Goal: Task Accomplishment & Management: Use online tool/utility

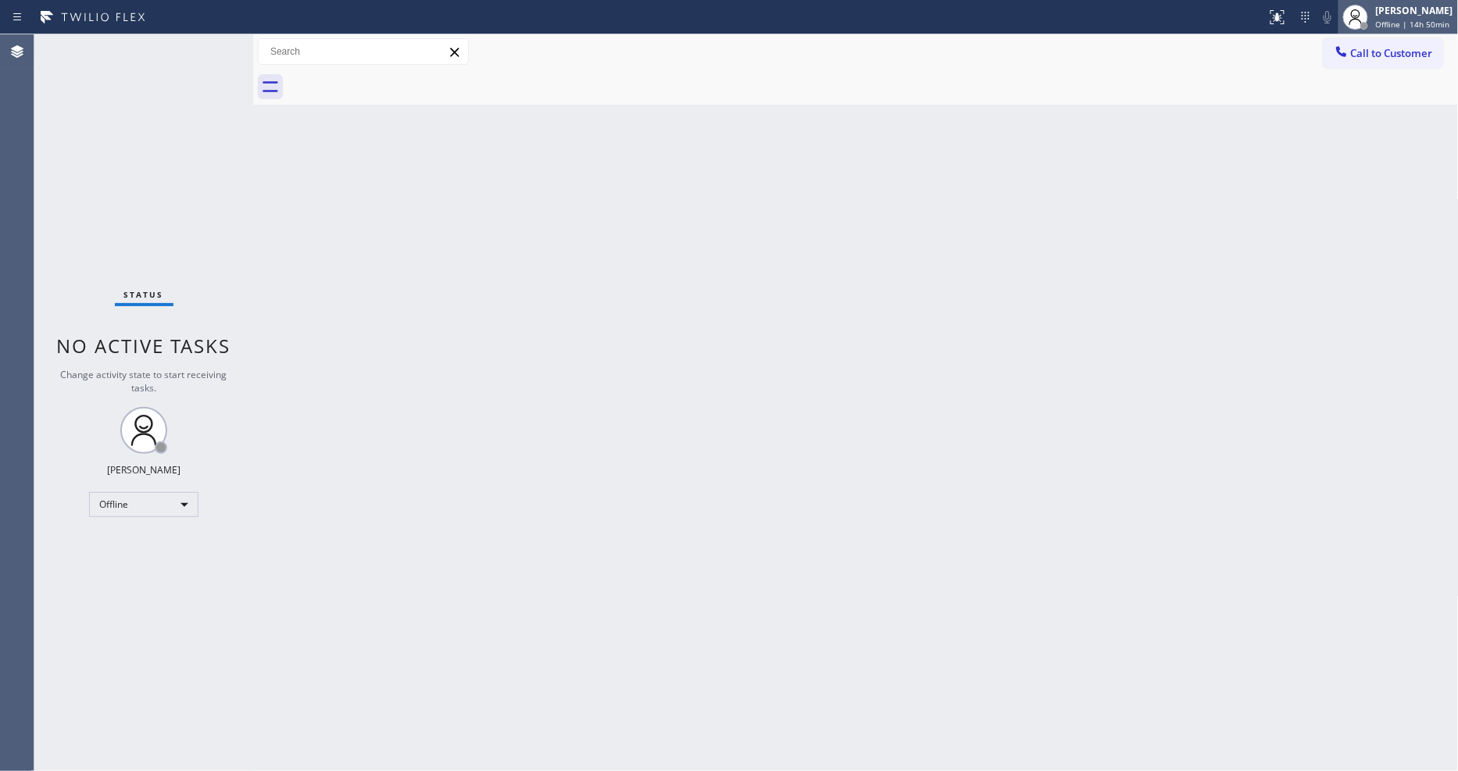
click at [1312, 16] on div "[PERSON_NAME]" at bounding box center [1414, 10] width 77 height 13
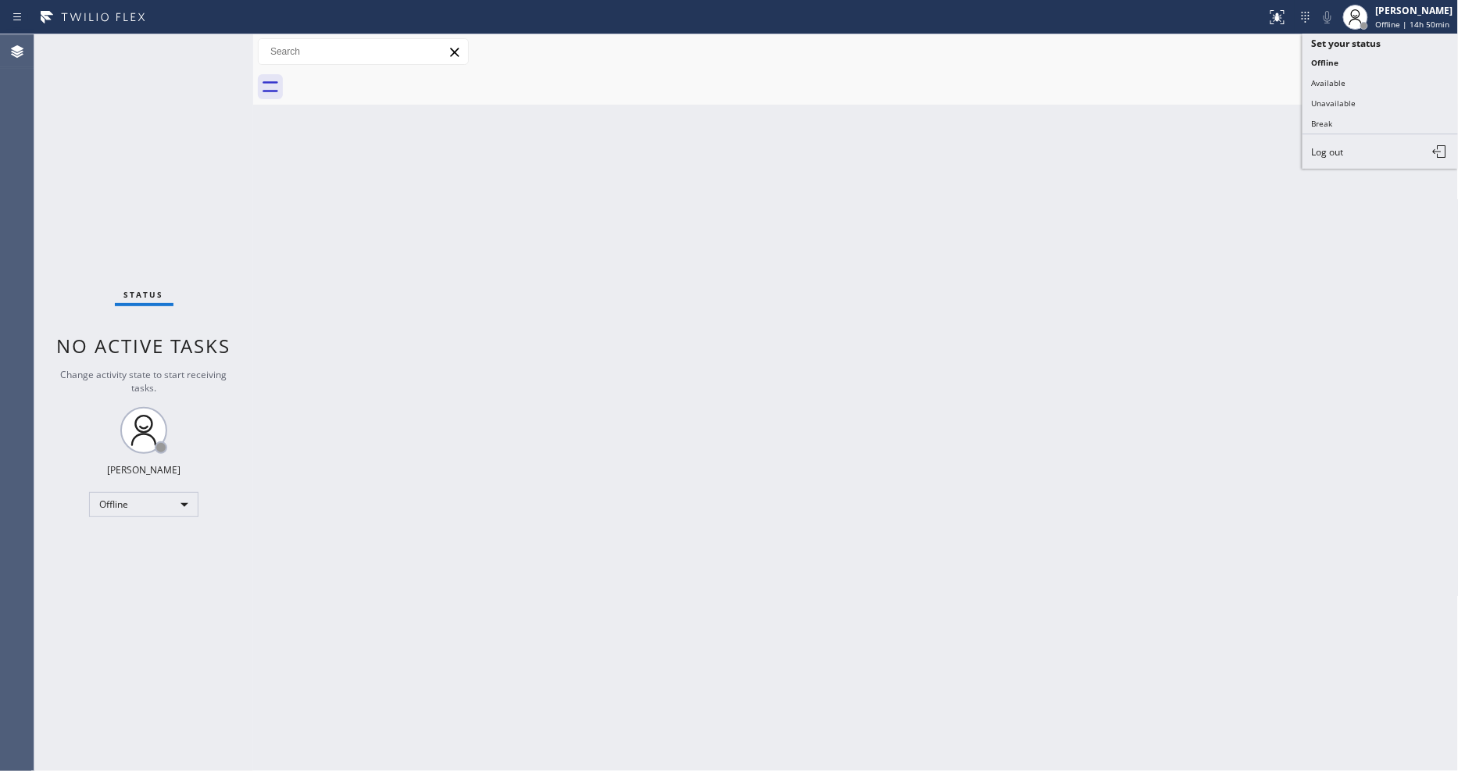
drag, startPoint x: 1339, startPoint y: 108, endPoint x: 571, endPoint y: 20, distance: 773.3
click at [1312, 108] on button "Unavailable" at bounding box center [1381, 103] width 156 height 20
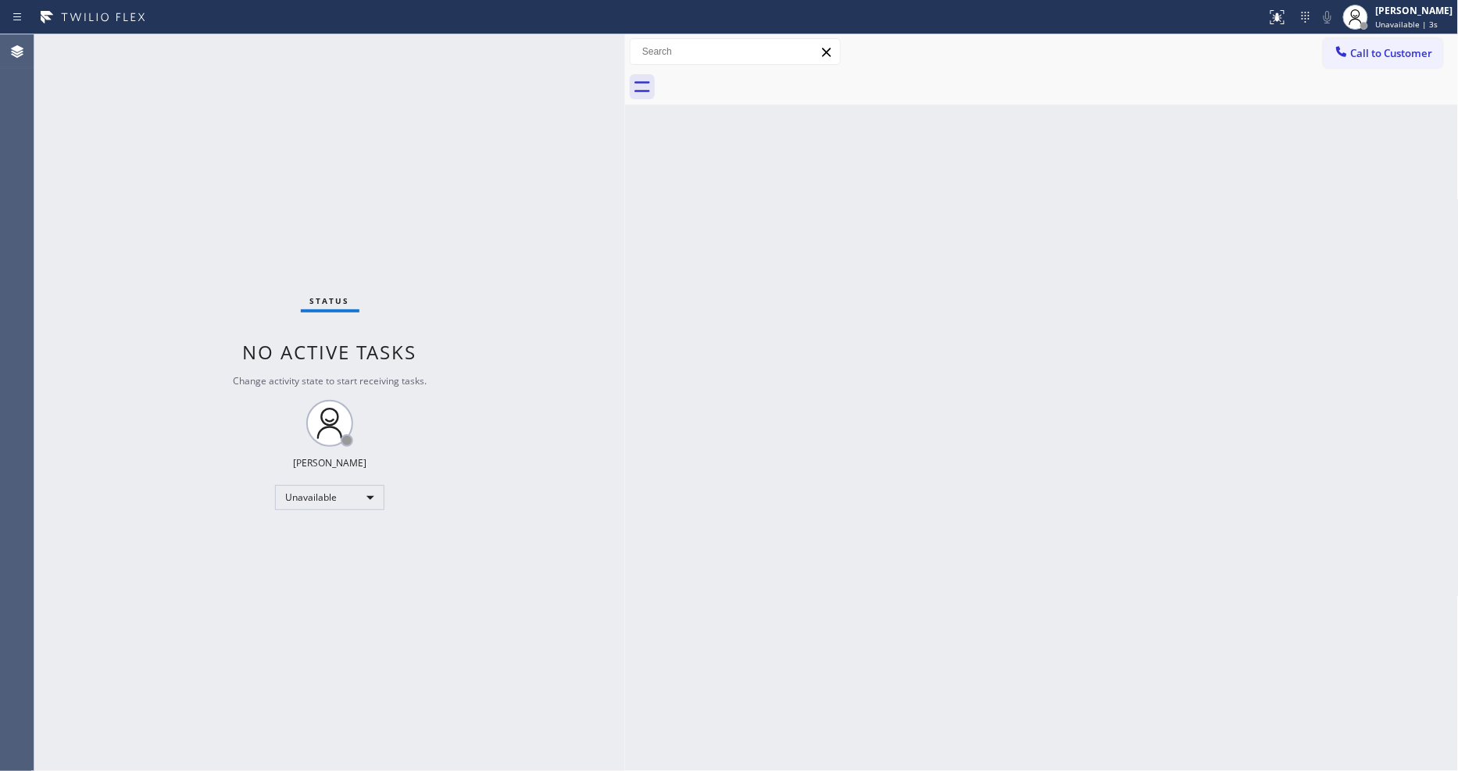
drag, startPoint x: 253, startPoint y: 49, endPoint x: 627, endPoint y: 103, distance: 377.5
click at [625, 103] on div at bounding box center [625, 402] width 0 height 737
click at [1312, 6] on div "[PERSON_NAME]" at bounding box center [1414, 10] width 77 height 13
click at [1312, 79] on button "Available" at bounding box center [1381, 83] width 156 height 20
click at [853, 329] on div "Back to Dashboard Change Sender ID Customers Technicians Select a contact Outbo…" at bounding box center [1043, 402] width 832 height 737
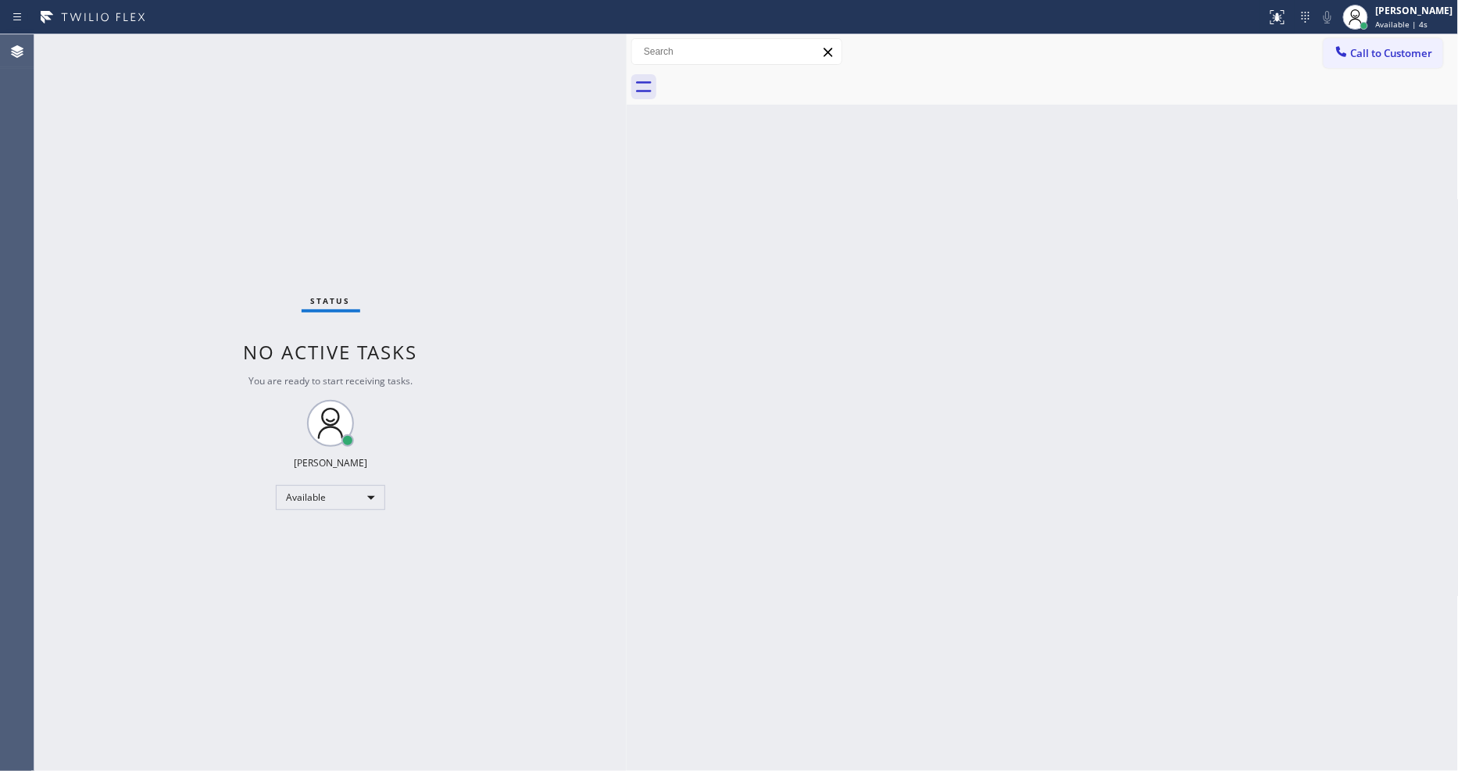
drag, startPoint x: 666, startPoint y: 465, endPoint x: 660, endPoint y: 494, distance: 29.6
click at [665, 464] on div "Back to Dashboard Change Sender ID Customers Technicians Select a contact Outbo…" at bounding box center [1043, 402] width 832 height 737
click at [457, 694] on div "Status No active tasks You are ready to start receiving tasks. [PERSON_NAME] Av…" at bounding box center [330, 402] width 592 height 737
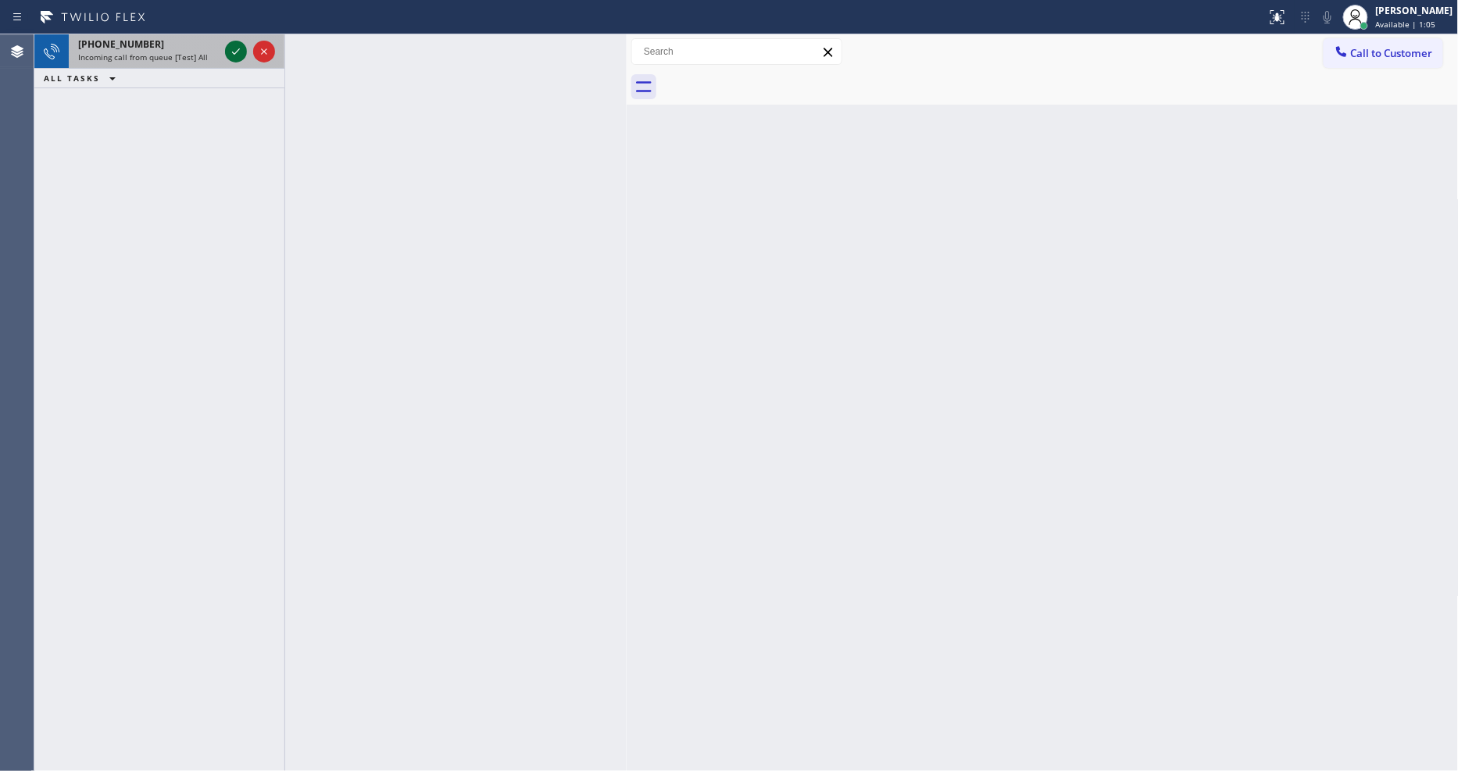
click at [231, 49] on icon at bounding box center [236, 51] width 19 height 19
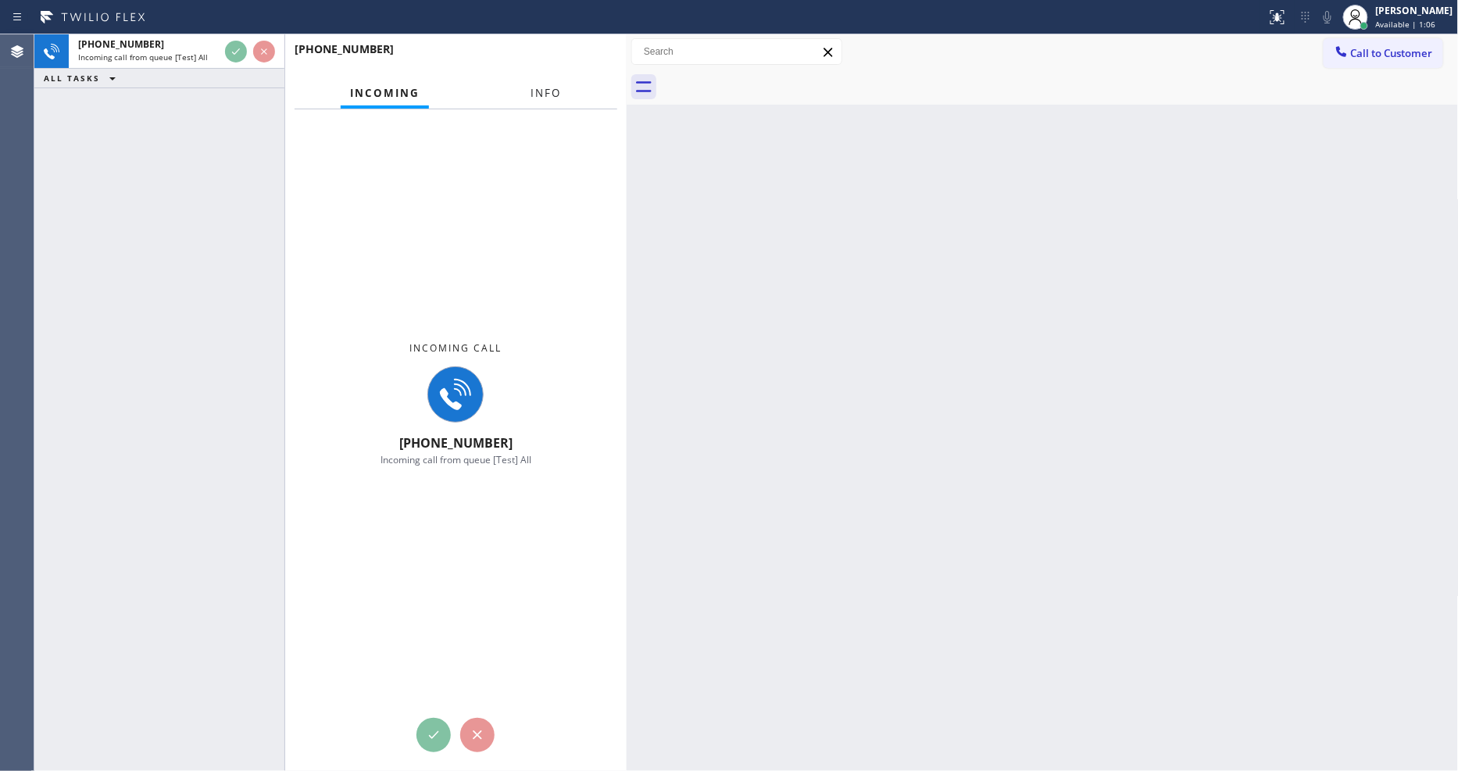
click at [551, 92] on span "Info" at bounding box center [546, 93] width 30 height 14
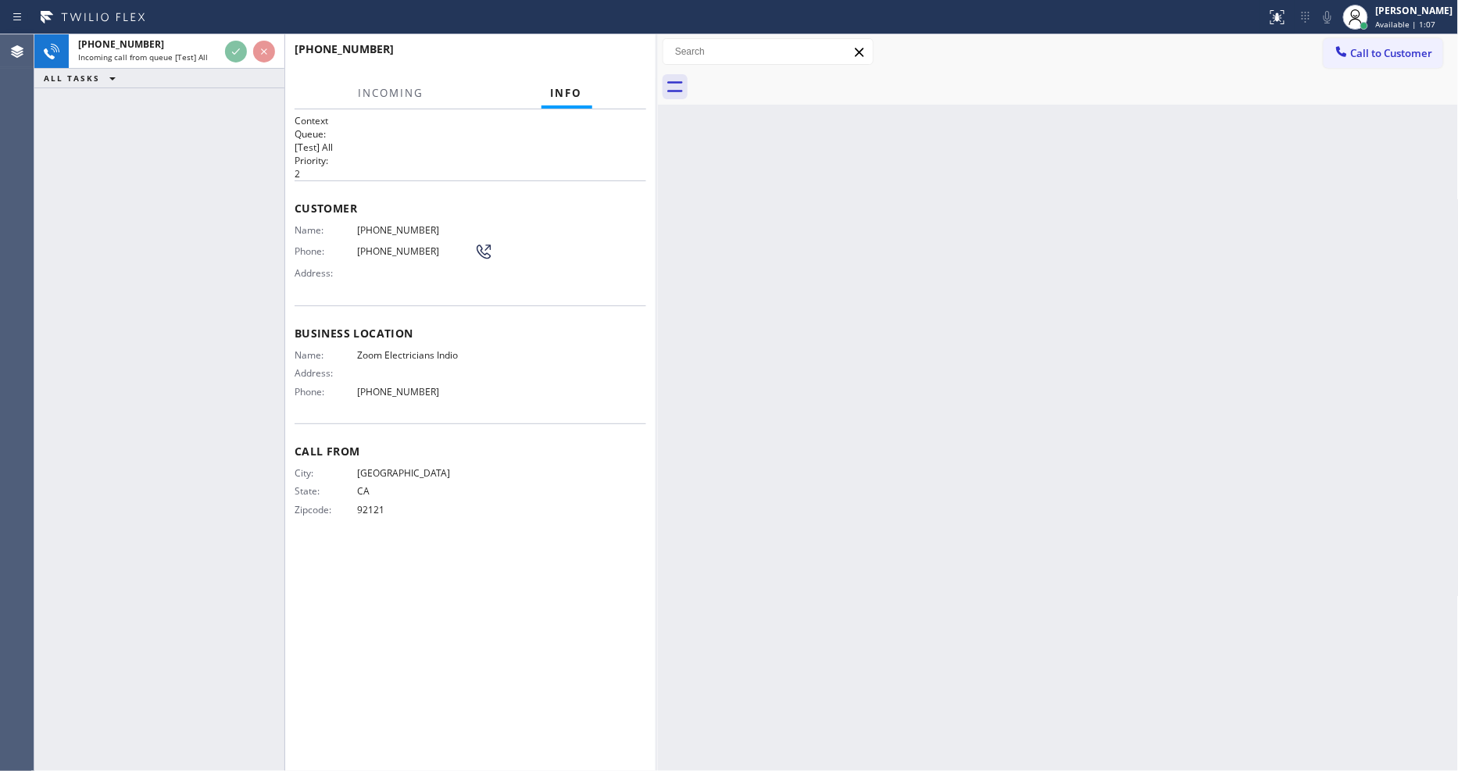
drag, startPoint x: 628, startPoint y: 120, endPoint x: 675, endPoint y: 129, distance: 47.8
click at [658, 129] on div at bounding box center [658, 402] width 0 height 737
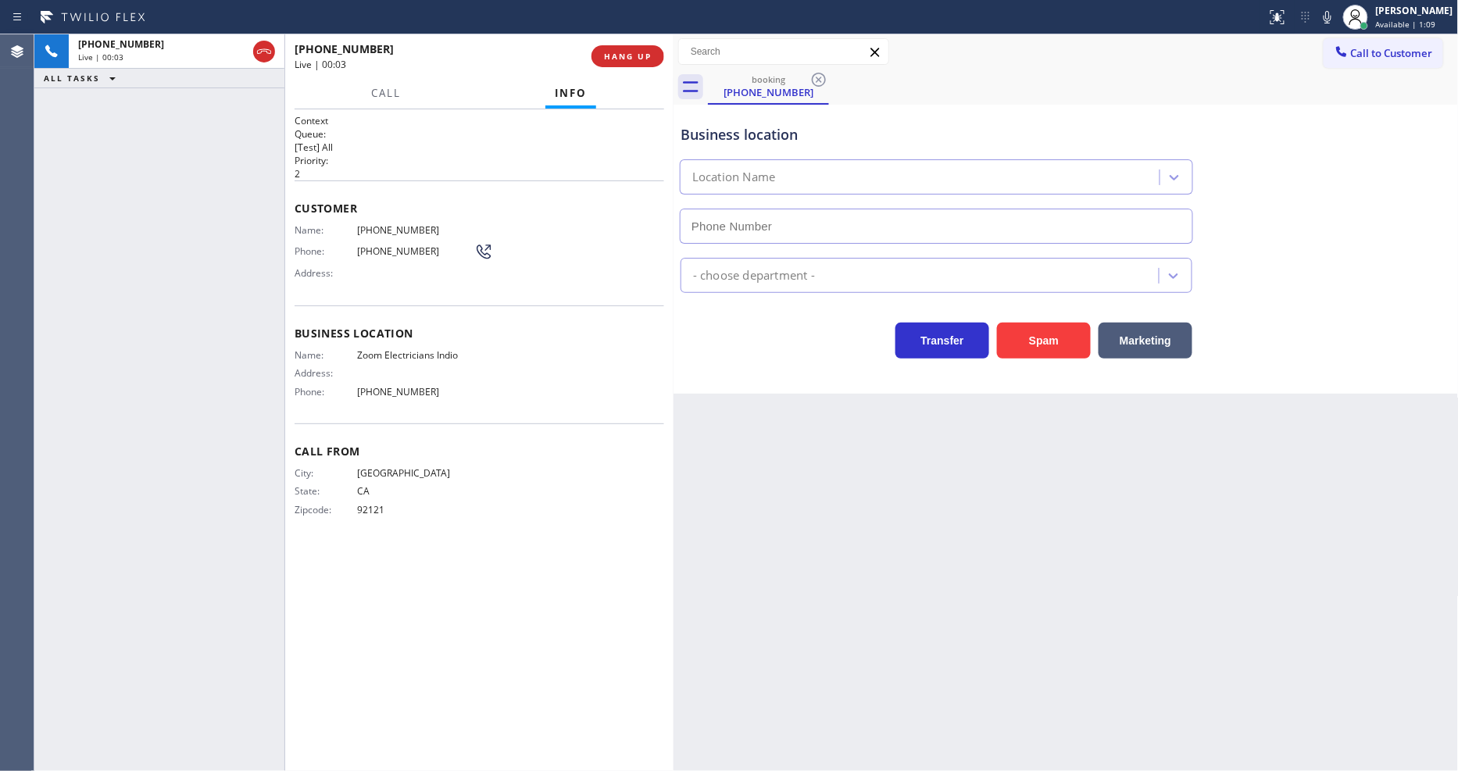
type input "[PHONE_NUMBER]"
click at [392, 224] on span "[PHONE_NUMBER]" at bounding box center [415, 230] width 117 height 12
copy span "[PHONE_NUMBER]"
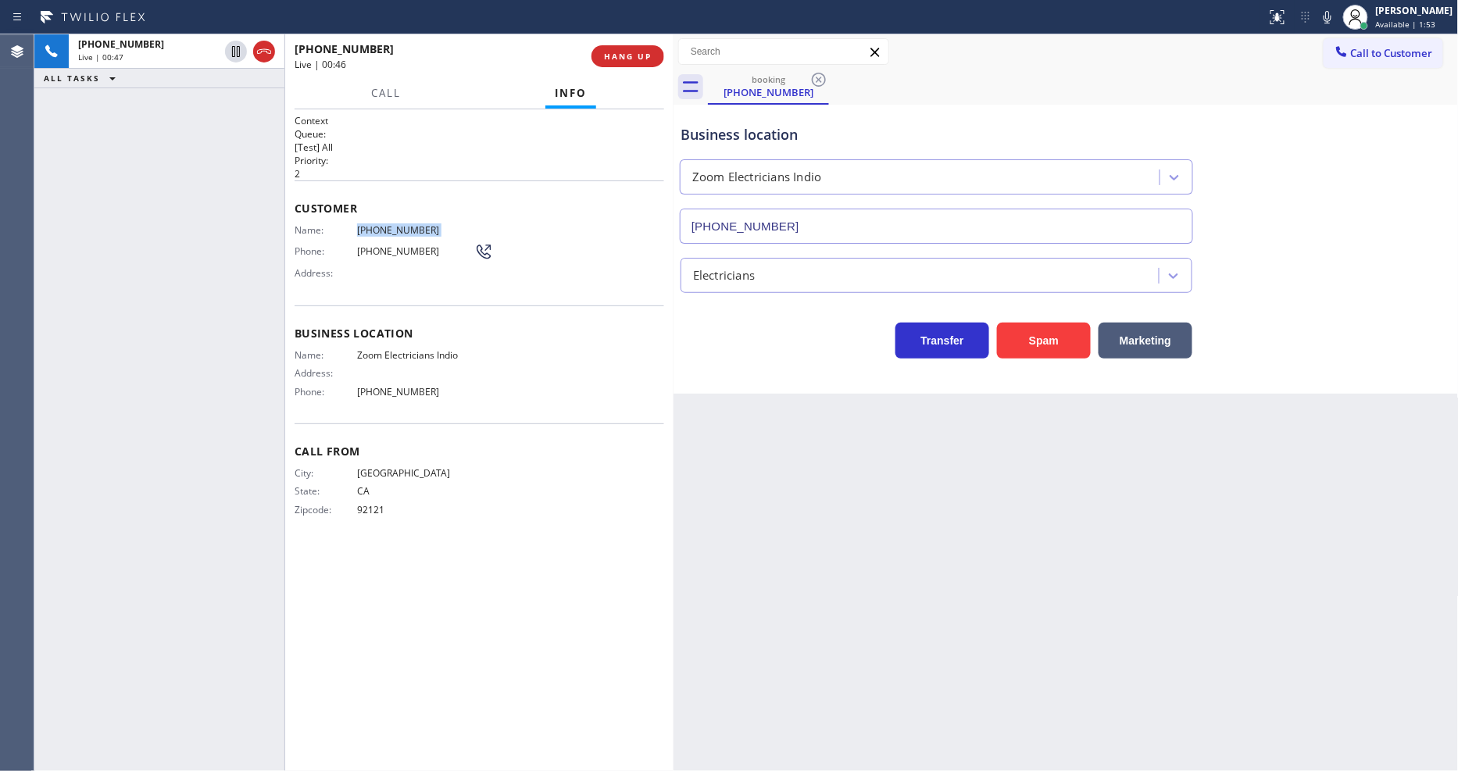
click at [423, 352] on span "Zoom Electricians Indio" at bounding box center [415, 355] width 117 height 12
copy span "Zoom Electricians Indio"
click at [233, 52] on icon at bounding box center [236, 51] width 19 height 19
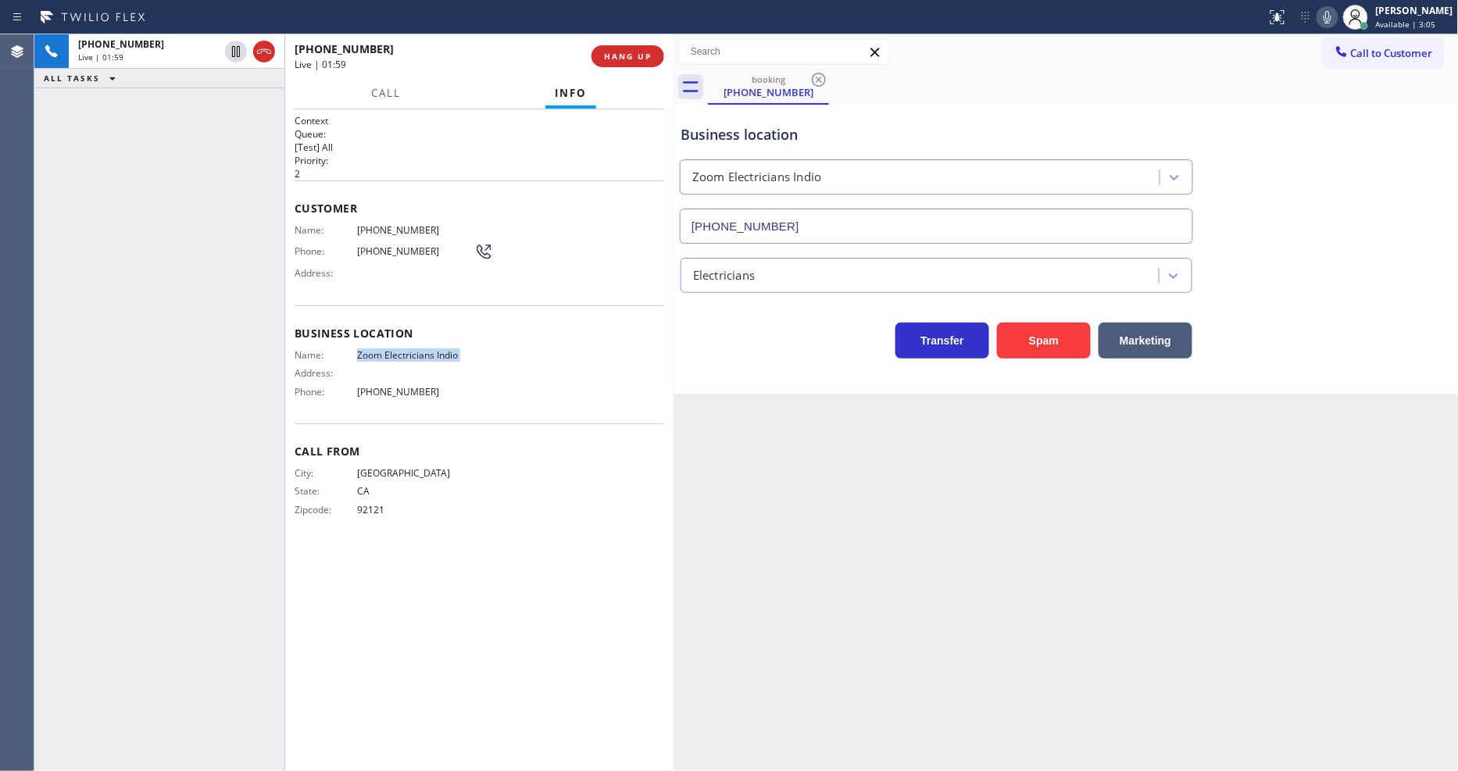
click at [1312, 21] on icon at bounding box center [1327, 17] width 19 height 19
drag, startPoint x: 239, startPoint y: 50, endPoint x: 402, endPoint y: 50, distance: 163.3
click at [239, 50] on icon at bounding box center [236, 51] width 19 height 19
click at [1312, 24] on icon at bounding box center [1327, 17] width 19 height 19
click at [630, 51] on span "HANG UP" at bounding box center [628, 56] width 48 height 11
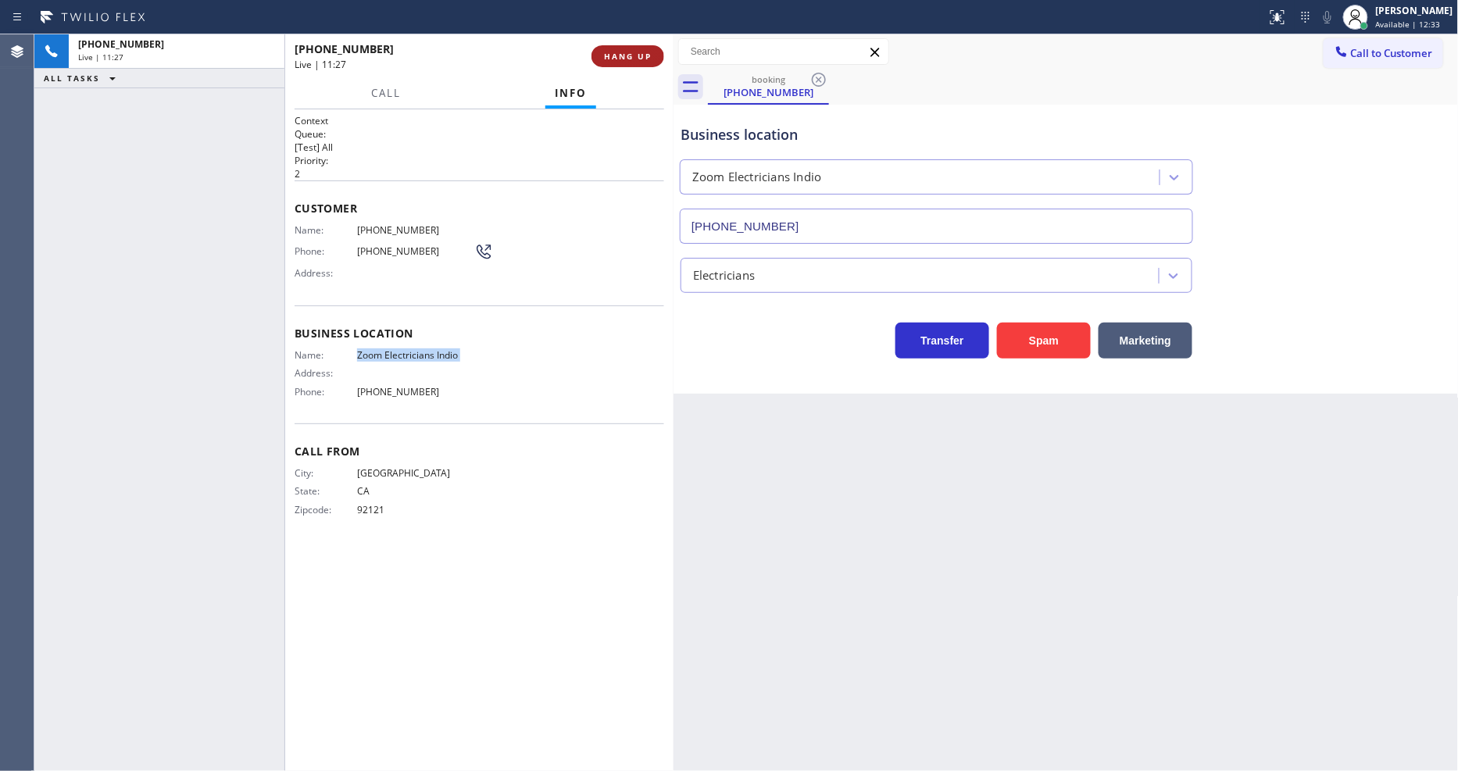
click at [630, 51] on span "HANG UP" at bounding box center [628, 56] width 48 height 11
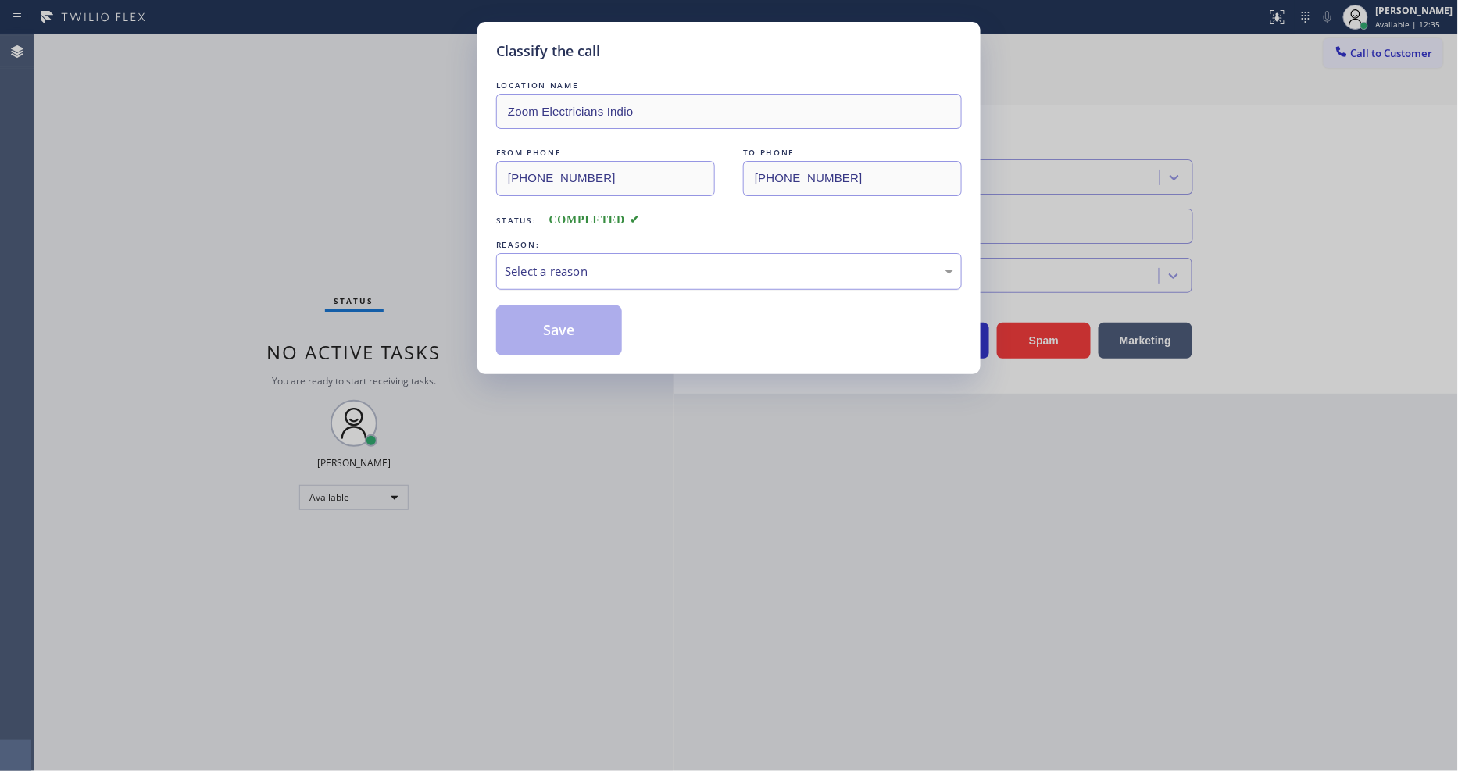
click at [543, 270] on div "Select a reason" at bounding box center [729, 272] width 449 height 18
click at [536, 334] on button "Save" at bounding box center [559, 331] width 126 height 50
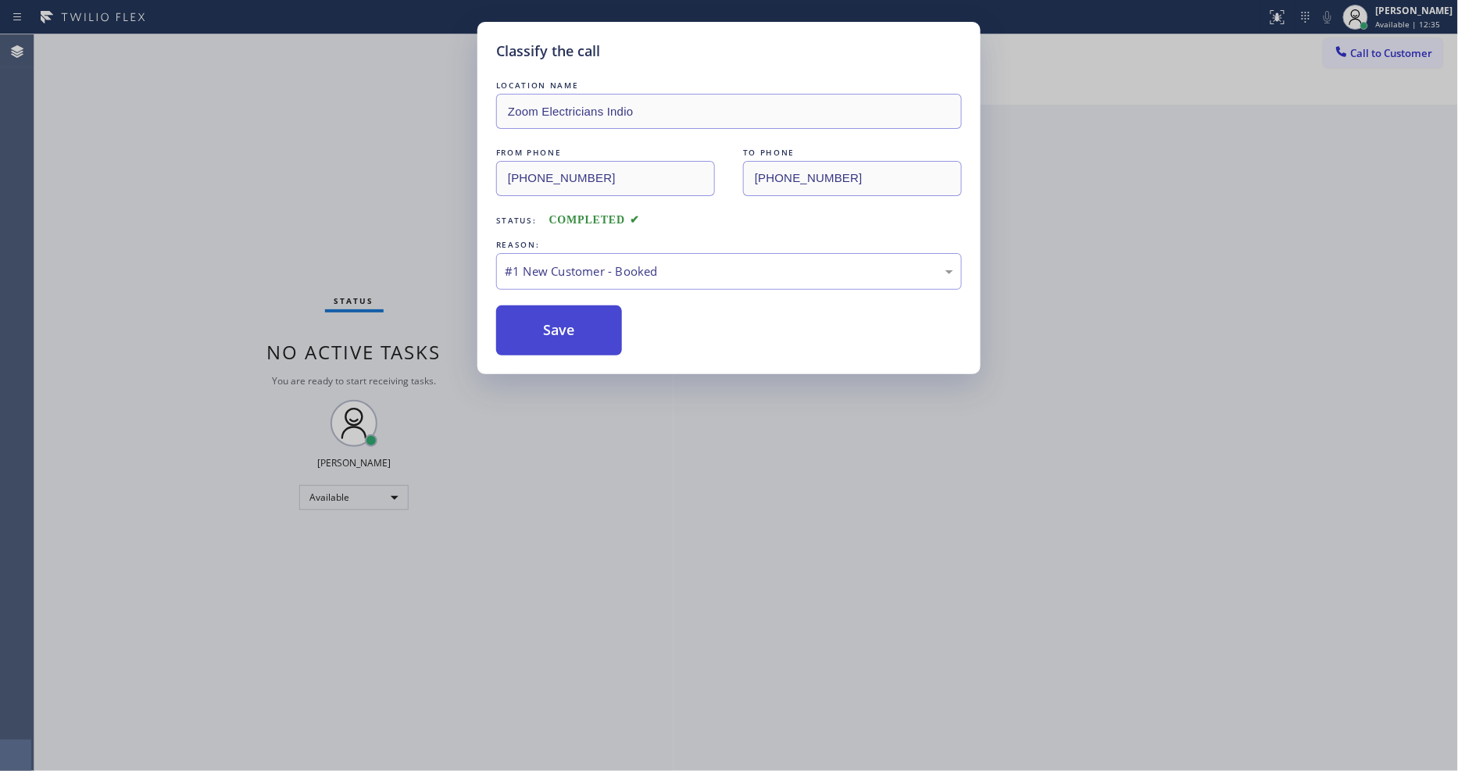
click at [536, 334] on button "Save" at bounding box center [559, 331] width 126 height 50
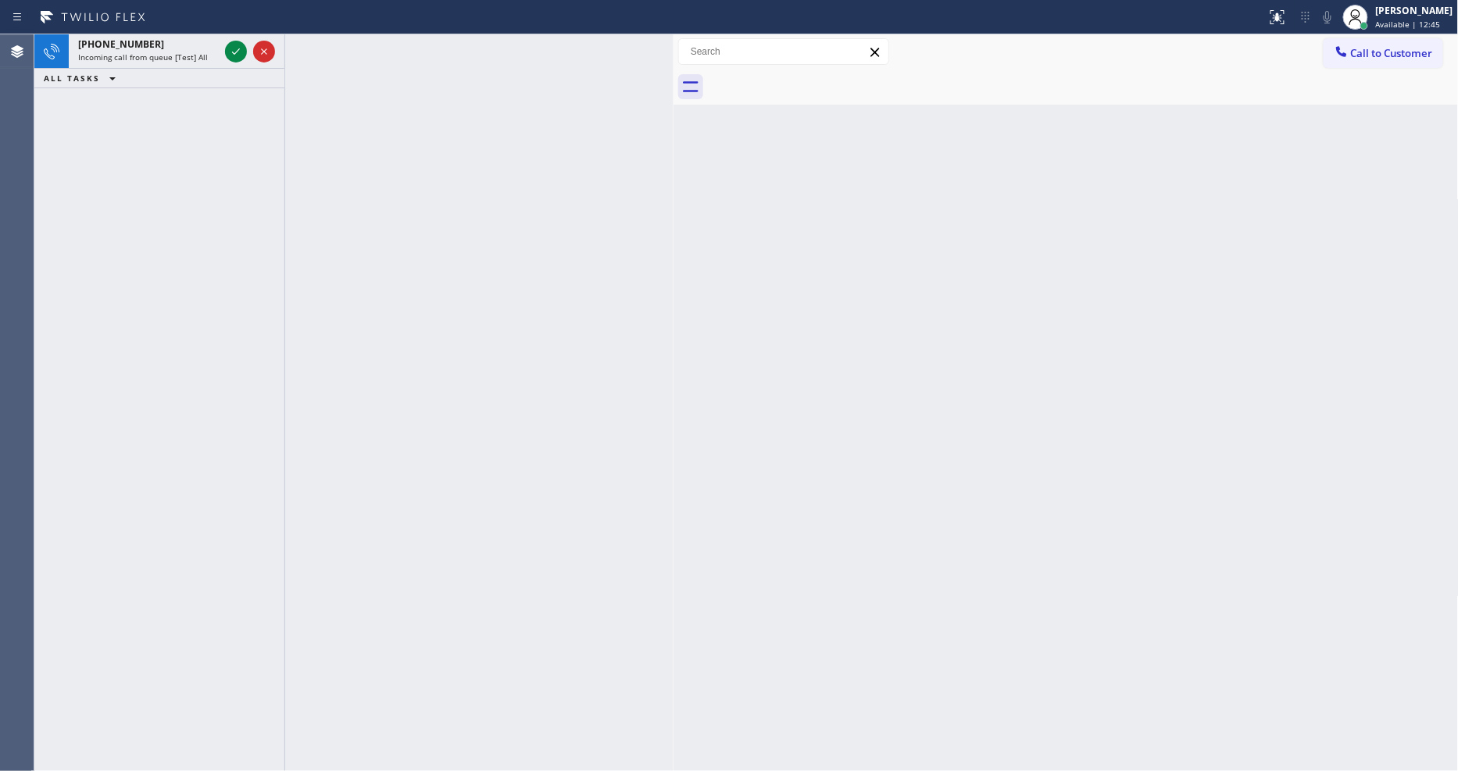
click at [230, 26] on div at bounding box center [633, 17] width 1254 height 25
drag, startPoint x: 245, startPoint y: 64, endPoint x: 241, endPoint y: 55, distance: 9.8
click at [245, 63] on div at bounding box center [250, 51] width 56 height 34
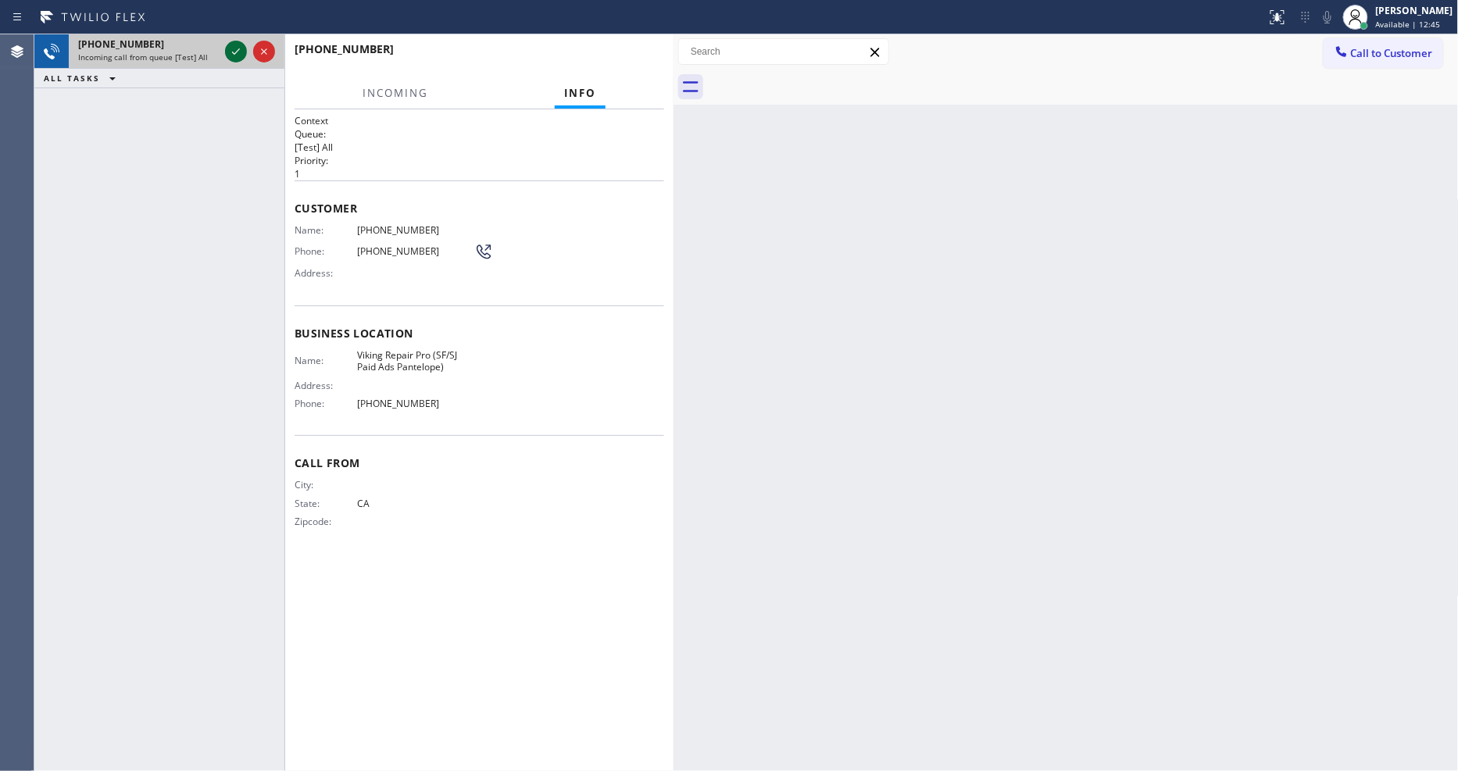
click at [238, 51] on icon at bounding box center [236, 51] width 19 height 19
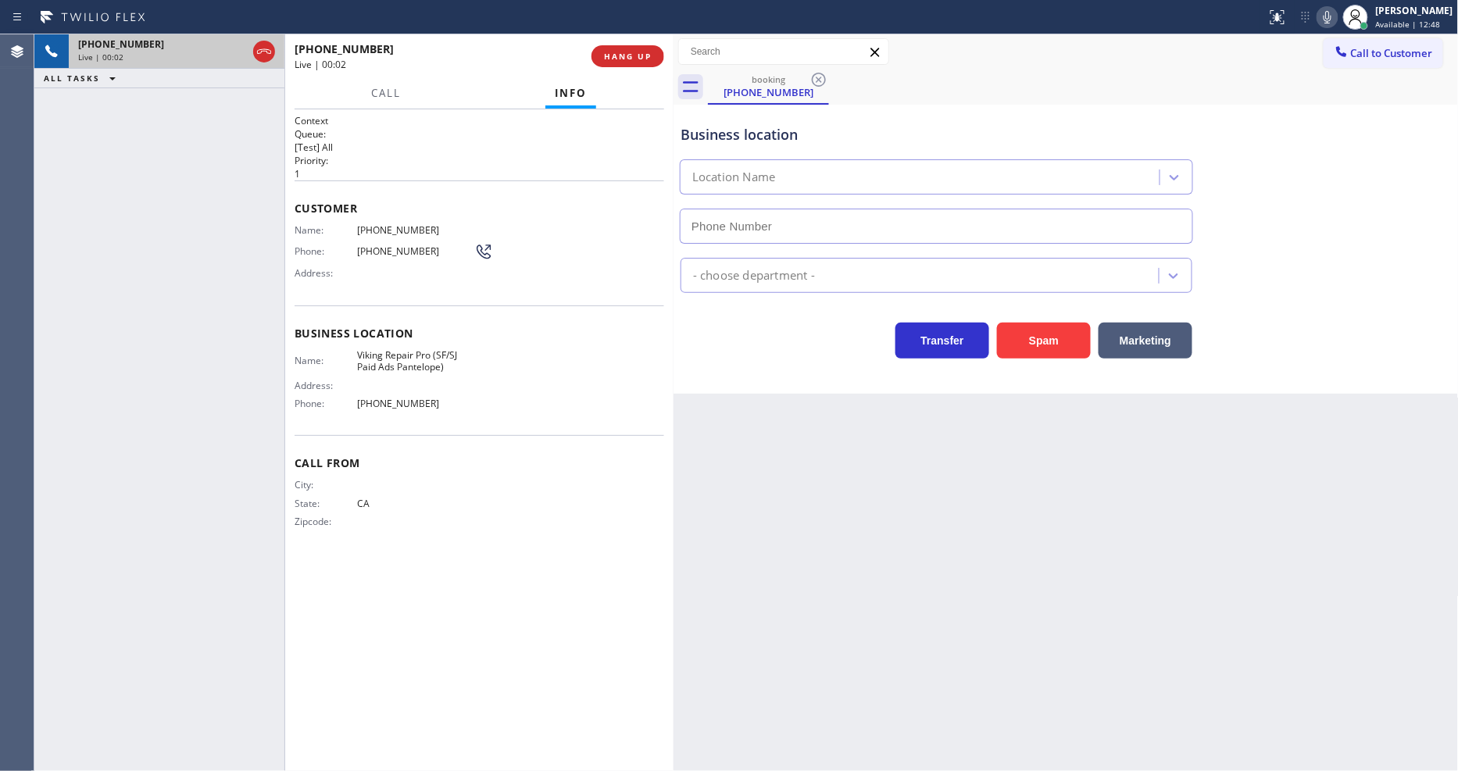
type input "[PHONE_NUMBER]"
click at [614, 52] on span "HANG UP" at bounding box center [628, 56] width 48 height 11
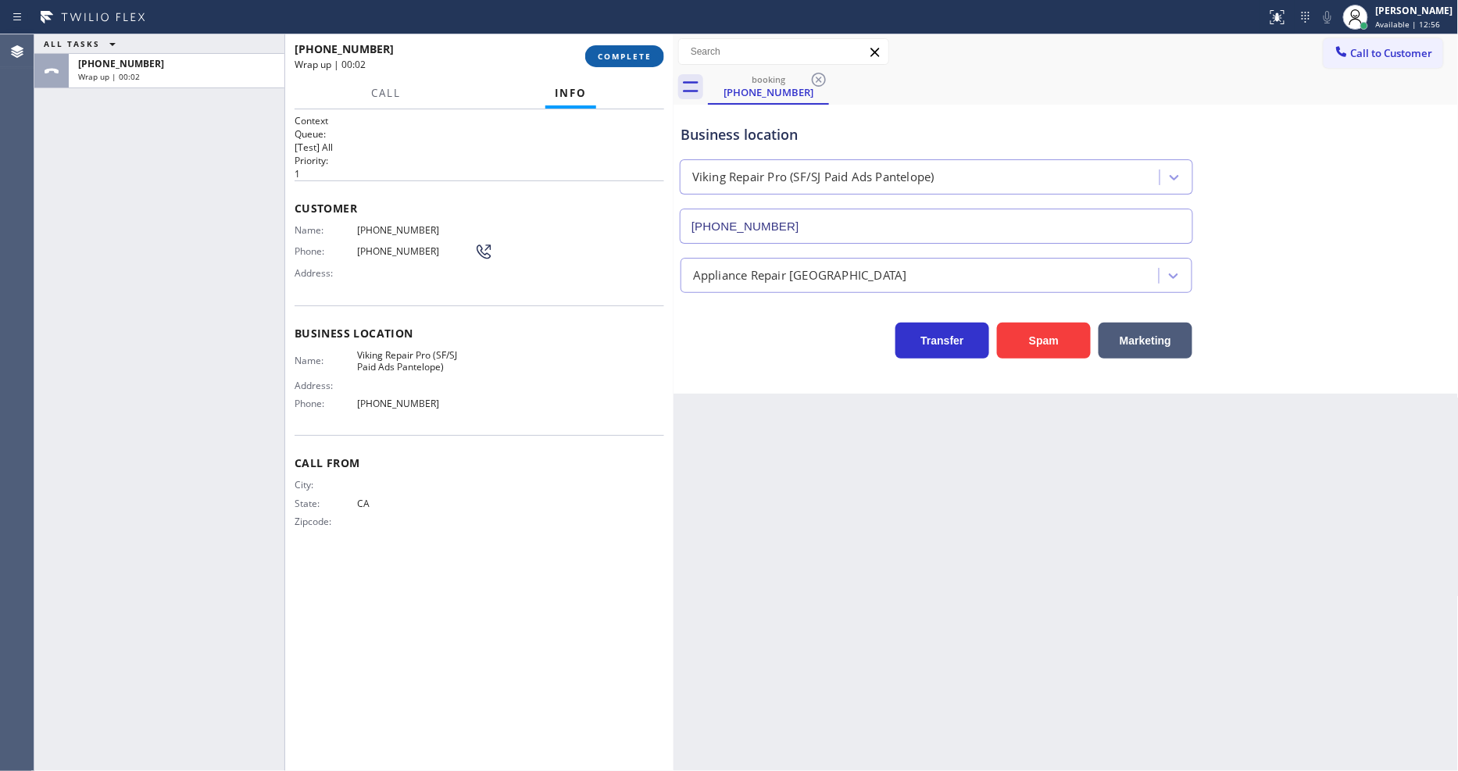
click at [616, 55] on span "COMPLETE" at bounding box center [625, 56] width 54 height 11
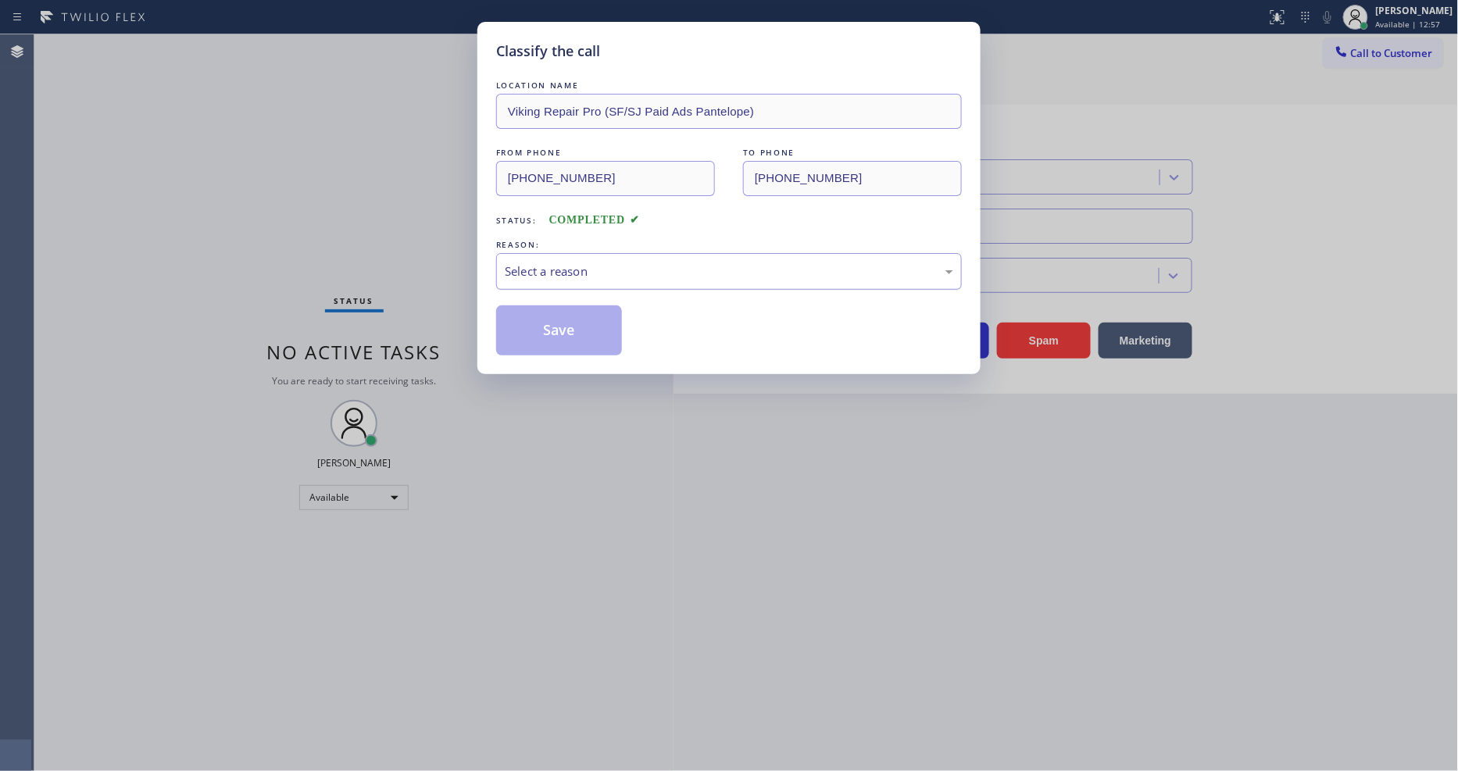
click at [571, 253] on div "Select a reason" at bounding box center [729, 271] width 466 height 37
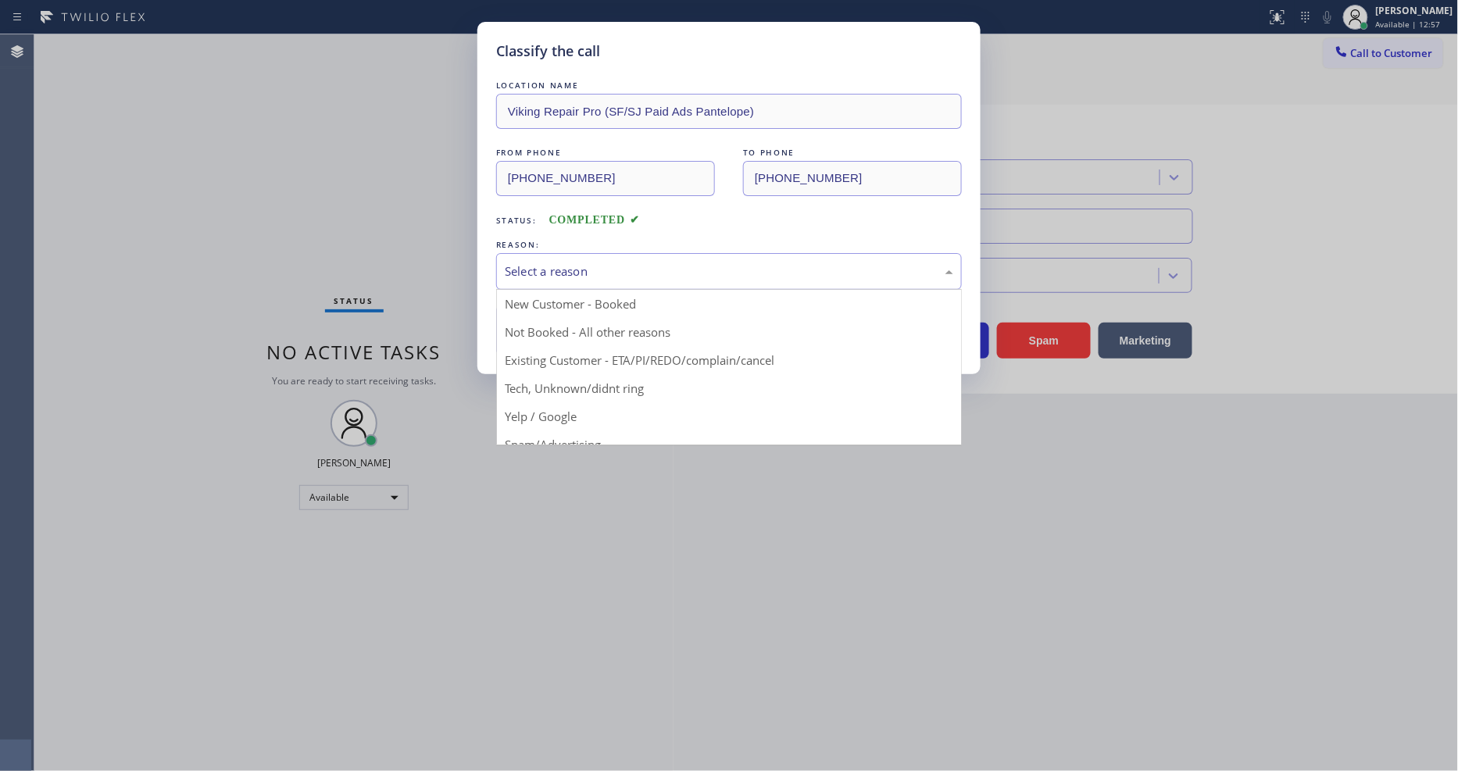
drag, startPoint x: 581, startPoint y: 393, endPoint x: 581, endPoint y: 338, distance: 55.5
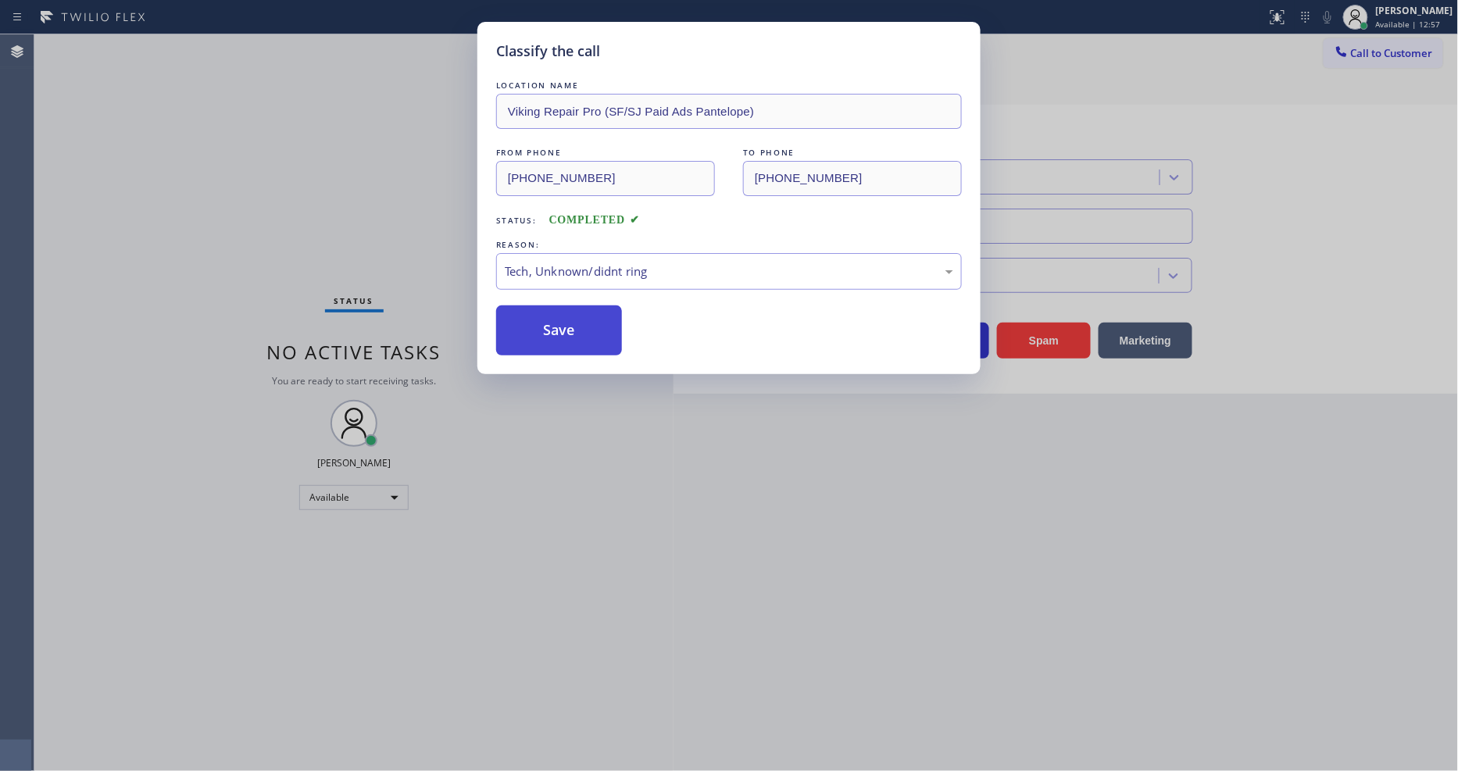
click at [581, 336] on button "Save" at bounding box center [559, 331] width 126 height 50
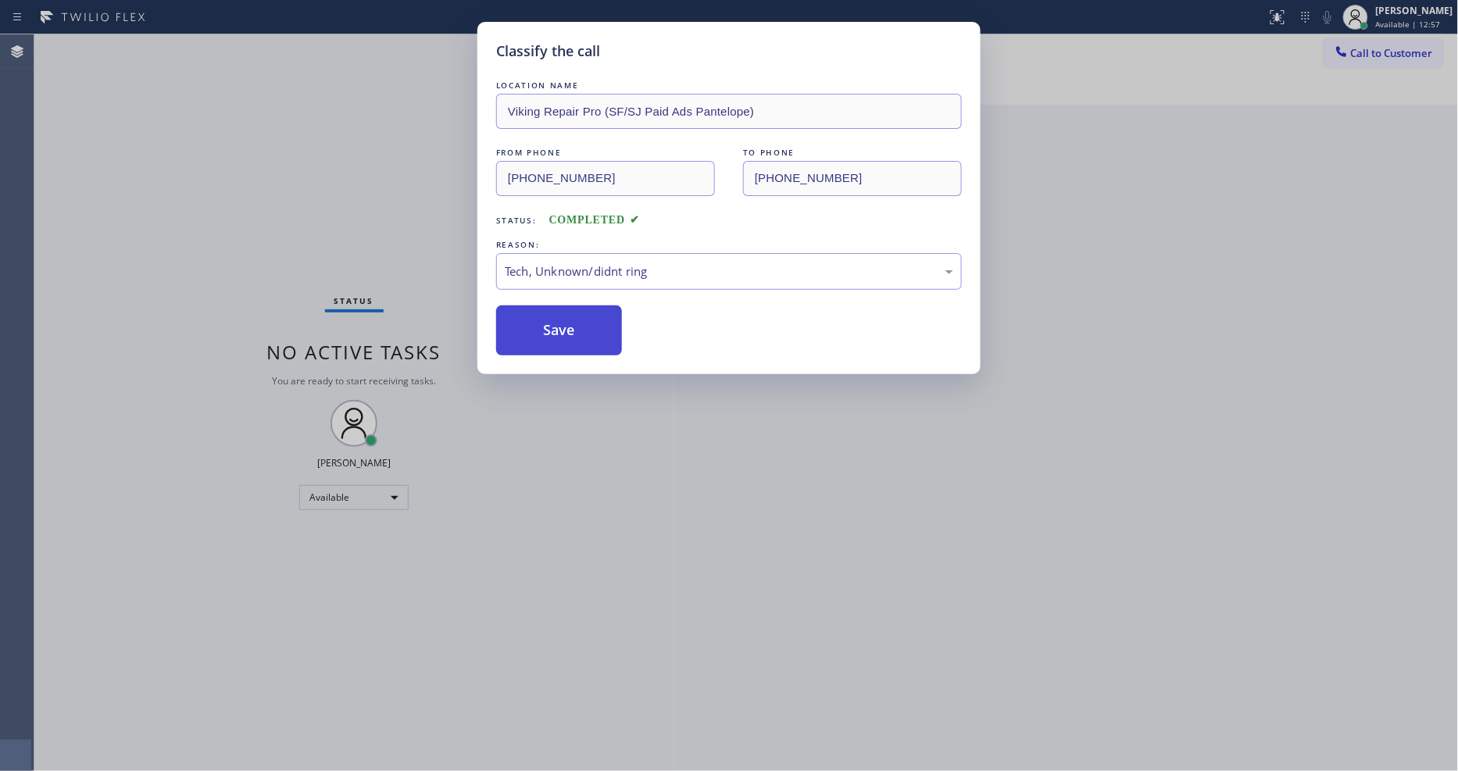
click at [581, 336] on button "Save" at bounding box center [559, 331] width 126 height 50
drag, startPoint x: 581, startPoint y: 336, endPoint x: 385, endPoint y: 27, distance: 366.2
click at [581, 335] on button "Save" at bounding box center [559, 331] width 126 height 50
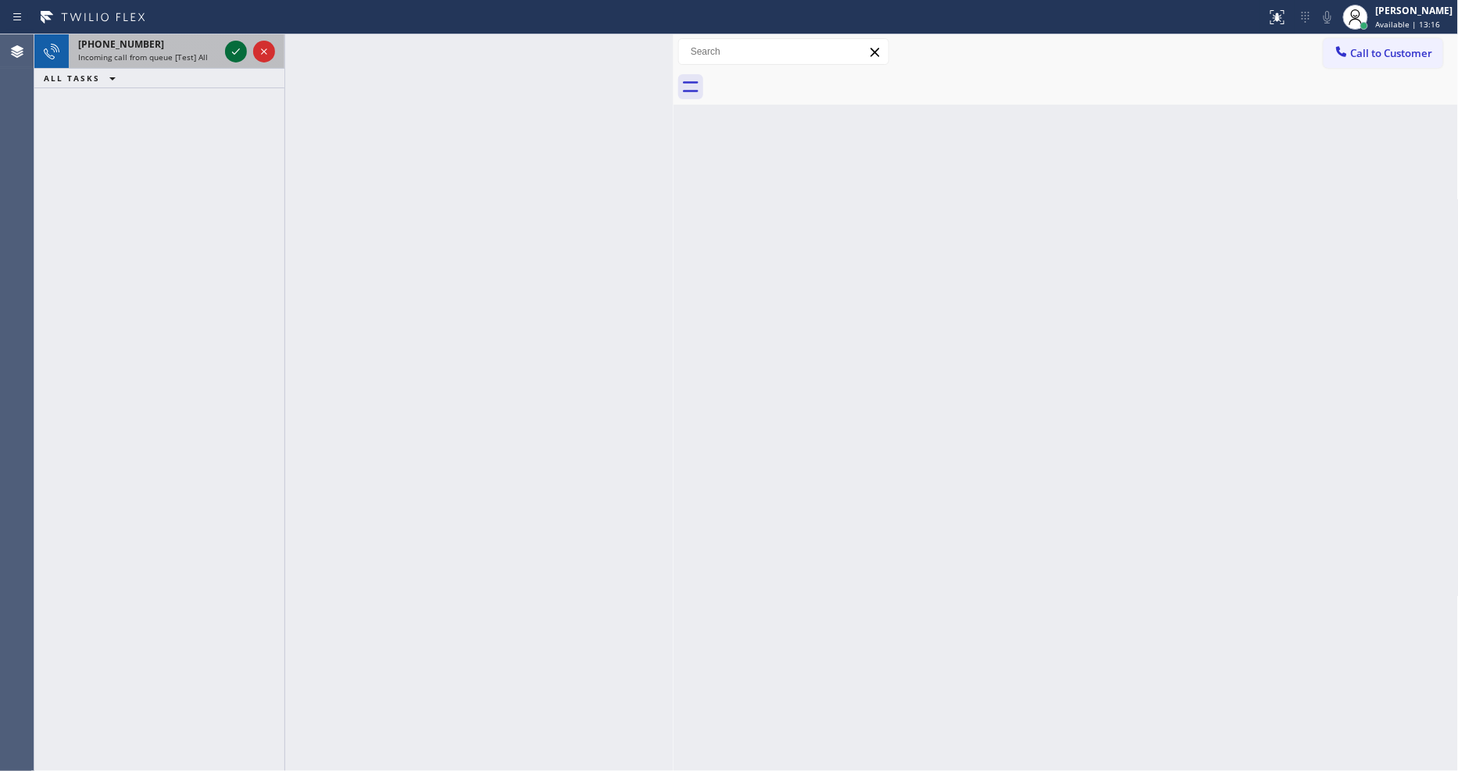
click at [238, 47] on icon at bounding box center [236, 51] width 19 height 19
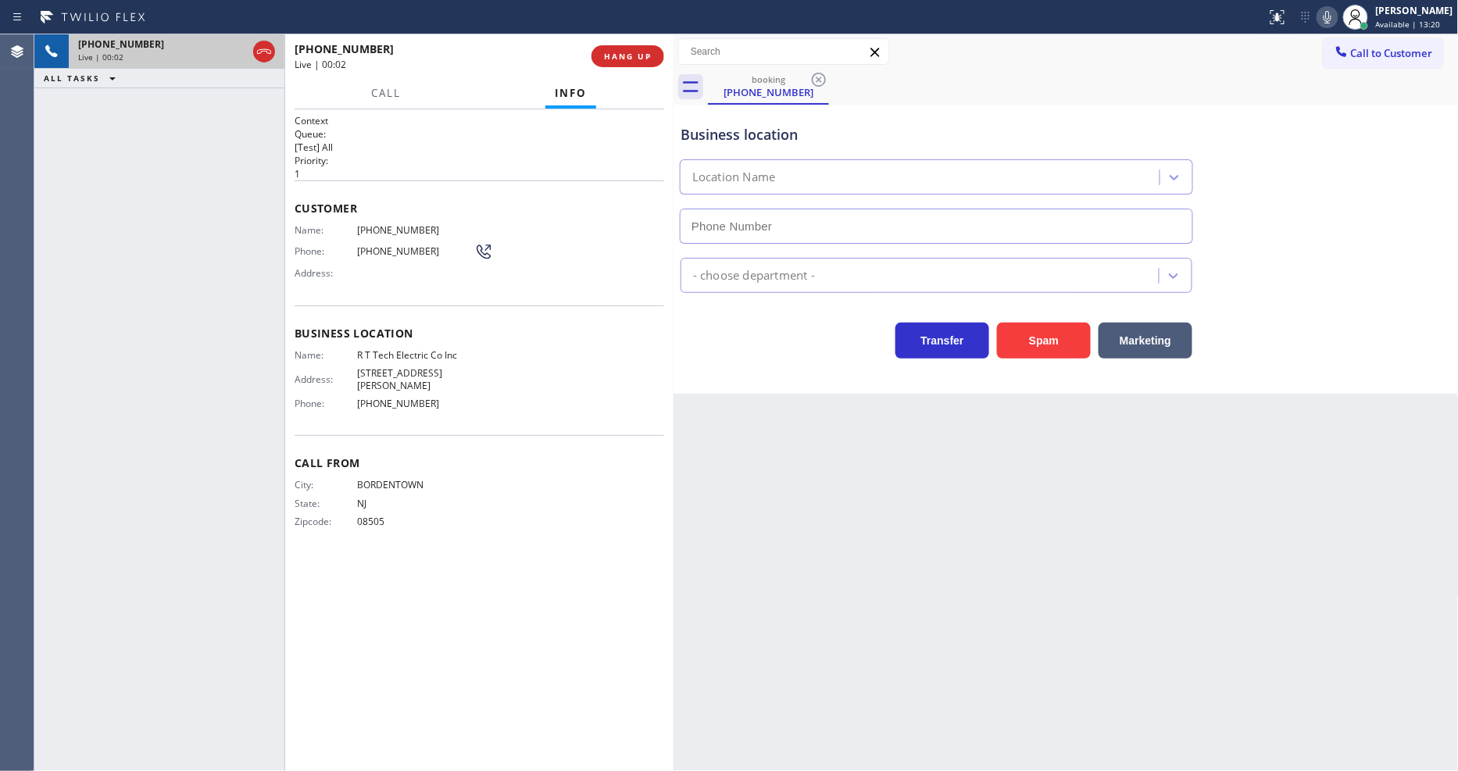
type input "[PHONE_NUMBER]"
click at [399, 349] on span "R T Tech Electric Co Inc" at bounding box center [415, 355] width 117 height 12
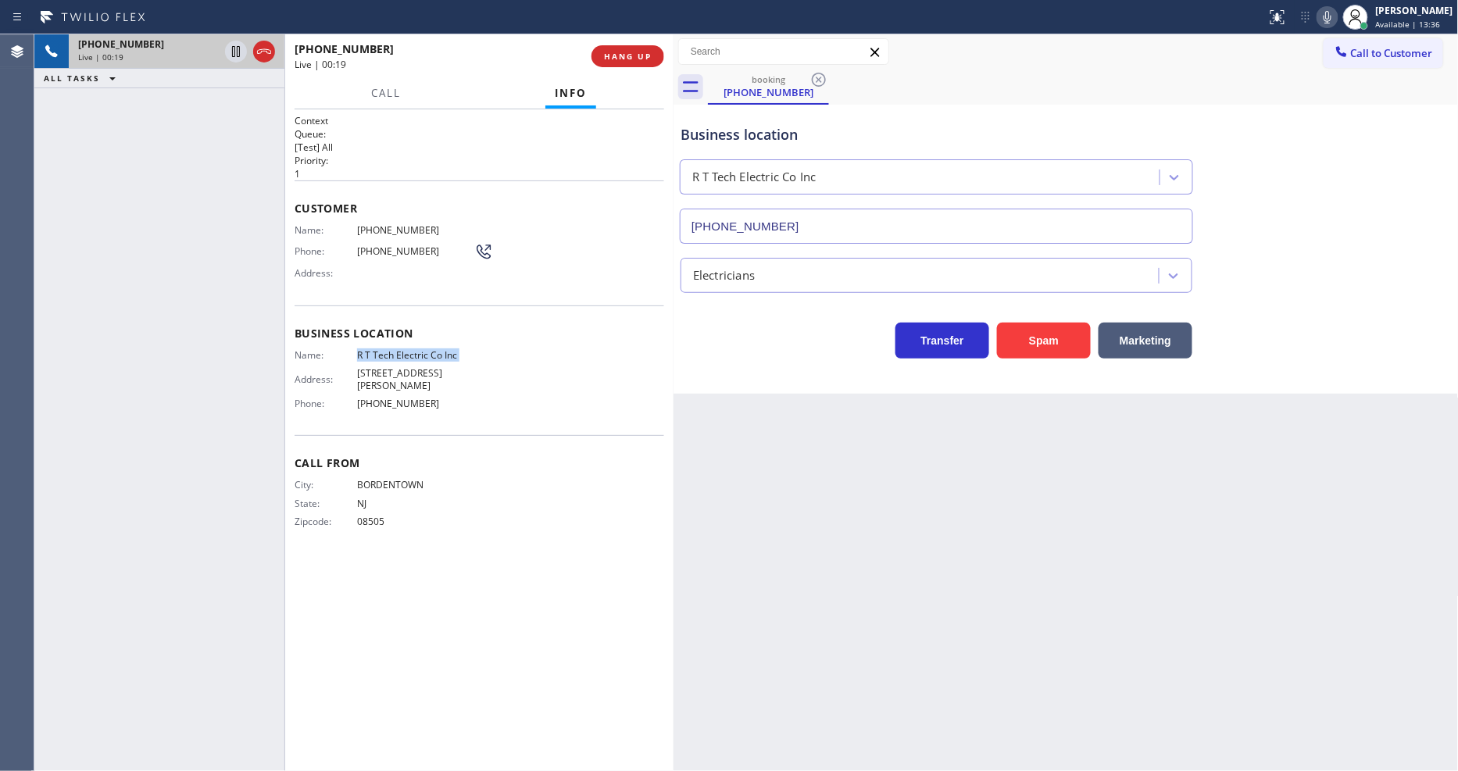
copy span "R T Tech Electric Co Inc"
click at [406, 224] on span "[PHONE_NUMBER]" at bounding box center [415, 230] width 117 height 12
copy span "[PHONE_NUMBER]"
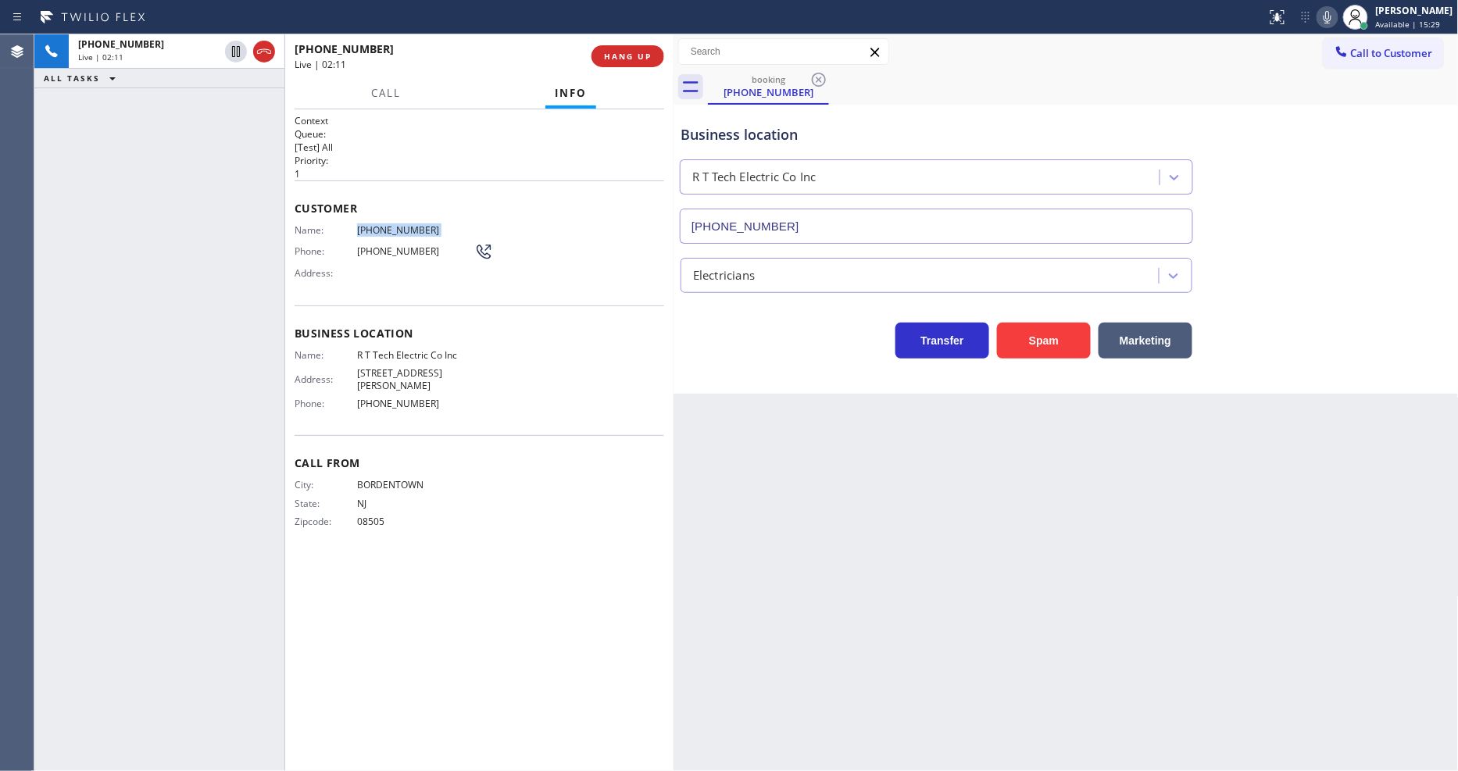
drag, startPoint x: 232, startPoint y: 49, endPoint x: 848, endPoint y: 33, distance: 616.1
click at [232, 49] on icon at bounding box center [236, 51] width 8 height 11
drag, startPoint x: 1347, startPoint y: 21, endPoint x: 1089, endPoint y: 241, distance: 338.1
click at [1312, 20] on icon at bounding box center [1327, 17] width 19 height 19
drag, startPoint x: 231, startPoint y: 47, endPoint x: 297, endPoint y: 41, distance: 65.9
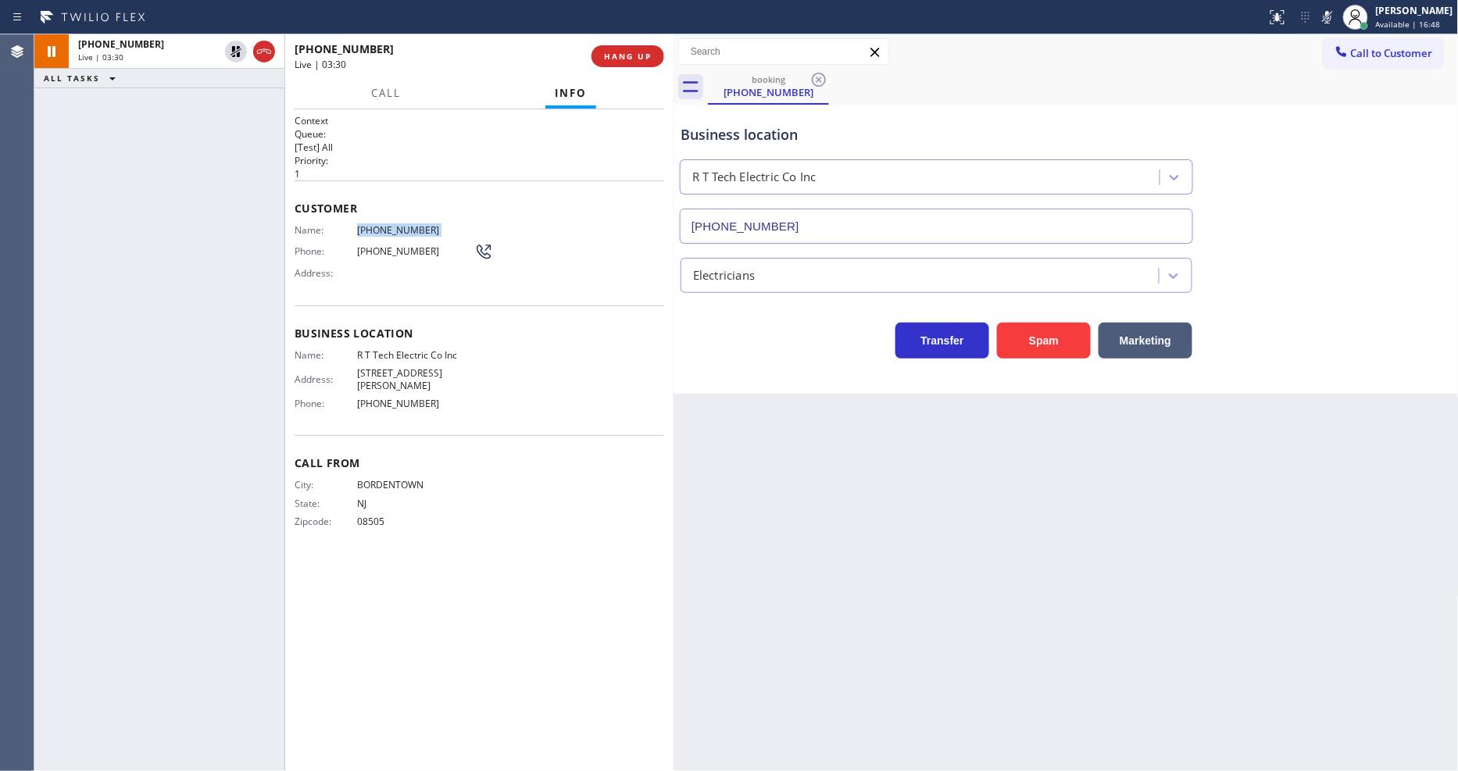
click at [231, 47] on icon at bounding box center [236, 51] width 19 height 19
click at [1312, 20] on rect at bounding box center [1327, 15] width 11 height 11
click at [237, 51] on icon at bounding box center [236, 51] width 8 height 11
click at [1312, 23] on icon at bounding box center [1327, 17] width 19 height 19
click at [233, 48] on icon at bounding box center [236, 51] width 11 height 11
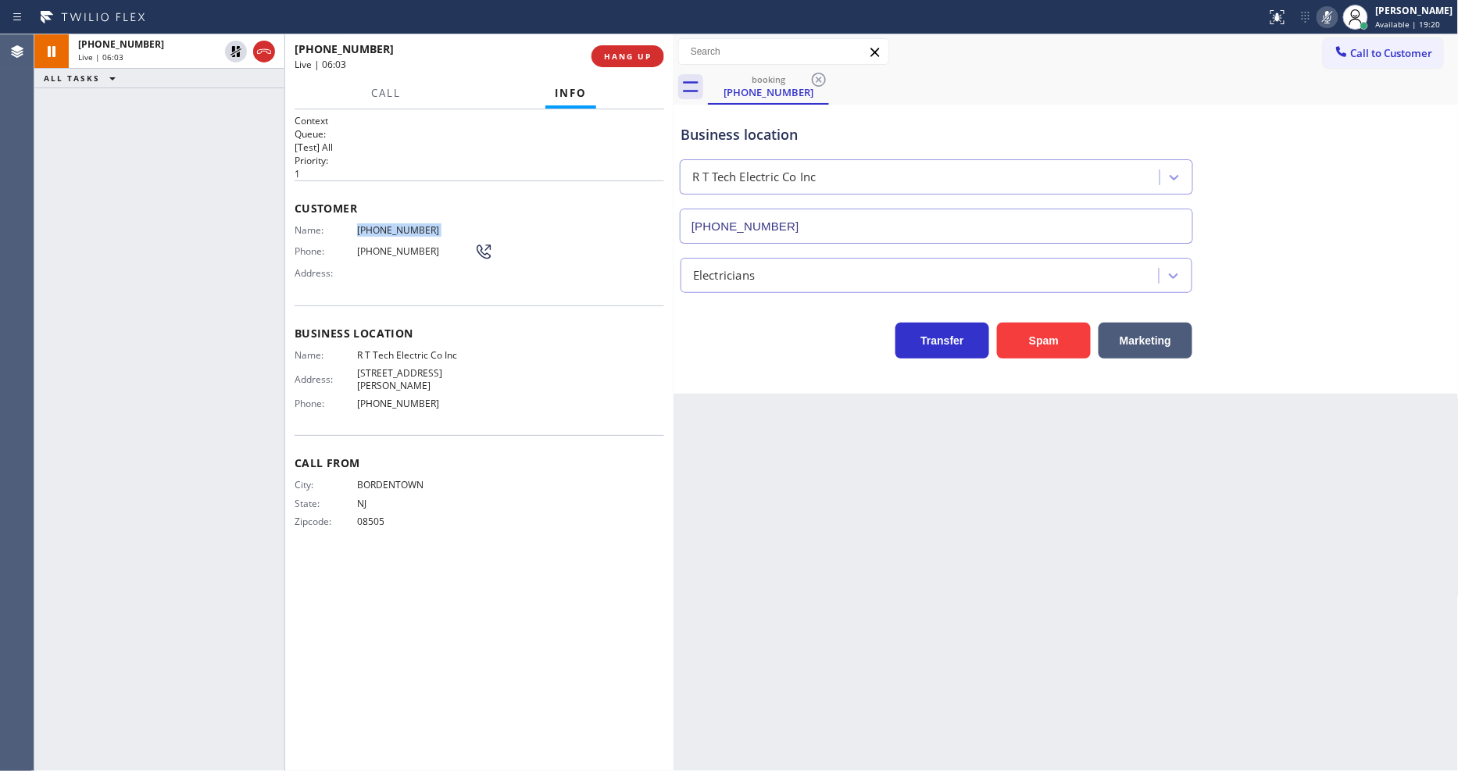
click at [1312, 18] on icon at bounding box center [1327, 17] width 19 height 19
click at [148, 229] on div "[PHONE_NUMBER] Live | 09:08 ALL TASKS ALL TASKS ACTIVE TASKS TASKS IN WRAP UP" at bounding box center [159, 402] width 250 height 737
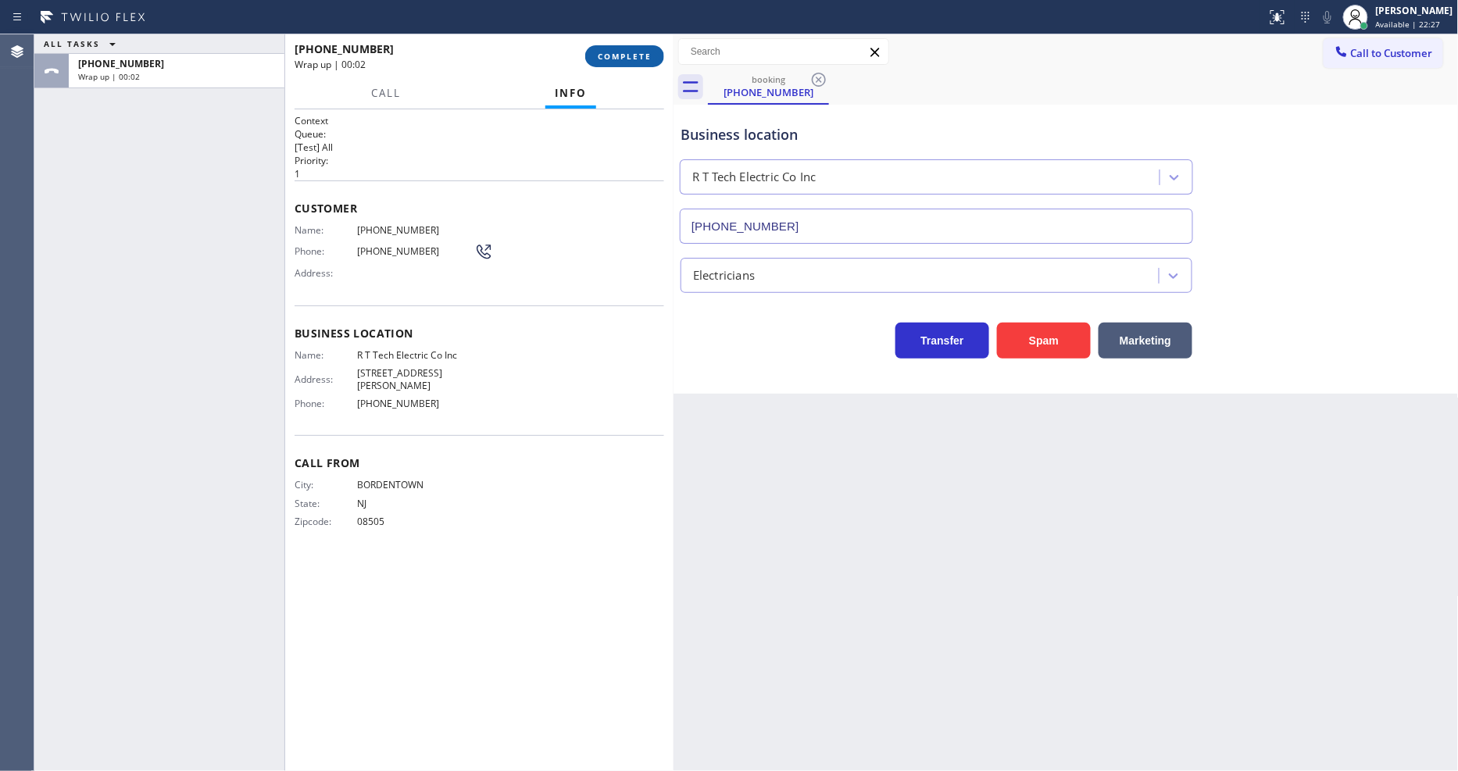
click at [631, 45] on button "COMPLETE" at bounding box center [624, 56] width 79 height 22
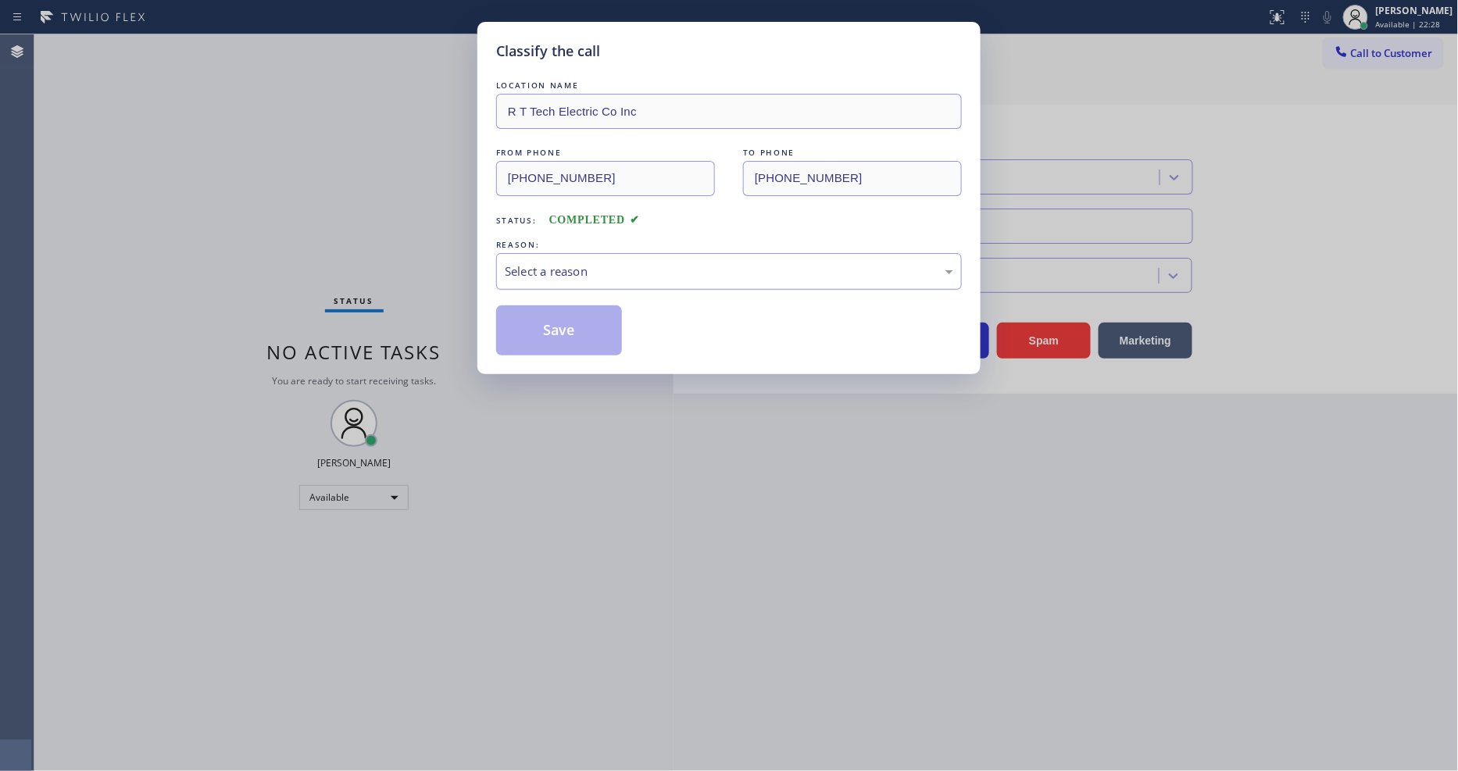
click at [542, 270] on div "Select a reason" at bounding box center [729, 272] width 449 height 18
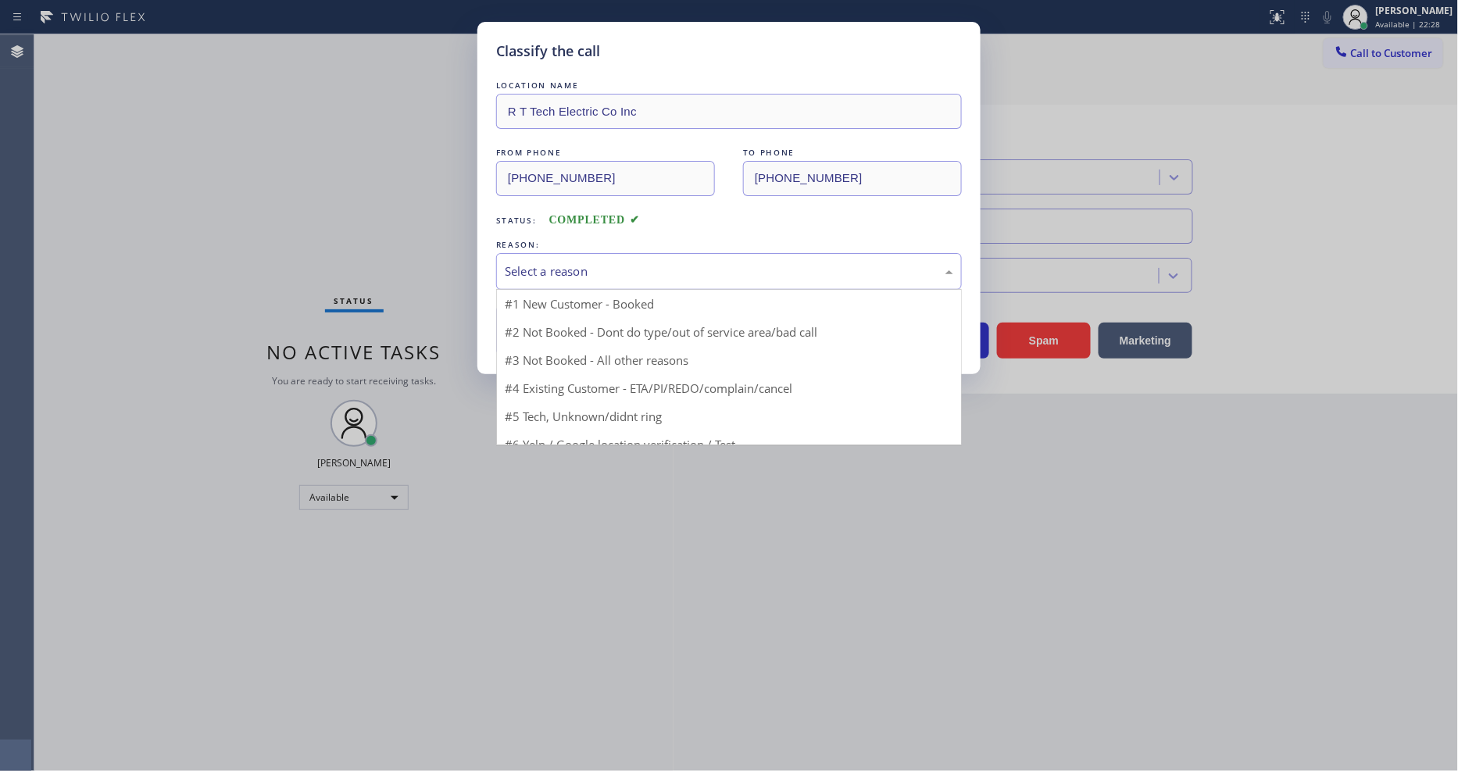
drag, startPoint x: 542, startPoint y: 270, endPoint x: 533, endPoint y: 324, distance: 54.0
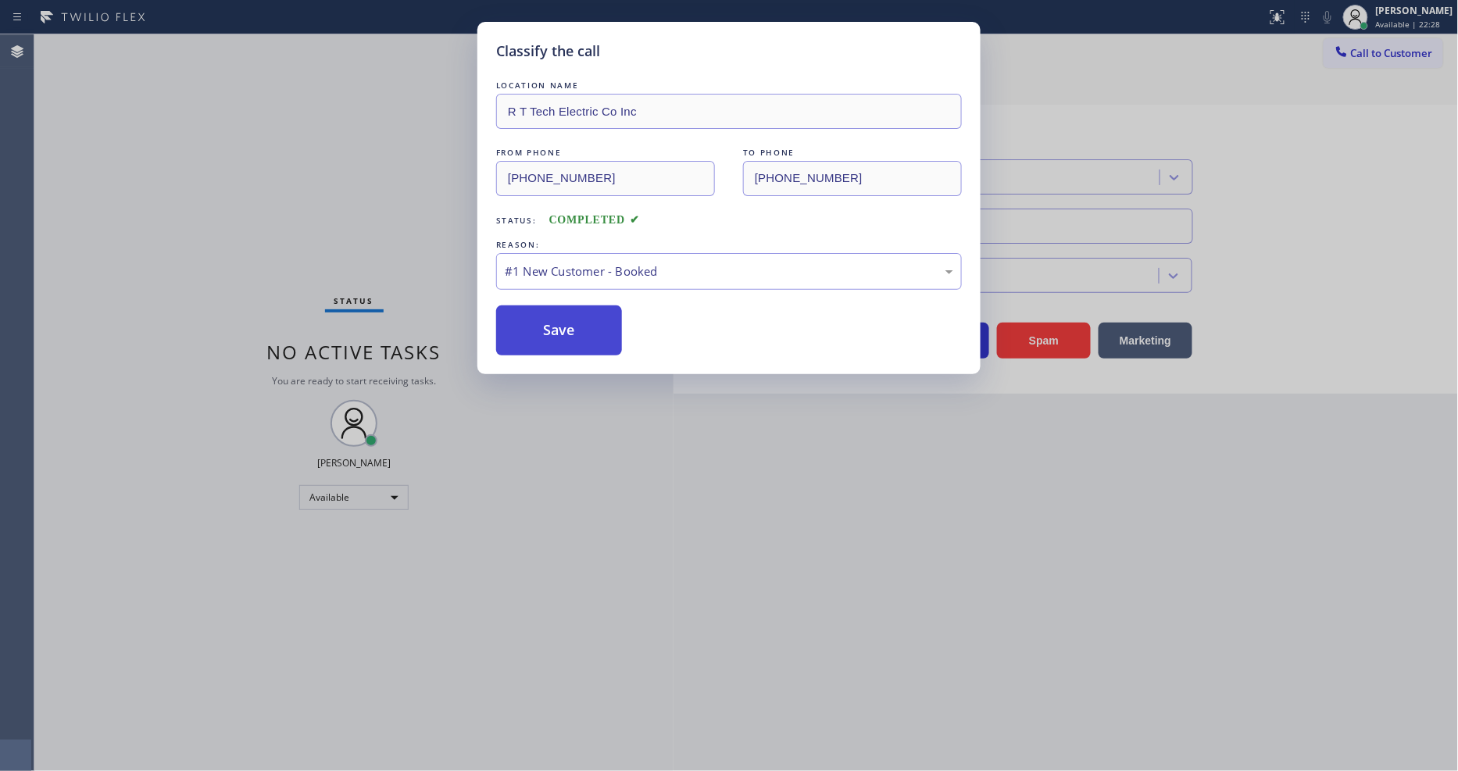
click at [533, 324] on button "Save" at bounding box center [559, 331] width 126 height 50
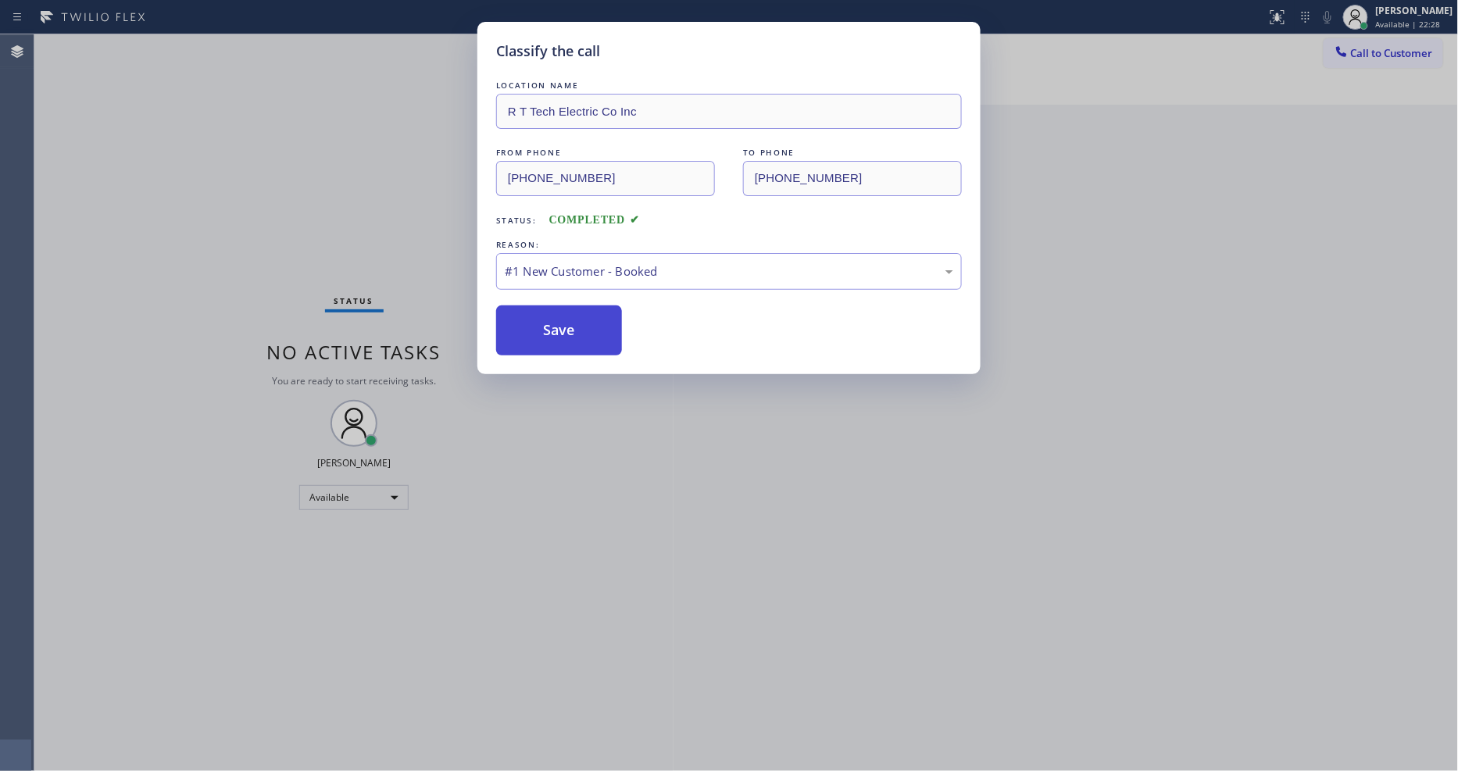
click at [533, 324] on button "Save" at bounding box center [559, 331] width 126 height 50
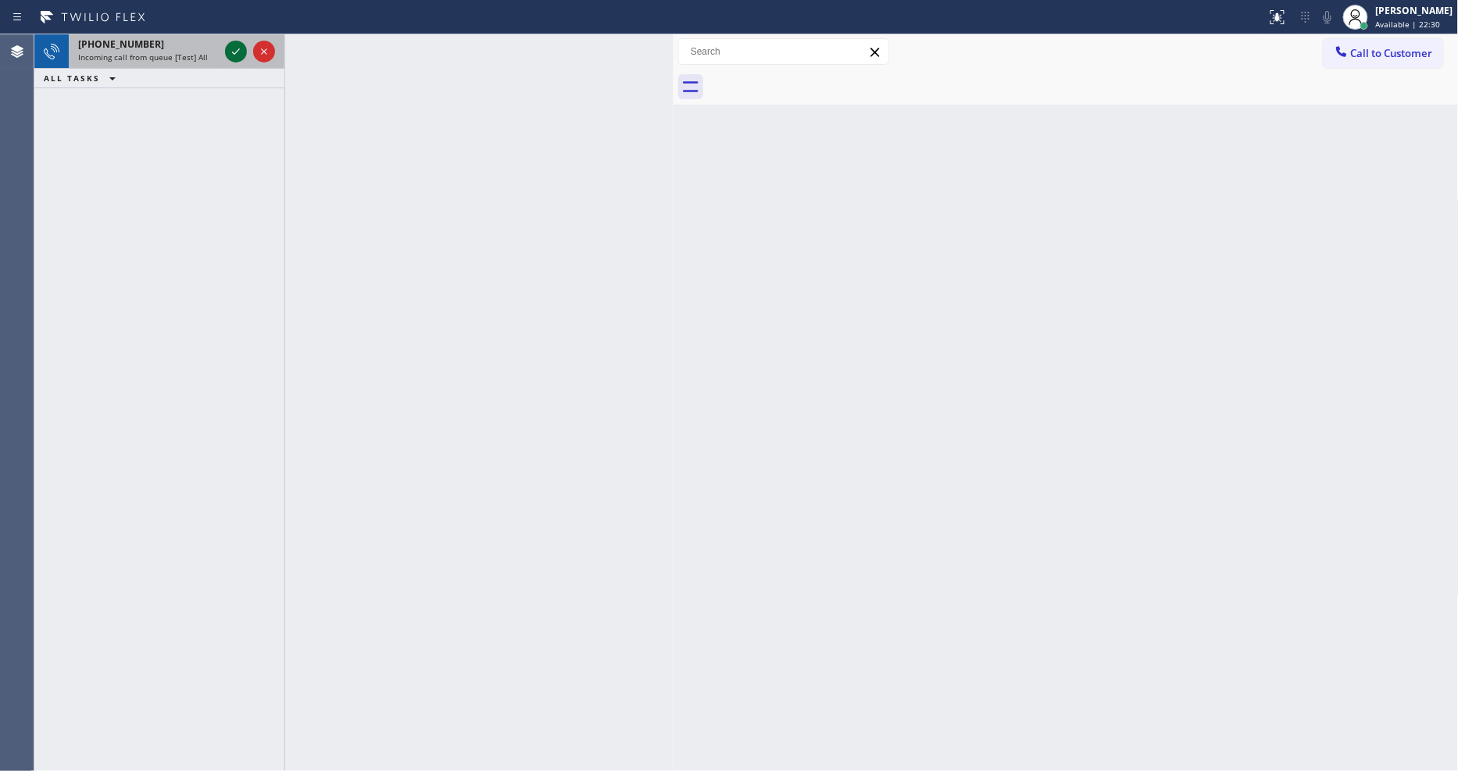
click at [238, 47] on icon at bounding box center [236, 51] width 19 height 19
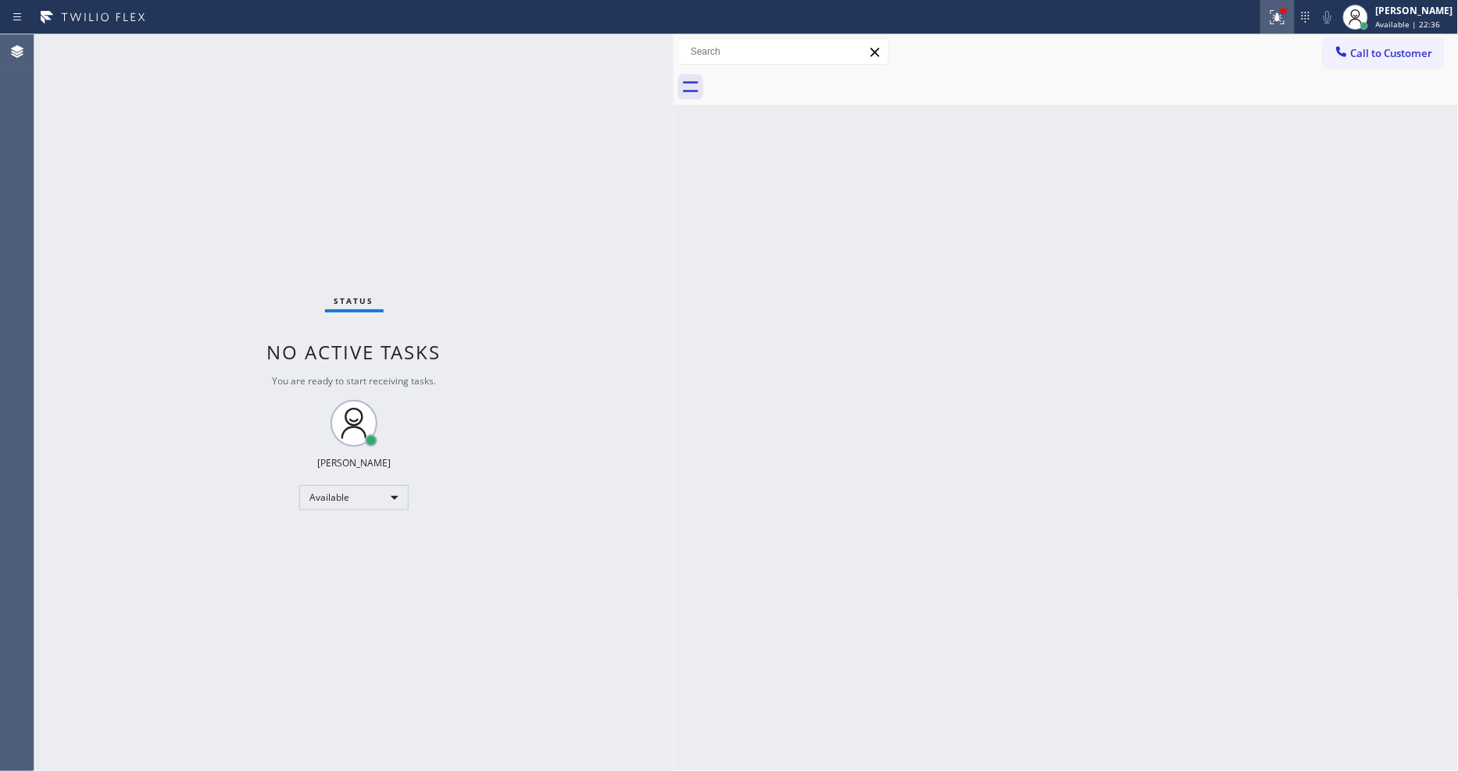
click at [1285, 27] on button at bounding box center [1278, 17] width 34 height 34
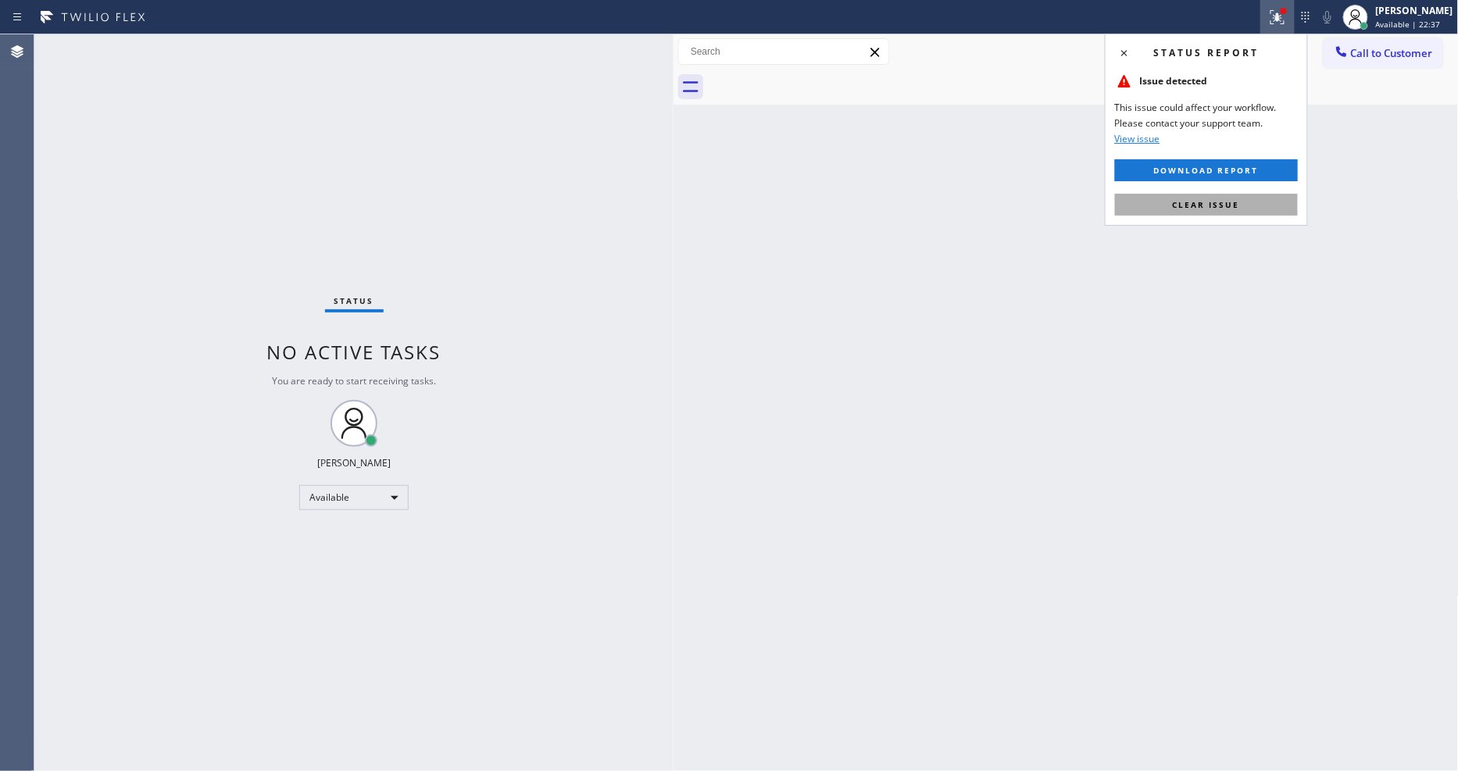
click at [1264, 195] on button "Clear issue" at bounding box center [1206, 205] width 183 height 22
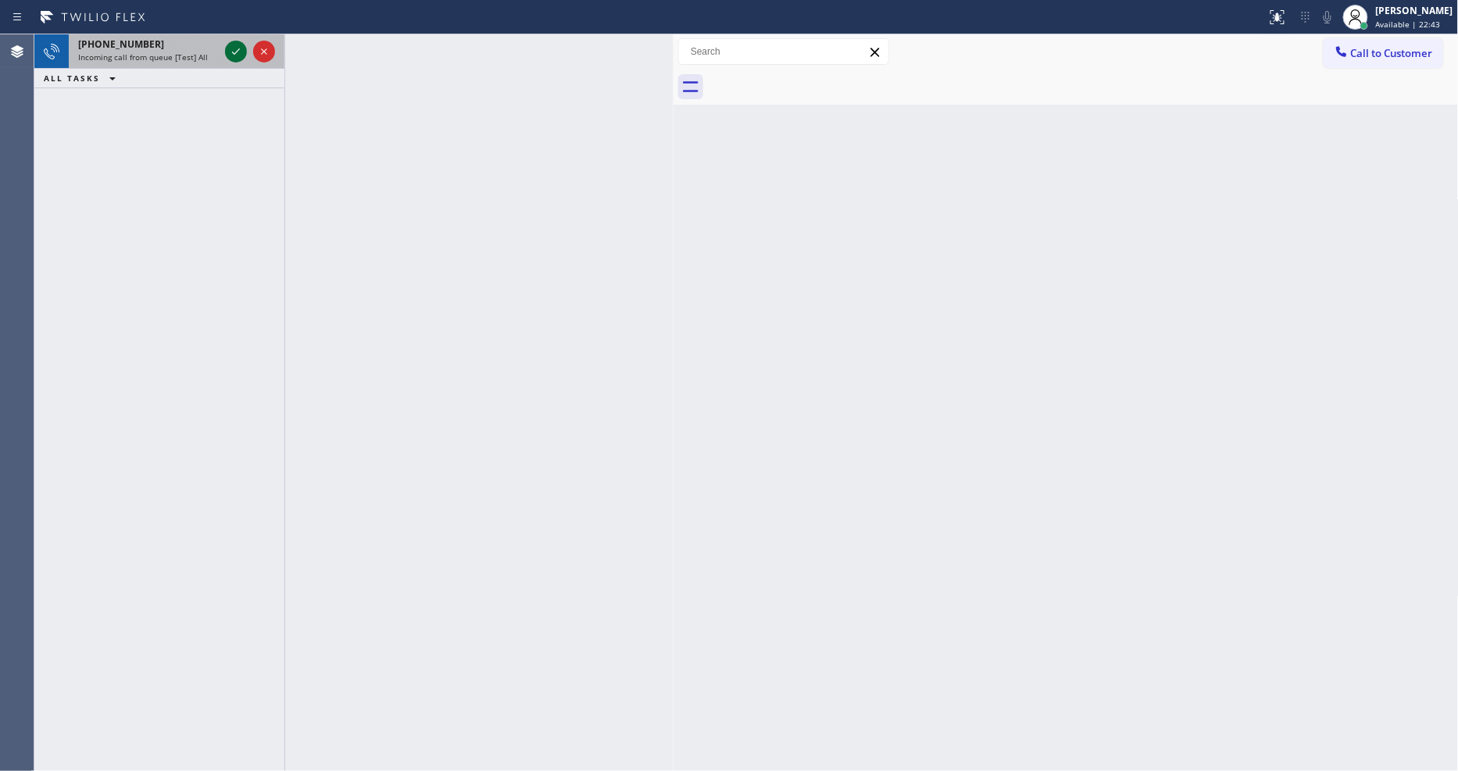
drag, startPoint x: 252, startPoint y: 48, endPoint x: 238, endPoint y: 48, distance: 13.3
click at [243, 48] on div at bounding box center [250, 51] width 56 height 34
click at [238, 48] on icon at bounding box center [236, 51] width 19 height 19
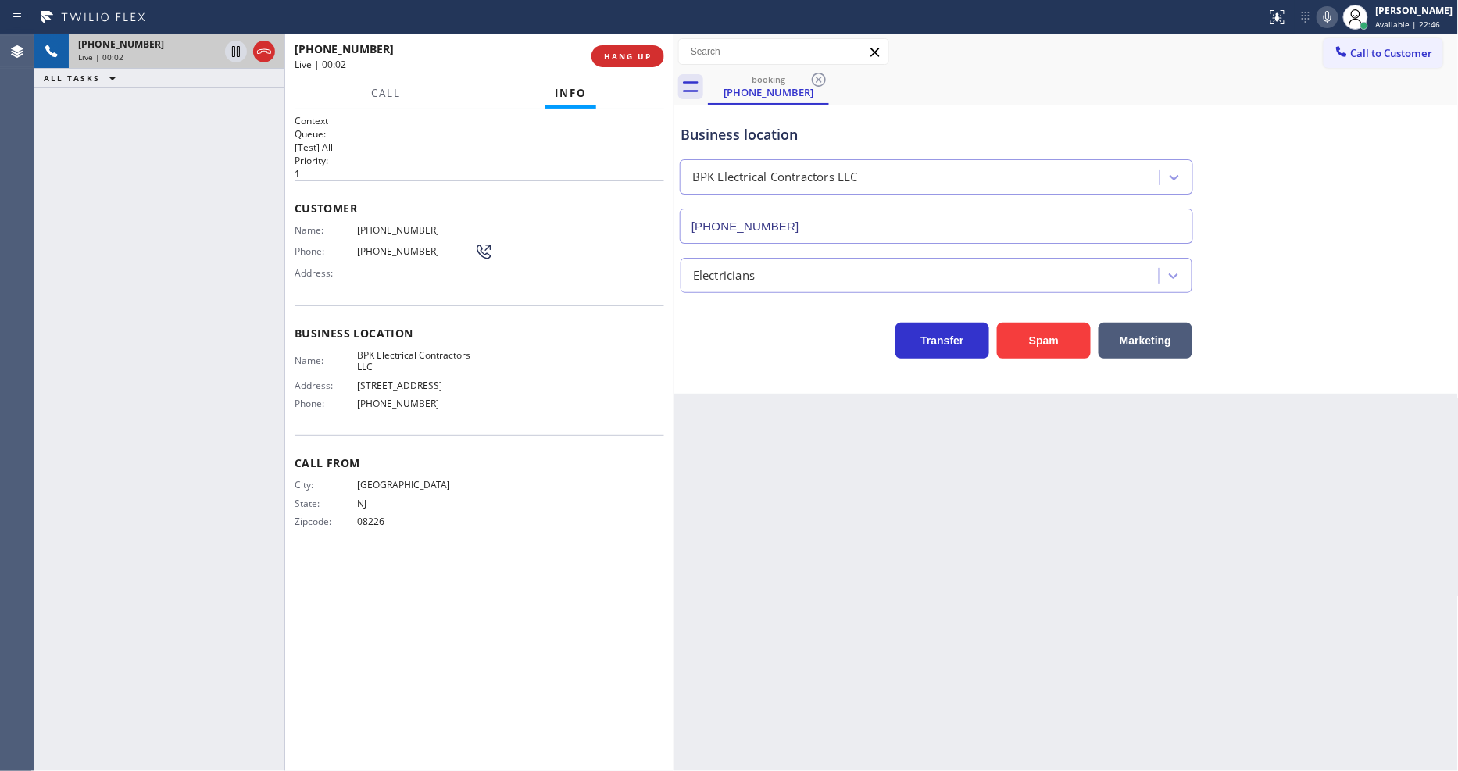
type input "[PHONE_NUMBER]"
click at [614, 47] on button "HANG UP" at bounding box center [628, 56] width 73 height 22
click at [614, 49] on button "HANG UP" at bounding box center [628, 56] width 73 height 22
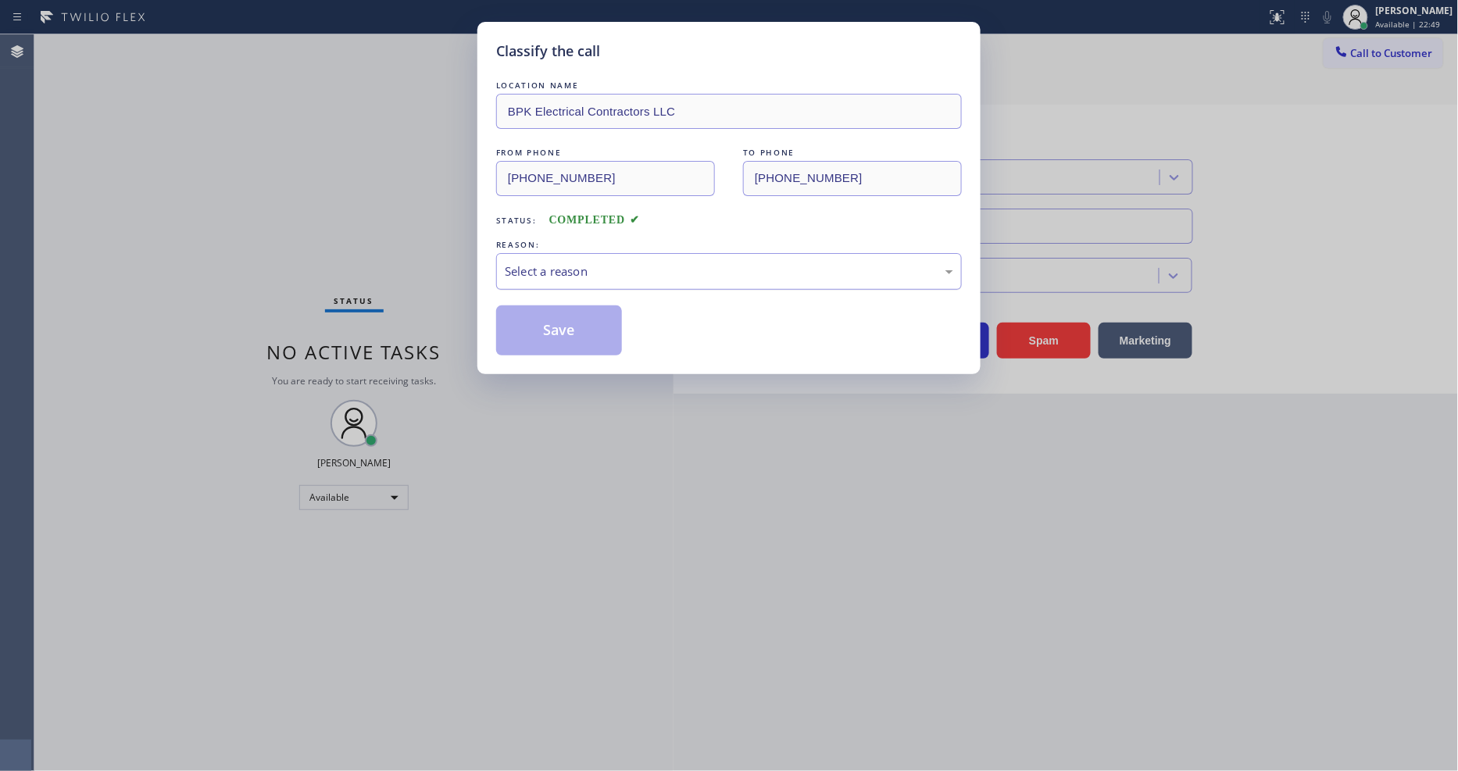
click at [606, 254] on div "Select a reason" at bounding box center [729, 271] width 466 height 37
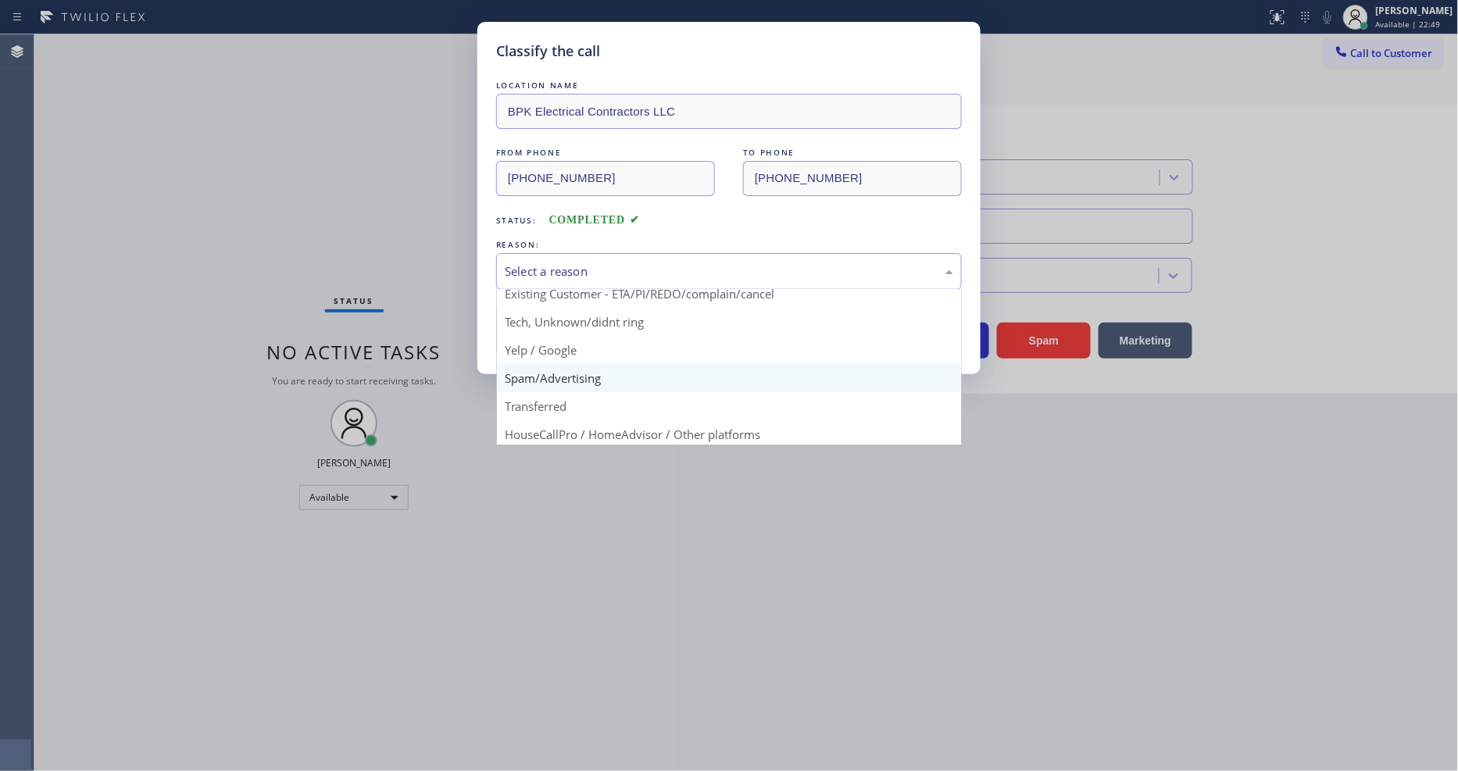
scroll to position [87, 0]
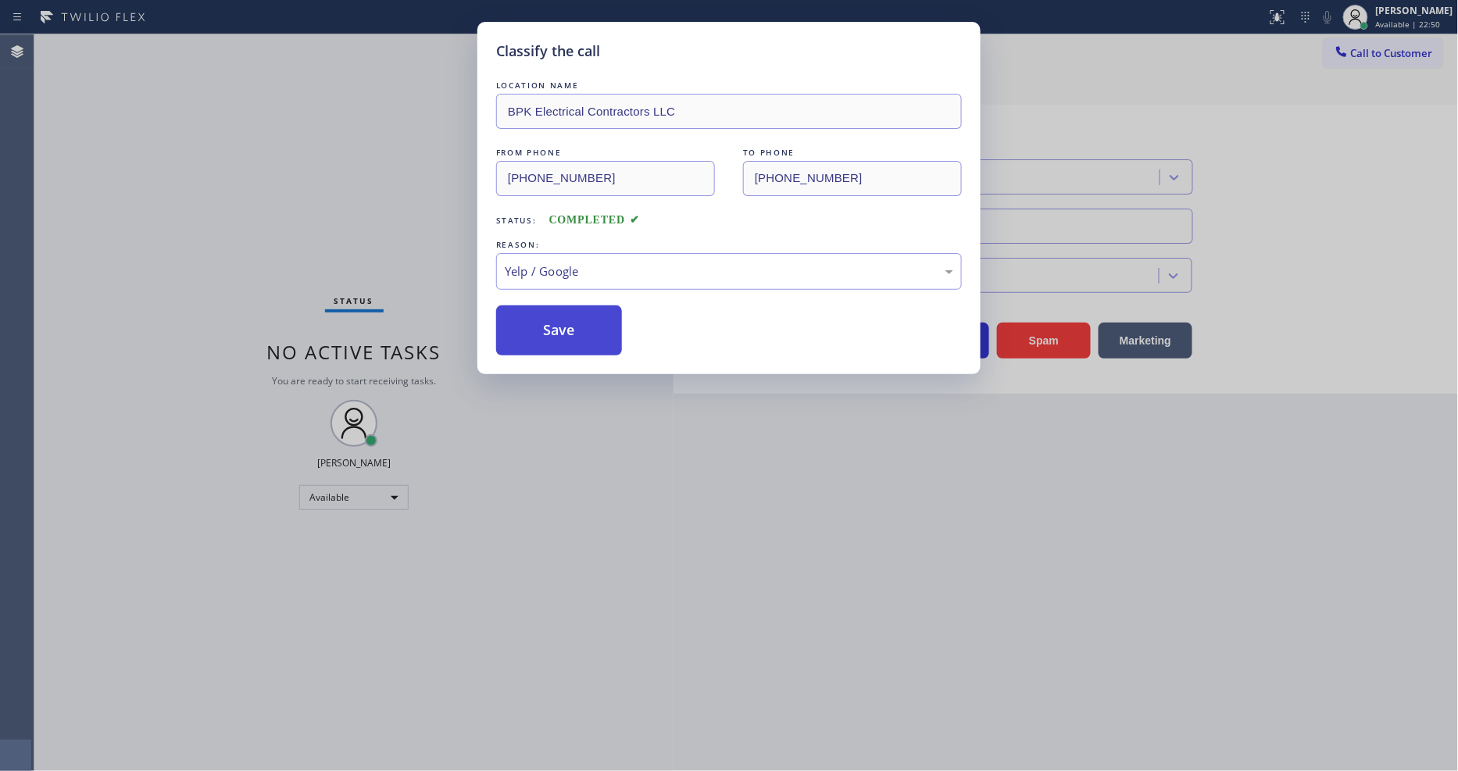
click at [566, 325] on button "Save" at bounding box center [559, 331] width 126 height 50
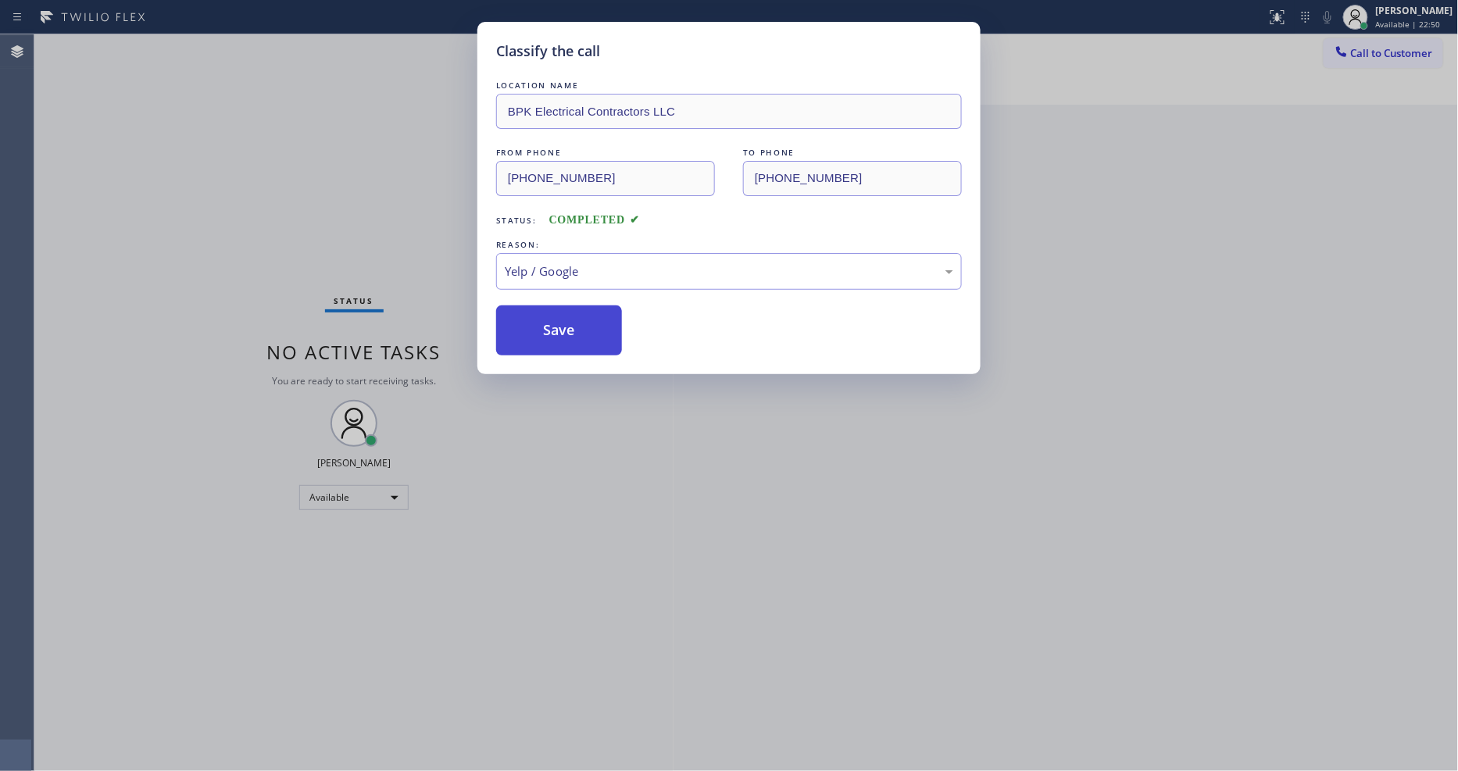
click at [566, 325] on button "Save" at bounding box center [559, 331] width 126 height 50
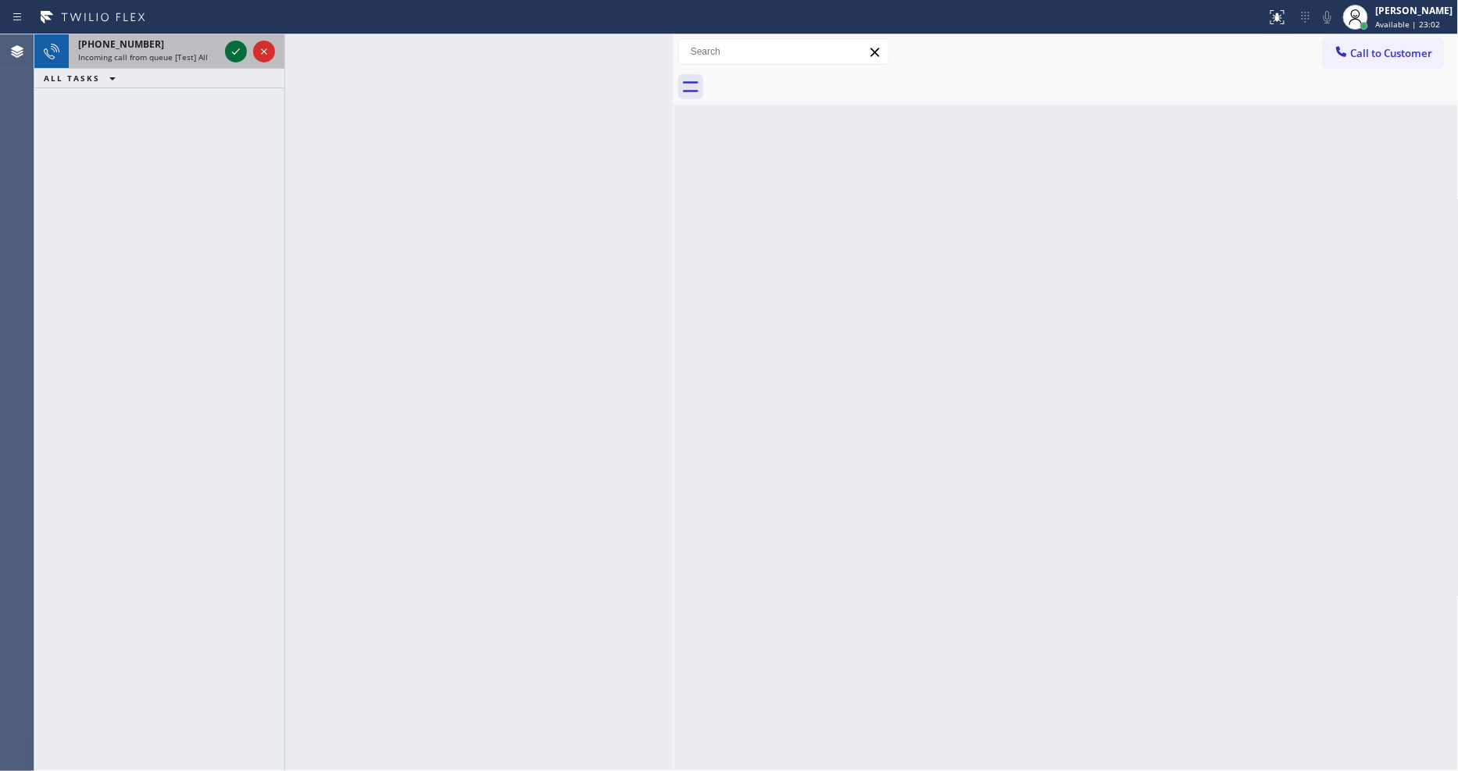
click at [235, 48] on icon at bounding box center [236, 51] width 19 height 19
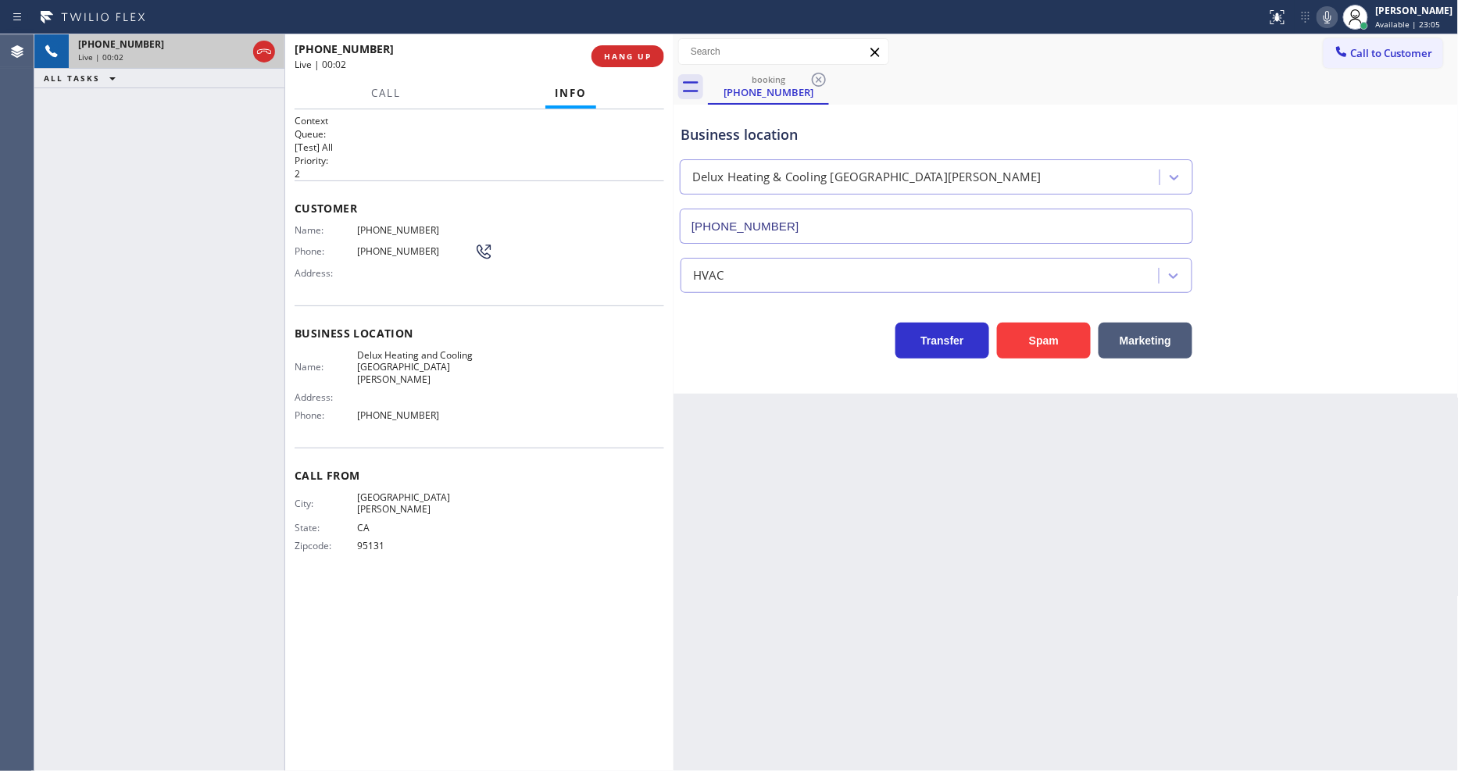
type input "[PHONE_NUMBER]"
click at [656, 52] on button "HANG UP" at bounding box center [628, 56] width 73 height 22
click at [649, 59] on span "HANG UP" at bounding box center [628, 56] width 48 height 11
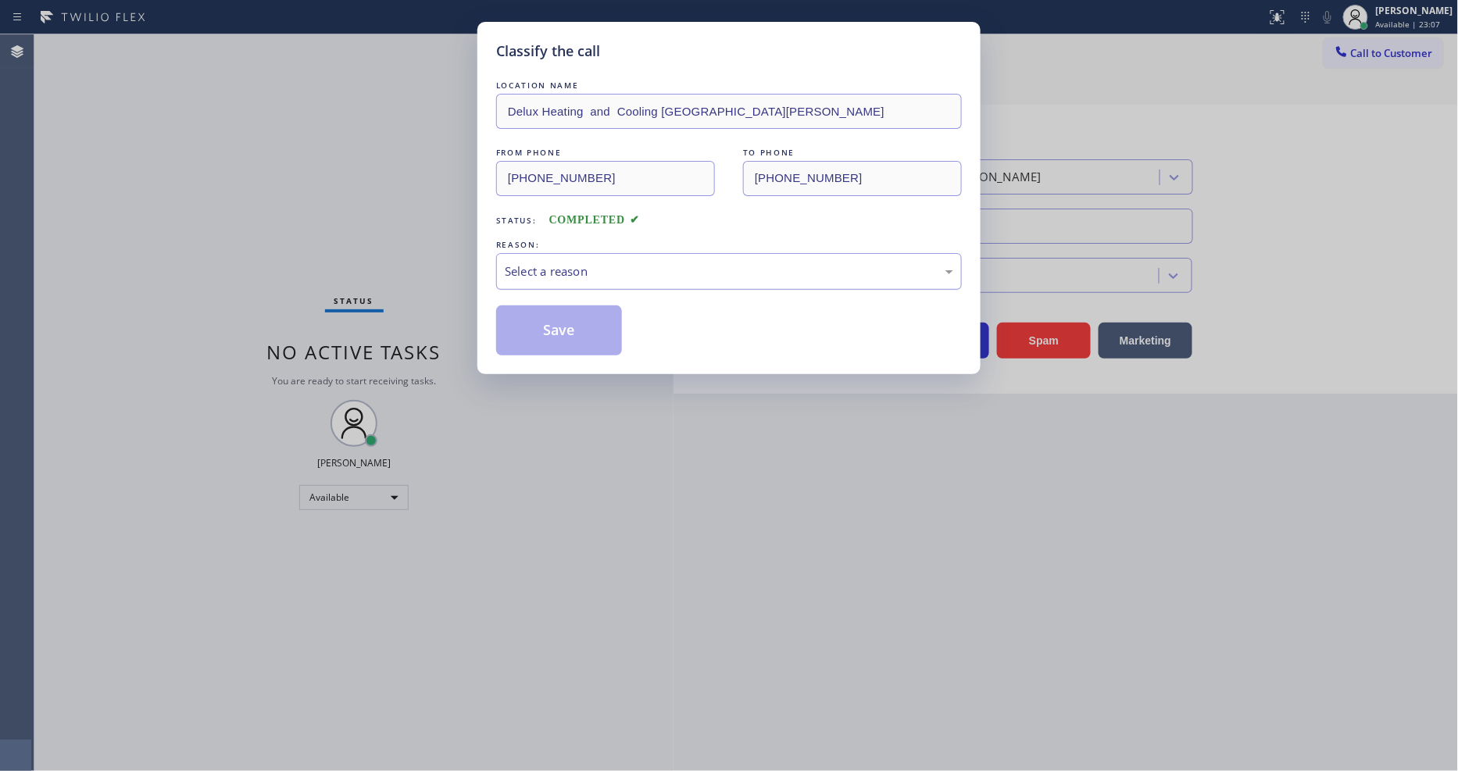
click at [589, 263] on div "Select a reason" at bounding box center [729, 272] width 449 height 18
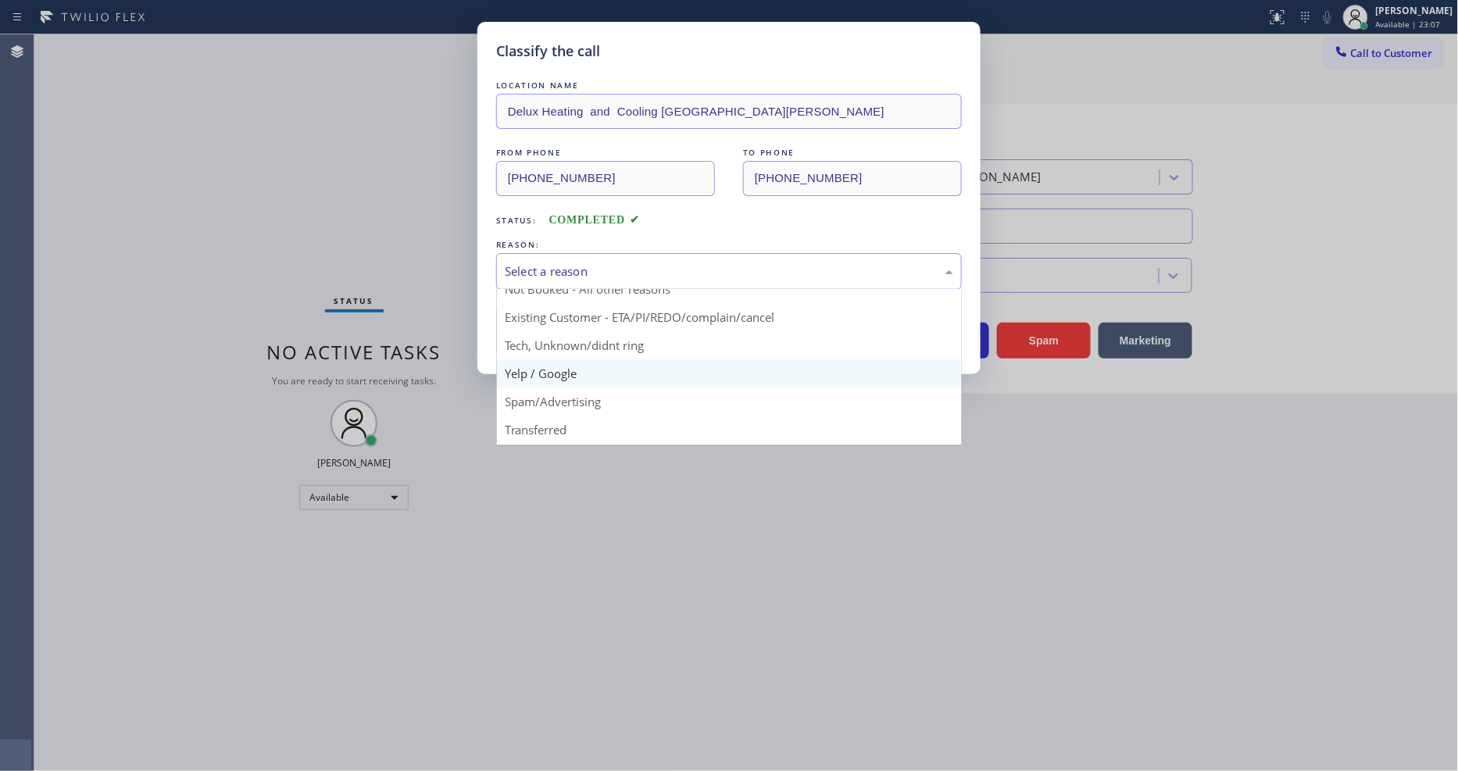
scroll to position [87, 0]
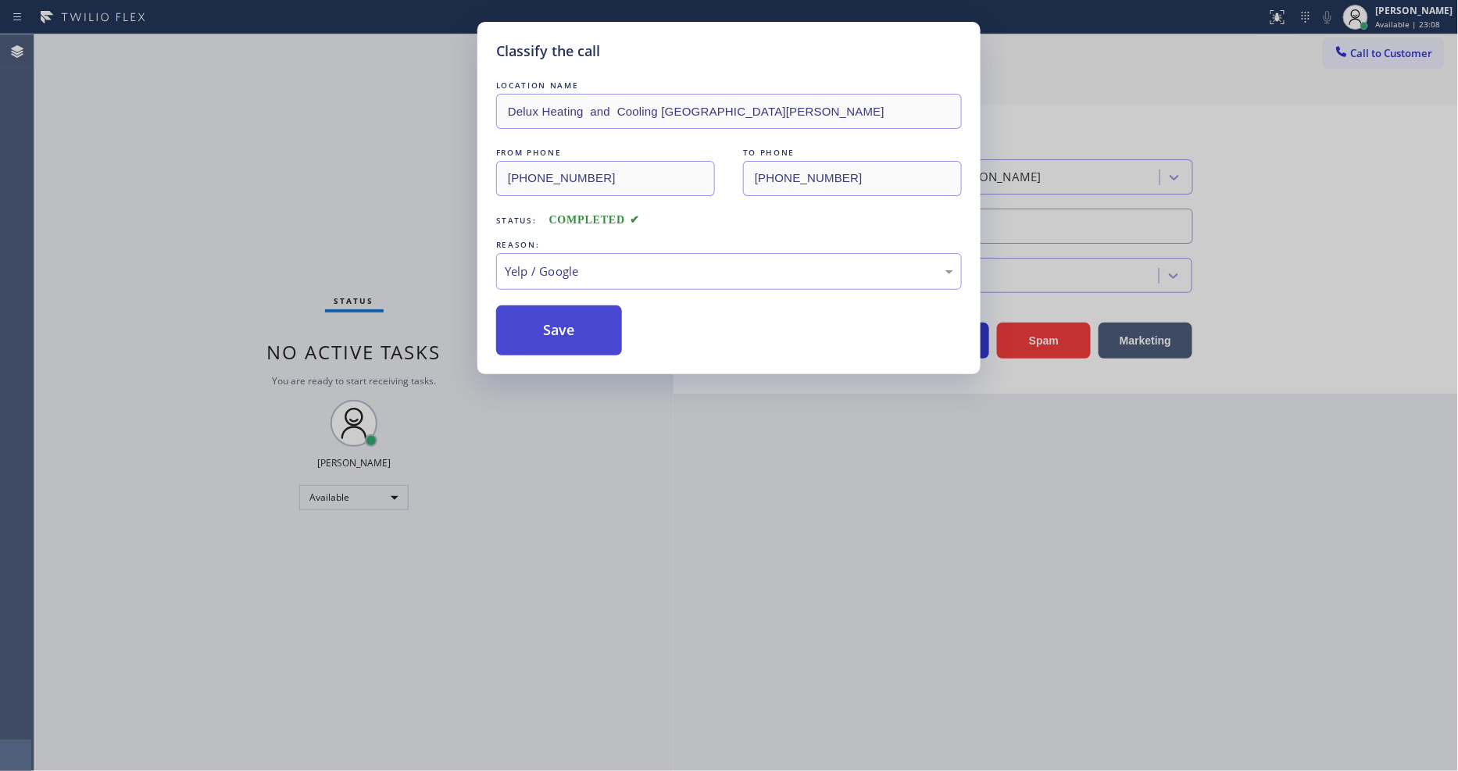
click at [558, 319] on button "Save" at bounding box center [559, 331] width 126 height 50
click at [559, 319] on button "Save" at bounding box center [559, 331] width 126 height 50
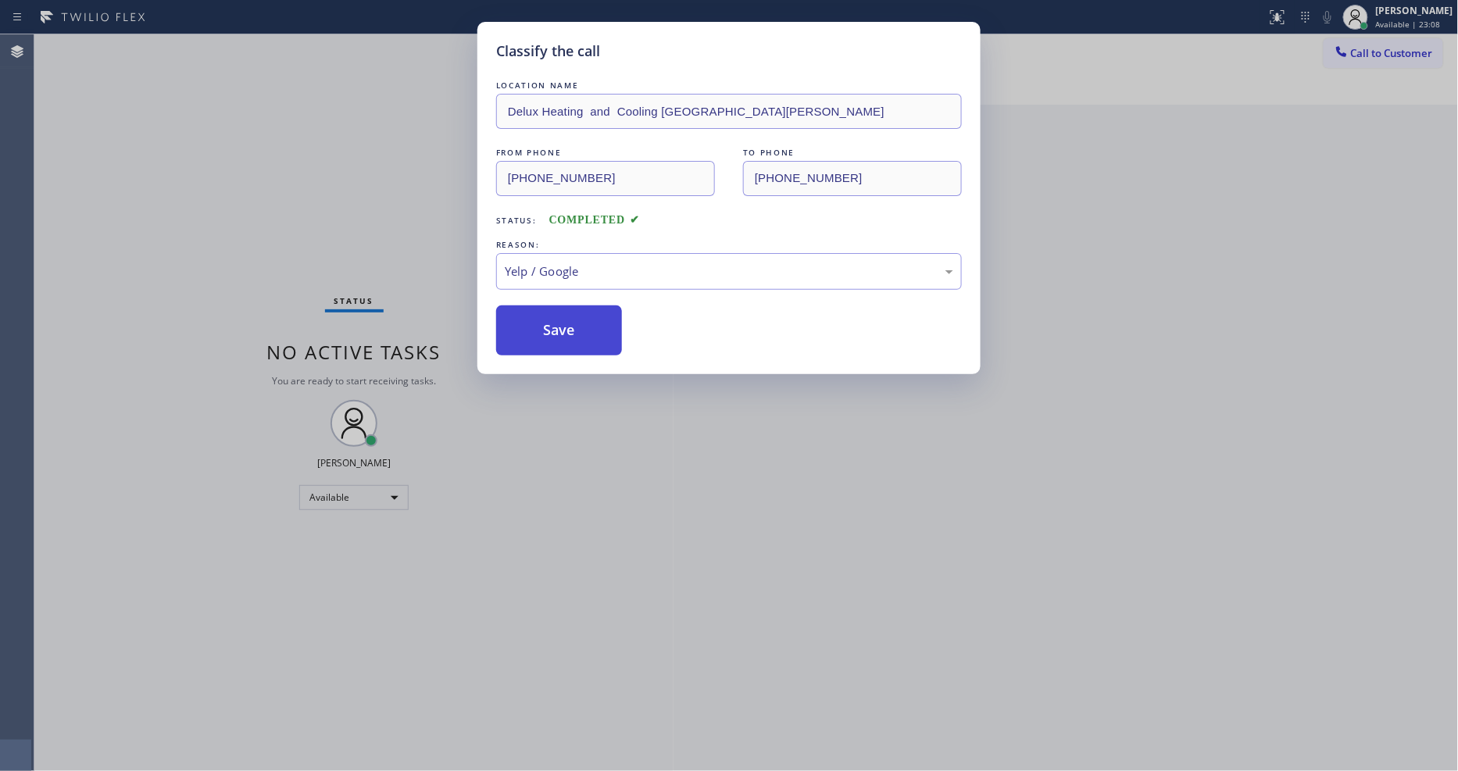
drag, startPoint x: 559, startPoint y: 319, endPoint x: 539, endPoint y: 767, distance: 448.3
click at [563, 323] on button "Save" at bounding box center [559, 331] width 126 height 50
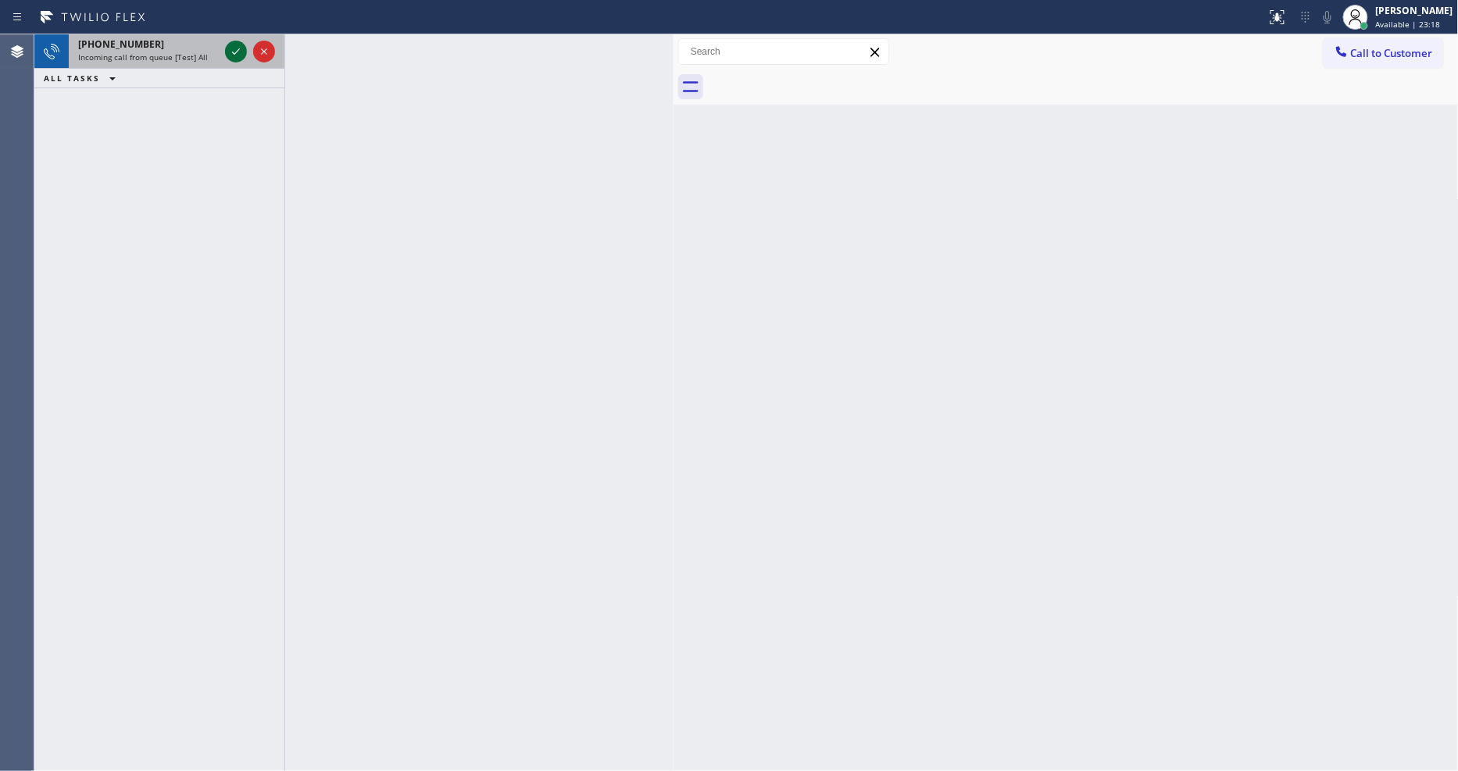
click at [244, 55] on icon at bounding box center [236, 51] width 19 height 19
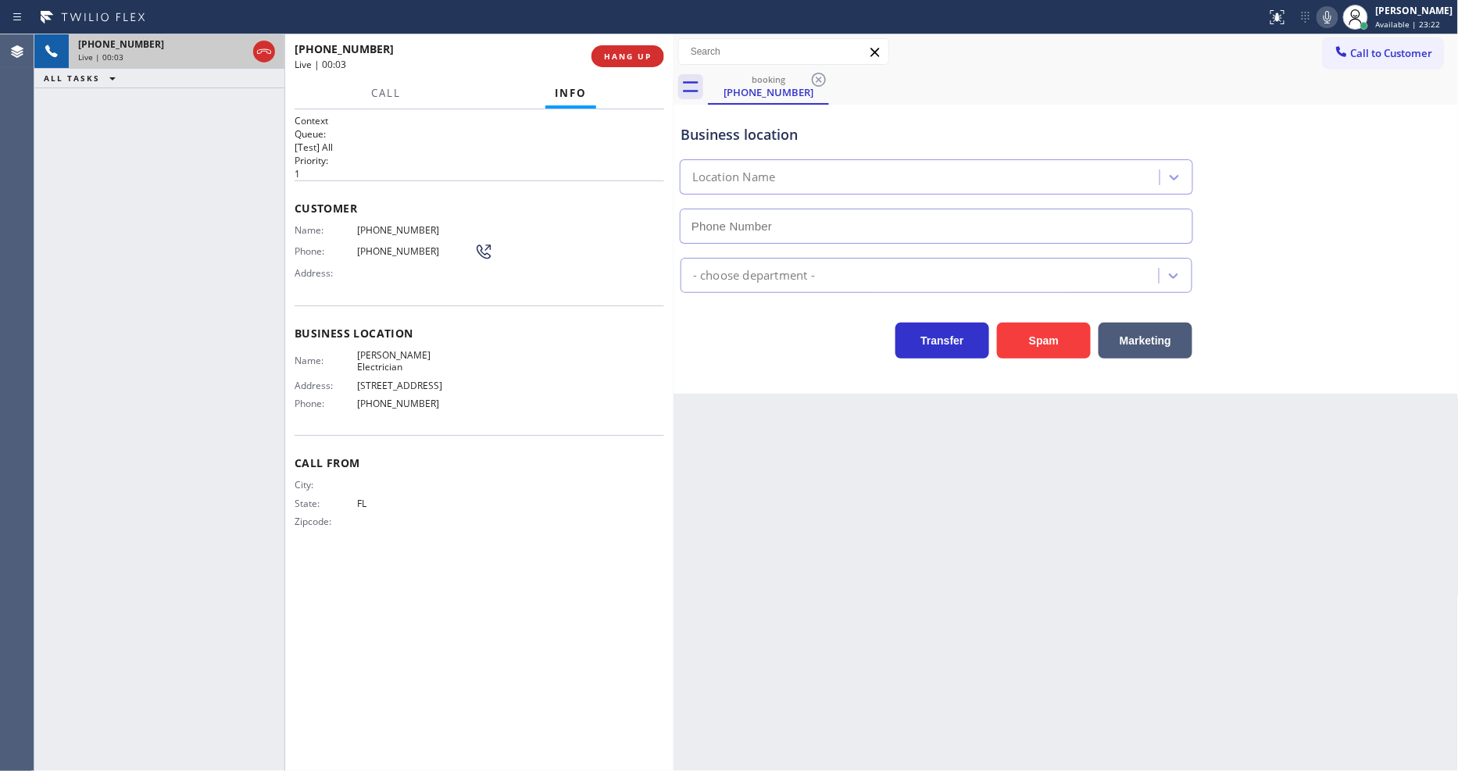
type input "[PHONE_NUMBER]"
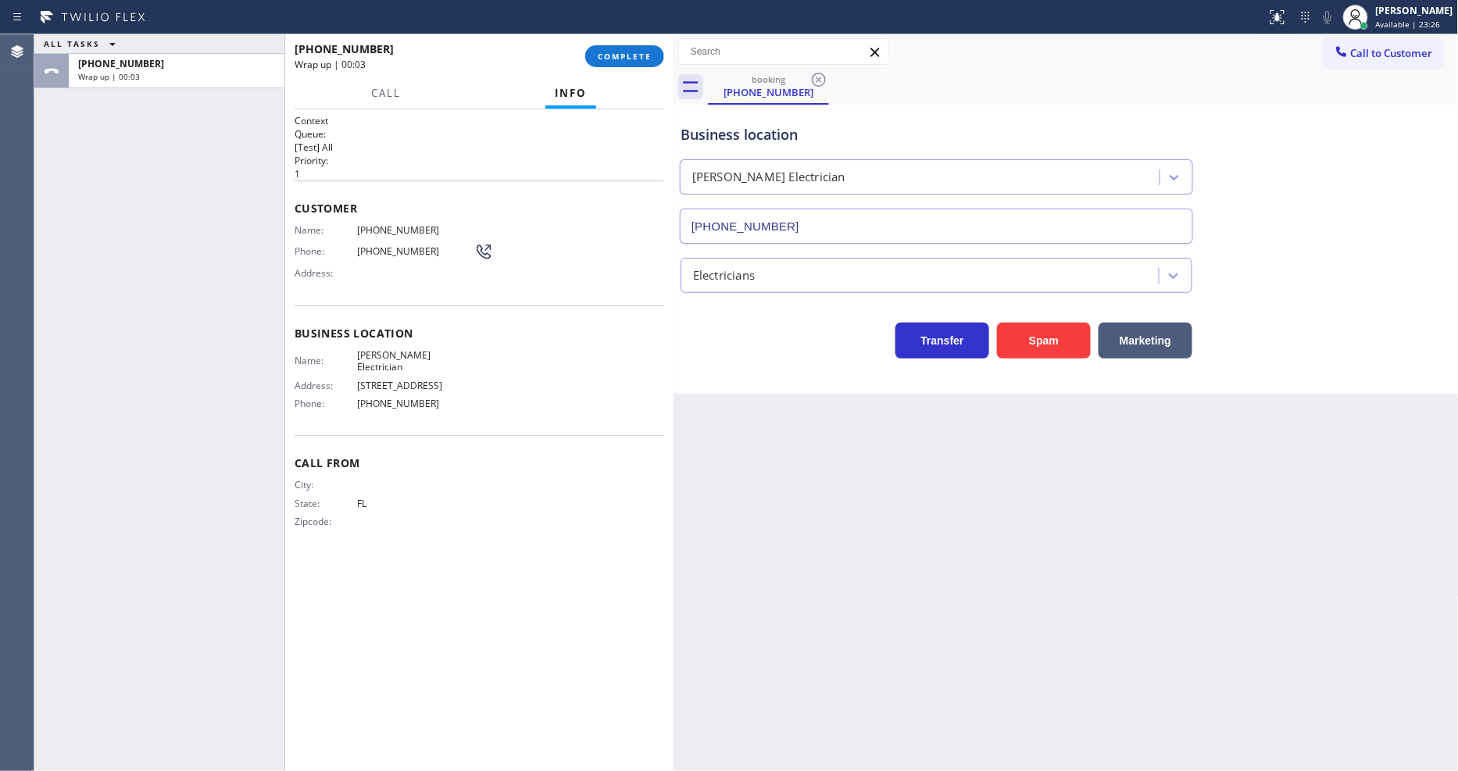
click at [644, 41] on div "[PHONE_NUMBER] Wrap up | 00:03 COMPLETE" at bounding box center [480, 56] width 370 height 41
click at [646, 52] on span "COMPLETE" at bounding box center [625, 56] width 54 height 11
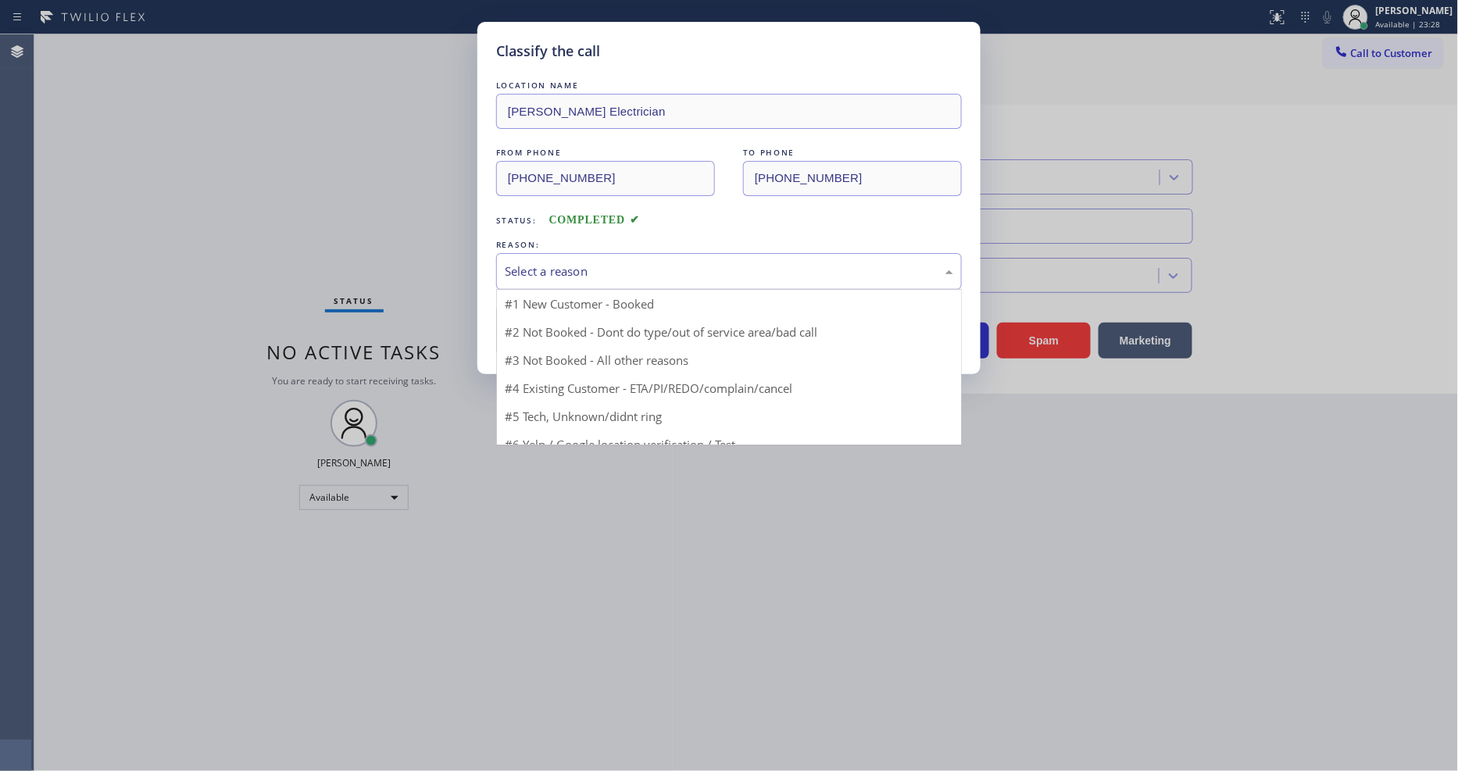
click at [599, 264] on div "Select a reason" at bounding box center [729, 272] width 449 height 18
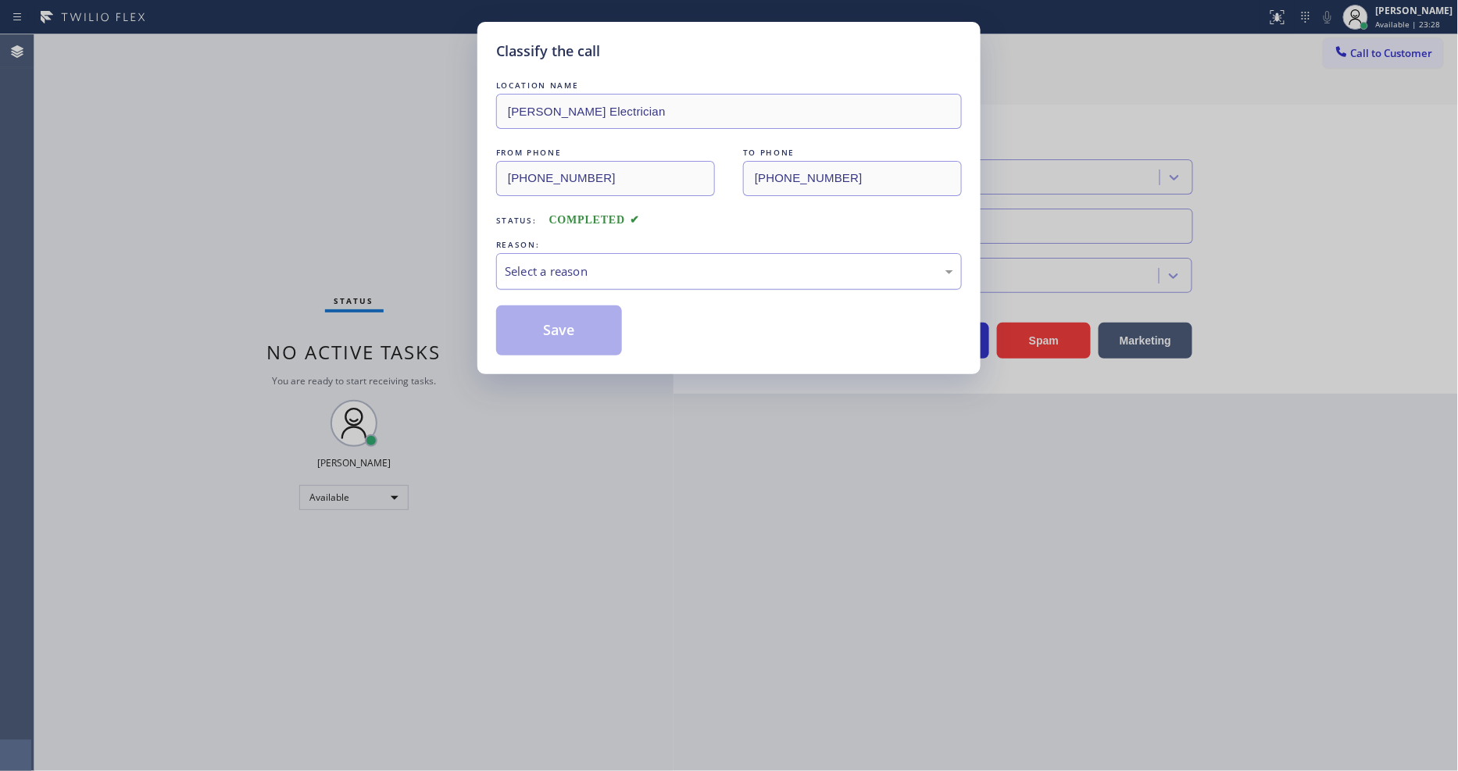
drag, startPoint x: 599, startPoint y: 264, endPoint x: 600, endPoint y: 276, distance: 11.7
click at [599, 263] on div "Select a reason" at bounding box center [729, 272] width 449 height 18
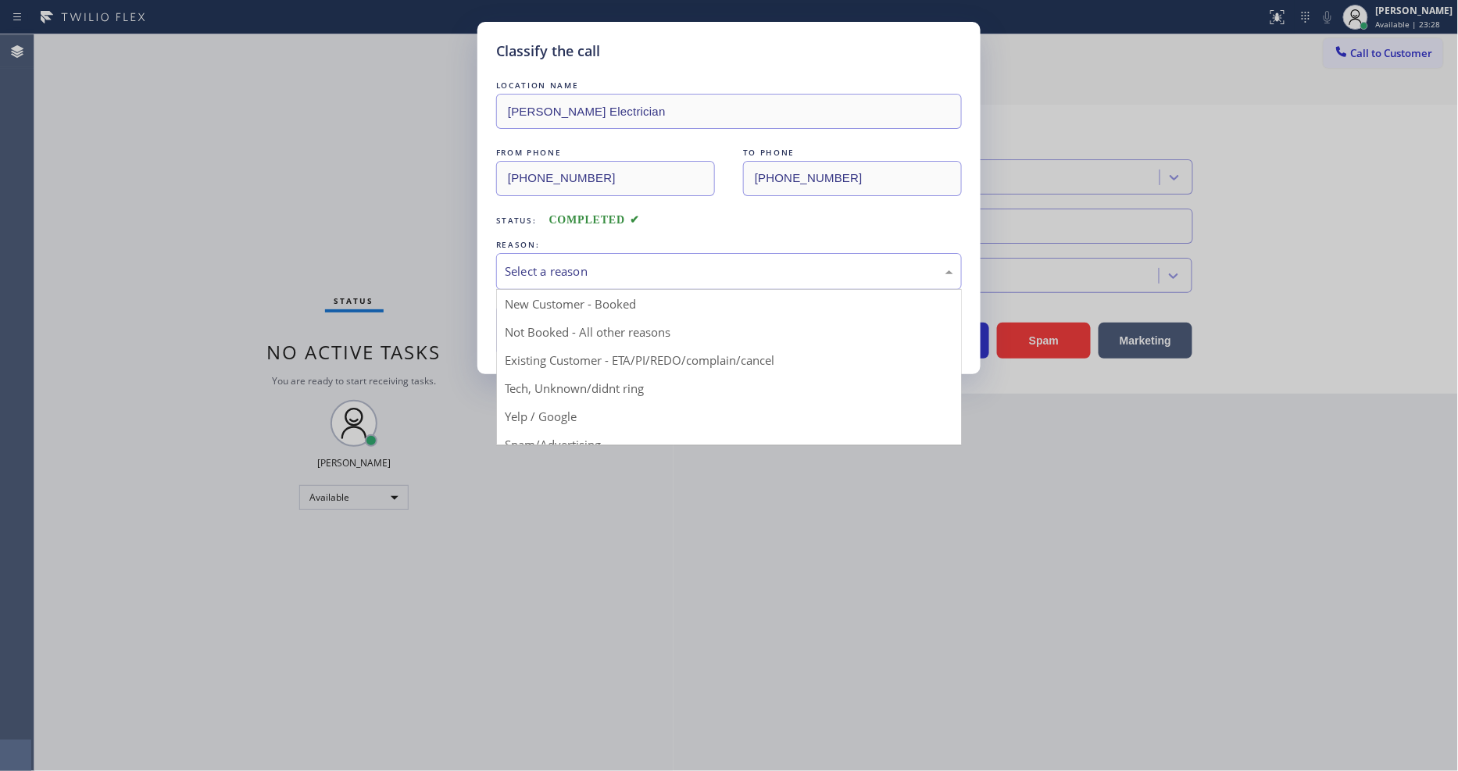
drag, startPoint x: 599, startPoint y: 389, endPoint x: 596, endPoint y: 334, distance: 55.6
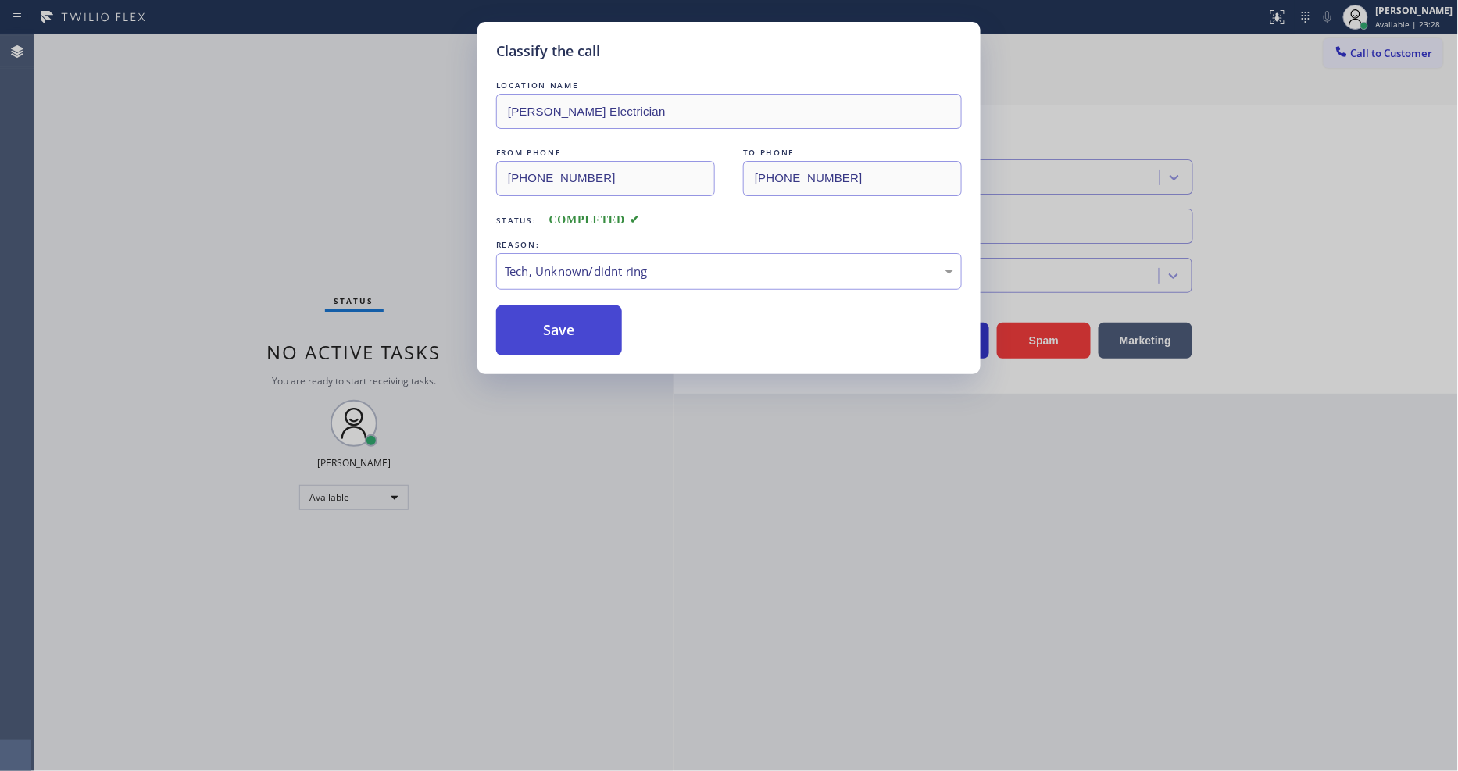
click at [595, 324] on button "Save" at bounding box center [559, 331] width 126 height 50
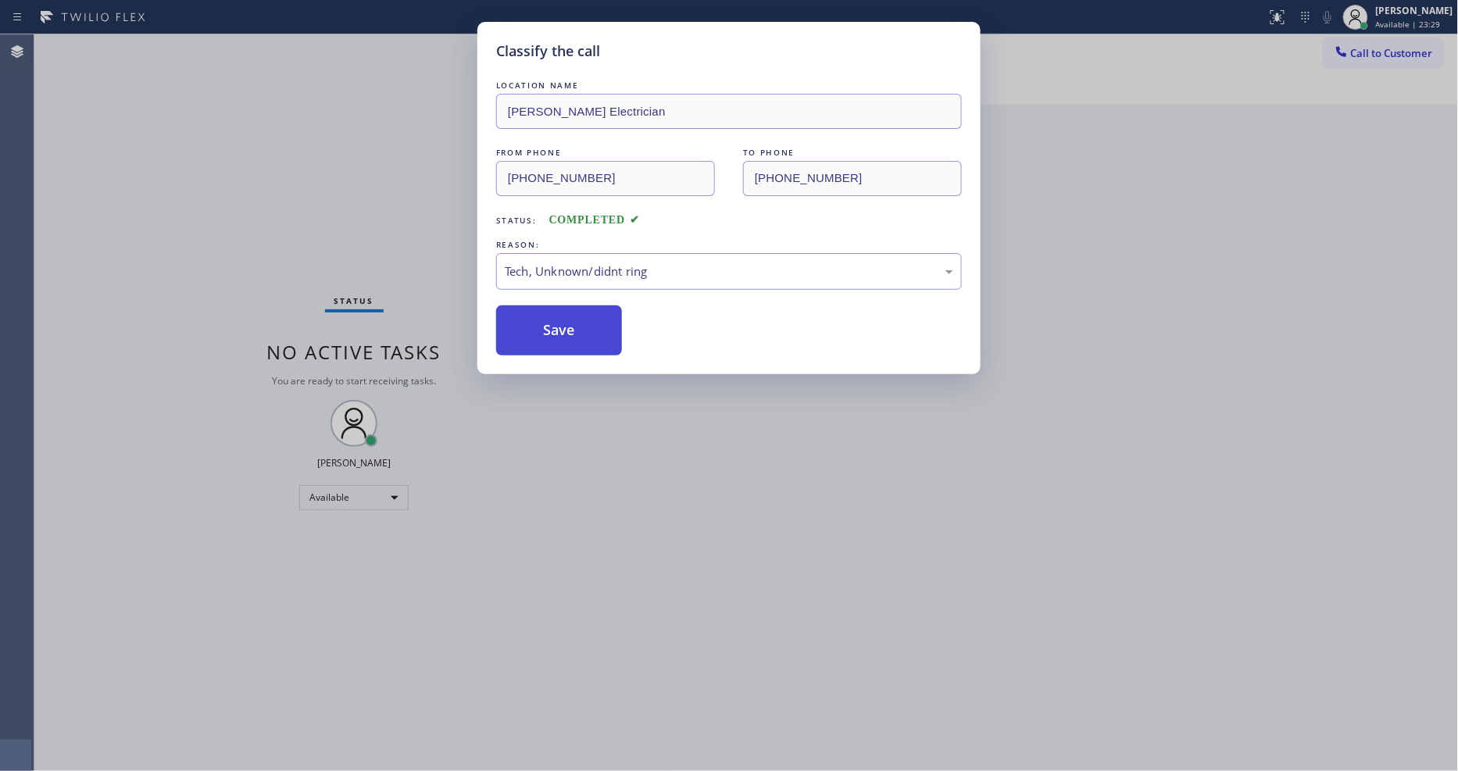
click at [595, 324] on button "Save" at bounding box center [559, 331] width 126 height 50
drag, startPoint x: 595, startPoint y: 324, endPoint x: 531, endPoint y: 581, distance: 264.8
click at [595, 324] on button "Save" at bounding box center [559, 331] width 126 height 50
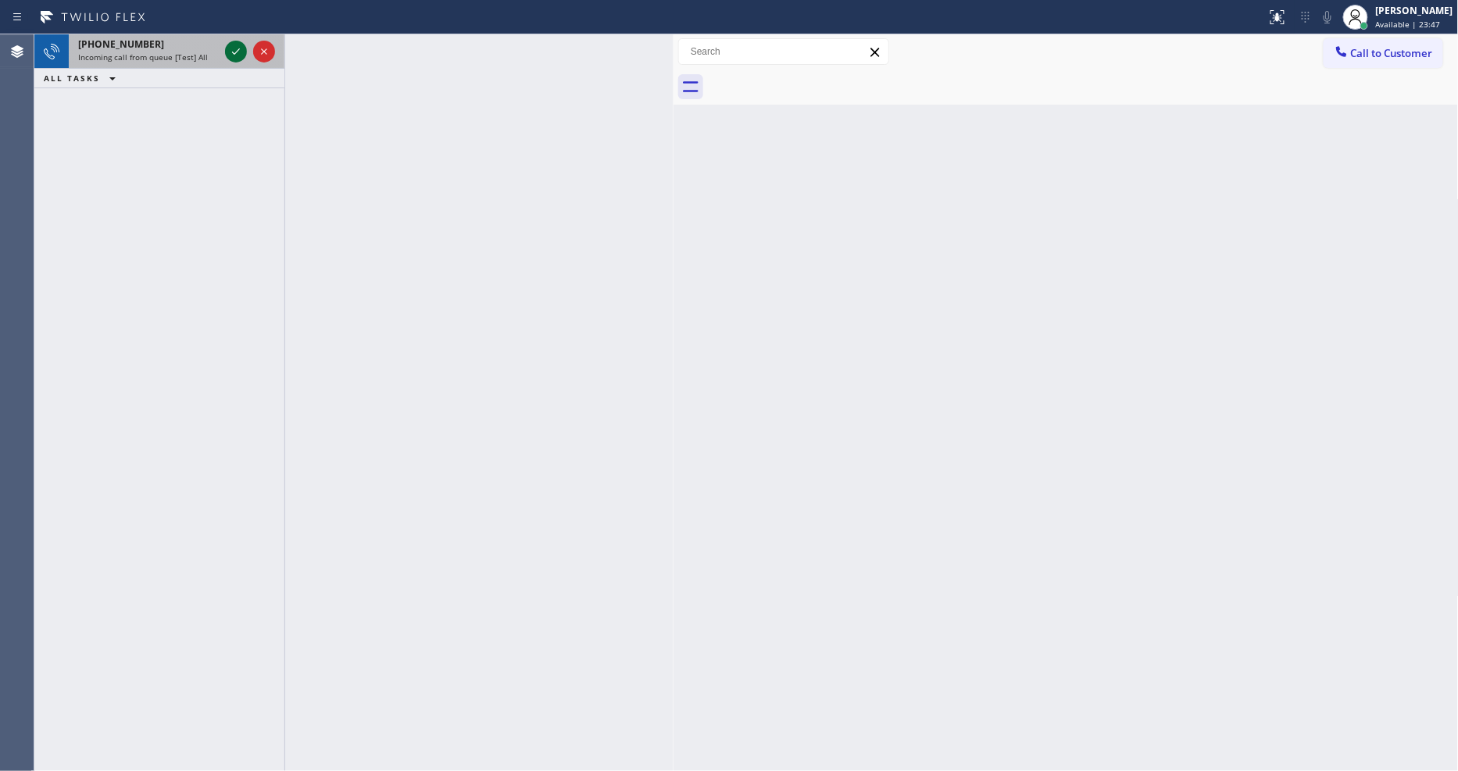
drag, startPoint x: 238, startPoint y: 52, endPoint x: 235, endPoint y: 43, distance: 8.9
click at [235, 43] on icon at bounding box center [236, 51] width 19 height 19
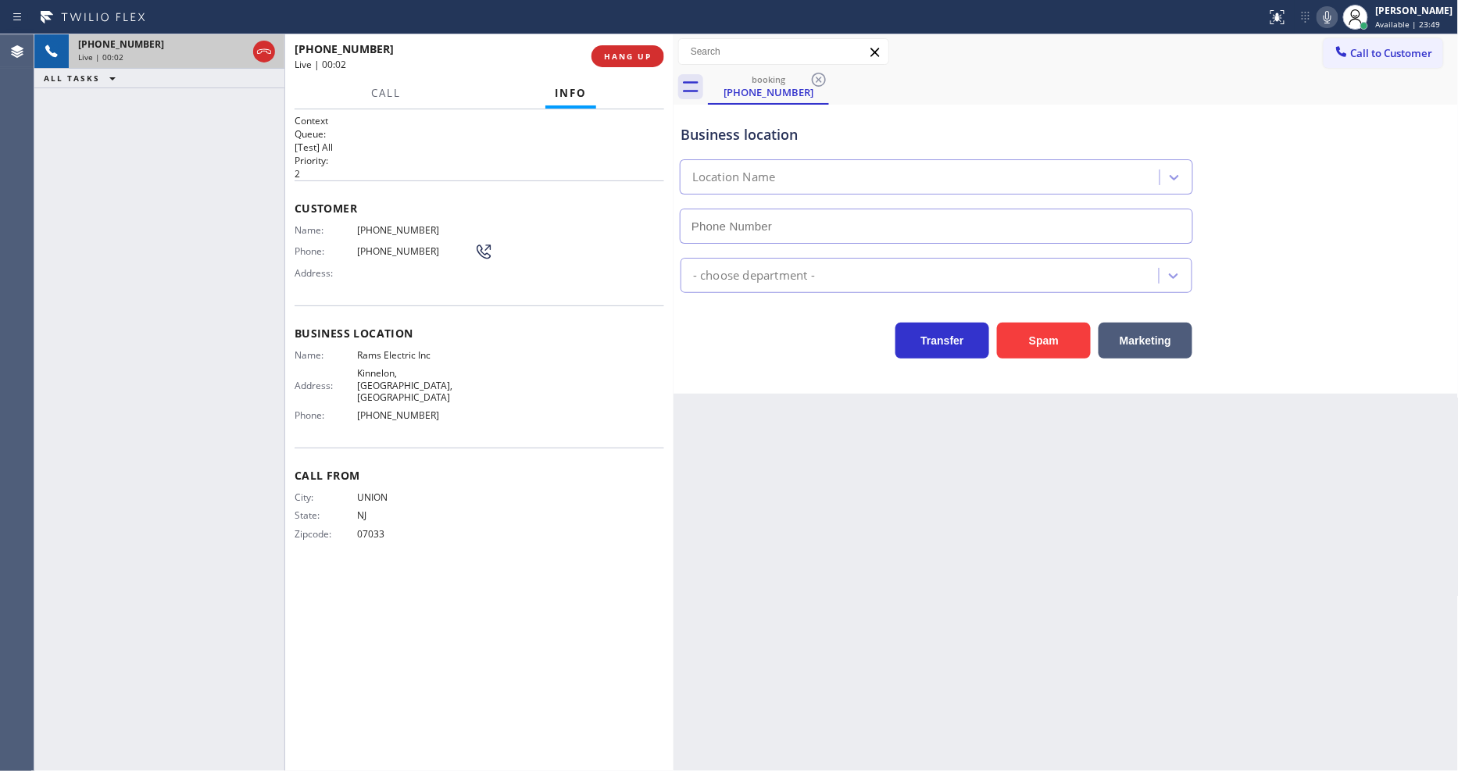
type input "[PHONE_NUMBER]"
click at [550, 575] on div "Context Queue: [Test] All Priority: 2 Customer Name: [PHONE_NUMBER] Phone: [PHO…" at bounding box center [480, 440] width 370 height 653
click at [611, 61] on span "HANG UP" at bounding box center [628, 56] width 48 height 11
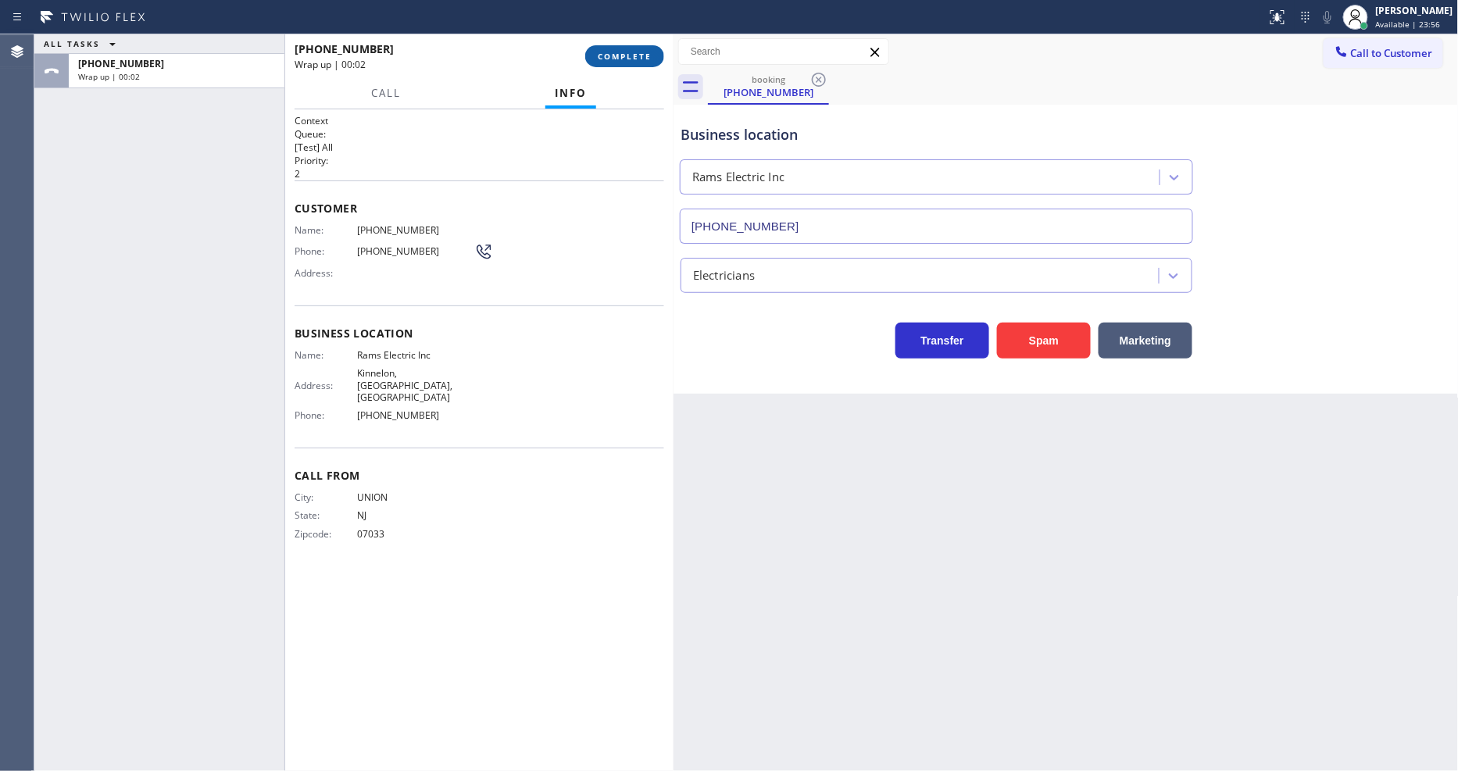
click at [612, 59] on span "COMPLETE" at bounding box center [625, 56] width 54 height 11
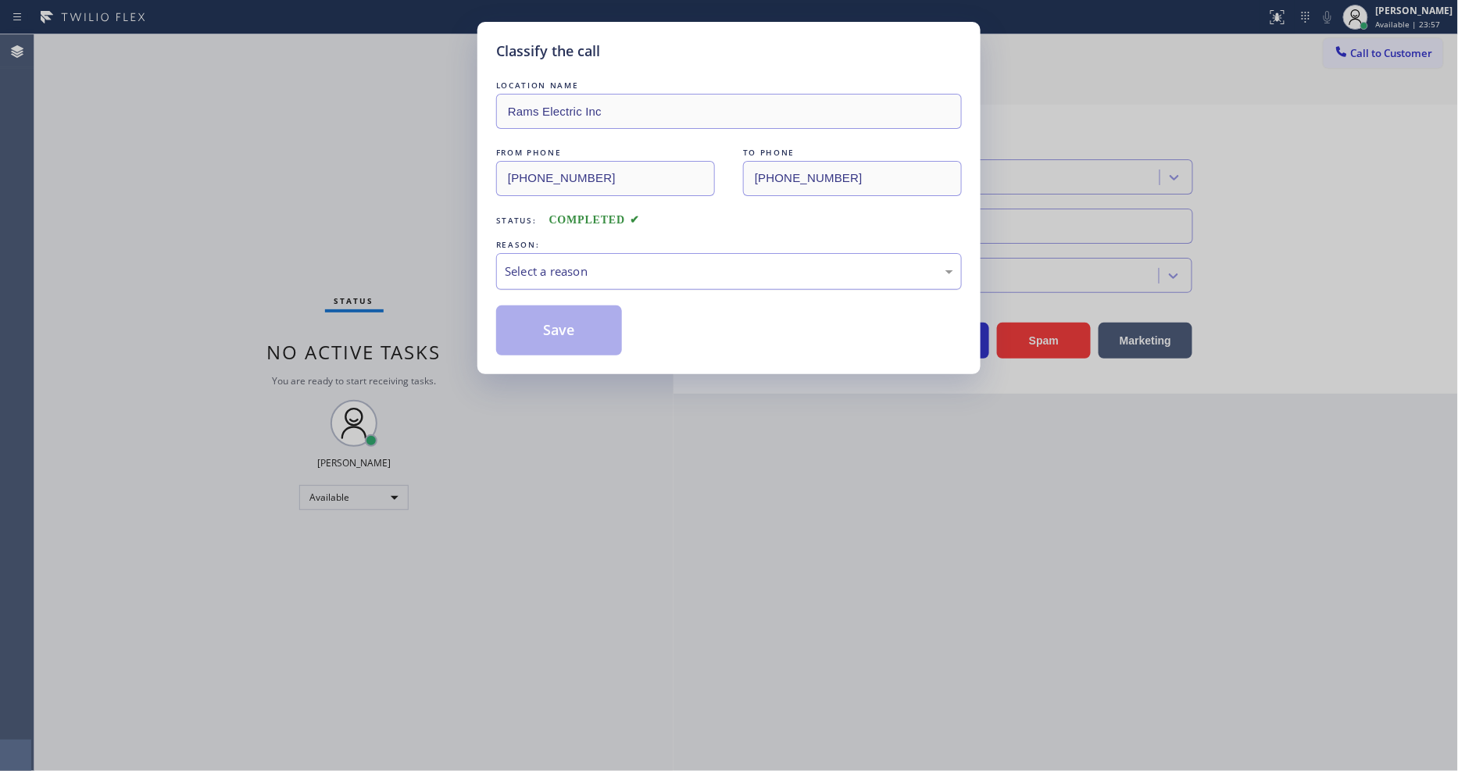
click at [619, 276] on div "Select a reason" at bounding box center [729, 271] width 466 height 37
click at [592, 317] on button "Save" at bounding box center [559, 331] width 126 height 50
click at [592, 316] on button "Save" at bounding box center [559, 331] width 126 height 50
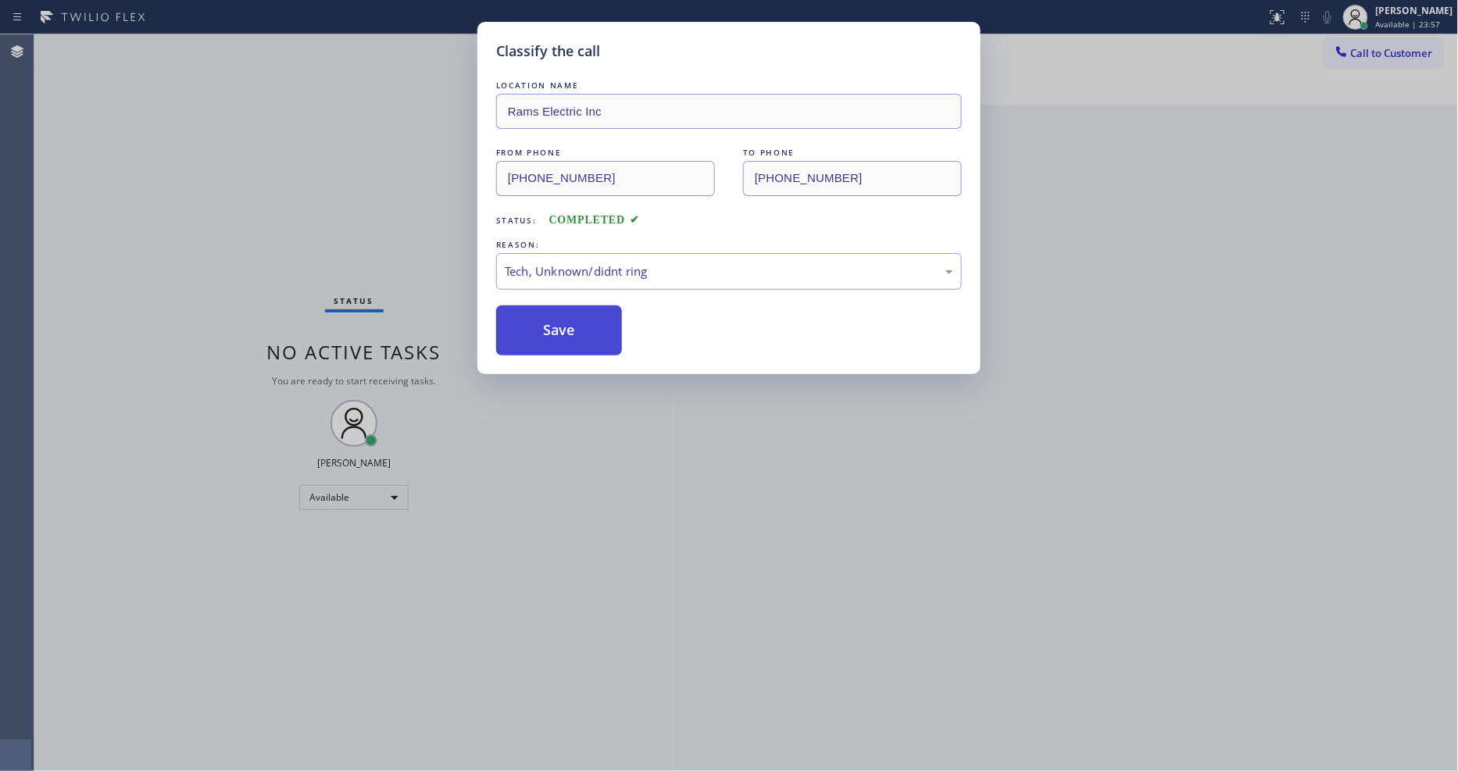
click at [592, 316] on button "Save" at bounding box center [559, 331] width 126 height 50
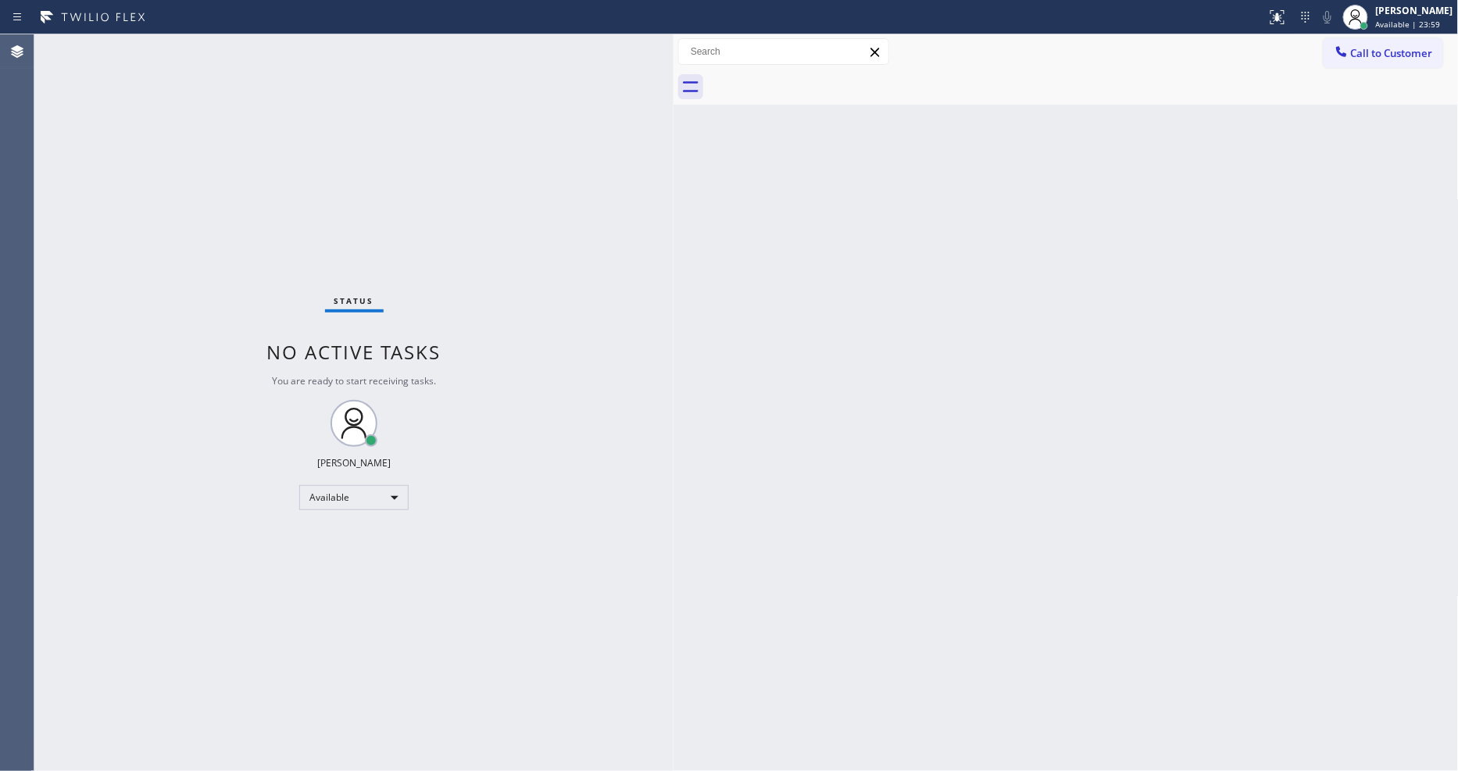
click at [395, 231] on div "Status No active tasks You are ready to start receiving tasks. [PERSON_NAME] Av…" at bounding box center [353, 402] width 639 height 737
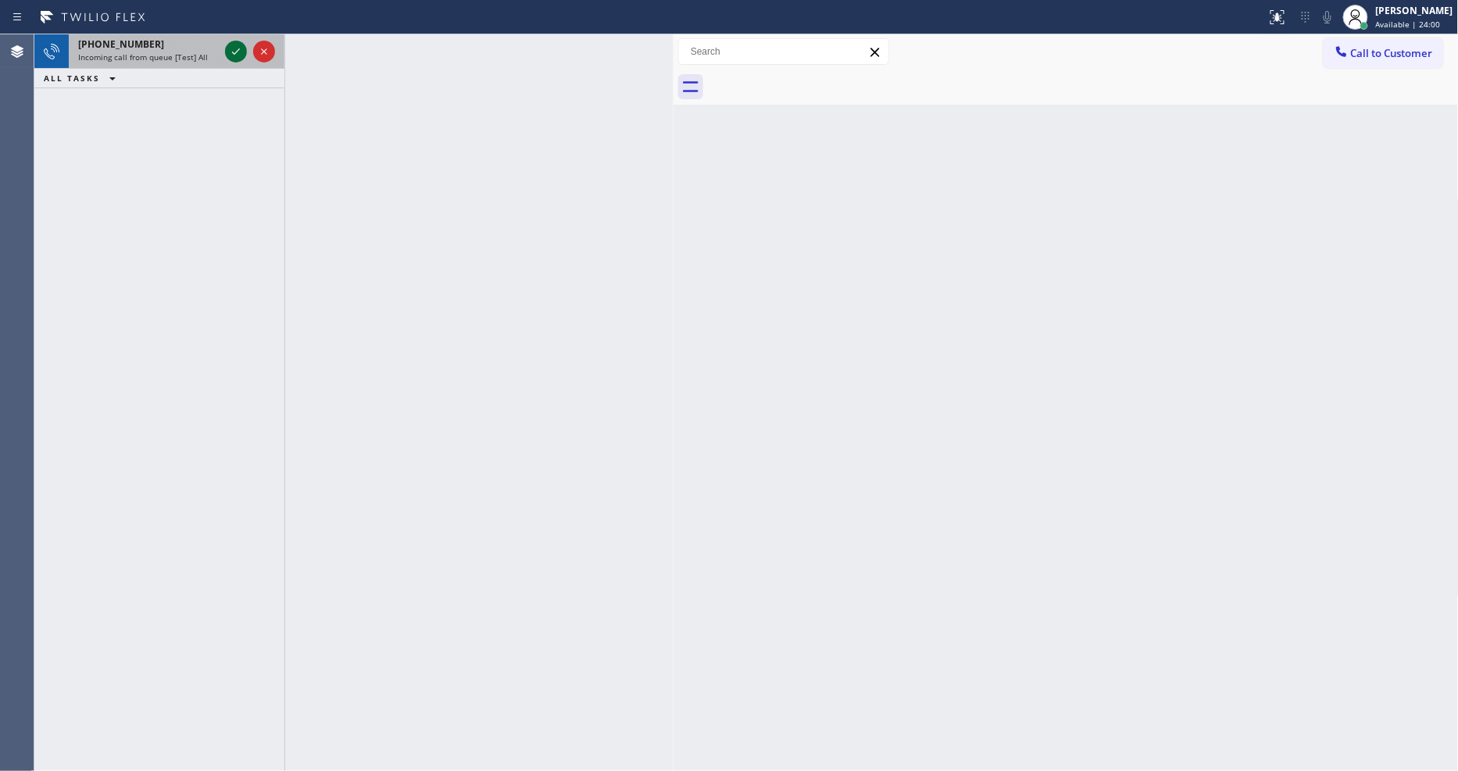
click at [238, 48] on icon at bounding box center [236, 51] width 19 height 19
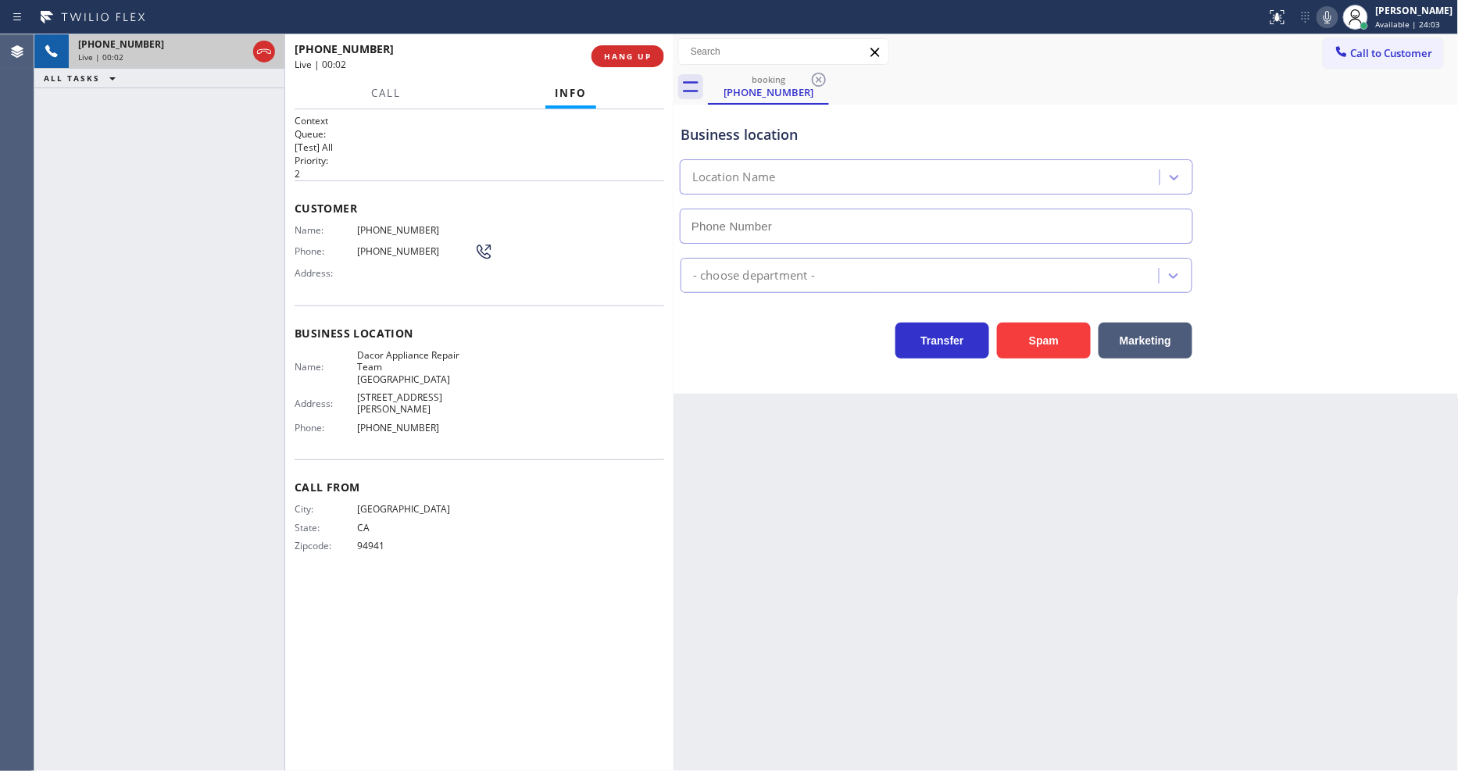
type input "[PHONE_NUMBER]"
click at [486, 67] on div "Live | 00:27" at bounding box center [438, 64] width 286 height 13
click at [1144, 486] on div "Back to Dashboard Change Sender ID Customers Technicians Select a contact Outbo…" at bounding box center [1066, 402] width 785 height 737
click at [626, 52] on span "HANG UP" at bounding box center [628, 56] width 48 height 11
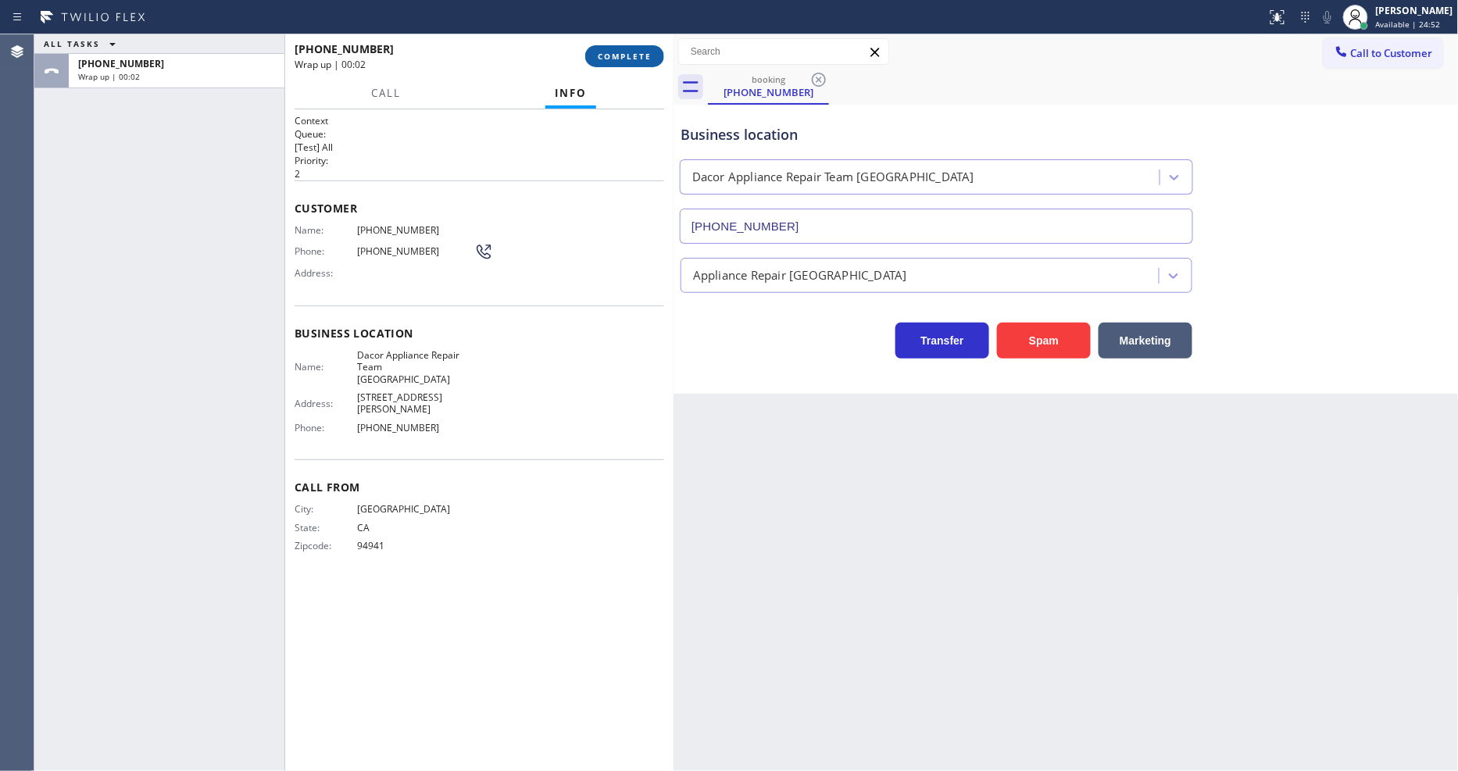
click at [626, 55] on span "COMPLETE" at bounding box center [625, 56] width 54 height 11
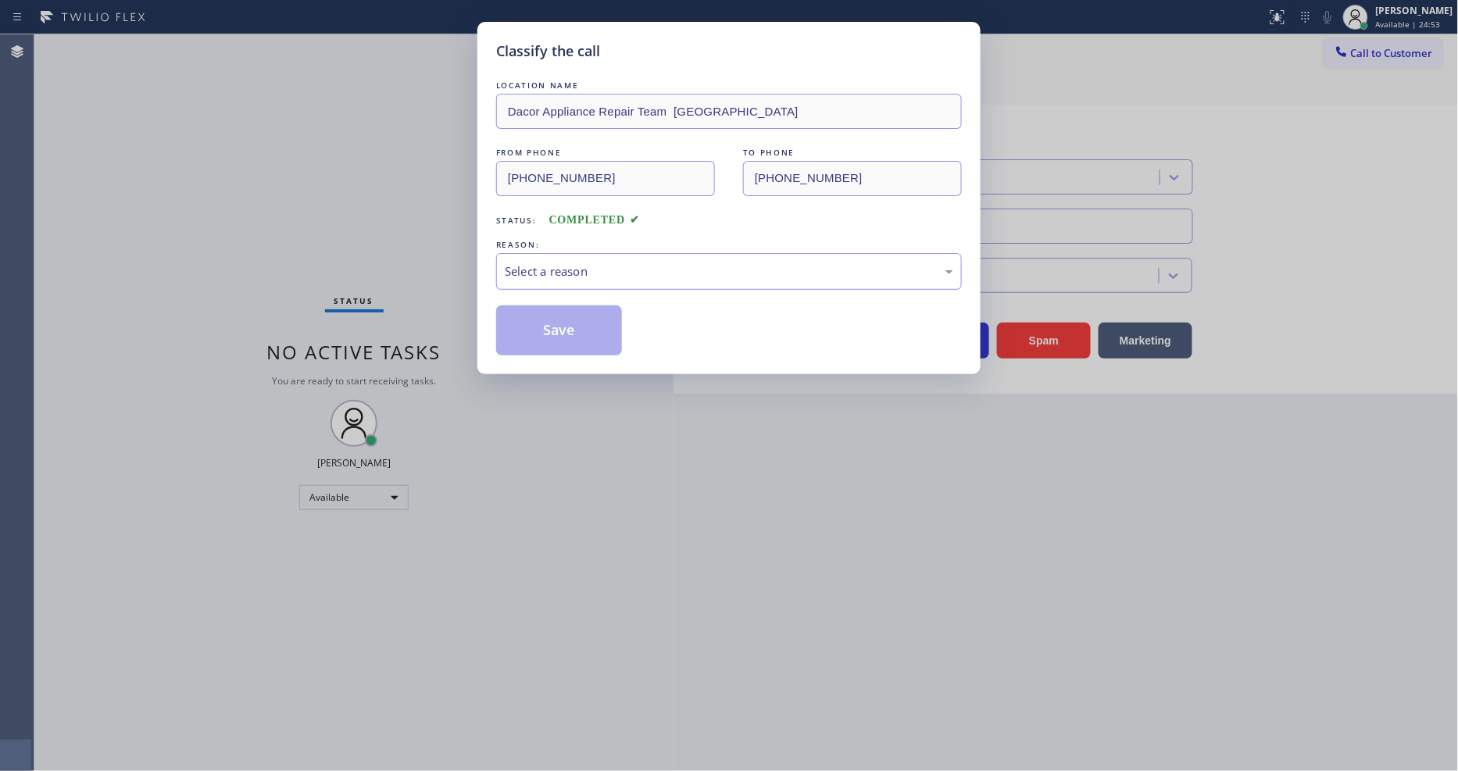
click at [566, 270] on div "Select a reason" at bounding box center [729, 272] width 449 height 18
click at [551, 318] on button "Save" at bounding box center [559, 331] width 126 height 50
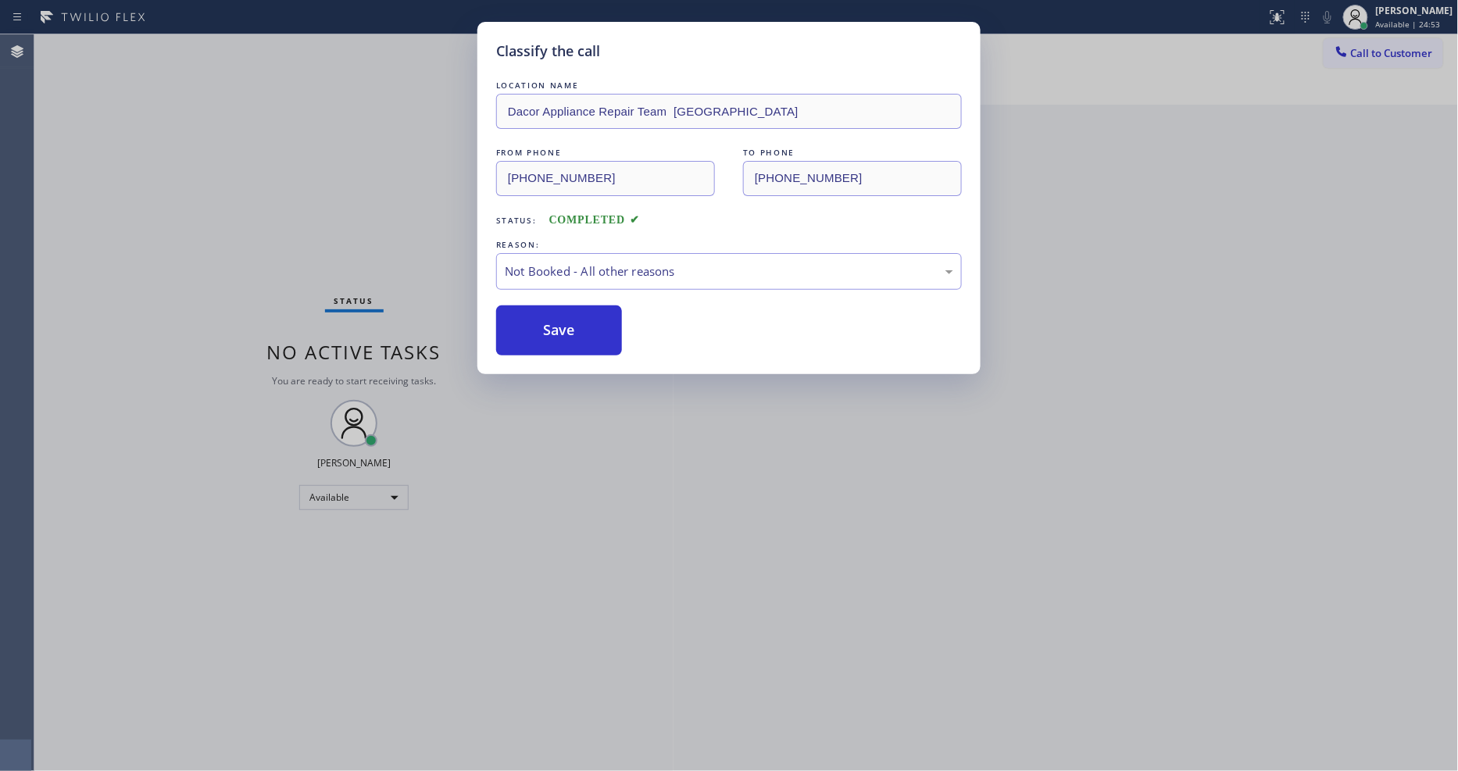
click at [551, 318] on button "Save" at bounding box center [559, 331] width 126 height 50
click at [550, 318] on button "Save" at bounding box center [559, 331] width 126 height 50
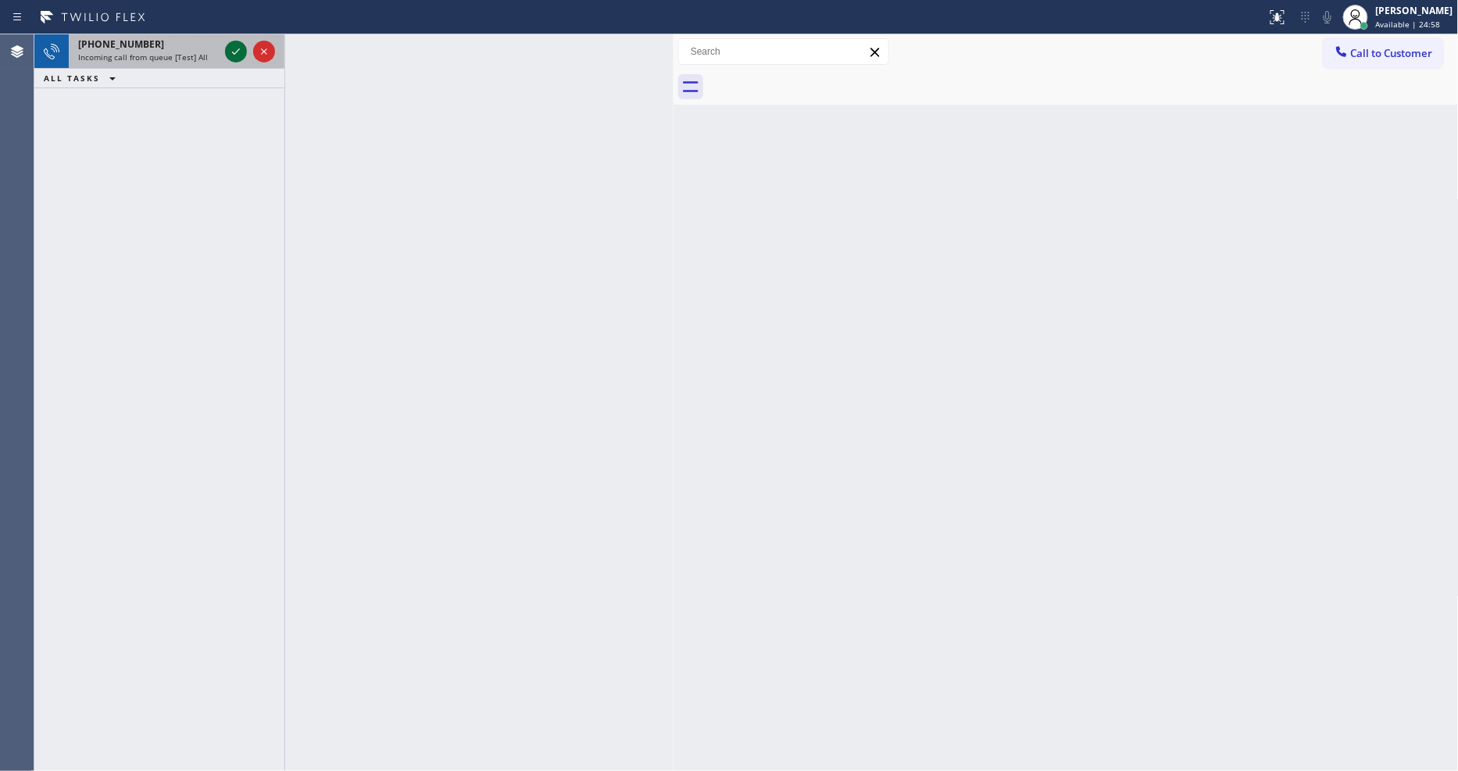
click at [231, 51] on icon at bounding box center [236, 51] width 19 height 19
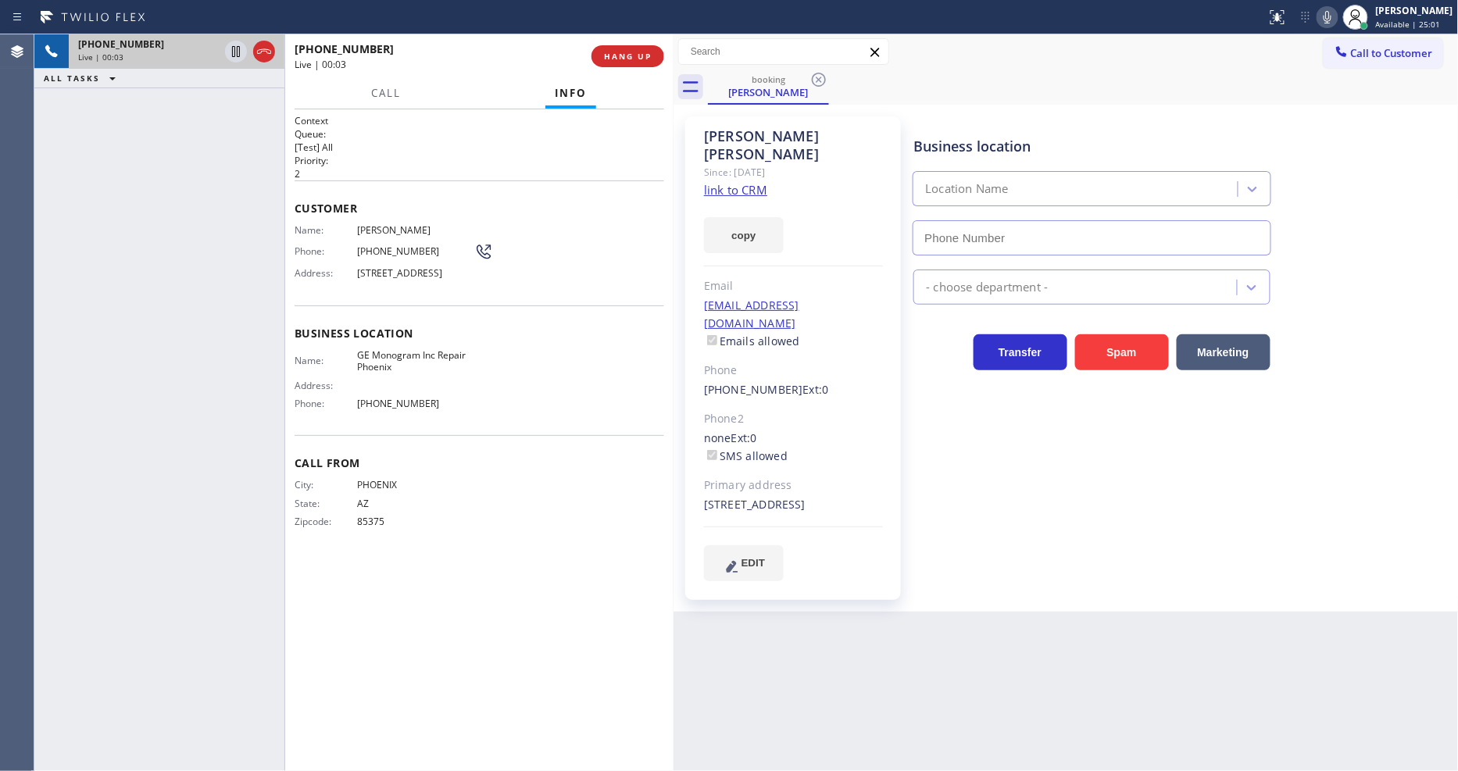
type input "[PHONE_NUMBER]"
click at [739, 182] on link "link to CRM" at bounding box center [735, 190] width 63 height 16
click at [618, 53] on span "HANG UP" at bounding box center [628, 56] width 48 height 11
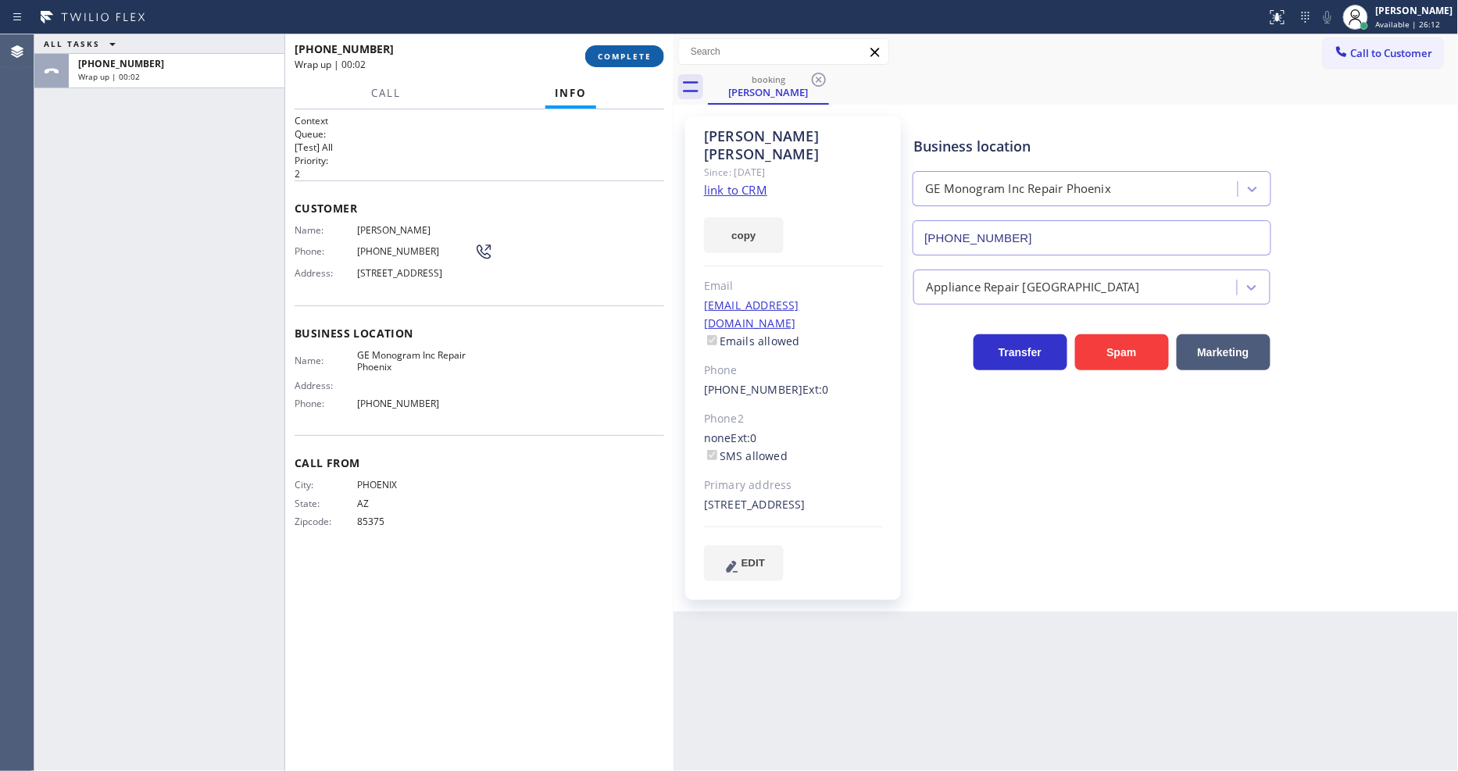
click at [610, 53] on span "COMPLETE" at bounding box center [625, 56] width 54 height 11
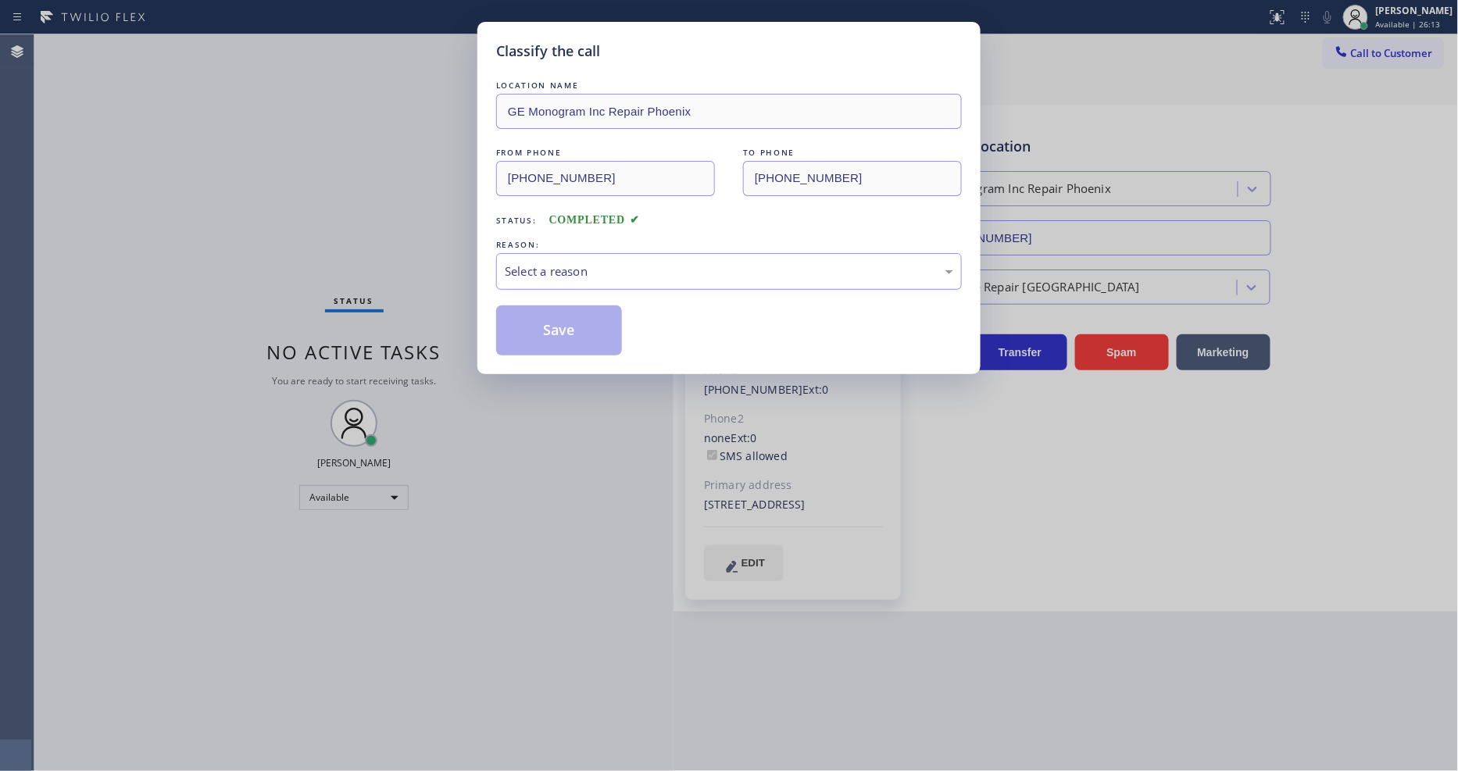
click at [557, 278] on div "Select a reason" at bounding box center [729, 271] width 466 height 37
click at [572, 319] on button "Save" at bounding box center [559, 331] width 126 height 50
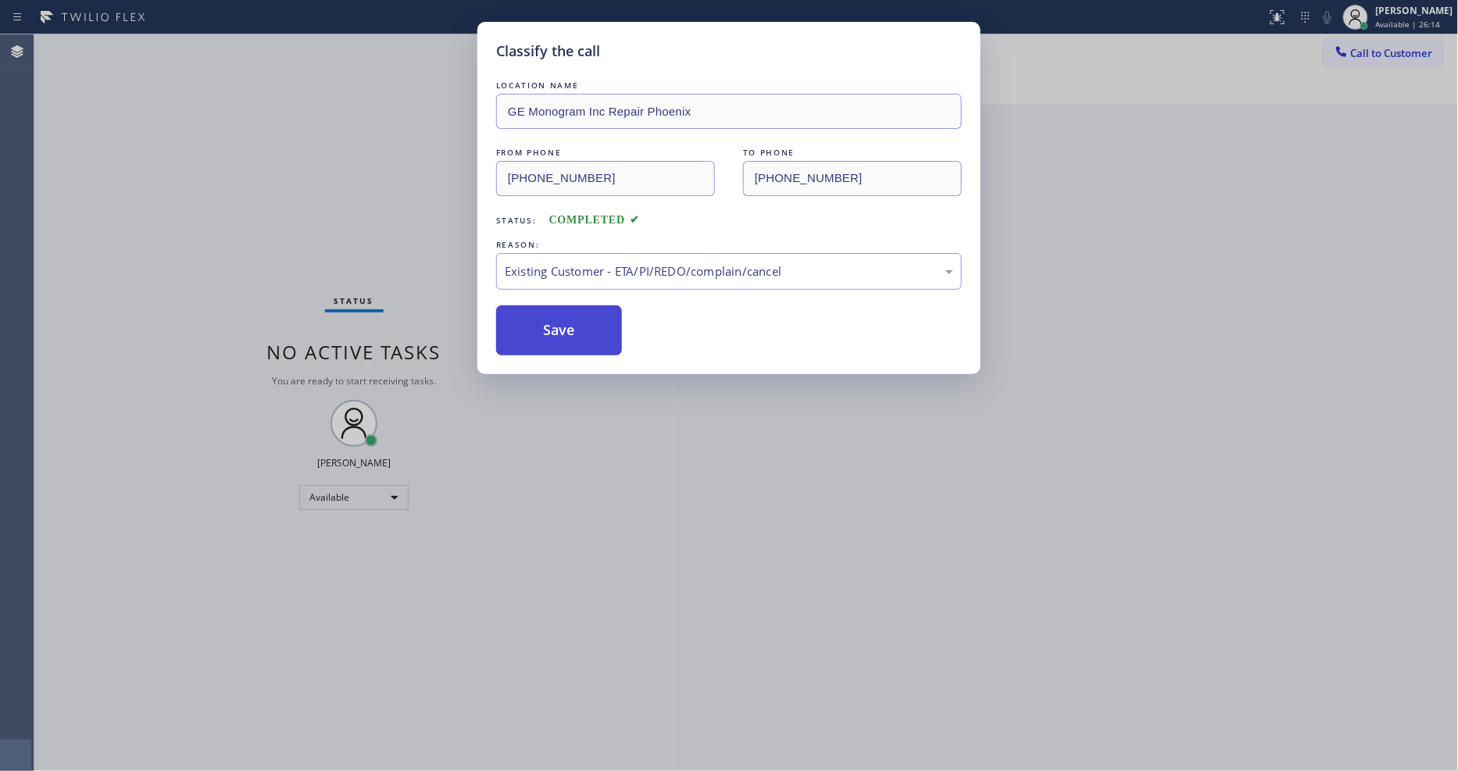
click at [572, 318] on button "Save" at bounding box center [559, 331] width 126 height 50
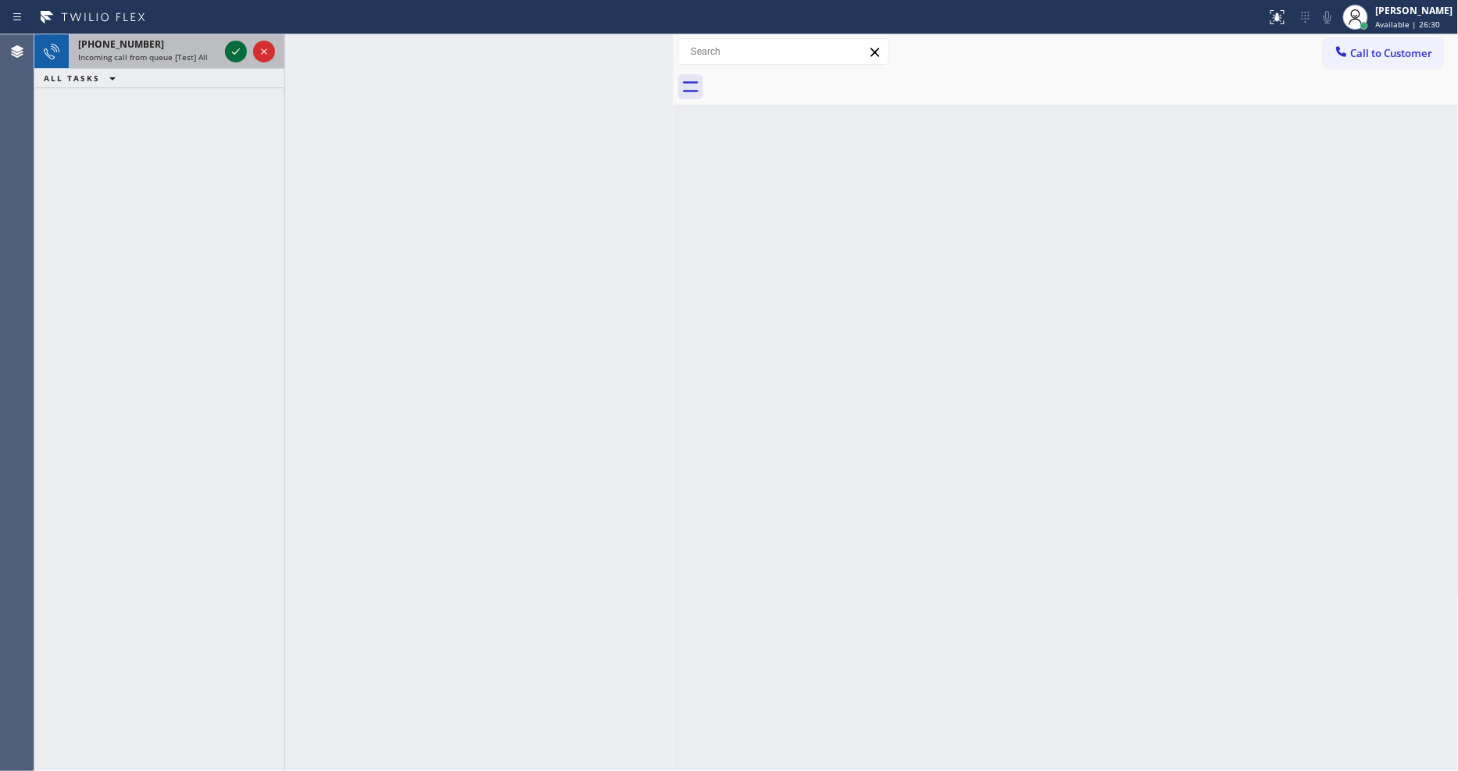
click at [238, 45] on icon at bounding box center [236, 51] width 19 height 19
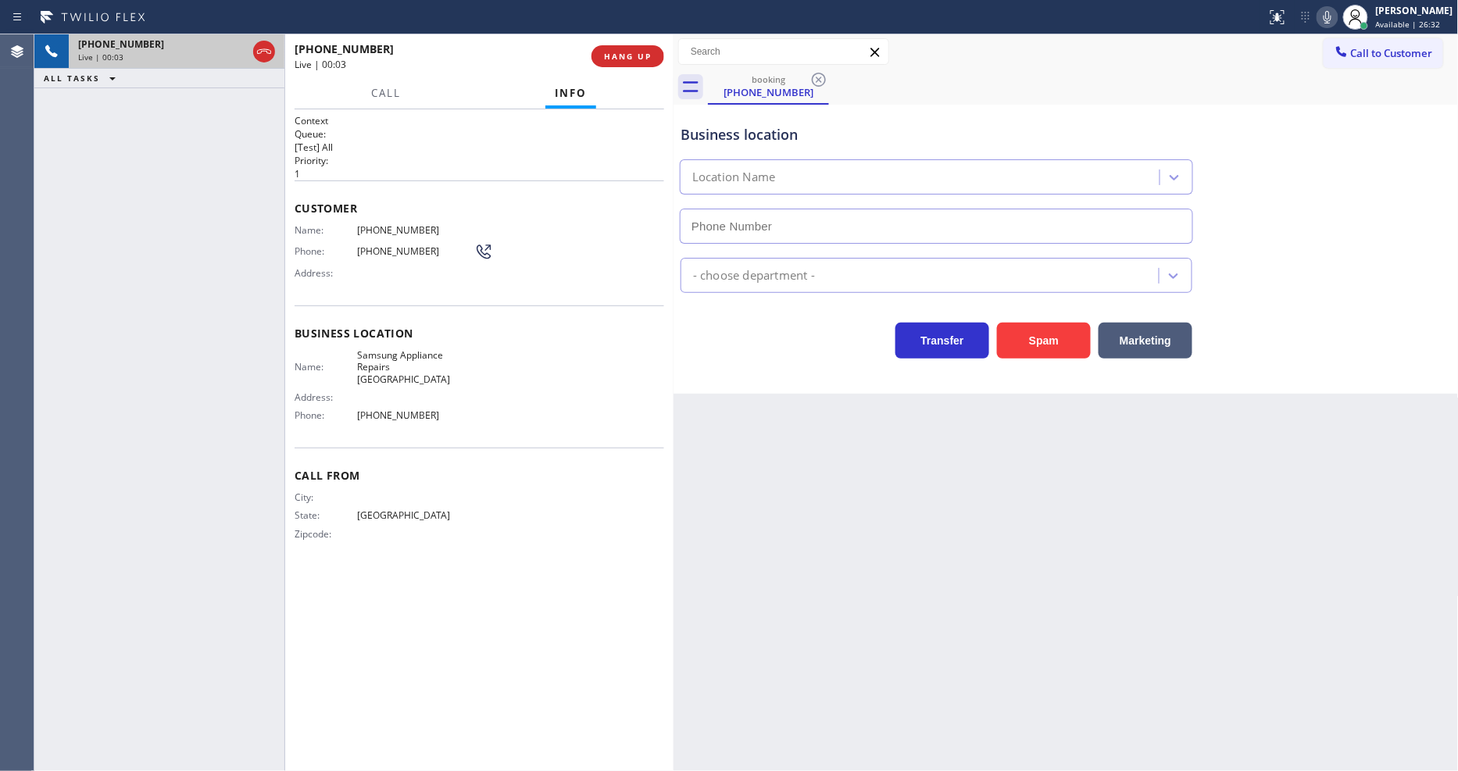
type input "[PHONE_NUMBER]"
click at [630, 57] on span "HANG UP" at bounding box center [628, 56] width 48 height 11
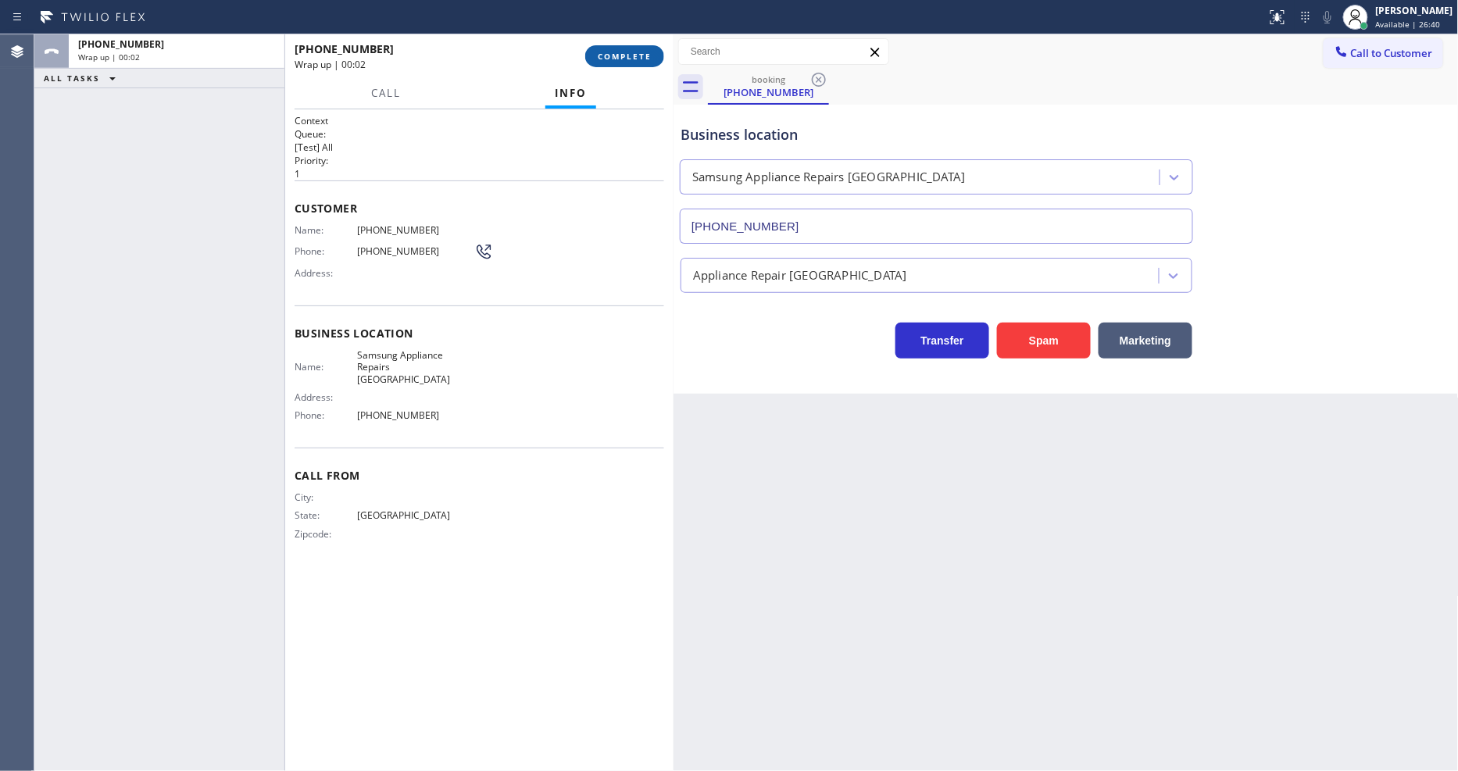
click at [630, 57] on span "COMPLETE" at bounding box center [625, 56] width 54 height 11
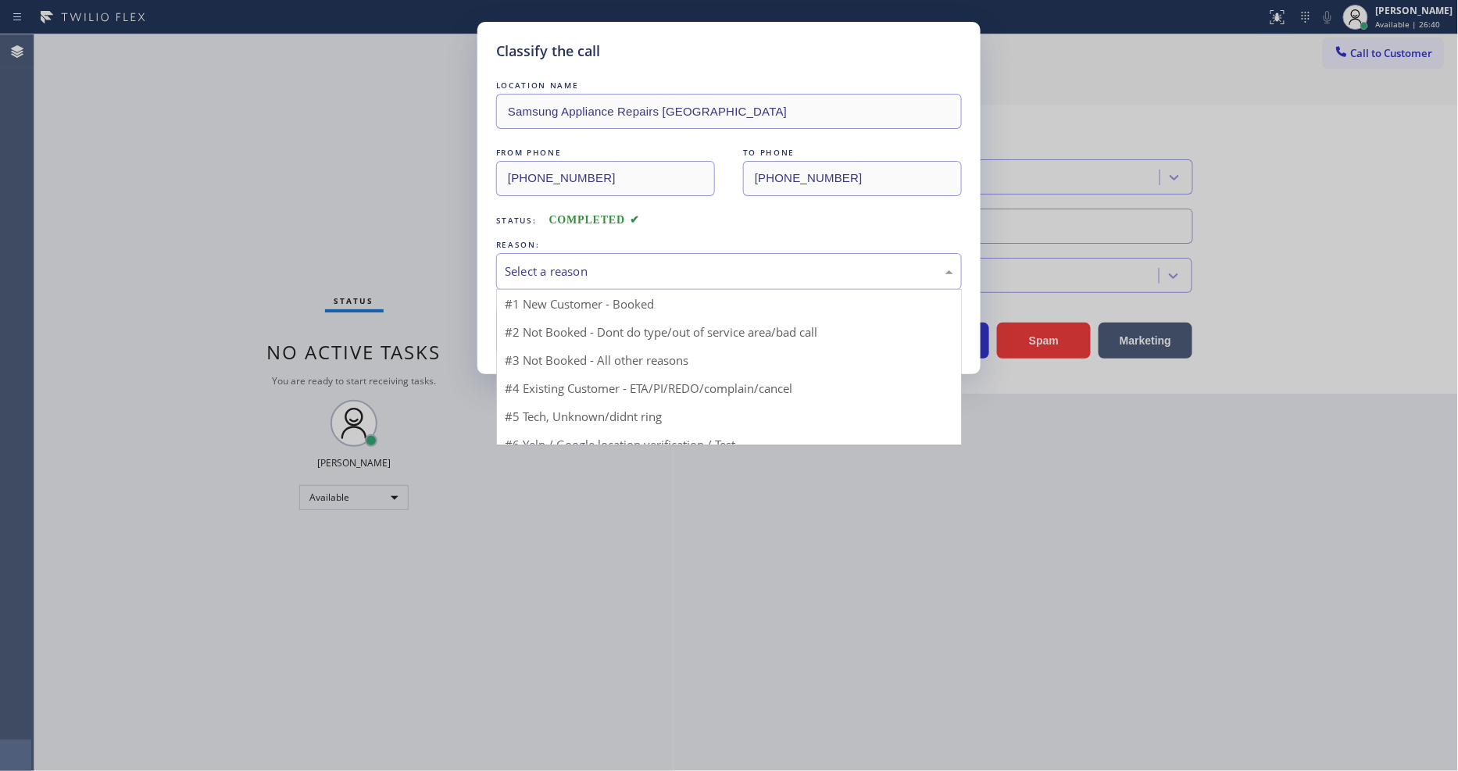
click at [583, 270] on div "Select a reason" at bounding box center [729, 272] width 449 height 18
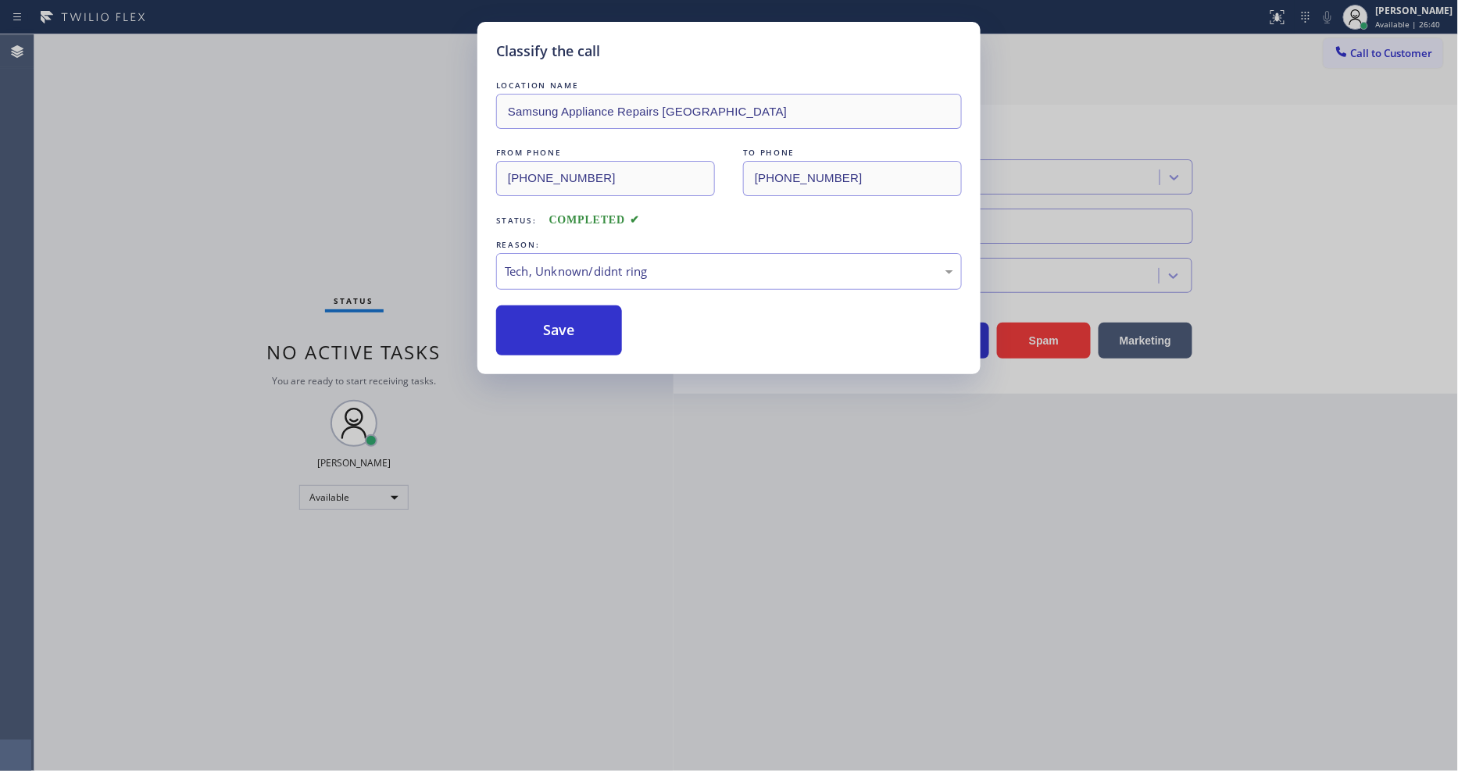
drag, startPoint x: 579, startPoint y: 378, endPoint x: 577, endPoint y: 313, distance: 65.7
click at [577, 313] on button "Save" at bounding box center [559, 331] width 126 height 50
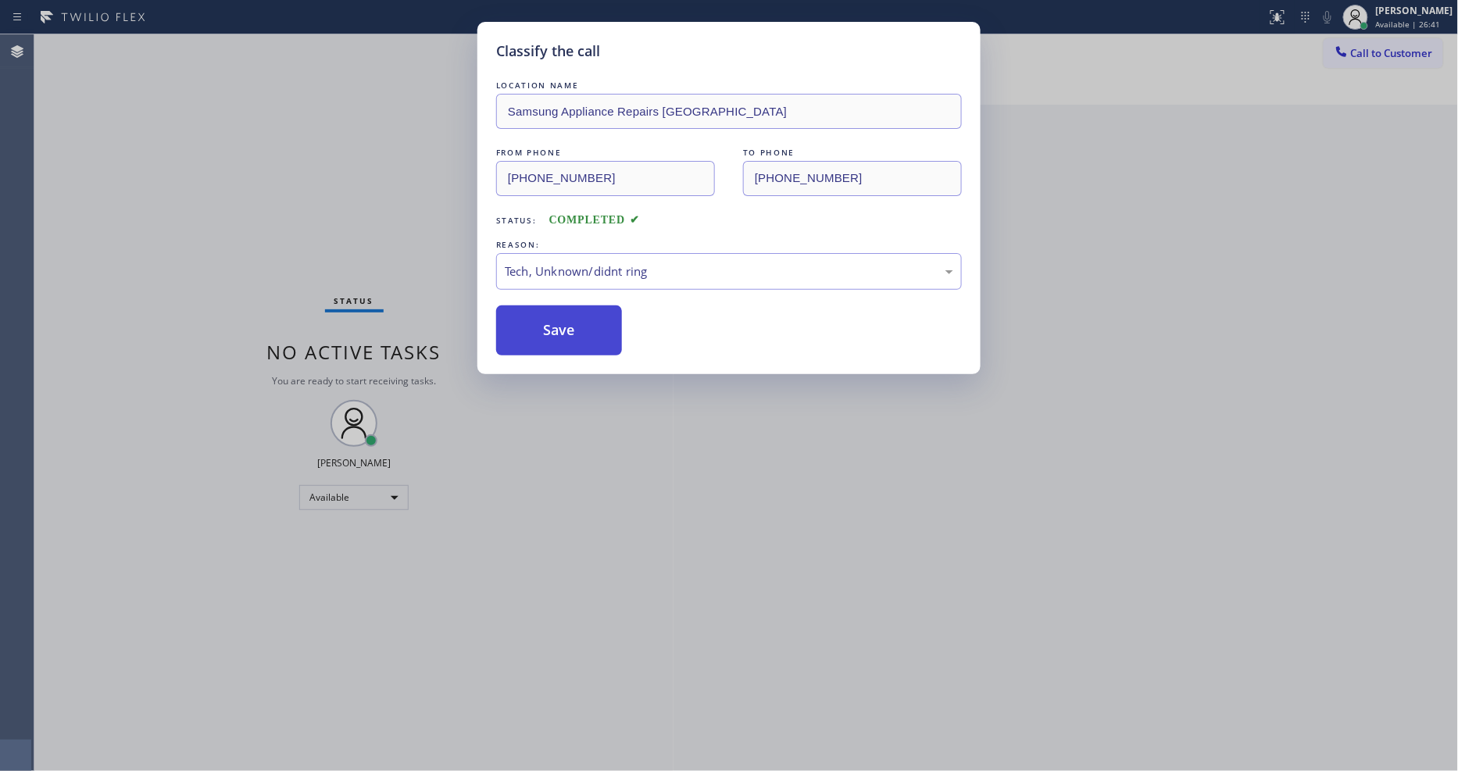
click at [577, 313] on button "Save" at bounding box center [559, 331] width 126 height 50
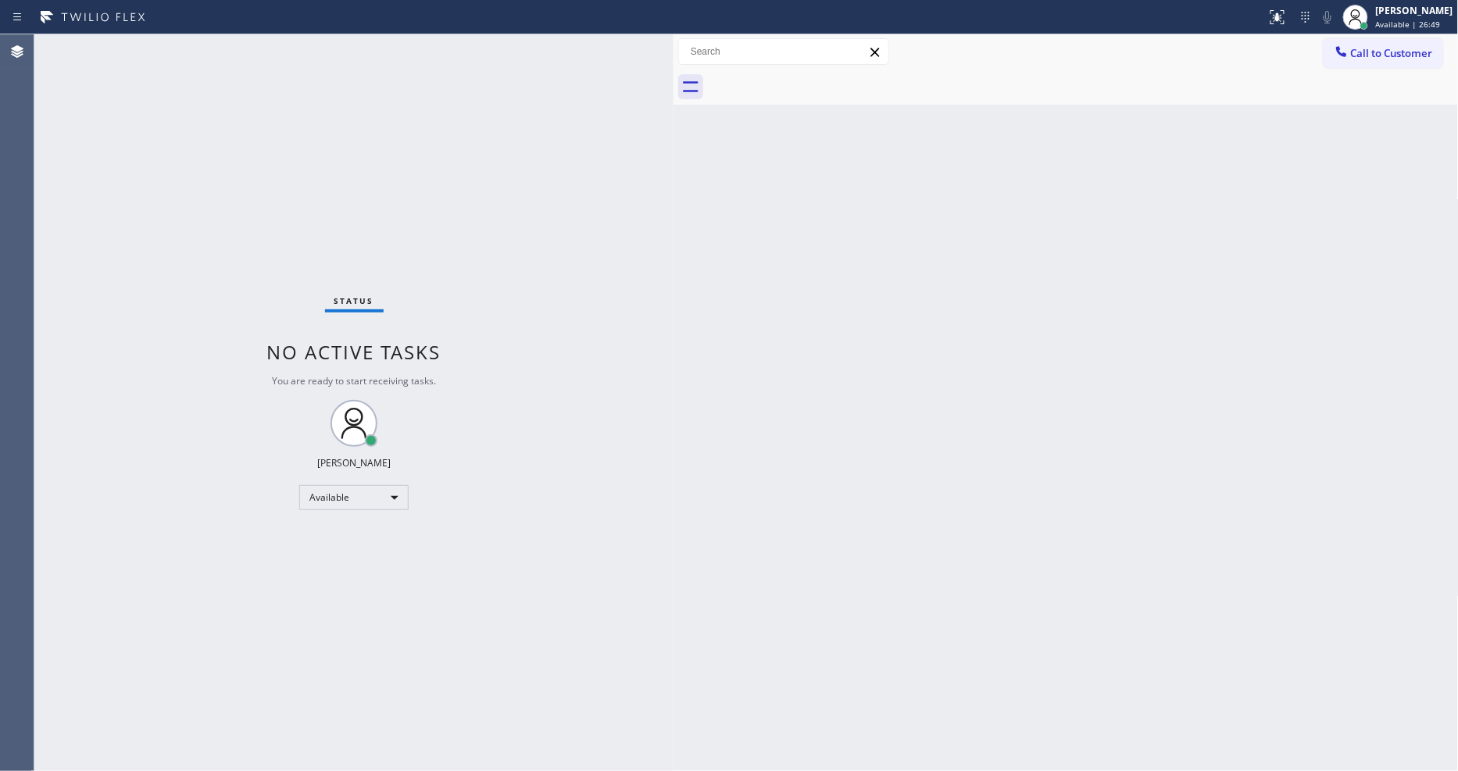
click at [231, 50] on div "Status No active tasks You are ready to start receiving tasks. [PERSON_NAME] Av…" at bounding box center [353, 402] width 639 height 737
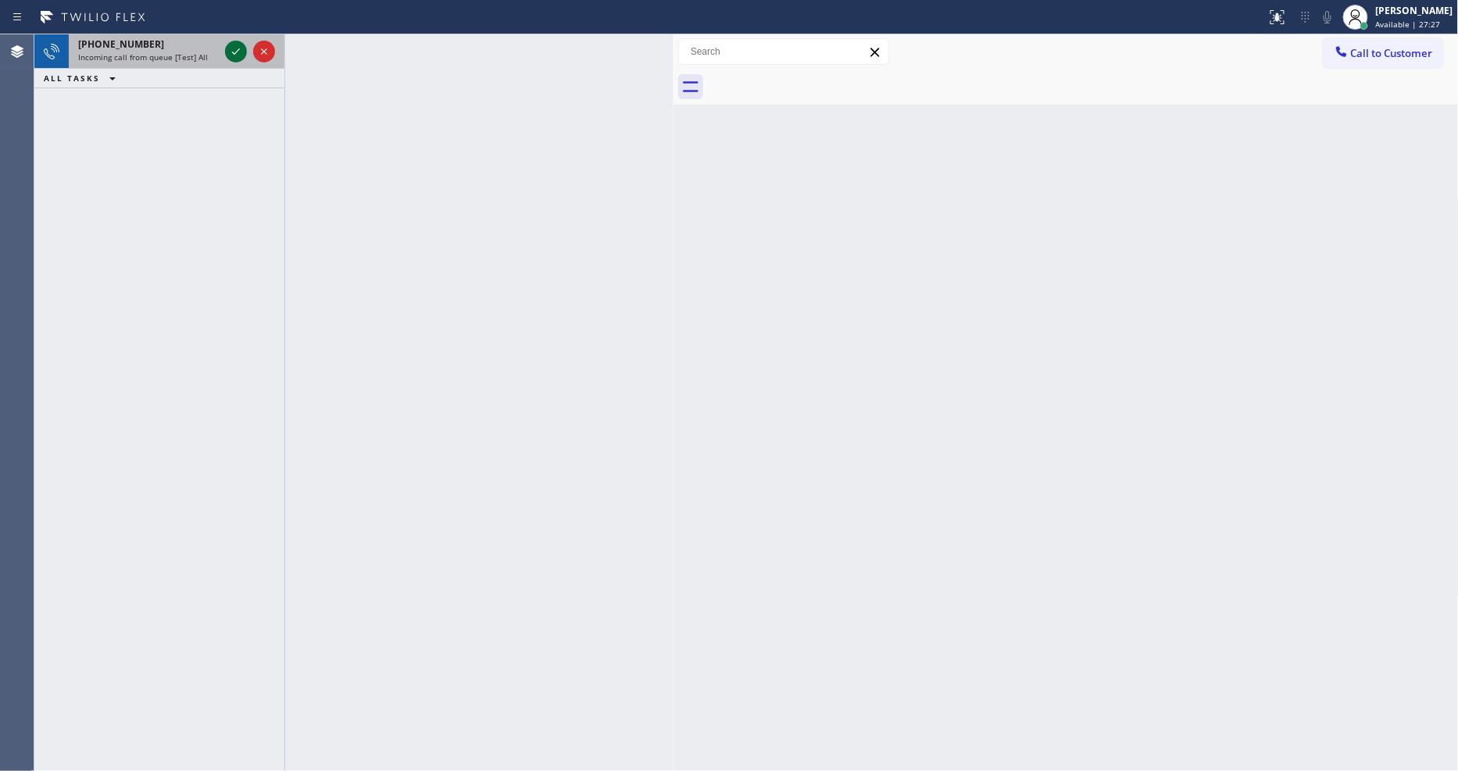
click at [233, 45] on icon at bounding box center [236, 51] width 19 height 19
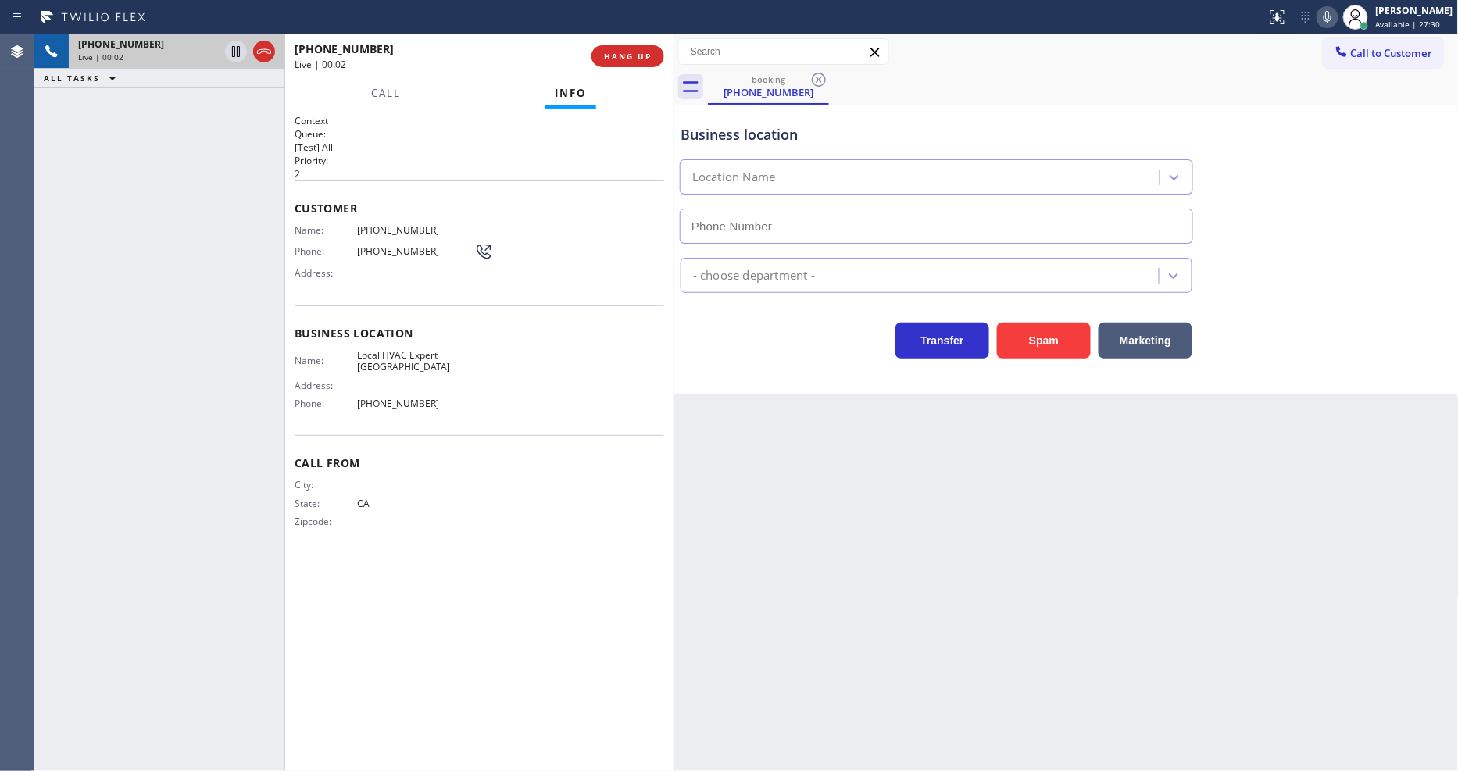
type input "[PHONE_NUMBER]"
click at [636, 55] on span "HANG UP" at bounding box center [628, 56] width 48 height 11
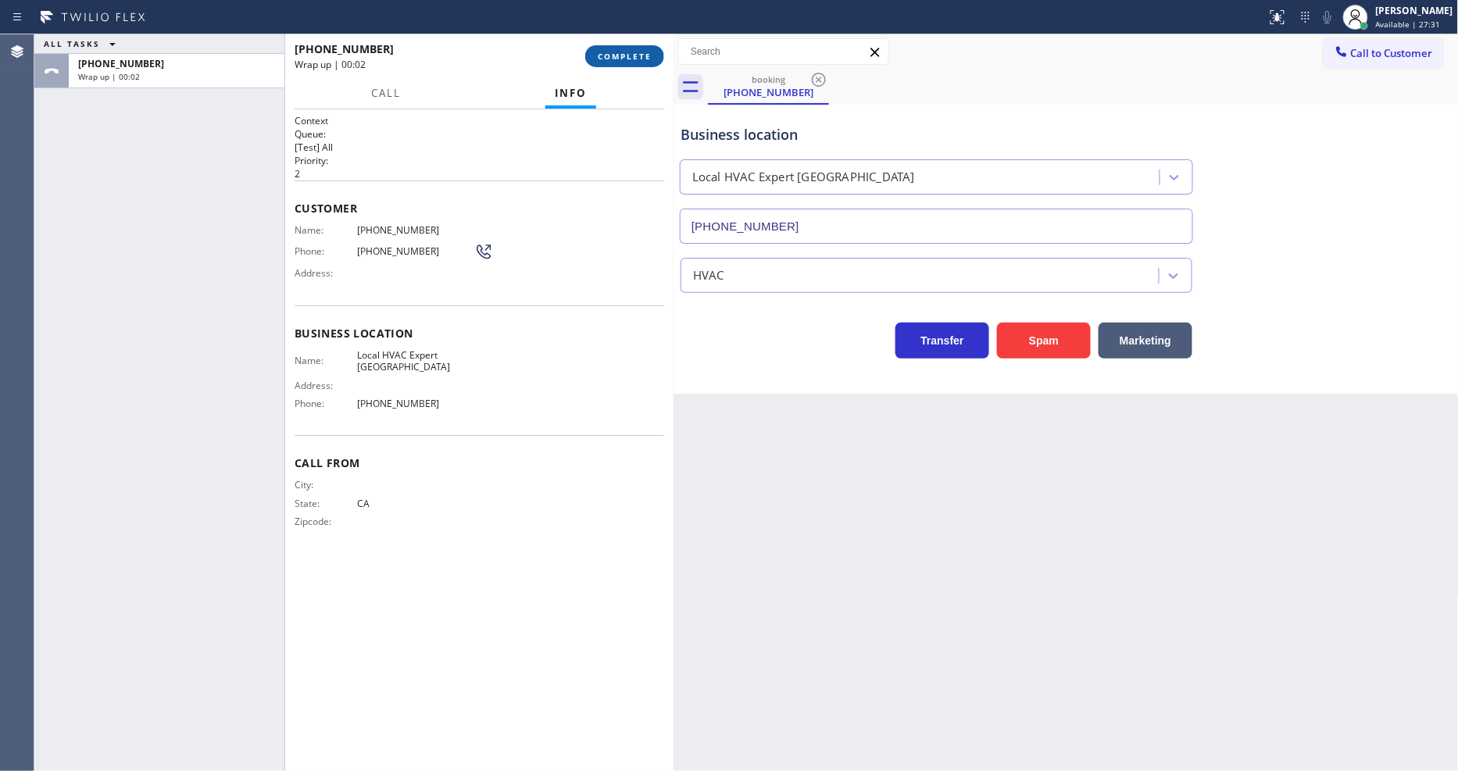
click at [637, 55] on span "COMPLETE" at bounding box center [625, 56] width 54 height 11
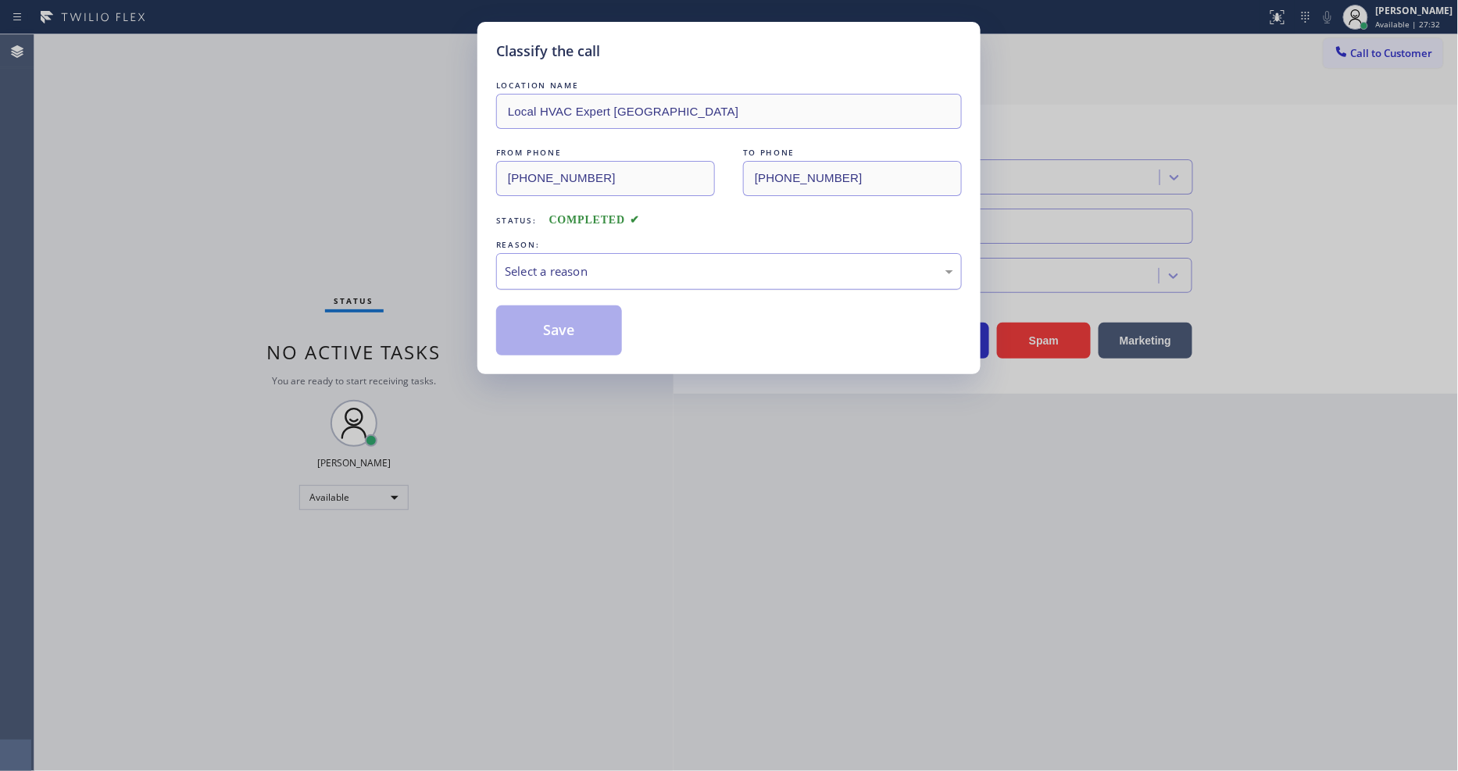
click at [586, 263] on div "Select a reason" at bounding box center [729, 272] width 449 height 18
click at [573, 322] on button "Save" at bounding box center [559, 331] width 126 height 50
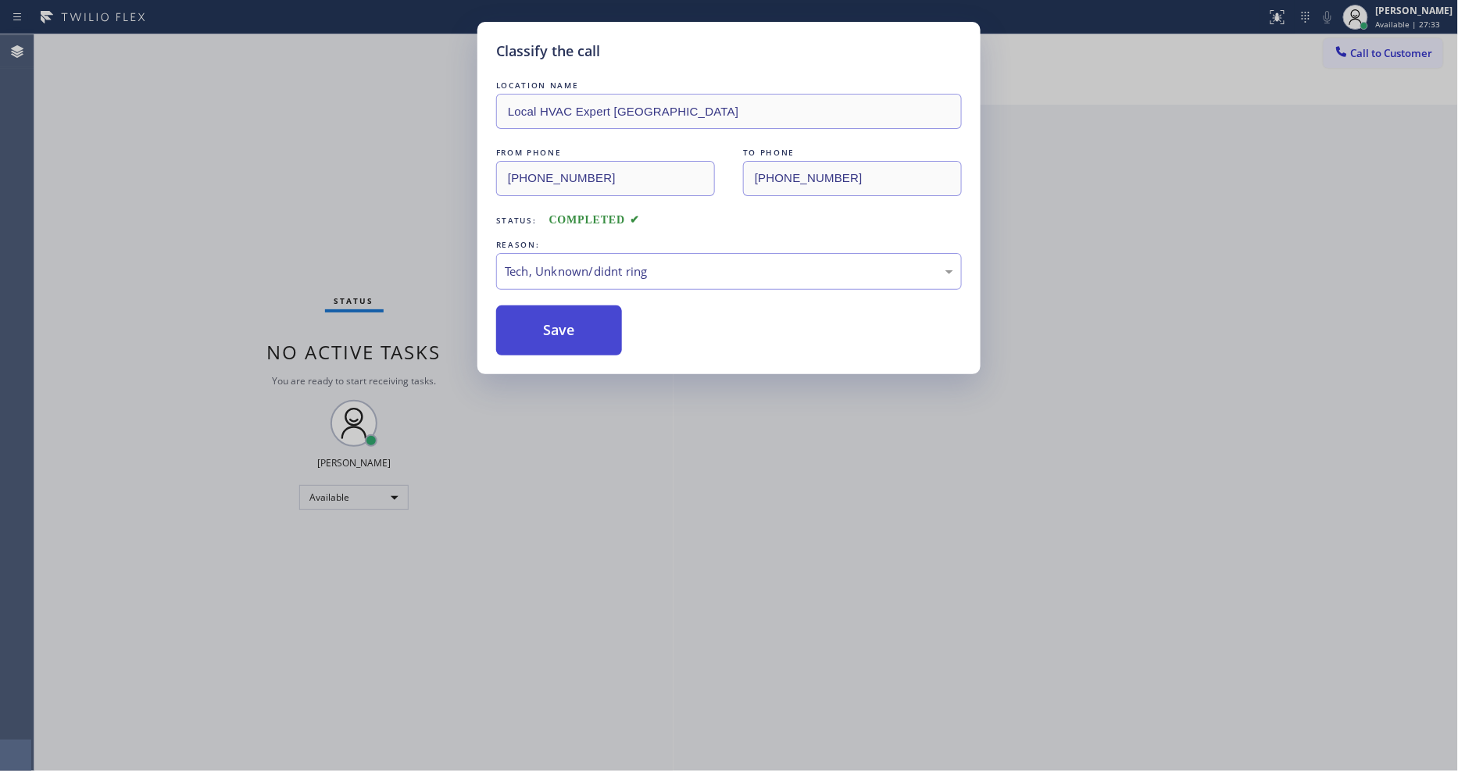
click at [573, 322] on button "Save" at bounding box center [559, 331] width 126 height 50
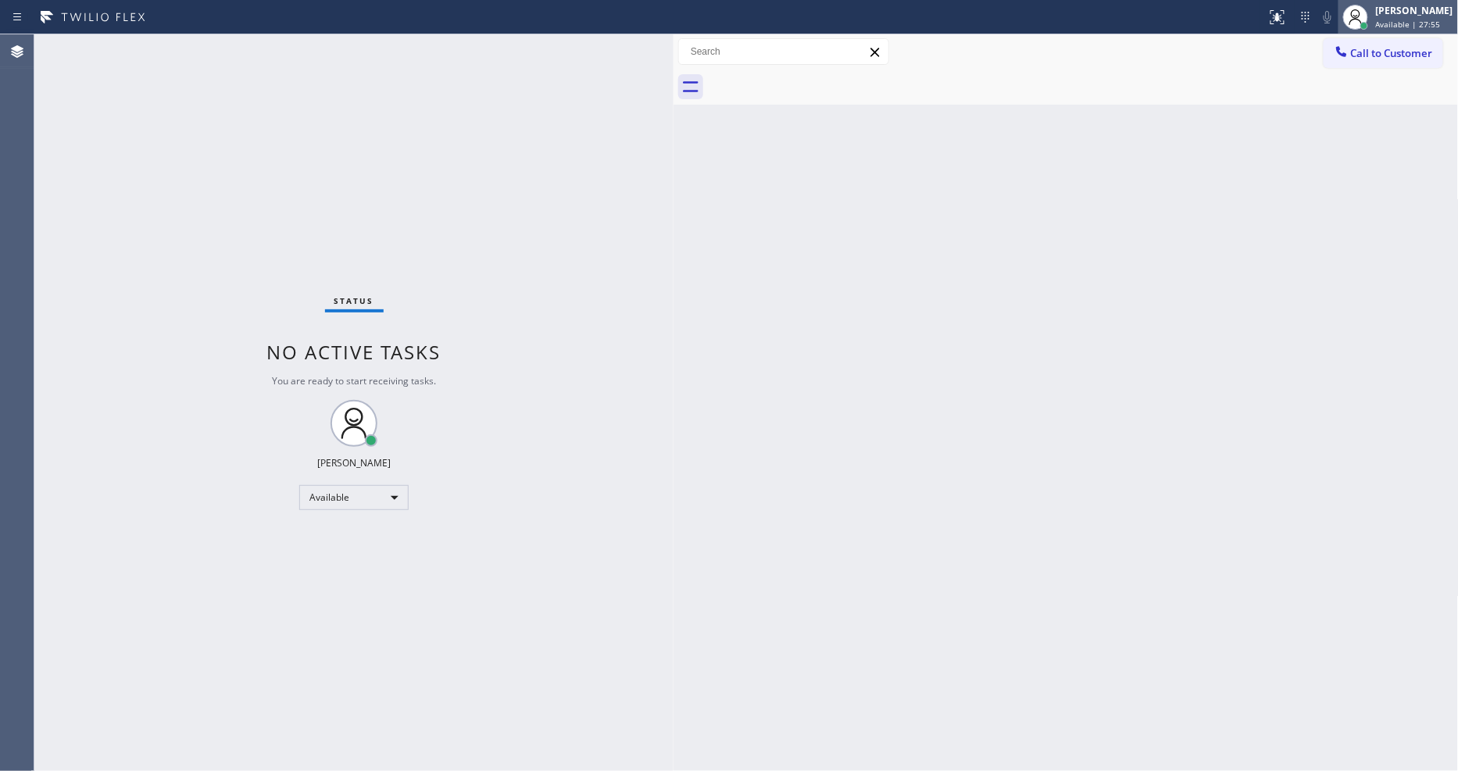
click at [1312, 9] on div "[PERSON_NAME]" at bounding box center [1414, 10] width 77 height 13
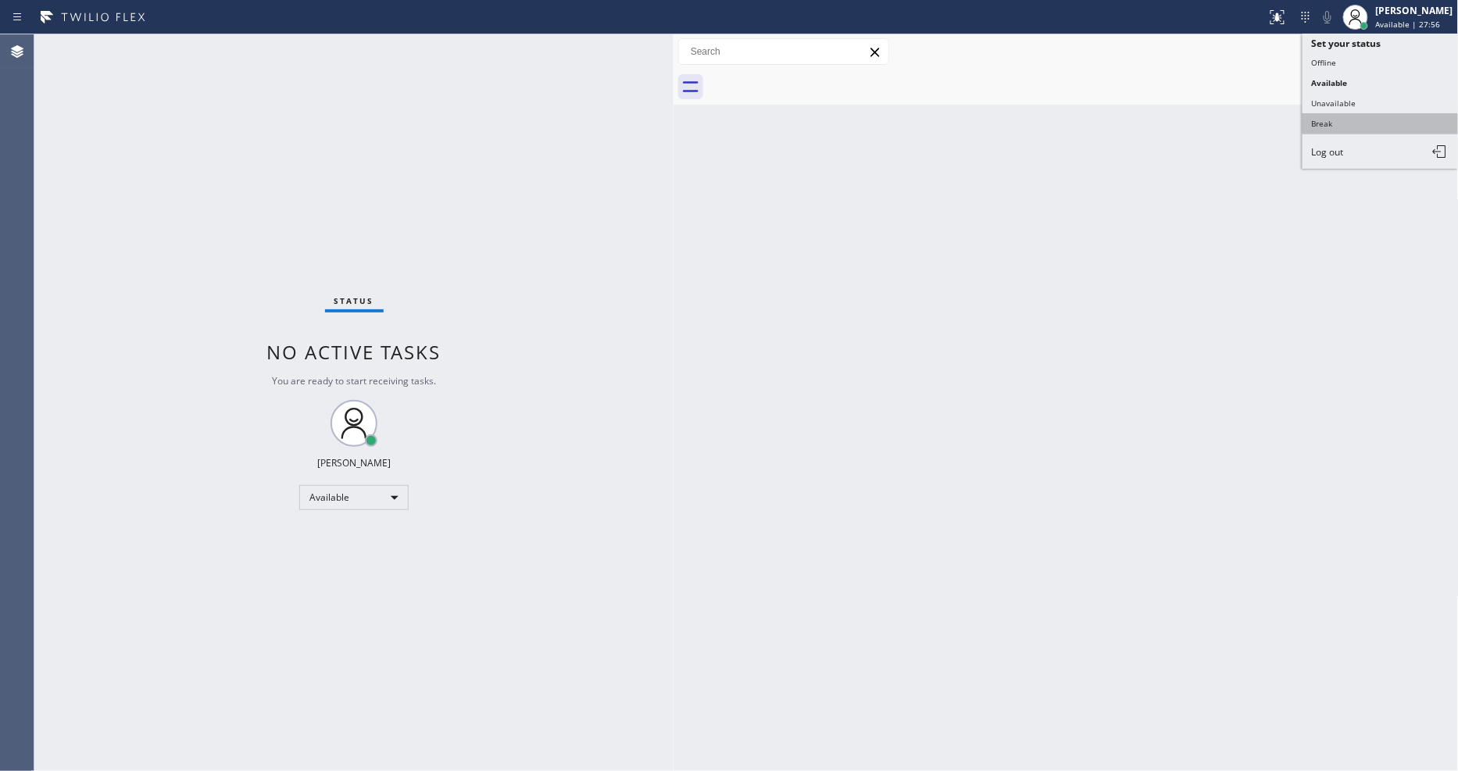
click at [1312, 119] on button "Break" at bounding box center [1381, 123] width 156 height 20
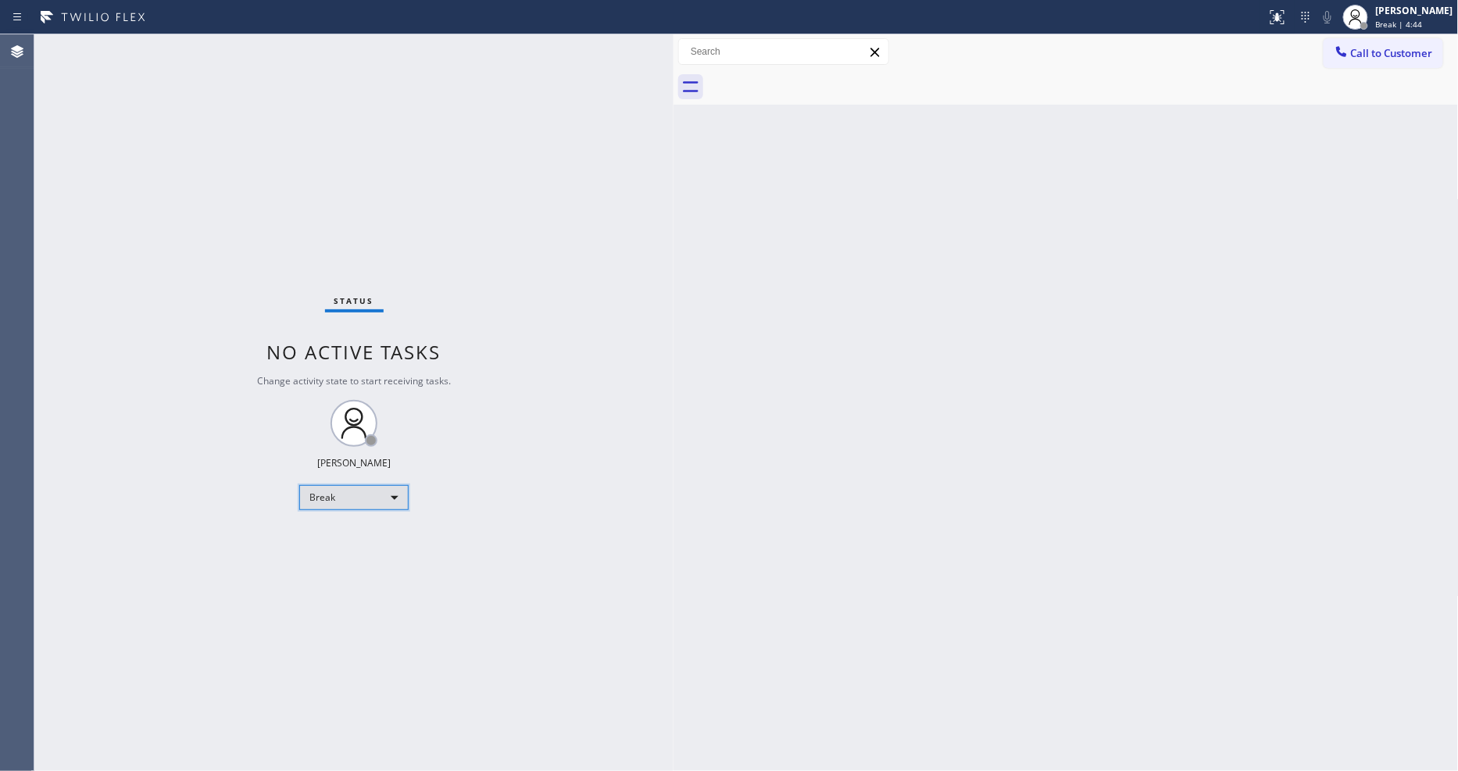
click at [369, 500] on div "Break" at bounding box center [353, 497] width 109 height 25
click at [323, 535] on li "Available" at bounding box center [353, 539] width 106 height 19
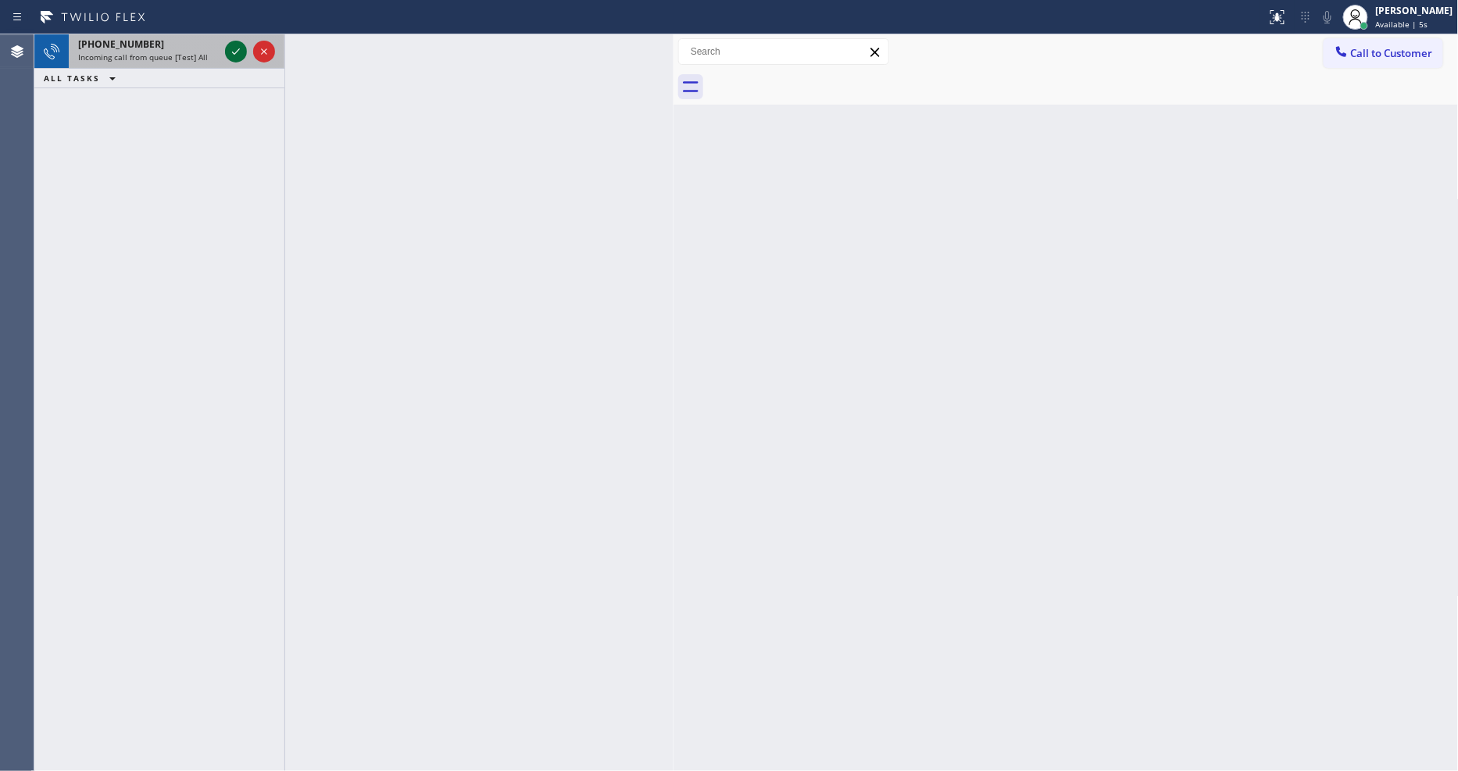
drag, startPoint x: 247, startPoint y: 44, endPoint x: 232, endPoint y: 48, distance: 15.6
click at [245, 44] on div at bounding box center [250, 51] width 56 height 34
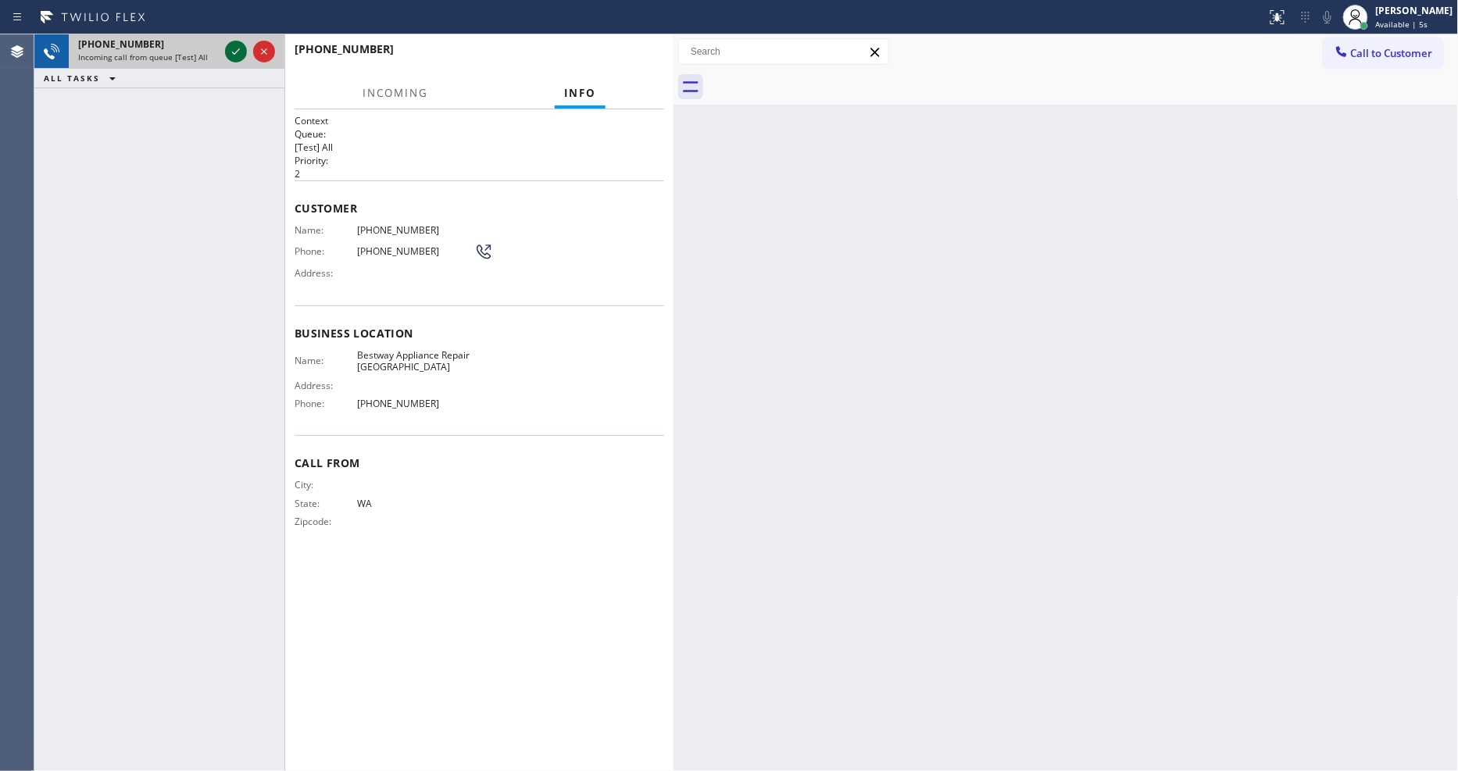
click at [232, 48] on icon at bounding box center [236, 51] width 19 height 19
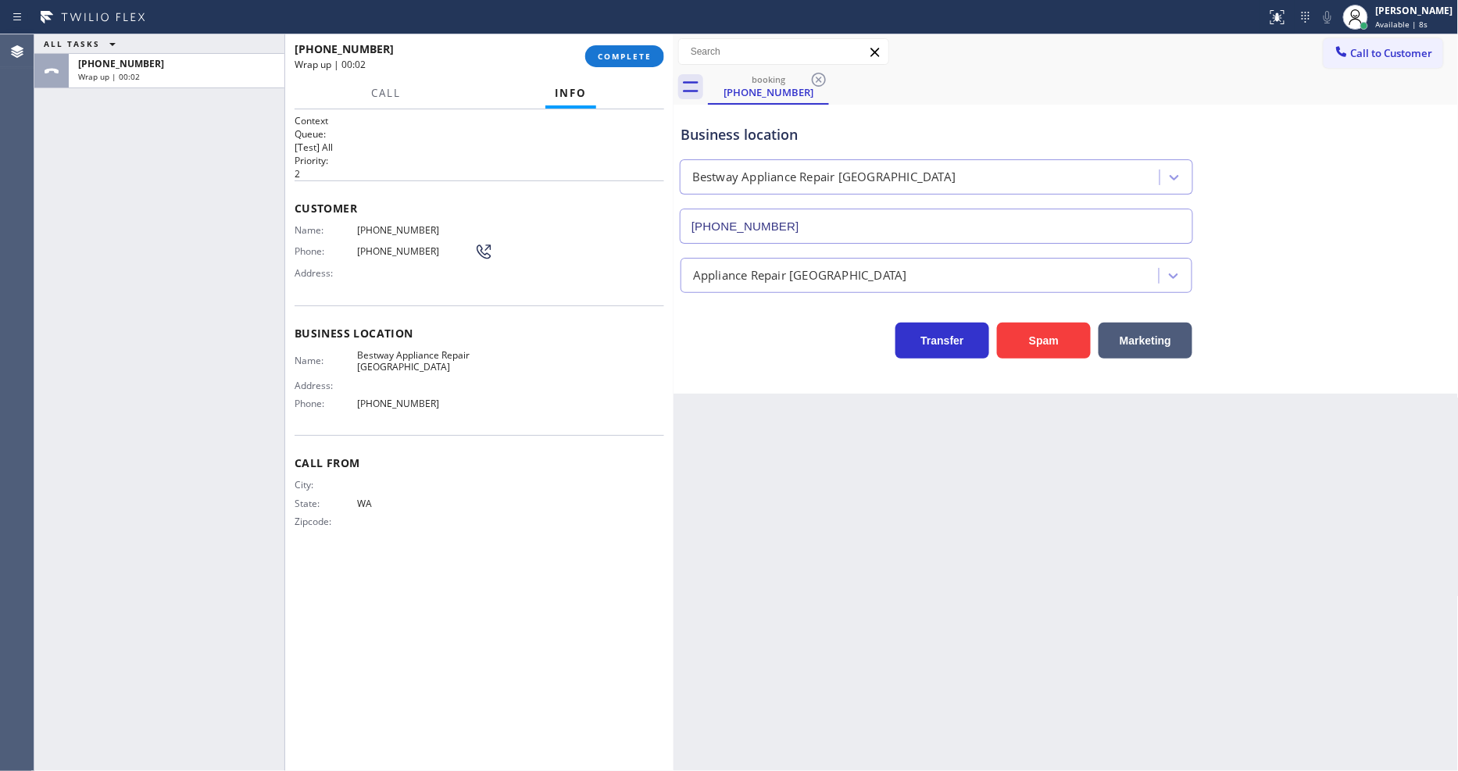
type input "[PHONE_NUMBER]"
click at [614, 52] on span "COMPLETE" at bounding box center [625, 56] width 54 height 11
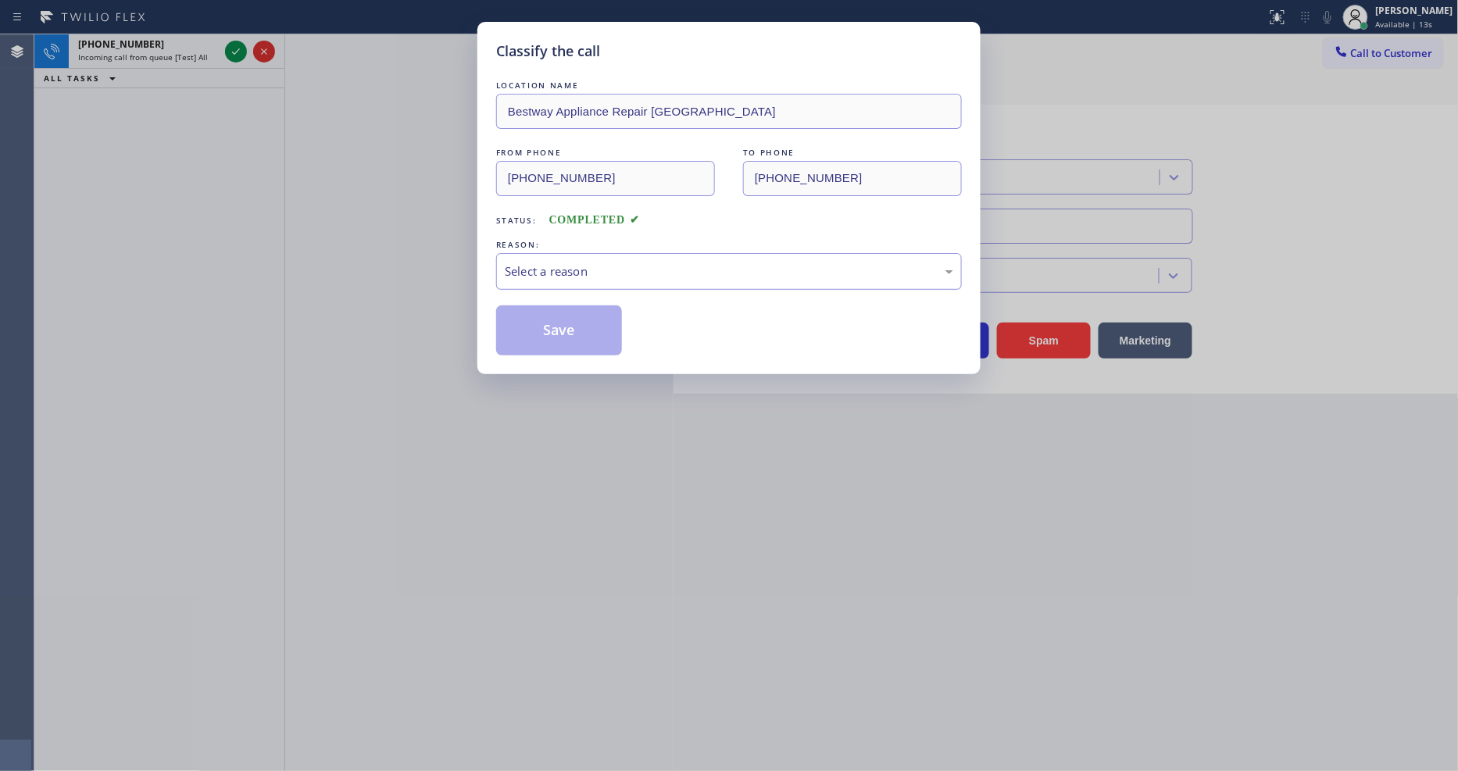
click at [528, 268] on div "Select a reason" at bounding box center [729, 272] width 449 height 18
click at [528, 319] on button "Save" at bounding box center [559, 331] width 126 height 50
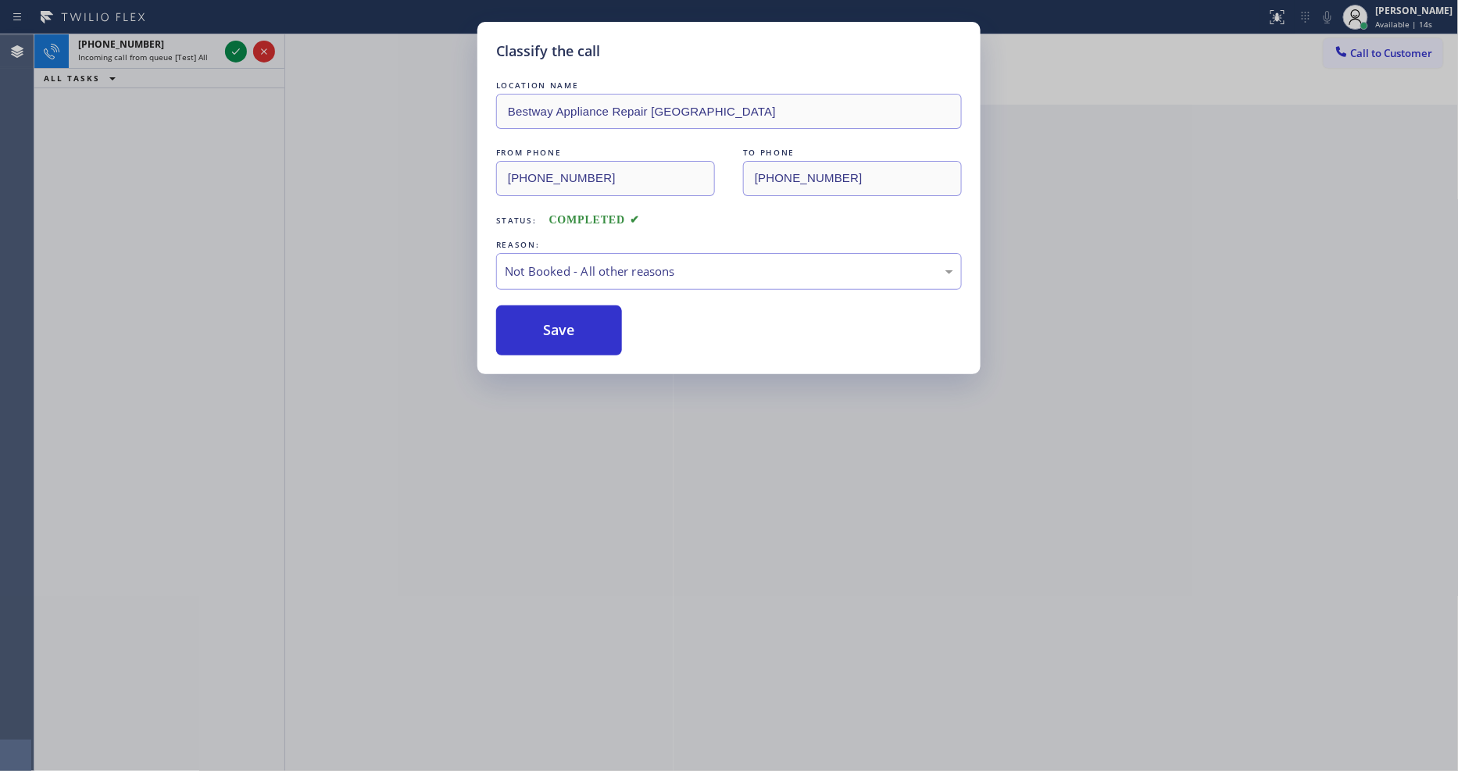
click at [240, 49] on div "Classify the call LOCATION NAME Bestway Appliance Repair Kent FROM PHONE [PHONE…" at bounding box center [729, 385] width 1458 height 771
click at [240, 49] on icon at bounding box center [236, 51] width 19 height 19
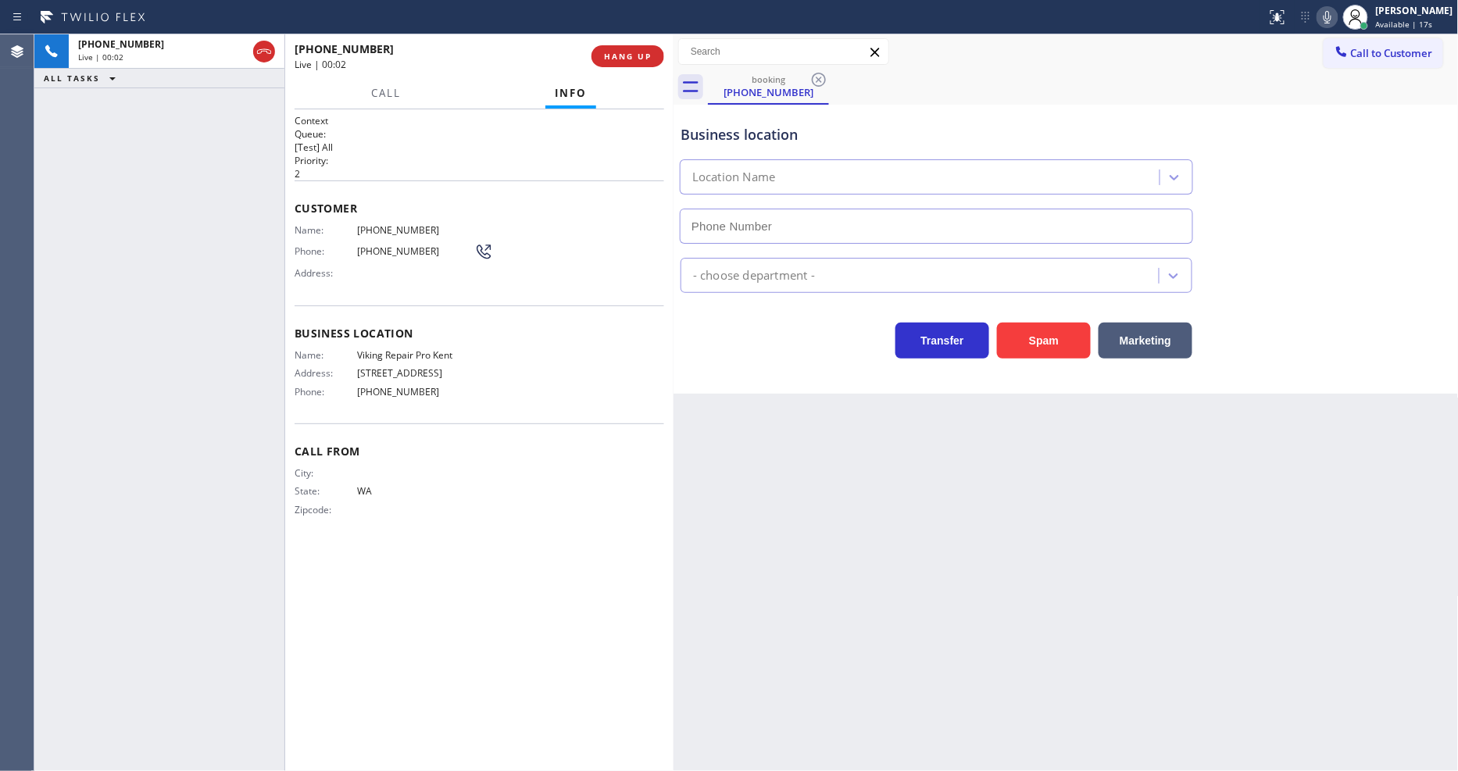
type input "[PHONE_NUMBER]"
click at [638, 55] on span "HANG UP" at bounding box center [628, 56] width 48 height 11
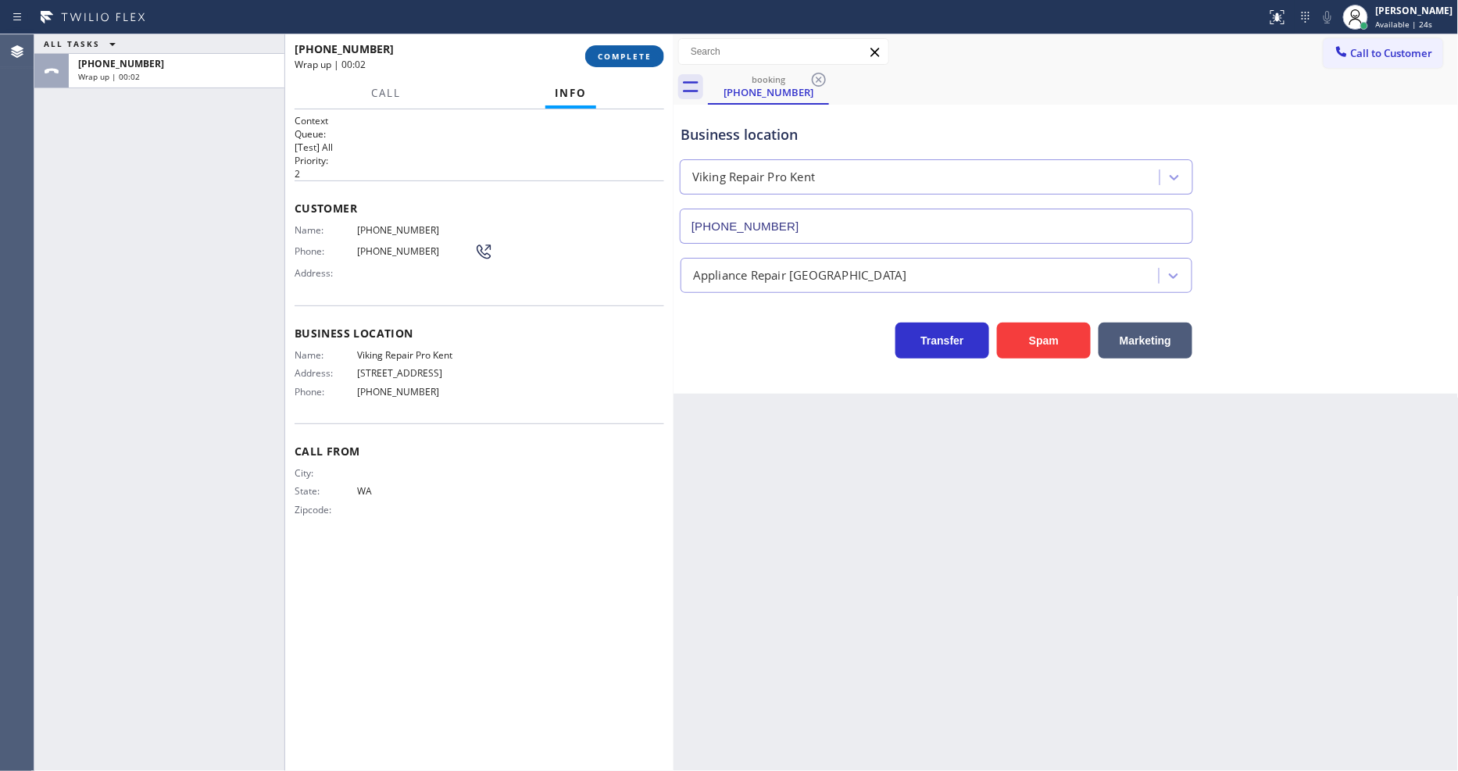
click at [636, 56] on span "COMPLETE" at bounding box center [625, 56] width 54 height 11
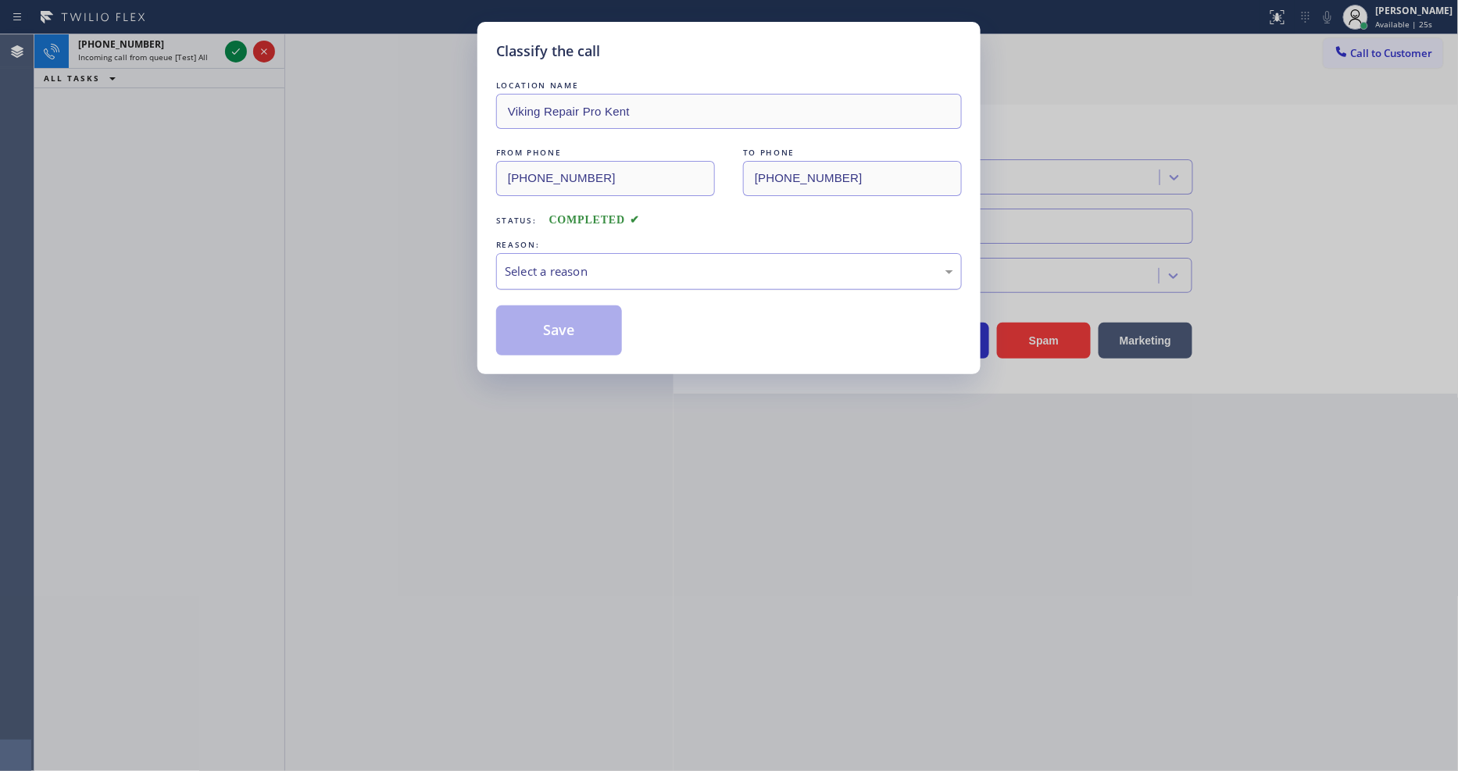
drag, startPoint x: 561, startPoint y: 263, endPoint x: 563, endPoint y: 274, distance: 11.1
click at [563, 263] on div "Select a reason" at bounding box center [729, 272] width 449 height 18
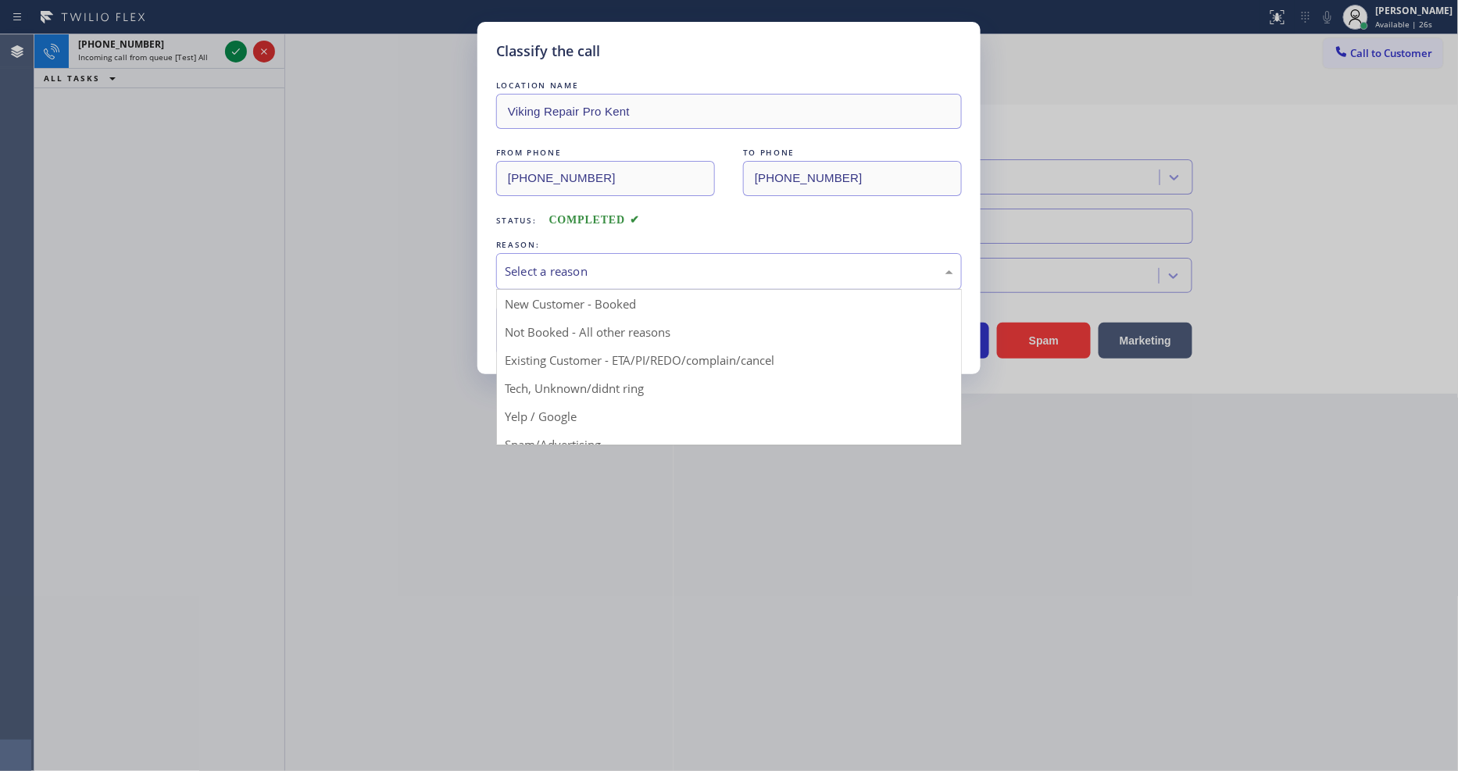
drag, startPoint x: 566, startPoint y: 392, endPoint x: 568, endPoint y: 345, distance: 47.0
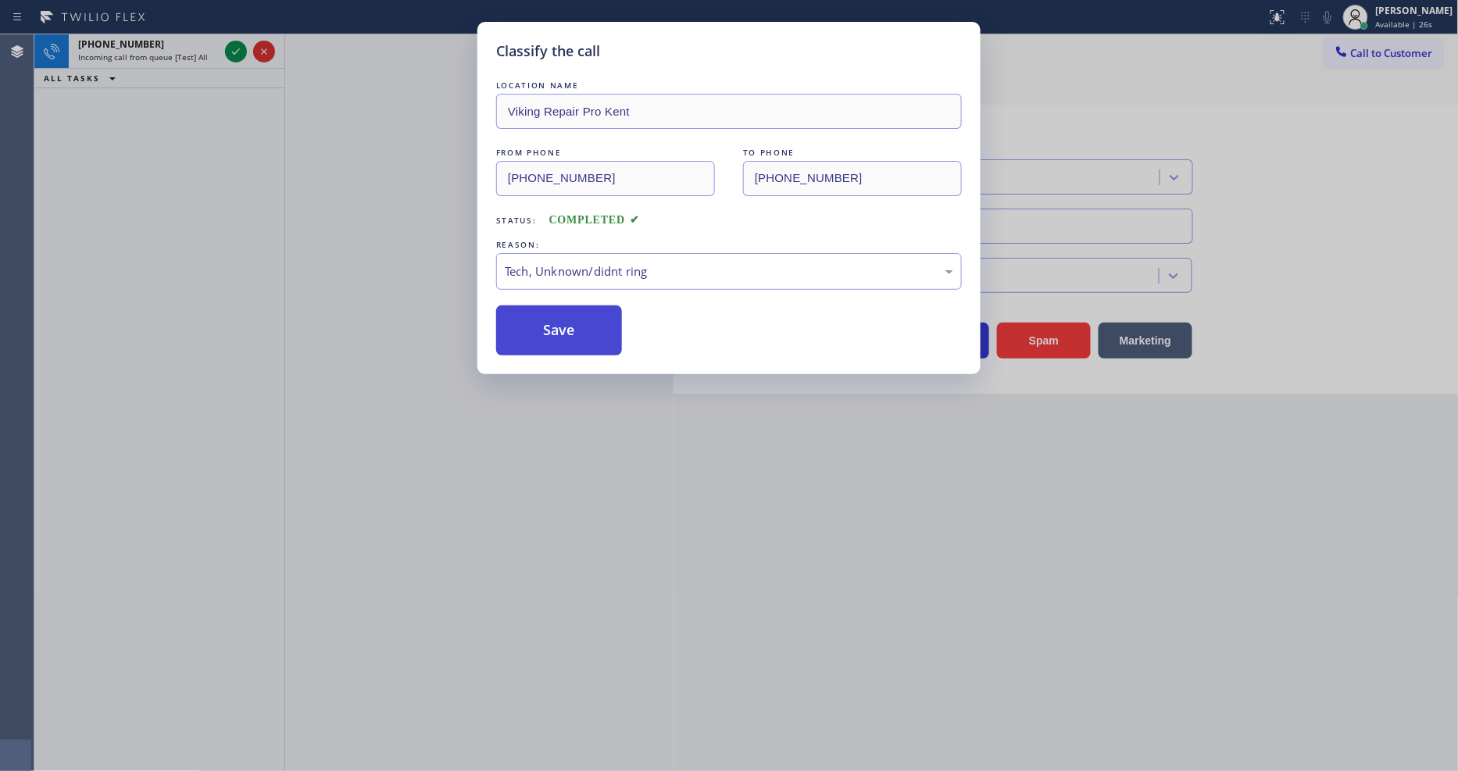
click at [568, 338] on button "Save" at bounding box center [559, 331] width 126 height 50
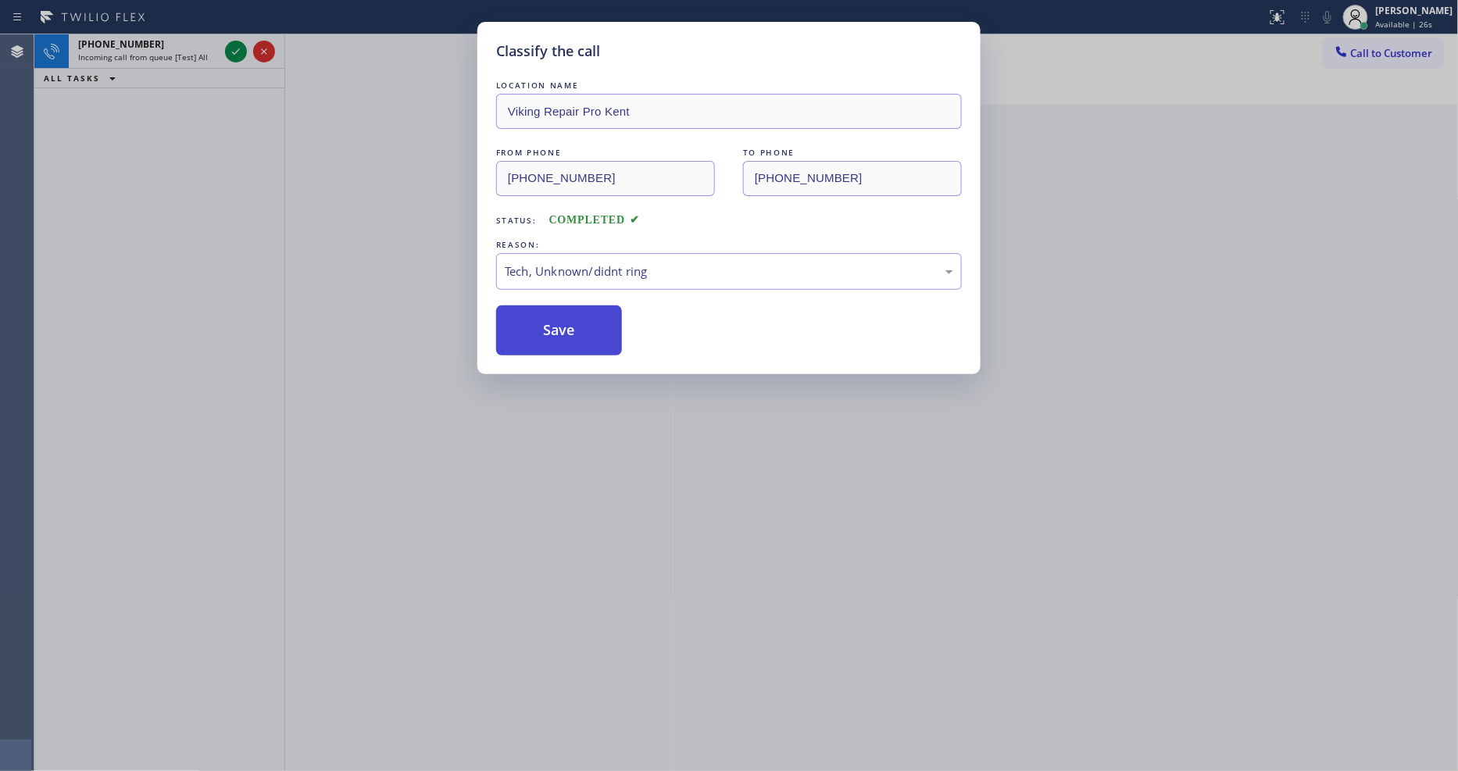
click at [568, 337] on button "Save" at bounding box center [559, 331] width 126 height 50
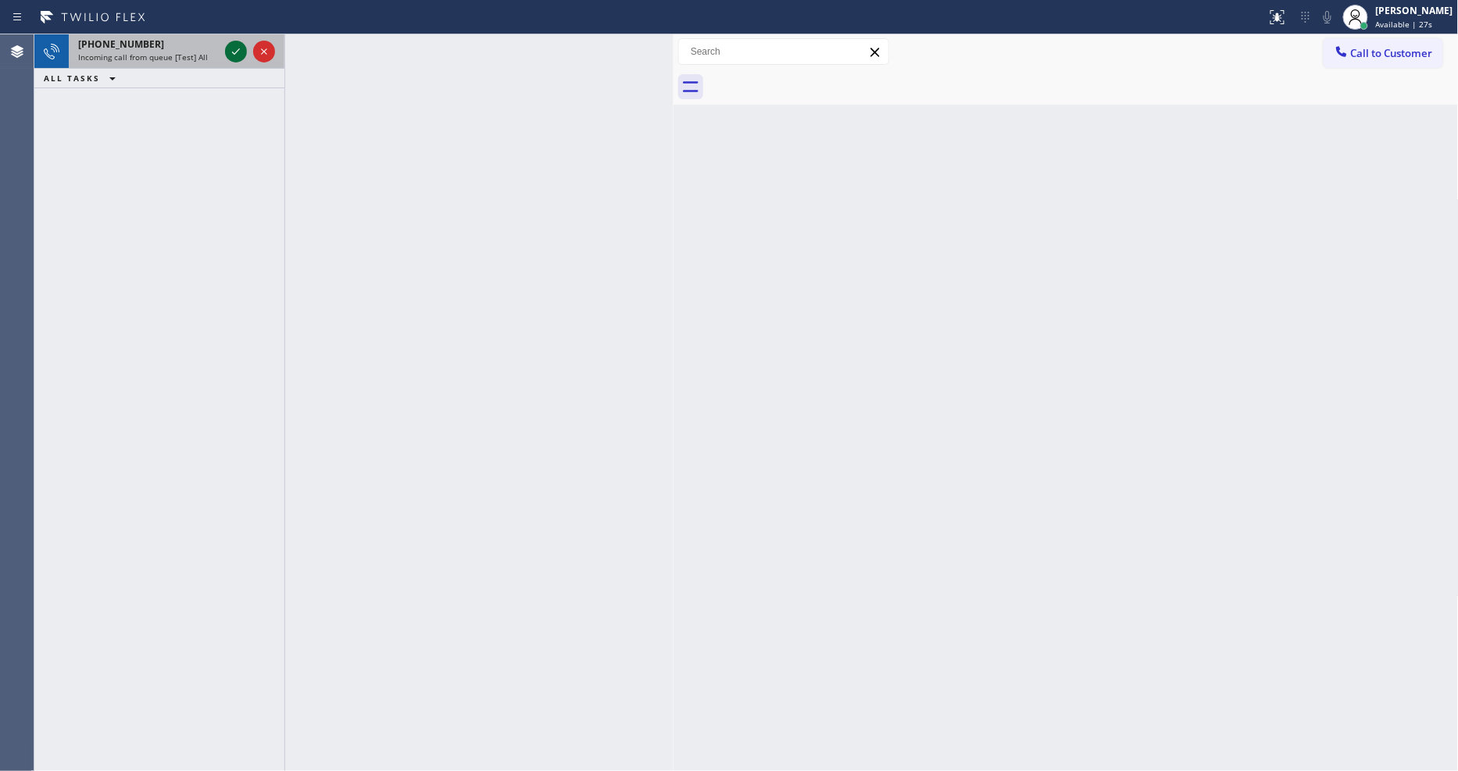
click at [231, 57] on icon at bounding box center [236, 51] width 19 height 19
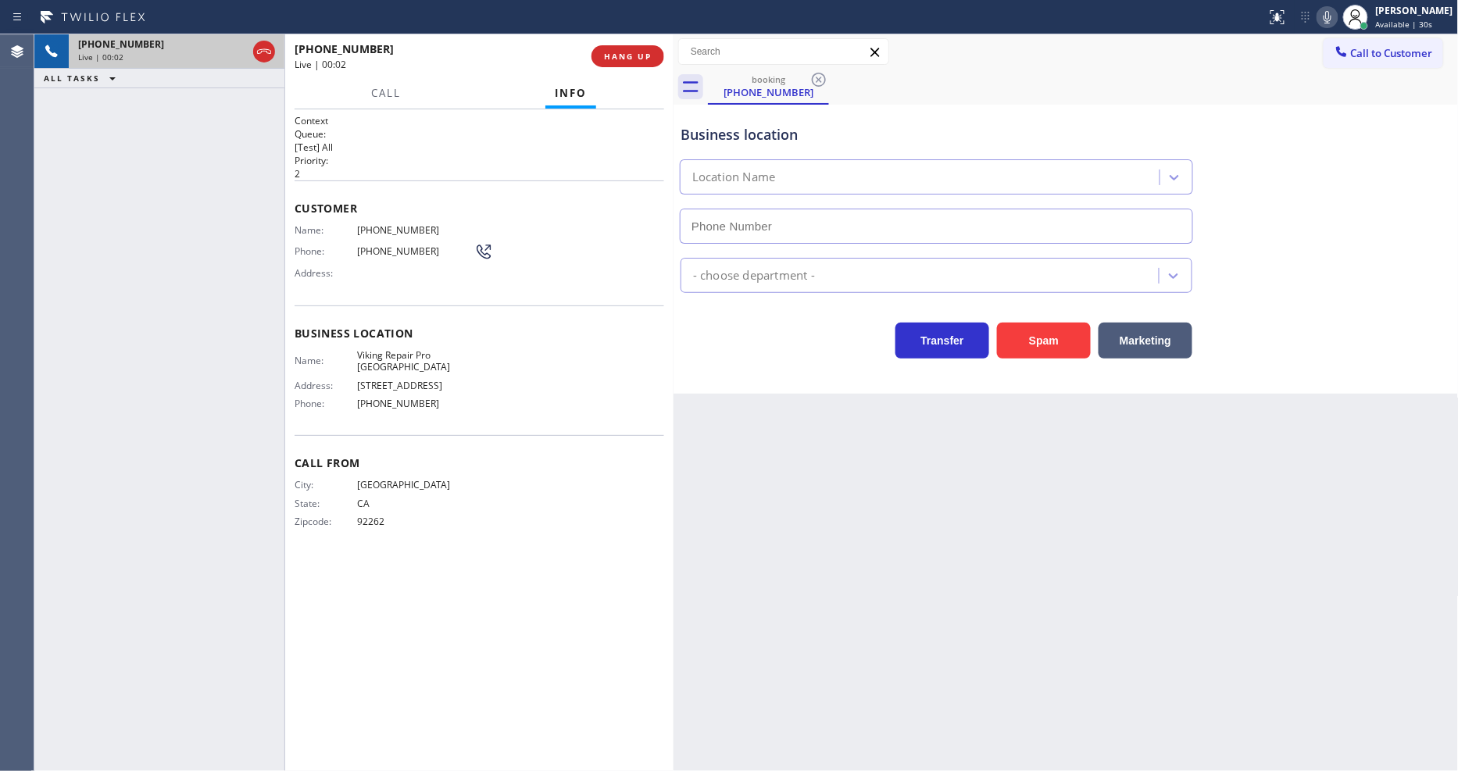
type input "[PHONE_NUMBER]"
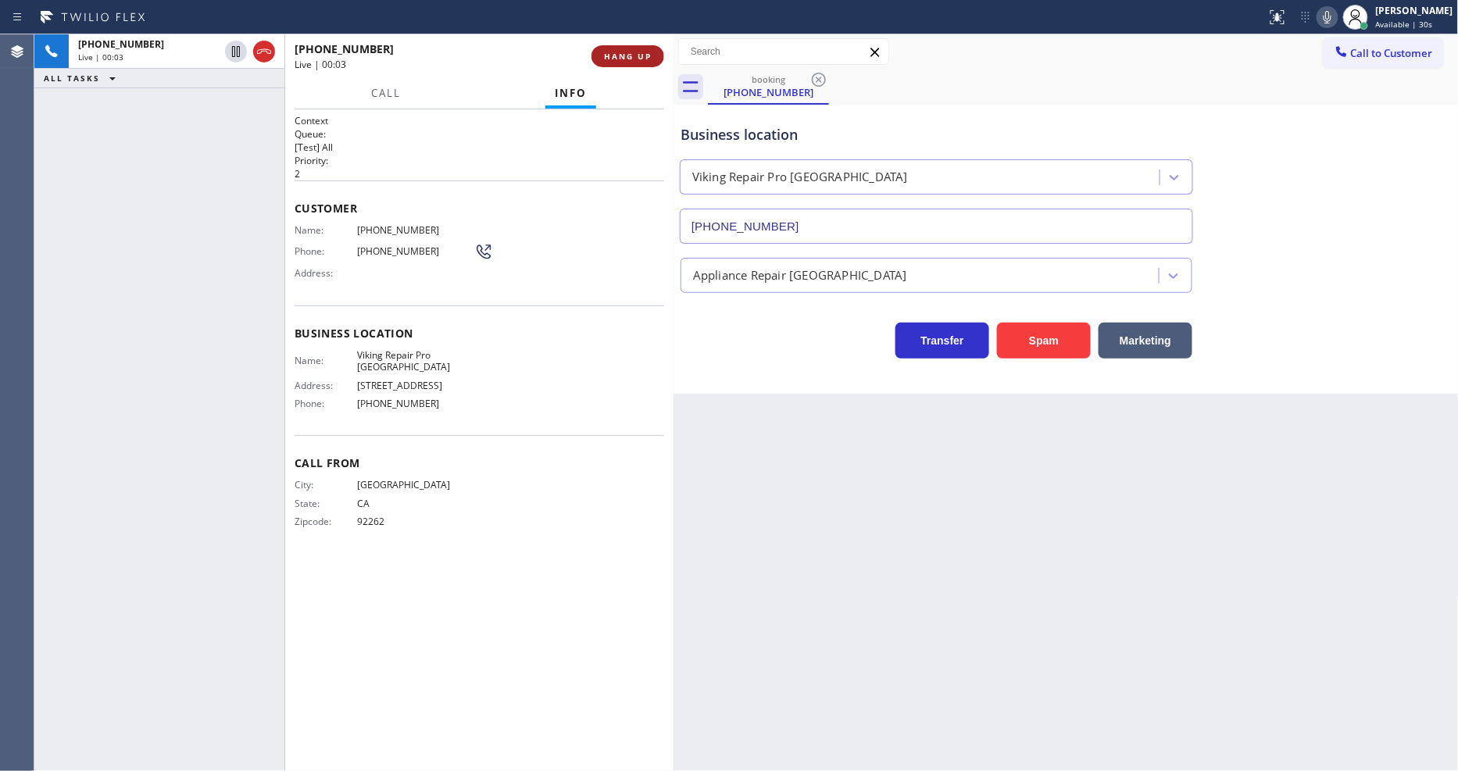
click at [624, 59] on span "HANG UP" at bounding box center [628, 56] width 48 height 11
click at [622, 55] on span "COMPLETE" at bounding box center [625, 56] width 54 height 11
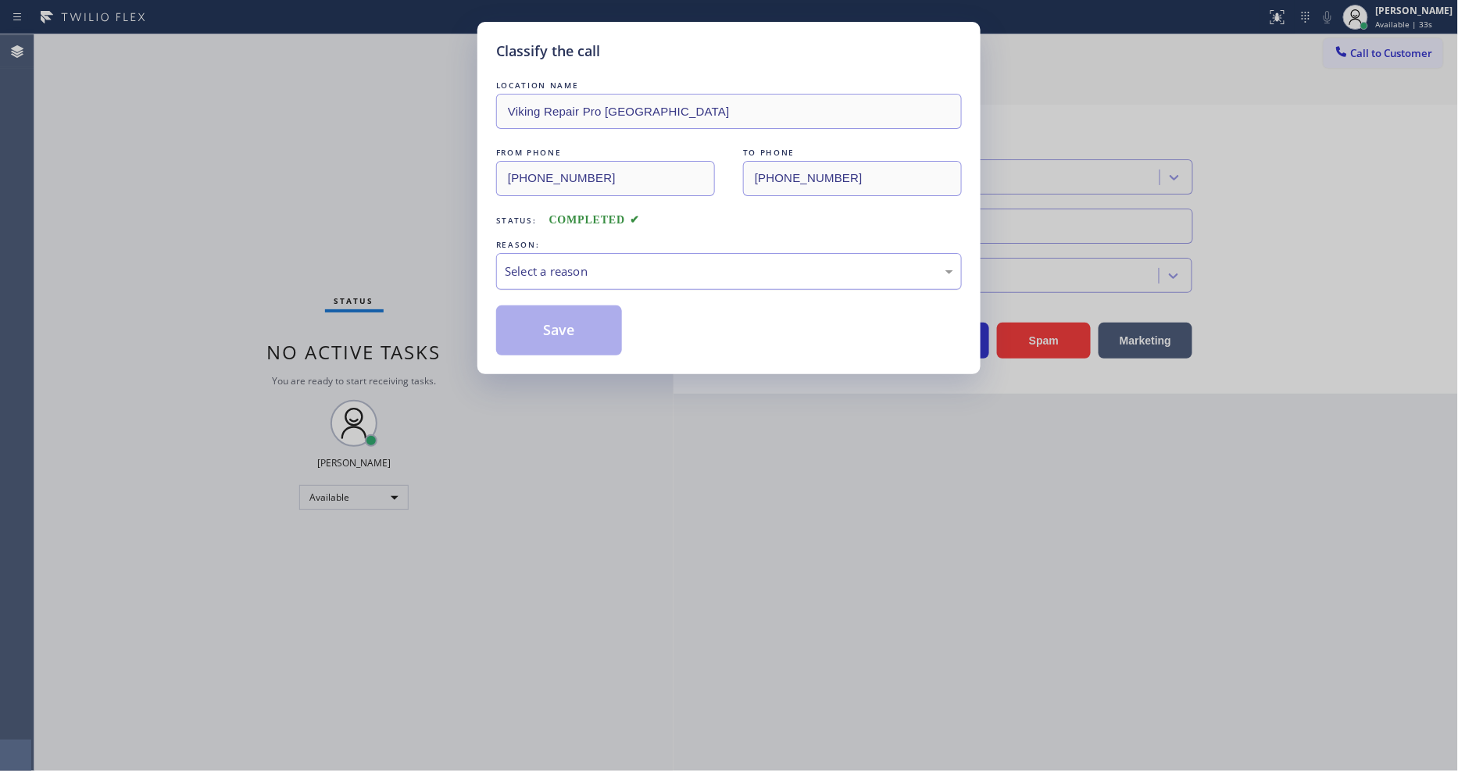
click at [614, 263] on div "Select a reason" at bounding box center [729, 272] width 449 height 18
click at [575, 317] on button "Save" at bounding box center [559, 331] width 126 height 50
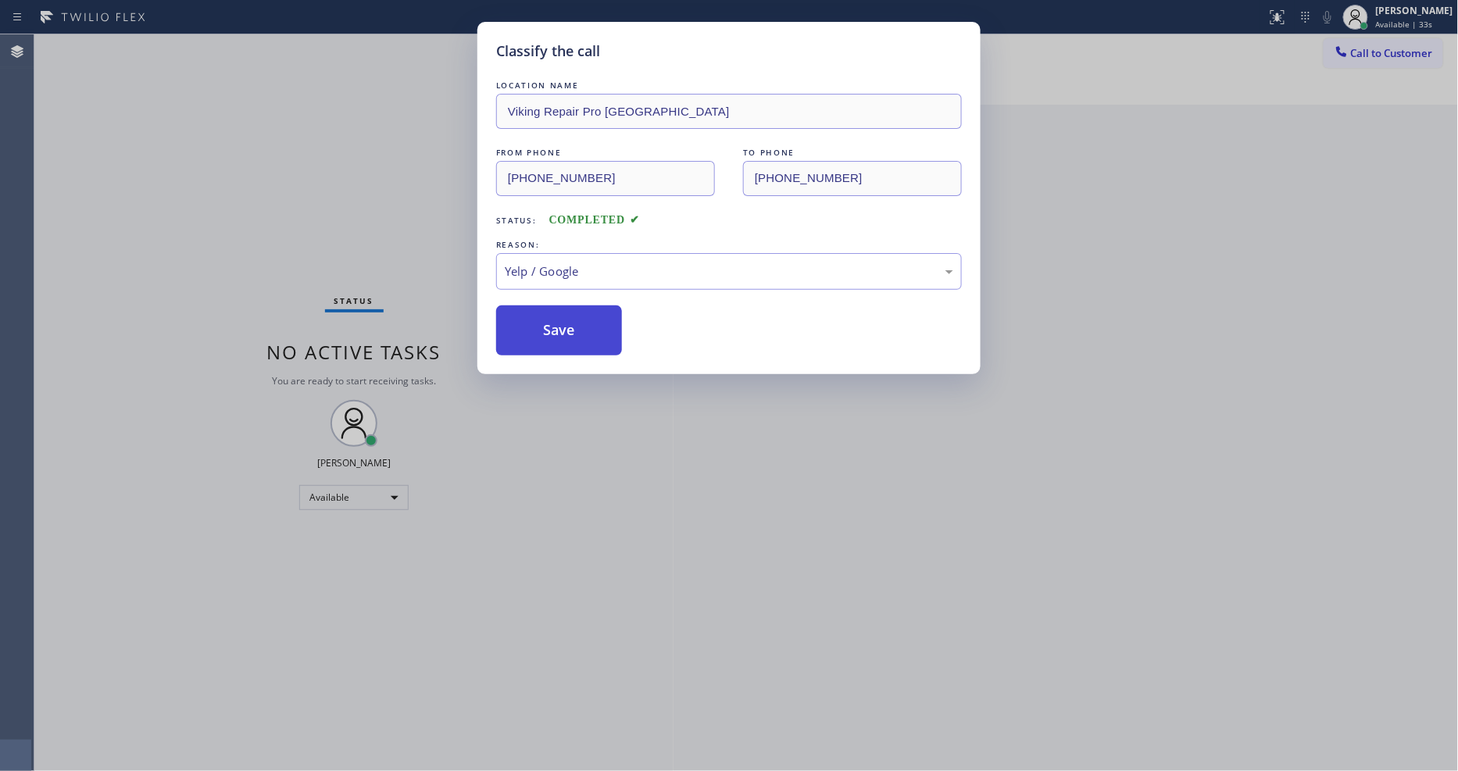
click at [575, 317] on button "Save" at bounding box center [559, 331] width 126 height 50
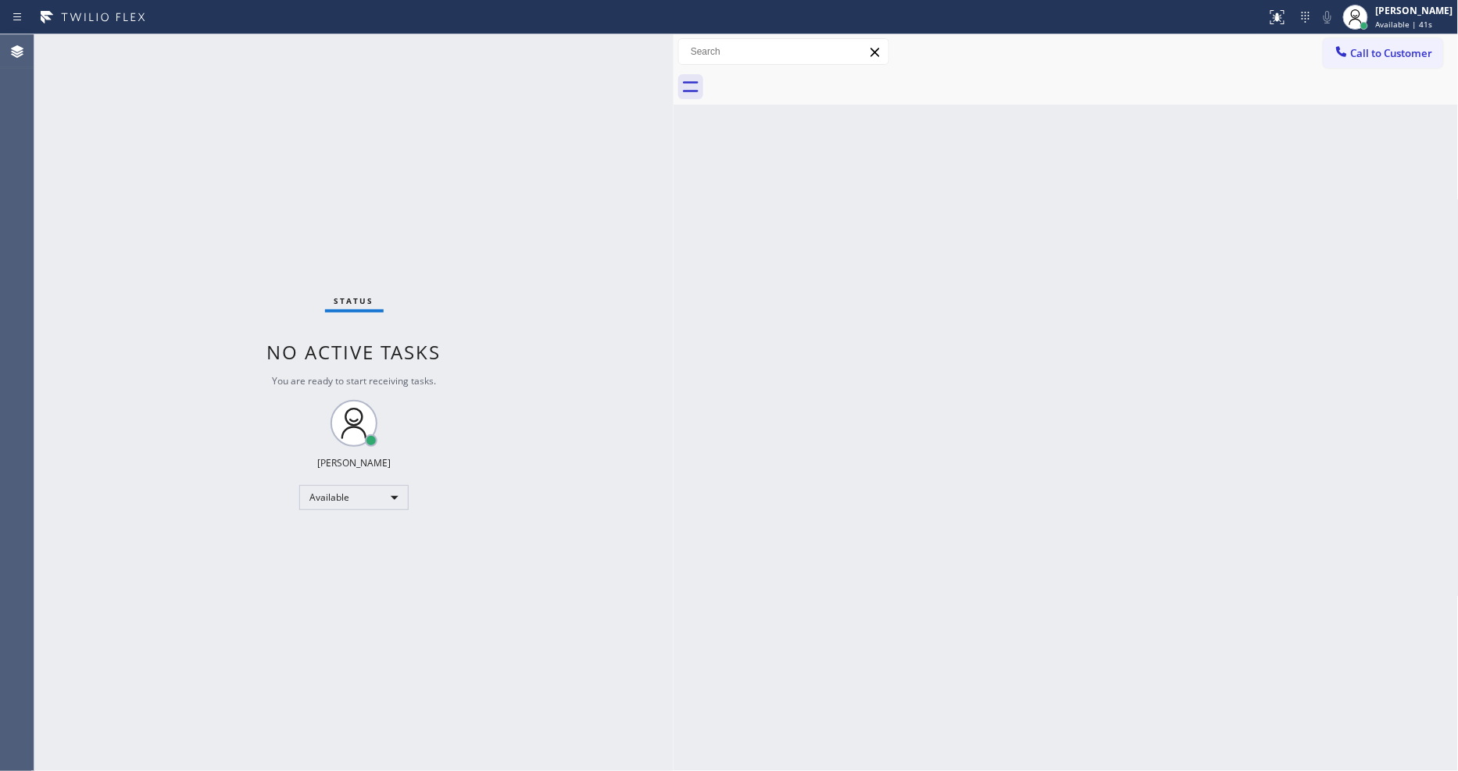
drag, startPoint x: 1006, startPoint y: 475, endPoint x: 991, endPoint y: 479, distance: 15.4
click at [1006, 475] on div "Back to Dashboard Change Sender ID Customers Technicians Select a contact Outbo…" at bounding box center [1066, 402] width 785 height 737
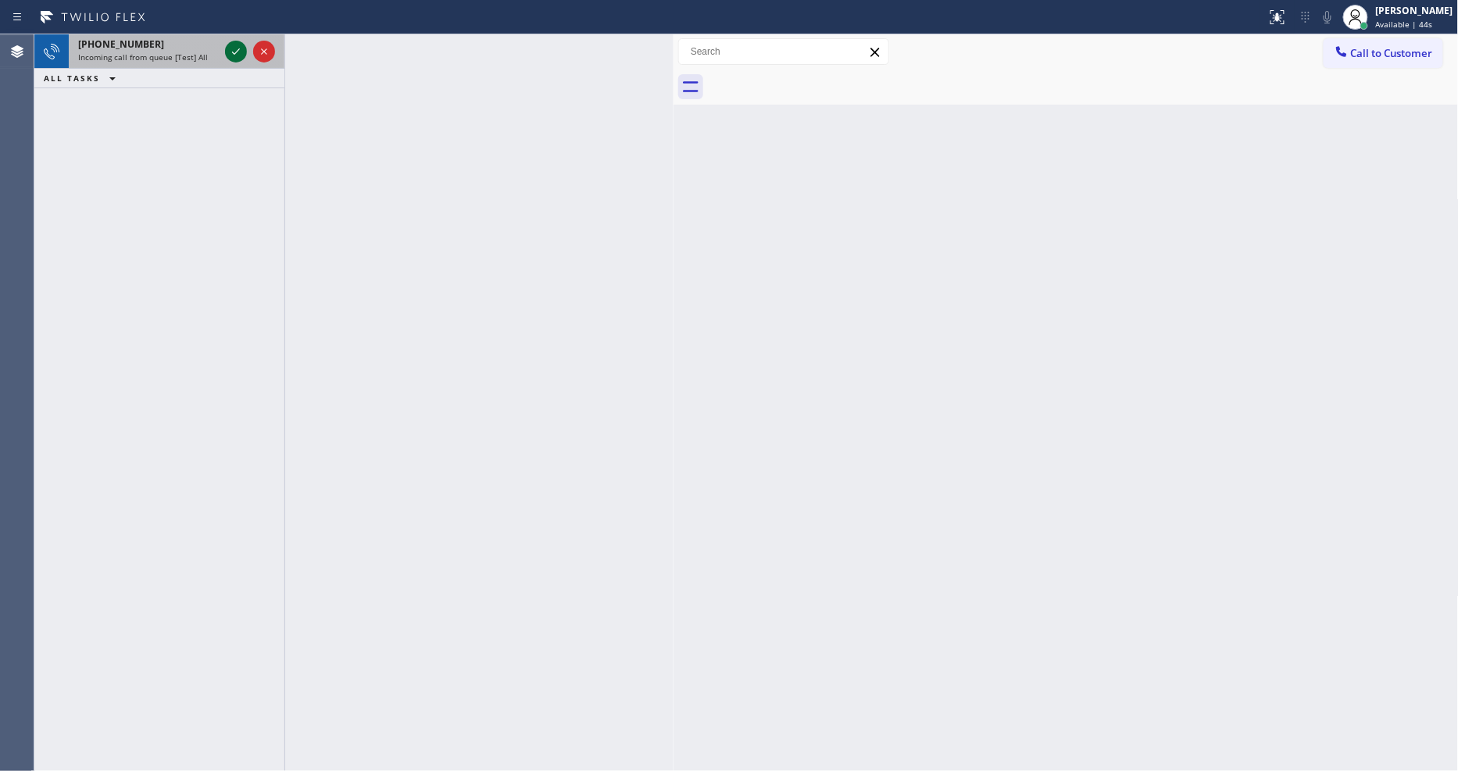
click at [233, 49] on icon at bounding box center [236, 51] width 19 height 19
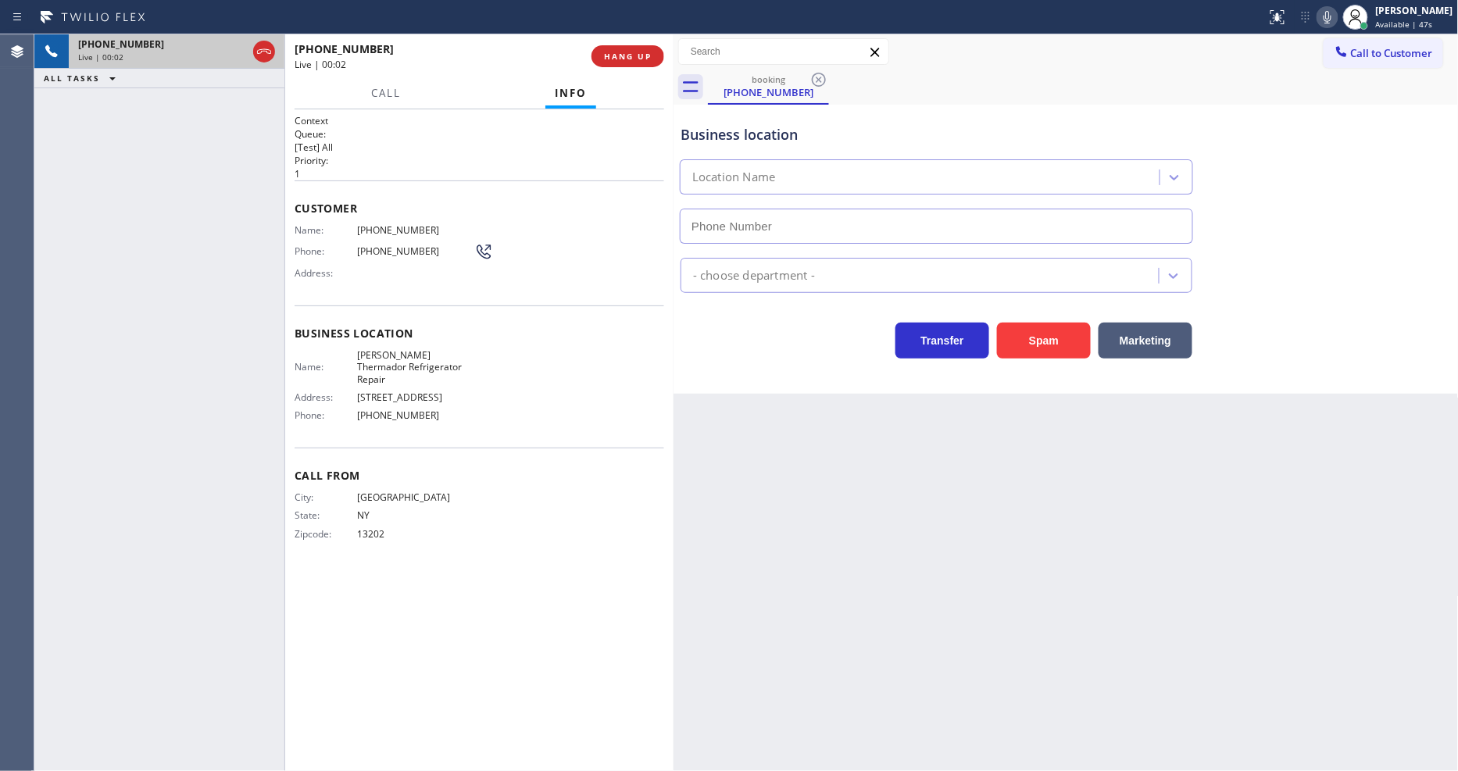
type input "[PHONE_NUMBER]"
click at [349, 530] on div "Call From City: [GEOGRAPHIC_DATA]: [US_STATE] Zipcode: 13202" at bounding box center [480, 507] width 370 height 118
click at [637, 57] on span "HANG UP" at bounding box center [628, 56] width 48 height 11
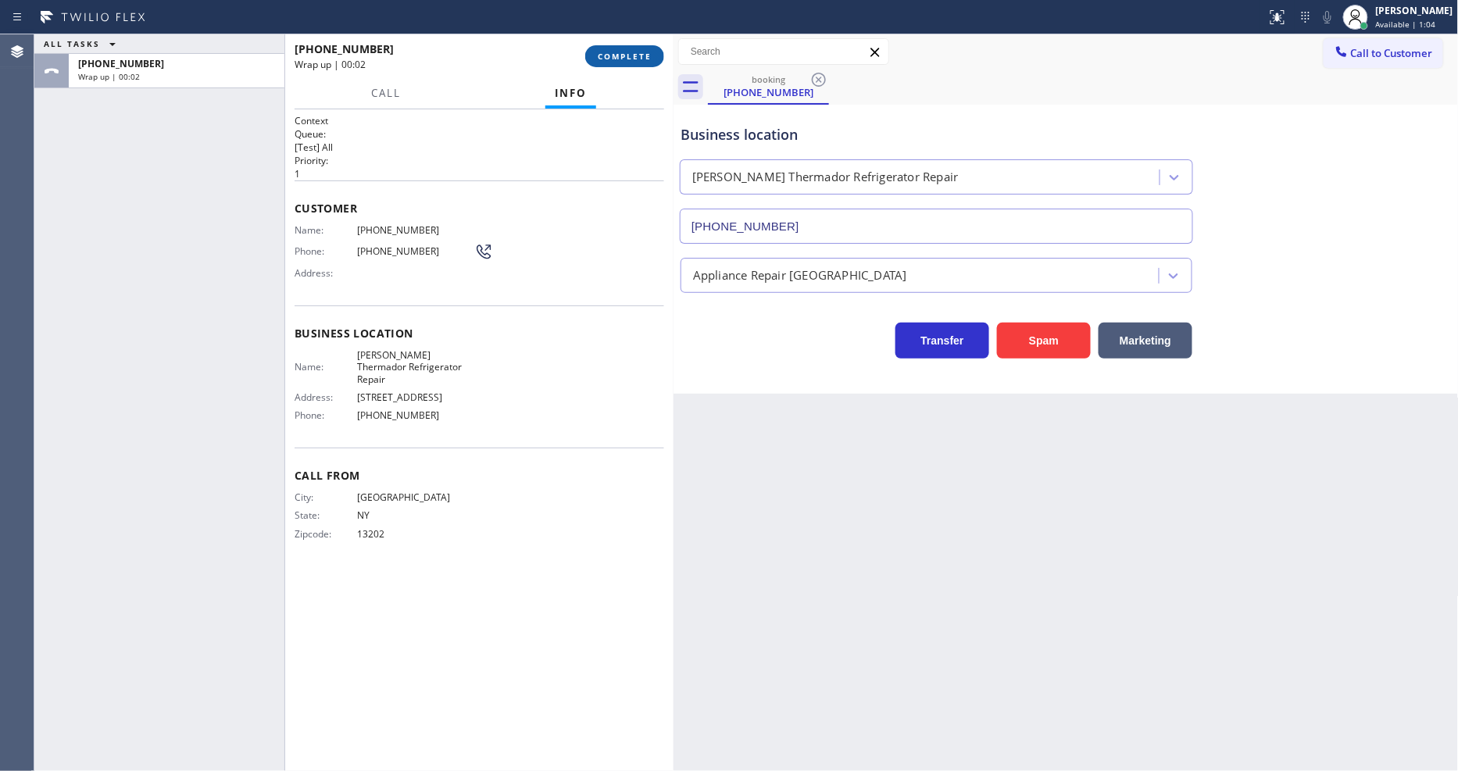
click at [637, 57] on span "COMPLETE" at bounding box center [625, 56] width 54 height 11
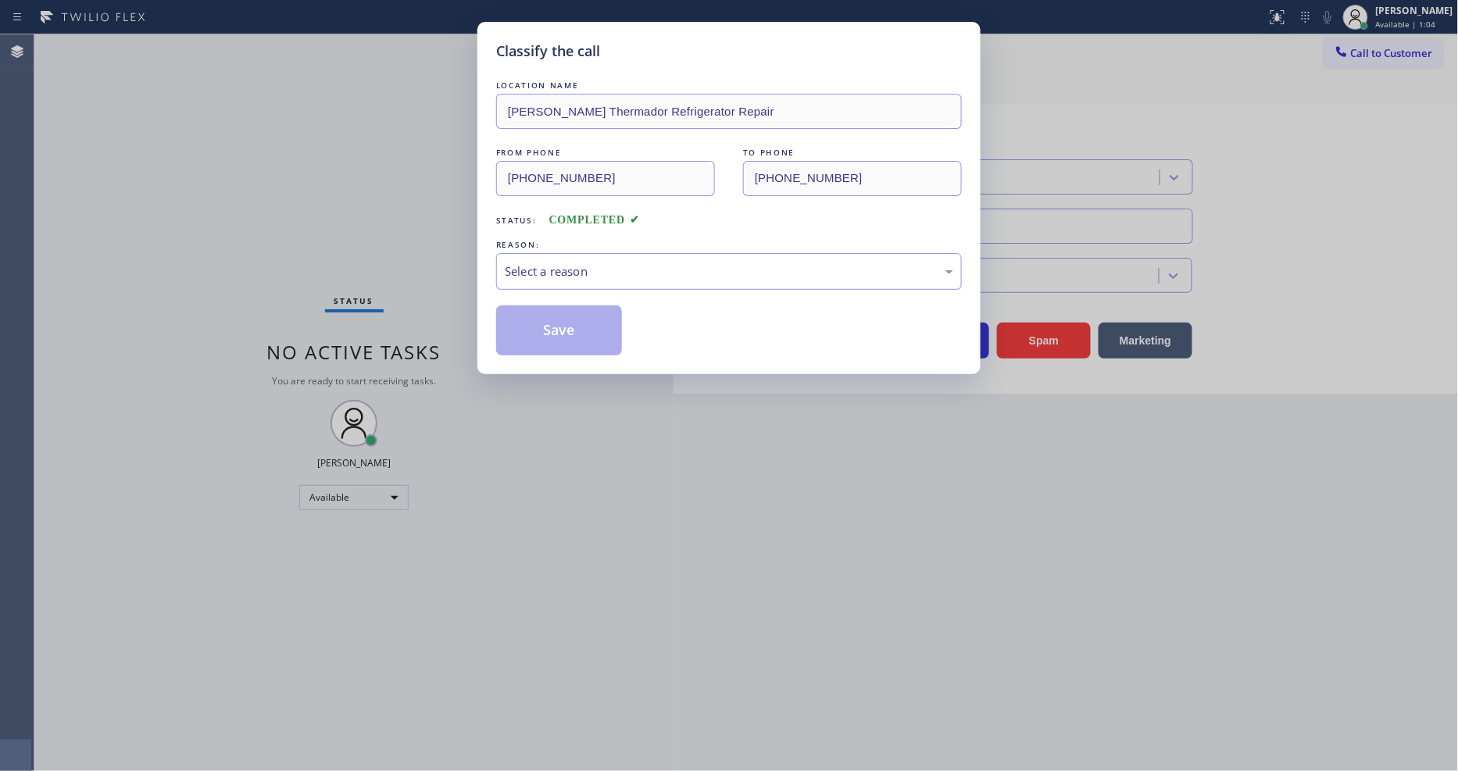
click at [620, 263] on div "Select a reason" at bounding box center [729, 272] width 449 height 18
click at [574, 317] on button "Save" at bounding box center [559, 331] width 126 height 50
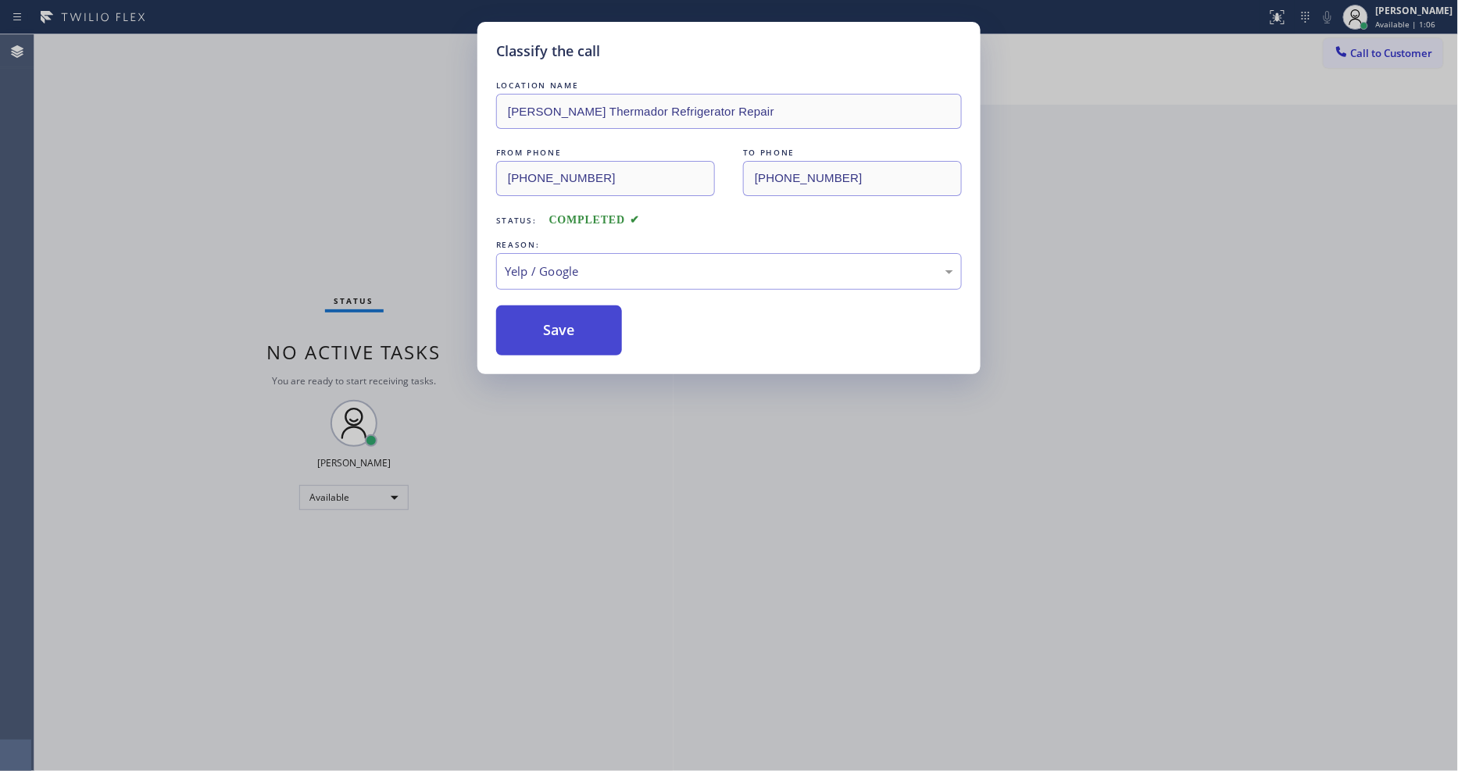
click at [574, 317] on button "Save" at bounding box center [559, 331] width 126 height 50
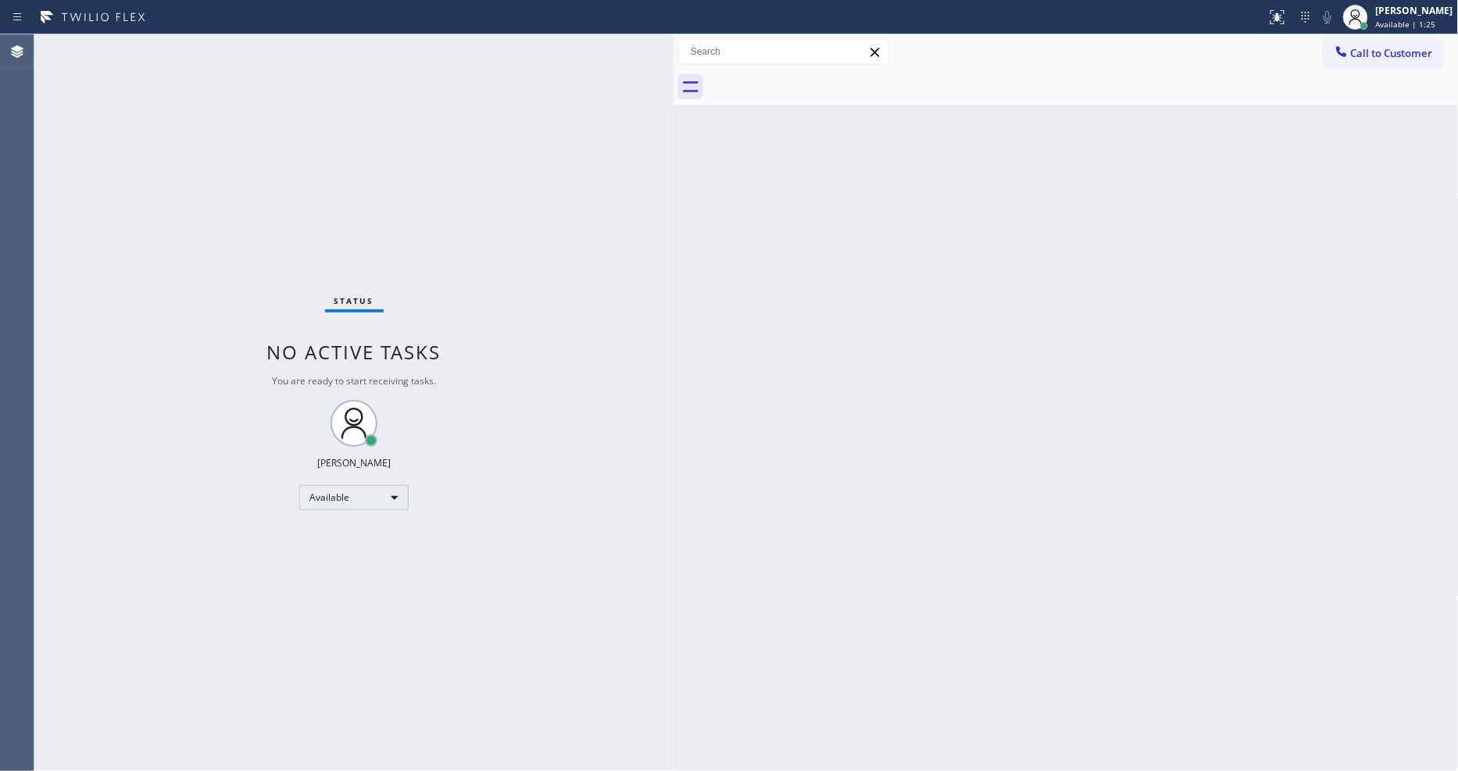
click at [1032, 147] on div "Back to Dashboard Change Sender ID Customers Technicians Select a contact Outbo…" at bounding box center [1066, 402] width 785 height 737
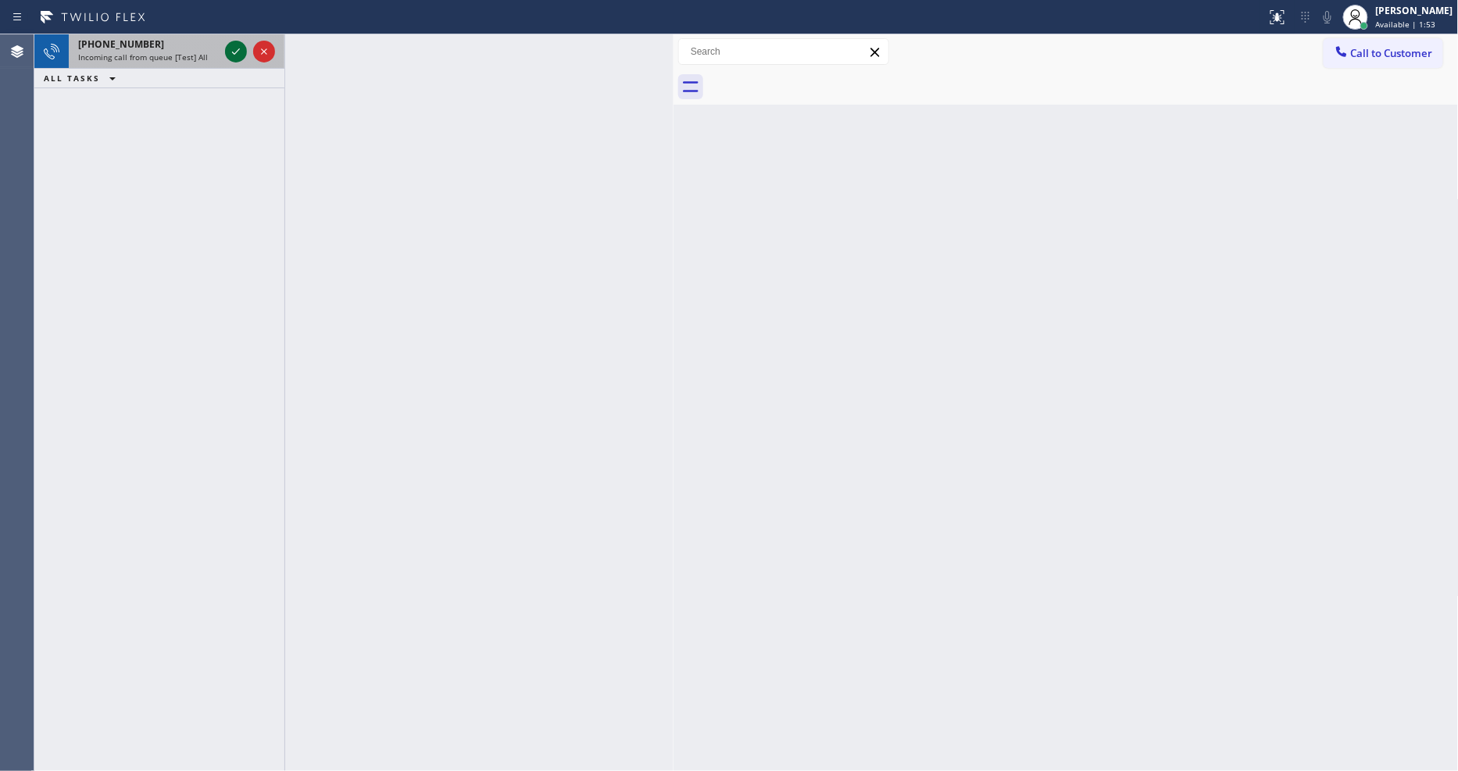
click at [235, 57] on div at bounding box center [250, 51] width 56 height 34
click at [236, 51] on icon at bounding box center [236, 51] width 19 height 19
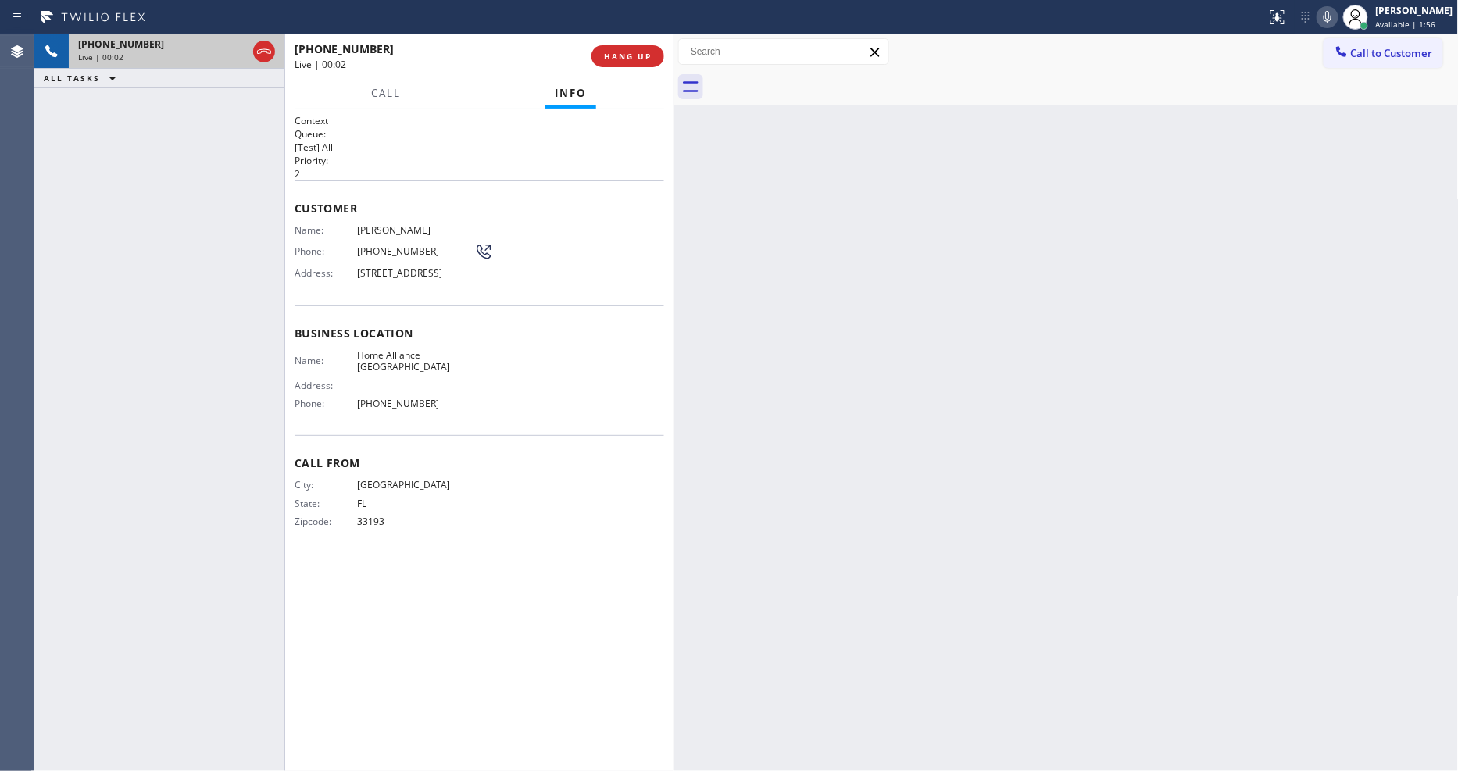
click at [1050, 213] on div "Back to Dashboard Change Sender ID Customers Technicians Select a contact Outbo…" at bounding box center [1066, 402] width 785 height 737
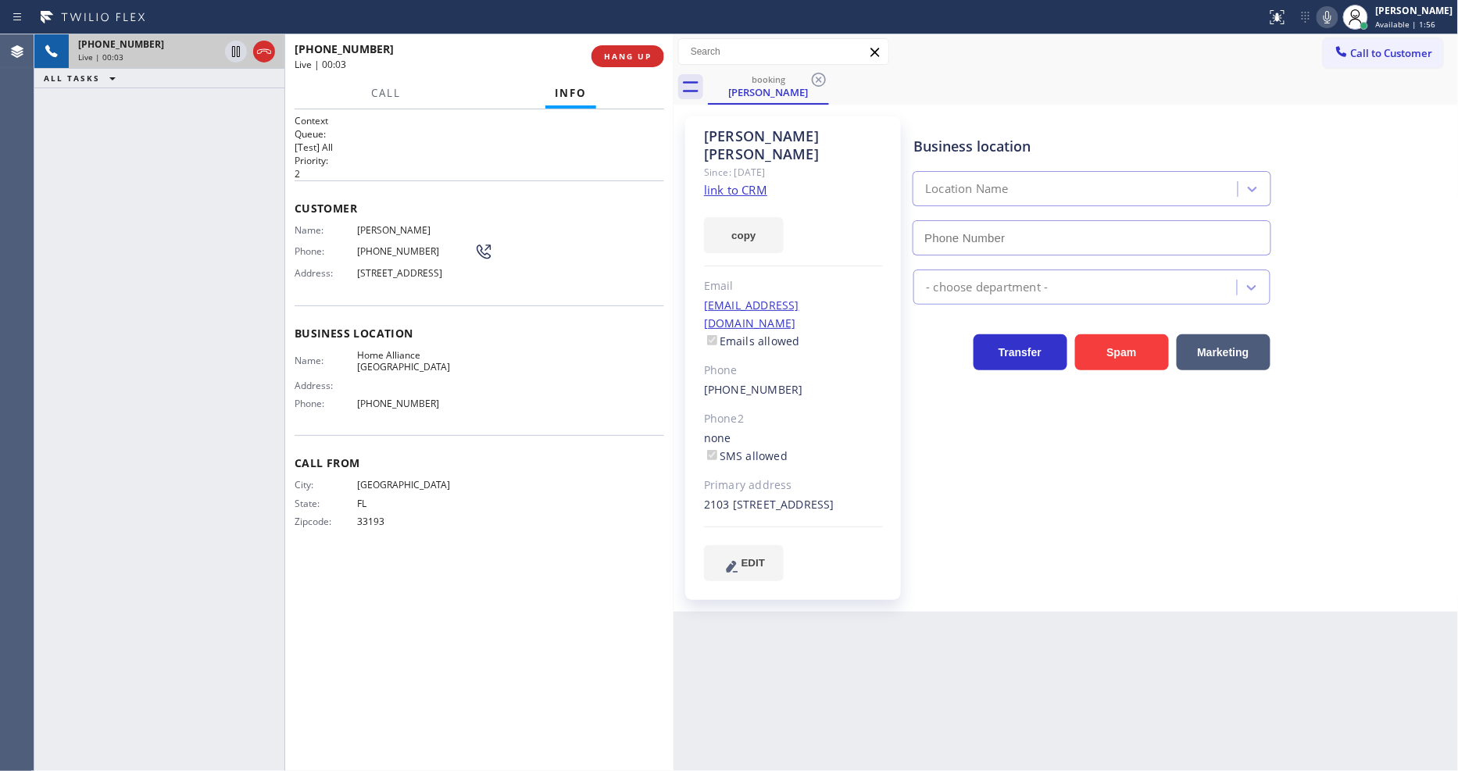
type input "[PHONE_NUMBER]"
click at [713, 182] on link "link to CRM" at bounding box center [735, 190] width 63 height 16
click at [235, 48] on icon at bounding box center [236, 51] width 19 height 19
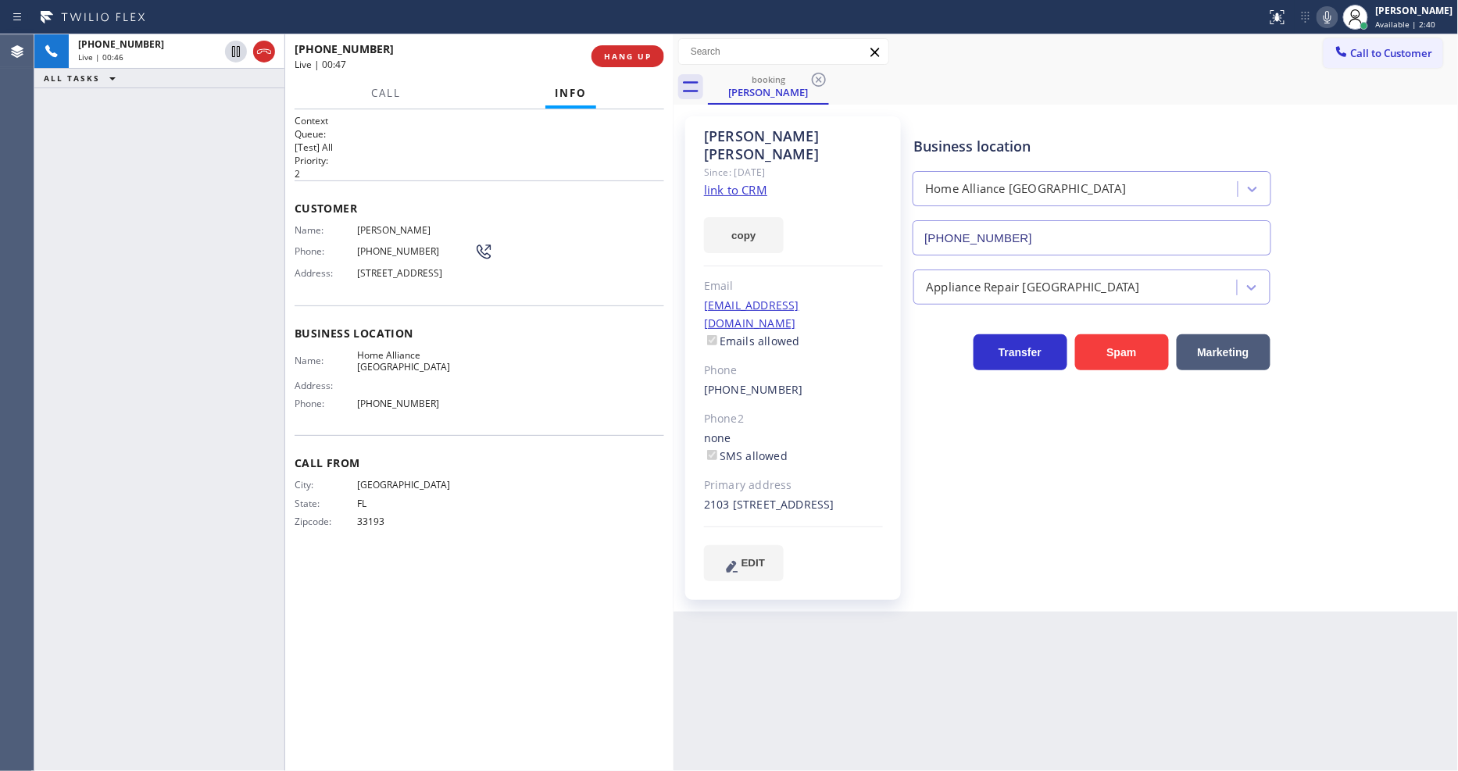
click at [1312, 16] on icon at bounding box center [1327, 17] width 19 height 19
click at [235, 50] on icon at bounding box center [236, 51] width 19 height 19
click at [1312, 14] on icon at bounding box center [1327, 17] width 19 height 19
click at [623, 55] on span "HANG UP" at bounding box center [628, 56] width 48 height 11
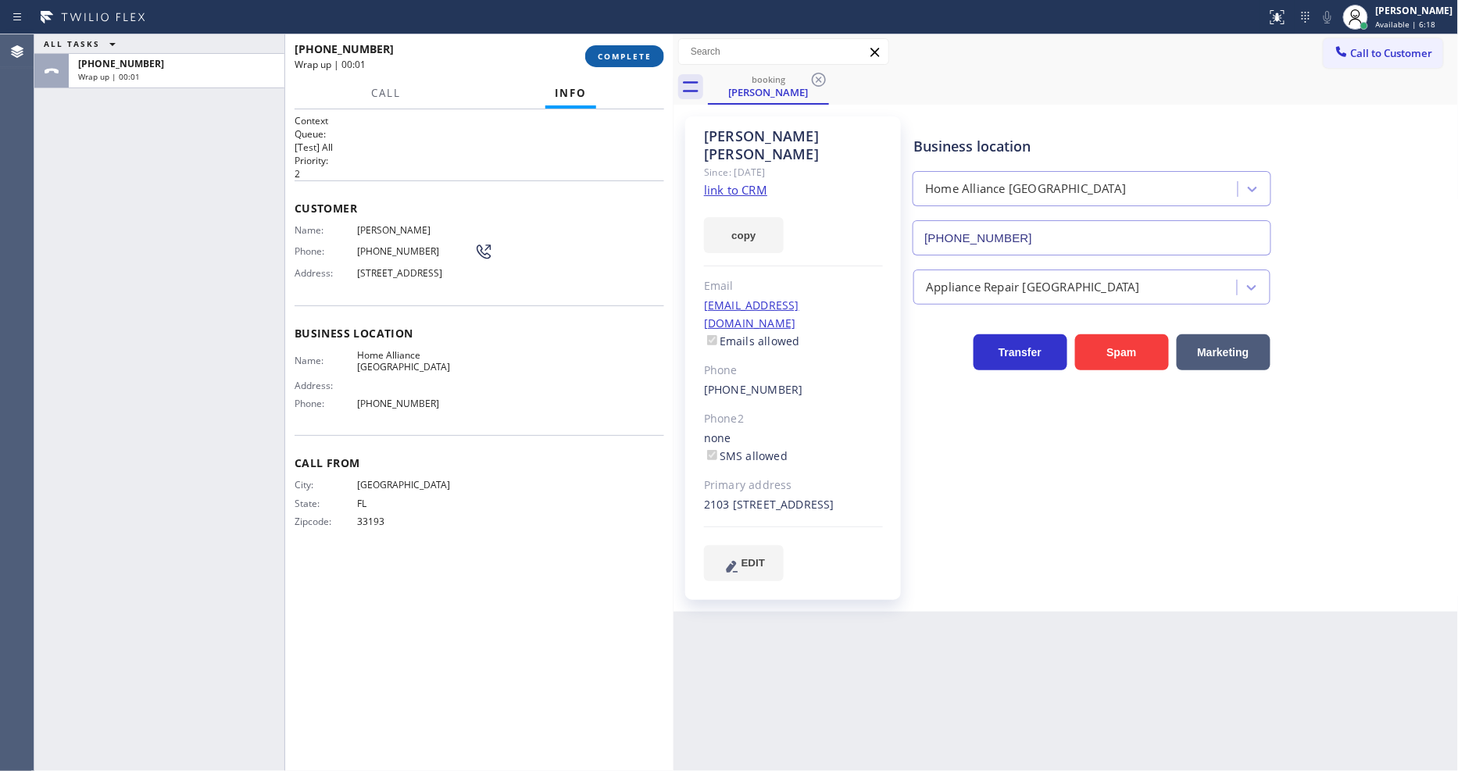
click at [624, 56] on span "COMPLETE" at bounding box center [625, 56] width 54 height 11
click at [574, 264] on div "Name: [PERSON_NAME] Phone: [PHONE_NUMBER] Address: [STREET_ADDRESS]" at bounding box center [480, 255] width 370 height 62
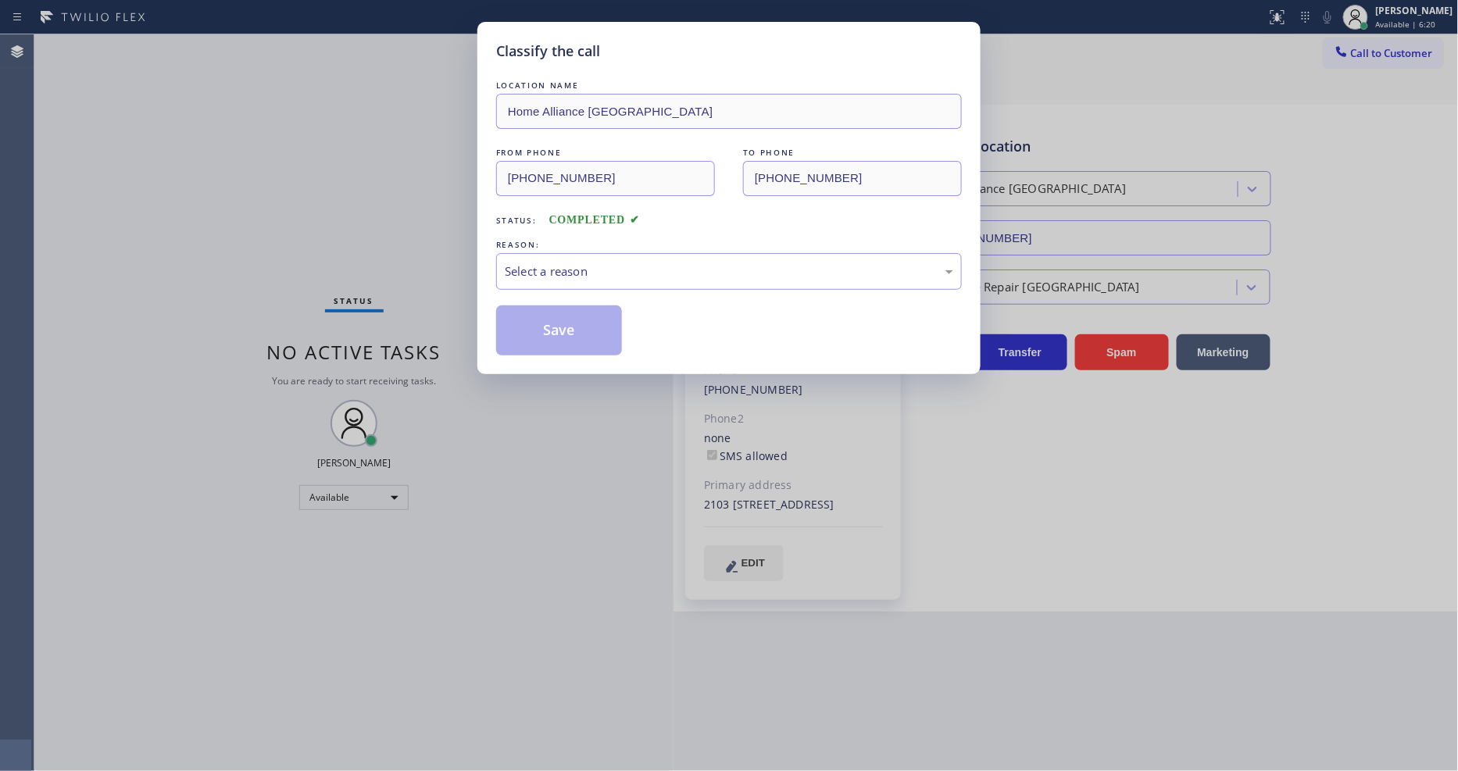
click at [575, 264] on div "Select a reason" at bounding box center [729, 272] width 449 height 18
click at [559, 327] on button "Save" at bounding box center [559, 331] width 126 height 50
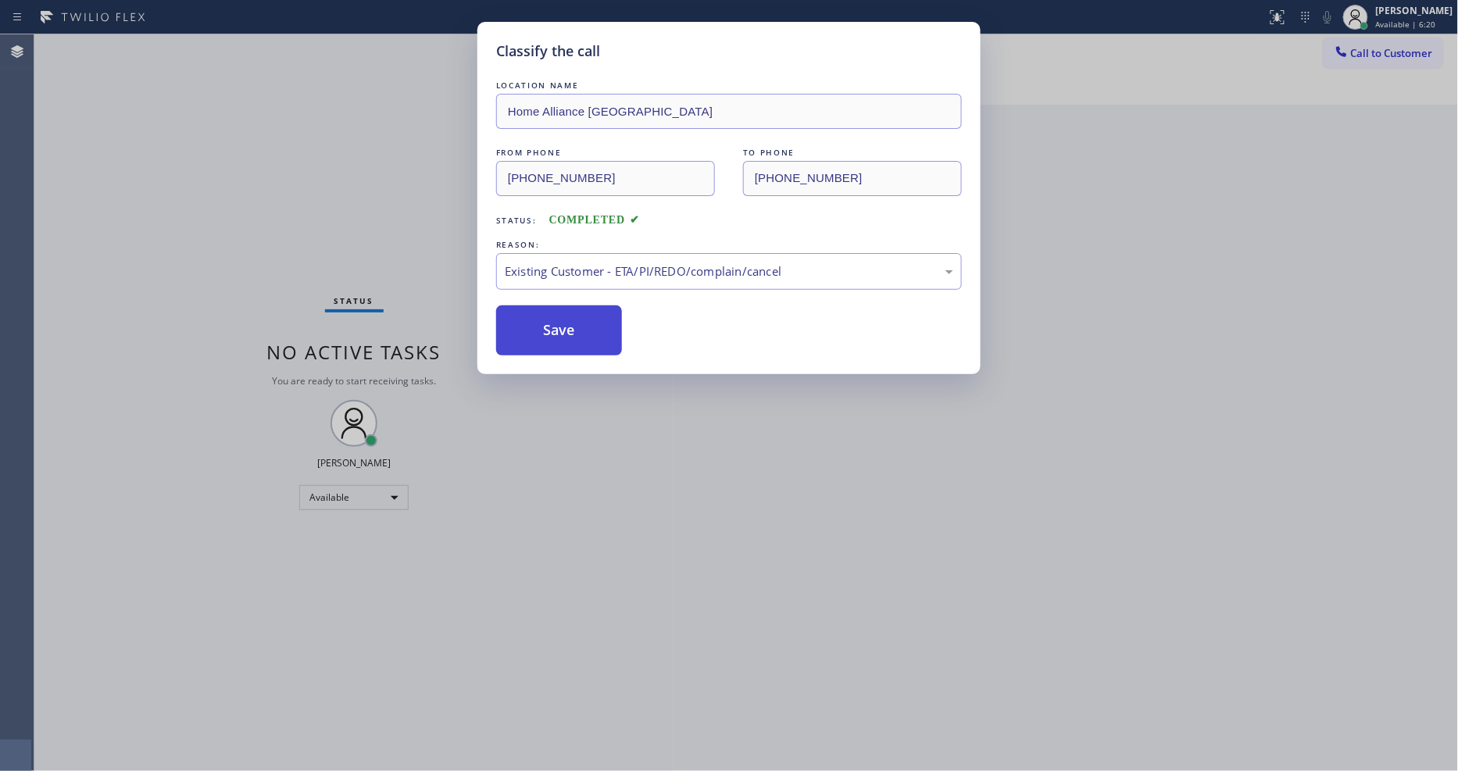
drag, startPoint x: 560, startPoint y: 327, endPoint x: 553, endPoint y: 263, distance: 63.7
click at [560, 327] on button "Save" at bounding box center [559, 331] width 126 height 50
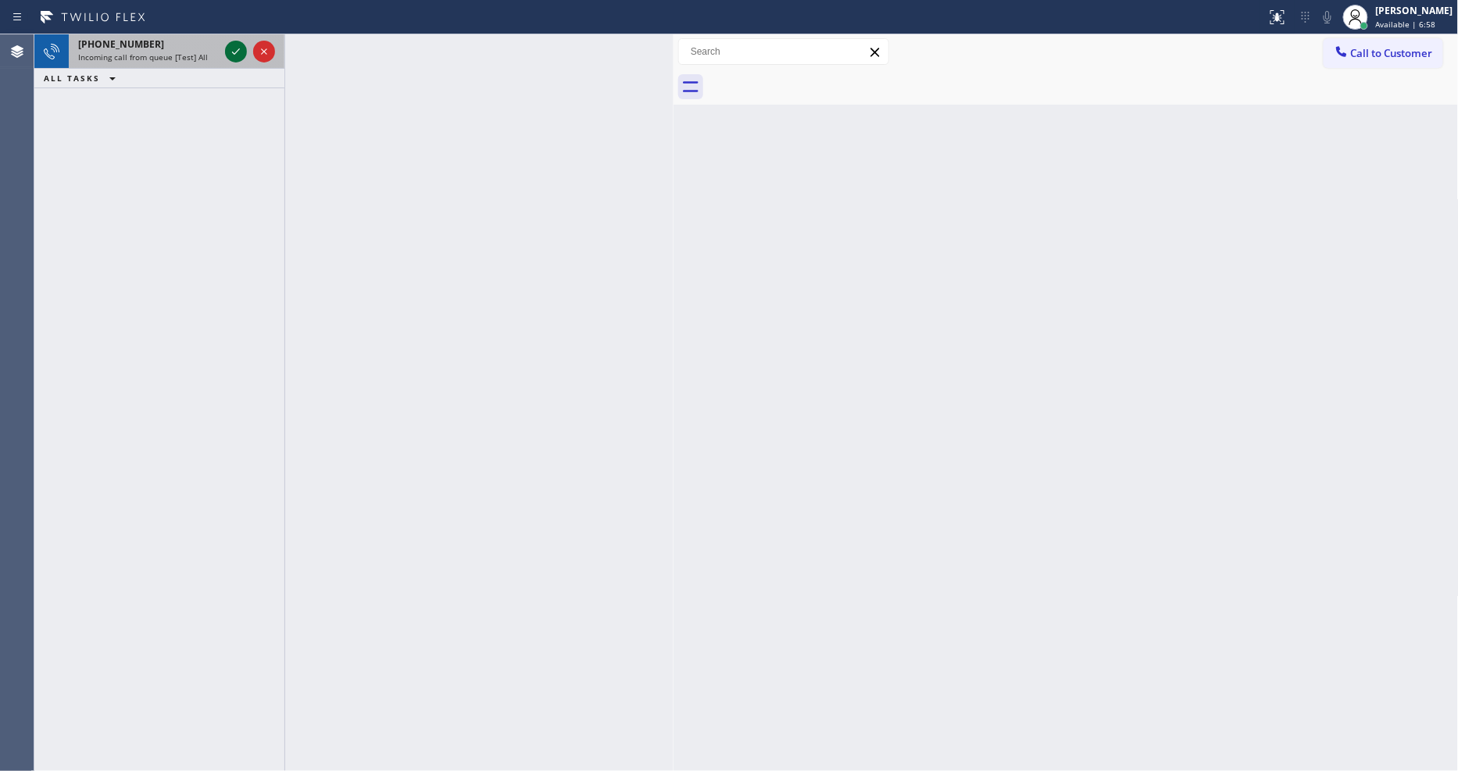
click at [238, 48] on icon at bounding box center [236, 51] width 19 height 19
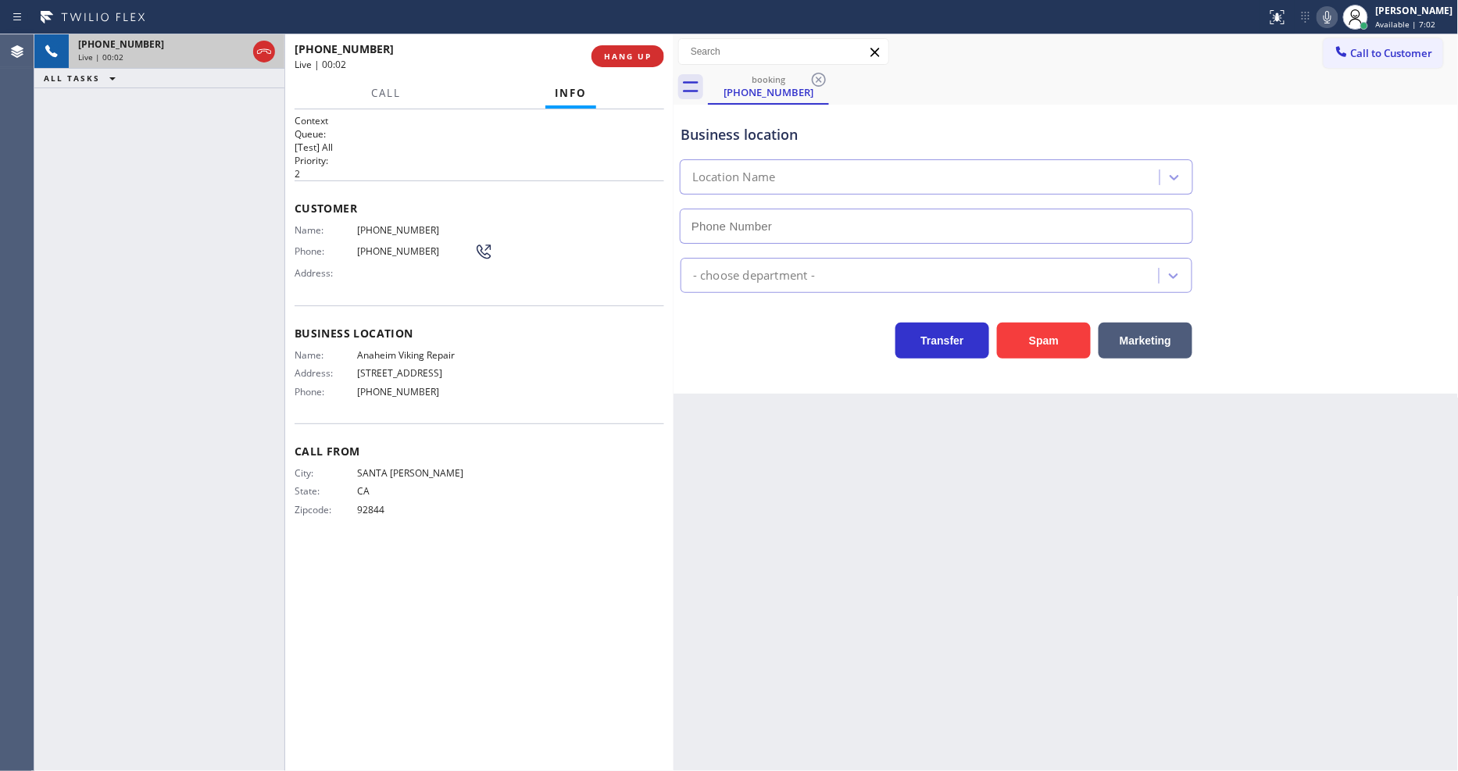
type input "[PHONE_NUMBER]"
click at [649, 48] on button "HANG UP" at bounding box center [628, 56] width 73 height 22
drag, startPoint x: 649, startPoint y: 53, endPoint x: 655, endPoint y: 61, distance: 10.0
click at [642, 55] on span "HANG UP" at bounding box center [628, 56] width 48 height 11
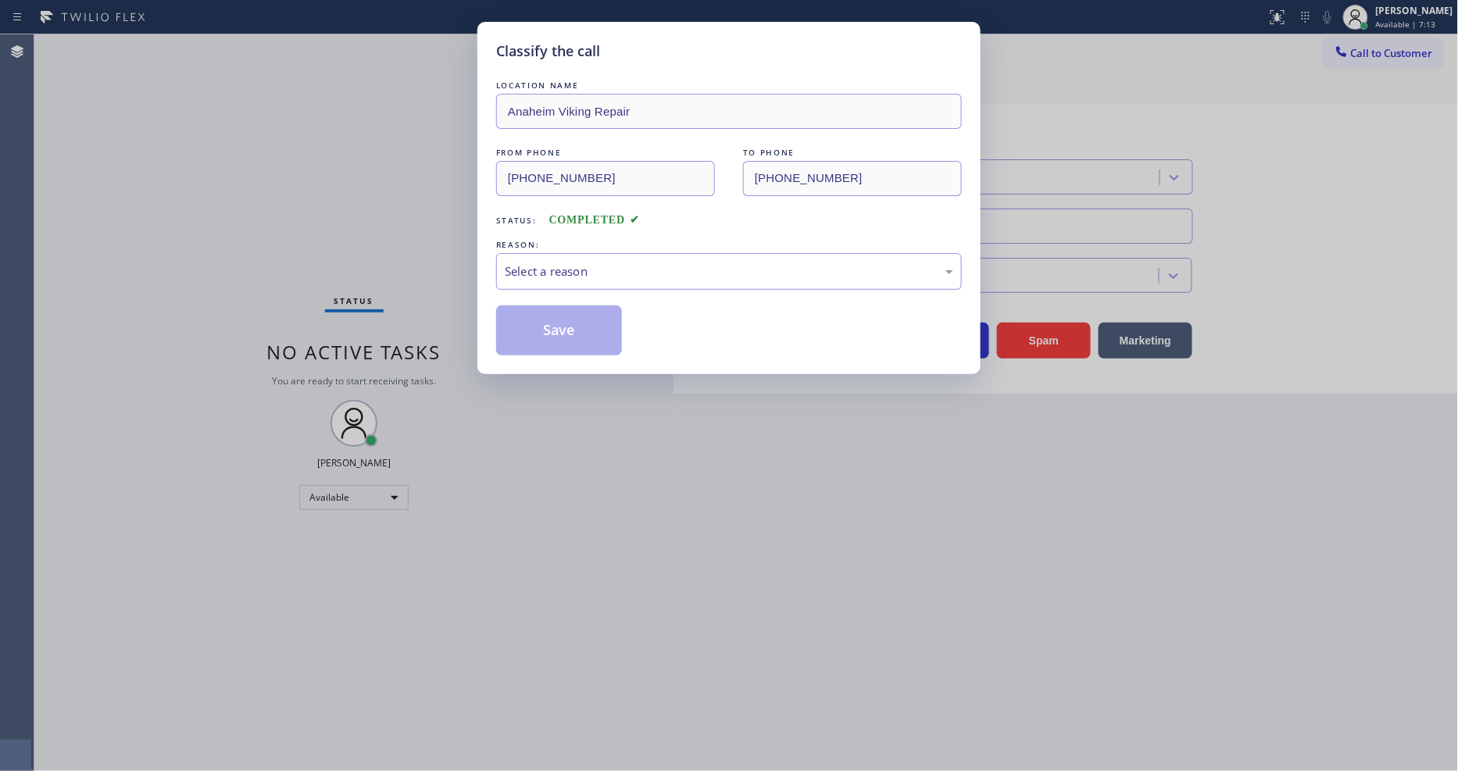
click at [644, 263] on div "Select a reason" at bounding box center [729, 272] width 449 height 18
click at [603, 322] on button "Save" at bounding box center [559, 331] width 126 height 50
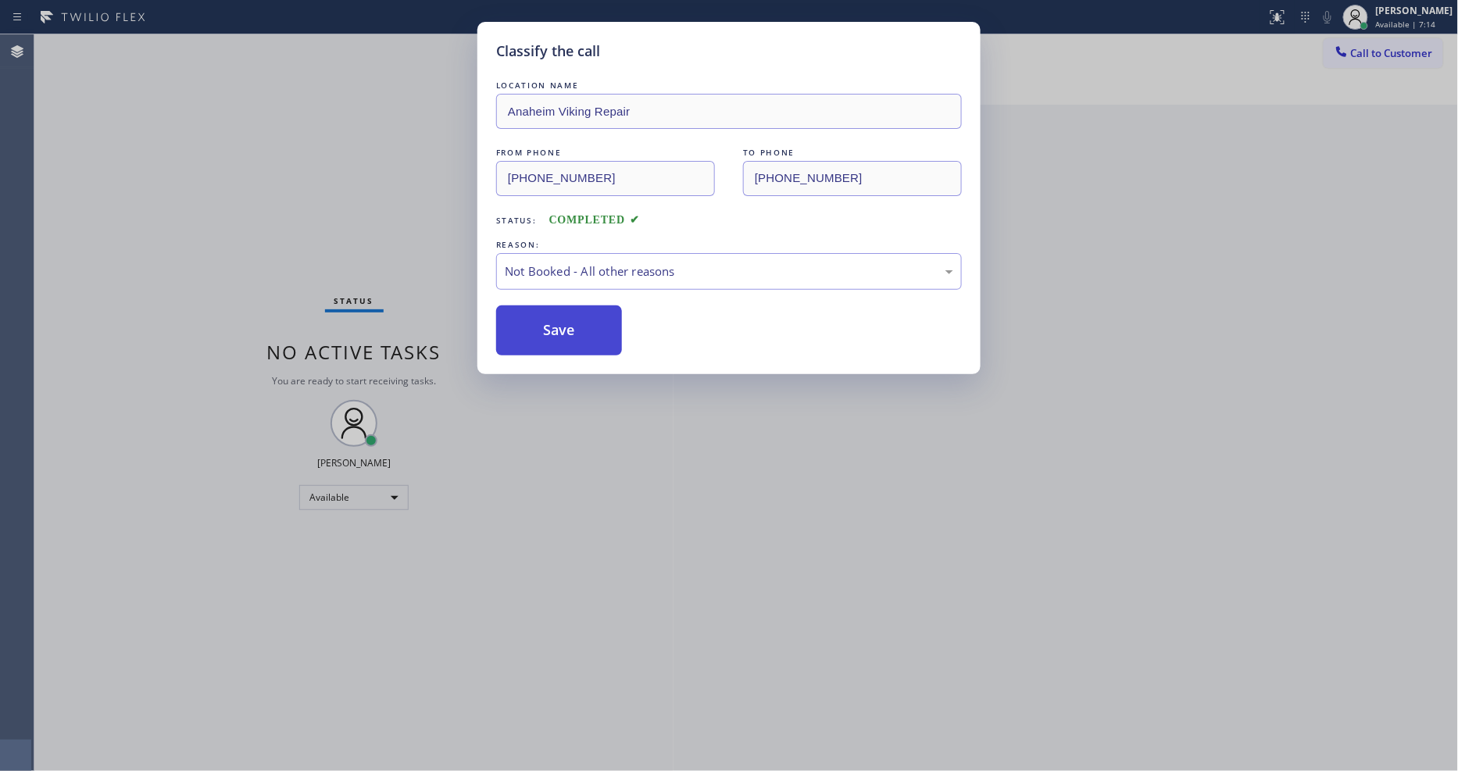
click at [603, 322] on button "Save" at bounding box center [559, 331] width 126 height 50
drag, startPoint x: 603, startPoint y: 322, endPoint x: 321, endPoint y: 13, distance: 418.8
click at [599, 319] on button "Save" at bounding box center [559, 331] width 126 height 50
click at [203, 40] on div "Classify the call LOCATION NAME Zoom Electricians Indio FROM PHONE [PHONE_NUMBE…" at bounding box center [746, 402] width 1424 height 737
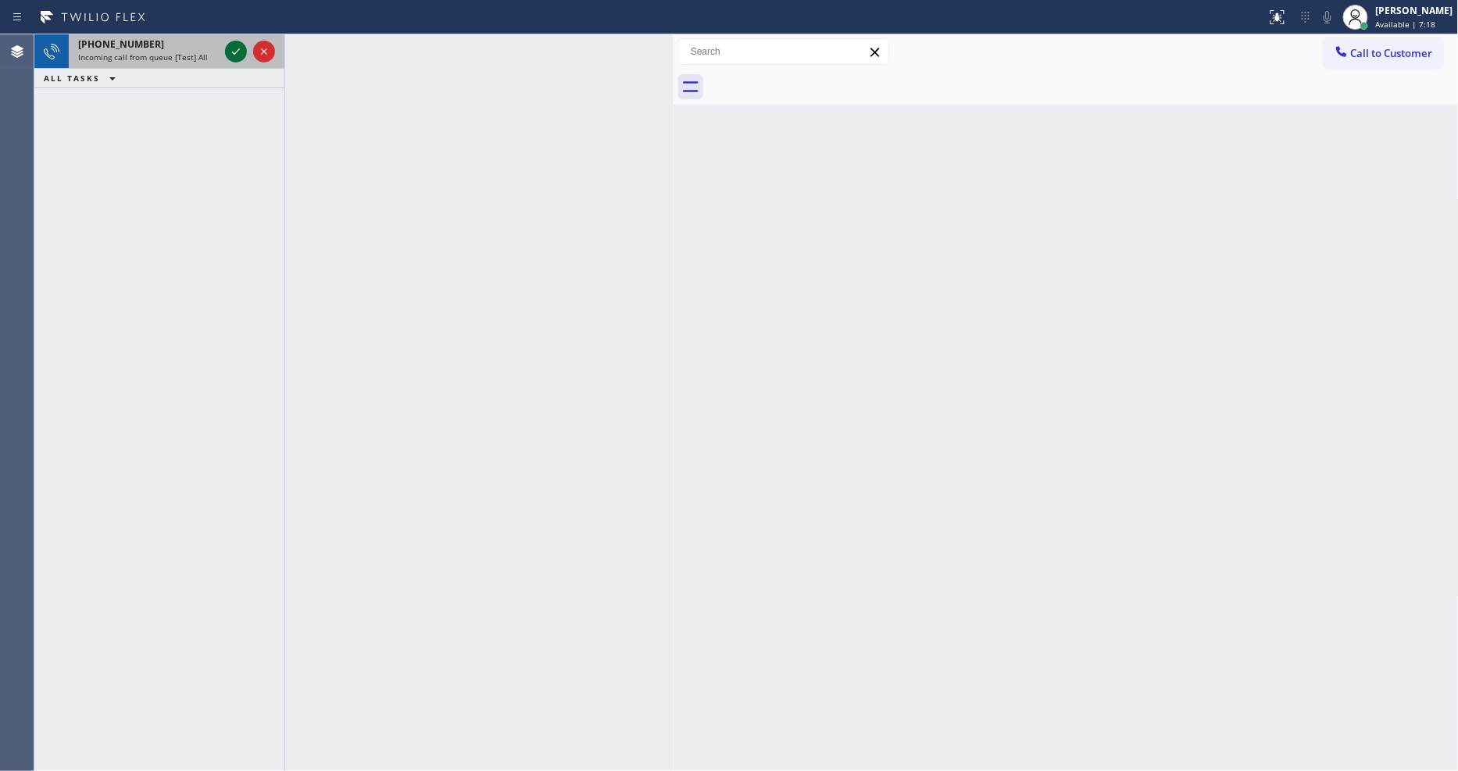
click at [233, 52] on icon at bounding box center [236, 51] width 19 height 19
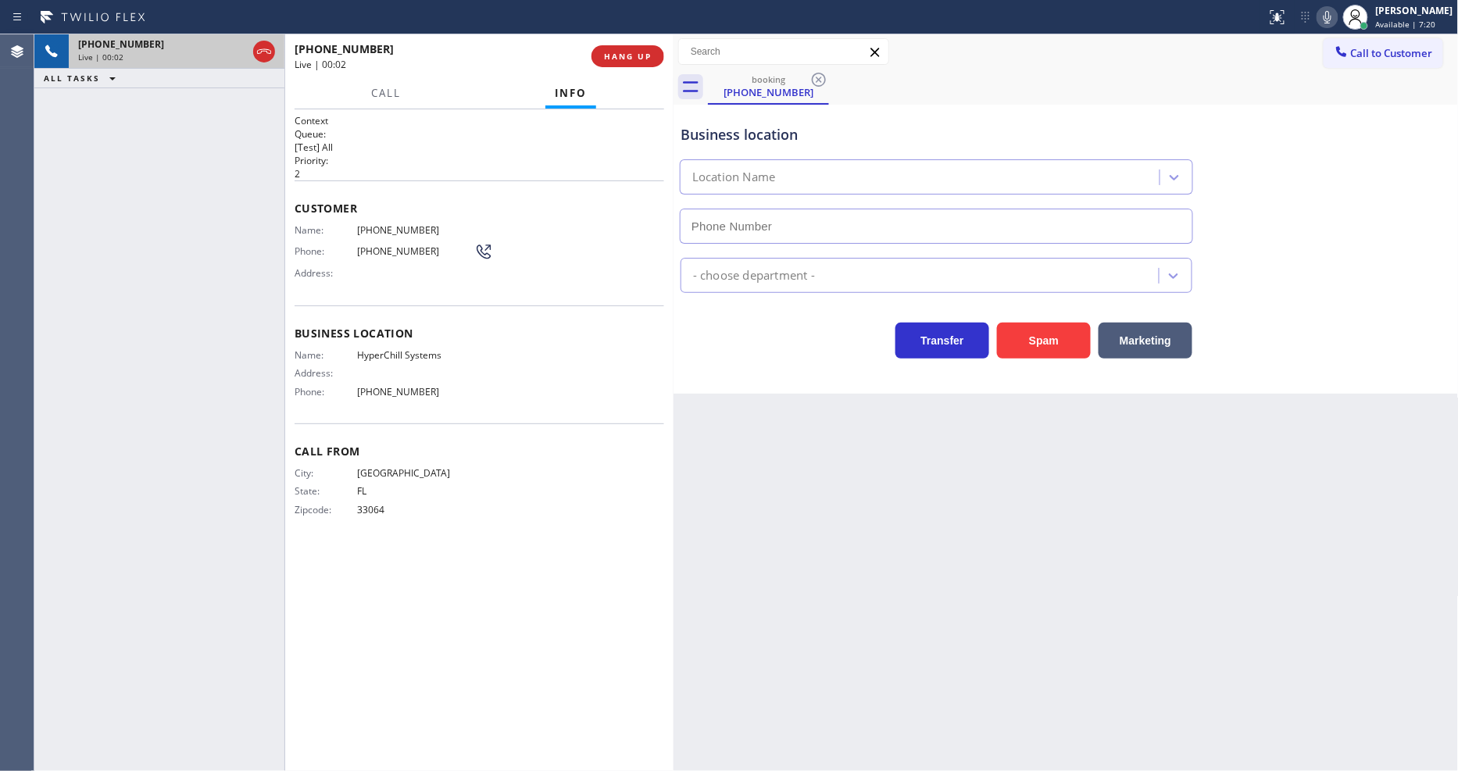
type input "[PHONE_NUMBER]"
drag, startPoint x: 621, startPoint y: 52, endPoint x: 623, endPoint y: 43, distance: 9.5
click at [621, 52] on span "HANG UP" at bounding box center [628, 56] width 48 height 11
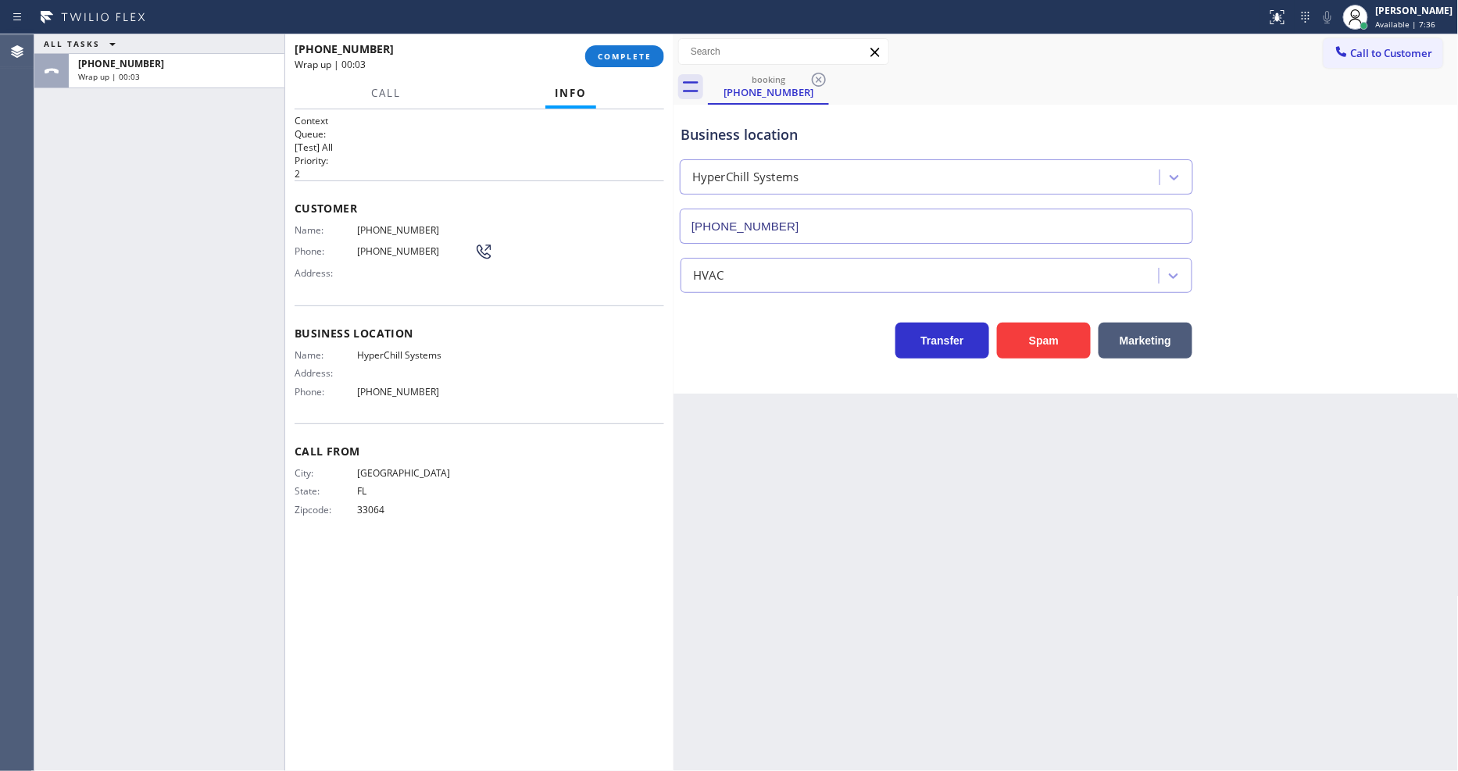
click at [622, 44] on div "[PHONE_NUMBER] Wrap up | 00:03 COMPLETE" at bounding box center [480, 56] width 370 height 41
click at [629, 57] on span "COMPLETE" at bounding box center [625, 56] width 54 height 11
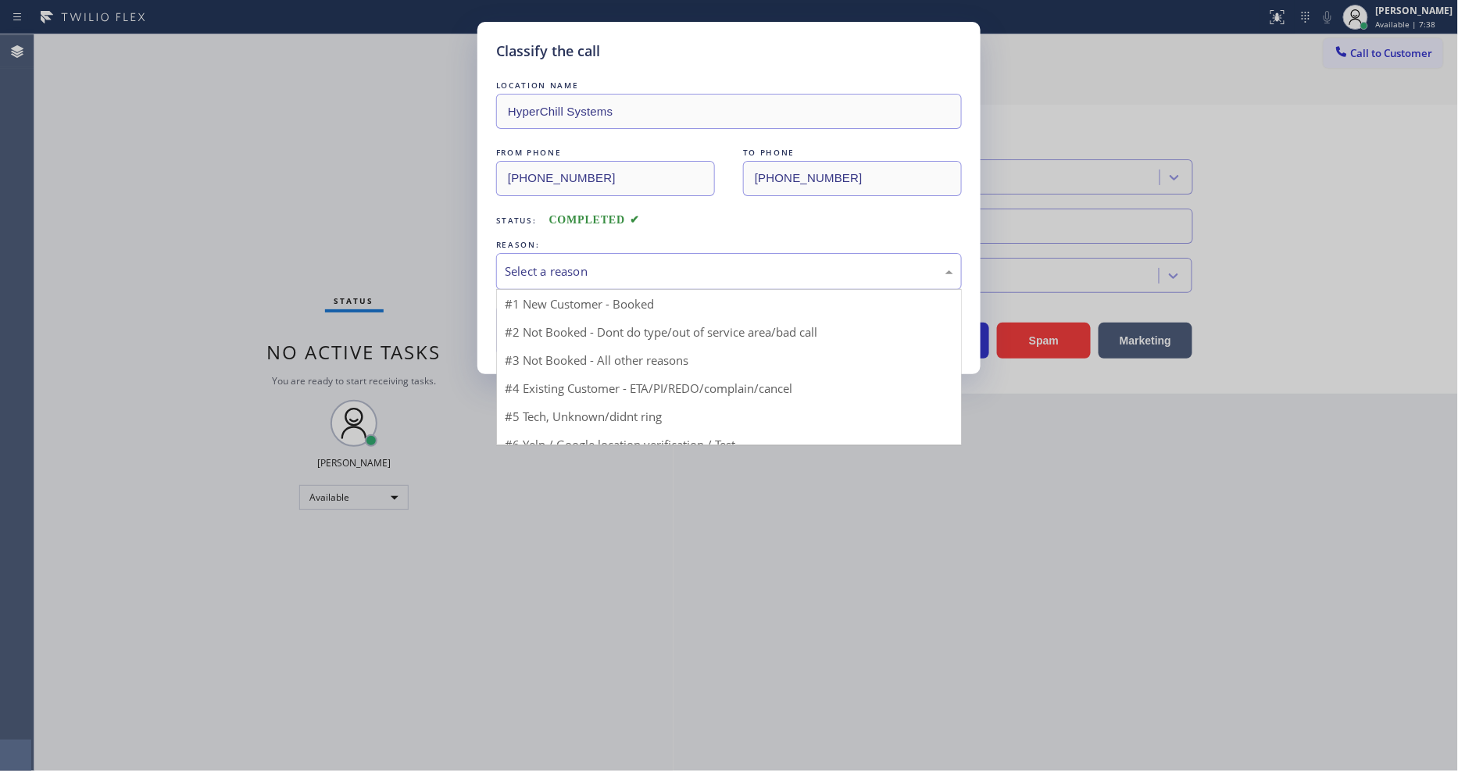
click at [532, 271] on div "Select a reason" at bounding box center [729, 272] width 449 height 18
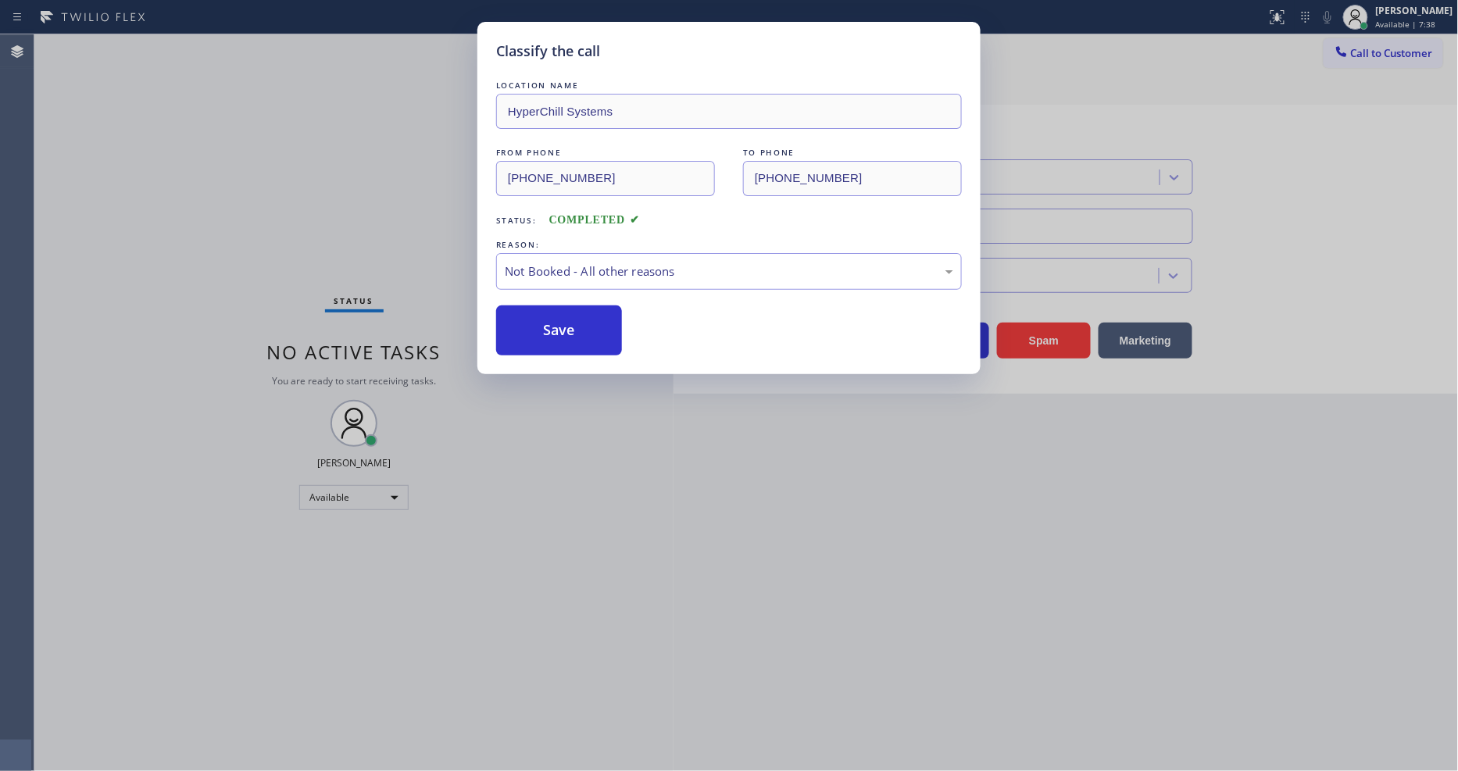
click at [520, 324] on button "Save" at bounding box center [559, 331] width 126 height 50
click at [521, 324] on button "Save" at bounding box center [559, 331] width 126 height 50
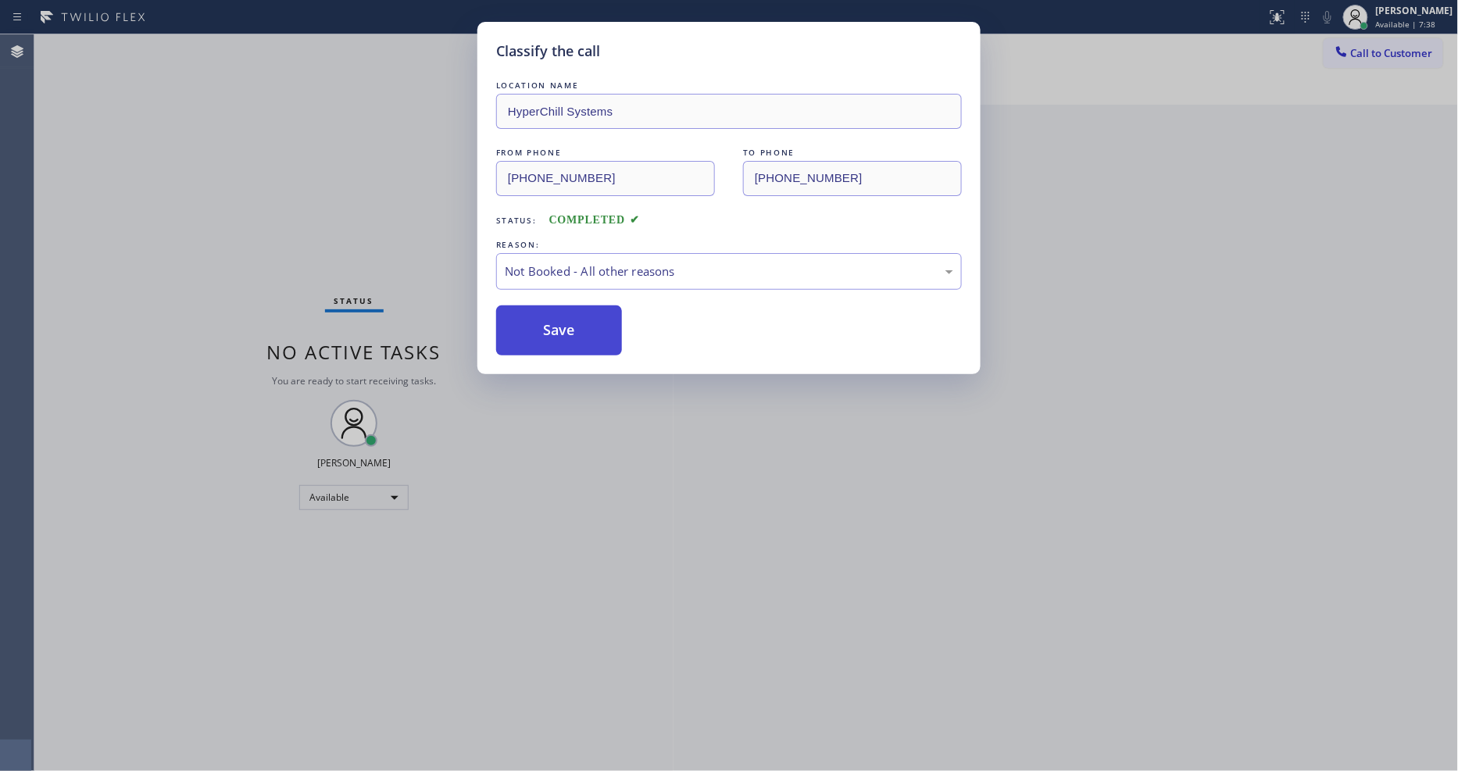
click at [522, 324] on button "Save" at bounding box center [559, 331] width 126 height 50
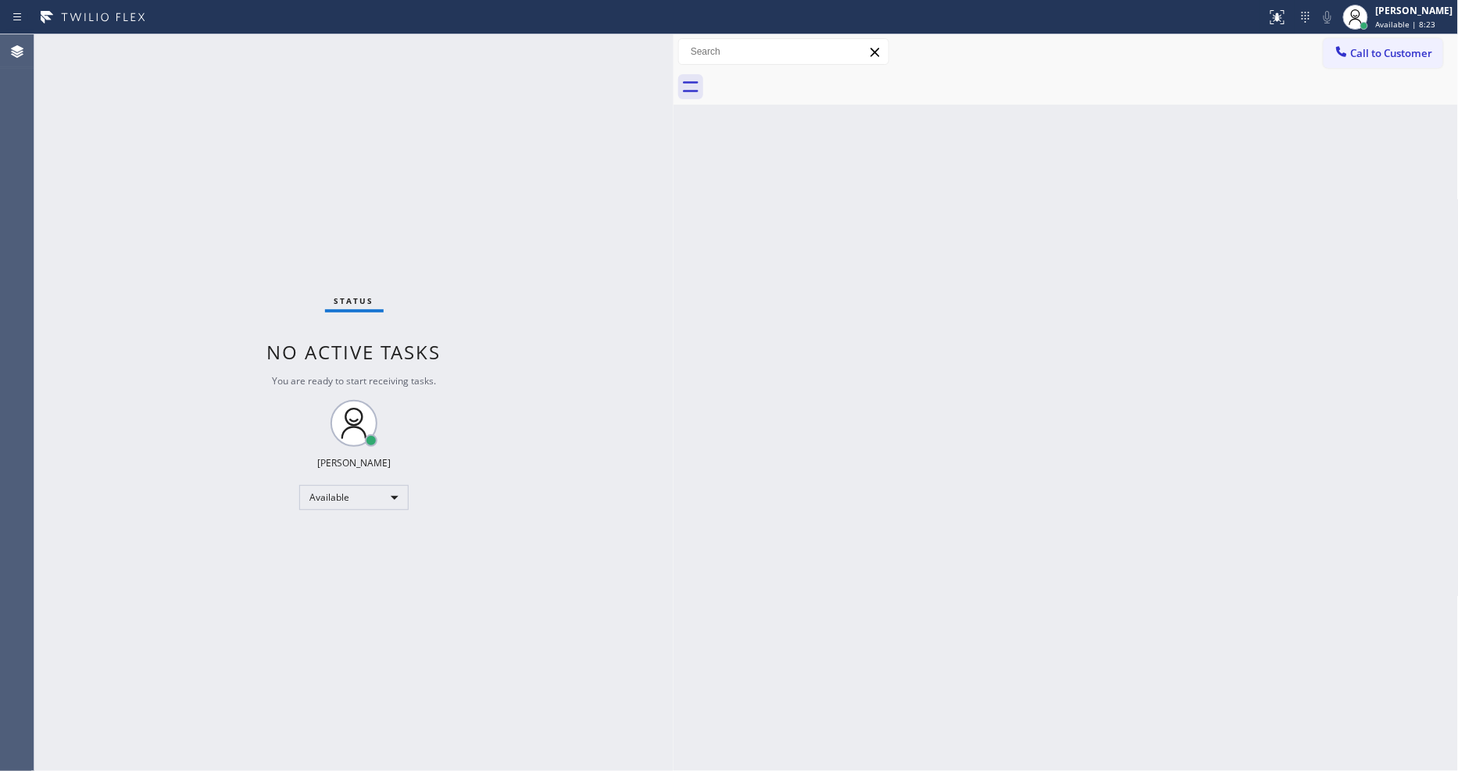
click at [238, 51] on div "Status No active tasks You are ready to start receiving tasks. [PERSON_NAME] Av…" at bounding box center [353, 402] width 639 height 737
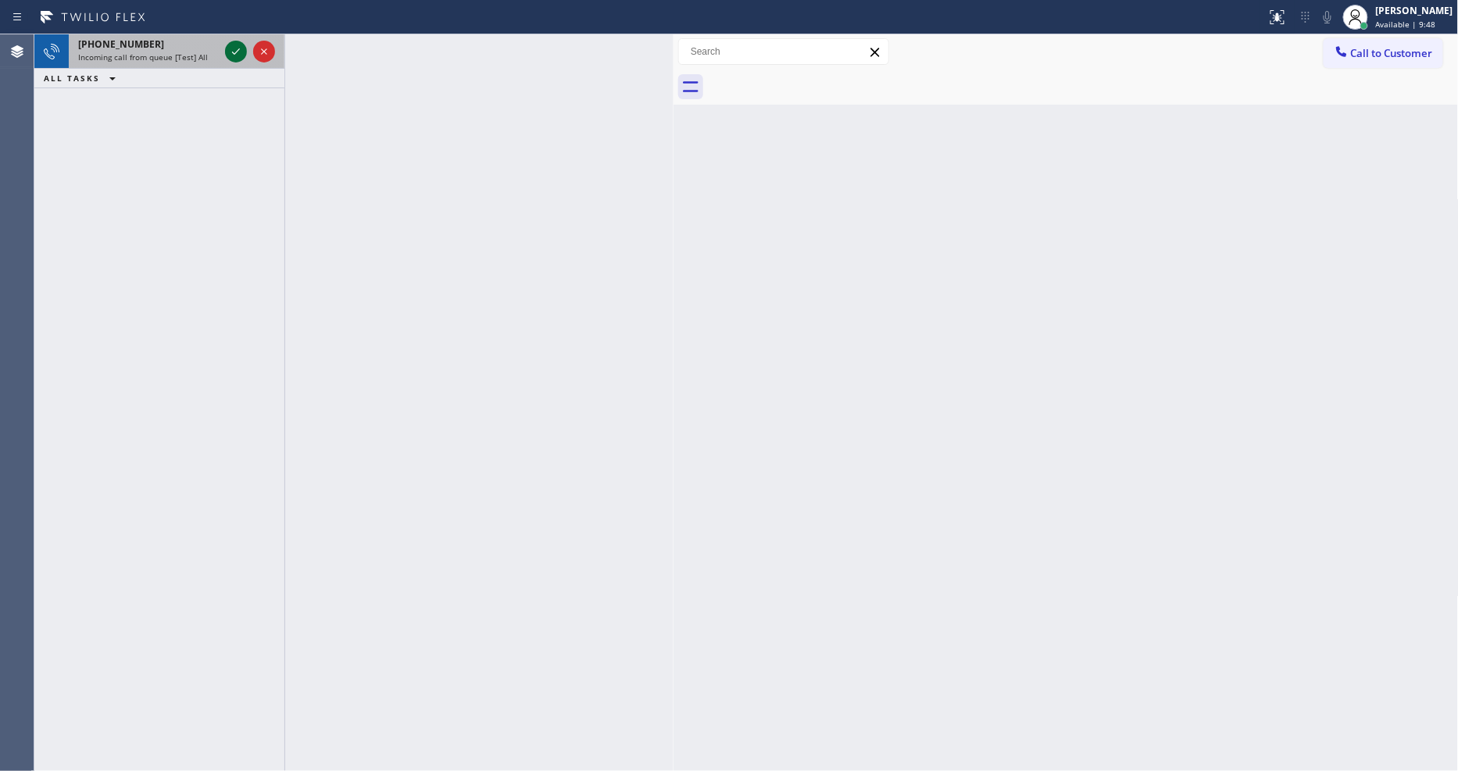
click at [238, 50] on icon at bounding box center [236, 51] width 8 height 6
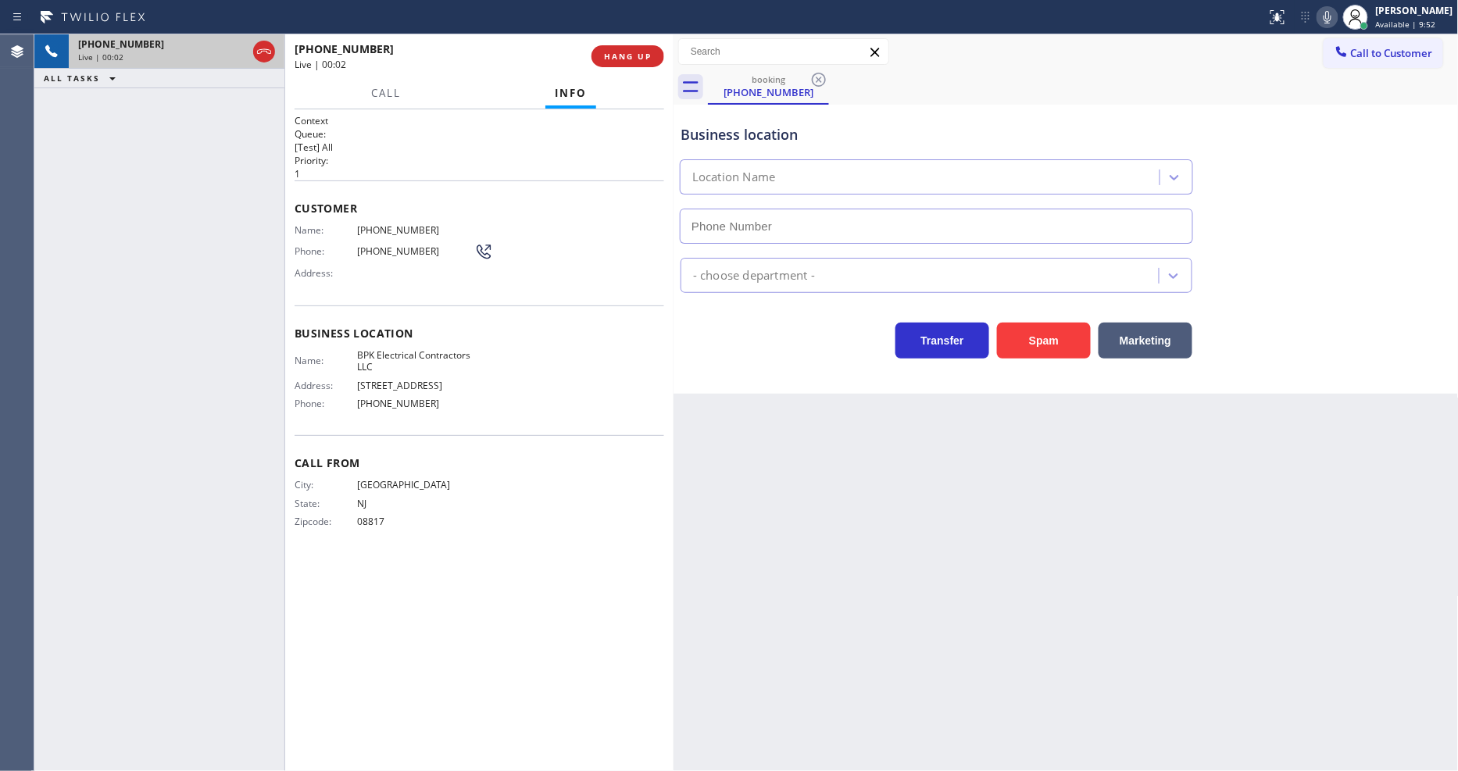
type input "[PHONE_NUMBER]"
click at [629, 60] on span "HANG UP" at bounding box center [628, 56] width 48 height 11
click at [629, 51] on span "HANG UP" at bounding box center [628, 56] width 48 height 11
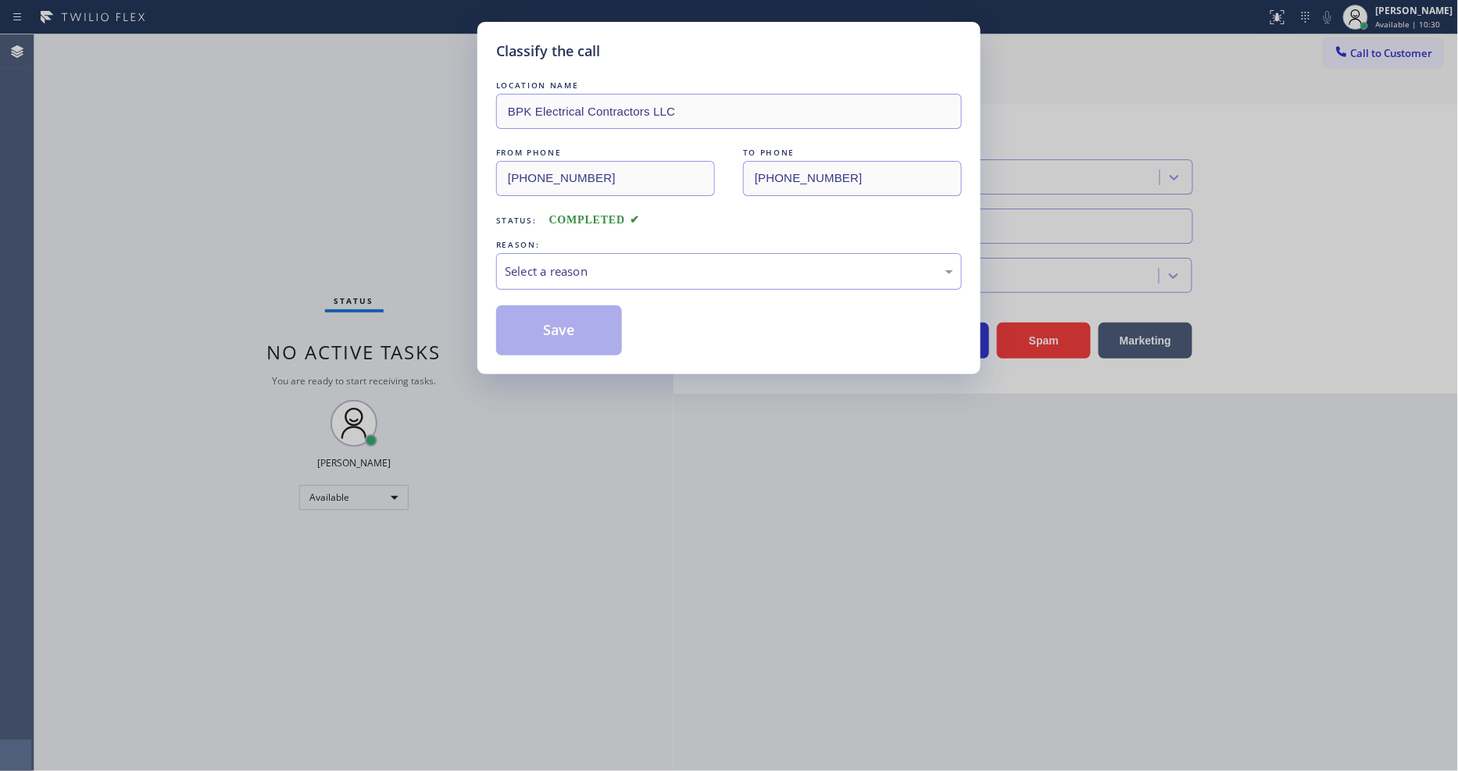
click at [583, 267] on div "Select a reason" at bounding box center [729, 272] width 449 height 18
click at [525, 320] on button "Save" at bounding box center [559, 331] width 126 height 50
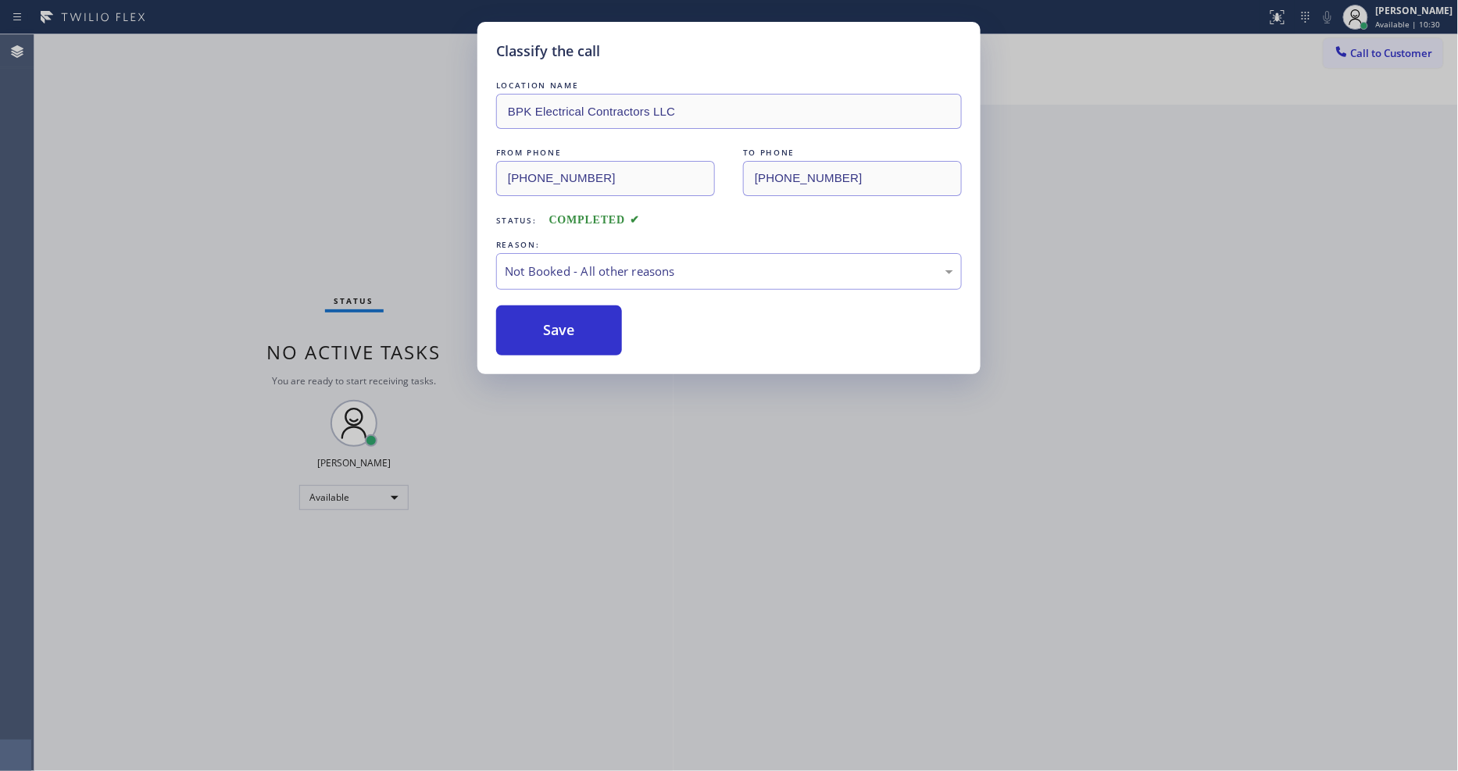
click at [521, 317] on button "Save" at bounding box center [559, 331] width 126 height 50
click at [213, 44] on div "Classify the call LOCATION NAME Zoom Electricians Indio FROM PHONE [PHONE_NUMBE…" at bounding box center [746, 402] width 1424 height 737
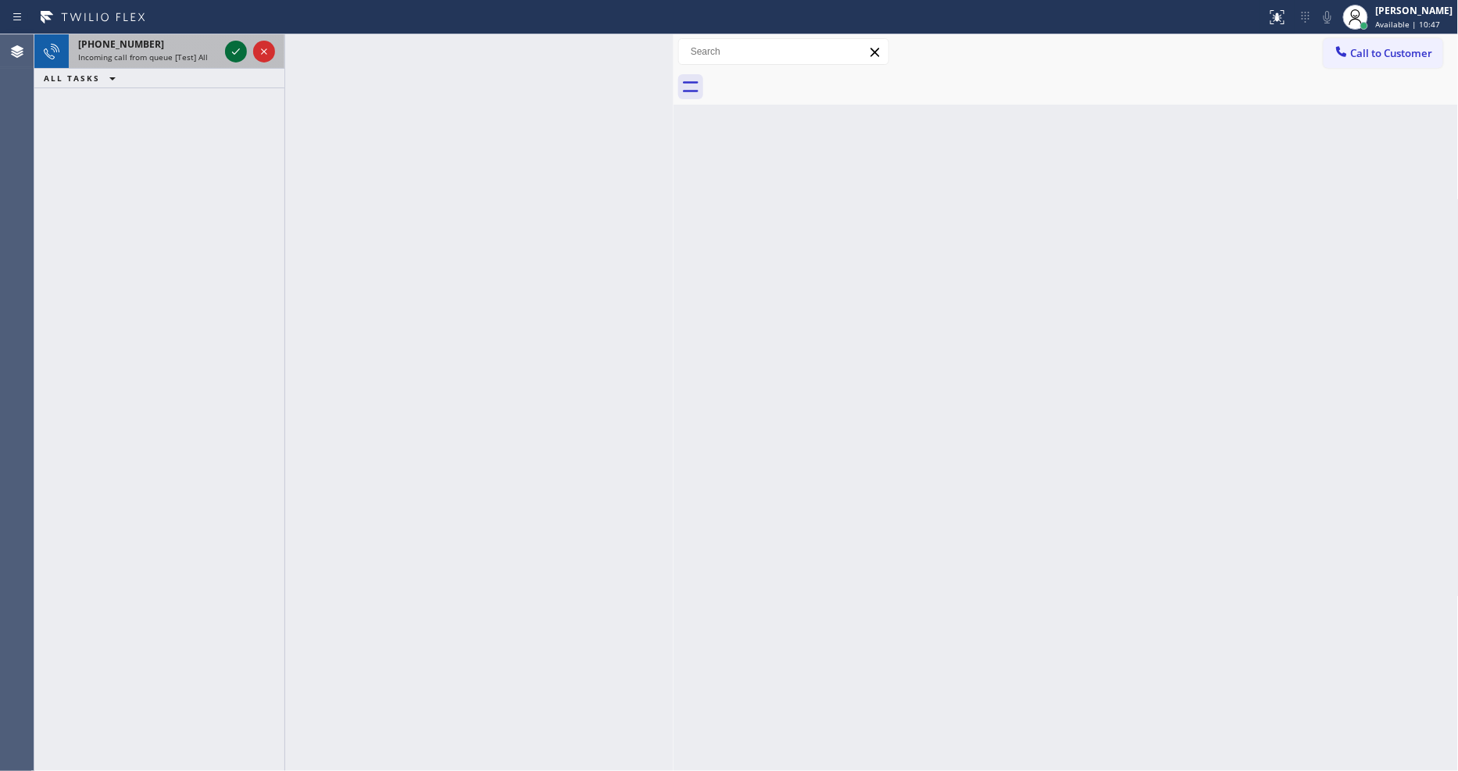
click at [231, 45] on icon at bounding box center [236, 51] width 19 height 19
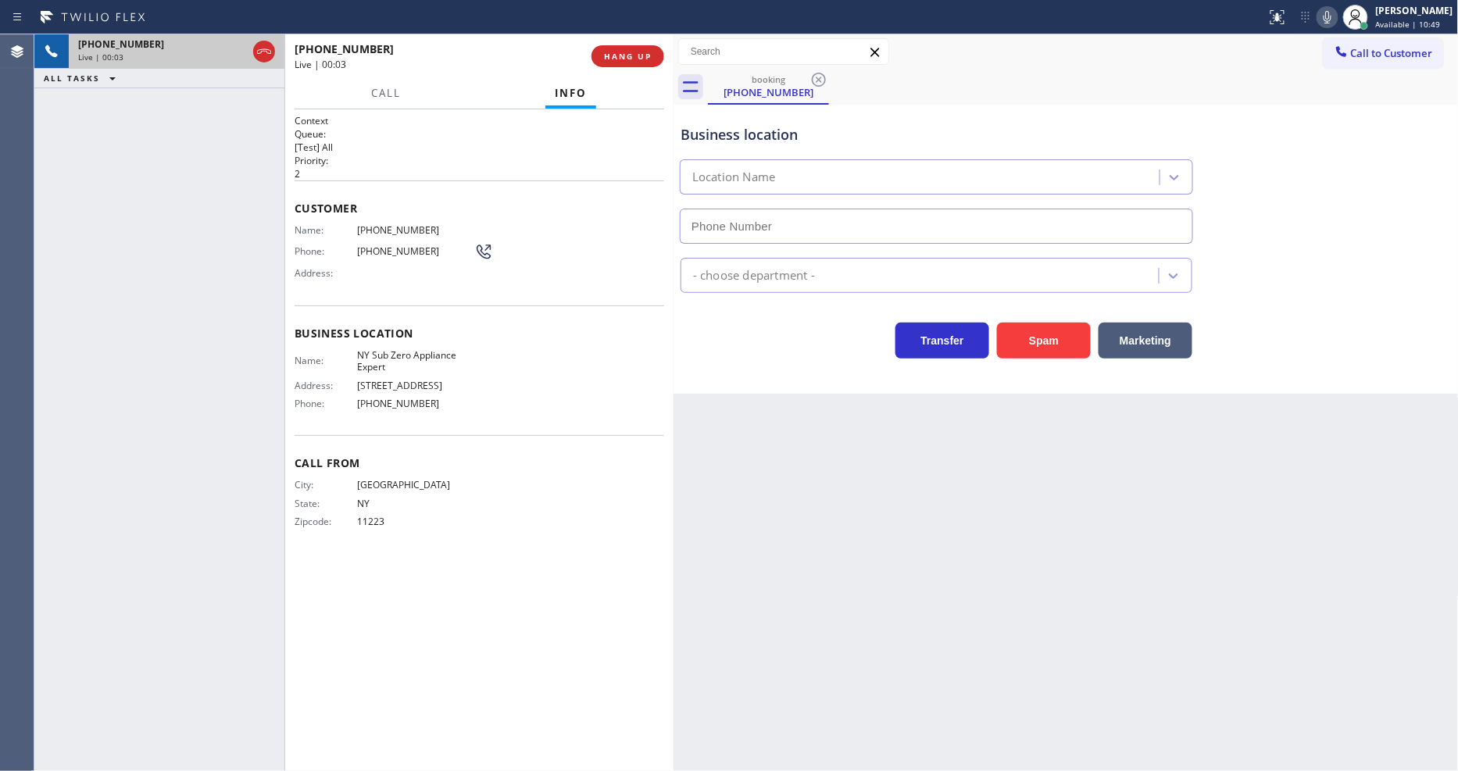
type input "[PHONE_NUMBER]"
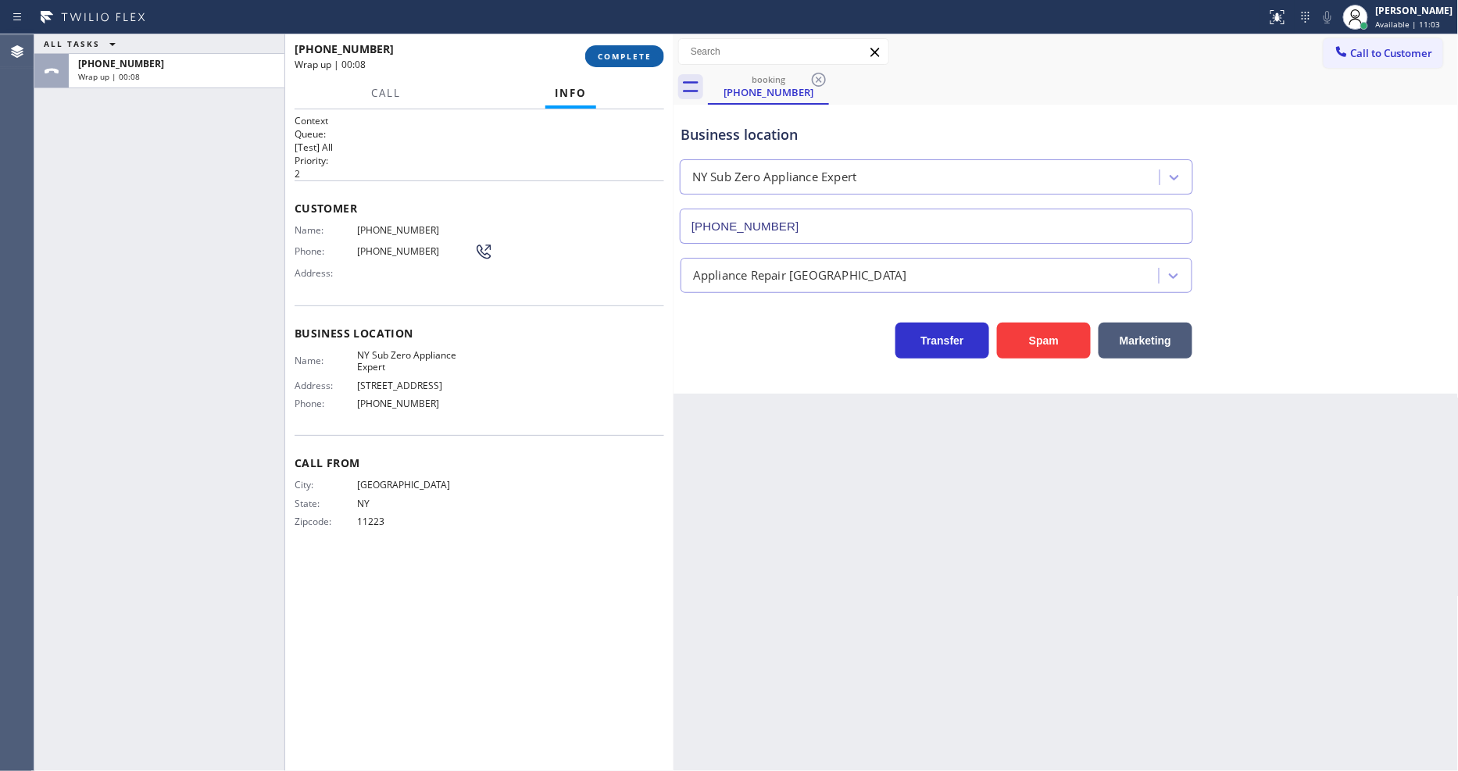
click at [610, 51] on span "COMPLETE" at bounding box center [625, 56] width 54 height 11
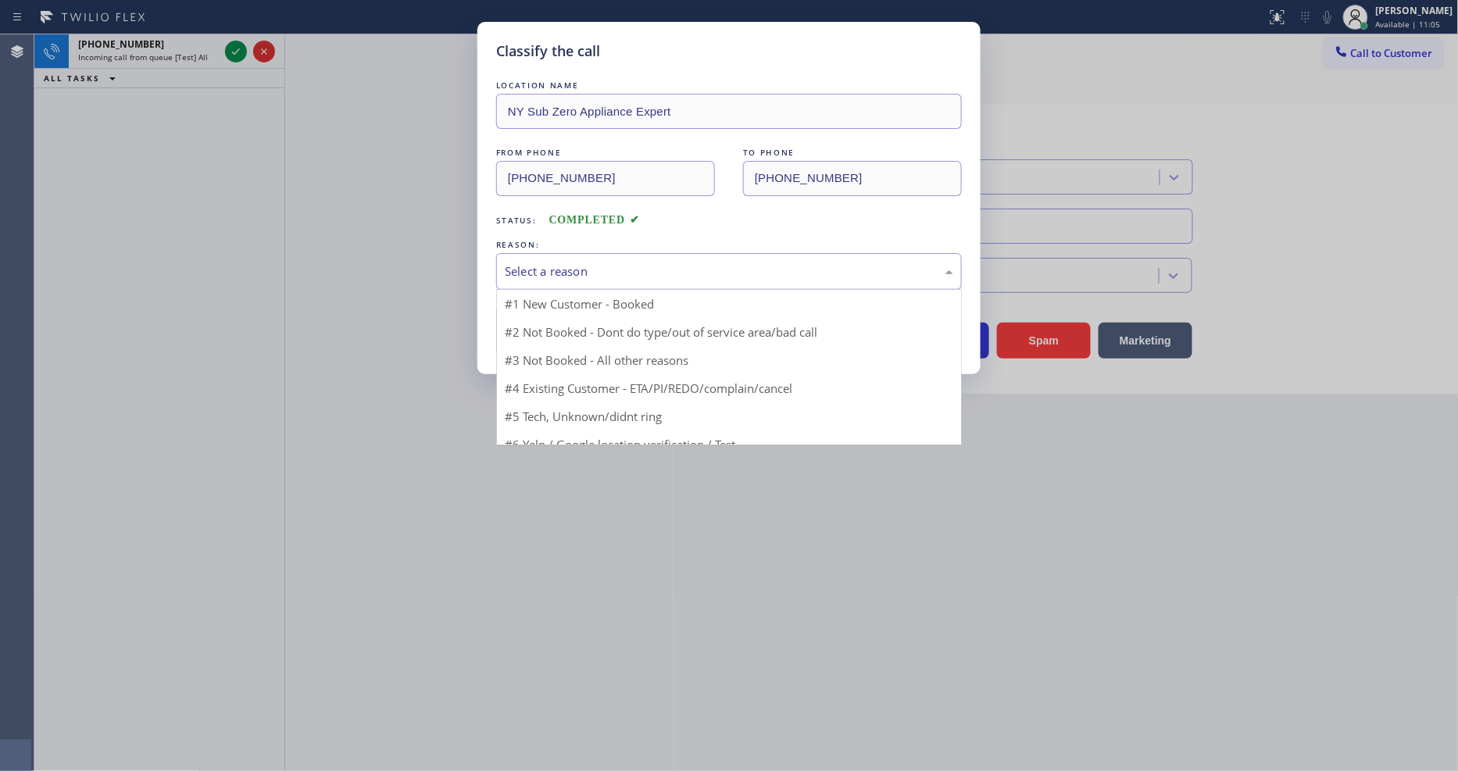
drag, startPoint x: 591, startPoint y: 264, endPoint x: 584, endPoint y: 307, distance: 43.6
click at [591, 263] on div "Select a reason" at bounding box center [729, 272] width 449 height 18
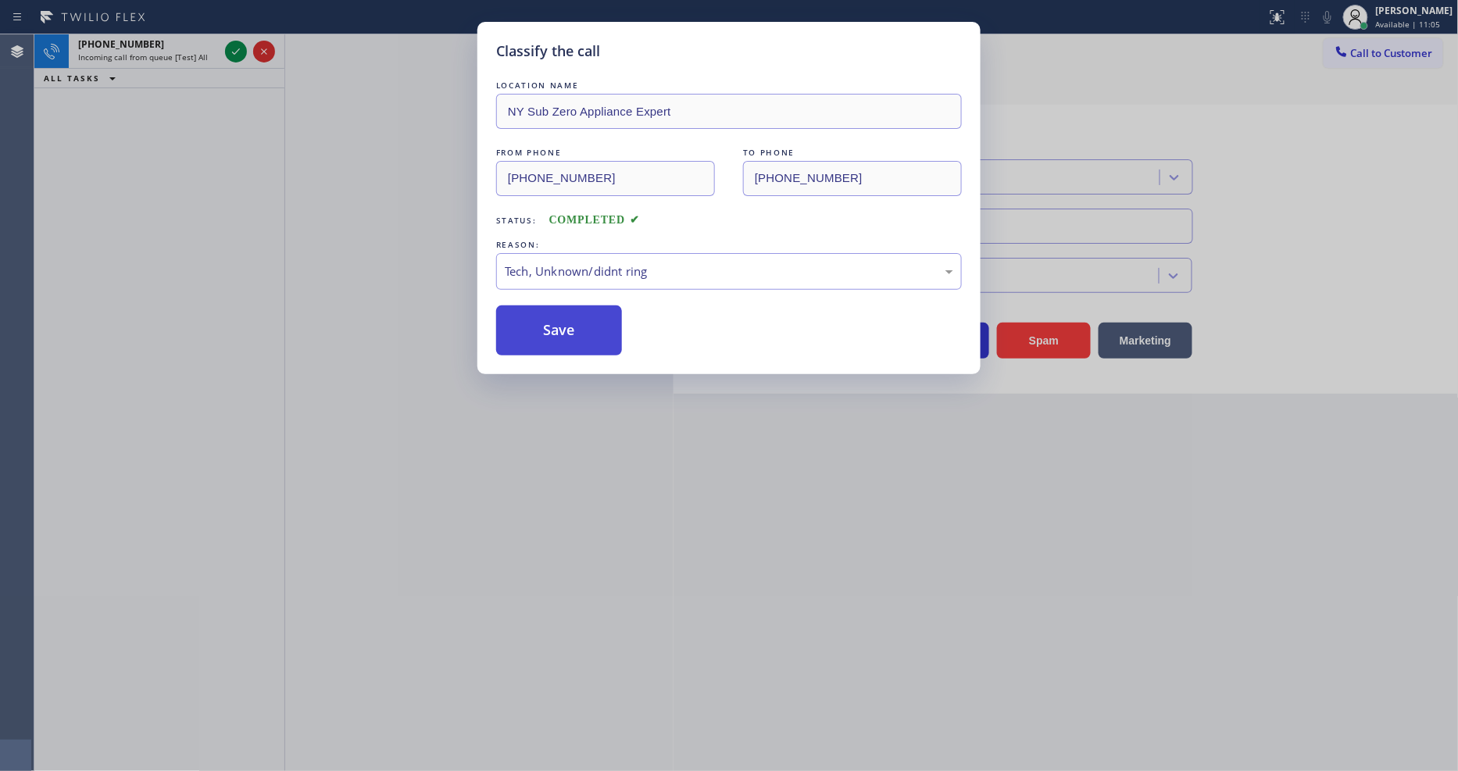
click at [581, 327] on button "Save" at bounding box center [559, 331] width 126 height 50
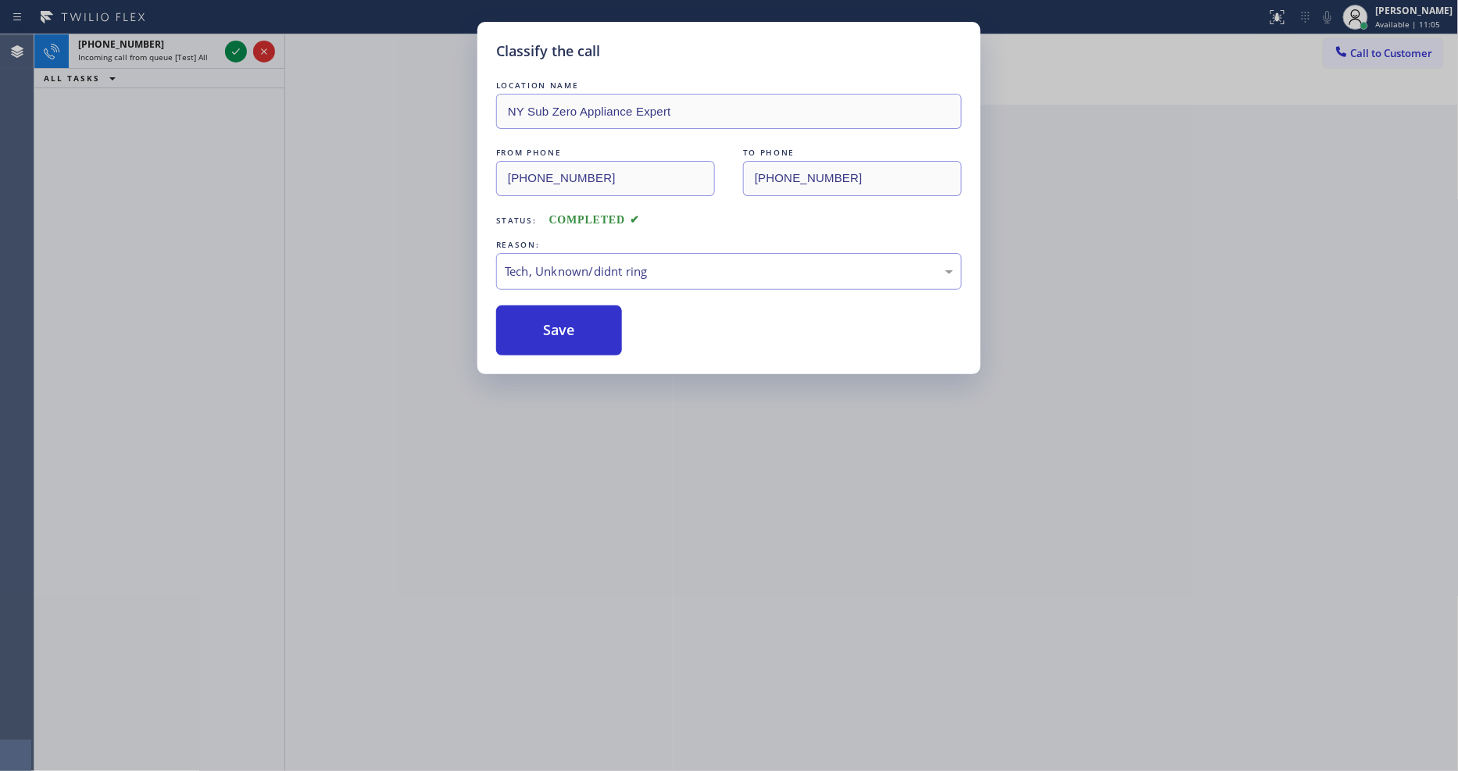
drag, startPoint x: 581, startPoint y: 327, endPoint x: 529, endPoint y: 291, distance: 63.5
click at [581, 325] on button "Save" at bounding box center [559, 331] width 126 height 50
click at [232, 49] on icon at bounding box center [236, 51] width 19 height 19
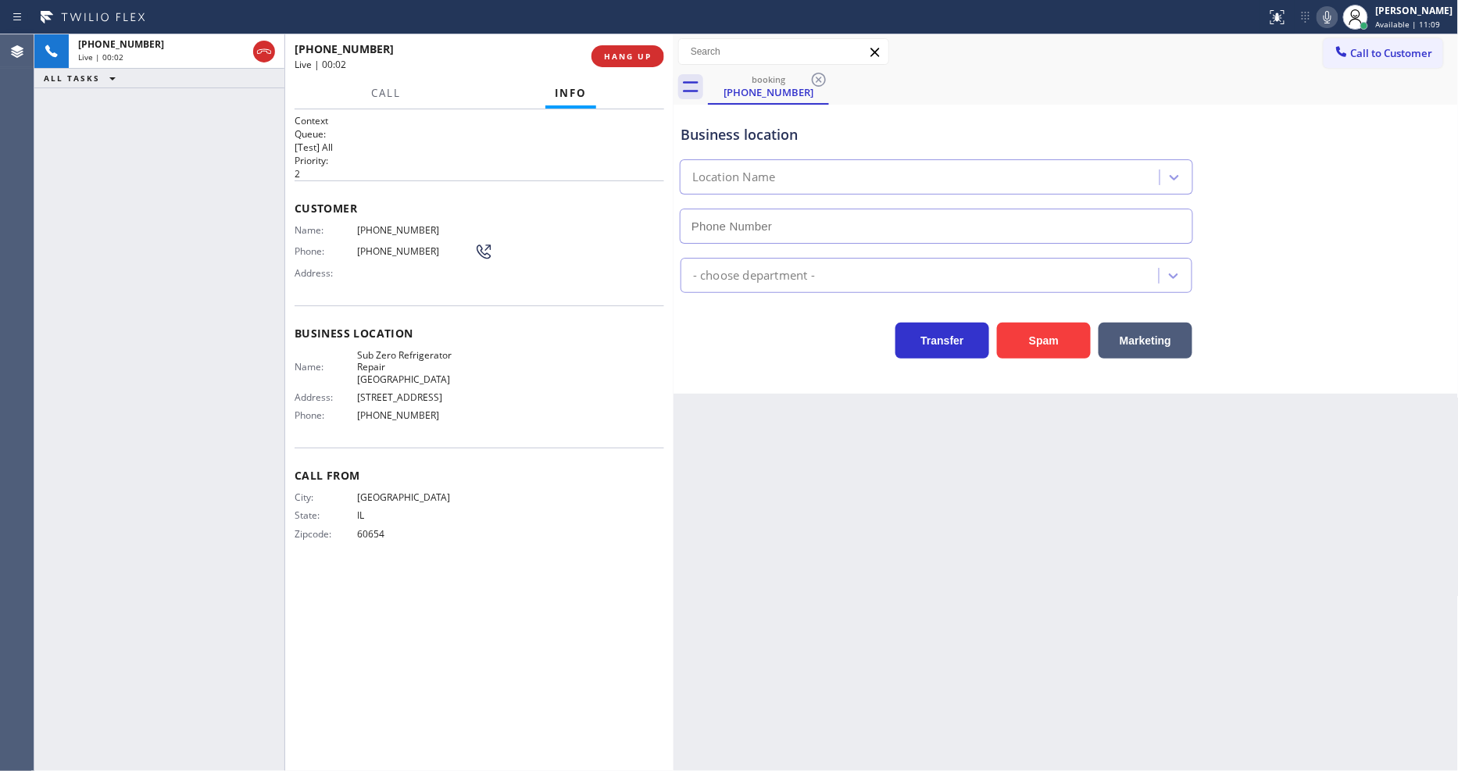
type input "[PHONE_NUMBER]"
click at [400, 354] on span "Sub Zero Refrigerator Repair [GEOGRAPHIC_DATA]" at bounding box center [415, 367] width 117 height 36
copy span "Sub Zero Refrigerator Repair [GEOGRAPHIC_DATA]"
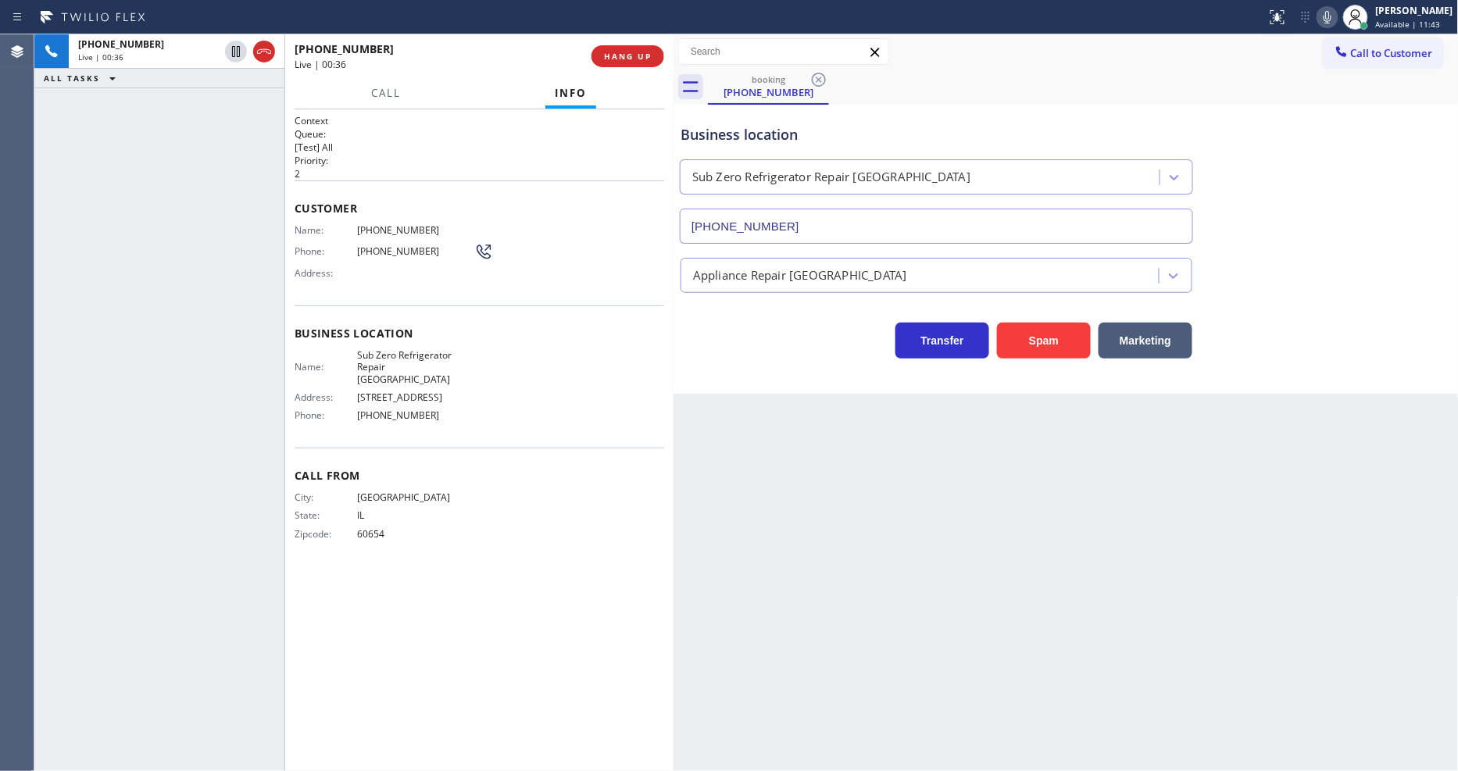
click at [375, 230] on span "[PHONE_NUMBER]" at bounding box center [415, 230] width 117 height 12
copy span "[PHONE_NUMBER]"
click at [236, 48] on icon at bounding box center [236, 51] width 19 height 19
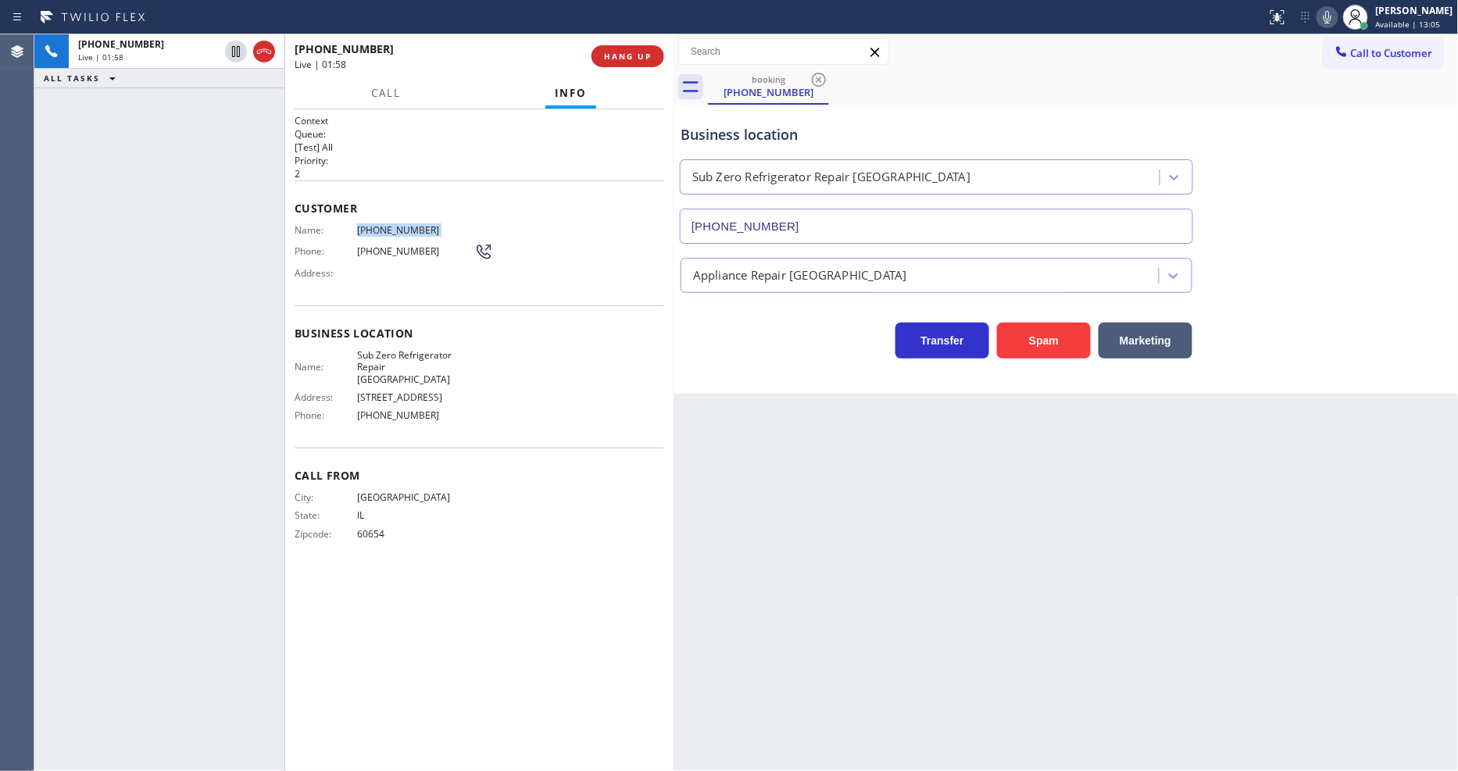
click at [1312, 16] on icon at bounding box center [1328, 17] width 8 height 13
click at [235, 55] on icon at bounding box center [236, 51] width 19 height 19
click at [1312, 20] on icon at bounding box center [1327, 17] width 19 height 19
click at [231, 107] on icon at bounding box center [236, 105] width 19 height 19
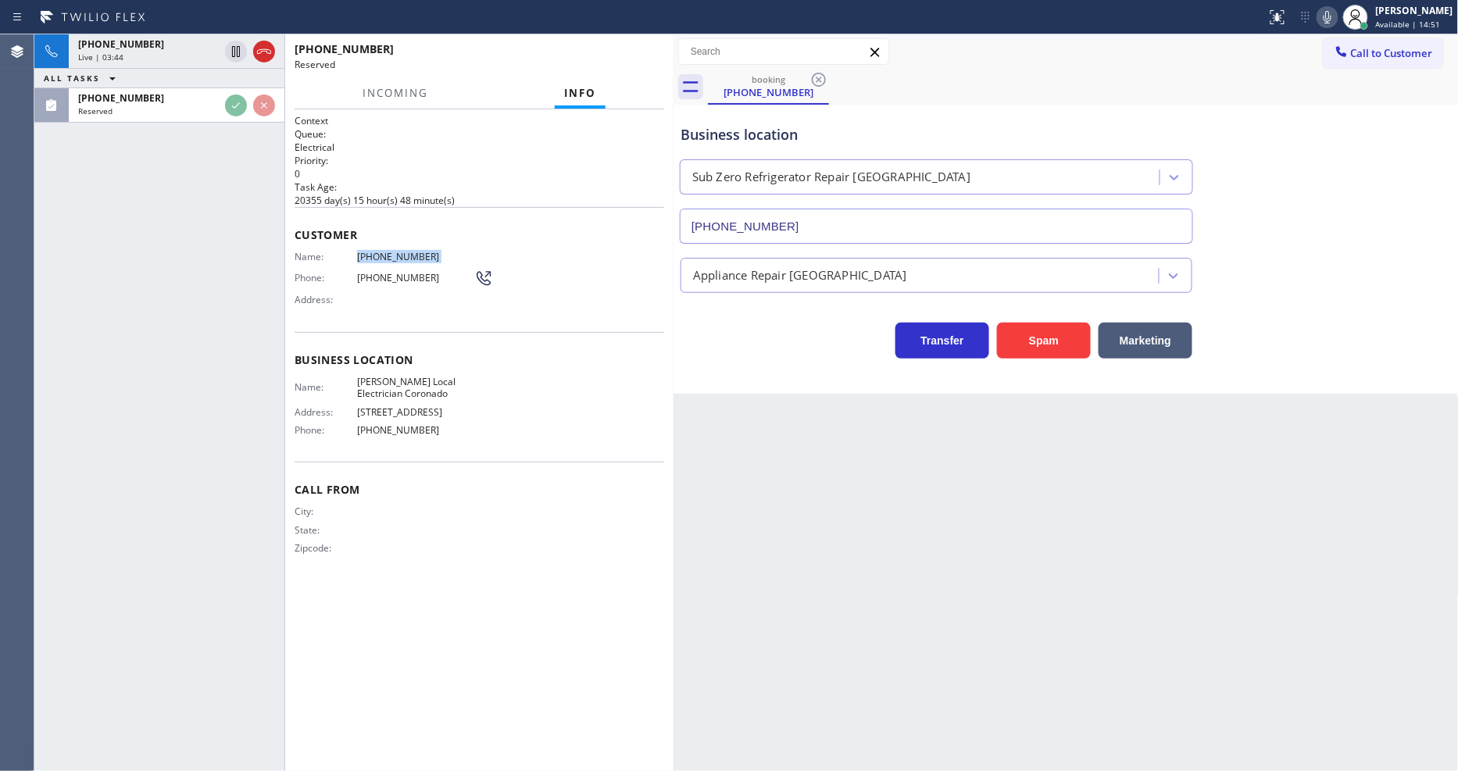
click at [189, 199] on div "[PHONE_NUMBER] Live | 03:44 ALL TASKS ALL TASKS ACTIVE TASKS TASKS IN WRAP UP […" at bounding box center [159, 402] width 250 height 737
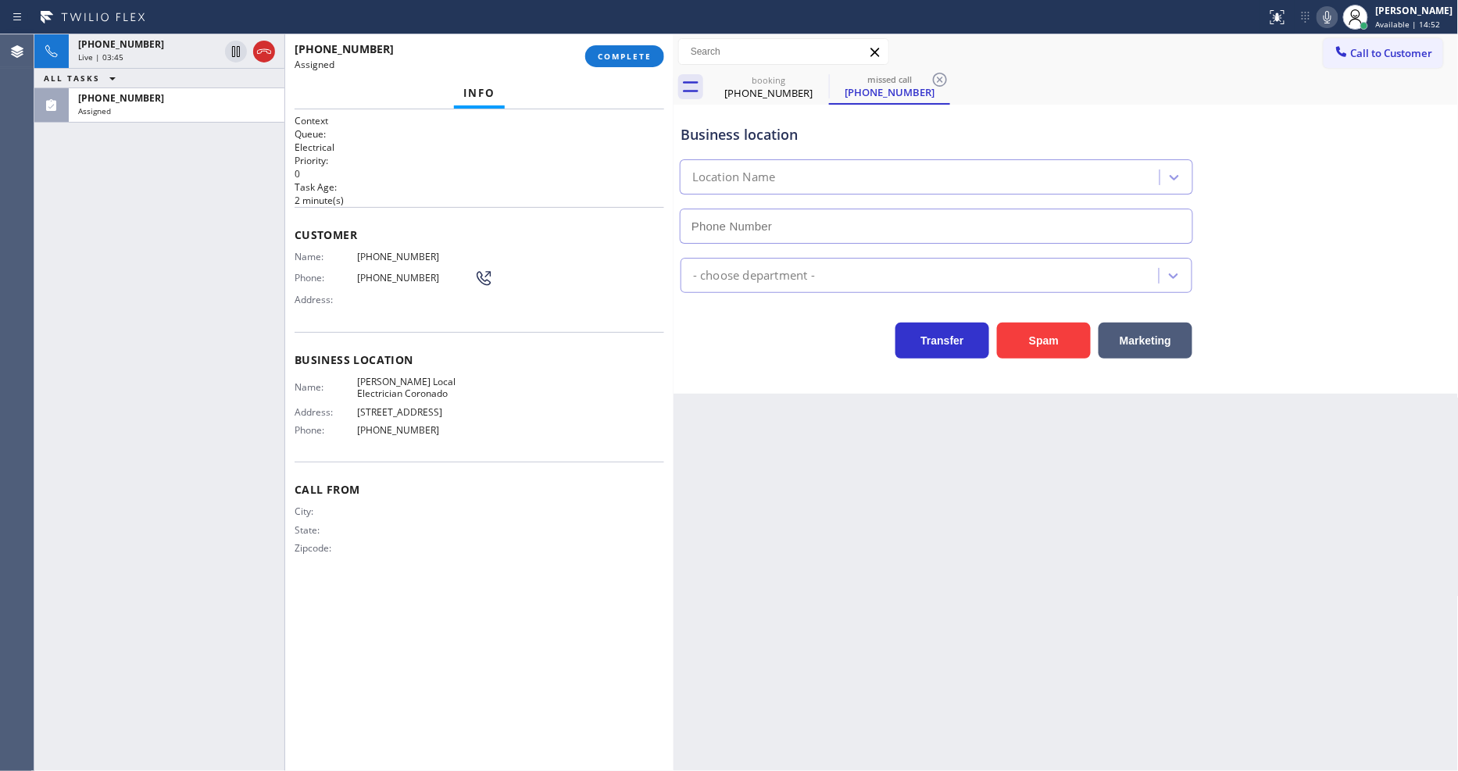
type input "[PHONE_NUMBER]"
click at [616, 63] on button "COMPLETE" at bounding box center [624, 56] width 79 height 22
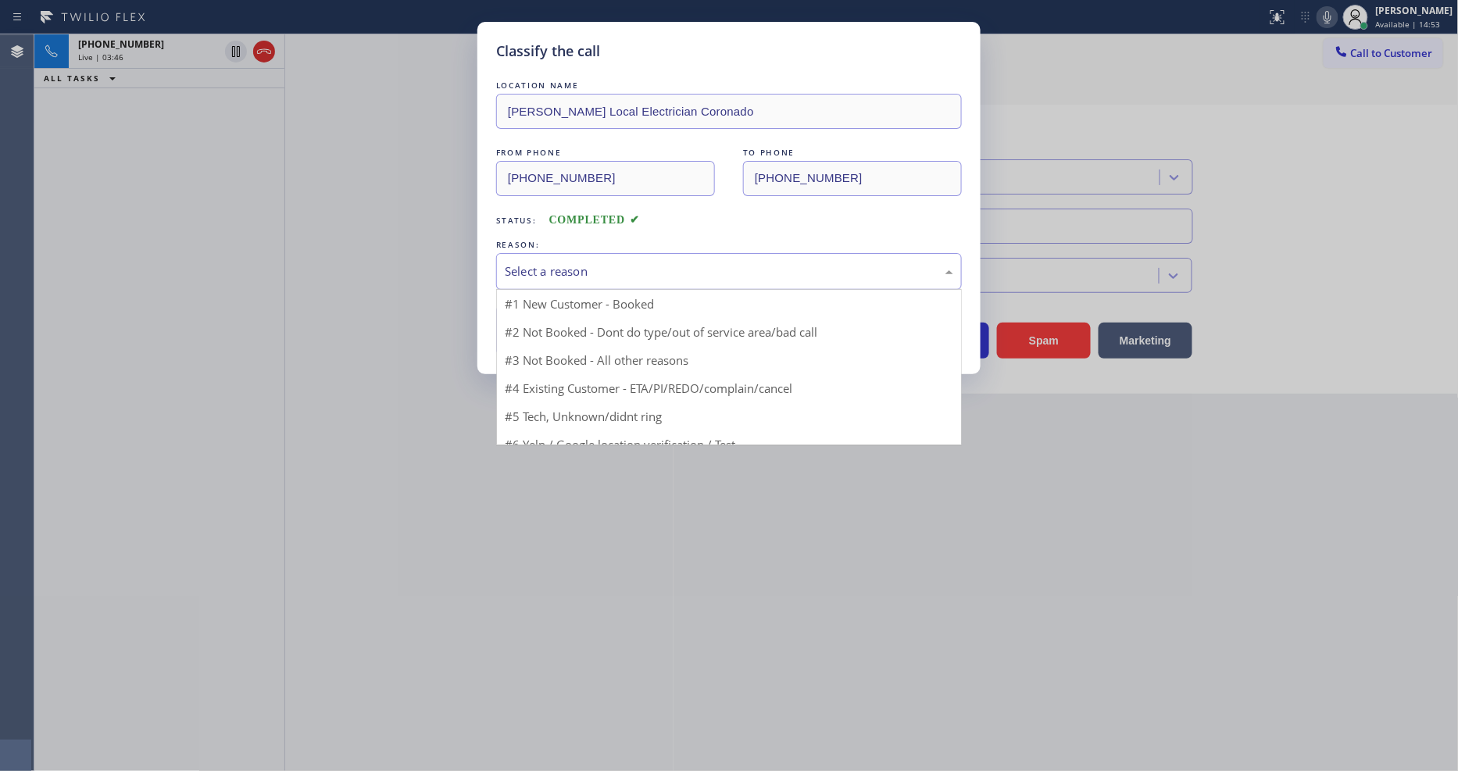
click at [571, 269] on div "Select a reason" at bounding box center [729, 272] width 449 height 18
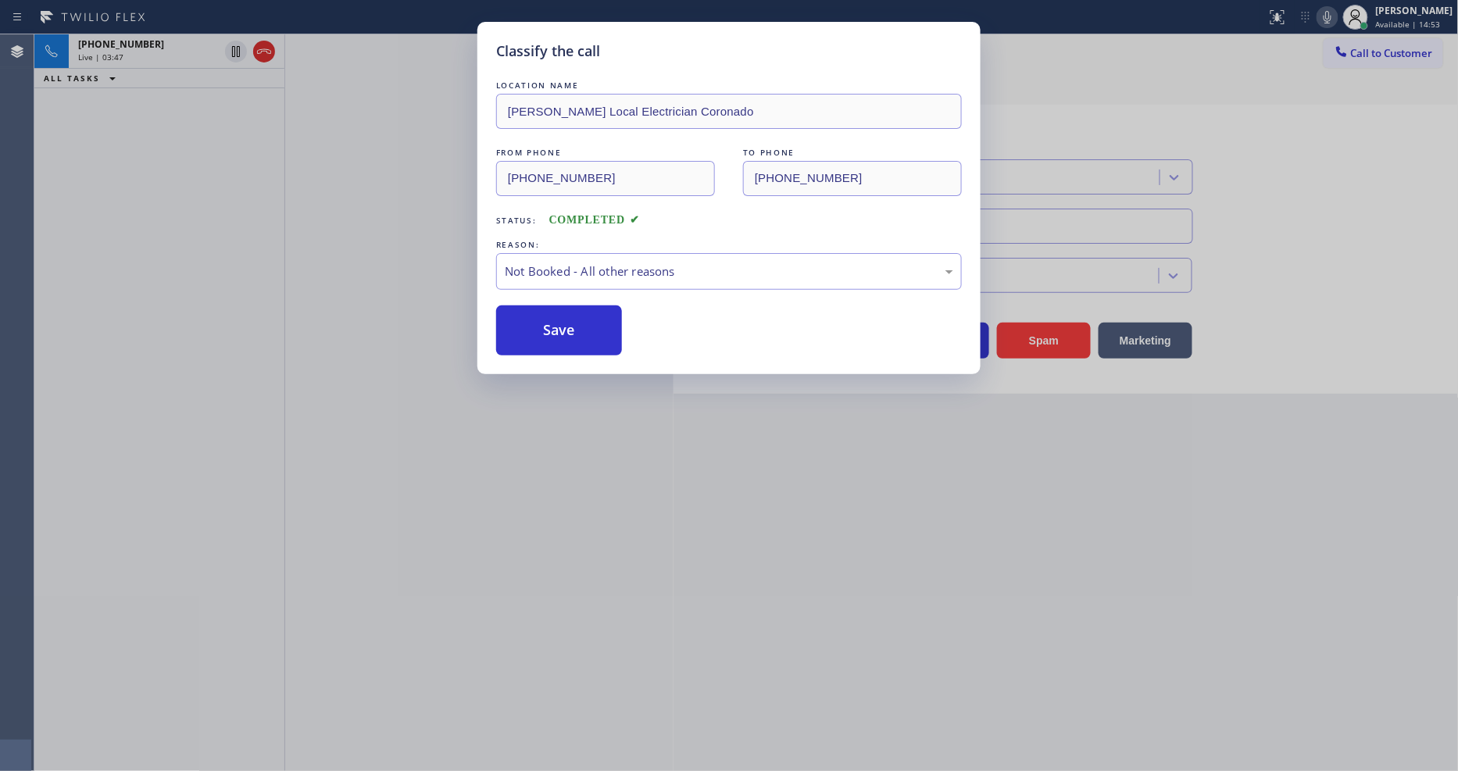
click at [564, 324] on button "Save" at bounding box center [559, 331] width 126 height 50
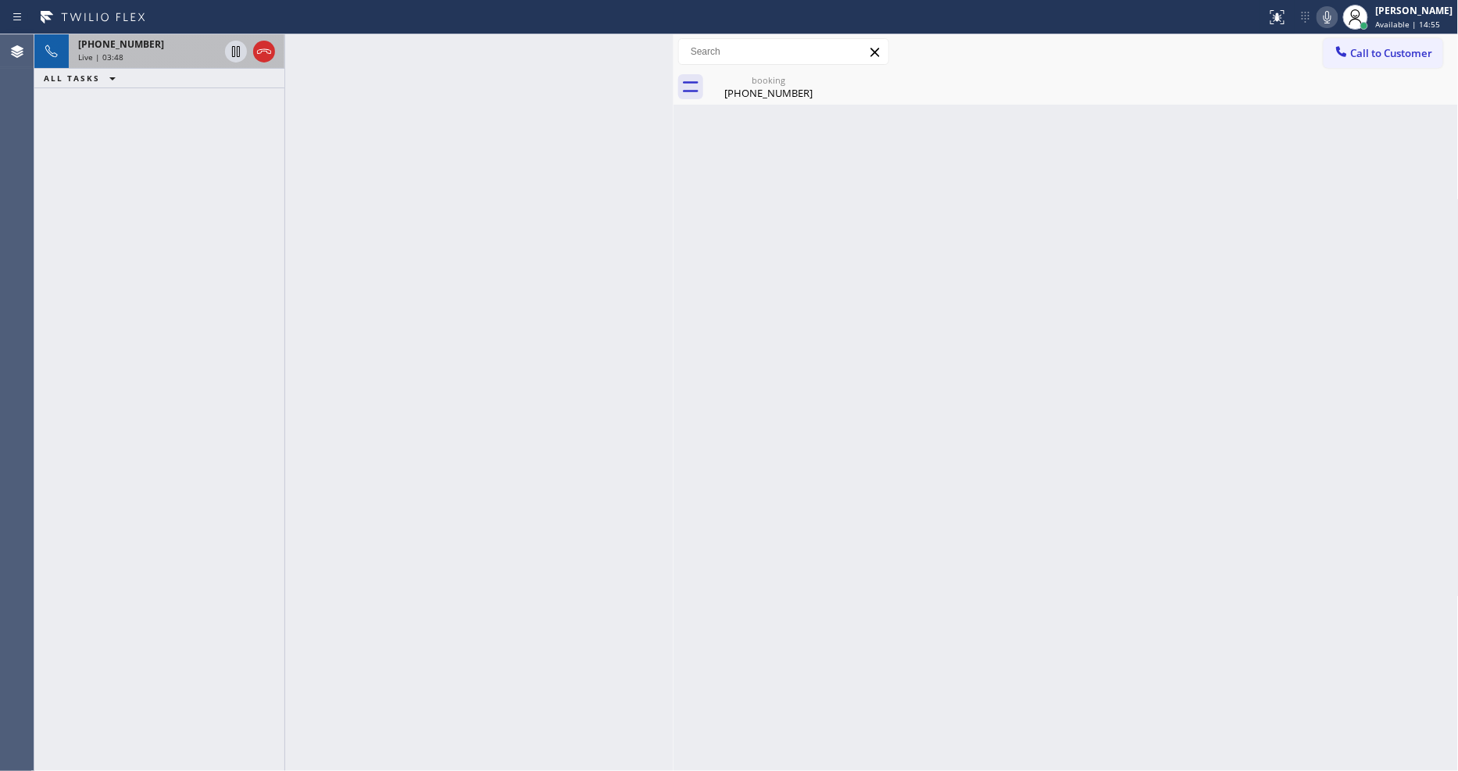
click at [163, 52] on div "Live | 03:48" at bounding box center [148, 57] width 141 height 11
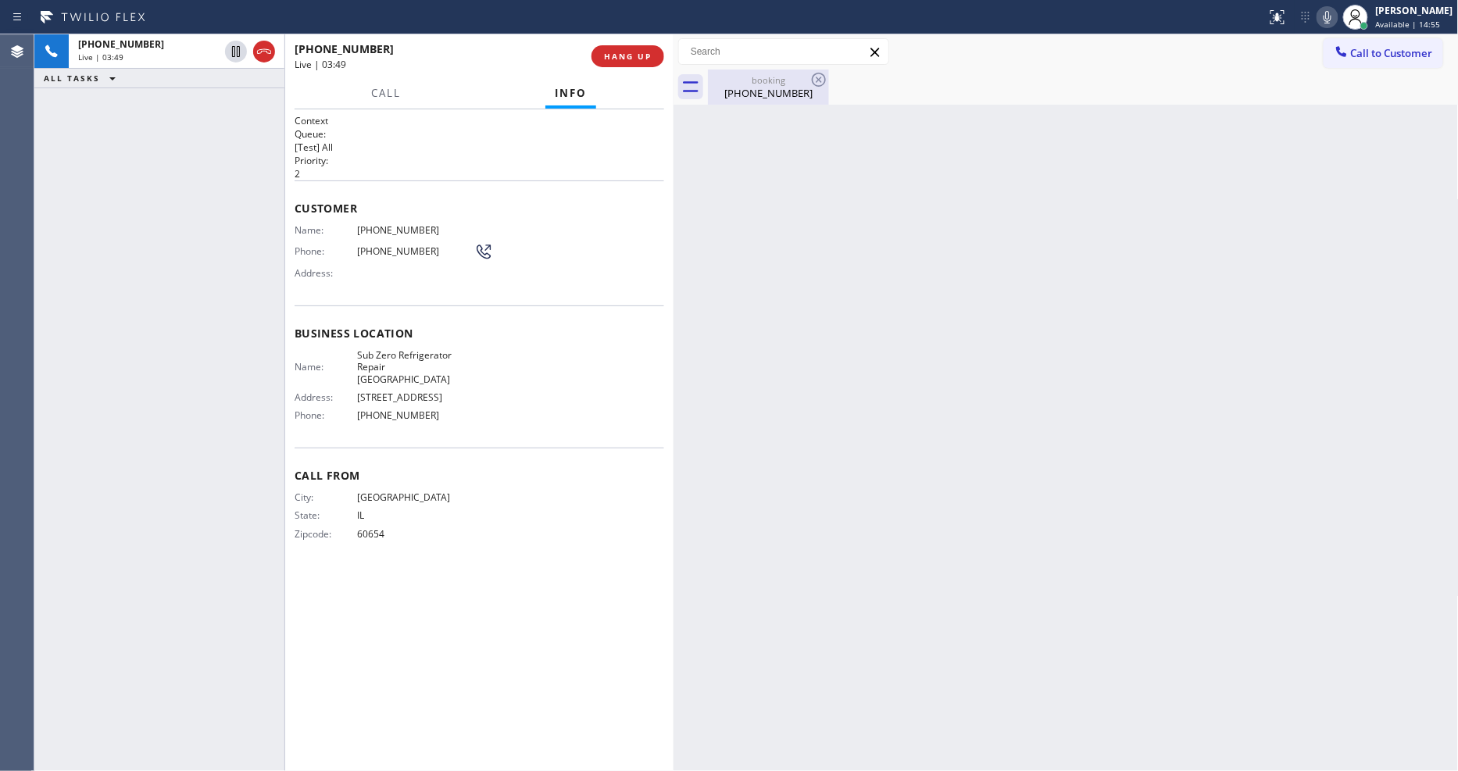
click at [749, 91] on div "[PHONE_NUMBER]" at bounding box center [769, 93] width 118 height 14
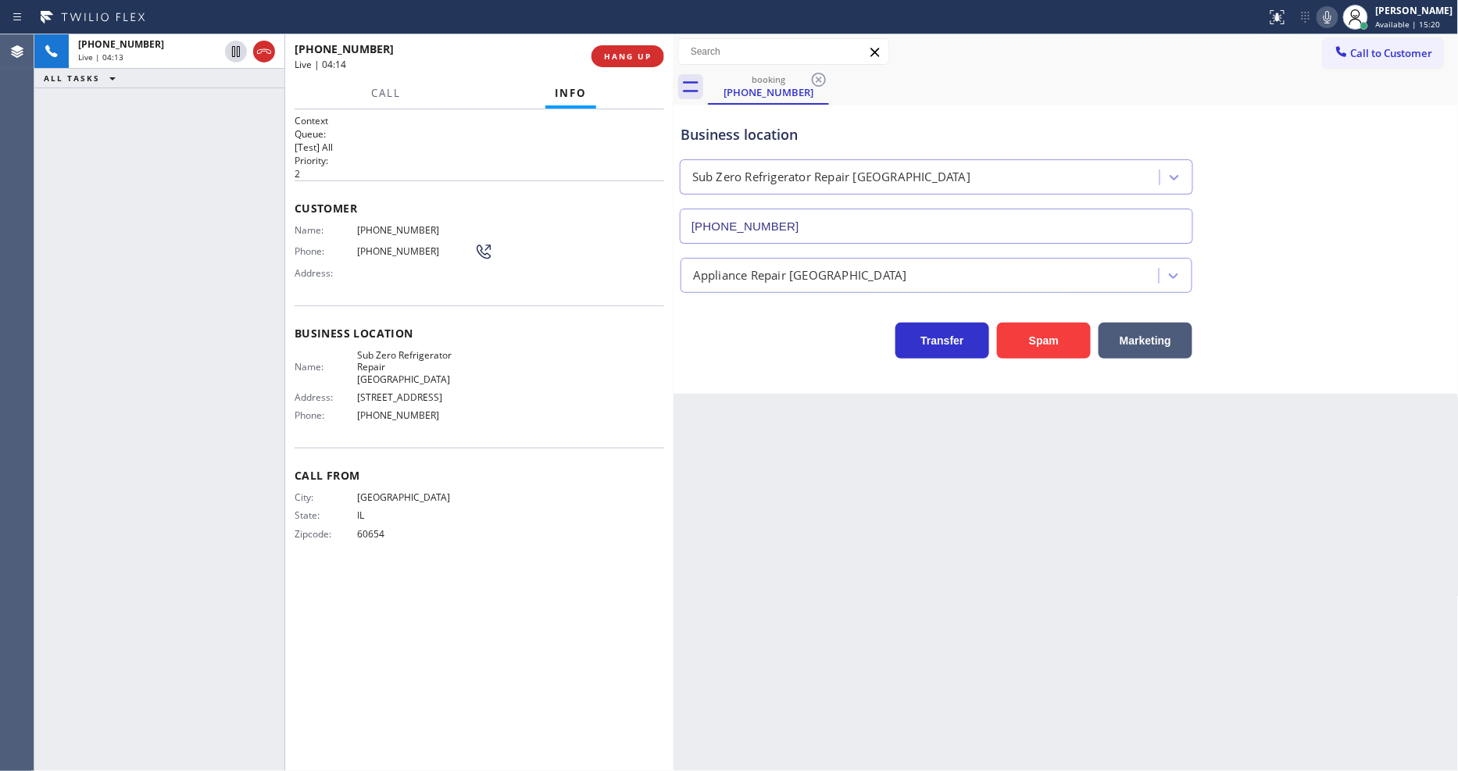
click at [1312, 17] on icon at bounding box center [1328, 17] width 8 height 13
click at [1312, 16] on icon at bounding box center [1328, 17] width 8 height 13
click at [831, 521] on div "Back to Dashboard Change Sender ID Customers Technicians Select a contact Outbo…" at bounding box center [1066, 402] width 785 height 737
click at [1312, 16] on icon at bounding box center [1327, 17] width 19 height 19
click at [1312, 18] on icon at bounding box center [1327, 17] width 19 height 19
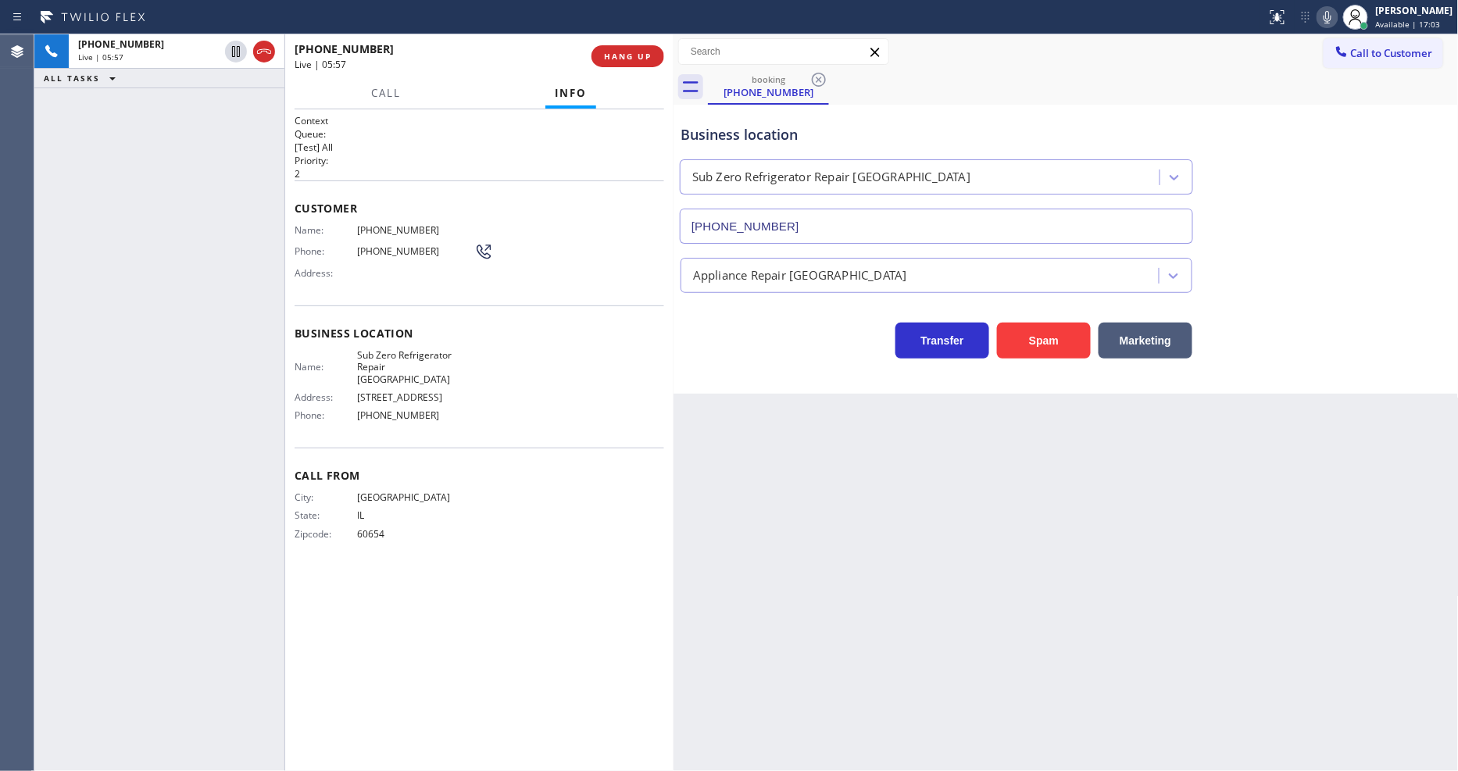
click at [951, 467] on div "Back to Dashboard Change Sender ID Customers Technicians Select a contact Outbo…" at bounding box center [1066, 402] width 785 height 737
click at [631, 53] on span "HANG UP" at bounding box center [628, 56] width 48 height 11
click at [630, 52] on span "HANG UP" at bounding box center [628, 56] width 48 height 11
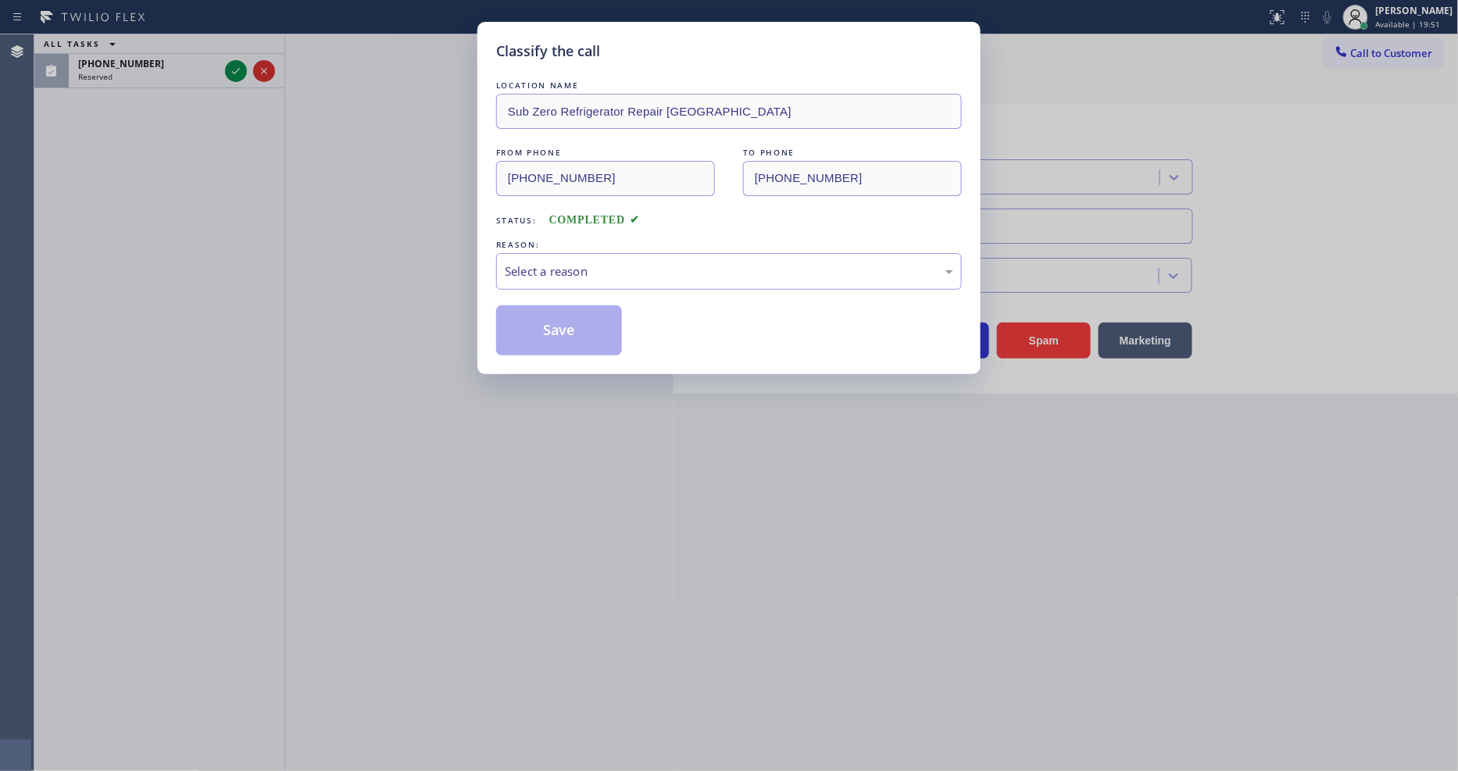
click at [573, 270] on div "Select a reason" at bounding box center [729, 272] width 449 height 18
click at [556, 328] on button "Save" at bounding box center [559, 331] width 126 height 50
click at [556, 329] on button "Save" at bounding box center [559, 331] width 126 height 50
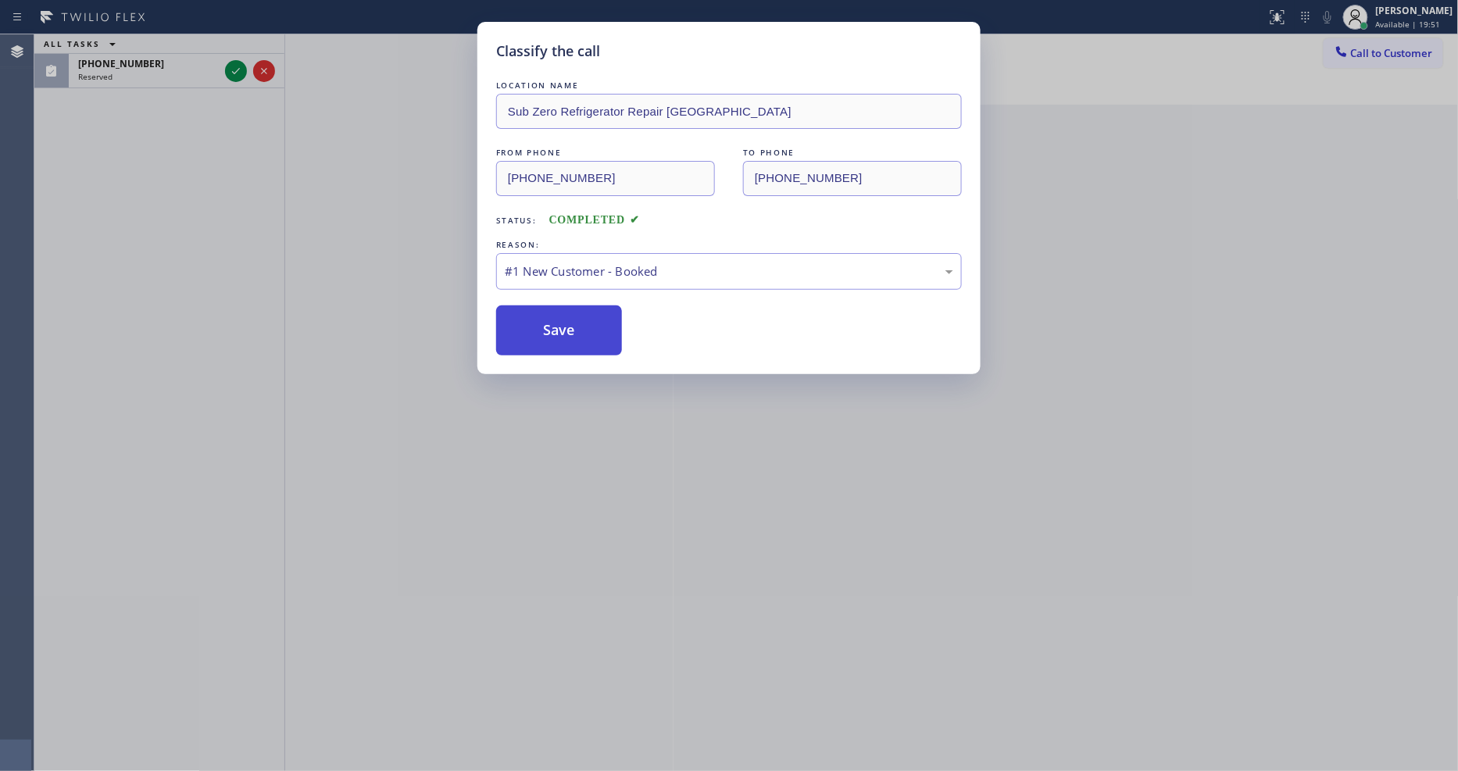
click at [556, 329] on button "Save" at bounding box center [559, 331] width 126 height 50
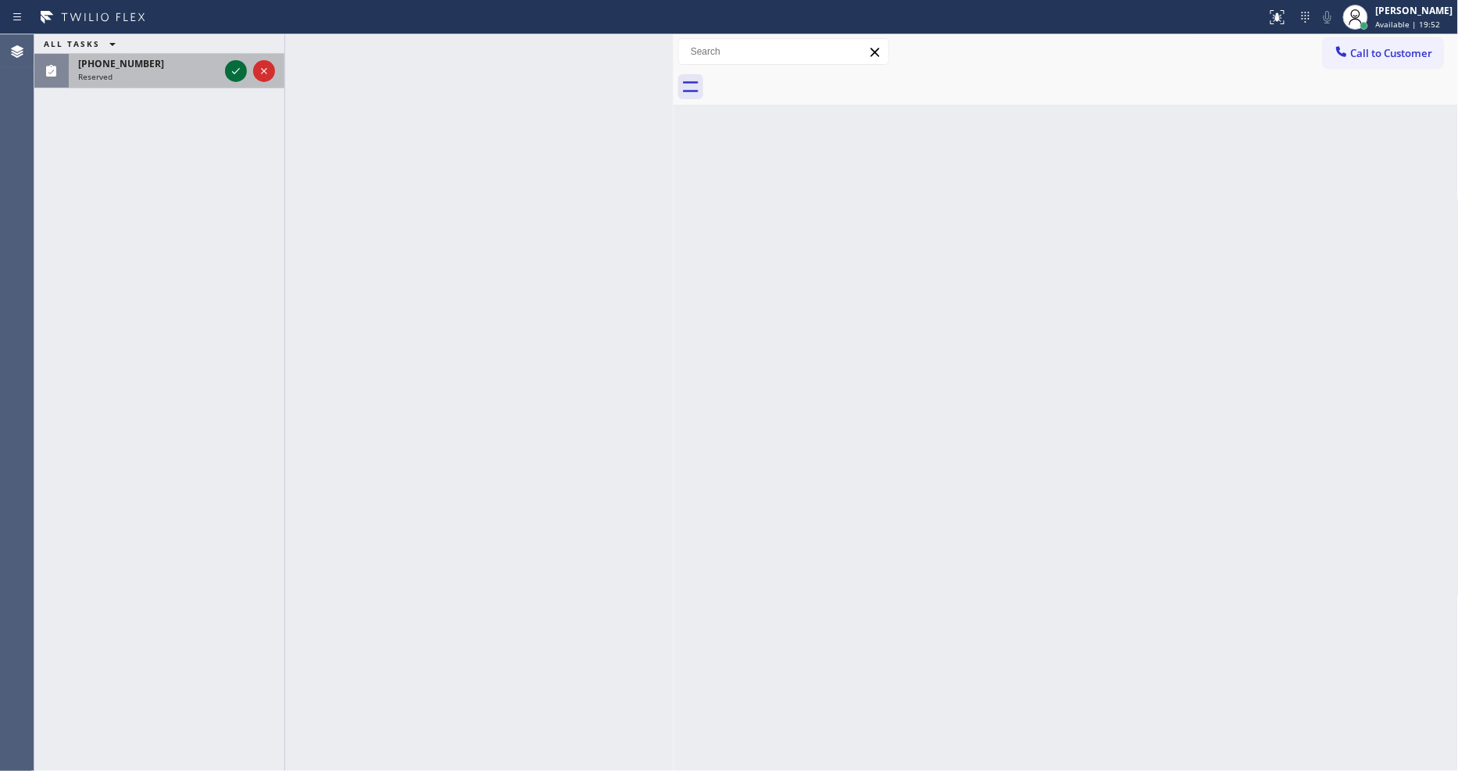
click at [227, 66] on icon at bounding box center [236, 71] width 19 height 19
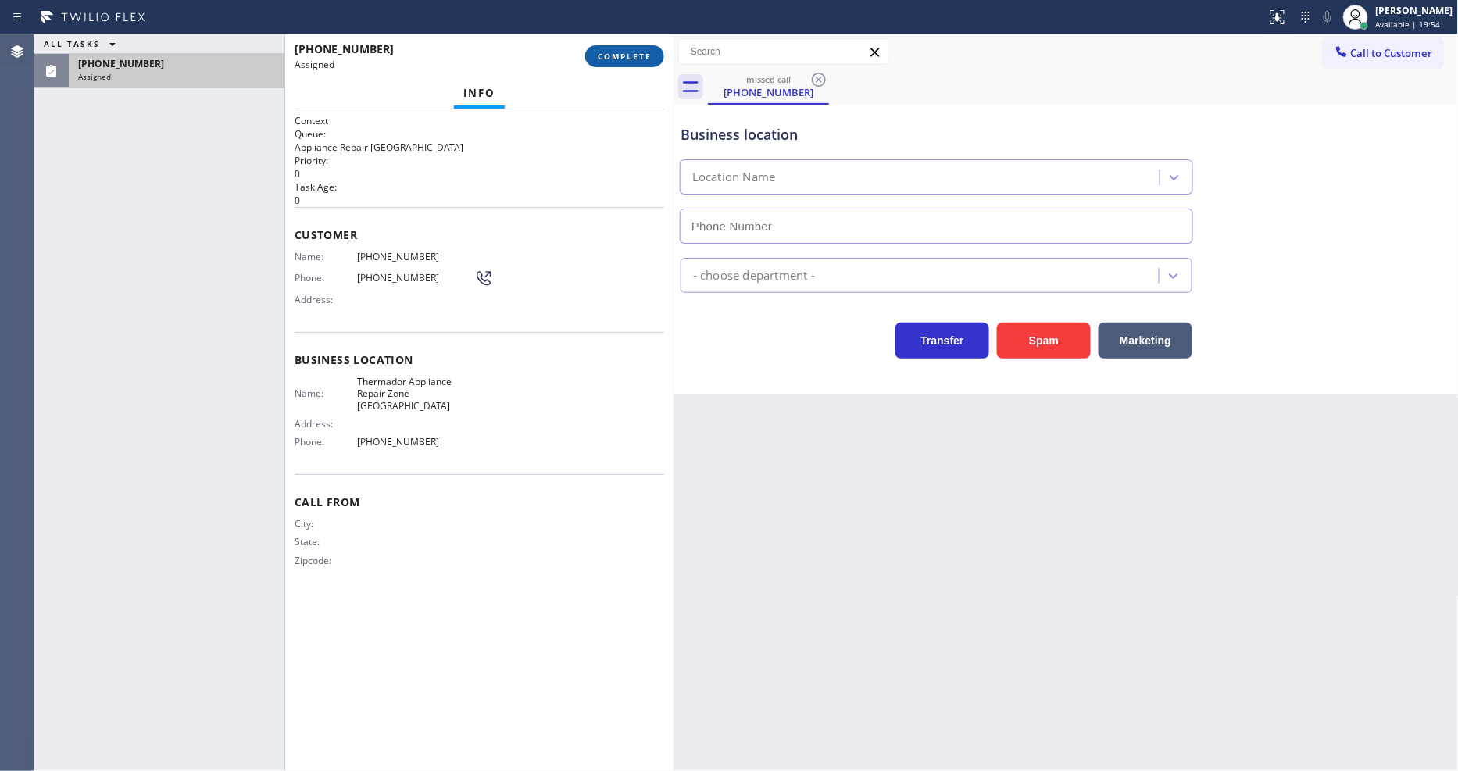
type input "[PHONE_NUMBER]"
click at [627, 48] on button "COMPLETE" at bounding box center [624, 56] width 79 height 22
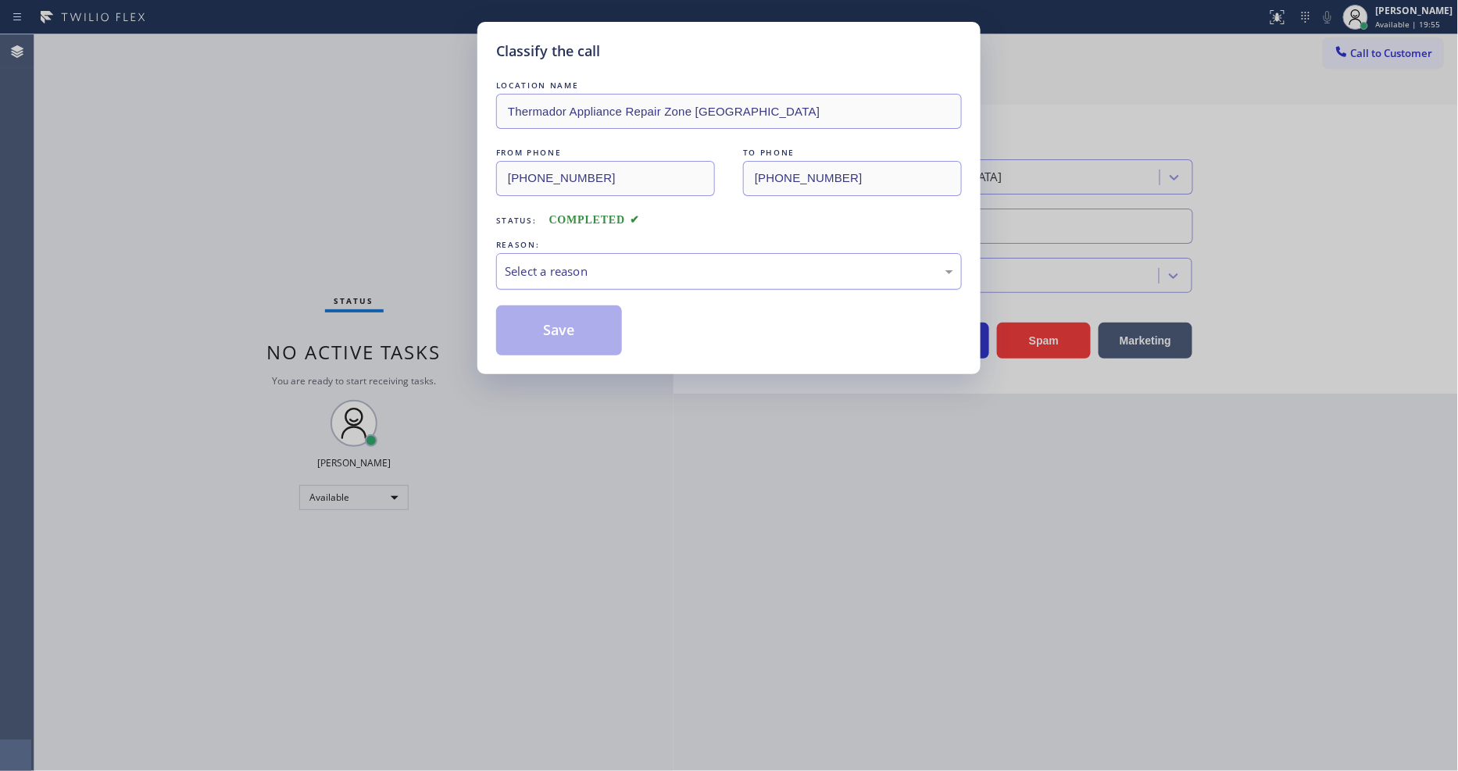
click at [534, 263] on div "Select a reason" at bounding box center [729, 272] width 449 height 18
click at [529, 320] on button "Save" at bounding box center [559, 331] width 126 height 50
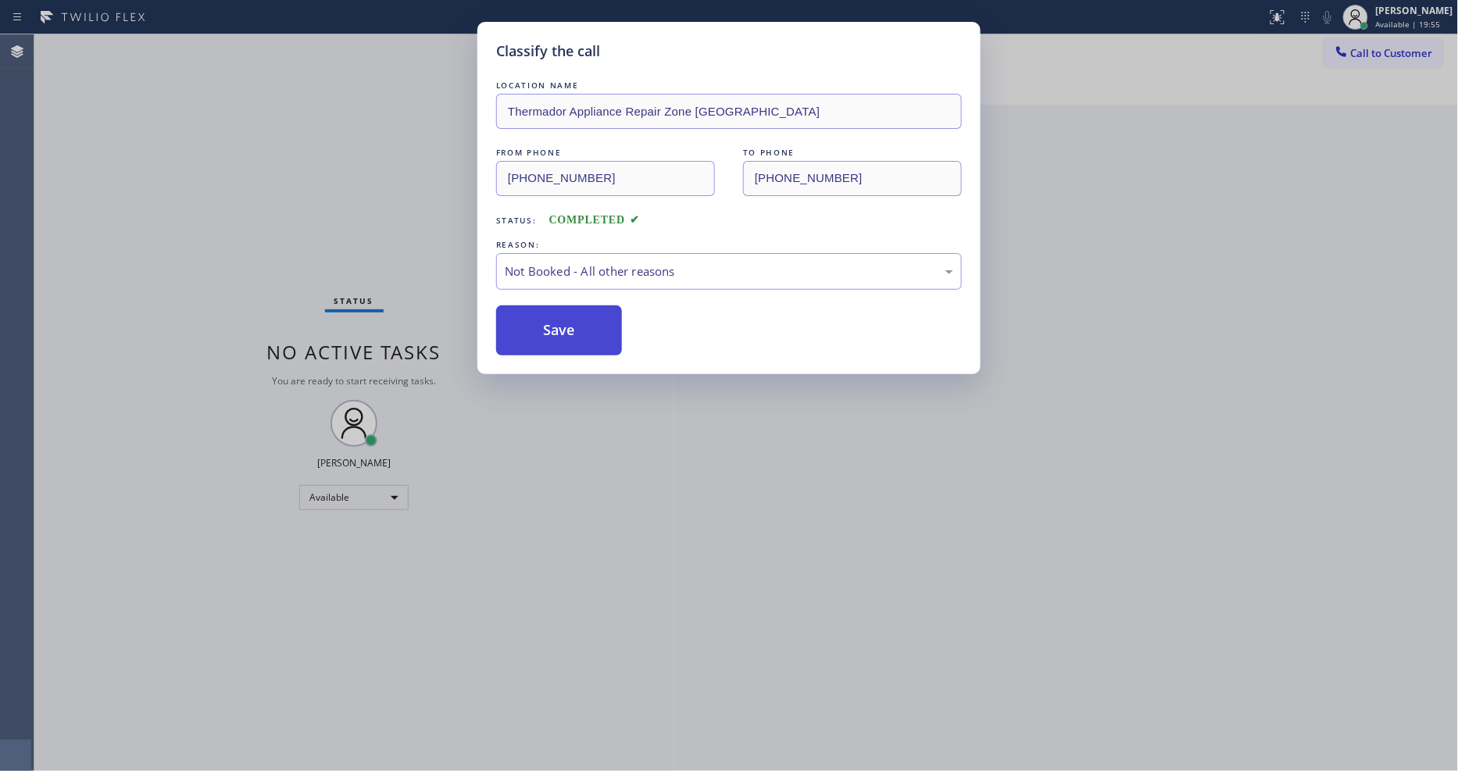
click at [529, 320] on button "Save" at bounding box center [559, 331] width 126 height 50
click at [528, 321] on button "Save" at bounding box center [559, 331] width 126 height 50
drag, startPoint x: 528, startPoint y: 320, endPoint x: 535, endPoint y: 697, distance: 376.8
click at [528, 319] on button "Save" at bounding box center [559, 331] width 126 height 50
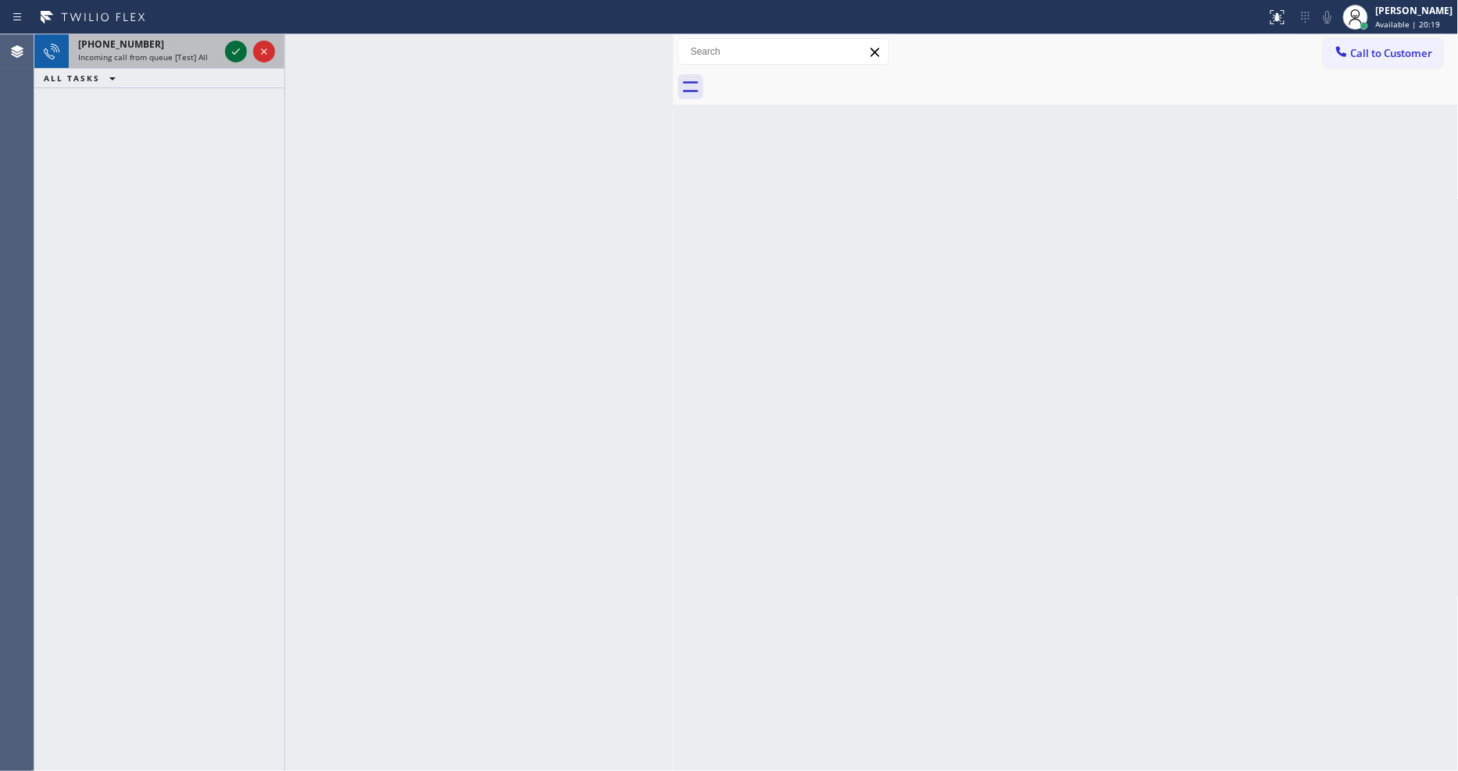
click at [230, 52] on icon at bounding box center [236, 51] width 19 height 19
click at [238, 52] on icon at bounding box center [236, 51] width 19 height 19
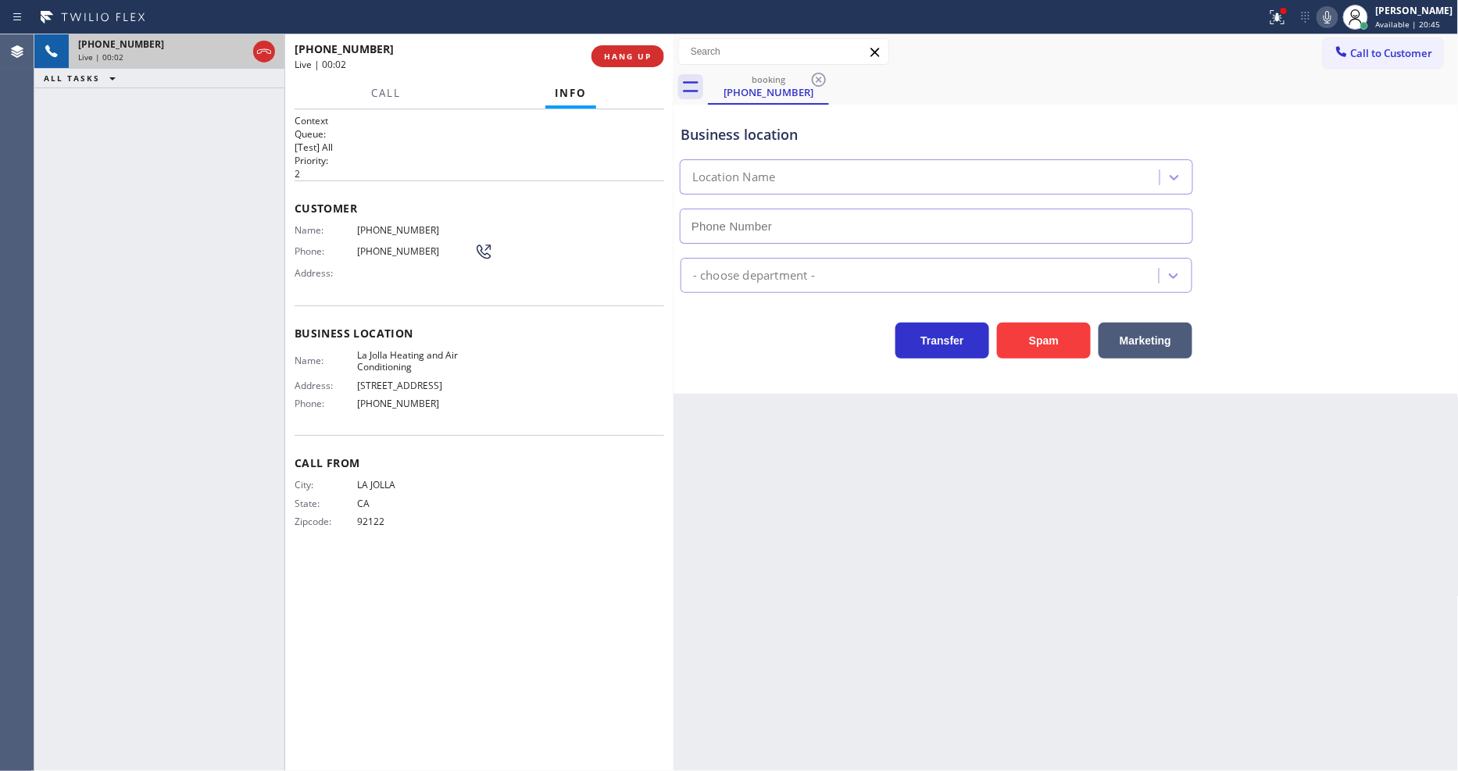
type input "[PHONE_NUMBER]"
click at [313, 168] on p "2" at bounding box center [480, 173] width 370 height 13
click at [630, 55] on span "HANG UP" at bounding box center [628, 56] width 48 height 11
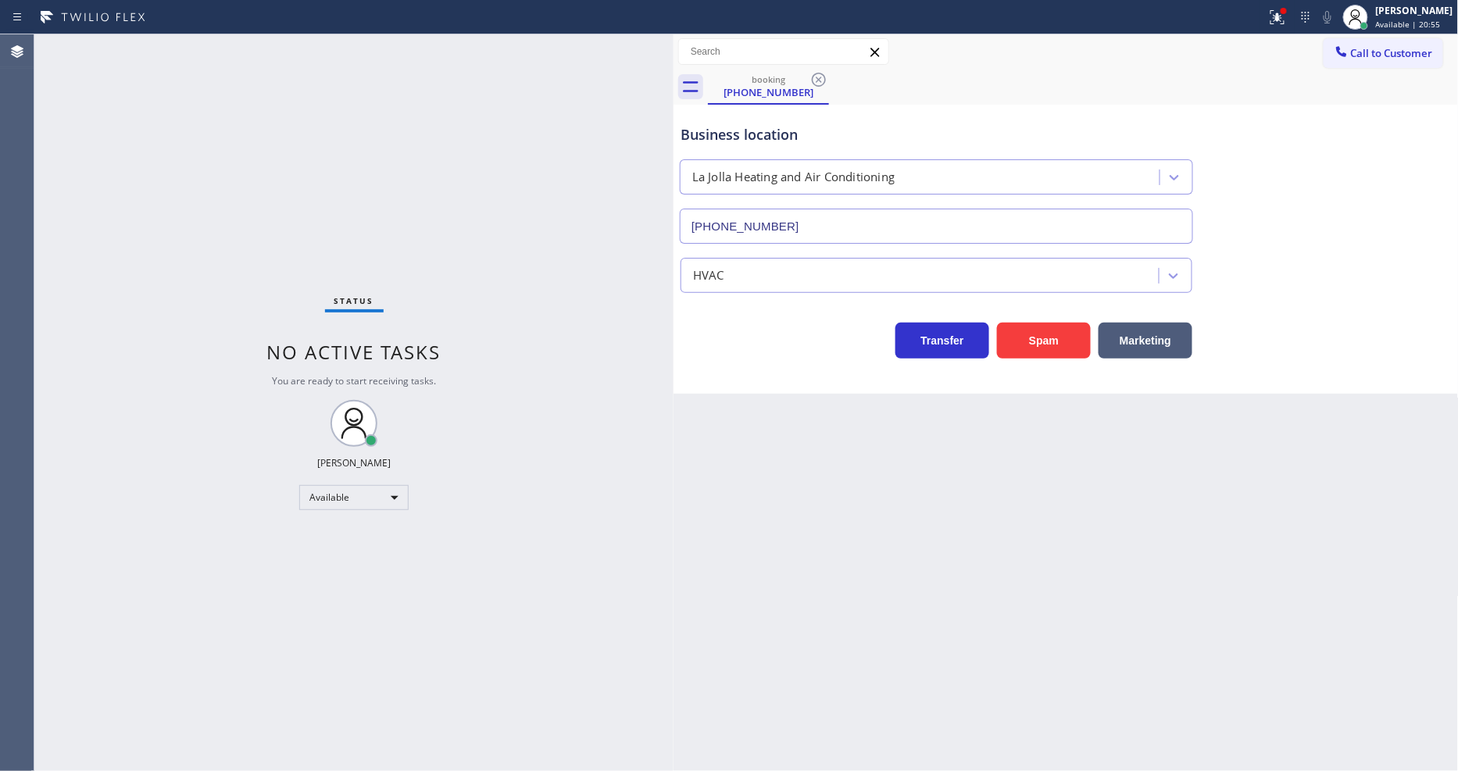
drag, startPoint x: 575, startPoint y: 269, endPoint x: 571, endPoint y: 284, distance: 16.1
click at [571, 274] on div "Status No active tasks You are ready to start receiving tasks. [PERSON_NAME] Av…" at bounding box center [353, 402] width 639 height 737
click at [818, 79] on icon at bounding box center [819, 80] width 14 height 14
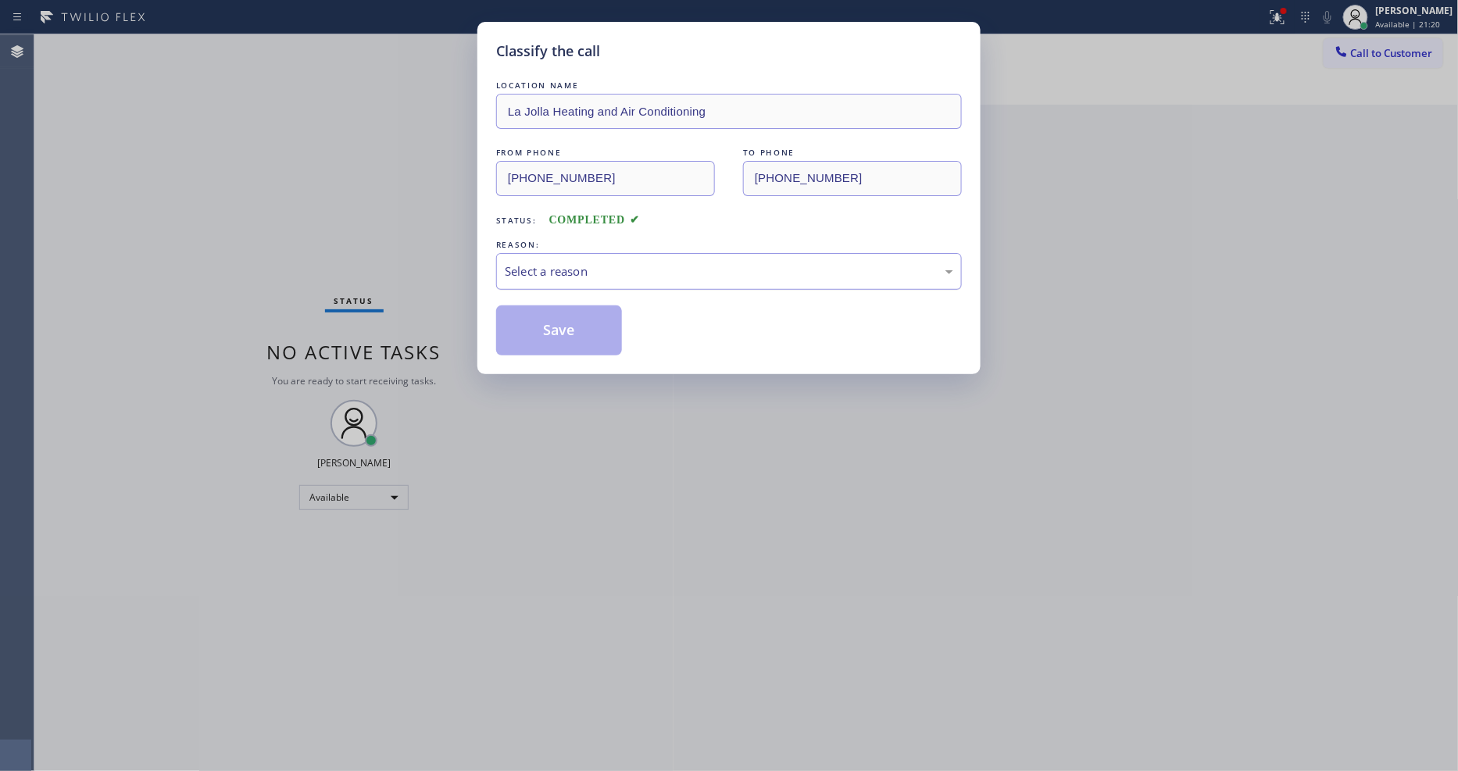
click at [581, 274] on div "Select a reason" at bounding box center [729, 272] width 449 height 18
click at [566, 316] on button "Save" at bounding box center [559, 331] width 126 height 50
drag, startPoint x: 566, startPoint y: 316, endPoint x: 560, endPoint y: 263, distance: 53.5
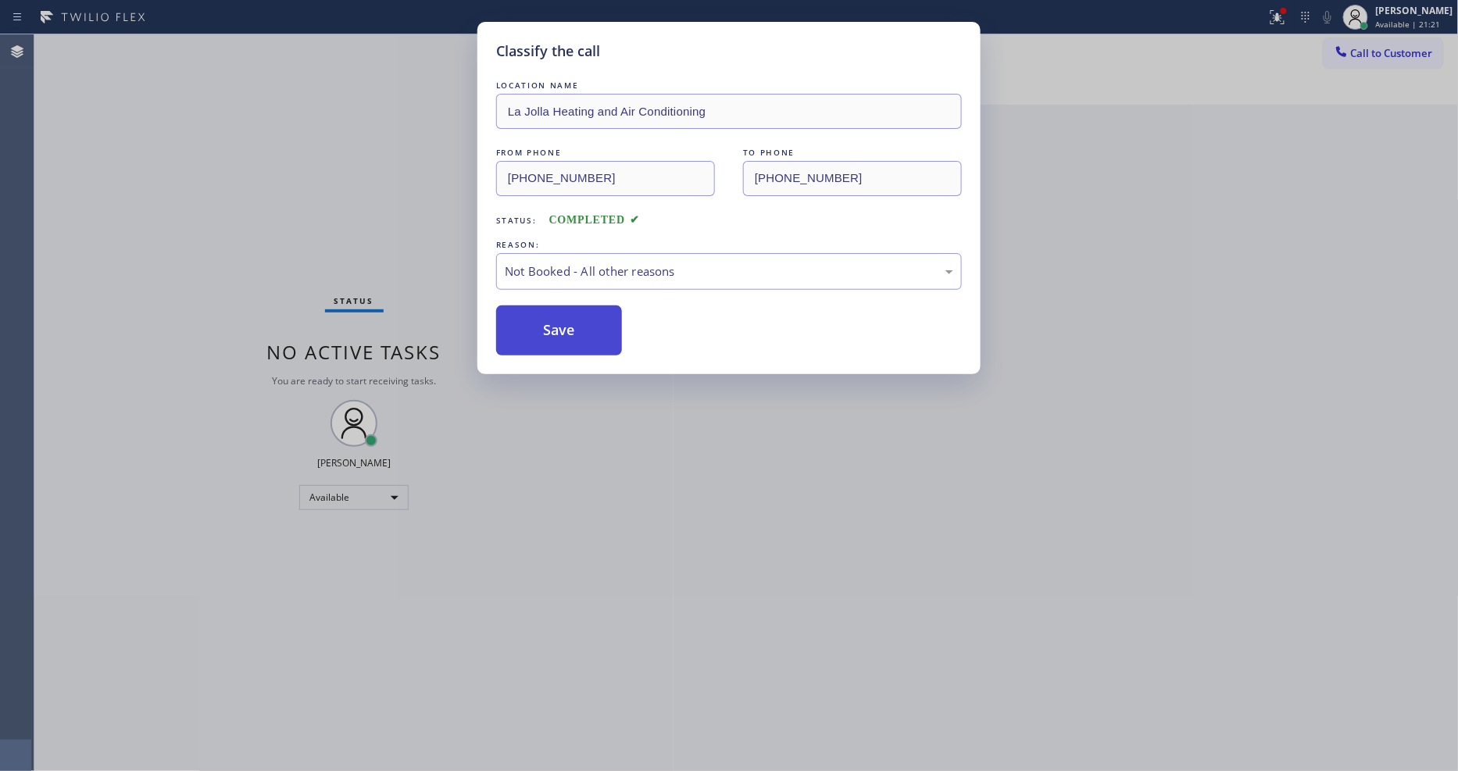
click at [566, 313] on button "Save" at bounding box center [559, 331] width 126 height 50
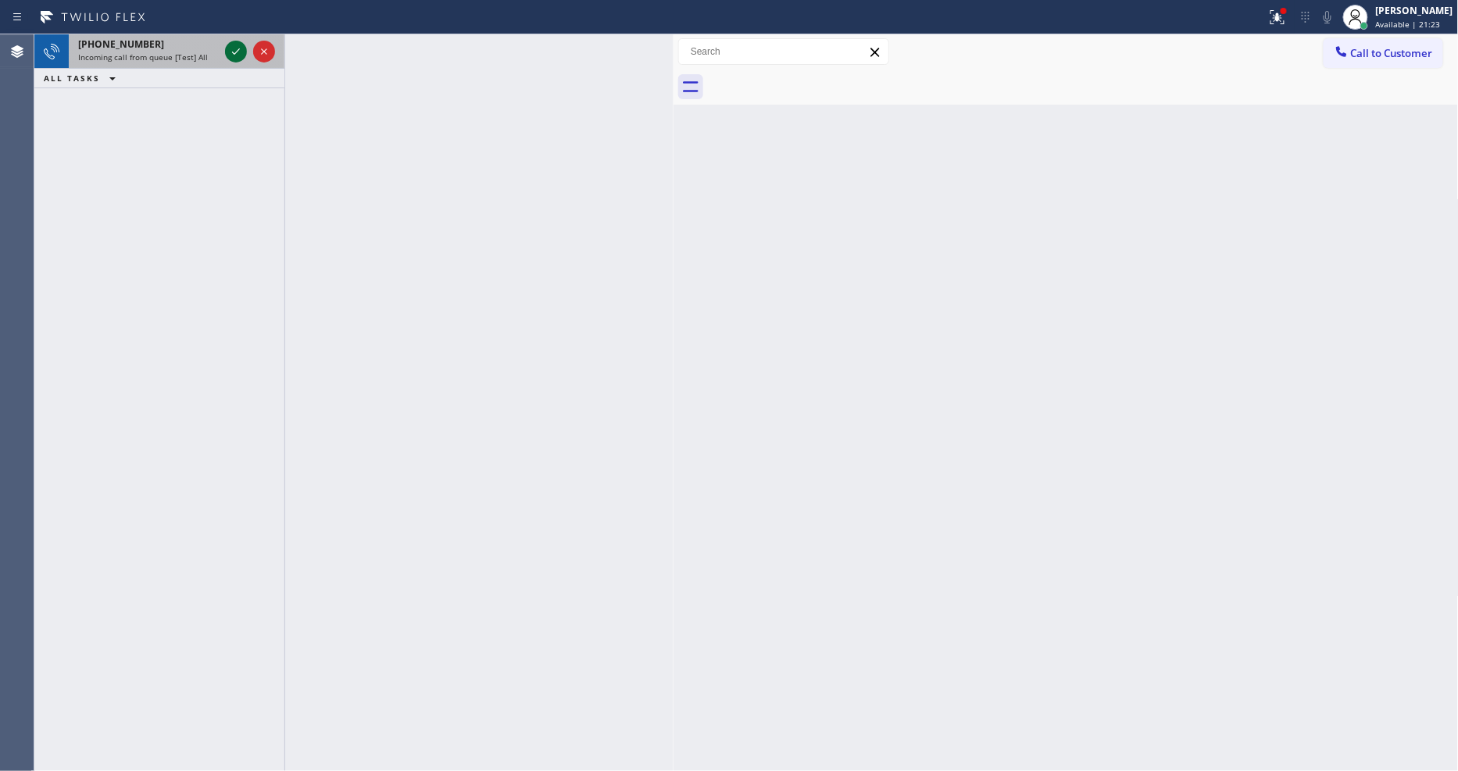
click at [232, 55] on icon at bounding box center [236, 51] width 19 height 19
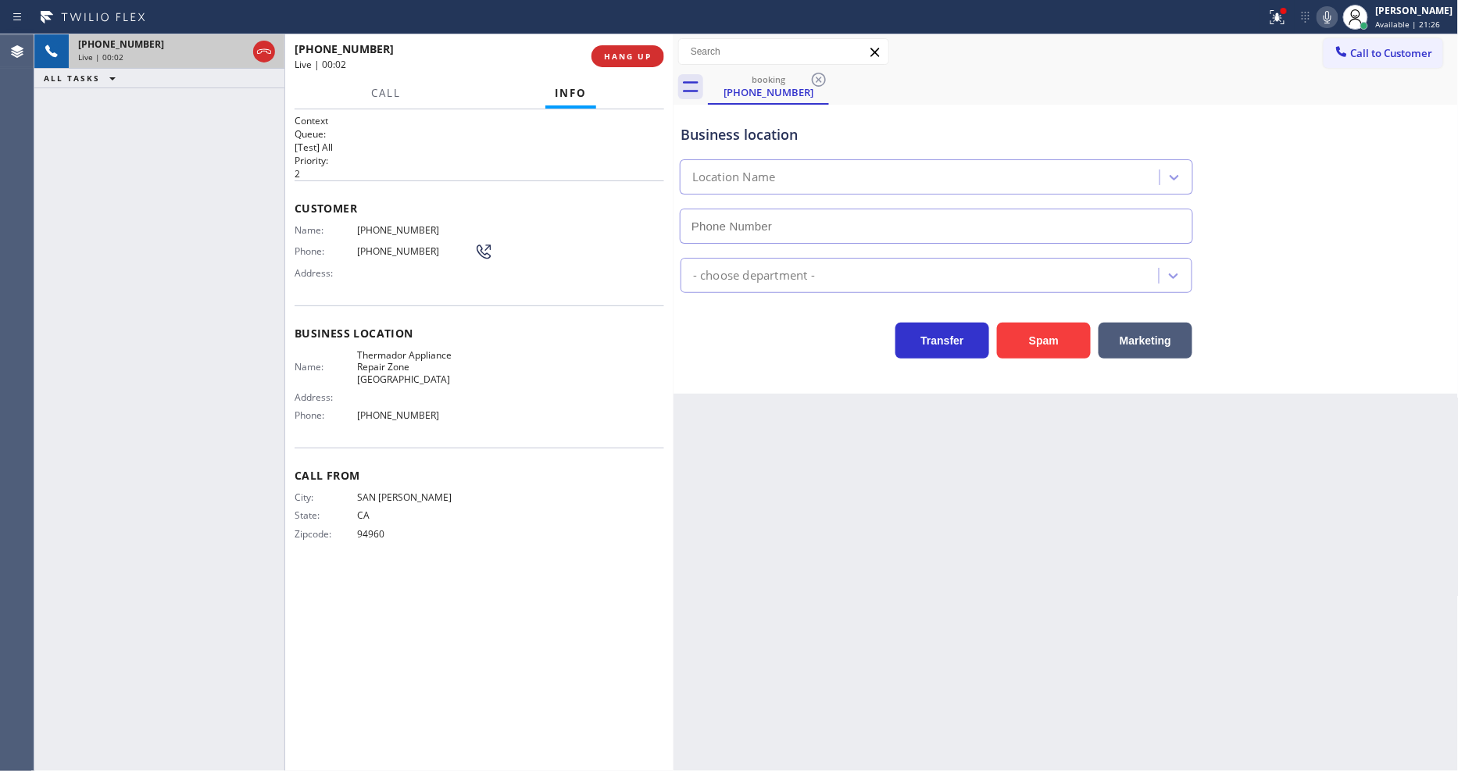
type input "[PHONE_NUMBER]"
click at [617, 52] on span "HANG UP" at bounding box center [628, 56] width 48 height 11
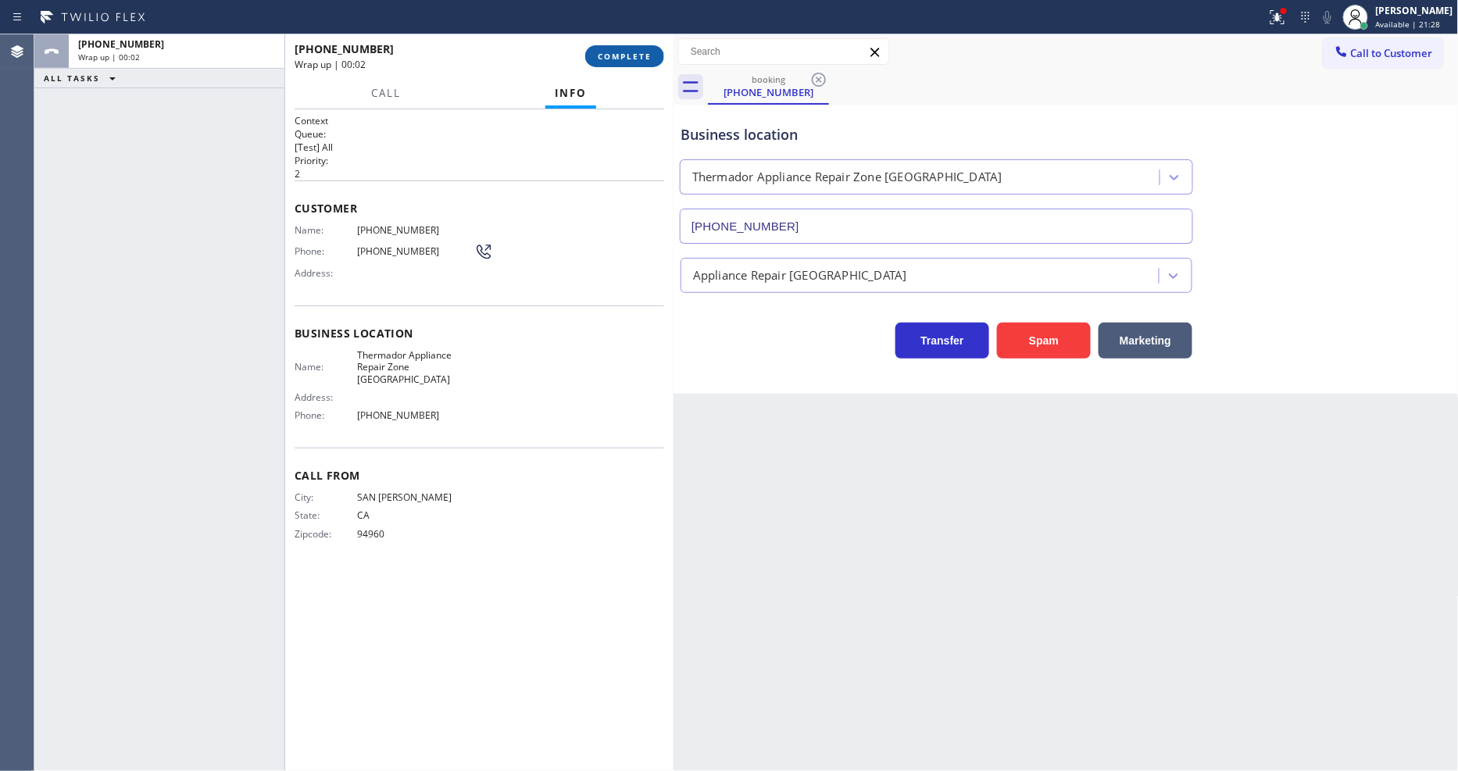
click at [617, 52] on span "COMPLETE" at bounding box center [625, 56] width 54 height 11
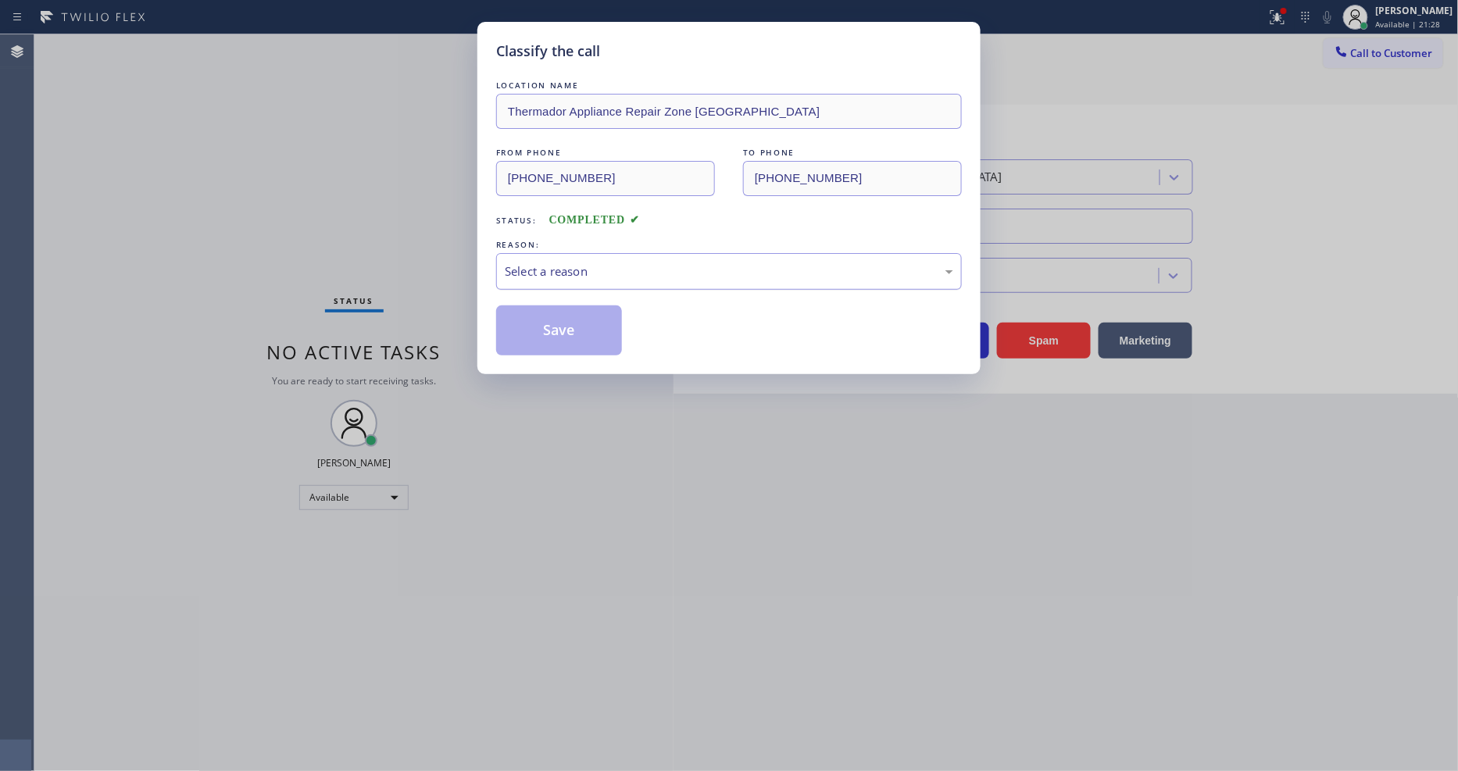
click at [538, 280] on div "Select a reason" at bounding box center [729, 271] width 466 height 37
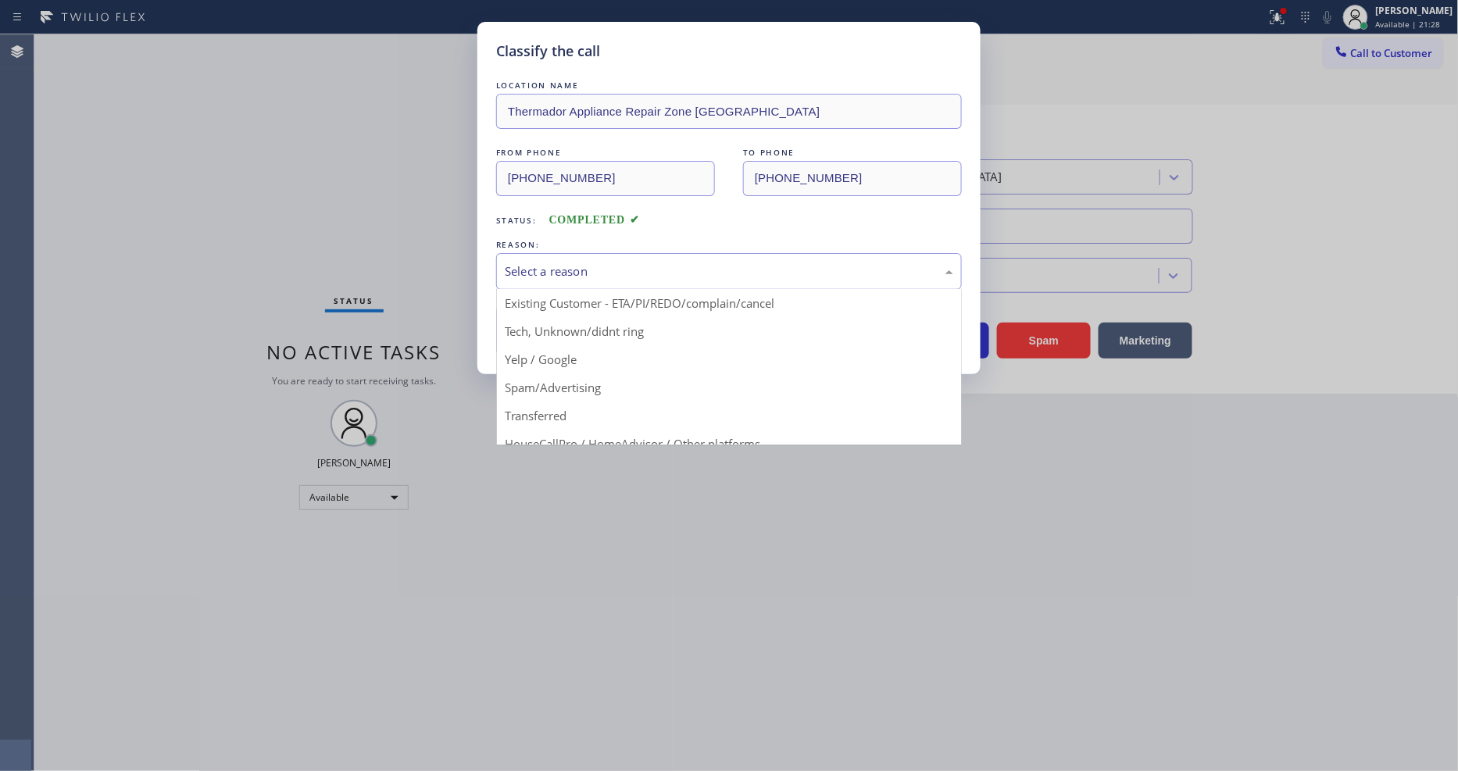
scroll to position [87, 0]
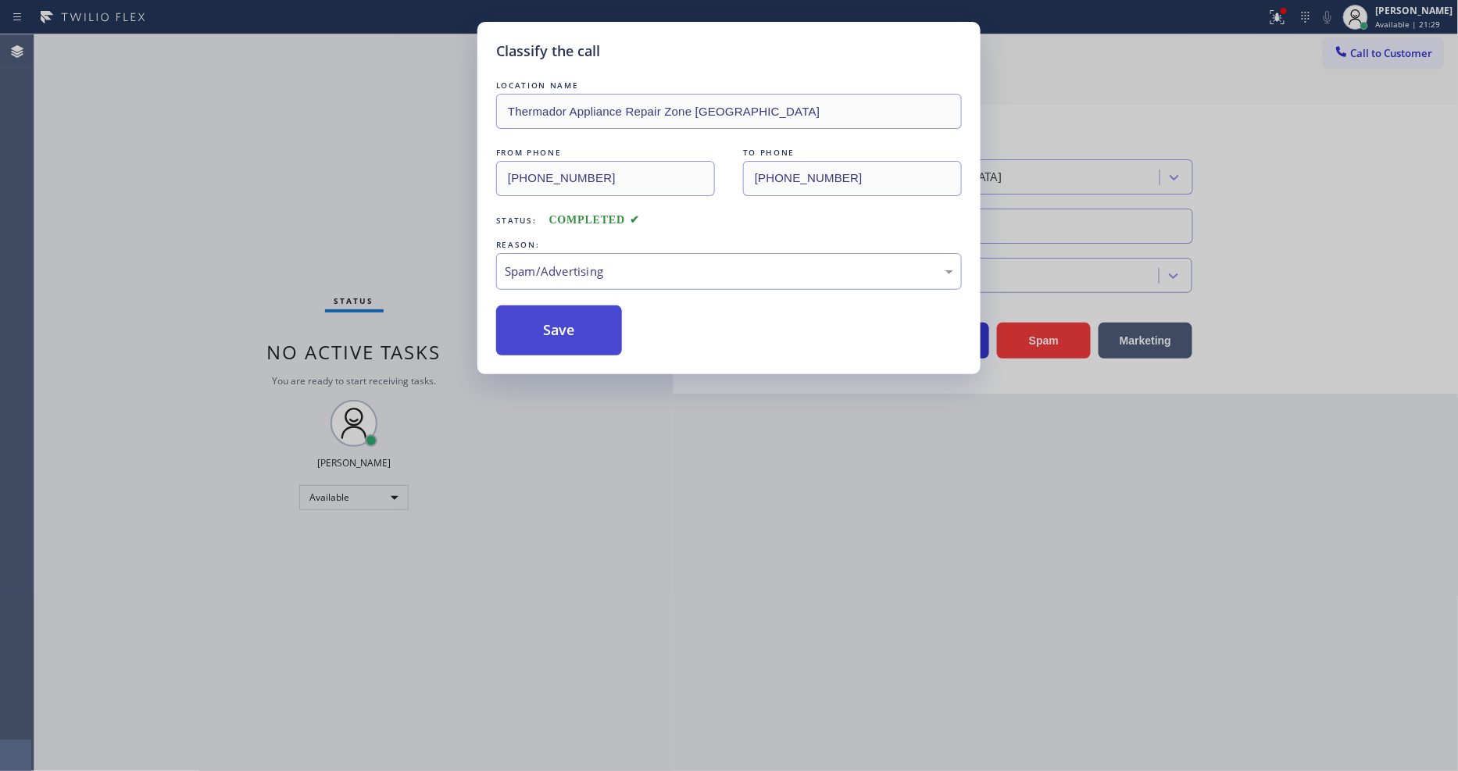
click at [543, 324] on button "Save" at bounding box center [559, 331] width 126 height 50
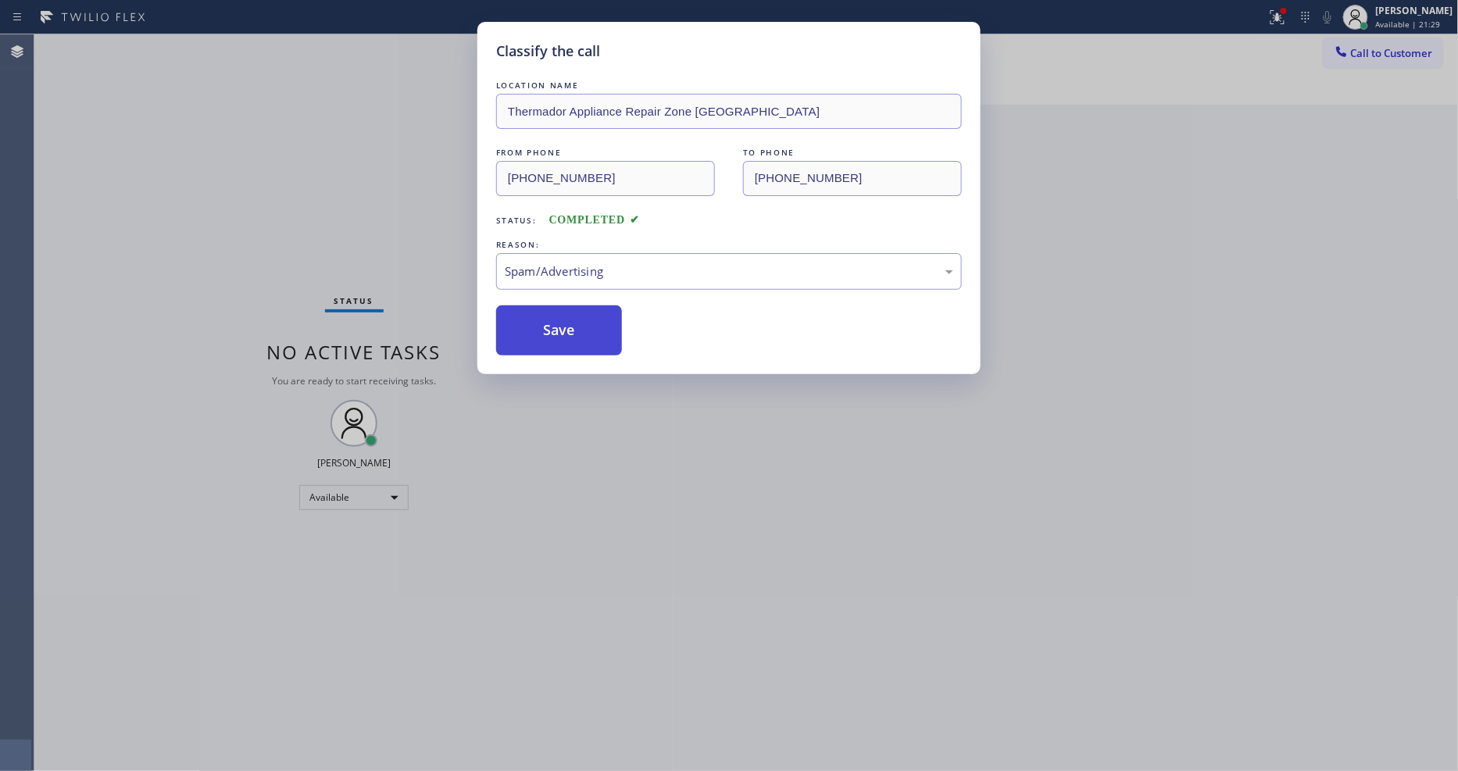
drag, startPoint x: 543, startPoint y: 324, endPoint x: 564, endPoint y: 301, distance: 31.5
click at [543, 320] on button "Save" at bounding box center [559, 331] width 126 height 50
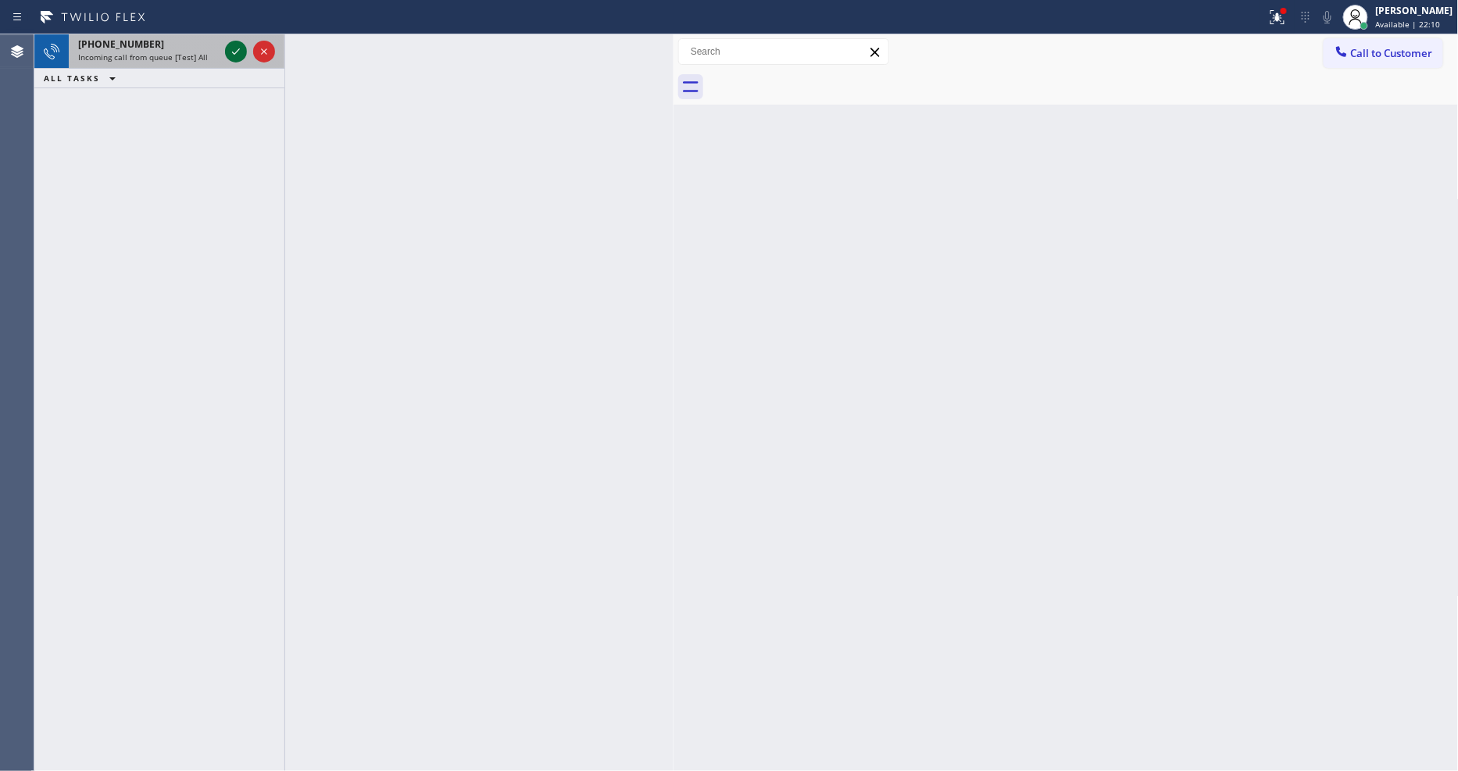
click at [240, 52] on icon at bounding box center [236, 51] width 19 height 19
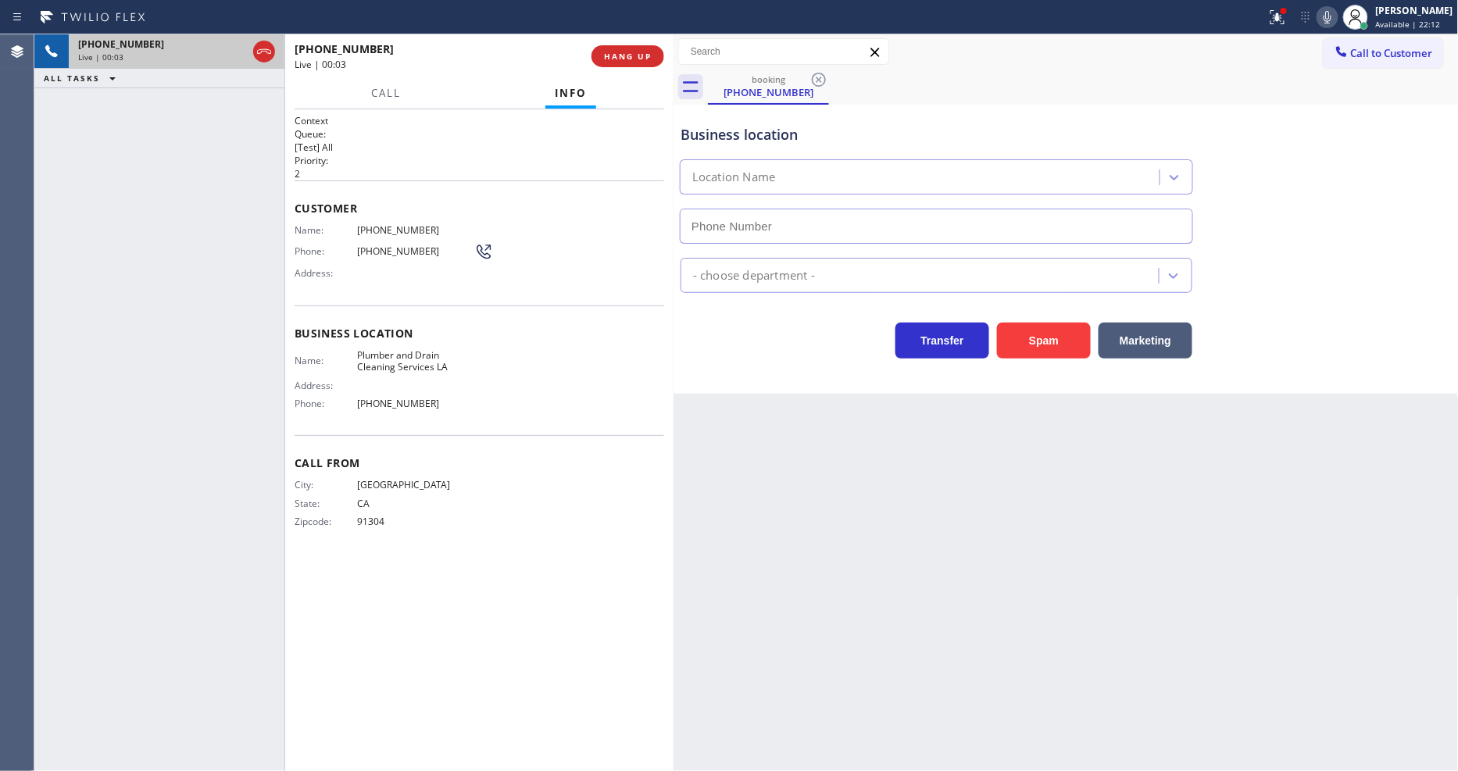
type input "[PHONE_NUMBER]"
click at [611, 55] on span "HANG UP" at bounding box center [628, 56] width 48 height 11
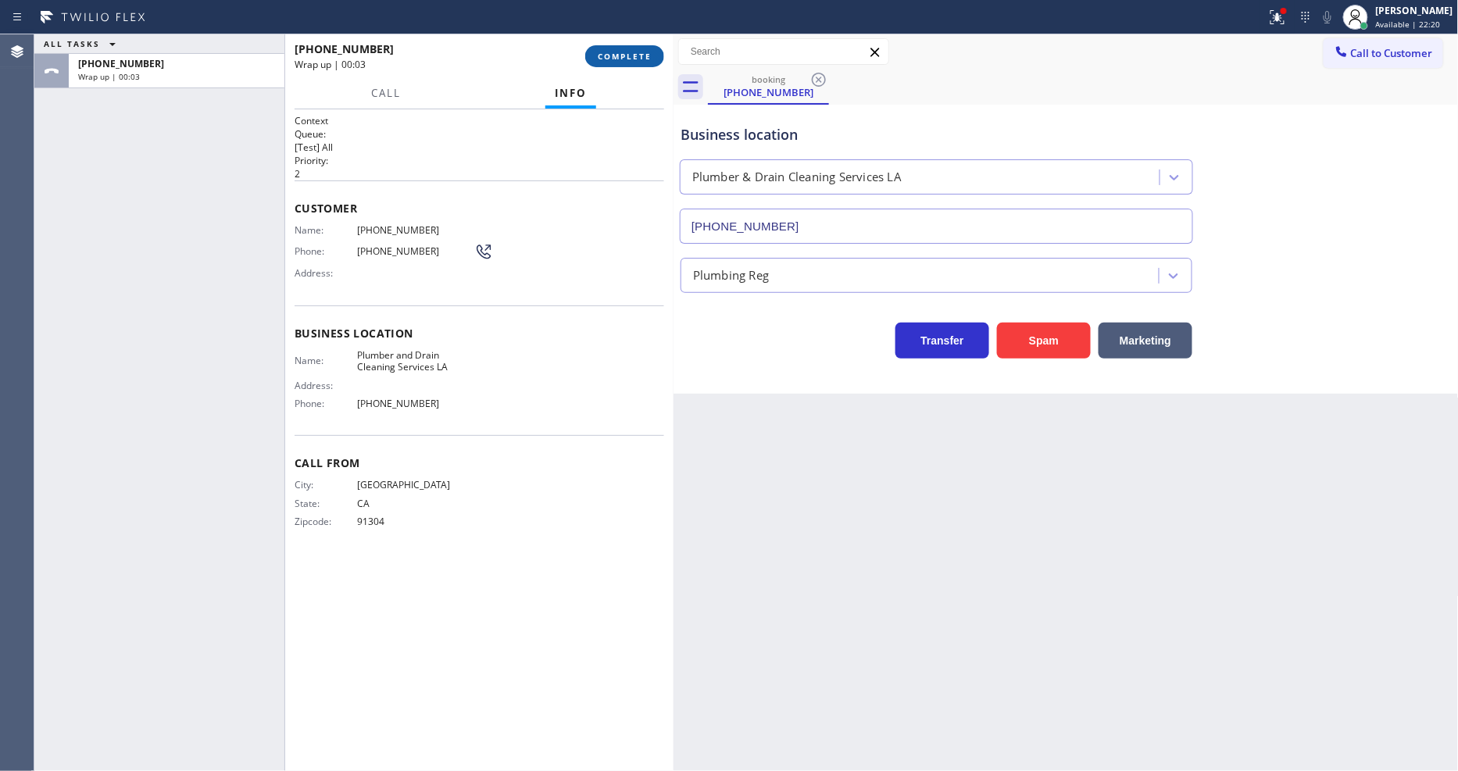
click at [653, 55] on button "COMPLETE" at bounding box center [624, 56] width 79 height 22
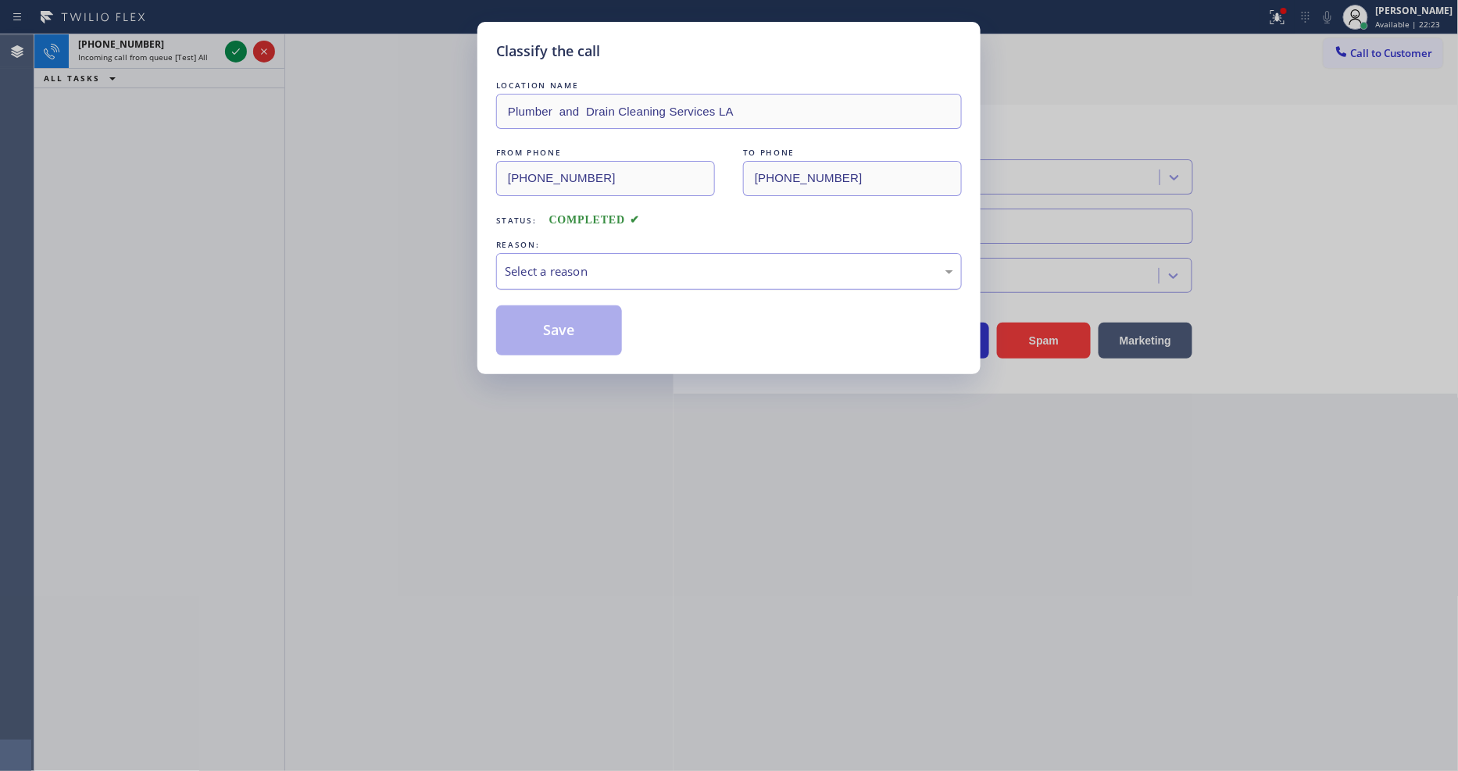
click at [581, 256] on div "Select a reason" at bounding box center [729, 271] width 466 height 37
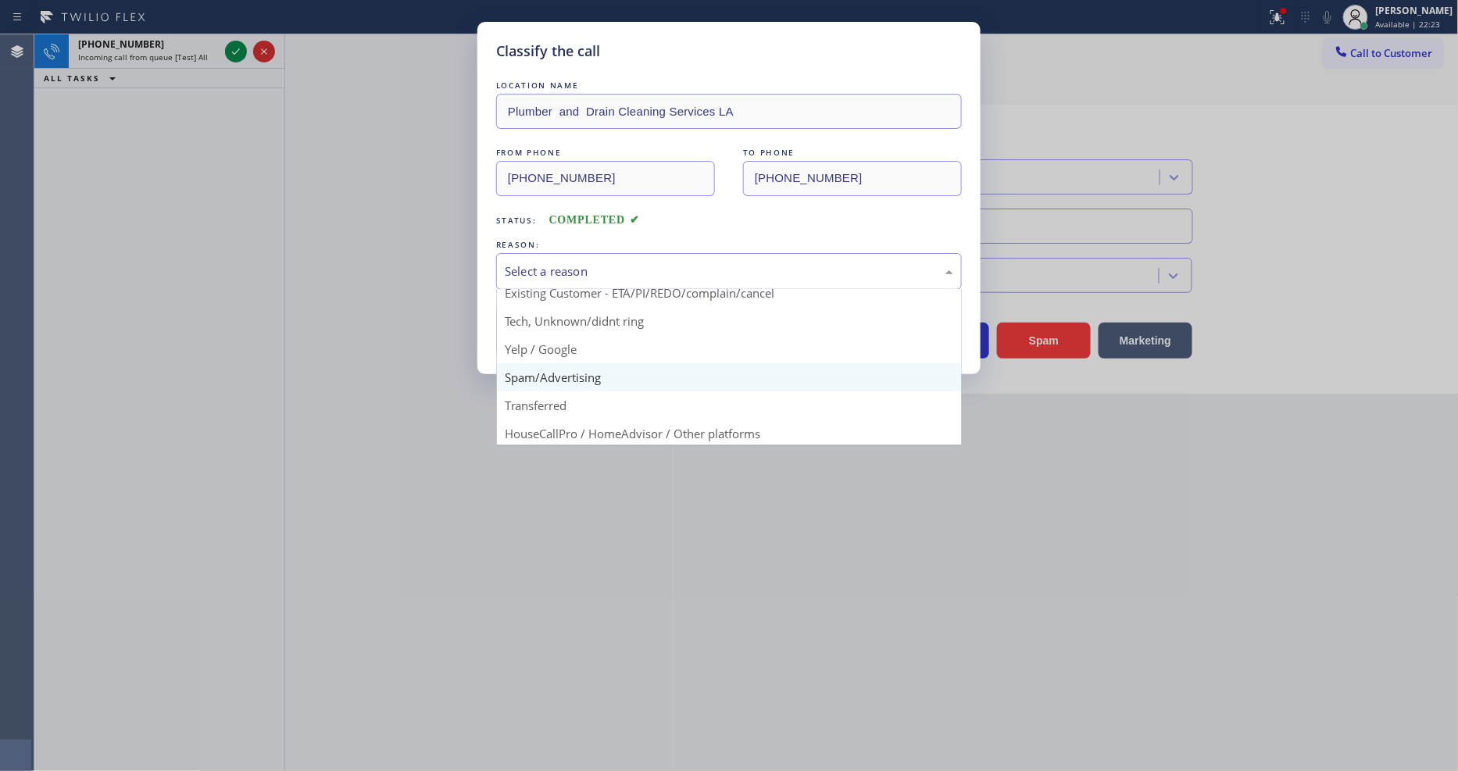
scroll to position [87, 0]
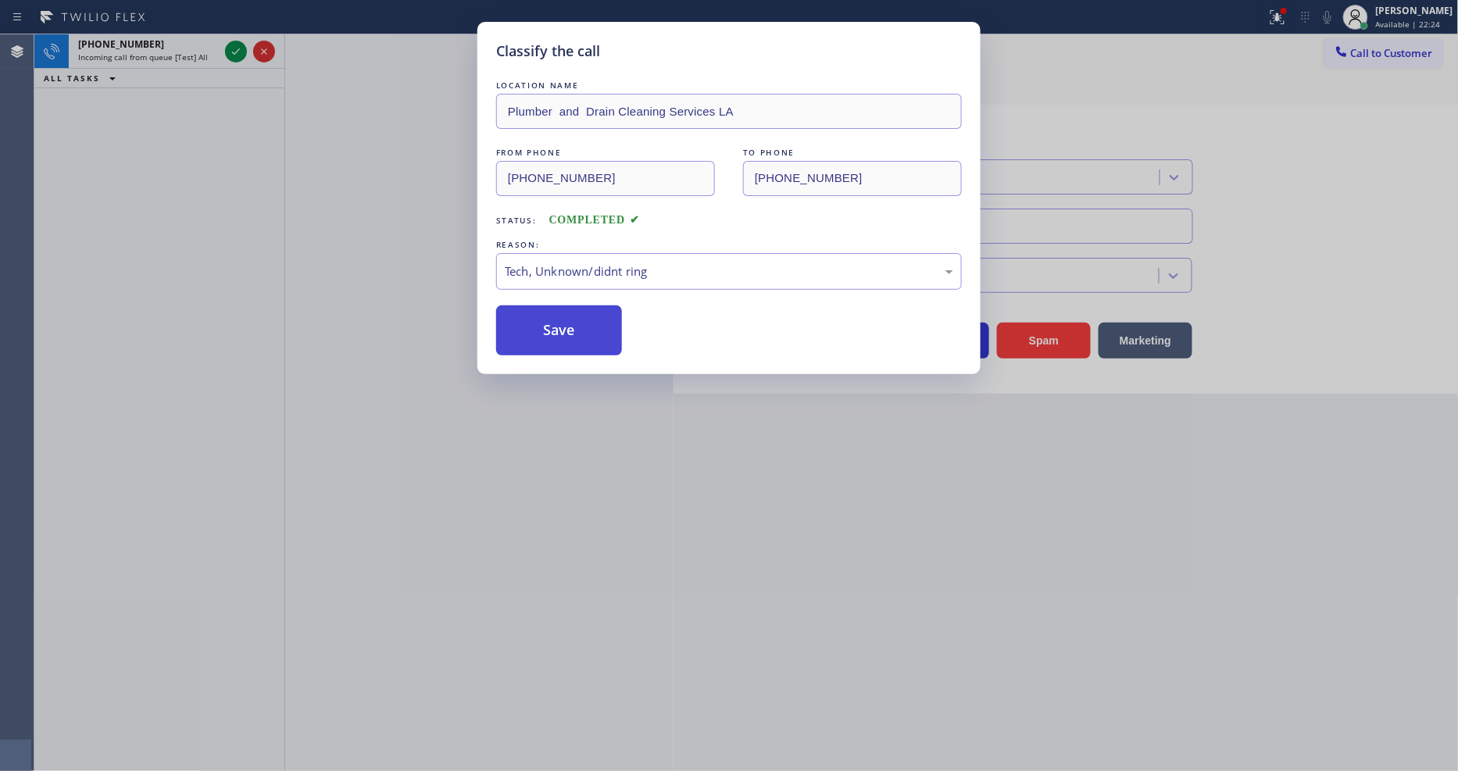
click at [585, 317] on button "Save" at bounding box center [559, 331] width 126 height 50
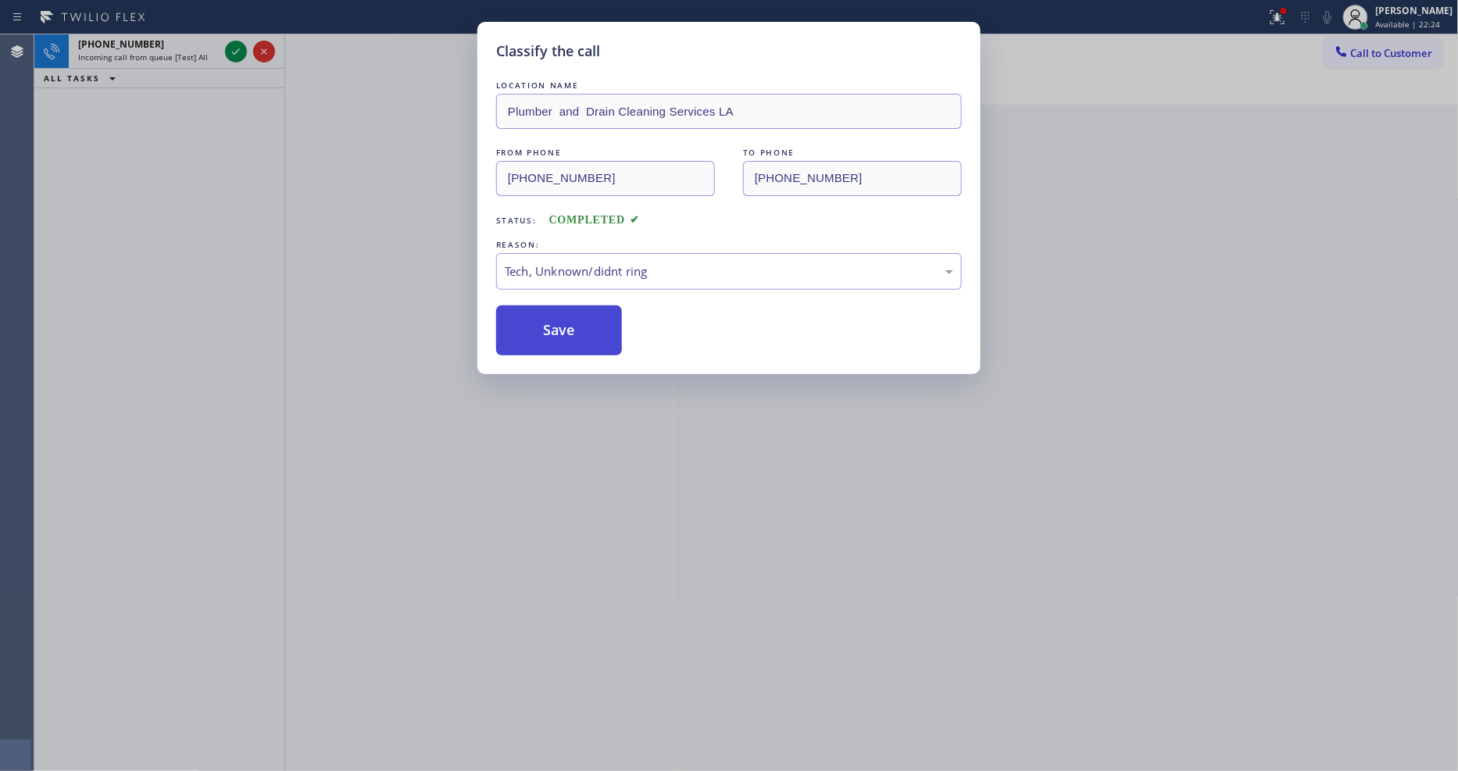
click at [585, 317] on button "Save" at bounding box center [559, 331] width 126 height 50
click at [234, 55] on div "Classify the call LOCATION NAME Zoom Electricians Indio FROM PHONE [PHONE_NUMBE…" at bounding box center [746, 402] width 1424 height 737
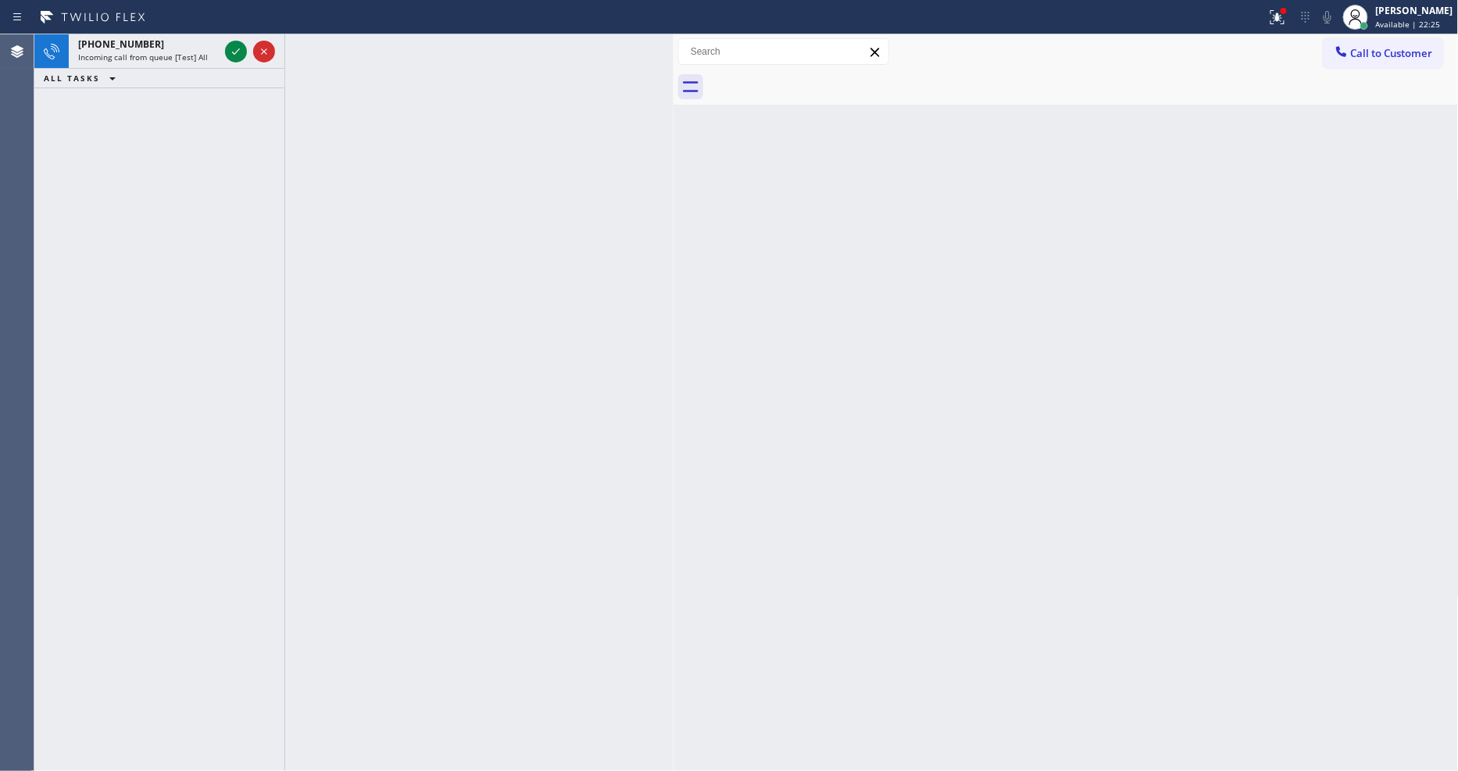
click at [234, 55] on icon at bounding box center [236, 51] width 19 height 19
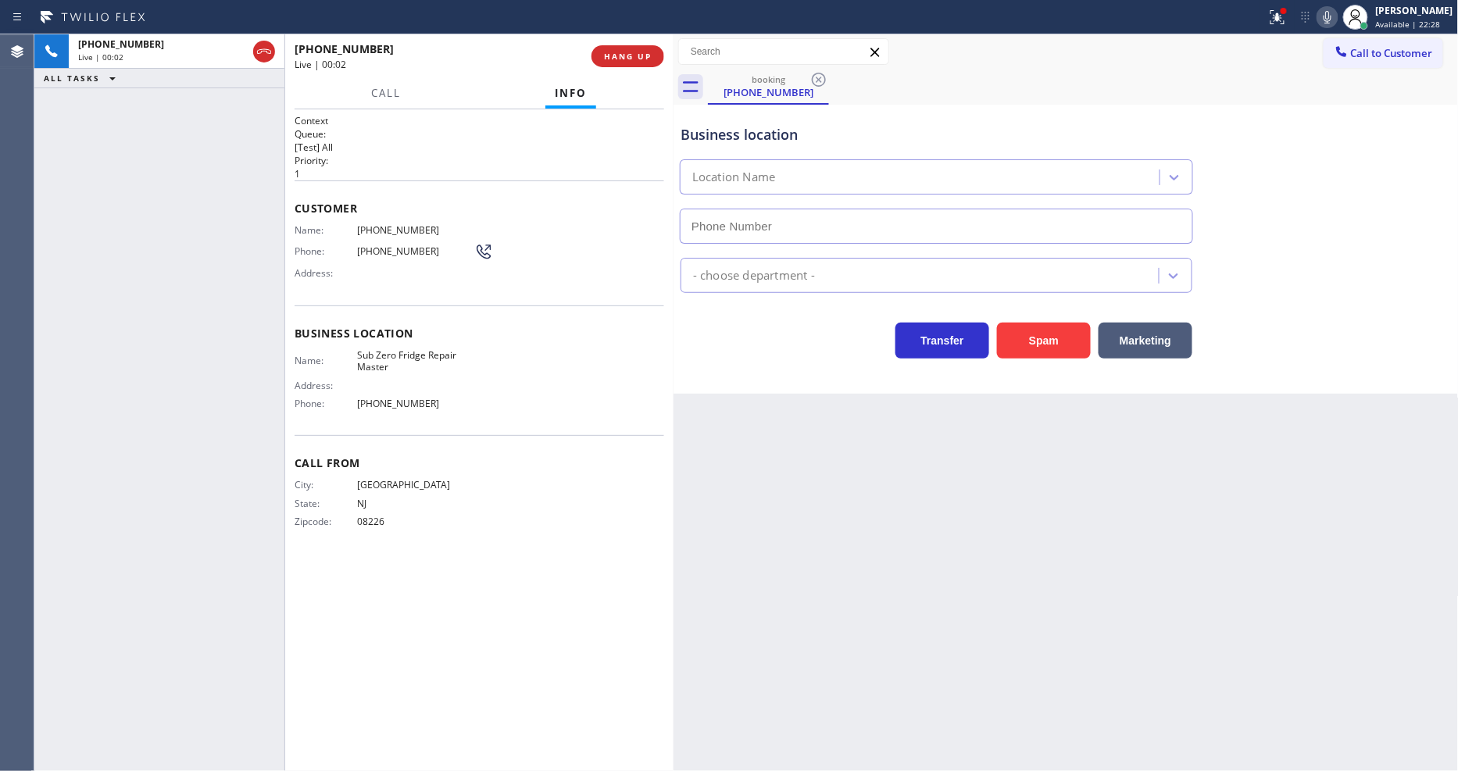
type input "[PHONE_NUMBER]"
click at [633, 55] on span "HANG UP" at bounding box center [628, 56] width 48 height 11
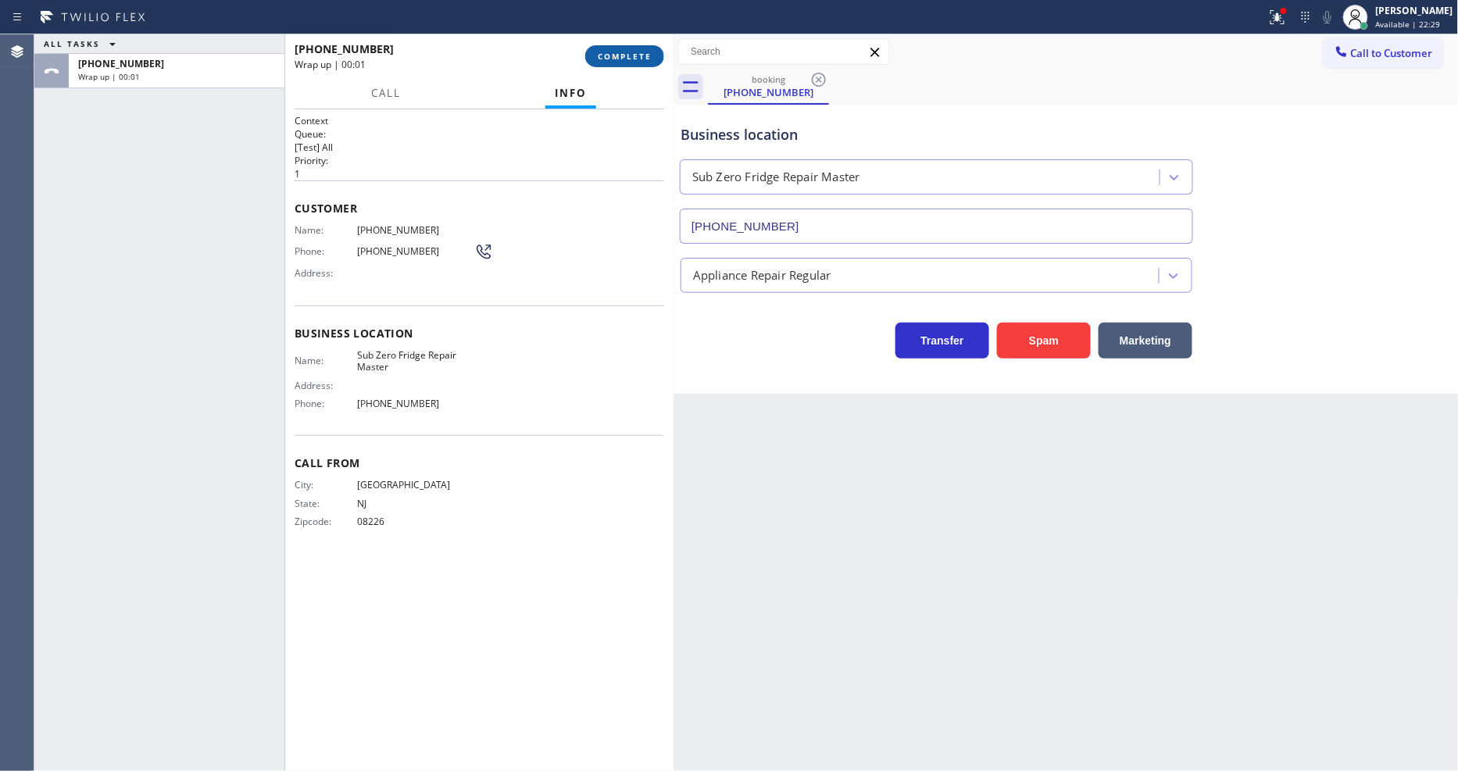
drag, startPoint x: 631, startPoint y: 53, endPoint x: 818, endPoint y: 144, distance: 207.6
click at [631, 52] on span "COMPLETE" at bounding box center [625, 56] width 54 height 11
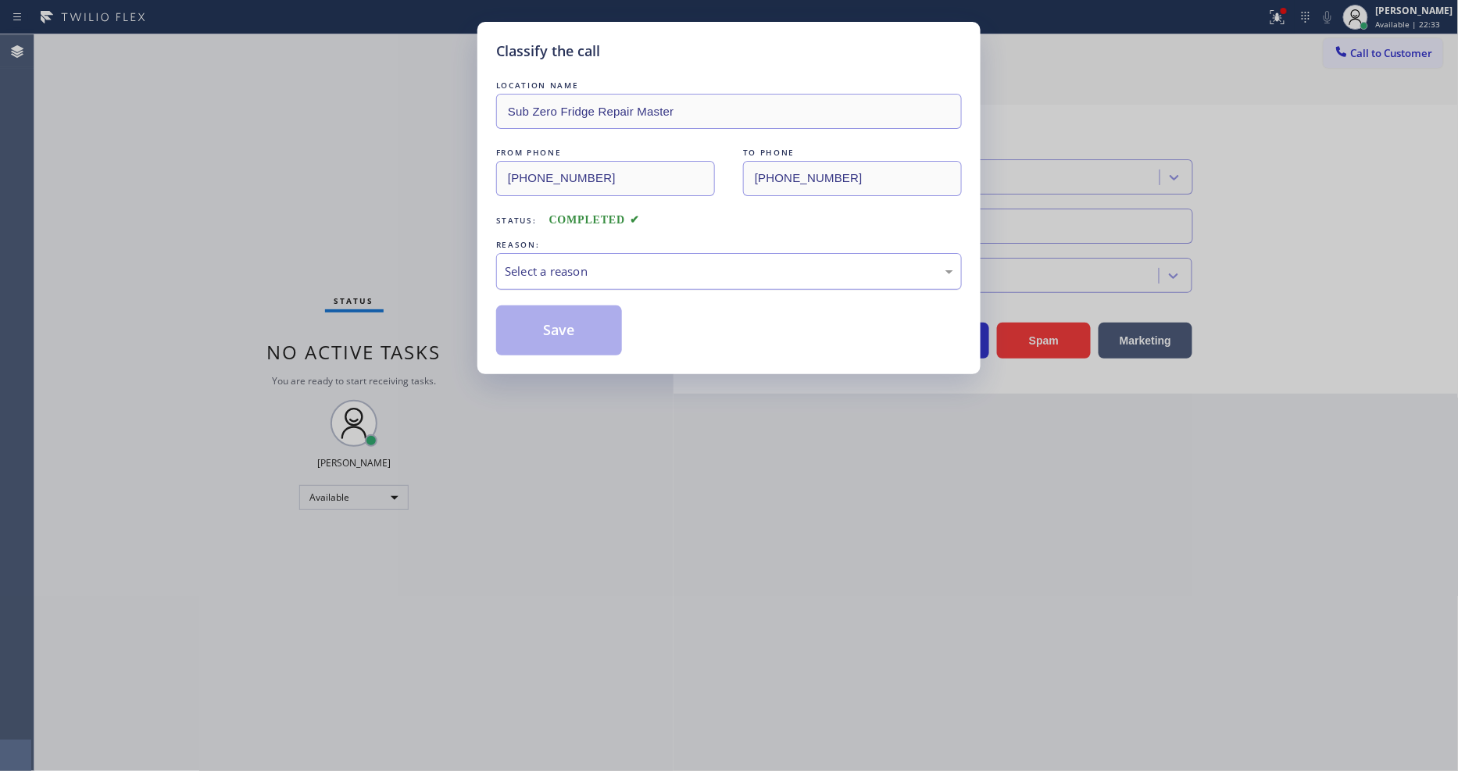
click at [542, 255] on div "Select a reason" at bounding box center [729, 271] width 466 height 37
click at [548, 325] on button "Save" at bounding box center [559, 331] width 126 height 50
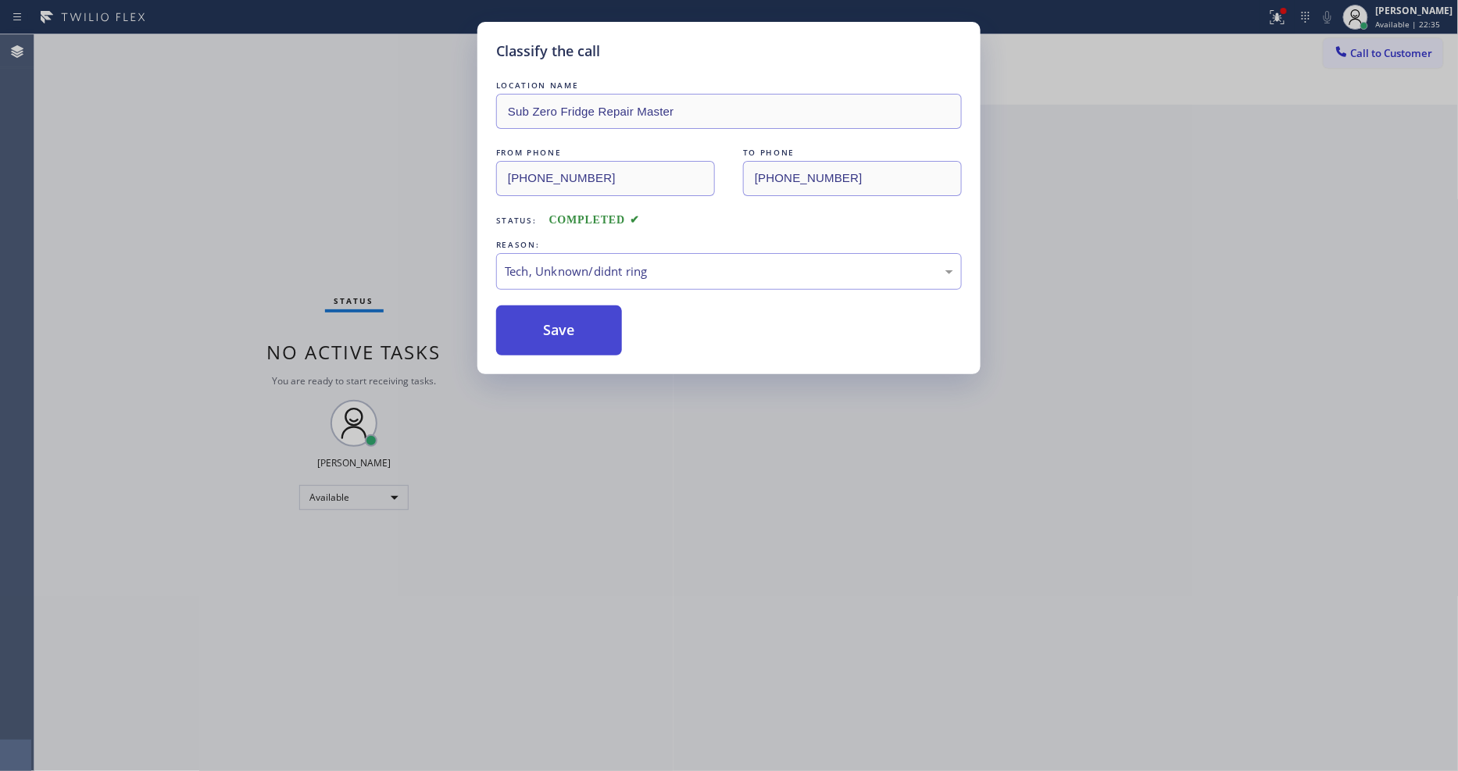
click at [548, 325] on button "Save" at bounding box center [559, 331] width 126 height 50
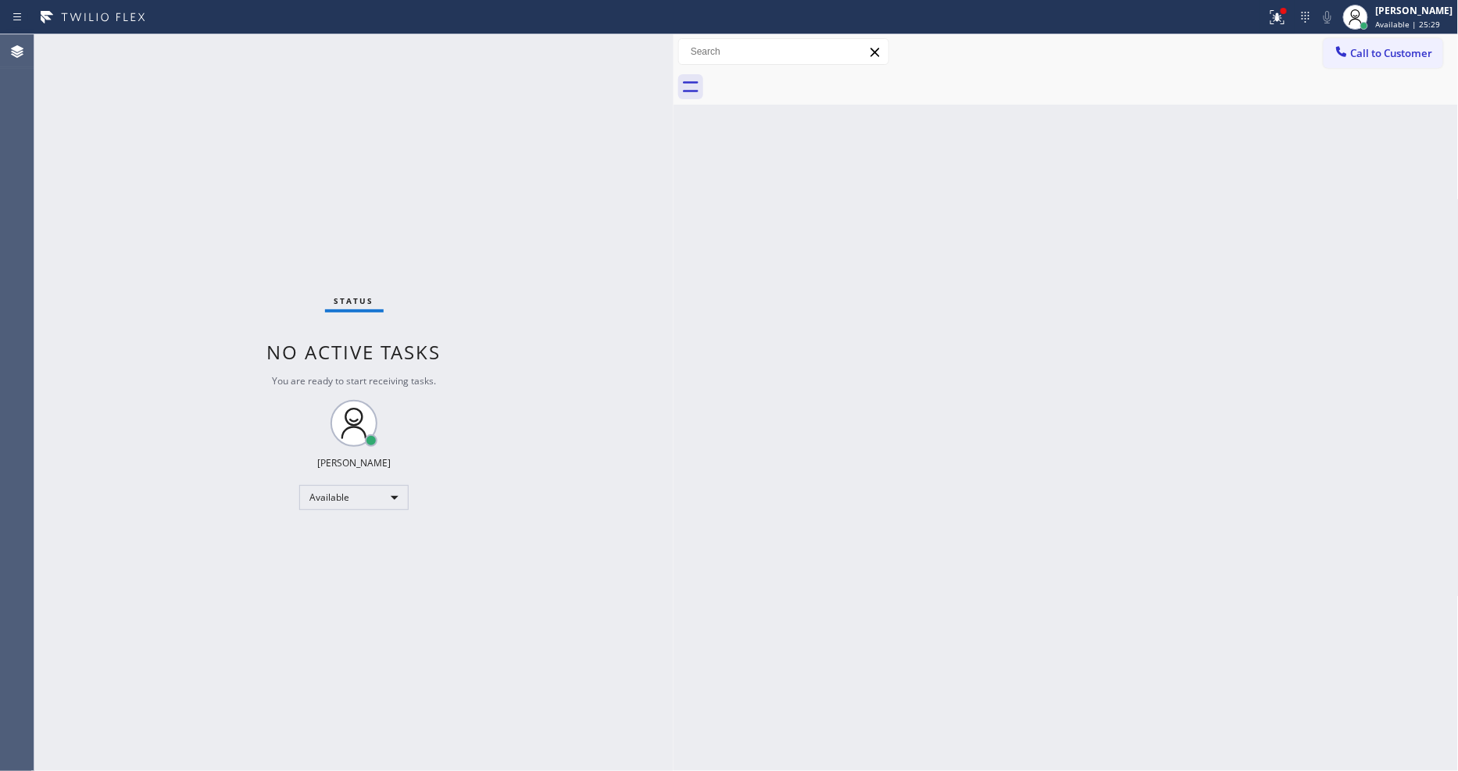
click at [233, 52] on div "Status No active tasks You are ready to start receiving tasks. [PERSON_NAME] Av…" at bounding box center [353, 402] width 639 height 737
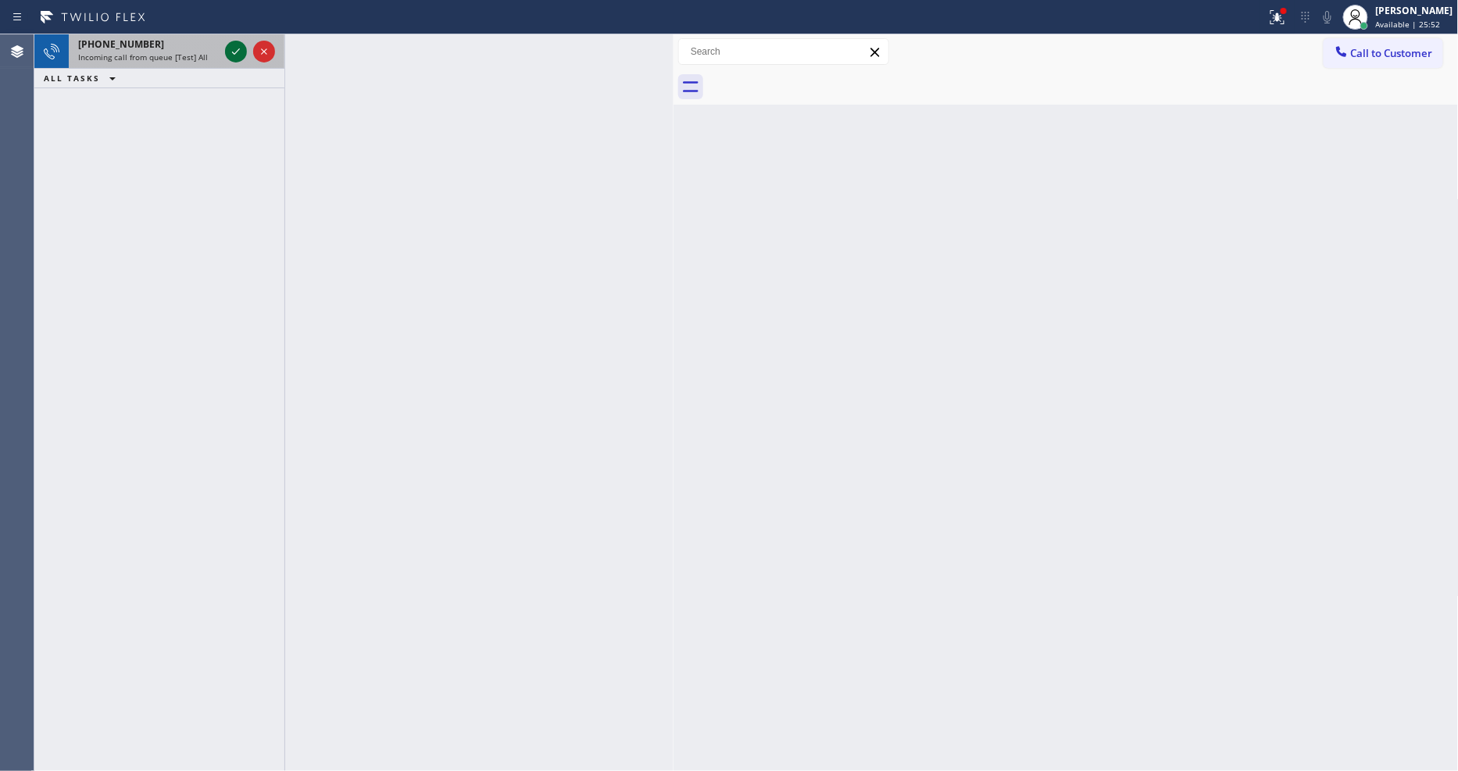
click at [233, 48] on icon at bounding box center [236, 51] width 19 height 19
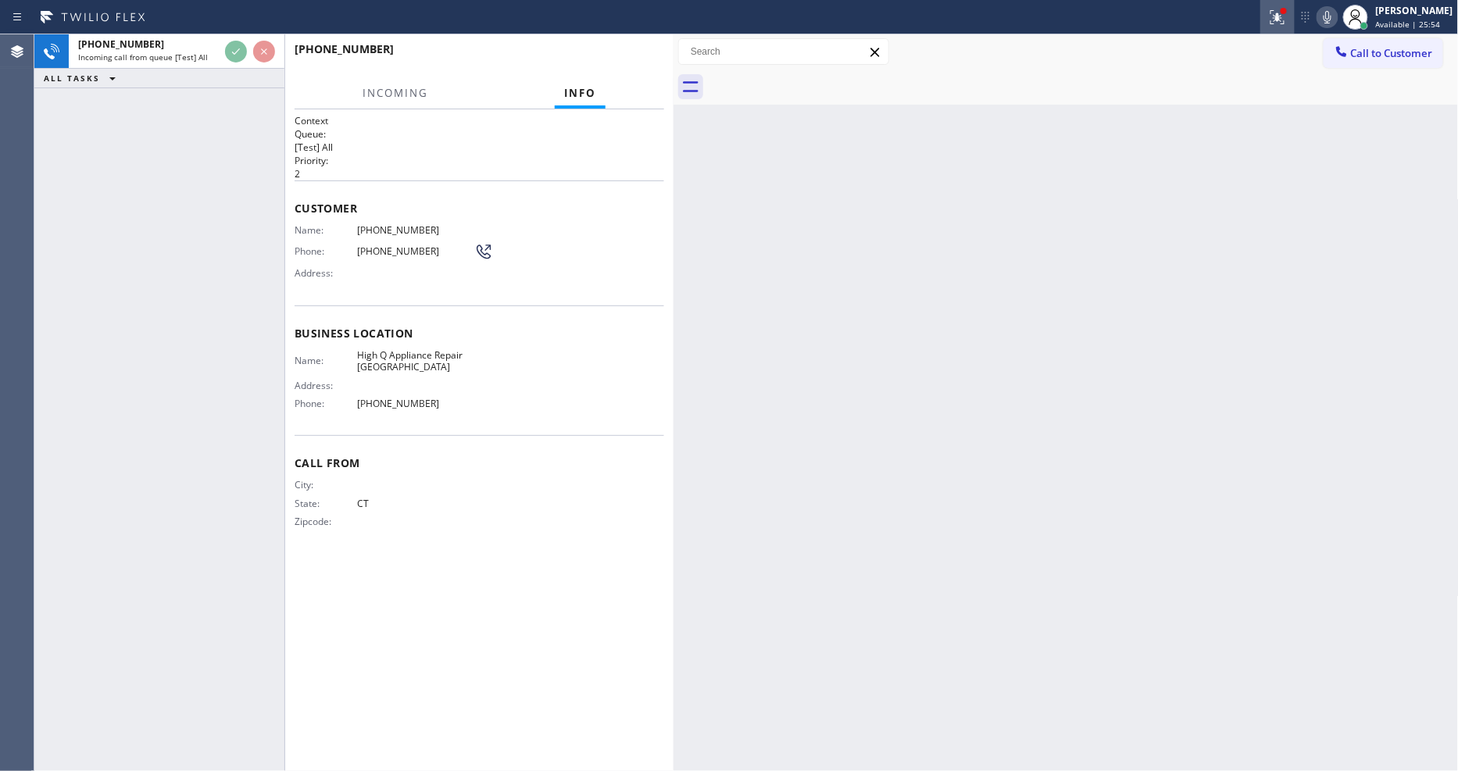
click at [1295, 22] on div at bounding box center [1278, 17] width 34 height 19
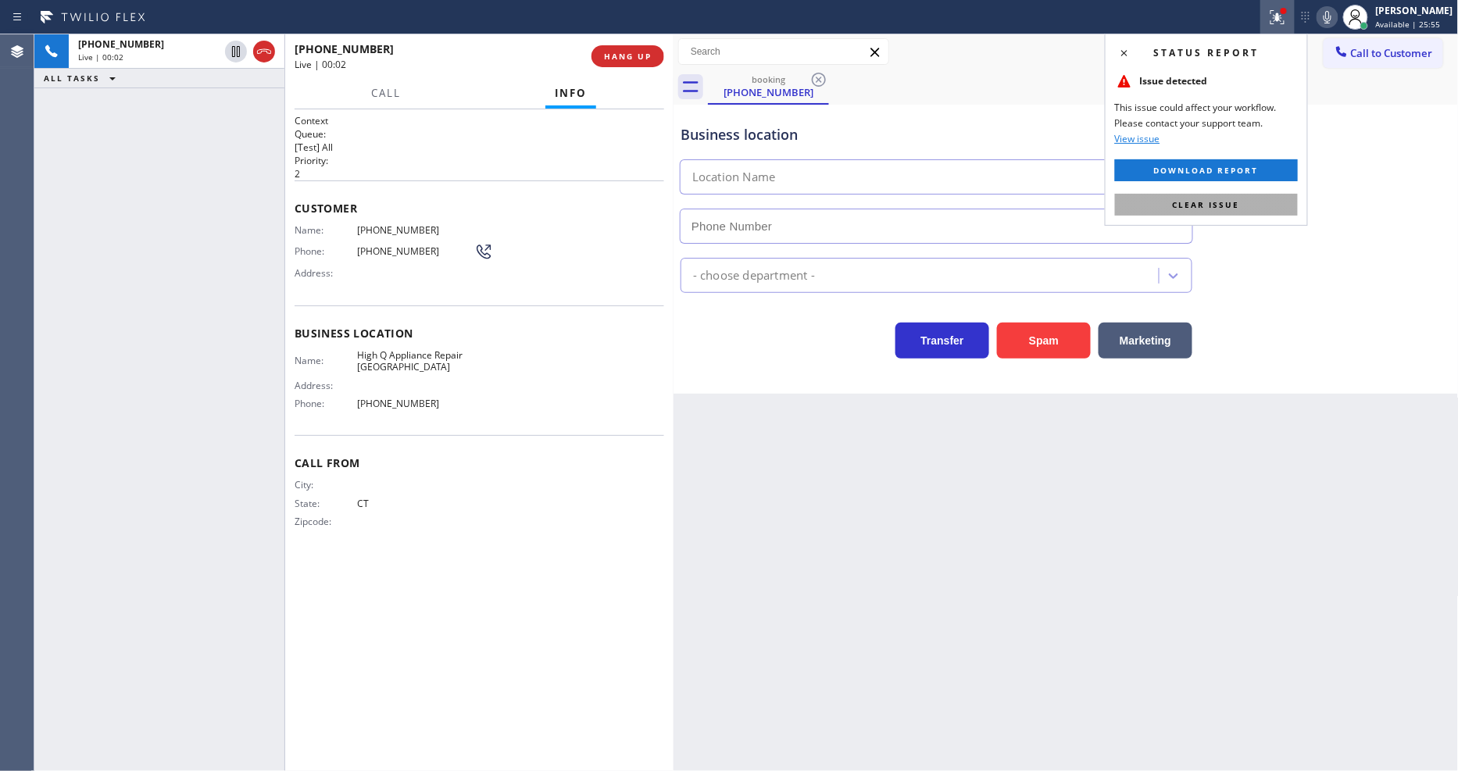
click at [1255, 198] on button "Clear issue" at bounding box center [1206, 205] width 183 height 22
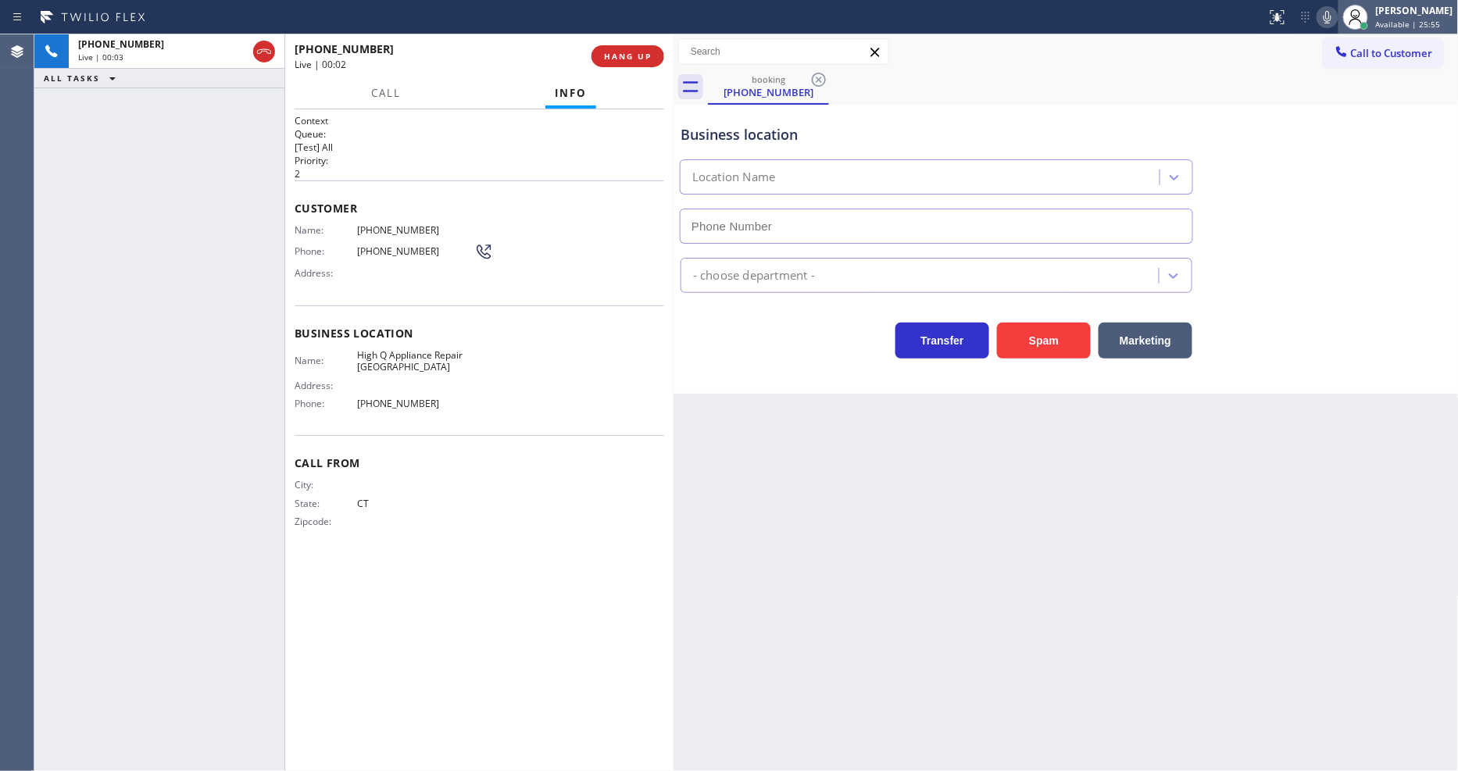
type input "[PHONE_NUMBER]"
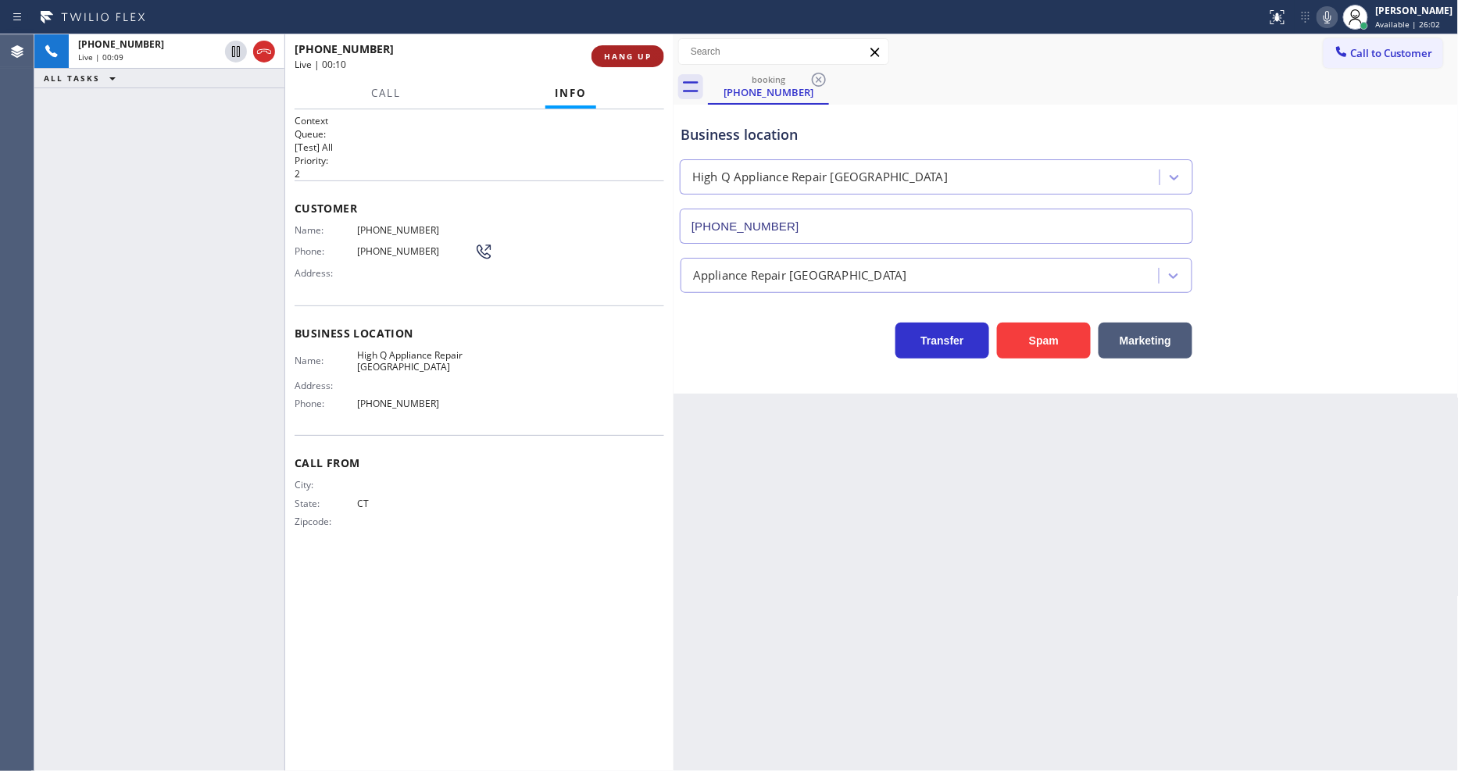
click at [610, 55] on span "HANG UP" at bounding box center [628, 56] width 48 height 11
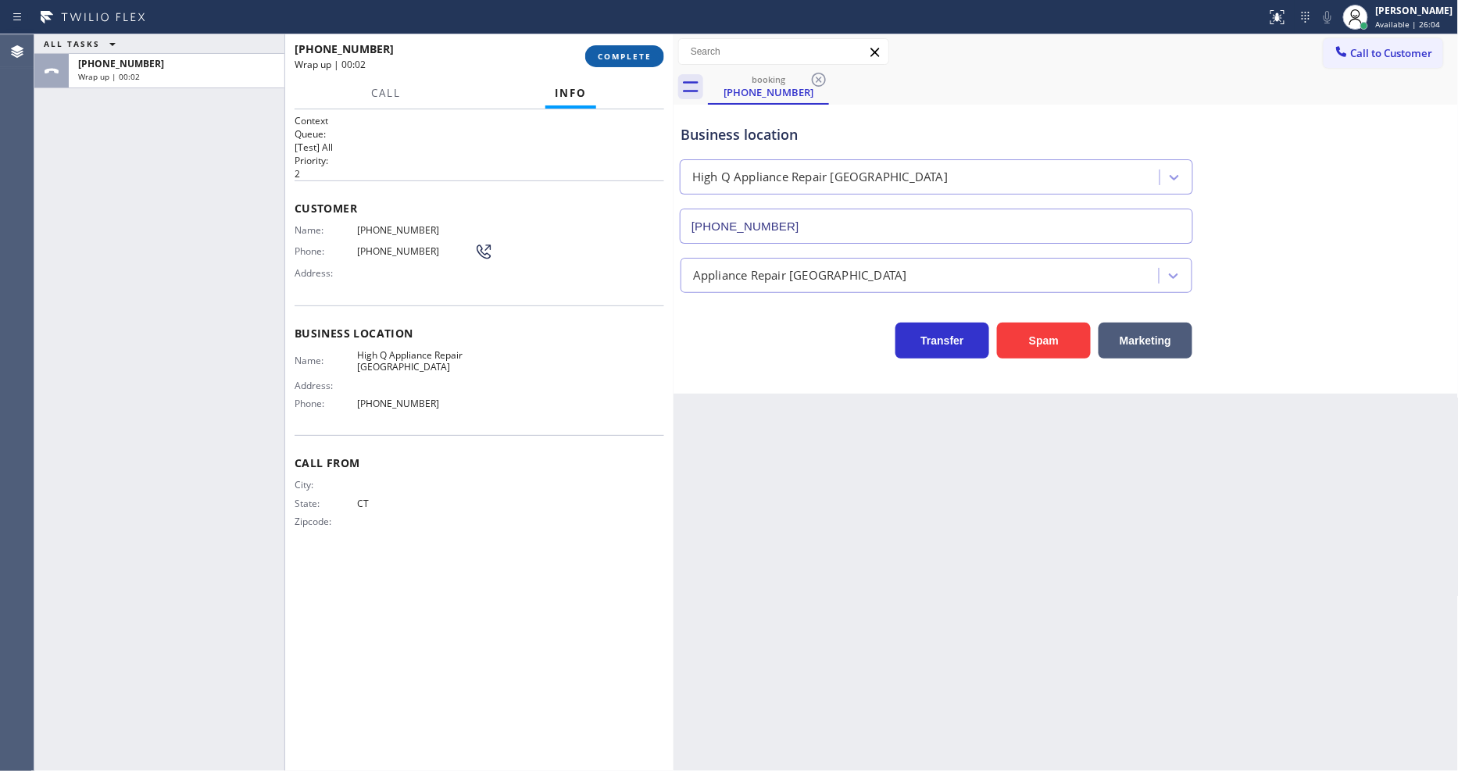
click at [610, 55] on span "COMPLETE" at bounding box center [625, 56] width 54 height 11
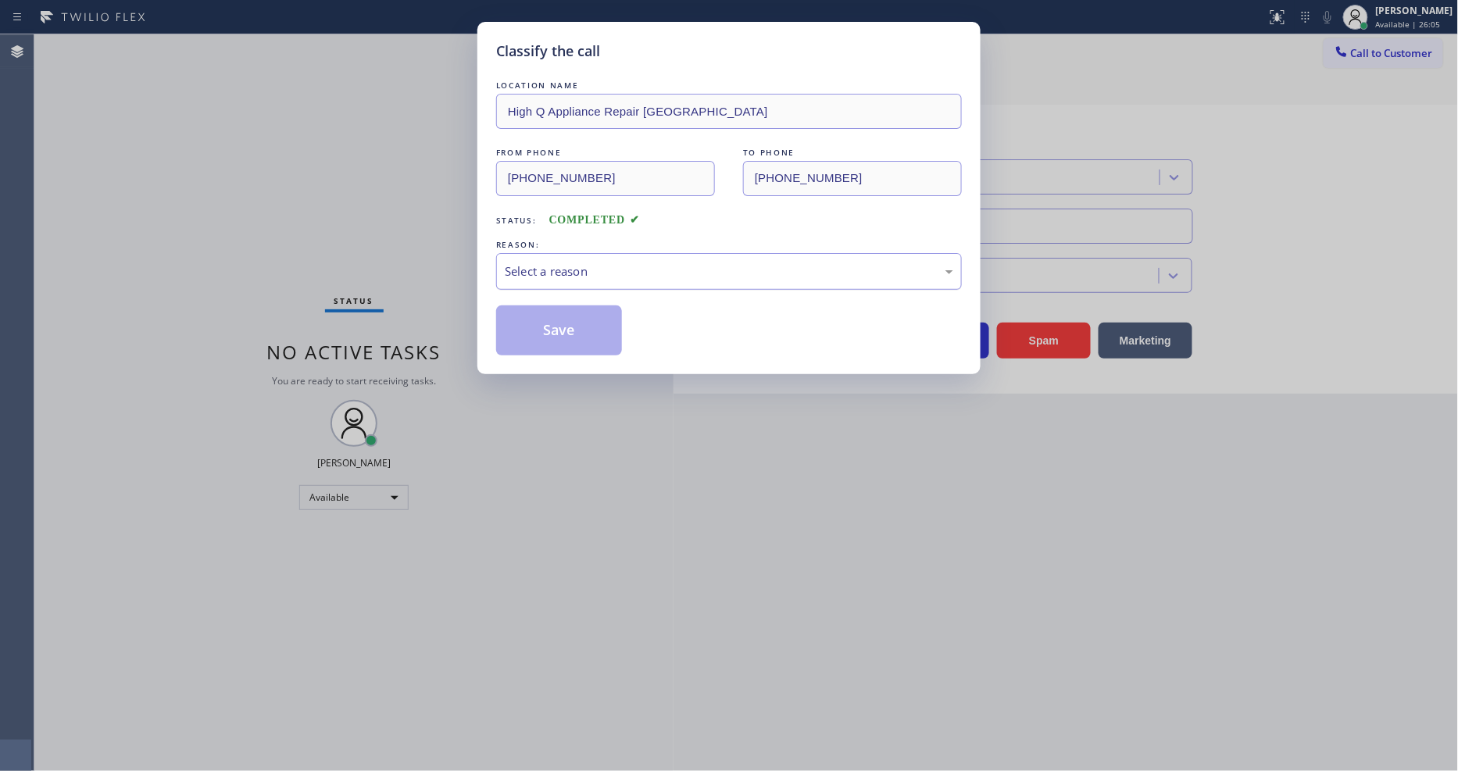
click at [565, 263] on div "Select a reason" at bounding box center [729, 272] width 449 height 18
click at [583, 275] on div "Yelp / Google" at bounding box center [729, 272] width 449 height 18
click at [575, 316] on button "Save" at bounding box center [559, 331] width 126 height 50
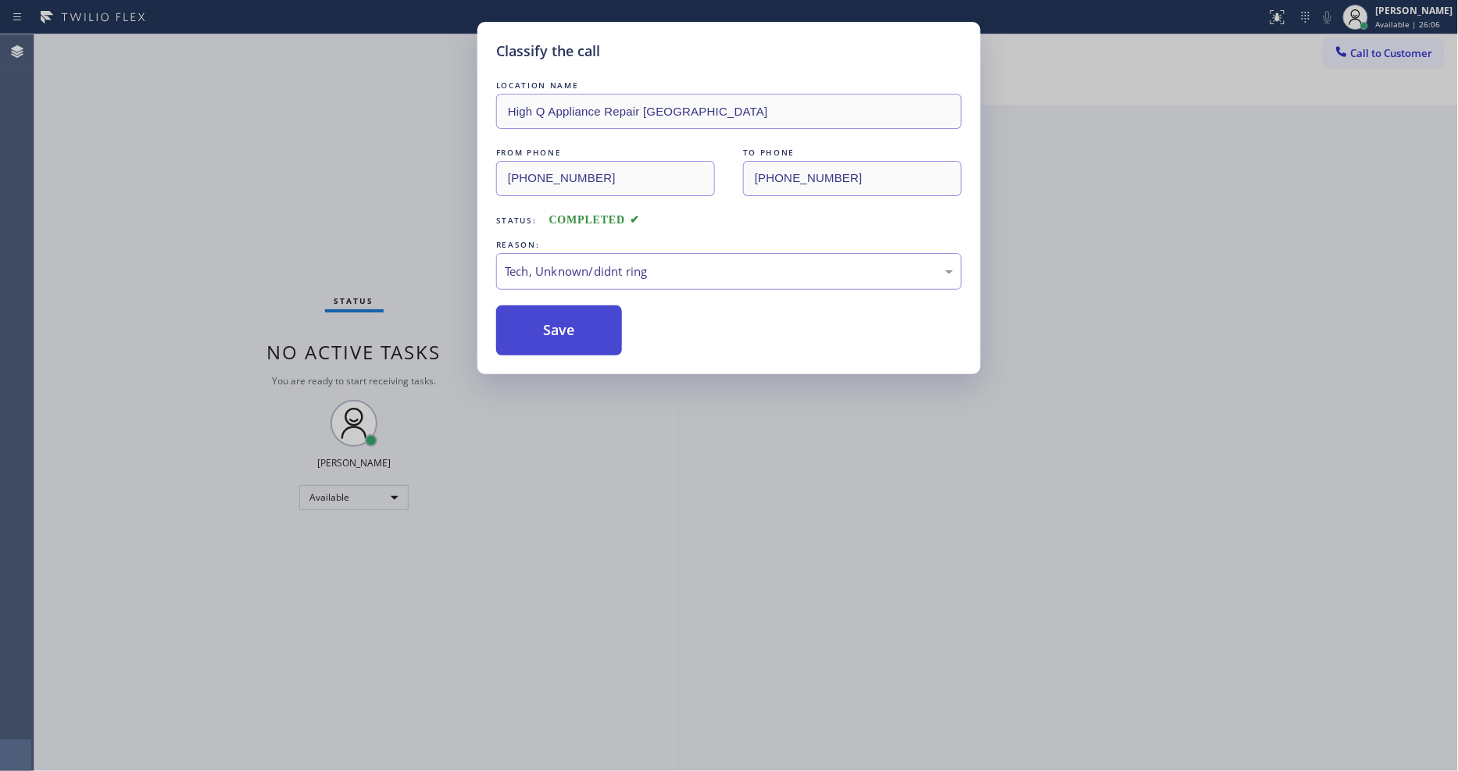
click at [575, 316] on button "Save" at bounding box center [559, 331] width 126 height 50
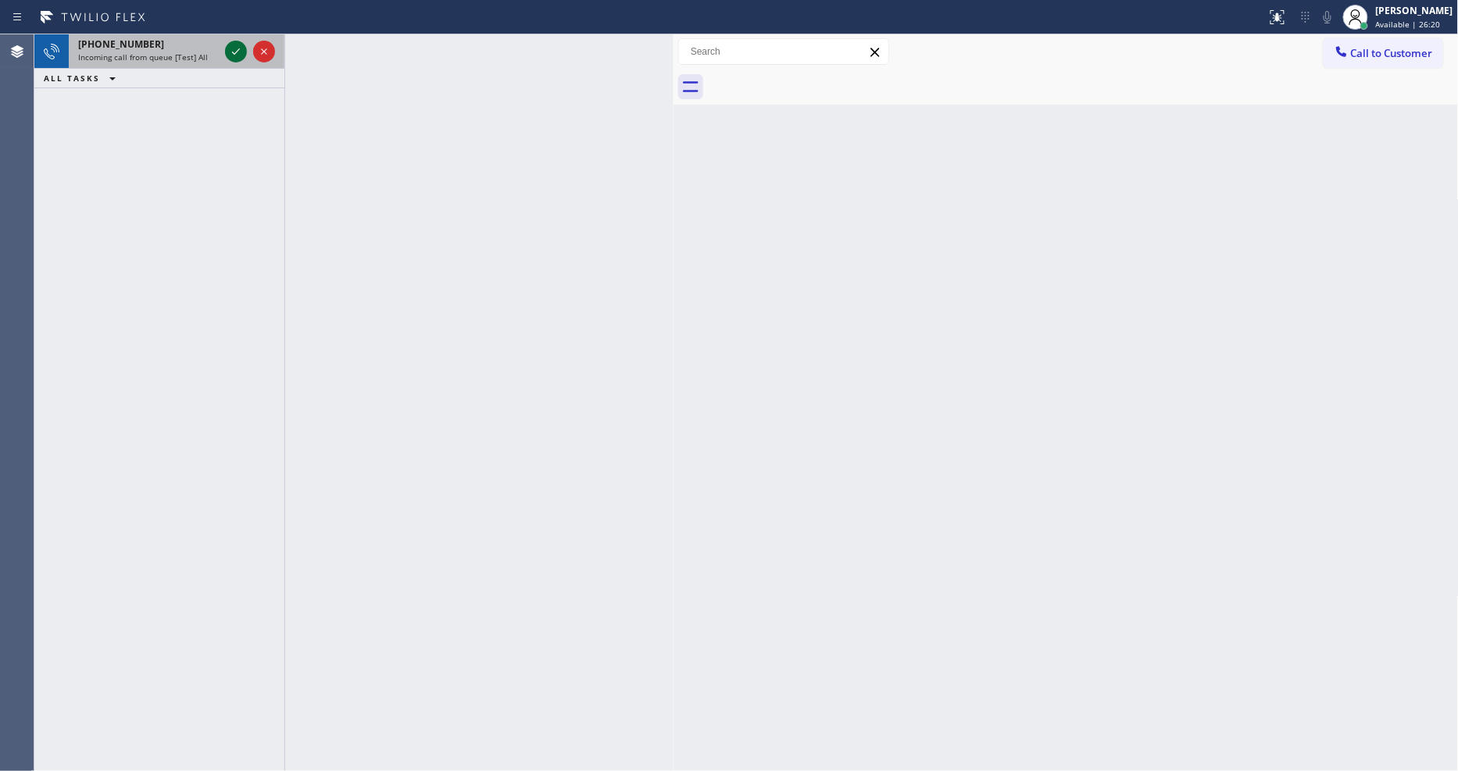
click at [236, 52] on icon at bounding box center [236, 51] width 8 height 6
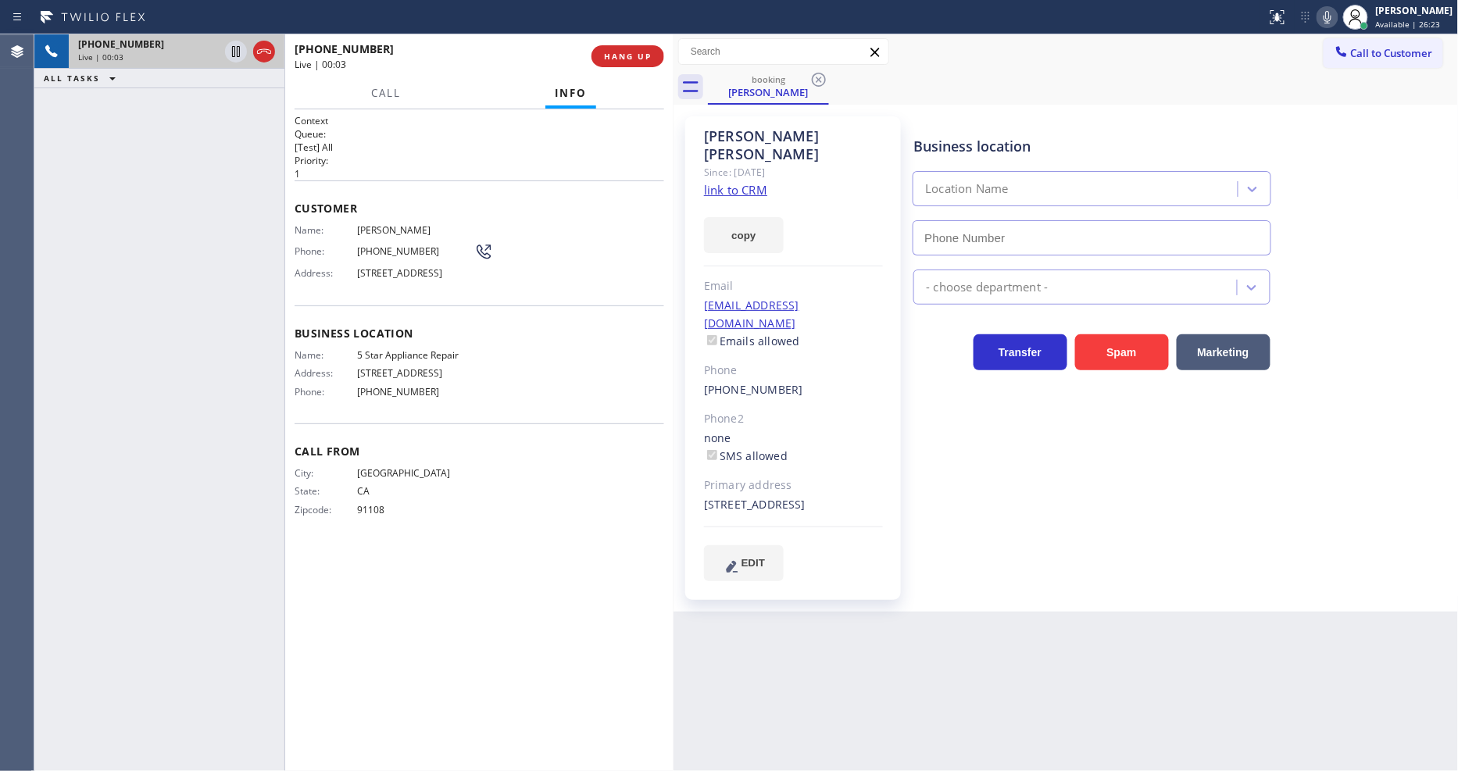
type input "[PHONE_NUMBER]"
click at [732, 182] on link "link to CRM" at bounding box center [735, 190] width 63 height 16
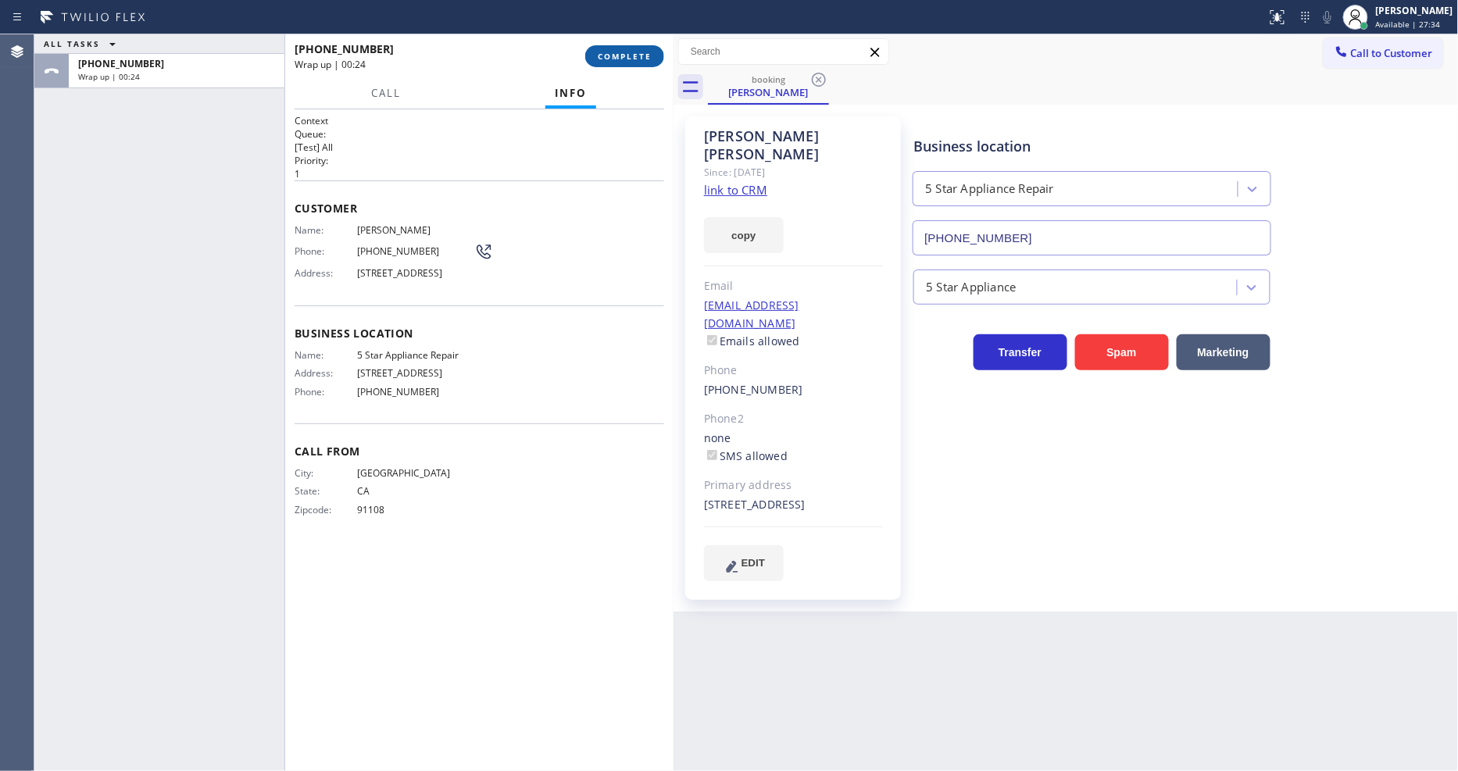
click at [581, 51] on div "[PHONE_NUMBER] Wrap up | 00:24" at bounding box center [440, 56] width 291 height 41
click at [606, 63] on button "COMPLETE" at bounding box center [624, 56] width 79 height 22
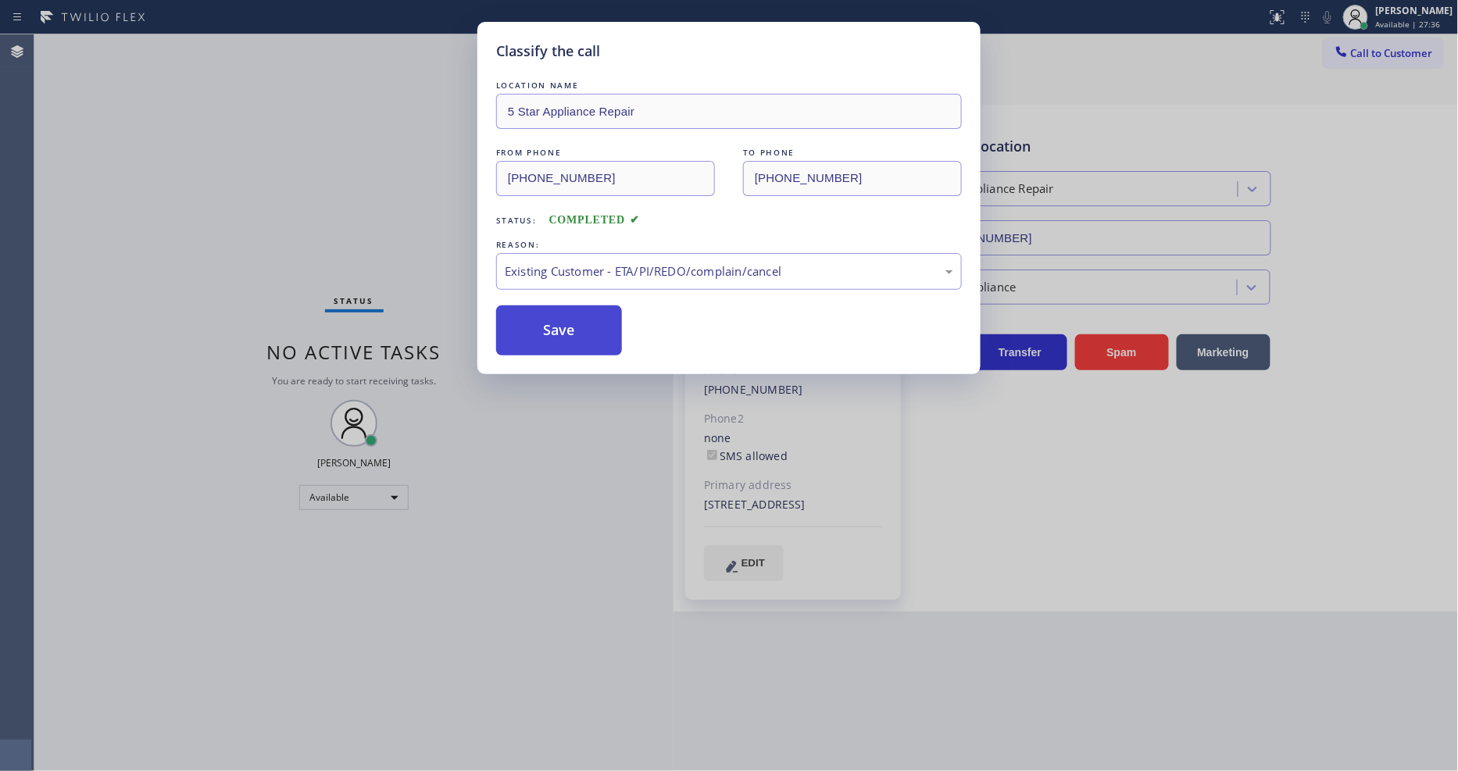
click at [536, 325] on button "Save" at bounding box center [559, 331] width 126 height 50
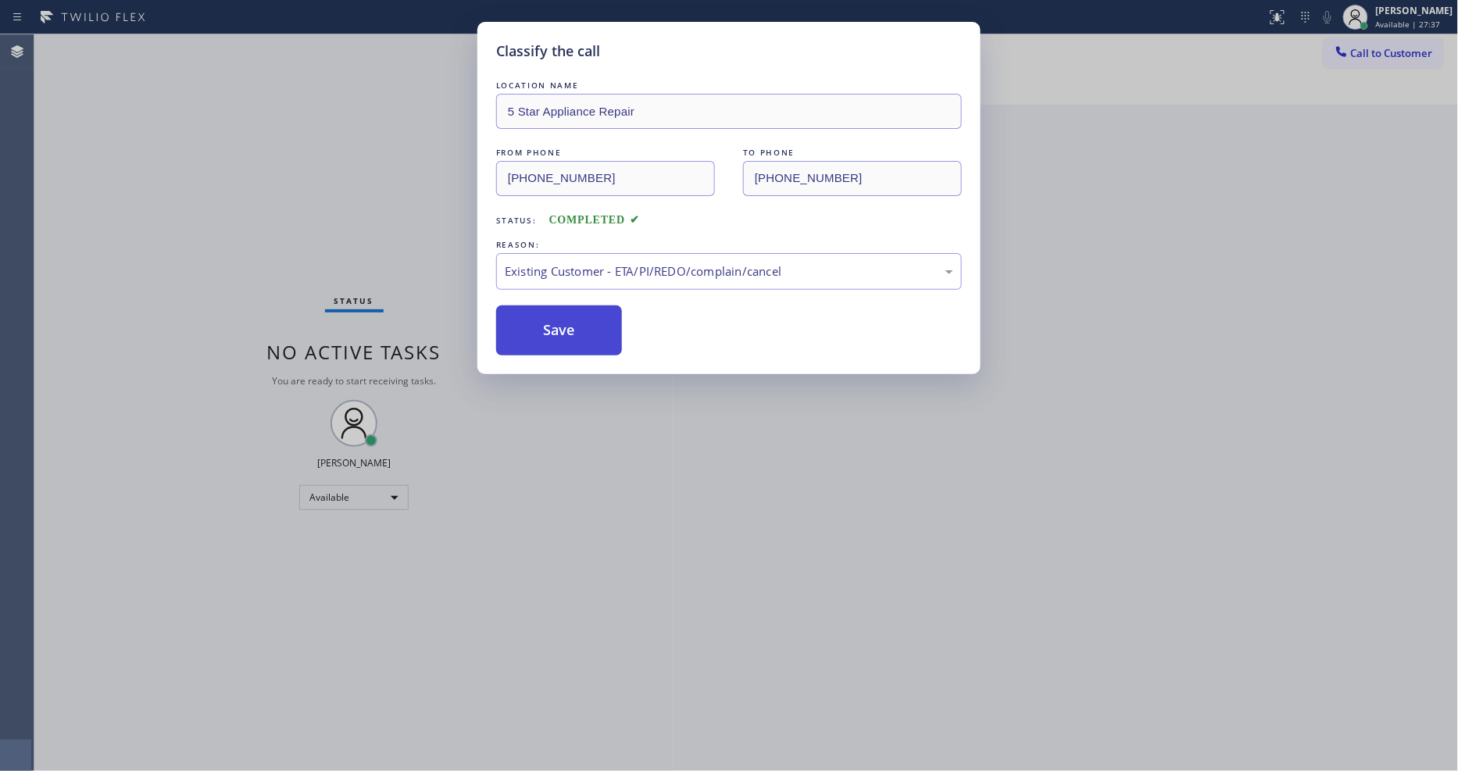
click at [536, 325] on button "Save" at bounding box center [559, 331] width 126 height 50
click at [537, 325] on button "Save" at bounding box center [559, 331] width 126 height 50
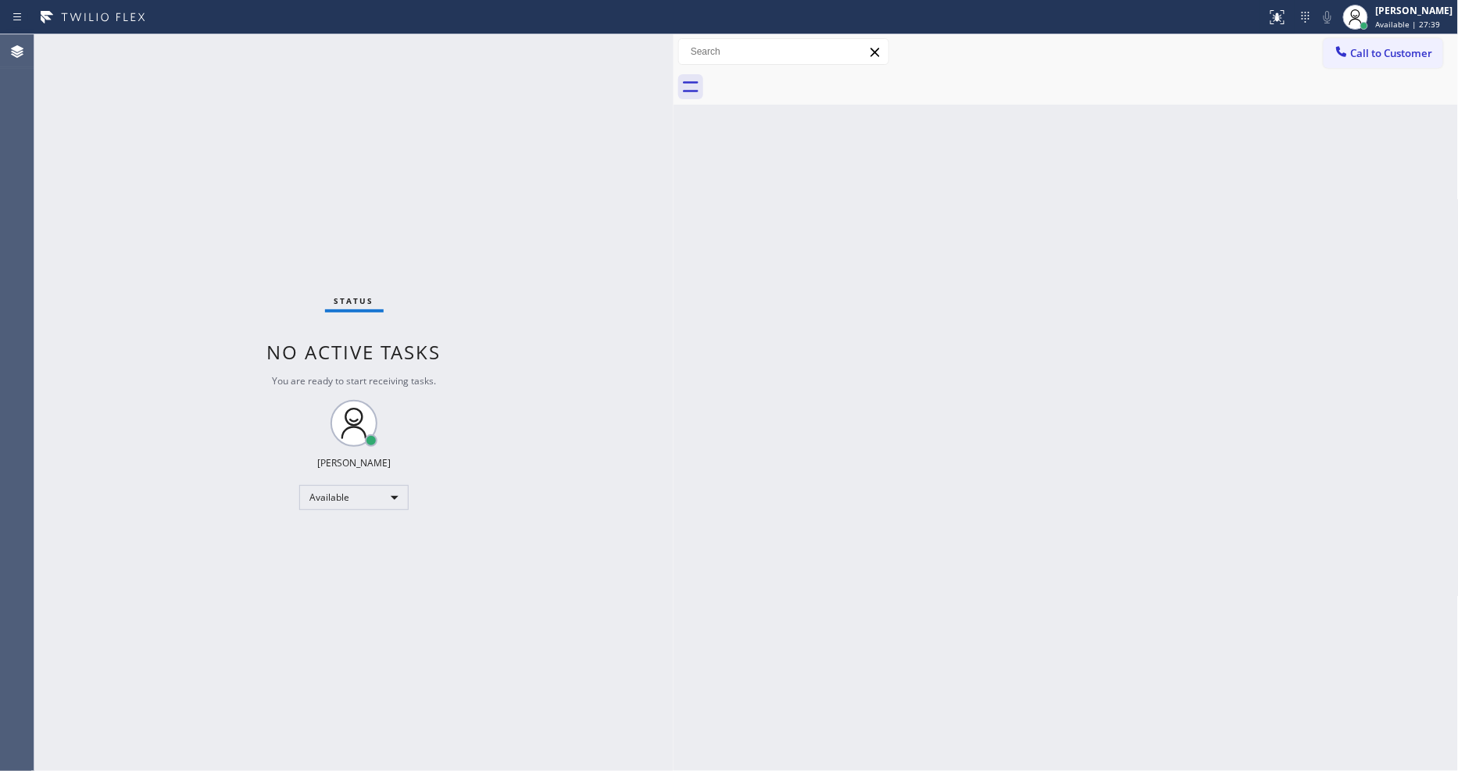
drag, startPoint x: 642, startPoint y: 663, endPoint x: 530, endPoint y: 714, distance: 122.8
click at [641, 662] on div "Status No active tasks You are ready to start receiving tasks. [PERSON_NAME] Av…" at bounding box center [353, 402] width 639 height 737
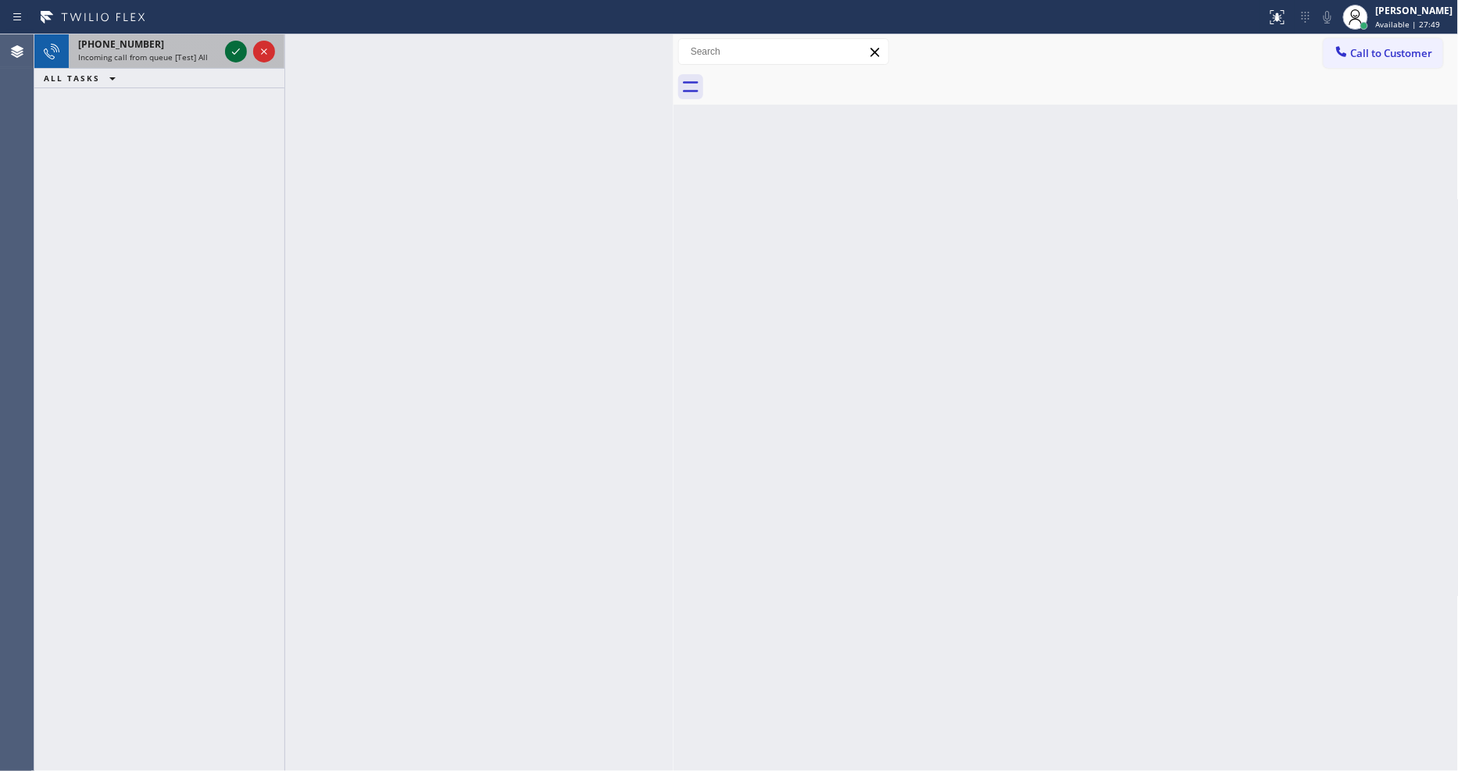
click at [238, 48] on icon at bounding box center [236, 51] width 19 height 19
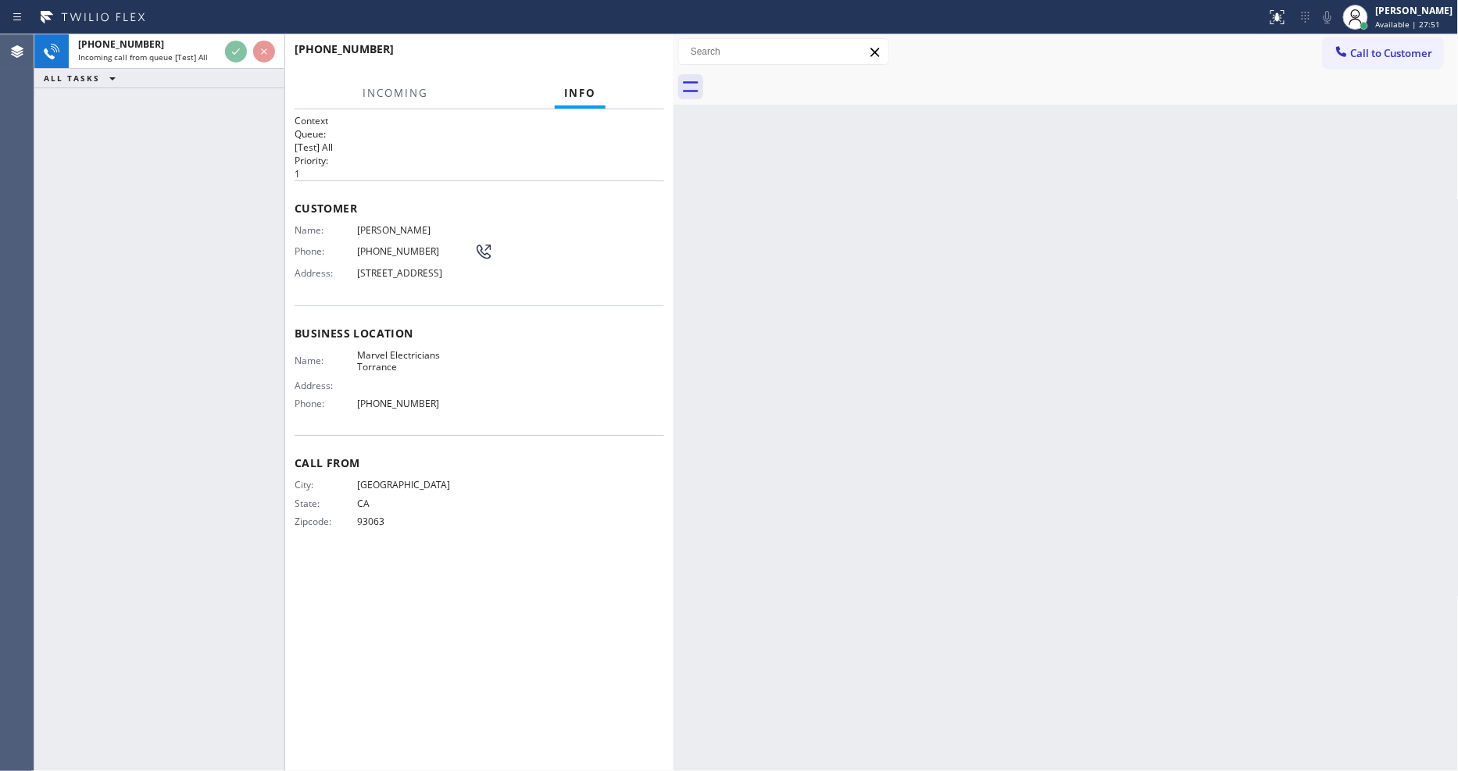
click at [410, 527] on span "93063" at bounding box center [415, 522] width 117 height 12
click at [396, 564] on div "Context Queue: [Test] All Priority: 1 Customer Name: [PERSON_NAME] Phone: [PHON…" at bounding box center [480, 440] width 370 height 653
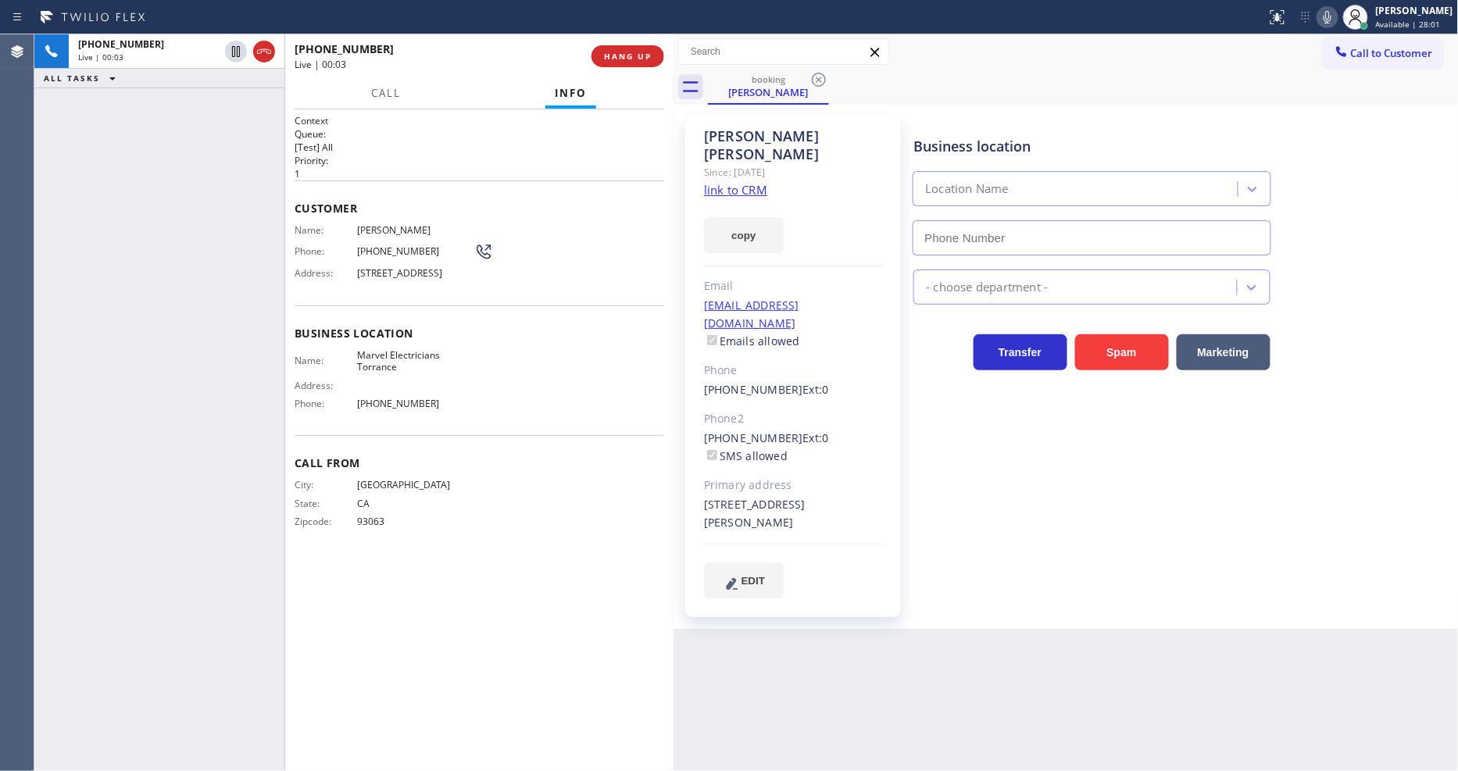
type input "[PHONE_NUMBER]"
click at [717, 182] on link "link to CRM" at bounding box center [735, 190] width 63 height 16
click at [618, 51] on span "HANG UP" at bounding box center [628, 56] width 48 height 11
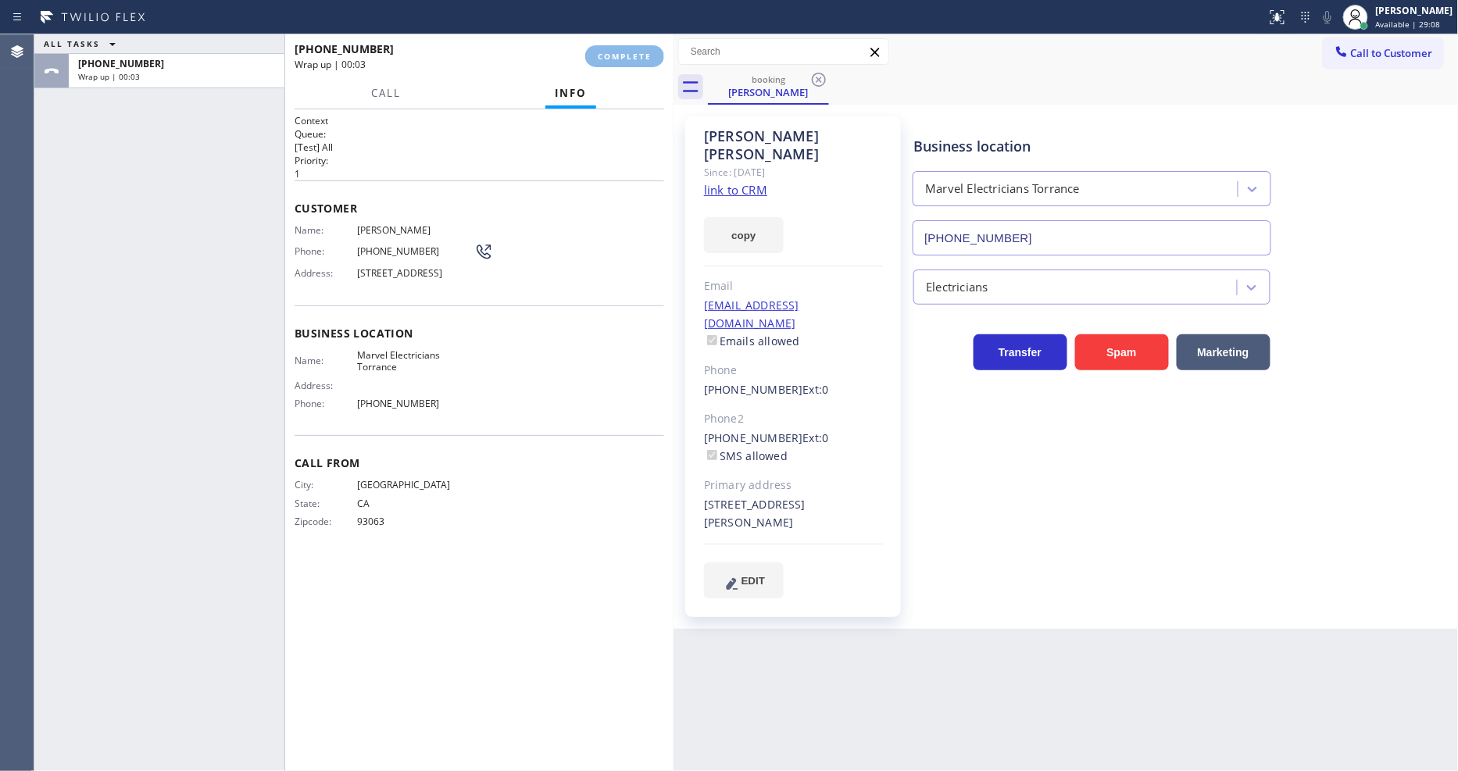
click at [546, 254] on div "Name: [PERSON_NAME] Phone: [PHONE_NUMBER] Address: [STREET_ADDRESS]" at bounding box center [480, 255] width 370 height 62
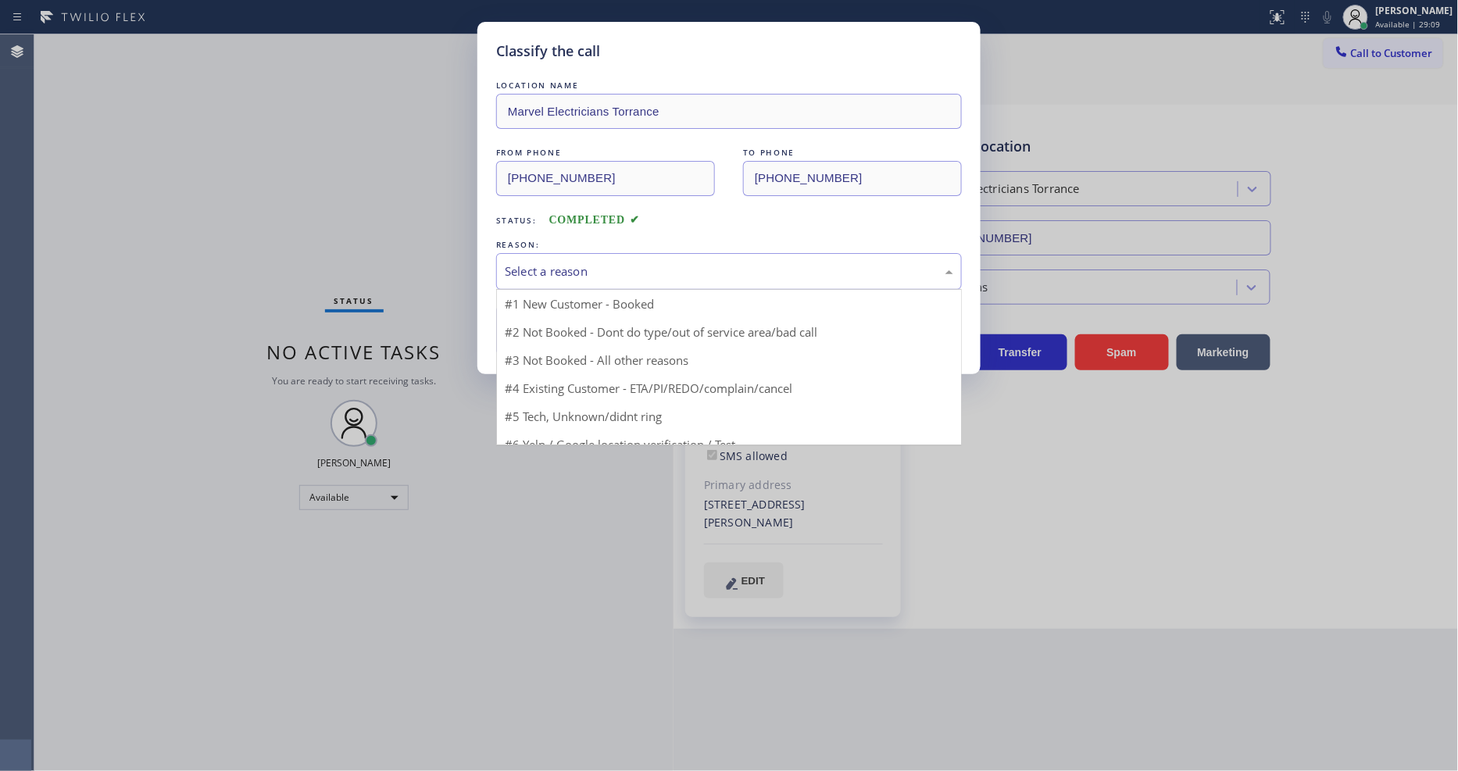
click at [546, 254] on div "Select a reason" at bounding box center [729, 271] width 466 height 37
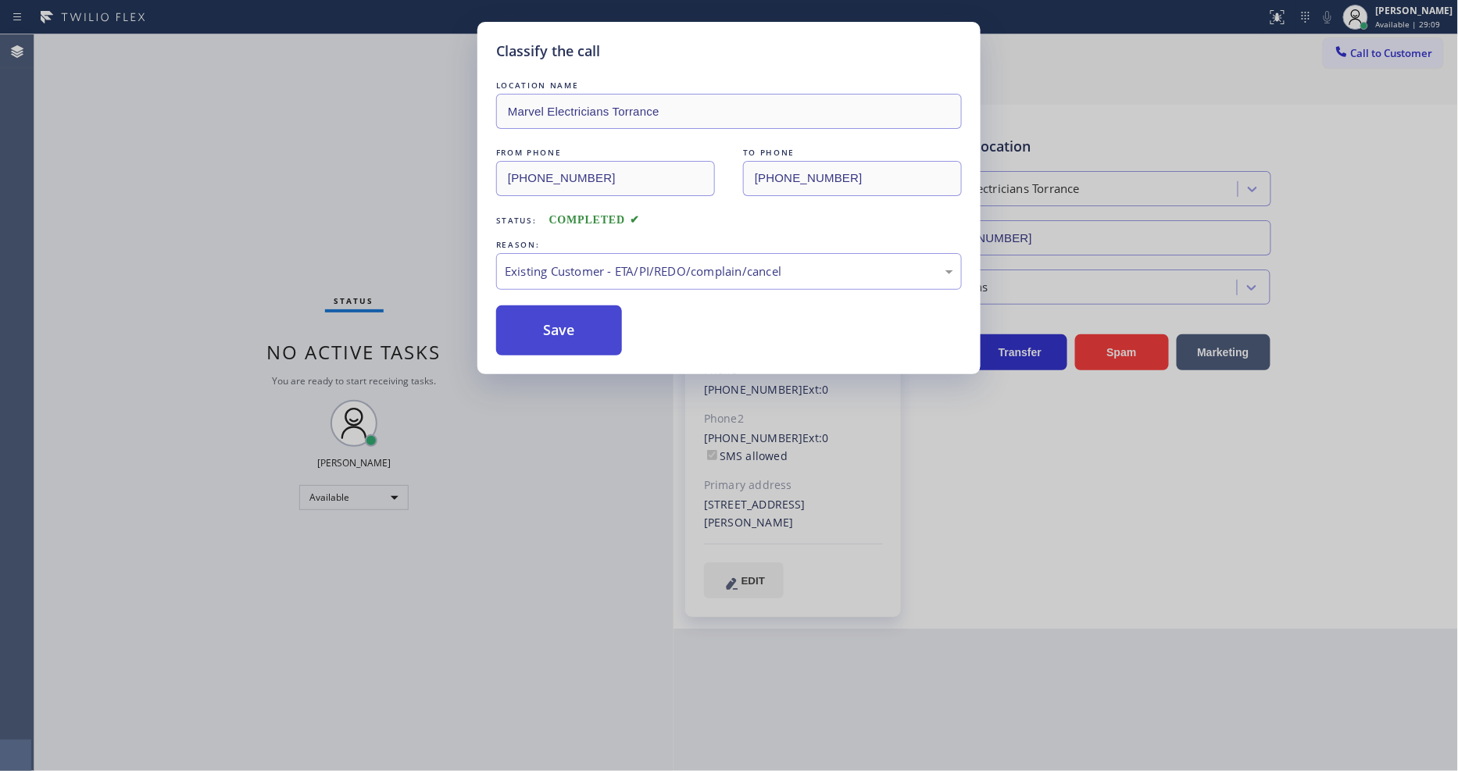
click at [537, 321] on button "Save" at bounding box center [559, 331] width 126 height 50
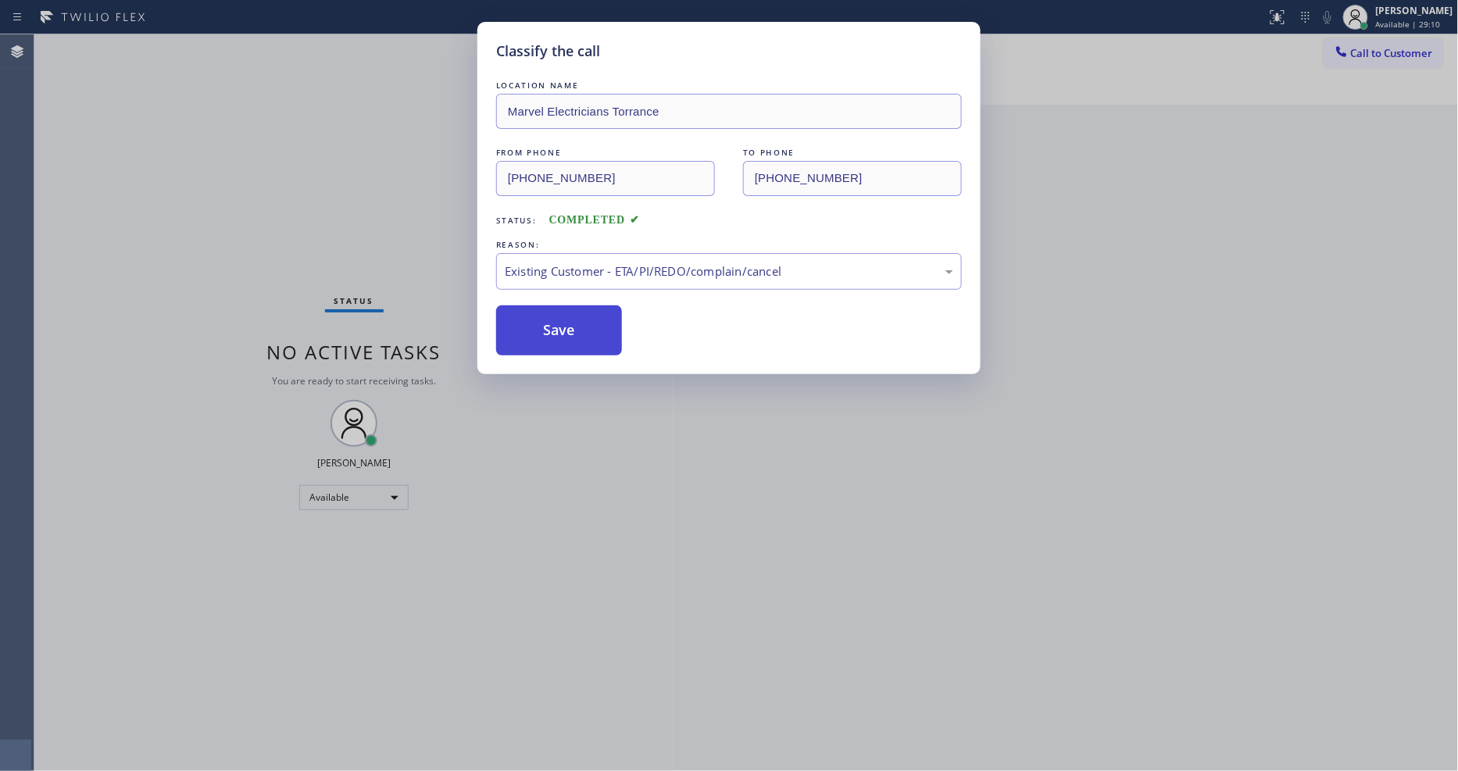
click at [537, 321] on button "Save" at bounding box center [559, 331] width 126 height 50
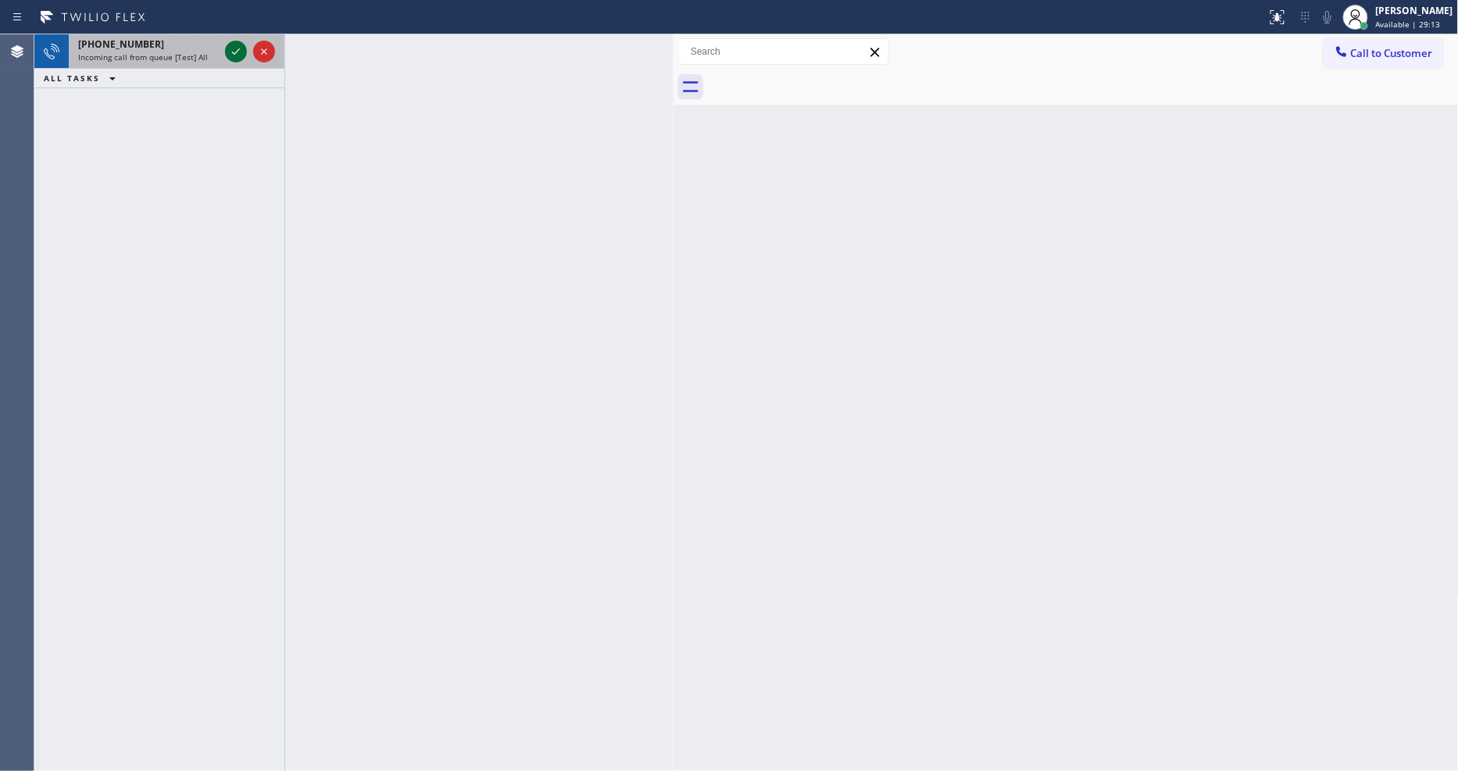
click at [230, 52] on icon at bounding box center [236, 51] width 19 height 19
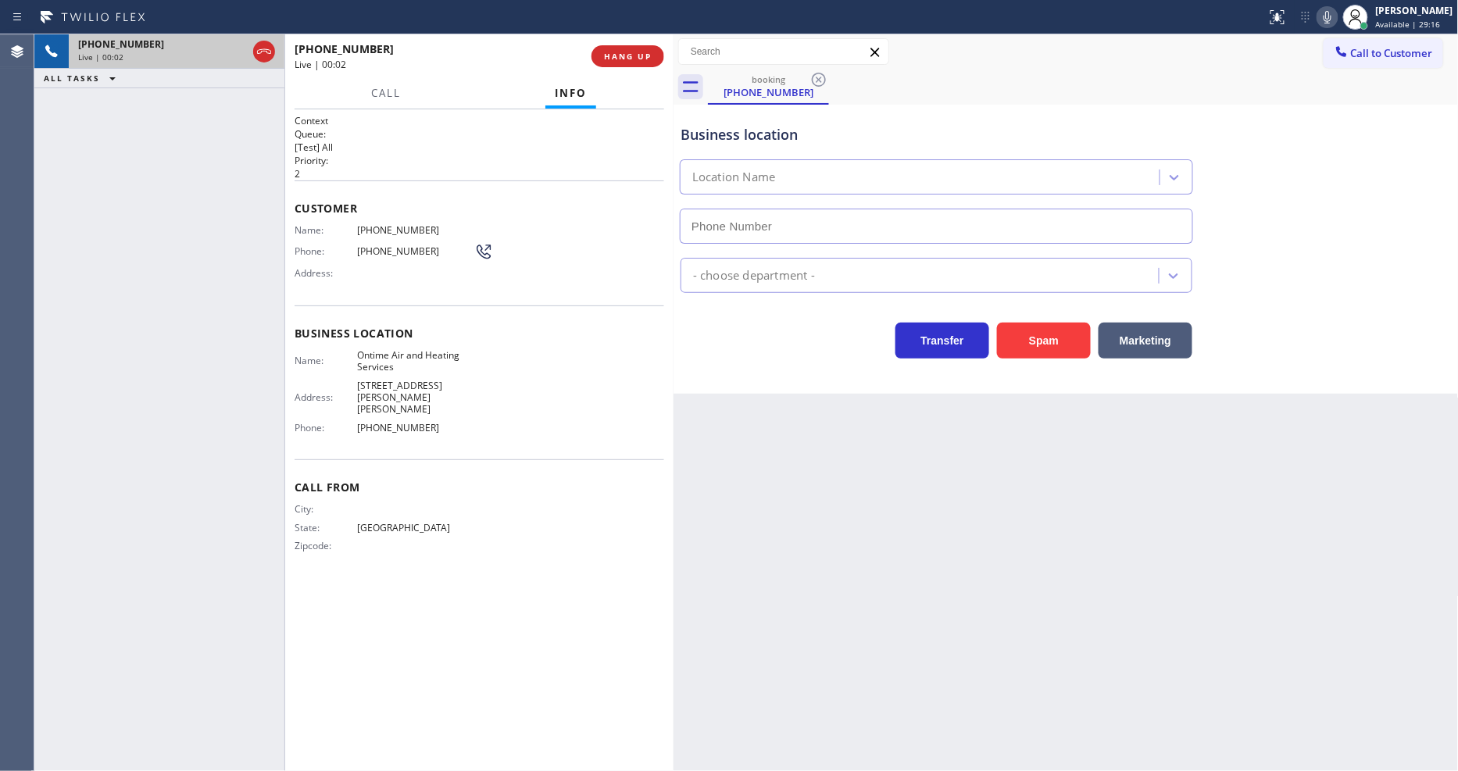
click at [993, 394] on div "Back to Dashboard Change Sender ID Customers Technicians Select a contact Outbo…" at bounding box center [1066, 402] width 785 height 737
type input "[PHONE_NUMBER]"
click at [627, 56] on span "HANG UP" at bounding box center [628, 56] width 48 height 11
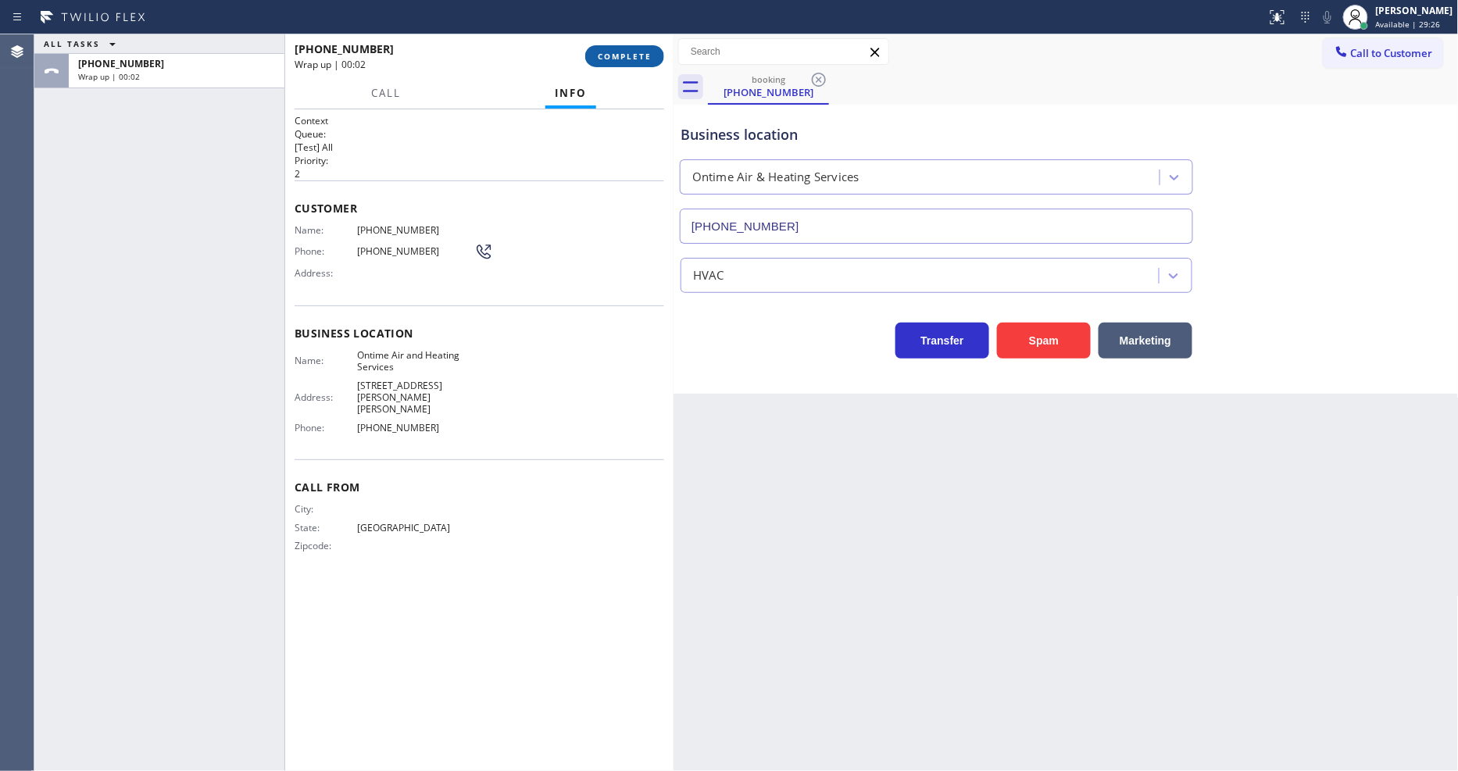
click at [627, 56] on span "COMPLETE" at bounding box center [625, 56] width 54 height 11
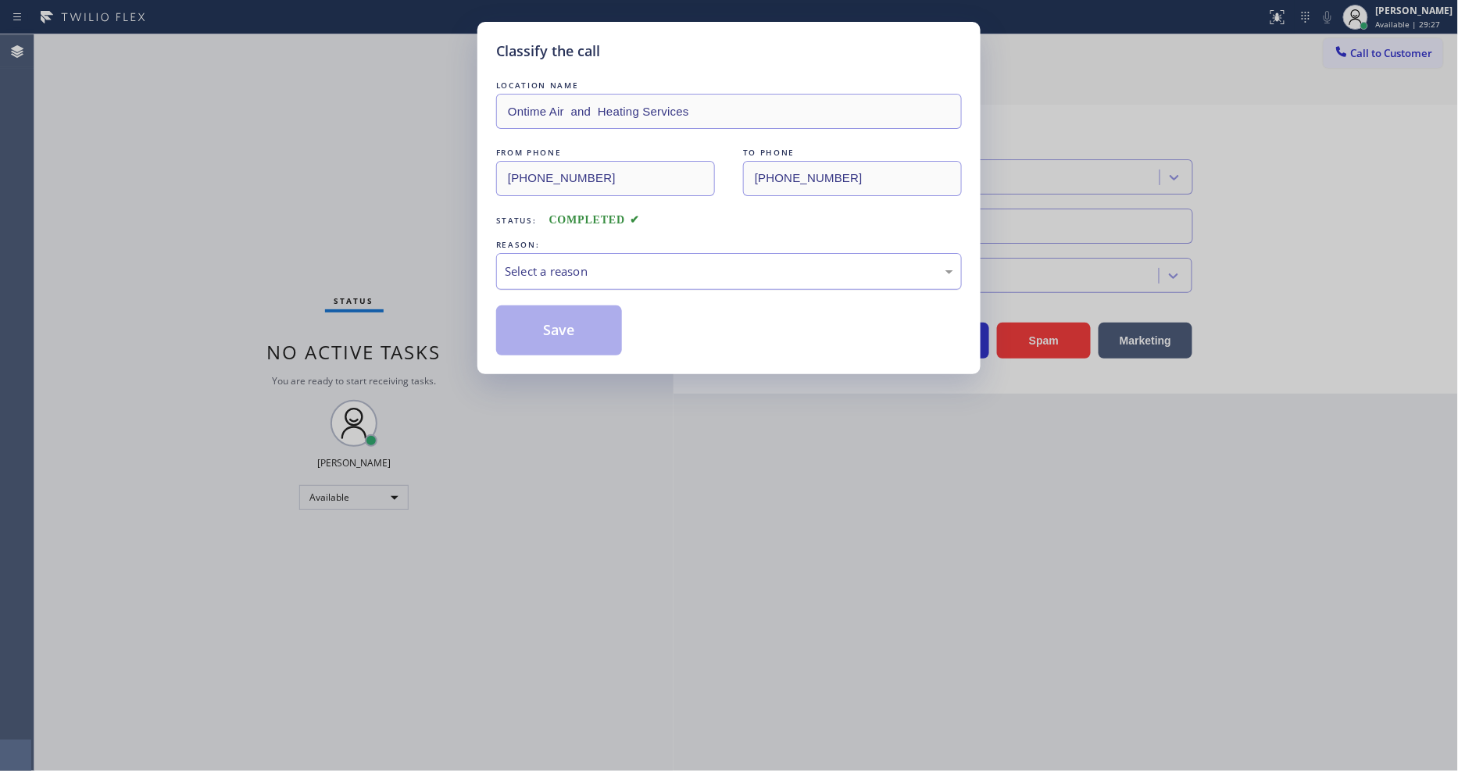
click at [555, 269] on div "Select a reason" at bounding box center [729, 272] width 449 height 18
click at [557, 306] on button "Save" at bounding box center [559, 331] width 126 height 50
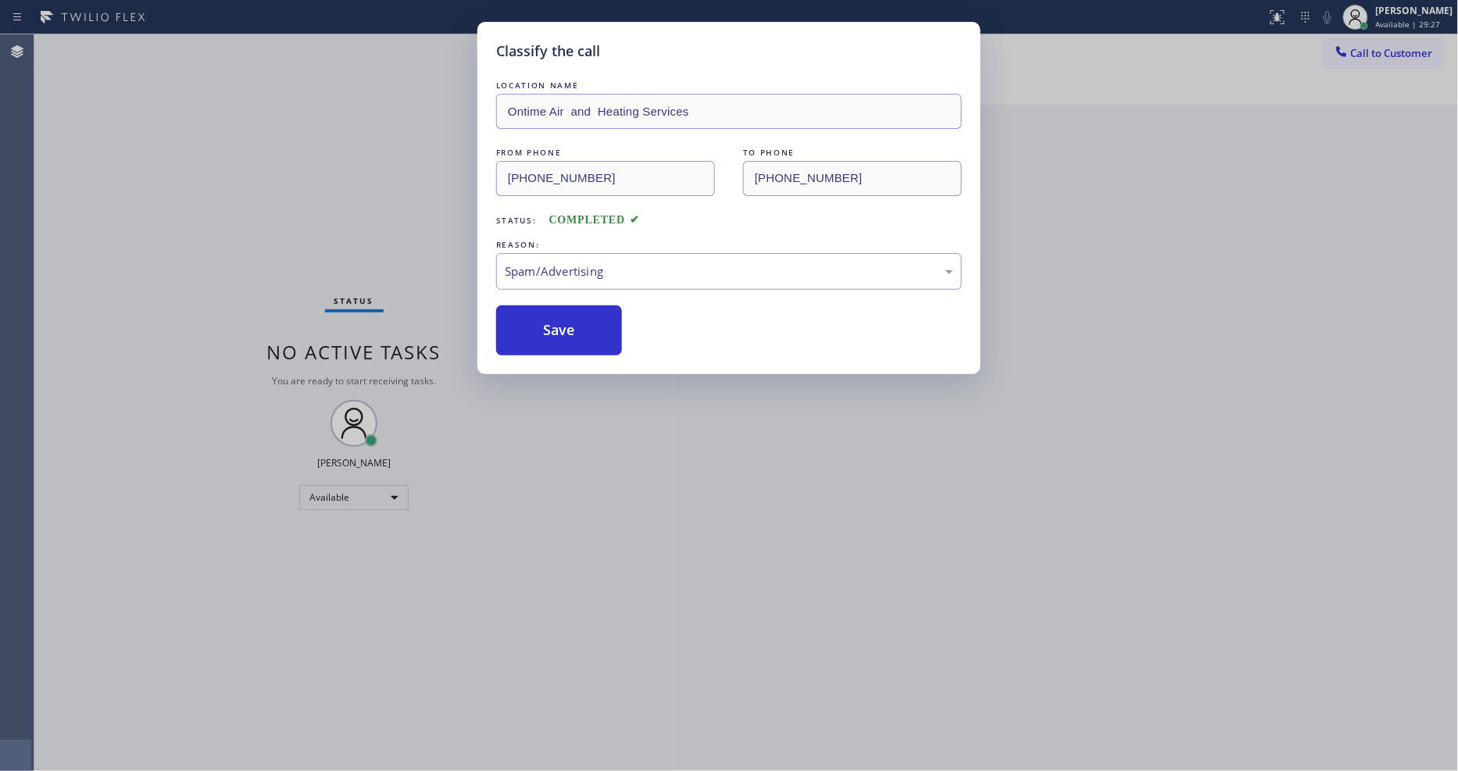
drag, startPoint x: 557, startPoint y: 305, endPoint x: 511, endPoint y: 606, distance: 304.4
click at [557, 306] on button "Save" at bounding box center [559, 331] width 126 height 50
click at [489, 694] on div "Classify the call LOCATION NAME Ontime Air and Heating Services FROM PHONE [PHO…" at bounding box center [729, 385] width 1458 height 771
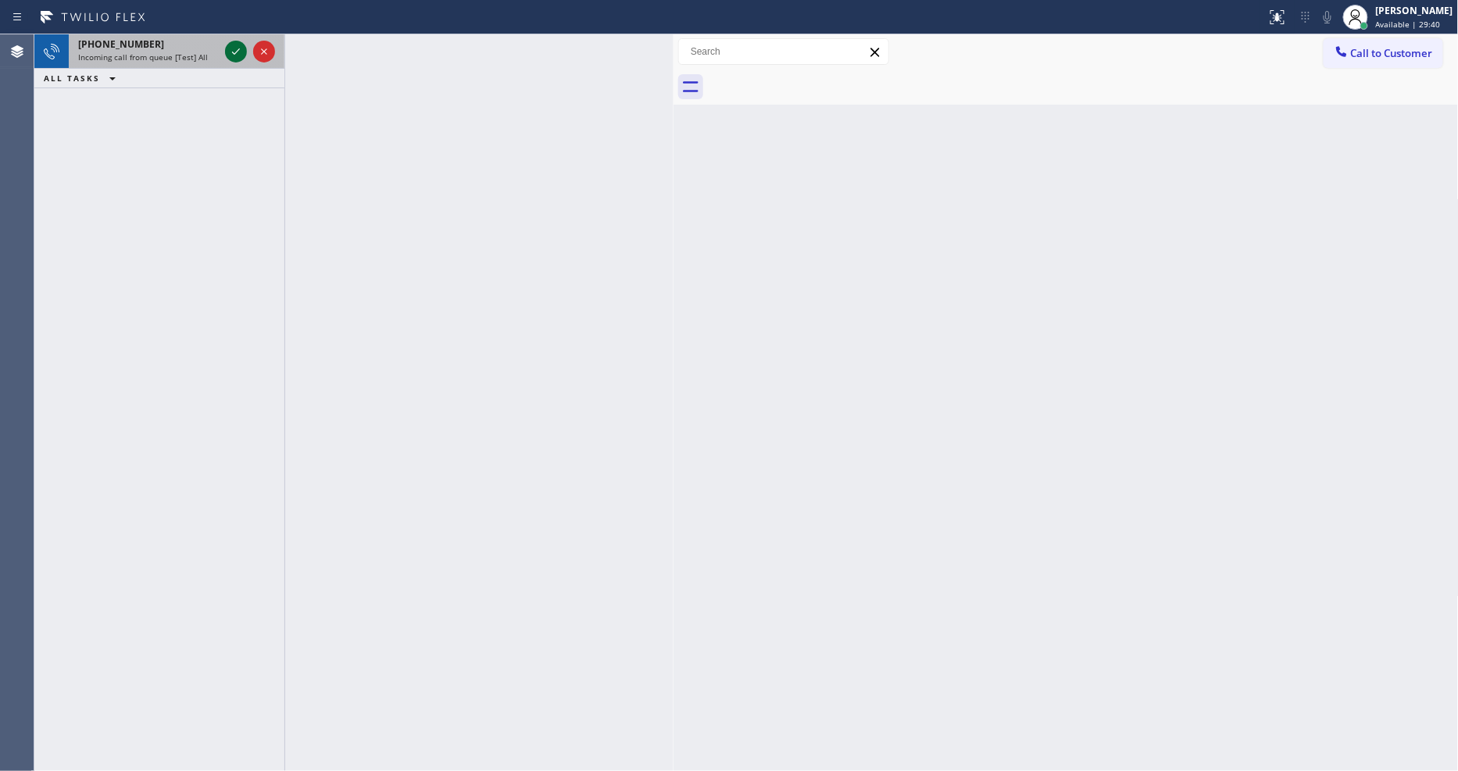
click at [233, 57] on icon at bounding box center [236, 51] width 19 height 19
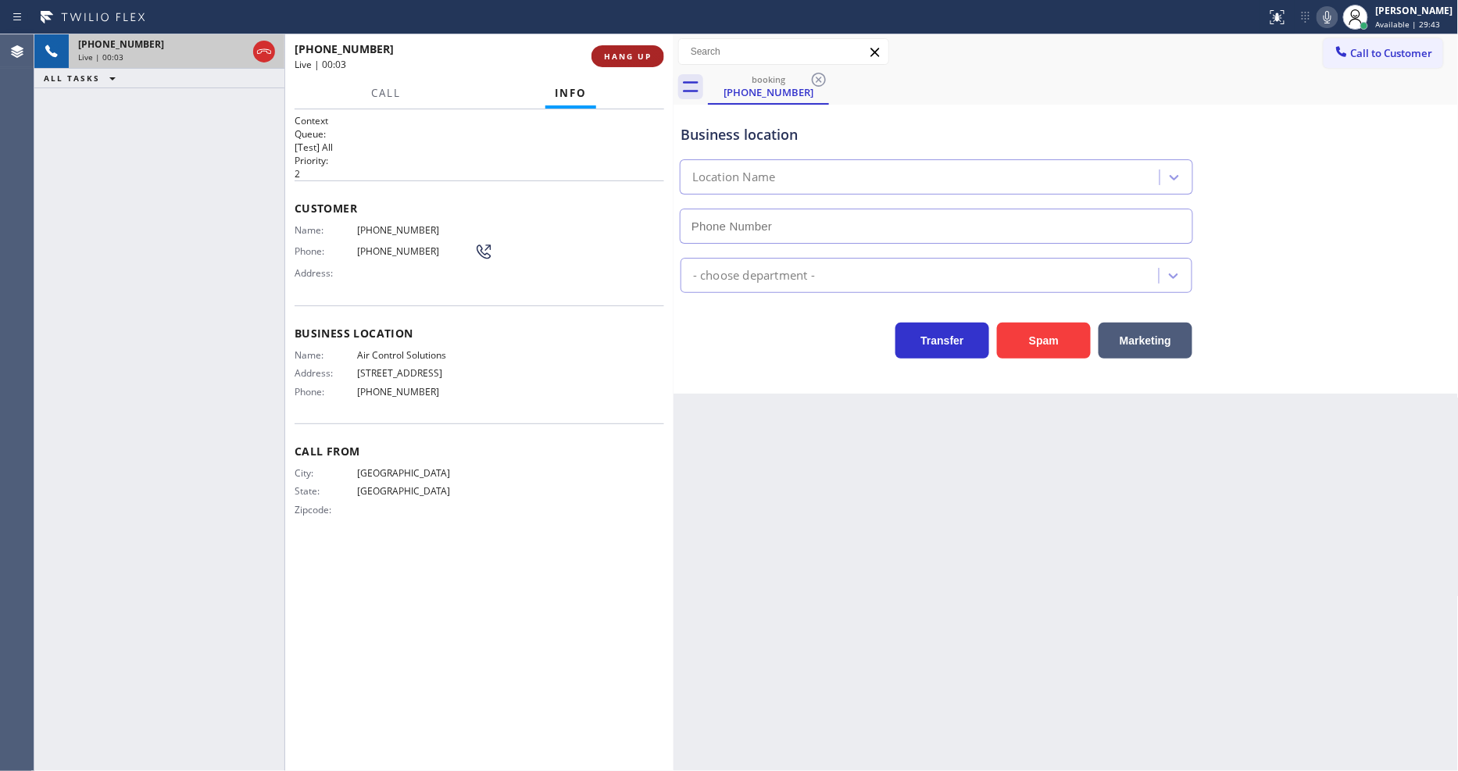
click at [642, 61] on span "HANG UP" at bounding box center [628, 56] width 48 height 11
type input "[PHONE_NUMBER]"
click at [643, 56] on span "HANG UP" at bounding box center [628, 56] width 48 height 11
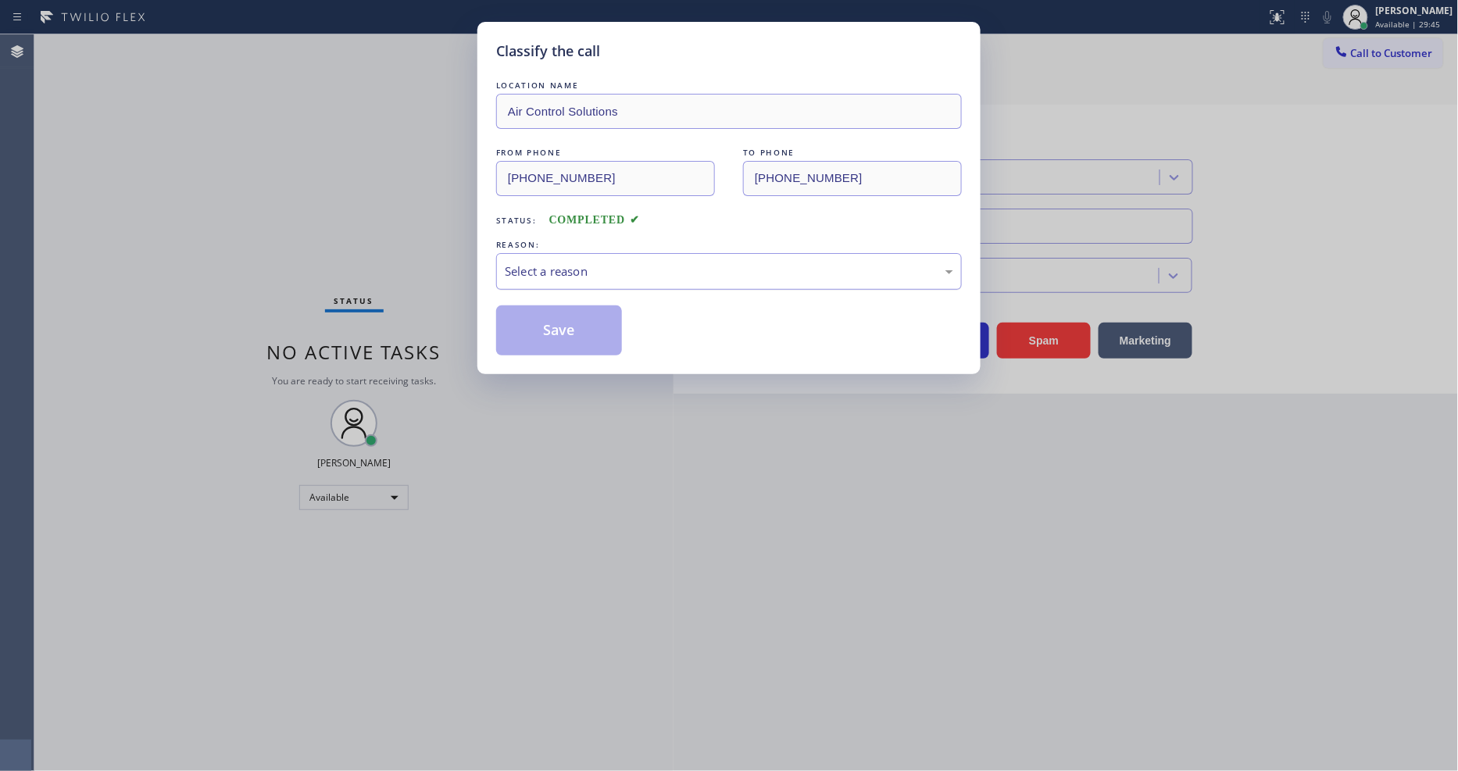
click at [578, 266] on div "Select a reason" at bounding box center [729, 272] width 449 height 18
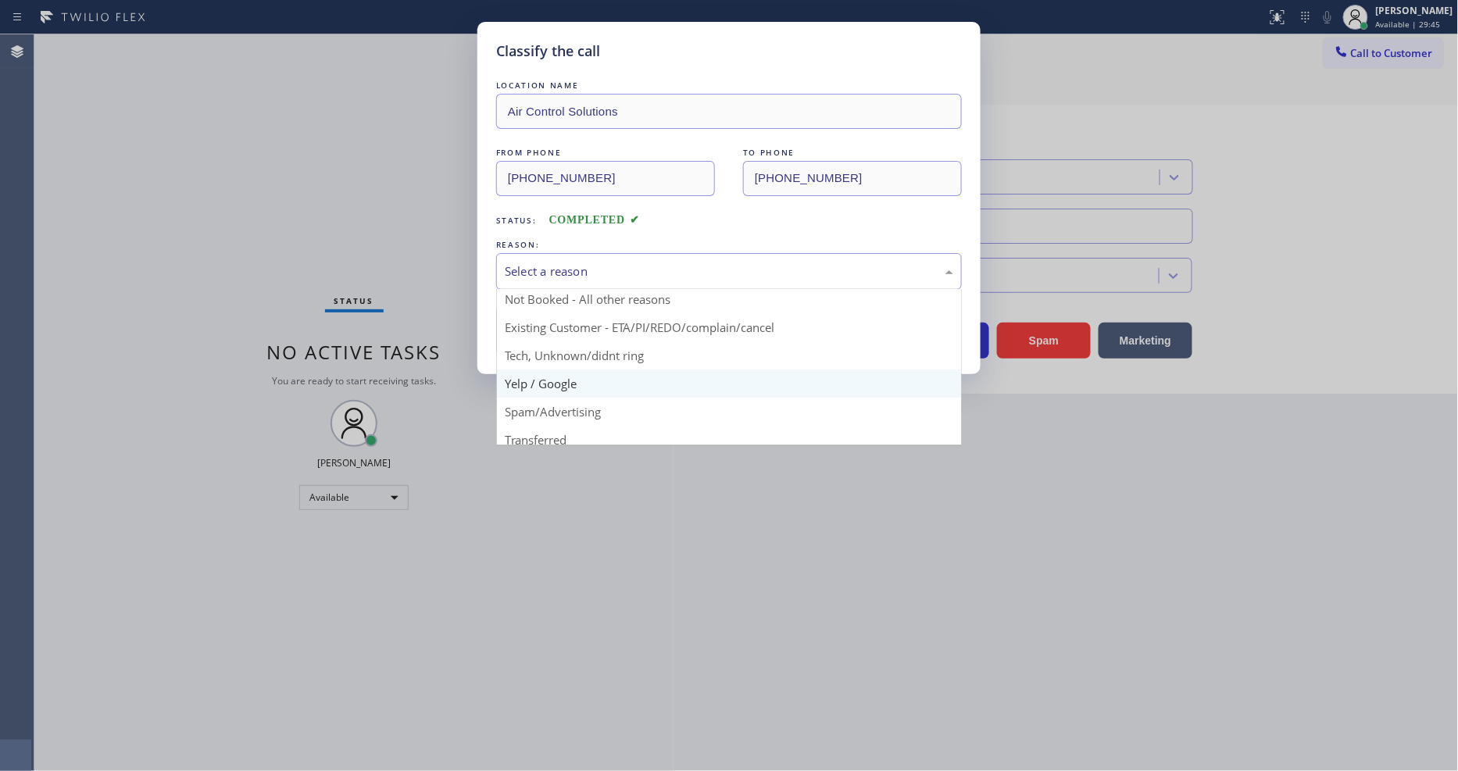
scroll to position [42, 0]
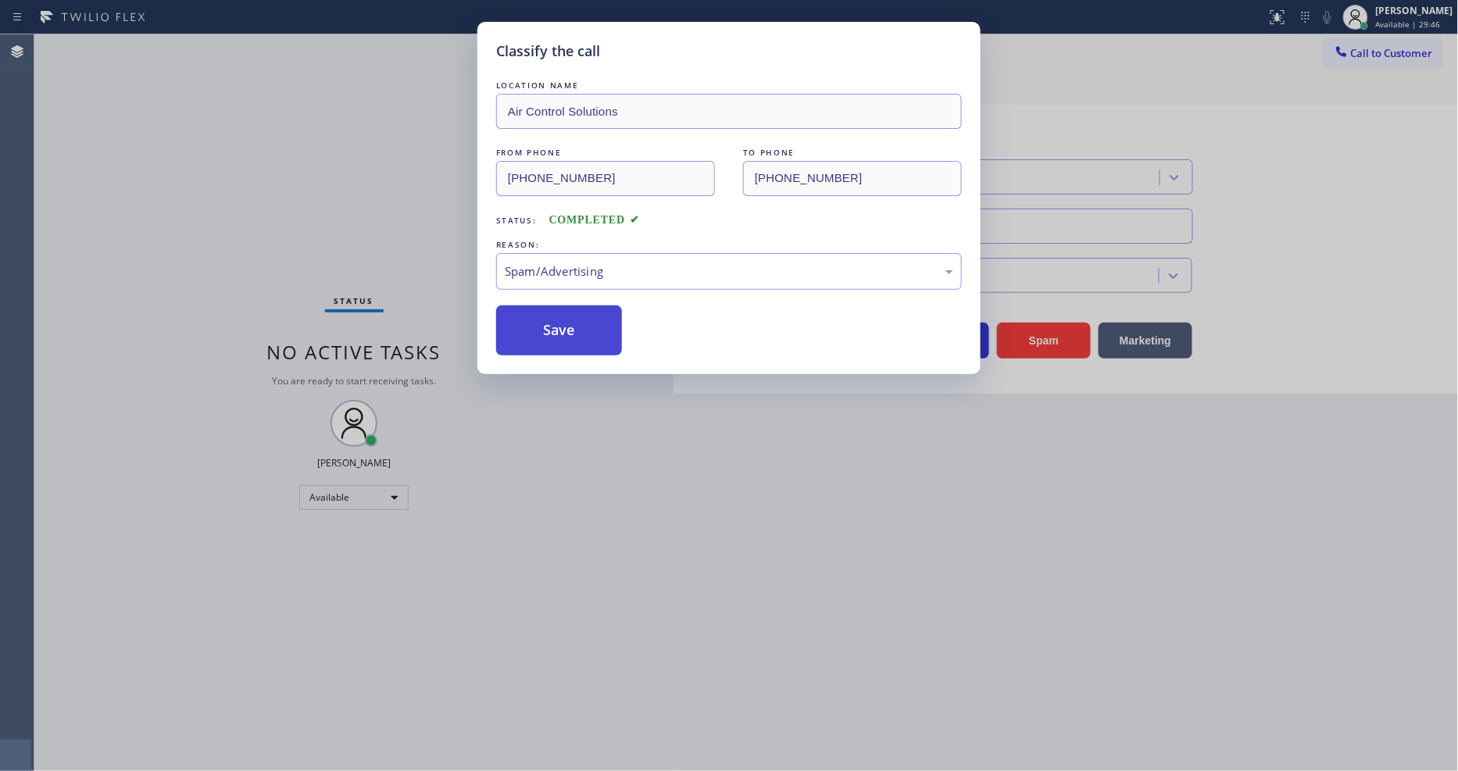
click at [565, 329] on button "Save" at bounding box center [559, 331] width 126 height 50
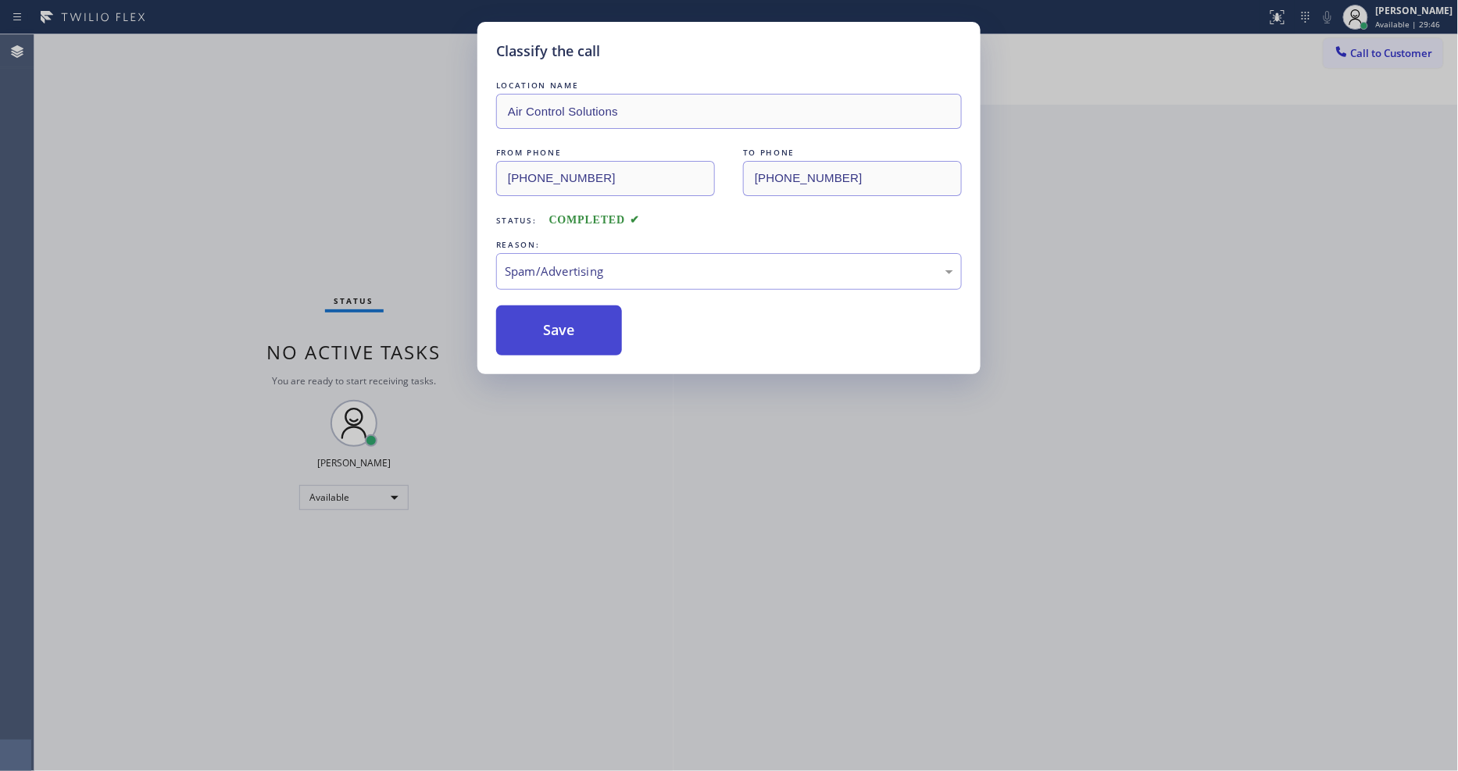
click at [565, 329] on button "Save" at bounding box center [559, 331] width 126 height 50
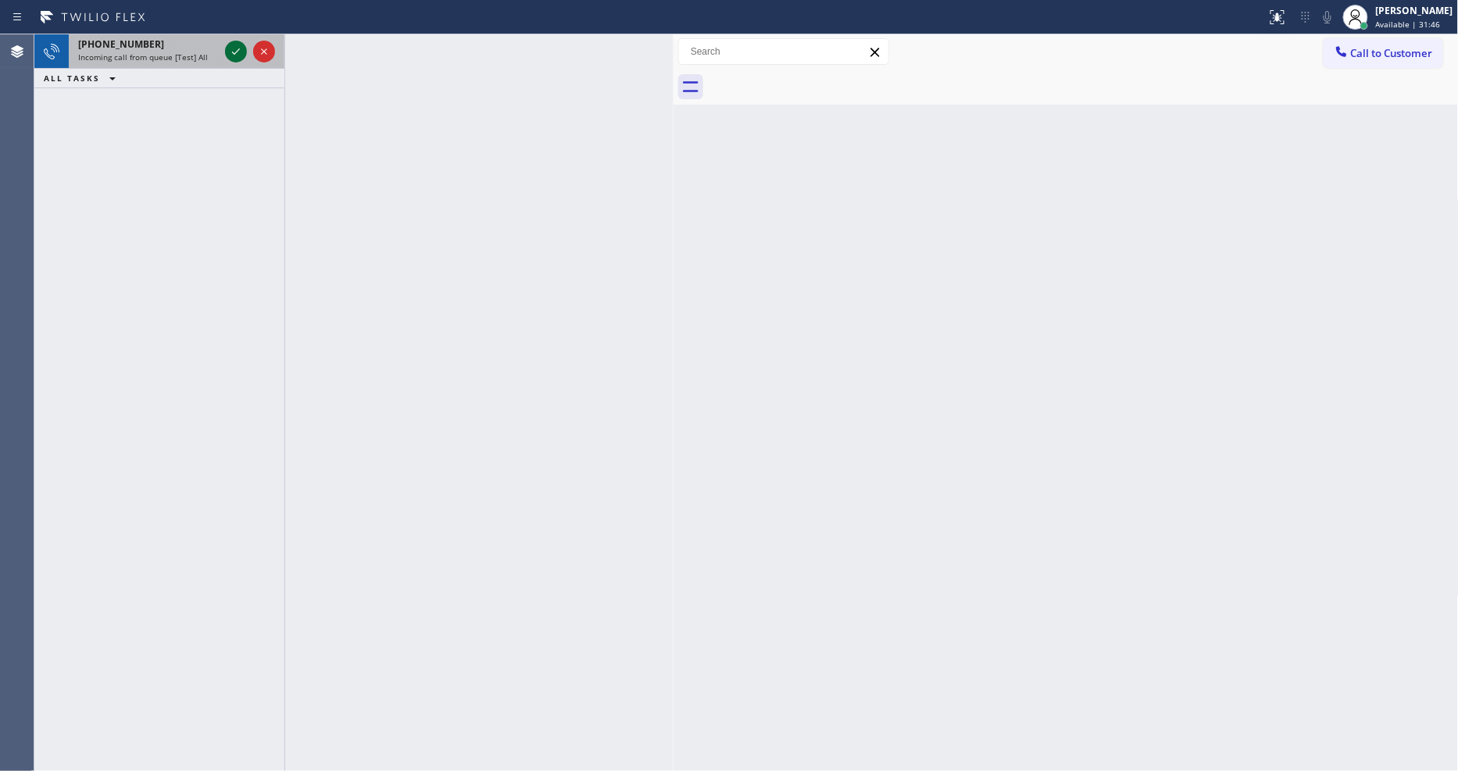
click at [241, 44] on icon at bounding box center [236, 51] width 19 height 19
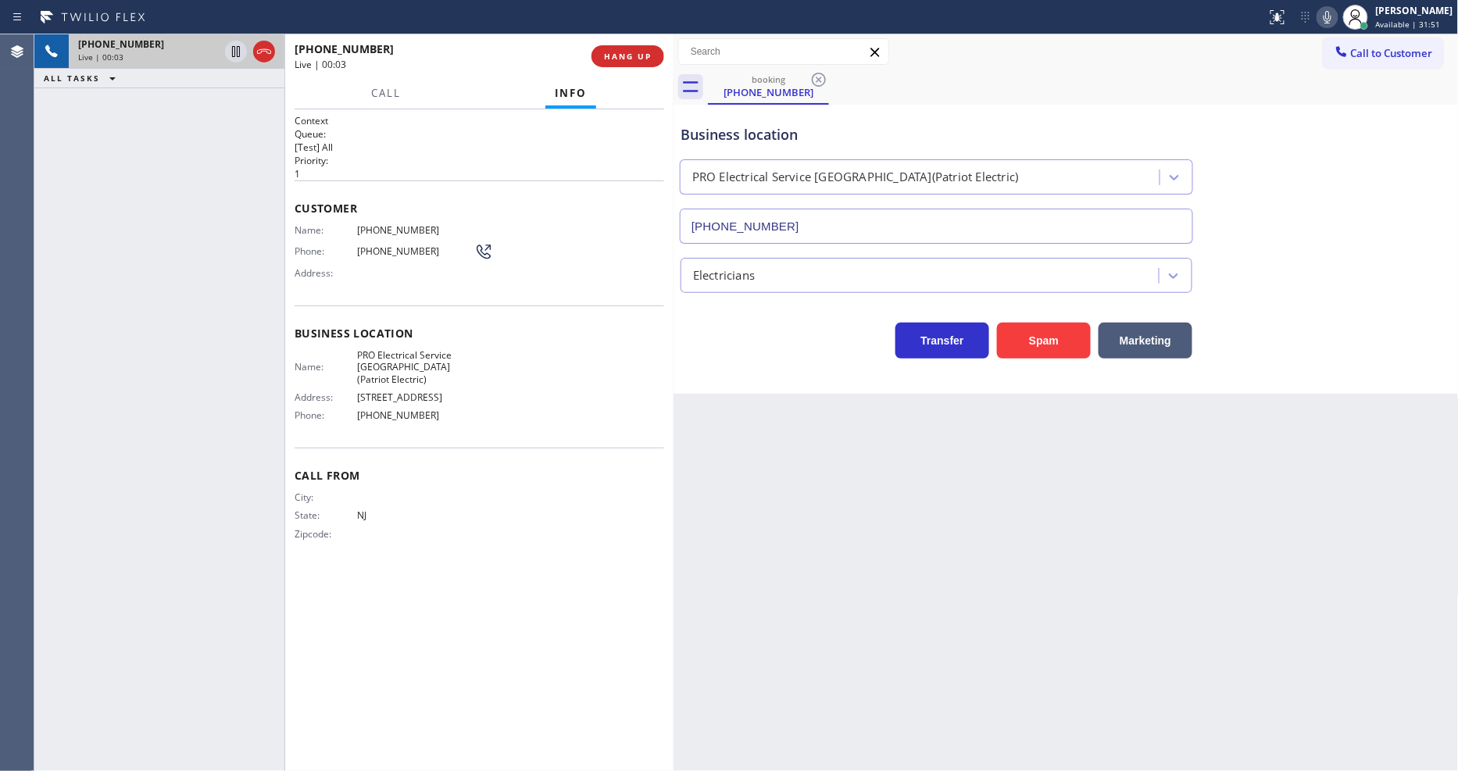
type input "[PHONE_NUMBER]"
click at [627, 55] on span "HANG UP" at bounding box center [628, 56] width 48 height 11
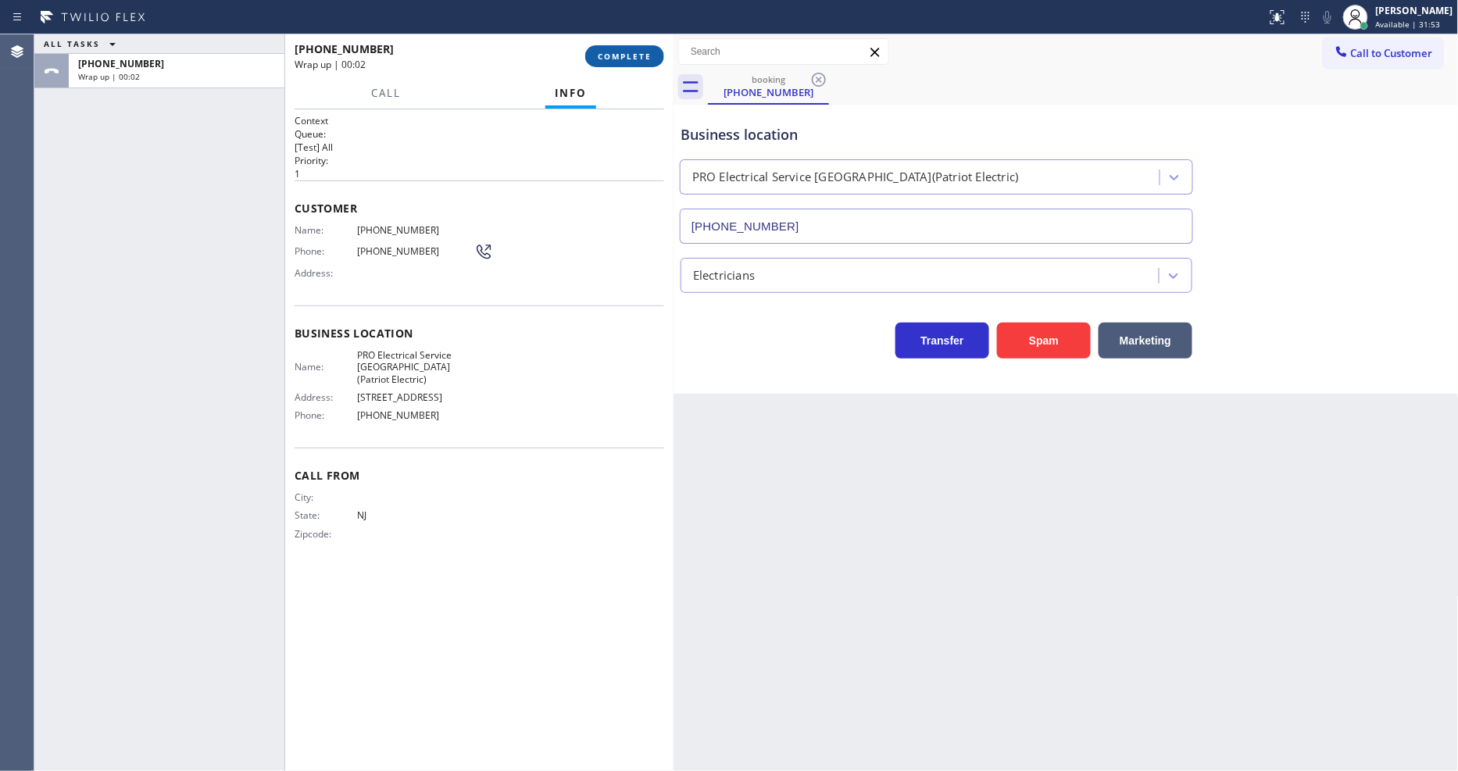
click at [628, 58] on span "COMPLETE" at bounding box center [625, 56] width 54 height 11
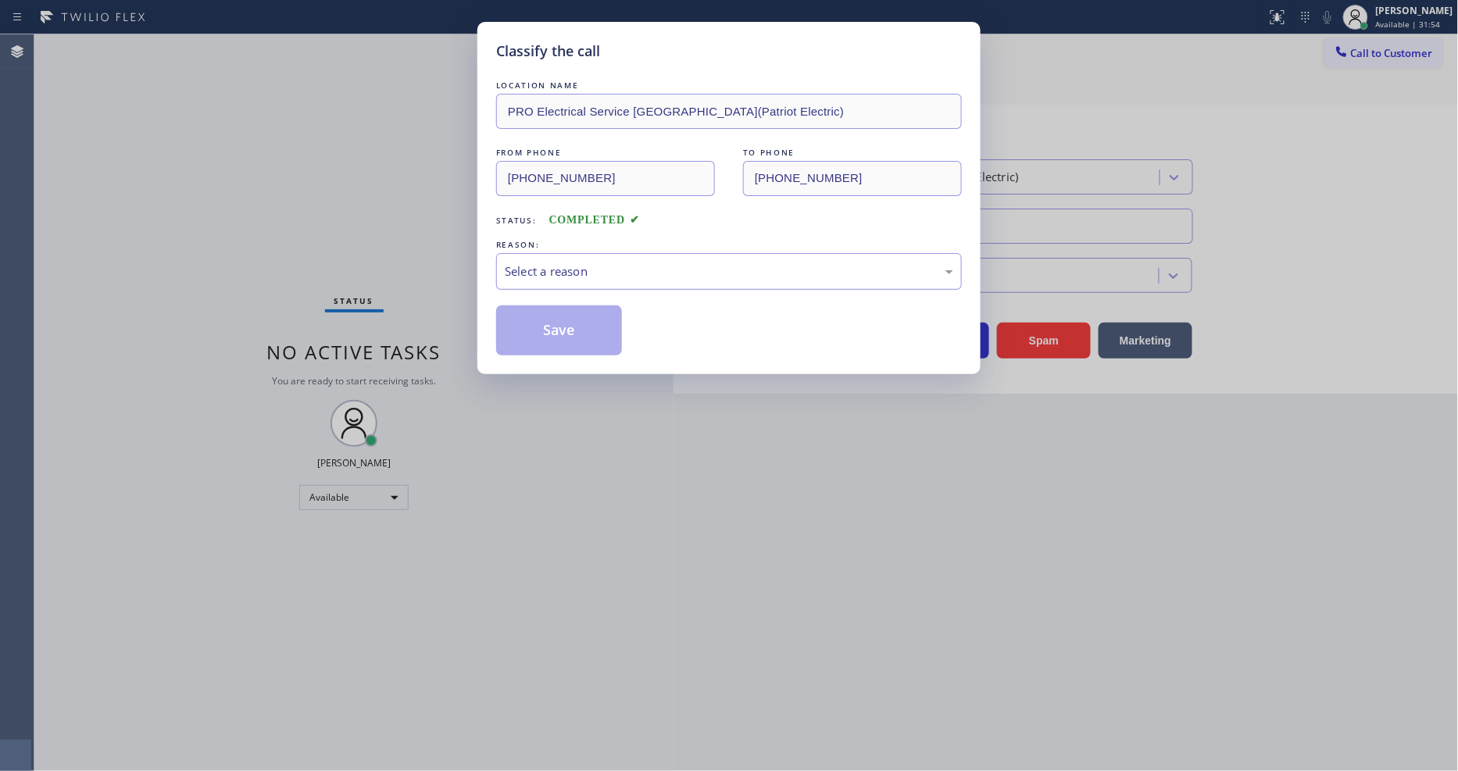
click at [560, 263] on div "Select a reason" at bounding box center [729, 272] width 449 height 18
click at [543, 329] on button "Save" at bounding box center [559, 331] width 126 height 50
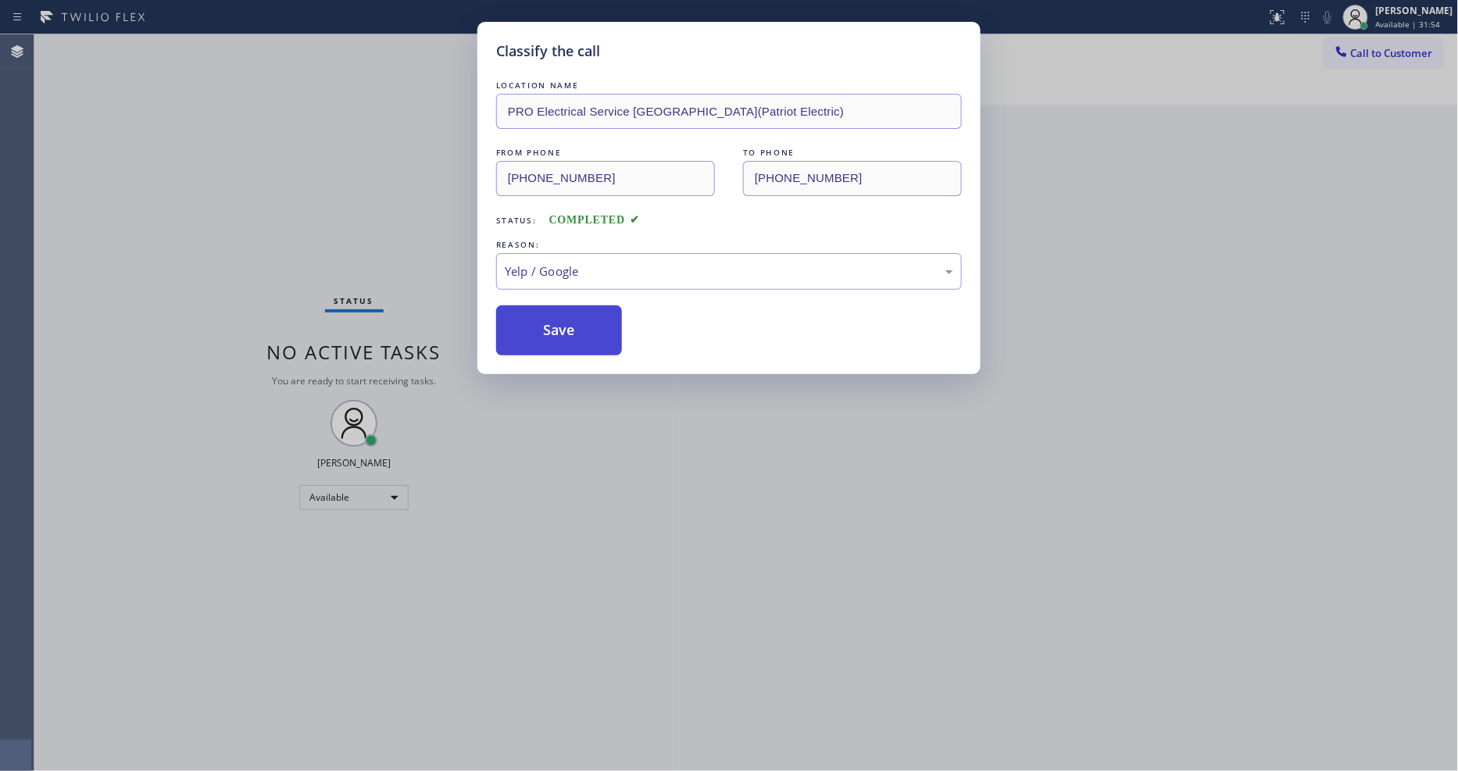
click at [543, 329] on button "Save" at bounding box center [559, 331] width 126 height 50
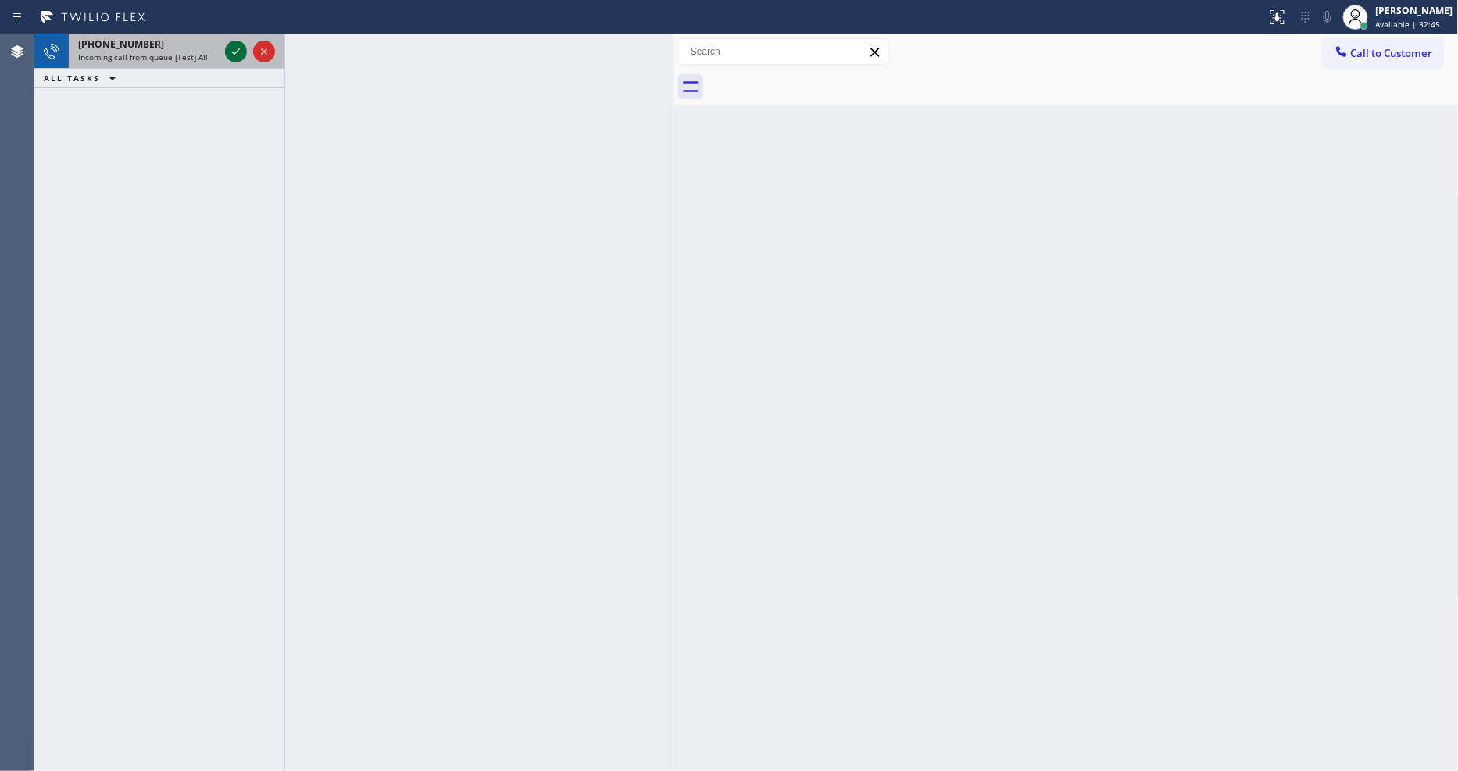
click at [237, 49] on icon at bounding box center [236, 51] width 19 height 19
click at [233, 44] on icon at bounding box center [236, 51] width 19 height 19
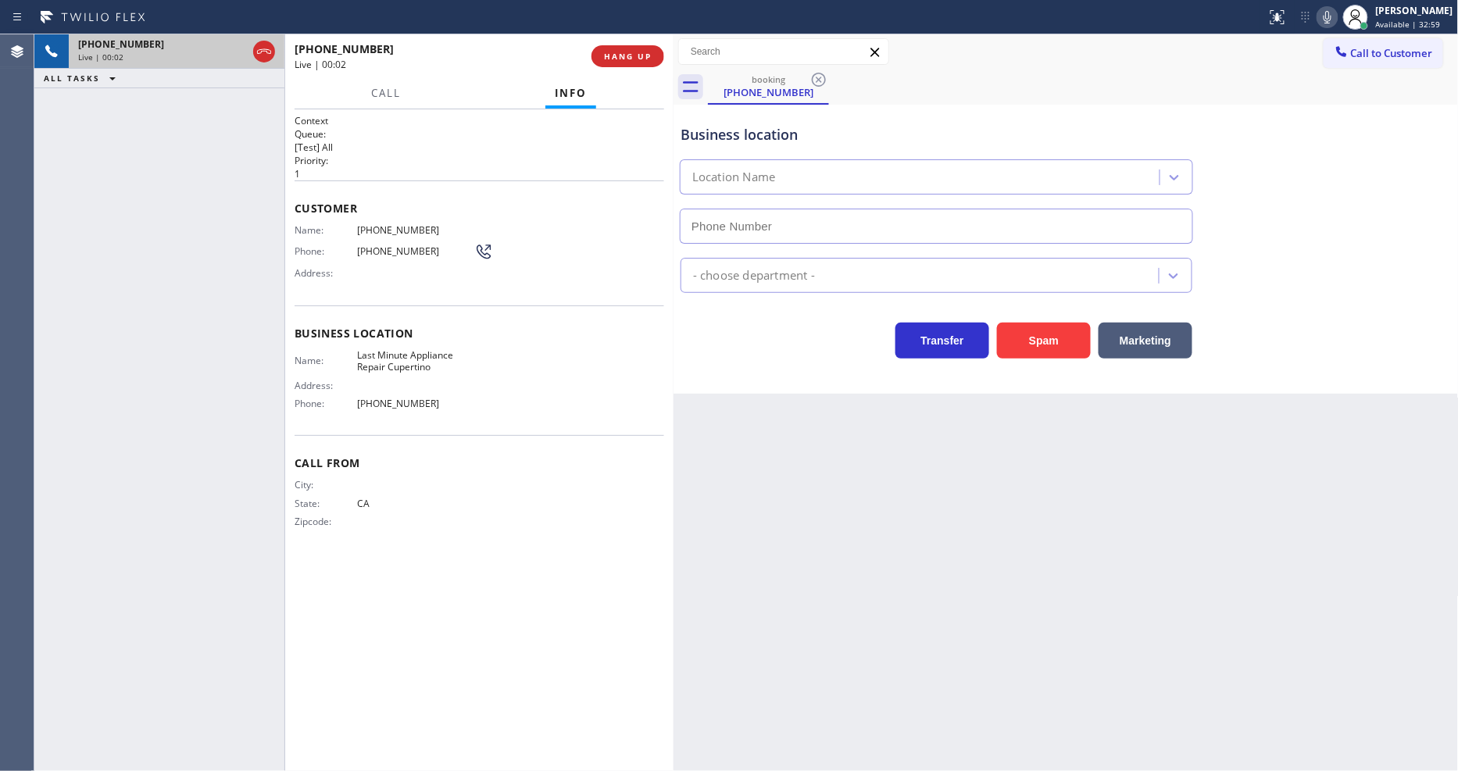
type input "[PHONE_NUMBER]"
click at [629, 59] on span "HANG UP" at bounding box center [628, 56] width 48 height 11
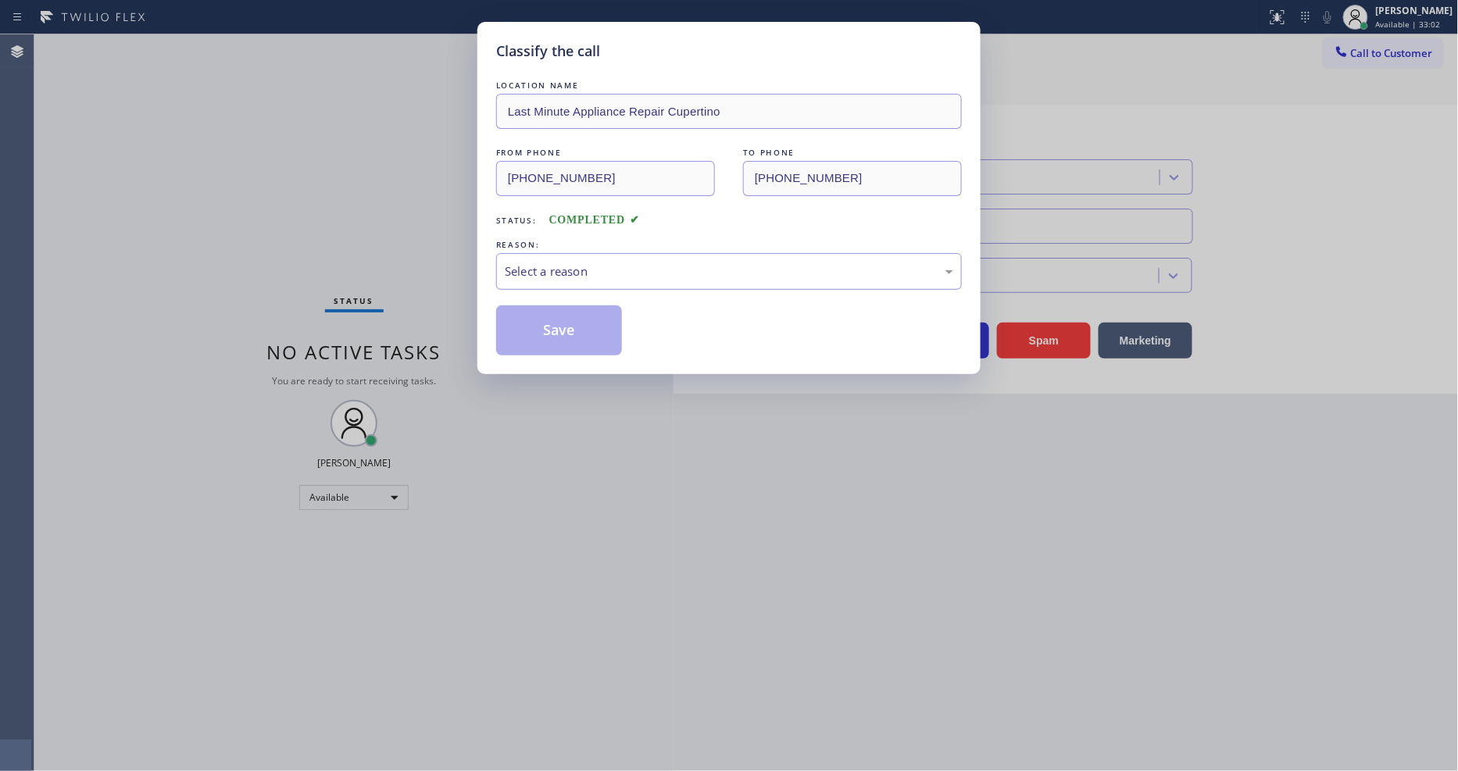
click at [583, 263] on div "Select a reason" at bounding box center [729, 272] width 449 height 18
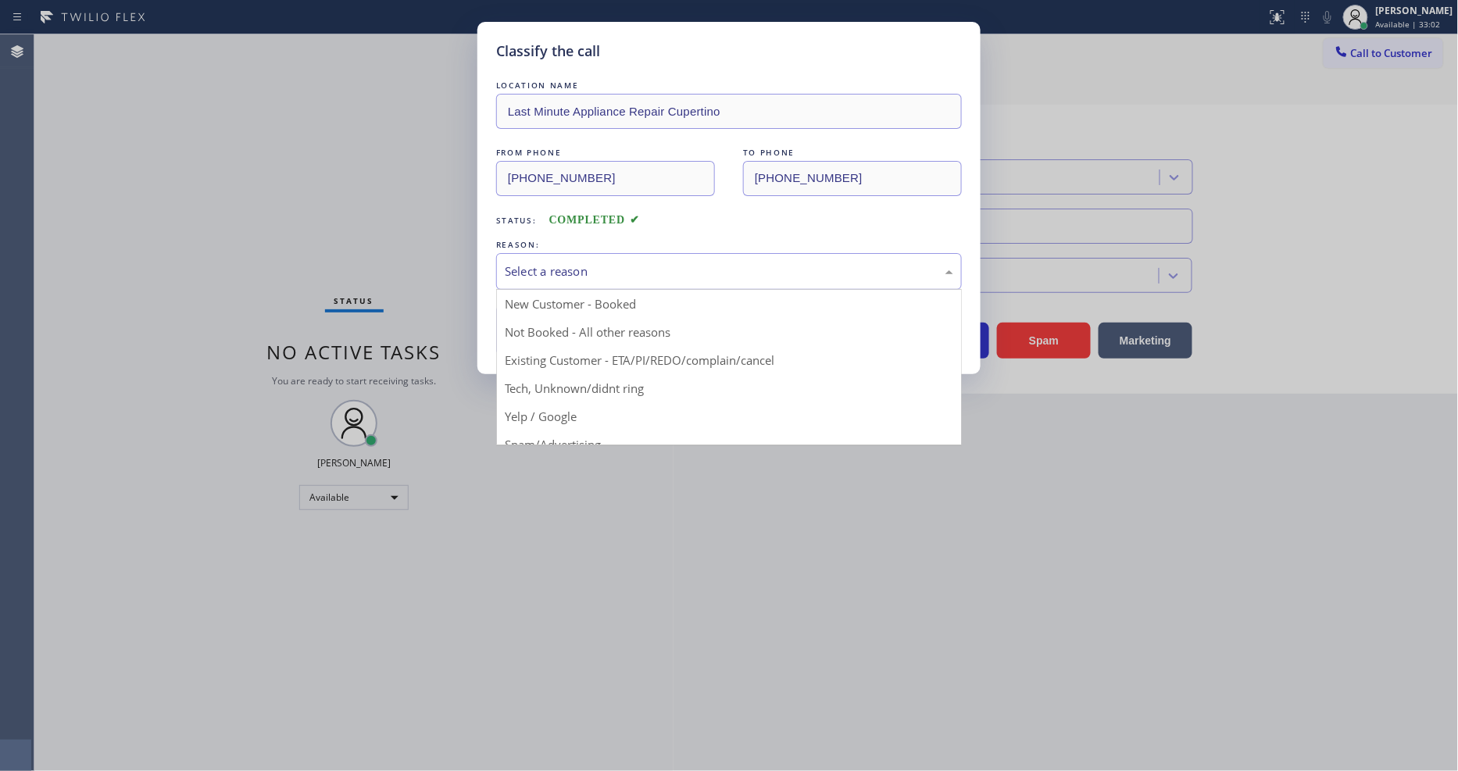
drag, startPoint x: 583, startPoint y: 337, endPoint x: 582, endPoint y: 324, distance: 13.3
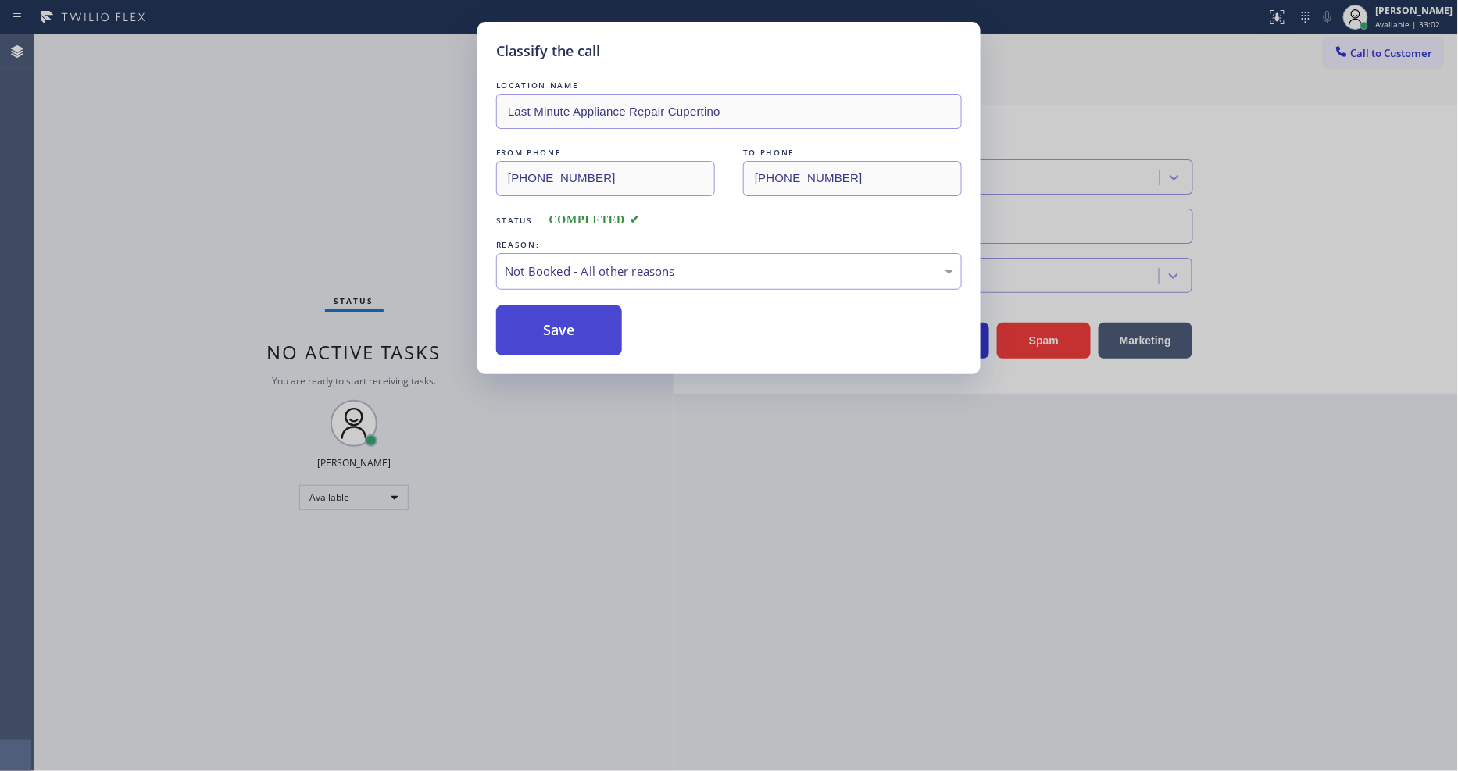
click at [581, 324] on button "Save" at bounding box center [559, 331] width 126 height 50
click at [581, 322] on button "Save" at bounding box center [559, 331] width 126 height 50
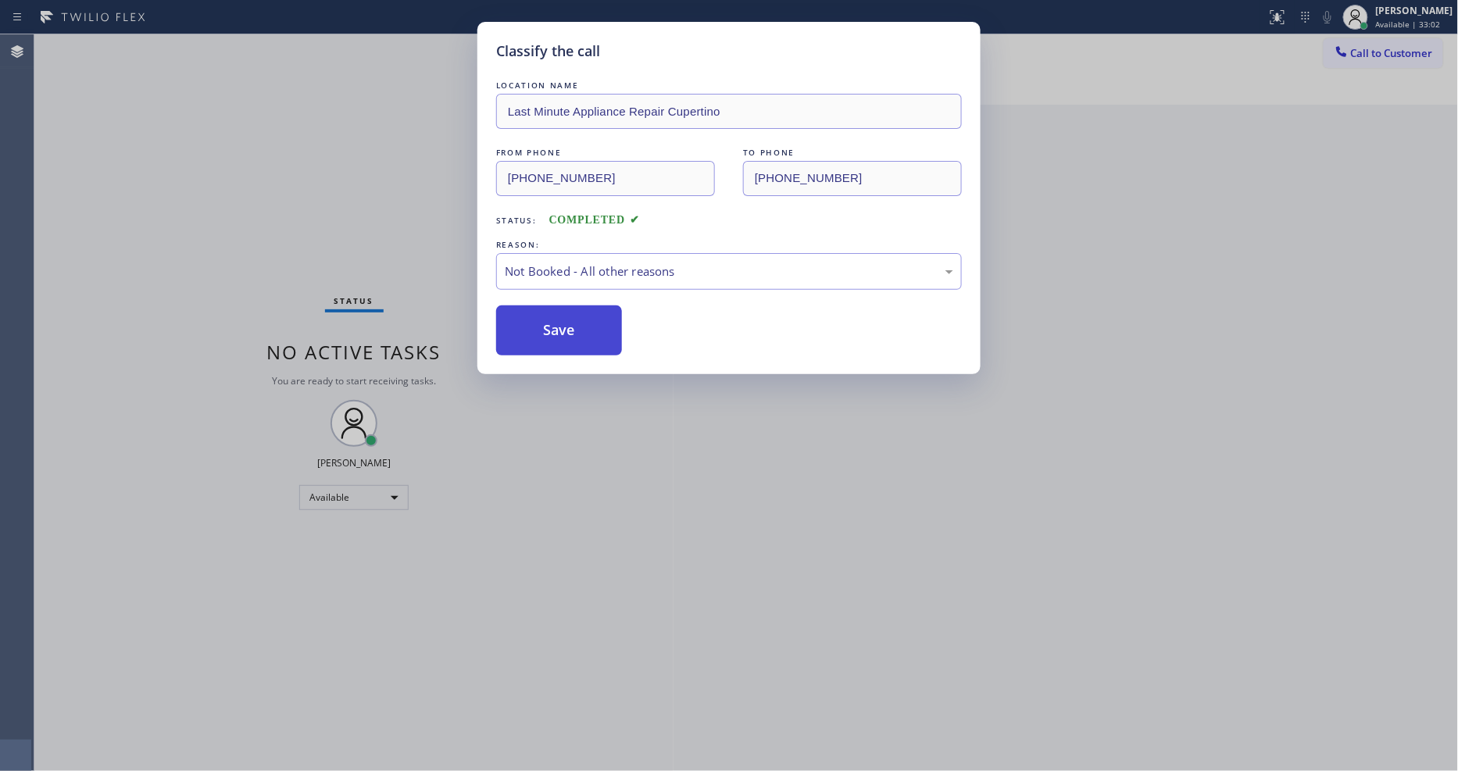
click at [581, 319] on button "Save" at bounding box center [559, 331] width 126 height 50
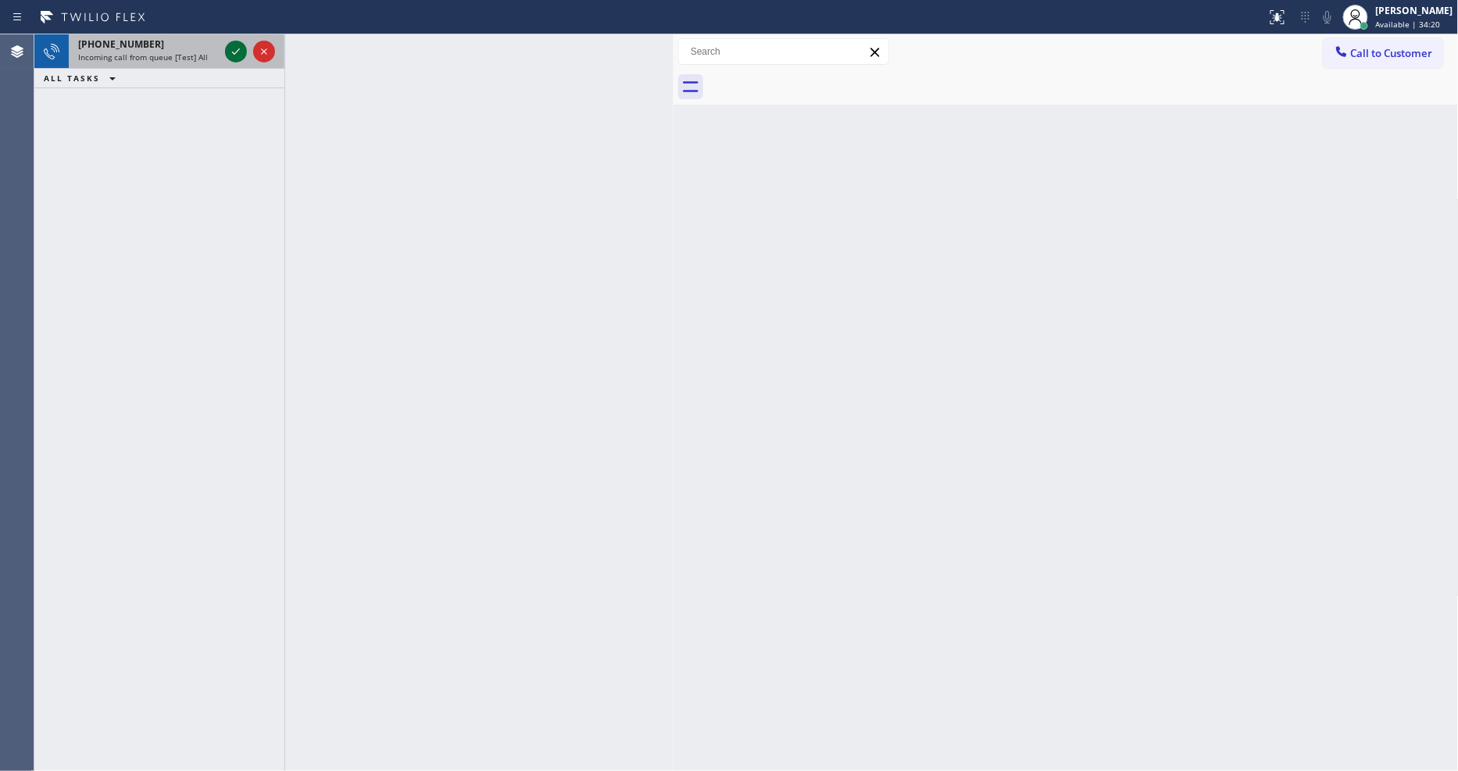
click at [237, 47] on icon at bounding box center [236, 51] width 19 height 19
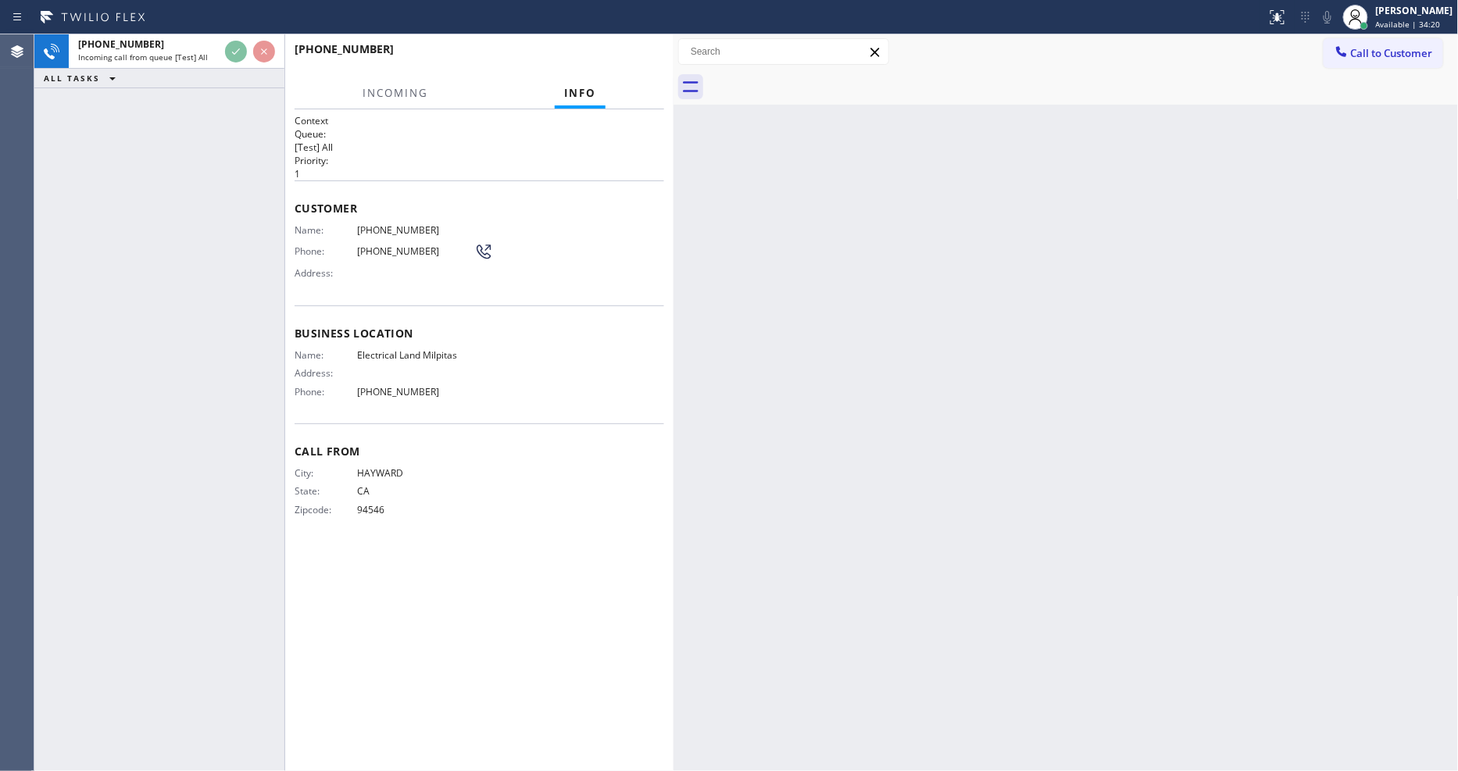
click at [137, 313] on div "[PHONE_NUMBER] Incoming call from queue [Test] All ALL TASKS ALL TASKS ACTIVE T…" at bounding box center [159, 402] width 250 height 737
click at [1243, 449] on div "Back to Dashboard Change Sender ID Customers Technicians Select a contact Outbo…" at bounding box center [1066, 402] width 785 height 737
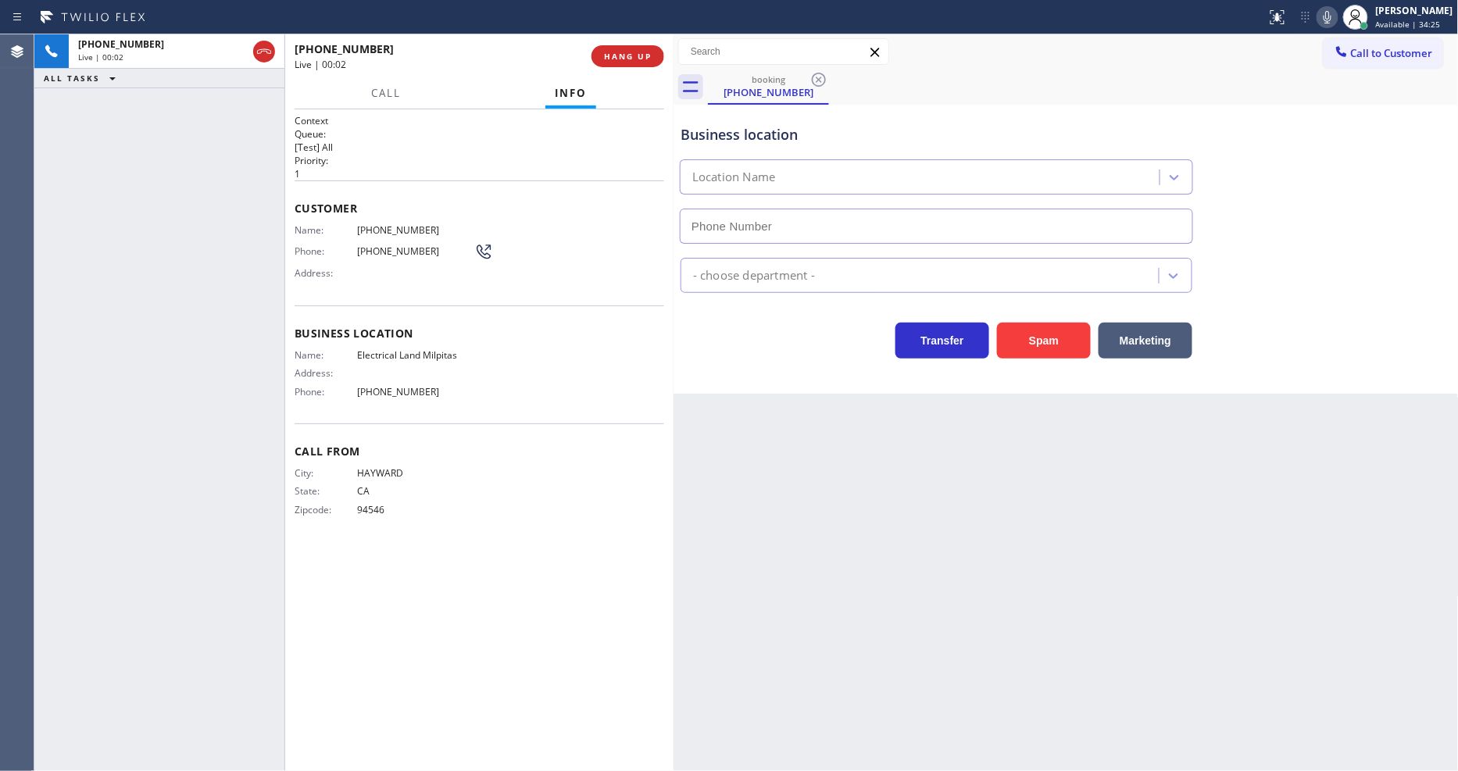
type input "[PHONE_NUMBER]"
click at [635, 56] on span "HANG UP" at bounding box center [628, 56] width 48 height 11
click at [635, 55] on span "HANG UP" at bounding box center [628, 56] width 48 height 11
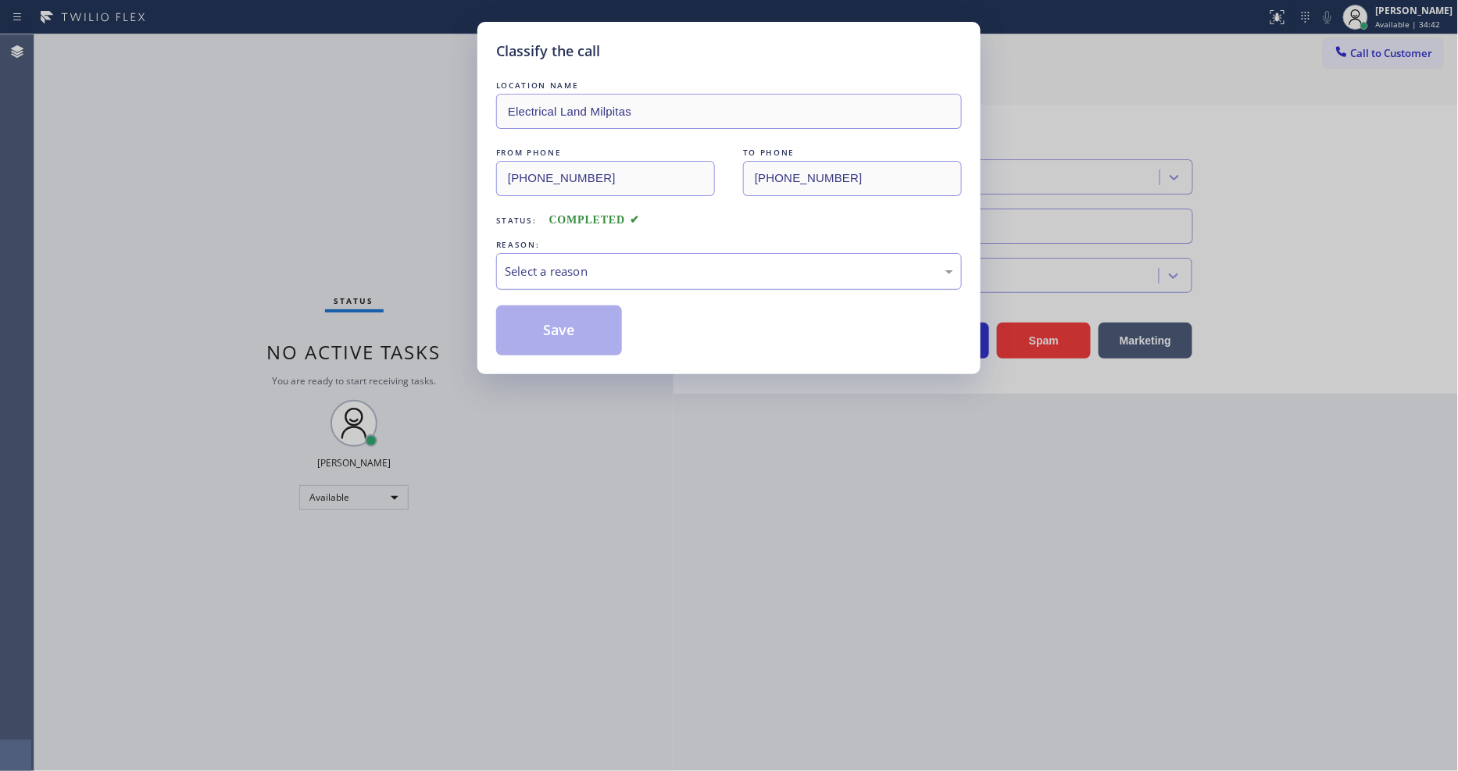
click at [551, 272] on div "Select a reason" at bounding box center [729, 272] width 449 height 18
click at [574, 325] on button "Save" at bounding box center [559, 331] width 126 height 50
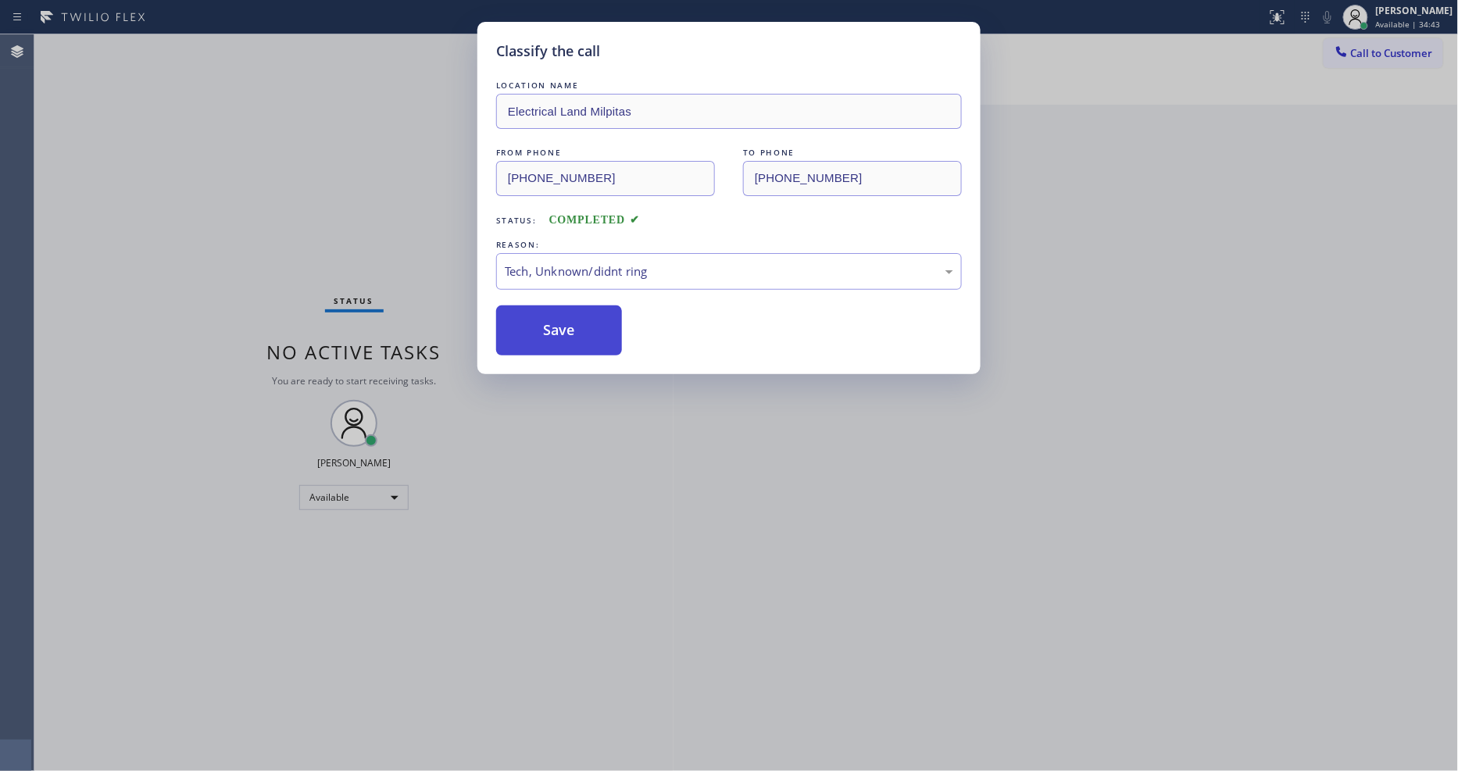
click at [574, 325] on button "Save" at bounding box center [559, 331] width 126 height 50
click at [574, 324] on button "Save" at bounding box center [559, 331] width 126 height 50
click at [574, 323] on button "Save" at bounding box center [559, 331] width 126 height 50
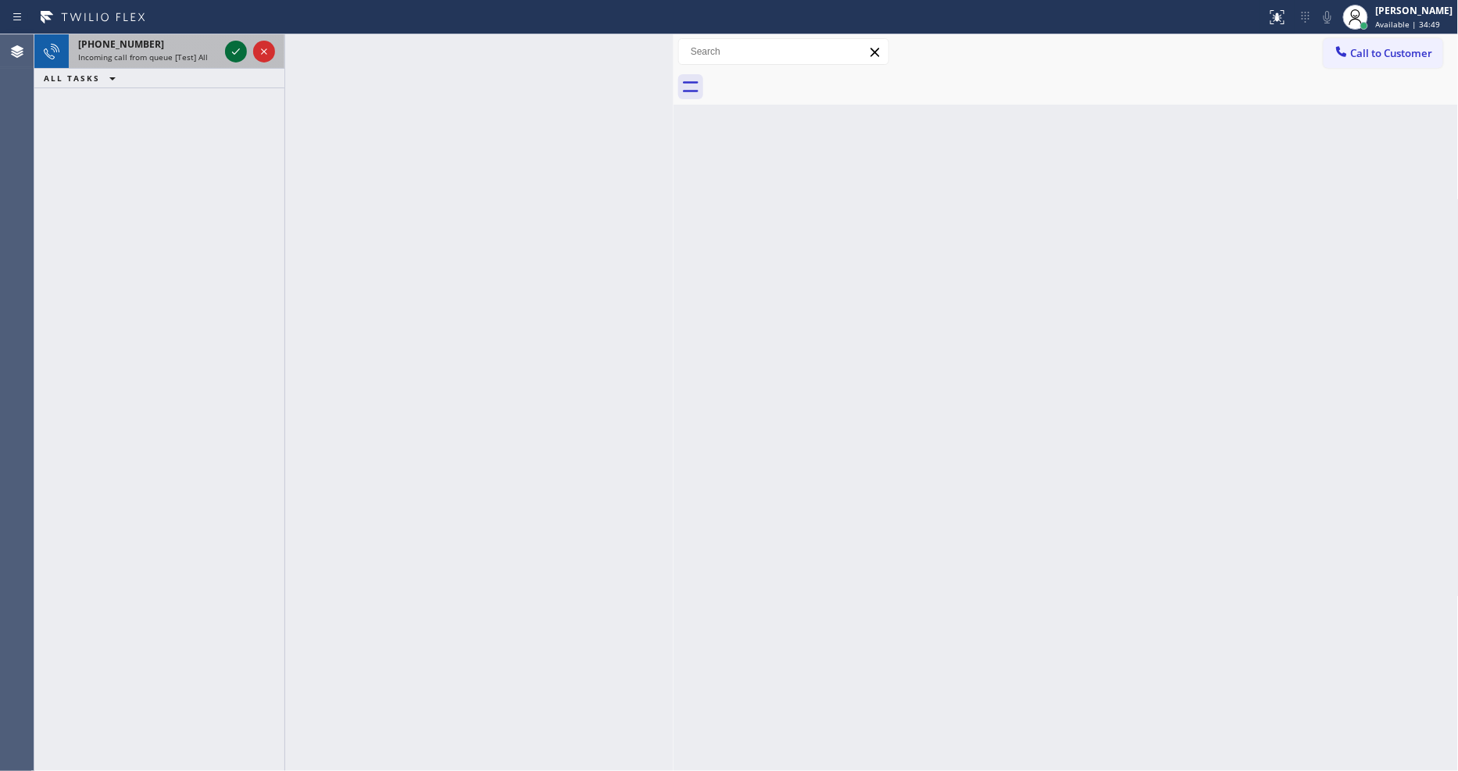
click at [236, 55] on icon at bounding box center [236, 51] width 19 height 19
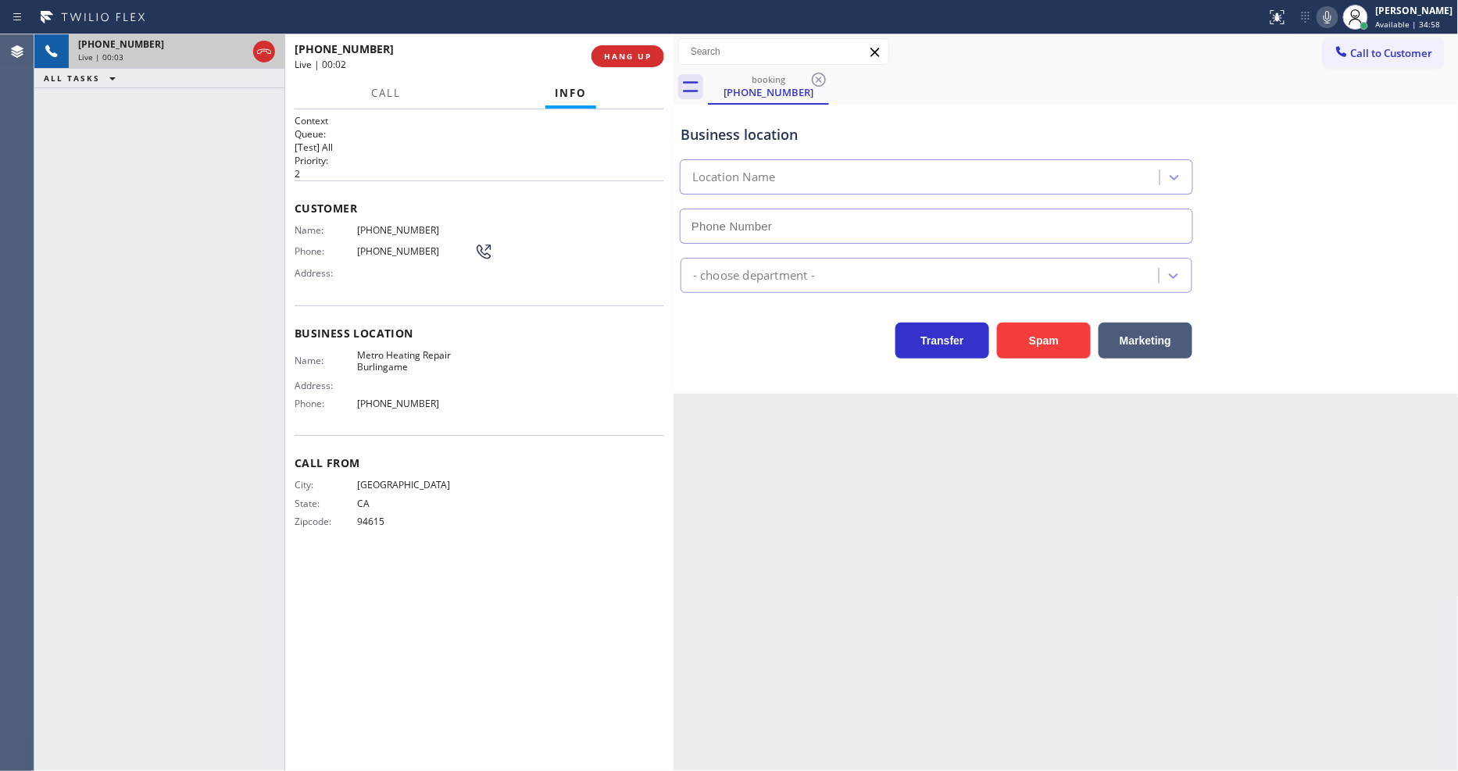
type input "[PHONE_NUMBER]"
click at [625, 52] on span "HANG UP" at bounding box center [628, 56] width 48 height 11
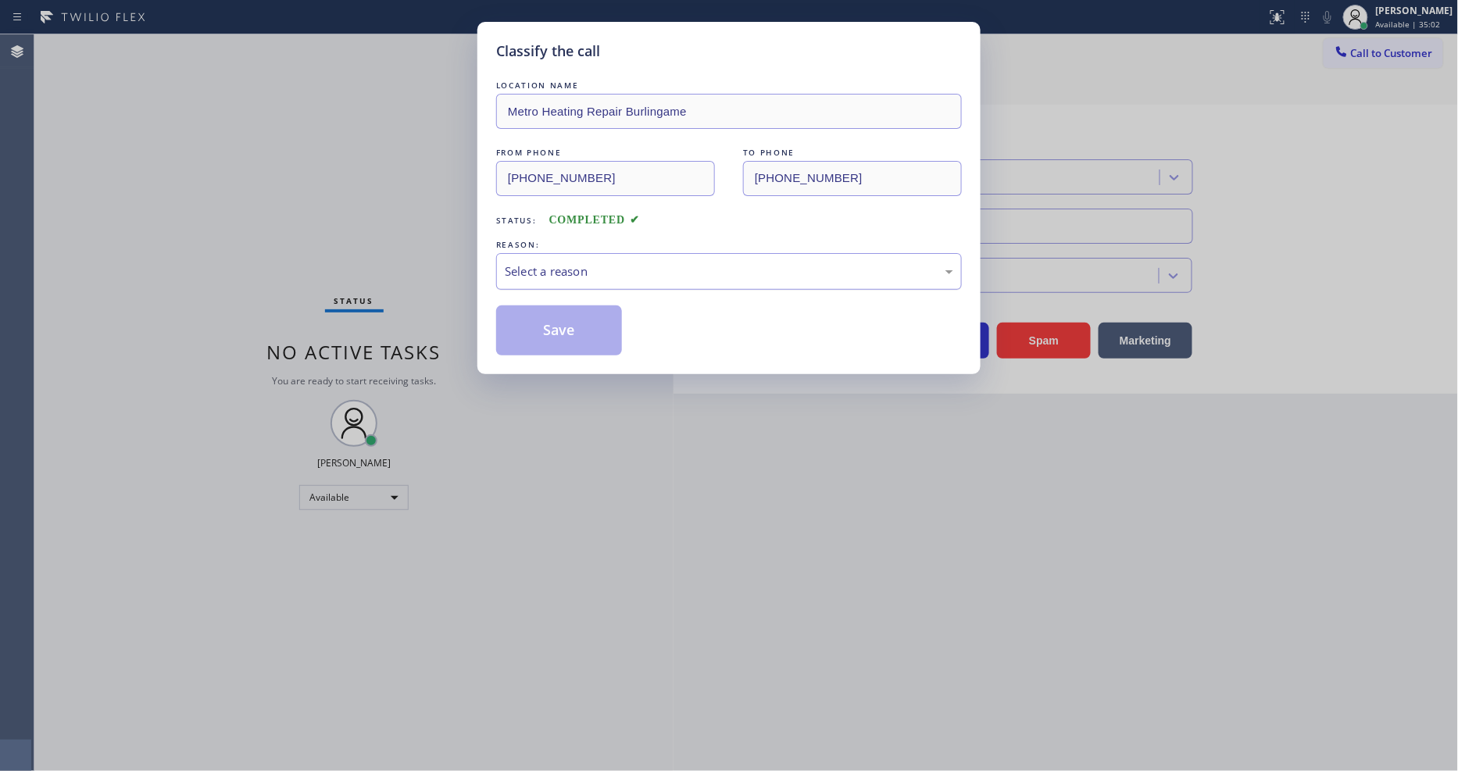
click at [563, 263] on div "Select a reason" at bounding box center [729, 272] width 449 height 18
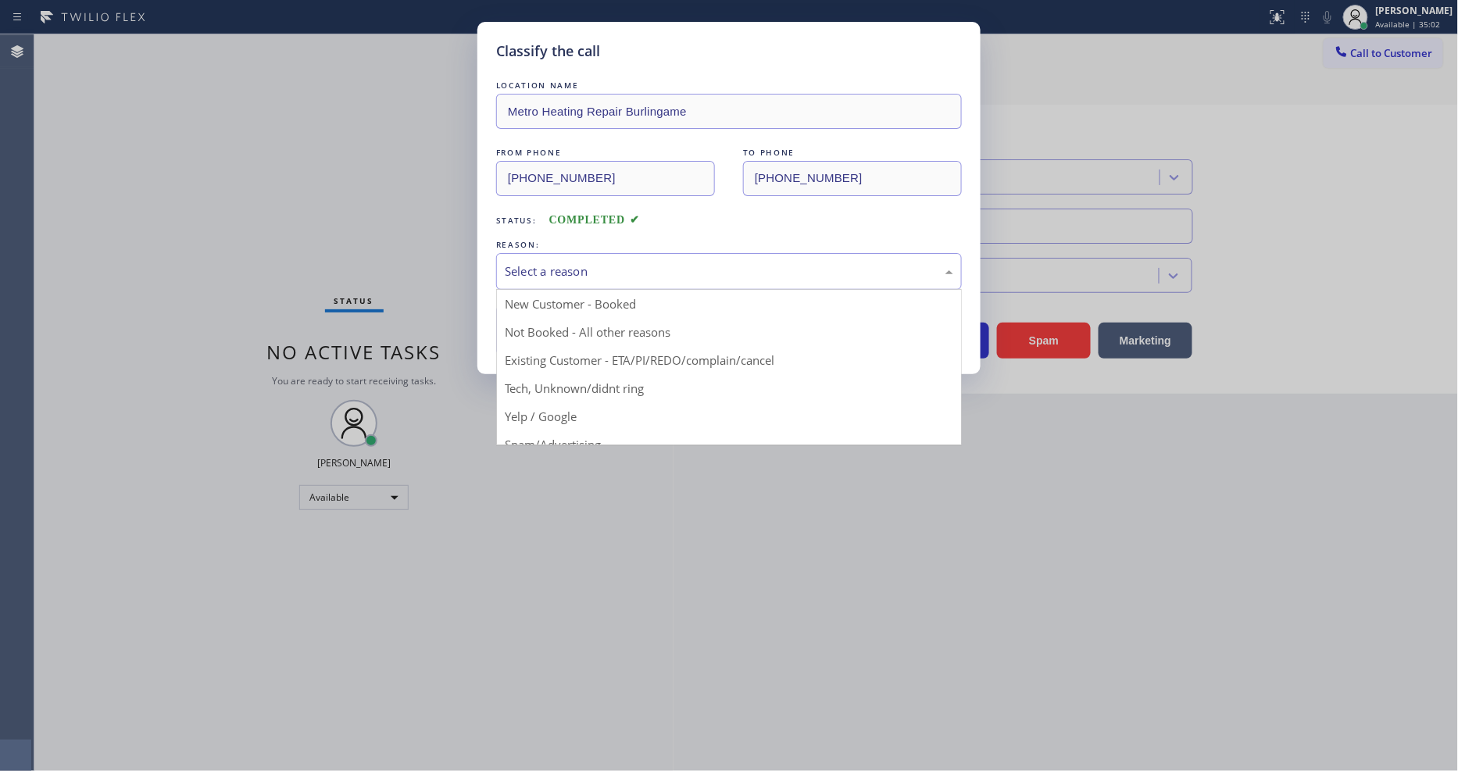
drag, startPoint x: 565, startPoint y: 410, endPoint x: 577, endPoint y: 383, distance: 29.0
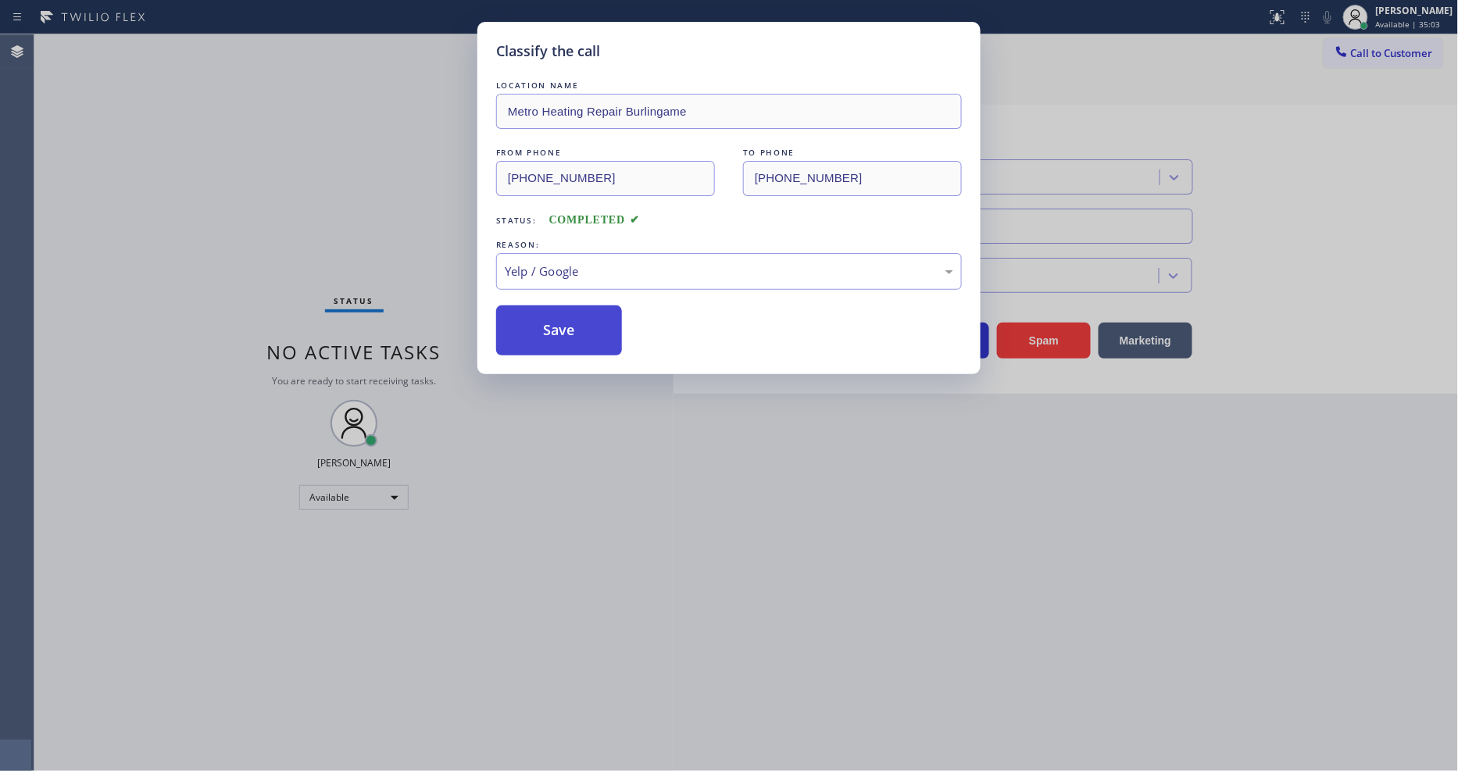
click at [590, 324] on button "Save" at bounding box center [559, 331] width 126 height 50
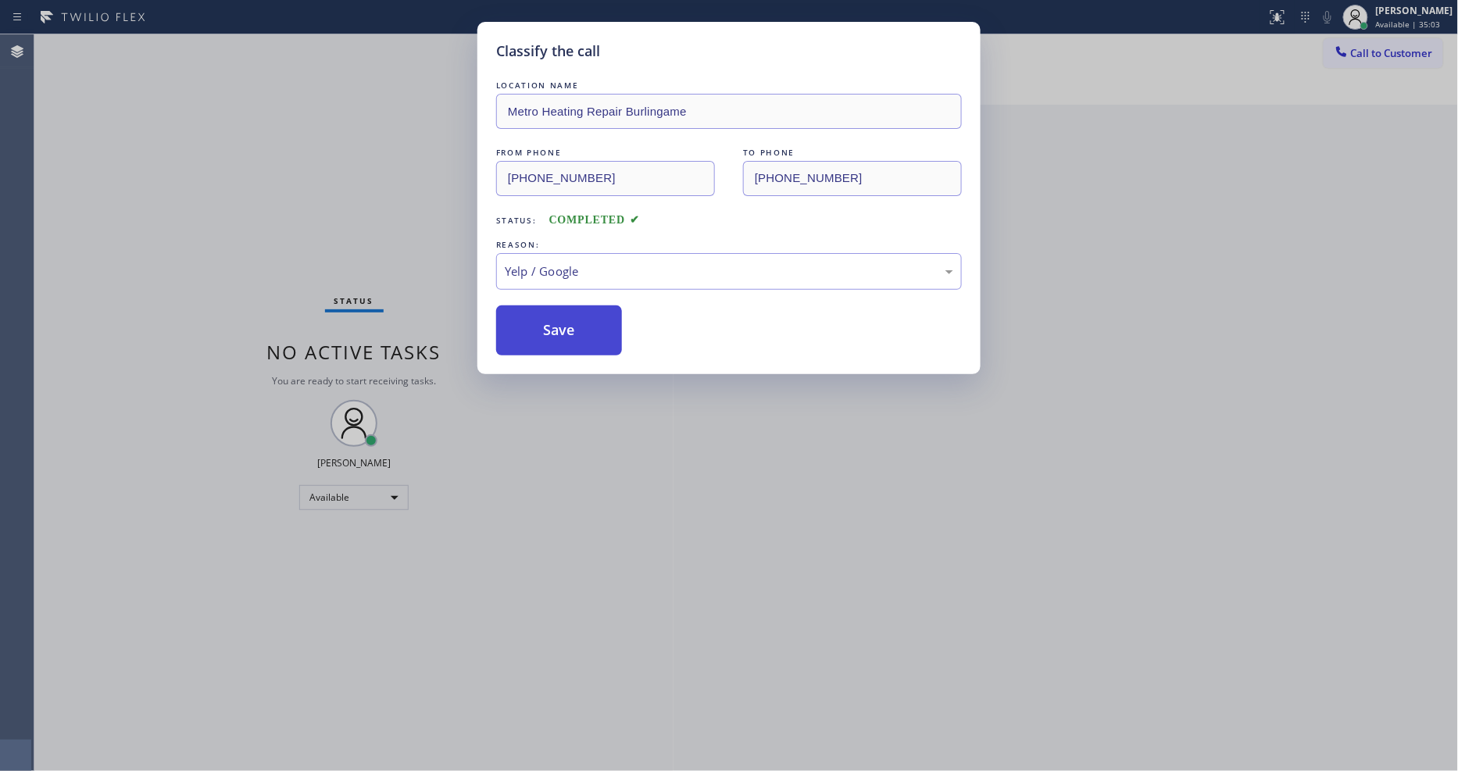
click at [590, 324] on button "Save" at bounding box center [559, 331] width 126 height 50
click at [590, 323] on button "Save" at bounding box center [559, 331] width 126 height 50
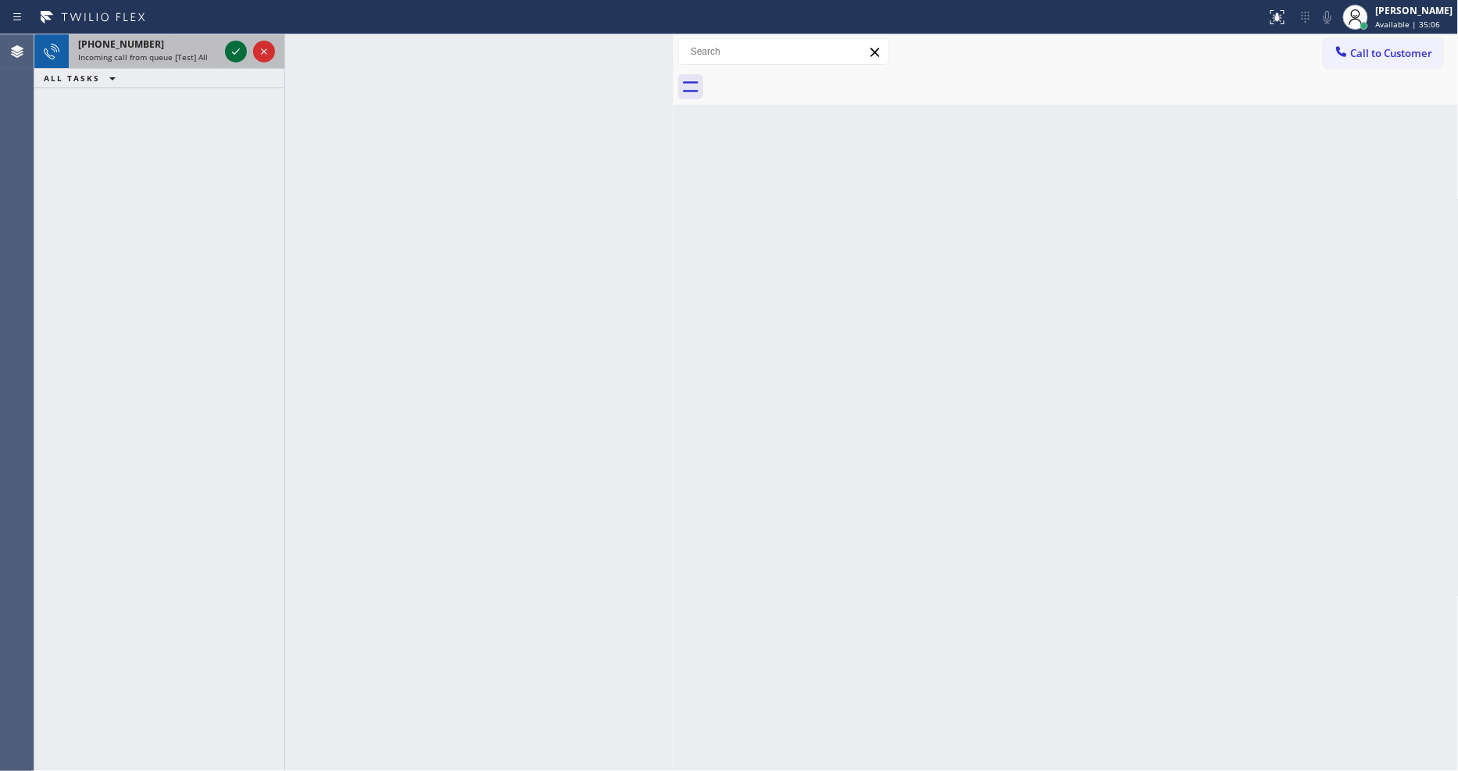
click at [232, 49] on icon at bounding box center [236, 51] width 19 height 19
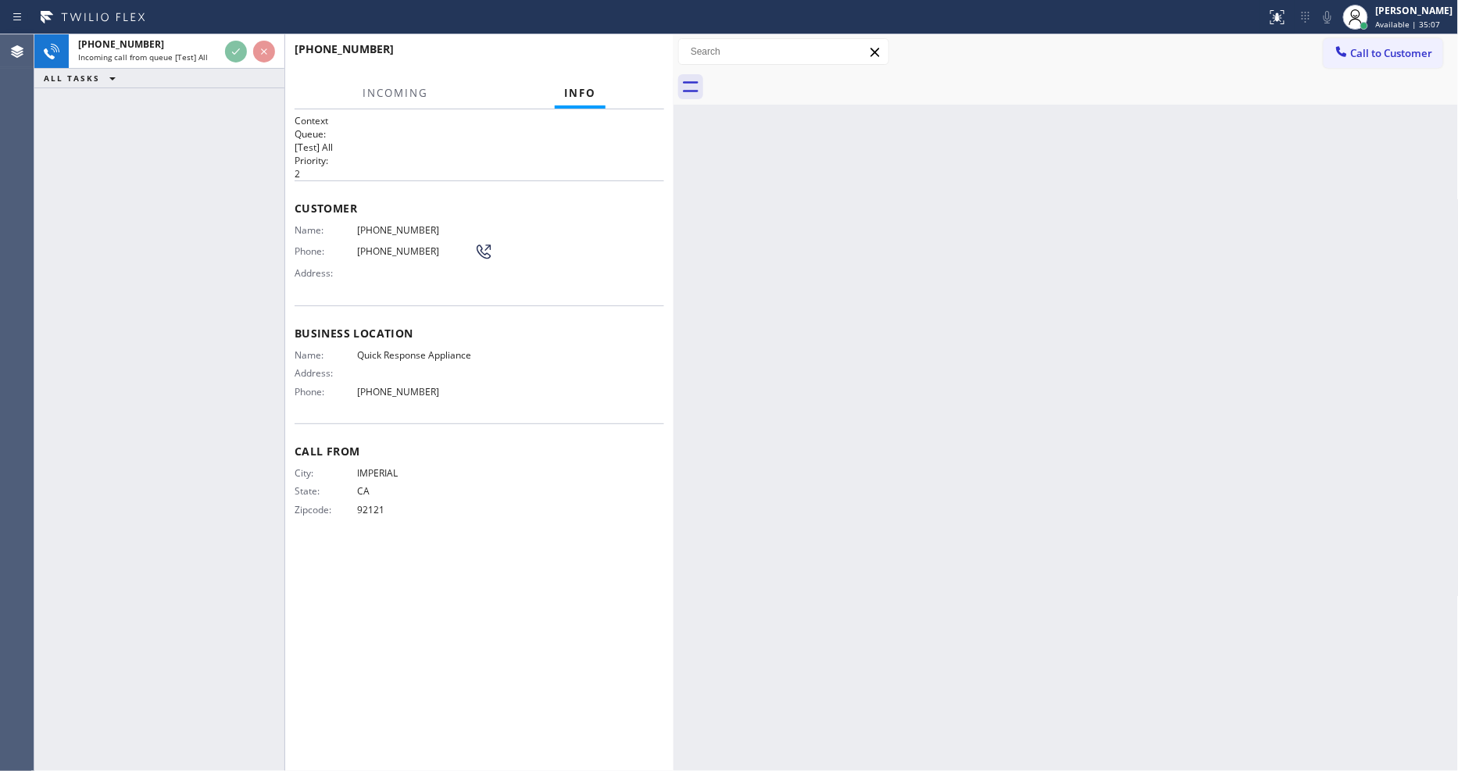
click at [207, 174] on div "[PHONE_NUMBER] Incoming call from queue [Test] All ALL TASKS ALL TASKS ACTIVE T…" at bounding box center [159, 402] width 250 height 737
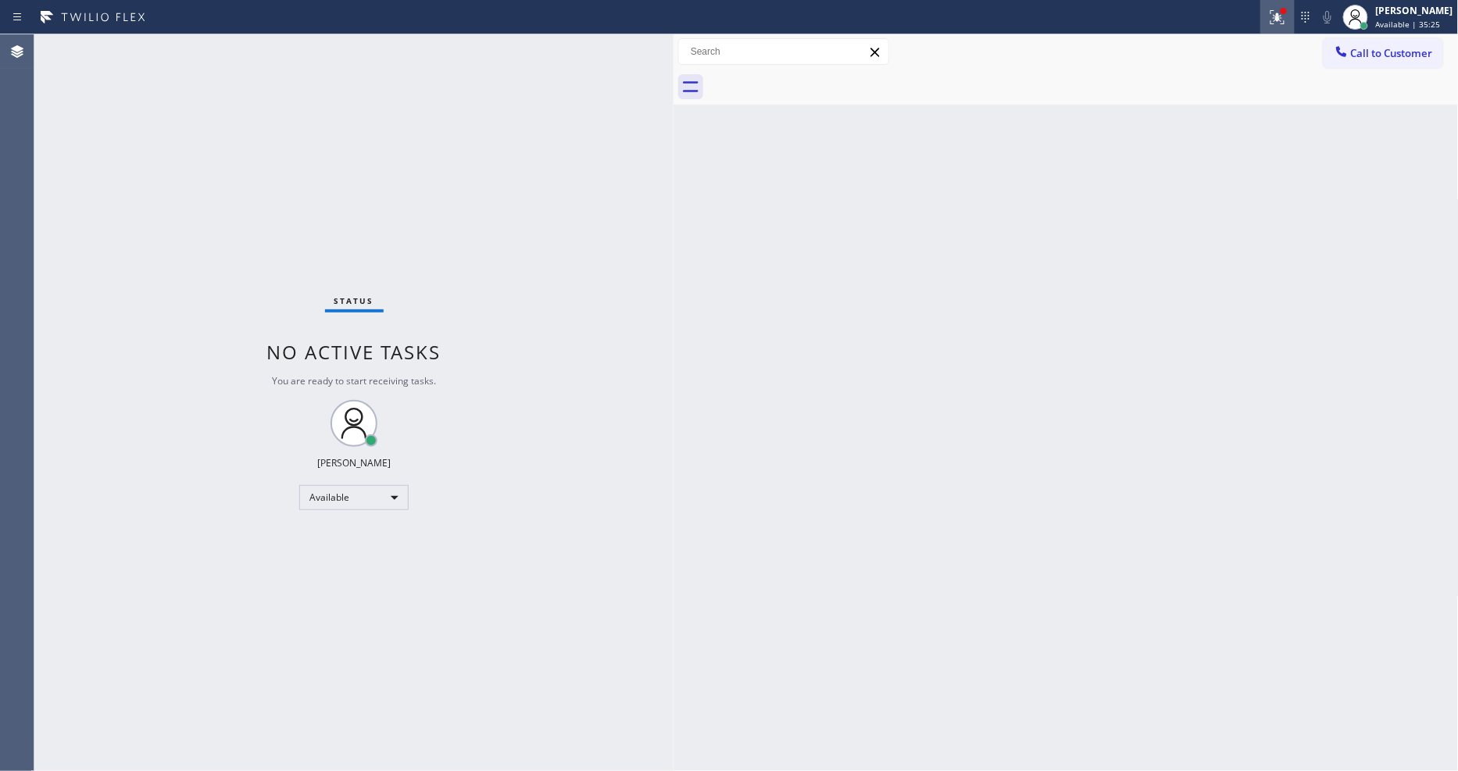
click at [1285, 22] on icon at bounding box center [1278, 17] width 14 height 14
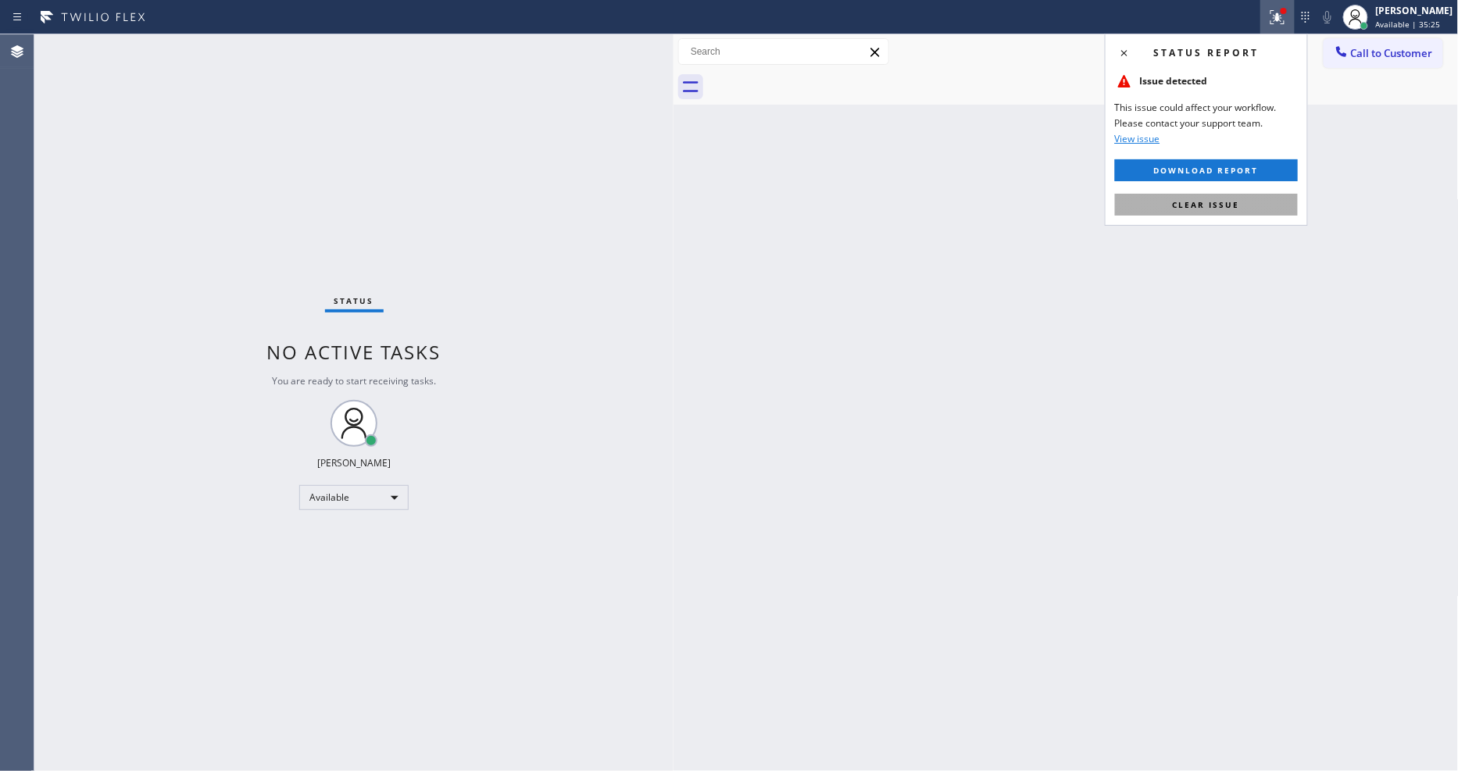
click at [1259, 202] on button "Clear issue" at bounding box center [1206, 205] width 183 height 22
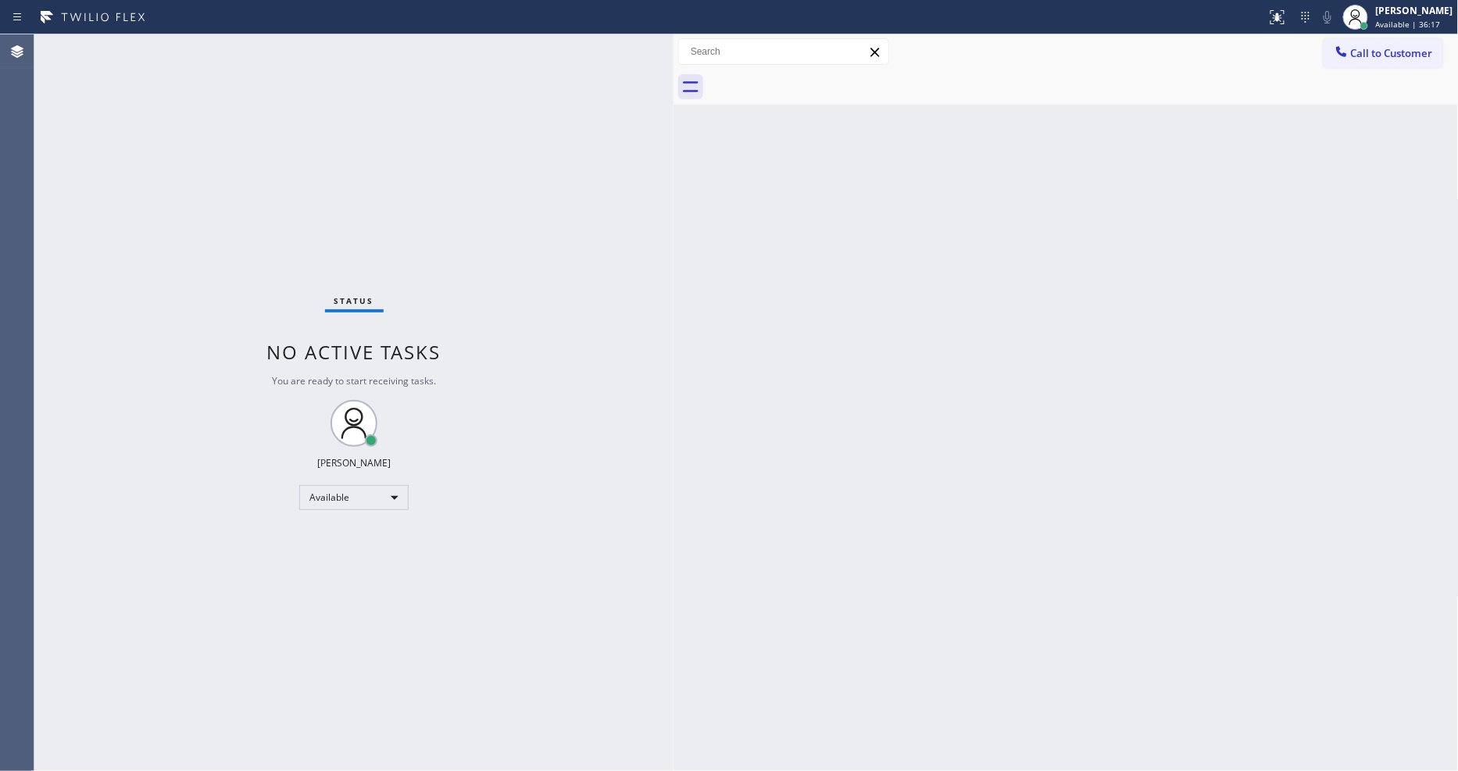
click at [188, 34] on div "Status No active tasks You are ready to start receiving tasks. [PERSON_NAME] Av…" at bounding box center [353, 402] width 639 height 737
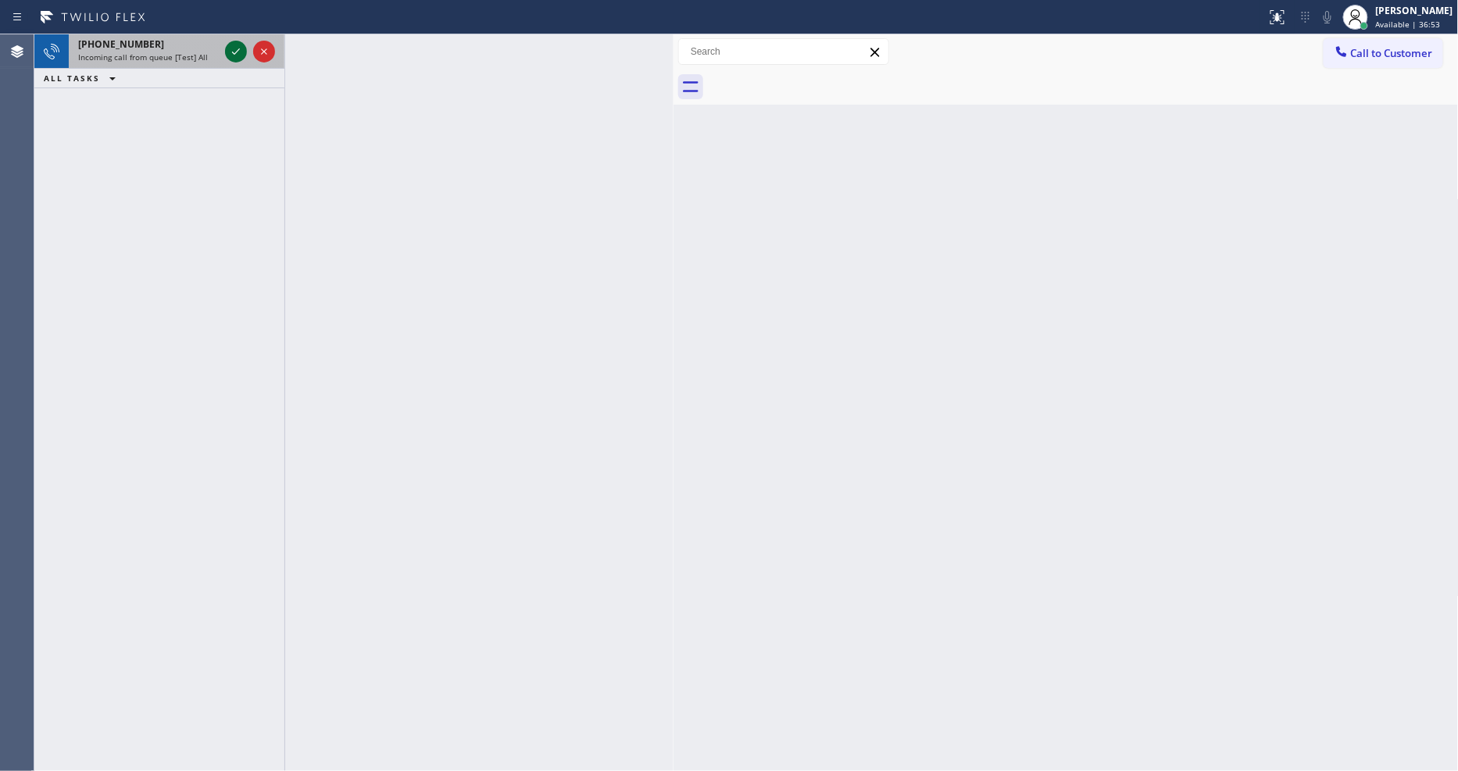
click at [241, 56] on icon at bounding box center [236, 51] width 19 height 19
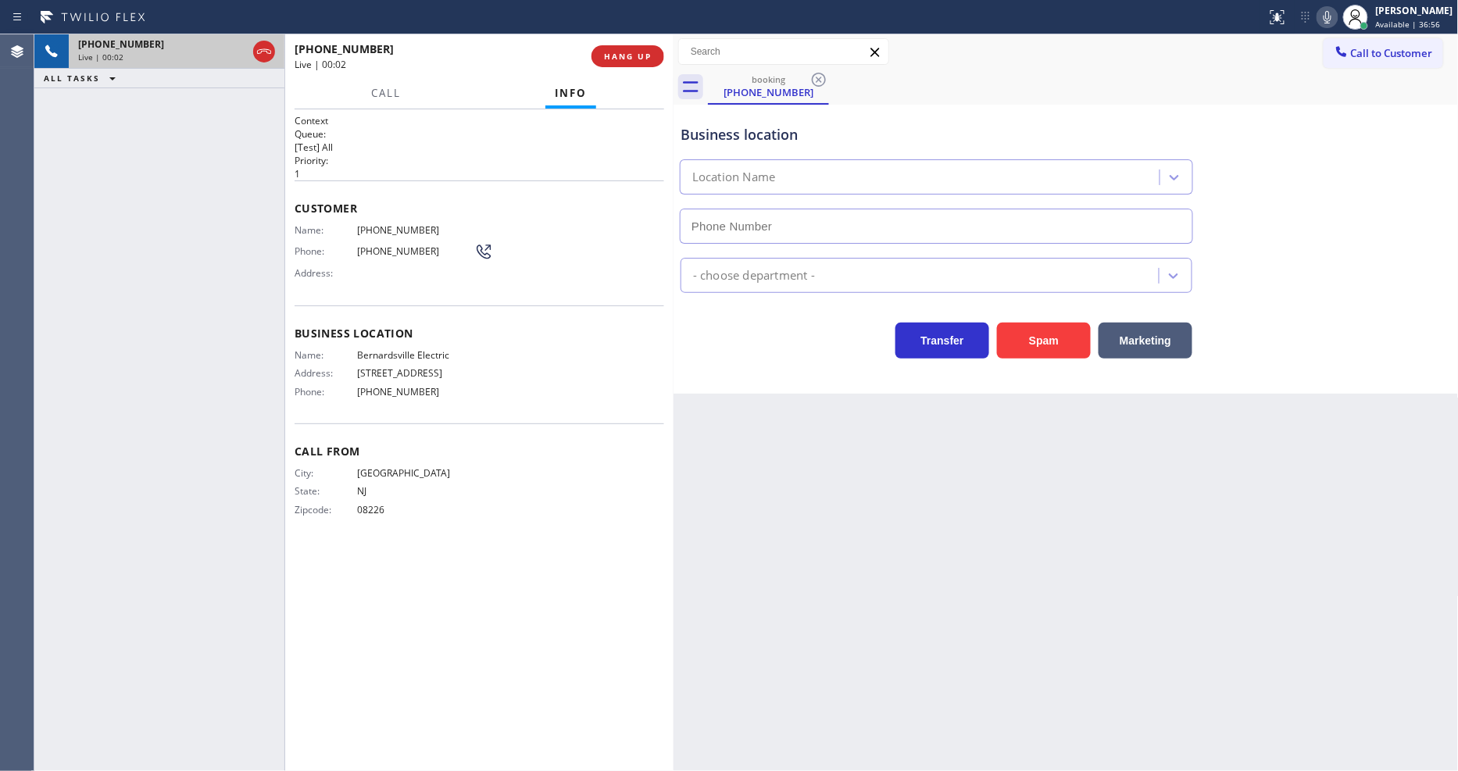
type input "[PHONE_NUMBER]"
click at [643, 59] on span "HANG UP" at bounding box center [628, 56] width 48 height 11
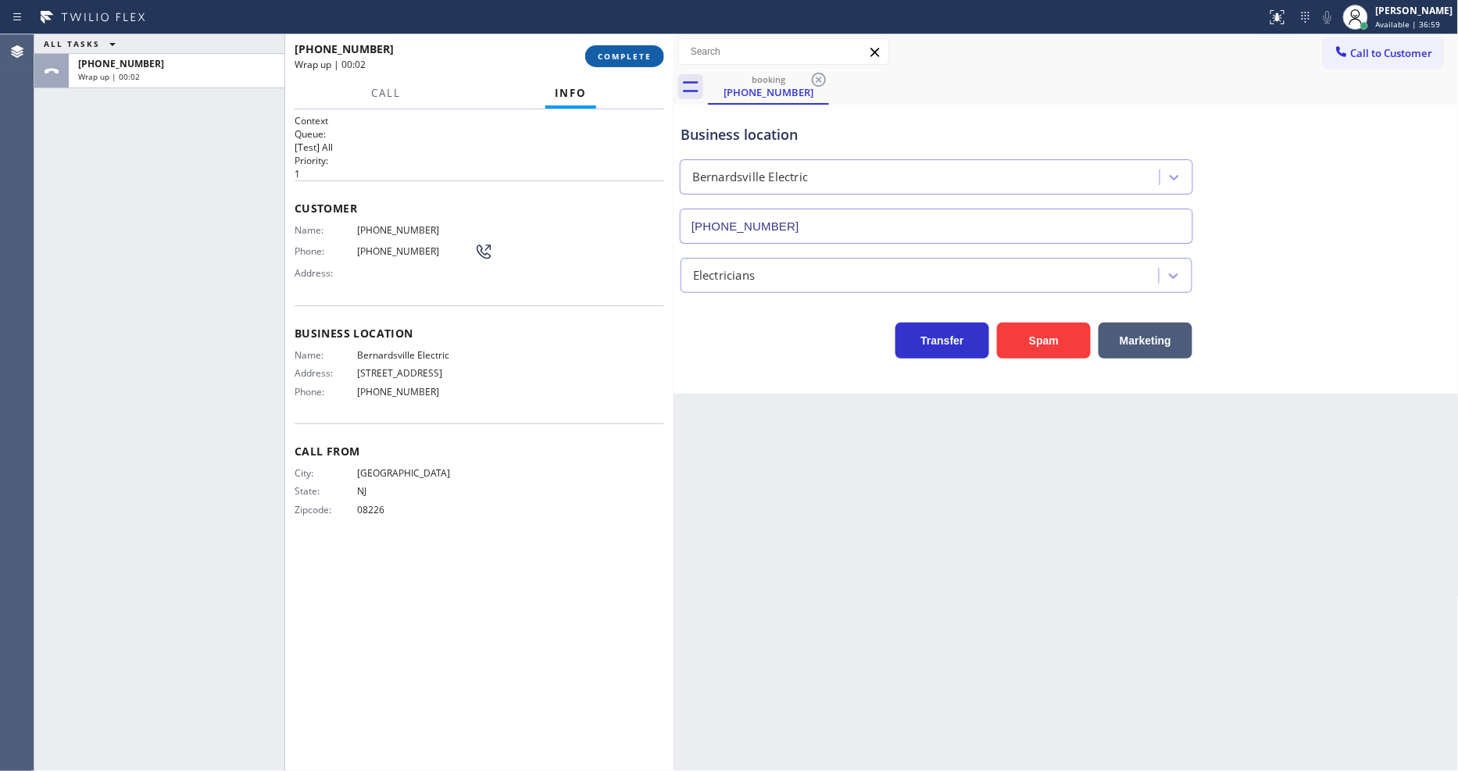
click at [643, 59] on span "COMPLETE" at bounding box center [625, 56] width 54 height 11
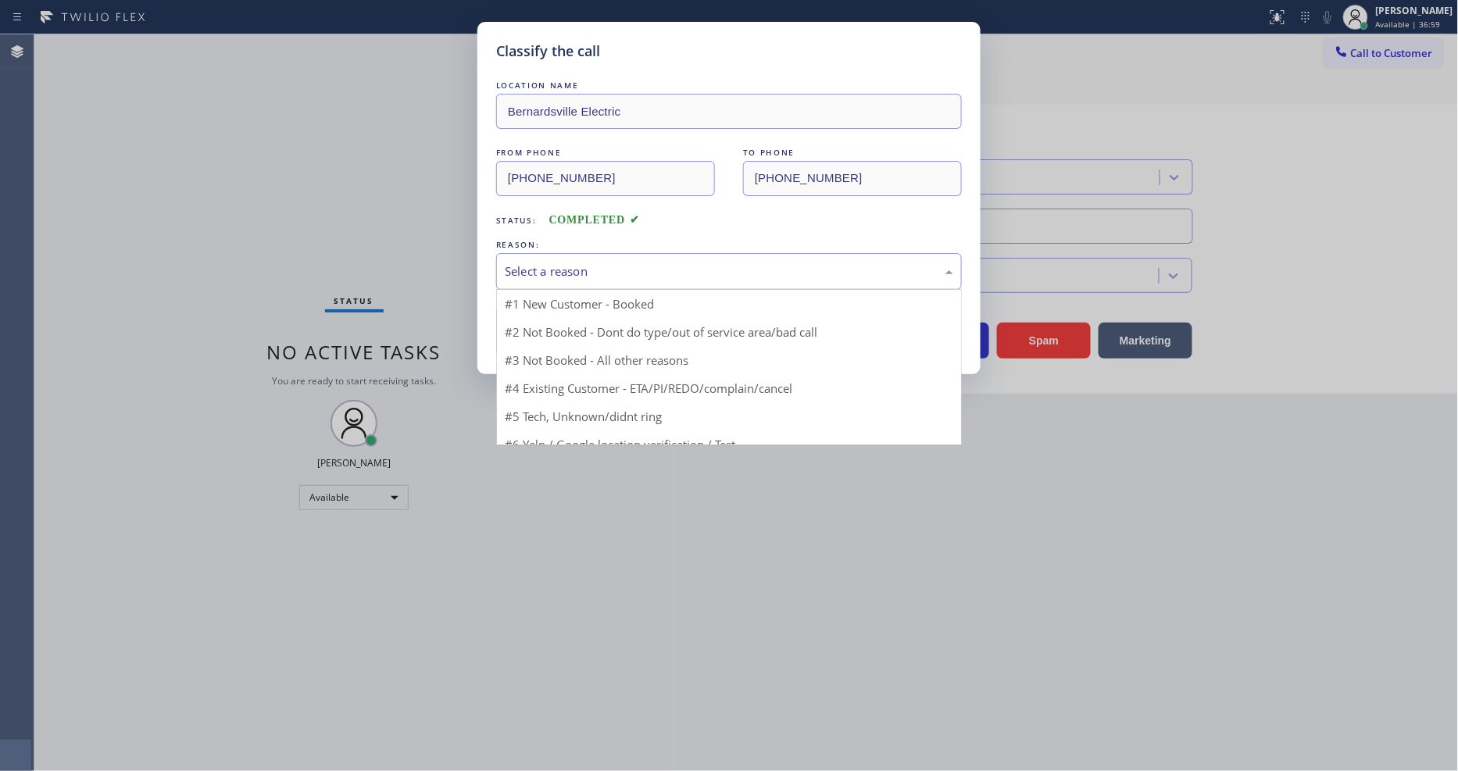
click at [542, 270] on div "Select a reason" at bounding box center [729, 271] width 466 height 37
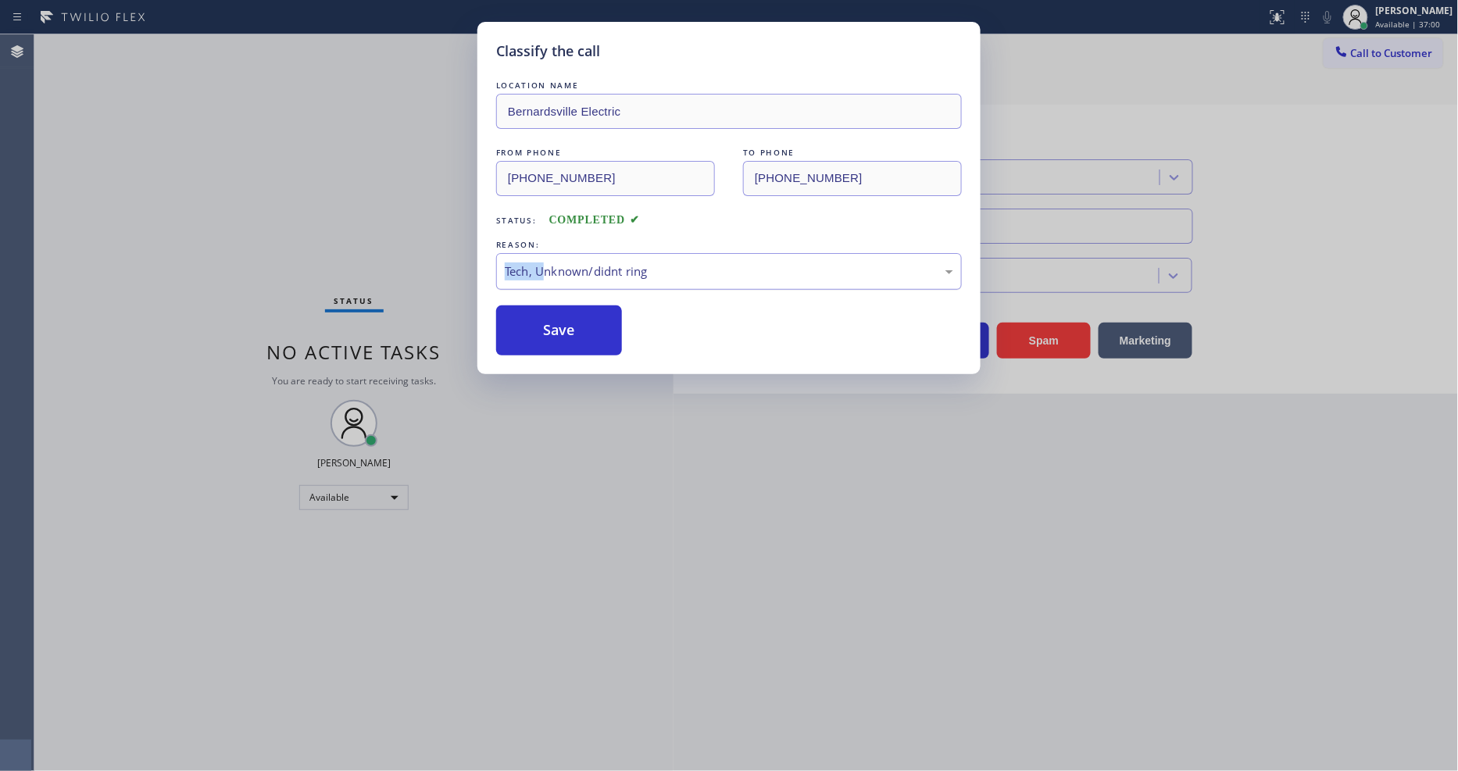
click at [542, 247] on div "REASON: Tech, Unknown/didnt ring" at bounding box center [729, 263] width 466 height 53
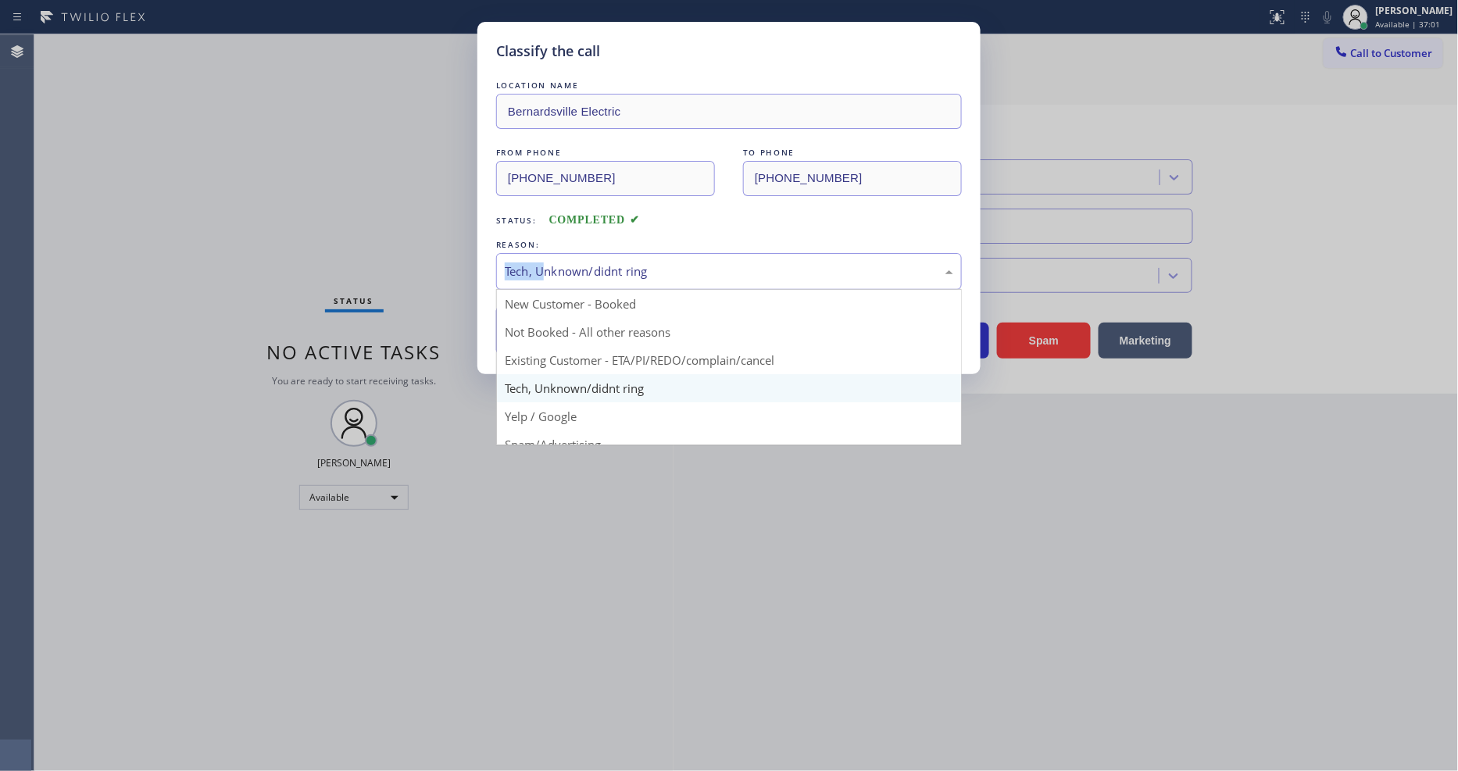
drag, startPoint x: 572, startPoint y: 249, endPoint x: 571, endPoint y: 282, distance: 33.6
click at [572, 253] on div "Tech, Unknown/didnt ring" at bounding box center [729, 271] width 466 height 37
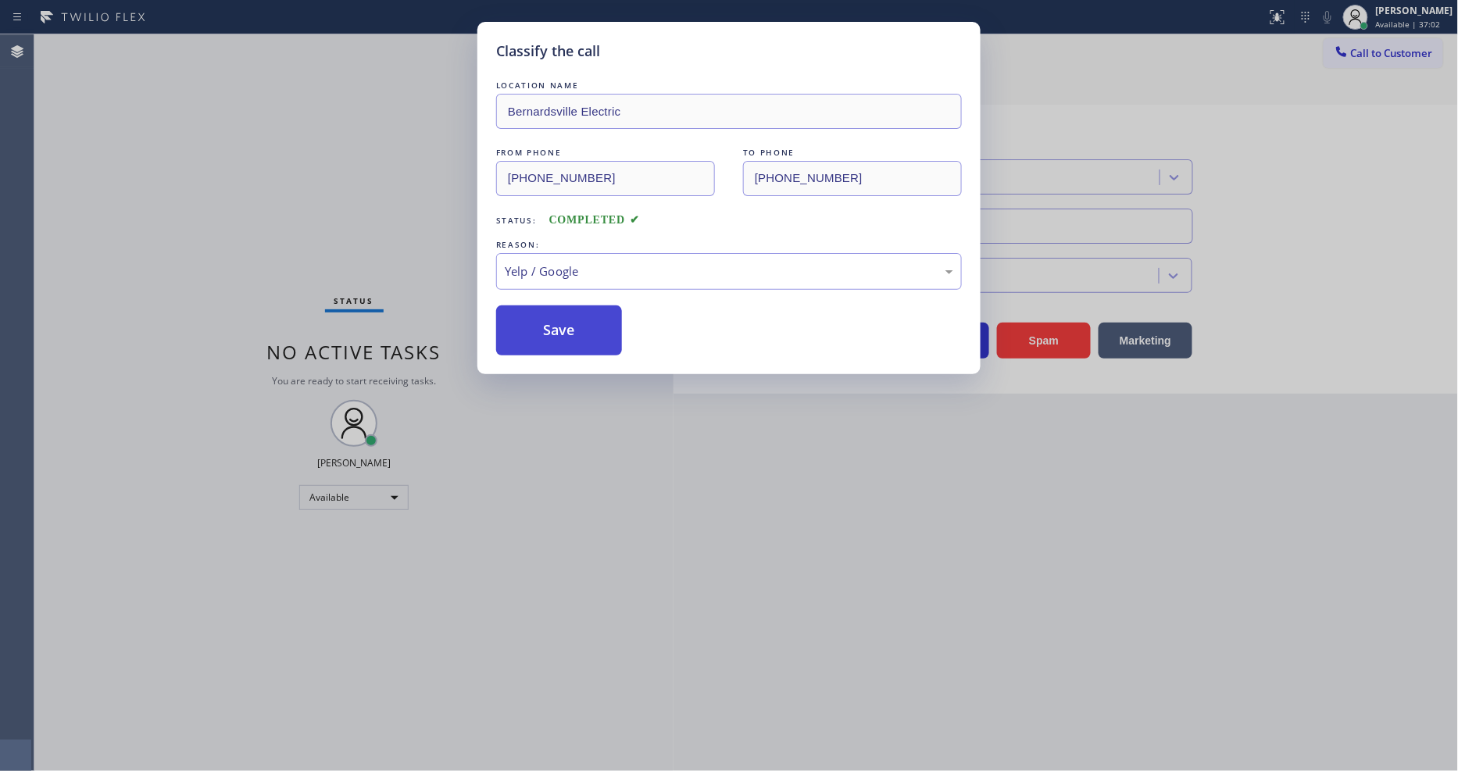
drag, startPoint x: 553, startPoint y: 412, endPoint x: 559, endPoint y: 325, distance: 87.0
click at [559, 322] on button "Save" at bounding box center [559, 331] width 126 height 50
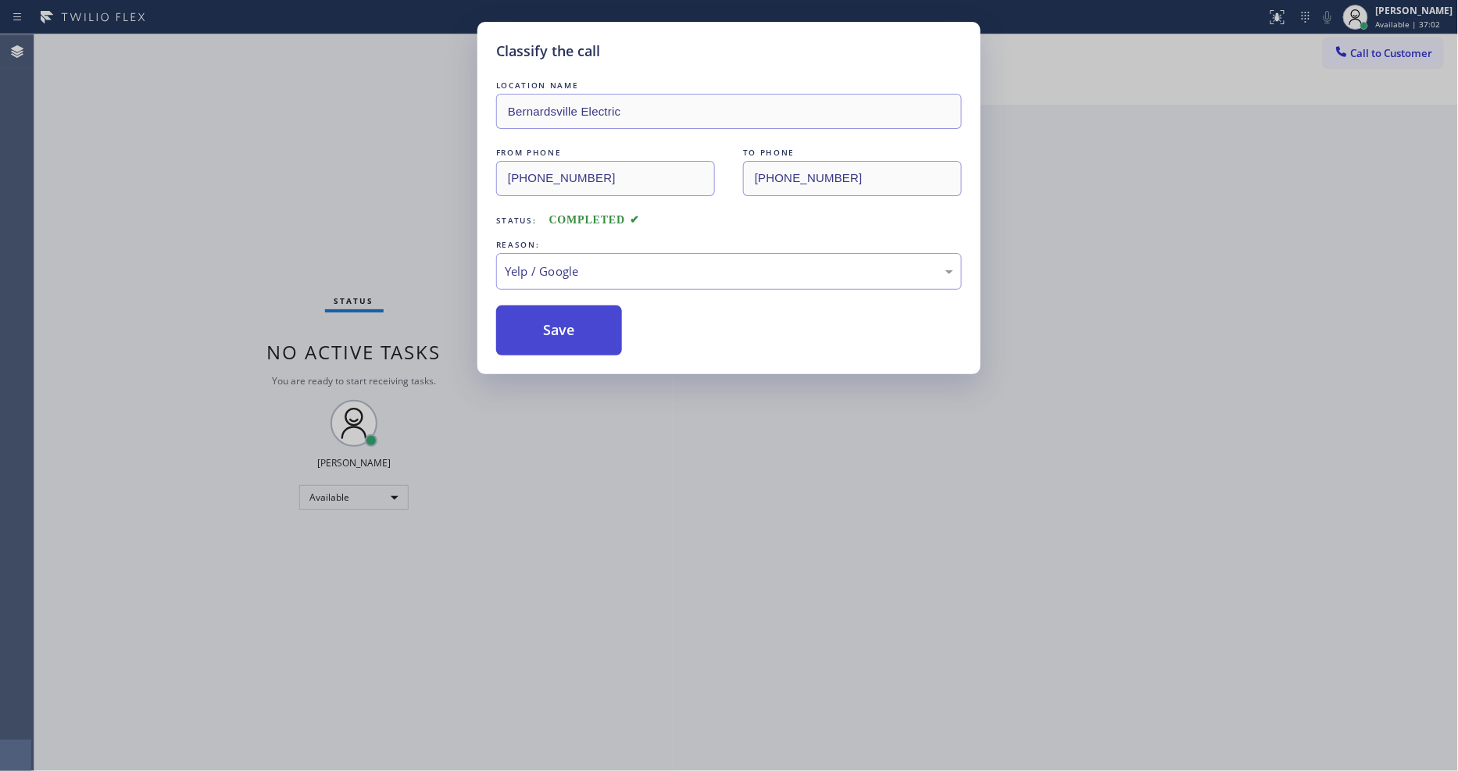
click at [559, 322] on button "Save" at bounding box center [559, 331] width 126 height 50
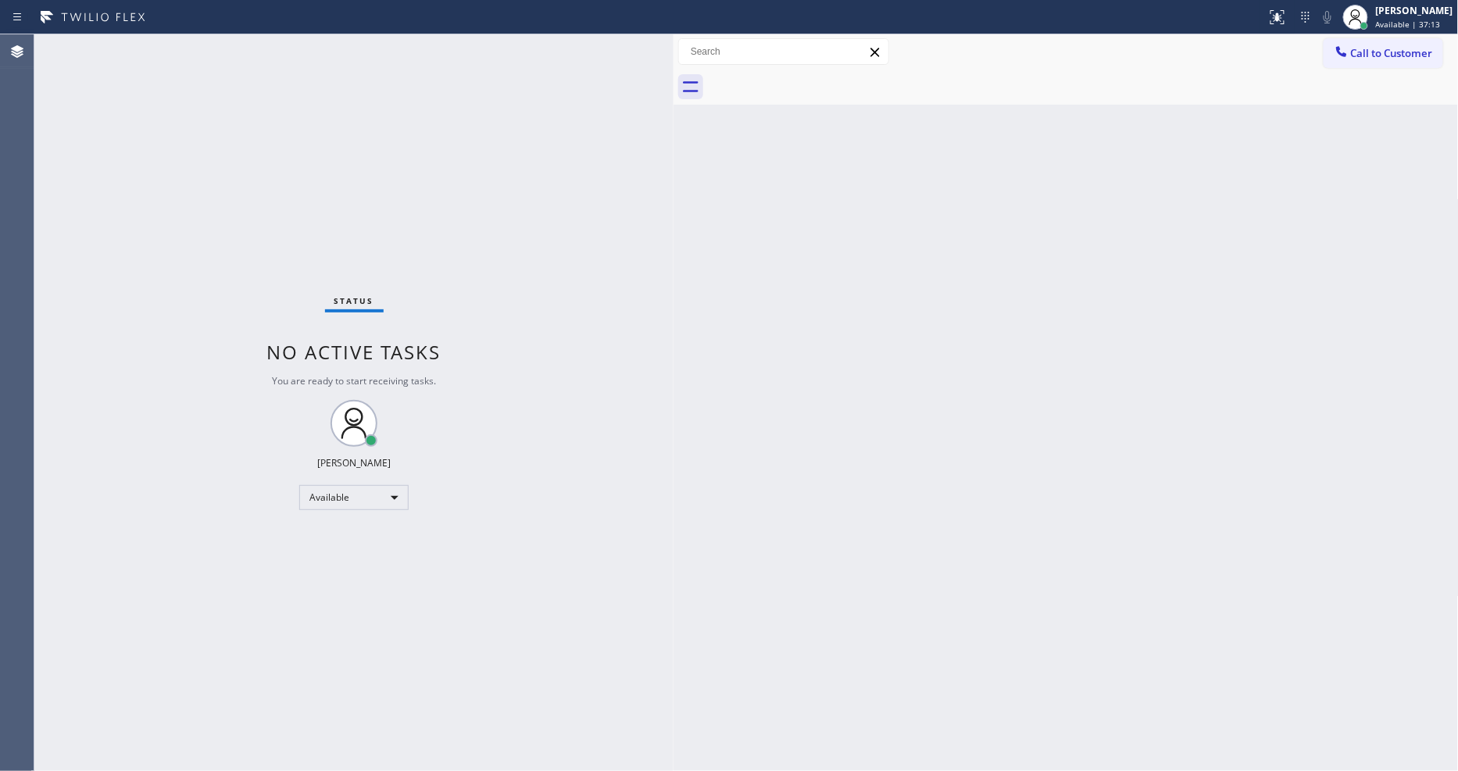
click at [1255, 435] on div "Back to Dashboard Change Sender ID Customers Technicians Select a contact Outbo…" at bounding box center [1066, 402] width 785 height 737
click at [811, 535] on div "Back to Dashboard Change Sender ID Customers Technicians Select a contact Outbo…" at bounding box center [1066, 402] width 785 height 737
click at [1312, 17] on div "[PERSON_NAME] Available | 37:16" at bounding box center [1415, 16] width 85 height 27
click at [1312, 108] on button "Unavailable" at bounding box center [1381, 103] width 156 height 20
click at [1312, 16] on div "[PERSON_NAME]" at bounding box center [1414, 10] width 77 height 13
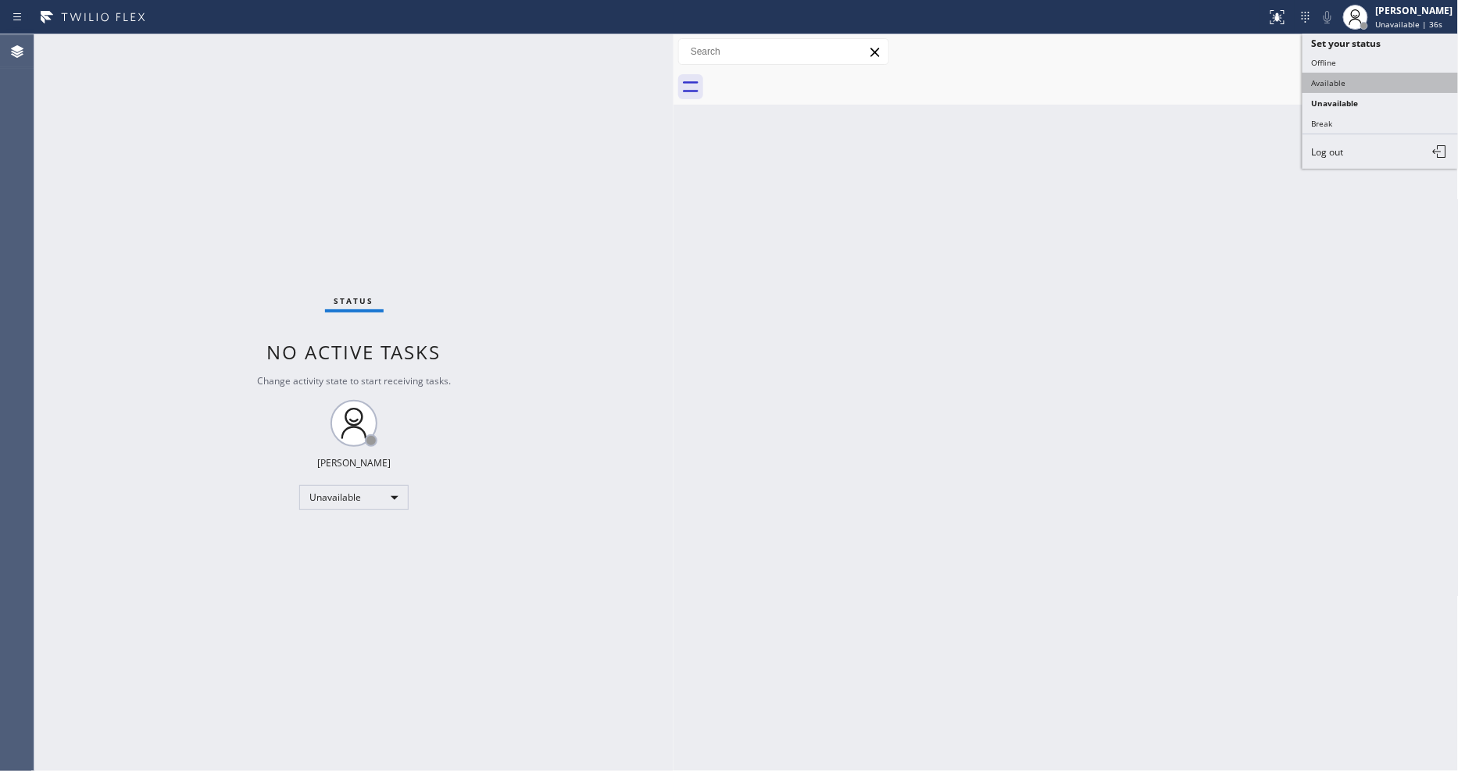
click at [1312, 88] on button "Available" at bounding box center [1381, 83] width 156 height 20
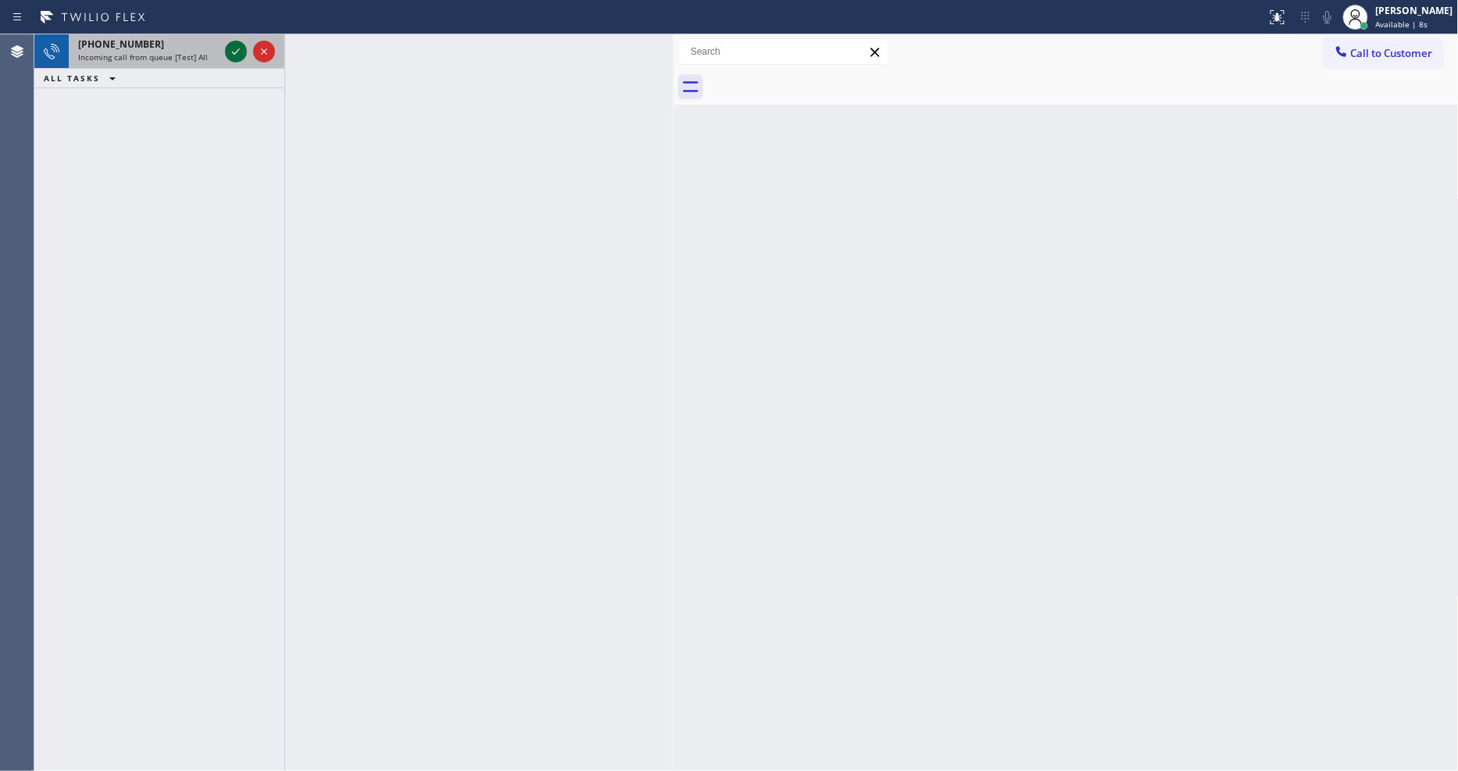
drag, startPoint x: 245, startPoint y: 56, endPoint x: 239, endPoint y: 45, distance: 12.9
click at [239, 45] on icon at bounding box center [236, 51] width 19 height 19
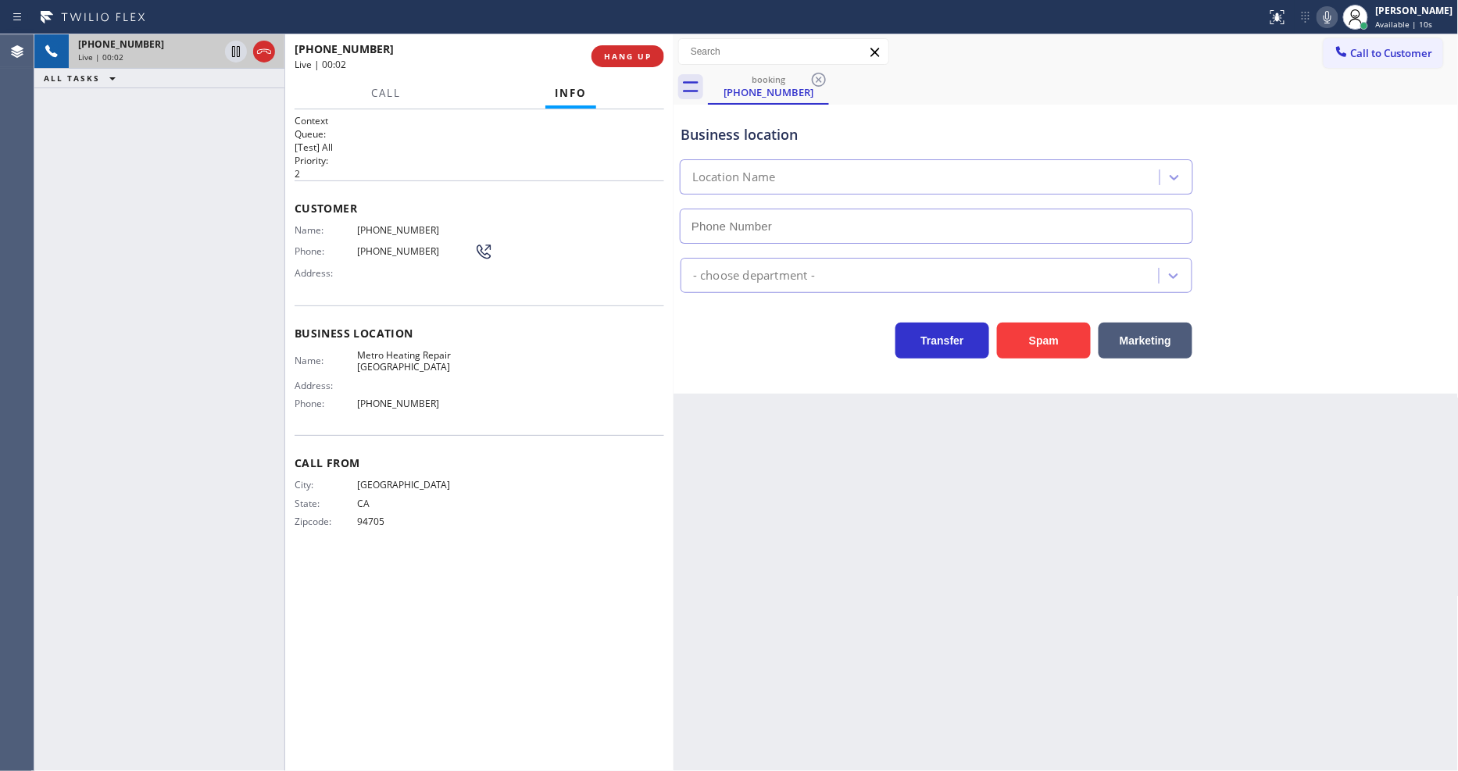
type input "[PHONE_NUMBER]"
click at [639, 59] on span "HANG UP" at bounding box center [628, 56] width 48 height 11
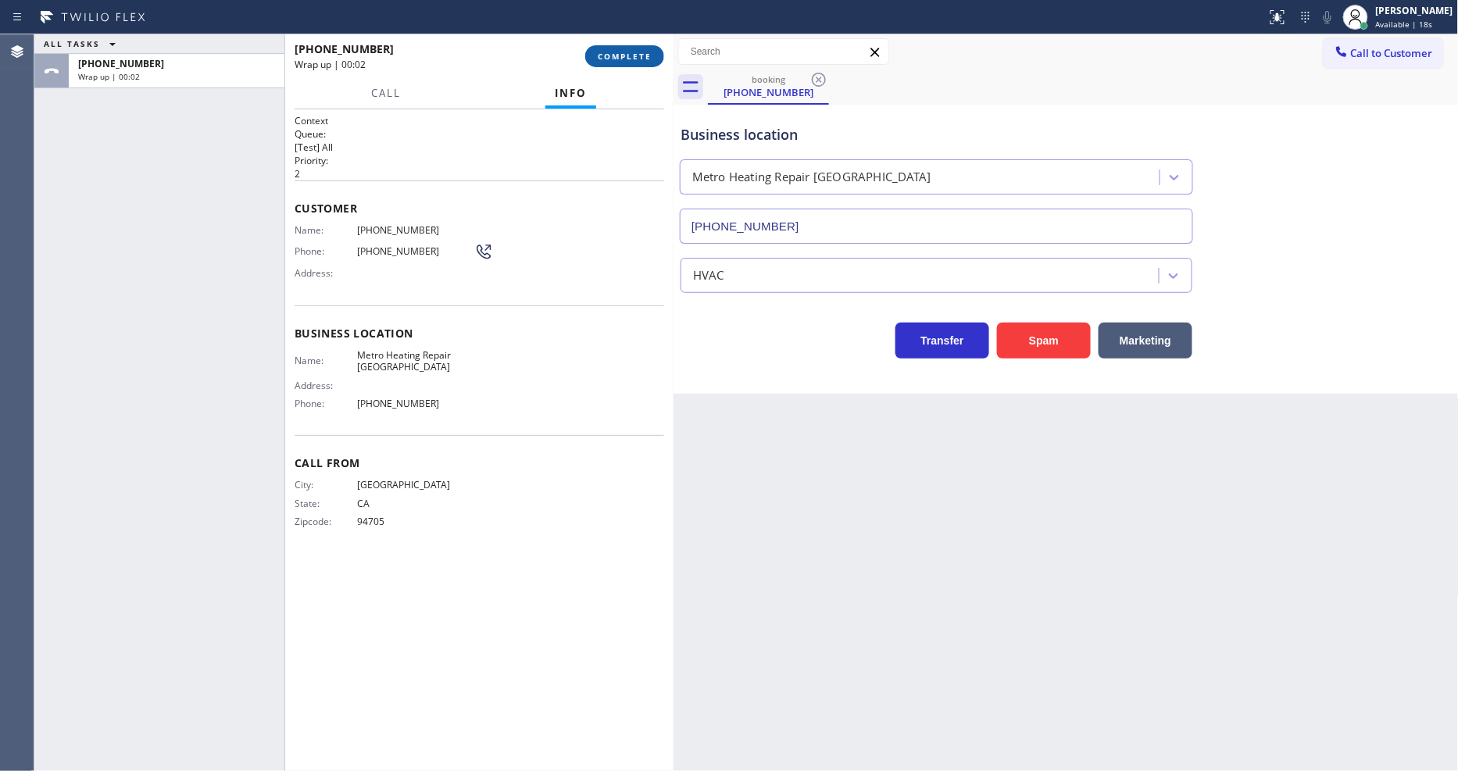
click at [637, 57] on span "COMPLETE" at bounding box center [625, 56] width 54 height 11
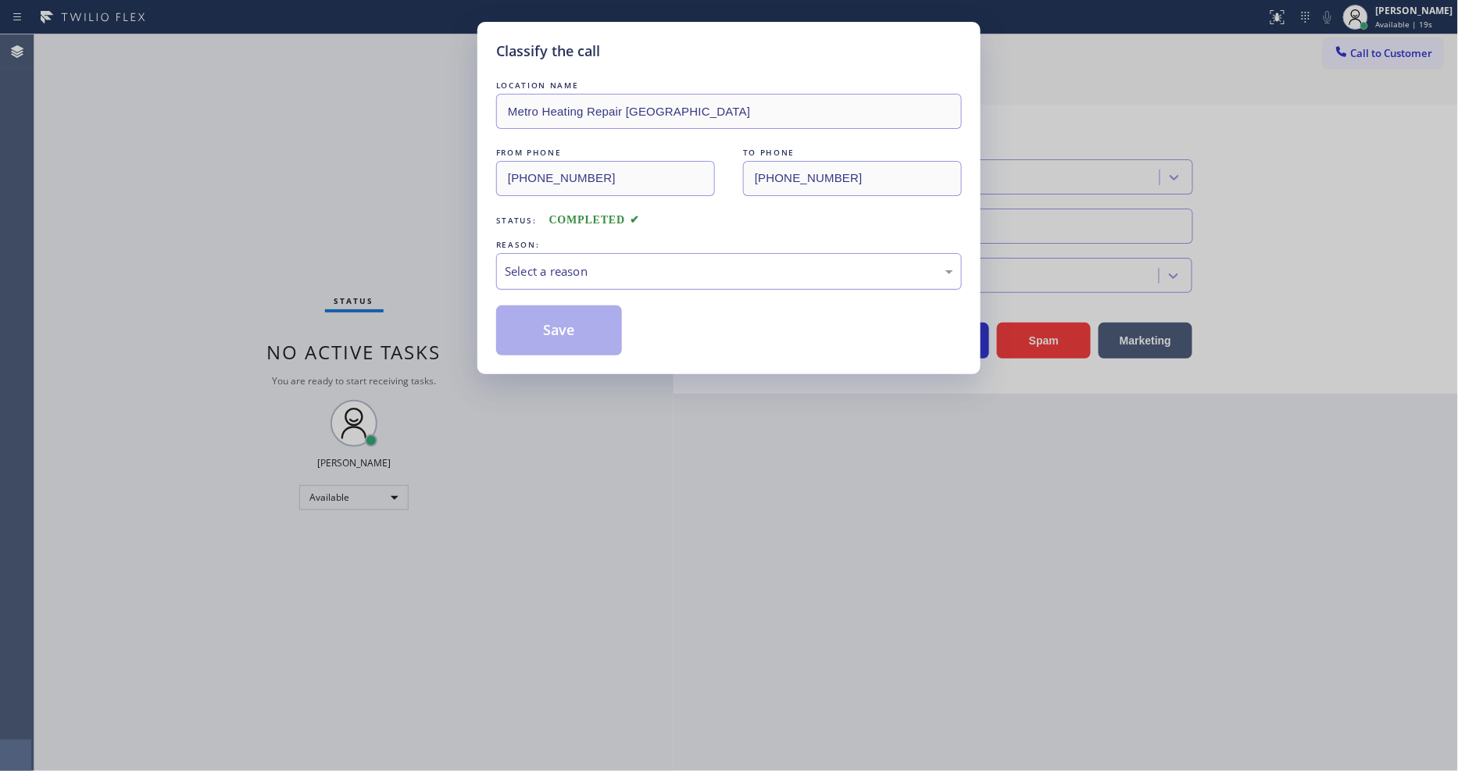
click at [532, 269] on div "Select a reason" at bounding box center [729, 271] width 466 height 37
click at [552, 324] on button "Save" at bounding box center [559, 331] width 126 height 50
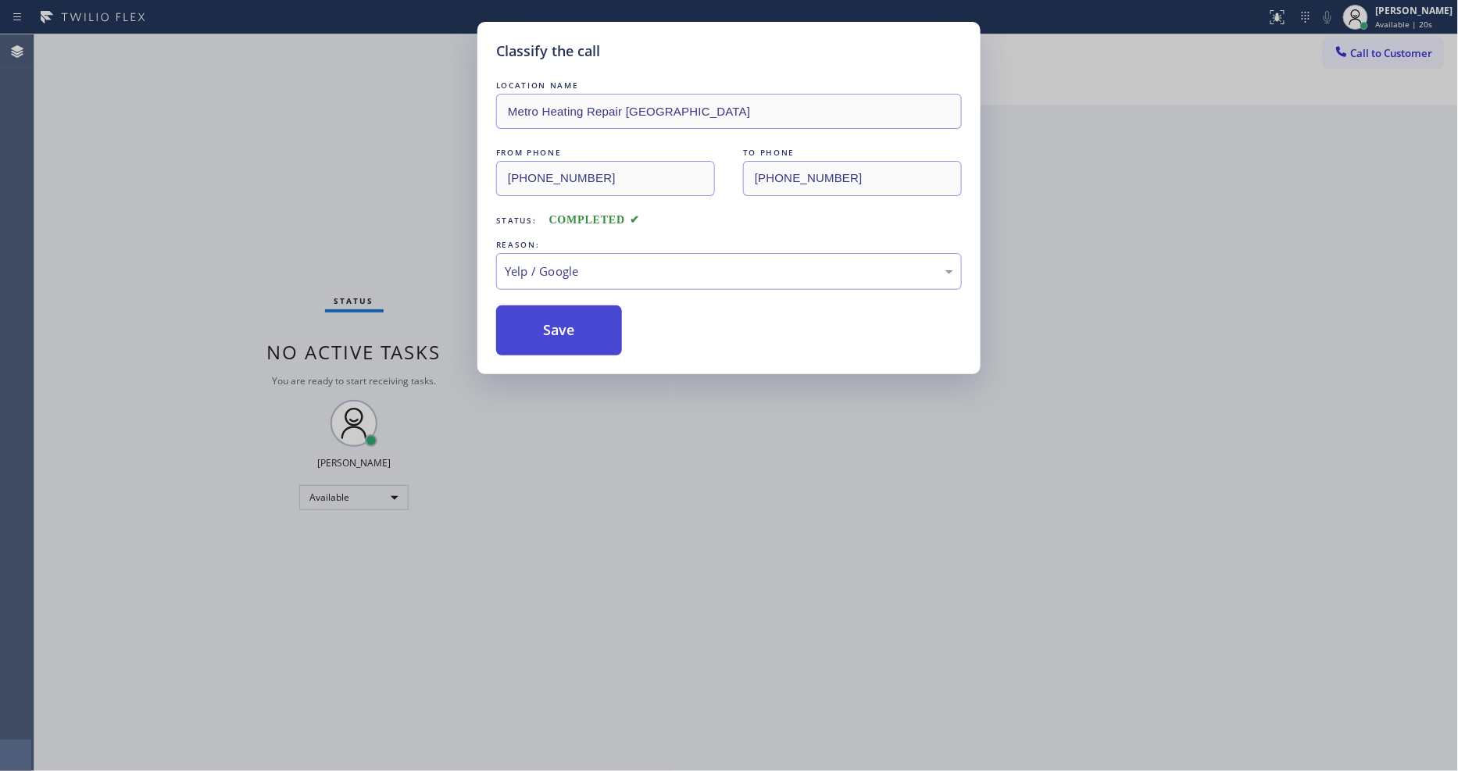
click at [552, 324] on button "Save" at bounding box center [559, 331] width 126 height 50
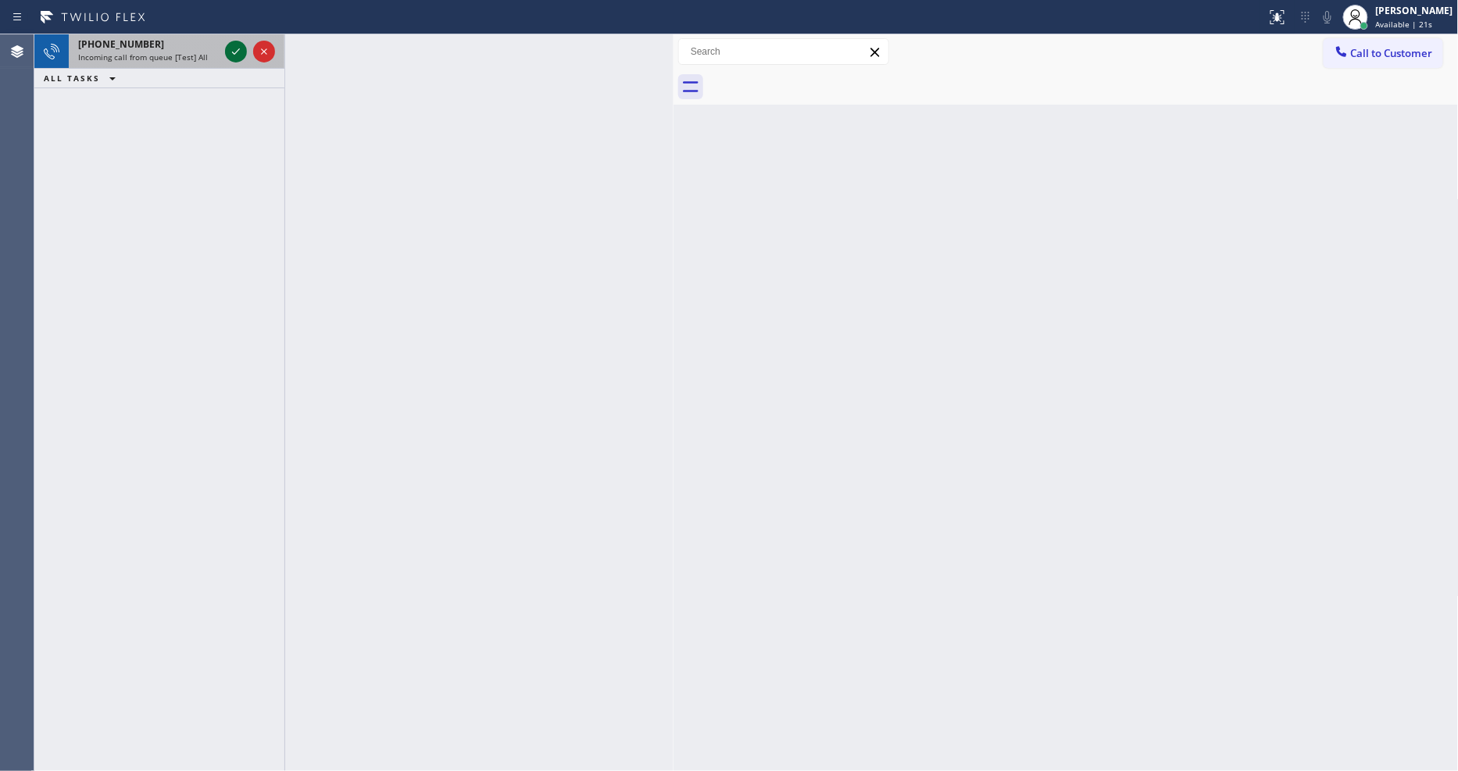
click at [231, 53] on icon at bounding box center [236, 51] width 19 height 19
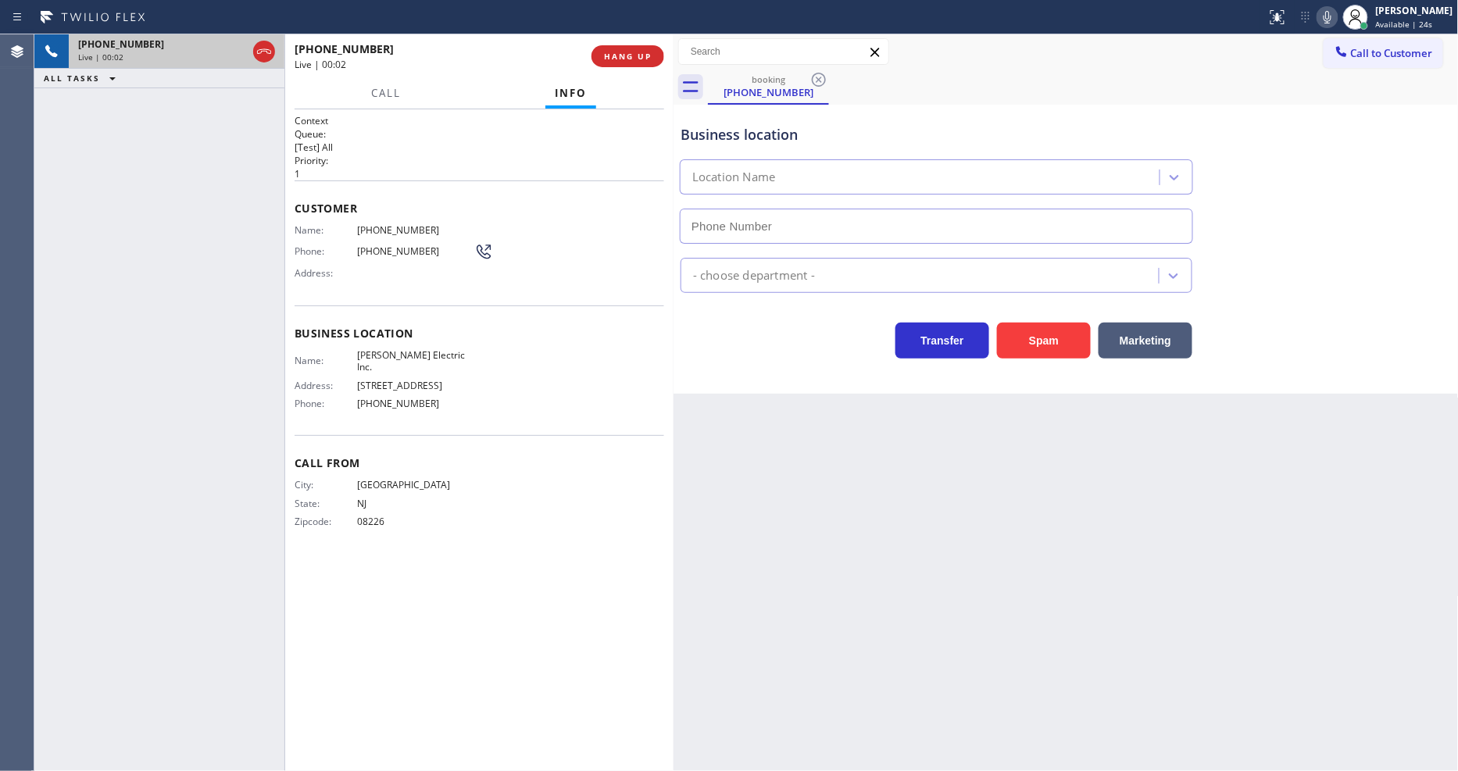
type input "[PHONE_NUMBER]"
click at [631, 56] on span "HANG UP" at bounding box center [628, 56] width 48 height 11
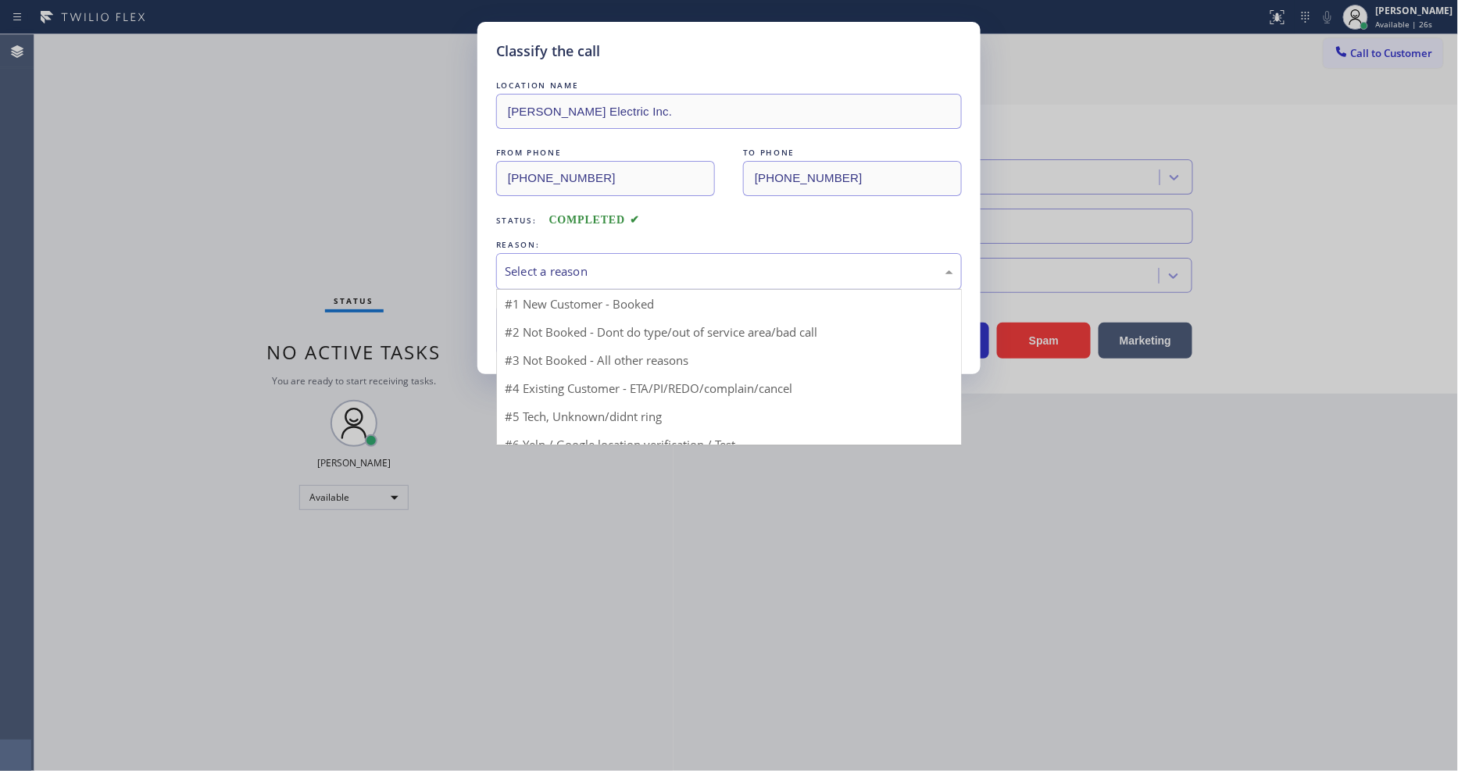
click at [614, 266] on div "Select a reason" at bounding box center [729, 272] width 449 height 18
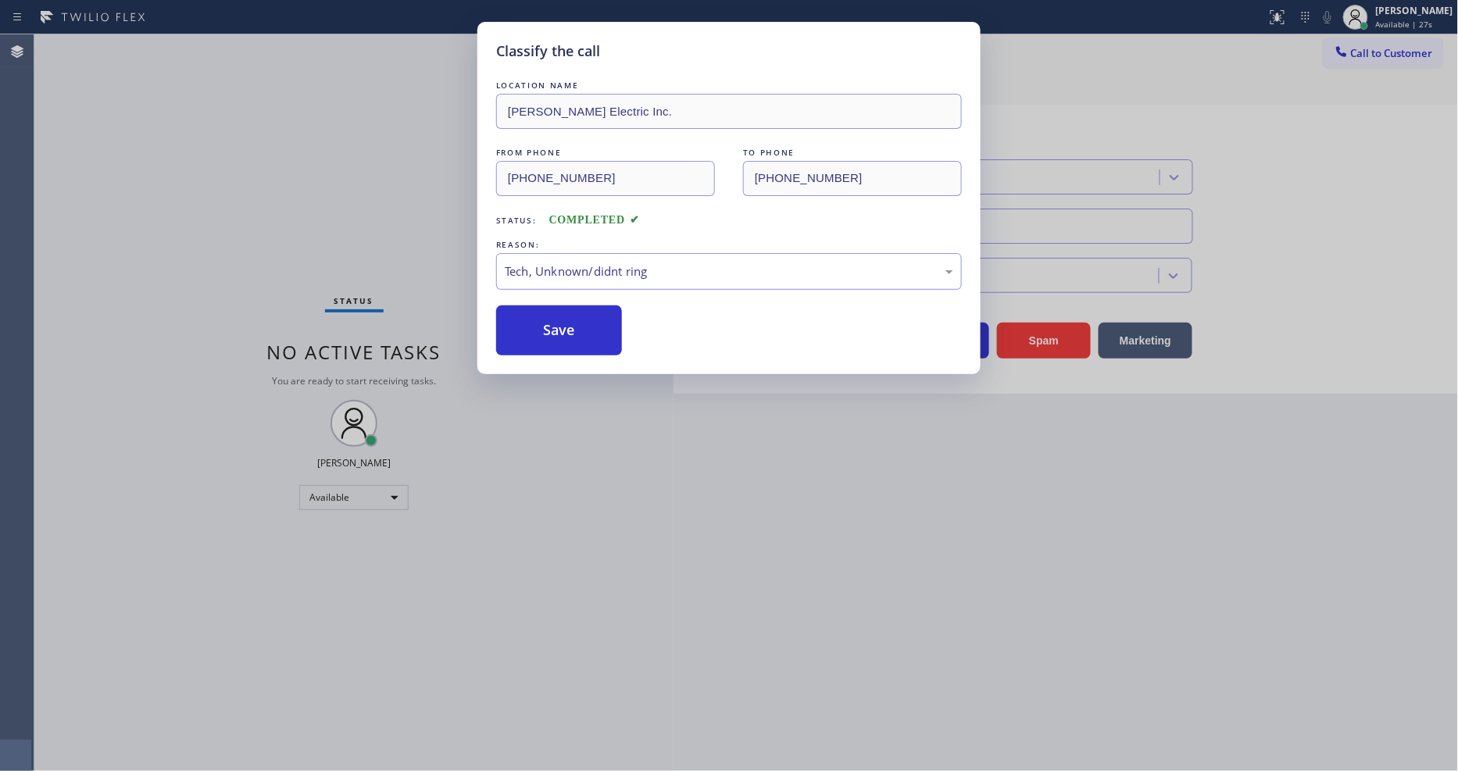
click at [572, 270] on div "Tech, Unknown/didnt ring" at bounding box center [729, 272] width 449 height 18
click at [580, 317] on button "Save" at bounding box center [559, 331] width 126 height 50
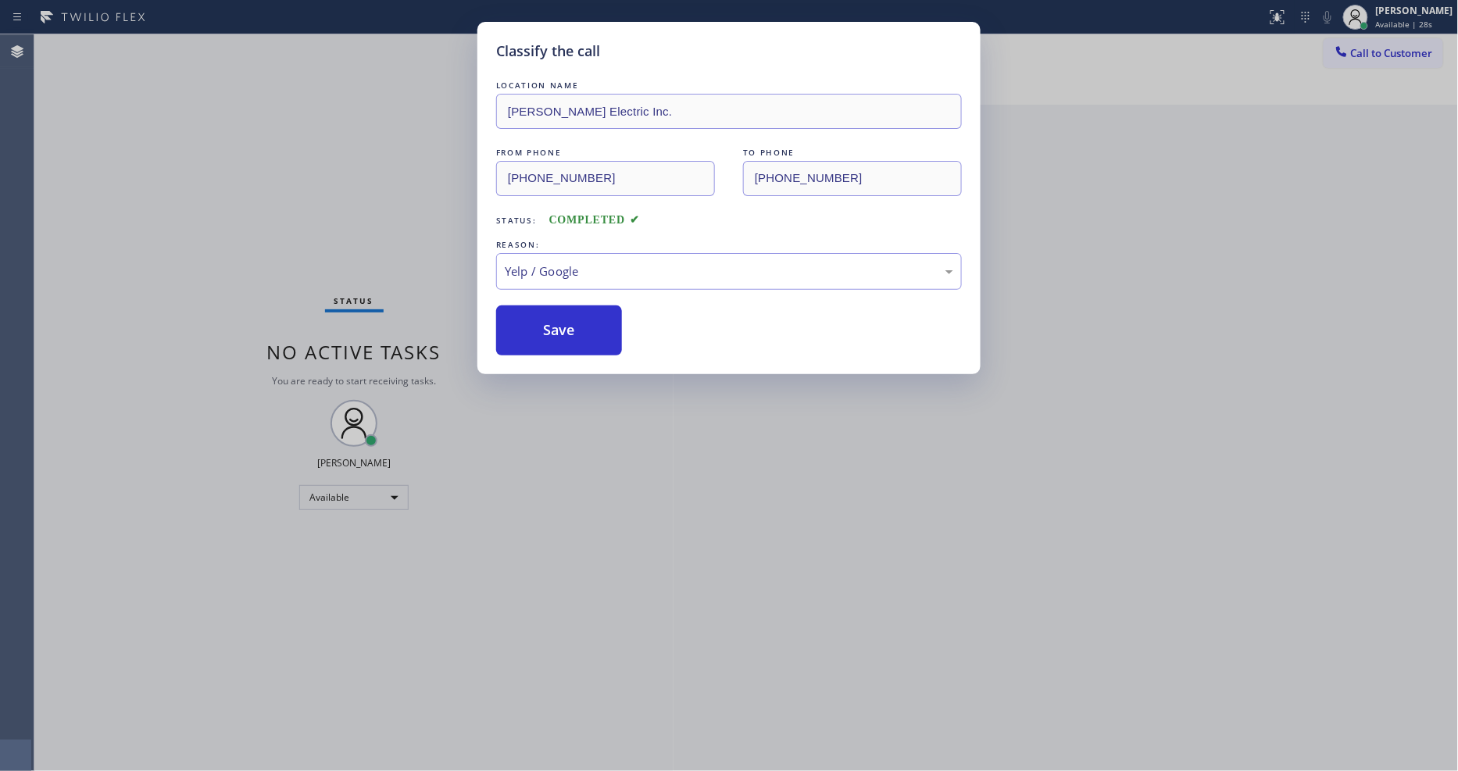
drag, startPoint x: 580, startPoint y: 317, endPoint x: 299, endPoint y: 137, distance: 334.3
click at [581, 311] on button "Save" at bounding box center [559, 331] width 126 height 50
click at [196, 44] on div "Classify the call LOCATION NAME [PERSON_NAME] Electric Inc. FROM PHONE [PHONE_N…" at bounding box center [729, 385] width 1458 height 771
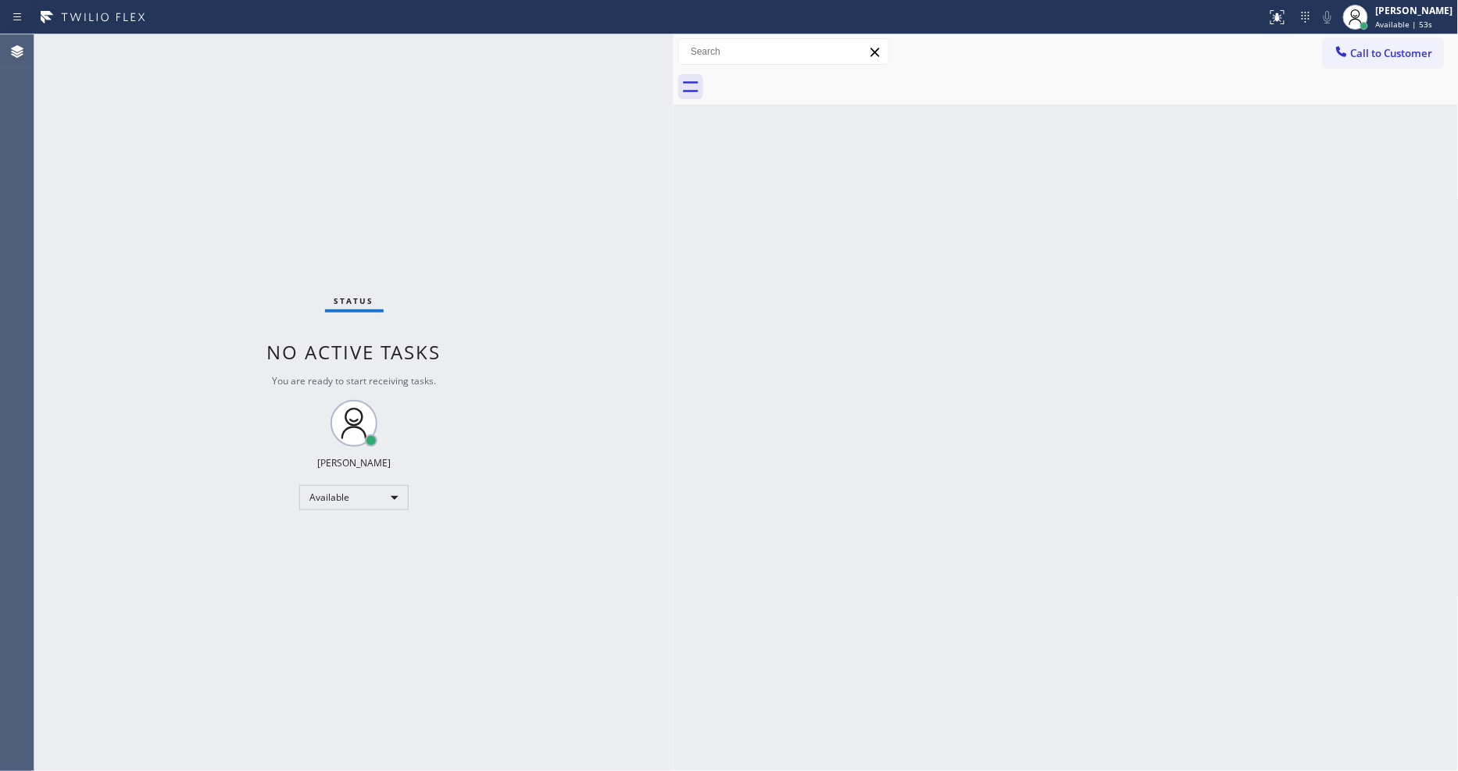
click at [206, 43] on div "Status No active tasks You are ready to start receiving tasks. [PERSON_NAME] Av…" at bounding box center [353, 402] width 639 height 737
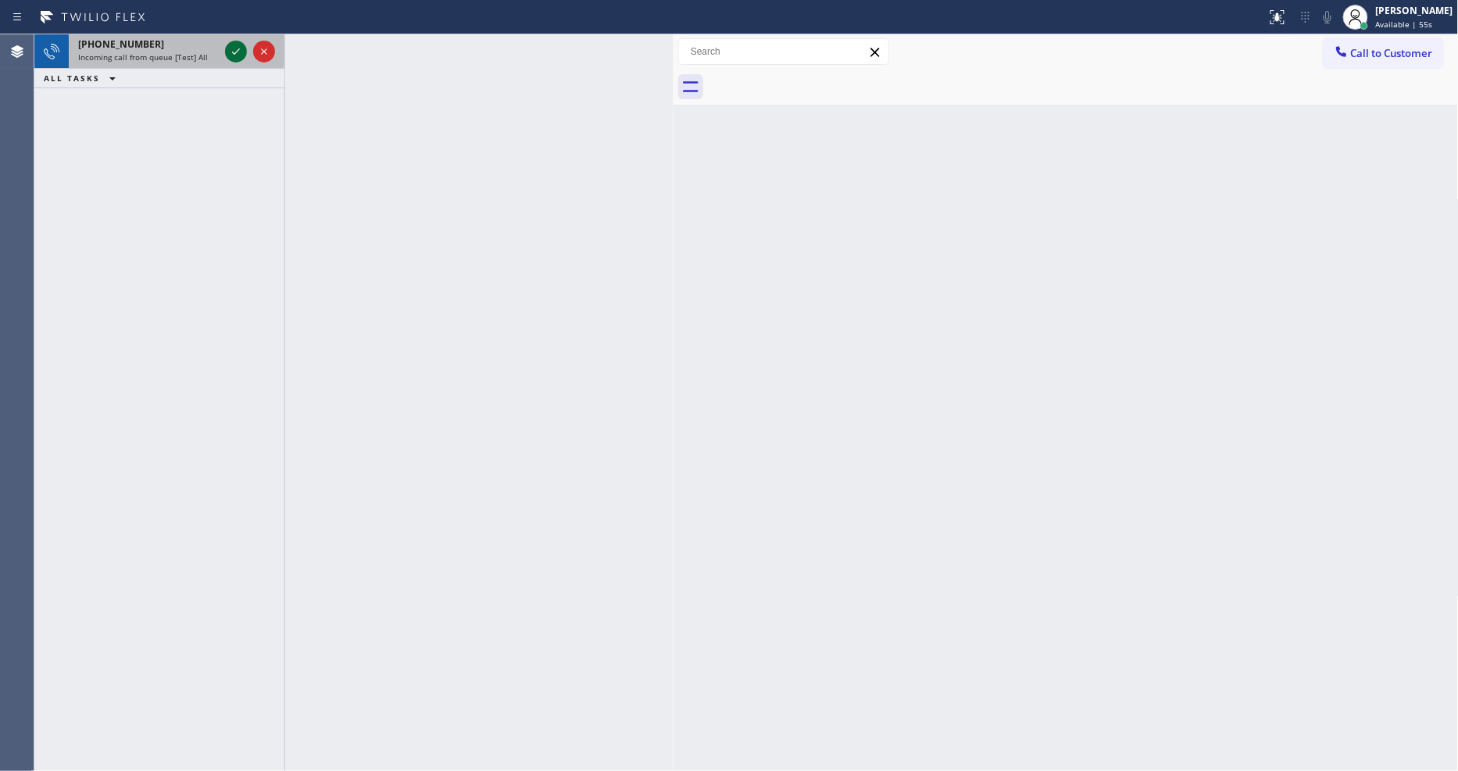
click at [239, 48] on icon at bounding box center [236, 51] width 19 height 19
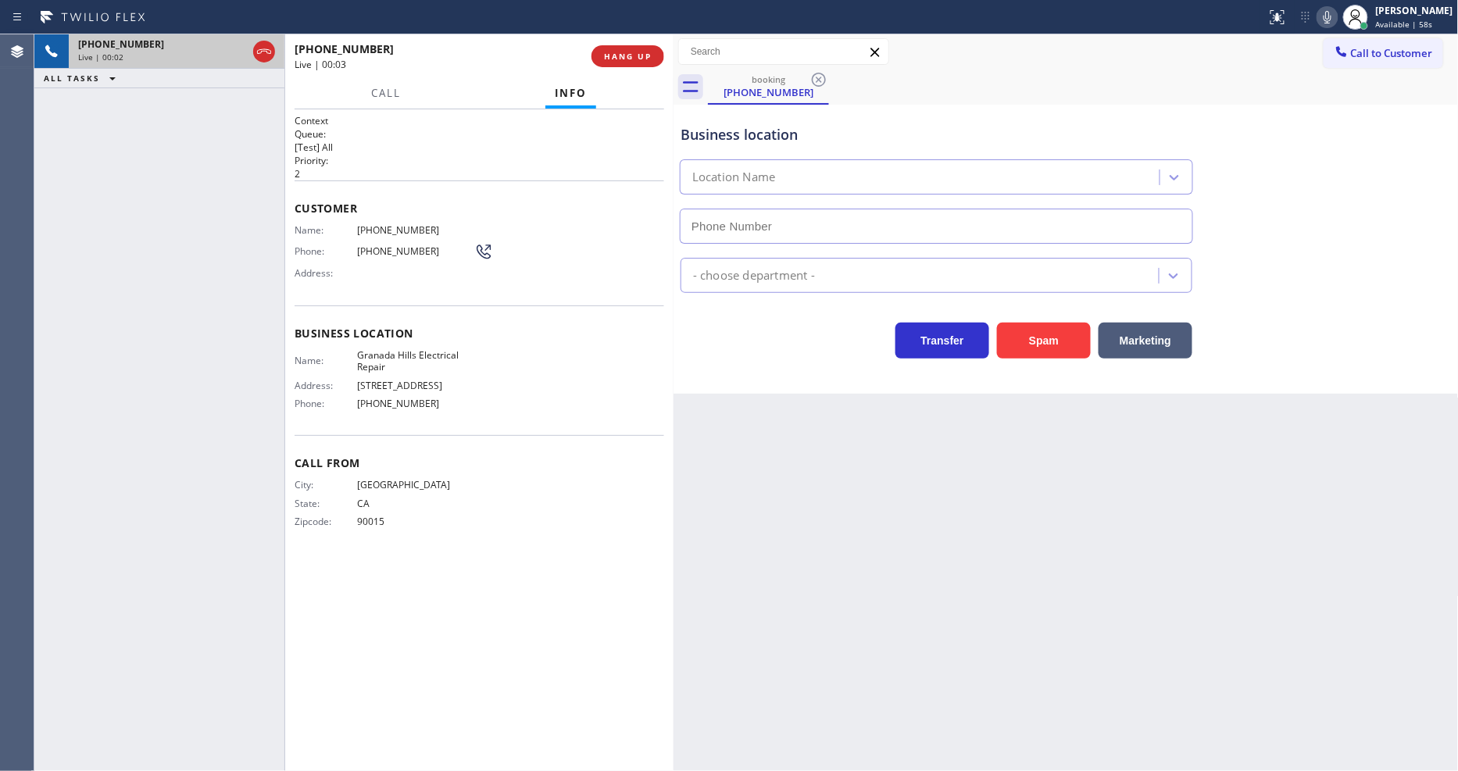
type input "[PHONE_NUMBER]"
click at [621, 53] on span "HANG UP" at bounding box center [628, 56] width 48 height 11
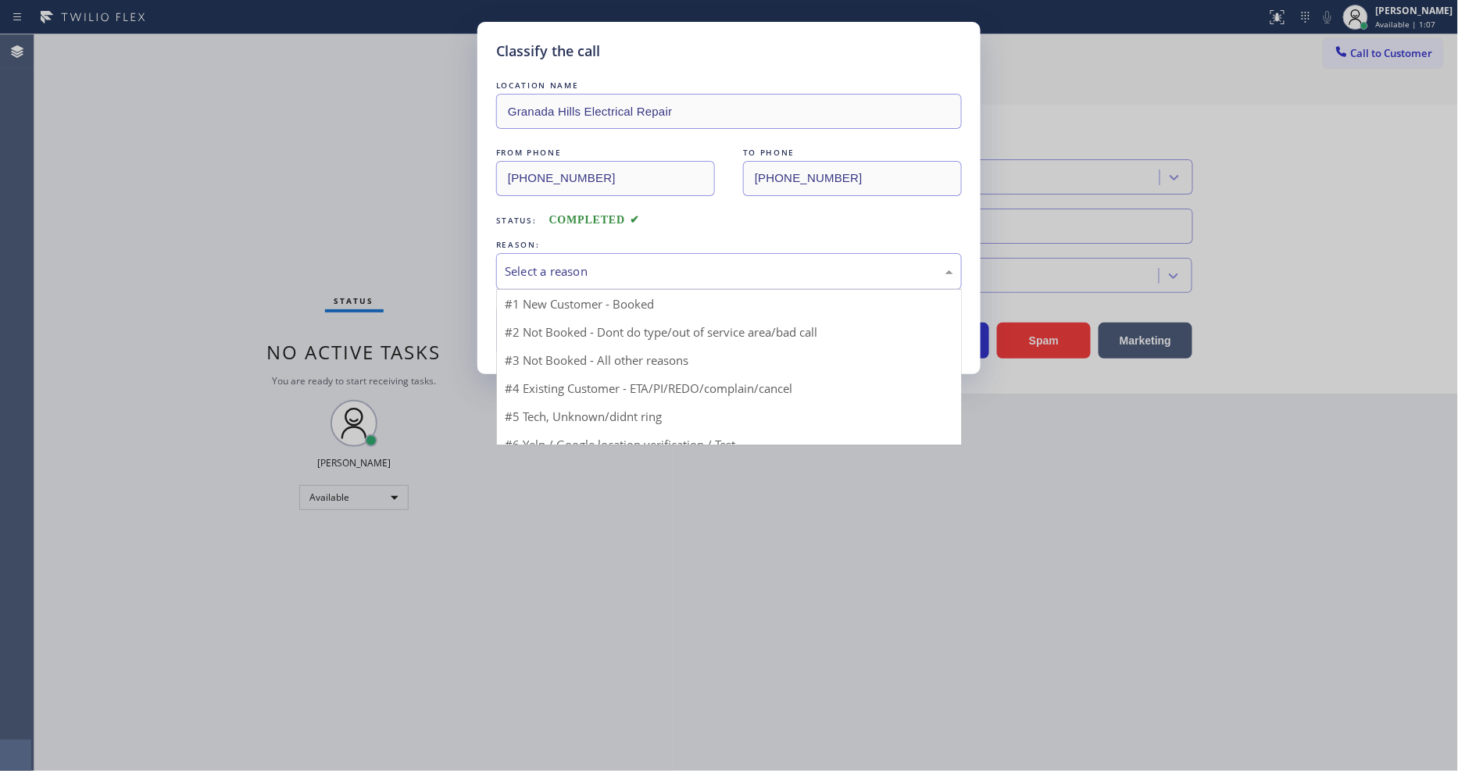
click at [644, 272] on div "Select a reason" at bounding box center [729, 272] width 449 height 18
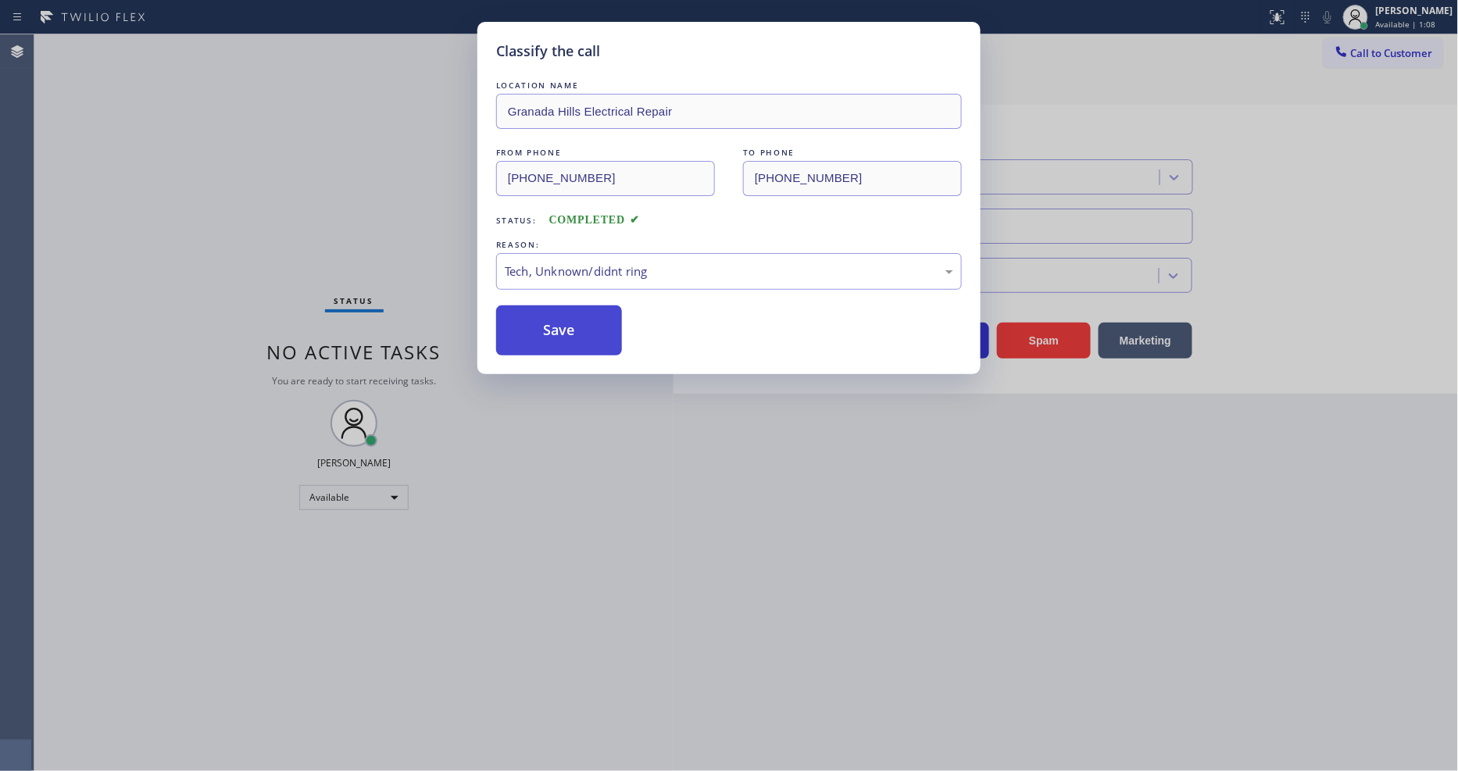
click at [588, 326] on button "Save" at bounding box center [559, 331] width 126 height 50
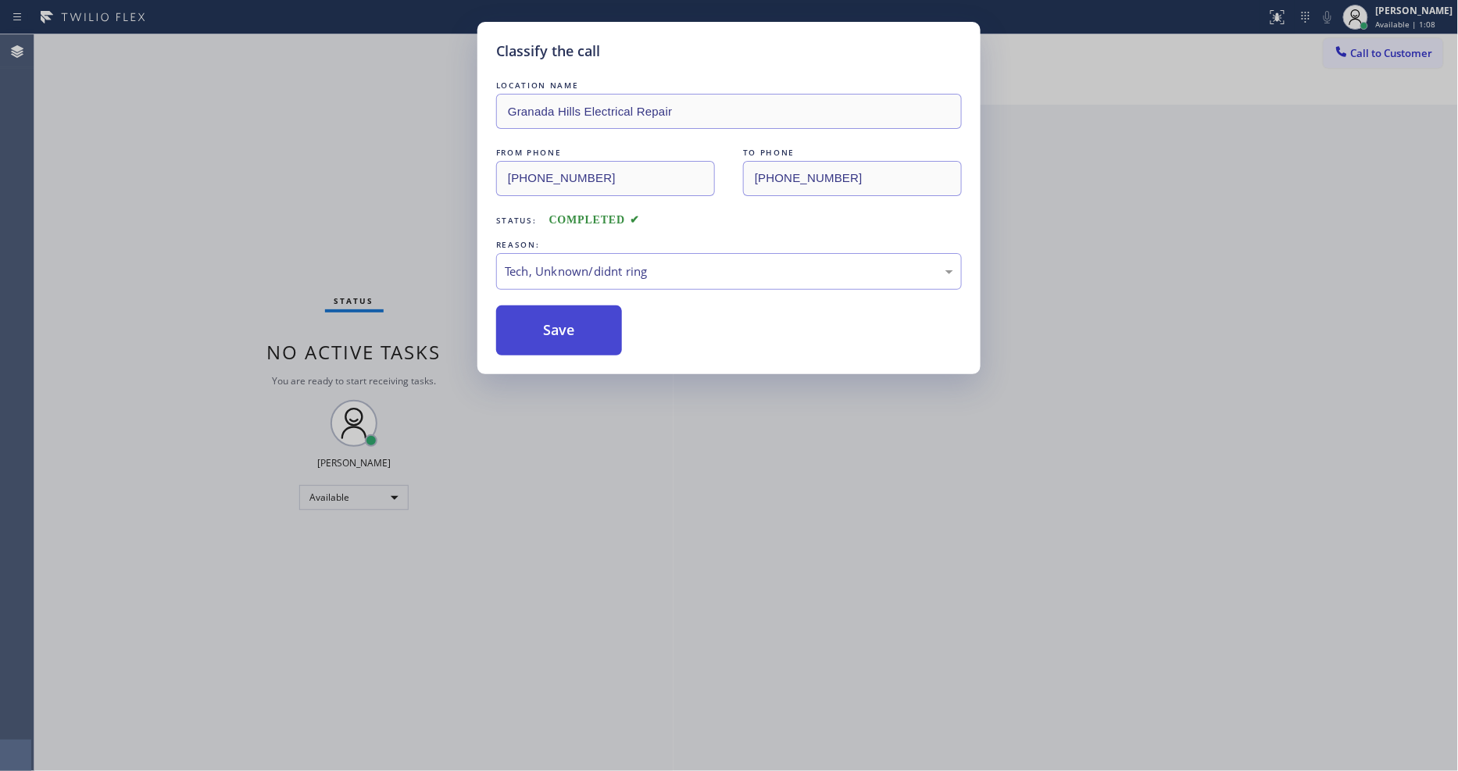
click at [588, 326] on button "Save" at bounding box center [559, 331] width 126 height 50
click at [588, 321] on button "Save" at bounding box center [559, 331] width 126 height 50
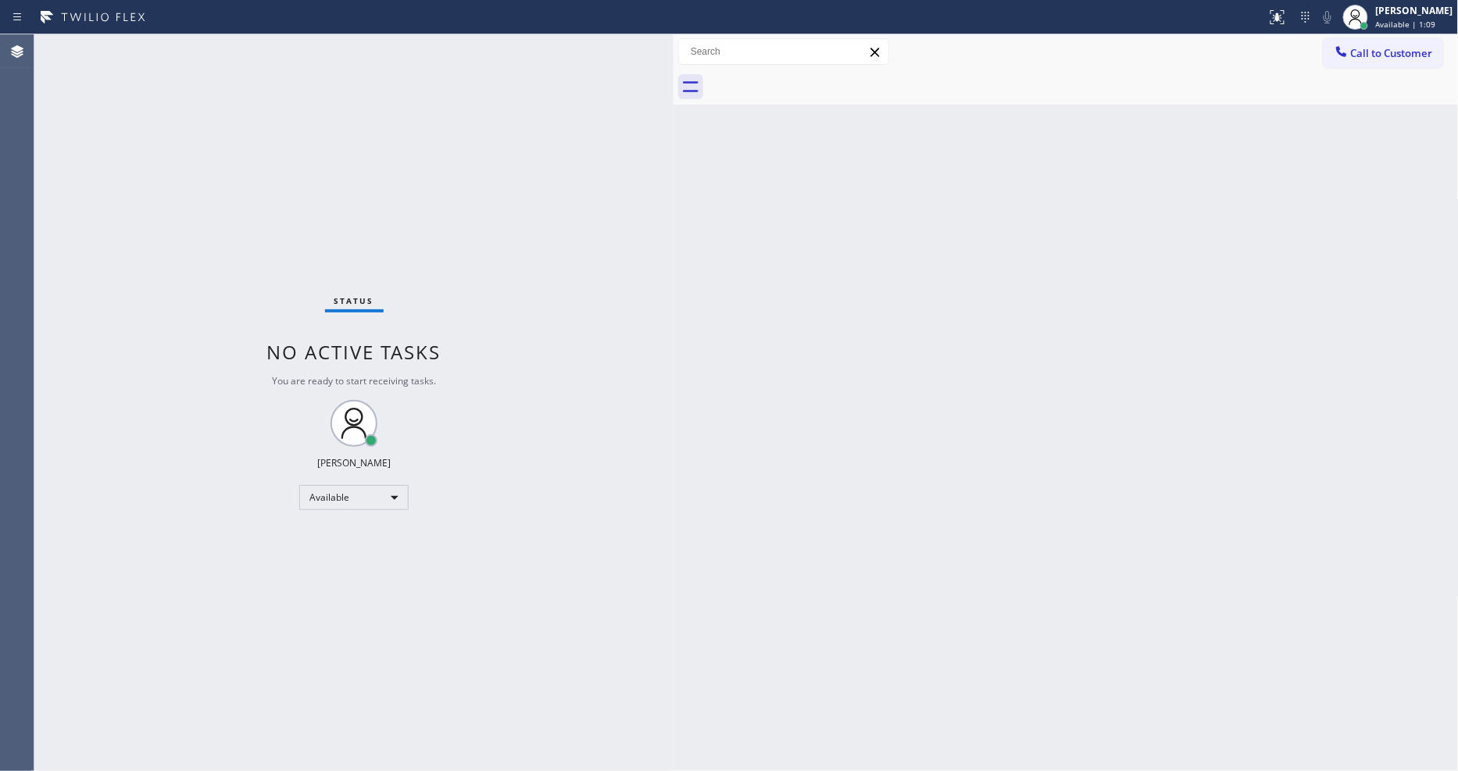
click at [213, 45] on div "Status No active tasks You are ready to start receiving tasks. [PERSON_NAME] Av…" at bounding box center [353, 402] width 639 height 737
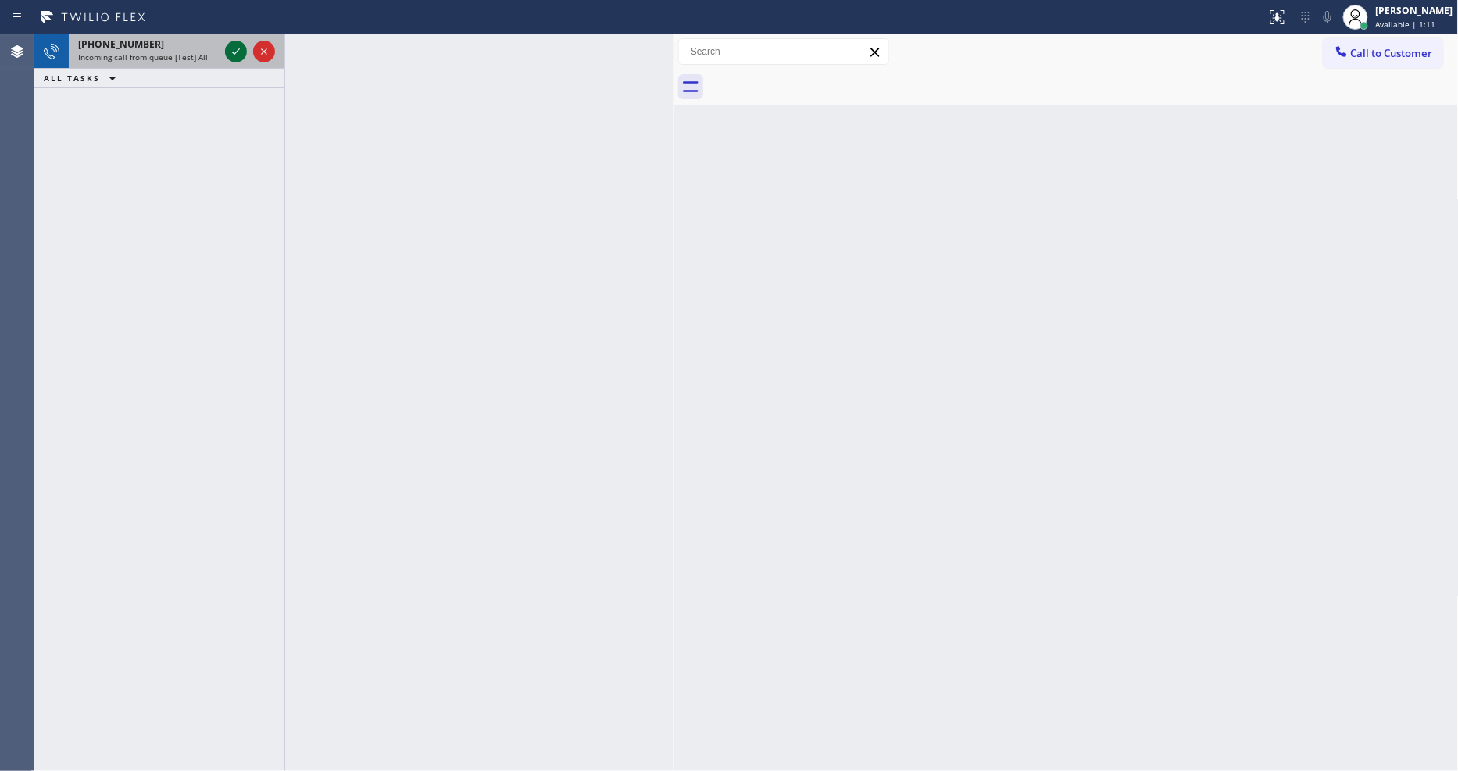
click at [233, 51] on icon at bounding box center [236, 51] width 19 height 19
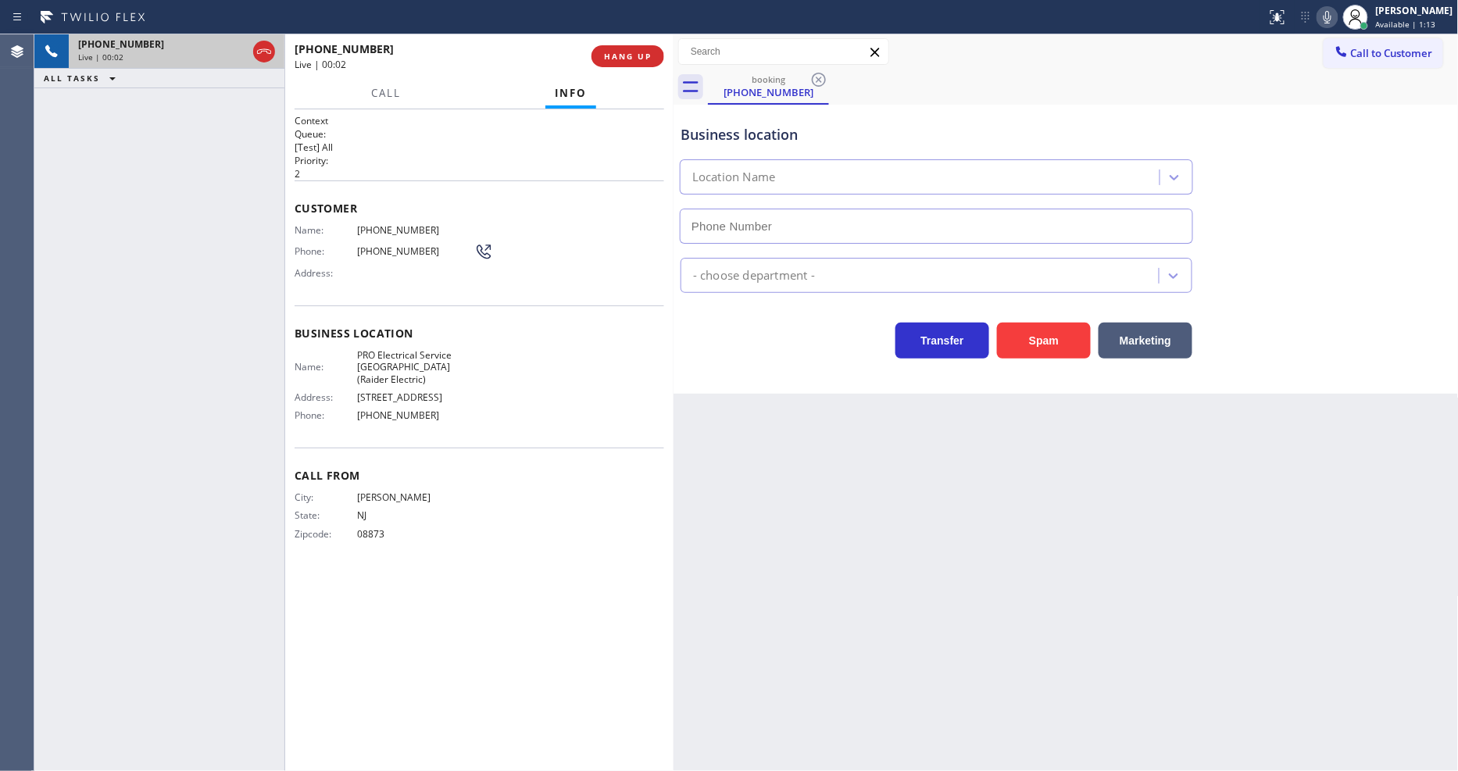
type input "[PHONE_NUMBER]"
click at [615, 55] on span "HANG UP" at bounding box center [628, 56] width 48 height 11
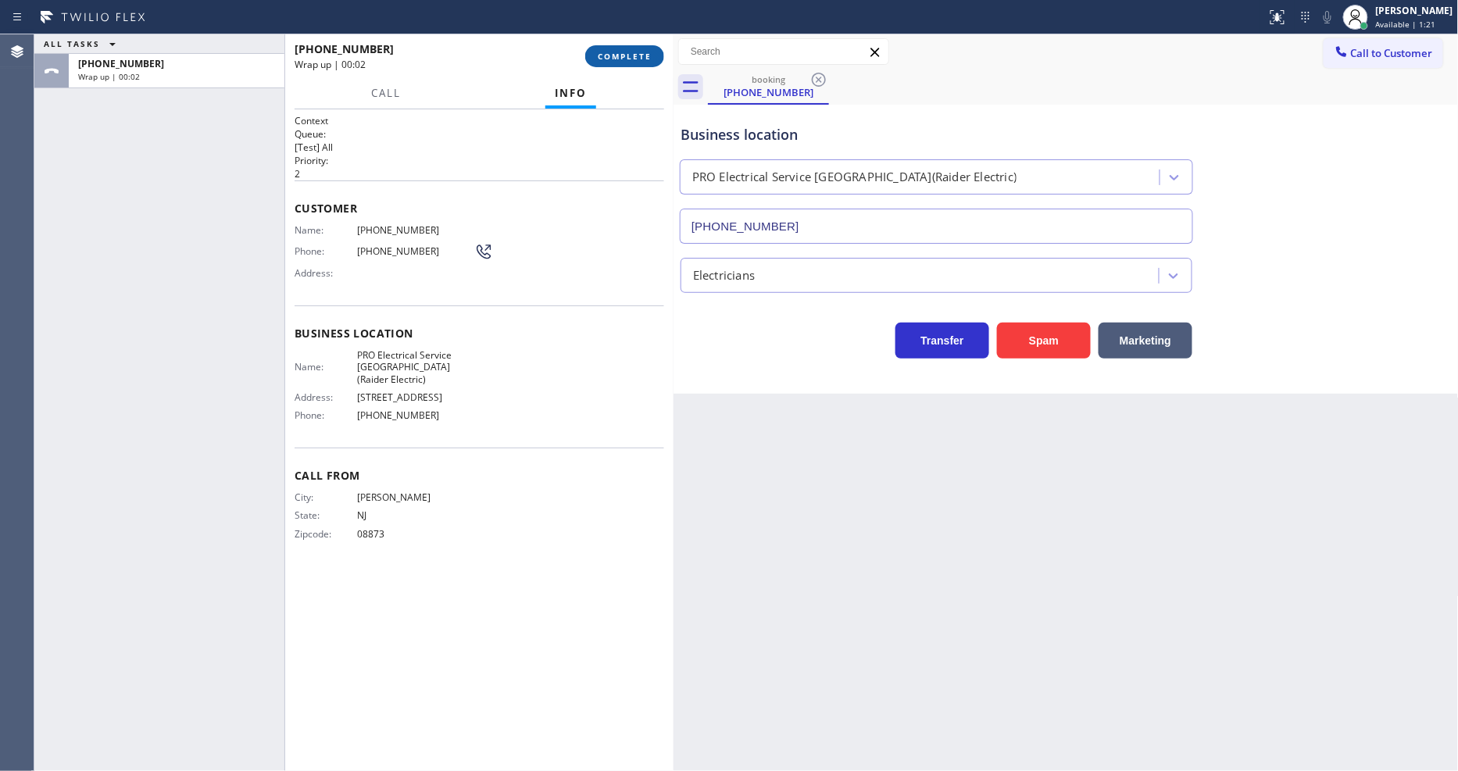
click at [615, 55] on span "COMPLETE" at bounding box center [625, 56] width 54 height 11
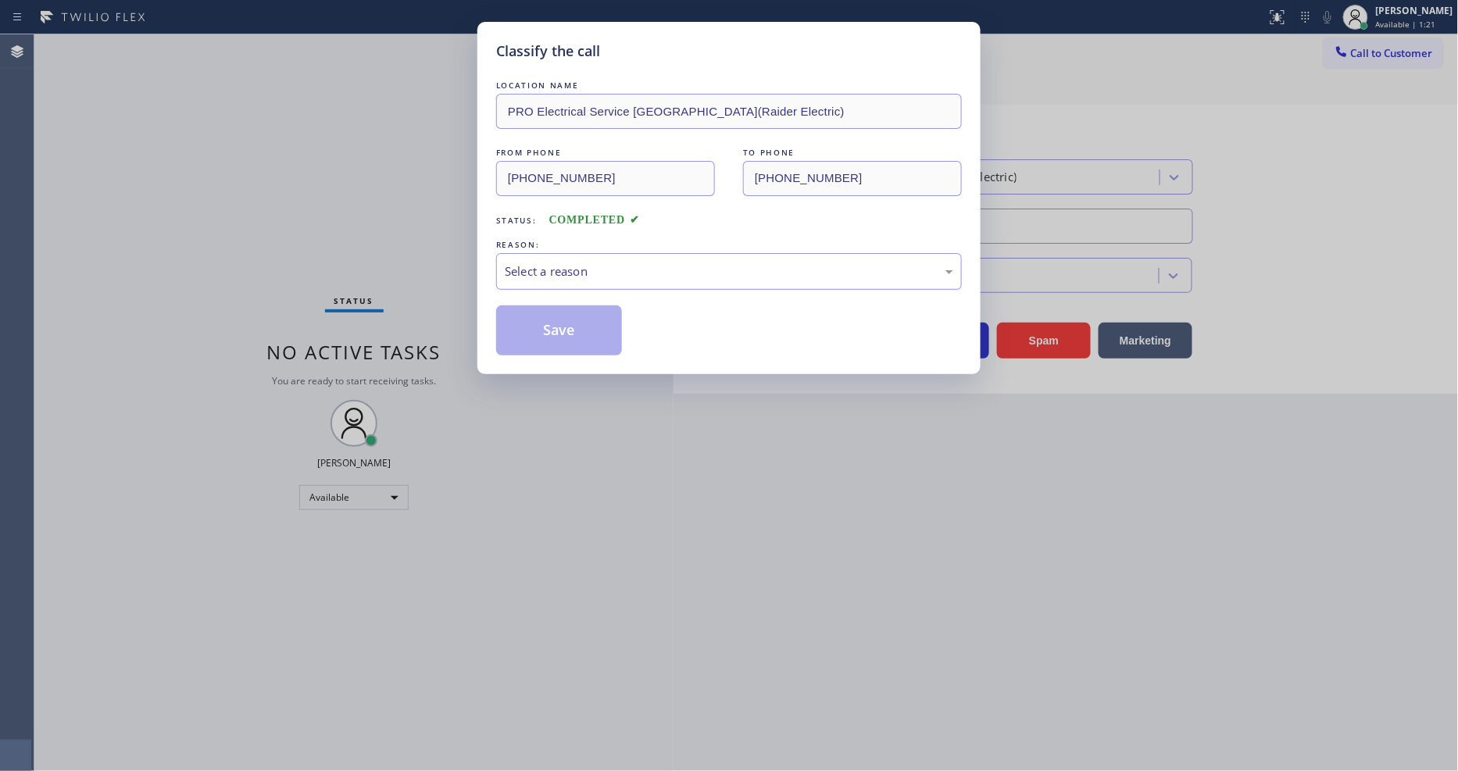
click at [549, 268] on div "Select a reason" at bounding box center [729, 272] width 449 height 18
click at [543, 332] on button "Save" at bounding box center [559, 331] width 126 height 50
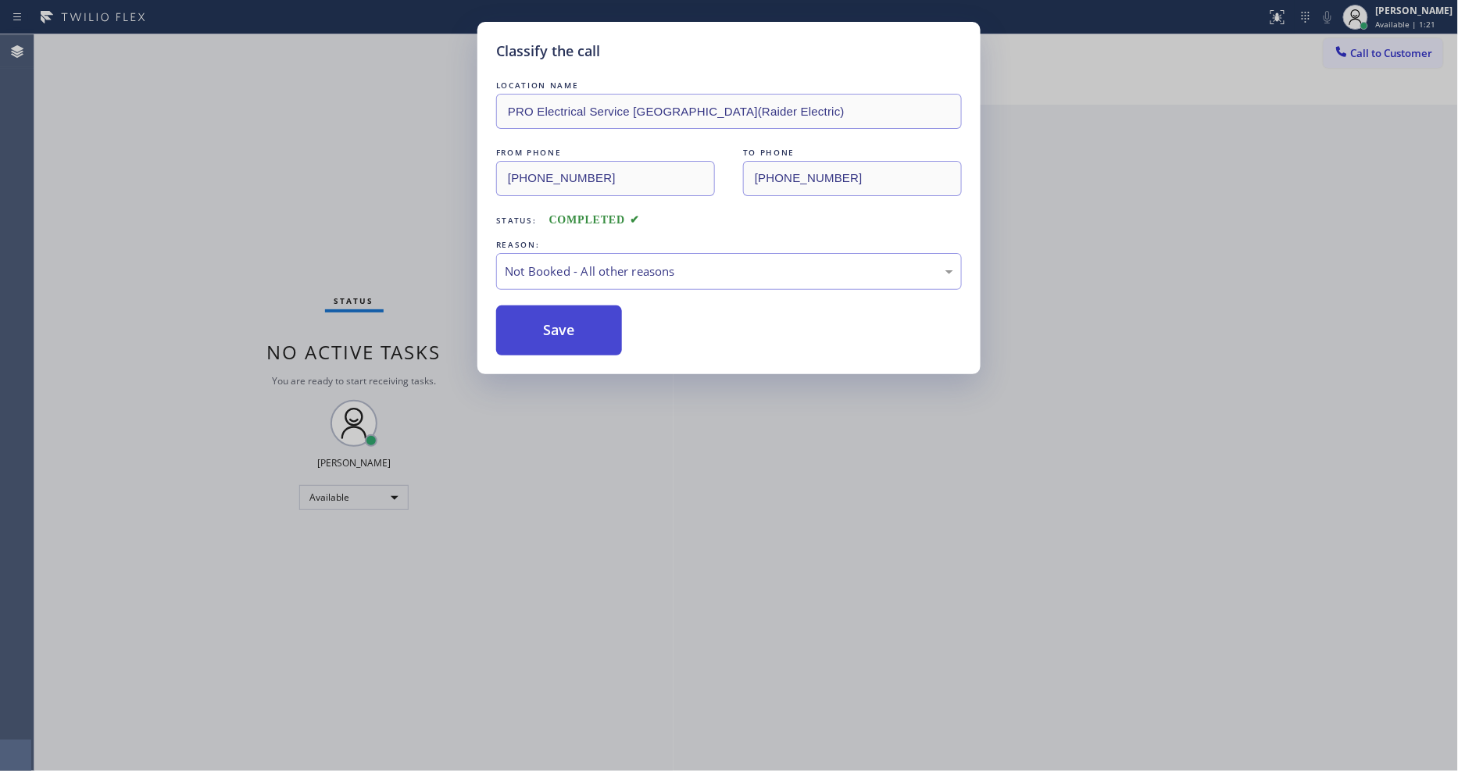
click at [543, 330] on button "Save" at bounding box center [559, 331] width 126 height 50
click at [543, 328] on button "Save" at bounding box center [559, 331] width 126 height 50
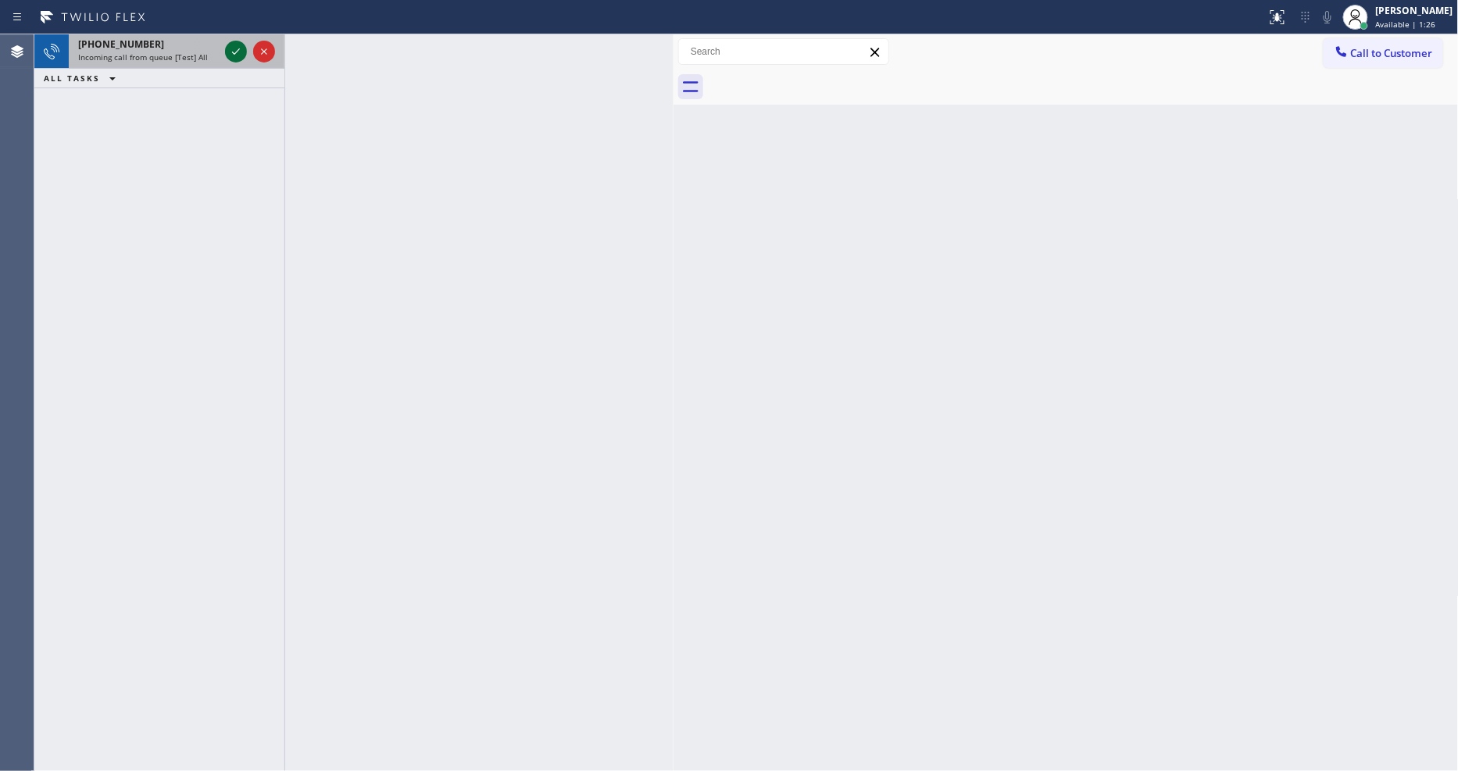
click at [231, 47] on icon at bounding box center [236, 51] width 19 height 19
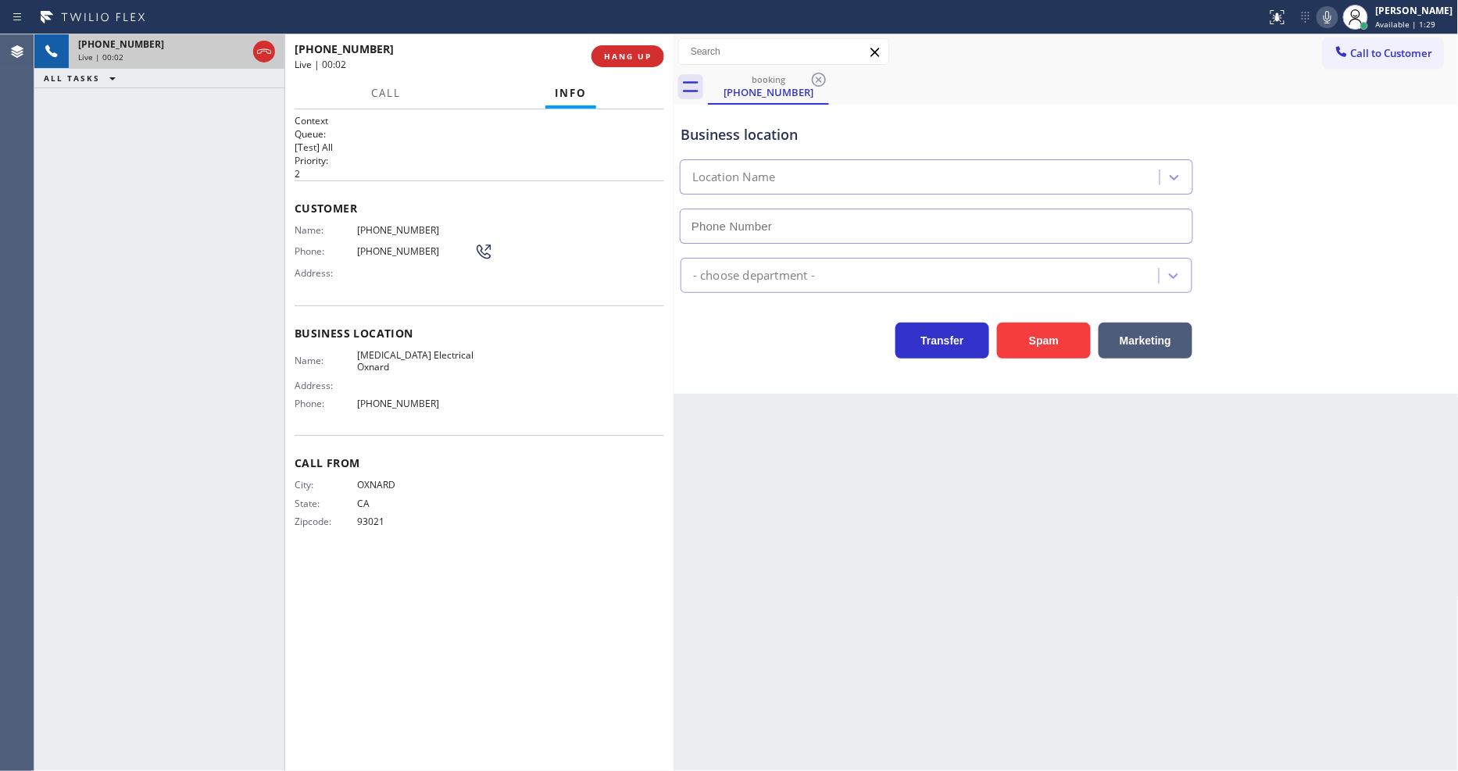
type input "[PHONE_NUMBER]"
click at [1020, 511] on div "Back to Dashboard Change Sender ID Customers Technicians Select a contact Outbo…" at bounding box center [1066, 402] width 785 height 737
click at [374, 349] on span "[MEDICAL_DATA] Electrical Oxnard" at bounding box center [415, 361] width 117 height 24
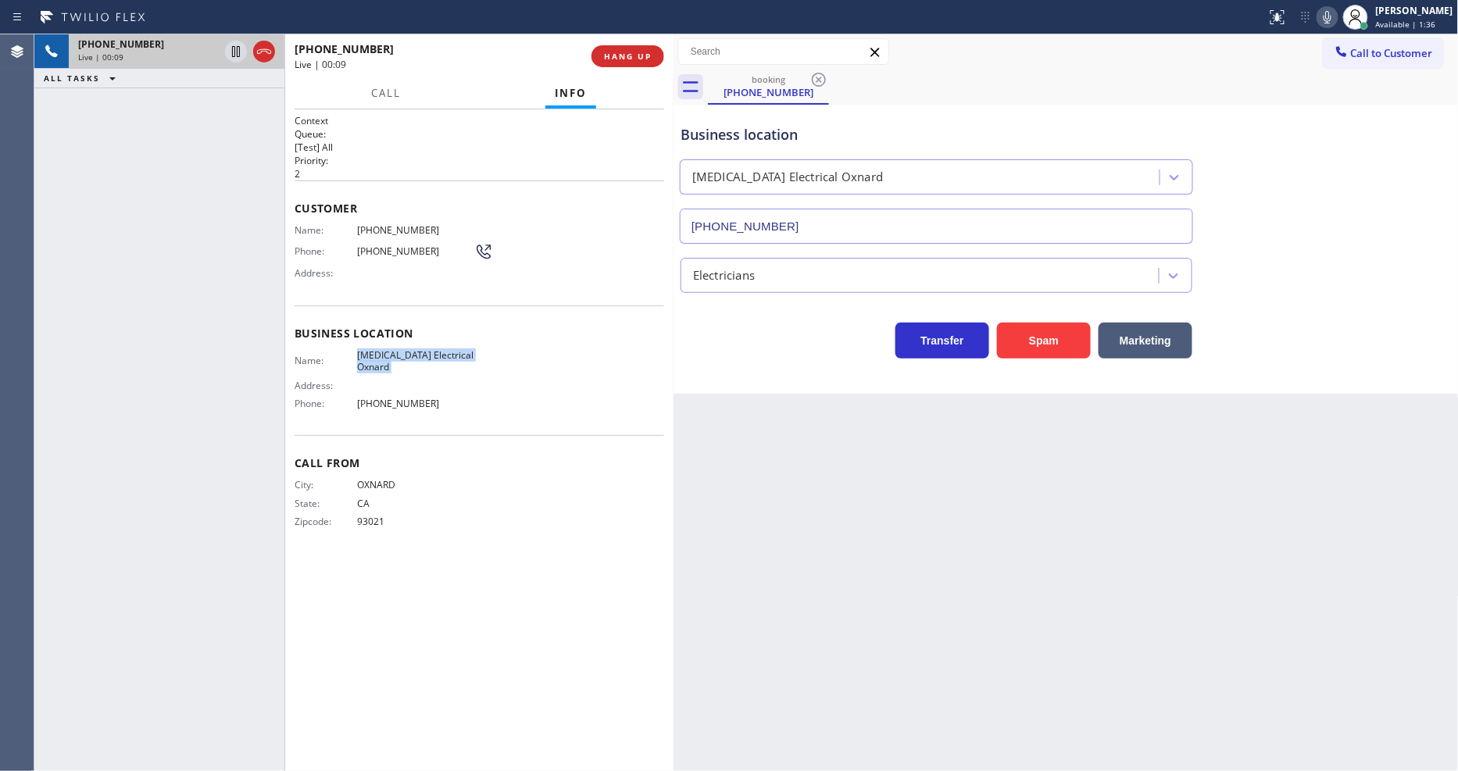
copy span "[MEDICAL_DATA] Electrical Oxnard"
click at [1060, 503] on div "Back to Dashboard Change Sender ID Customers Technicians Select a contact Outbo…" at bounding box center [1066, 402] width 785 height 737
drag, startPoint x: 34, startPoint y: 196, endPoint x: 214, endPoint y: 494, distance: 347.8
click at [34, 196] on div "[PHONE_NUMBER] Live | 01:18 ALL TASKS ALL TASKS ACTIVE TASKS TASKS IN WRAP UP" at bounding box center [159, 402] width 250 height 737
click at [399, 224] on span "[PHONE_NUMBER]" at bounding box center [415, 230] width 117 height 12
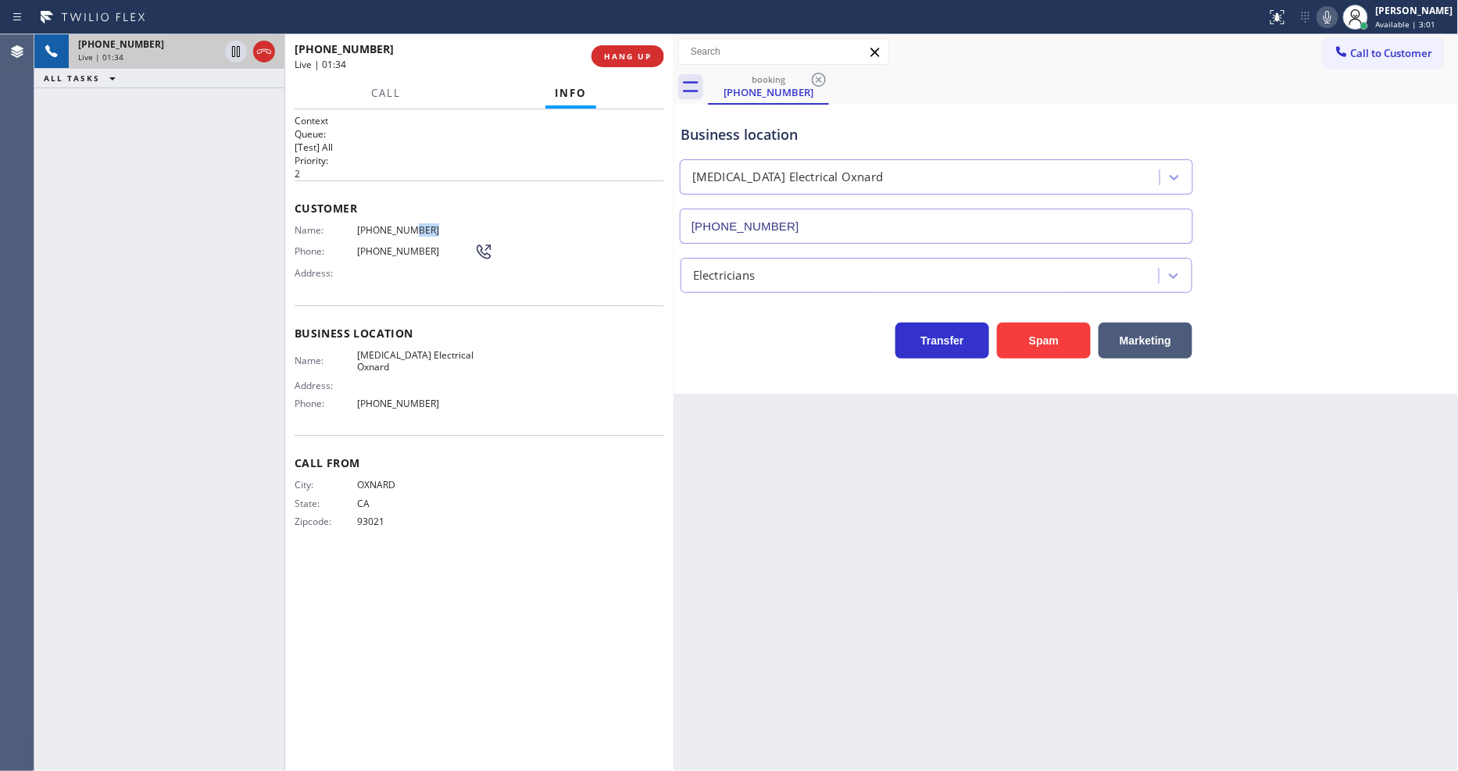
click at [399, 224] on span "[PHONE_NUMBER]" at bounding box center [415, 230] width 117 height 12
copy span "[PHONE_NUMBER]"
click at [1312, 20] on icon at bounding box center [1327, 17] width 19 height 19
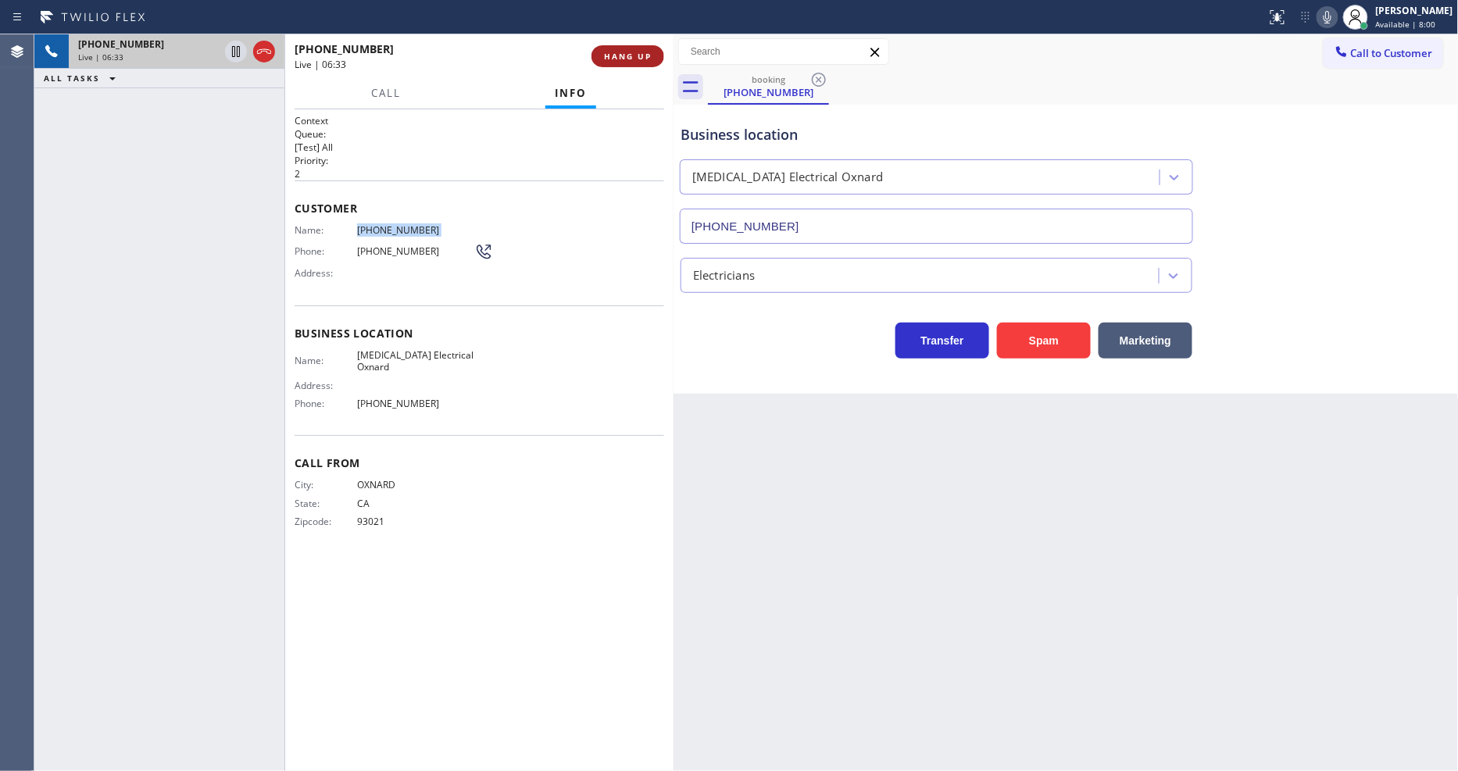
click at [652, 58] on button "HANG UP" at bounding box center [628, 56] width 73 height 22
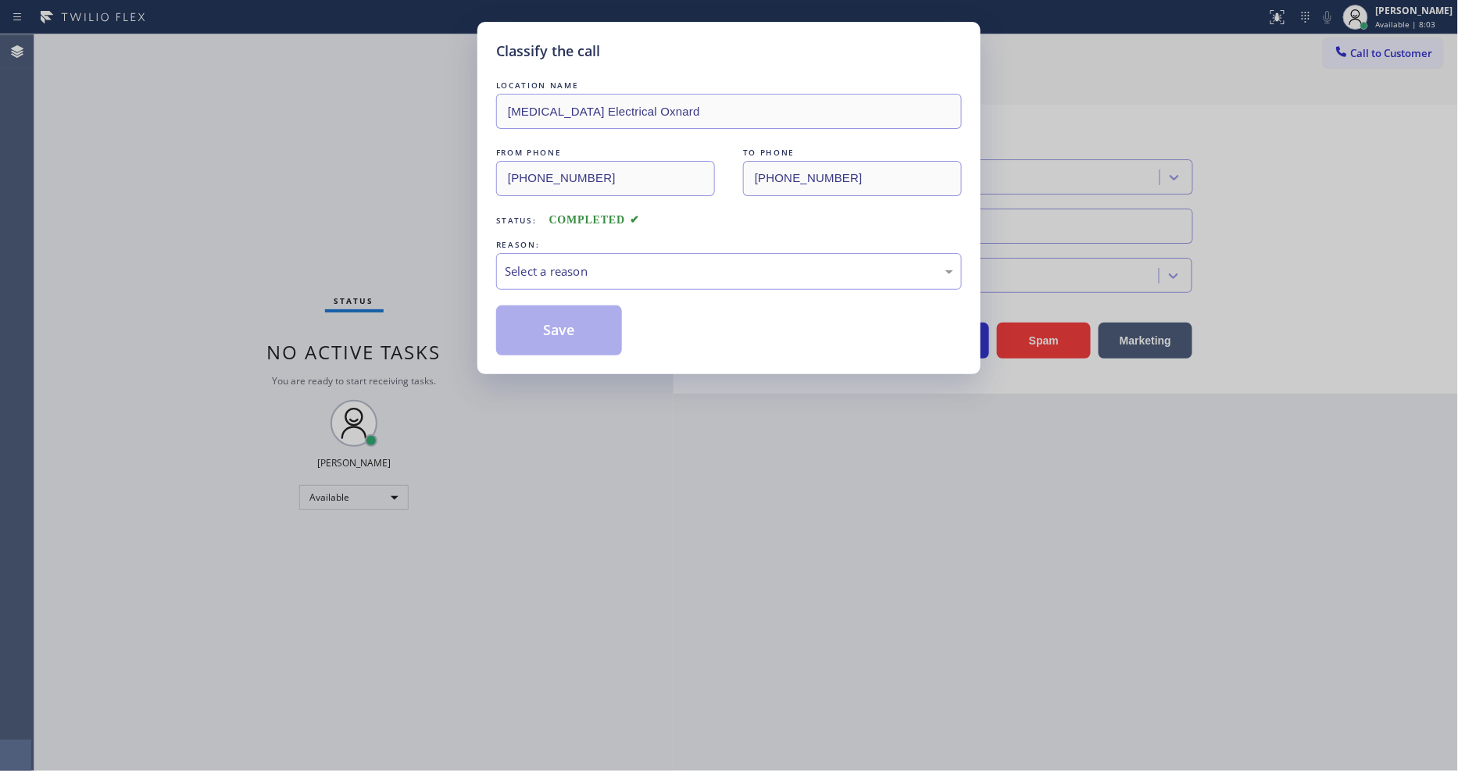
click at [539, 263] on div "Select a reason" at bounding box center [729, 272] width 449 height 18
click at [527, 329] on button "Save" at bounding box center [559, 331] width 126 height 50
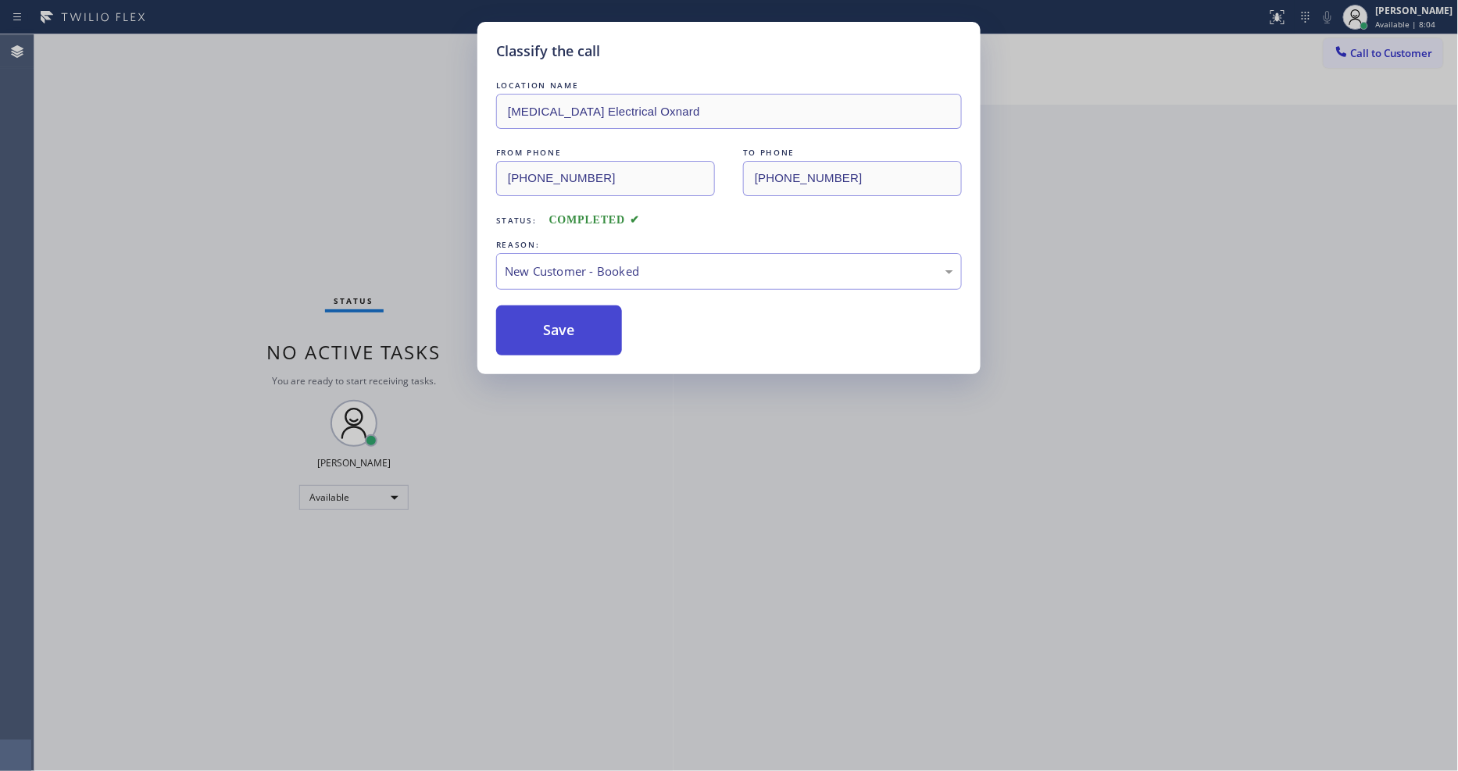
click at [527, 329] on button "Save" at bounding box center [559, 331] width 126 height 50
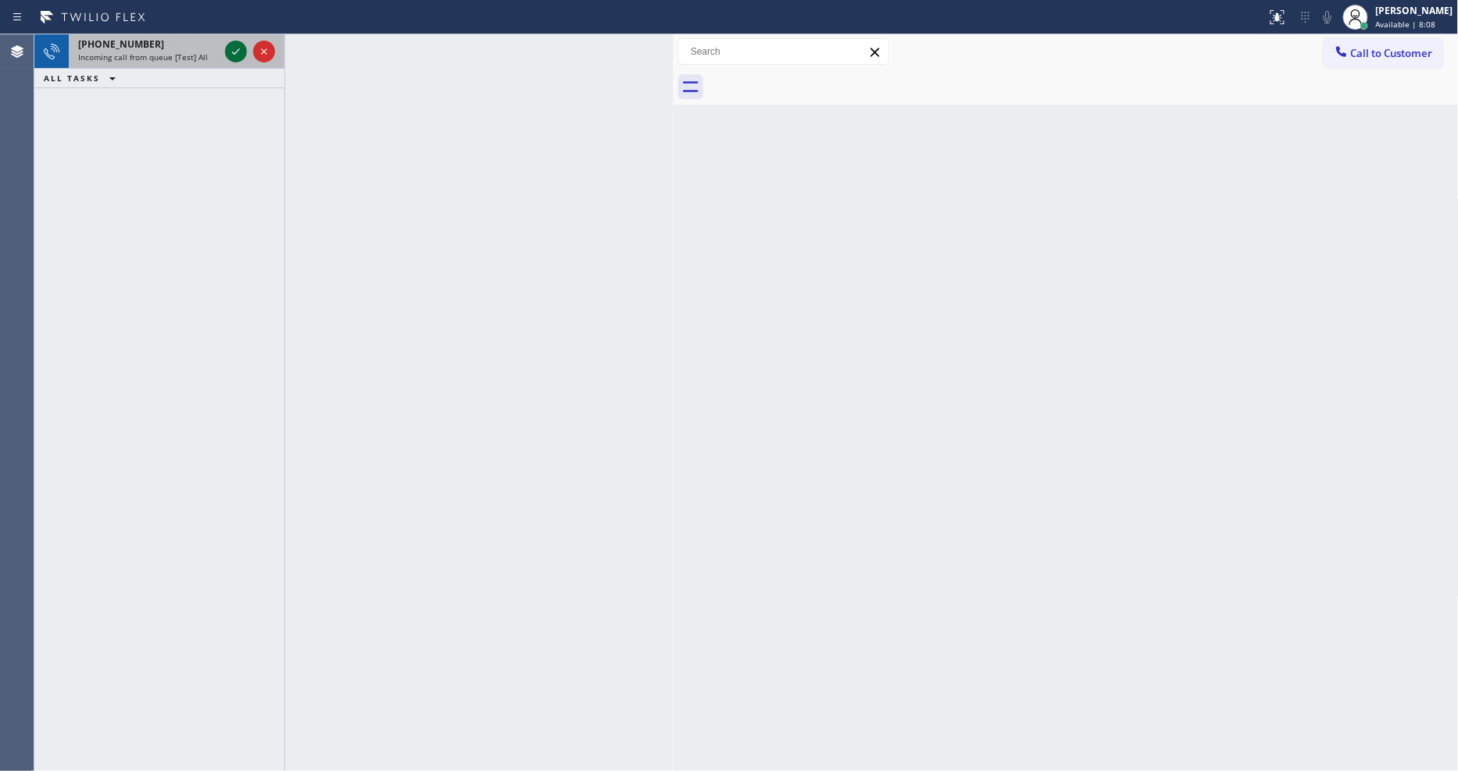
click at [238, 55] on icon at bounding box center [236, 51] width 19 height 19
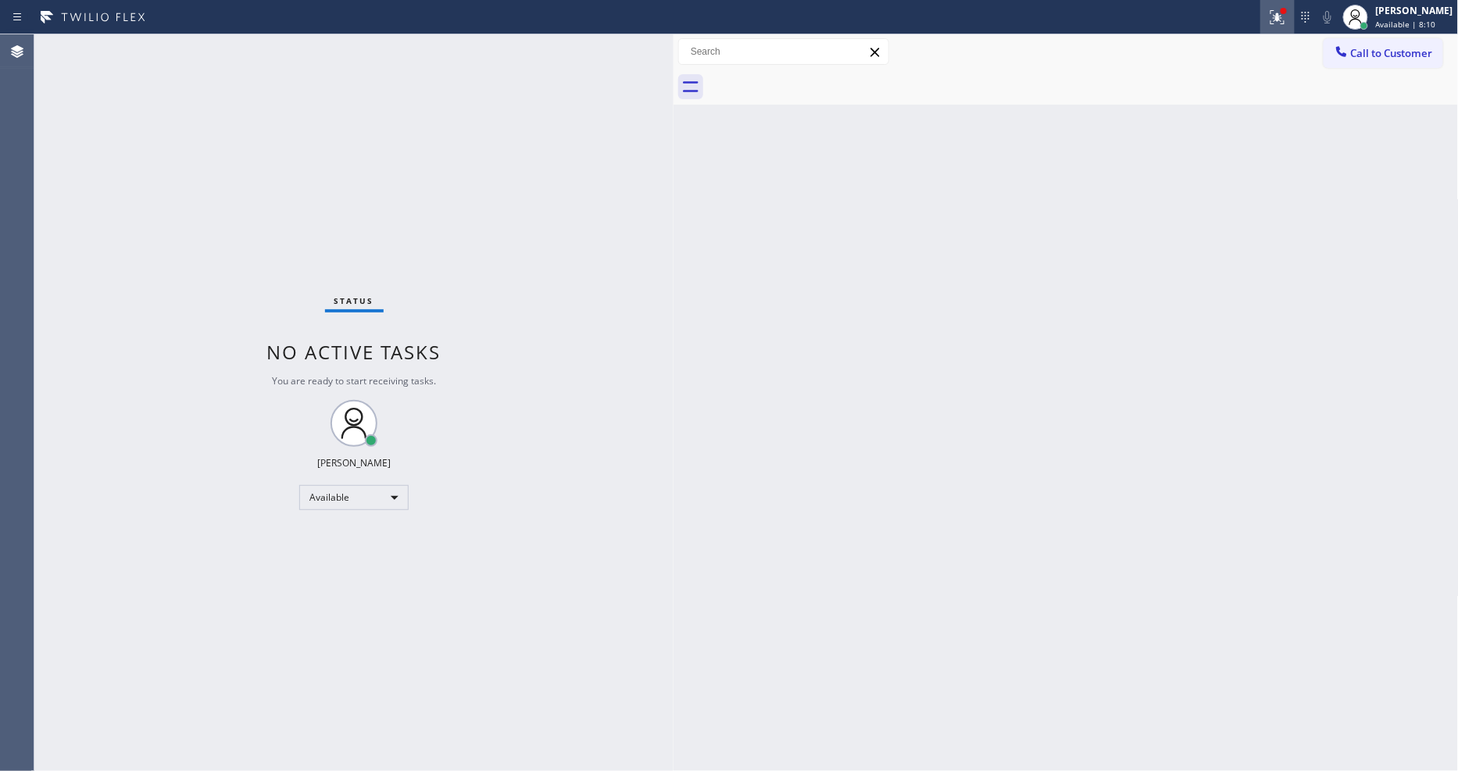
click at [1287, 23] on icon at bounding box center [1277, 17] width 19 height 19
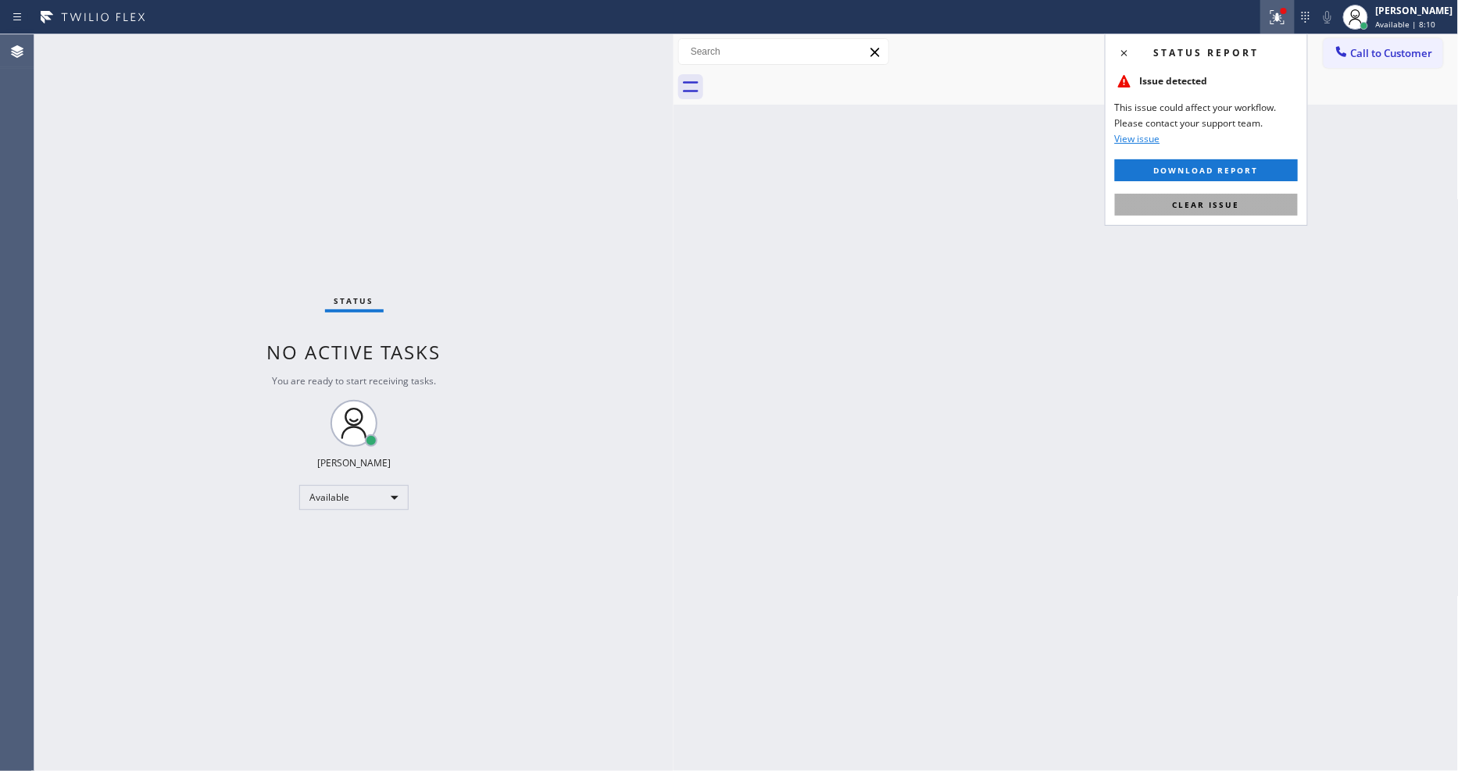
click at [1249, 208] on button "Clear issue" at bounding box center [1206, 205] width 183 height 22
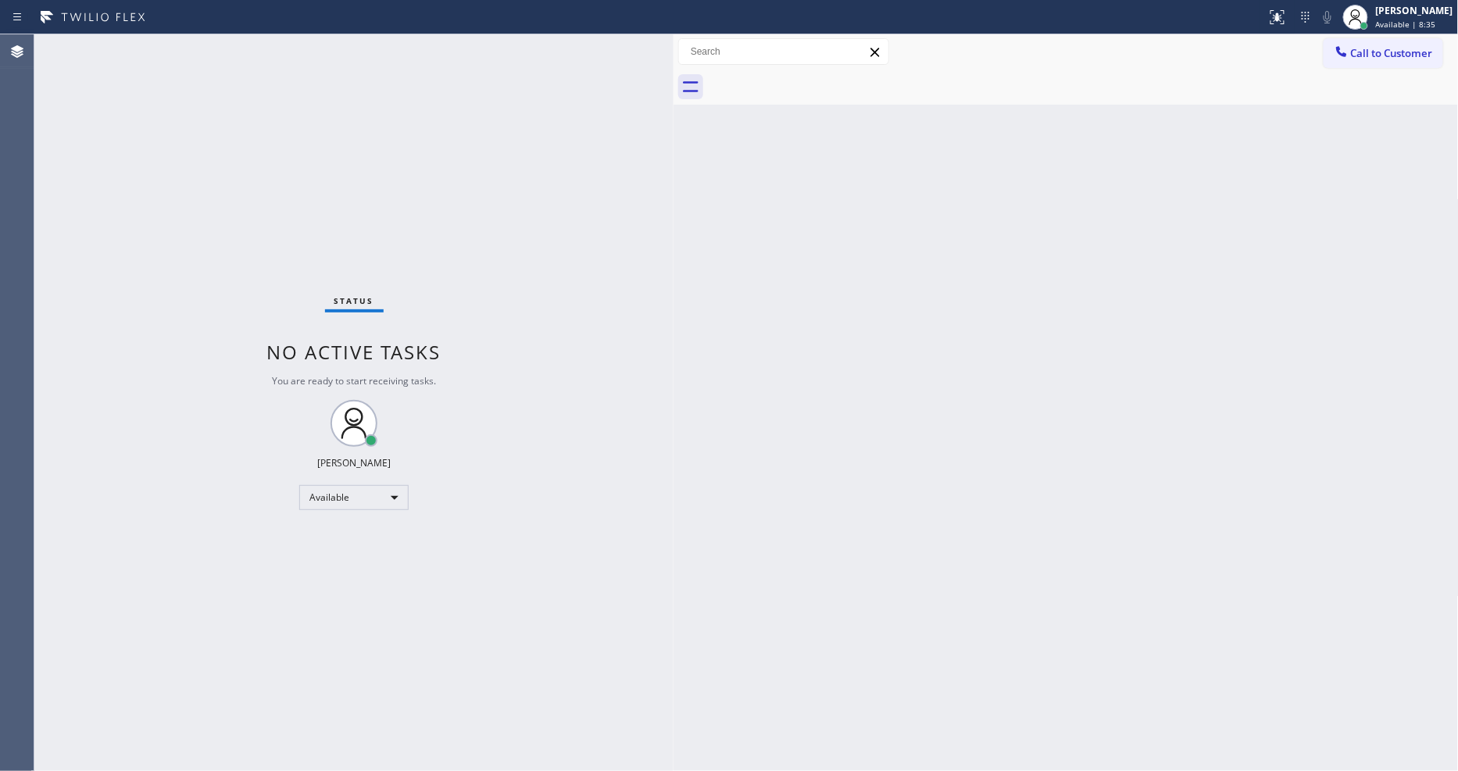
click at [237, 52] on div "Status No active tasks You are ready to start receiving tasks. [PERSON_NAME] Av…" at bounding box center [353, 402] width 639 height 737
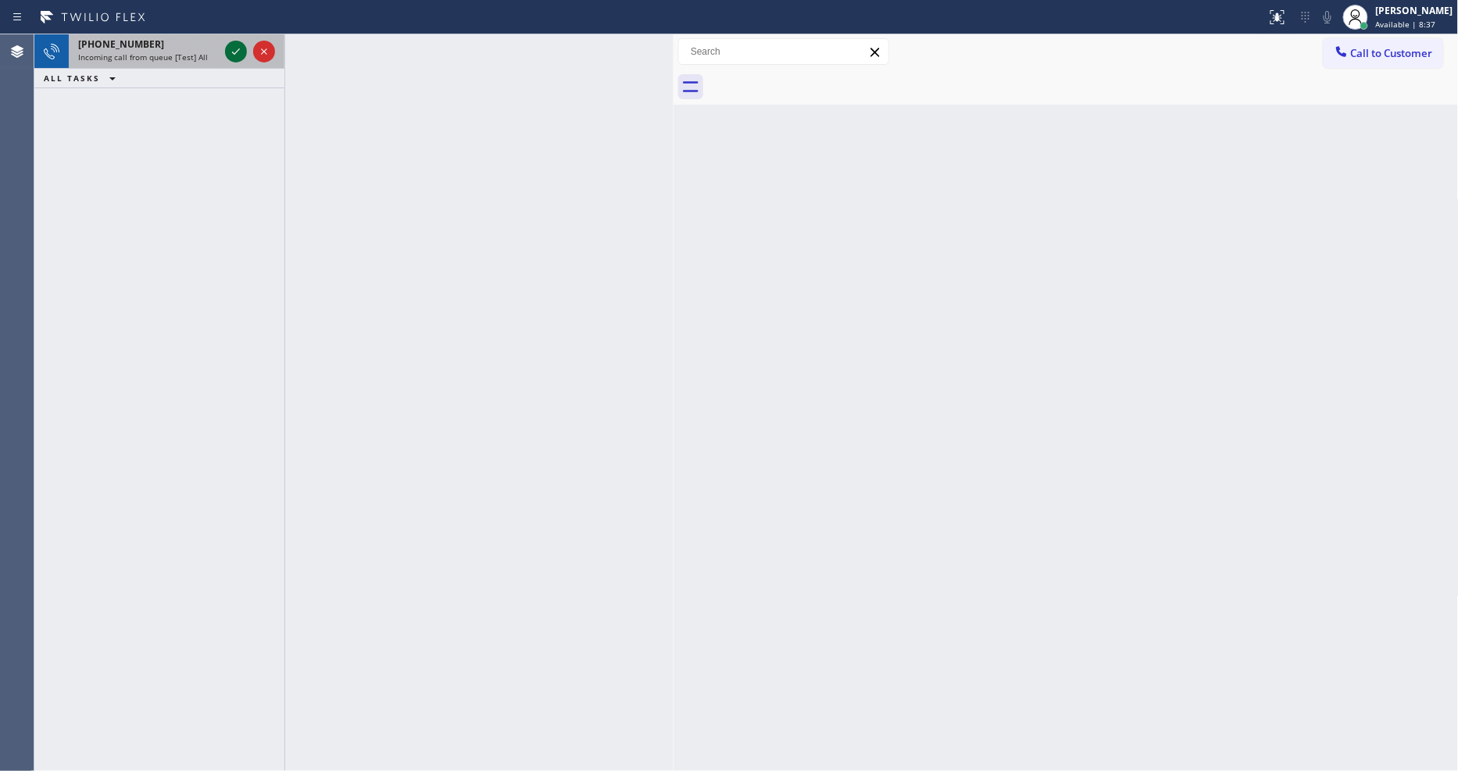
click at [235, 45] on icon at bounding box center [236, 51] width 19 height 19
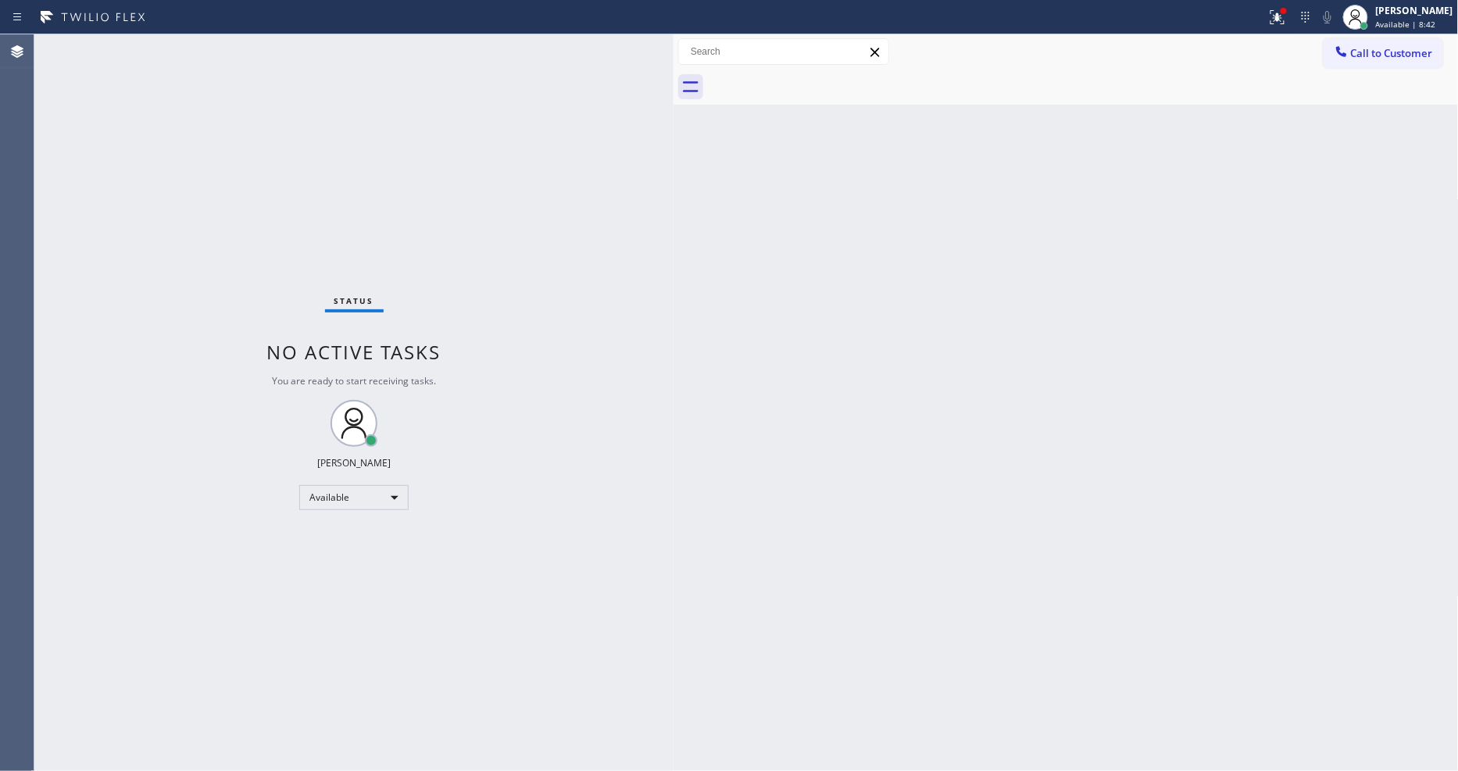
drag, startPoint x: 1386, startPoint y: 168, endPoint x: 1333, endPoint y: 81, distance: 102.1
click at [1312, 166] on div "Back to Dashboard Change Sender ID Customers Technicians Select a contact Outbo…" at bounding box center [1066, 402] width 785 height 737
drag, startPoint x: 1290, startPoint y: 18, endPoint x: 1296, endPoint y: 37, distance: 19.5
click at [1280, 18] on icon at bounding box center [1275, 15] width 9 height 11
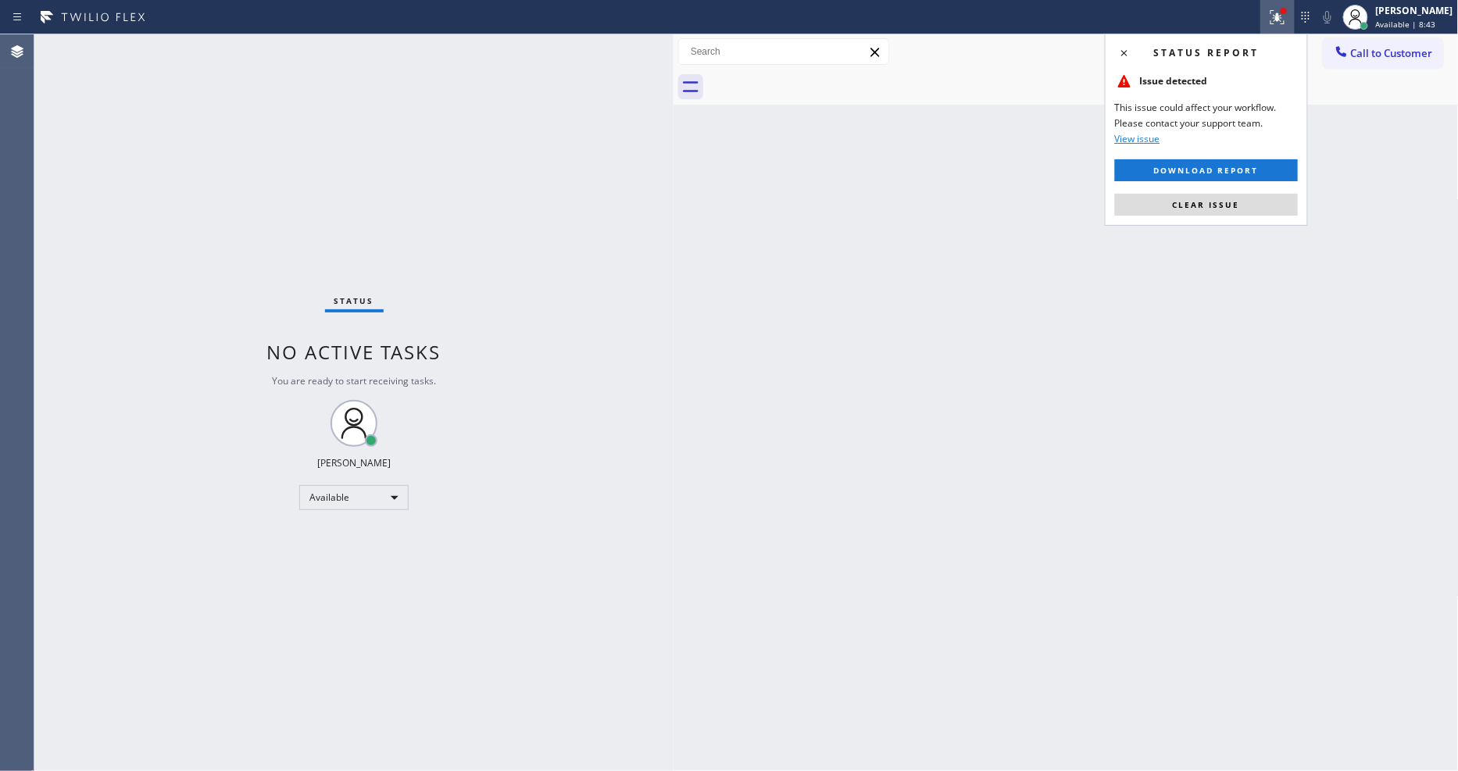
drag, startPoint x: 1250, startPoint y: 205, endPoint x: 1120, endPoint y: 50, distance: 202.4
click at [1249, 205] on button "Clear issue" at bounding box center [1206, 205] width 183 height 22
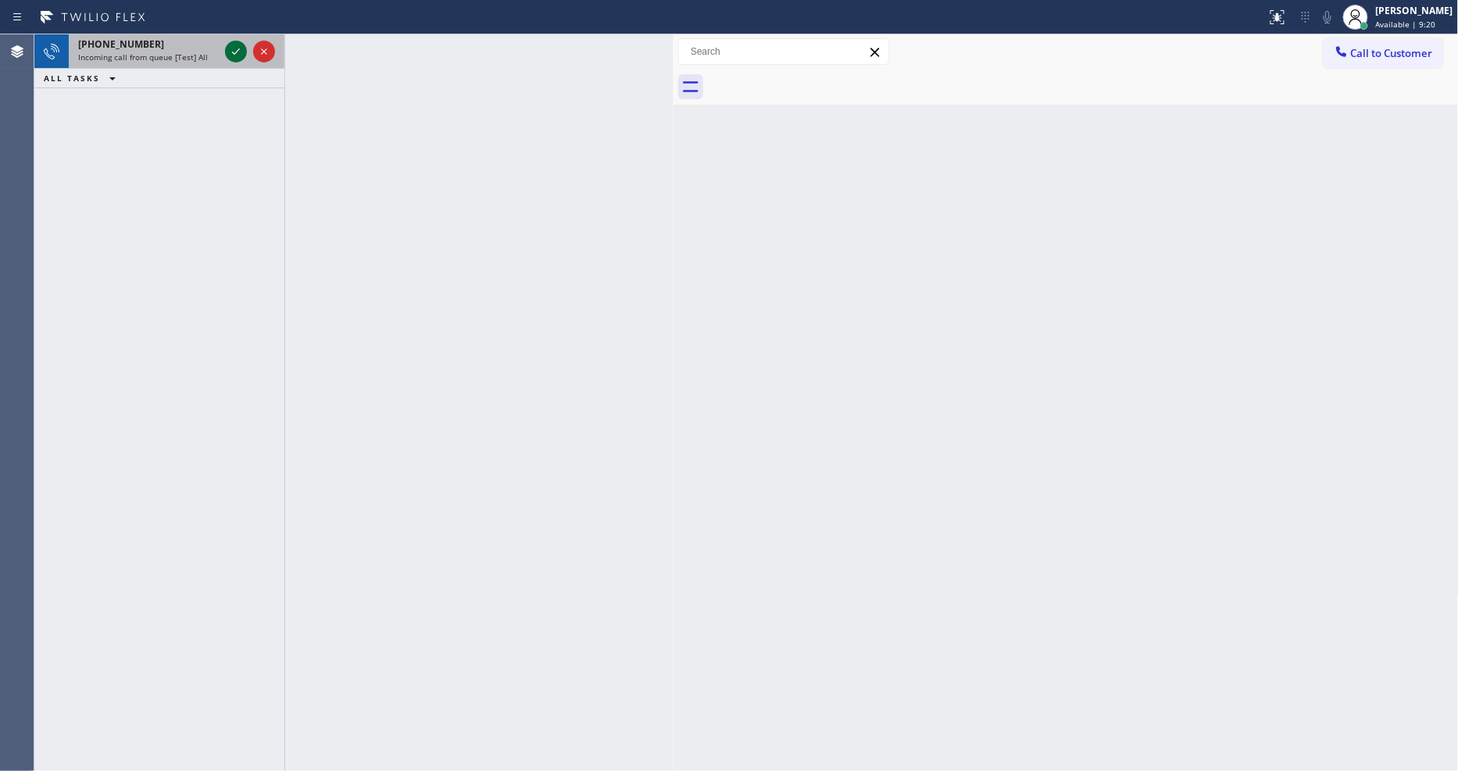
click at [234, 48] on icon at bounding box center [236, 51] width 19 height 19
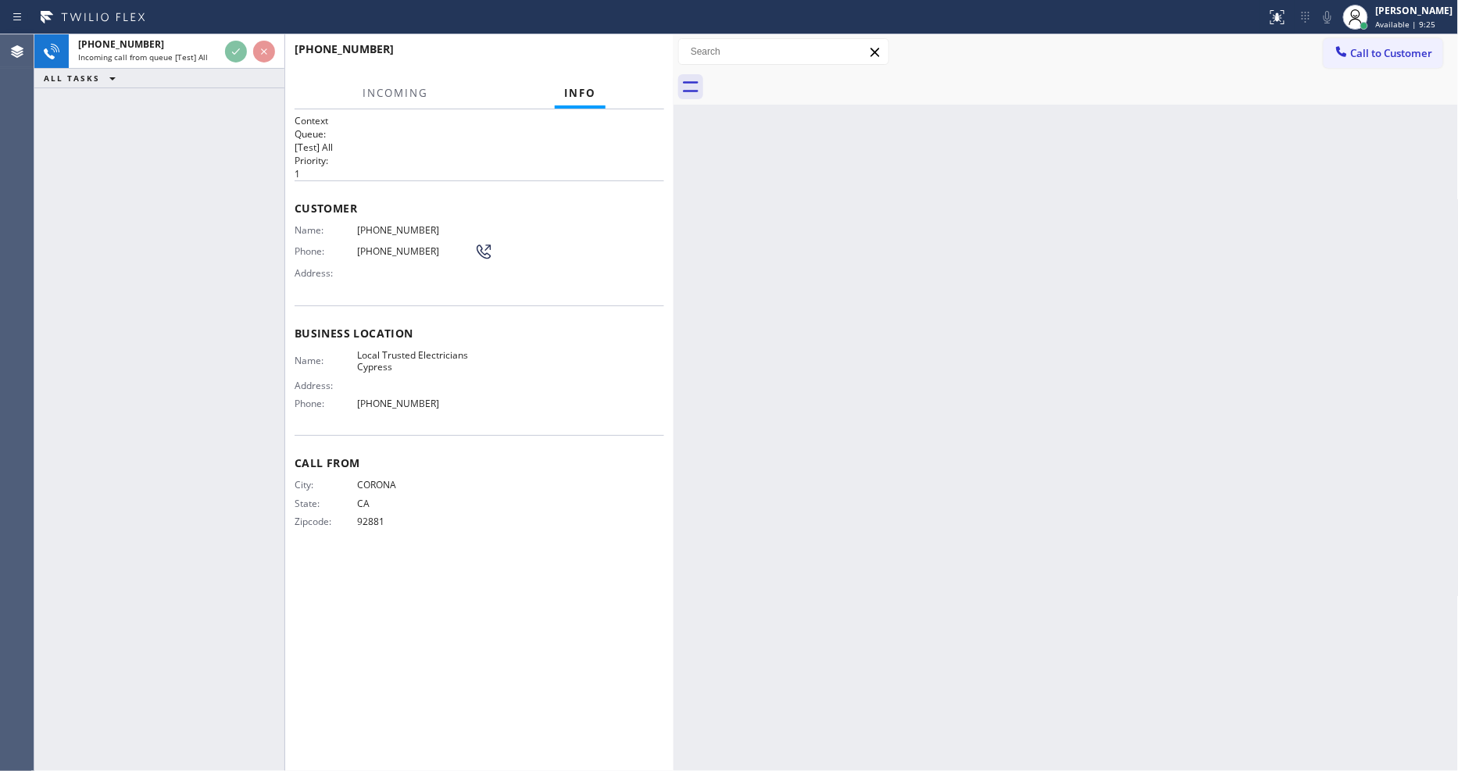
click at [267, 356] on div "[PHONE_NUMBER] Incoming call from queue [Test] All ALL TASKS ALL TASKS ACTIVE T…" at bounding box center [159, 402] width 250 height 737
click at [993, 434] on div "Back to Dashboard Change Sender ID Customers Technicians Select a contact Outbo…" at bounding box center [1066, 402] width 785 height 737
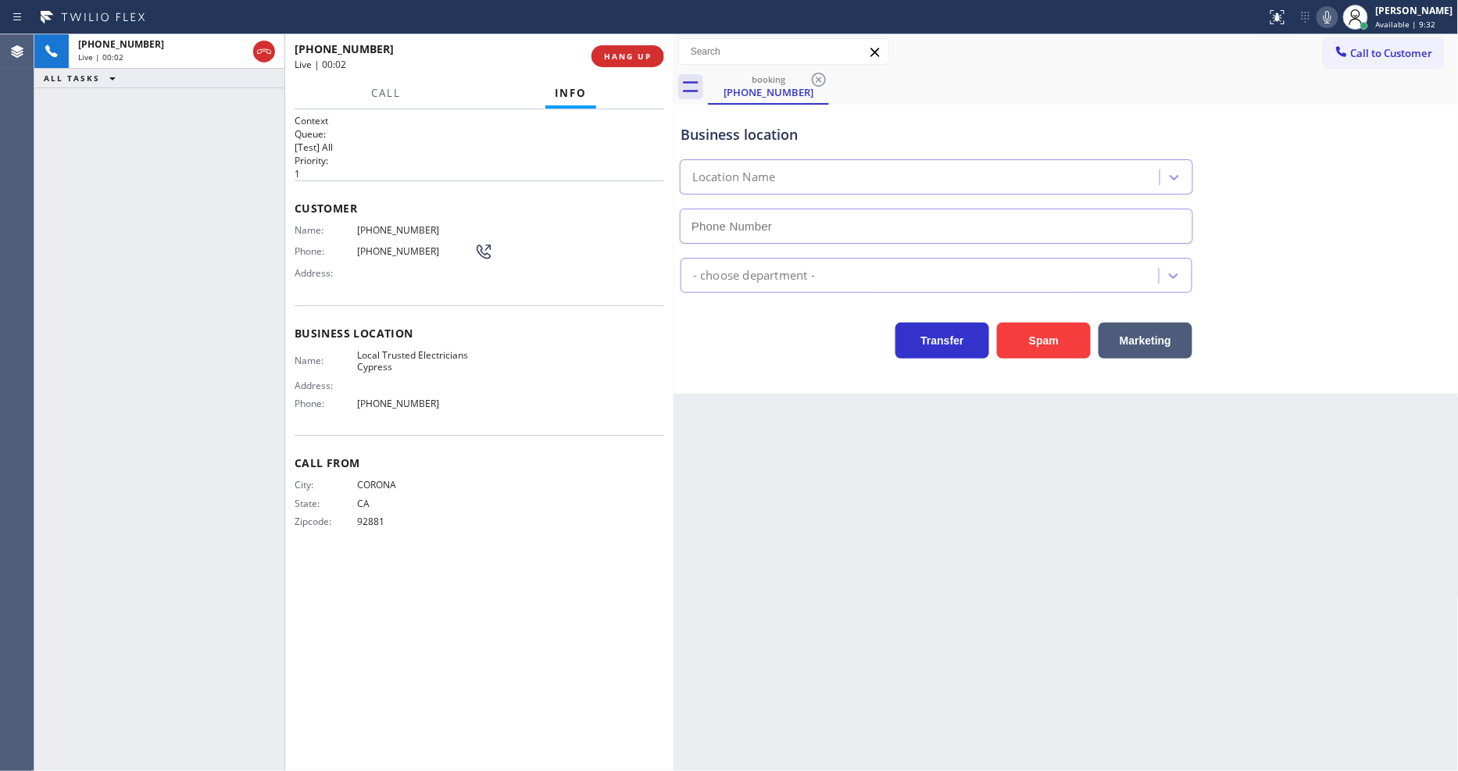
type input "[PHONE_NUMBER]"
click at [714, 531] on div "Back to Dashboard Change Sender ID Customers Technicians Select a contact Outbo…" at bounding box center [1066, 402] width 785 height 737
click at [389, 349] on span "Local Trusted Electricians Cypress" at bounding box center [415, 361] width 117 height 24
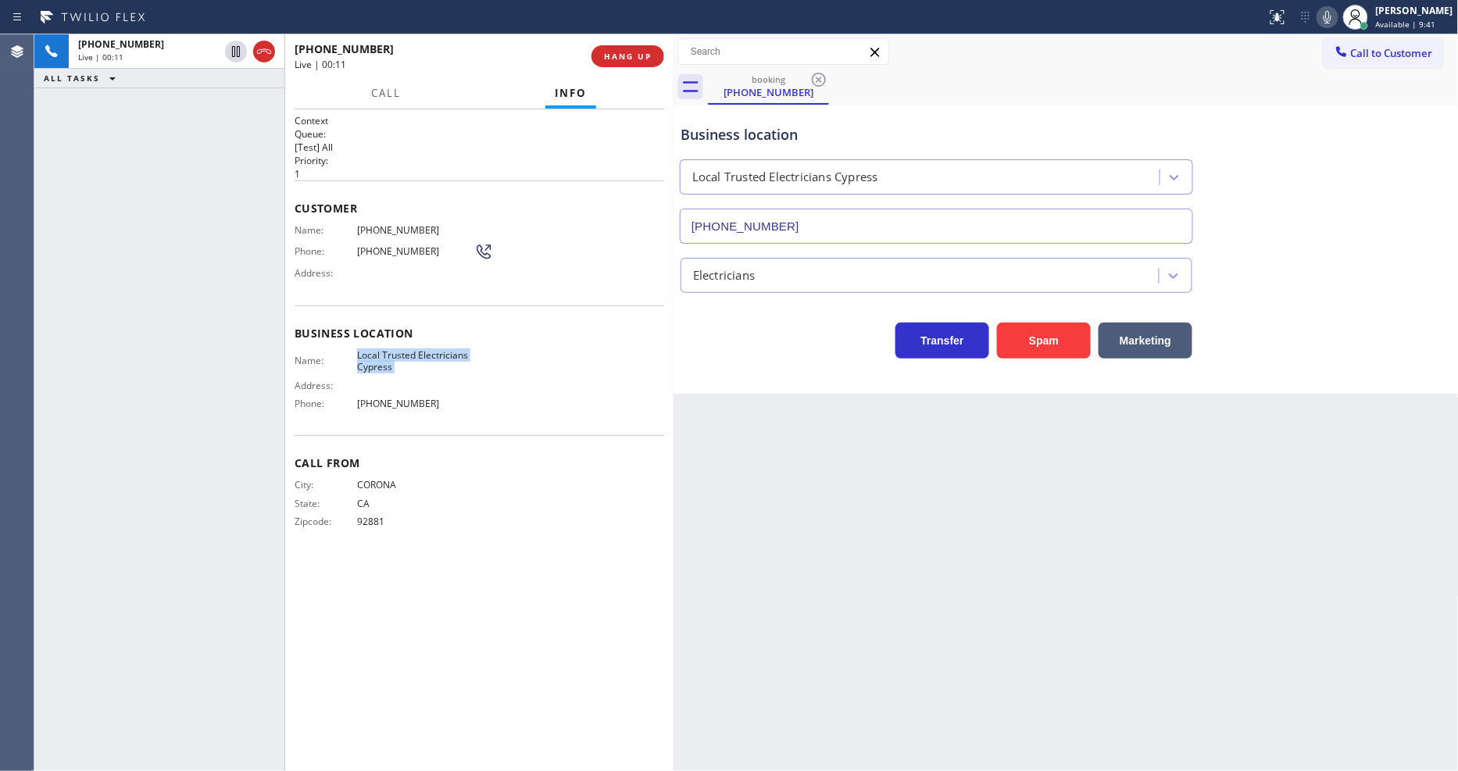
copy span "Local Trusted Electricians Cypress"
click at [373, 236] on div "Name: [PHONE_NUMBER] Phone: [PHONE_NUMBER] Address:" at bounding box center [394, 255] width 199 height 62
click at [379, 224] on span "[PHONE_NUMBER]" at bounding box center [415, 230] width 117 height 12
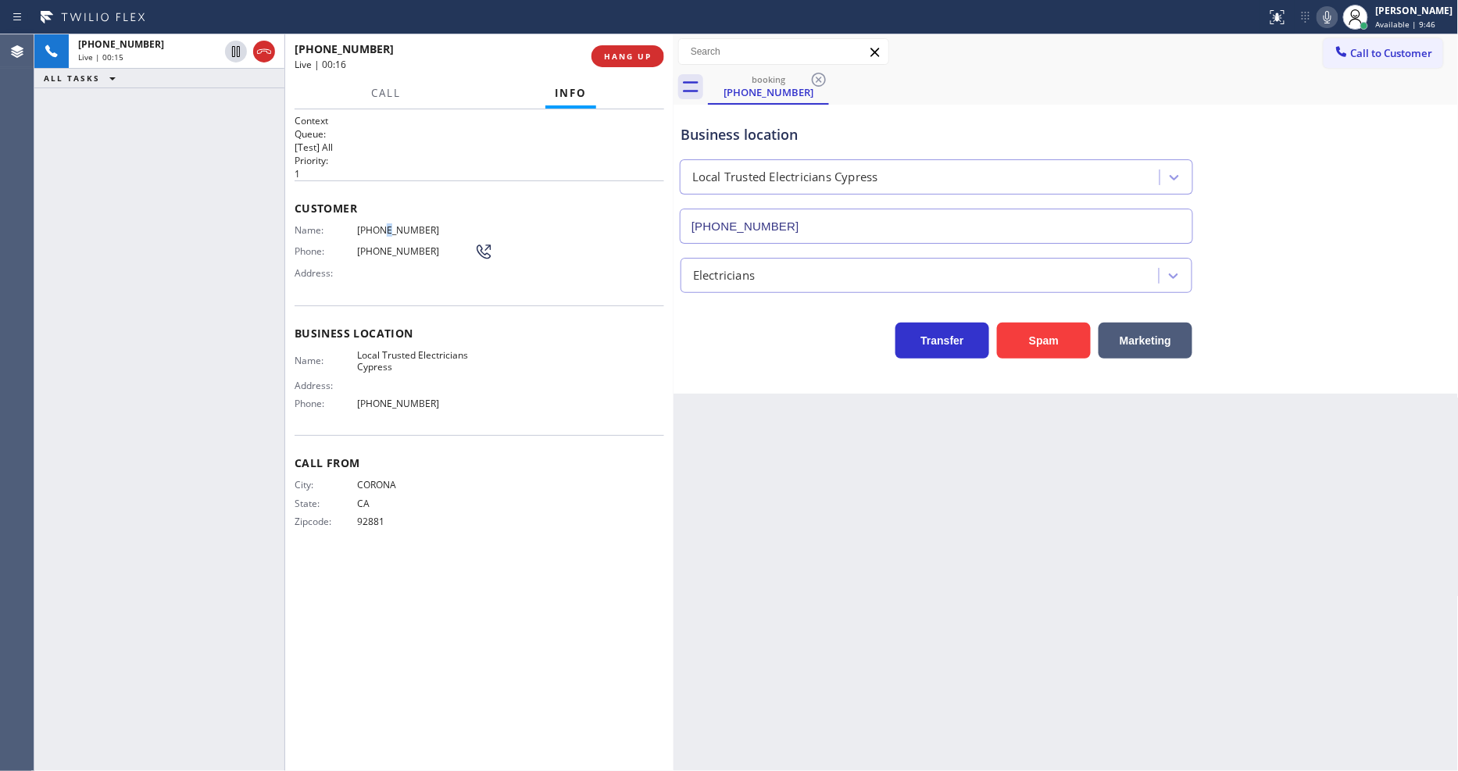
click at [379, 224] on span "[PHONE_NUMBER]" at bounding box center [415, 230] width 117 height 12
copy span "[PHONE_NUMBER]"
drag, startPoint x: 244, startPoint y: 52, endPoint x: 306, endPoint y: 48, distance: 62.6
click at [244, 52] on icon at bounding box center [236, 51] width 19 height 19
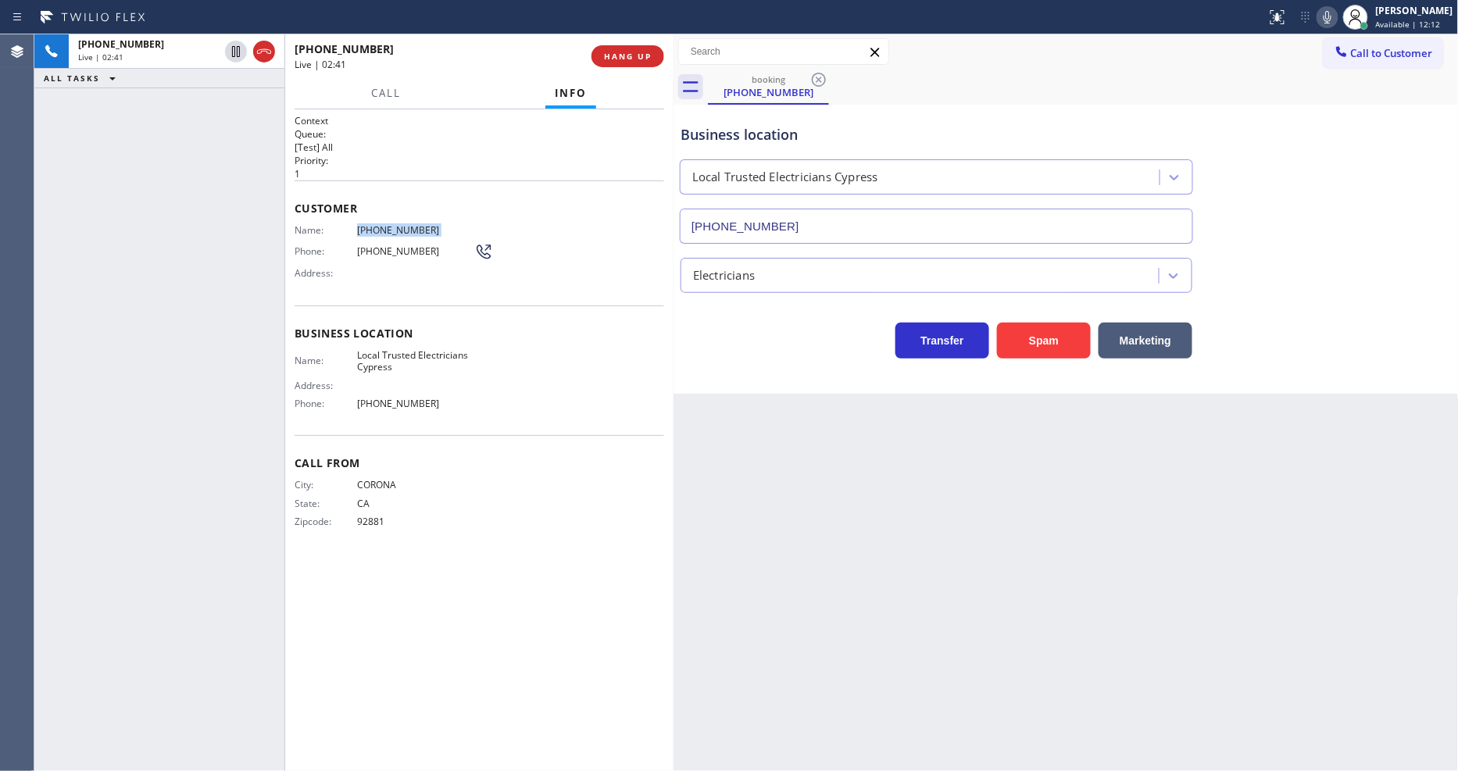
click at [1312, 20] on icon at bounding box center [1327, 17] width 19 height 19
click at [237, 48] on icon at bounding box center [236, 51] width 11 height 11
click at [1312, 13] on icon at bounding box center [1327, 17] width 19 height 19
click at [1265, 414] on div "Back to Dashboard Change Sender ID Customers Technicians Select a contact Outbo…" at bounding box center [1066, 402] width 785 height 737
click at [629, 58] on span "HANG UP" at bounding box center [628, 56] width 48 height 11
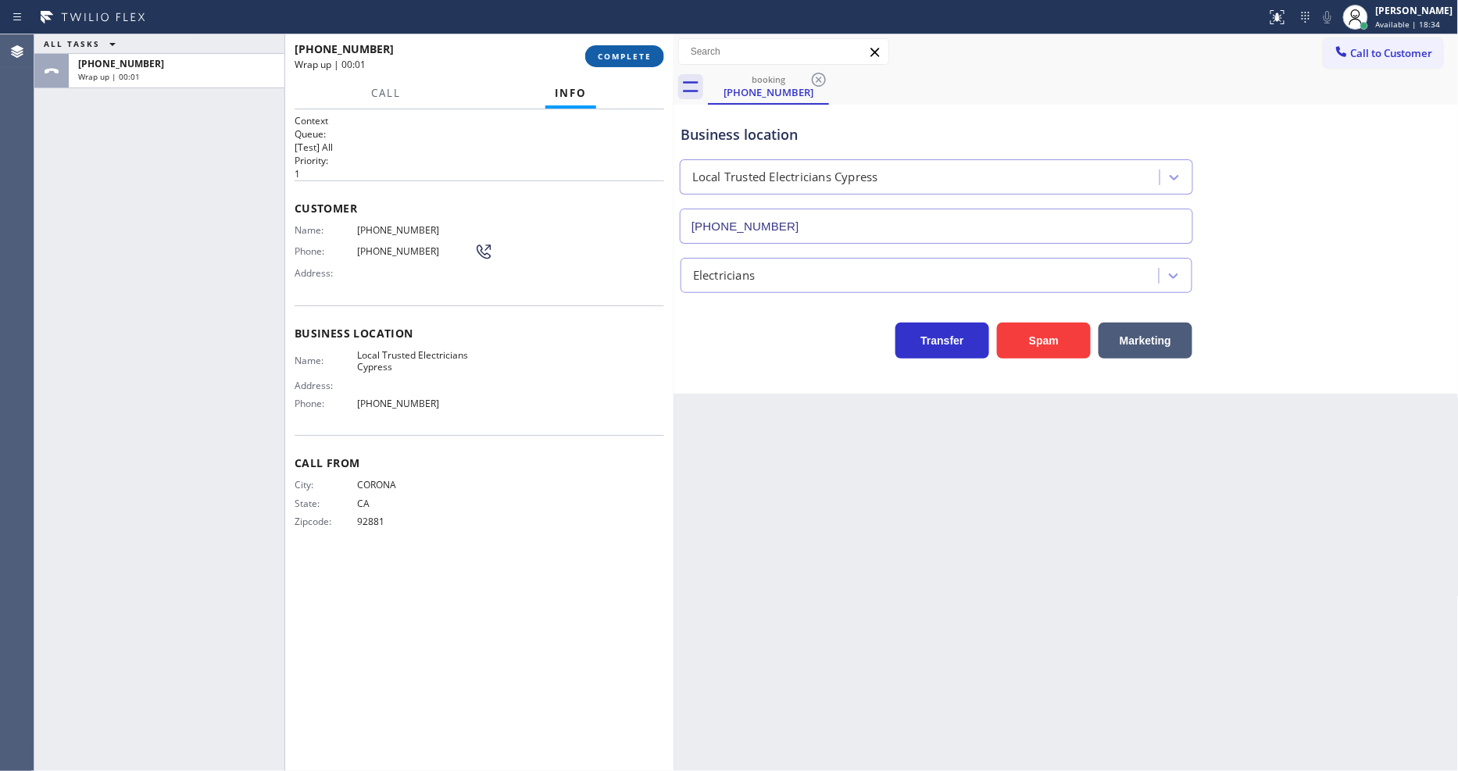
drag, startPoint x: 629, startPoint y: 58, endPoint x: 621, endPoint y: 63, distance: 9.1
click at [623, 59] on span "COMPLETE" at bounding box center [625, 56] width 54 height 11
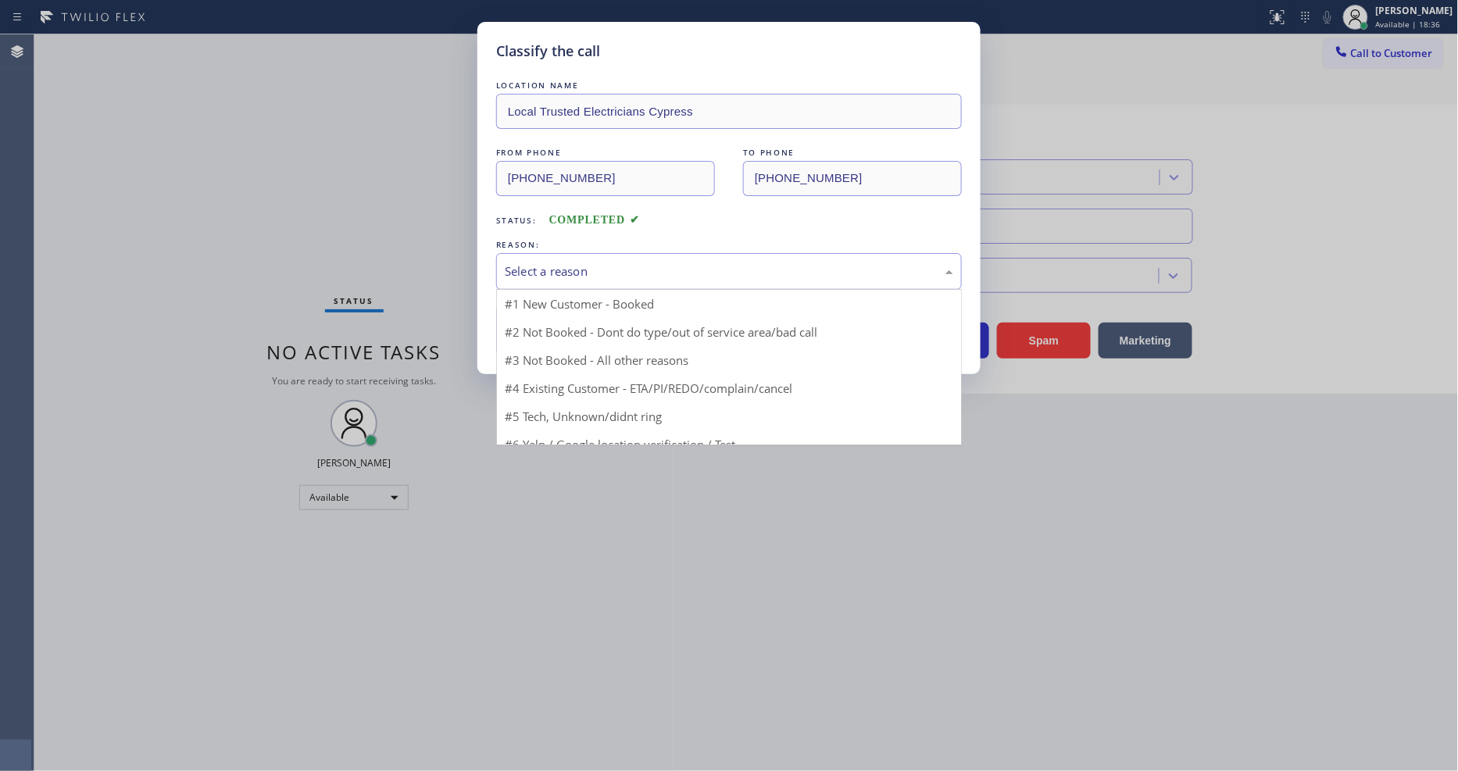
click at [558, 256] on div "Select a reason" at bounding box center [729, 271] width 466 height 37
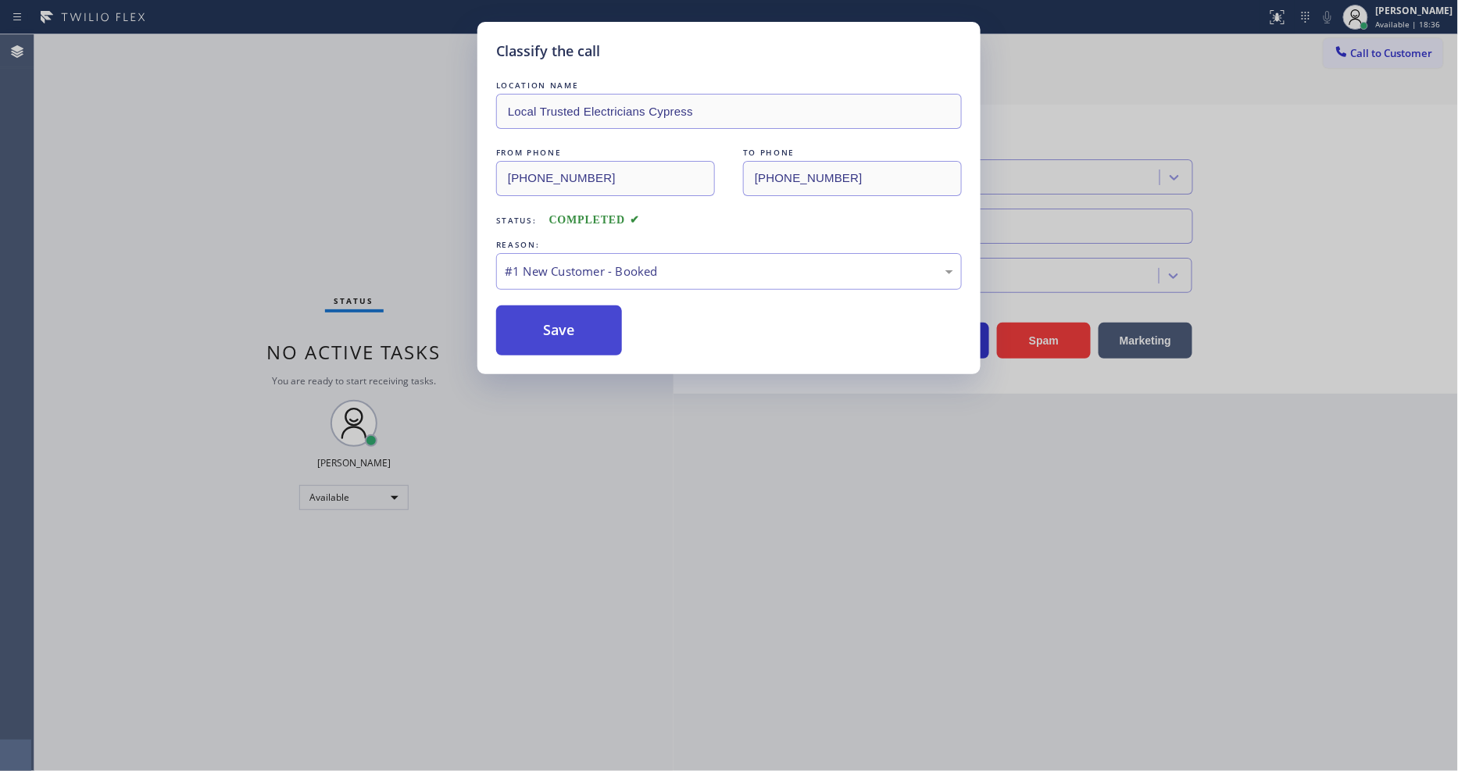
click at [548, 325] on button "Save" at bounding box center [559, 331] width 126 height 50
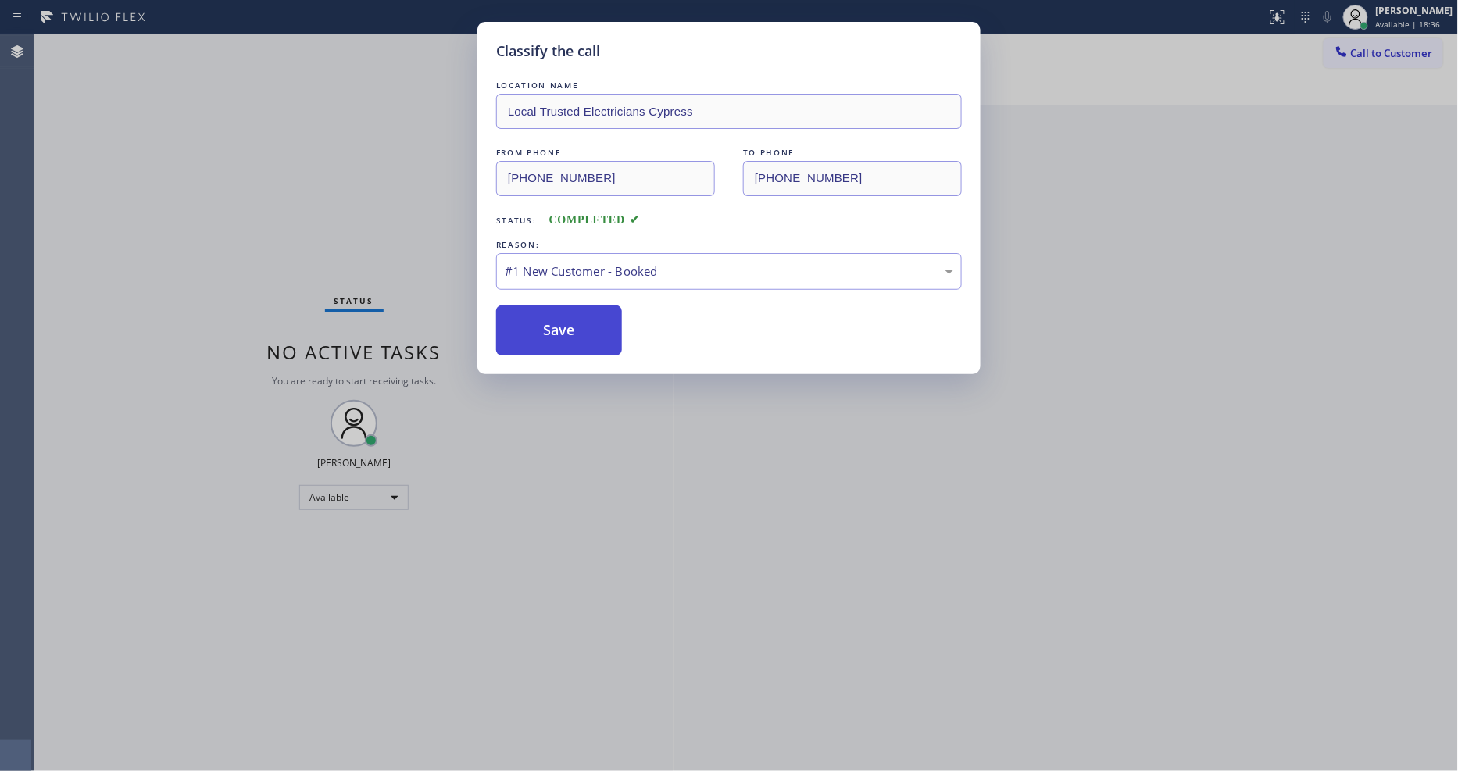
click at [548, 325] on button "Save" at bounding box center [559, 331] width 126 height 50
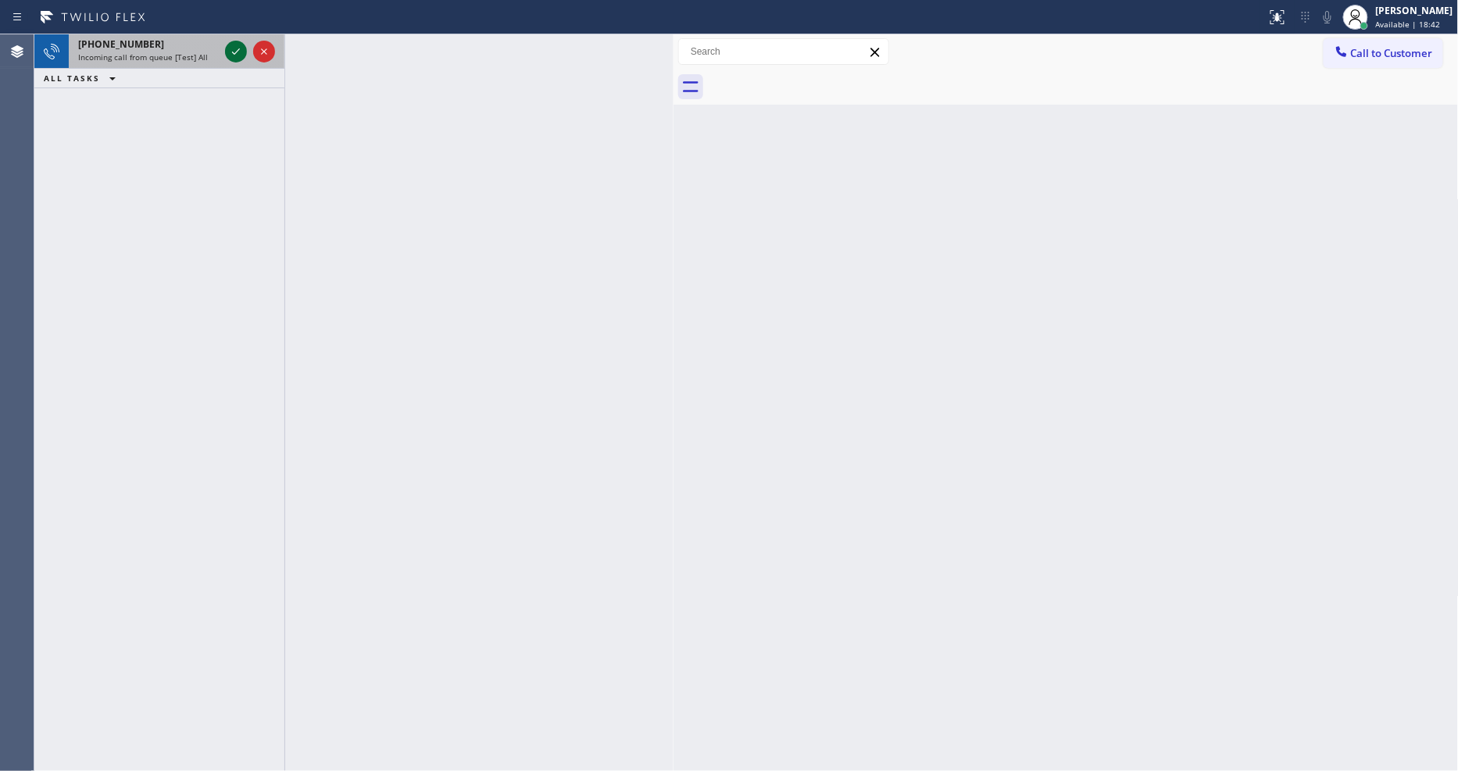
click at [236, 50] on icon at bounding box center [236, 51] width 19 height 19
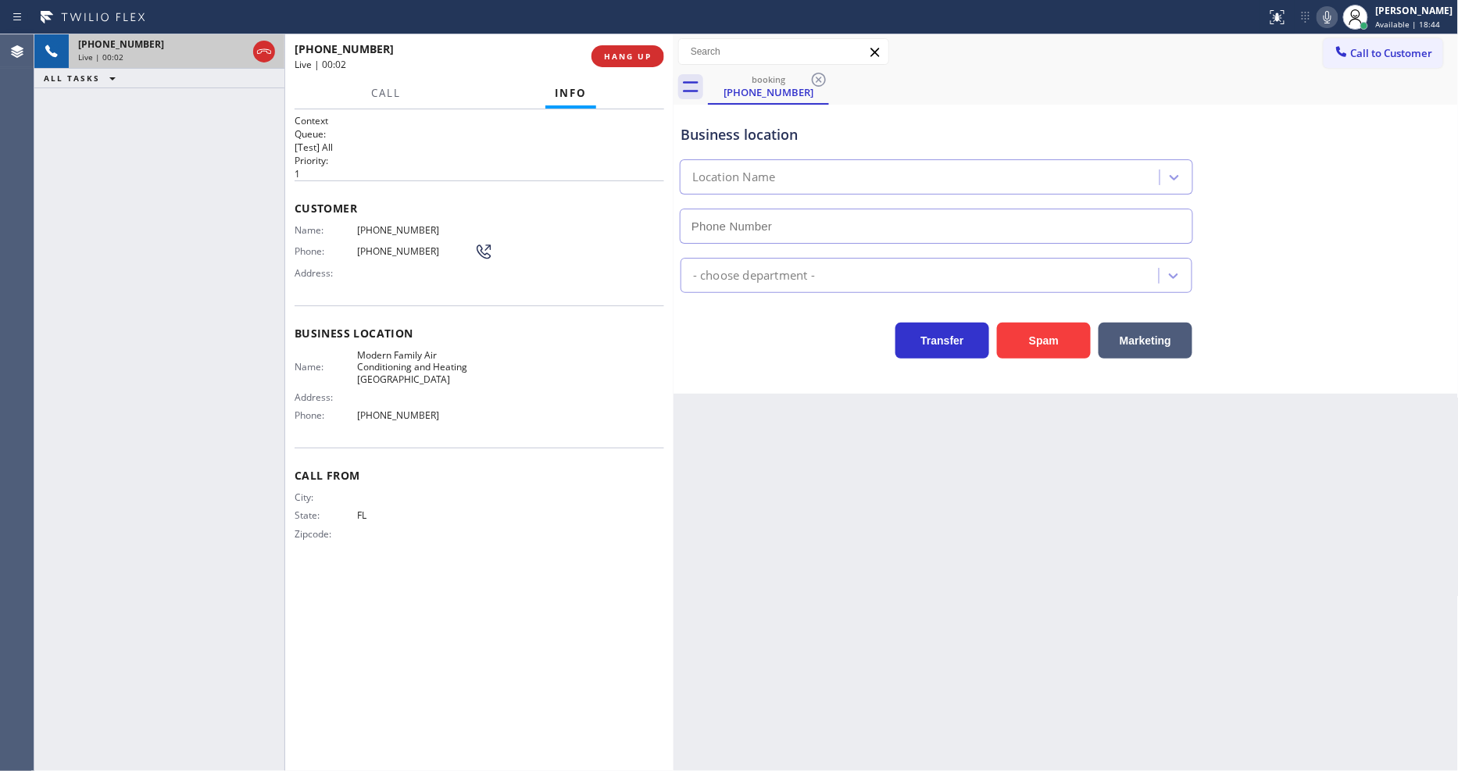
type input "[PHONE_NUMBER]"
click at [616, 52] on span "HANG UP" at bounding box center [628, 56] width 48 height 11
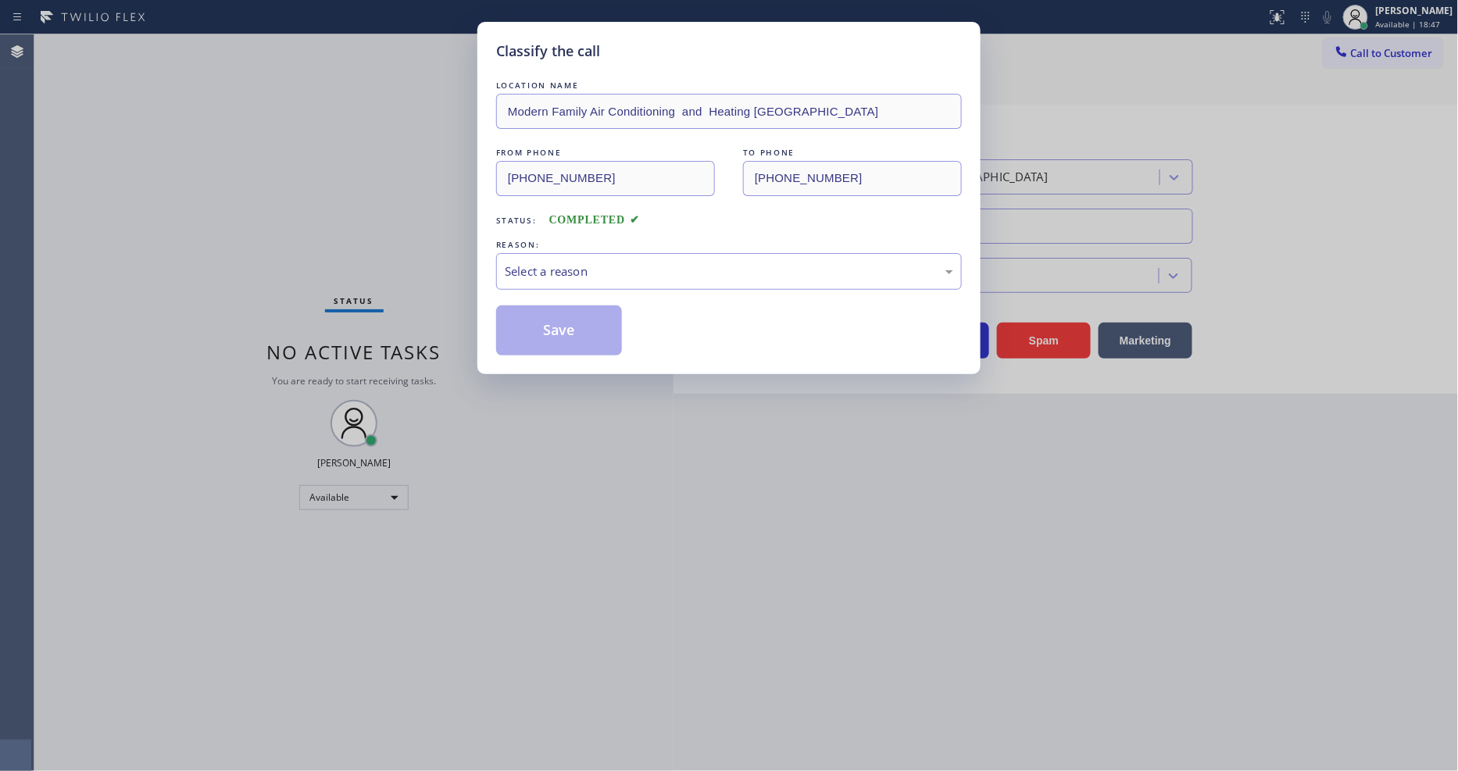
click at [566, 274] on div "Select a reason" at bounding box center [729, 272] width 449 height 18
click at [581, 338] on button "Save" at bounding box center [559, 331] width 126 height 50
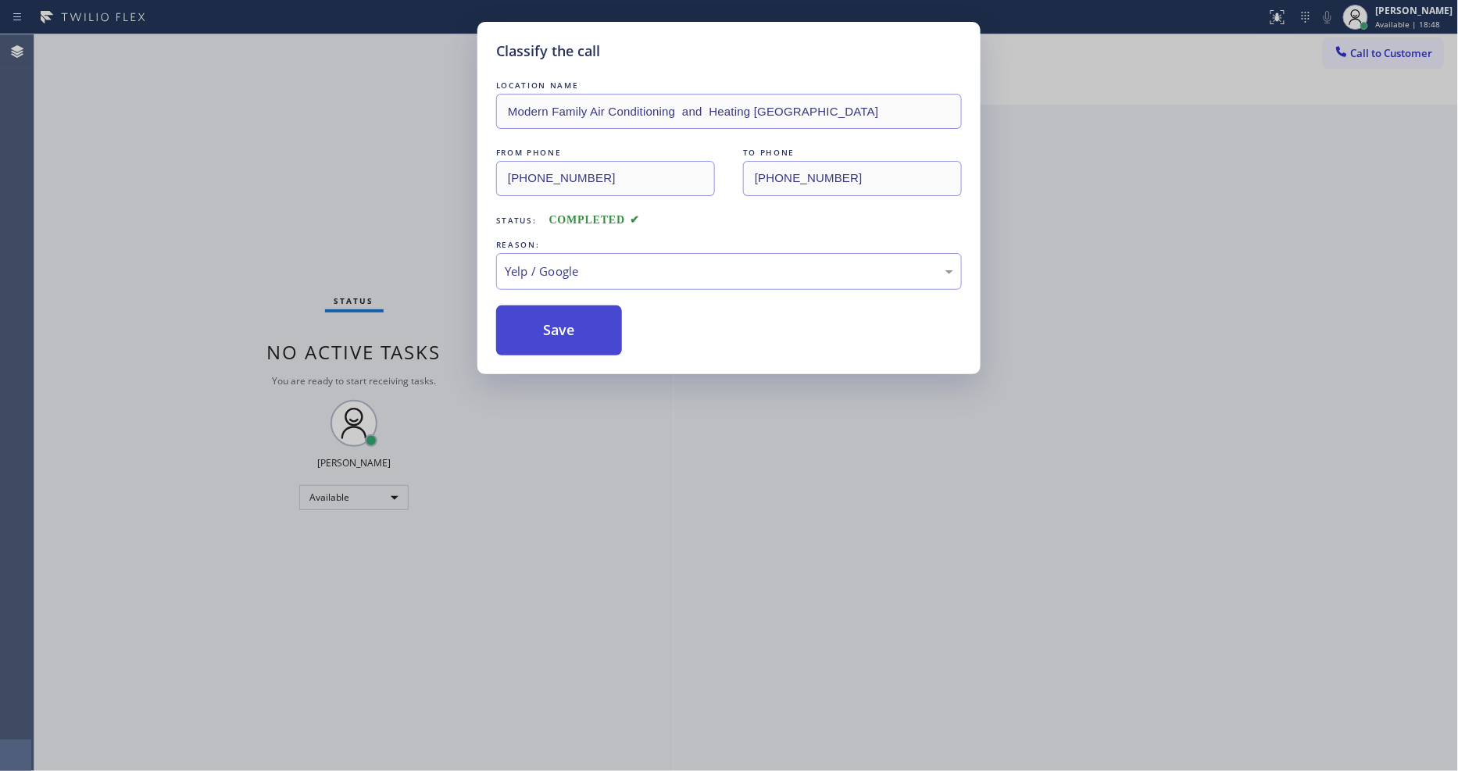
click at [581, 338] on button "Save" at bounding box center [559, 331] width 126 height 50
click at [581, 337] on button "Save" at bounding box center [559, 331] width 126 height 50
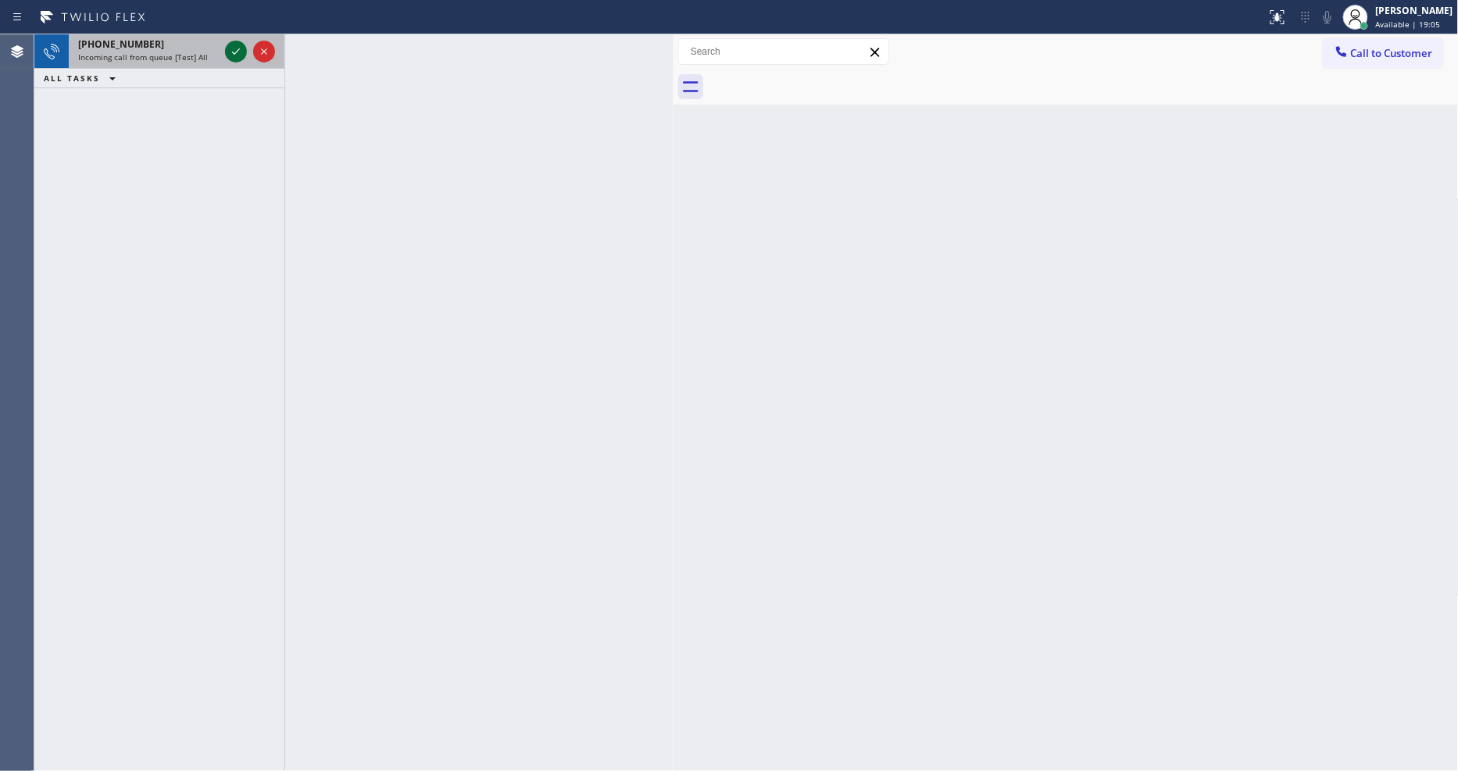
click at [231, 52] on icon at bounding box center [236, 51] width 19 height 19
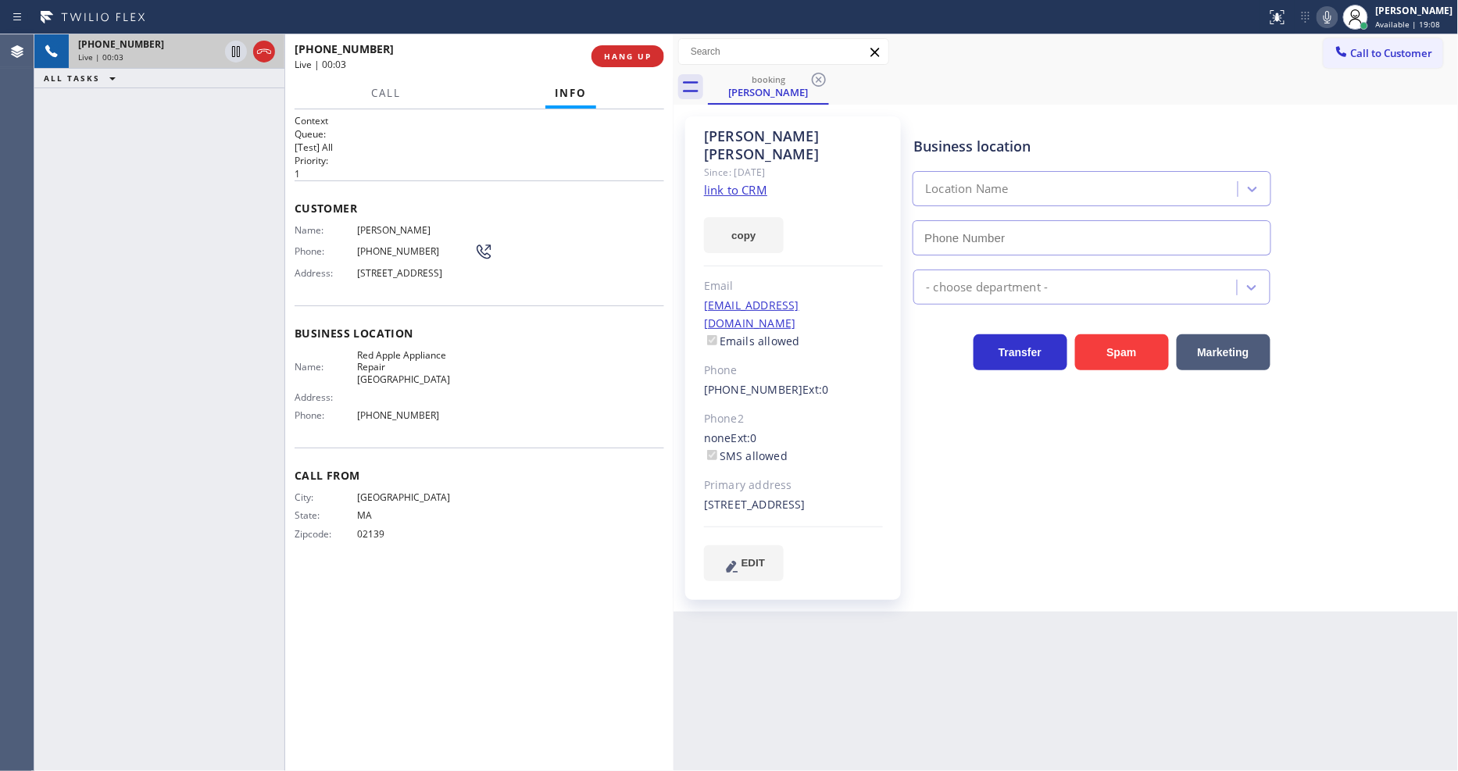
type input "[PHONE_NUMBER]"
click at [735, 182] on link "link to CRM" at bounding box center [735, 190] width 63 height 16
click at [233, 51] on icon at bounding box center [236, 51] width 19 height 19
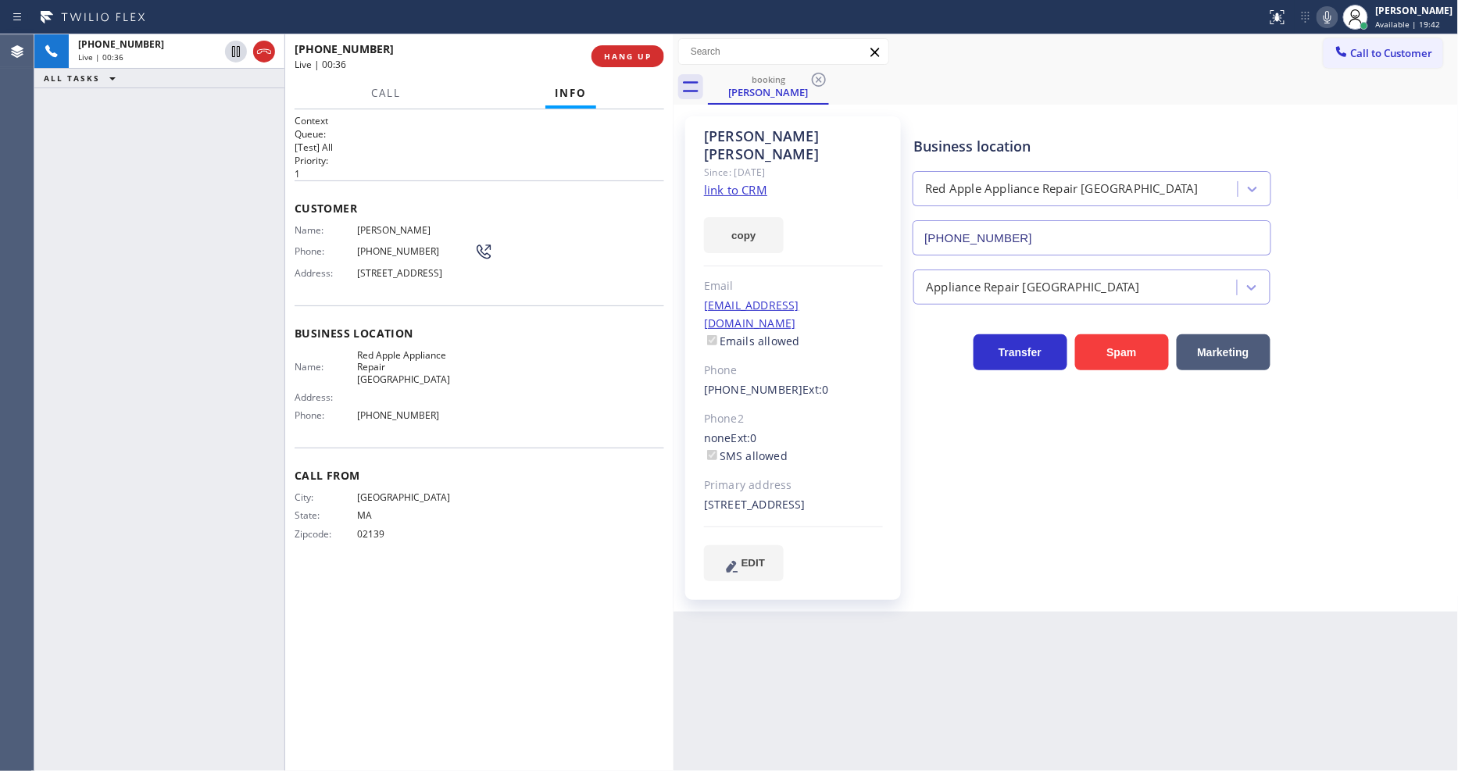
click at [1312, 16] on icon at bounding box center [1327, 17] width 19 height 19
click at [469, 74] on div "[PHONE_NUMBER] Live | 00:53" at bounding box center [443, 56] width 297 height 41
drag, startPoint x: 751, startPoint y: 128, endPoint x: 698, endPoint y: 128, distance: 53.1
click at [698, 128] on div "[PERSON_NAME] Since: [DATE] link to CRM copy Email [EMAIL_ADDRESS][DOMAIN_NAME]…" at bounding box center [793, 358] width 216 height 484
click at [233, 47] on icon at bounding box center [236, 51] width 11 height 11
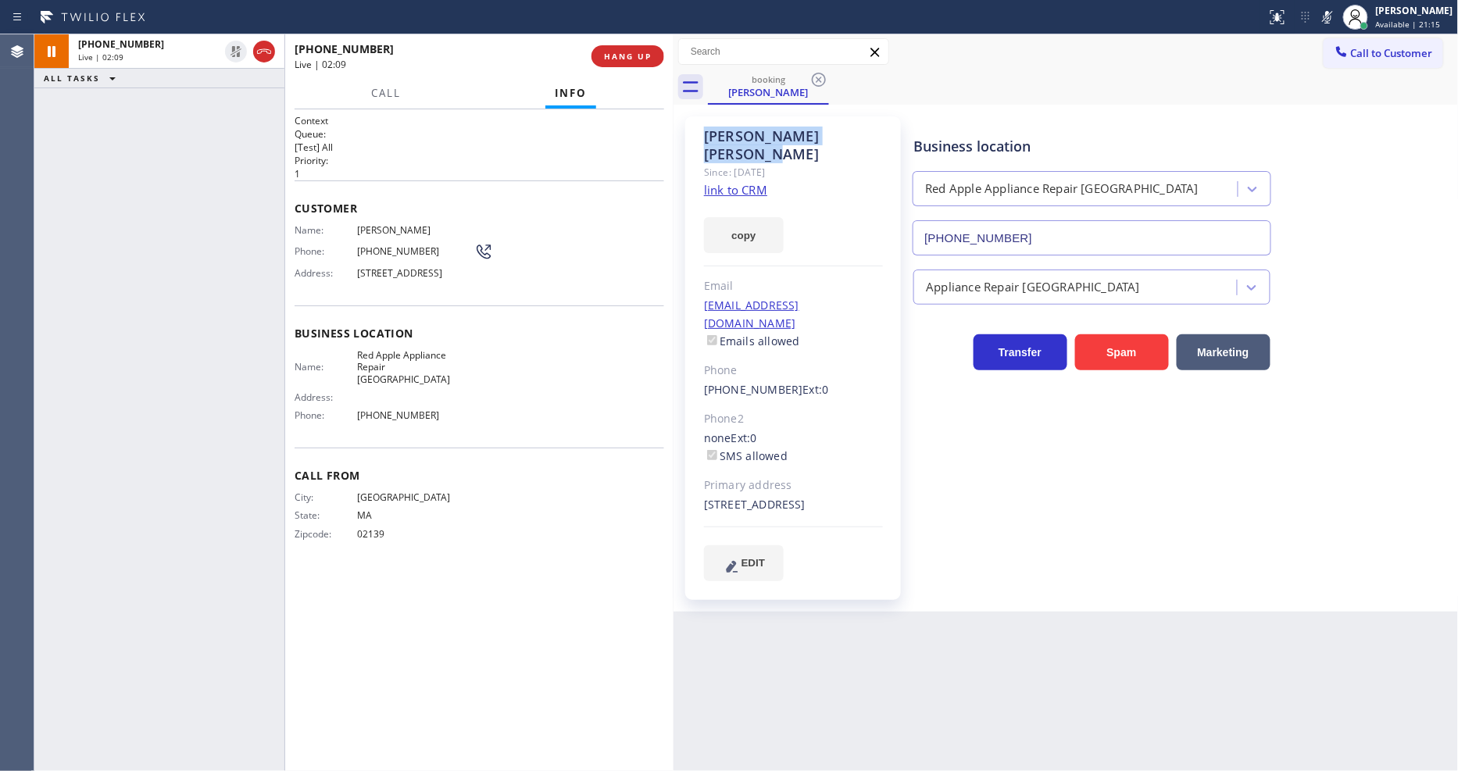
drag, startPoint x: 1344, startPoint y: 16, endPoint x: 871, endPoint y: 428, distance: 627.7
click at [1312, 16] on icon at bounding box center [1328, 17] width 8 height 13
click at [618, 55] on span "HANG UP" at bounding box center [628, 56] width 48 height 11
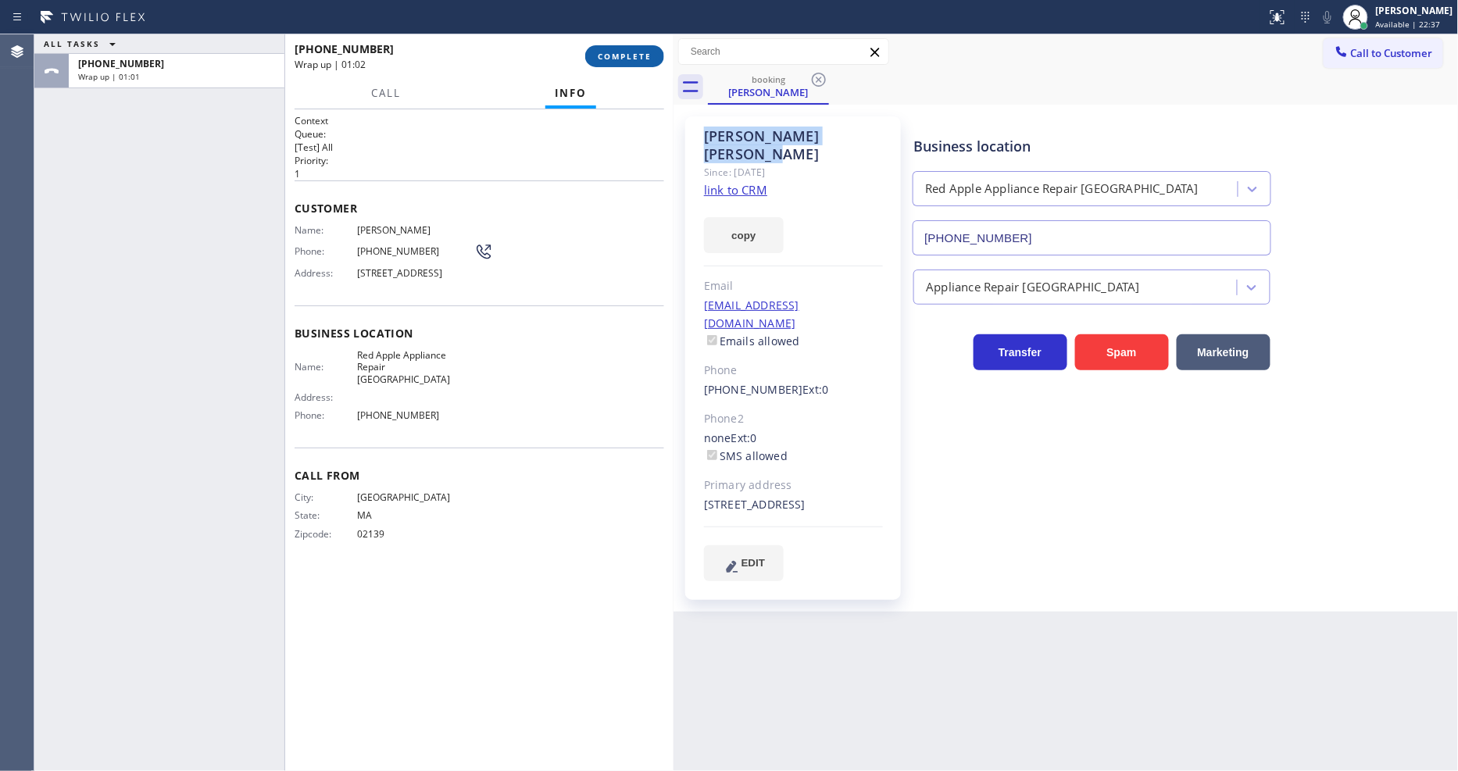
click at [613, 64] on button "COMPLETE" at bounding box center [624, 56] width 79 height 22
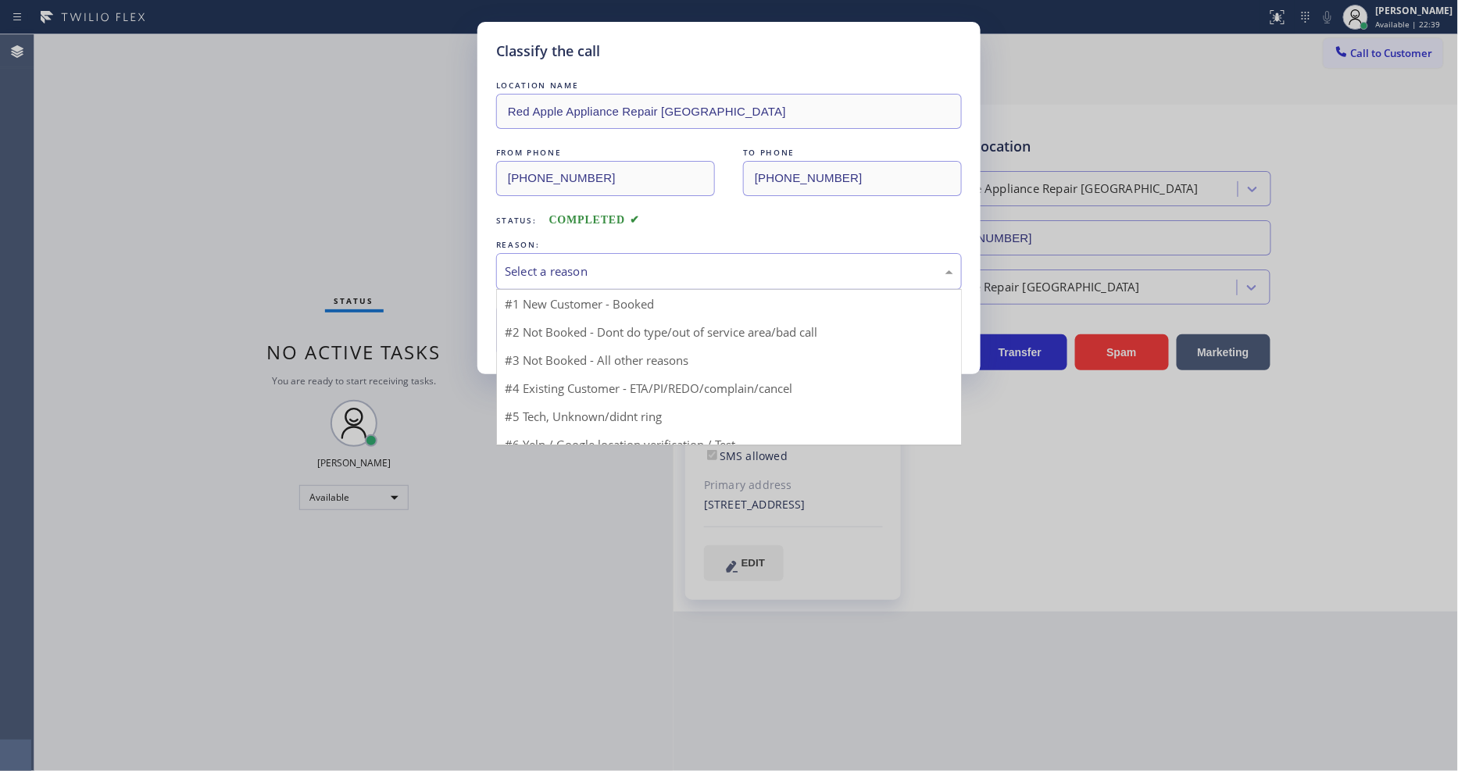
click at [541, 270] on div "Select a reason" at bounding box center [729, 272] width 449 height 18
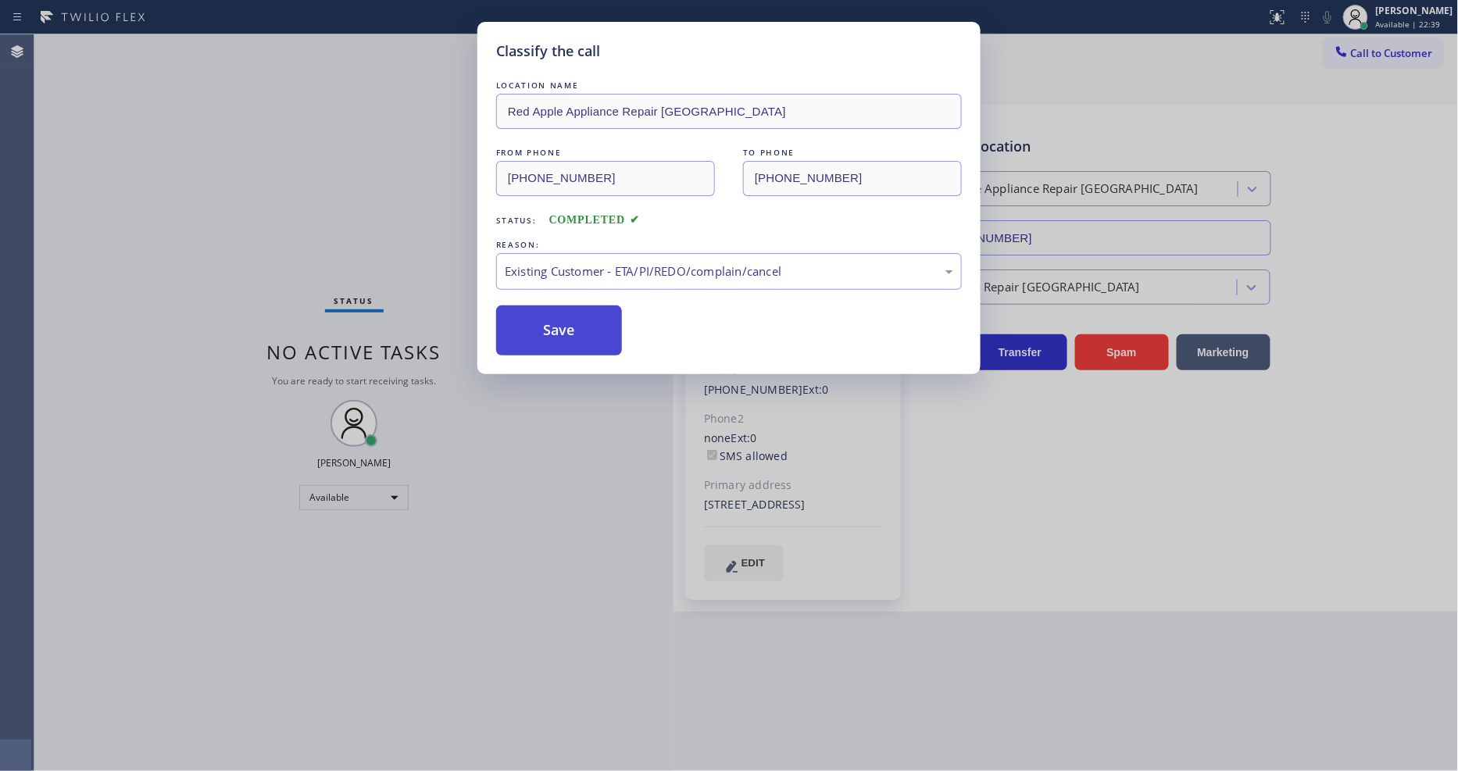
click at [538, 319] on button "Save" at bounding box center [559, 331] width 126 height 50
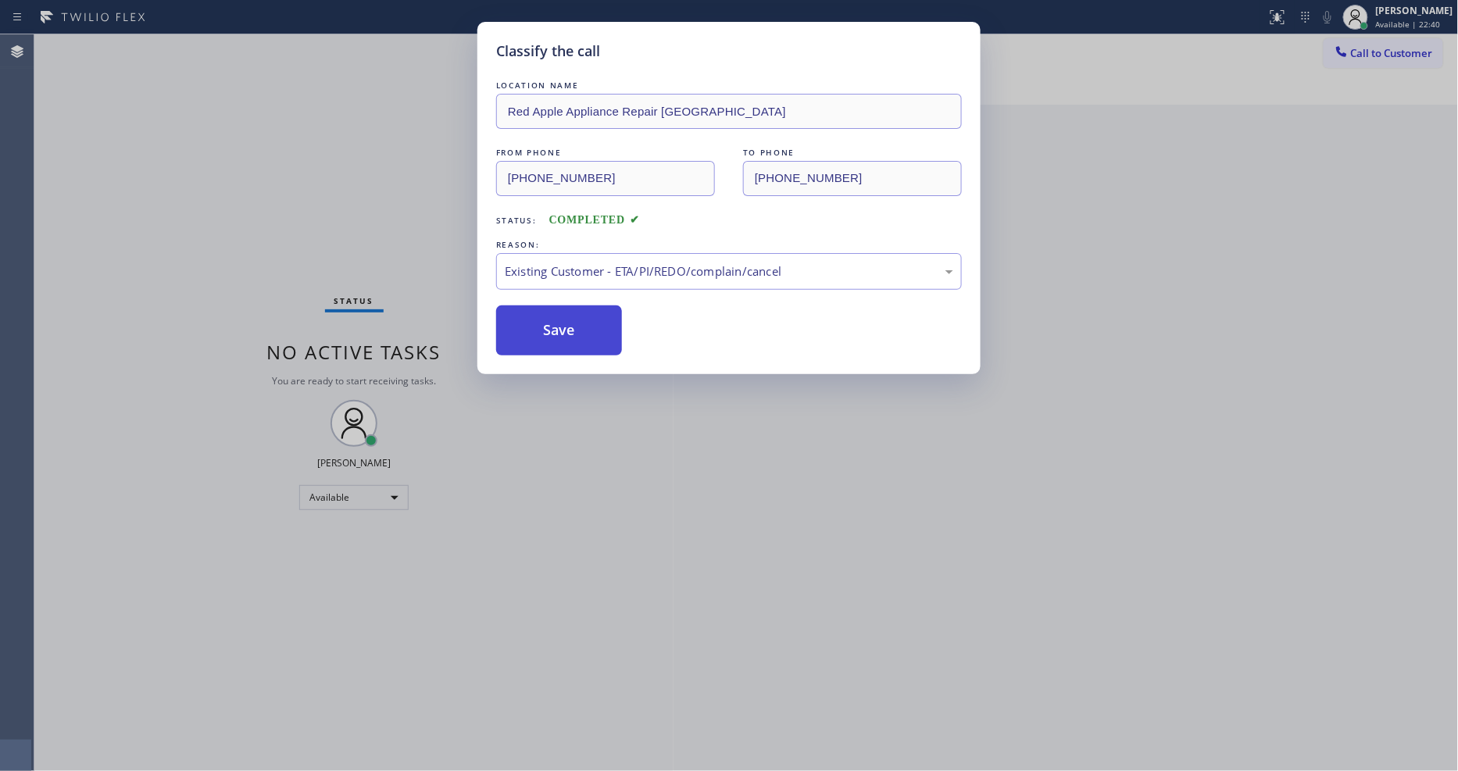
click at [538, 319] on button "Save" at bounding box center [559, 331] width 126 height 50
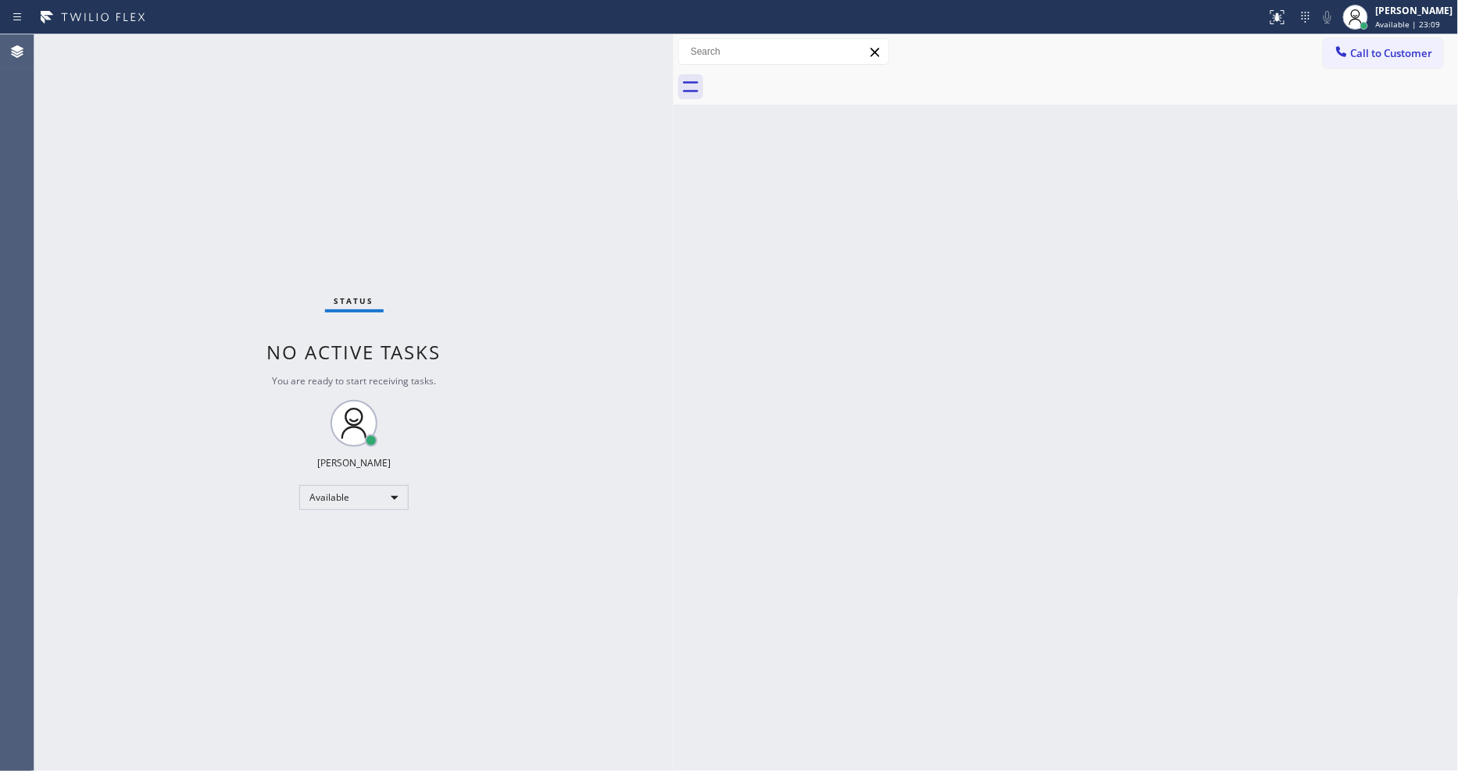
click at [234, 53] on div "Status No active tasks You are ready to start receiving tasks. [PERSON_NAME] Av…" at bounding box center [353, 402] width 639 height 737
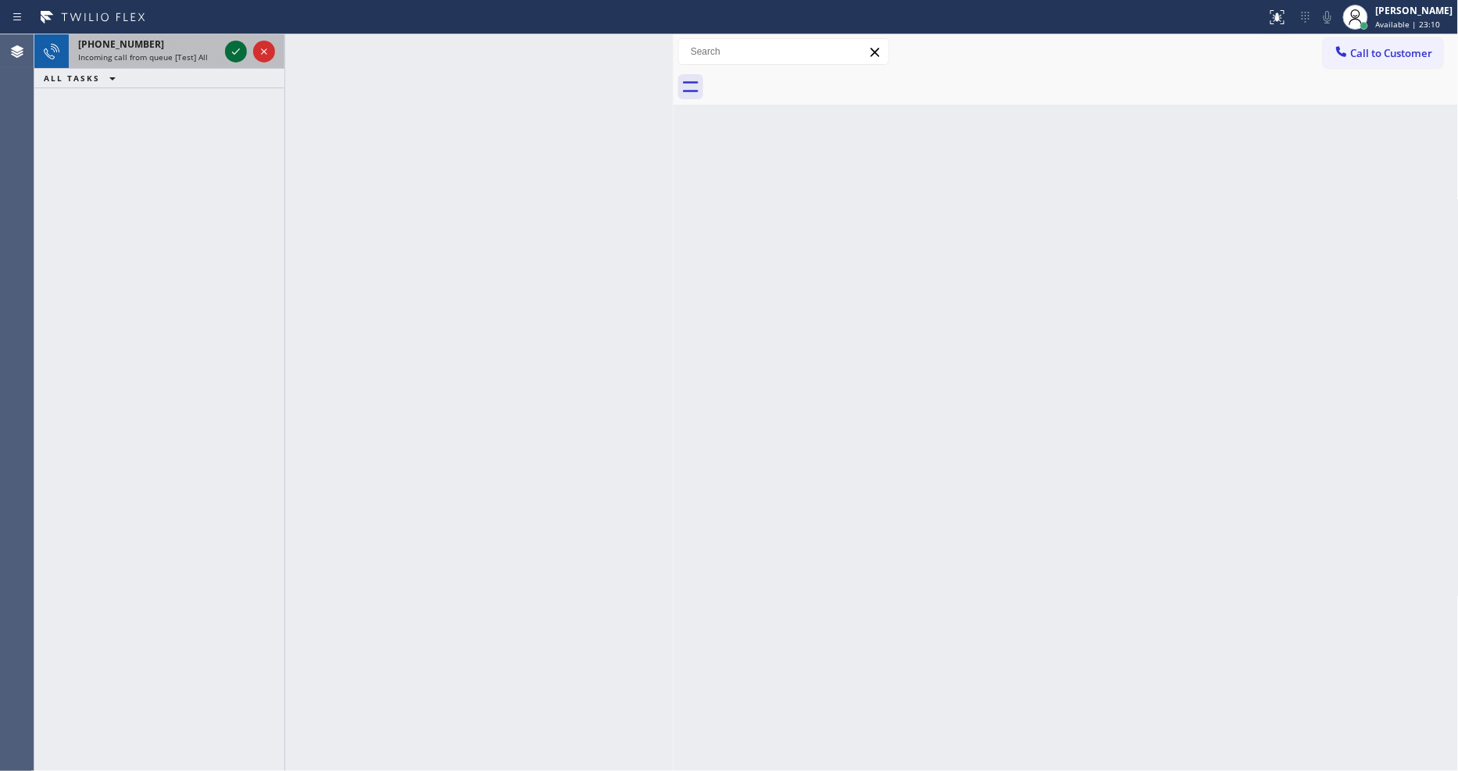
click at [234, 45] on icon at bounding box center [236, 51] width 19 height 19
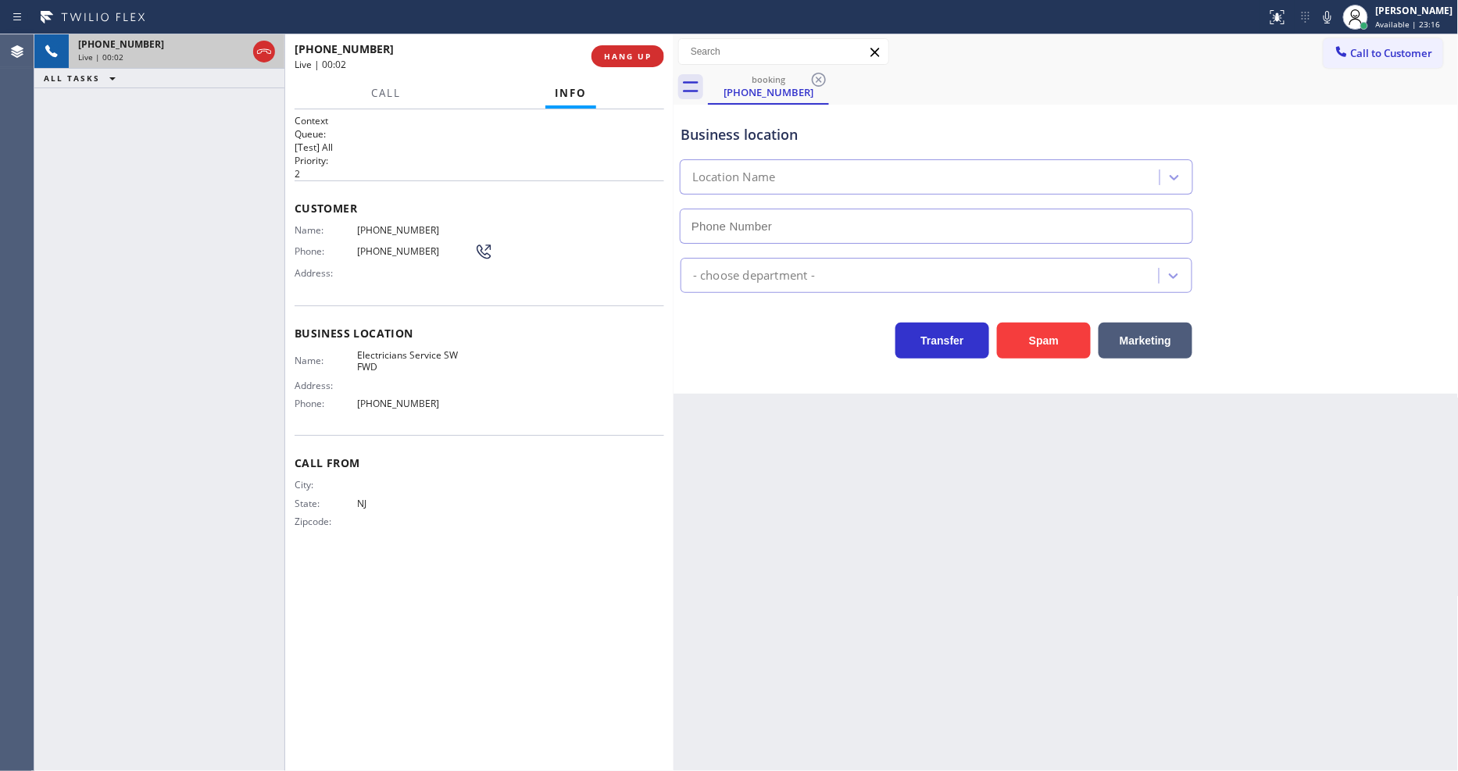
type input "[PHONE_NUMBER]"
click at [628, 59] on span "HANG UP" at bounding box center [628, 56] width 48 height 11
drag, startPoint x: 628, startPoint y: 59, endPoint x: 699, endPoint y: 139, distance: 107.4
click at [627, 59] on span "HANG UP" at bounding box center [628, 56] width 48 height 11
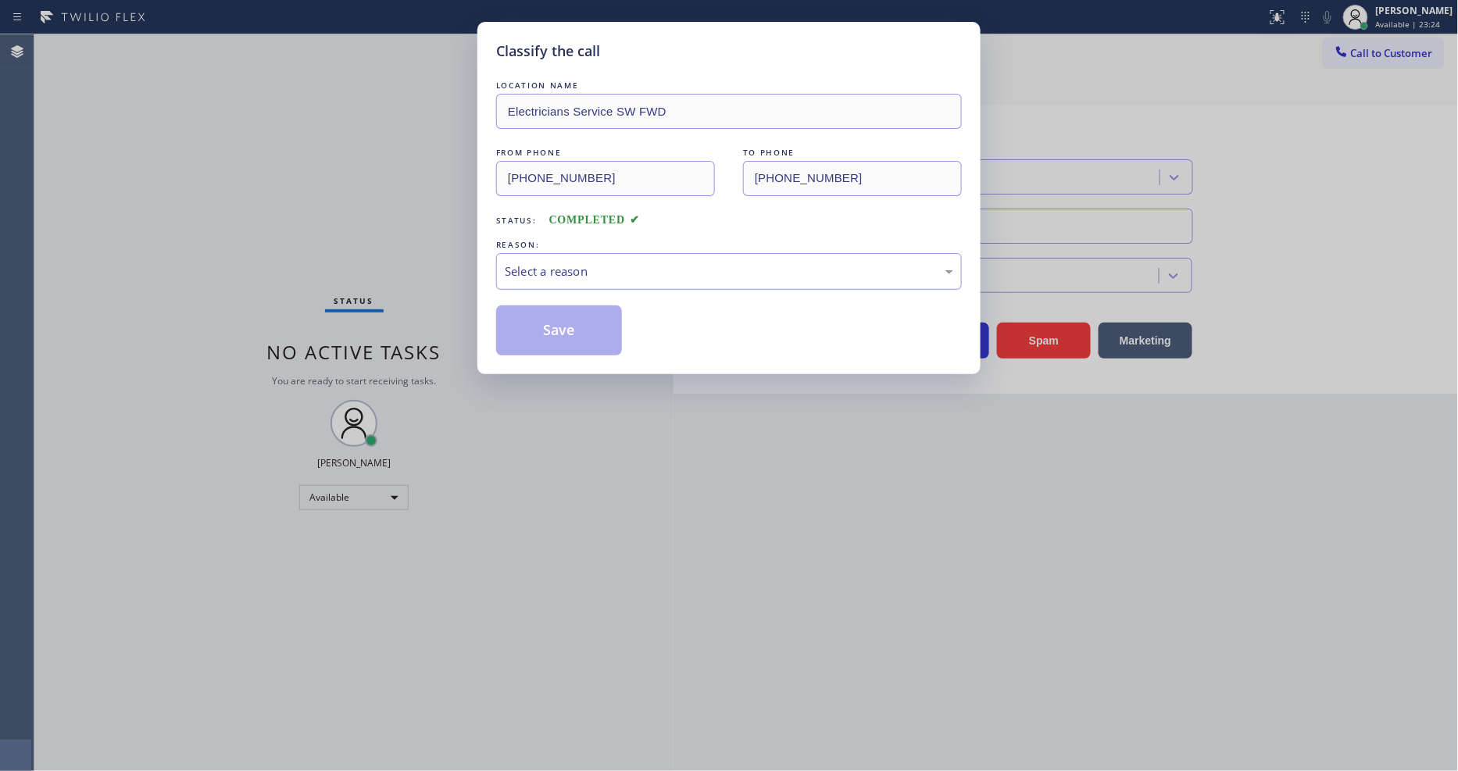
click at [539, 253] on div "Select a reason" at bounding box center [729, 271] width 466 height 37
click at [547, 317] on button "Save" at bounding box center [559, 331] width 126 height 50
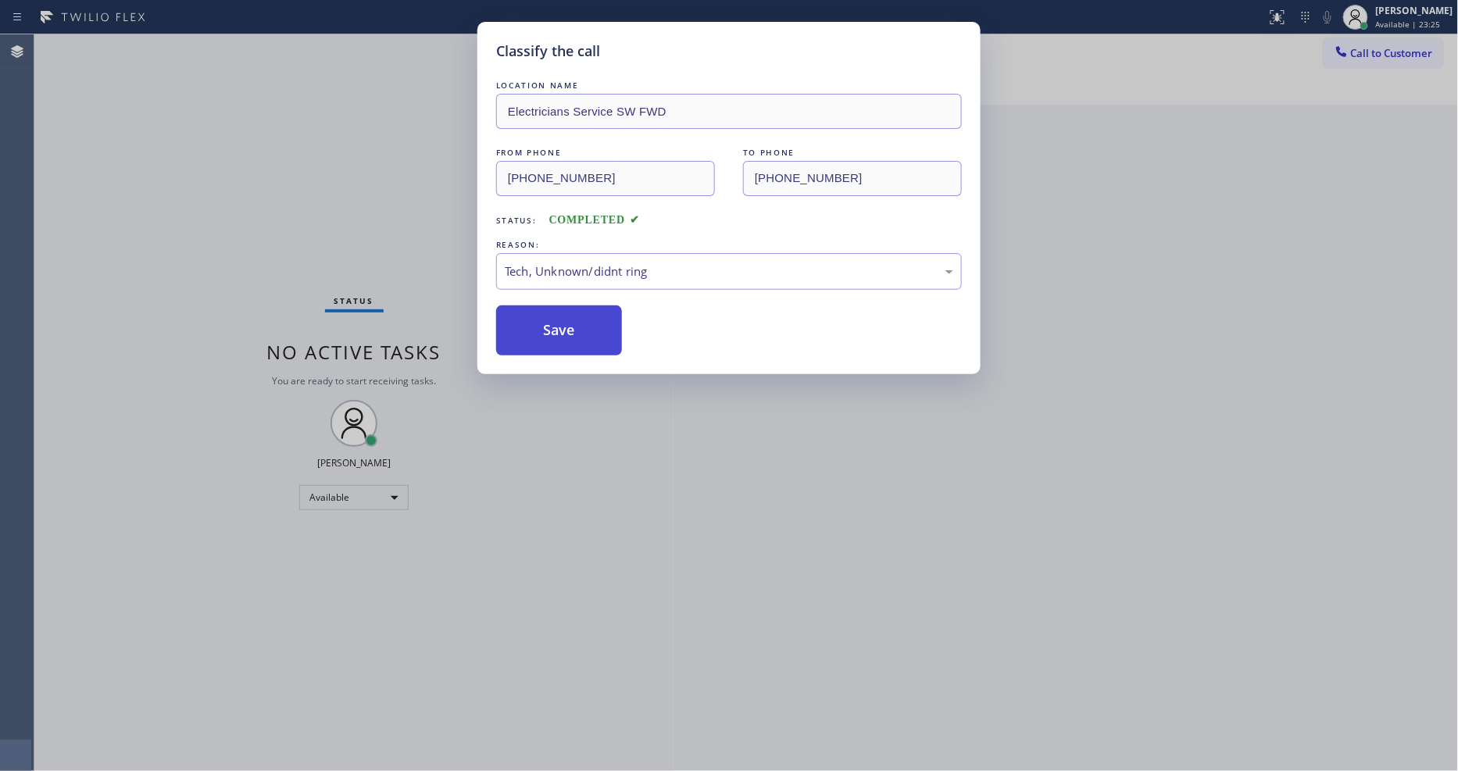
click at [547, 317] on button "Save" at bounding box center [559, 331] width 126 height 50
click at [547, 316] on button "Save" at bounding box center [559, 331] width 126 height 50
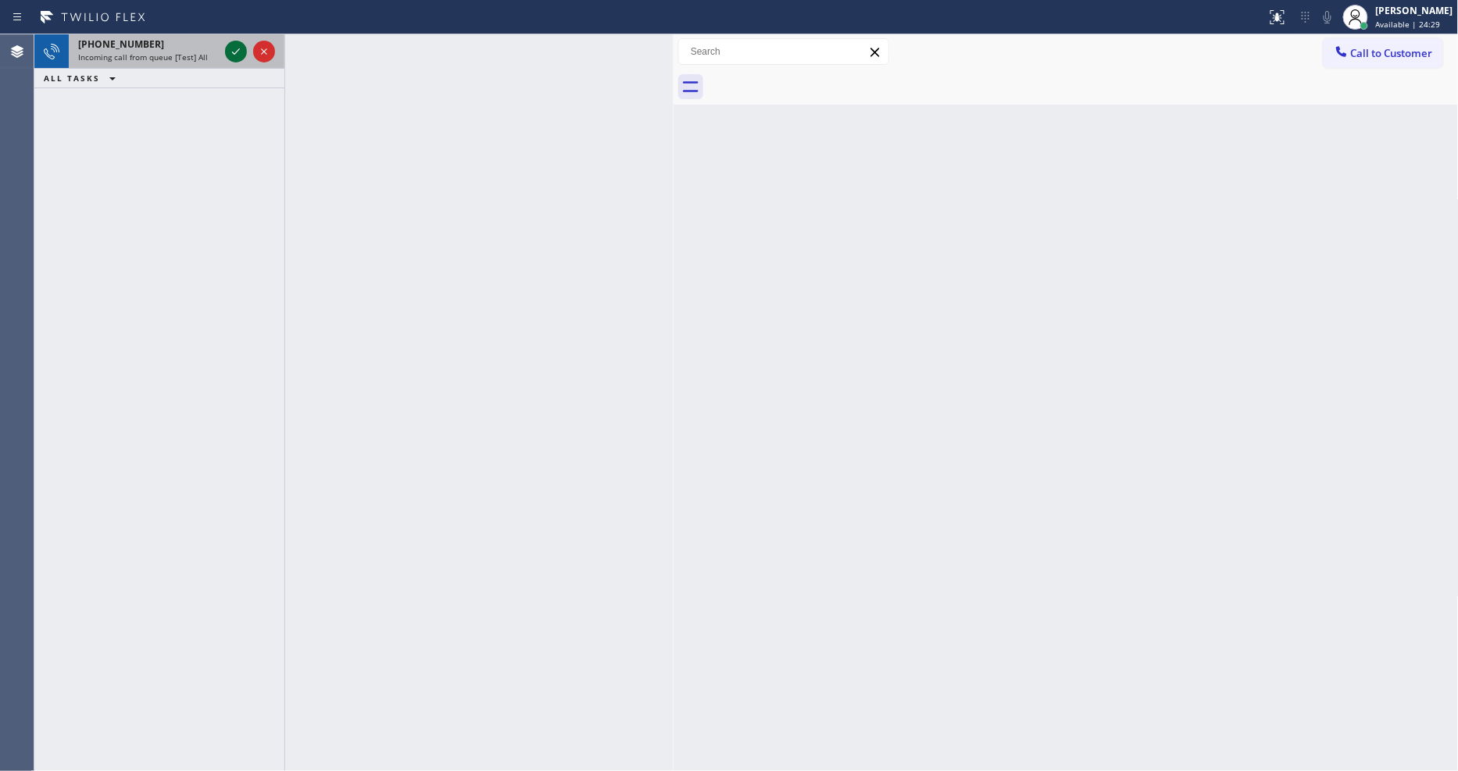
click at [230, 49] on icon at bounding box center [236, 51] width 19 height 19
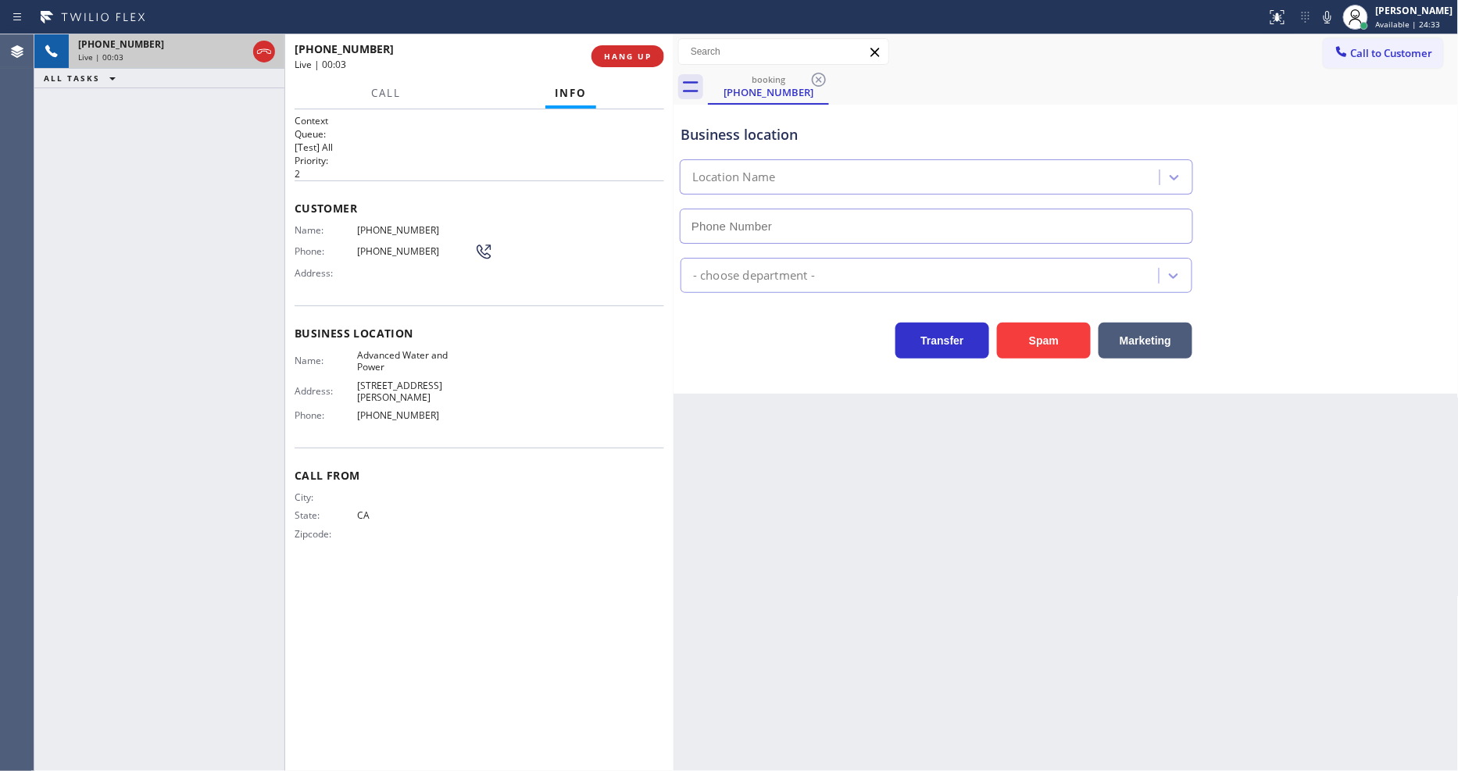
type input "[PHONE_NUMBER]"
click at [624, 51] on span "HANG UP" at bounding box center [628, 56] width 48 height 11
click at [628, 60] on span "HANG UP" at bounding box center [628, 56] width 48 height 11
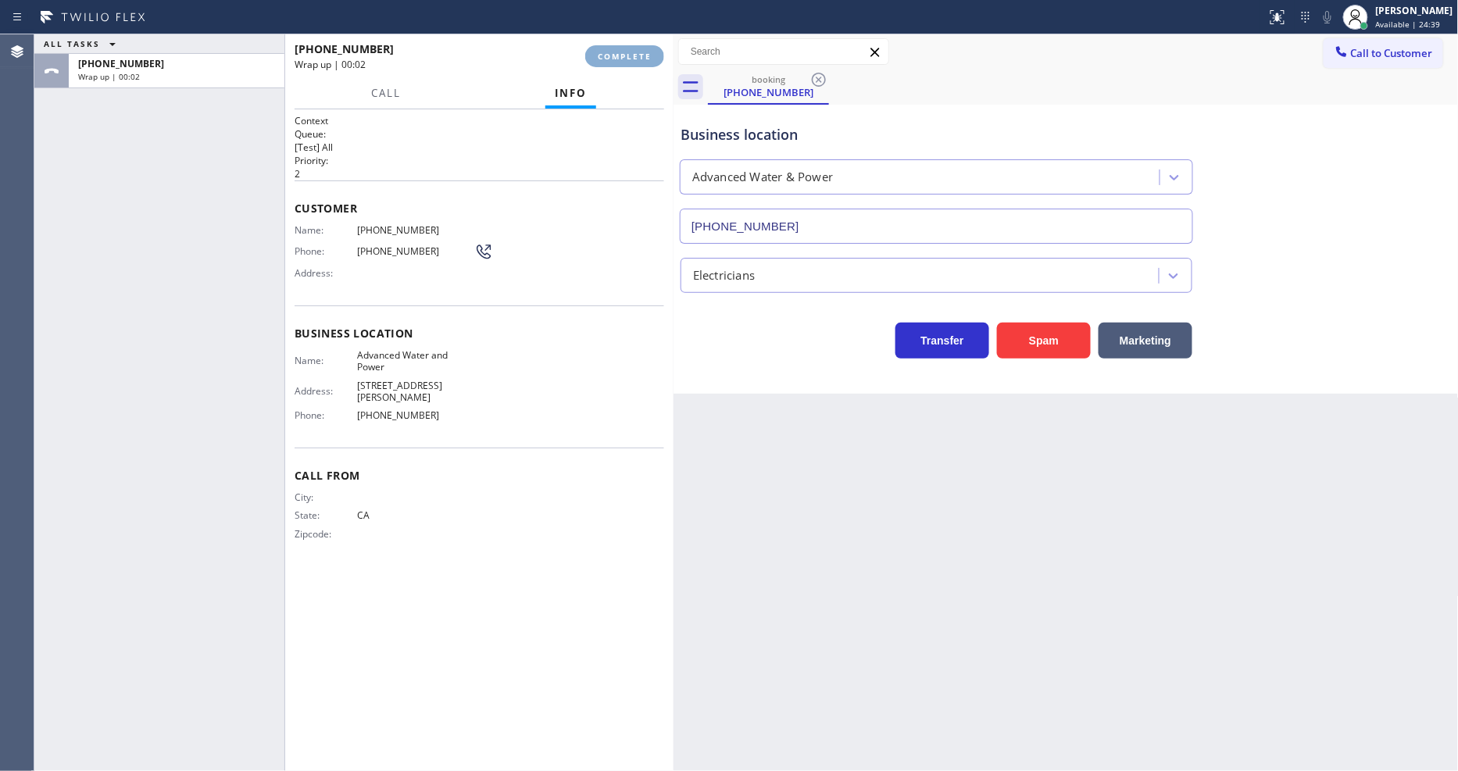
click at [628, 59] on span "COMPLETE" at bounding box center [625, 56] width 54 height 11
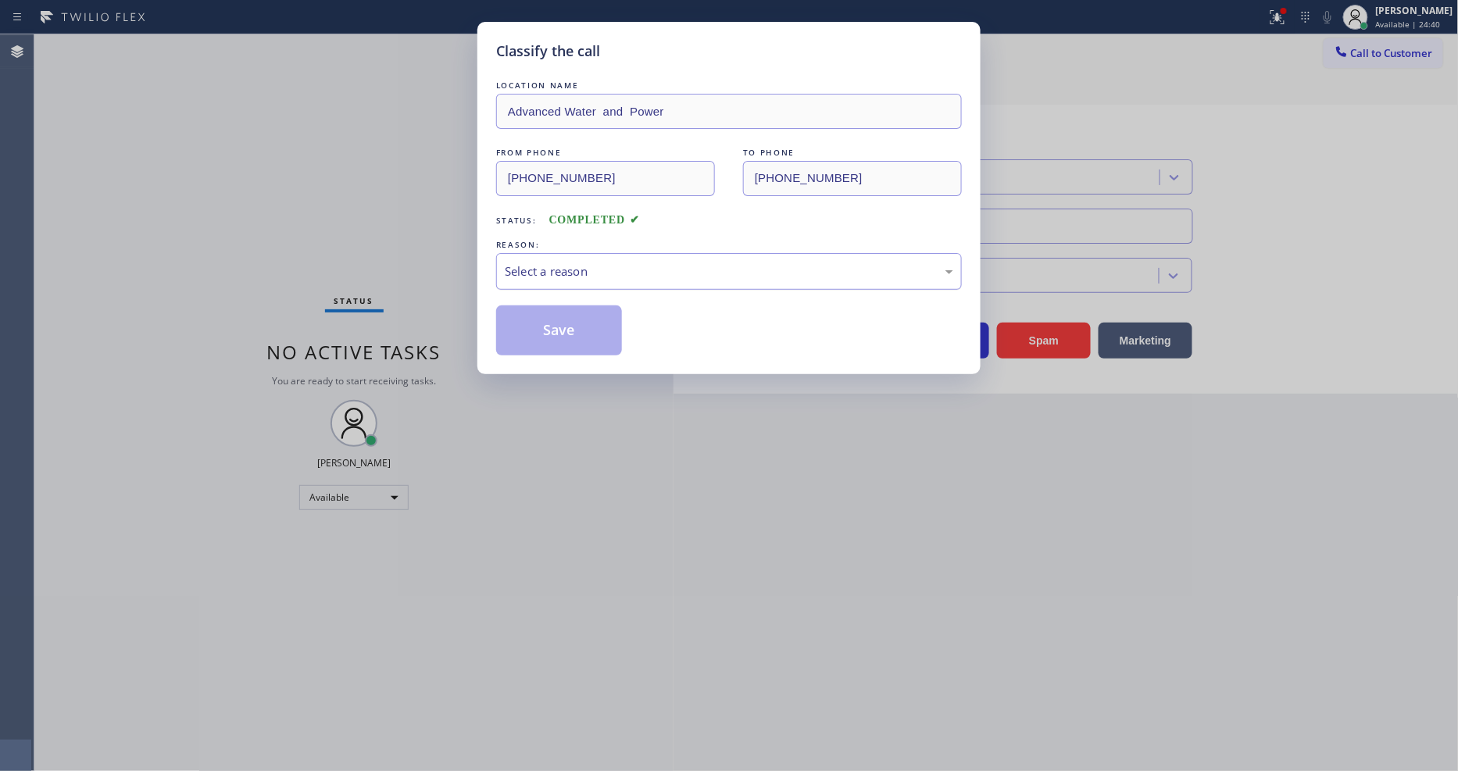
click at [590, 263] on div "Select a reason" at bounding box center [729, 272] width 449 height 18
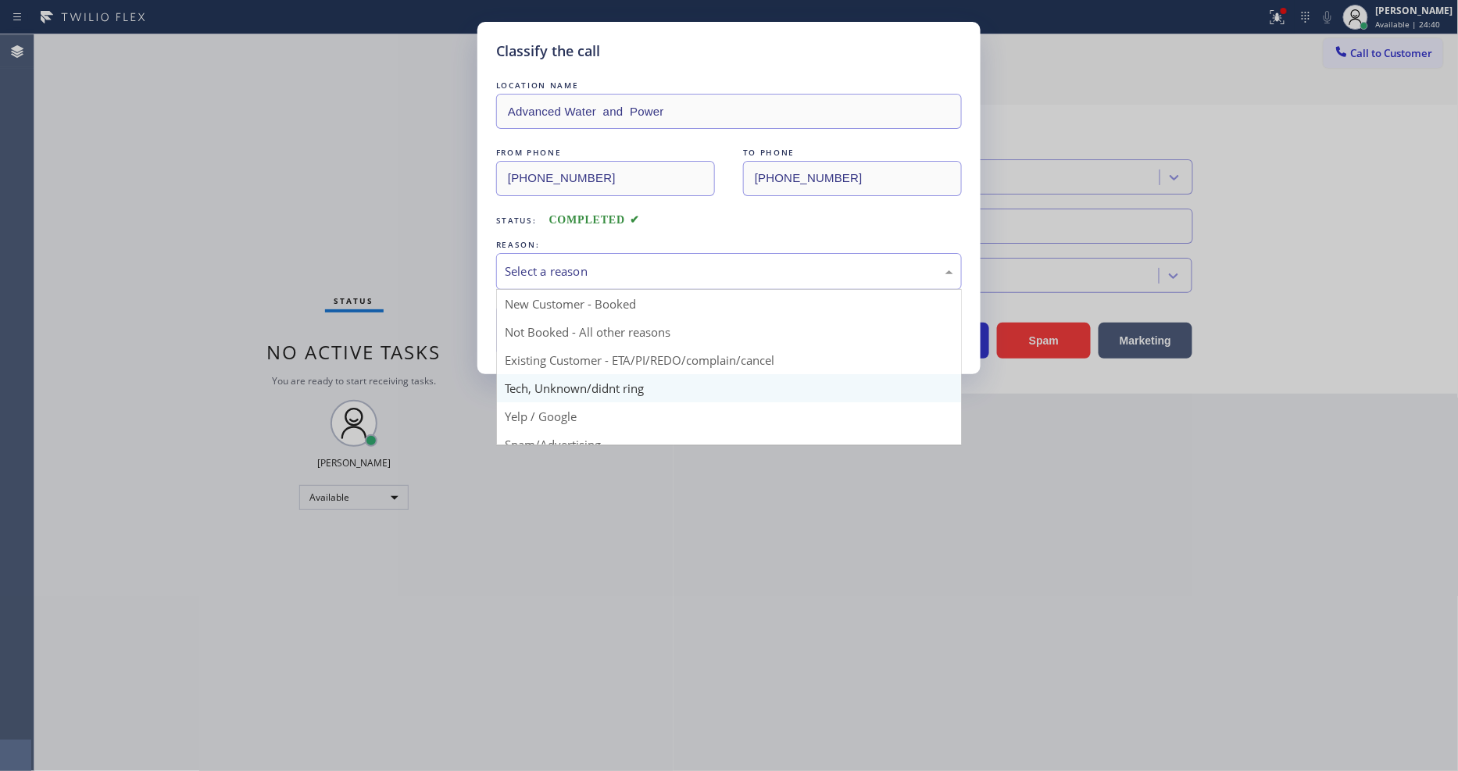
drag, startPoint x: 589, startPoint y: 378, endPoint x: 589, endPoint y: 365, distance: 13.3
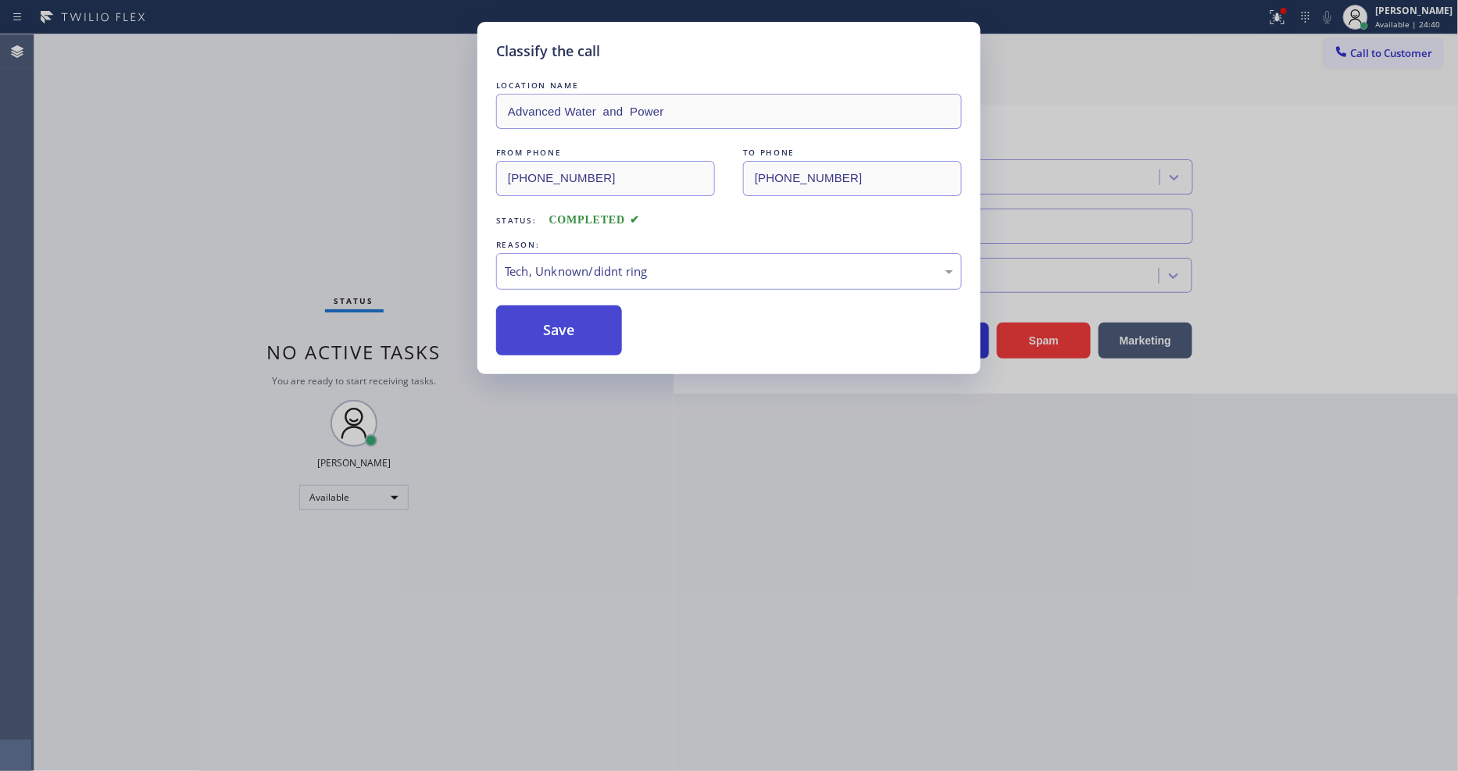
click at [589, 306] on button "Save" at bounding box center [559, 331] width 126 height 50
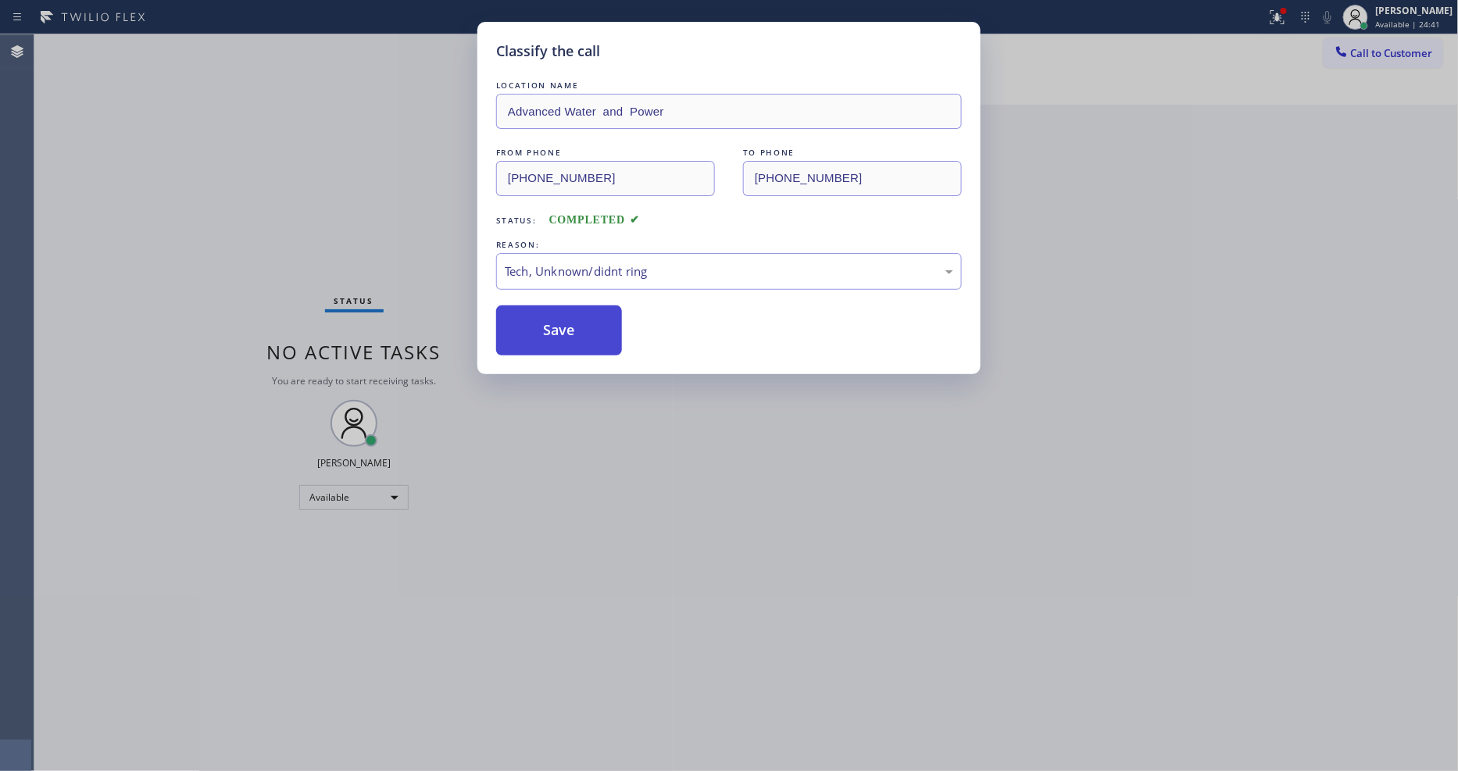
click at [589, 308] on button "Save" at bounding box center [559, 331] width 126 height 50
click at [589, 309] on button "Save" at bounding box center [559, 331] width 126 height 50
click at [199, 41] on div "Status No active tasks You are ready to start receiving tasks. [PERSON_NAME] Av…" at bounding box center [353, 402] width 639 height 737
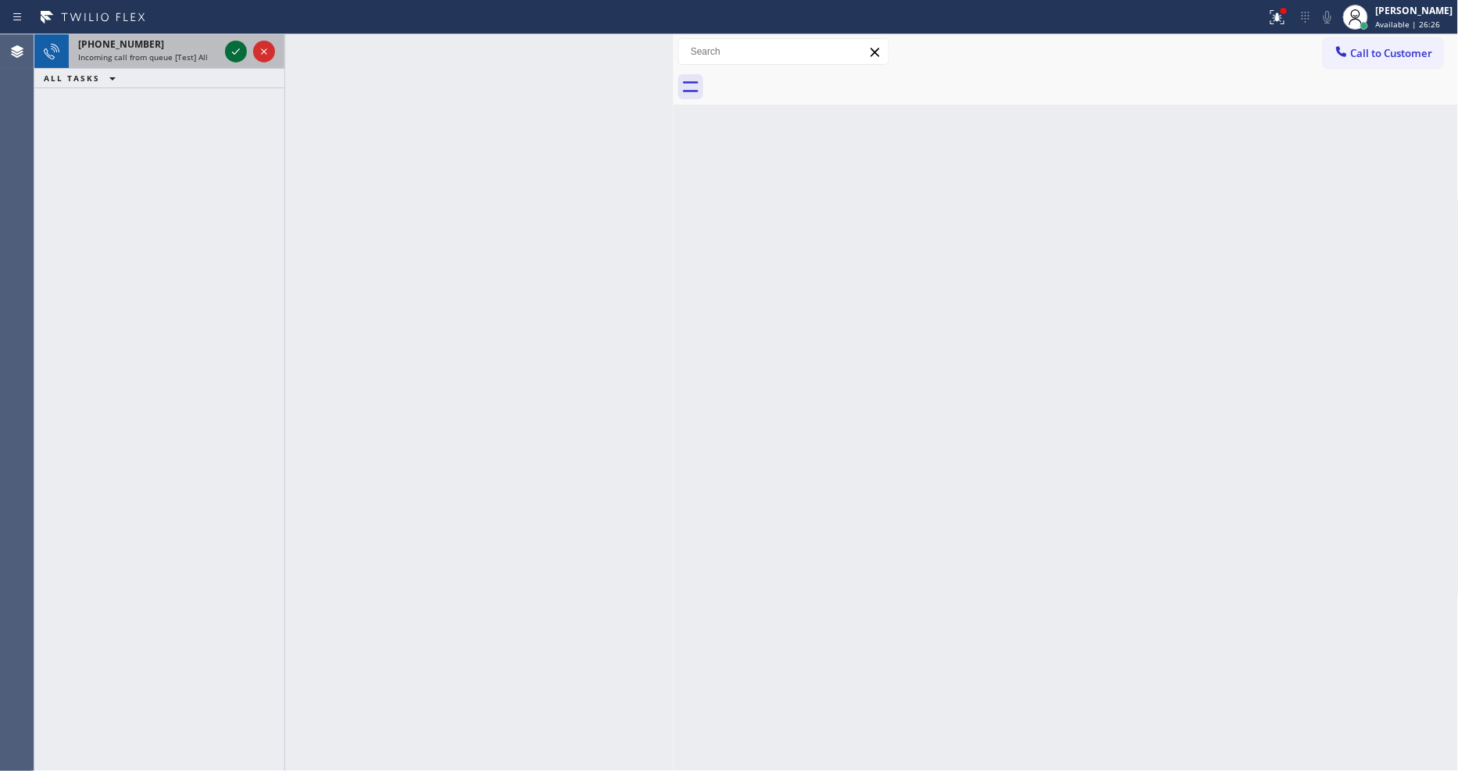
click at [233, 42] on icon at bounding box center [236, 51] width 19 height 19
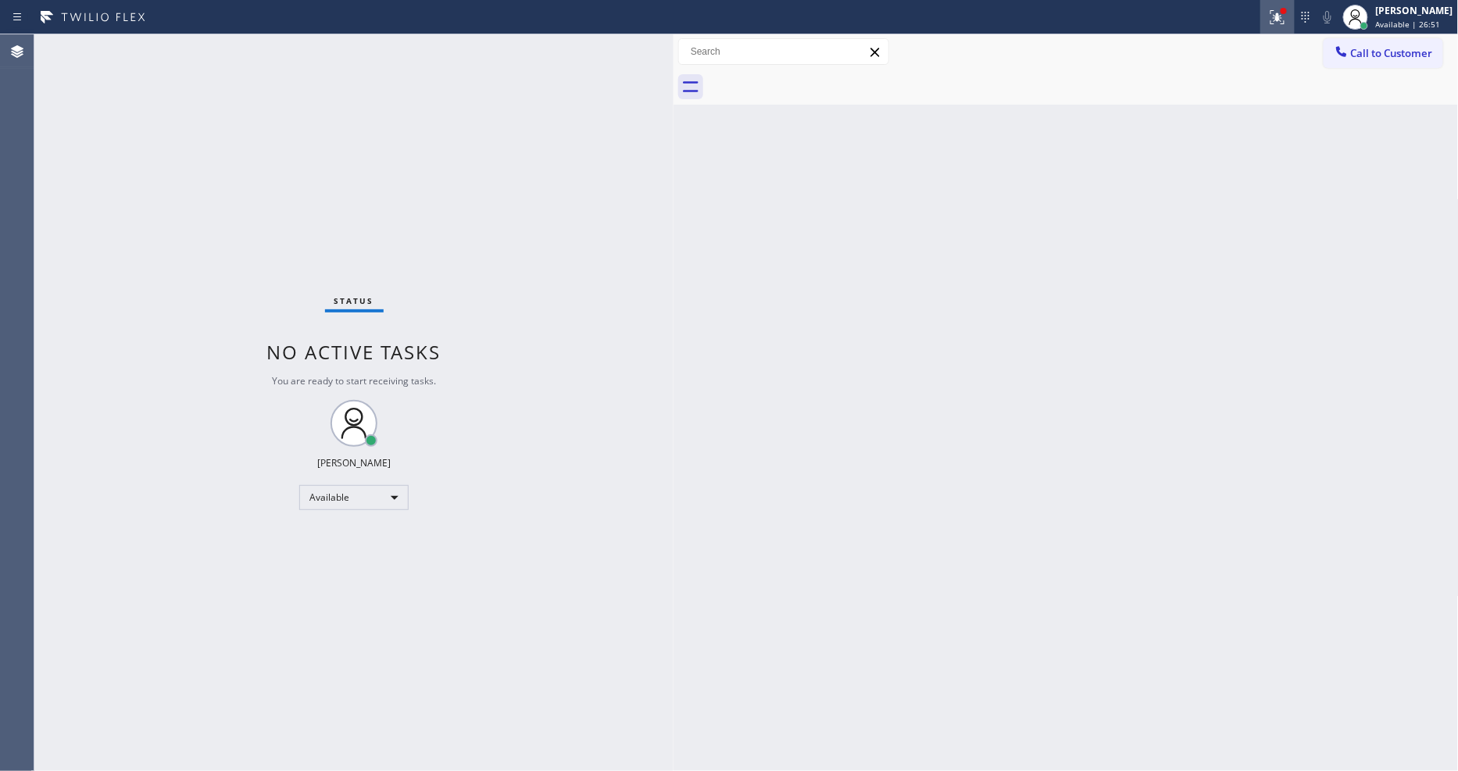
click at [1287, 10] on icon at bounding box center [1277, 17] width 19 height 19
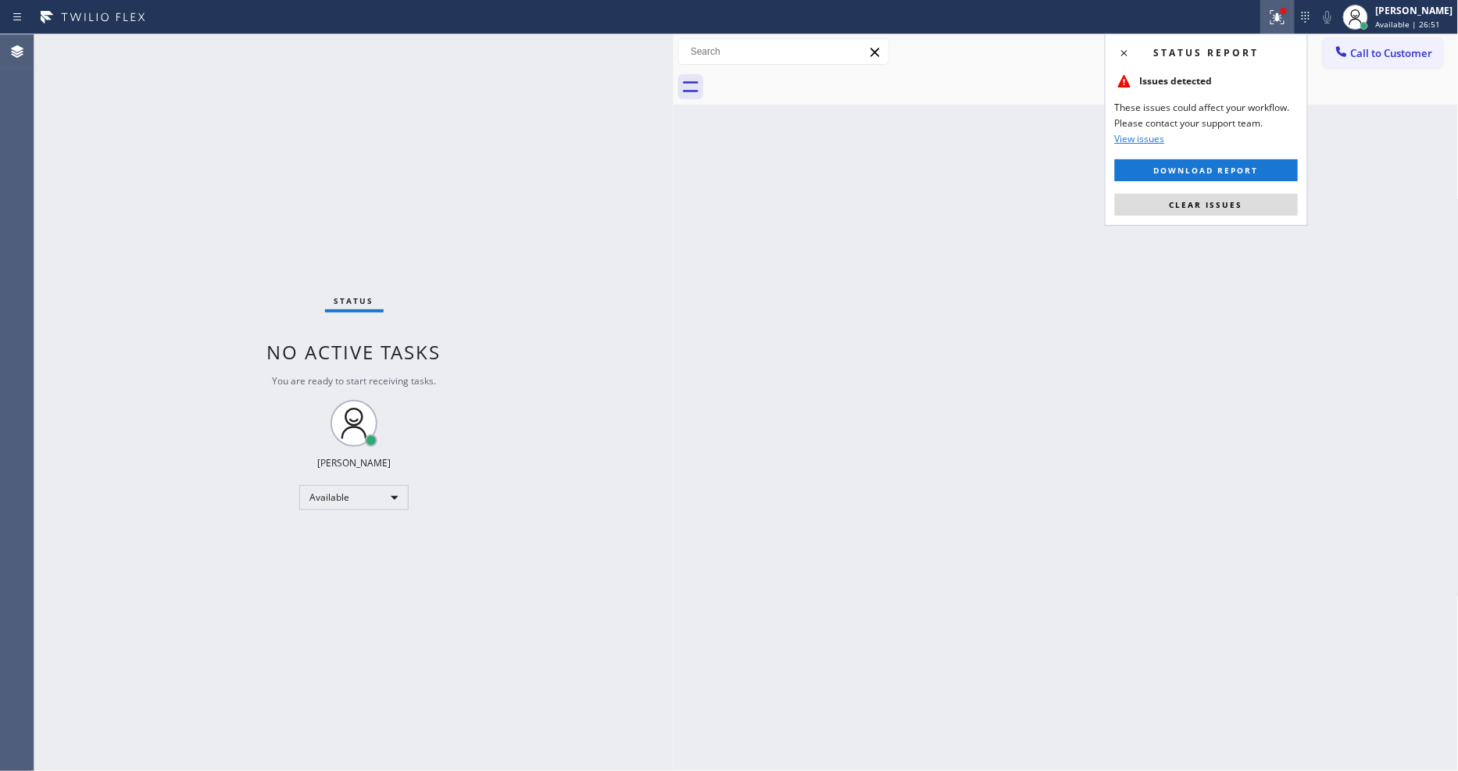
drag, startPoint x: 1232, startPoint y: 201, endPoint x: 629, endPoint y: 43, distance: 622.9
click at [1232, 201] on span "Clear issues" at bounding box center [1206, 204] width 73 height 11
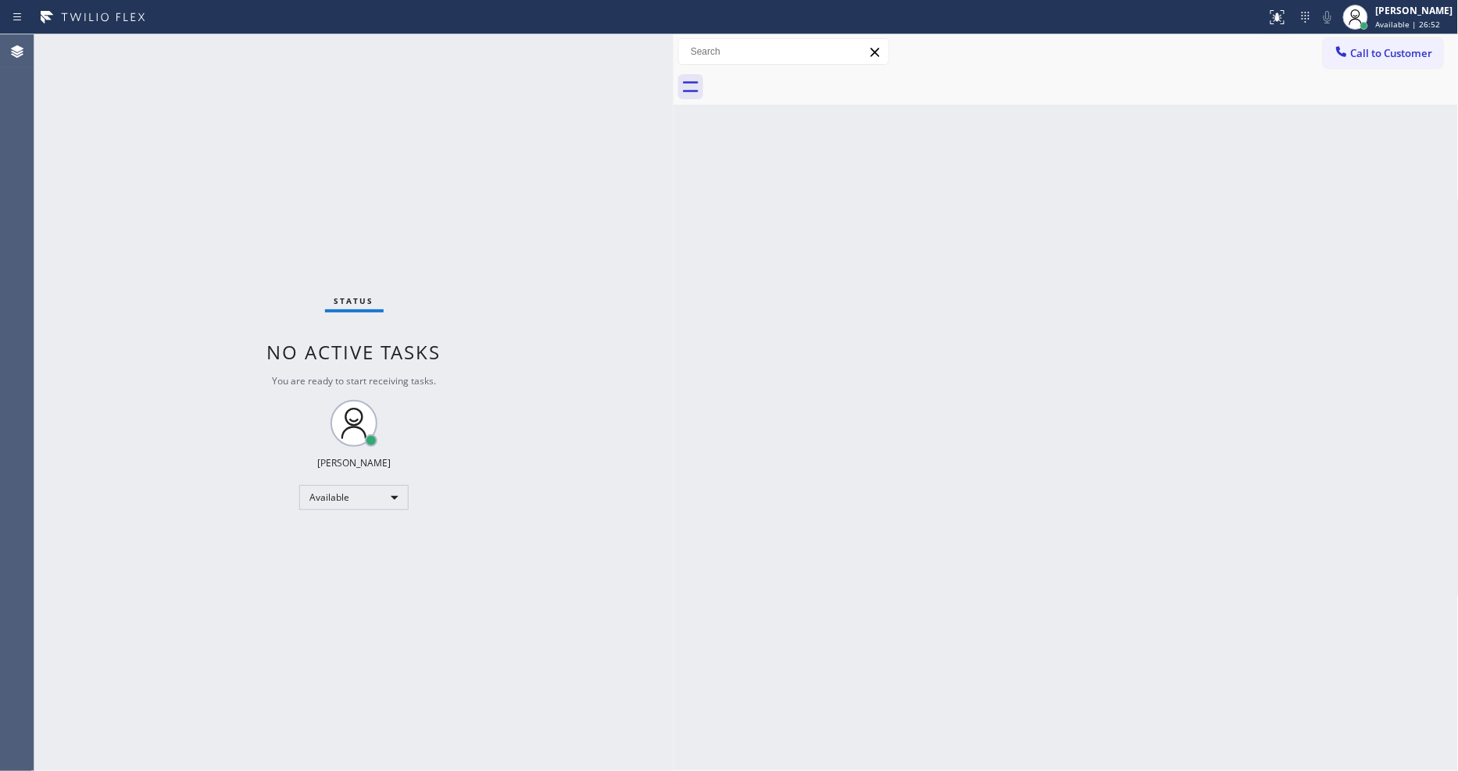
click at [185, 45] on div "Status No active tasks You are ready to start receiving tasks. [PERSON_NAME] Av…" at bounding box center [353, 402] width 639 height 737
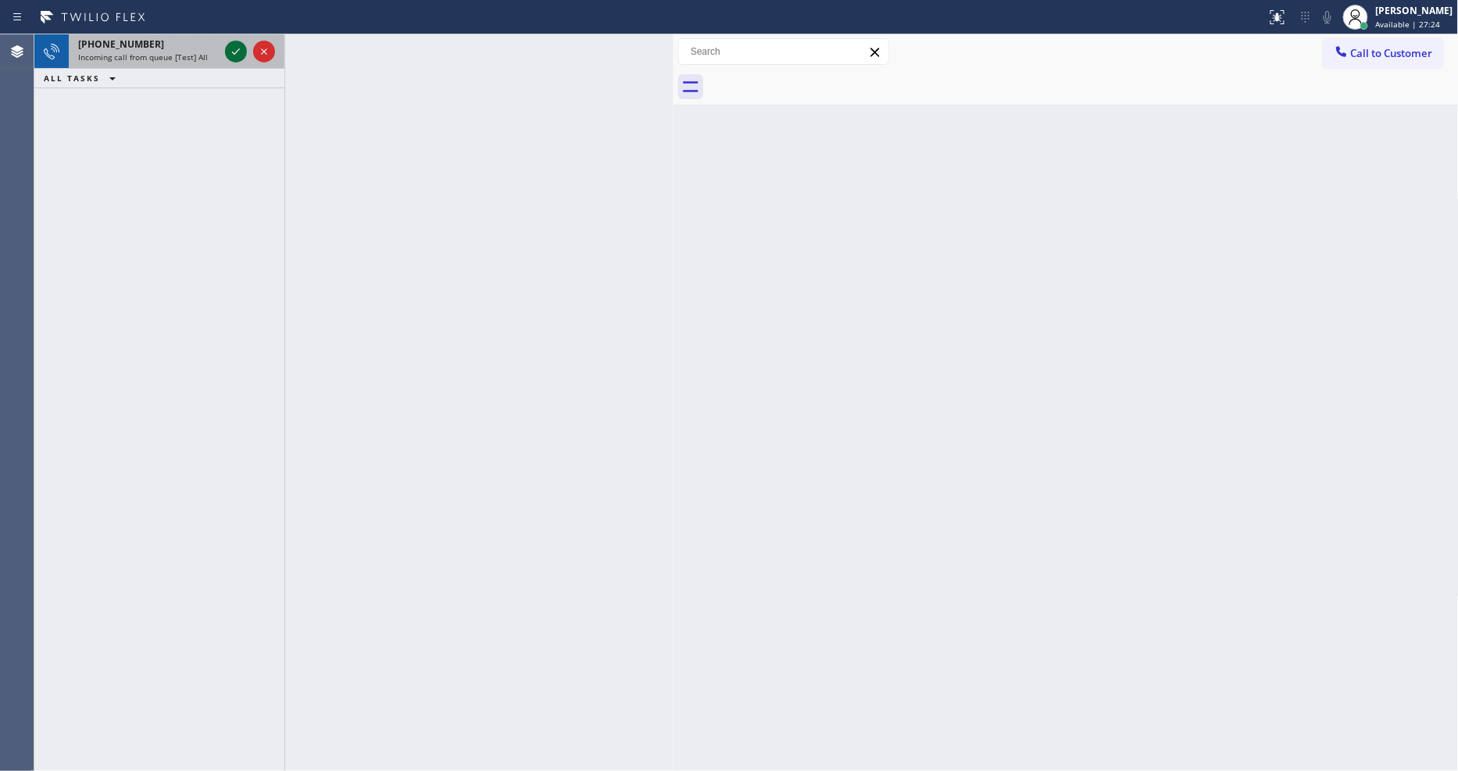
click at [237, 45] on icon at bounding box center [236, 51] width 19 height 19
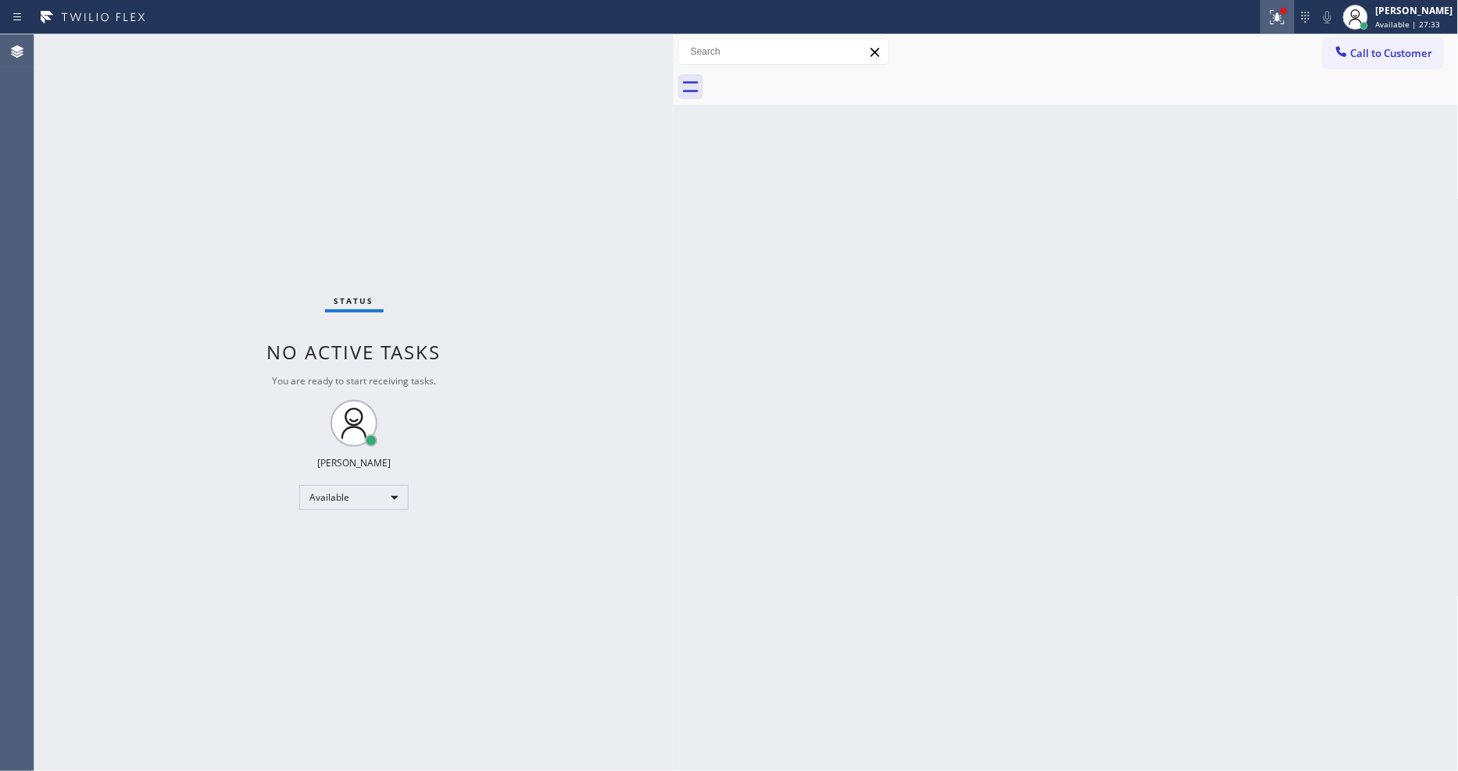
click at [1285, 19] on icon at bounding box center [1277, 17] width 19 height 19
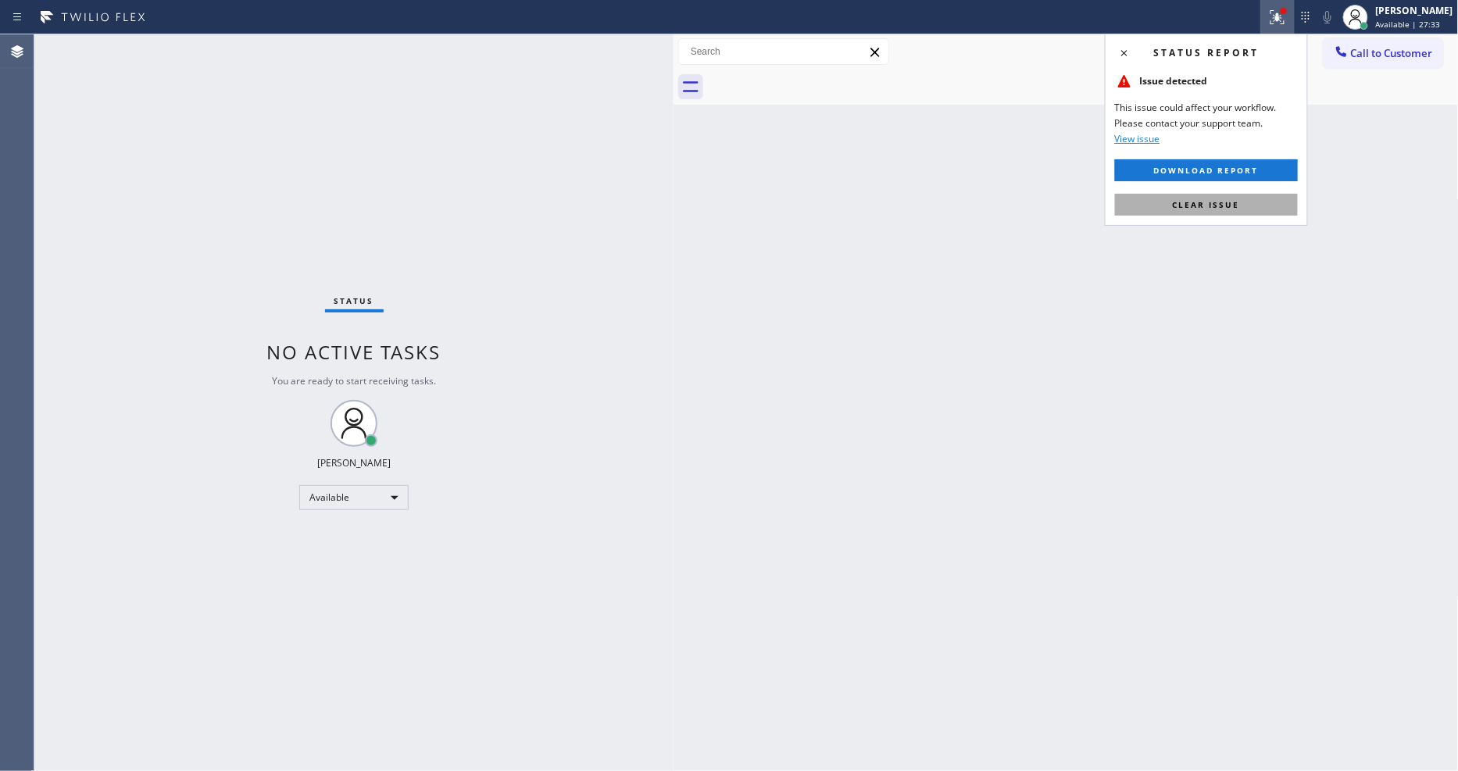
click at [1230, 205] on span "Clear issue" at bounding box center [1206, 204] width 67 height 11
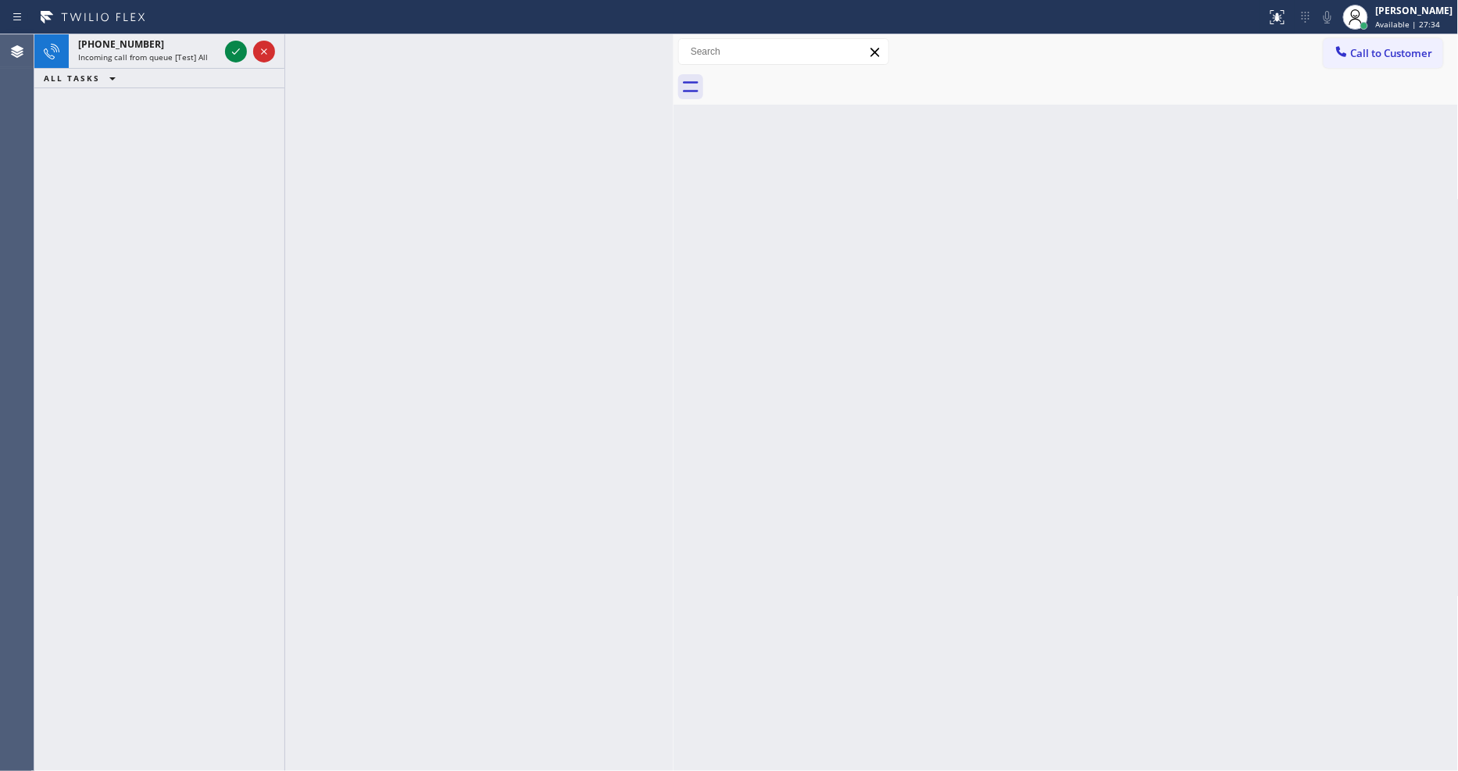
click at [684, 501] on div "Back to Dashboard Change Sender ID Customers Technicians Select a contact Outbo…" at bounding box center [1066, 402] width 785 height 737
click at [231, 51] on icon at bounding box center [236, 51] width 19 height 19
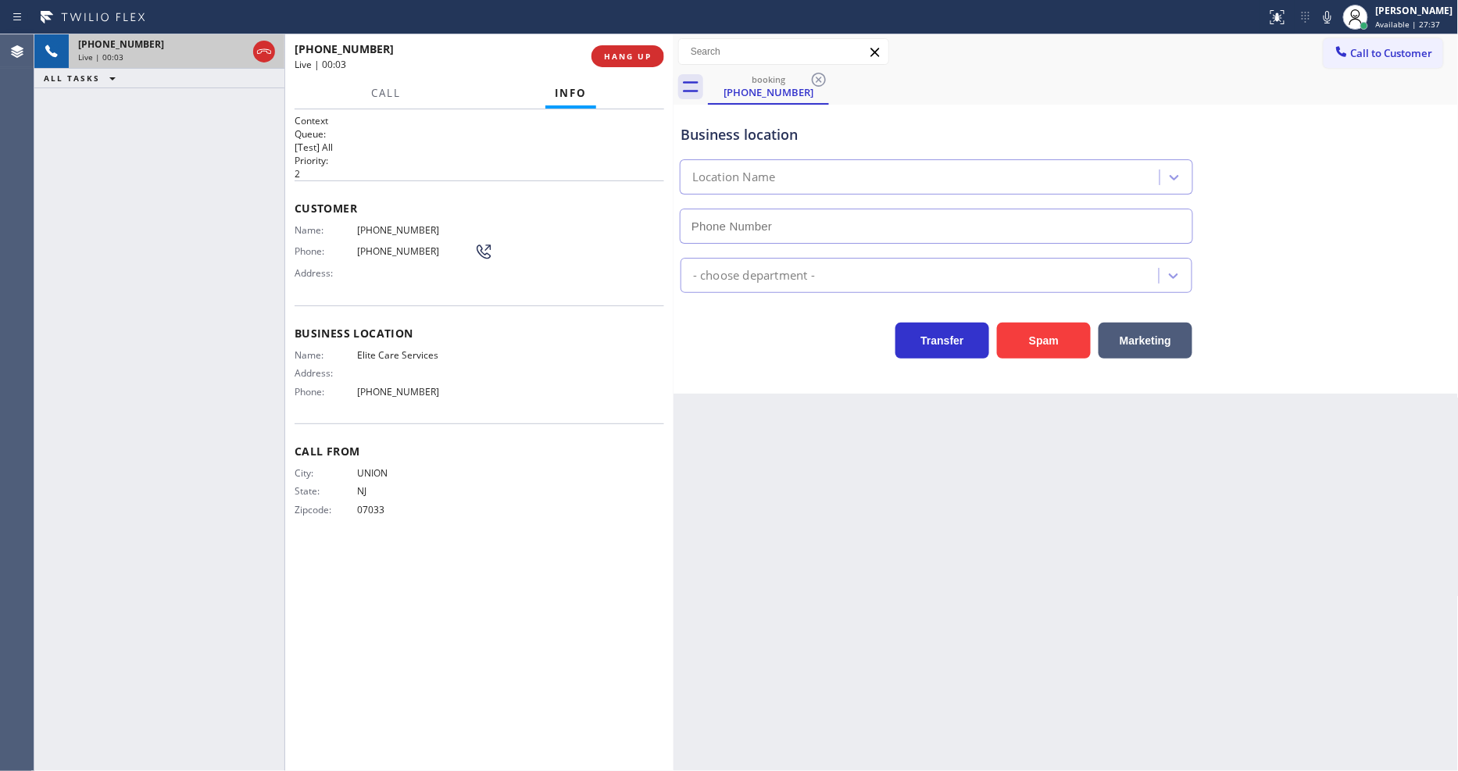
type input "[PHONE_NUMBER]"
click at [650, 56] on span "HANG UP" at bounding box center [628, 56] width 48 height 11
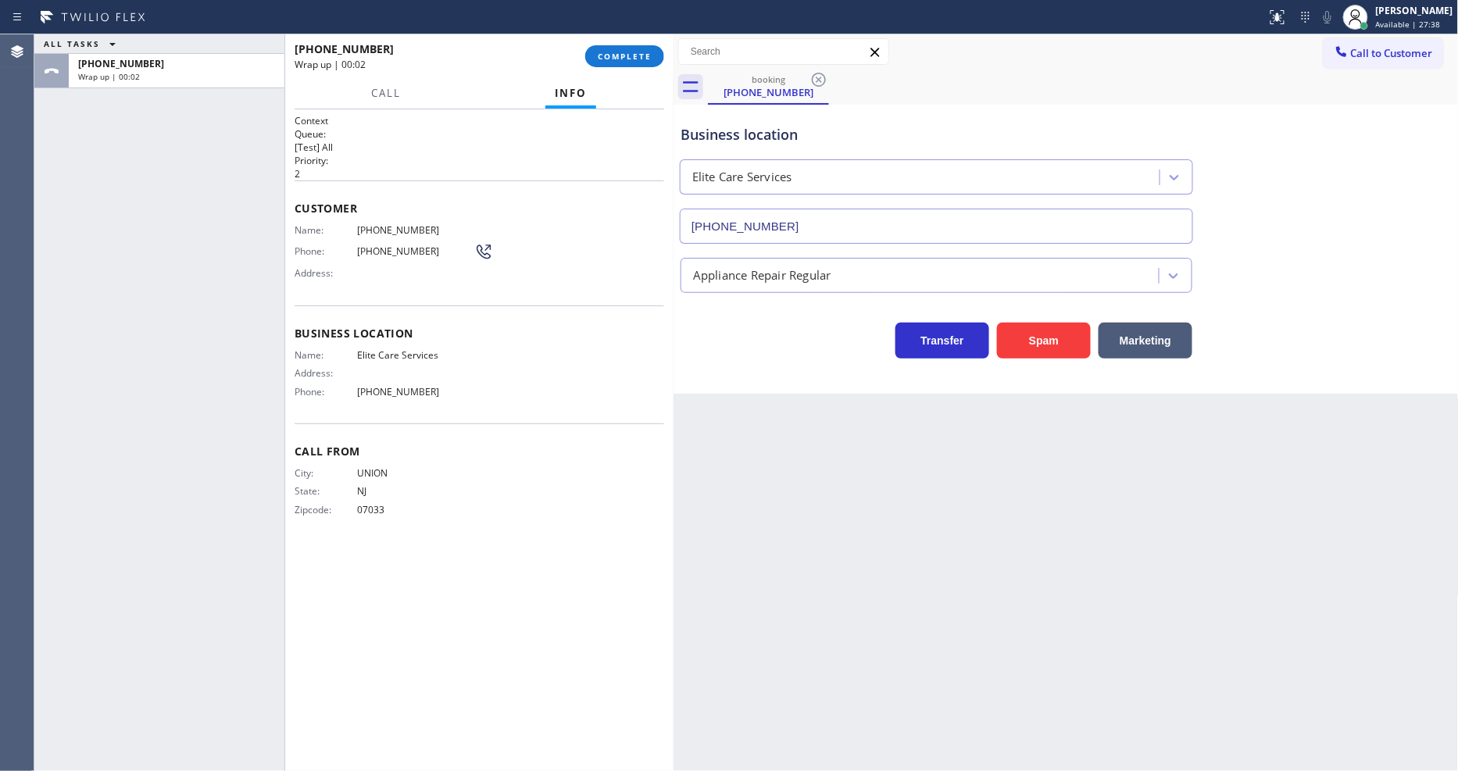
click at [650, 56] on span "COMPLETE" at bounding box center [625, 56] width 54 height 11
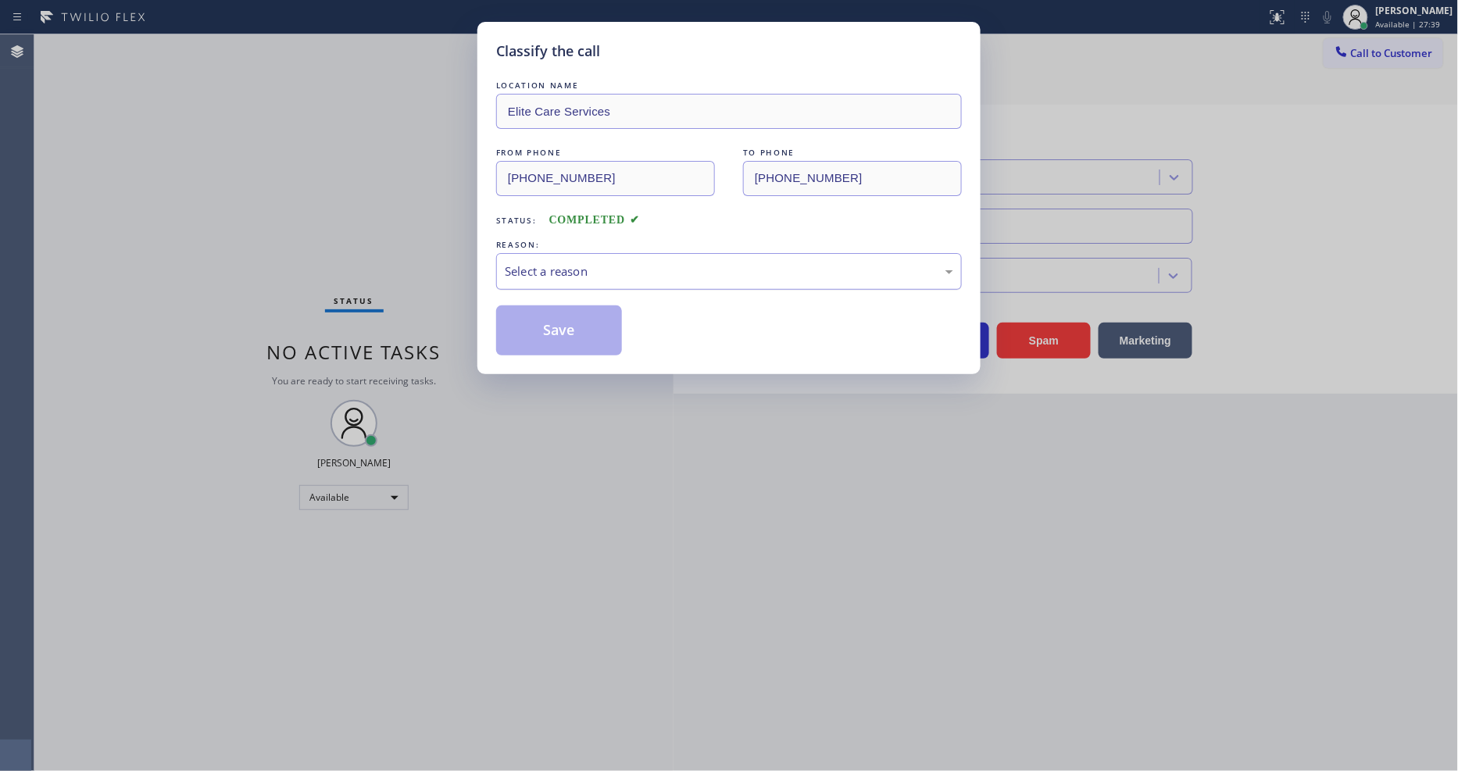
click at [540, 263] on div "Select a reason" at bounding box center [729, 272] width 449 height 18
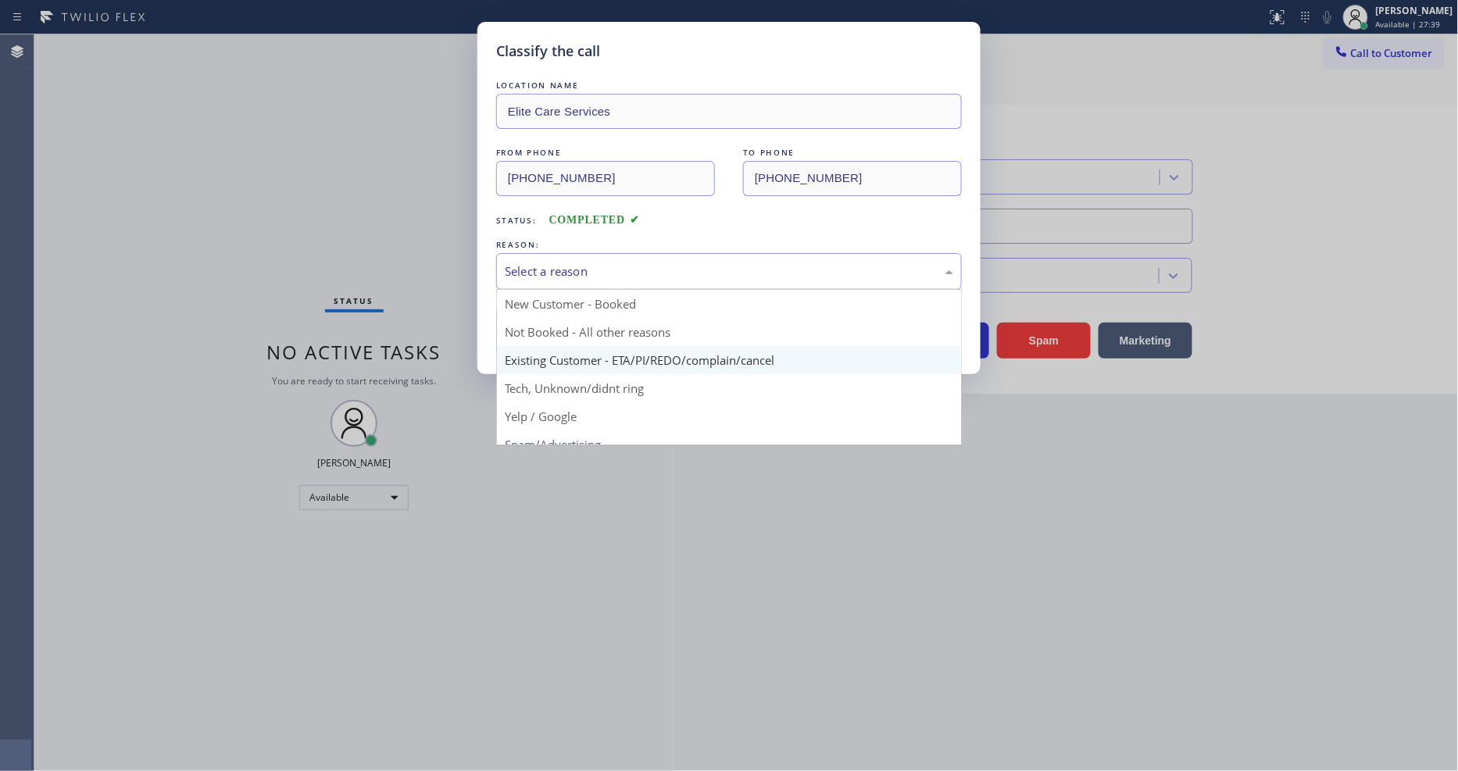
scroll to position [98, 0]
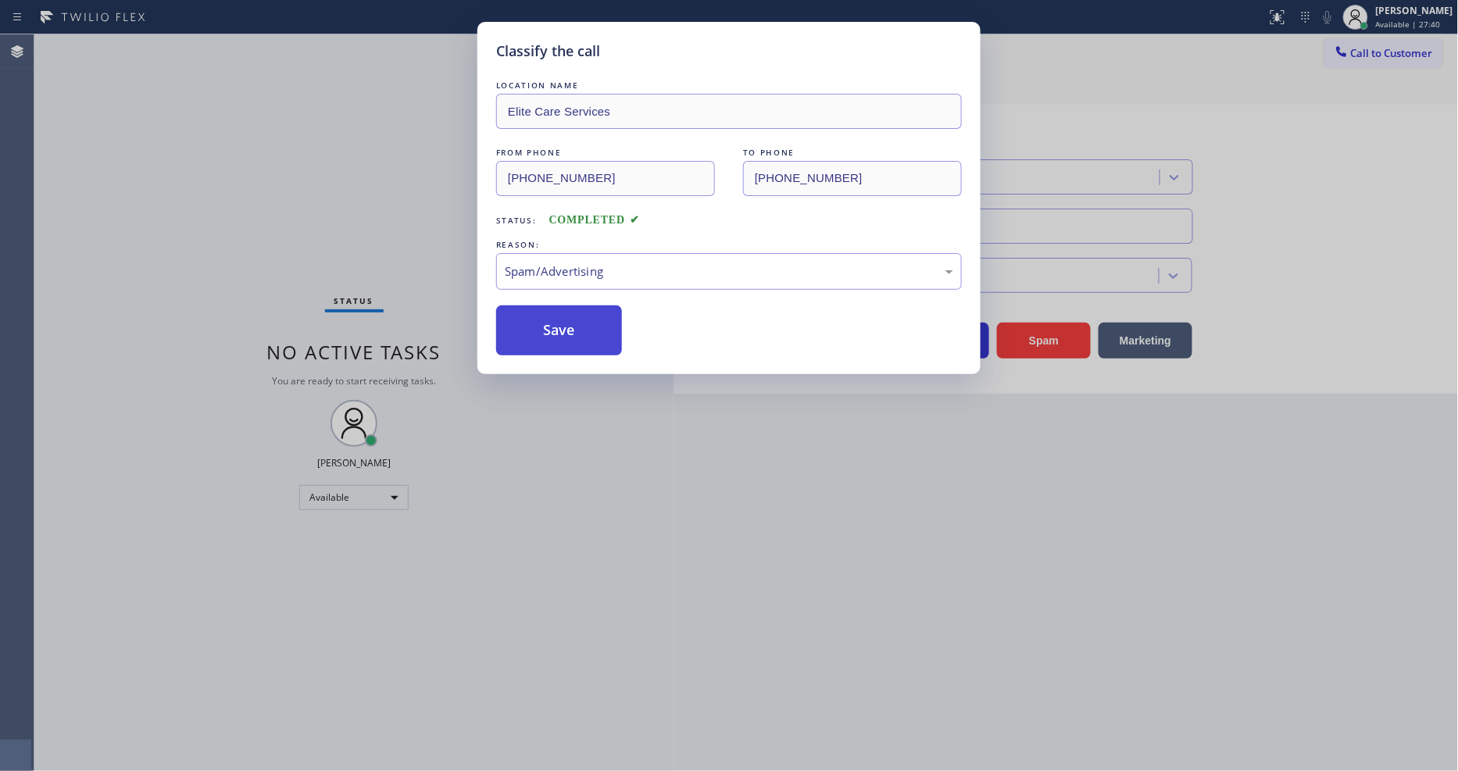
click at [563, 316] on button "Save" at bounding box center [559, 331] width 126 height 50
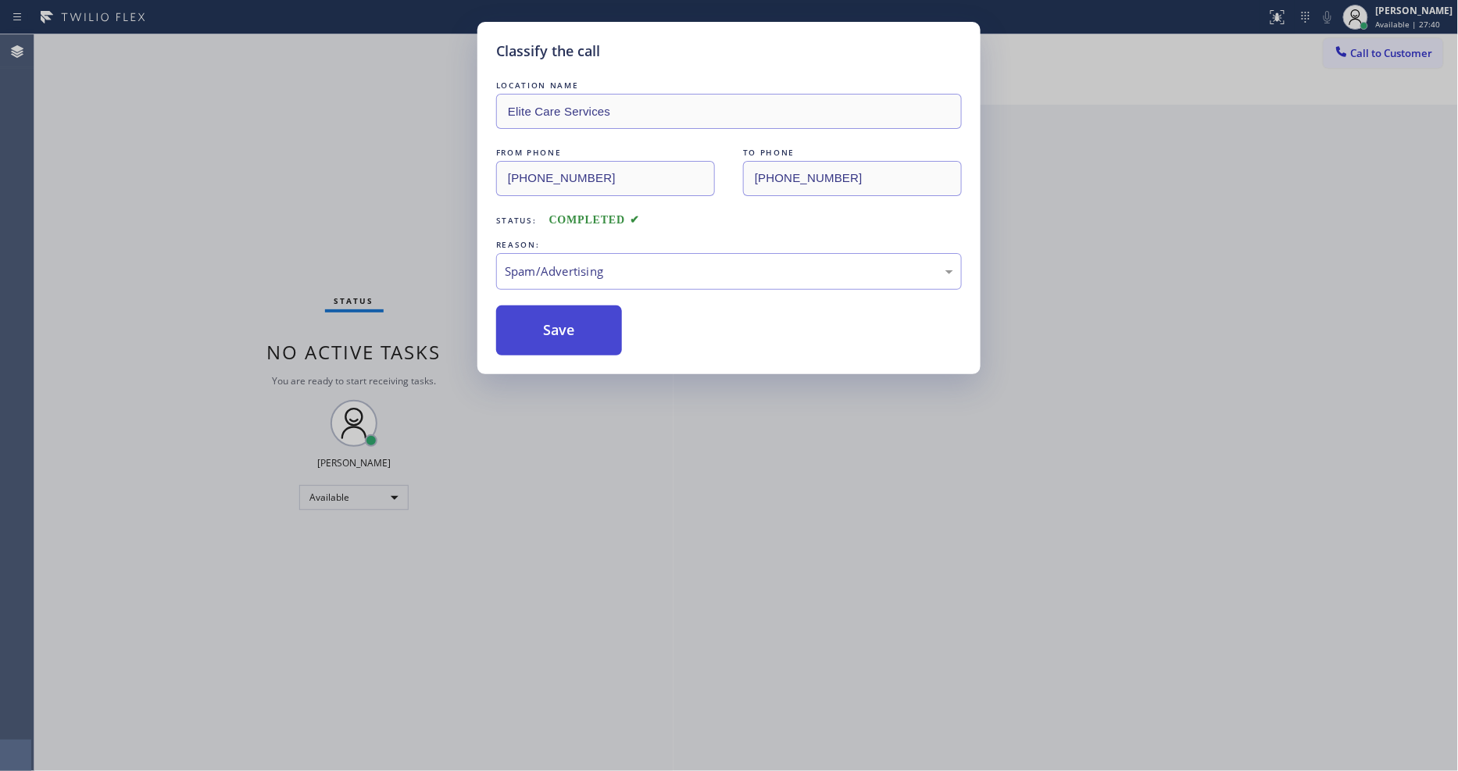
click at [563, 316] on button "Save" at bounding box center [559, 331] width 126 height 50
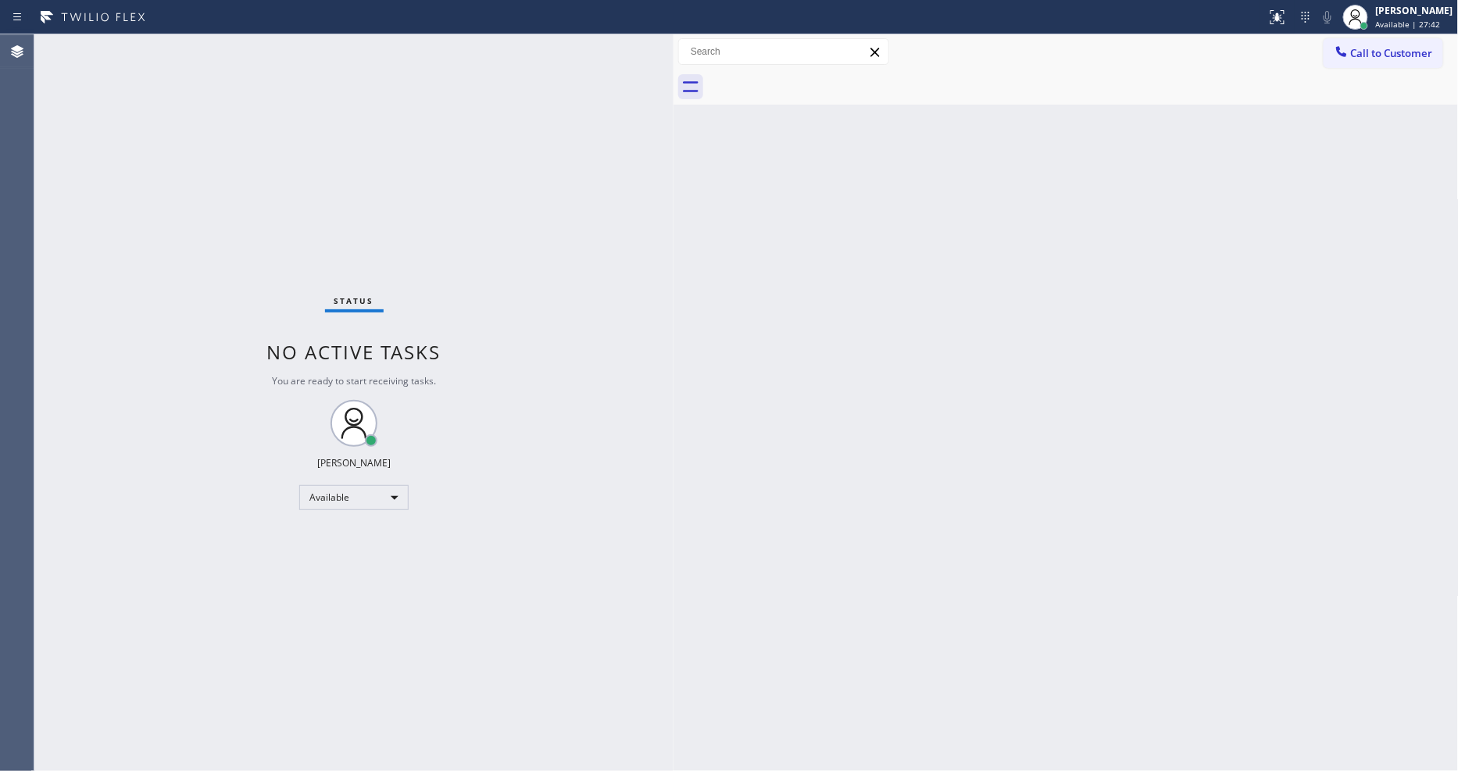
click at [191, 38] on div "Status No active tasks You are ready to start receiving tasks. [PERSON_NAME] Av…" at bounding box center [353, 402] width 639 height 737
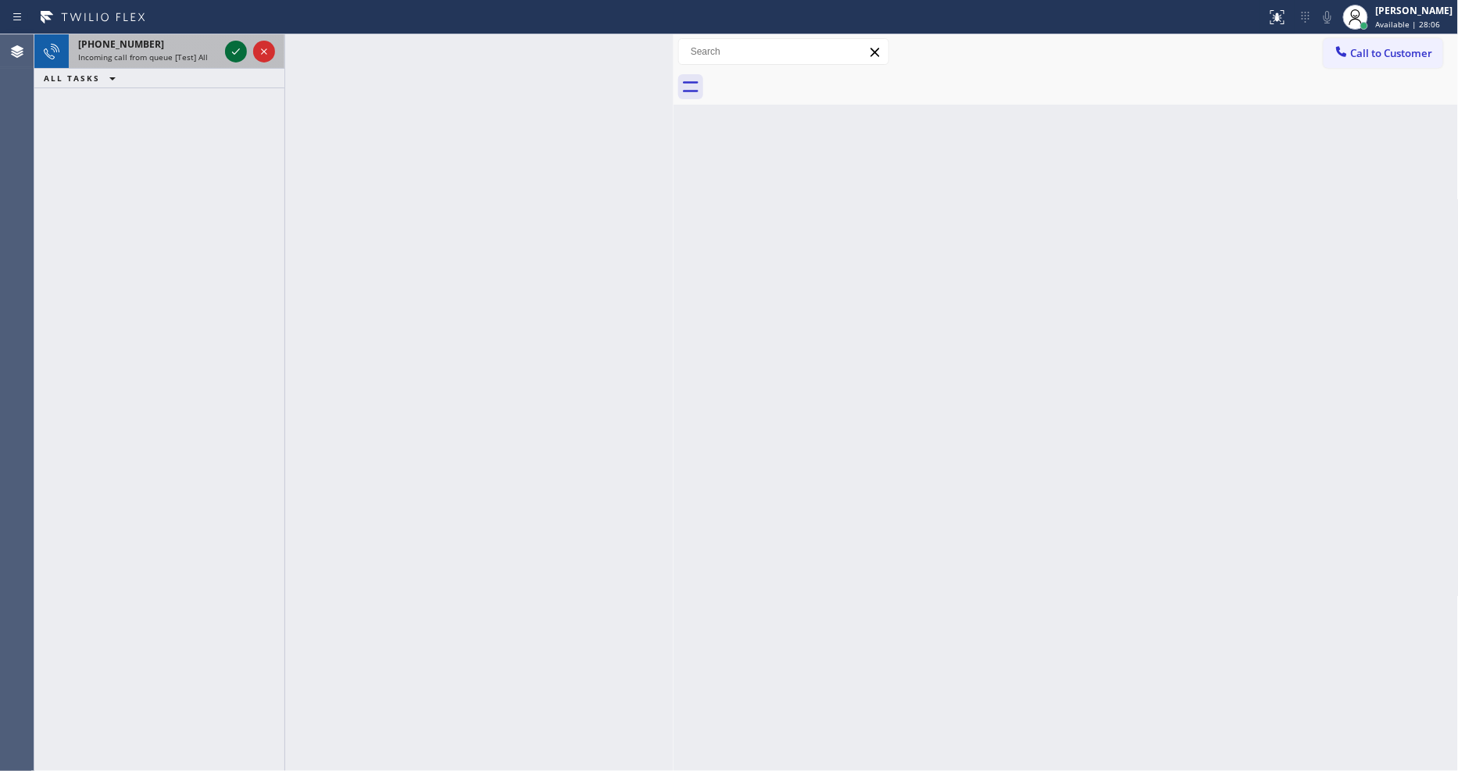
click at [236, 52] on icon at bounding box center [236, 51] width 8 height 6
click at [237, 50] on icon at bounding box center [236, 51] width 19 height 19
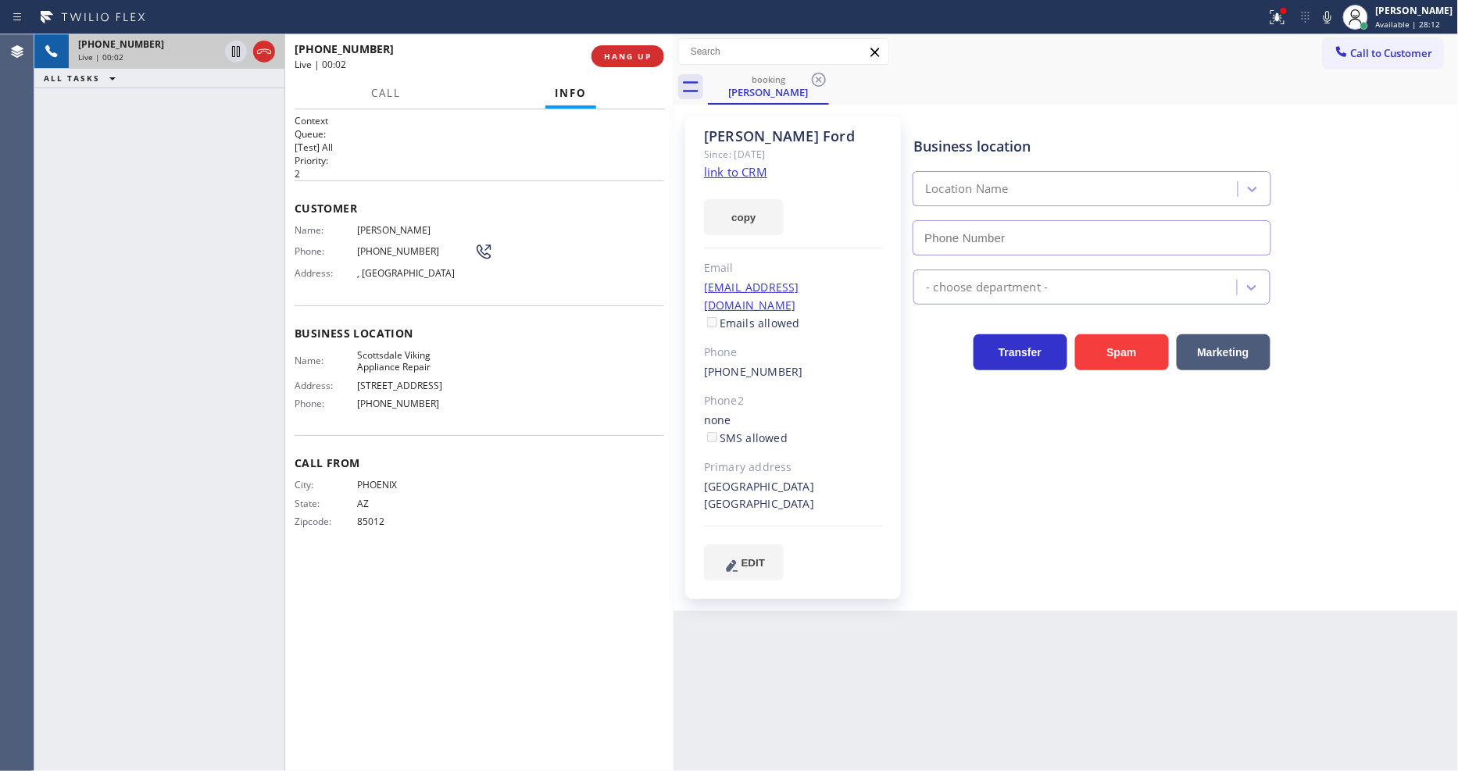
type input "[PHONE_NUMBER]"
click at [721, 168] on link "link to CRM" at bounding box center [735, 172] width 63 height 16
click at [387, 357] on span "Scottsdale Viking Appliance Repair" at bounding box center [415, 361] width 117 height 24
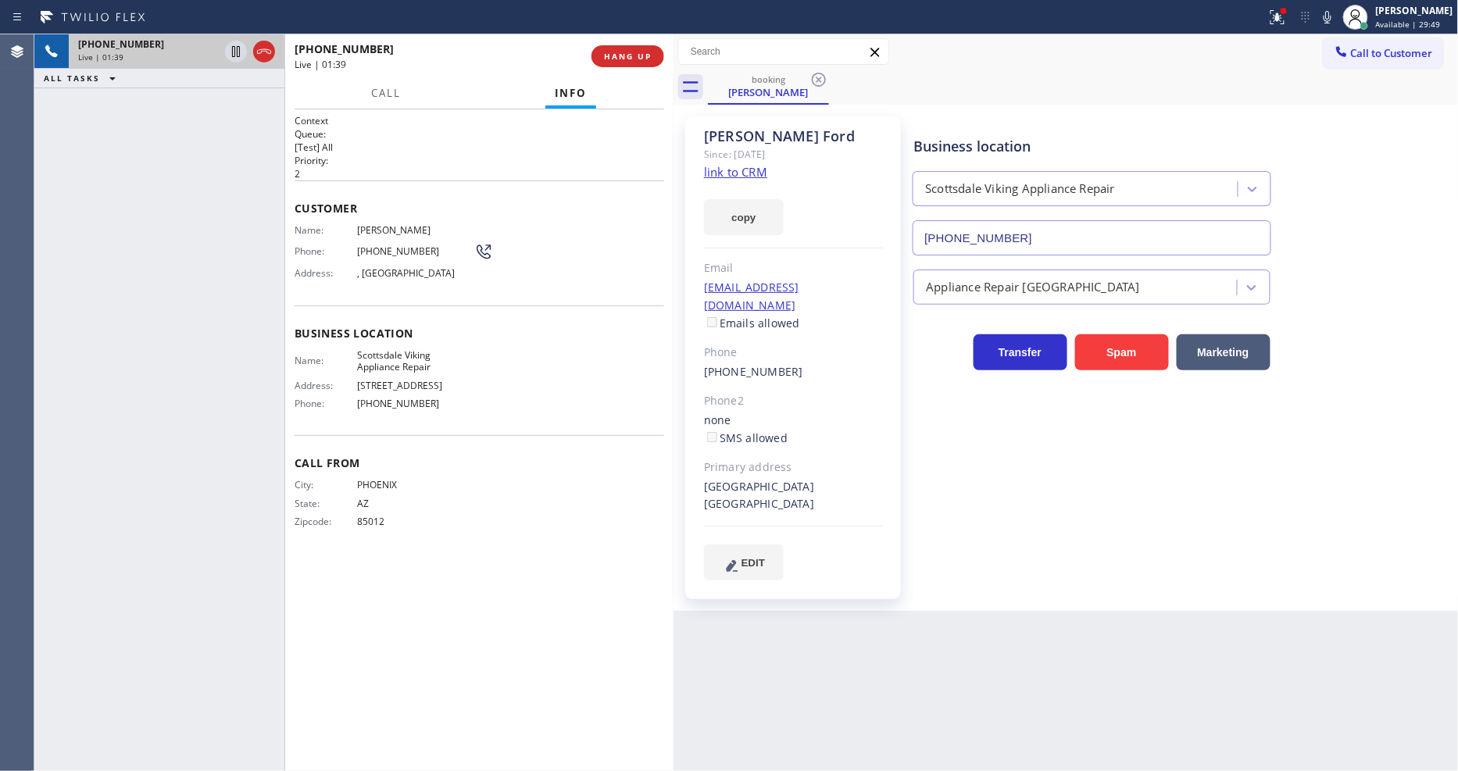
click at [381, 231] on div "Name: [PERSON_NAME] Phone: [PHONE_NUMBER] Address: [GEOGRAPHIC_DATA]" at bounding box center [394, 255] width 199 height 62
click at [381, 229] on span "[PERSON_NAME]" at bounding box center [415, 230] width 117 height 12
click at [376, 247] on span "[PHONE_NUMBER]" at bounding box center [415, 251] width 117 height 12
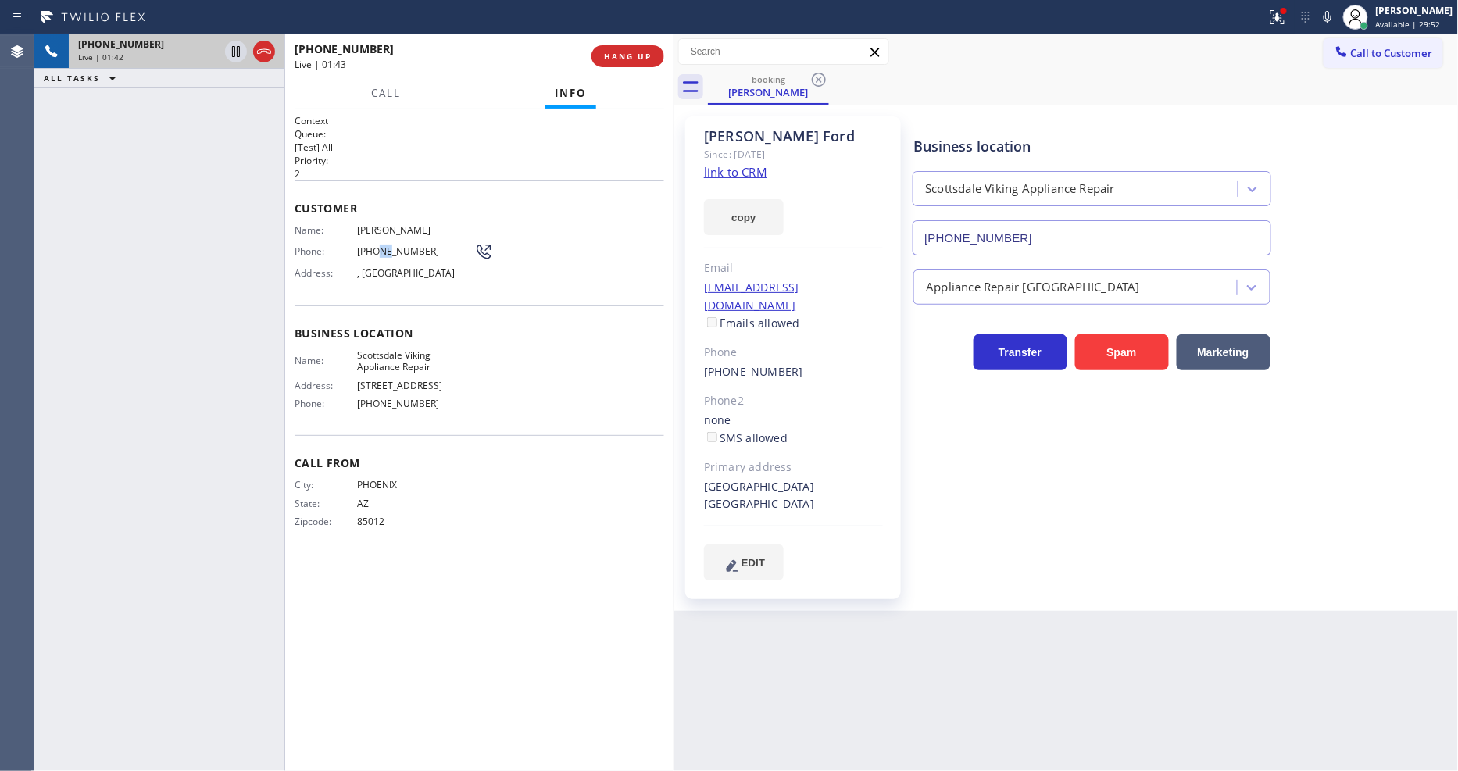
click at [376, 247] on span "[PHONE_NUMBER]" at bounding box center [415, 251] width 117 height 12
drag, startPoint x: 237, startPoint y: 45, endPoint x: 813, endPoint y: 22, distance: 576.5
click at [236, 45] on icon at bounding box center [236, 51] width 19 height 19
click at [1312, 12] on div at bounding box center [1328, 17] width 22 height 19
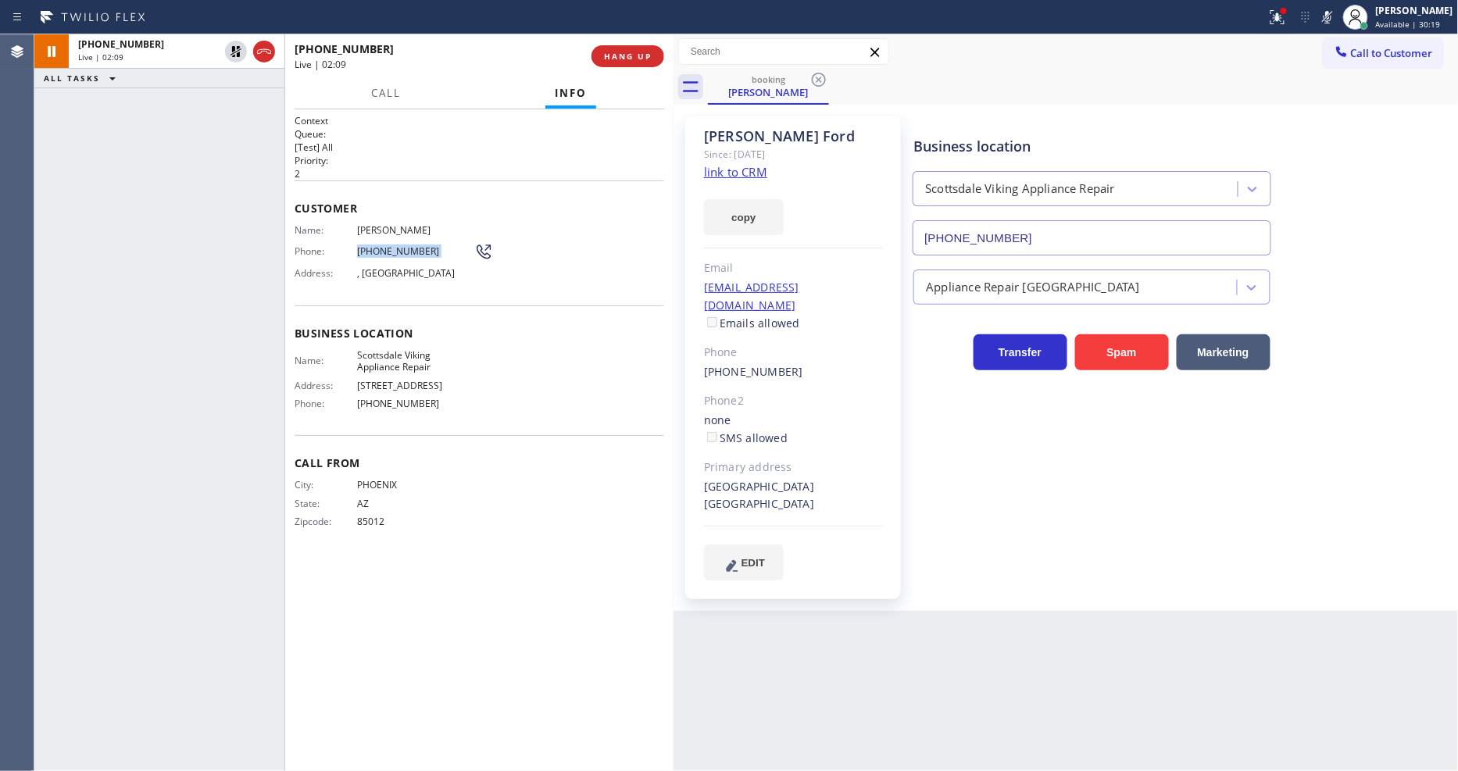
click at [981, 583] on div "Back to Dashboard Change Sender ID Customers Technicians Select a contact Outbo…" at bounding box center [1066, 402] width 785 height 737
drag, startPoint x: 231, startPoint y: 50, endPoint x: 997, endPoint y: 96, distance: 768.1
click at [231, 49] on icon at bounding box center [236, 51] width 19 height 19
click at [1312, 16] on rect at bounding box center [1327, 15] width 11 height 11
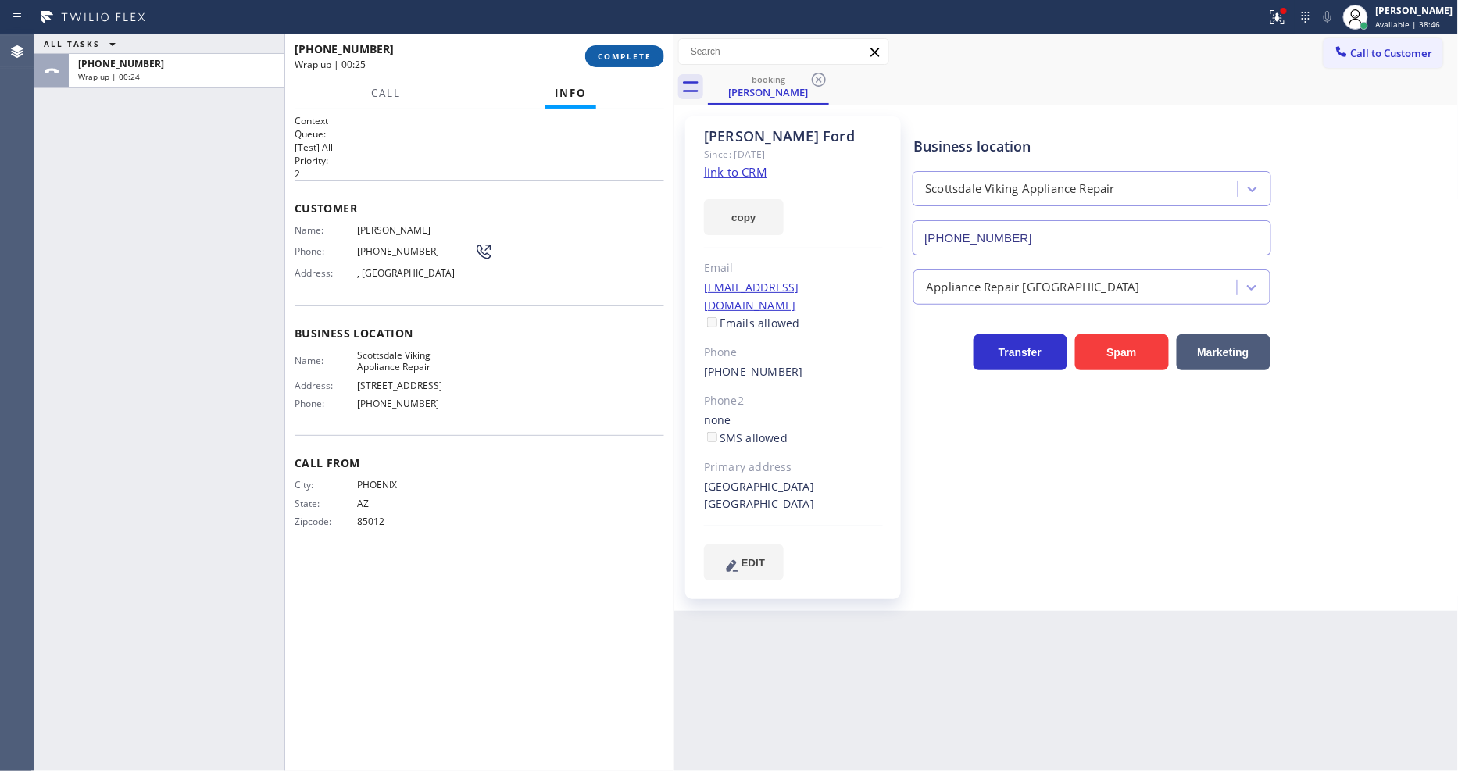
click at [600, 52] on span "COMPLETE" at bounding box center [625, 56] width 54 height 11
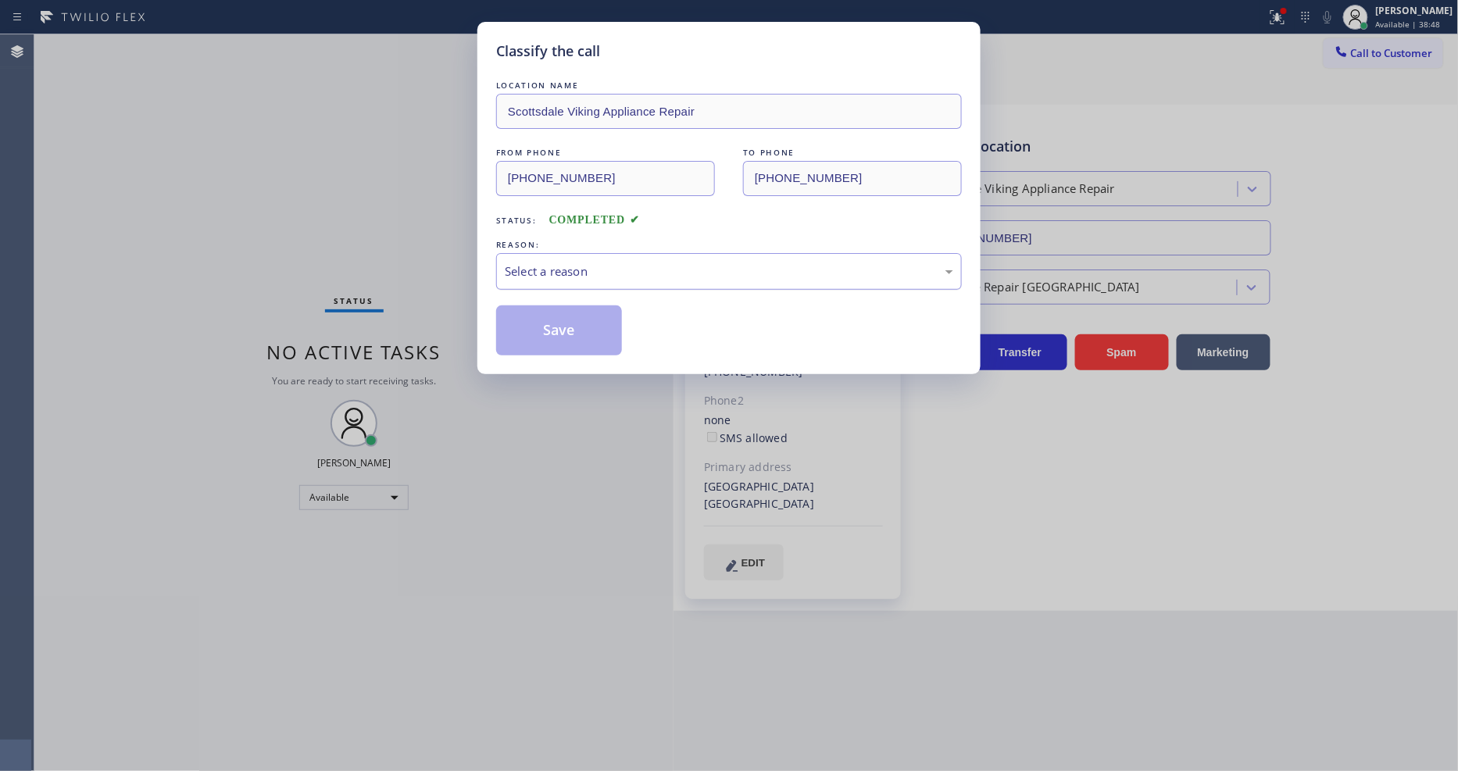
click at [539, 270] on div "Select a reason" at bounding box center [729, 272] width 449 height 18
click at [535, 326] on button "Save" at bounding box center [559, 331] width 126 height 50
click at [536, 327] on button "Save" at bounding box center [559, 331] width 126 height 50
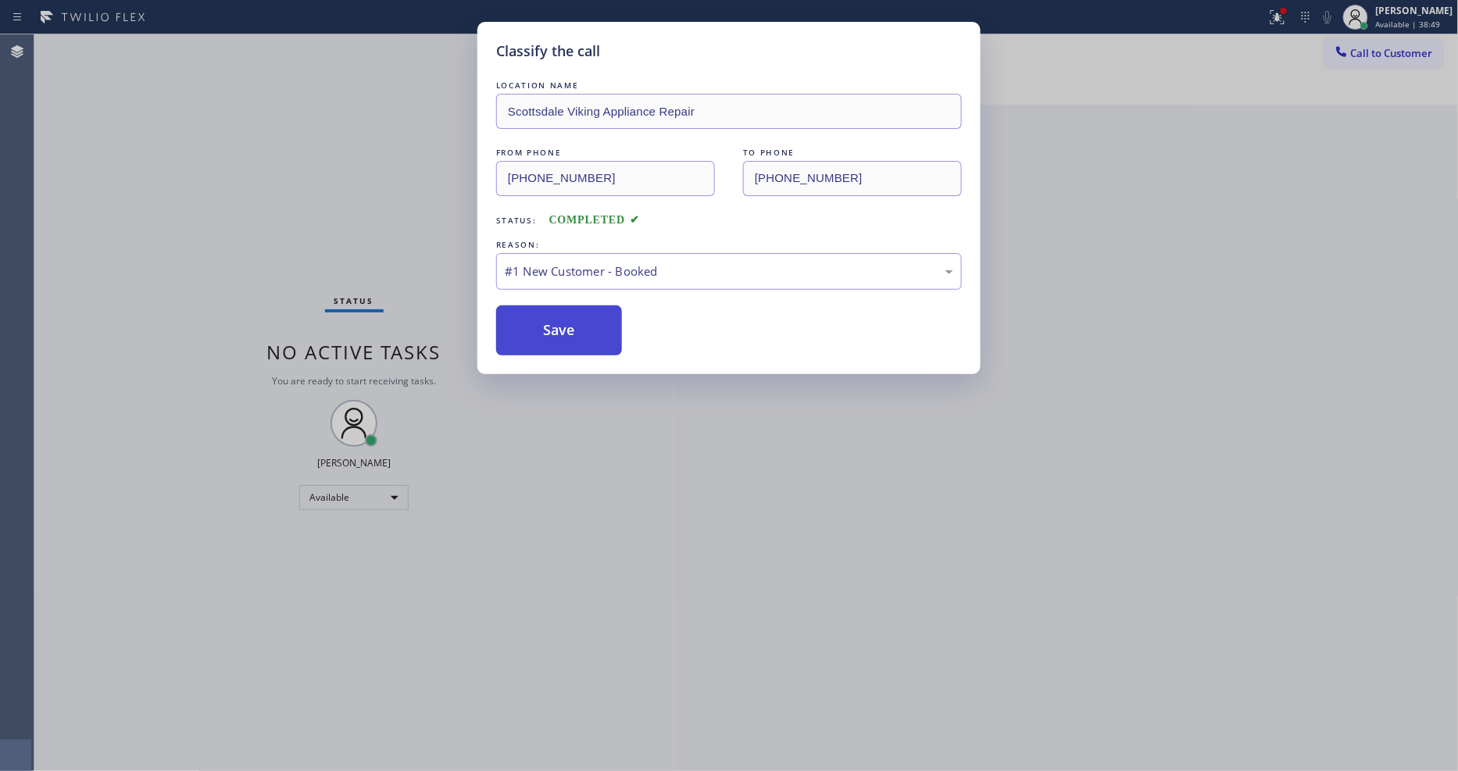
click at [536, 327] on button "Save" at bounding box center [559, 331] width 126 height 50
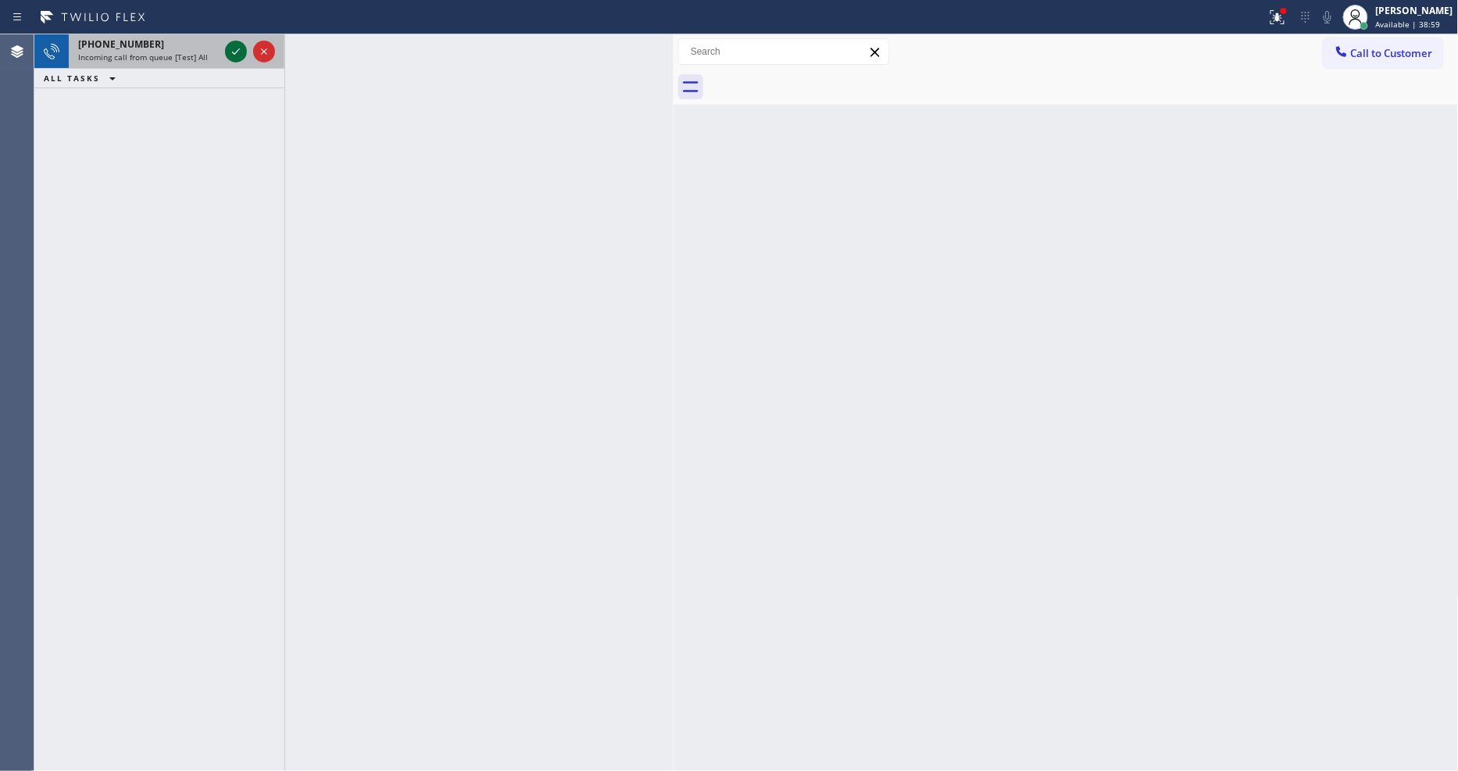
click at [235, 47] on icon at bounding box center [236, 51] width 19 height 19
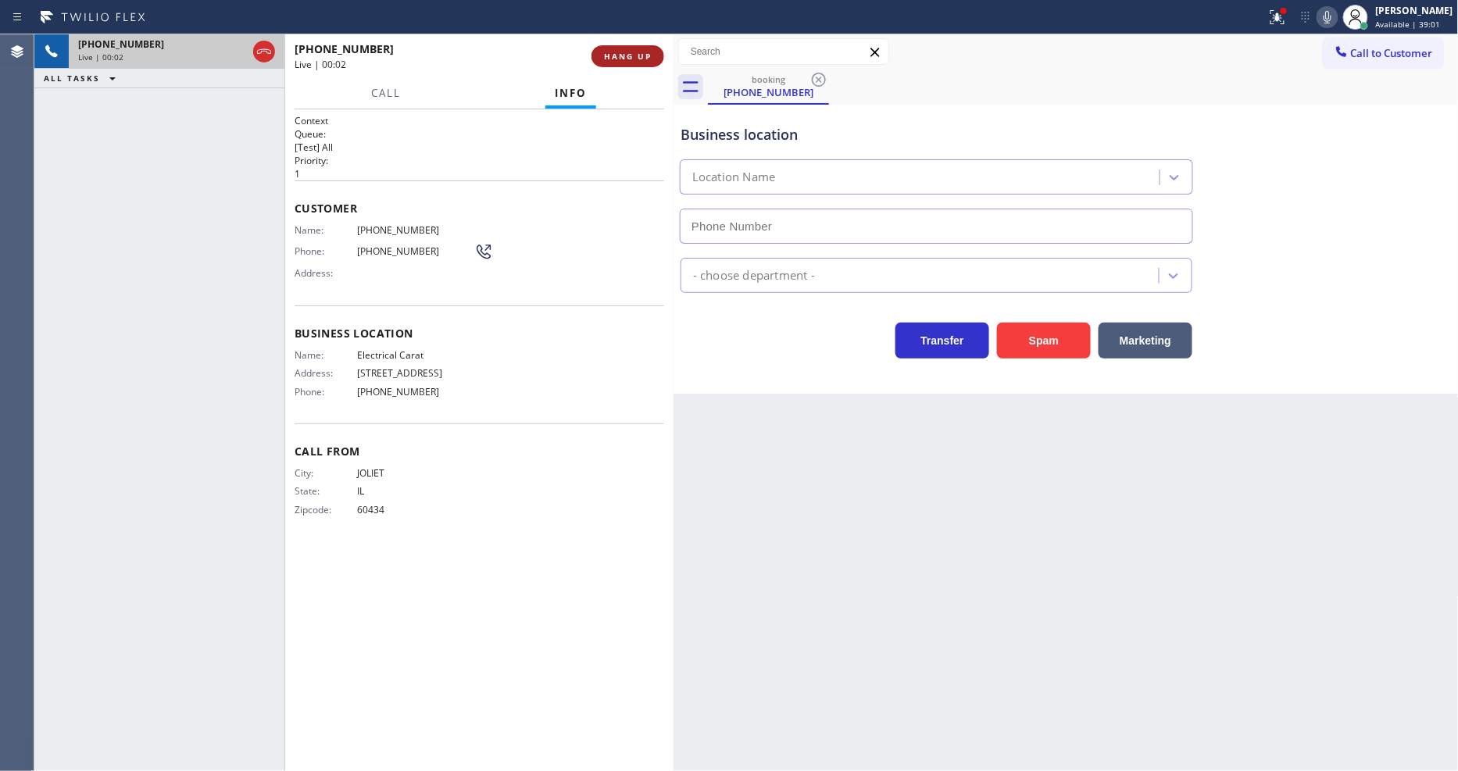
click at [637, 55] on span "HANG UP" at bounding box center [628, 56] width 48 height 11
type input "[PHONE_NUMBER]"
click at [637, 55] on span "HANG UP" at bounding box center [628, 56] width 48 height 11
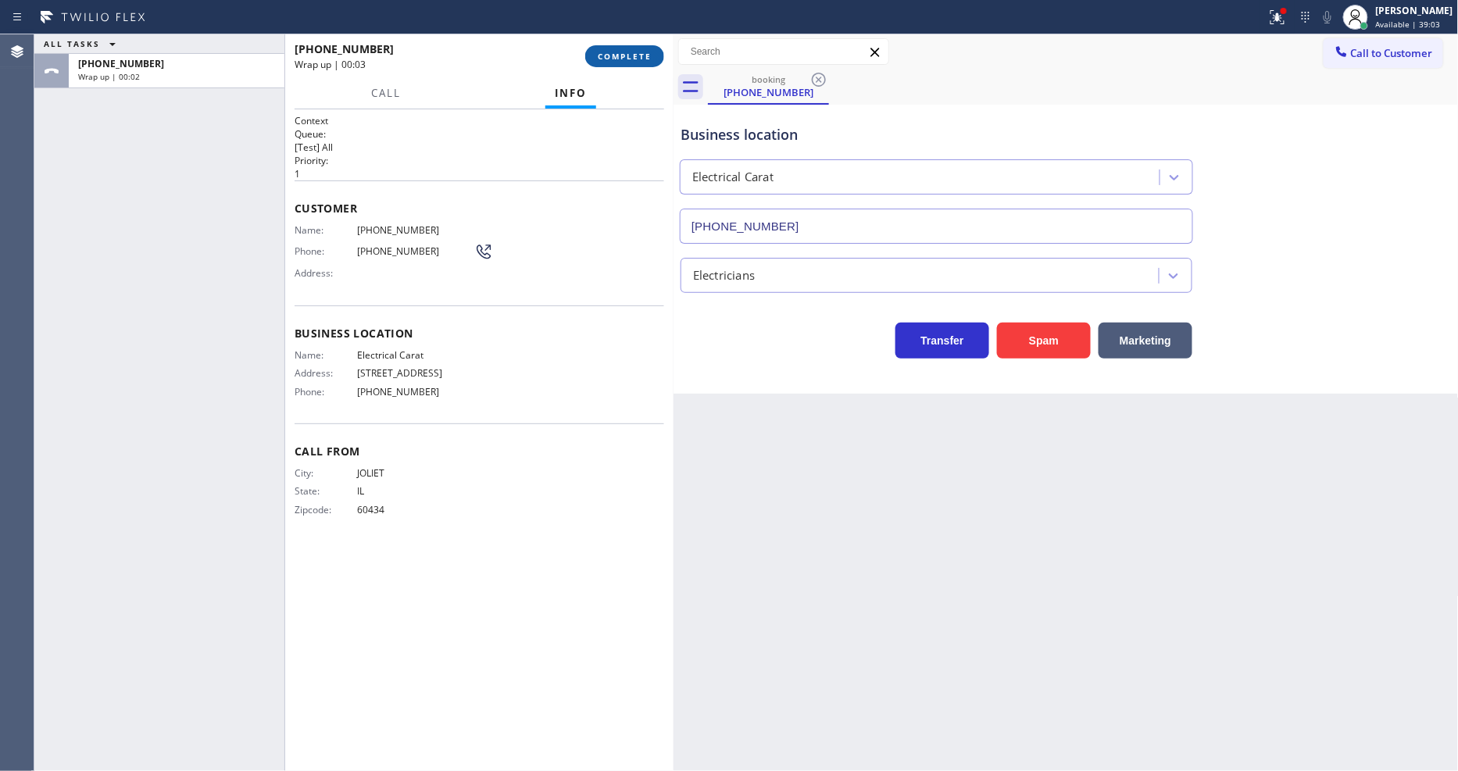
click at [624, 52] on span "COMPLETE" at bounding box center [625, 56] width 54 height 11
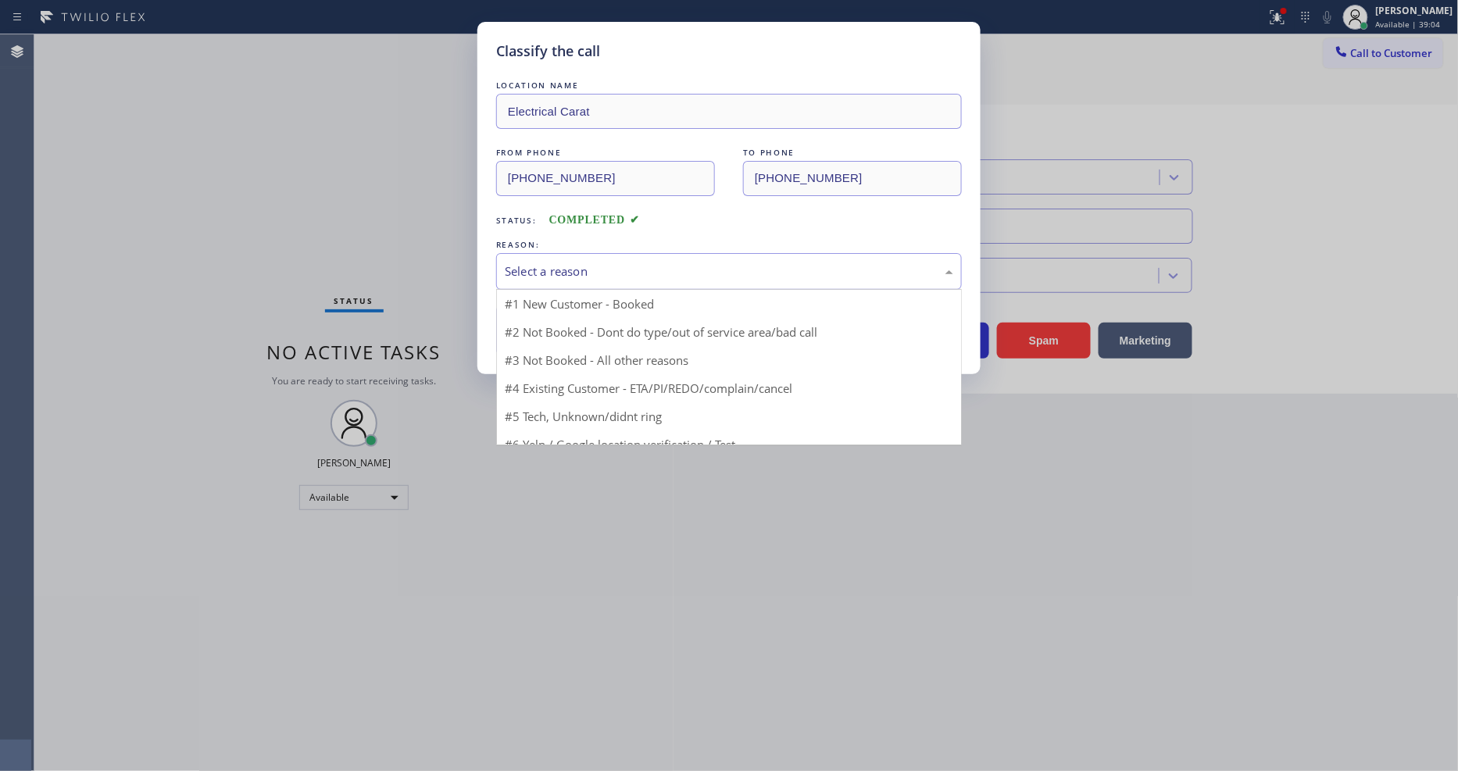
click at [606, 253] on div "Select a reason" at bounding box center [729, 271] width 466 height 37
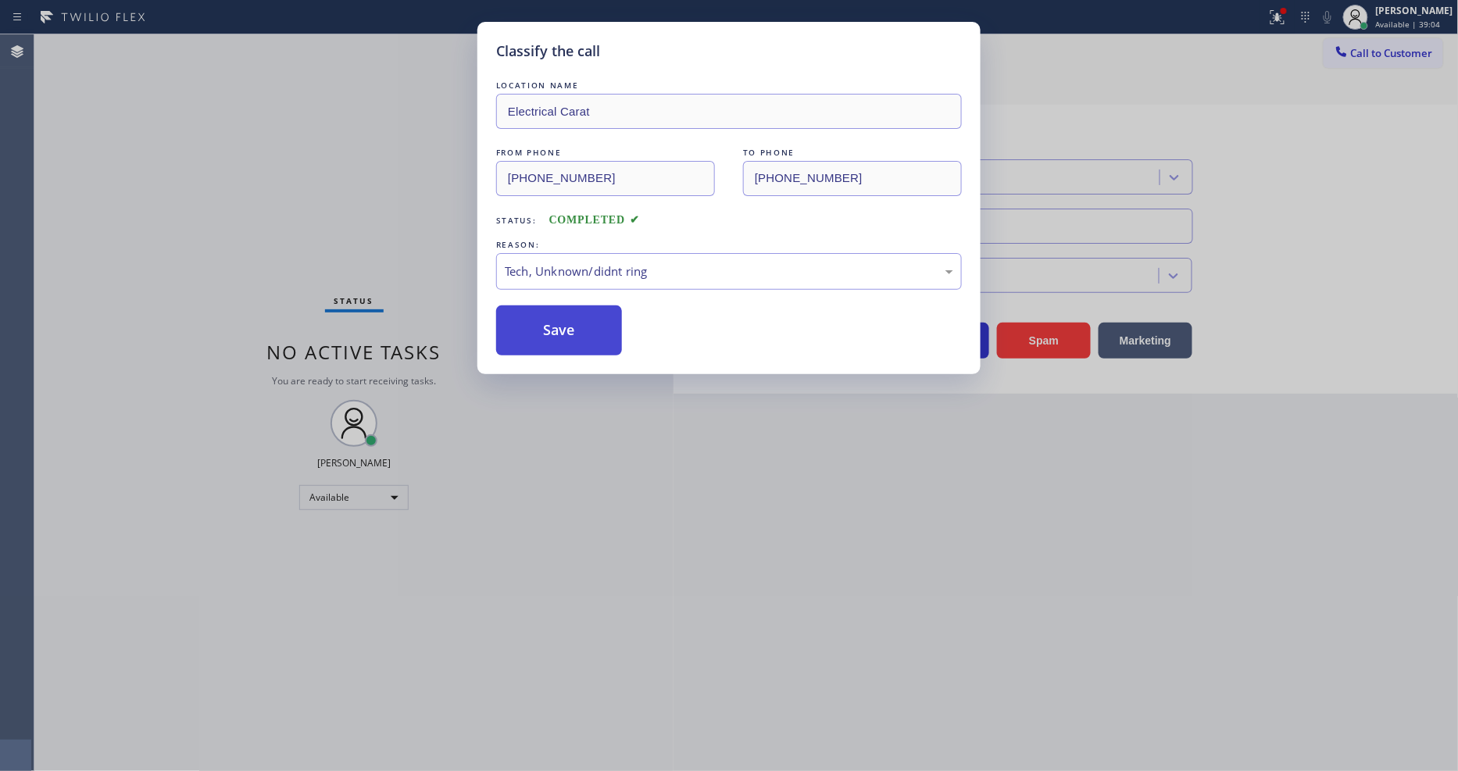
click at [606, 331] on button "Save" at bounding box center [559, 331] width 126 height 50
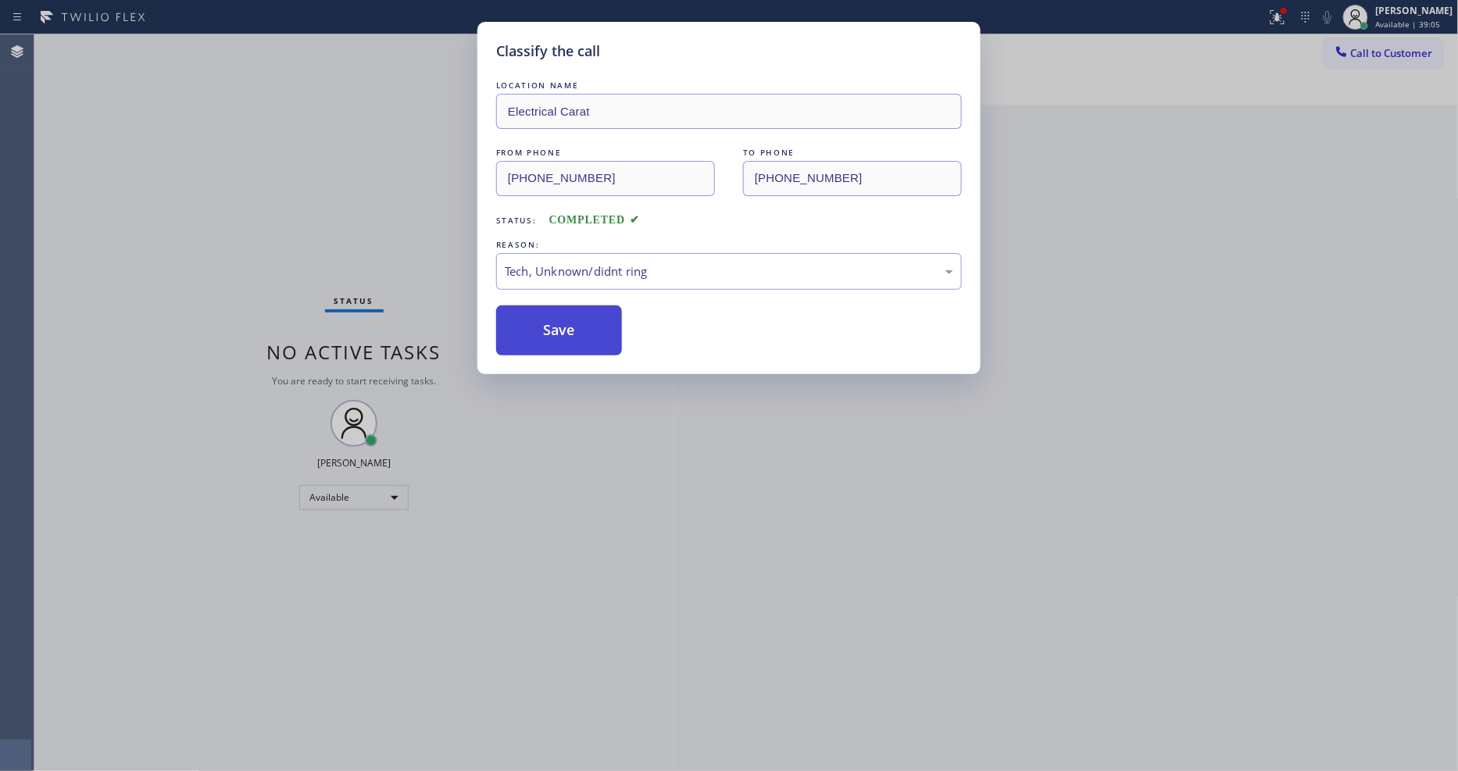
click at [606, 331] on button "Save" at bounding box center [559, 331] width 126 height 50
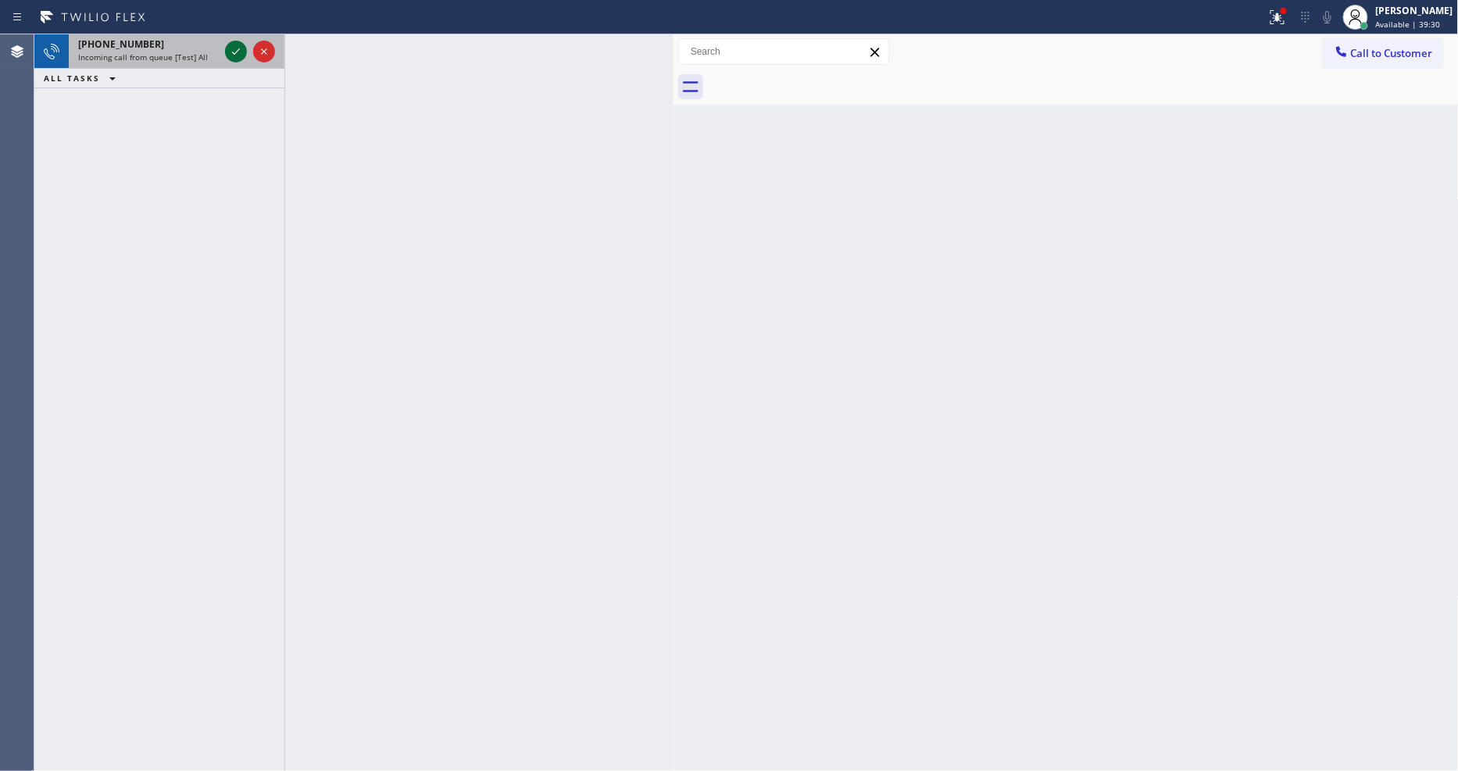
click at [229, 52] on icon at bounding box center [236, 51] width 19 height 19
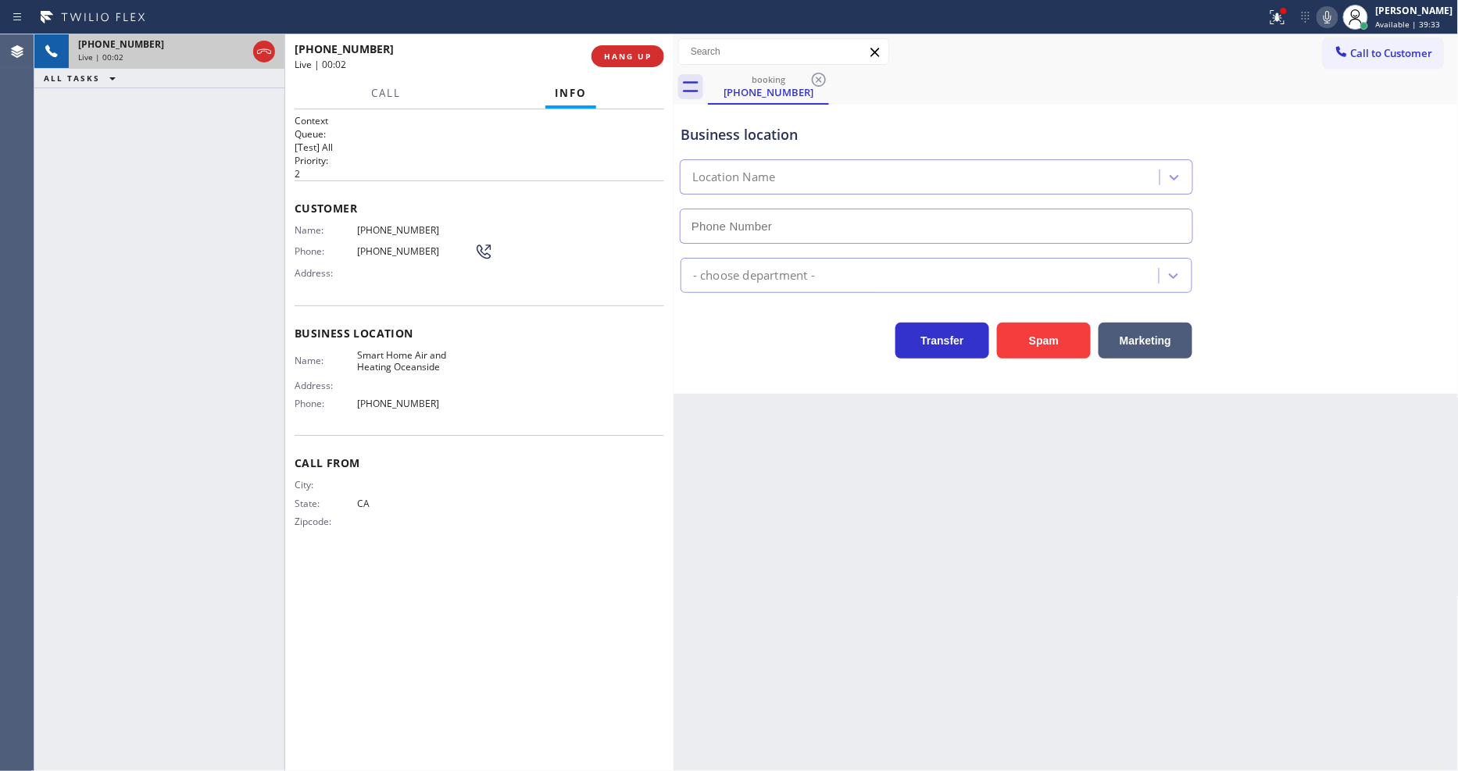
type input "[PHONE_NUMBER]"
drag, startPoint x: 1064, startPoint y: 111, endPoint x: 1032, endPoint y: 178, distance: 74.8
click at [1065, 110] on div "Business location Smart Home Air and Heating Oceanside [PHONE_NUMBER]" at bounding box center [937, 176] width 518 height 135
click at [1049, 329] on button "Spam" at bounding box center [1044, 341] width 94 height 36
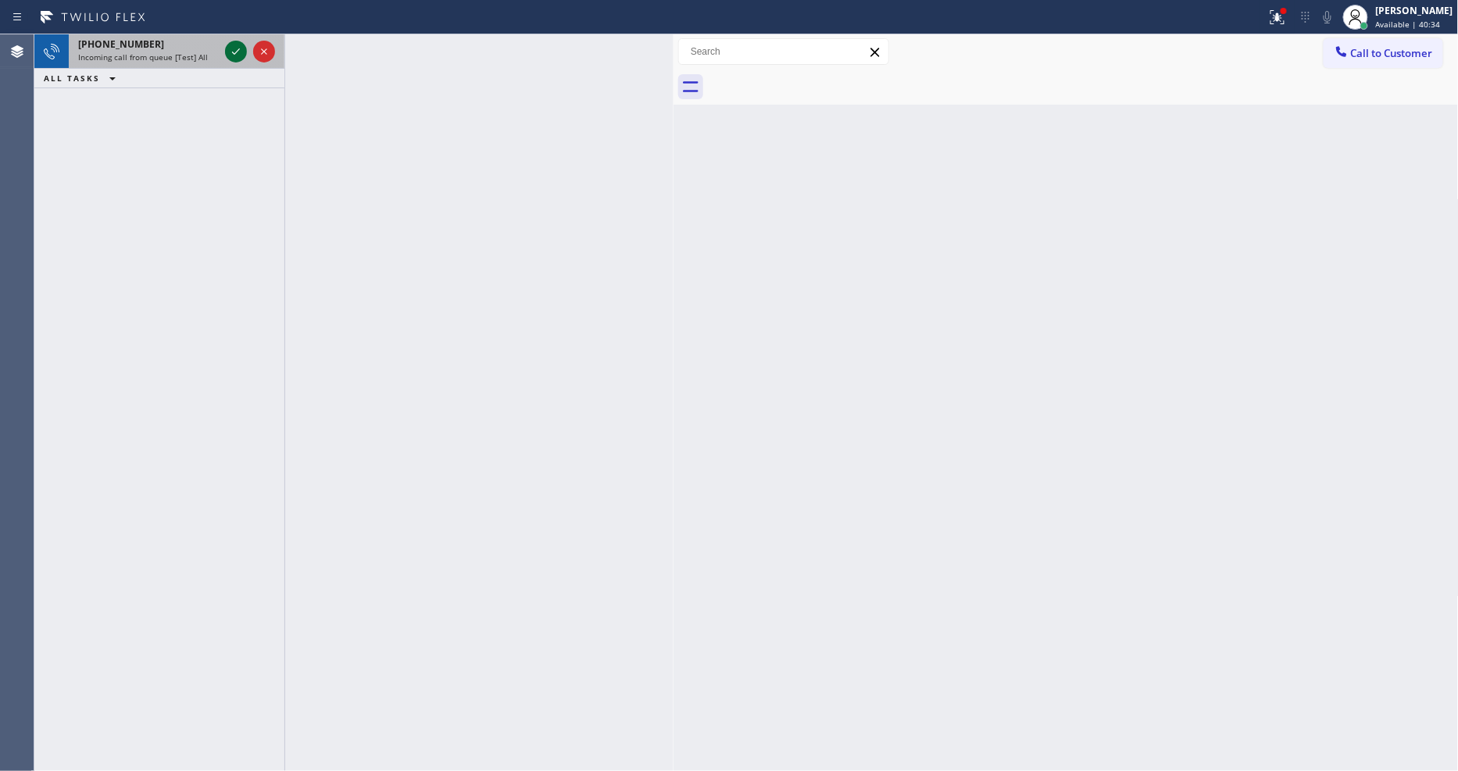
click at [234, 50] on icon at bounding box center [236, 51] width 19 height 19
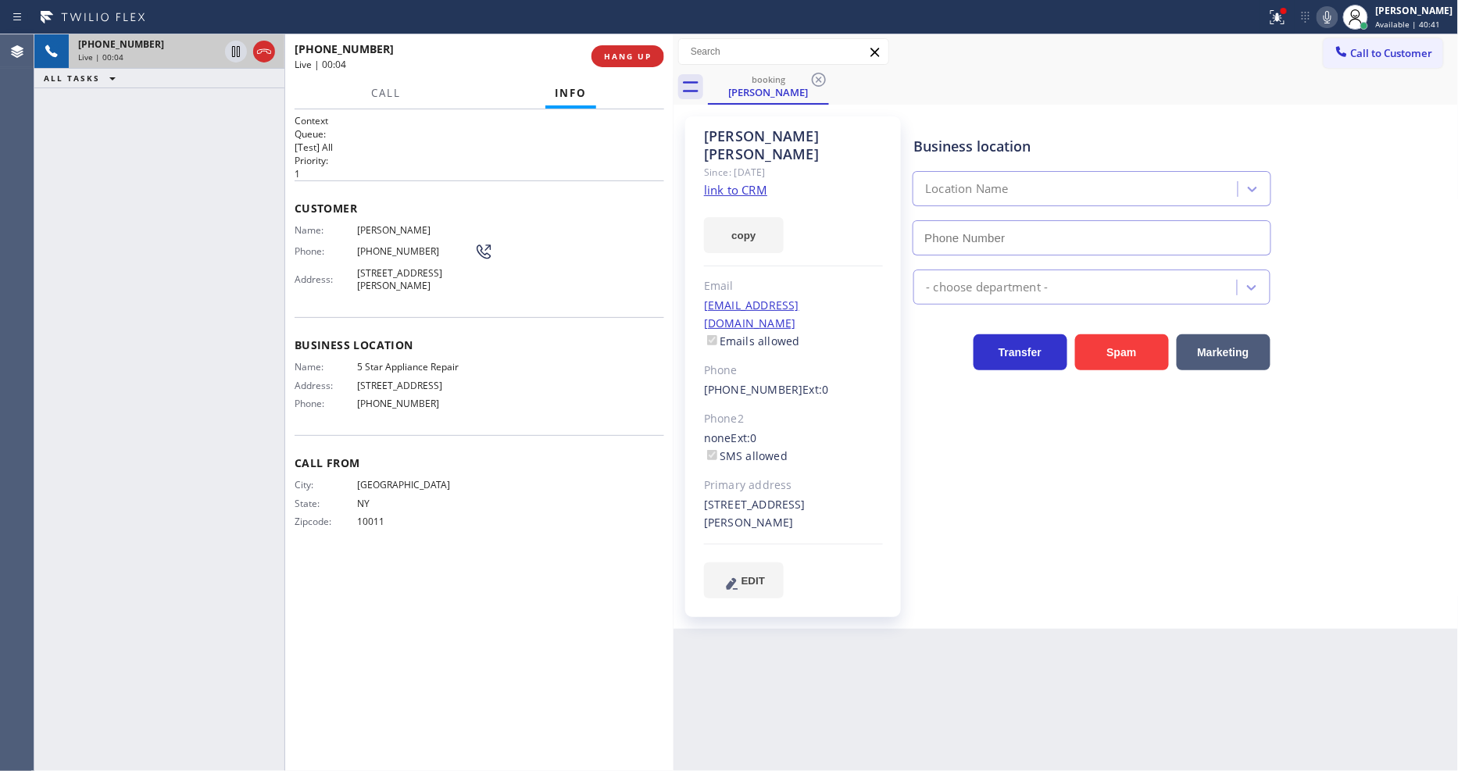
type input "[PHONE_NUMBER]"
click at [732, 182] on link "link to CRM" at bounding box center [735, 190] width 63 height 16
click at [228, 48] on icon at bounding box center [236, 51] width 19 height 19
click at [1312, 13] on icon at bounding box center [1327, 17] width 19 height 19
click at [1261, 21] on div at bounding box center [633, 17] width 1254 height 25
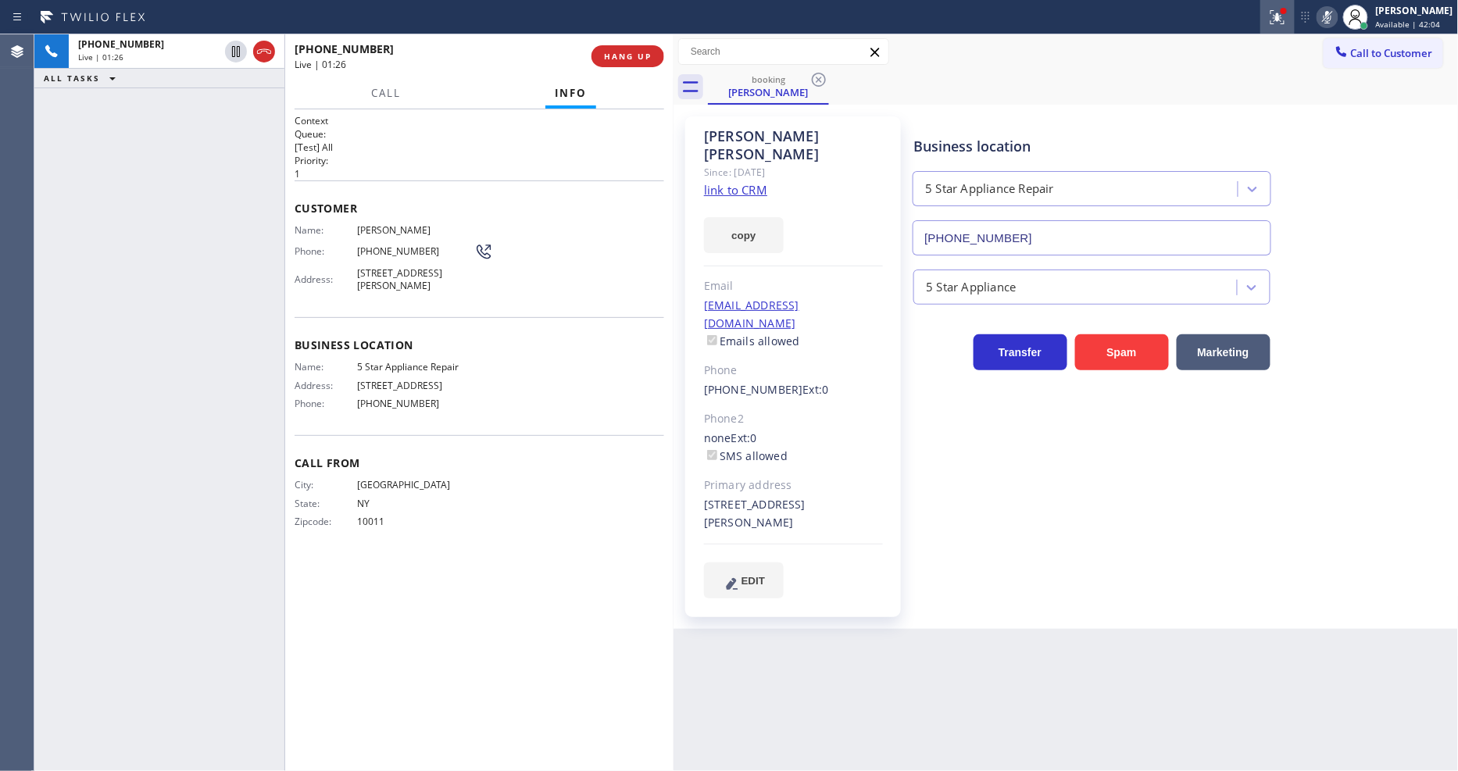
click at [1286, 27] on button at bounding box center [1278, 17] width 34 height 34
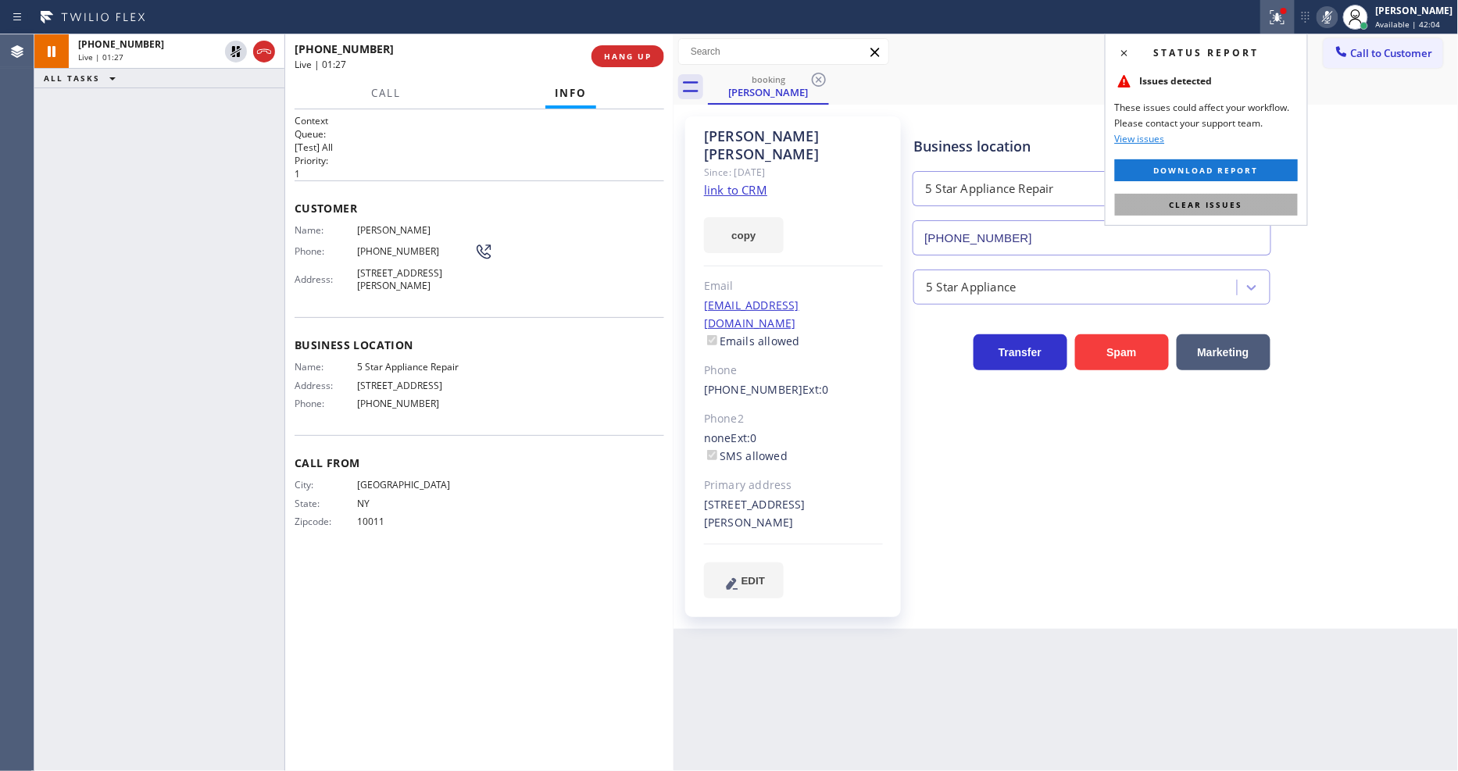
click at [1260, 197] on button "Clear issues" at bounding box center [1206, 205] width 183 height 22
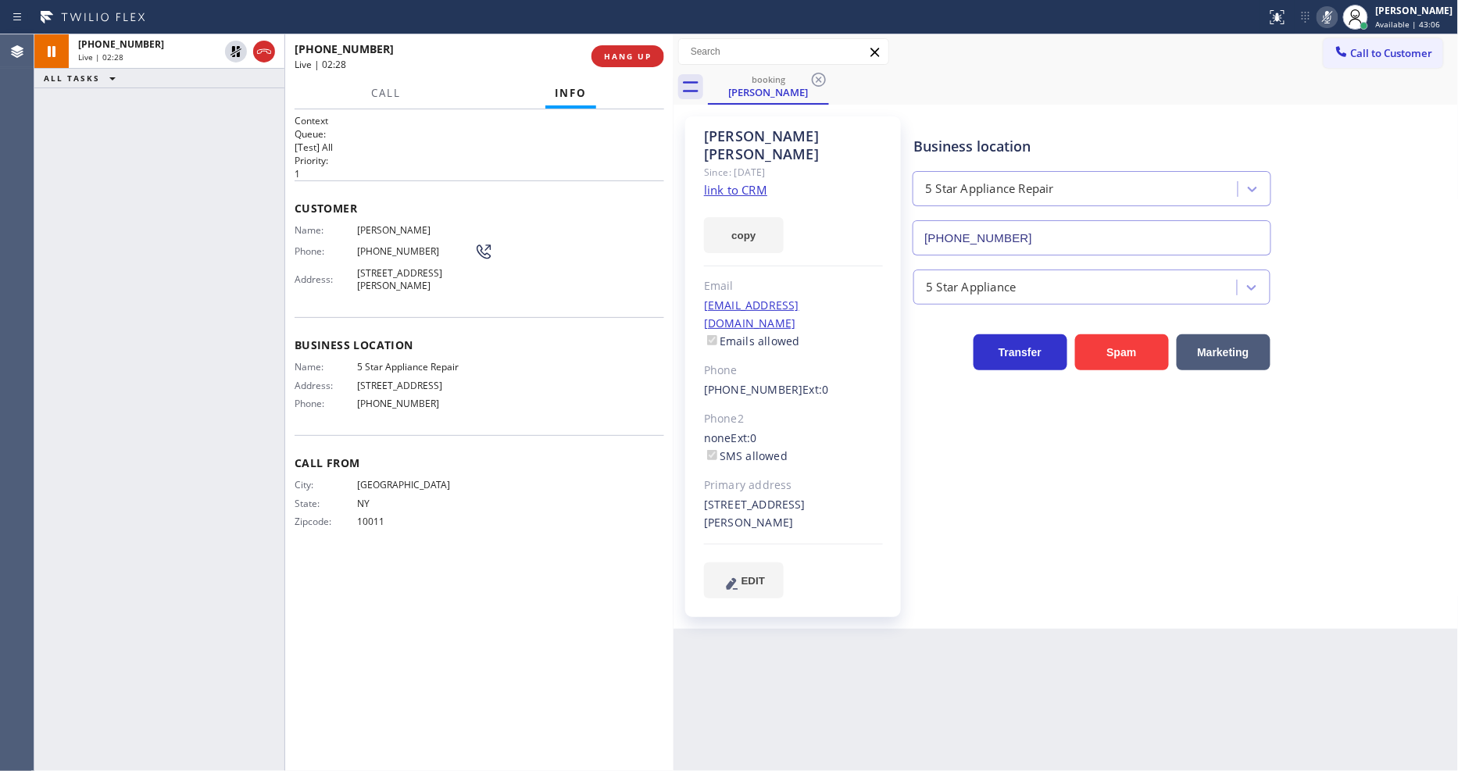
click at [1312, 694] on div "Back to Dashboard Change Sender ID Customers Technicians Select a contact Outbo…" at bounding box center [1066, 402] width 785 height 737
click at [531, 592] on div "Context Queue: [Test] All Priority: 1 Customer Name: [PERSON_NAME] Phone: [PHON…" at bounding box center [480, 440] width 370 height 653
click at [233, 45] on icon at bounding box center [236, 51] width 19 height 19
click at [1312, 27] on button at bounding box center [1328, 17] width 22 height 22
click at [239, 51] on icon at bounding box center [236, 51] width 19 height 19
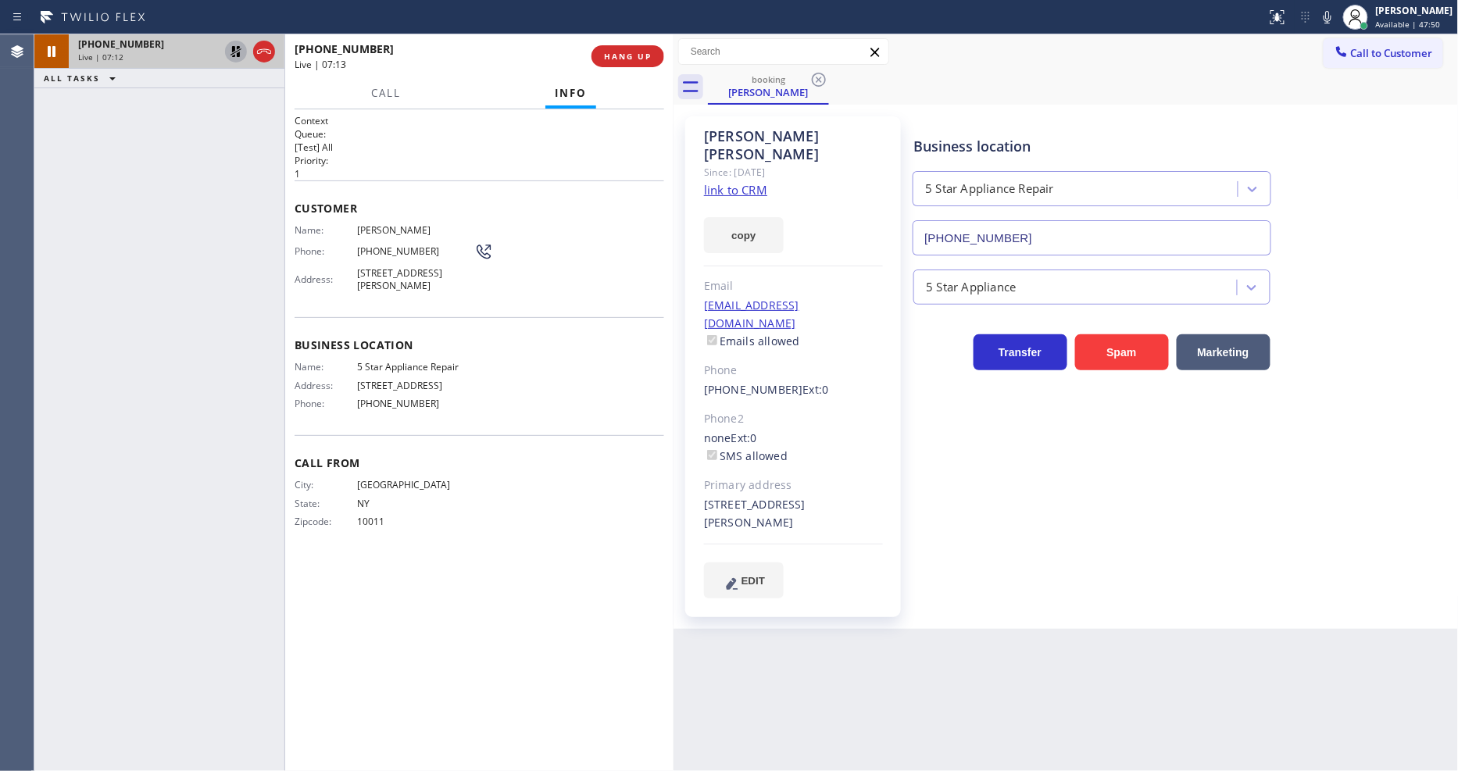
drag, startPoint x: 236, startPoint y: 52, endPoint x: 676, endPoint y: 56, distance: 440.0
click at [238, 52] on icon at bounding box center [236, 51] width 19 height 19
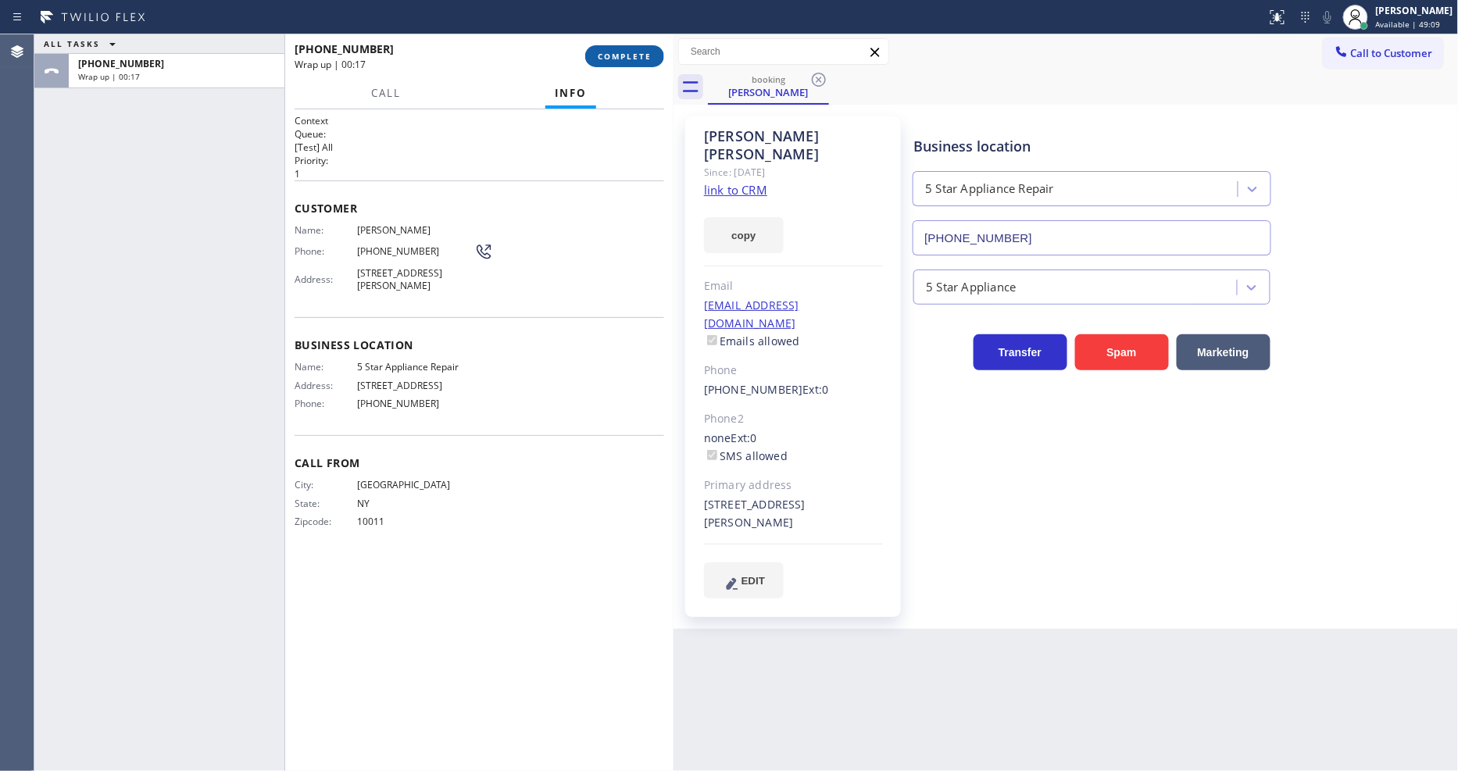
click at [621, 57] on span "COMPLETE" at bounding box center [625, 56] width 54 height 11
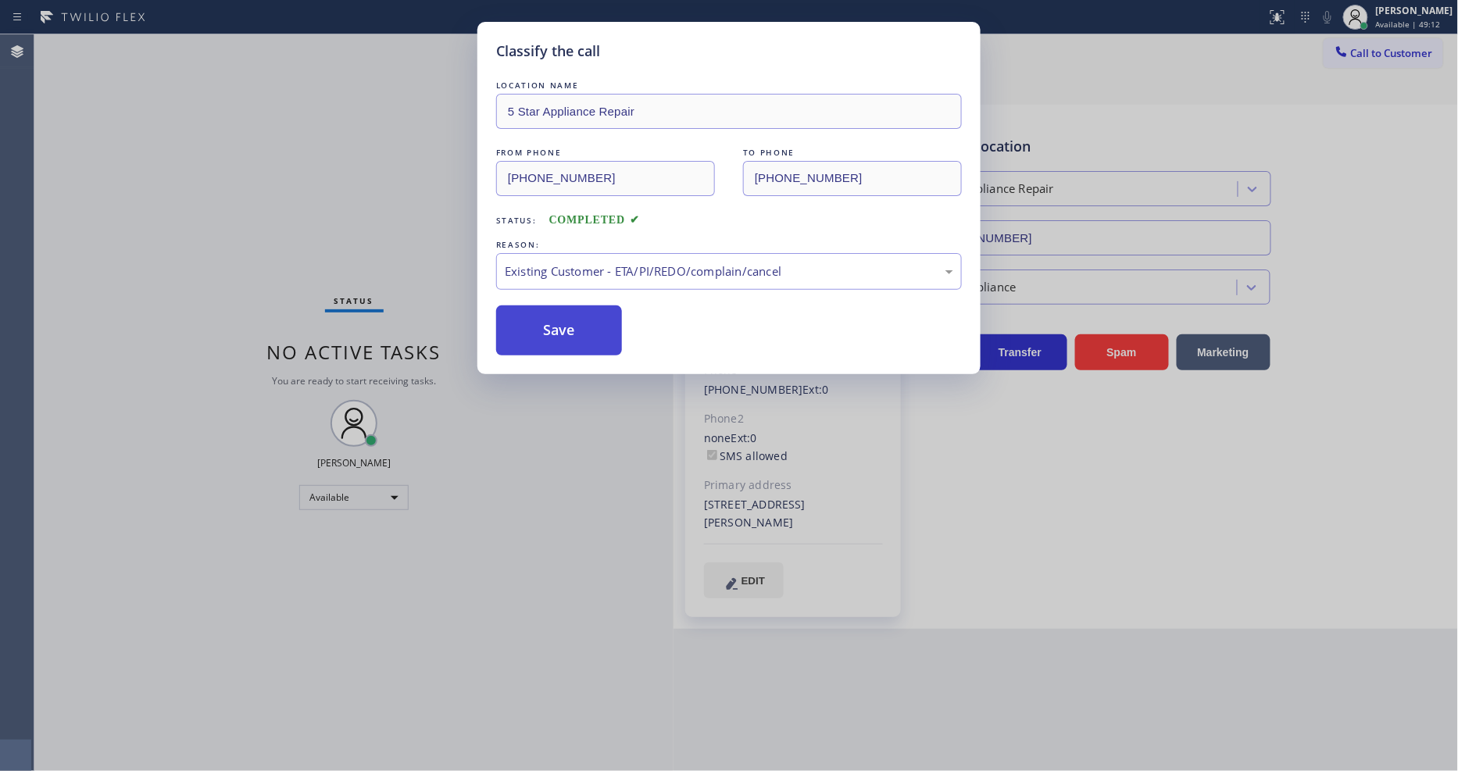
click at [553, 325] on button "Save" at bounding box center [559, 331] width 126 height 50
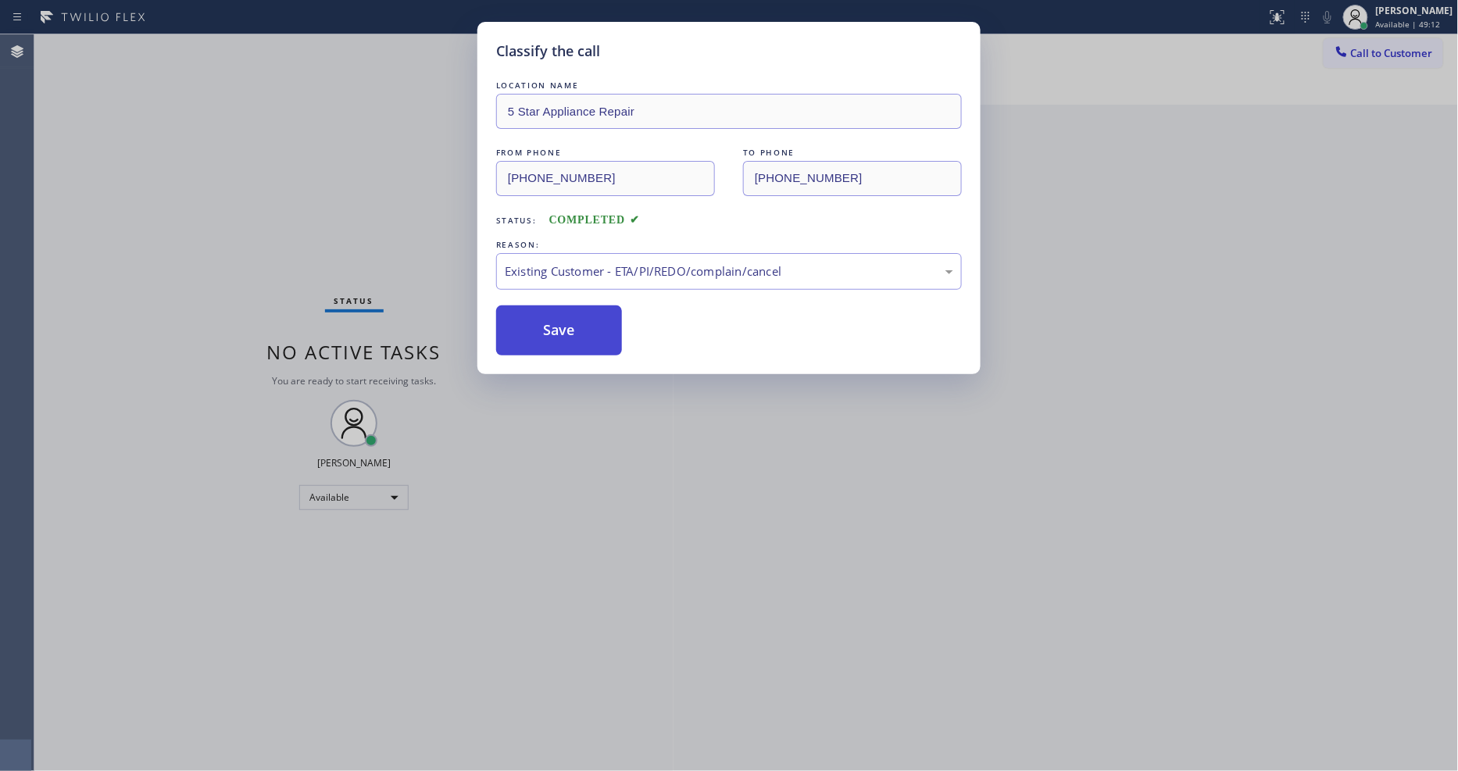
click at [553, 325] on button "Save" at bounding box center [559, 331] width 126 height 50
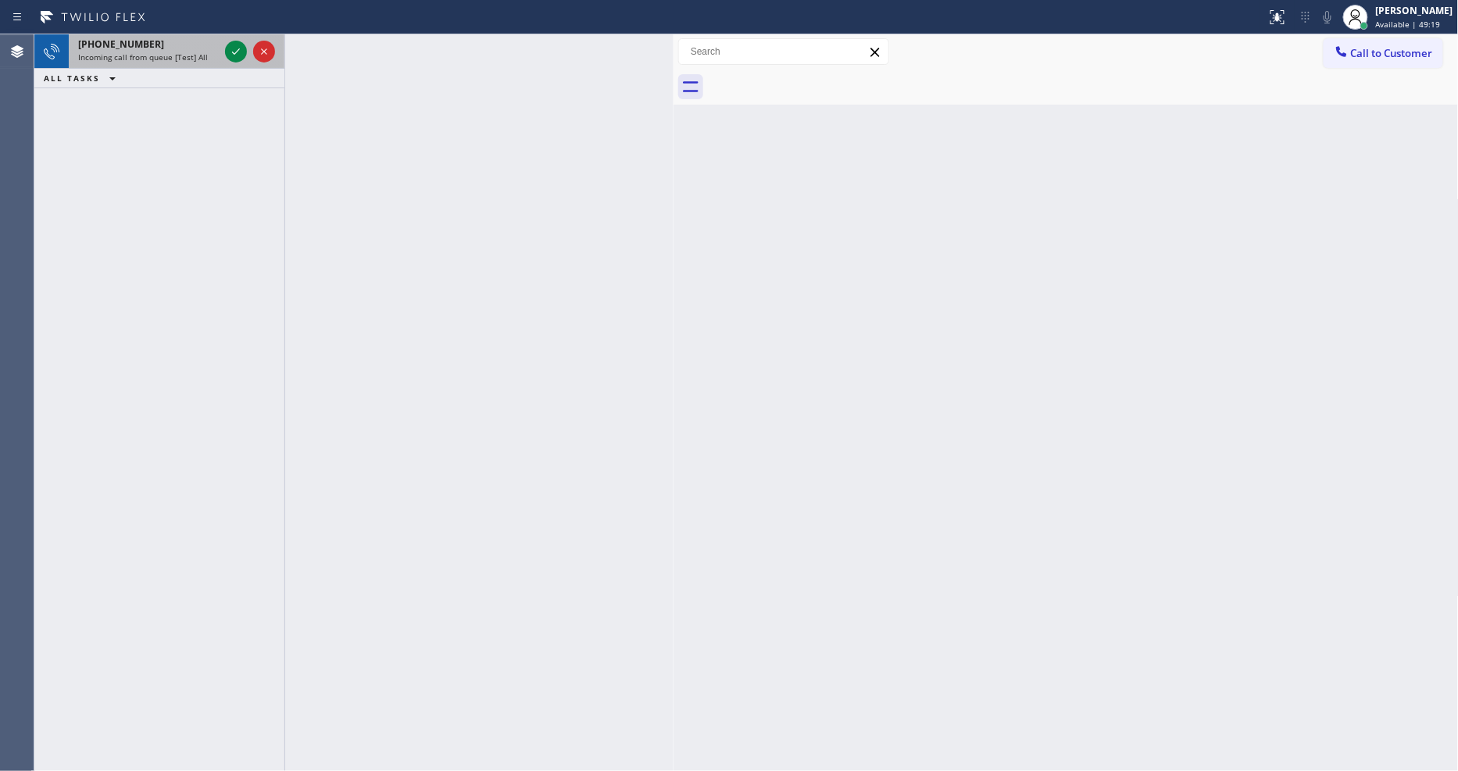
click at [240, 39] on div at bounding box center [250, 51] width 56 height 34
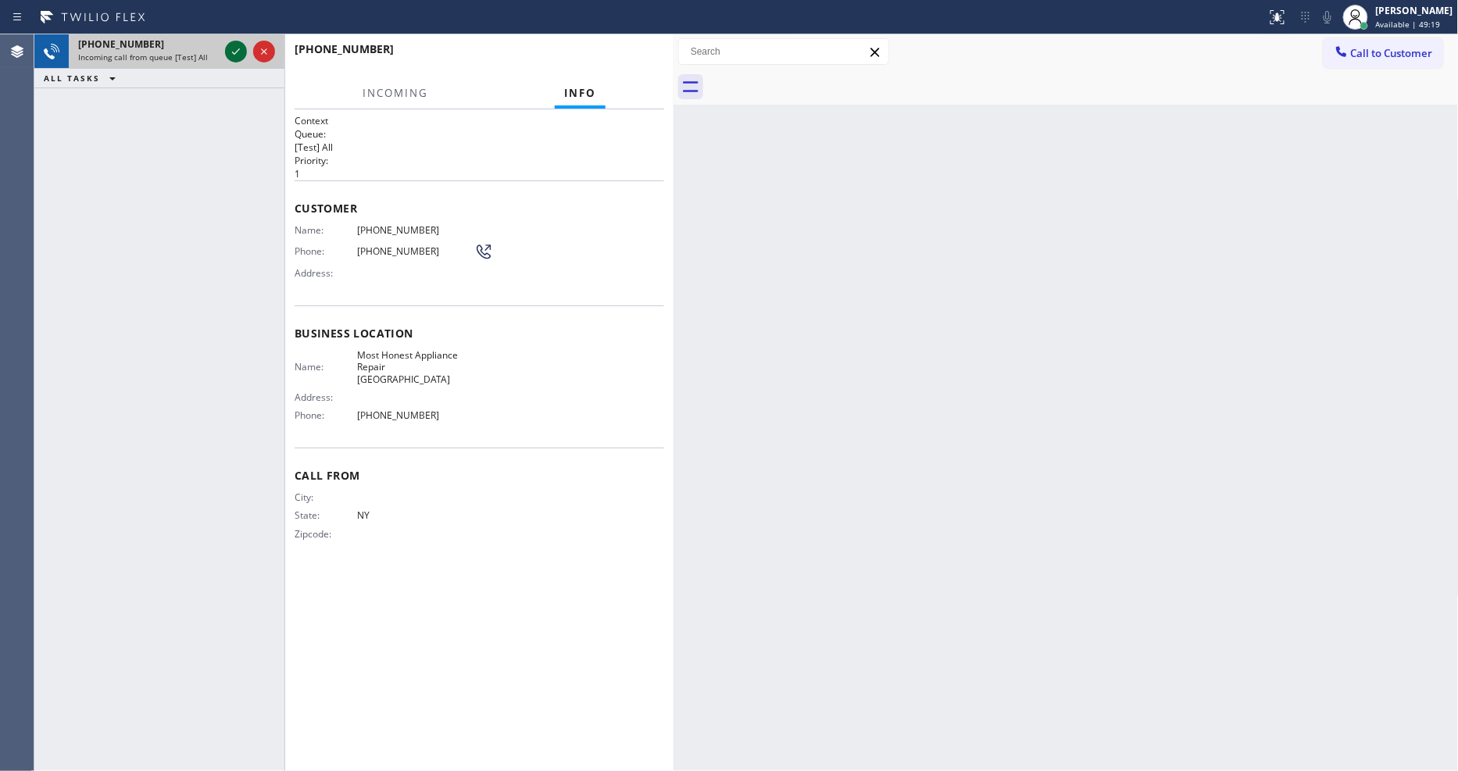
click at [233, 48] on icon at bounding box center [236, 51] width 19 height 19
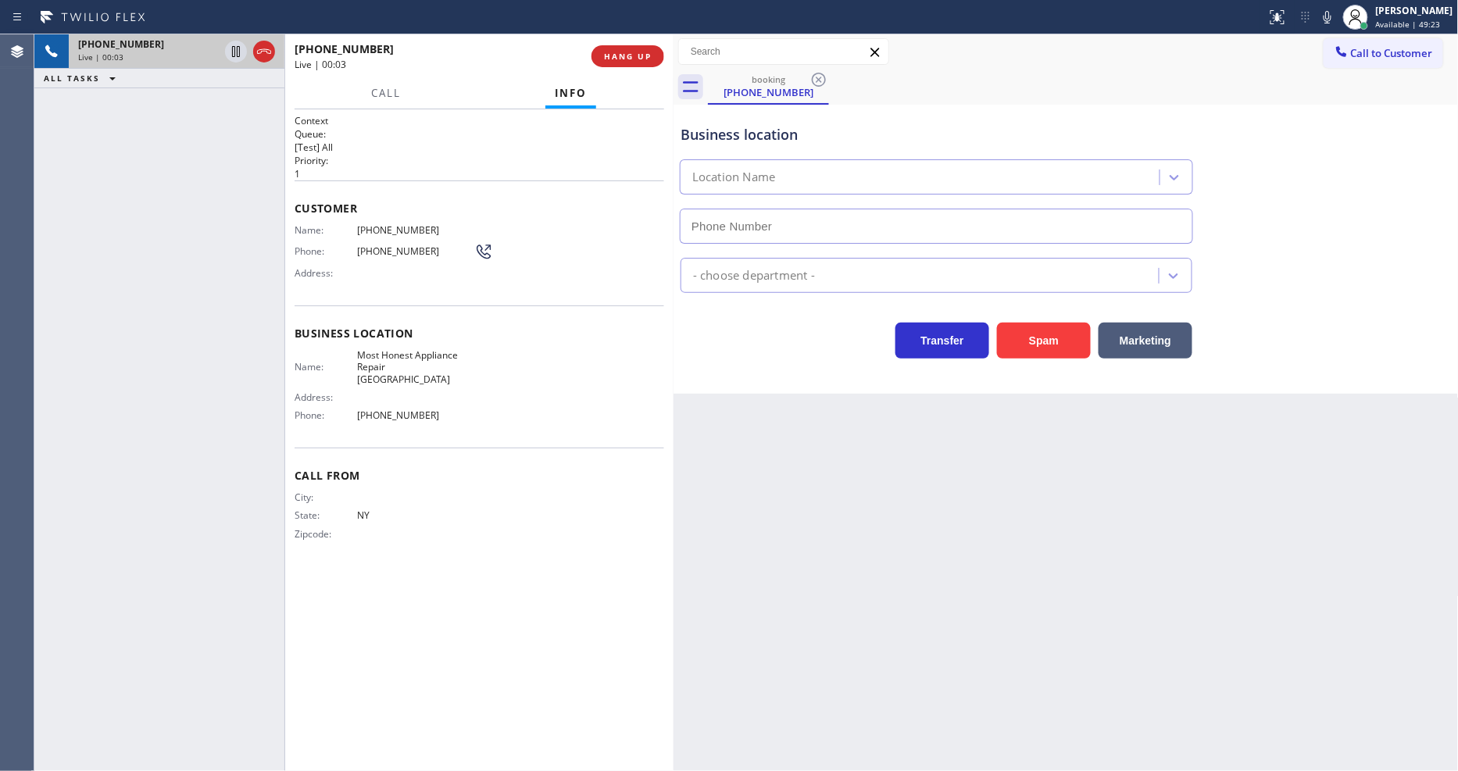
type input "[PHONE_NUMBER]"
click at [959, 473] on div "Back to Dashboard Change Sender ID Customers Technicians Select a contact Outbo…" at bounding box center [1066, 402] width 785 height 737
click at [656, 37] on div "[PHONE_NUMBER] Live | 00:09 HANG UP" at bounding box center [480, 56] width 370 height 41
click at [654, 48] on button "HANG UP" at bounding box center [628, 56] width 73 height 22
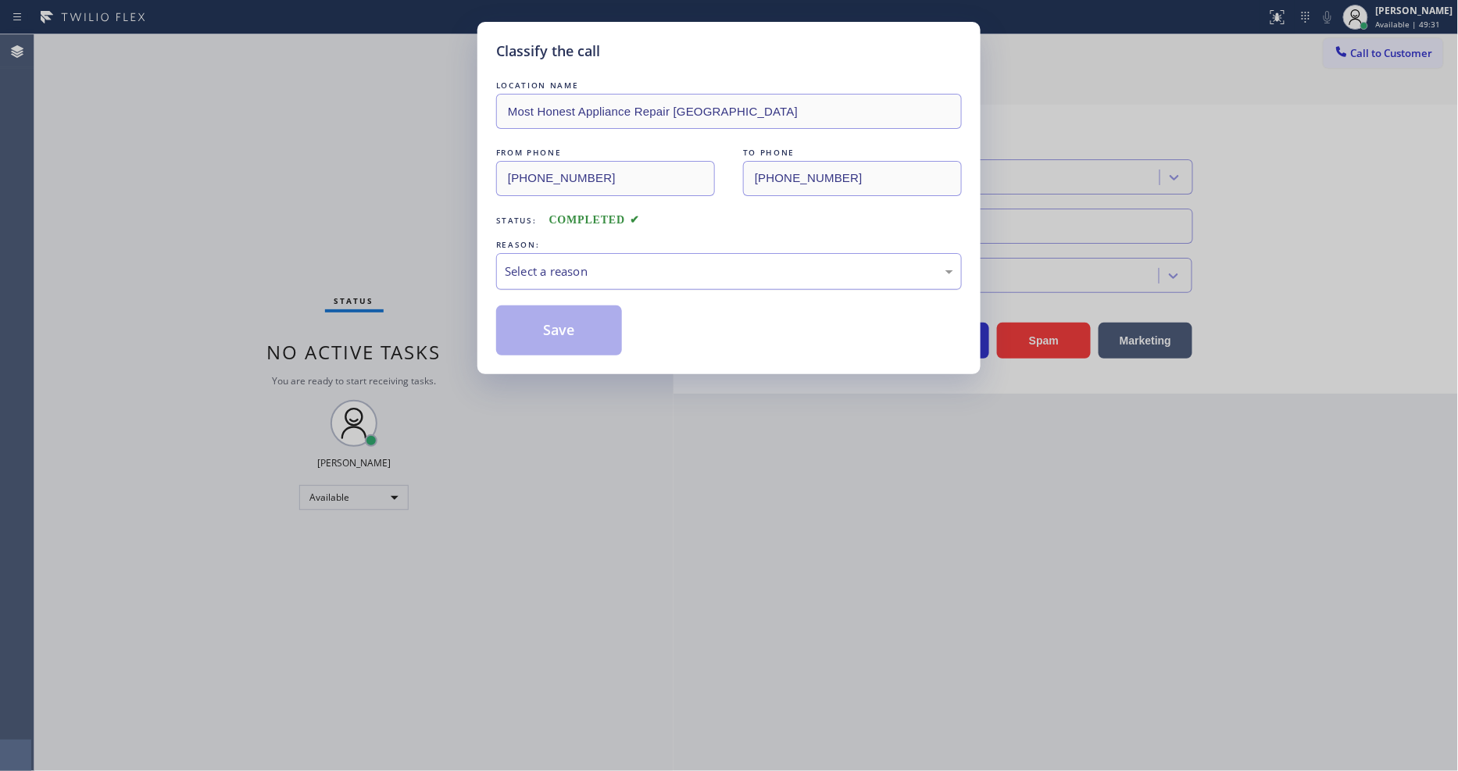
click at [547, 263] on div "Select a reason" at bounding box center [729, 272] width 449 height 18
click at [576, 329] on button "Save" at bounding box center [559, 331] width 126 height 50
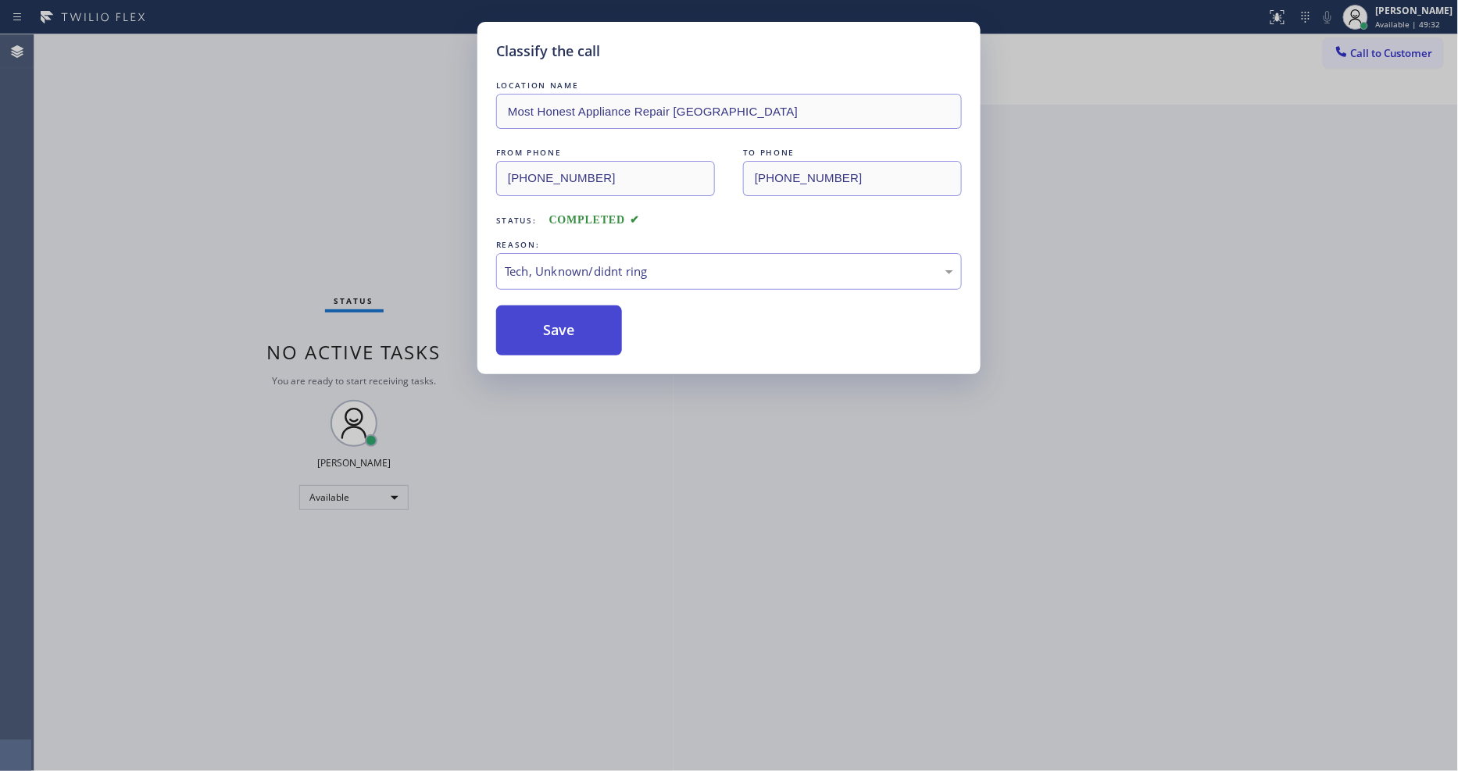
click at [576, 329] on button "Save" at bounding box center [559, 331] width 126 height 50
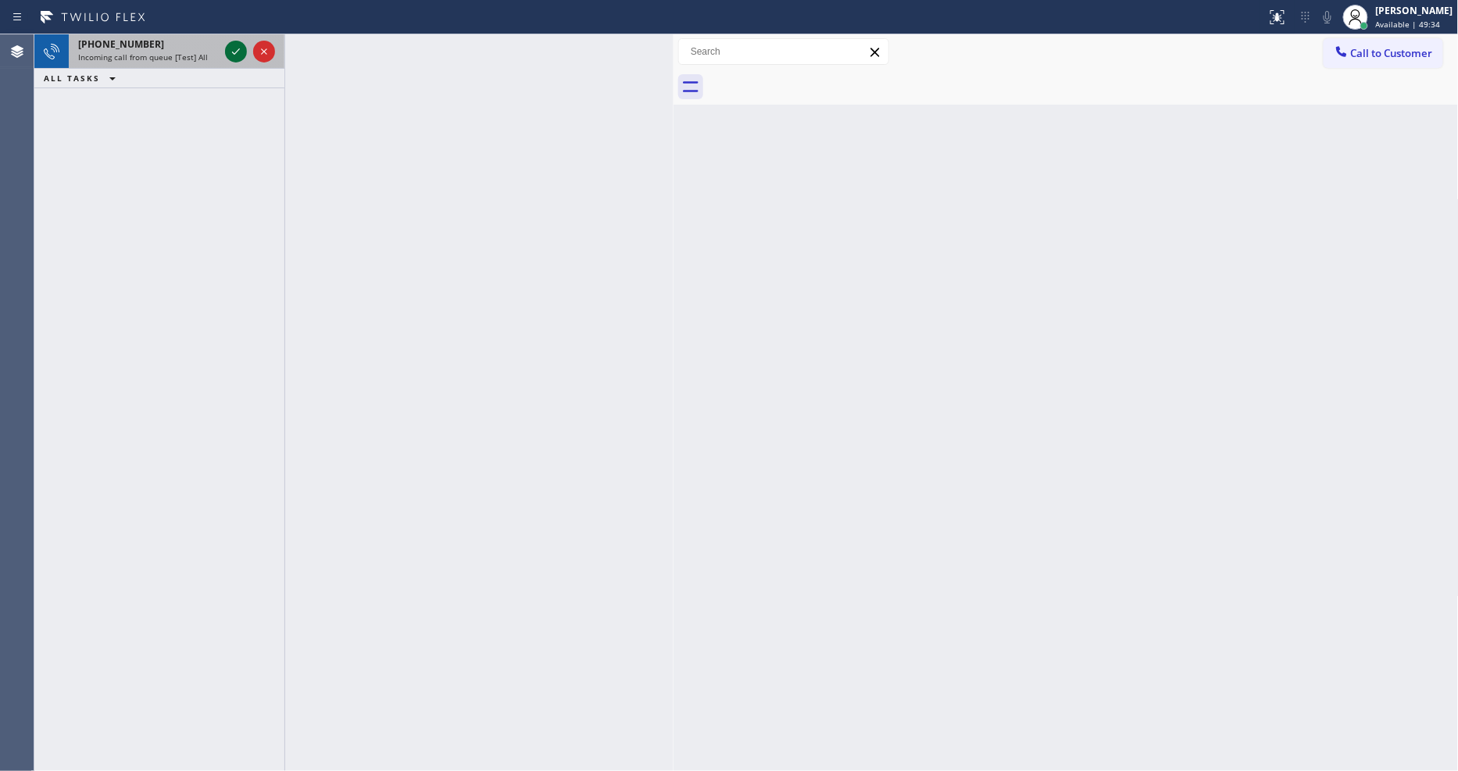
click at [234, 45] on icon at bounding box center [236, 51] width 19 height 19
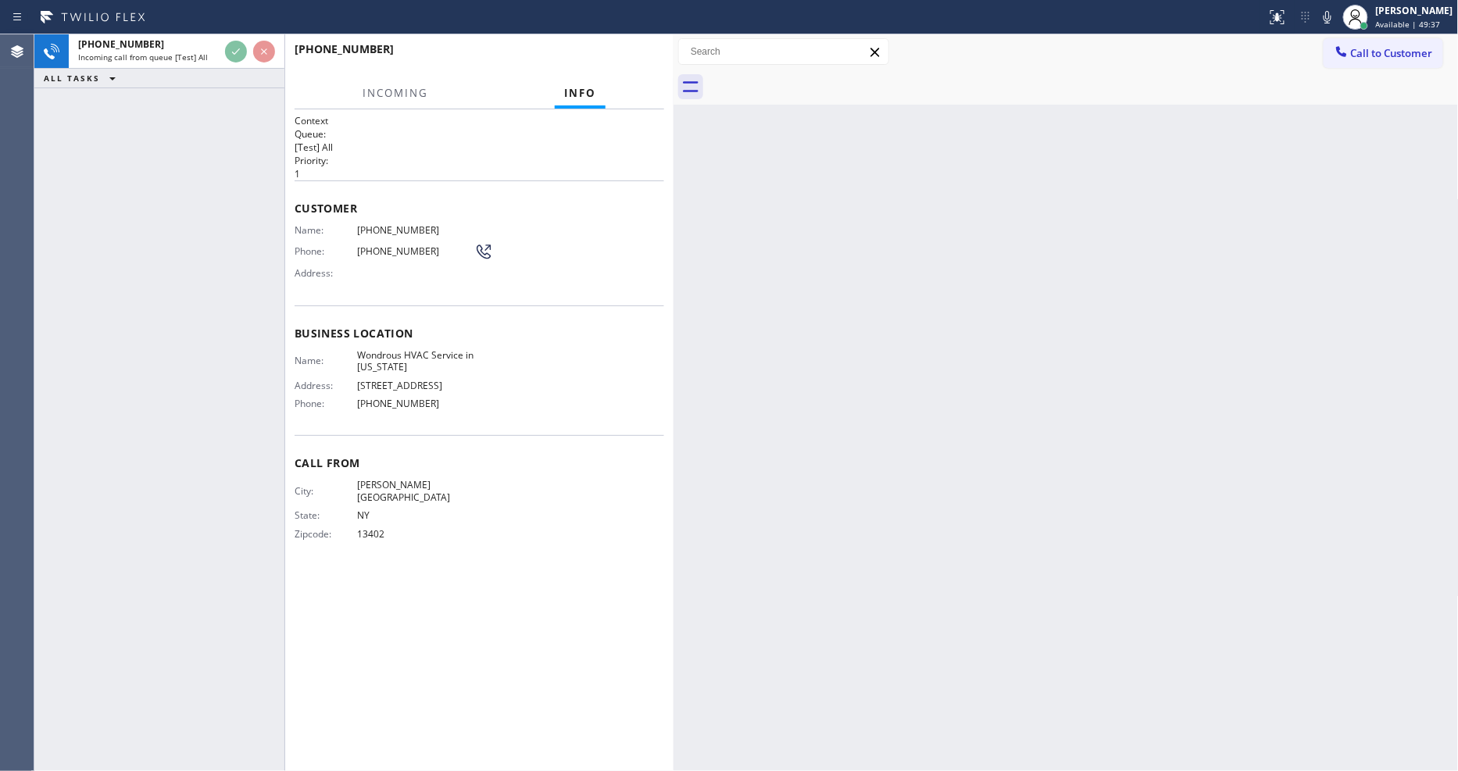
click at [896, 438] on div "Back to Dashboard Change Sender ID Customers Technicians Select a contact Outbo…" at bounding box center [1066, 402] width 785 height 737
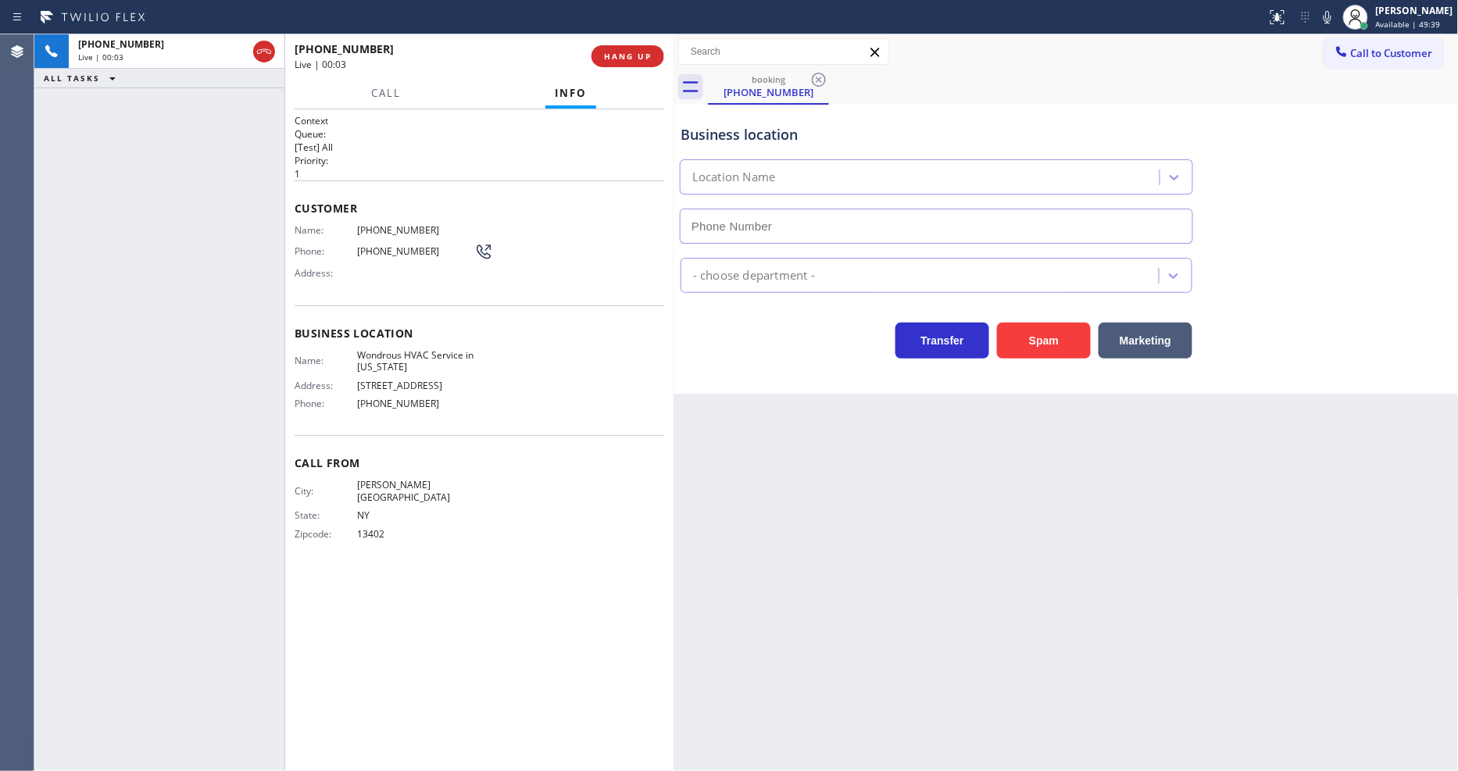
type input "[PHONE_NUMBER]"
click at [649, 57] on span "HANG UP" at bounding box center [628, 56] width 48 height 11
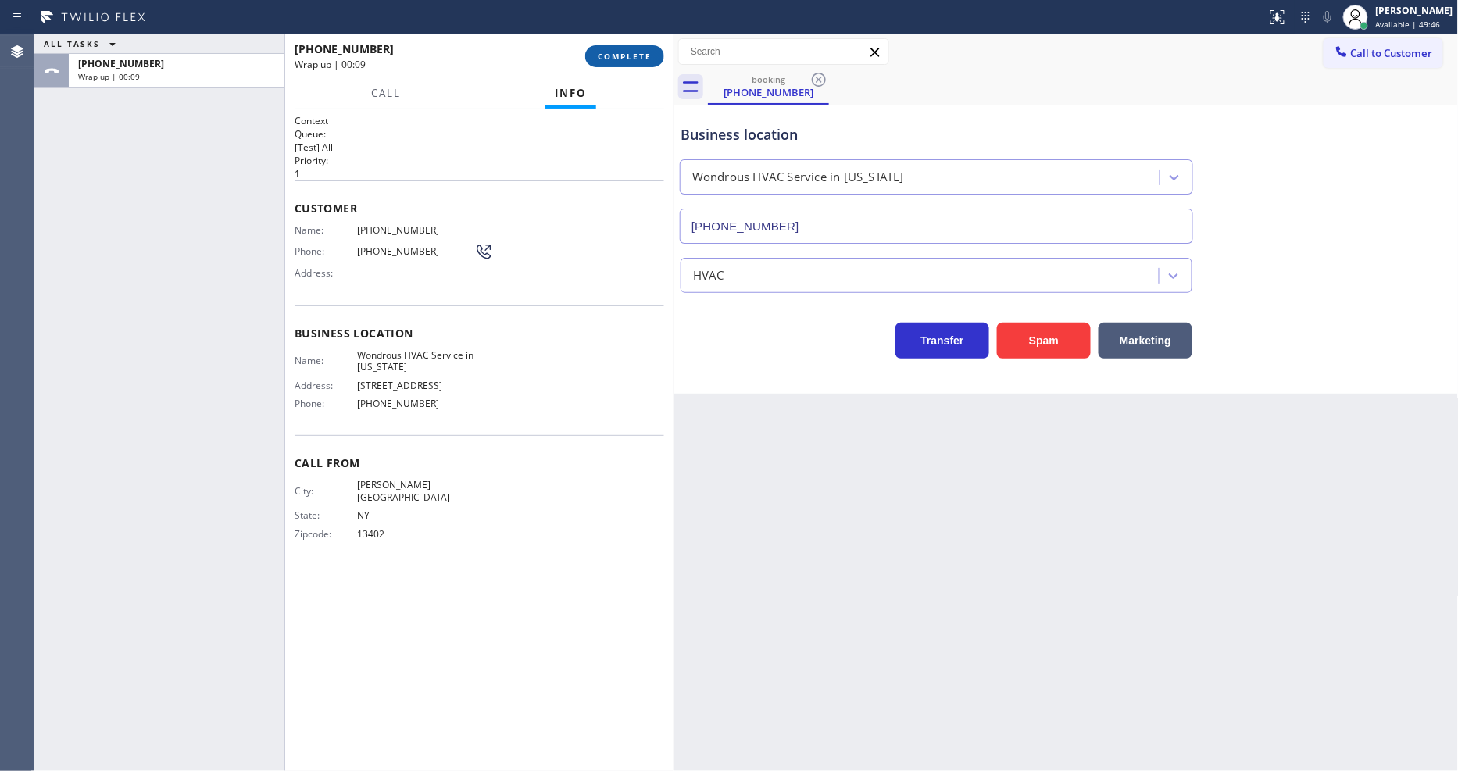
click at [610, 63] on button "COMPLETE" at bounding box center [624, 56] width 79 height 22
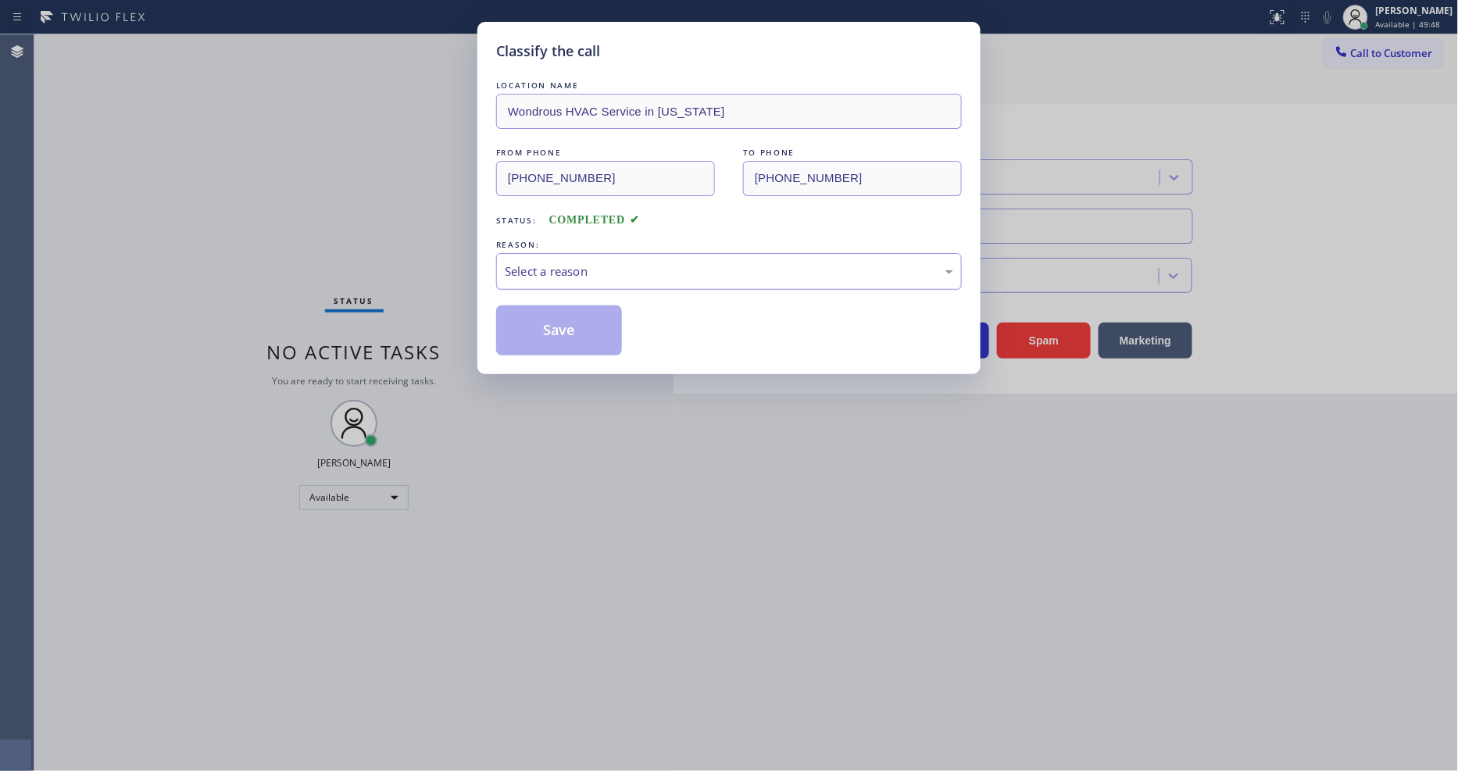
click at [544, 270] on div "Select a reason" at bounding box center [729, 272] width 449 height 18
click at [564, 253] on div "Yelp / Google" at bounding box center [729, 271] width 466 height 37
click at [582, 310] on button "Save" at bounding box center [559, 331] width 126 height 50
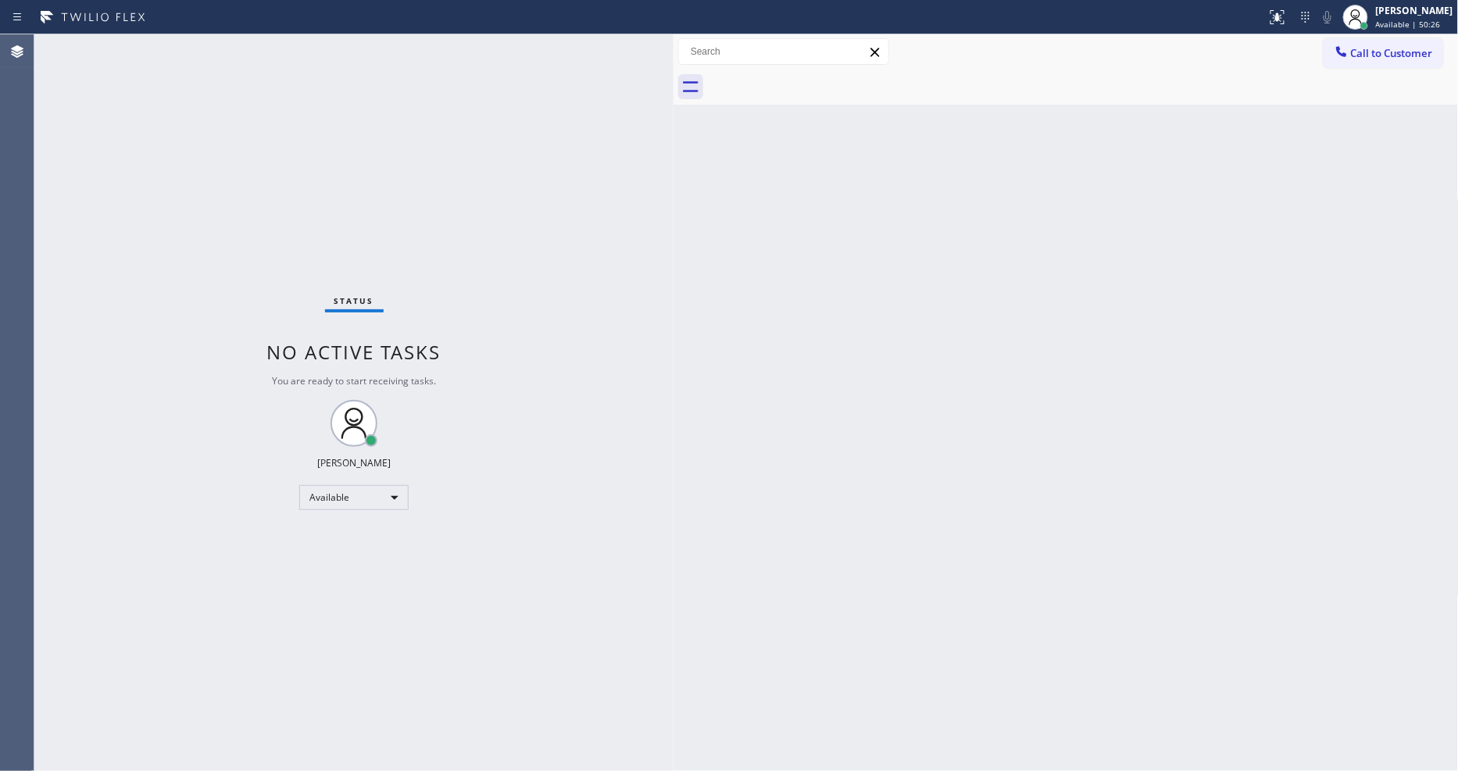
drag, startPoint x: 1264, startPoint y: 466, endPoint x: 1352, endPoint y: 706, distance: 255.7
click at [1264, 466] on div "Back to Dashboard Change Sender ID Customers Technicians Select a contact Outbo…" at bounding box center [1066, 402] width 785 height 737
click at [571, 228] on div "Status No active tasks You are ready to start receiving tasks. [PERSON_NAME] Av…" at bounding box center [353, 402] width 639 height 737
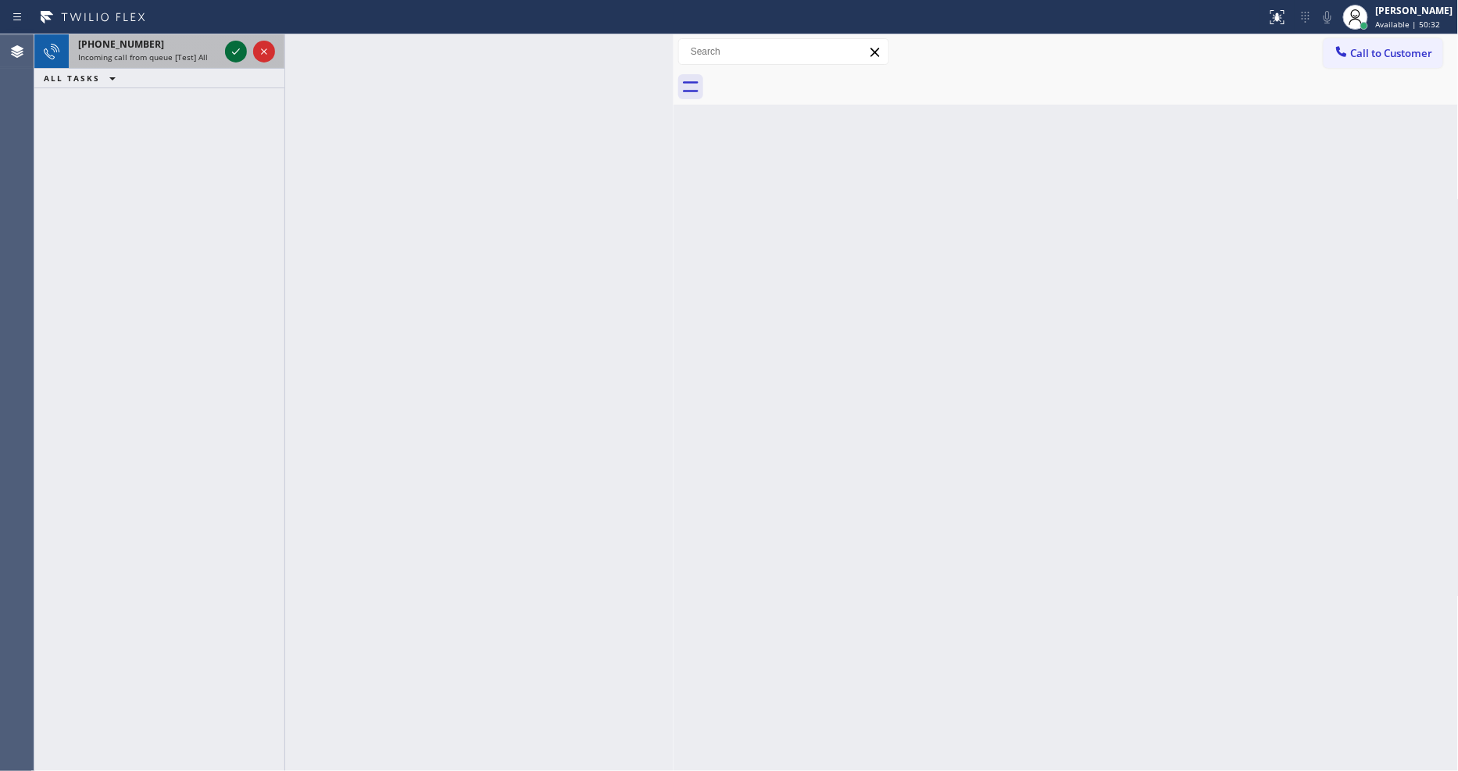
click at [234, 48] on icon at bounding box center [236, 51] width 19 height 19
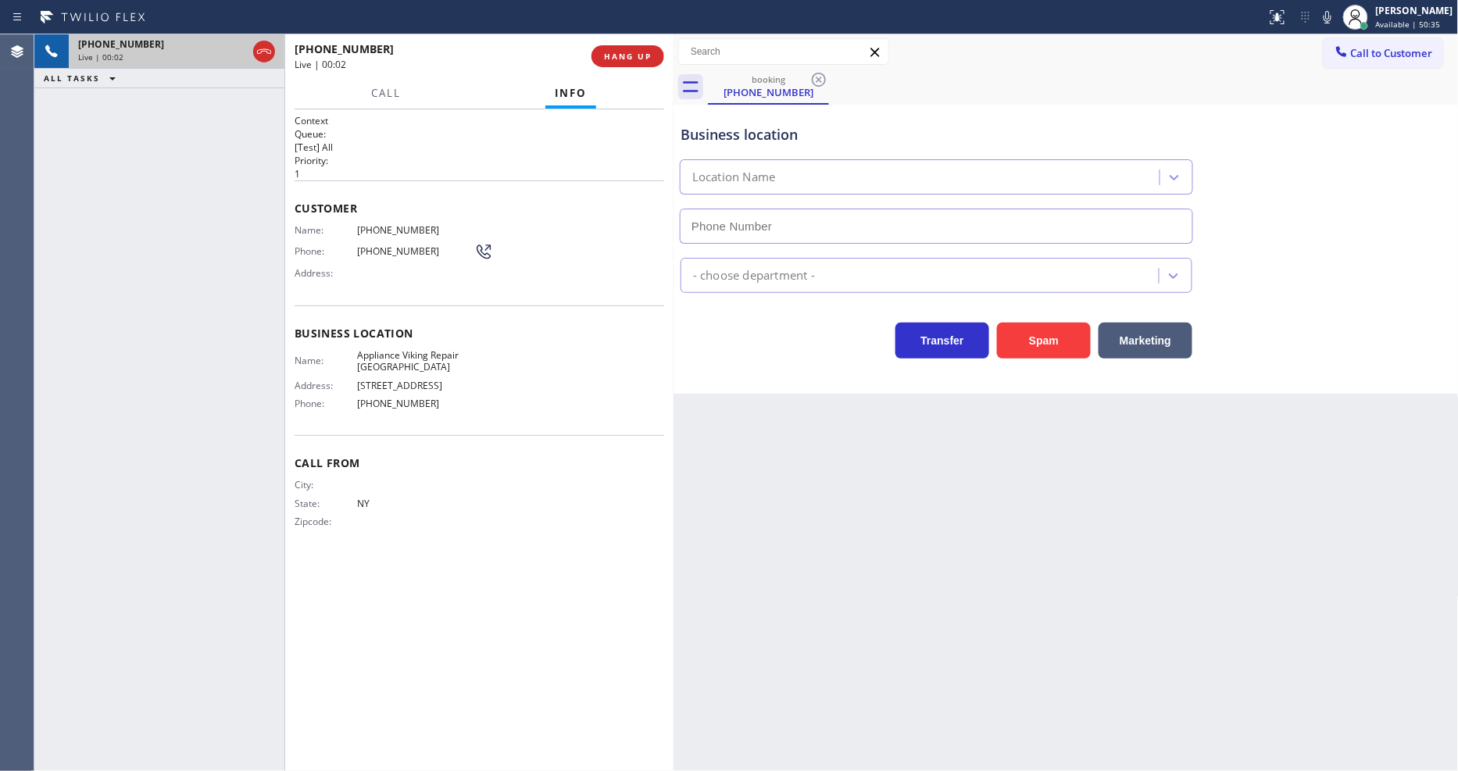
type input "[PHONE_NUMBER]"
click at [647, 55] on span "HANG UP" at bounding box center [628, 56] width 48 height 11
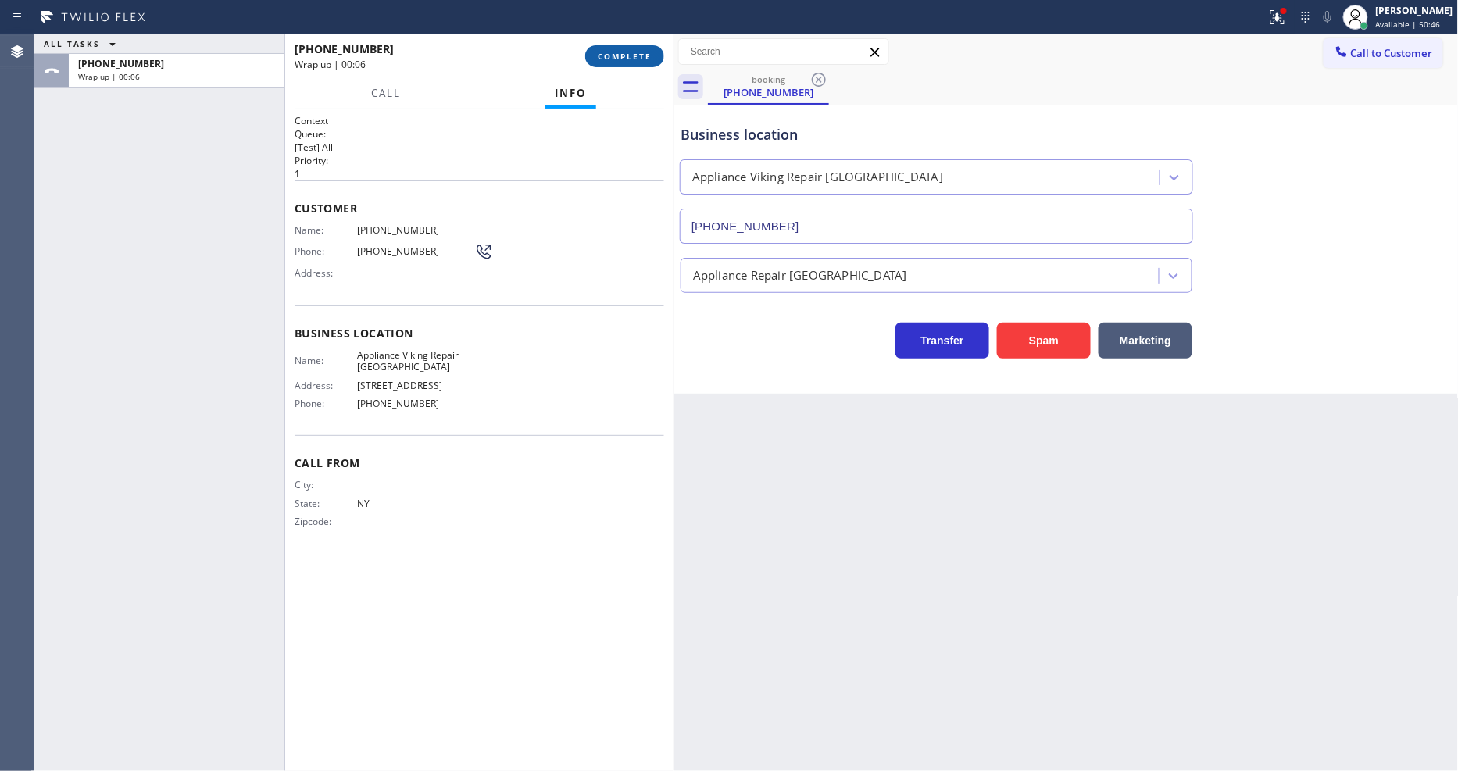
click at [655, 55] on button "COMPLETE" at bounding box center [624, 56] width 79 height 22
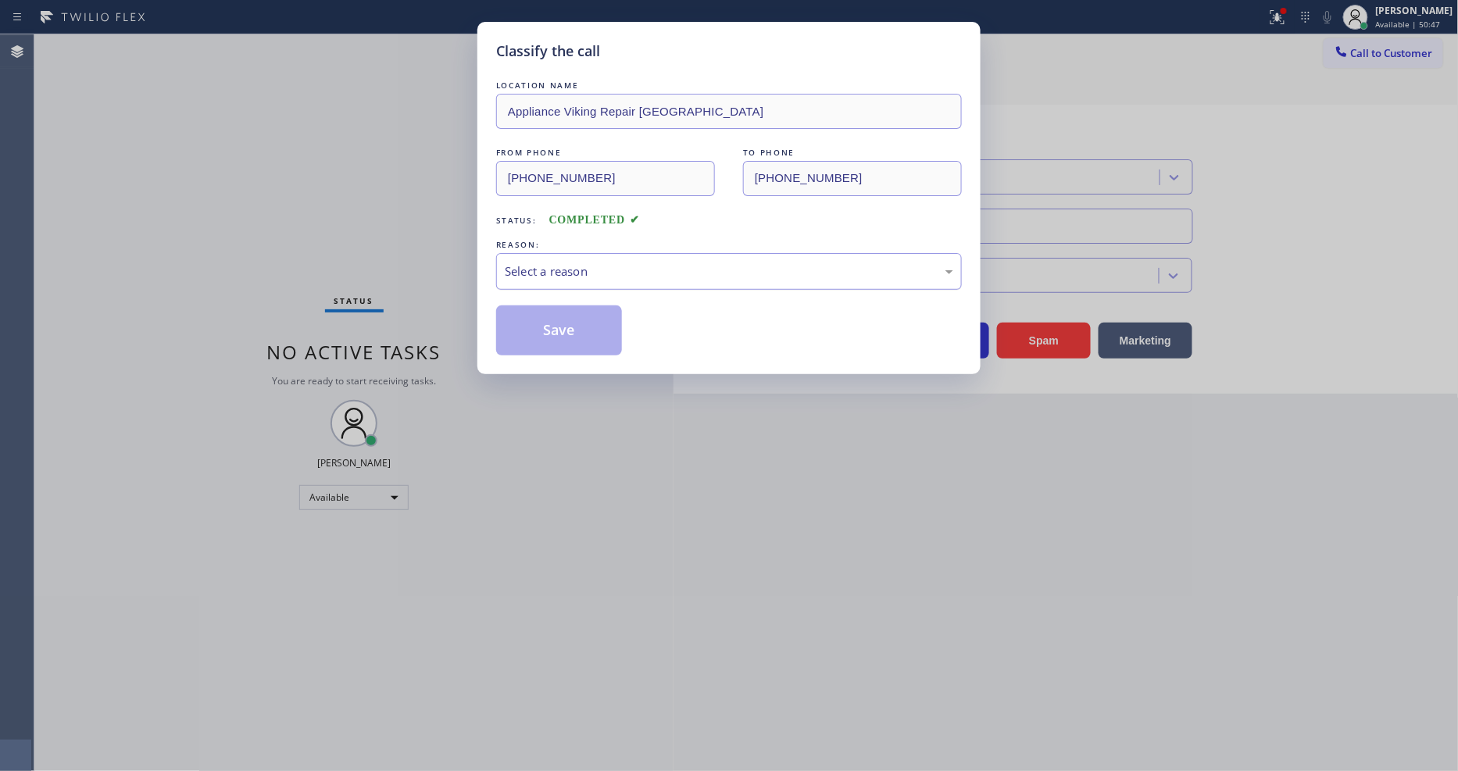
click at [541, 270] on div "Select a reason" at bounding box center [729, 272] width 449 height 18
click at [536, 334] on button "Save" at bounding box center [559, 331] width 126 height 50
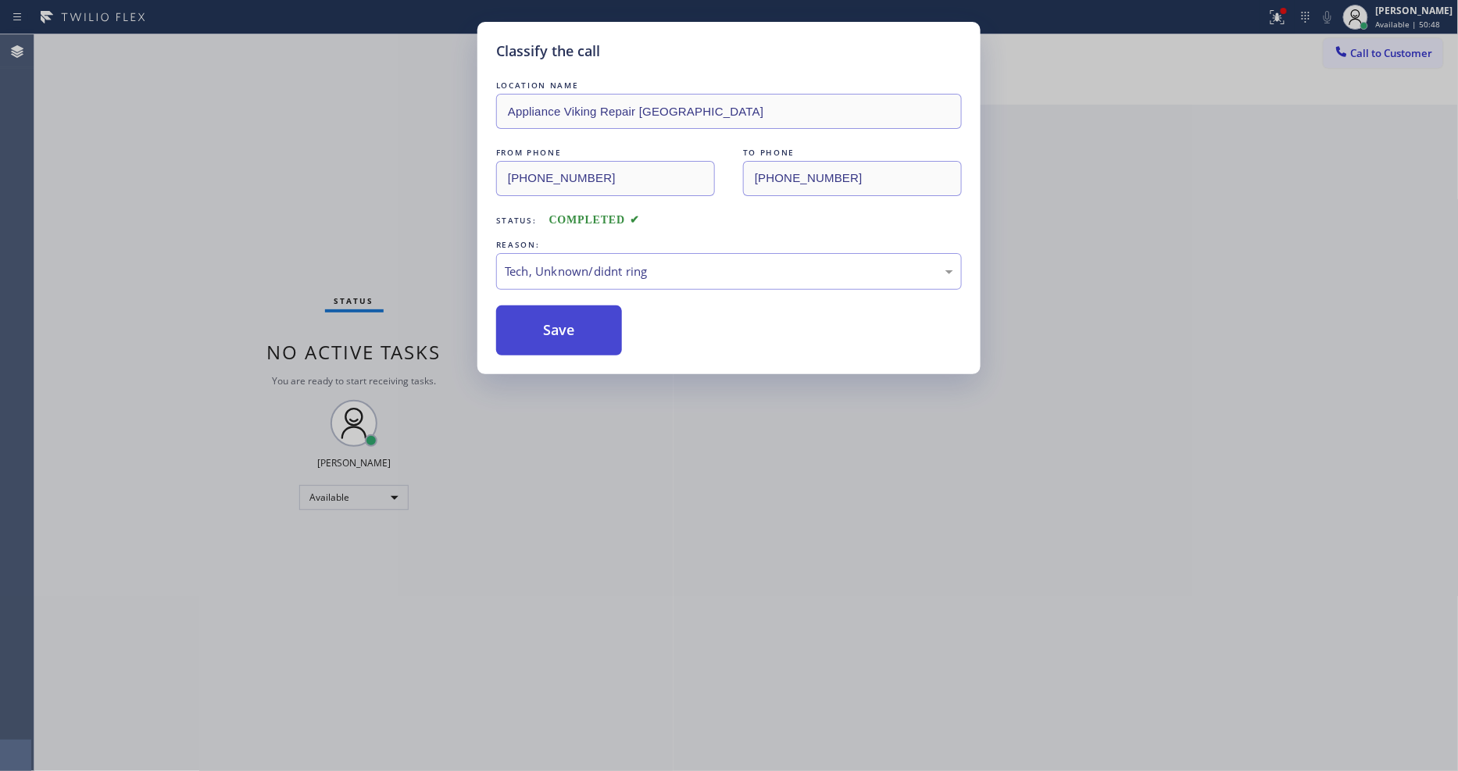
click at [536, 334] on button "Save" at bounding box center [559, 331] width 126 height 50
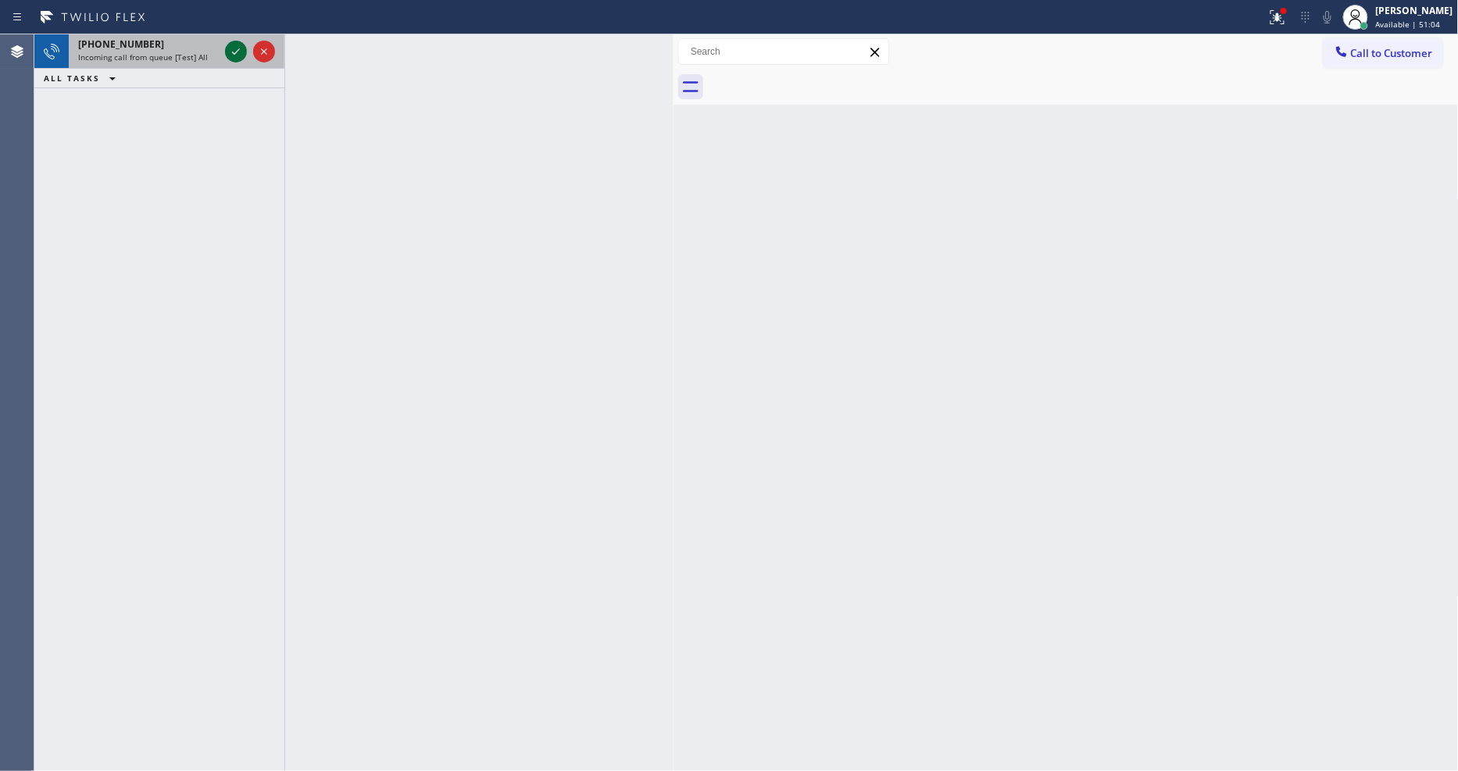
click at [228, 52] on icon at bounding box center [236, 51] width 19 height 19
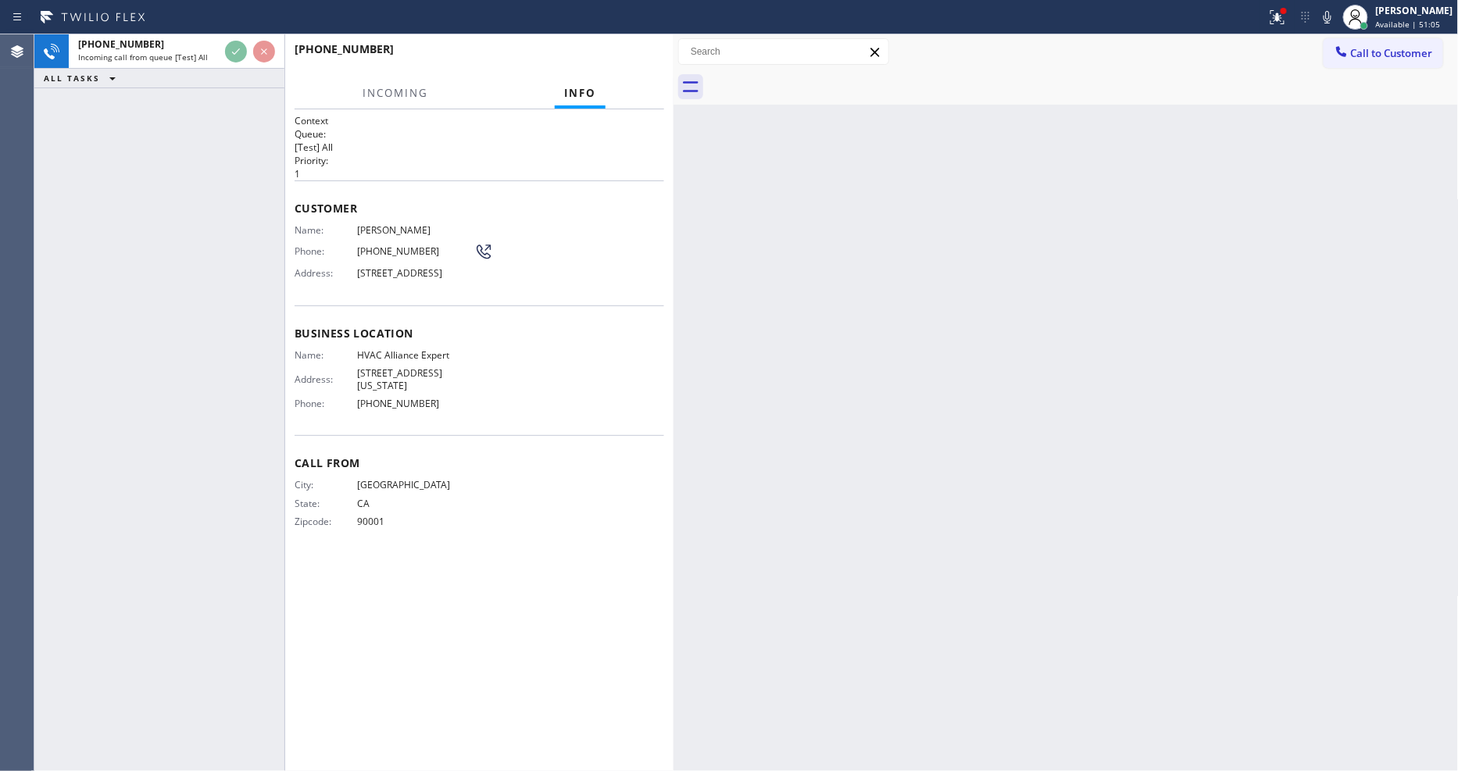
click at [496, 147] on p "[Test] All" at bounding box center [480, 147] width 370 height 13
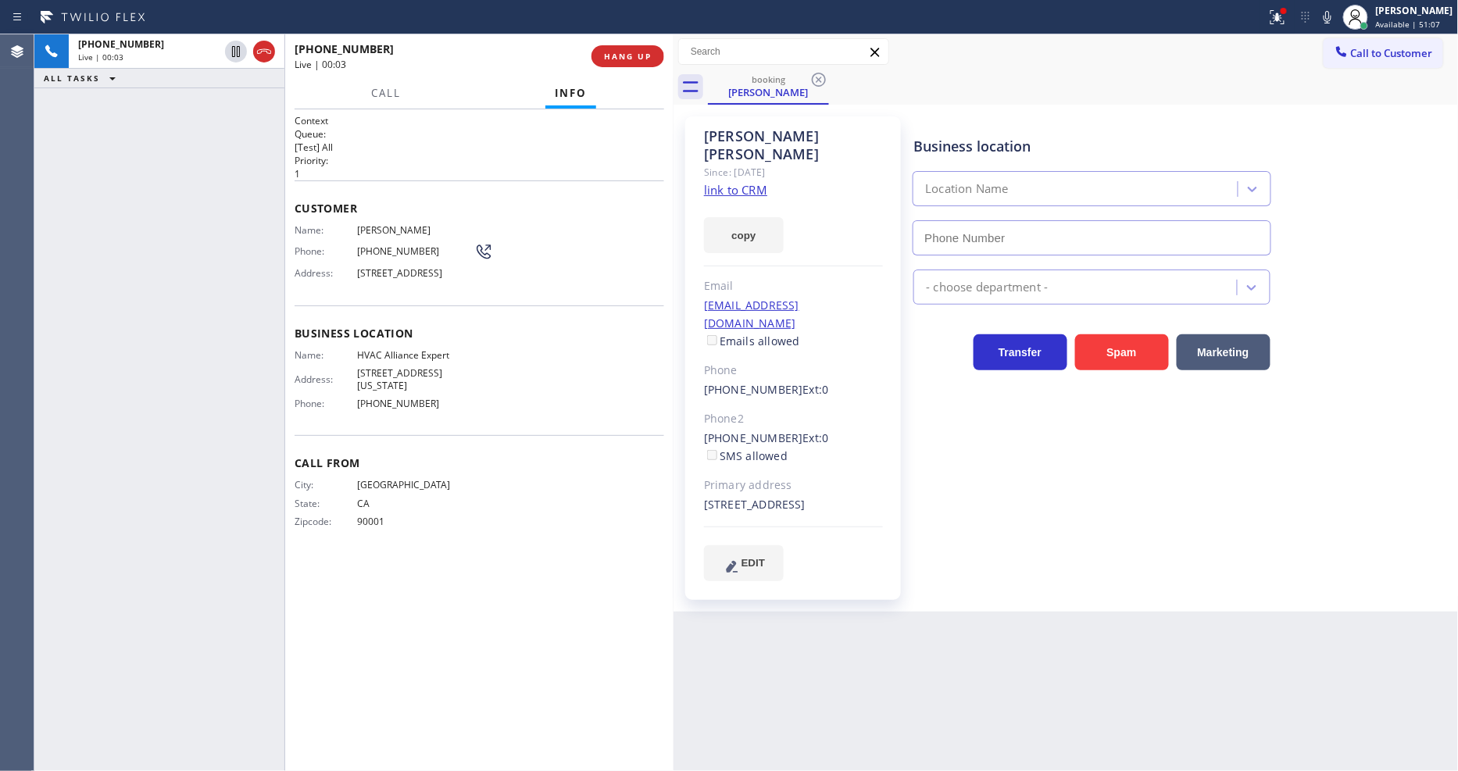
type input "[PHONE_NUMBER]"
click at [739, 182] on link "link to CRM" at bounding box center [735, 190] width 63 height 16
click at [651, 57] on span "HANG UP" at bounding box center [628, 56] width 48 height 11
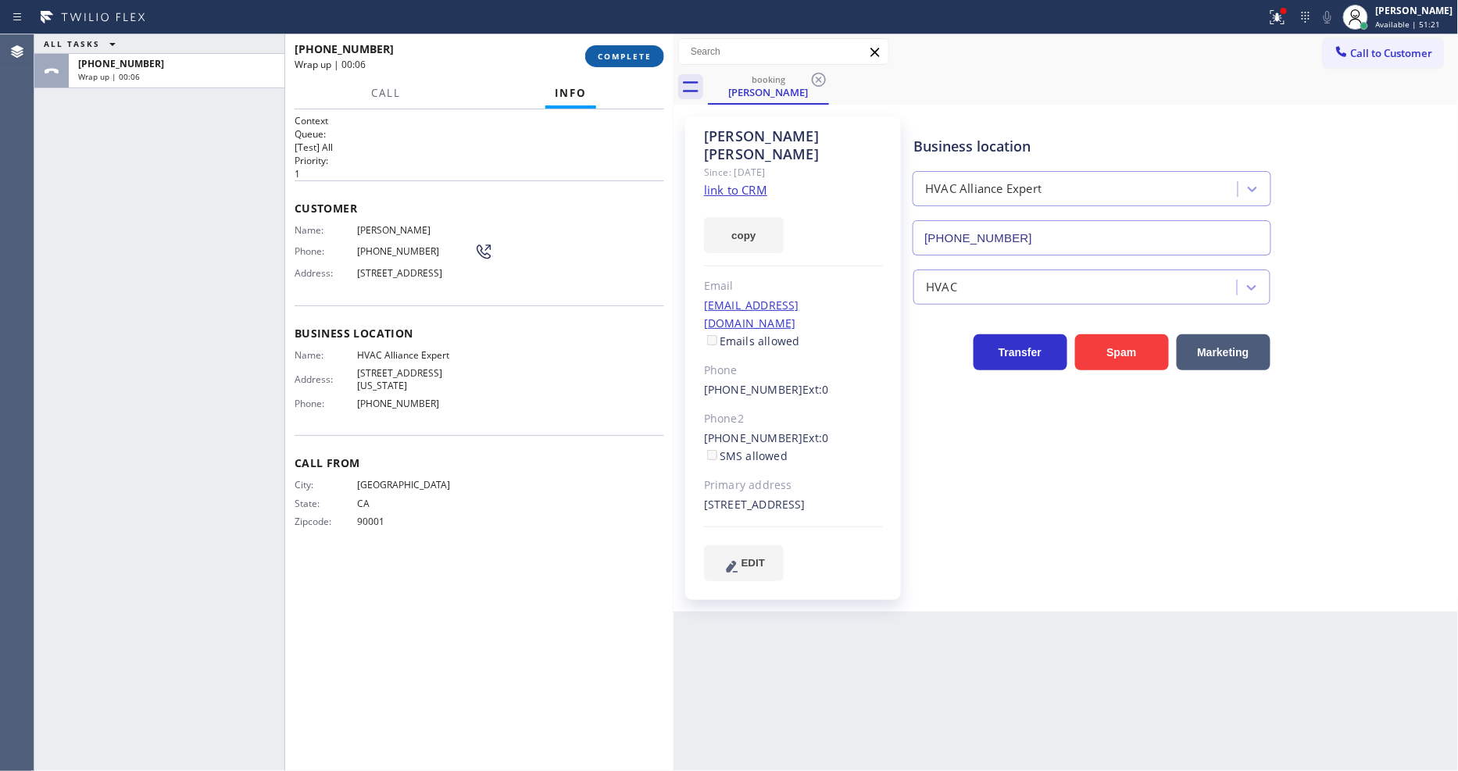
click at [631, 53] on span "COMPLETE" at bounding box center [625, 56] width 54 height 11
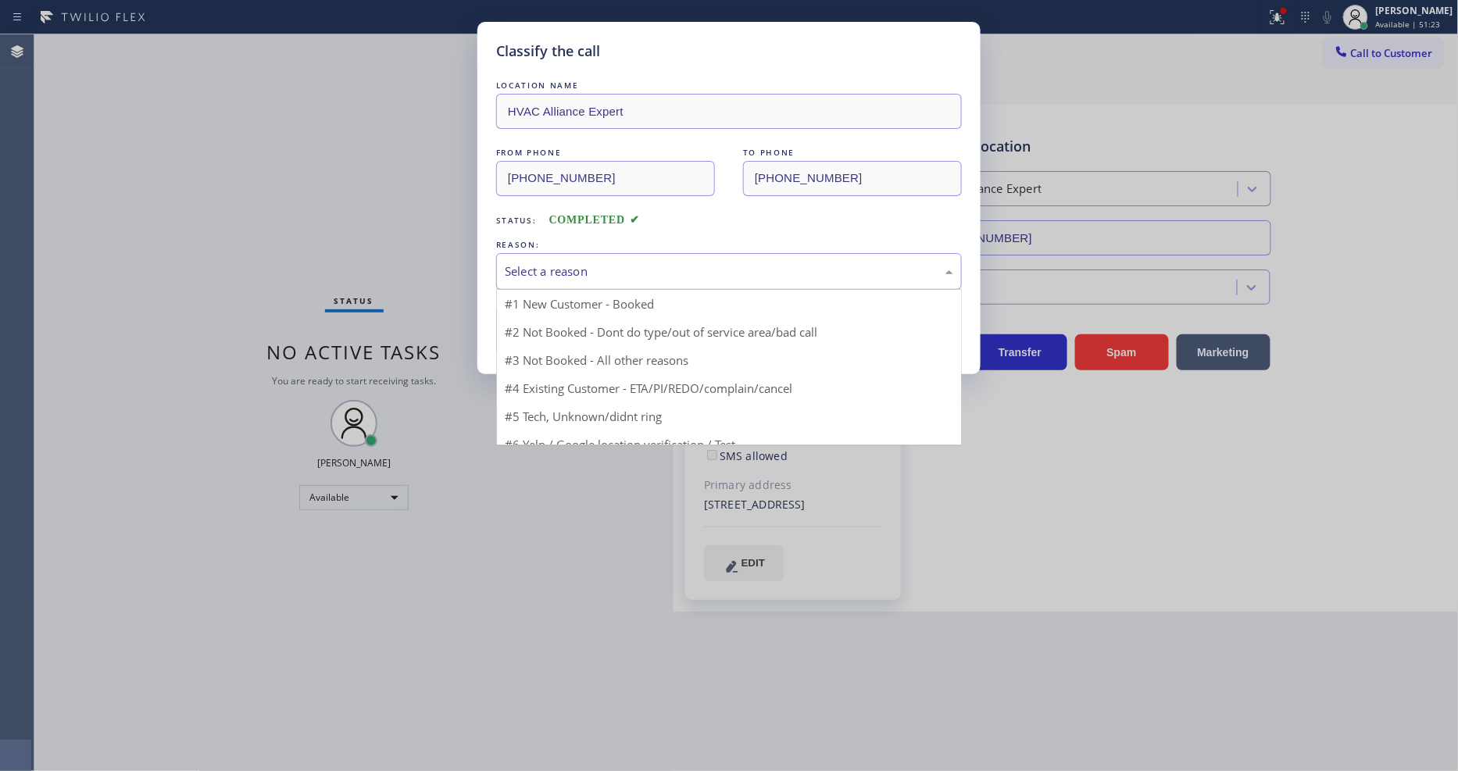
click at [544, 253] on div "Select a reason" at bounding box center [729, 271] width 466 height 37
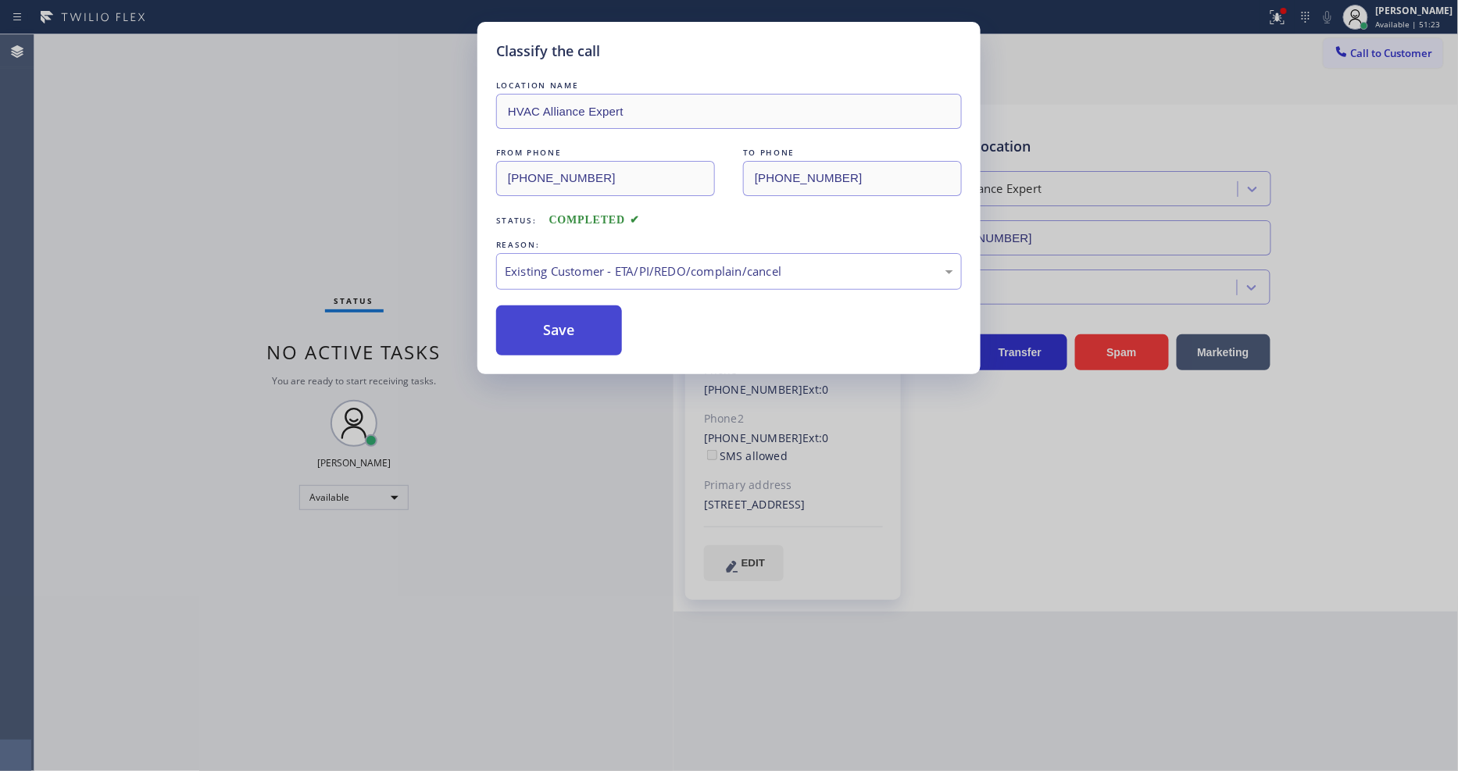
click at [545, 325] on button "Save" at bounding box center [559, 331] width 126 height 50
click at [546, 325] on button "Save" at bounding box center [559, 331] width 126 height 50
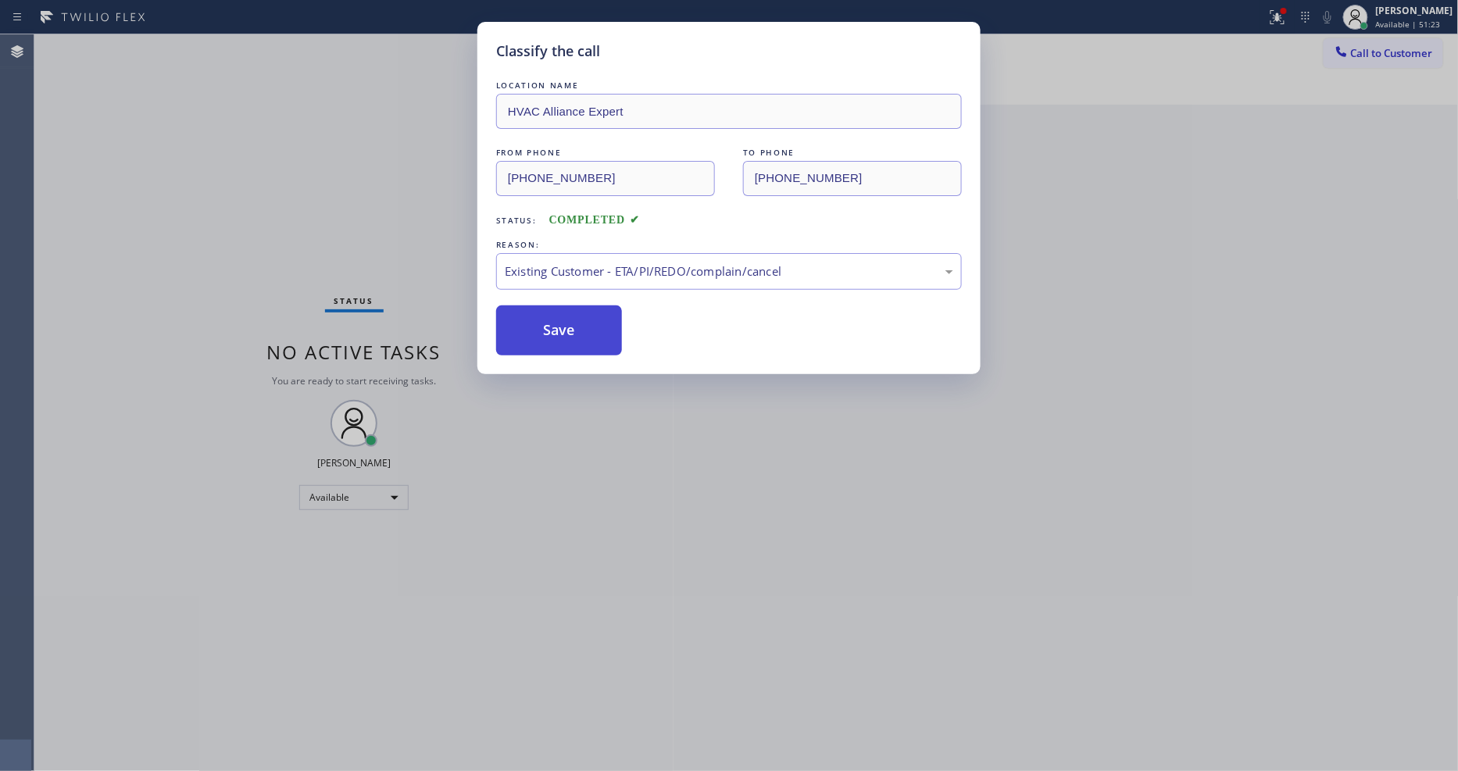
click at [546, 325] on button "Save" at bounding box center [559, 331] width 126 height 50
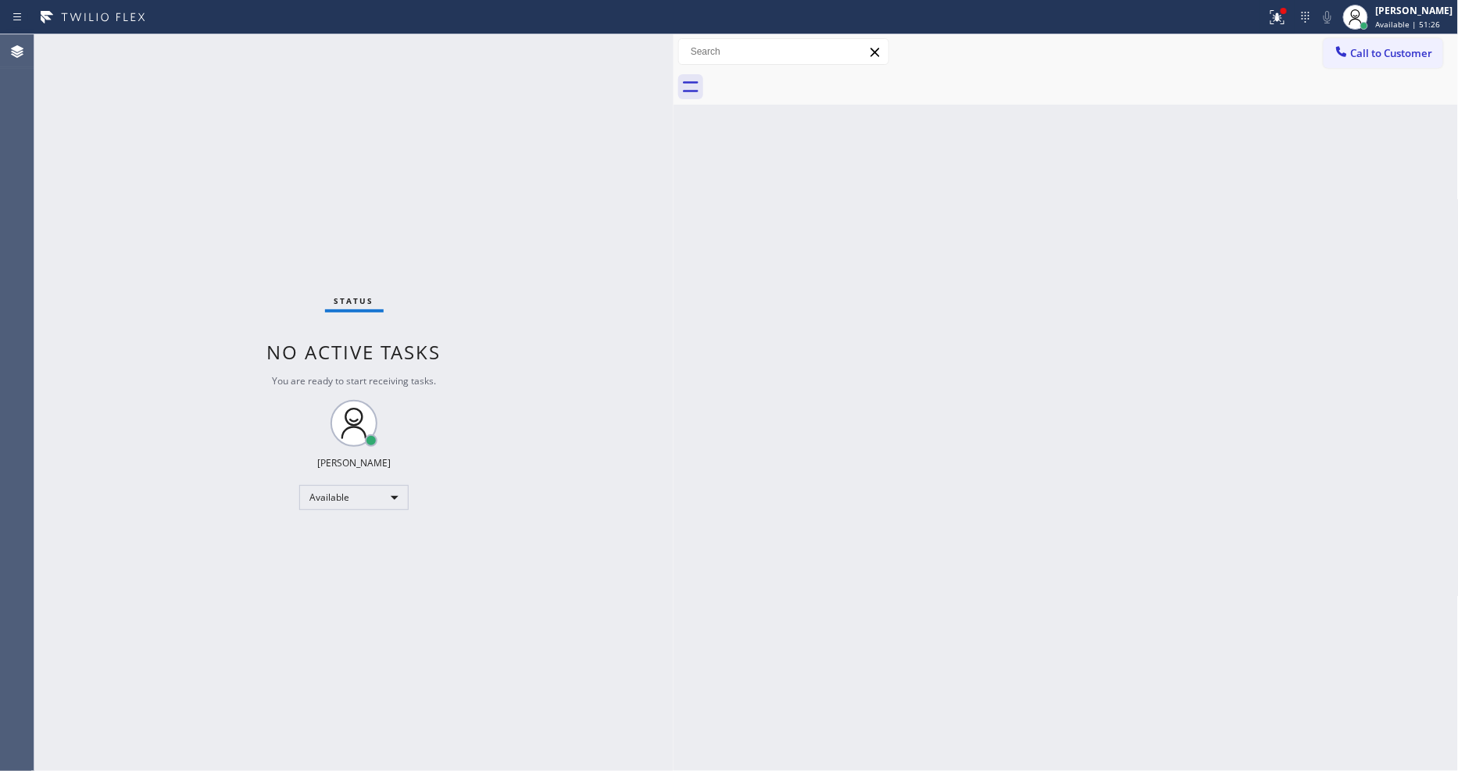
click at [587, 541] on div "Status No active tasks You are ready to start receiving tasks. [PERSON_NAME] Av…" at bounding box center [353, 402] width 639 height 737
drag, startPoint x: 1300, startPoint y: 20, endPoint x: 1290, endPoint y: 108, distance: 88.0
click at [1287, 19] on icon at bounding box center [1277, 17] width 19 height 19
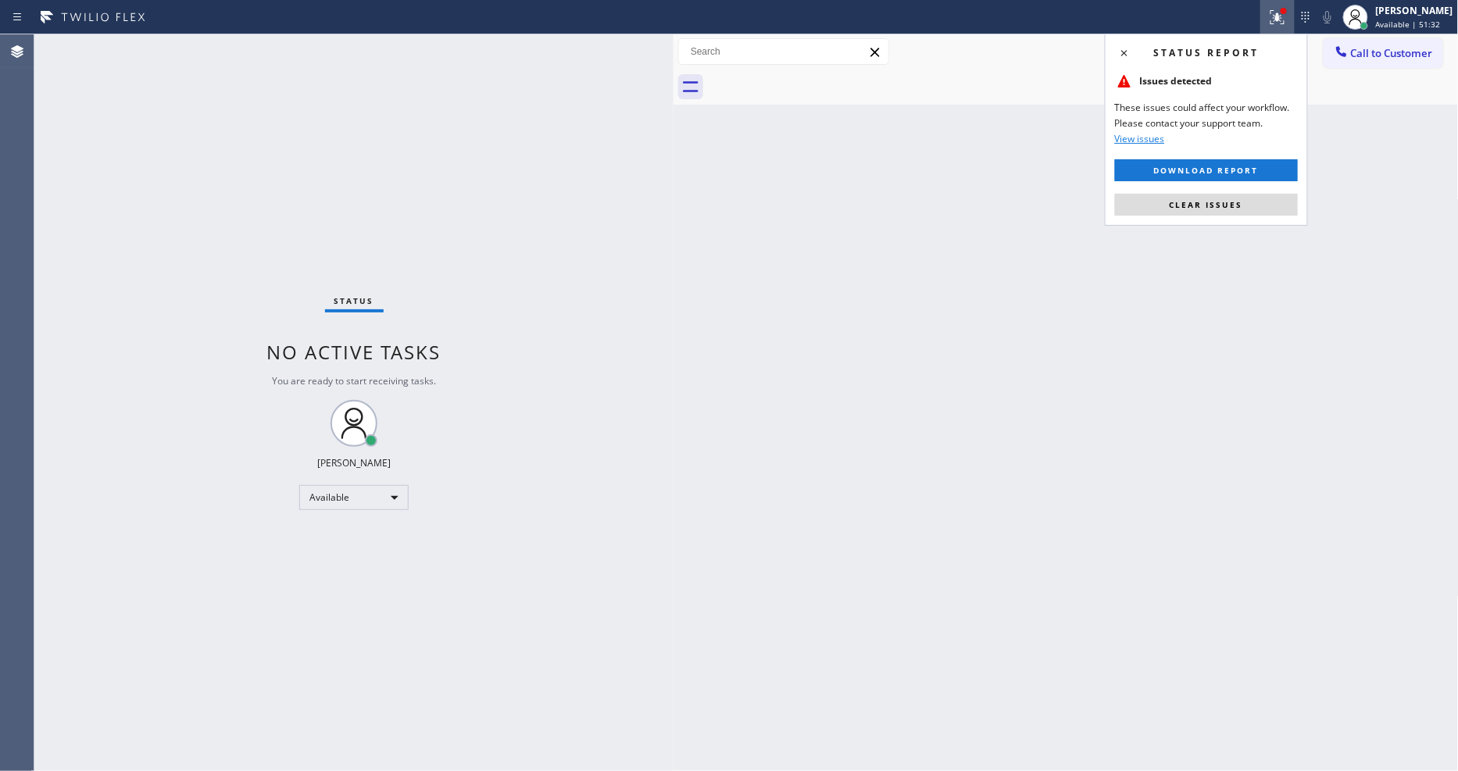
drag, startPoint x: 1255, startPoint y: 192, endPoint x: 1100, endPoint y: 294, distance: 185.1
click at [1256, 193] on div "Status report Issues detected These issues could affect your workflow. Please c…" at bounding box center [1206, 130] width 203 height 192
click at [1211, 207] on span "Clear issues" at bounding box center [1206, 204] width 73 height 11
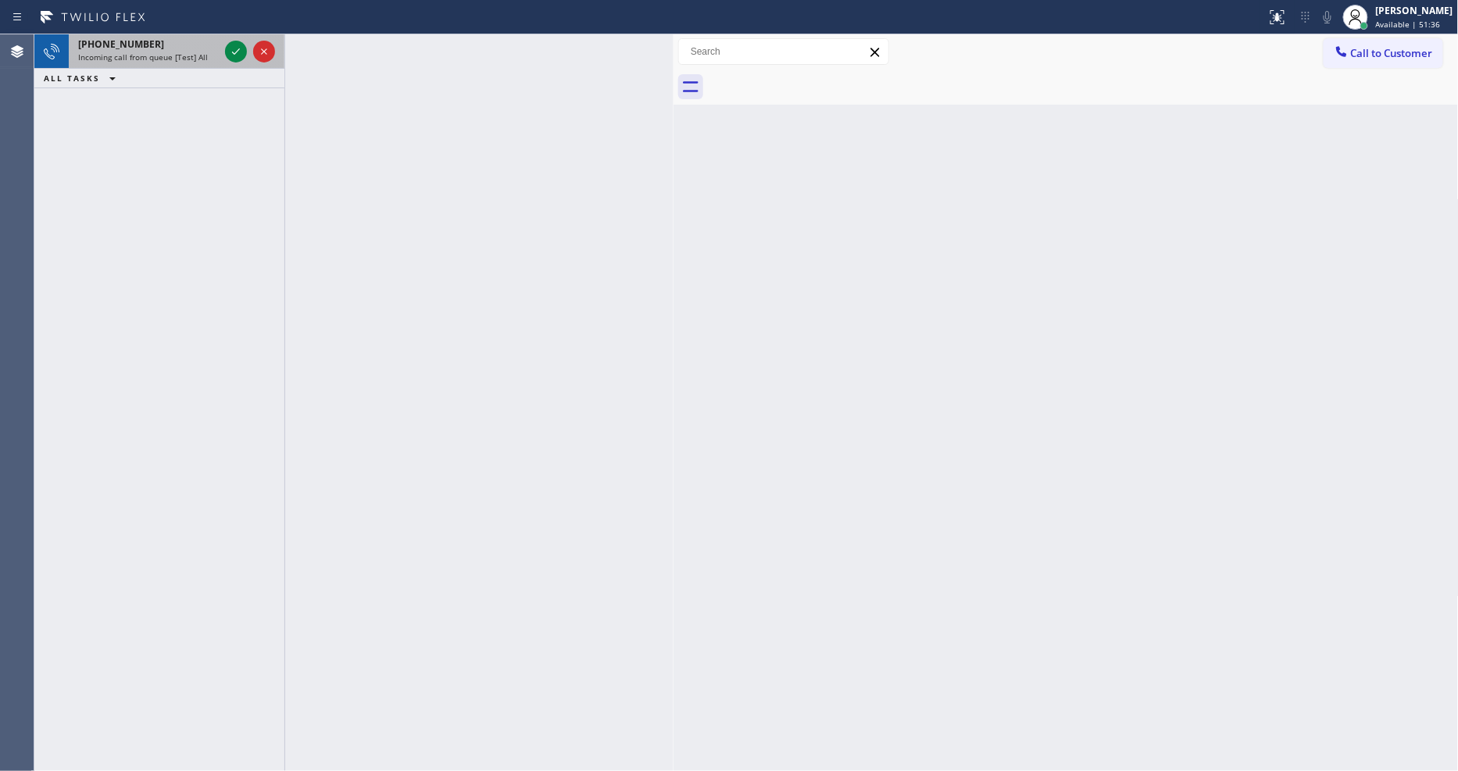
drag, startPoint x: 194, startPoint y: 55, endPoint x: 220, endPoint y: 52, distance: 26.0
click at [194, 55] on span "Incoming call from queue [Test] All" at bounding box center [143, 57] width 130 height 11
click at [231, 38] on div at bounding box center [250, 51] width 56 height 34
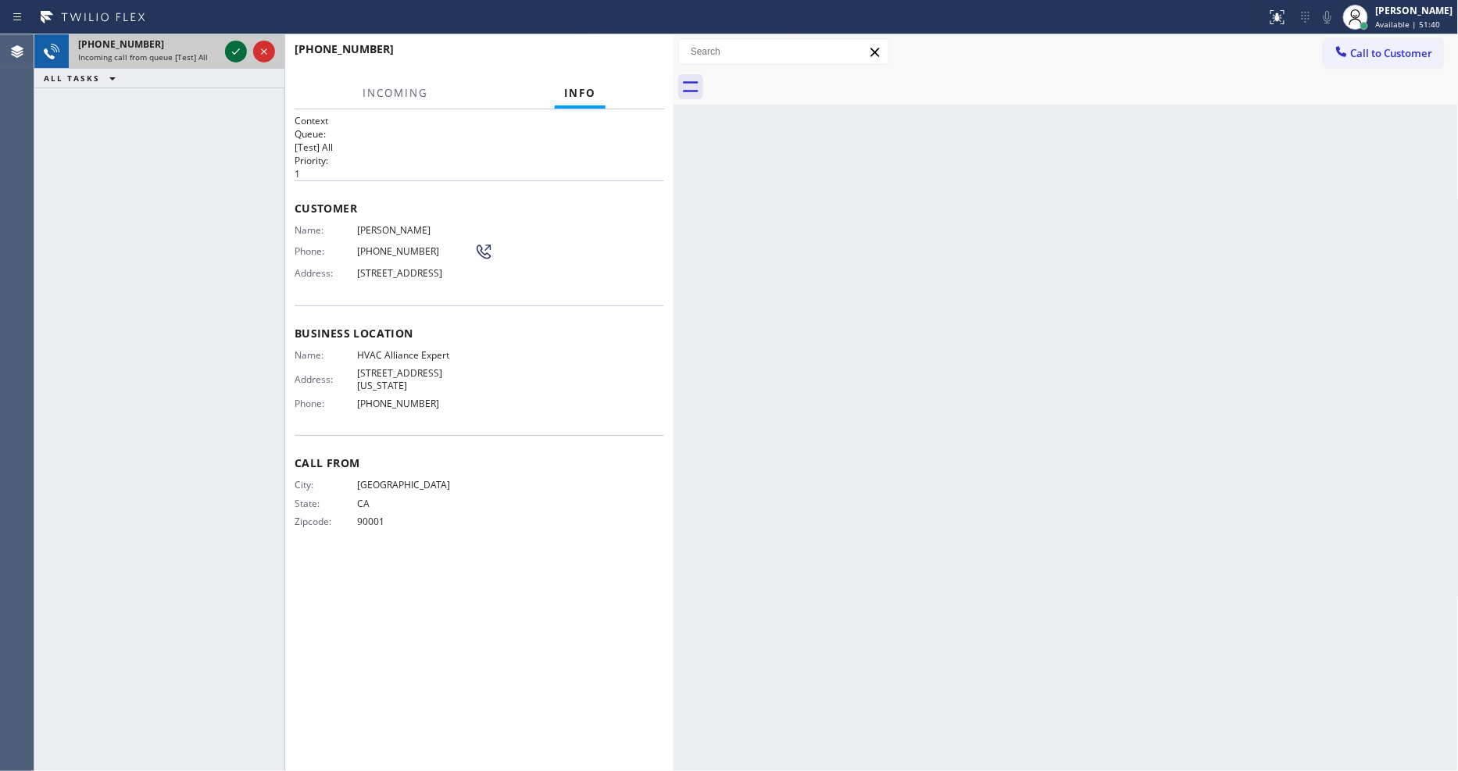
click at [230, 45] on icon at bounding box center [236, 51] width 19 height 19
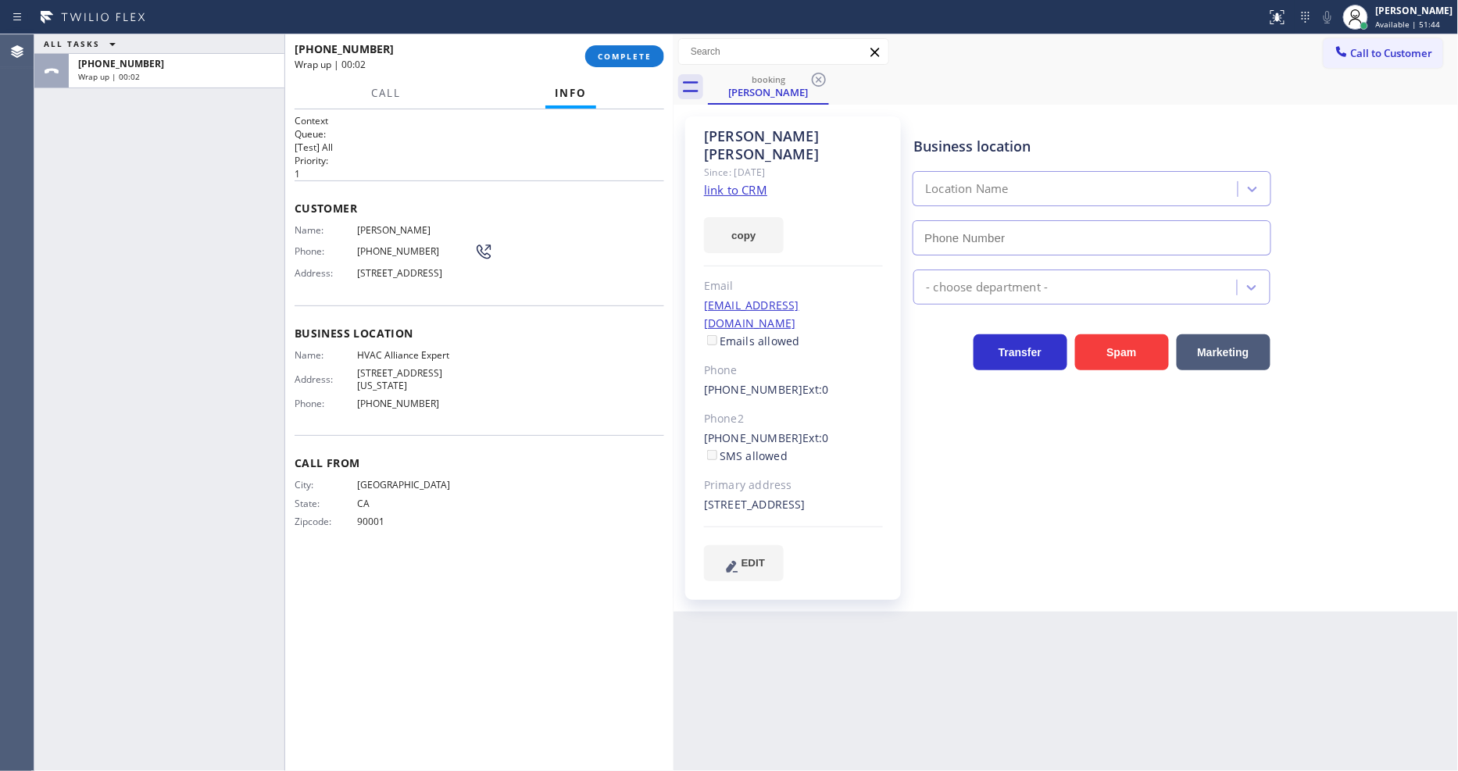
type input "[PHONE_NUMBER]"
click at [1029, 592] on div "[PERSON_NAME] Since: [DATE] link to CRM copy Email [EMAIL_ADDRESS][DOMAIN_NAME]…" at bounding box center [1066, 358] width 785 height 507
click at [1020, 449] on div "Business location HVAC Alliance Expert [PHONE_NUMBER] HVAC Transfer Spam Market…" at bounding box center [1182, 348] width 544 height 456
click at [1312, 9] on div "[PERSON_NAME]" at bounding box center [1414, 10] width 77 height 13
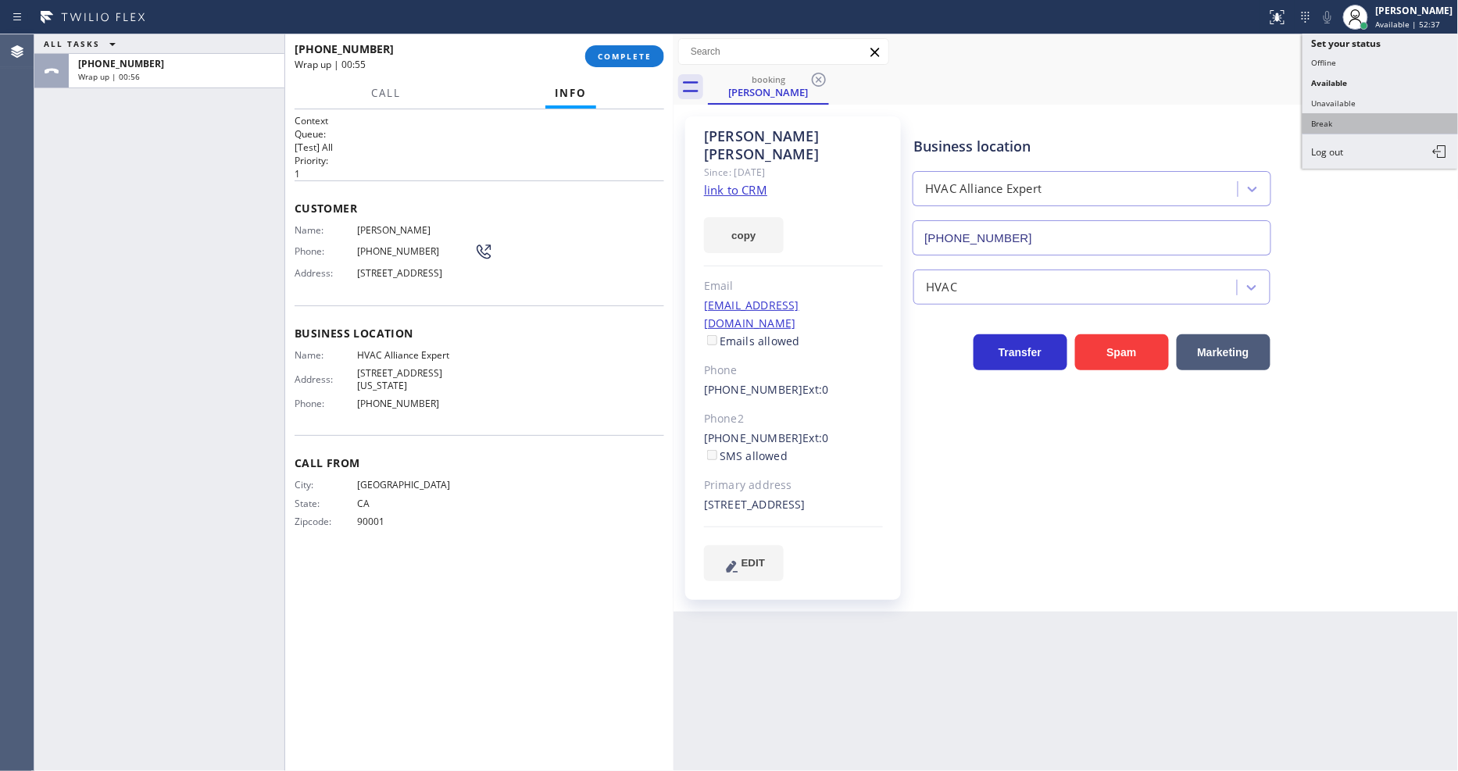
click at [1312, 121] on button "Break" at bounding box center [1381, 123] width 156 height 20
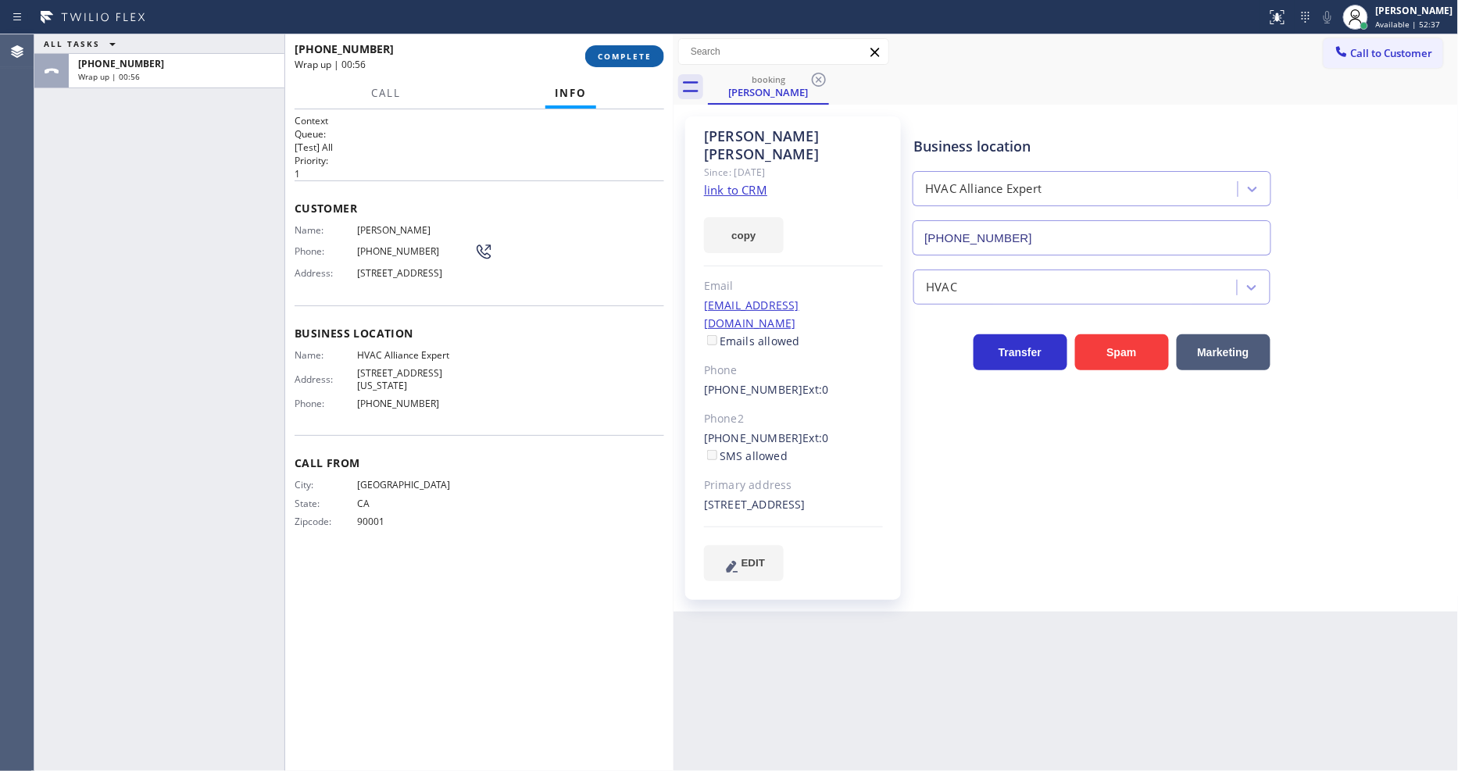
click at [616, 56] on span "COMPLETE" at bounding box center [625, 56] width 54 height 11
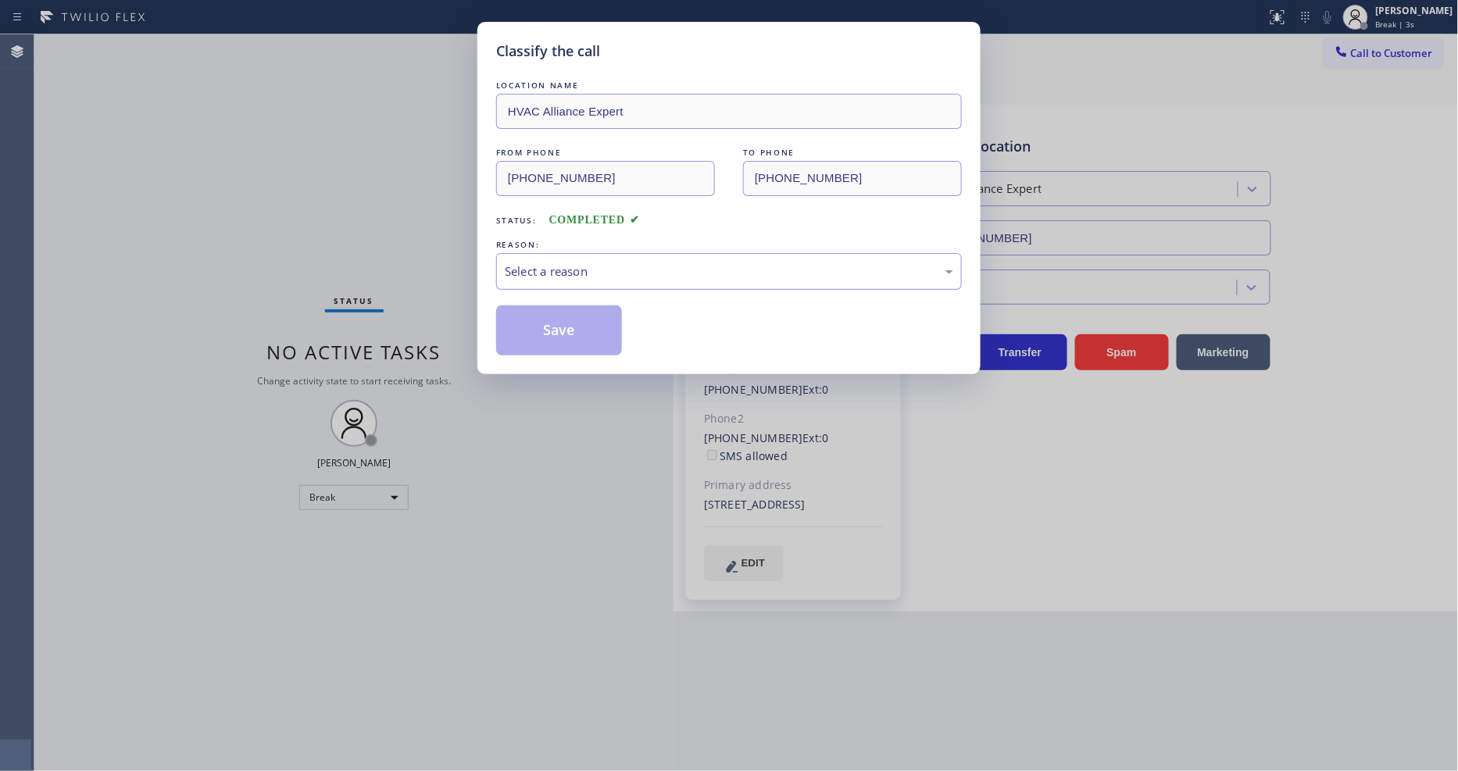
click at [547, 270] on div "Select a reason" at bounding box center [729, 272] width 449 height 18
click at [528, 324] on button "Save" at bounding box center [559, 331] width 126 height 50
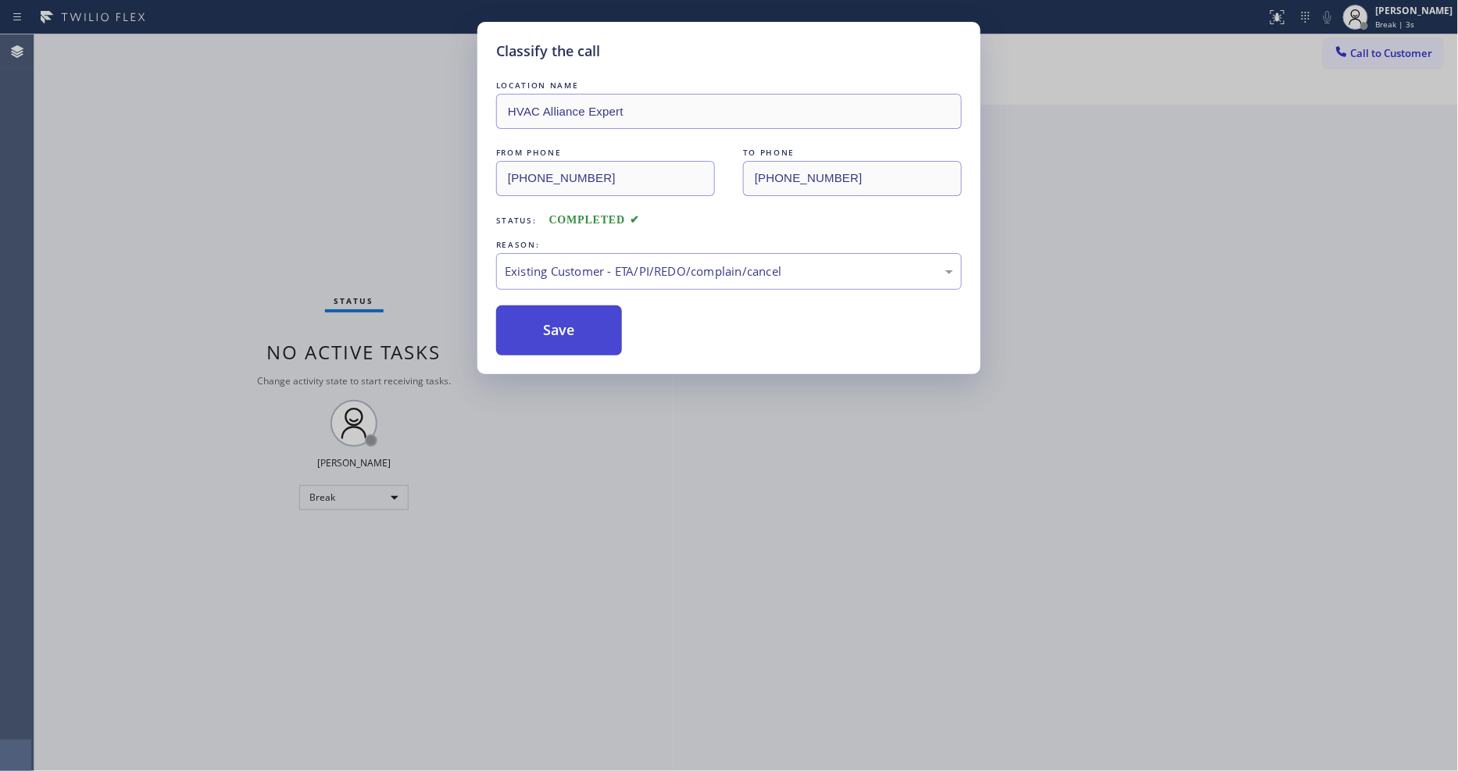
click at [528, 324] on button "Save" at bounding box center [559, 331] width 126 height 50
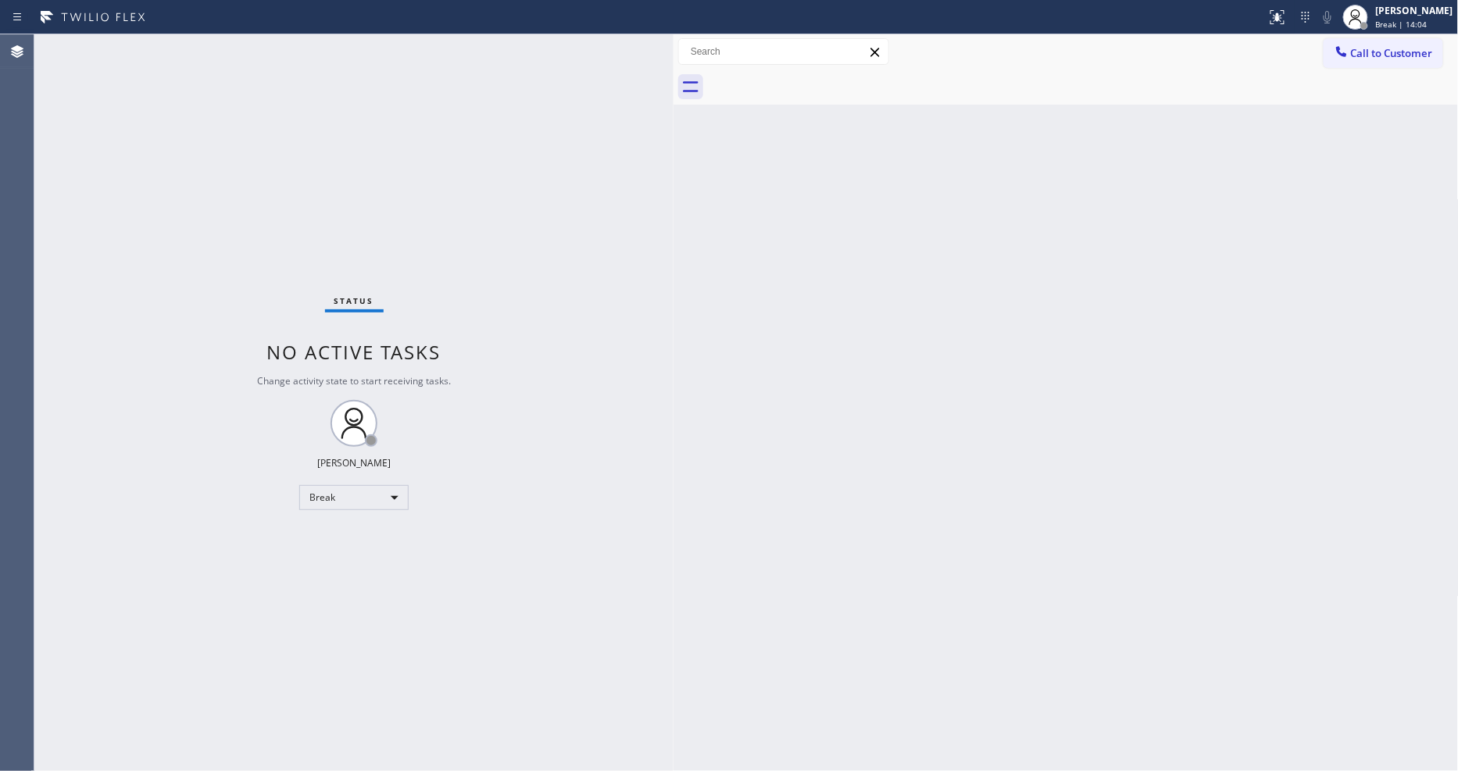
click at [1311, 270] on div "Back to Dashboard Change Sender ID Customers Technicians Select a contact Outbo…" at bounding box center [1066, 402] width 785 height 737
click at [319, 488] on div "Break" at bounding box center [353, 497] width 109 height 25
click at [314, 534] on li "Available" at bounding box center [353, 539] width 106 height 19
click at [178, 63] on div "Status No active tasks Change activity state to start receiving tasks. [PERSON_…" at bounding box center [353, 402] width 639 height 737
drag, startPoint x: 512, startPoint y: 286, endPoint x: 441, endPoint y: 391, distance: 126.6
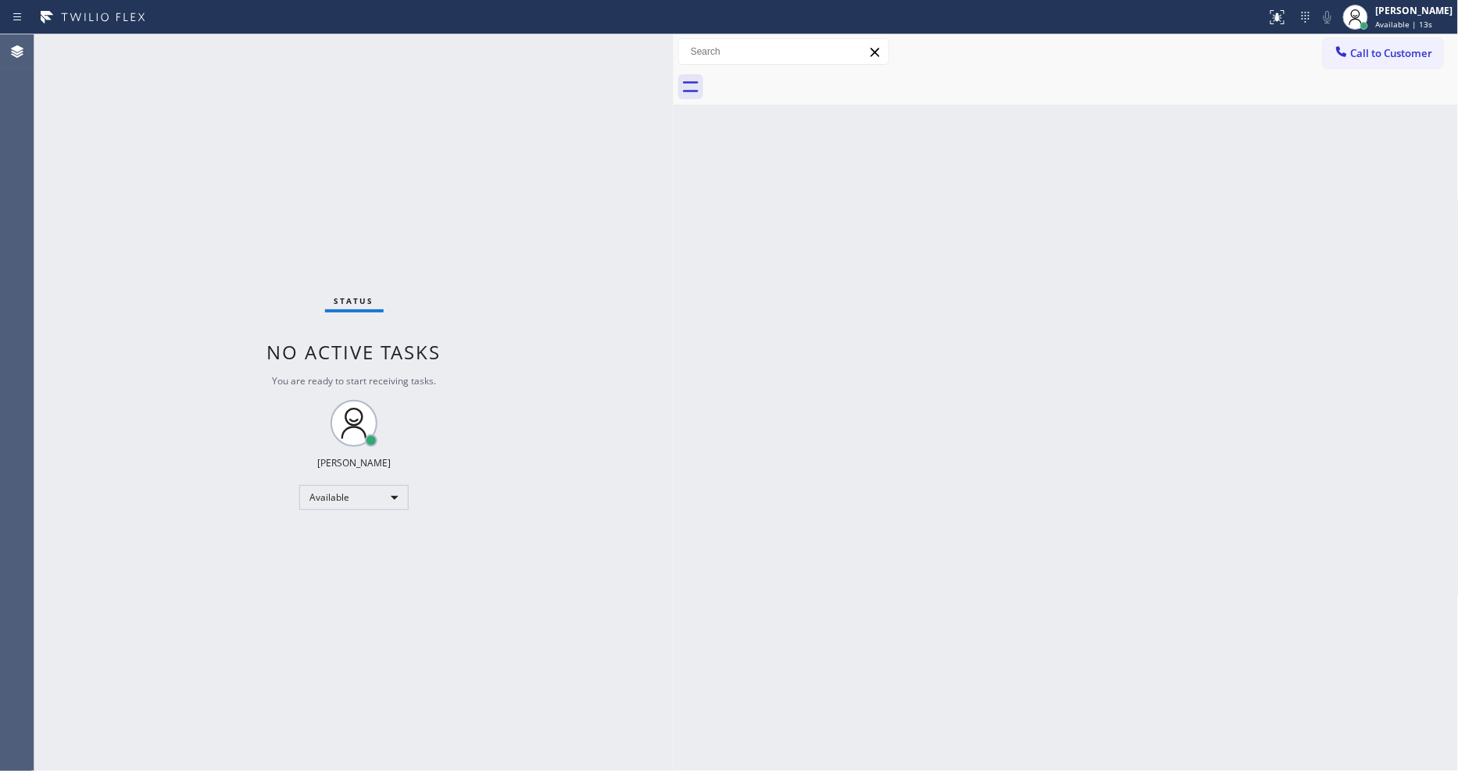
click at [512, 285] on div "Status No active tasks You are ready to start receiving tasks. [PERSON_NAME] Av…" at bounding box center [353, 402] width 639 height 737
click at [1063, 446] on div "Back to Dashboard Change Sender ID Customers Technicians Select a contact Outbo…" at bounding box center [1066, 402] width 785 height 737
click at [682, 450] on div "Back to Dashboard Change Sender ID Customers Technicians Select a contact Outbo…" at bounding box center [1066, 402] width 785 height 737
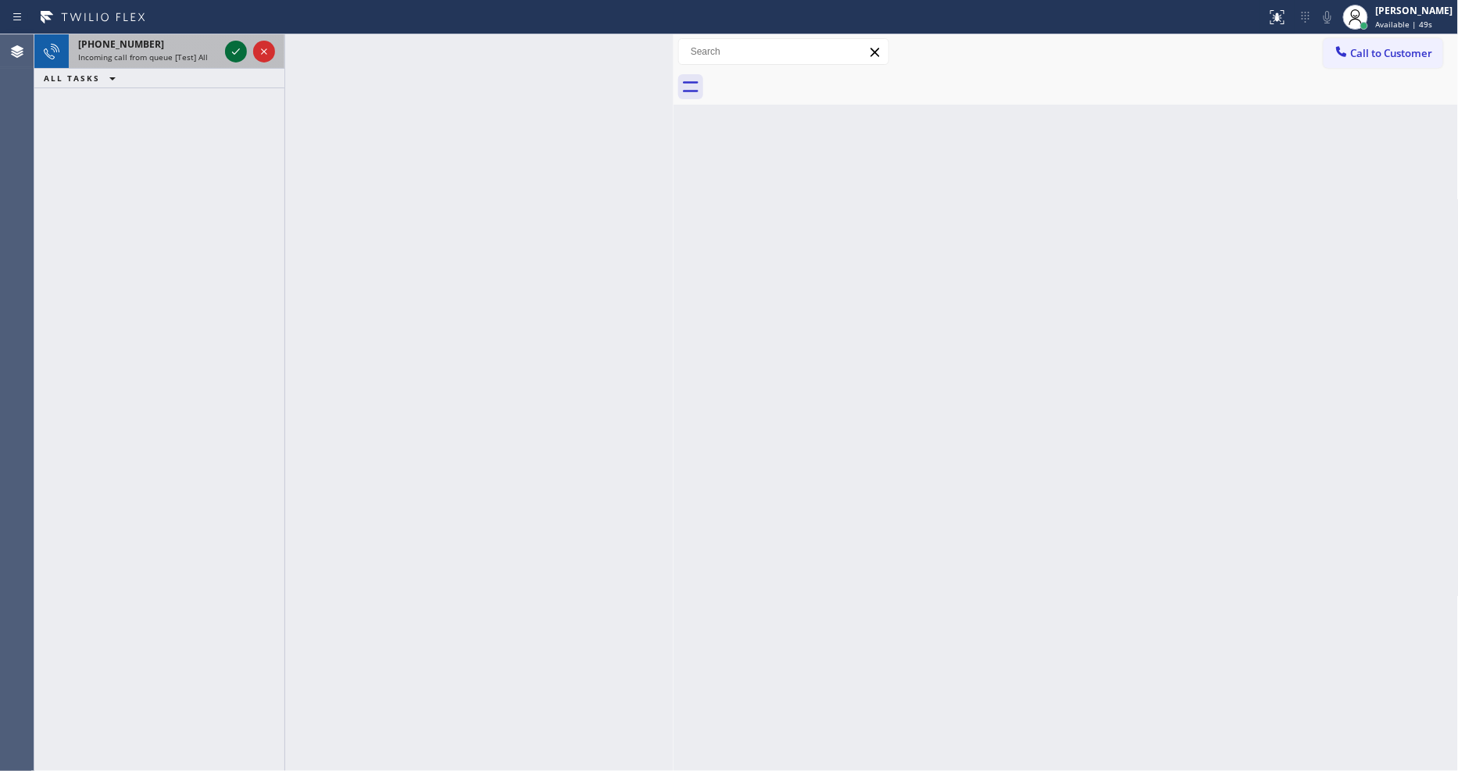
click at [234, 51] on icon at bounding box center [236, 51] width 19 height 19
click at [231, 50] on icon at bounding box center [236, 51] width 19 height 19
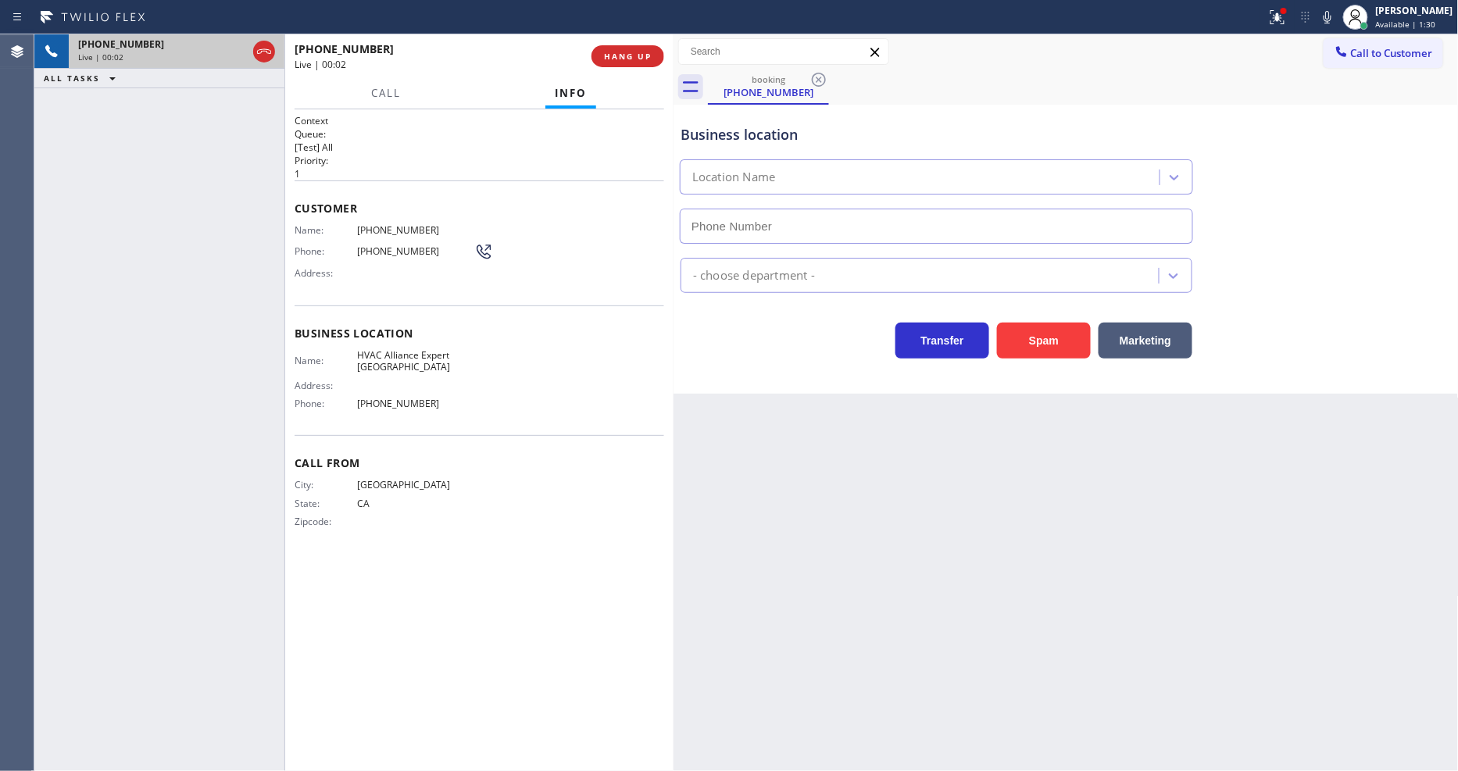
type input "[PHONE_NUMBER]"
click at [615, 48] on button "HANG UP" at bounding box center [628, 56] width 73 height 22
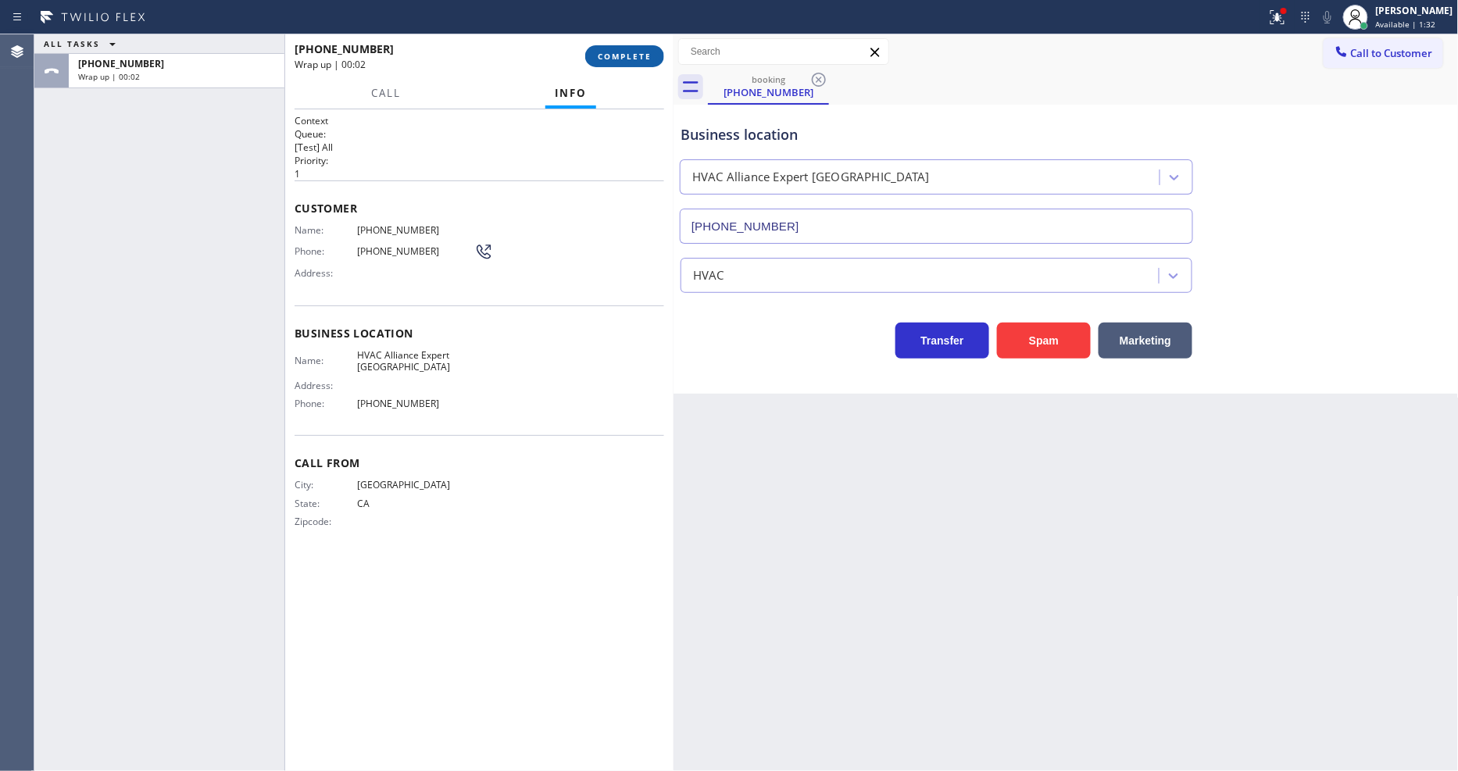
click at [615, 48] on button "COMPLETE" at bounding box center [624, 56] width 79 height 22
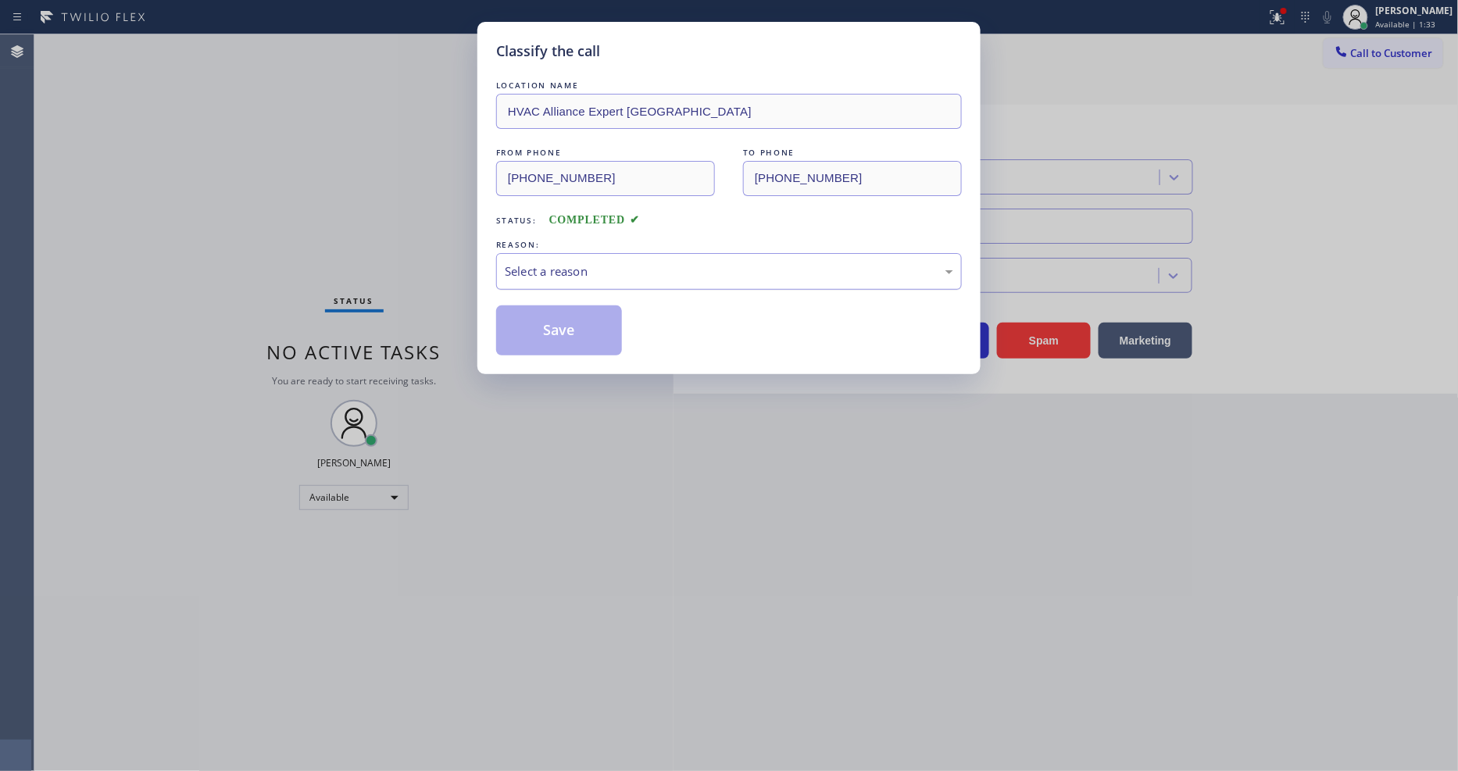
click at [565, 275] on div "Select a reason" at bounding box center [729, 271] width 466 height 37
click at [557, 339] on button "Save" at bounding box center [559, 331] width 126 height 50
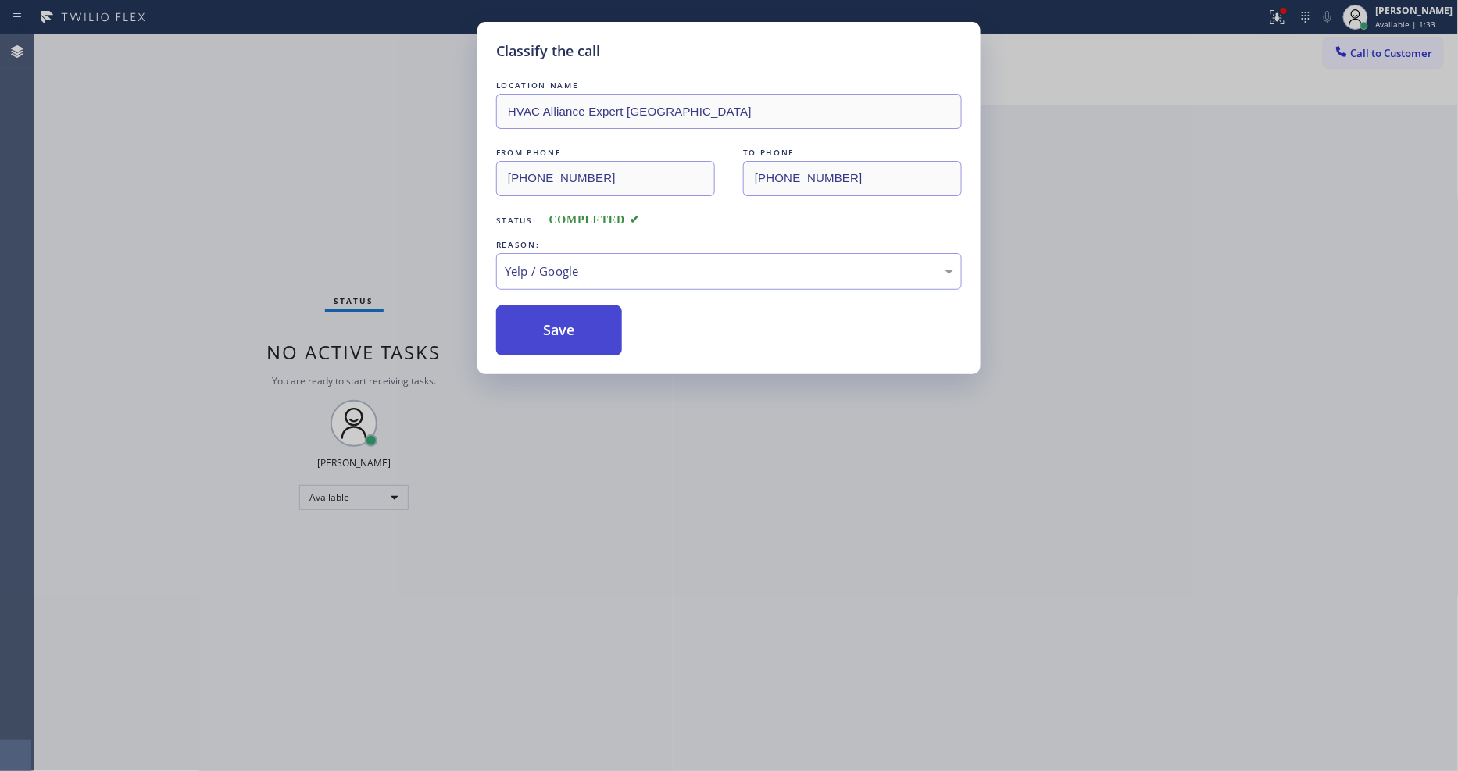
click at [557, 338] on button "Save" at bounding box center [559, 331] width 126 height 50
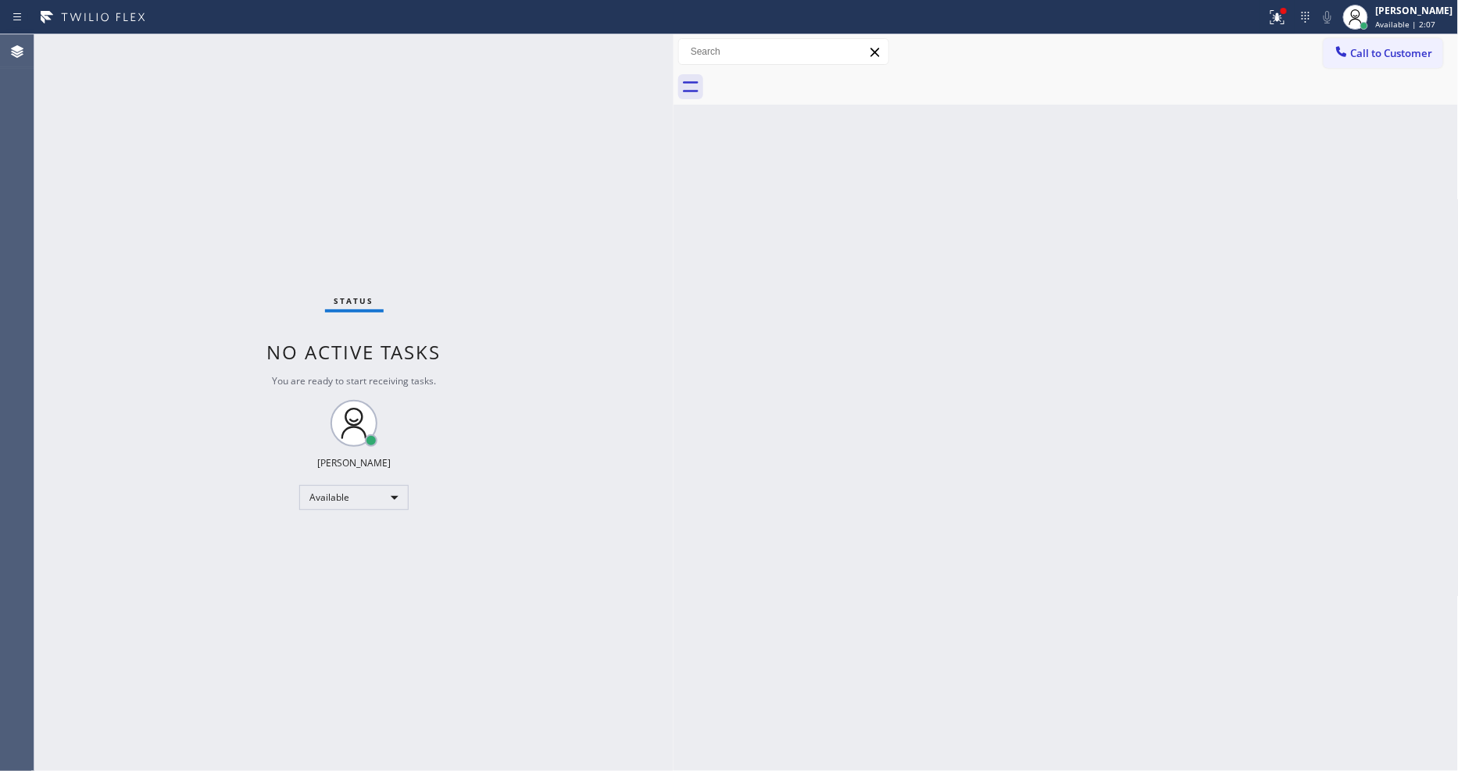
click at [1139, 320] on div "Back to Dashboard Change Sender ID Customers Technicians Select a contact Outbo…" at bounding box center [1066, 402] width 785 height 737
click at [1287, 22] on icon at bounding box center [1277, 17] width 19 height 19
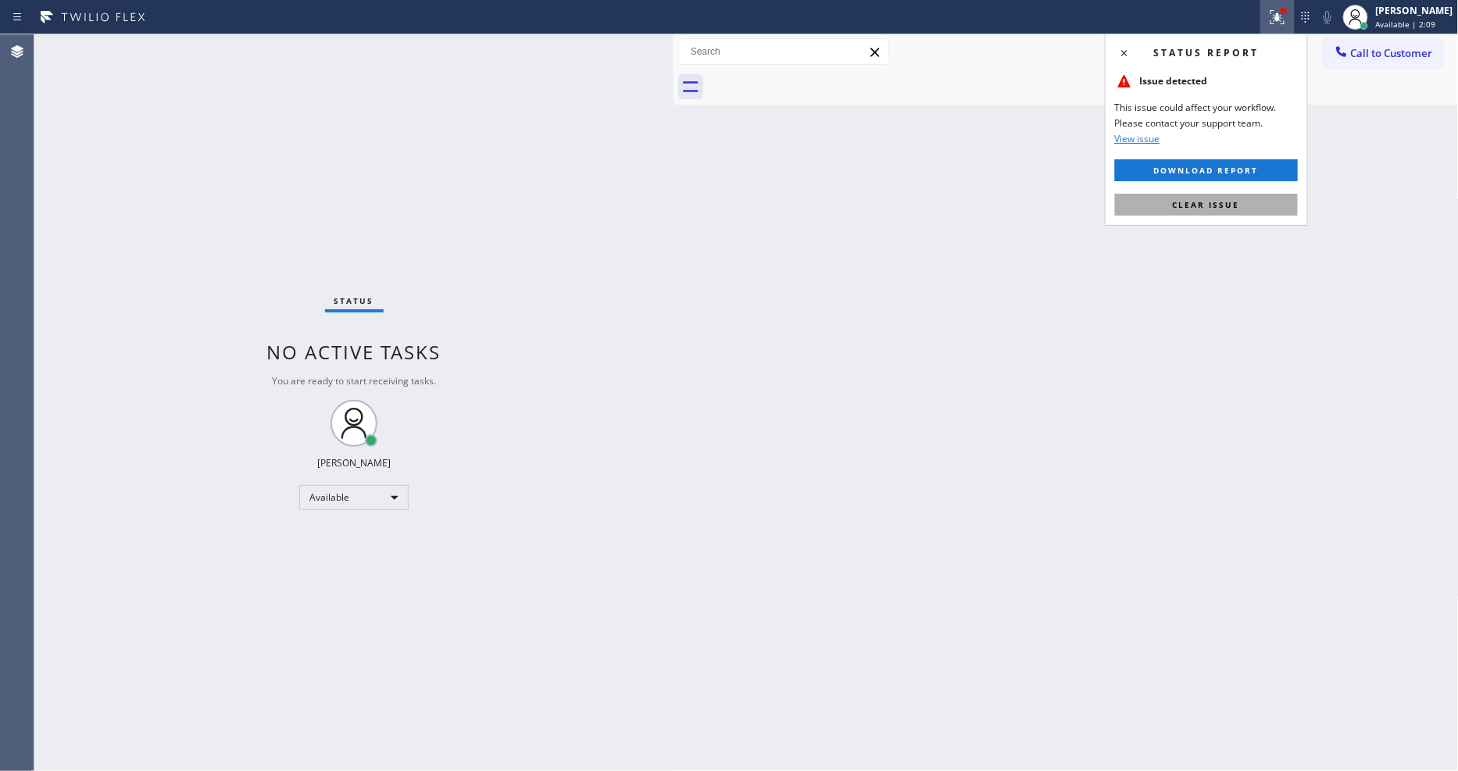
click at [1233, 208] on span "Clear issue" at bounding box center [1206, 204] width 67 height 11
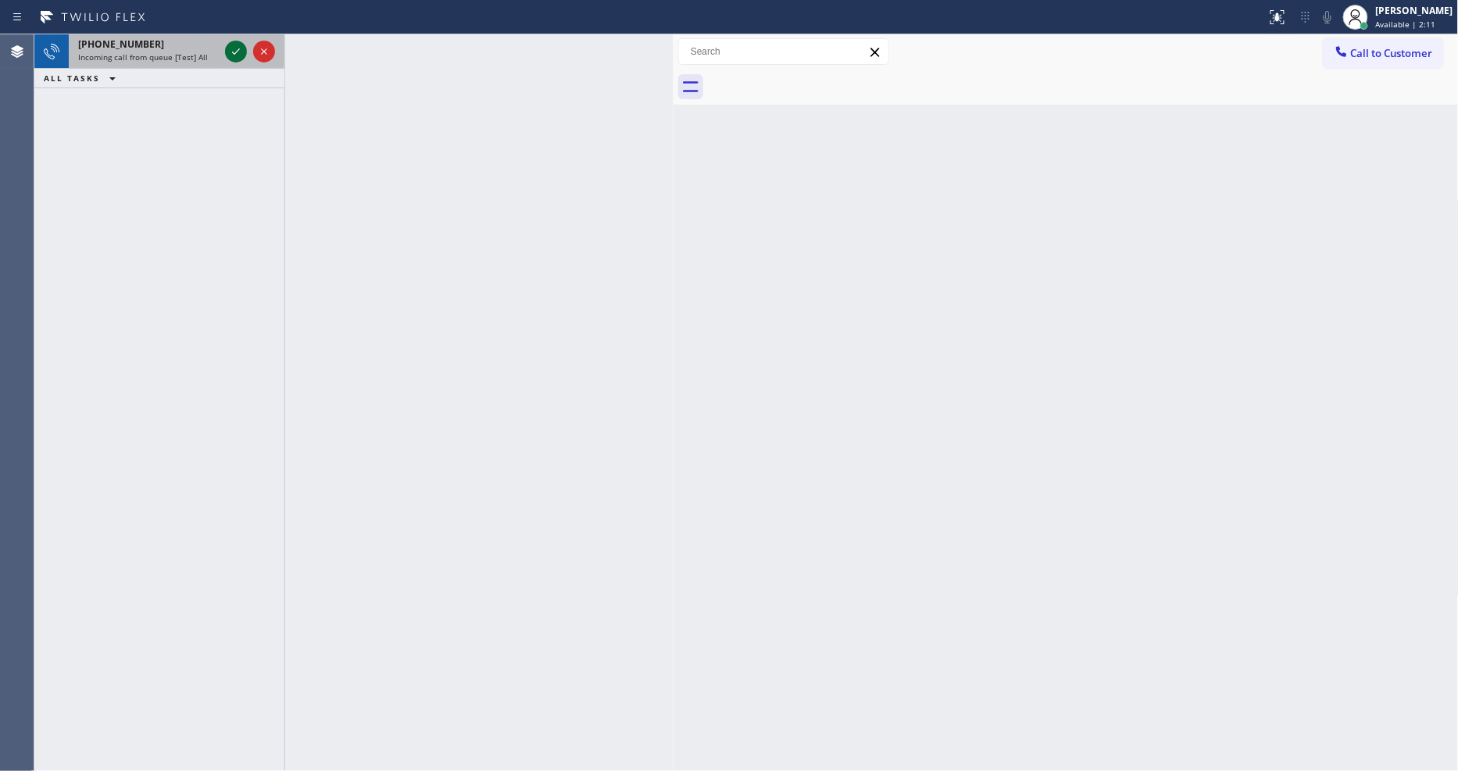
click at [238, 48] on icon at bounding box center [236, 51] width 19 height 19
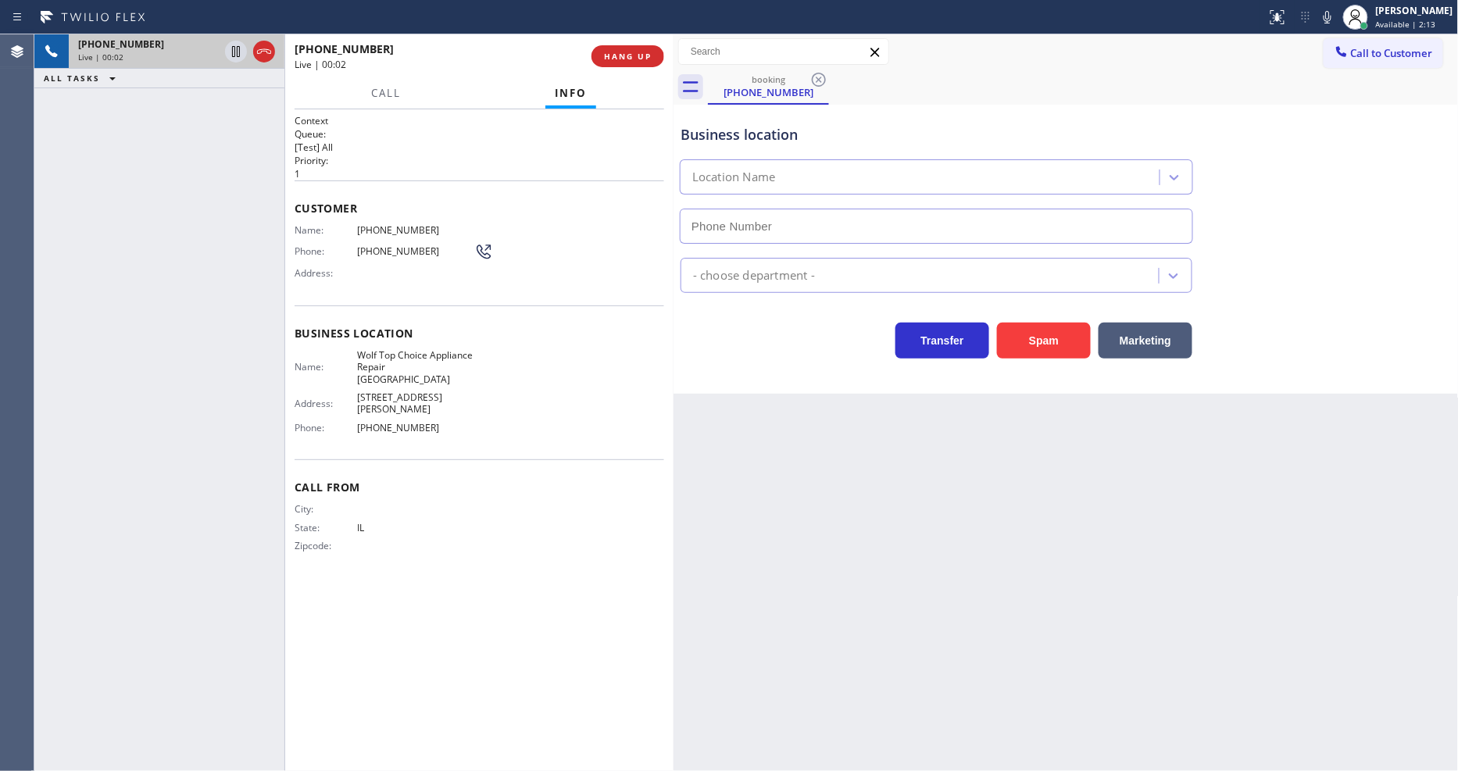
type input "[PHONE_NUMBER]"
click at [625, 57] on span "HANG UP" at bounding box center [628, 56] width 48 height 11
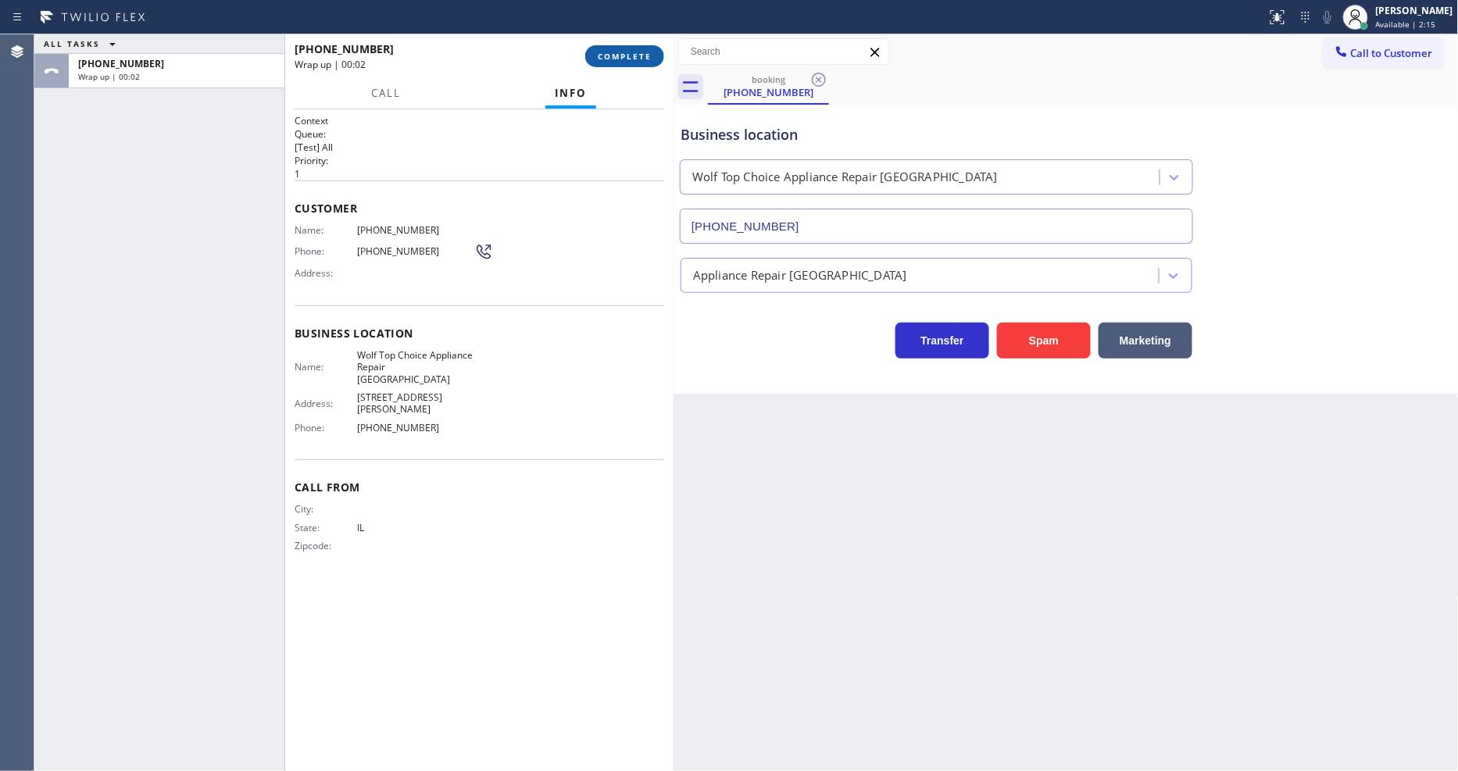
click at [625, 57] on span "COMPLETE" at bounding box center [625, 56] width 54 height 11
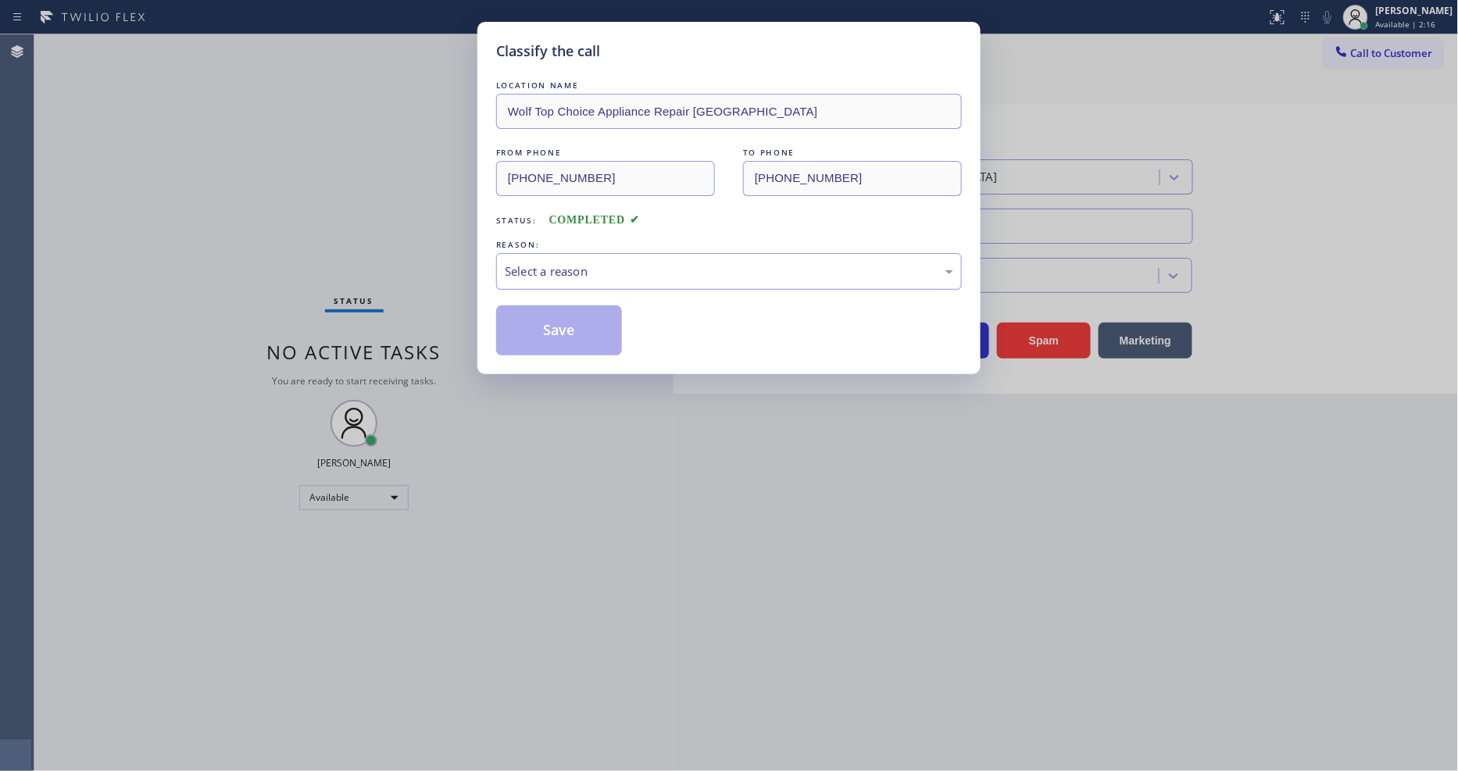
click at [550, 263] on div "Select a reason" at bounding box center [729, 272] width 449 height 18
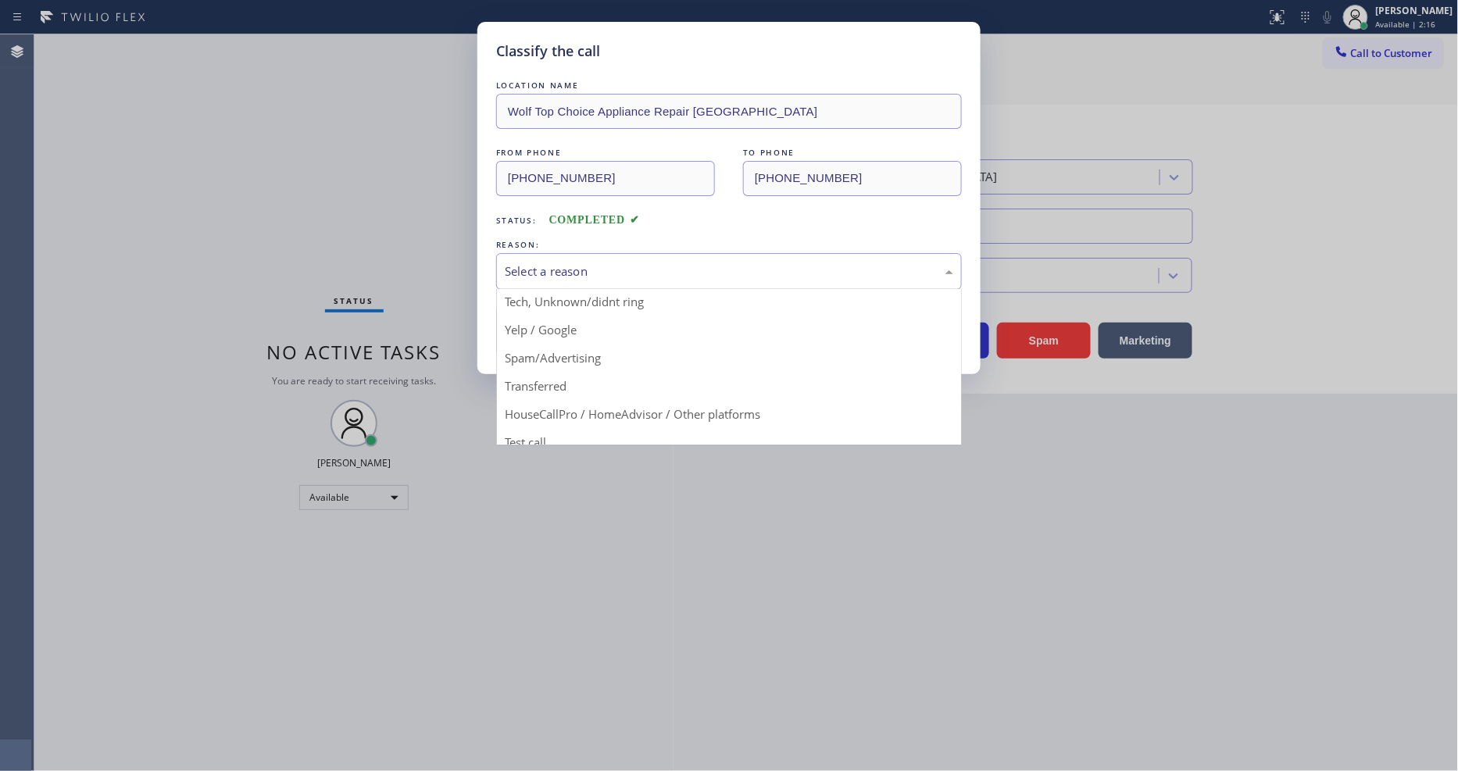
scroll to position [98, 0]
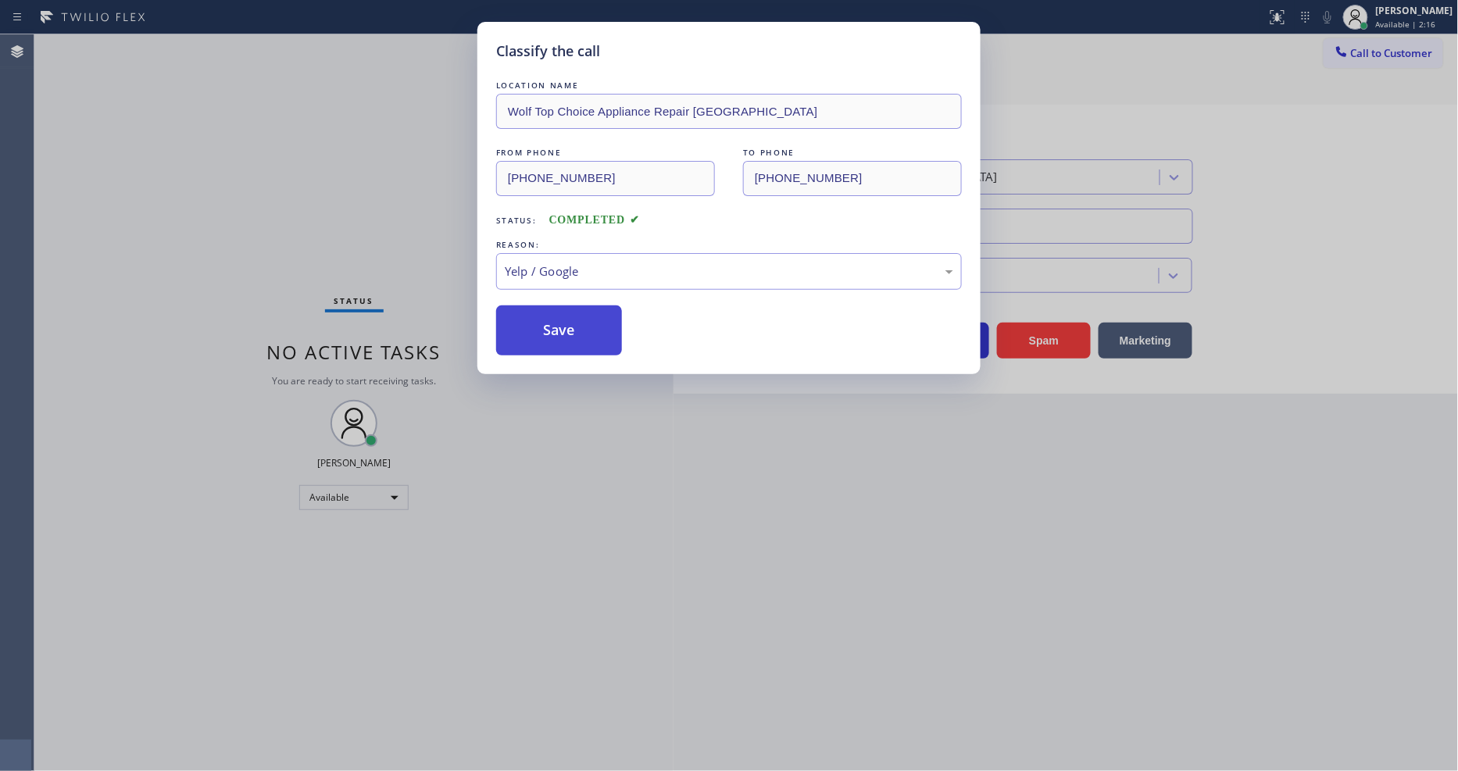
click at [560, 314] on button "Save" at bounding box center [559, 331] width 126 height 50
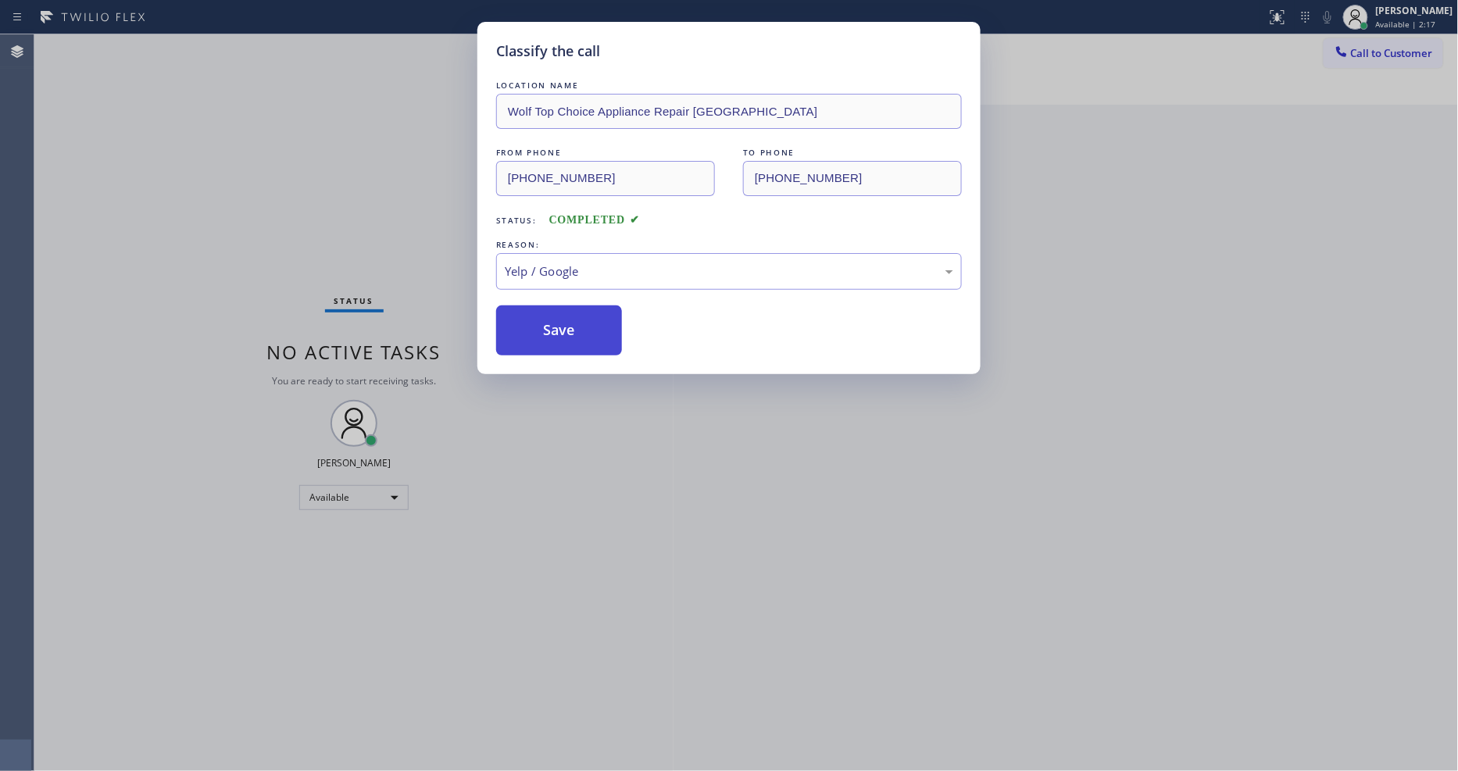
click at [560, 314] on button "Save" at bounding box center [559, 331] width 126 height 50
drag, startPoint x: 560, startPoint y: 314, endPoint x: 556, endPoint y: 349, distance: 35.5
click at [560, 314] on button "Save" at bounding box center [559, 331] width 126 height 50
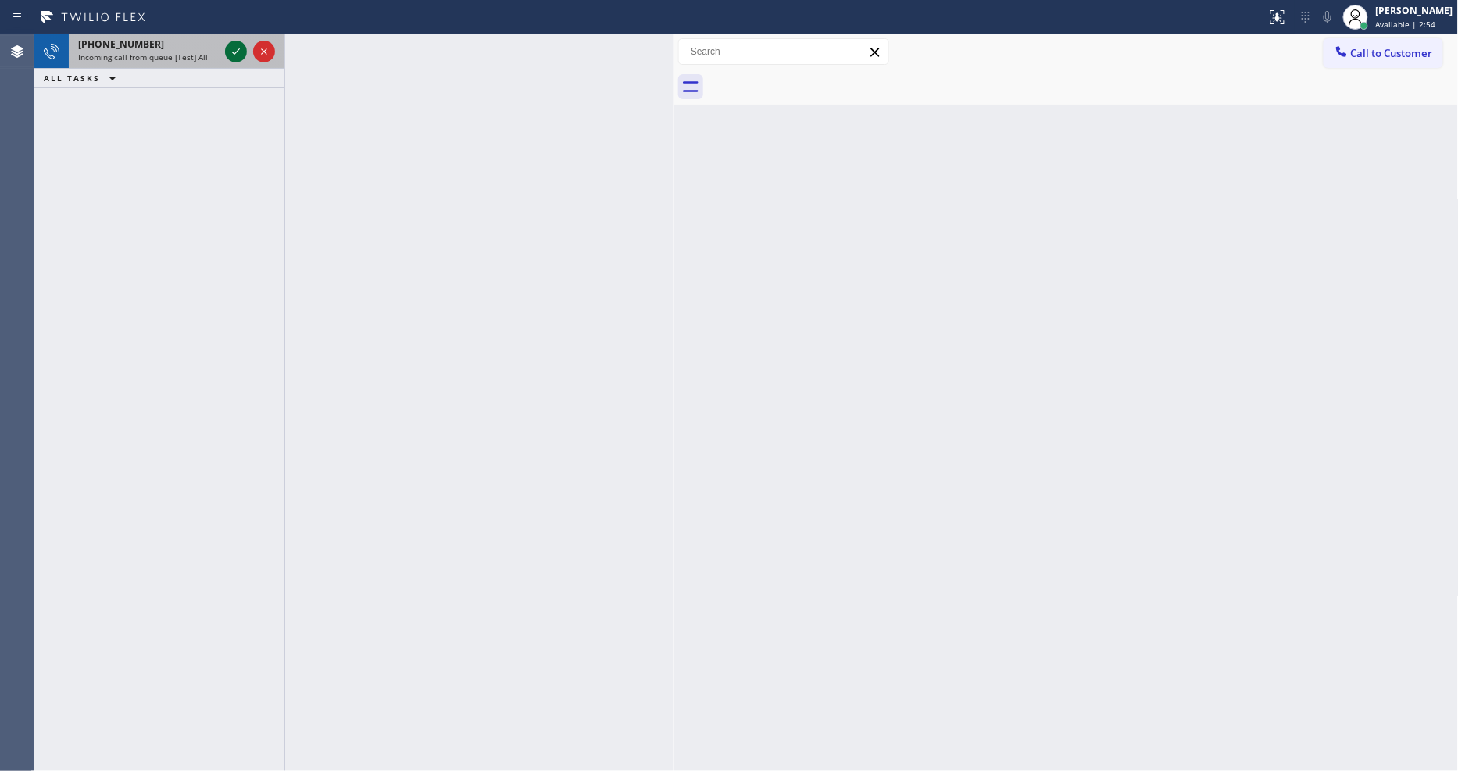
click at [233, 47] on icon at bounding box center [236, 51] width 19 height 19
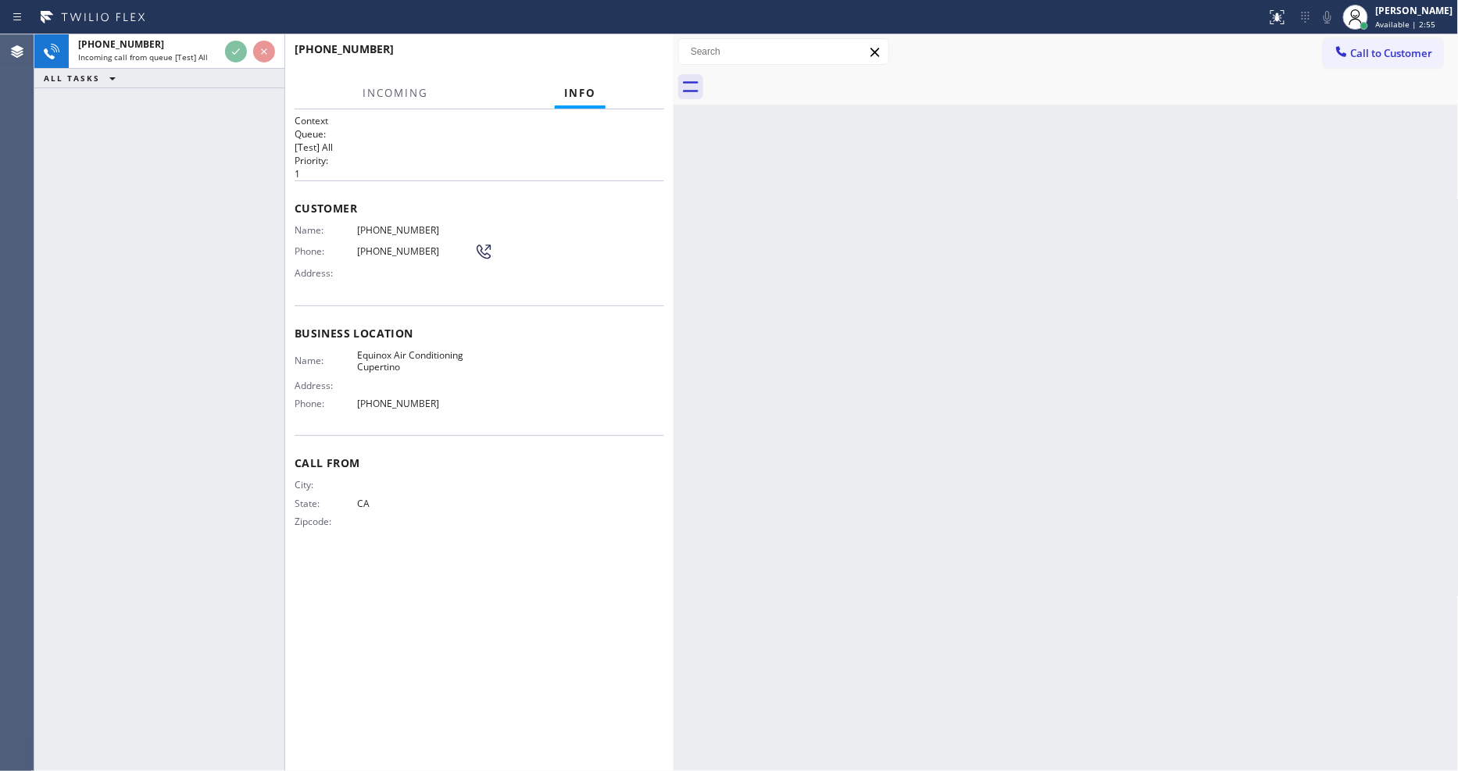
drag, startPoint x: 185, startPoint y: 141, endPoint x: 362, endPoint y: 233, distance: 199.3
click at [185, 137] on div "[PHONE_NUMBER] Incoming call from queue [Test] All ALL TASKS ALL TASKS ACTIVE T…" at bounding box center [159, 402] width 250 height 737
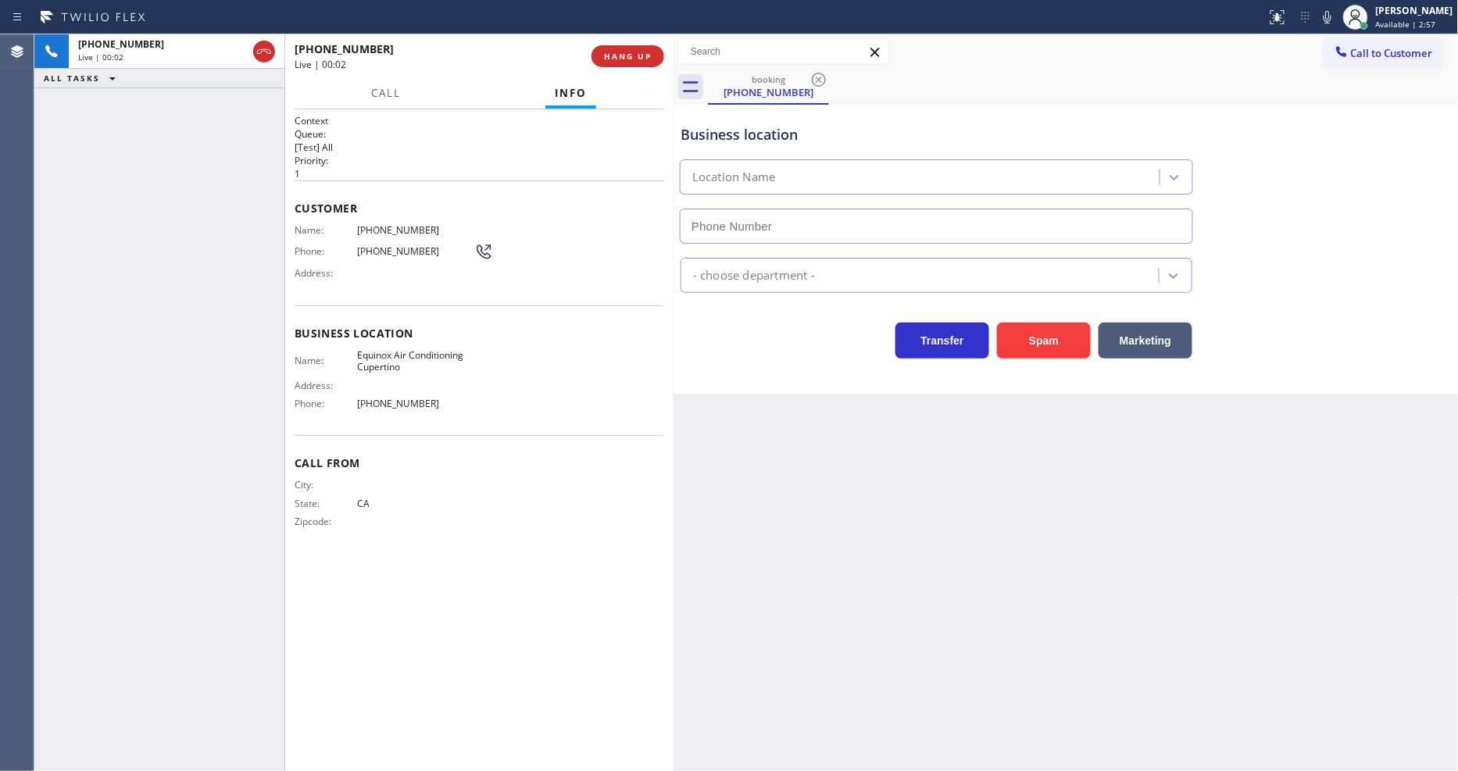
type input "[PHONE_NUMBER]"
click at [607, 61] on span "HANG UP" at bounding box center [628, 56] width 48 height 11
click at [611, 56] on span "COMPLETE" at bounding box center [625, 56] width 54 height 11
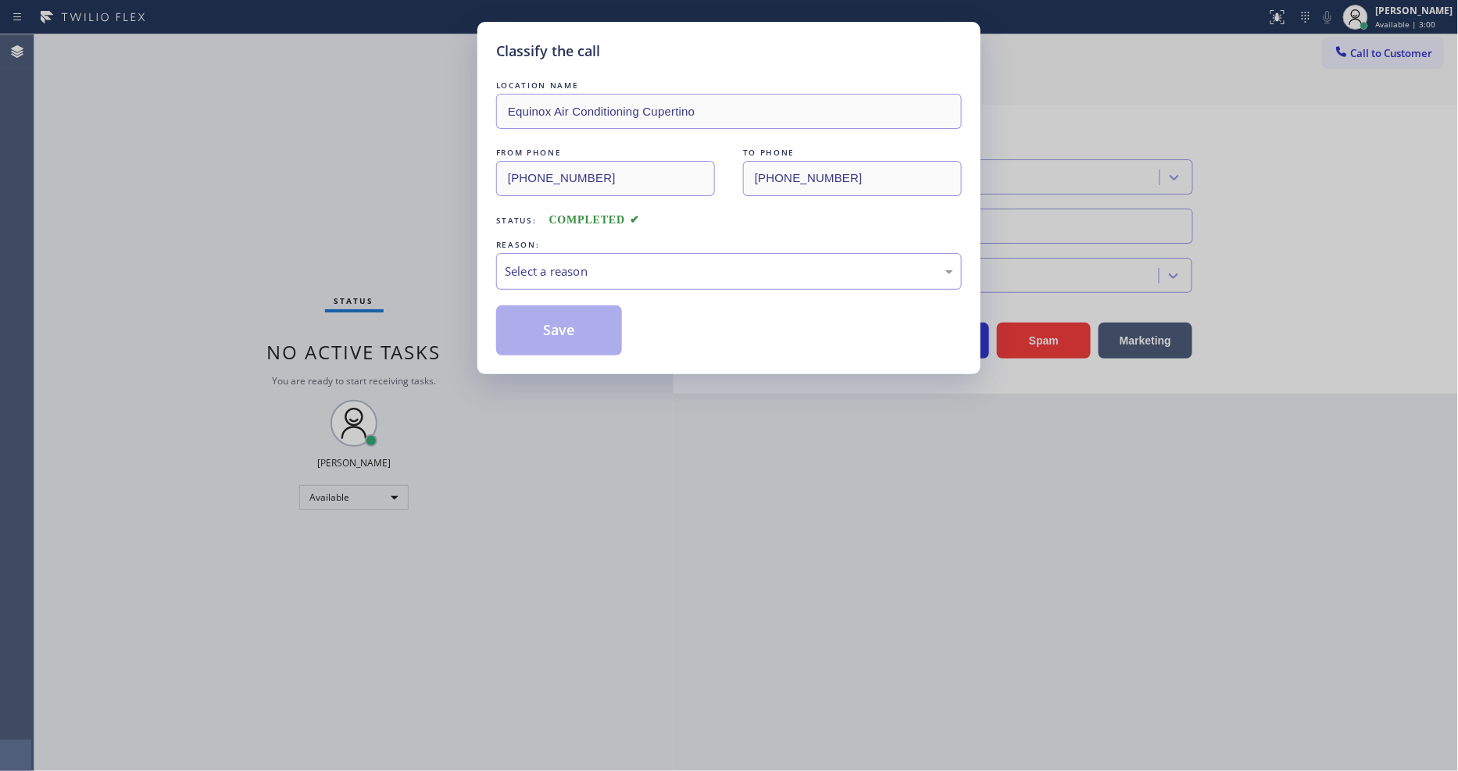
click at [558, 253] on div "Select a reason" at bounding box center [729, 271] width 466 height 37
click at [560, 309] on button "Save" at bounding box center [559, 331] width 126 height 50
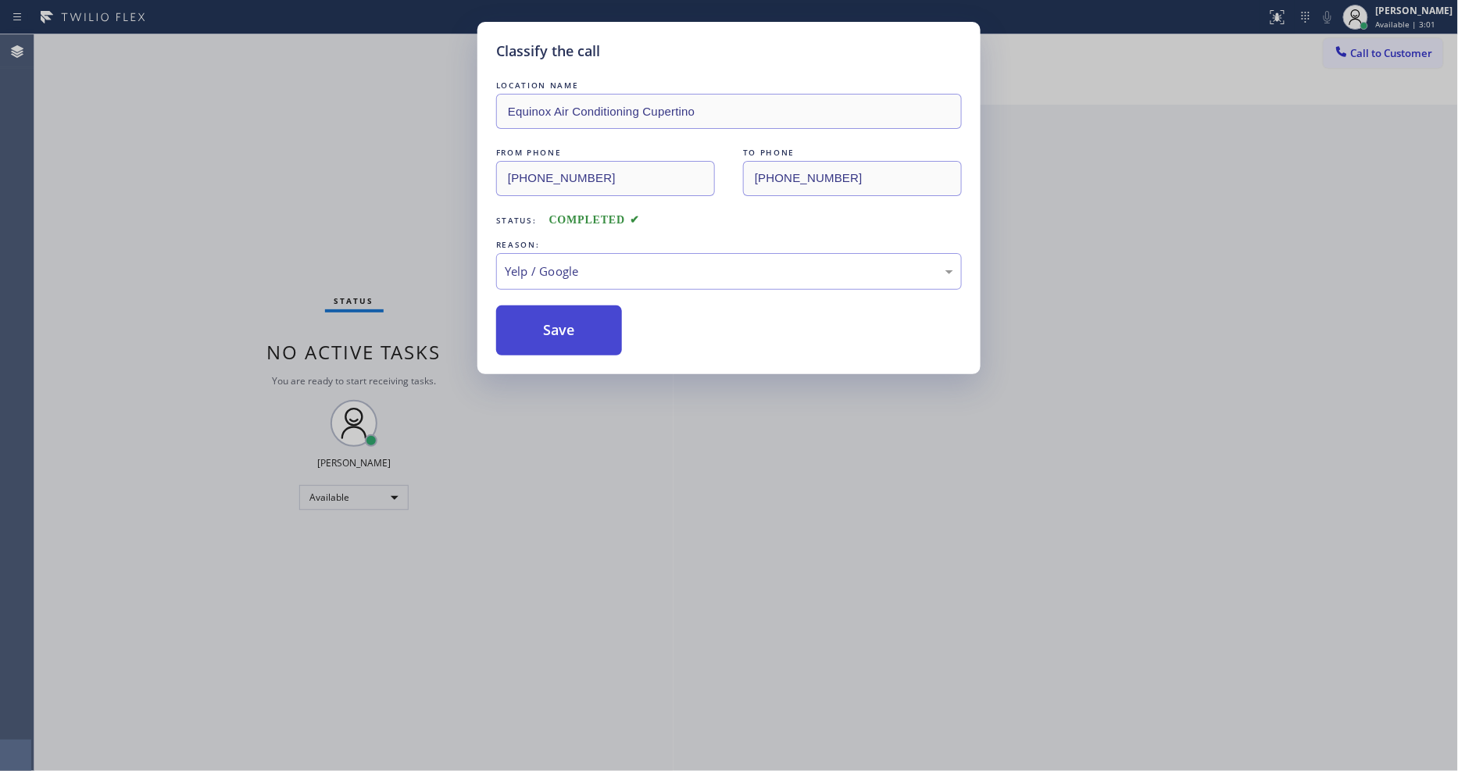
click at [560, 309] on button "Save" at bounding box center [559, 331] width 126 height 50
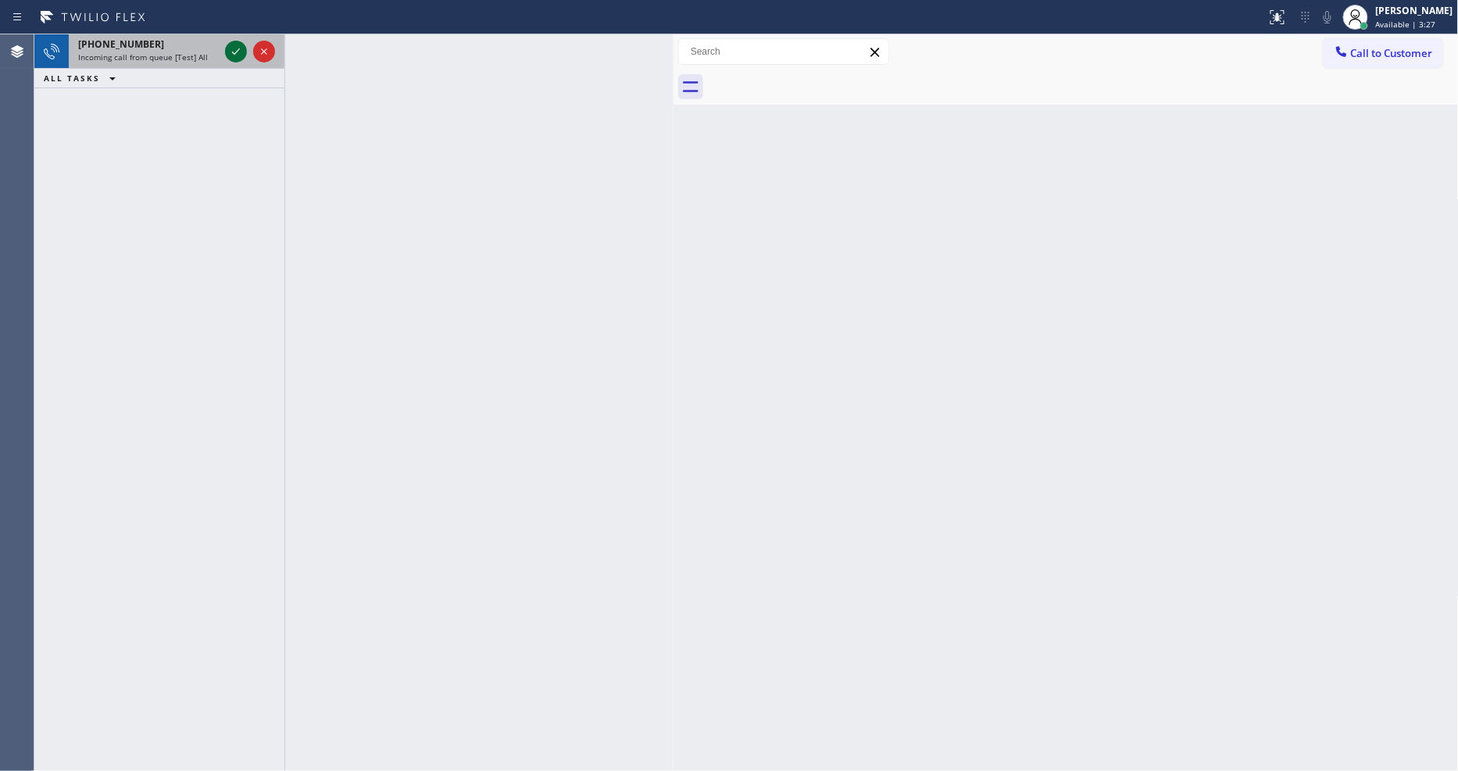
click at [234, 48] on icon at bounding box center [236, 51] width 19 height 19
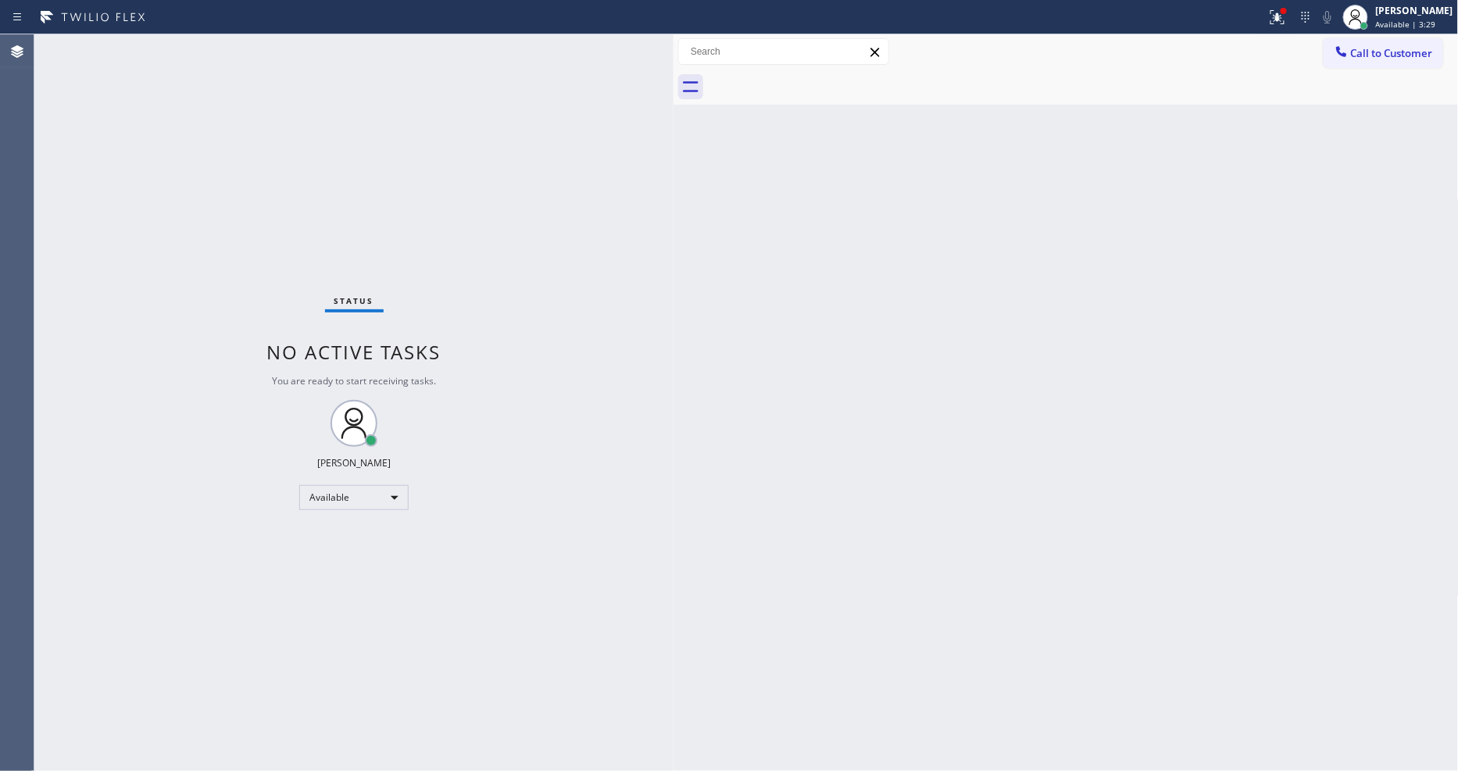
click at [1312, 17] on icon at bounding box center [1306, 17] width 19 height 19
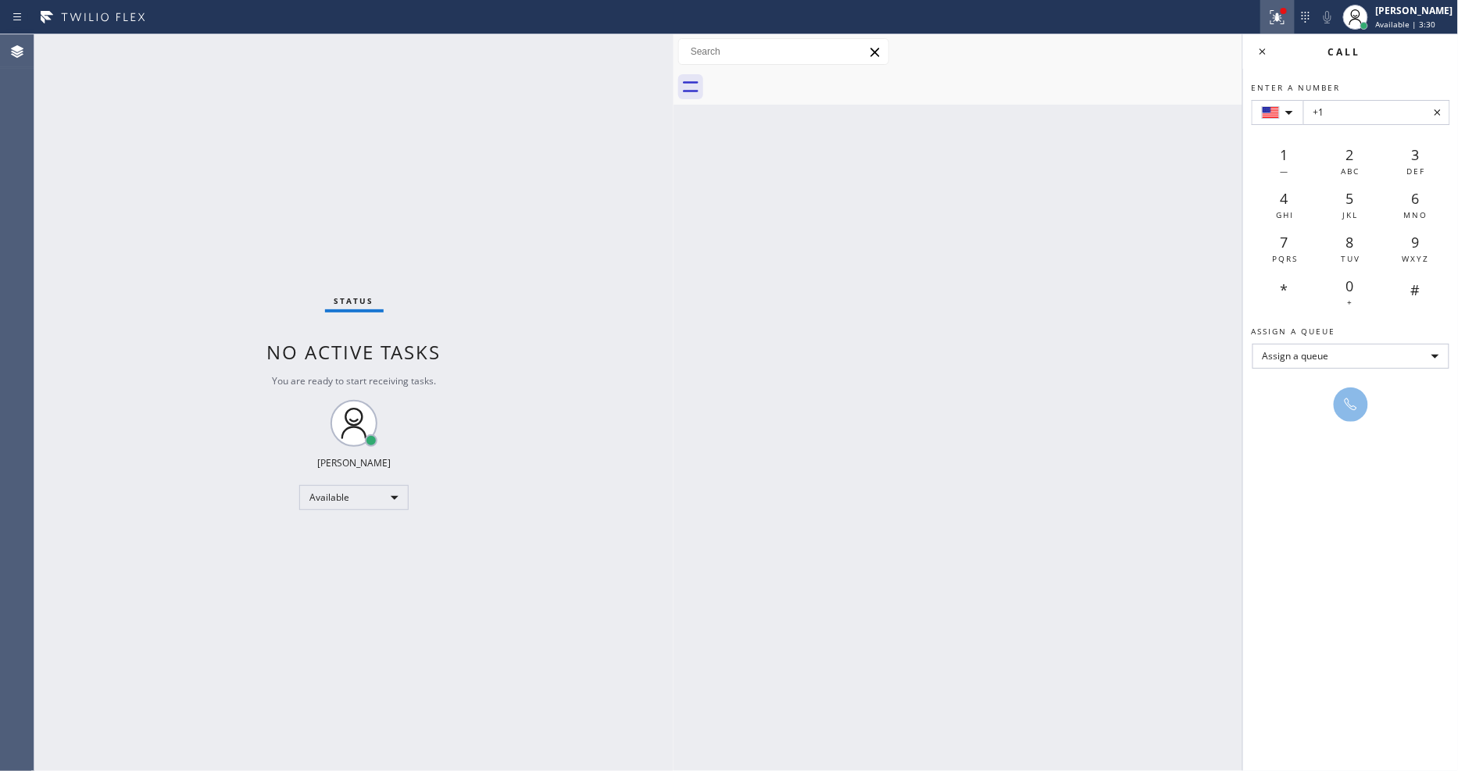
click at [1287, 18] on icon at bounding box center [1277, 17] width 19 height 19
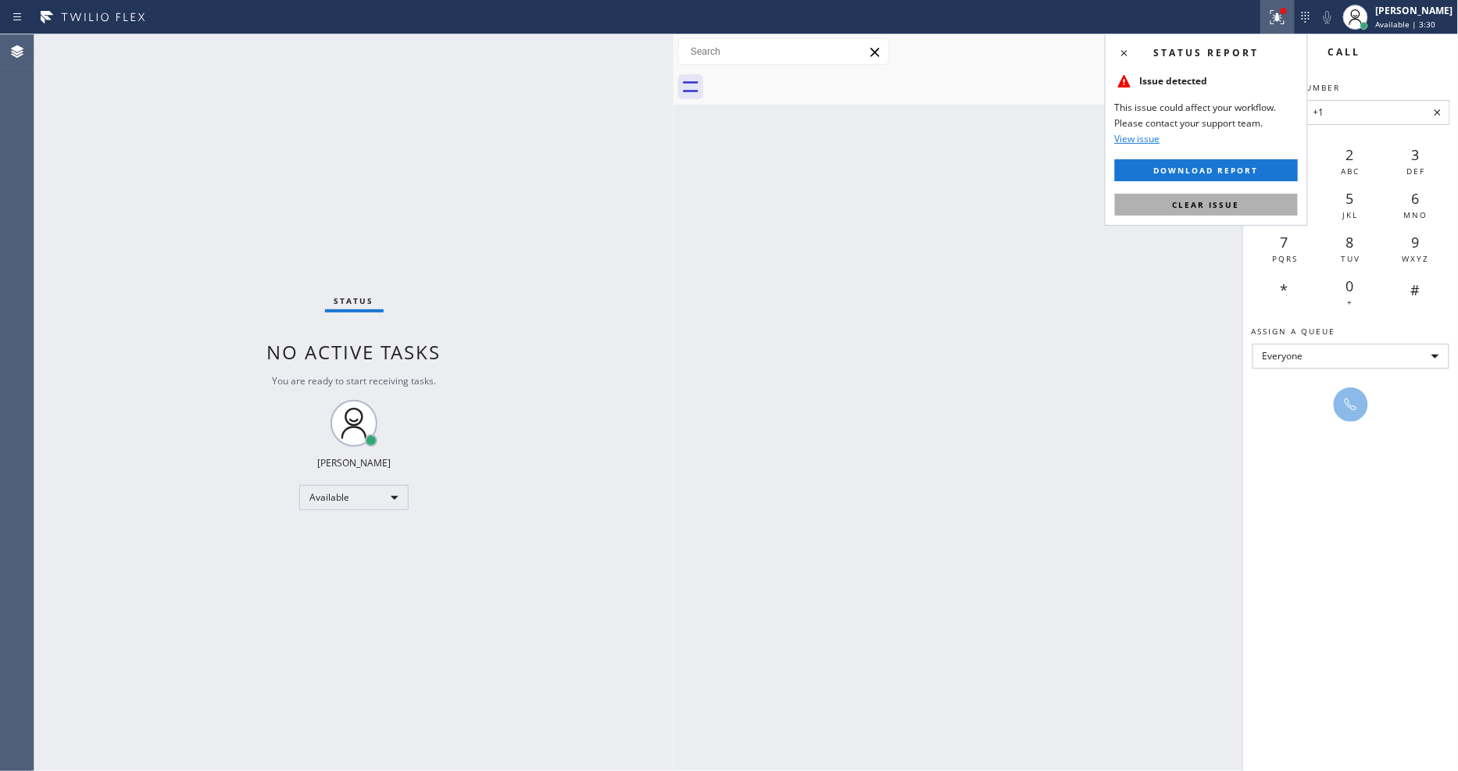
click at [1260, 205] on button "Clear issue" at bounding box center [1206, 205] width 183 height 22
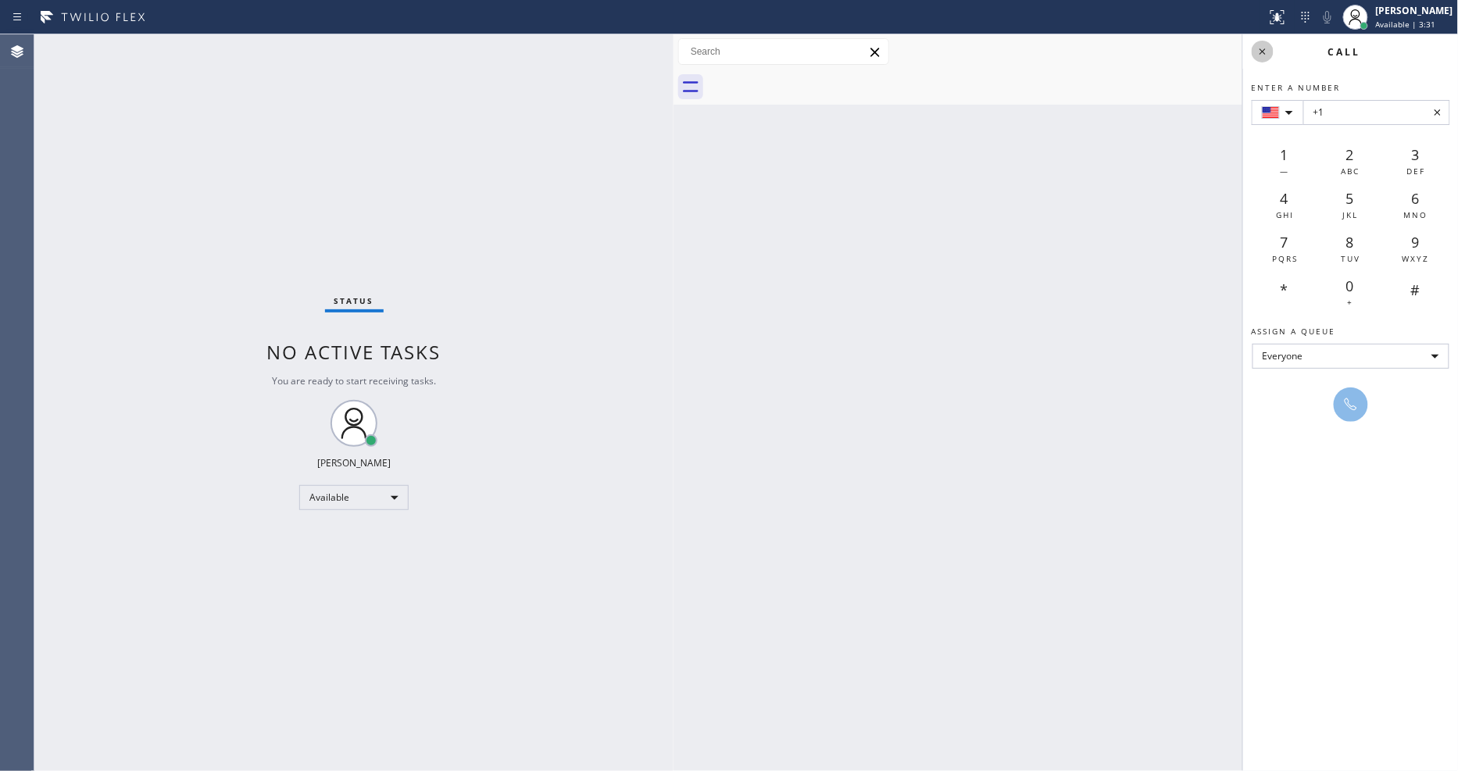
click at [1259, 49] on icon at bounding box center [1263, 51] width 19 height 19
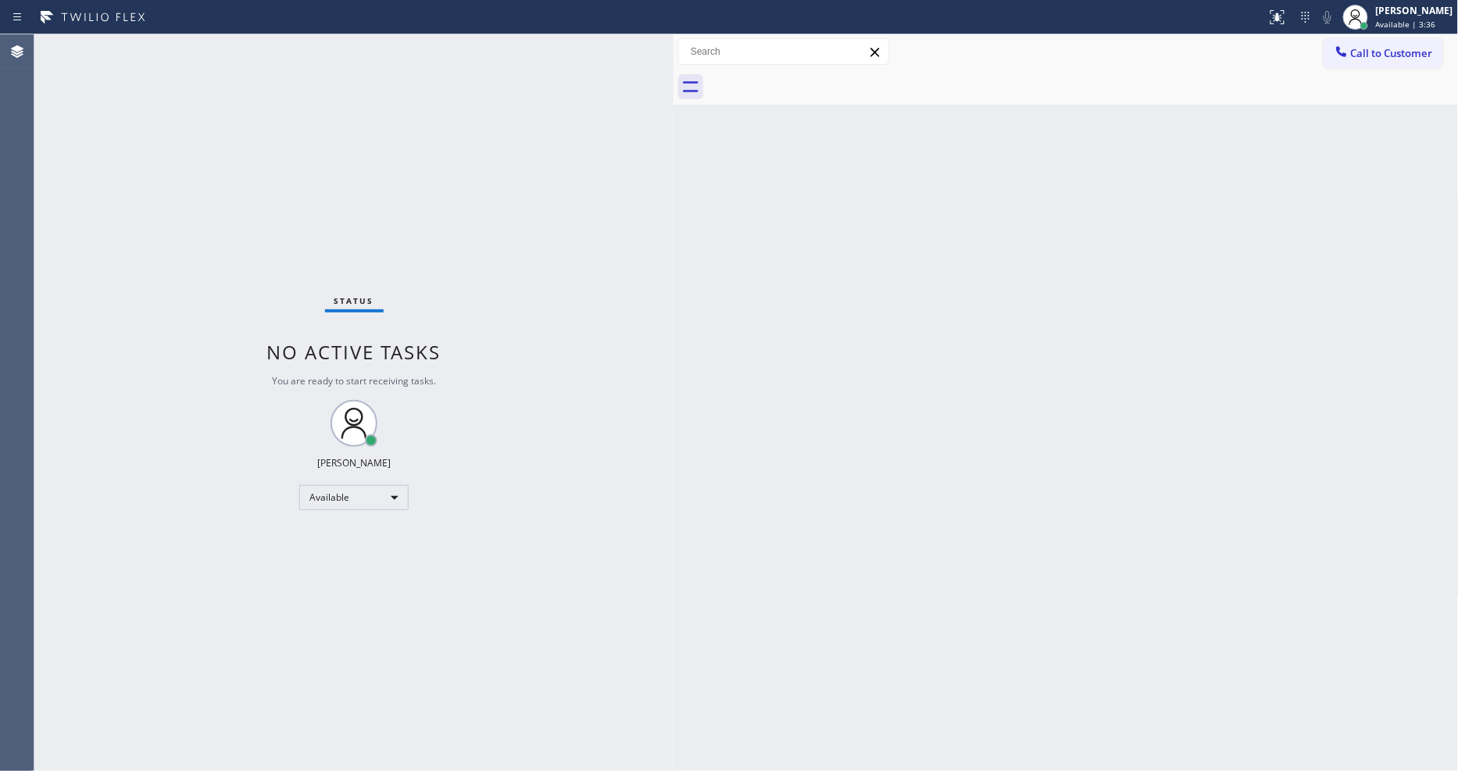
click at [332, 660] on div "Status No active tasks You are ready to start receiving tasks. [PERSON_NAME] Av…" at bounding box center [353, 402] width 639 height 737
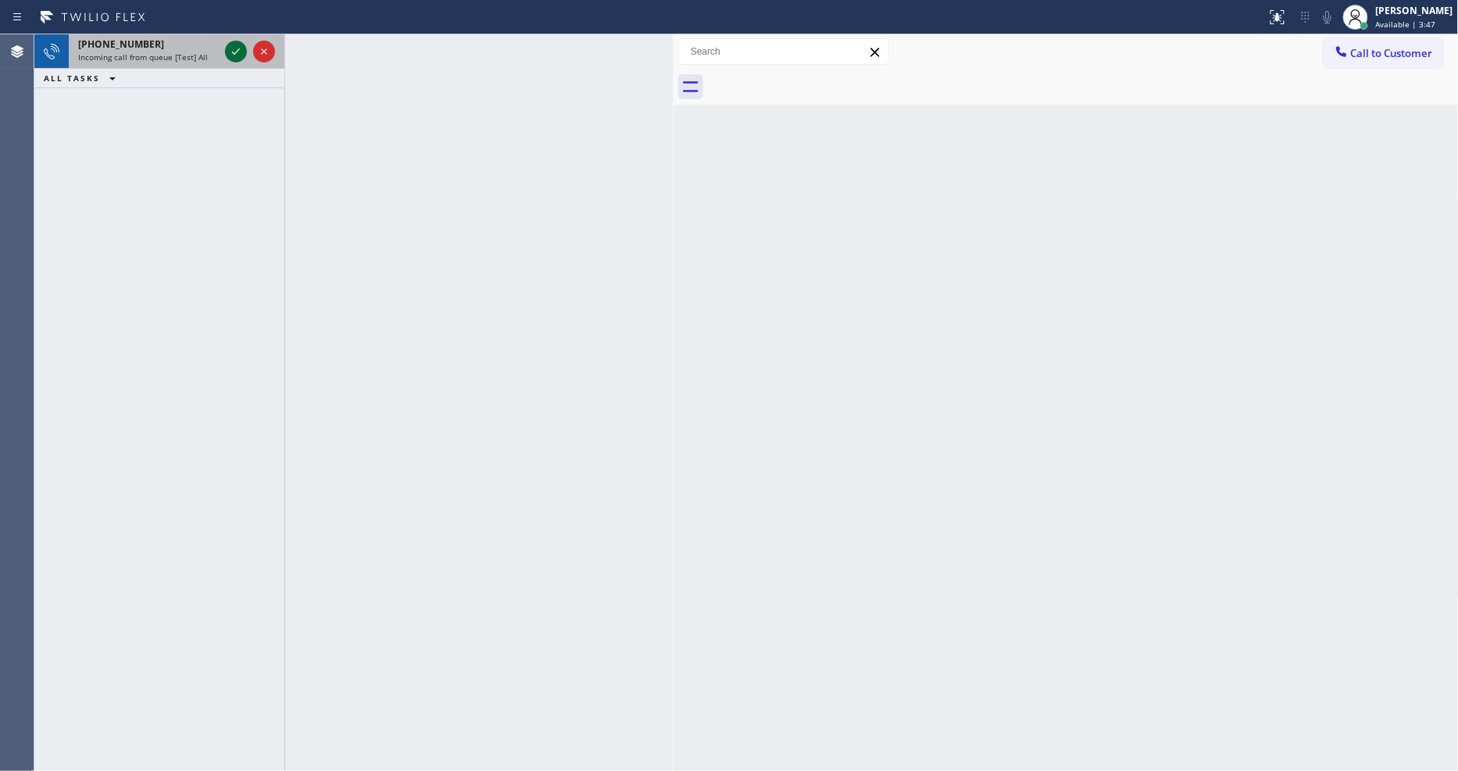
click at [233, 48] on icon at bounding box center [236, 51] width 19 height 19
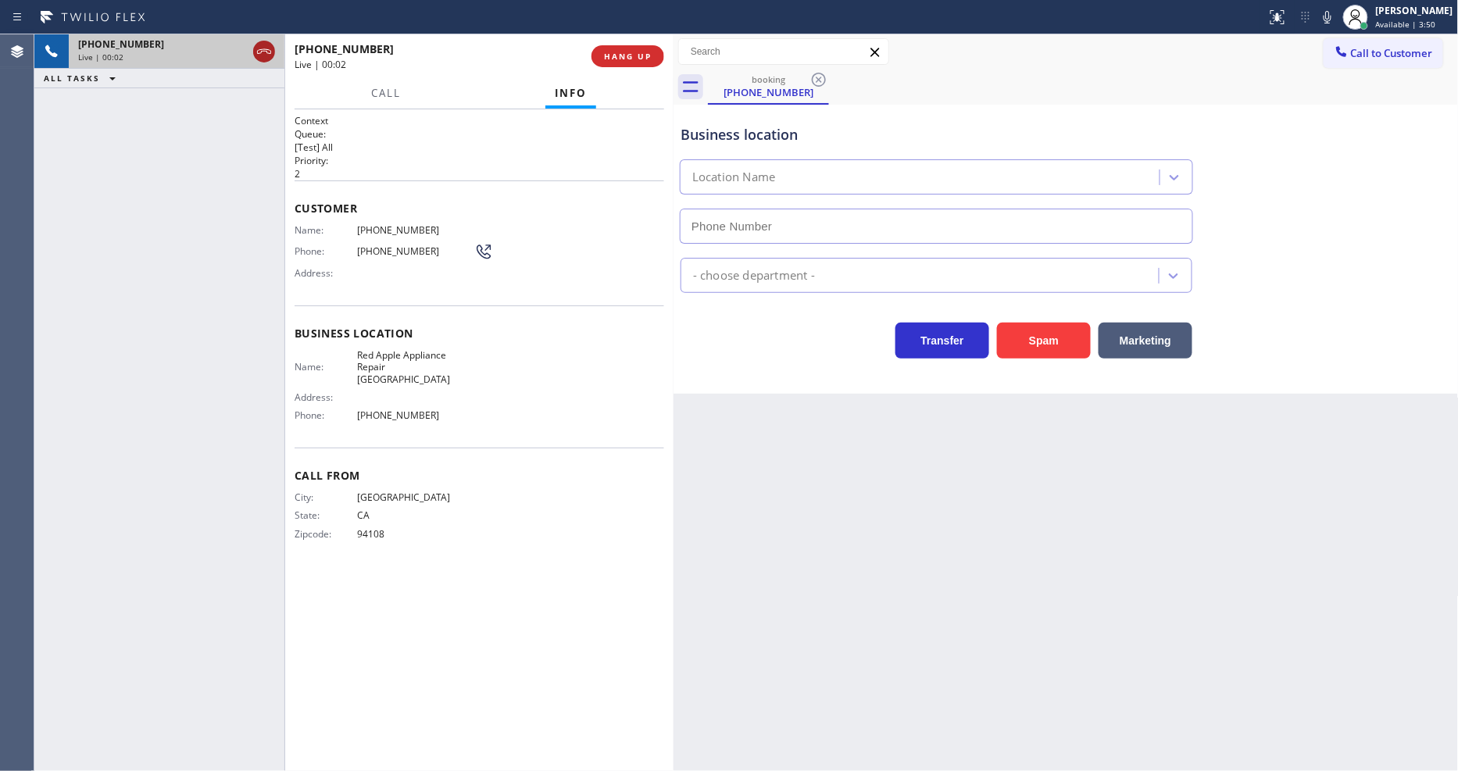
type input "[PHONE_NUMBER]"
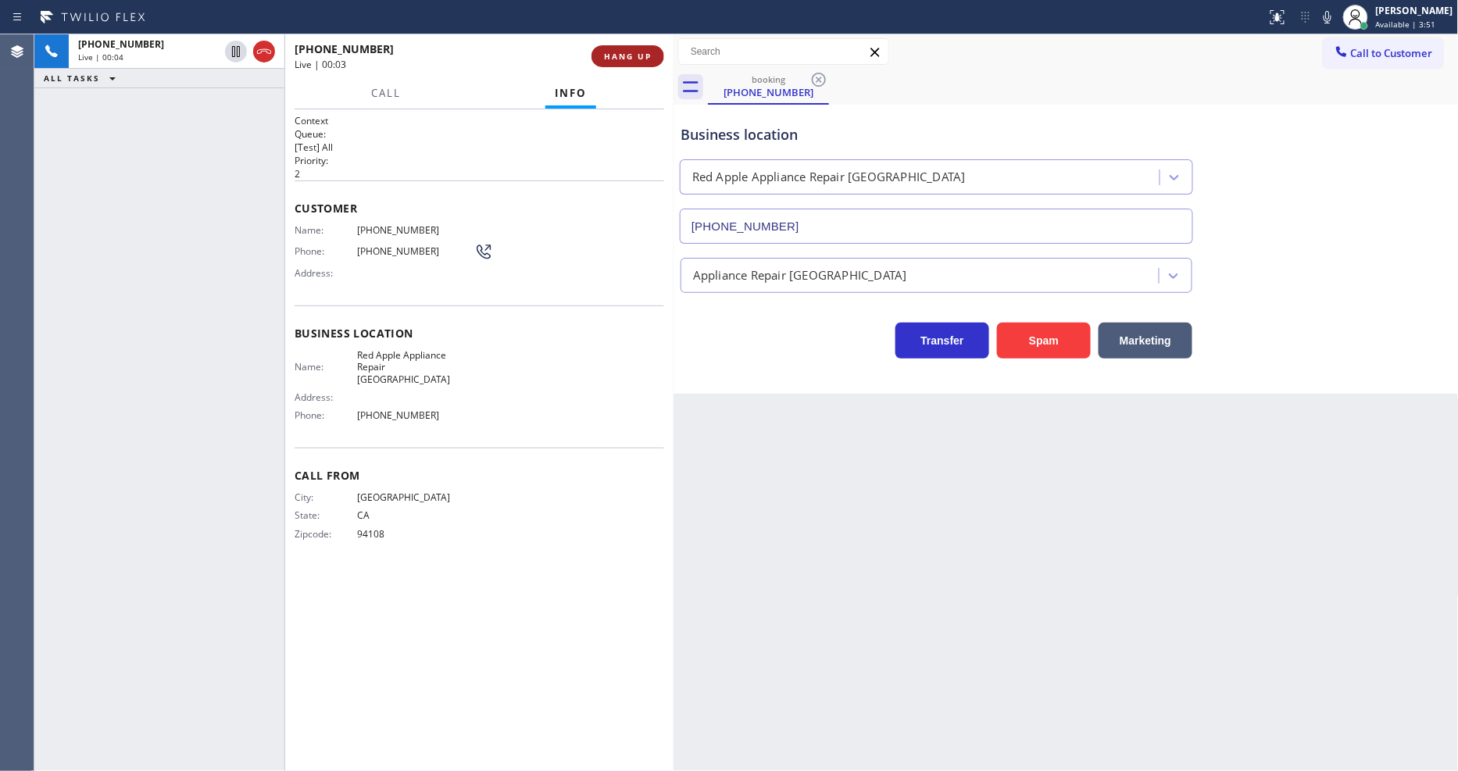
click at [633, 47] on button "HANG UP" at bounding box center [628, 56] width 73 height 22
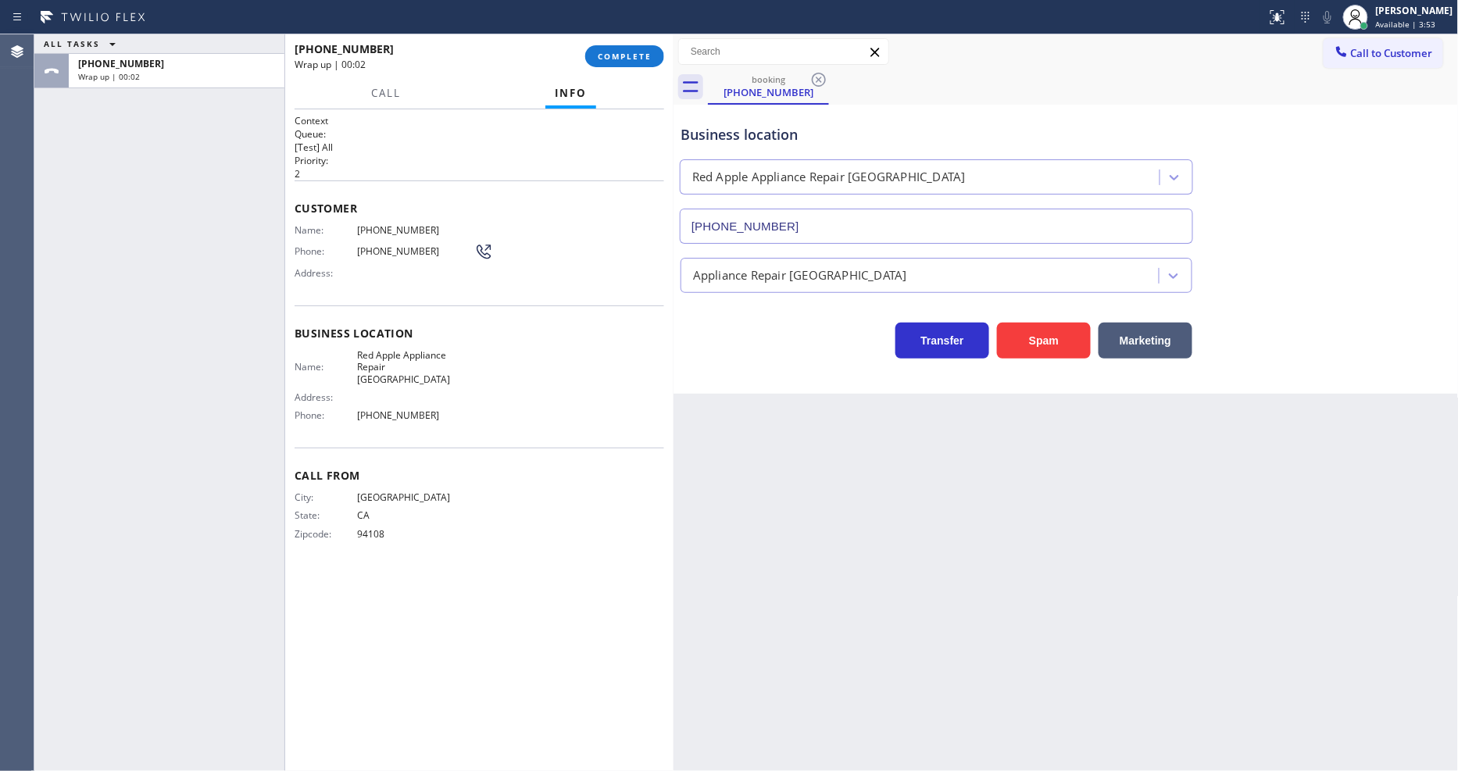
drag, startPoint x: 633, startPoint y: 52, endPoint x: 821, endPoint y: 138, distance: 206.7
click at [633, 39] on div "[PHONE_NUMBER] Wrap up | 00:02 COMPLETE" at bounding box center [480, 56] width 370 height 41
click at [610, 63] on button "COMPLETE" at bounding box center [624, 56] width 79 height 22
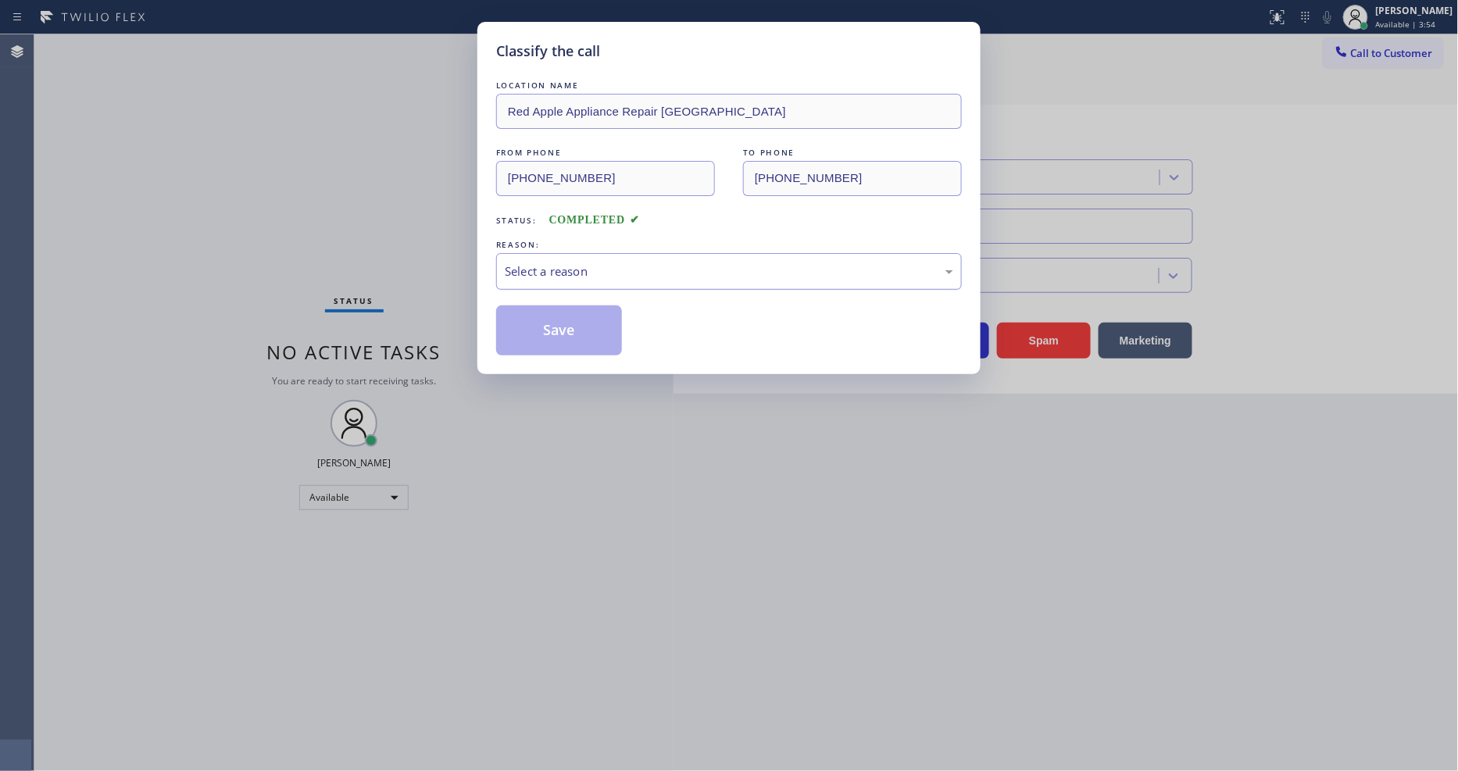
click at [551, 263] on div "Select a reason" at bounding box center [729, 272] width 449 height 18
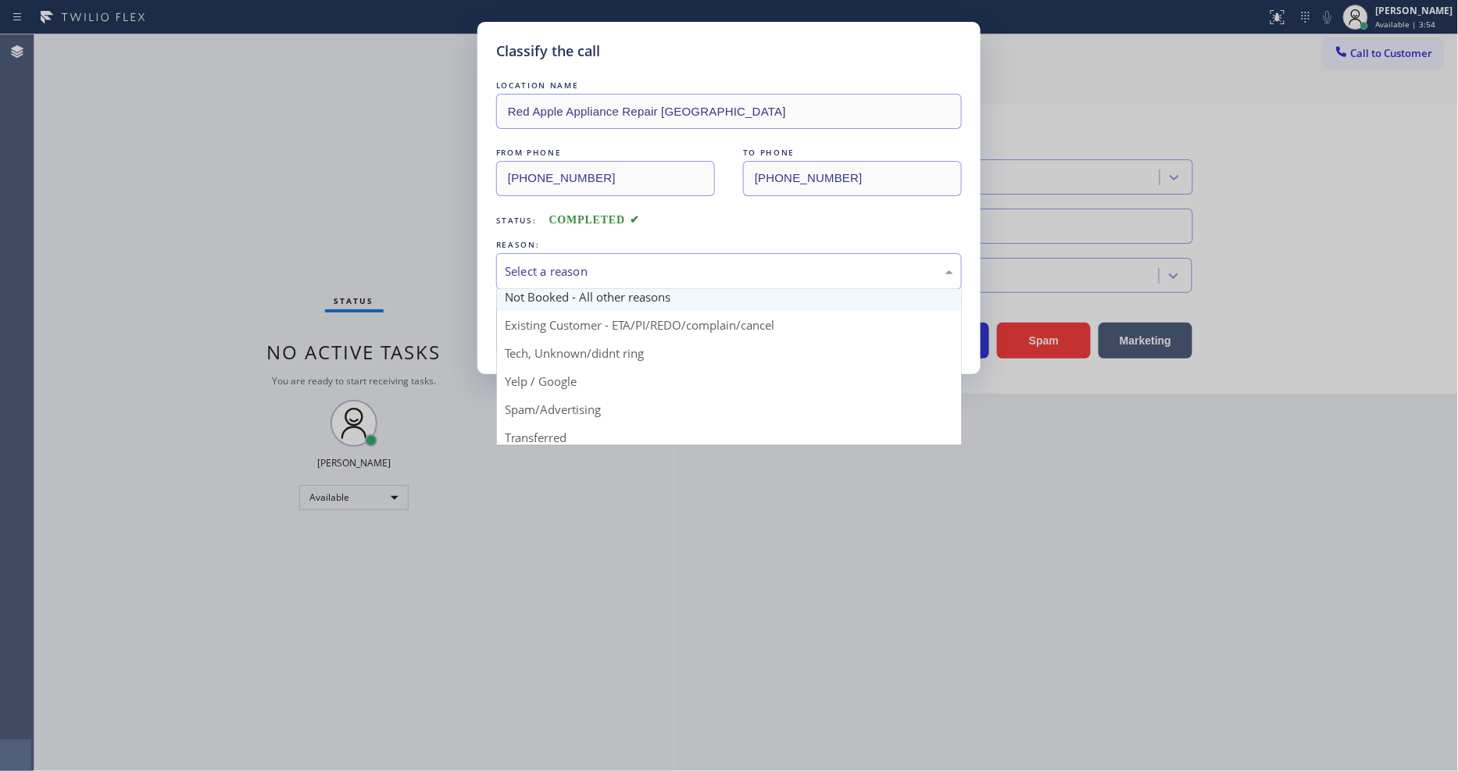
scroll to position [12, 0]
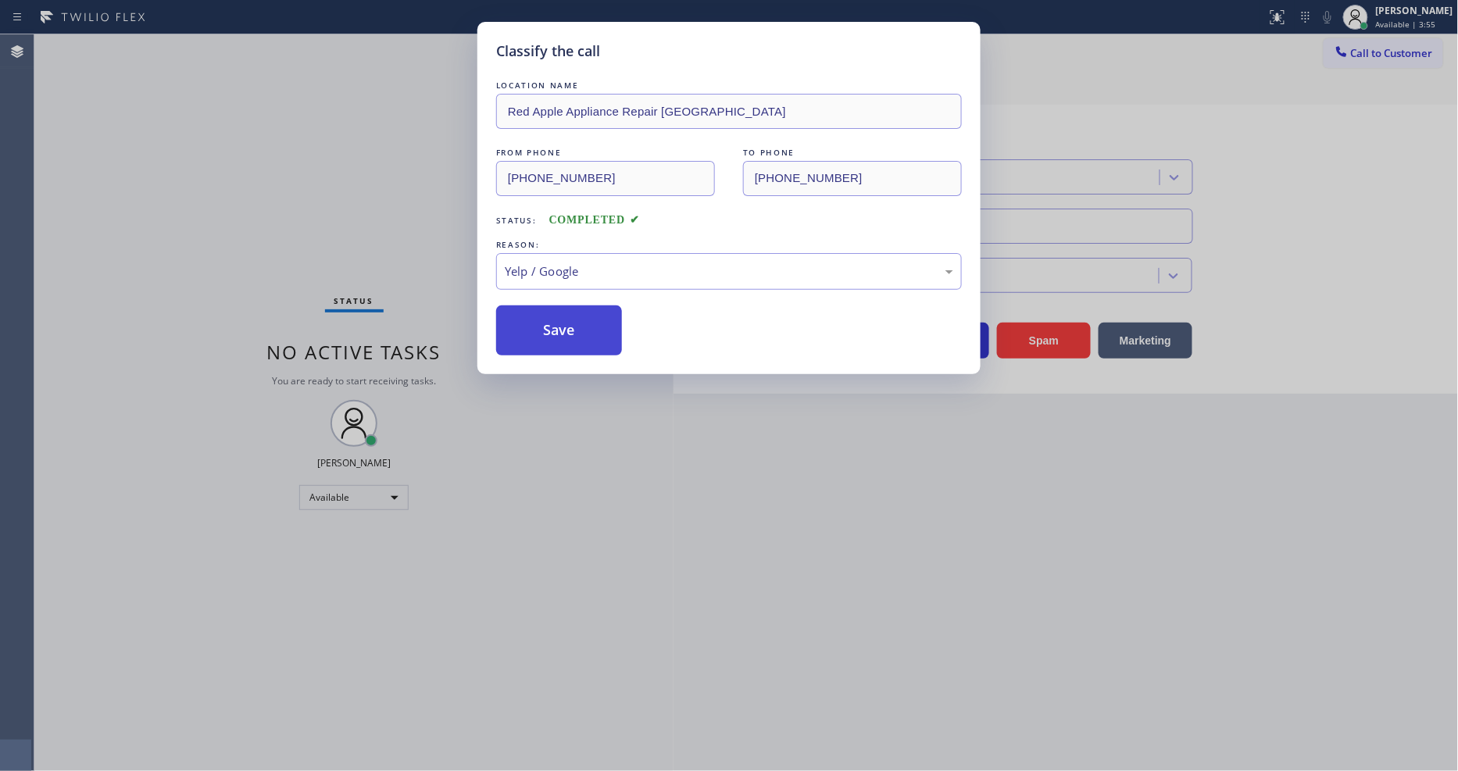
click at [551, 345] on button "Save" at bounding box center [559, 331] width 126 height 50
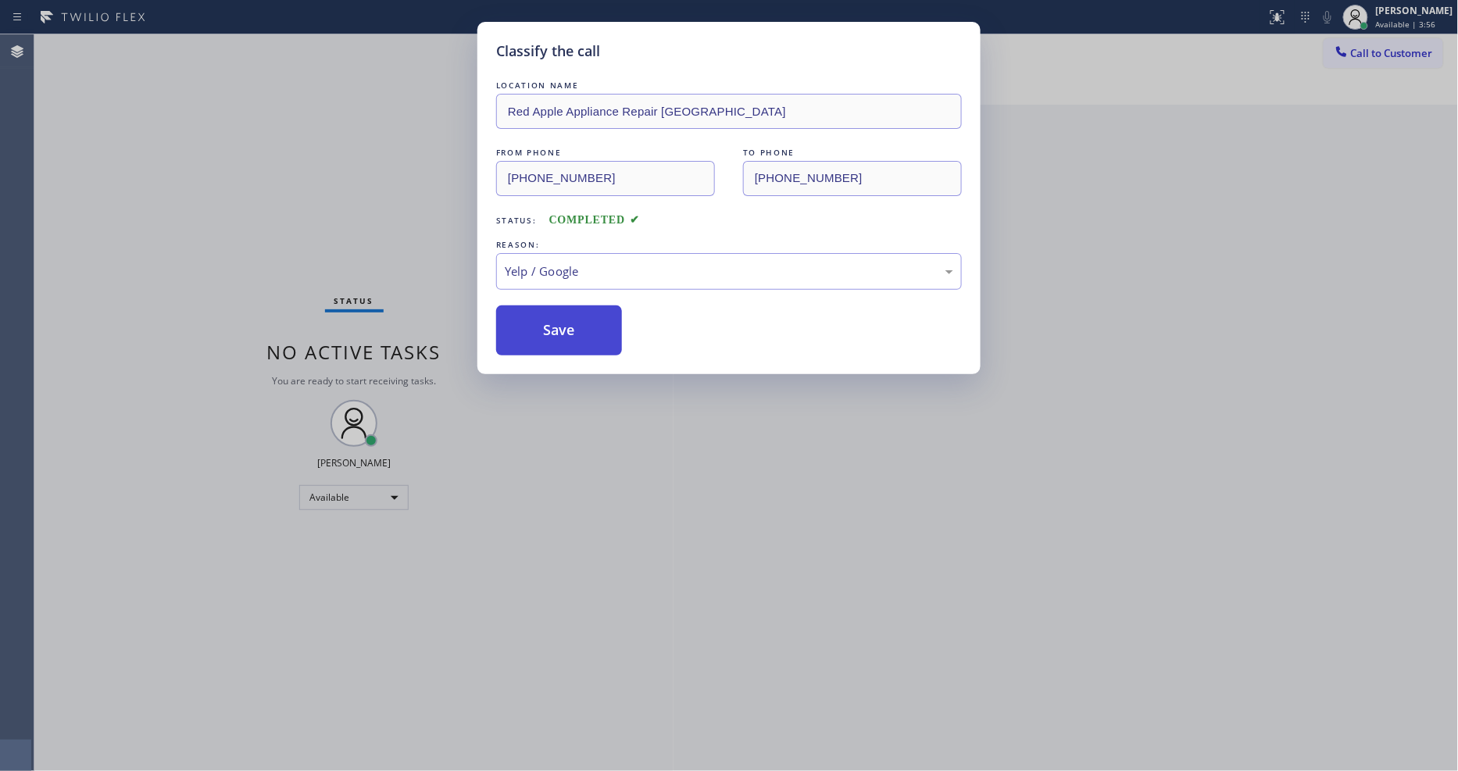
click at [551, 345] on button "Save" at bounding box center [559, 331] width 126 height 50
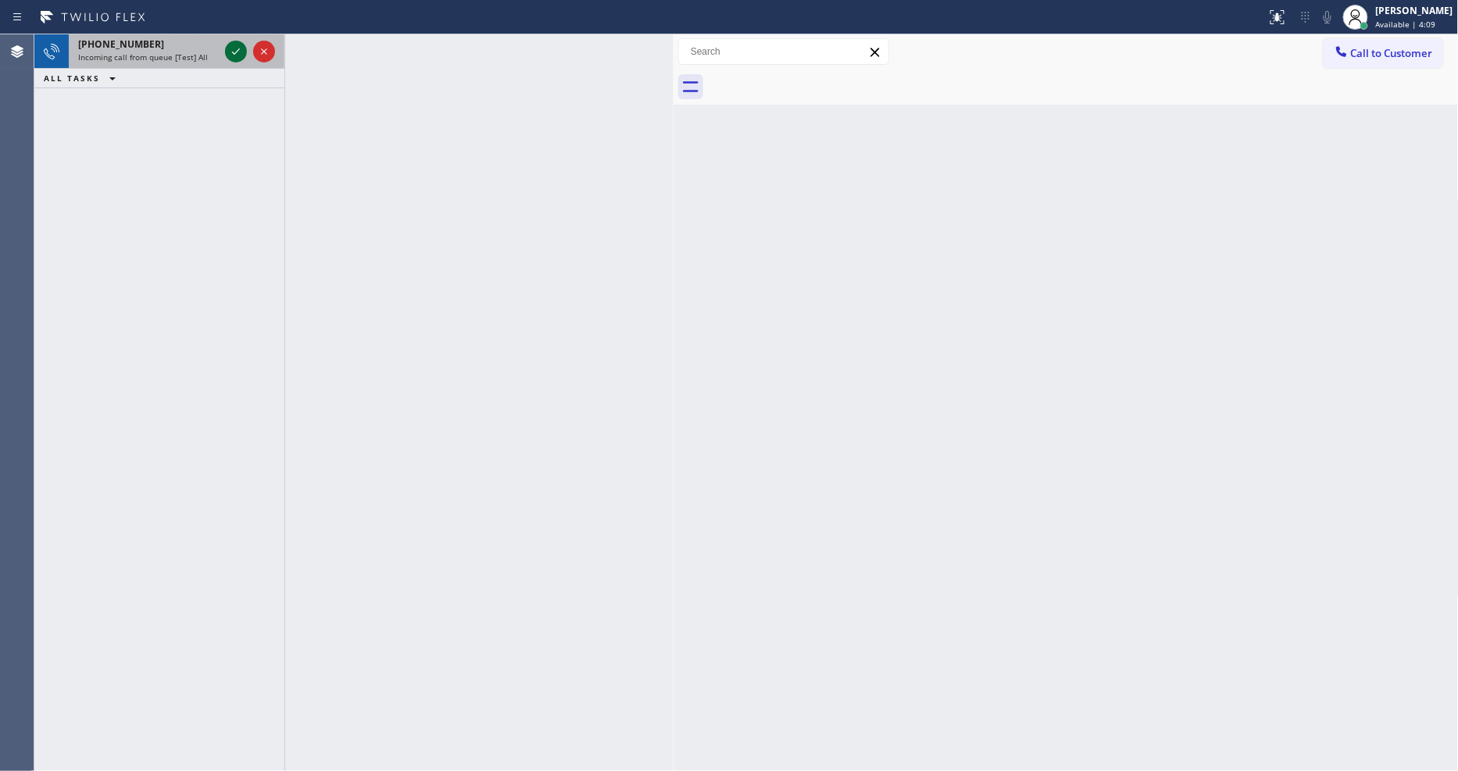
click at [231, 50] on icon at bounding box center [236, 51] width 19 height 19
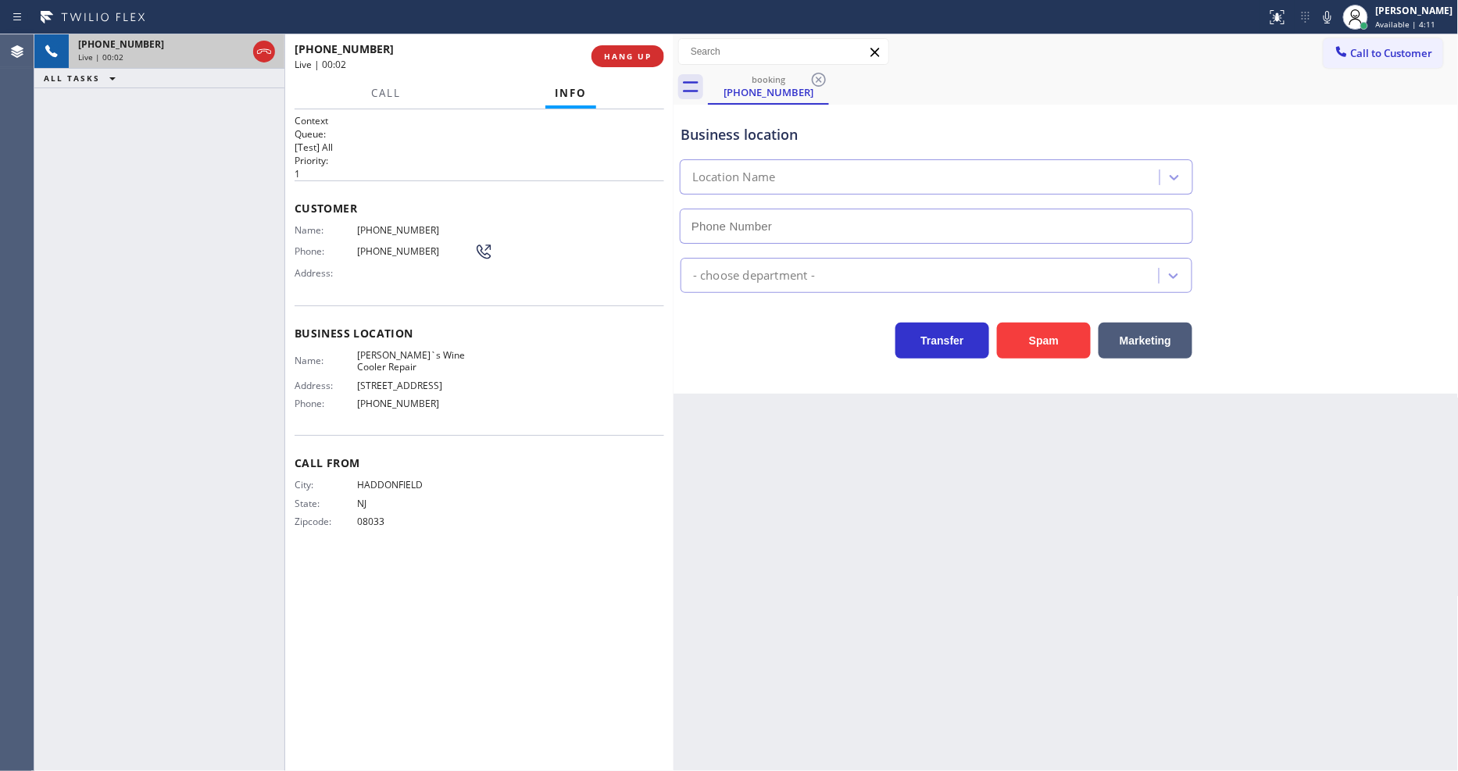
type input "[PHONE_NUMBER]"
click at [410, 357] on span "[PERSON_NAME]`s Wine Cooler Repair" at bounding box center [415, 361] width 117 height 24
click at [385, 227] on span "[PHONE_NUMBER]" at bounding box center [415, 230] width 117 height 12
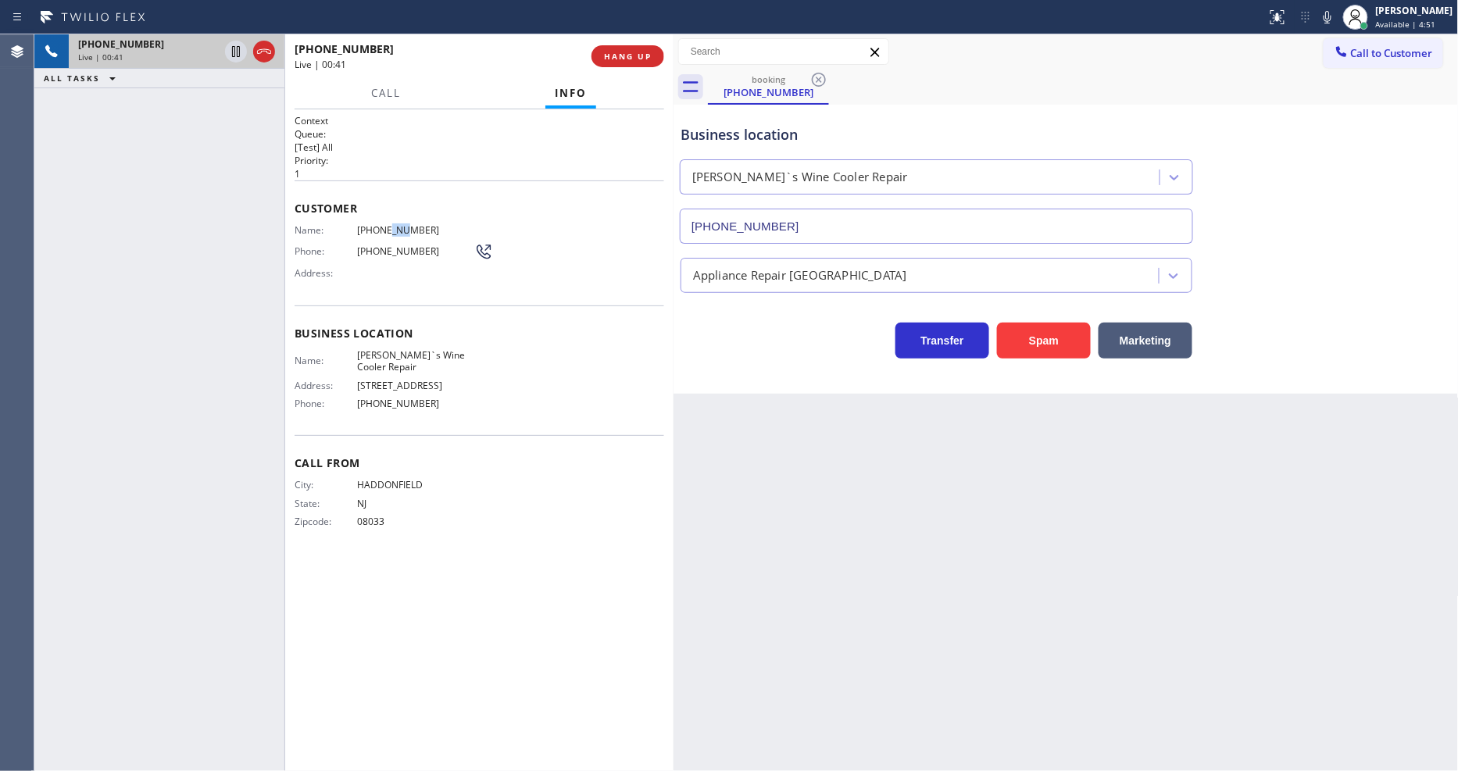
click at [385, 227] on span "[PHONE_NUMBER]" at bounding box center [415, 230] width 117 height 12
click at [231, 49] on icon at bounding box center [236, 51] width 19 height 19
click at [1312, 22] on icon at bounding box center [1328, 17] width 8 height 13
click at [235, 49] on icon at bounding box center [236, 51] width 19 height 19
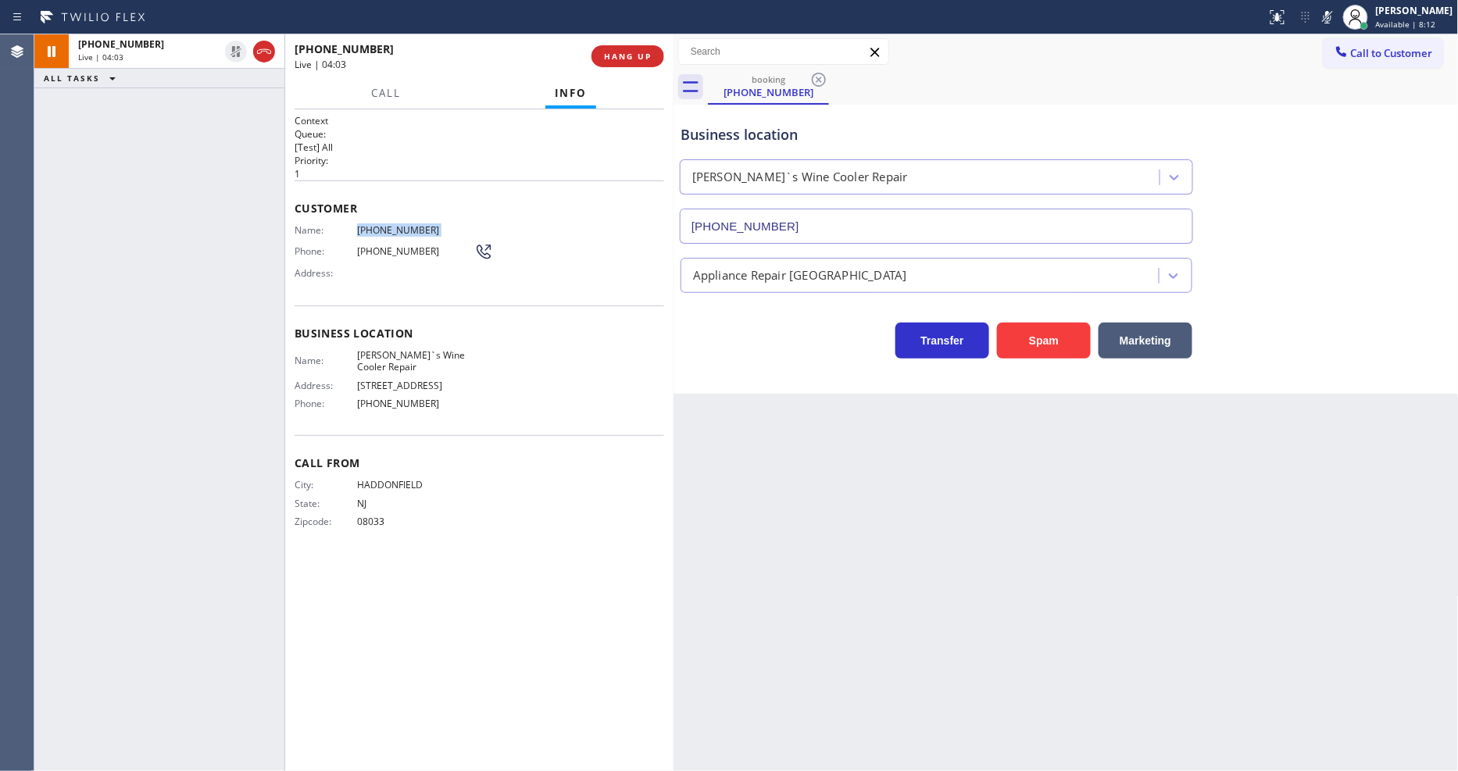
click at [1312, 18] on icon at bounding box center [1327, 17] width 19 height 19
click at [388, 99] on button "Call" at bounding box center [386, 93] width 48 height 30
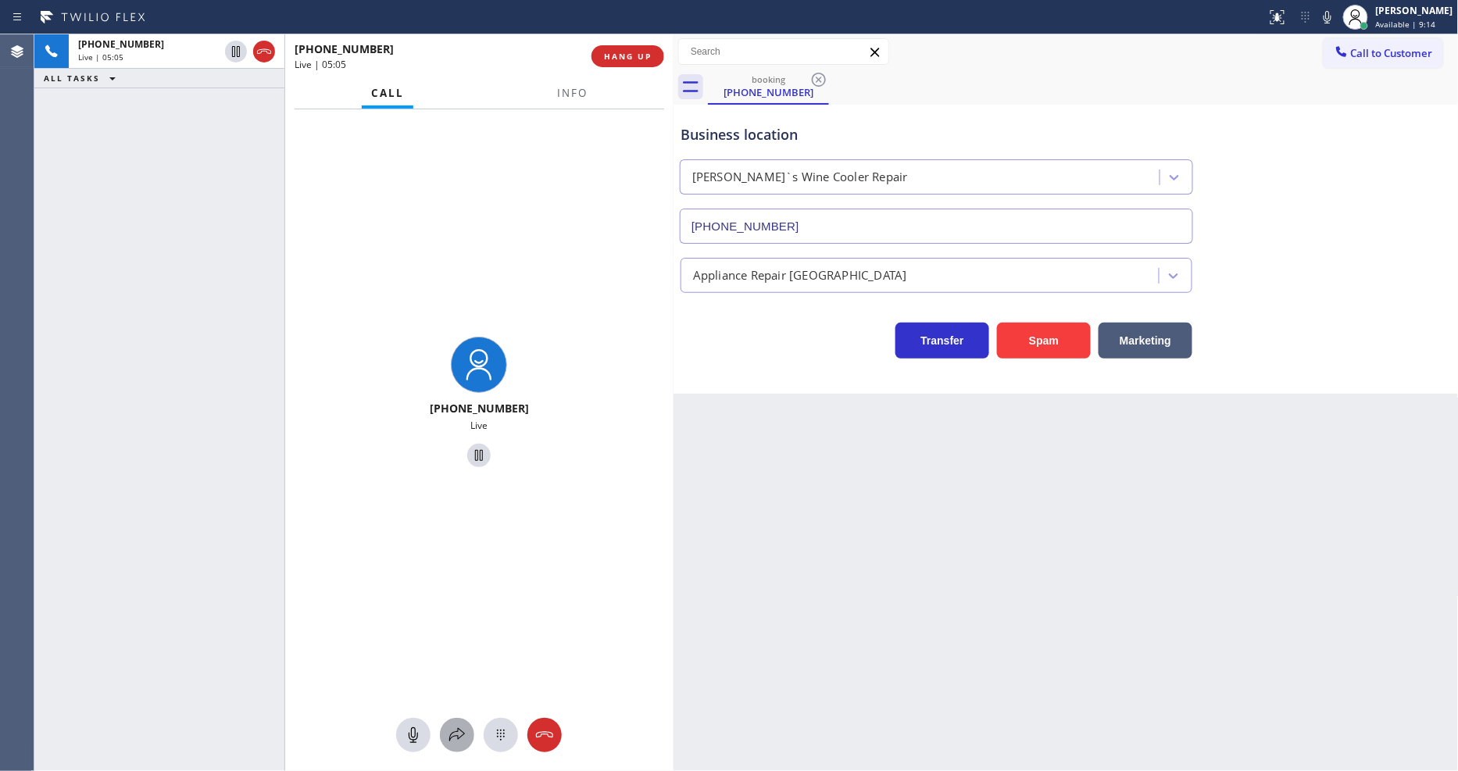
click at [451, 694] on icon at bounding box center [457, 735] width 19 height 19
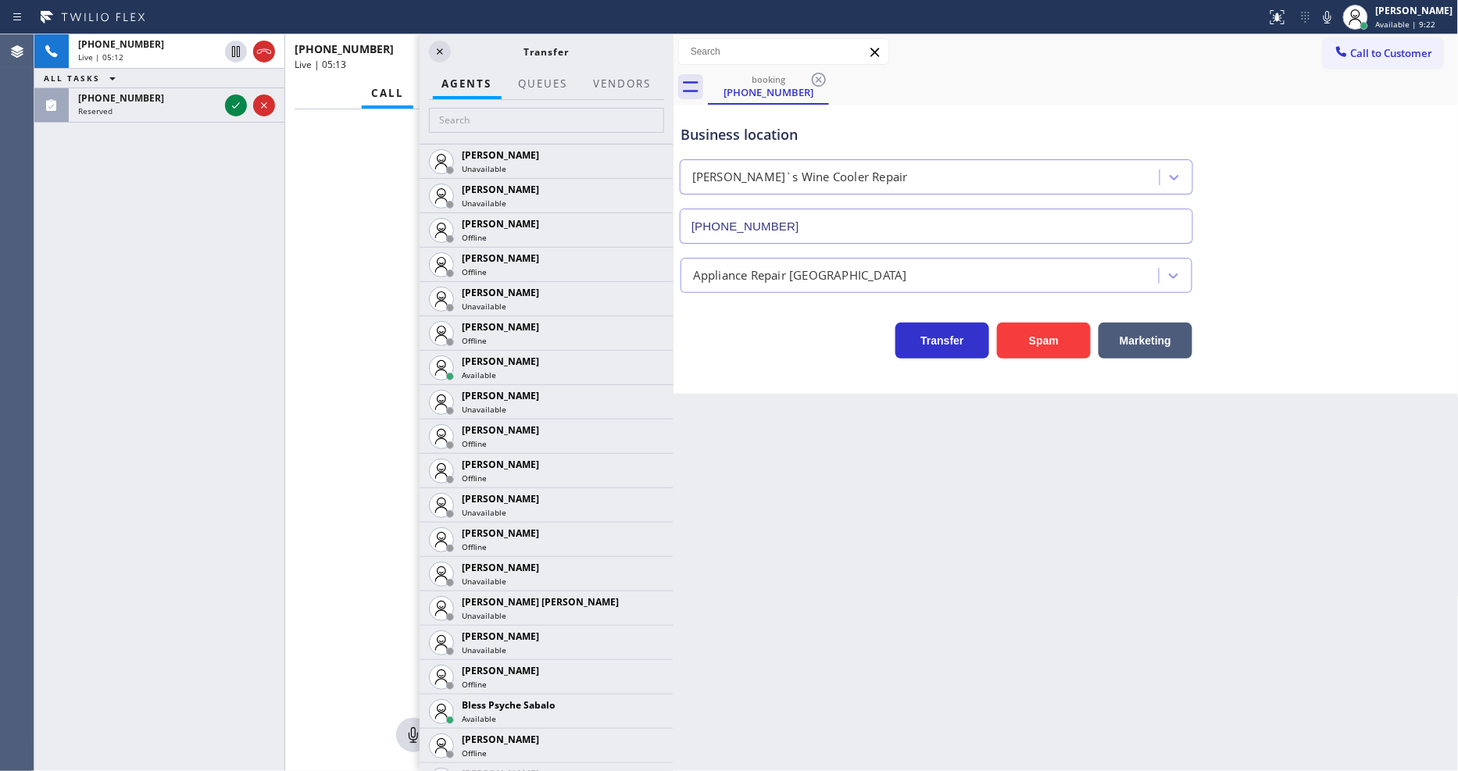
drag, startPoint x: 334, startPoint y: 184, endPoint x: 502, endPoint y: 119, distance: 180.1
click at [334, 184] on div "[PHONE_NUMBER] Live" at bounding box center [479, 404] width 388 height 590
click at [634, 75] on button "Vendors" at bounding box center [622, 84] width 77 height 30
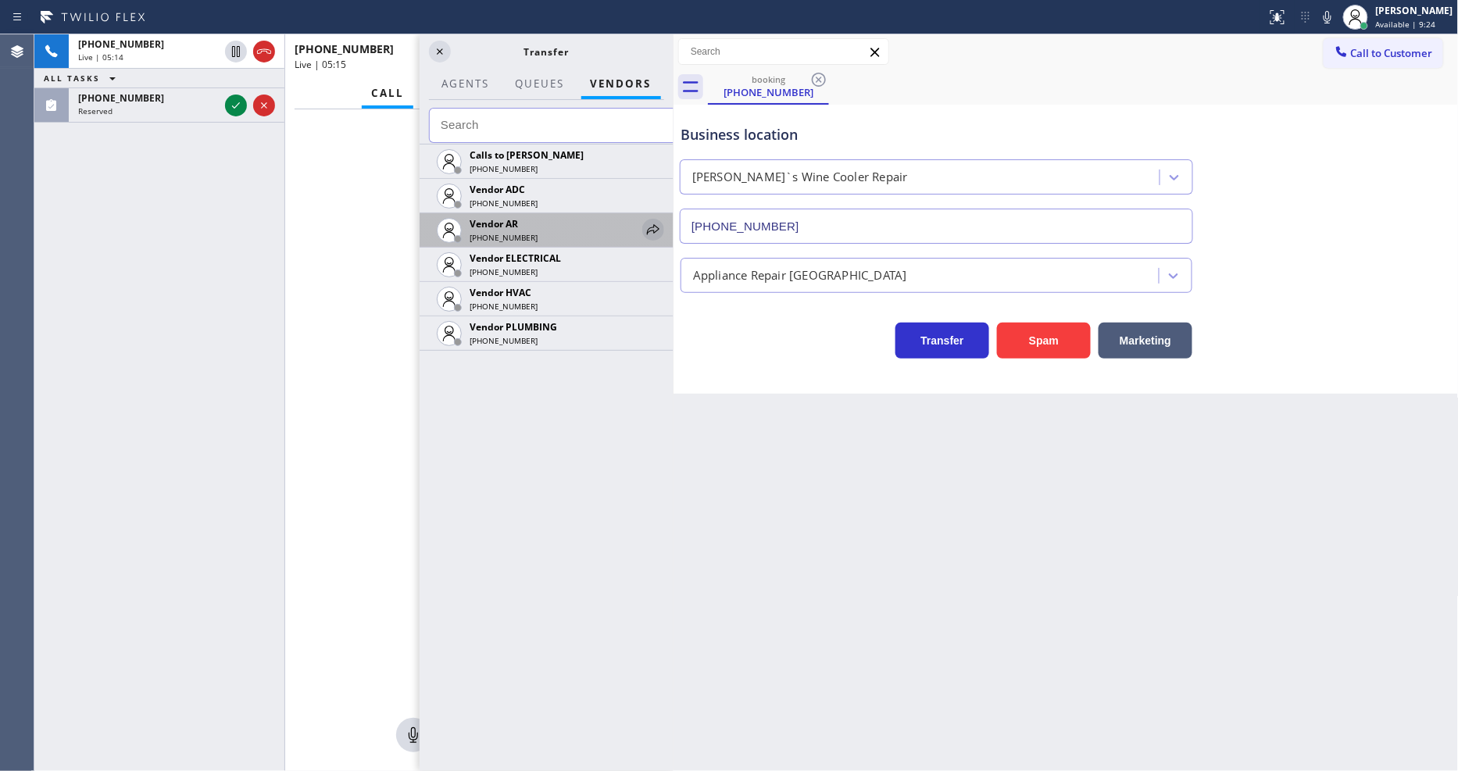
click at [656, 220] on icon at bounding box center [653, 229] width 19 height 19
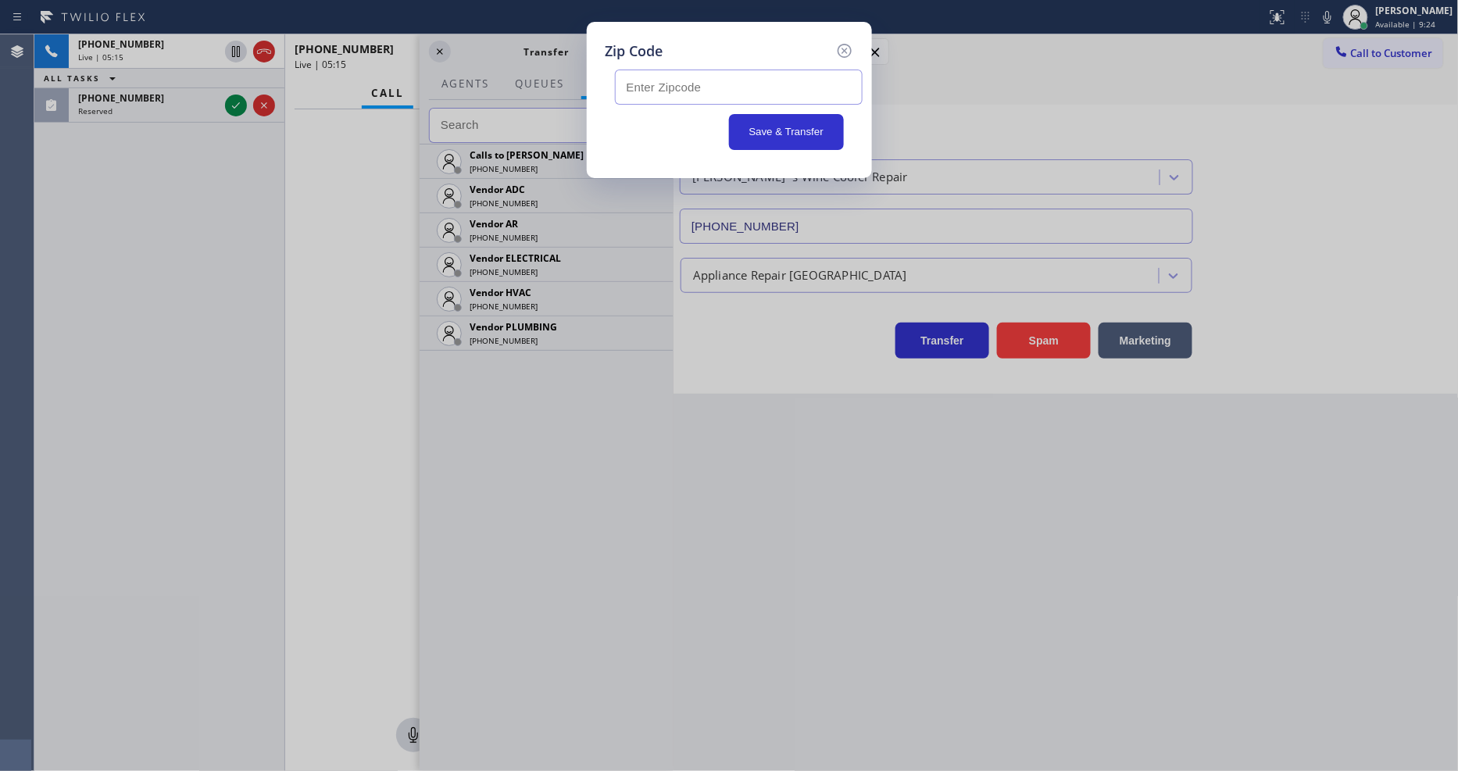
click at [651, 88] on input "text" at bounding box center [739, 87] width 248 height 35
paste input "08048"
type input "08048"
click at [841, 43] on icon at bounding box center [844, 50] width 19 height 19
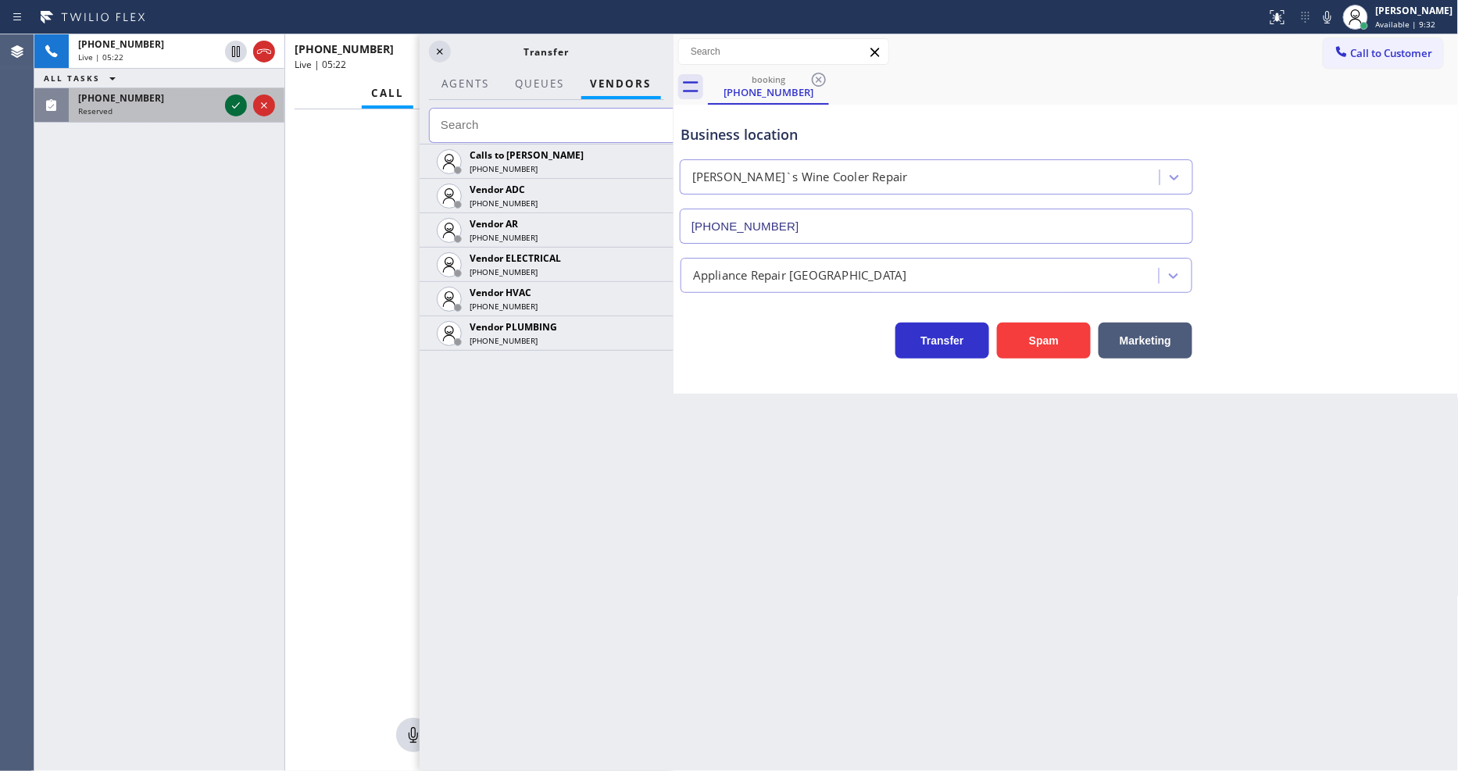
drag, startPoint x: 239, startPoint y: 104, endPoint x: 275, endPoint y: 194, distance: 96.8
click at [238, 104] on icon at bounding box center [236, 105] width 19 height 19
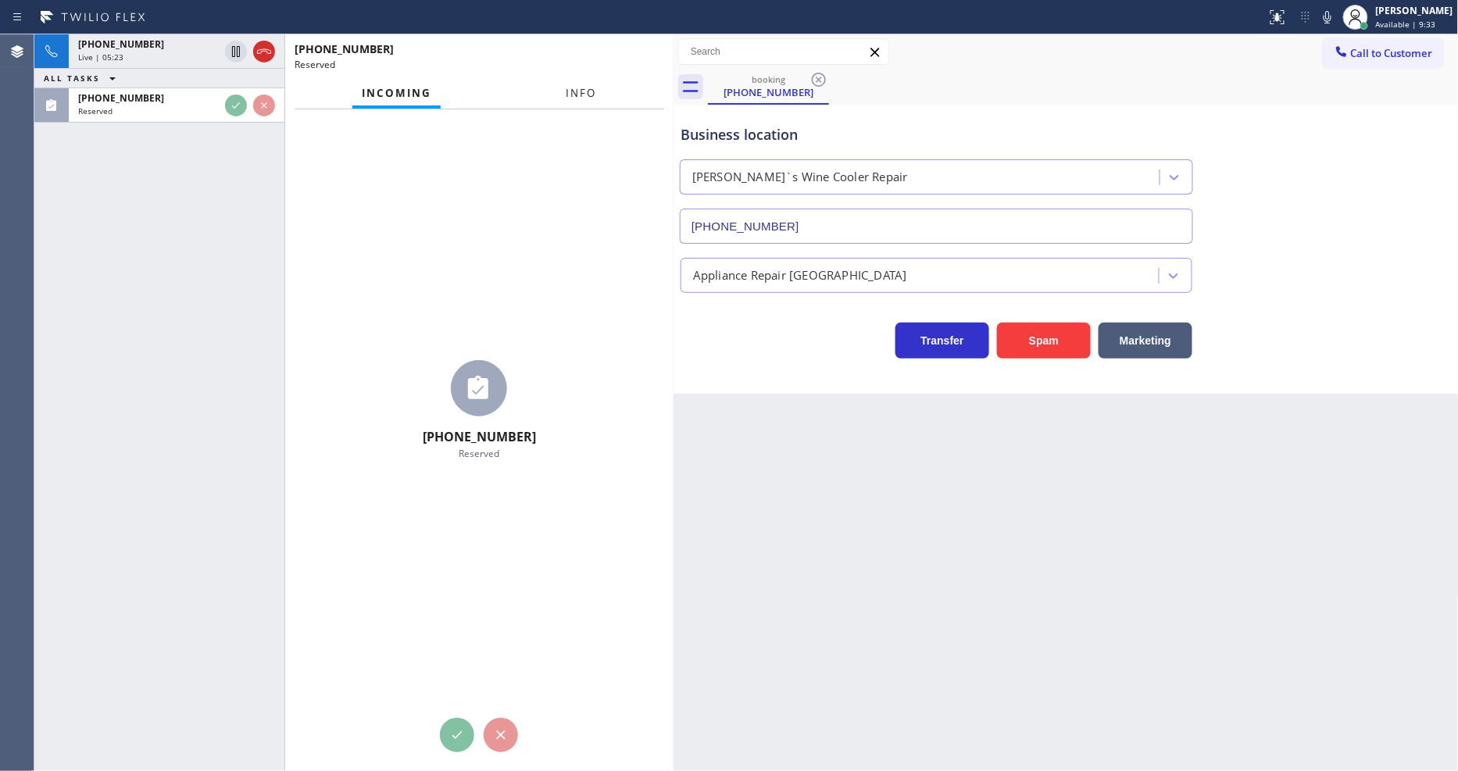
click at [592, 95] on div "Incoming Info" at bounding box center [480, 93] width 370 height 31
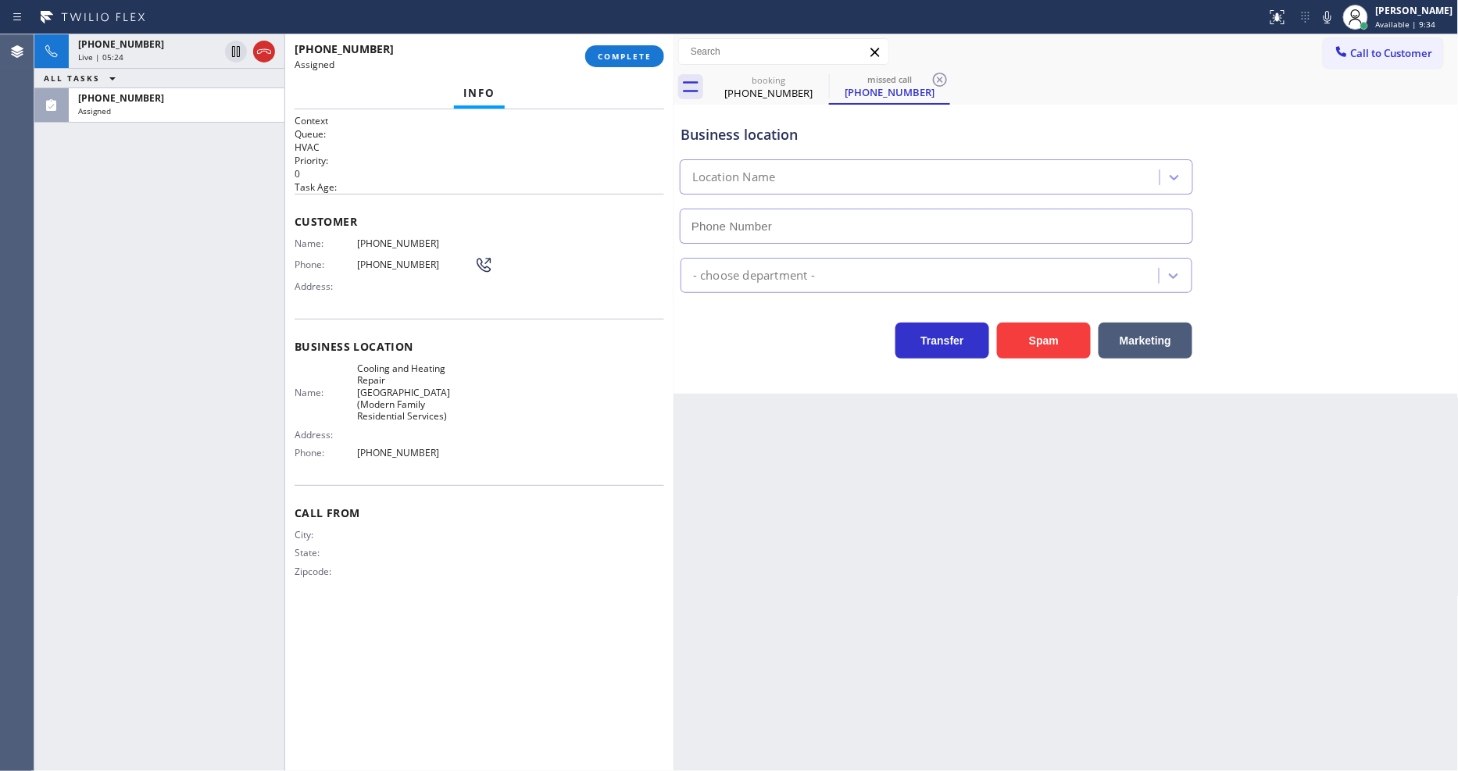
type input "[PHONE_NUMBER]"
click at [637, 45] on button "COMPLETE" at bounding box center [624, 56] width 79 height 22
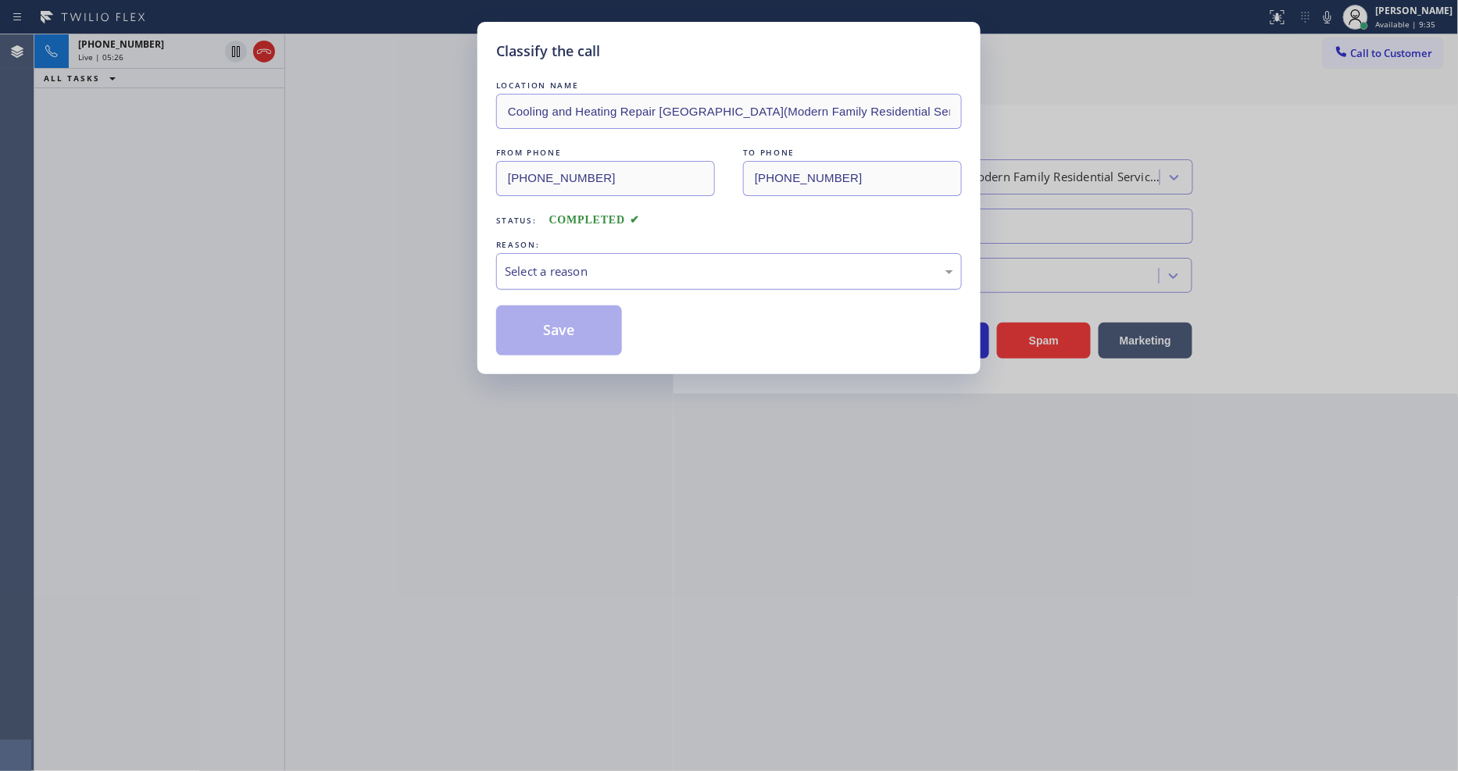
click at [528, 263] on div "Select a reason" at bounding box center [729, 272] width 449 height 18
click at [518, 333] on button "Save" at bounding box center [559, 331] width 126 height 50
drag, startPoint x: 518, startPoint y: 333, endPoint x: 463, endPoint y: 141, distance: 199.1
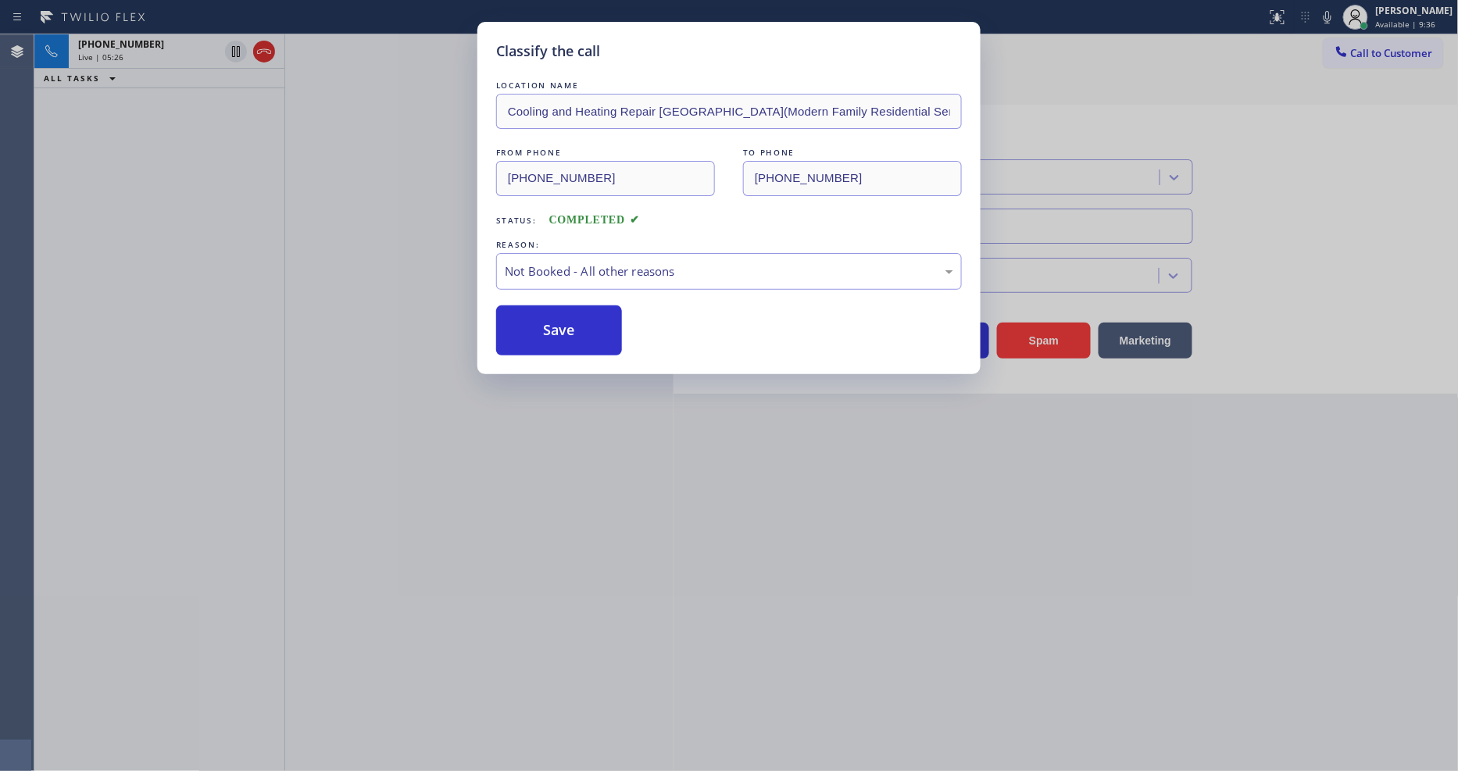
click at [520, 333] on button "Save" at bounding box center [559, 331] width 126 height 50
click at [108, 44] on span "[PHONE_NUMBER]" at bounding box center [121, 44] width 86 height 13
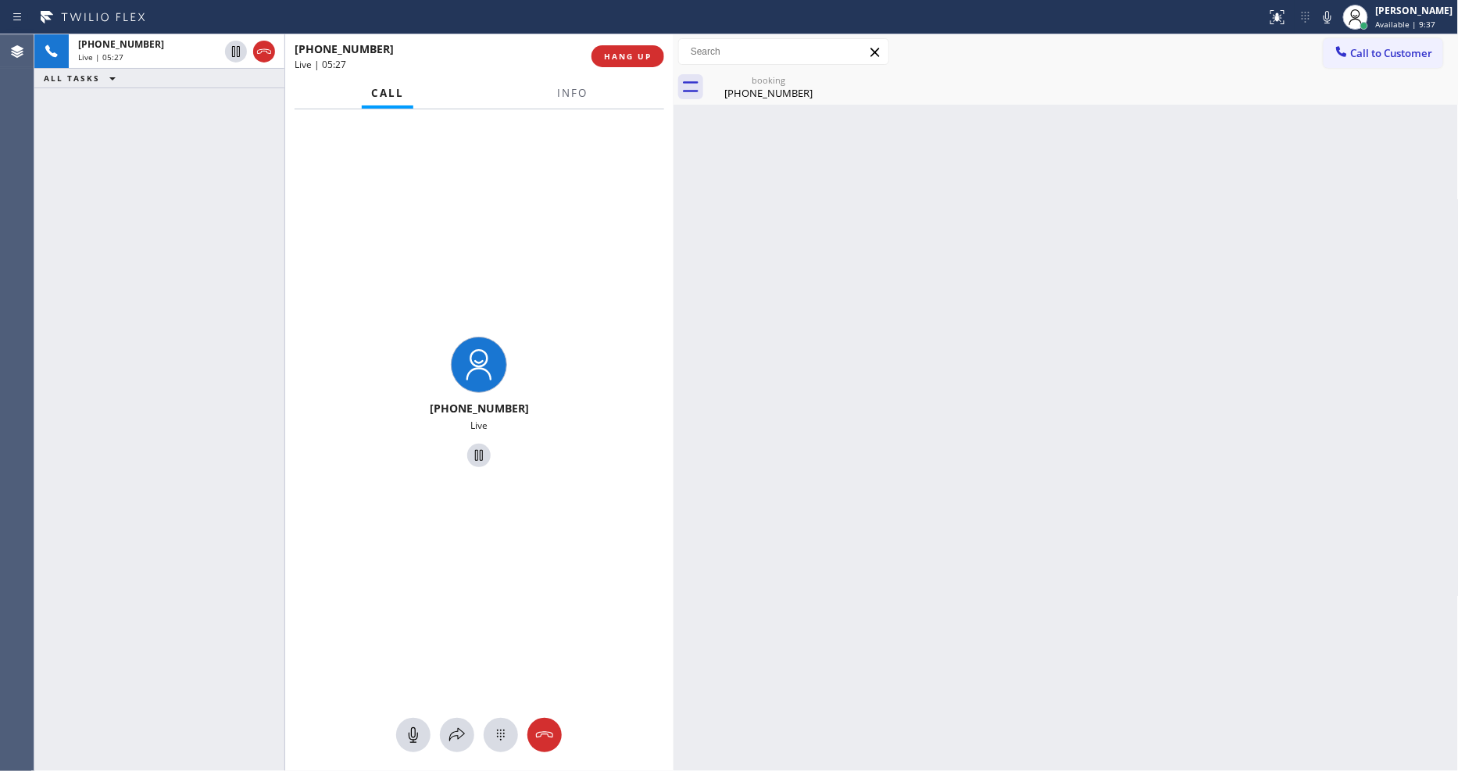
click at [108, 44] on span "[PHONE_NUMBER]" at bounding box center [121, 44] width 86 height 13
click at [460, 694] on icon at bounding box center [457, 735] width 19 height 19
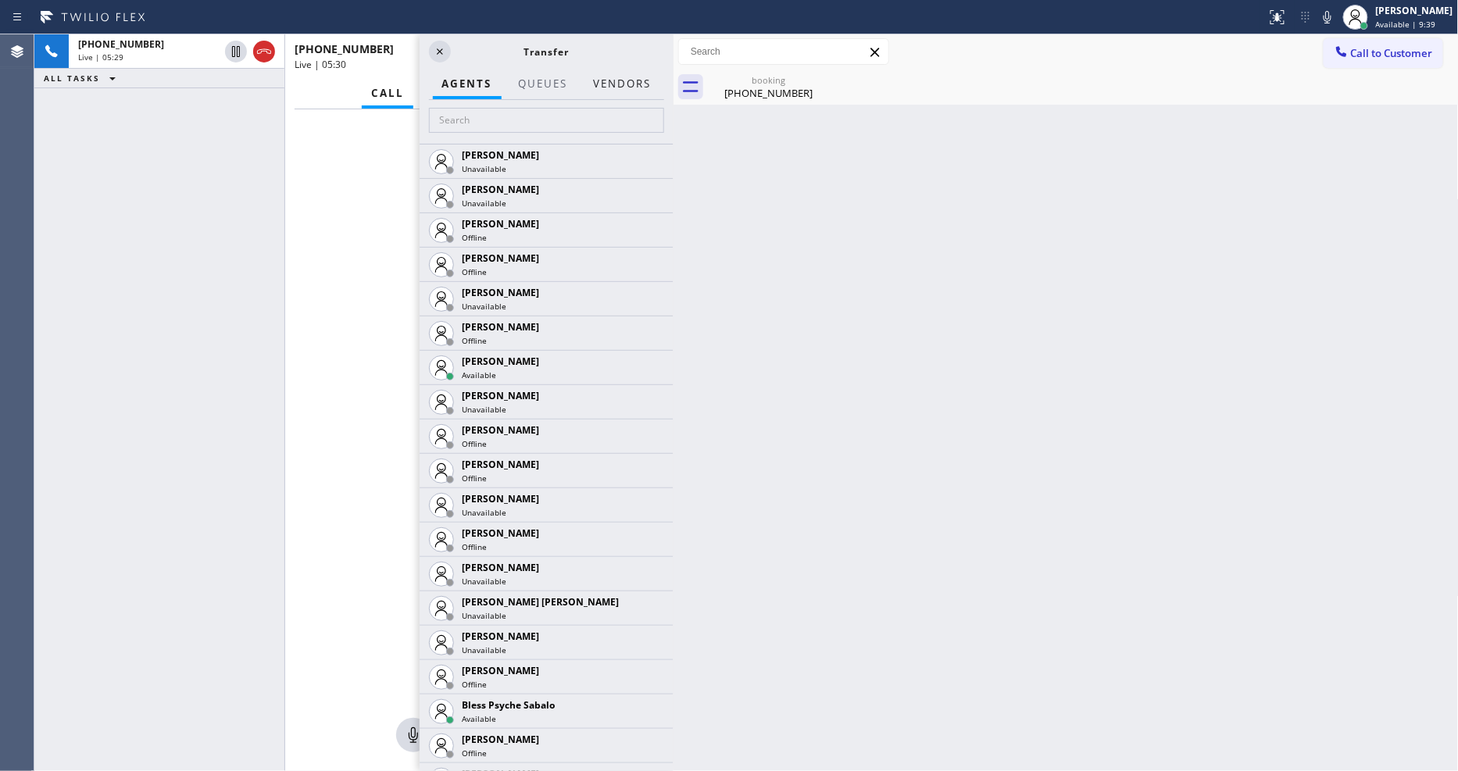
click at [647, 76] on button "Vendors" at bounding box center [622, 84] width 77 height 30
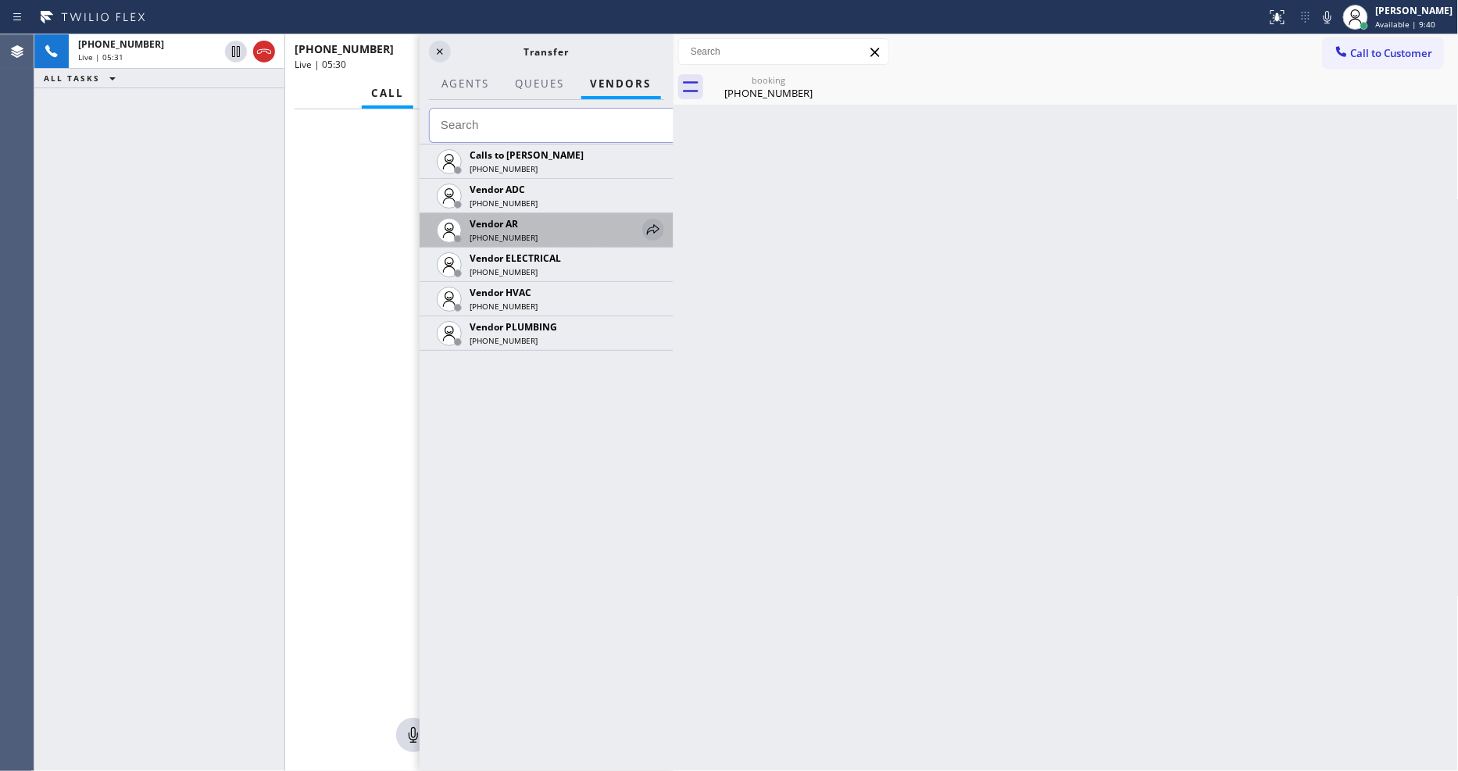
click at [653, 227] on icon at bounding box center [653, 229] width 19 height 19
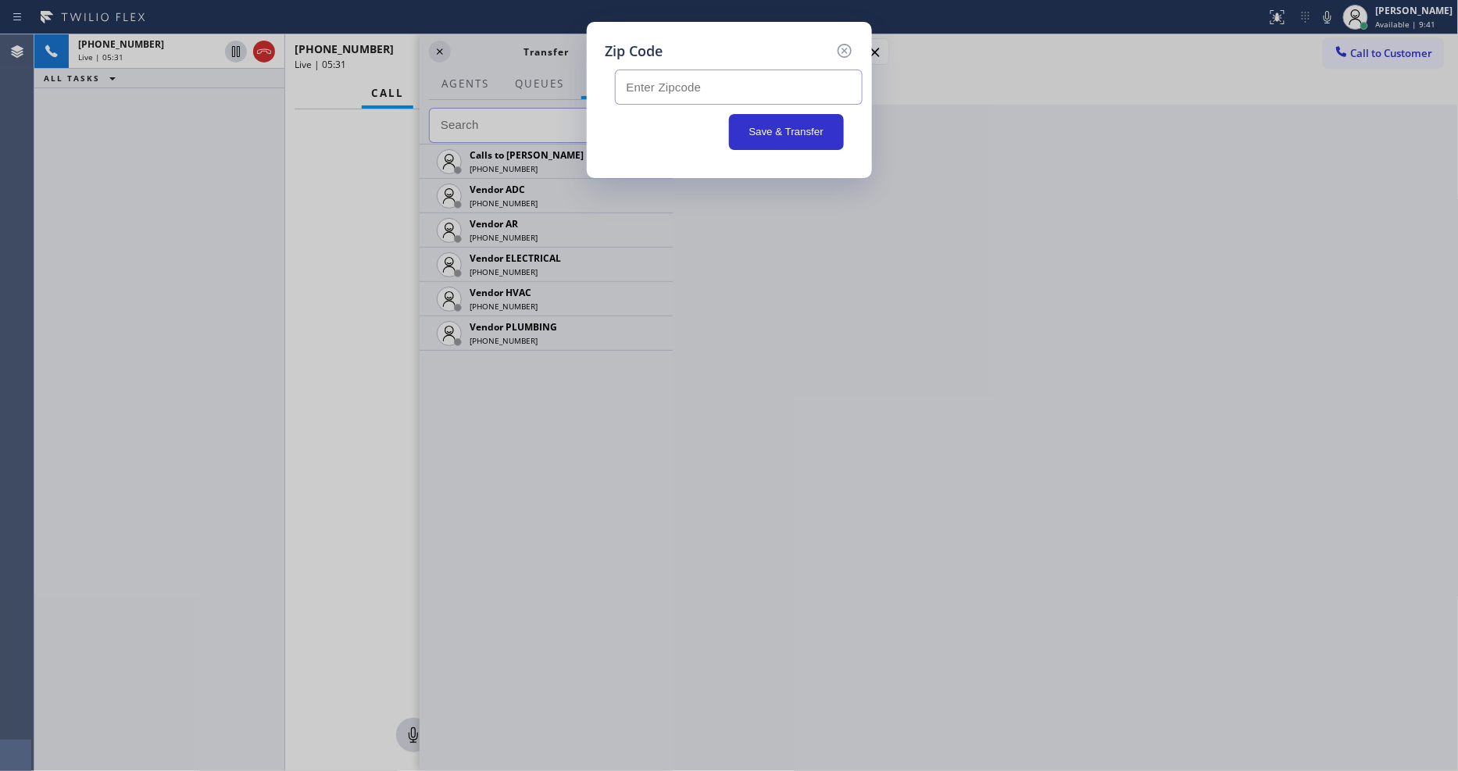
click at [645, 86] on input "text" at bounding box center [739, 87] width 248 height 35
paste input "08048"
type input "08048"
click at [811, 123] on button "Save & Transfer" at bounding box center [786, 132] width 115 height 36
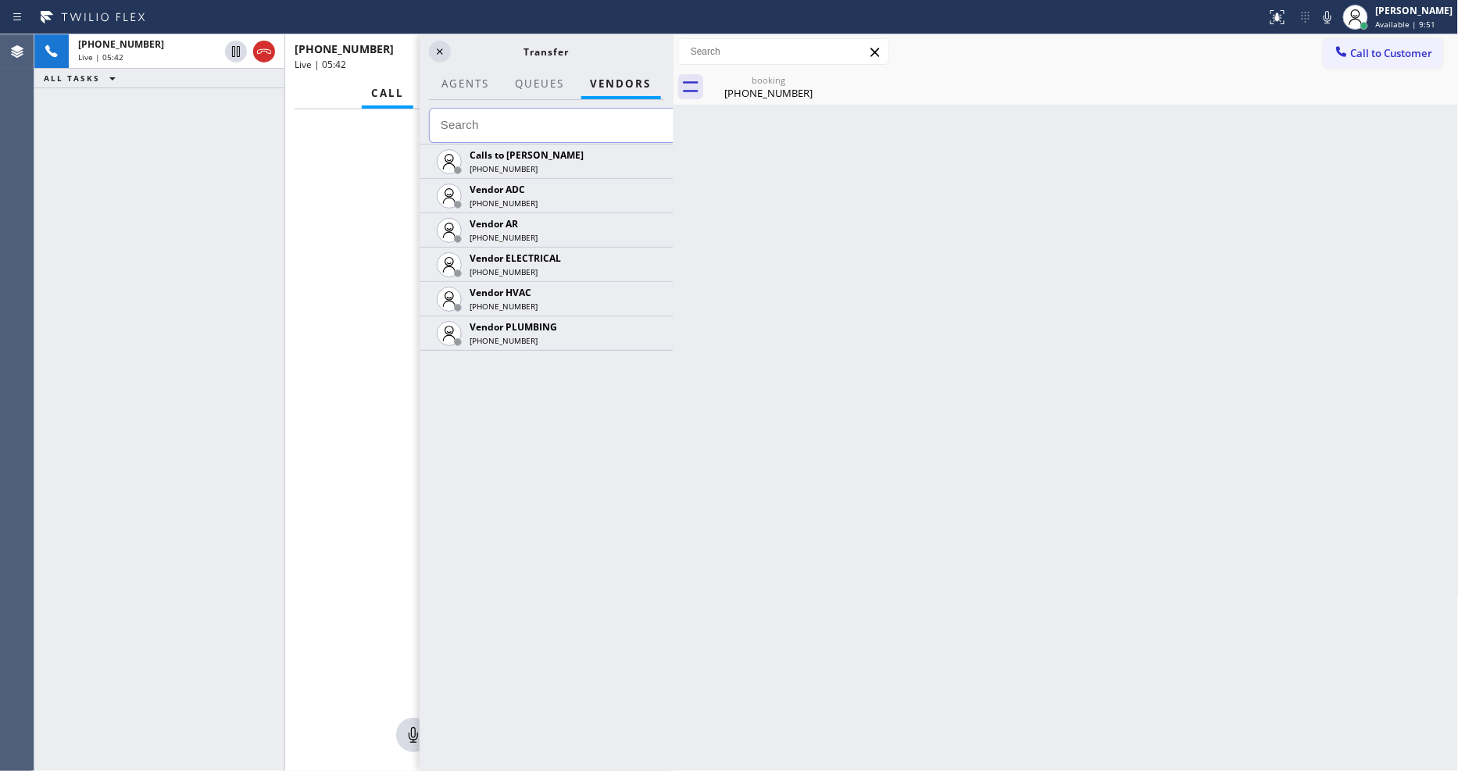
click at [442, 48] on icon at bounding box center [440, 51] width 19 height 19
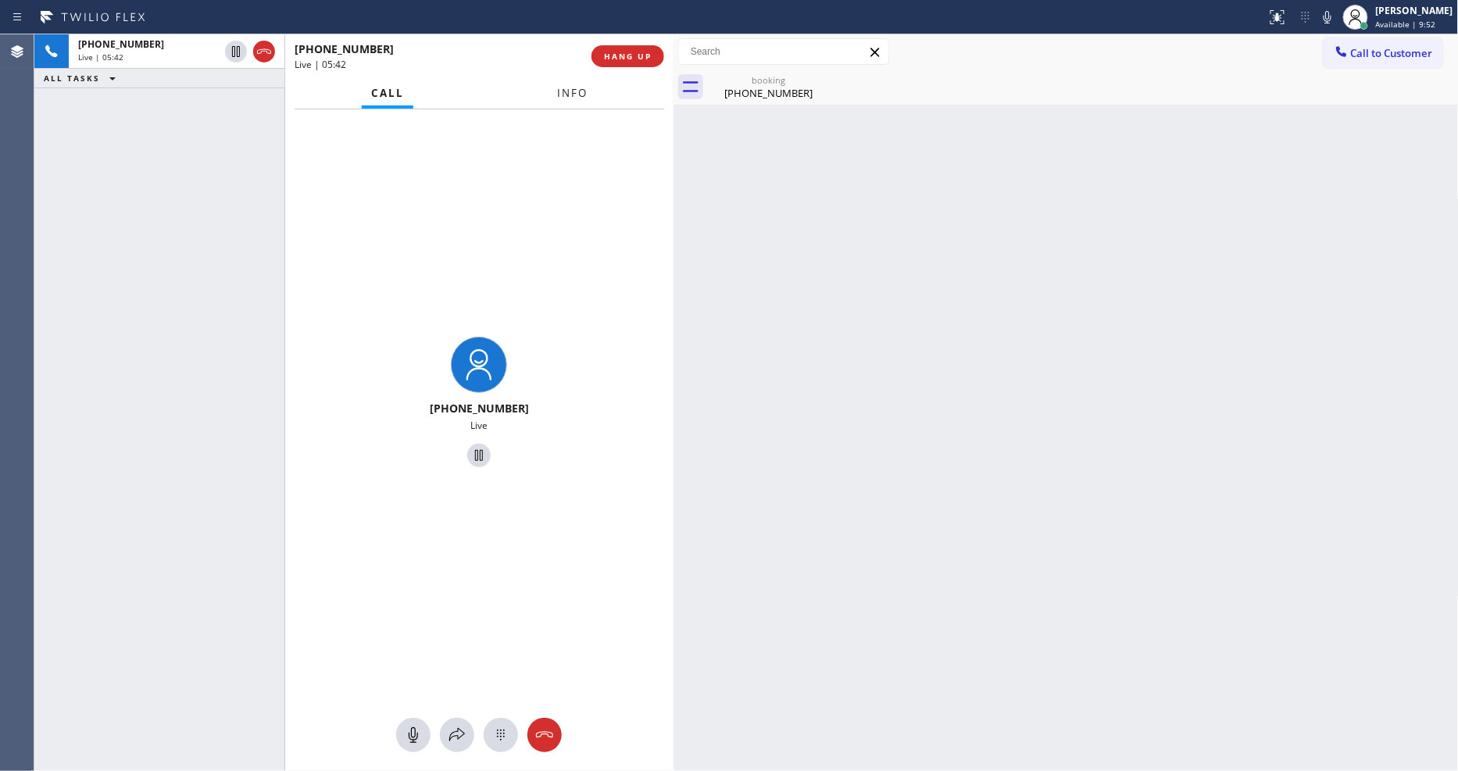
drag, startPoint x: 571, startPoint y: 95, endPoint x: 584, endPoint y: 87, distance: 15.2
click at [571, 95] on span "Info" at bounding box center [572, 93] width 30 height 14
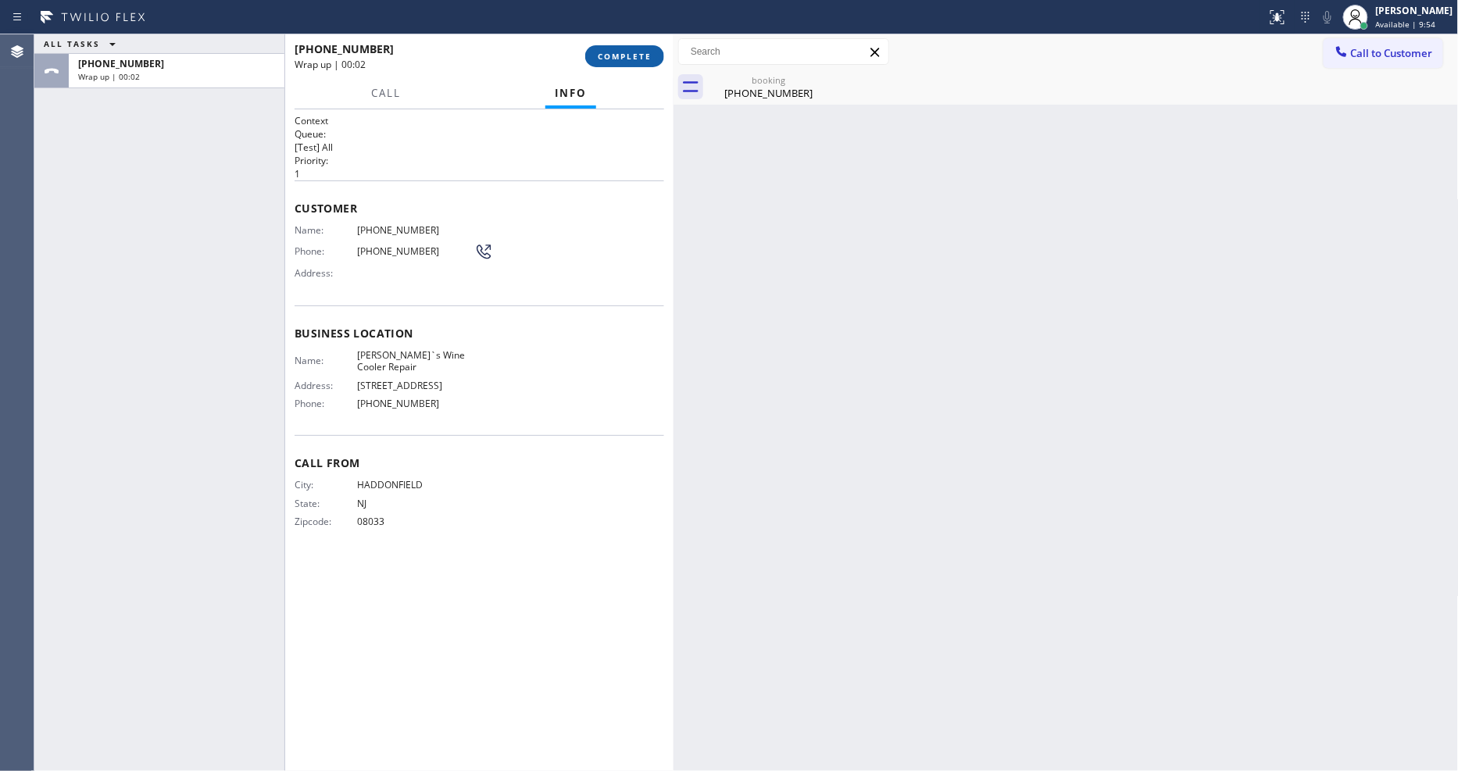
click at [631, 57] on span "COMPLETE" at bounding box center [625, 56] width 54 height 11
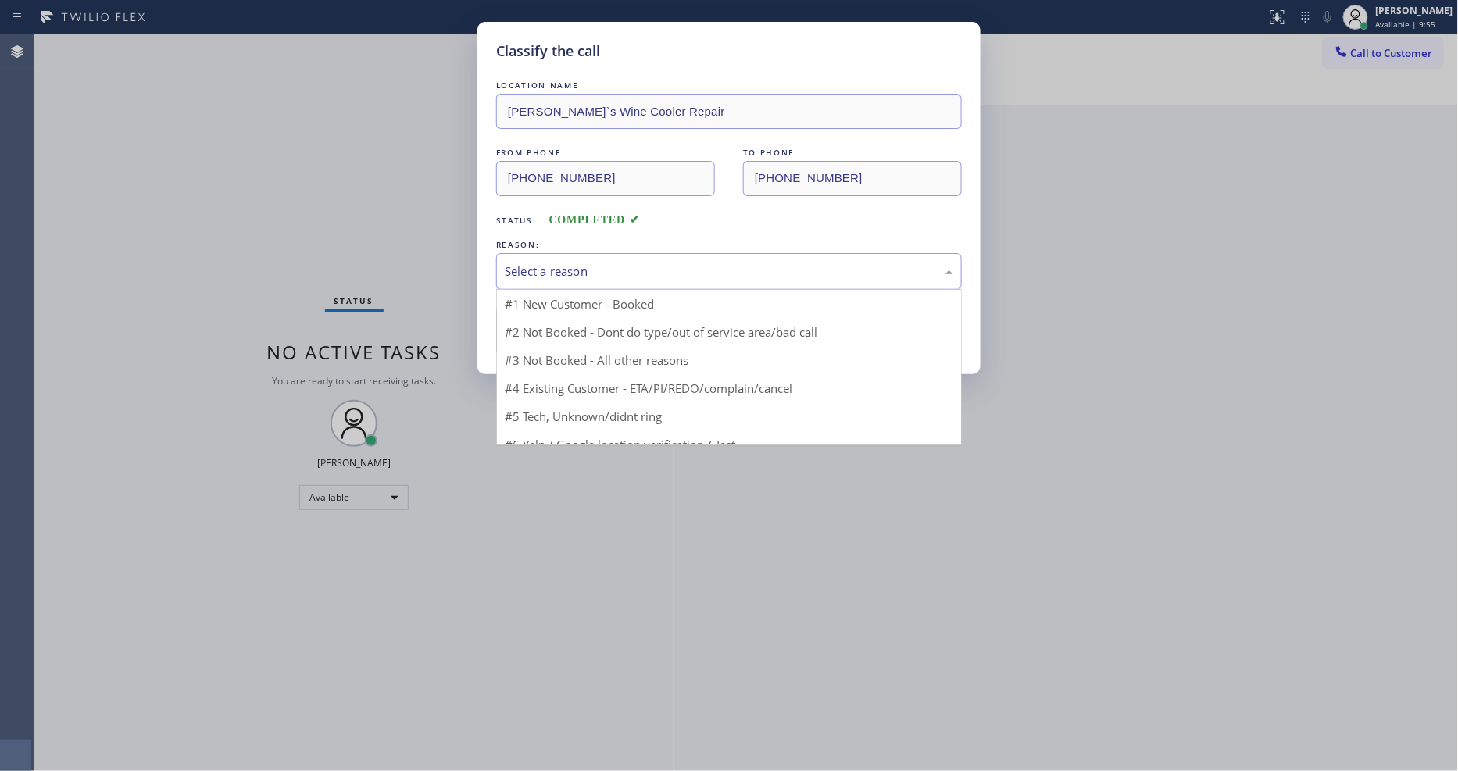
click at [530, 263] on div "Select a reason" at bounding box center [729, 272] width 449 height 18
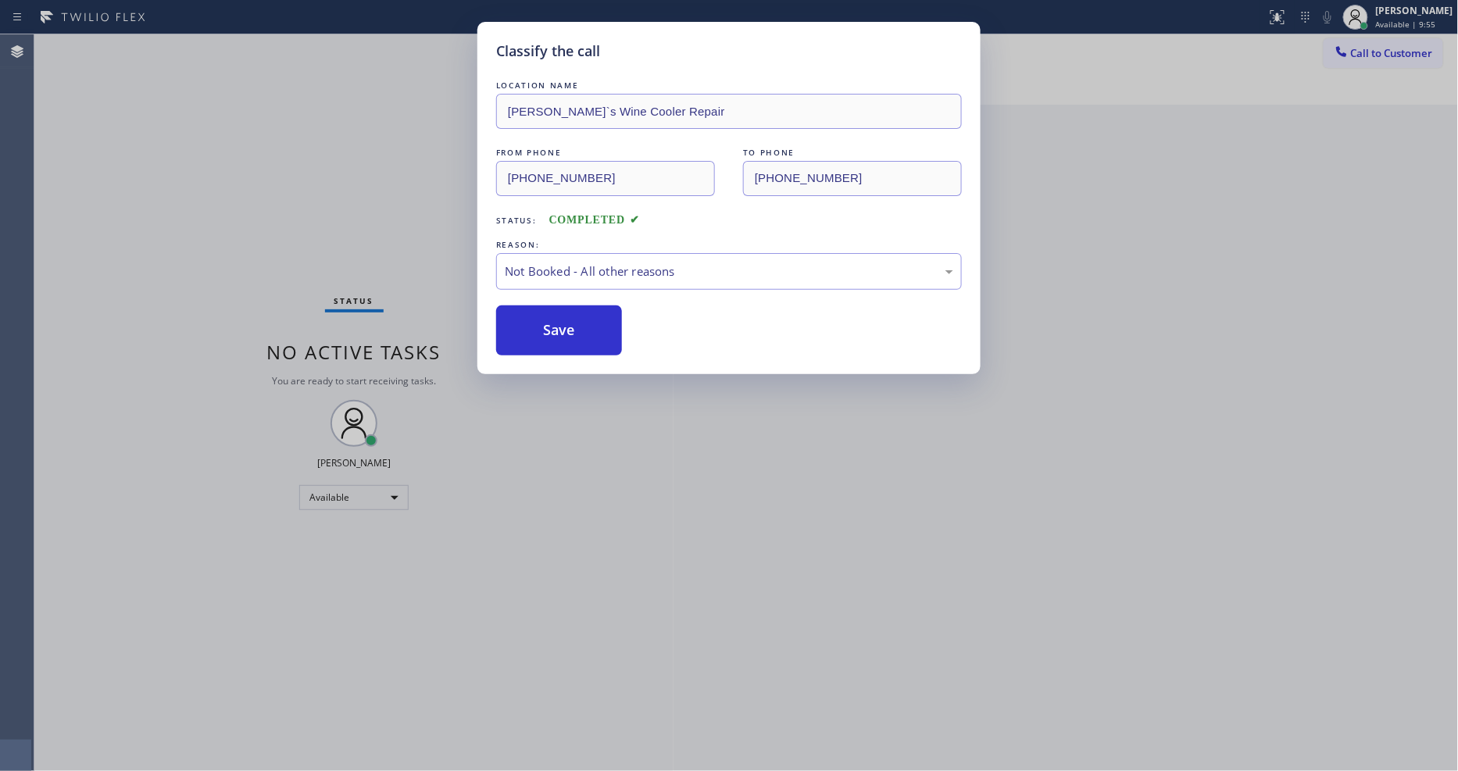
click at [524, 324] on button "Save" at bounding box center [559, 331] width 126 height 50
drag, startPoint x: 524, startPoint y: 324, endPoint x: 533, endPoint y: 317, distance: 10.6
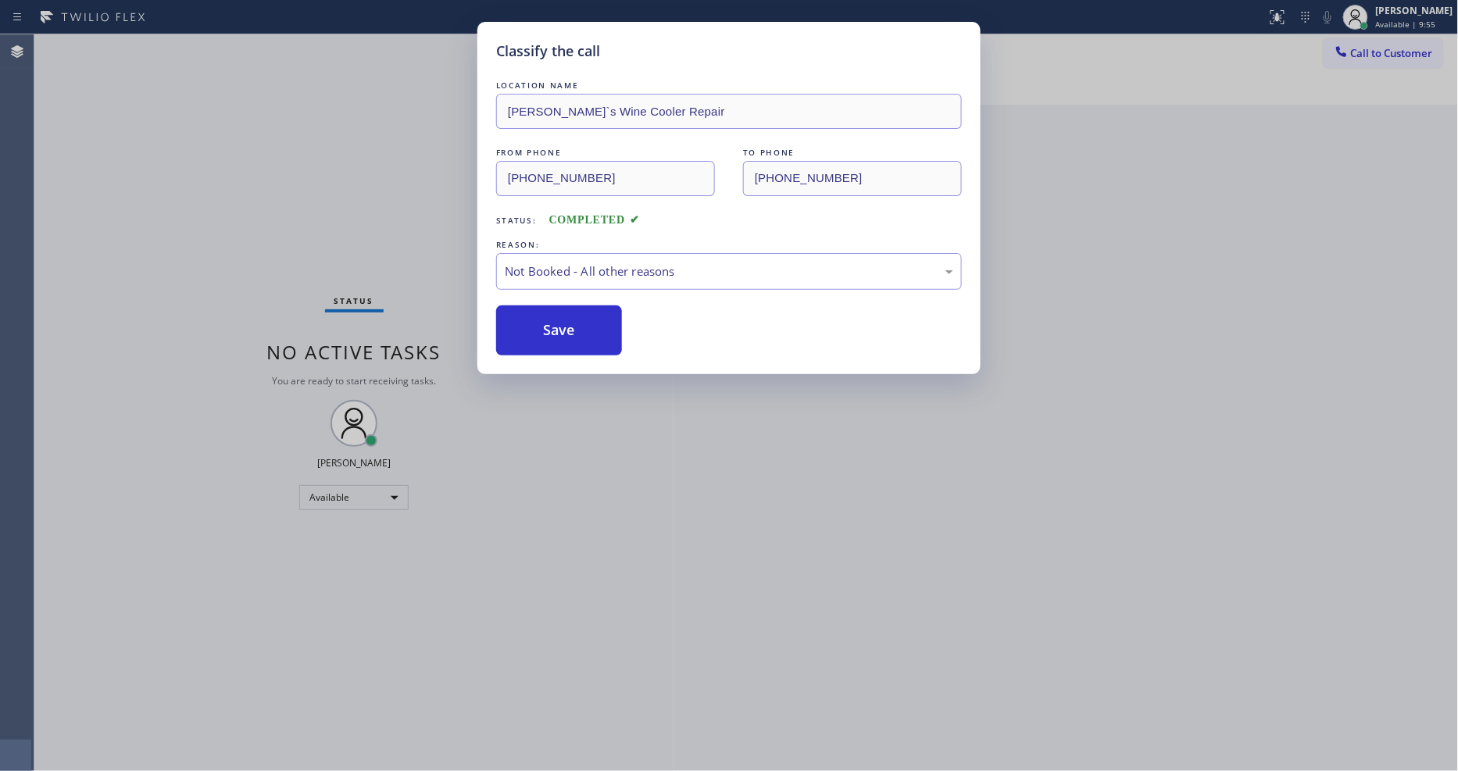
click at [525, 324] on button "Save" at bounding box center [559, 331] width 126 height 50
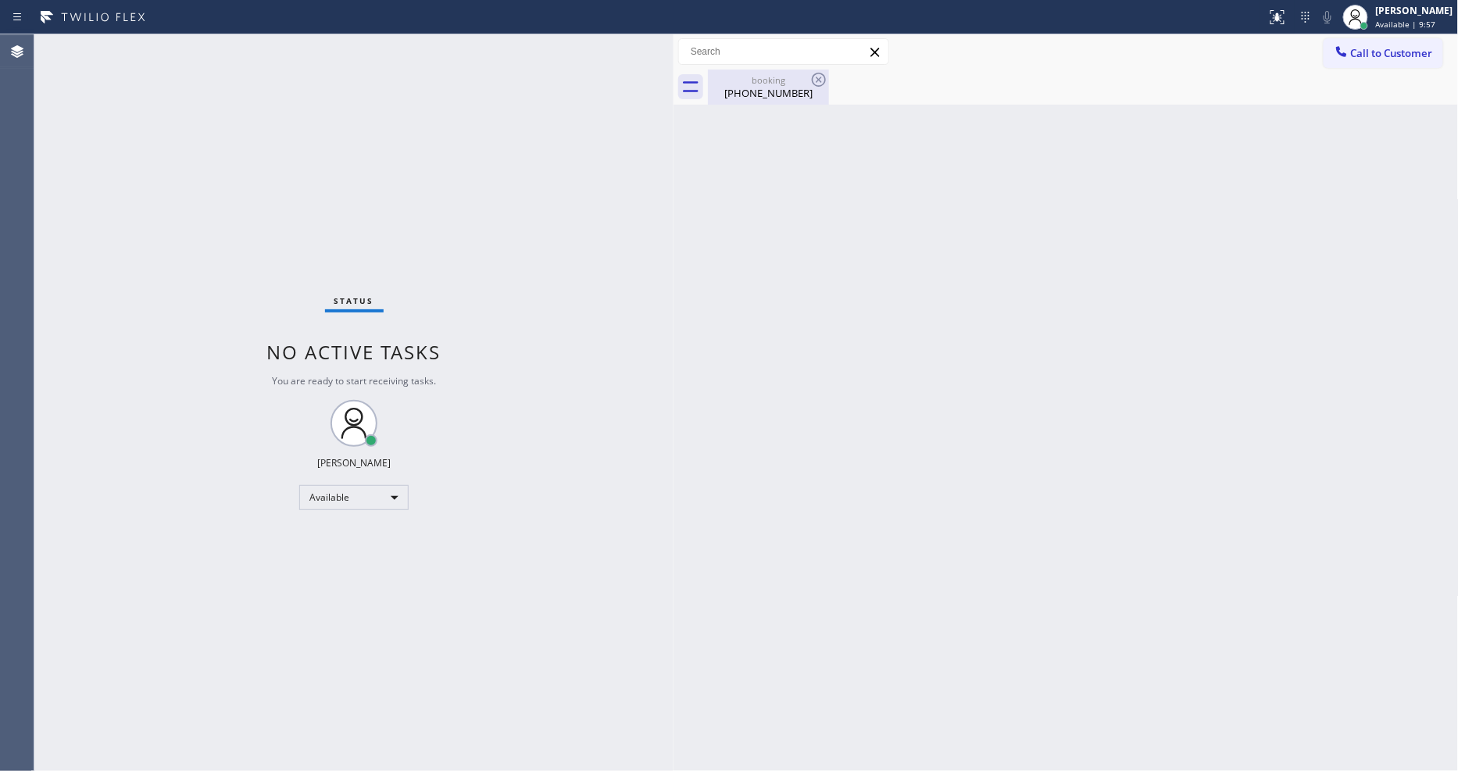
click at [768, 84] on div "booking" at bounding box center [769, 80] width 118 height 12
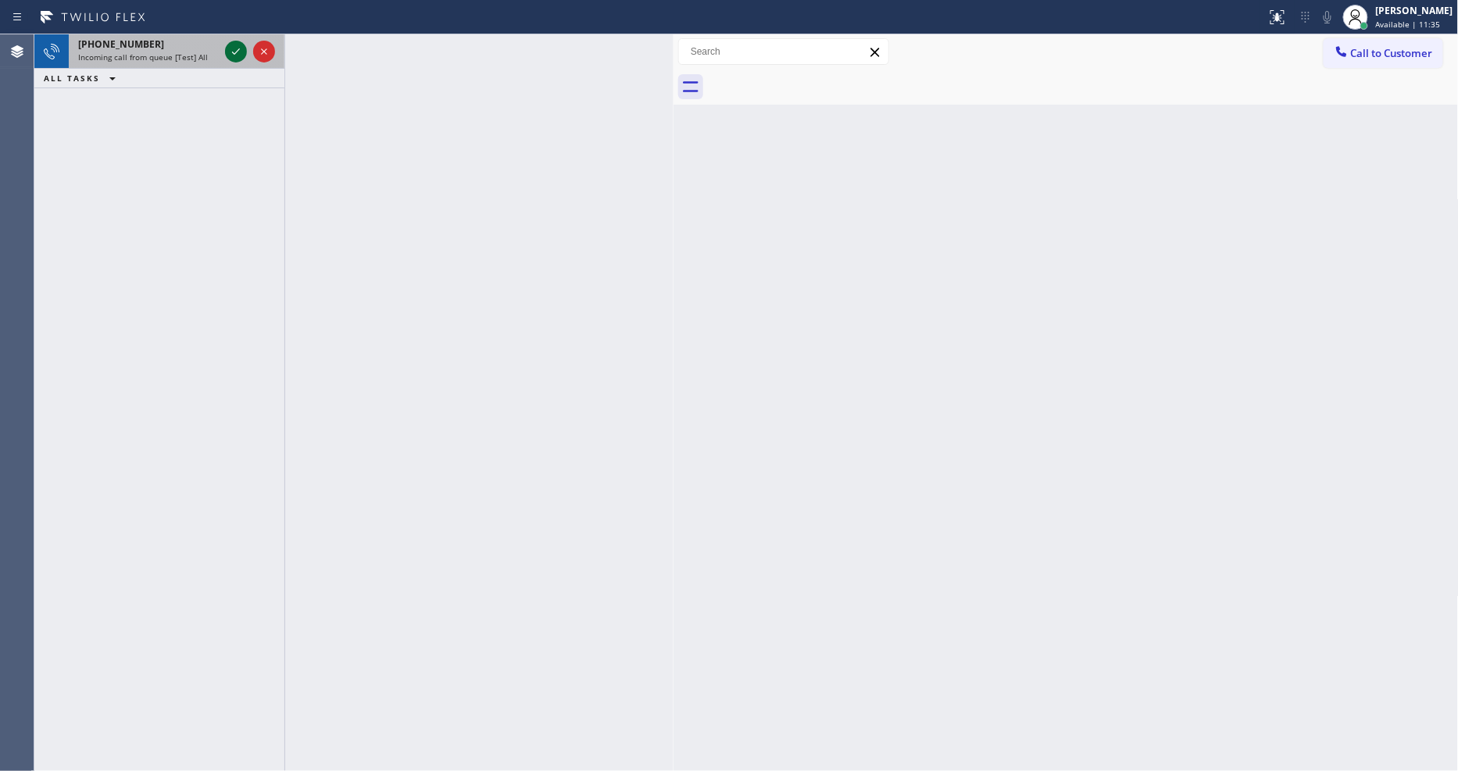
click at [231, 49] on icon at bounding box center [236, 51] width 19 height 19
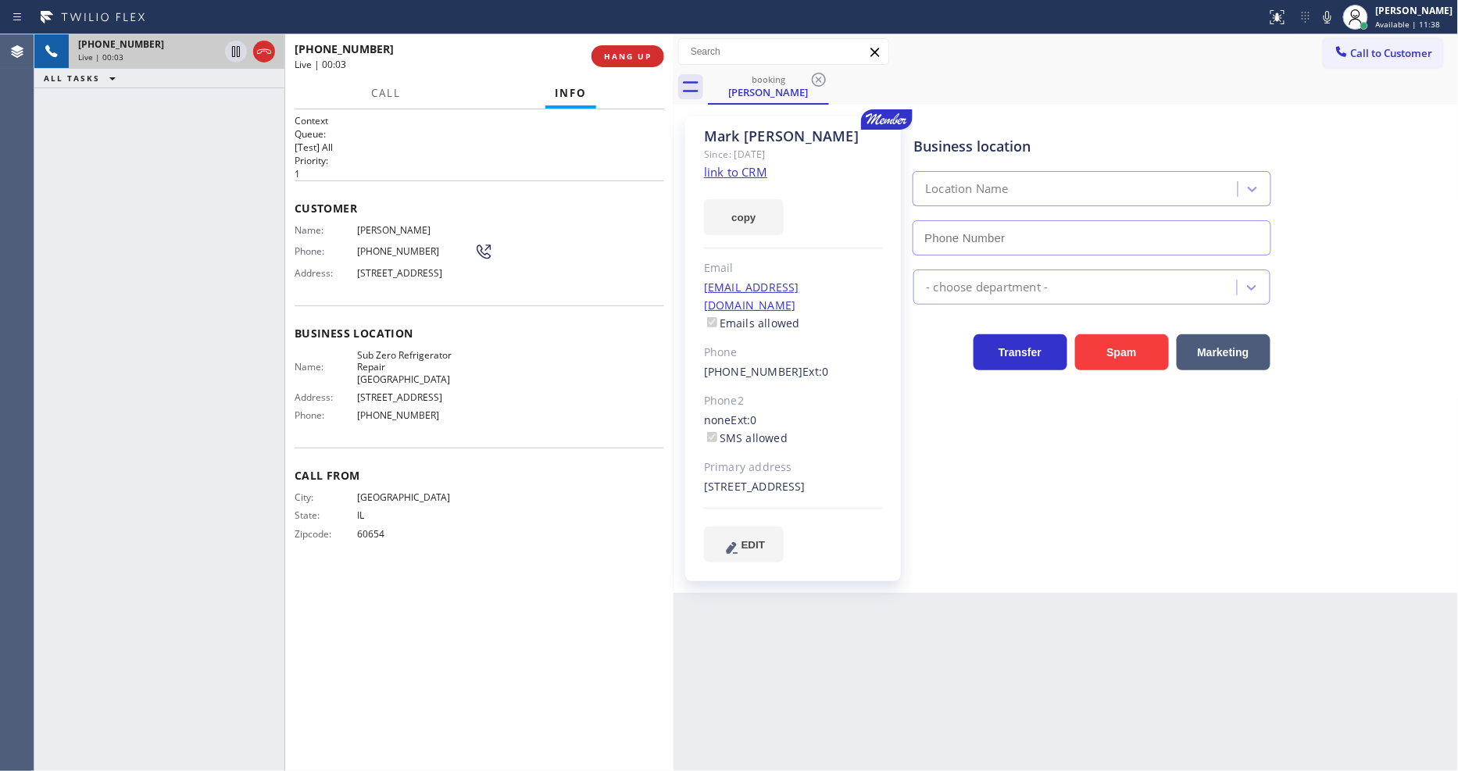
type input "[PHONE_NUMBER]"
click at [753, 174] on link "link to CRM" at bounding box center [735, 172] width 63 height 16
click at [227, 53] on icon at bounding box center [236, 51] width 19 height 19
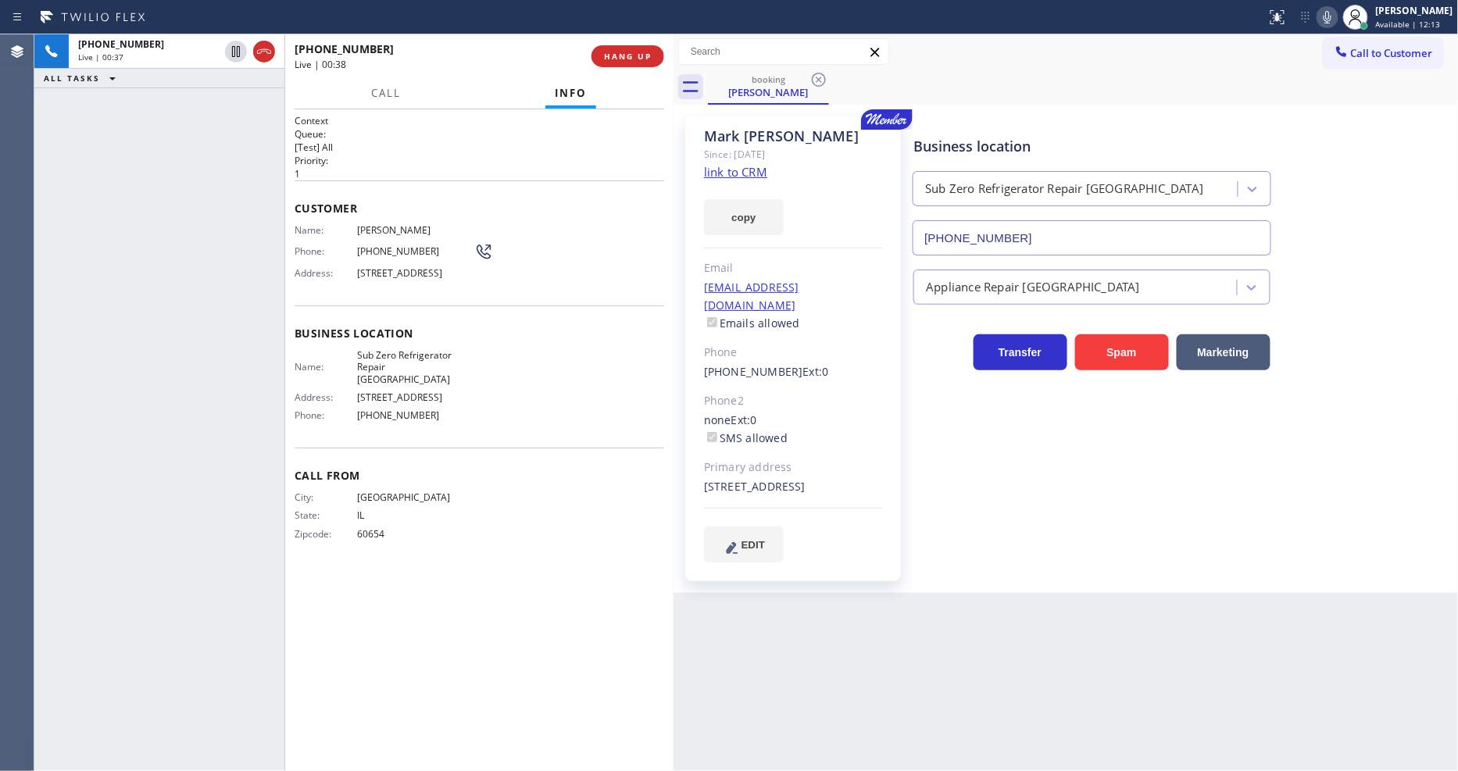
click at [1337, 23] on icon at bounding box center [1327, 17] width 19 height 19
click at [423, 555] on div "Call From City: CHICAGO State: IL Zipcode: 60654" at bounding box center [480, 507] width 370 height 118
click at [1057, 475] on div "Business location Sub Zero Refrigerator Repair Chicago (773) 917-0590 Appliance…" at bounding box center [1182, 339] width 544 height 438
click at [546, 576] on div "Context Queue: [Test] All Priority: 1 Customer Name: Mark Kromkowski Phone: (31…" at bounding box center [480, 440] width 370 height 653
drag, startPoint x: 1021, startPoint y: 542, endPoint x: 646, endPoint y: 649, distance: 389.9
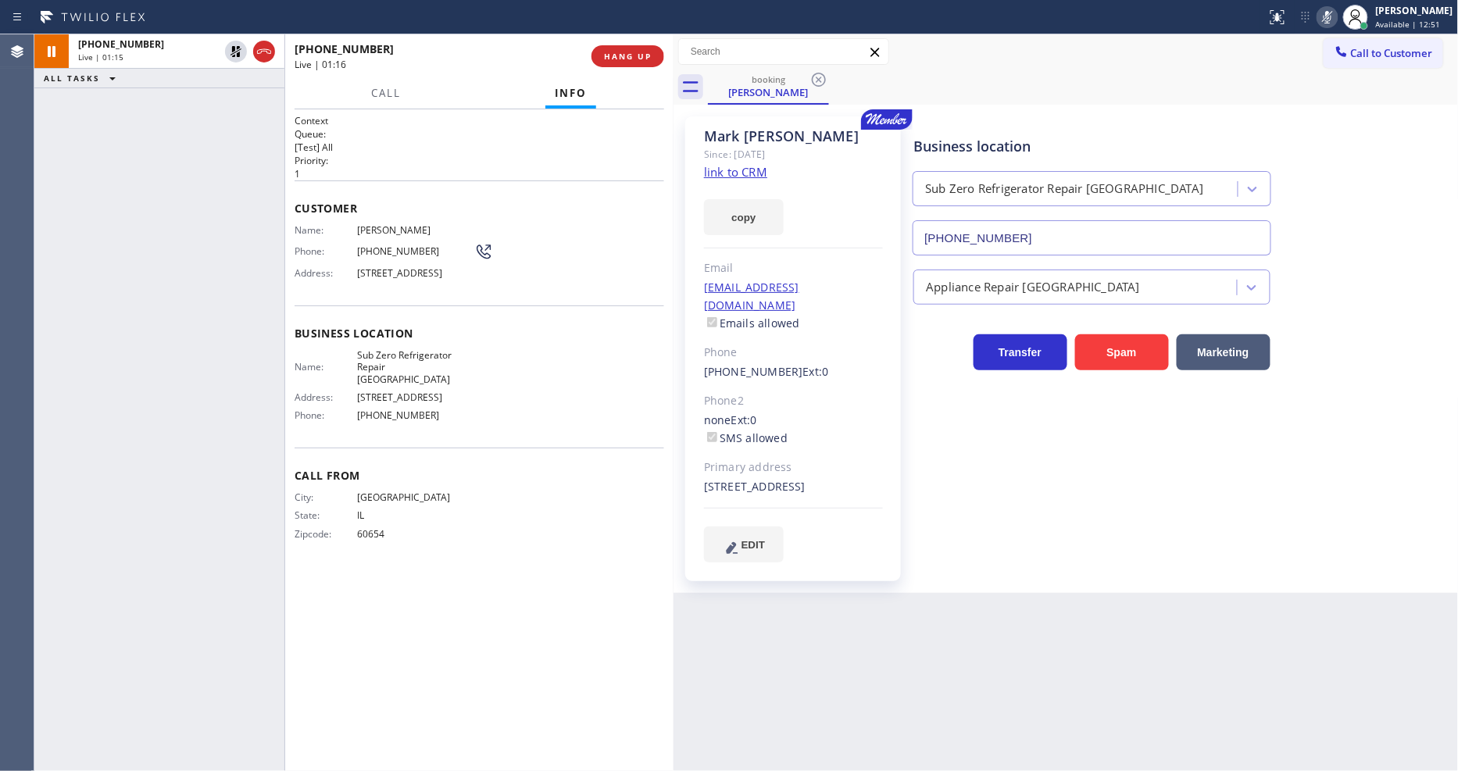
click at [1019, 542] on div "Business location Sub Zero Refrigerator Repair Chicago (773) 917-0590 Appliance…" at bounding box center [1182, 339] width 544 height 438
click at [276, 404] on div "+13123711612 Live | 01:19 ALL TASKS ALL TASKS ACTIVE TASKS TASKS IN WRAP UP" at bounding box center [159, 402] width 250 height 737
click at [233, 52] on icon at bounding box center [236, 51] width 11 height 11
click at [1335, 13] on icon at bounding box center [1327, 17] width 19 height 19
drag, startPoint x: 1104, startPoint y: 470, endPoint x: 1368, endPoint y: 532, distance: 271.3
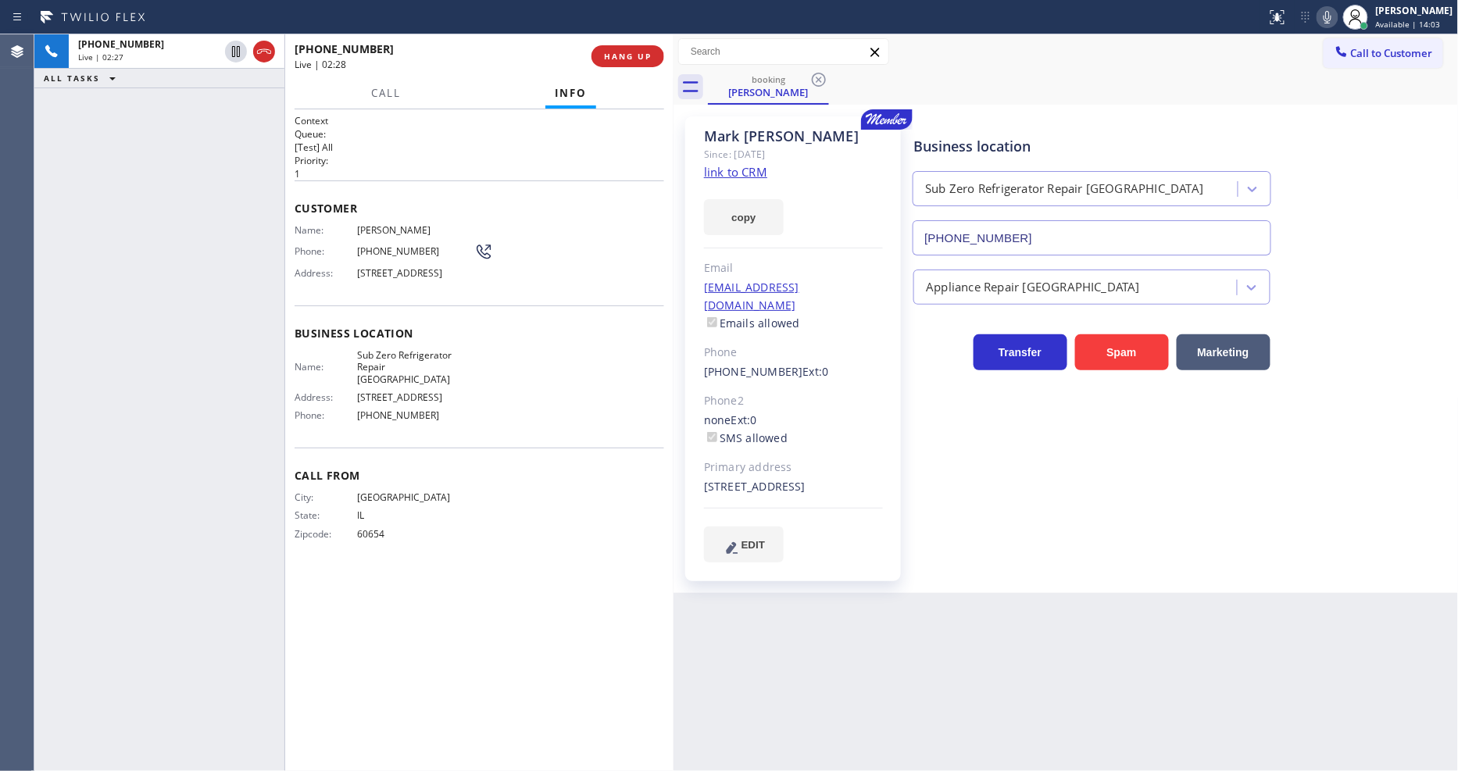
click at [1104, 470] on div "Business location Sub Zero Refrigerator Repair Chicago (773) 917-0590 Appliance…" at bounding box center [1182, 339] width 544 height 438
click at [442, 492] on span "[GEOGRAPHIC_DATA]" at bounding box center [415, 498] width 117 height 12
click at [608, 51] on span "HANG UP" at bounding box center [628, 56] width 48 height 11
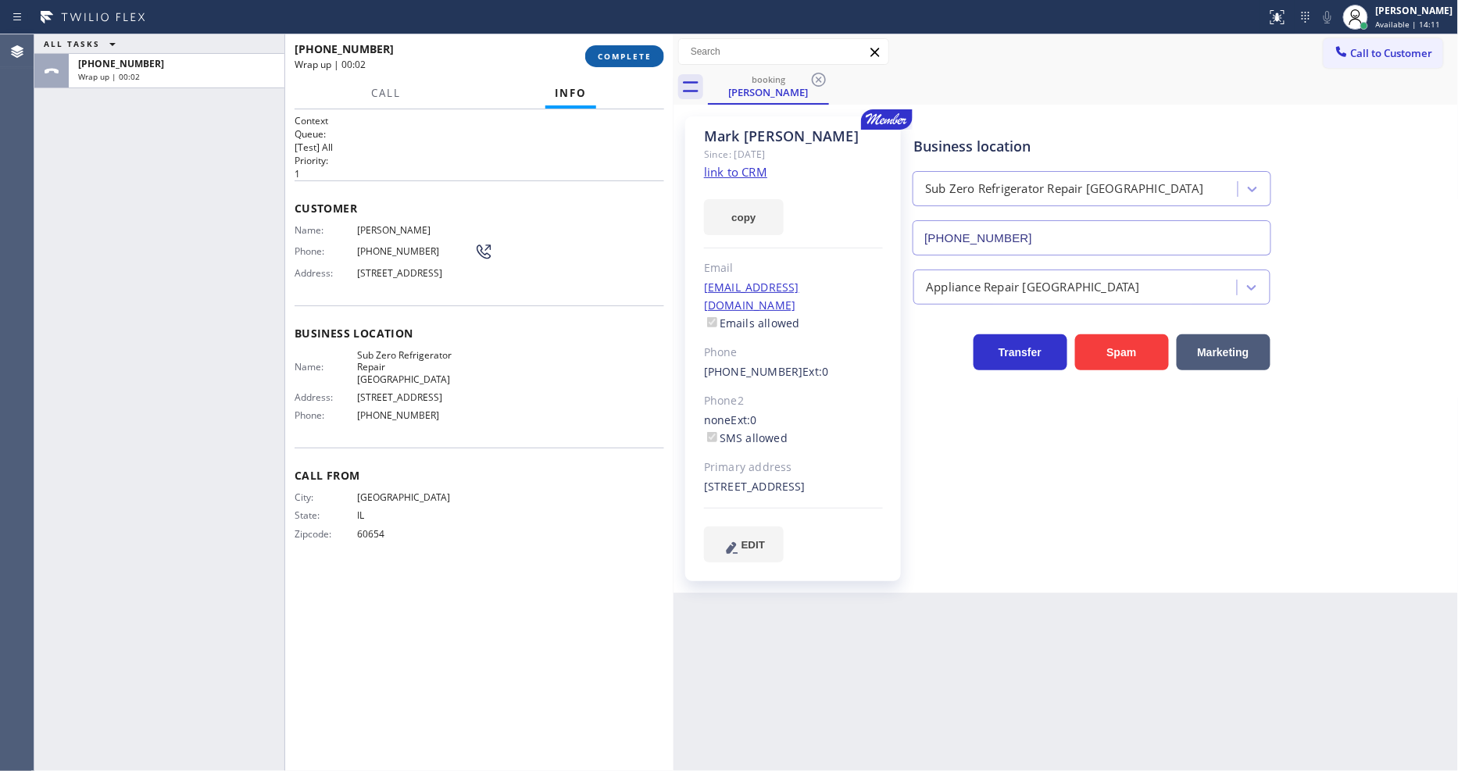
click at [608, 51] on span "COMPLETE" at bounding box center [625, 56] width 54 height 11
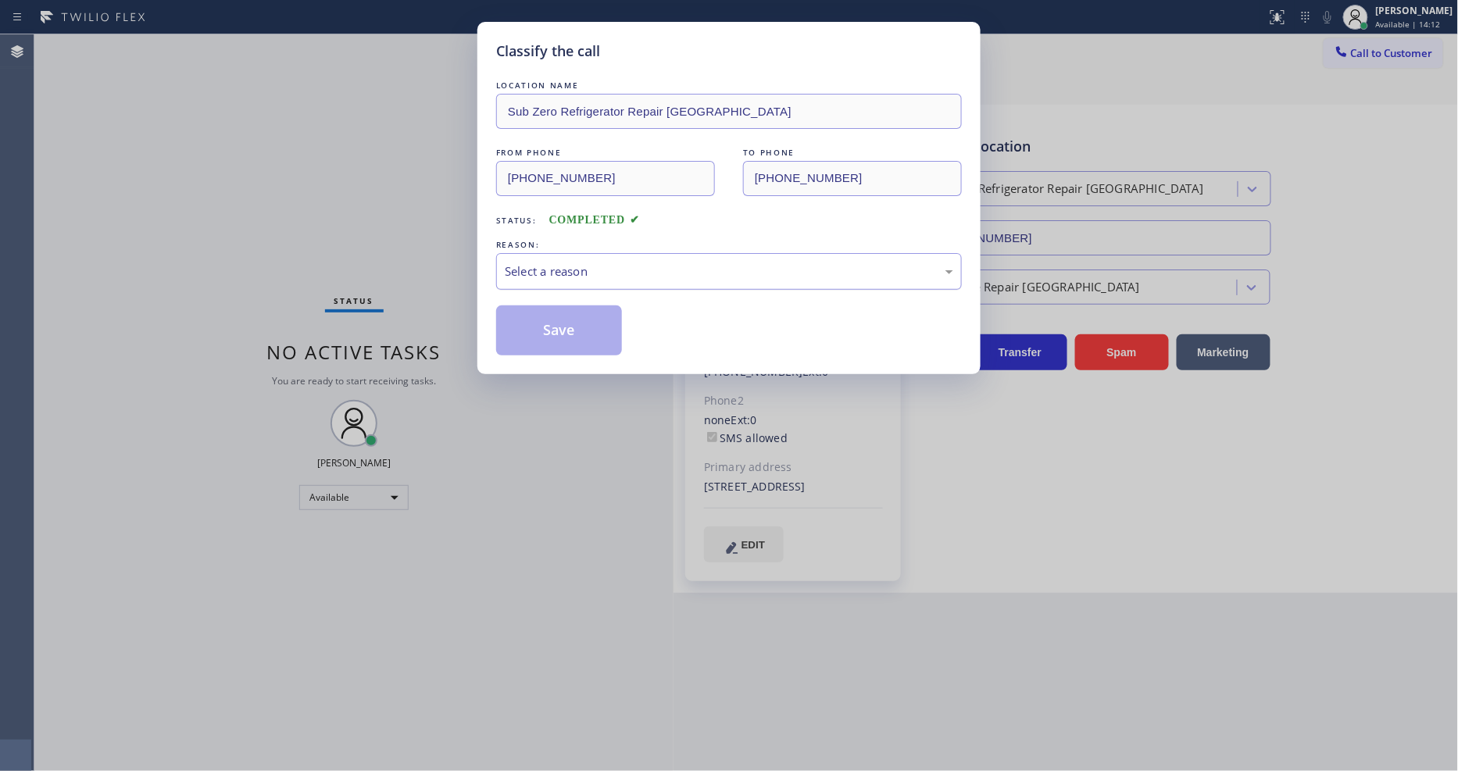
click at [550, 269] on div "Select a reason" at bounding box center [729, 272] width 449 height 18
click at [546, 321] on button "Save" at bounding box center [559, 331] width 126 height 50
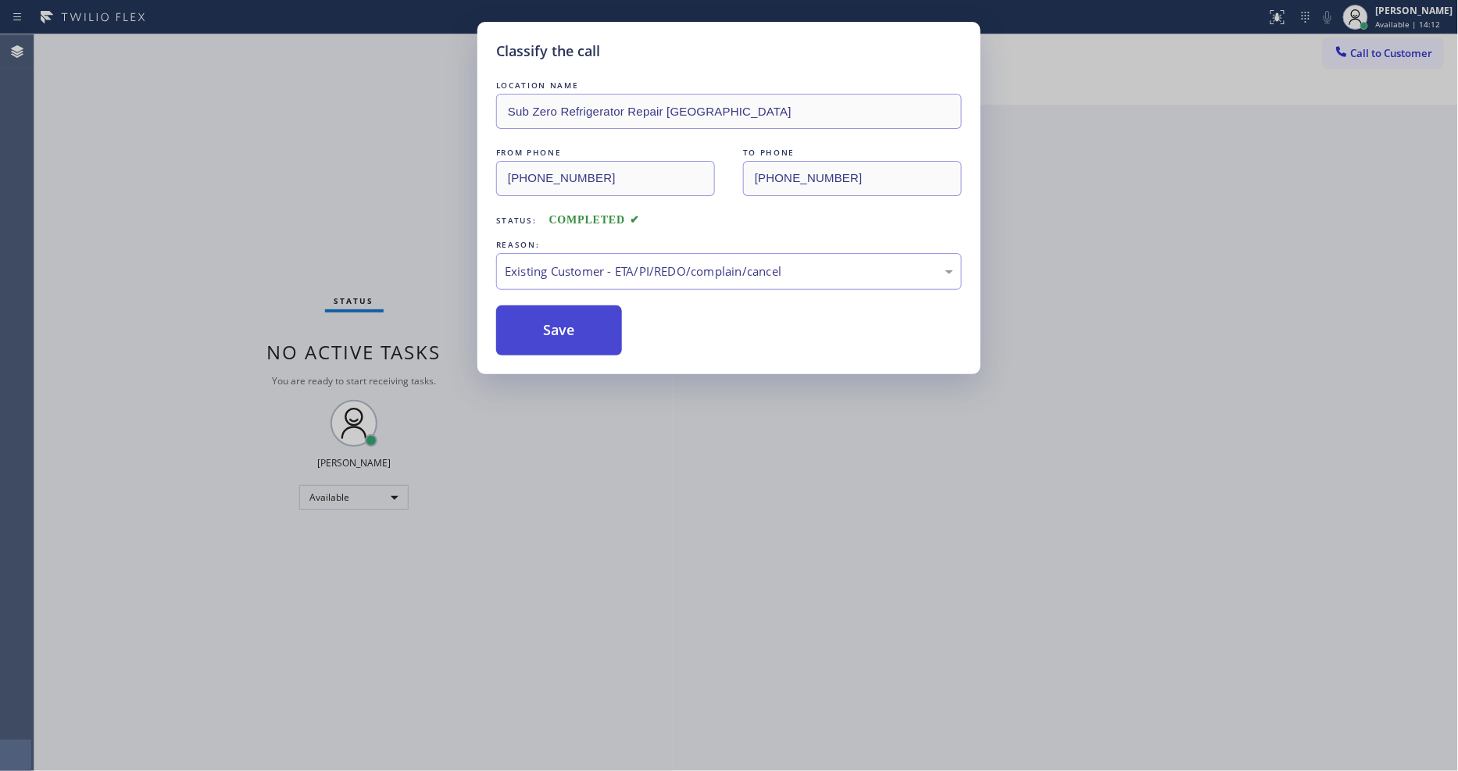
click at [546, 321] on button "Save" at bounding box center [559, 331] width 126 height 50
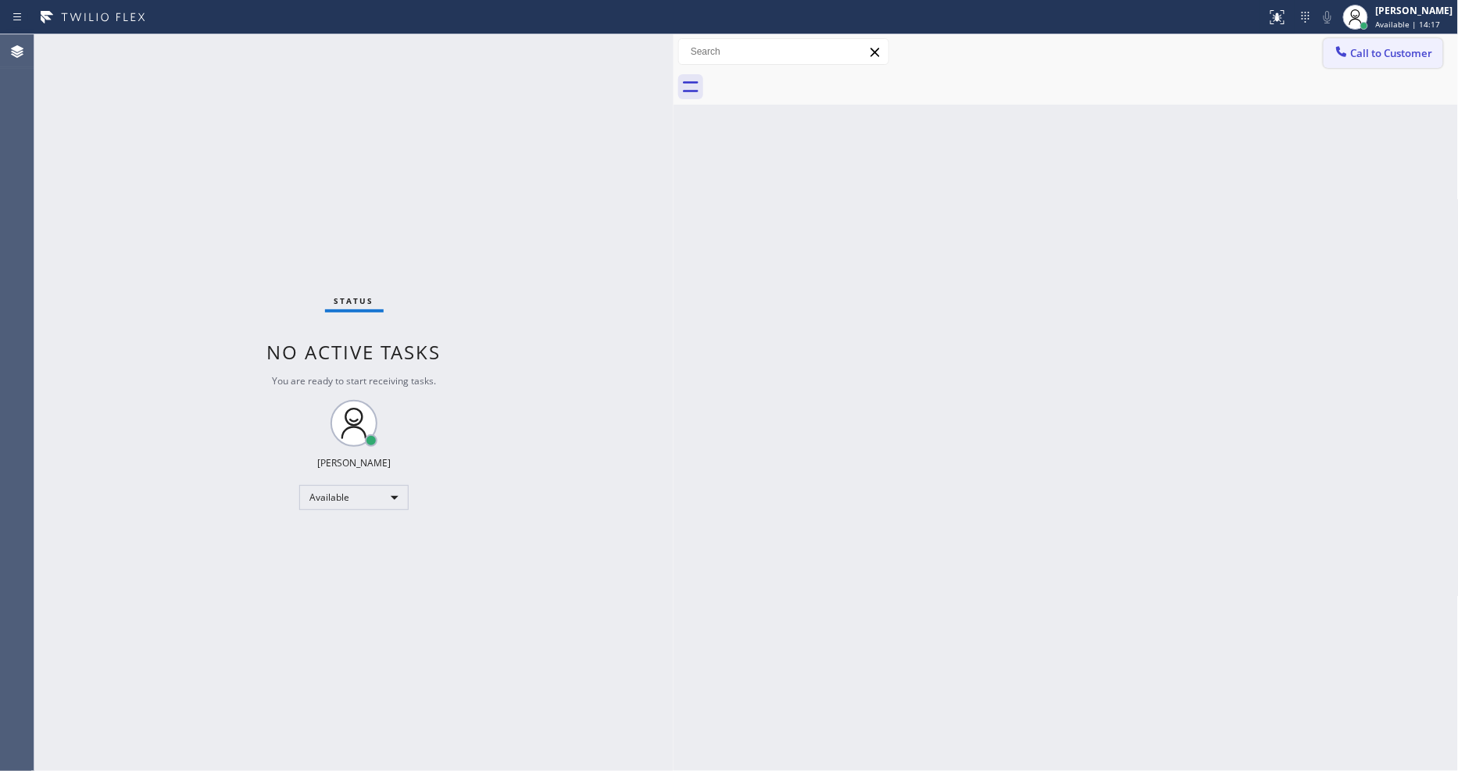
click at [1372, 53] on span "Call to Customer" at bounding box center [1392, 53] width 82 height 14
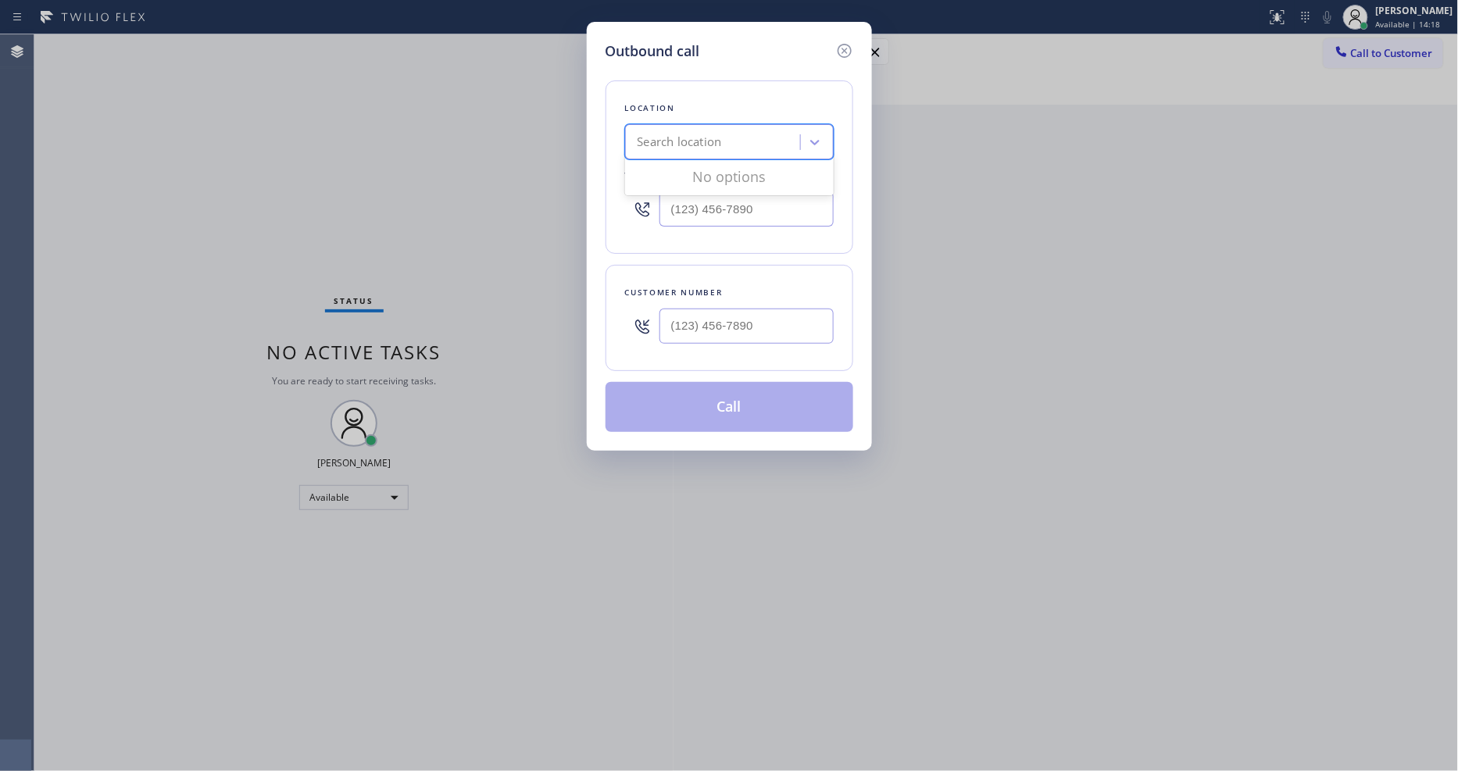
click at [748, 133] on div "Search location" at bounding box center [715, 142] width 170 height 27
paste input "American Service Alliance Alhambra"
type input "American Service Alliance Alhambra"
click at [706, 174] on div "American Service Alliance Alhambra" at bounding box center [729, 183] width 209 height 44
type input "(213) 277-6121"
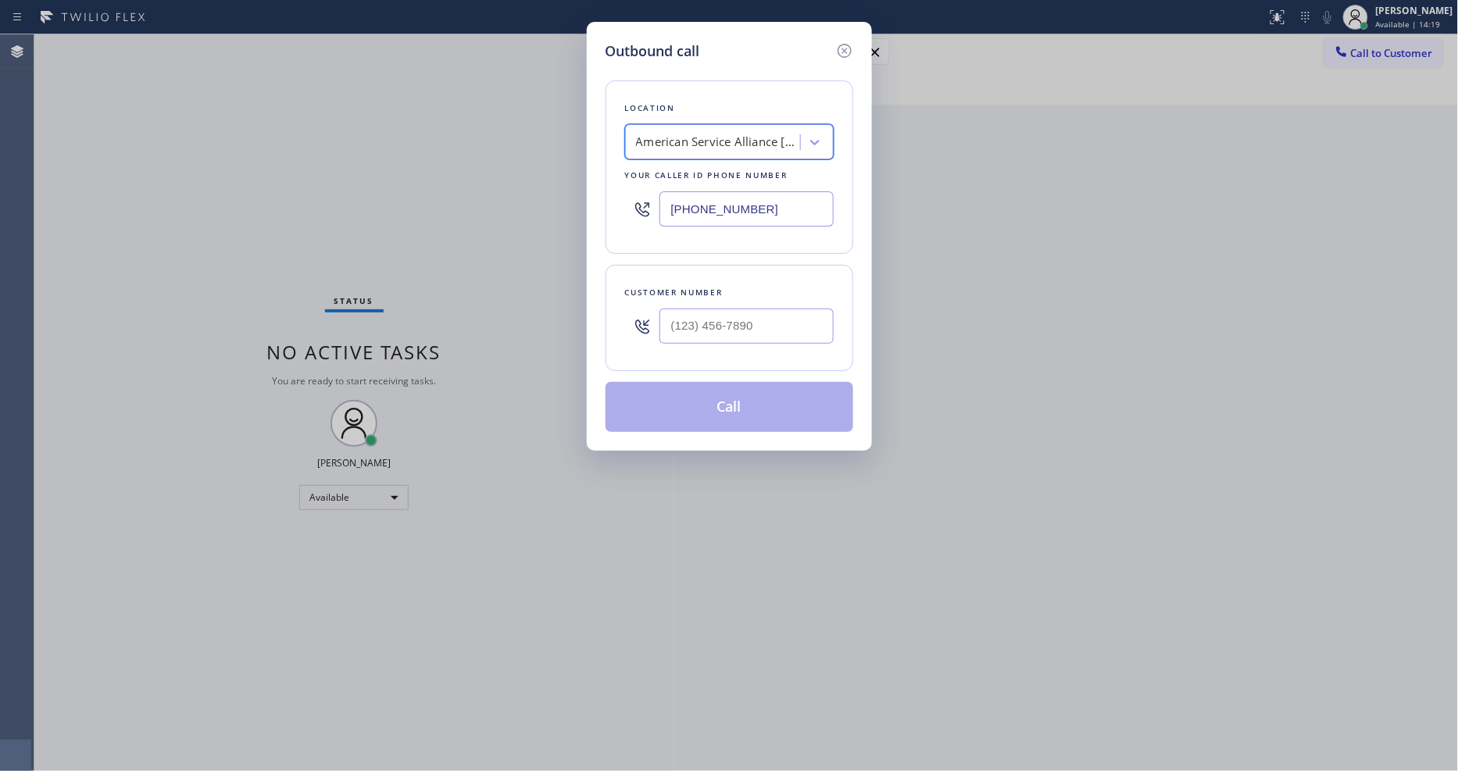
scroll to position [0, 2]
click at [723, 313] on input "(___) ___-____" at bounding box center [747, 326] width 174 height 35
paste input "323) 360-2461"
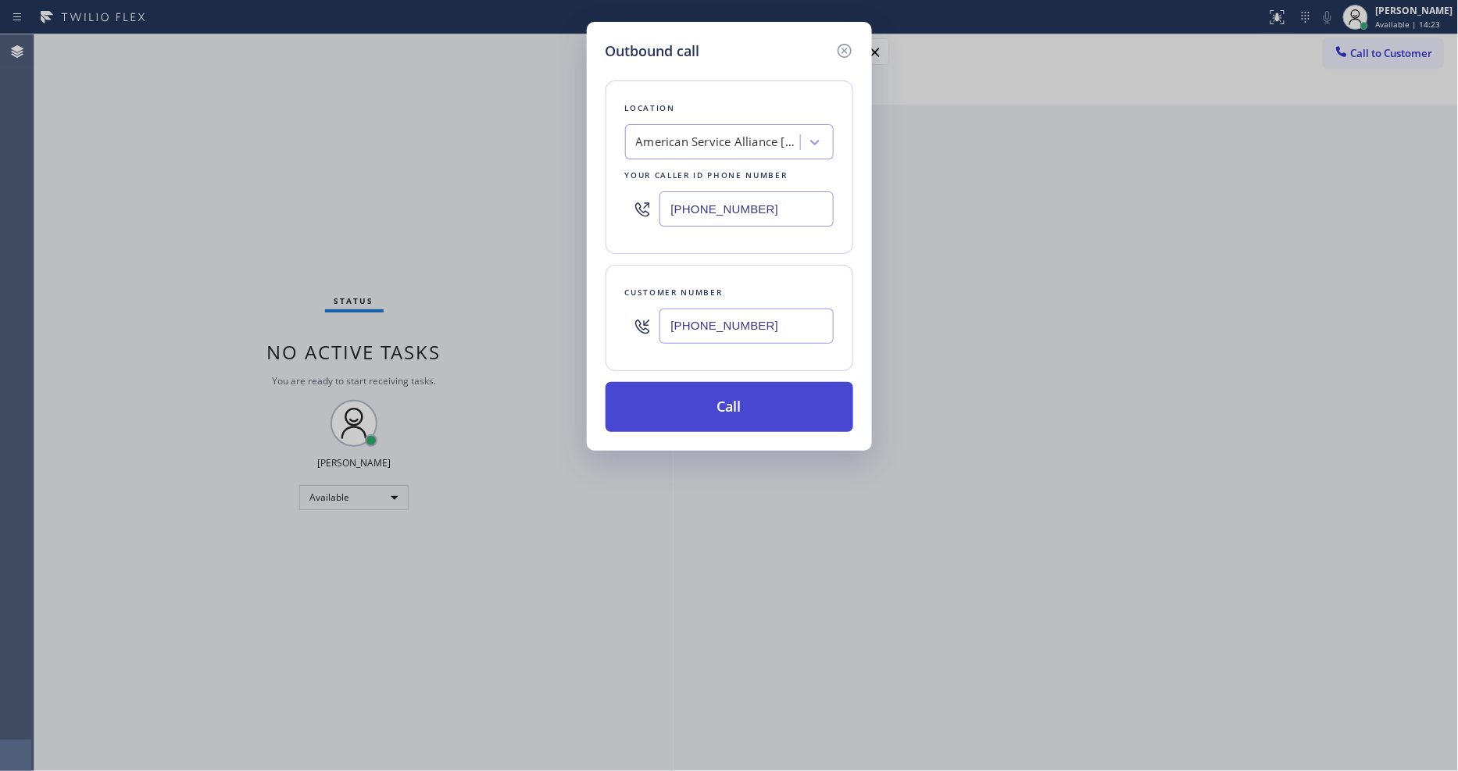
click at [699, 402] on button "Call" at bounding box center [730, 407] width 248 height 50
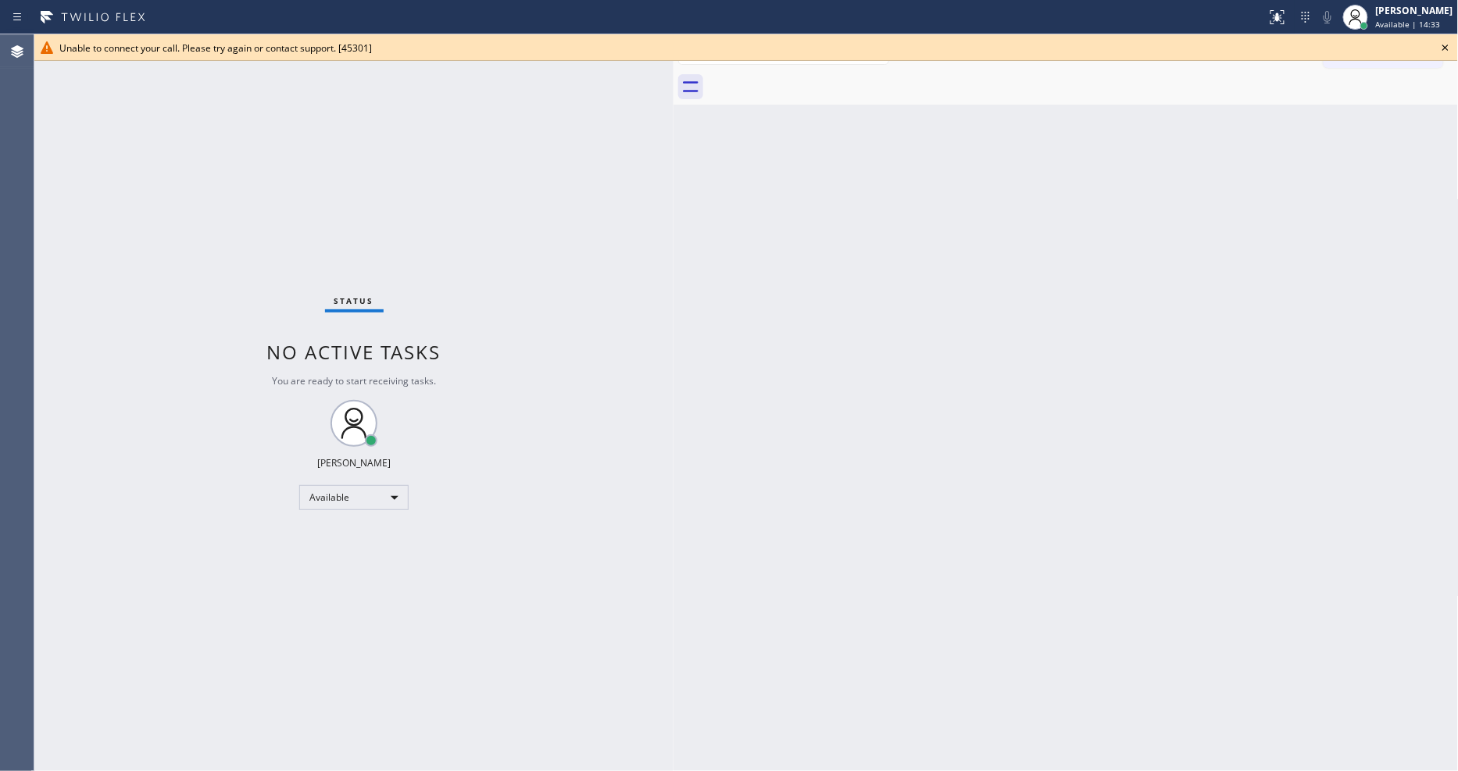
drag, startPoint x: 144, startPoint y: 236, endPoint x: 760, endPoint y: 163, distance: 620.2
click at [145, 236] on div "Status No active tasks You are ready to start receiving tasks. [PERSON_NAME] Av…" at bounding box center [353, 402] width 639 height 737
click at [1451, 52] on icon at bounding box center [1445, 47] width 19 height 19
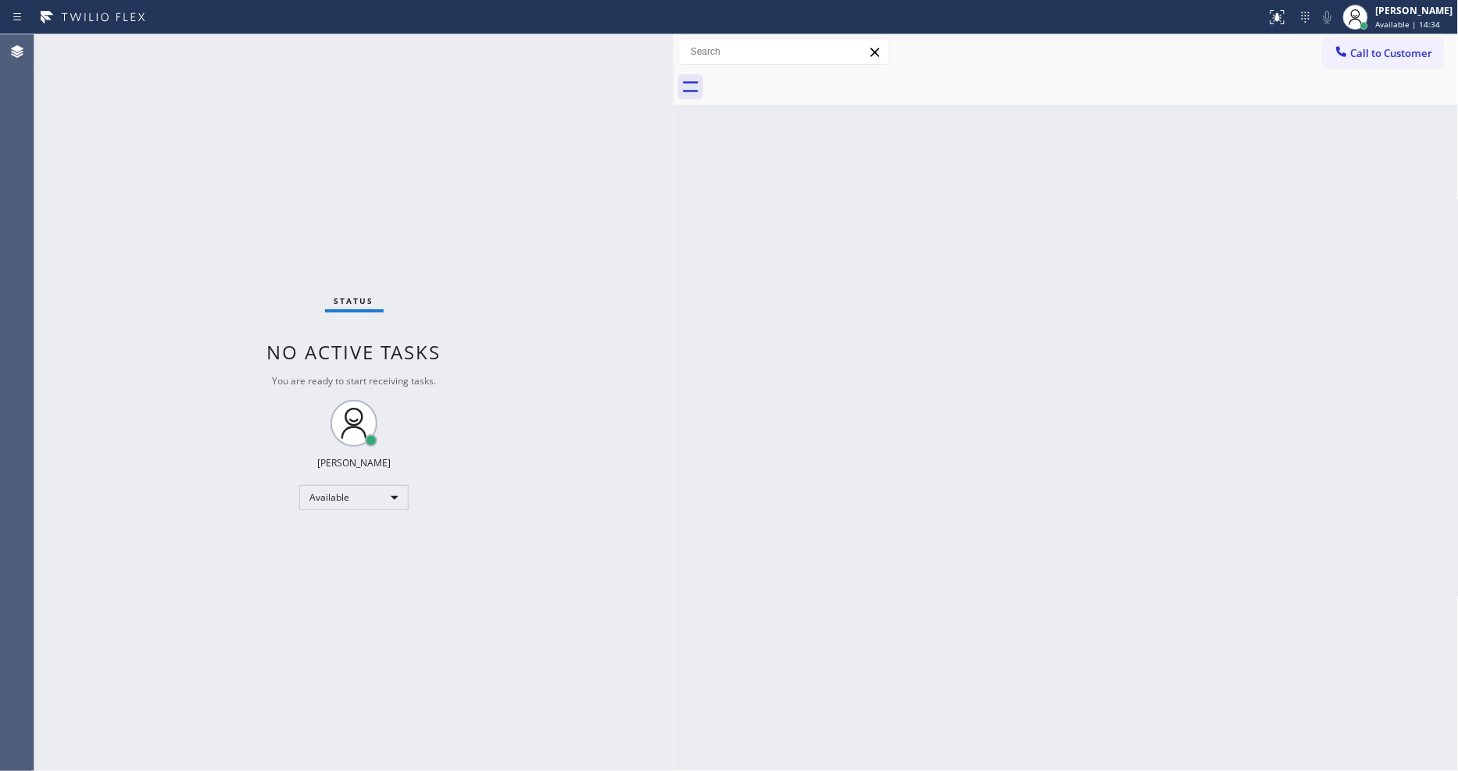
click at [1384, 53] on span "Call to Customer" at bounding box center [1392, 53] width 82 height 14
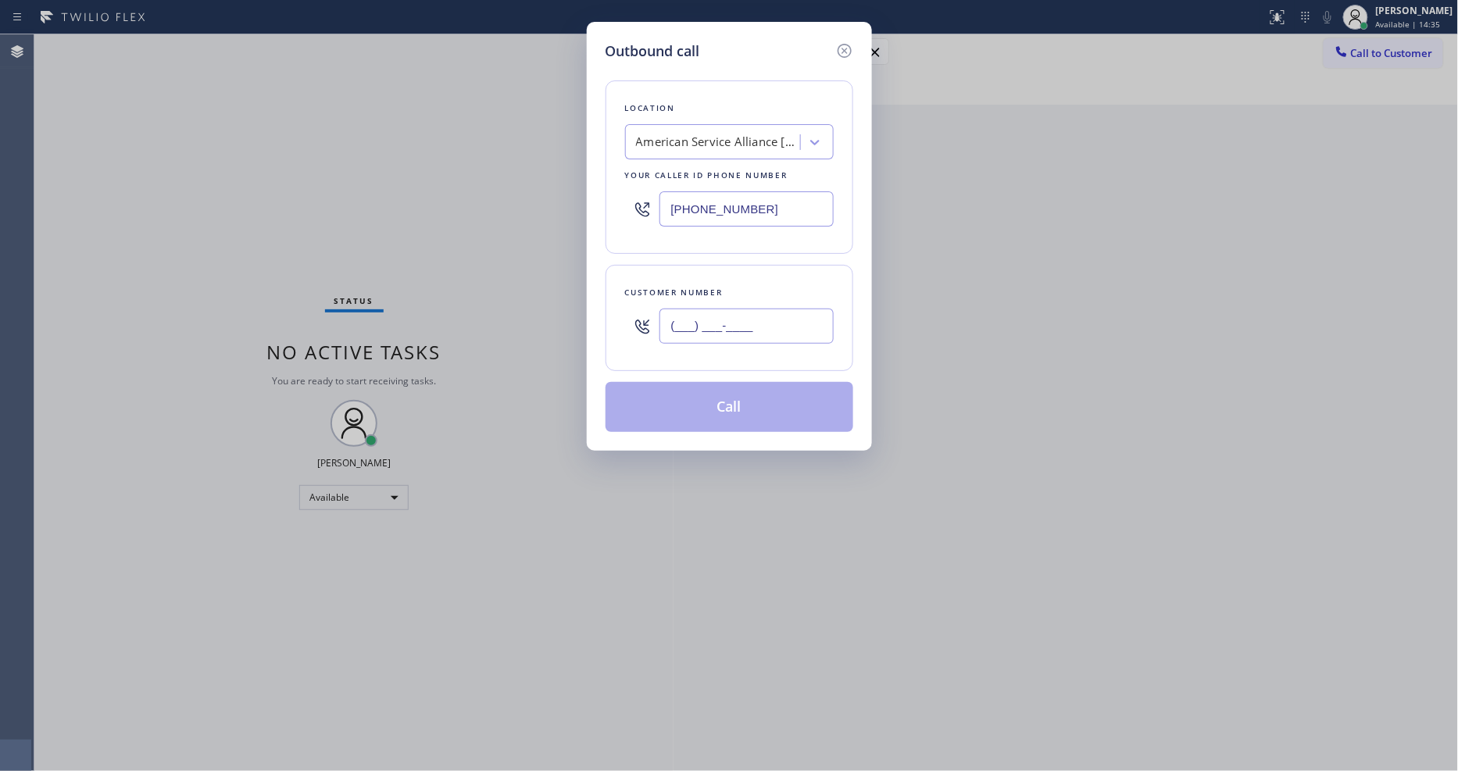
click at [707, 315] on input "(___) ___-____" at bounding box center [747, 326] width 174 height 35
paste input "323) 360-2461"
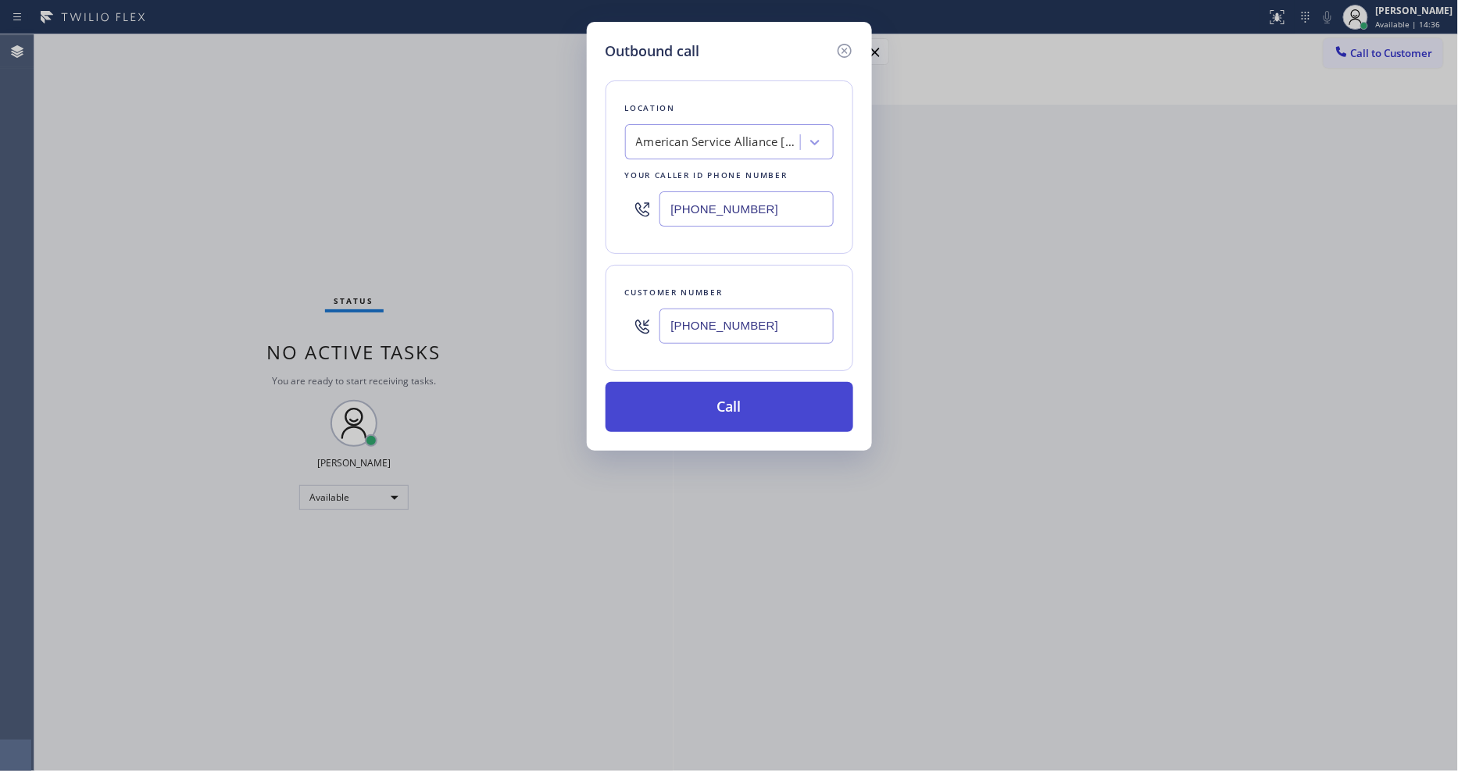
type input "(323) 360-2461"
click at [678, 409] on button "Call" at bounding box center [730, 407] width 248 height 50
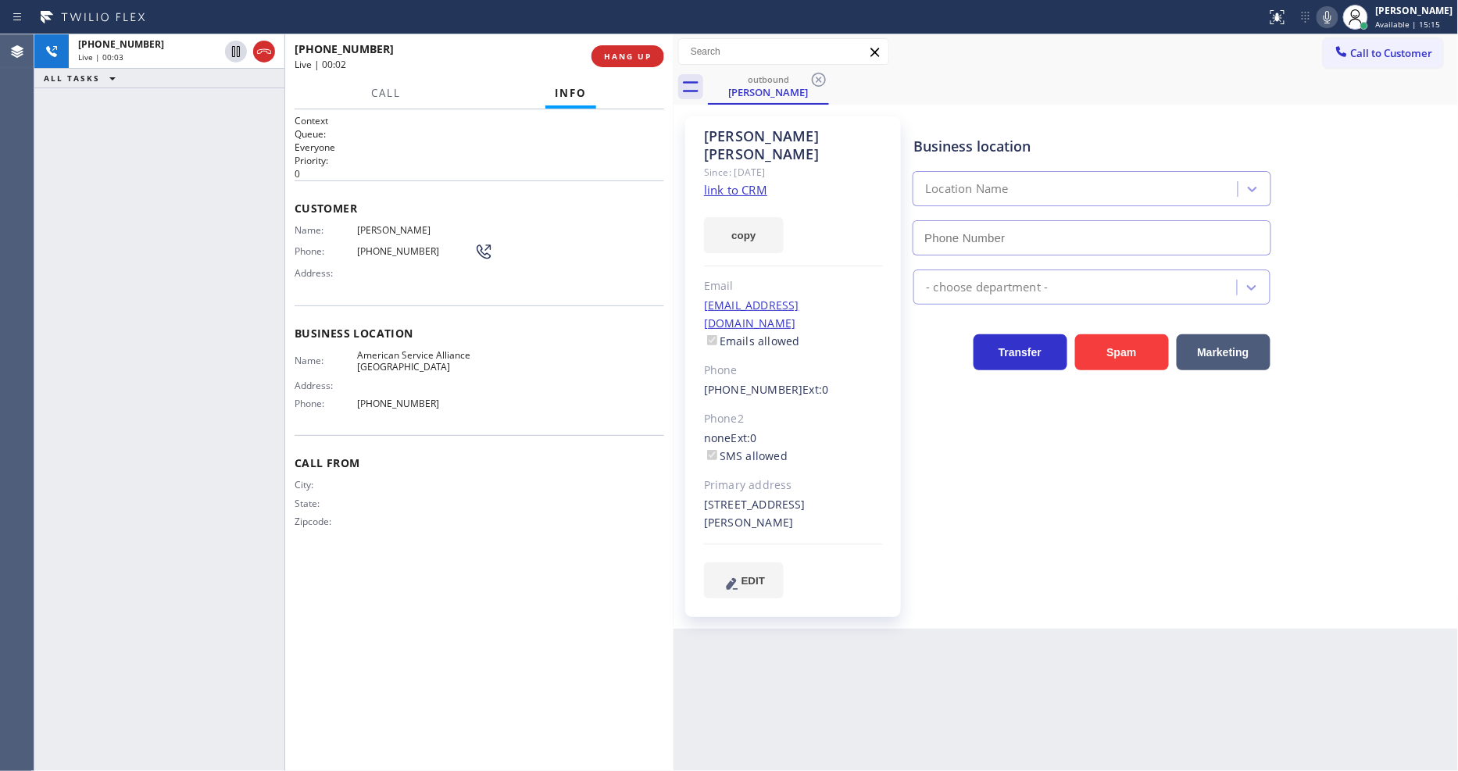
type input "(213) 277-6121"
click at [627, 52] on span "HANG UP" at bounding box center [628, 56] width 48 height 11
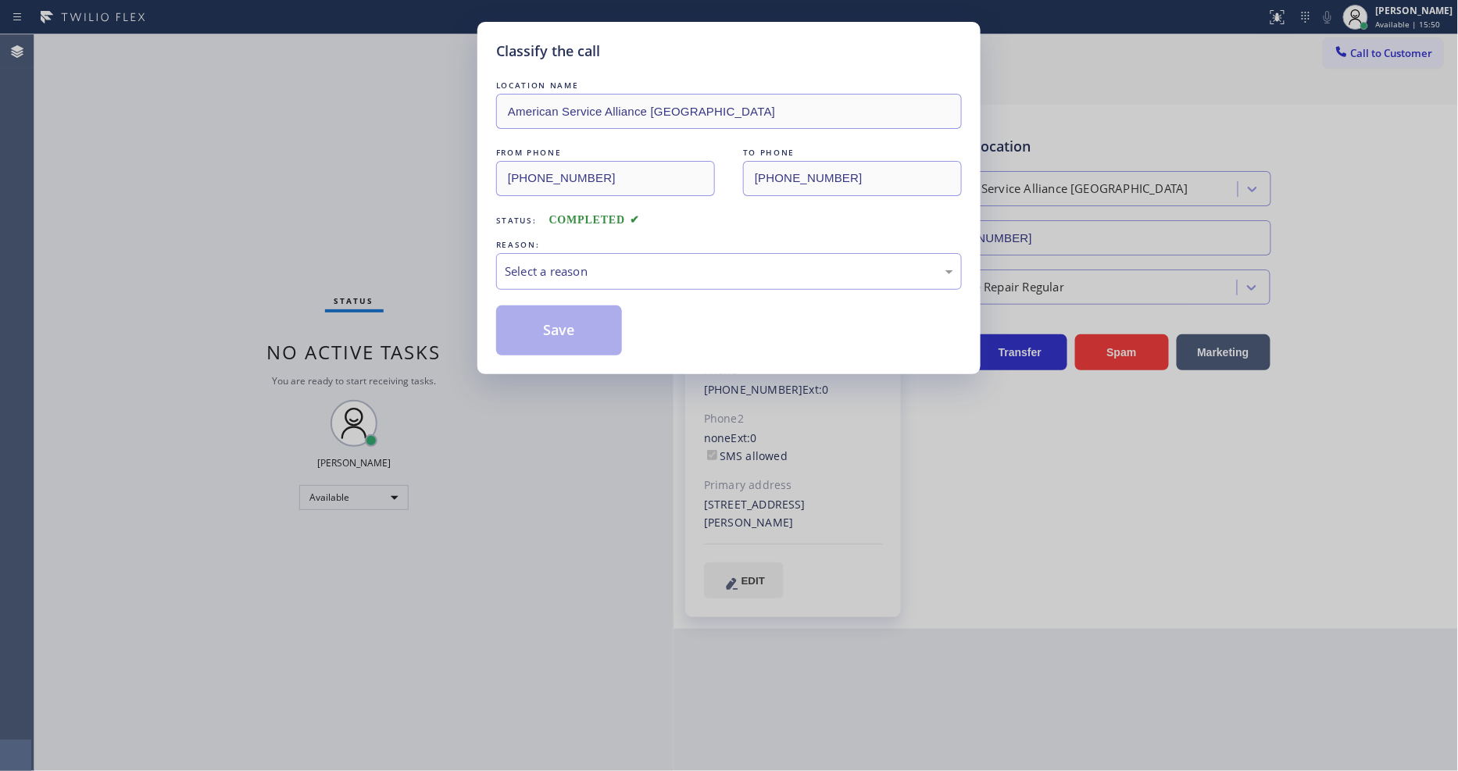
click at [563, 245] on div "REASON:" at bounding box center [729, 245] width 466 height 16
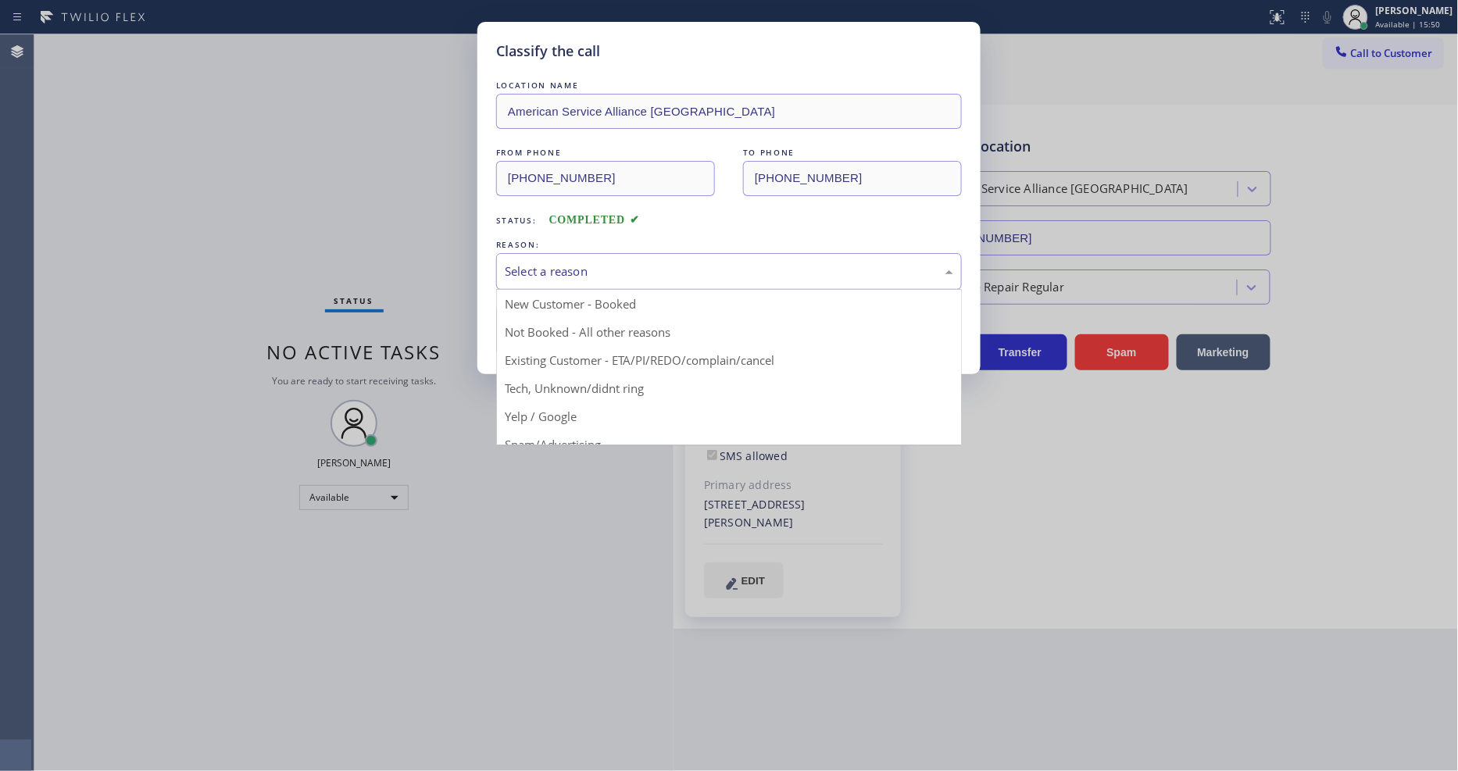
click at [563, 269] on div "Select a reason" at bounding box center [729, 272] width 449 height 18
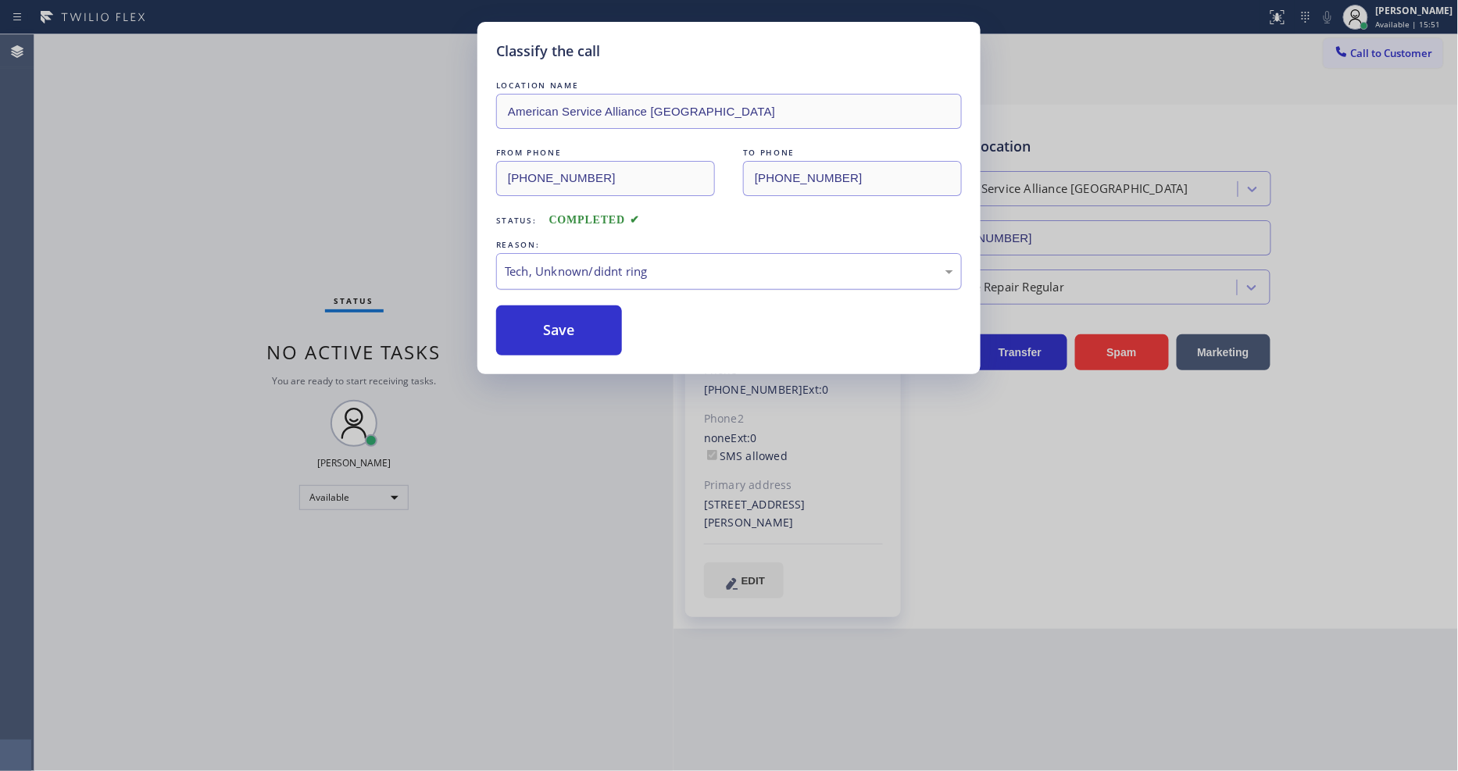
click at [563, 267] on div "Tech, Unknown/didnt ring" at bounding box center [729, 272] width 449 height 18
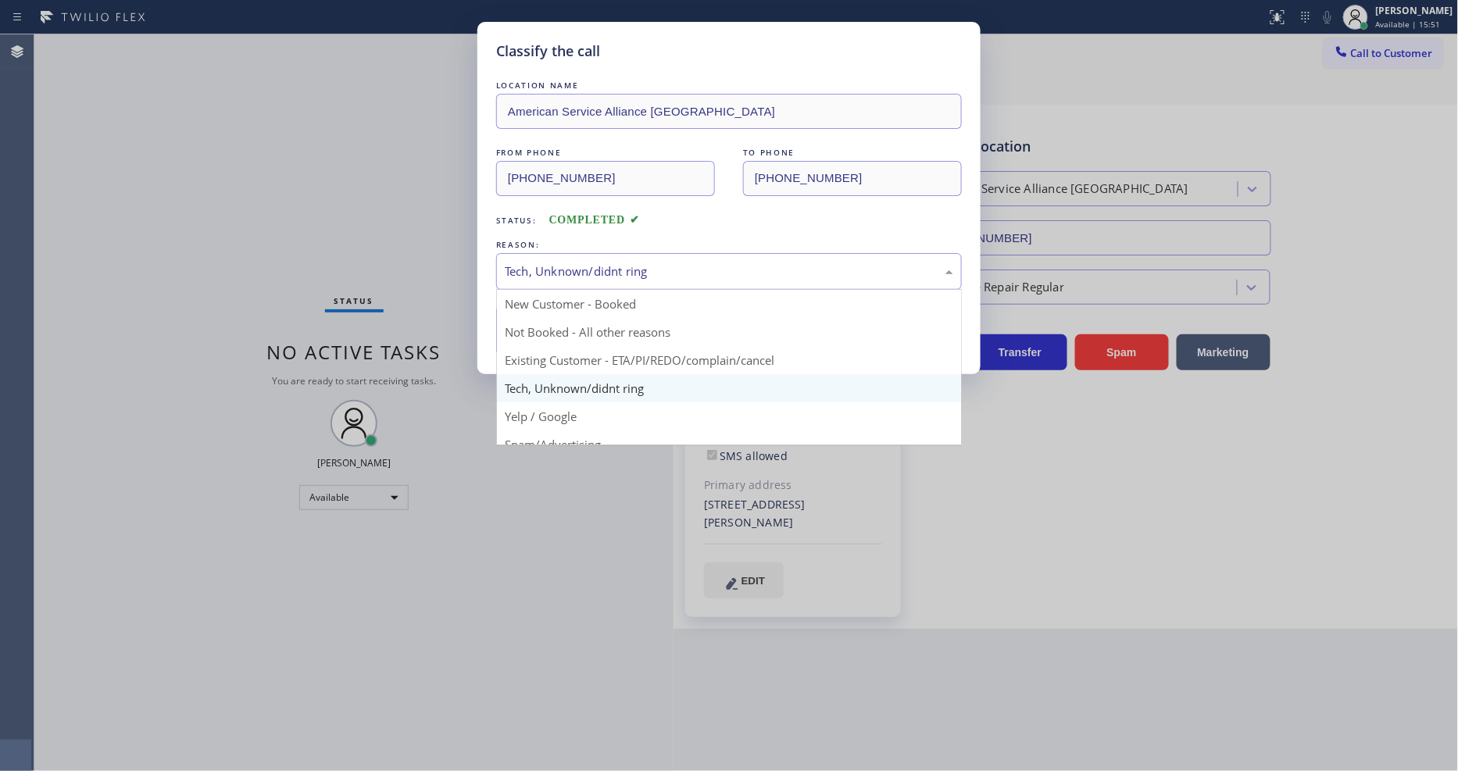
drag, startPoint x: 548, startPoint y: 355, endPoint x: 549, endPoint y: 328, distance: 26.6
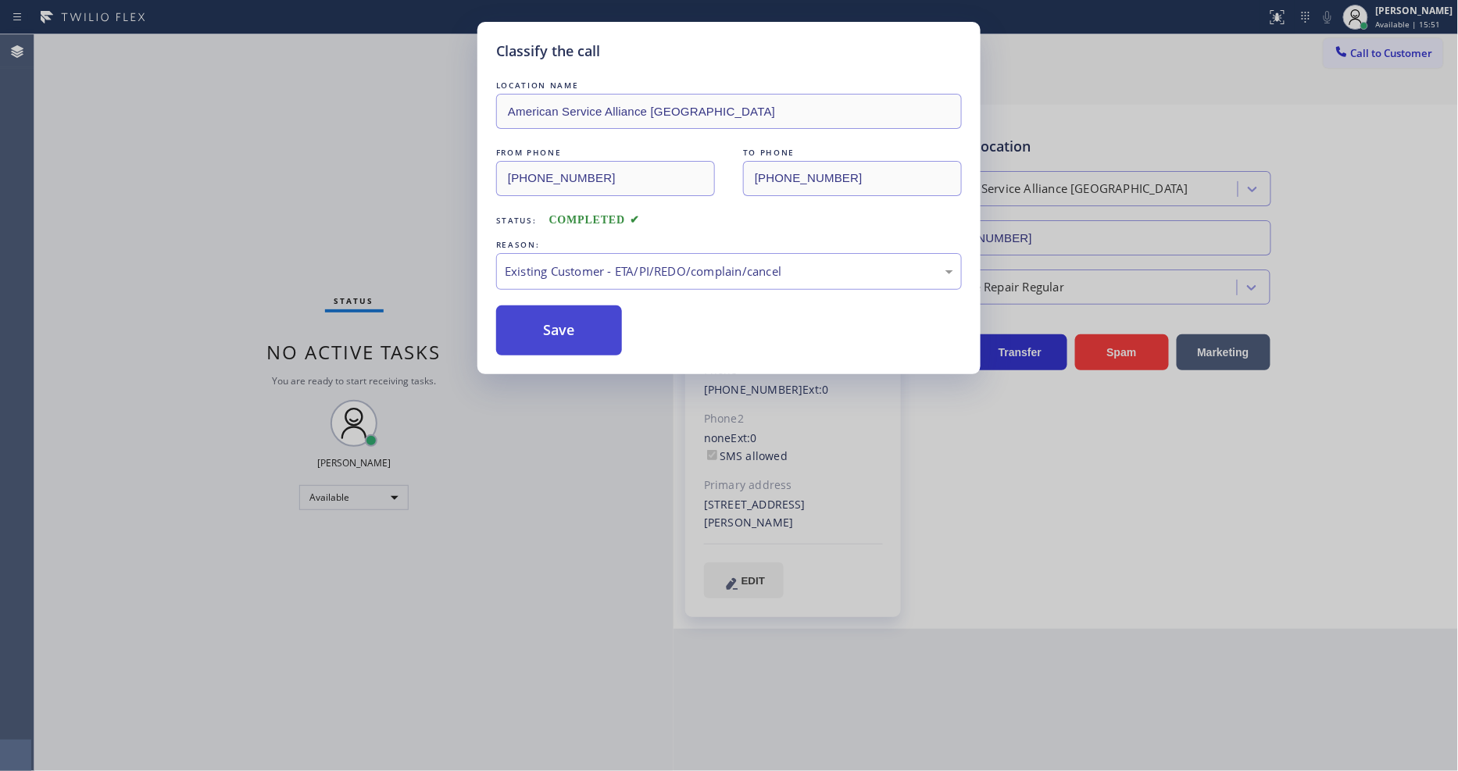
click at [551, 317] on button "Save" at bounding box center [559, 331] width 126 height 50
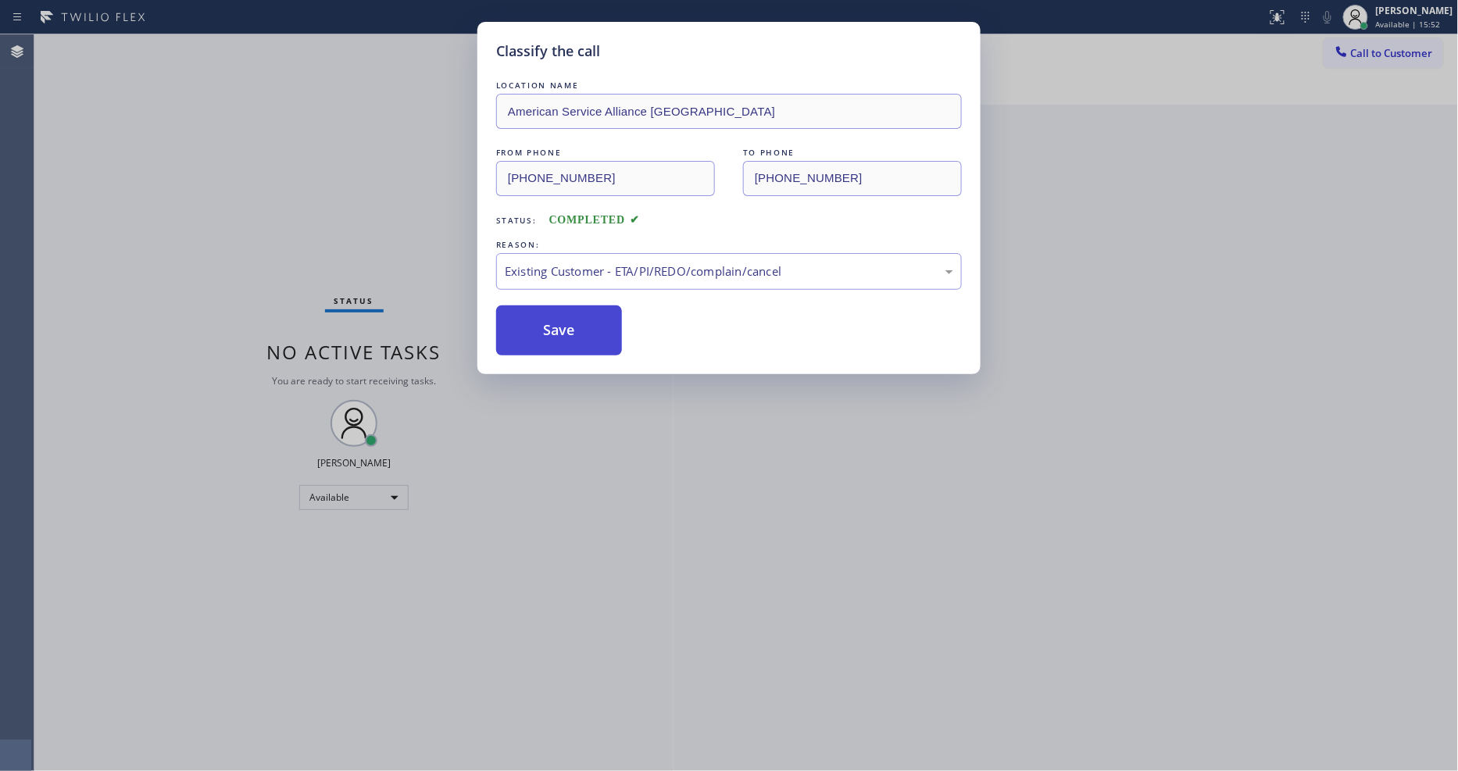
click at [553, 317] on button "Save" at bounding box center [559, 331] width 126 height 50
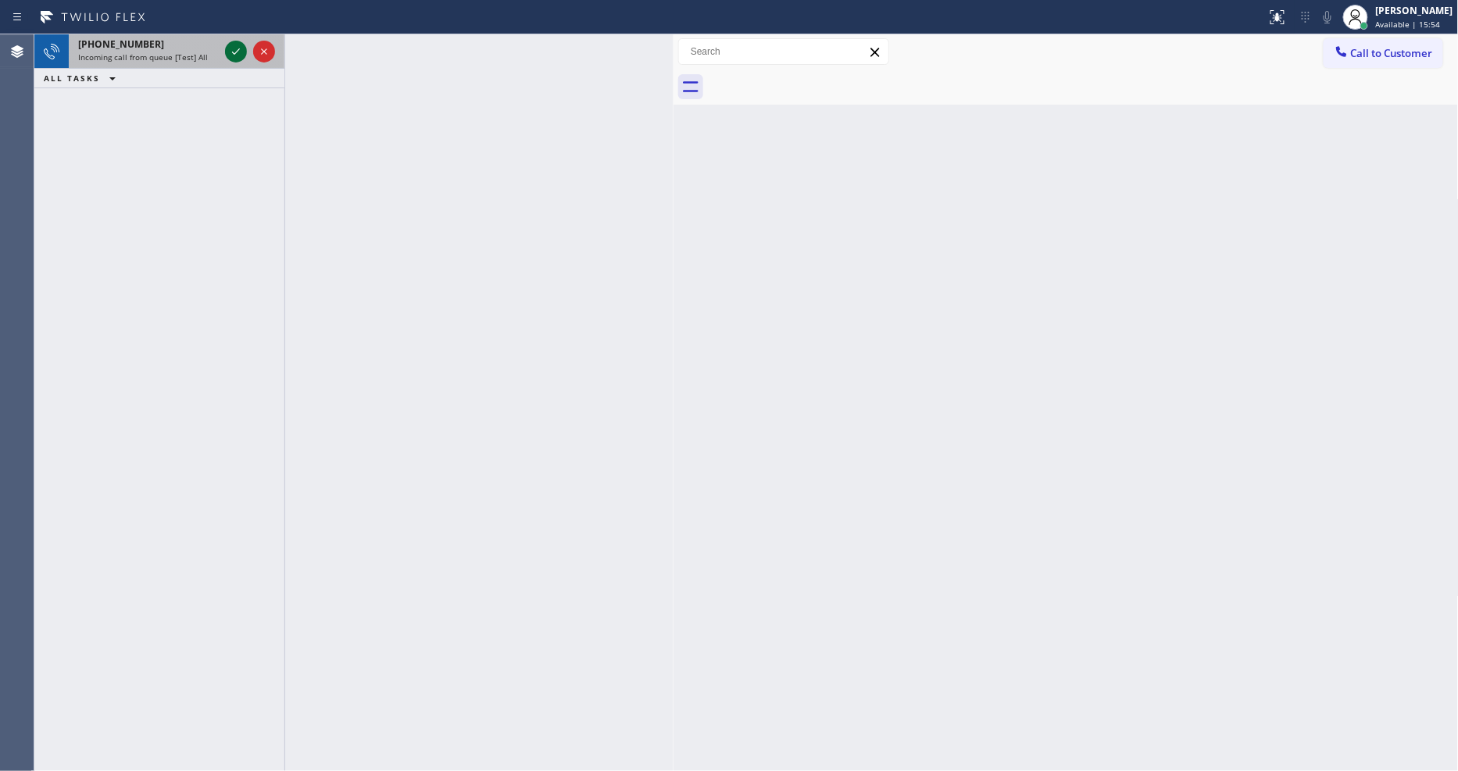
click at [237, 50] on icon at bounding box center [236, 51] width 19 height 19
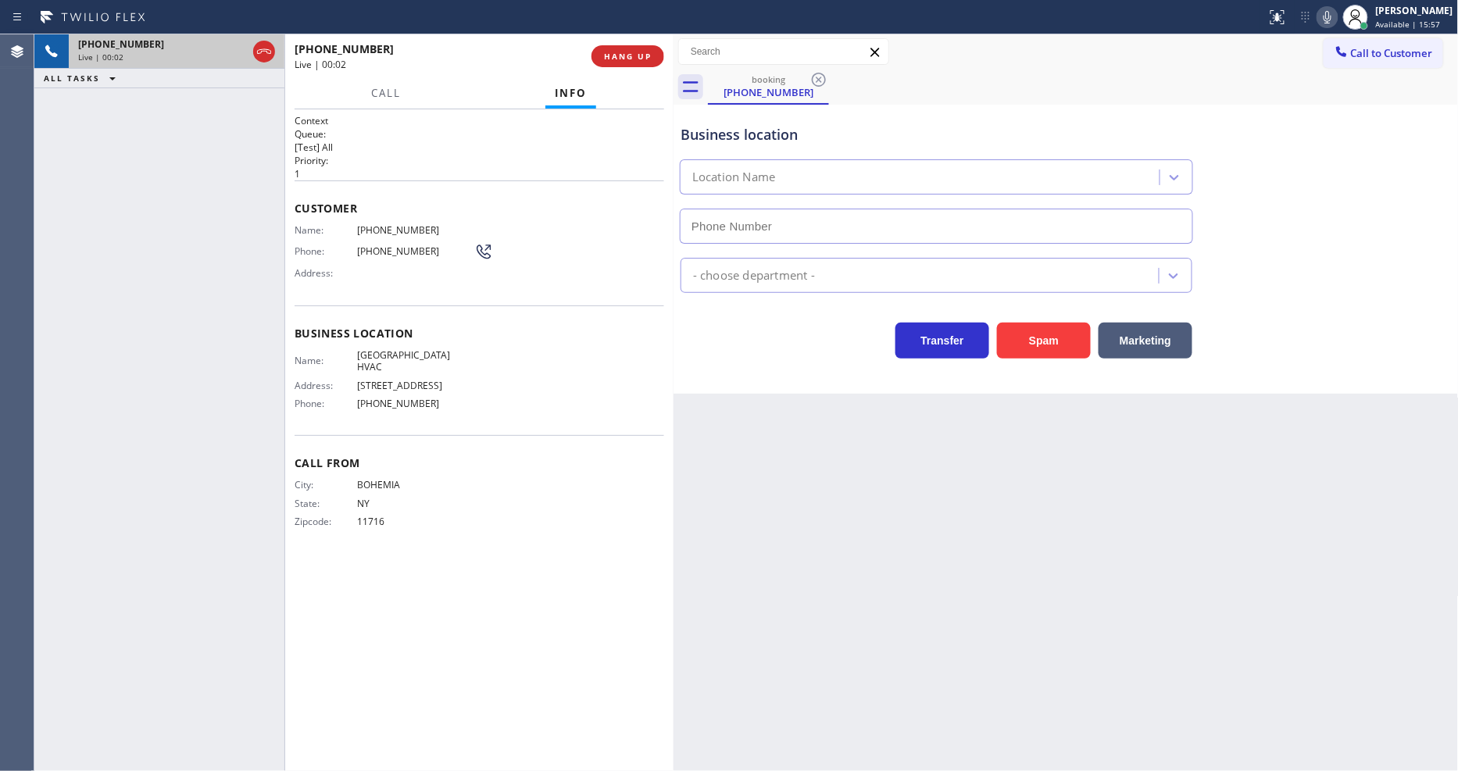
type input "(347) 493-0357"
click at [611, 55] on span "HANG UP" at bounding box center [628, 56] width 48 height 11
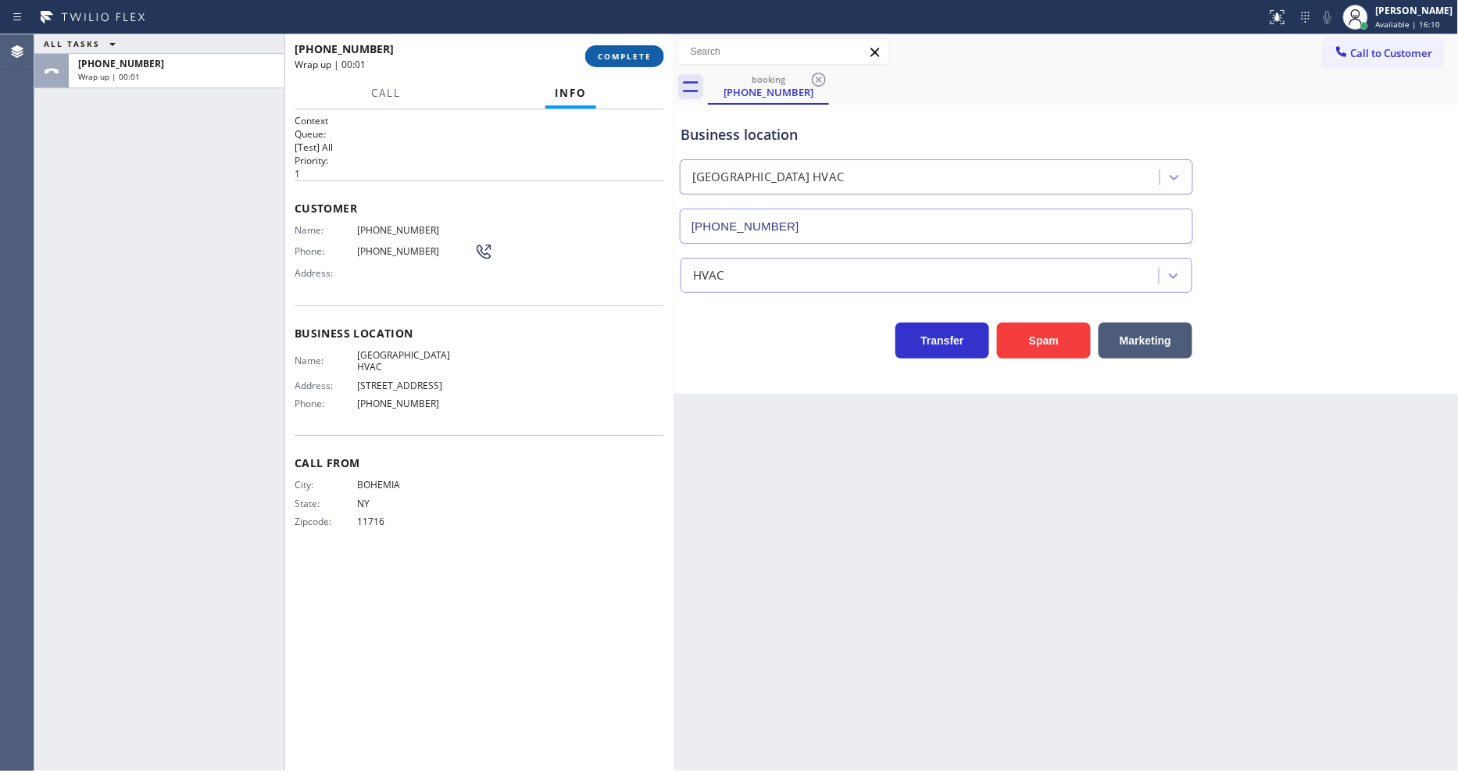
click at [611, 55] on span "COMPLETE" at bounding box center [625, 56] width 54 height 11
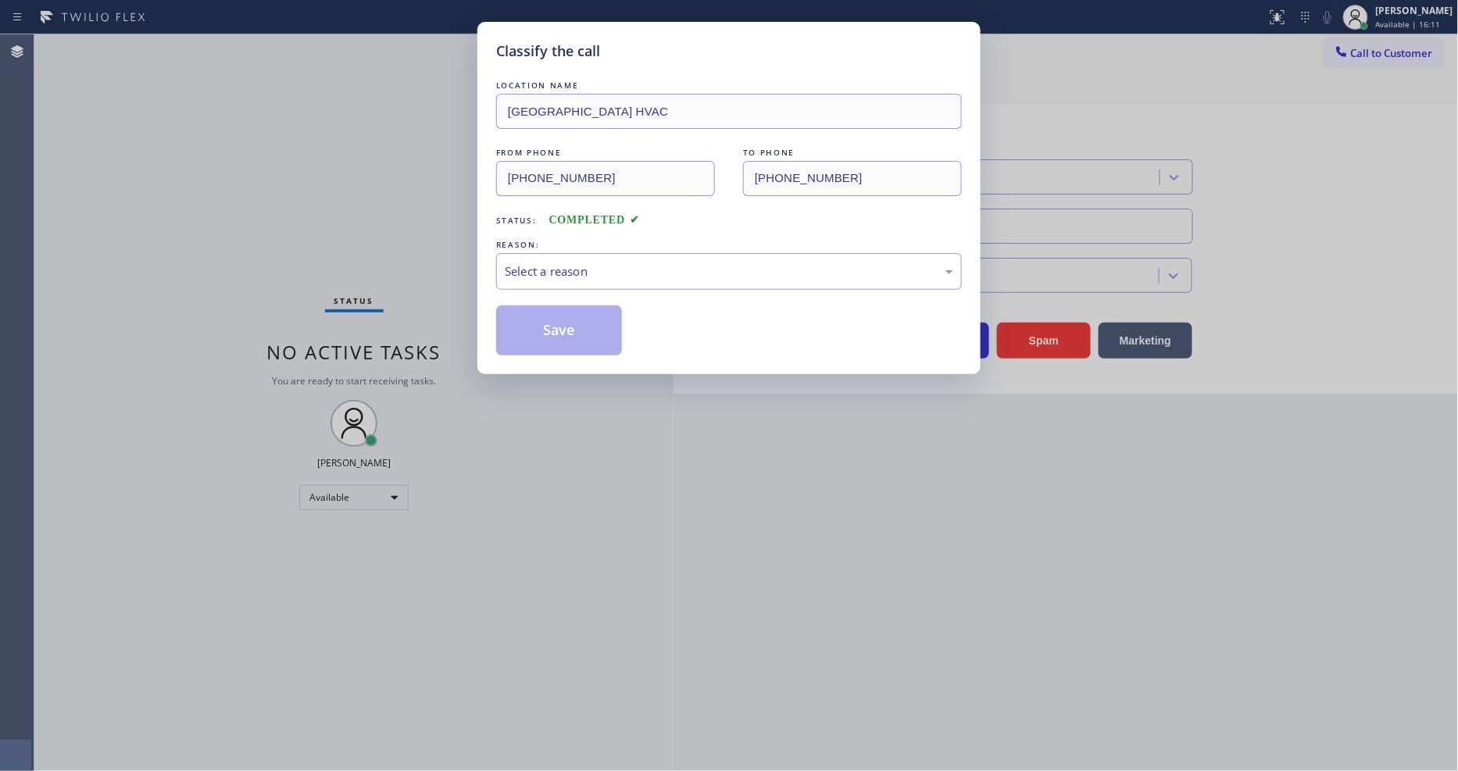
click at [577, 274] on div "Select a reason" at bounding box center [729, 272] width 449 height 18
click at [586, 320] on button "Save" at bounding box center [559, 331] width 126 height 50
click at [586, 319] on button "Save" at bounding box center [559, 331] width 126 height 50
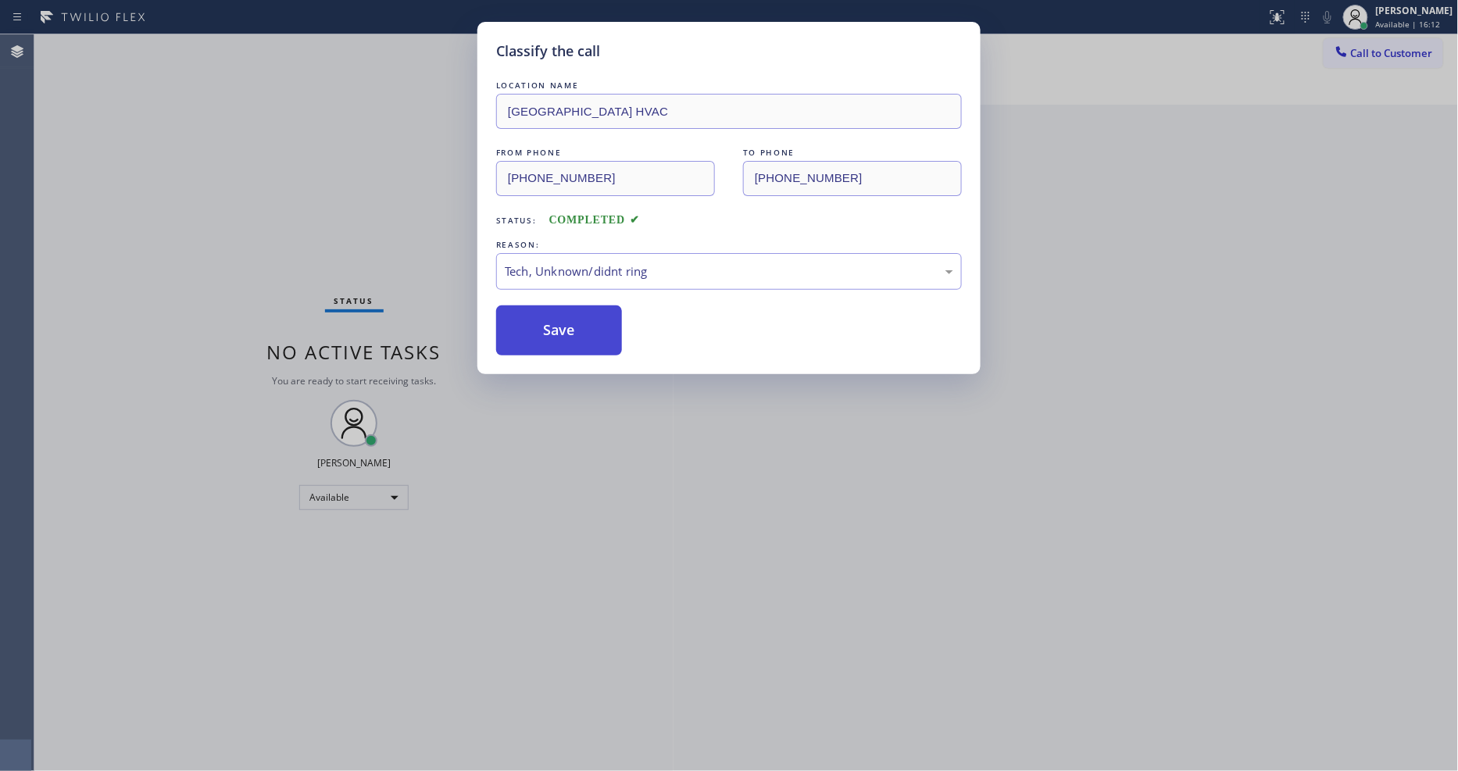
click at [586, 319] on button "Save" at bounding box center [559, 331] width 126 height 50
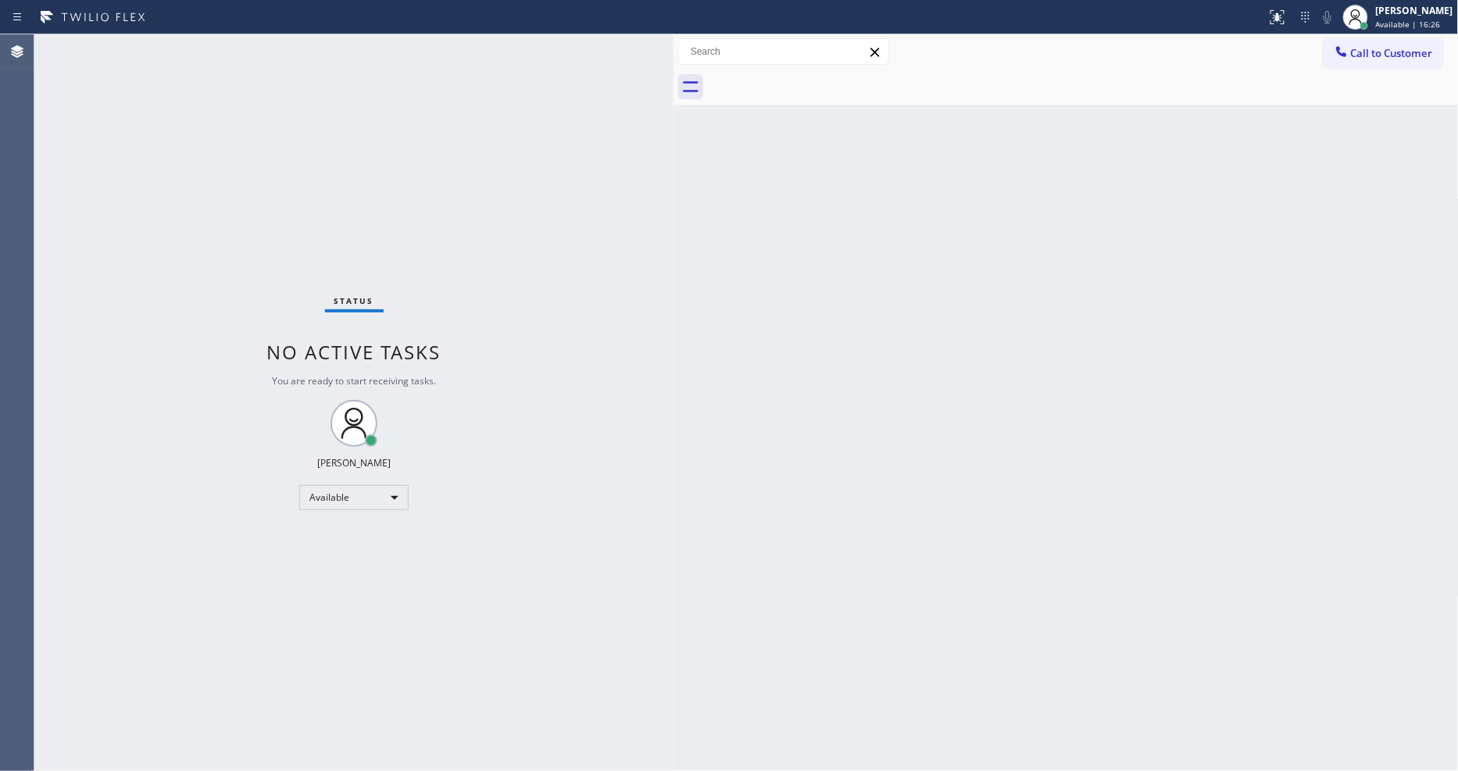
click at [1275, 459] on div "Back to Dashboard Change Sender ID Customers Technicians Select a contact Outbo…" at bounding box center [1066, 402] width 785 height 737
click at [1181, 420] on div "Back to Dashboard Change Sender ID Customers Technicians Select a contact Outbo…" at bounding box center [1066, 402] width 785 height 737
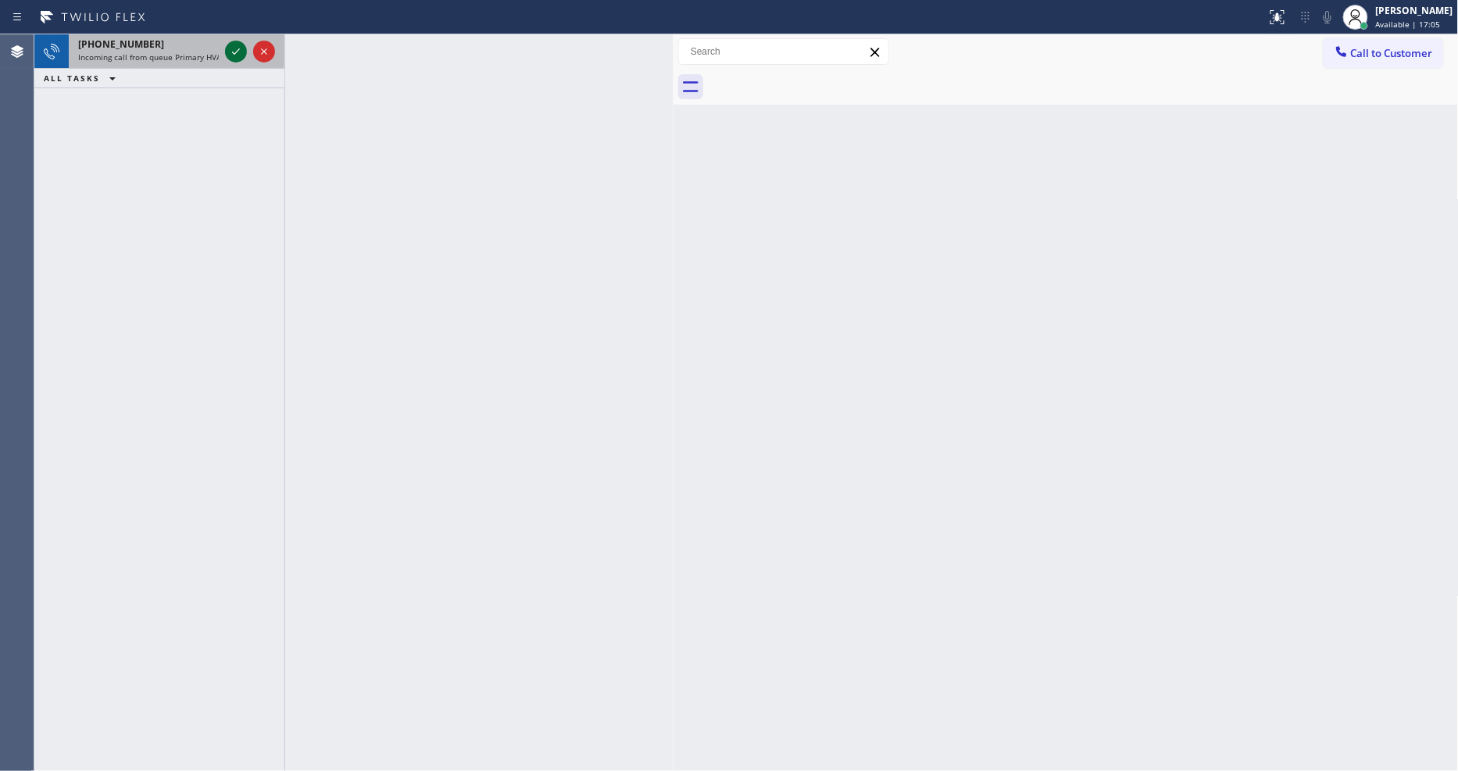
click at [233, 49] on icon at bounding box center [236, 51] width 19 height 19
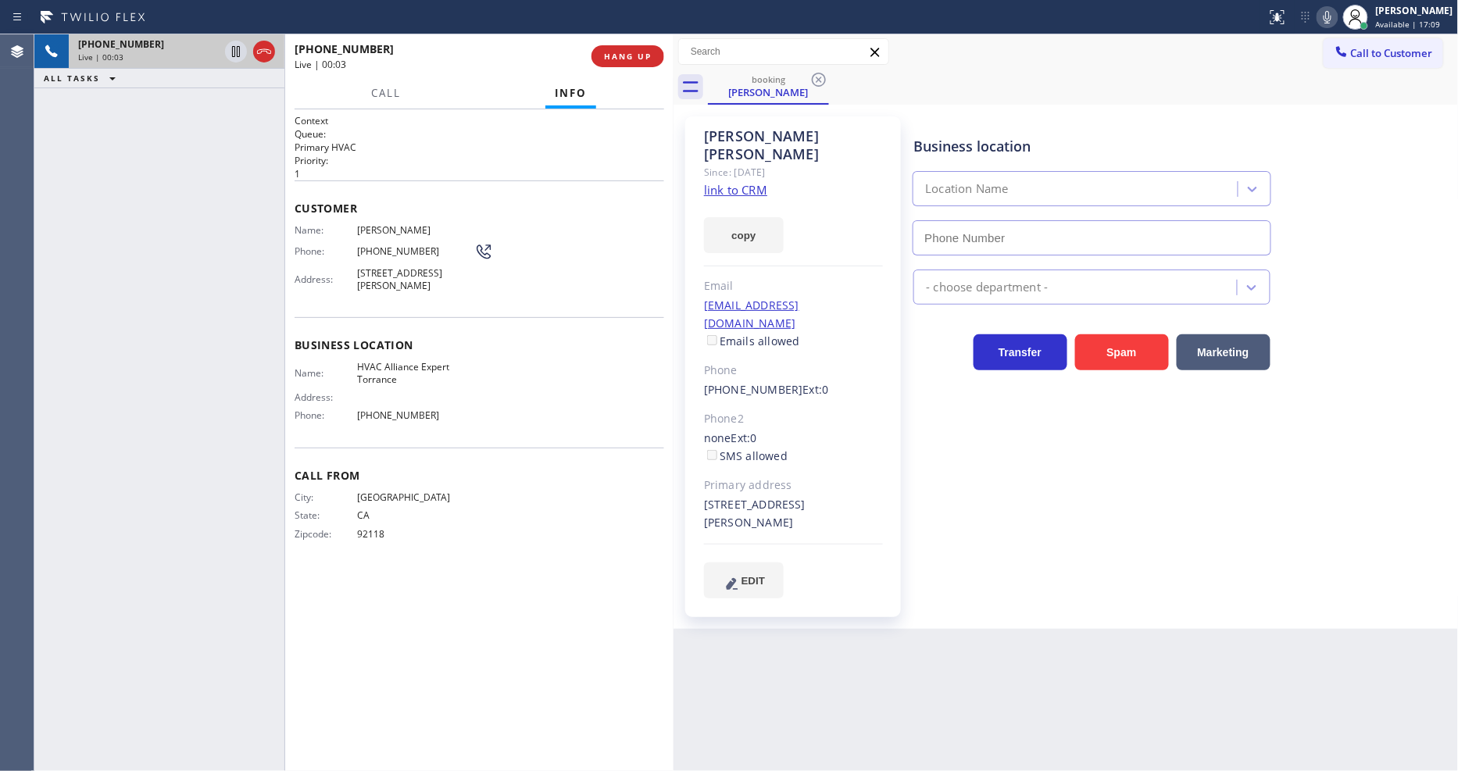
type input "(310) 861-4144"
click at [739, 182] on link "link to CRM" at bounding box center [735, 190] width 63 height 16
click at [227, 52] on icon at bounding box center [236, 51] width 19 height 19
click at [1333, 13] on icon at bounding box center [1327, 17] width 19 height 19
click at [1329, 621] on div "Back to Dashboard Change Sender ID Customers Technicians Select a contact Outbo…" at bounding box center [1066, 402] width 785 height 737
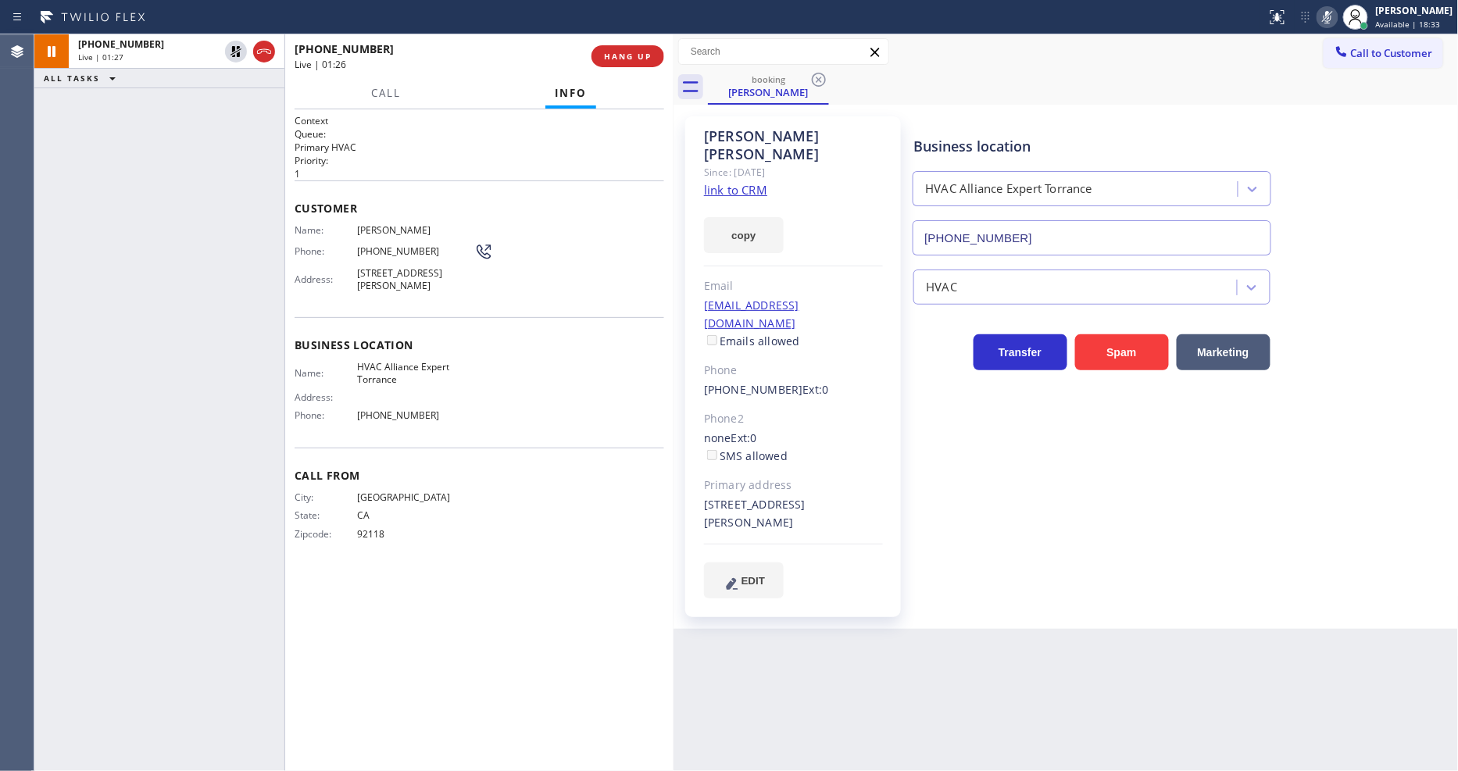
click at [905, 607] on div "Back to Dashboard Change Sender ID Customers Technicians Select a contact Outbo…" at bounding box center [1066, 402] width 785 height 737
click at [234, 44] on icon at bounding box center [236, 51] width 19 height 19
click at [1333, 14] on rect at bounding box center [1327, 15] width 11 height 11
click at [633, 51] on span "HANG UP" at bounding box center [628, 56] width 48 height 11
click at [633, 53] on span "HANG UP" at bounding box center [628, 56] width 48 height 11
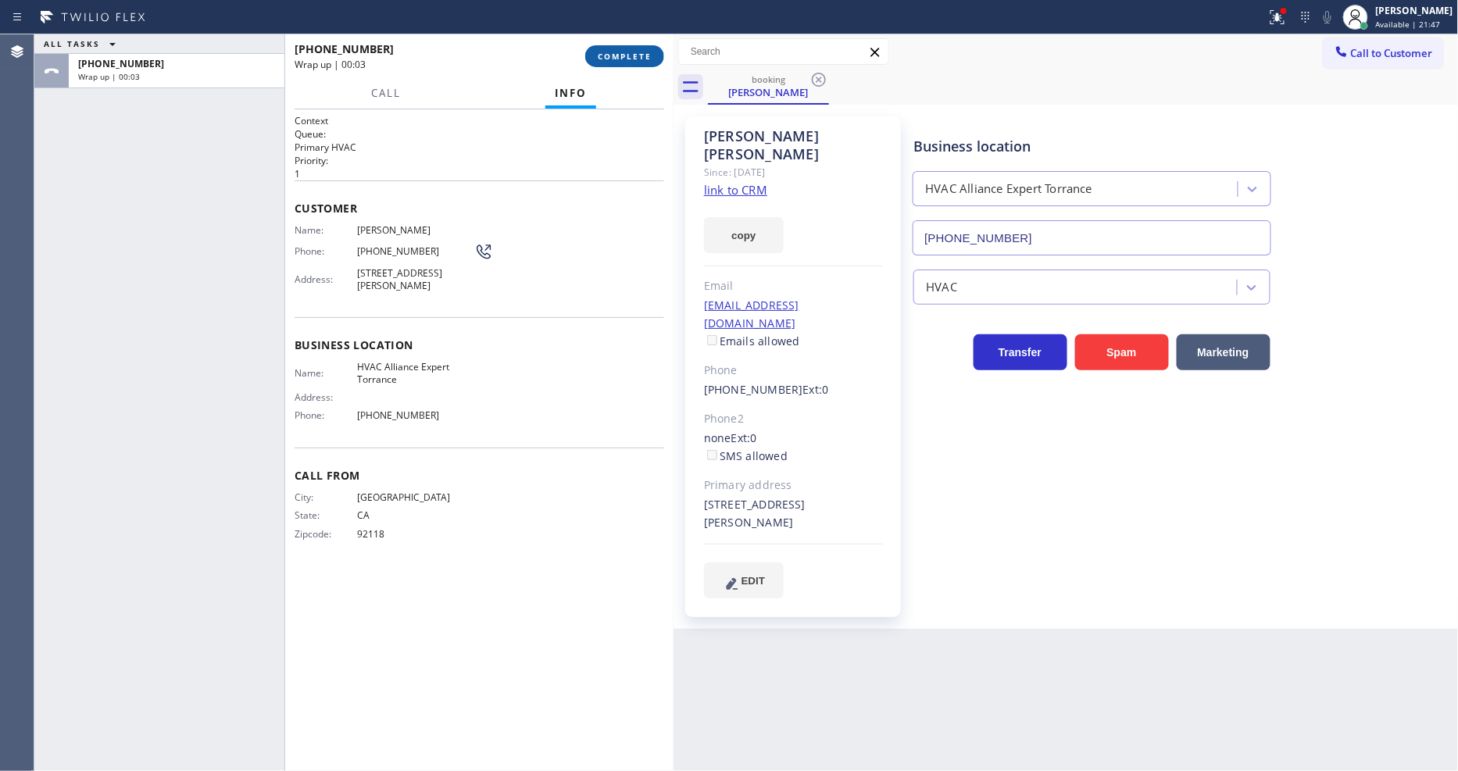
click at [635, 48] on button "COMPLETE" at bounding box center [624, 56] width 79 height 22
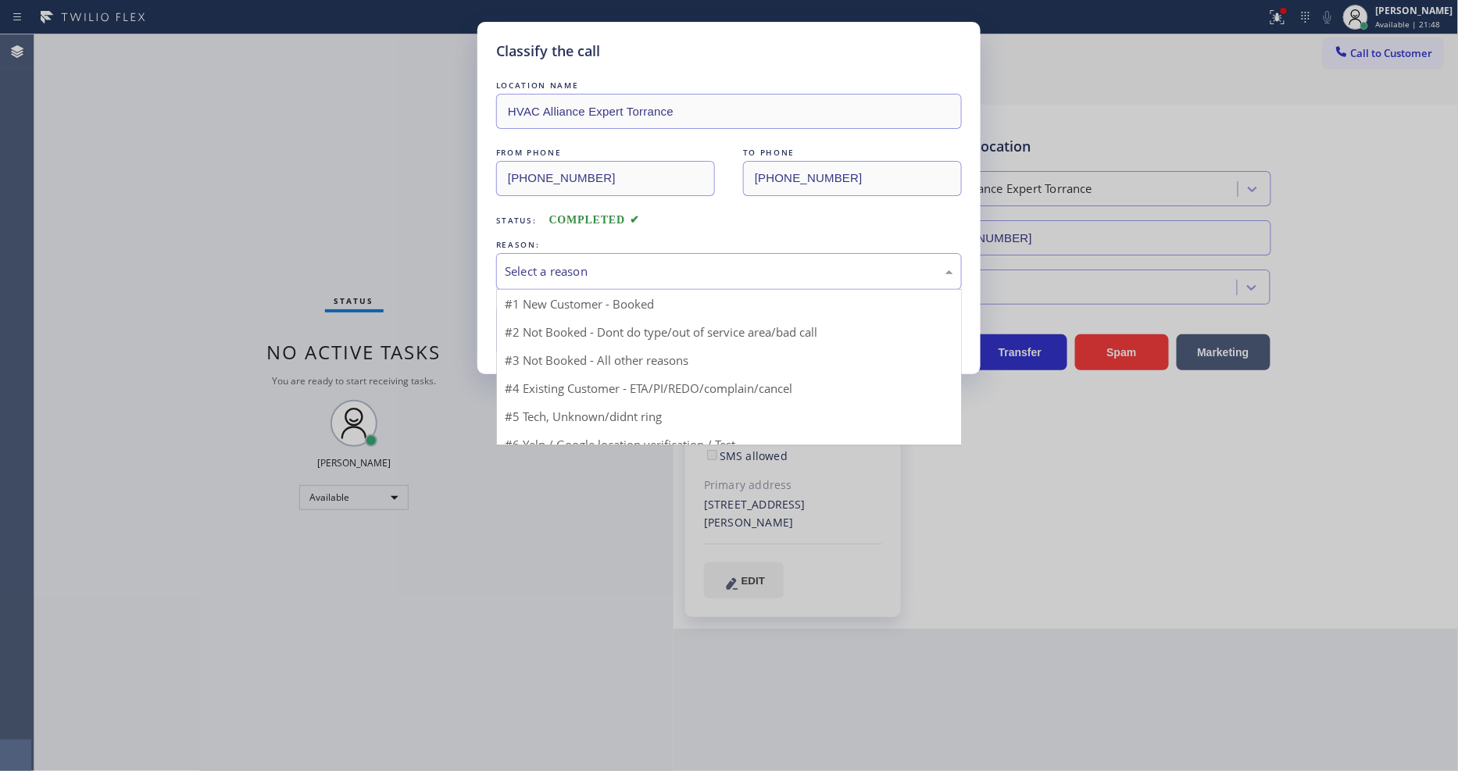
click at [552, 271] on div "Select a reason" at bounding box center [729, 272] width 449 height 18
drag, startPoint x: 544, startPoint y: 356, endPoint x: 551, endPoint y: 324, distance: 32.8
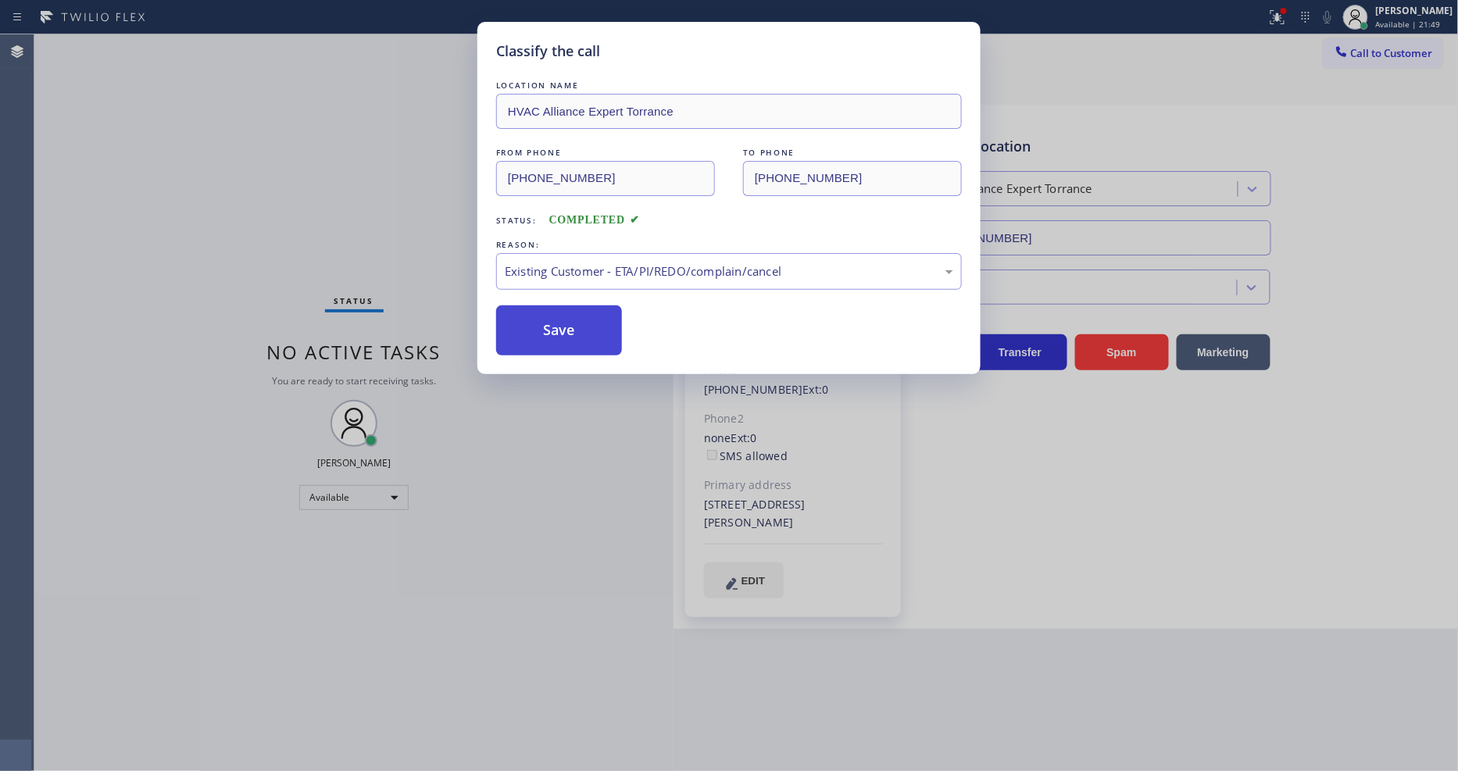
click at [551, 322] on button "Save" at bounding box center [559, 331] width 126 height 50
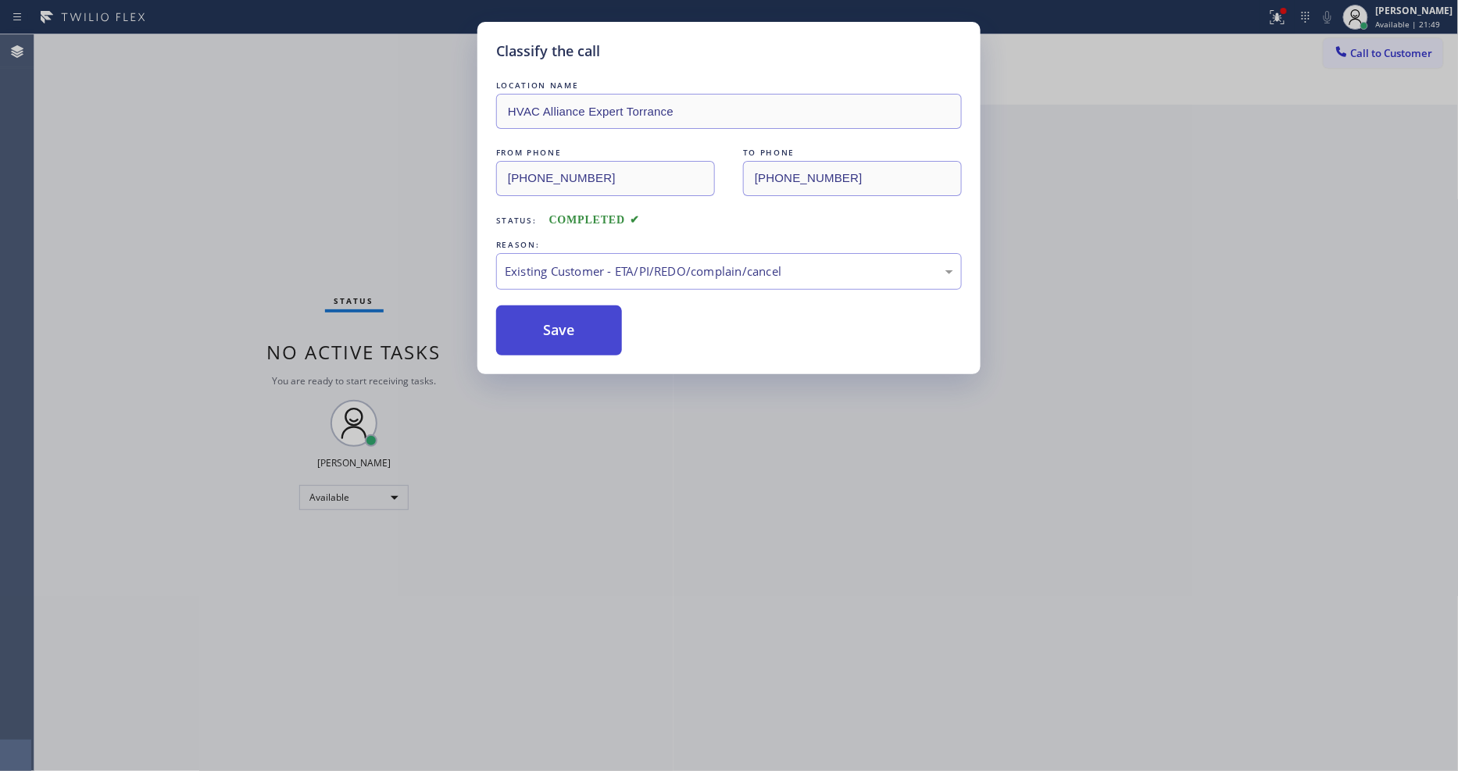
click at [551, 322] on button "Save" at bounding box center [559, 331] width 126 height 50
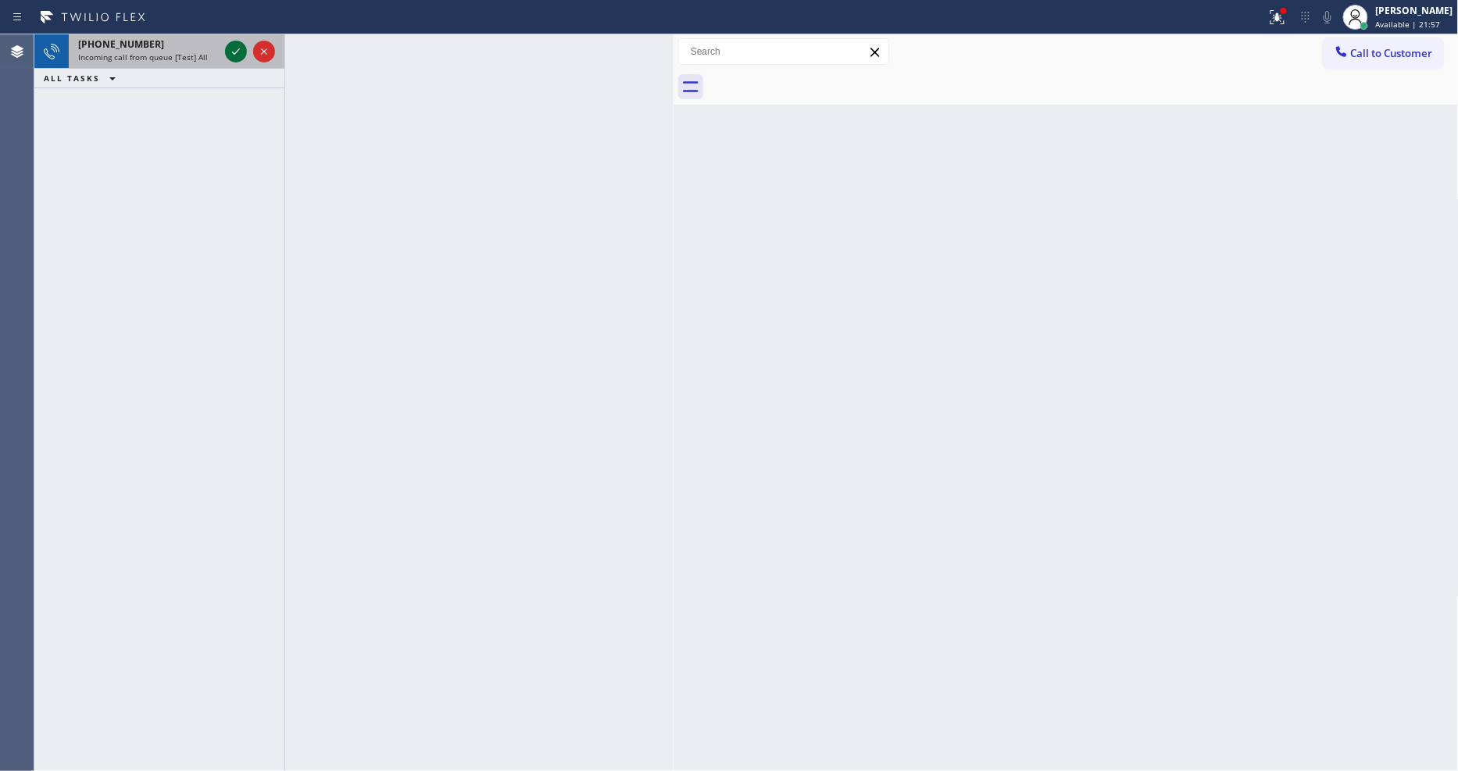
click at [233, 55] on icon at bounding box center [236, 51] width 19 height 19
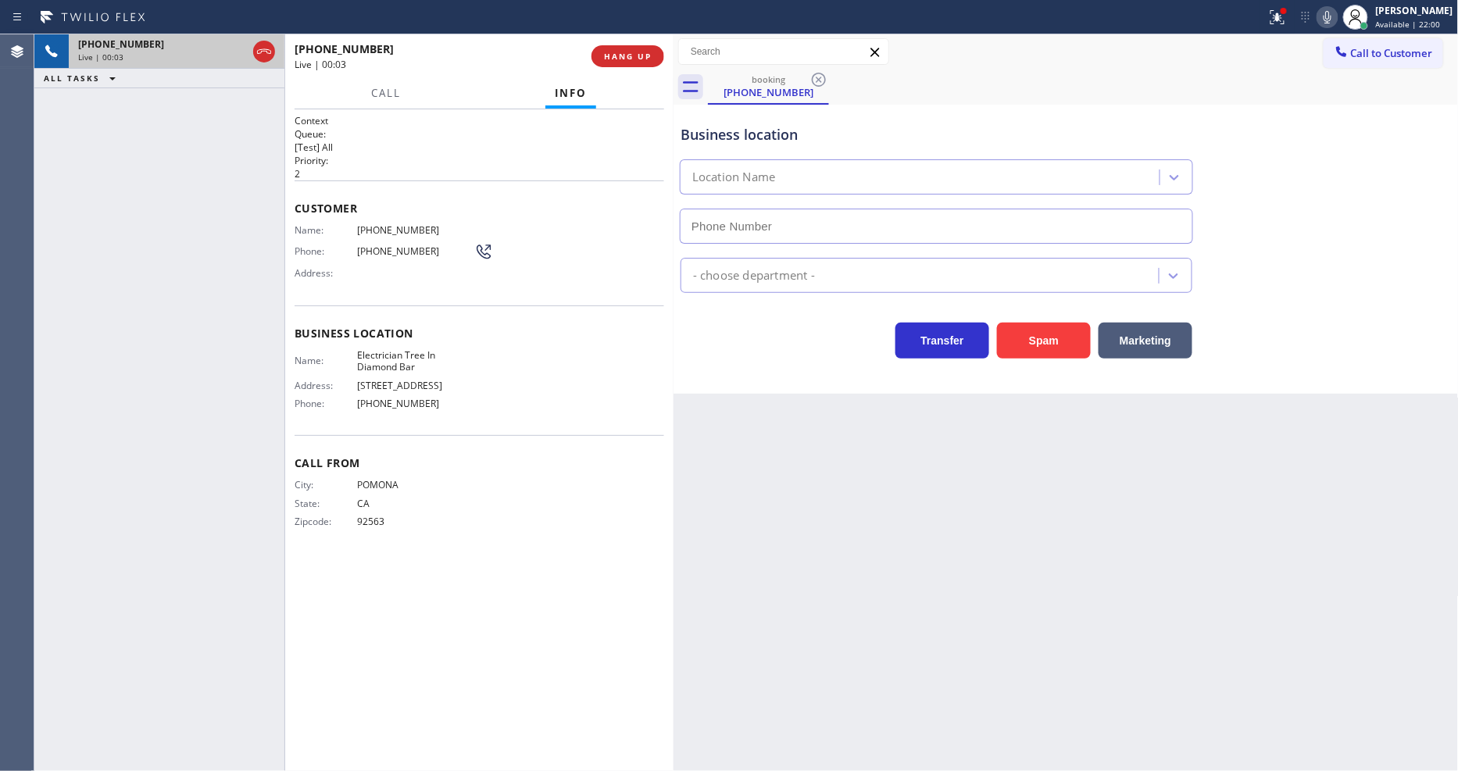
type input "(909) 546-4983"
click at [395, 361] on span "Electrician Tree In Diamond Bar" at bounding box center [415, 361] width 117 height 24
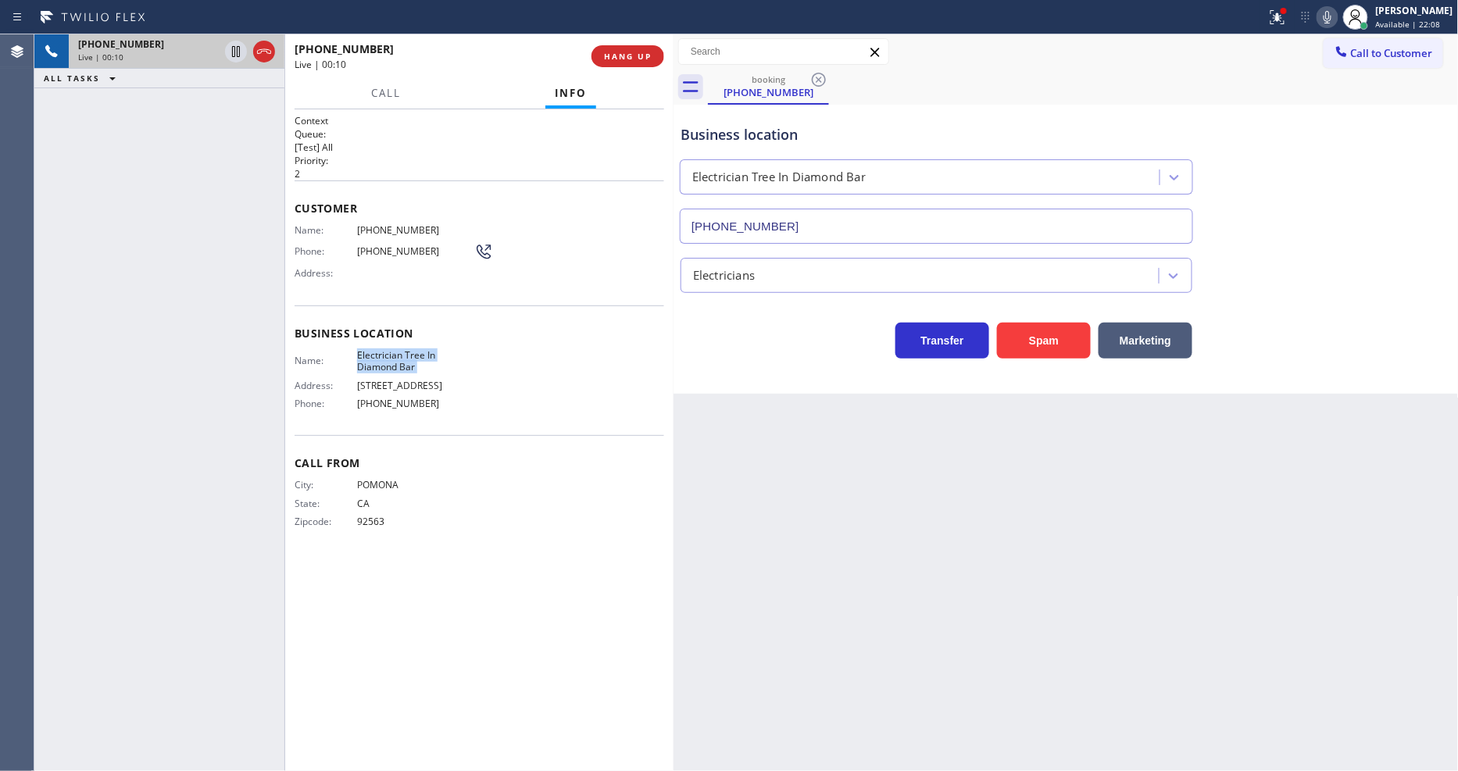
copy span "Electrician Tree In Diamond Bar"
click at [399, 224] on span "(909) 263-2198" at bounding box center [415, 230] width 117 height 12
copy span "(909) 263-2198"
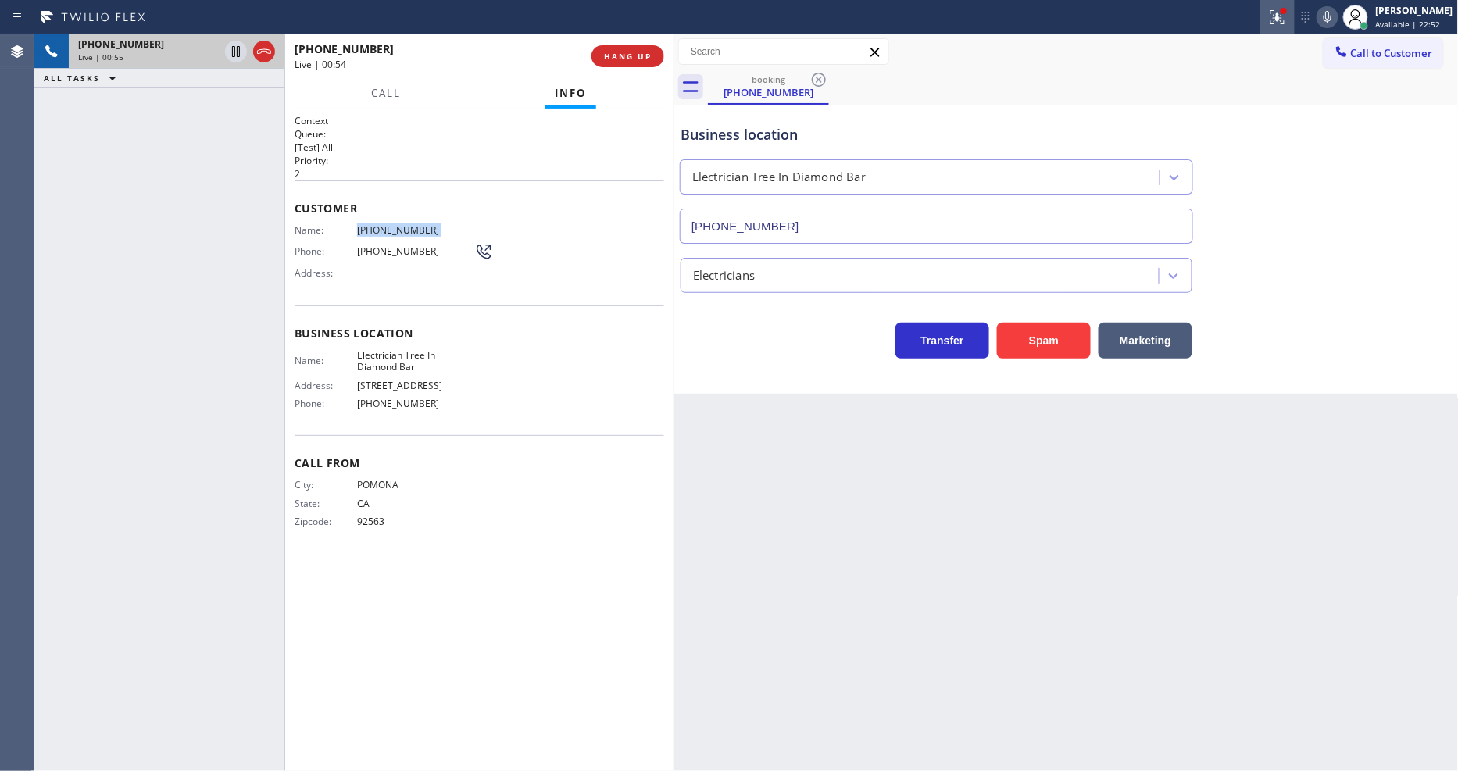
click at [1295, 18] on div at bounding box center [1278, 17] width 34 height 19
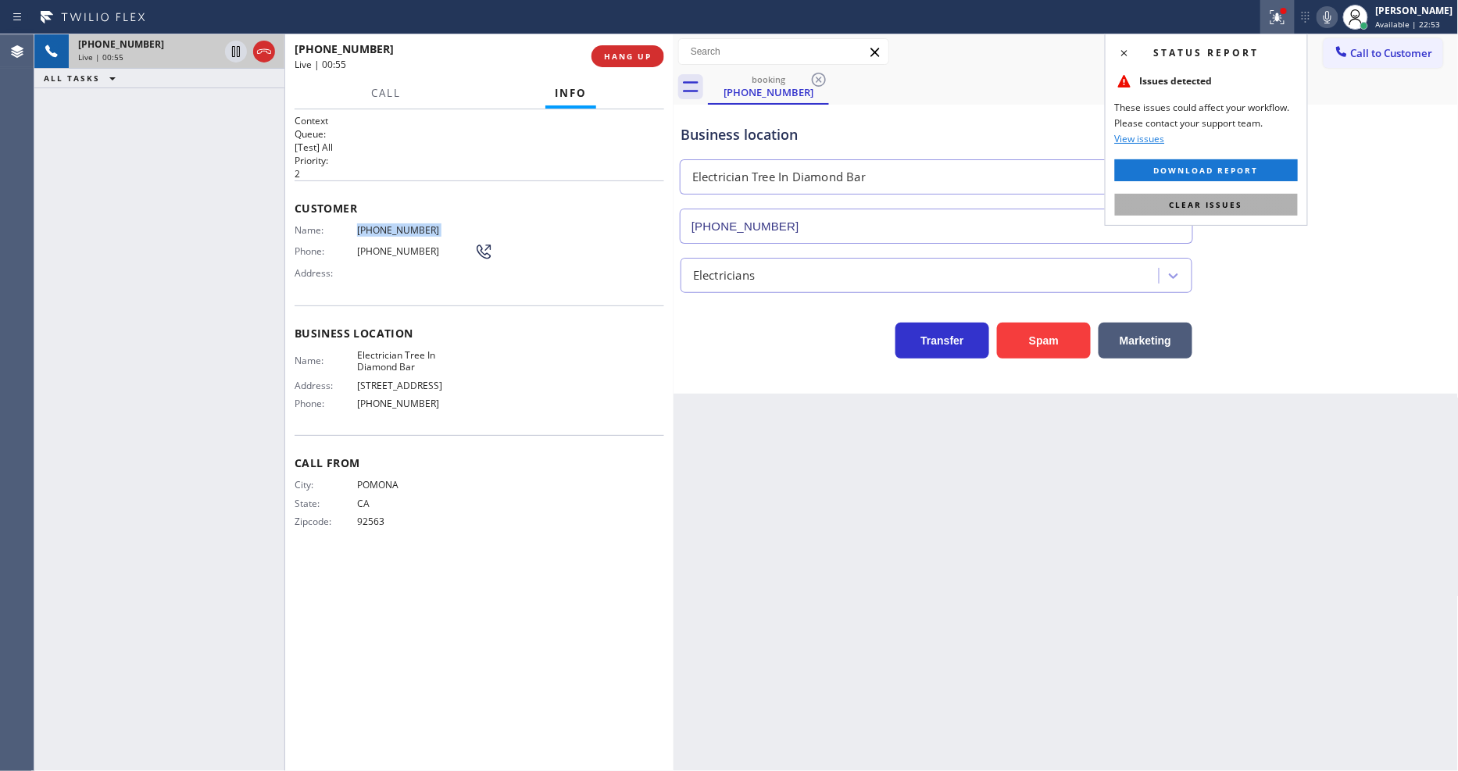
click at [1261, 204] on button "Clear issues" at bounding box center [1206, 205] width 183 height 22
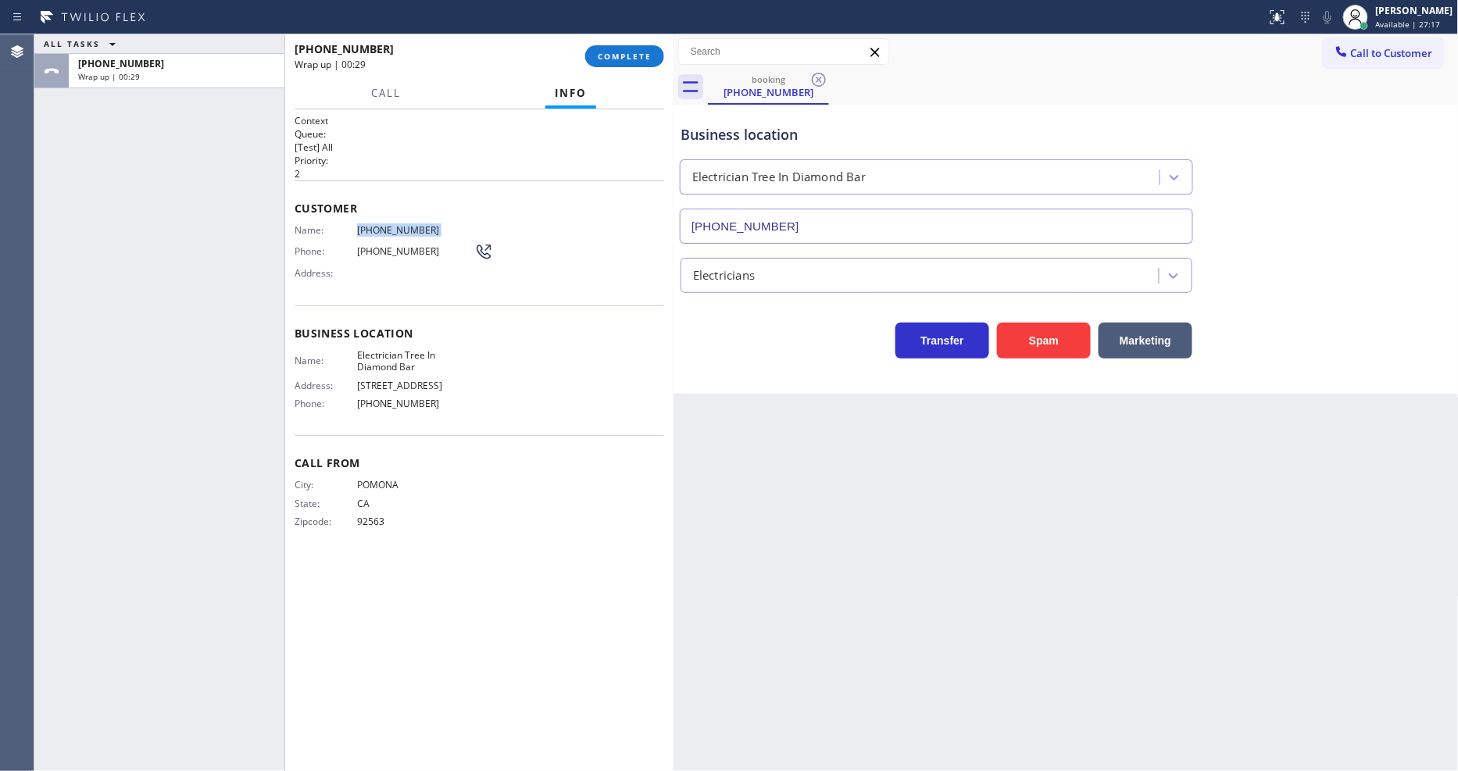
click at [1146, 438] on div "Back to Dashboard Change Sender ID Customers Technicians Select a contact Outbo…" at bounding box center [1066, 402] width 785 height 737
click at [642, 55] on span "COMPLETE" at bounding box center [625, 56] width 54 height 11
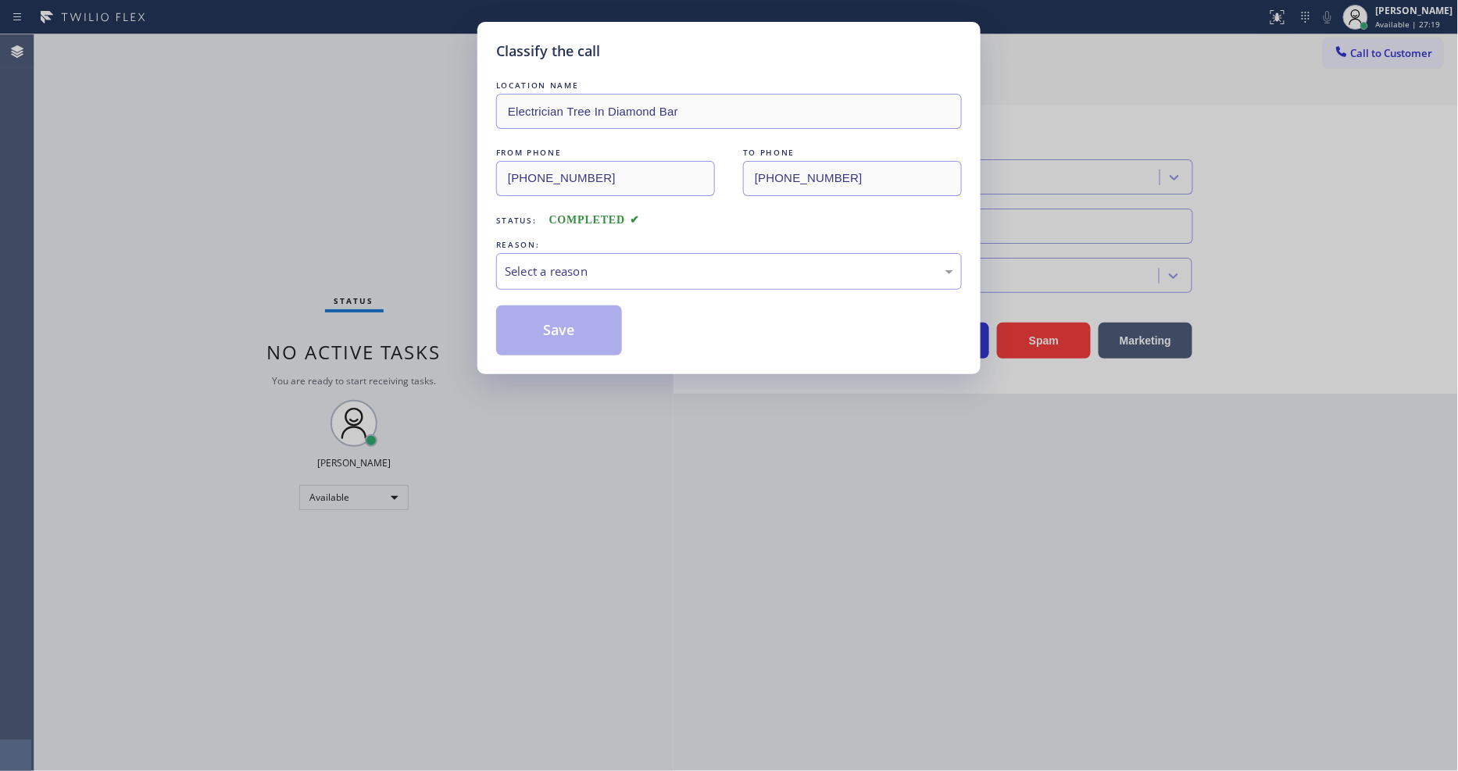
click at [508, 263] on div "Select a reason" at bounding box center [729, 272] width 449 height 18
click at [517, 342] on button "Save" at bounding box center [559, 331] width 126 height 50
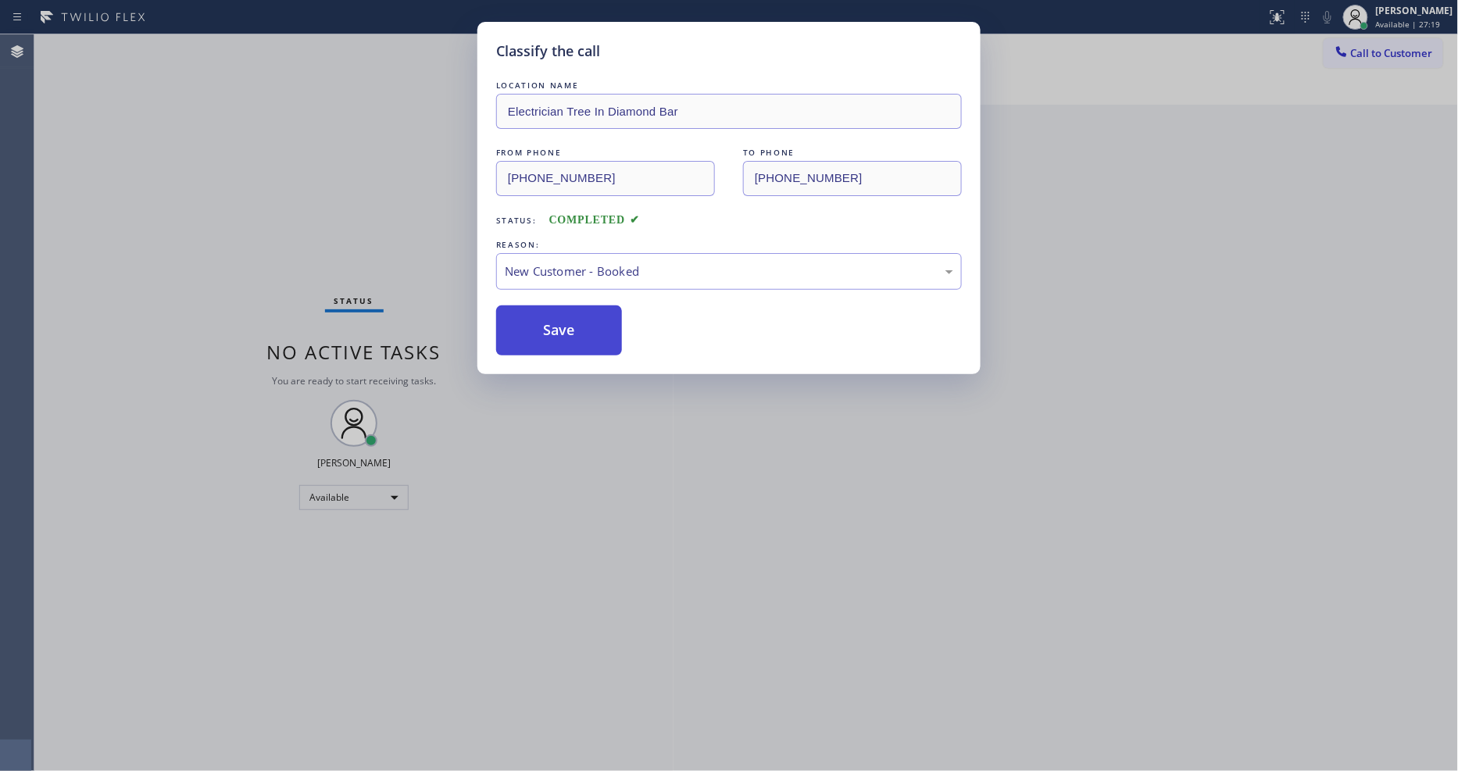
click at [517, 342] on button "Save" at bounding box center [559, 331] width 126 height 50
click at [517, 340] on button "Save" at bounding box center [559, 331] width 126 height 50
click at [517, 339] on button "Save" at bounding box center [559, 331] width 126 height 50
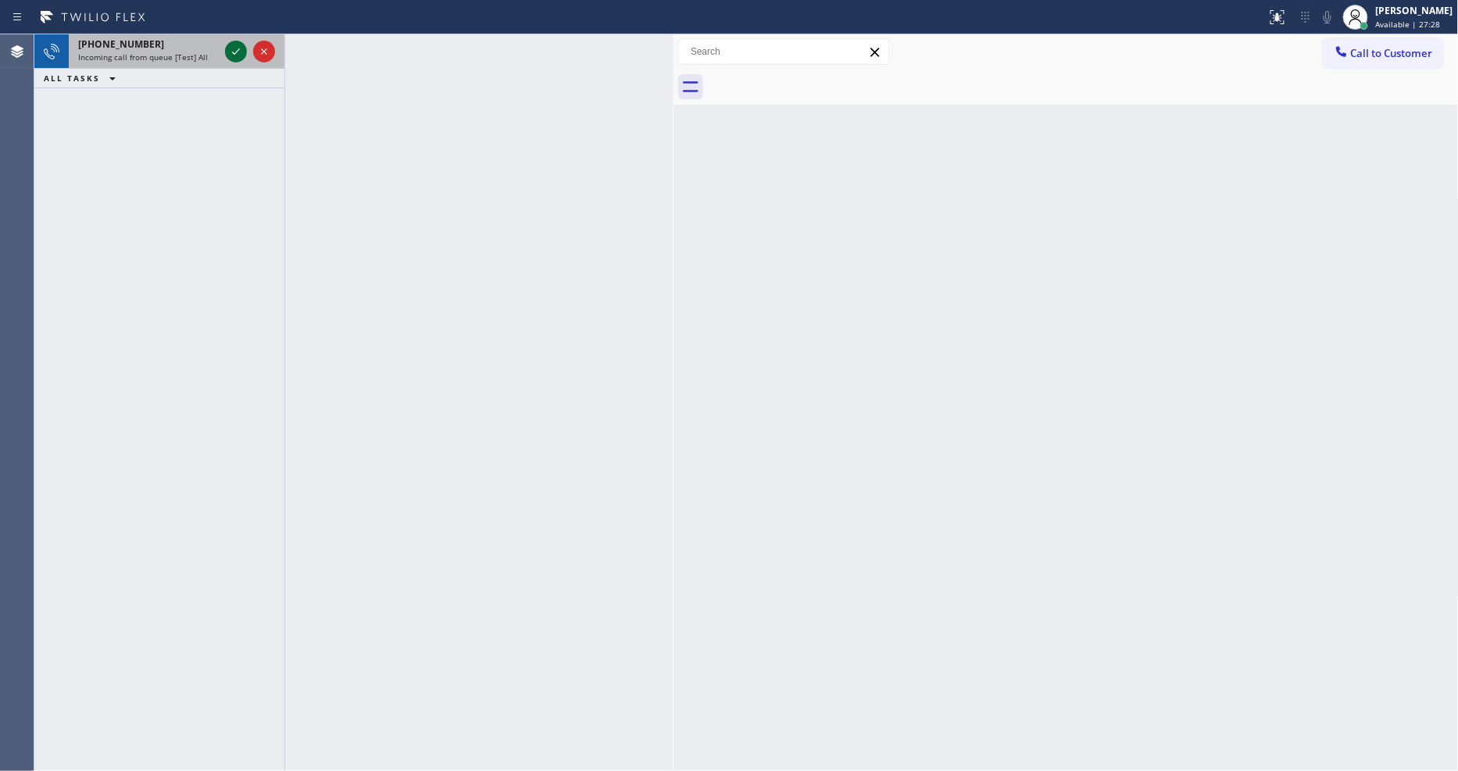
click at [238, 55] on icon at bounding box center [236, 51] width 19 height 19
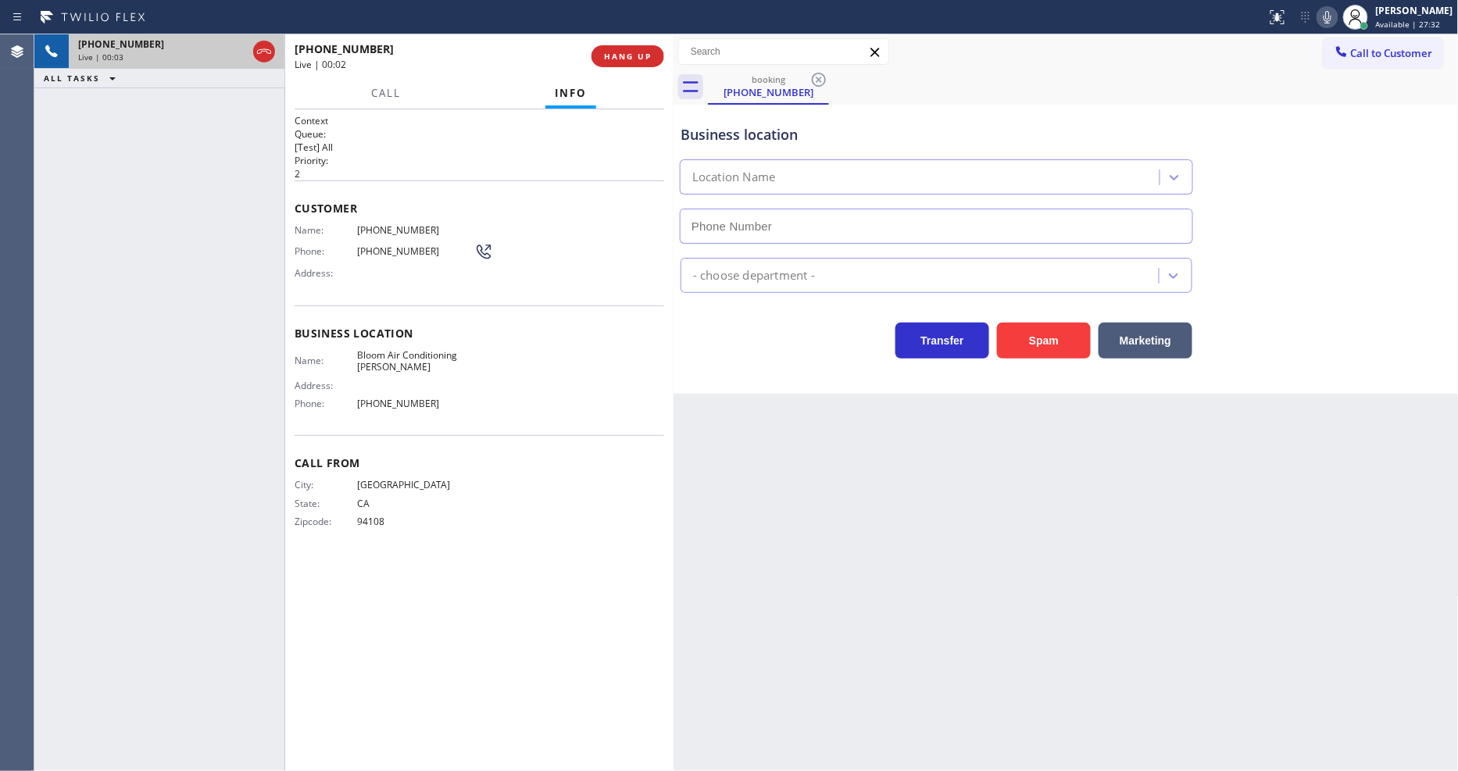
type input "(408) 762-1641"
click at [635, 55] on span "HANG UP" at bounding box center [628, 56] width 48 height 11
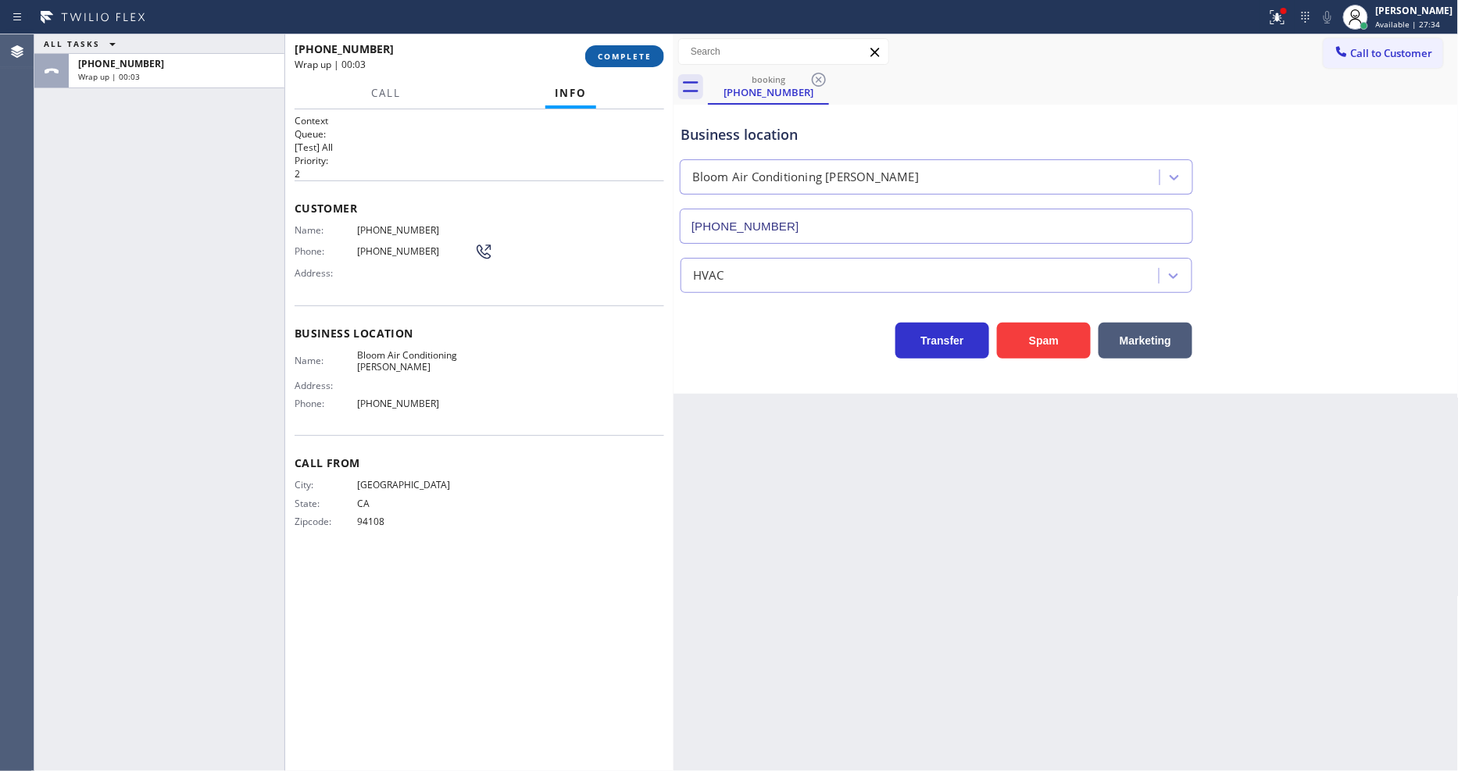
click at [634, 52] on span "COMPLETE" at bounding box center [625, 56] width 54 height 11
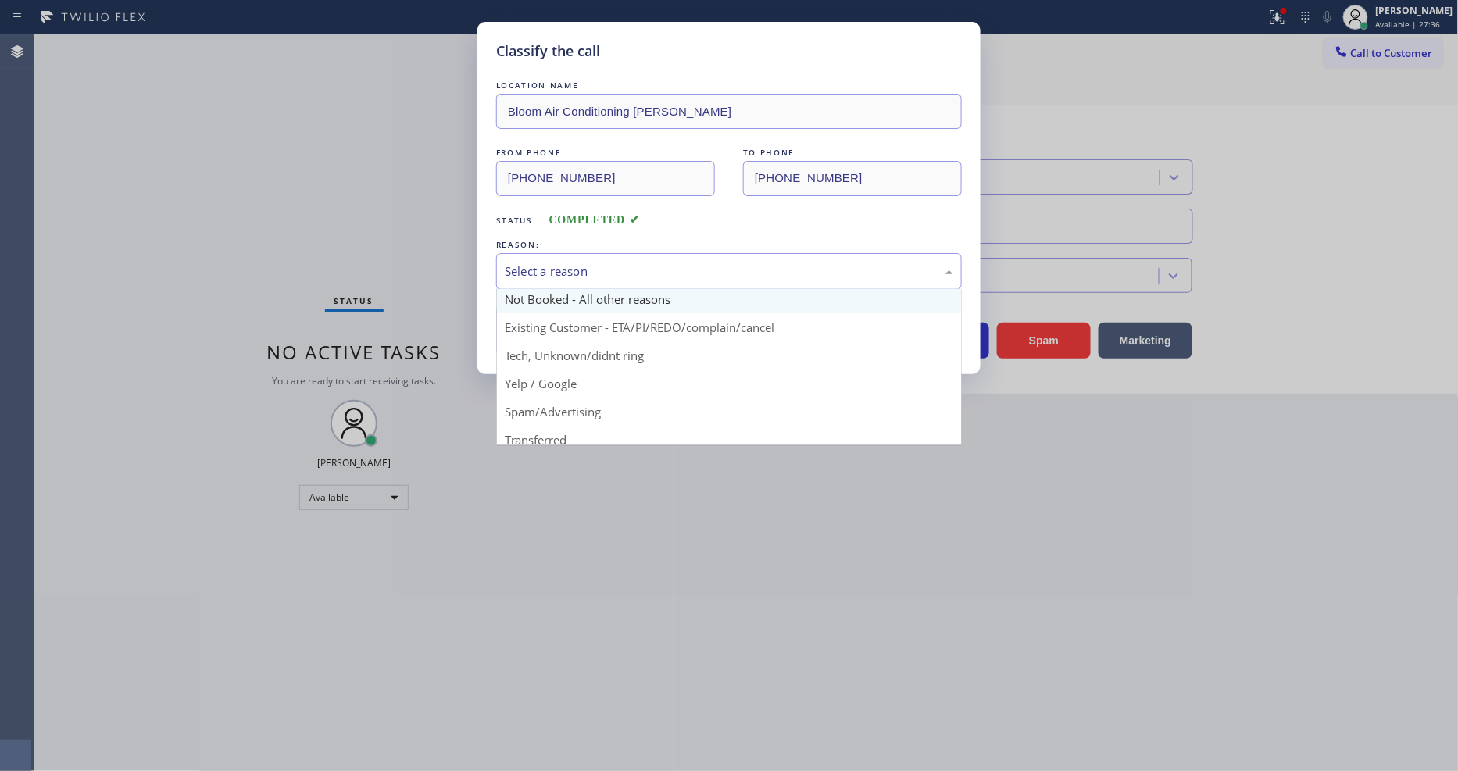
scroll to position [98, 0]
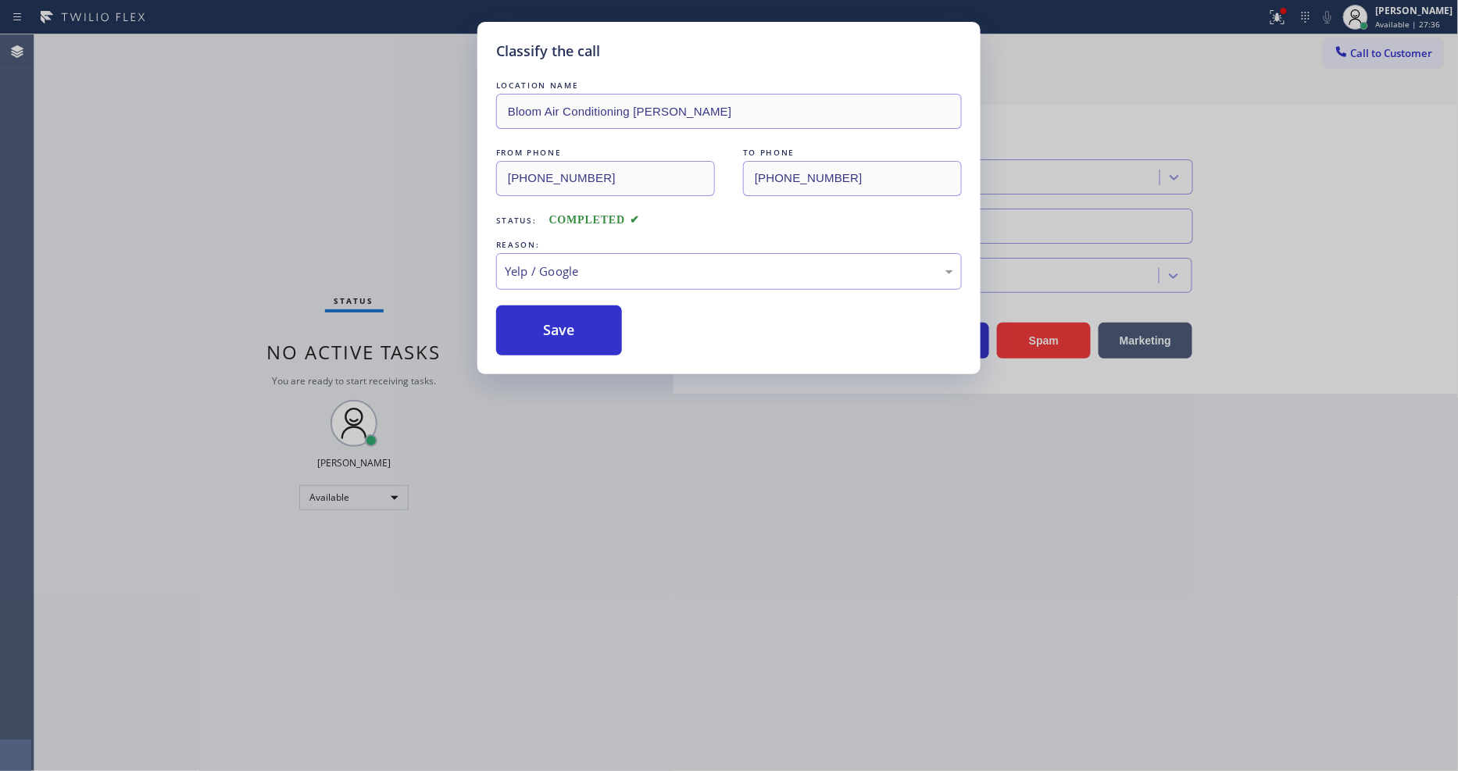
click at [550, 308] on button "Save" at bounding box center [559, 331] width 126 height 50
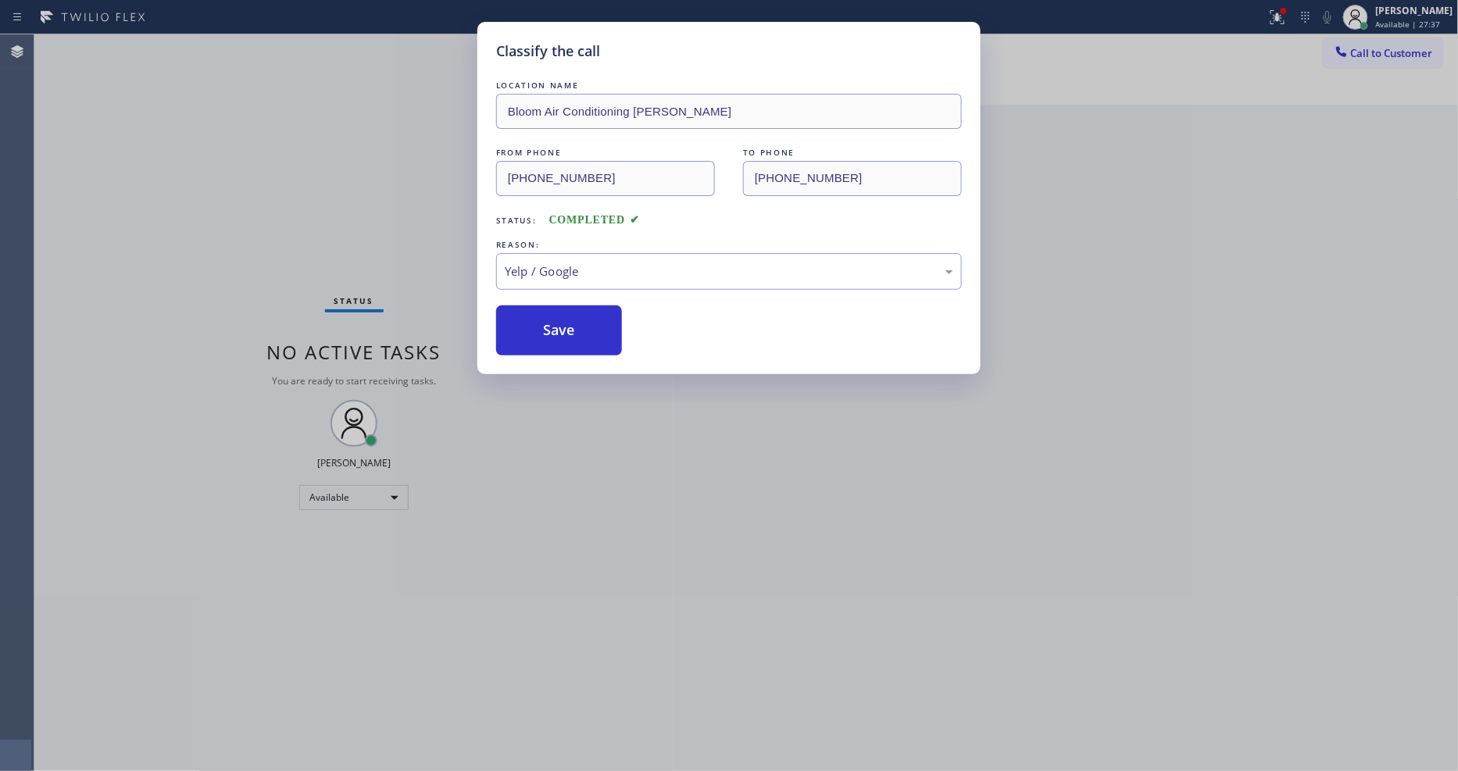
click at [550, 308] on button "Save" at bounding box center [559, 331] width 126 height 50
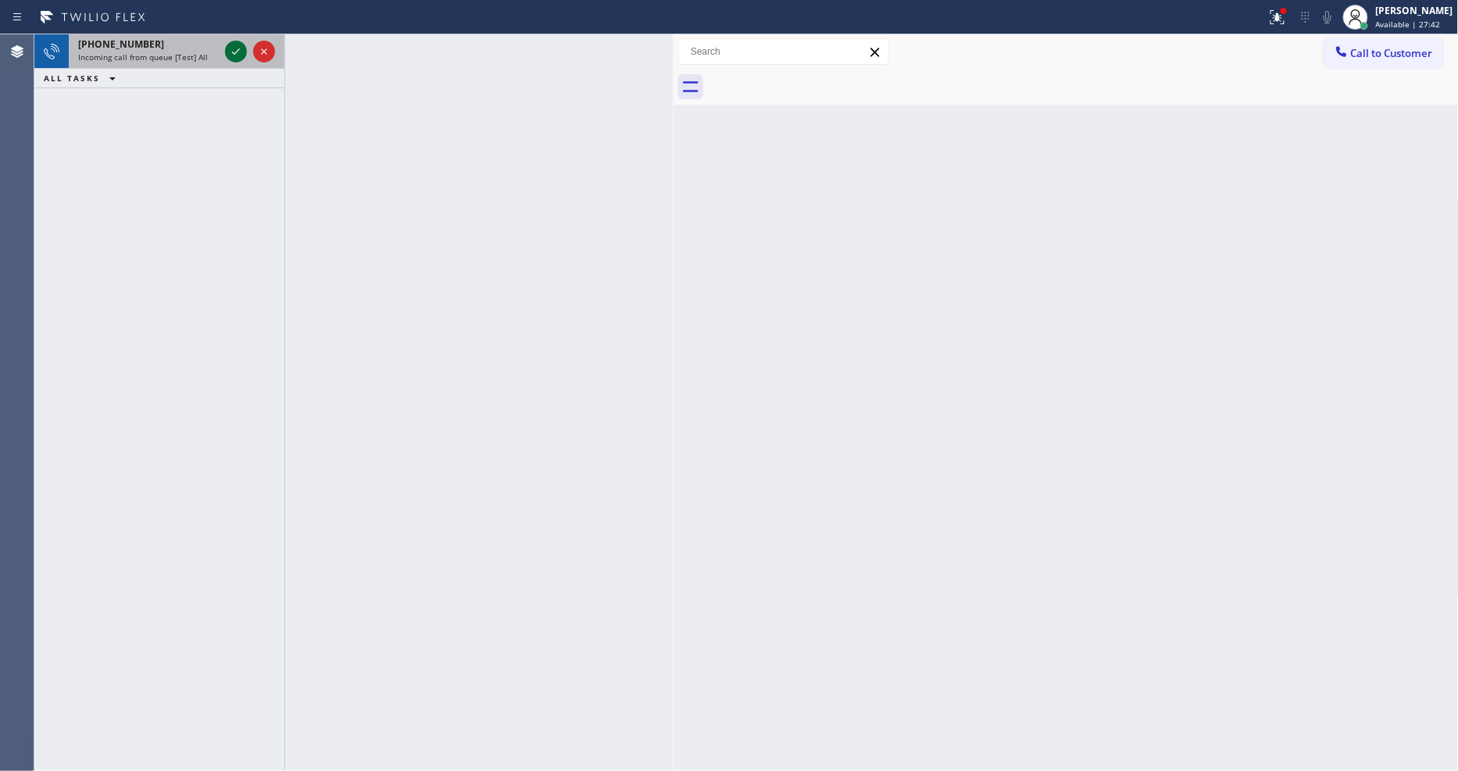
click at [237, 49] on icon at bounding box center [236, 51] width 19 height 19
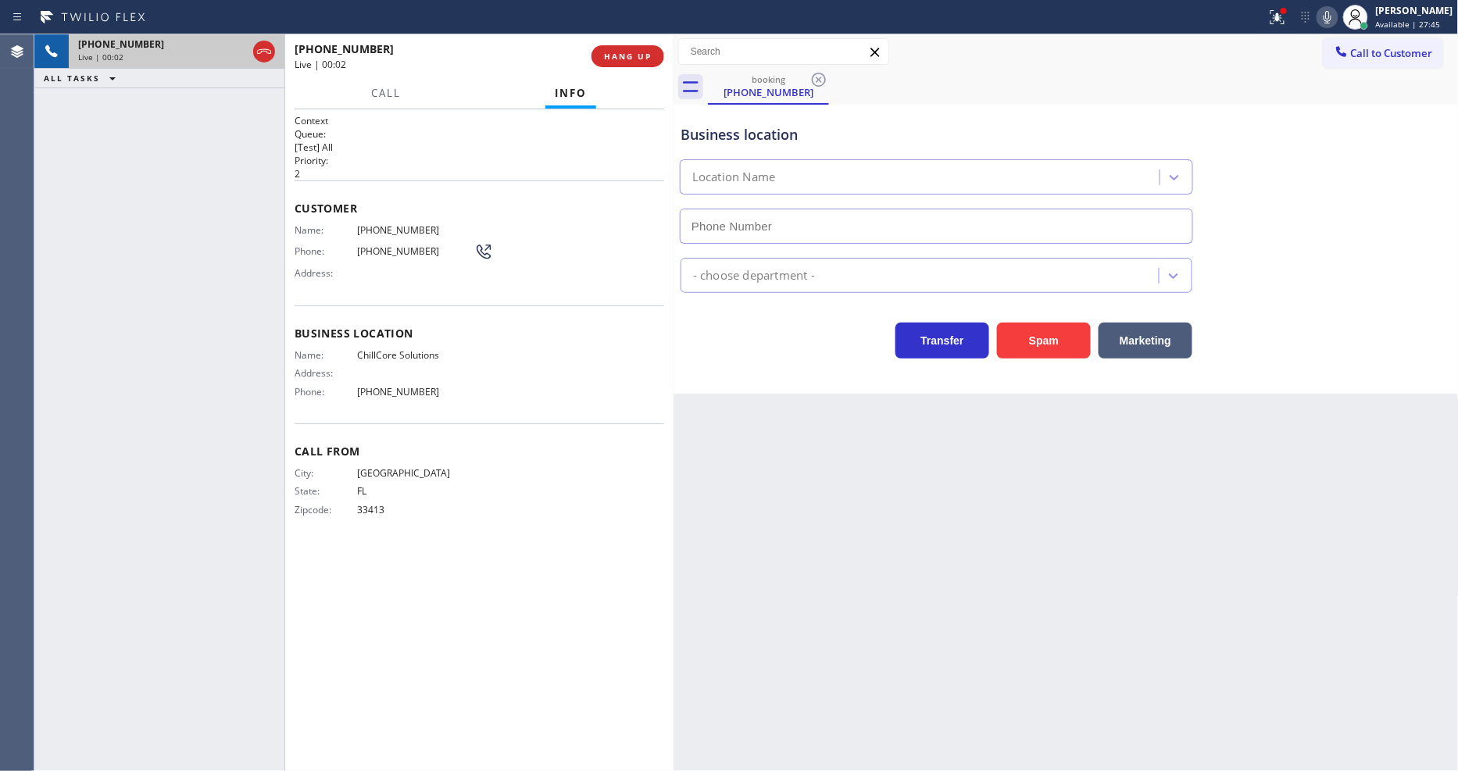
type input "(561) 794-2111"
click at [631, 52] on span "HANG UP" at bounding box center [628, 56] width 48 height 11
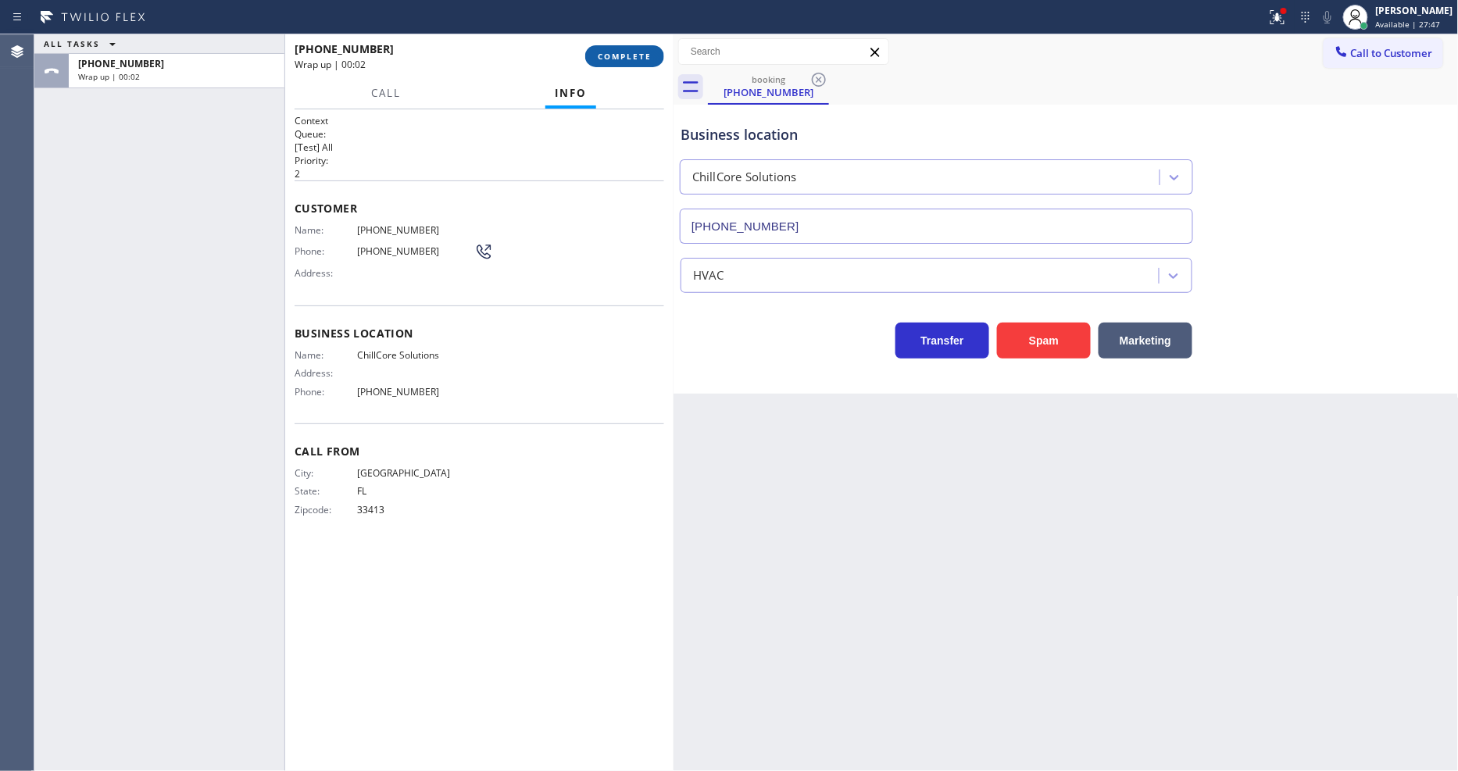
click at [631, 52] on span "COMPLETE" at bounding box center [625, 56] width 54 height 11
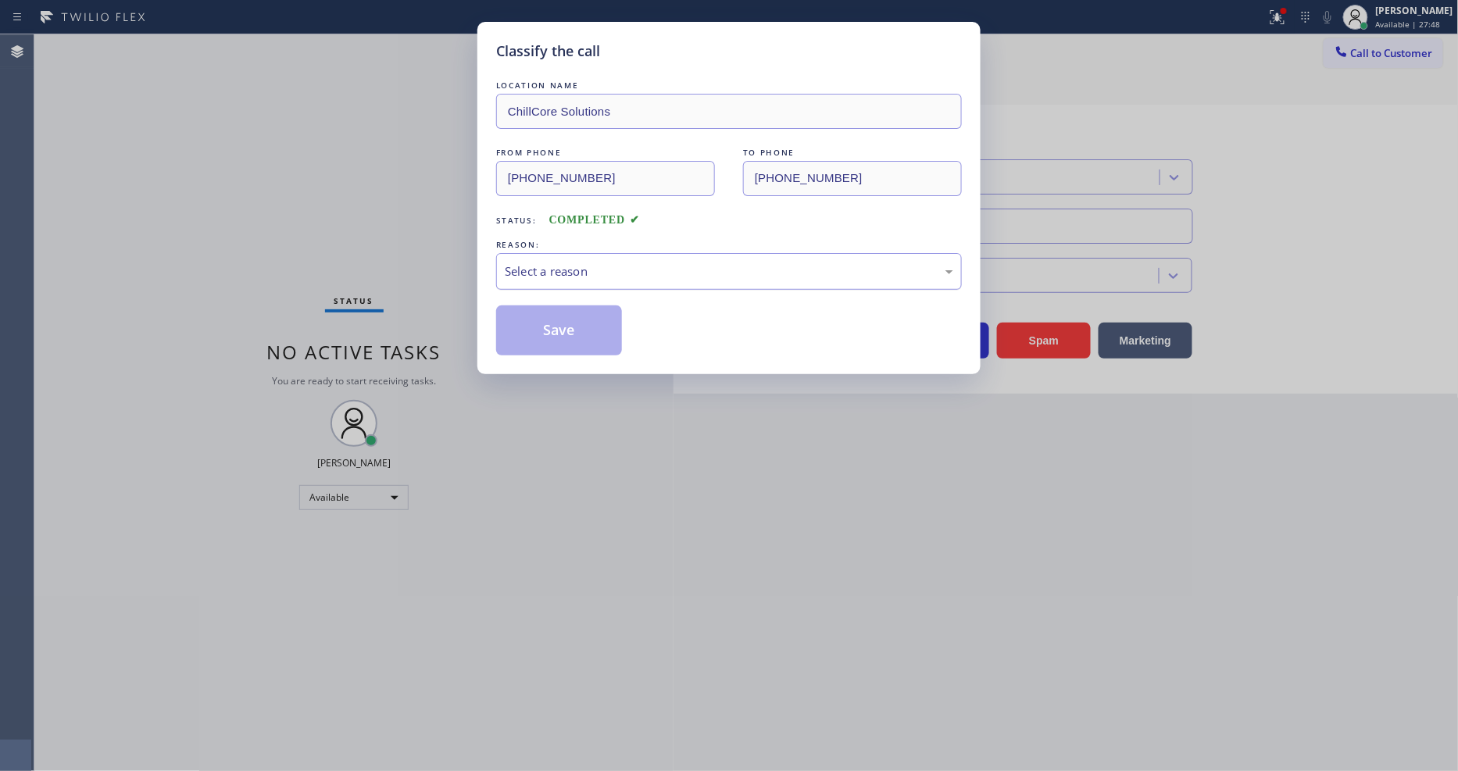
click at [571, 267] on div "Select a reason" at bounding box center [729, 272] width 449 height 18
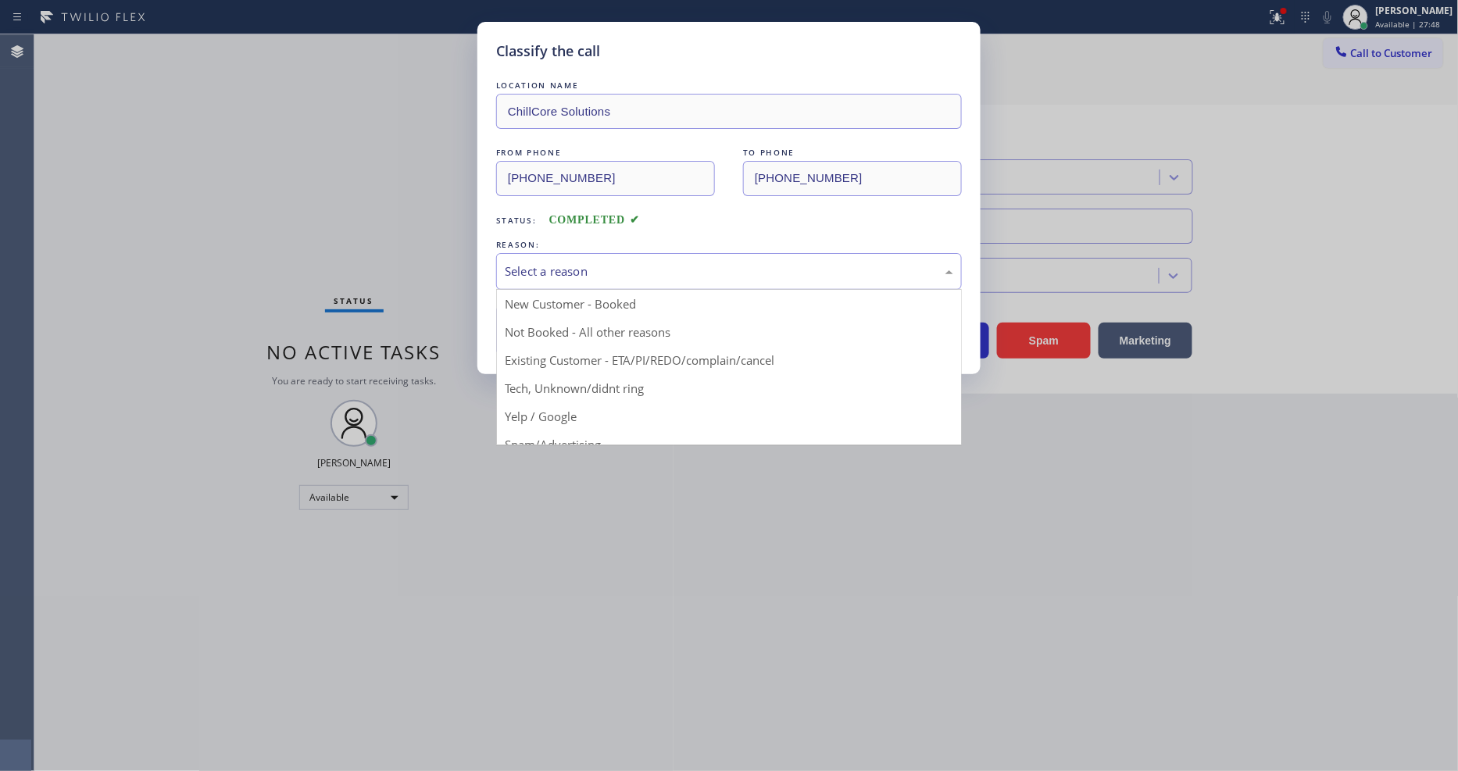
drag, startPoint x: 550, startPoint y: 406, endPoint x: 549, endPoint y: 393, distance: 13.3
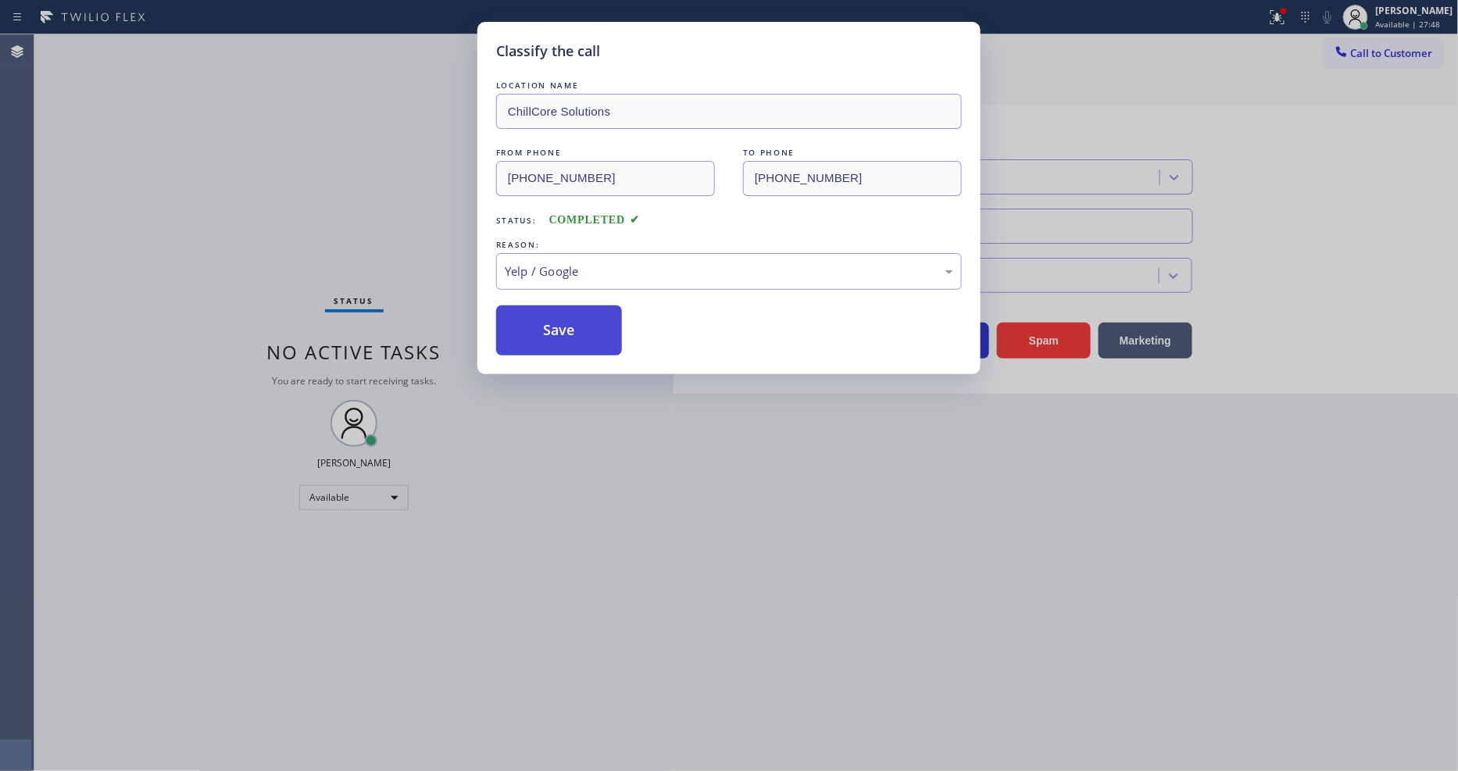
click at [549, 322] on button "Save" at bounding box center [559, 331] width 126 height 50
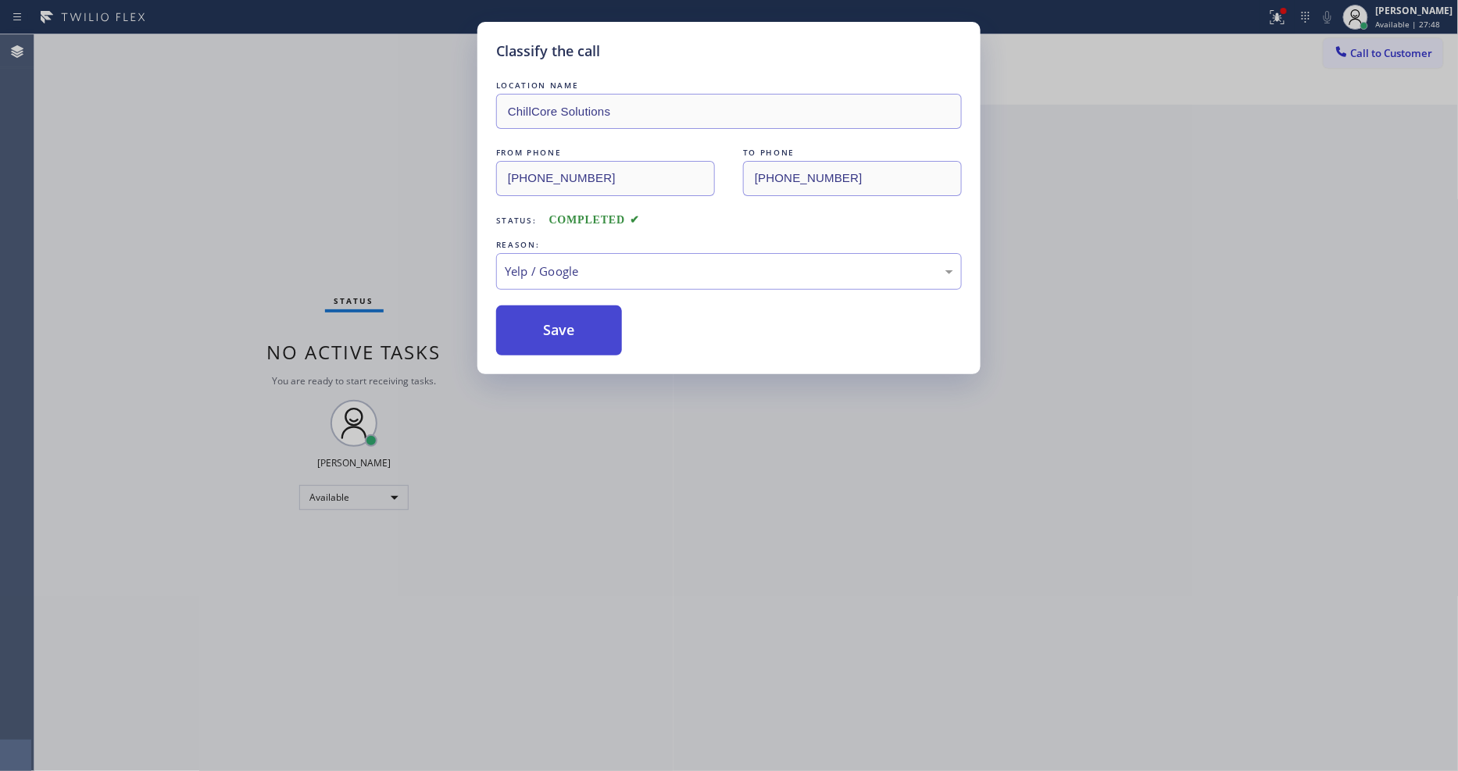
click at [549, 322] on button "Save" at bounding box center [559, 331] width 126 height 50
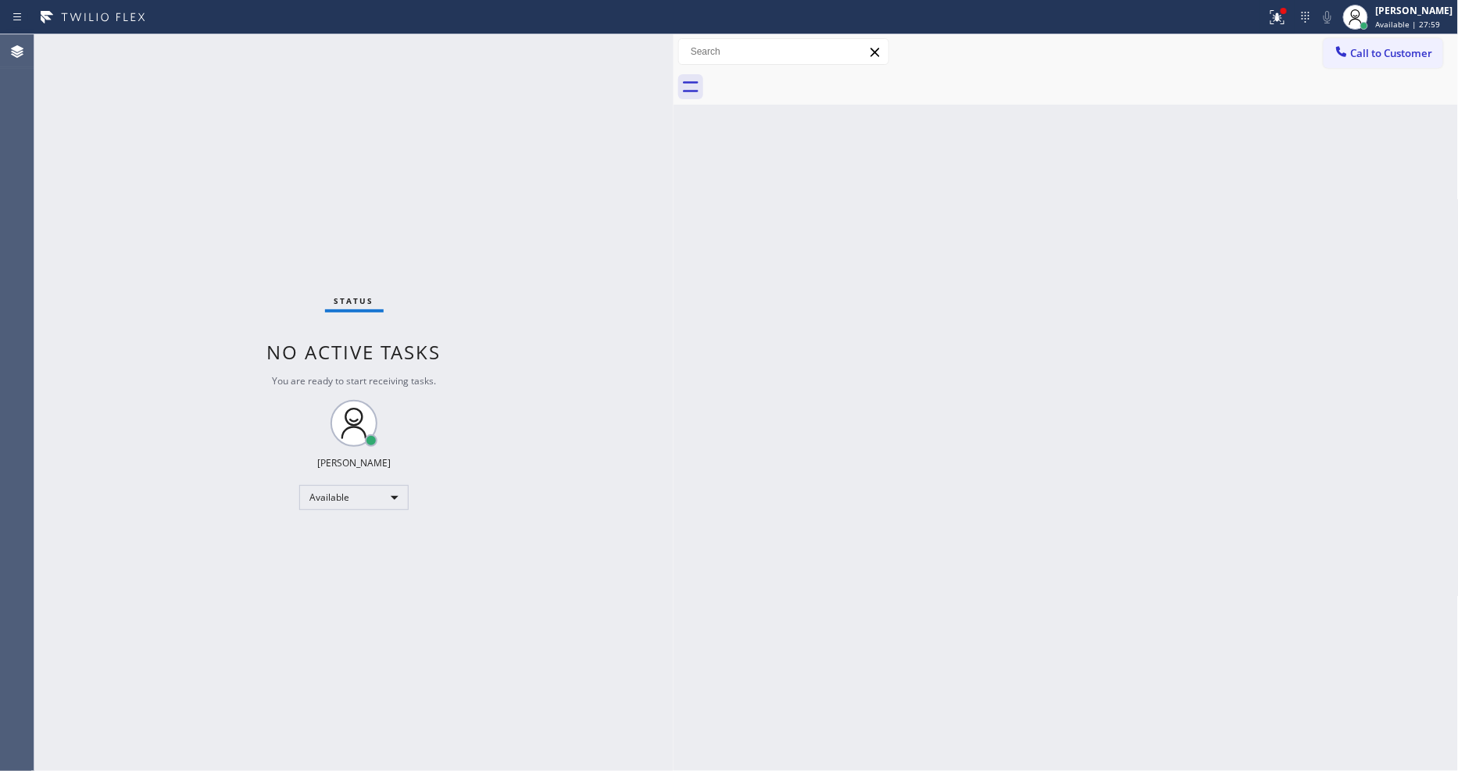
click at [727, 664] on div "Back to Dashboard Change Sender ID Customers Technicians Select a contact Outbo…" at bounding box center [1066, 402] width 785 height 737
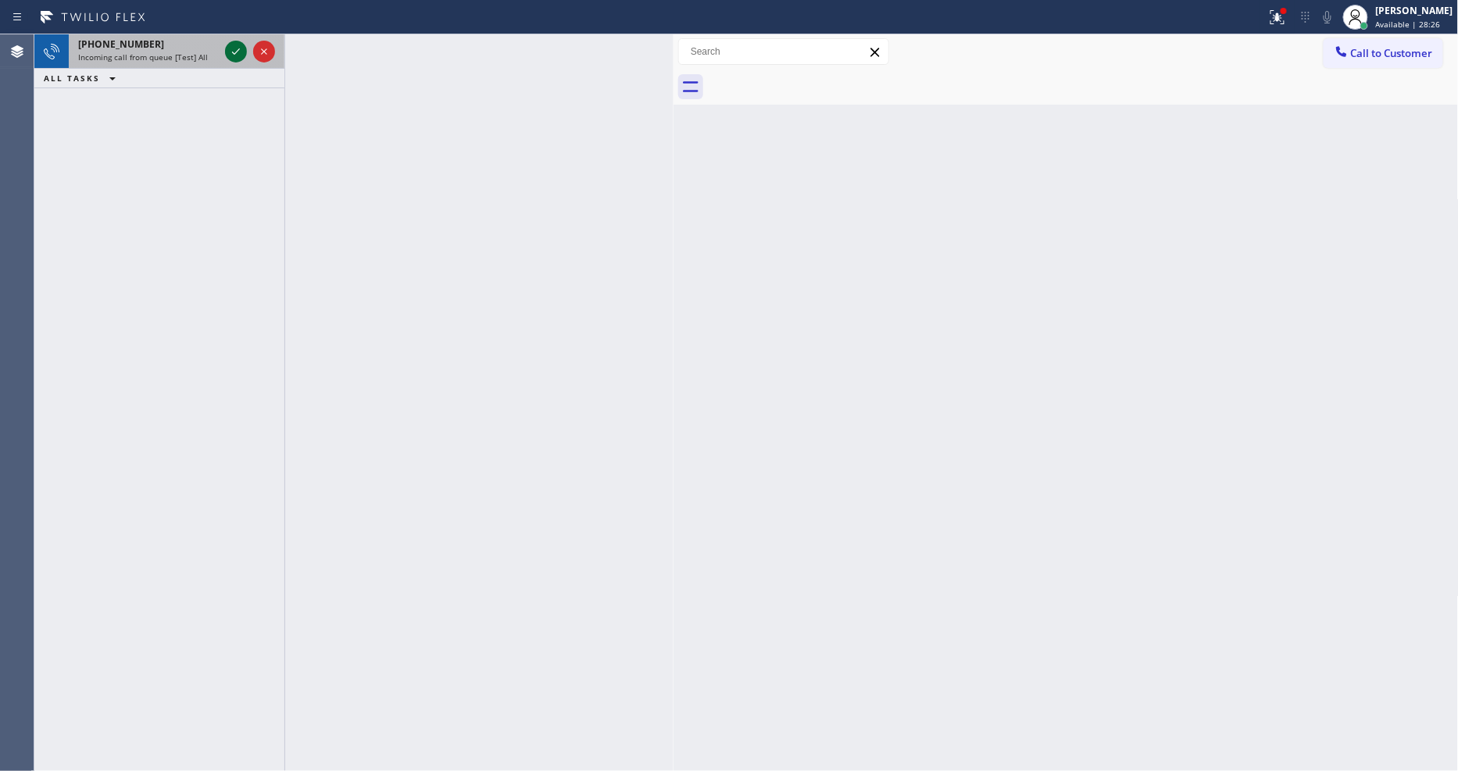
click at [232, 45] on icon at bounding box center [236, 51] width 19 height 19
click at [238, 41] on button at bounding box center [236, 52] width 22 height 22
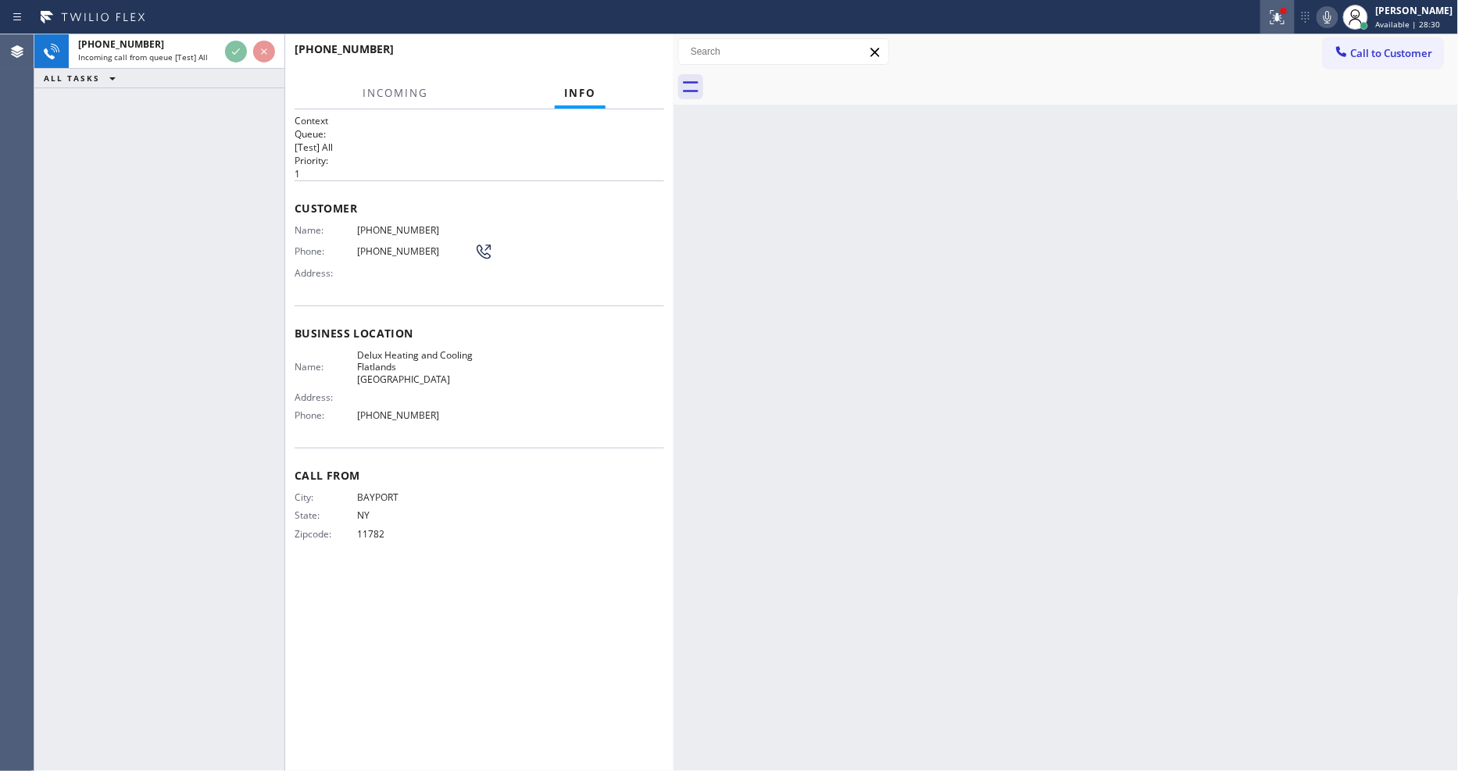
click at [1287, 16] on icon at bounding box center [1277, 17] width 19 height 19
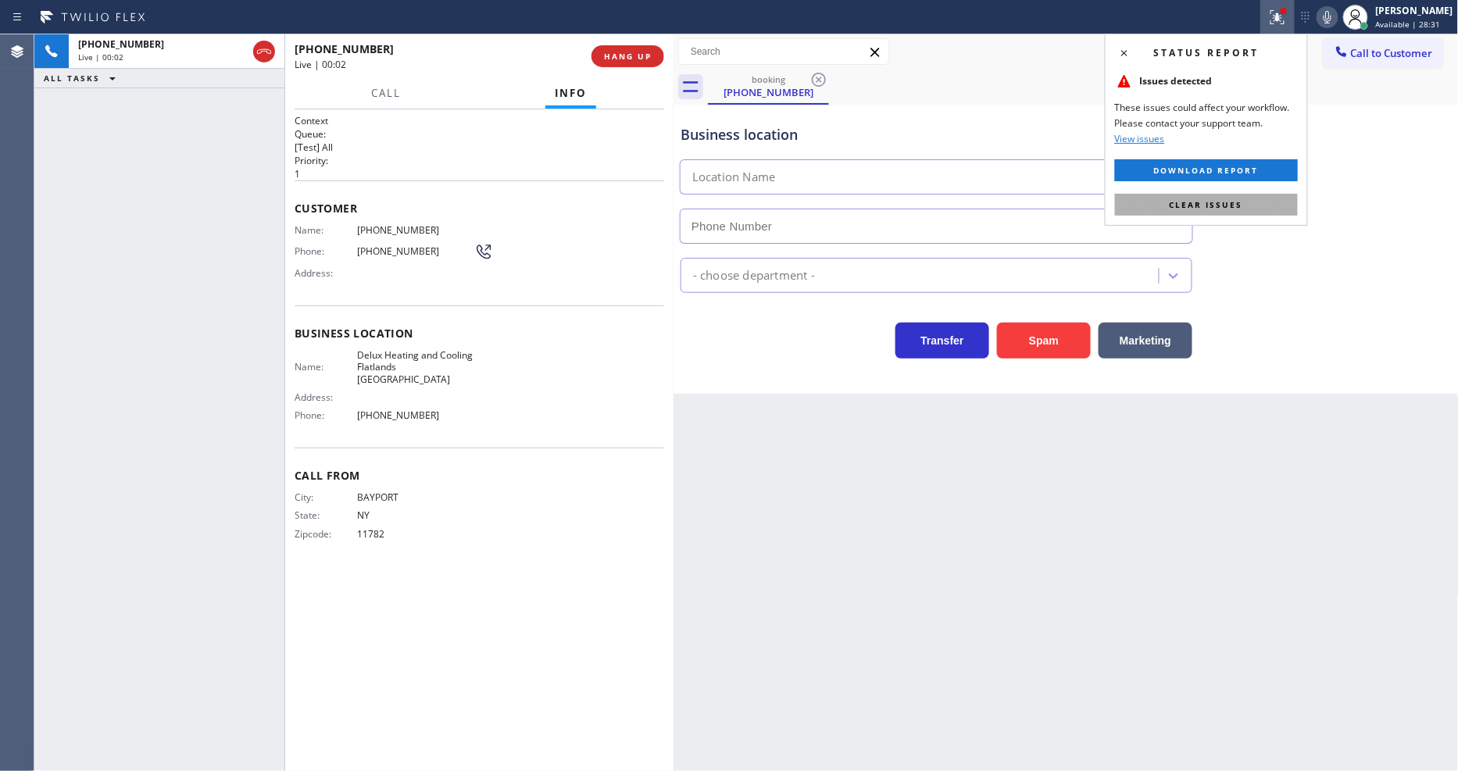
type input "(917) 746-3467"
click at [1233, 206] on span "Clear issues" at bounding box center [1206, 204] width 73 height 11
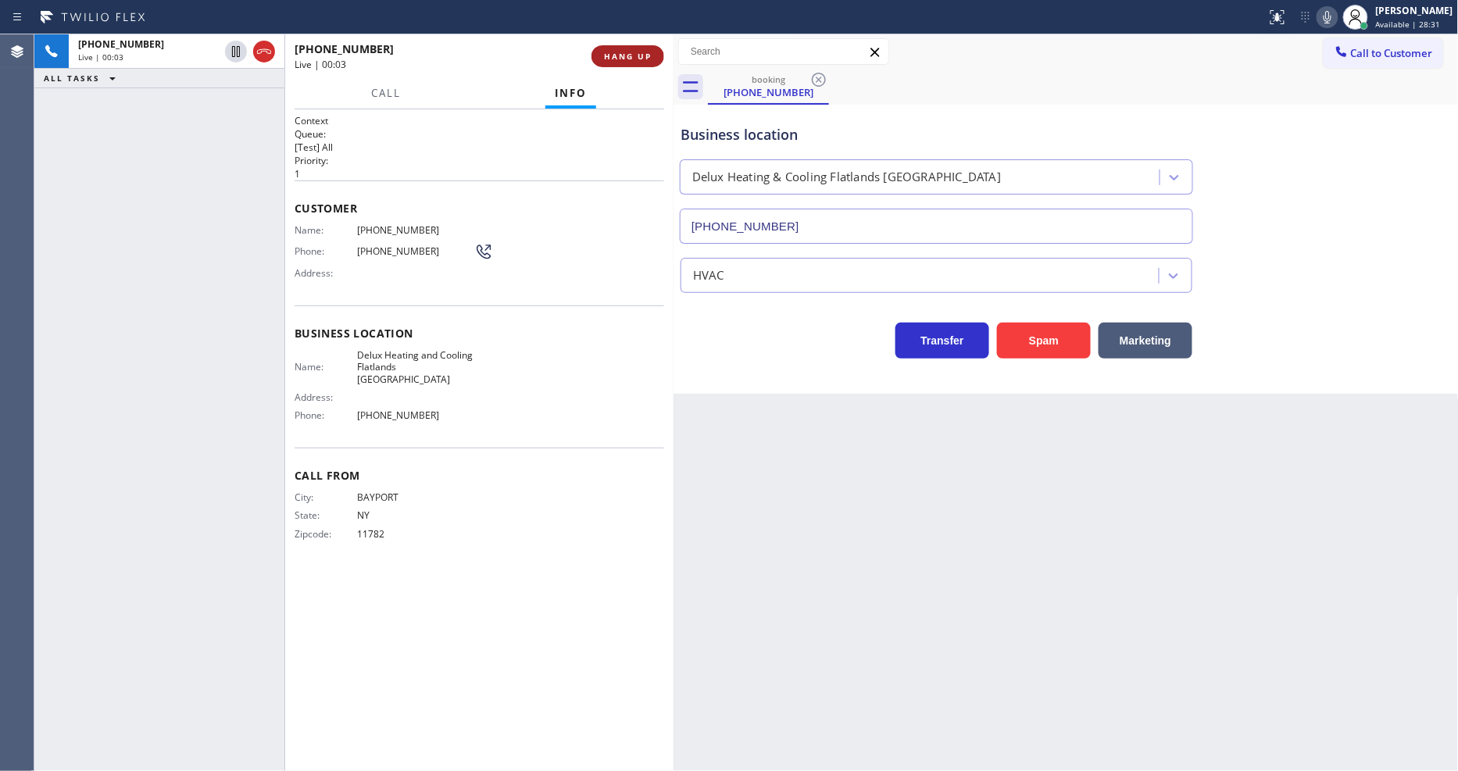
click at [639, 60] on span "HANG UP" at bounding box center [628, 56] width 48 height 11
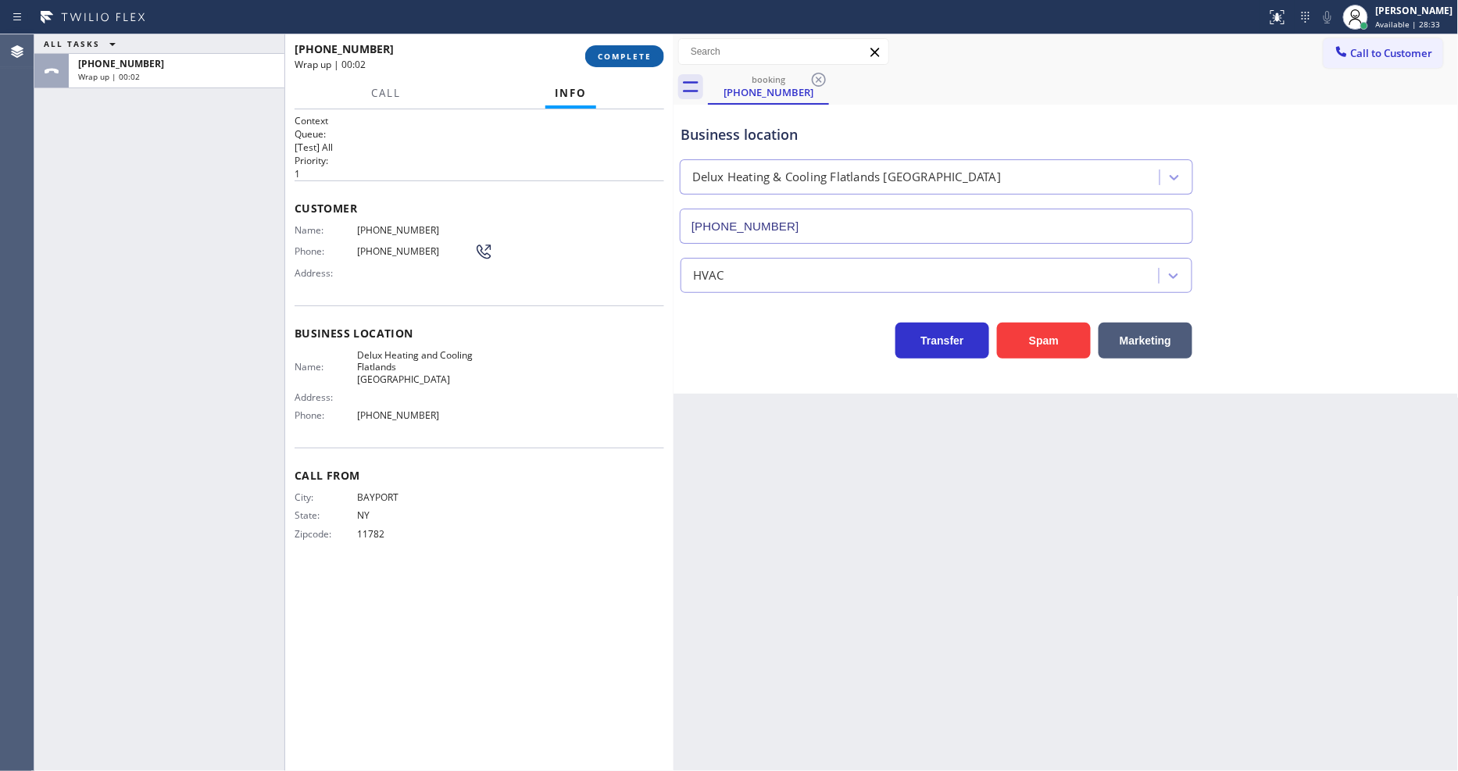
click at [639, 60] on span "COMPLETE" at bounding box center [625, 56] width 54 height 11
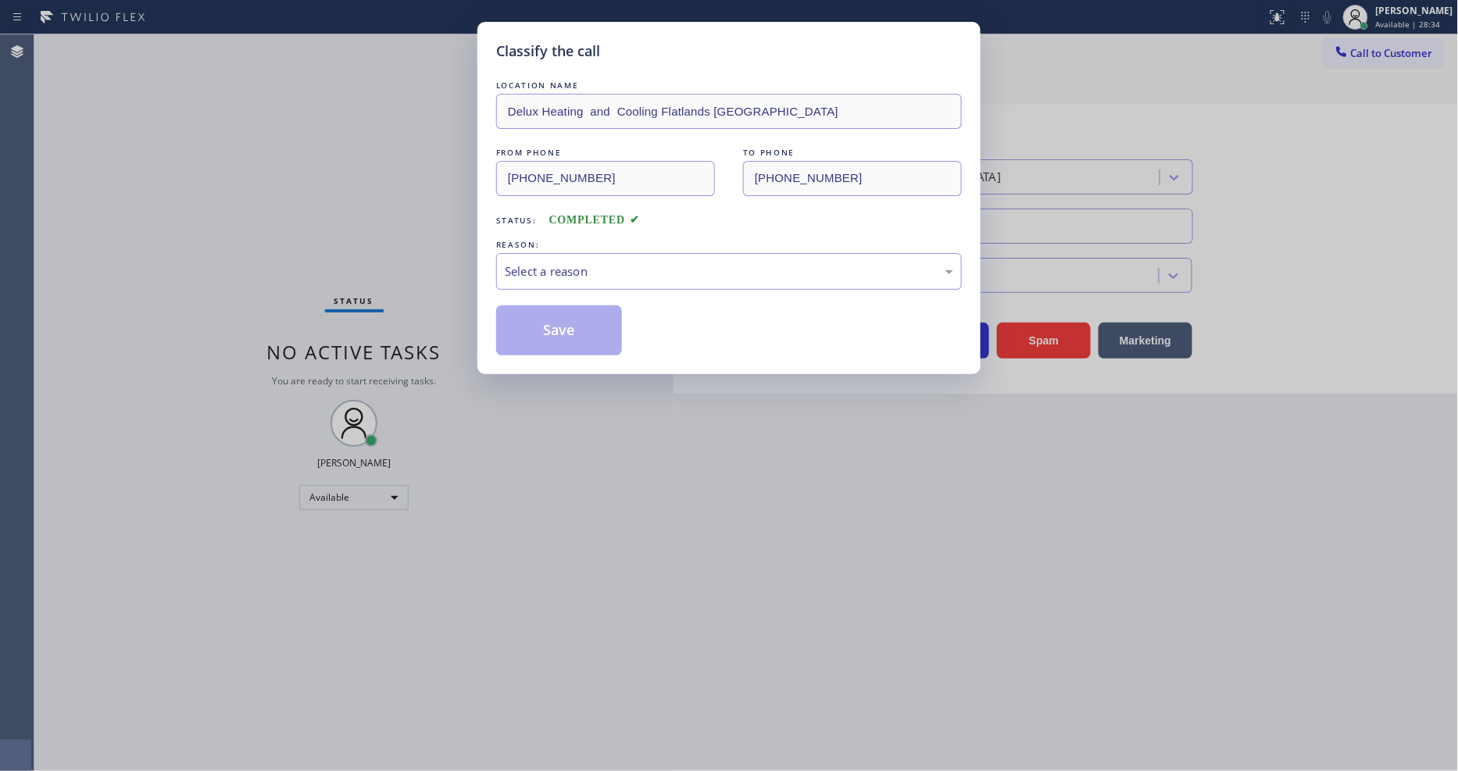
click at [571, 274] on div "Select a reason" at bounding box center [729, 272] width 449 height 18
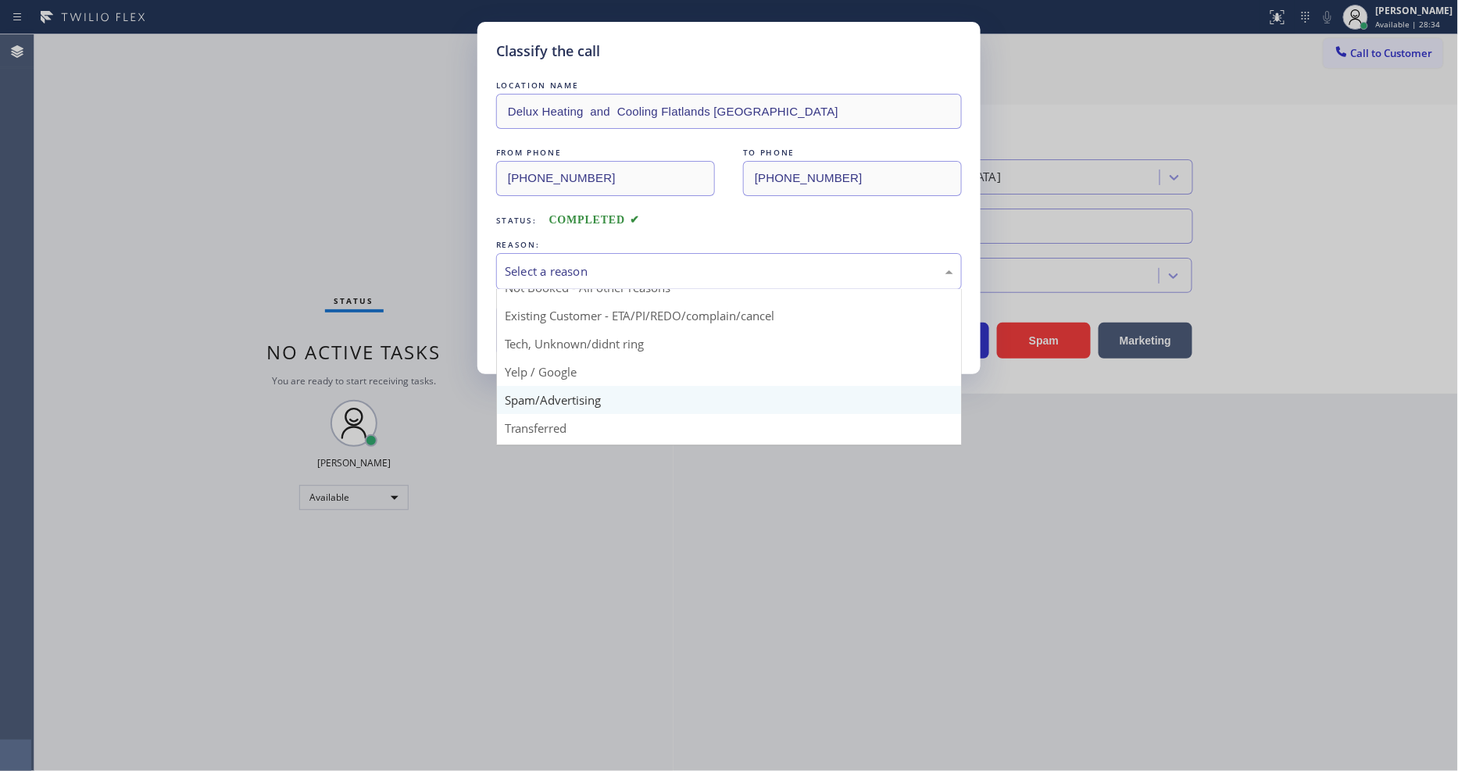
scroll to position [98, 0]
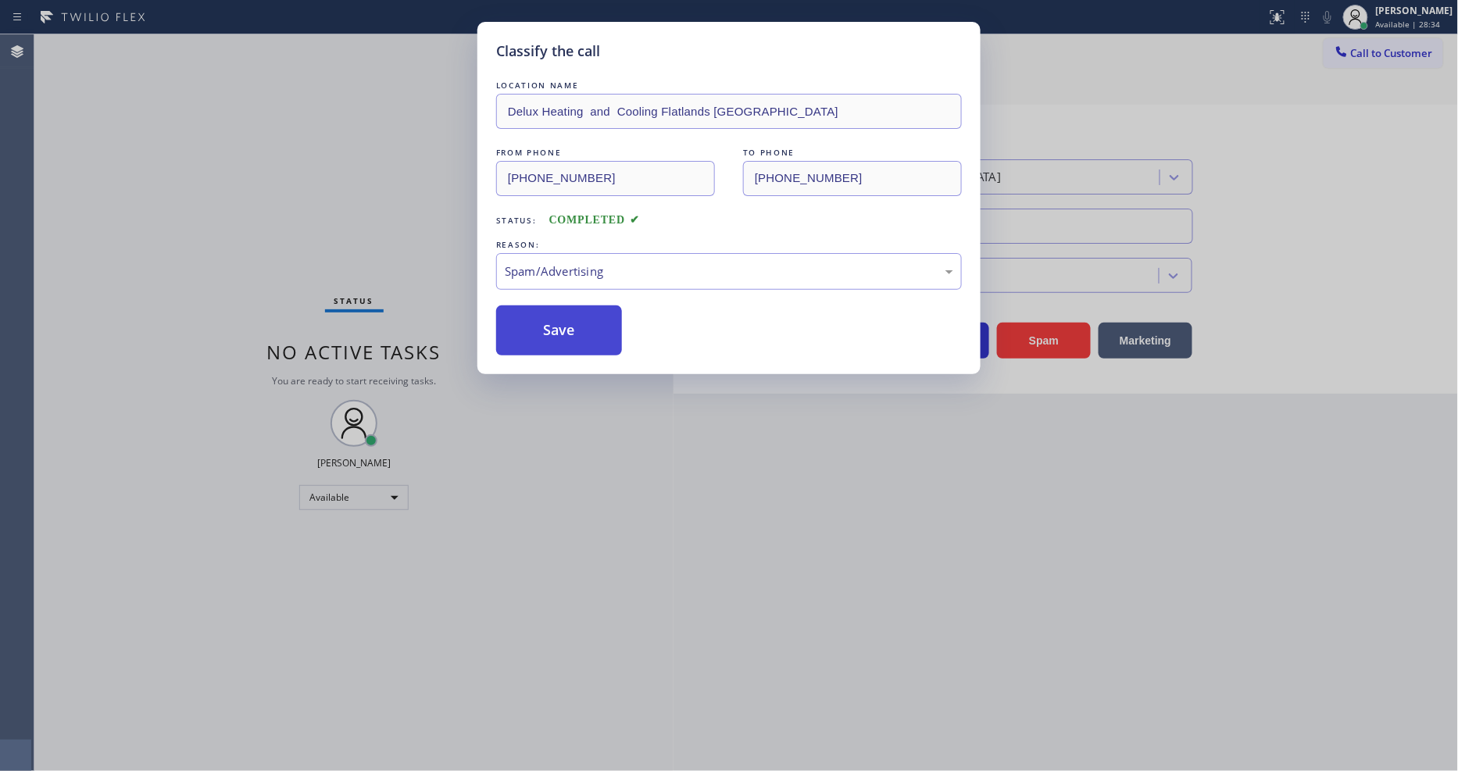
click at [556, 331] on button "Save" at bounding box center [559, 331] width 126 height 50
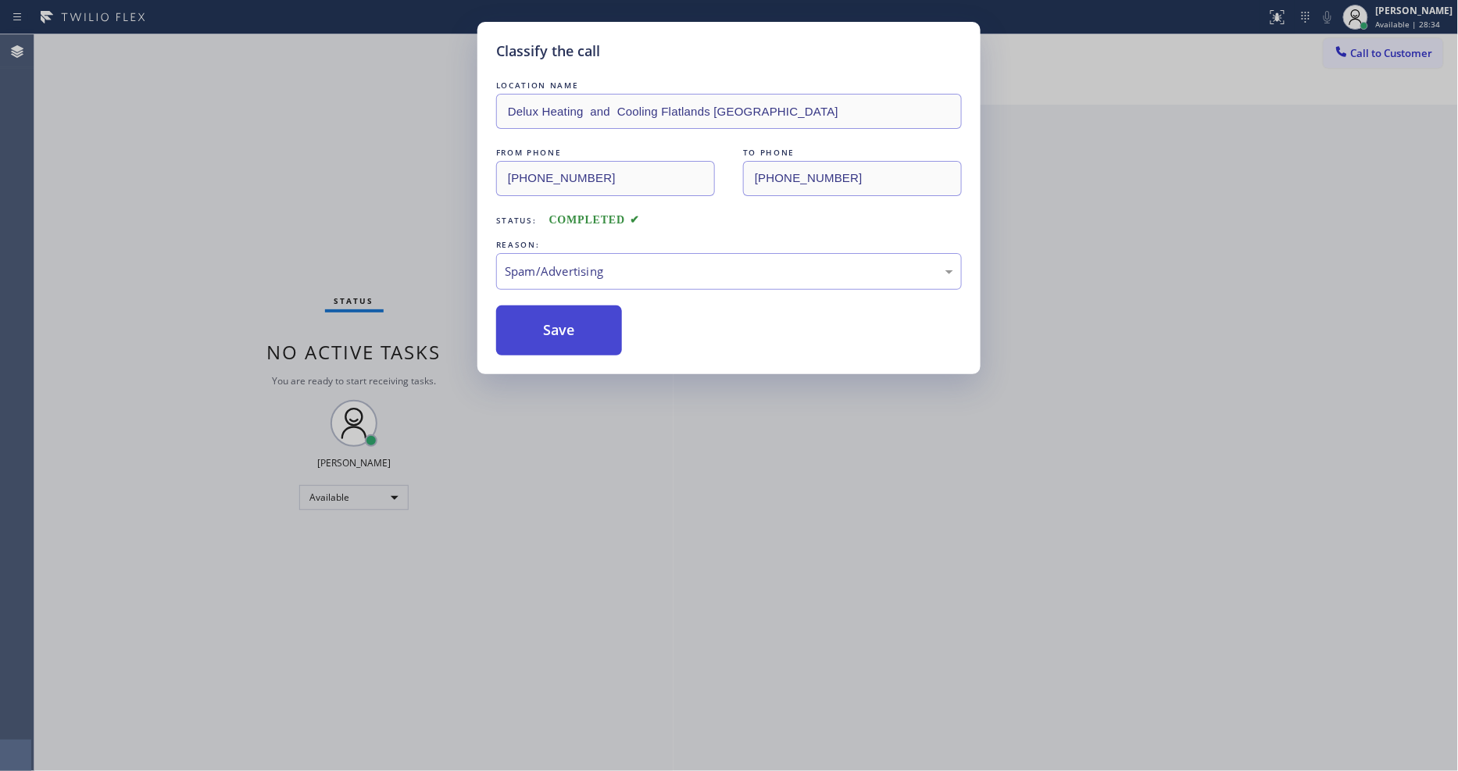
click at [556, 331] on button "Save" at bounding box center [559, 331] width 126 height 50
drag, startPoint x: 556, startPoint y: 331, endPoint x: 431, endPoint y: 80, distance: 279.3
click at [556, 330] on button "Save" at bounding box center [559, 331] width 126 height 50
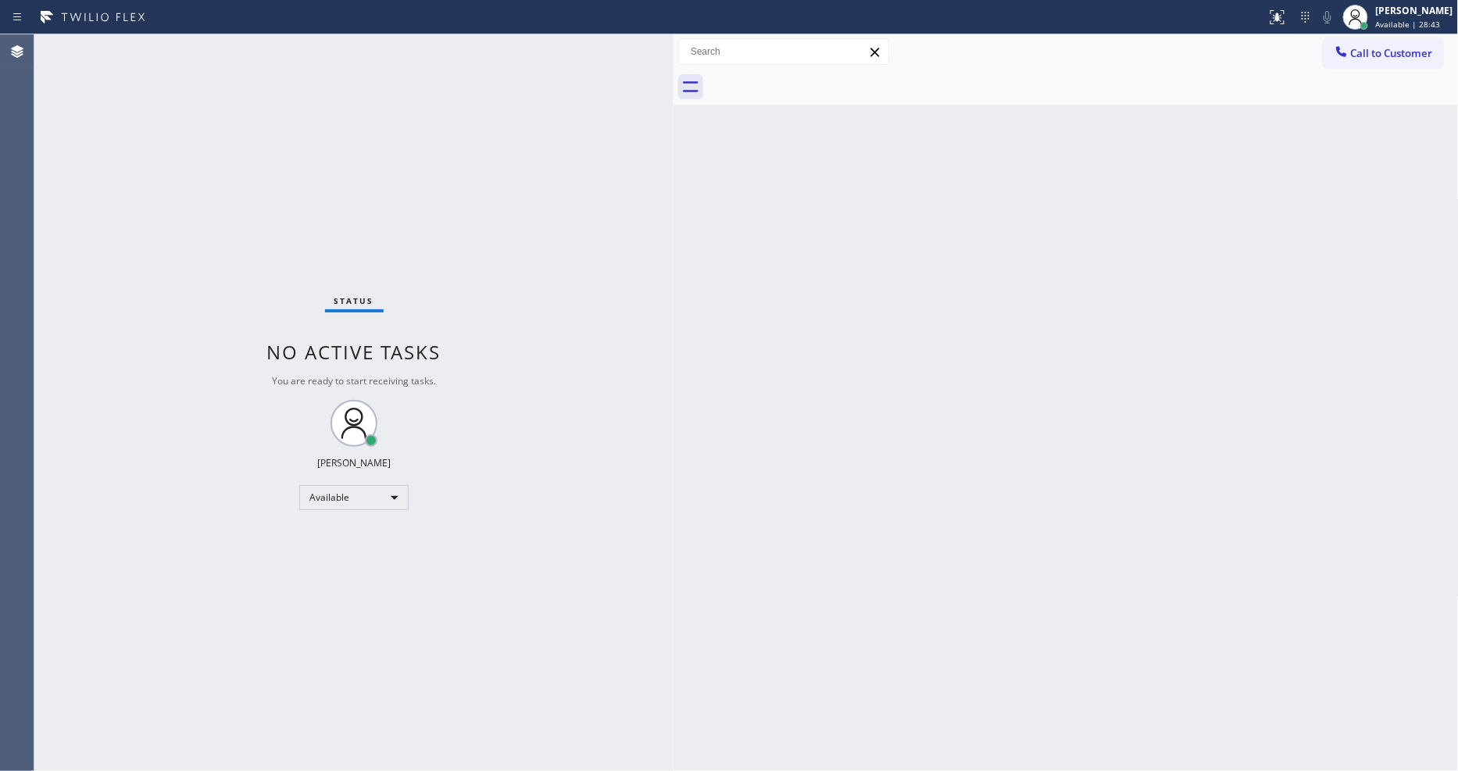
click at [1030, 454] on div "Back to Dashboard Change Sender ID Customers Technicians Select a contact Outbo…" at bounding box center [1066, 402] width 785 height 737
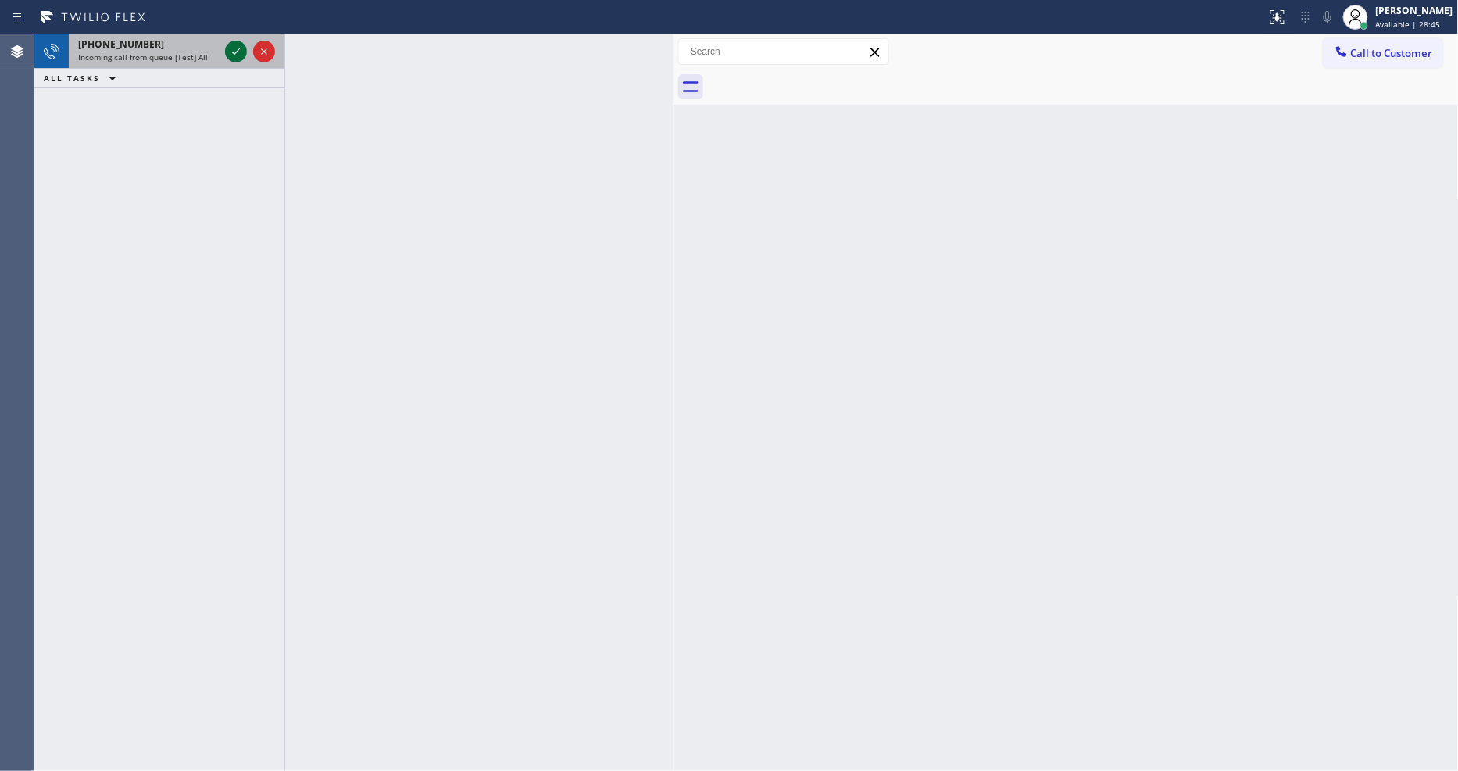
click at [229, 43] on icon at bounding box center [236, 51] width 19 height 19
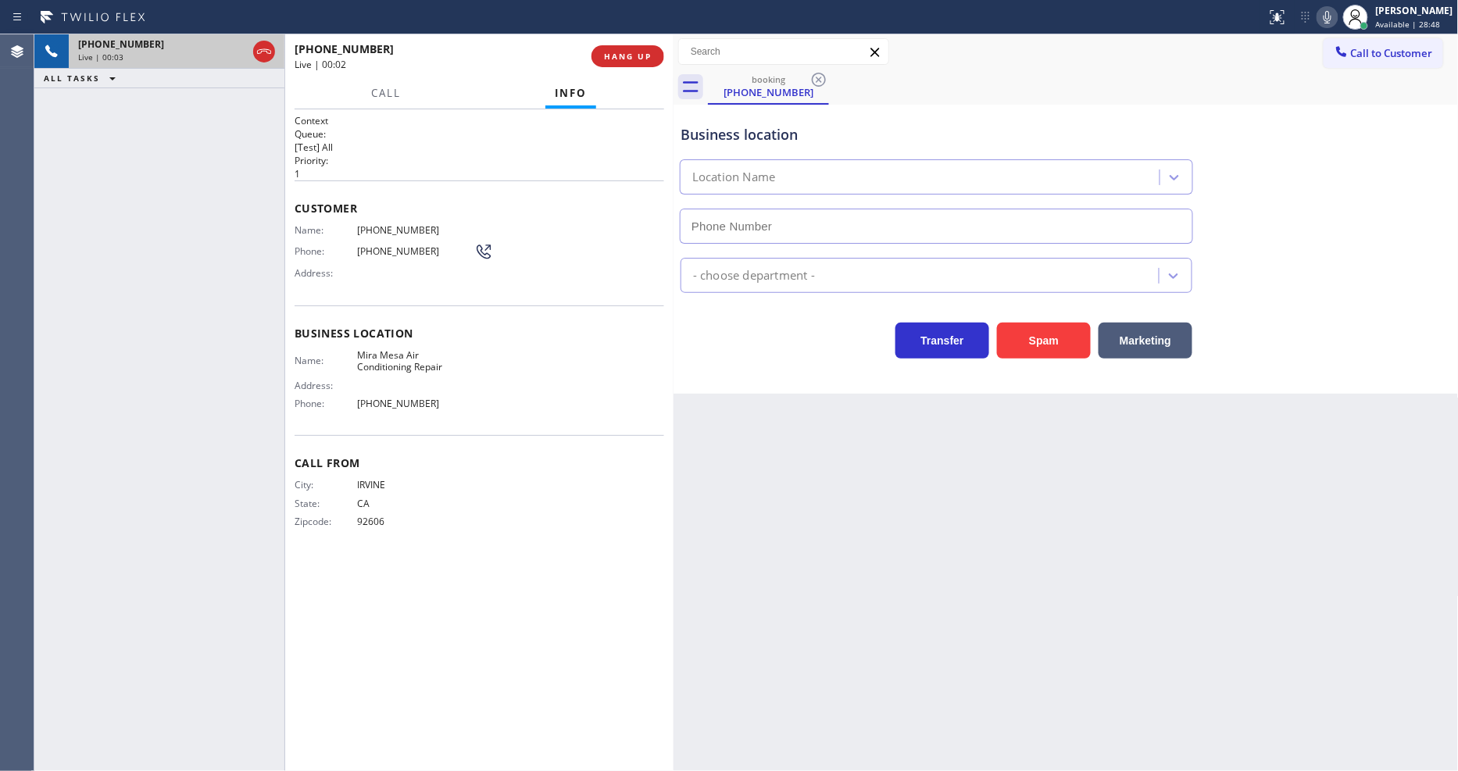
type input "(619) 762-3215"
drag, startPoint x: 925, startPoint y: 462, endPoint x: 926, endPoint y: 474, distance: 12.6
click at [925, 462] on div "Back to Dashboard Change Sender ID Customers Technicians Select a contact Outbo…" at bounding box center [1066, 402] width 785 height 737
click at [619, 60] on span "HANG UP" at bounding box center [628, 56] width 48 height 11
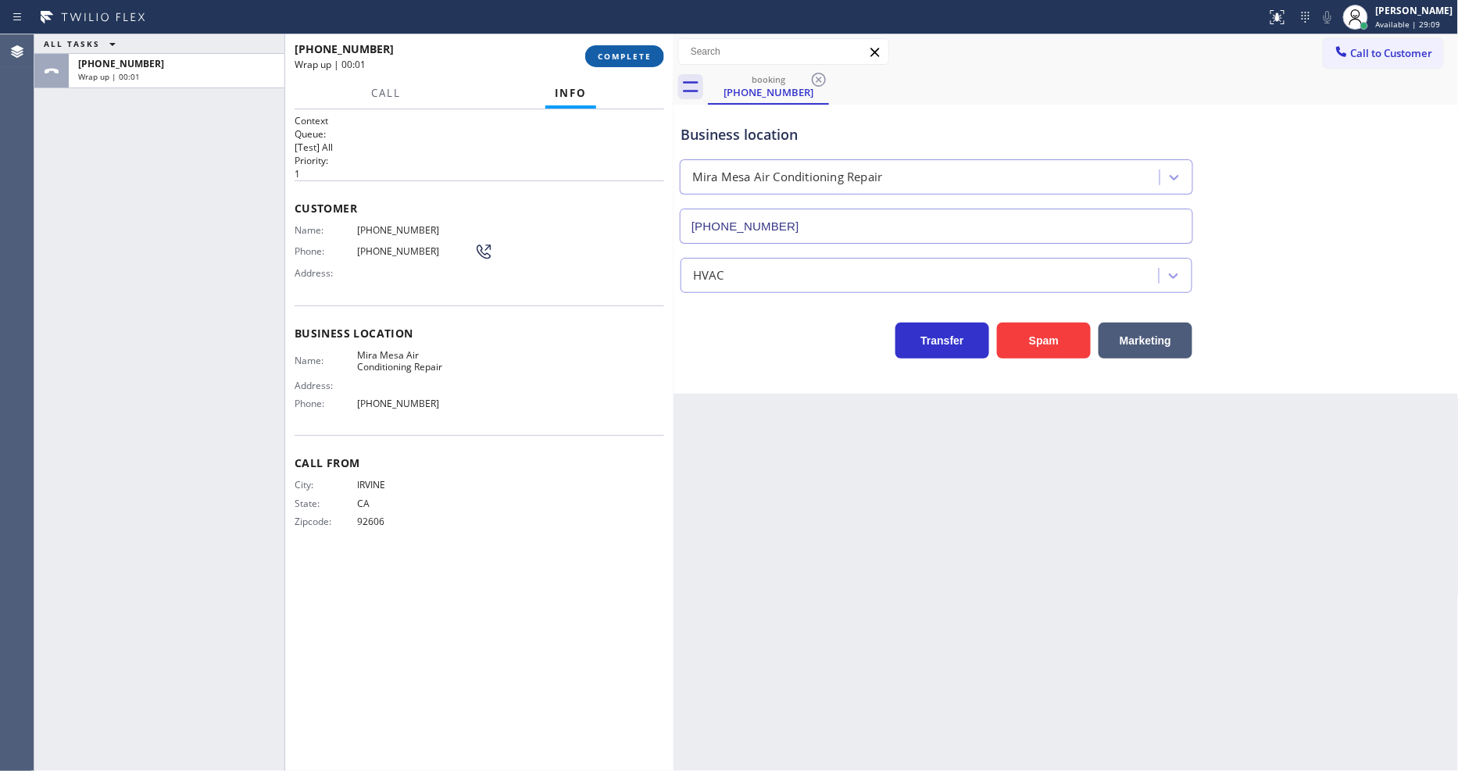
click at [619, 60] on span "COMPLETE" at bounding box center [625, 56] width 54 height 11
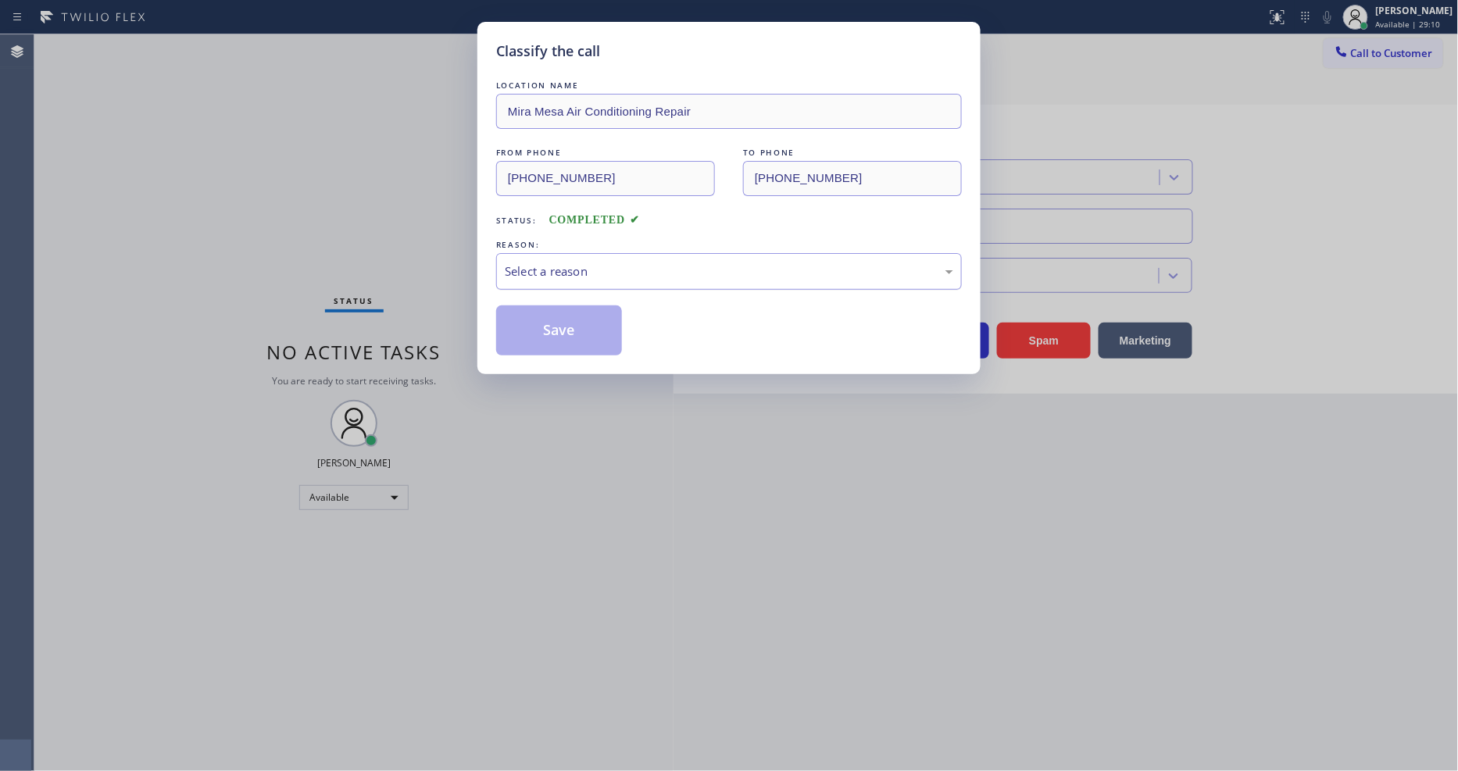
click at [569, 255] on div "Select a reason" at bounding box center [729, 271] width 466 height 37
click at [553, 328] on button "Save" at bounding box center [559, 331] width 126 height 50
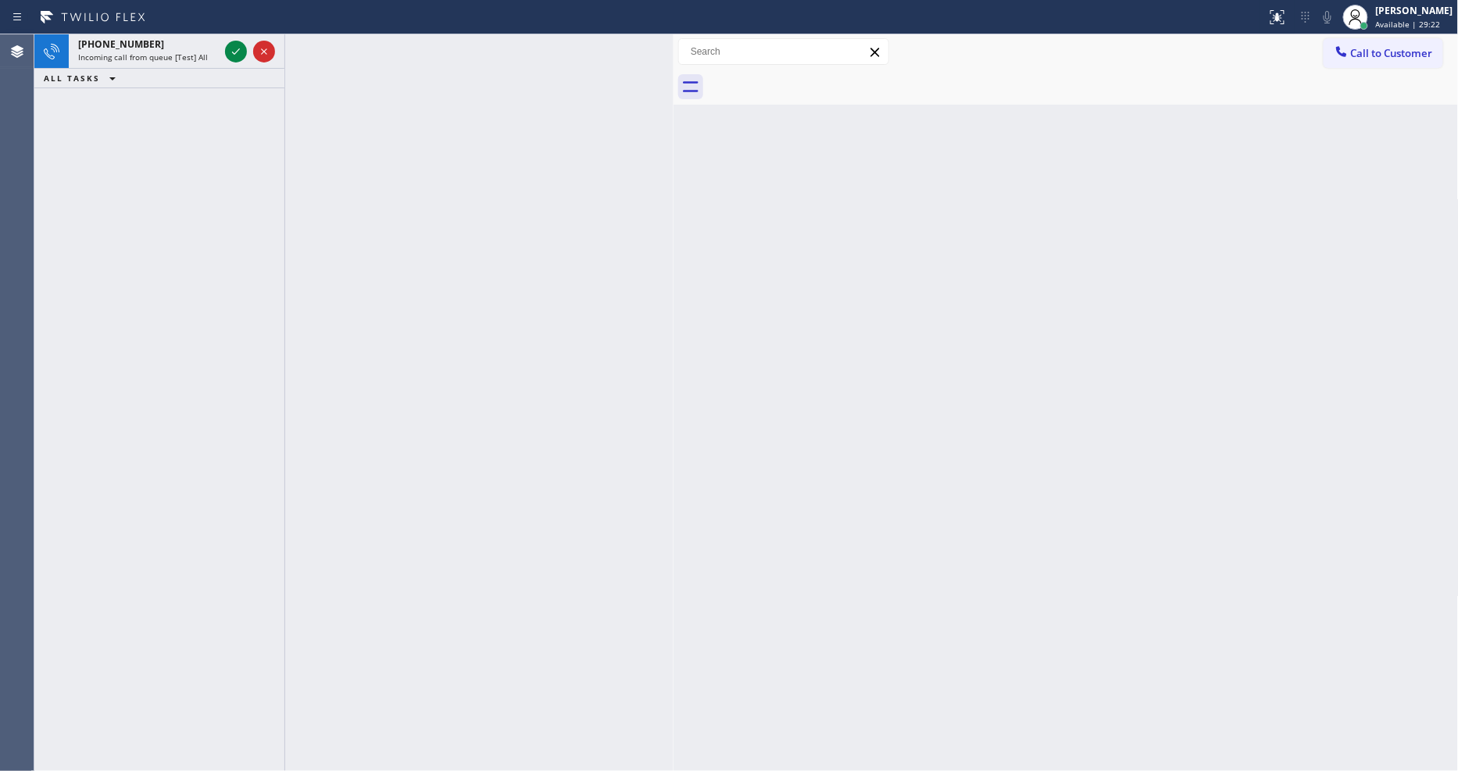
click at [234, 51] on icon at bounding box center [236, 51] width 19 height 19
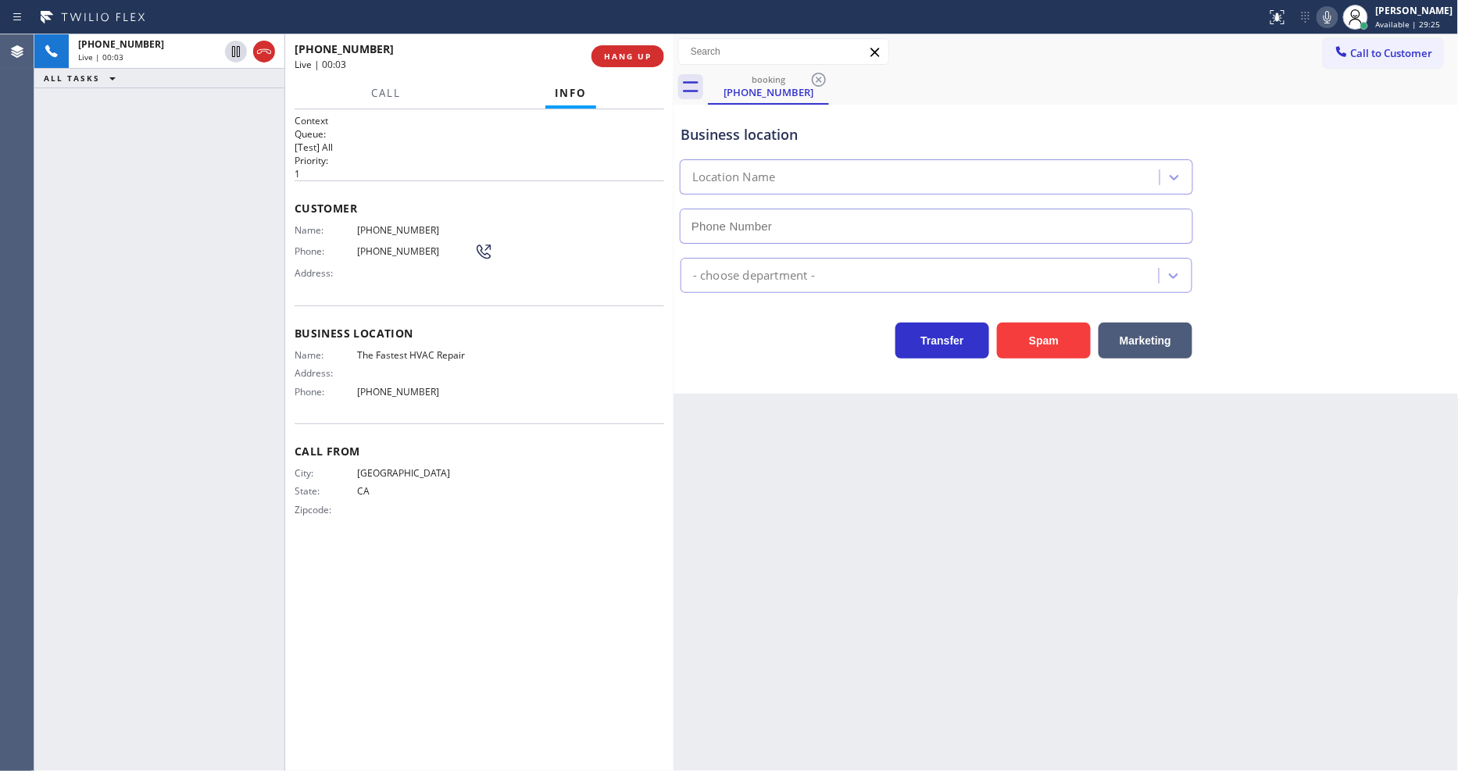
type input "(866) 540-7291"
click at [630, 57] on span "HANG UP" at bounding box center [628, 56] width 48 height 11
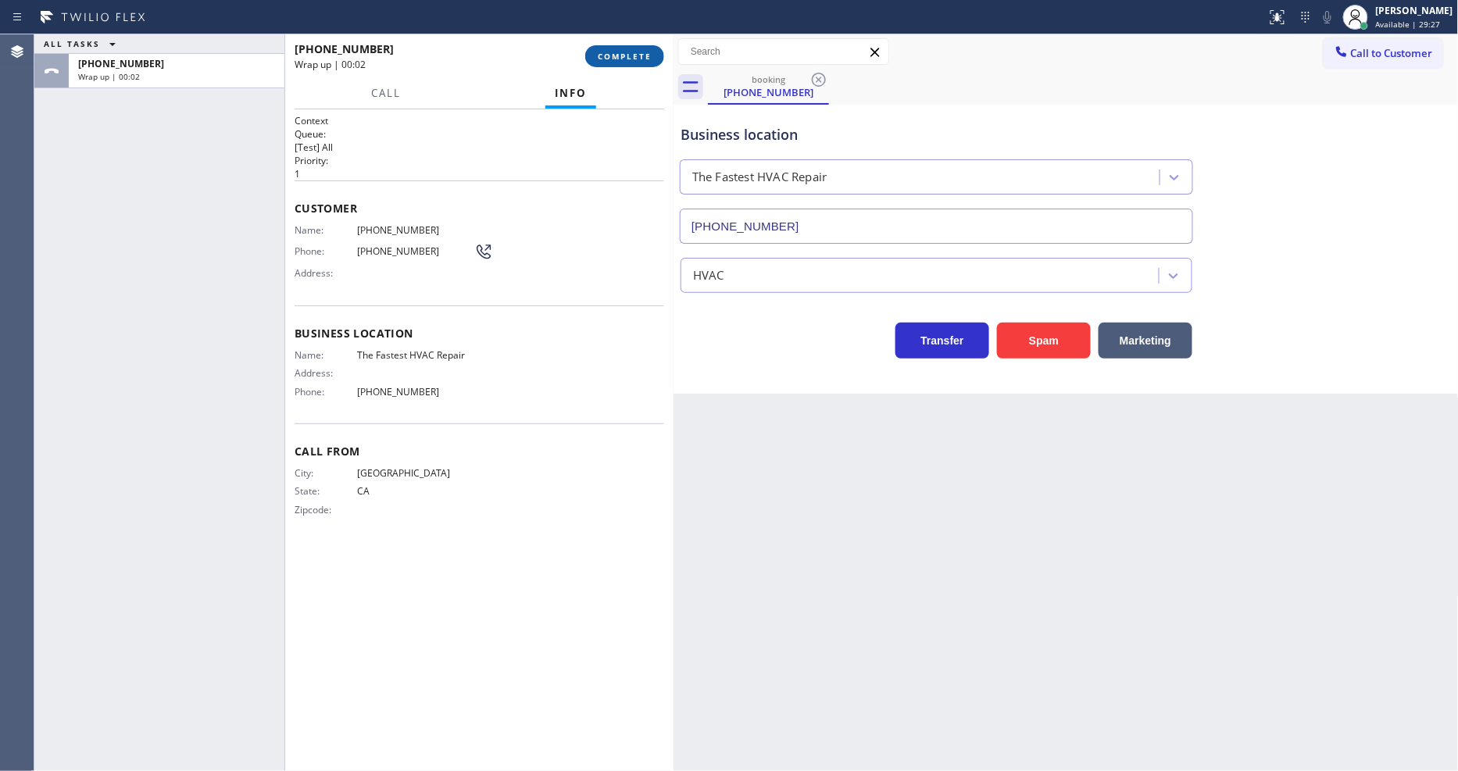
click at [630, 57] on span "COMPLETE" at bounding box center [625, 56] width 54 height 11
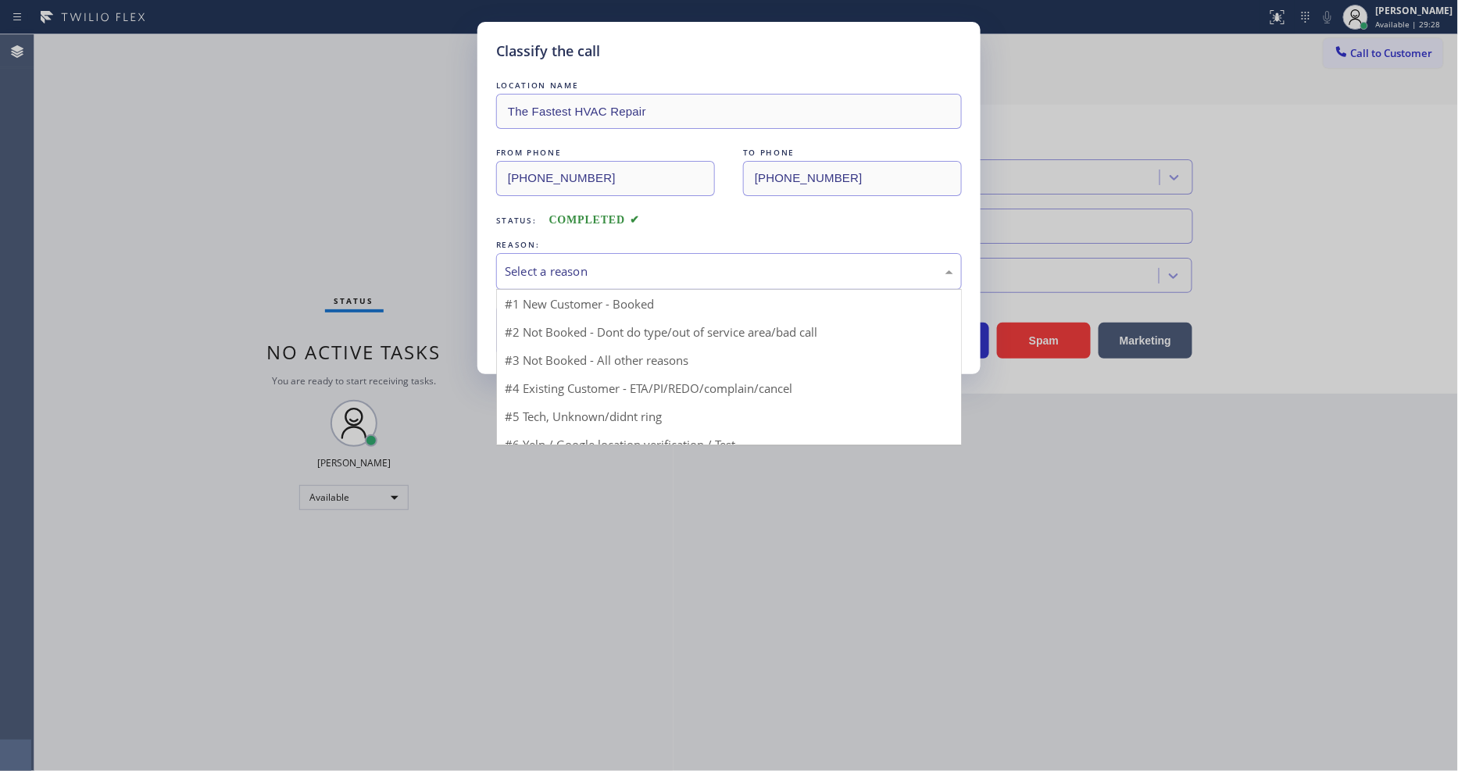
click at [560, 255] on div "Select a reason" at bounding box center [729, 271] width 466 height 37
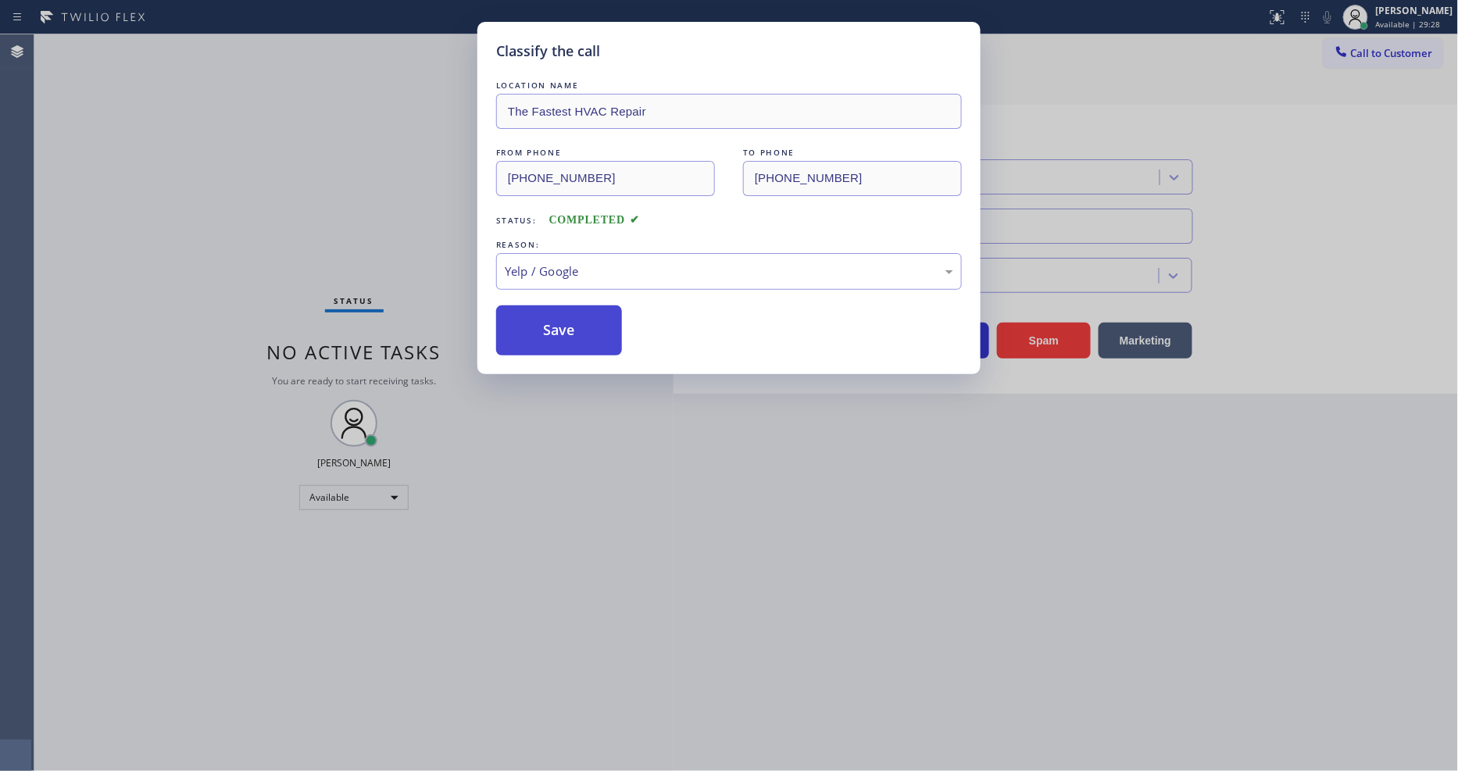
drag, startPoint x: 560, startPoint y: 404, endPoint x: 564, endPoint y: 334, distance: 70.4
click at [564, 332] on button "Save" at bounding box center [559, 331] width 126 height 50
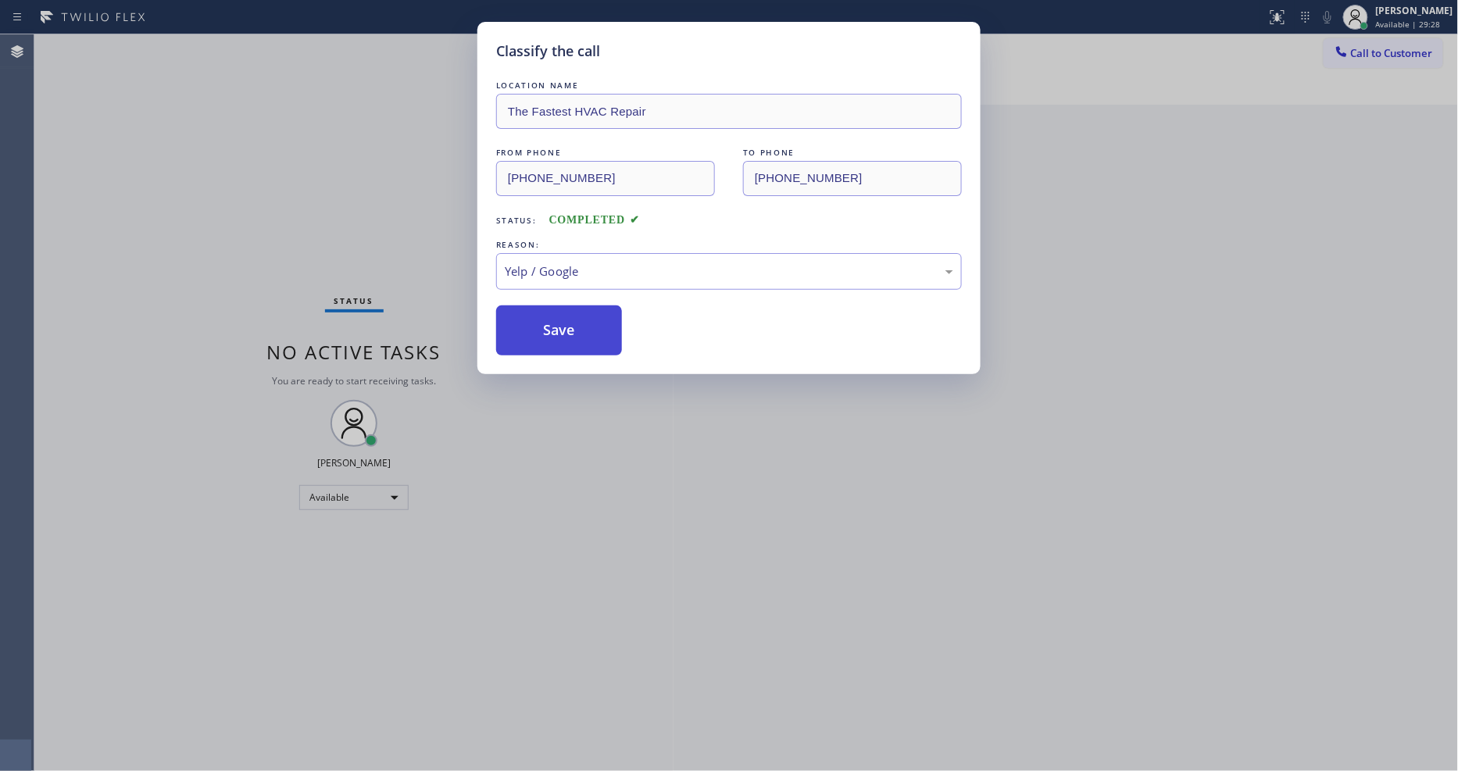
click at [564, 332] on button "Save" at bounding box center [559, 331] width 126 height 50
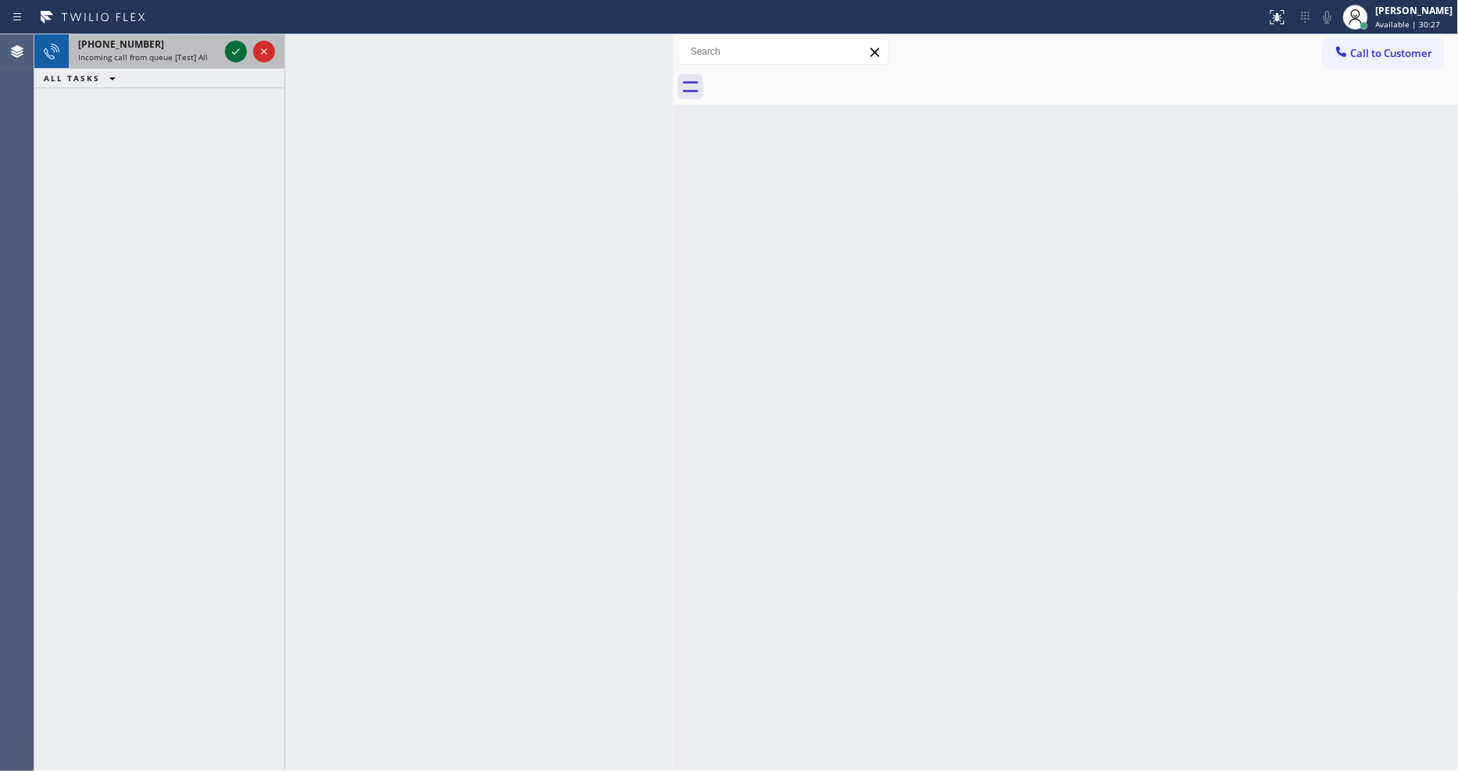
click at [233, 43] on icon at bounding box center [236, 51] width 19 height 19
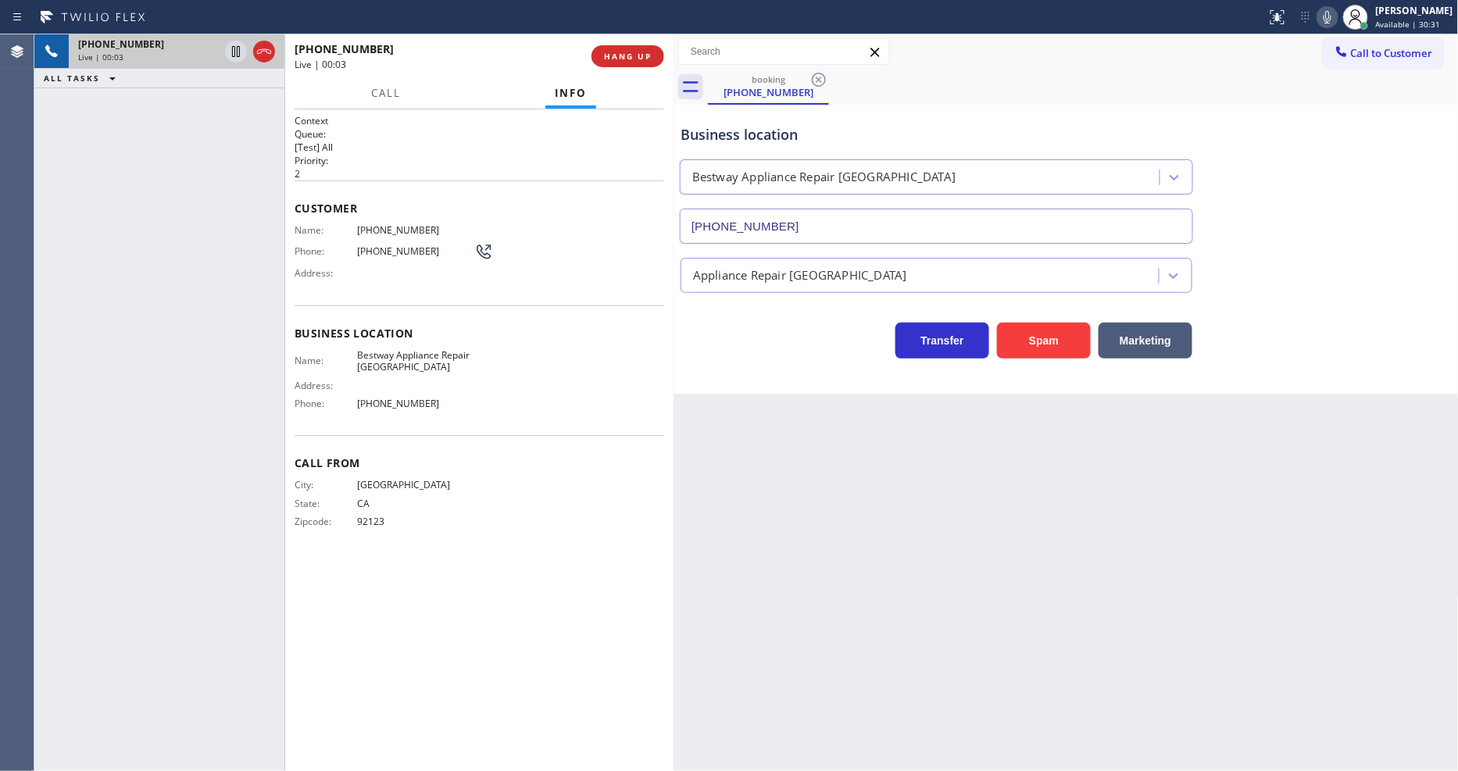
type input "(619) 566-1300"
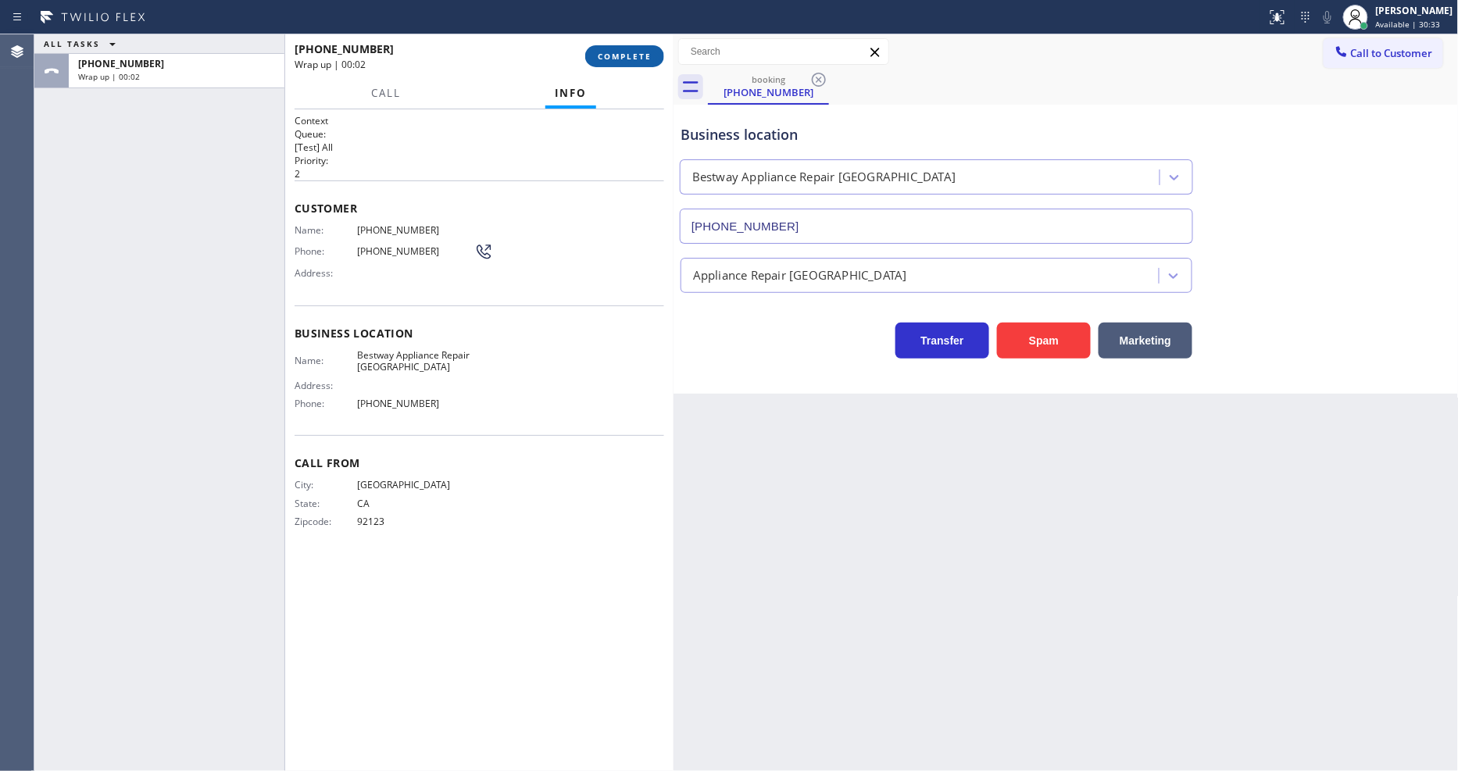
click at [606, 51] on span "COMPLETE" at bounding box center [625, 56] width 54 height 11
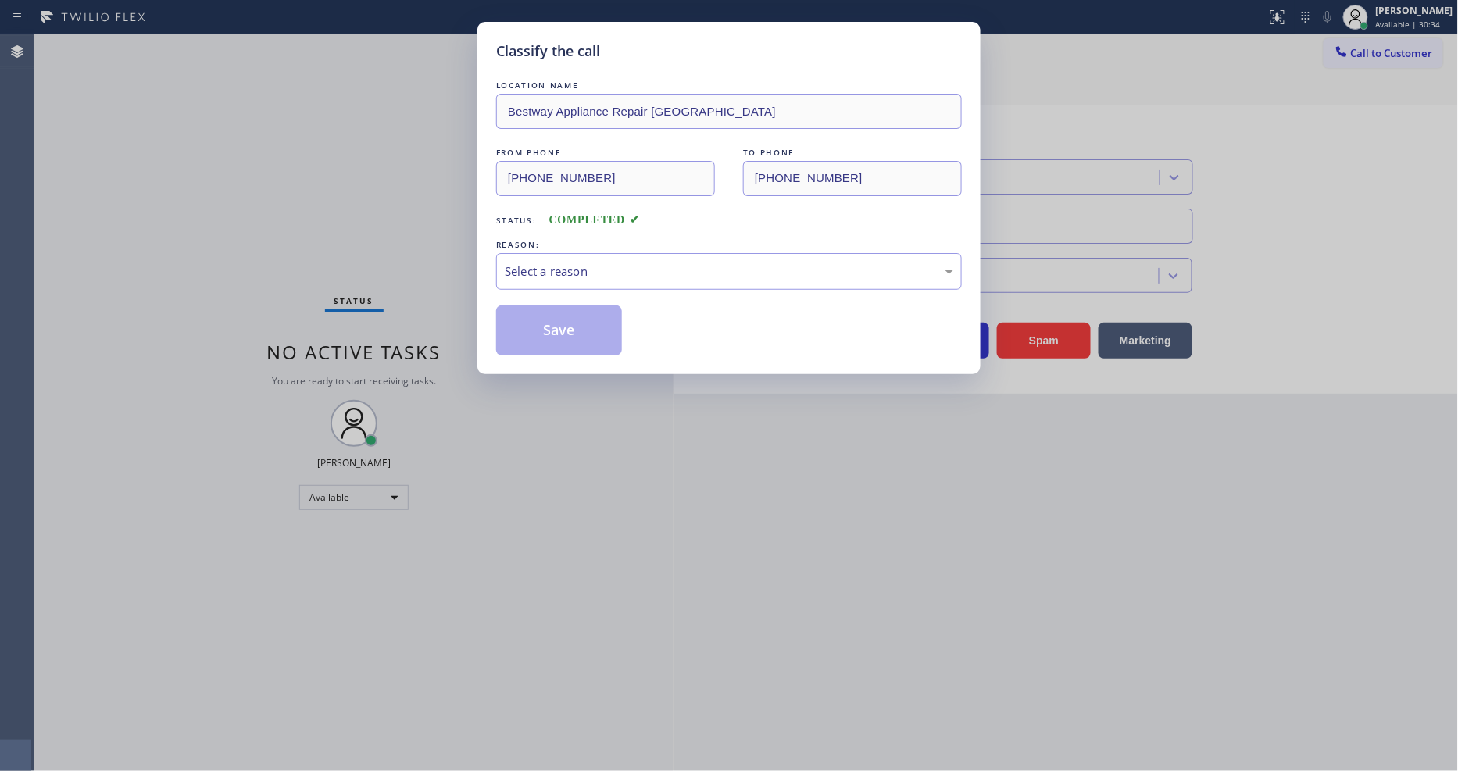
click at [549, 274] on div "Select a reason" at bounding box center [729, 272] width 449 height 18
click at [552, 334] on button "Save" at bounding box center [559, 331] width 126 height 50
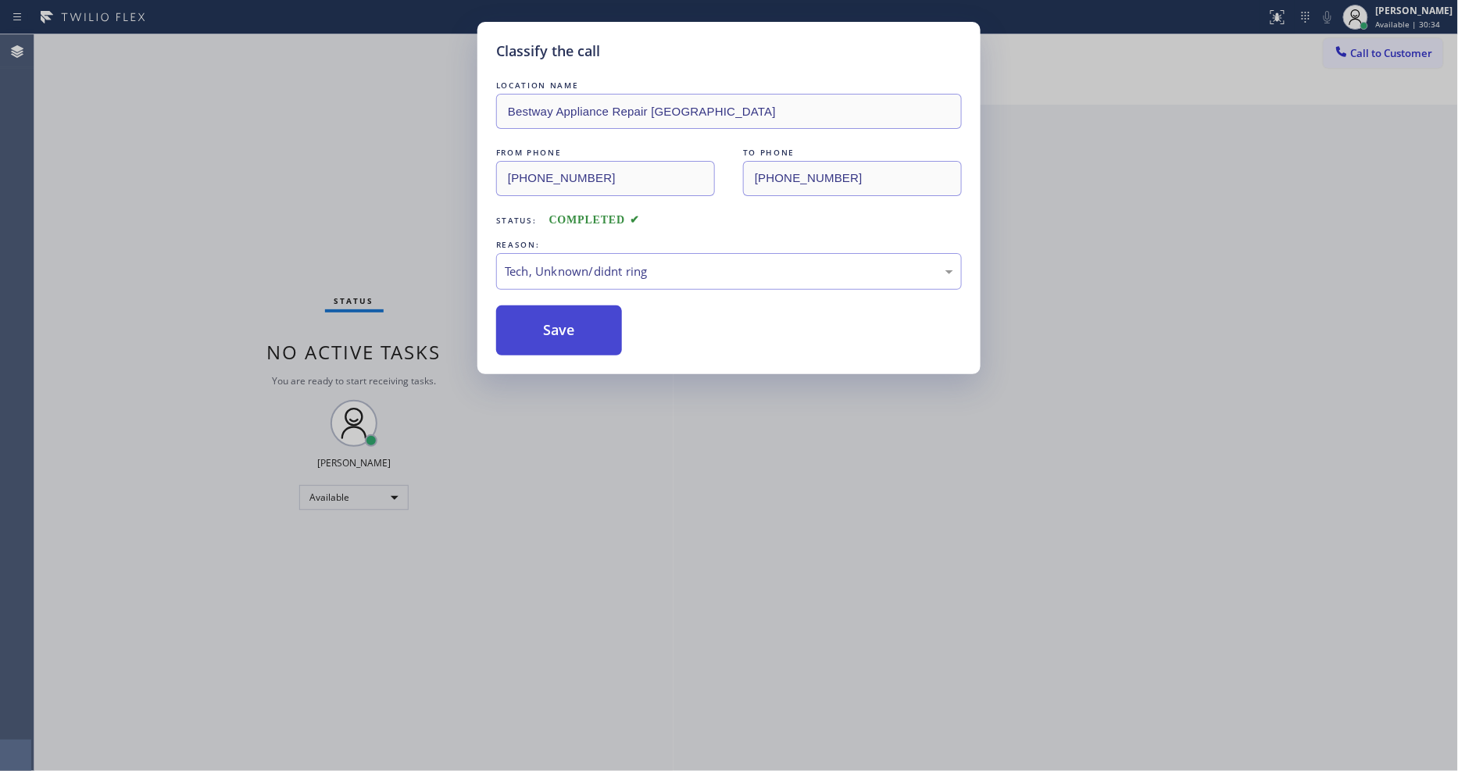
click at [552, 334] on button "Save" at bounding box center [559, 331] width 126 height 50
drag, startPoint x: 552, startPoint y: 334, endPoint x: 728, endPoint y: 227, distance: 206.1
click at [557, 331] on button "Save" at bounding box center [559, 331] width 126 height 50
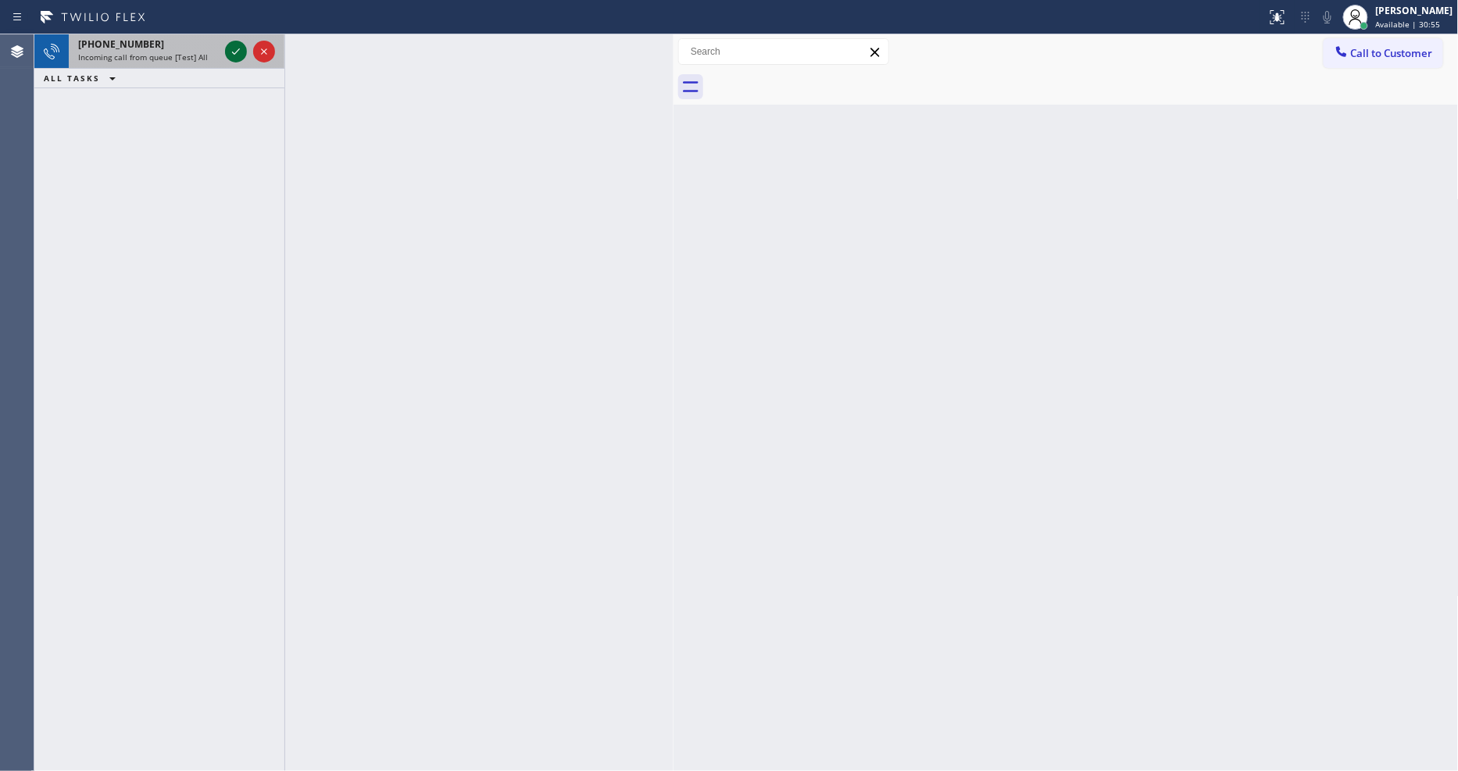
click at [231, 49] on icon at bounding box center [236, 51] width 19 height 19
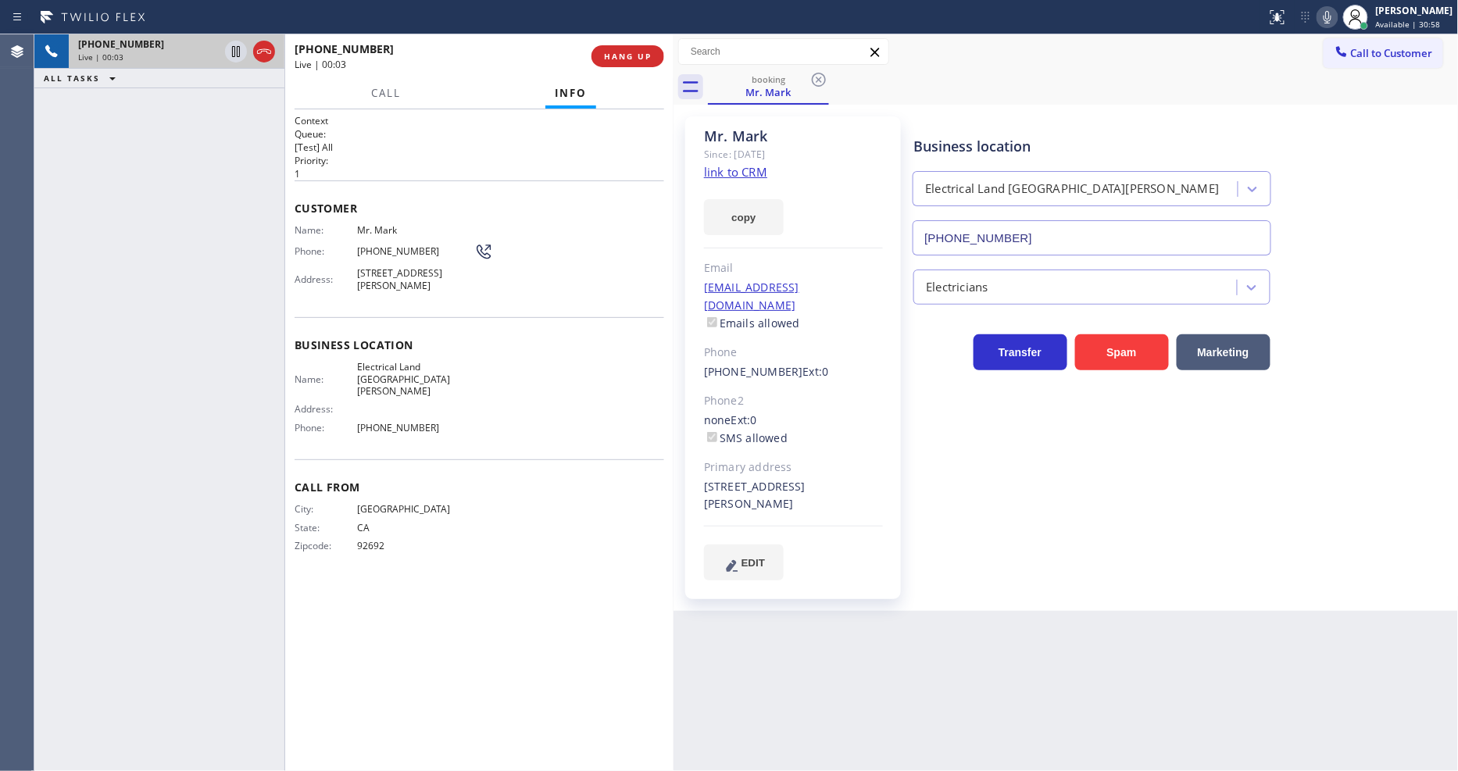
type input "(714) 681-1582"
click at [720, 175] on link "link to CRM" at bounding box center [735, 172] width 63 height 16
click at [624, 52] on span "HANG UP" at bounding box center [628, 56] width 48 height 11
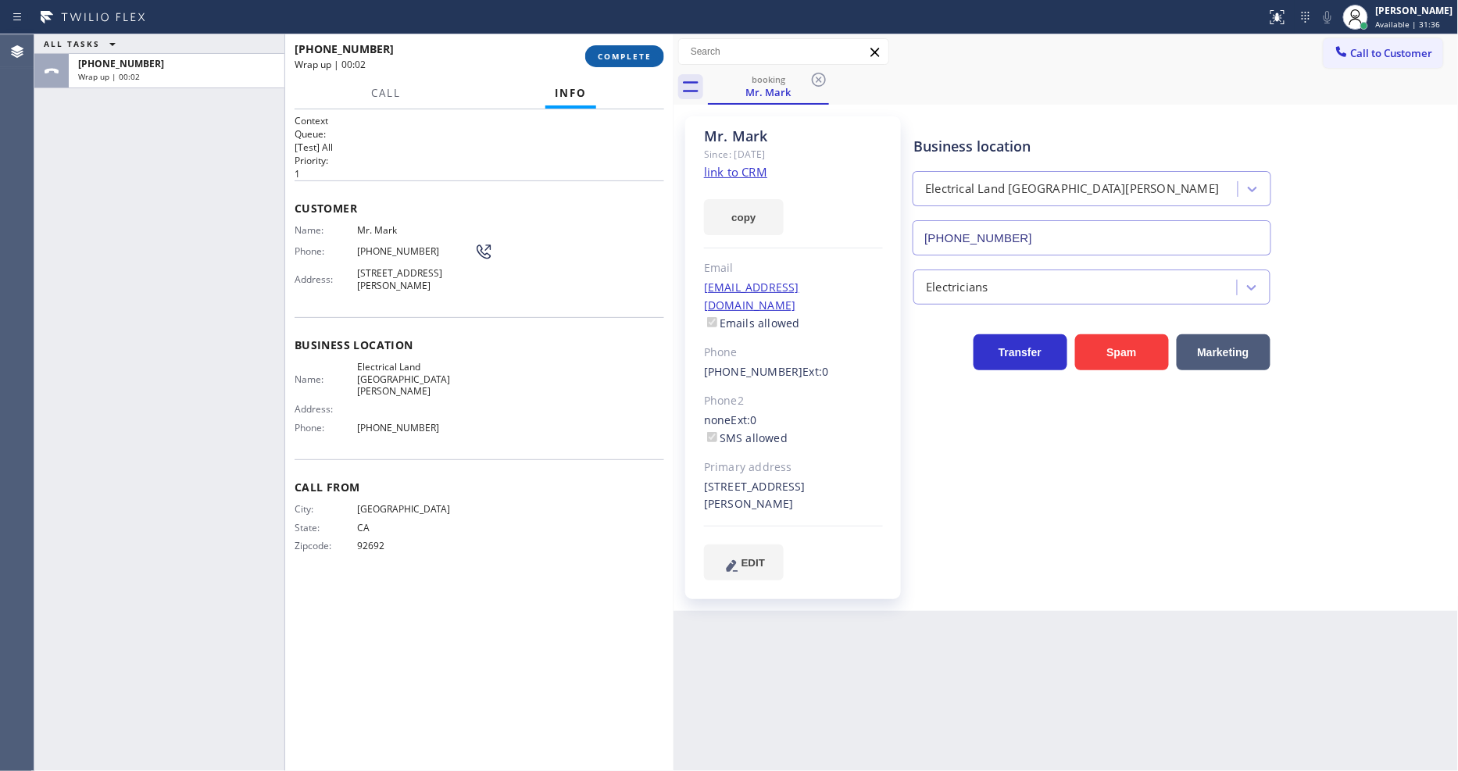
click at [625, 52] on span "COMPLETE" at bounding box center [625, 56] width 54 height 11
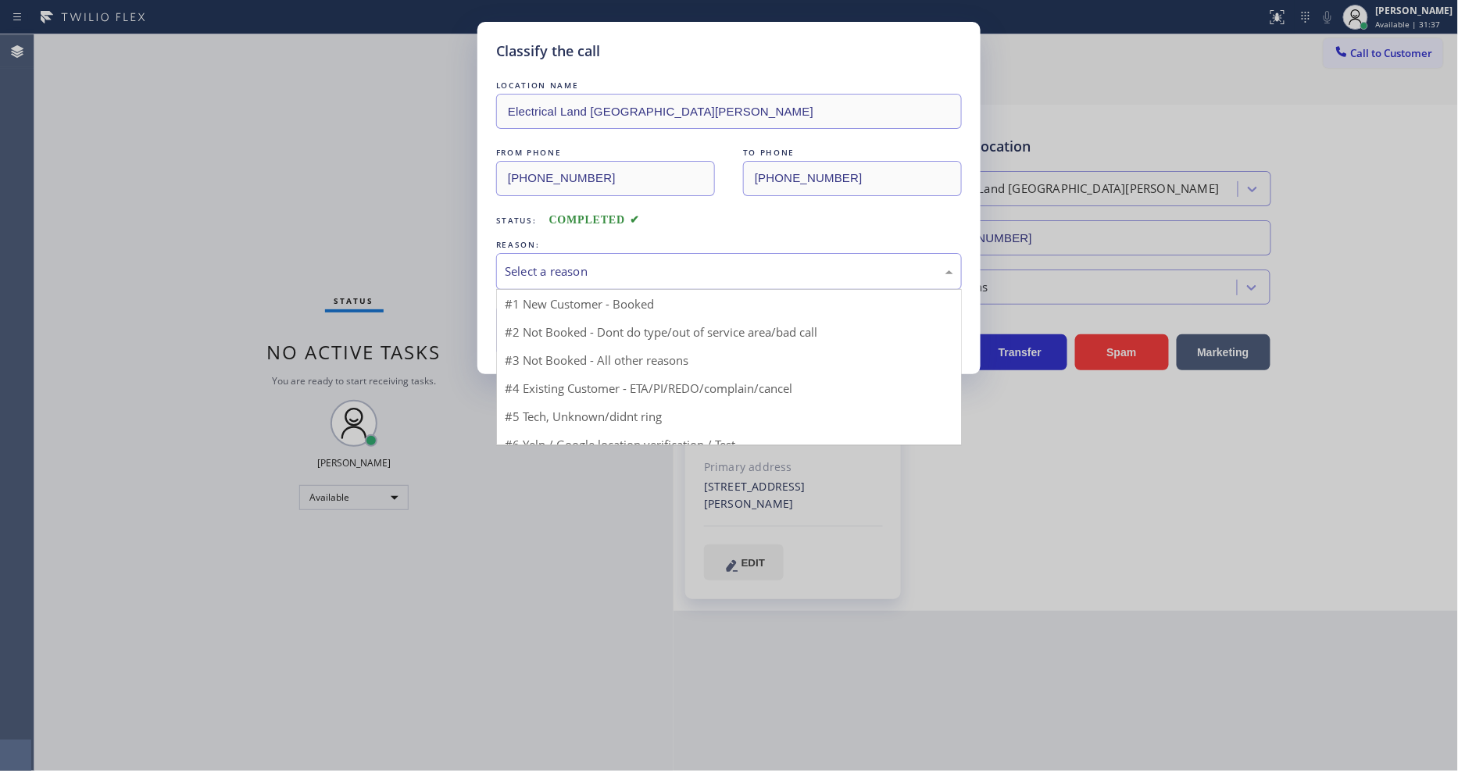
click at [557, 277] on div "Select a reason" at bounding box center [729, 271] width 466 height 37
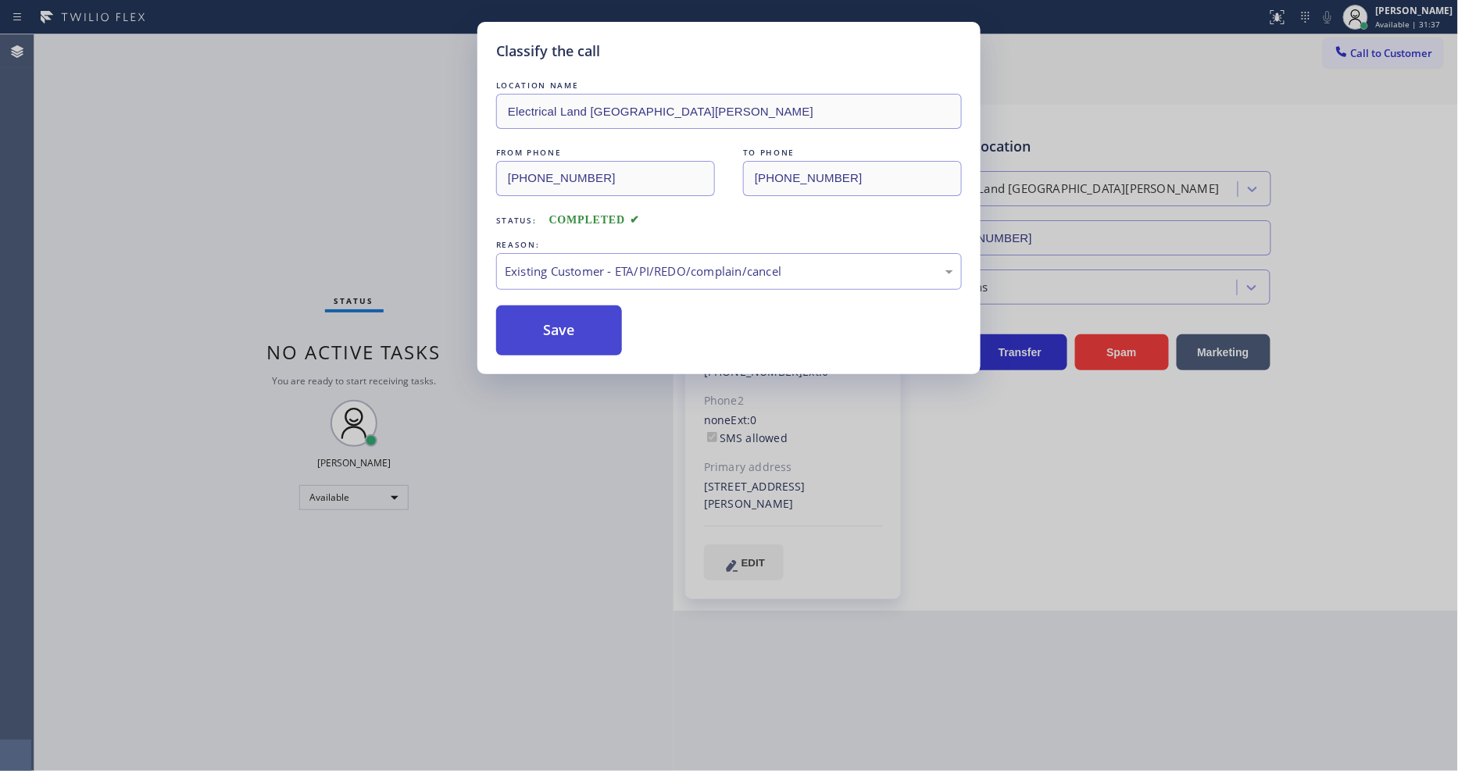
click at [553, 328] on button "Save" at bounding box center [559, 331] width 126 height 50
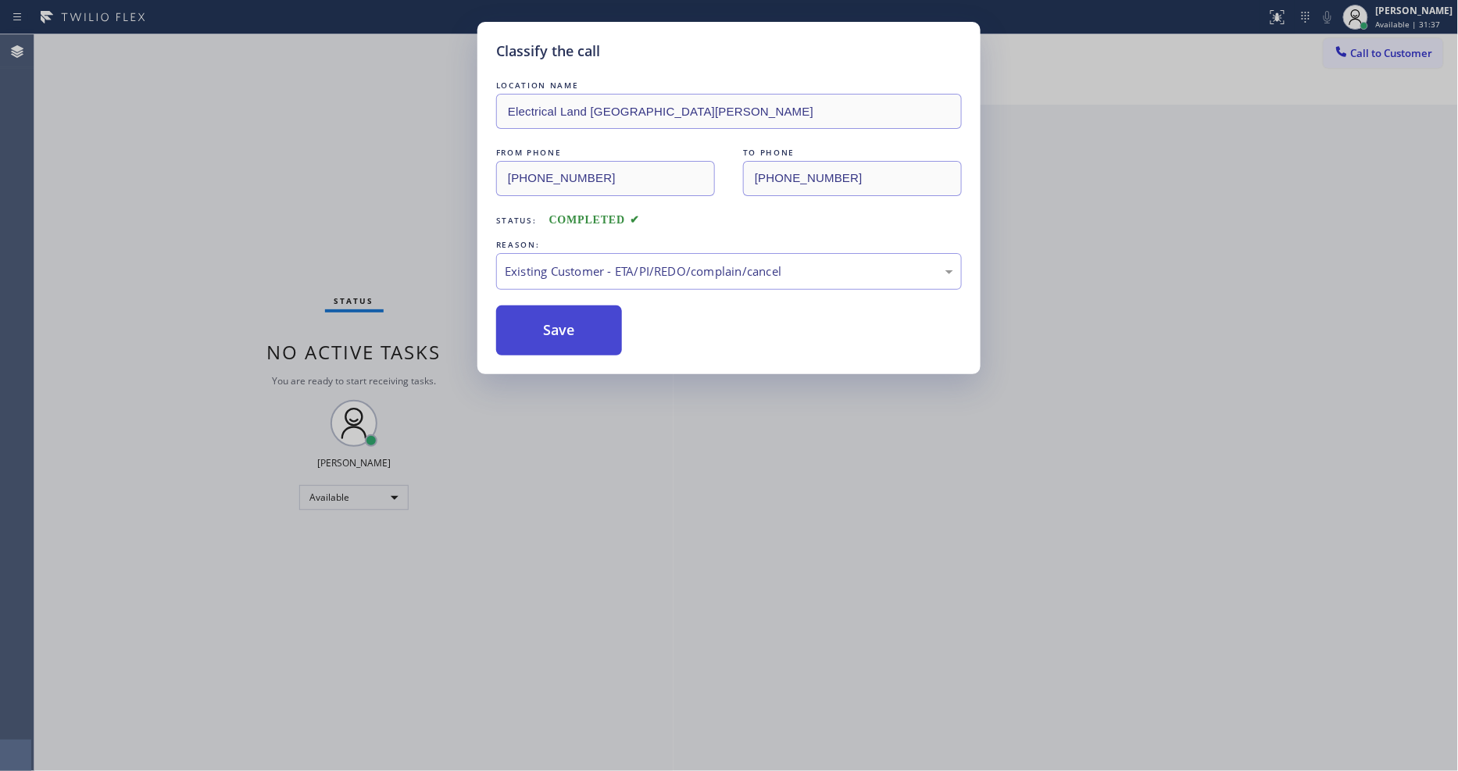
click at [553, 328] on button "Save" at bounding box center [559, 331] width 126 height 50
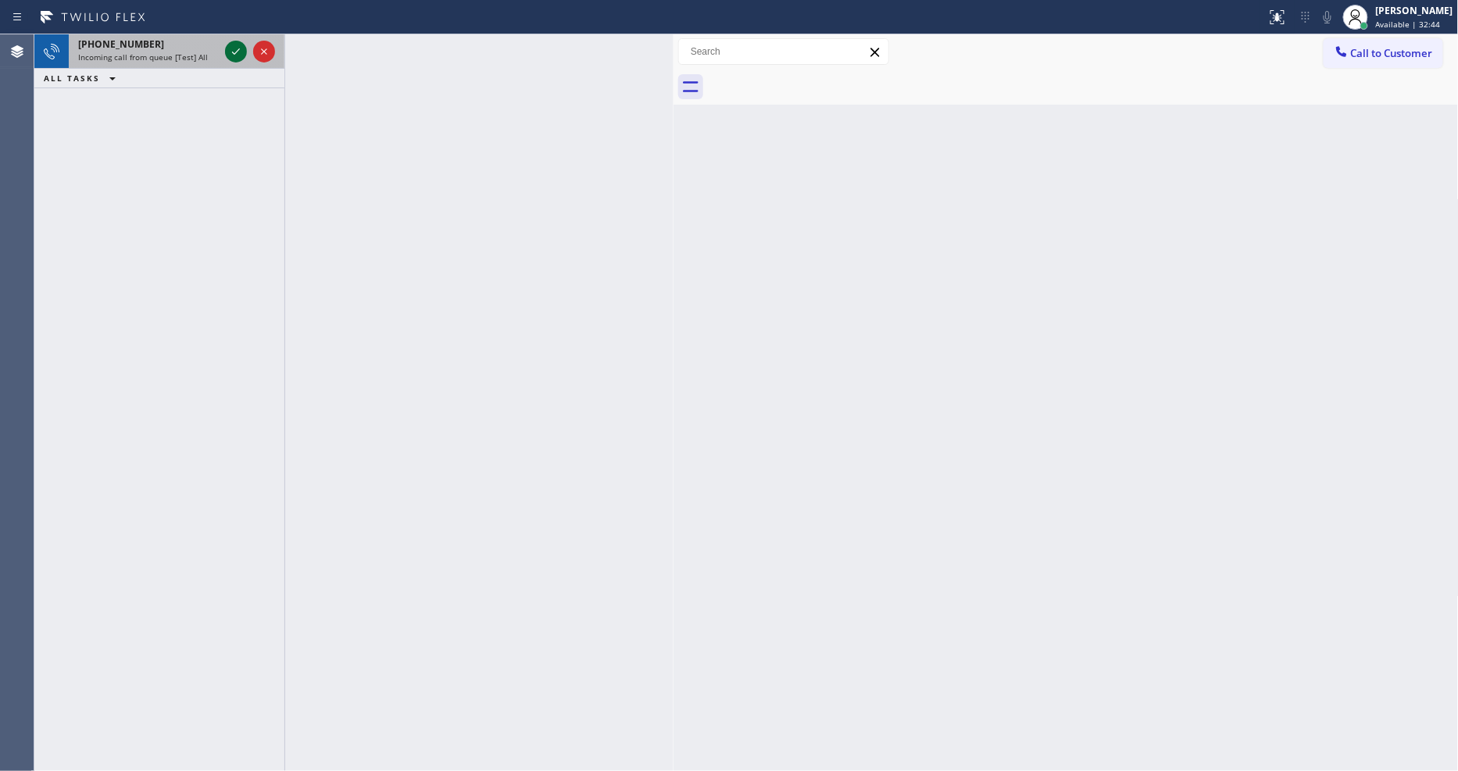
click at [232, 41] on div at bounding box center [250, 51] width 56 height 34
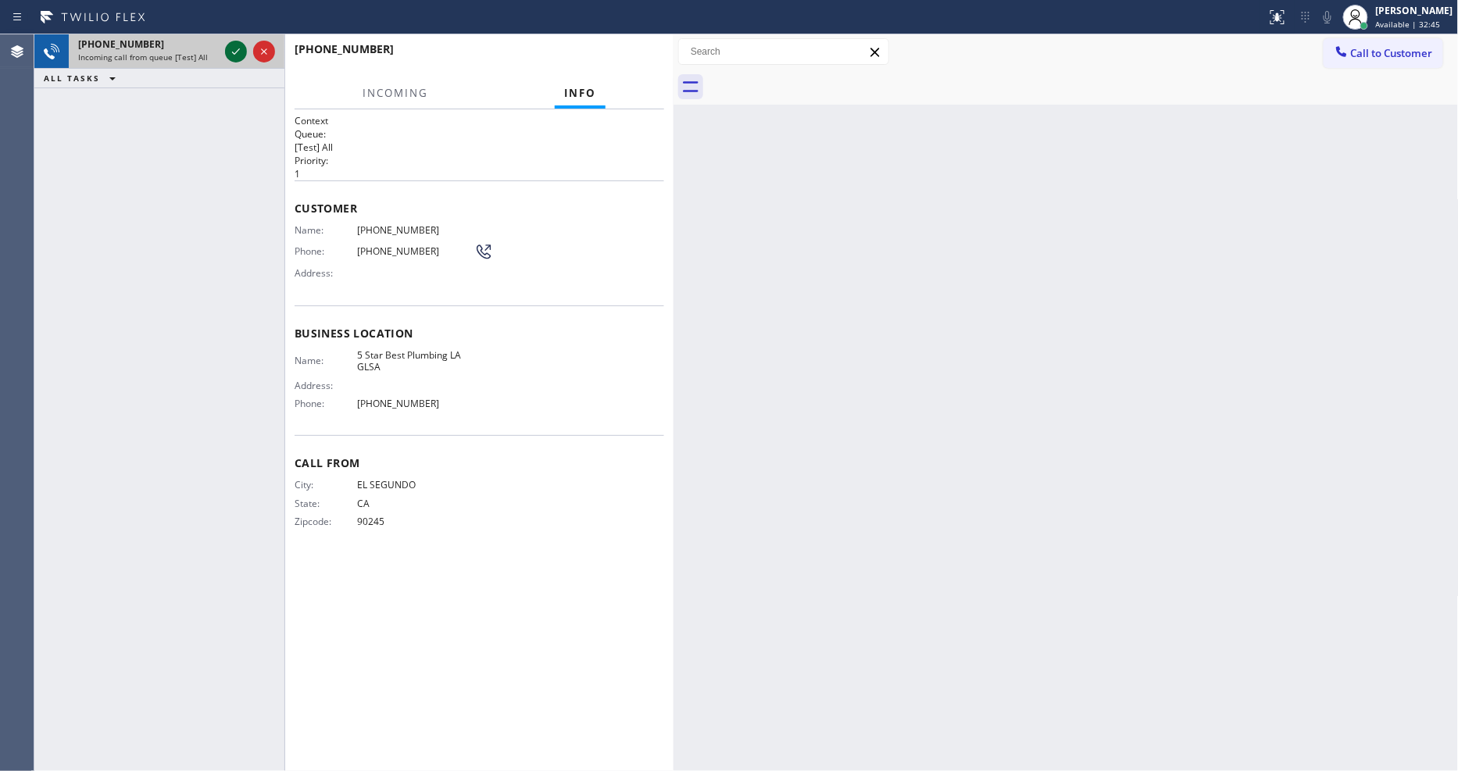
click at [232, 43] on icon at bounding box center [236, 51] width 19 height 19
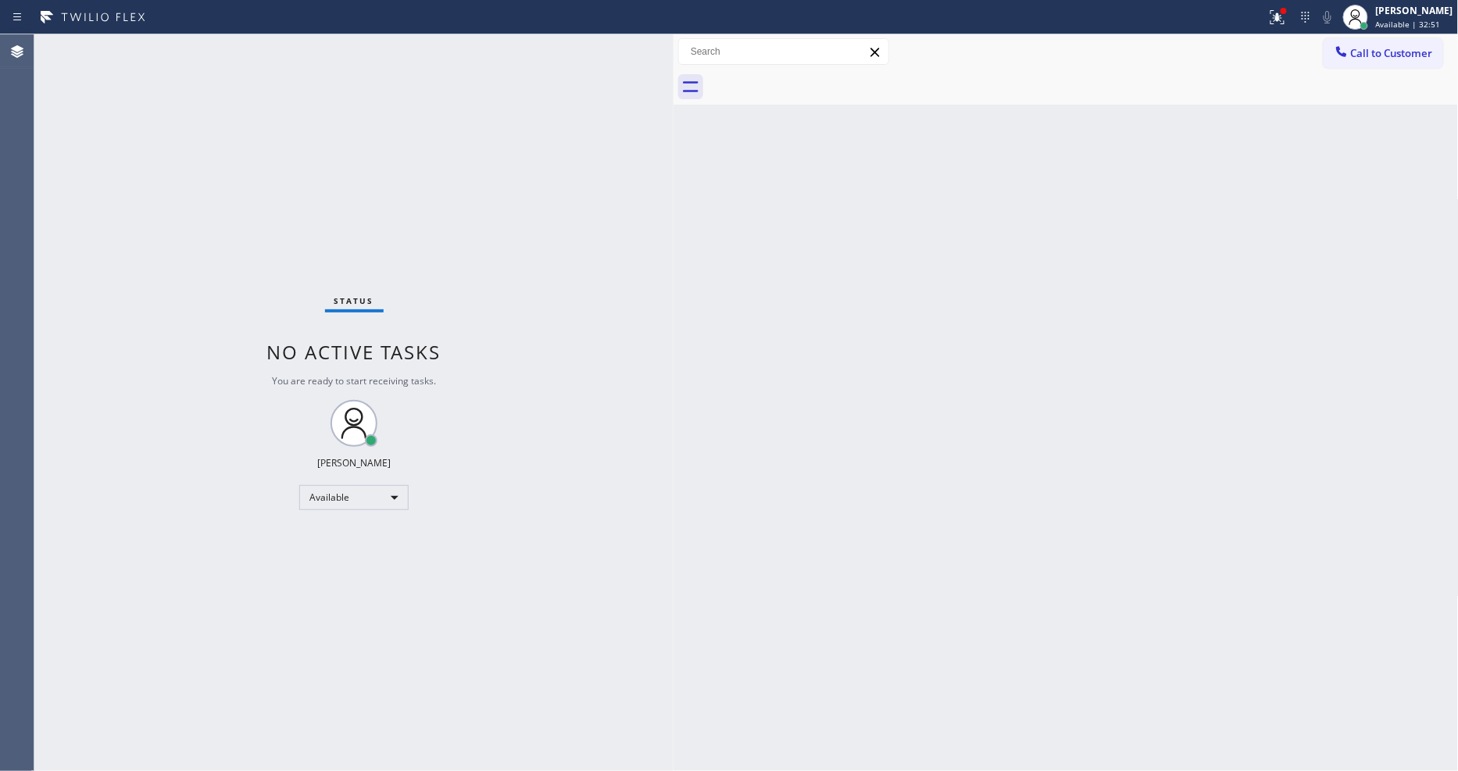
drag, startPoint x: 1298, startPoint y: 11, endPoint x: 1219, endPoint y: 111, distance: 127.4
click at [1287, 11] on div at bounding box center [1284, 11] width 6 height 6
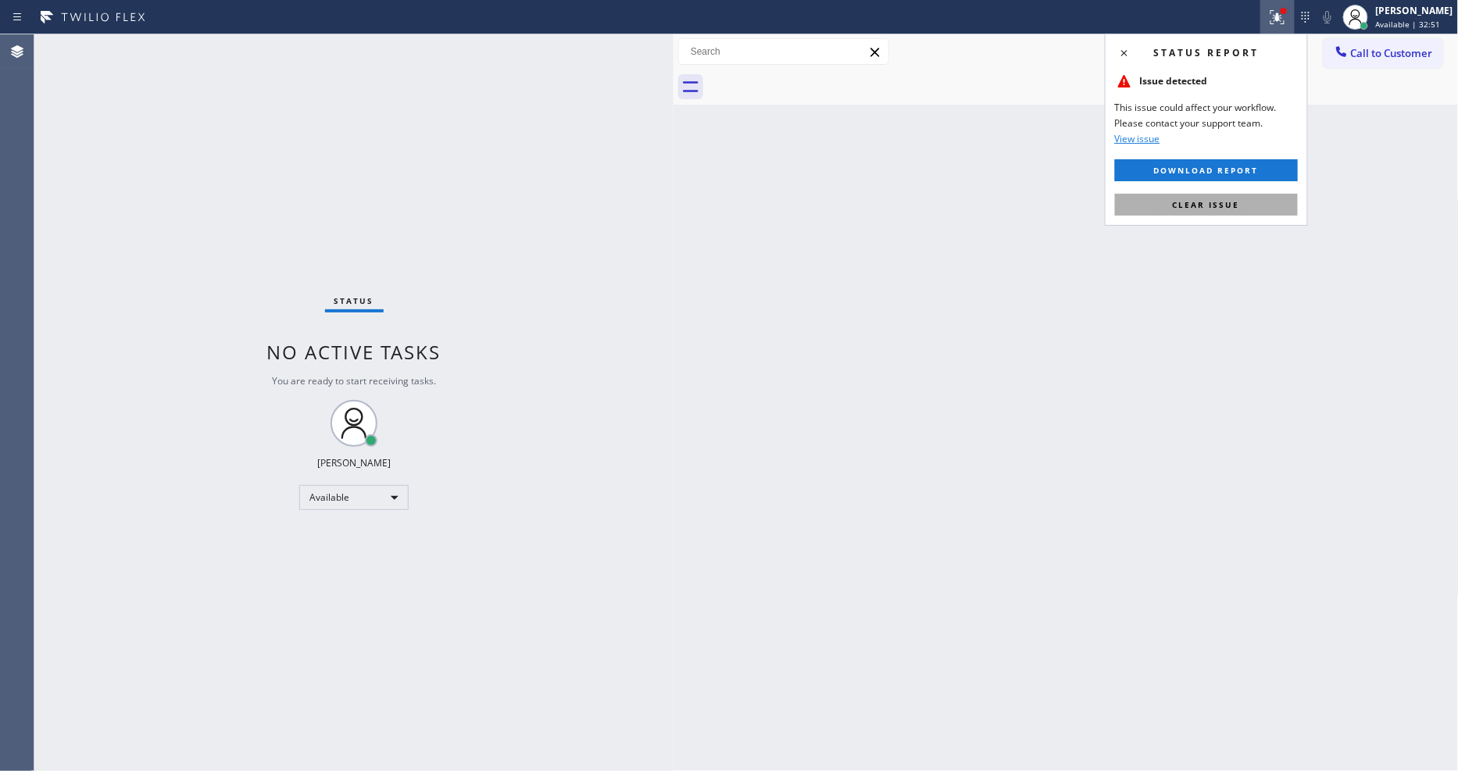
click at [1220, 212] on button "Clear issue" at bounding box center [1206, 205] width 183 height 22
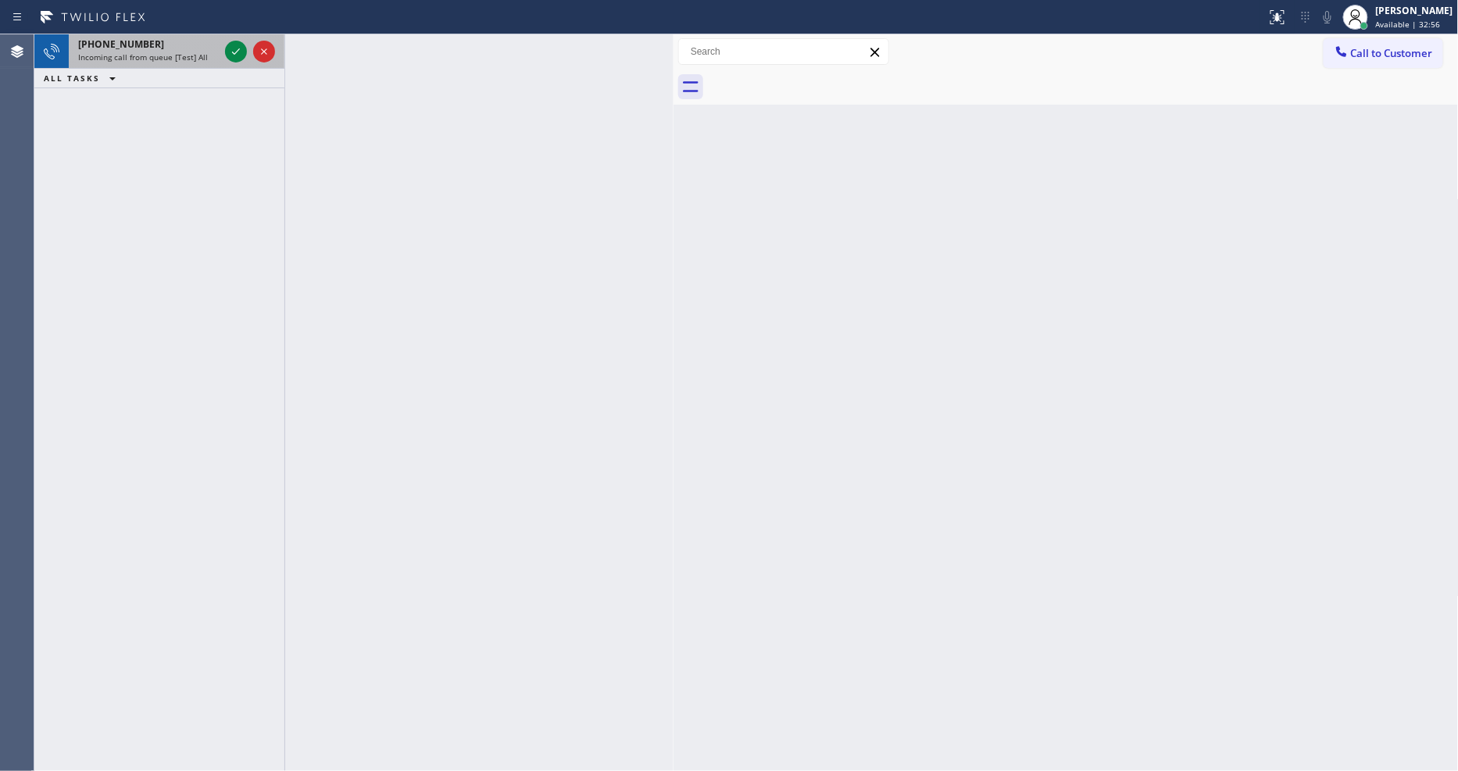
click at [236, 50] on icon at bounding box center [236, 51] width 19 height 19
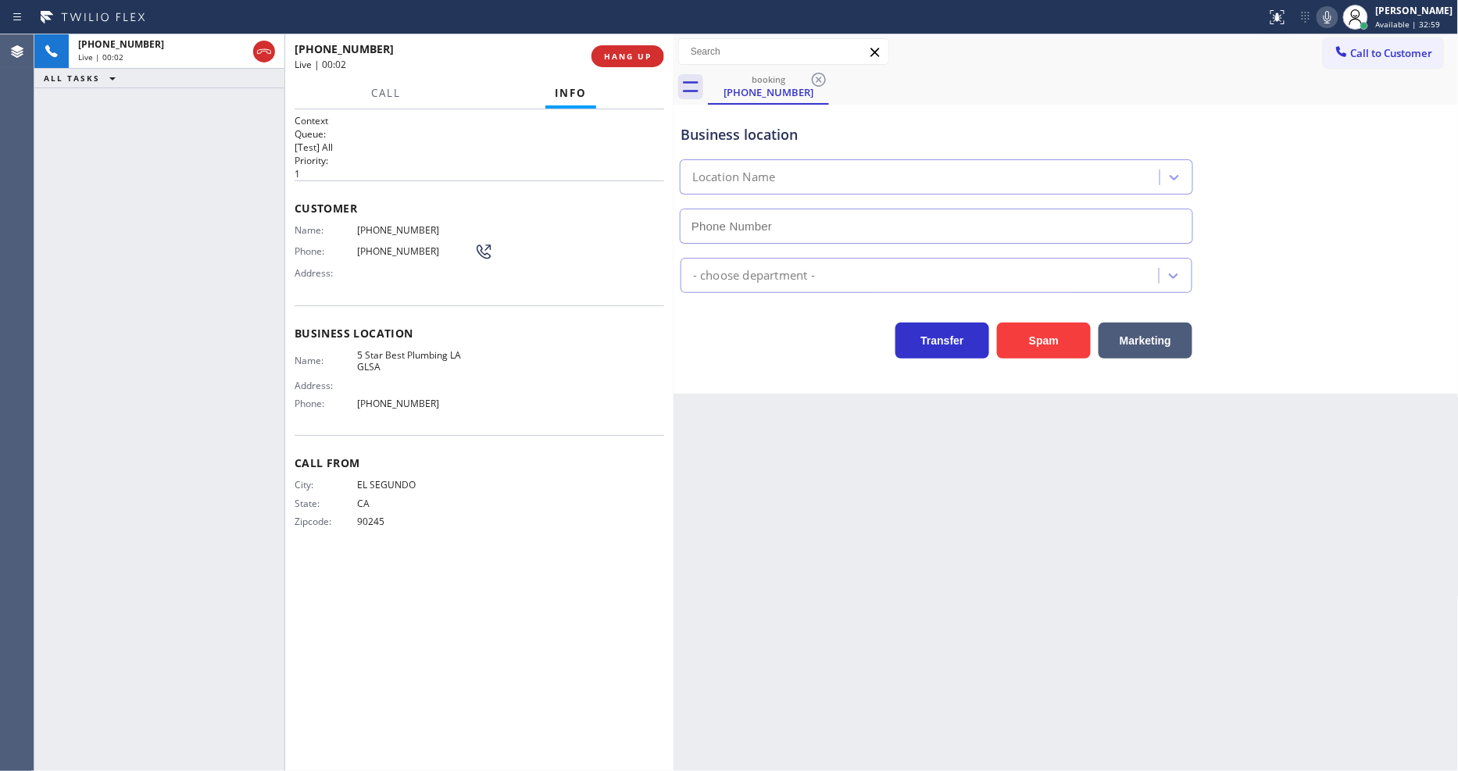
type input "(213) 444-7988"
click at [420, 352] on span "5 Star Best Plumbing LA GLSA" at bounding box center [415, 361] width 117 height 24
click at [299, 306] on div "Business location Name: 5 Star Best Plumbing LA GLSA Address: Phone: (213) 444-…" at bounding box center [480, 371] width 370 height 131
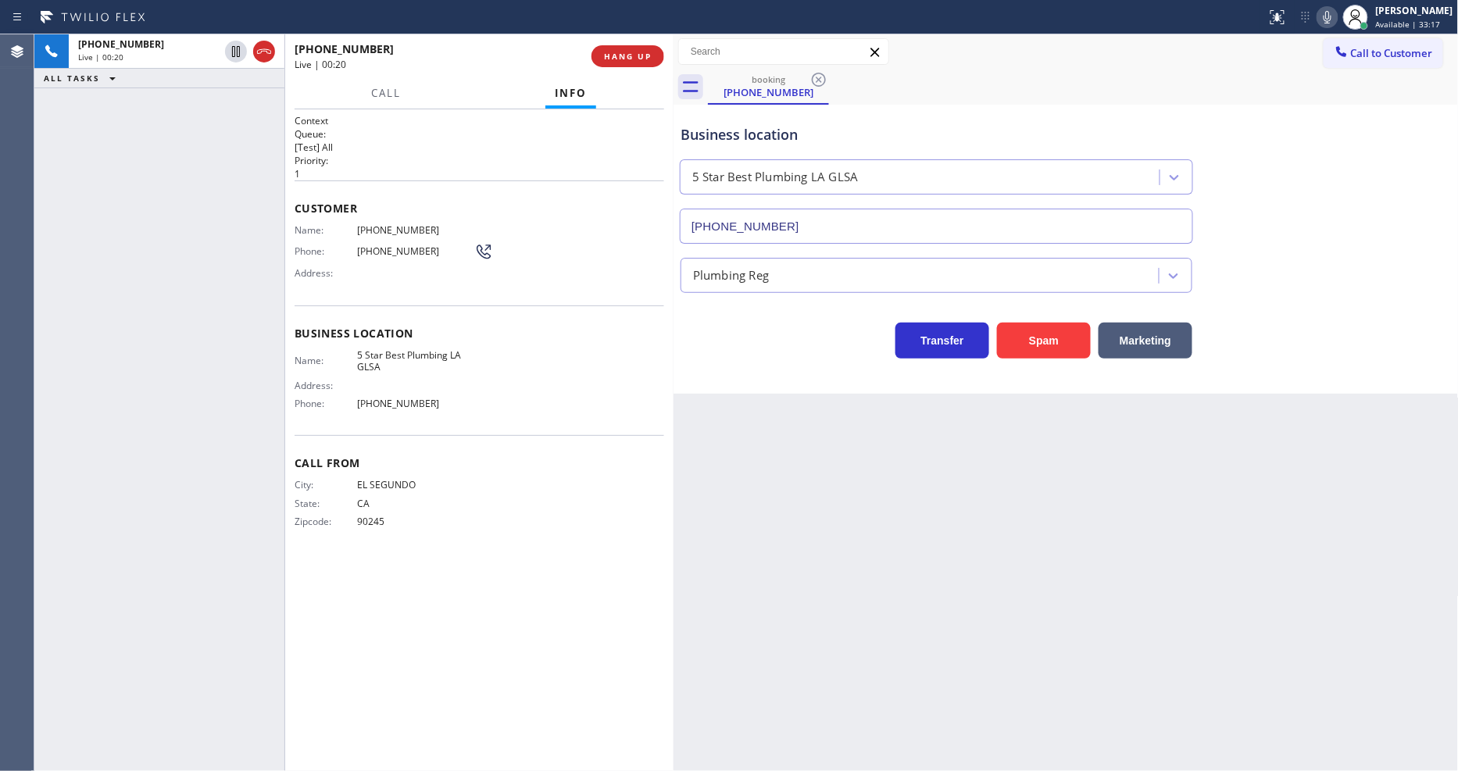
click at [618, 141] on p "[Test] All" at bounding box center [480, 147] width 370 height 13
click at [395, 224] on span "(310) 334-9890" at bounding box center [415, 230] width 117 height 12
copy span "(310) 334-9890"
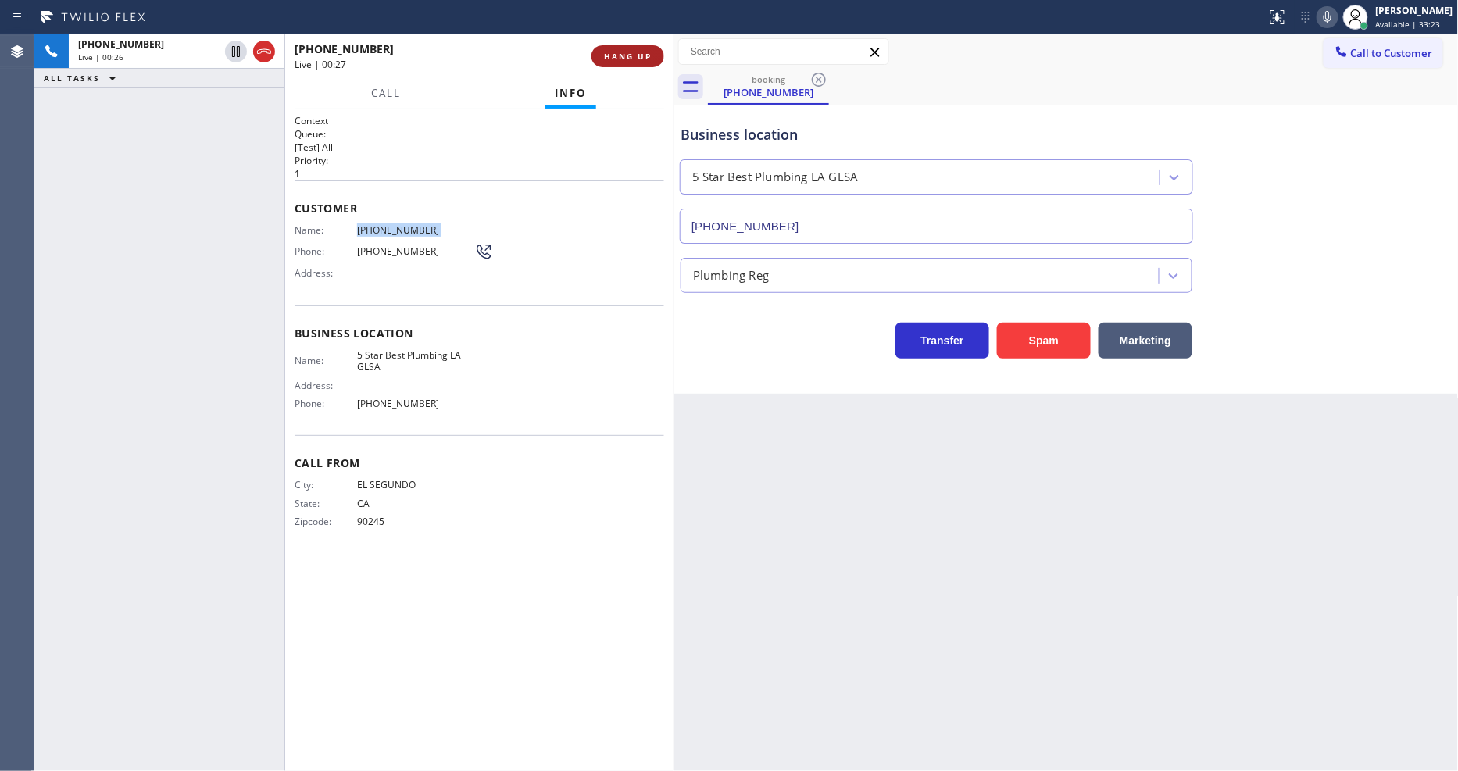
click at [617, 51] on span "HANG UP" at bounding box center [628, 56] width 48 height 11
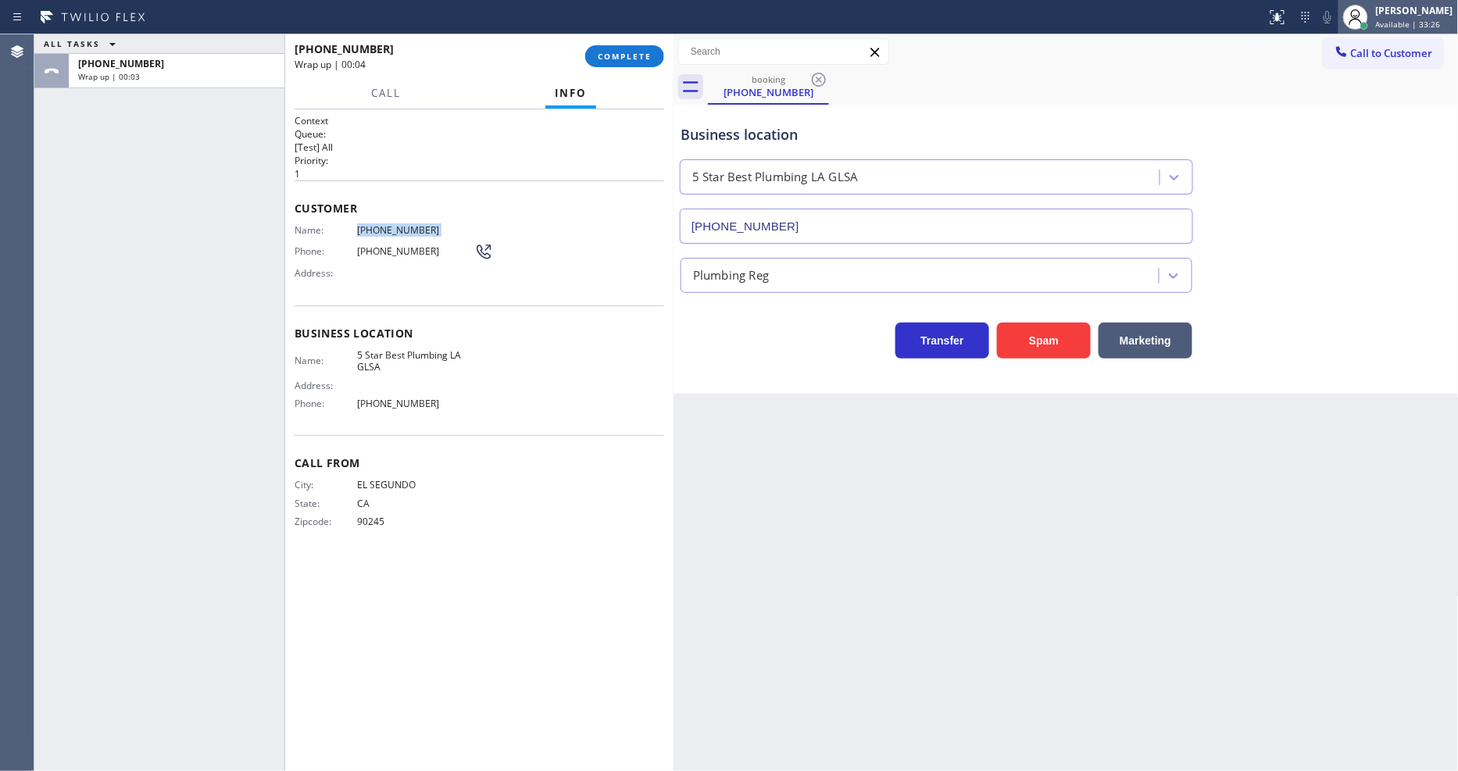
click at [1401, 1] on div "Lyka Montero Available | 33:26" at bounding box center [1399, 17] width 120 height 34
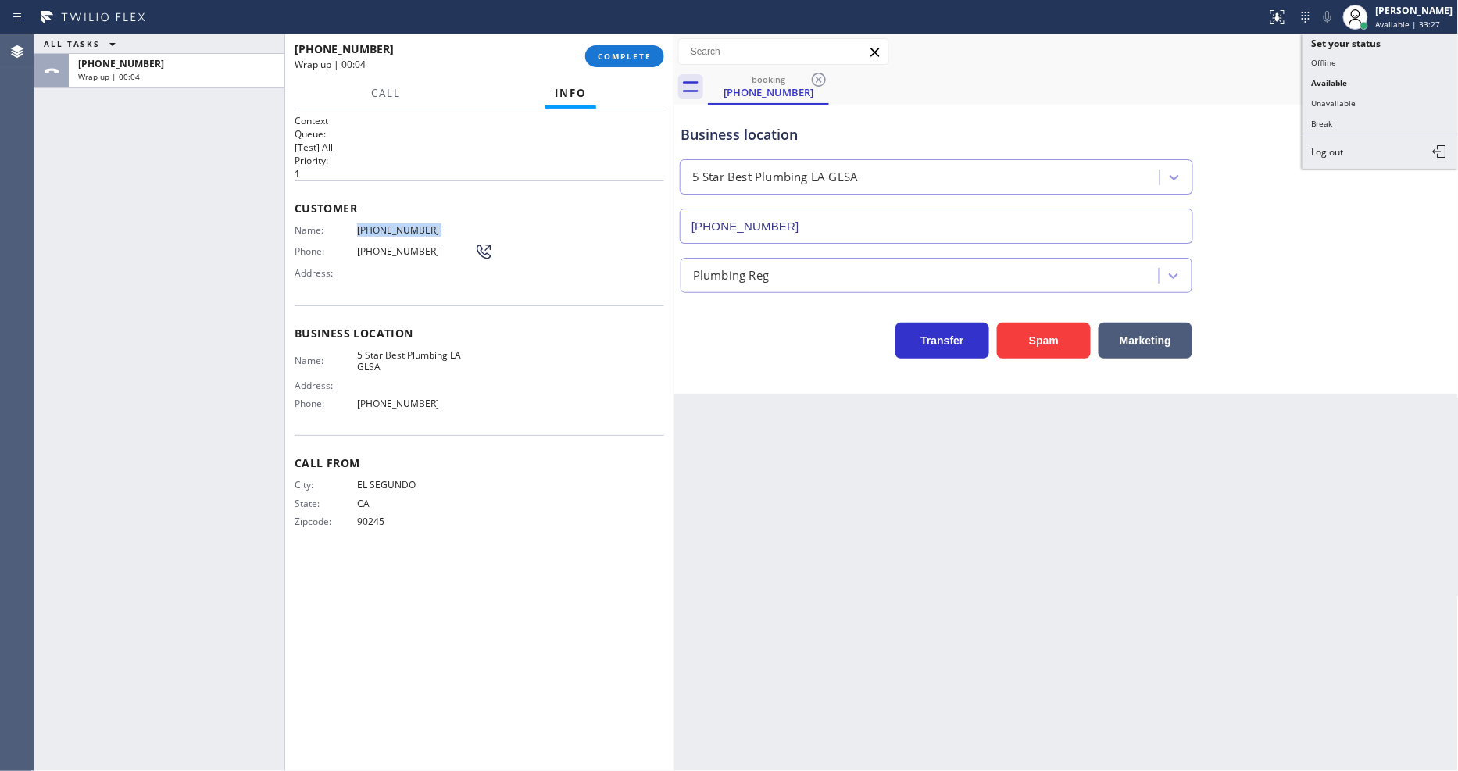
click at [1361, 107] on button "Unavailable" at bounding box center [1381, 103] width 156 height 20
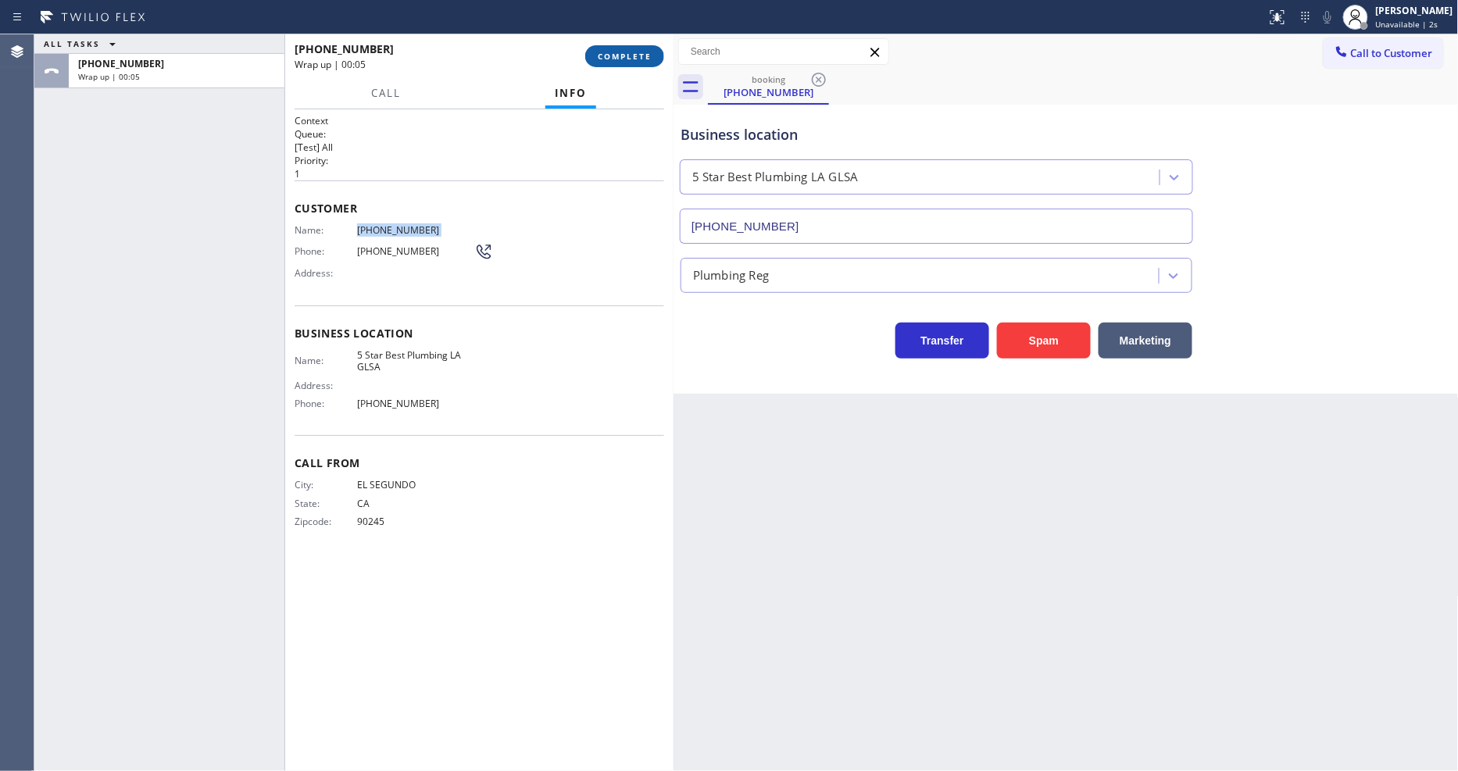
click at [627, 52] on span "COMPLETE" at bounding box center [625, 56] width 54 height 11
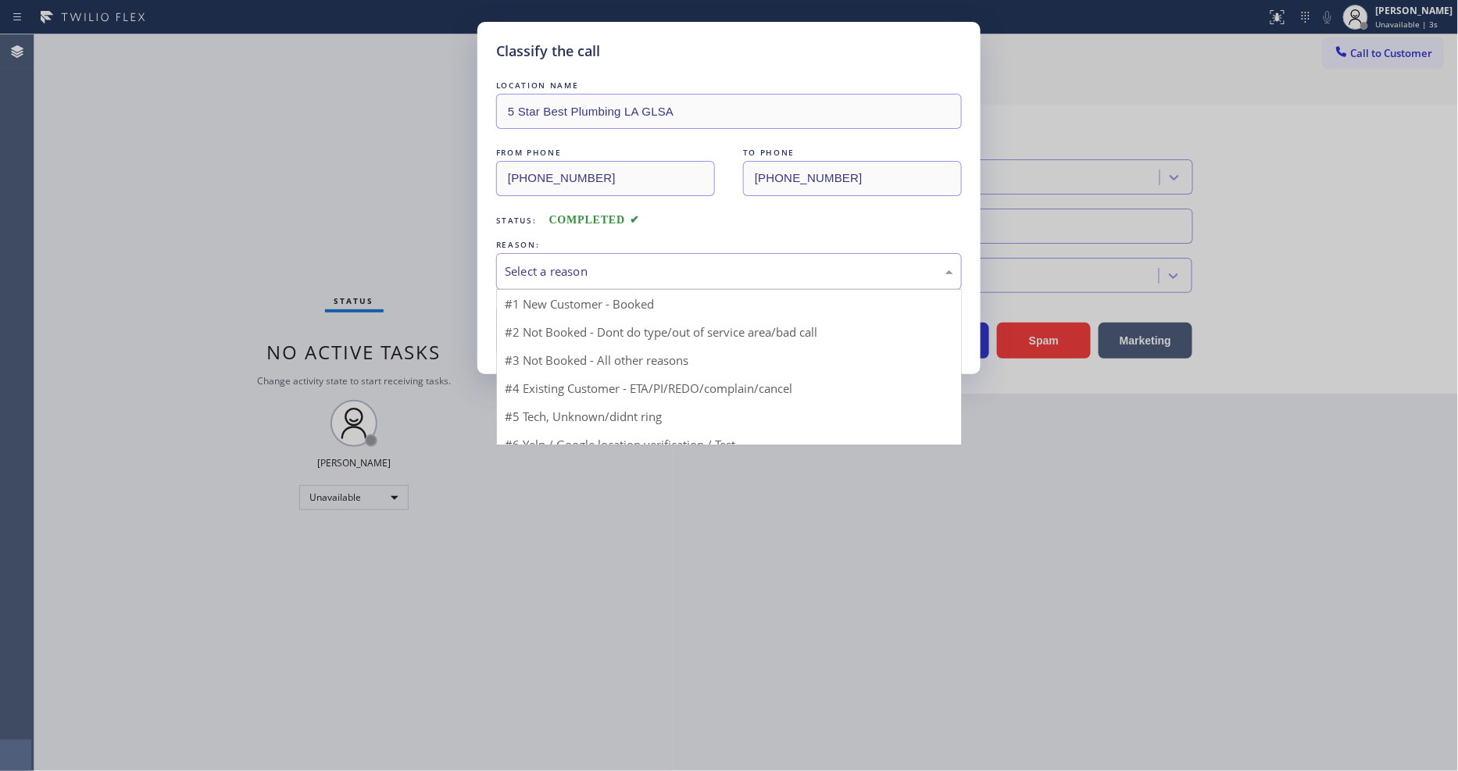
click at [510, 270] on div "Select a reason" at bounding box center [729, 272] width 449 height 18
click at [512, 321] on button "Save" at bounding box center [559, 331] width 126 height 50
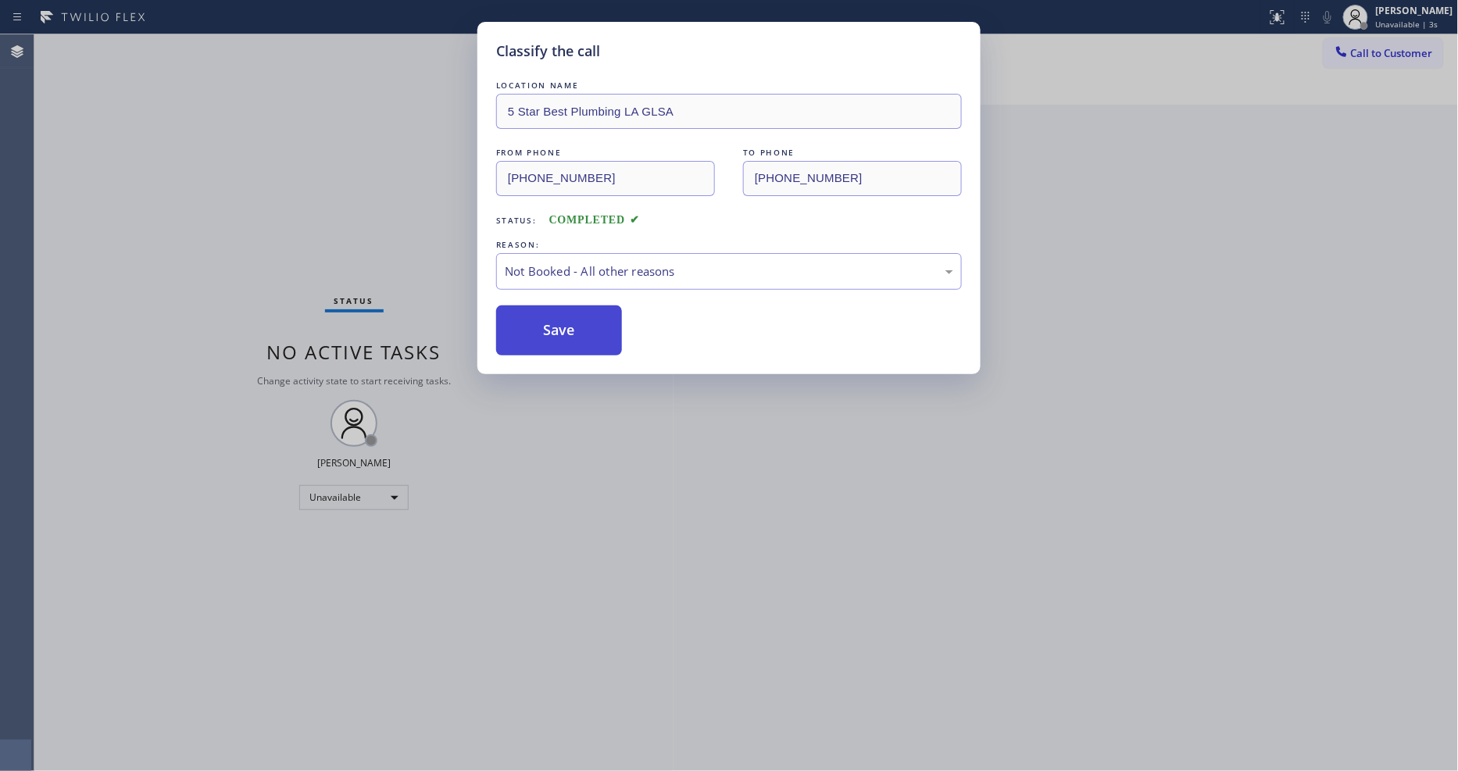
click at [512, 321] on button "Save" at bounding box center [559, 331] width 126 height 50
click at [1386, 52] on div "Classify the call LOCATION NAME 5 Star Best Plumbing LA GLSA FROM PHONE (310) 3…" at bounding box center [729, 385] width 1458 height 771
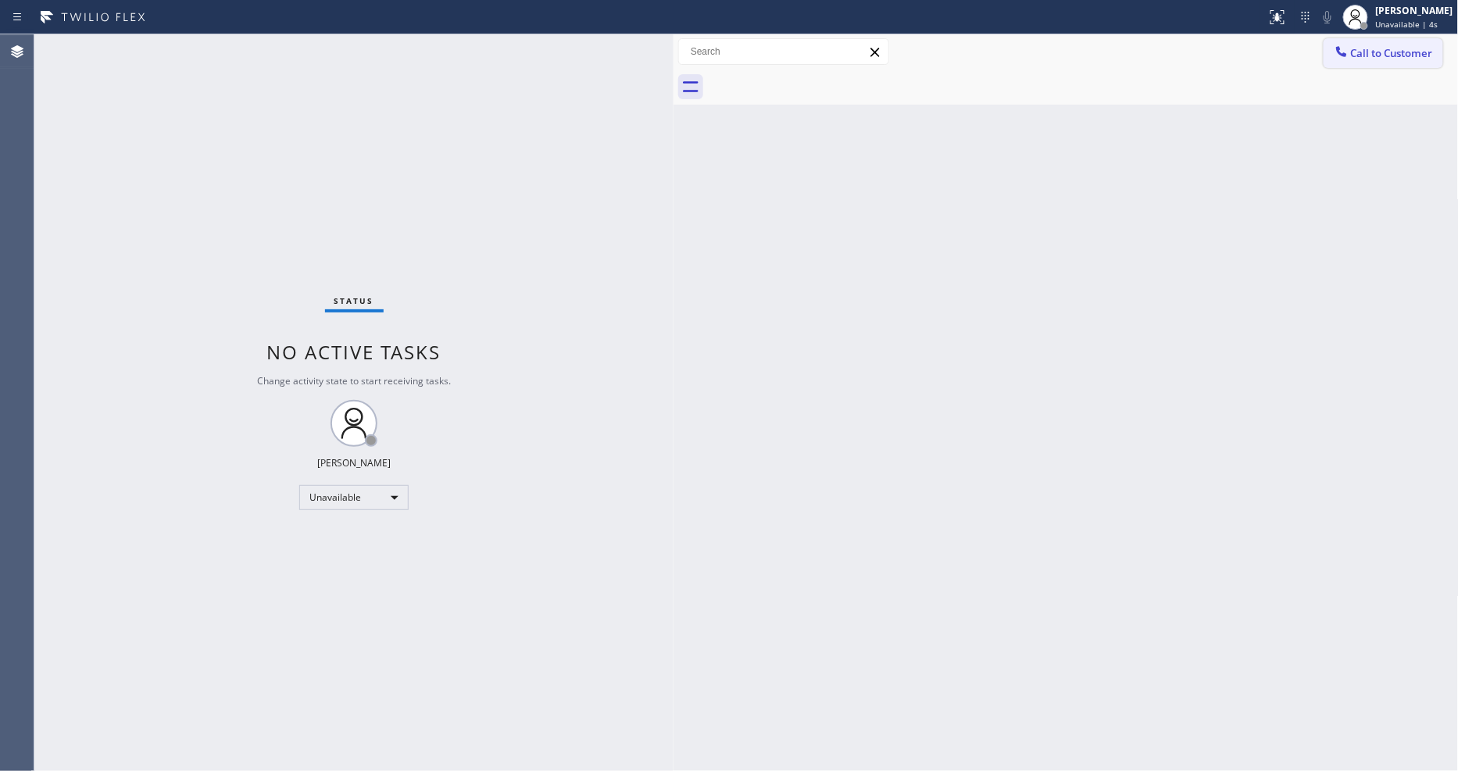
click at [1335, 55] on icon at bounding box center [1342, 52] width 16 height 16
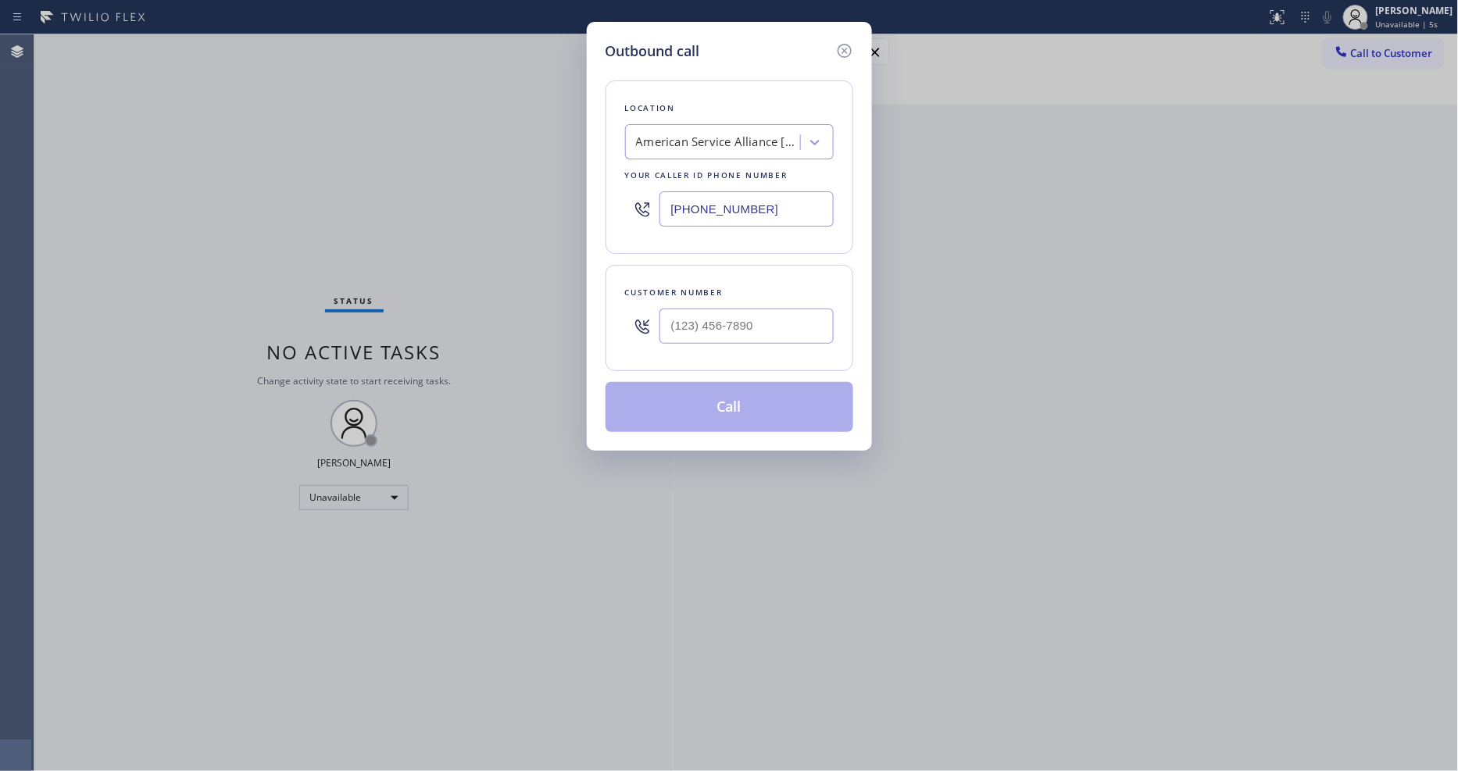
click at [723, 145] on div "American Service Alliance Alhambra" at bounding box center [715, 142] width 170 height 27
type input "5"
type input "Home Alliance"
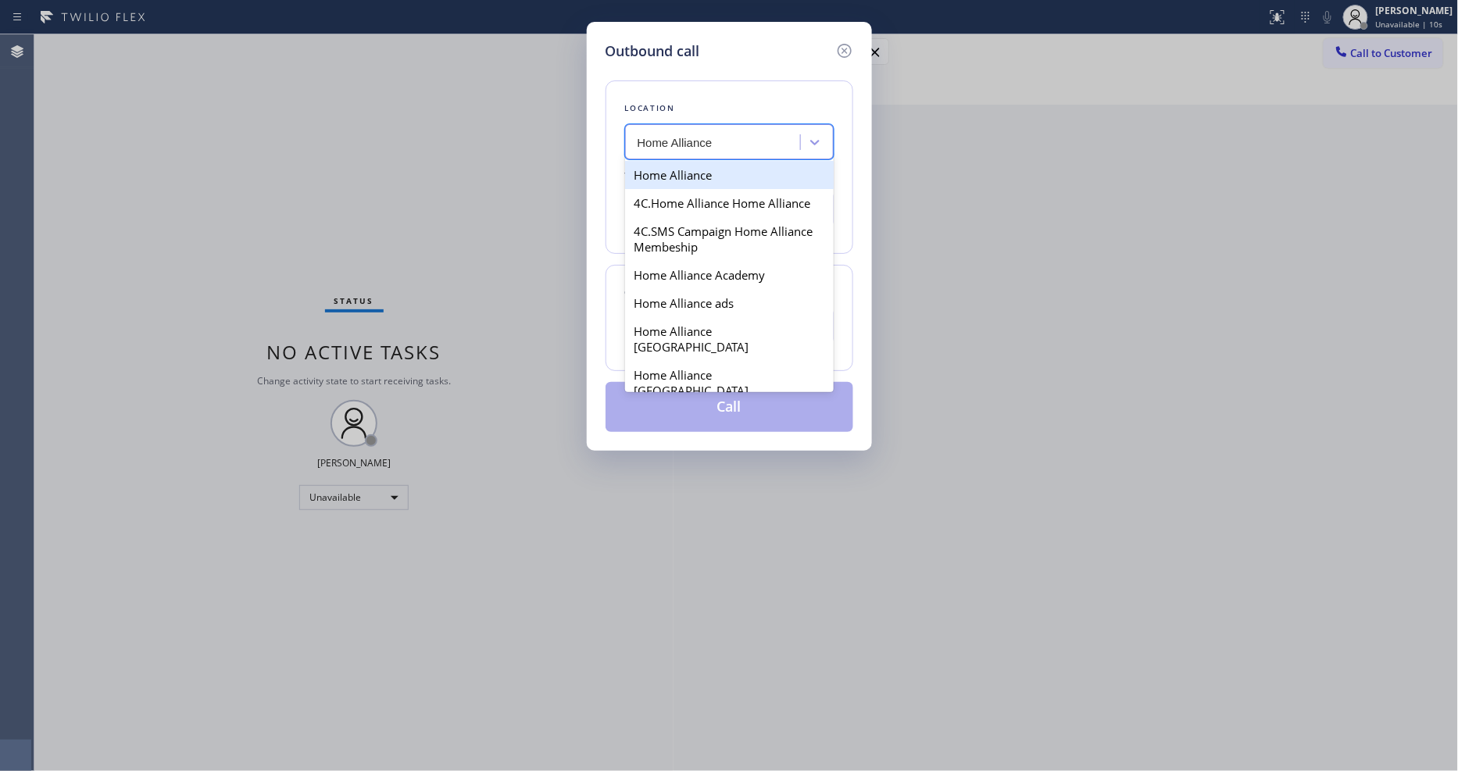
click at [692, 172] on div "Home Alliance" at bounding box center [729, 175] width 209 height 28
type input "[PHONE_NUMBER]"
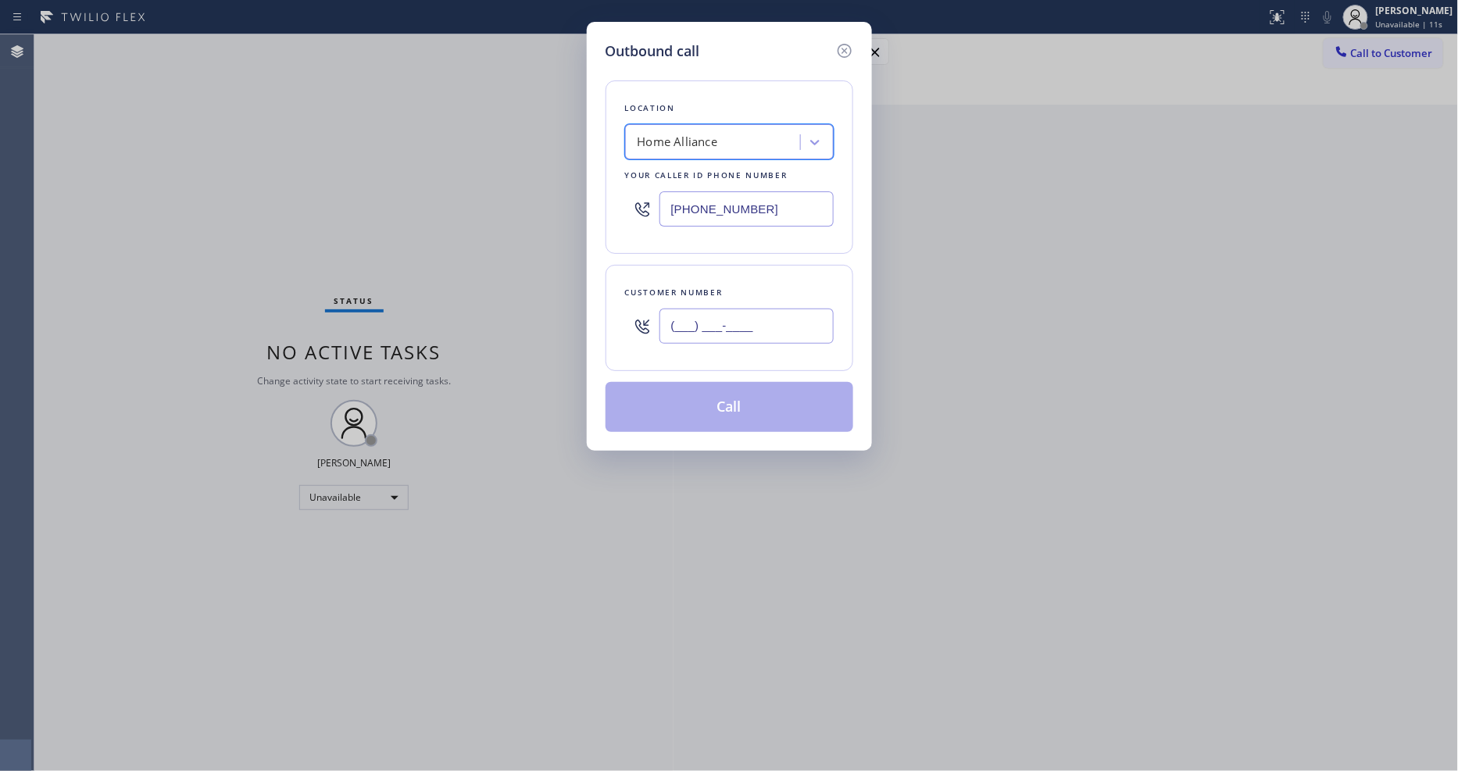
click at [696, 313] on input "(___) ___-____" at bounding box center [747, 326] width 174 height 35
paste input "310) 334-9890"
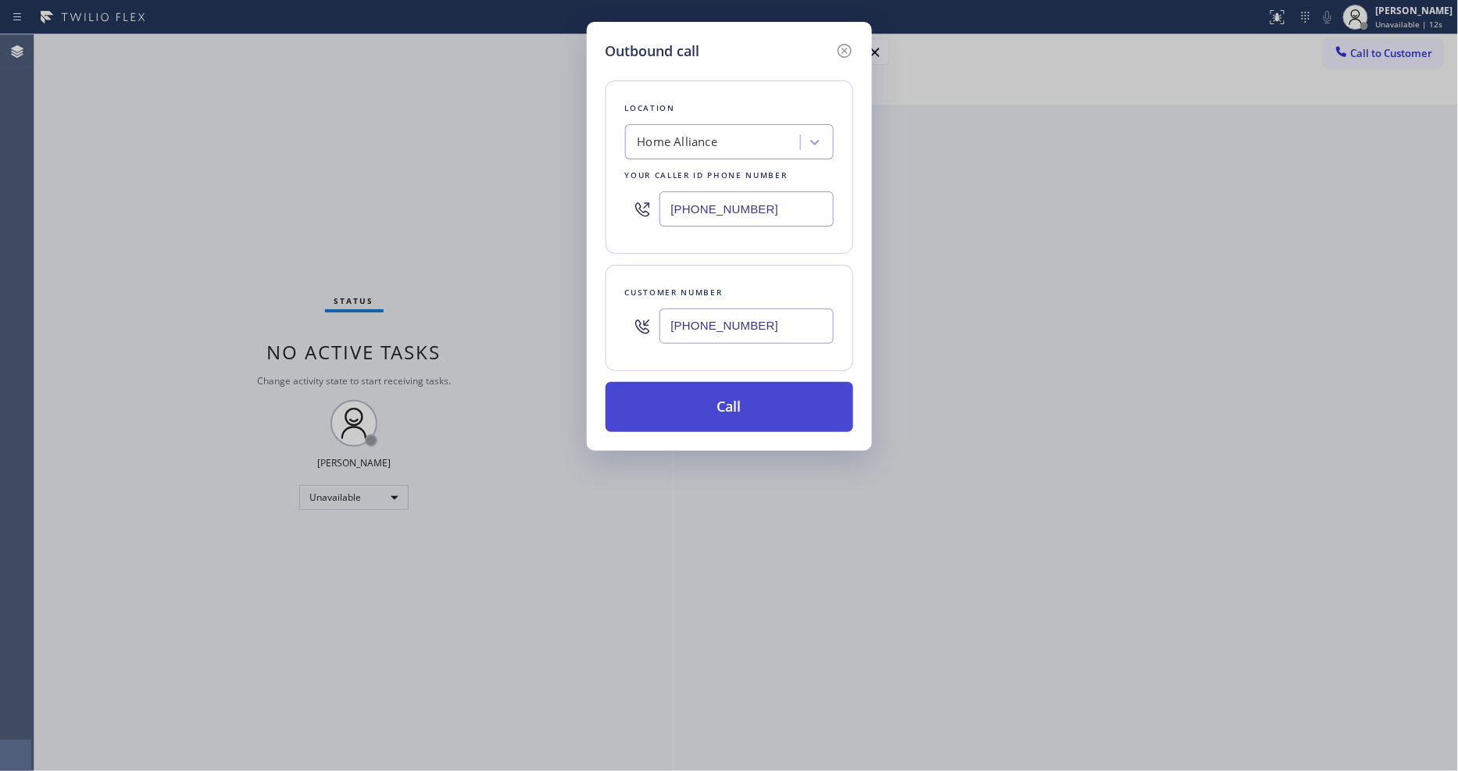
type input "(310) 334-9890"
click at [680, 403] on button "Call" at bounding box center [730, 407] width 248 height 50
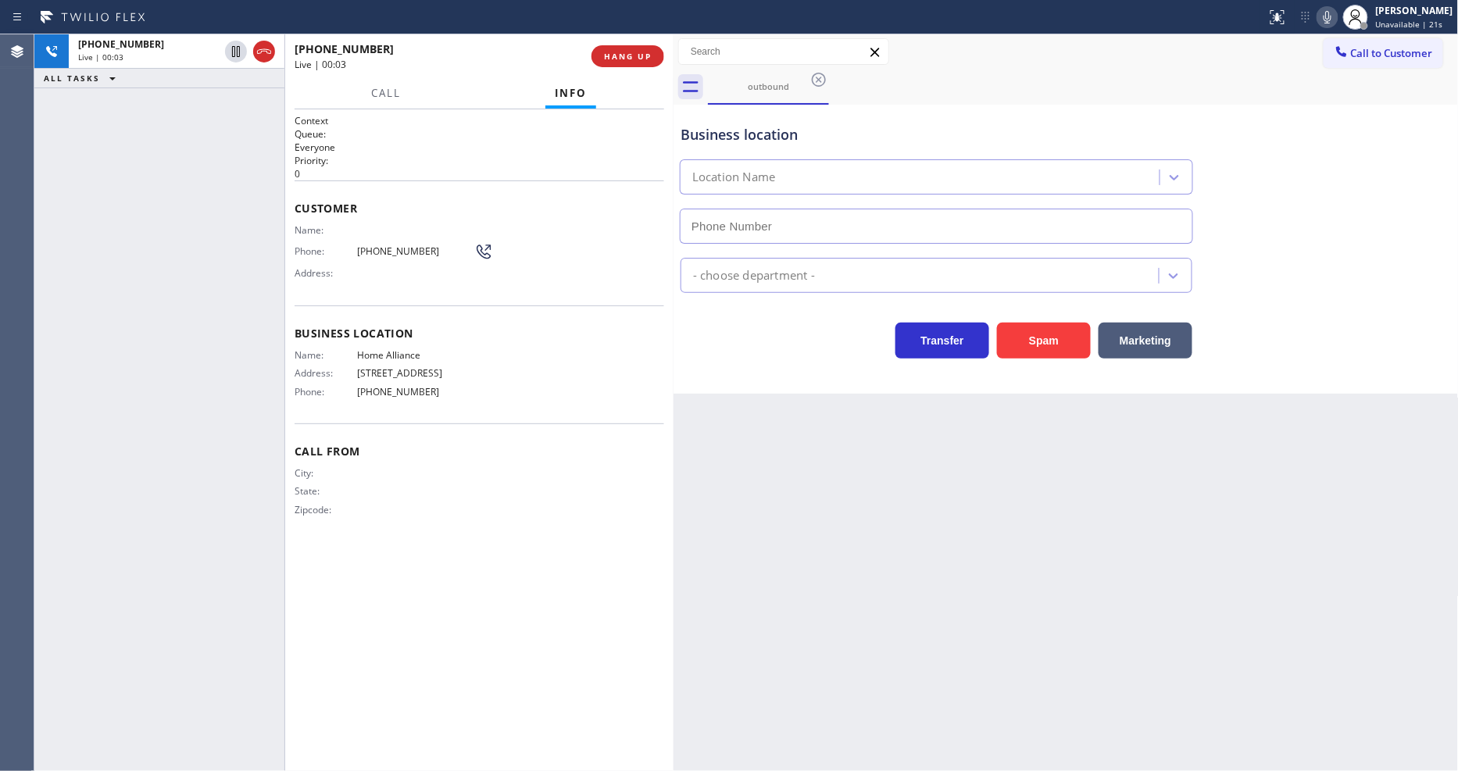
type input "[PHONE_NUMBER]"
click at [602, 55] on button "HANG UP" at bounding box center [628, 56] width 73 height 22
click at [604, 55] on span "HANG UP" at bounding box center [628, 56] width 48 height 11
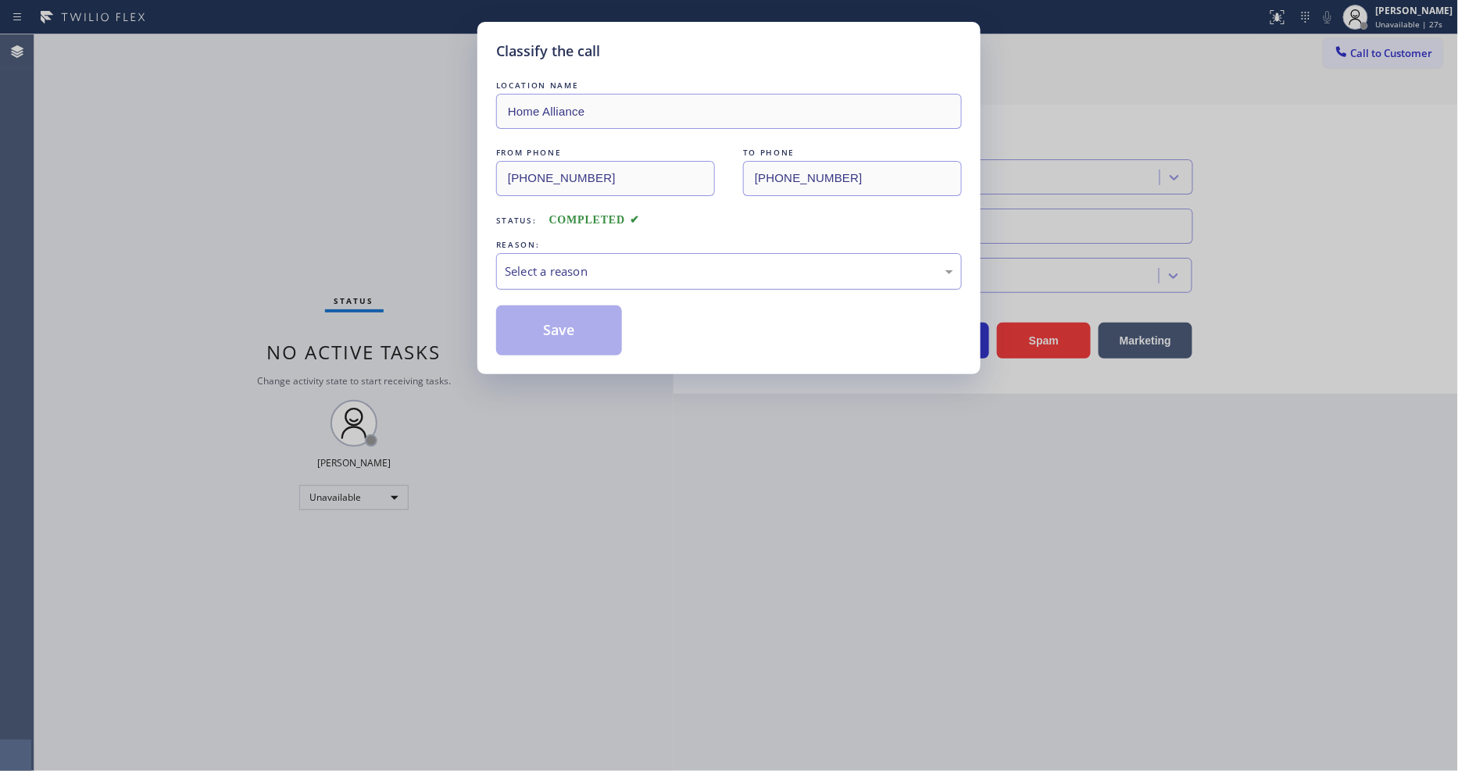
click at [549, 263] on div "Select a reason" at bounding box center [729, 272] width 449 height 18
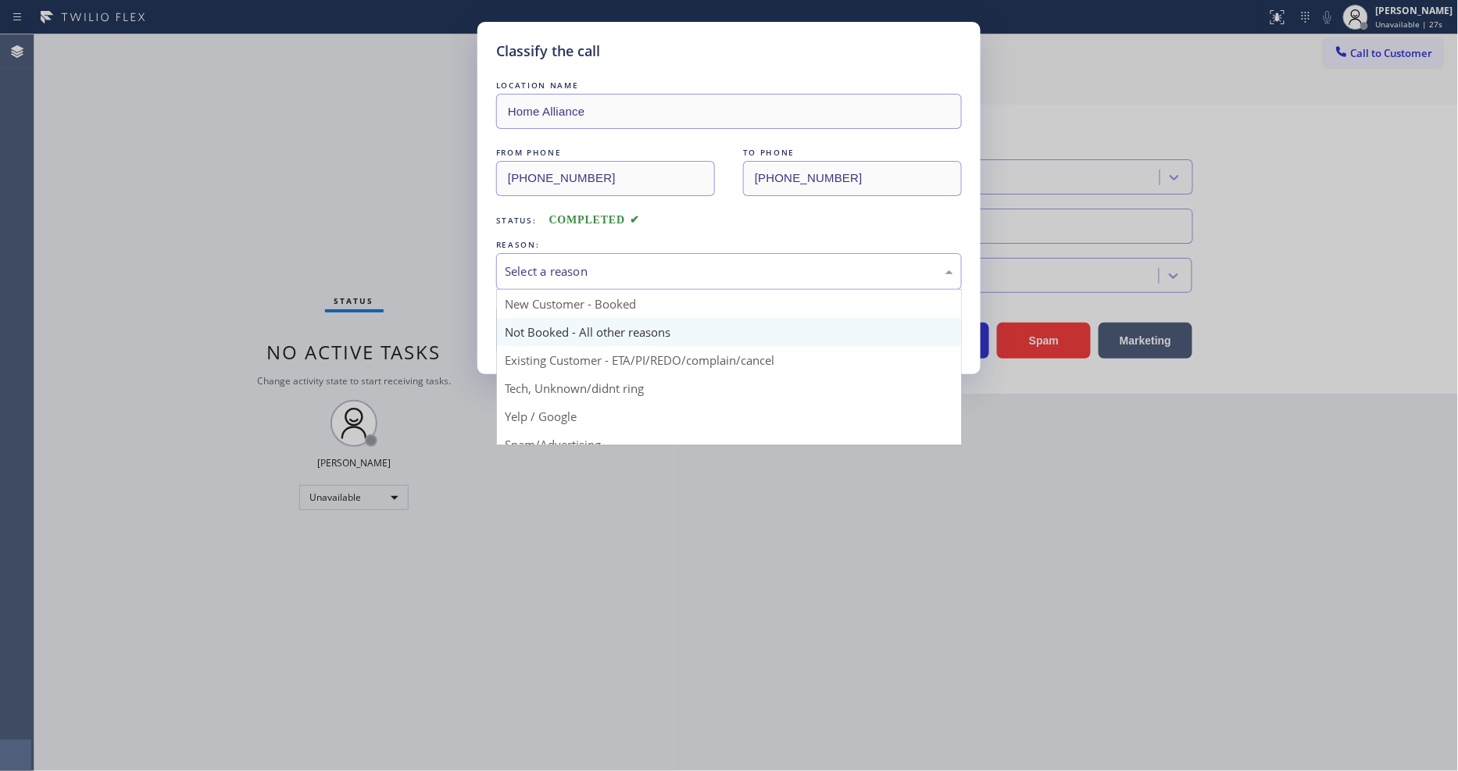
click at [531, 335] on button "Save" at bounding box center [559, 331] width 126 height 50
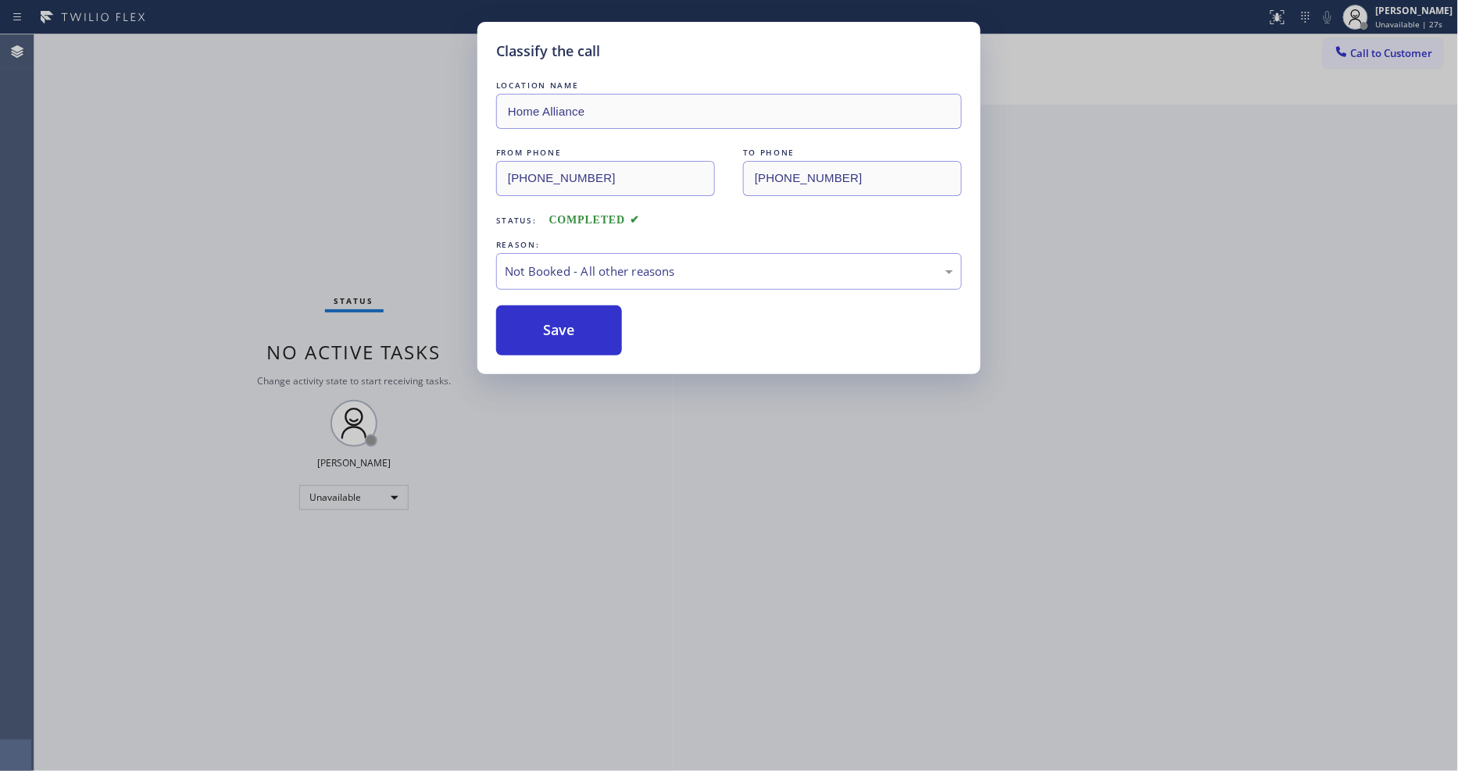
click at [531, 335] on button "Save" at bounding box center [559, 331] width 126 height 50
click at [1389, 52] on span "Call to Customer" at bounding box center [1392, 53] width 82 height 14
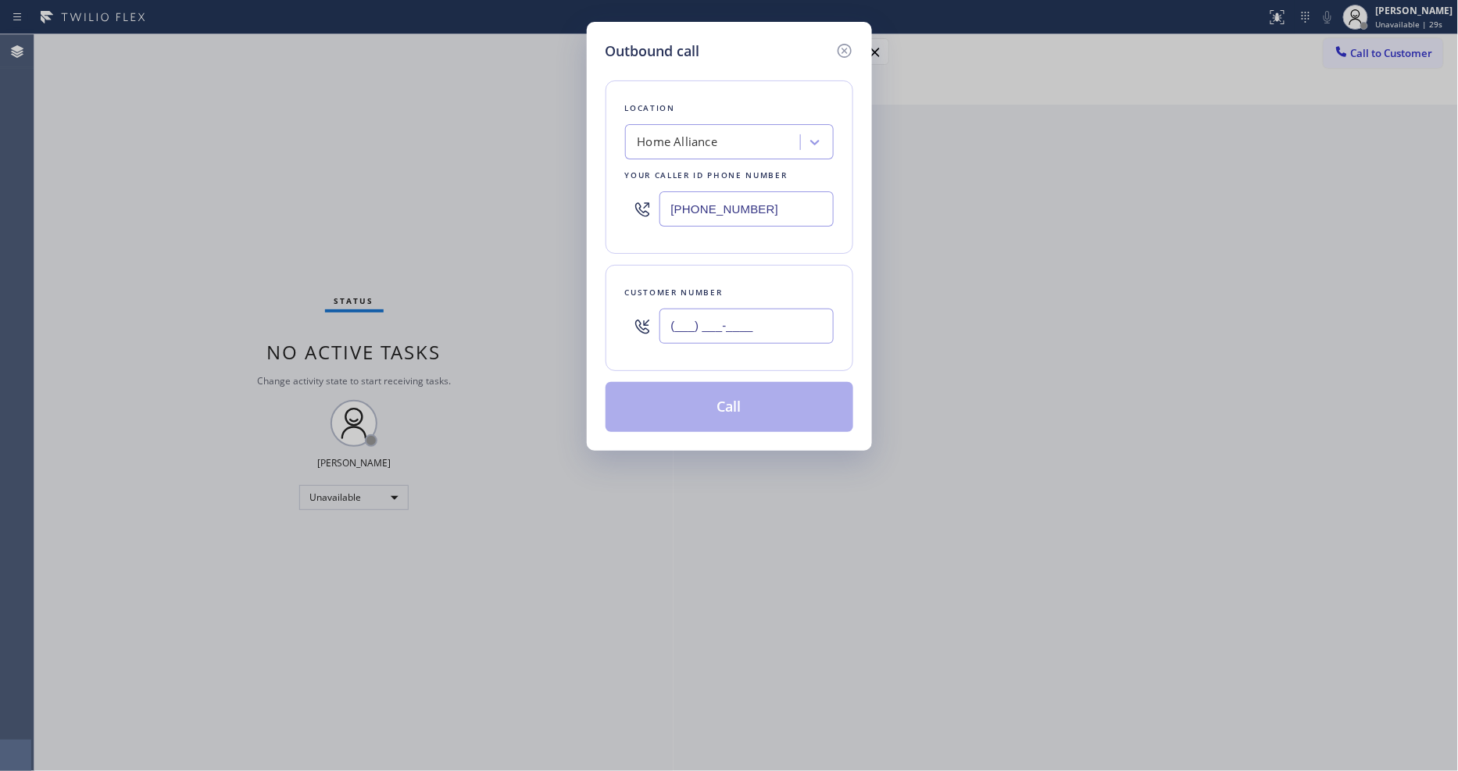
click at [714, 318] on input "(___) ___-____" at bounding box center [747, 326] width 174 height 35
paste input "310) 334-9890"
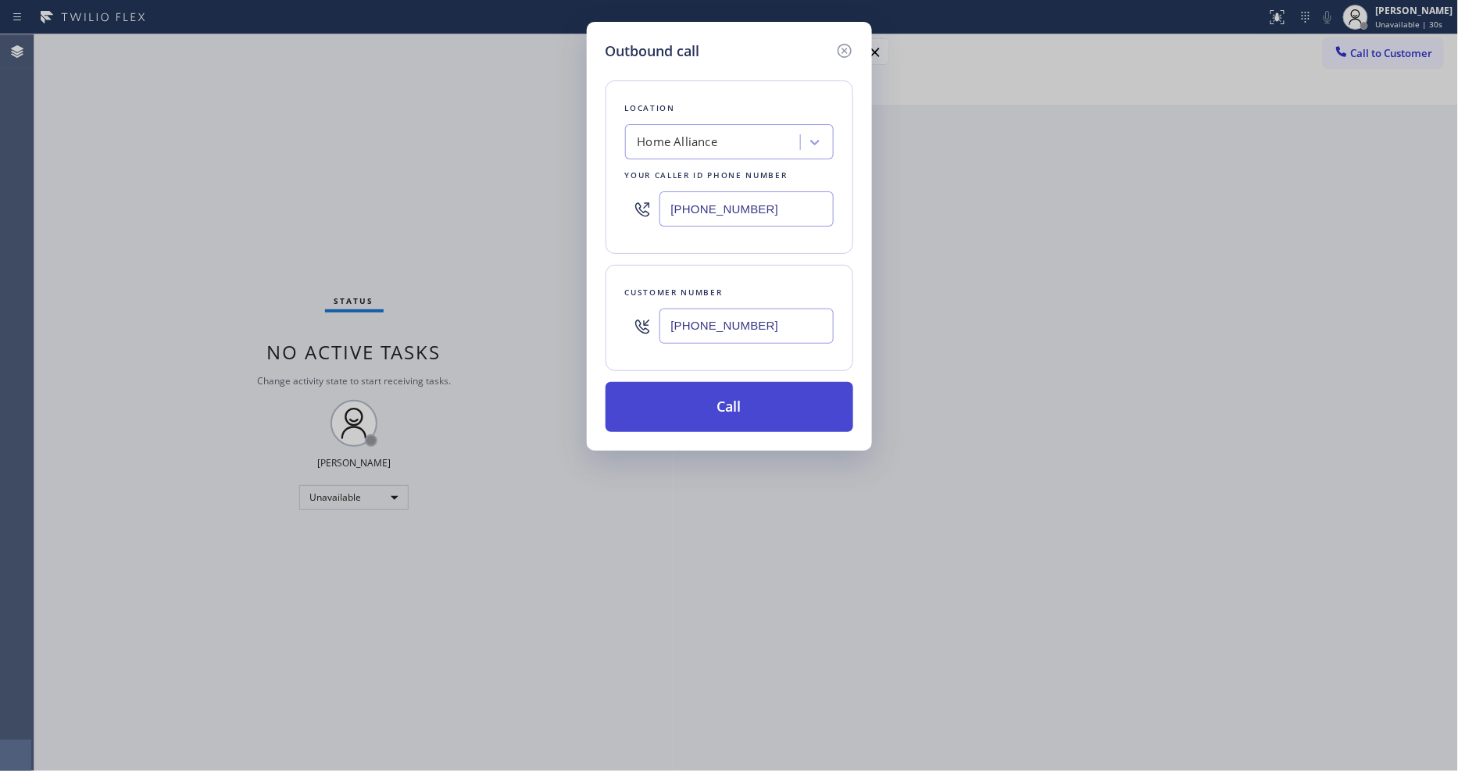
type input "(310) 334-9890"
click at [690, 412] on button "Call" at bounding box center [730, 407] width 248 height 50
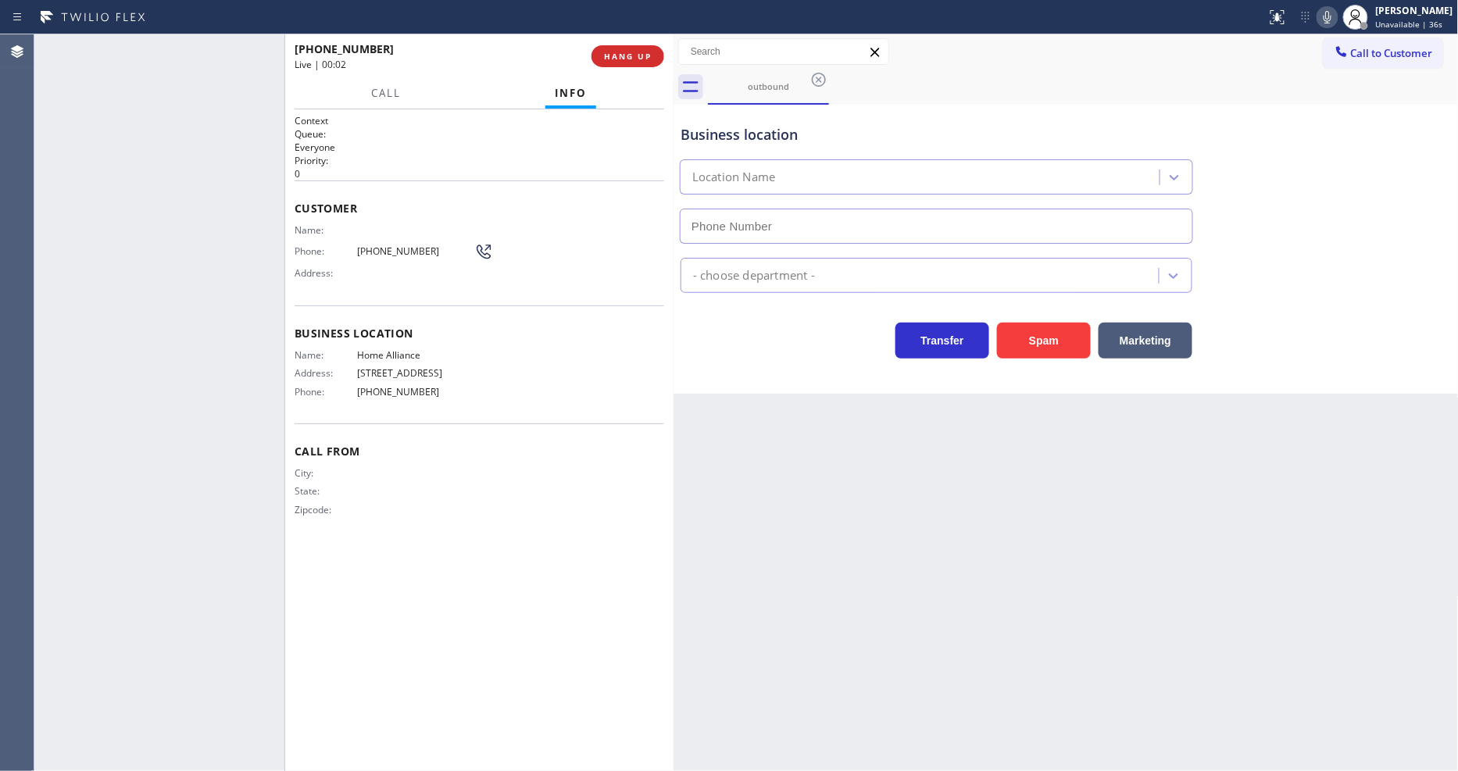
type input "[PHONE_NUMBER]"
click at [620, 51] on span "HANG UP" at bounding box center [628, 56] width 48 height 11
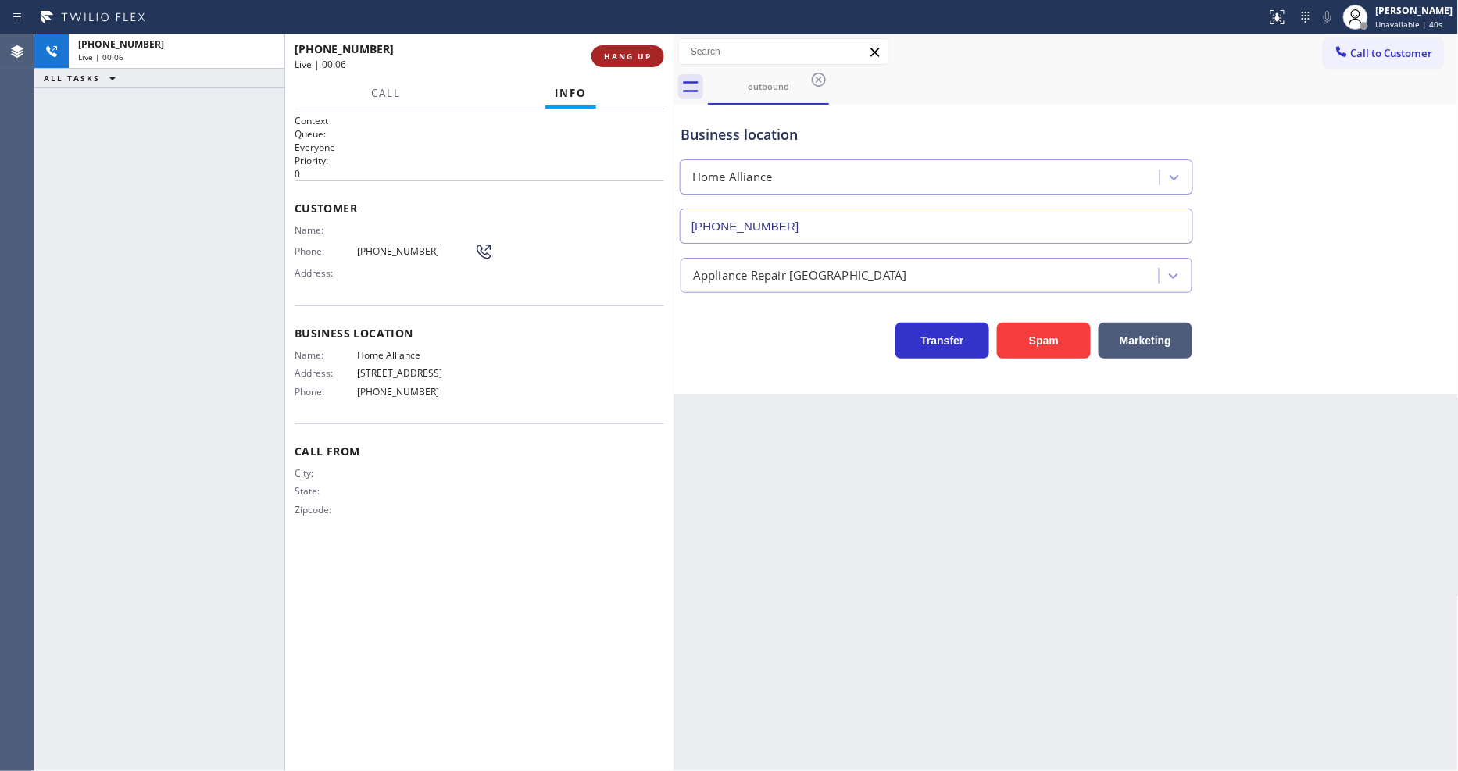
click at [620, 51] on span "HANG UP" at bounding box center [628, 56] width 48 height 11
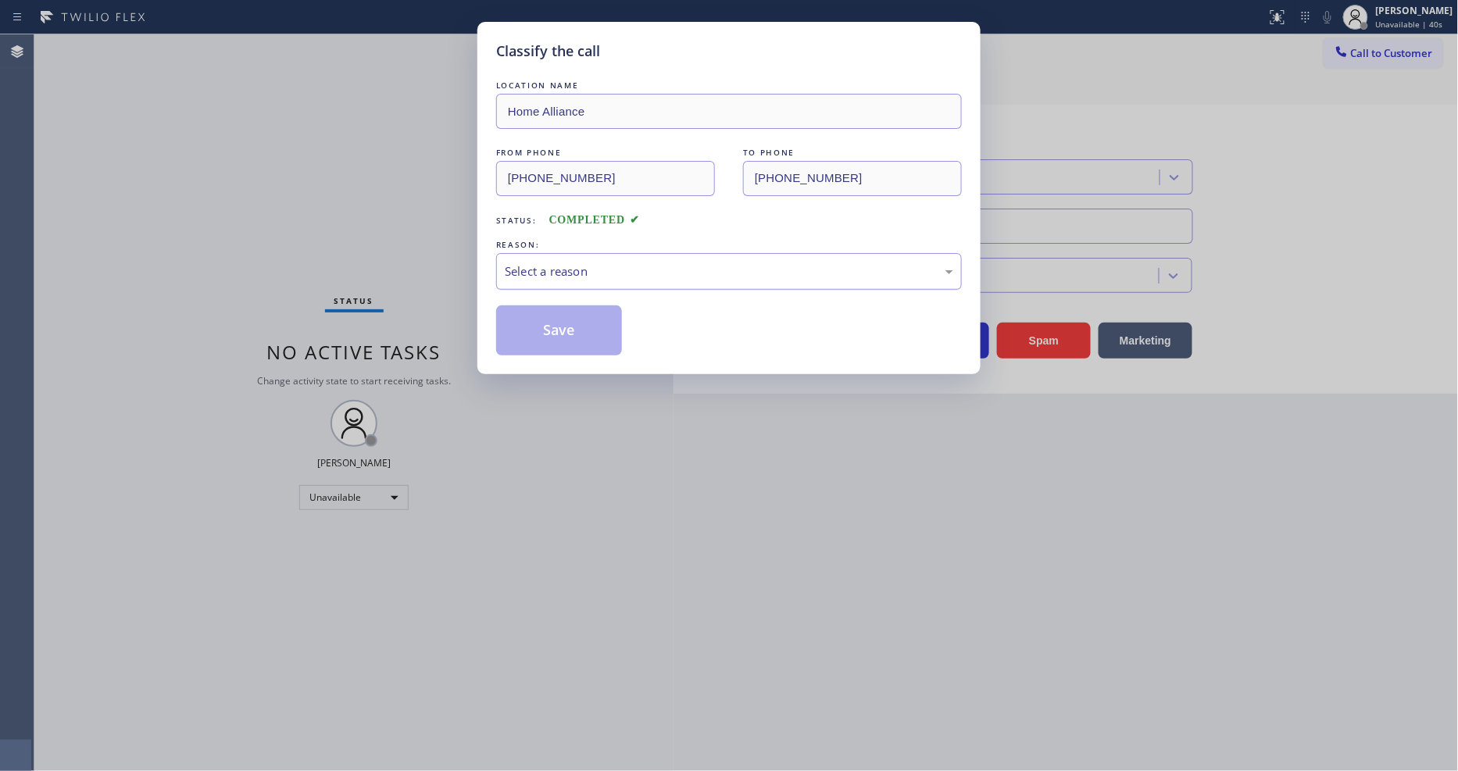
click at [524, 263] on div "Select a reason" at bounding box center [729, 272] width 449 height 18
click at [510, 324] on button "Save" at bounding box center [559, 331] width 126 height 50
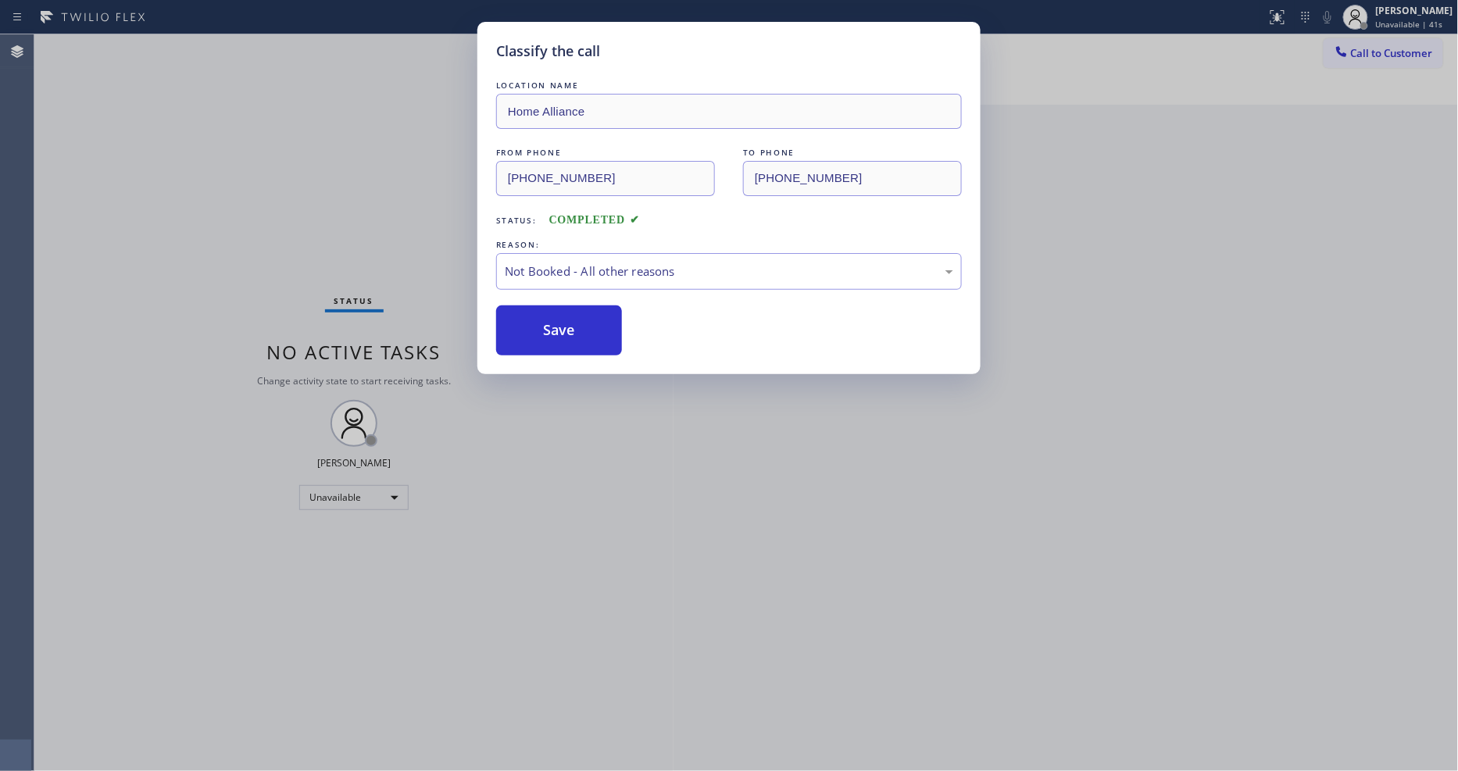
click at [510, 324] on button "Save" at bounding box center [559, 331] width 126 height 50
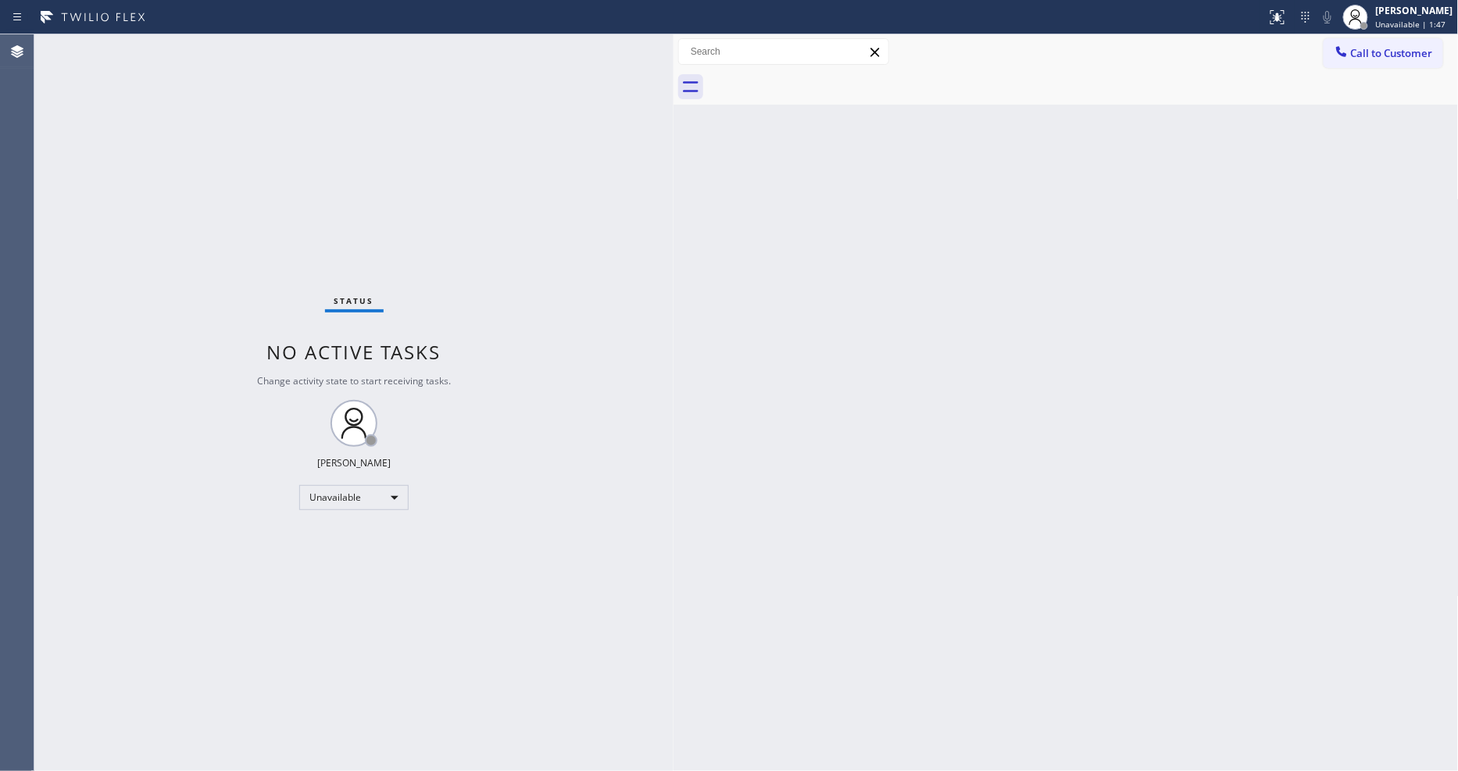
click at [999, 415] on div "Back to Dashboard Change Sender ID Customers Technicians Select a contact Outbo…" at bounding box center [1066, 402] width 785 height 737
click at [376, 84] on div "Status No active tasks Change activity state to start receiving tasks. Lyka Mon…" at bounding box center [353, 402] width 639 height 737
click at [206, 41] on div "Status No active tasks Change activity state to start receiving tasks. Lyka Mon…" at bounding box center [353, 402] width 639 height 737
click at [665, 586] on div "Status No active tasks Change activity state to start receiving tasks. Lyka Mon…" at bounding box center [353, 402] width 639 height 737
click at [331, 488] on div "Unavailable" at bounding box center [353, 497] width 109 height 25
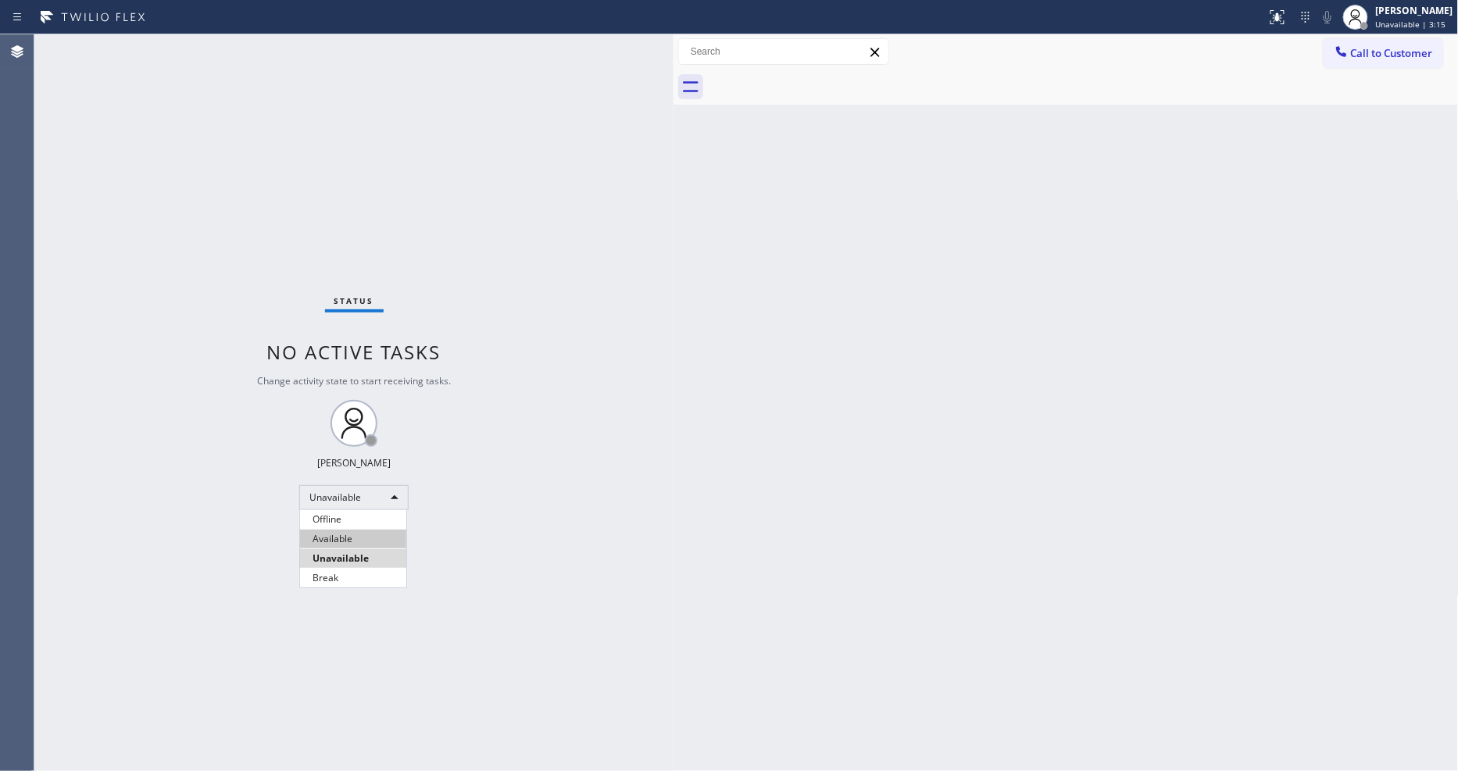
click at [338, 540] on li "Available" at bounding box center [353, 539] width 106 height 19
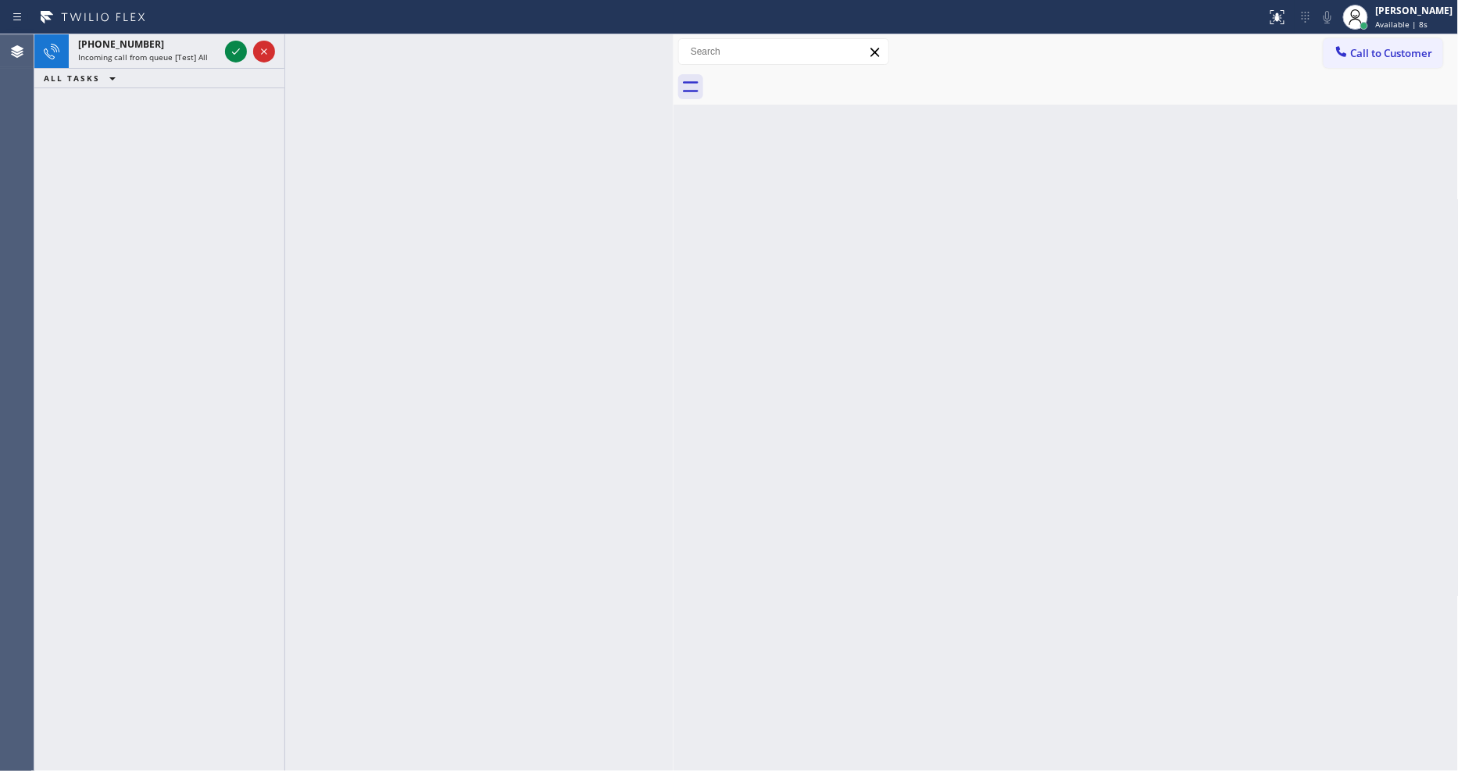
drag, startPoint x: 161, startPoint y: 51, endPoint x: 194, endPoint y: 48, distance: 33.0
click at [194, 48] on div "+12537403010" at bounding box center [148, 44] width 141 height 13
click at [234, 48] on icon at bounding box center [236, 51] width 19 height 19
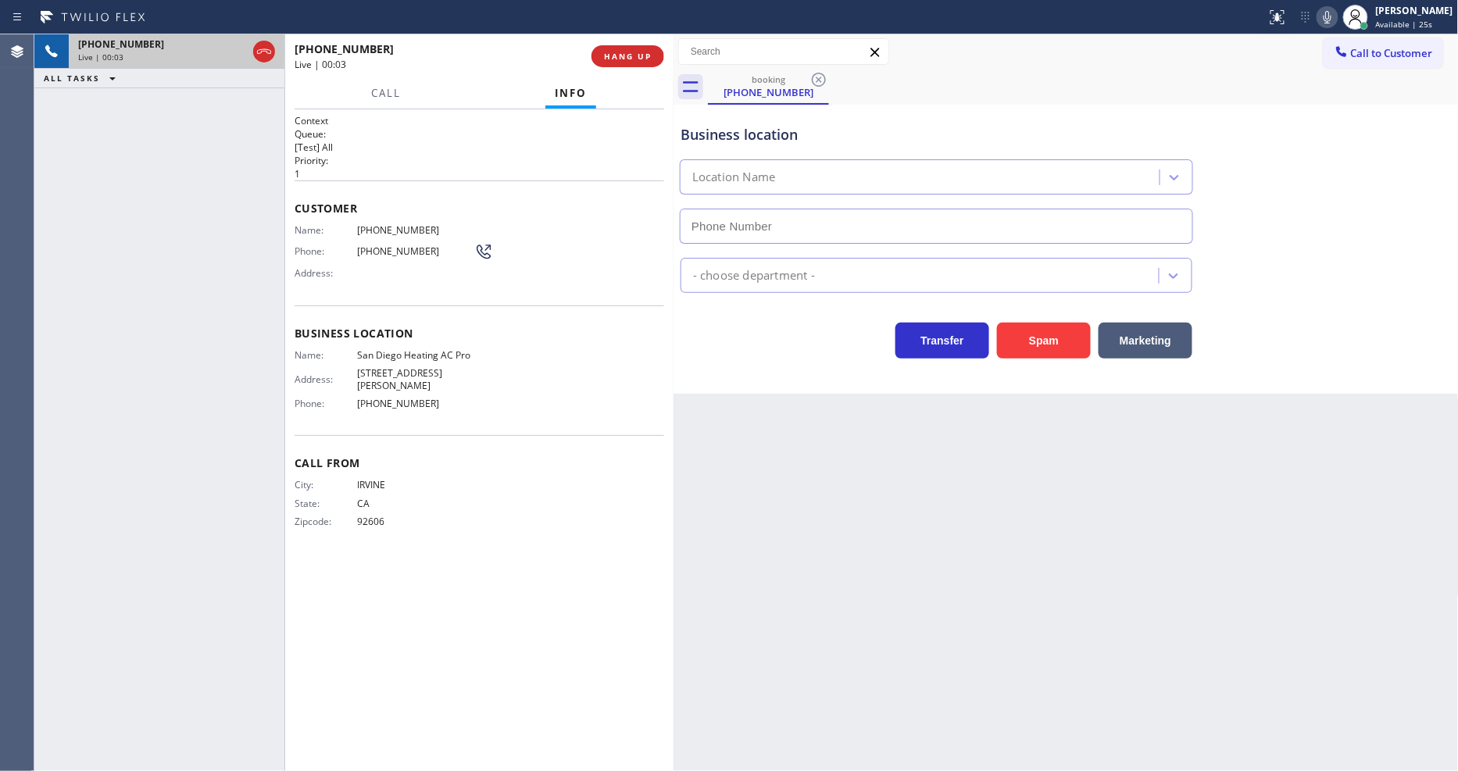
type input "(858) 295-1043"
click at [606, 55] on span "HANG UP" at bounding box center [628, 56] width 48 height 11
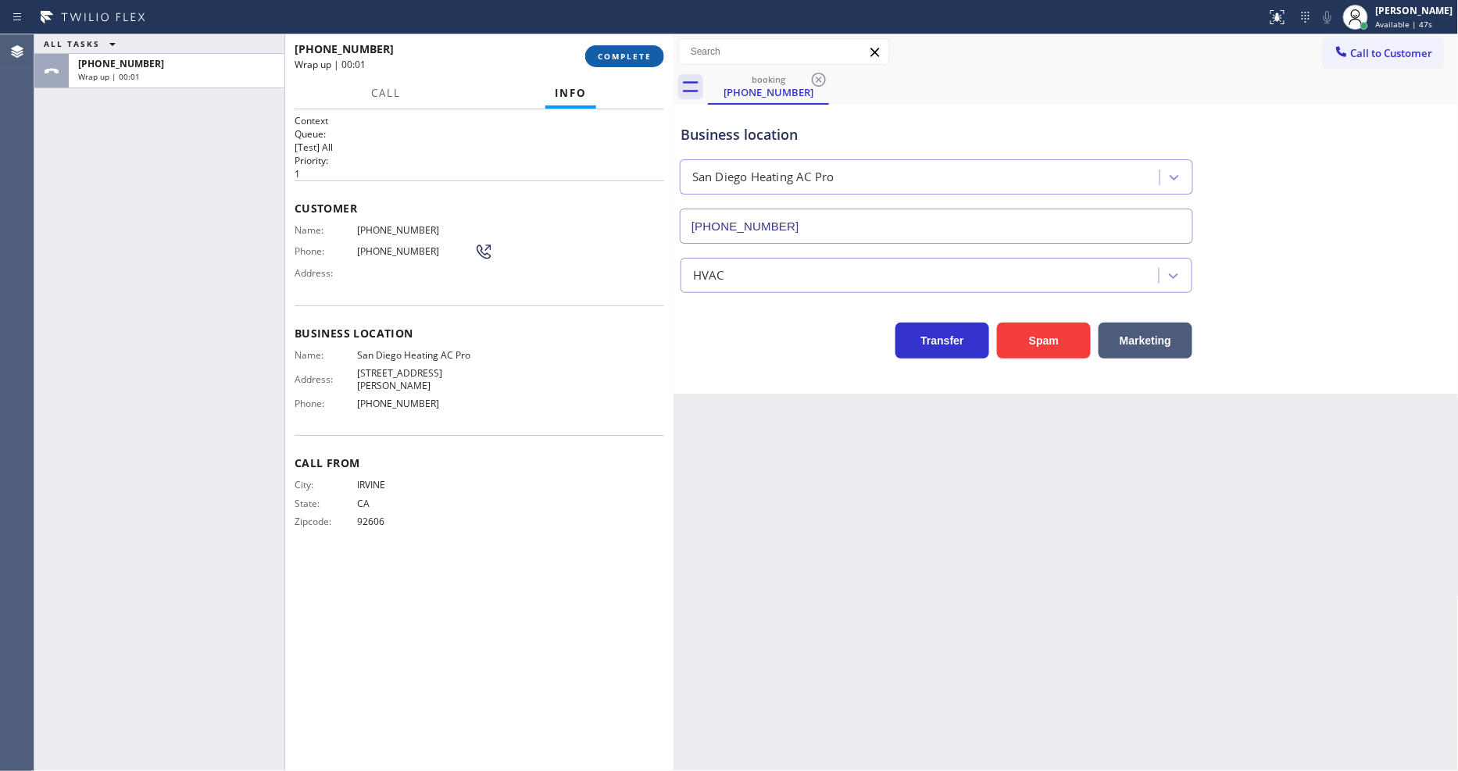
click at [608, 52] on span "COMPLETE" at bounding box center [625, 56] width 54 height 11
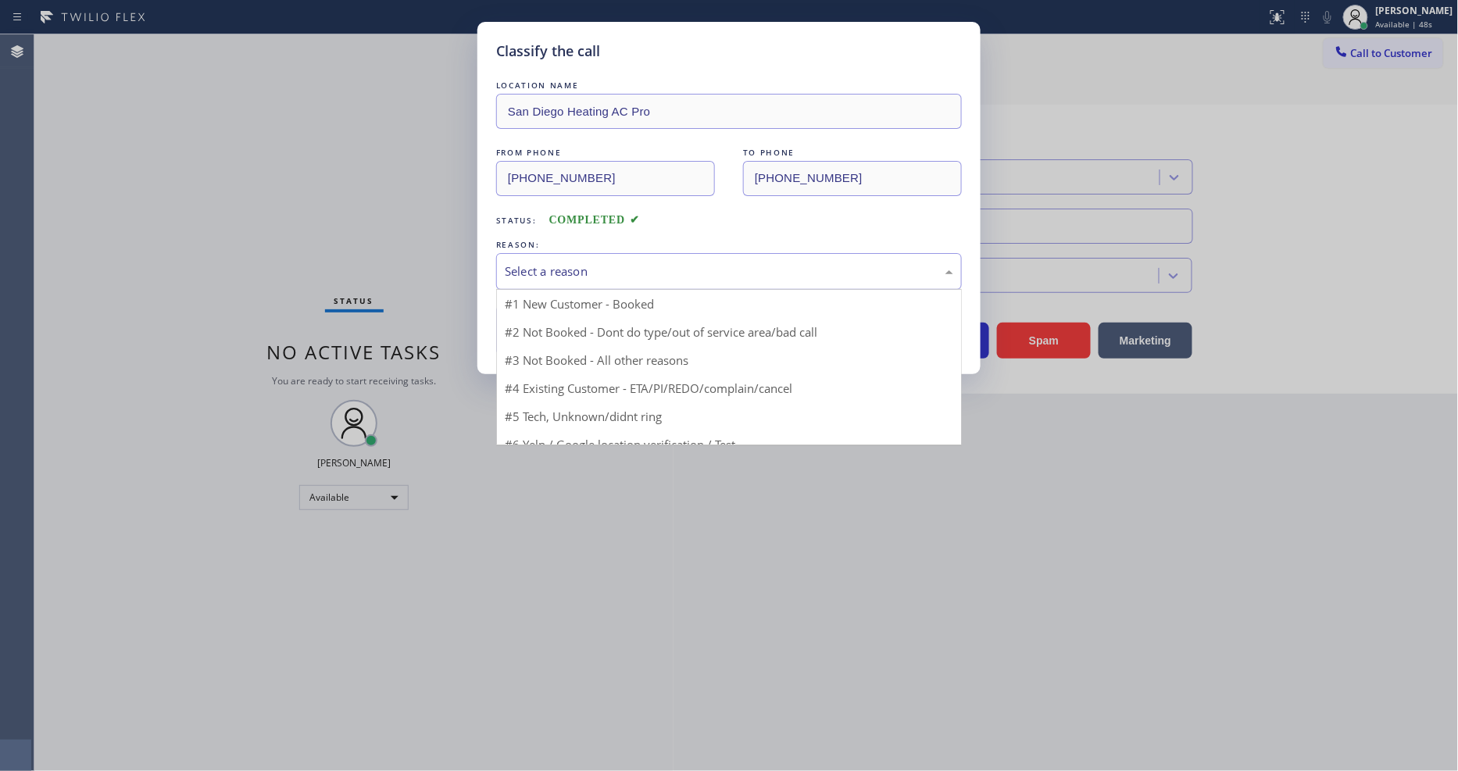
drag, startPoint x: 531, startPoint y: 279, endPoint x: 542, endPoint y: 270, distance: 13.8
click at [532, 277] on div "Select a reason" at bounding box center [729, 271] width 466 height 37
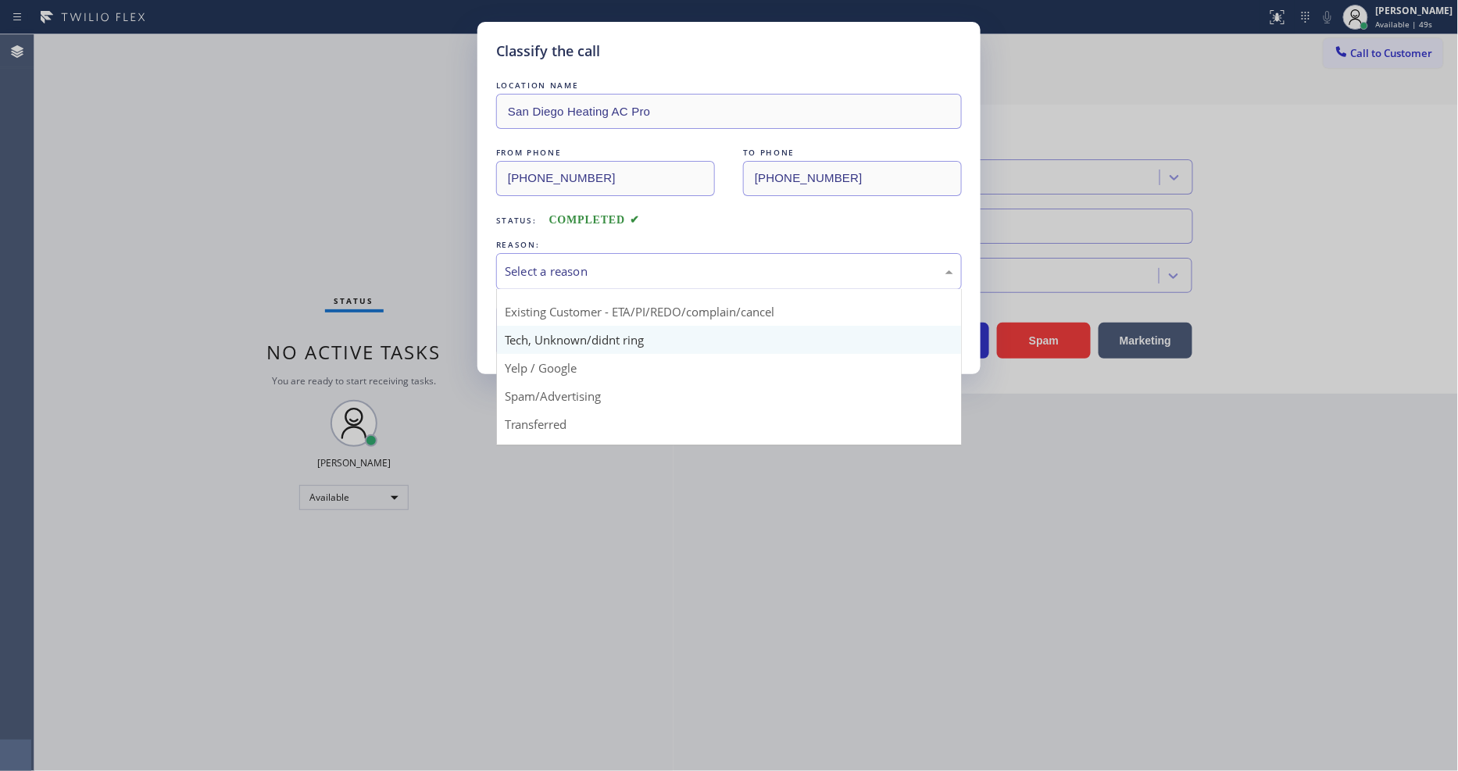
scroll to position [98, 0]
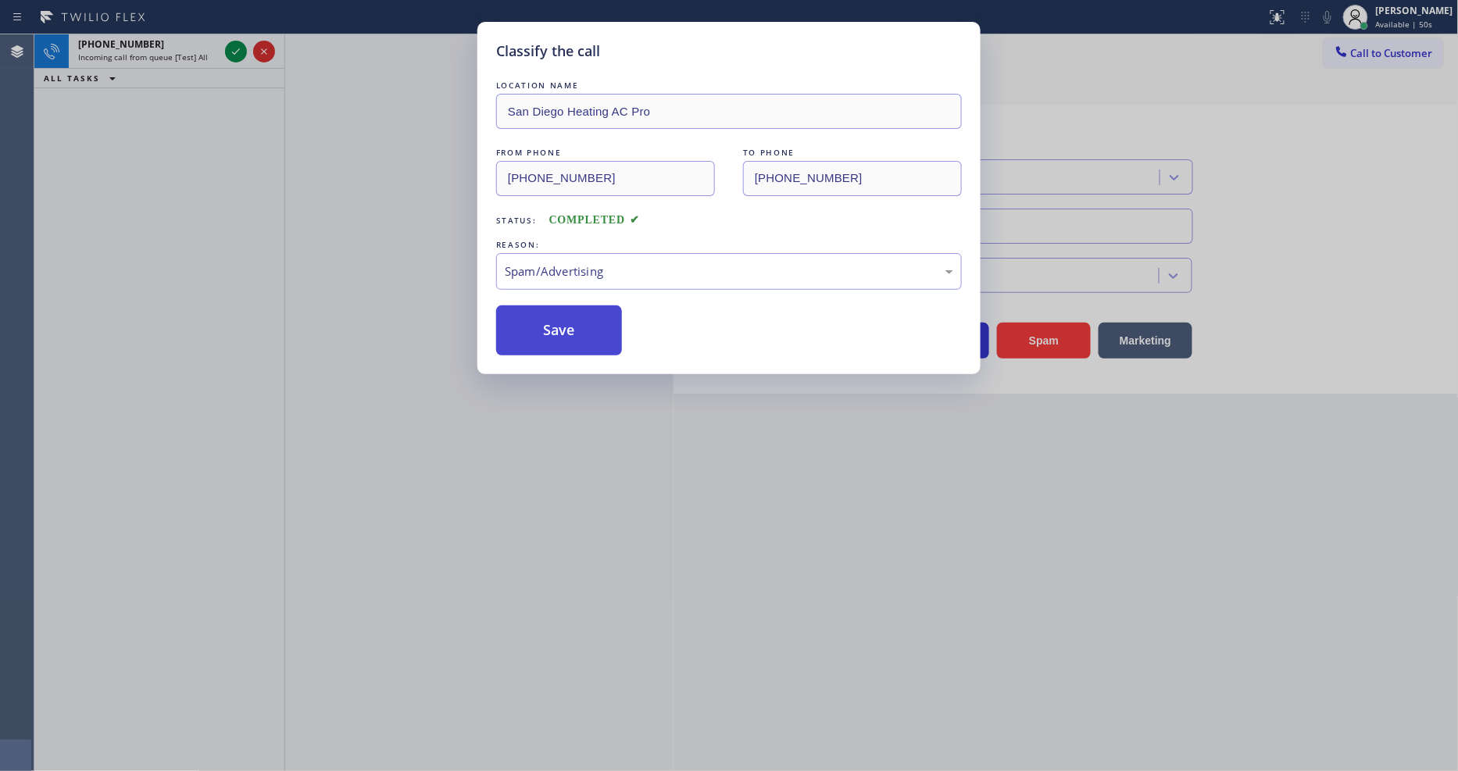
click at [565, 321] on button "Save" at bounding box center [559, 331] width 126 height 50
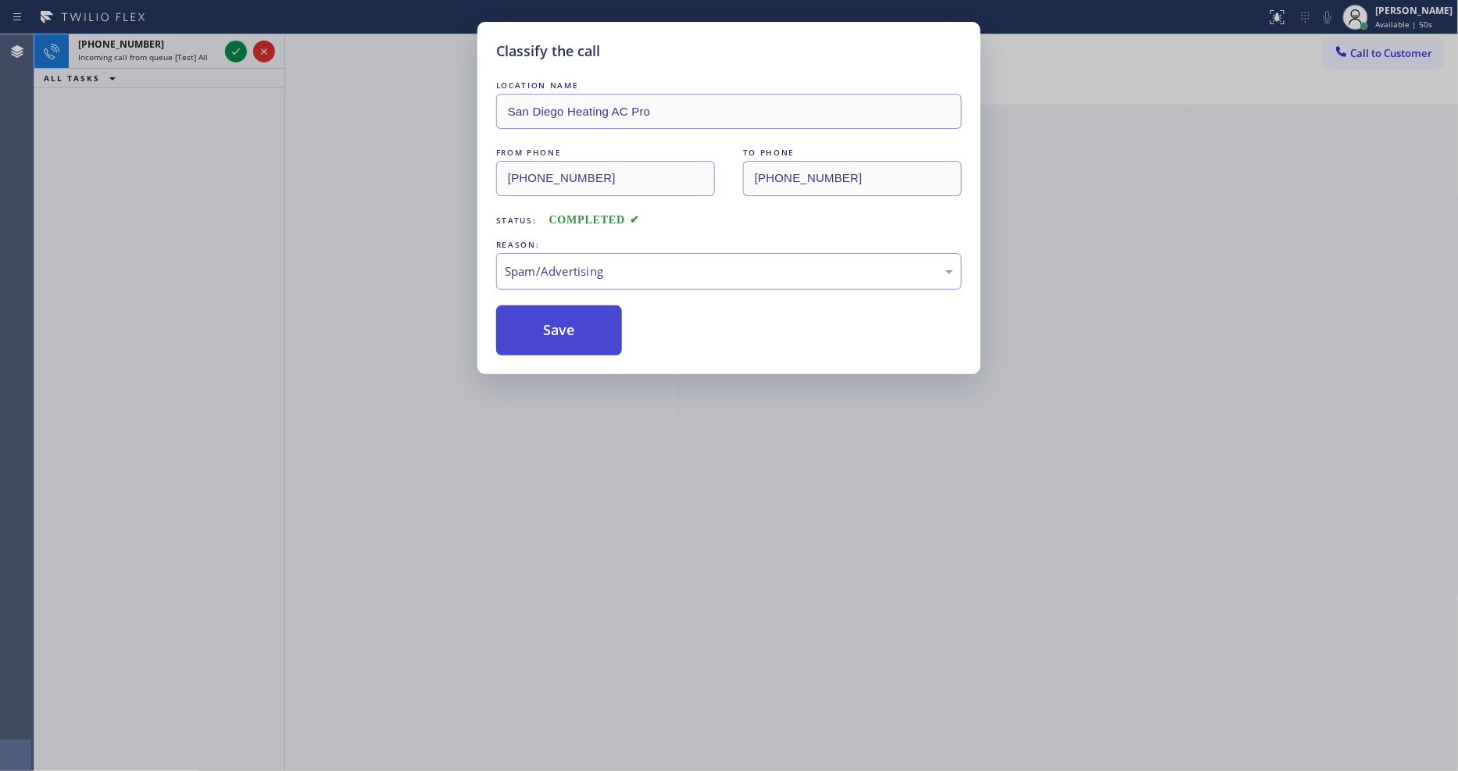
click at [565, 321] on button "Save" at bounding box center [559, 331] width 126 height 50
click at [231, 55] on div "Classify the call LOCATION NAME San Diego Heating AC Pro FROM PHONE (949) 701-7…" at bounding box center [729, 385] width 1458 height 771
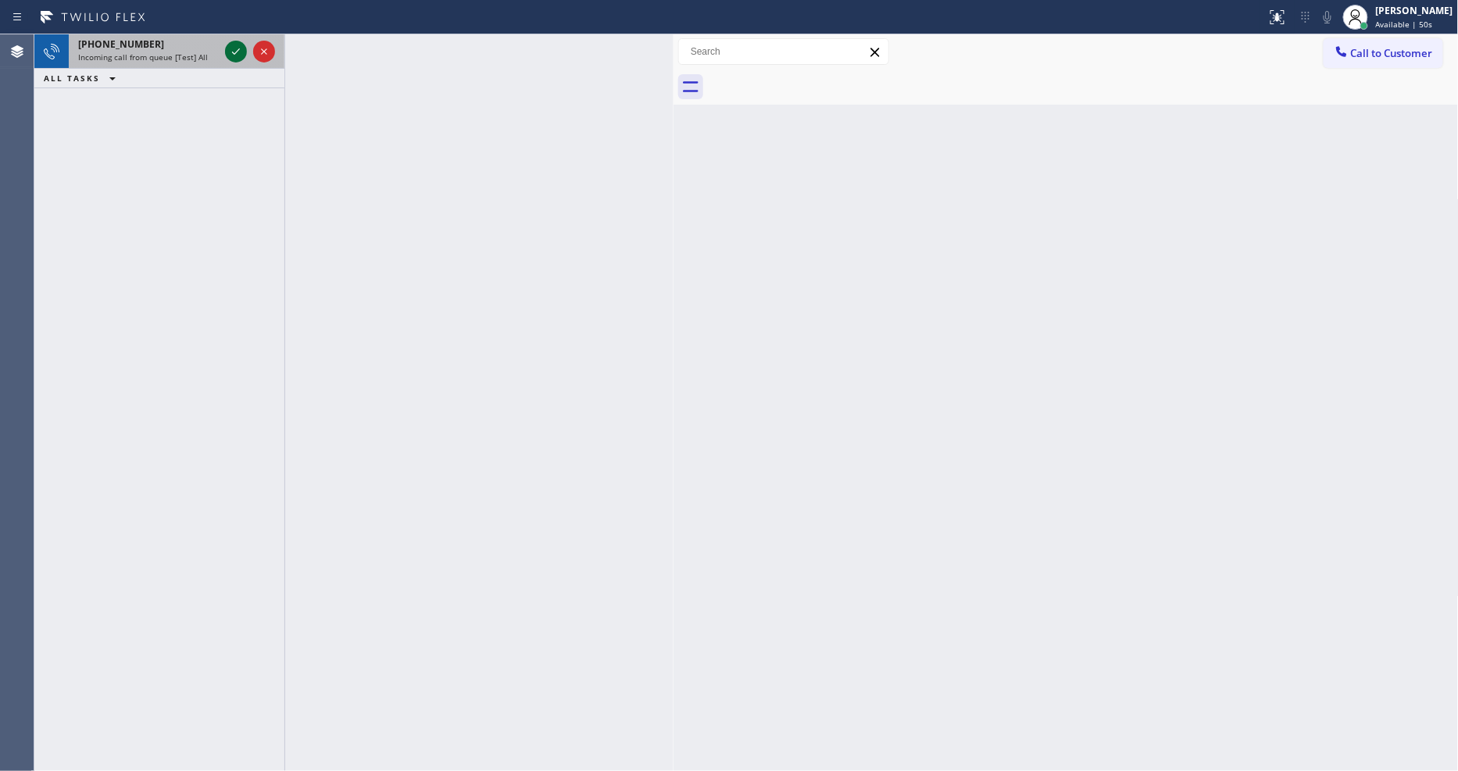
click at [237, 51] on icon at bounding box center [236, 51] width 8 height 6
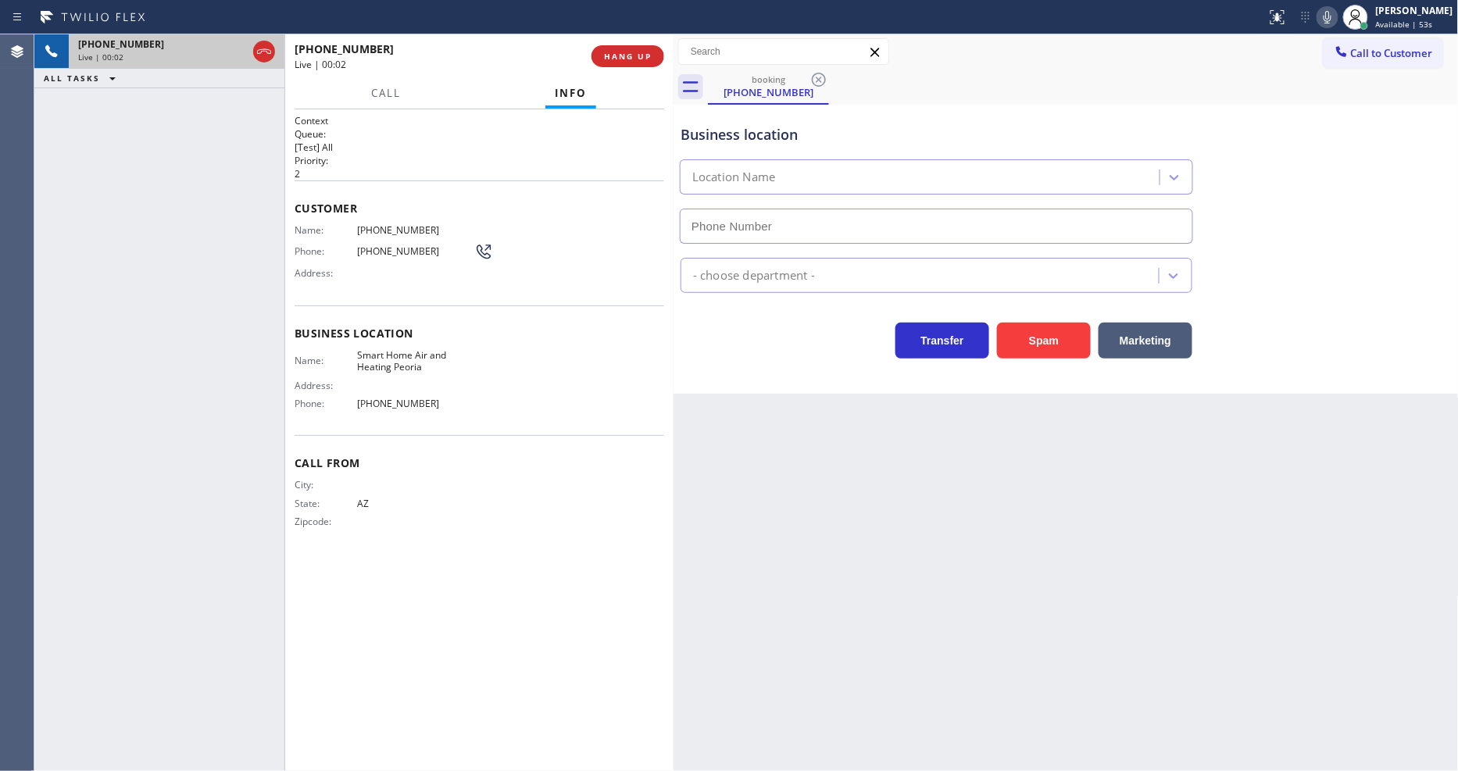
type input "(623) 323-3627"
click at [628, 61] on span "HANG UP" at bounding box center [628, 56] width 48 height 11
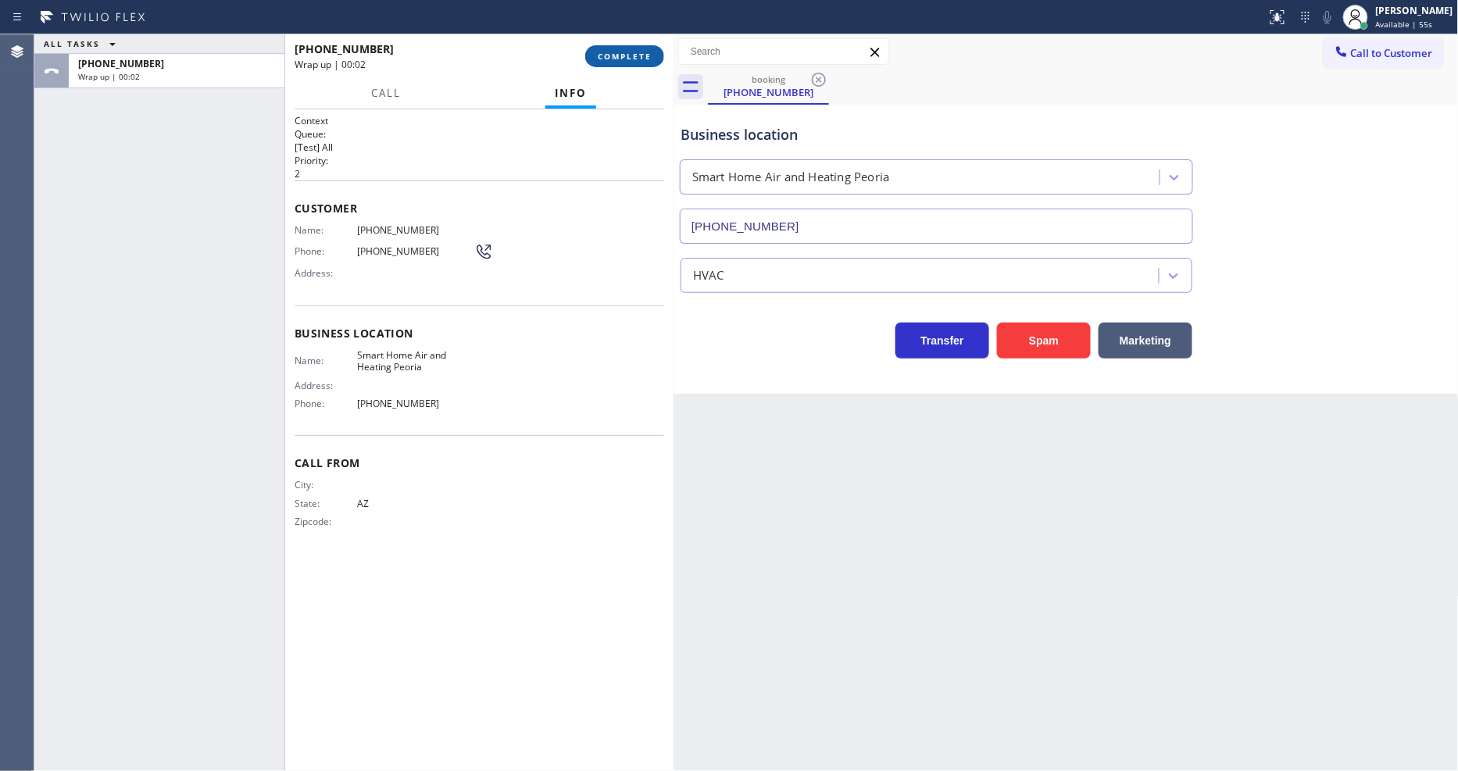
click at [628, 59] on span "COMPLETE" at bounding box center [625, 56] width 54 height 11
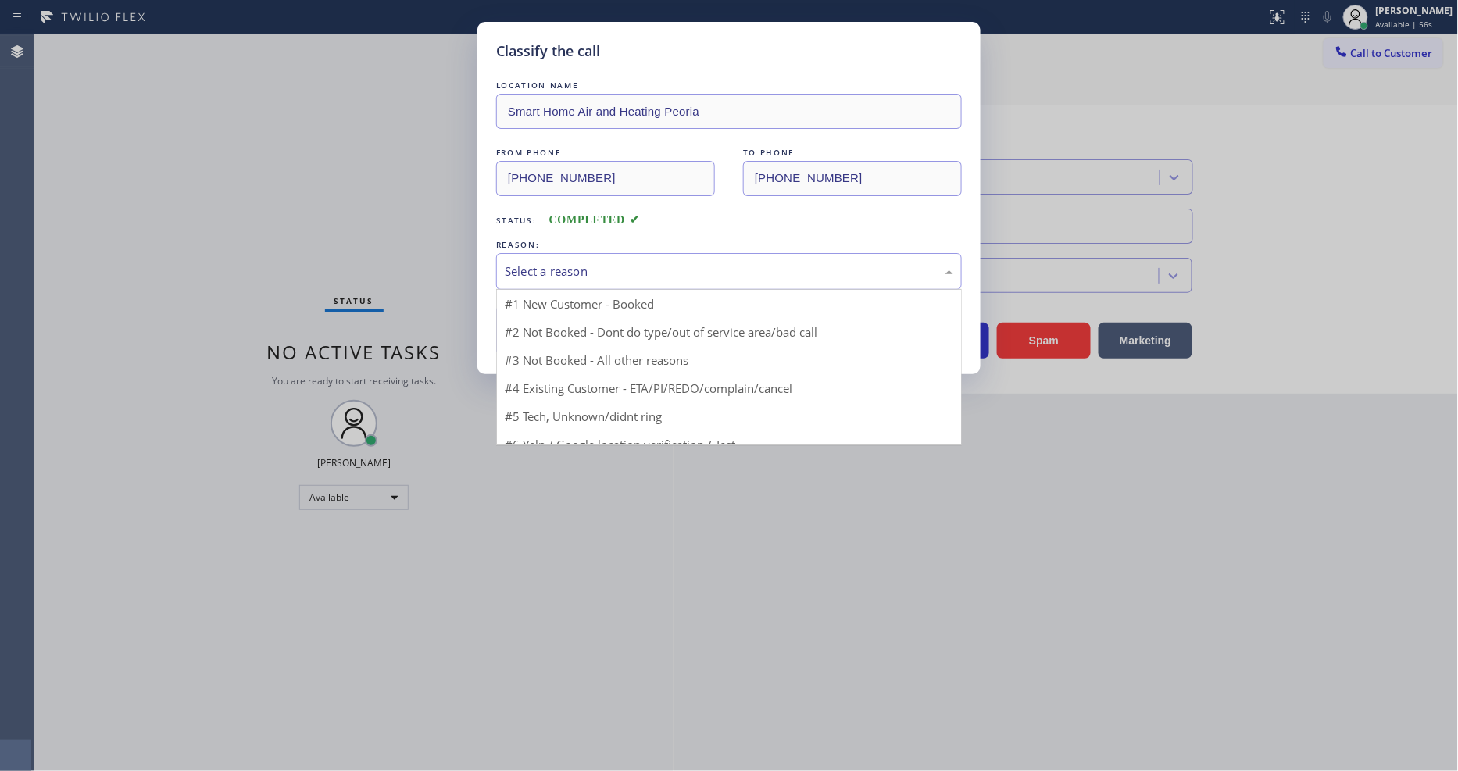
click at [592, 267] on div "Select a reason" at bounding box center [729, 272] width 449 height 18
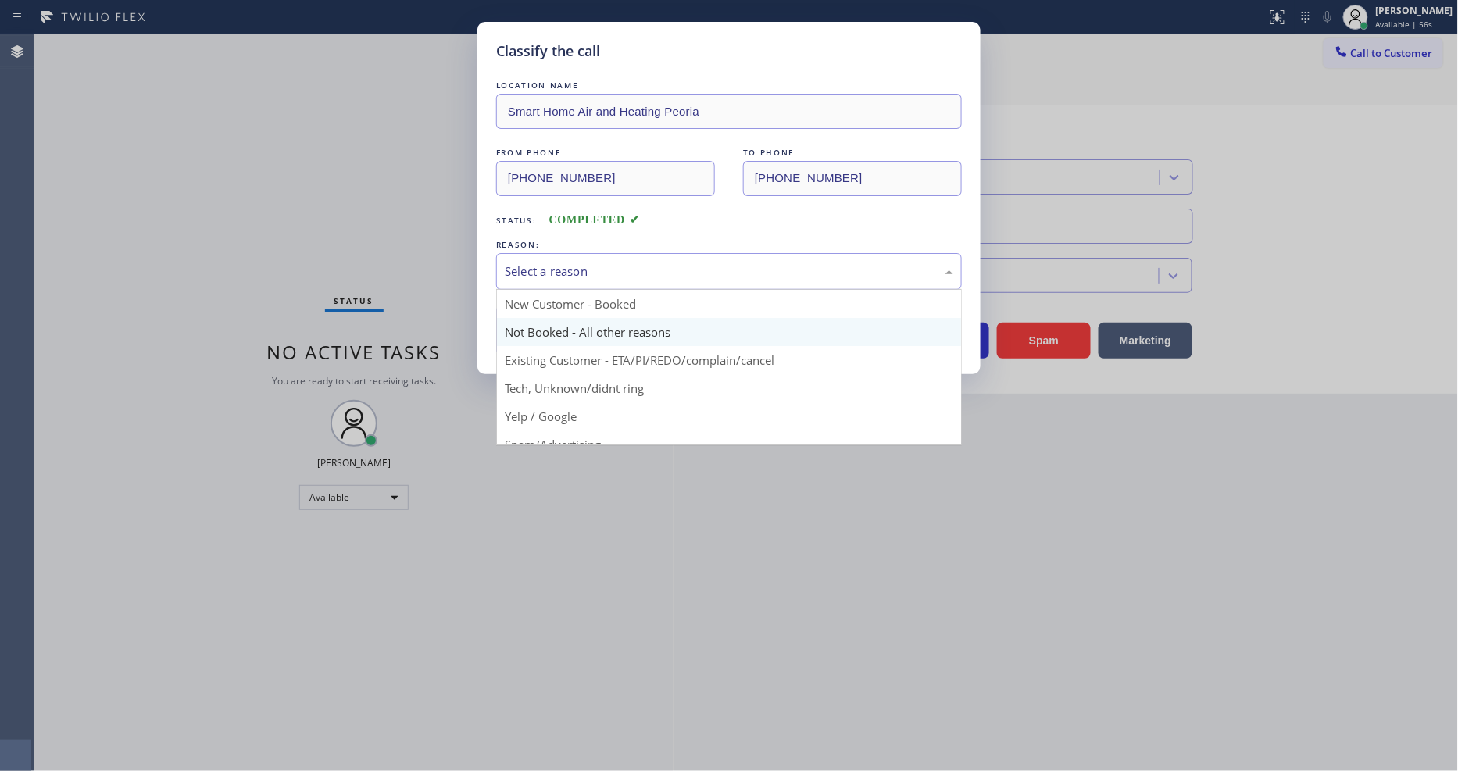
scroll to position [98, 0]
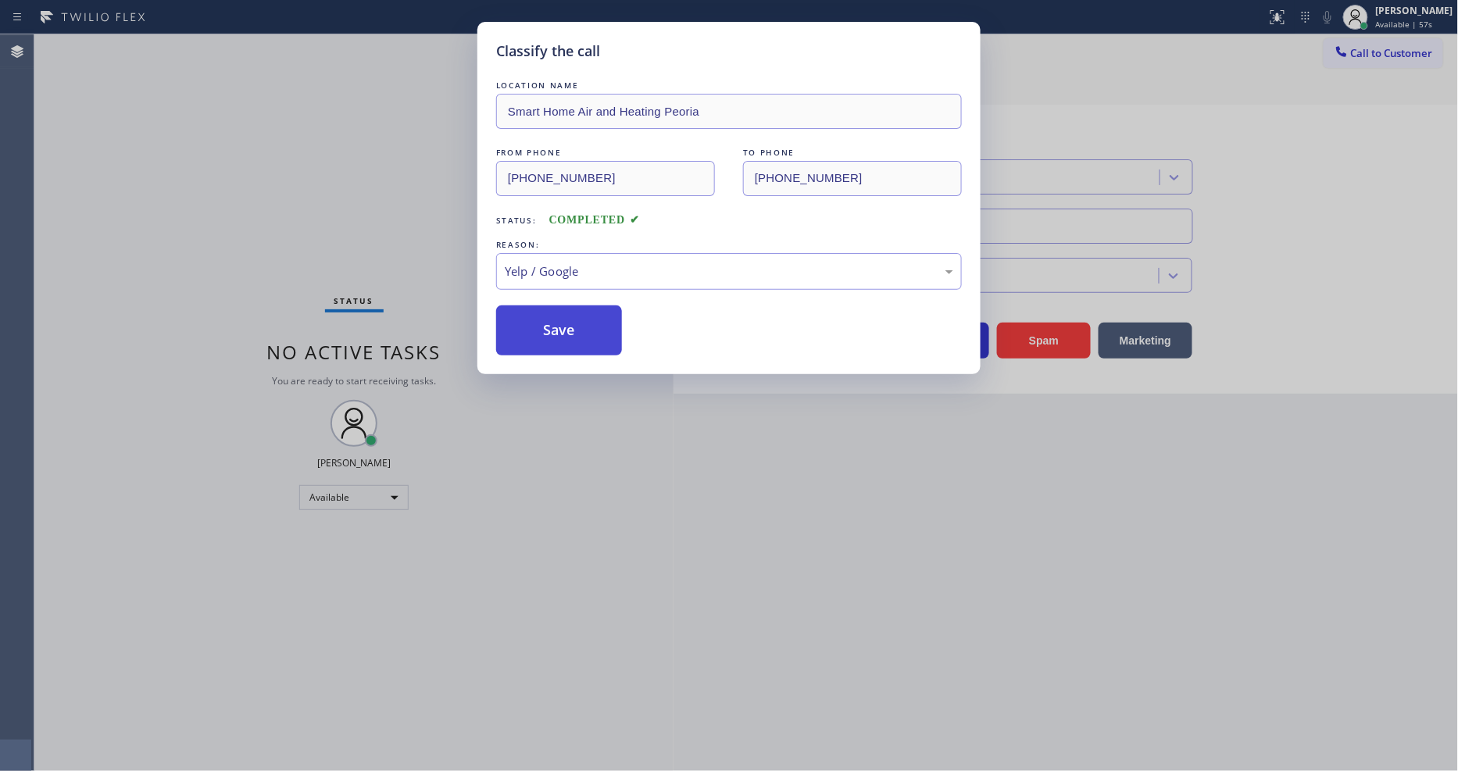
click at [564, 320] on button "Save" at bounding box center [559, 331] width 126 height 50
click at [564, 318] on button "Save" at bounding box center [559, 331] width 126 height 50
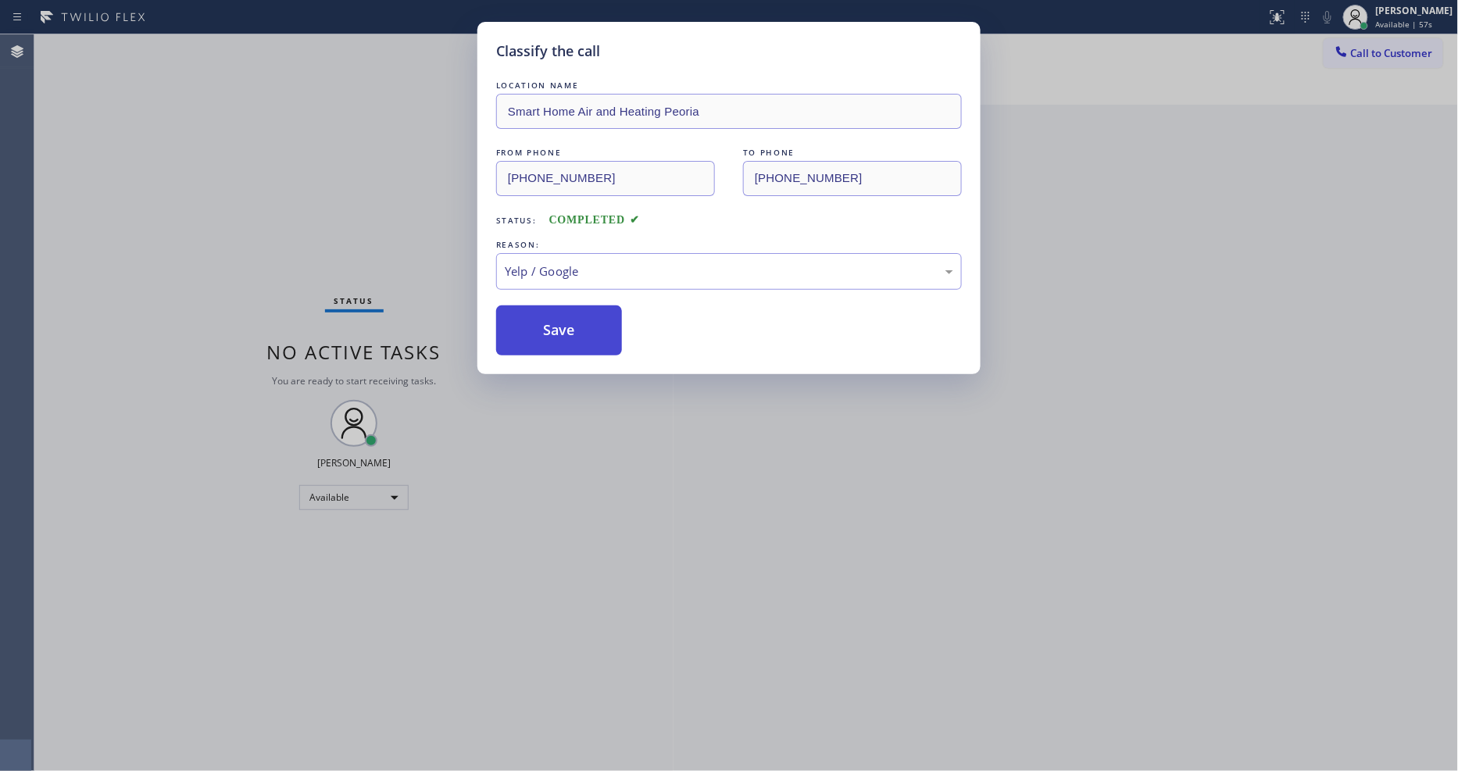
click at [564, 318] on button "Save" at bounding box center [559, 331] width 126 height 50
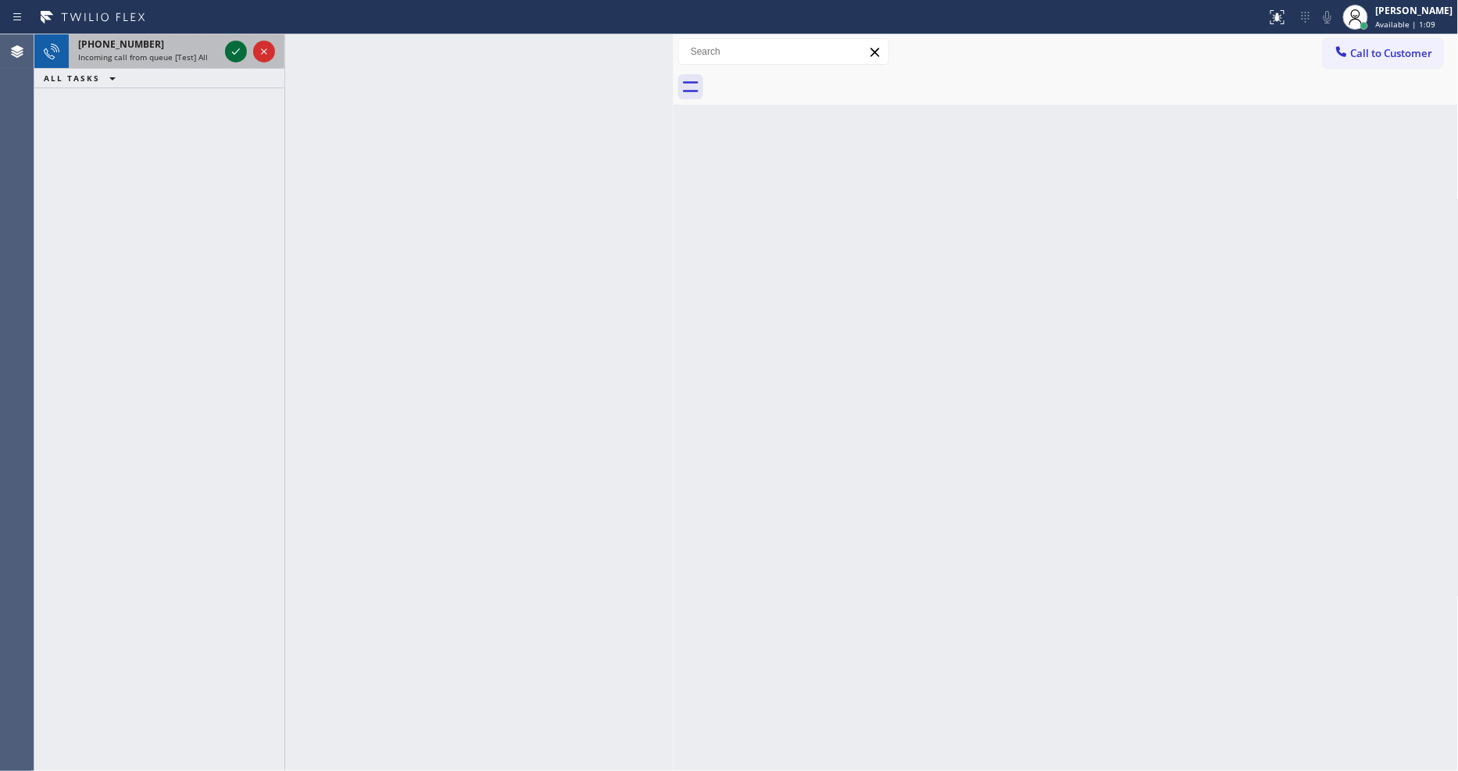
click at [231, 53] on icon at bounding box center [236, 51] width 19 height 19
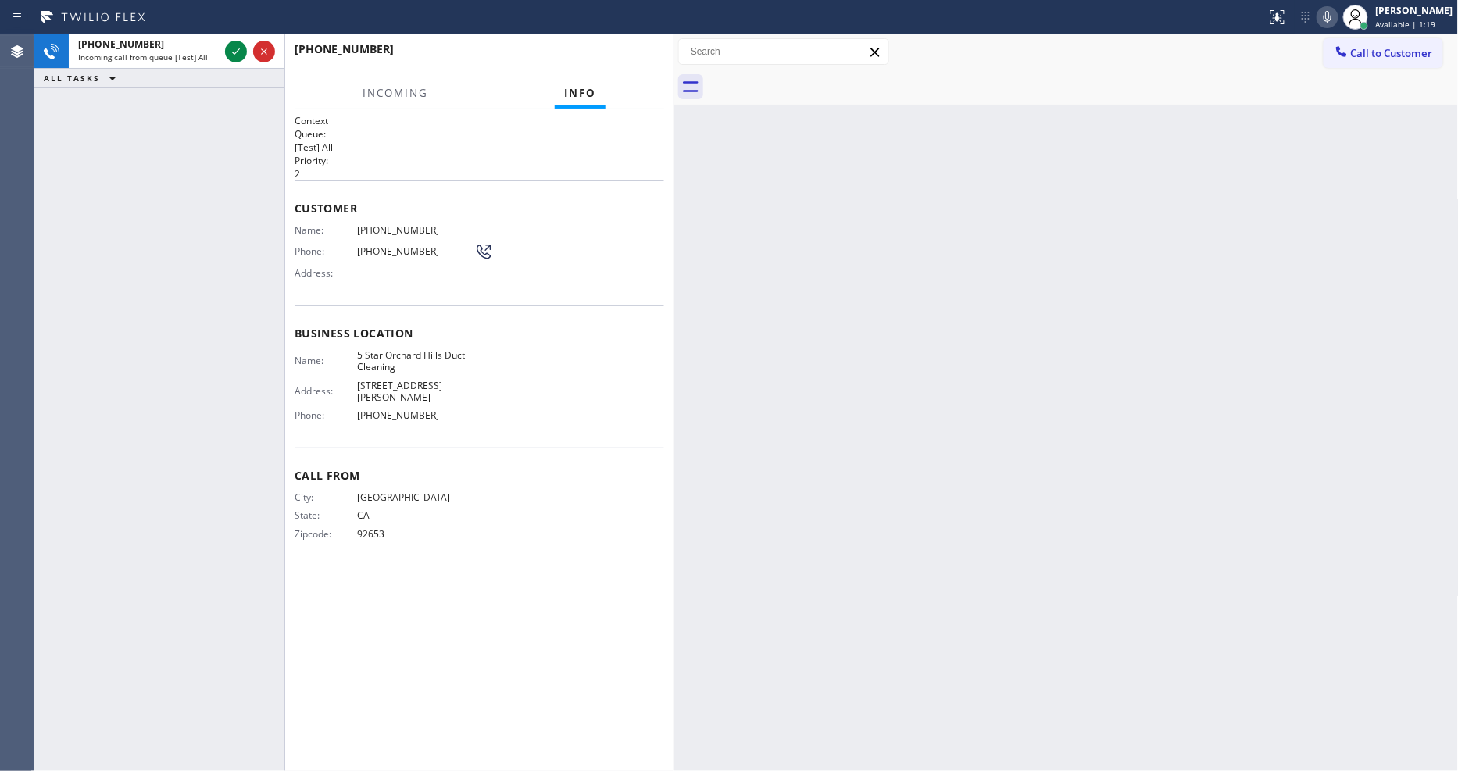
click at [553, 535] on div "City: LAKE FOREST State: CA Zipcode: 92653" at bounding box center [480, 519] width 370 height 55
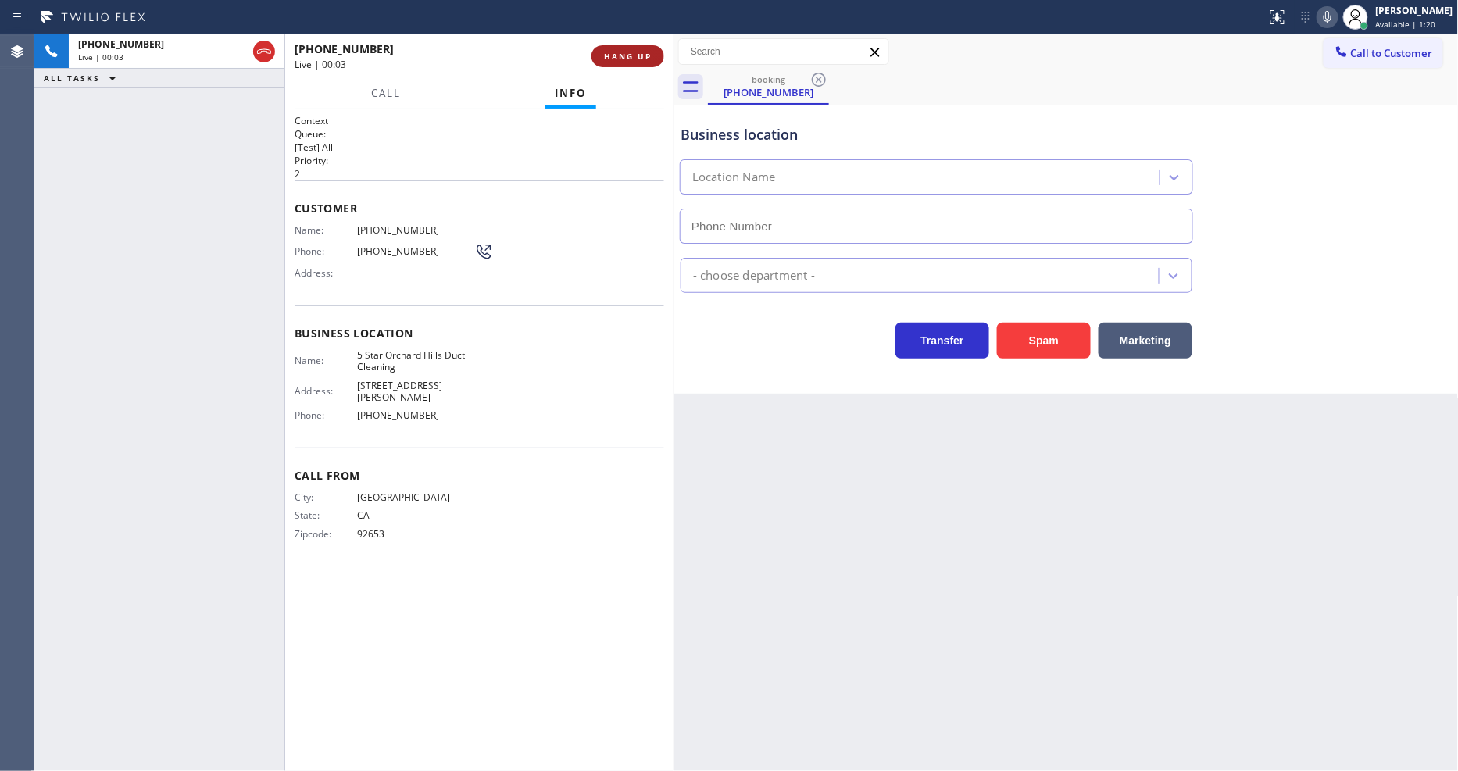
type input "(949) 822-9484"
click at [434, 349] on span "5 Star Orchard Hills Duct Cleaning" at bounding box center [415, 361] width 117 height 24
click at [433, 349] on span "5 Star Orchard Hills Duct Cleaning" at bounding box center [415, 361] width 117 height 24
click at [612, 59] on span "HANG UP" at bounding box center [628, 56] width 48 height 11
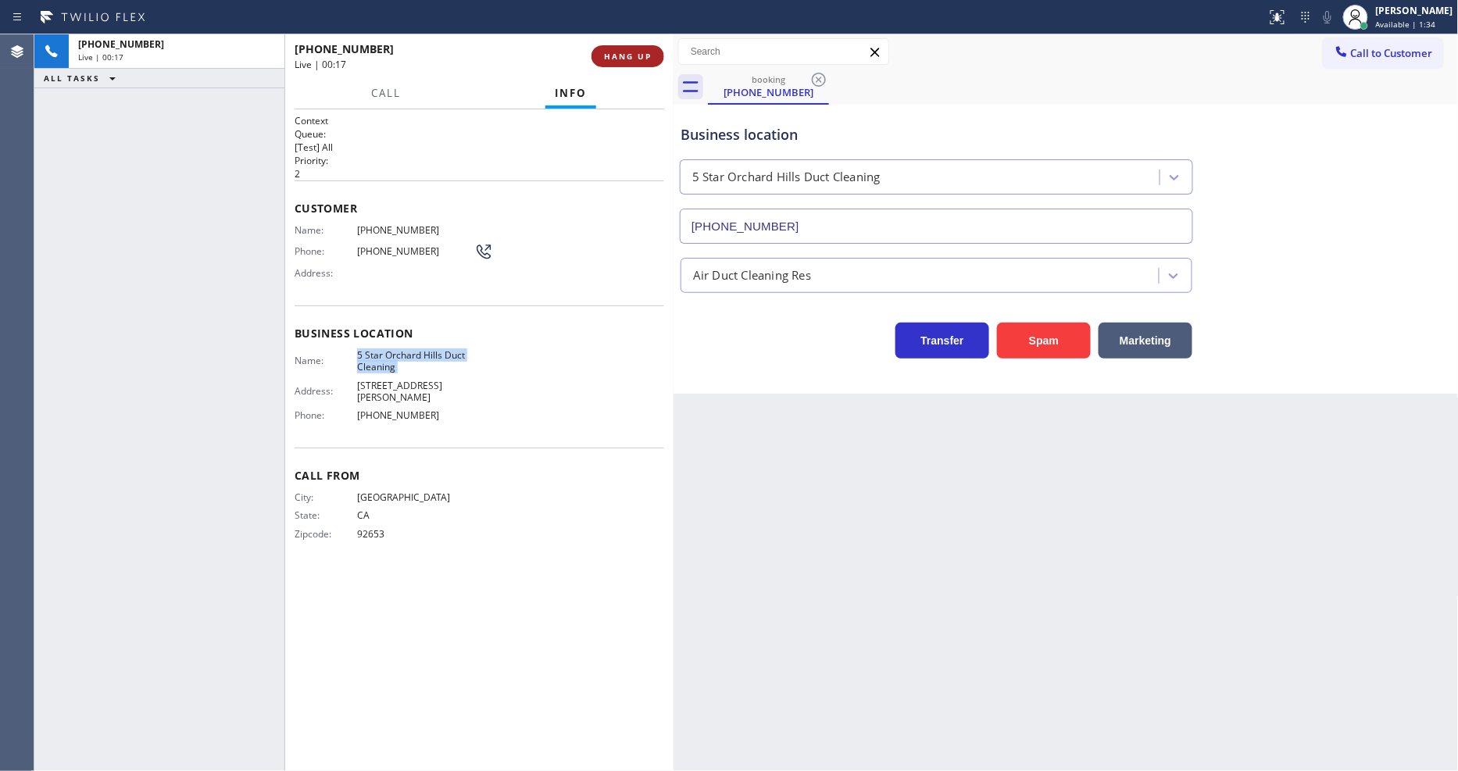
click at [612, 59] on span "HANG UP" at bounding box center [628, 56] width 48 height 11
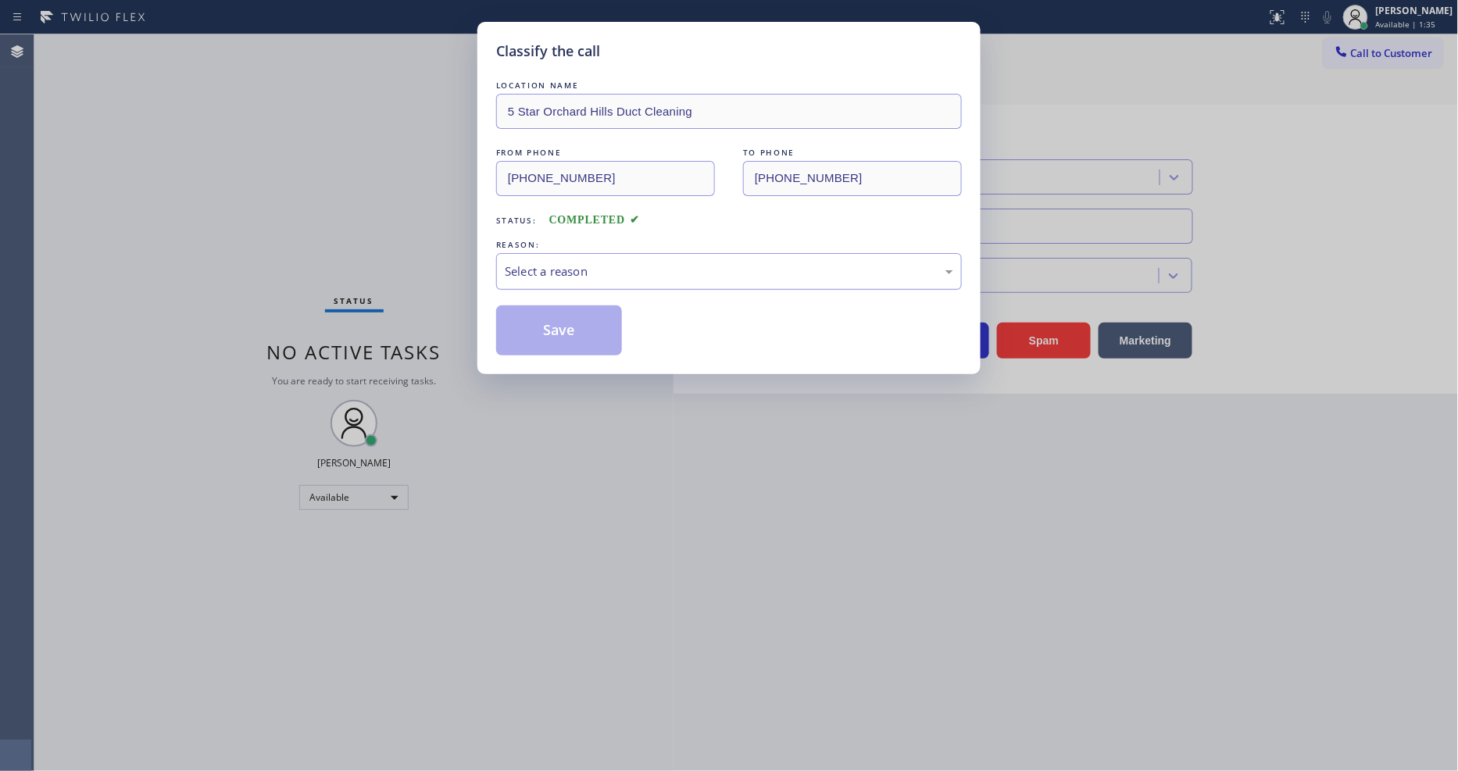
click at [563, 266] on div "Select a reason" at bounding box center [729, 272] width 449 height 18
click at [553, 277] on div "New Customer - Booked" at bounding box center [729, 271] width 466 height 37
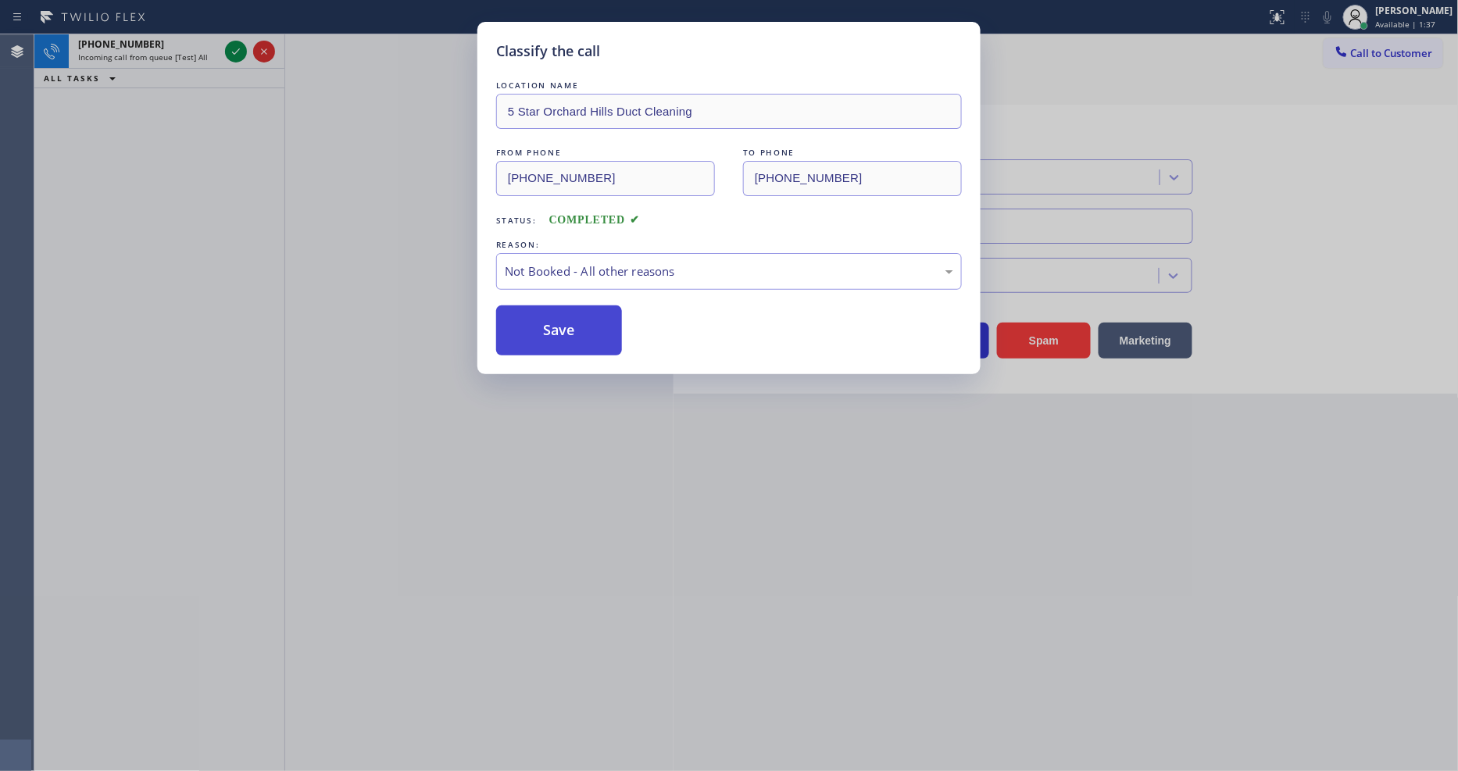
click at [558, 325] on button "Save" at bounding box center [559, 331] width 126 height 50
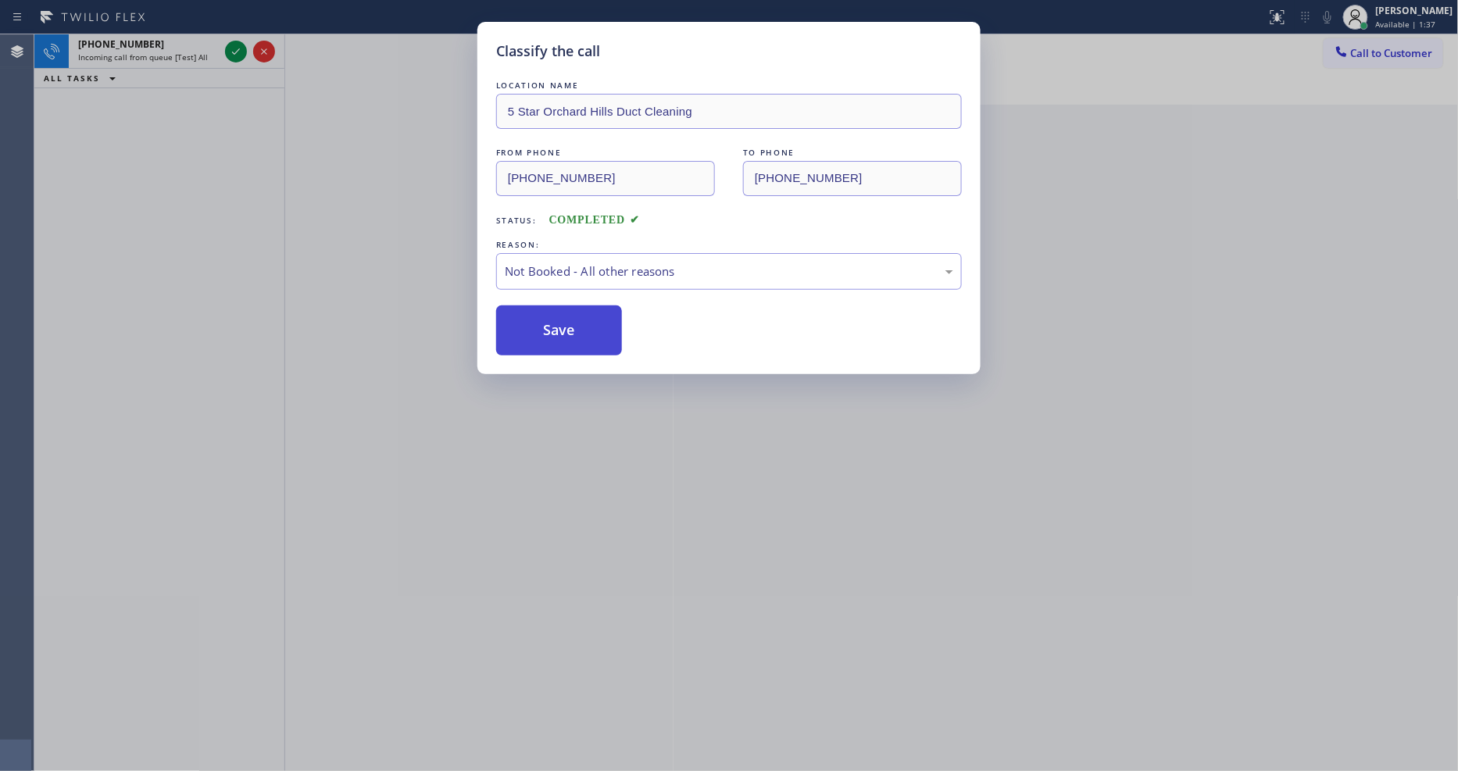
click at [558, 325] on button "Save" at bounding box center [559, 331] width 126 height 50
click at [231, 52] on icon at bounding box center [236, 51] width 19 height 19
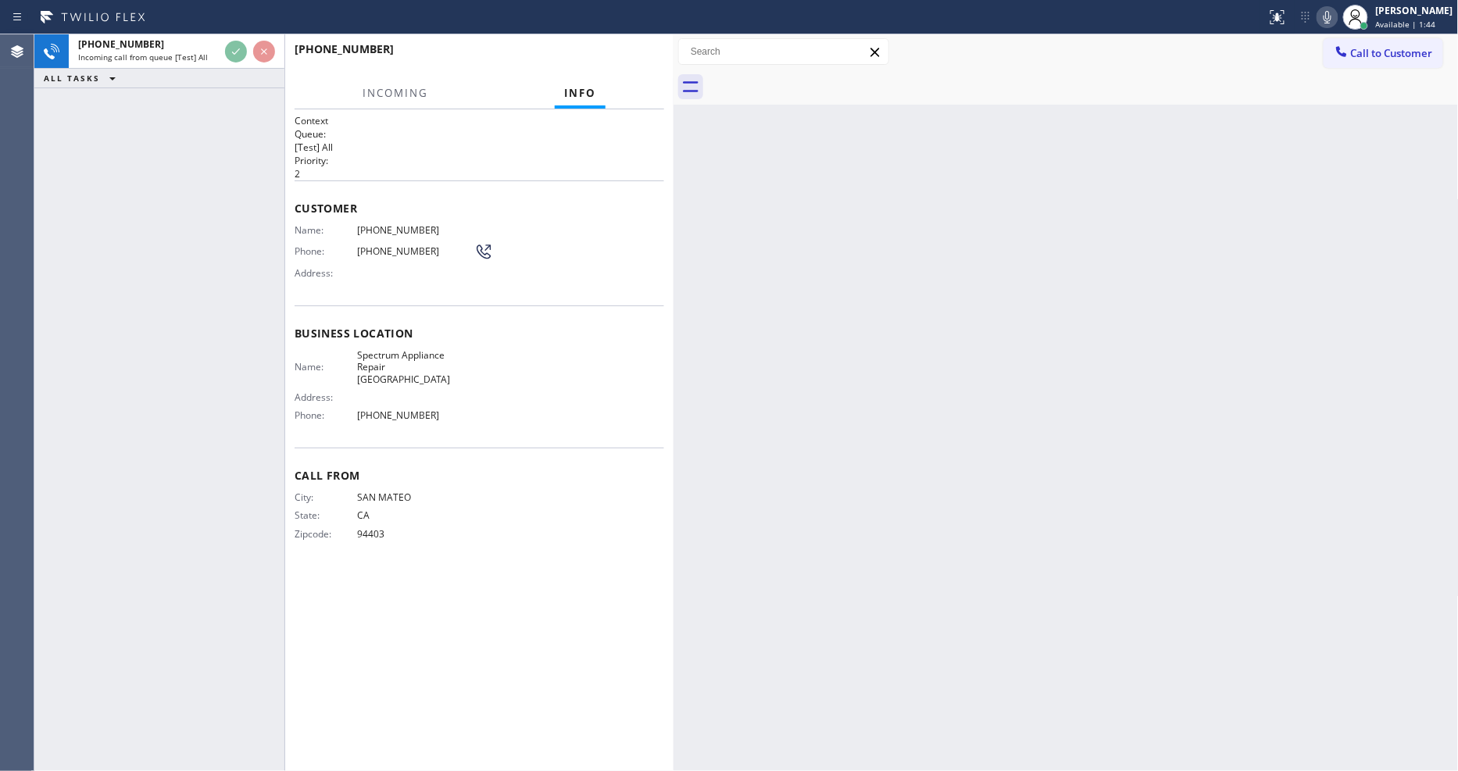
click at [975, 453] on div "Back to Dashboard Change Sender ID Customers Technicians Select a contact Outbo…" at bounding box center [1066, 402] width 785 height 737
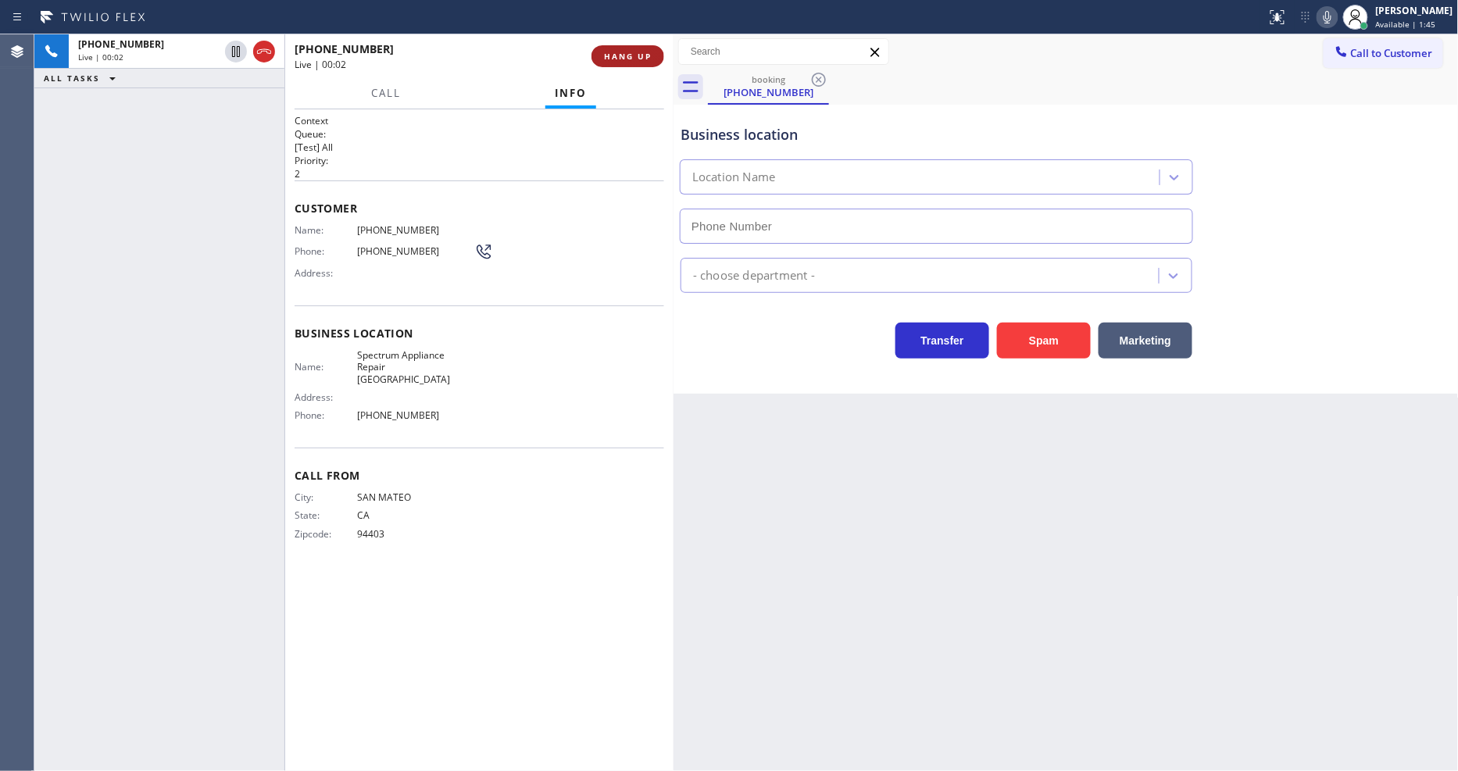
click at [644, 55] on span "HANG UP" at bounding box center [628, 56] width 48 height 11
type input "(650) 239-2373"
click at [644, 55] on span "HANG UP" at bounding box center [628, 56] width 48 height 11
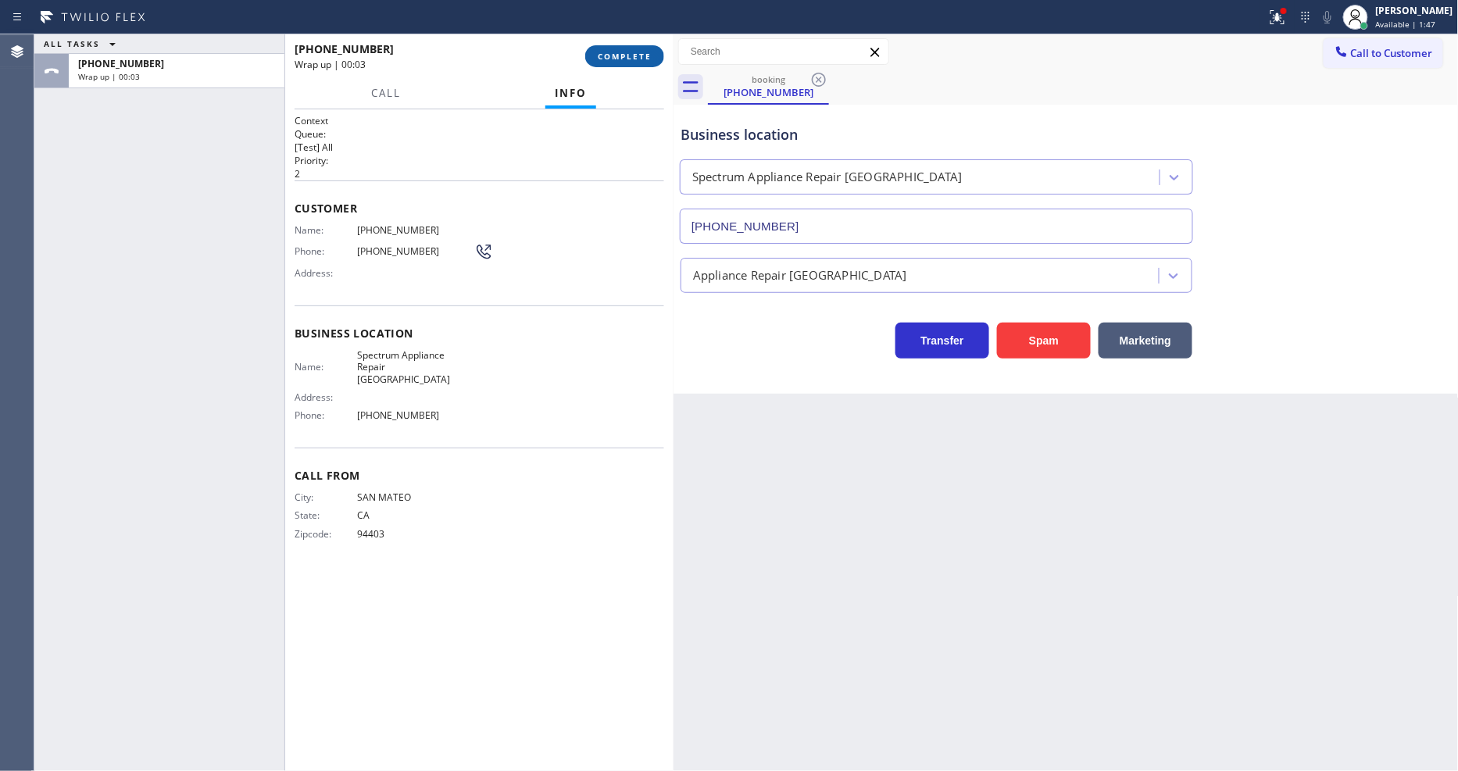
click at [652, 56] on button "COMPLETE" at bounding box center [624, 56] width 79 height 22
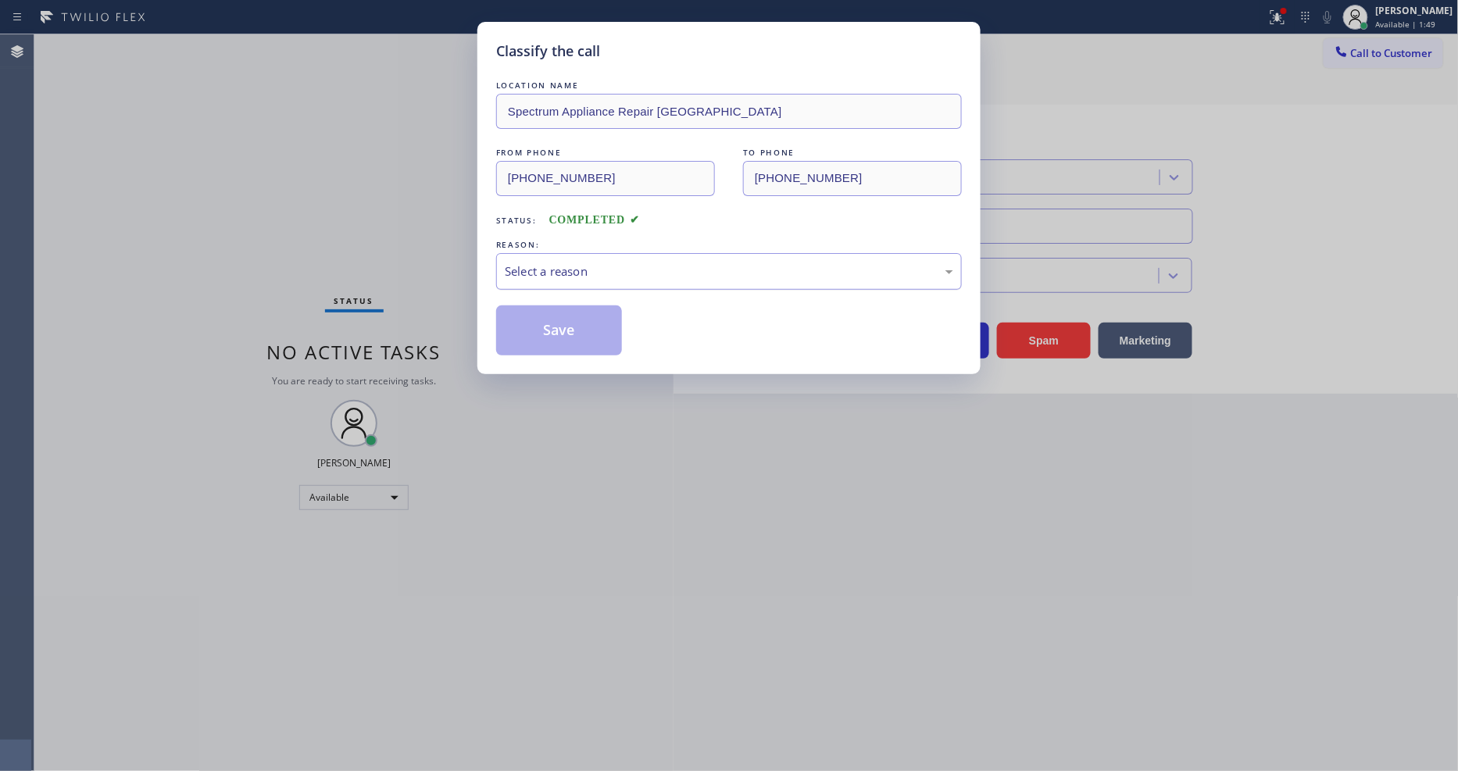
click at [561, 263] on div "Select a reason" at bounding box center [729, 272] width 449 height 18
click at [552, 331] on button "Save" at bounding box center [559, 331] width 126 height 50
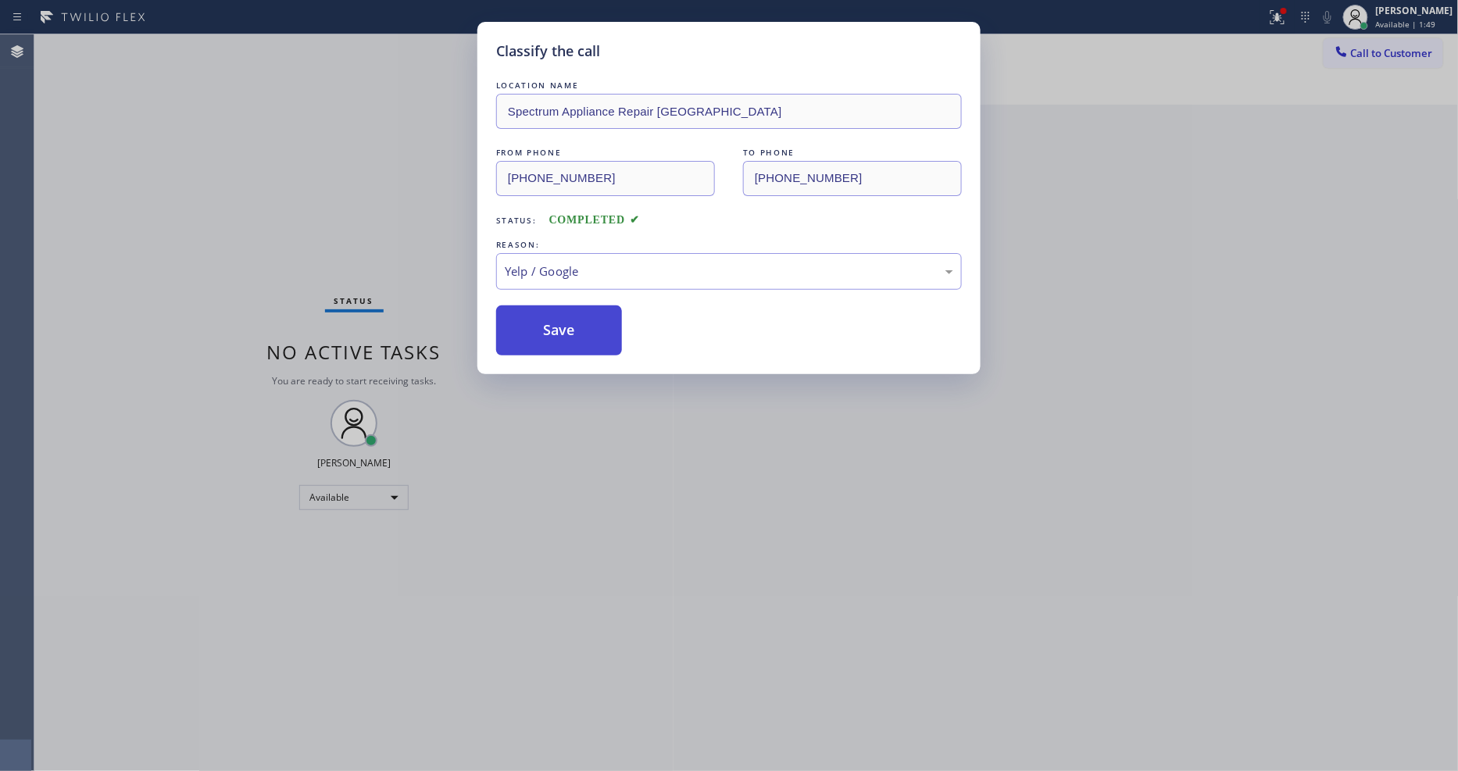
click at [552, 331] on button "Save" at bounding box center [559, 331] width 126 height 50
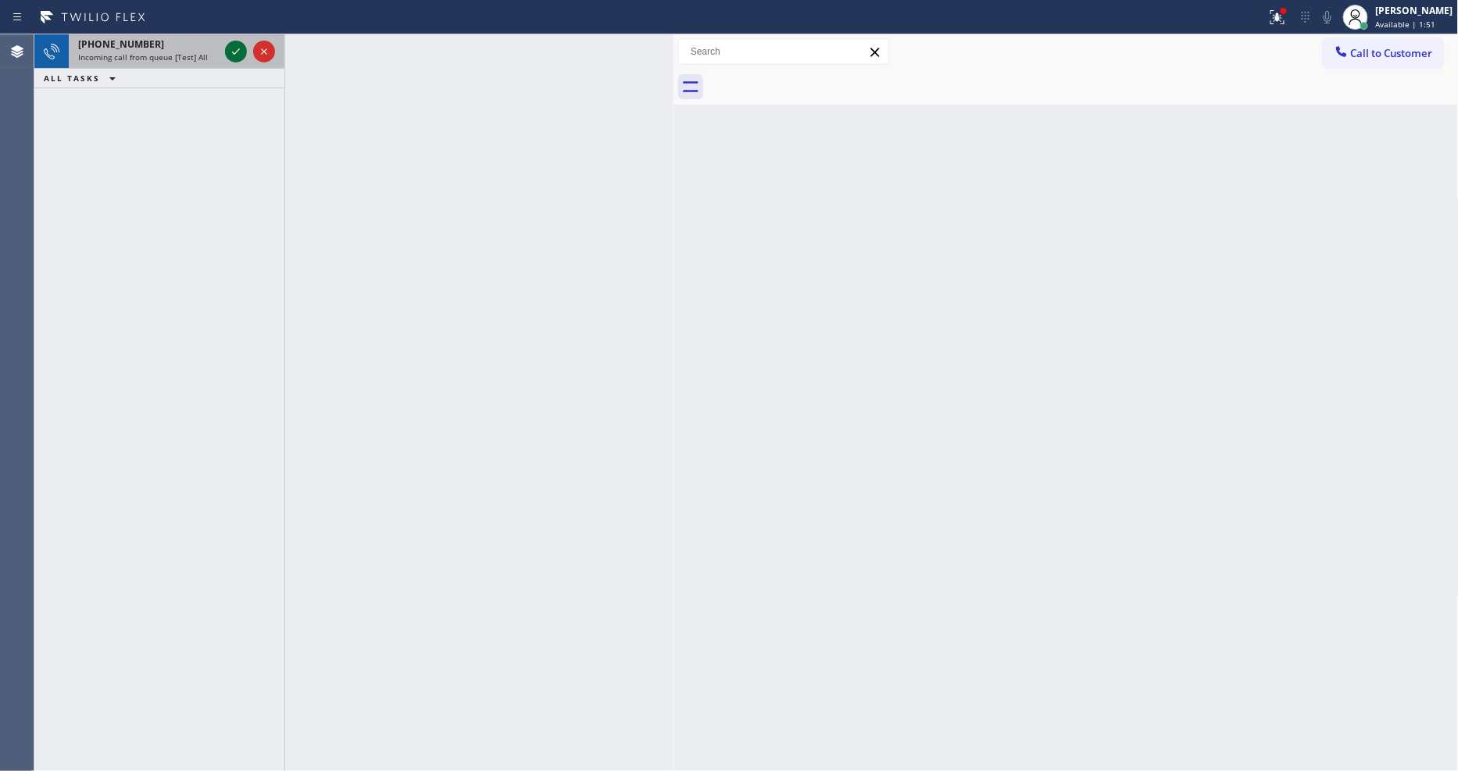
click at [237, 56] on icon at bounding box center [236, 51] width 19 height 19
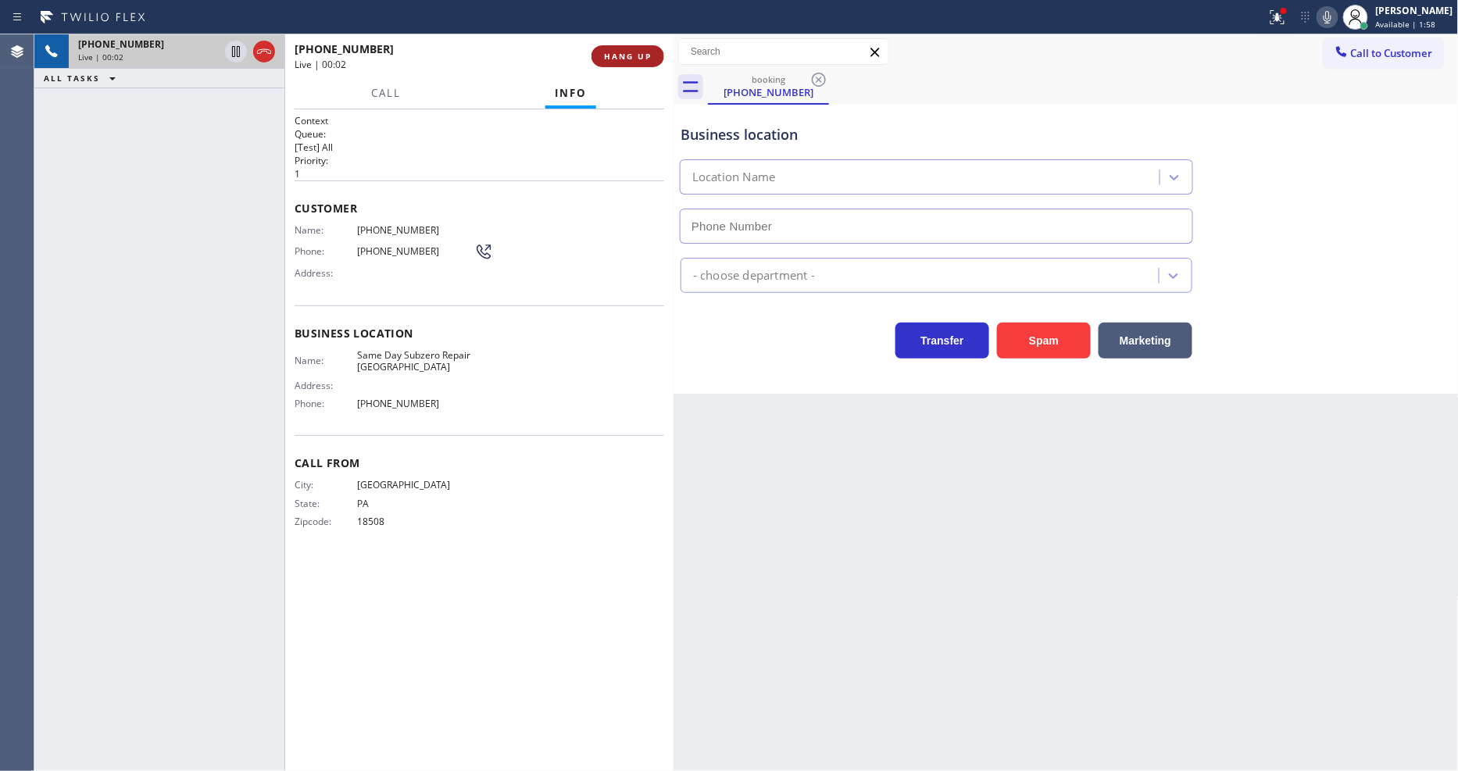
type input "(720) 741-7377"
click at [388, 352] on span "Same Day Subzero Repair Lakewood" at bounding box center [415, 361] width 117 height 24
copy span "Same Day Subzero Repair Lakewood"
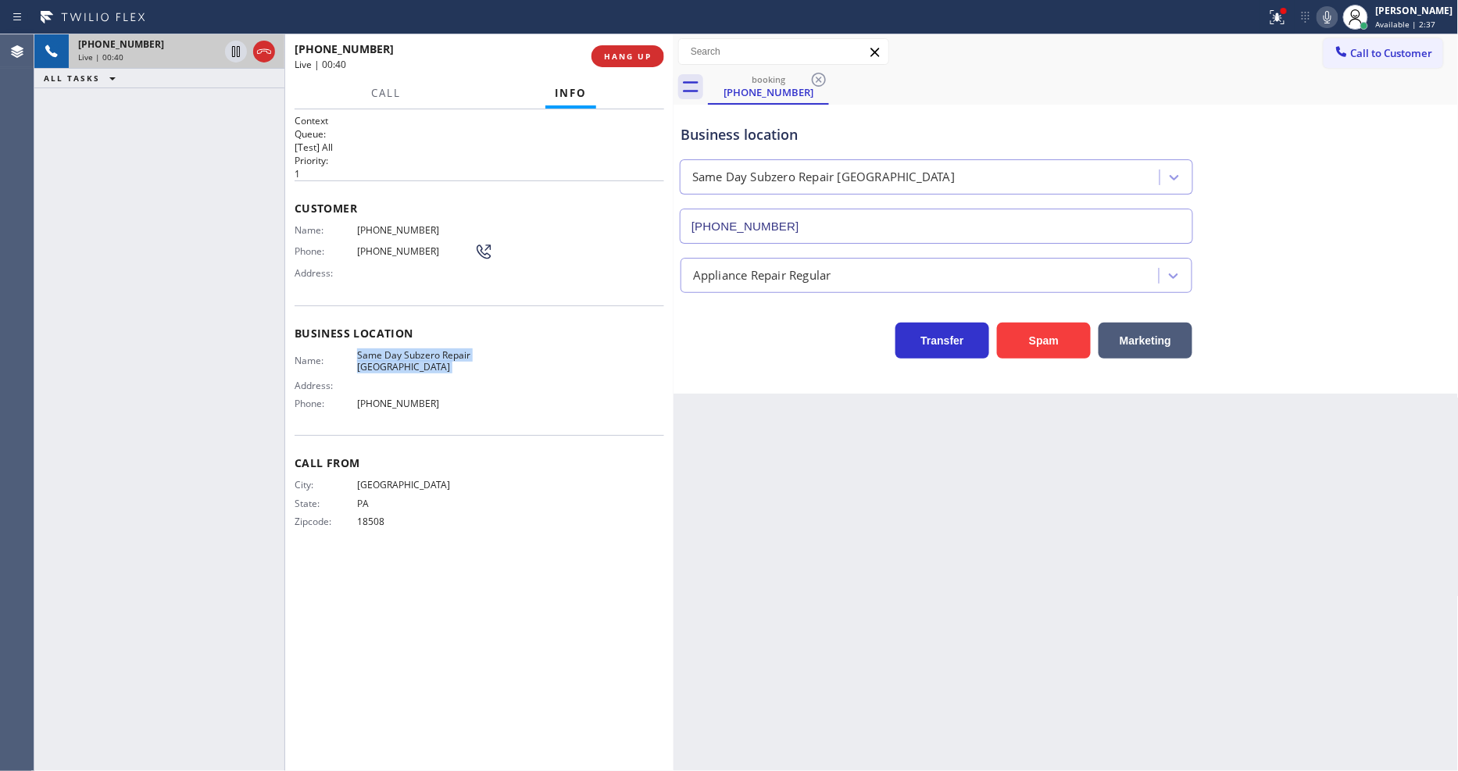
click at [352, 224] on span "Name:" at bounding box center [326, 230] width 63 height 12
click at [353, 224] on span "Name:" at bounding box center [326, 230] width 63 height 12
click at [360, 224] on span "(717) 343-7586" at bounding box center [415, 230] width 117 height 12
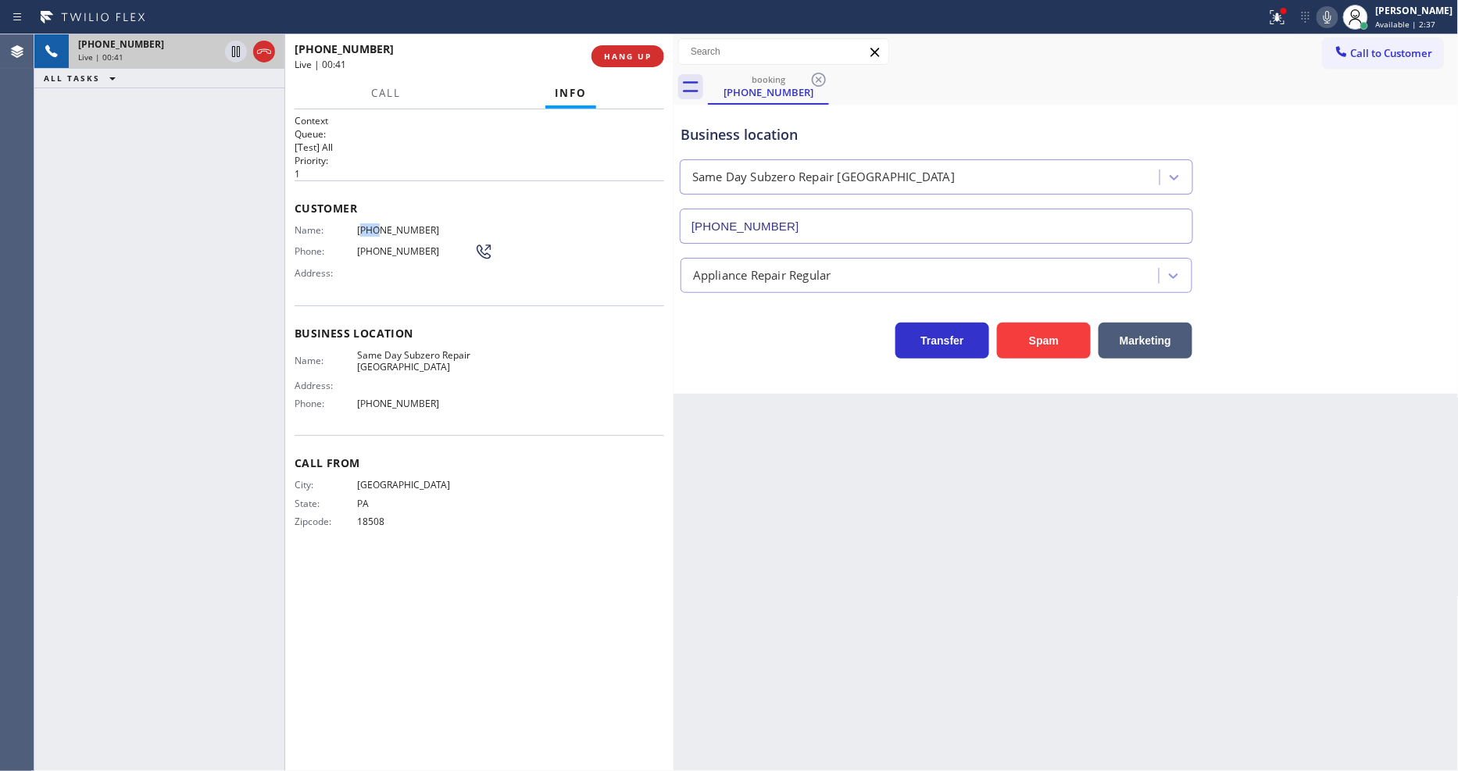
click at [360, 224] on span "(717) 343-7586" at bounding box center [415, 230] width 117 height 12
copy span "(717) 343-7586"
drag, startPoint x: 232, startPoint y: 48, endPoint x: 512, endPoint y: 45, distance: 279.8
click at [232, 48] on icon at bounding box center [236, 51] width 8 height 11
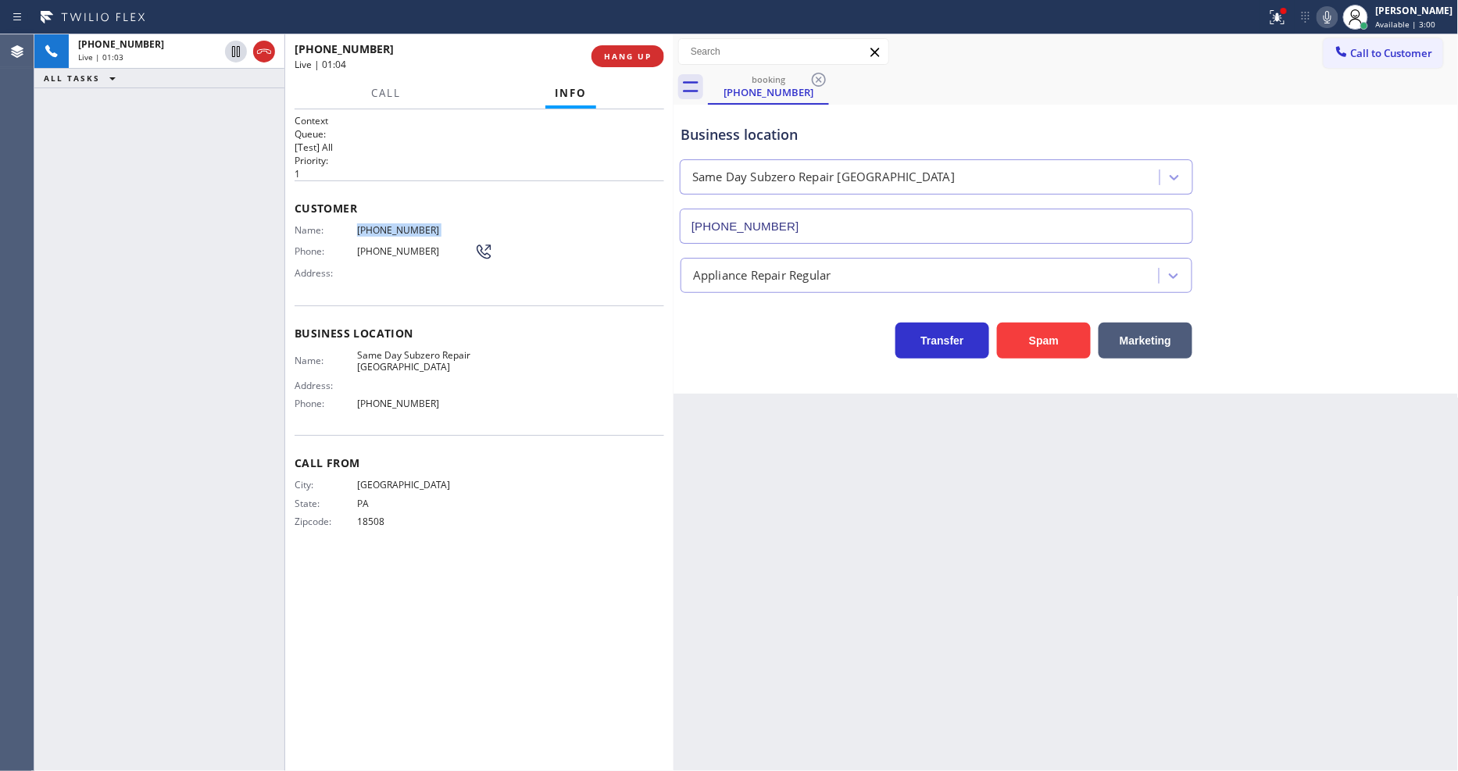
click at [1337, 16] on icon at bounding box center [1327, 17] width 19 height 19
click at [237, 48] on icon at bounding box center [236, 51] width 11 height 11
click at [1337, 19] on icon at bounding box center [1327, 17] width 19 height 19
click at [1293, 27] on button at bounding box center [1278, 17] width 34 height 34
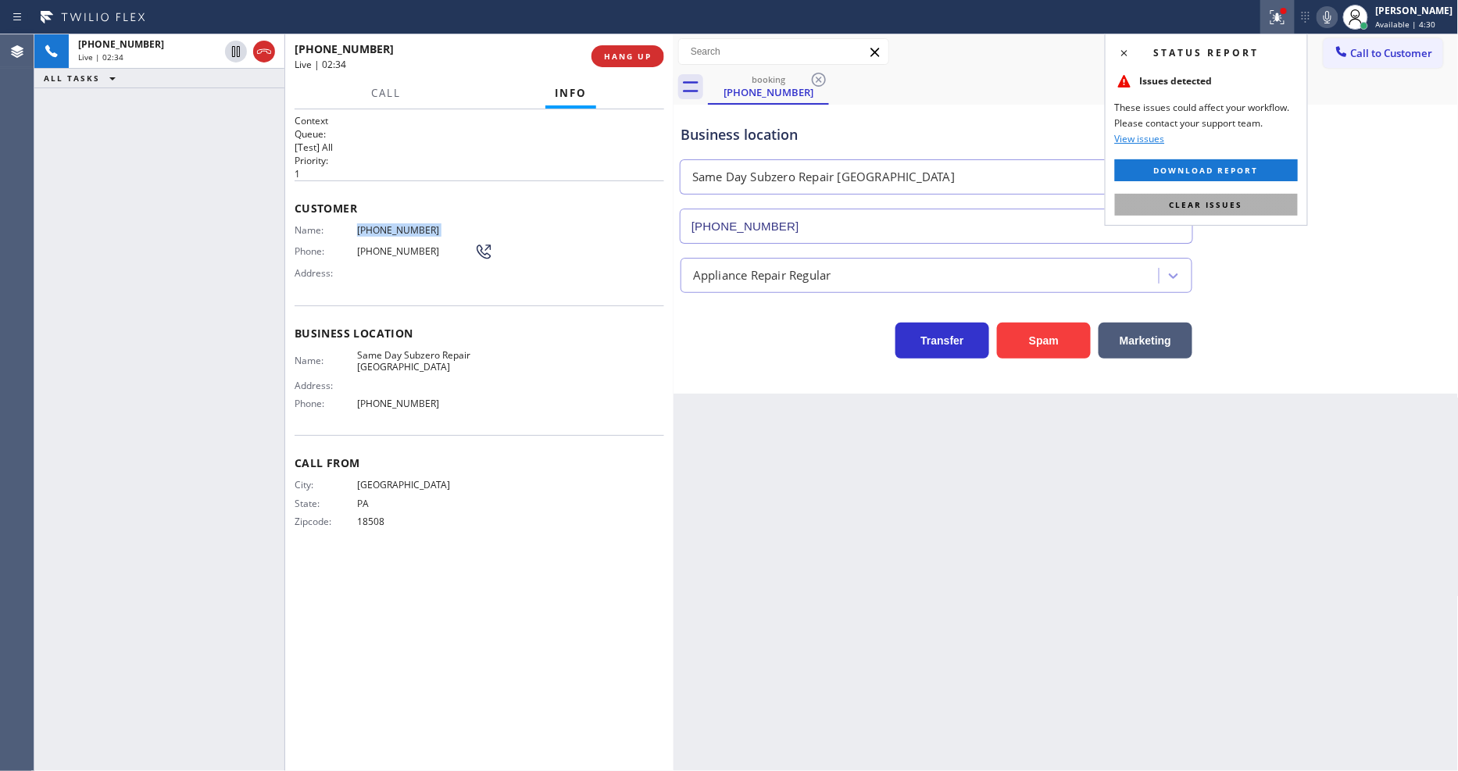
click at [1243, 205] on button "Clear issues" at bounding box center [1206, 205] width 183 height 22
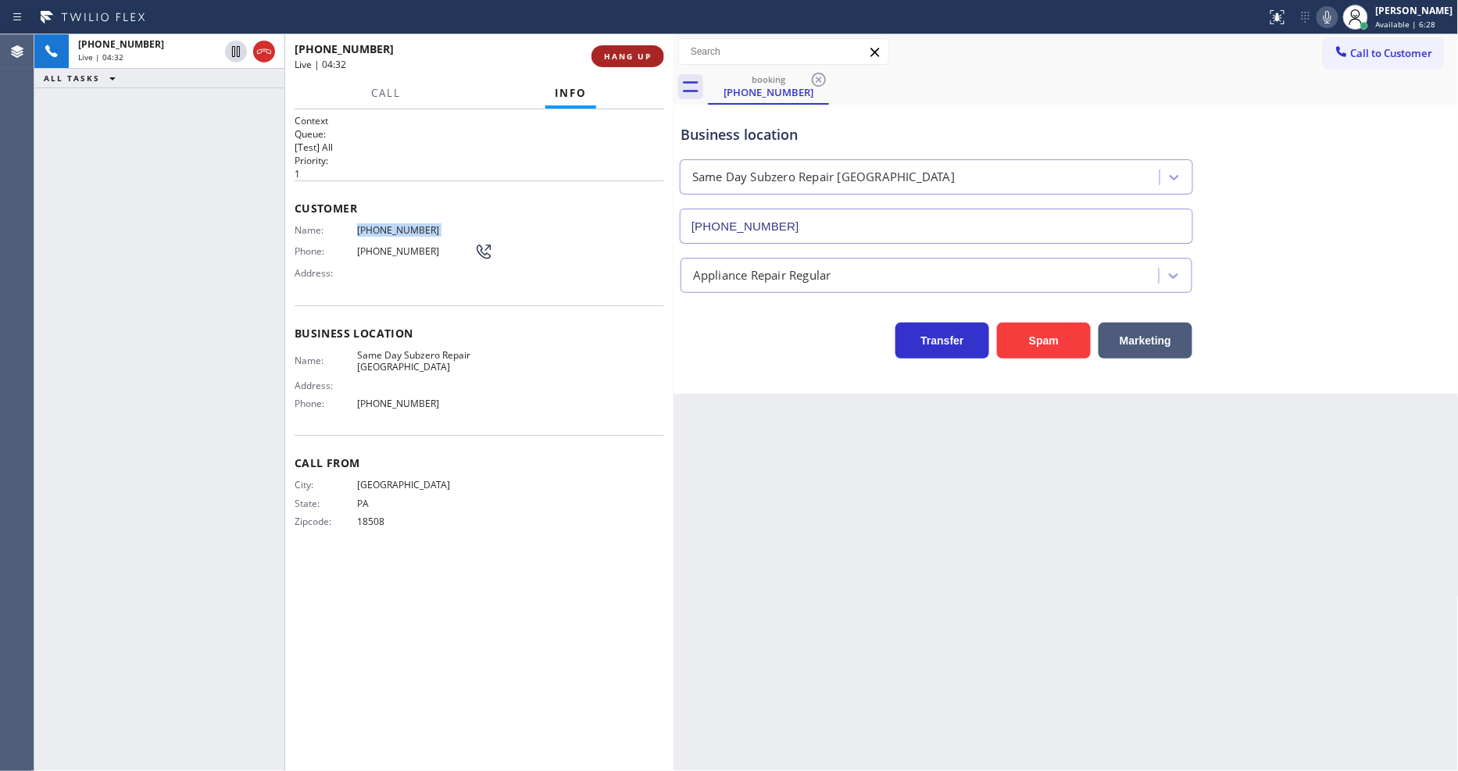
click at [634, 55] on span "HANG UP" at bounding box center [628, 56] width 48 height 11
click at [634, 53] on span "COMPLETE" at bounding box center [625, 56] width 54 height 11
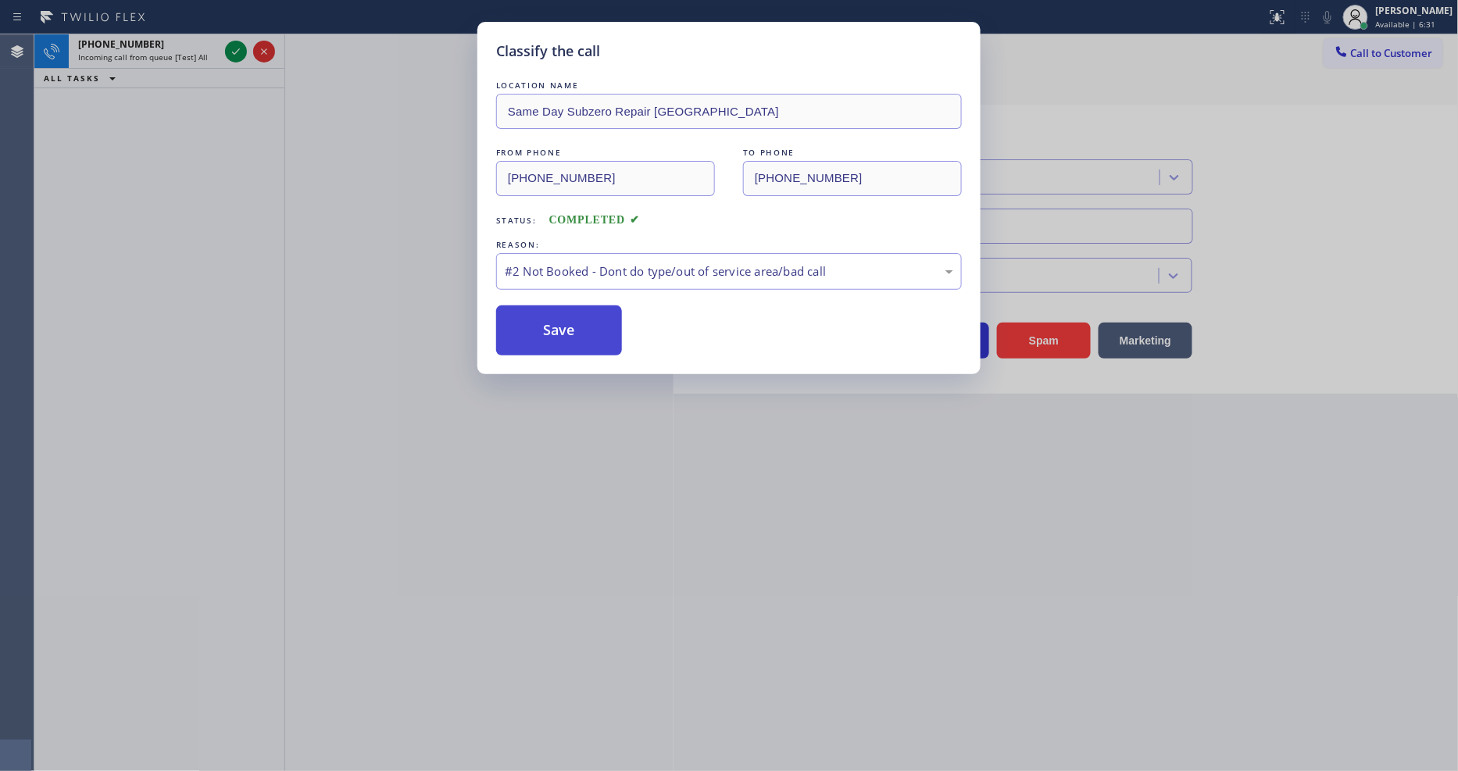
click at [537, 325] on button "Save" at bounding box center [559, 331] width 126 height 50
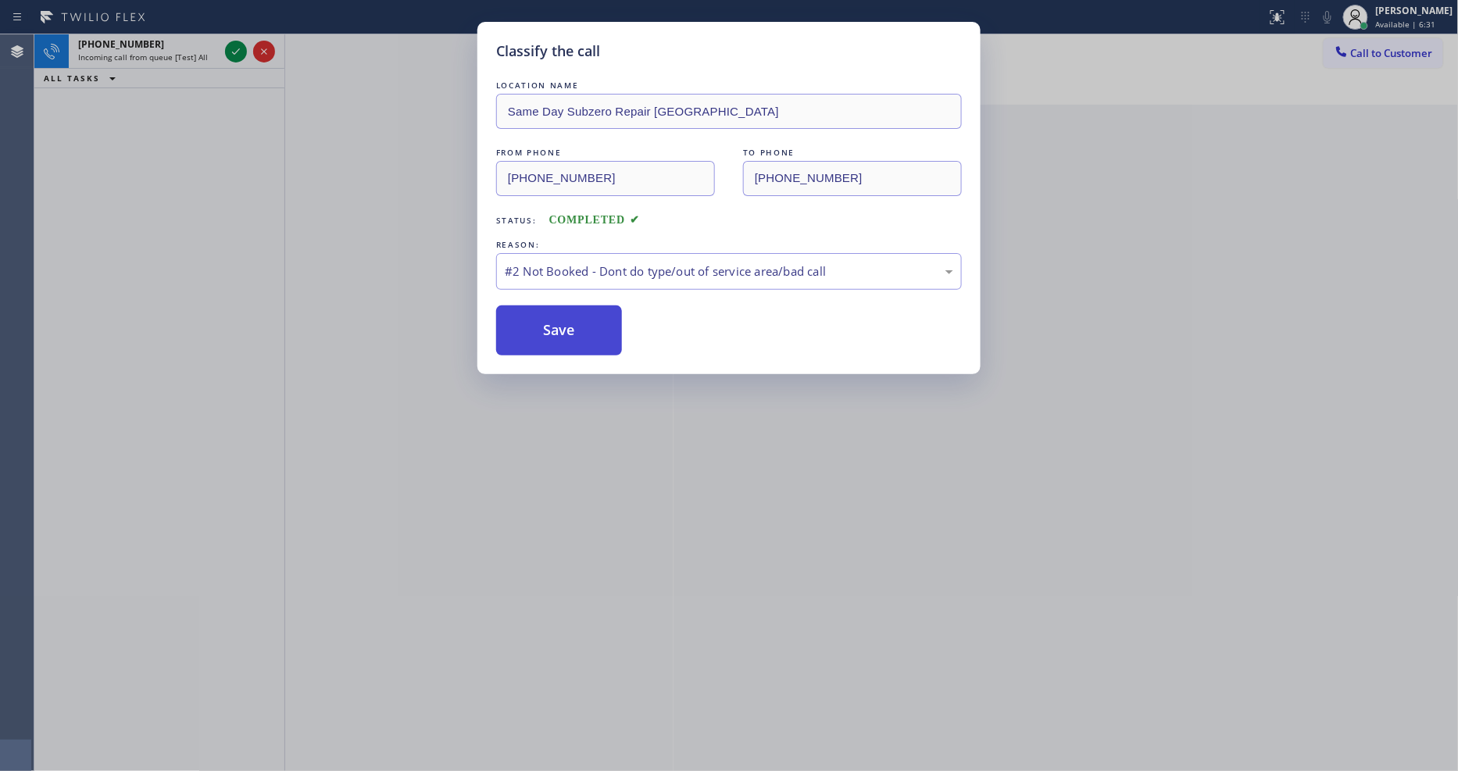
click at [537, 325] on button "Save" at bounding box center [559, 331] width 126 height 50
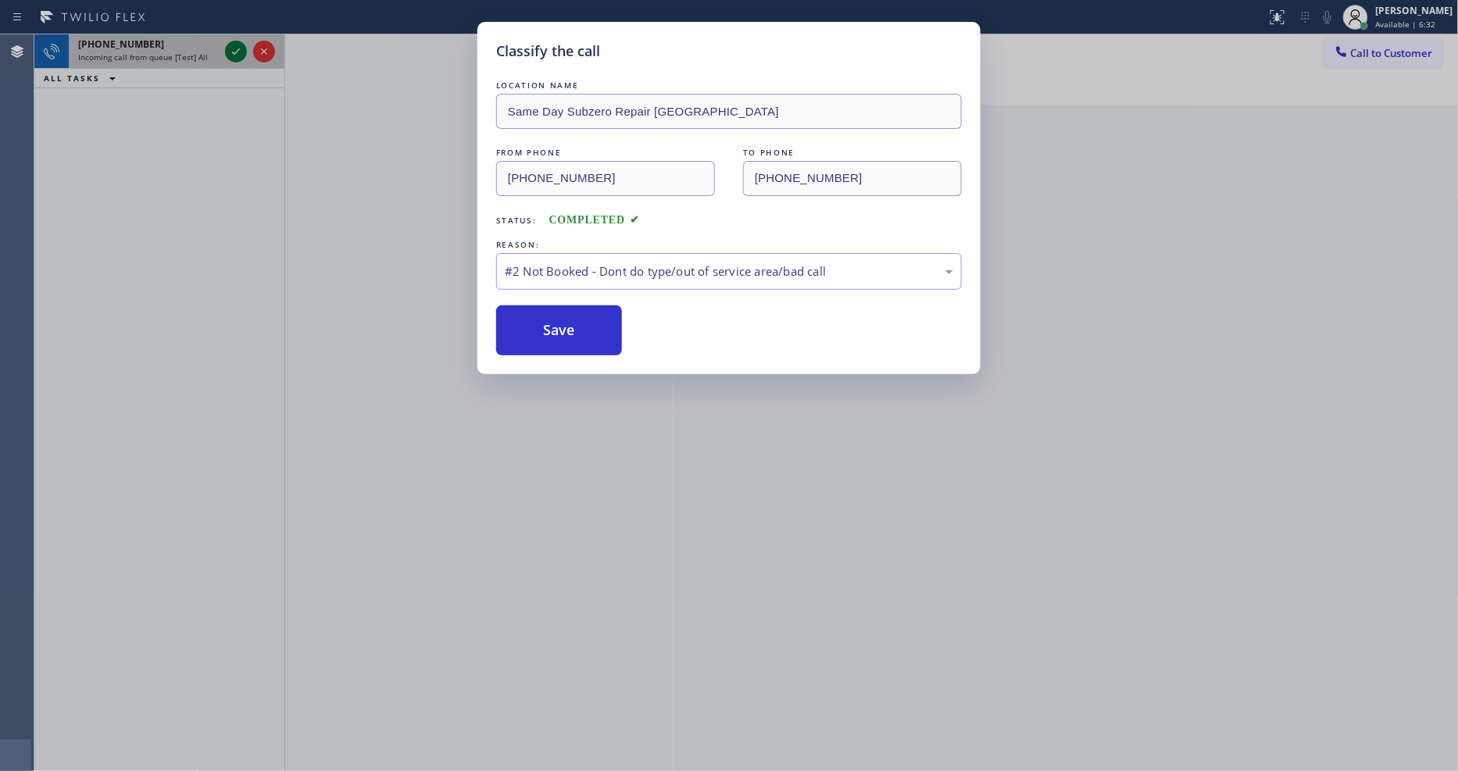
click at [244, 44] on icon at bounding box center [236, 51] width 19 height 19
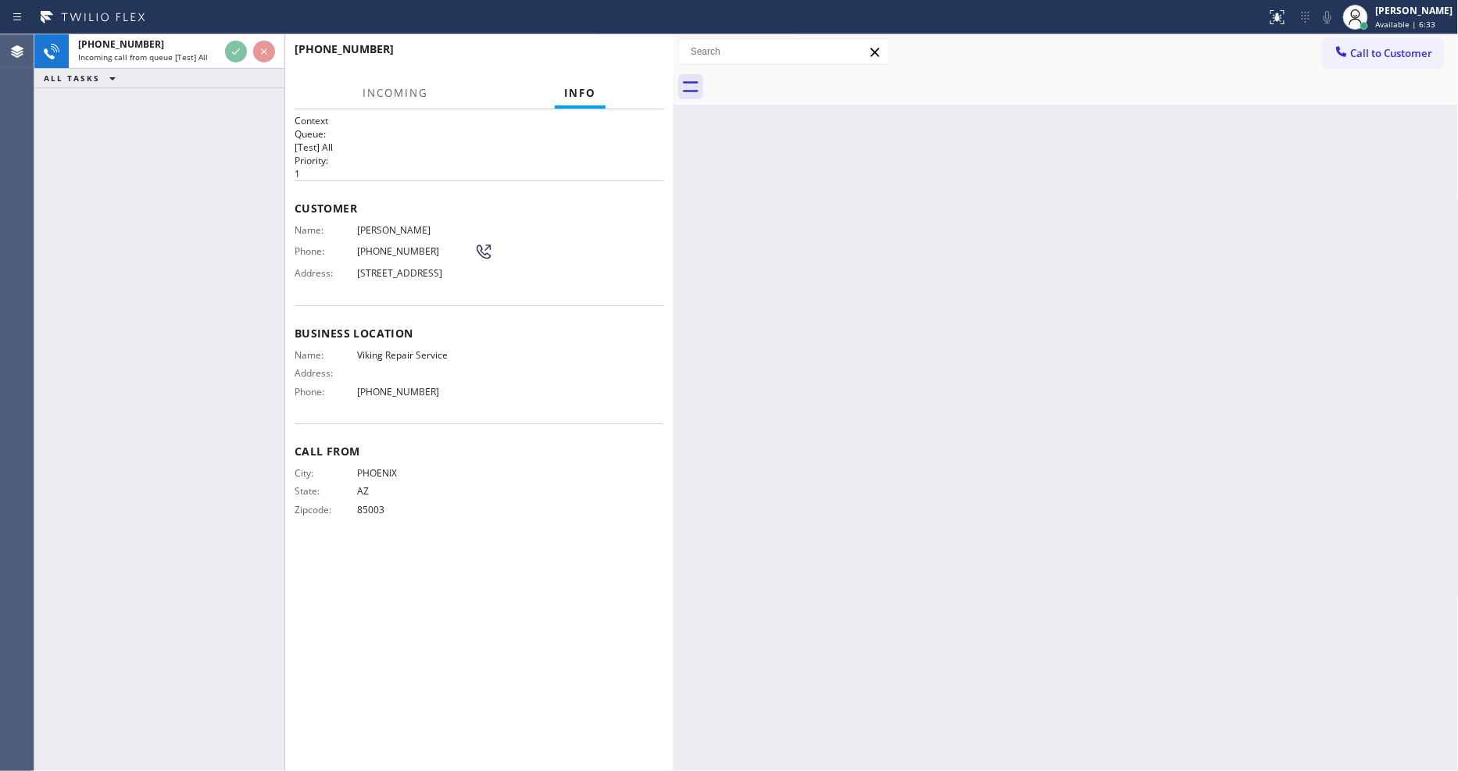
click at [397, 258] on div "Name: Donny Pfatenhauer Phone: (480) 280-0775 Address: 340 E Monte Vista Rd, Ph…" at bounding box center [394, 255] width 199 height 62
click at [591, 246] on div "Name: Donny Pfatenhauer Phone: (480) 280-0775 Address: 340 E Monte Vista Rd, Ph…" at bounding box center [480, 255] width 370 height 62
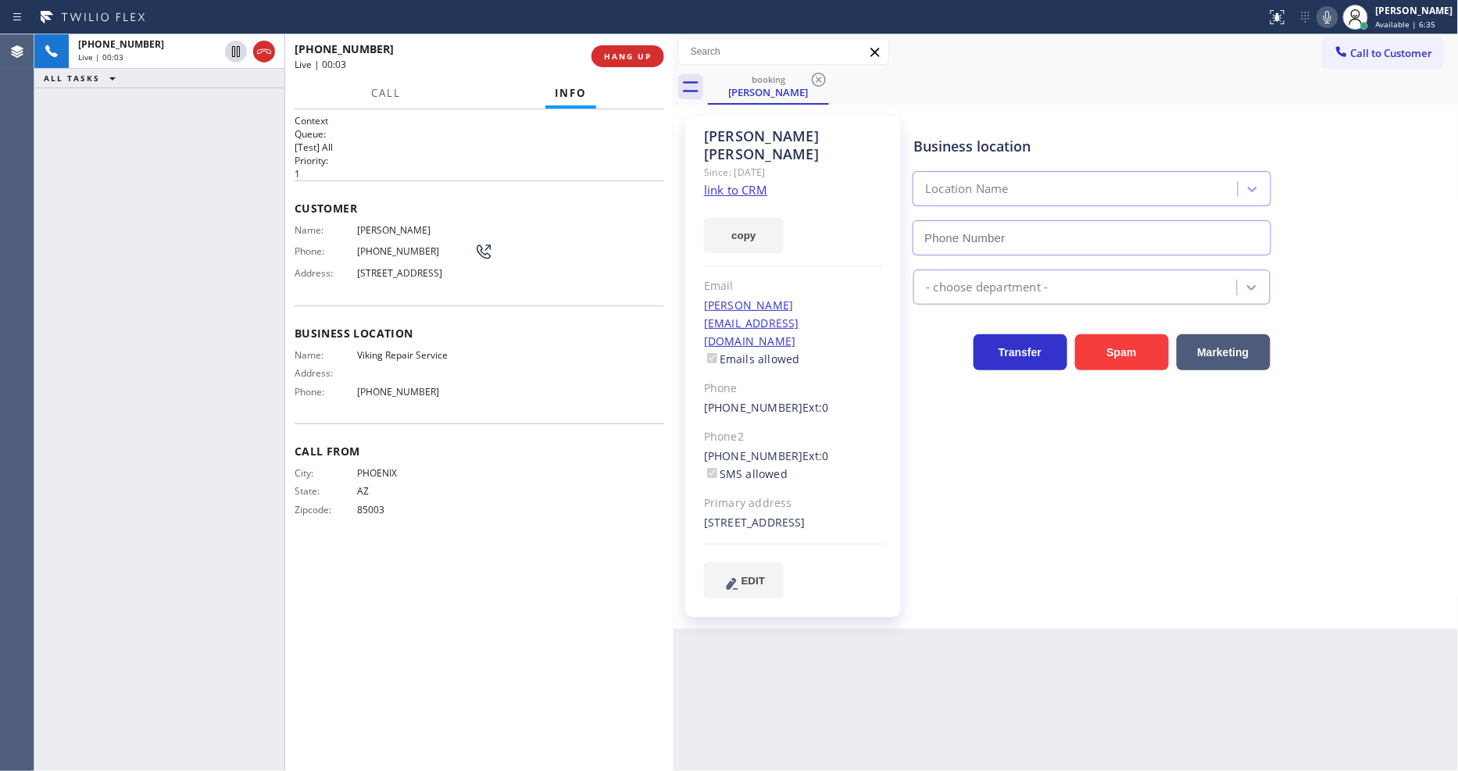
click at [731, 182] on link "link to CRM" at bounding box center [735, 190] width 63 height 16
type input "(602) 878-4370"
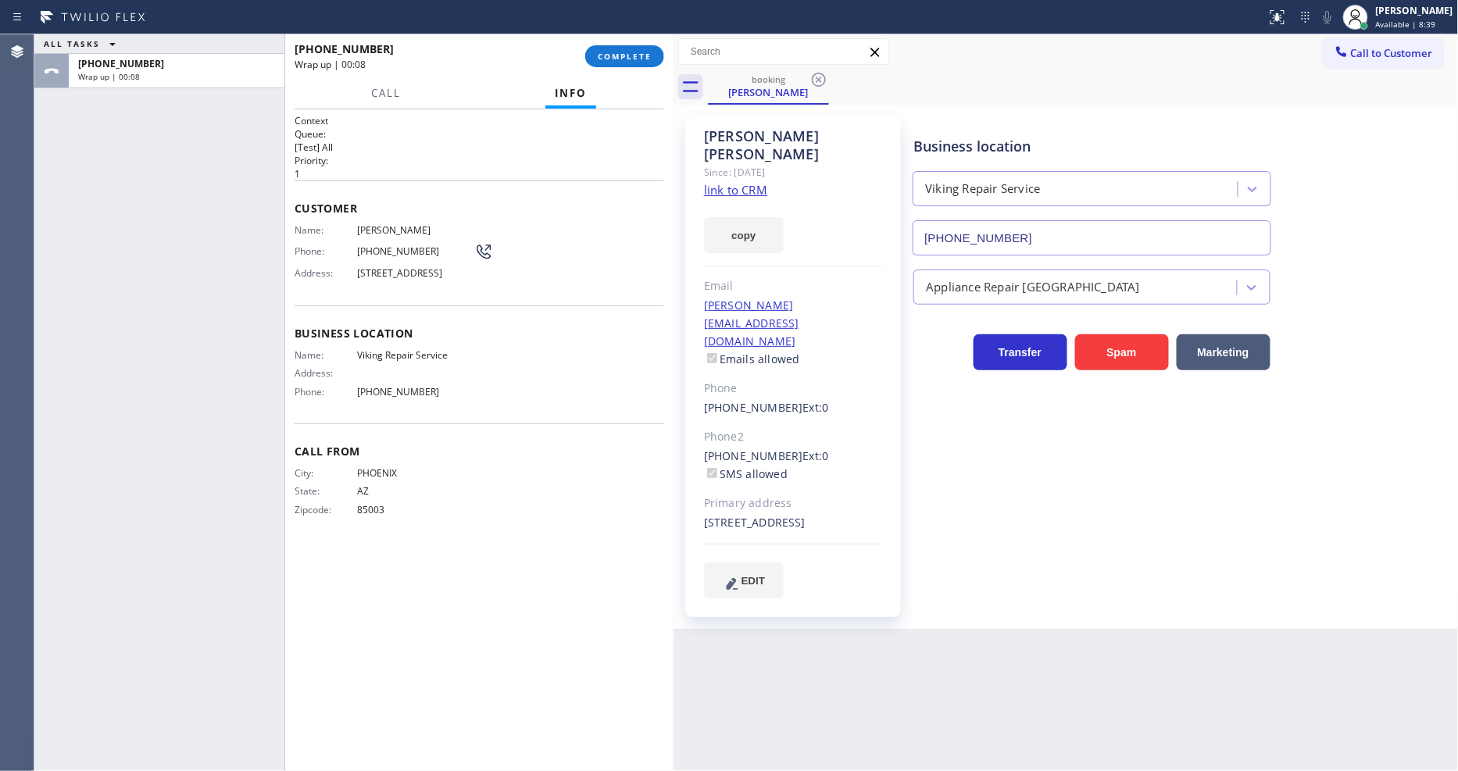
drag, startPoint x: 606, startPoint y: 55, endPoint x: 603, endPoint y: 176, distance: 120.4
click at [606, 52] on span "COMPLETE" at bounding box center [625, 56] width 54 height 11
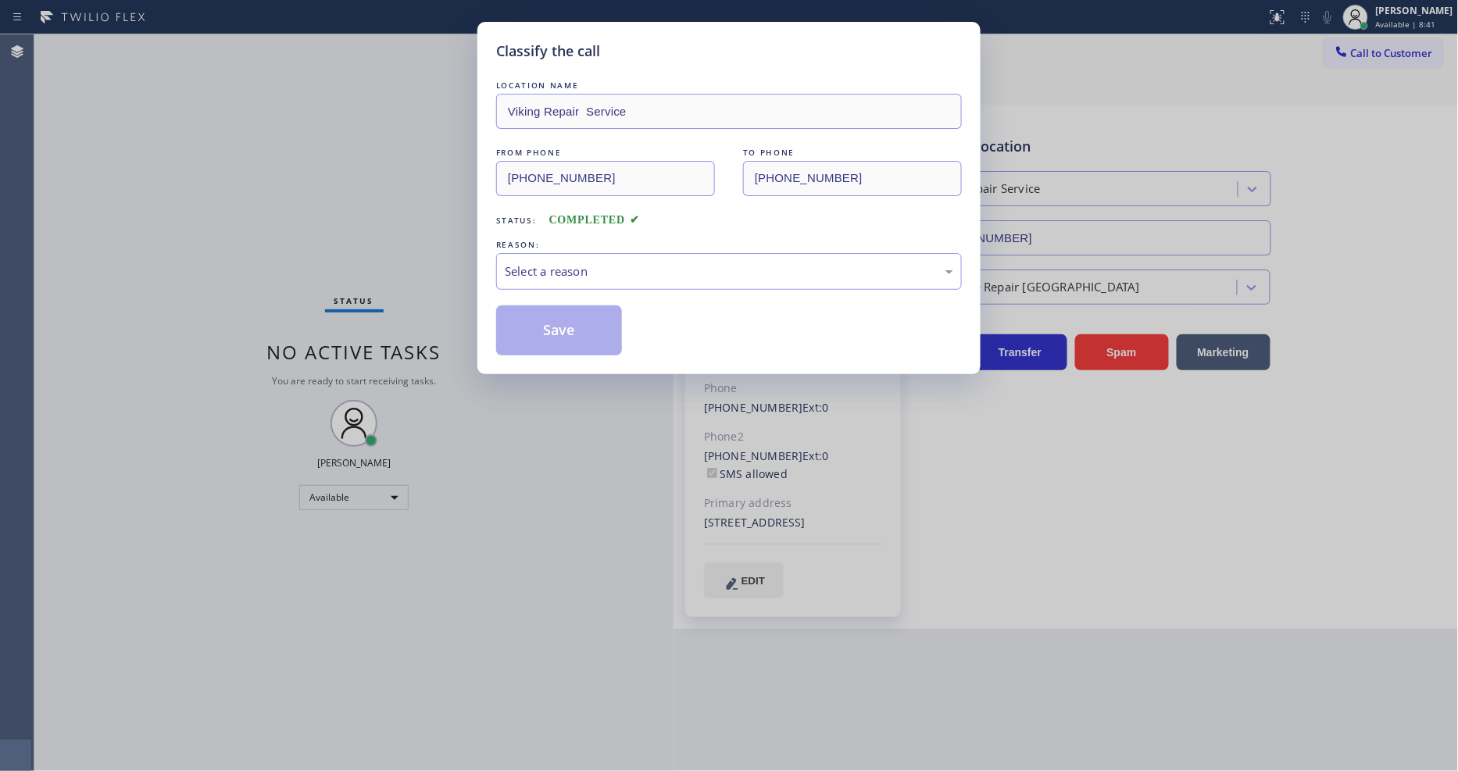
click at [581, 275] on div "Select a reason" at bounding box center [729, 272] width 449 height 18
click at [558, 318] on button "Save" at bounding box center [559, 331] width 126 height 50
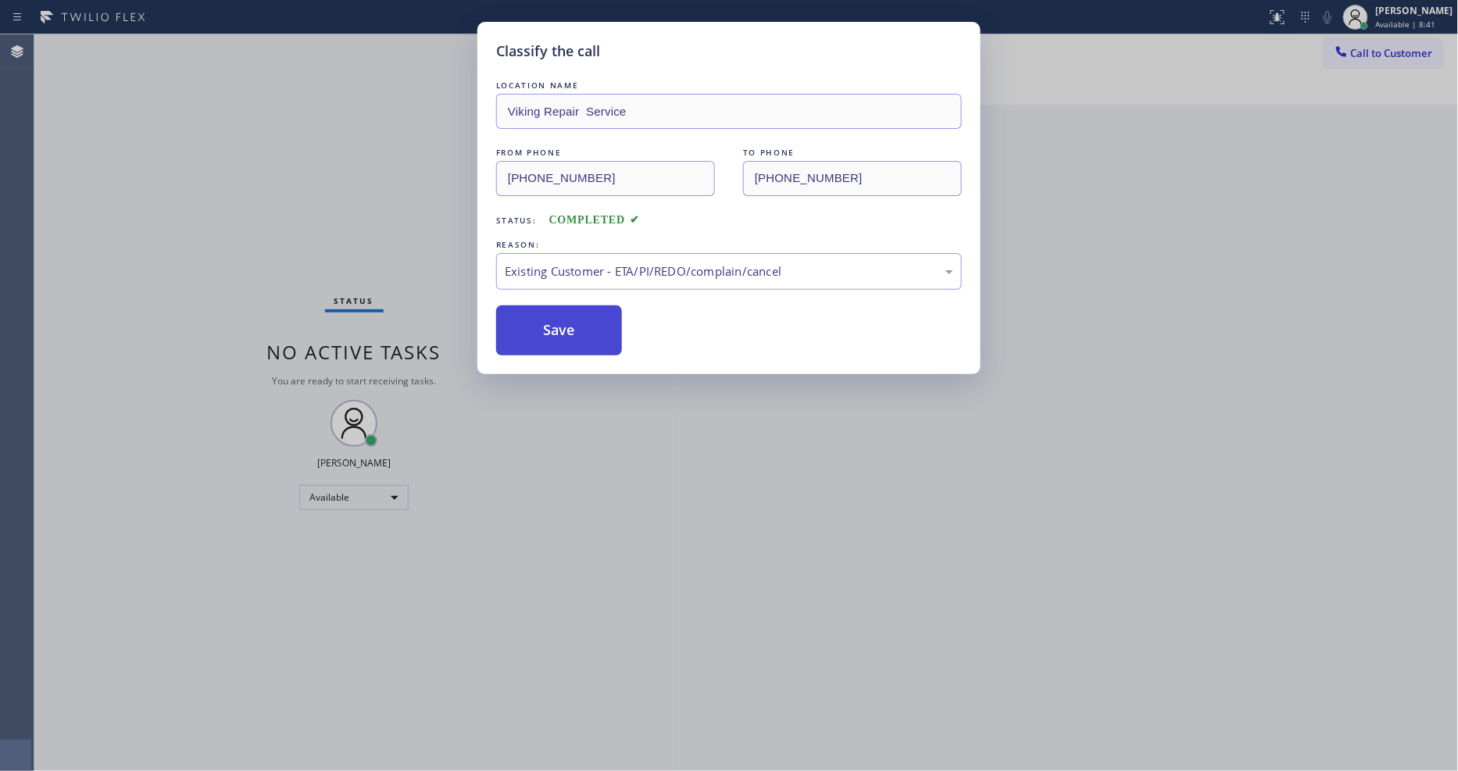
click at [558, 318] on button "Save" at bounding box center [559, 331] width 126 height 50
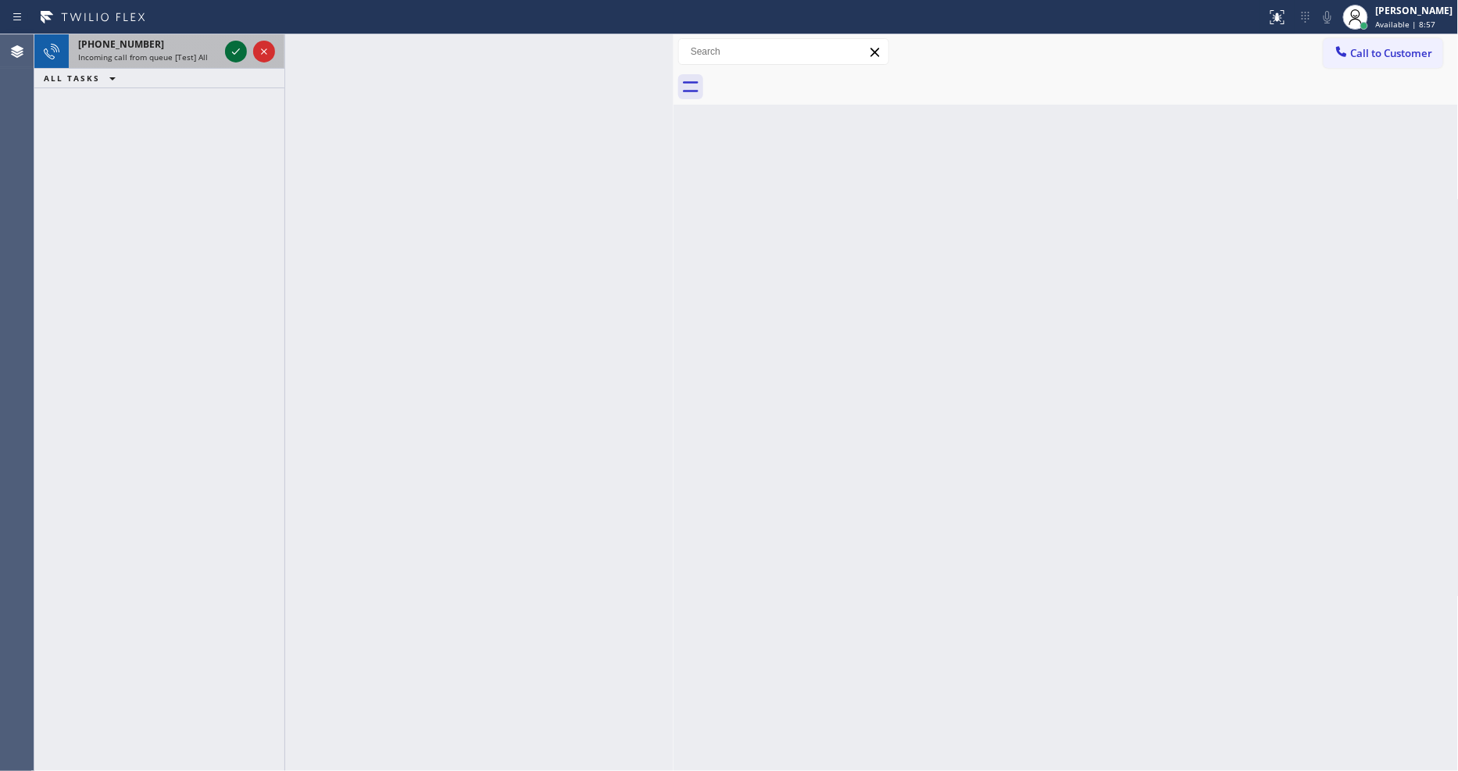
click at [241, 52] on icon at bounding box center [236, 51] width 19 height 19
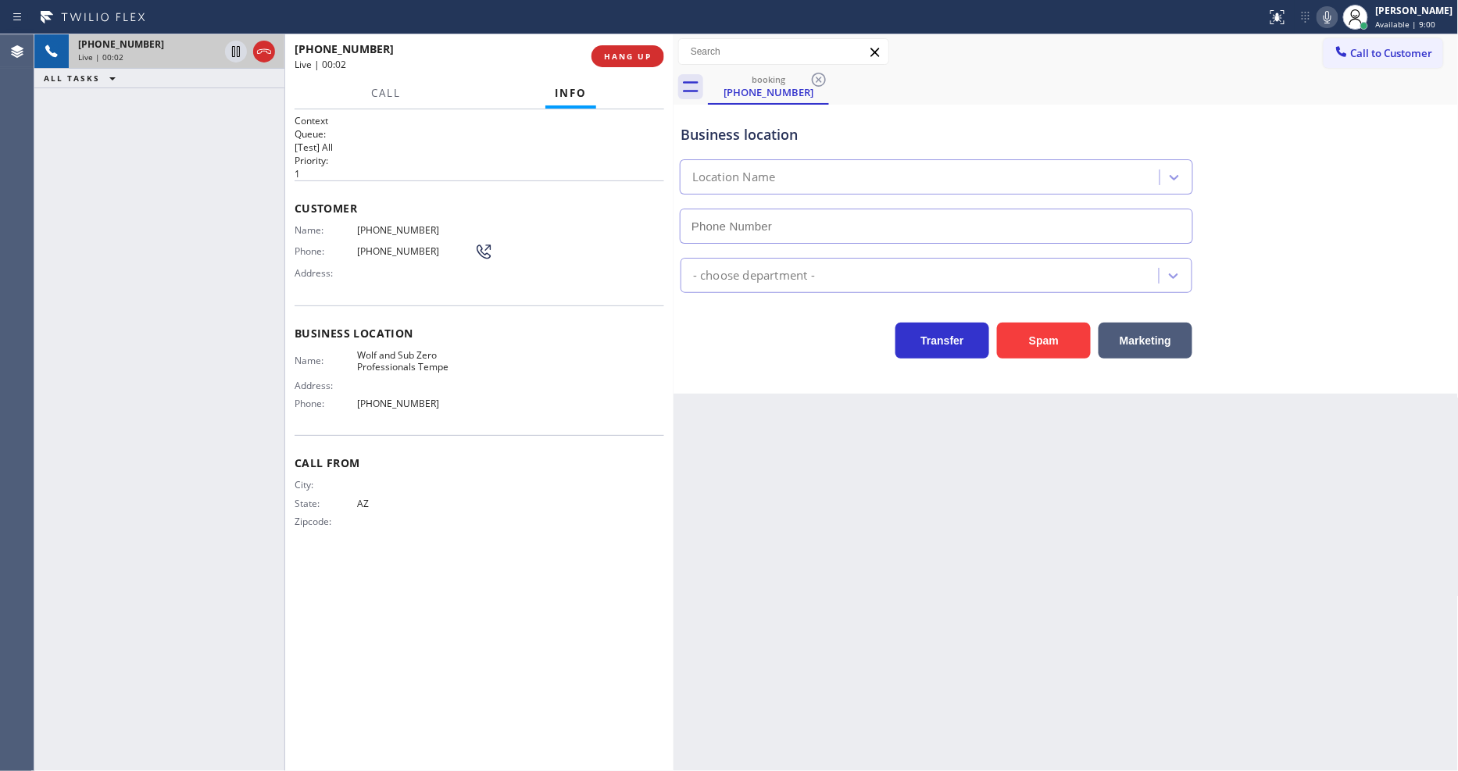
type input "(480) 680-8083"
drag, startPoint x: 367, startPoint y: 501, endPoint x: 596, endPoint y: 98, distance: 463.4
click at [367, 498] on span "AZ" at bounding box center [415, 504] width 117 height 12
click at [623, 51] on span "HANG UP" at bounding box center [628, 56] width 48 height 11
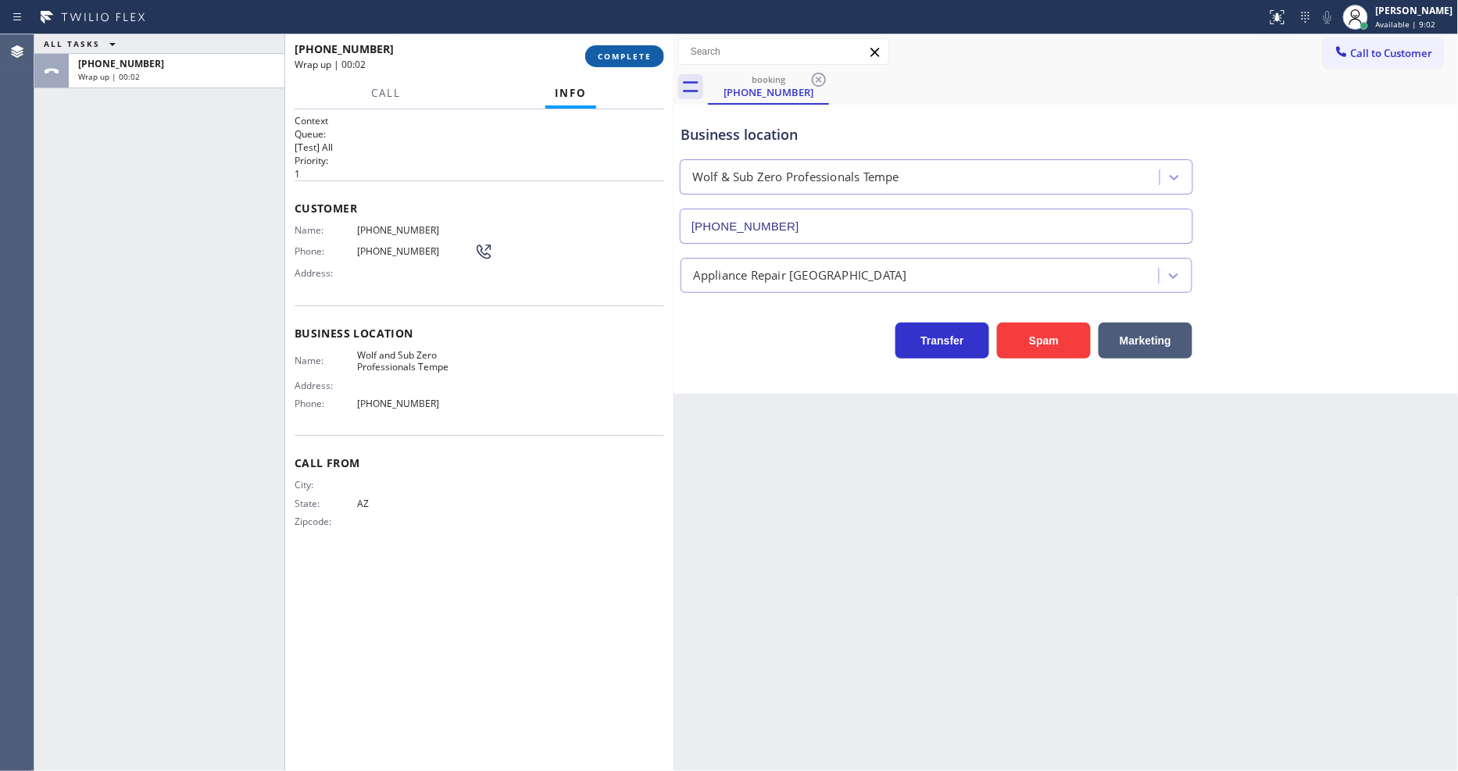
click at [623, 51] on span "COMPLETE" at bounding box center [625, 56] width 54 height 11
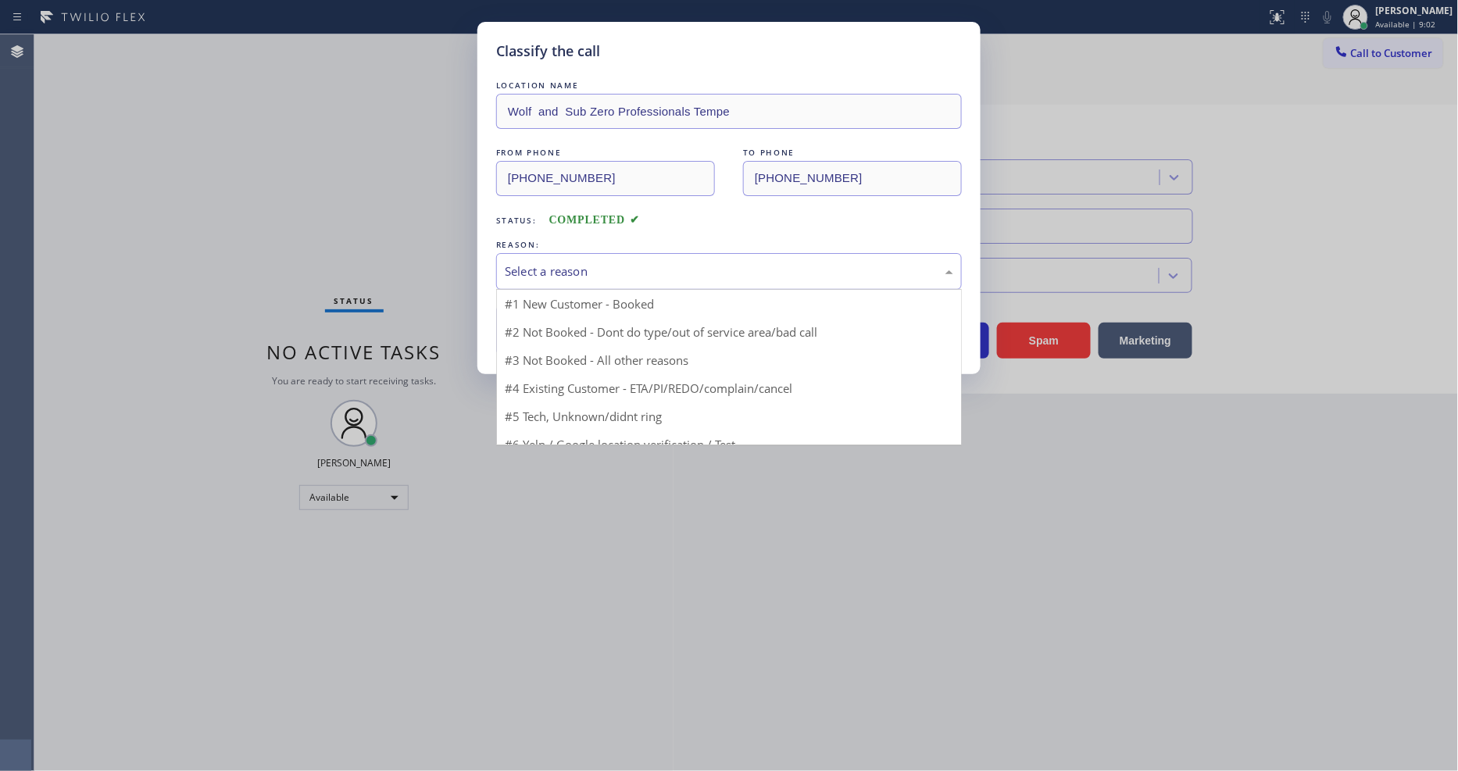
click at [546, 263] on div "Select a reason" at bounding box center [729, 272] width 449 height 18
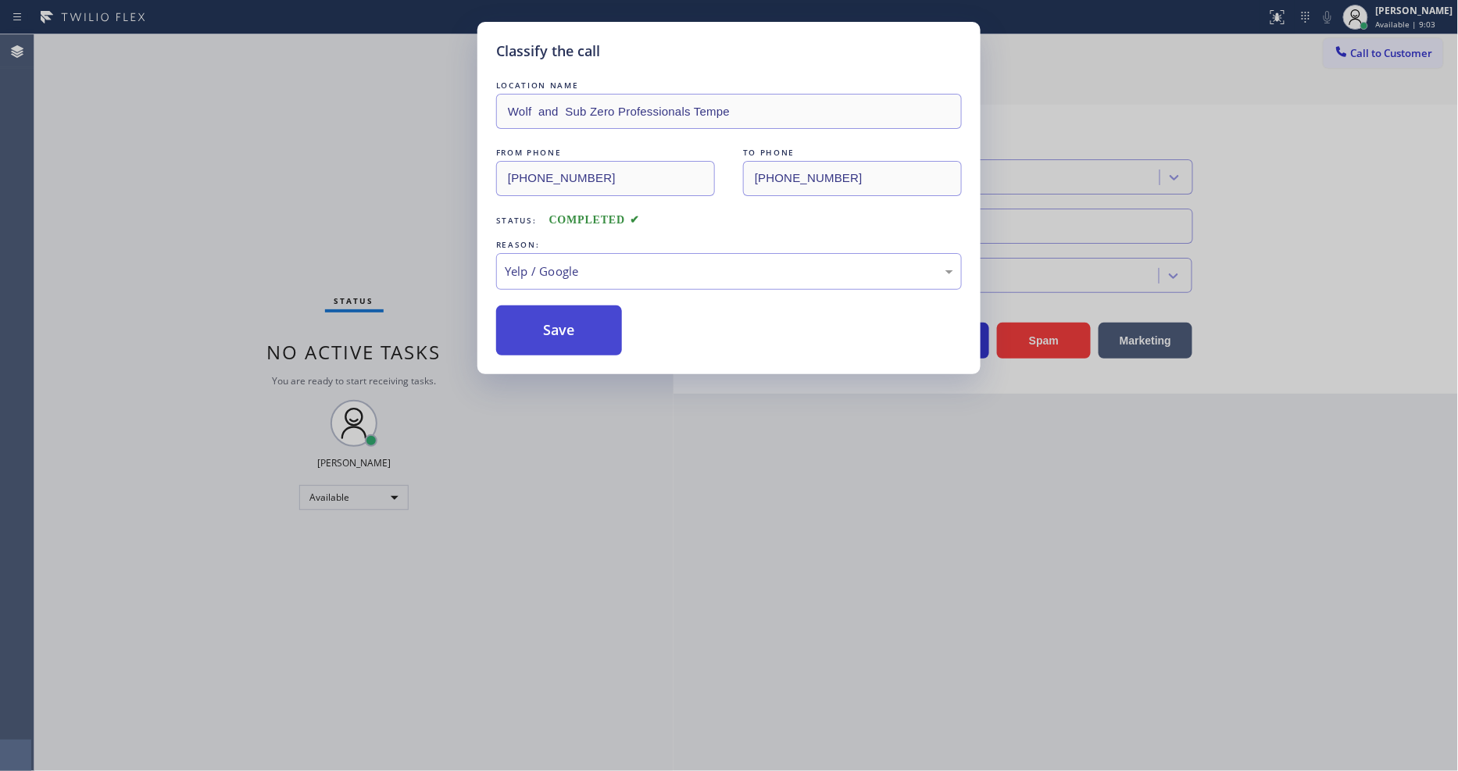
click at [541, 317] on button "Save" at bounding box center [559, 331] width 126 height 50
click at [541, 316] on button "Save" at bounding box center [559, 331] width 126 height 50
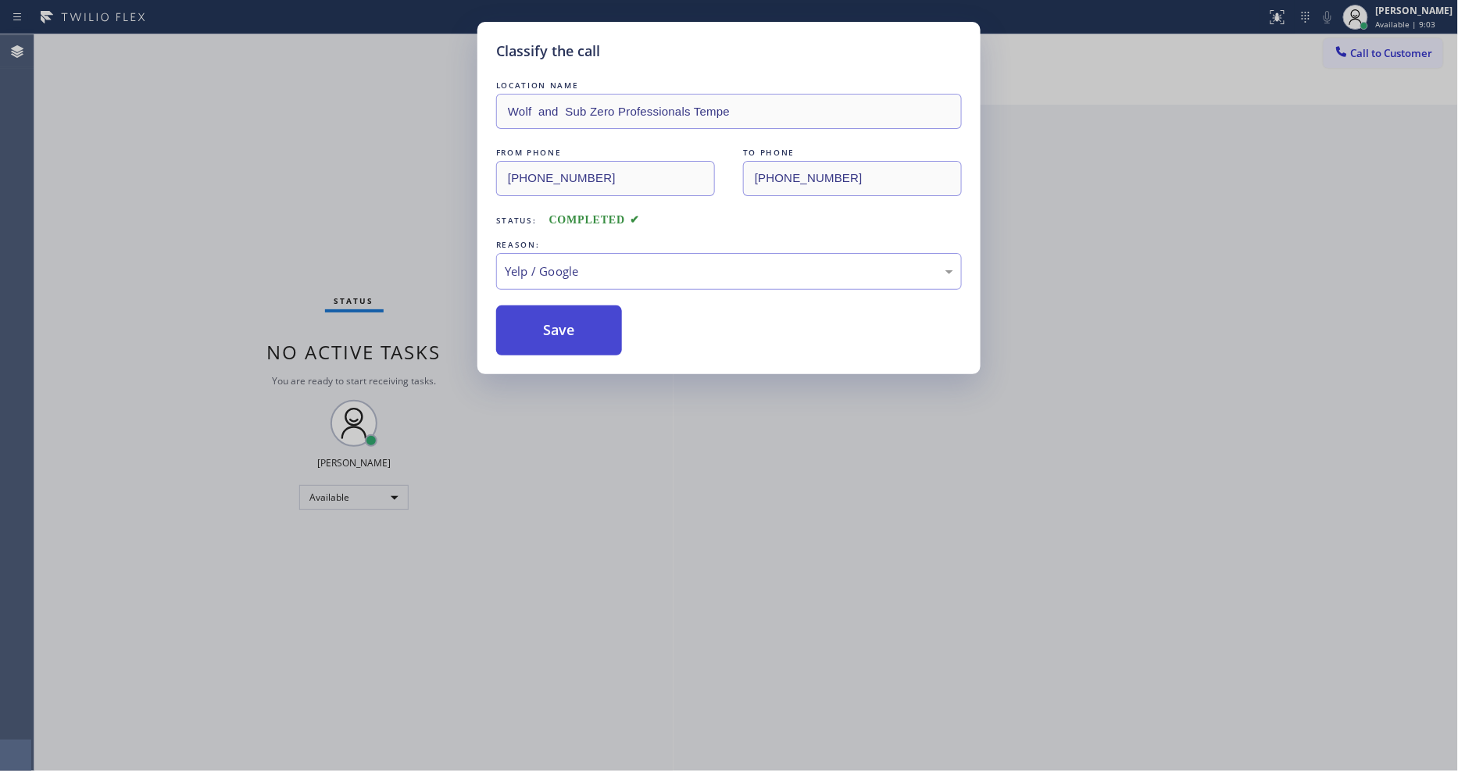
drag, startPoint x: 541, startPoint y: 316, endPoint x: 541, endPoint y: 302, distance: 14.1
click at [541, 314] on button "Save" at bounding box center [559, 331] width 126 height 50
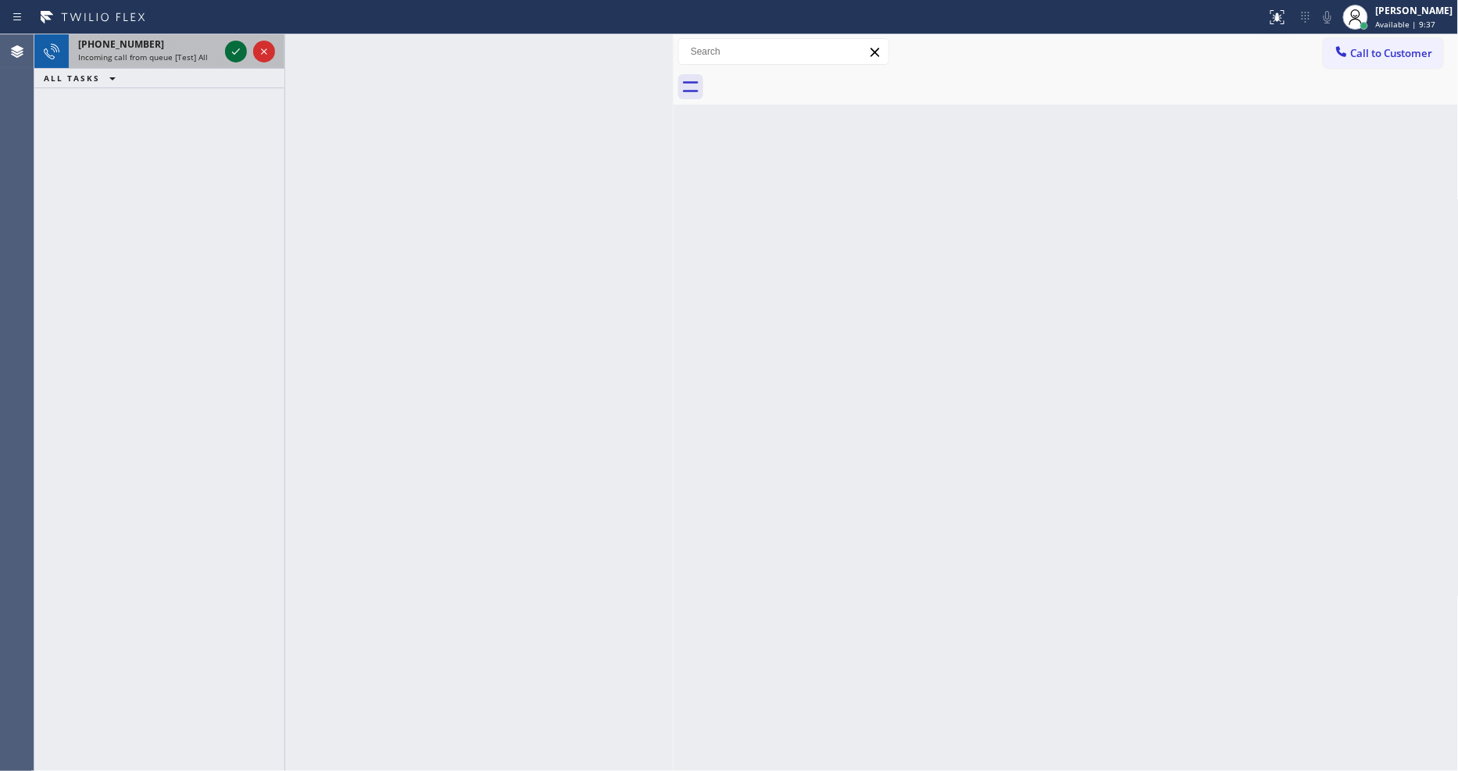
click at [231, 58] on icon at bounding box center [236, 51] width 19 height 19
drag, startPoint x: 239, startPoint y: 50, endPoint x: 248, endPoint y: 60, distance: 13.3
click at [238, 49] on icon at bounding box center [236, 51] width 19 height 19
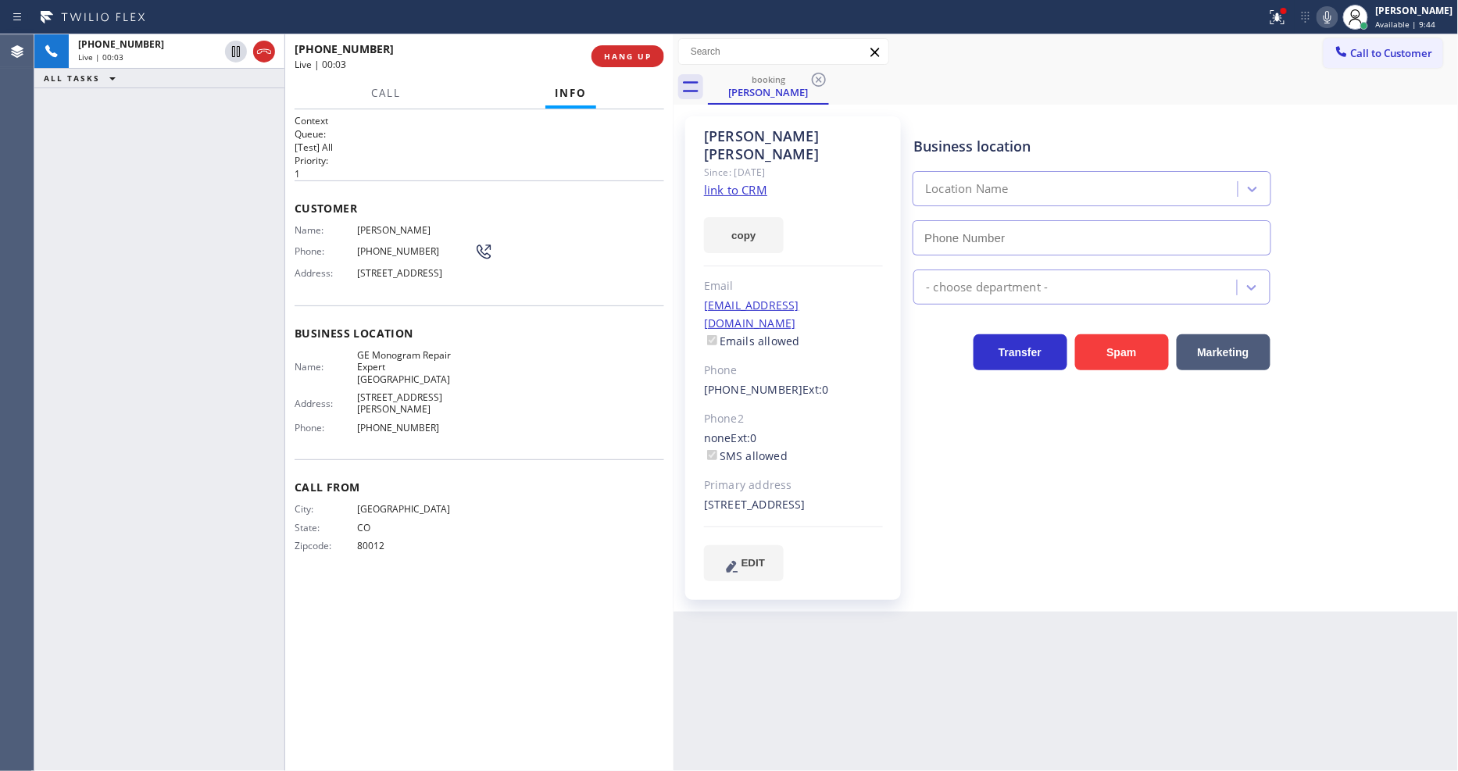
type input "(720) 307-7285"
click at [735, 182] on link "link to CRM" at bounding box center [735, 190] width 63 height 16
click at [633, 56] on span "HANG UP" at bounding box center [628, 56] width 48 height 11
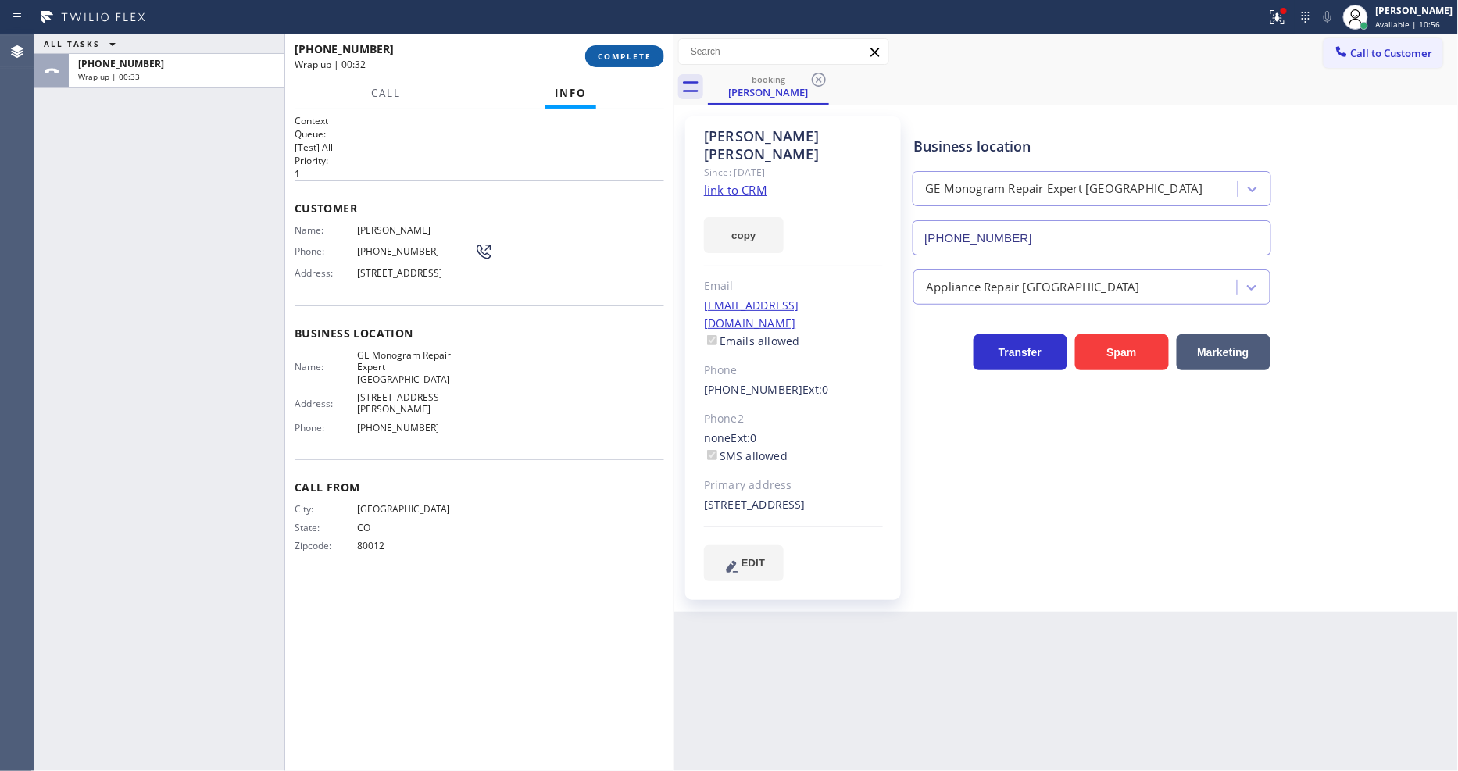
click at [619, 49] on button "COMPLETE" at bounding box center [624, 56] width 79 height 22
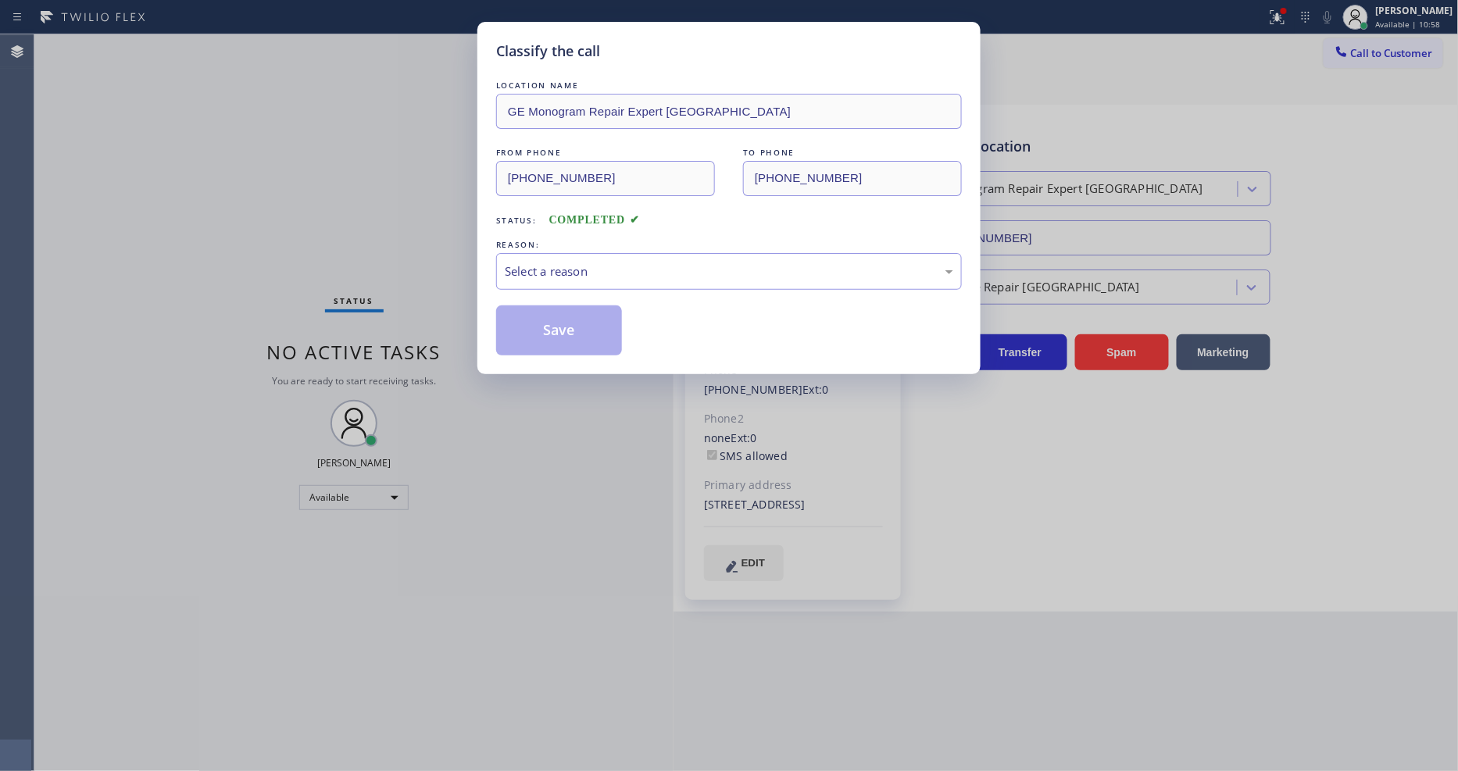
click at [585, 270] on div "Select a reason" at bounding box center [729, 272] width 449 height 18
click at [568, 327] on button "Save" at bounding box center [559, 331] width 126 height 50
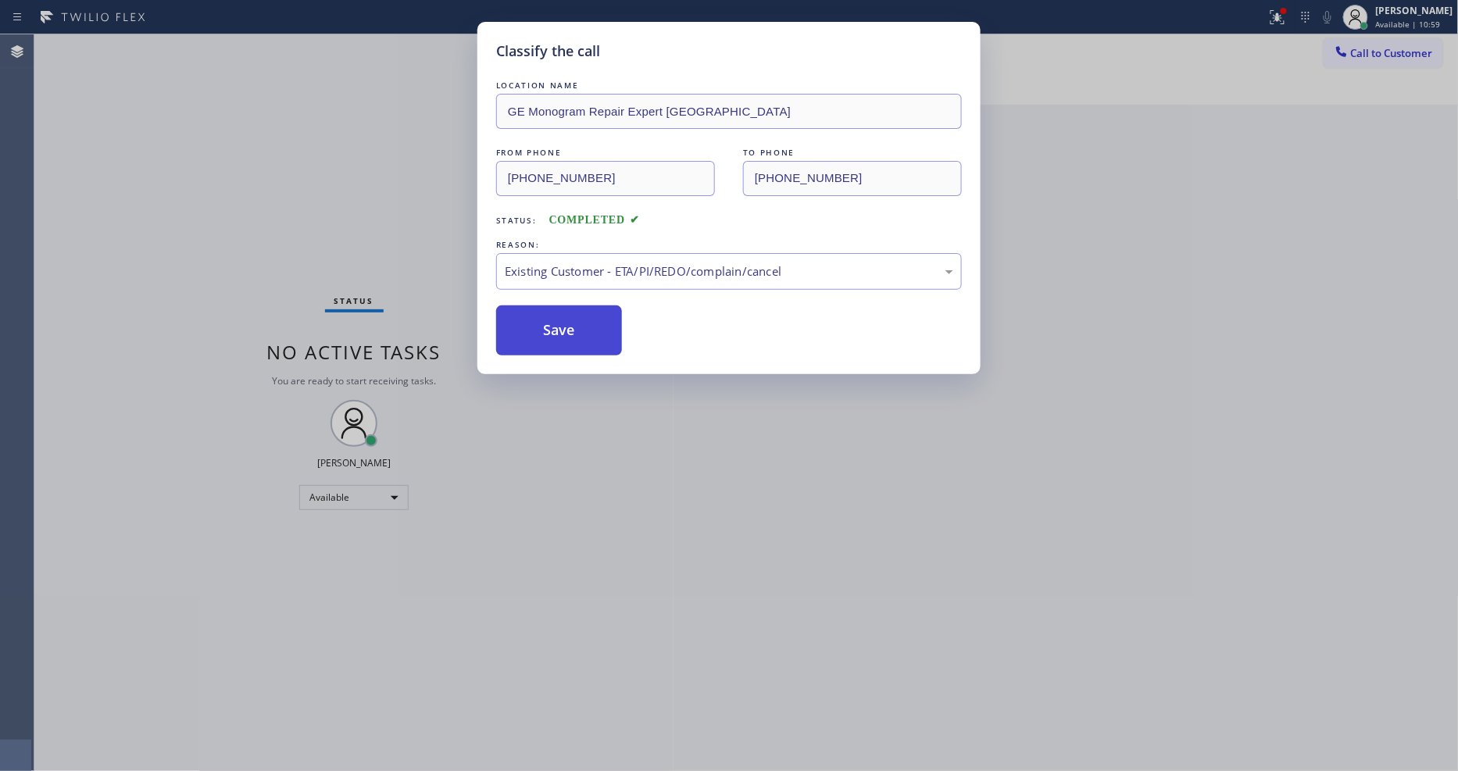
click at [568, 327] on button "Save" at bounding box center [559, 331] width 126 height 50
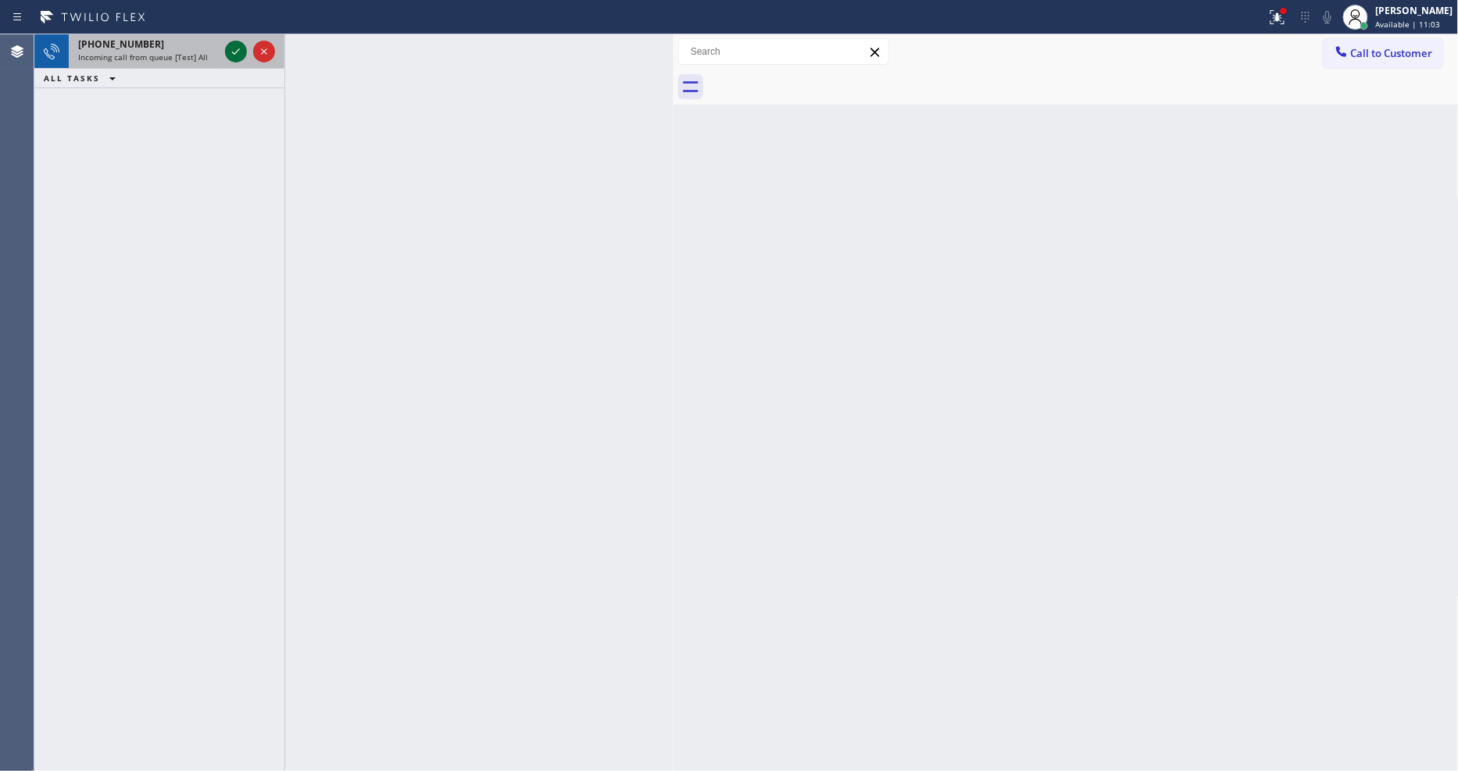
click at [238, 50] on icon at bounding box center [236, 51] width 19 height 19
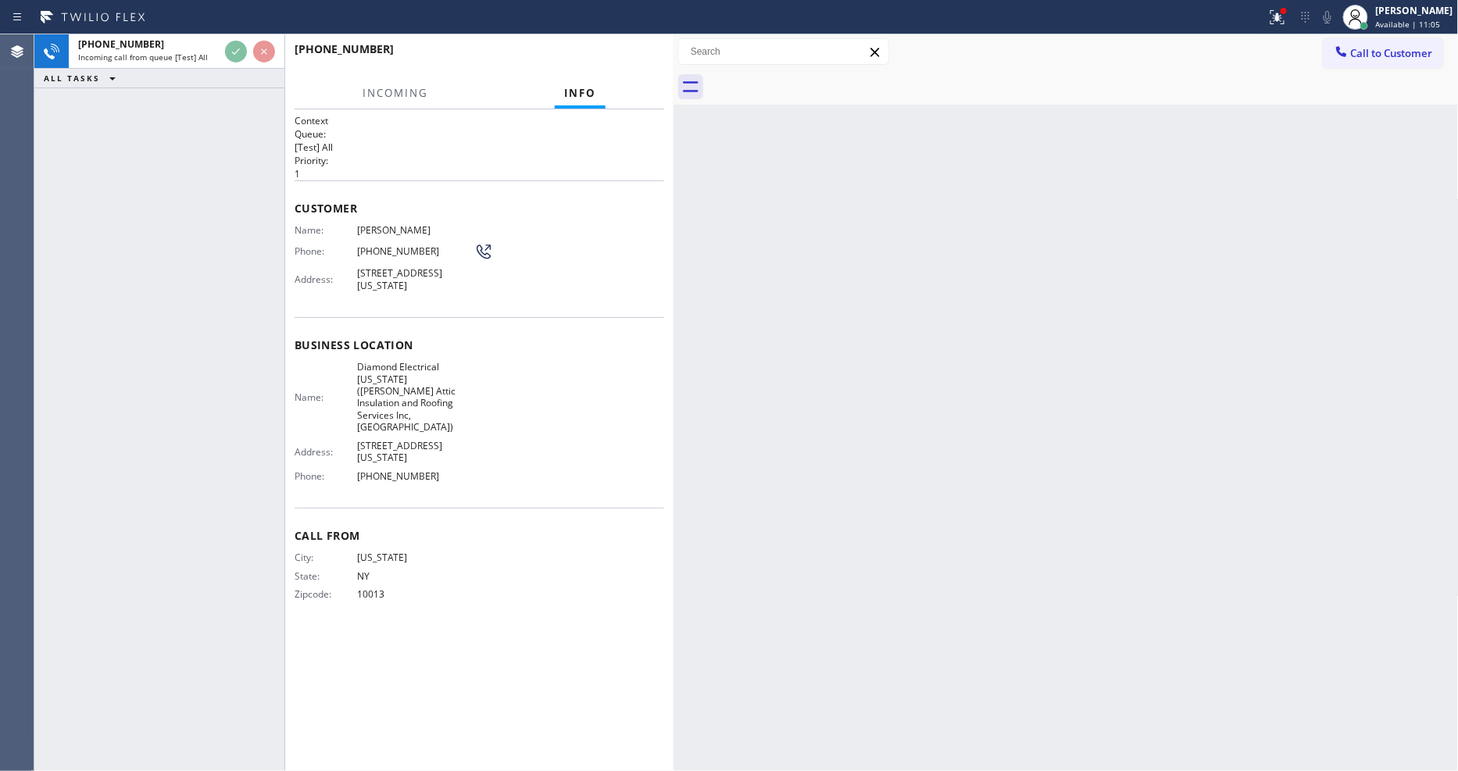
click at [561, 211] on div "Customer Name: Genica Gao Phone: (646) 255-4720 Address: 1049 5th Ave, New York…" at bounding box center [480, 249] width 370 height 137
click at [965, 464] on div "Back to Dashboard Change Sender ID Customers Technicians Select a contact Outbo…" at bounding box center [1066, 402] width 785 height 737
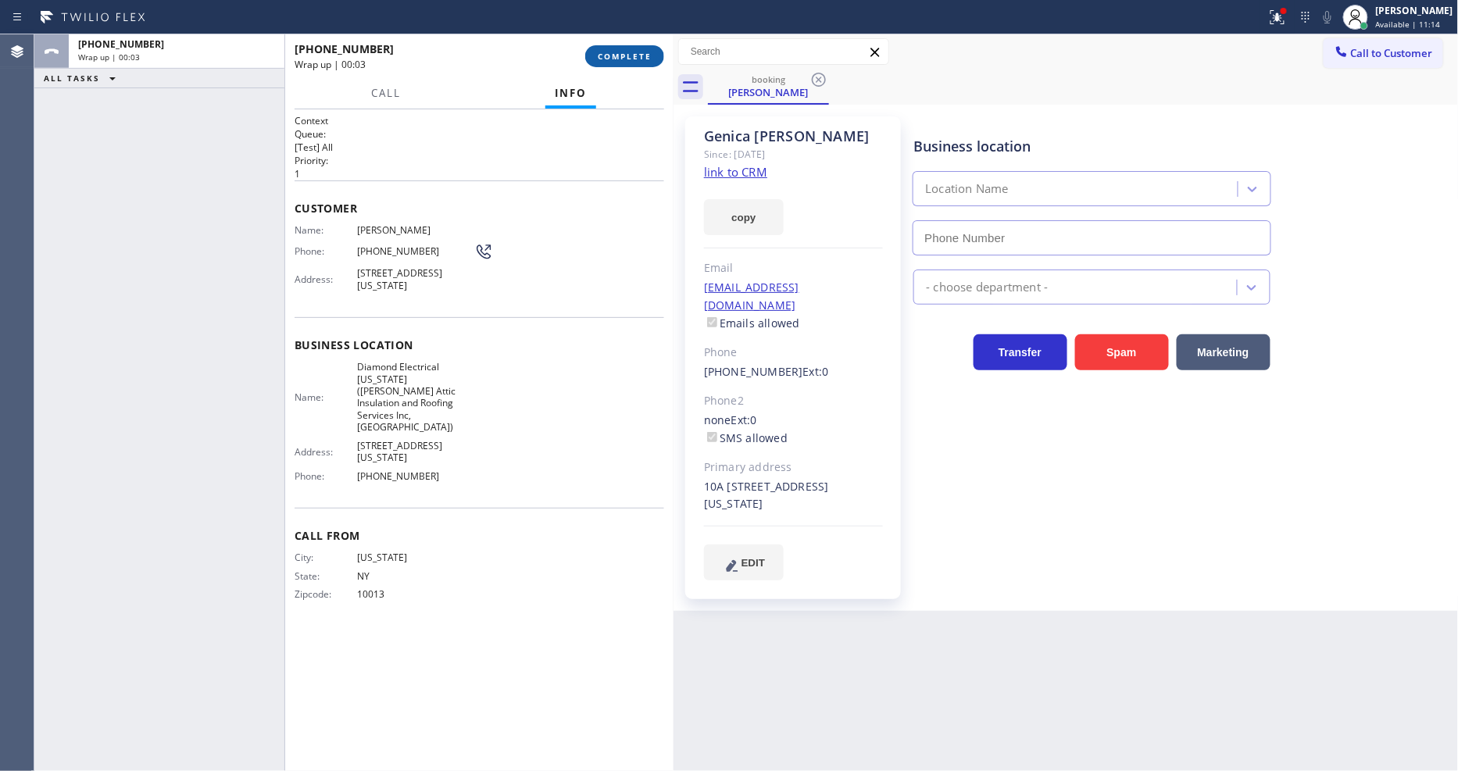
click at [636, 56] on span "COMPLETE" at bounding box center [625, 56] width 54 height 11
type input "(315) 496-6048"
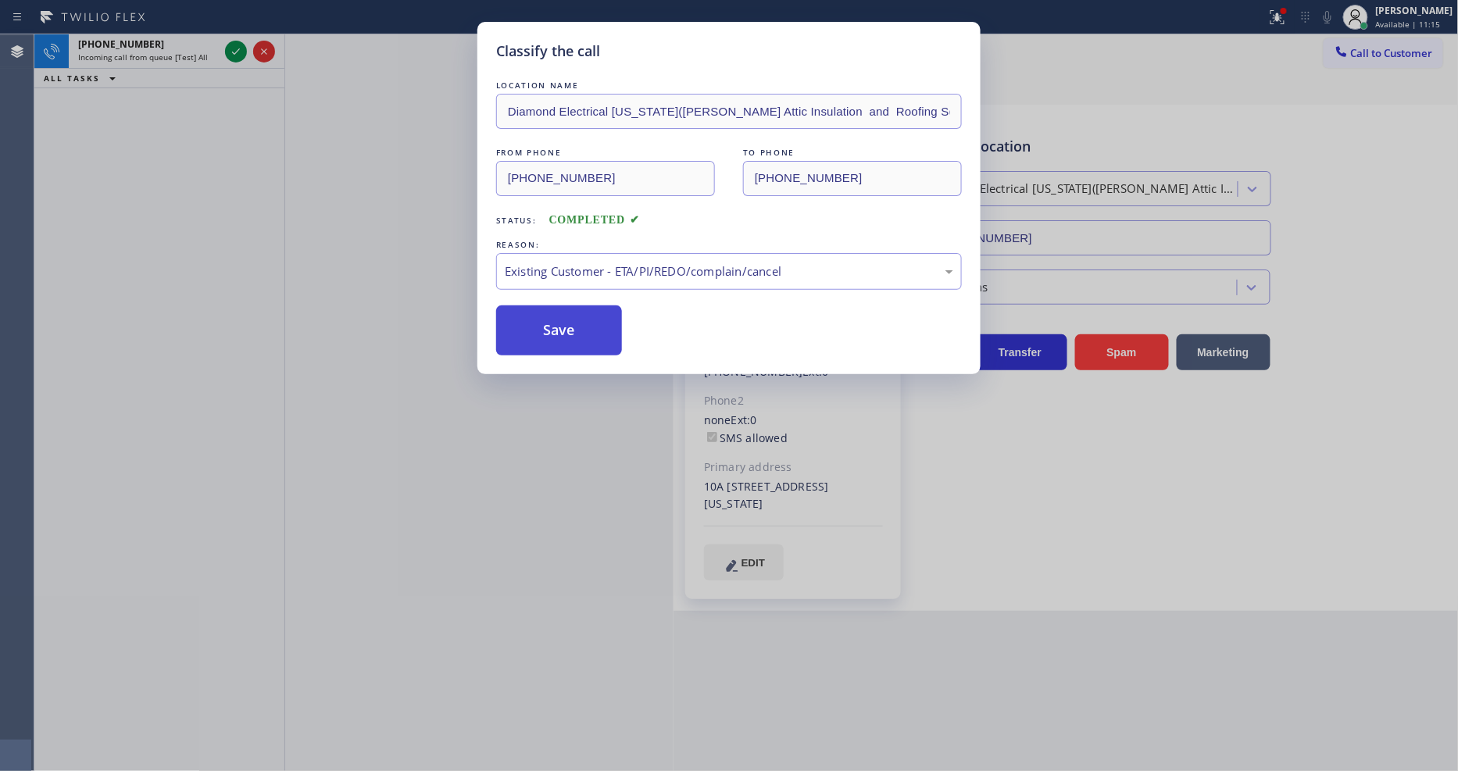
click at [563, 315] on button "Save" at bounding box center [559, 331] width 126 height 50
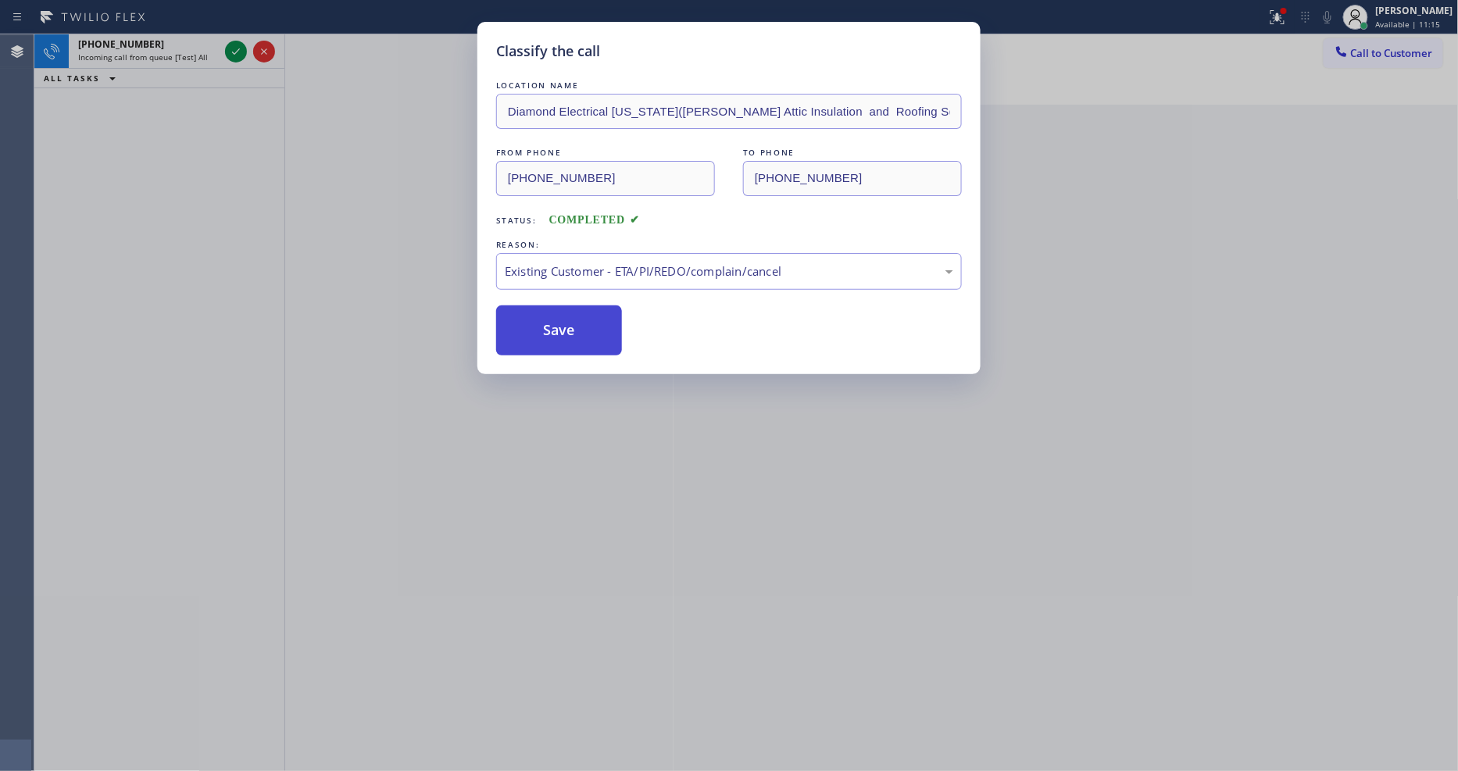
click at [563, 315] on button "Save" at bounding box center [559, 331] width 126 height 50
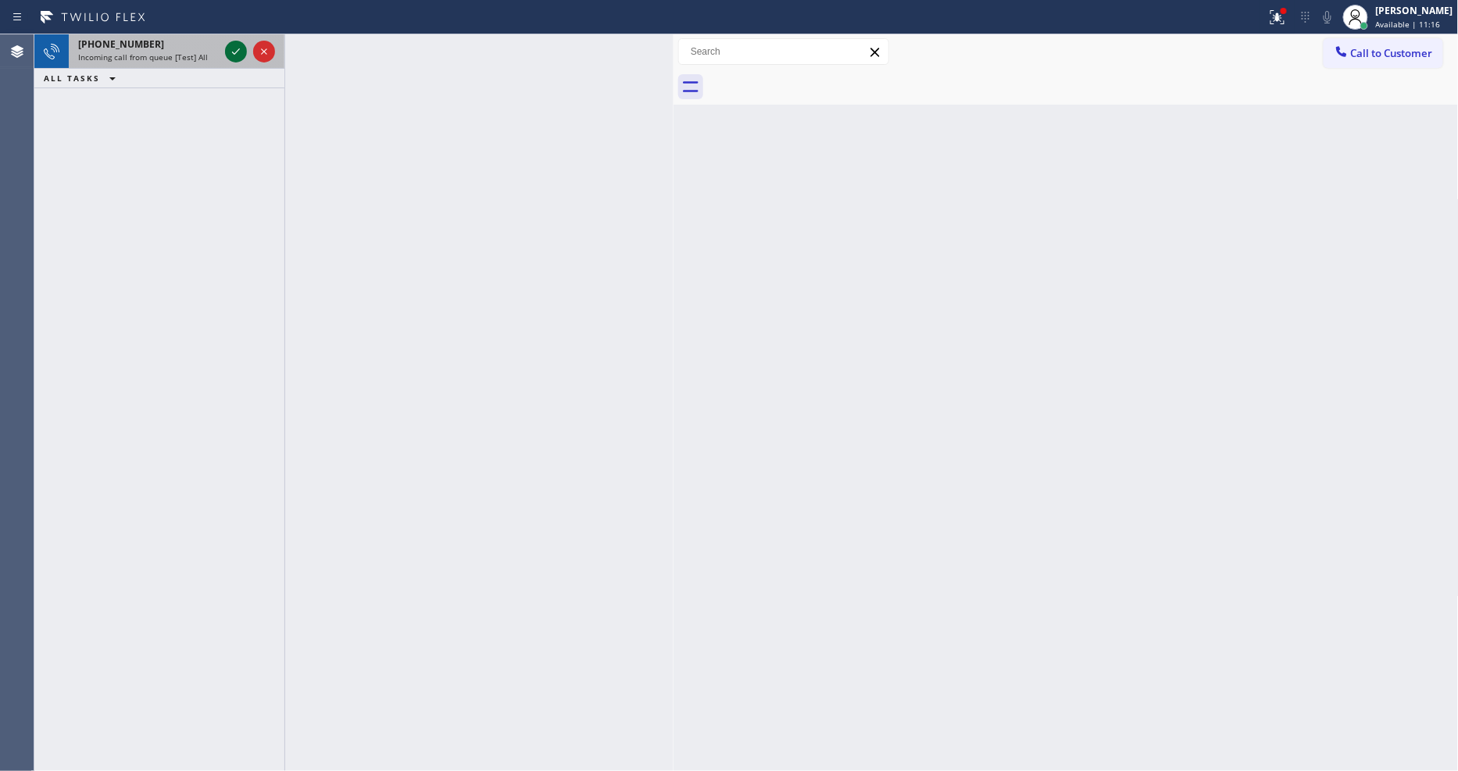
click at [238, 52] on icon at bounding box center [236, 51] width 19 height 19
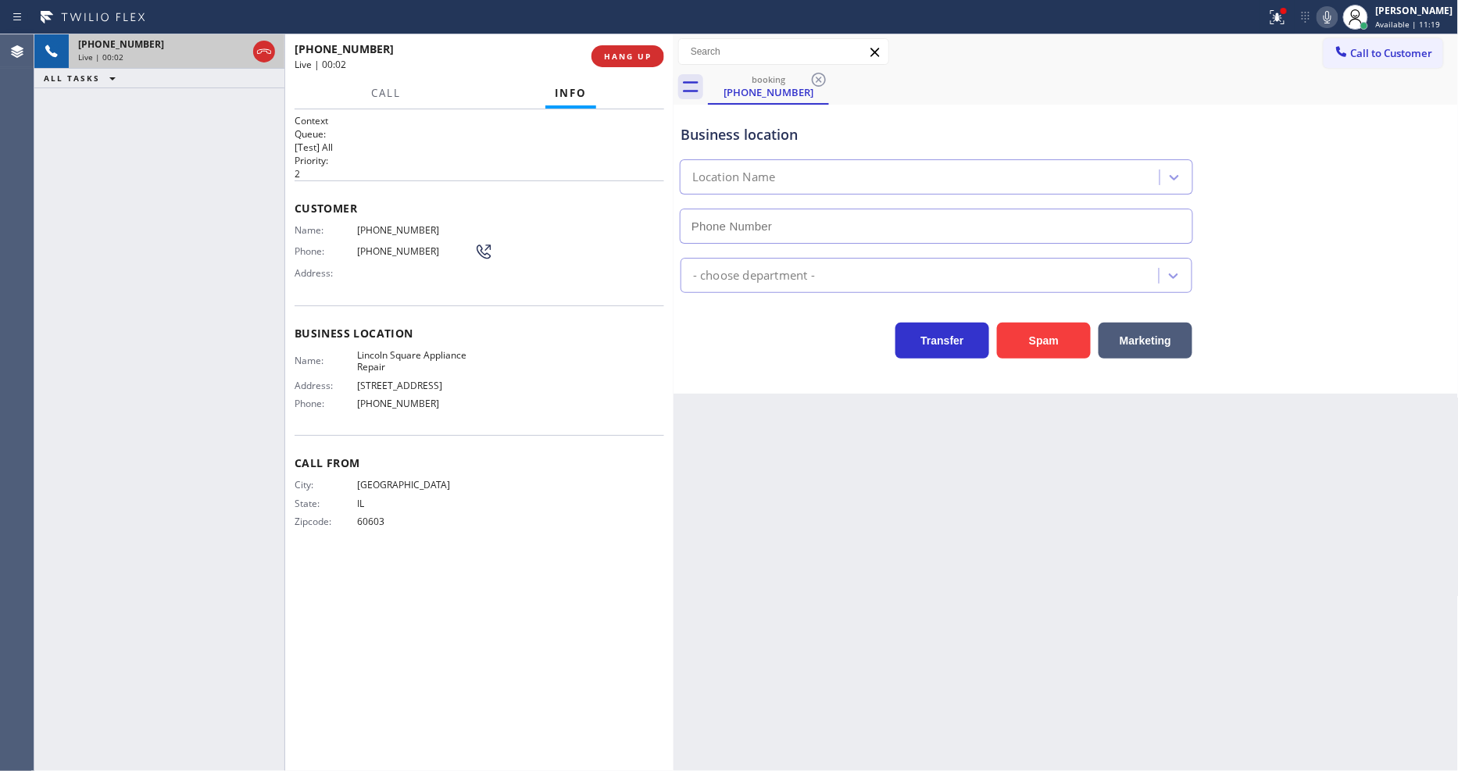
type input "(773) 694-1418"
drag, startPoint x: 638, startPoint y: 47, endPoint x: 635, endPoint y: 55, distance: 8.9
click at [638, 47] on button "HANG UP" at bounding box center [628, 56] width 73 height 22
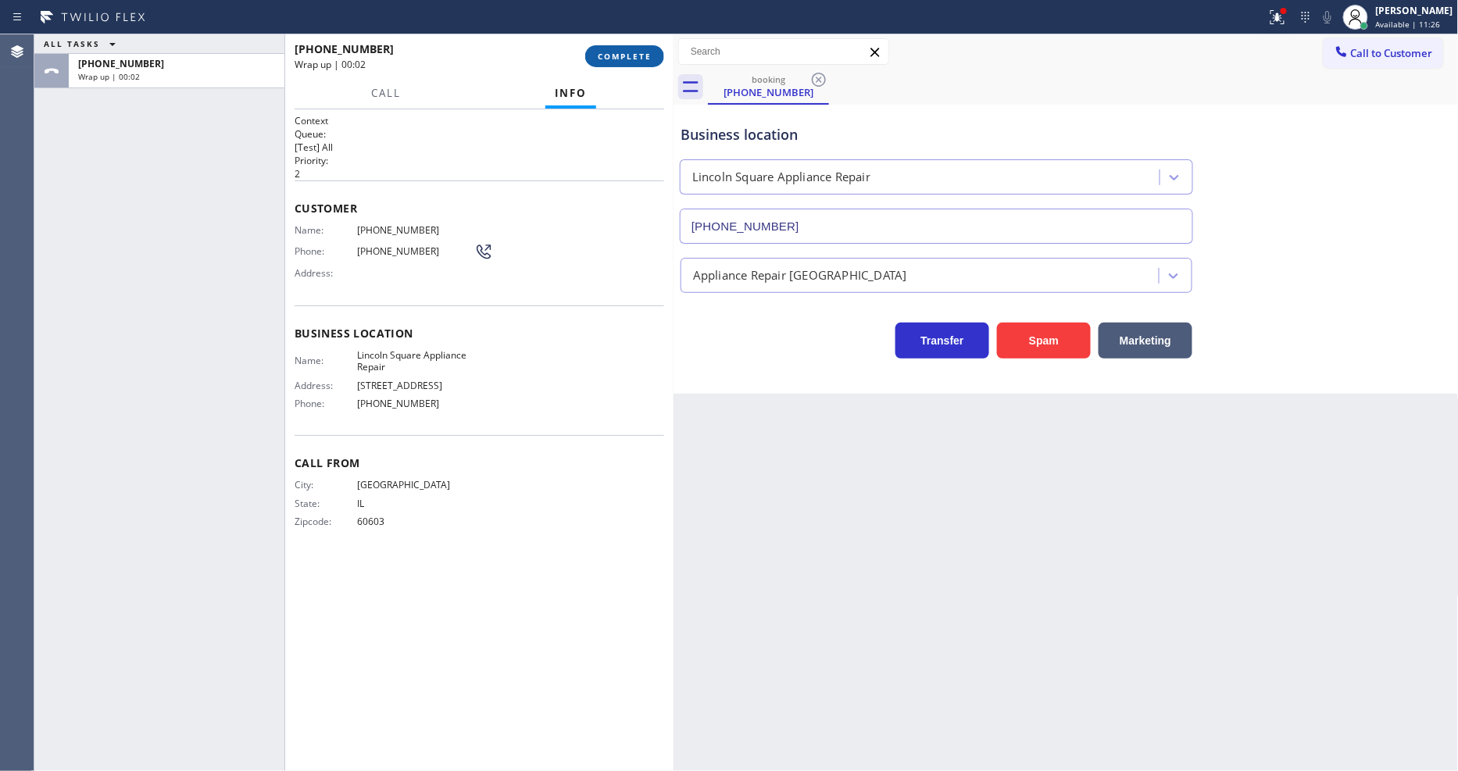
click at [635, 55] on span "COMPLETE" at bounding box center [625, 56] width 54 height 11
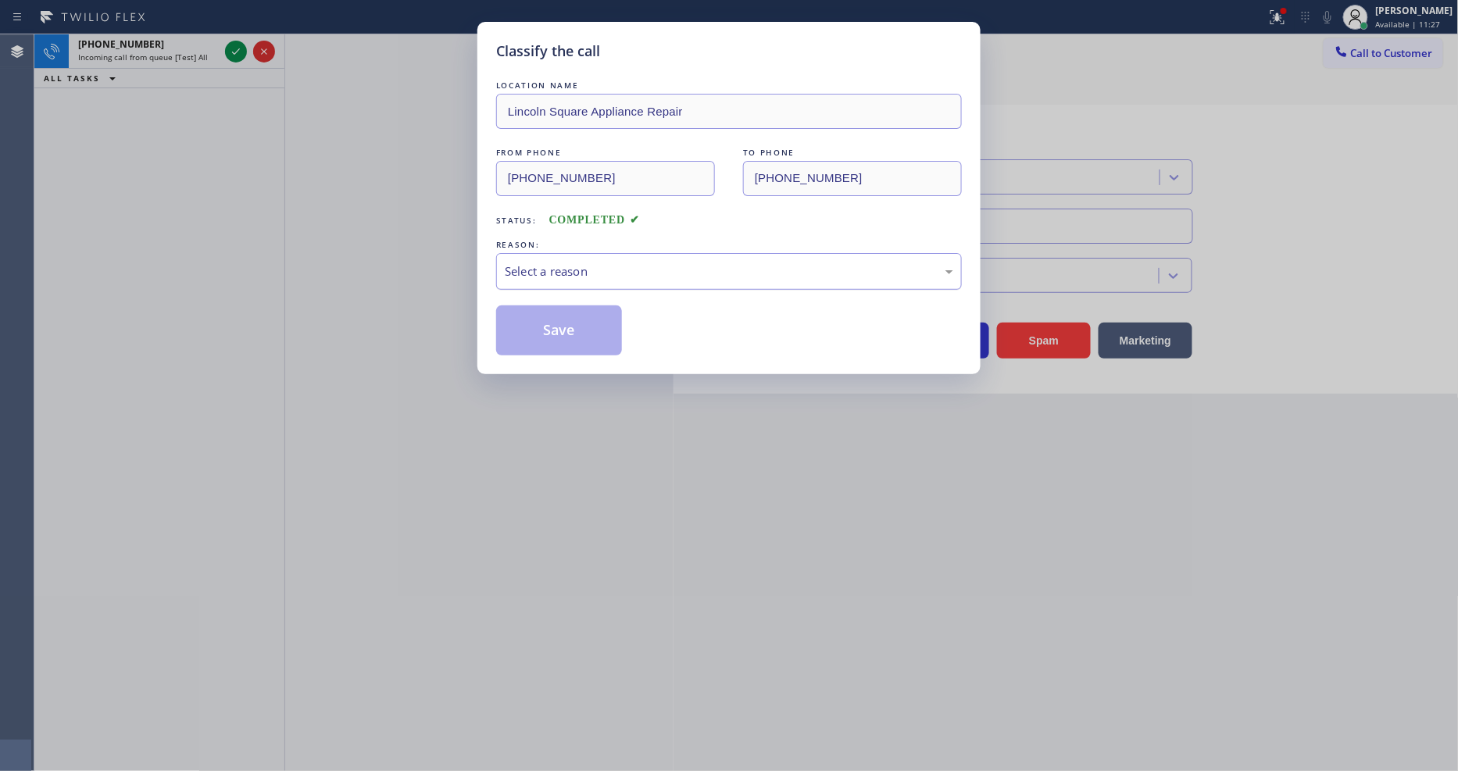
click at [559, 256] on div "Select a reason" at bounding box center [729, 271] width 466 height 37
drag, startPoint x: 542, startPoint y: 373, endPoint x: 550, endPoint y: 306, distance: 67.7
click at [550, 306] on button "Save" at bounding box center [559, 331] width 126 height 50
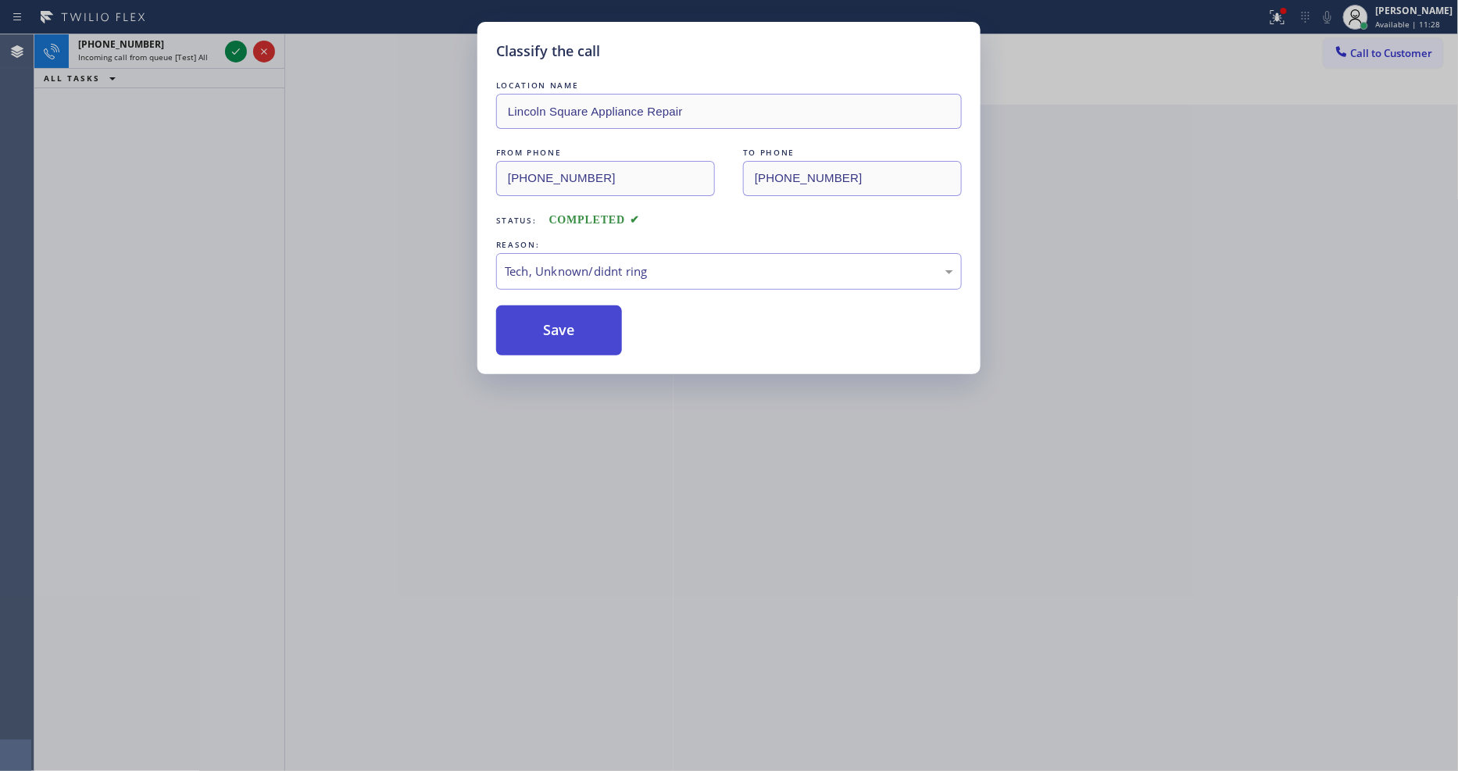
click at [550, 317] on button "Save" at bounding box center [559, 331] width 126 height 50
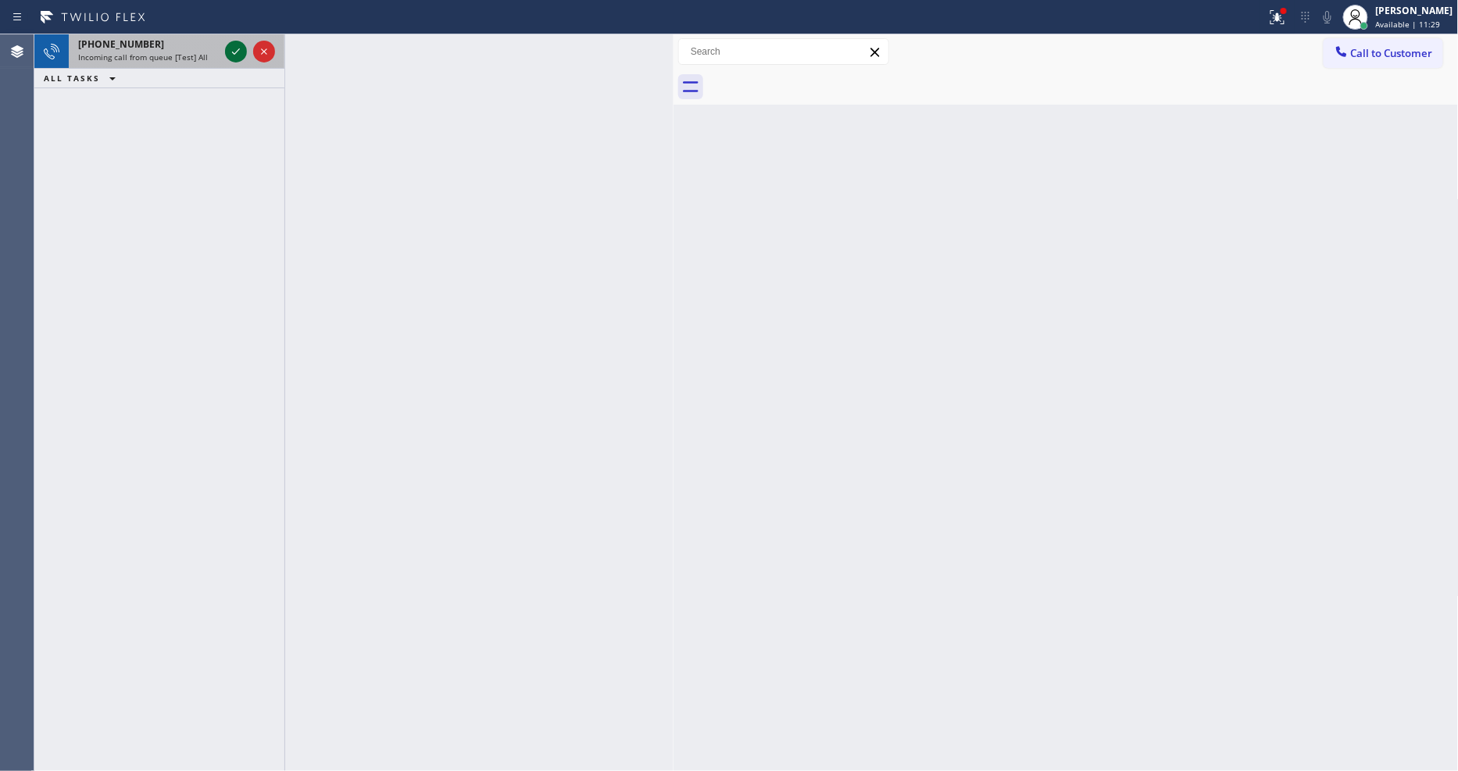
click at [235, 49] on icon at bounding box center [236, 51] width 19 height 19
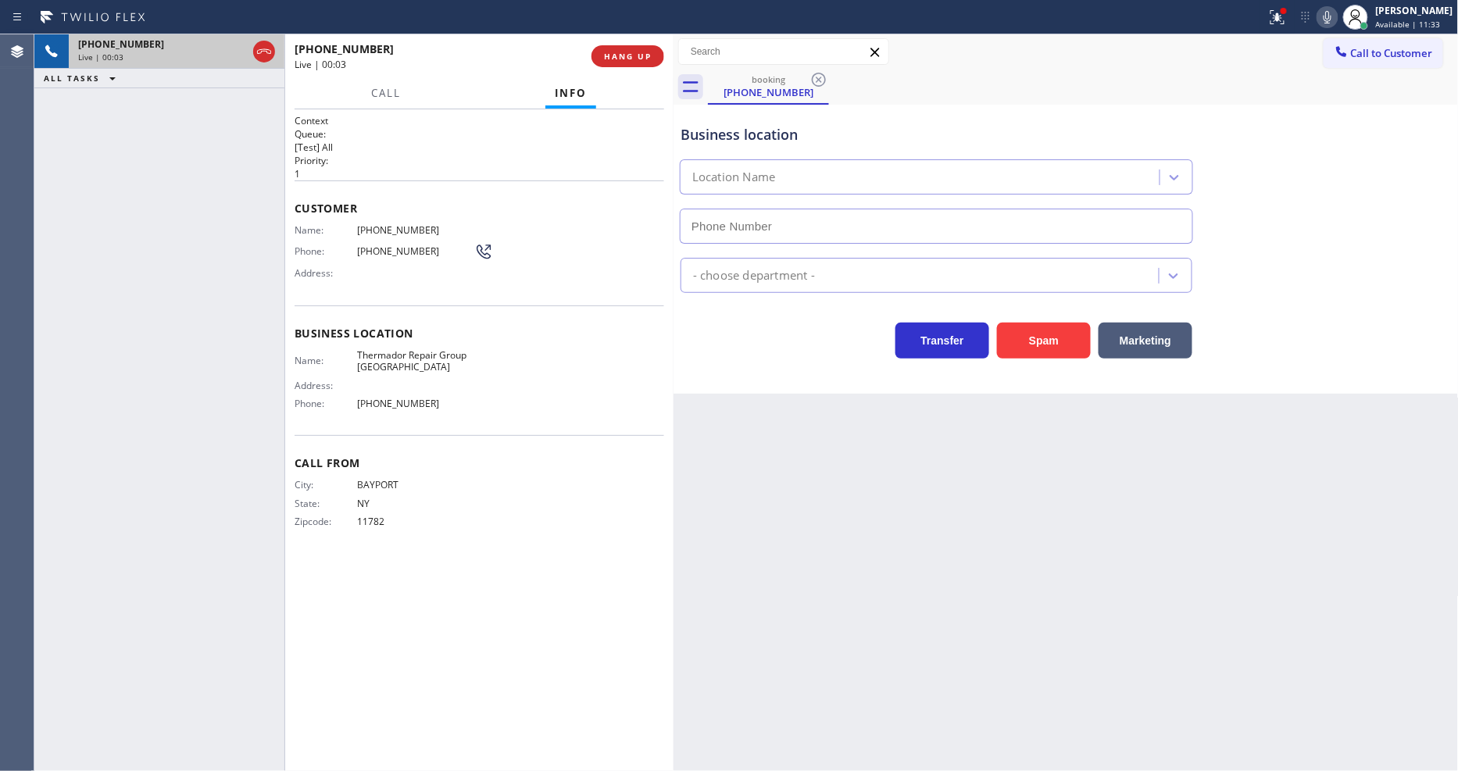
type input "(914) 685-6566"
click at [614, 45] on button "HANG UP" at bounding box center [628, 56] width 73 height 22
click at [614, 53] on span "HANG UP" at bounding box center [628, 56] width 48 height 11
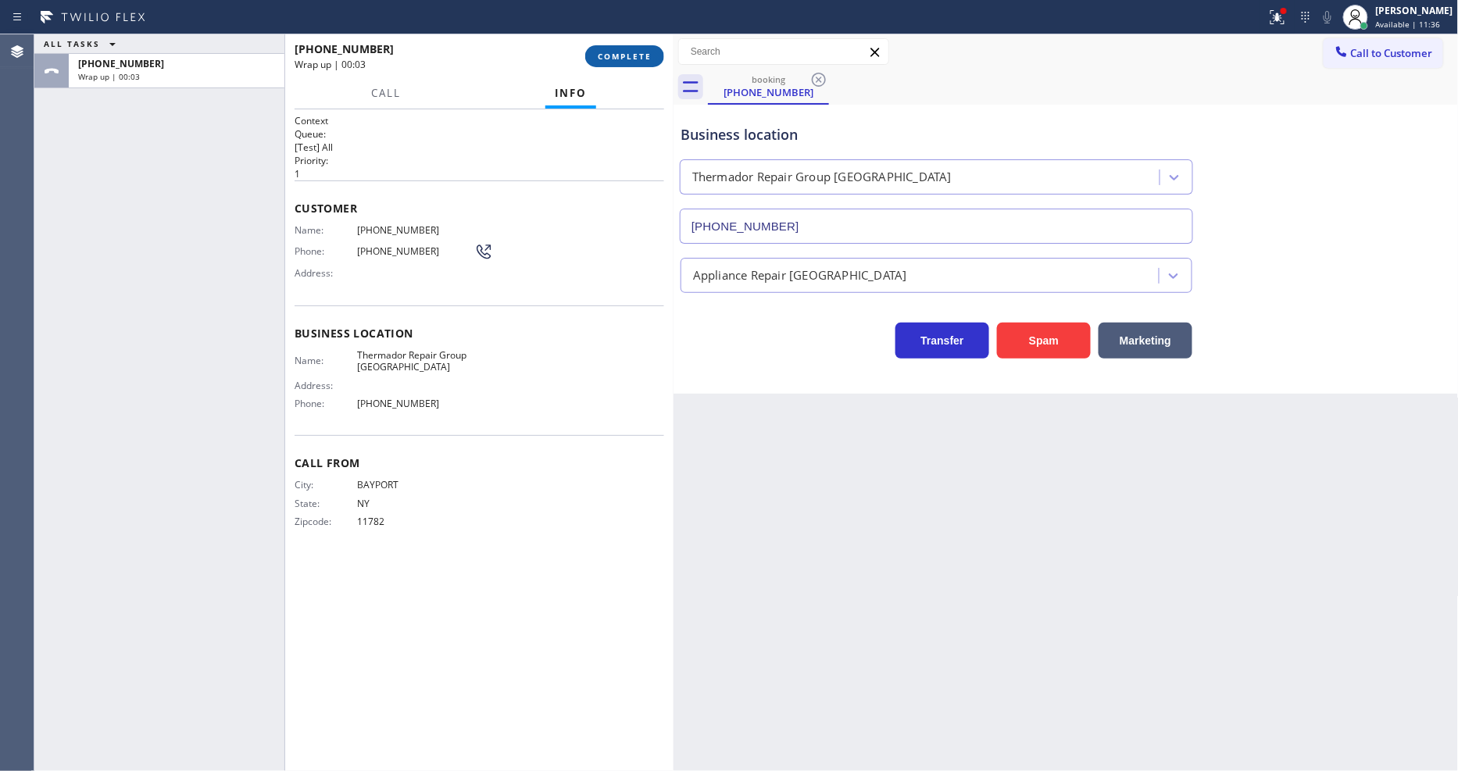
click at [621, 55] on span "COMPLETE" at bounding box center [625, 56] width 54 height 11
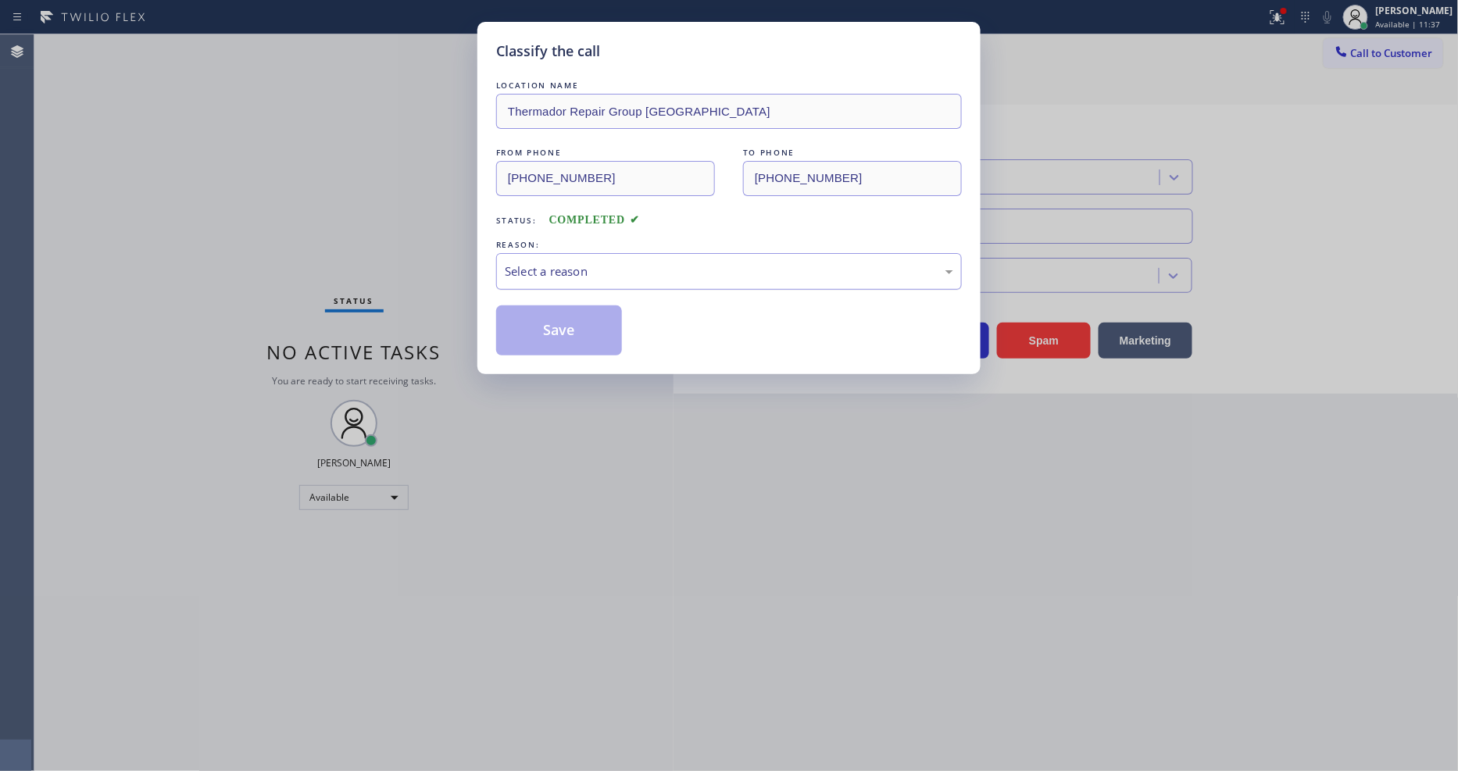
click at [542, 263] on div "Select a reason" at bounding box center [729, 272] width 449 height 18
click at [542, 308] on button "Save" at bounding box center [559, 331] width 126 height 50
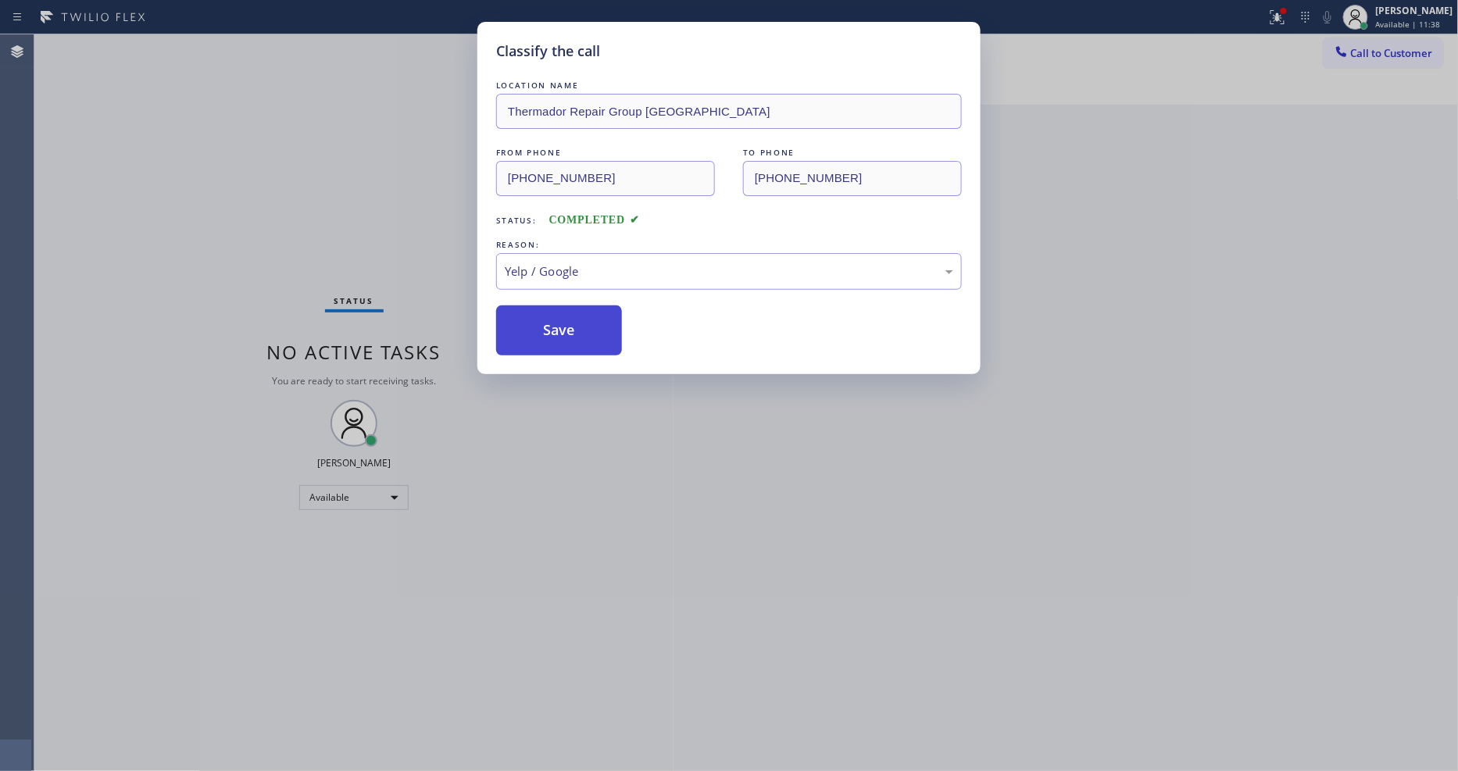
click at [542, 308] on button "Save" at bounding box center [559, 331] width 126 height 50
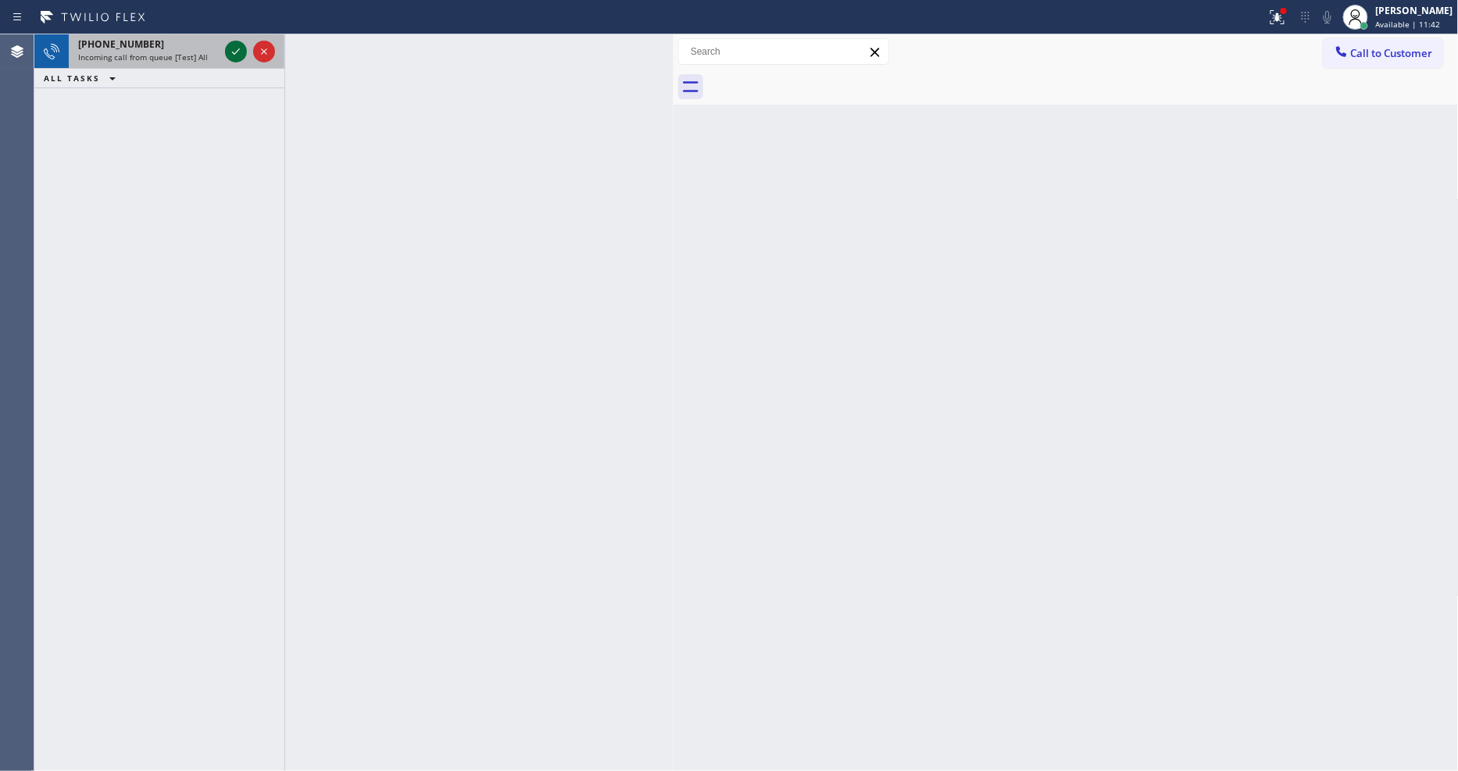
click at [233, 50] on icon at bounding box center [236, 51] width 19 height 19
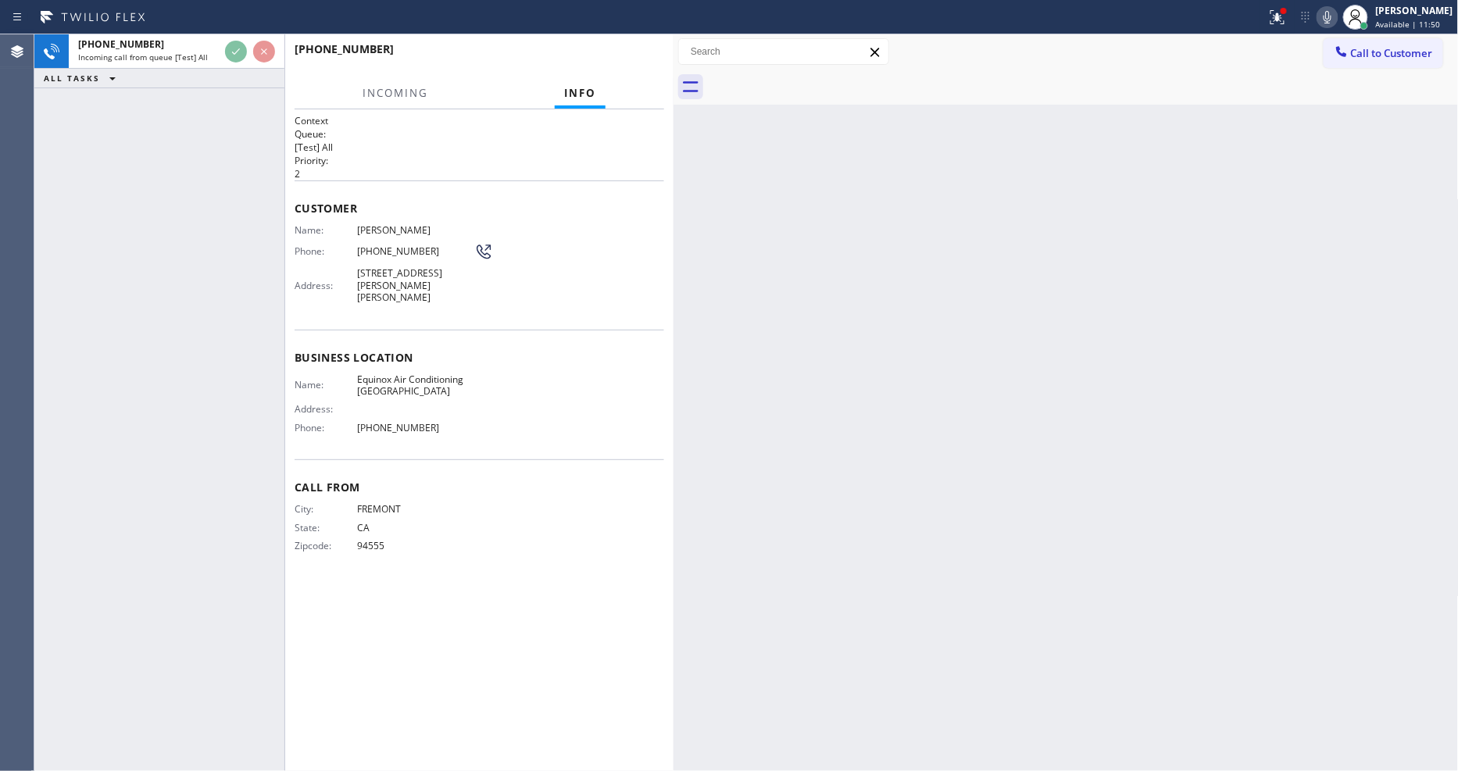
click at [948, 396] on div "Back to Dashboard Change Sender ID Customers Technicians Select a contact Outbo…" at bounding box center [1066, 402] width 785 height 737
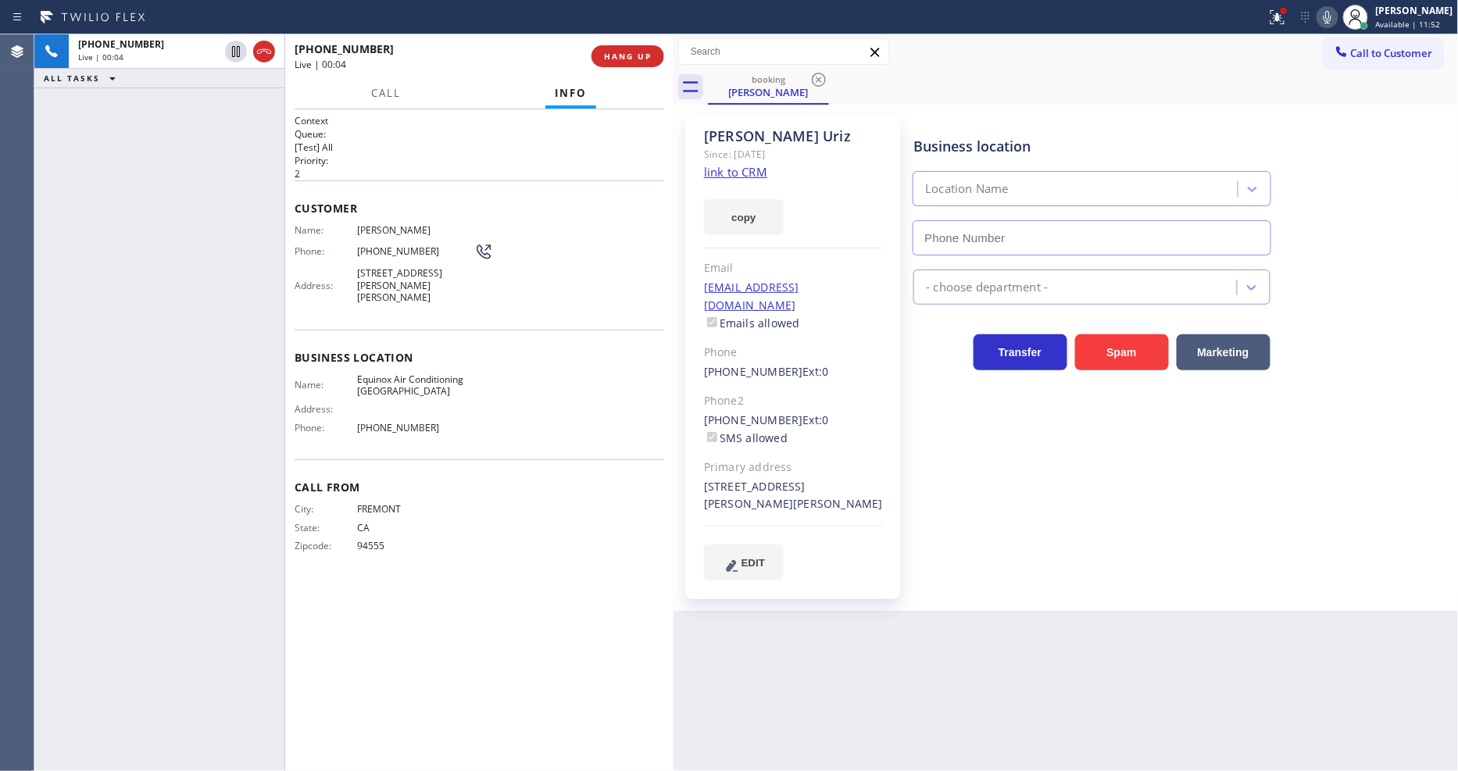
type input "(510) 781-9662"
click at [719, 181] on div "copy" at bounding box center [793, 208] width 179 height 54
click at [744, 170] on link "link to CRM" at bounding box center [735, 172] width 63 height 16
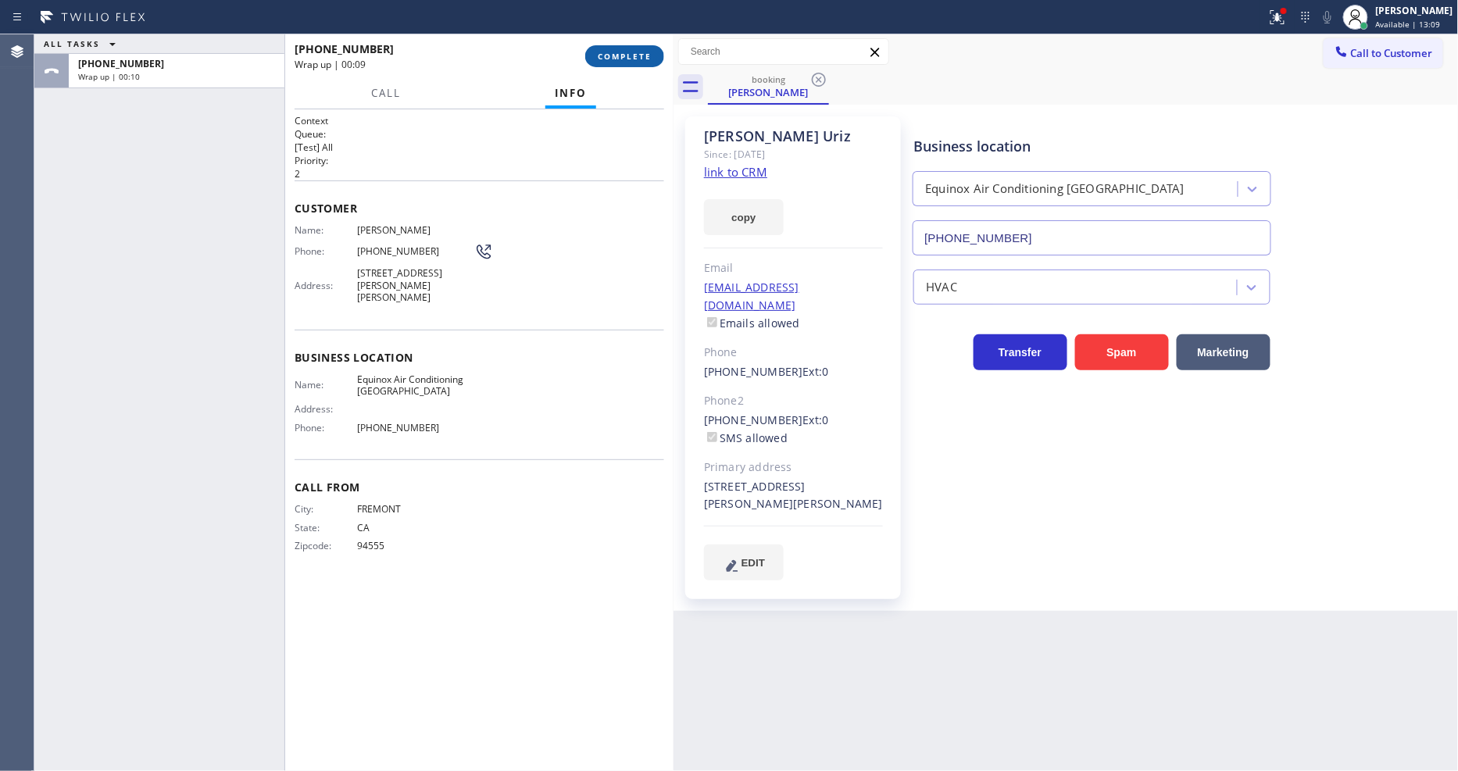
click at [621, 59] on span "COMPLETE" at bounding box center [625, 56] width 54 height 11
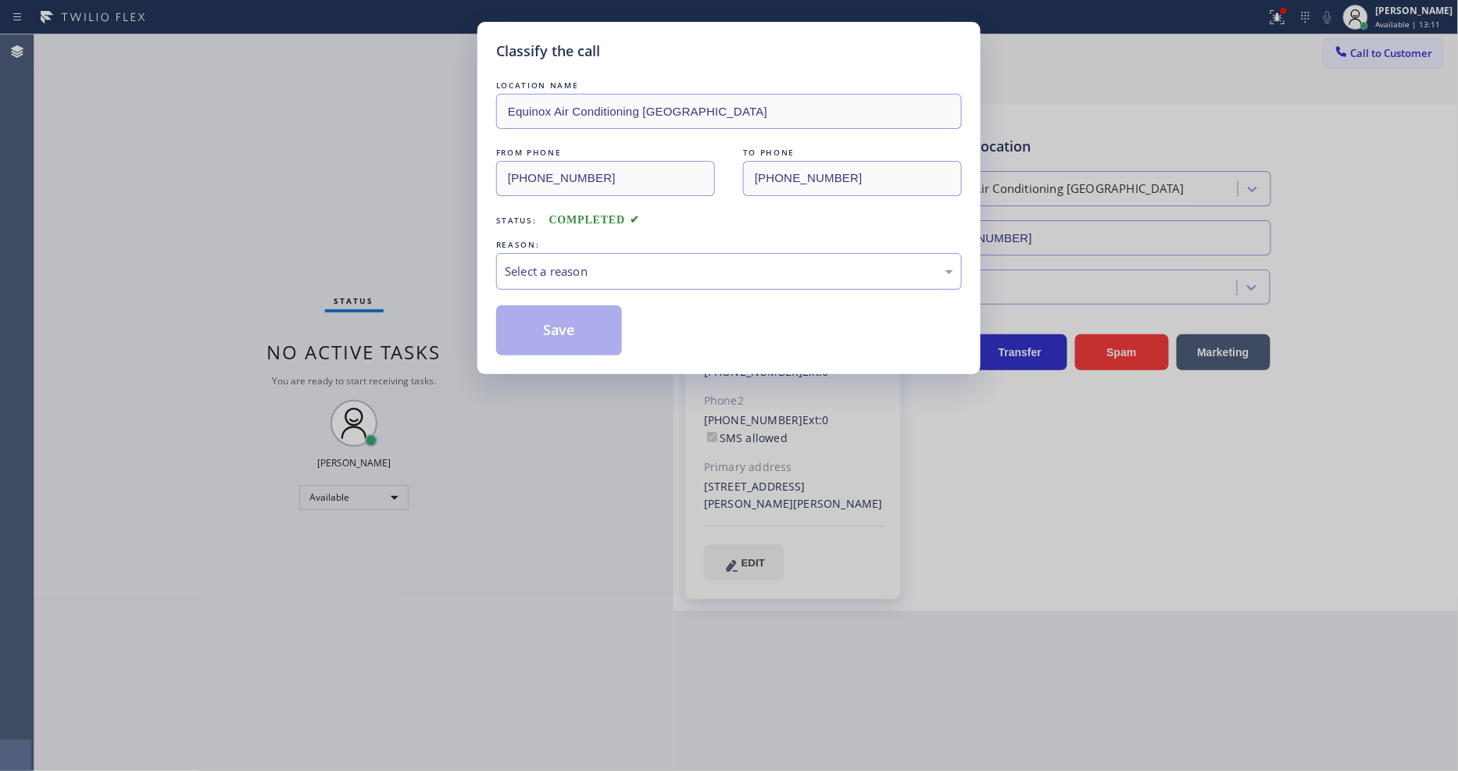
click at [536, 256] on div "Select a reason" at bounding box center [729, 271] width 466 height 37
click at [547, 320] on button "Save" at bounding box center [559, 331] width 126 height 50
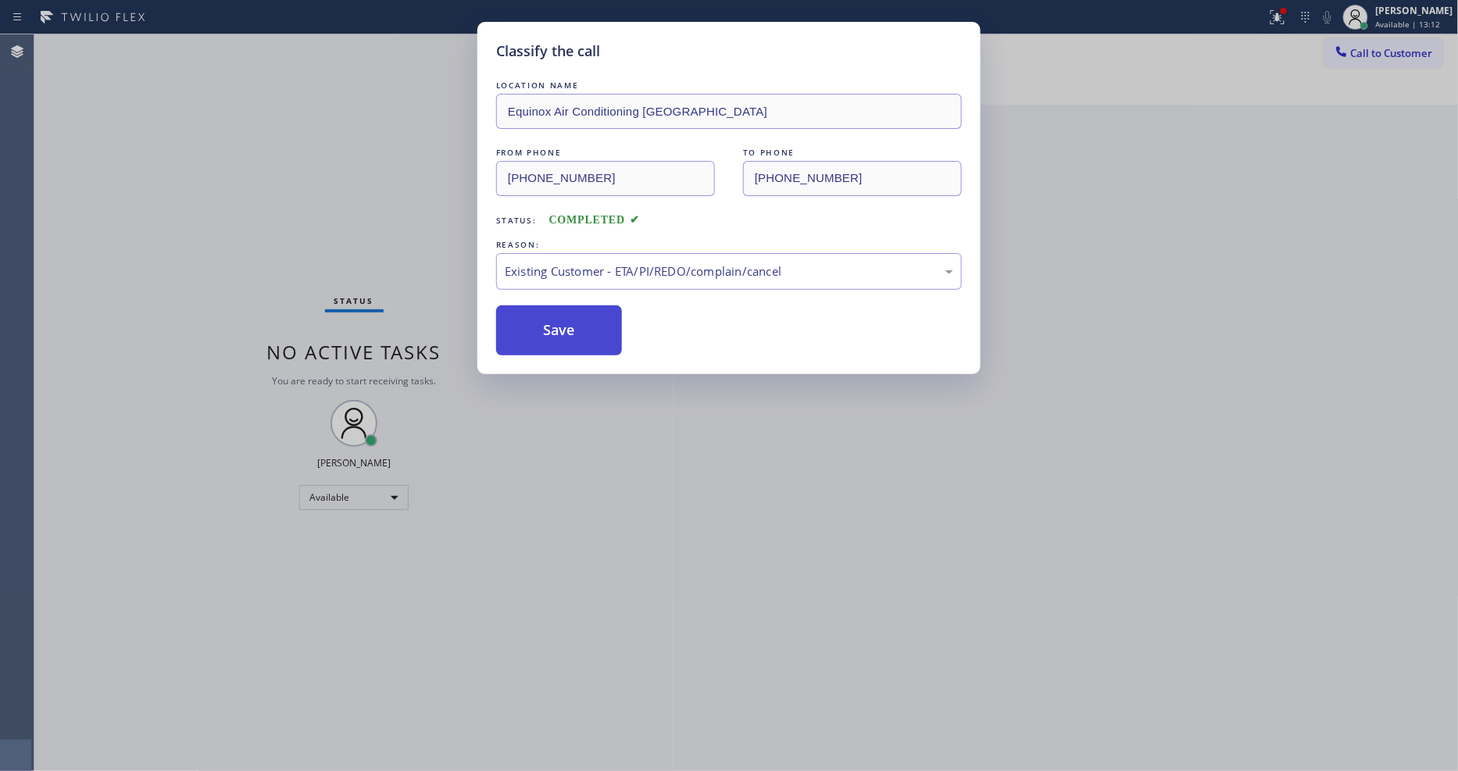
click at [547, 320] on button "Save" at bounding box center [559, 331] width 126 height 50
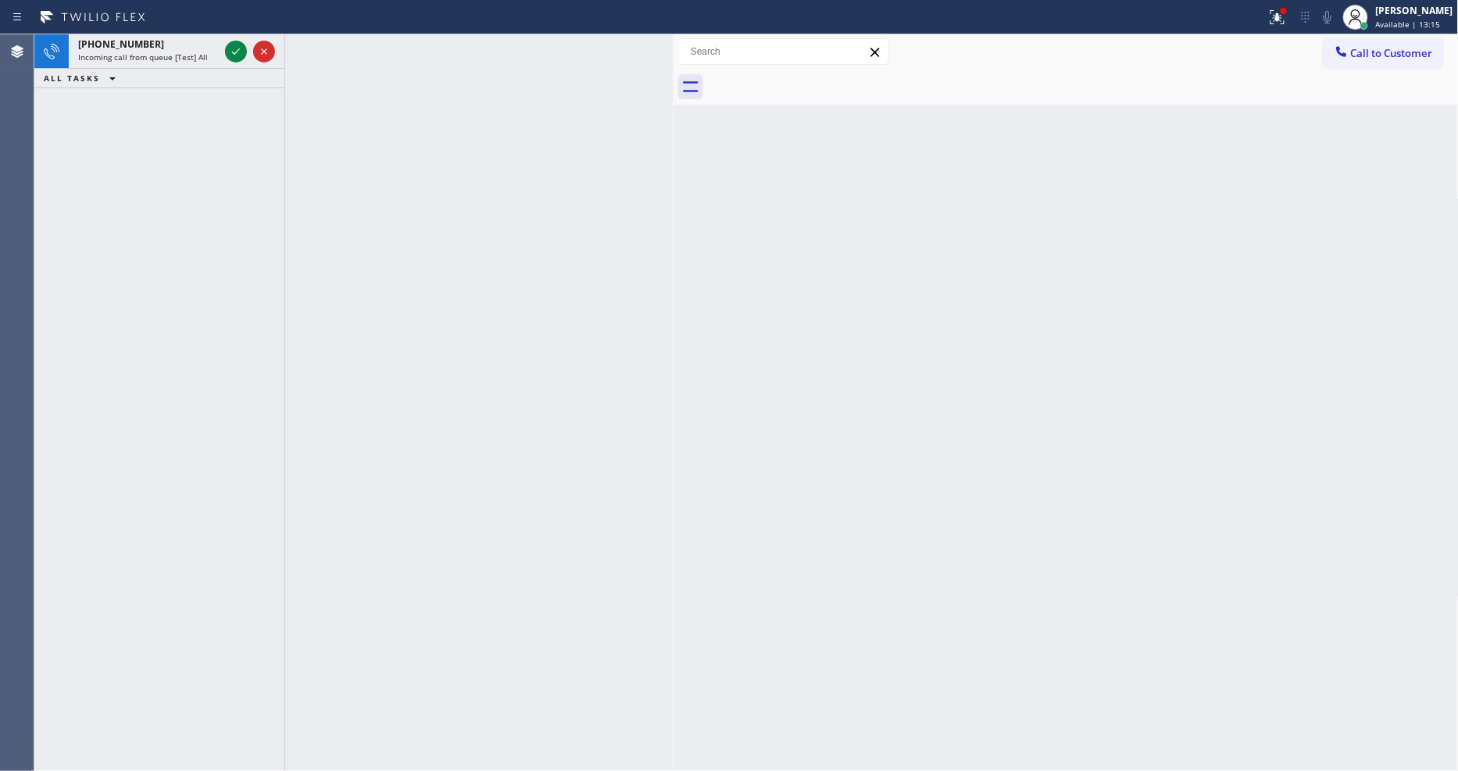
drag, startPoint x: 236, startPoint y: 52, endPoint x: 224, endPoint y: 96, distance: 46.1
click at [236, 52] on icon at bounding box center [236, 51] width 8 height 6
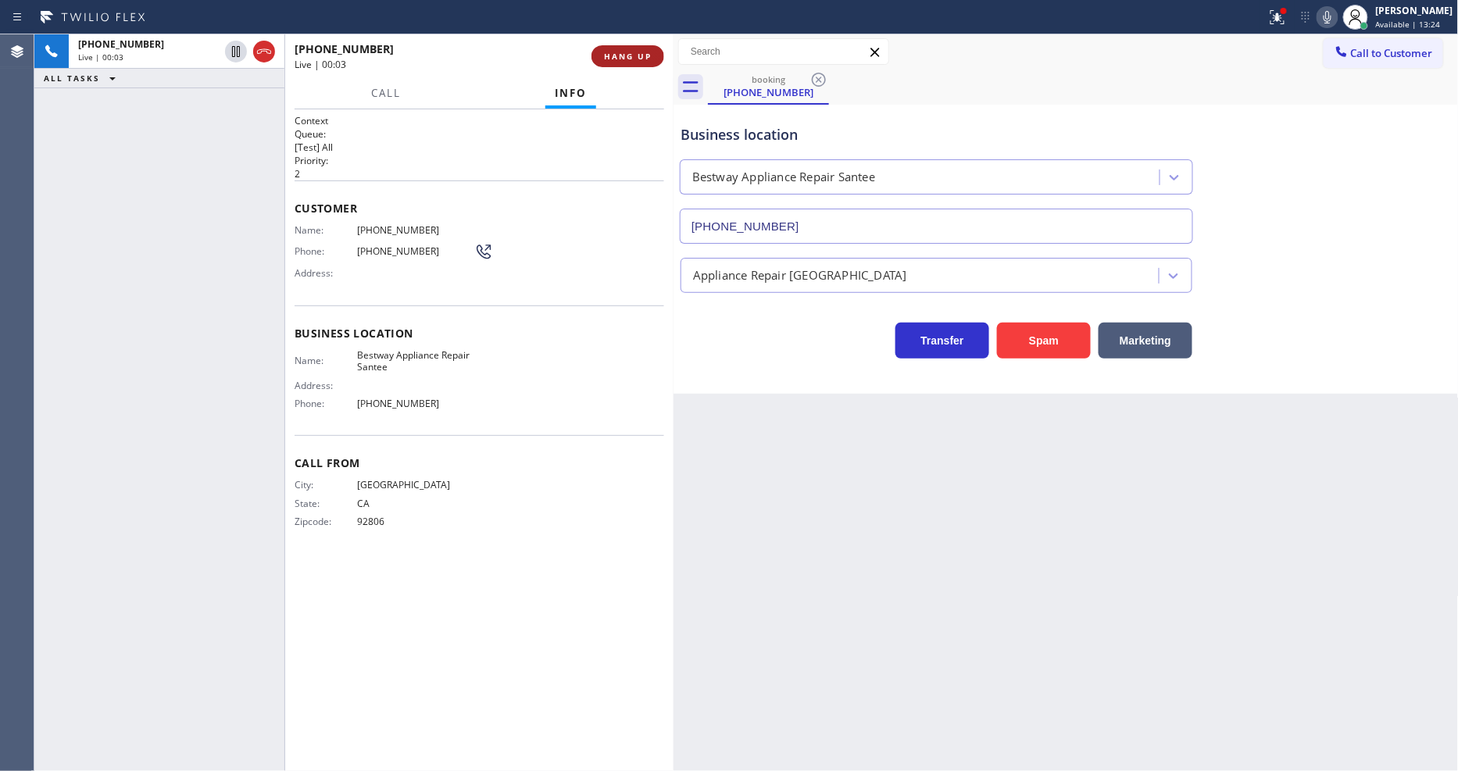
type input "(619) 492-4624"
click at [606, 51] on span "HANG UP" at bounding box center [628, 56] width 48 height 11
click at [611, 63] on button "HANG UP" at bounding box center [628, 56] width 73 height 22
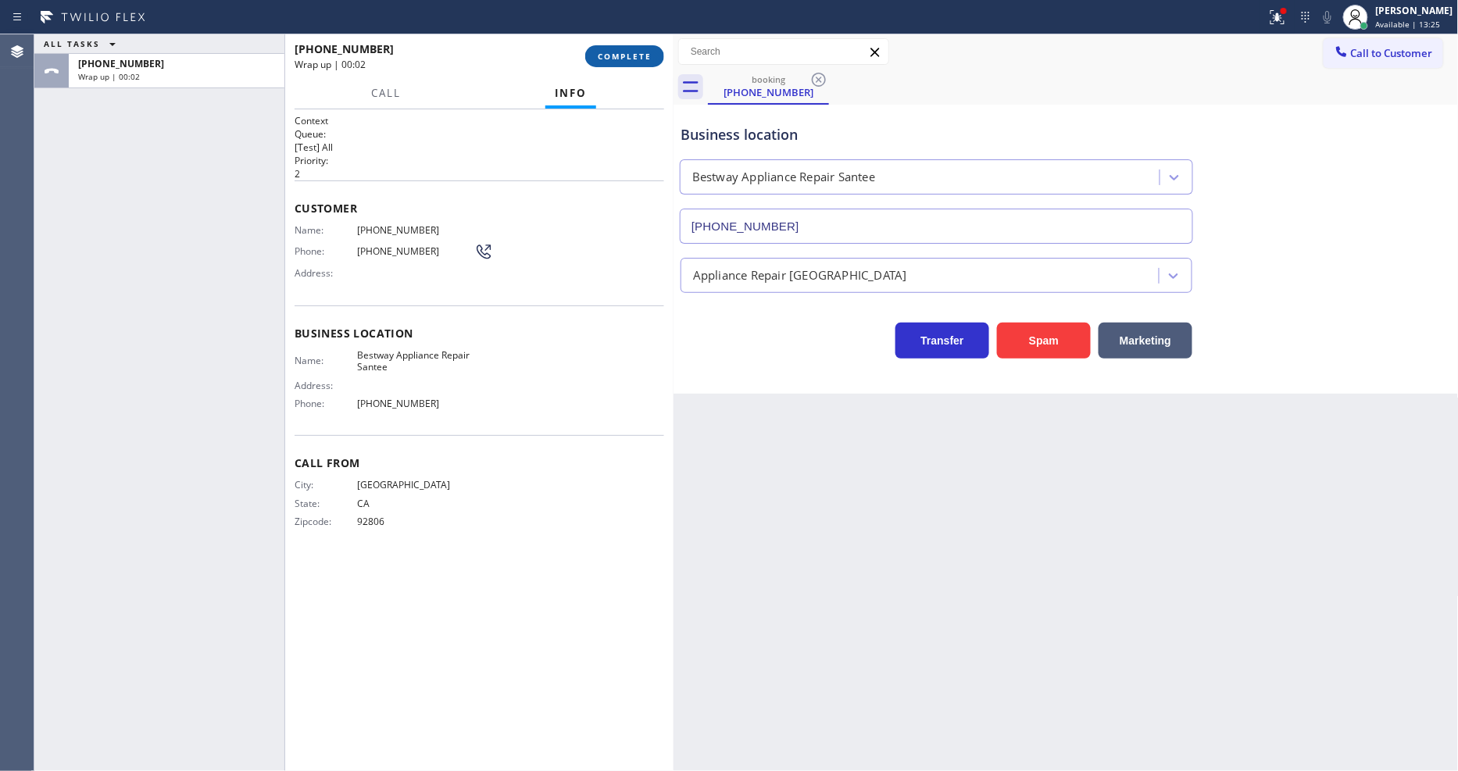
click at [620, 60] on span "COMPLETE" at bounding box center [625, 56] width 54 height 11
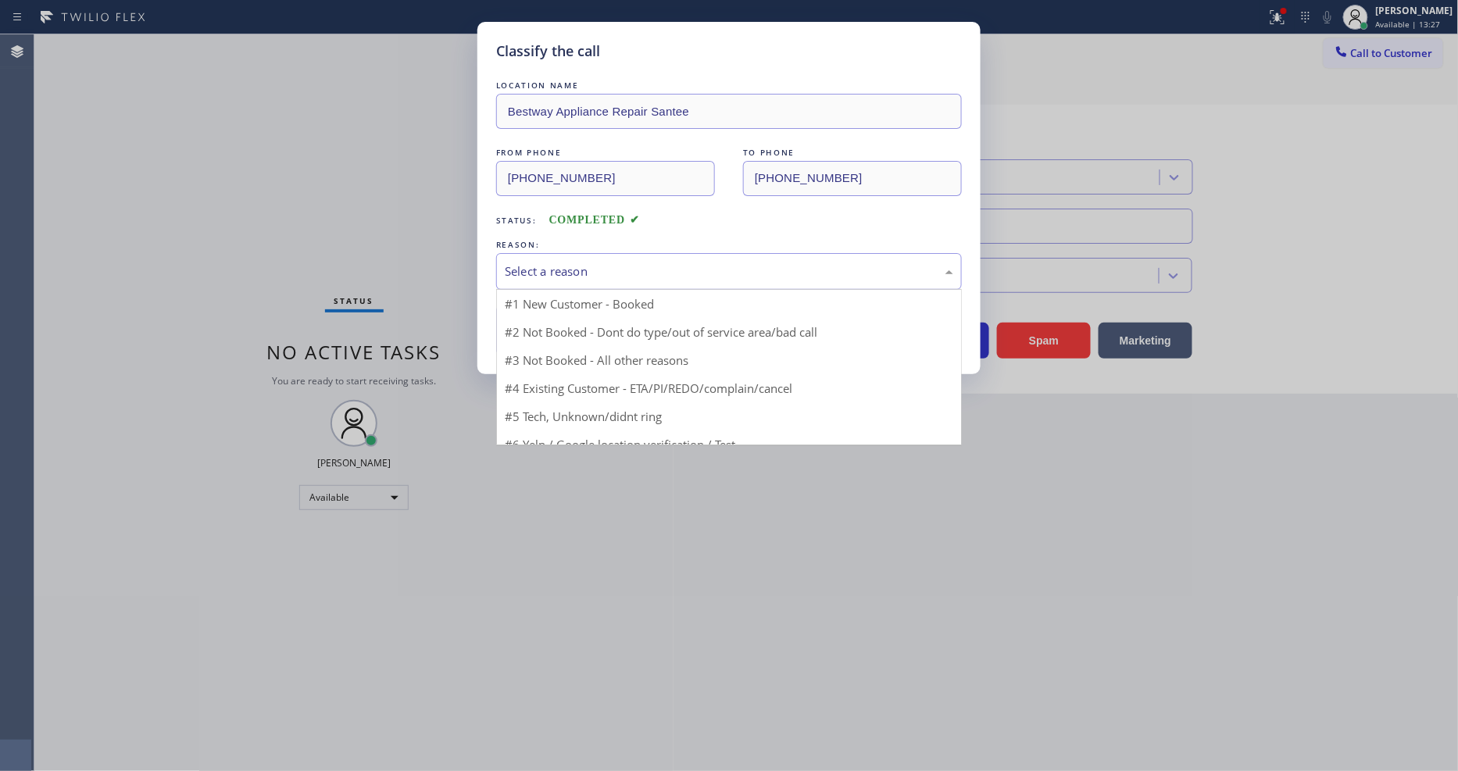
click at [535, 253] on div "Select a reason" at bounding box center [729, 271] width 466 height 37
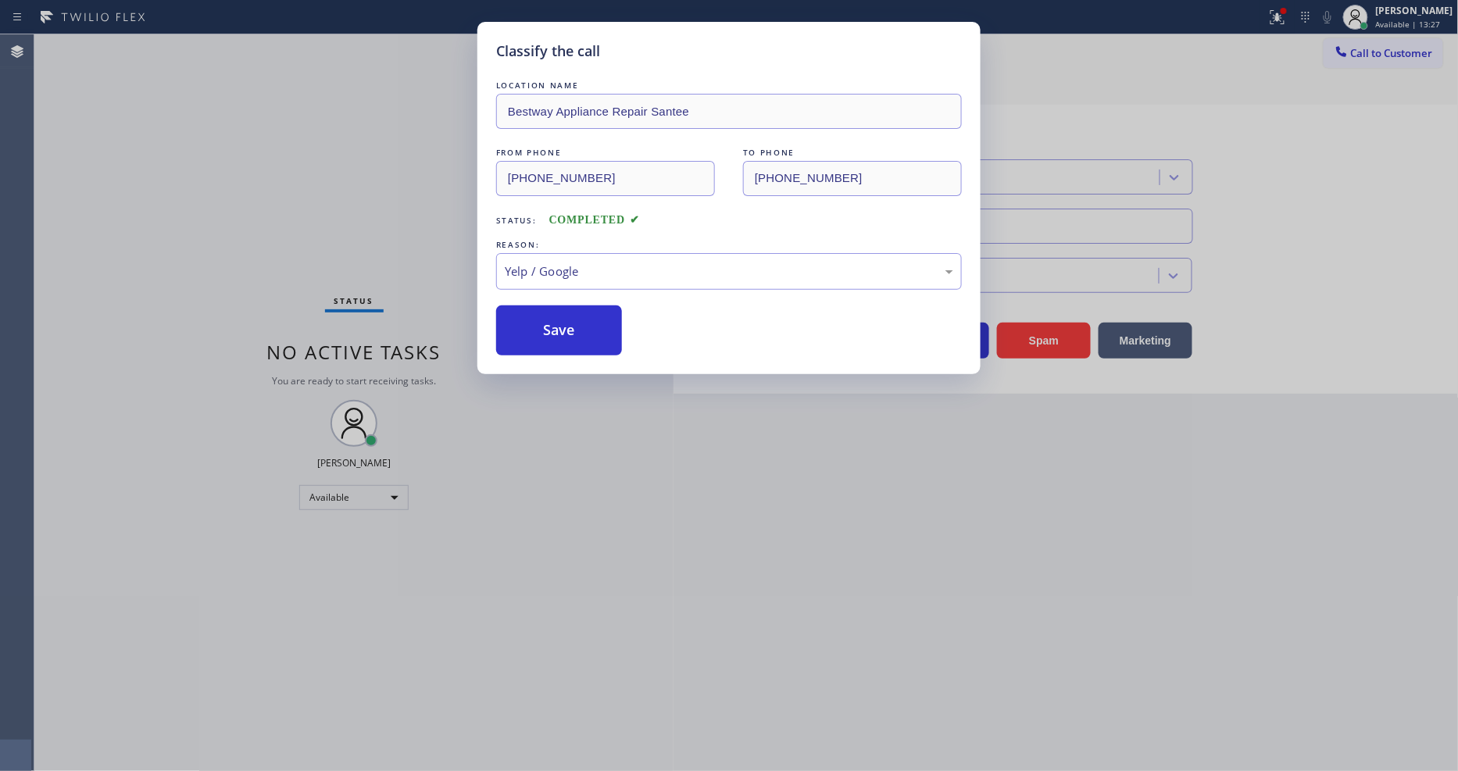
drag, startPoint x: 533, startPoint y: 414, endPoint x: 544, endPoint y: 355, distance: 60.4
click at [549, 323] on button "Save" at bounding box center [559, 331] width 126 height 50
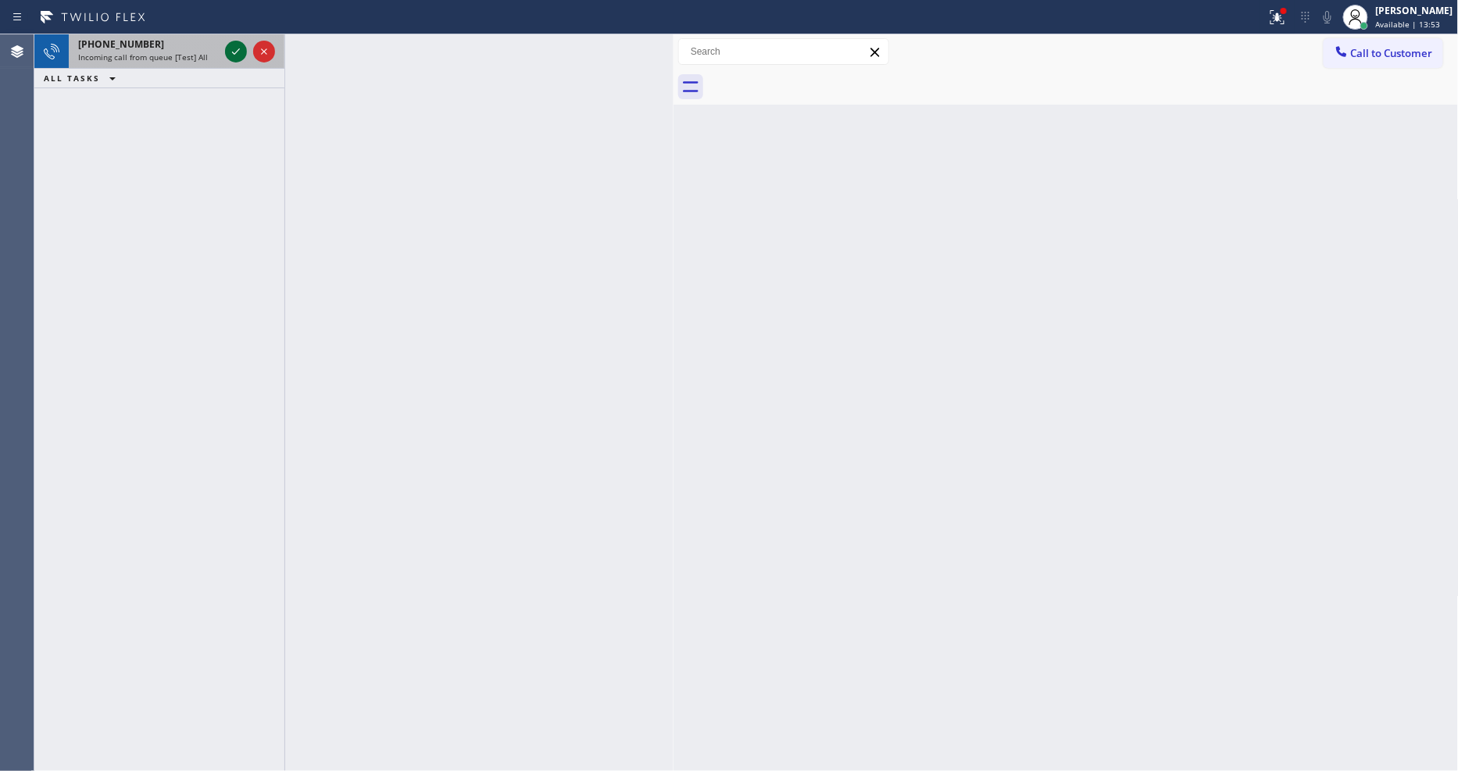
click at [231, 51] on icon at bounding box center [236, 51] width 19 height 19
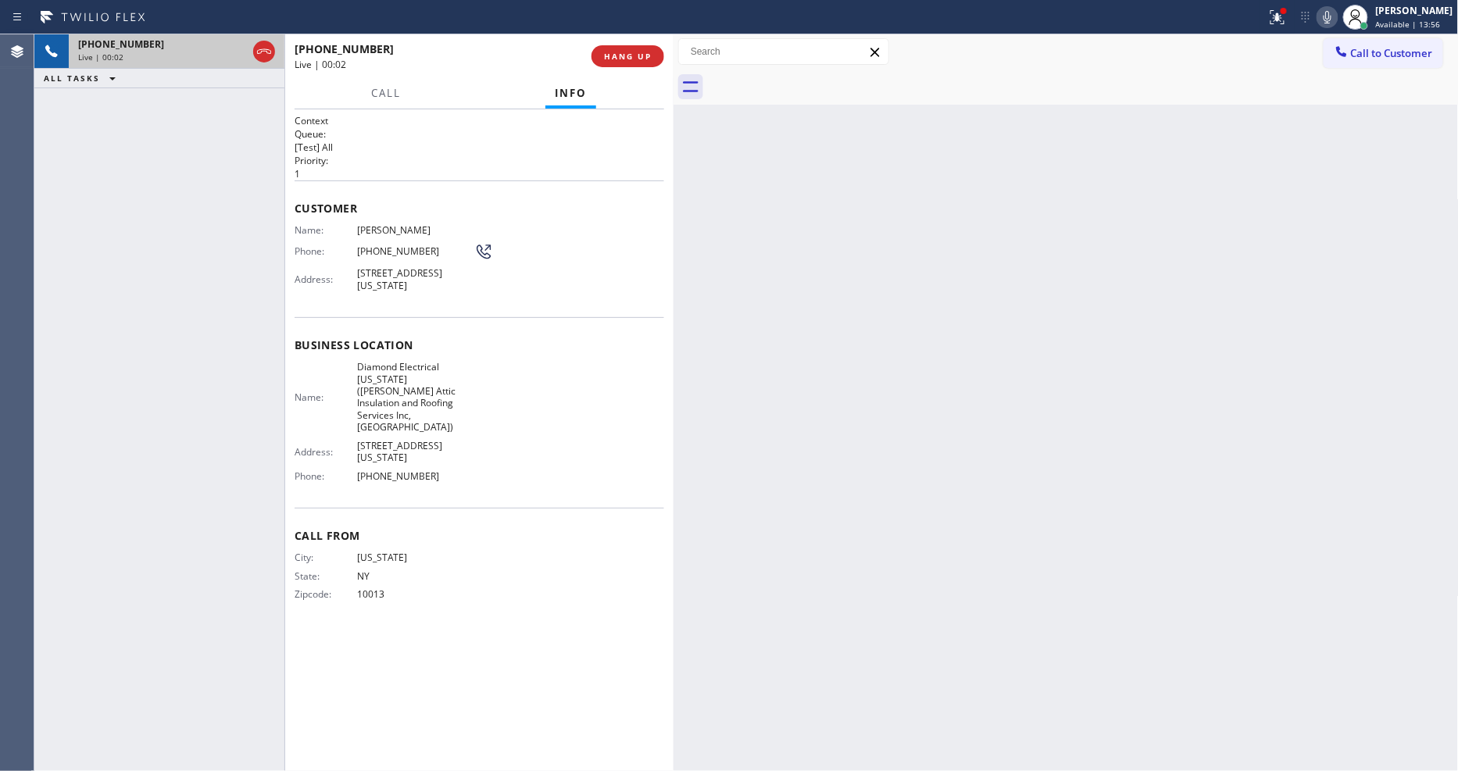
click at [614, 55] on span "HANG UP" at bounding box center [628, 56] width 48 height 11
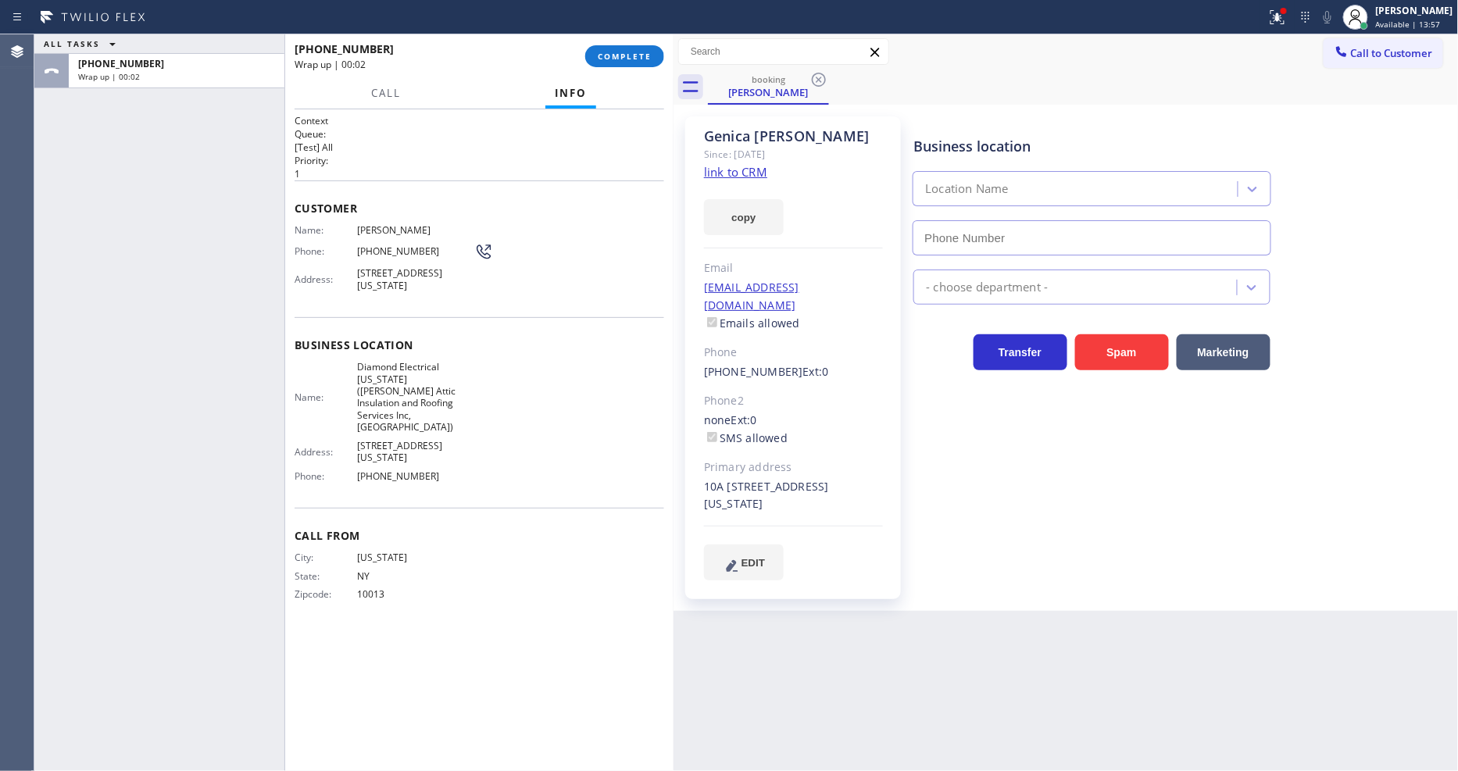
click at [732, 175] on link "link to CRM" at bounding box center [735, 172] width 63 height 16
type input "(315) 496-6048"
click at [614, 57] on span "COMPLETE" at bounding box center [625, 56] width 54 height 11
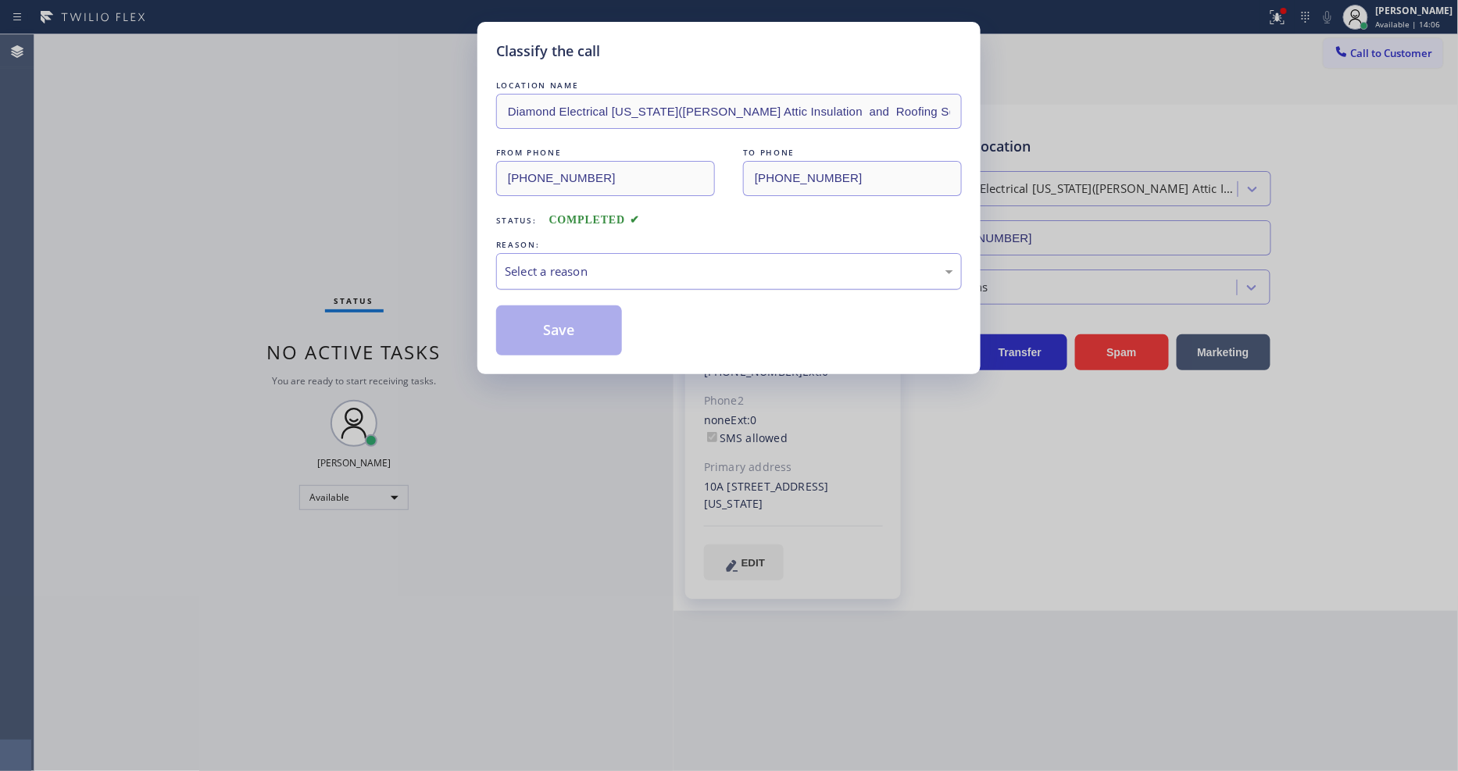
click at [566, 256] on div "Select a reason" at bounding box center [729, 271] width 466 height 37
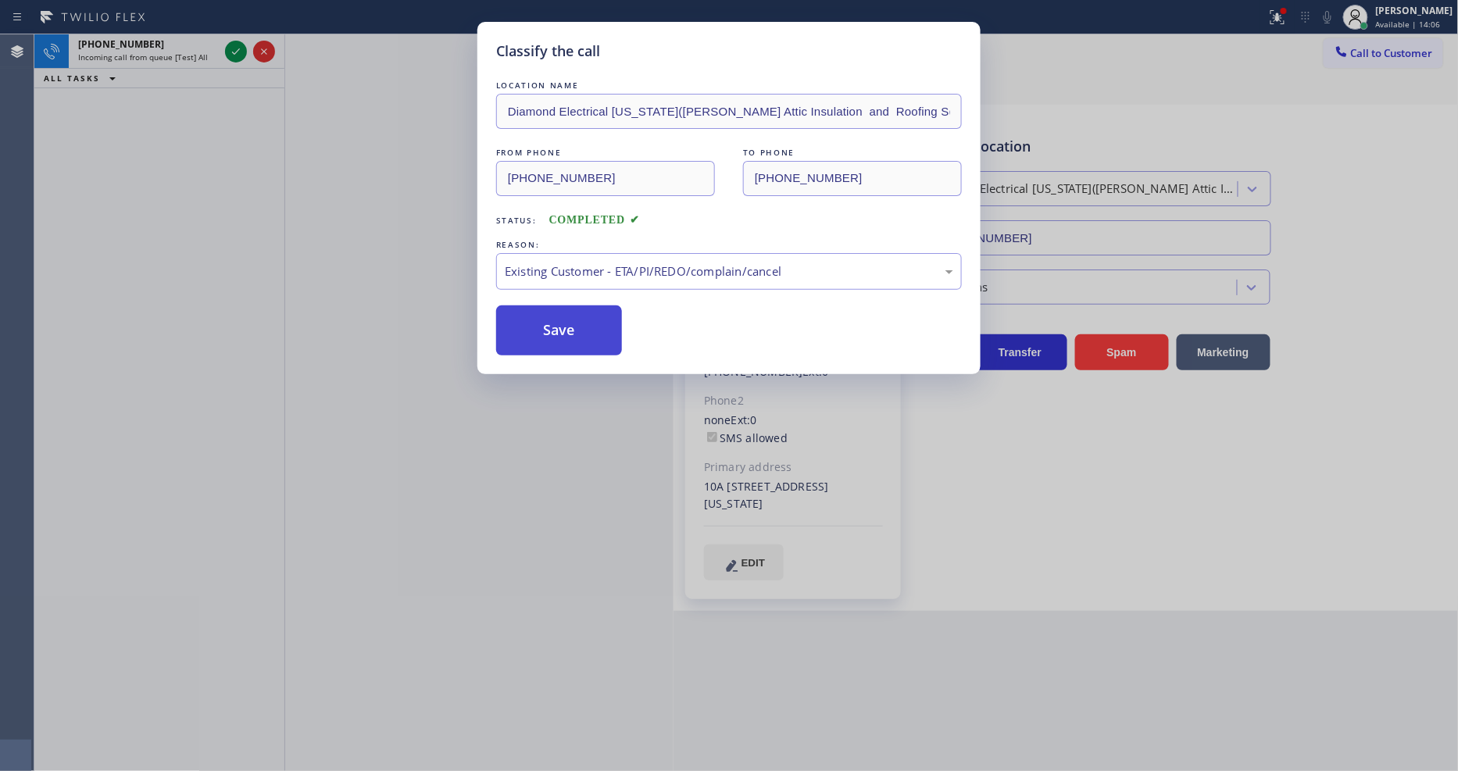
drag, startPoint x: 553, startPoint y: 366, endPoint x: 553, endPoint y: 324, distance: 41.4
click at [553, 324] on button "Save" at bounding box center [559, 331] width 126 height 50
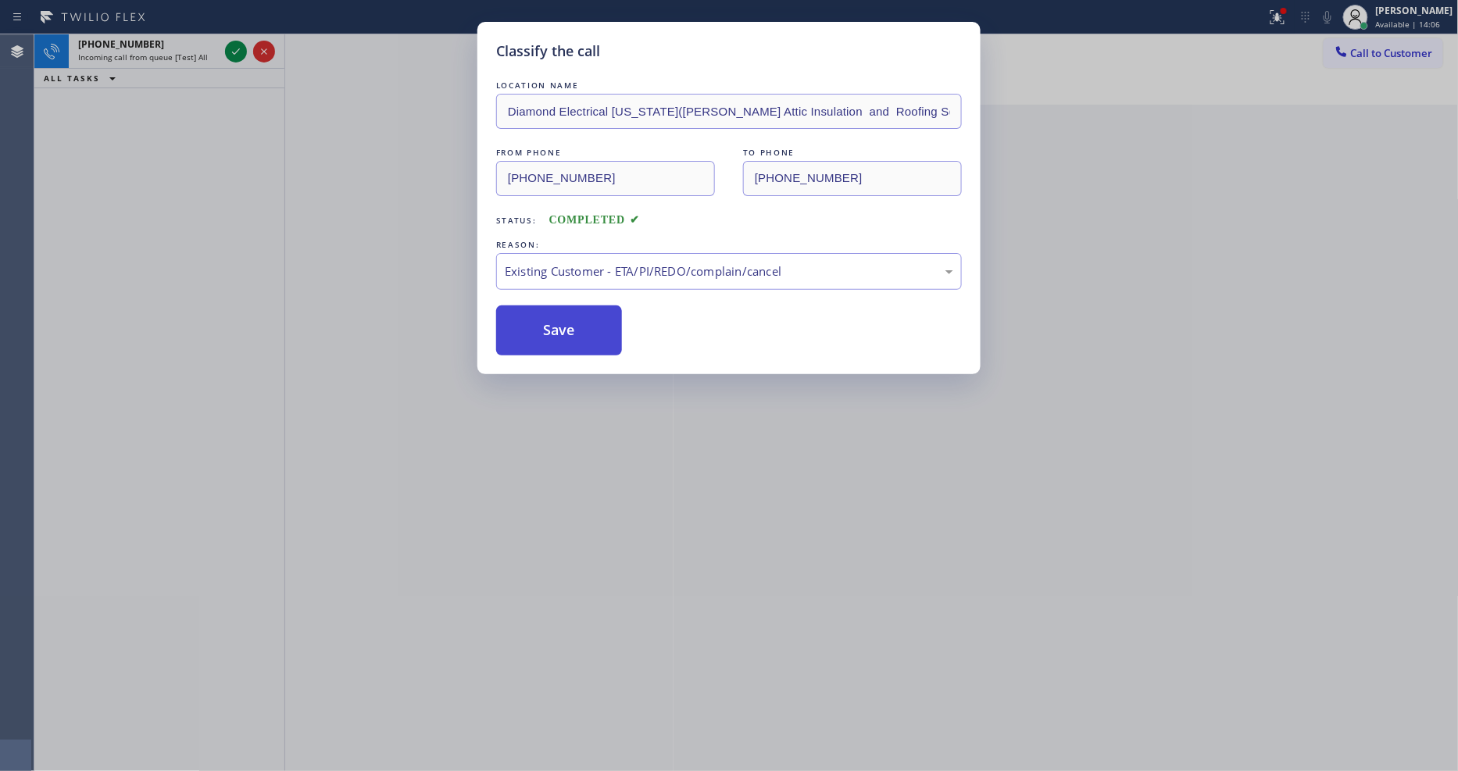
click at [553, 324] on button "Save" at bounding box center [559, 331] width 126 height 50
click at [239, 52] on div "Classify the call LOCATION NAME Zoom Electricians Indio FROM PHONE [PHONE_NUMBE…" at bounding box center [746, 402] width 1424 height 737
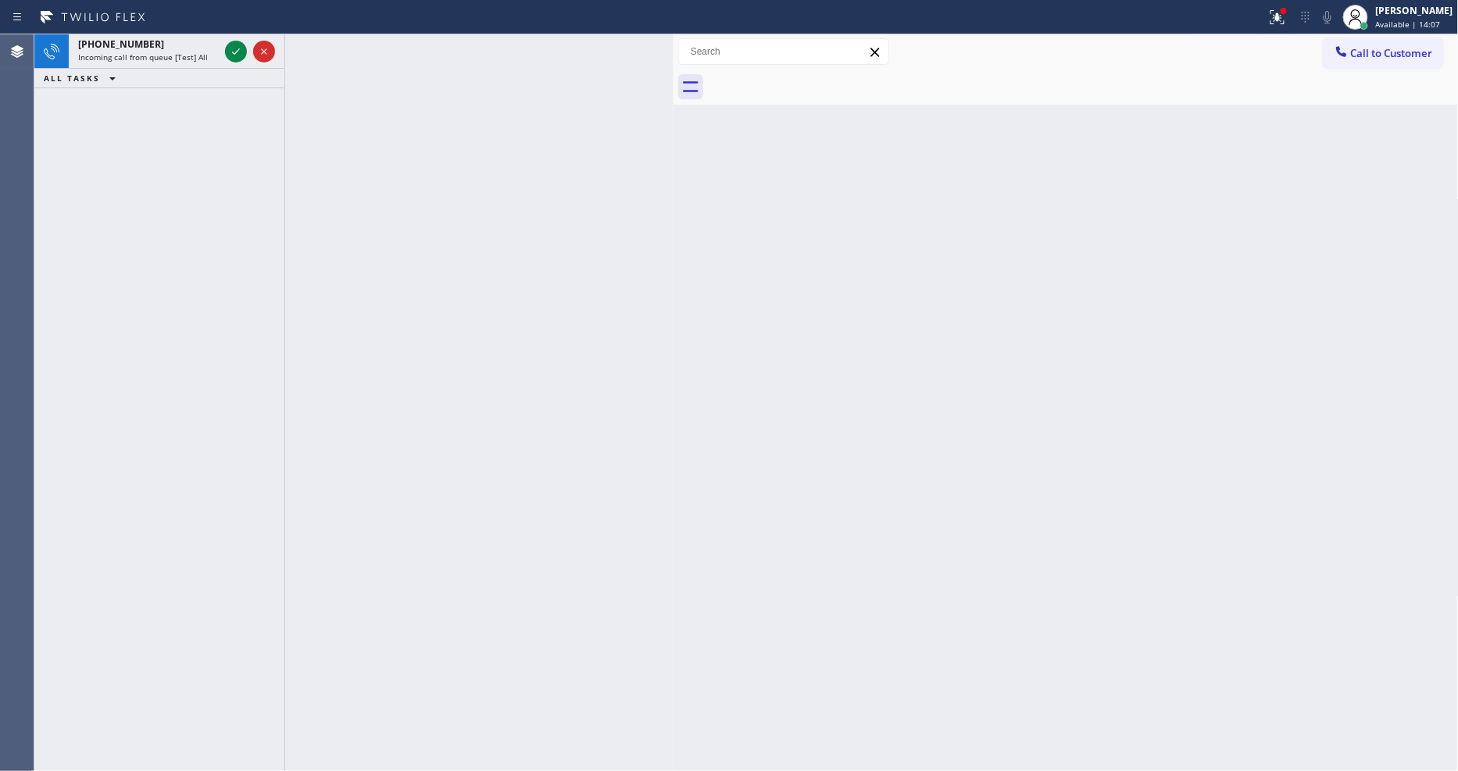
click at [239, 52] on icon at bounding box center [236, 51] width 19 height 19
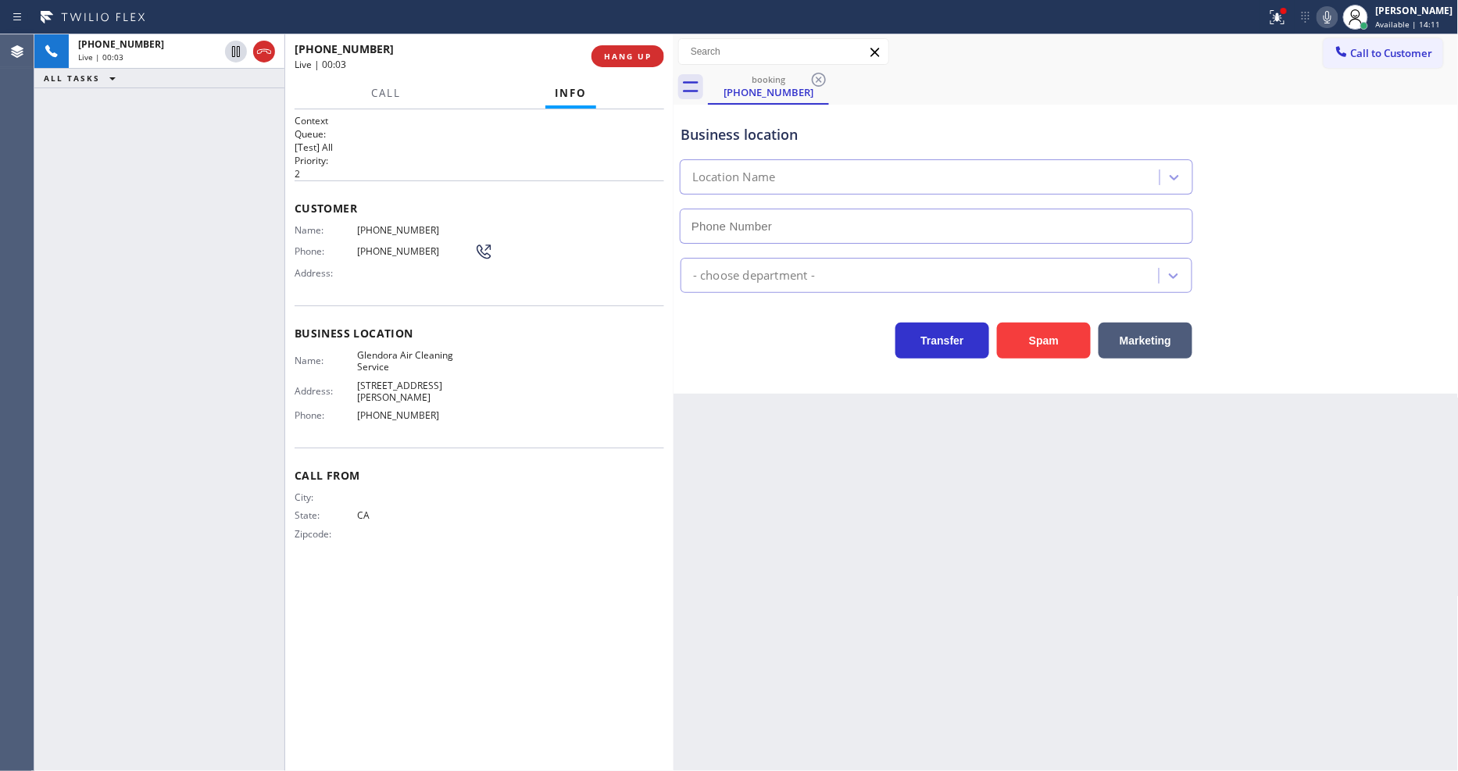
type input "(626) 774-8272"
click at [637, 52] on span "HANG UP" at bounding box center [628, 56] width 48 height 11
click at [637, 52] on span "COMPLETE" at bounding box center [625, 56] width 54 height 11
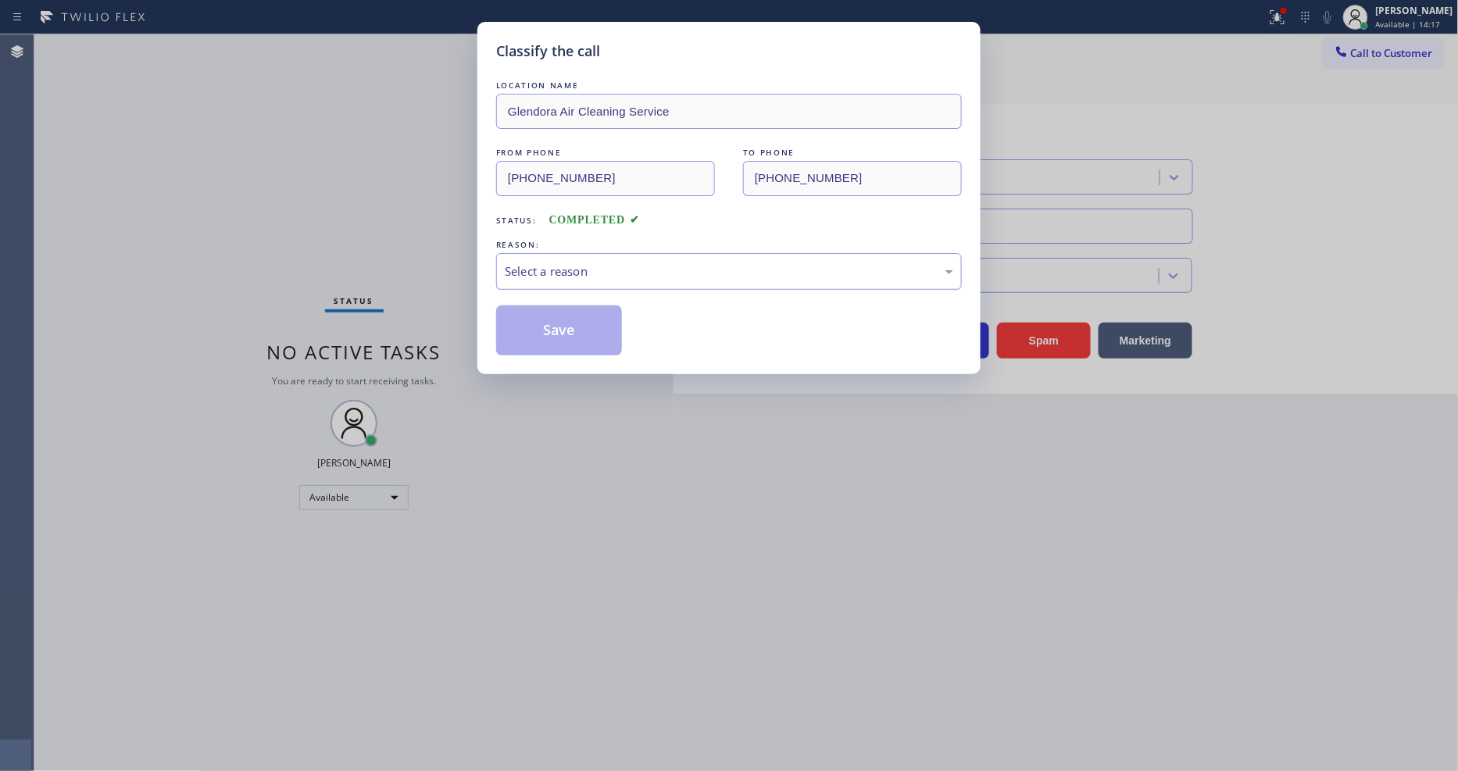
click at [582, 263] on div "Select a reason" at bounding box center [729, 272] width 449 height 18
drag, startPoint x: 586, startPoint y: 377, endPoint x: 580, endPoint y: 319, distance: 58.2
click at [579, 319] on button "Save" at bounding box center [559, 331] width 126 height 50
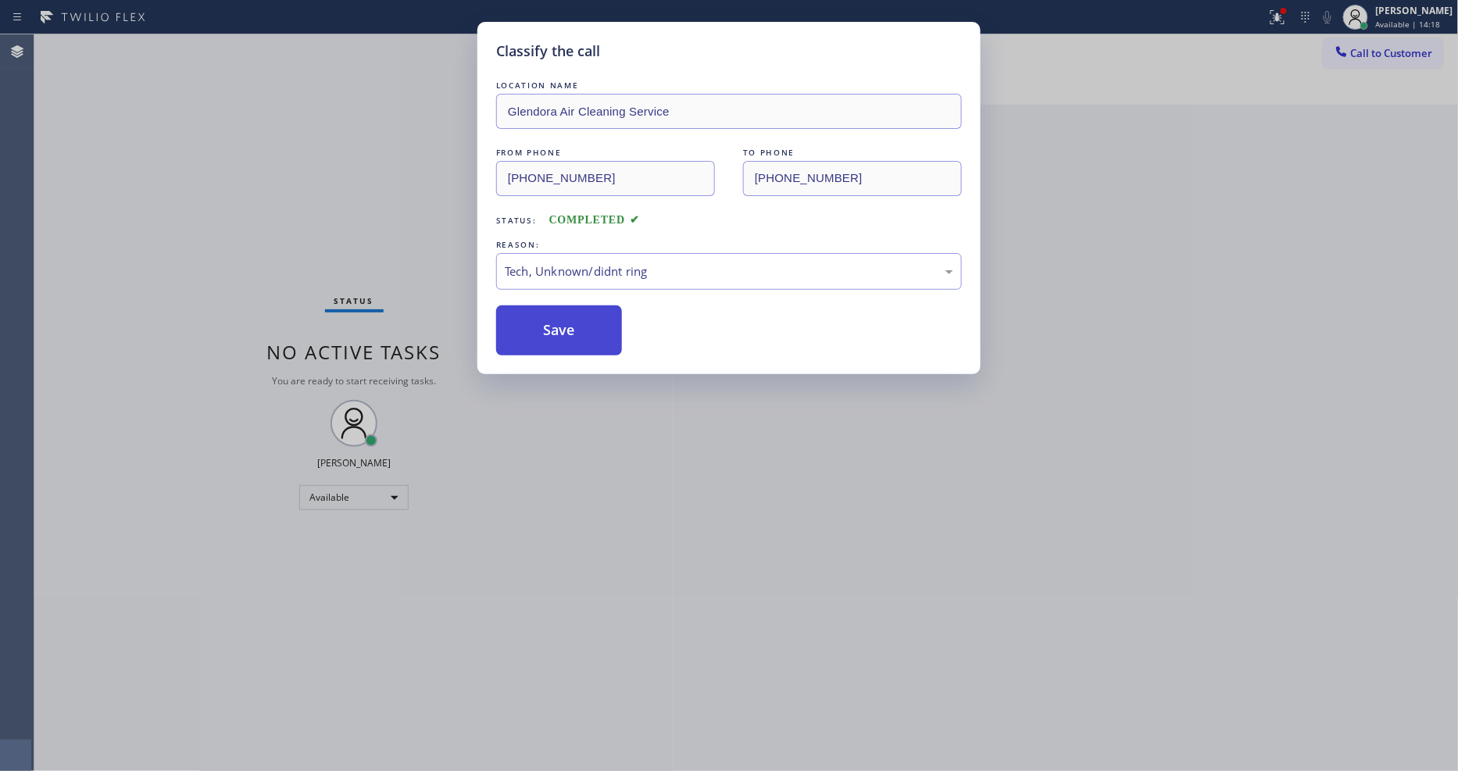
click at [579, 319] on button "Save" at bounding box center [559, 331] width 126 height 50
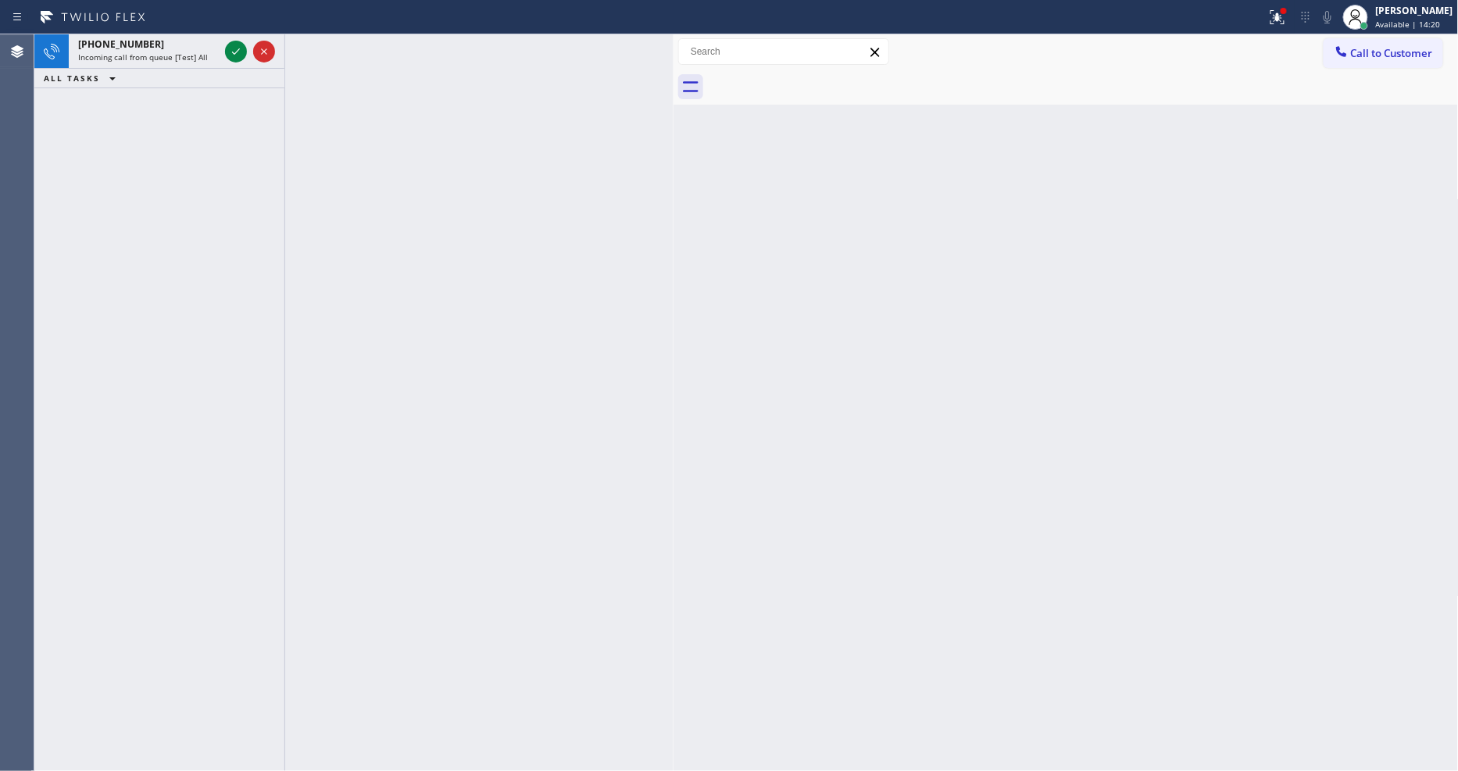
drag, startPoint x: 239, startPoint y: 51, endPoint x: 221, endPoint y: 156, distance: 107.0
click at [239, 51] on icon at bounding box center [236, 51] width 19 height 19
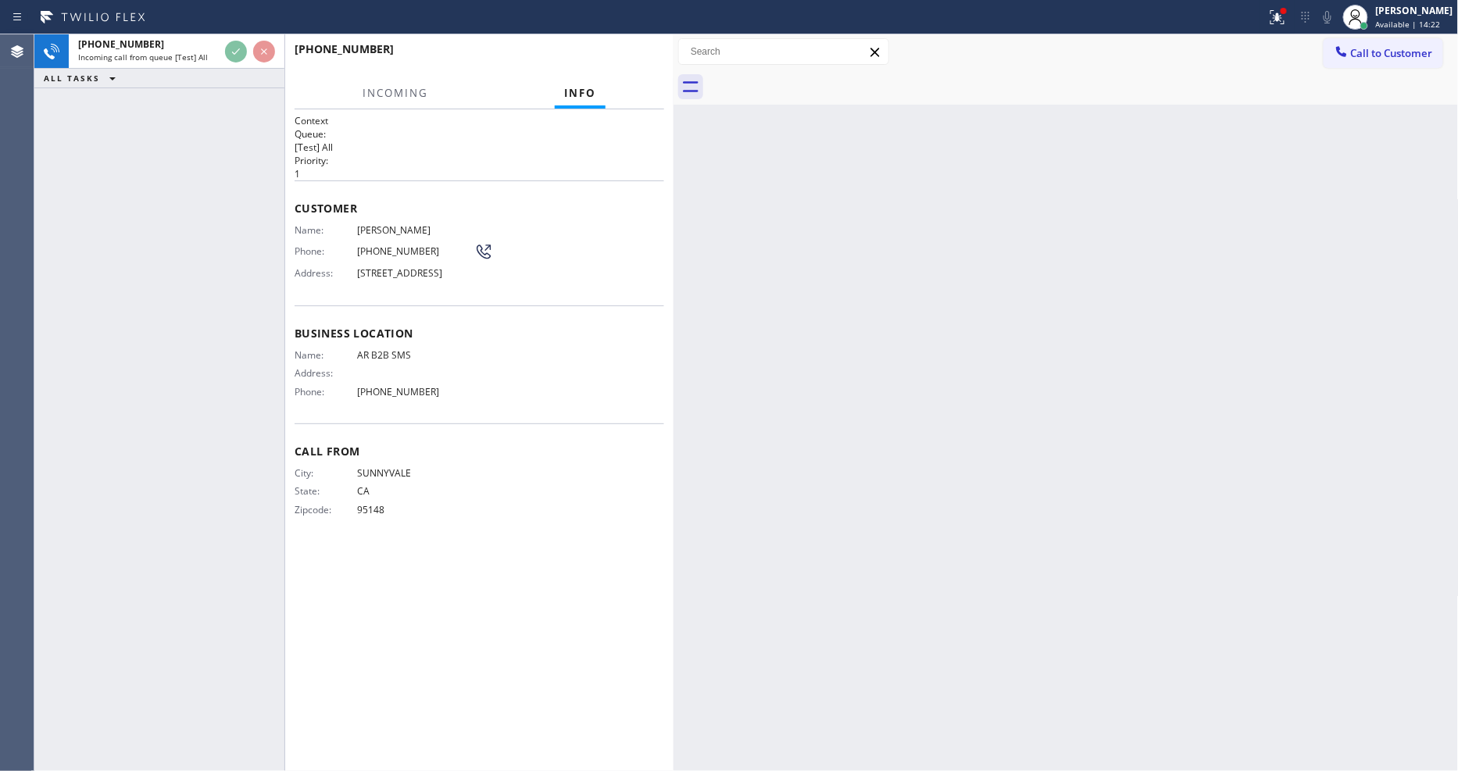
click at [561, 181] on div "Customer Name: Mala Mehrotra Phone: (408) 910-4115 Address: 18802 Cabernet Dr, …" at bounding box center [480, 243] width 370 height 125
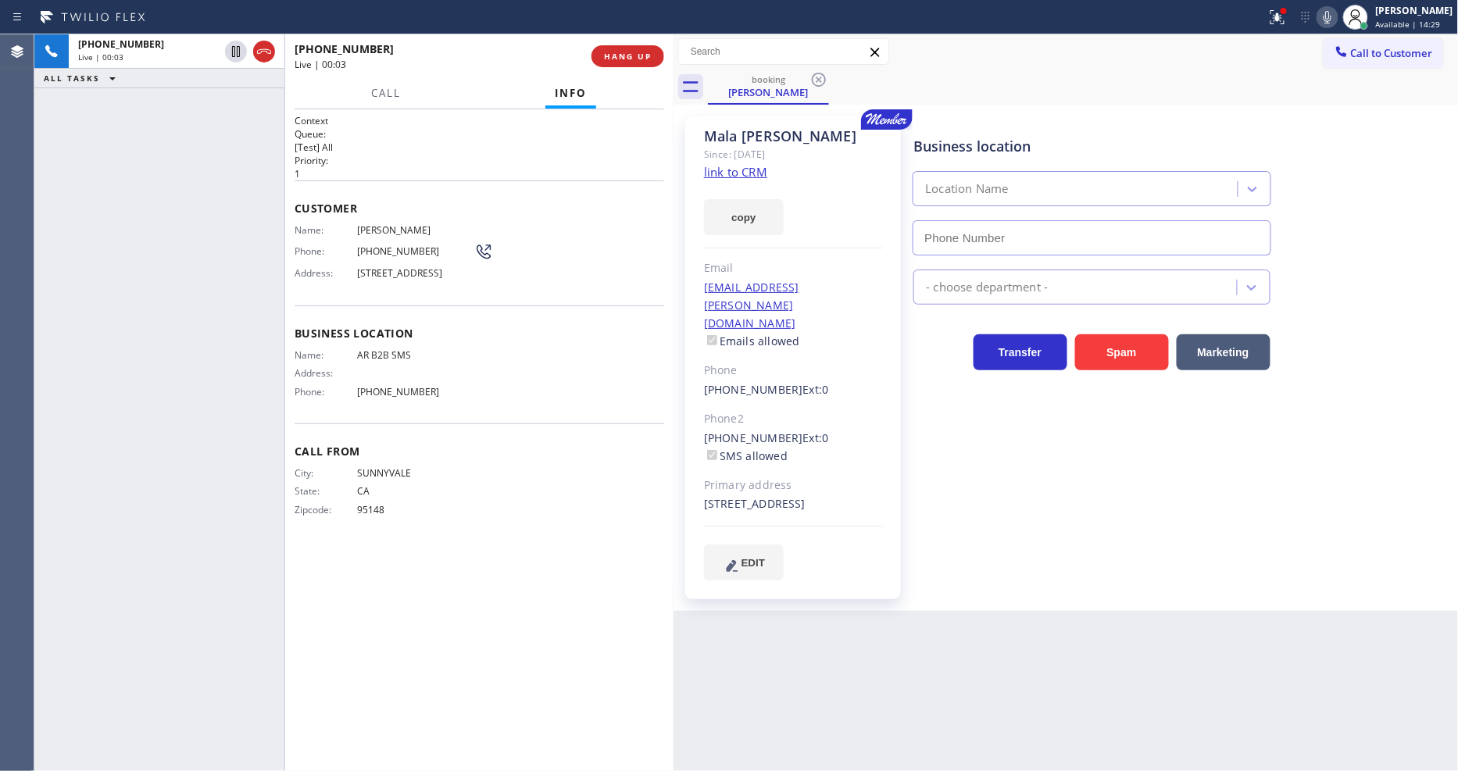
click at [714, 175] on link "link to CRM" at bounding box center [735, 172] width 63 height 16
type input "(833) 692-2271"
drag, startPoint x: 356, startPoint y: 402, endPoint x: 477, endPoint y: 402, distance: 121.1
click at [477, 402] on div "Name: AR B2B SMS Address: Phone: (833) 692-2271" at bounding box center [480, 376] width 370 height 55
click at [464, 398] on span "(833) 692-2271" at bounding box center [415, 392] width 117 height 12
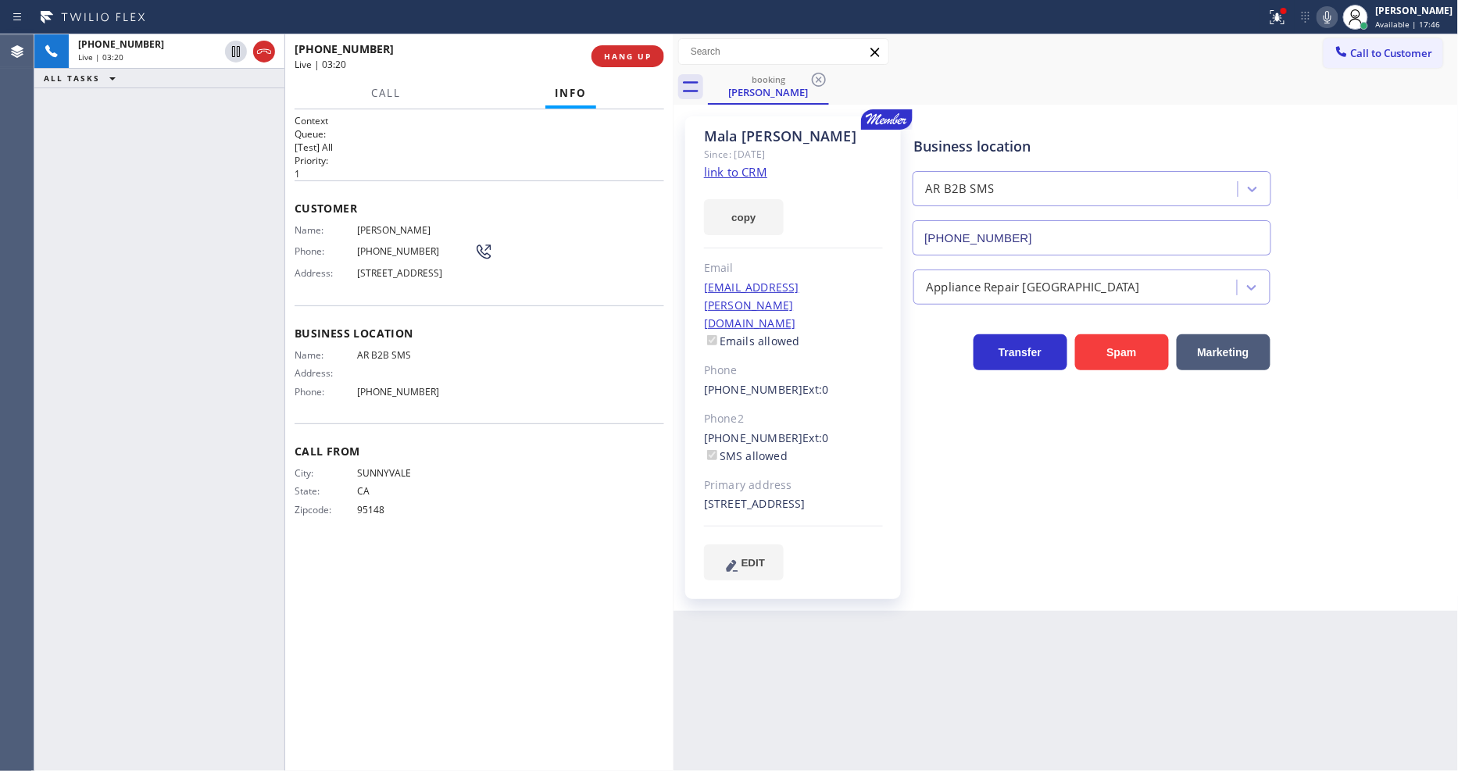
click at [1295, 26] on div at bounding box center [1278, 17] width 34 height 19
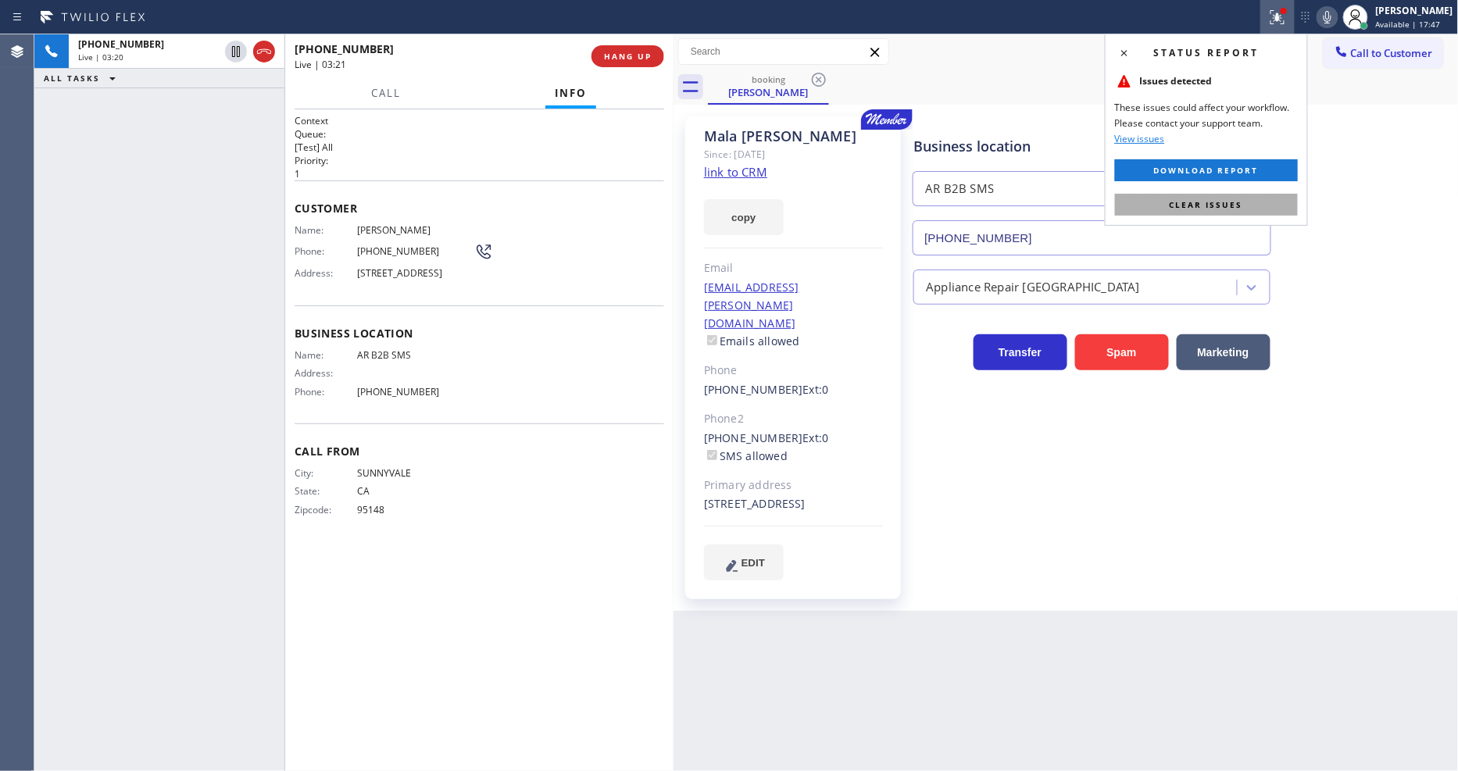
click at [1261, 209] on button "Clear issues" at bounding box center [1206, 205] width 183 height 22
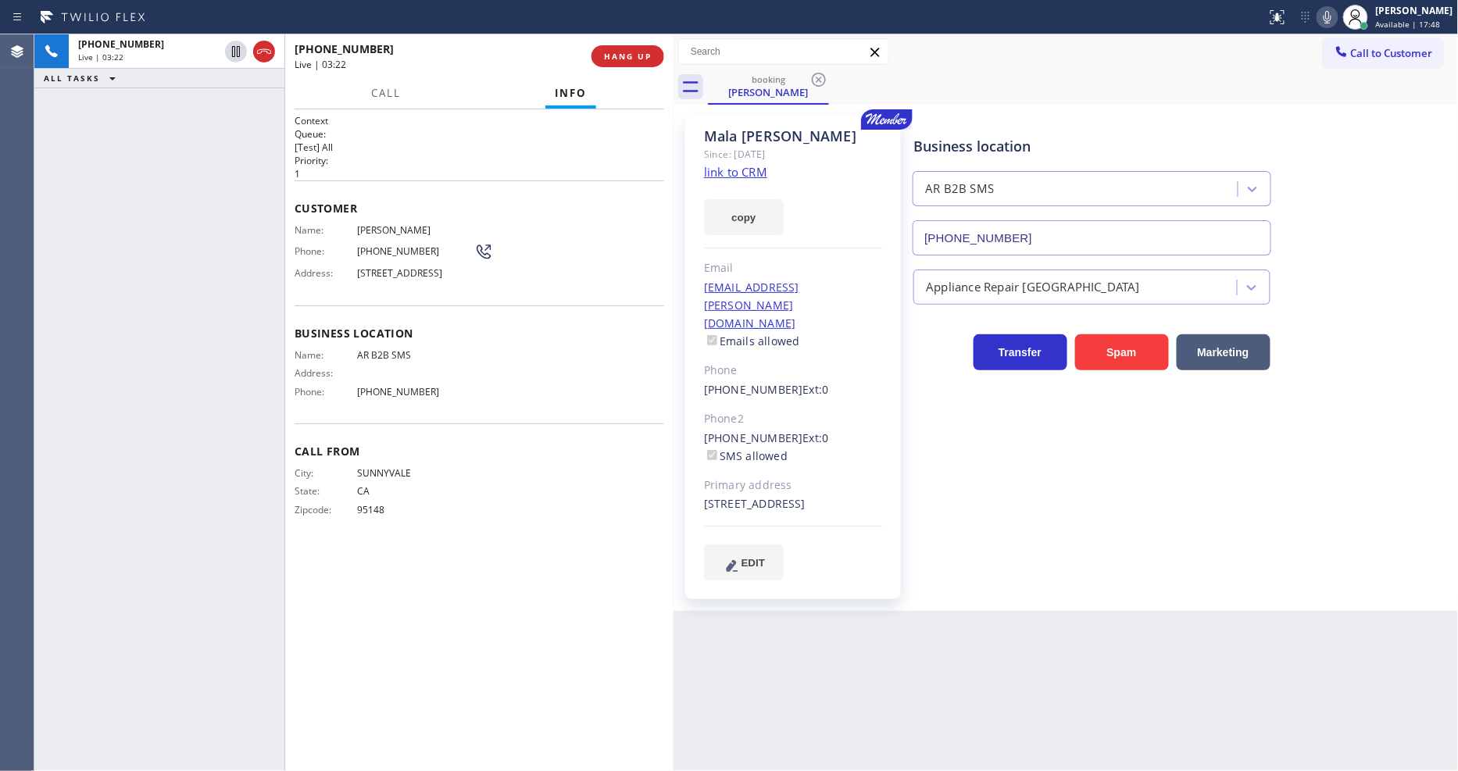
click at [461, 361] on span "AR B2B SMS" at bounding box center [415, 355] width 117 height 12
click at [635, 53] on span "HANG UP" at bounding box center [628, 56] width 48 height 11
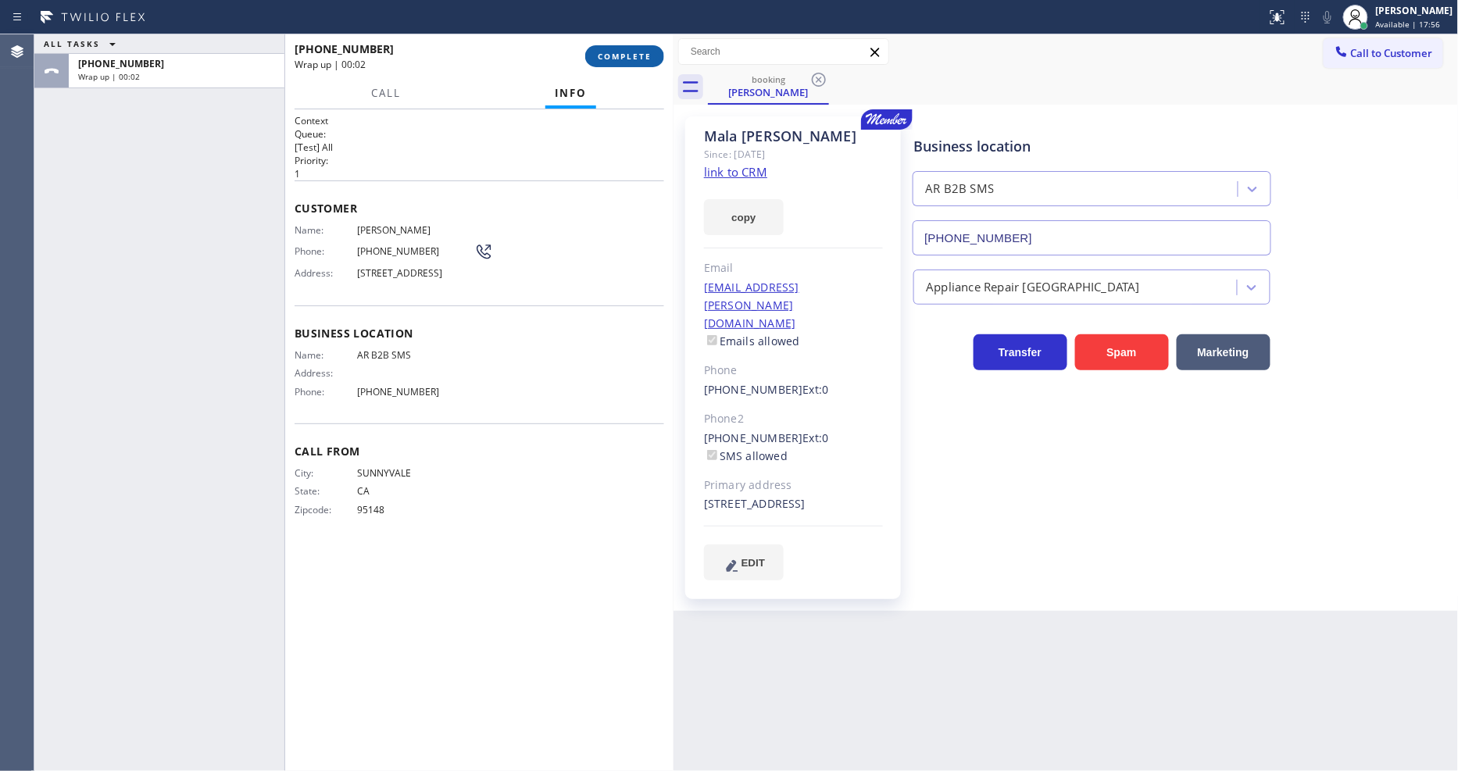
click at [634, 59] on span "COMPLETE" at bounding box center [625, 56] width 54 height 11
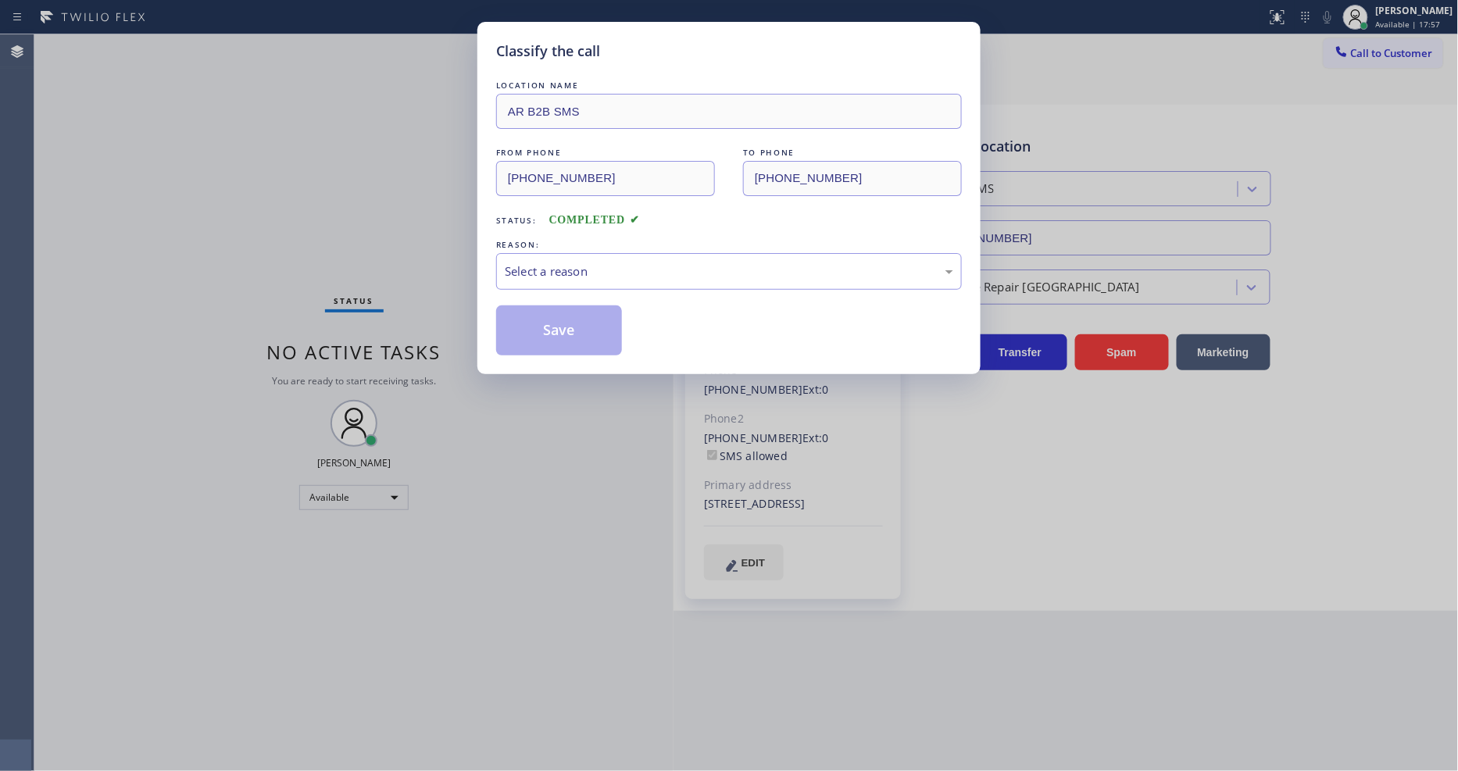
click at [542, 263] on div "Select a reason" at bounding box center [729, 272] width 449 height 18
click at [543, 339] on button "Save" at bounding box center [559, 331] width 126 height 50
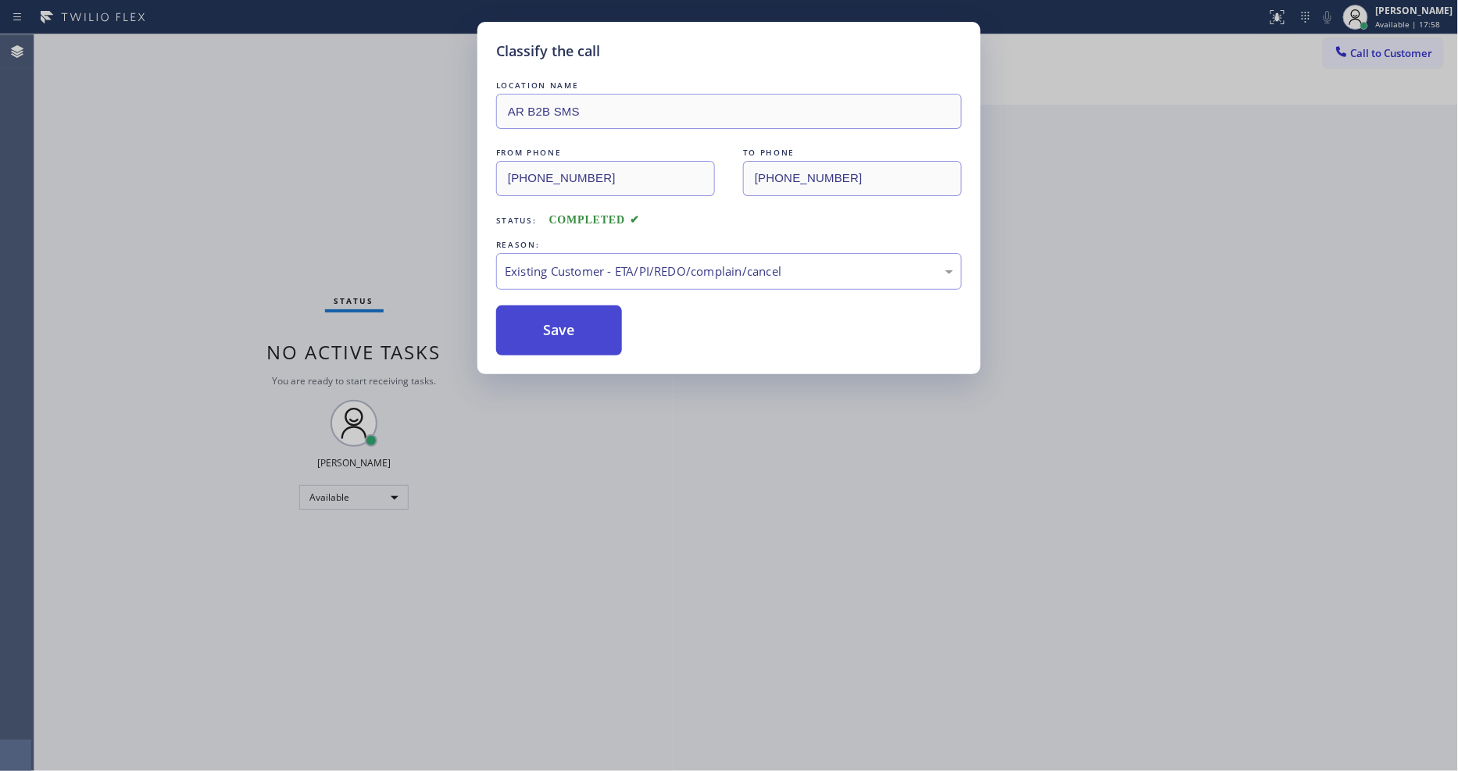
click at [544, 335] on button "Save" at bounding box center [559, 331] width 126 height 50
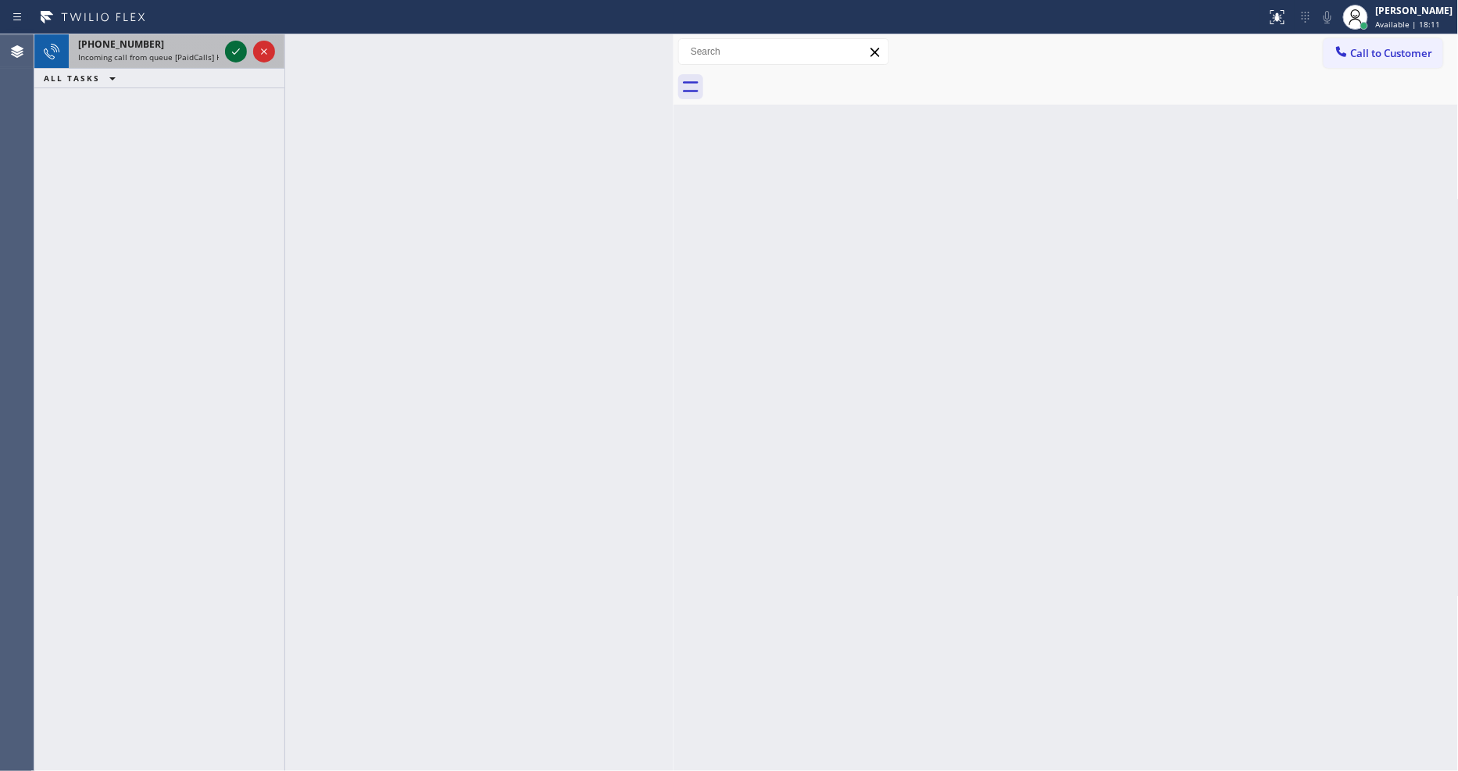
click at [236, 52] on icon at bounding box center [236, 51] width 8 height 6
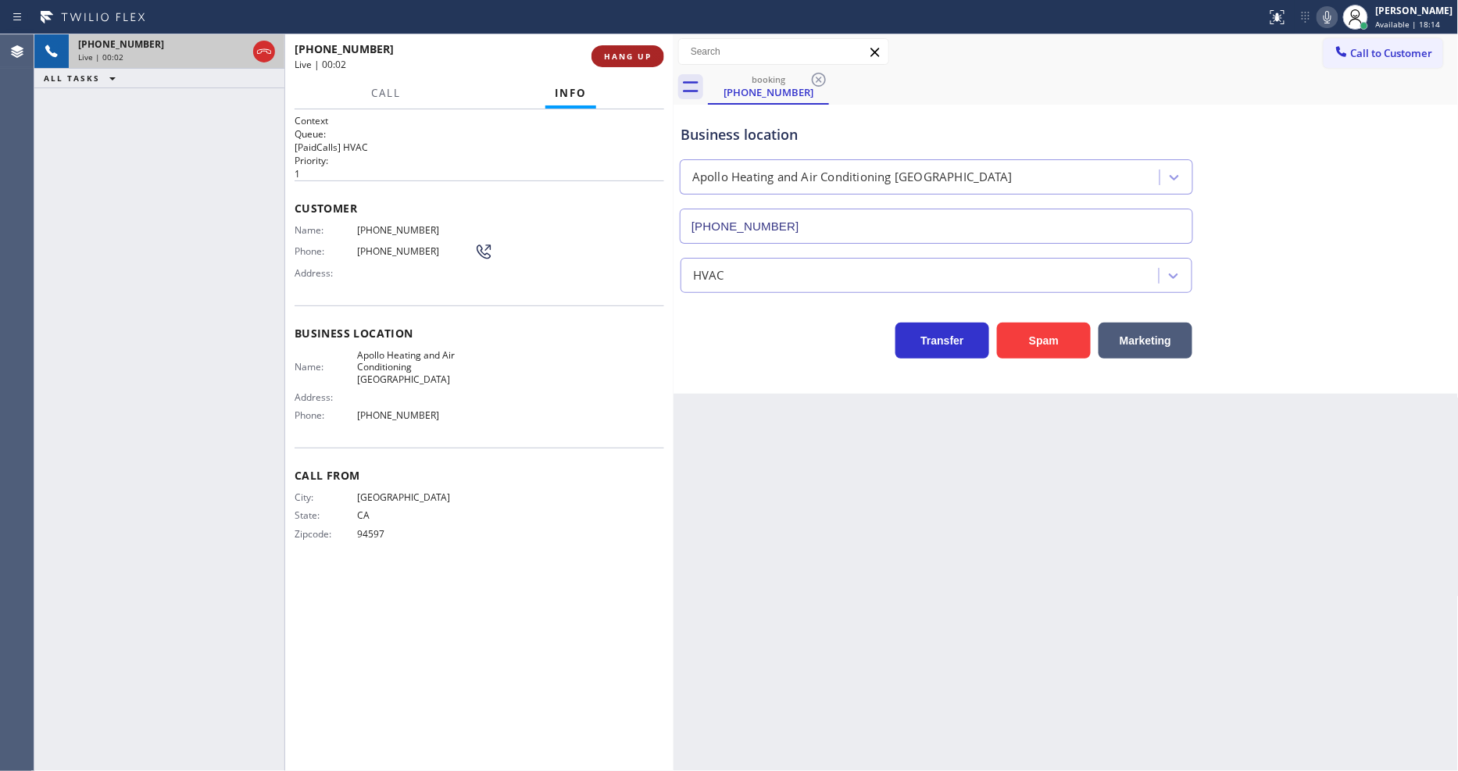
type input "(408) 692-9686"
click at [630, 41] on div "+14084305903 Live | 00:02 HANG UP" at bounding box center [480, 56] width 370 height 41
click at [631, 51] on span "HANG UP" at bounding box center [628, 56] width 48 height 11
click at [631, 51] on span "COMPLETE" at bounding box center [625, 56] width 54 height 11
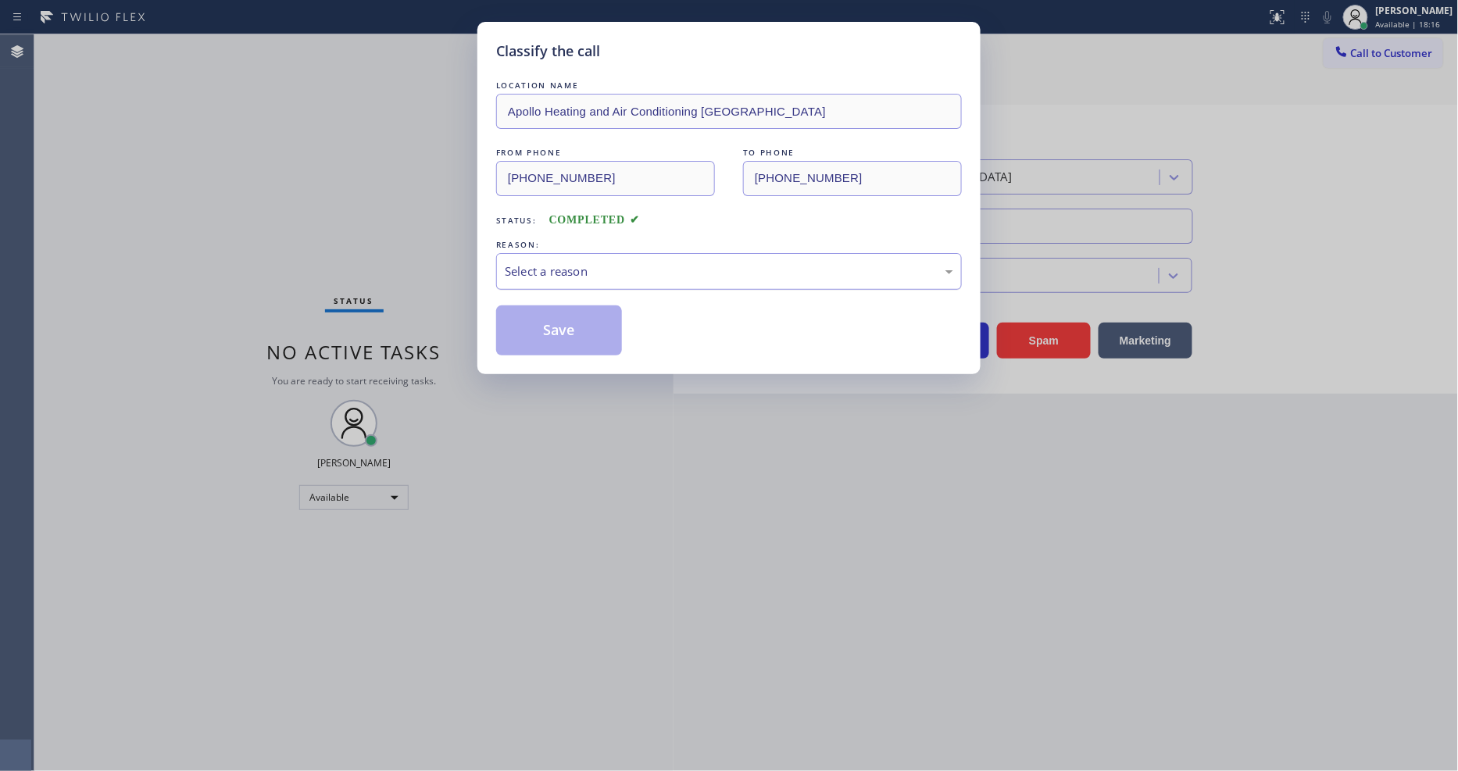
click at [552, 266] on div "Select a reason" at bounding box center [729, 272] width 449 height 18
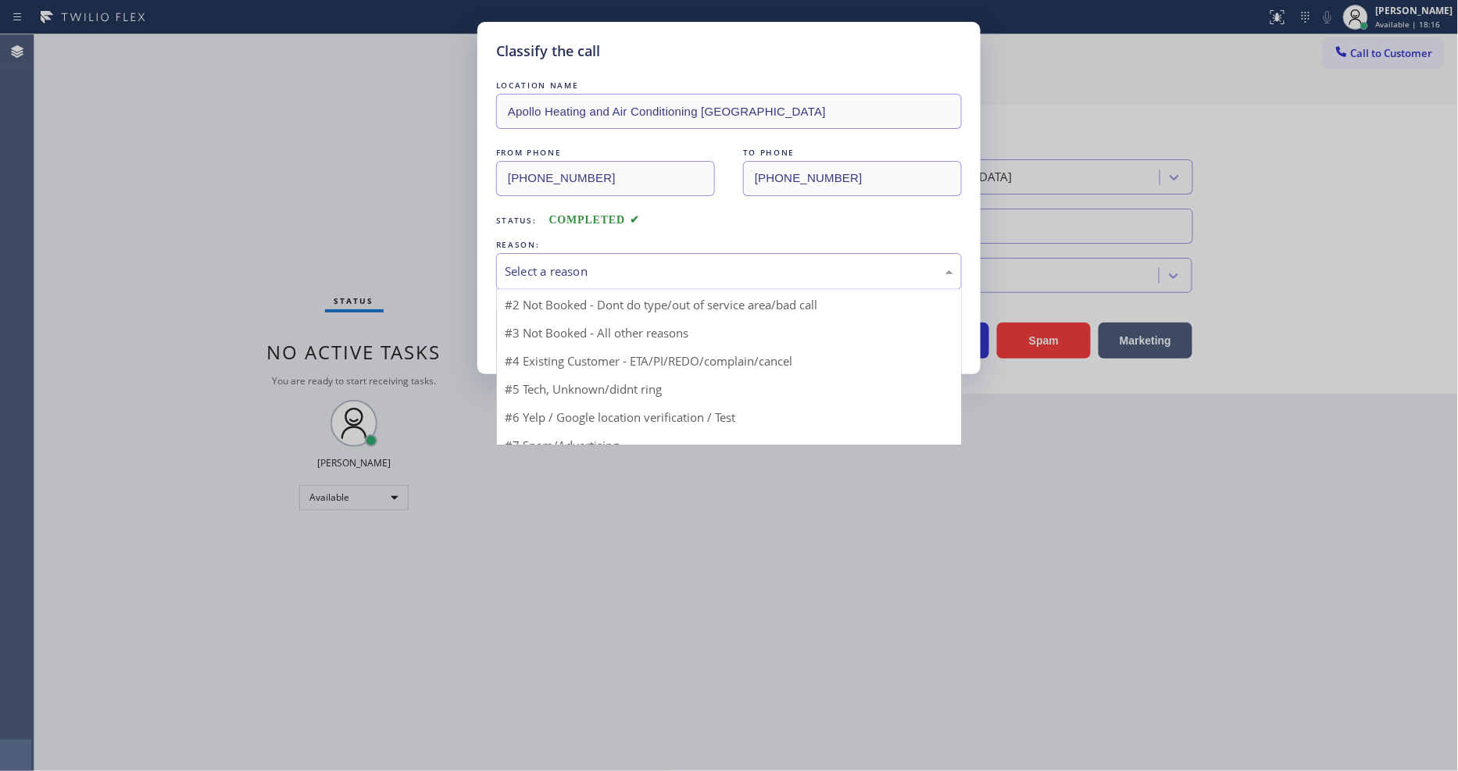
scroll to position [42, 0]
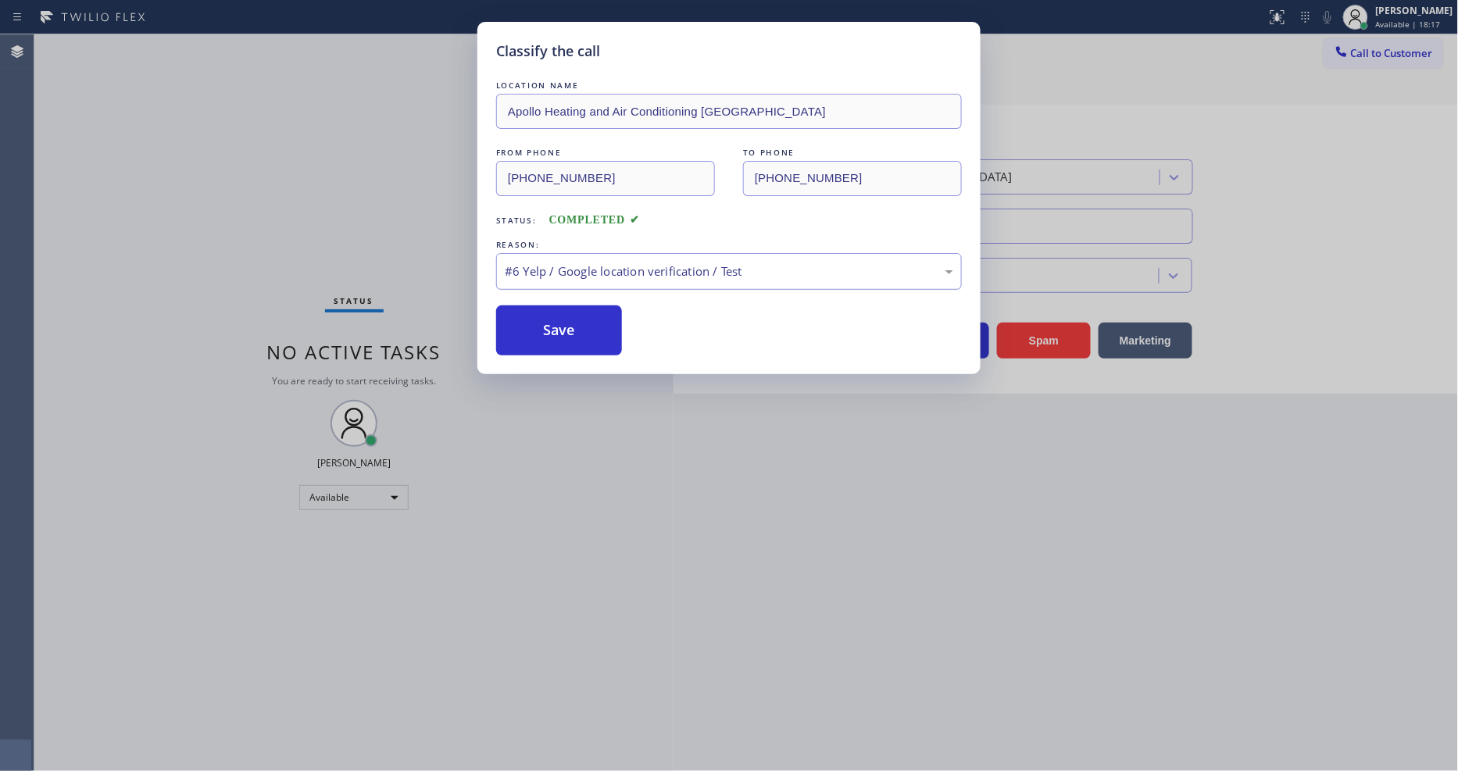
click at [560, 263] on div "#6 Yelp / Google location verification / Test" at bounding box center [729, 272] width 449 height 18
click at [567, 322] on button "Save" at bounding box center [559, 331] width 126 height 50
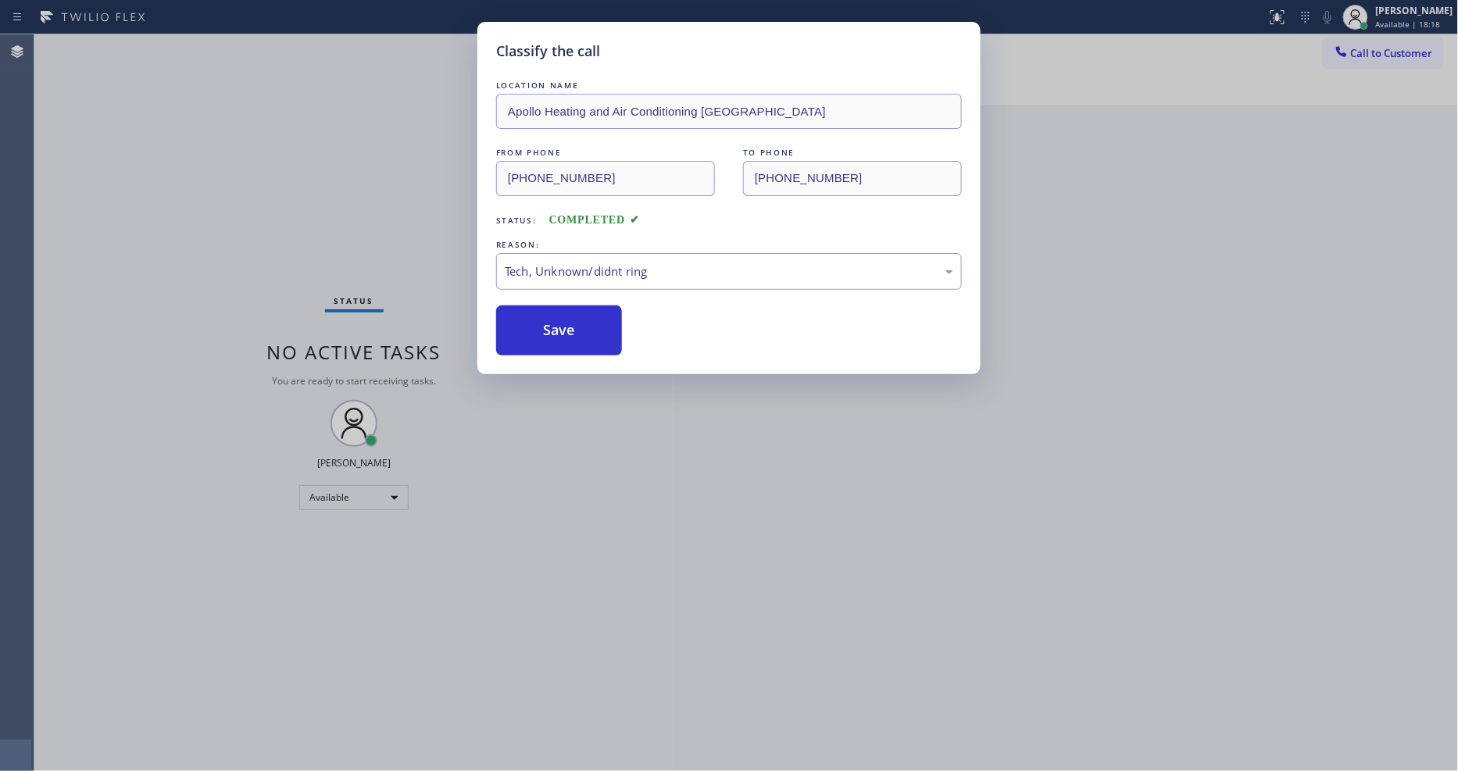
drag, startPoint x: 567, startPoint y: 322, endPoint x: 553, endPoint y: 409, distance: 87.9
click at [566, 320] on button "Save" at bounding box center [559, 331] width 126 height 50
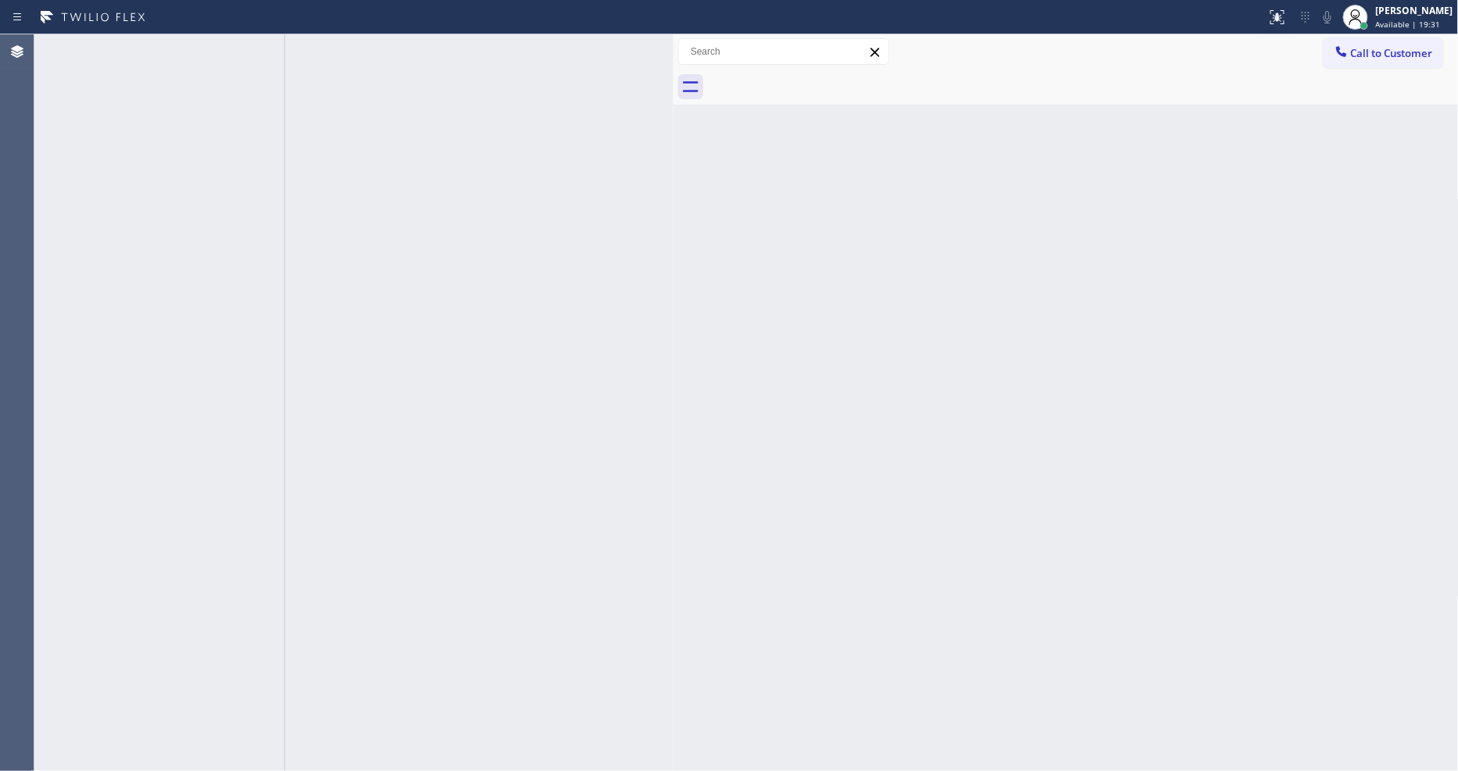
drag, startPoint x: 912, startPoint y: 402, endPoint x: 892, endPoint y: 397, distance: 20.9
click at [912, 402] on div "Back to Dashboard Change Sender ID Customers Technicians Select a contact Outbo…" at bounding box center [1066, 402] width 785 height 737
click at [238, 48] on icon at bounding box center [236, 51] width 19 height 19
click at [639, 567] on div "Status No active tasks You are ready to start receiving tasks. [PERSON_NAME] Av…" at bounding box center [353, 402] width 639 height 737
drag, startPoint x: 1172, startPoint y: 435, endPoint x: 1216, endPoint y: 310, distance: 132.5
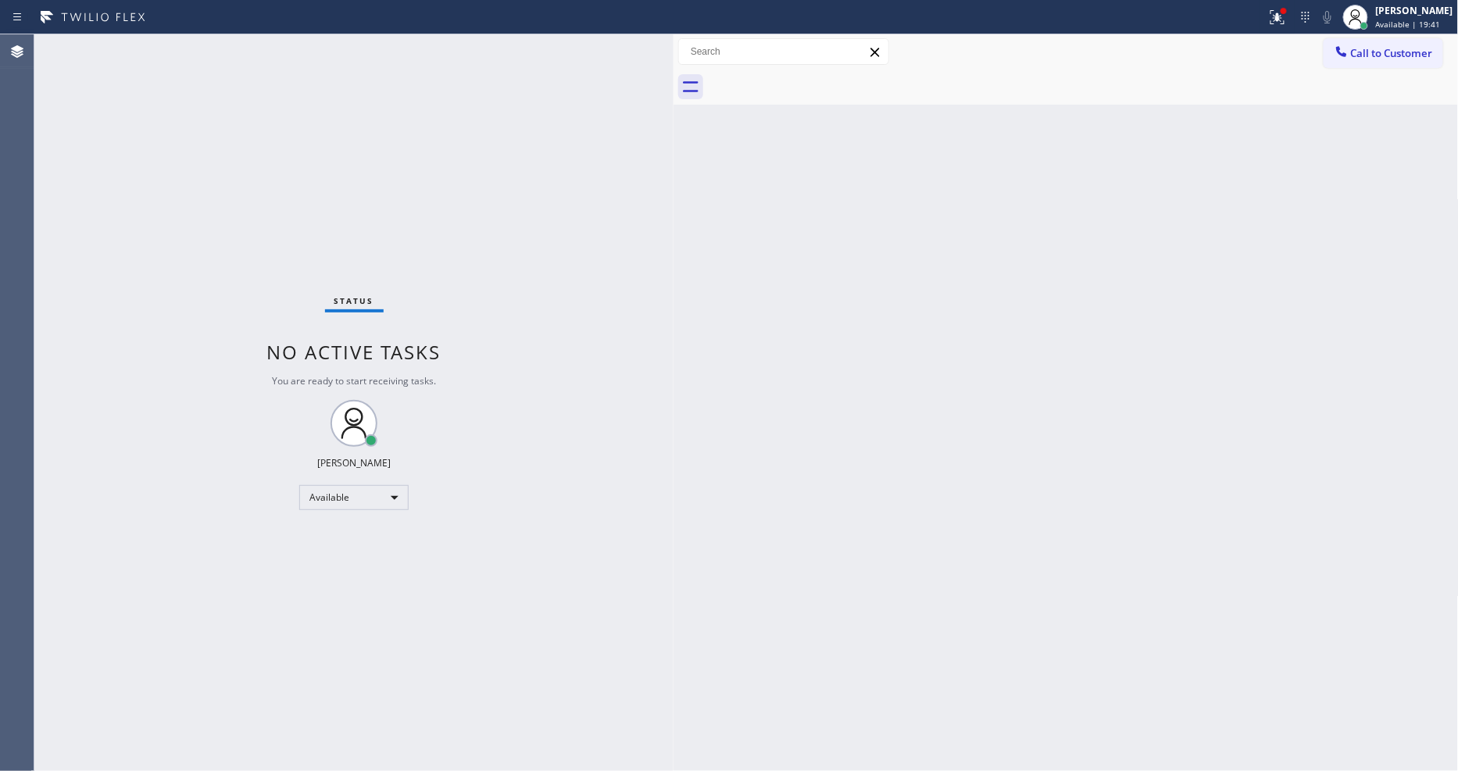
click at [1173, 435] on div "Back to Dashboard Change Sender ID Customers Technicians Select a contact Outbo…" at bounding box center [1066, 402] width 785 height 737
click at [1280, 16] on icon at bounding box center [1275, 15] width 9 height 11
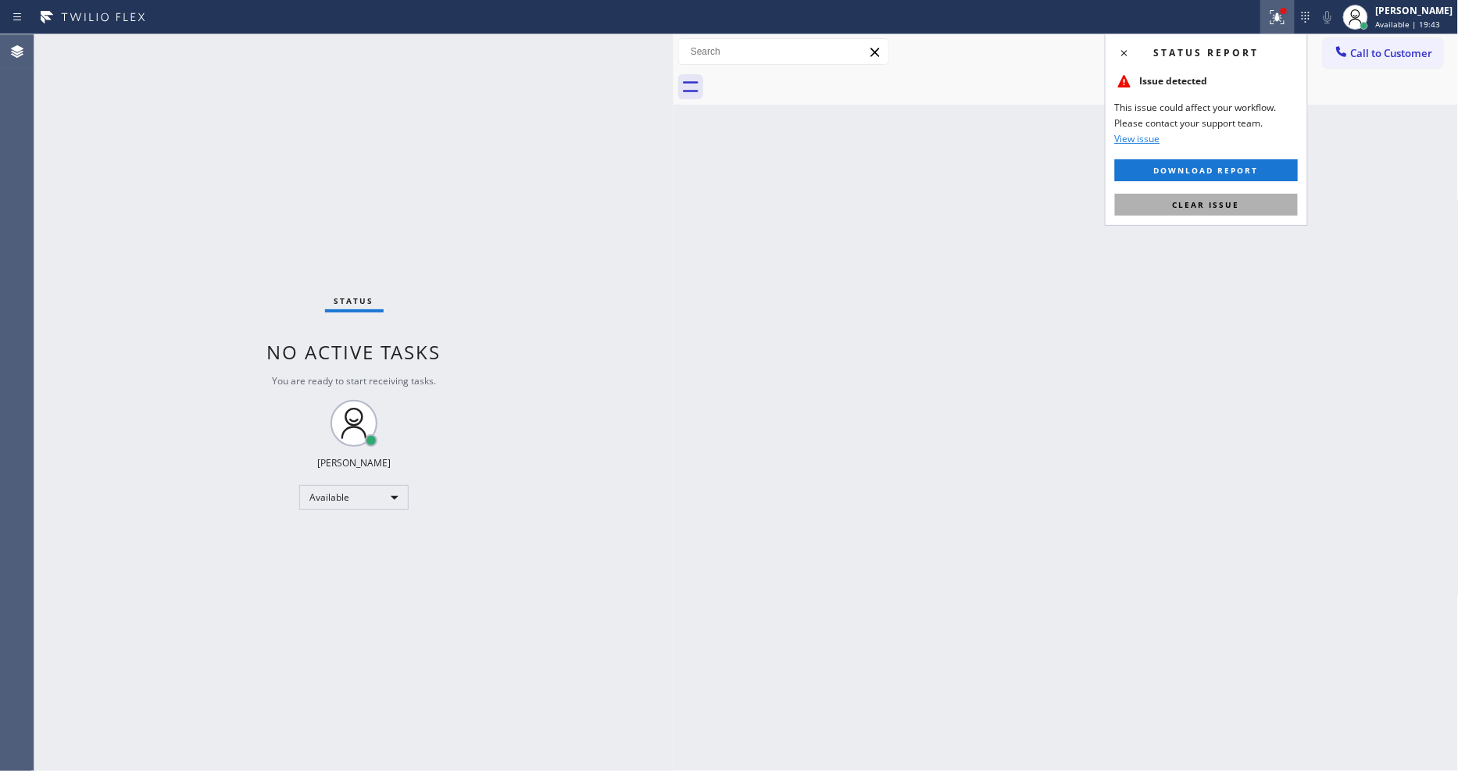
click at [1259, 199] on button "Clear issue" at bounding box center [1206, 205] width 183 height 22
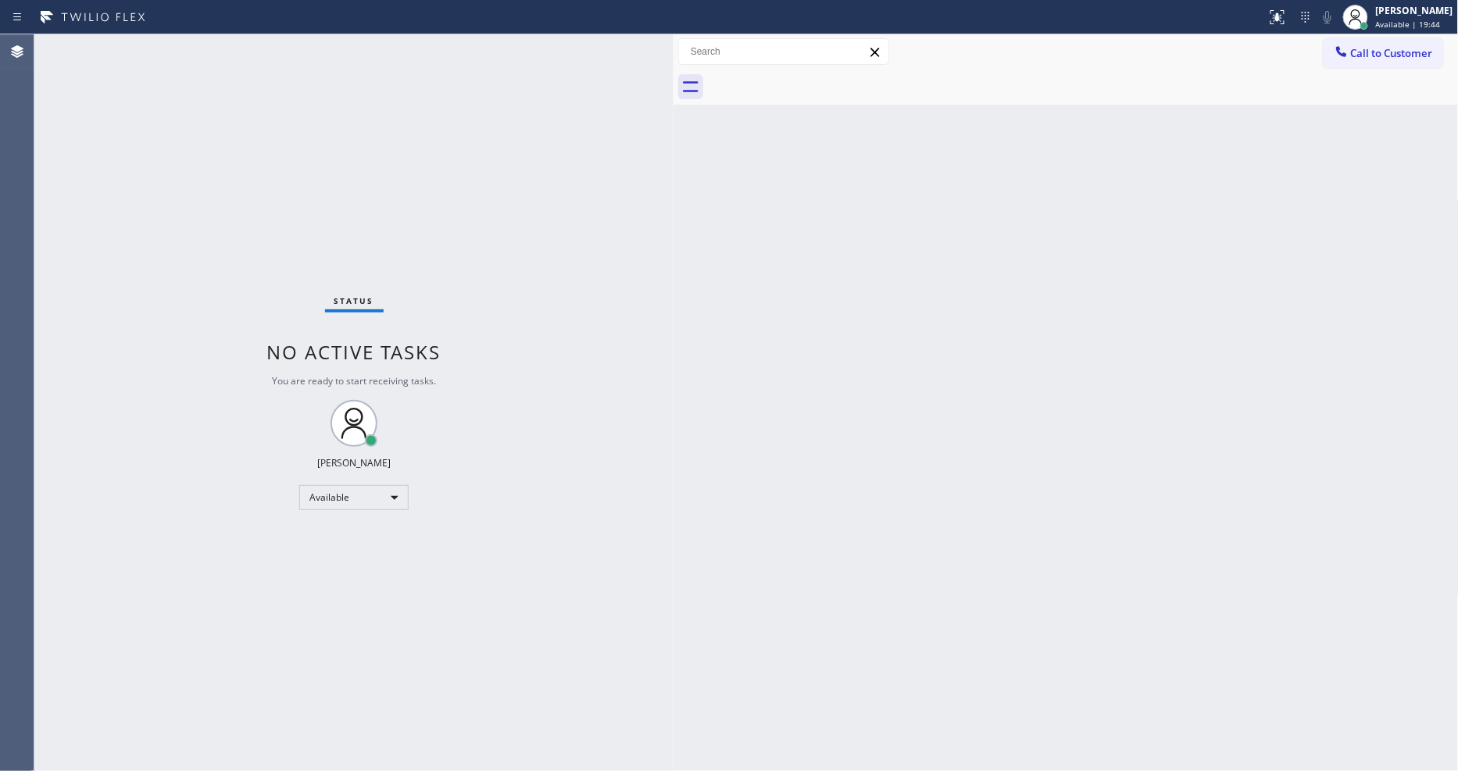
click at [231, 48] on div "Status No active tasks You are ready to start receiving tasks. [PERSON_NAME] Av…" at bounding box center [353, 402] width 639 height 737
click at [234, 51] on div "Status No active tasks You are ready to start receiving tasks. [PERSON_NAME] Av…" at bounding box center [353, 402] width 639 height 737
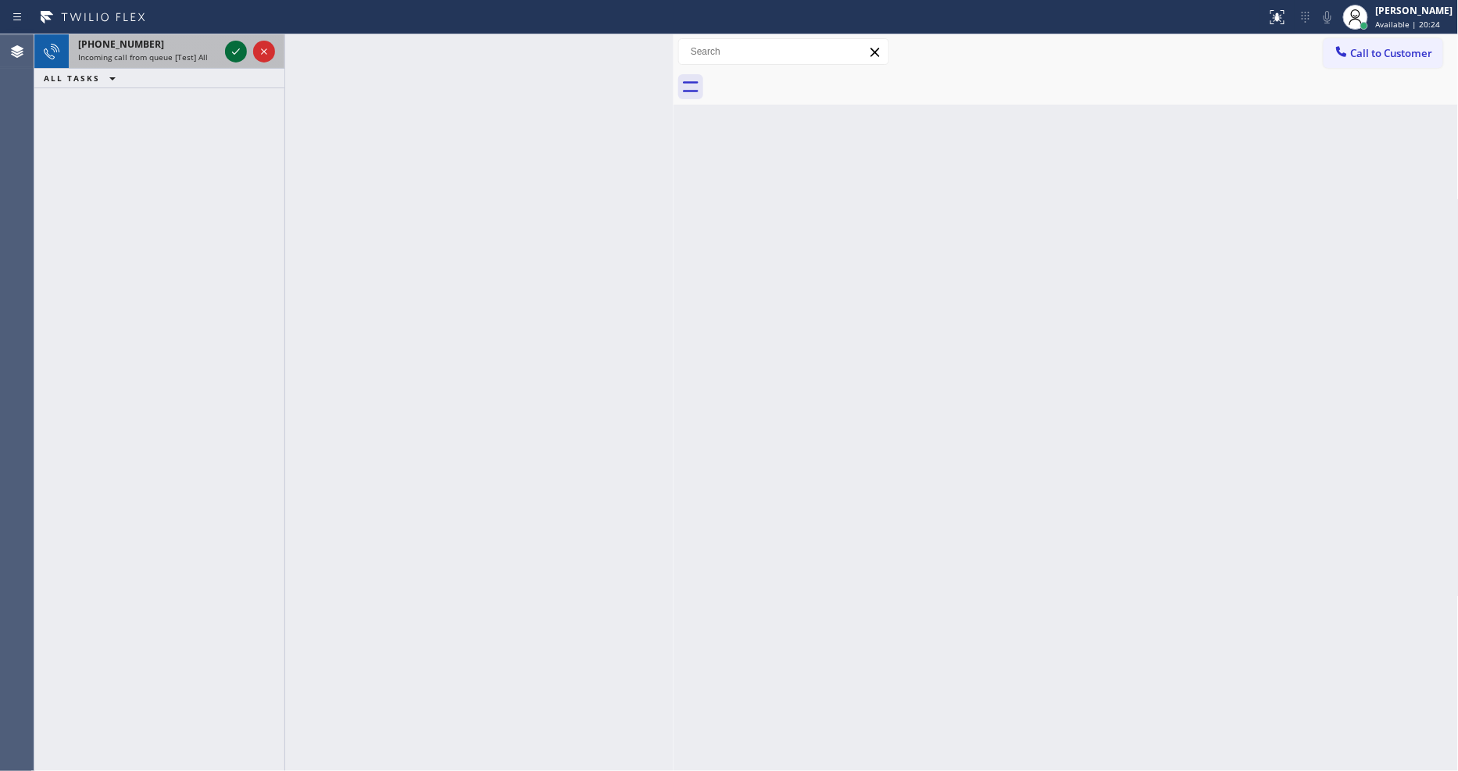
click at [229, 51] on icon at bounding box center [236, 51] width 19 height 19
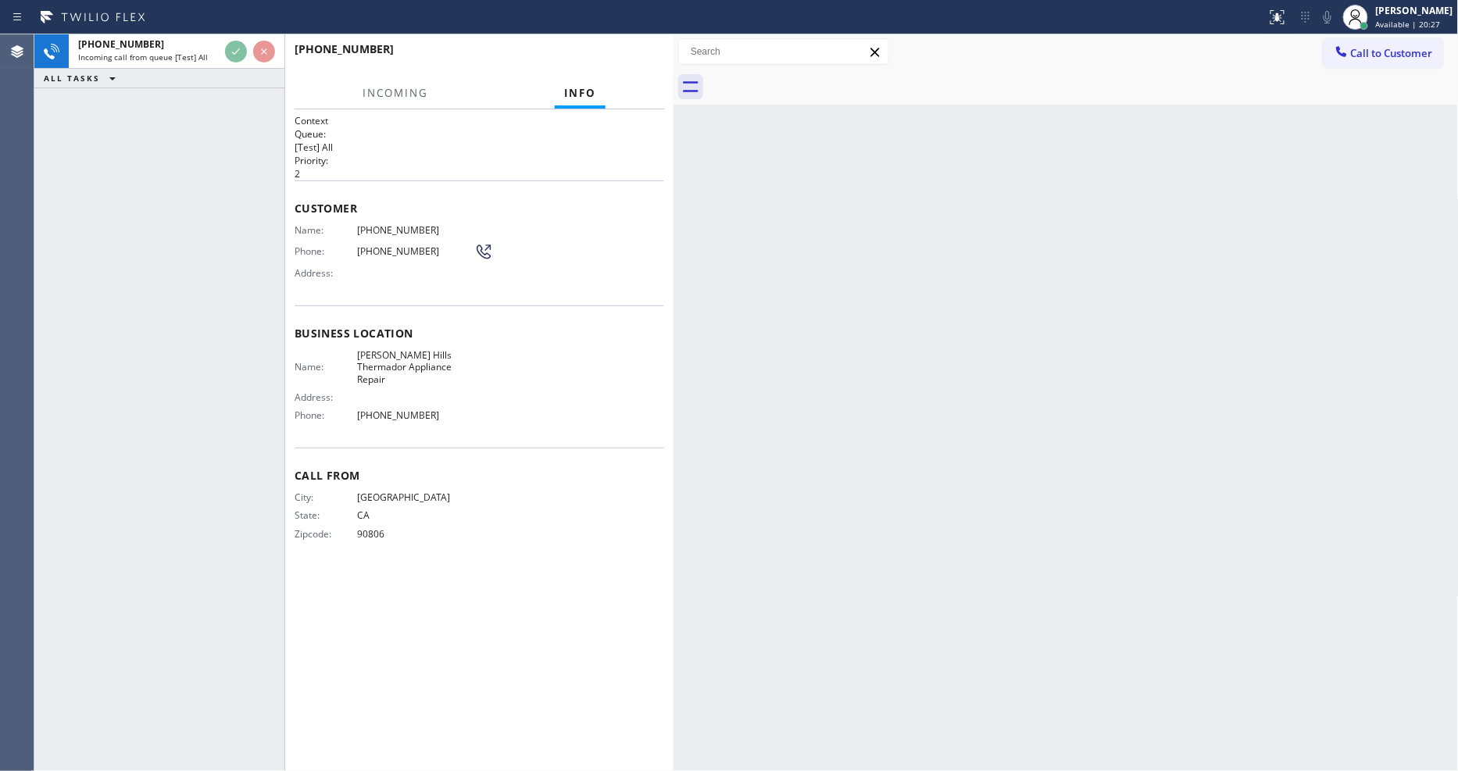
click at [1043, 360] on div "Back to Dashboard Change Sender ID Customers Technicians Select a contact Outbo…" at bounding box center [1066, 402] width 785 height 737
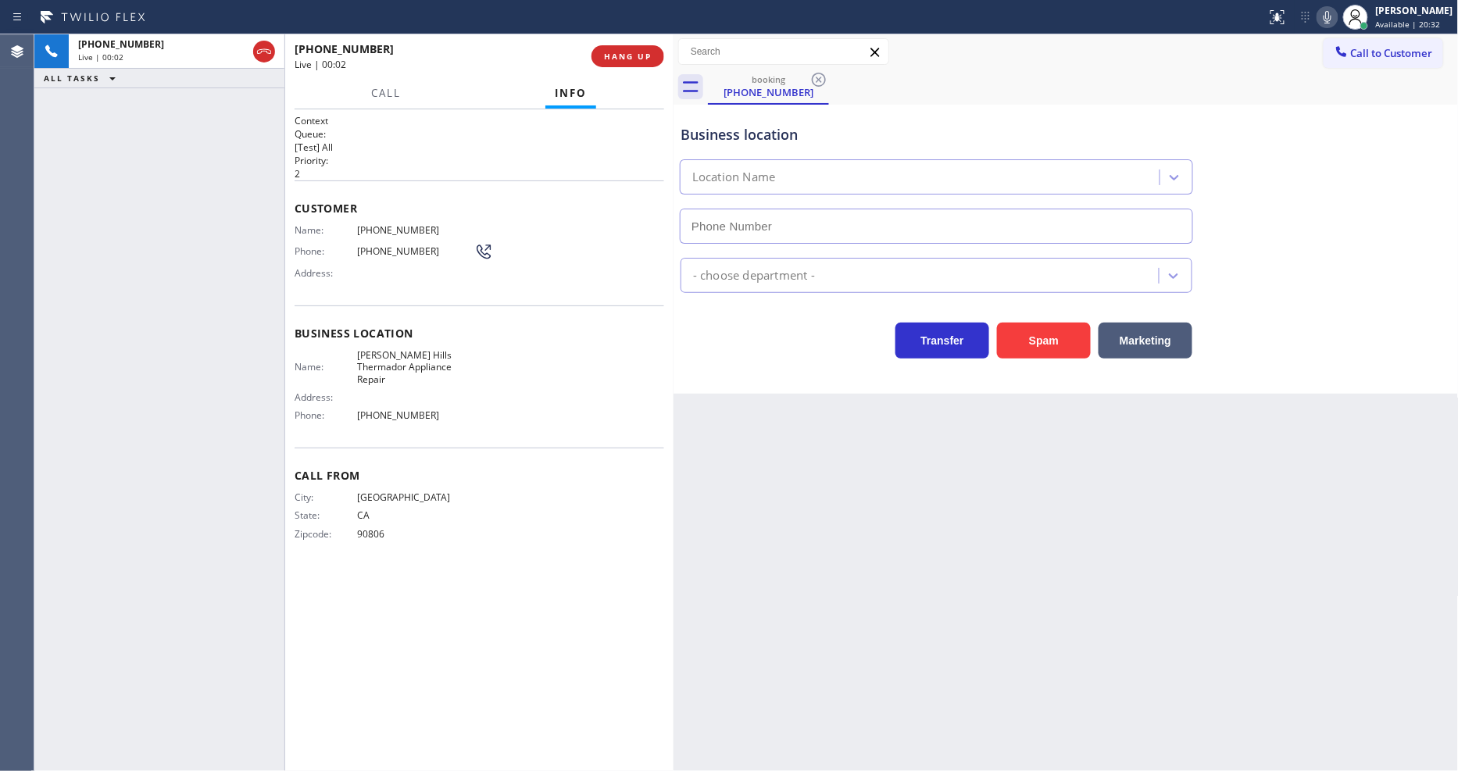
type input "(323) 214-3167"
click at [1100, 534] on div "Back to Dashboard Change Sender ID Customers Technicians Select a contact Outbo…" at bounding box center [1066, 402] width 785 height 737
click at [399, 357] on span "Beverly Hills Thermador Appliance Repair" at bounding box center [415, 367] width 117 height 36
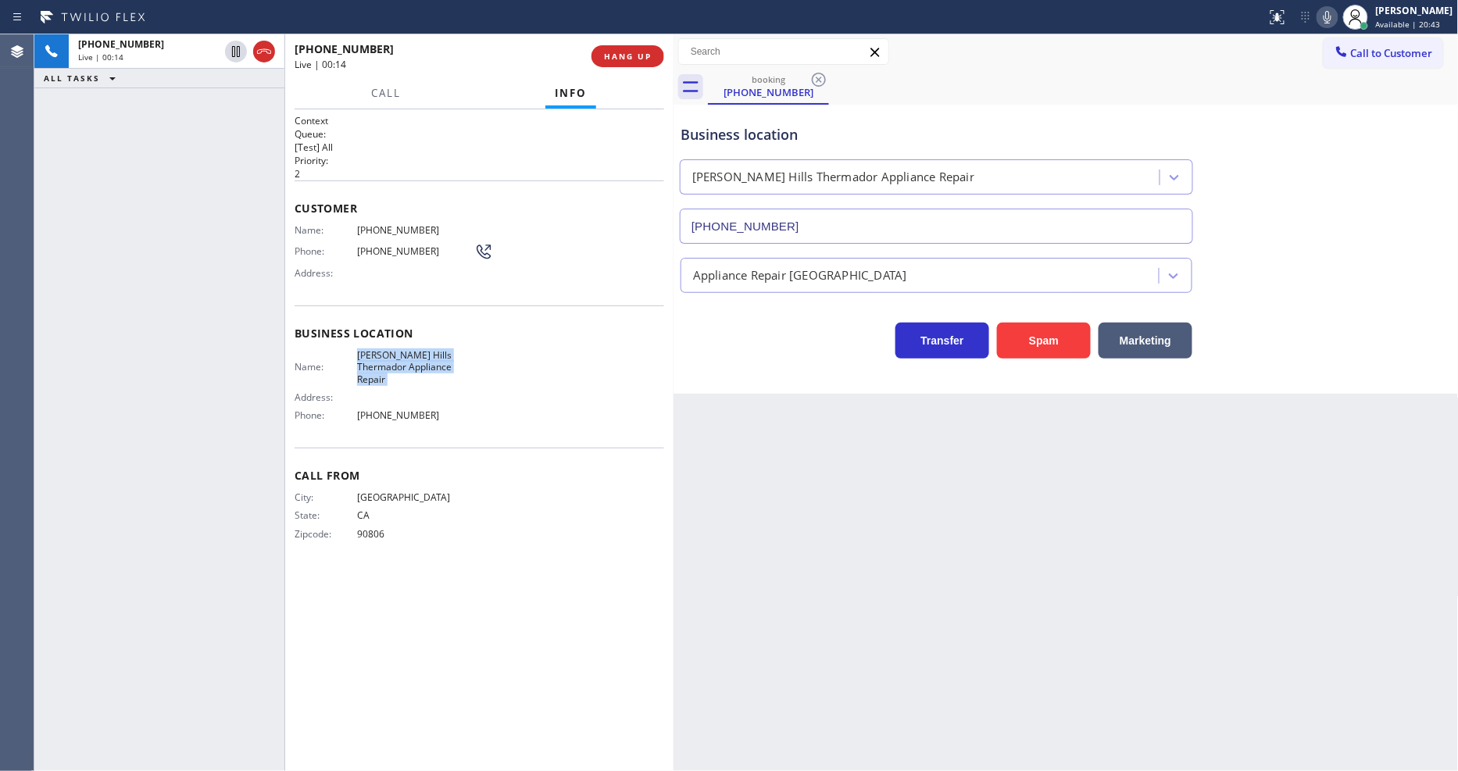
copy span "Beverly Hills Thermador Appliance Repair"
click at [177, 271] on div "+15624725114 Live | 00:28 ALL TASKS ALL TASKS ACTIVE TASKS TASKS IN WRAP UP" at bounding box center [159, 402] width 250 height 737
click at [606, 52] on span "HANG UP" at bounding box center [628, 56] width 48 height 11
click at [606, 52] on span "COMPLETE" at bounding box center [625, 56] width 54 height 11
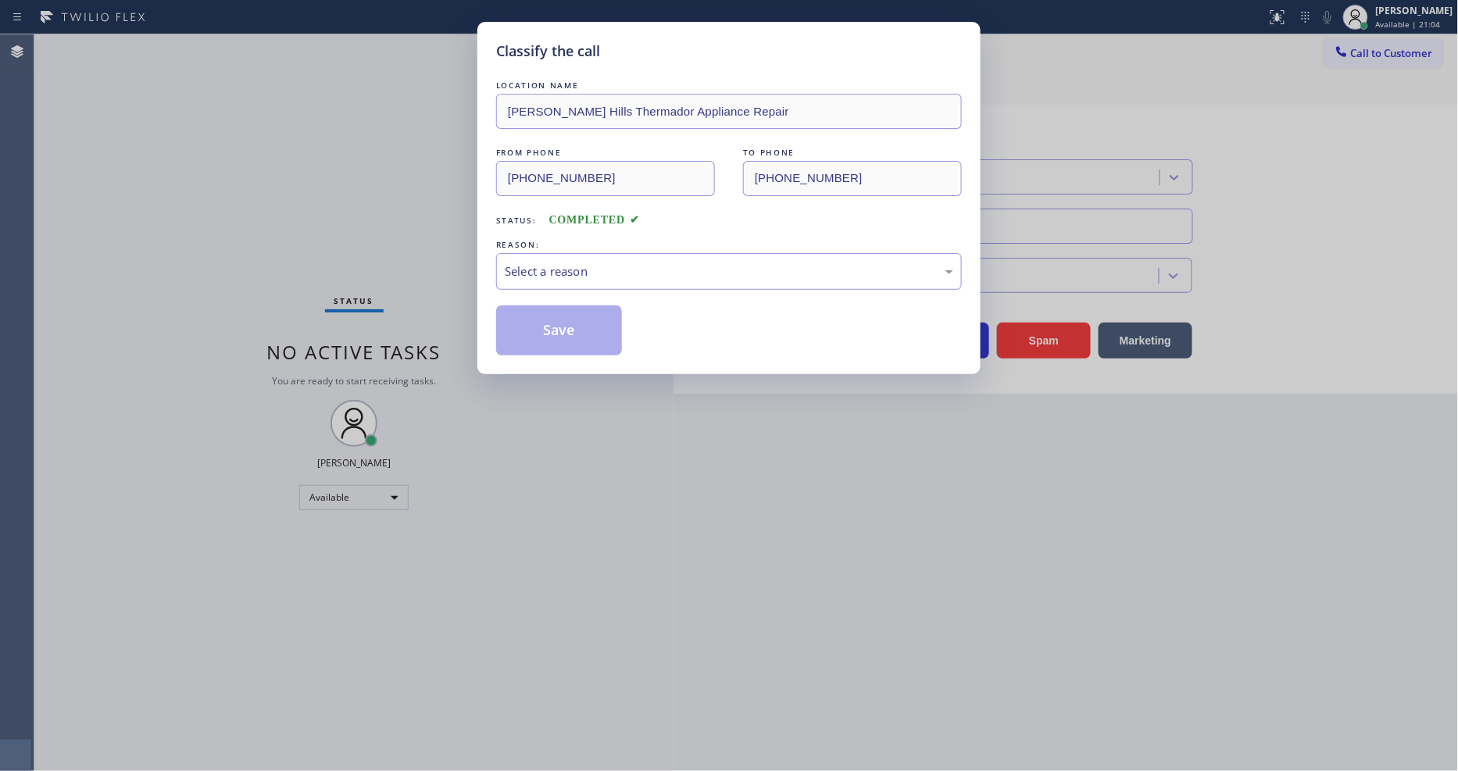
click at [559, 263] on div "Select a reason" at bounding box center [729, 272] width 449 height 18
click at [542, 327] on button "Save" at bounding box center [559, 331] width 126 height 50
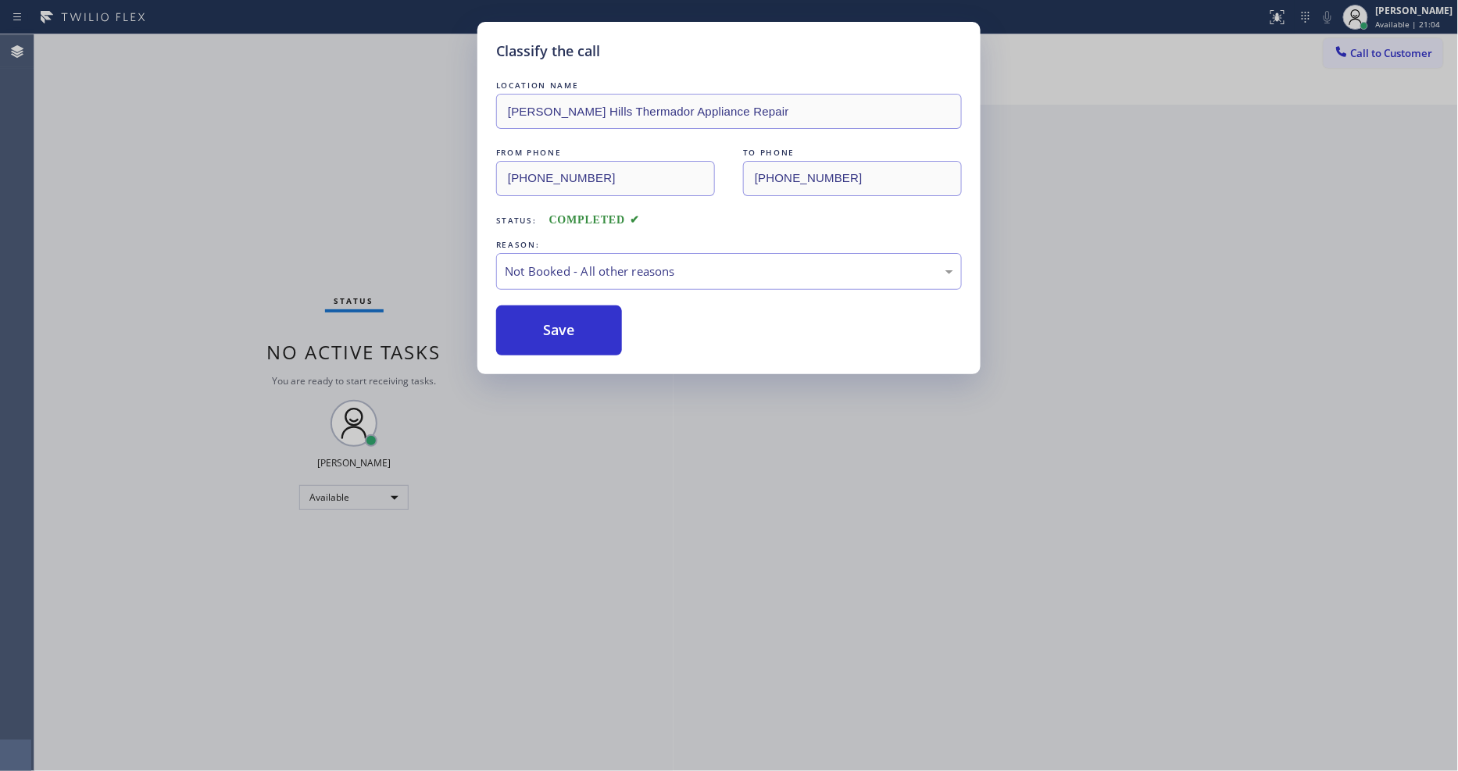
click at [542, 327] on button "Save" at bounding box center [559, 331] width 126 height 50
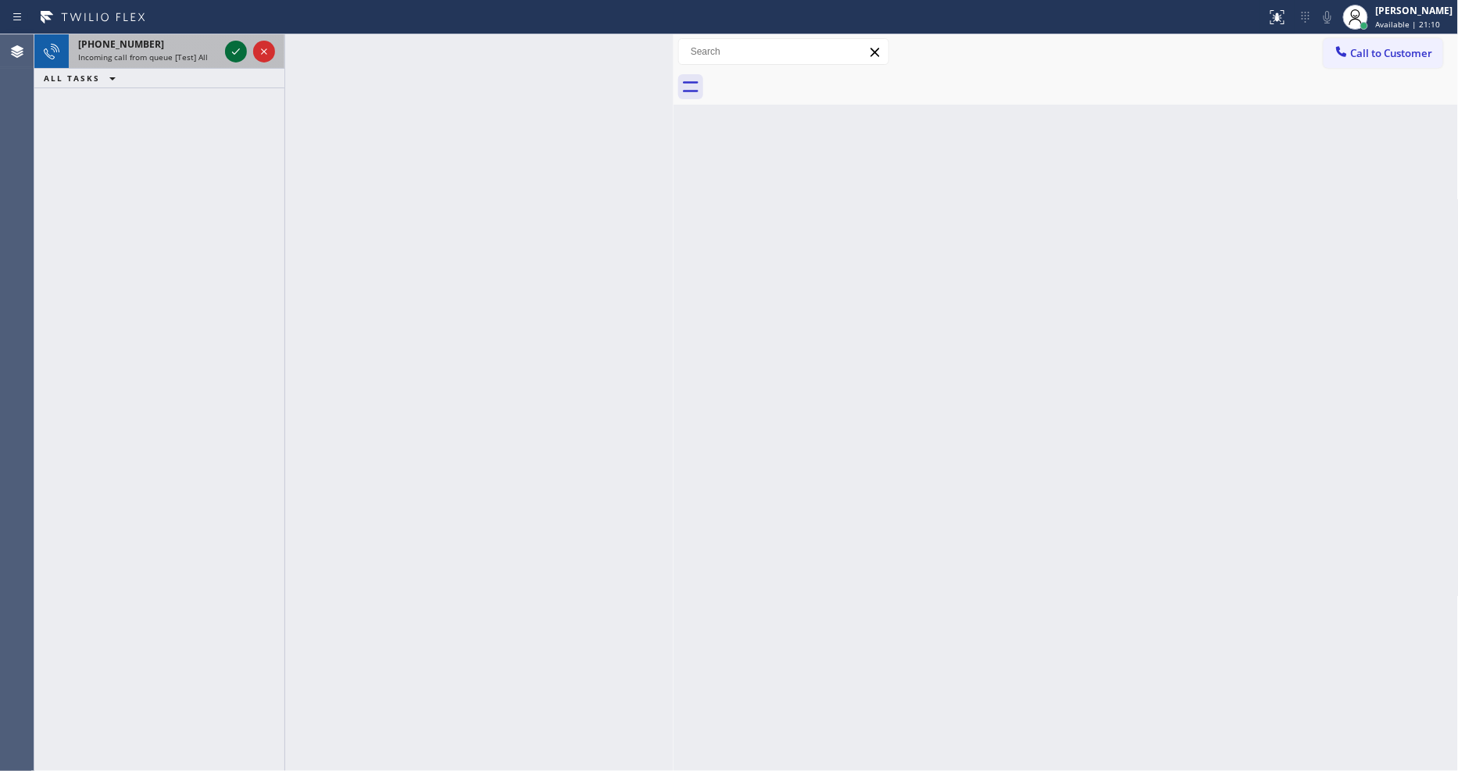
click at [231, 42] on icon at bounding box center [236, 51] width 19 height 19
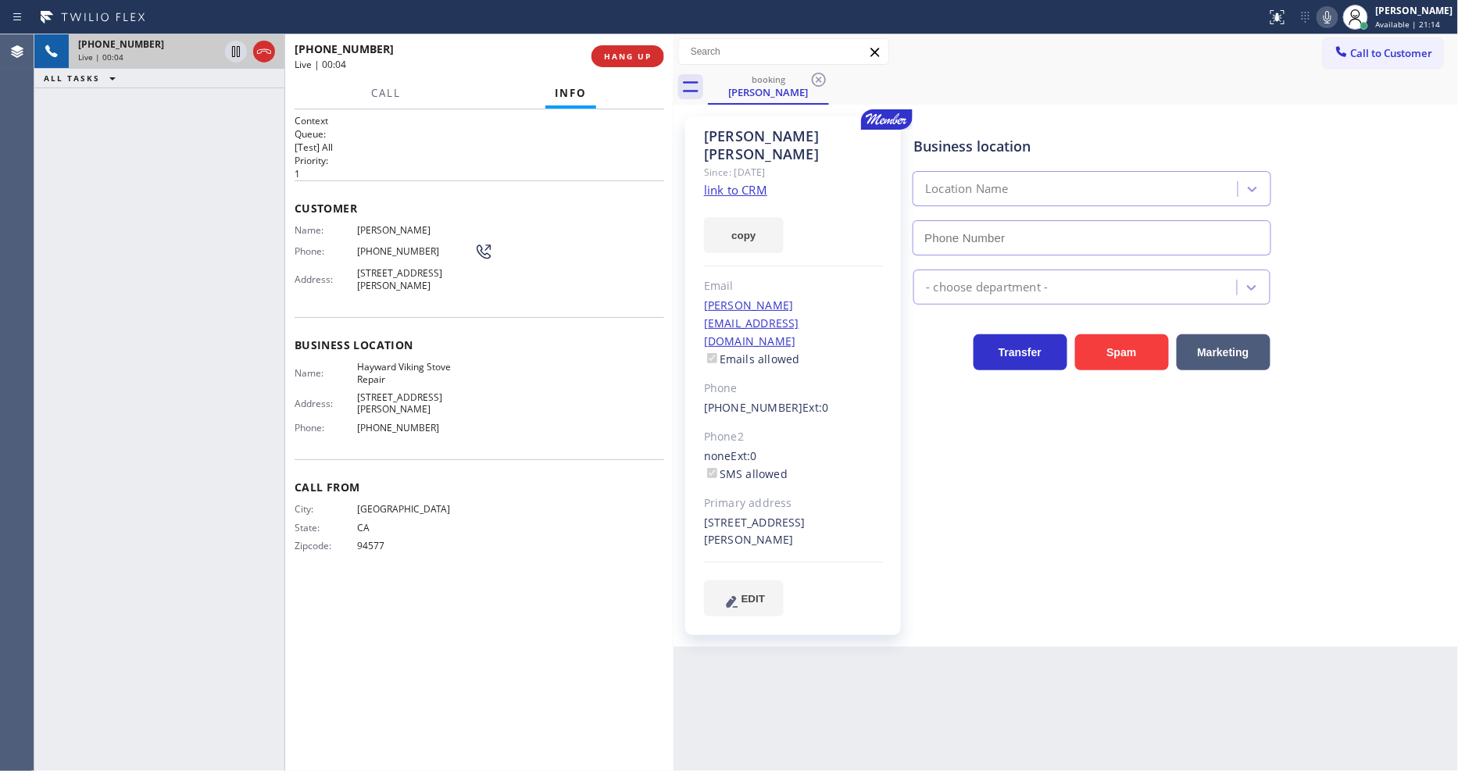
type input "(510) 319-0237"
click at [754, 182] on link "link to CRM" at bounding box center [735, 190] width 63 height 16
click at [239, 48] on icon at bounding box center [236, 51] width 8 height 11
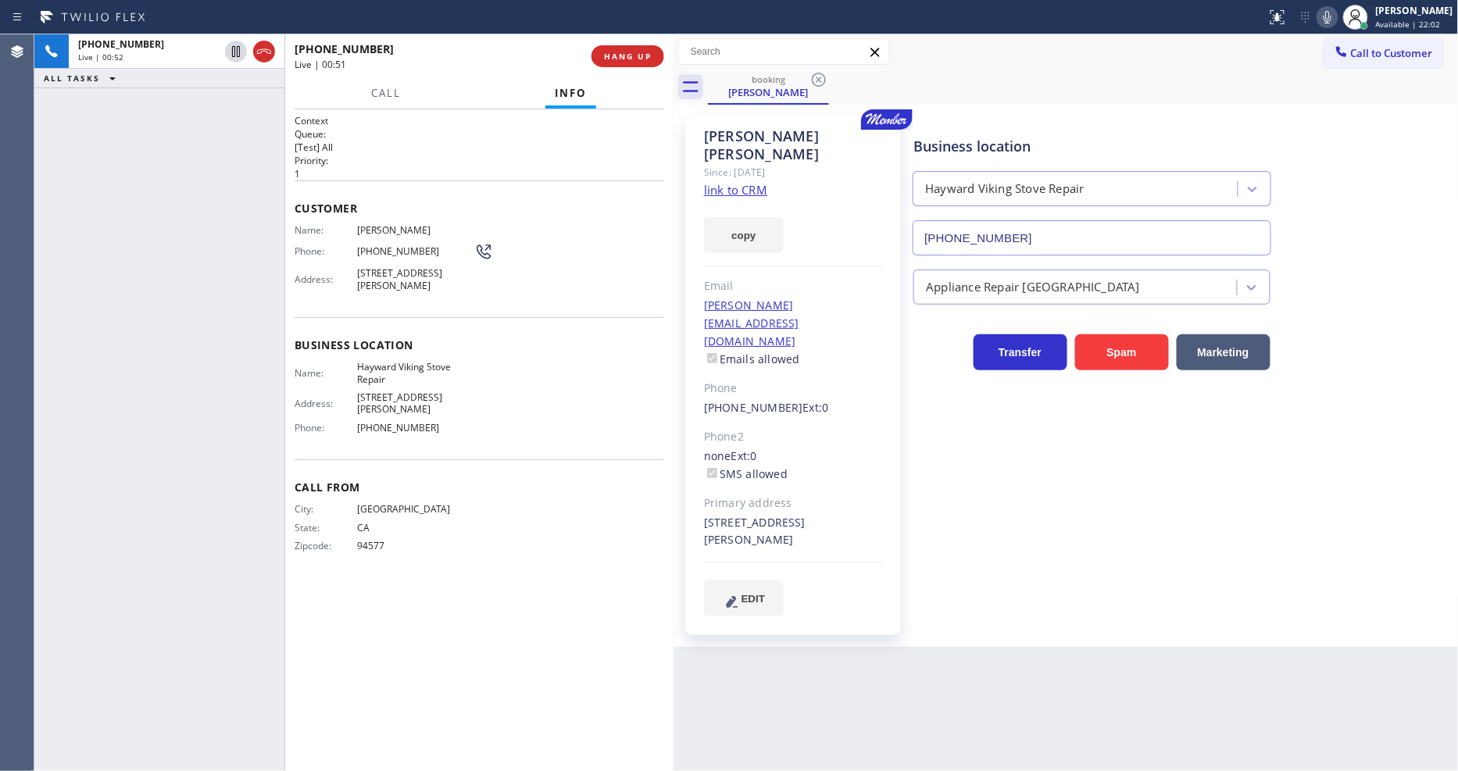
click at [1336, 22] on icon at bounding box center [1327, 17] width 19 height 19
click at [385, 83] on button "Call" at bounding box center [386, 93] width 48 height 30
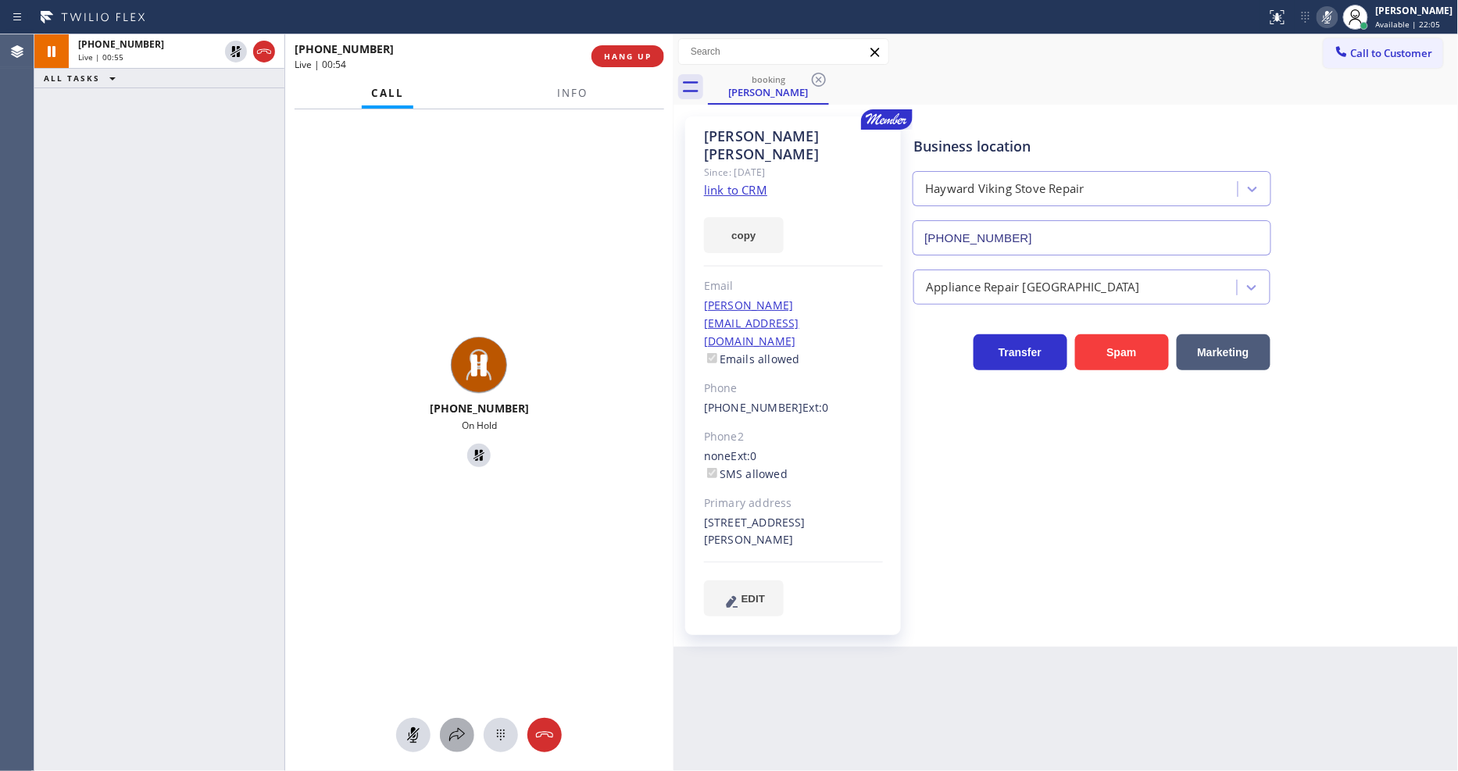
click at [457, 732] on icon at bounding box center [457, 735] width 19 height 19
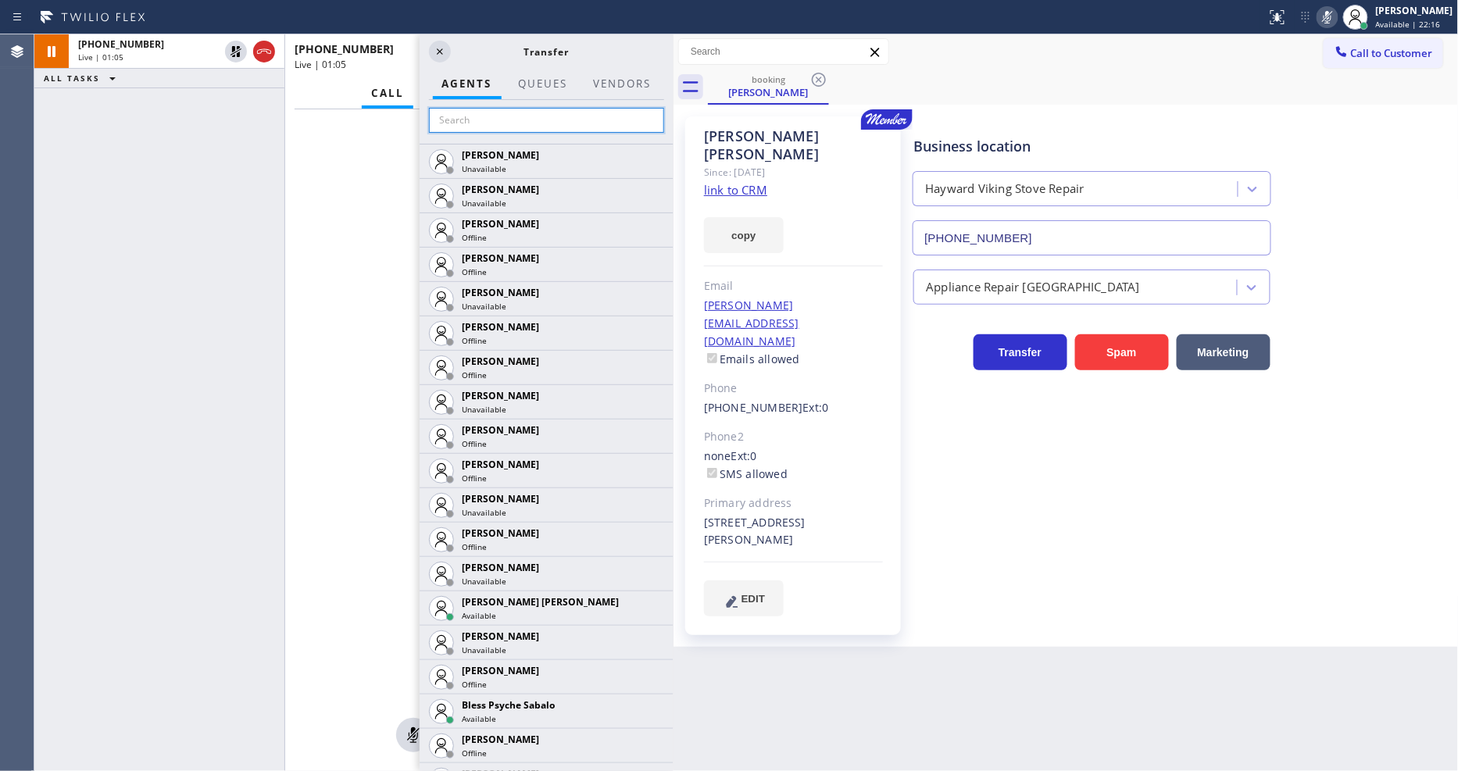
click at [452, 113] on input "text" at bounding box center [546, 120] width 235 height 25
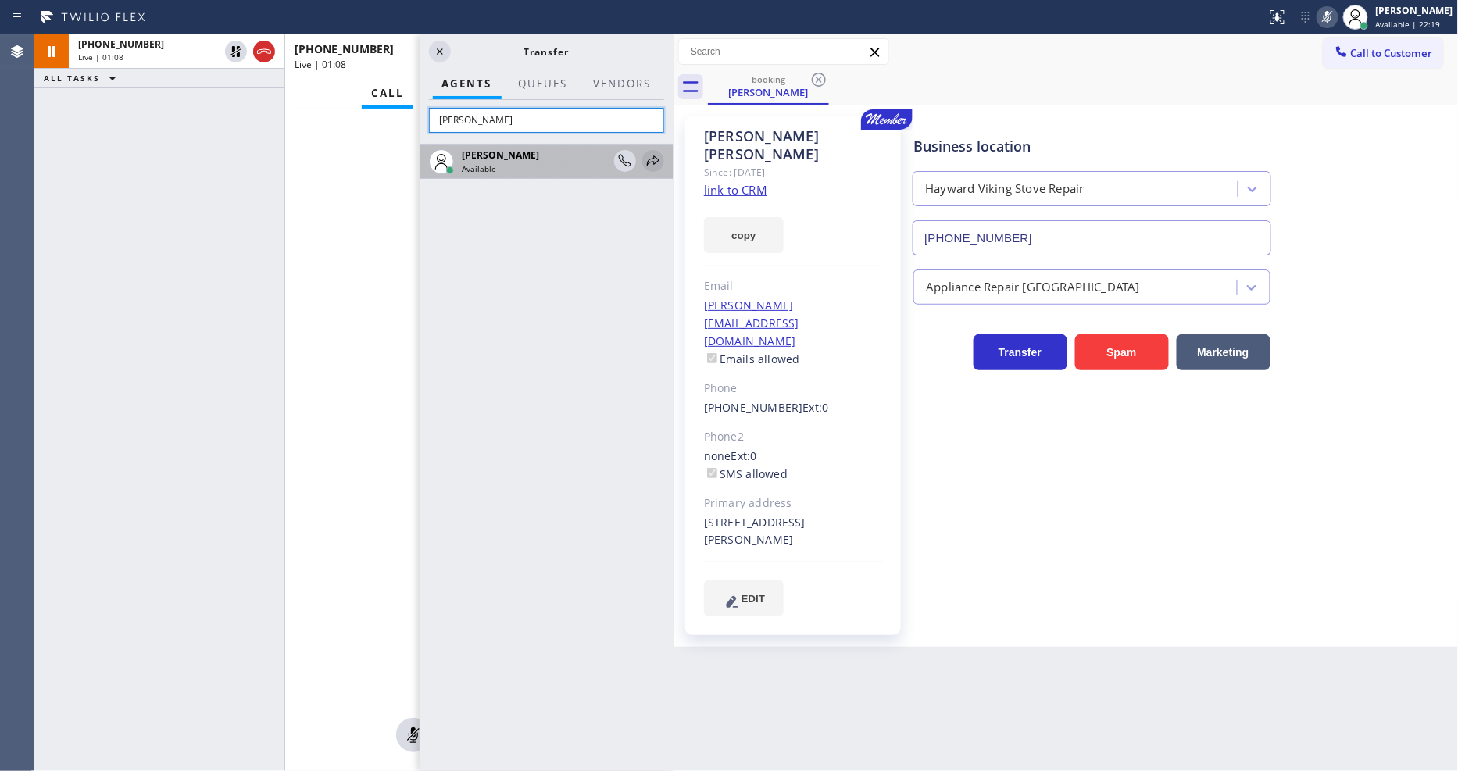
type input "donn"
click at [651, 157] on icon at bounding box center [653, 161] width 19 height 19
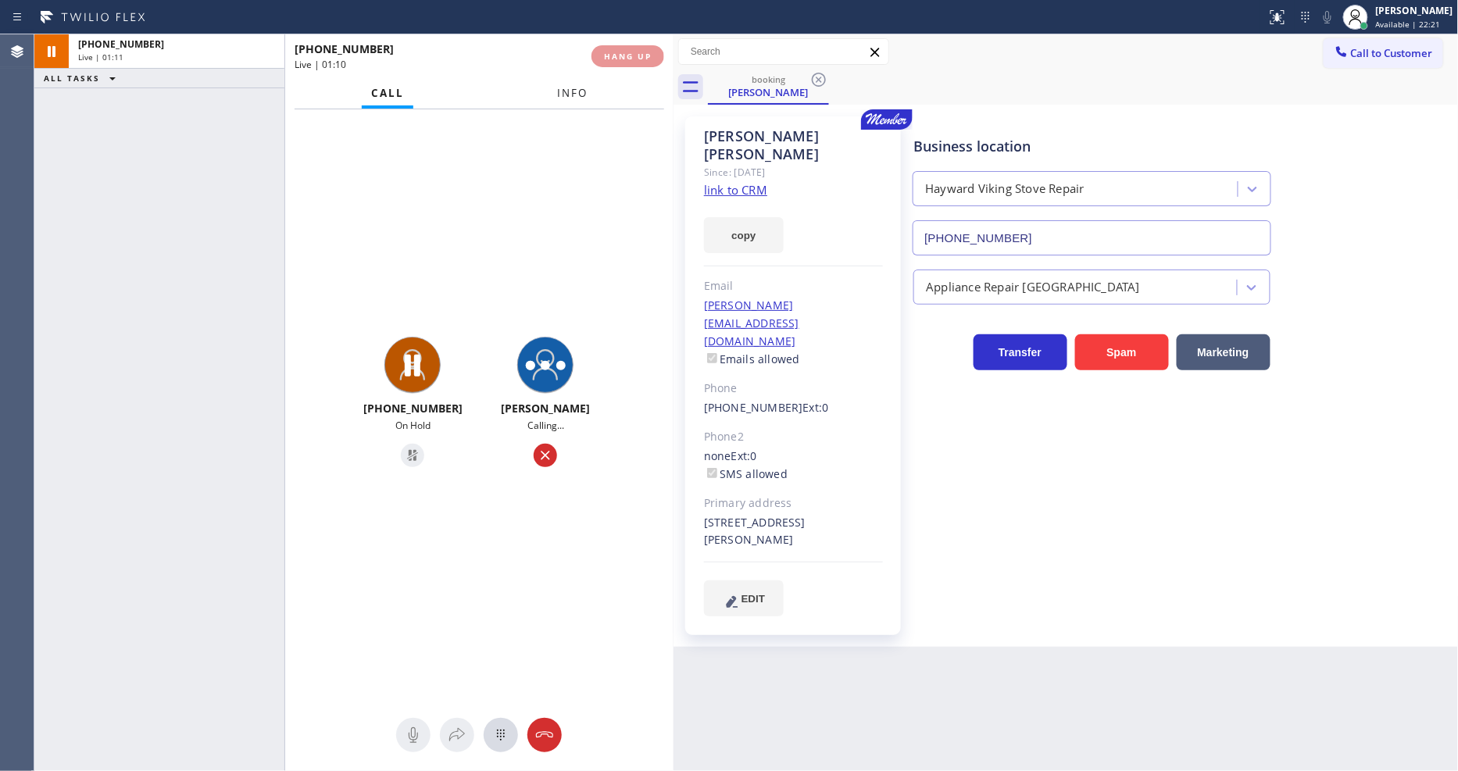
click at [567, 79] on button "Info" at bounding box center [572, 93] width 49 height 30
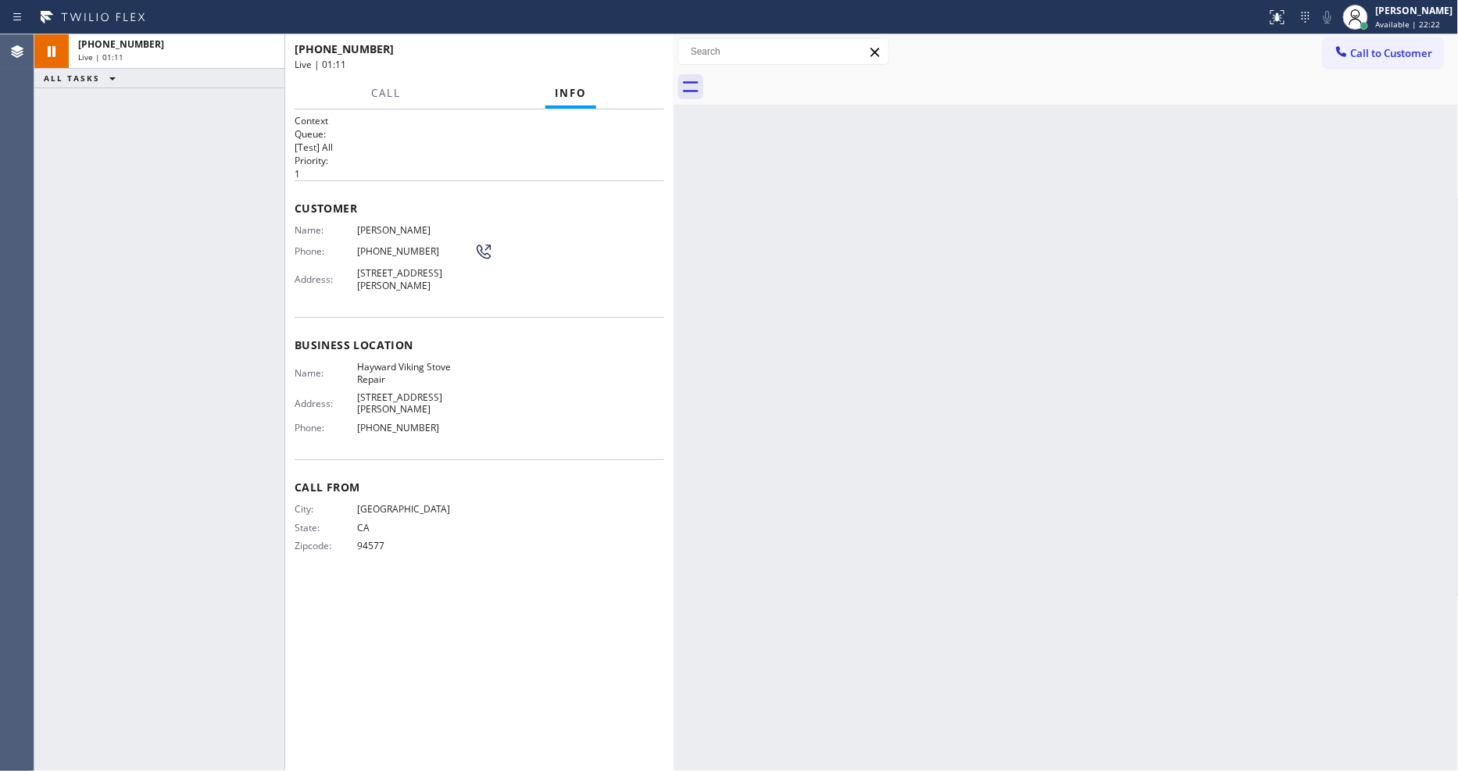
click at [567, 92] on span "Info" at bounding box center [571, 93] width 32 height 14
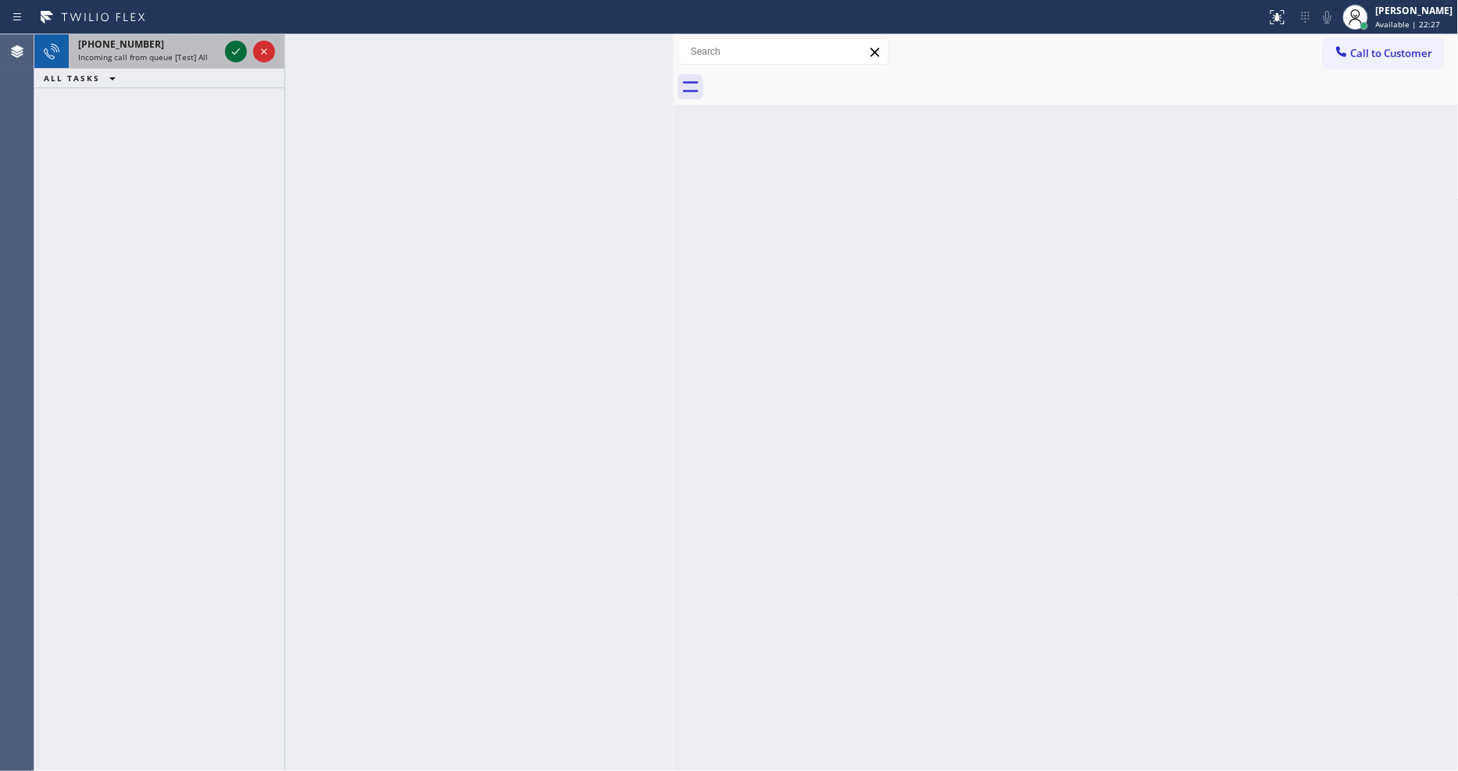
click at [231, 52] on icon at bounding box center [236, 51] width 19 height 19
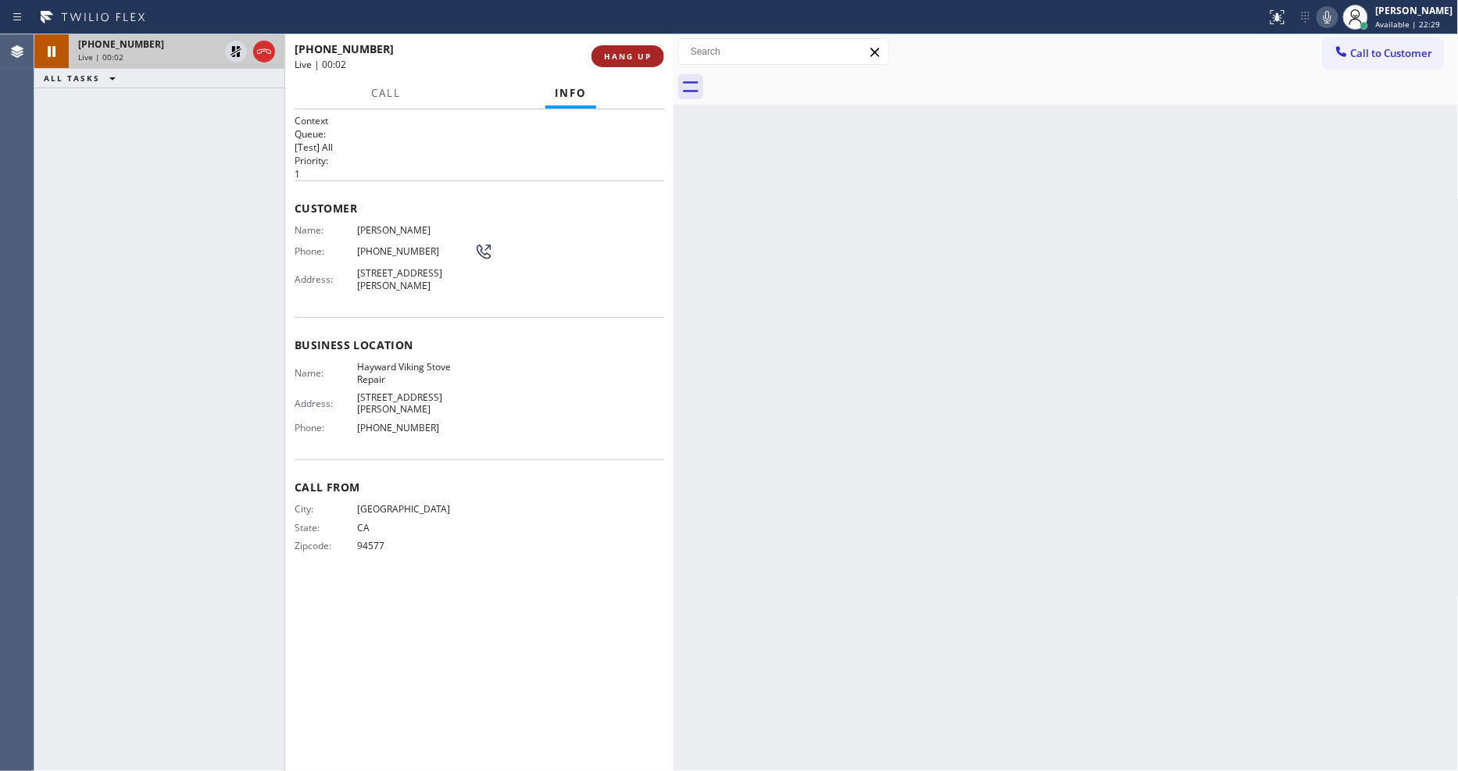
click at [610, 55] on span "HANG UP" at bounding box center [628, 56] width 48 height 11
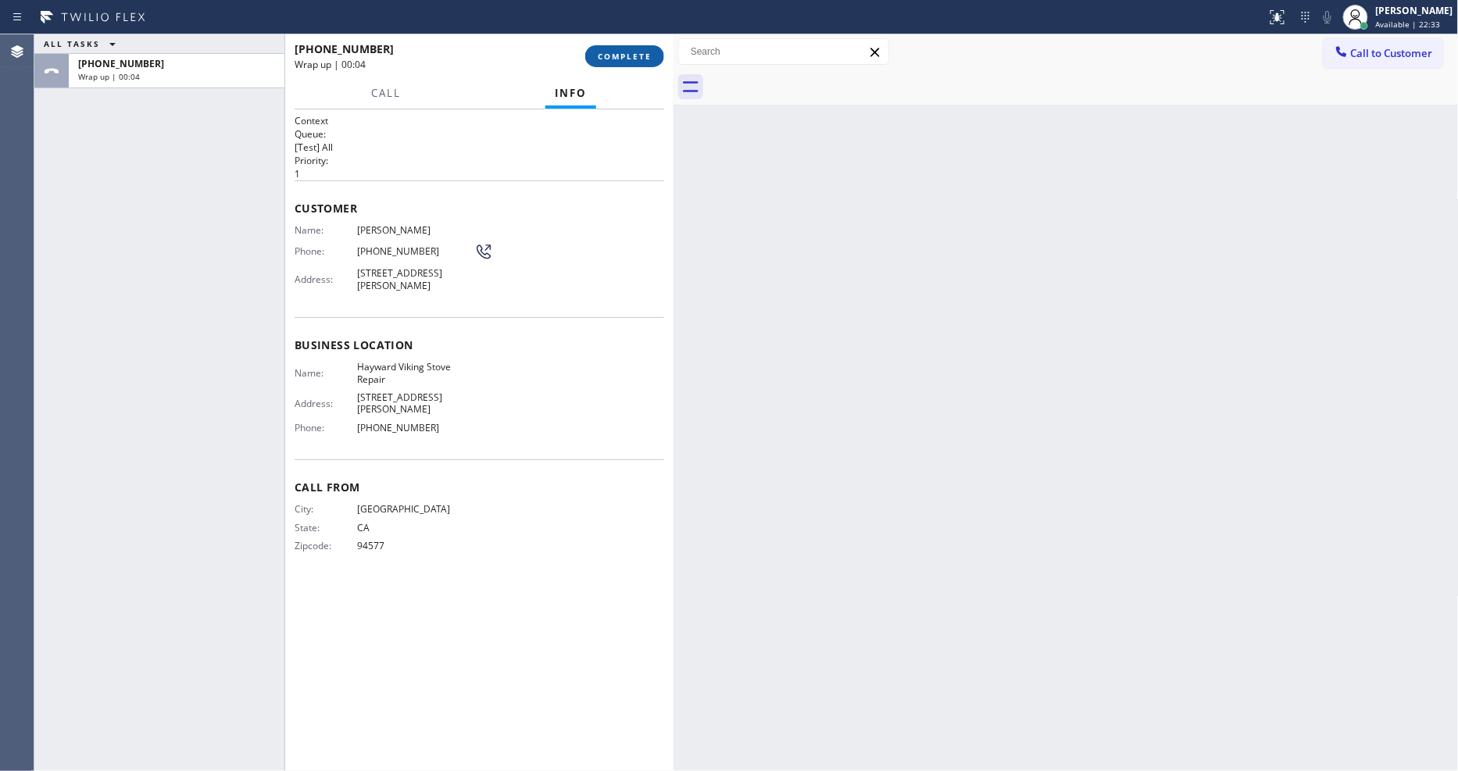
click at [621, 63] on button "COMPLETE" at bounding box center [624, 56] width 79 height 22
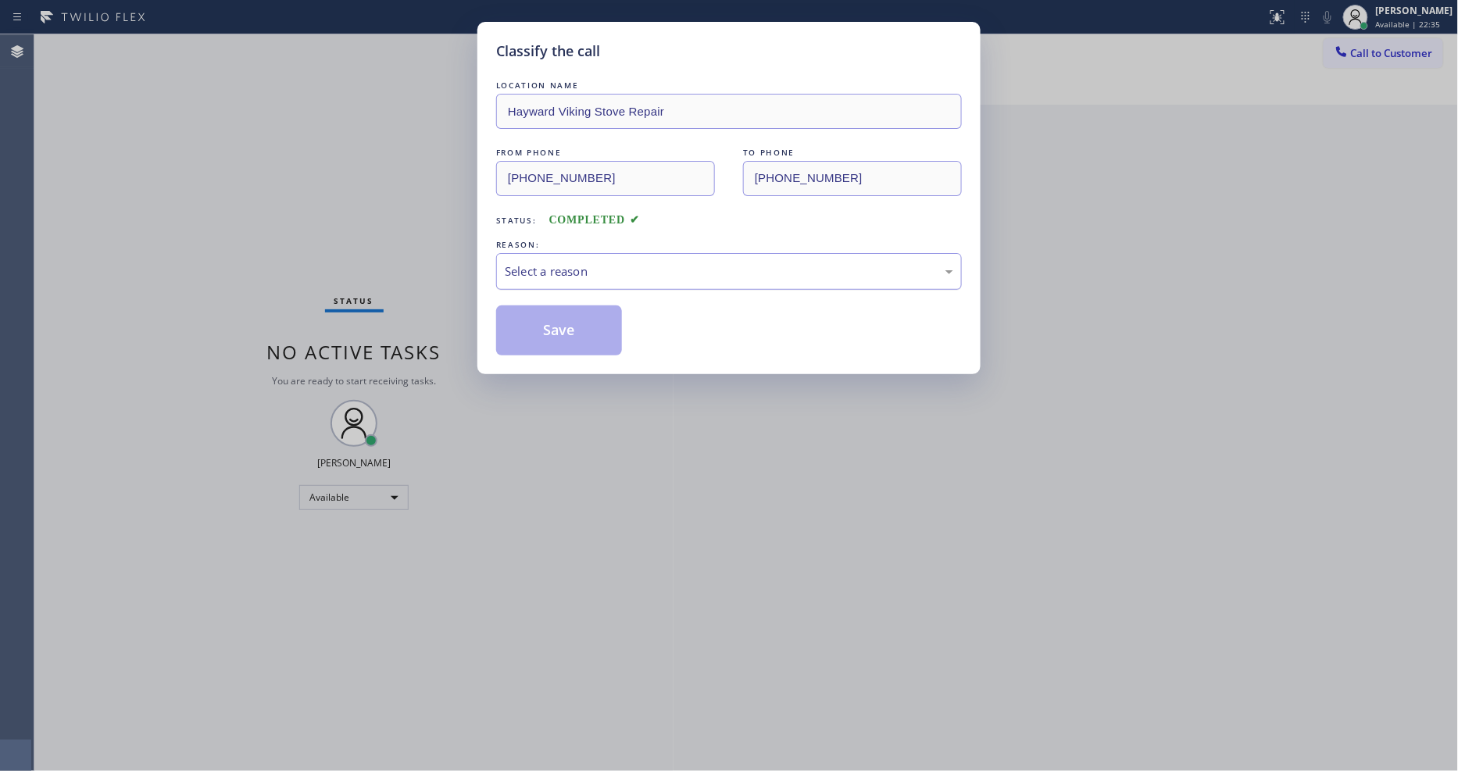
click at [560, 275] on div "Select a reason" at bounding box center [729, 272] width 449 height 18
click at [558, 319] on button "Save" at bounding box center [559, 331] width 126 height 50
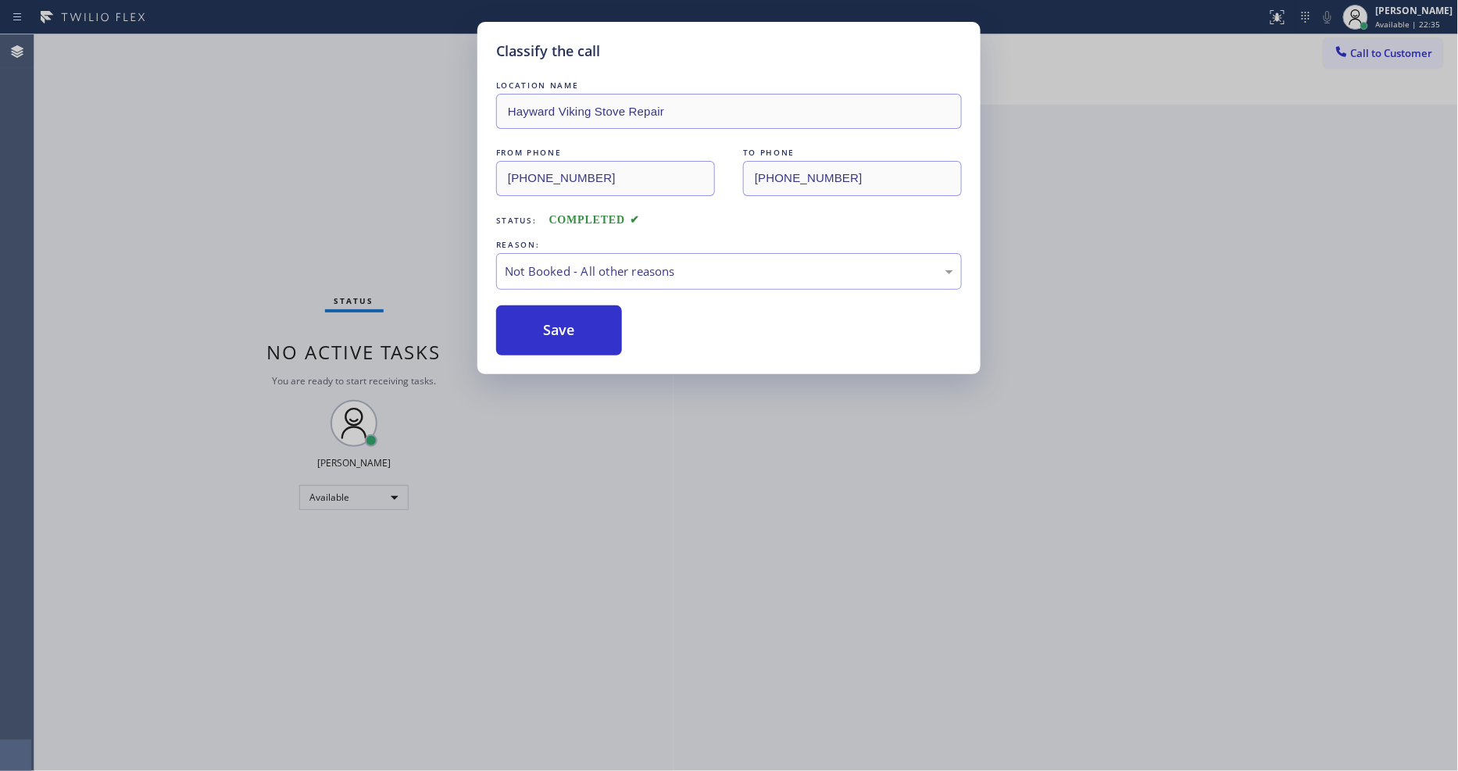
click at [558, 319] on button "Save" at bounding box center [559, 331] width 126 height 50
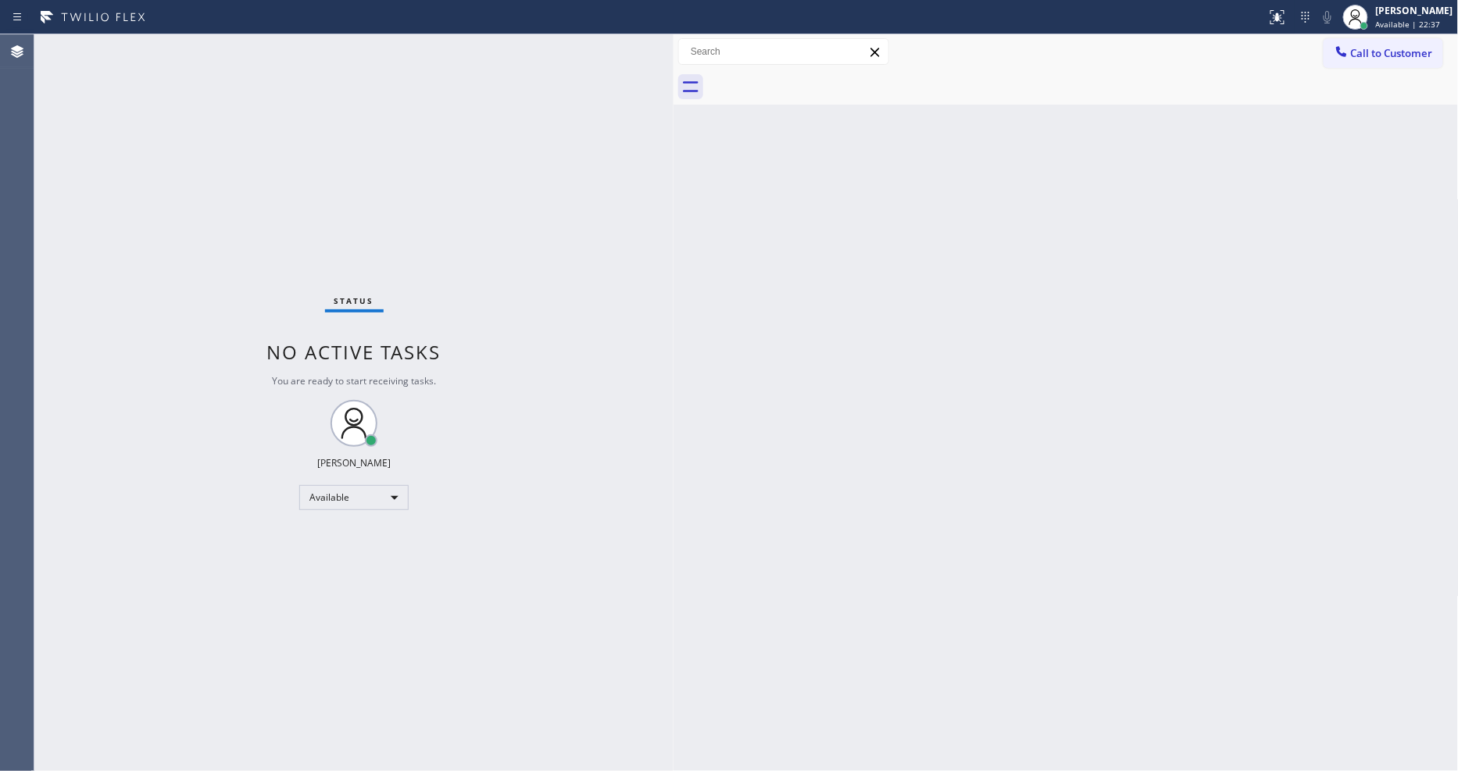
click at [227, 45] on div "Status No active tasks You are ready to start receiving tasks. [PERSON_NAME] Av…" at bounding box center [353, 402] width 639 height 737
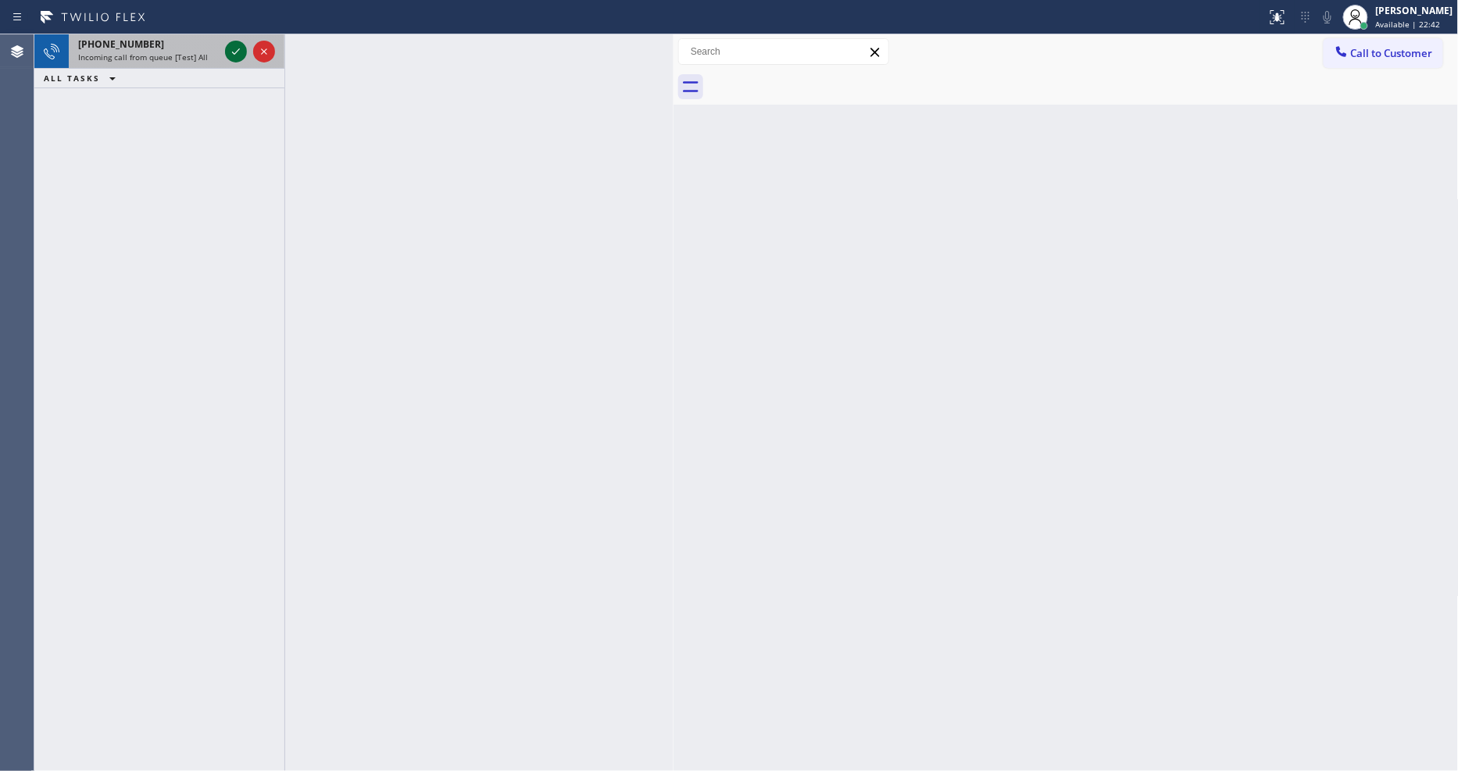
click at [230, 48] on icon at bounding box center [236, 51] width 19 height 19
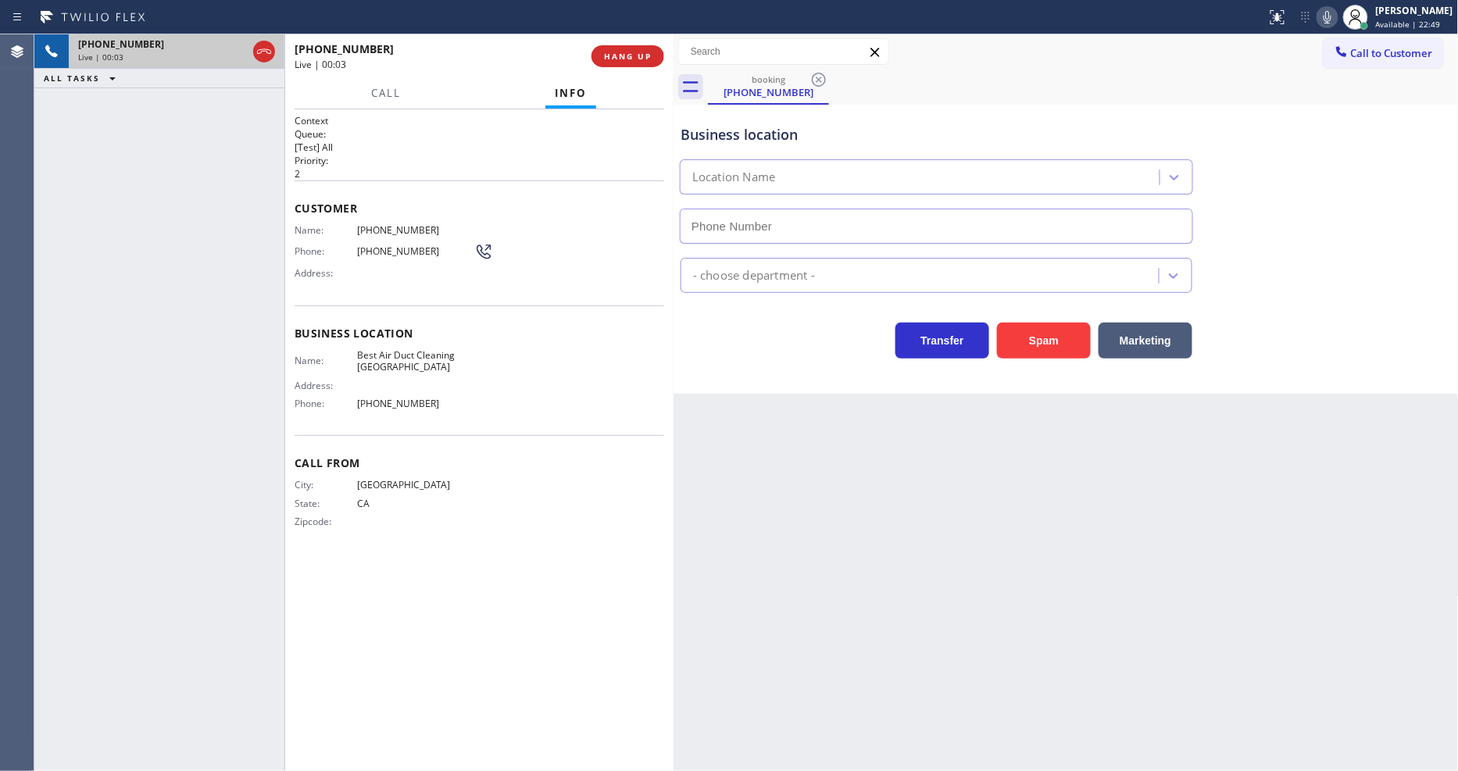
type input "(747) 234-2681"
click at [642, 59] on span "HANG UP" at bounding box center [628, 56] width 48 height 11
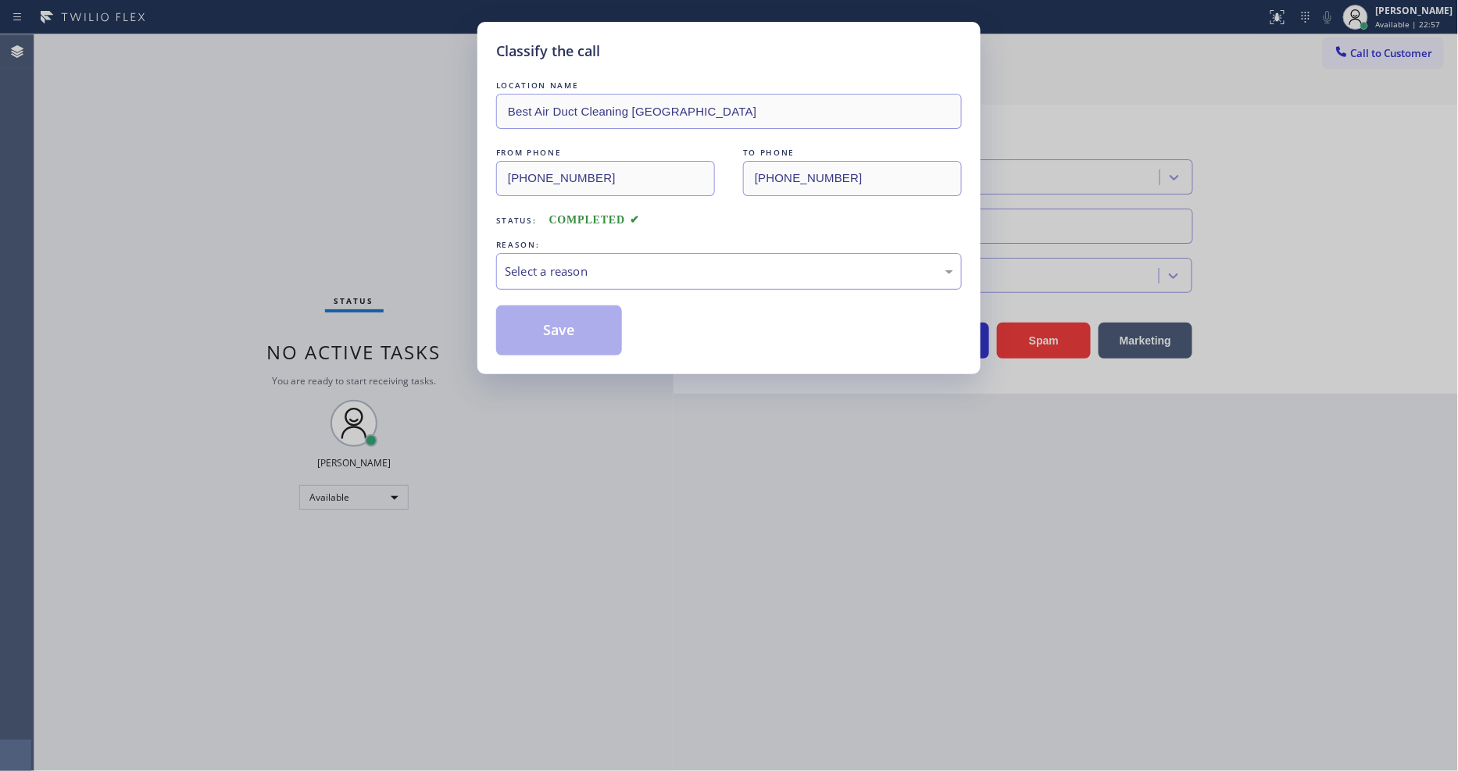
click at [566, 279] on div "Select a reason" at bounding box center [729, 271] width 466 height 37
click at [558, 328] on button "Save" at bounding box center [559, 331] width 126 height 50
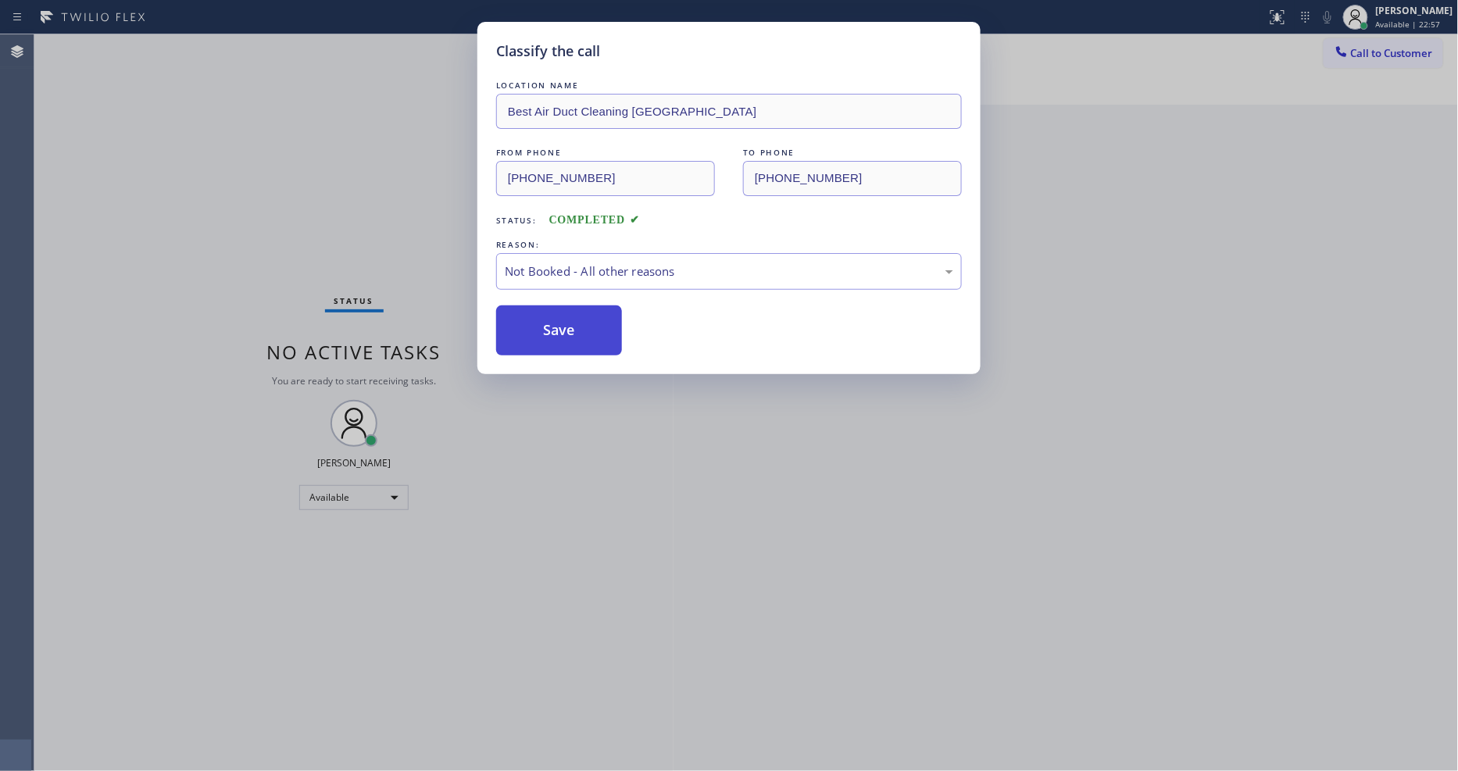
click at [558, 328] on button "Save" at bounding box center [559, 331] width 126 height 50
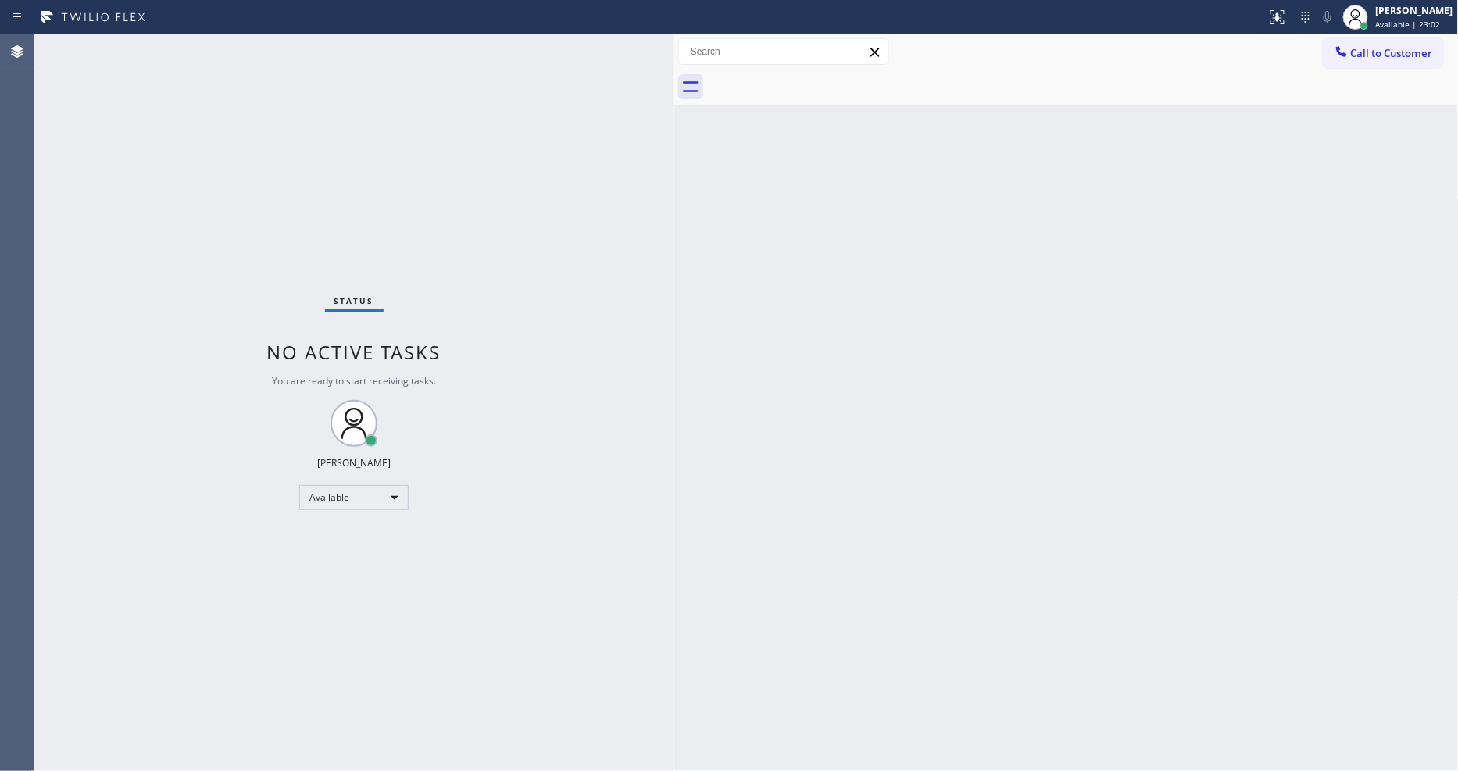
click at [203, 44] on div "Status No active tasks You are ready to start receiving tasks. [PERSON_NAME] Av…" at bounding box center [353, 402] width 639 height 737
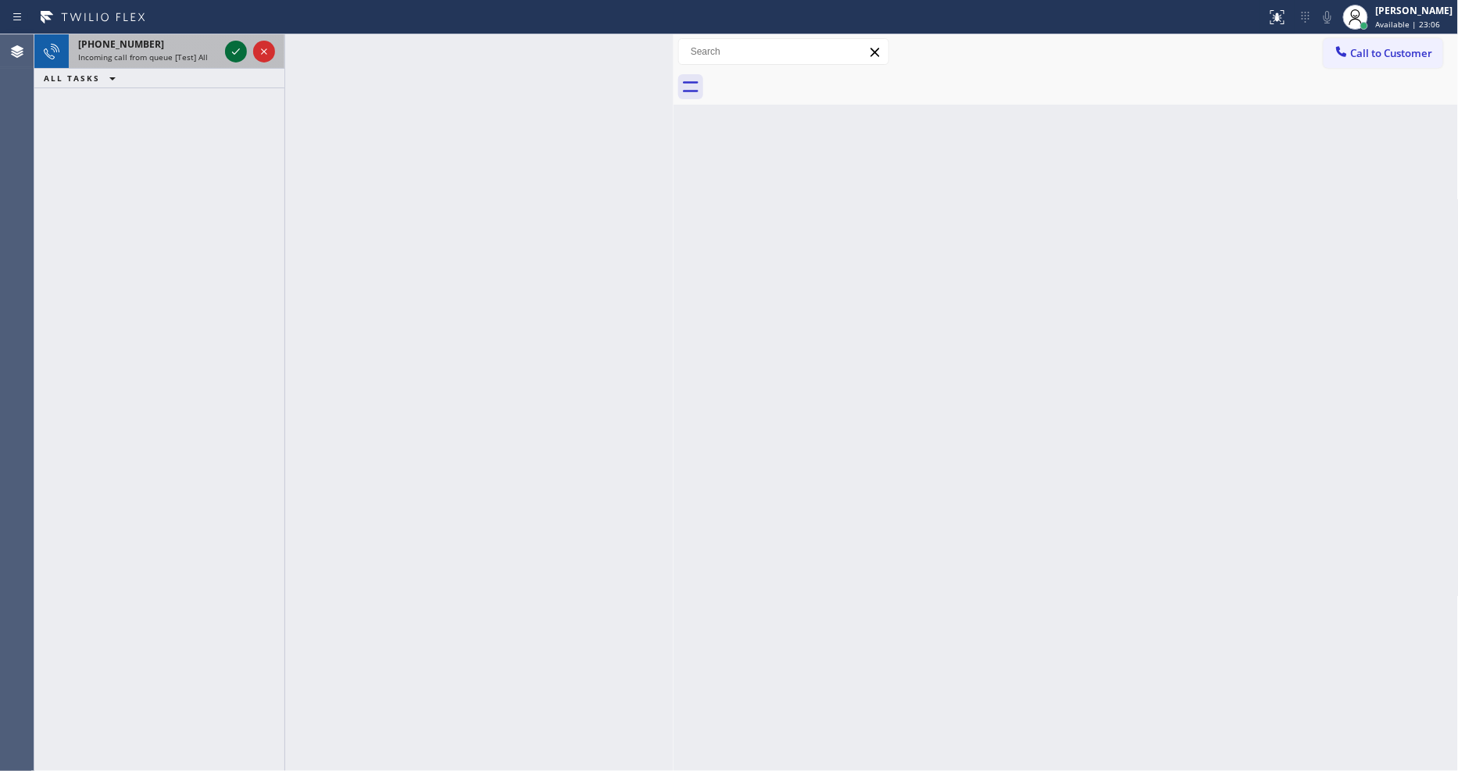
click at [232, 48] on icon at bounding box center [236, 51] width 19 height 19
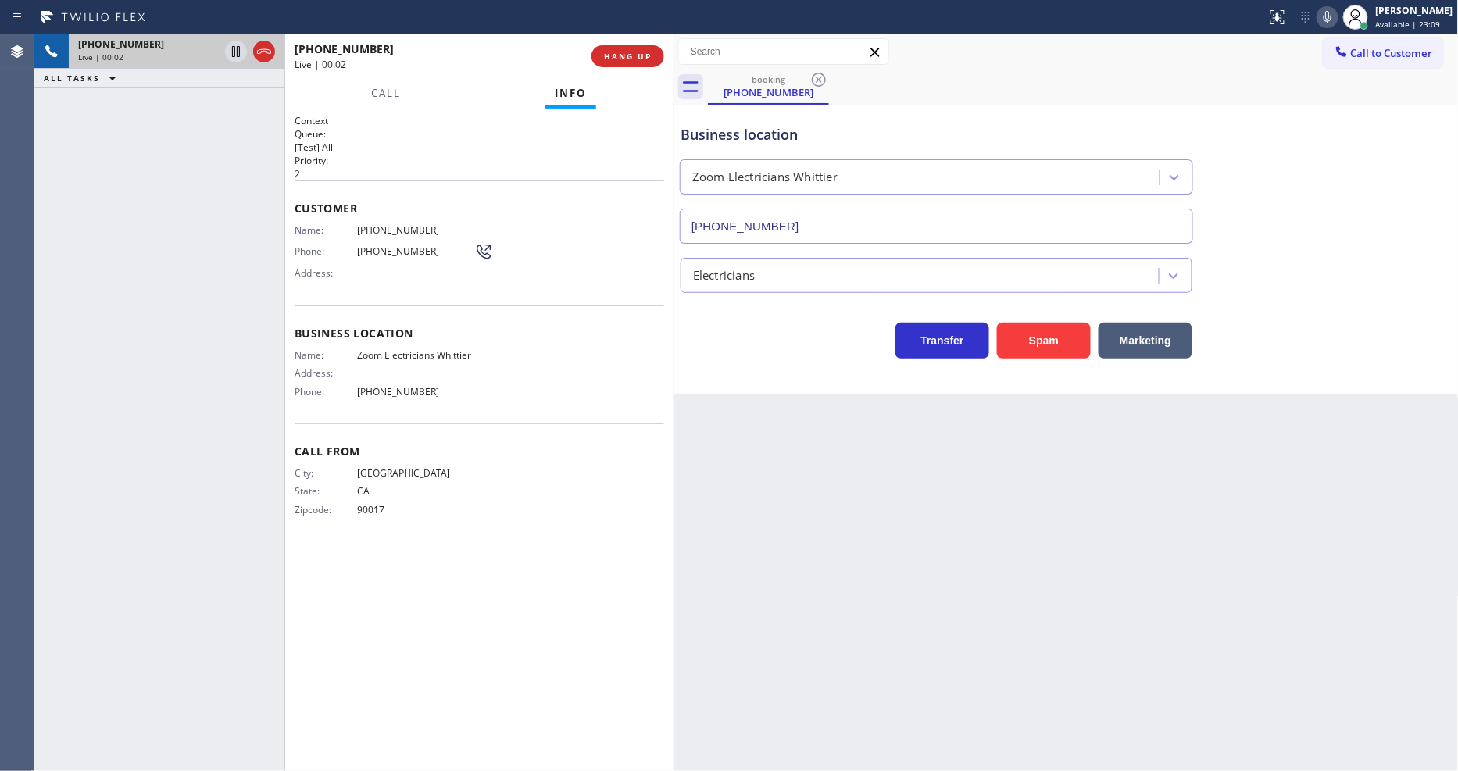
type input "(562) 469-5696"
click at [664, 55] on div "+15622007413 Live | 00:03 HANG UP" at bounding box center [479, 56] width 388 height 44
click at [646, 59] on span "HANG UP" at bounding box center [628, 56] width 48 height 11
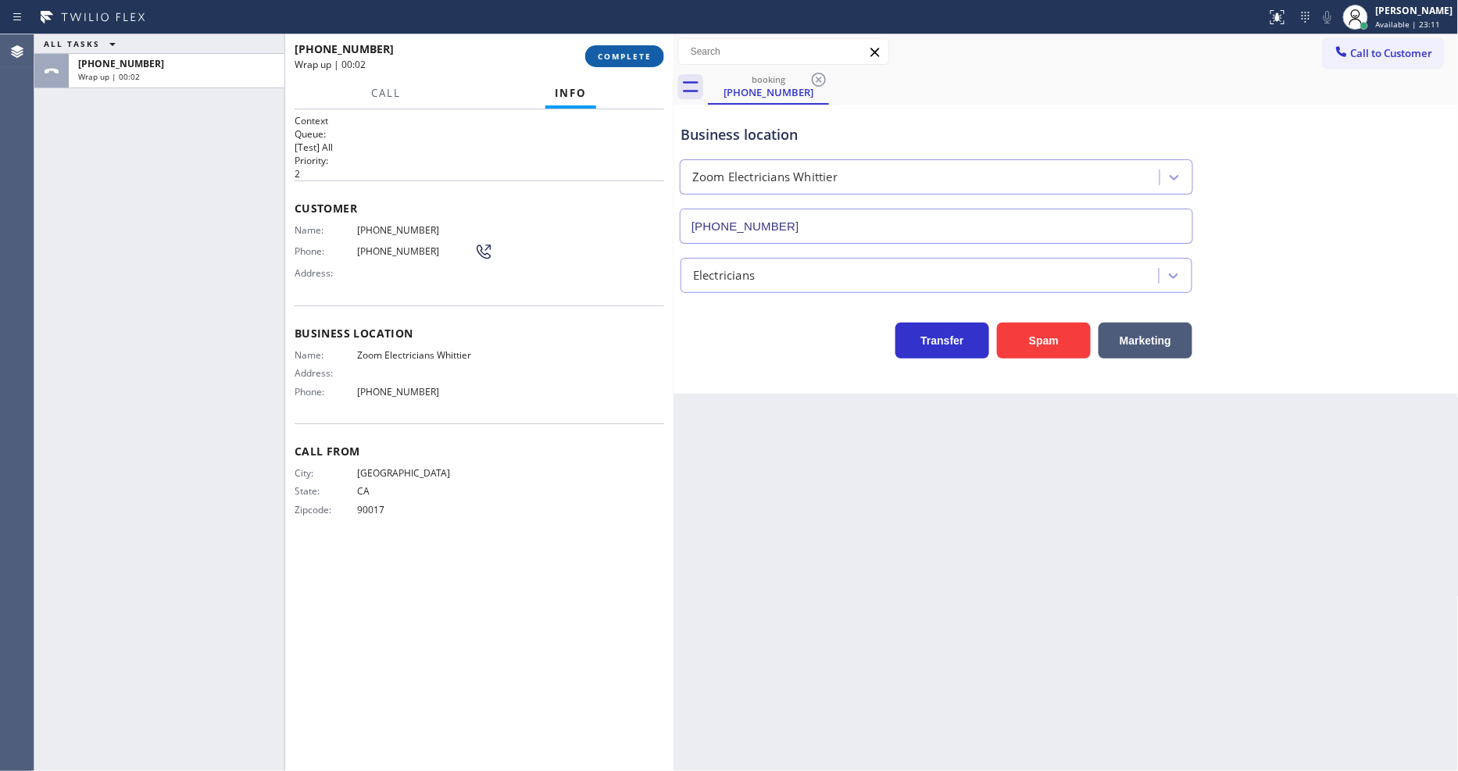
click at [639, 49] on button "COMPLETE" at bounding box center [624, 56] width 79 height 22
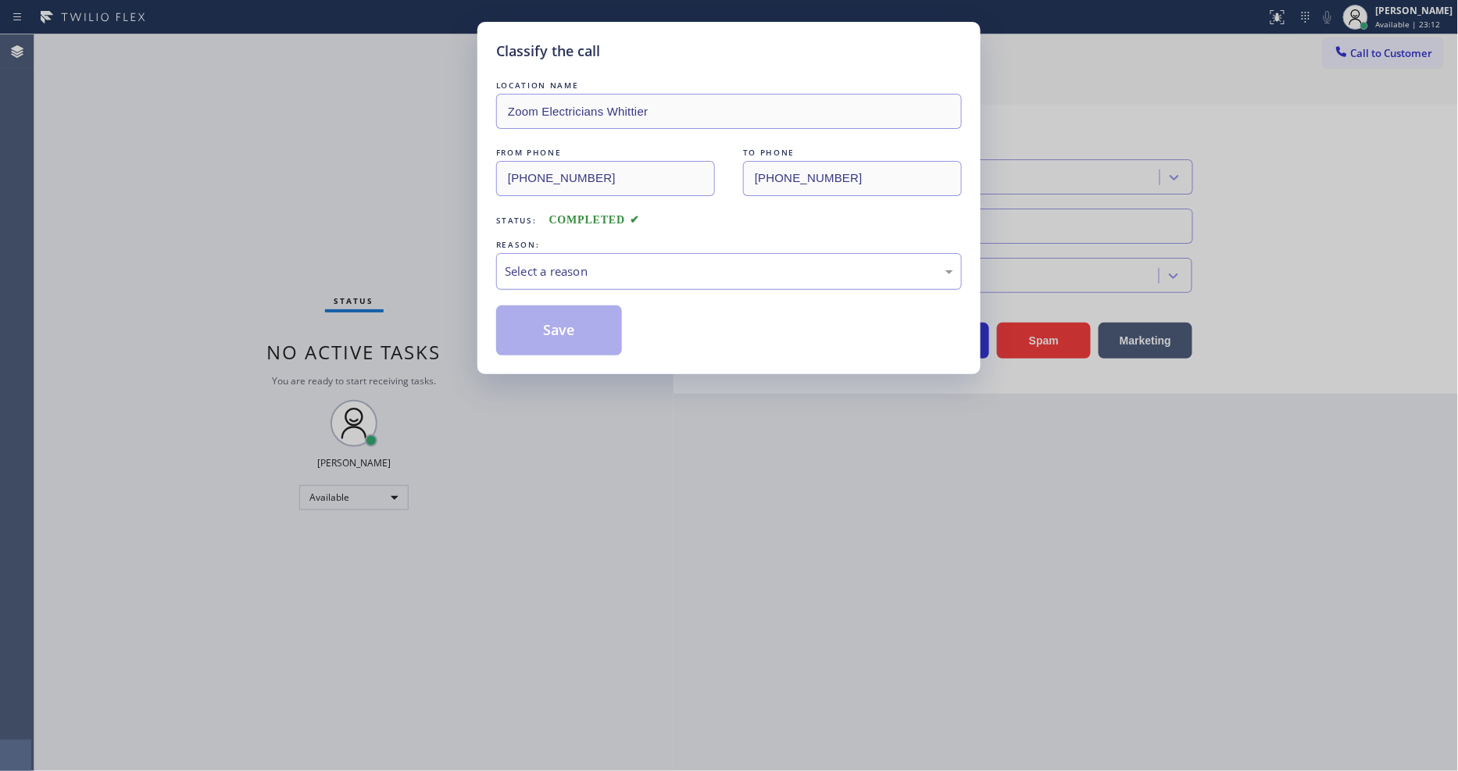
click at [524, 253] on div "Select a reason" at bounding box center [729, 271] width 466 height 37
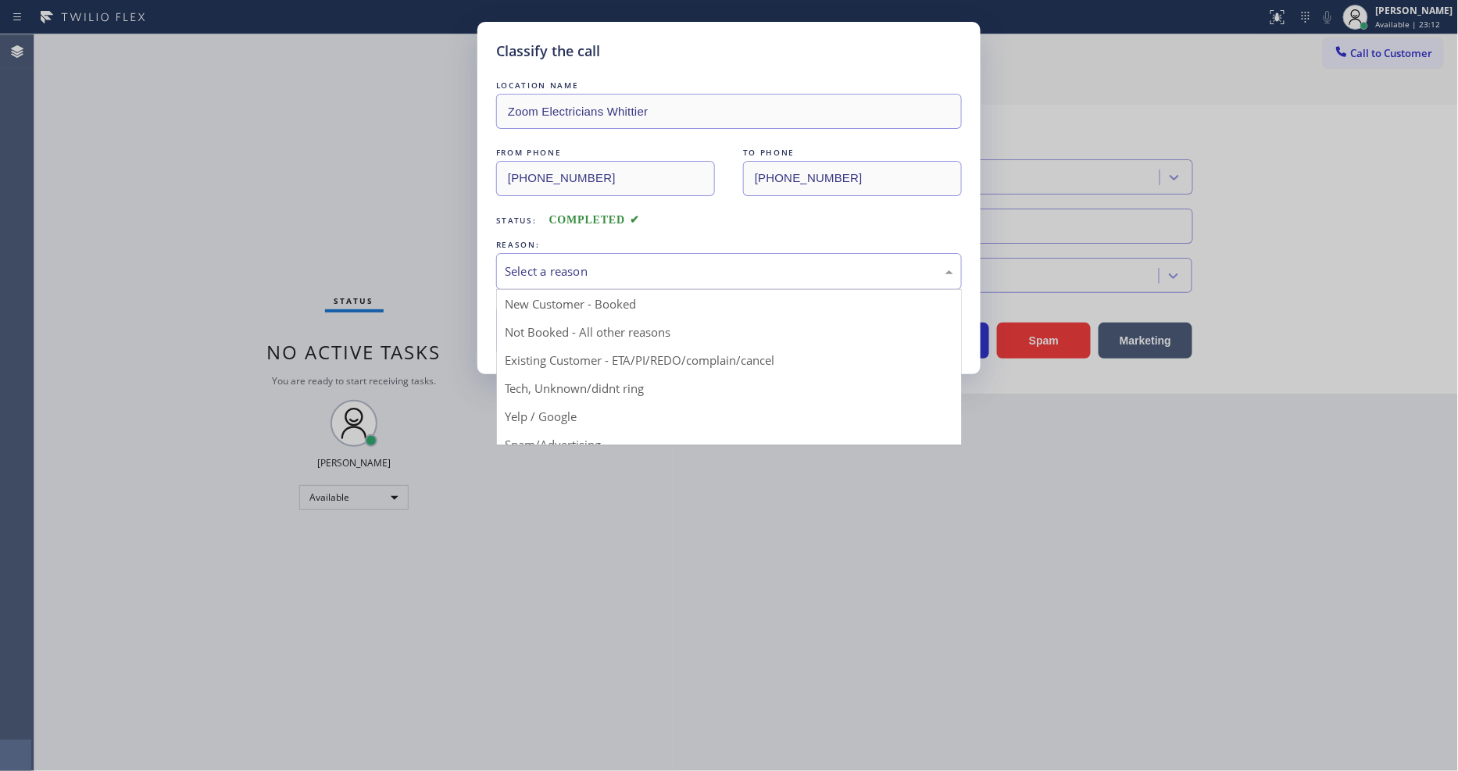
drag, startPoint x: 556, startPoint y: 407, endPoint x: 565, endPoint y: 338, distance: 69.4
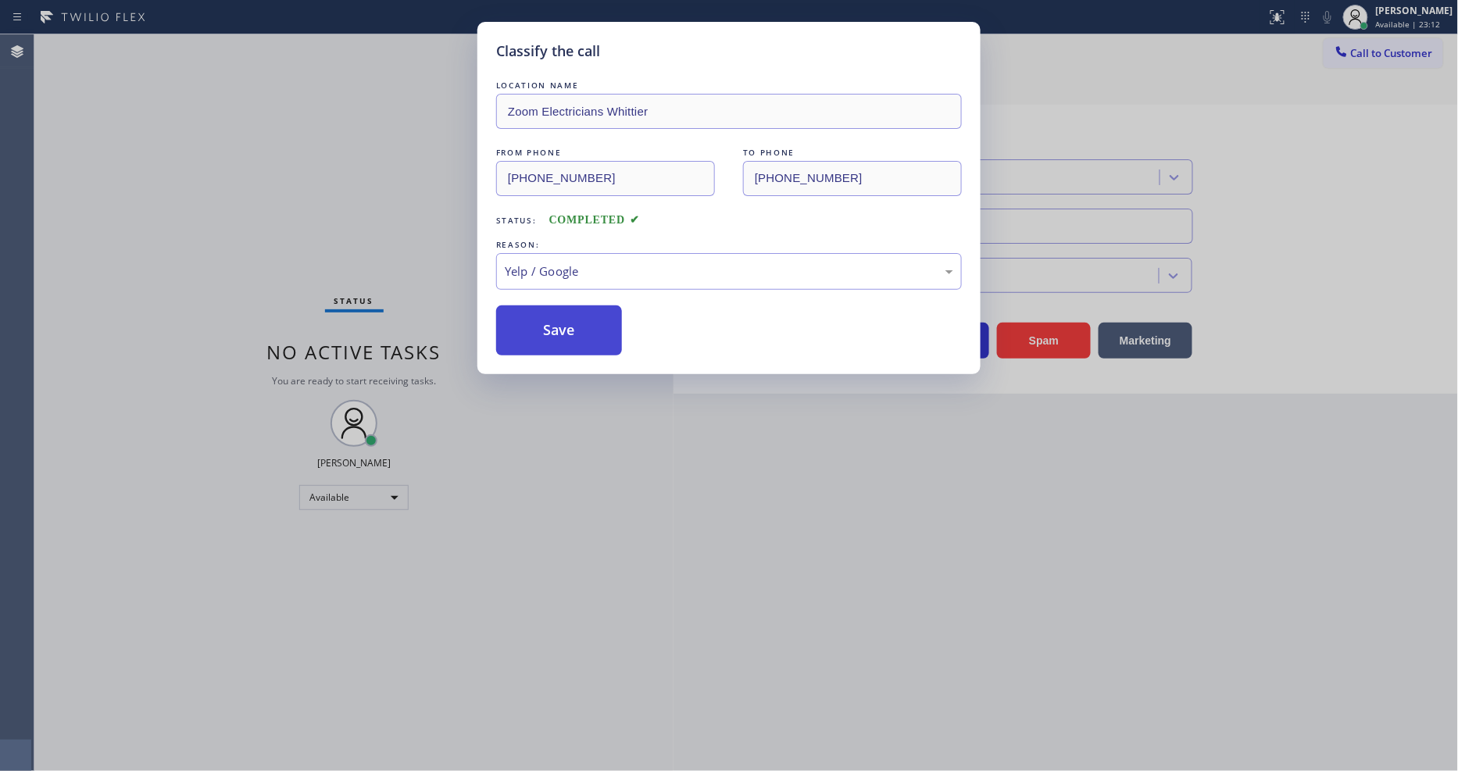
click at [566, 334] on button "Save" at bounding box center [559, 331] width 126 height 50
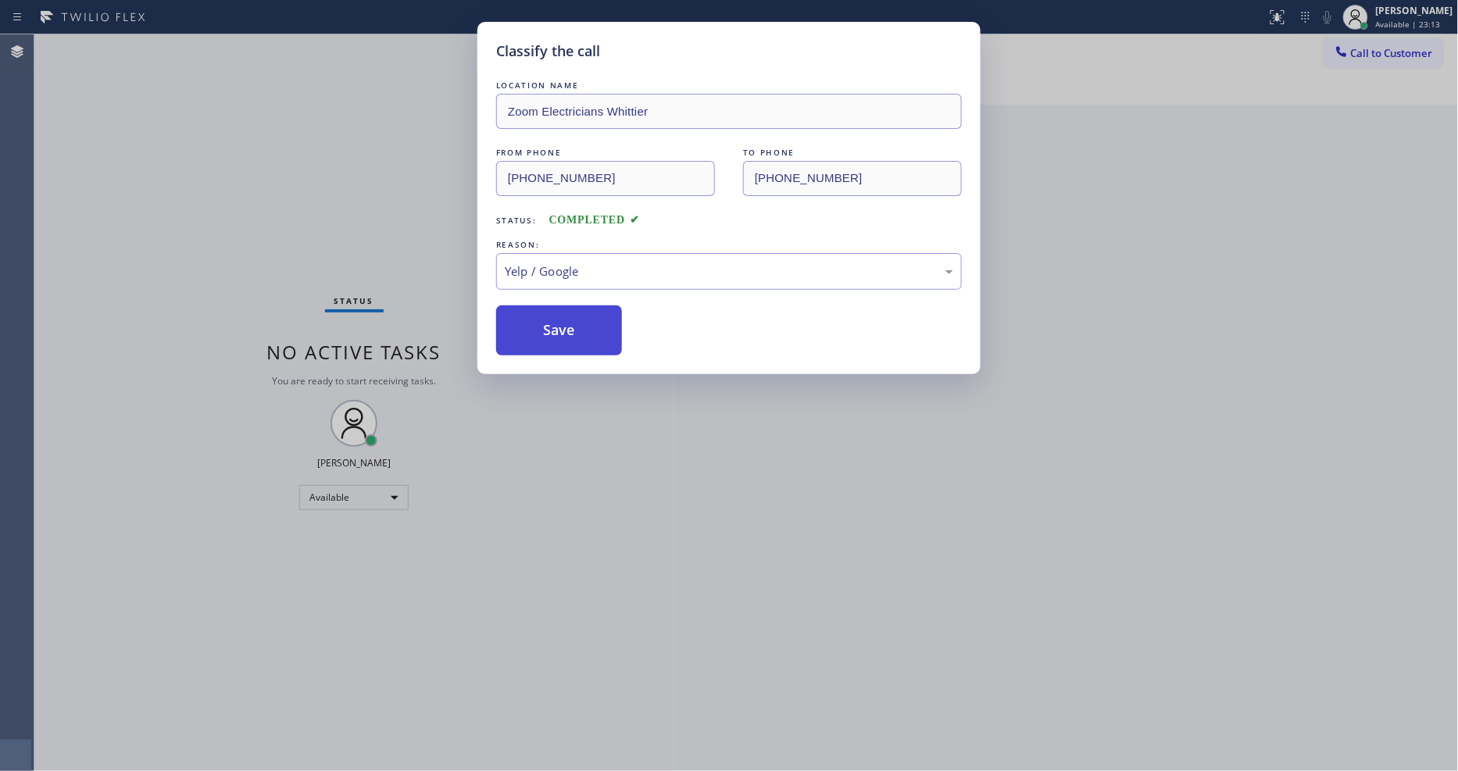
click at [566, 334] on button "Save" at bounding box center [559, 331] width 126 height 50
drag, startPoint x: 566, startPoint y: 334, endPoint x: 519, endPoint y: 563, distance: 234.5
click at [567, 333] on button "Save" at bounding box center [559, 331] width 126 height 50
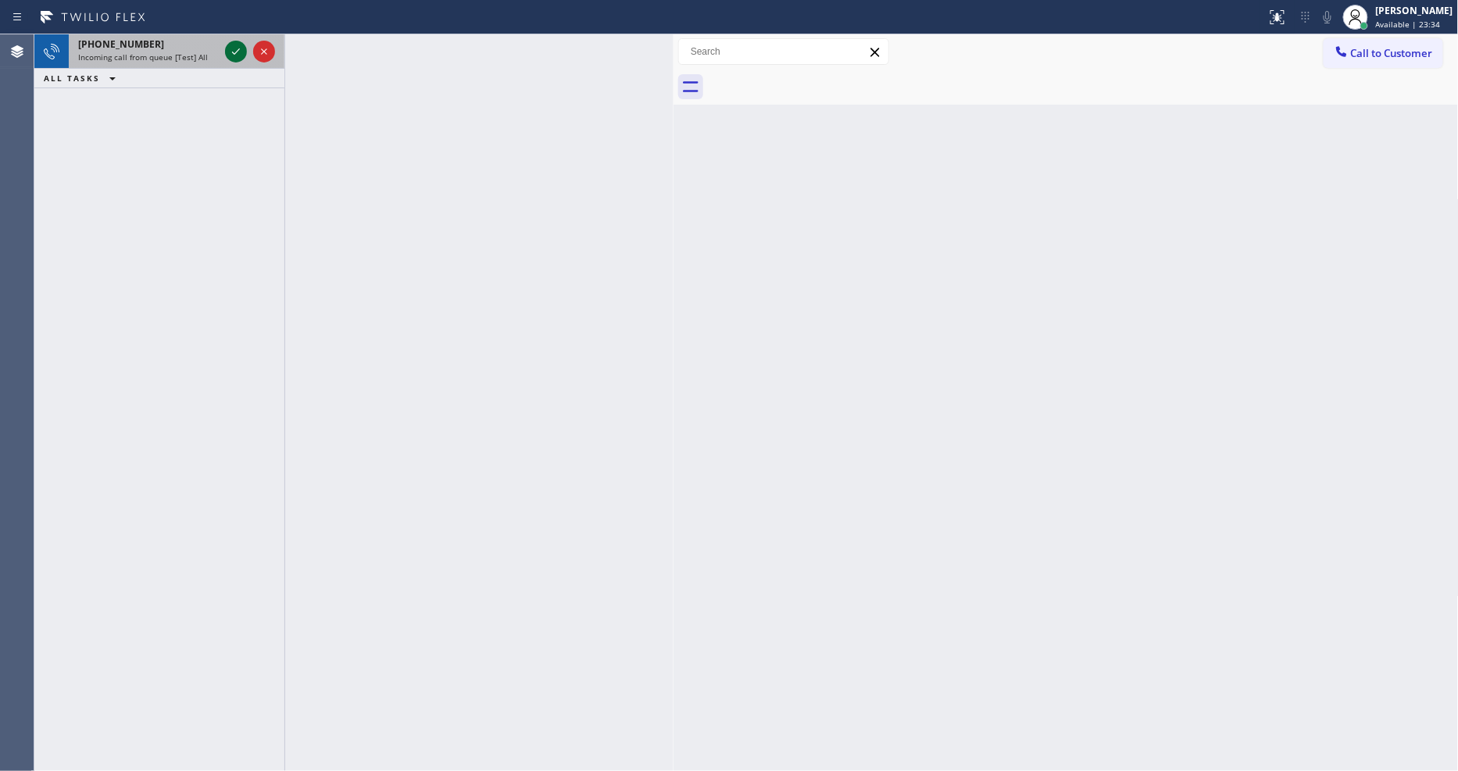
click at [238, 44] on icon at bounding box center [236, 51] width 19 height 19
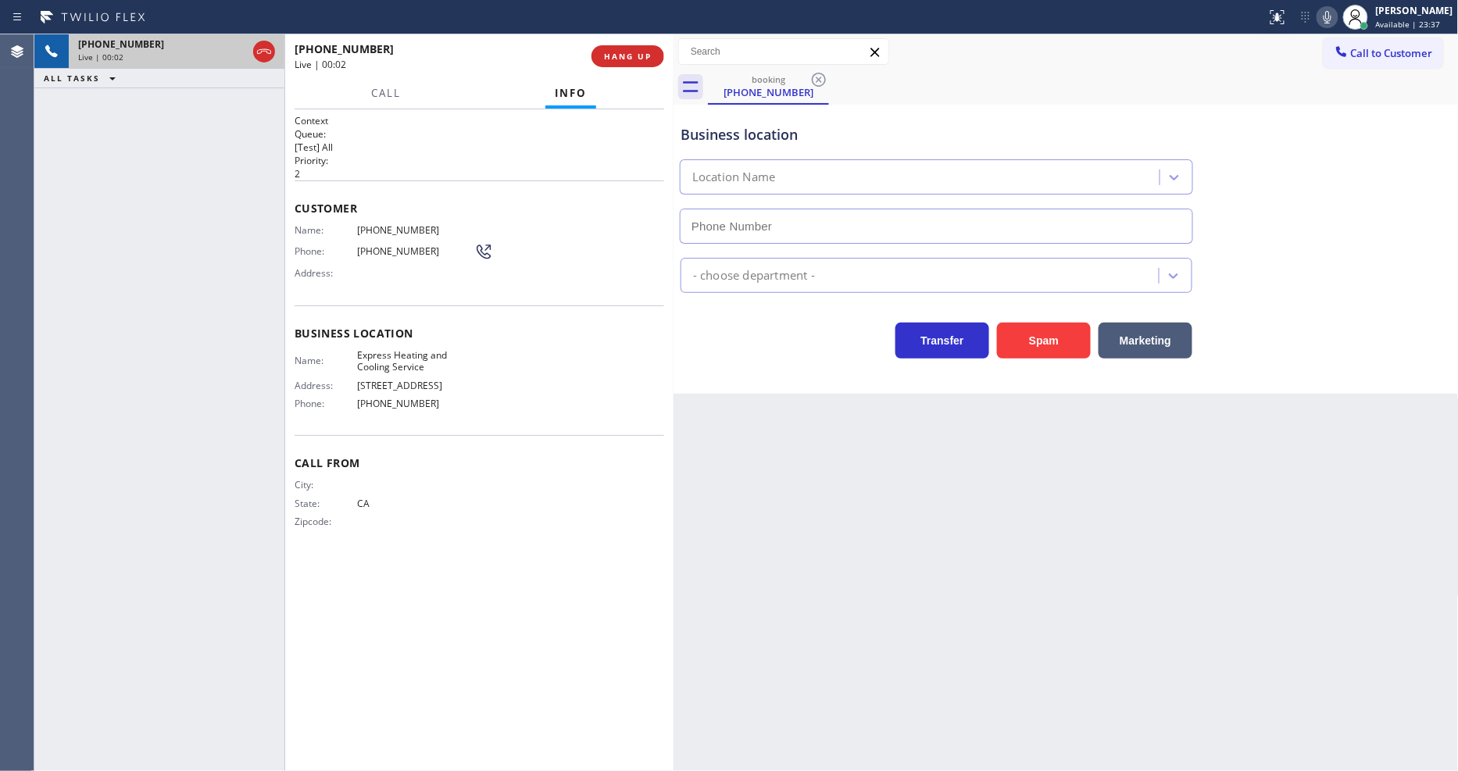
type input "(626) 967-6930"
click at [626, 44] on div "+16266634539 Live | 00:07 HANG UP" at bounding box center [480, 56] width 370 height 41
click at [629, 64] on button "HANG UP" at bounding box center [628, 56] width 73 height 22
click at [635, 57] on span "HANG UP" at bounding box center [628, 56] width 48 height 11
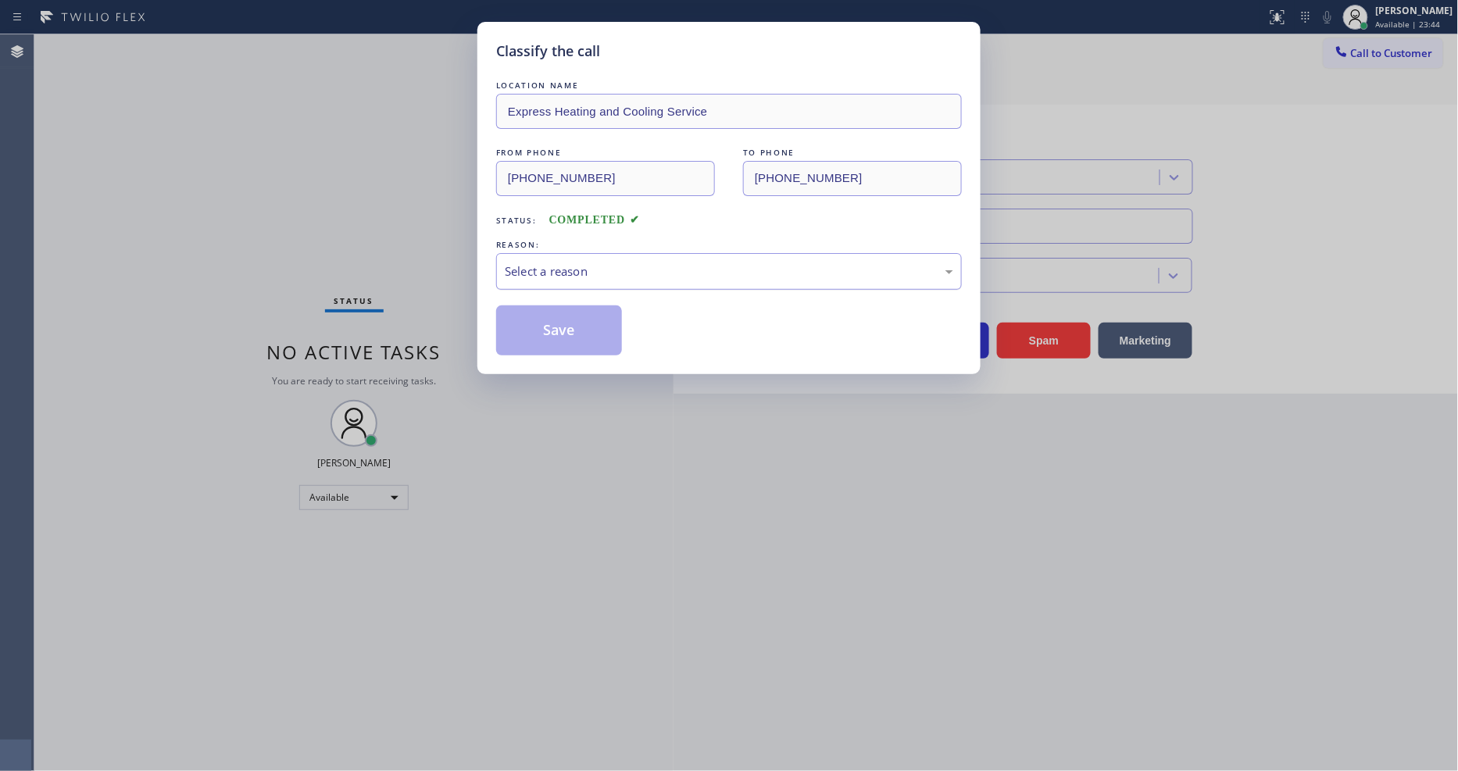
click at [586, 270] on div "Select a reason" at bounding box center [729, 272] width 449 height 18
click at [603, 320] on button "Save" at bounding box center [559, 331] width 126 height 50
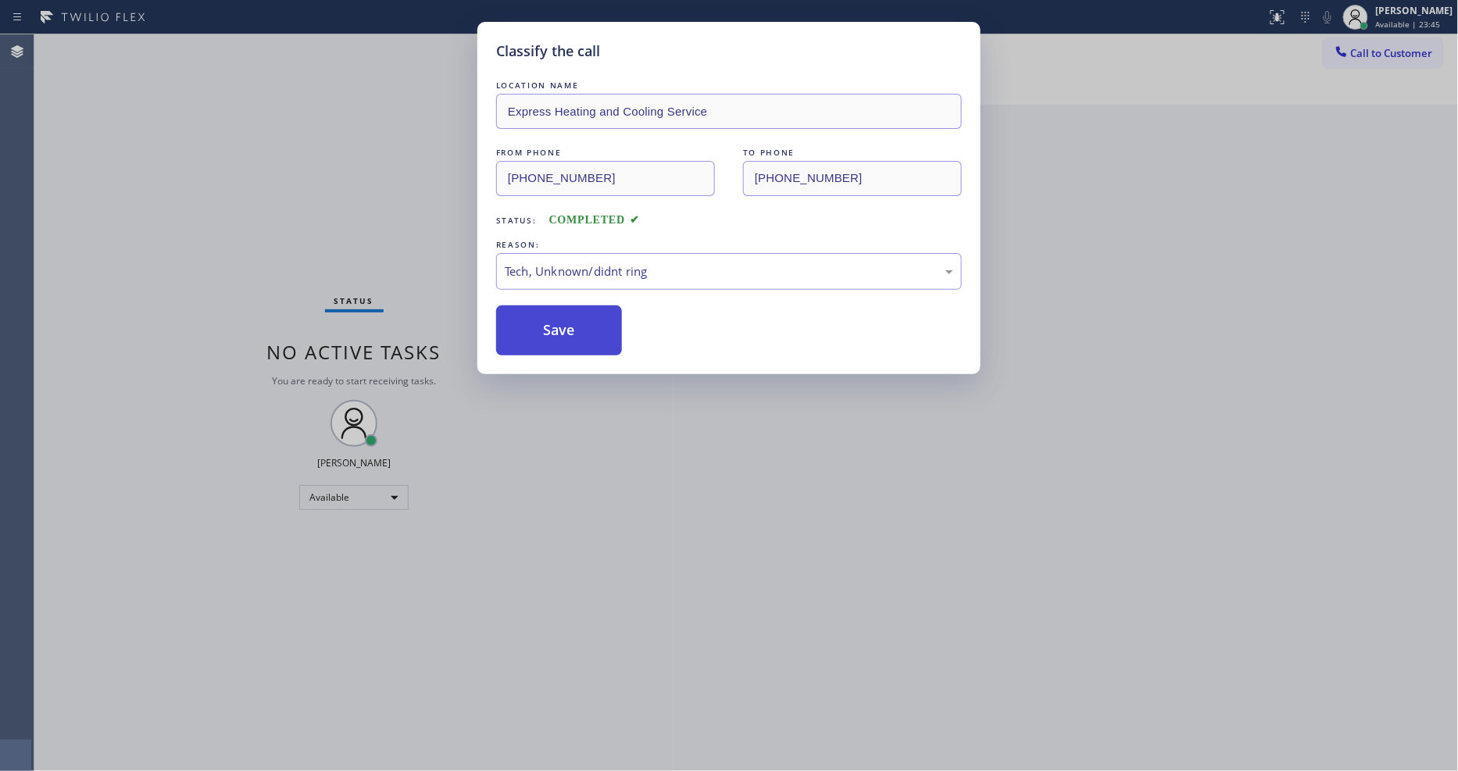
click at [603, 320] on button "Save" at bounding box center [559, 331] width 126 height 50
click at [603, 319] on button "Save" at bounding box center [559, 331] width 126 height 50
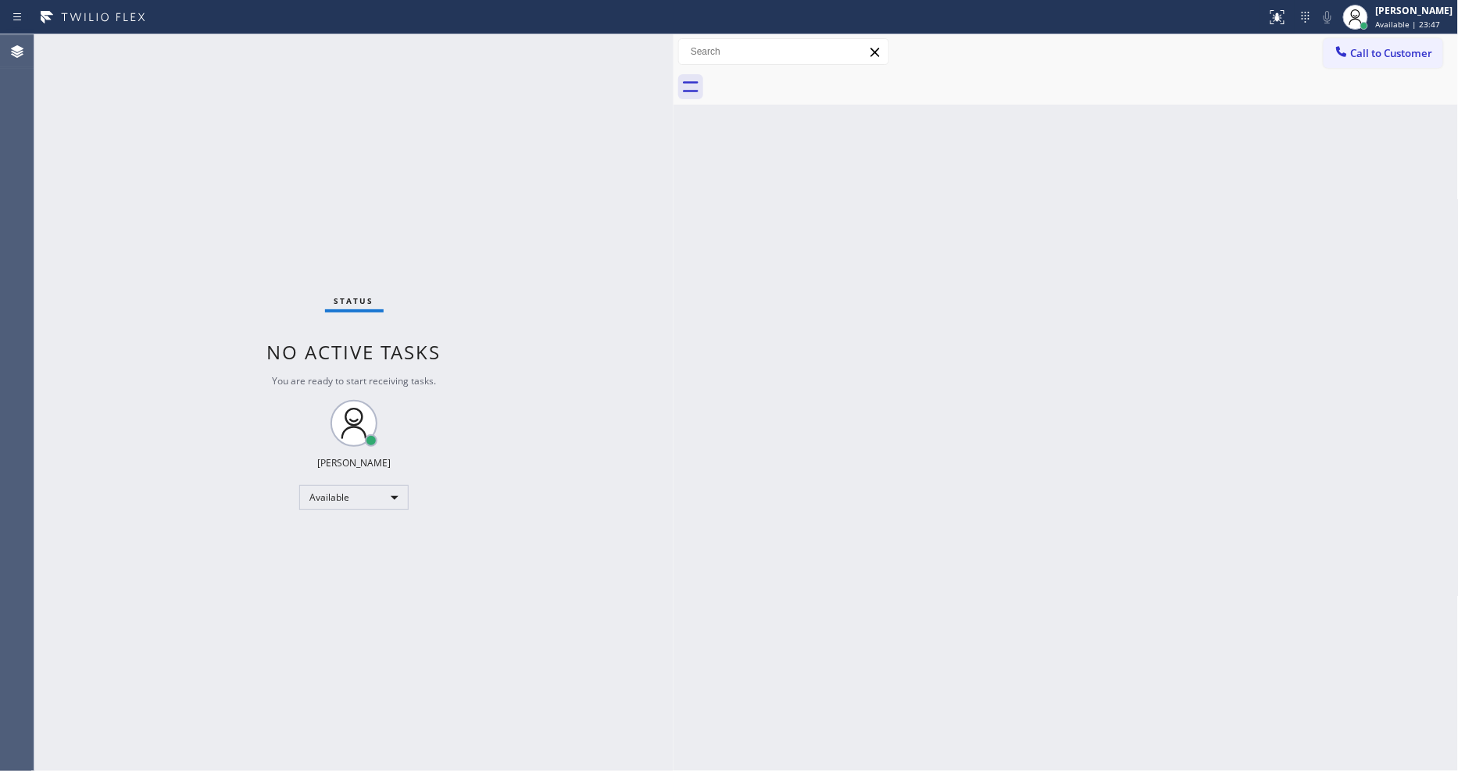
click at [199, 45] on div "Status No active tasks You are ready to start receiving tasks. [PERSON_NAME] Av…" at bounding box center [353, 402] width 639 height 737
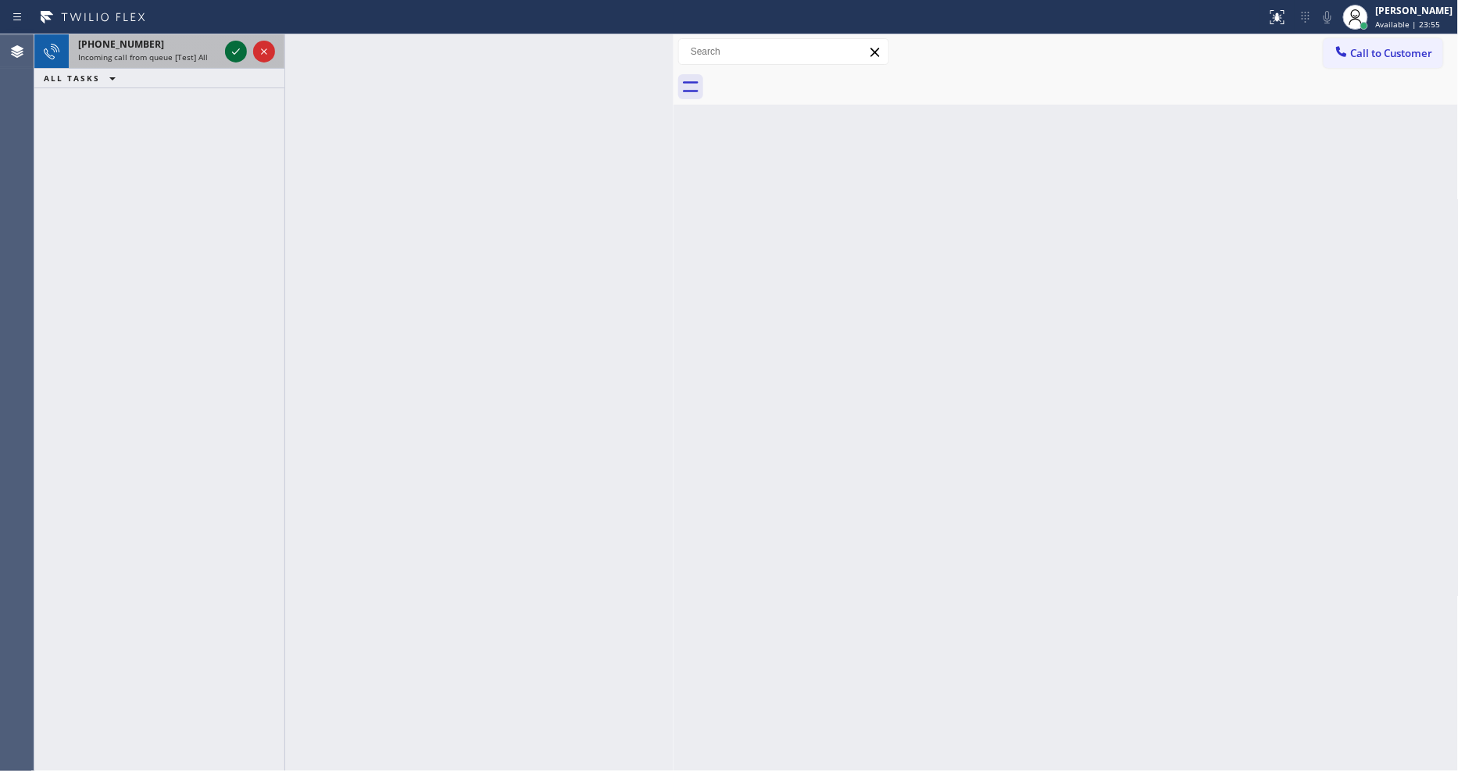
click at [241, 52] on icon at bounding box center [236, 51] width 19 height 19
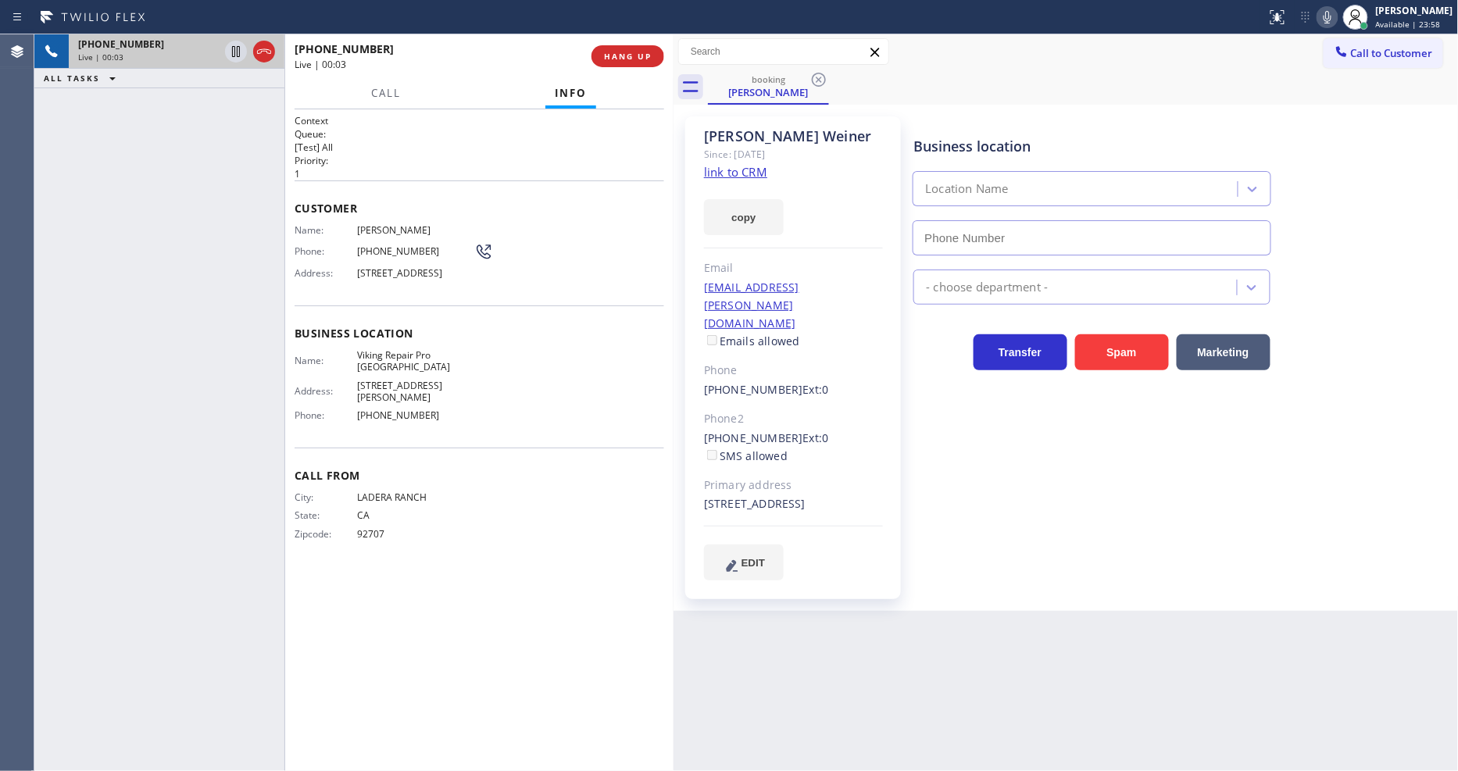
type input "(714) 790-3848"
click at [721, 170] on link "link to CRM" at bounding box center [735, 172] width 63 height 16
click at [624, 59] on span "HANG UP" at bounding box center [628, 56] width 48 height 11
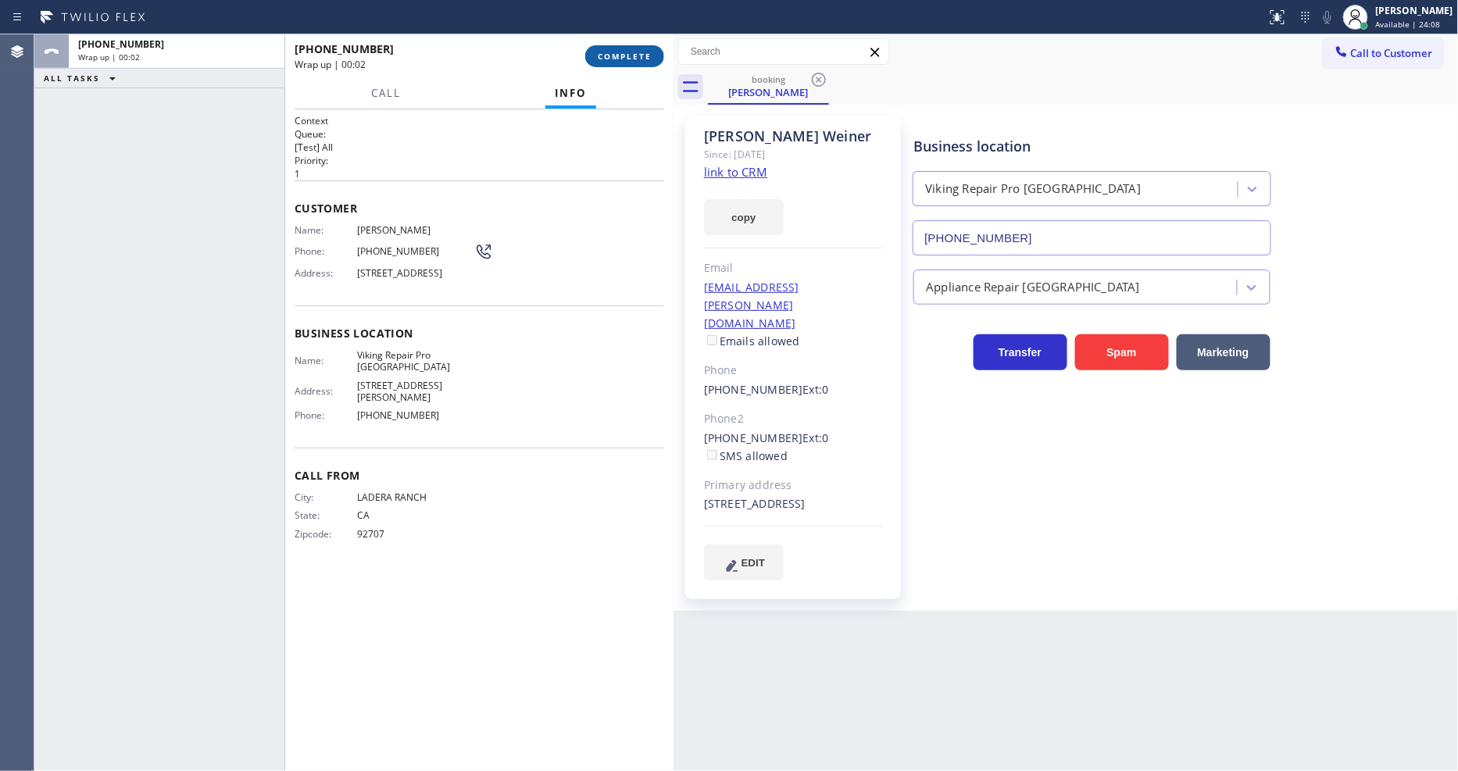
click at [625, 58] on span "COMPLETE" at bounding box center [625, 56] width 54 height 11
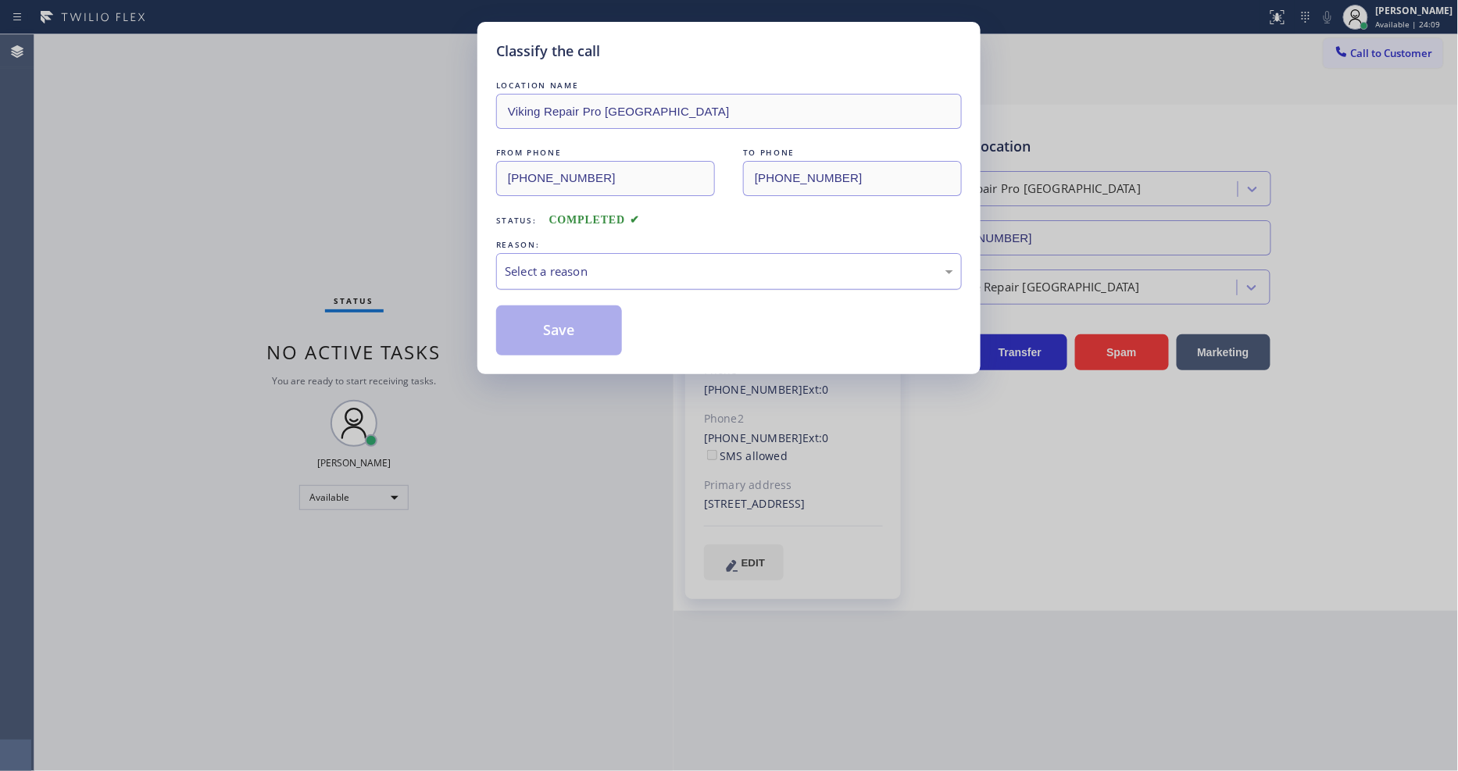
click at [590, 256] on div "Select a reason" at bounding box center [729, 271] width 466 height 37
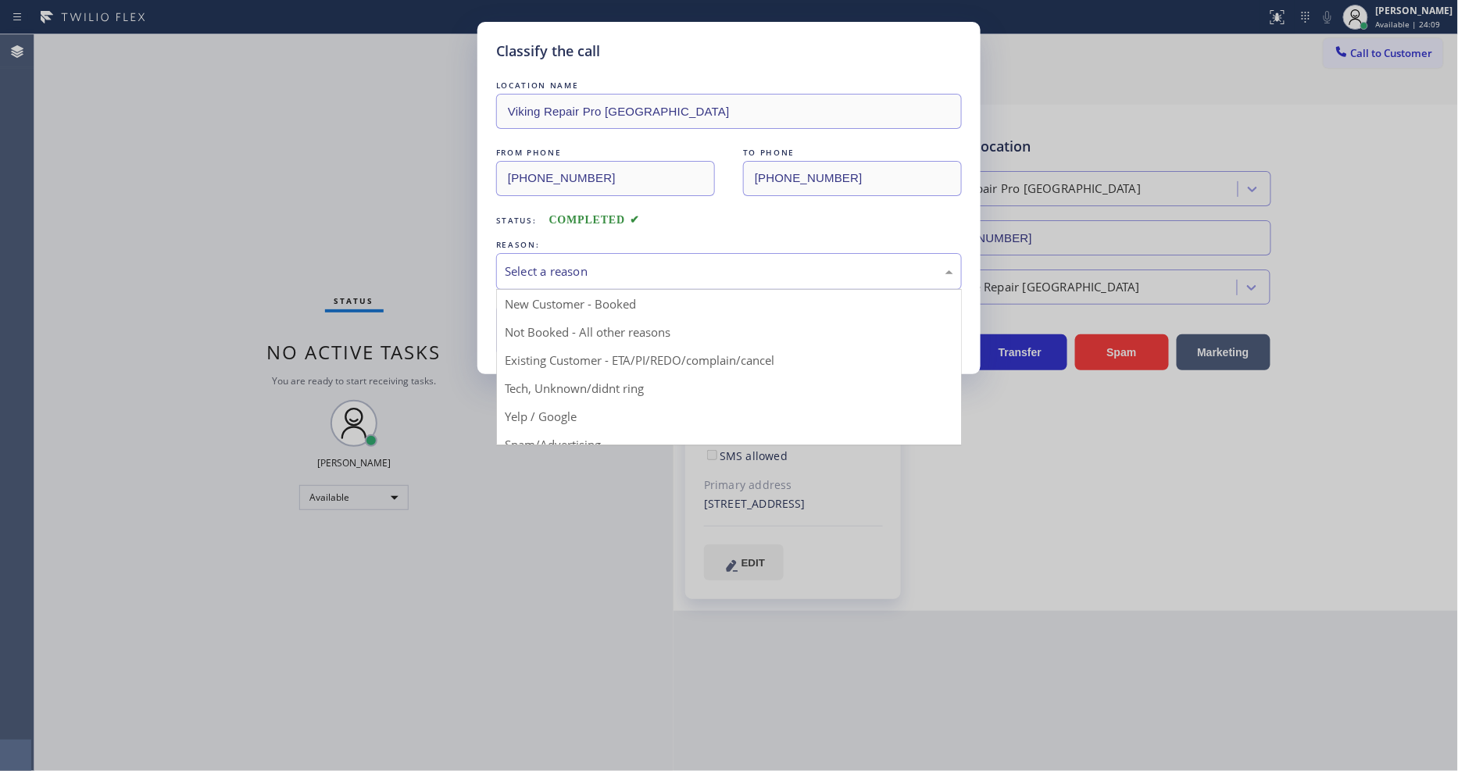
drag, startPoint x: 572, startPoint y: 361, endPoint x: 571, endPoint y: 346, distance: 14.9
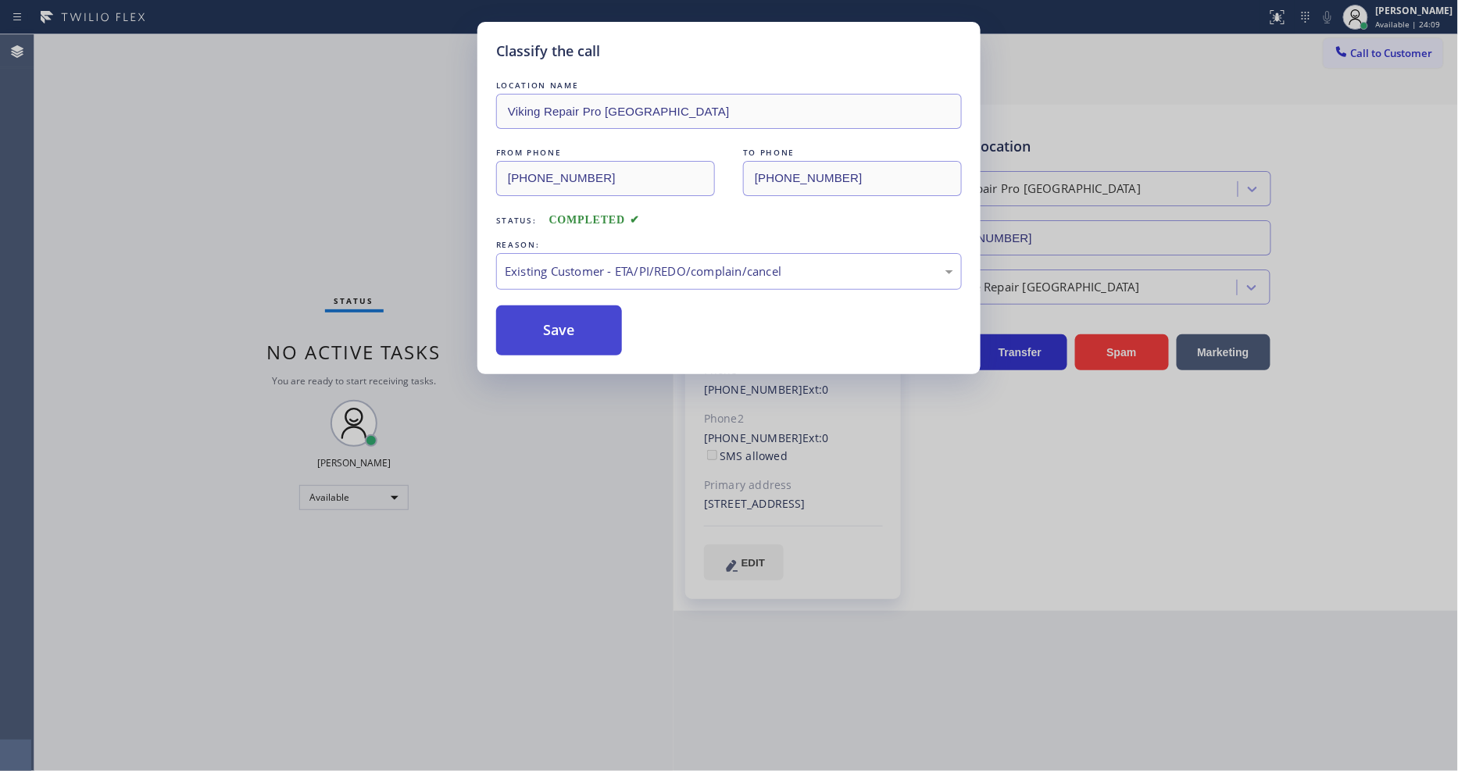
click at [568, 324] on button "Save" at bounding box center [559, 331] width 126 height 50
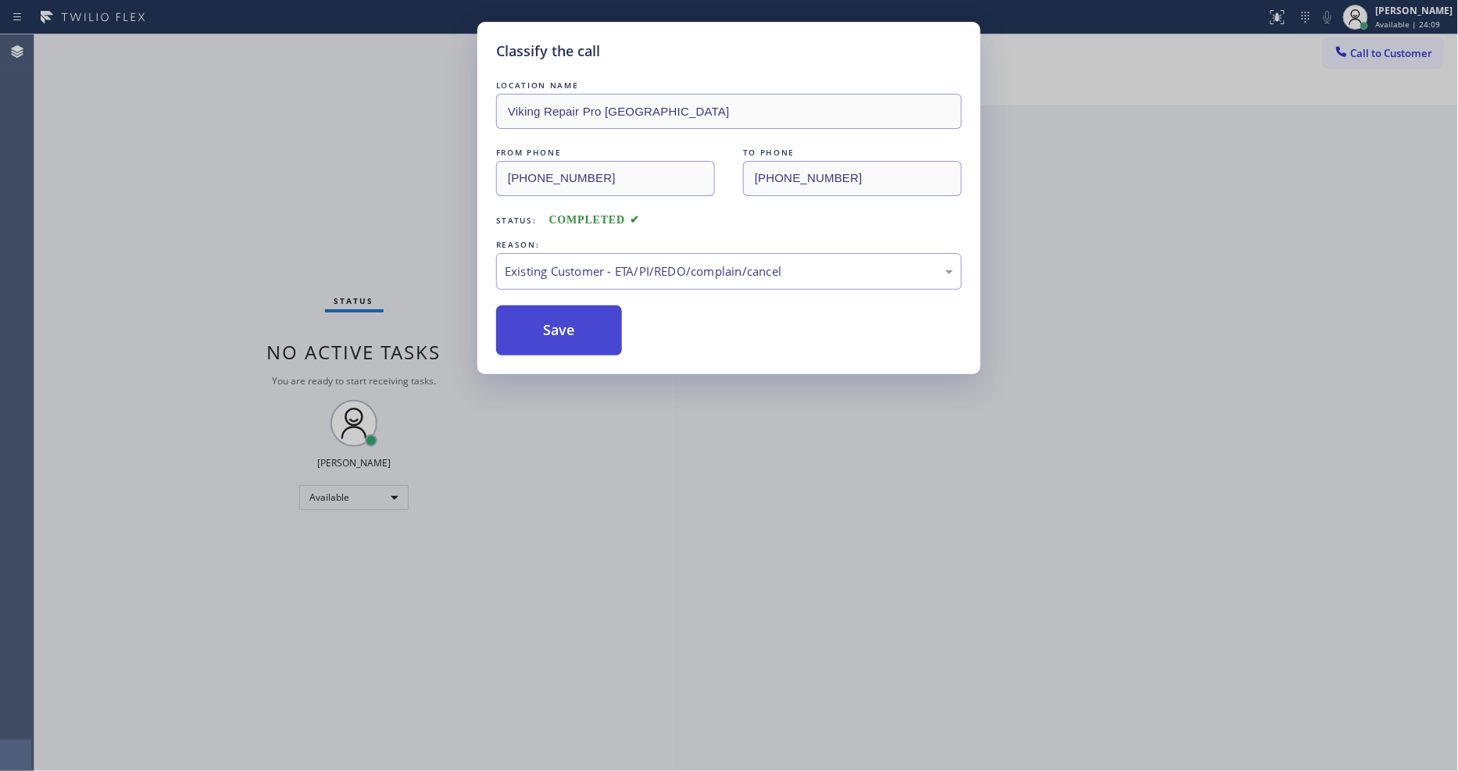
click at [568, 324] on button "Save" at bounding box center [559, 331] width 126 height 50
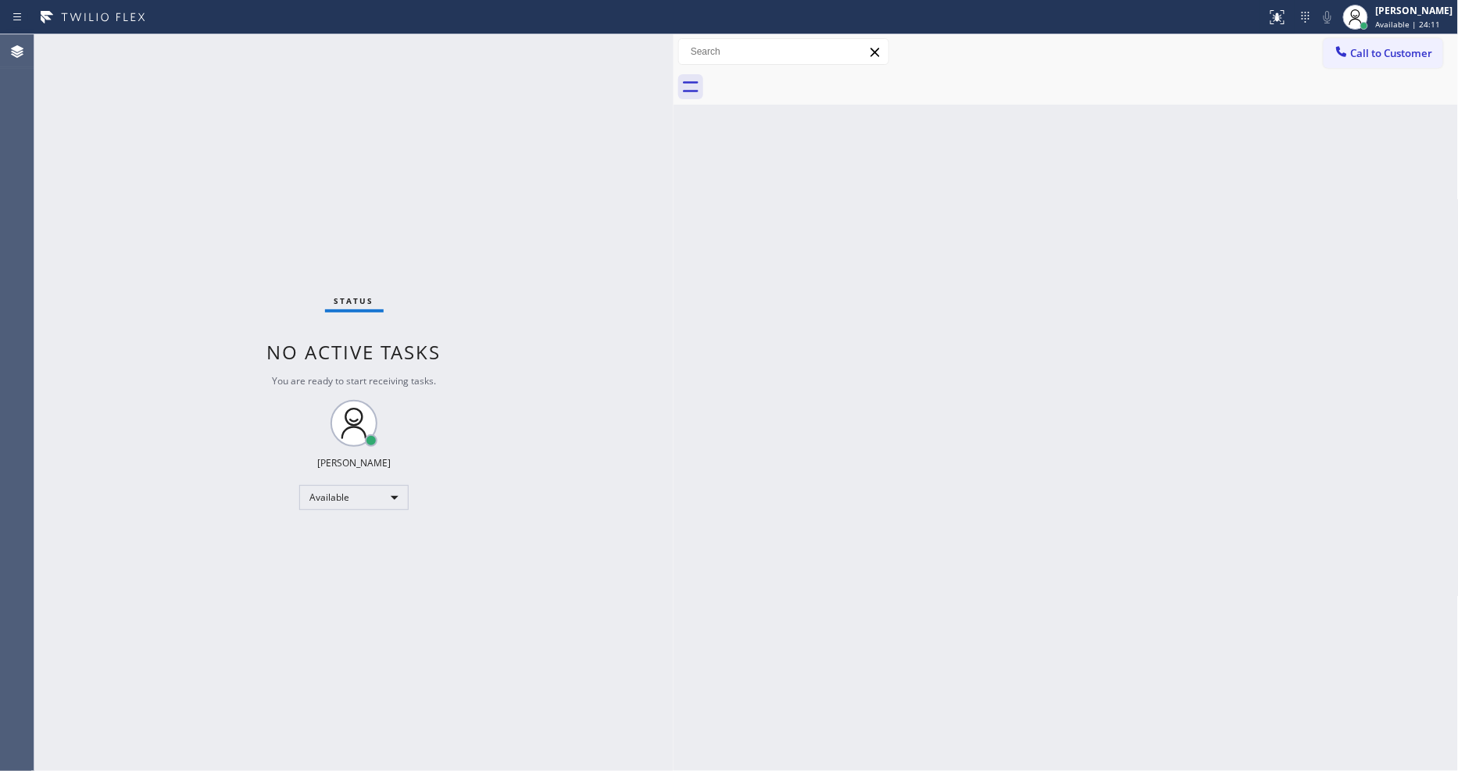
click at [208, 47] on div "Status No active tasks You are ready to start receiving tasks. [PERSON_NAME] Av…" at bounding box center [353, 402] width 639 height 737
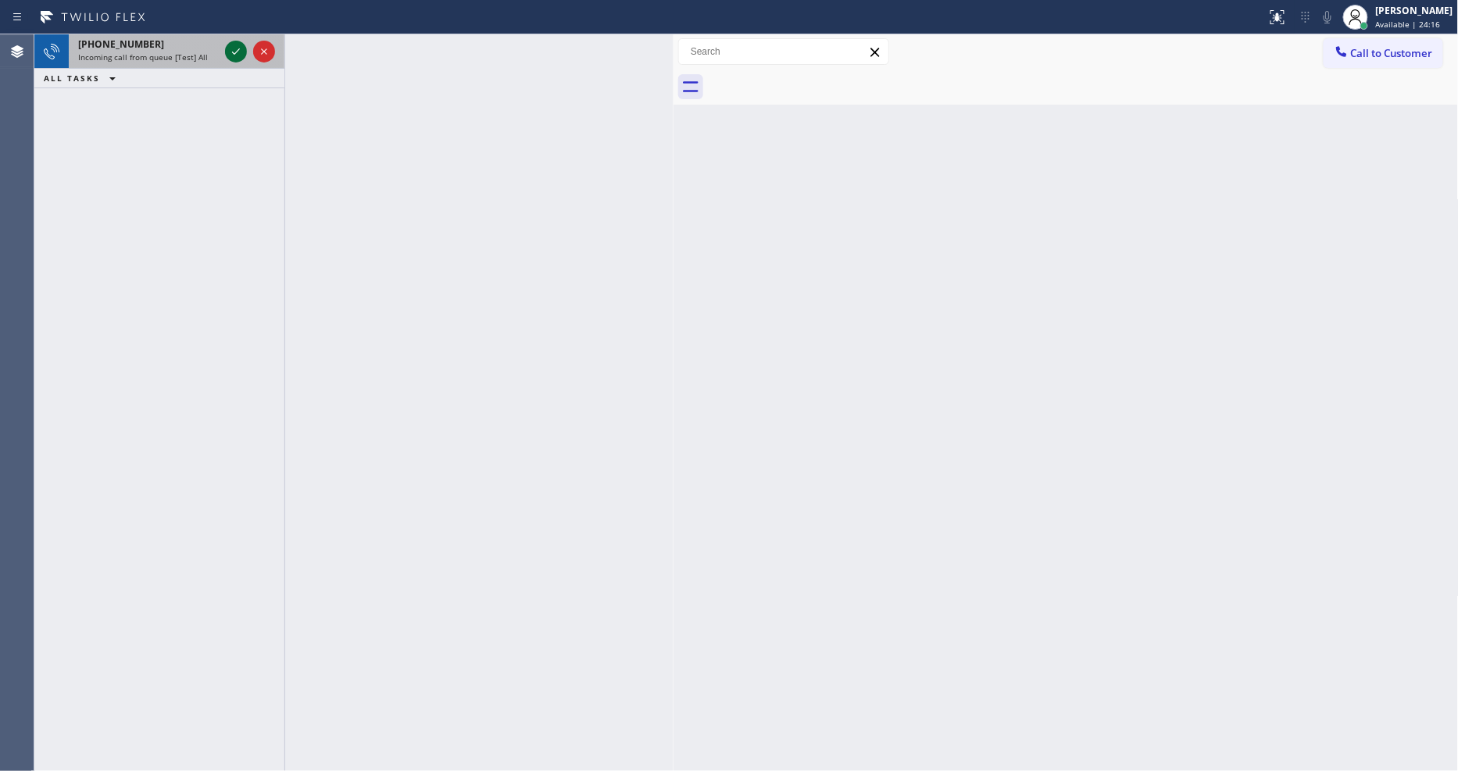
click at [236, 48] on icon at bounding box center [236, 51] width 19 height 19
click at [237, 48] on icon at bounding box center [236, 51] width 19 height 19
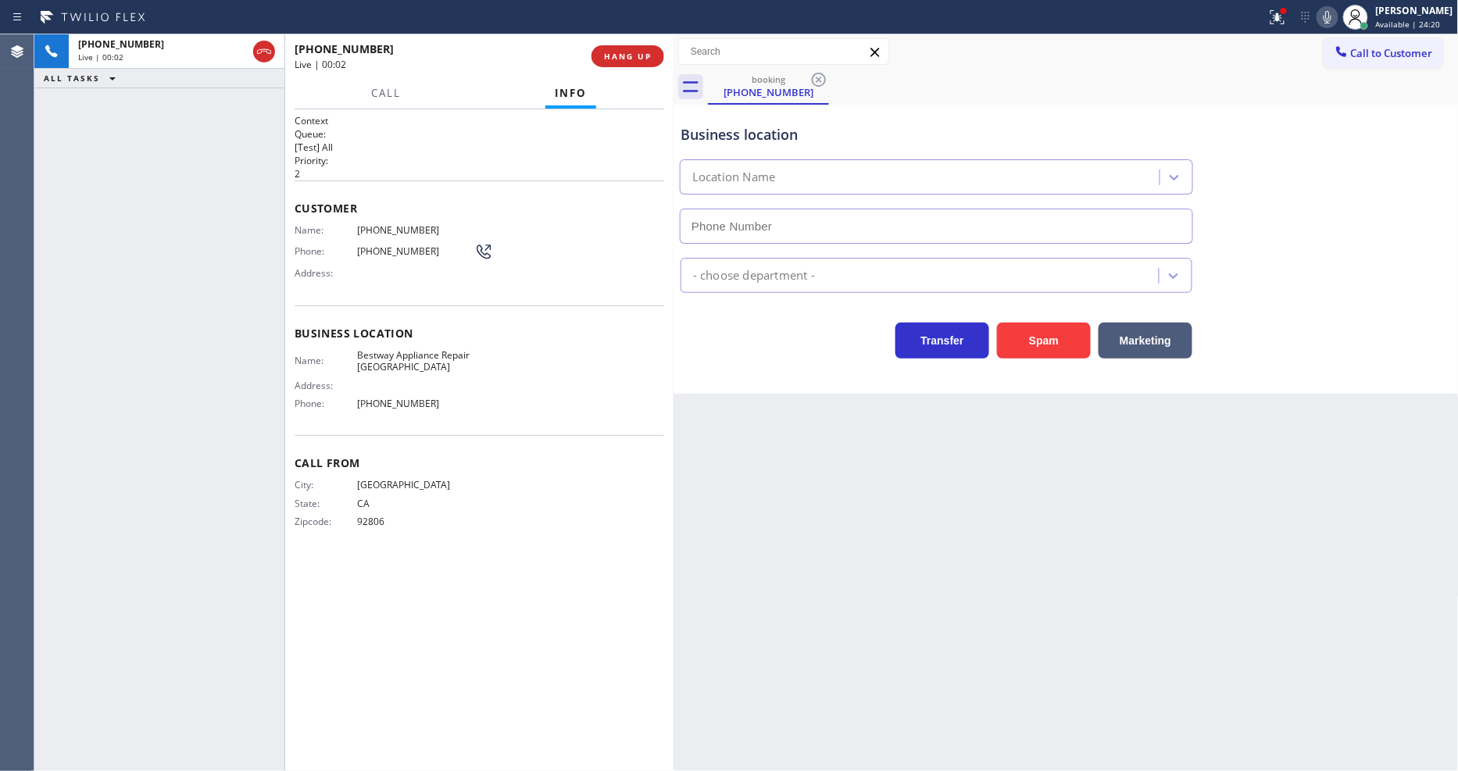
type input "(714) 947-2751"
click at [637, 63] on button "HANG UP" at bounding box center [628, 56] width 73 height 22
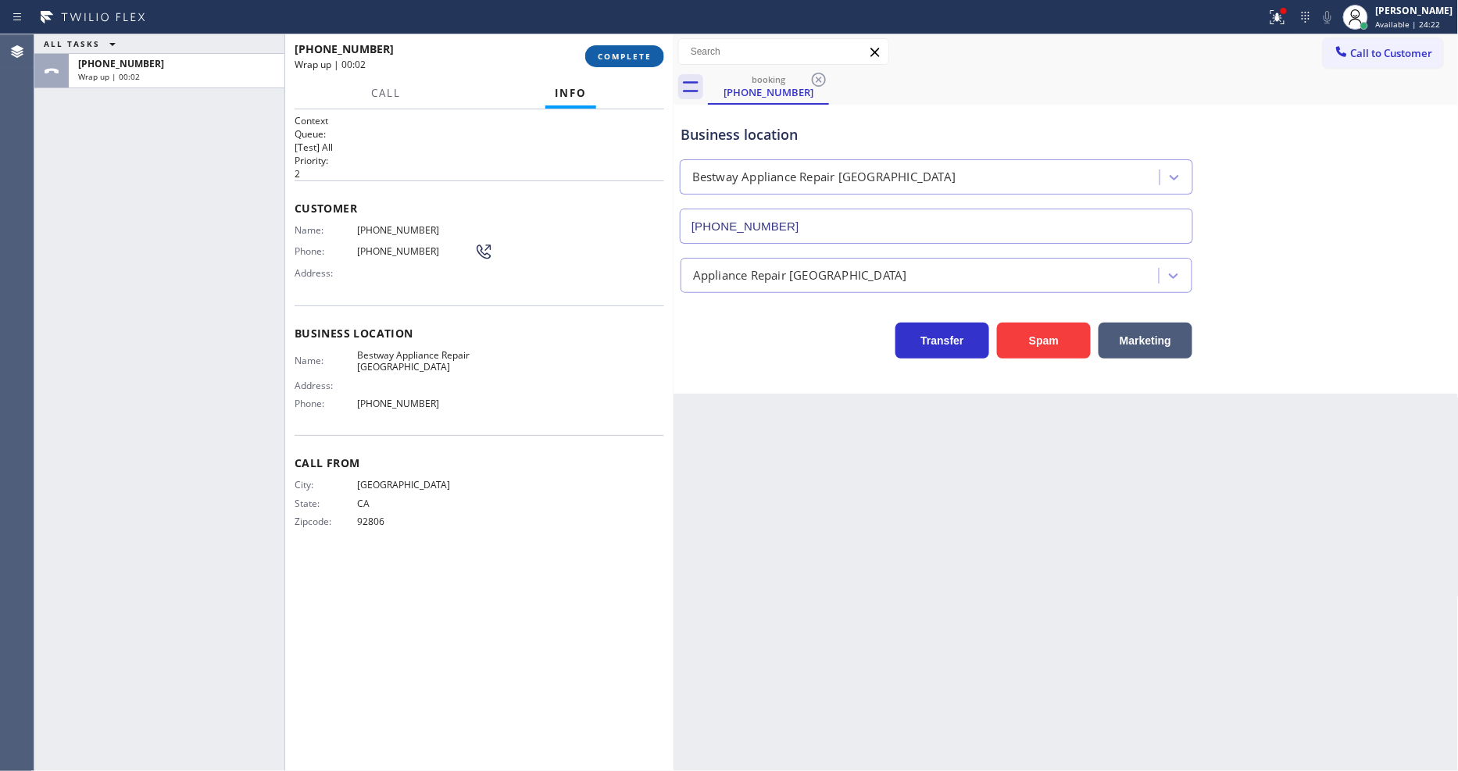
click at [637, 53] on span "COMPLETE" at bounding box center [625, 56] width 54 height 11
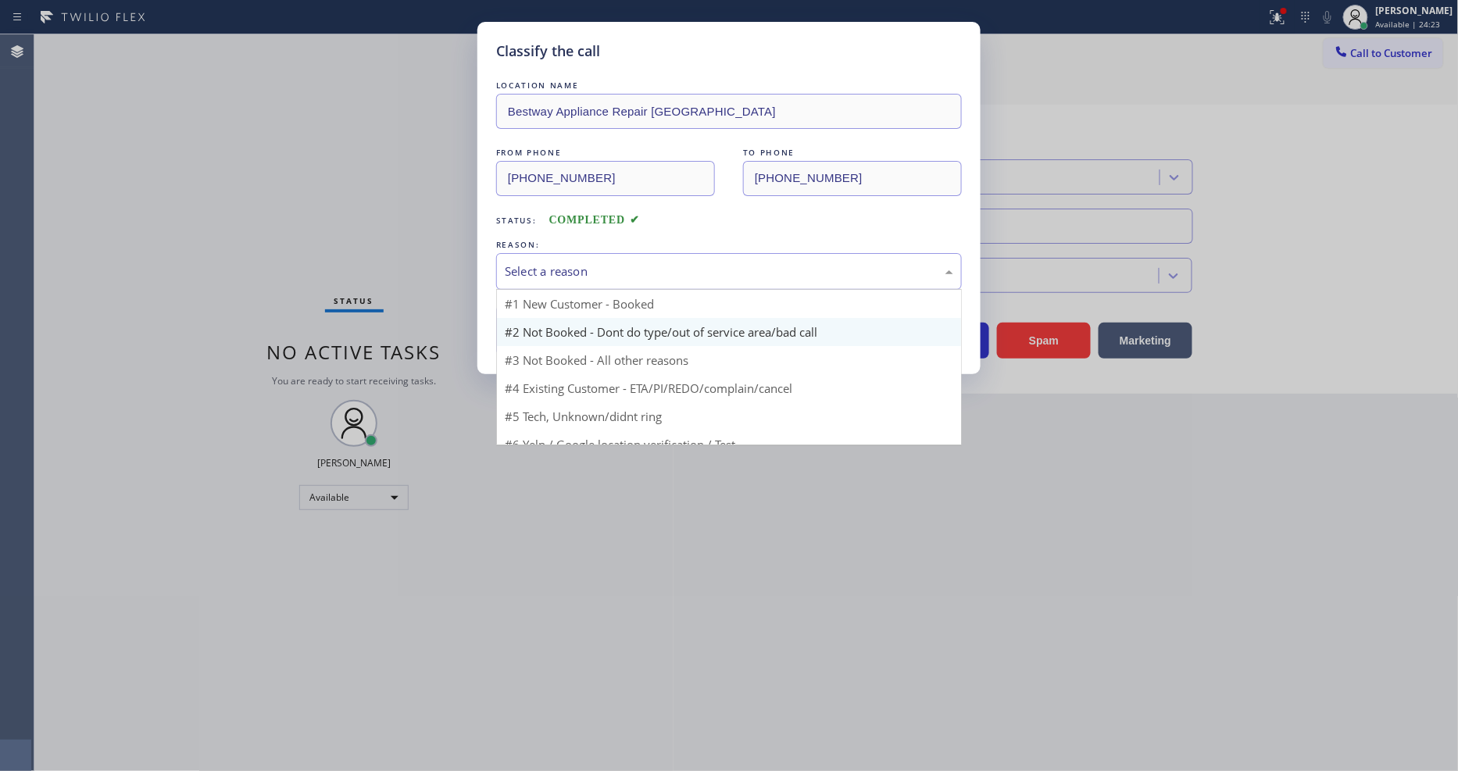
drag, startPoint x: 583, startPoint y: 266, endPoint x: 582, endPoint y: 316, distance: 50.0
click at [583, 267] on div "Select a reason" at bounding box center [729, 272] width 449 height 18
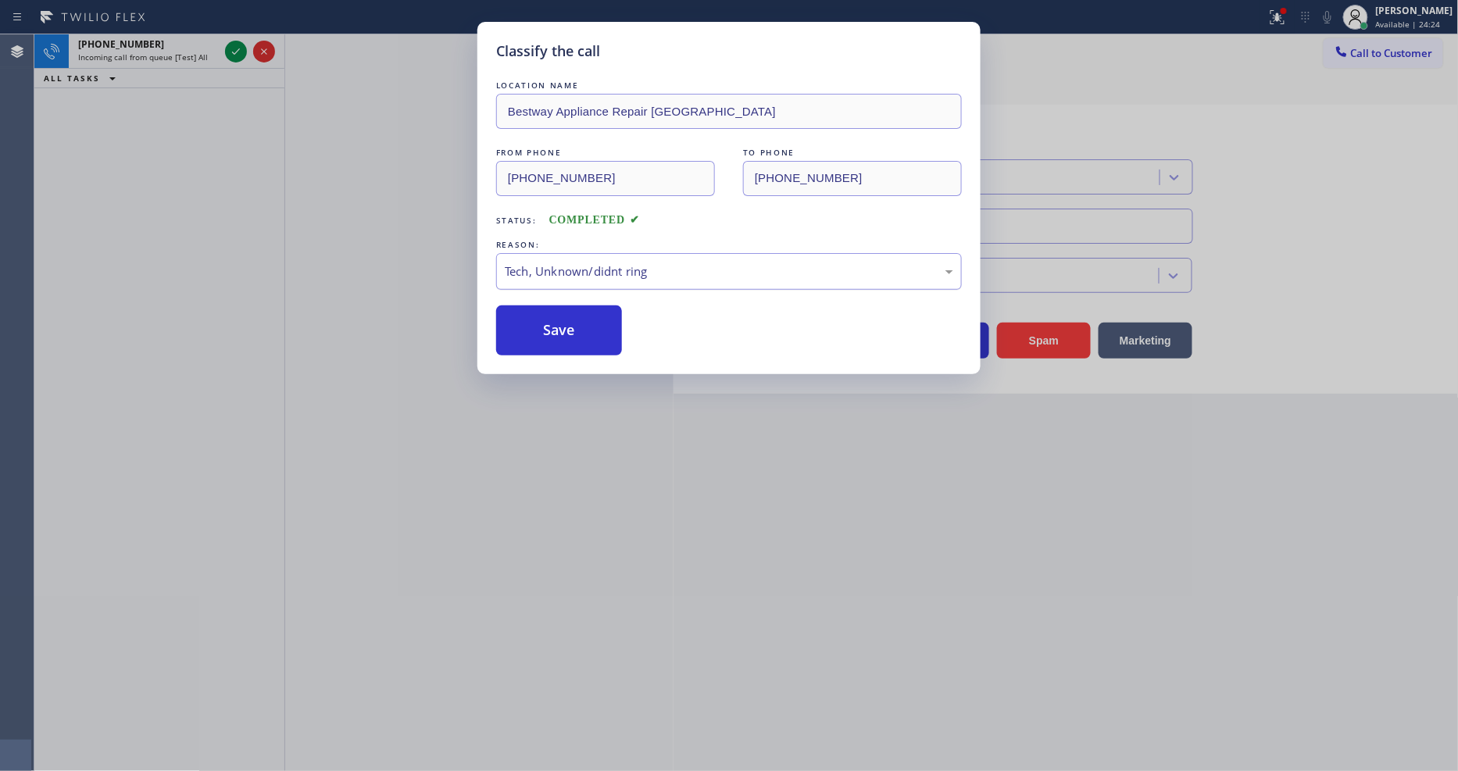
click at [564, 263] on div "Tech, Unknown/didnt ring" at bounding box center [729, 272] width 449 height 18
drag, startPoint x: 568, startPoint y: 413, endPoint x: 568, endPoint y: 317, distance: 96.1
click at [568, 317] on button "Save" at bounding box center [559, 331] width 126 height 50
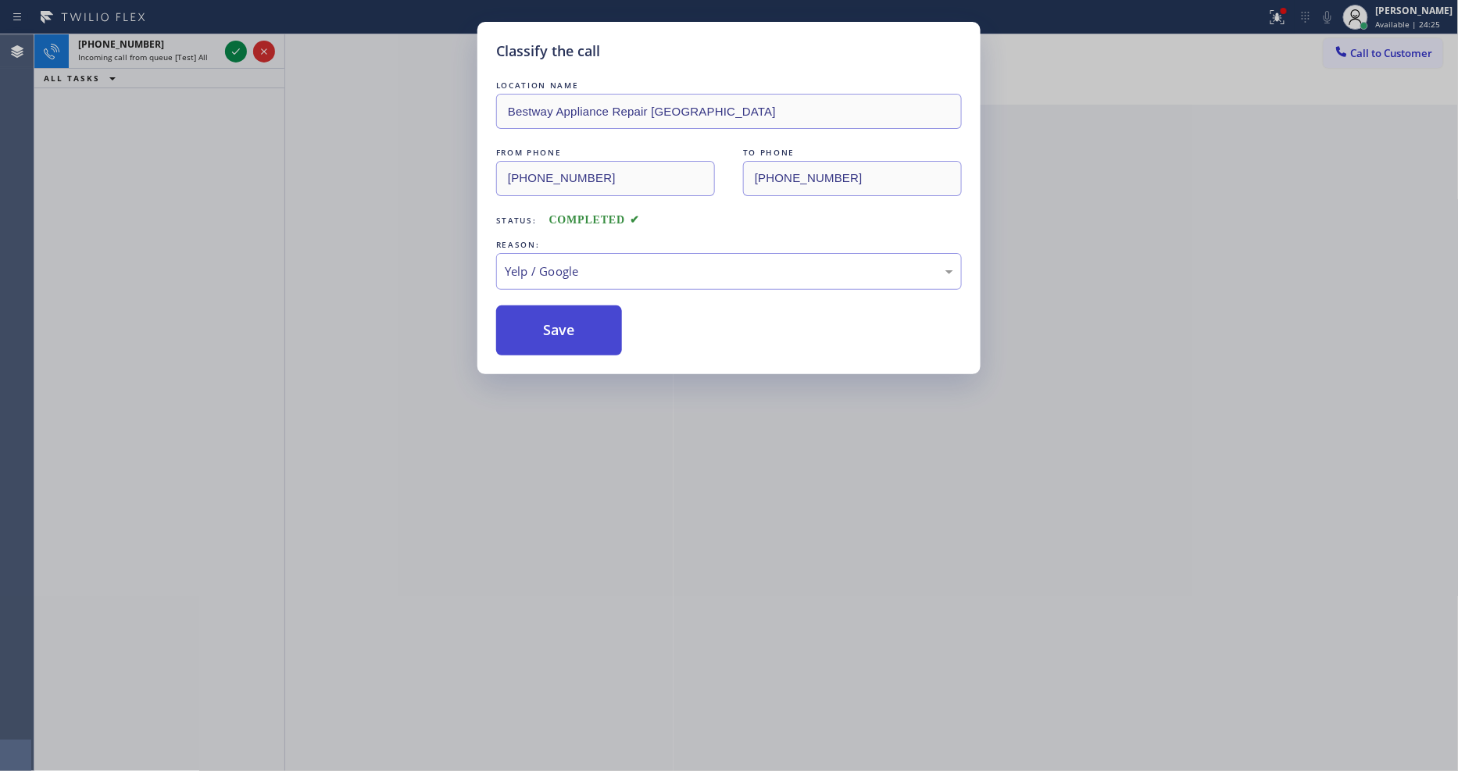
drag, startPoint x: 568, startPoint y: 317, endPoint x: 567, endPoint y: 306, distance: 10.3
click at [568, 316] on button "Save" at bounding box center [559, 331] width 126 height 50
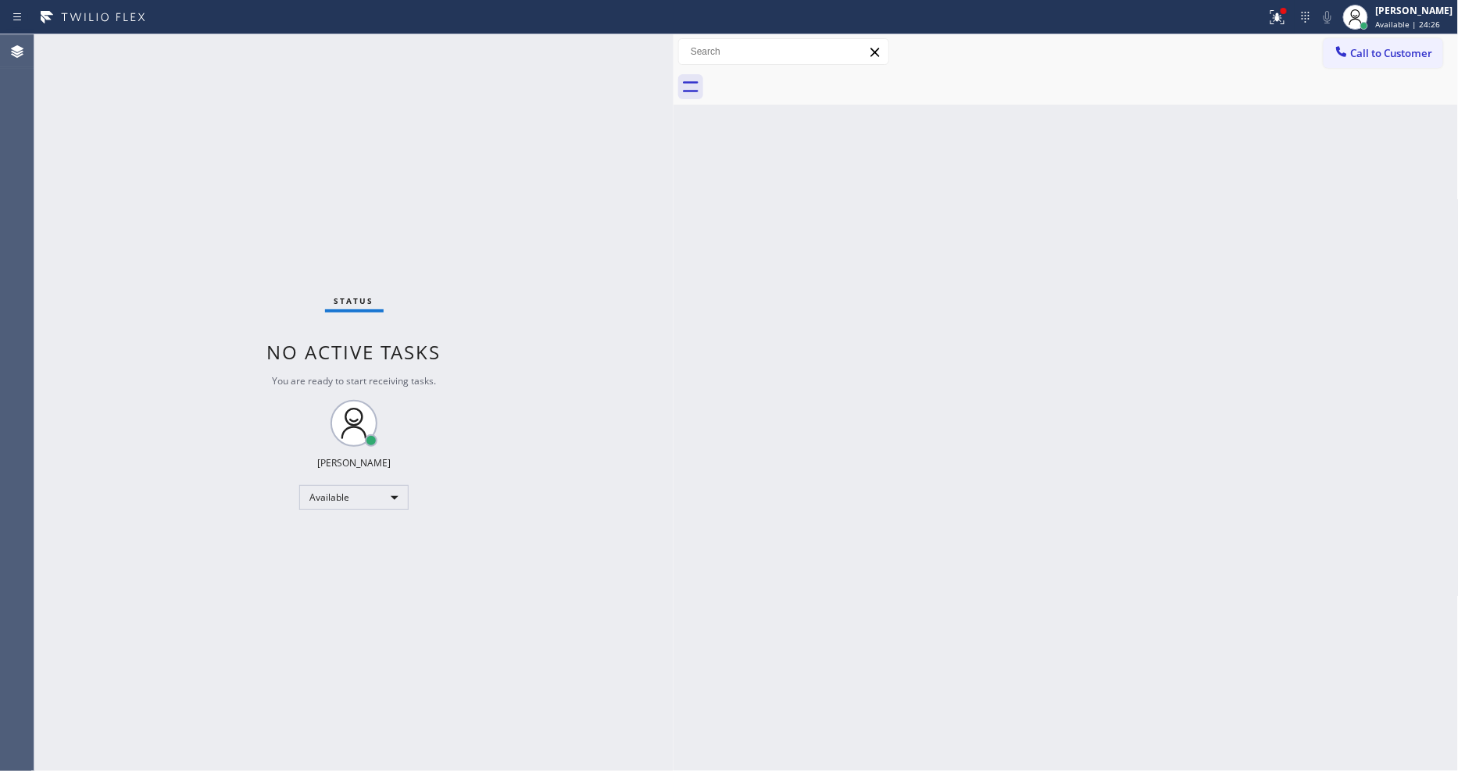
click at [206, 44] on div "Status No active tasks You are ready to start receiving tasks. [PERSON_NAME] Av…" at bounding box center [353, 402] width 639 height 737
click at [194, 43] on div "Status No active tasks You are ready to start receiving tasks. [PERSON_NAME] Av…" at bounding box center [353, 402] width 639 height 737
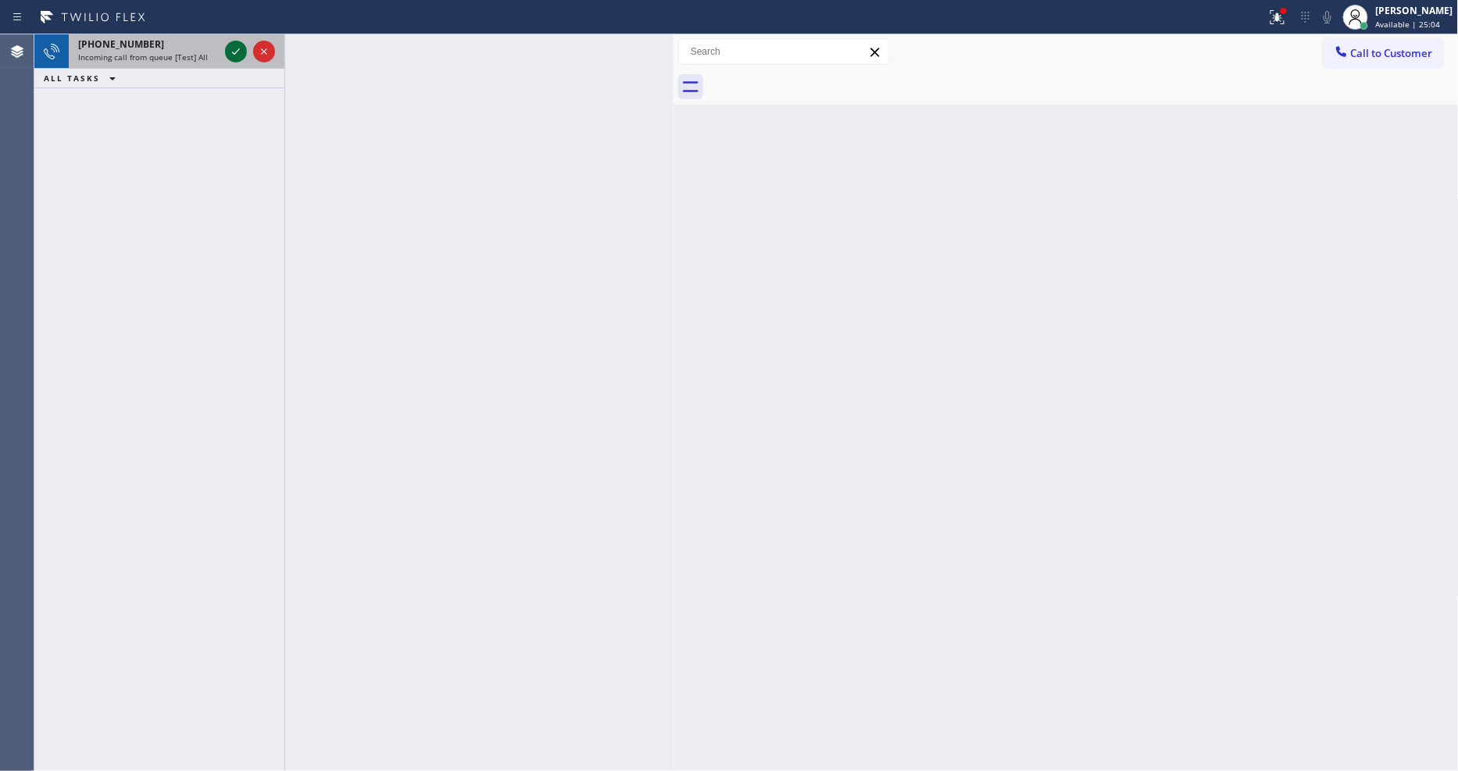
click at [237, 50] on icon at bounding box center [236, 51] width 19 height 19
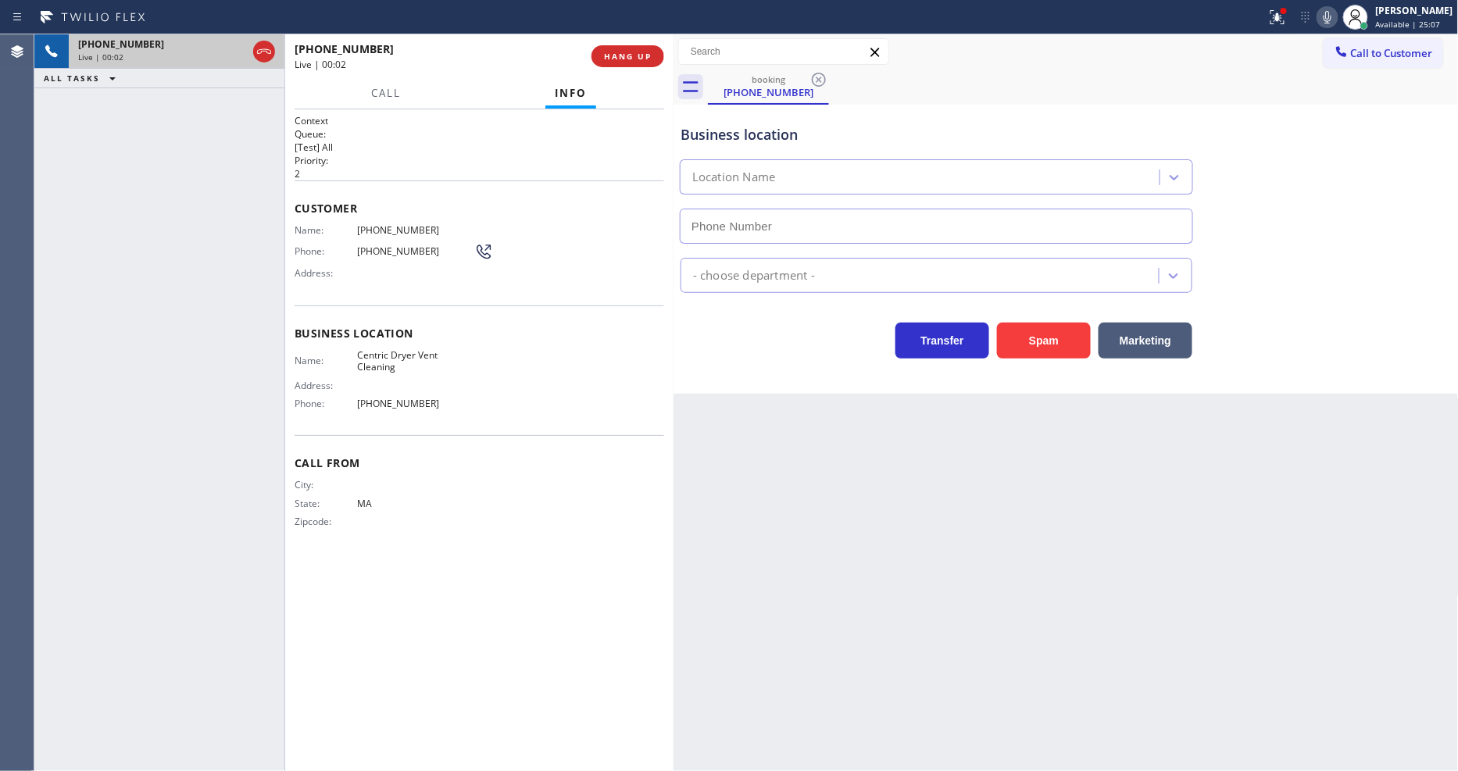
type input "(855) 226-9002"
click at [621, 57] on span "HANG UP" at bounding box center [628, 56] width 48 height 11
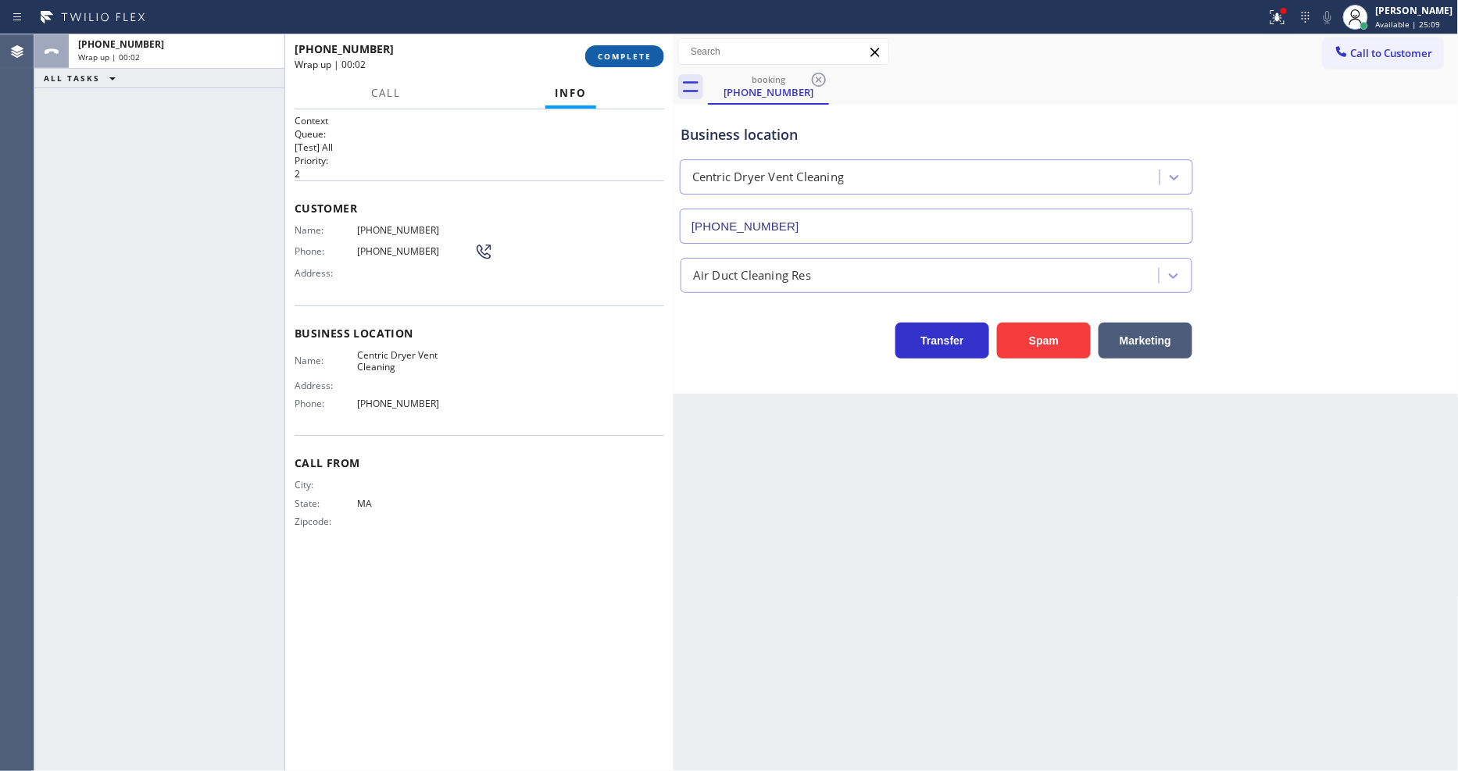
click at [621, 57] on span "COMPLETE" at bounding box center [625, 56] width 54 height 11
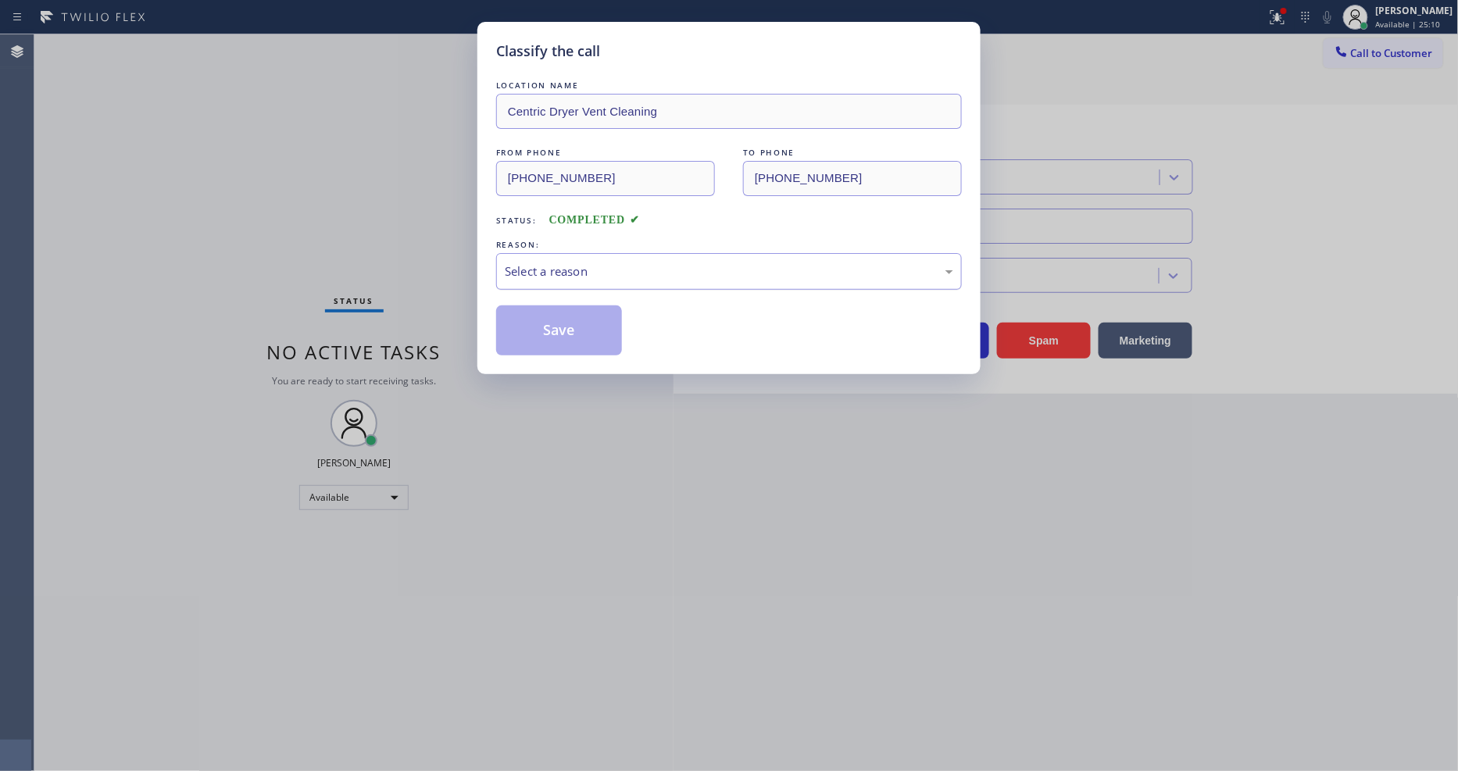
click at [621, 263] on div "Select a reason" at bounding box center [729, 272] width 449 height 18
click at [596, 333] on button "Save" at bounding box center [559, 331] width 126 height 50
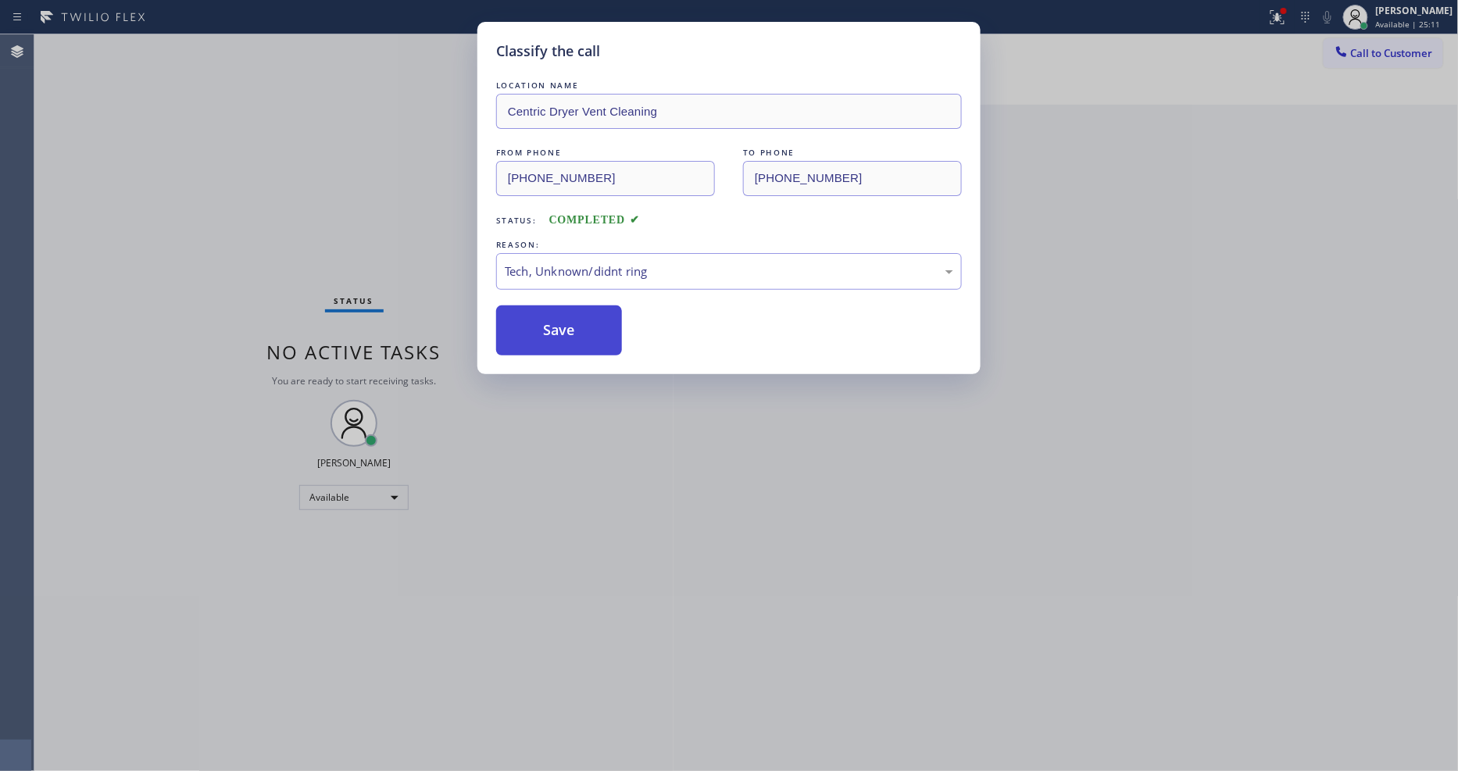
click at [596, 333] on button "Save" at bounding box center [559, 331] width 126 height 50
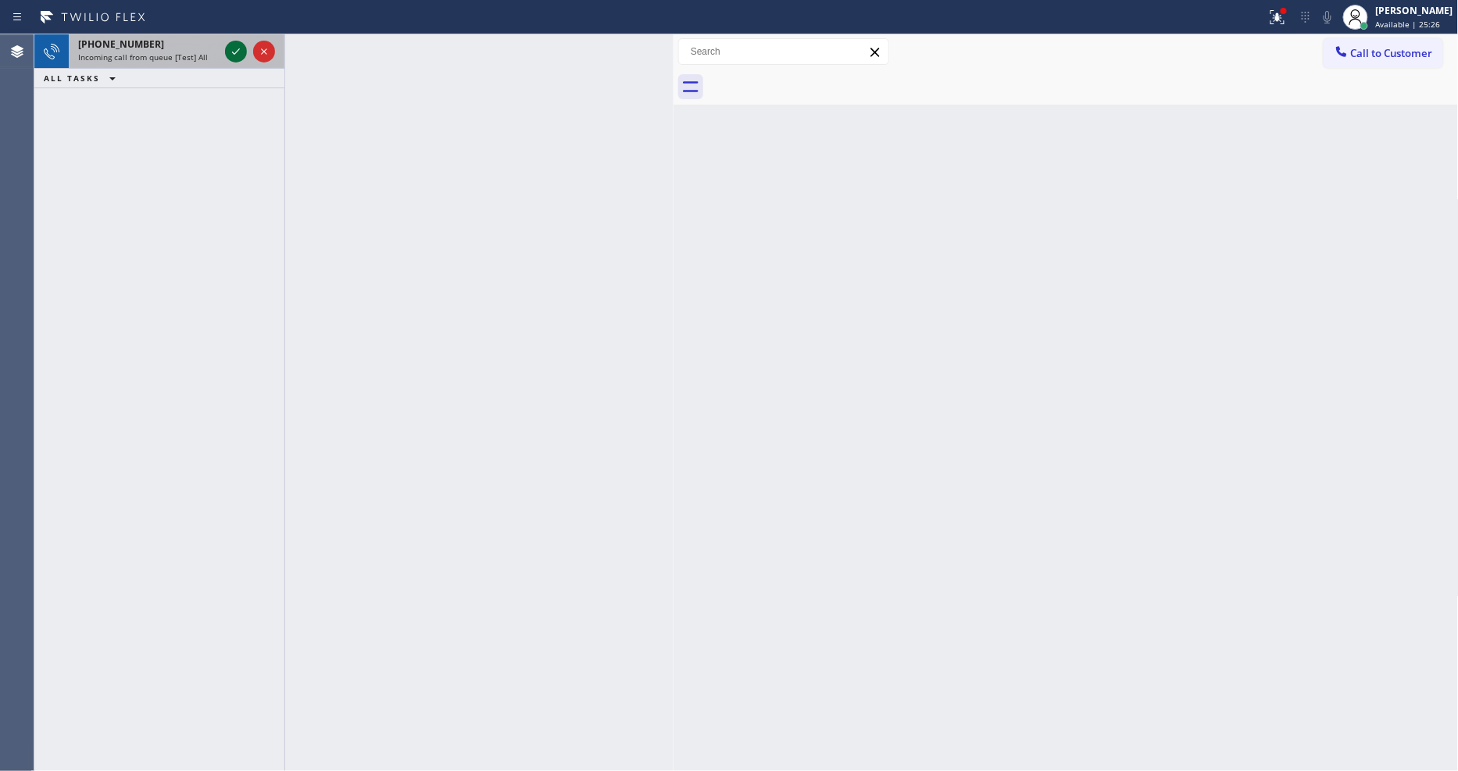
click at [240, 52] on icon at bounding box center [236, 51] width 19 height 19
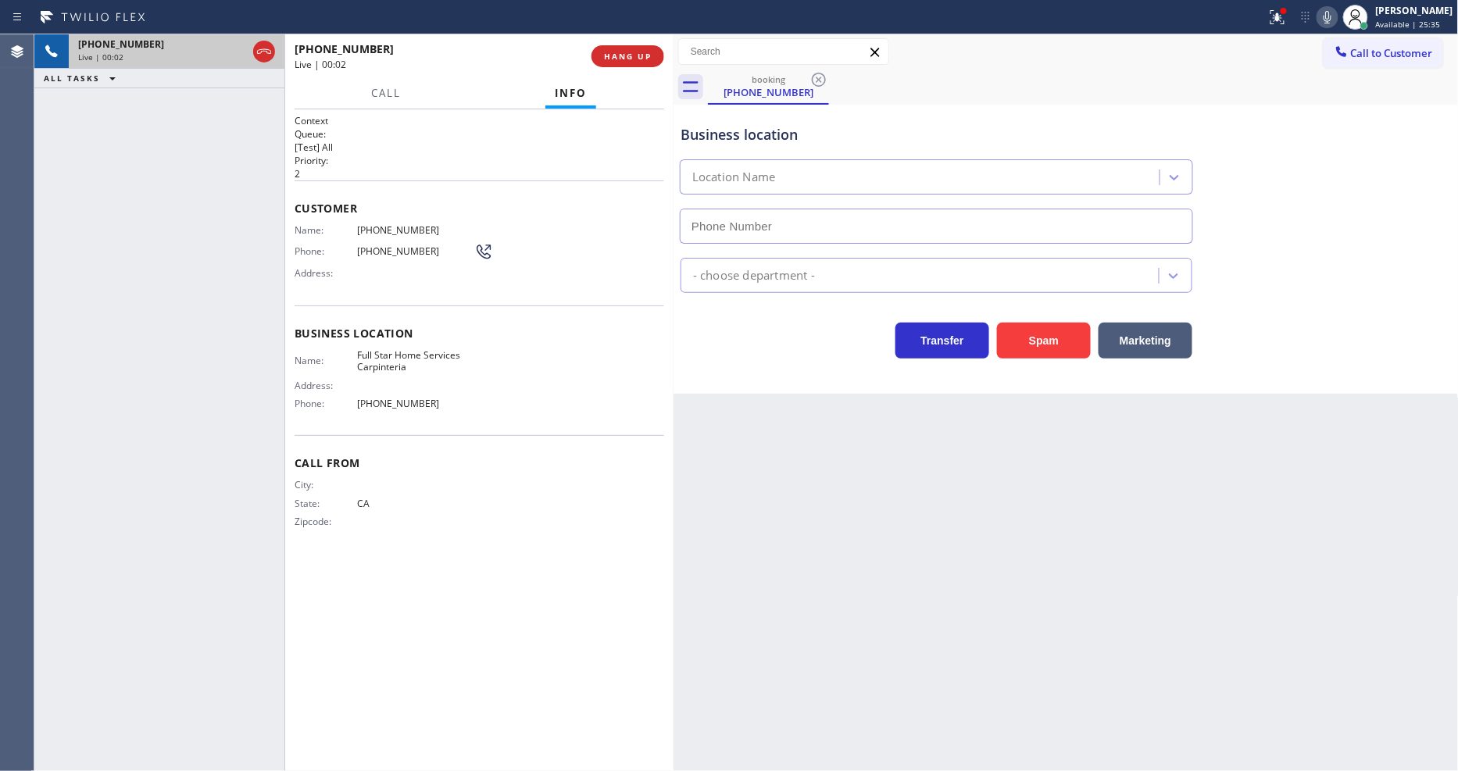
type input "(805) 549-5195"
click at [610, 58] on span "HANG UP" at bounding box center [628, 56] width 48 height 11
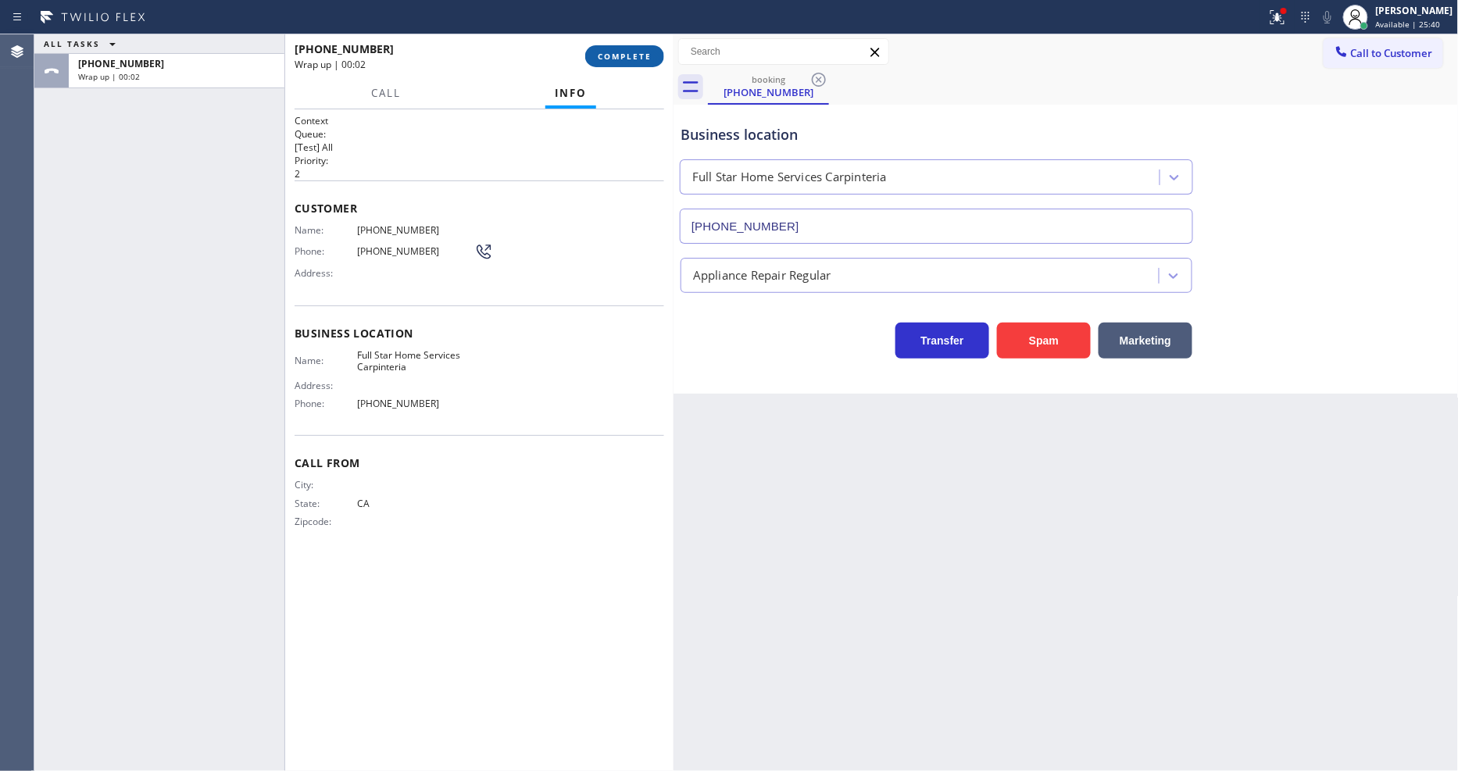
drag, startPoint x: 610, startPoint y: 58, endPoint x: 653, endPoint y: 58, distance: 43.8
click at [608, 57] on span "COMPLETE" at bounding box center [625, 56] width 54 height 11
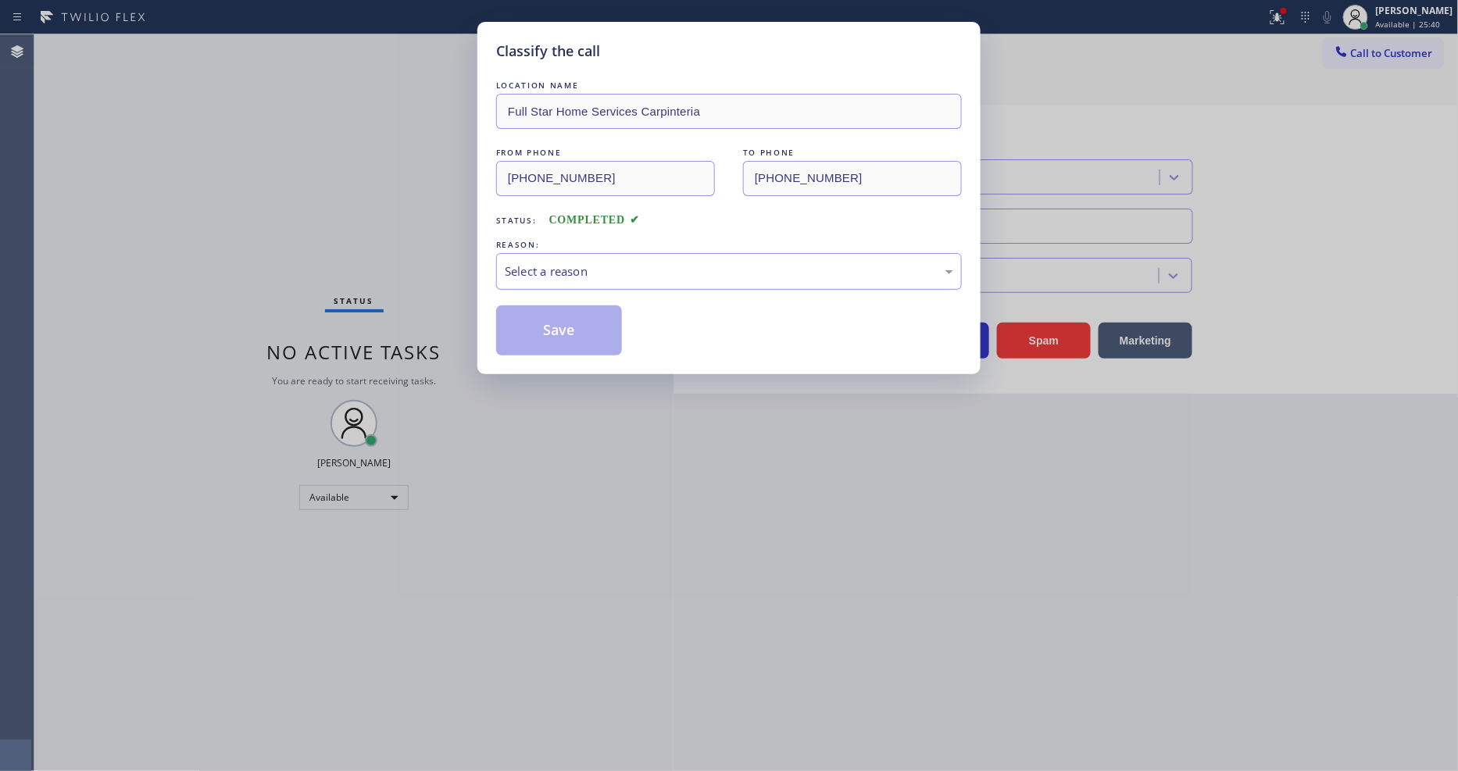
drag, startPoint x: 577, startPoint y: 263, endPoint x: 576, endPoint y: 281, distance: 18.0
click at [576, 264] on div "Select a reason" at bounding box center [729, 272] width 449 height 18
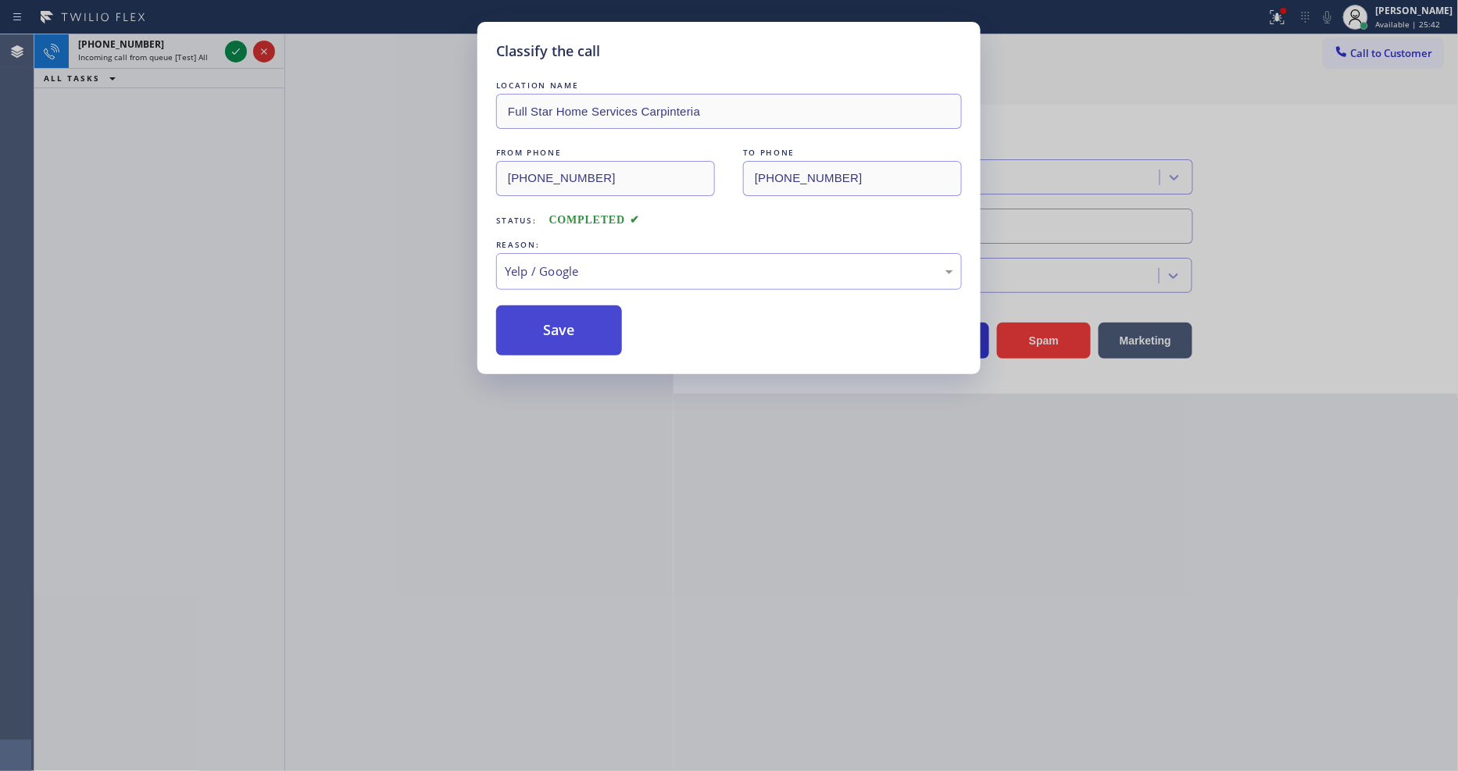
click at [553, 323] on button "Save" at bounding box center [559, 331] width 126 height 50
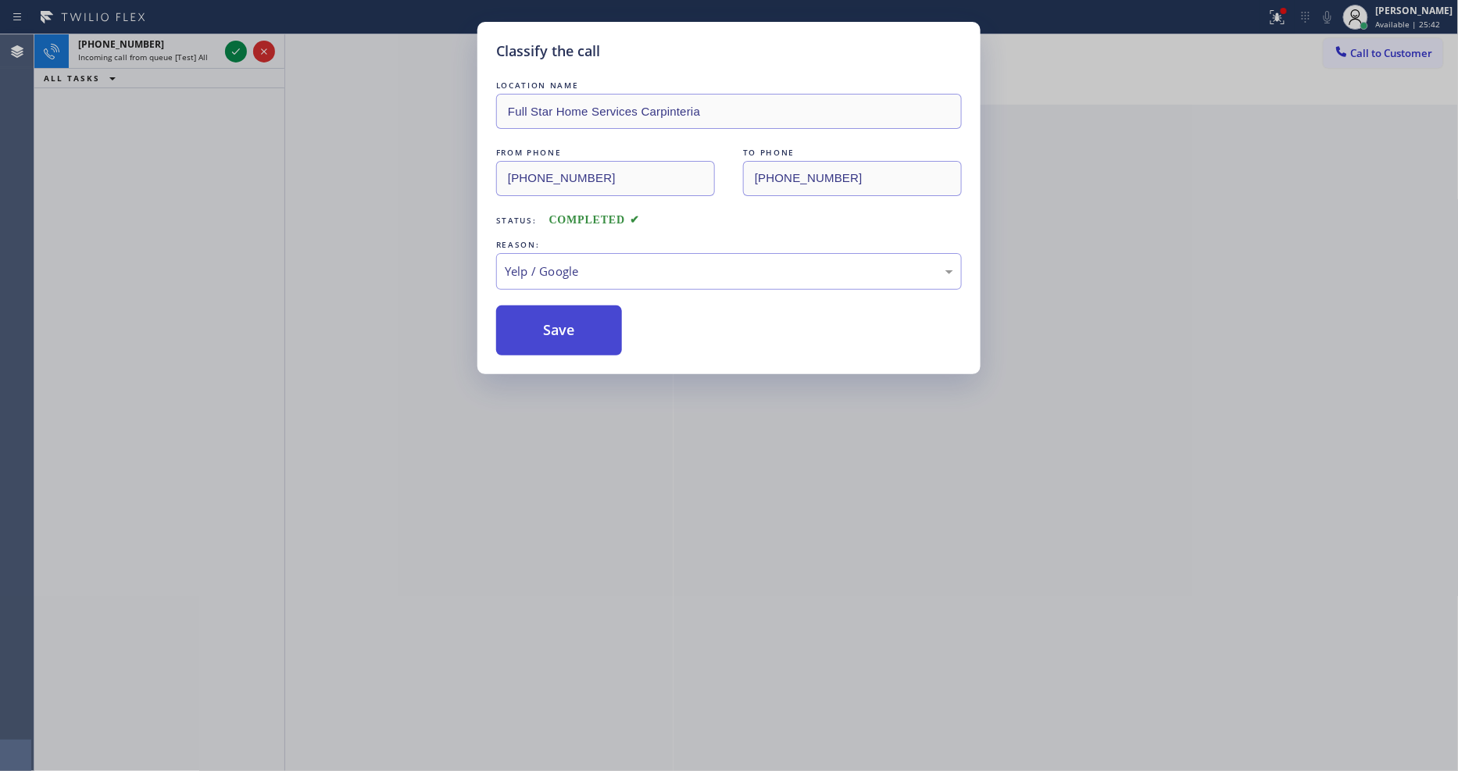
click at [553, 323] on button "Save" at bounding box center [559, 331] width 126 height 50
click at [231, 52] on icon at bounding box center [236, 51] width 19 height 19
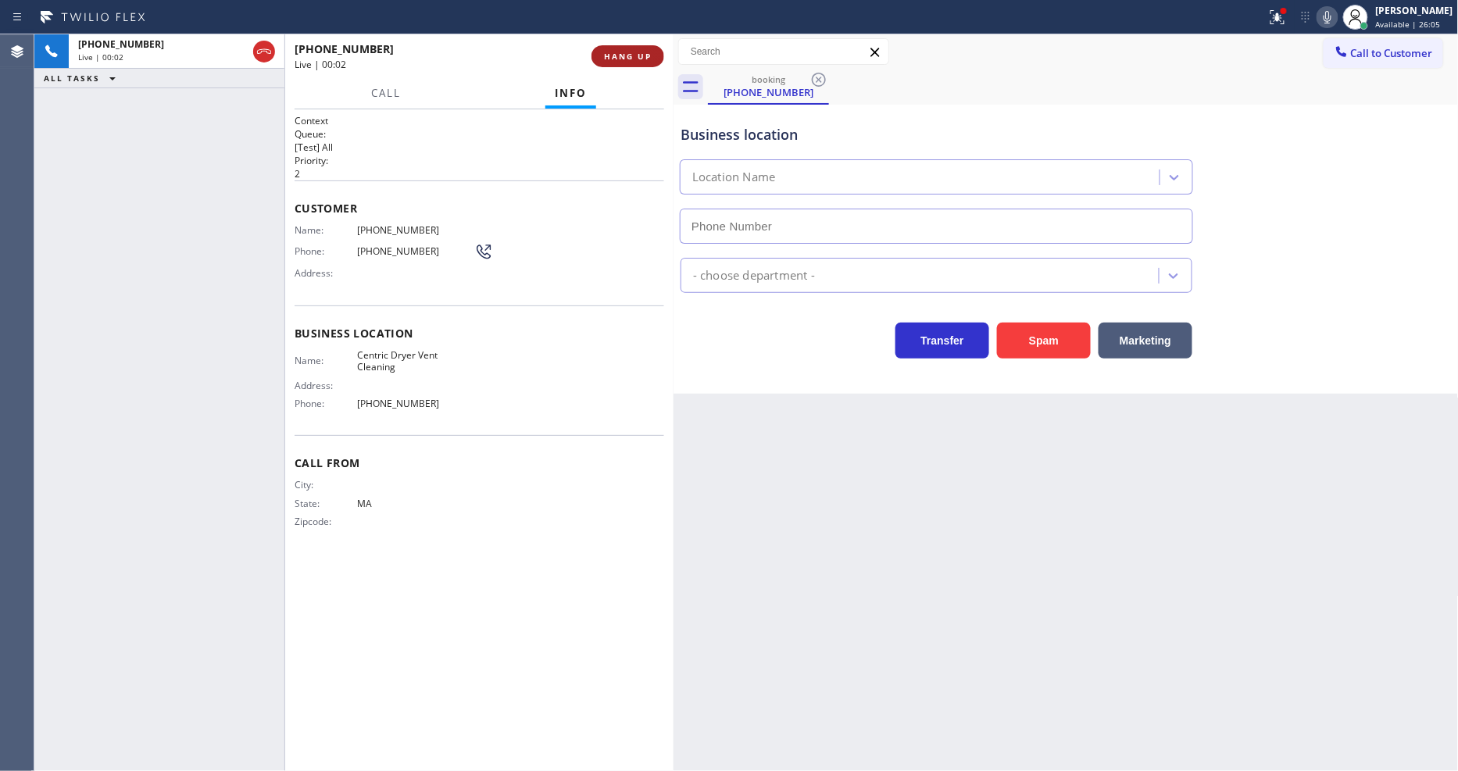
click at [637, 52] on span "HANG UP" at bounding box center [628, 56] width 48 height 11
type input "(855) 226-9002"
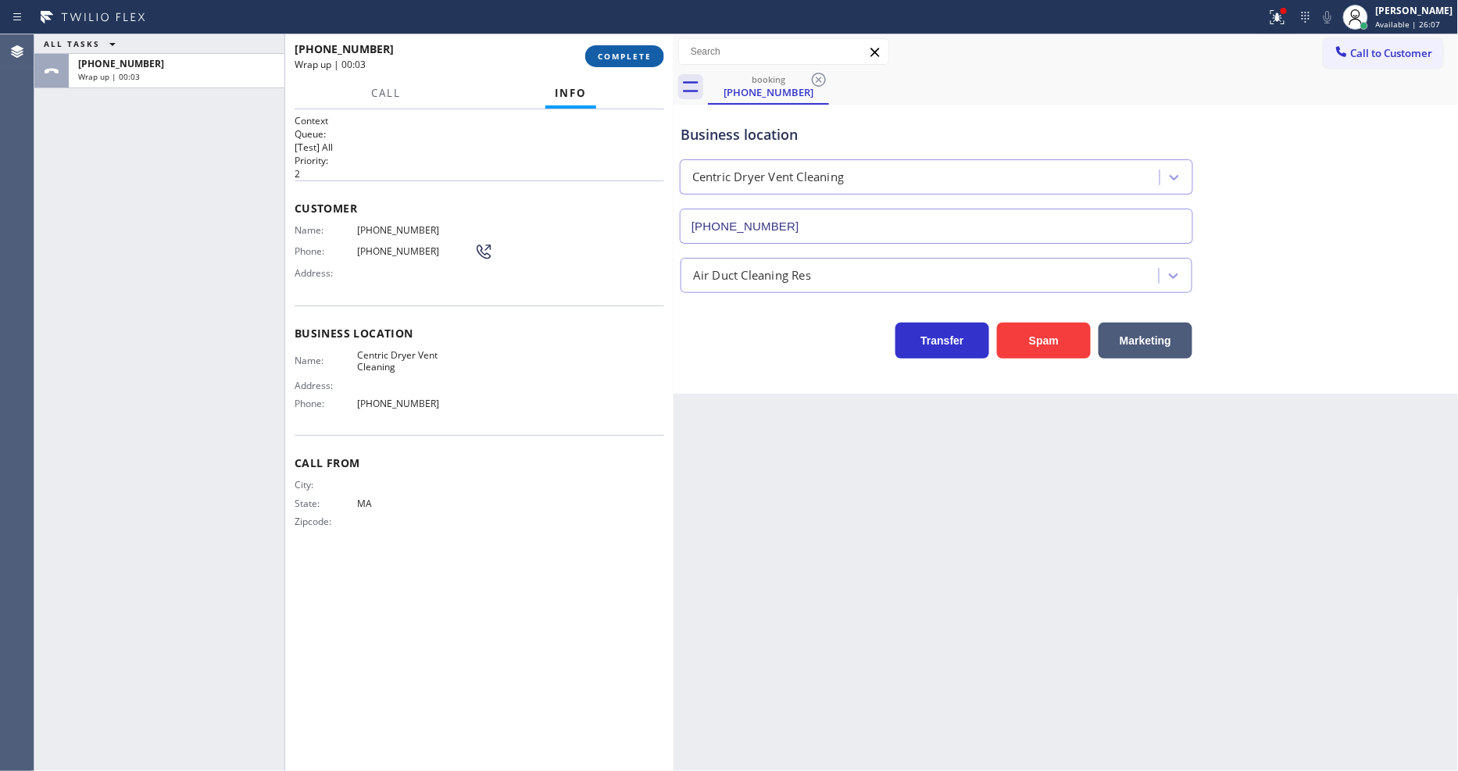
drag, startPoint x: 631, startPoint y: 41, endPoint x: 638, endPoint y: 49, distance: 10.0
click at [633, 41] on div "+17743996634 Wrap up | 00:03 COMPLETE" at bounding box center [480, 56] width 370 height 41
click at [639, 51] on span "COMPLETE" at bounding box center [625, 56] width 54 height 11
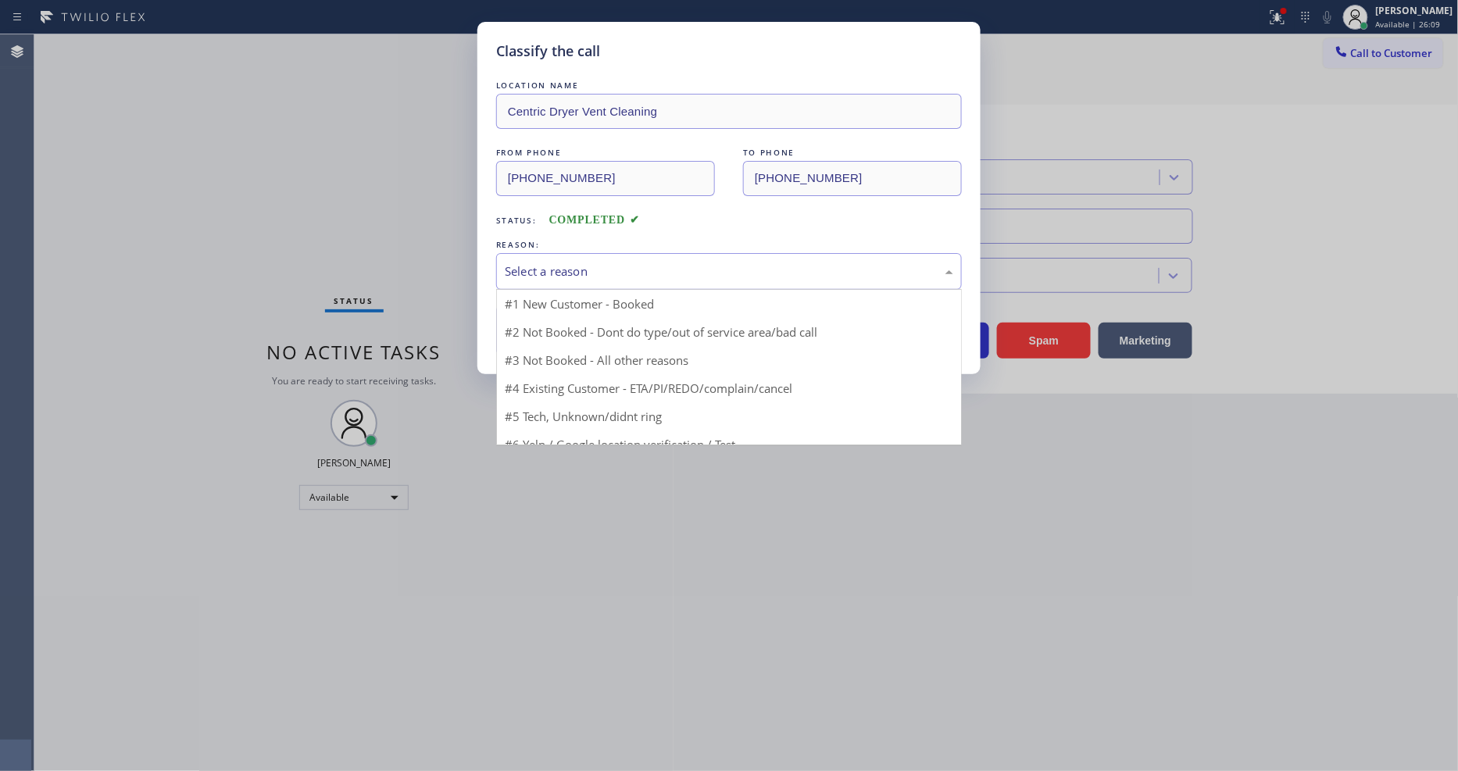
click at [521, 269] on div "Select a reason" at bounding box center [729, 272] width 449 height 18
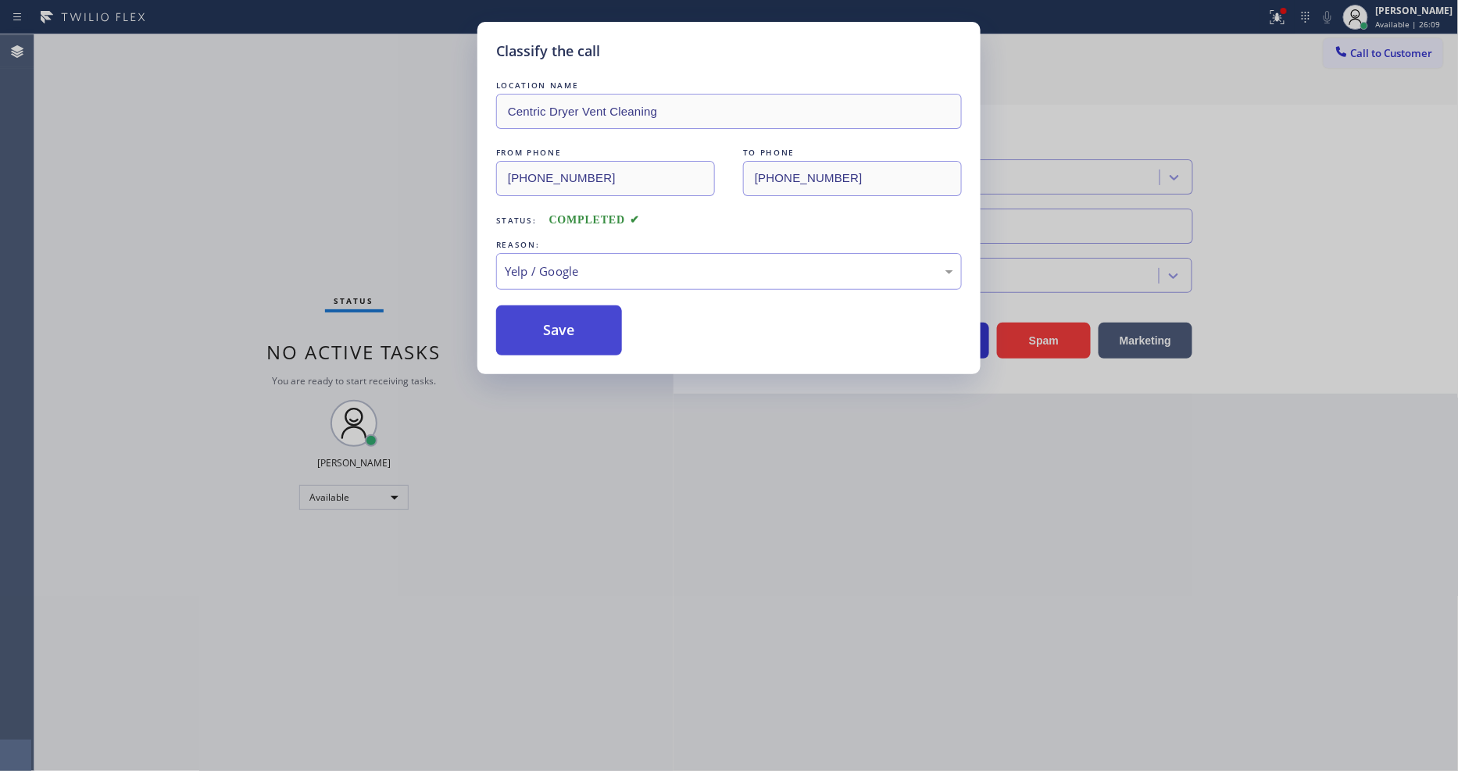
click at [548, 349] on button "Save" at bounding box center [559, 331] width 126 height 50
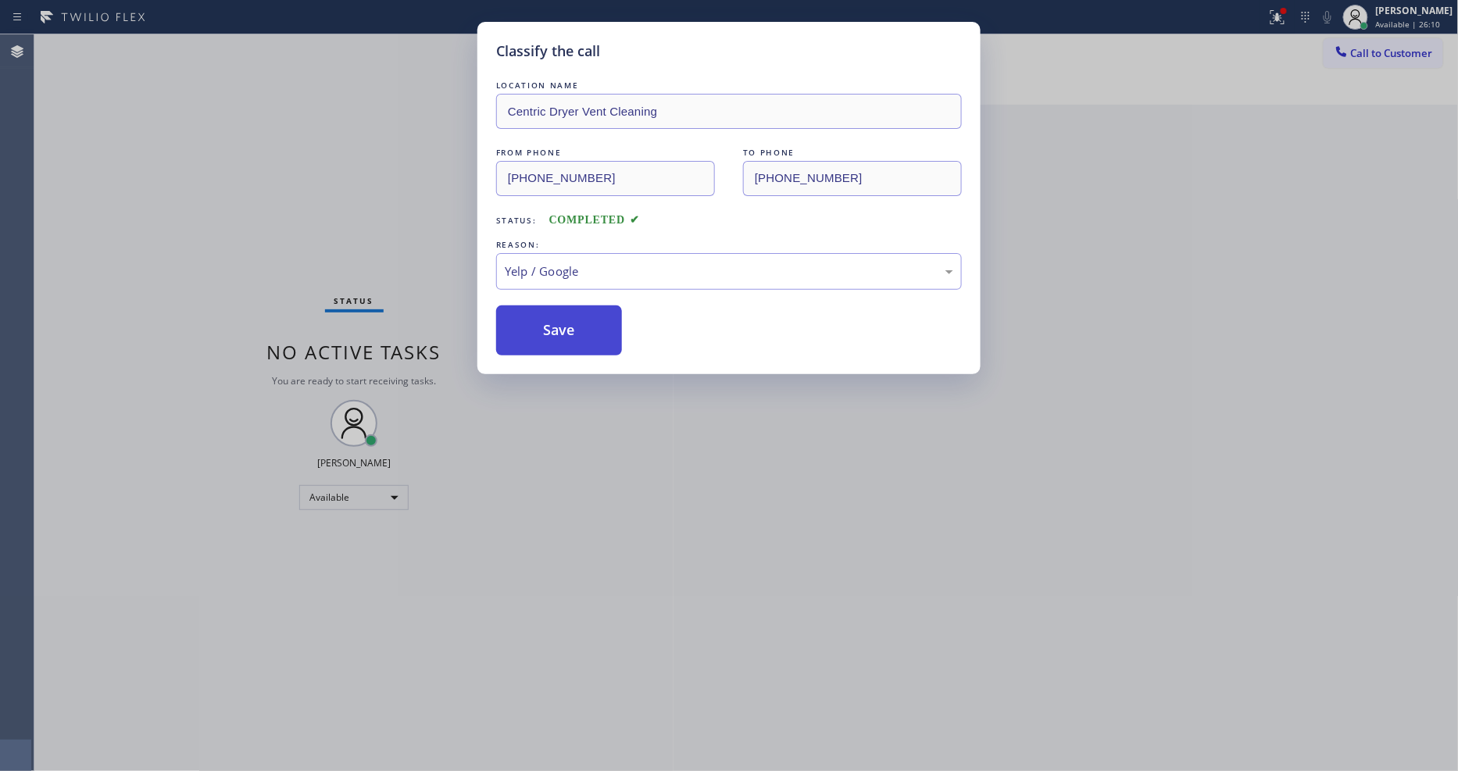
drag, startPoint x: 548, startPoint y: 349, endPoint x: 549, endPoint y: 331, distance: 18.8
click at [548, 346] on button "Save" at bounding box center [559, 331] width 126 height 50
click at [549, 331] on button "Save" at bounding box center [559, 331] width 126 height 50
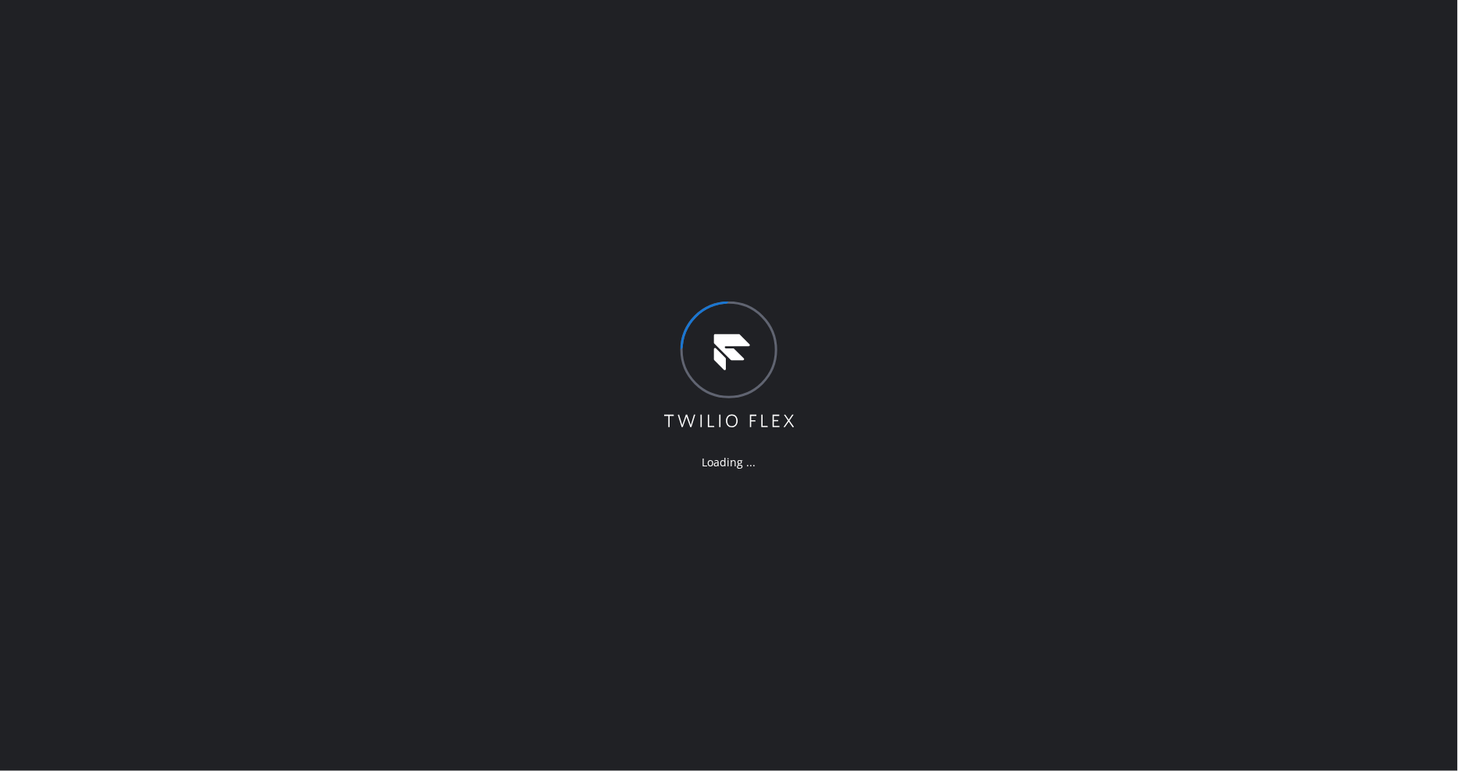
drag, startPoint x: 417, startPoint y: 616, endPoint x: 422, endPoint y: 710, distance: 93.9
click at [416, 616] on div "Loading ..." at bounding box center [729, 385] width 1458 height 771
click at [450, 721] on div "Loading ..." at bounding box center [729, 385] width 1458 height 771
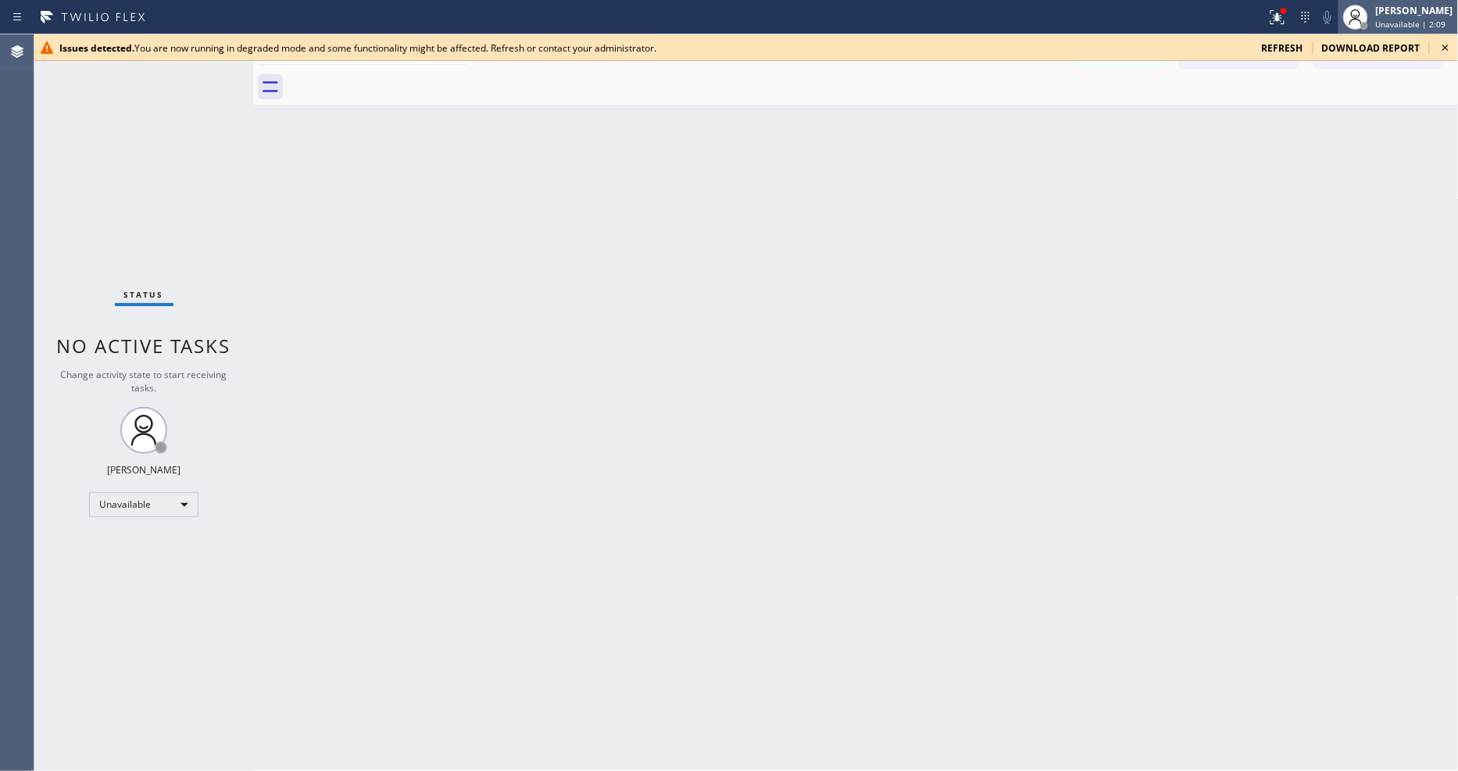
click at [1422, 20] on span "Unavailable | 2:09" at bounding box center [1411, 24] width 70 height 11
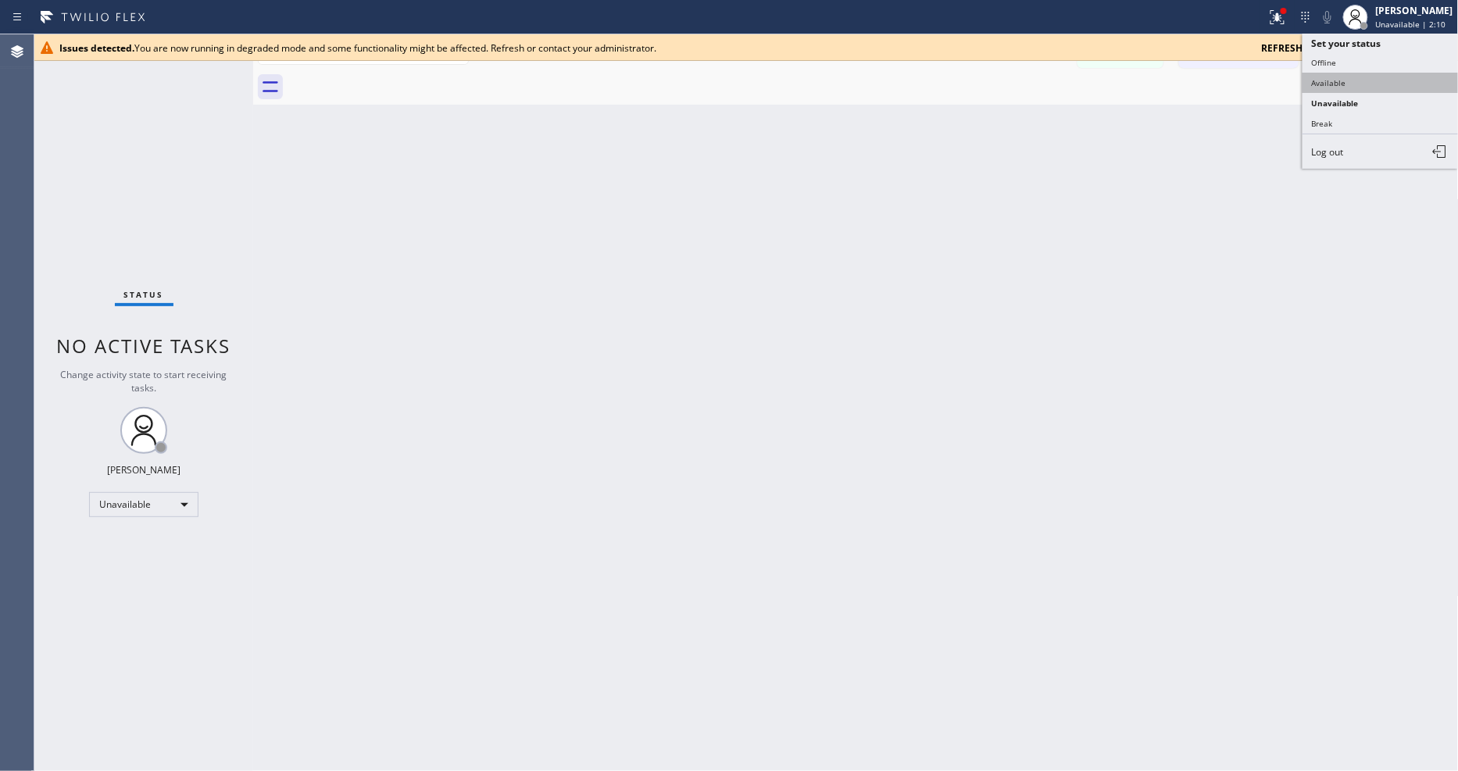
click at [1372, 80] on button "Available" at bounding box center [1381, 83] width 156 height 20
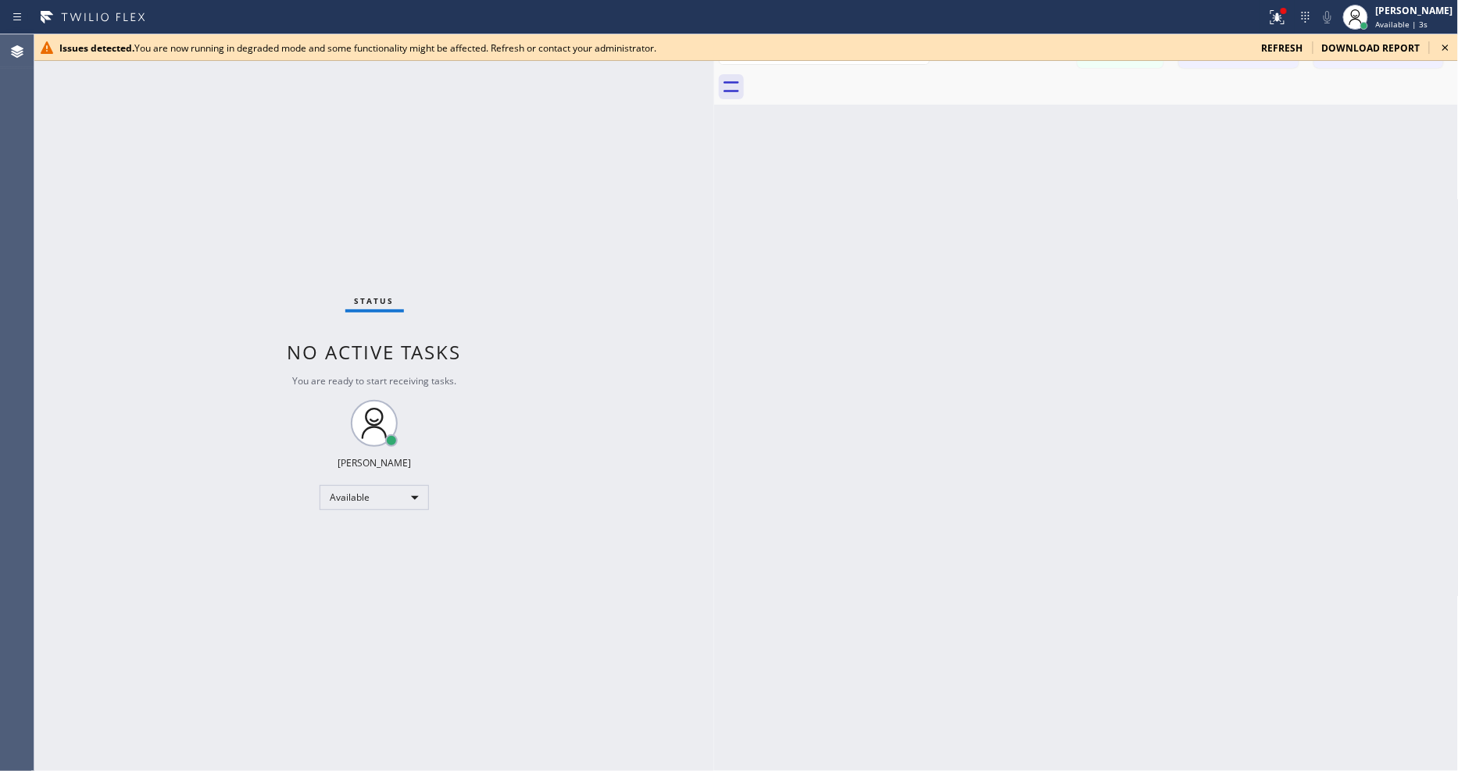
drag, startPoint x: 254, startPoint y: 92, endPoint x: 1316, endPoint y: 60, distance: 1062.6
click at [714, 95] on div at bounding box center [714, 402] width 0 height 737
click at [1454, 48] on icon at bounding box center [1445, 47] width 19 height 19
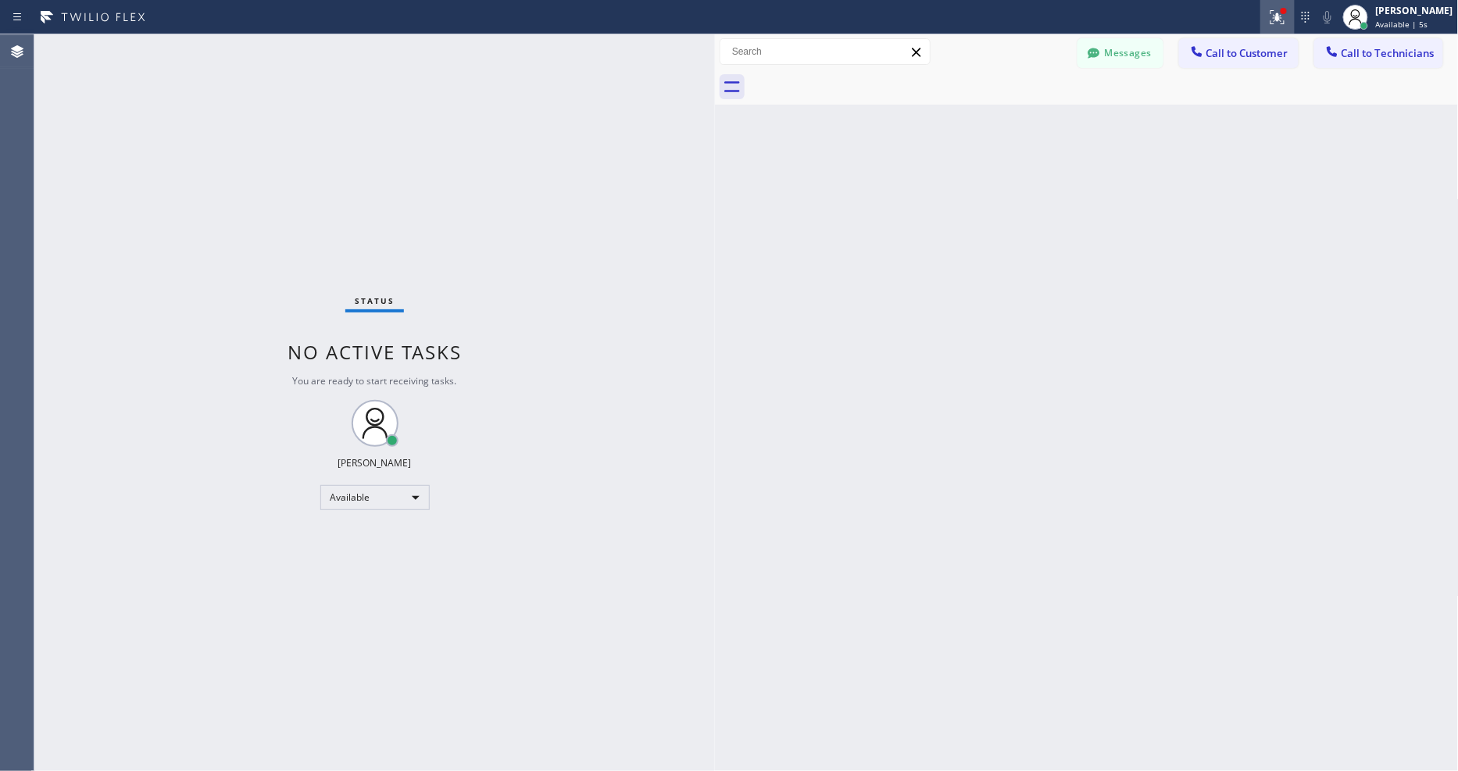
click at [1290, 5] on button at bounding box center [1278, 17] width 34 height 34
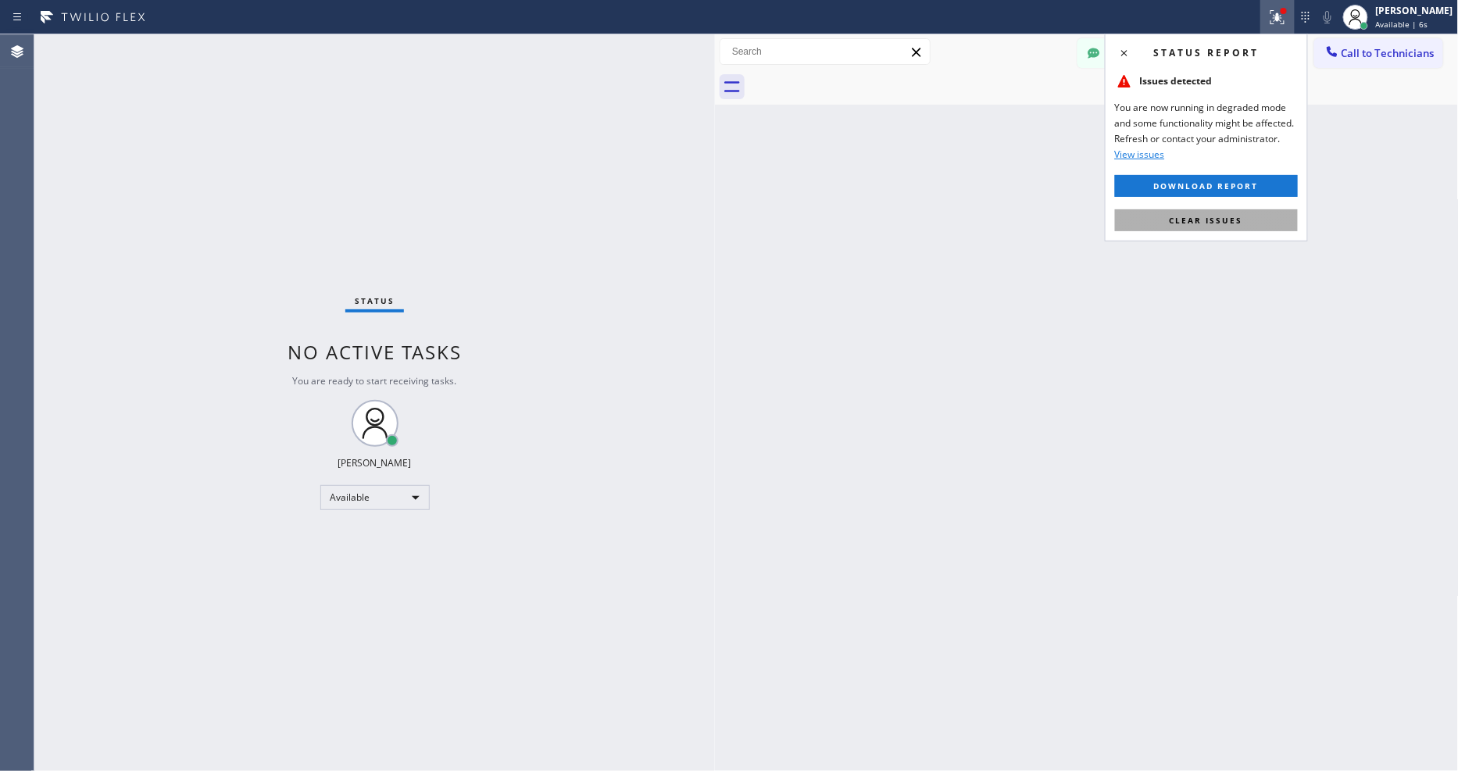
click at [1254, 216] on button "Clear issues" at bounding box center [1206, 220] width 183 height 22
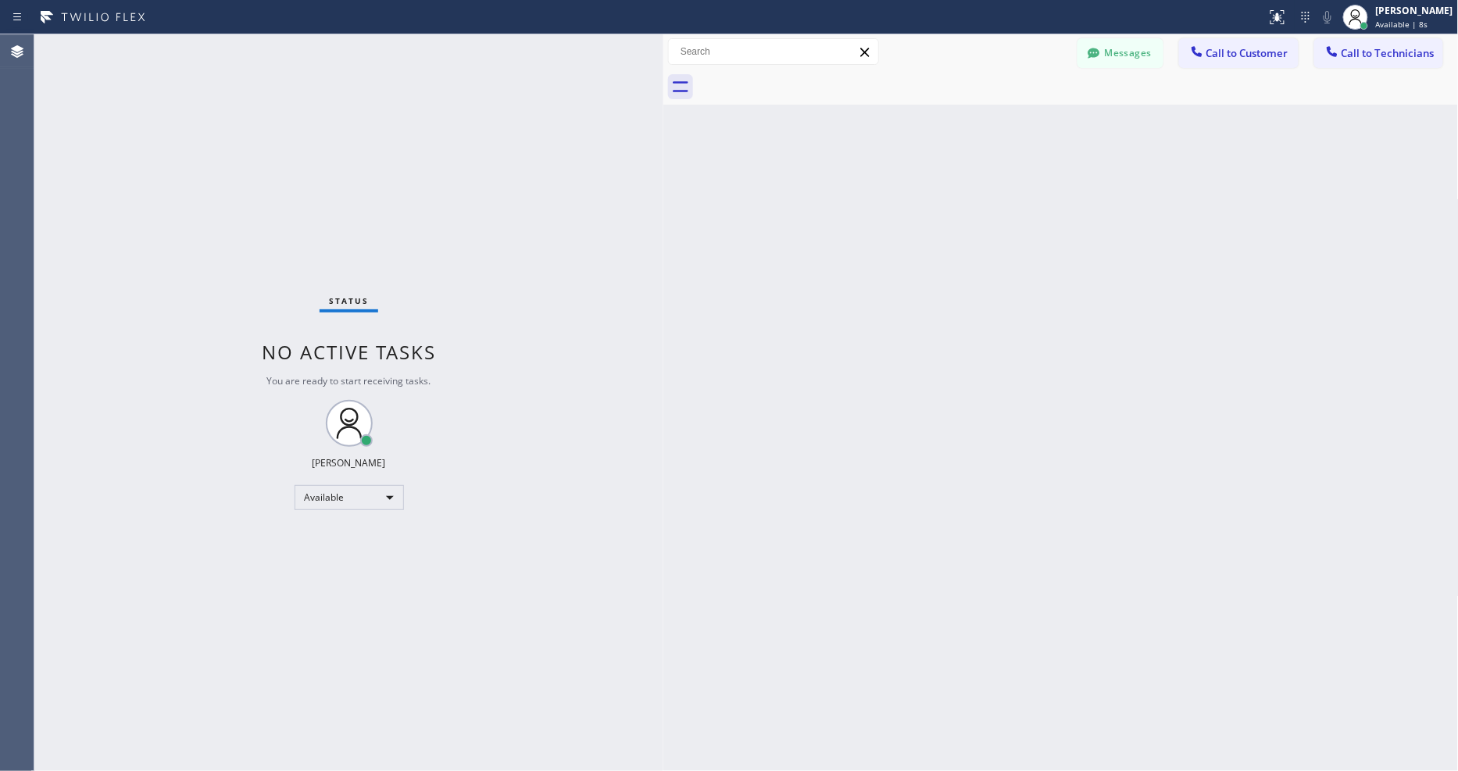
drag, startPoint x: 717, startPoint y: 118, endPoint x: 666, endPoint y: 134, distance: 53.9
click at [664, 134] on div at bounding box center [664, 402] width 0 height 737
click at [370, 169] on div "Status No active tasks You are ready to start receiving tasks. [PERSON_NAME] Av…" at bounding box center [348, 402] width 629 height 737
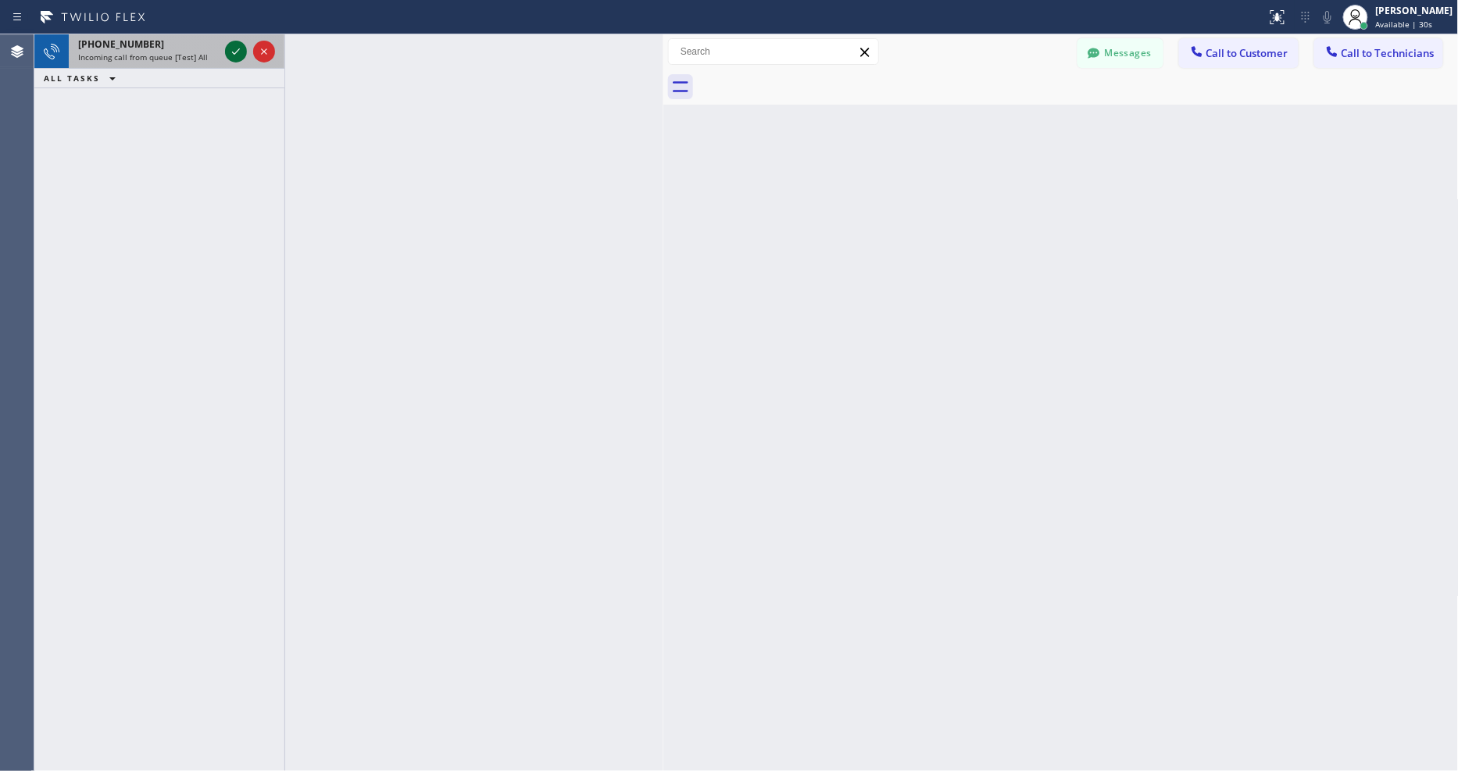
click at [232, 45] on icon at bounding box center [236, 51] width 19 height 19
click at [231, 51] on icon at bounding box center [236, 51] width 19 height 19
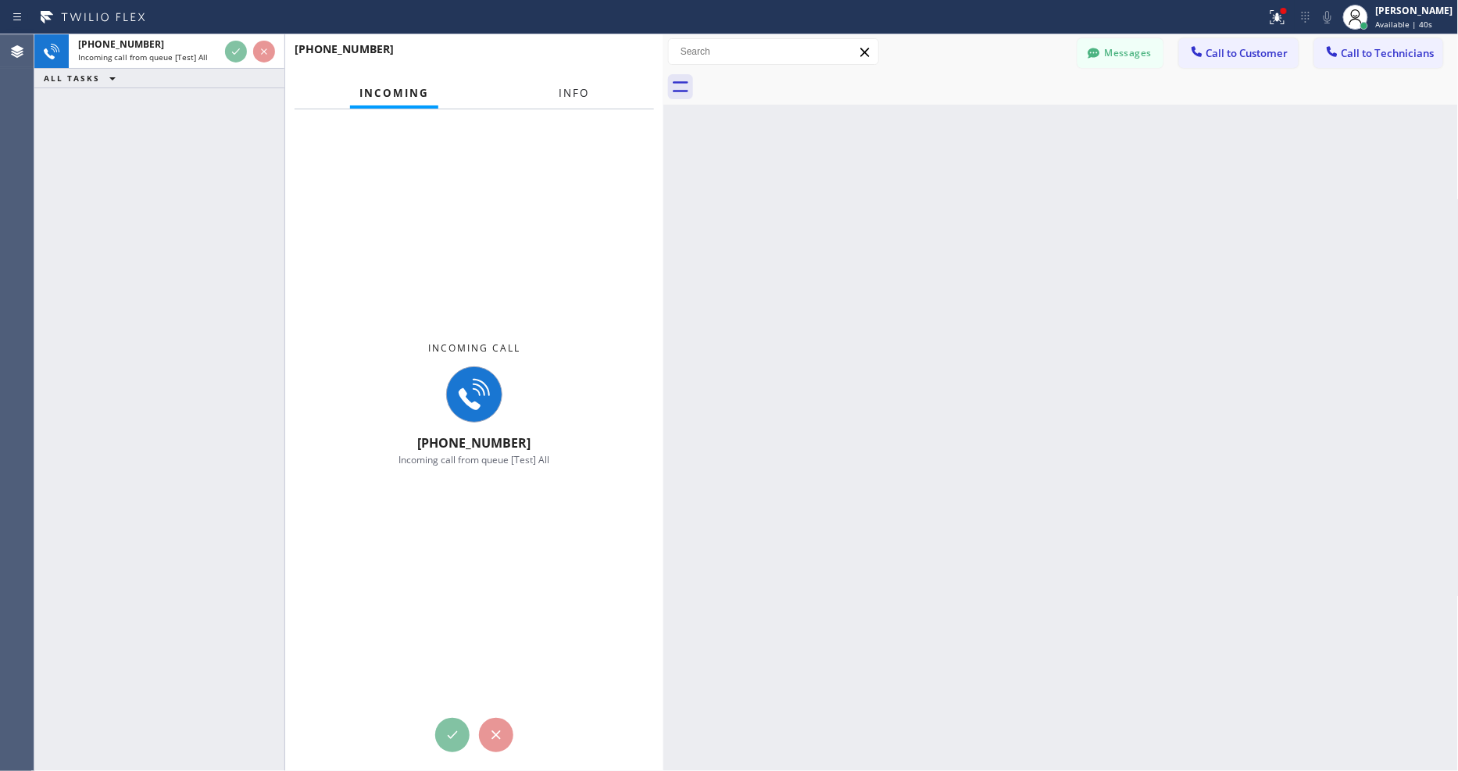
click at [576, 80] on button "Info" at bounding box center [573, 93] width 49 height 30
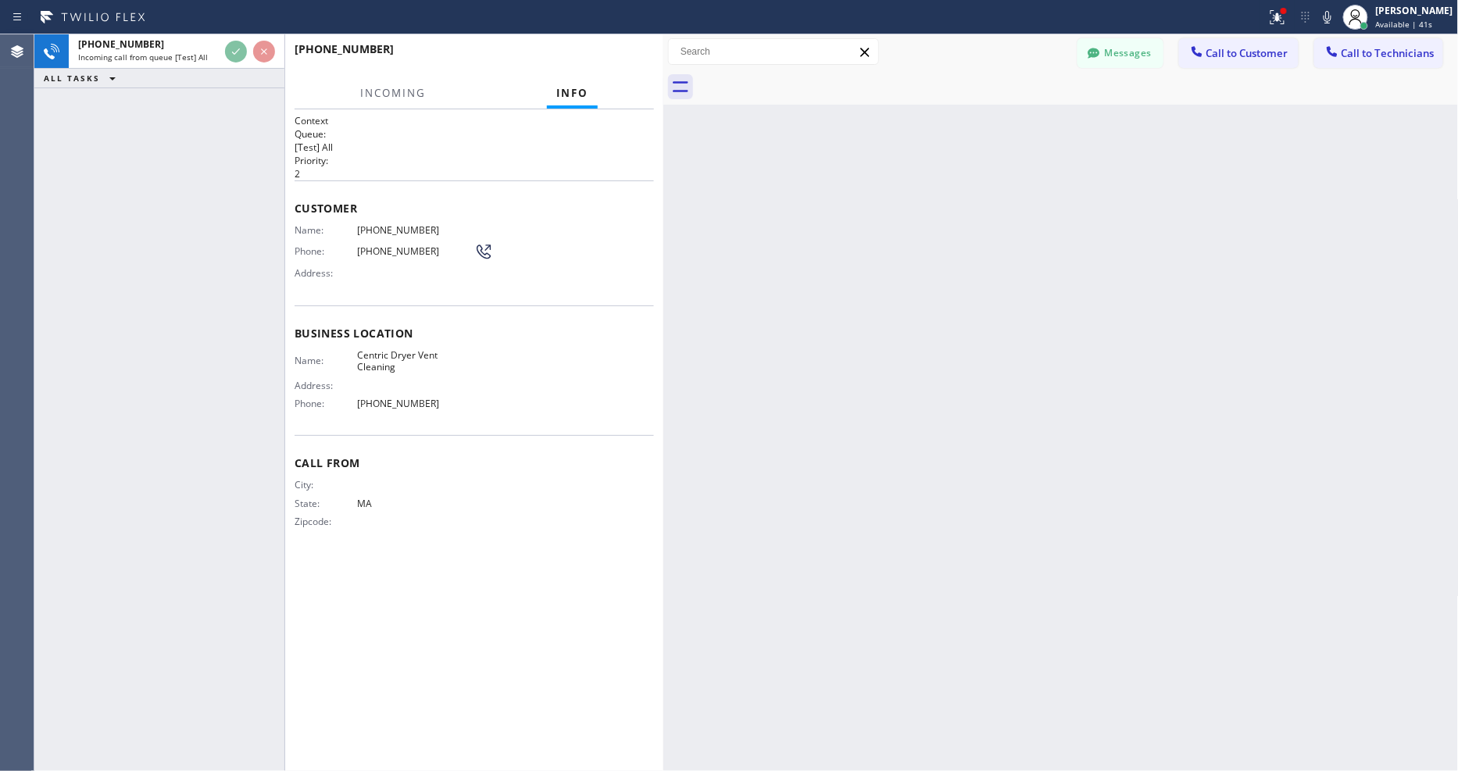
click at [664, 231] on div at bounding box center [664, 402] width 0 height 737
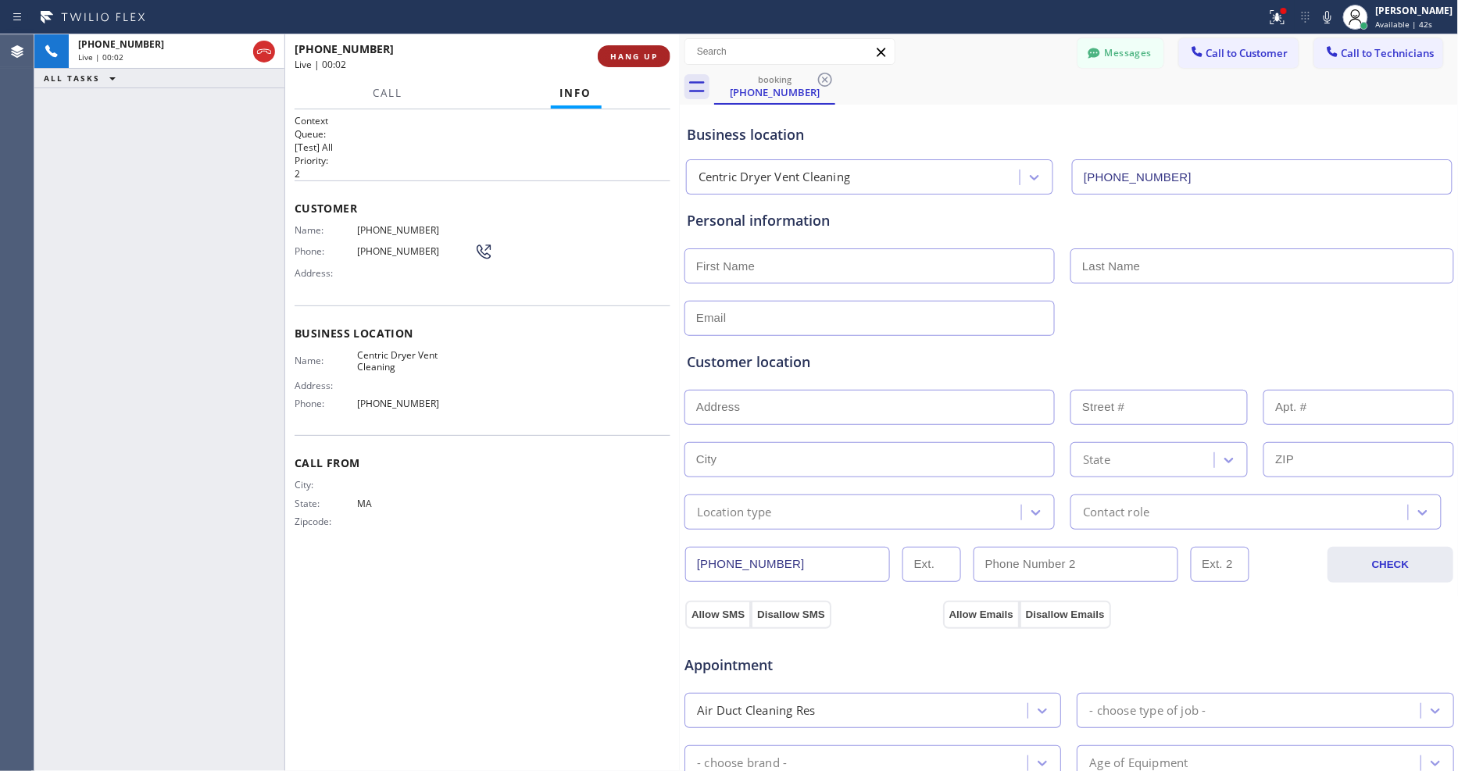
type input "(855) 226-9002"
click at [643, 55] on span "HANG UP" at bounding box center [634, 56] width 48 height 11
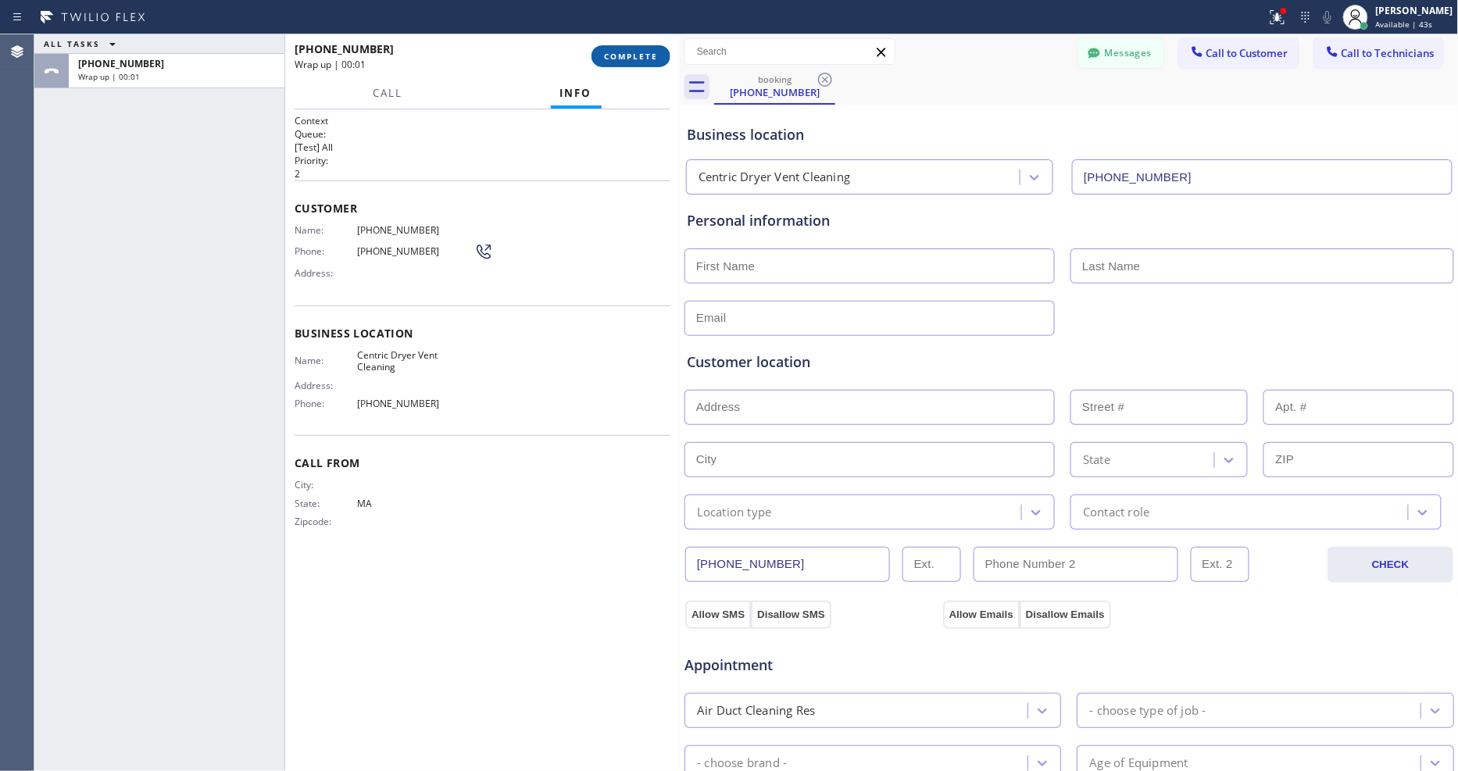
click at [643, 55] on span "COMPLETE" at bounding box center [631, 56] width 54 height 11
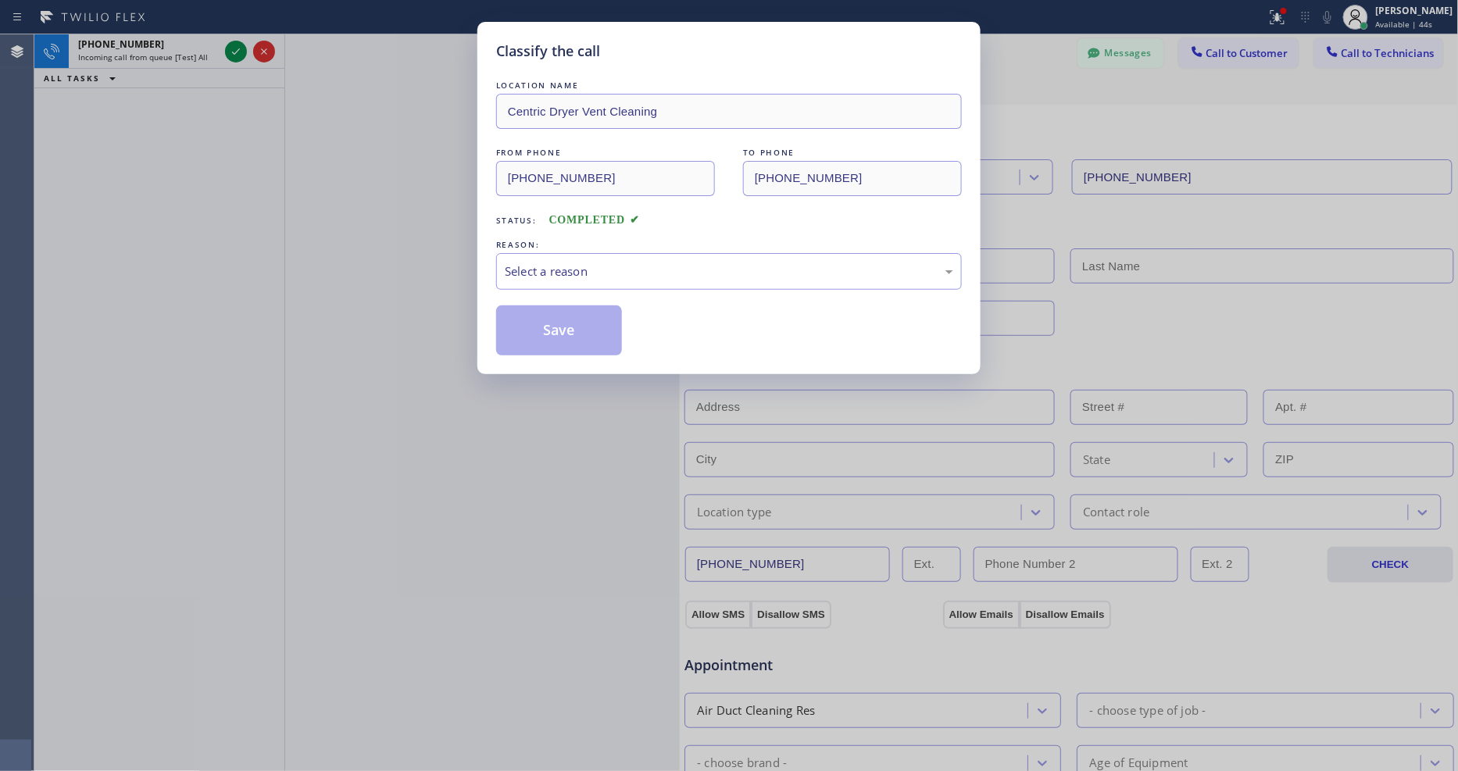
click at [574, 266] on div "Select a reason" at bounding box center [729, 272] width 449 height 18
click at [572, 326] on button "Save" at bounding box center [559, 331] width 126 height 50
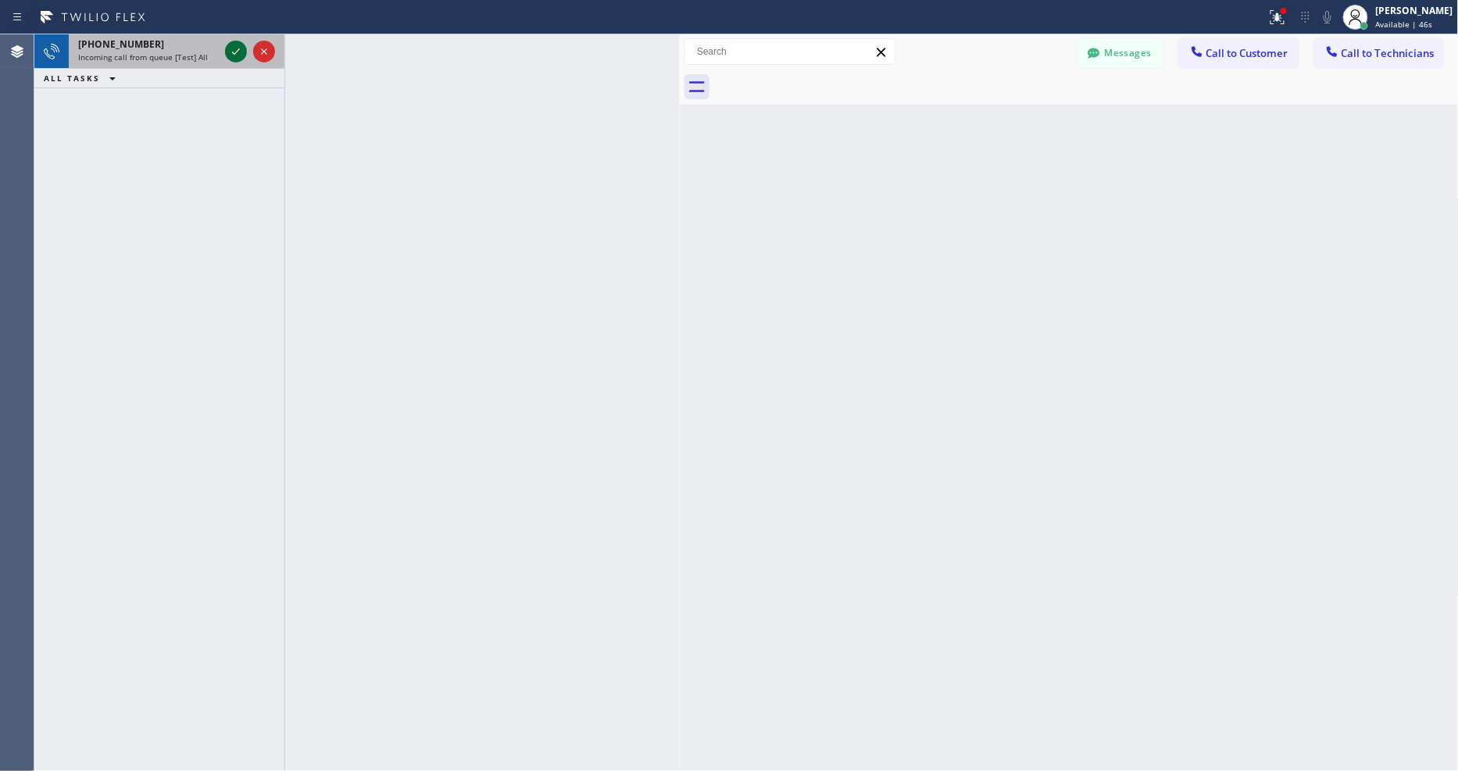
click at [237, 48] on icon at bounding box center [236, 51] width 19 height 19
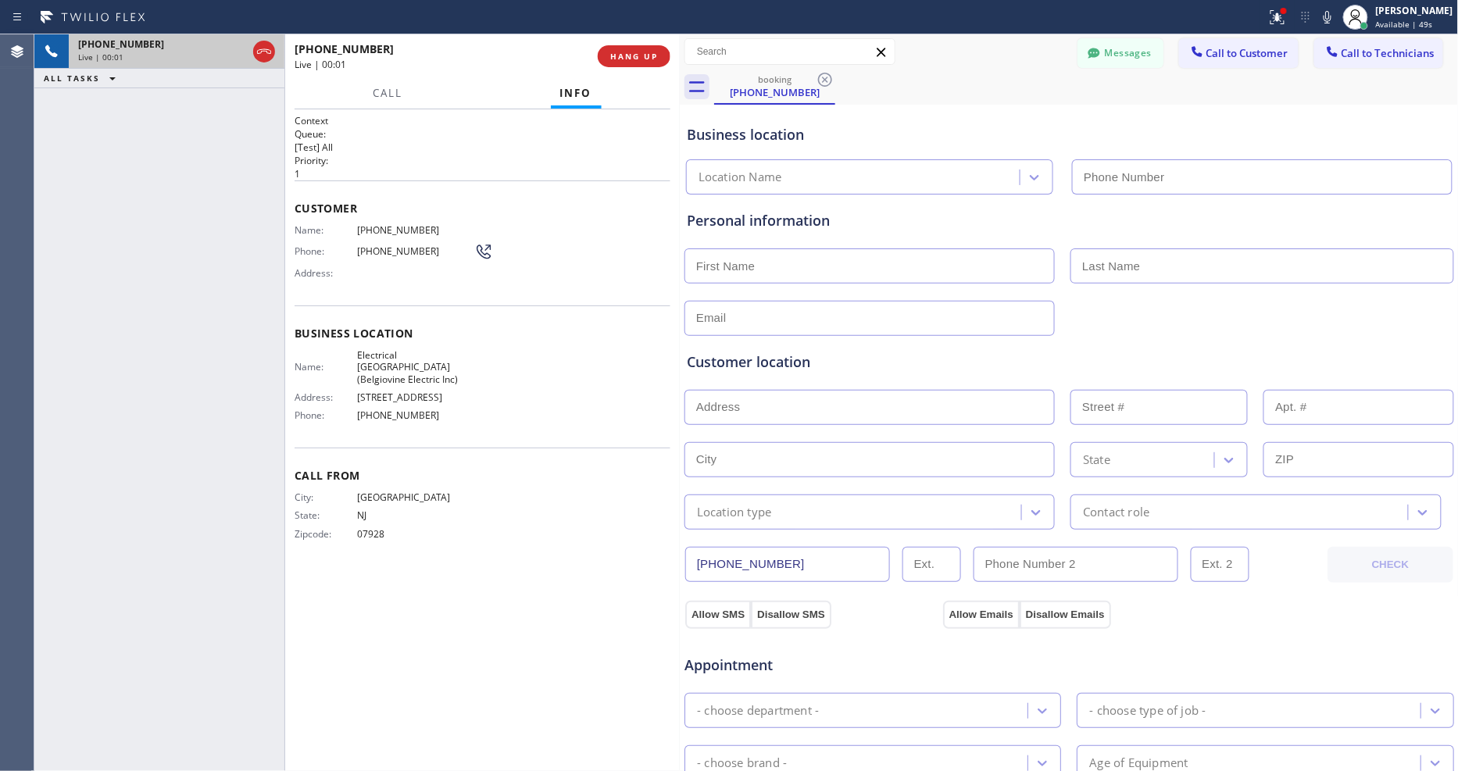
type input "(551) 550-9365"
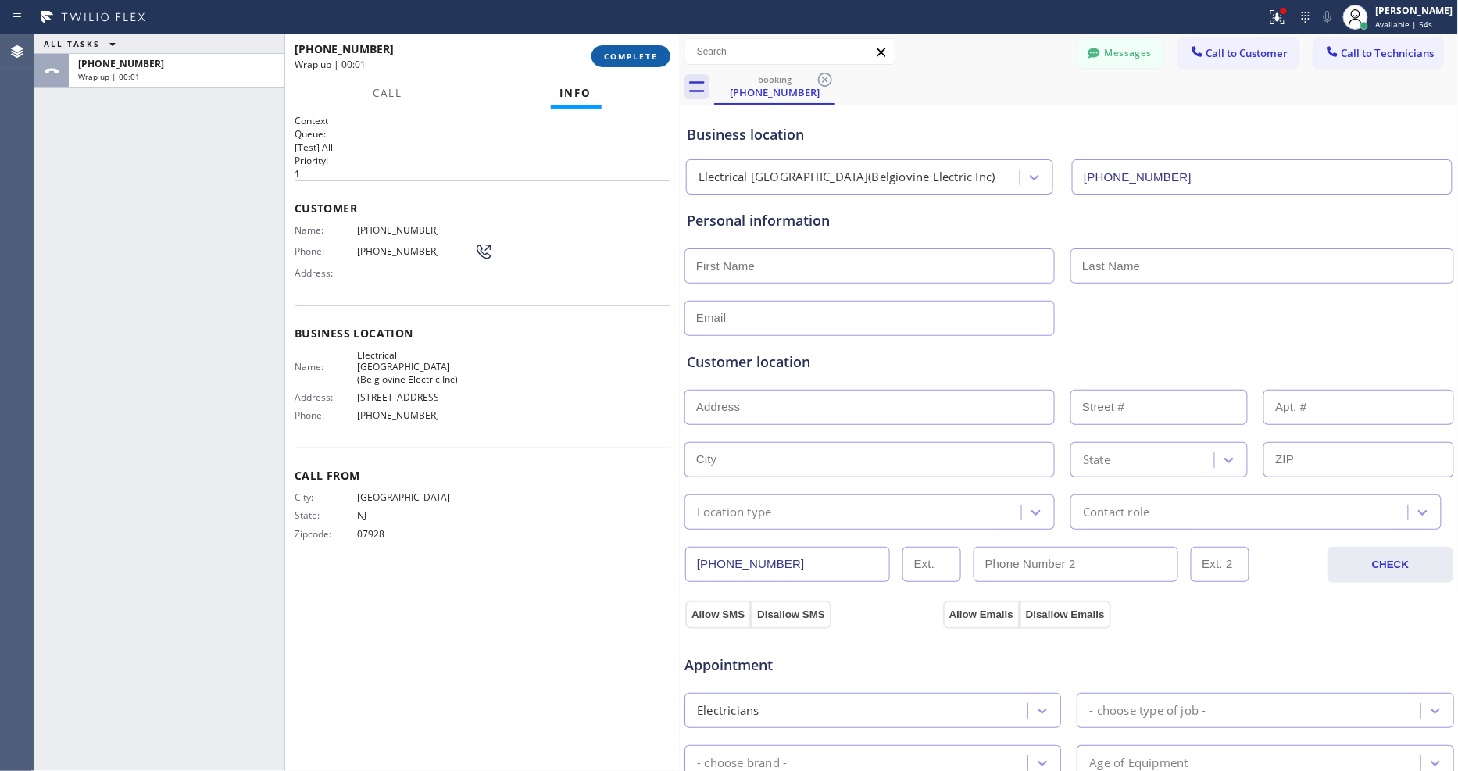
click at [635, 52] on span "COMPLETE" at bounding box center [631, 56] width 54 height 11
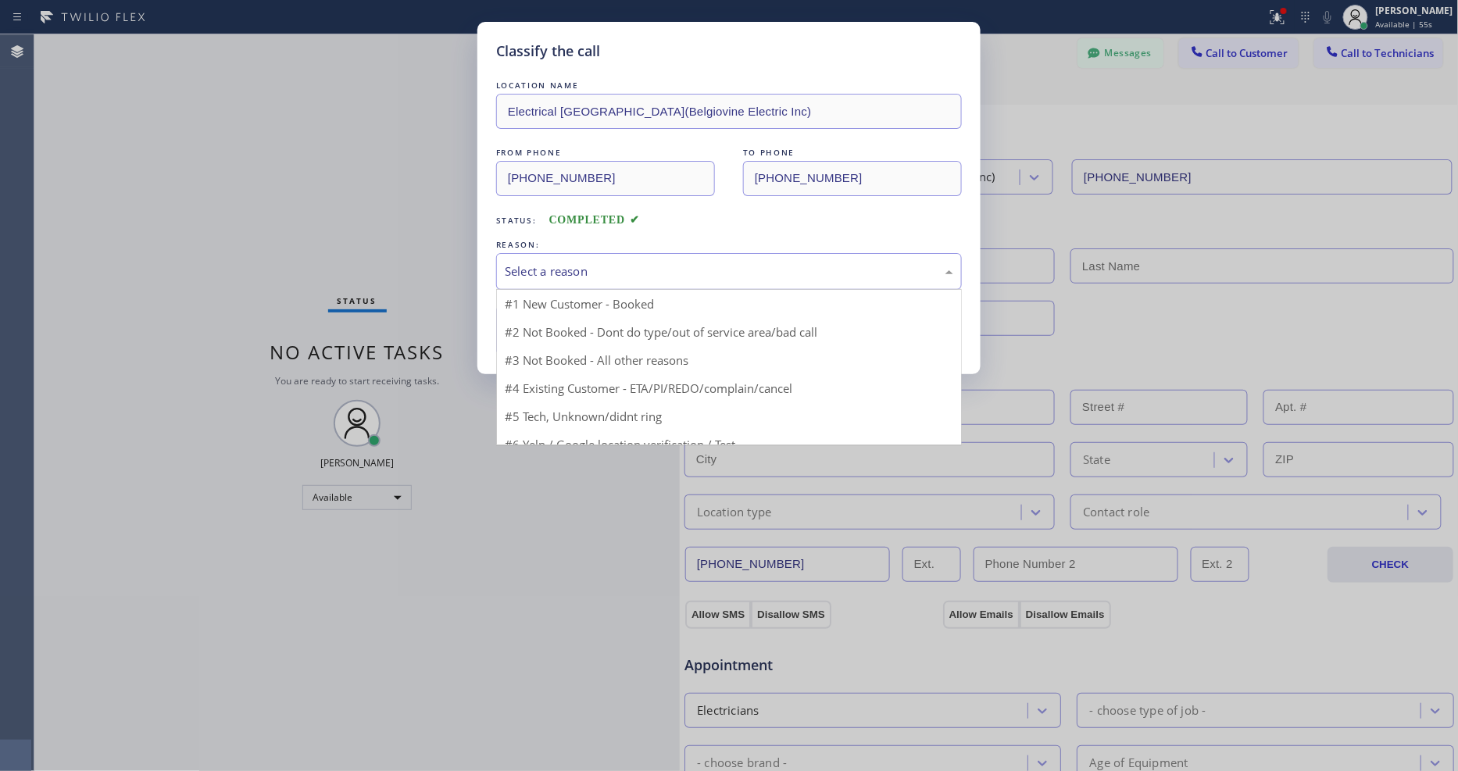
click at [591, 253] on div "Select a reason" at bounding box center [729, 271] width 466 height 37
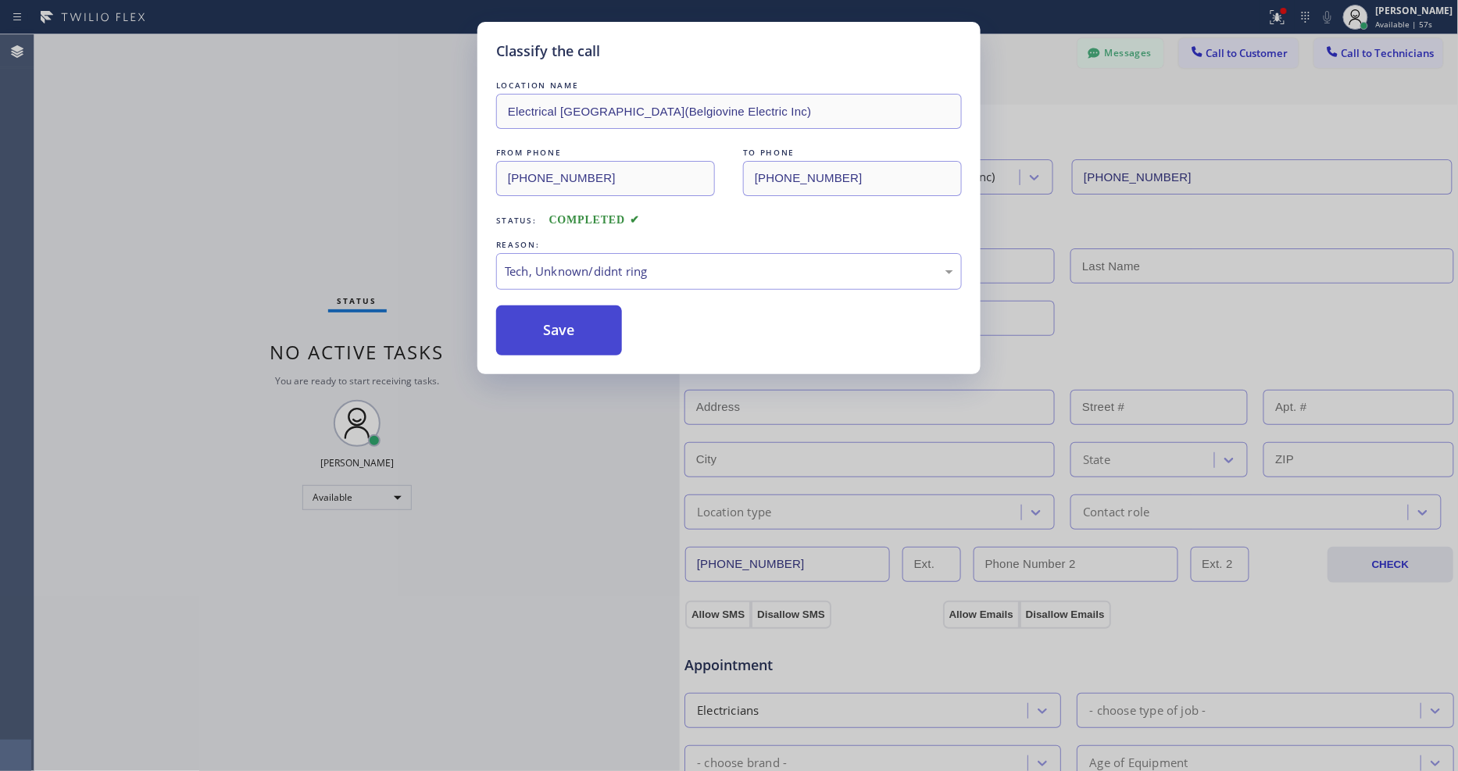
click at [575, 308] on button "Save" at bounding box center [559, 331] width 126 height 50
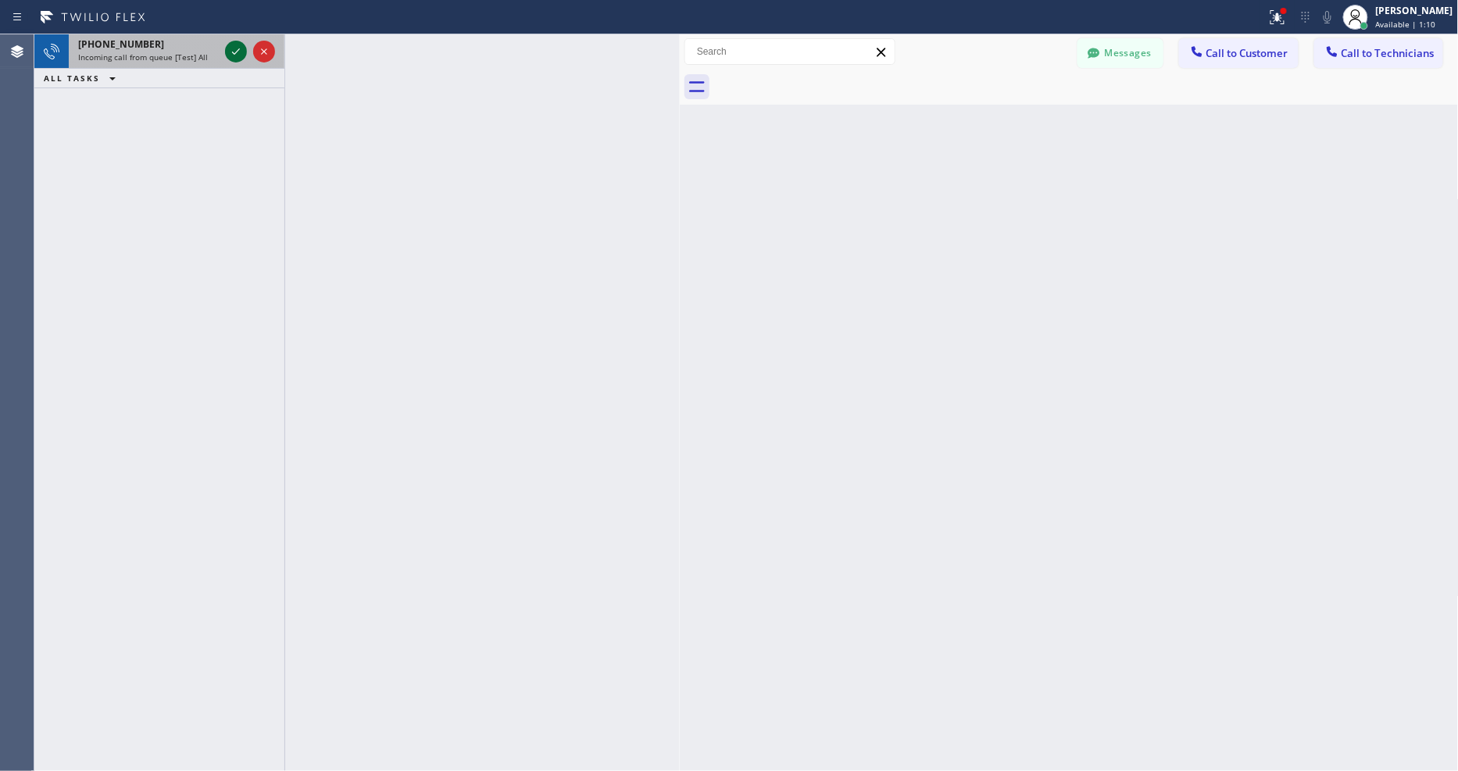
click at [241, 52] on icon at bounding box center [236, 51] width 19 height 19
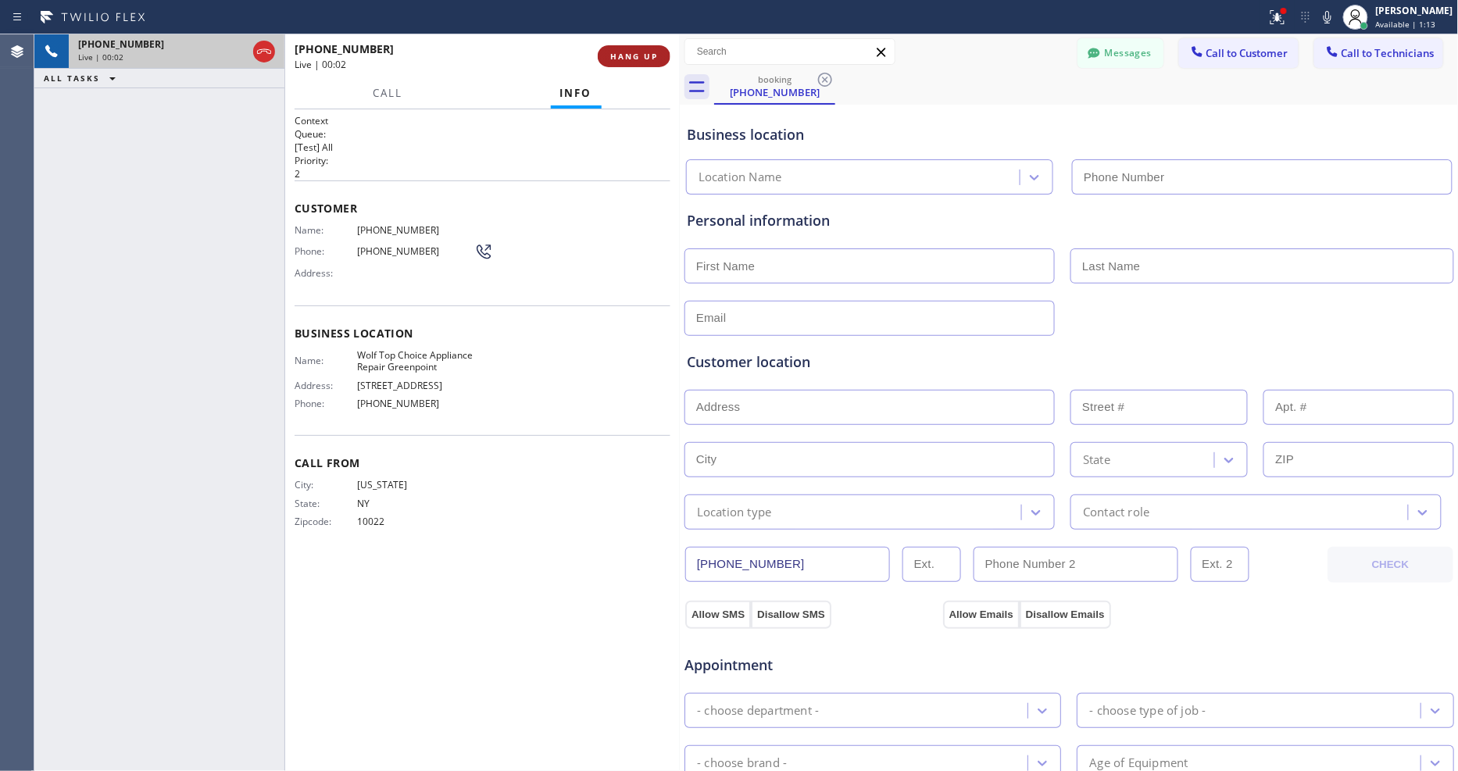
type input "(646) 956-5848"
click at [654, 51] on span "HANG UP" at bounding box center [634, 56] width 48 height 11
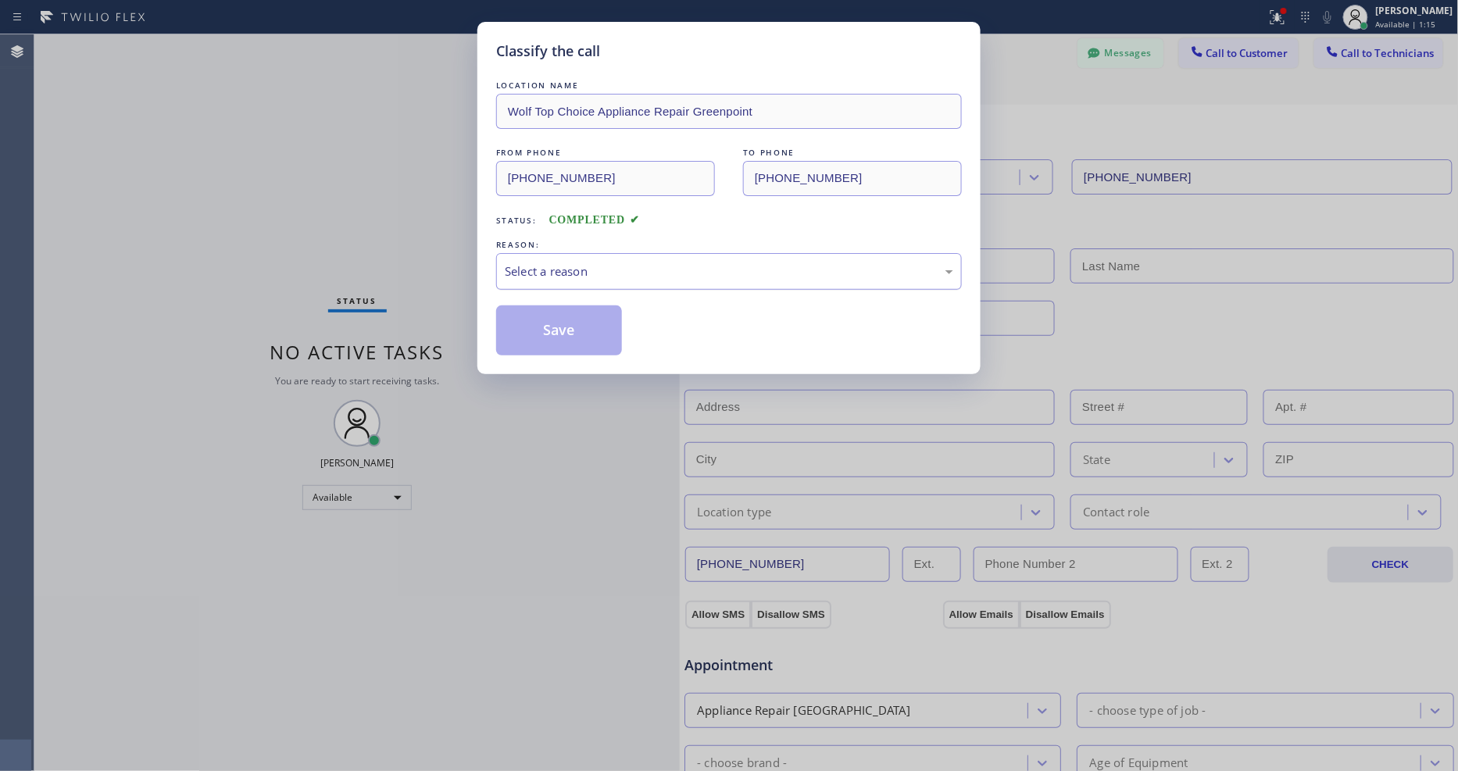
click at [550, 266] on div "Select a reason" at bounding box center [729, 272] width 449 height 18
click at [567, 332] on button "Save" at bounding box center [559, 331] width 126 height 50
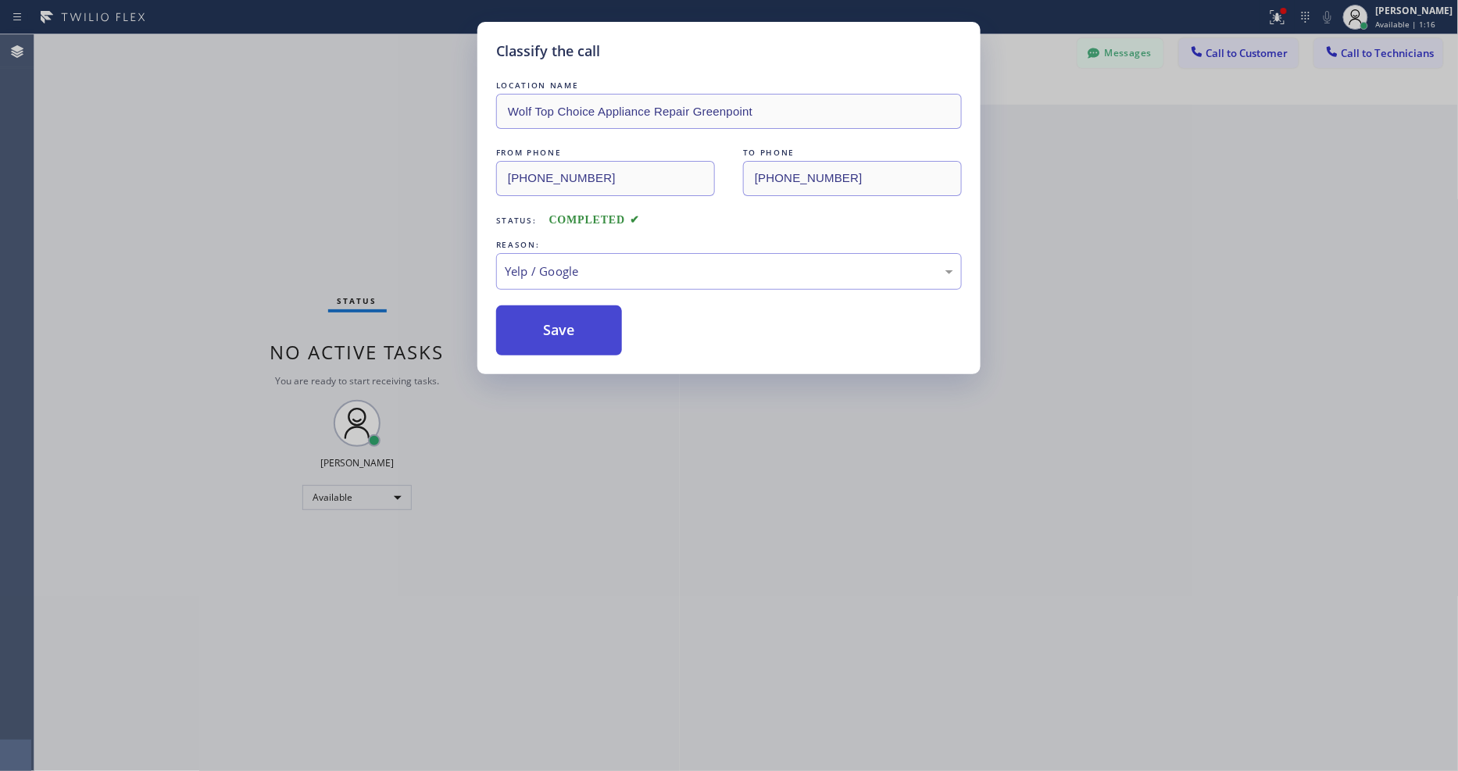
click at [567, 332] on button "Save" at bounding box center [559, 331] width 126 height 50
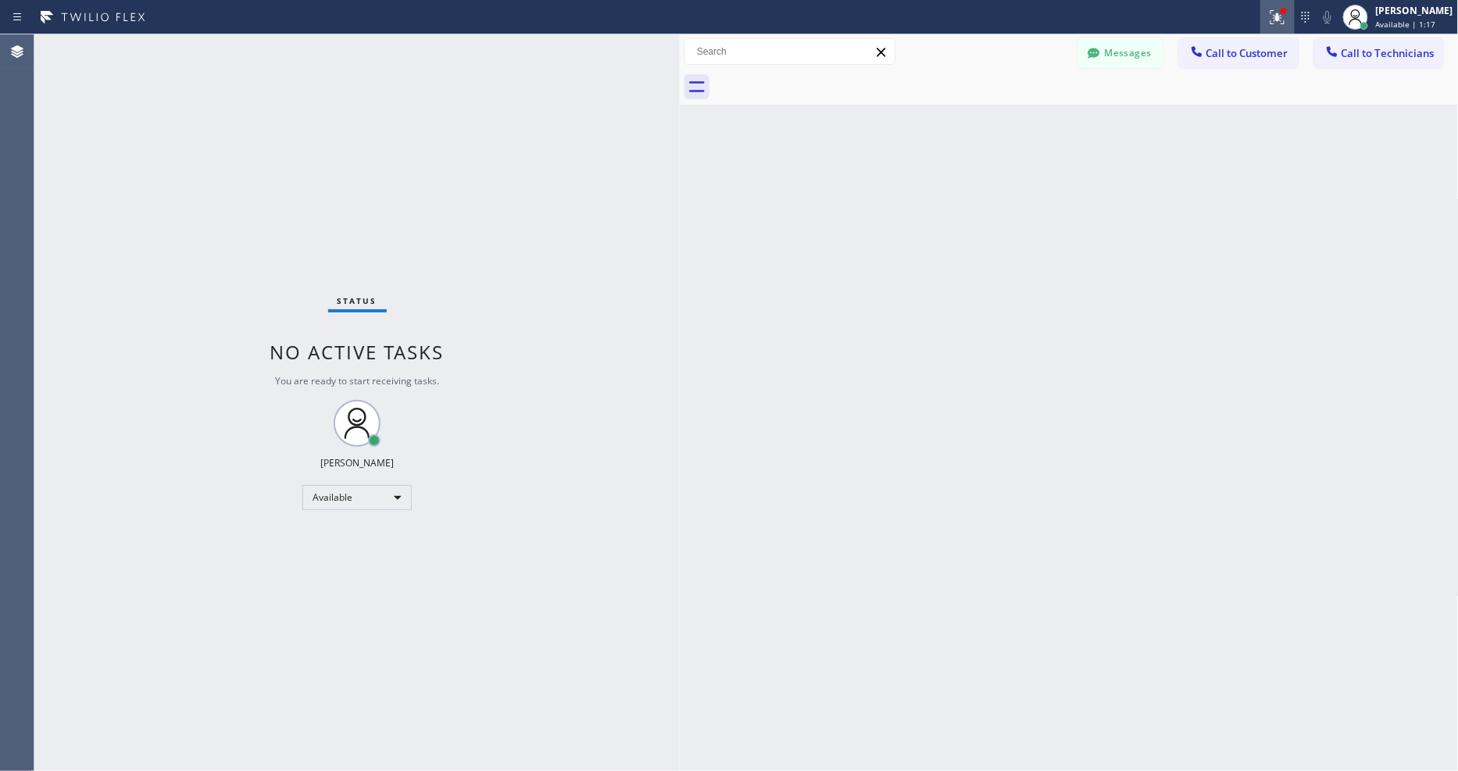
click at [1280, 21] on icon at bounding box center [1277, 17] width 19 height 19
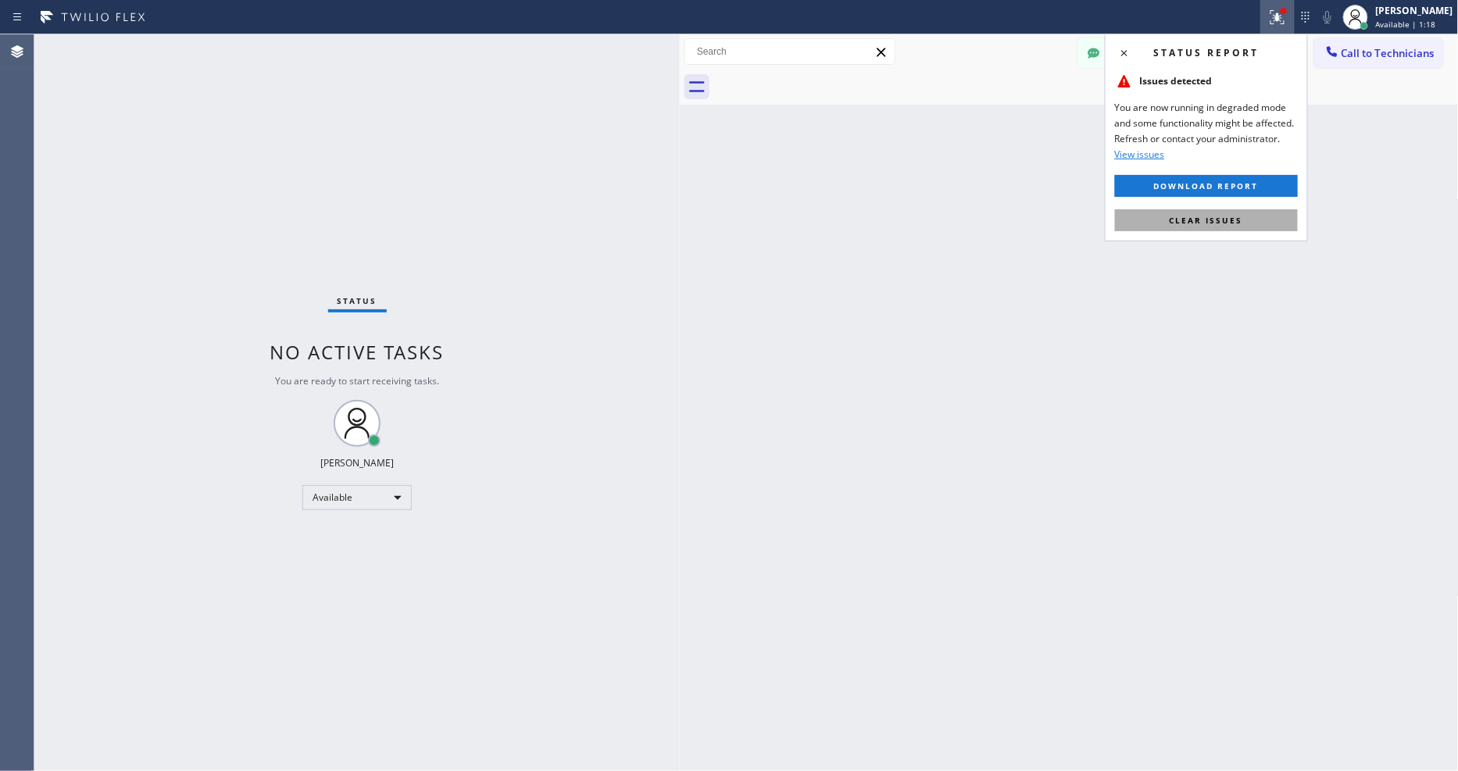
click at [1227, 224] on span "Clear issues" at bounding box center [1206, 220] width 73 height 11
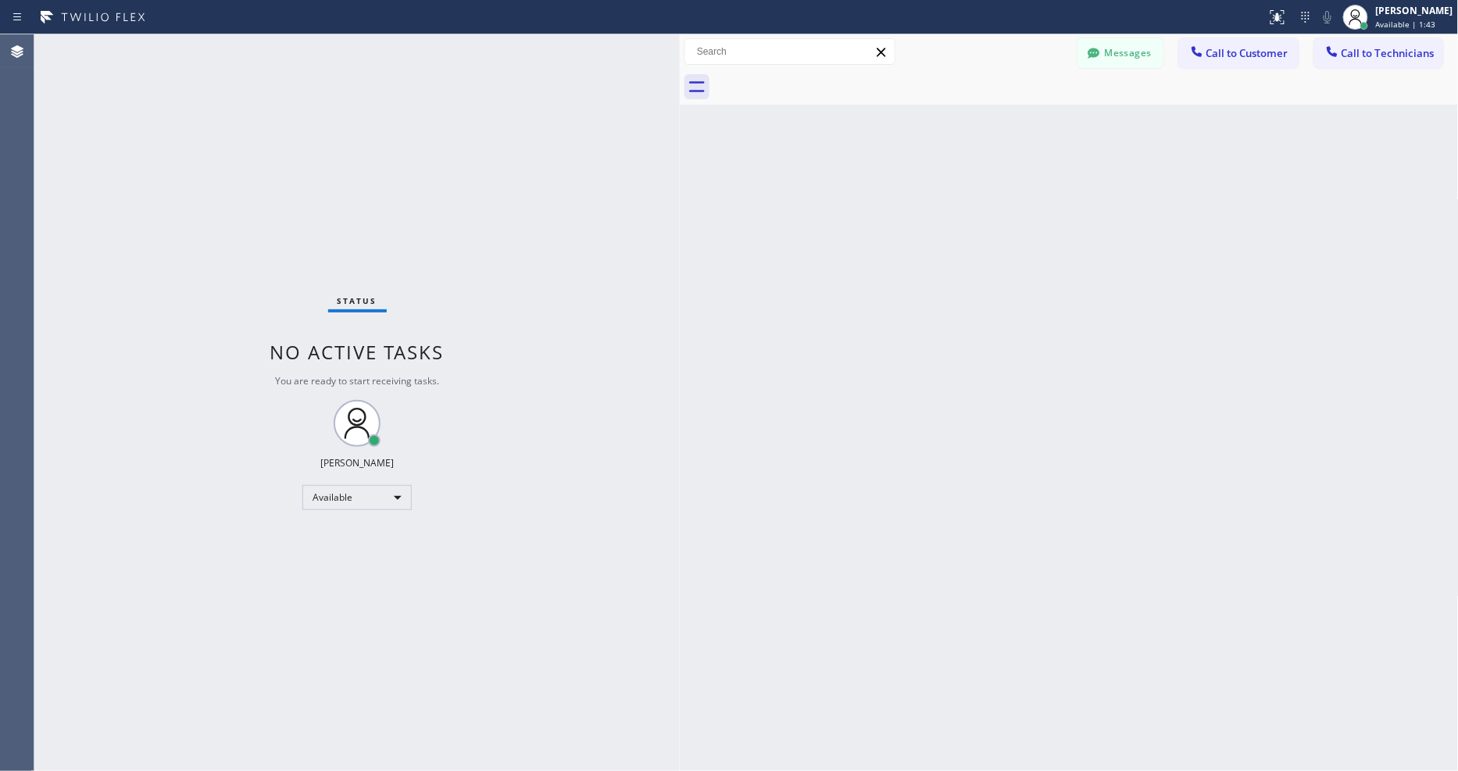
click at [213, 41] on div "Status No active tasks You are ready to start receiving tasks. [PERSON_NAME] Av…" at bounding box center [357, 402] width 646 height 737
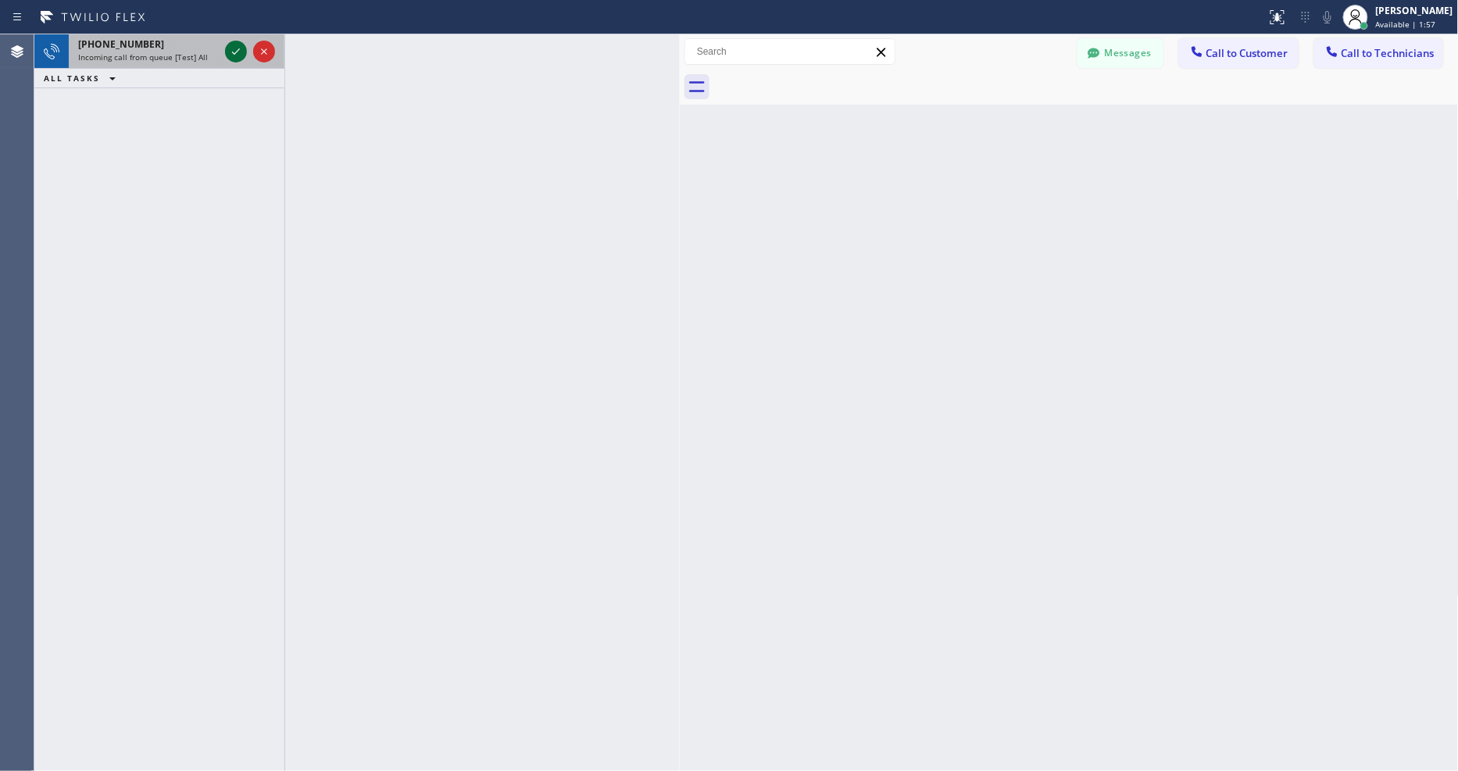
click at [238, 49] on icon at bounding box center [236, 51] width 19 height 19
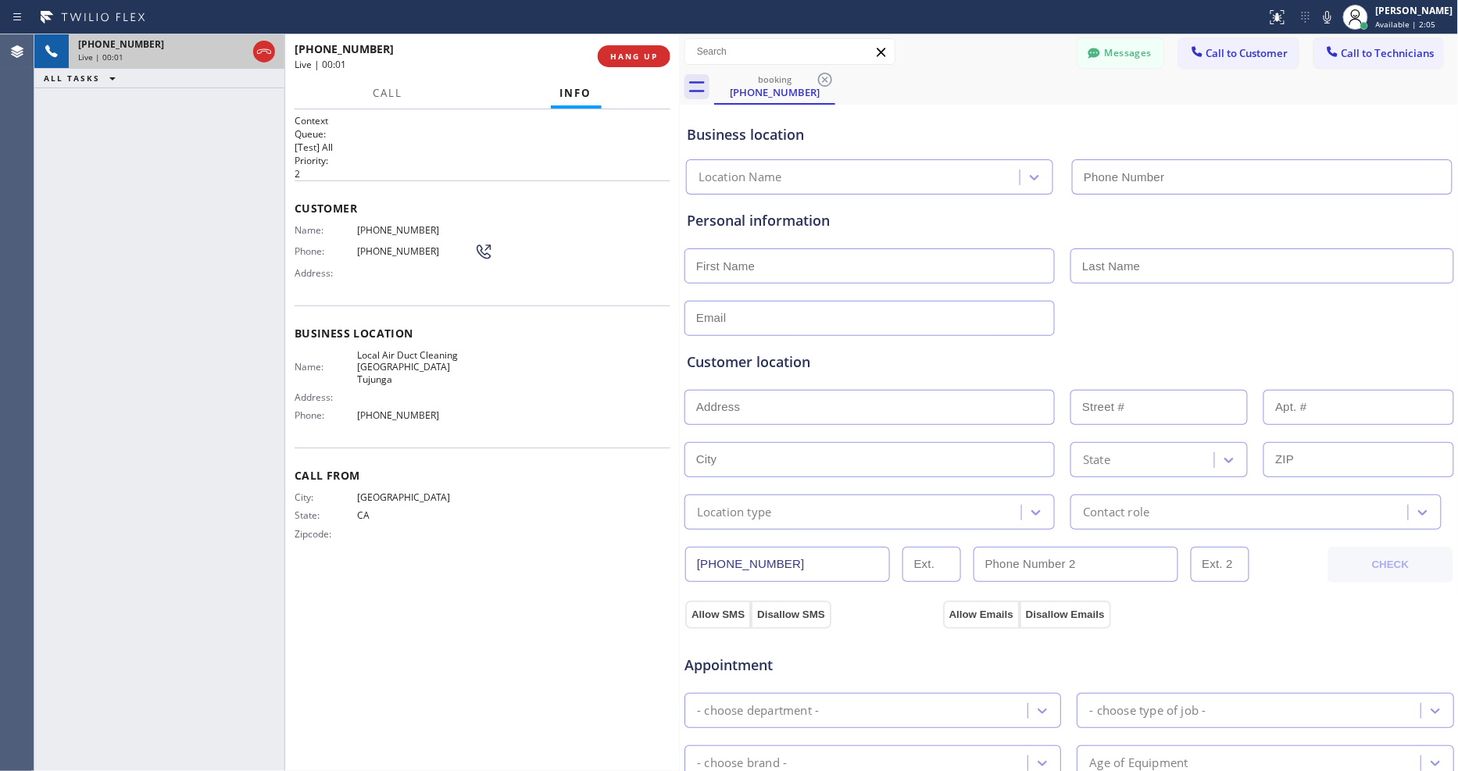
type input "(747) 234-2213"
click at [636, 55] on span "HANG UP" at bounding box center [634, 56] width 48 height 11
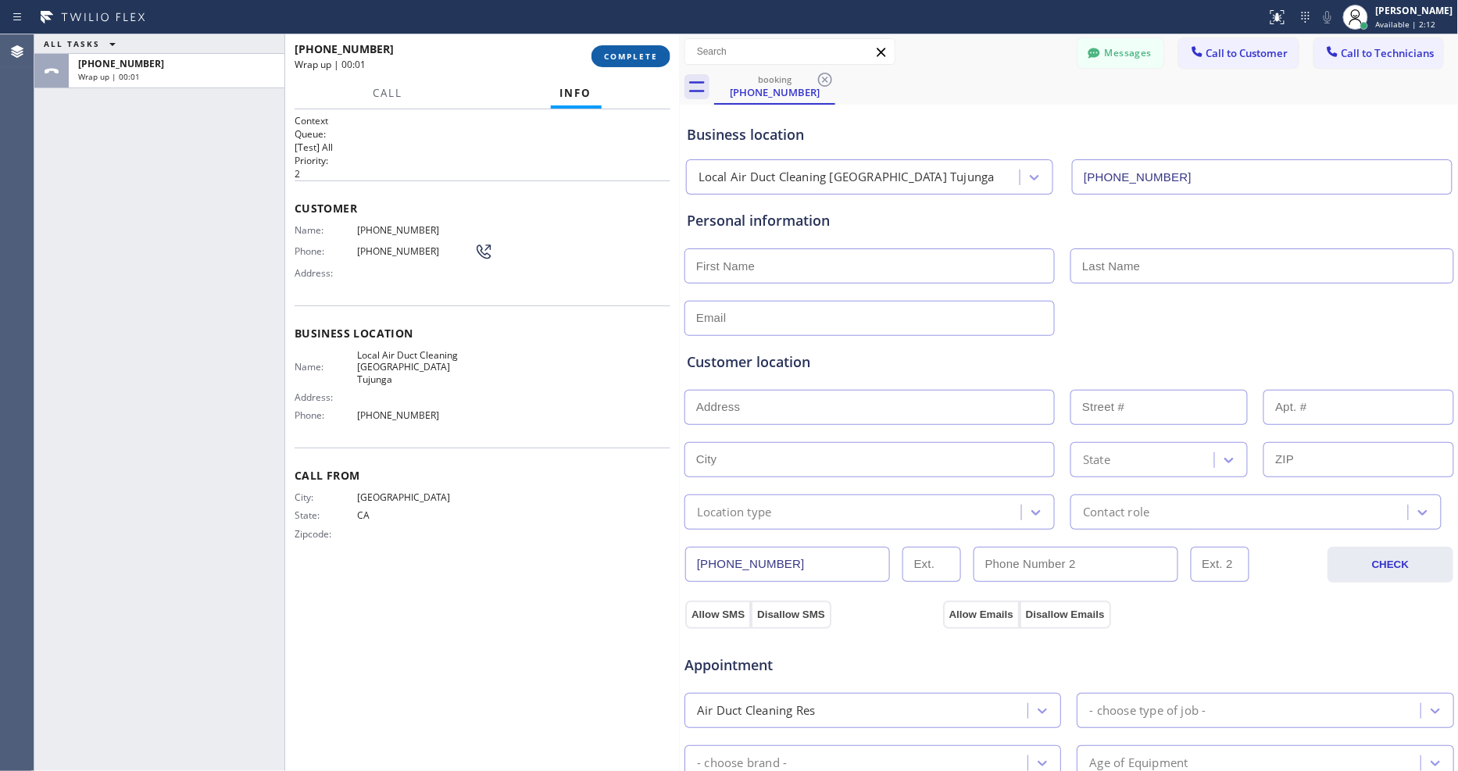
click at [636, 55] on span "COMPLETE" at bounding box center [631, 56] width 54 height 11
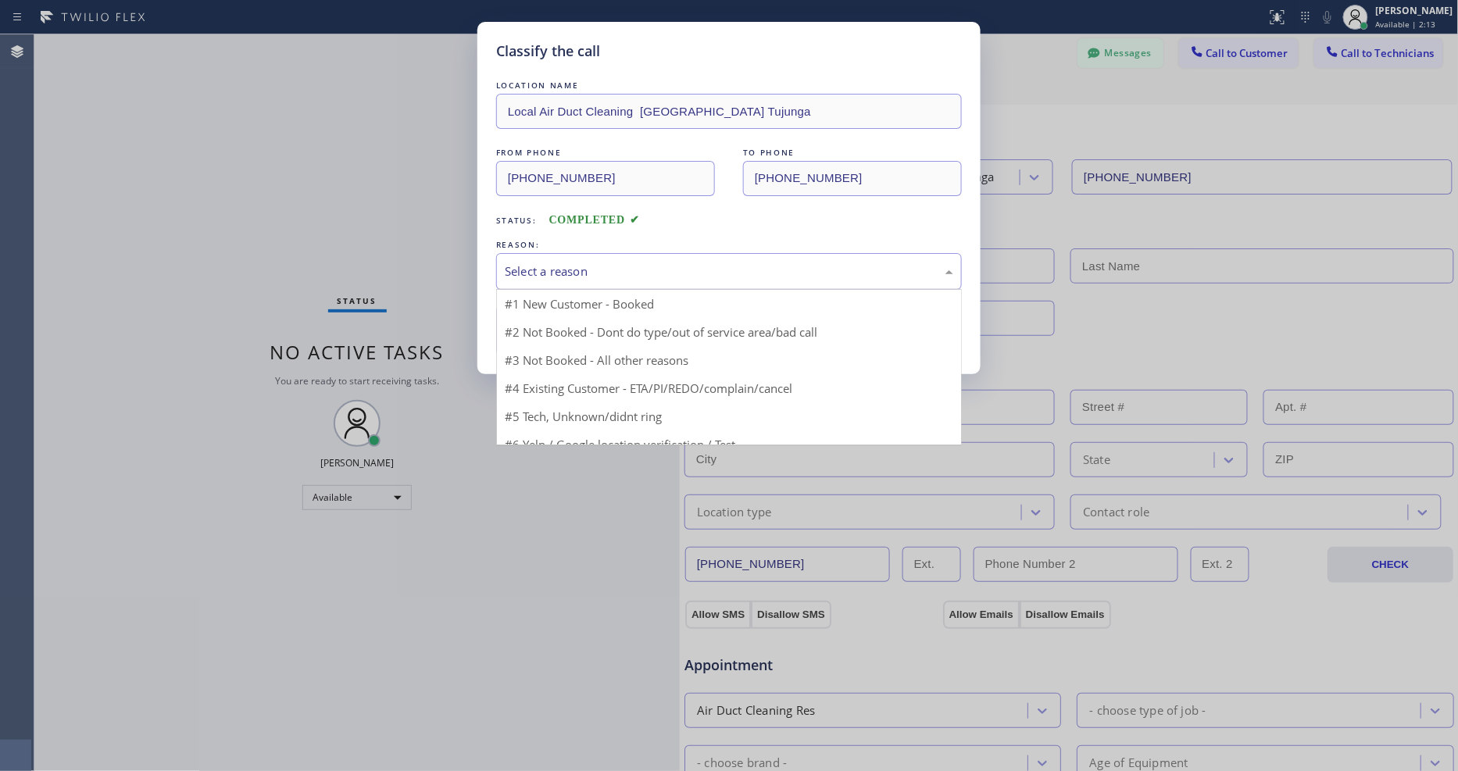
click at [599, 263] on div "Select a reason" at bounding box center [729, 272] width 449 height 18
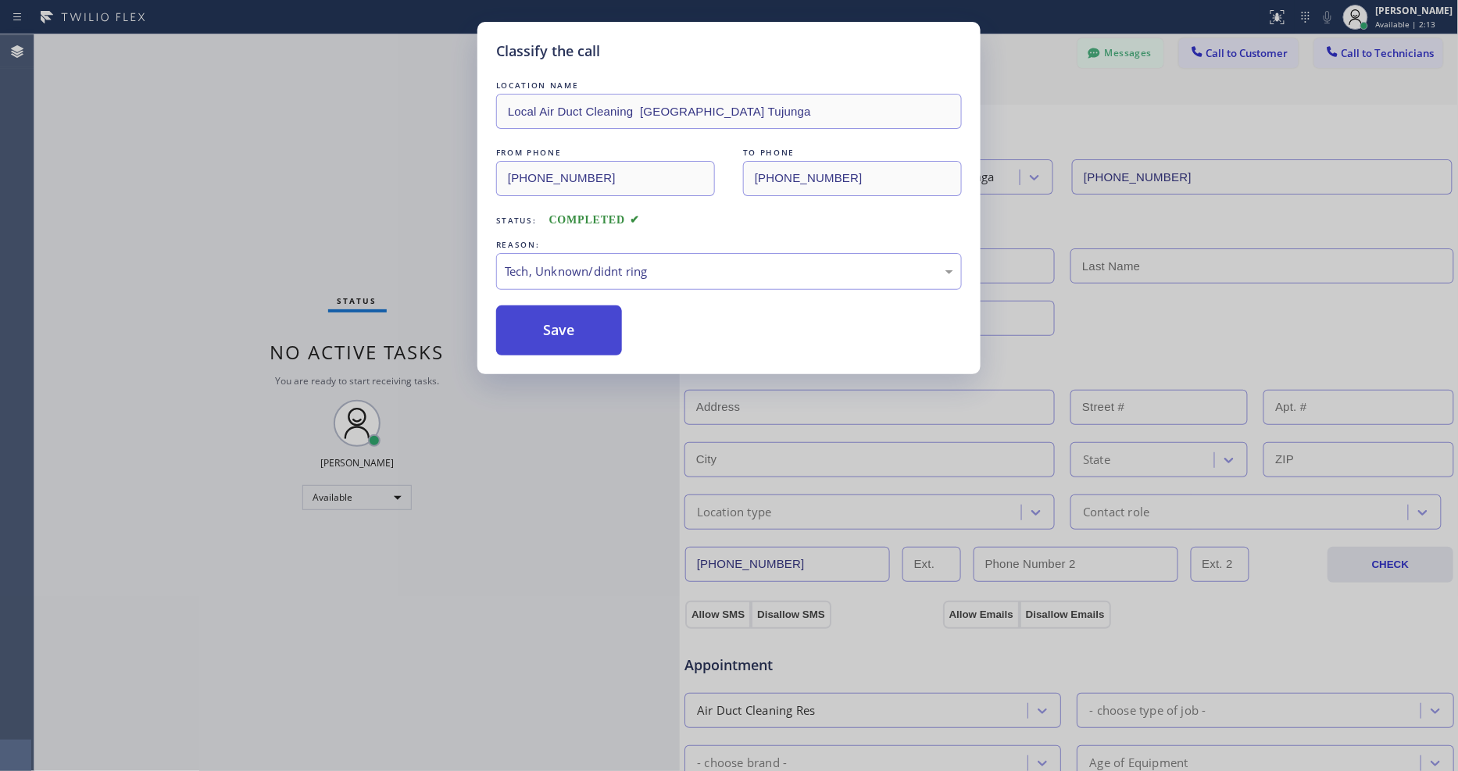
click at [581, 338] on button "Save" at bounding box center [559, 331] width 126 height 50
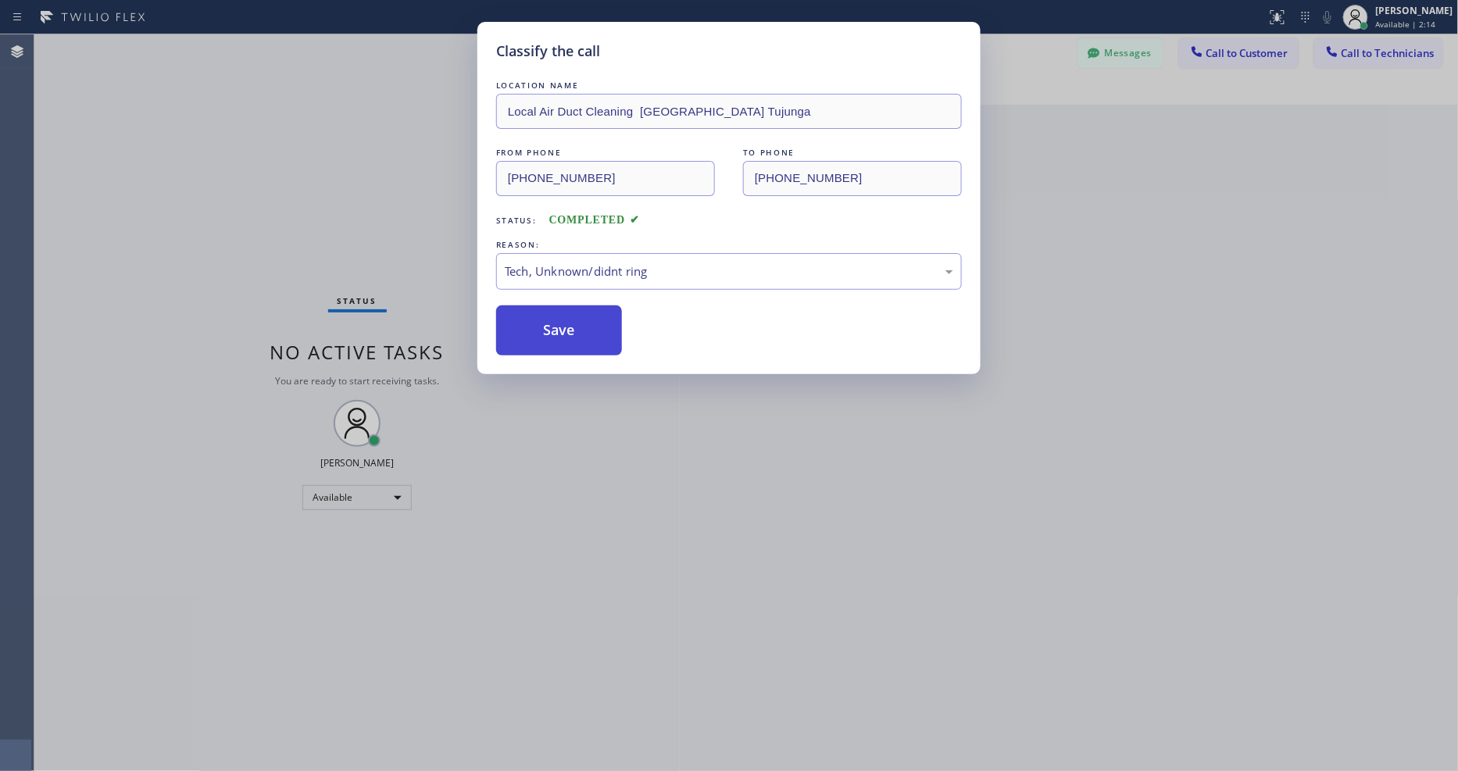
click at [581, 337] on button "Save" at bounding box center [559, 331] width 126 height 50
click at [241, 41] on div "Status No active tasks You are ready to start receiving tasks. [PERSON_NAME] Av…" at bounding box center [357, 402] width 646 height 737
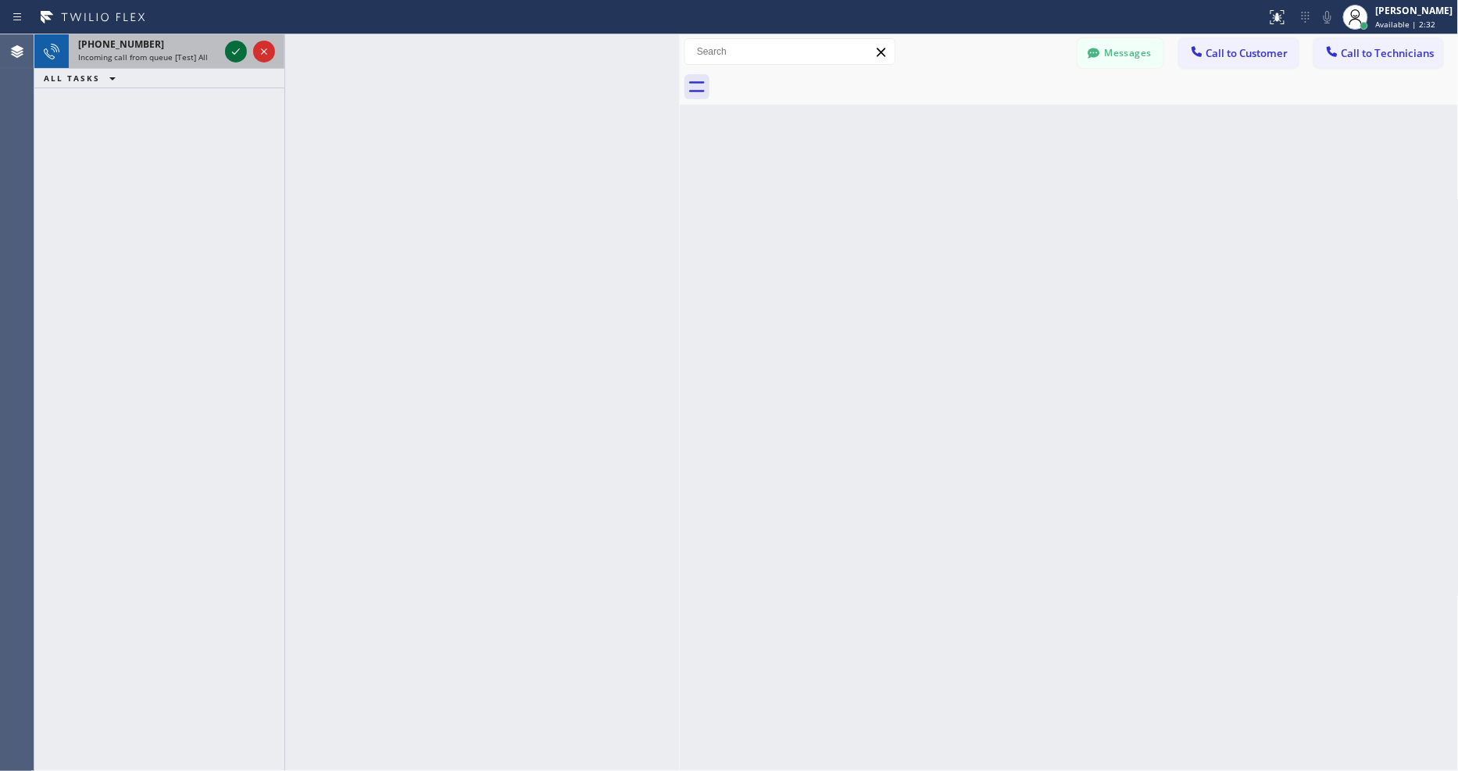
click at [235, 50] on icon at bounding box center [236, 51] width 19 height 19
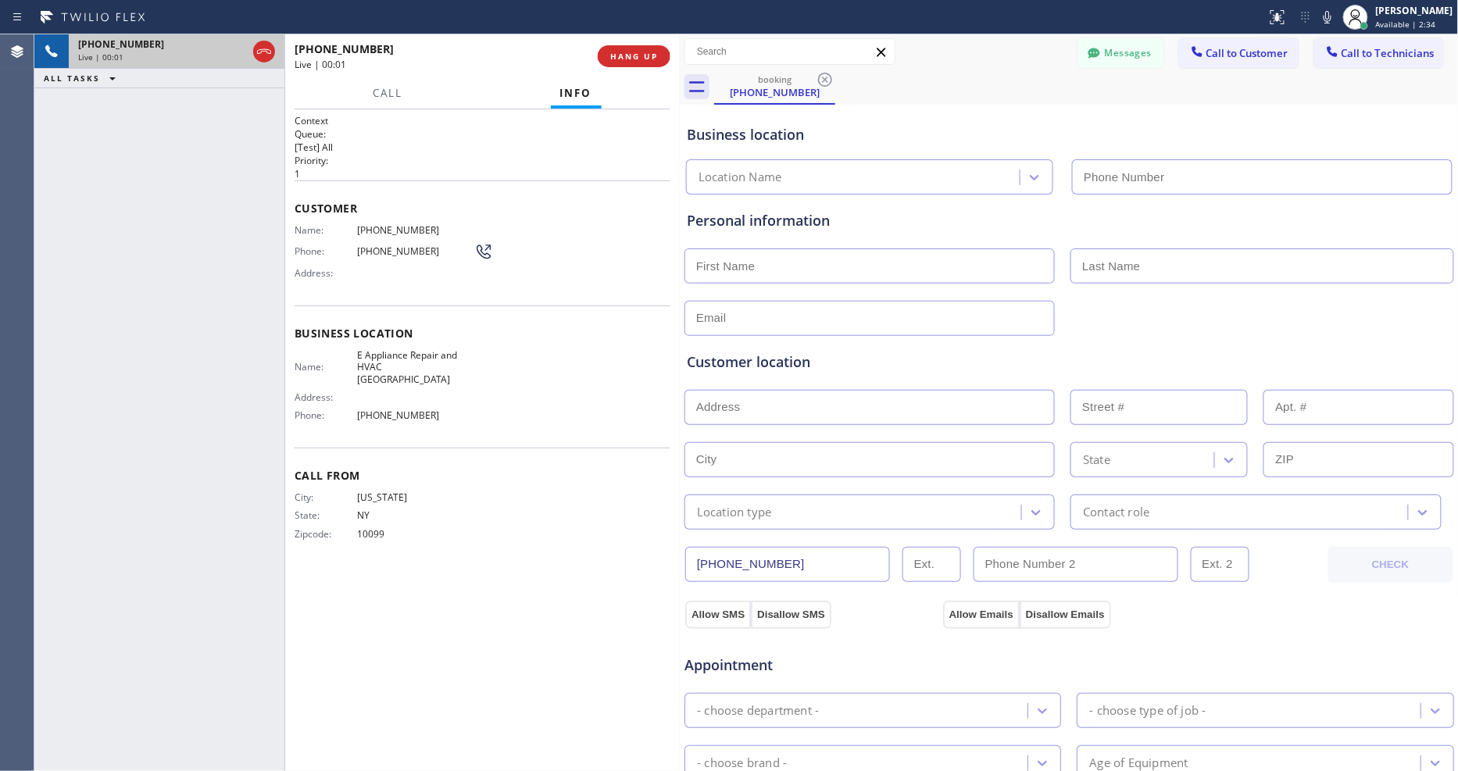
type input "(310) 361-3811"
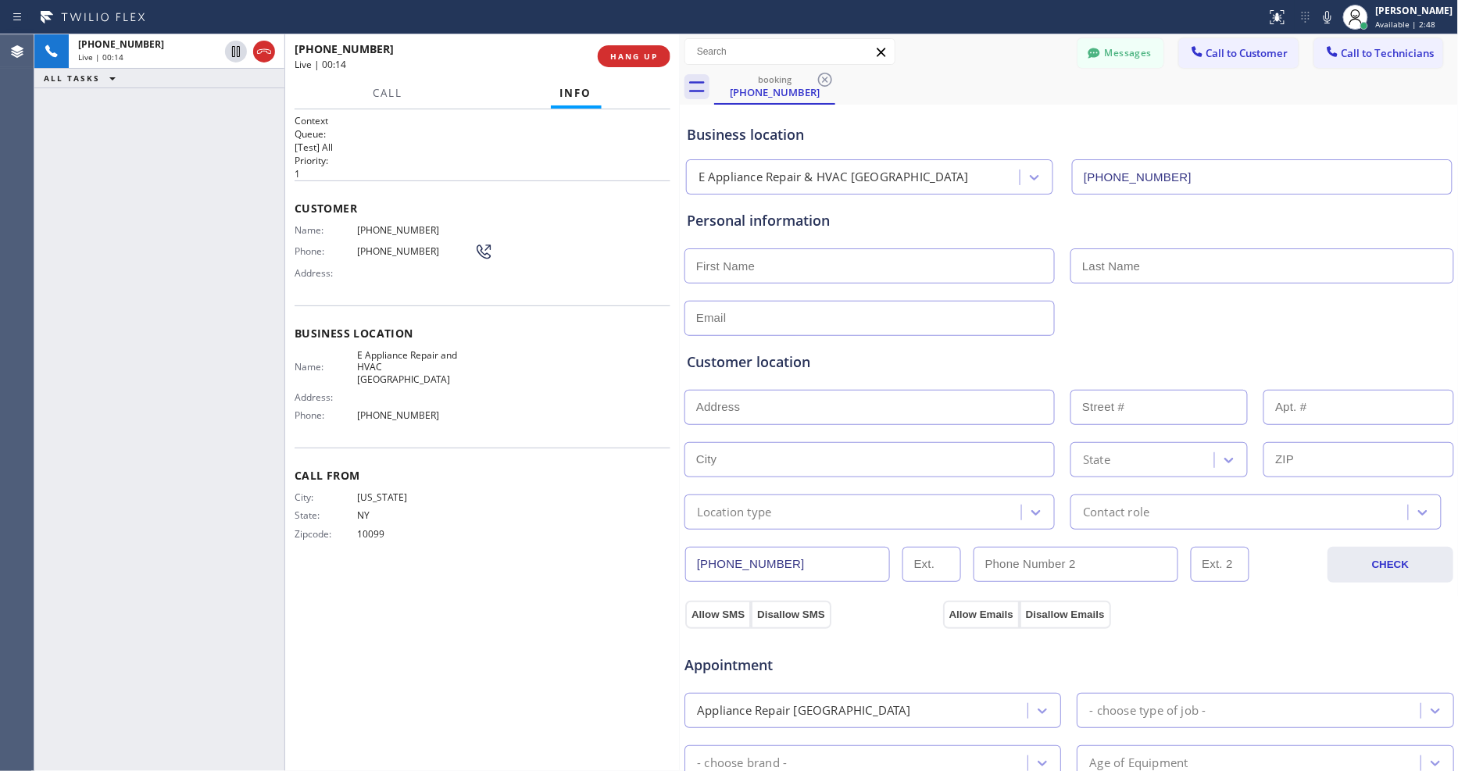
click at [478, 288] on div "Customer Name: (646) 284-4211 Phone: (646) 284-4211 Address:" at bounding box center [483, 243] width 376 height 125
click at [652, 57] on span "HANG UP" at bounding box center [634, 56] width 48 height 11
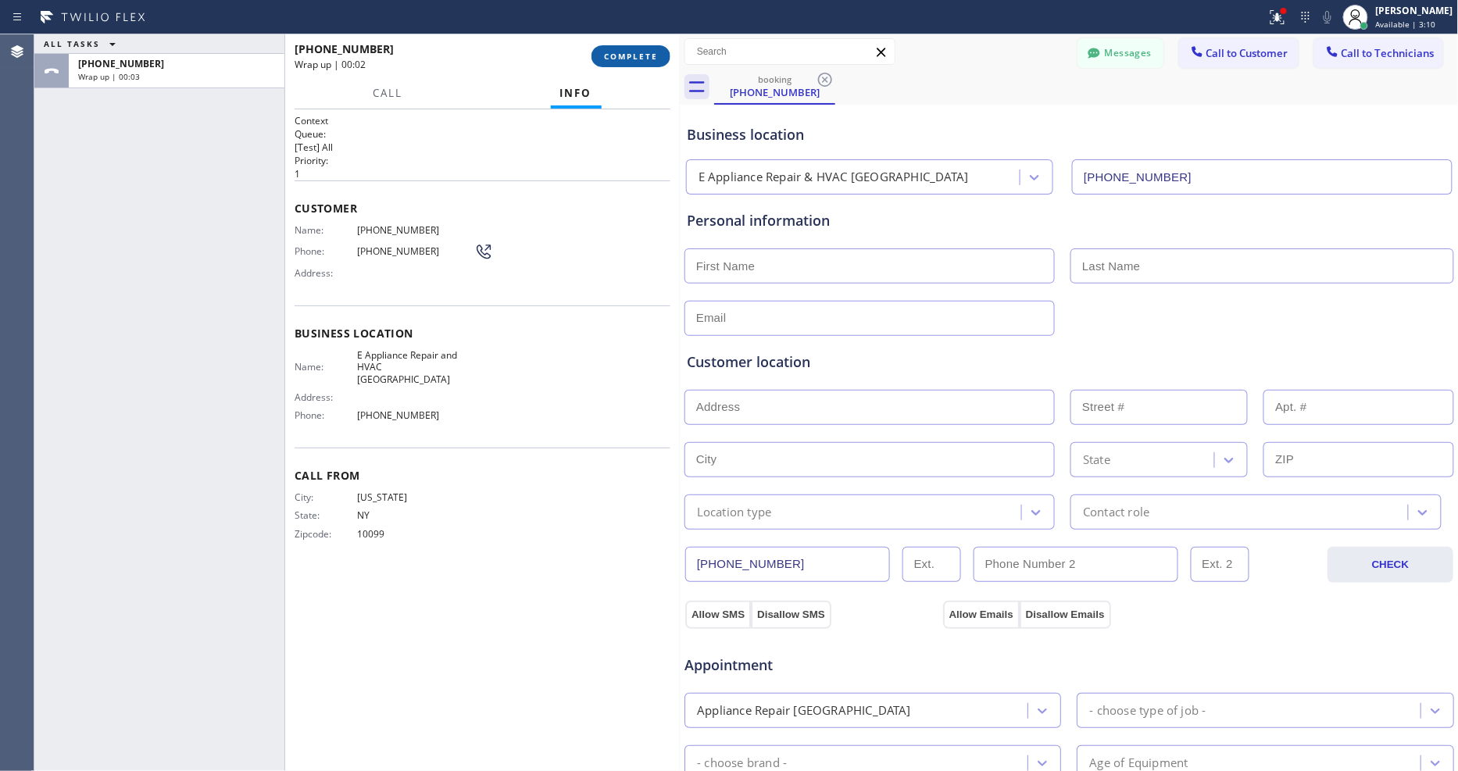
click at [633, 53] on span "COMPLETE" at bounding box center [631, 56] width 54 height 11
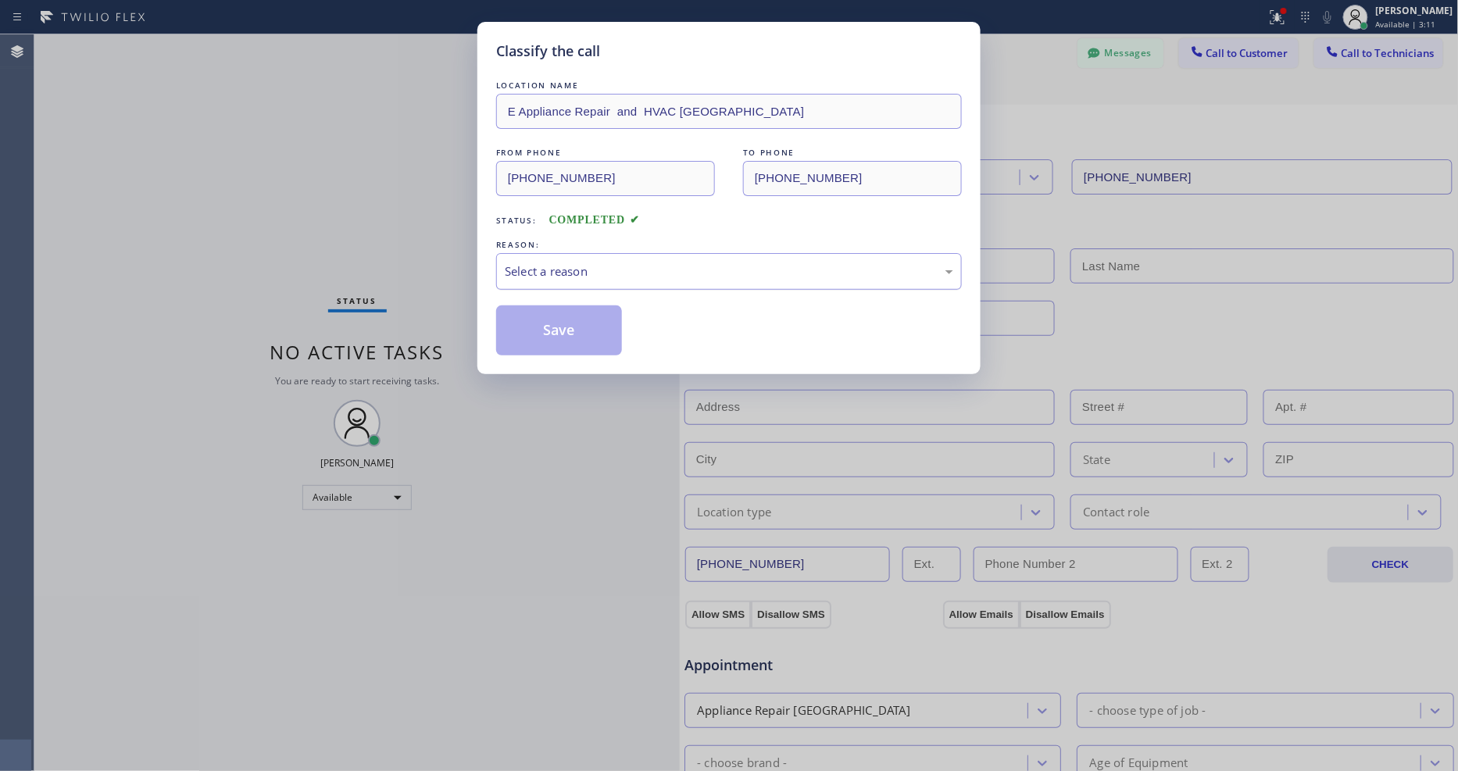
click at [559, 267] on div "Select a reason" at bounding box center [729, 272] width 449 height 18
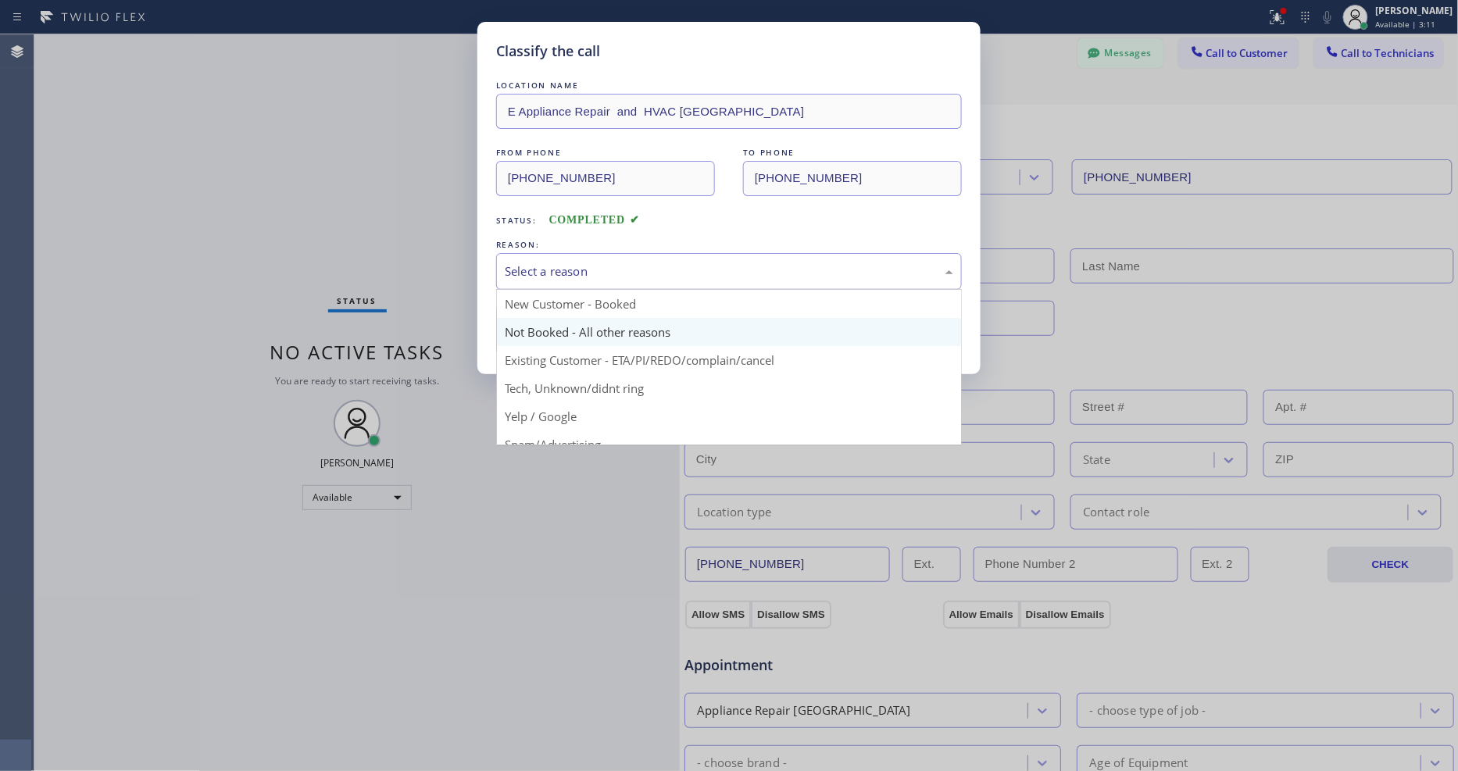
click at [544, 330] on button "Save" at bounding box center [559, 331] width 126 height 50
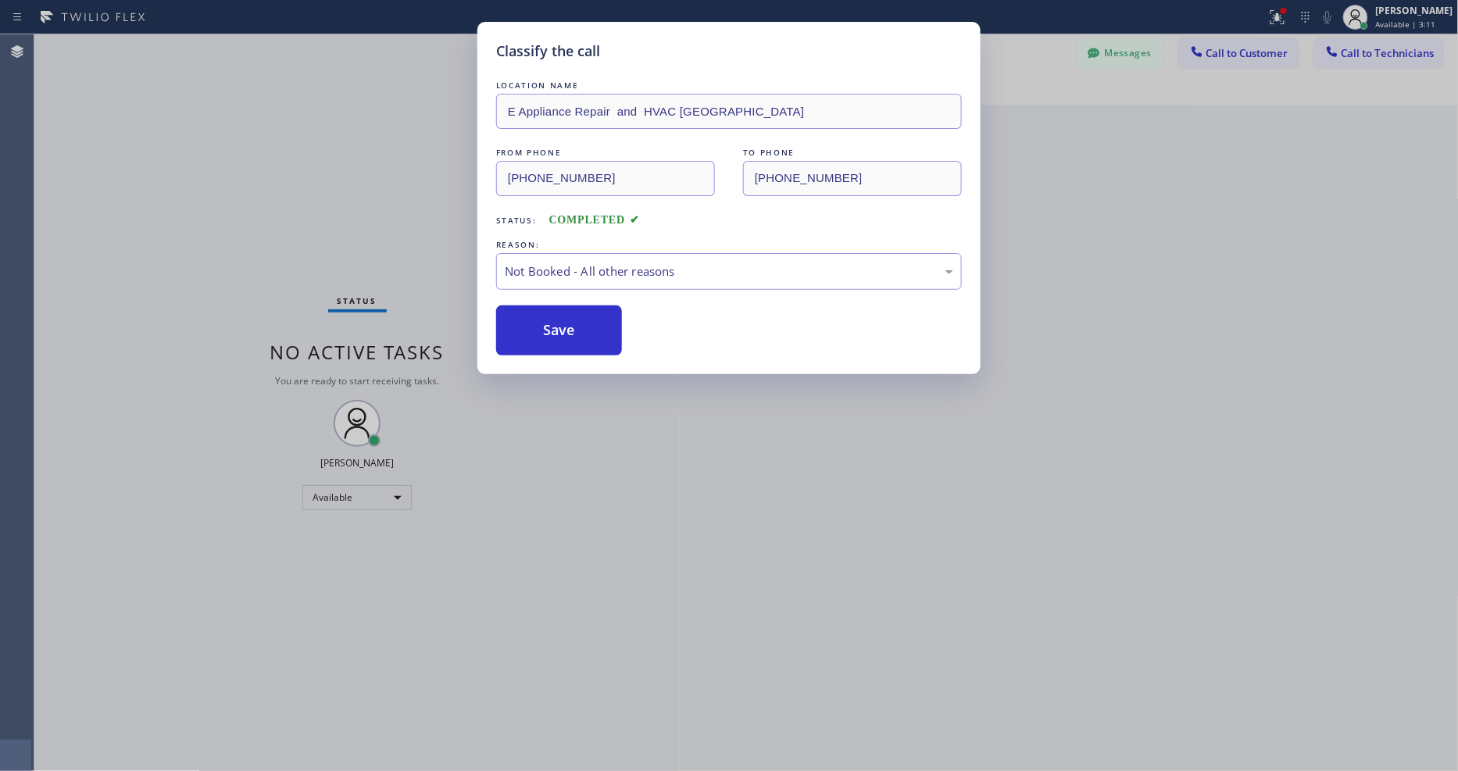
click at [544, 330] on button "Save" at bounding box center [559, 331] width 126 height 50
click at [213, 41] on div "Classify the call LOCATION NAME E Appliance Repair and HVAC Malibu FROM PHONE (…" at bounding box center [729, 385] width 1458 height 771
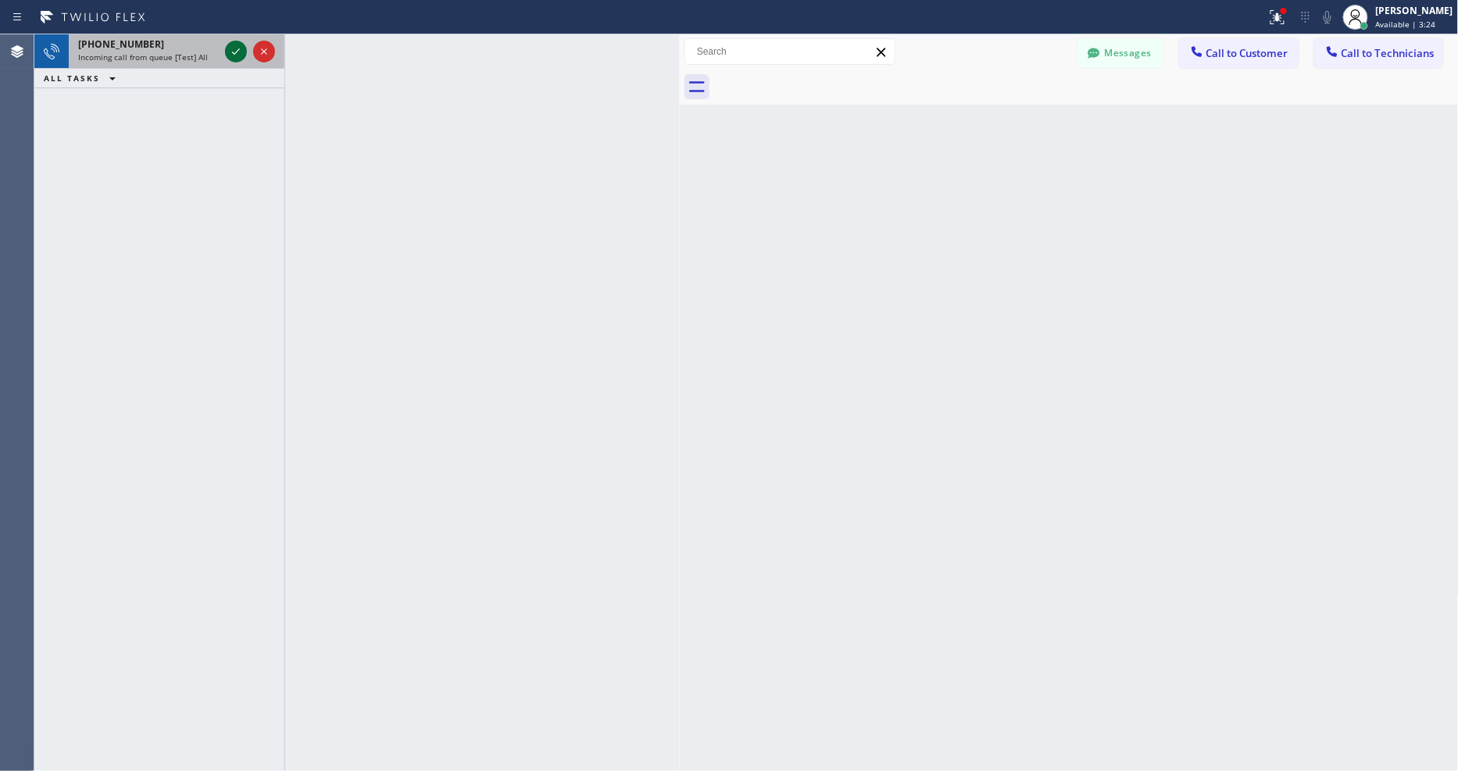
click at [235, 47] on icon at bounding box center [236, 51] width 19 height 19
click at [233, 57] on icon at bounding box center [236, 51] width 19 height 19
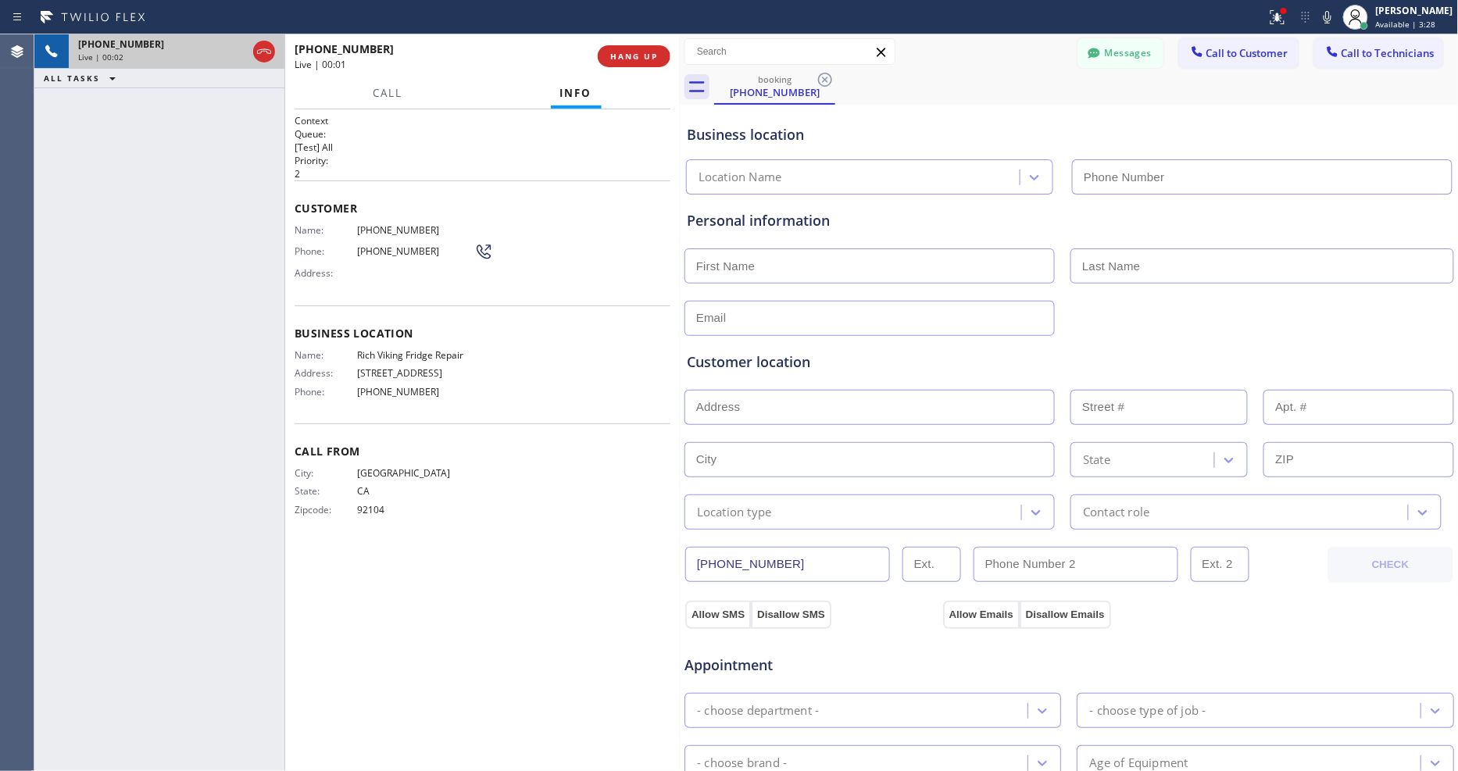
type input "(619) 773-0925"
click at [644, 53] on span "HANG UP" at bounding box center [634, 56] width 48 height 11
click at [642, 55] on span "HANG UP" at bounding box center [634, 56] width 48 height 11
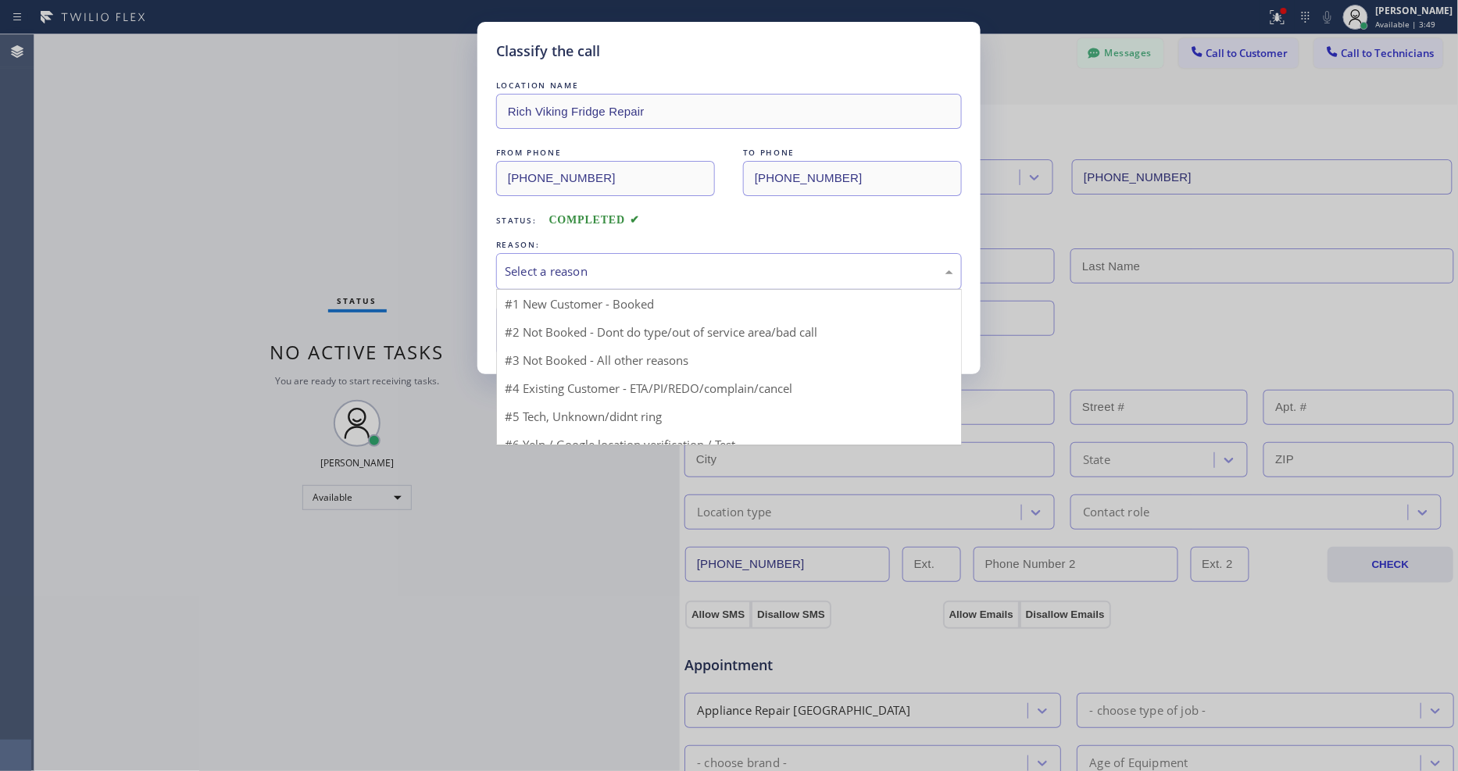
click at [559, 263] on div "Select a reason" at bounding box center [729, 272] width 449 height 18
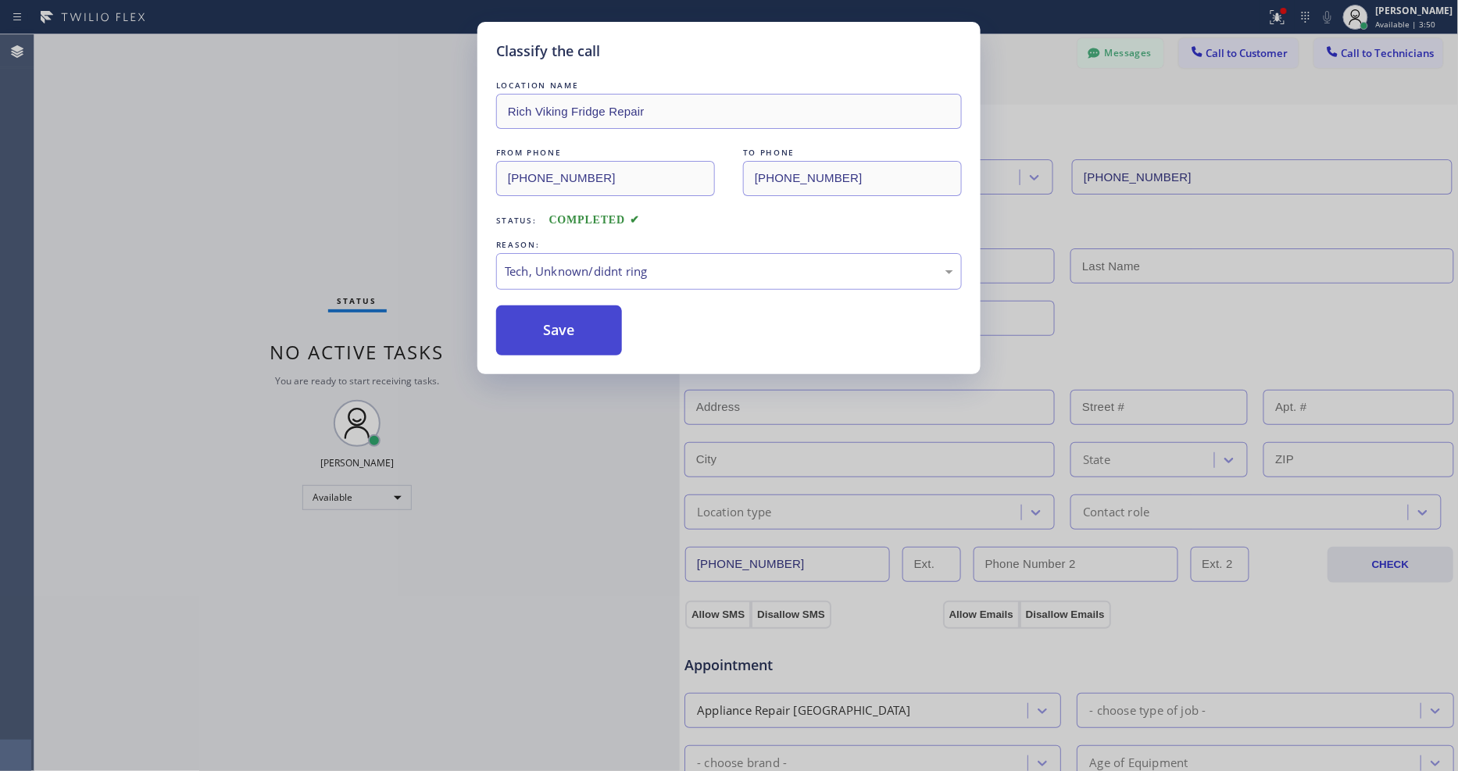
click at [548, 321] on button "Save" at bounding box center [559, 331] width 126 height 50
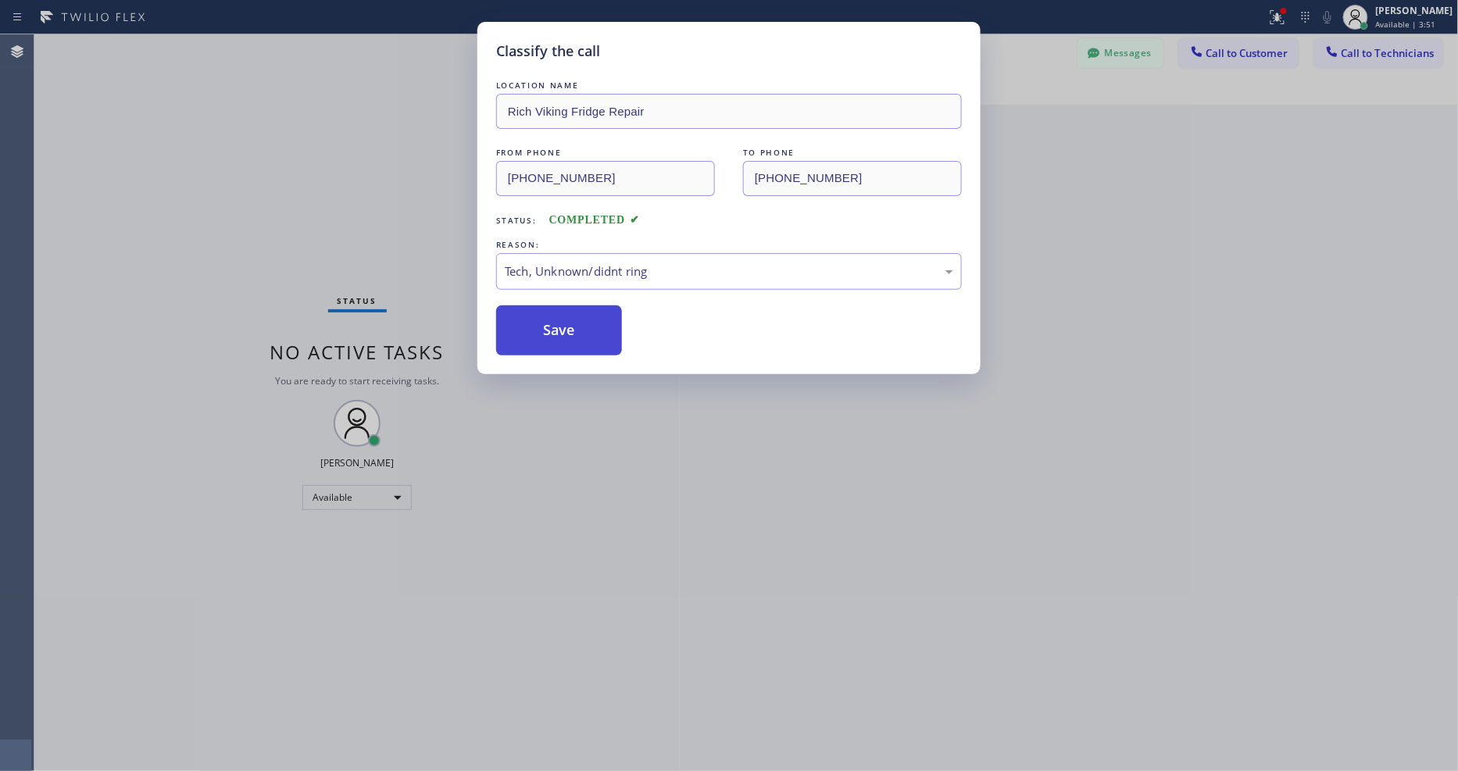
click at [548, 321] on button "Save" at bounding box center [559, 331] width 126 height 50
drag, startPoint x: 548, startPoint y: 321, endPoint x: 460, endPoint y: 271, distance: 101.5
click at [547, 319] on button "Save" at bounding box center [559, 331] width 126 height 50
click at [251, 48] on div "Classify the call LOCATION NAME Rich Viking Fridge Repair FROM PHONE (619) 205-…" at bounding box center [729, 385] width 1458 height 771
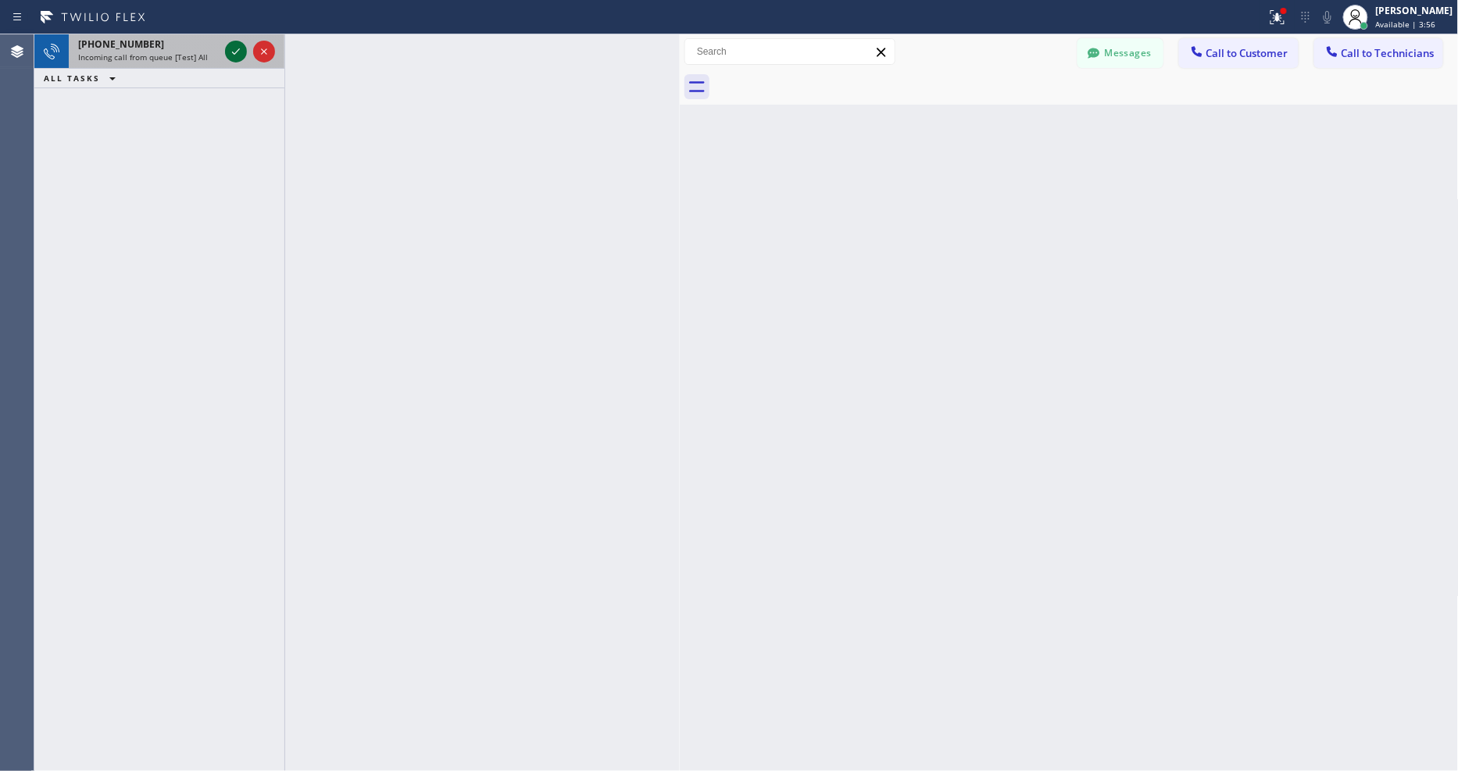
click at [238, 53] on icon at bounding box center [236, 51] width 19 height 19
click at [238, 55] on icon at bounding box center [236, 51] width 19 height 19
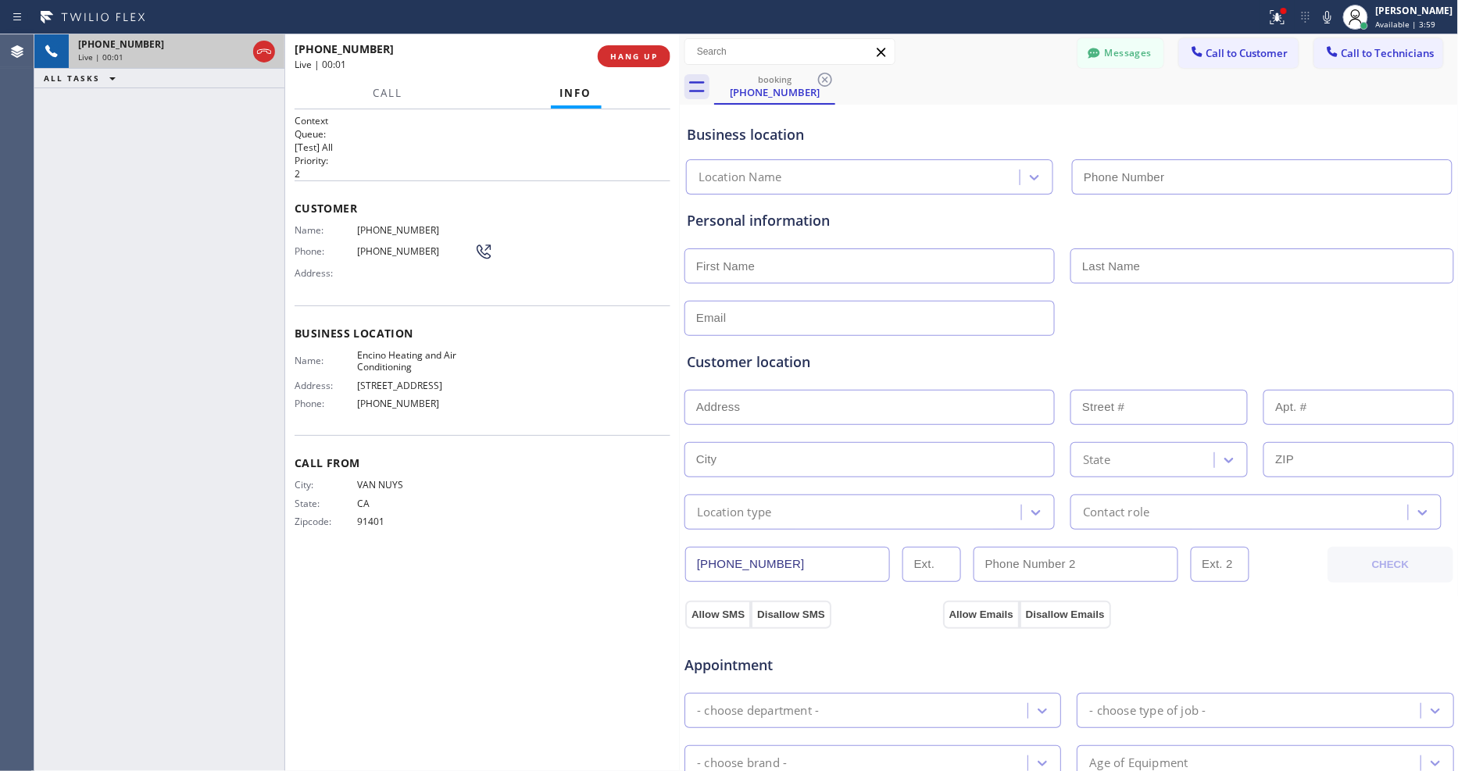
type input "(818) 210-4617"
click at [638, 56] on span "HANG UP" at bounding box center [634, 56] width 48 height 11
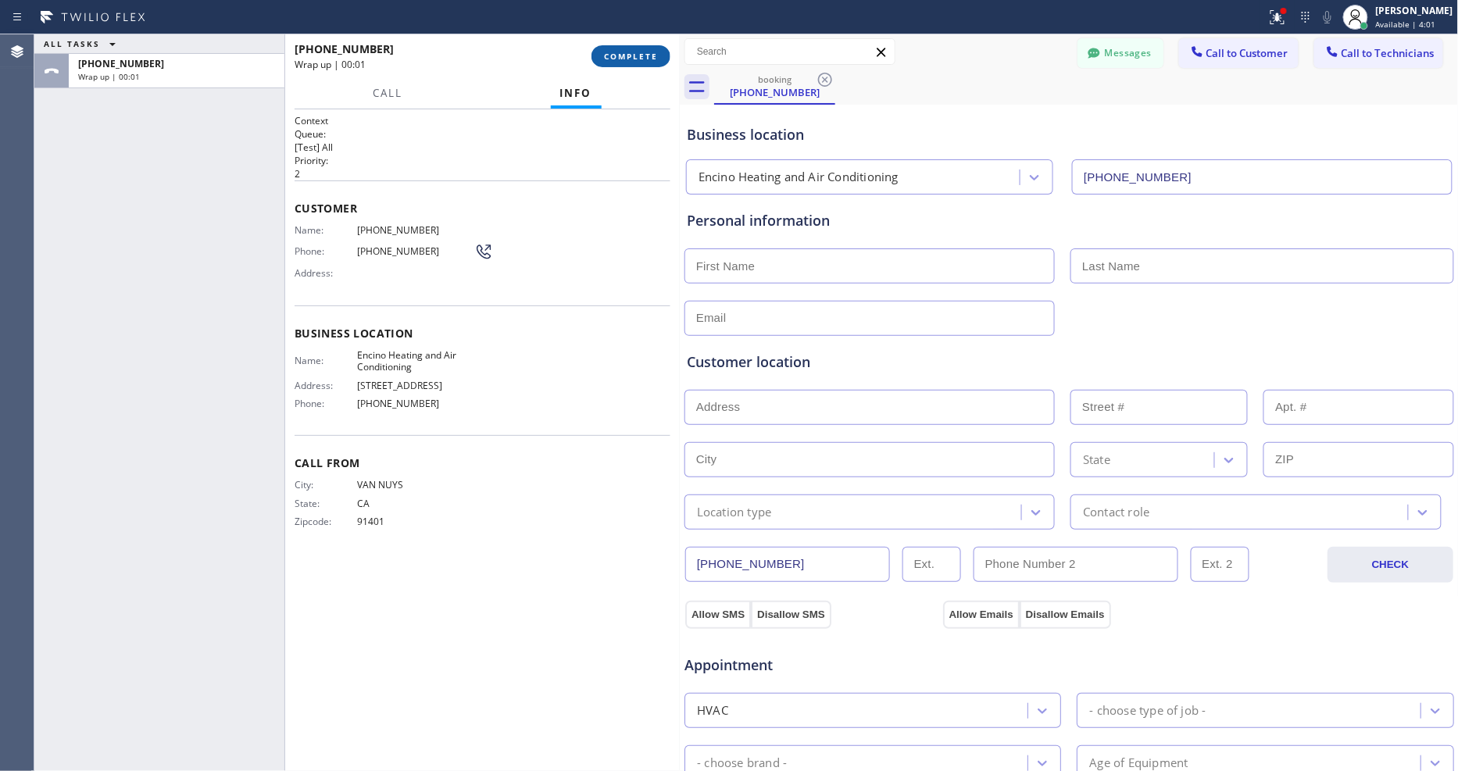
click at [638, 56] on span "COMPLETE" at bounding box center [631, 56] width 54 height 11
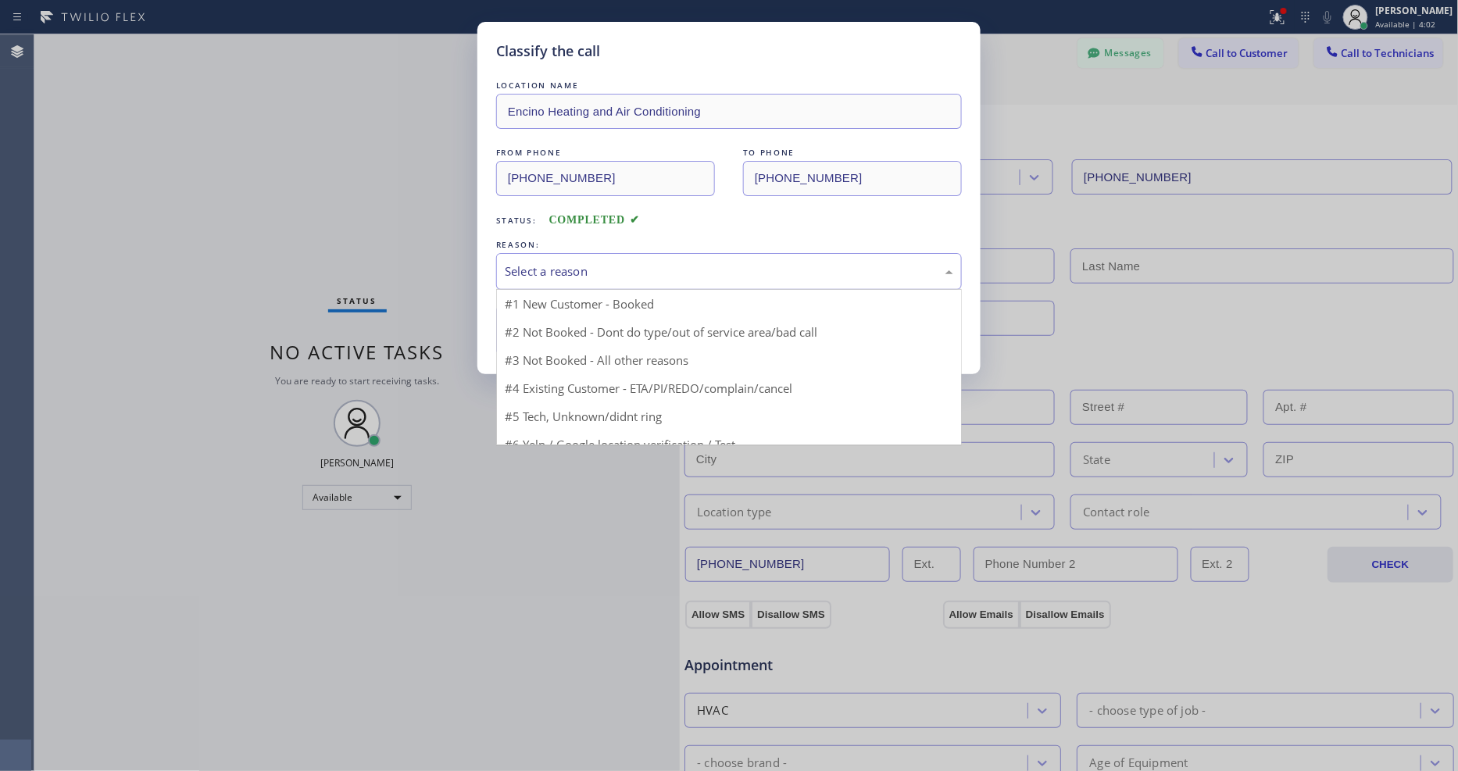
click at [606, 263] on div "Select a reason" at bounding box center [729, 272] width 449 height 18
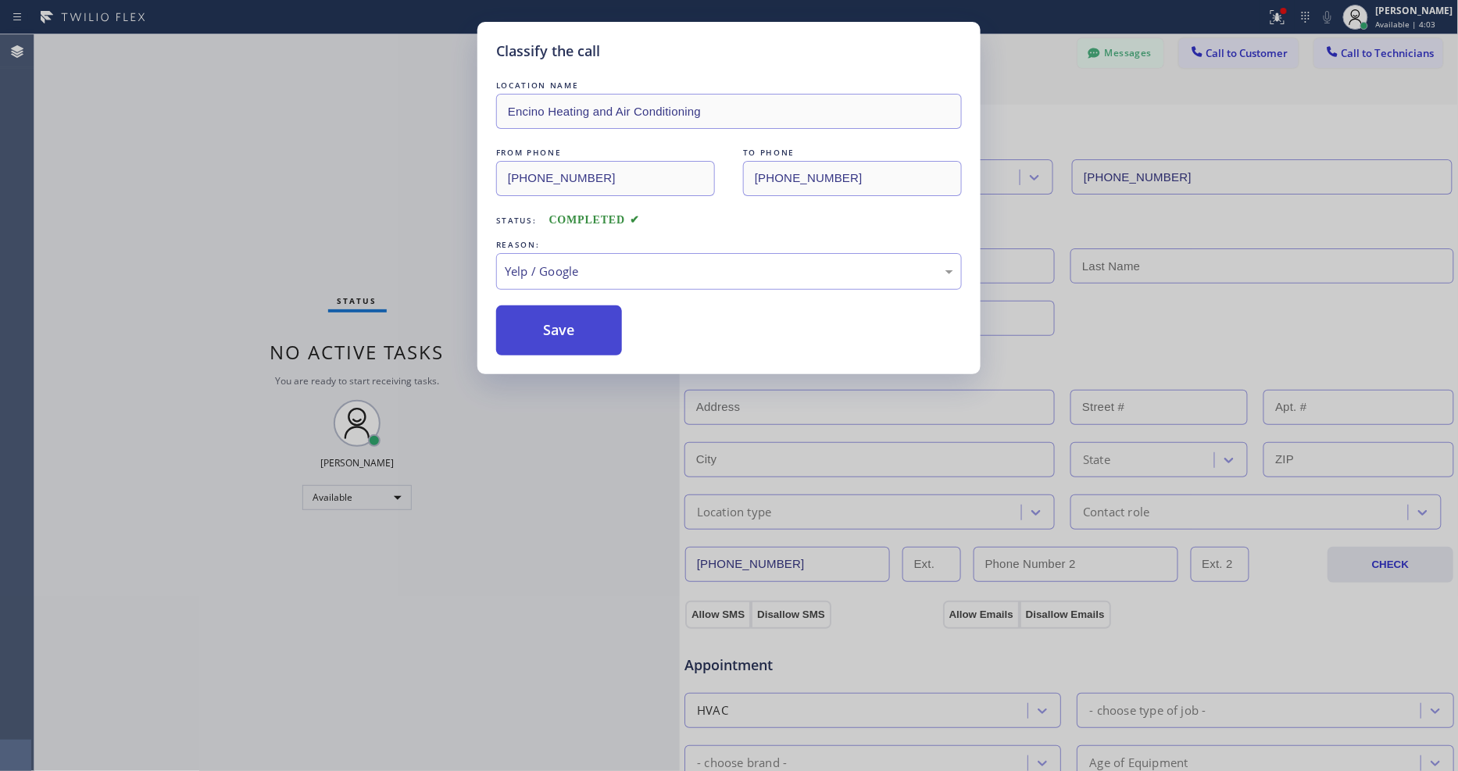
click at [563, 316] on button "Save" at bounding box center [559, 331] width 126 height 50
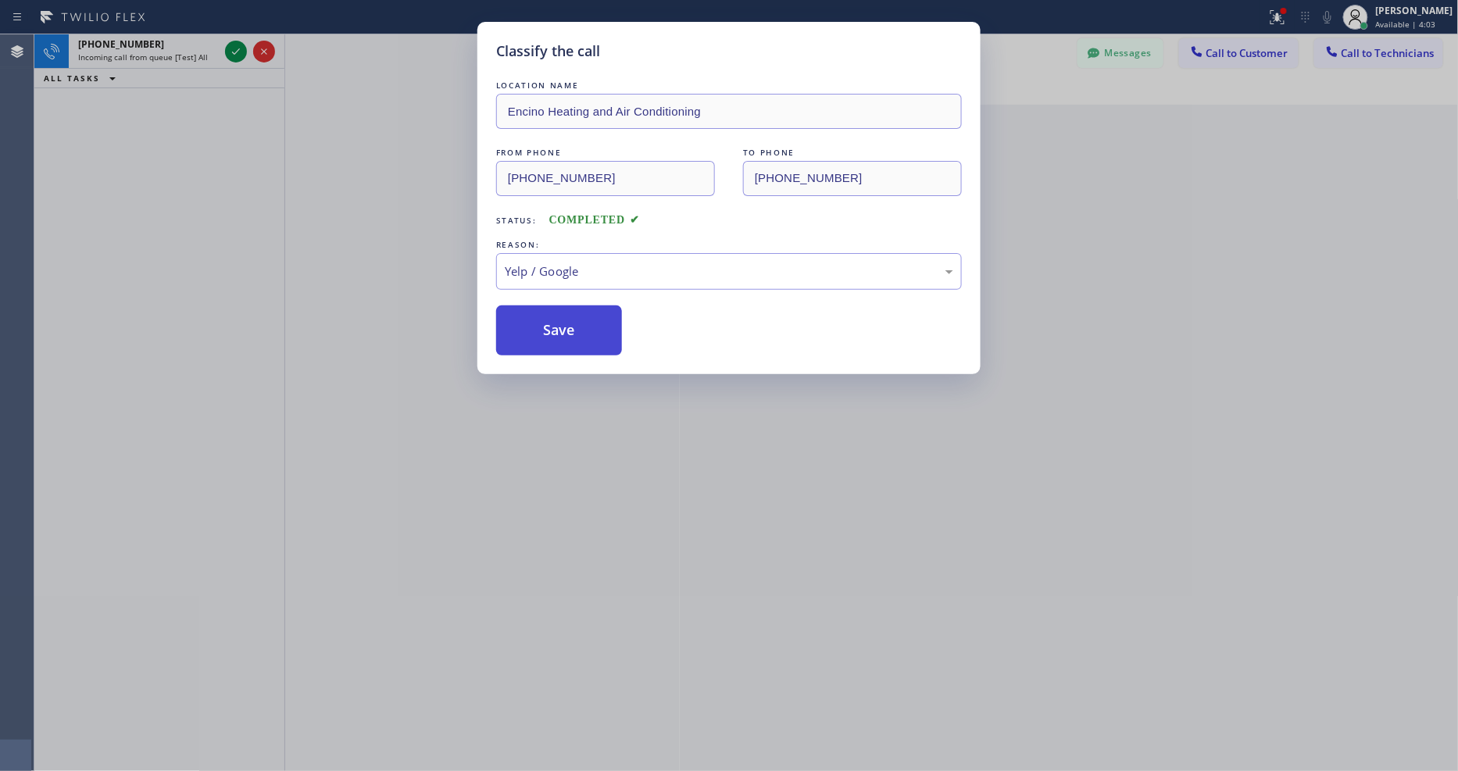
click at [563, 316] on button "Save" at bounding box center [559, 331] width 126 height 50
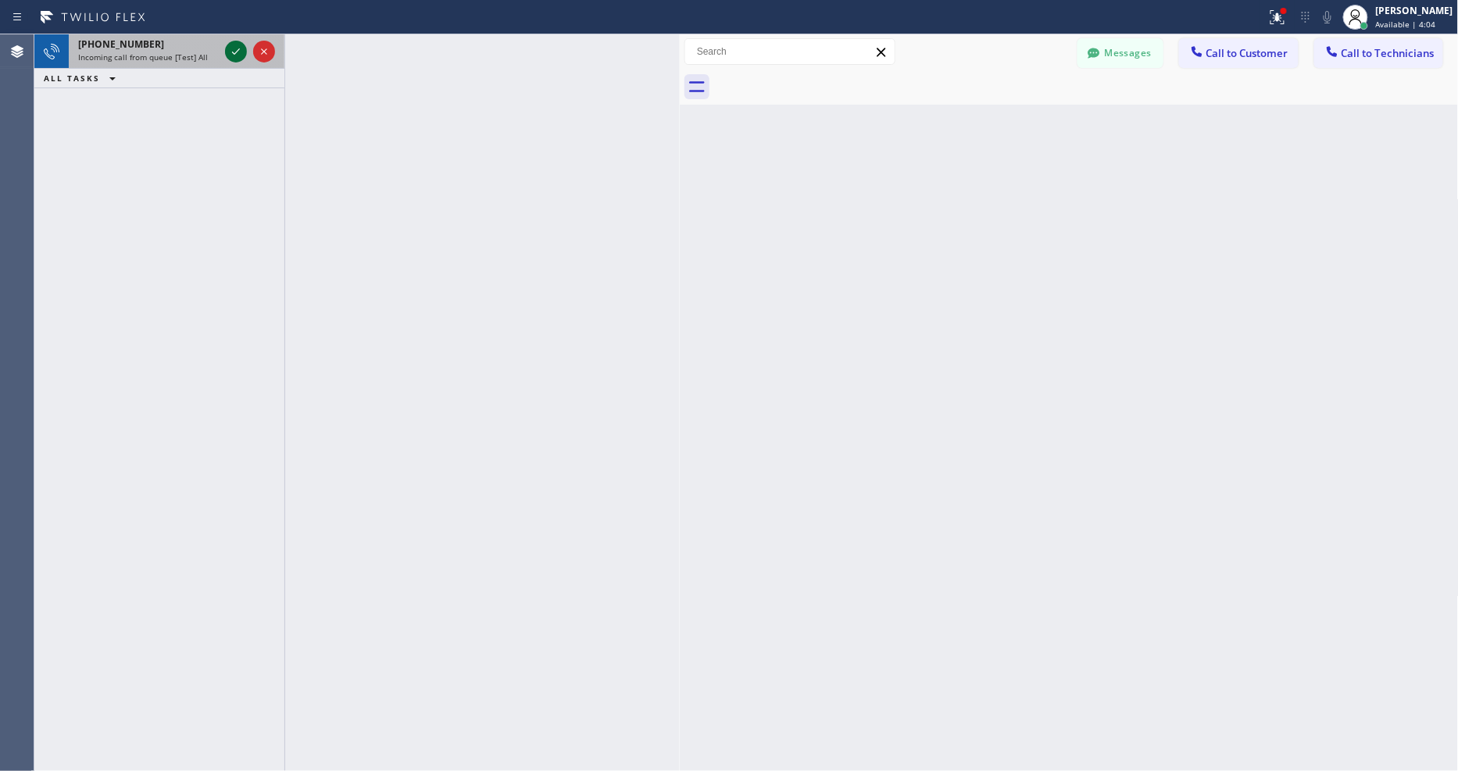
click at [230, 45] on icon at bounding box center [236, 51] width 19 height 19
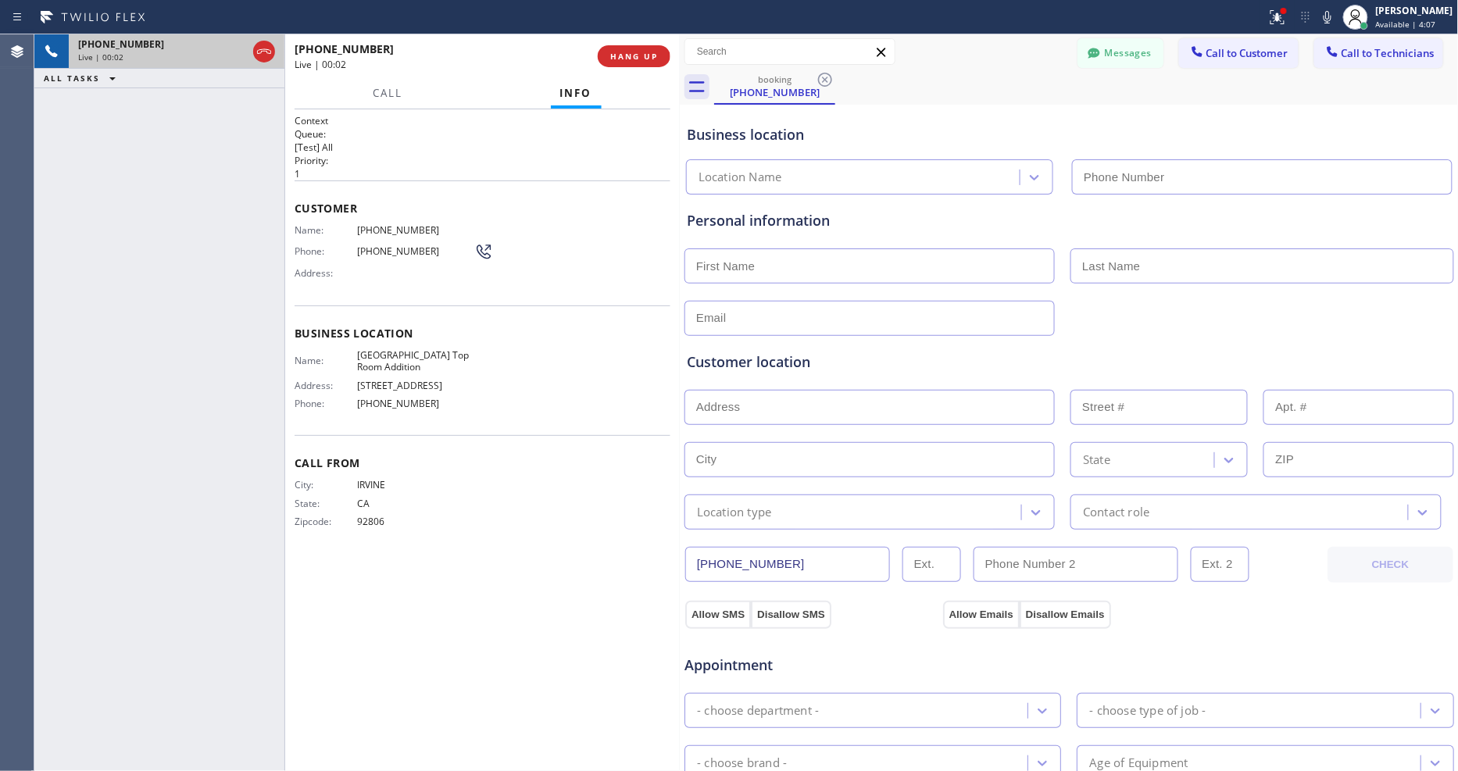
type input "(213) 279-5203"
click at [642, 51] on span "HANG UP" at bounding box center [634, 56] width 48 height 11
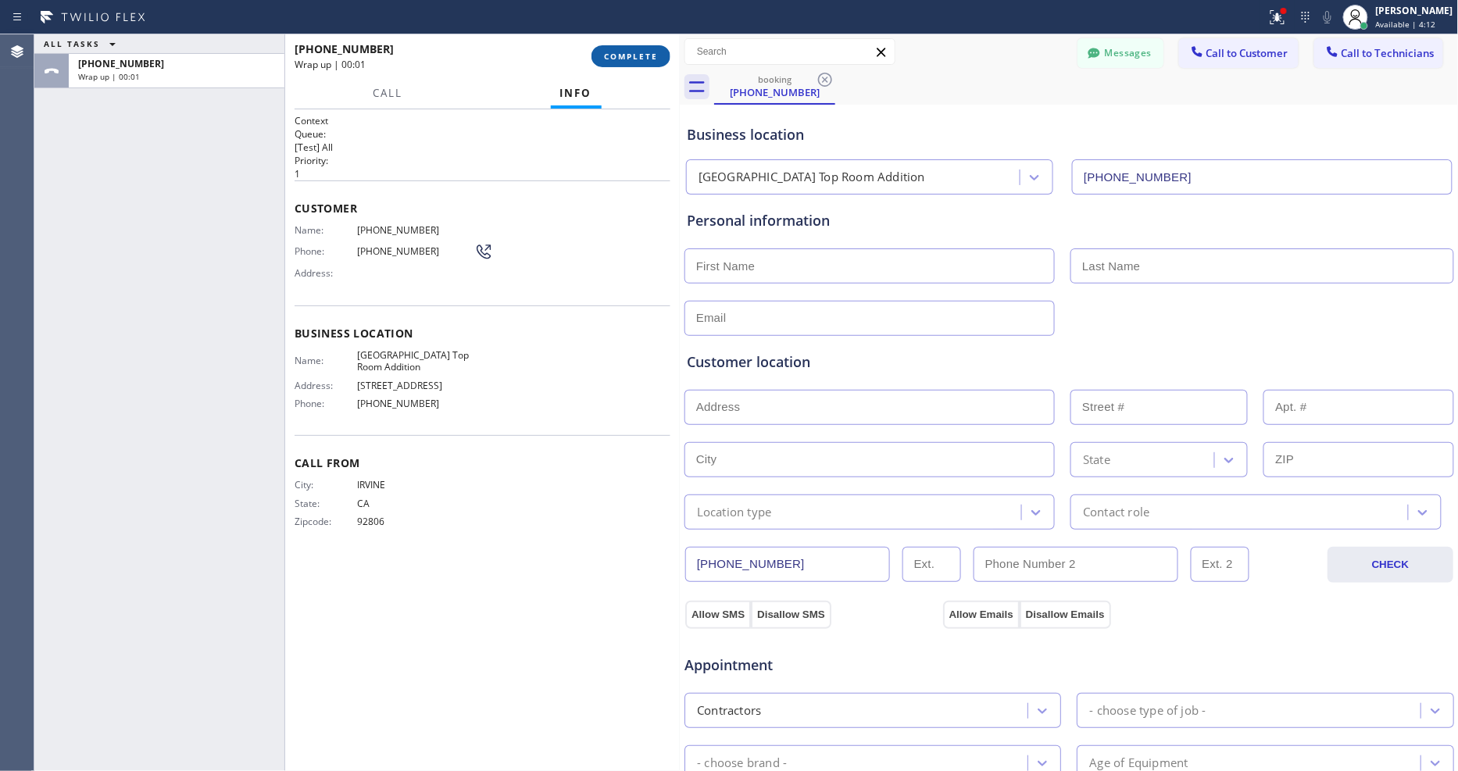
click at [642, 51] on span "COMPLETE" at bounding box center [631, 56] width 54 height 11
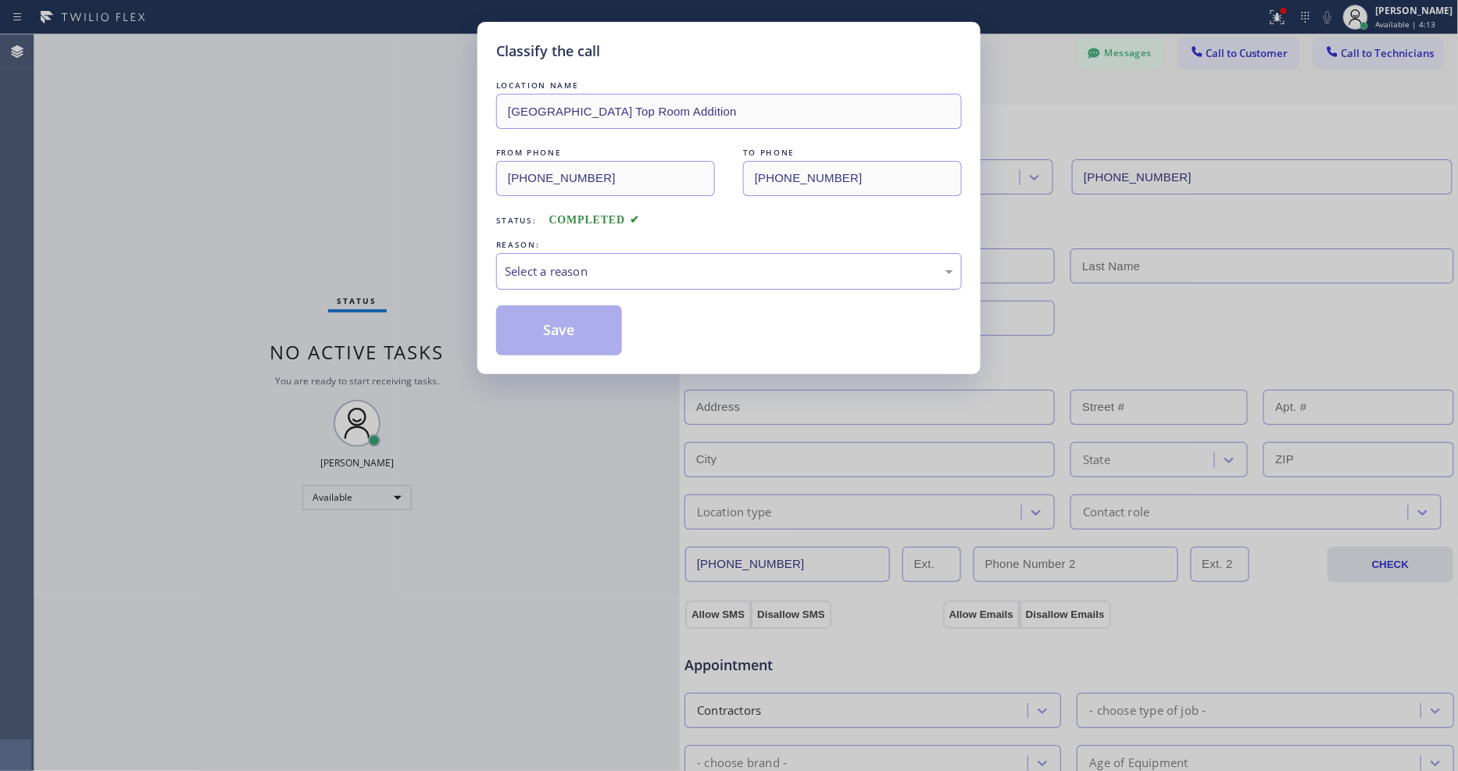
click at [568, 253] on div "Select a reason" at bounding box center [729, 271] width 466 height 37
click at [559, 324] on button "Save" at bounding box center [559, 331] width 126 height 50
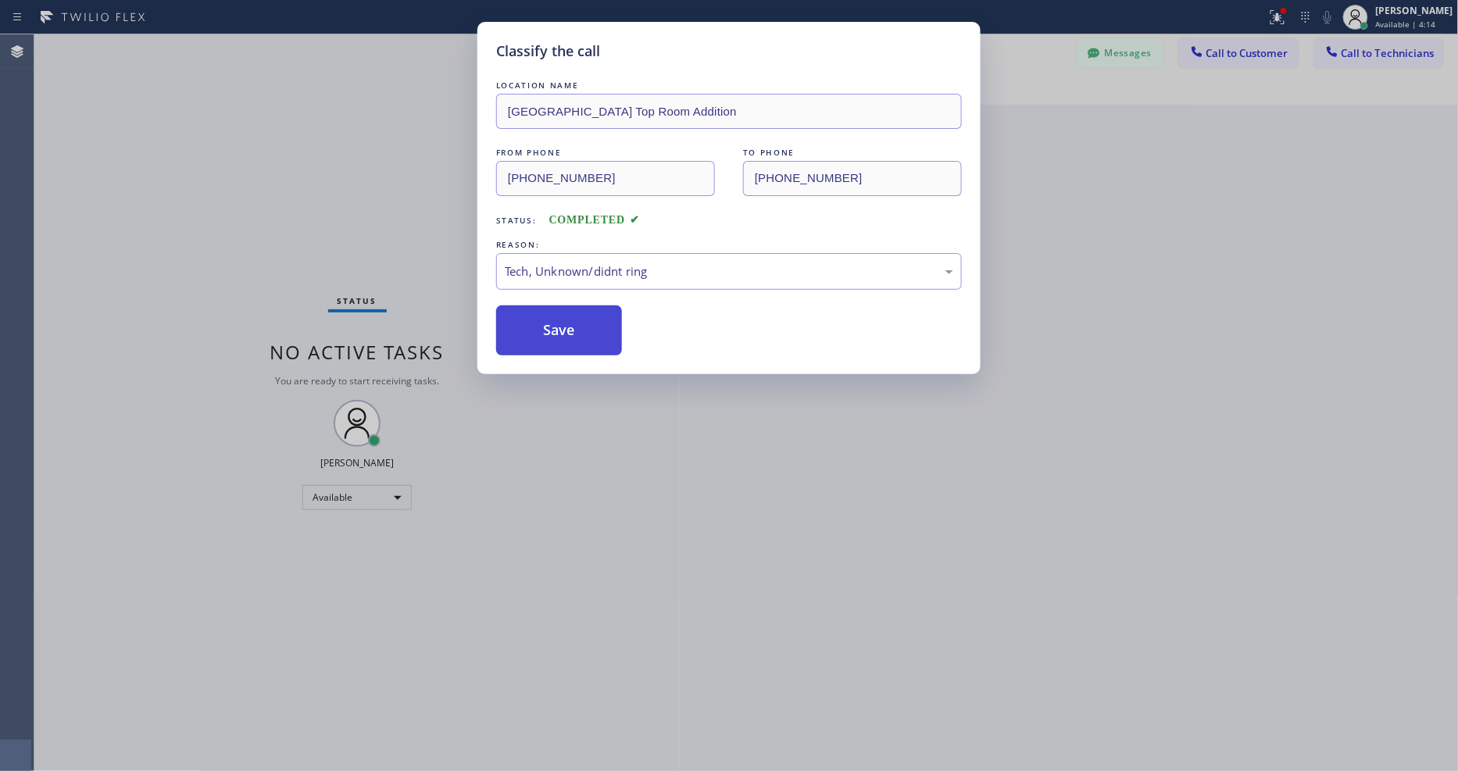
click at [559, 324] on button "Save" at bounding box center [559, 331] width 126 height 50
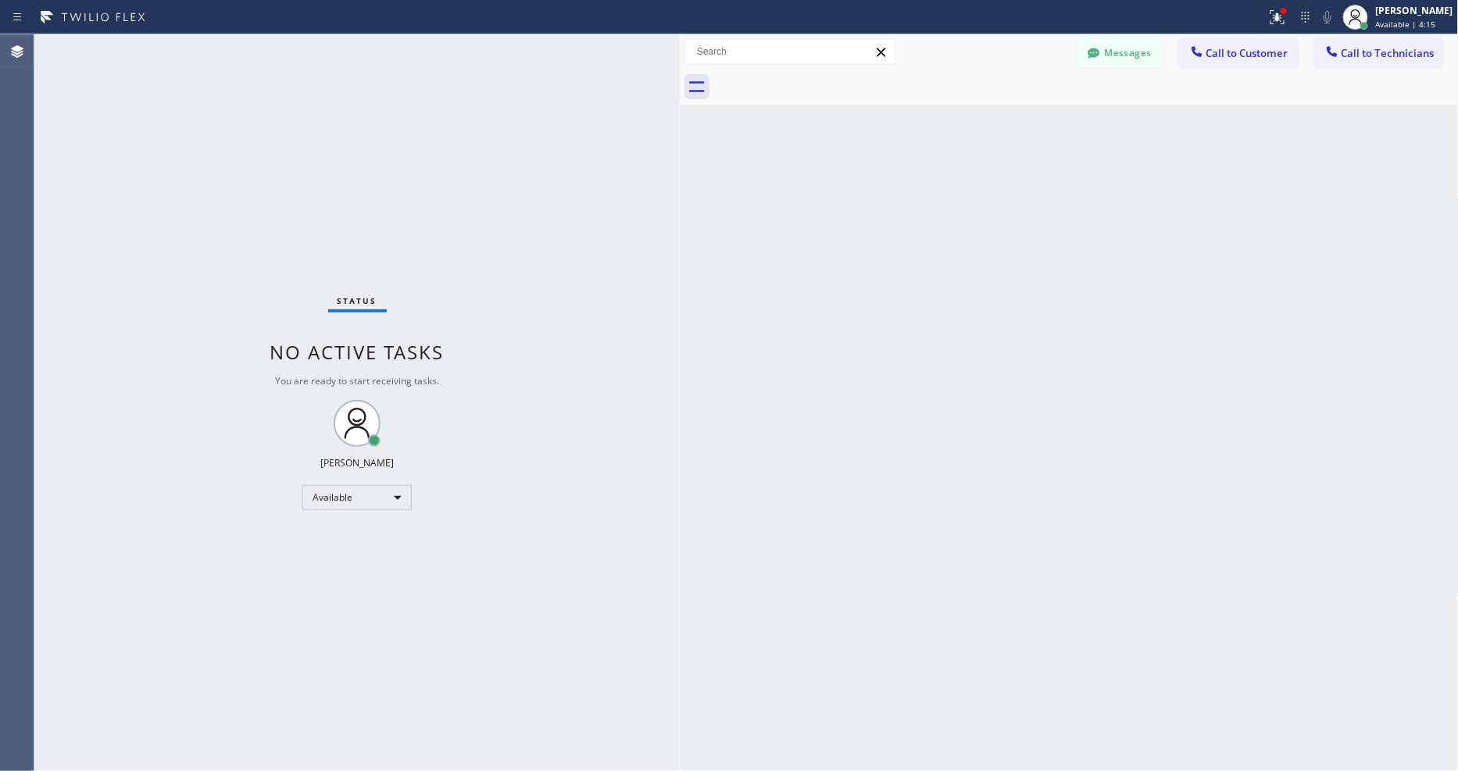
click at [242, 50] on div "Status No active tasks You are ready to start receiving tasks. [PERSON_NAME] Av…" at bounding box center [357, 402] width 646 height 737
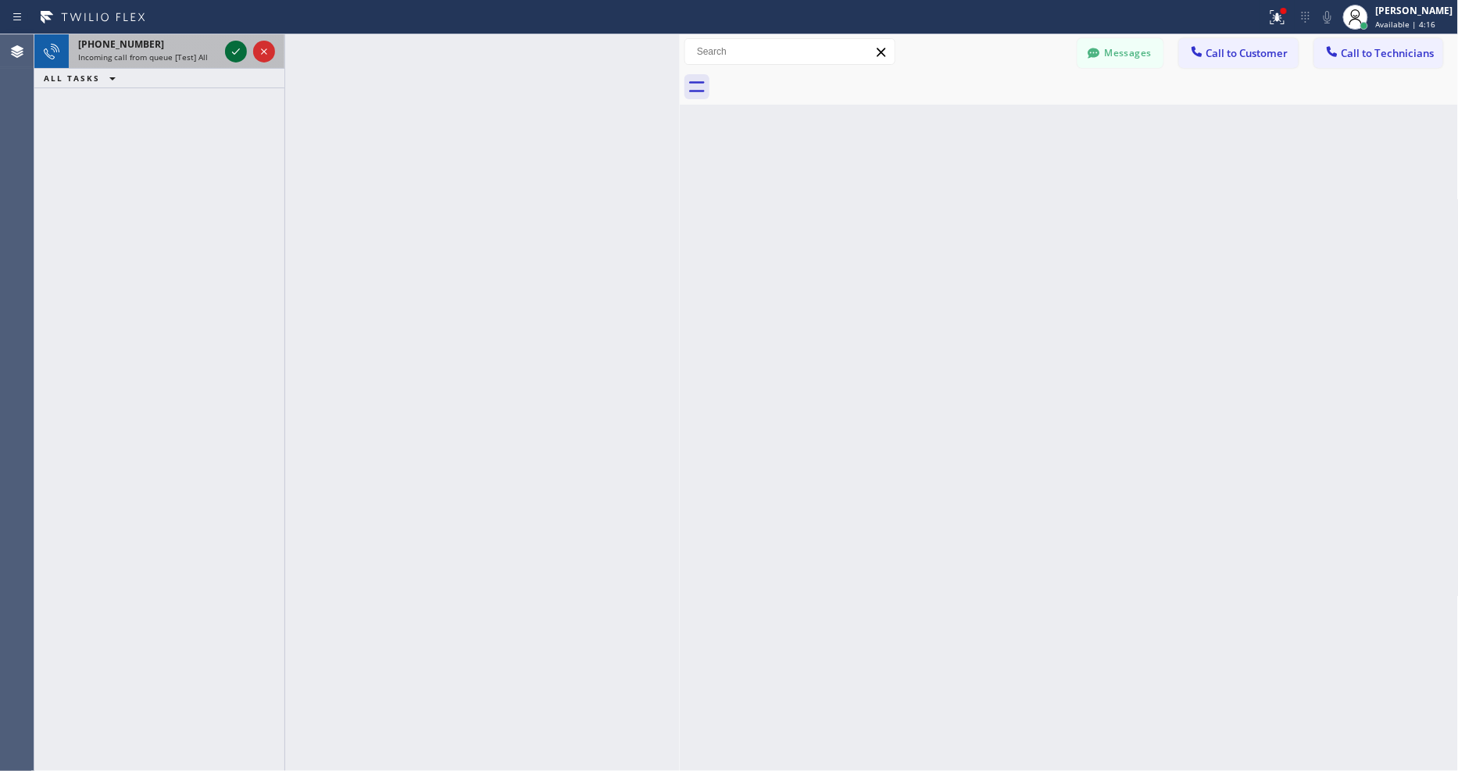
click at [227, 48] on icon at bounding box center [236, 51] width 19 height 19
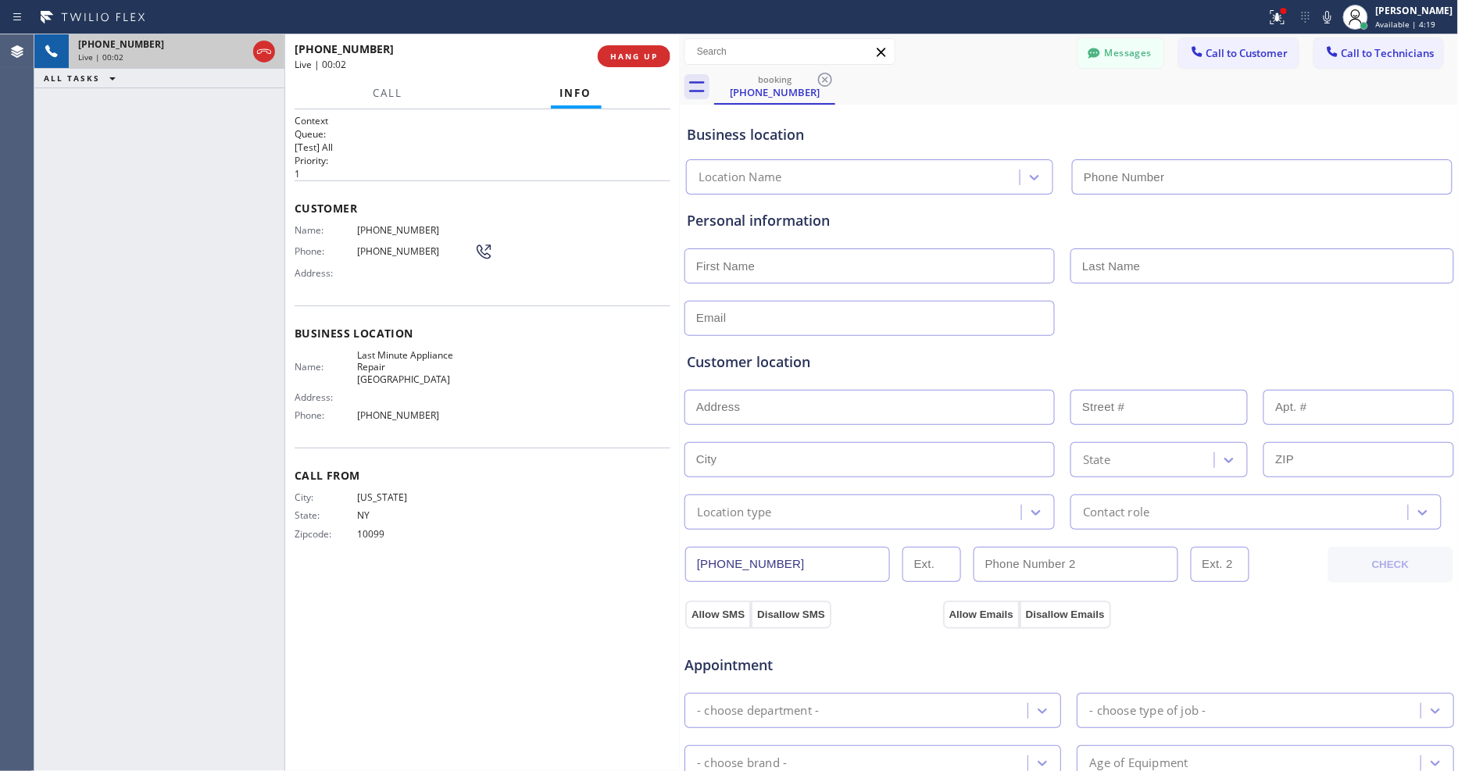
type input "(310) 361-1959"
click at [628, 58] on span "HANG UP" at bounding box center [634, 56] width 48 height 11
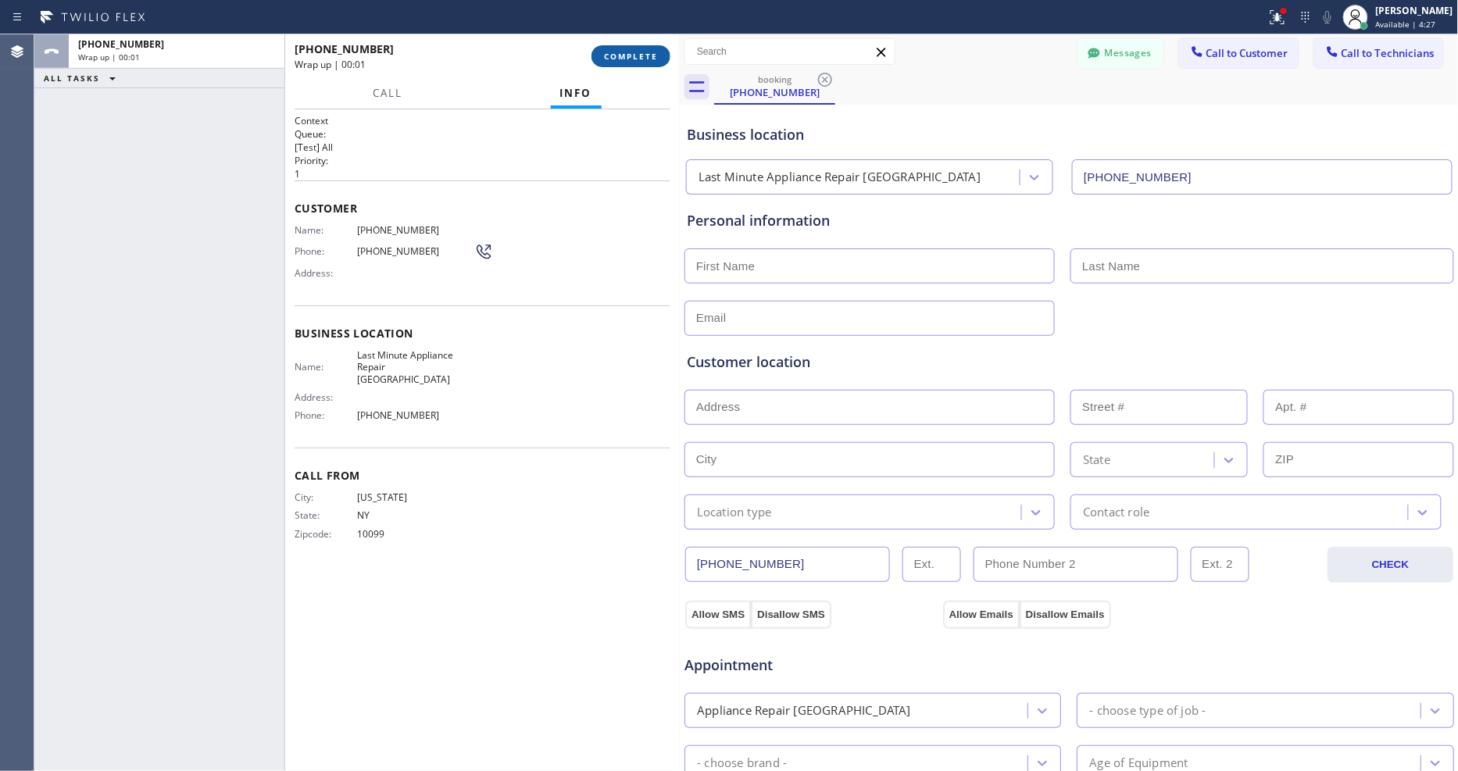
click at [628, 57] on span "COMPLETE" at bounding box center [631, 56] width 54 height 11
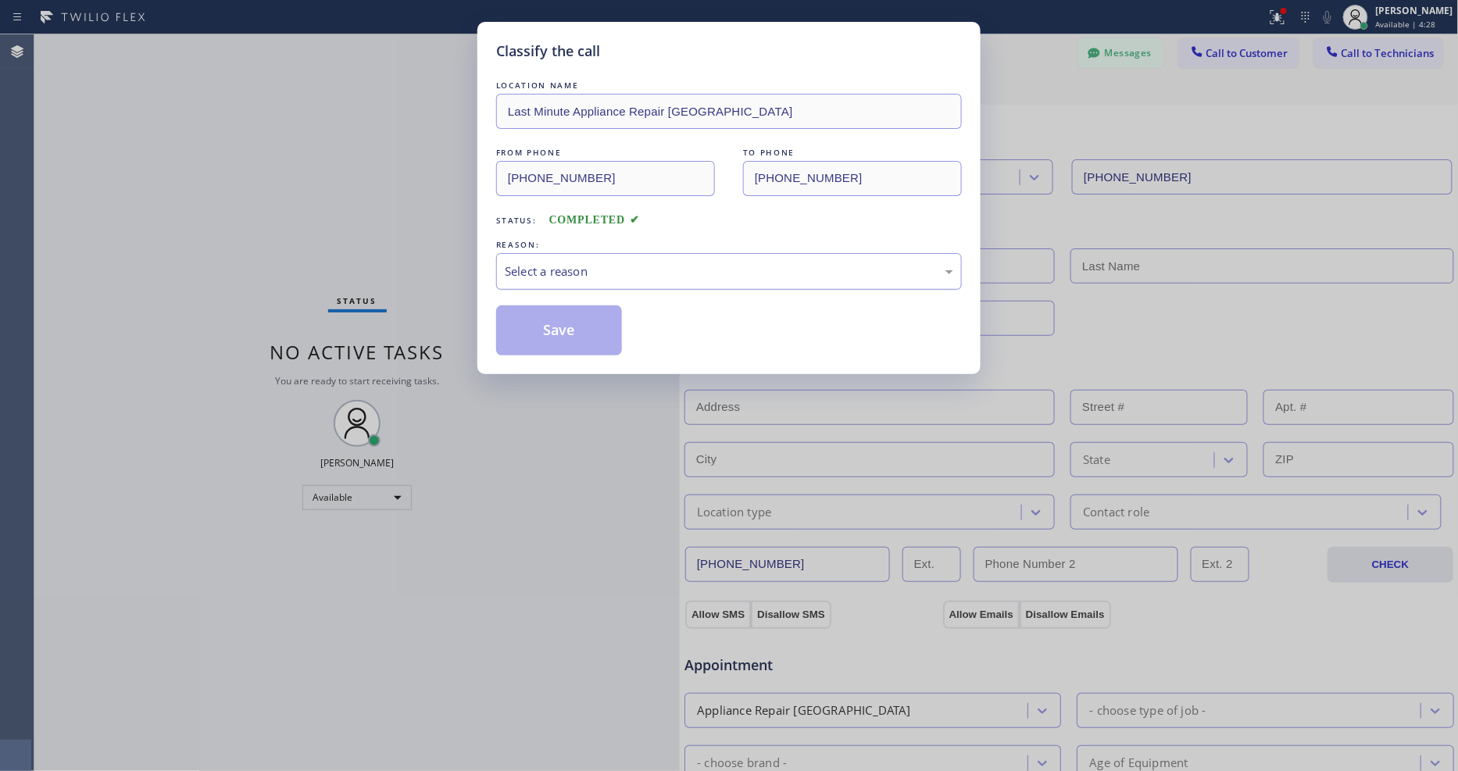
click at [589, 263] on div "Select a reason" at bounding box center [729, 272] width 449 height 18
click at [572, 314] on button "Save" at bounding box center [559, 331] width 126 height 50
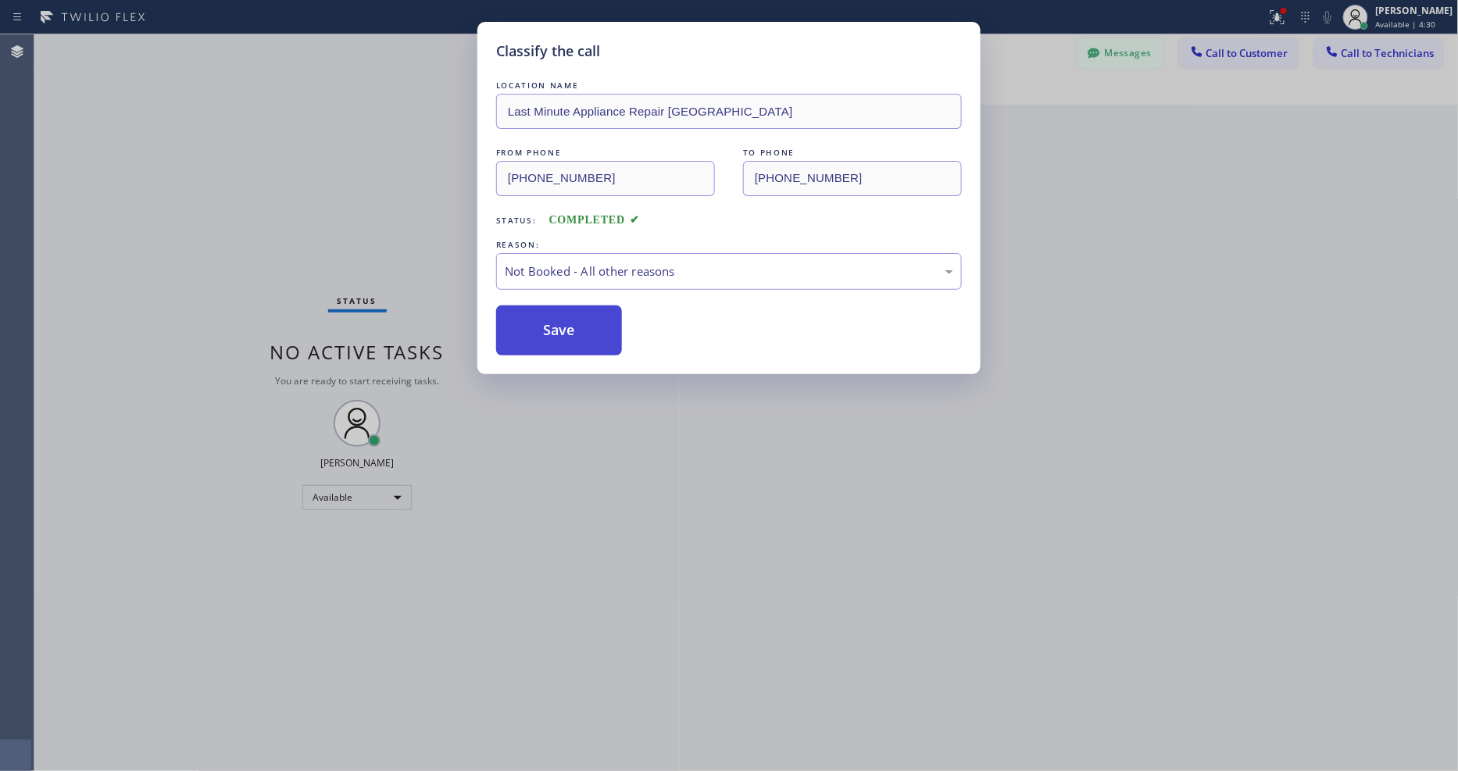
click at [572, 314] on button "Save" at bounding box center [559, 331] width 126 height 50
drag, startPoint x: 572, startPoint y: 314, endPoint x: 509, endPoint y: 256, distance: 86.3
click at [572, 311] on button "Save" at bounding box center [559, 331] width 126 height 50
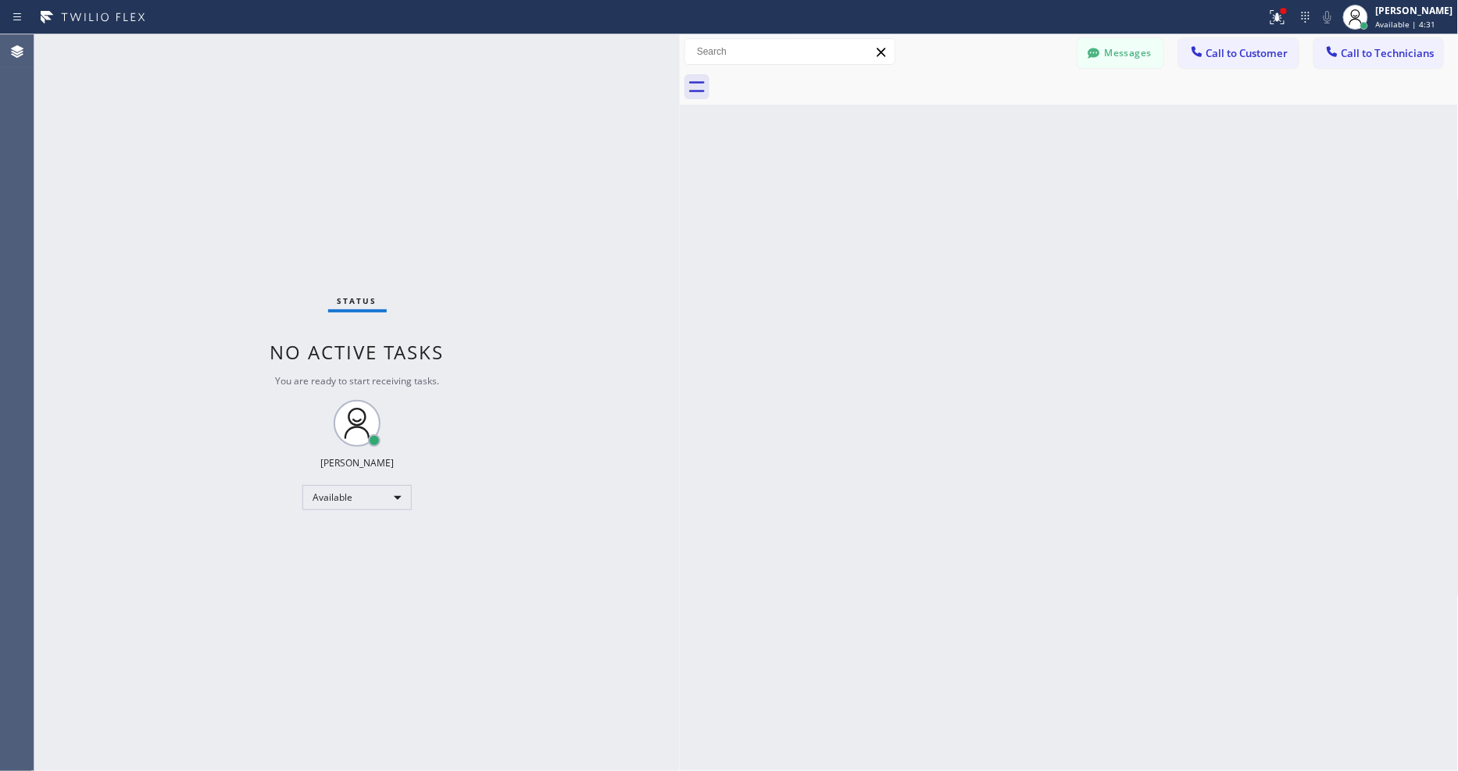
click at [216, 40] on div "Status No active tasks You are ready to start receiving tasks. [PERSON_NAME] Av…" at bounding box center [357, 402] width 646 height 737
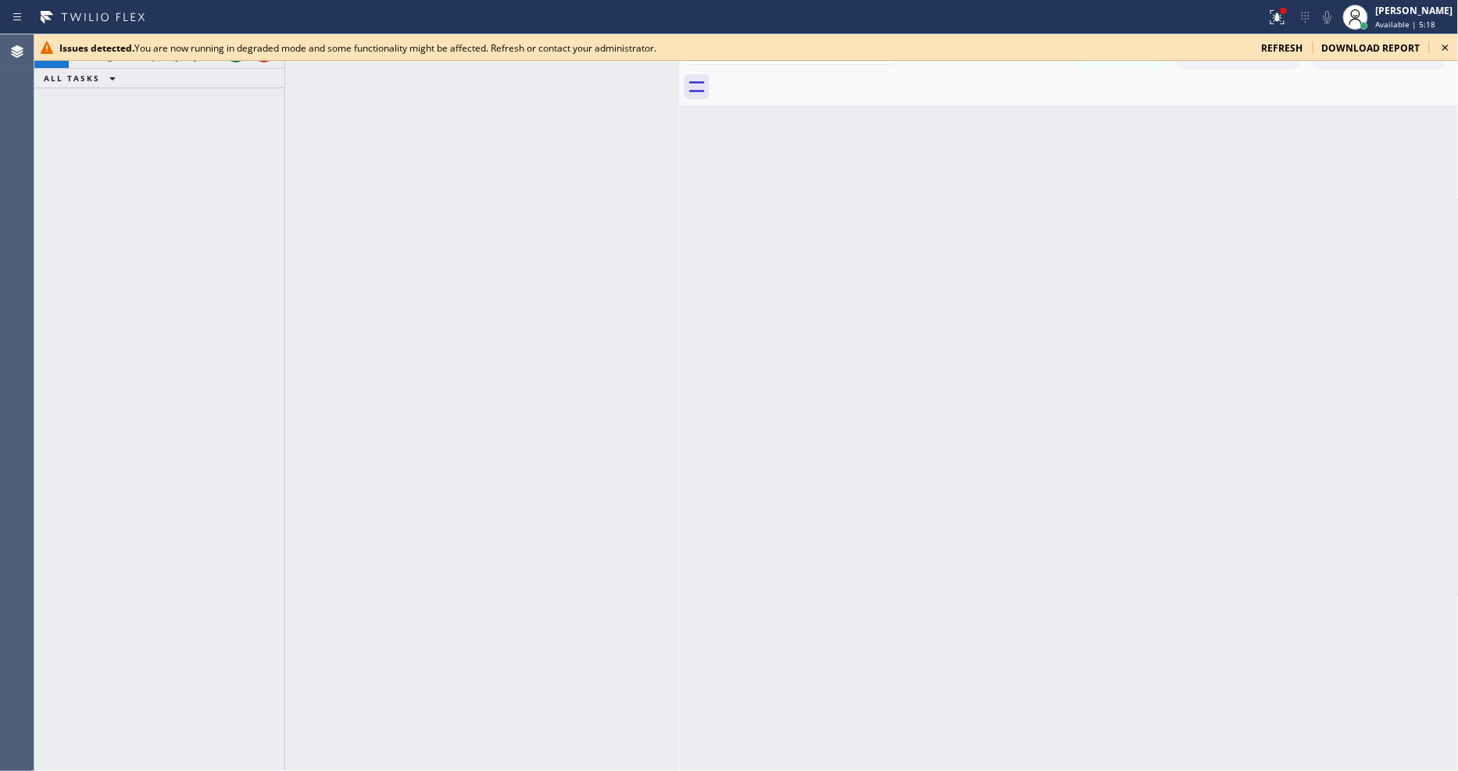
click at [231, 60] on div at bounding box center [746, 60] width 1424 height 1
click at [237, 60] on div at bounding box center [746, 60] width 1424 height 1
click at [1447, 47] on icon at bounding box center [1446, 48] width 6 height 6
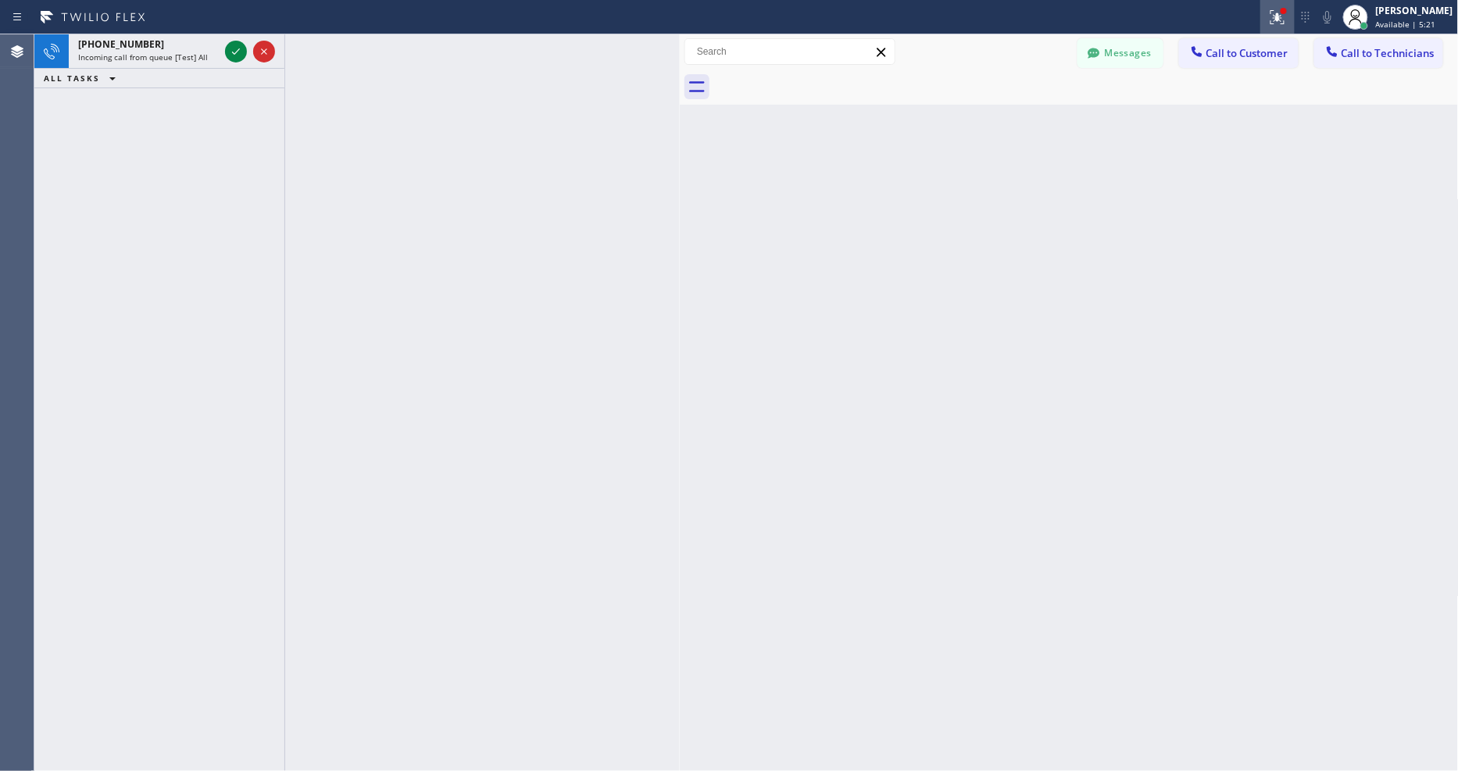
click at [1272, 13] on div at bounding box center [1278, 17] width 34 height 19
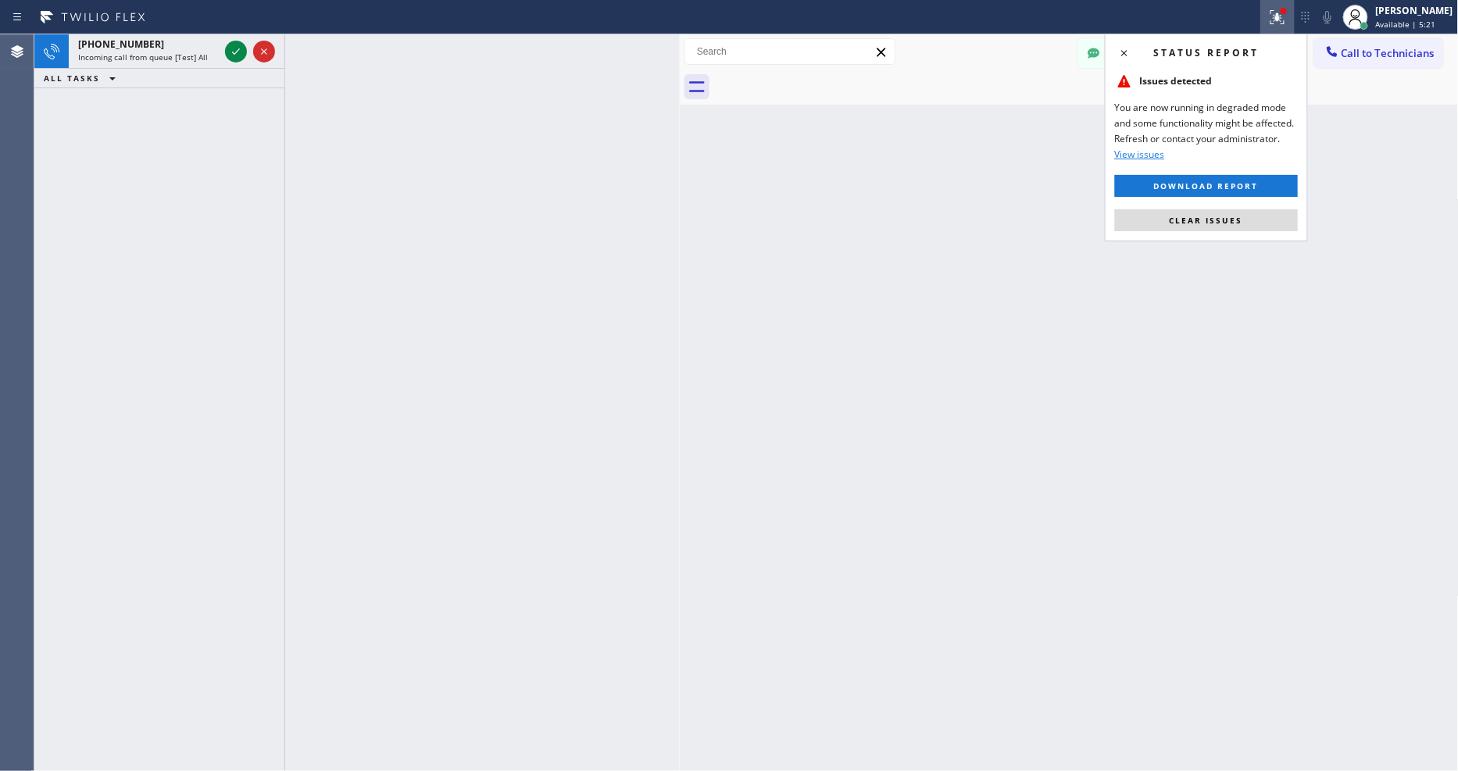
drag, startPoint x: 1232, startPoint y: 227, endPoint x: 707, endPoint y: 116, distance: 536.0
click at [1232, 227] on button "Clear issues" at bounding box center [1206, 220] width 183 height 22
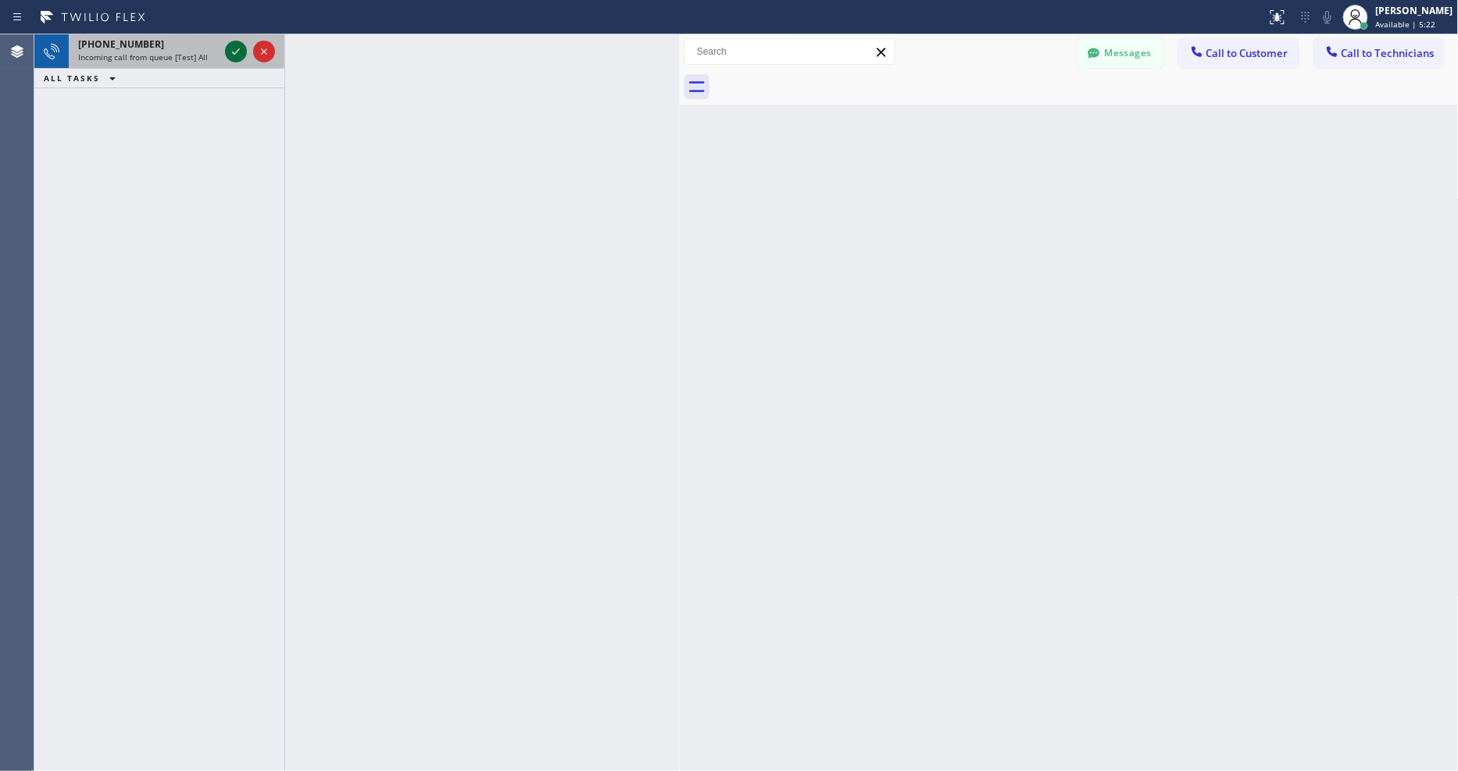
click at [239, 45] on icon at bounding box center [236, 51] width 19 height 19
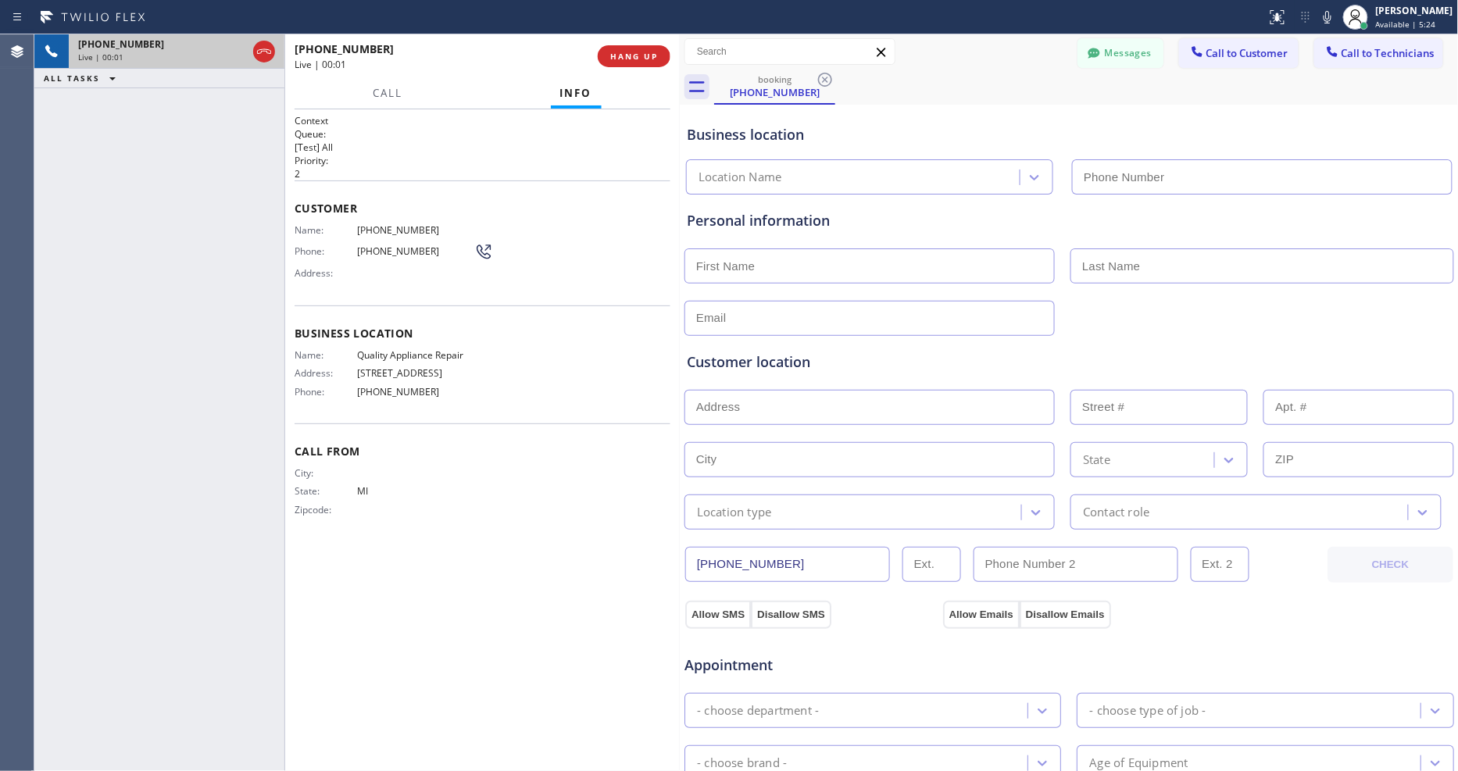
type input "(206) 535-2402"
click at [626, 52] on span "HANG UP" at bounding box center [634, 56] width 48 height 11
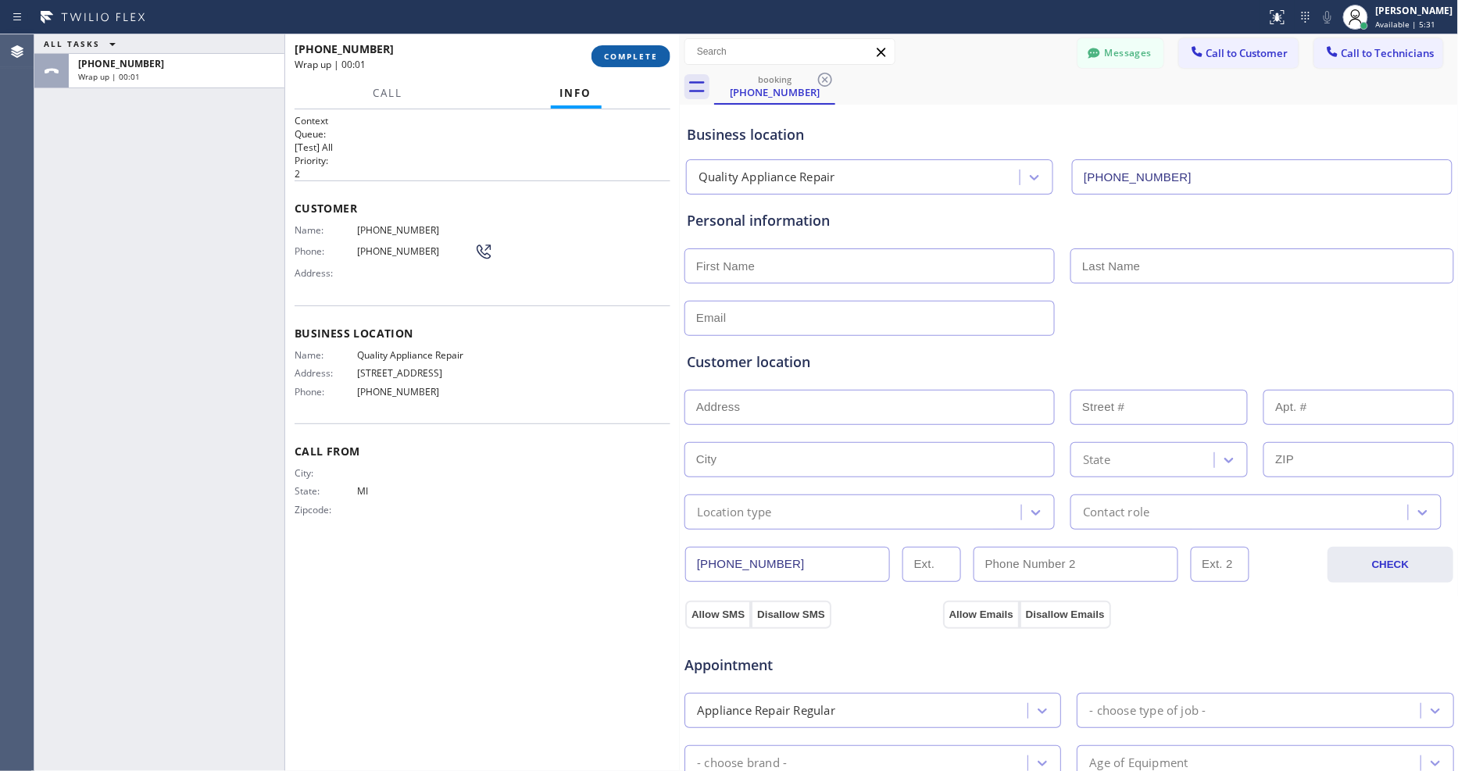
click at [626, 52] on span "COMPLETE" at bounding box center [631, 56] width 54 height 11
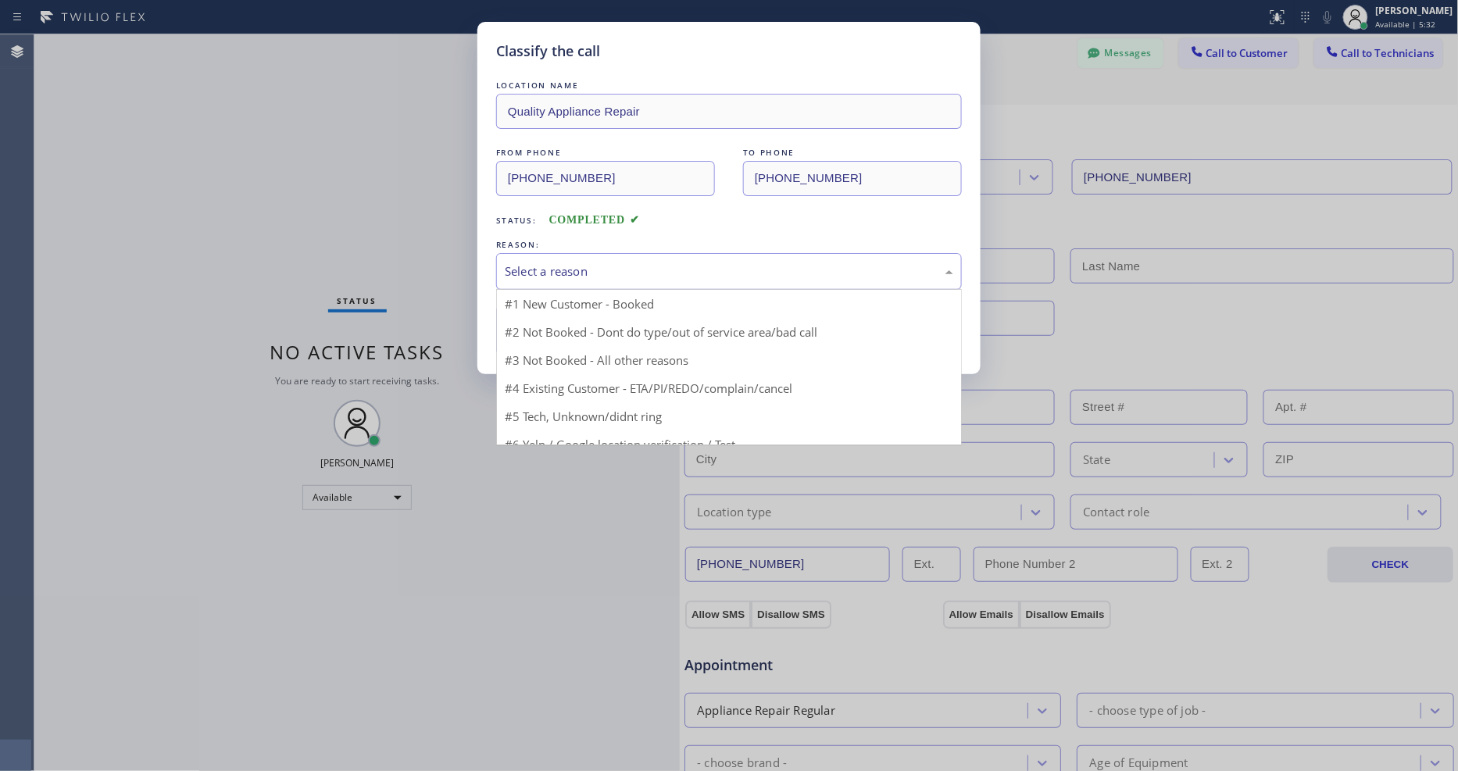
click at [559, 270] on div "Select a reason" at bounding box center [729, 272] width 449 height 18
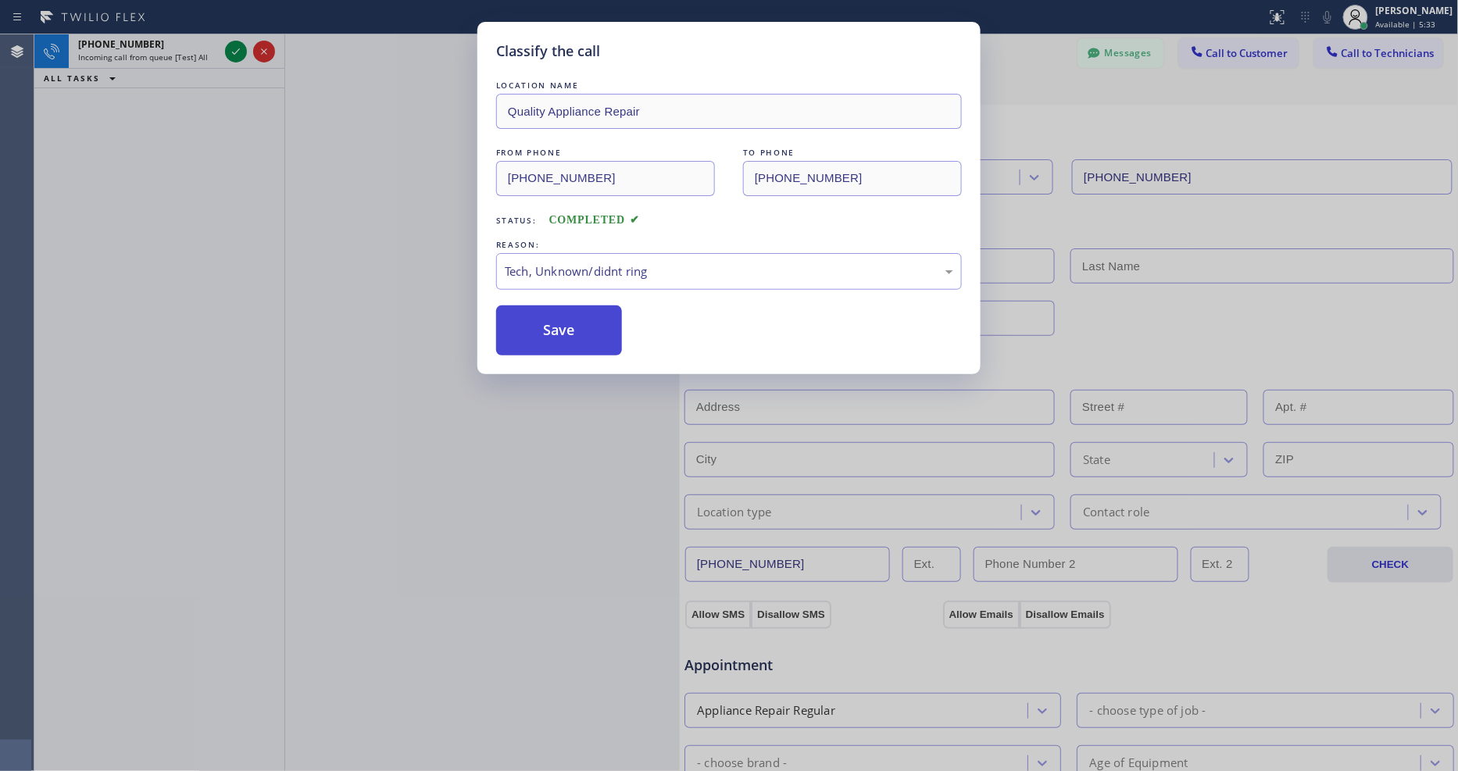
click at [535, 331] on button "Save" at bounding box center [559, 331] width 126 height 50
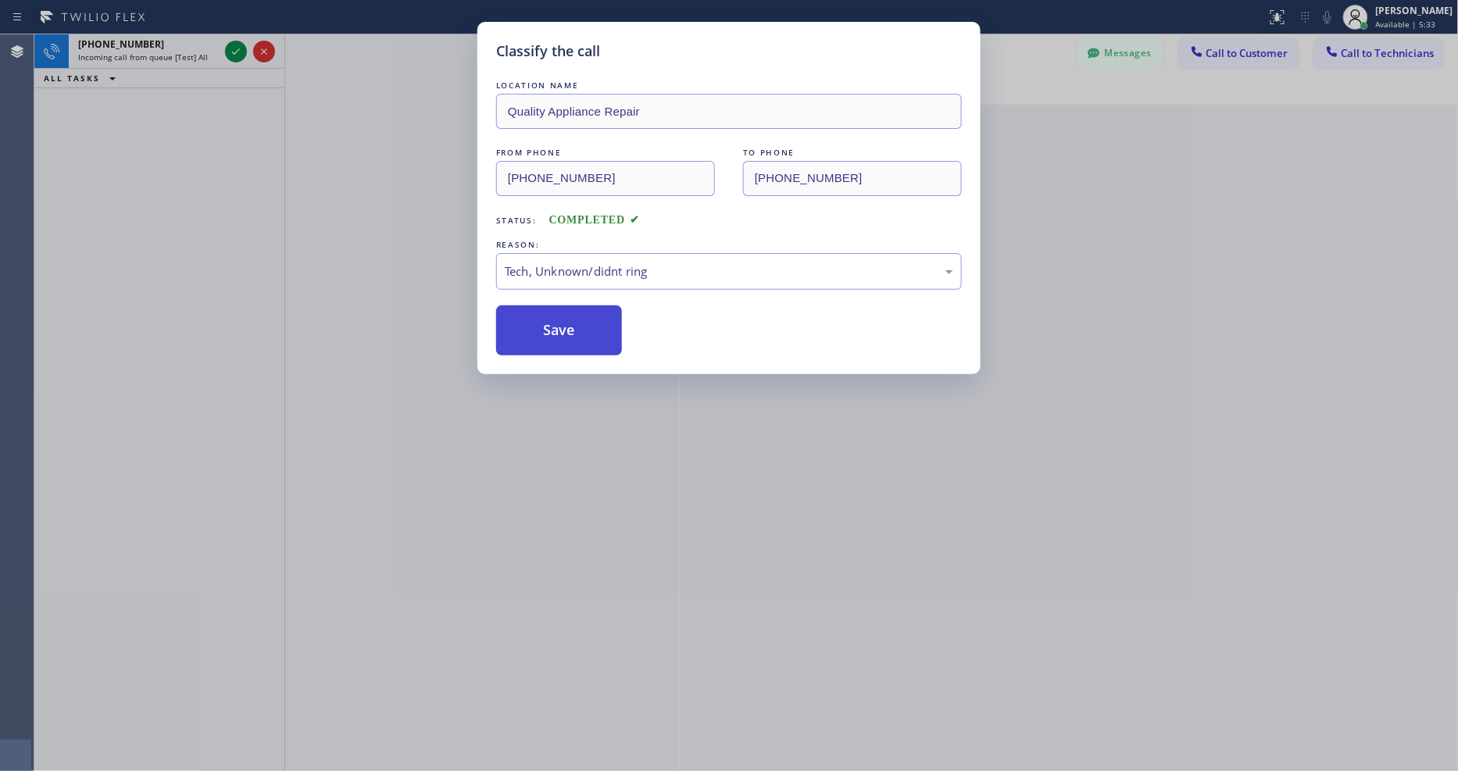
click at [535, 331] on button "Save" at bounding box center [559, 331] width 126 height 50
click at [231, 48] on icon at bounding box center [236, 51] width 19 height 19
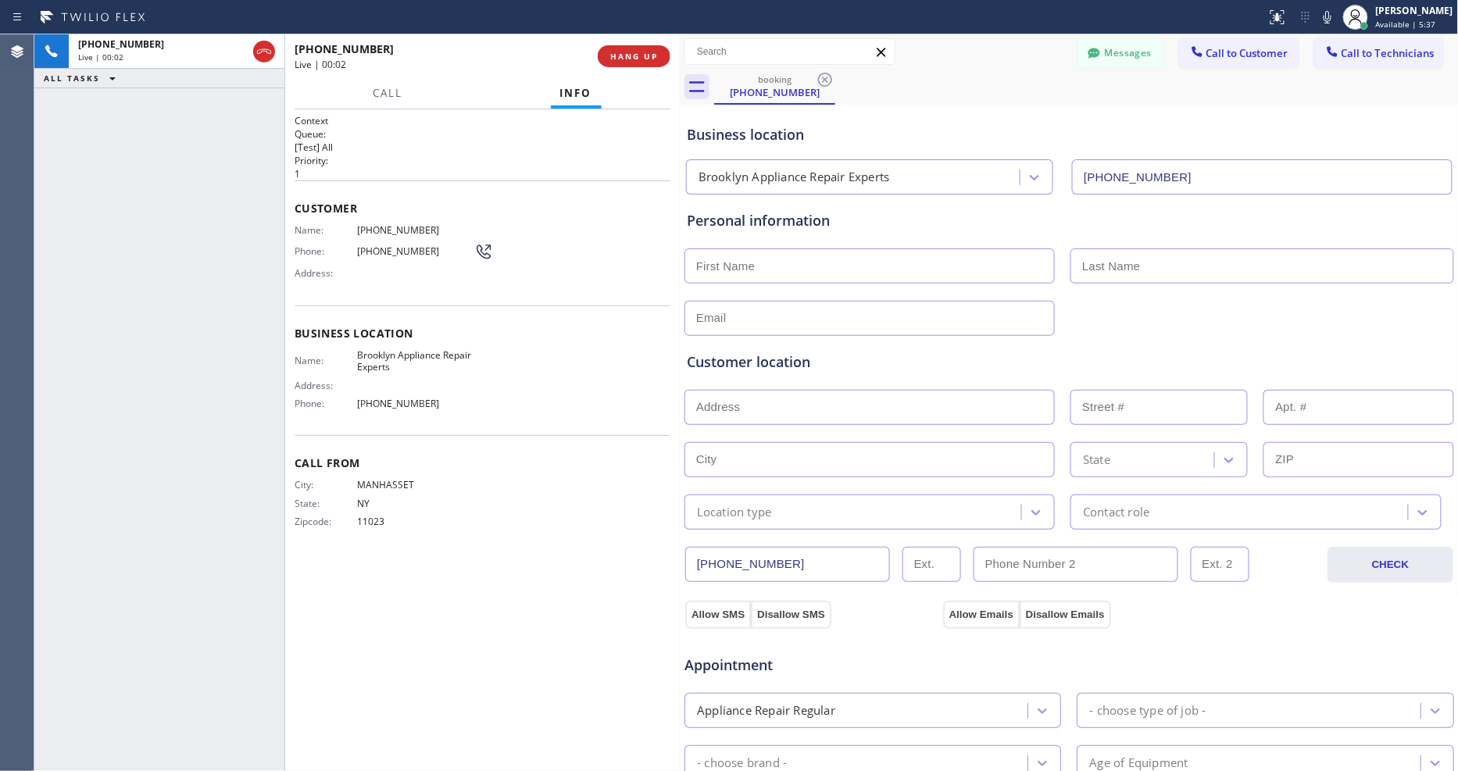
type input "(347) 757-4373"
click at [639, 55] on span "HANG UP" at bounding box center [634, 56] width 48 height 11
click at [644, 51] on span "HANG UP" at bounding box center [634, 56] width 48 height 11
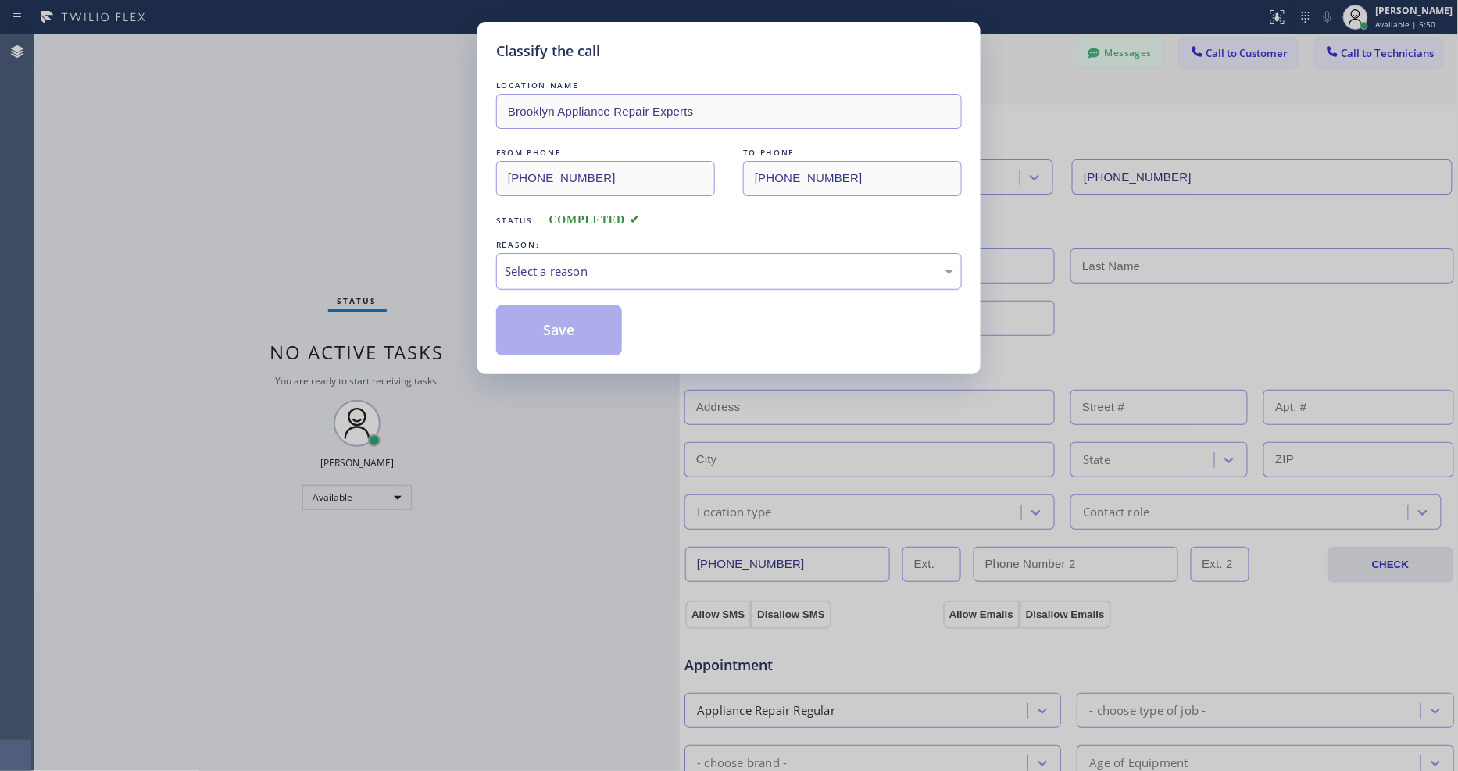
click at [577, 256] on div "Select a reason" at bounding box center [729, 271] width 466 height 37
click at [584, 323] on button "Save" at bounding box center [559, 331] width 126 height 50
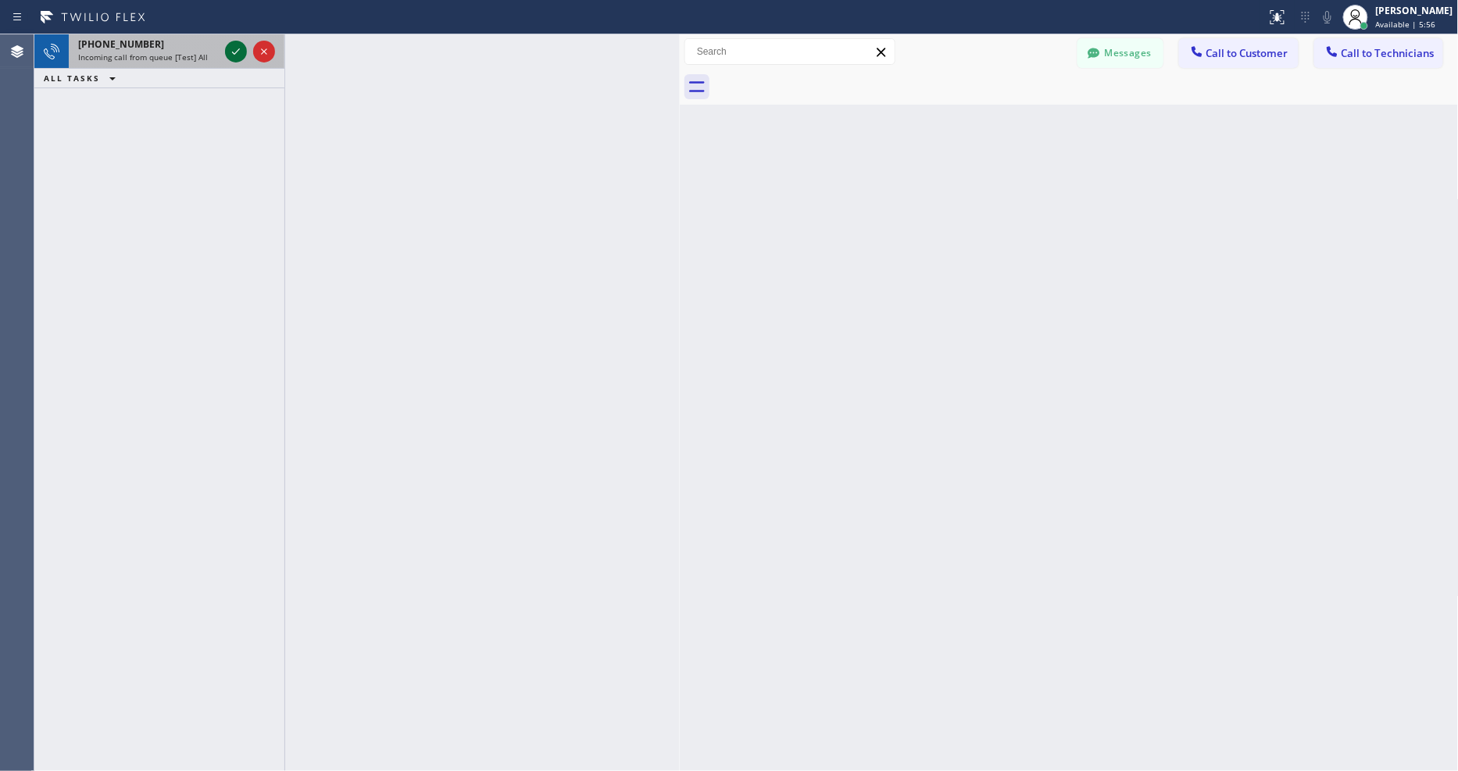
click at [238, 49] on icon at bounding box center [236, 51] width 19 height 19
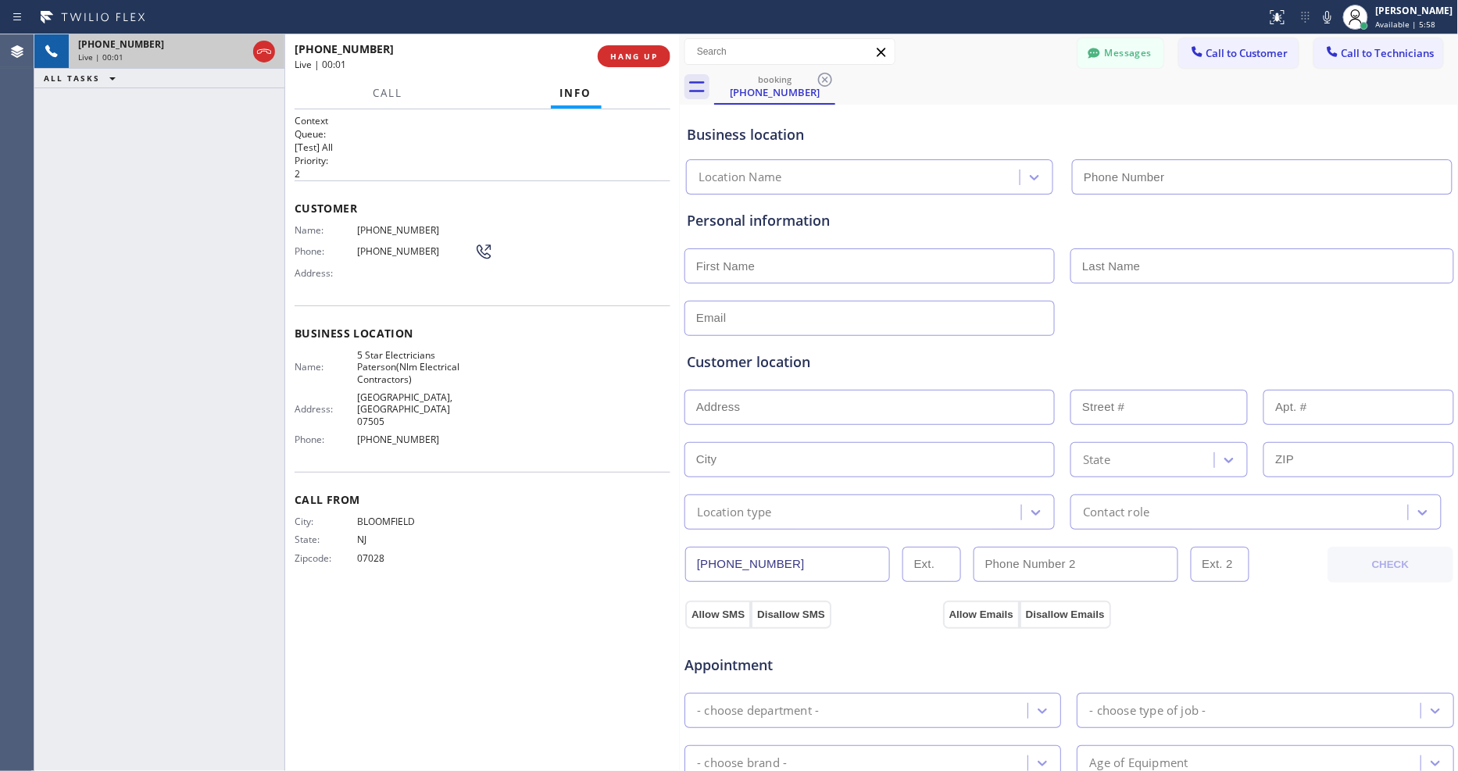
type input "(973) 791-5890"
drag, startPoint x: 910, startPoint y: 98, endPoint x: 908, endPoint y: 113, distance: 14.9
click at [910, 98] on div "booking (973) 680-6886" at bounding box center [1086, 87] width 745 height 35
click at [802, 272] on input "text" at bounding box center [870, 266] width 370 height 35
click at [917, 199] on div "Personal information" at bounding box center [1069, 265] width 771 height 141
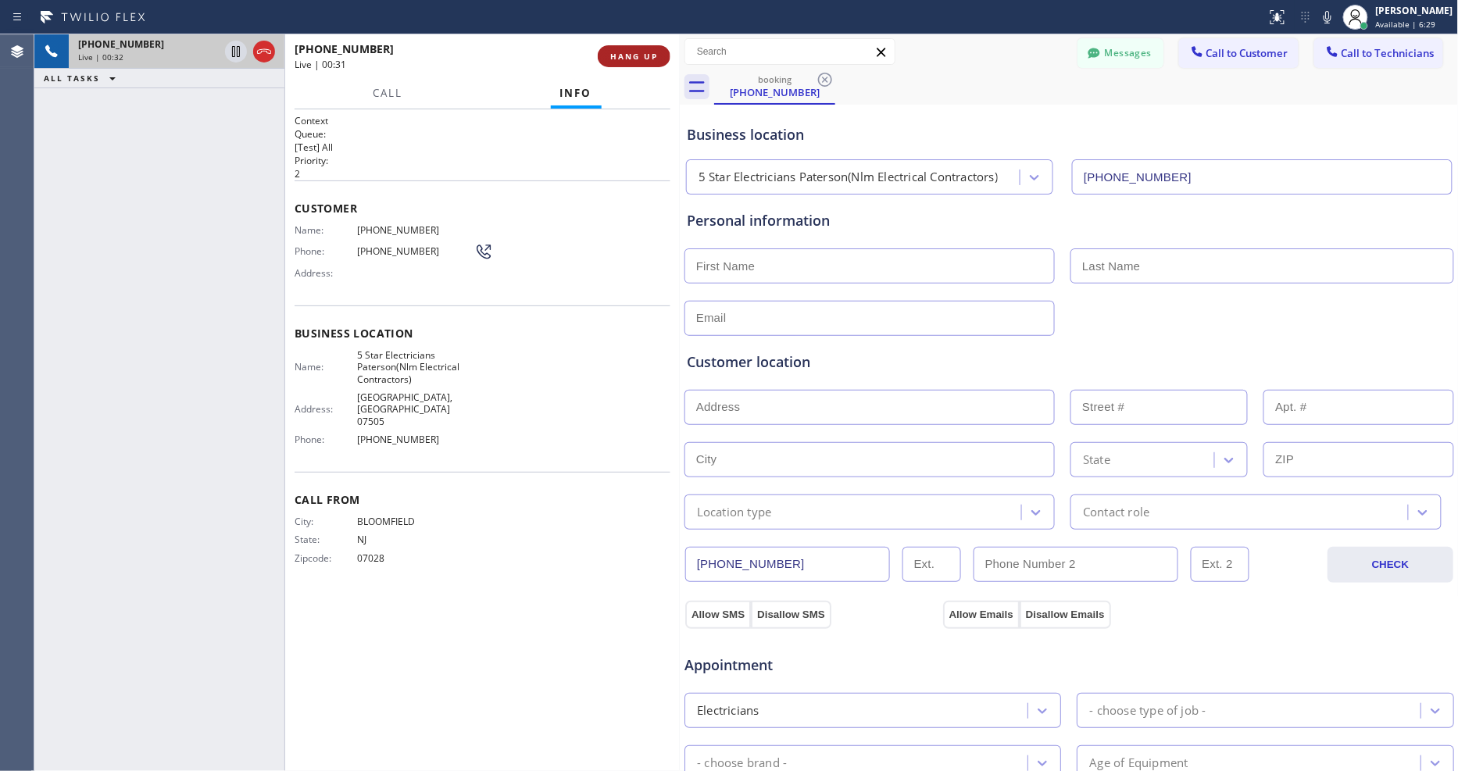
click at [653, 57] on span "HANG UP" at bounding box center [634, 56] width 48 height 11
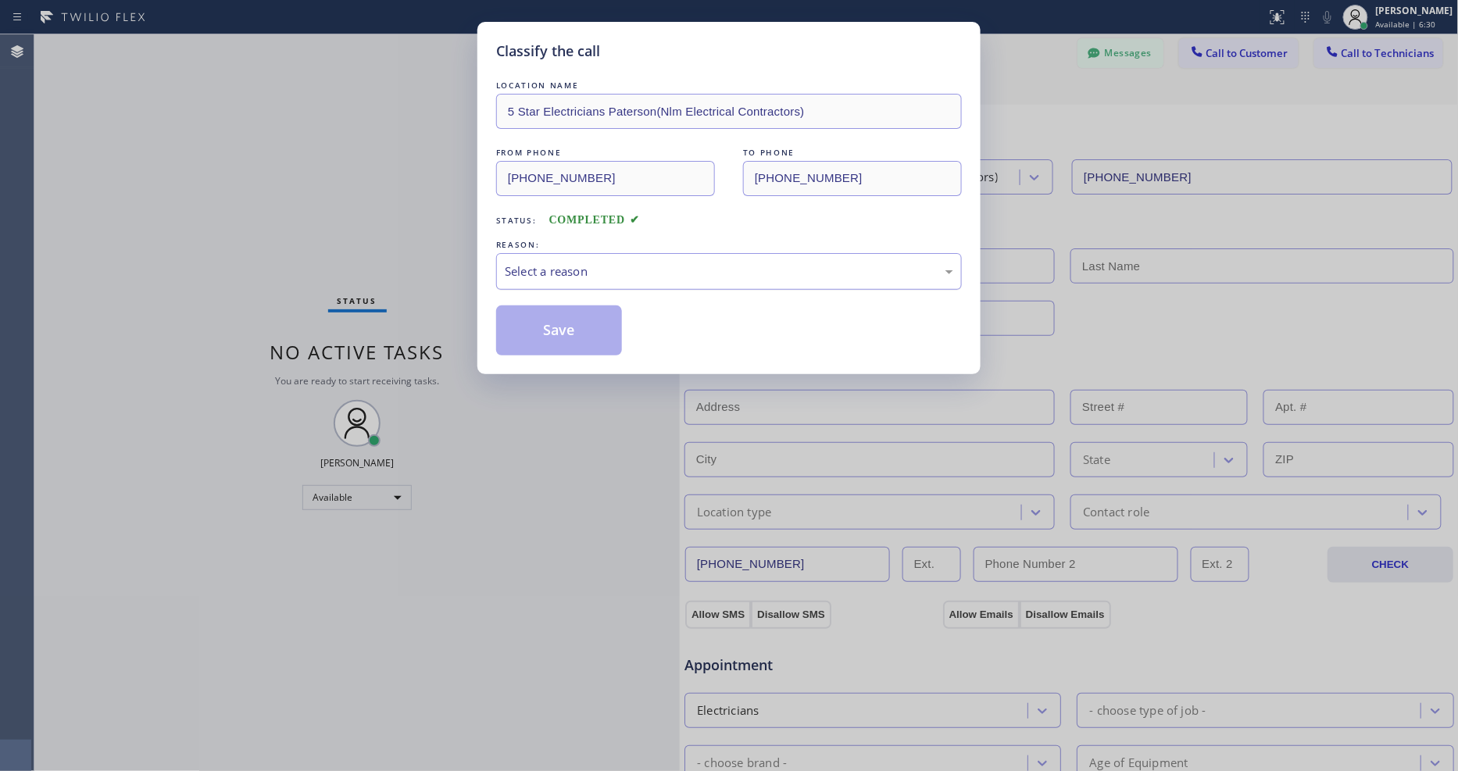
click at [580, 254] on div "Select a reason" at bounding box center [729, 271] width 466 height 37
click at [564, 332] on button "Save" at bounding box center [559, 331] width 126 height 50
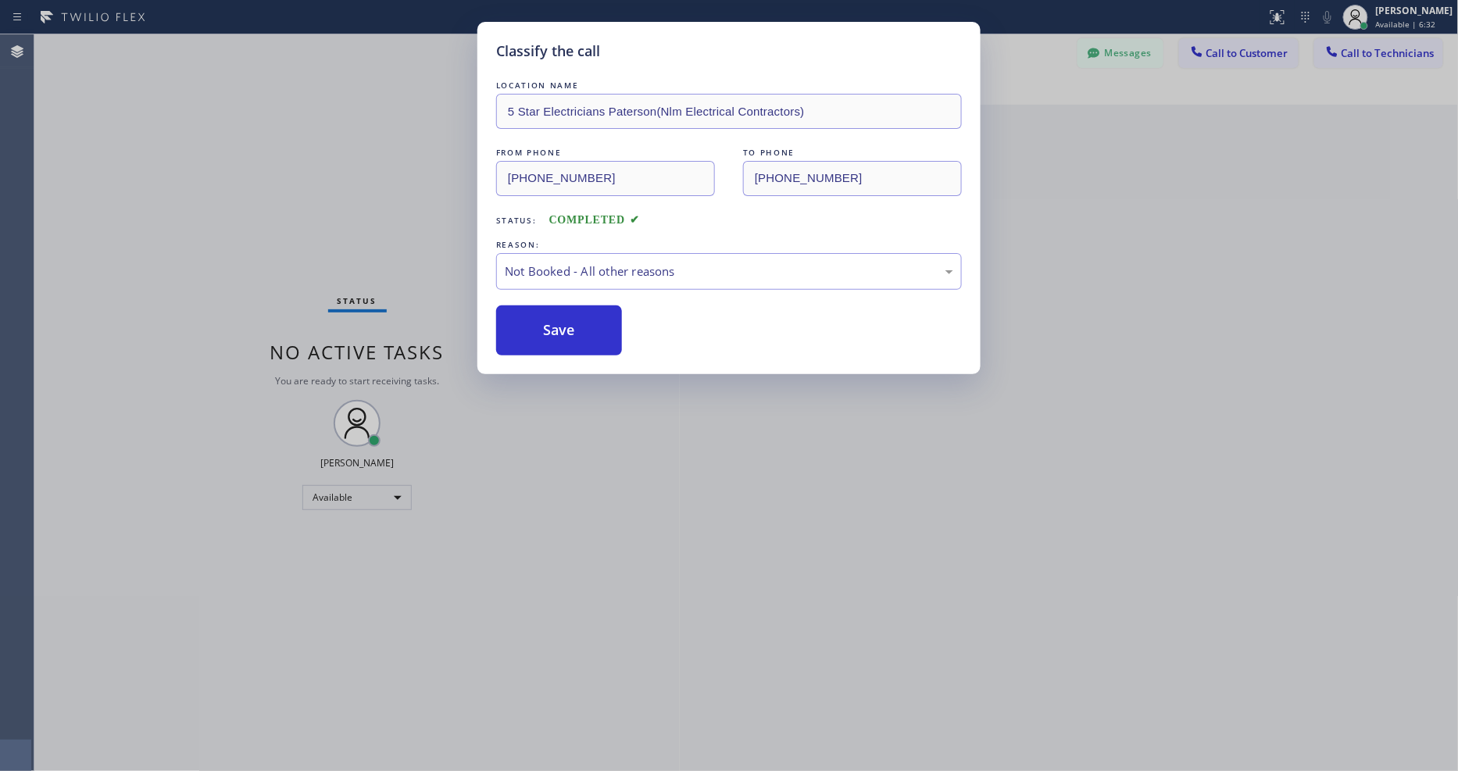
click at [564, 332] on button "Save" at bounding box center [559, 331] width 126 height 50
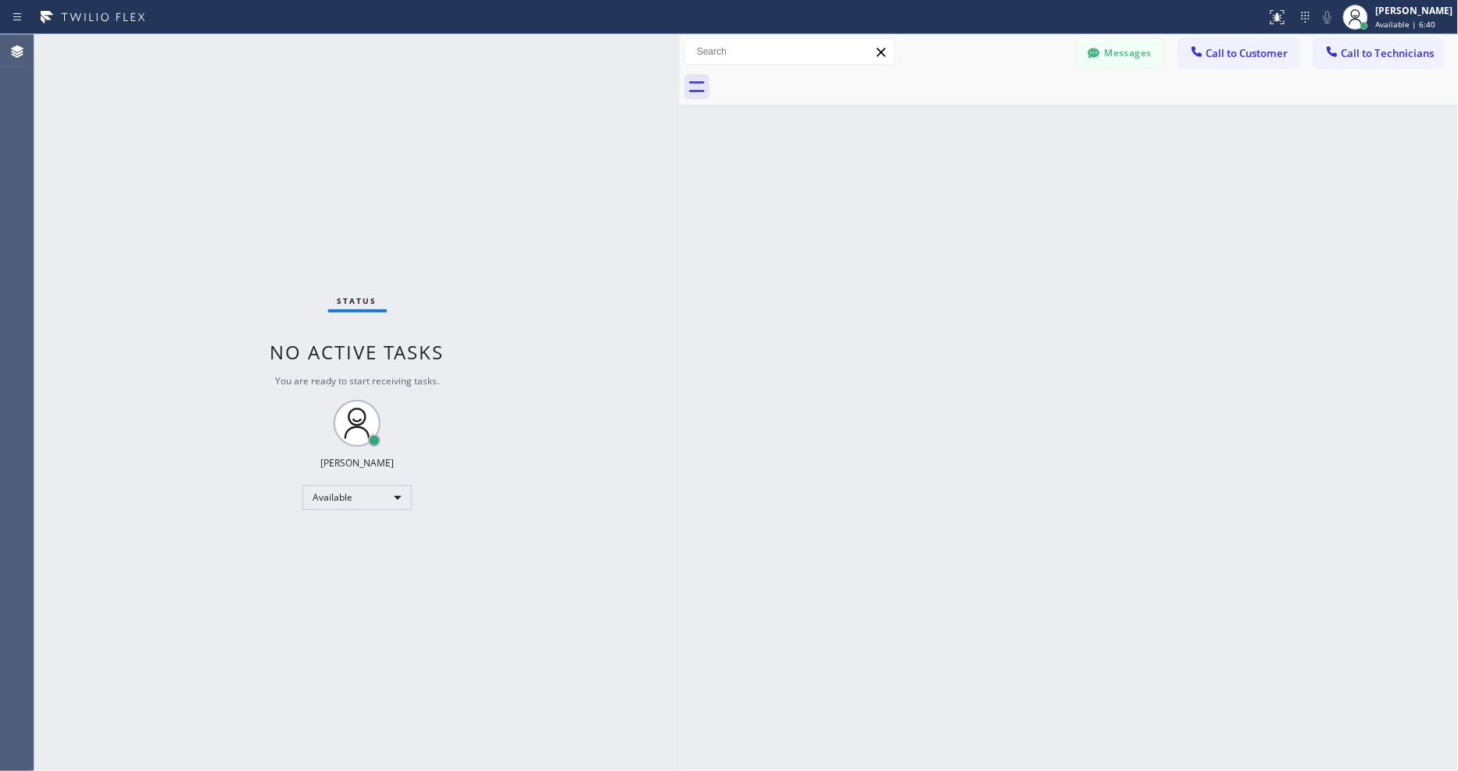
click at [196, 47] on div "Status No active tasks You are ready to start receiving tasks. [PERSON_NAME] Av…" at bounding box center [357, 402] width 646 height 737
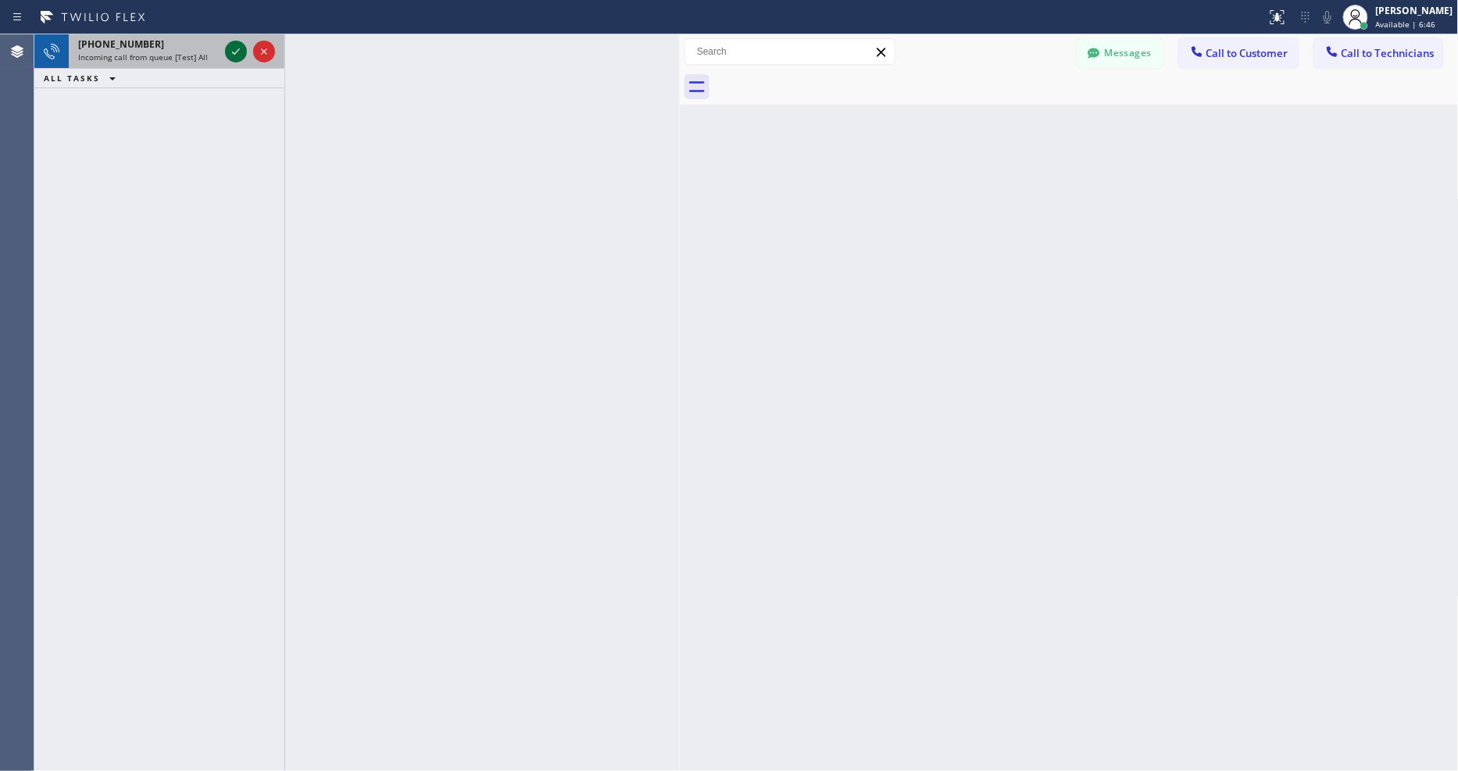
click at [235, 50] on icon at bounding box center [236, 51] width 19 height 19
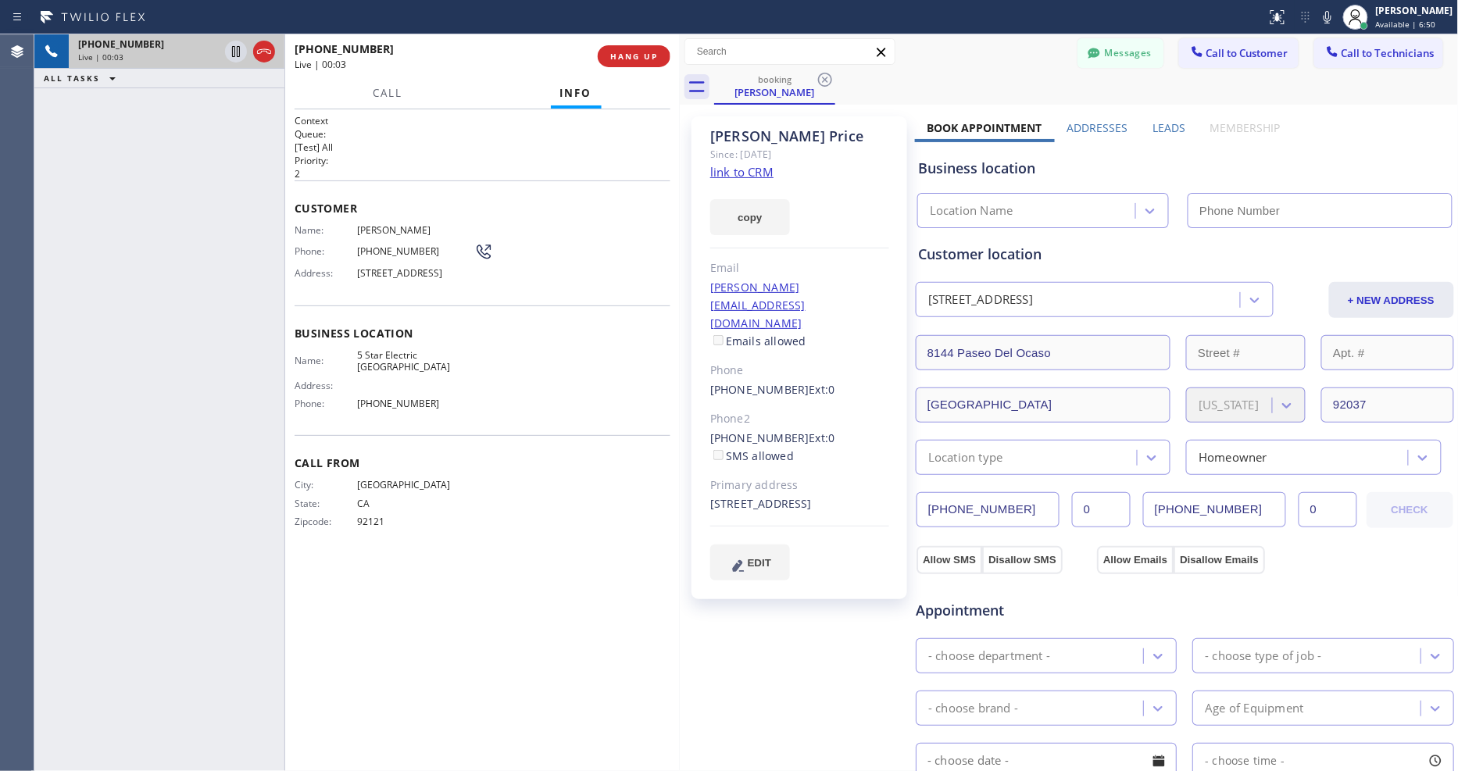
type input "(619) 432-6327"
click at [722, 173] on link "link to CRM" at bounding box center [741, 172] width 63 height 16
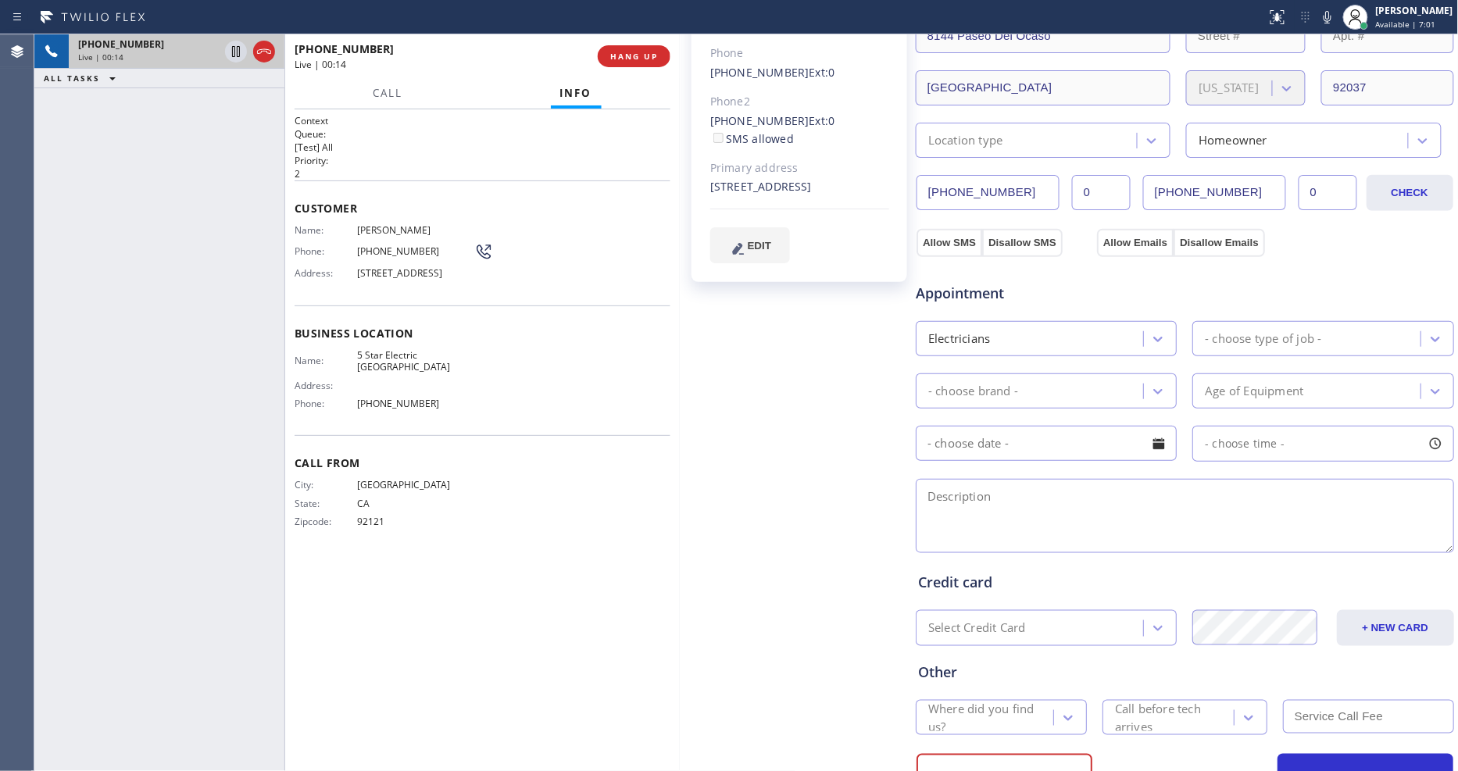
scroll to position [347, 0]
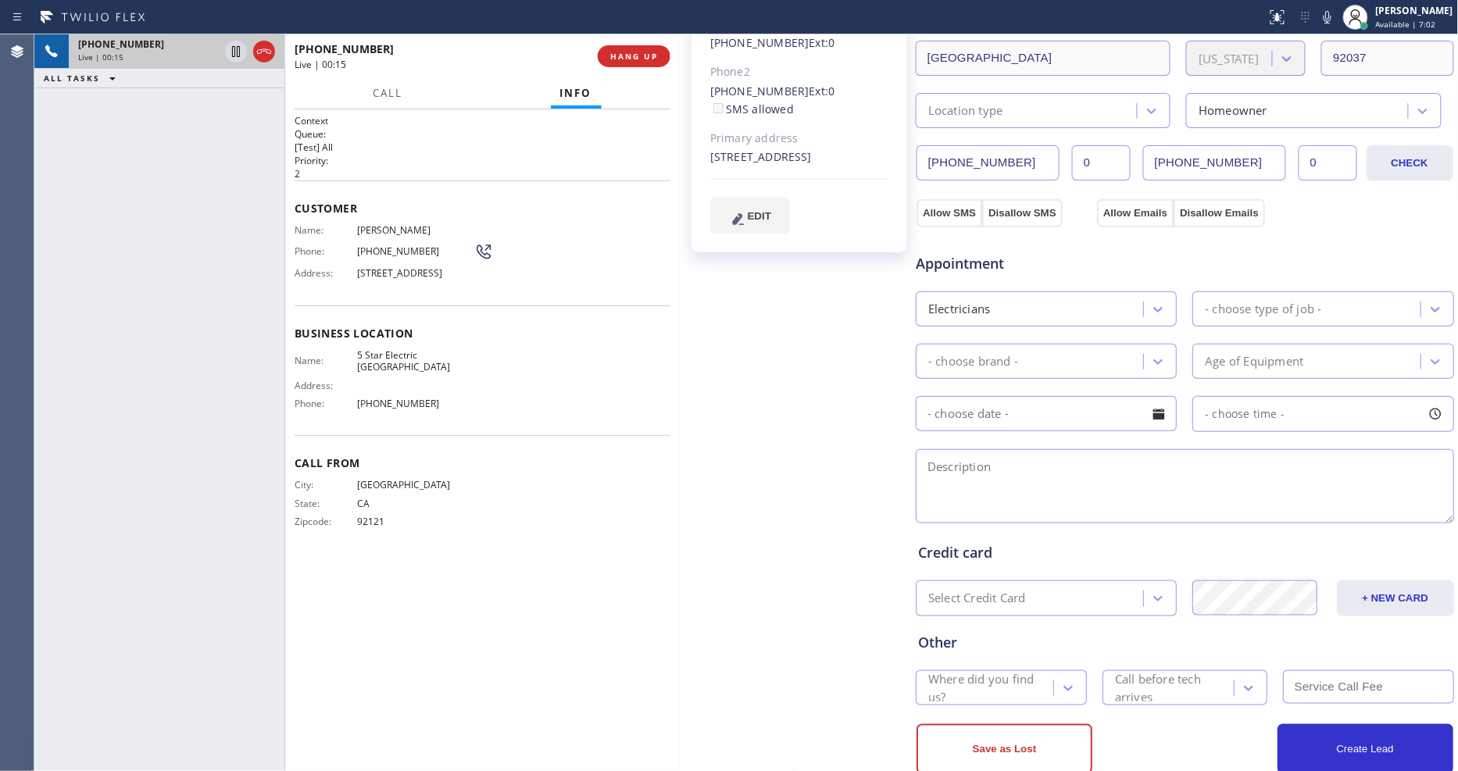
click at [943, 460] on textarea at bounding box center [1185, 486] width 538 height 74
click at [414, 276] on span "8144 Paseo Del Ocaso, La Jolla, CA 92037, USA" at bounding box center [415, 273] width 117 height 12
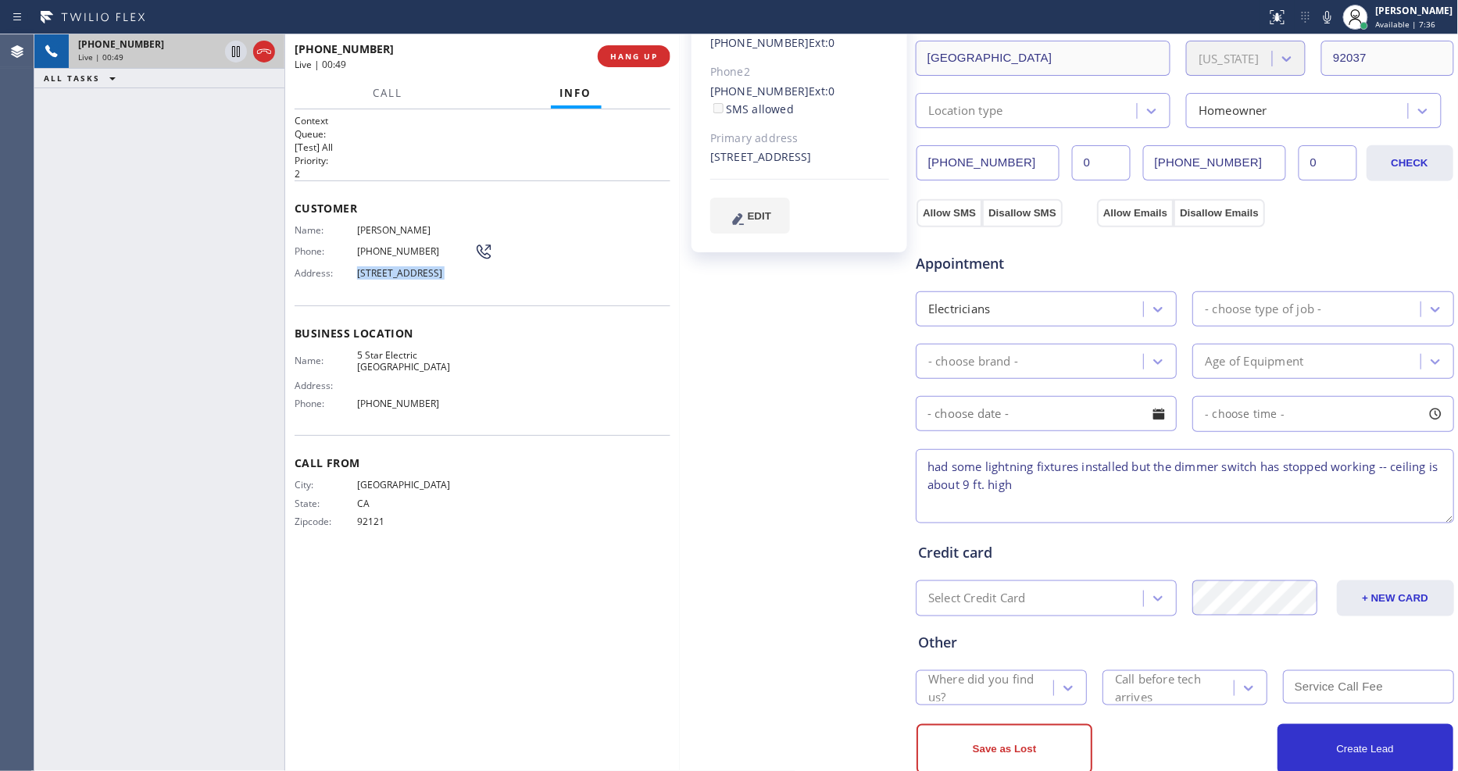
click at [414, 276] on span "8144 Paseo Del Ocaso, La Jolla, CA 92037, USA" at bounding box center [415, 273] width 117 height 12
copy span "8144 Paseo Del Ocaso, La Jolla, CA 92037, USA"
click at [936, 496] on textarea "had some lightning fixtures installed but the dimmer switch has stopped working…" at bounding box center [1185, 486] width 538 height 74
paste textarea "8144 Paseo Del Ocaso, La Jolla, CA 92037, USA"
click at [1029, 474] on textarea "had some lightning fixtures installed but the dimmer switch has stopped working…" at bounding box center [1185, 486] width 538 height 74
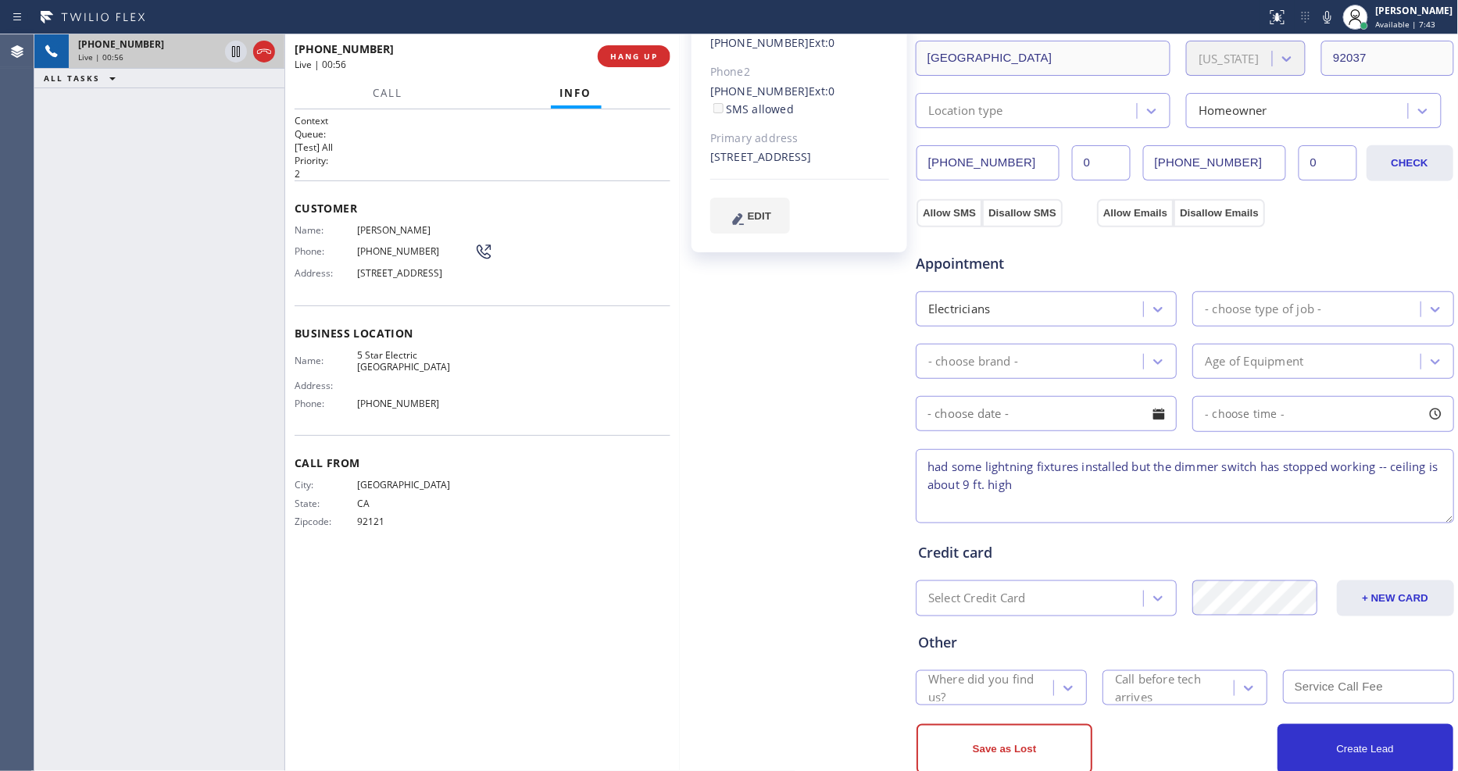
paste textarea "8144 Paseo Del Ocaso, La Jolla, CA 92037, USA"
drag, startPoint x: 998, startPoint y: 502, endPoint x: 871, endPoint y: 419, distance: 151.3
click at [871, 419] on div "Brandon Price Since: 20 may 2020 link to CRM copy Email jerry@jp-retired.com Em…" at bounding box center [1069, 284] width 771 height 1044
type textarea "had some lightning fixtures installed but the dimmer switch has stopped working…"
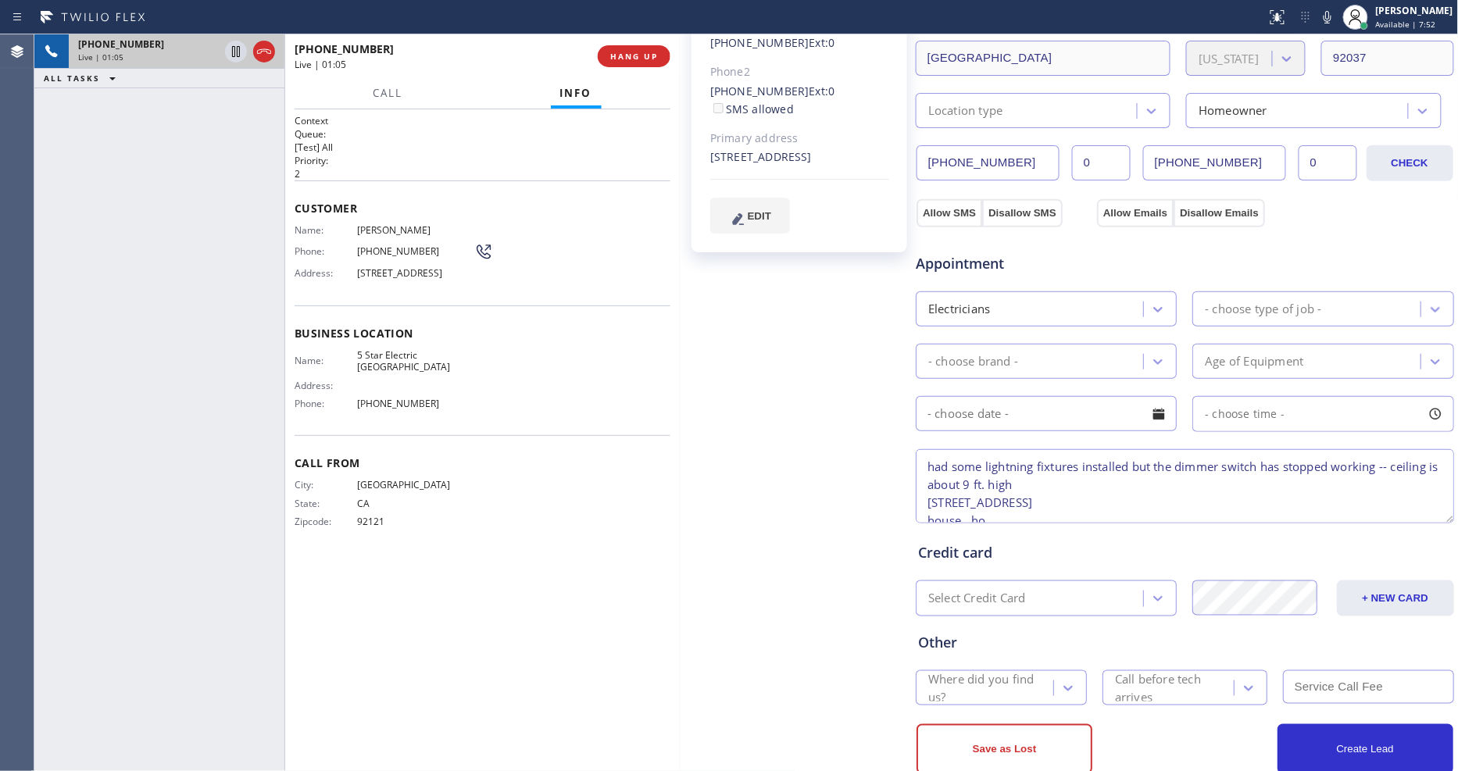
click at [391, 360] on span "5 Star Electric San Diego" at bounding box center [415, 361] width 117 height 24
copy span "5 Star Electric San Diego"
click at [391, 224] on span "Brandon Price" at bounding box center [415, 230] width 117 height 12
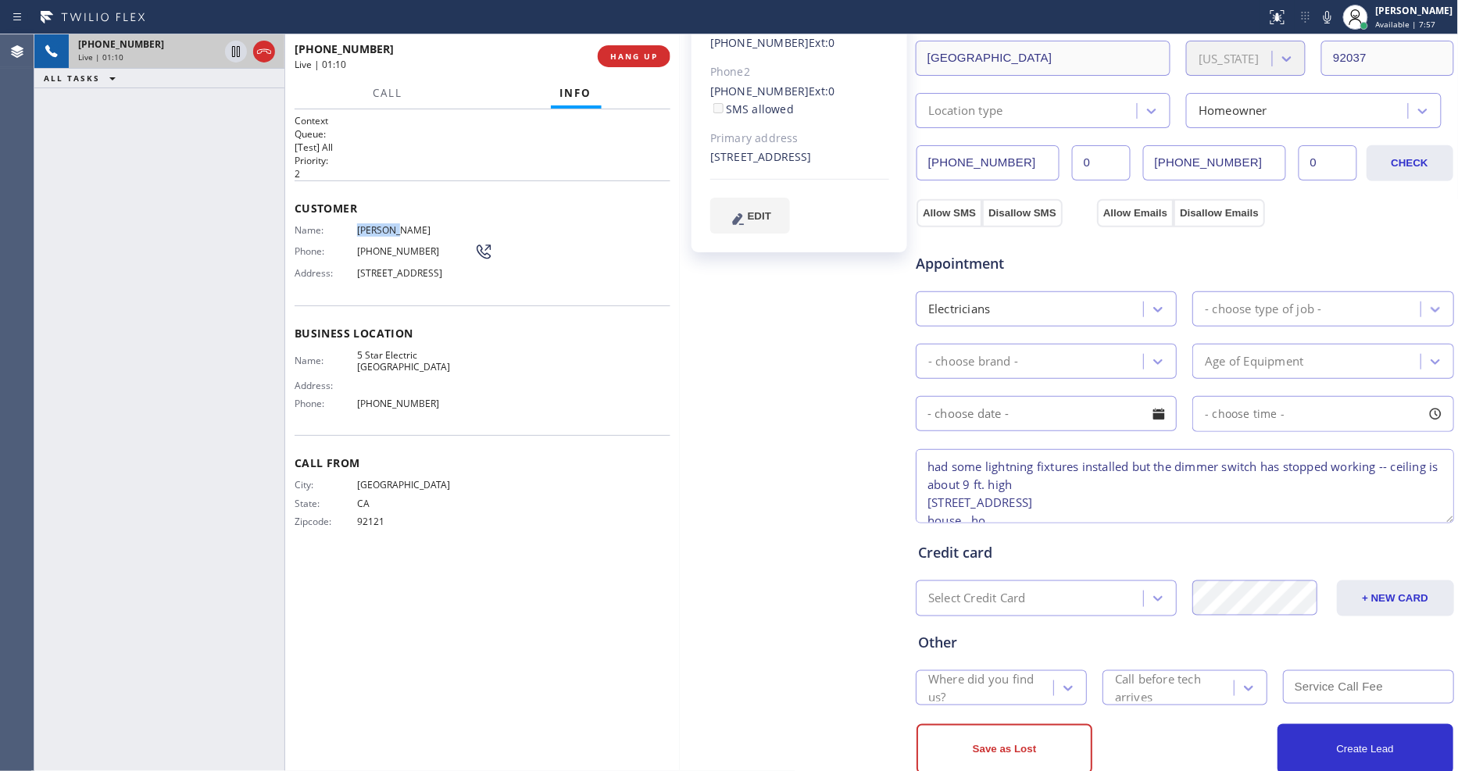
click at [391, 224] on span "Brandon Price" at bounding box center [415, 230] width 117 height 12
copy span "Brandon Price"
click at [399, 245] on span "(858) 352-8012" at bounding box center [415, 251] width 117 height 12
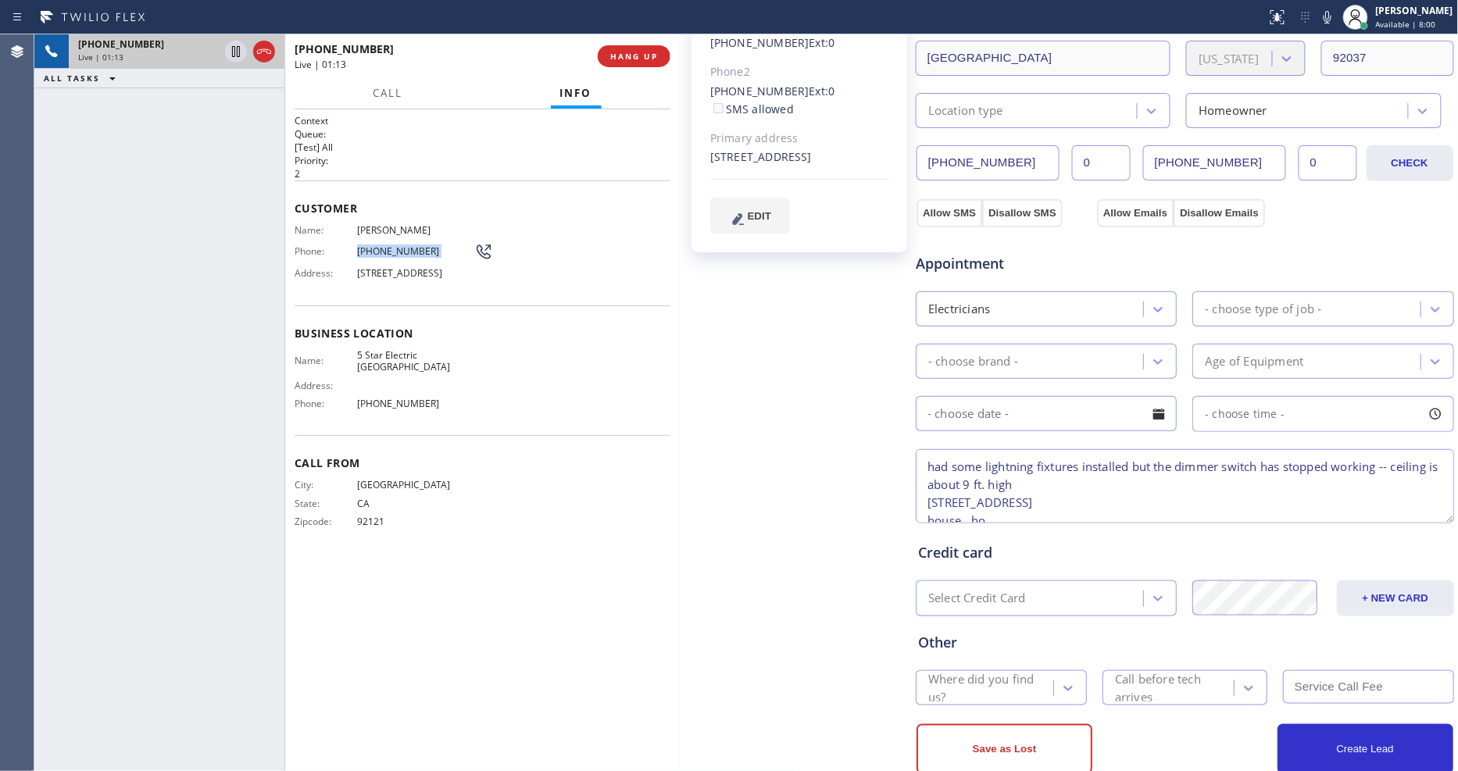
click at [399, 245] on span "(858) 352-8012" at bounding box center [415, 251] width 117 height 12
copy div "(858) 352-8012"
click at [322, 419] on div "Business location Name: 5 Star Electric San Diego Address: Phone: (619) 432-6327" at bounding box center [483, 371] width 376 height 131
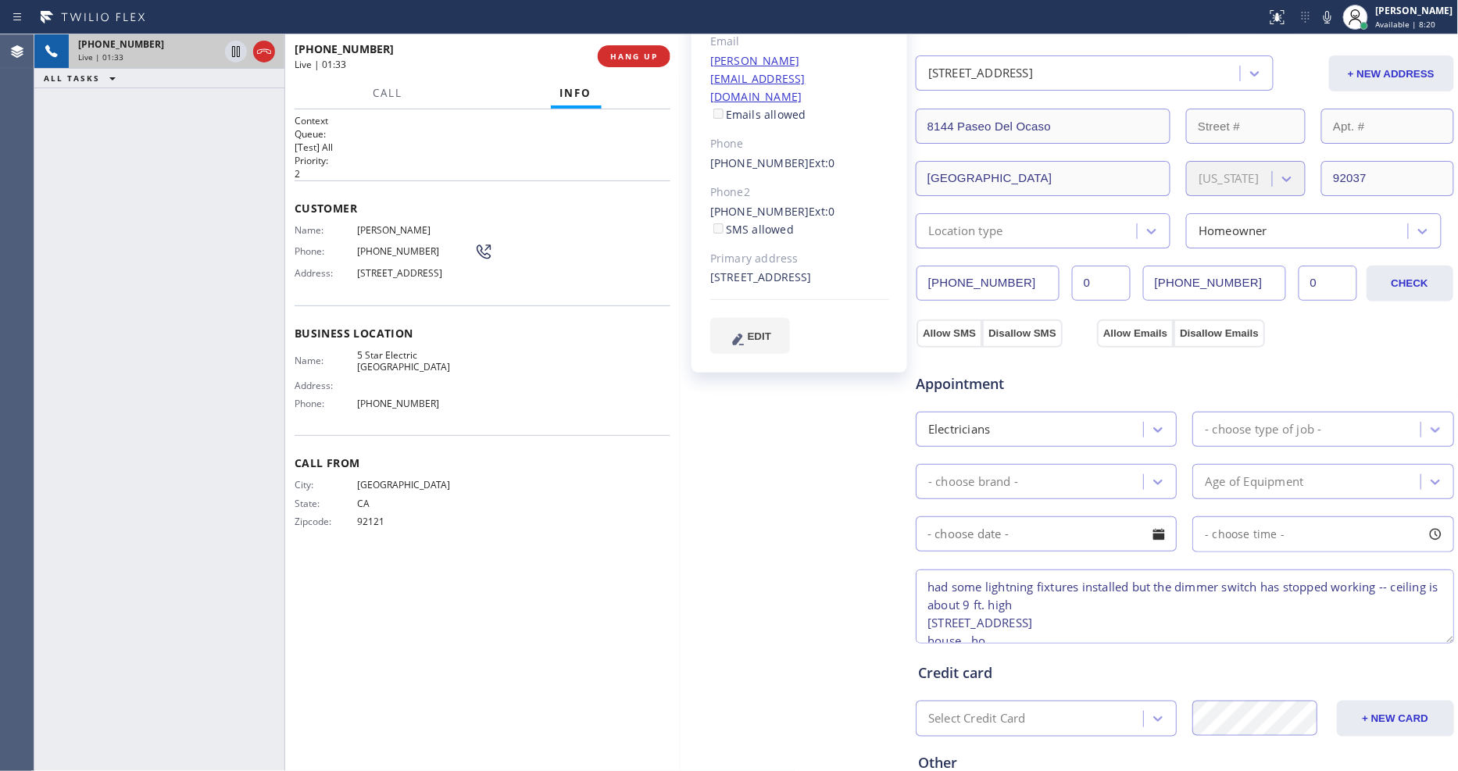
scroll to position [87, 0]
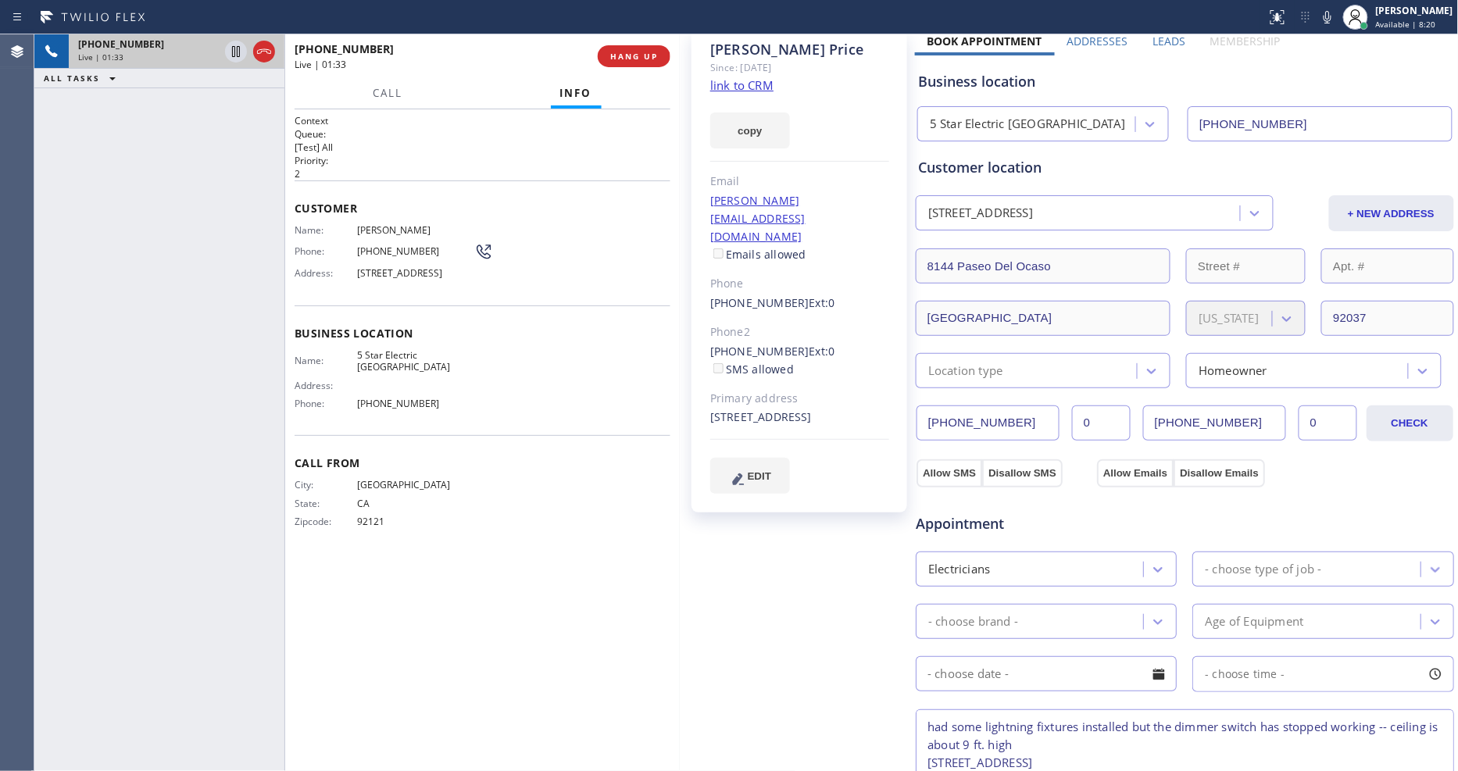
click at [825, 196] on div "jerry@jp-retired.com Emails allowed" at bounding box center [799, 228] width 179 height 72
copy link "jerry@jp-retired.com"
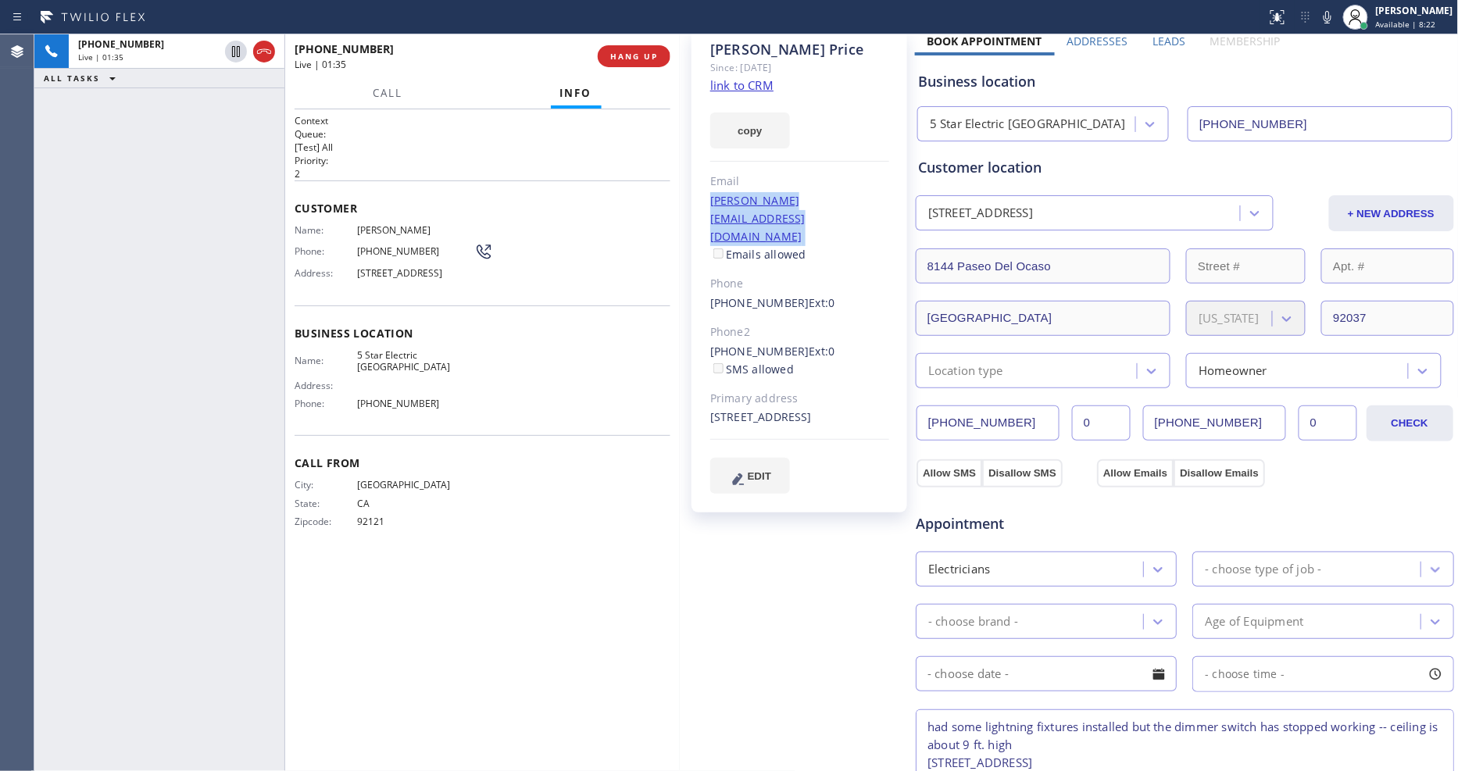
drag, startPoint x: 231, startPoint y: 49, endPoint x: 1248, endPoint y: 22, distance: 1017.2
click at [231, 49] on icon at bounding box center [236, 51] width 19 height 19
click at [1337, 12] on icon at bounding box center [1327, 17] width 19 height 19
drag, startPoint x: 563, startPoint y: 644, endPoint x: 566, endPoint y: 658, distance: 14.3
click at [563, 643] on div "Context Queue: [Test] All Priority: 2 Customer Name: Brandon Price Phone: (858)…" at bounding box center [483, 440] width 376 height 653
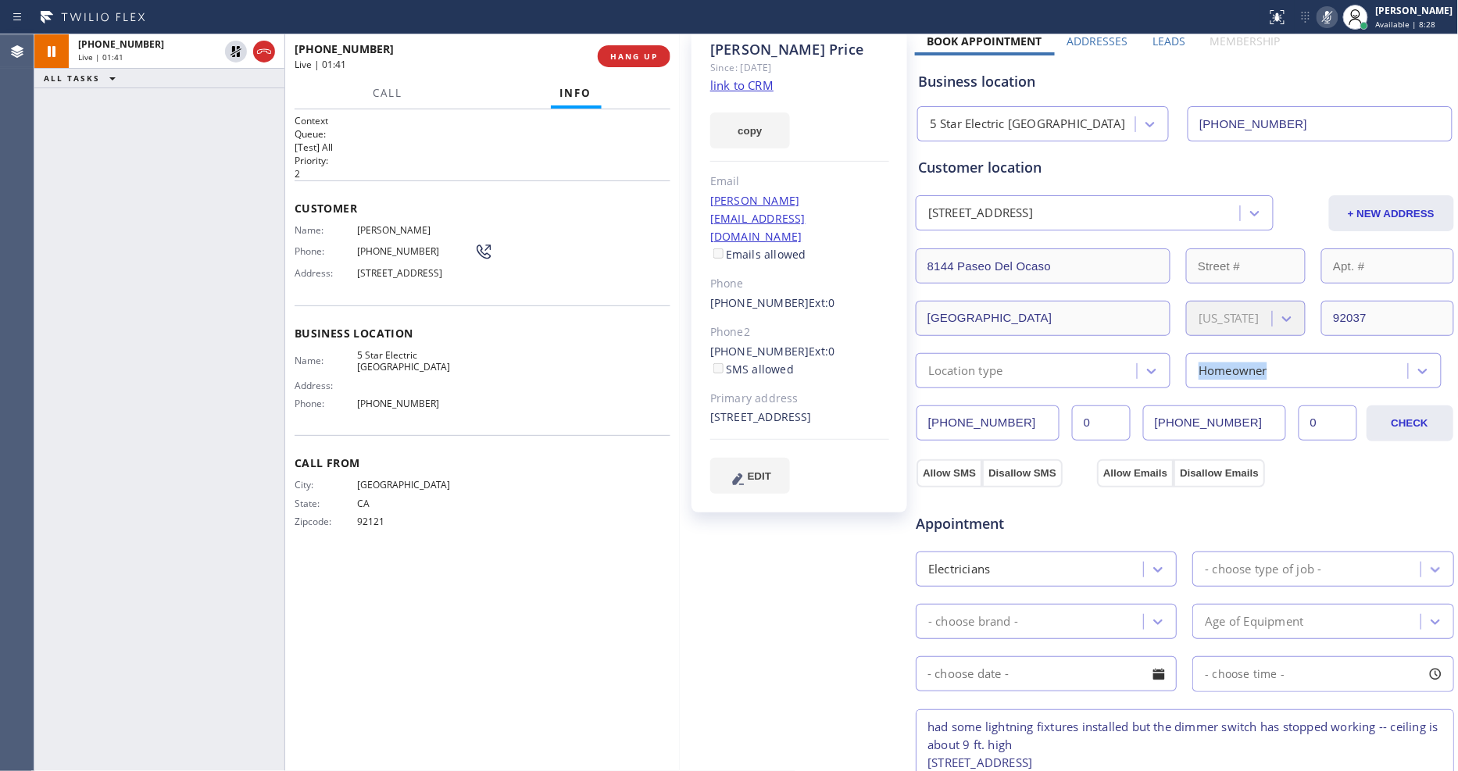
drag, startPoint x: 969, startPoint y: 379, endPoint x: 969, endPoint y: 366, distance: 13.3
click at [969, 373] on div "Business location 5 Star Electric San Diego (619) 432-6327 Personal information…" at bounding box center [1185, 544] width 540 height 979
click at [969, 373] on div "Location type" at bounding box center [965, 371] width 75 height 18
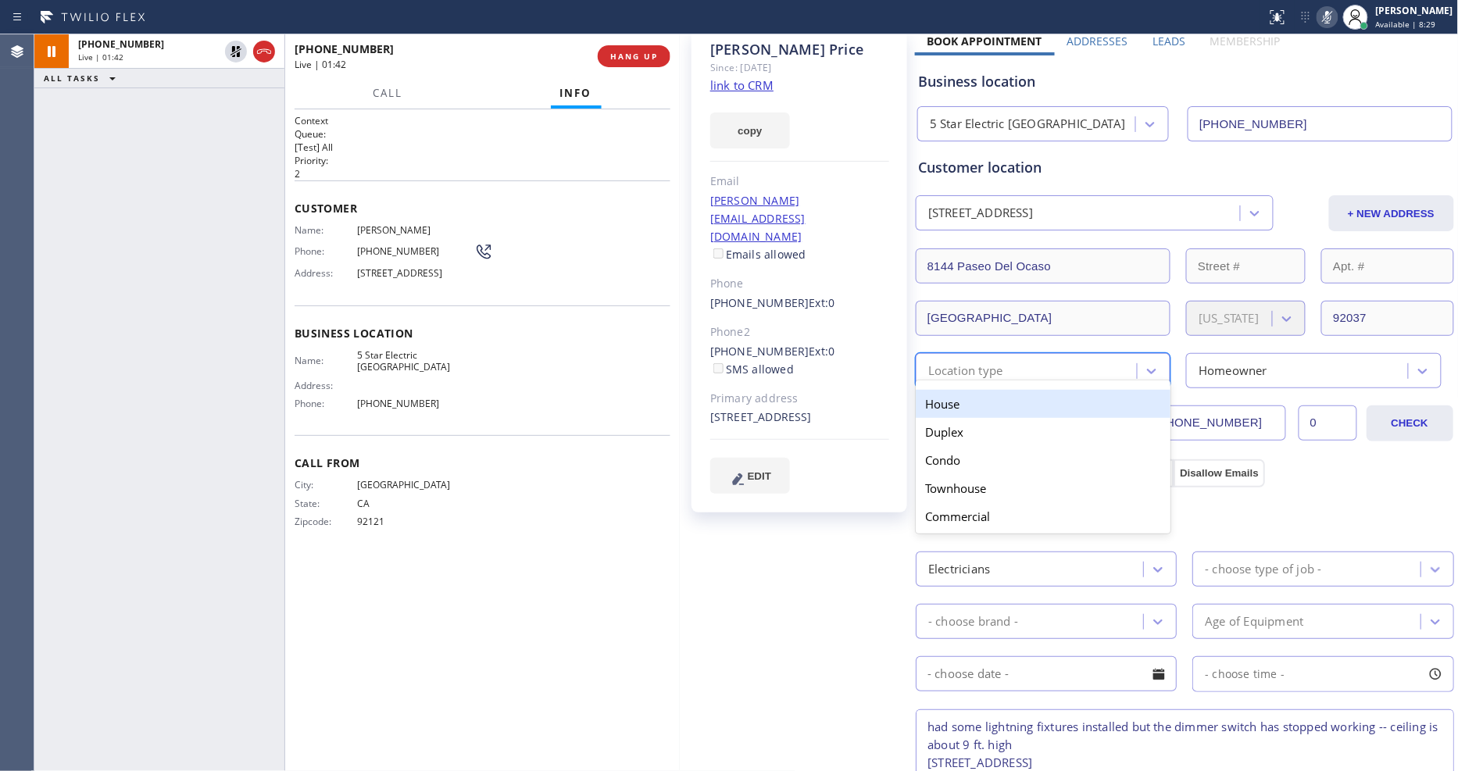
drag, startPoint x: 969, startPoint y: 373, endPoint x: 960, endPoint y: 401, distance: 29.7
click at [957, 401] on div "House" at bounding box center [1043, 404] width 255 height 28
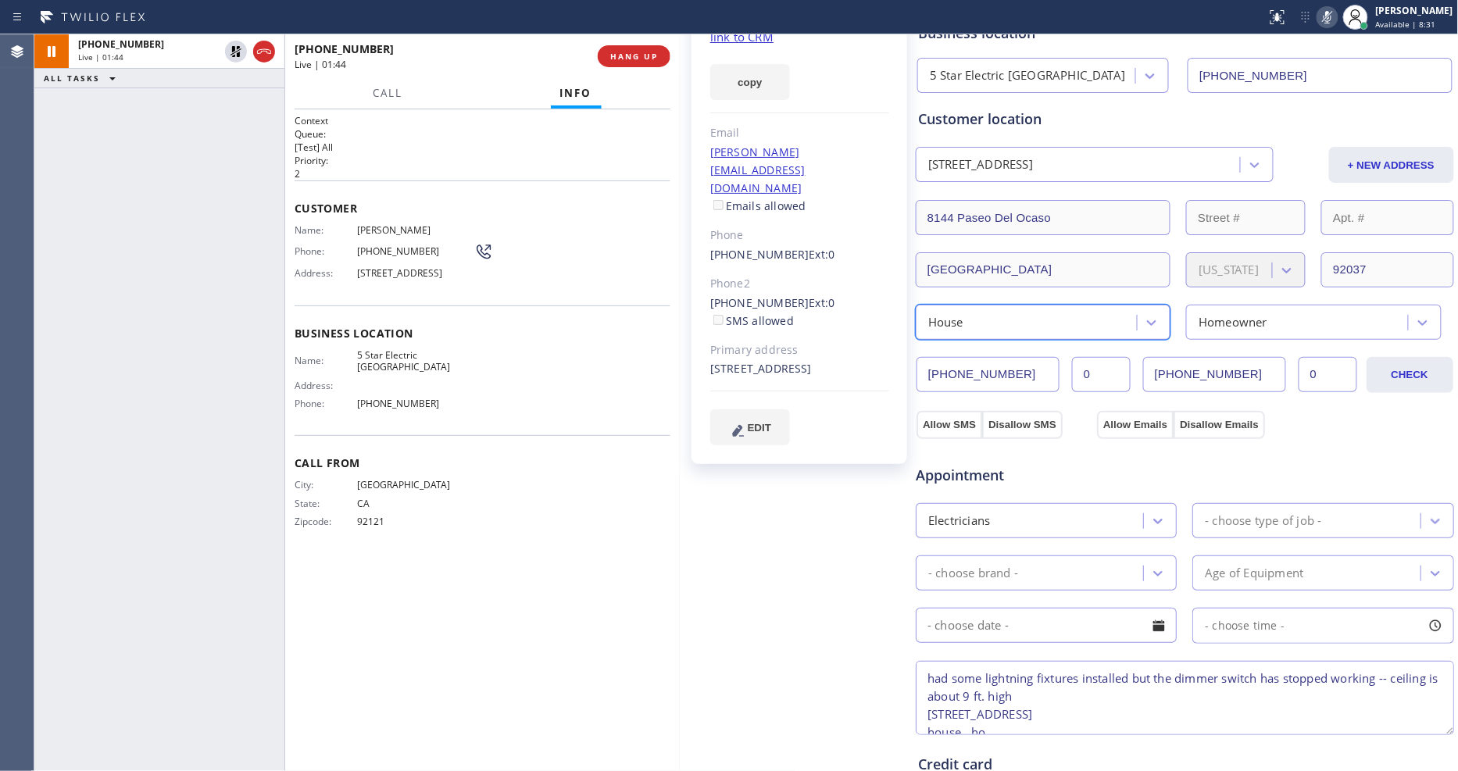
scroll to position [174, 0]
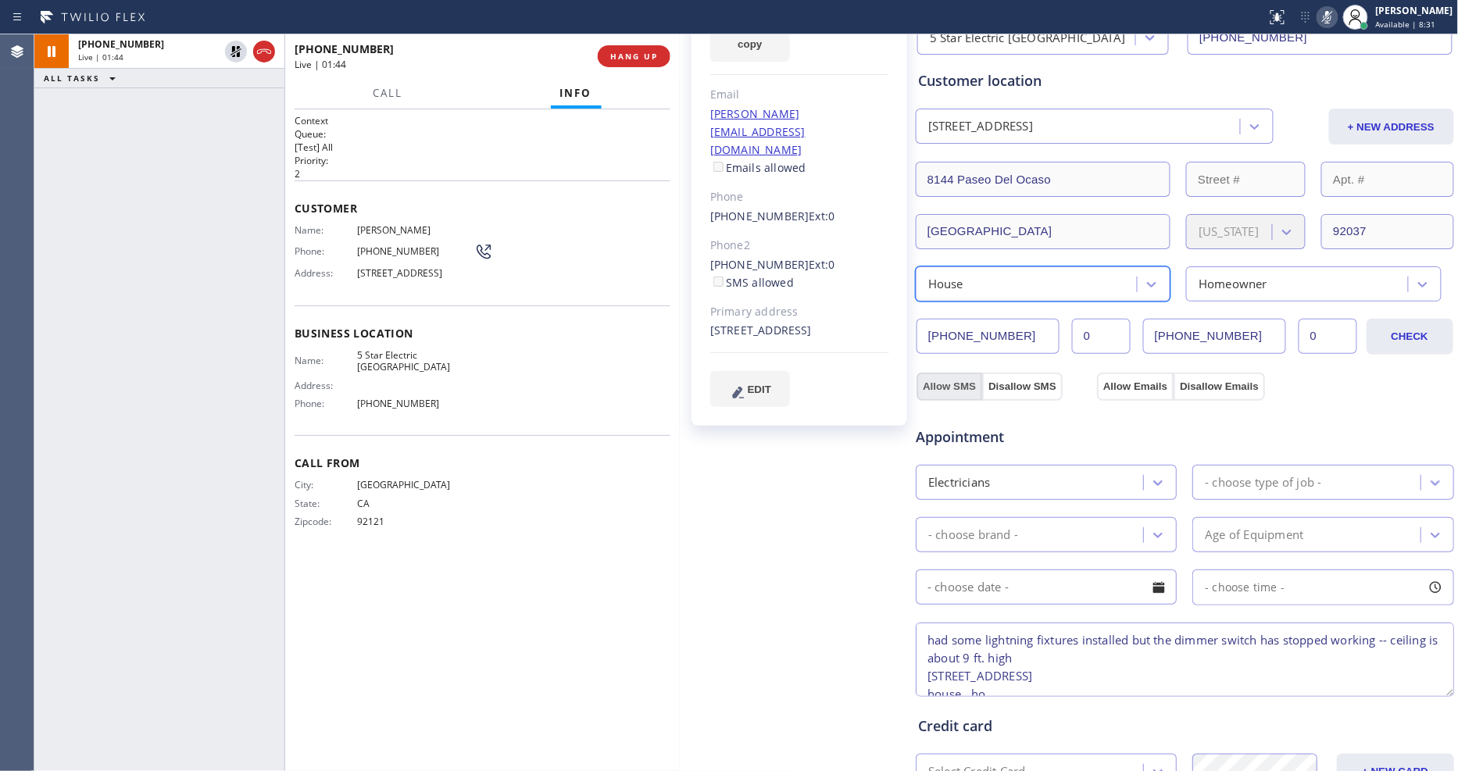
click at [931, 378] on button "Allow SMS" at bounding box center [950, 387] width 66 height 28
drag, startPoint x: 931, startPoint y: 378, endPoint x: 1075, endPoint y: 389, distance: 144.2
click at [932, 377] on button "Allow SMS" at bounding box center [950, 387] width 66 height 28
click at [1113, 381] on button "Allow Emails" at bounding box center [1135, 387] width 77 height 28
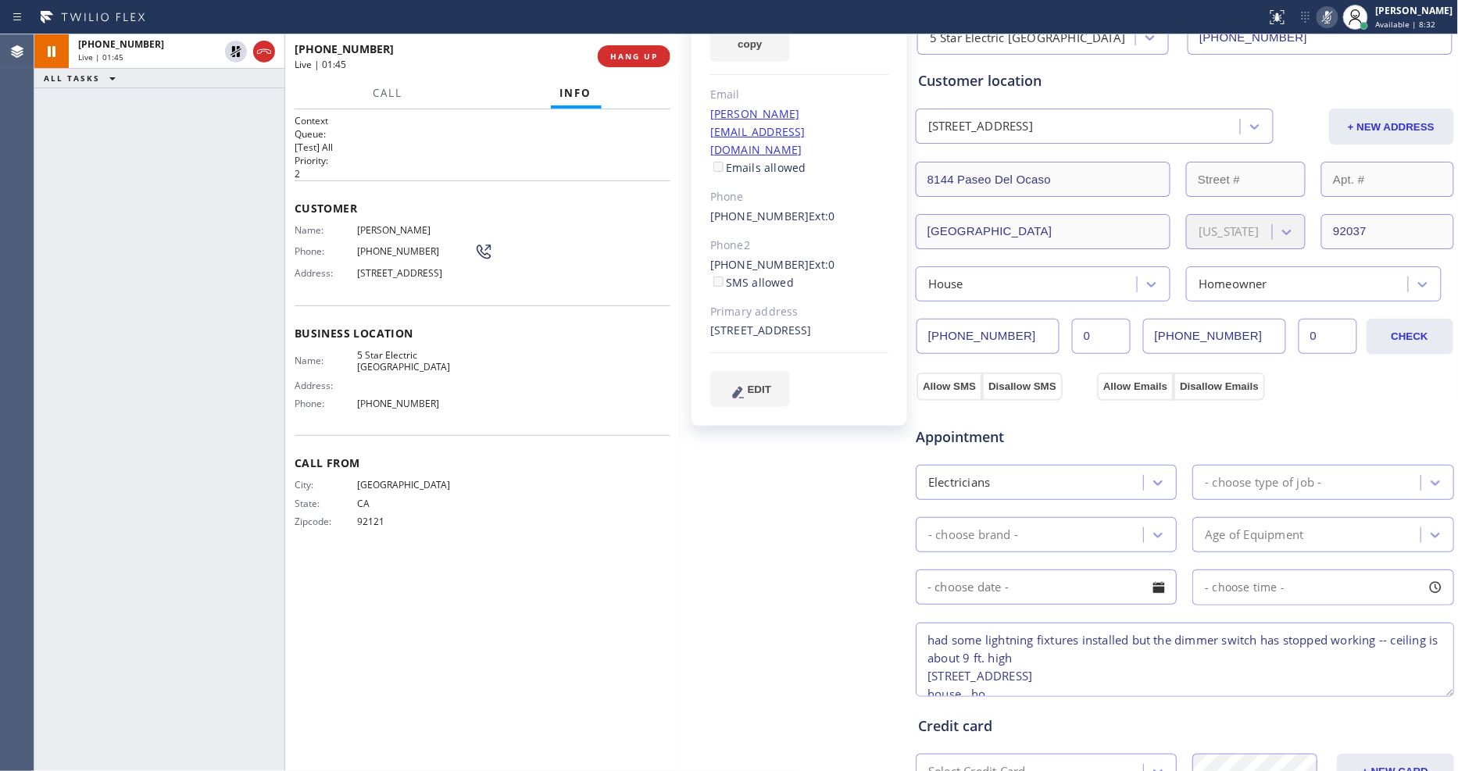
scroll to position [260, 0]
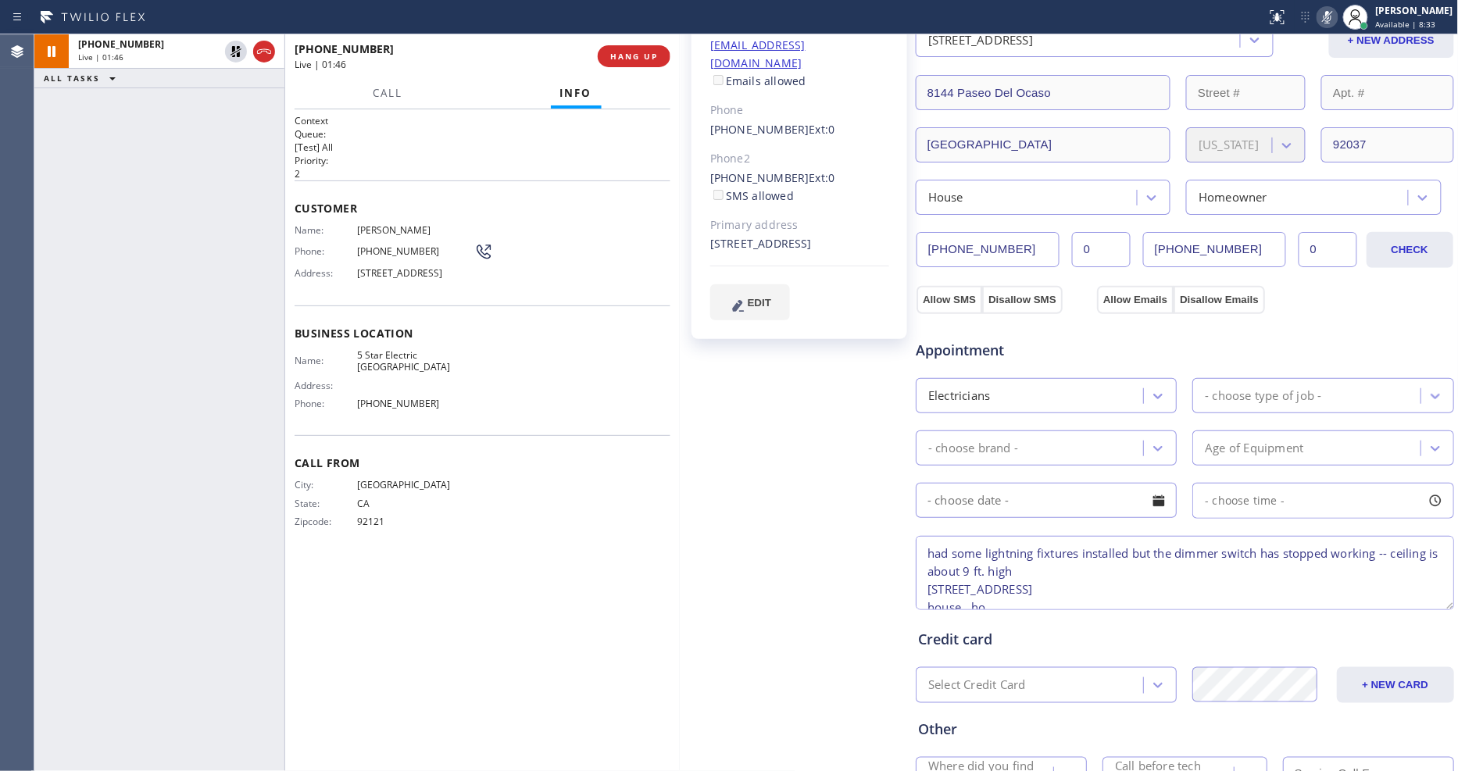
click at [1228, 382] on div "- choose type of job -" at bounding box center [1308, 395] width 223 height 27
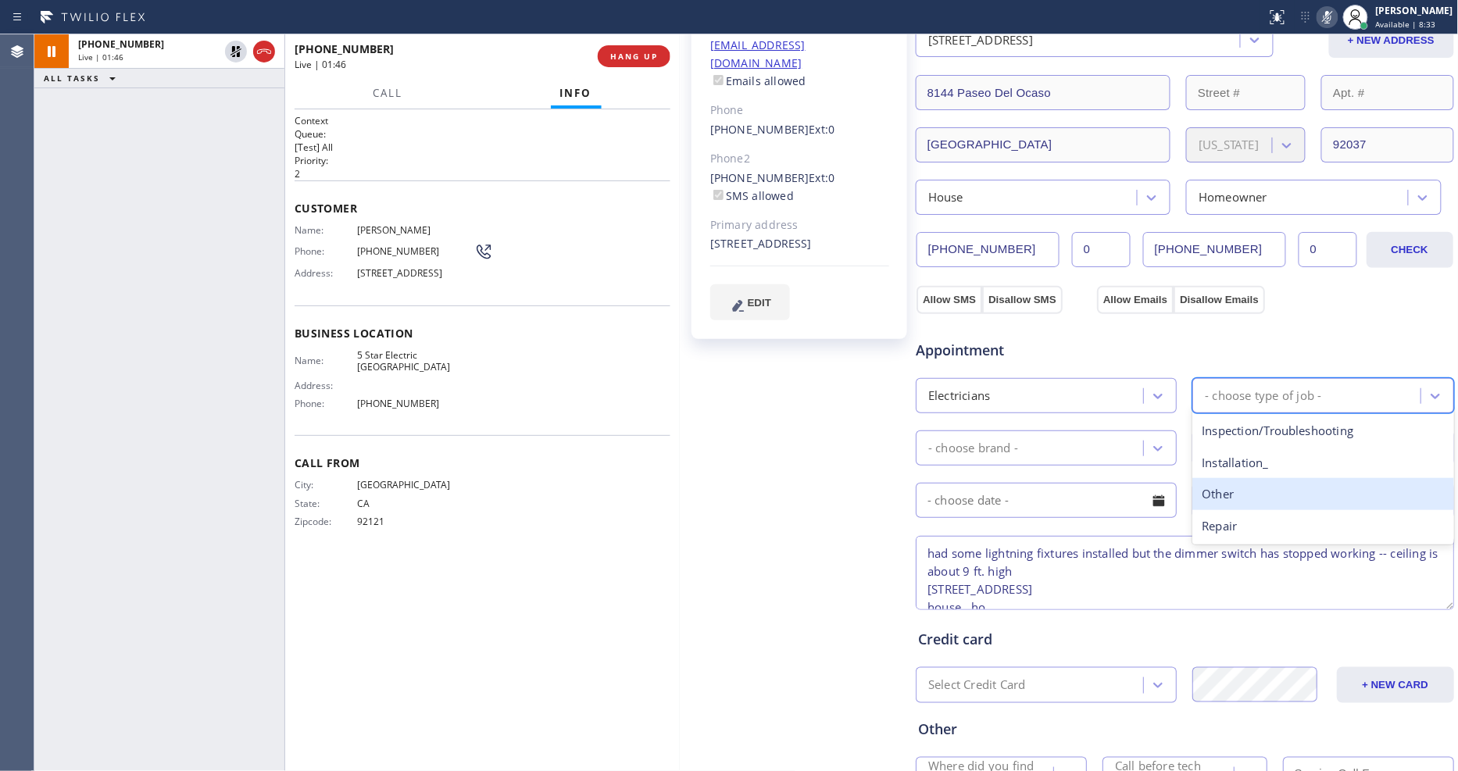
checkbox input "true"
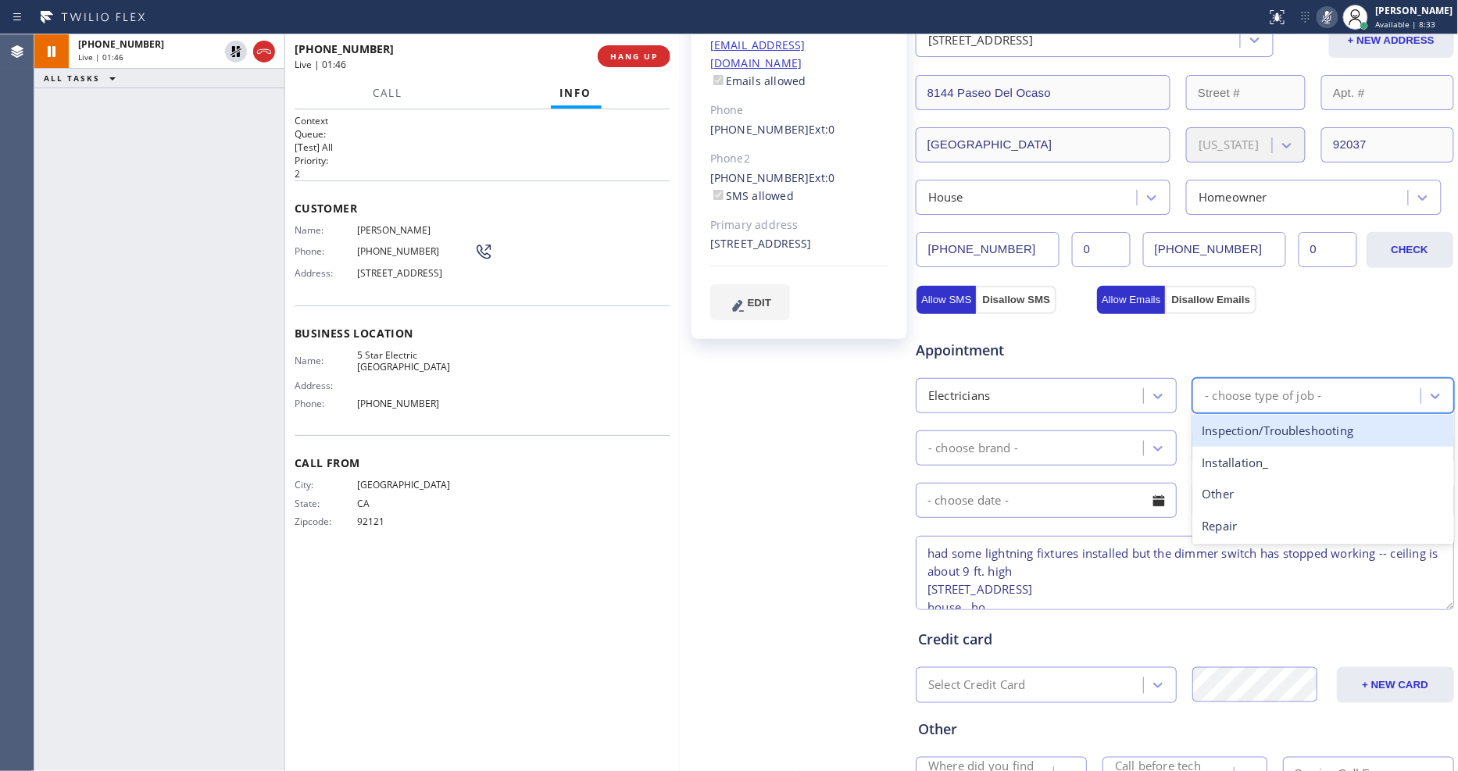
click at [1243, 431] on div "Inspection/Troubleshooting" at bounding box center [1323, 431] width 261 height 32
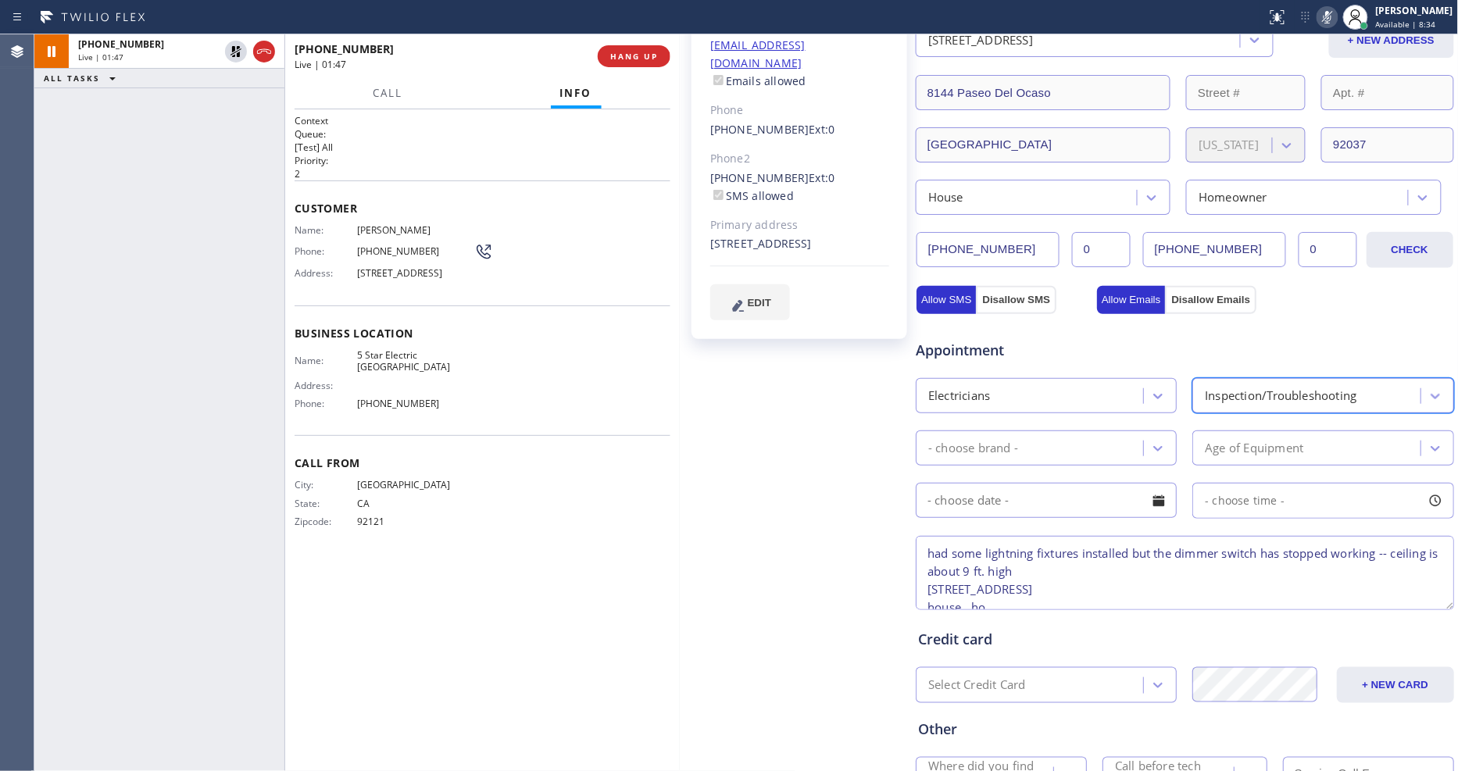
click at [1046, 438] on div "- choose brand -" at bounding box center [1032, 448] width 223 height 27
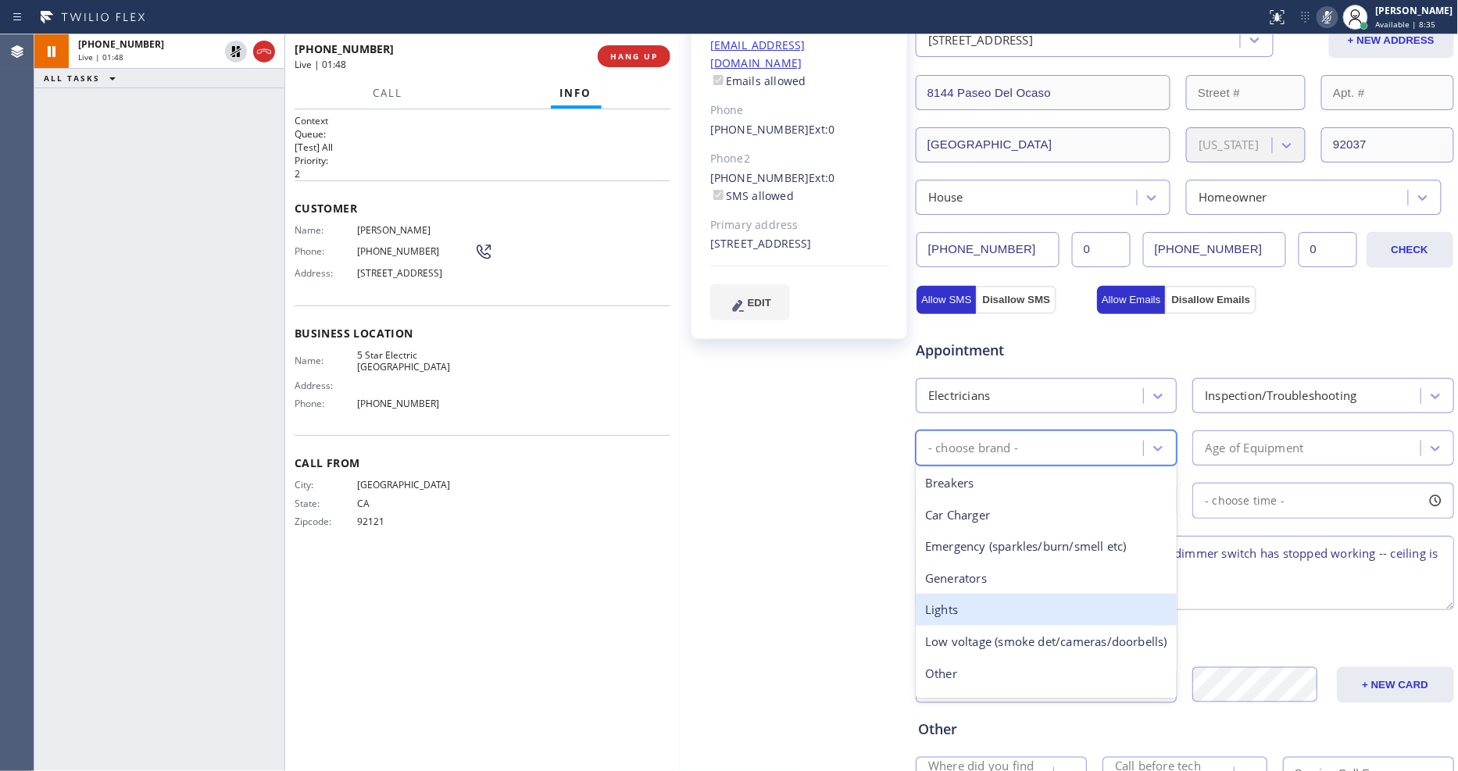
click at [962, 598] on div "Lights" at bounding box center [1046, 610] width 261 height 32
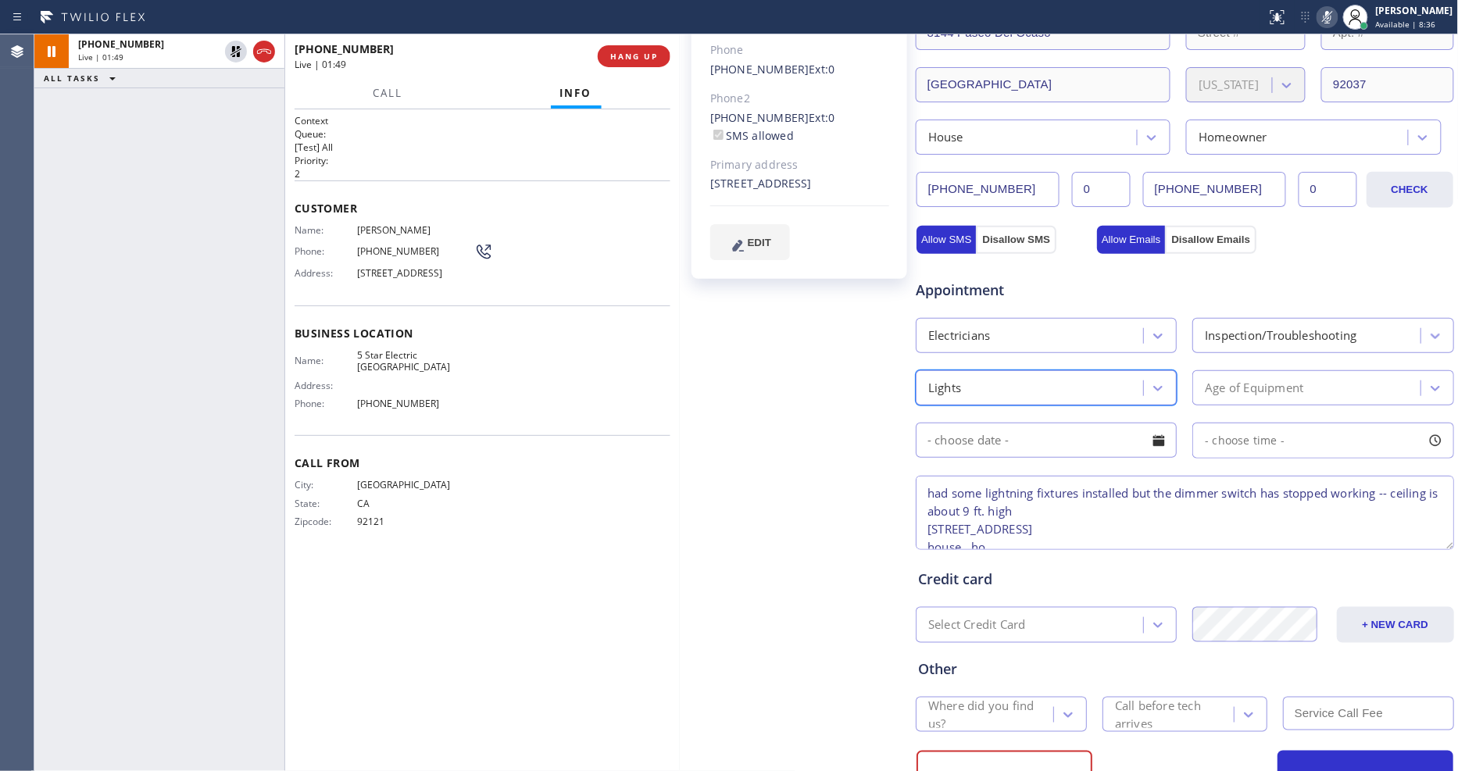
scroll to position [347, 0]
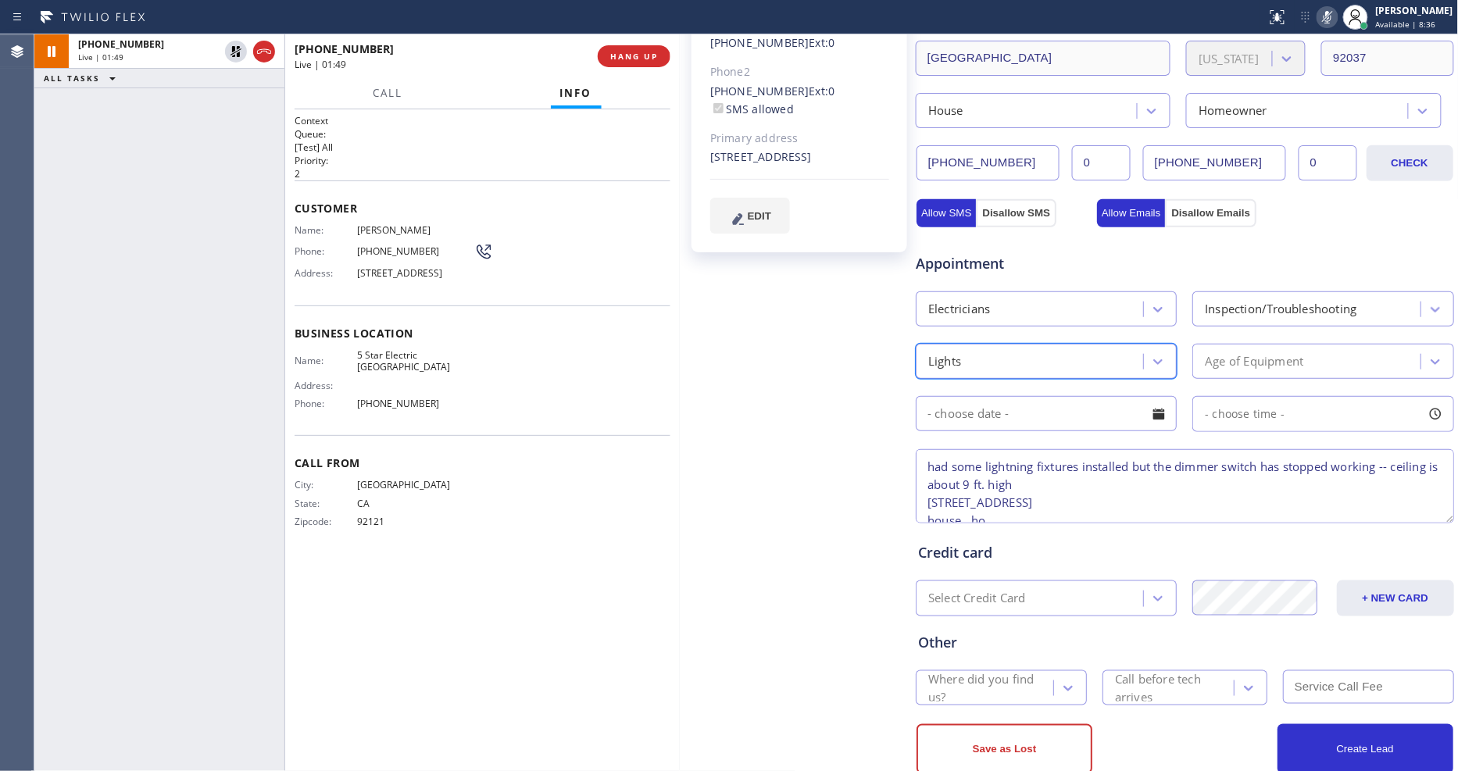
click at [986, 348] on div "Lights" at bounding box center [1032, 361] width 223 height 27
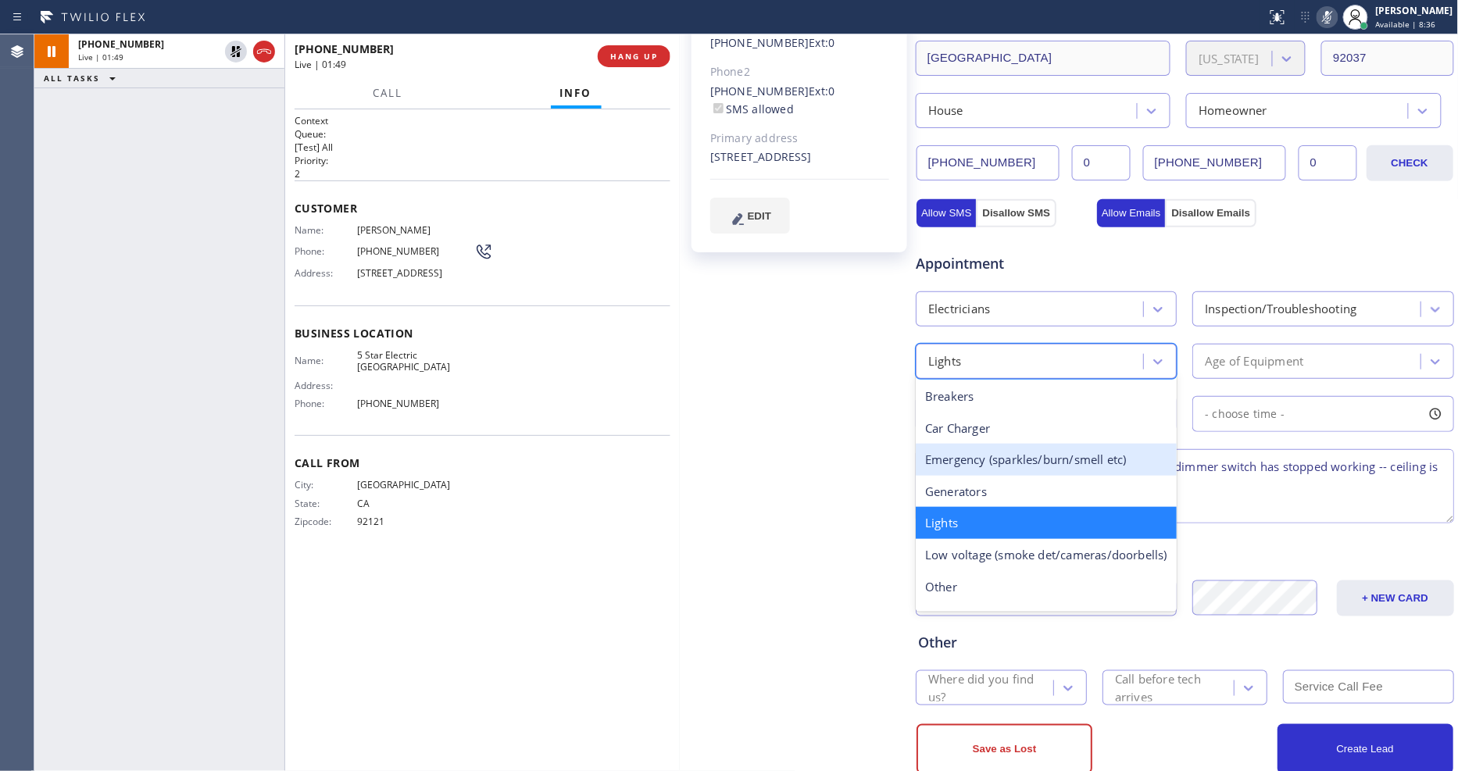
scroll to position [87, 0]
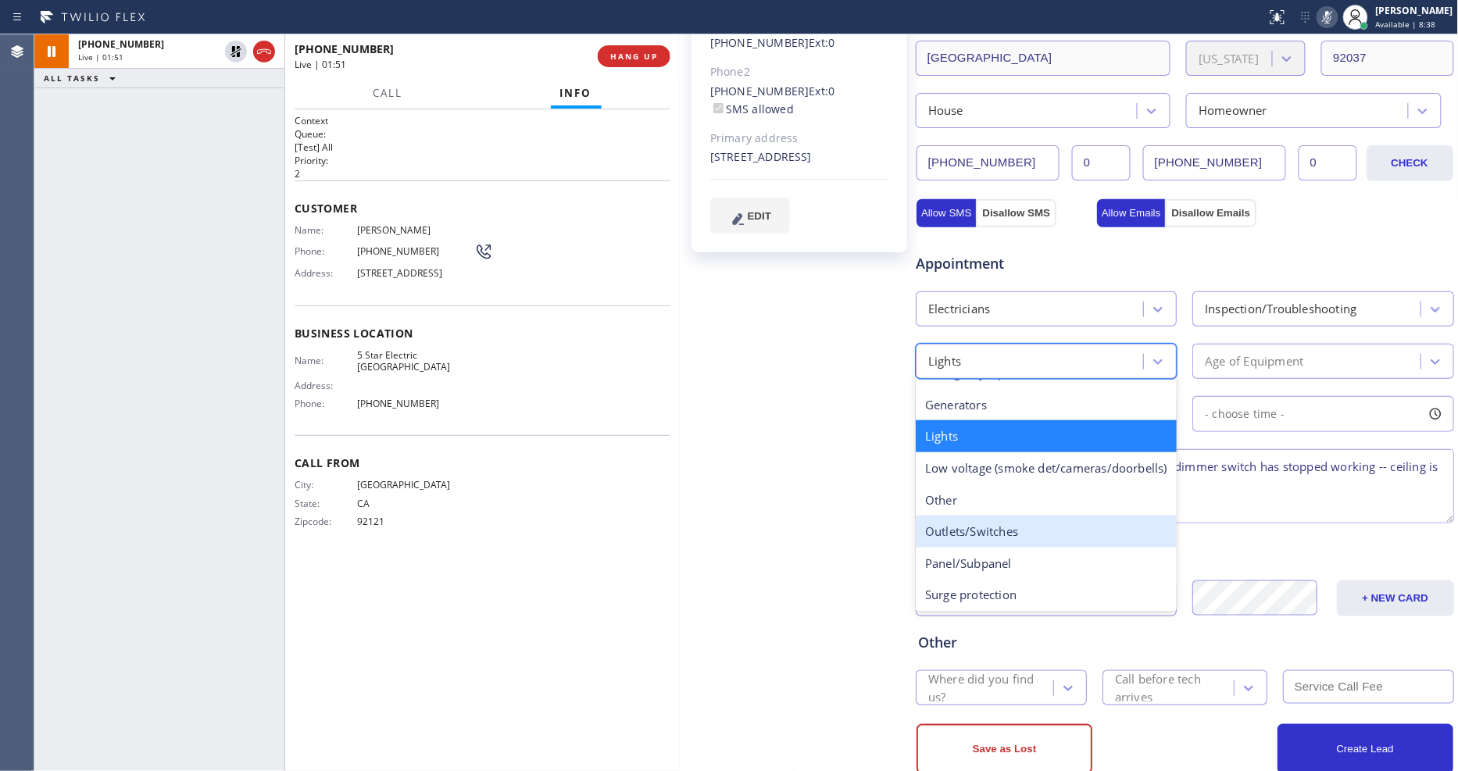
click at [1011, 540] on div "Outlets/Switches" at bounding box center [1046, 532] width 261 height 32
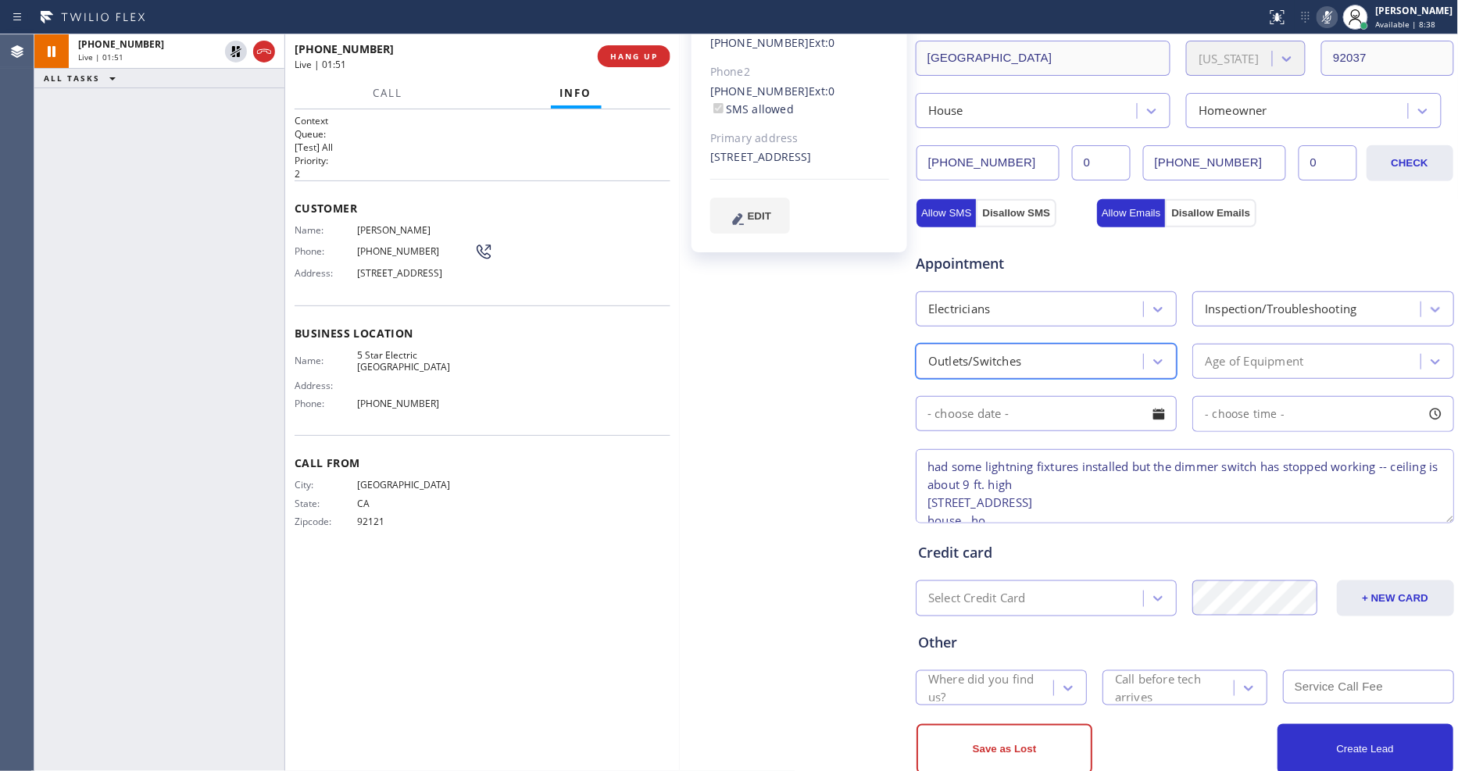
scroll to position [371, 0]
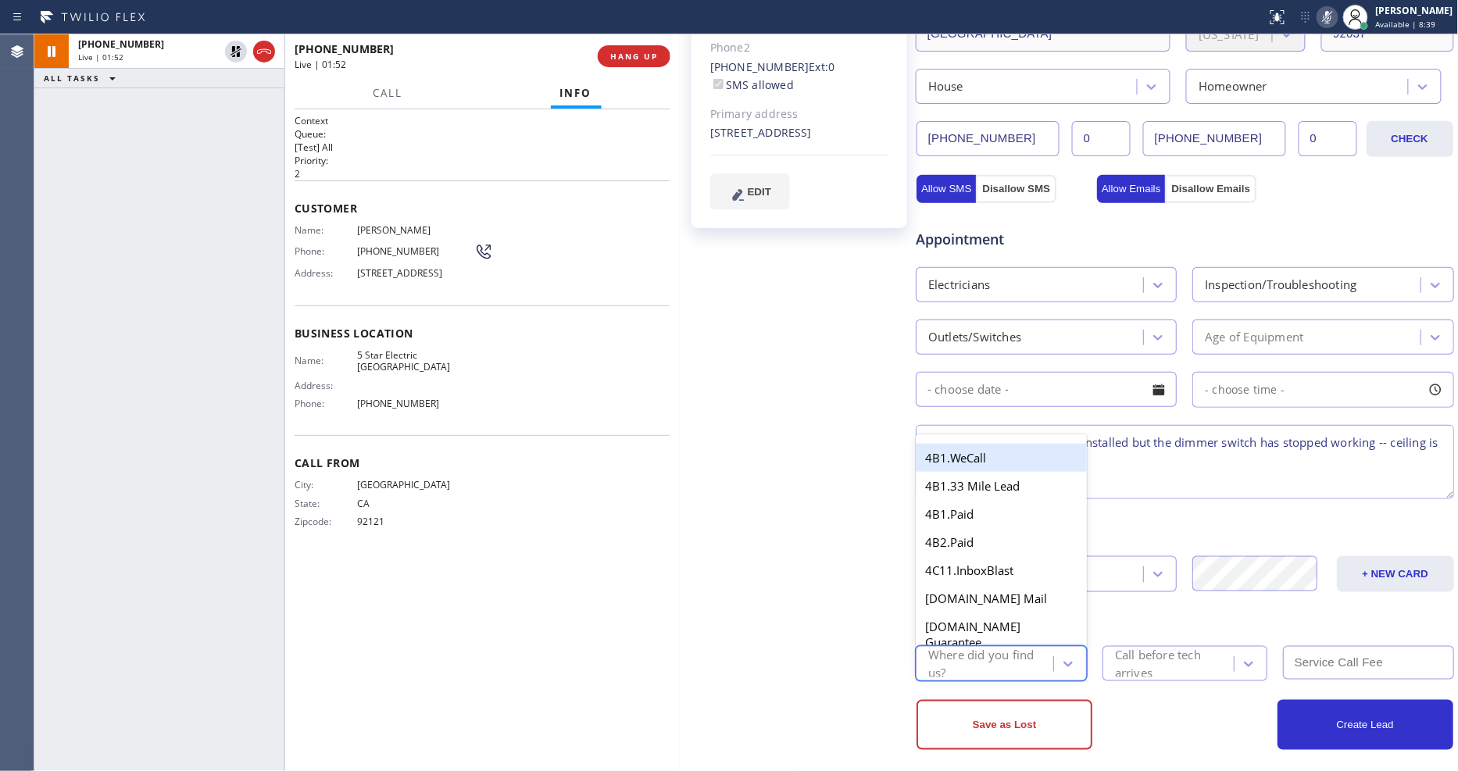
drag, startPoint x: 1025, startPoint y: 650, endPoint x: 1022, endPoint y: 635, distance: 15.8
click at [1024, 650] on div "Where did you find us?" at bounding box center [989, 664] width 123 height 36
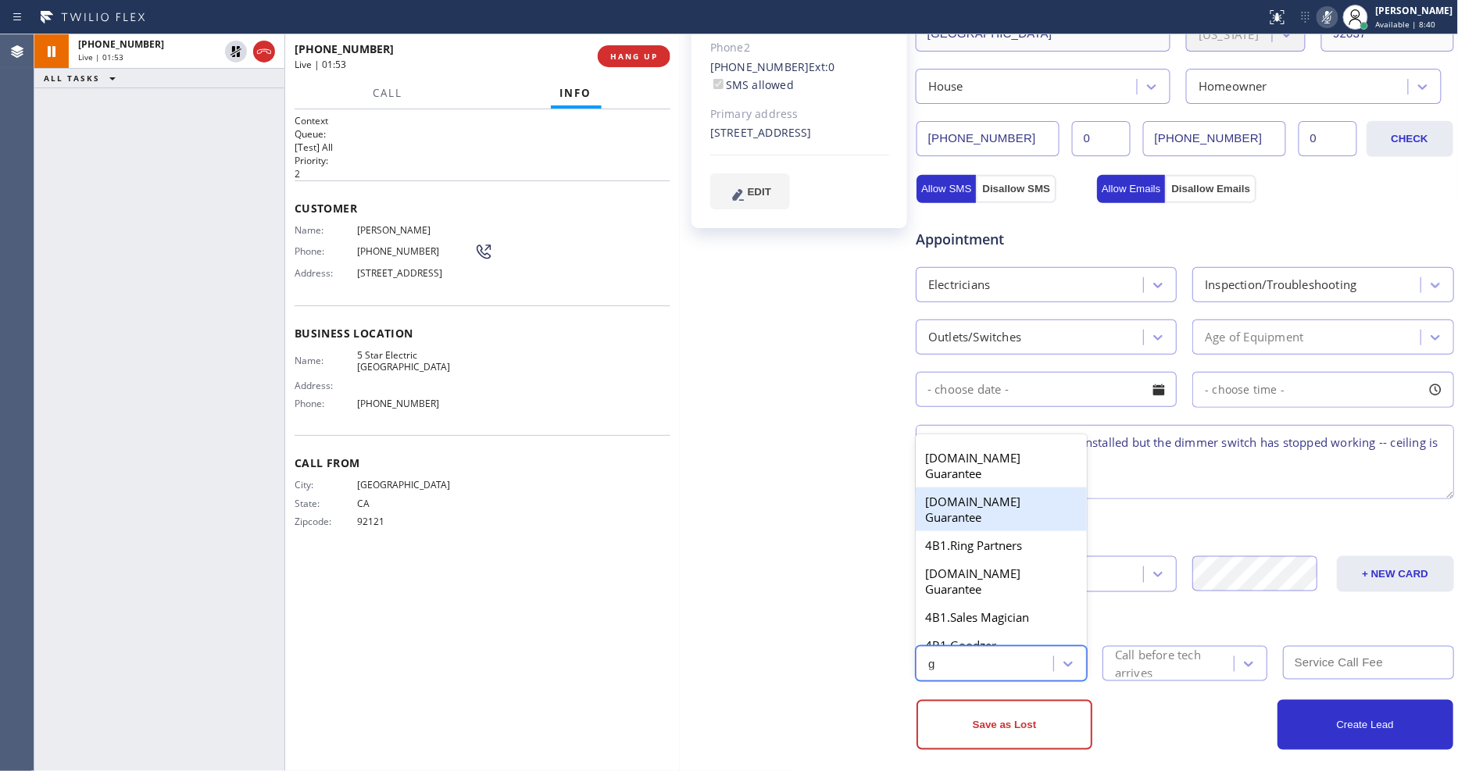
type input "go"
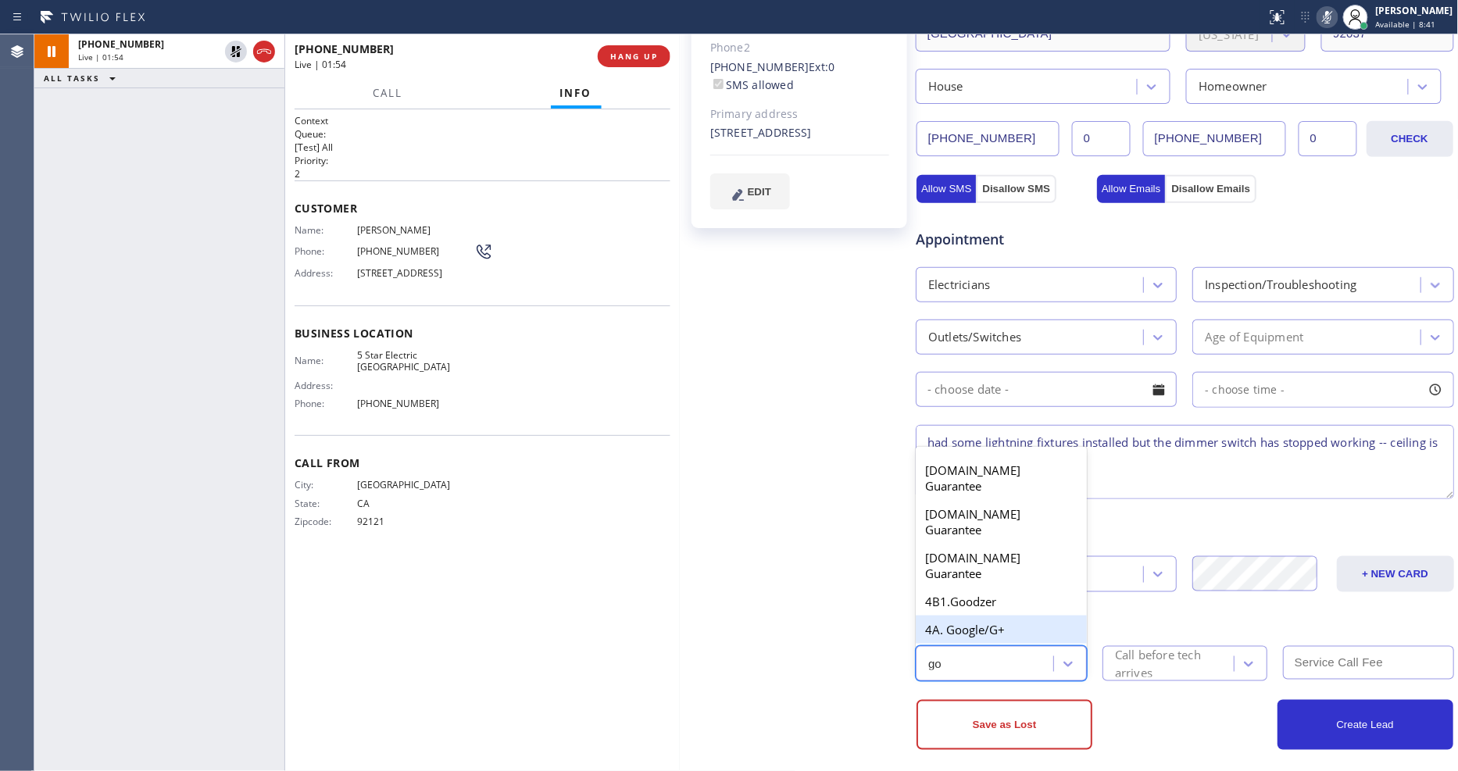
click at [965, 617] on div "4A. Google/G+" at bounding box center [1001, 630] width 171 height 28
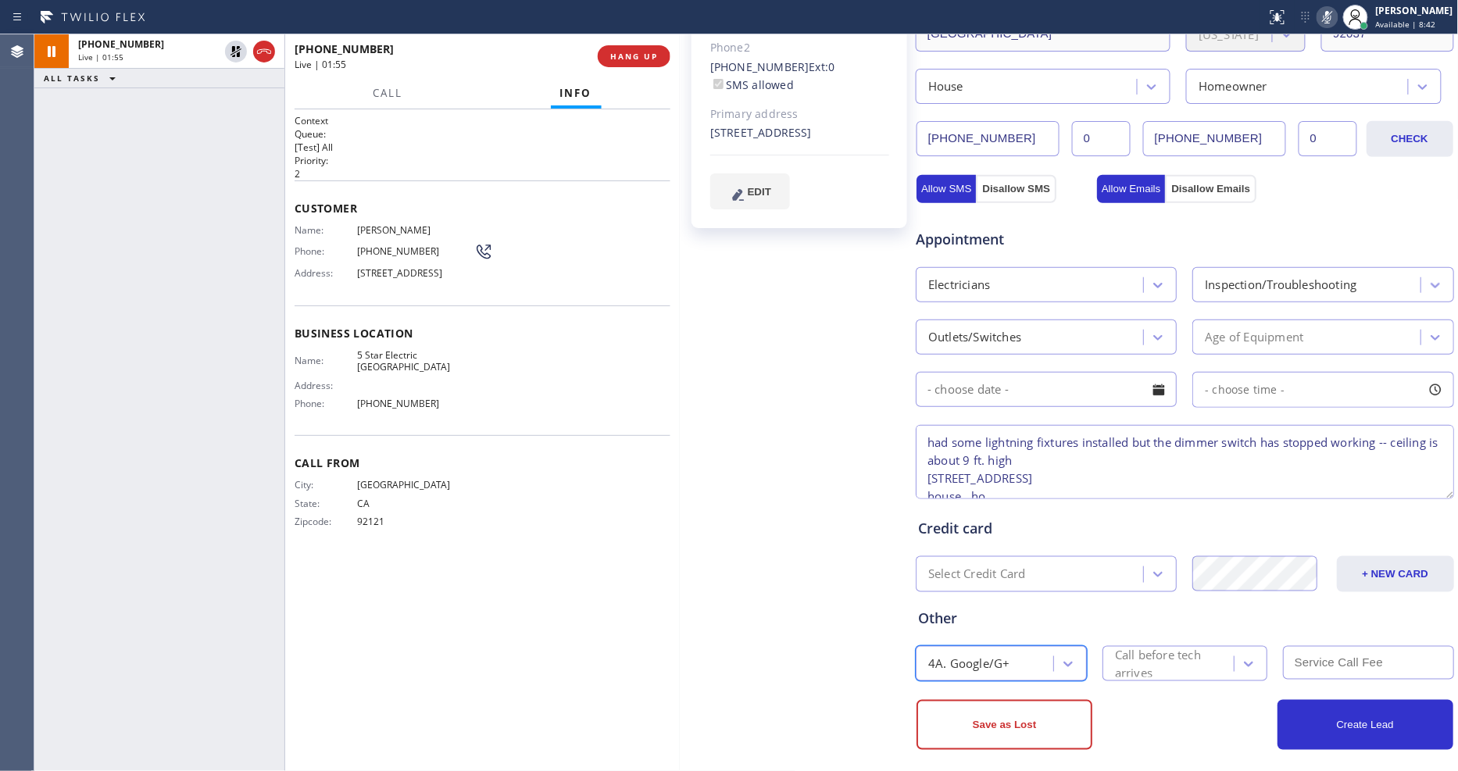
click at [1115, 655] on div "Call before tech arrives" at bounding box center [1173, 664] width 117 height 36
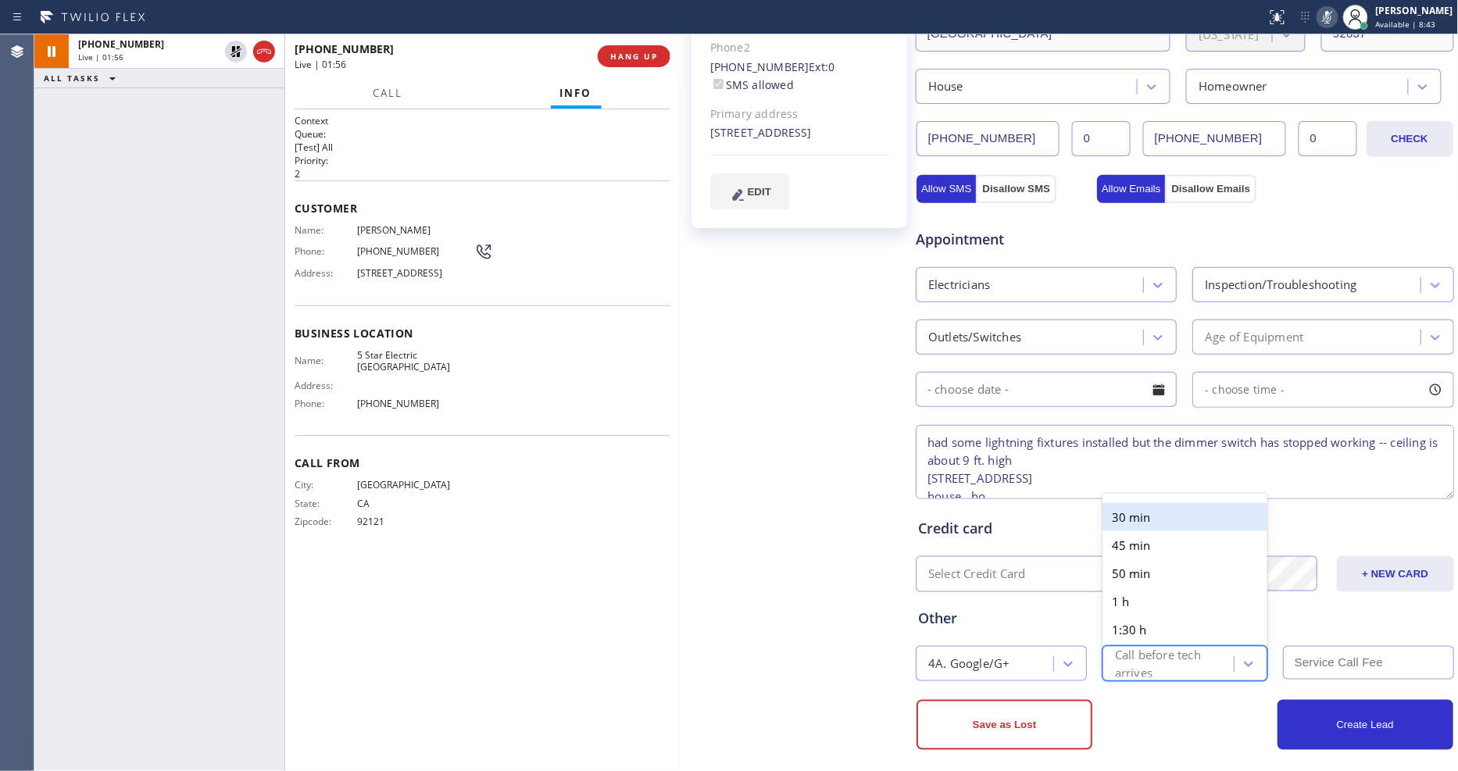
click at [1126, 505] on div "30 min" at bounding box center [1185, 517] width 165 height 28
click at [1238, 328] on div "Age of Equipment" at bounding box center [1254, 337] width 98 height 18
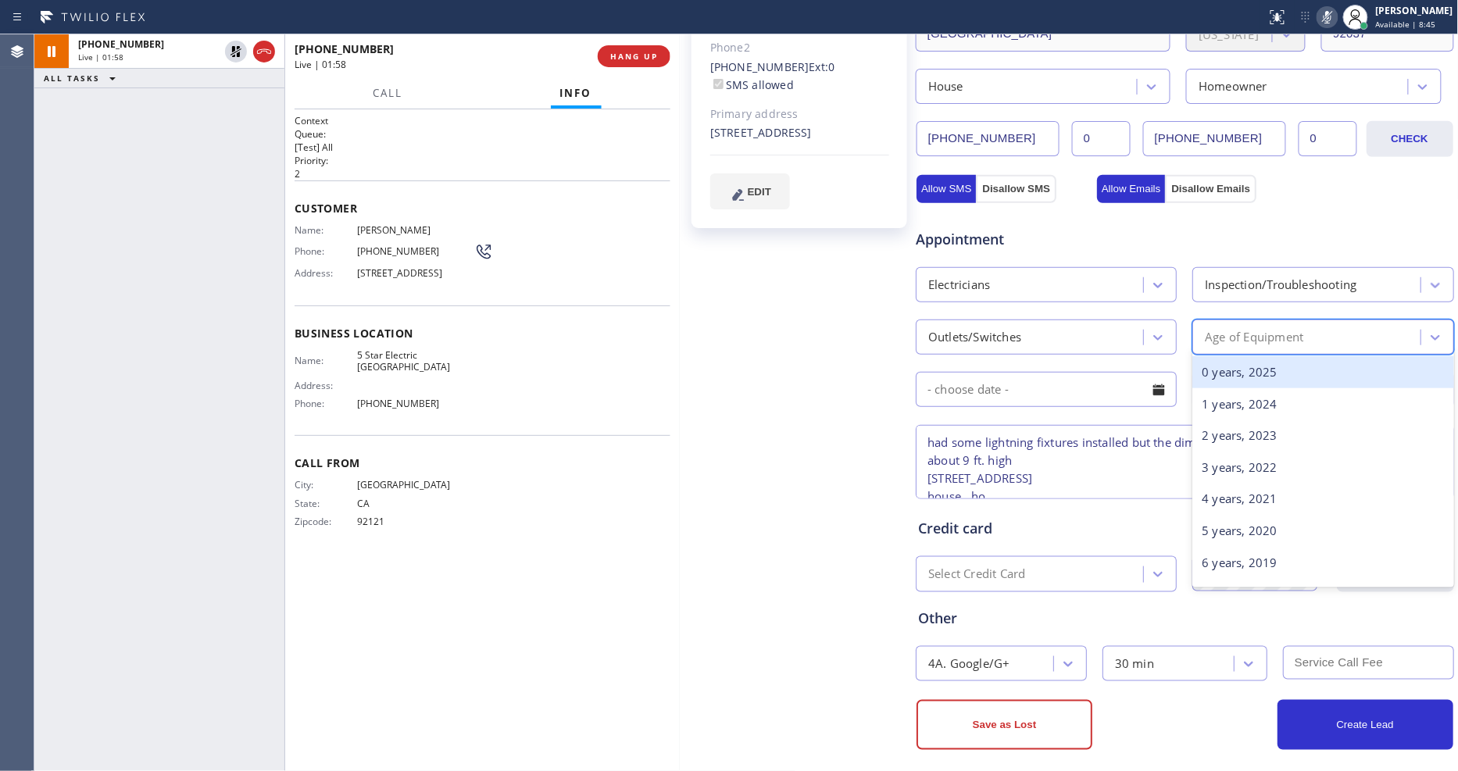
click at [1225, 364] on div "0 years, 2025" at bounding box center [1323, 372] width 261 height 32
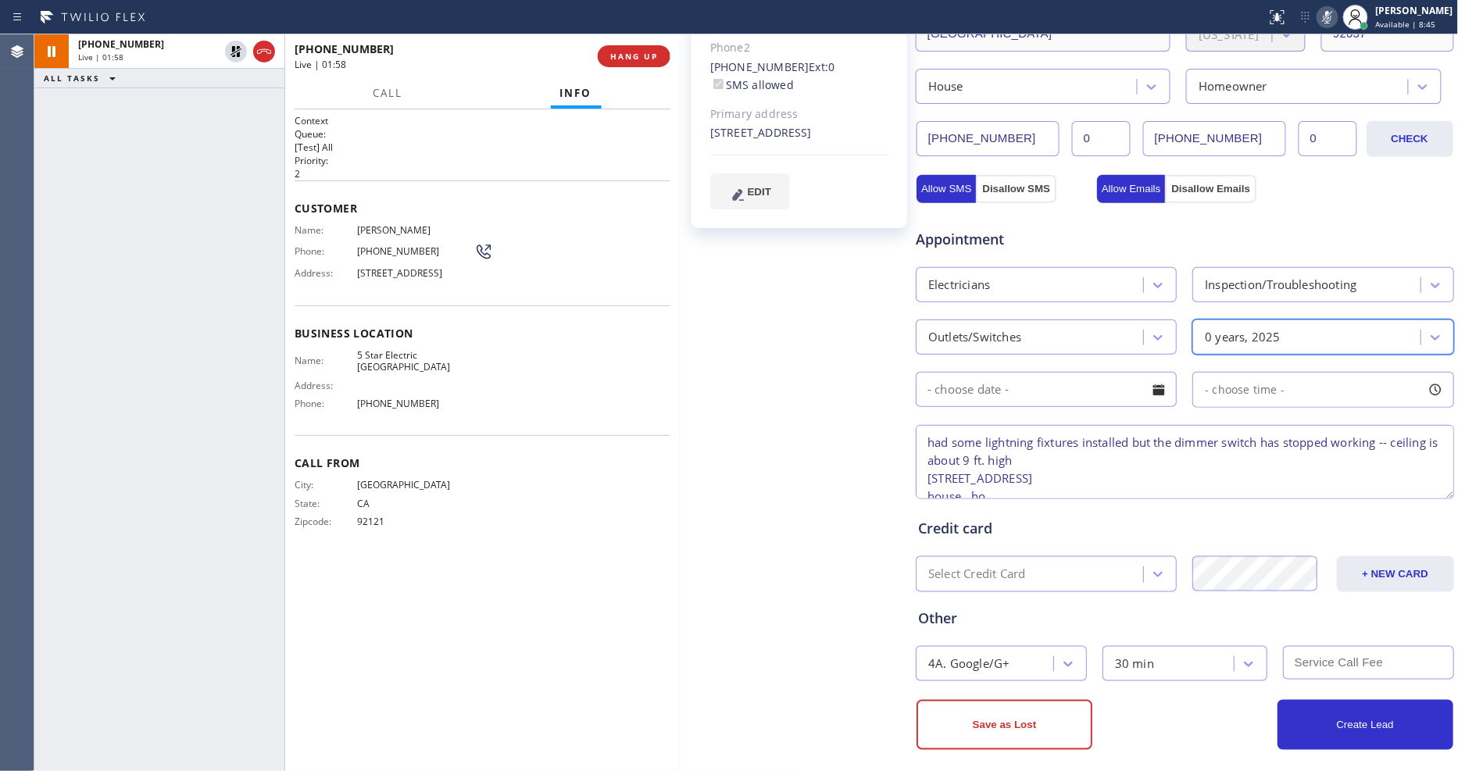
click at [1088, 372] on input "text" at bounding box center [1046, 389] width 261 height 35
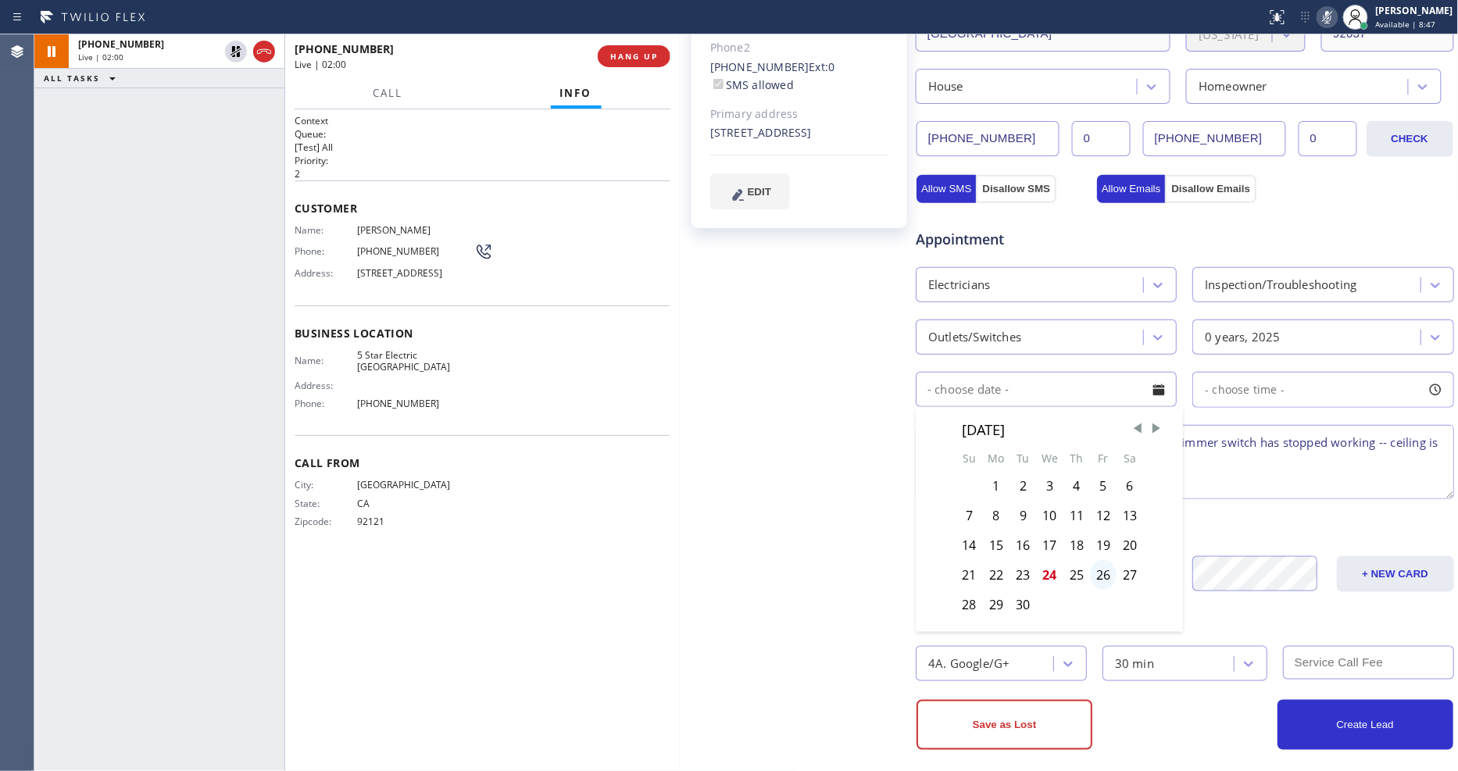
click at [1090, 560] on div "26" at bounding box center [1103, 575] width 27 height 30
type input "09/26/2025"
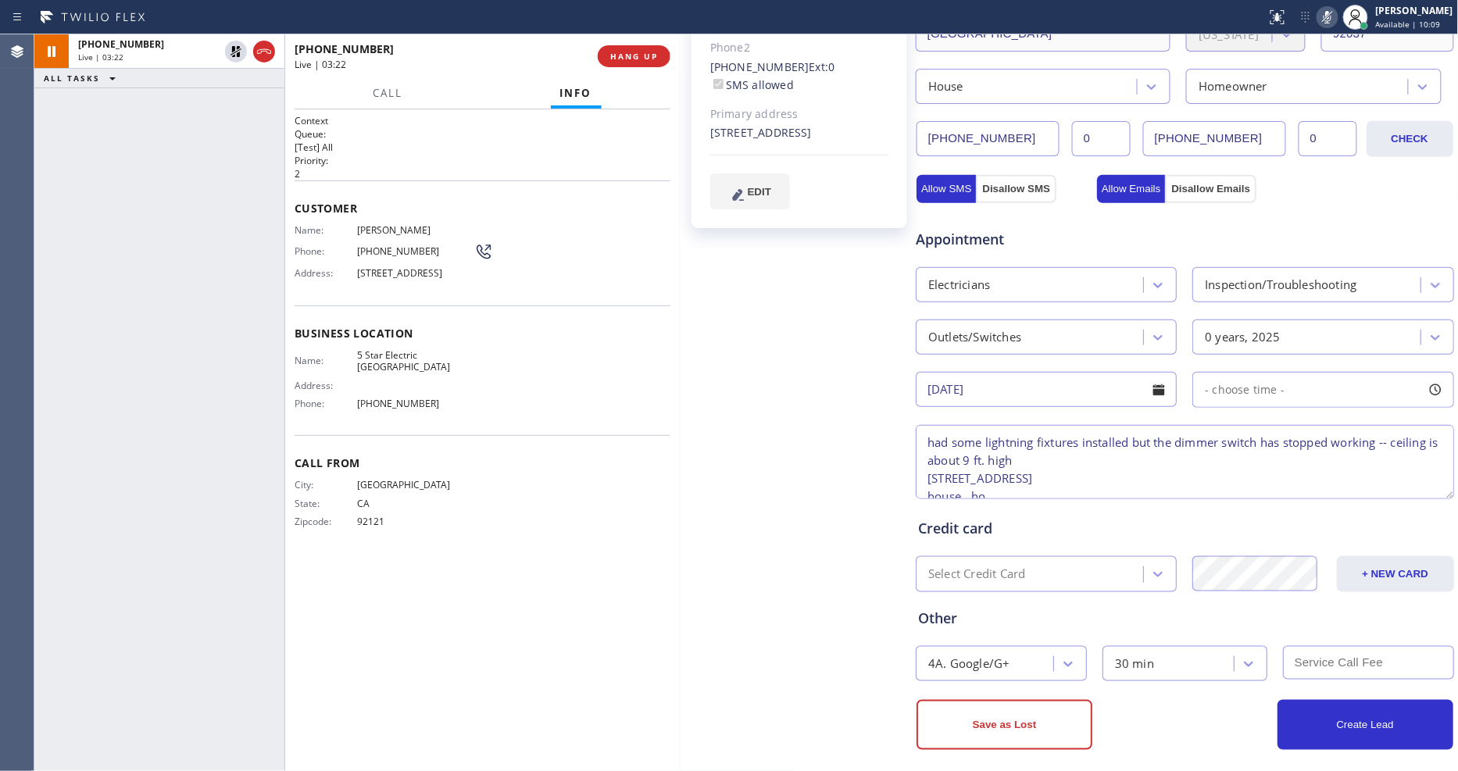
click at [721, 423] on div "Brandon Price Since: 20 may 2020 link to CRM copy Email jerry@jp-retired.com Em…" at bounding box center [799, 259] width 231 height 1044
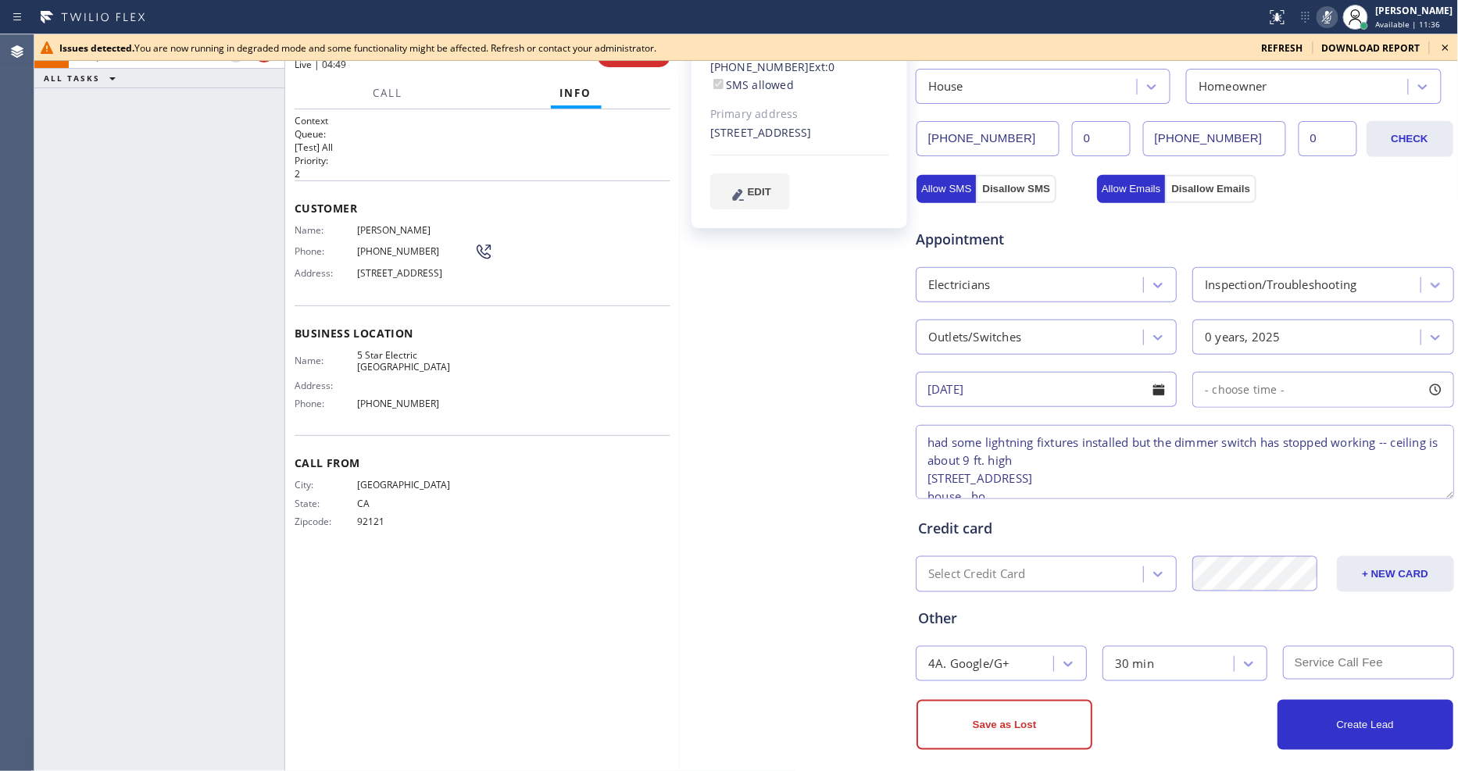
click at [1447, 43] on icon at bounding box center [1445, 47] width 19 height 19
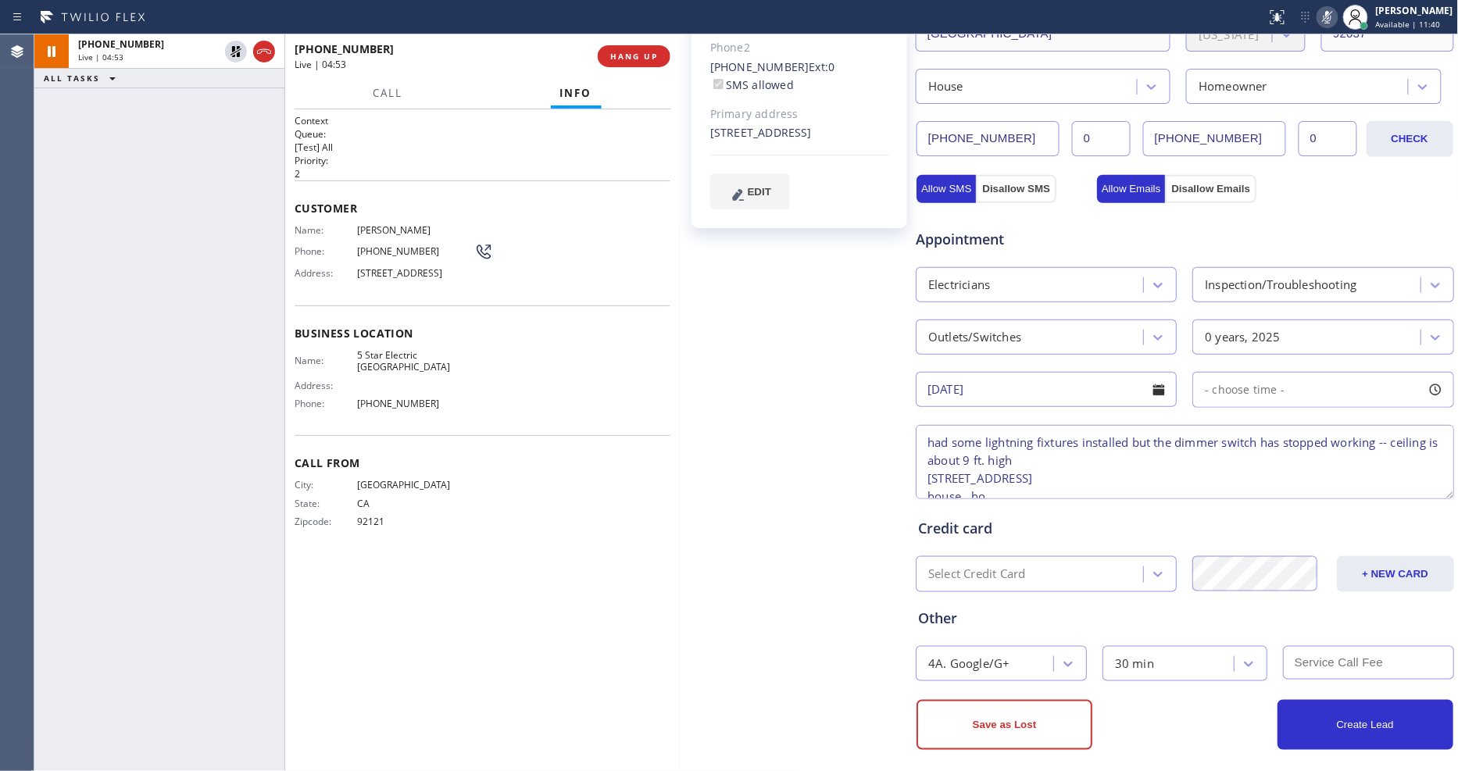
click at [922, 496] on div "Credit card Select Credit Card + NEW CARD CANCEL SAVE" at bounding box center [1185, 544] width 540 height 96
click at [919, 478] on textarea "had some lightning fixtures installed but the dimmer switch has stopped working…" at bounding box center [1185, 462] width 538 height 74
click at [1256, 470] on textarea "had some lightning fixtures installed but the dimmer switch has stopped working…" at bounding box center [1185, 462] width 538 height 74
click at [916, 465] on textarea "had some lightning fixtures installed but the dimmer switch has stopped working…" at bounding box center [1185, 462] width 538 height 74
click at [407, 360] on span "5 Star Electric San Diego" at bounding box center [415, 361] width 117 height 24
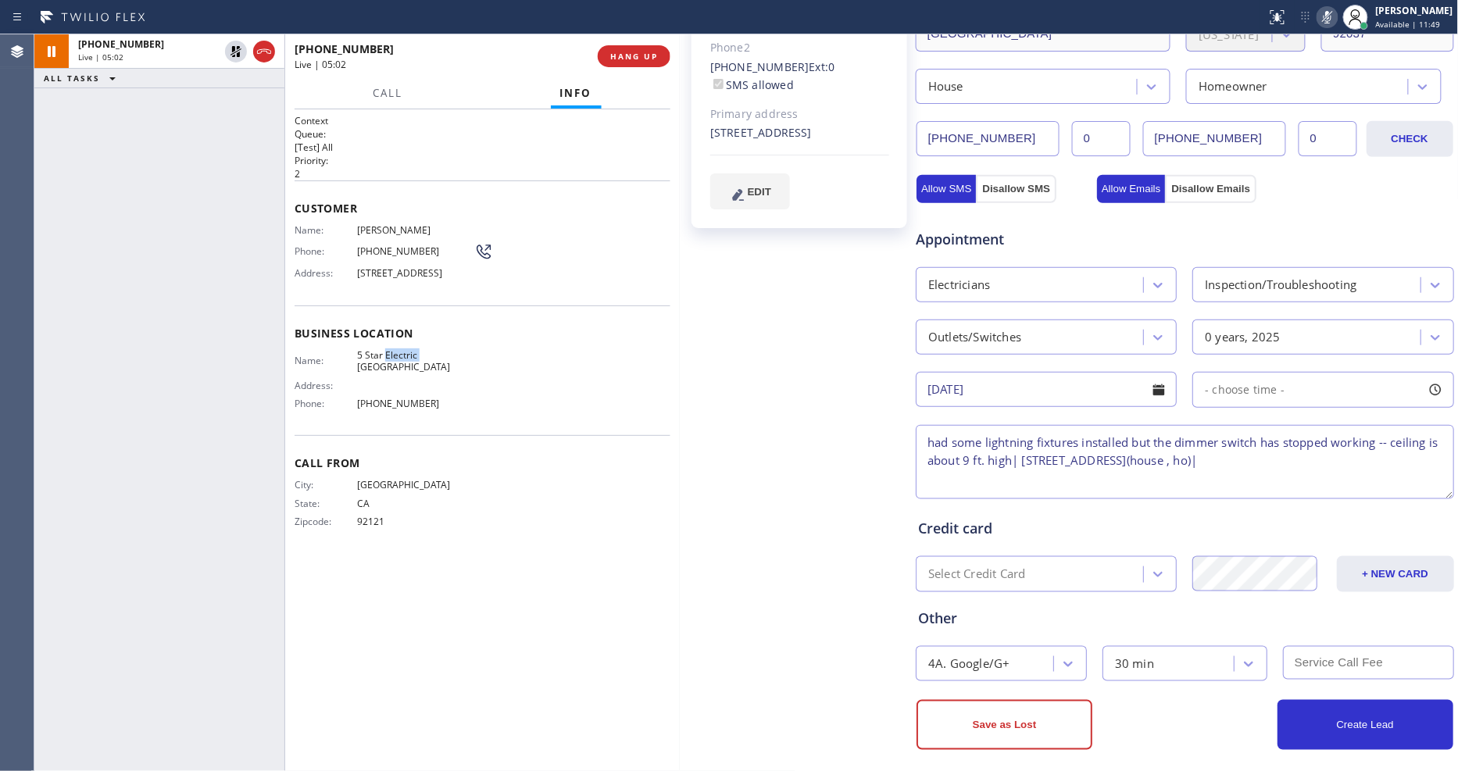
click at [407, 360] on span "5 Star Electric San Diego" at bounding box center [415, 361] width 117 height 24
copy span "5 Star Electric San Diego"
click at [1368, 456] on textarea "had some lightning fixtures installed but the dimmer switch has stopped working…" at bounding box center [1185, 462] width 538 height 74
paste textarea "5 Star Electric San Diego"
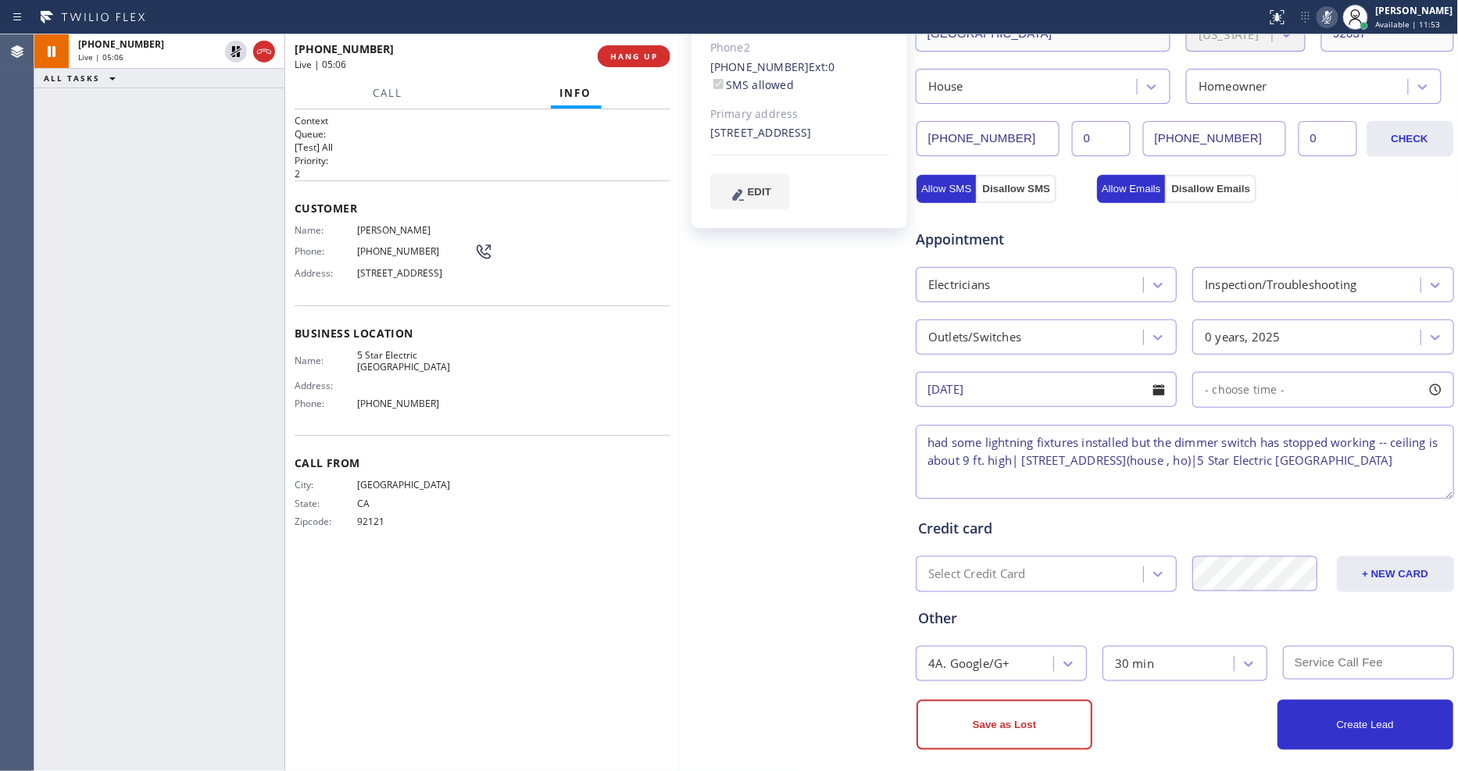
scroll to position [0, 0]
type textarea "had some lightning fixtures installed but the dimmer switch has stopped working…"
click at [724, 481] on div "Brandon Price Since: 20 may 2020 link to CRM copy Email jerry@jp-retired.com Em…" at bounding box center [799, 259] width 231 height 1044
click at [231, 49] on icon at bounding box center [236, 51] width 19 height 19
click at [1336, 21] on icon at bounding box center [1327, 17] width 19 height 19
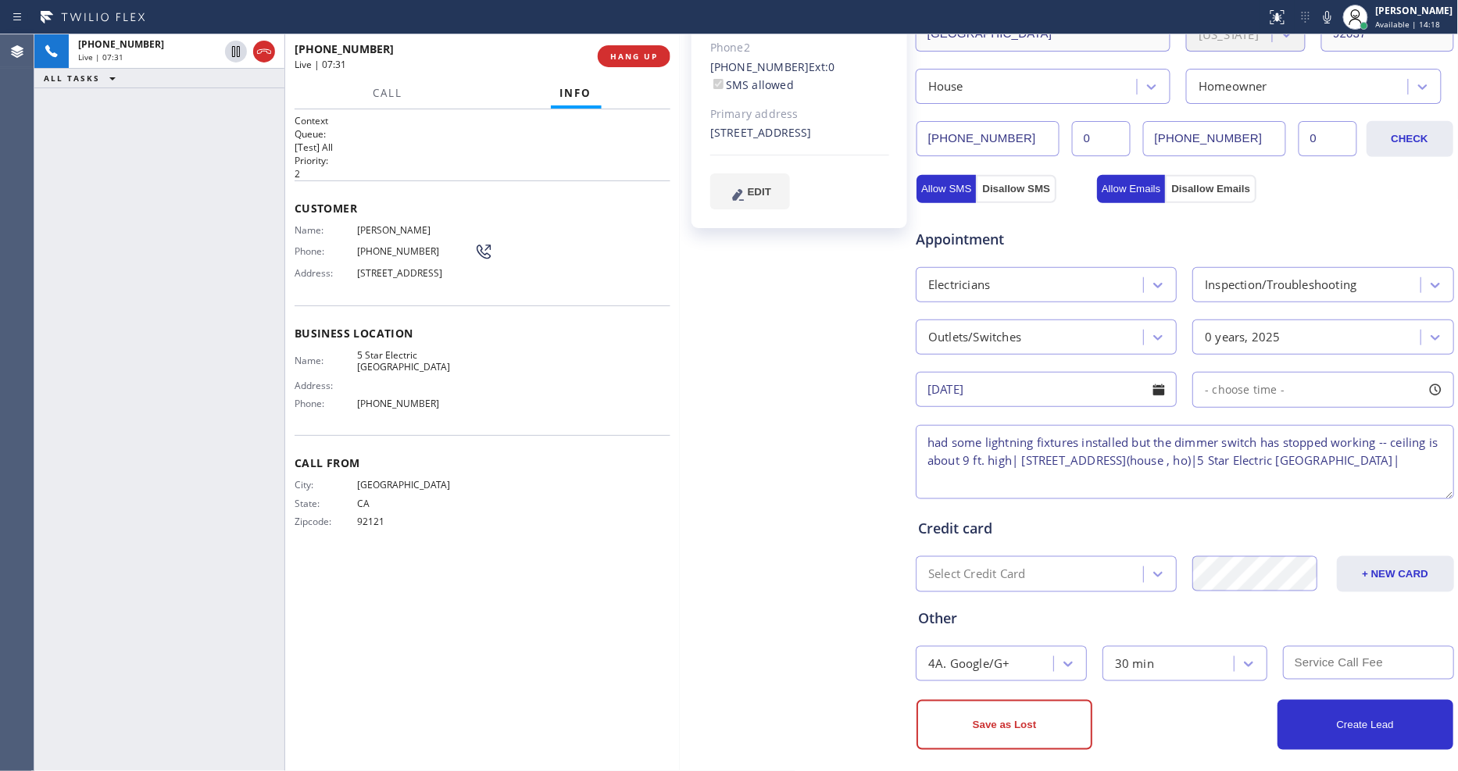
drag, startPoint x: 1336, startPoint y: 22, endPoint x: 1207, endPoint y: 48, distance: 131.7
click at [1336, 22] on icon at bounding box center [1327, 17] width 19 height 19
click at [1339, 17] on div at bounding box center [1328, 17] width 22 height 19
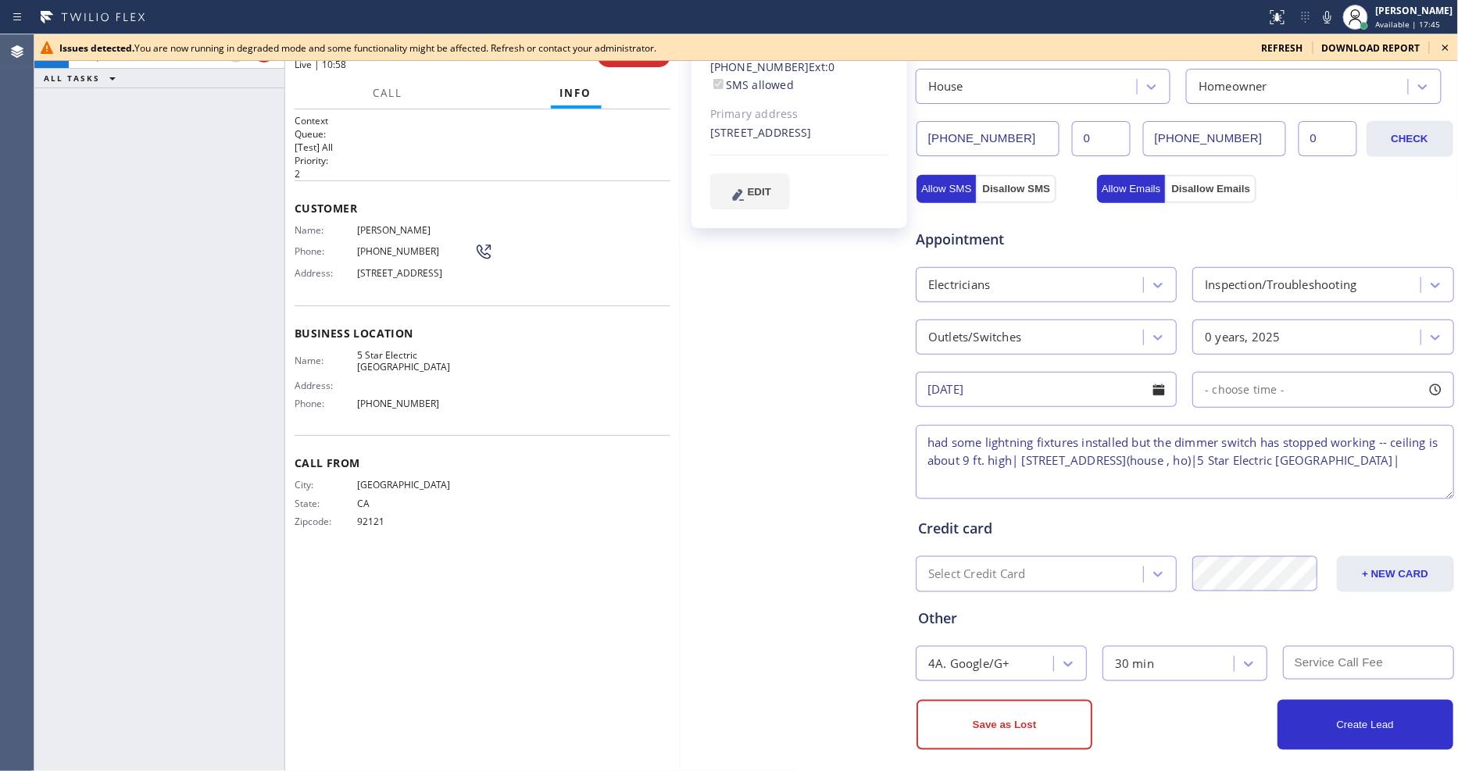
drag, startPoint x: 918, startPoint y: 434, endPoint x: 814, endPoint y: 500, distance: 123.4
click at [918, 434] on textarea "had some lightning fixtures installed but the dimmer switch has stopped working…" at bounding box center [1185, 462] width 538 height 74
click at [896, 520] on div "Brandon Price Since: 20 may 2020 link to CRM copy Email jerry@jp-retired.com Em…" at bounding box center [799, 259] width 231 height 1044
click at [1300, 196] on div "Appointment Electricians Inspection/Troubleshooting Outlets/Switches 0 years, 2…" at bounding box center [1185, 349] width 540 height 306
click at [1446, 48] on icon at bounding box center [1446, 48] width 6 height 6
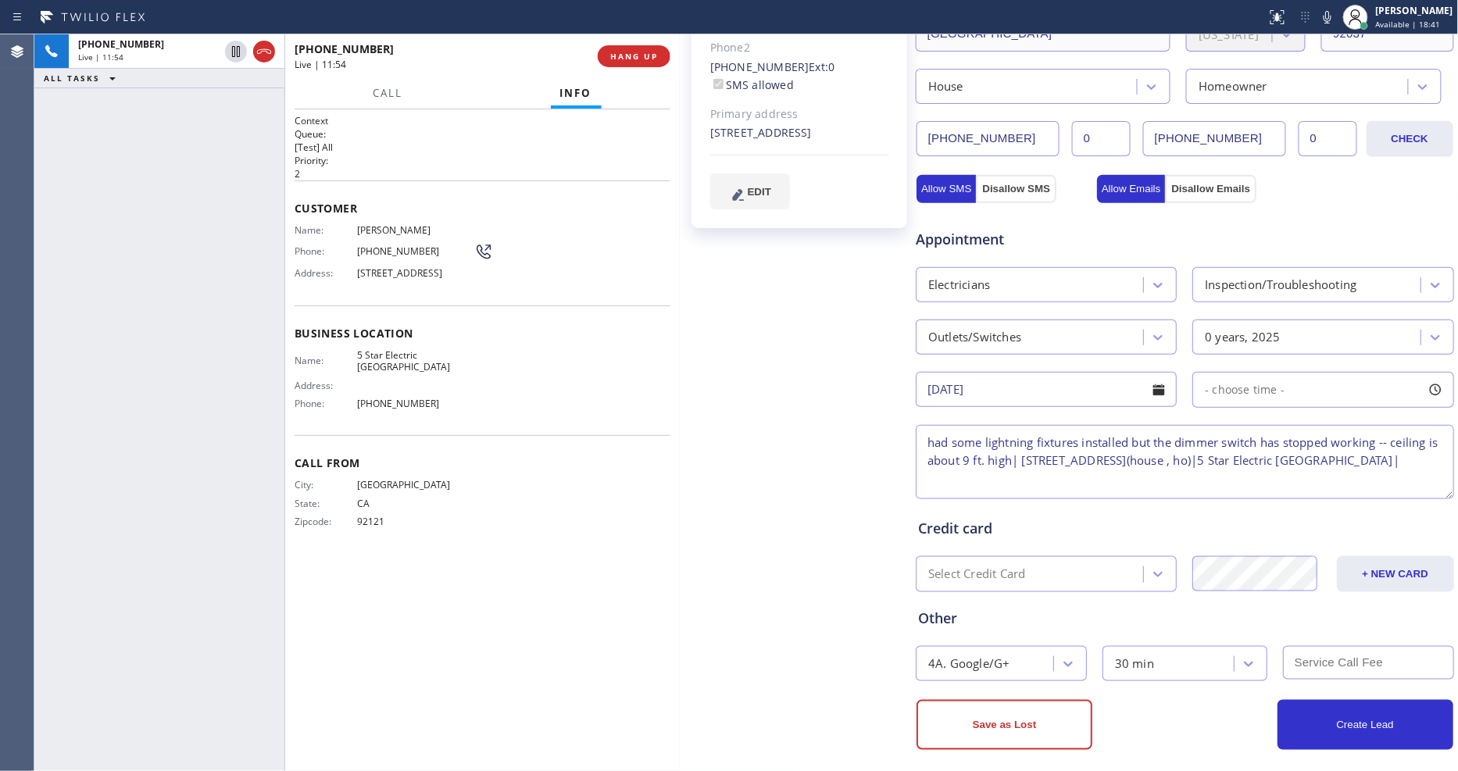
scroll to position [111, 0]
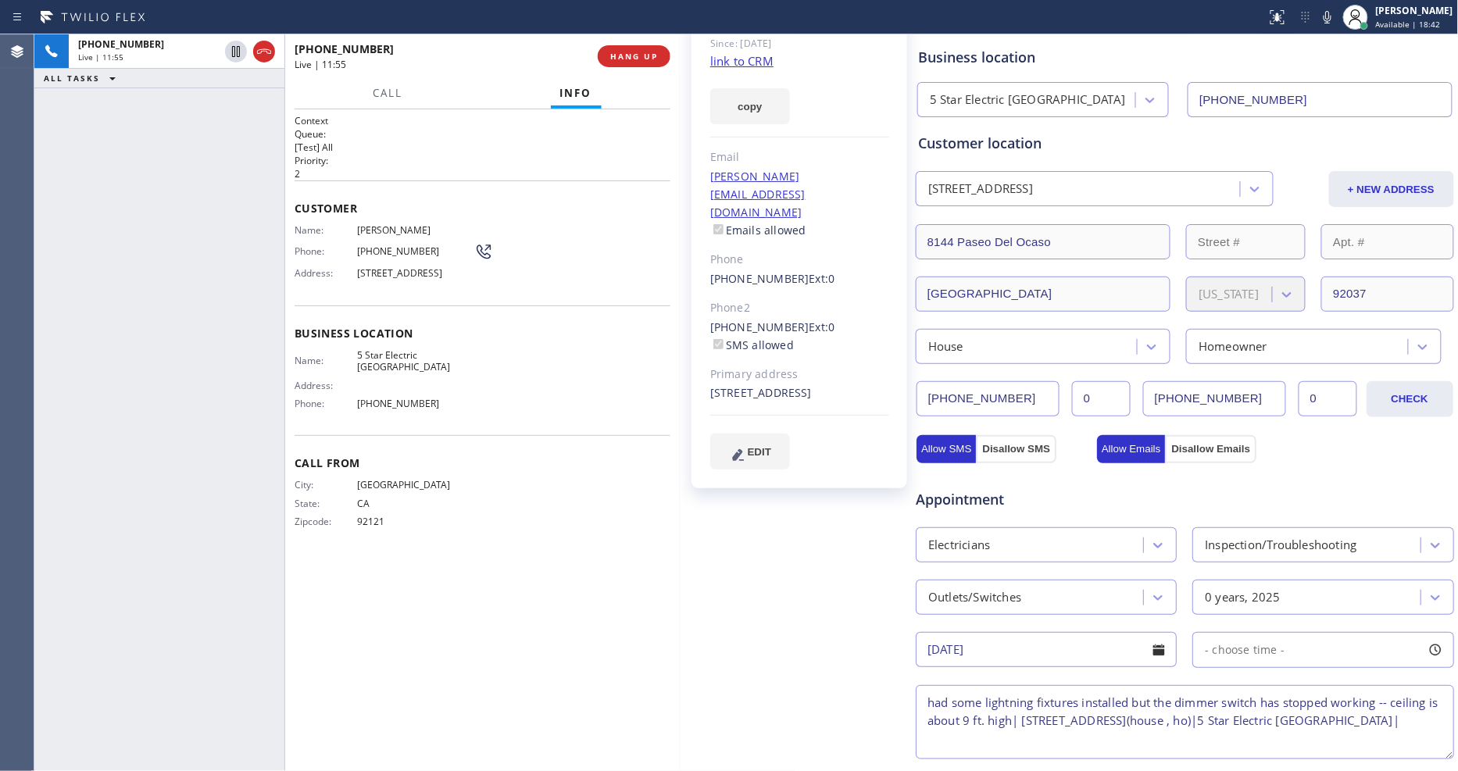
click at [736, 66] on link "link to CRM" at bounding box center [741, 61] width 63 height 16
click at [621, 55] on span "HANG UP" at bounding box center [634, 56] width 48 height 11
click at [623, 55] on span "HANG UP" at bounding box center [634, 56] width 48 height 11
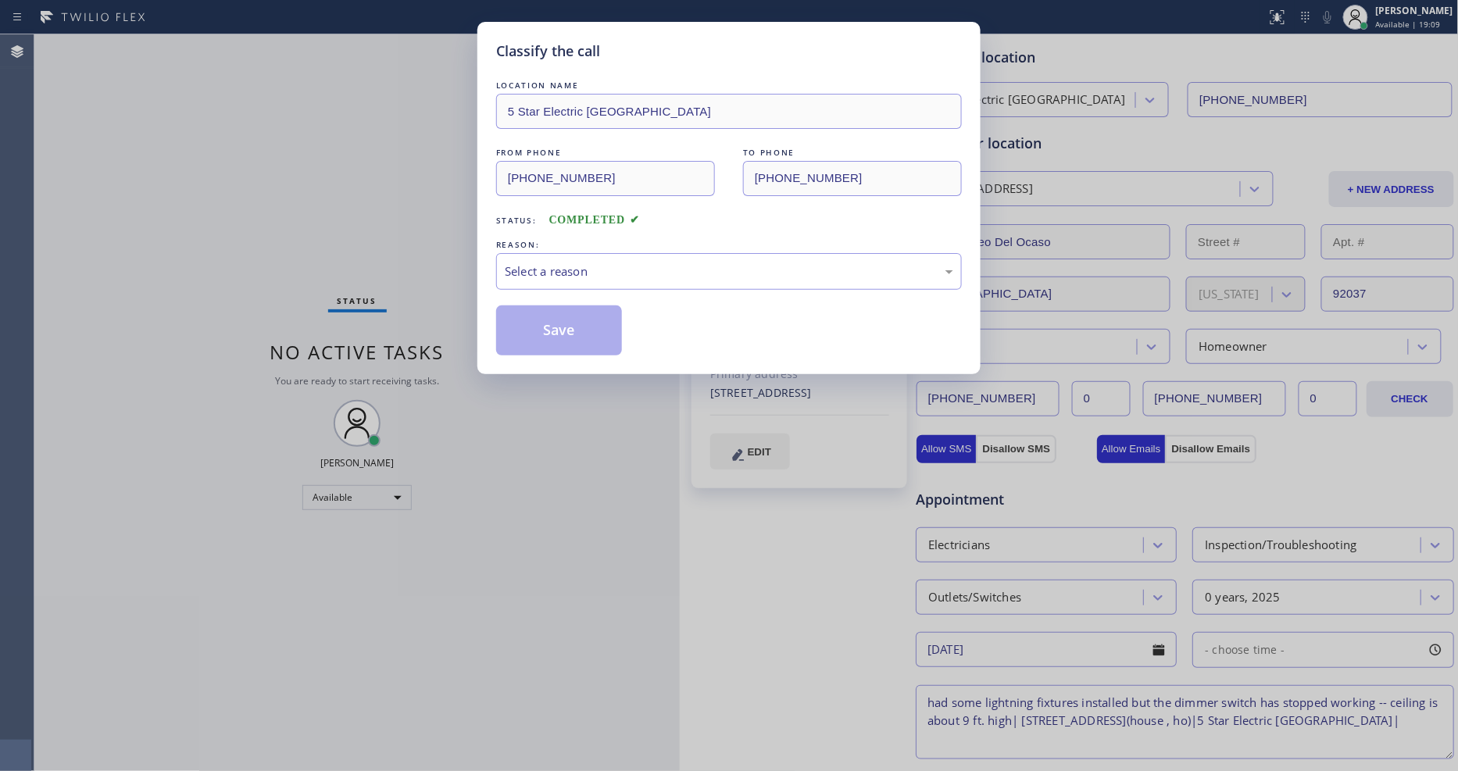
click at [558, 264] on div "Select a reason" at bounding box center [729, 272] width 449 height 18
click at [534, 331] on button "Save" at bounding box center [559, 331] width 126 height 50
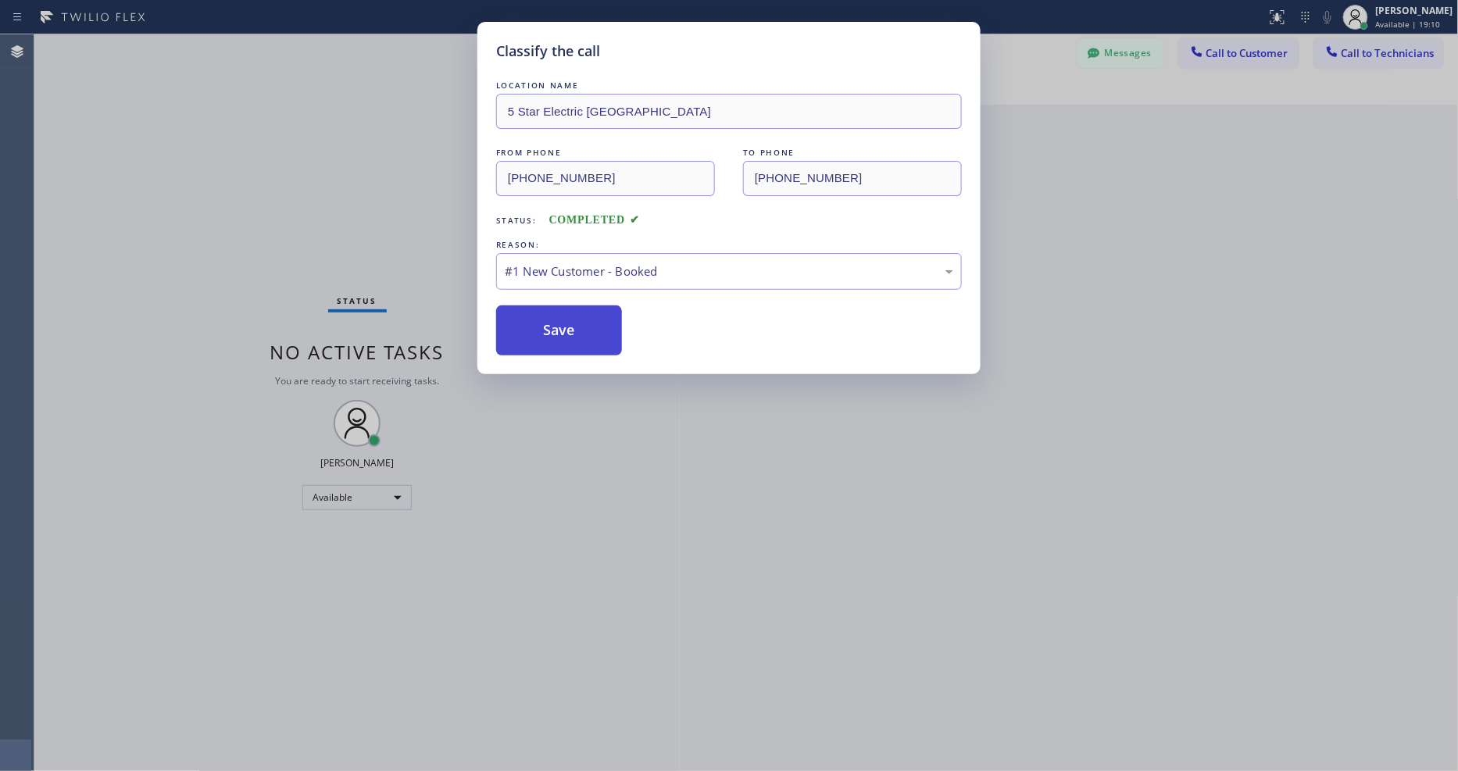
click at [535, 333] on button "Save" at bounding box center [559, 331] width 126 height 50
click at [535, 334] on button "Save" at bounding box center [559, 331] width 126 height 50
click at [537, 335] on button "Save" at bounding box center [559, 331] width 126 height 50
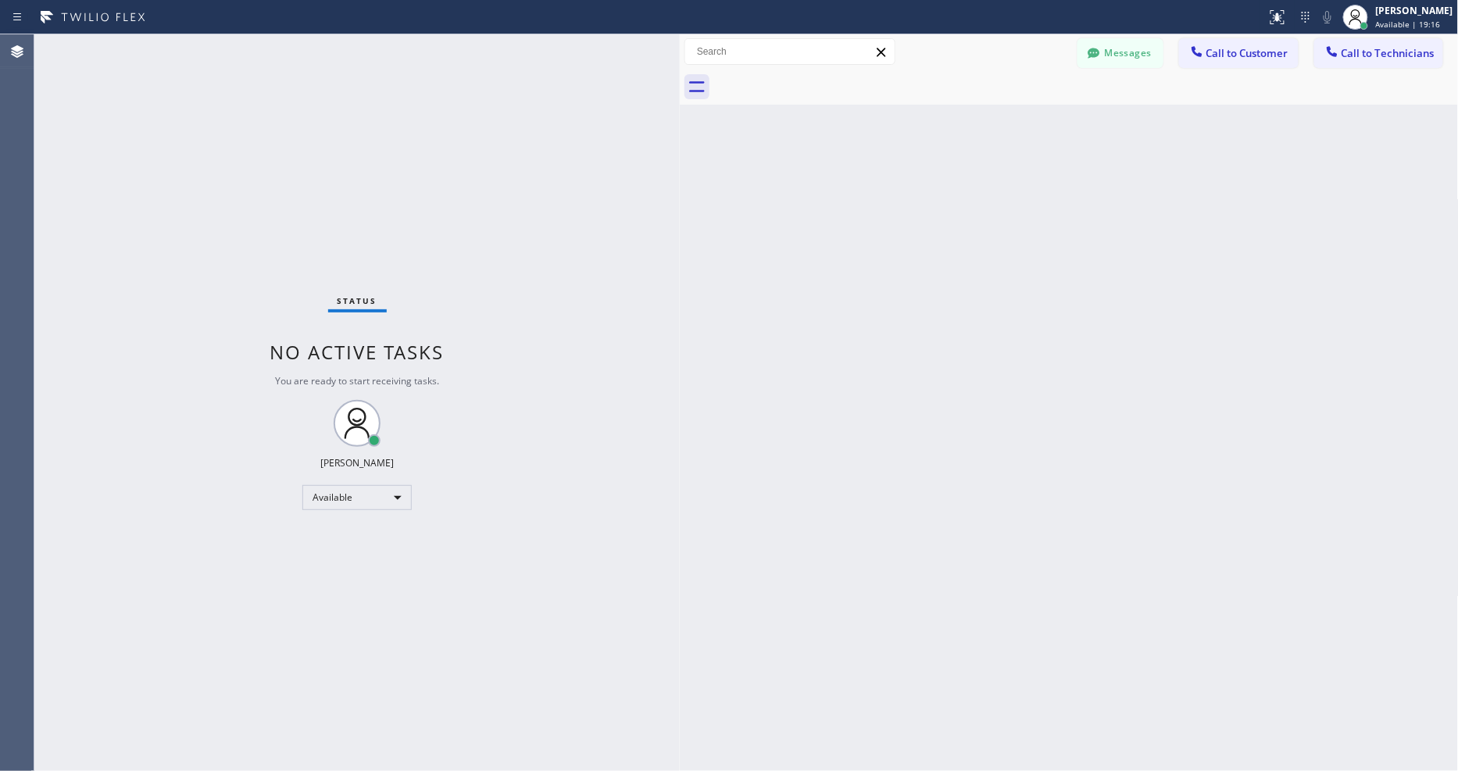
click at [238, 55] on div "Status No active tasks You are ready to start receiving tasks. [PERSON_NAME] Av…" at bounding box center [357, 402] width 646 height 737
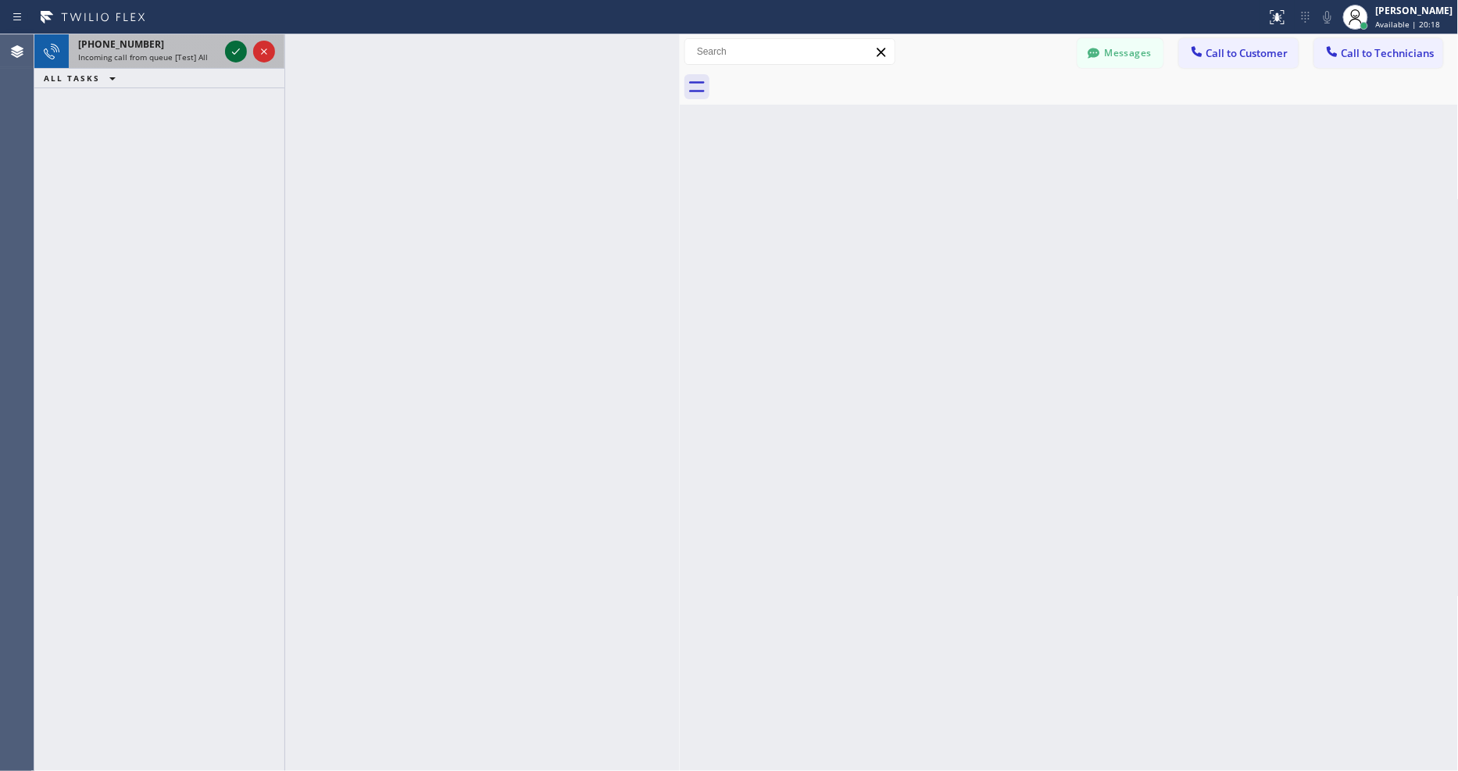
click at [233, 49] on icon at bounding box center [236, 51] width 19 height 19
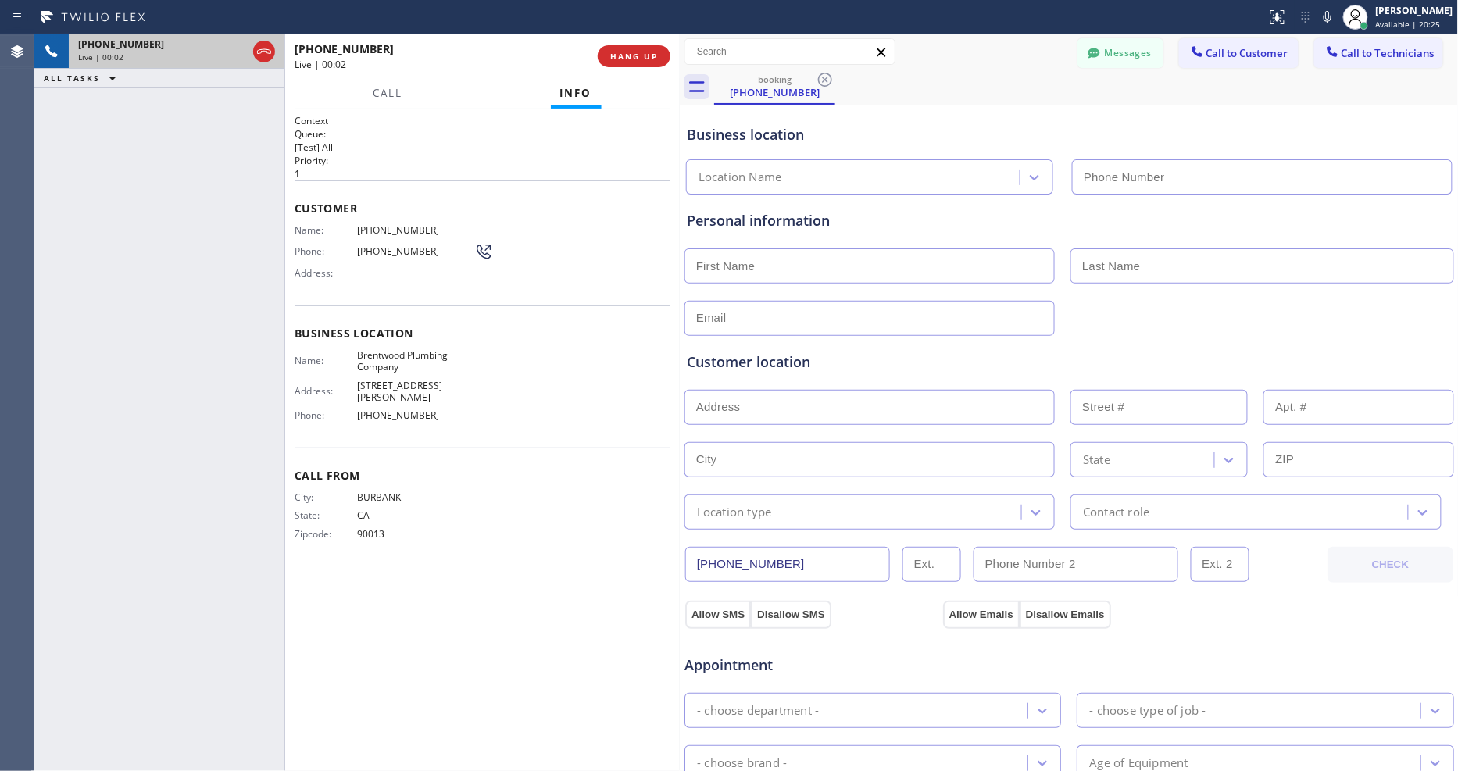
type input "(310) 425-3972"
click at [626, 51] on span "HANG UP" at bounding box center [634, 56] width 48 height 11
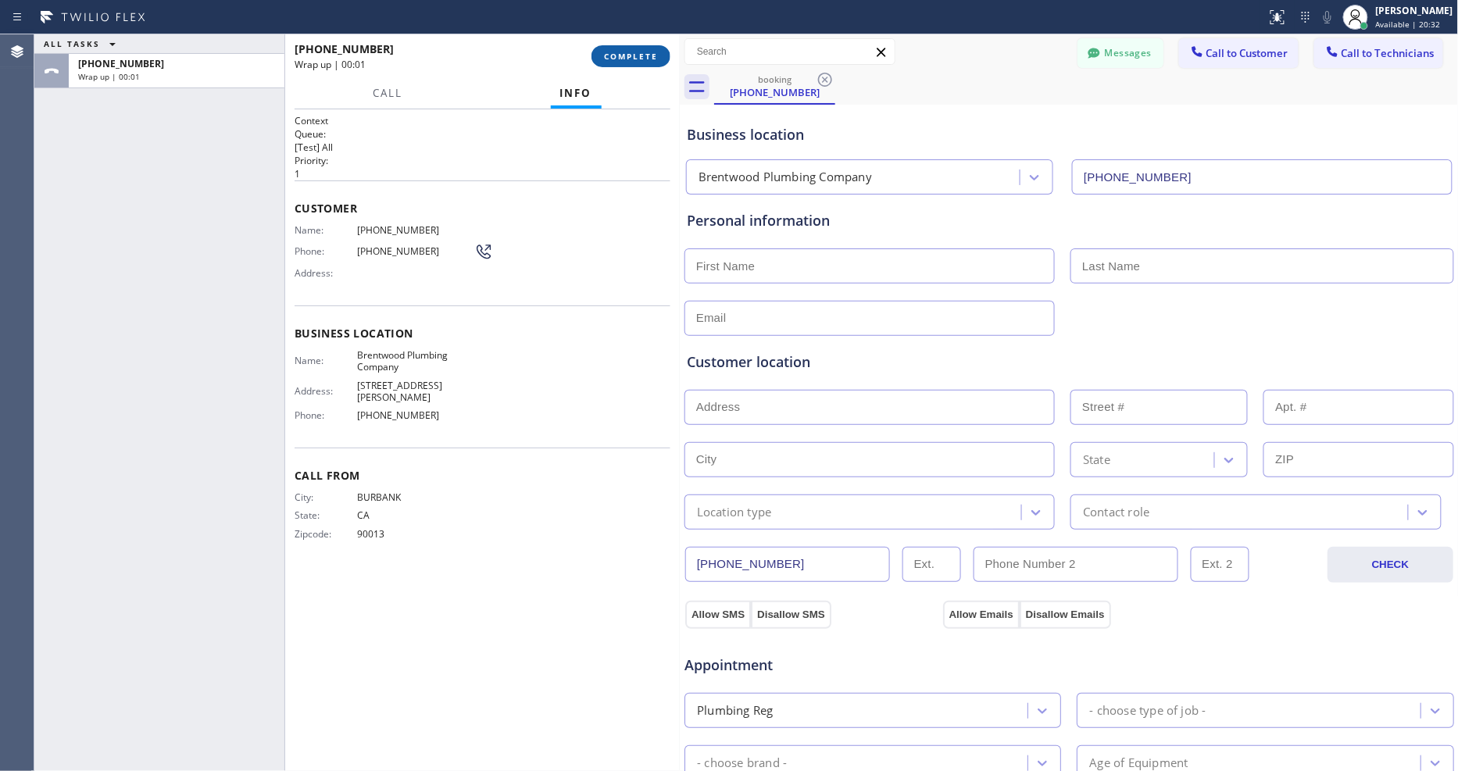
click at [626, 51] on span "COMPLETE" at bounding box center [631, 56] width 54 height 11
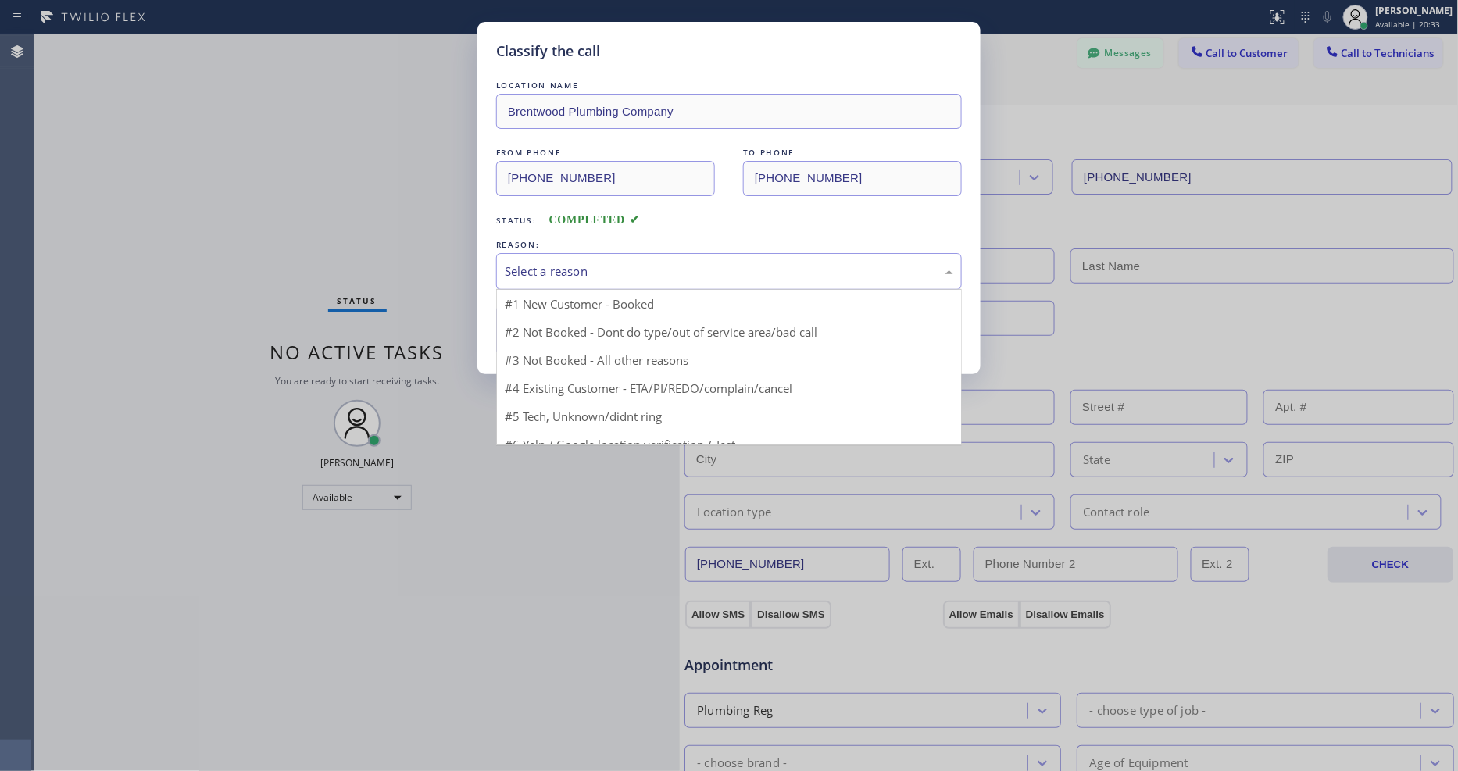
click at [582, 256] on div "Select a reason" at bounding box center [729, 271] width 466 height 37
drag, startPoint x: 569, startPoint y: 377, endPoint x: 586, endPoint y: 302, distance: 76.2
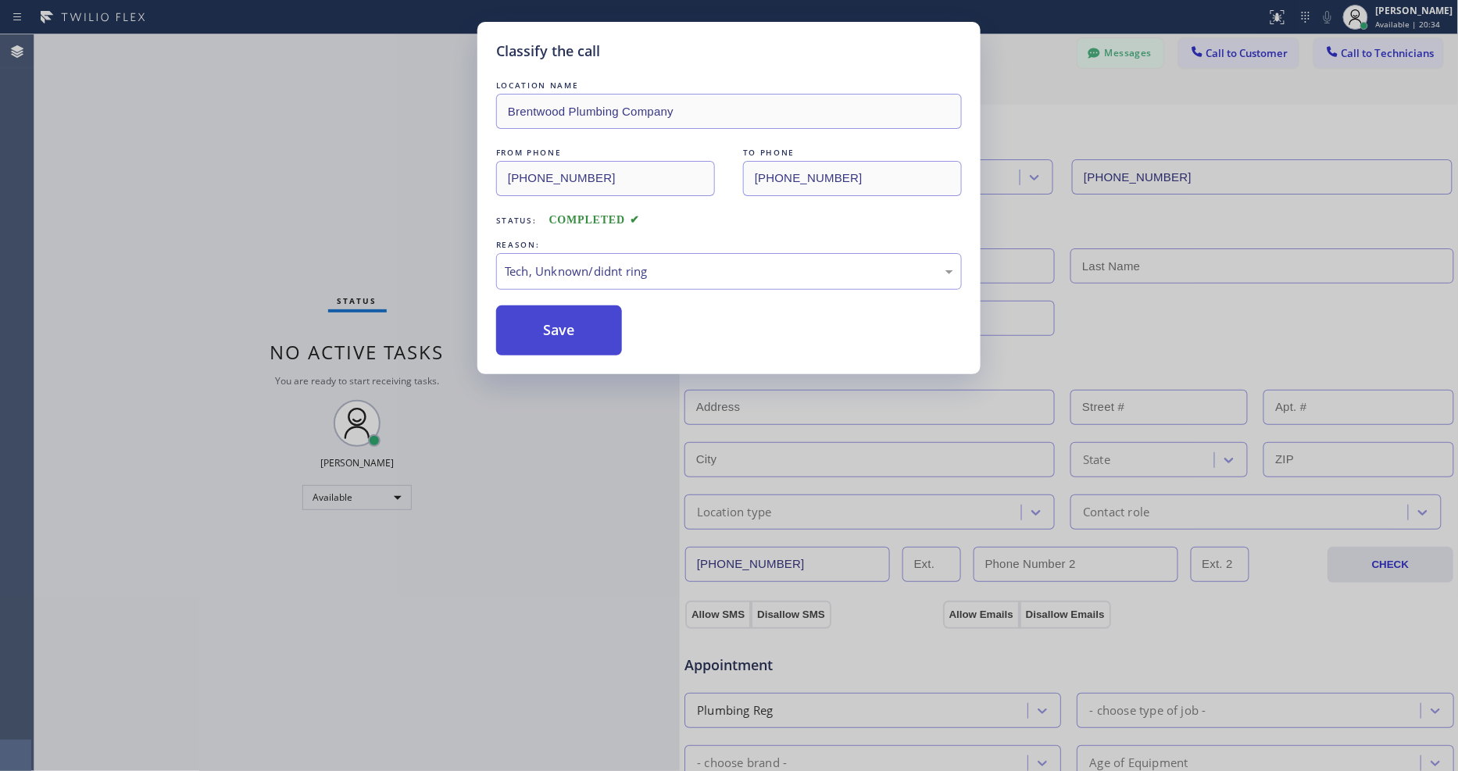
click at [586, 306] on button "Save" at bounding box center [559, 331] width 126 height 50
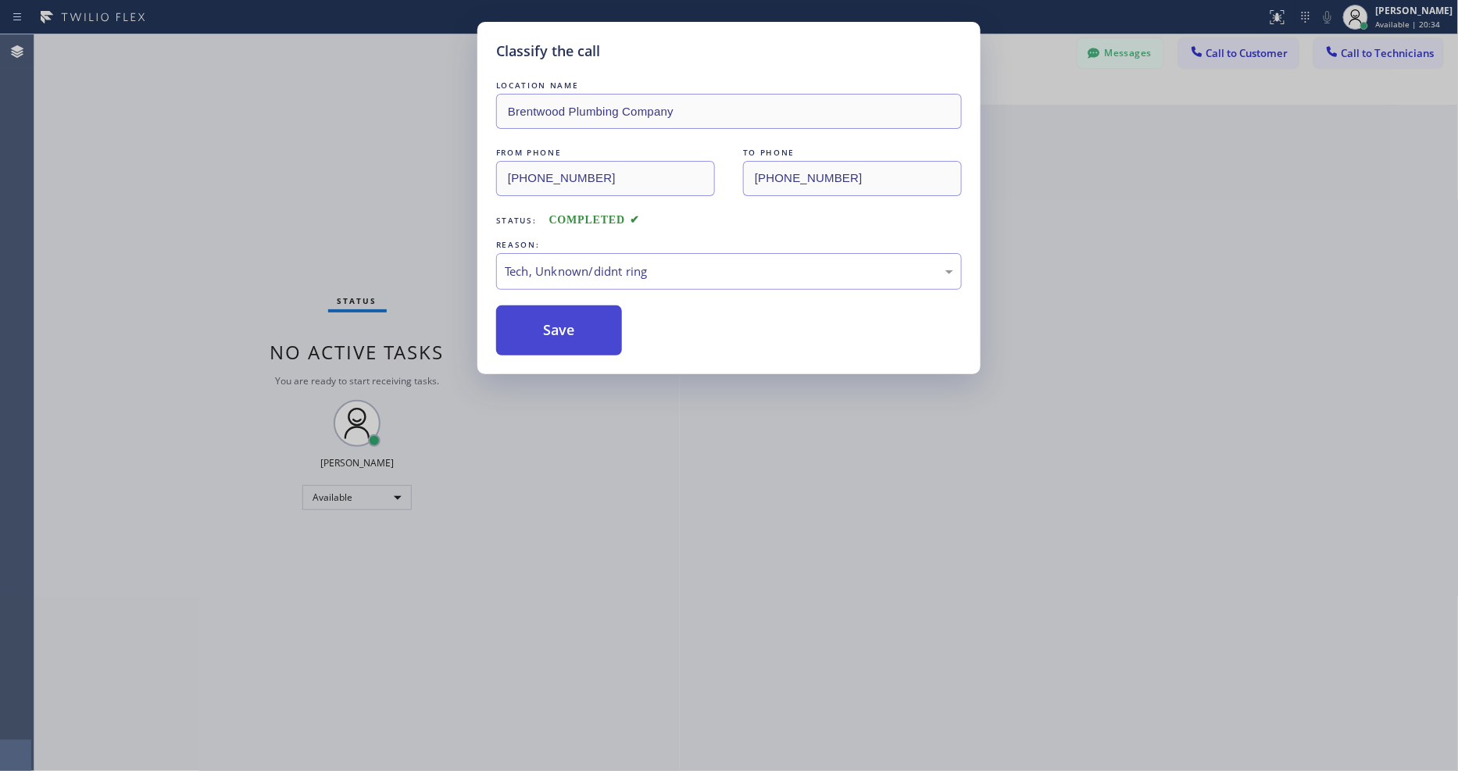
click at [585, 311] on button "Save" at bounding box center [559, 331] width 126 height 50
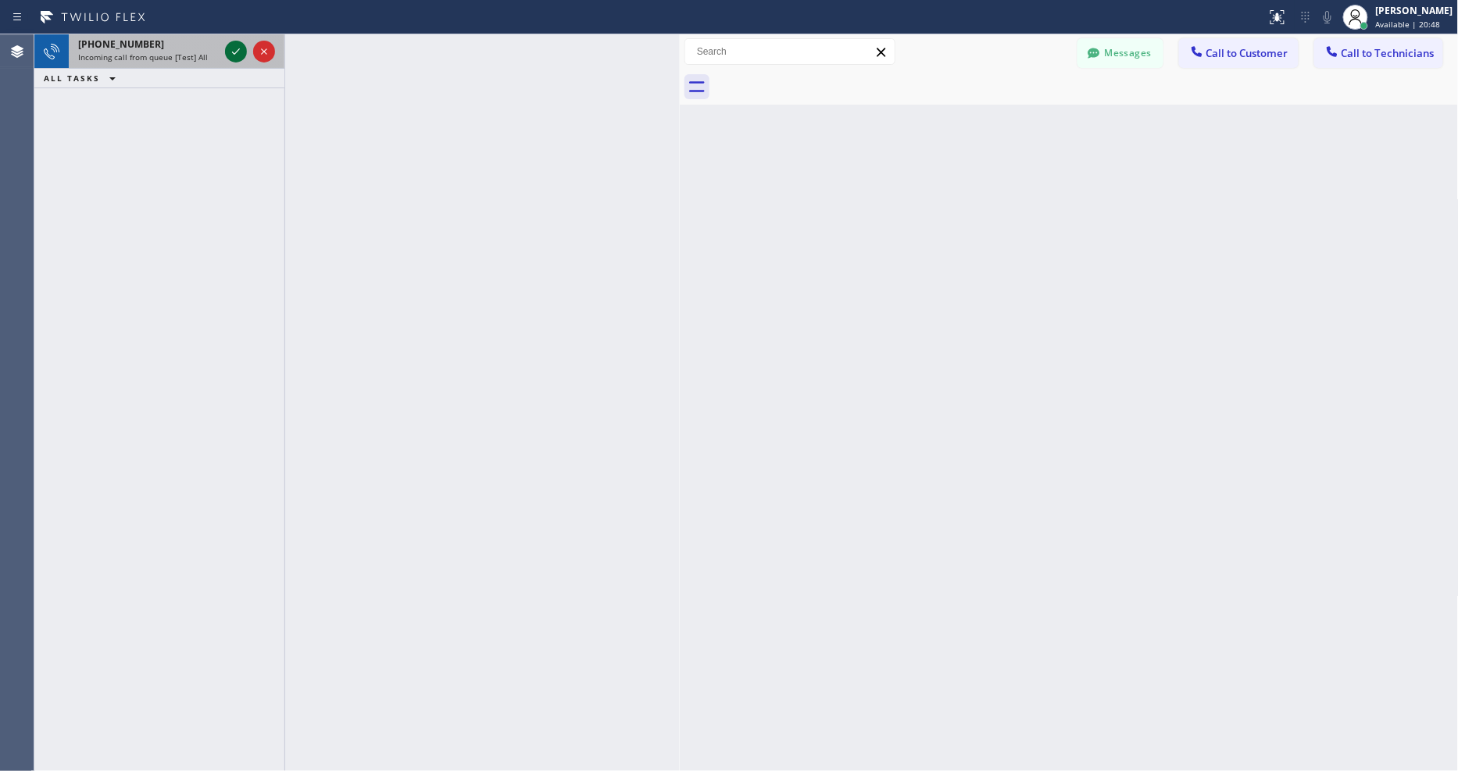
click at [234, 48] on icon at bounding box center [236, 51] width 19 height 19
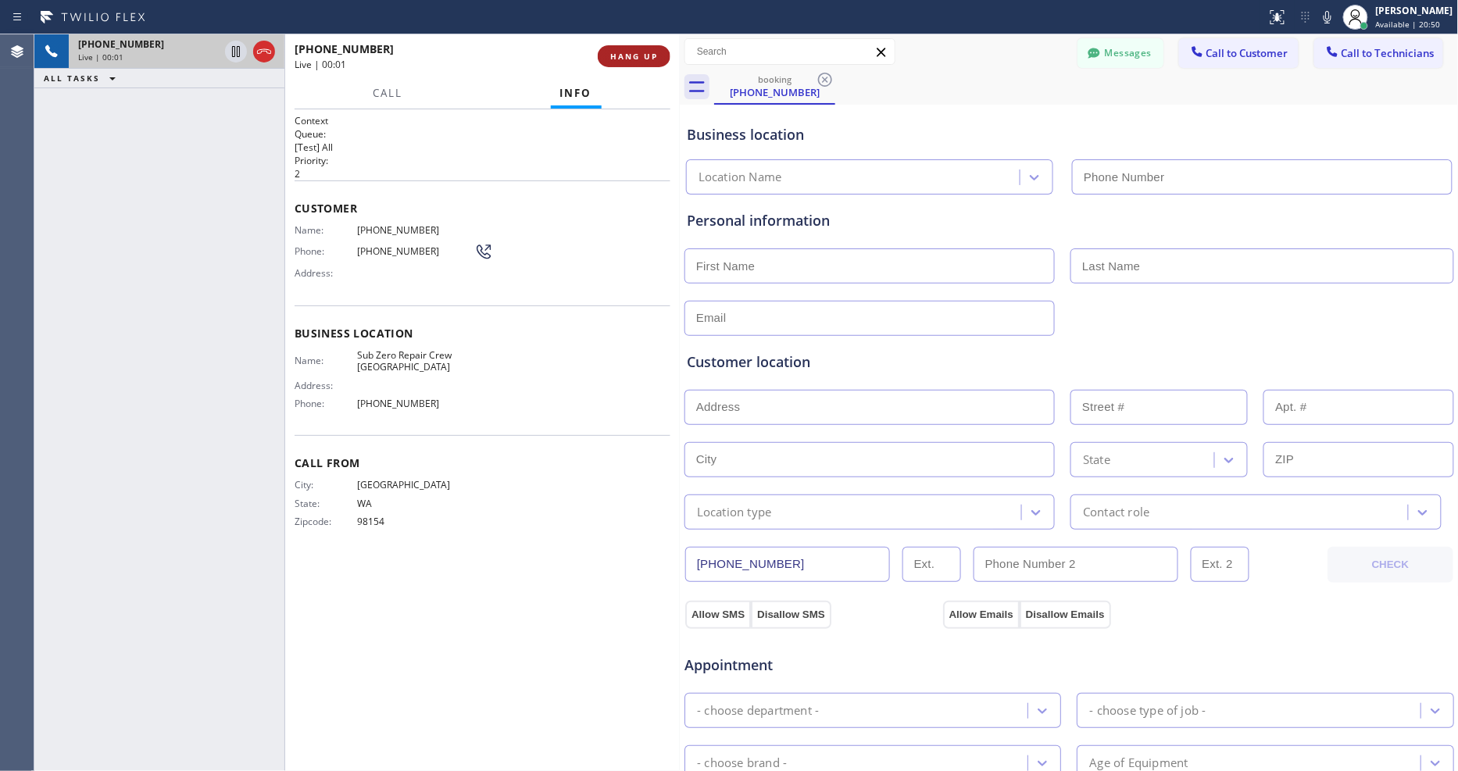
click at [623, 61] on span "HANG UP" at bounding box center [634, 56] width 48 height 11
type input "(206) 495-6379"
click at [628, 51] on span "HANG UP" at bounding box center [634, 56] width 48 height 11
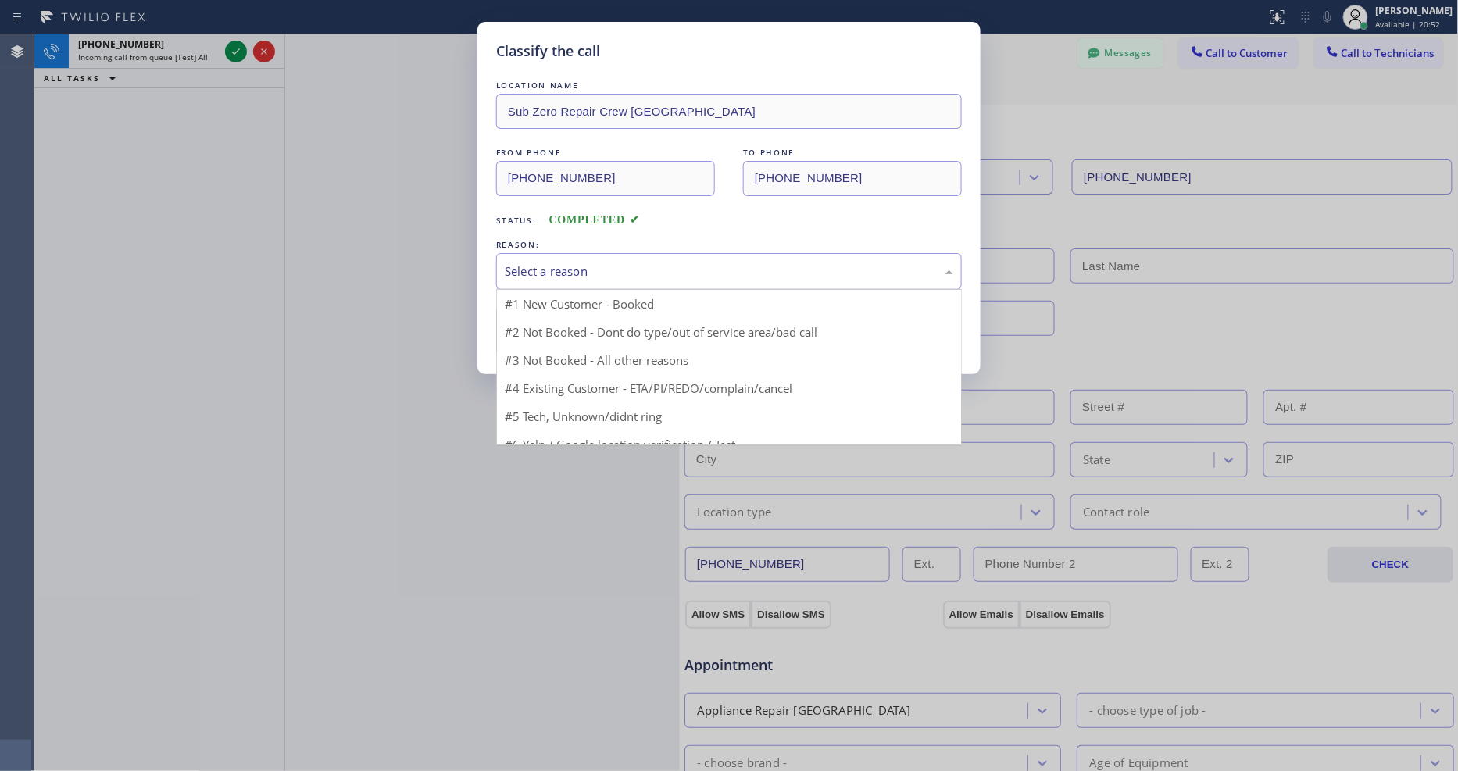
click at [605, 263] on div "Select a reason" at bounding box center [729, 272] width 449 height 18
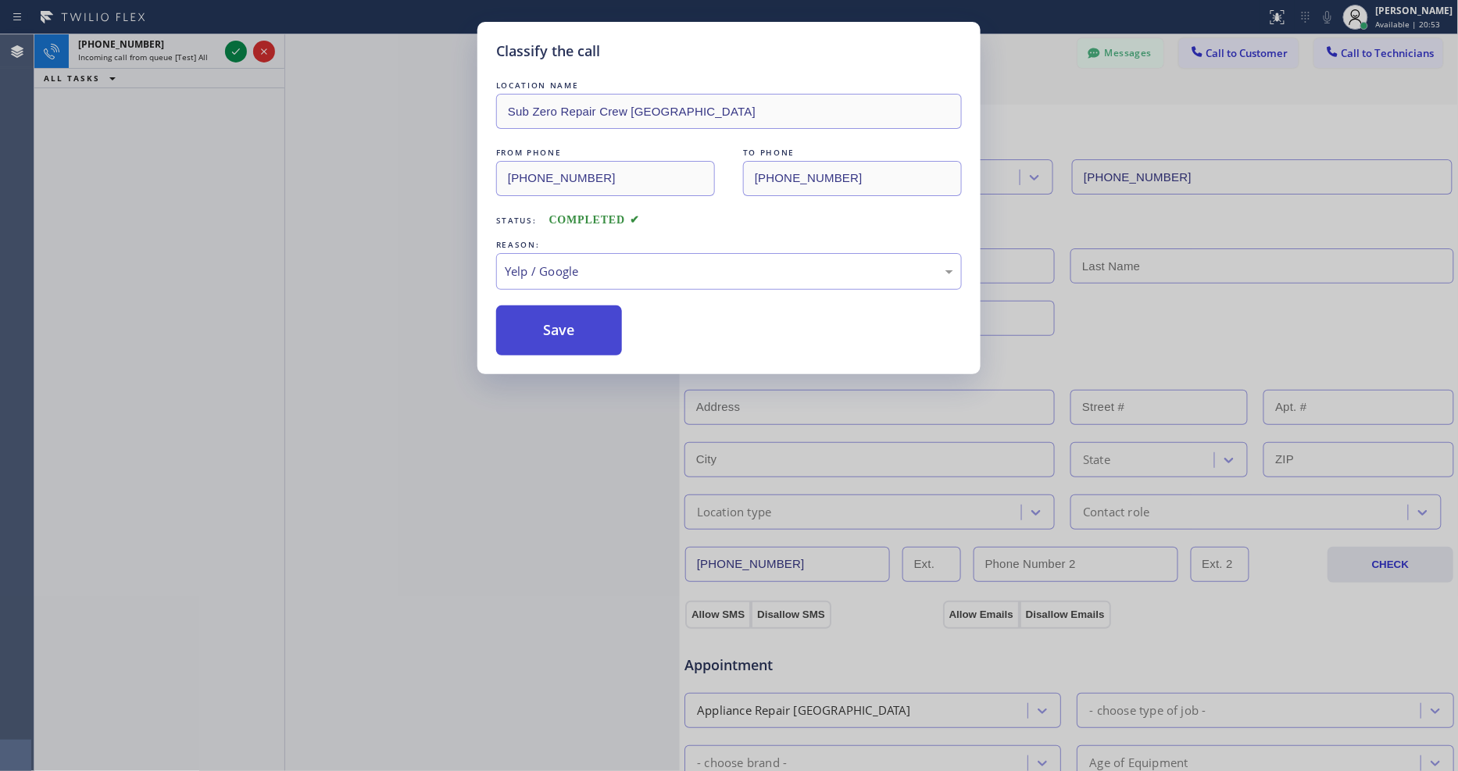
click at [566, 330] on button "Save" at bounding box center [559, 331] width 126 height 50
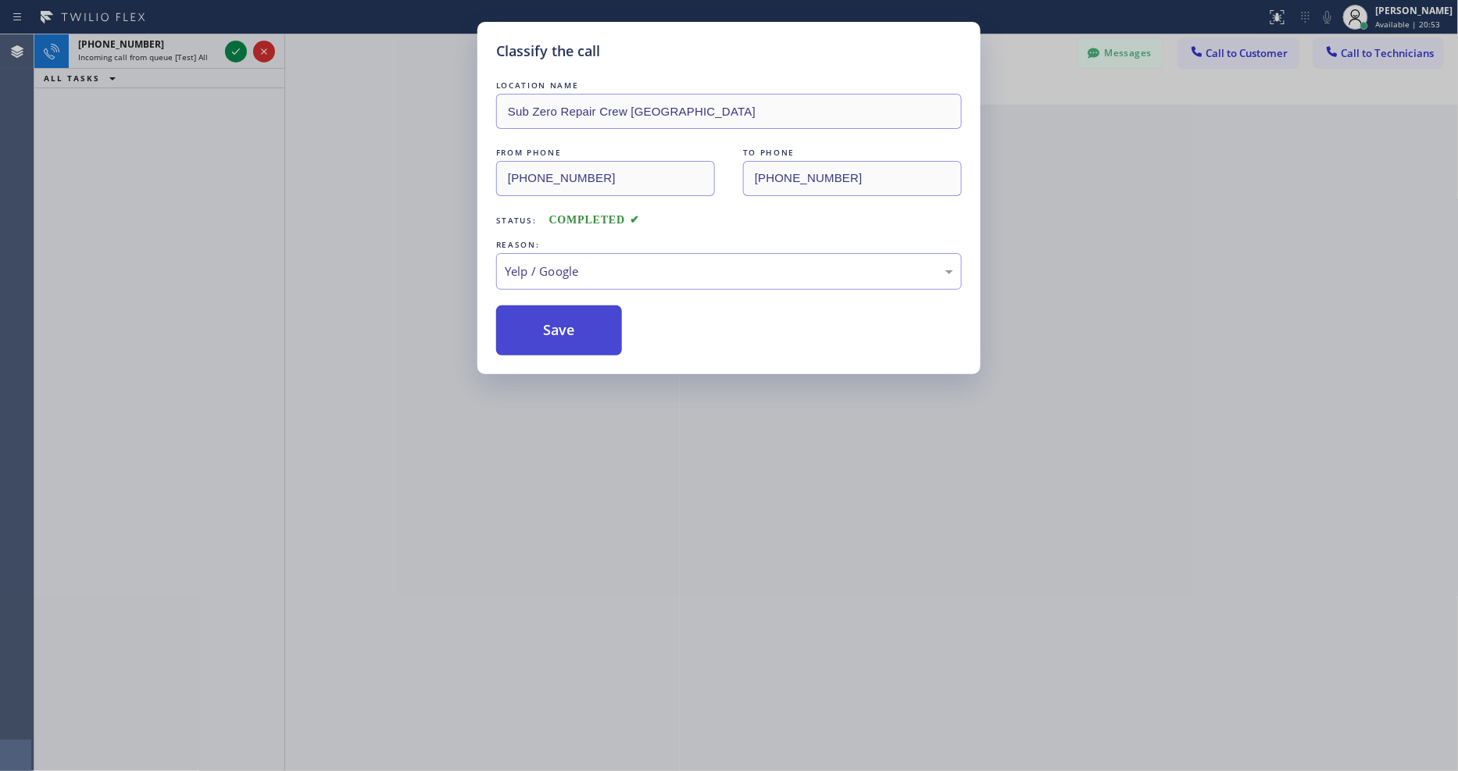
click at [566, 330] on button "Save" at bounding box center [559, 331] width 126 height 50
click at [566, 329] on button "Save" at bounding box center [559, 331] width 126 height 50
click at [234, 52] on div "Classify the call LOCATION NAME Centric Dryer Vent Cleaning FROM PHONE (774) 39…" at bounding box center [746, 402] width 1424 height 737
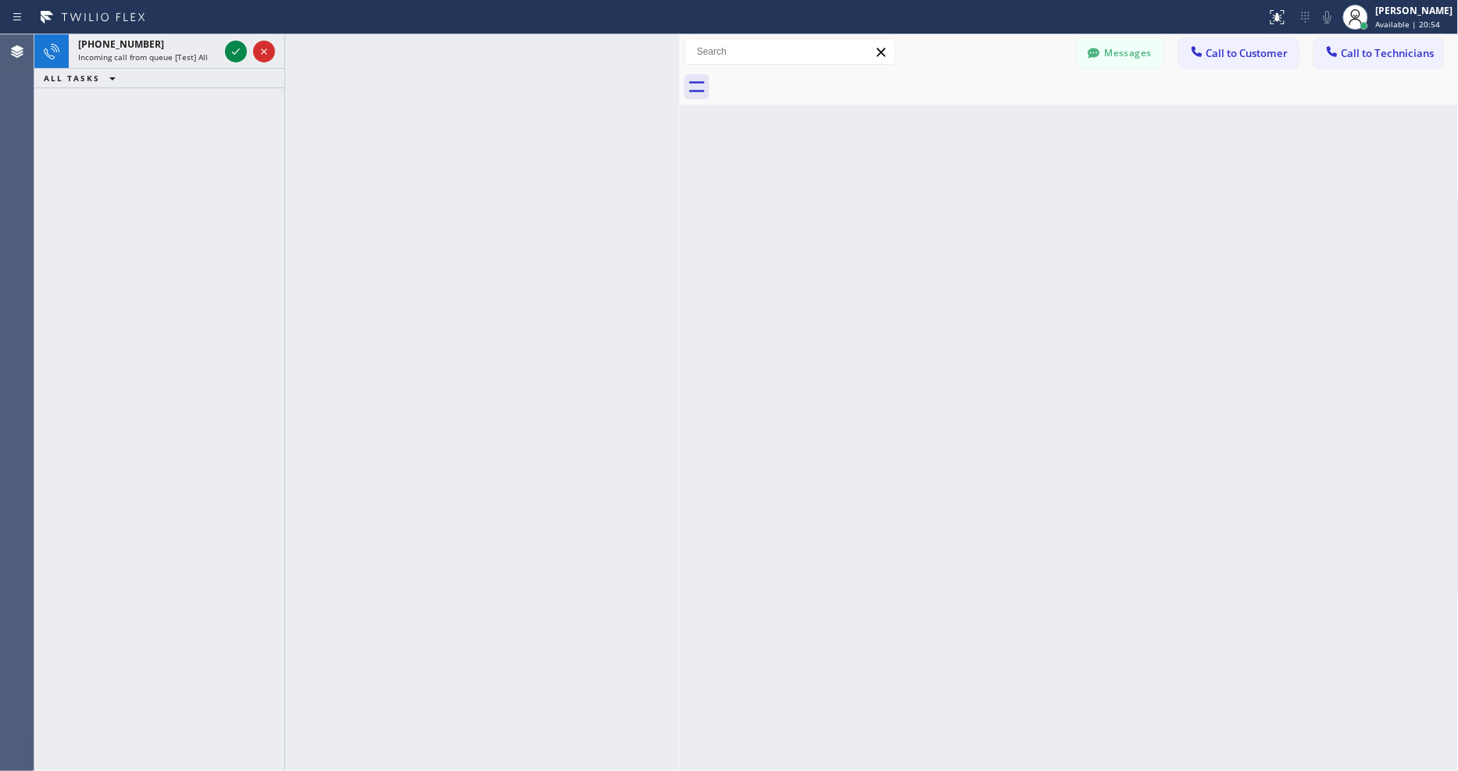
click at [234, 52] on icon at bounding box center [236, 51] width 19 height 19
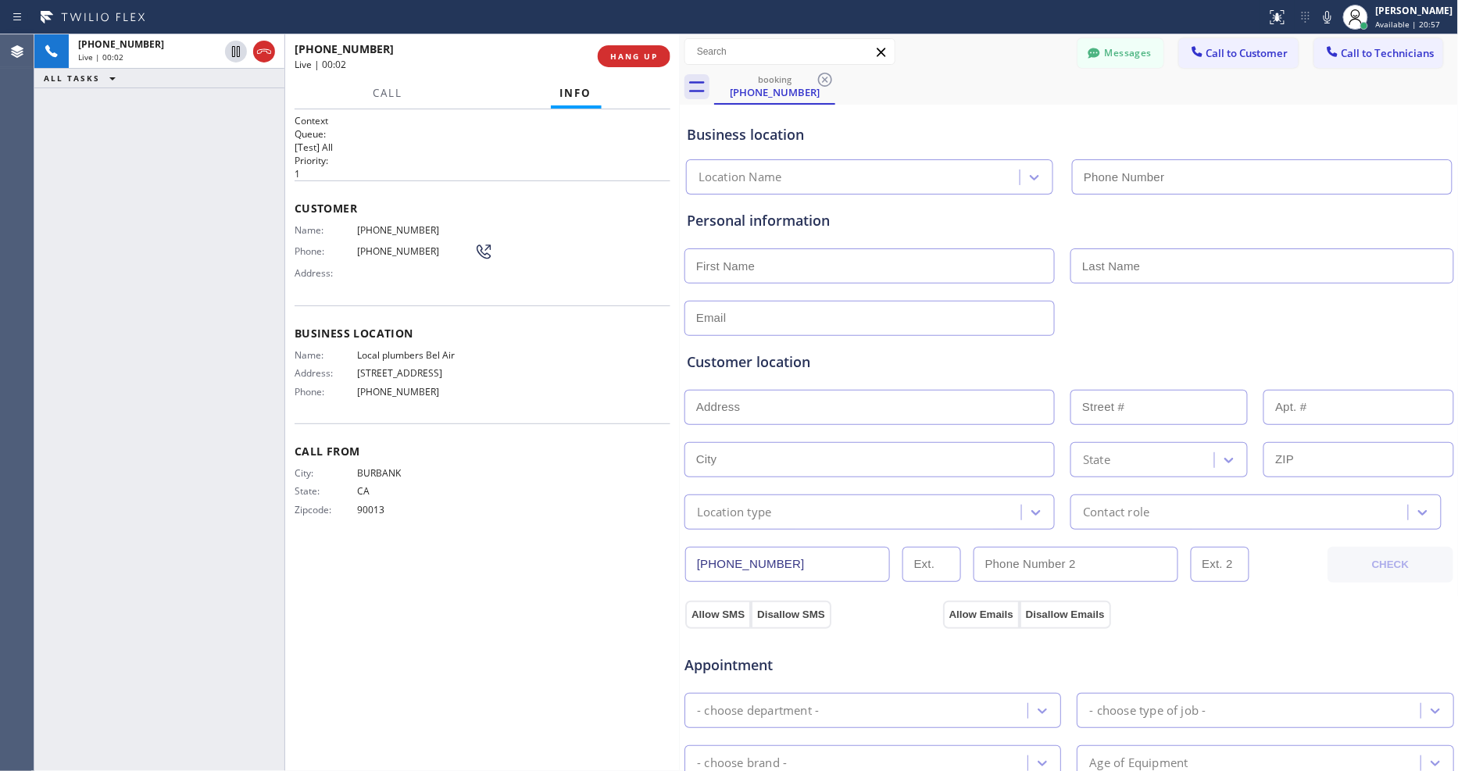
type input "(424) 320-6540"
click at [633, 55] on span "HANG UP" at bounding box center [634, 56] width 48 height 11
drag, startPoint x: 633, startPoint y: 55, endPoint x: 671, endPoint y: 405, distance: 351.4
click at [633, 52] on span "HANG UP" at bounding box center [634, 56] width 48 height 11
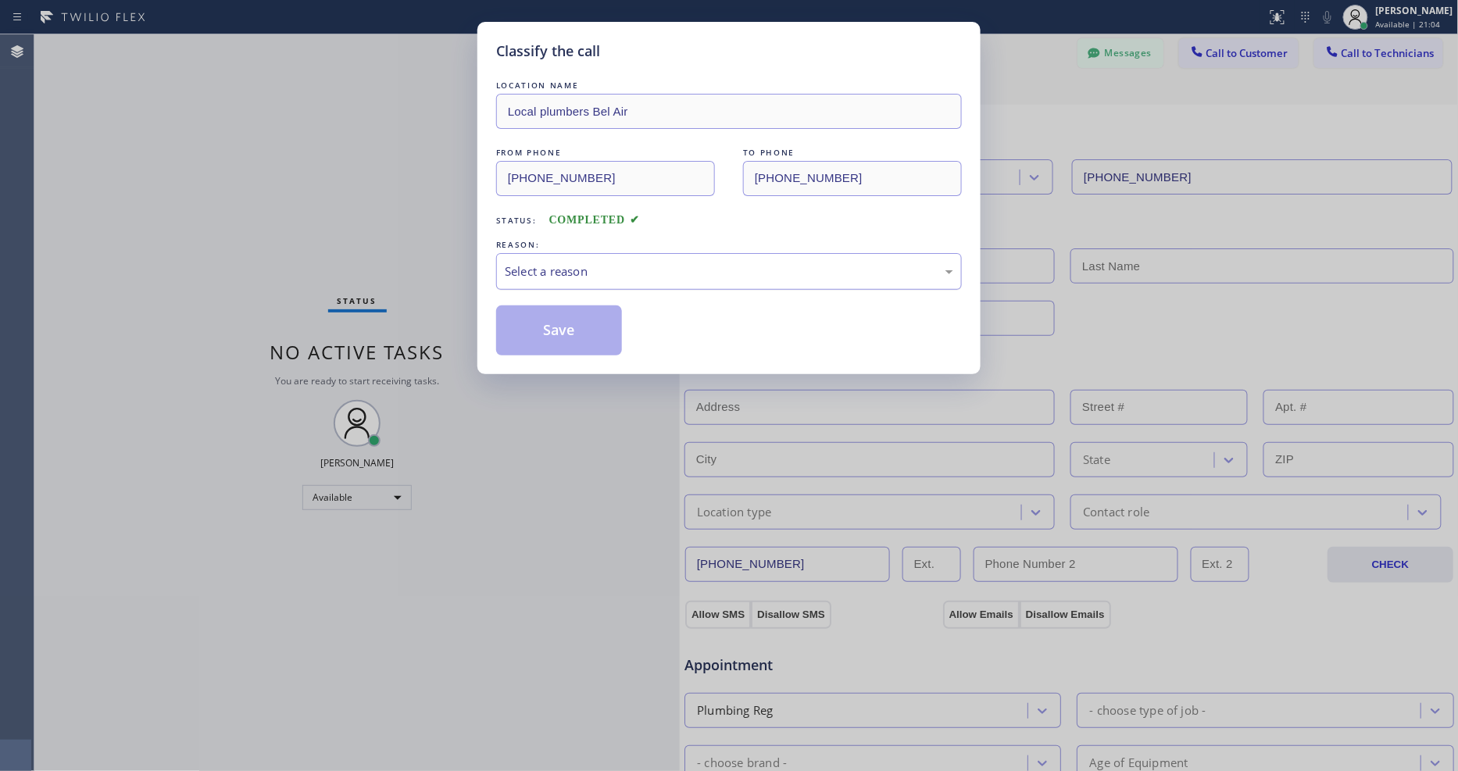
click at [582, 263] on div "Select a reason" at bounding box center [729, 272] width 449 height 18
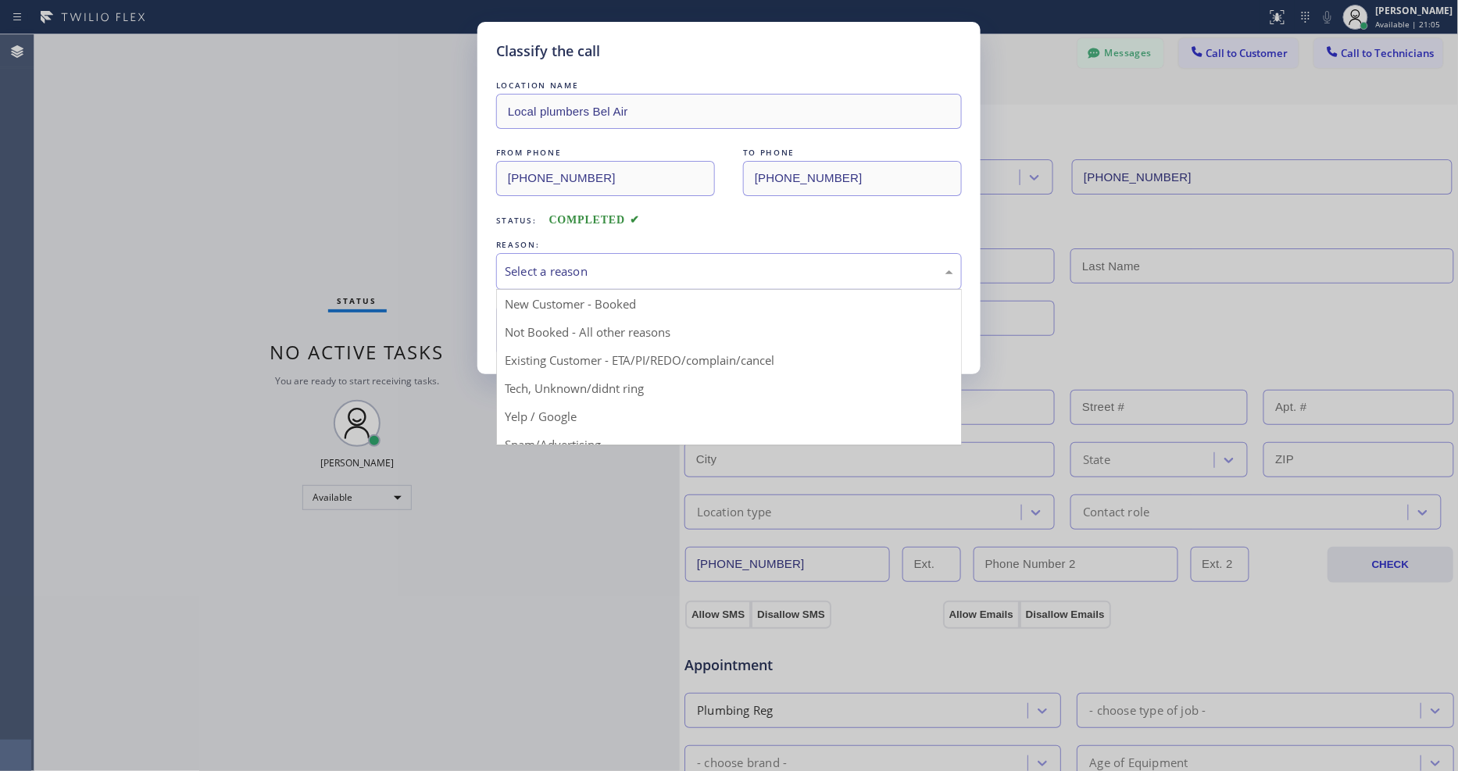
drag, startPoint x: 580, startPoint y: 385, endPoint x: 582, endPoint y: 334, distance: 51.6
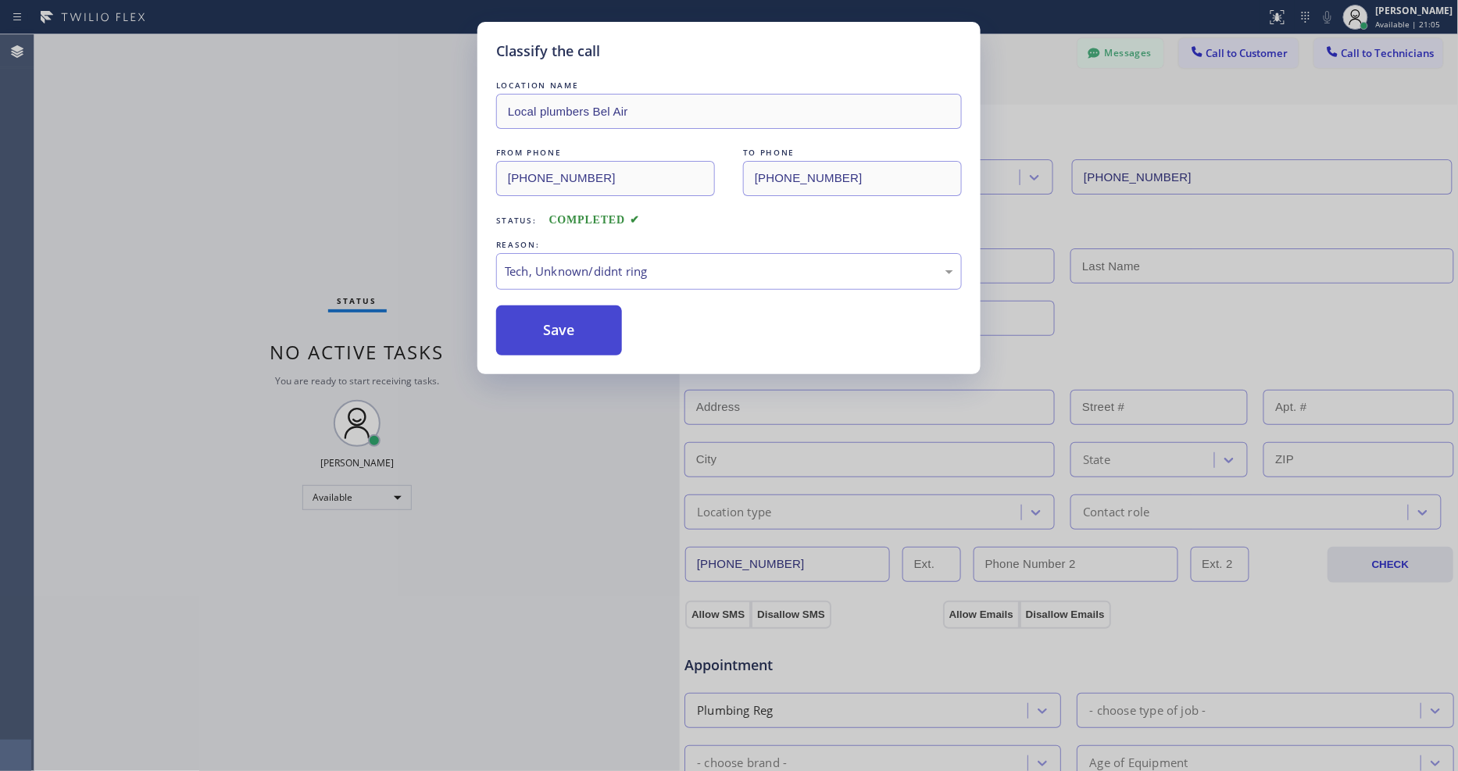
click at [582, 334] on button "Save" at bounding box center [559, 331] width 126 height 50
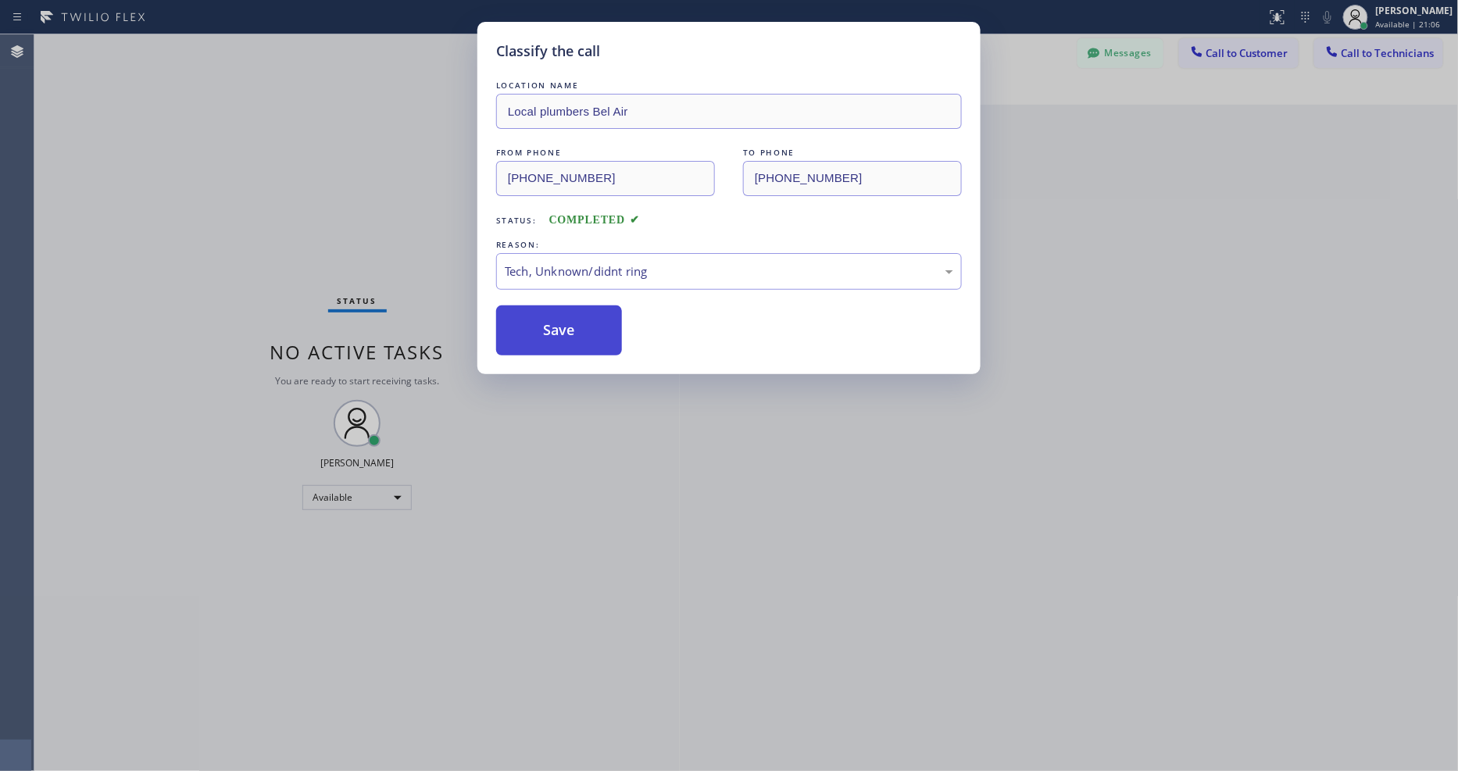
drag, startPoint x: 582, startPoint y: 334, endPoint x: 543, endPoint y: 596, distance: 265.5
click at [583, 332] on button "Save" at bounding box center [559, 331] width 126 height 50
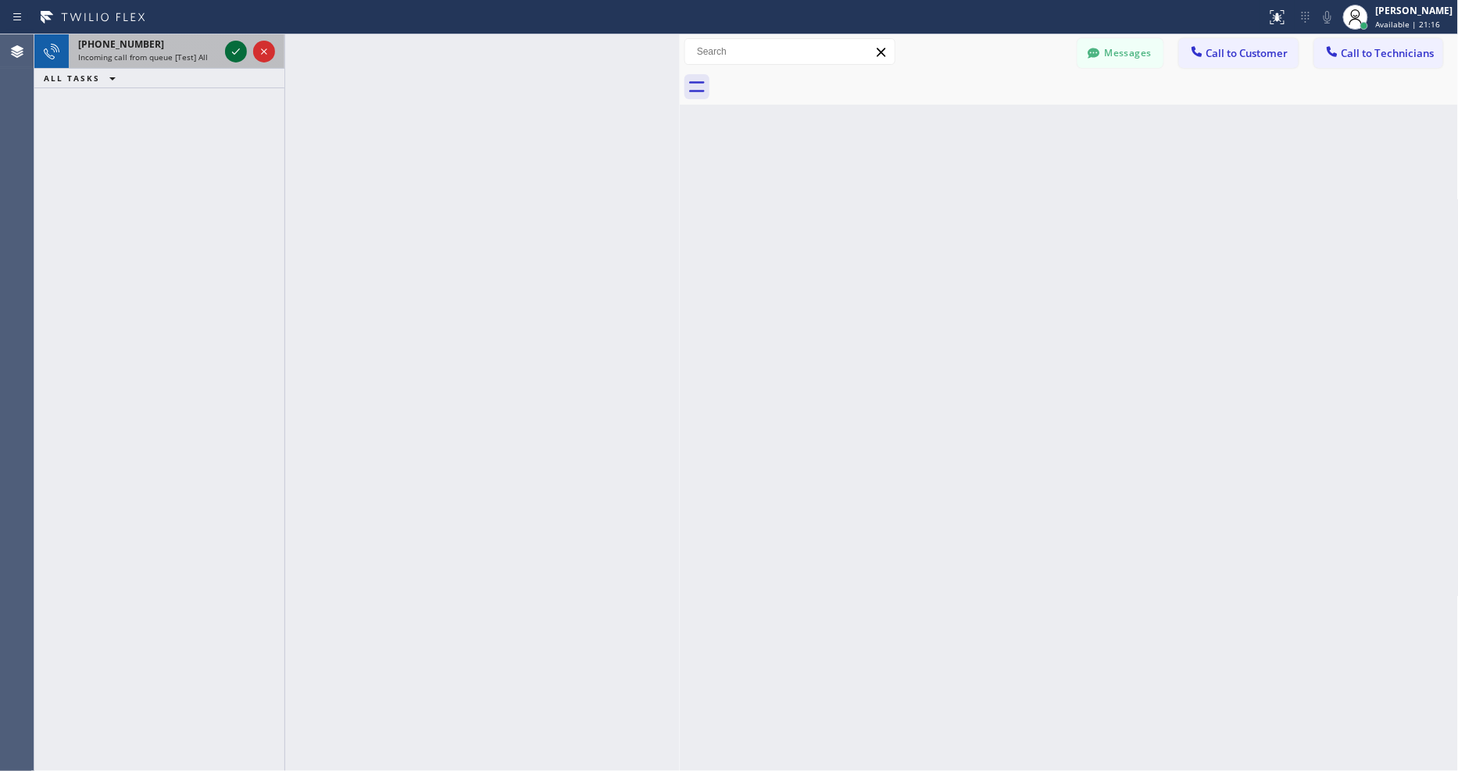
click at [230, 47] on icon at bounding box center [236, 51] width 19 height 19
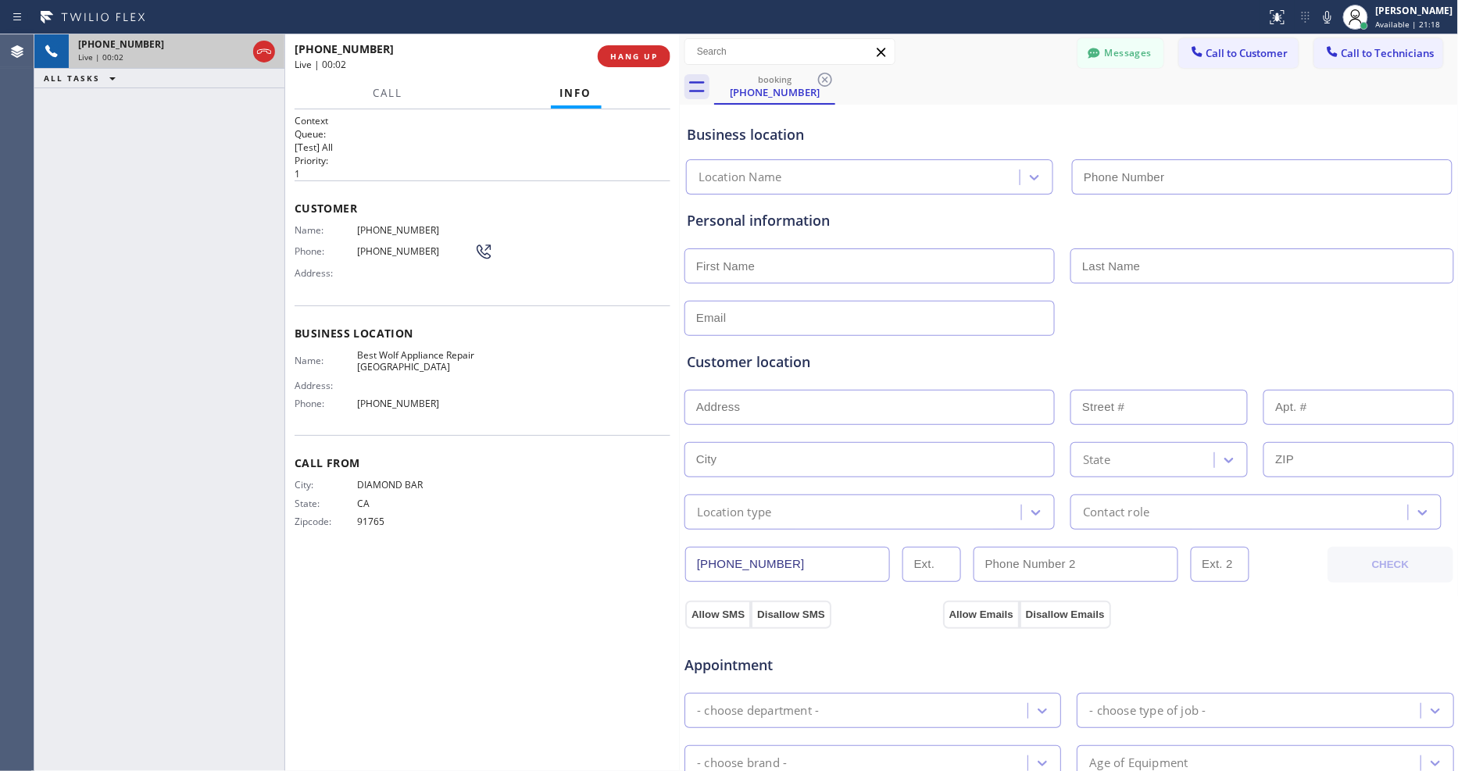
type input "(213) 460-0809"
click at [402, 366] on span "Best Wolf Appliance Repair Palm Springs" at bounding box center [415, 361] width 117 height 24
copy span "Best Wolf Appliance Repair Palm Springs"
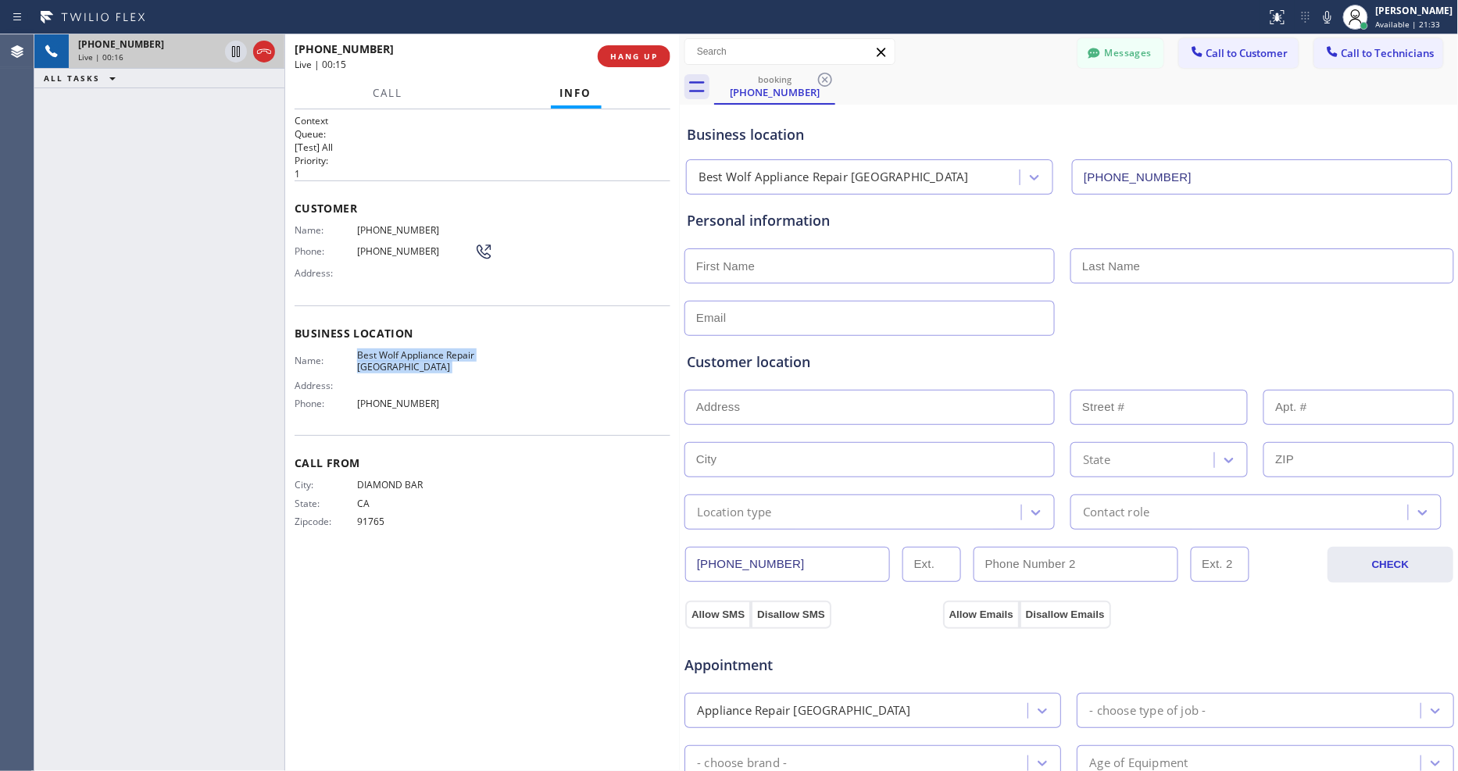
click at [991, 231] on div "Personal information" at bounding box center [1069, 273] width 765 height 126
click at [706, 601] on button "Allow SMS" at bounding box center [718, 615] width 66 height 28
click at [705, 601] on button "Allow SMS" at bounding box center [718, 615] width 66 height 28
drag, startPoint x: 705, startPoint y: 599, endPoint x: 1009, endPoint y: 610, distance: 304.2
click at [706, 601] on button "Allow SMS" at bounding box center [718, 615] width 66 height 28
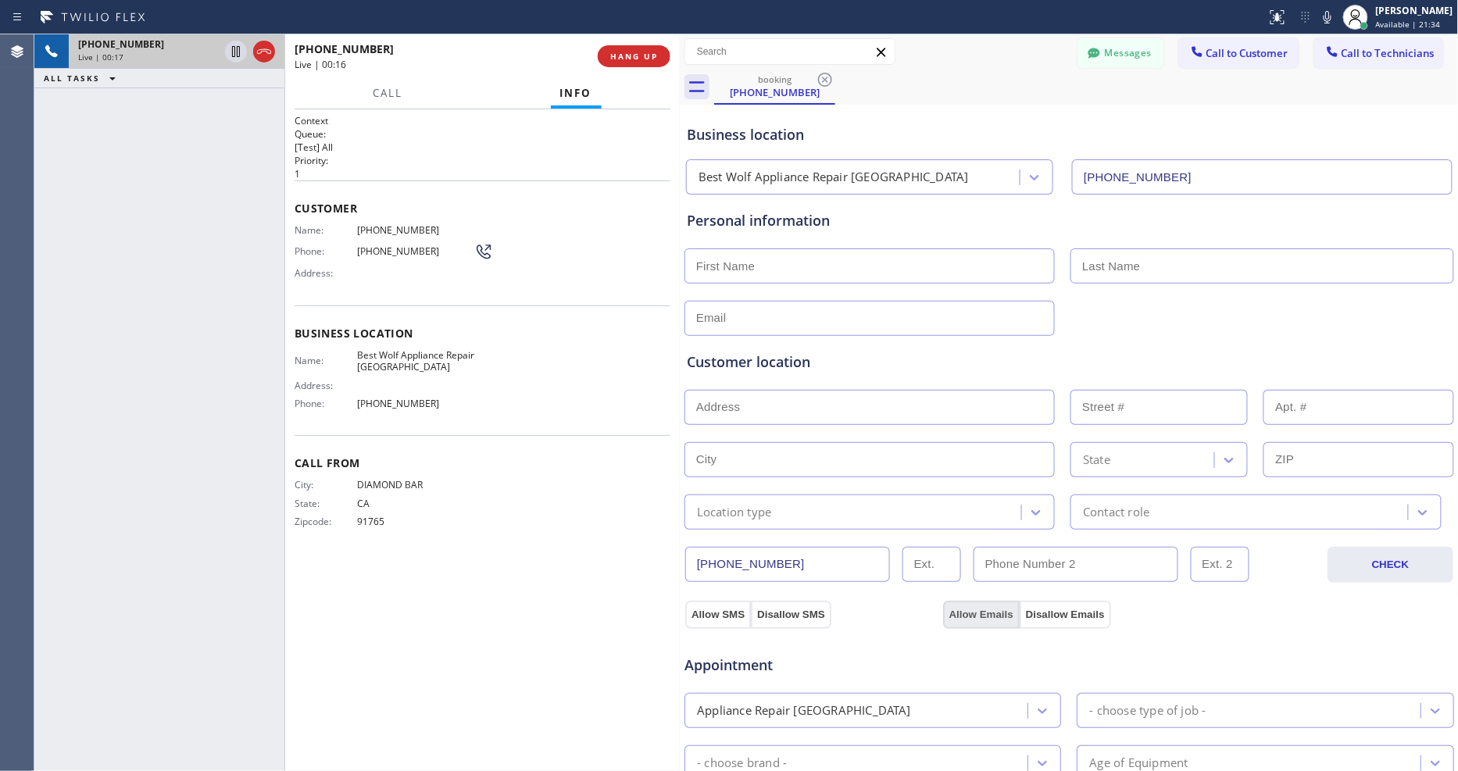
click at [960, 608] on button "Allow Emails" at bounding box center [981, 615] width 77 height 28
click at [392, 227] on span "(909) 569-9246" at bounding box center [415, 230] width 117 height 12
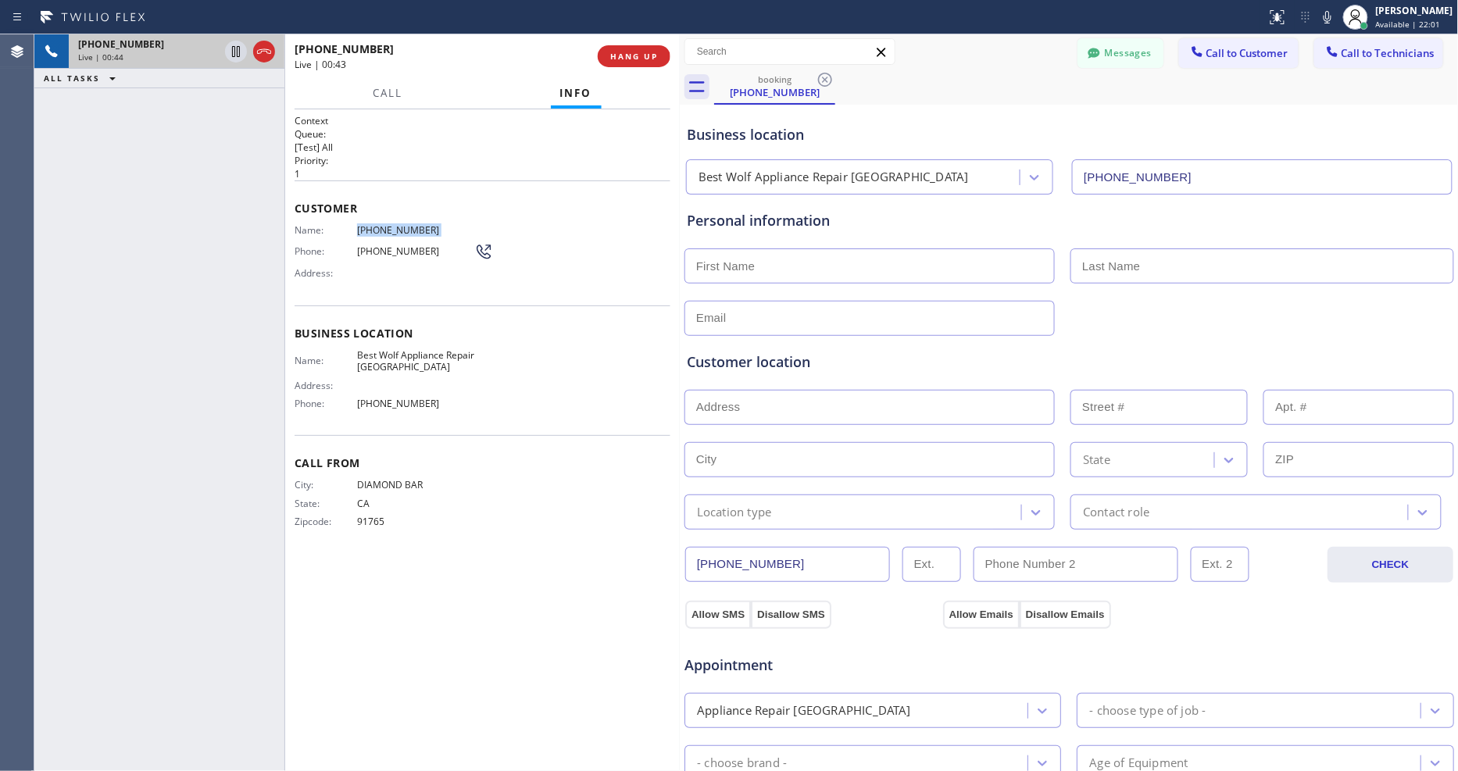
copy span "(909) 569-9246"
click at [1025, 336] on div "Customer location >> ADD NEW ADDRESS << + NEW ADDRESS State Location type Conta…" at bounding box center [1069, 433] width 771 height 194
click at [714, 601] on button "Allow SMS" at bounding box center [718, 615] width 66 height 28
click at [961, 613] on button "Allow Emails" at bounding box center [981, 615] width 77 height 28
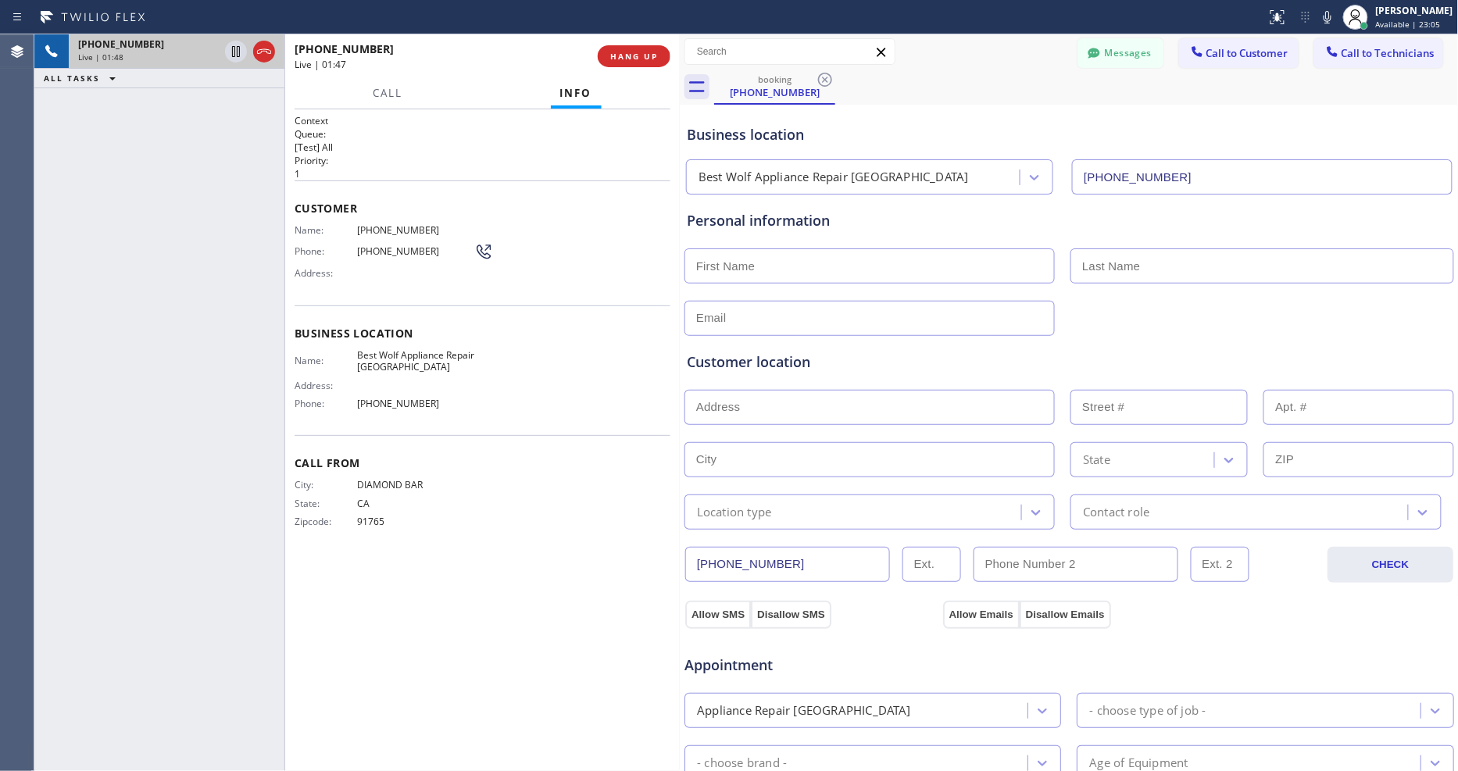
drag, startPoint x: 961, startPoint y: 613, endPoint x: 837, endPoint y: 433, distance: 218.5
click at [961, 613] on button "Allow Emails" at bounding box center [981, 615] width 77 height 28
drag, startPoint x: 237, startPoint y: 48, endPoint x: 630, endPoint y: 37, distance: 393.3
click at [237, 48] on icon at bounding box center [236, 51] width 8 height 11
click at [1337, 16] on icon at bounding box center [1327, 17] width 19 height 19
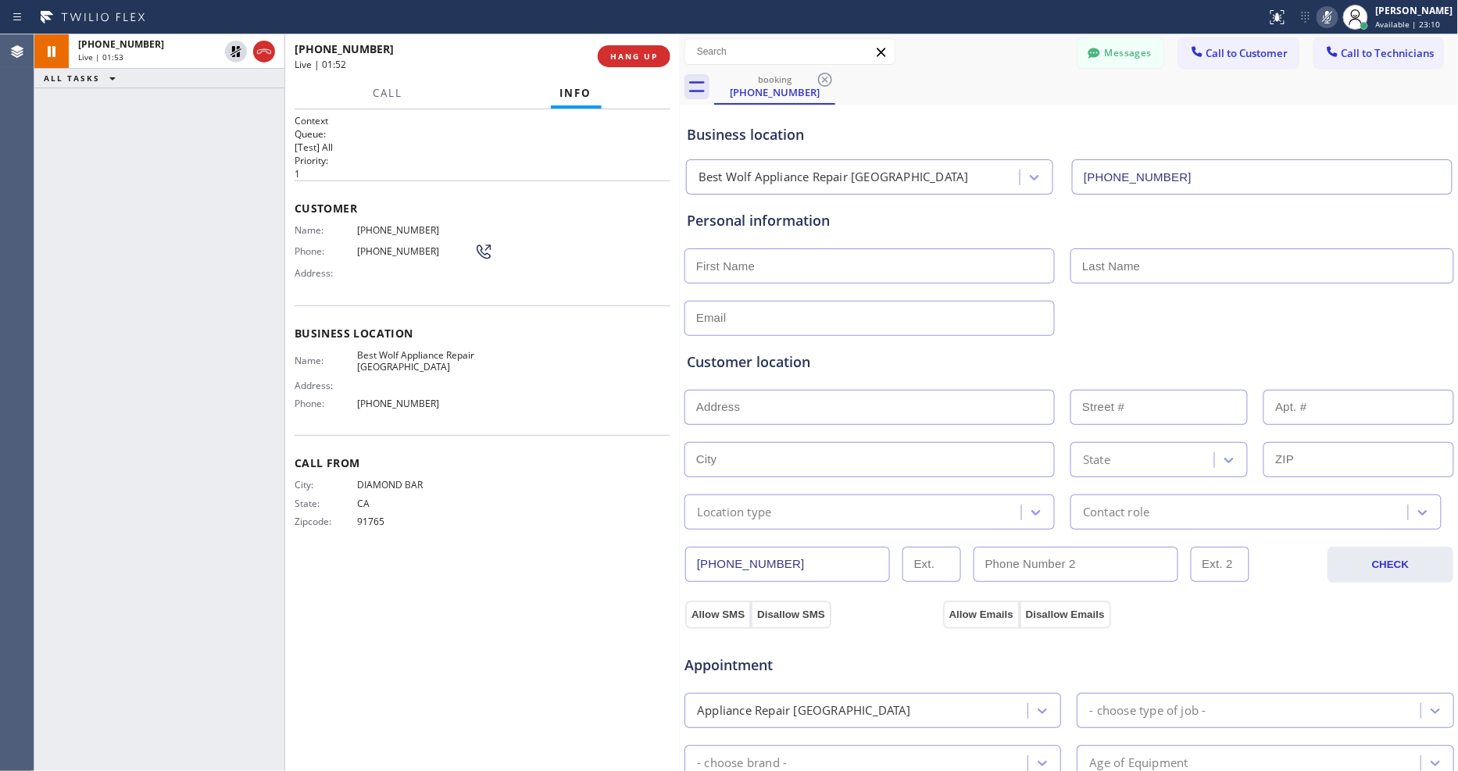
drag, startPoint x: 324, startPoint y: 308, endPoint x: 513, endPoint y: 308, distance: 188.4
click at [324, 308] on div "Business location Name: Best Wolf Appliance Repair Palm Springs Address: Phone:…" at bounding box center [483, 371] width 376 height 131
click at [792, 568] on input "(909) 569-9246" at bounding box center [787, 564] width 205 height 35
drag, startPoint x: 375, startPoint y: 416, endPoint x: 432, endPoint y: 428, distance: 58.2
click at [375, 416] on div "Business location Name: Best Wolf Appliance Repair Palm Springs Address: Phone:…" at bounding box center [483, 371] width 376 height 131
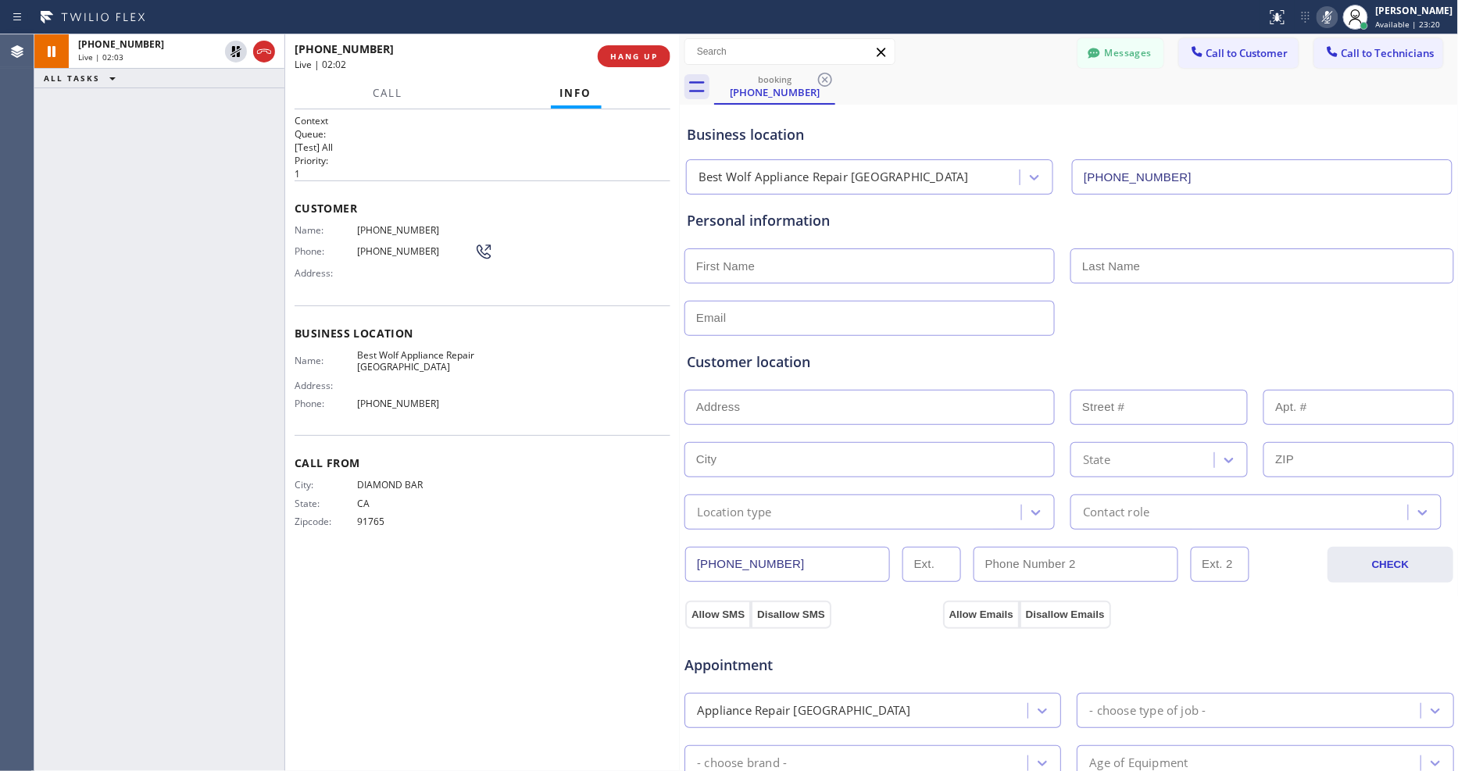
click at [745, 412] on input "text" at bounding box center [870, 407] width 370 height 35
paste input "9319 Vista Del ValleDesert Hot Springs, CA 92240, USA"
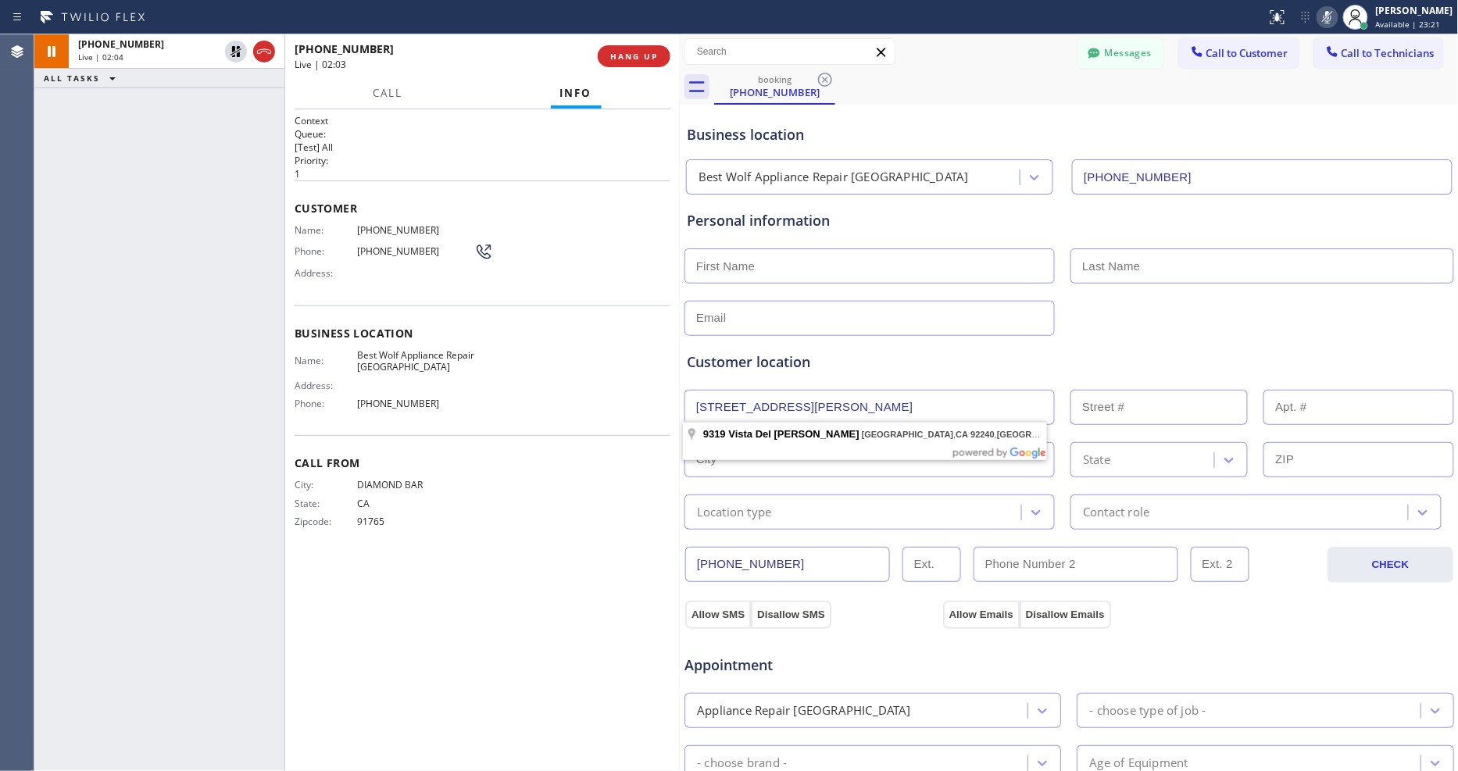
type input "9319 Vista Del Valle"
type input "9319"
type input "Desert Hot Springs"
type input "92240"
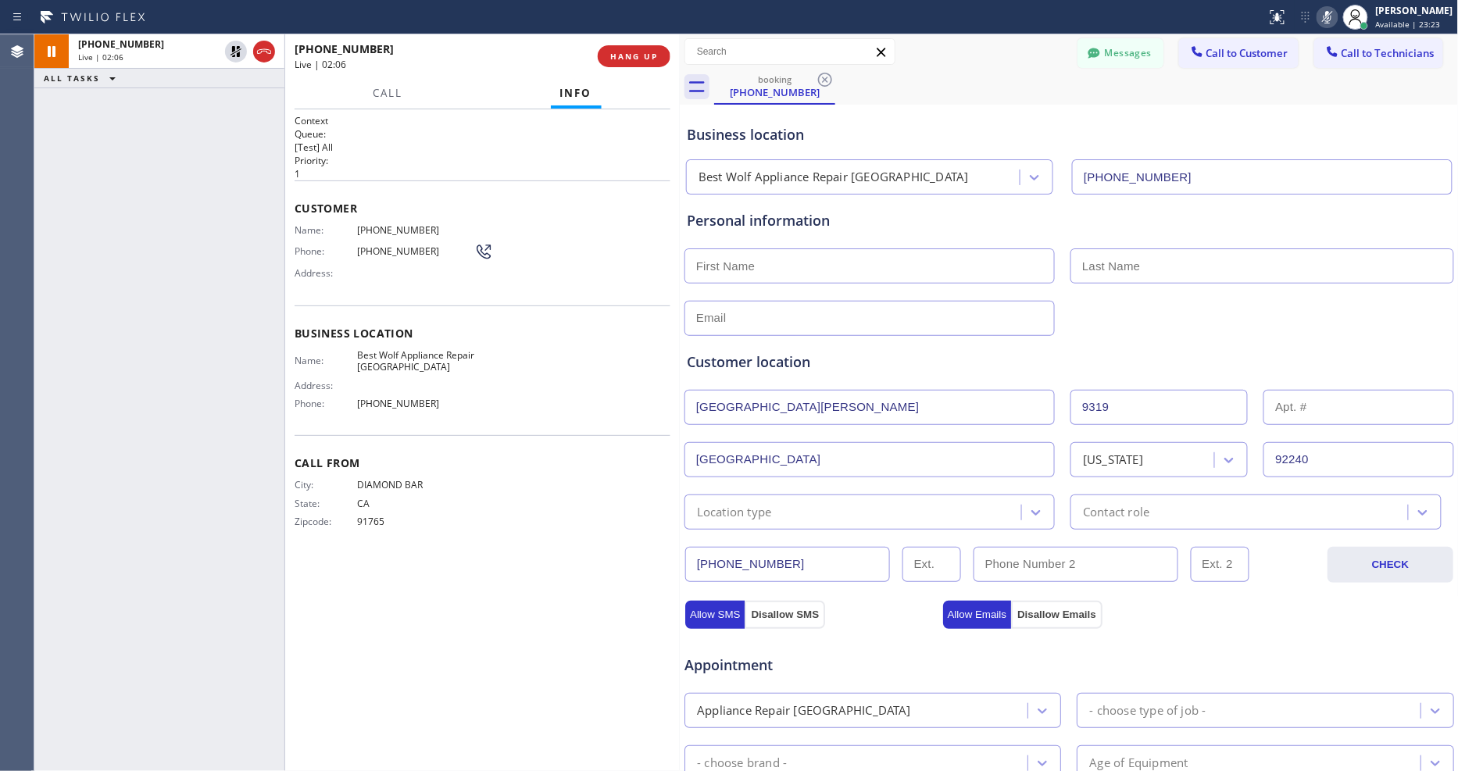
drag, startPoint x: 1171, startPoint y: 258, endPoint x: 1087, endPoint y: 267, distance: 84.1
click at [1169, 258] on input "text" at bounding box center [1262, 266] width 383 height 35
paste input "Guetling"
type input "Guetling"
click at [901, 284] on div "Personal information Guetling" at bounding box center [1069, 273] width 765 height 126
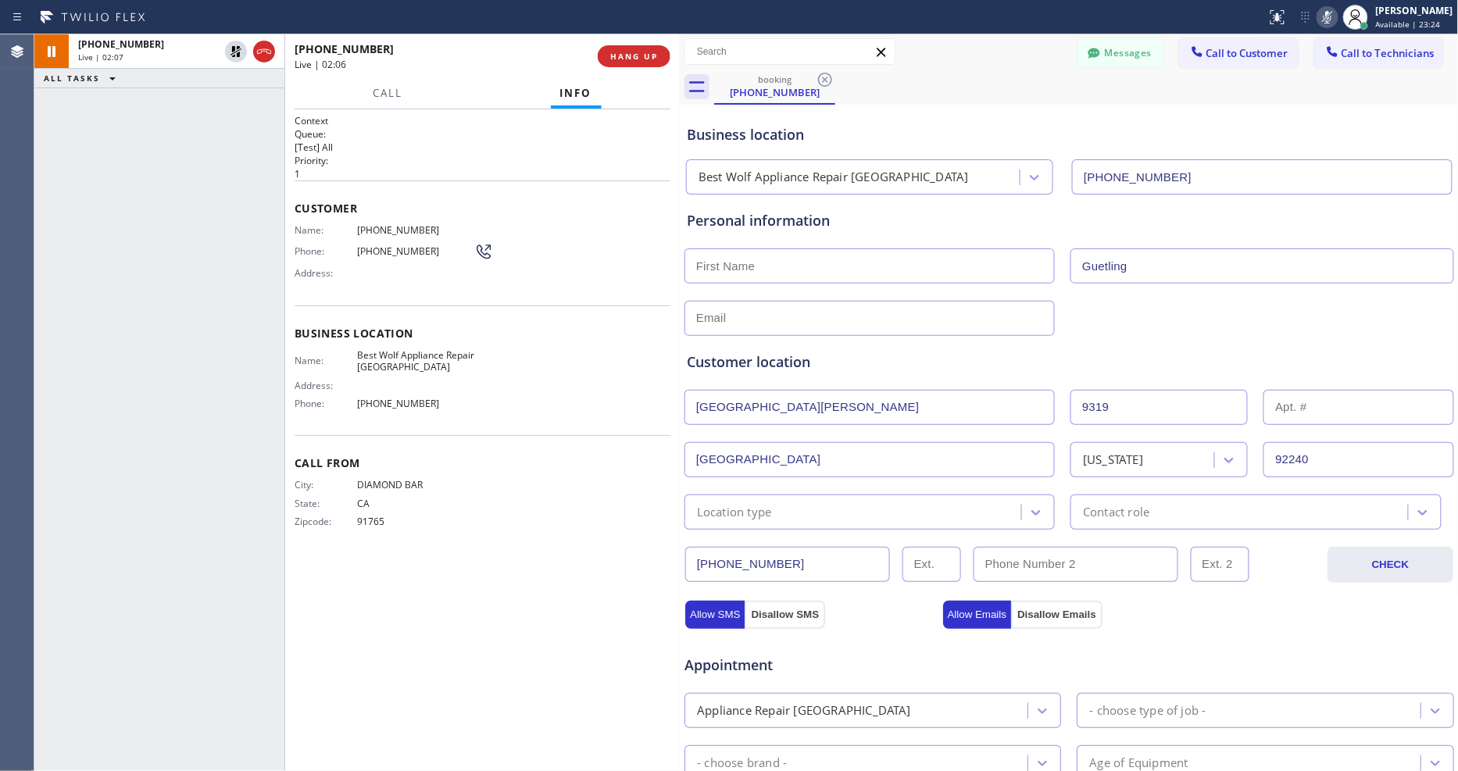
click at [897, 270] on input "text" at bounding box center [870, 266] width 370 height 35
type input "Swain"
click at [525, 438] on div "Call From City: DIAMOND BAR State: CA Zipcode: 91765" at bounding box center [483, 494] width 376 height 118
click at [715, 506] on div "Location type" at bounding box center [734, 512] width 75 height 18
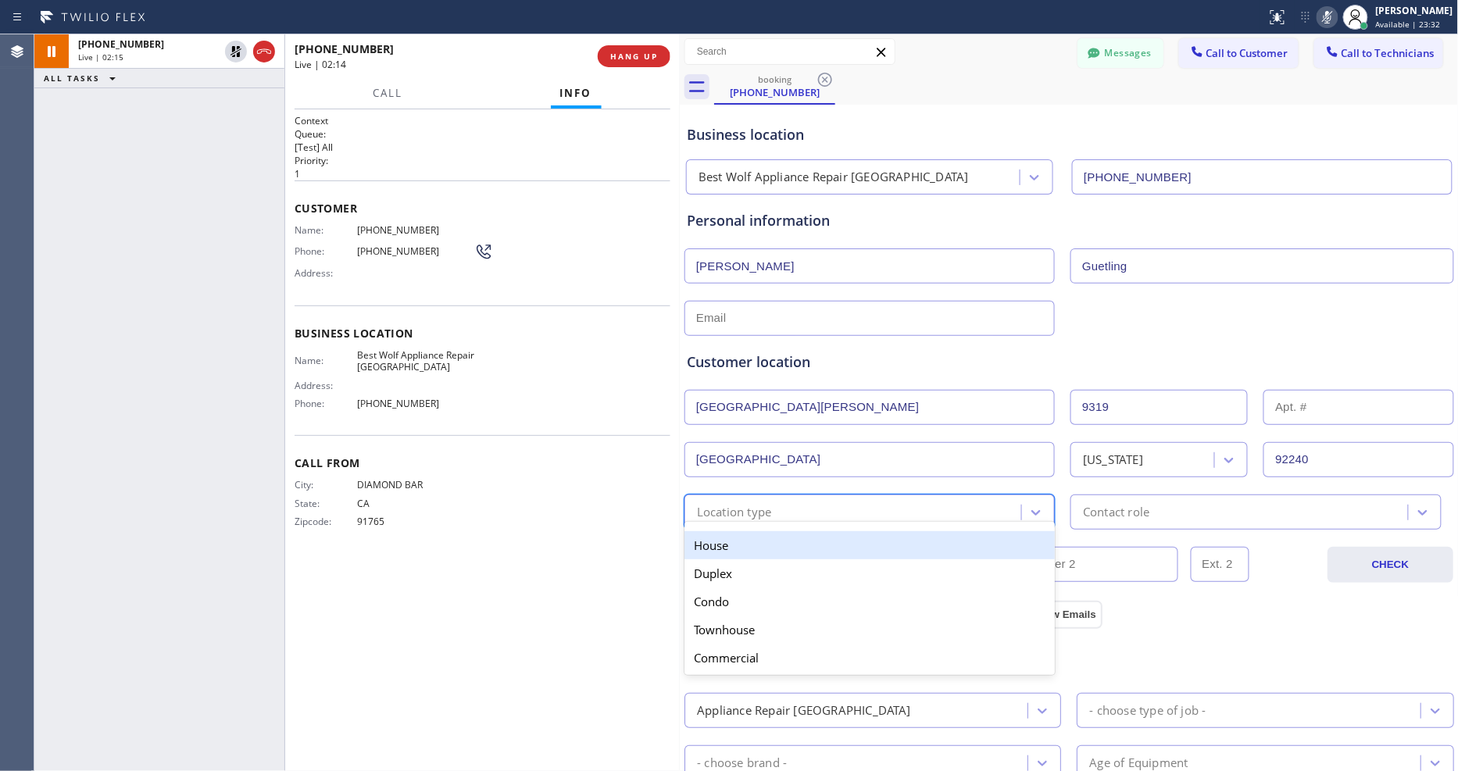
click at [710, 542] on div "House" at bounding box center [870, 545] width 370 height 28
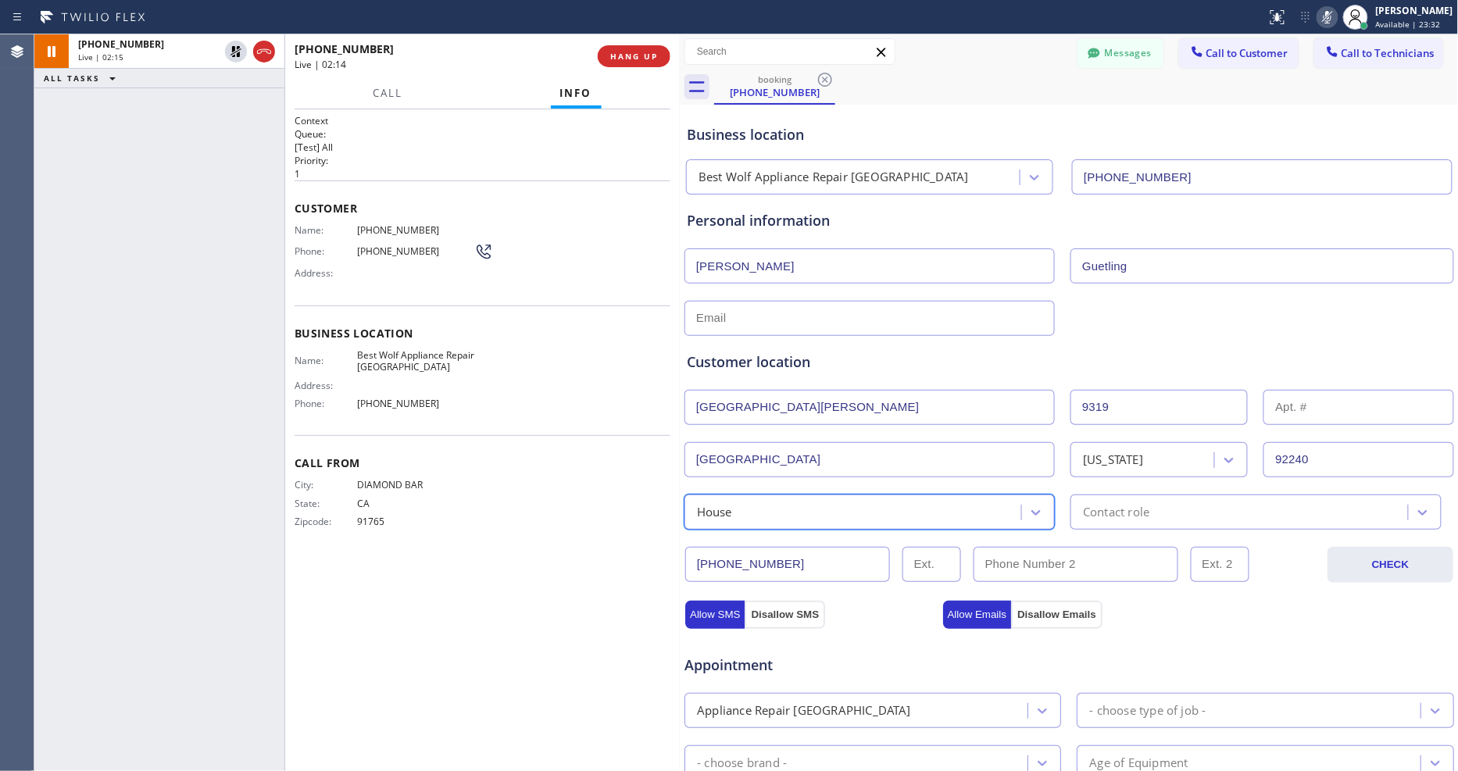
click at [1150, 521] on div "Contact role" at bounding box center [1256, 512] width 370 height 35
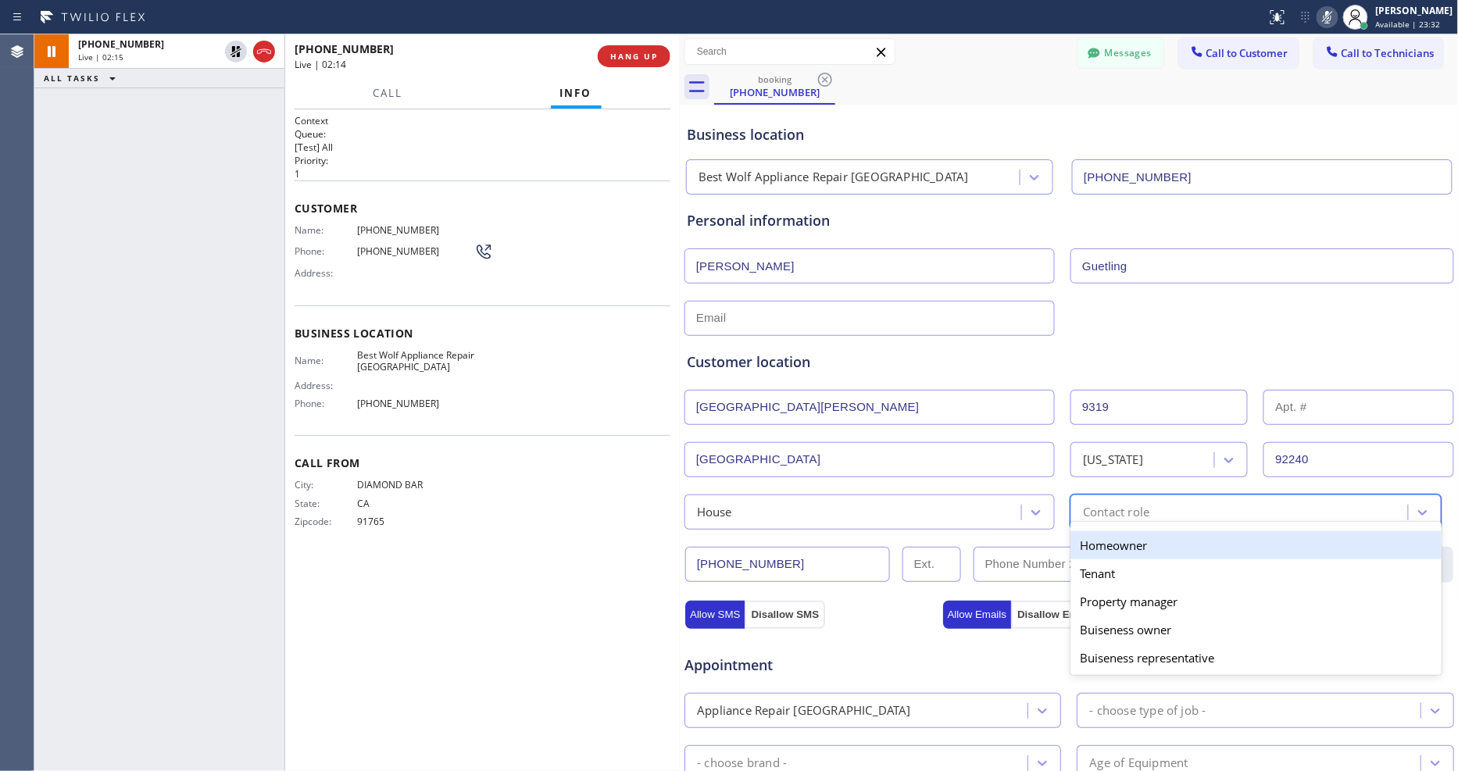
click at [1136, 536] on div "Homeowner" at bounding box center [1256, 545] width 370 height 28
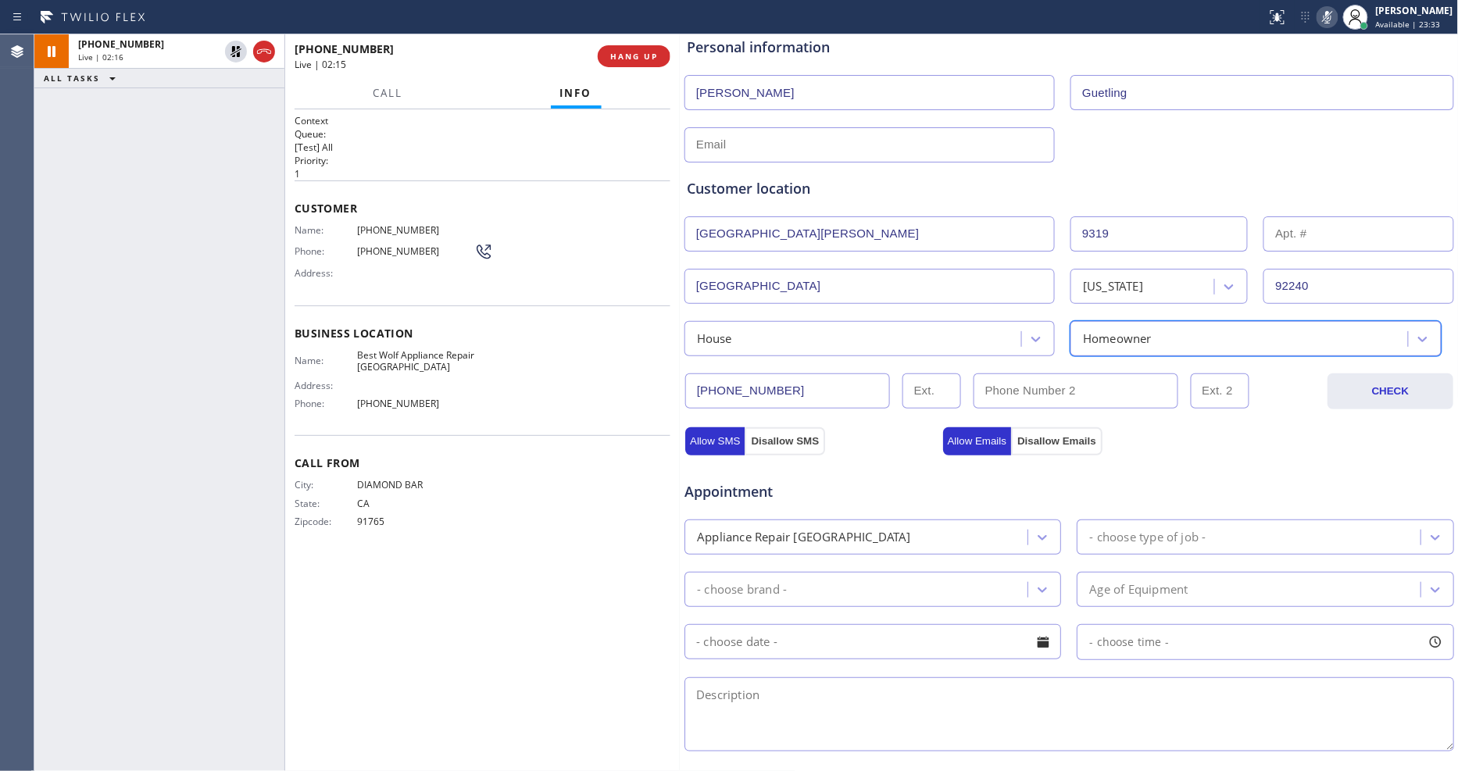
scroll to position [260, 0]
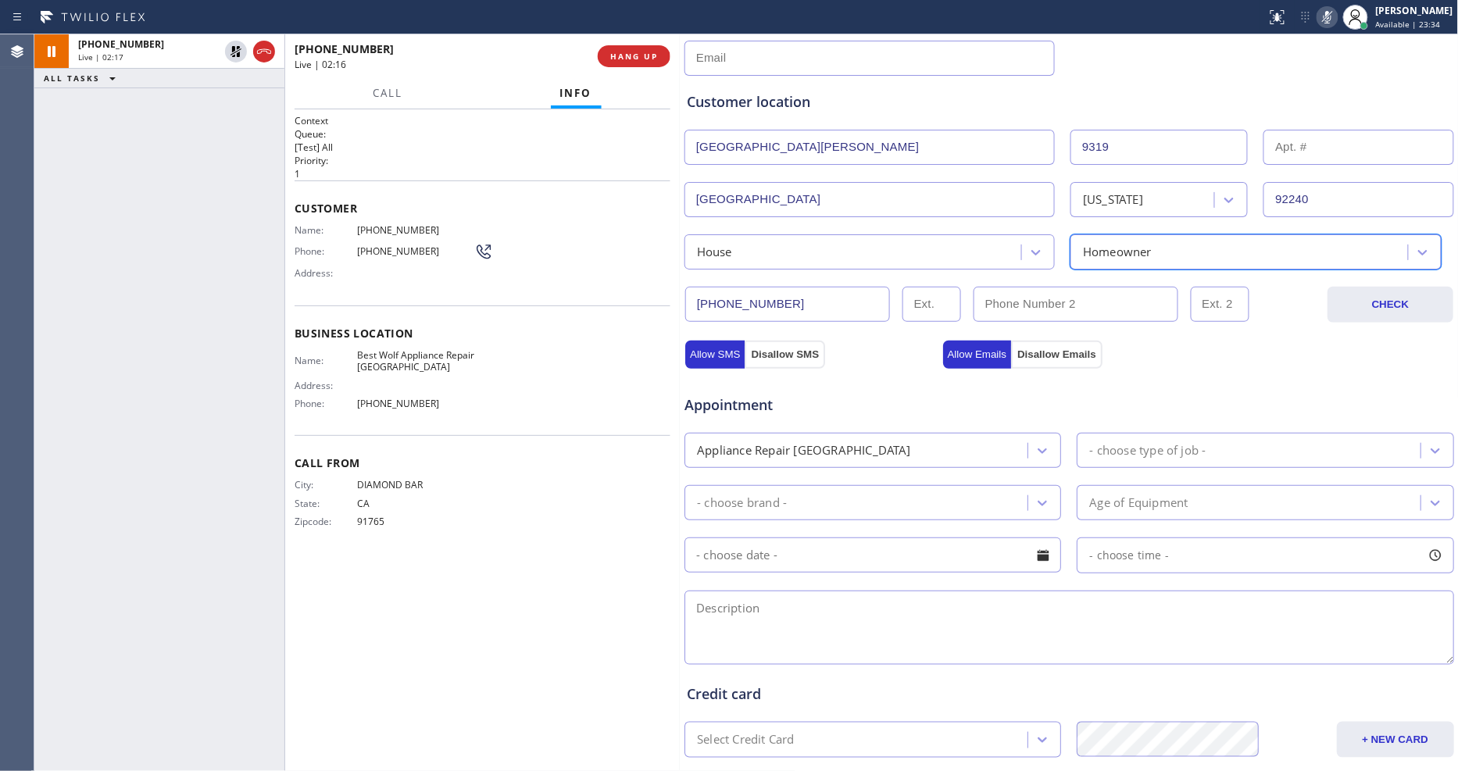
click at [850, 438] on div "Appliance Repair [GEOGRAPHIC_DATA]" at bounding box center [858, 450] width 338 height 27
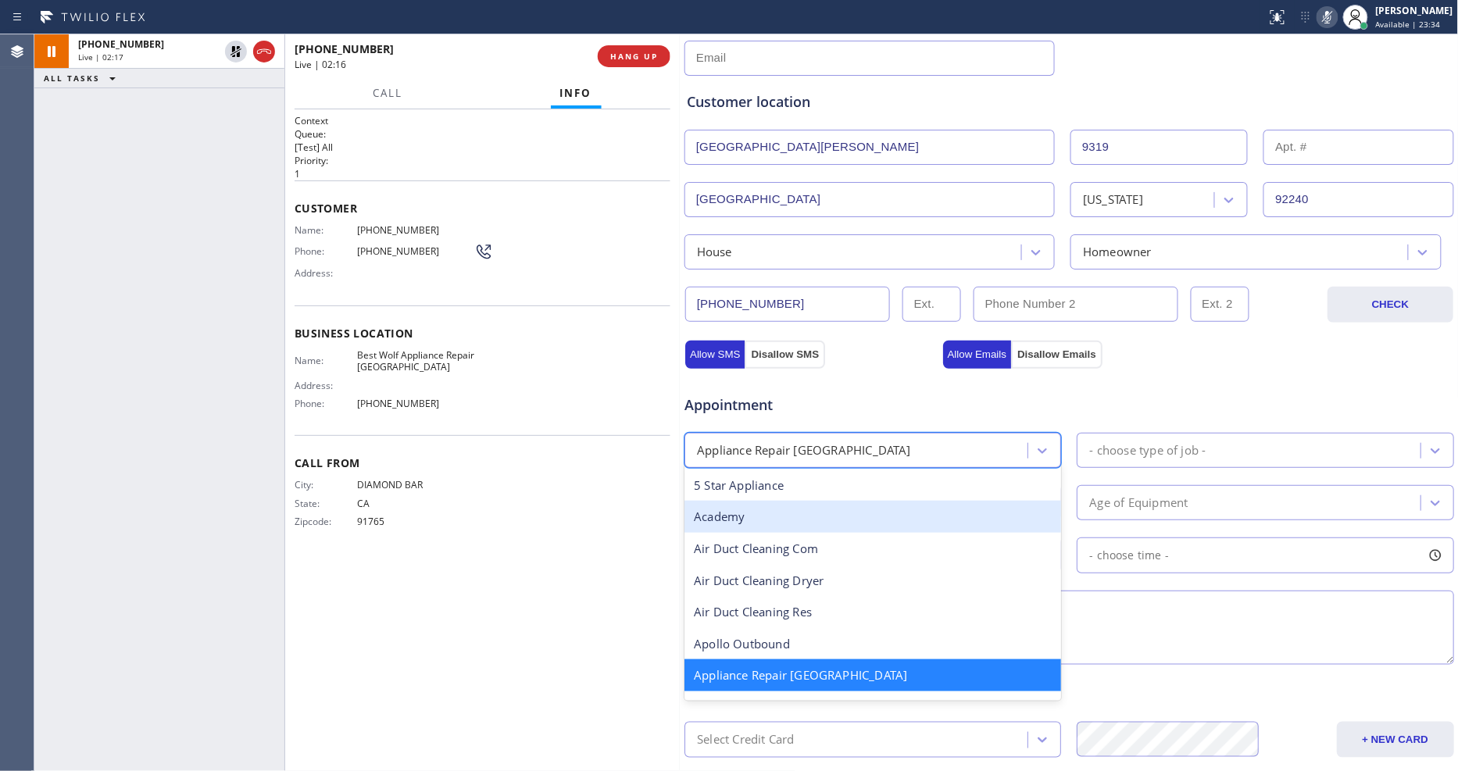
scroll to position [88, 0]
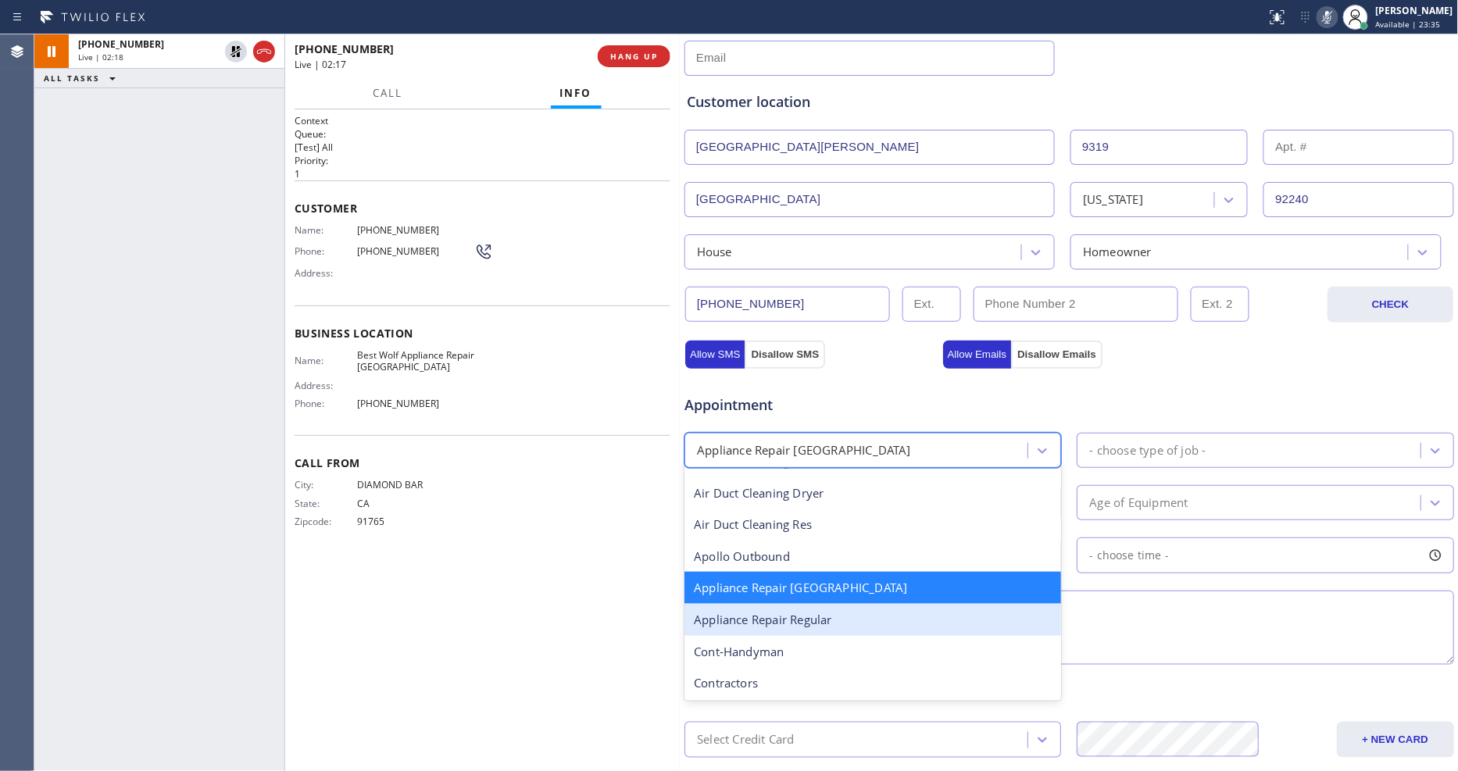
click at [855, 610] on div "Appliance Repair Regular" at bounding box center [873, 620] width 377 height 32
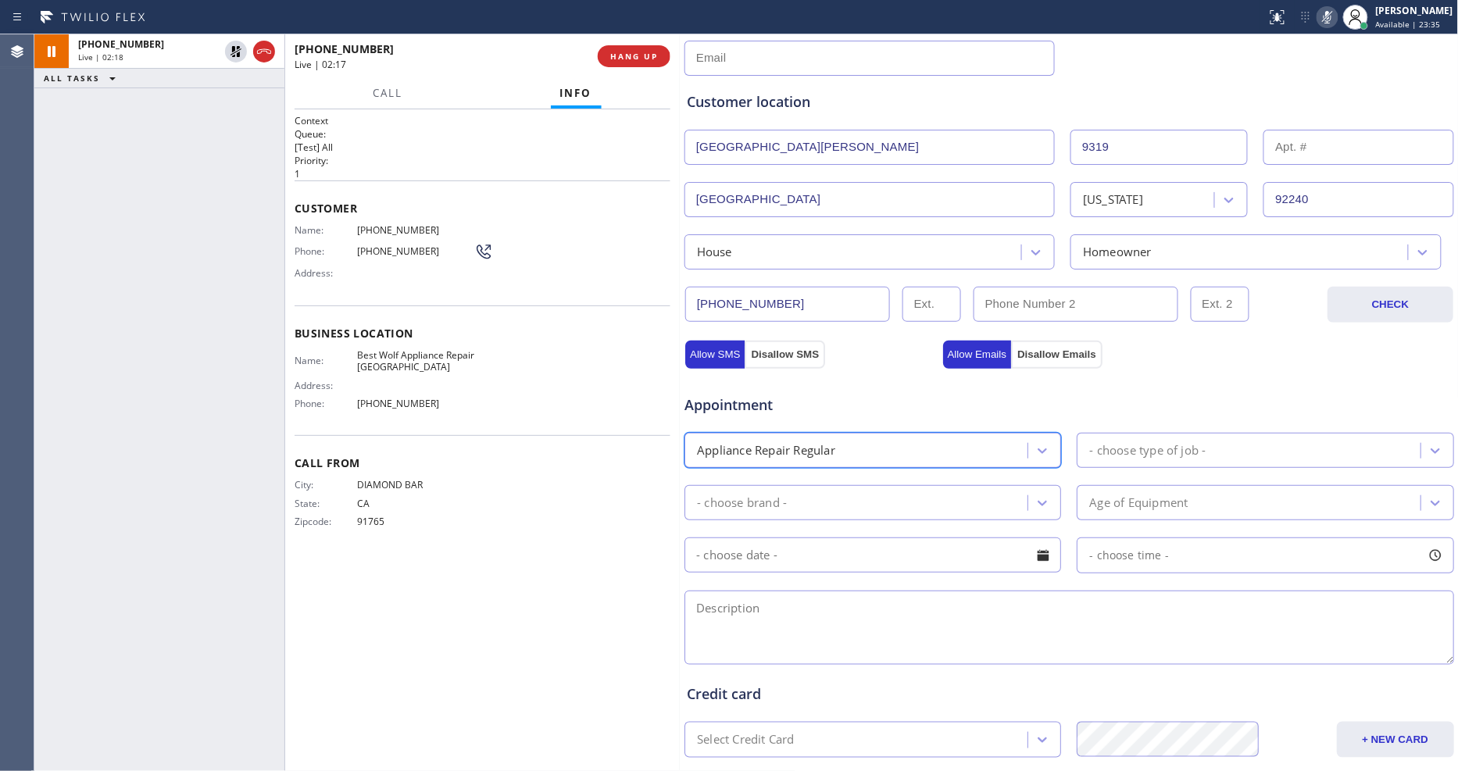
click at [1112, 461] on div "Appointment option Appliance Repair Regular, selected. 24 results available. Se…" at bounding box center [1069, 522] width 765 height 292
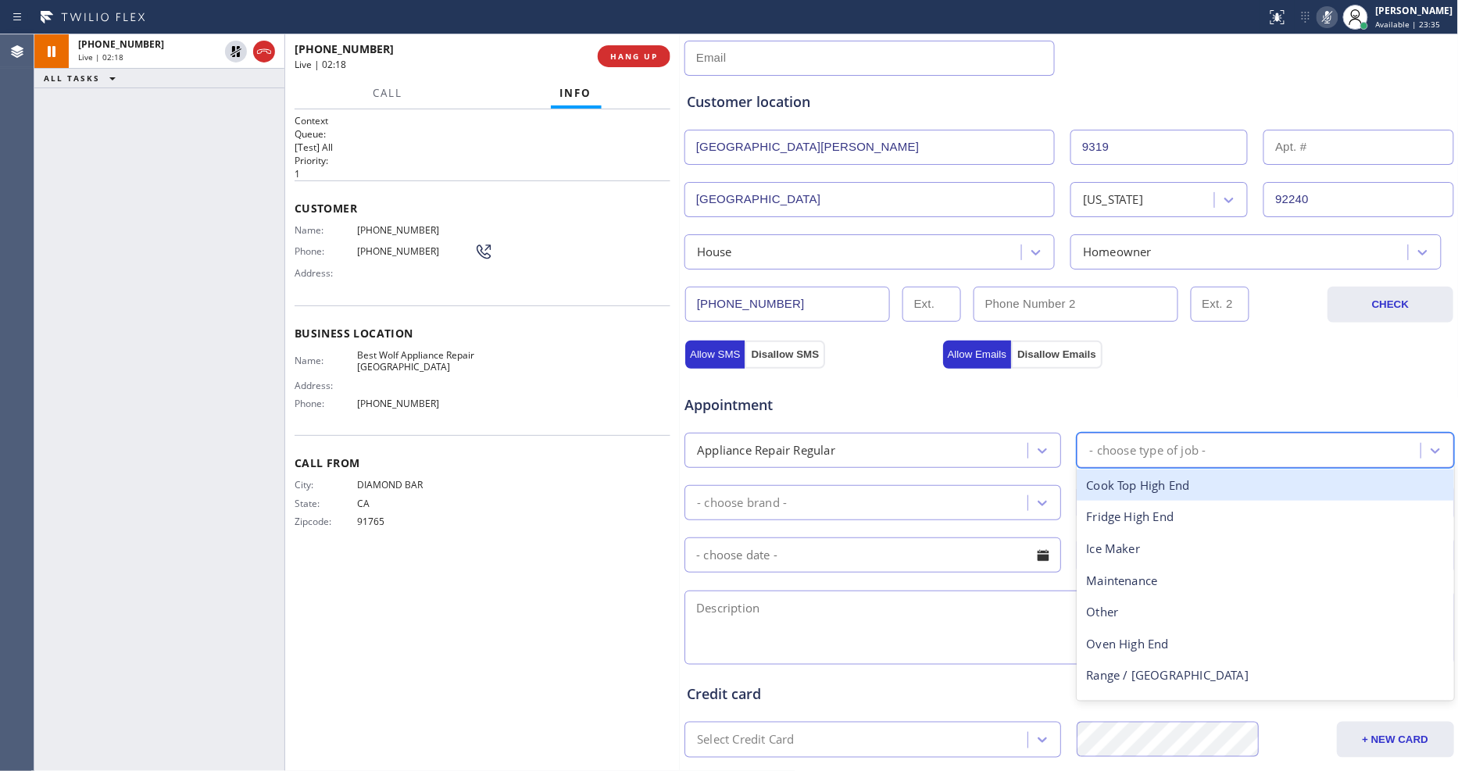
click at [1118, 456] on div "- choose type of job -" at bounding box center [1265, 450] width 377 height 35
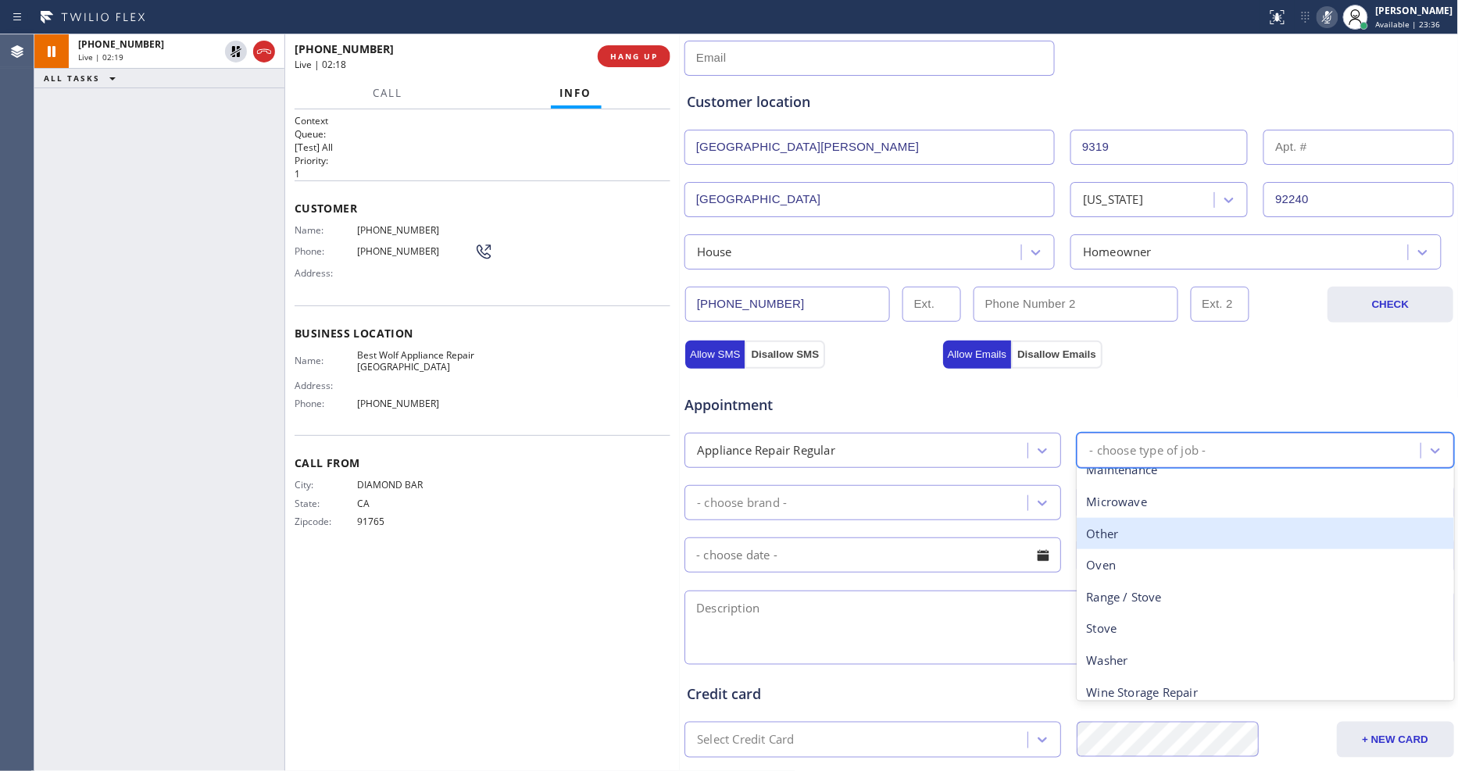
scroll to position [215, 0]
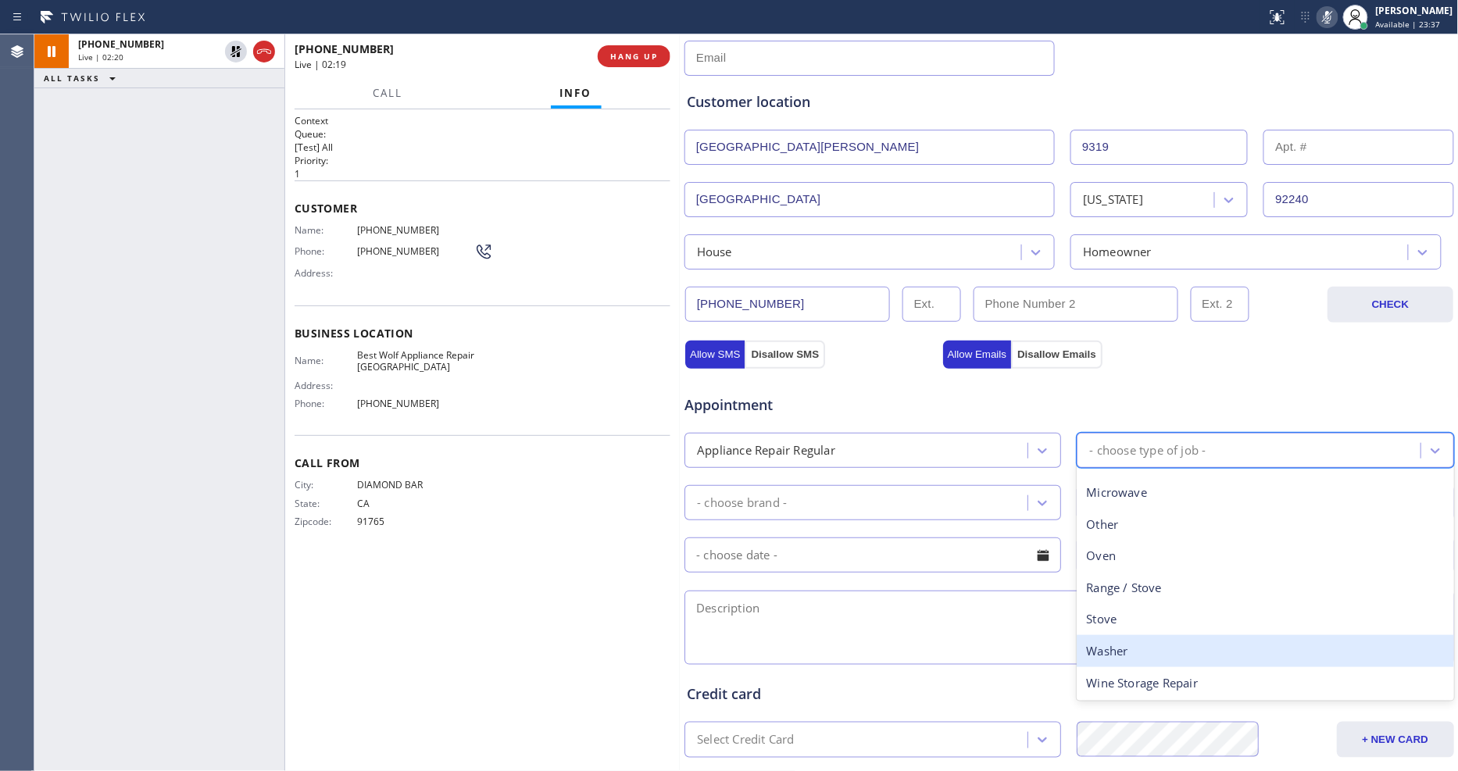
click at [1087, 639] on div "Washer" at bounding box center [1265, 651] width 377 height 32
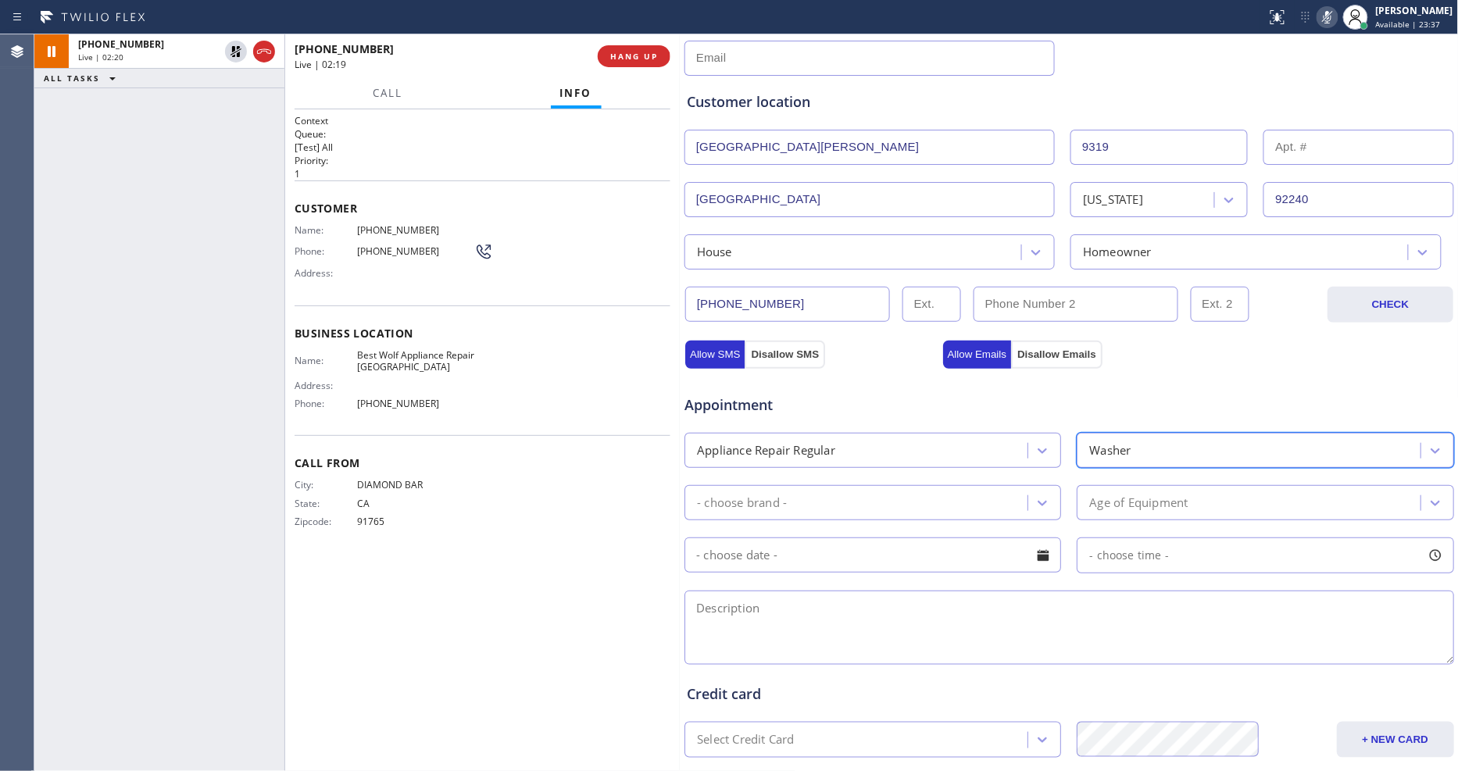
click at [830, 495] on div "- choose brand -" at bounding box center [858, 502] width 338 height 27
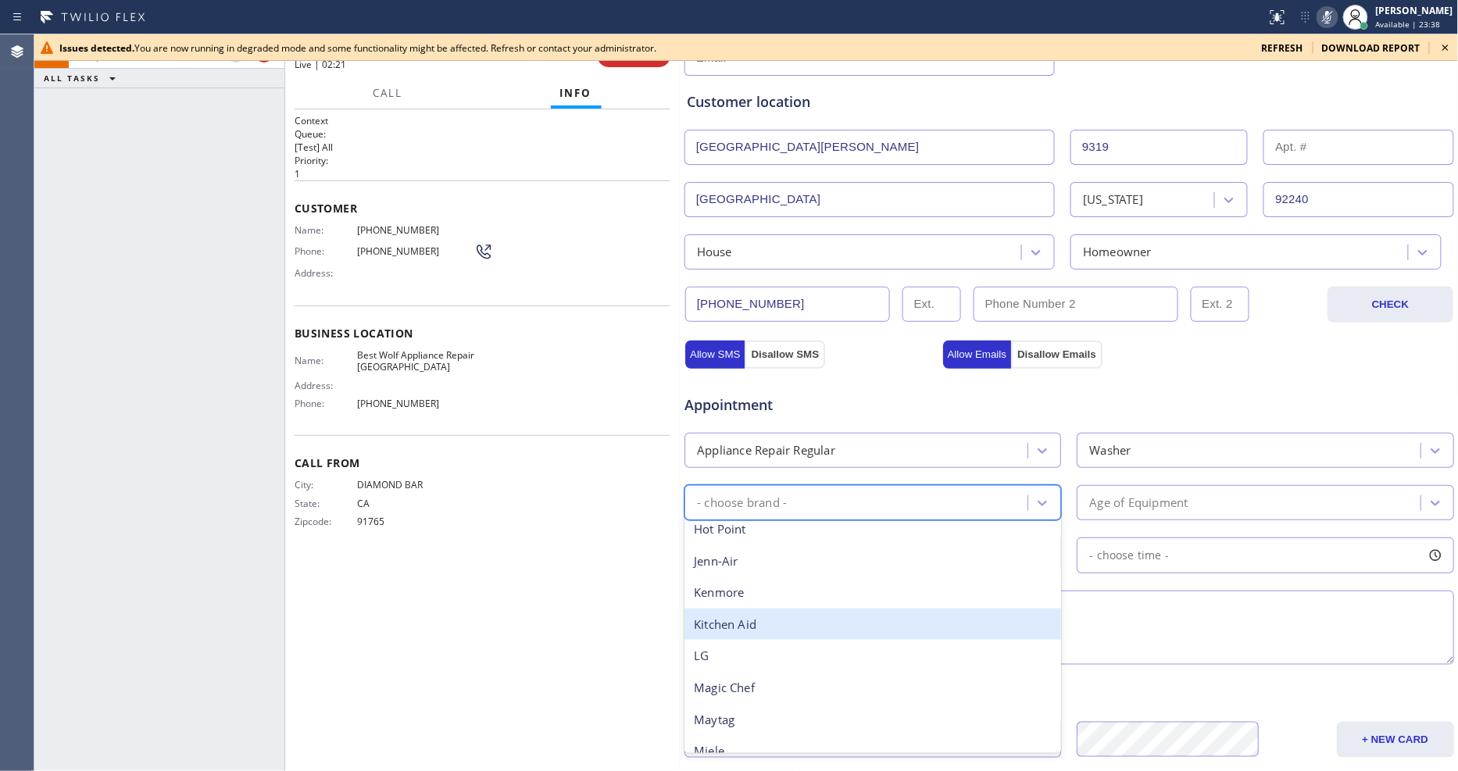
scroll to position [260, 0]
click at [705, 622] on div "LG" at bounding box center [873, 626] width 377 height 32
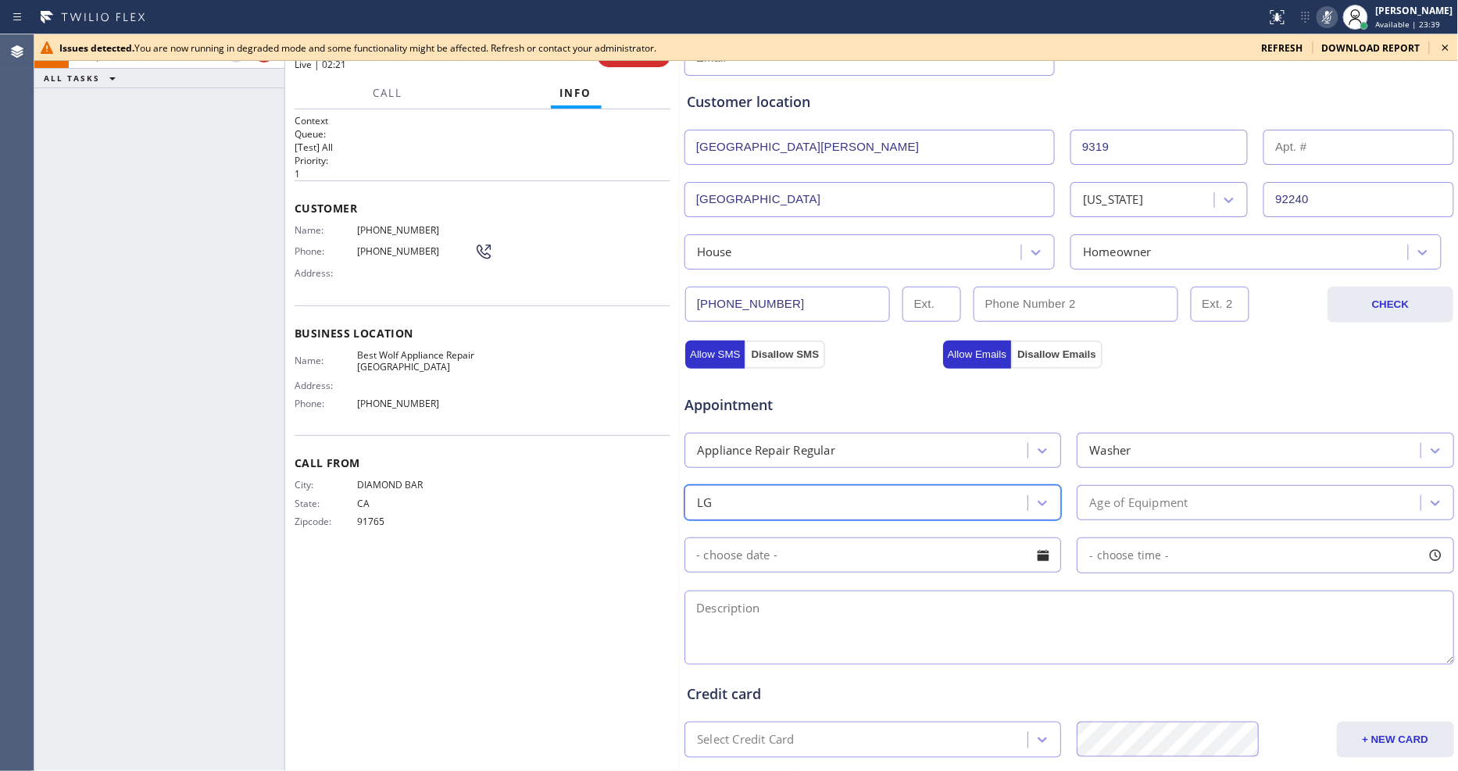
click at [740, 542] on input "text" at bounding box center [873, 555] width 377 height 35
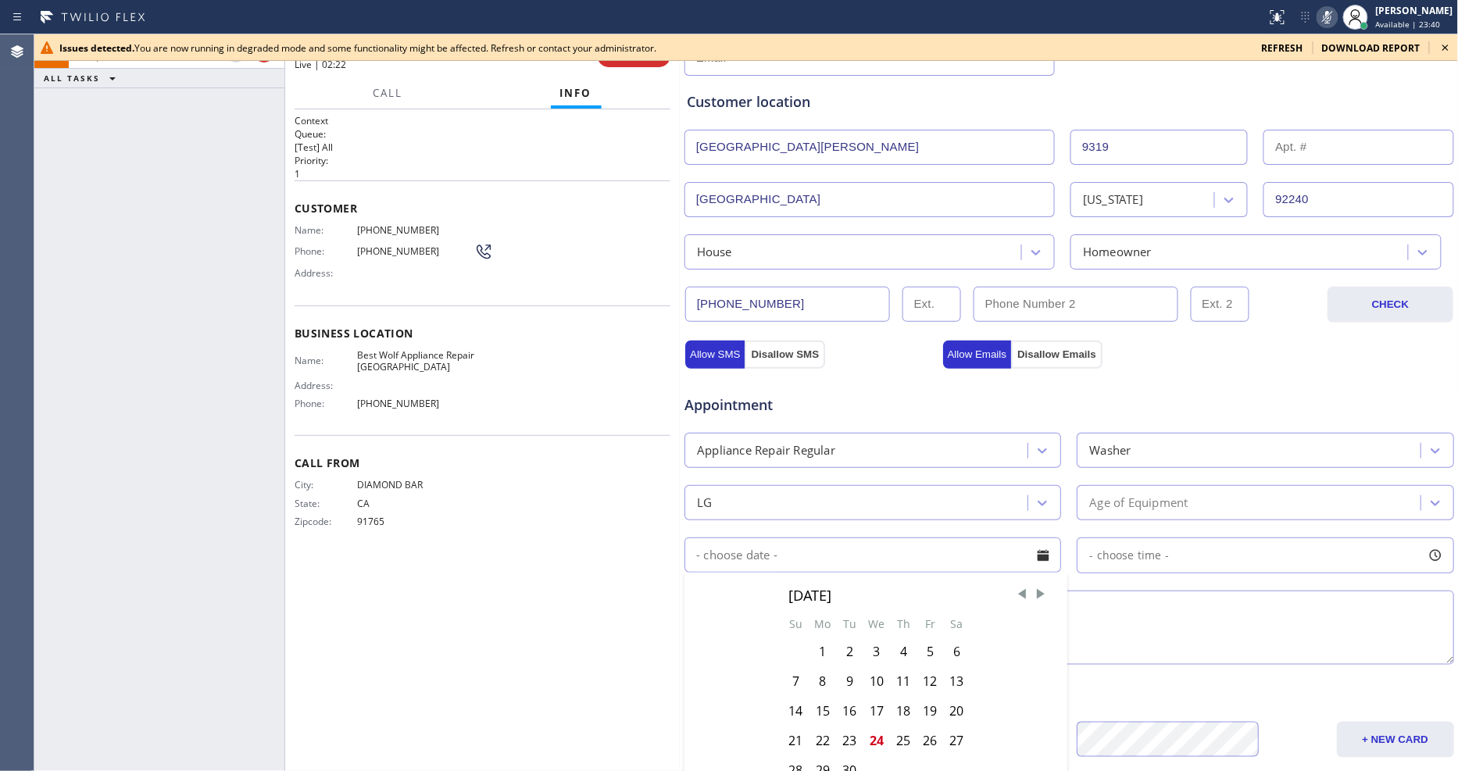
click at [630, 541] on div "Call From City: DIAMOND BAR State: CA Zipcode: 91765" at bounding box center [483, 494] width 376 height 118
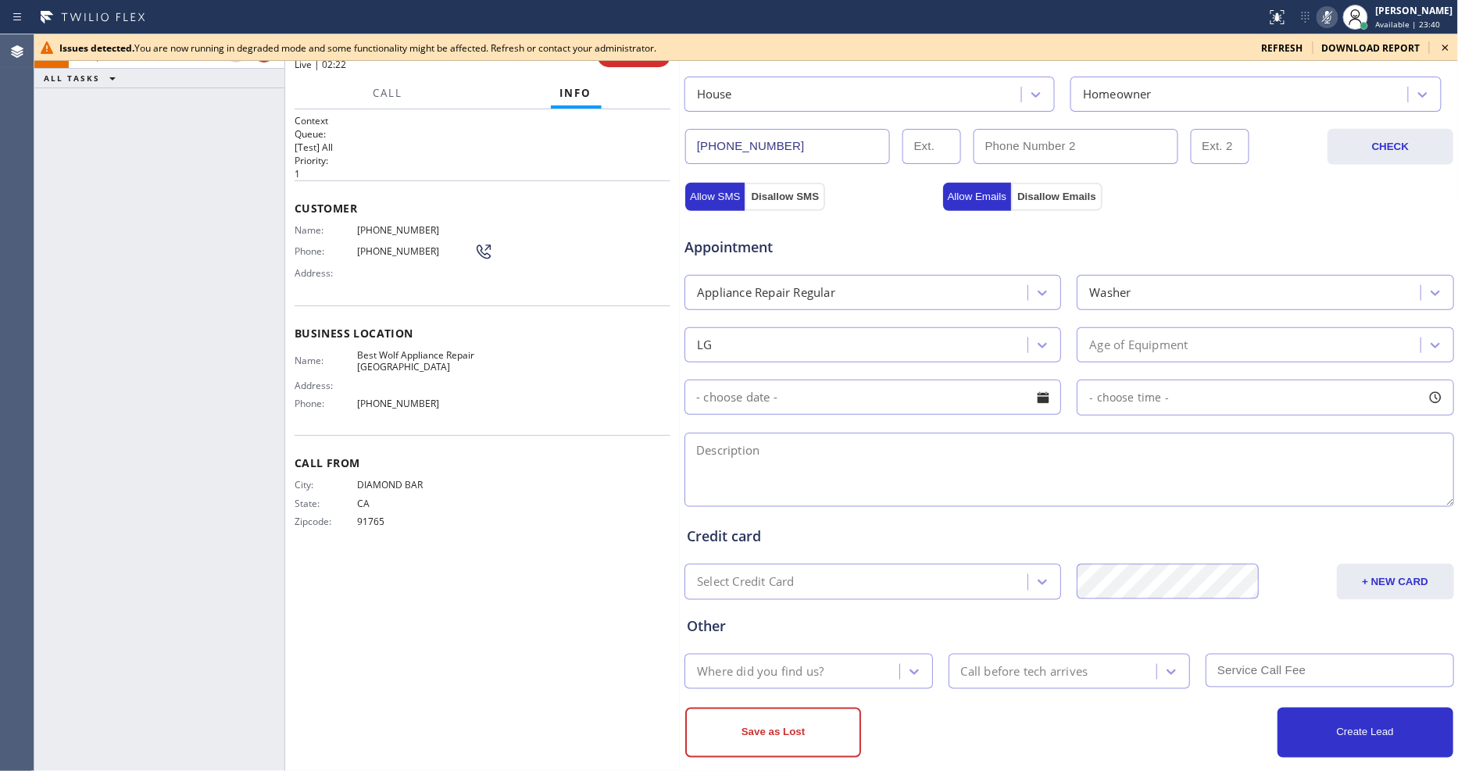
scroll to position [426, 0]
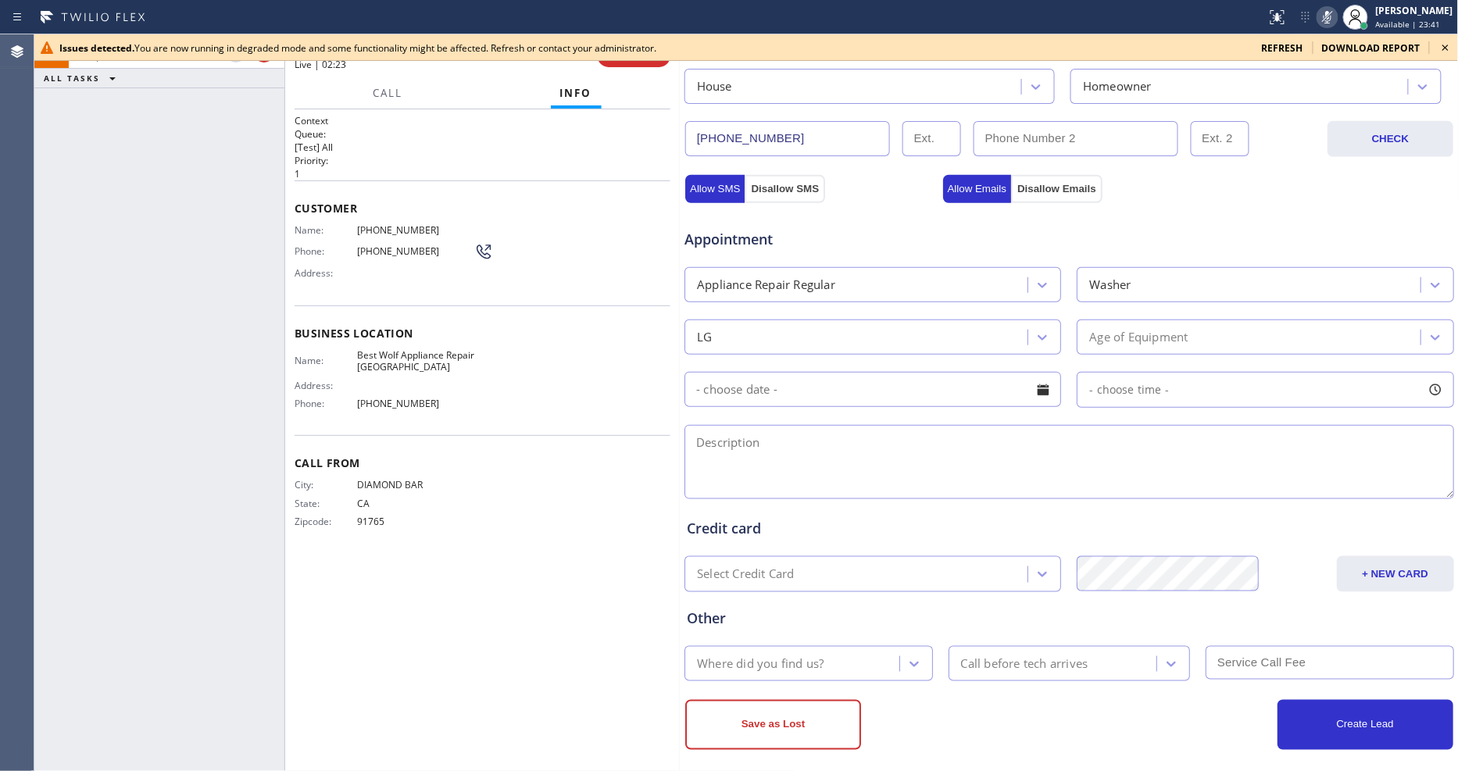
click at [724, 655] on div "Where did you find us?" at bounding box center [760, 664] width 127 height 18
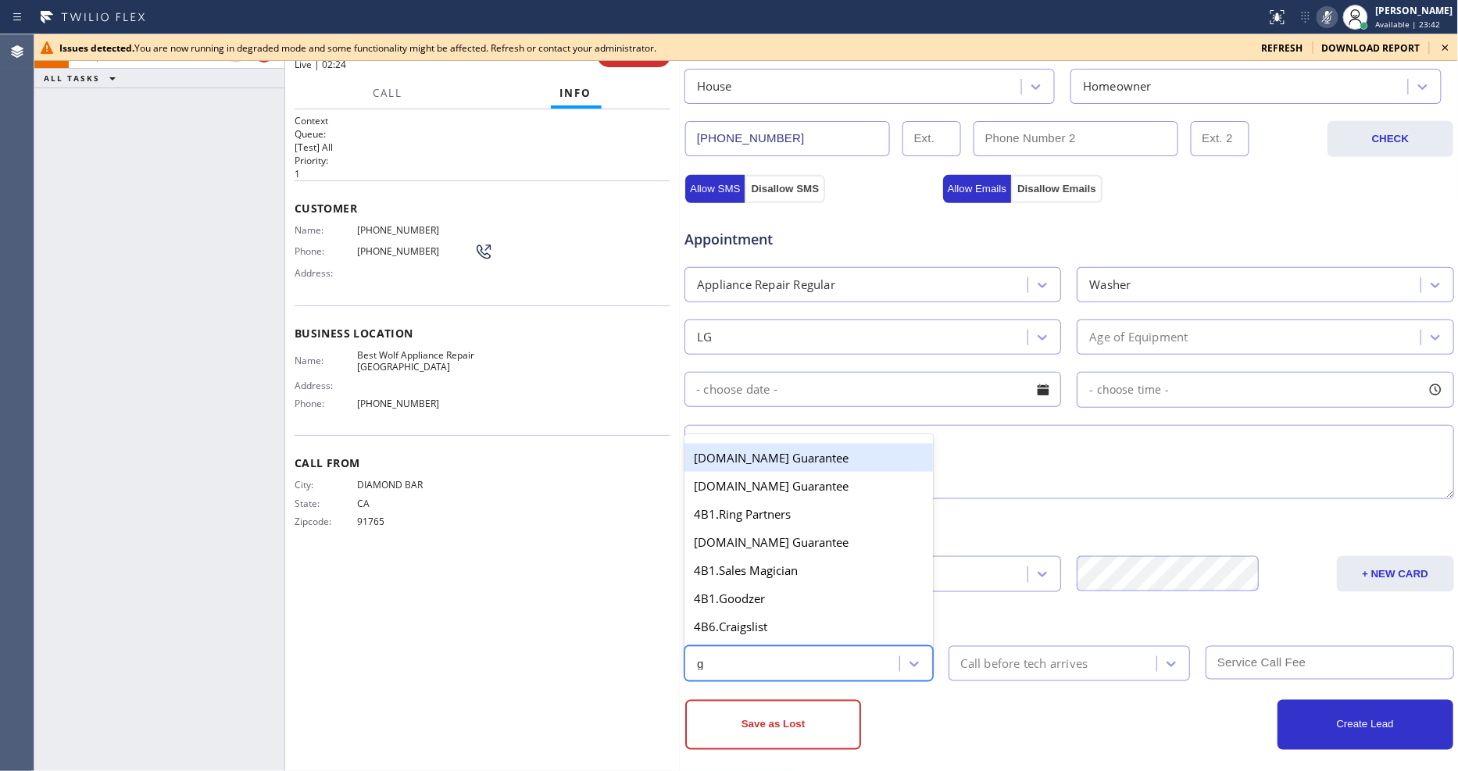
type input "go"
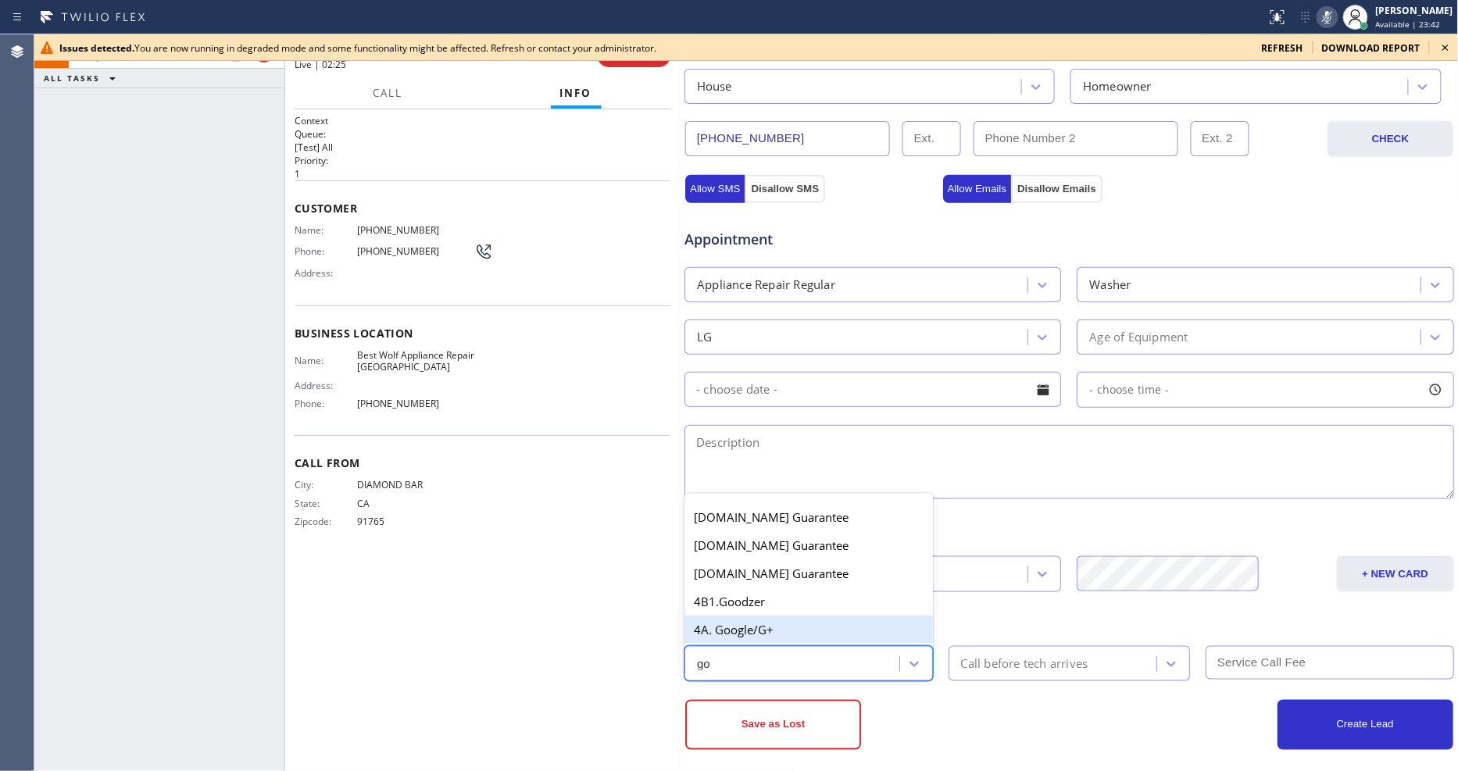
click at [728, 616] on div "4A. Google/G+" at bounding box center [809, 630] width 249 height 28
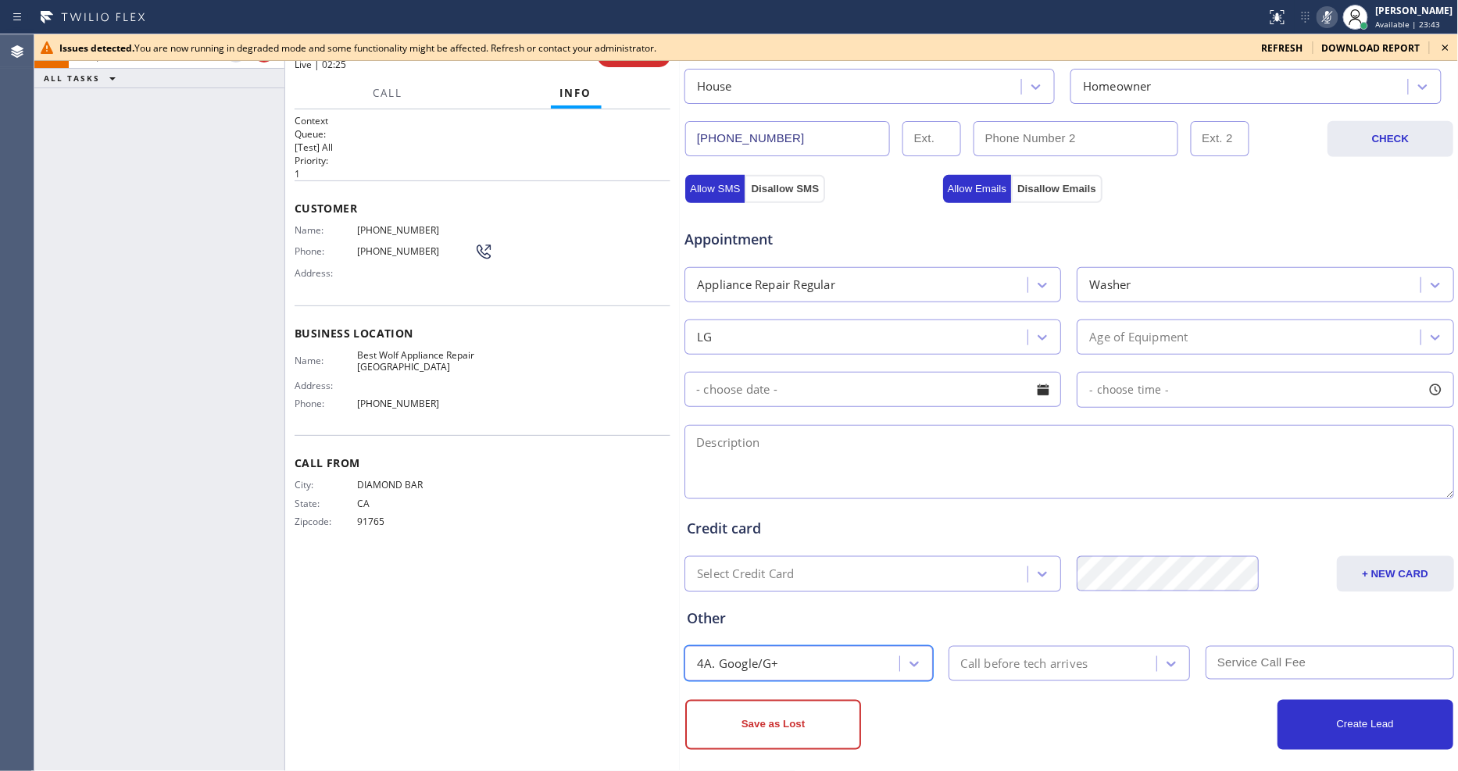
click at [971, 660] on div "Call before tech arrives" at bounding box center [1024, 664] width 127 height 18
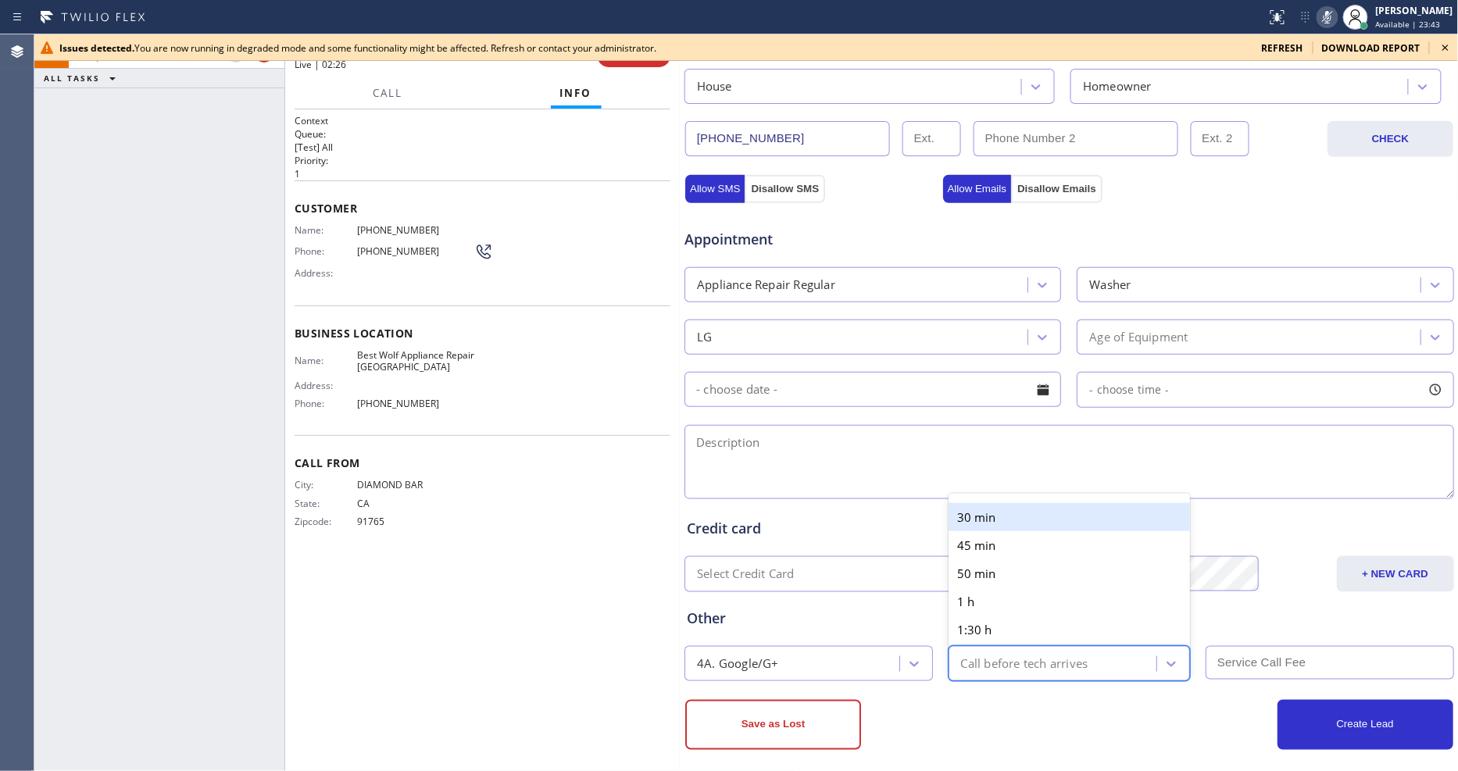
click at [986, 503] on div "30 min" at bounding box center [1070, 517] width 242 height 28
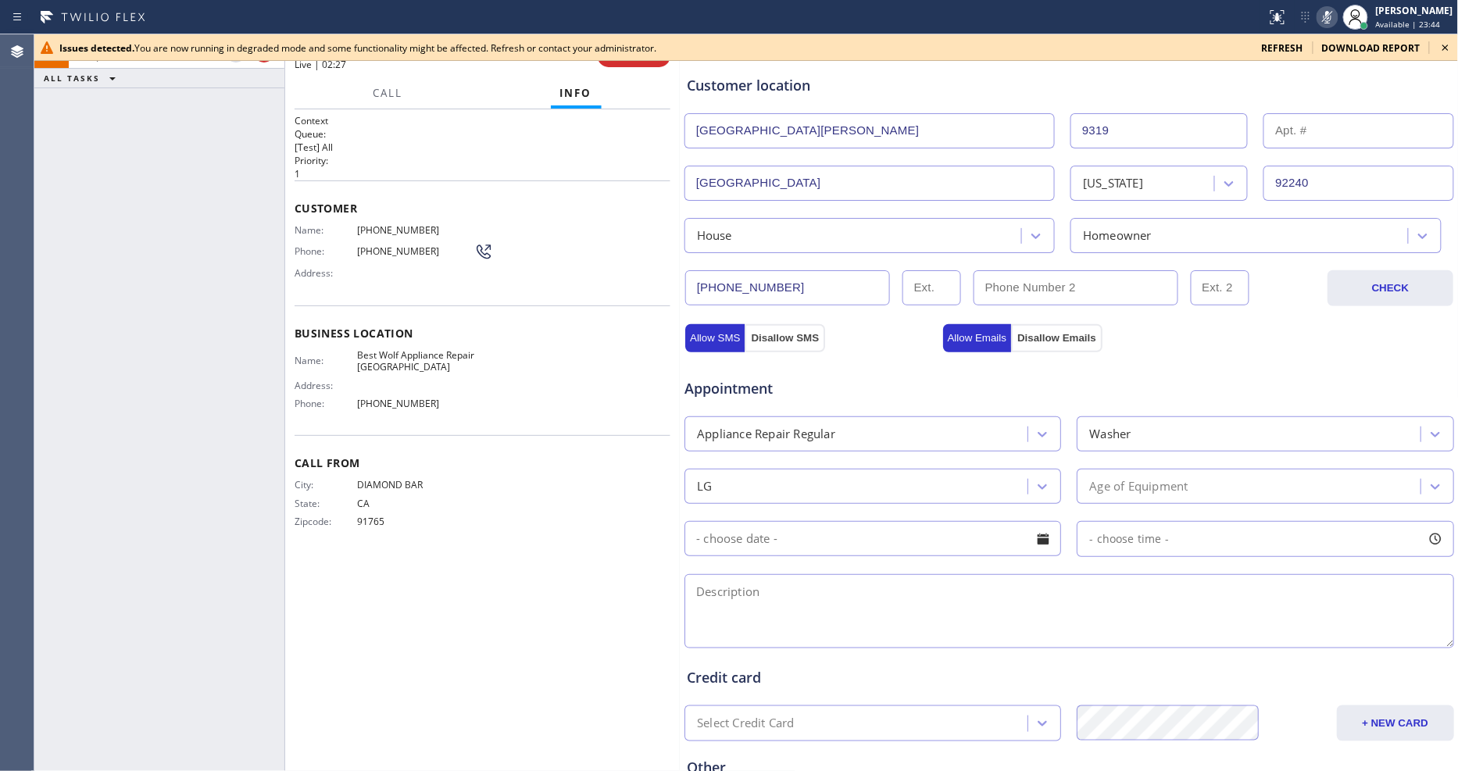
scroll to position [252, 0]
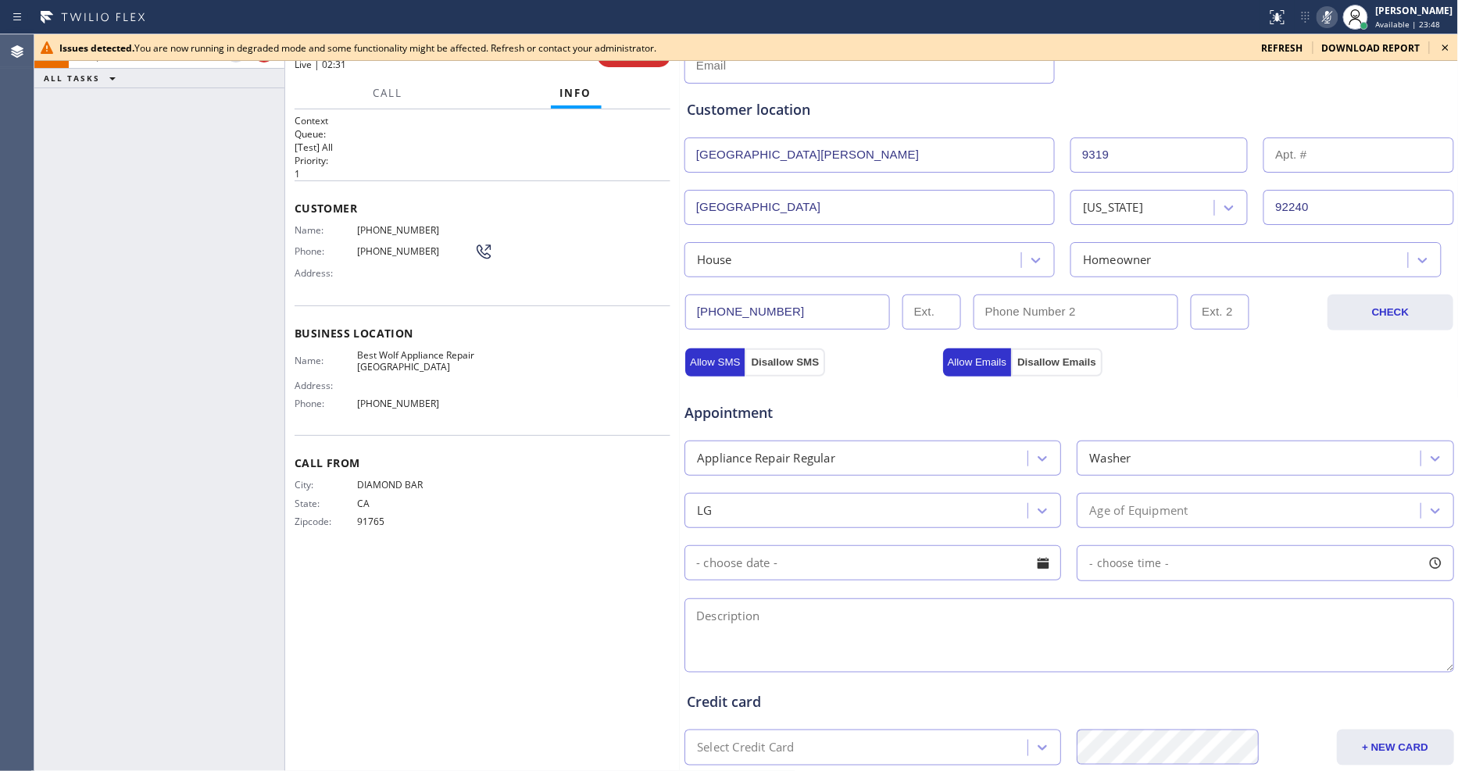
click at [1447, 47] on icon at bounding box center [1446, 48] width 6 height 6
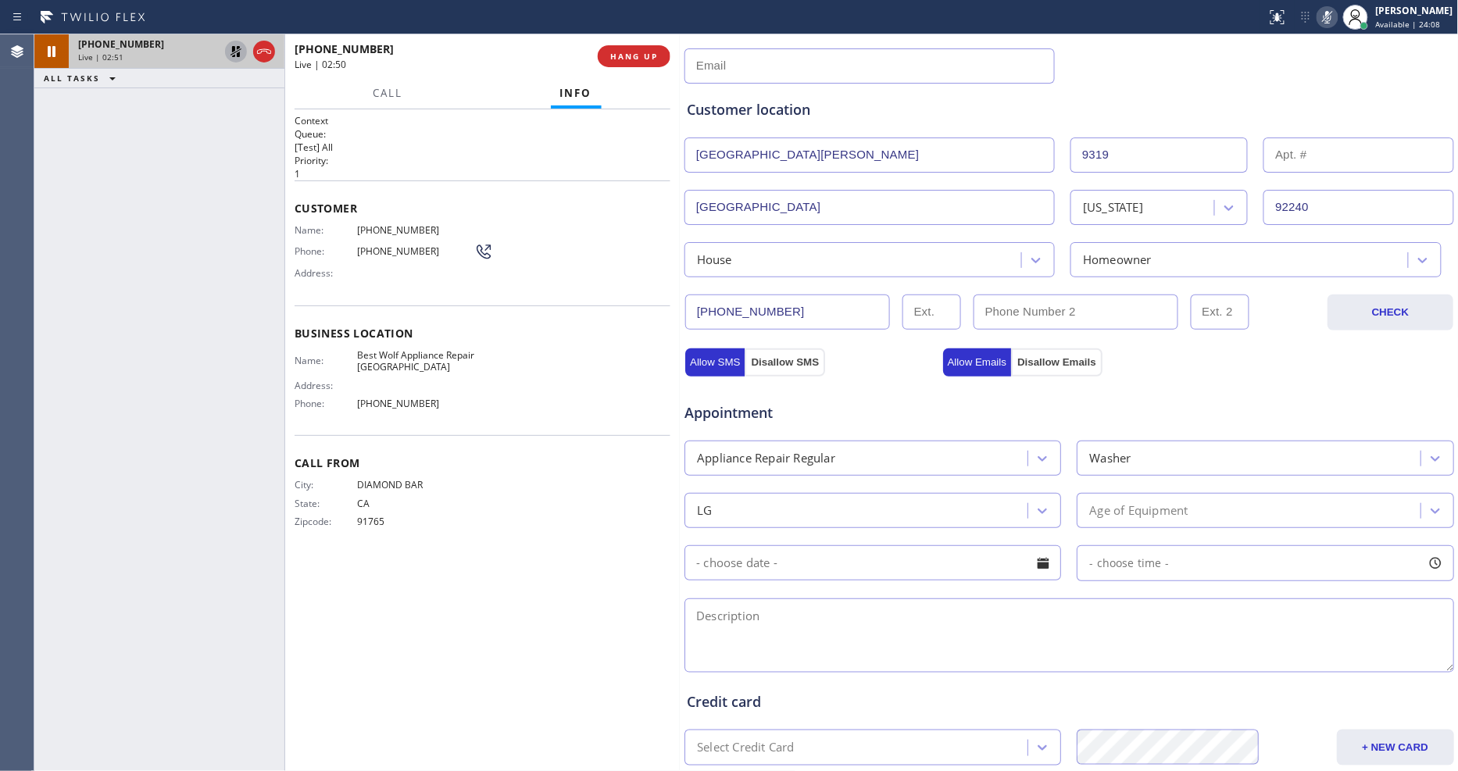
click at [231, 48] on icon at bounding box center [236, 51] width 19 height 19
click at [1333, 17] on icon at bounding box center [1327, 17] width 19 height 19
click at [586, 383] on div "Name: Best Wolf Appliance Repair Palm Springs Address: Phone: (213) 460-0809" at bounding box center [483, 382] width 376 height 67
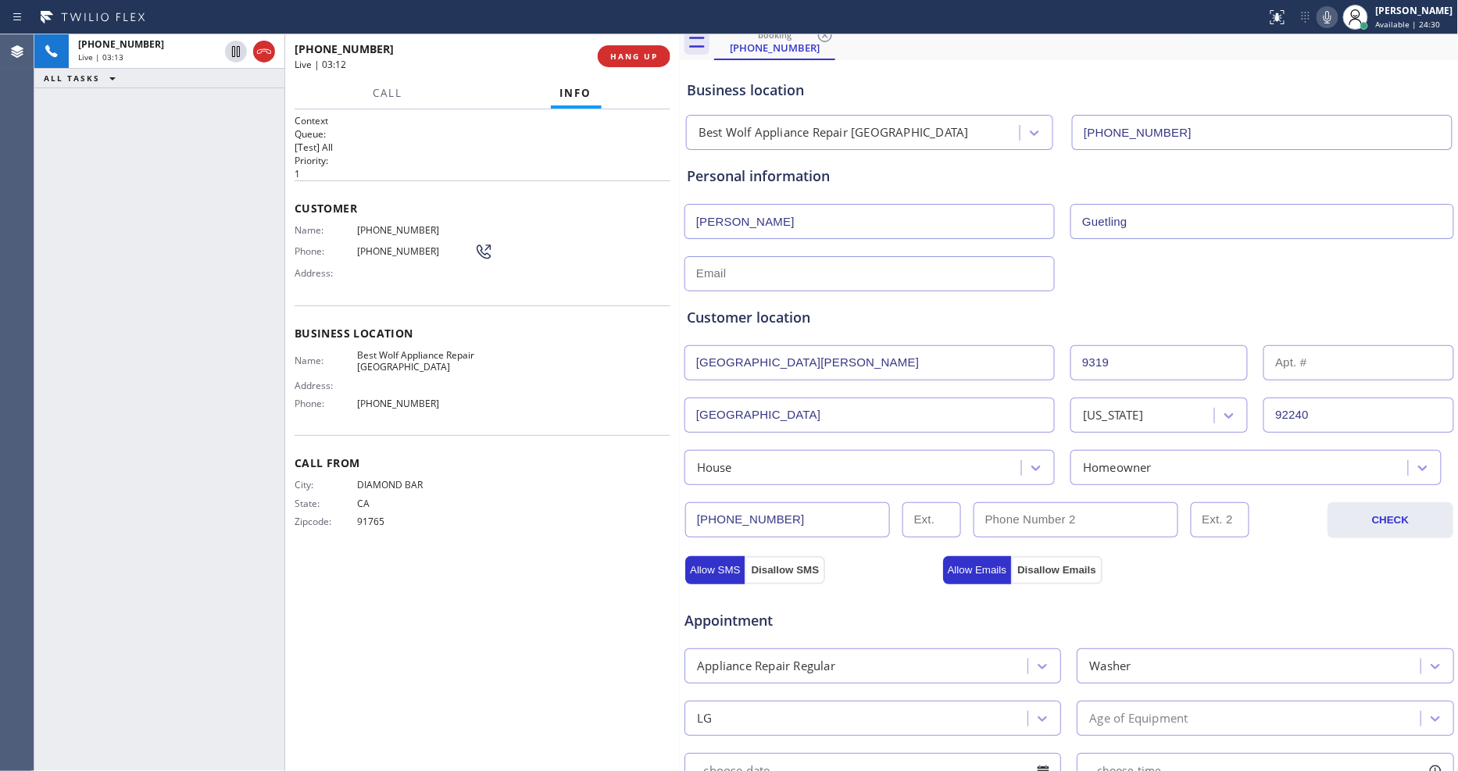
scroll to position [0, 0]
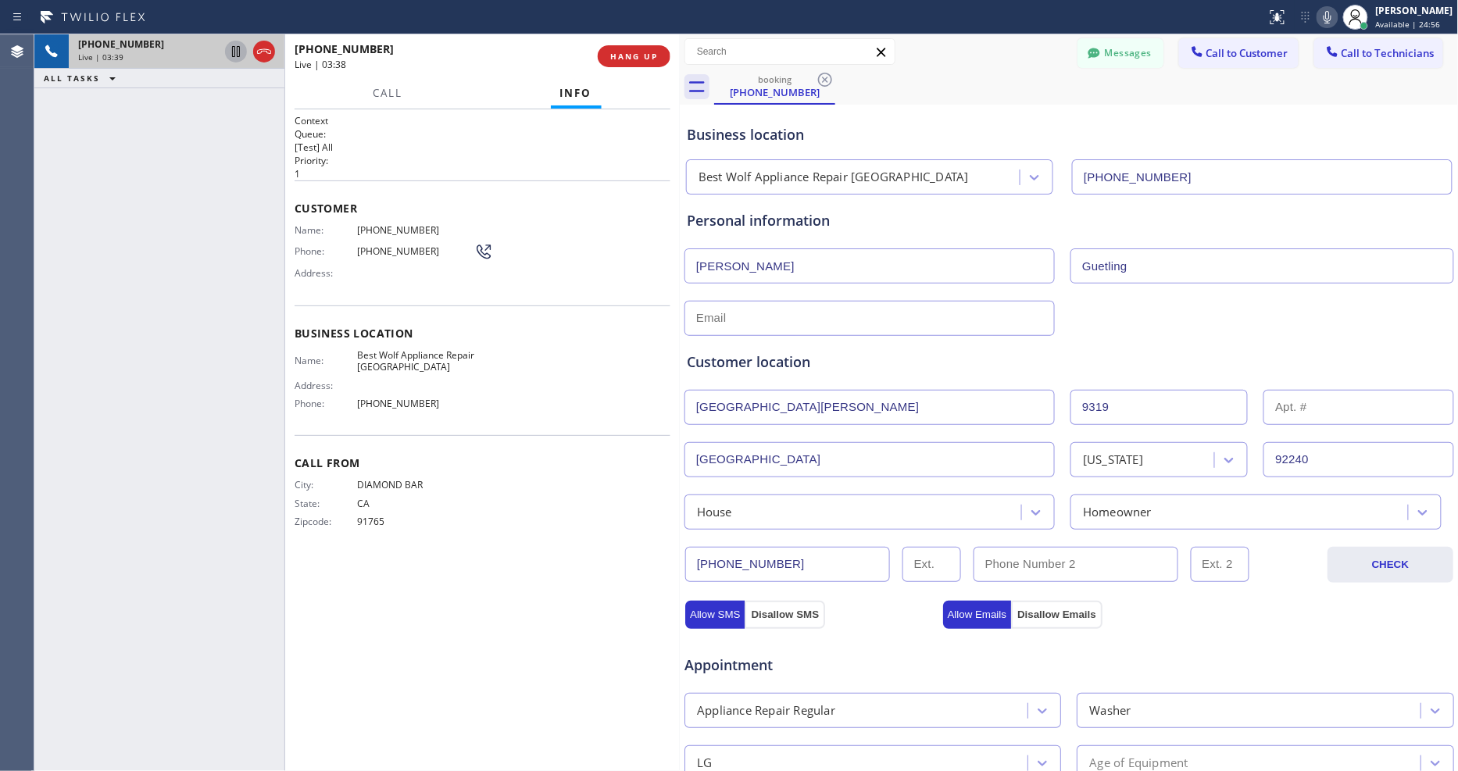
click at [232, 45] on icon at bounding box center [236, 51] width 19 height 19
click at [1337, 18] on icon at bounding box center [1327, 17] width 19 height 19
click at [729, 325] on input "text" at bounding box center [870, 318] width 370 height 35
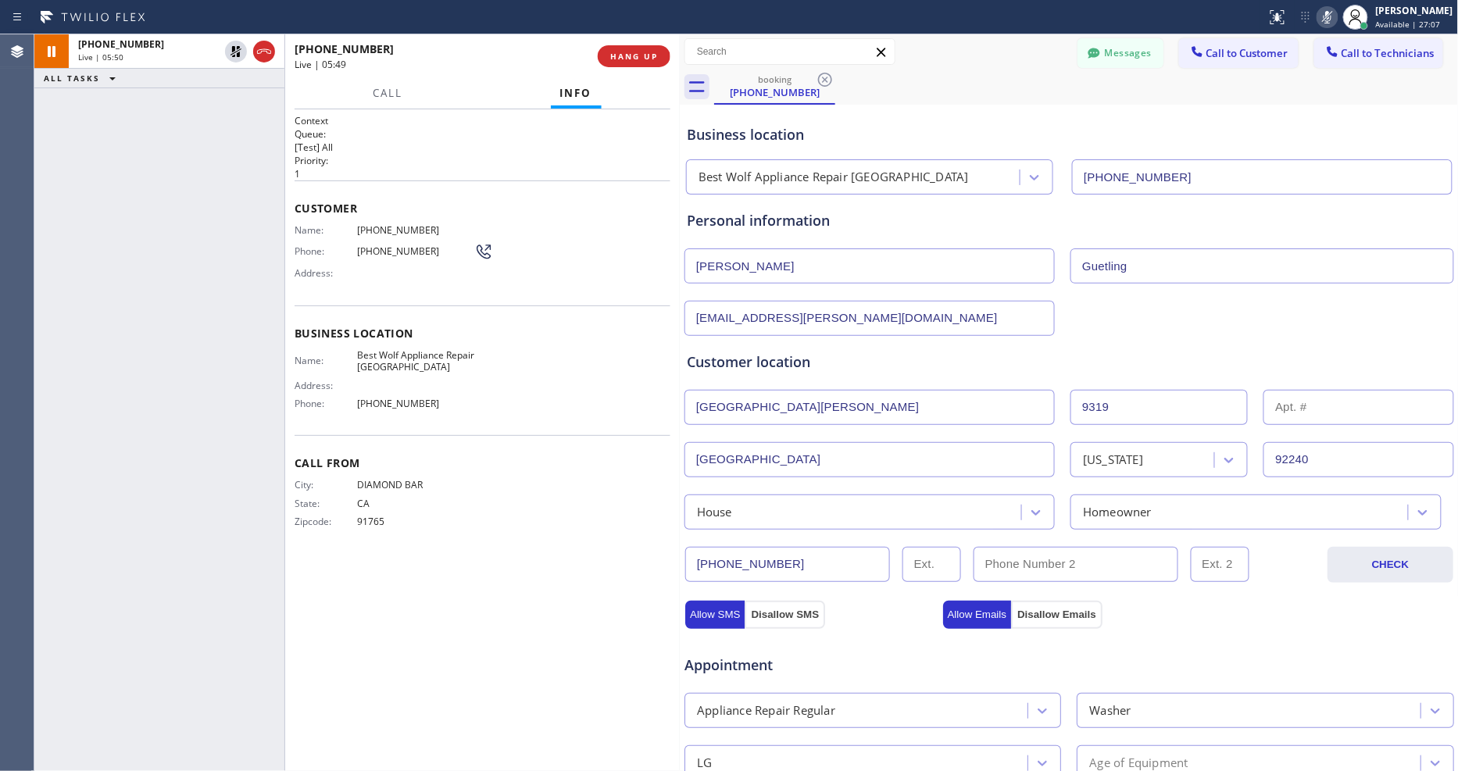
click at [725, 317] on input "no@gail.com" at bounding box center [870, 318] width 370 height 35
type input "[EMAIL_ADDRESS][DOMAIN_NAME]"
drag, startPoint x: 536, startPoint y: 355, endPoint x: 810, endPoint y: 360, distance: 274.4
click at [536, 356] on div "Name: Best Wolf Appliance Repair Palm Springs Address: Phone: (213) 460-0809" at bounding box center [483, 382] width 376 height 67
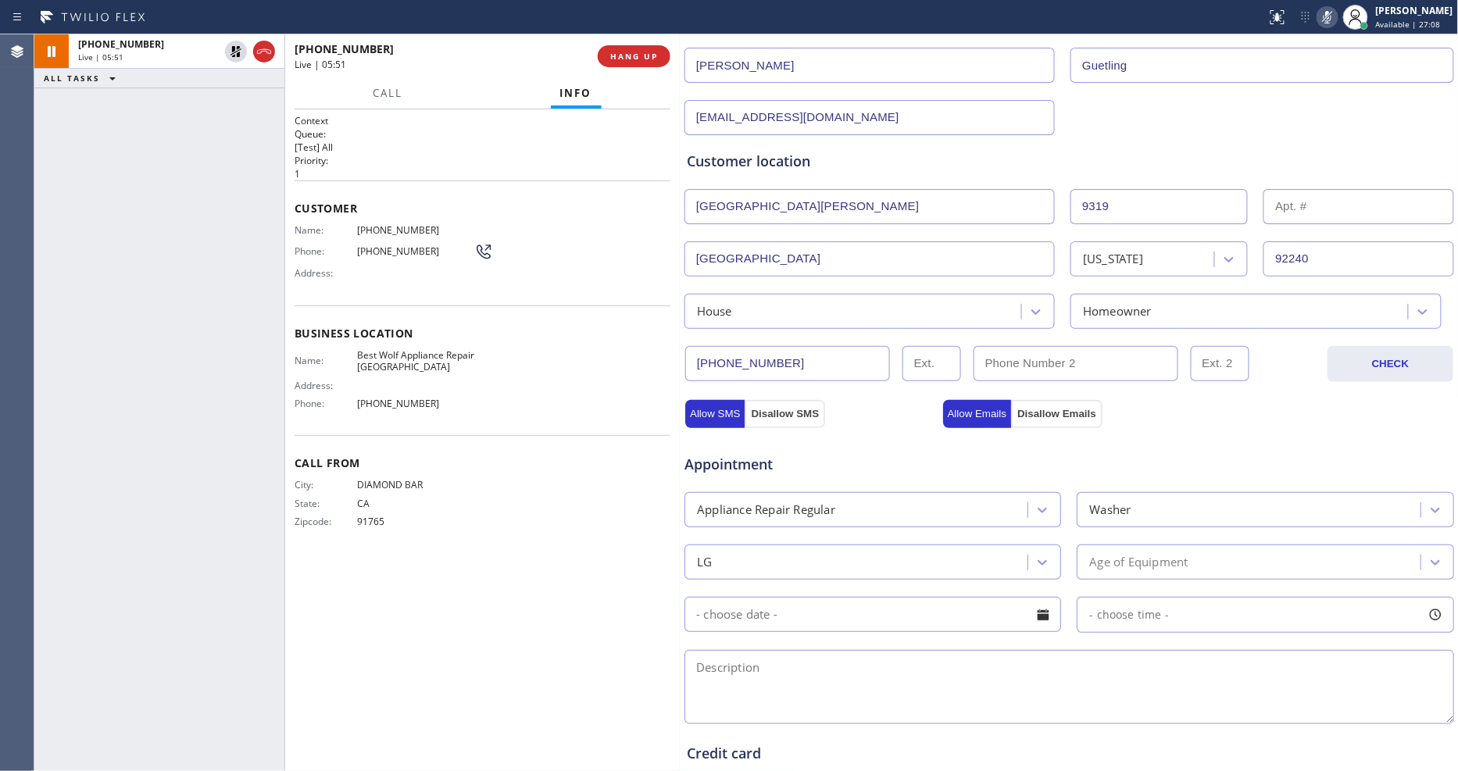
scroll to position [426, 0]
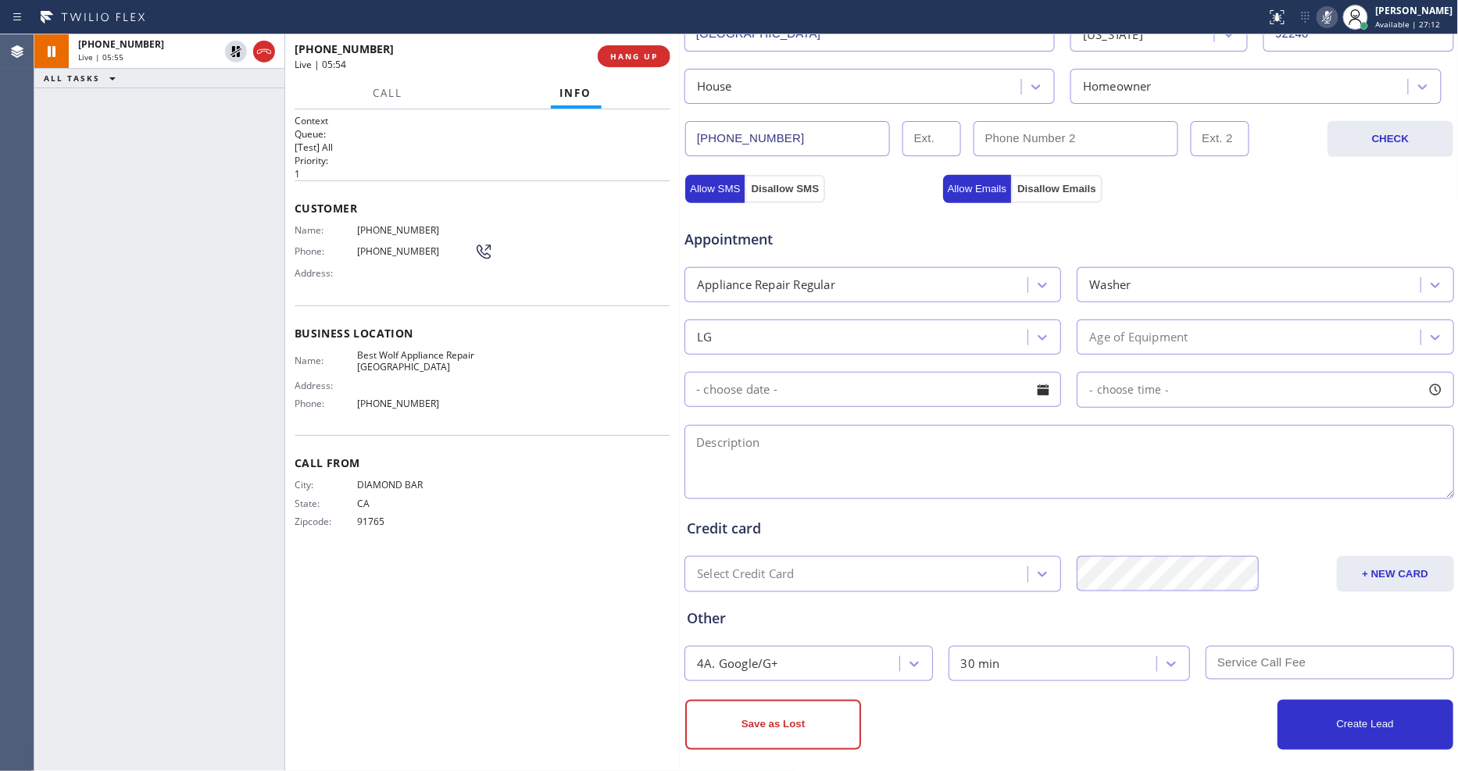
click at [926, 425] on textarea at bounding box center [1070, 462] width 770 height 74
paste textarea "LG SBS washer it's not filling up with water and the drum is not spinning about…"
click at [1206, 435] on textarea "LG SBS washer it's not filling up with water and the drum is not spinning about…" at bounding box center [1070, 462] width 770 height 74
click at [1200, 438] on textarea "LG SBS washer it's not filling up with water and the drum is not spinning about…" at bounding box center [1070, 462] width 770 height 74
paste textarea "9319 Vista Del ValleDesert Hot Springs, CA 92240, USA house , ho"
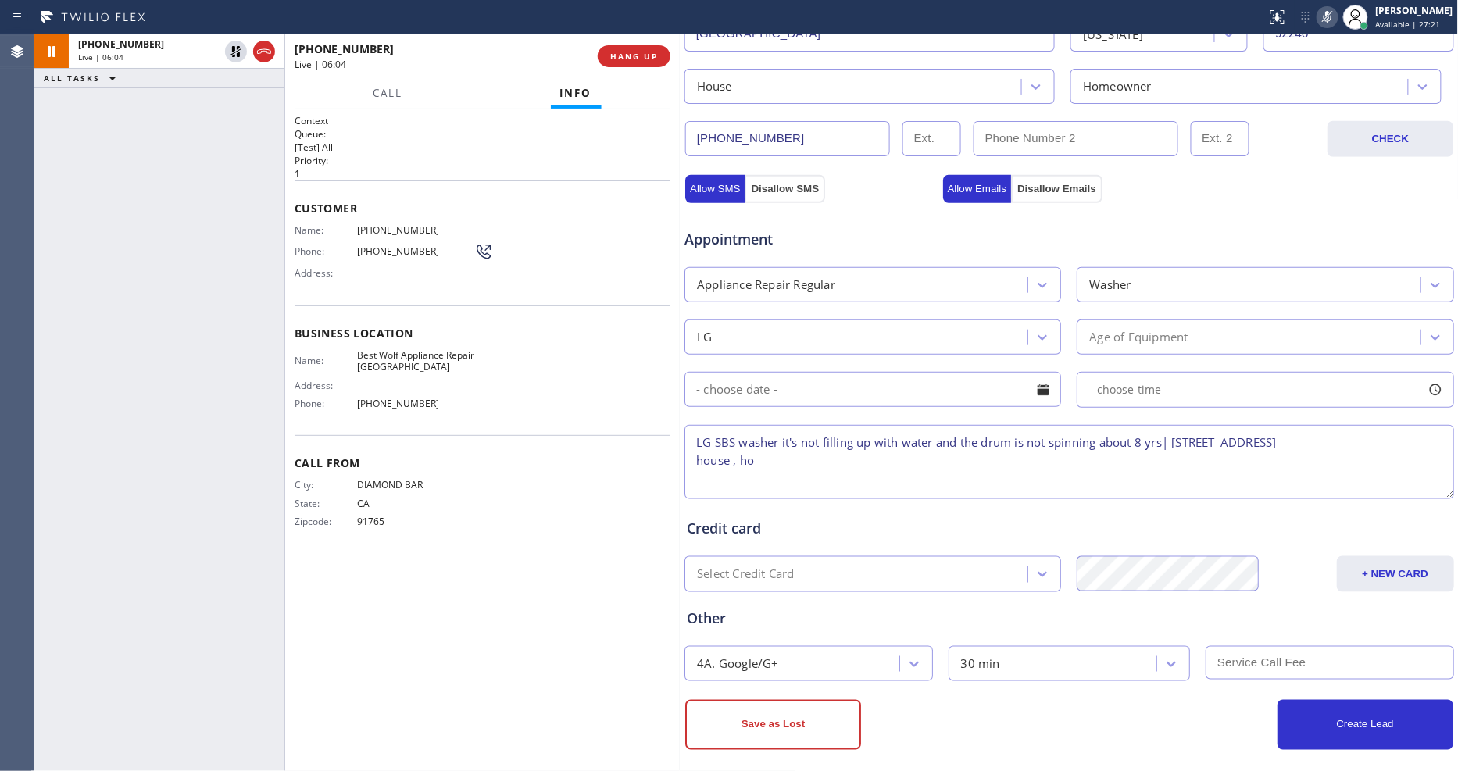
click at [692, 471] on textarea "LG SBS washer it's not filling up with water and the drum is not spinning about…" at bounding box center [1070, 462] width 770 height 74
click at [896, 456] on textarea "LG SBS washer it's not filling up with water and the drum is not spinning about…" at bounding box center [1070, 462] width 770 height 74
click at [948, 456] on textarea "LG SBS washer it's not filling up with water and the drum is not spinning about…" at bounding box center [1070, 462] width 770 height 74
paste textarea "Best Wolf Appliance Repair Palm Springs"
type textarea "LG SBS washer it's not filling up with water and the drum is not spinning about…"
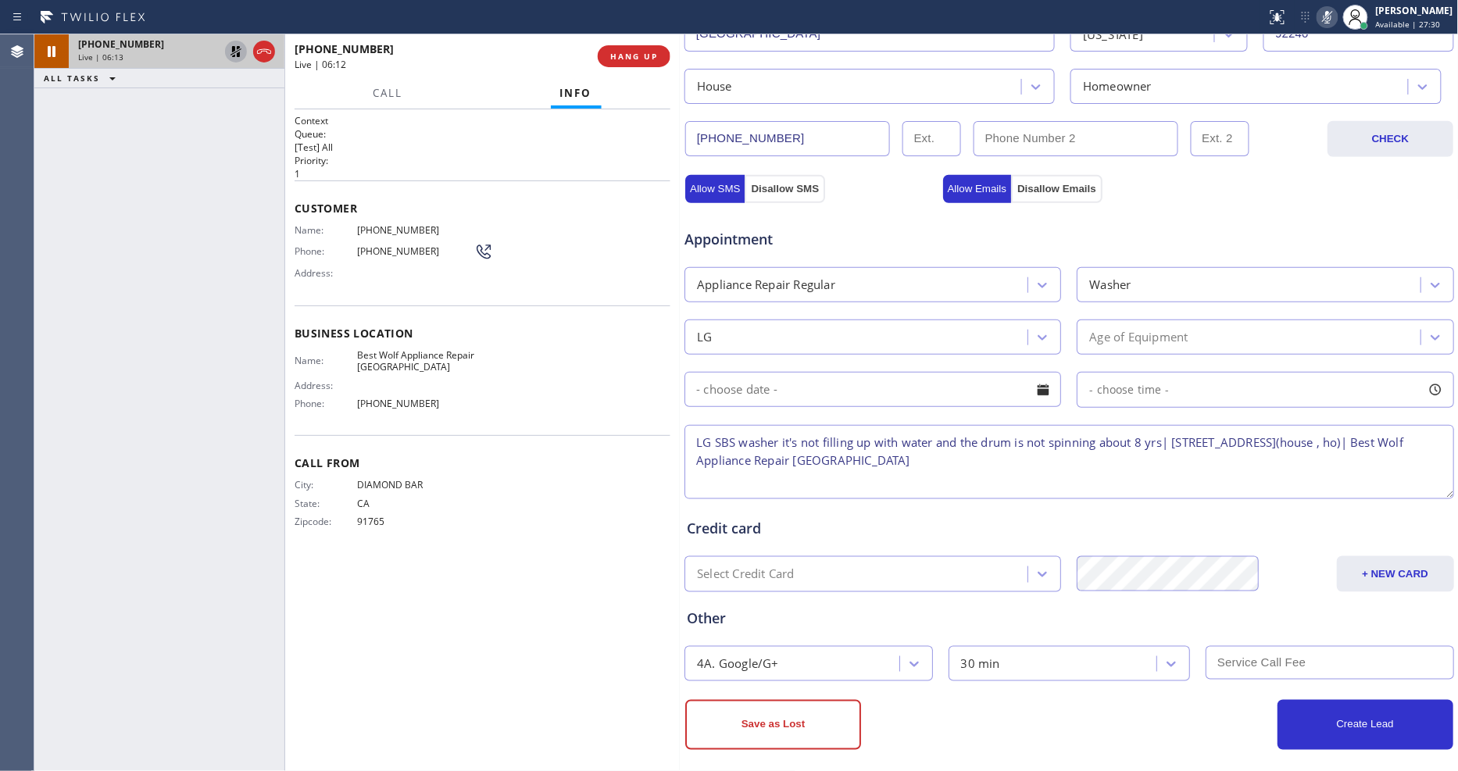
click at [236, 51] on icon at bounding box center [236, 51] width 19 height 19
click at [1337, 13] on icon at bounding box center [1327, 17] width 19 height 19
click at [1071, 460] on textarea "LG SBS washer it's not filling up with water and the drum is not spinning about…" at bounding box center [1070, 462] width 770 height 74
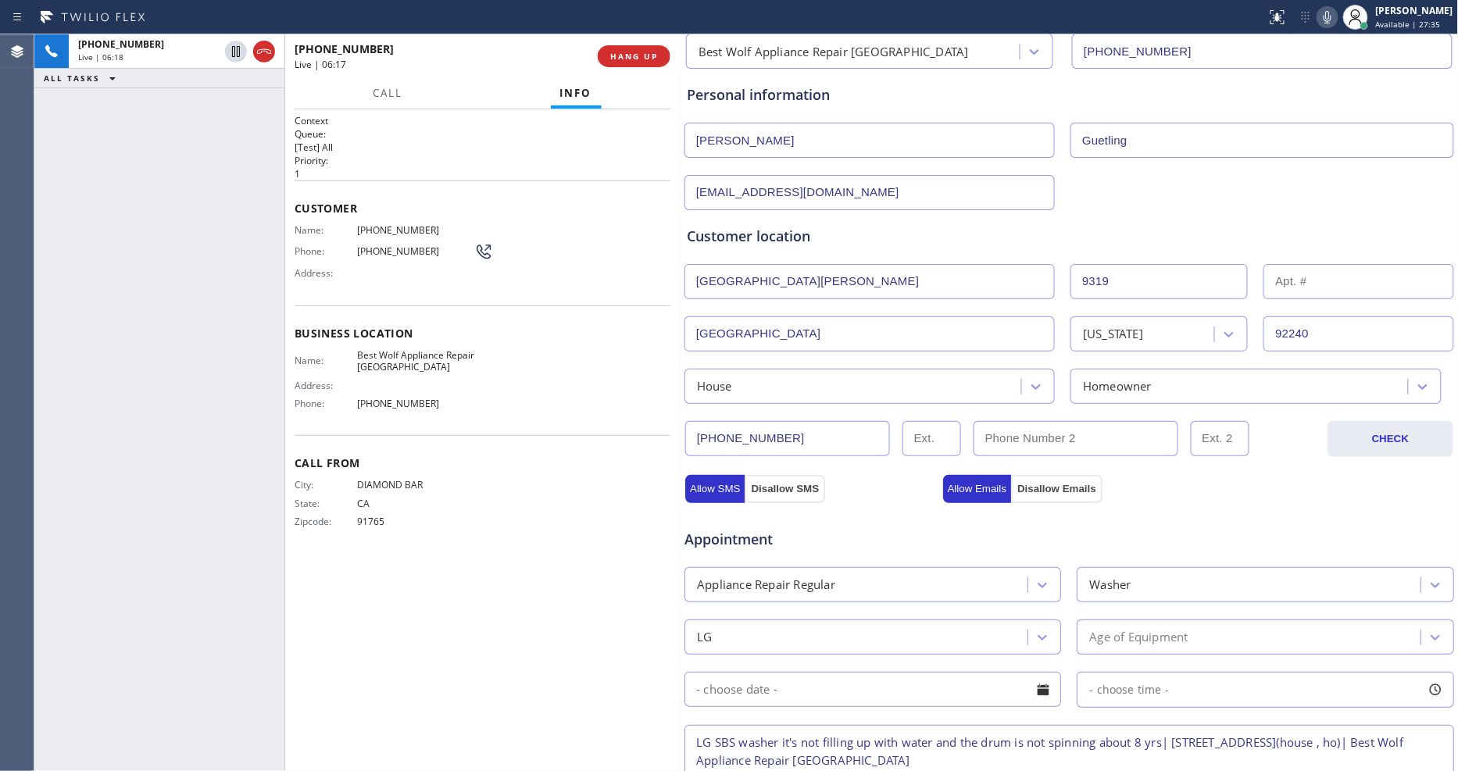
scroll to position [79, 0]
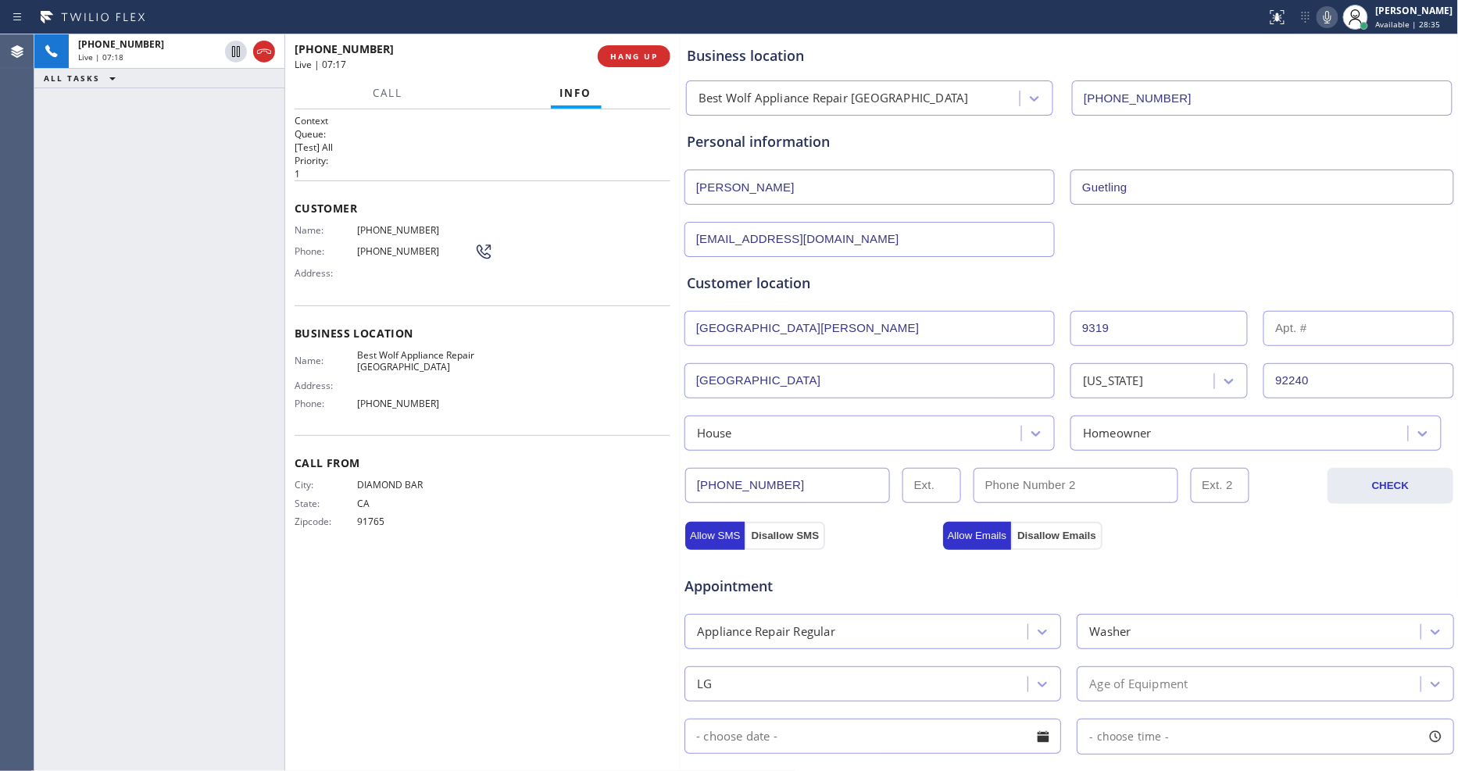
drag, startPoint x: 805, startPoint y: 239, endPoint x: 649, endPoint y: 225, distance: 156.2
click at [649, 225] on div "+19095699246 Live | 07:18 ALL TASKS ALL TASKS ACTIVE TASKS TASKS IN WRAP UP +19…" at bounding box center [746, 402] width 1424 height 737
drag, startPoint x: 850, startPoint y: 245, endPoint x: 610, endPoint y: 239, distance: 240.0
click at [610, 239] on div "+19095699246 Live | 07:26 ALL TASKS ALL TASKS ACTIVE TASKS TASKS IN WRAP UP +19…" at bounding box center [746, 402] width 1424 height 737
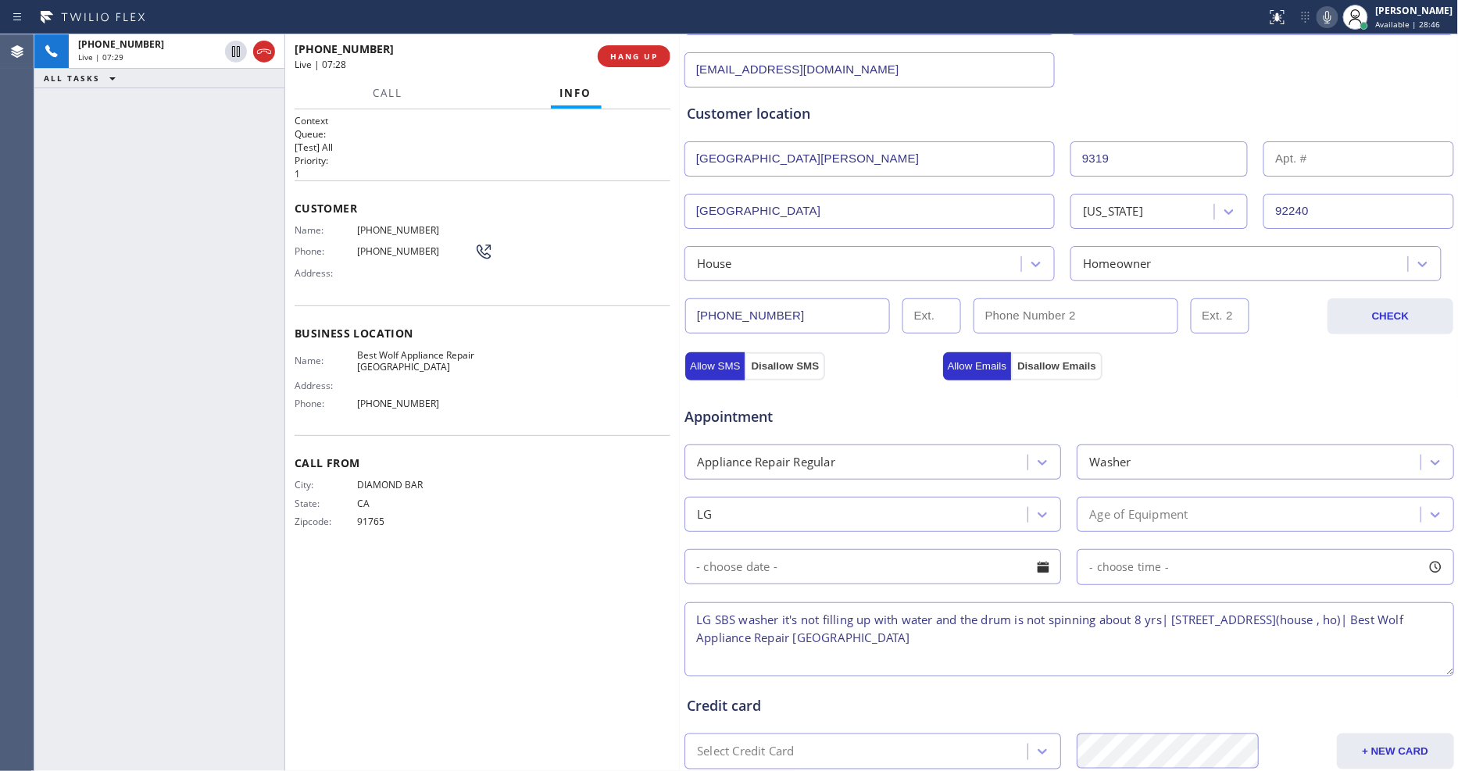
scroll to position [252, 0]
type input "sguetling@gmail.com"
click at [1075, 631] on textarea "LG SBS washer it's not filling up with water and the drum is not spinning about…" at bounding box center [1070, 636] width 770 height 74
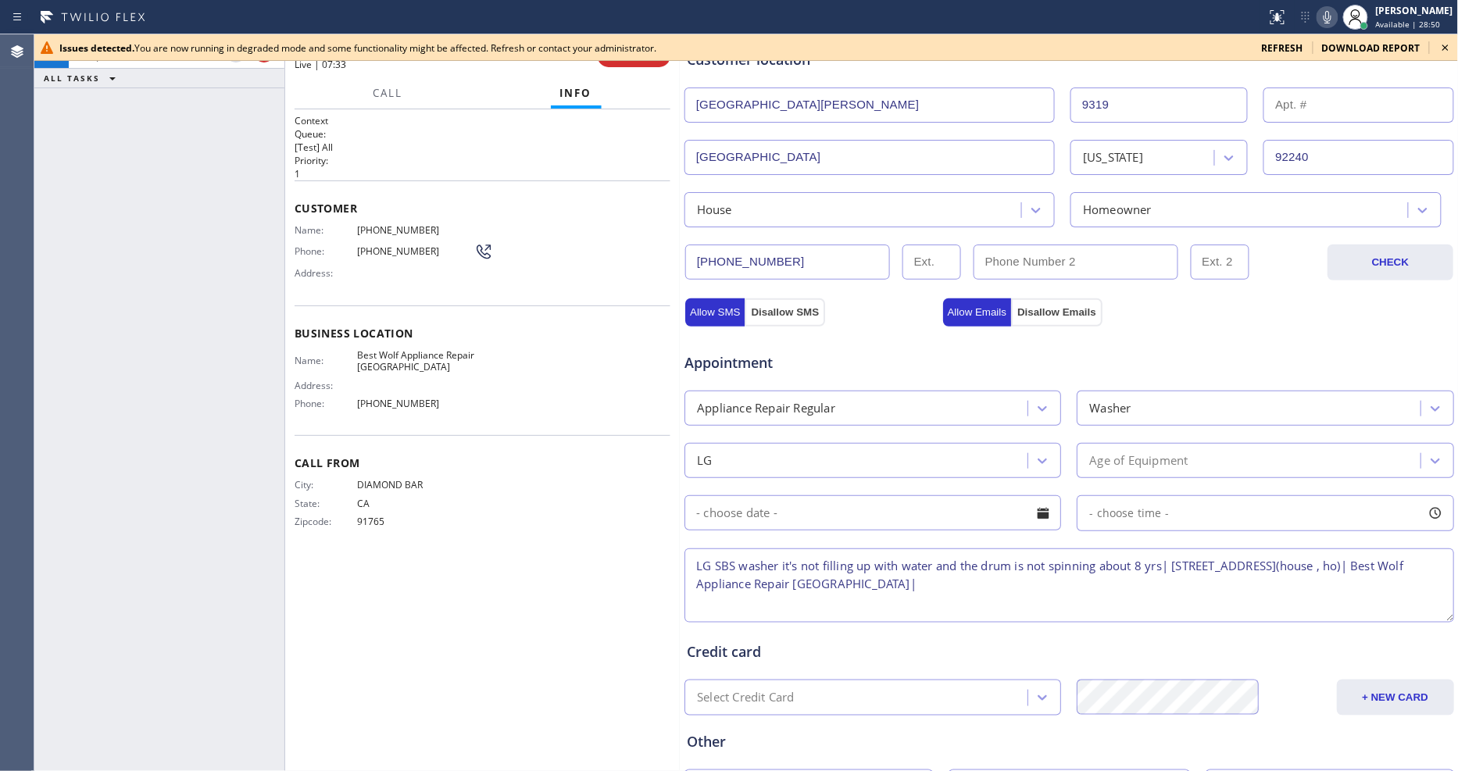
scroll to position [426, 0]
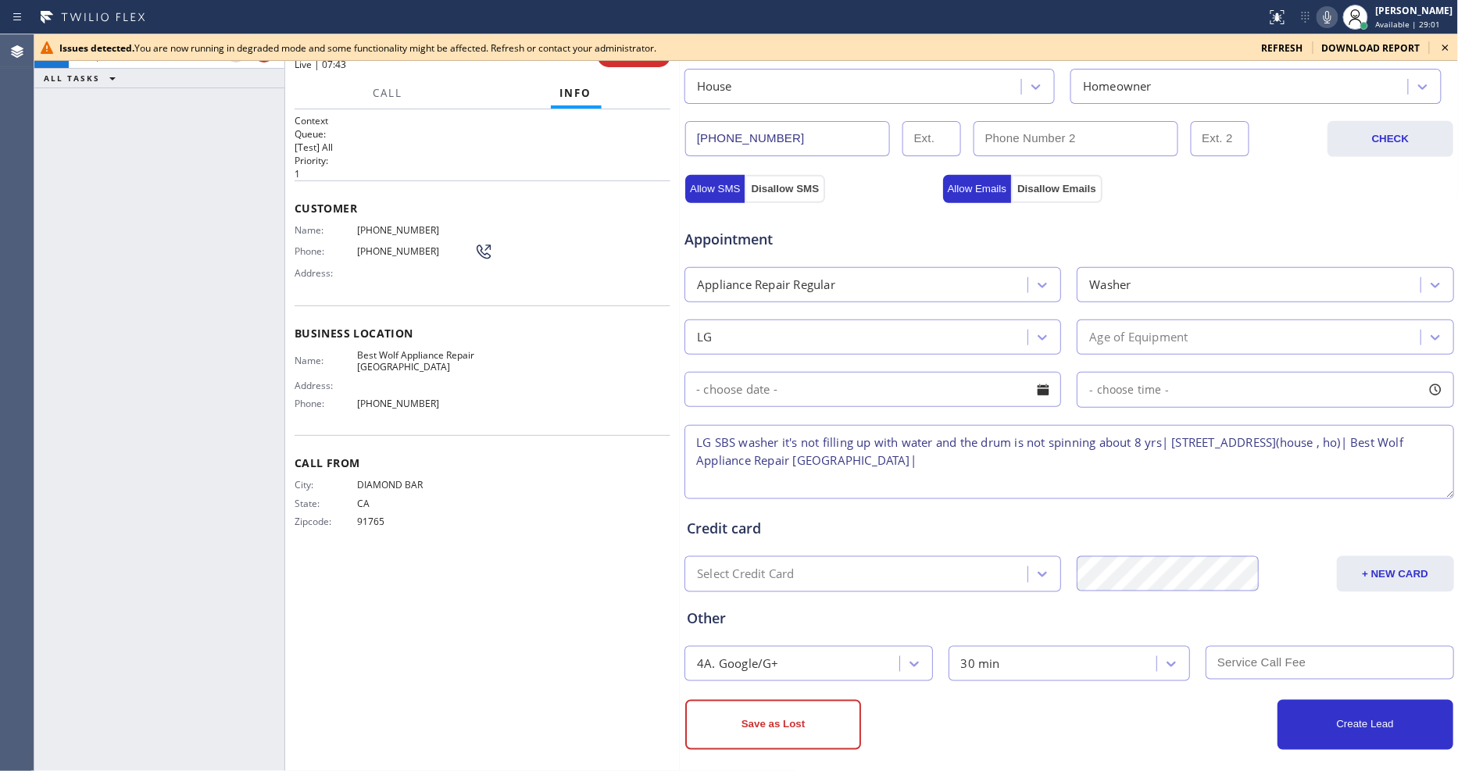
click at [165, 217] on div "+19095699246 Live | 07:44 ALL TASKS ALL TASKS ACTIVE TASKS TASKS IN WRAP UP" at bounding box center [159, 402] width 250 height 737
click at [1454, 44] on icon at bounding box center [1445, 47] width 19 height 19
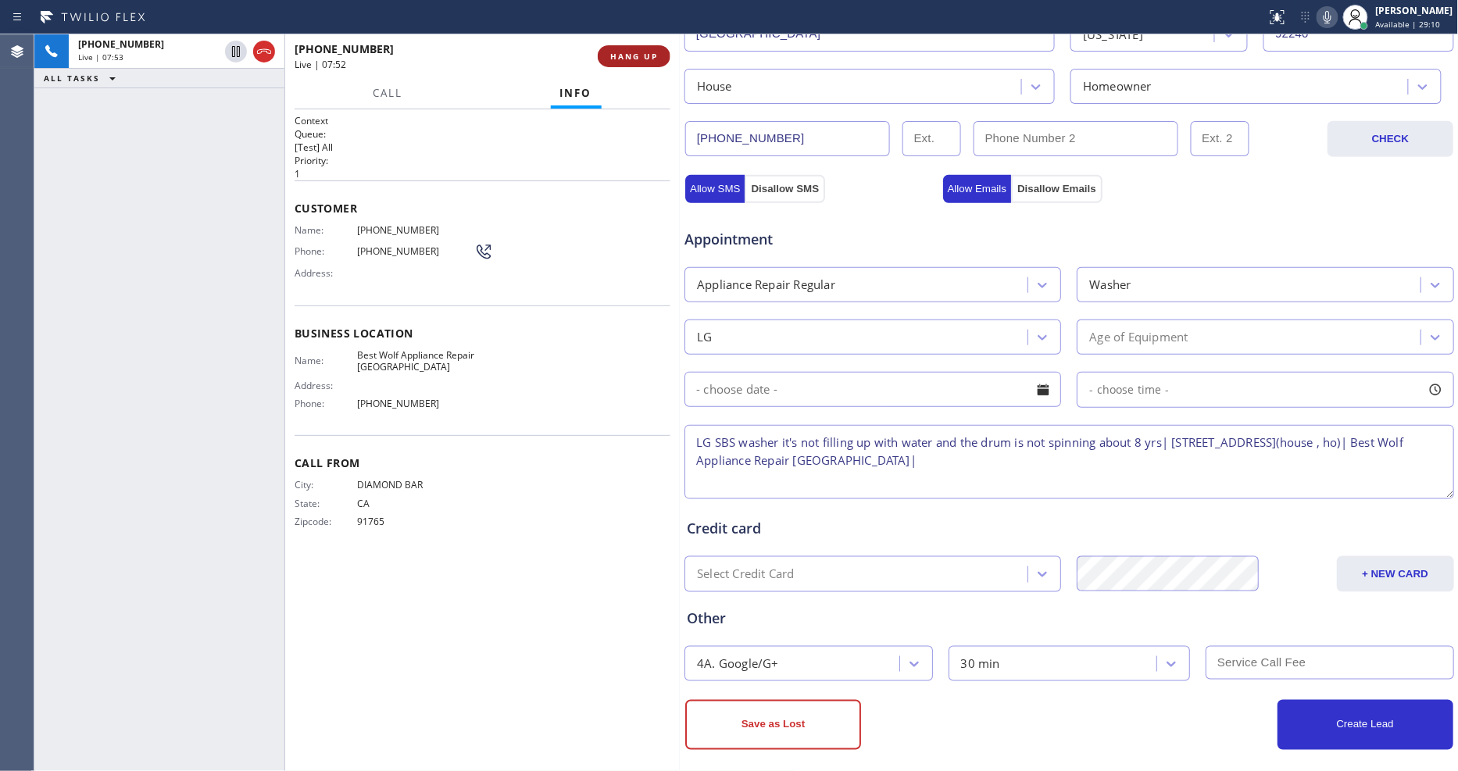
click at [634, 59] on span "HANG UP" at bounding box center [634, 56] width 48 height 11
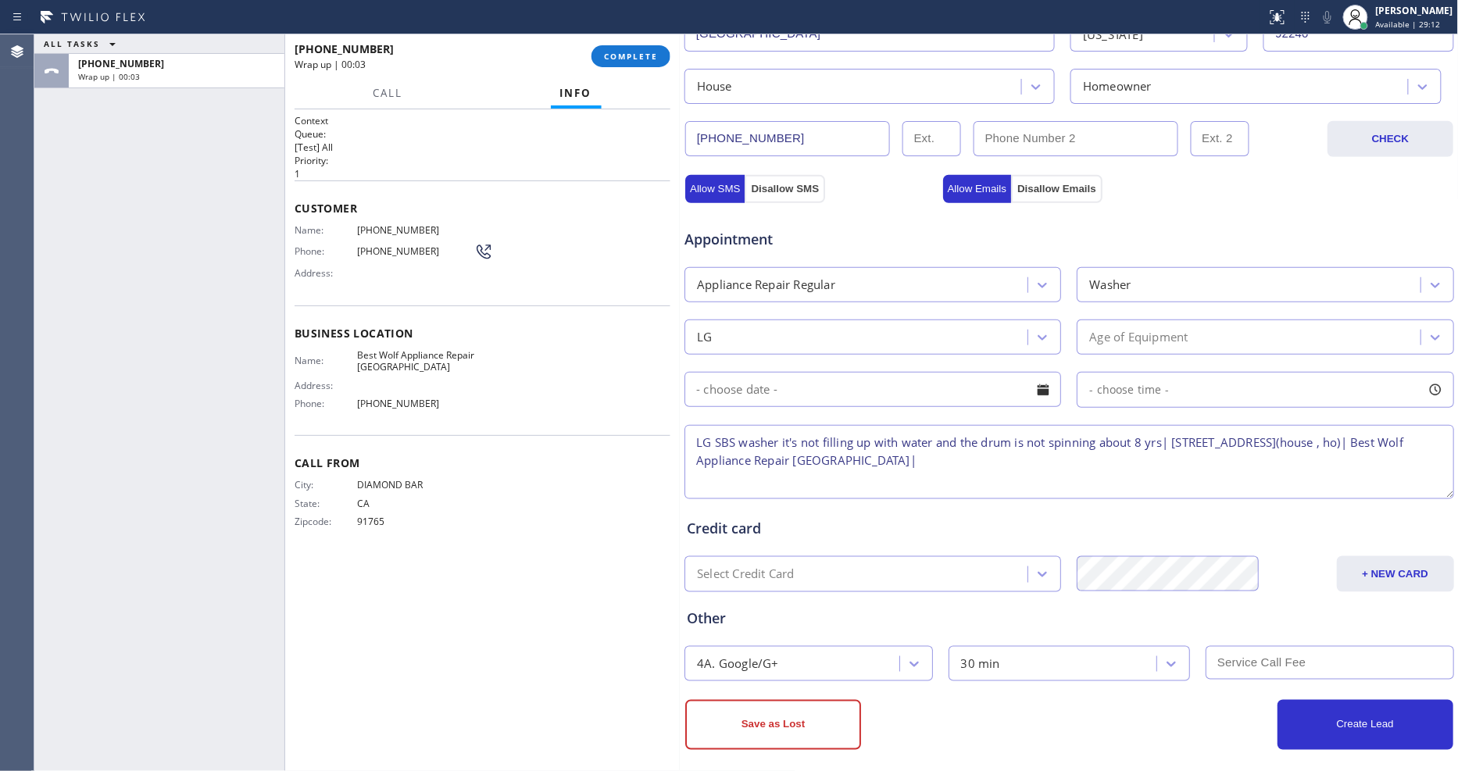
click at [1084, 458] on textarea "LG SBS washer it's not filling up with water and the drum is not spinning about…" at bounding box center [1070, 462] width 770 height 74
click at [1199, 463] on textarea "LG SBS washer it's not filling up with water and the drum is not spinning about…" at bounding box center [1070, 462] width 770 height 74
paste textarea "customer agreed to $99.95 scf"
drag, startPoint x: 1353, startPoint y: 470, endPoint x: 599, endPoint y: 373, distance: 760.5
click at [599, 373] on div "ALL TASKS ALL TASKS ACTIVE TASKS TASKS IN WRAP UP +19095699246 Wrap up | 00:44 …" at bounding box center [746, 402] width 1424 height 737
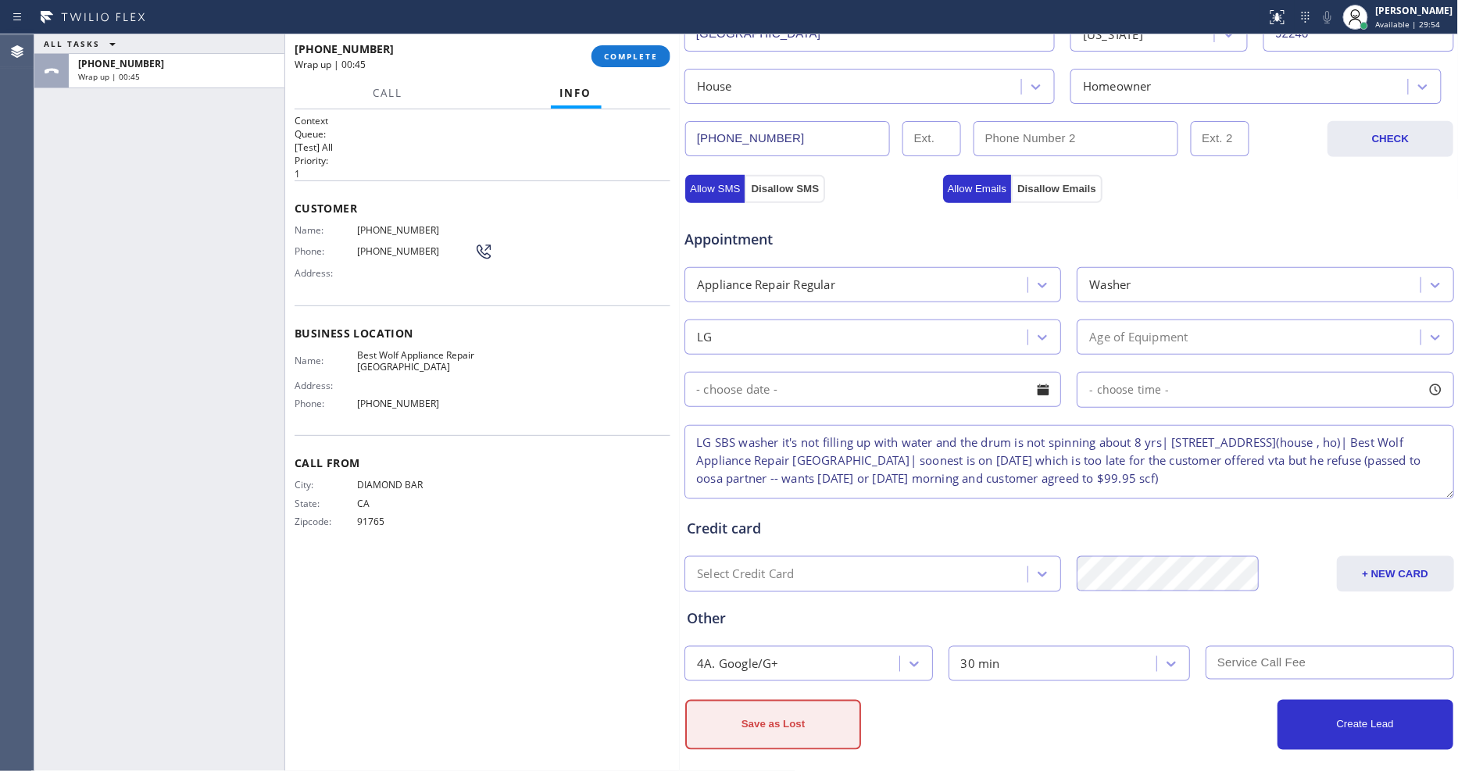
type textarea "LG SBS washer it's not filling up with water and the drum is not spinning about…"
click at [756, 716] on button "Save as Lost" at bounding box center [773, 725] width 176 height 50
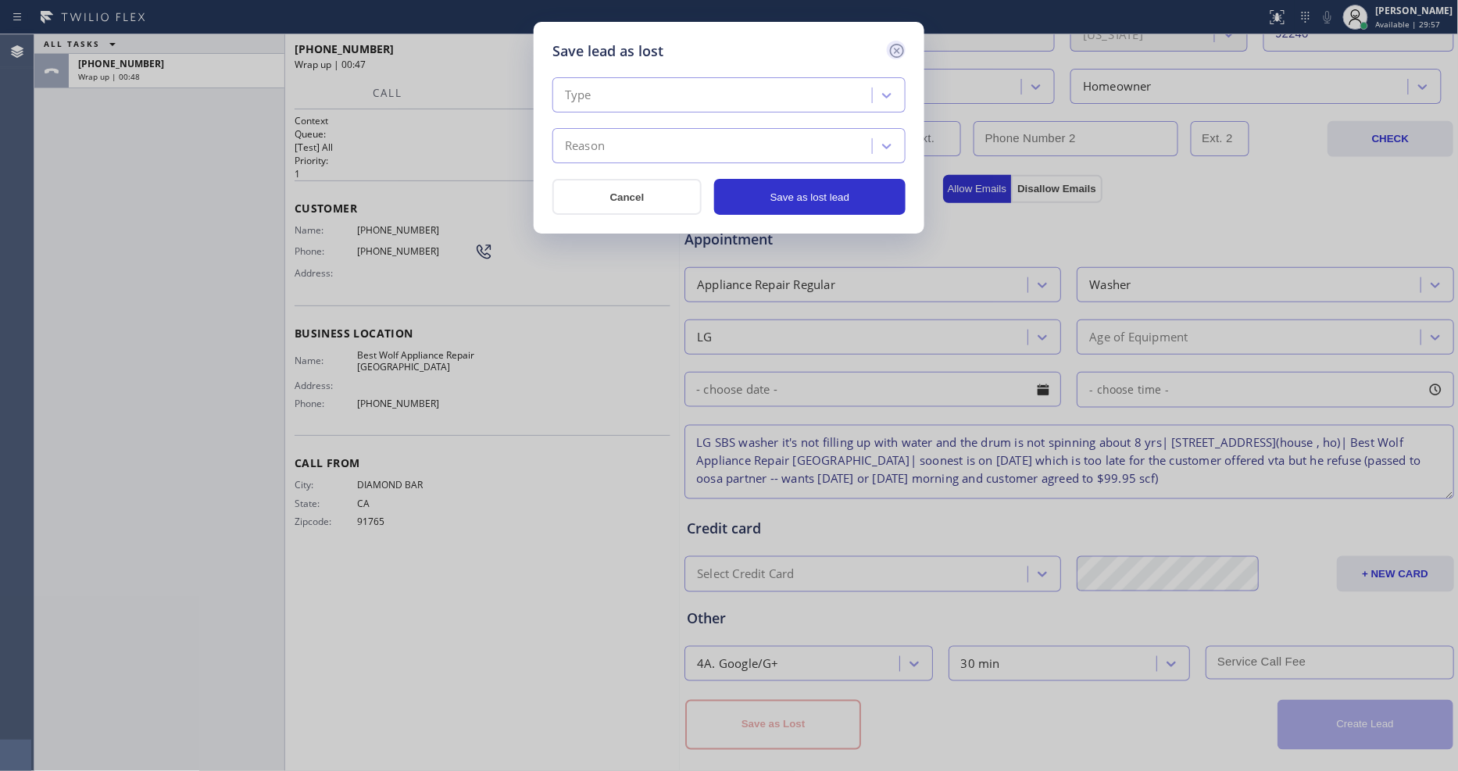
click at [895, 44] on icon at bounding box center [897, 51] width 14 height 14
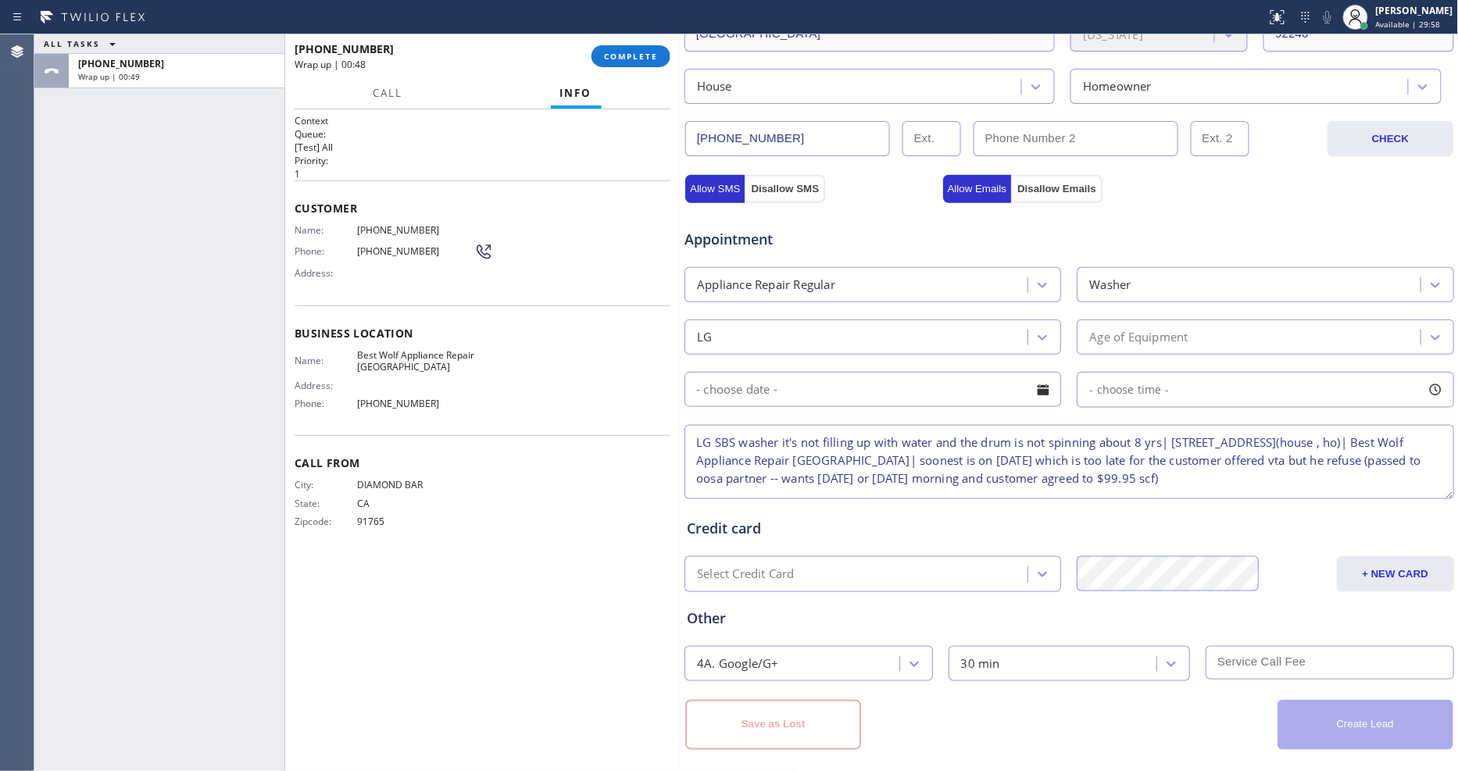
click at [1097, 320] on div "Age of Equipment" at bounding box center [1265, 337] width 377 height 35
click at [1161, 239] on div "Appointment" at bounding box center [1069, 230] width 773 height 40
click at [1135, 329] on div "Age of Equipment" at bounding box center [1138, 337] width 98 height 18
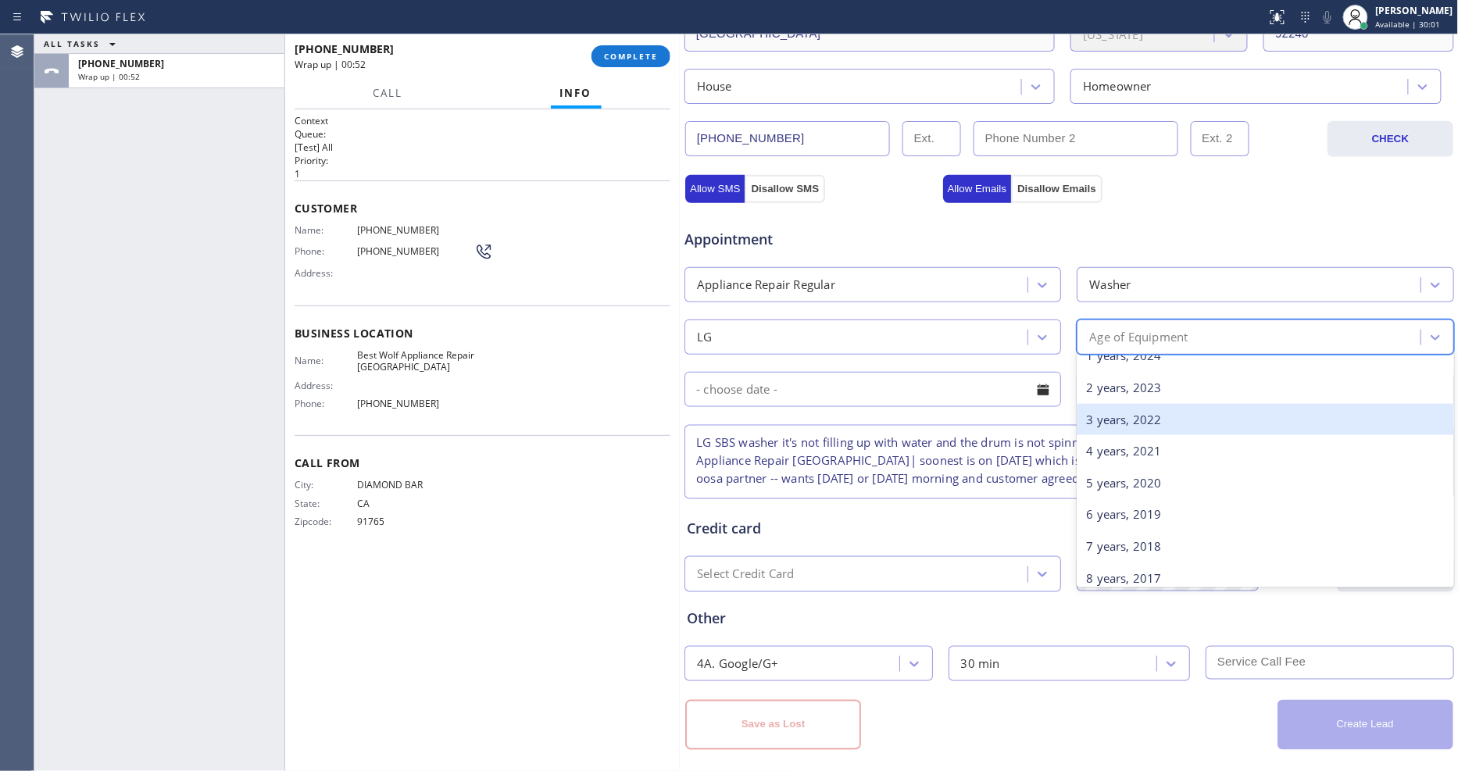
scroll to position [87, 0]
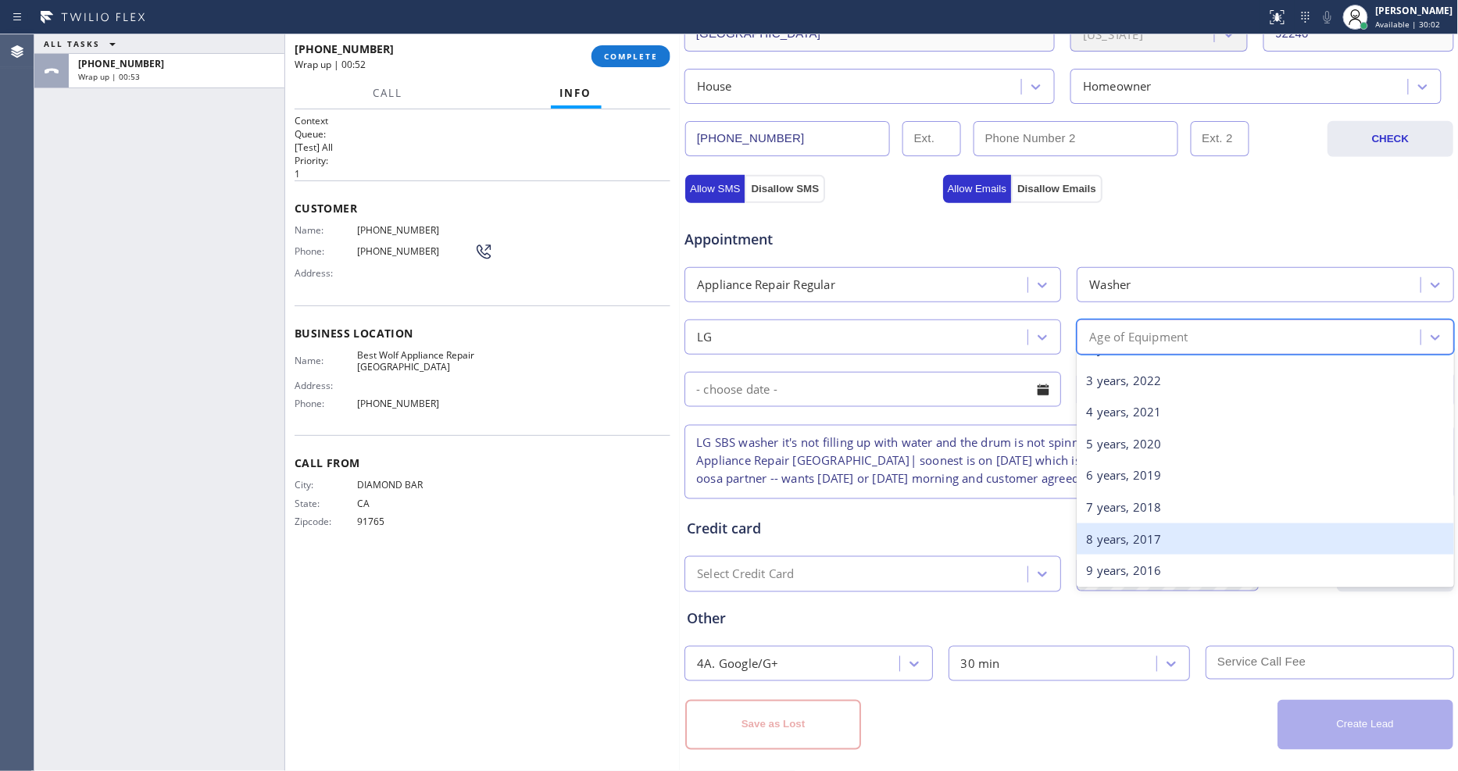
click at [1111, 529] on div "8 years, 2017" at bounding box center [1265, 540] width 377 height 32
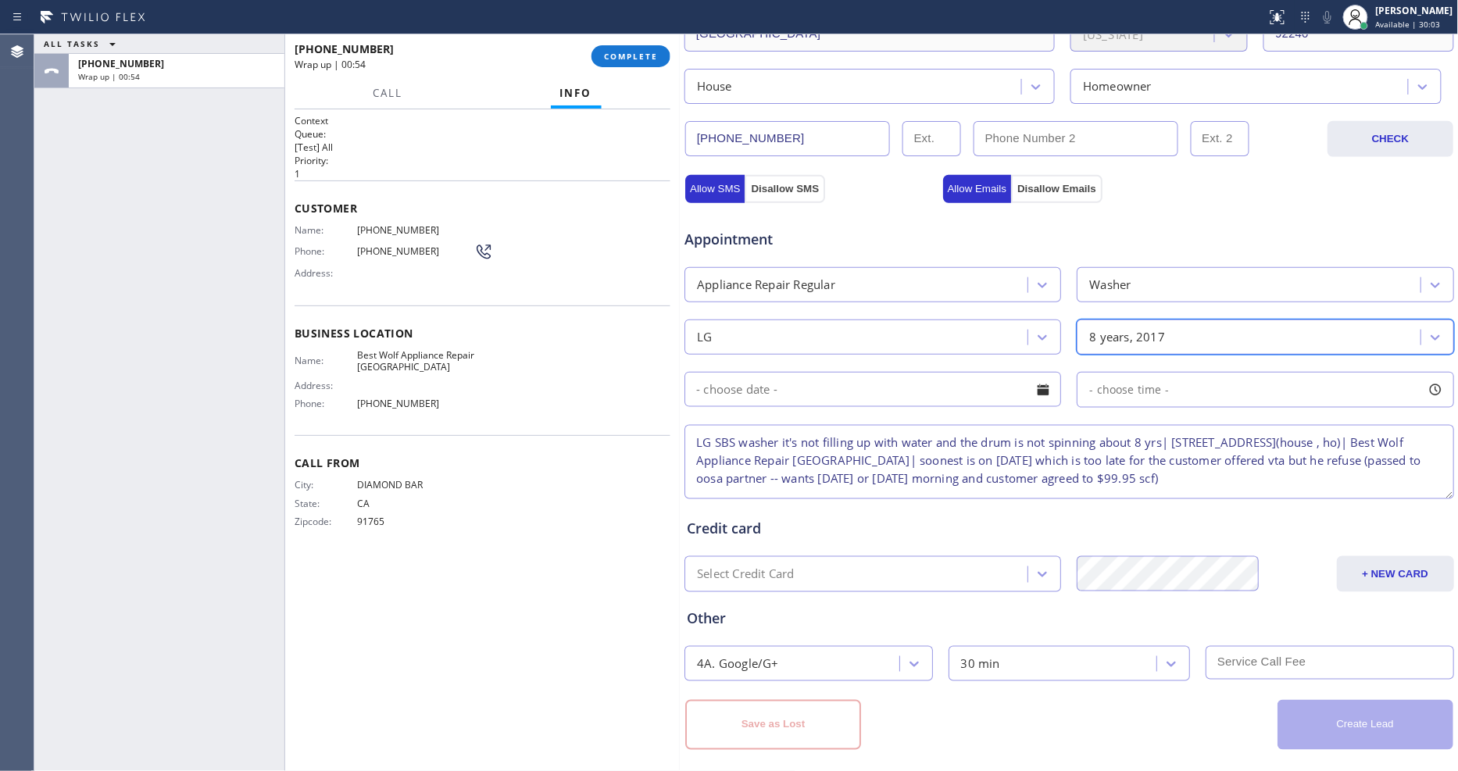
click at [508, 481] on div "City: DIAMOND BAR State: CA Zipcode: 91765" at bounding box center [483, 506] width 376 height 55
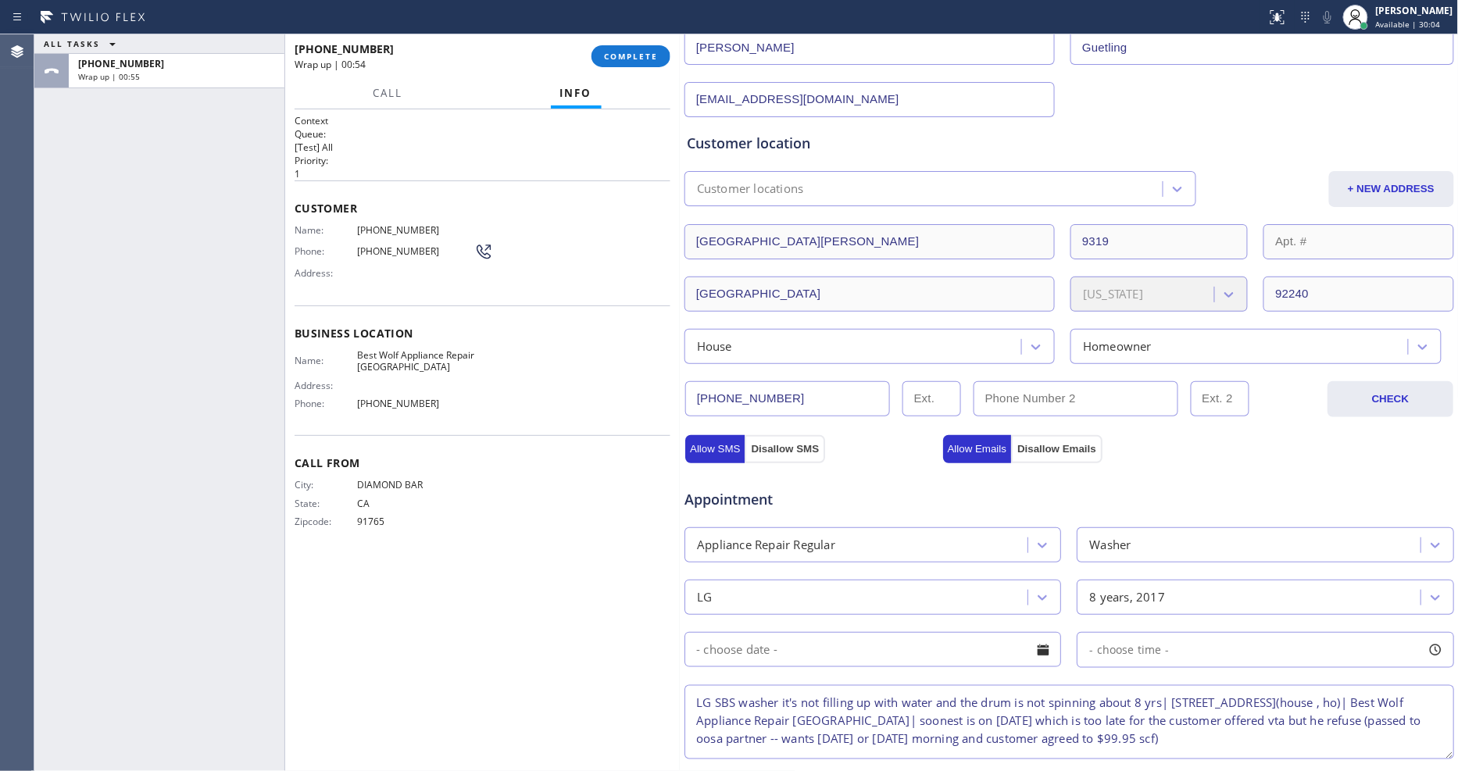
scroll to position [131, 0]
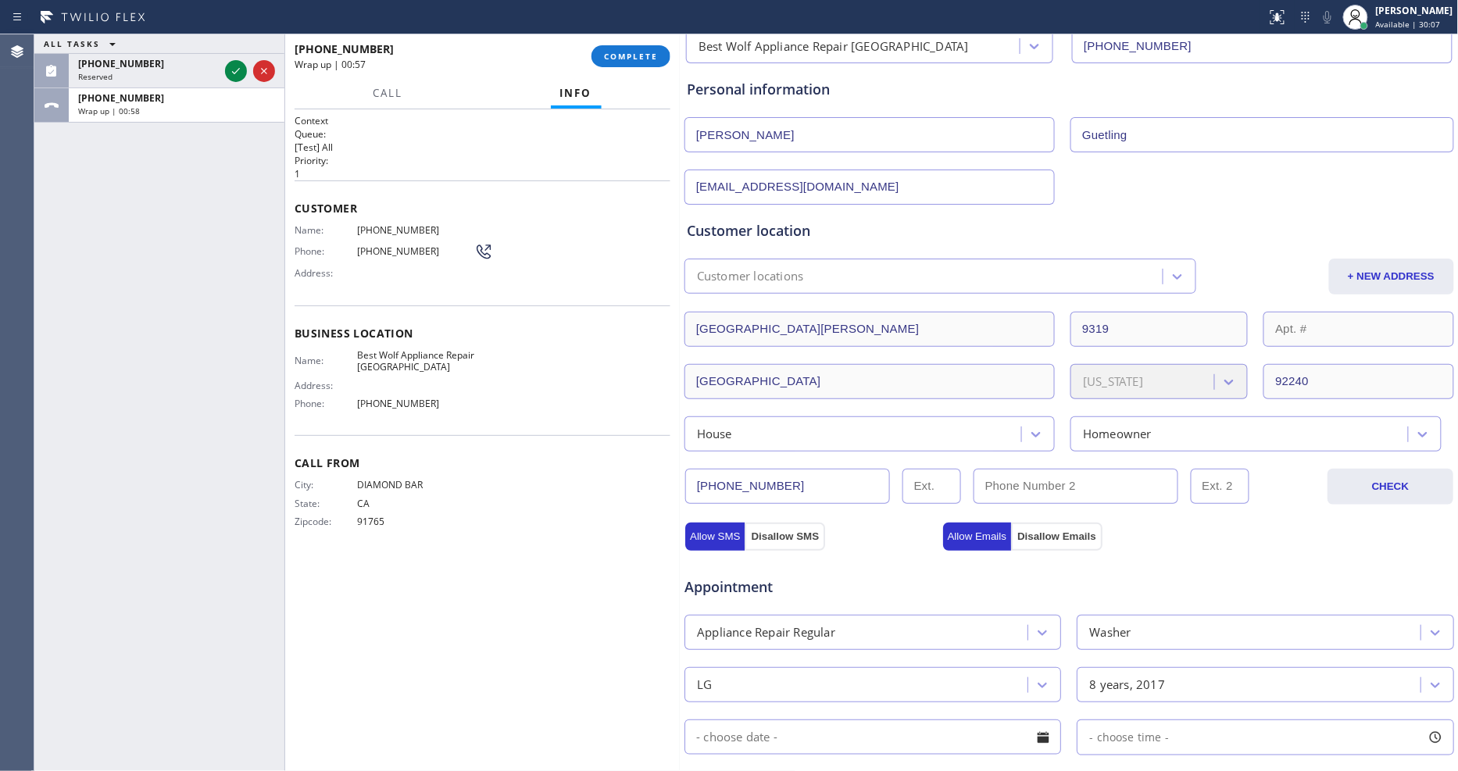
drag, startPoint x: 243, startPoint y: 482, endPoint x: 267, endPoint y: 488, distance: 25.0
click at [242, 481] on div "ALL TASKS ALL TASKS ACTIVE TASKS TASKS IN WRAP UP (323) 384-7389 Reserved +1909…" at bounding box center [159, 402] width 250 height 737
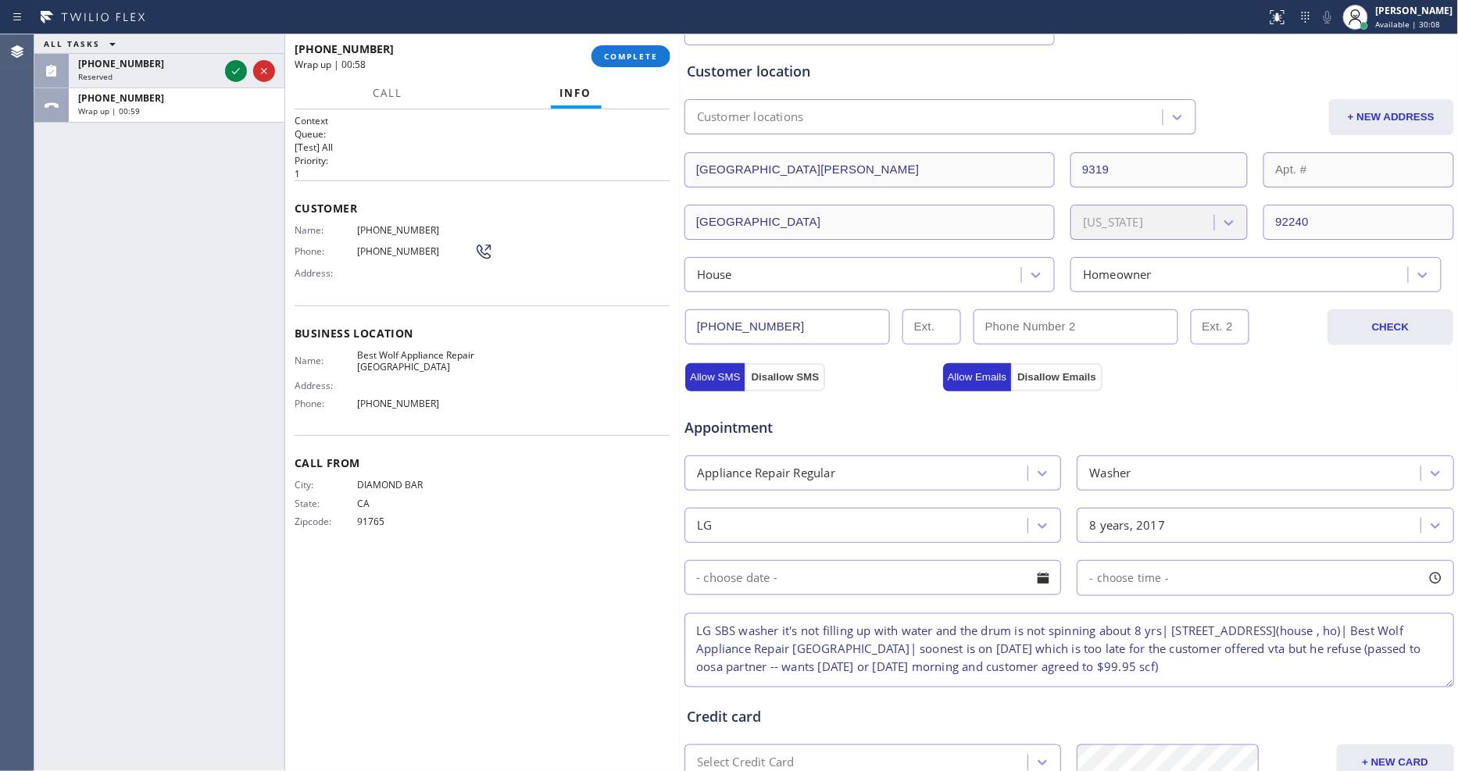
scroll to position [478, 0]
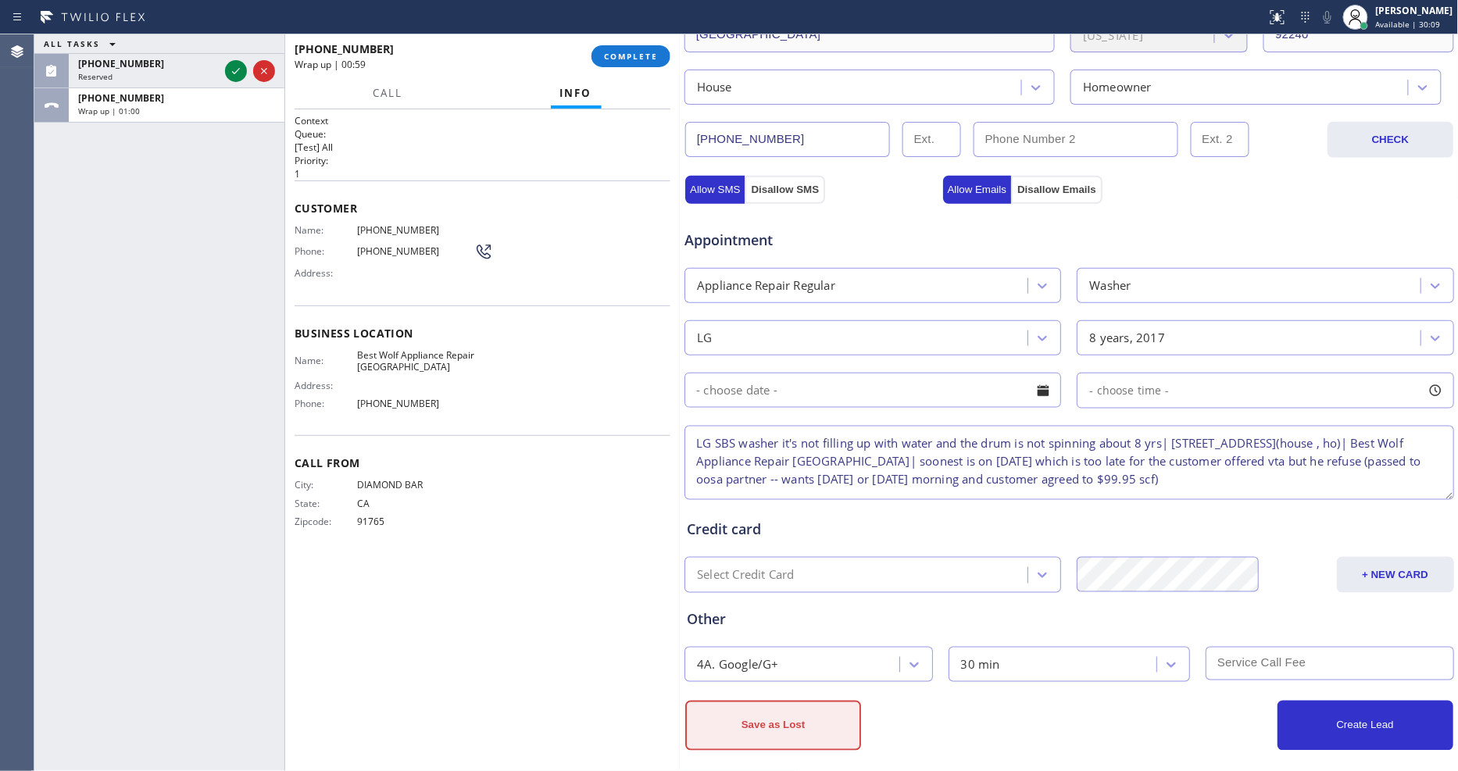
click at [753, 714] on button "Save as Lost" at bounding box center [773, 726] width 176 height 50
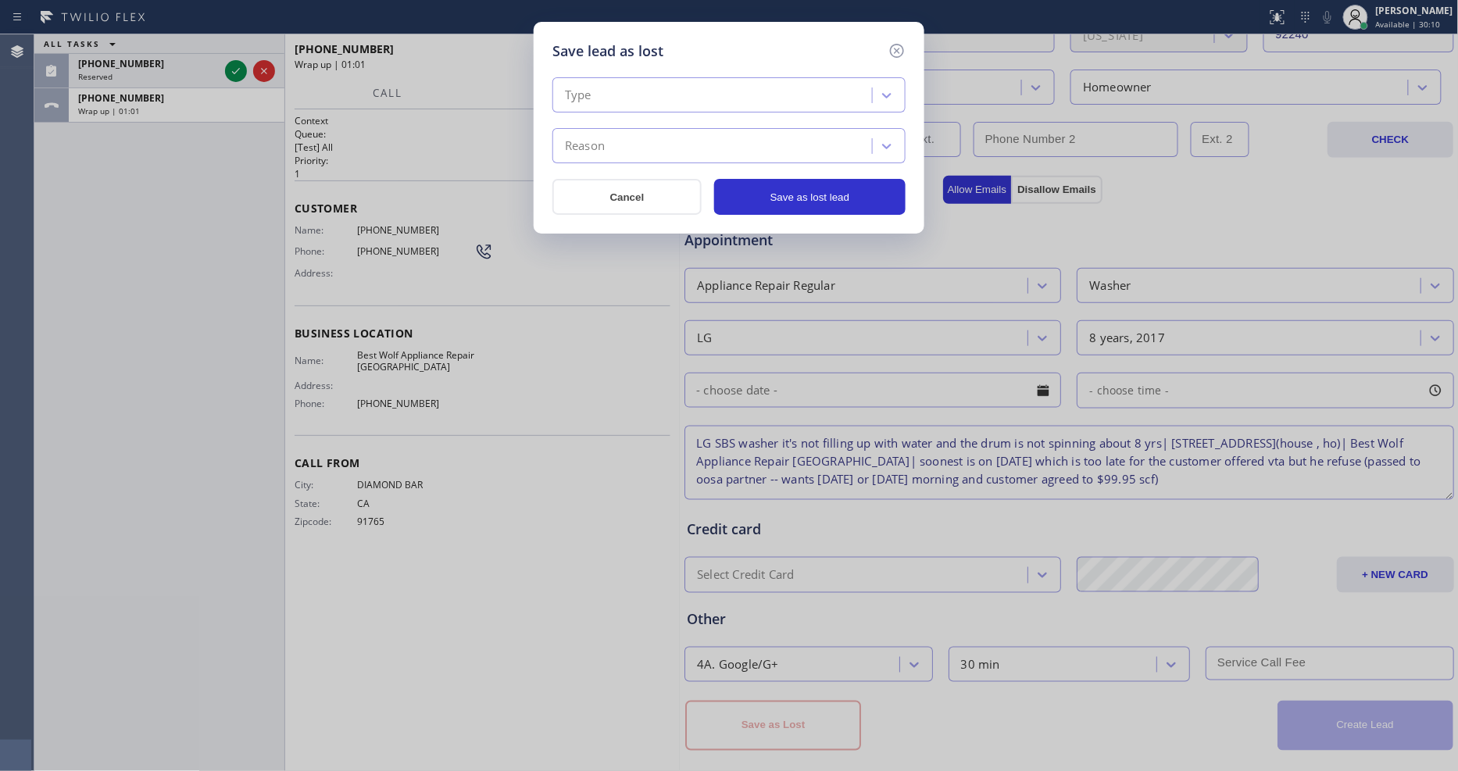
click at [629, 88] on div "Type" at bounding box center [714, 95] width 315 height 27
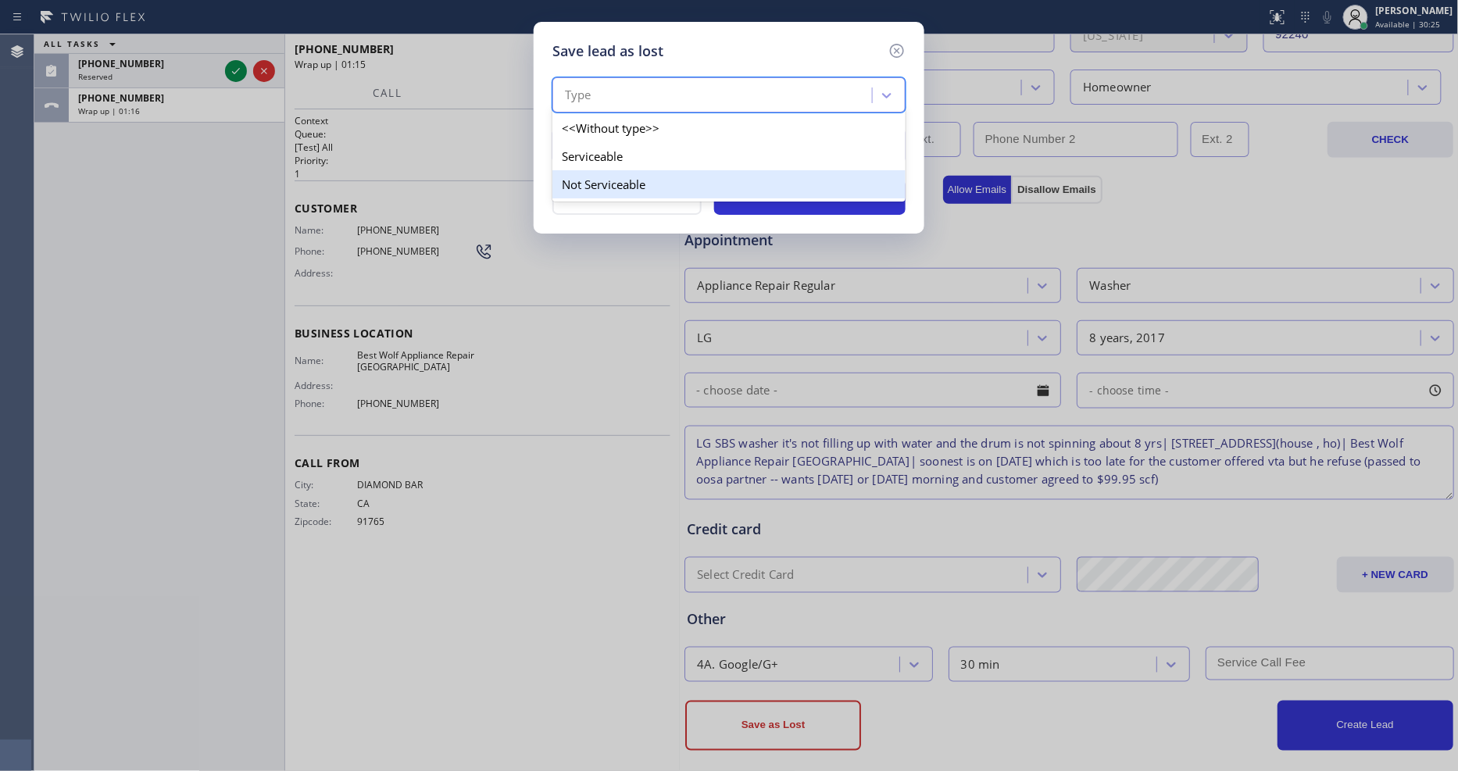
click at [618, 176] on div "Not Serviceable" at bounding box center [729, 184] width 353 height 28
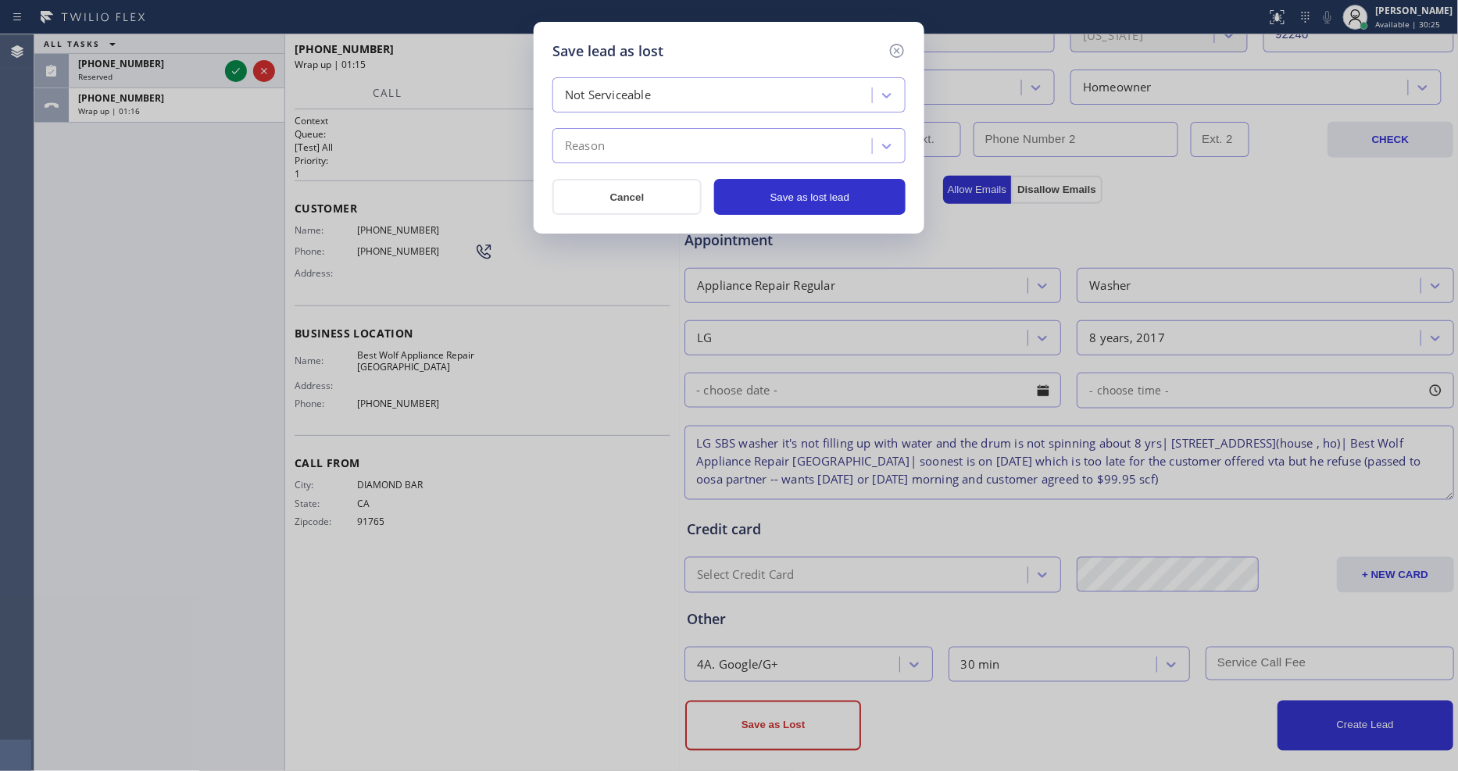
click at [614, 150] on div "Reason" at bounding box center [714, 146] width 315 height 27
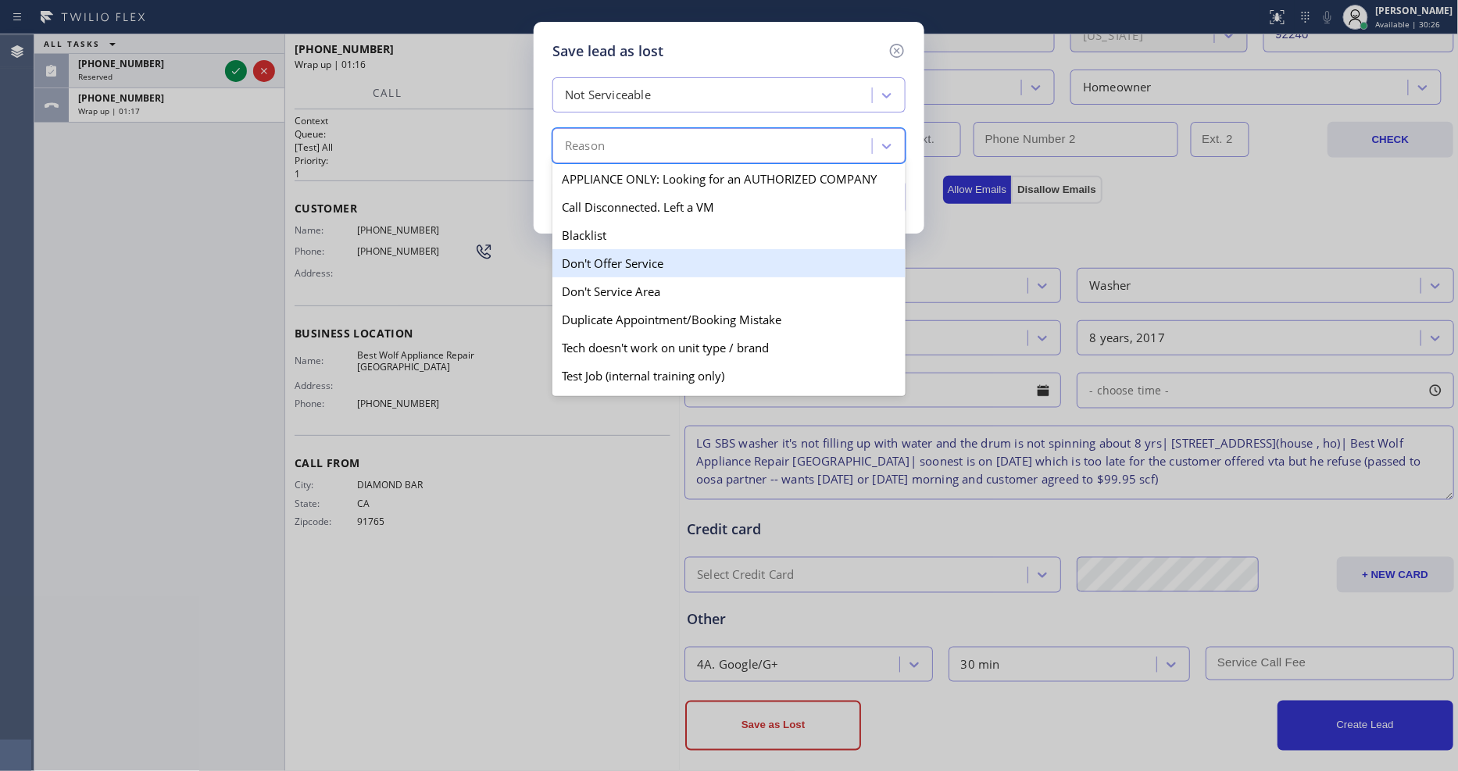
scroll to position [137, 0]
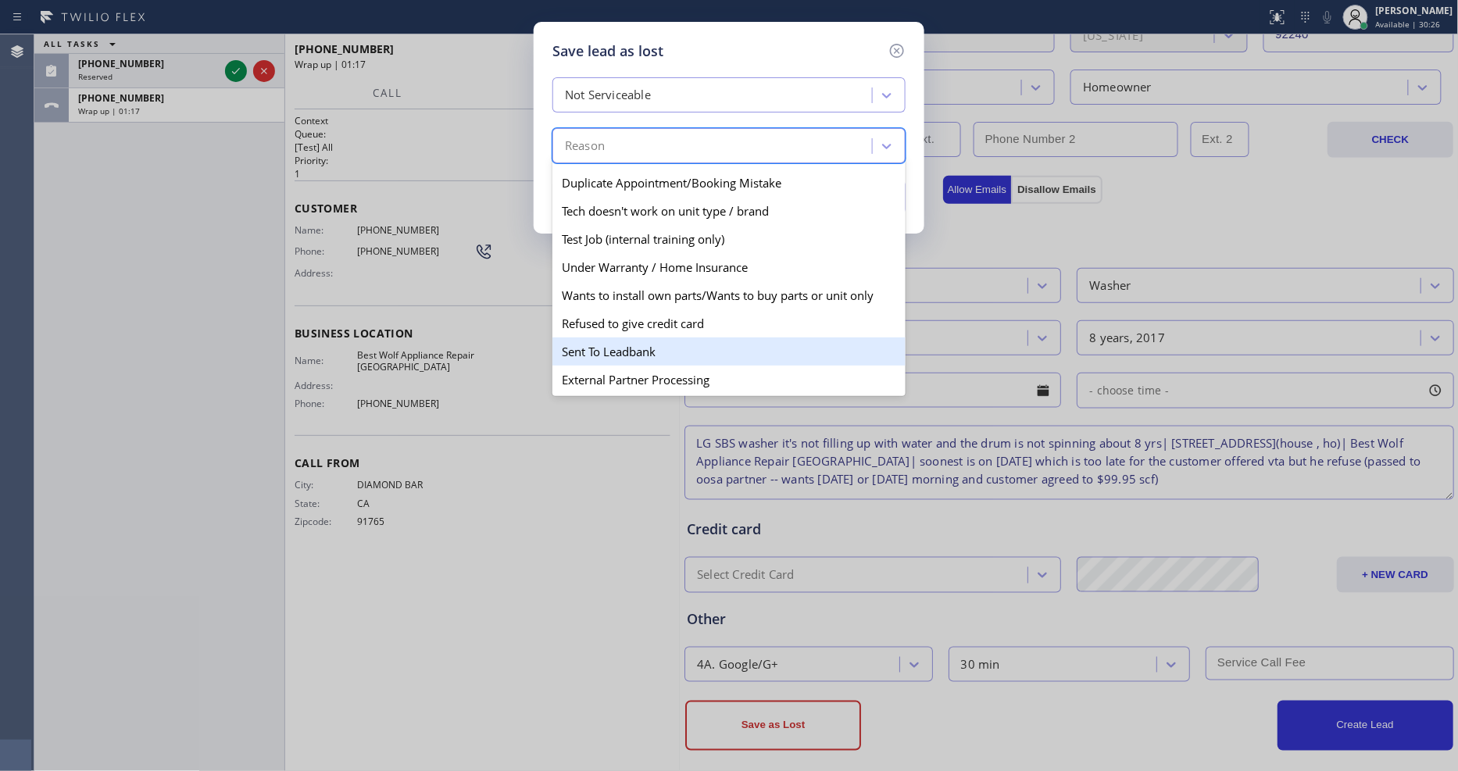
click at [615, 341] on div "Sent To Leadbank" at bounding box center [729, 352] width 353 height 28
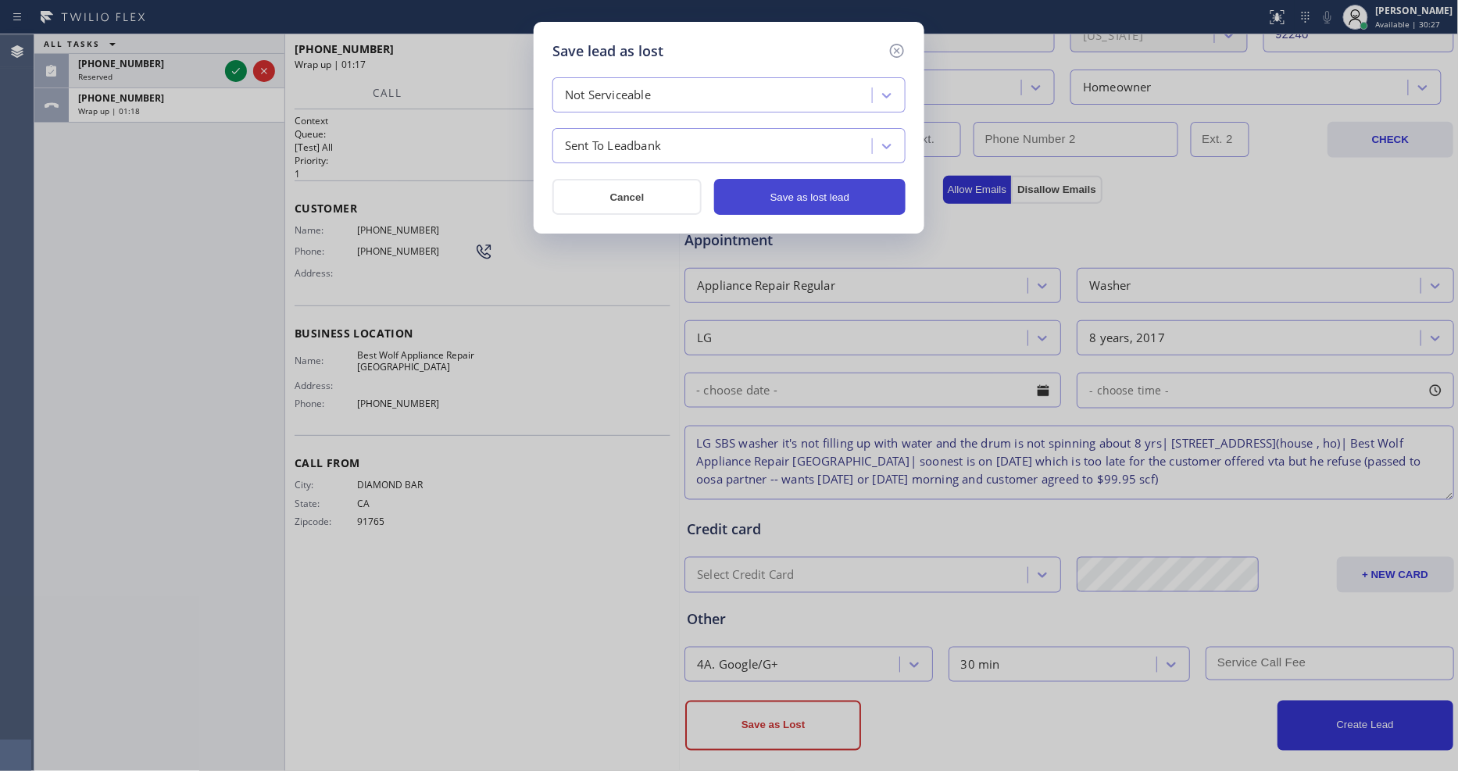
click at [828, 200] on button "Save as lost lead" at bounding box center [809, 197] width 191 height 36
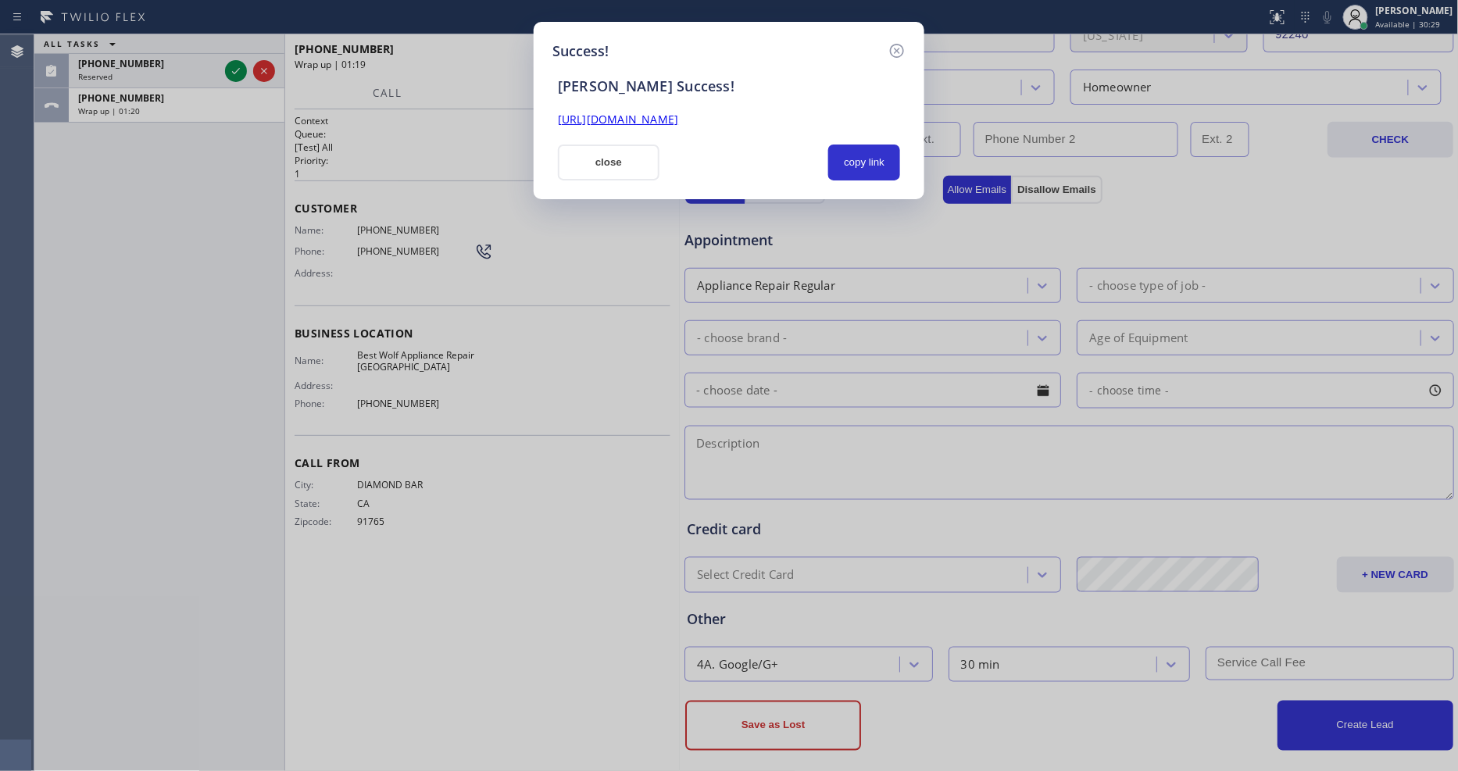
click at [657, 118] on link "https://erp.apollosoft.co/customer/764296#portlet_lead" at bounding box center [618, 119] width 120 height 15
click at [594, 161] on button "close" at bounding box center [609, 163] width 102 height 36
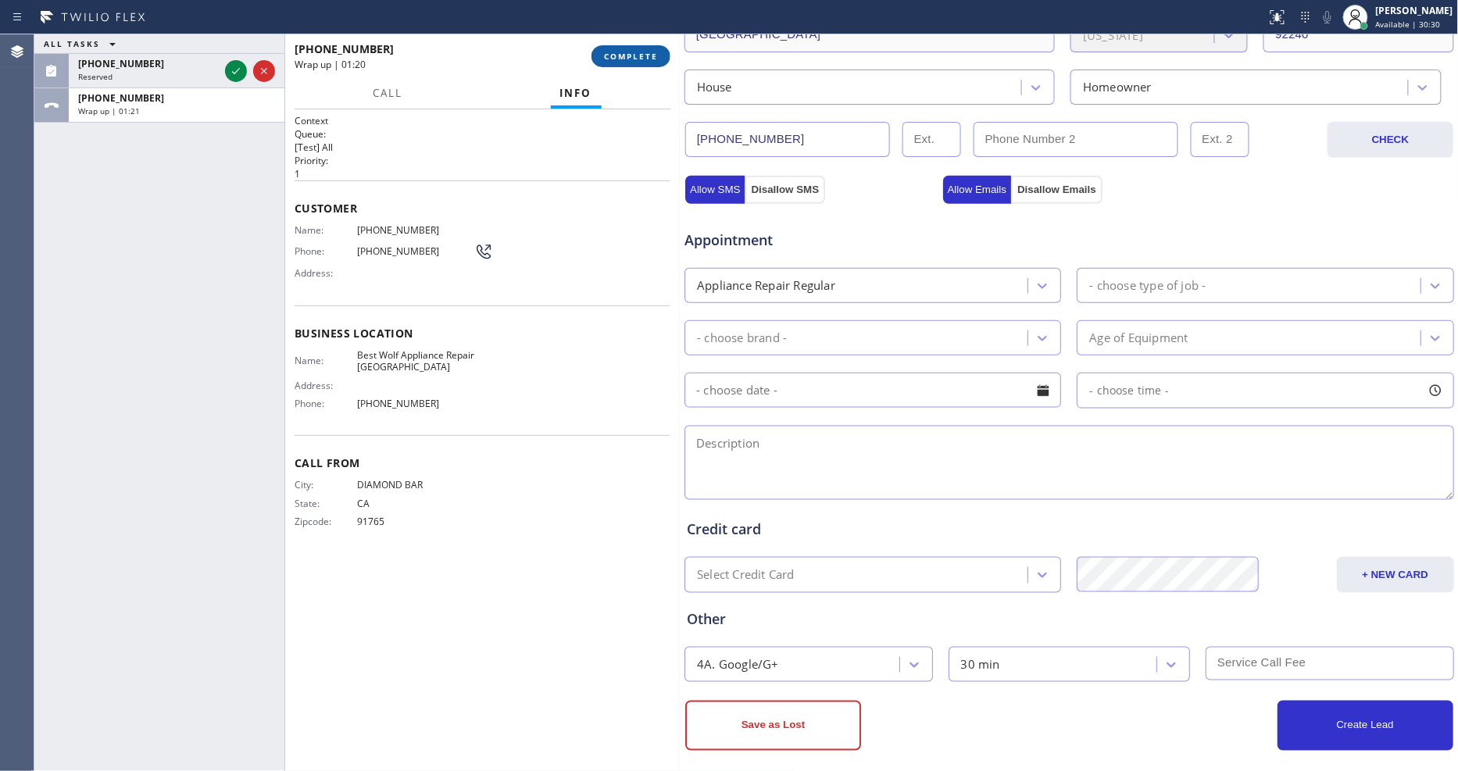
click at [626, 56] on span "COMPLETE" at bounding box center [631, 56] width 54 height 11
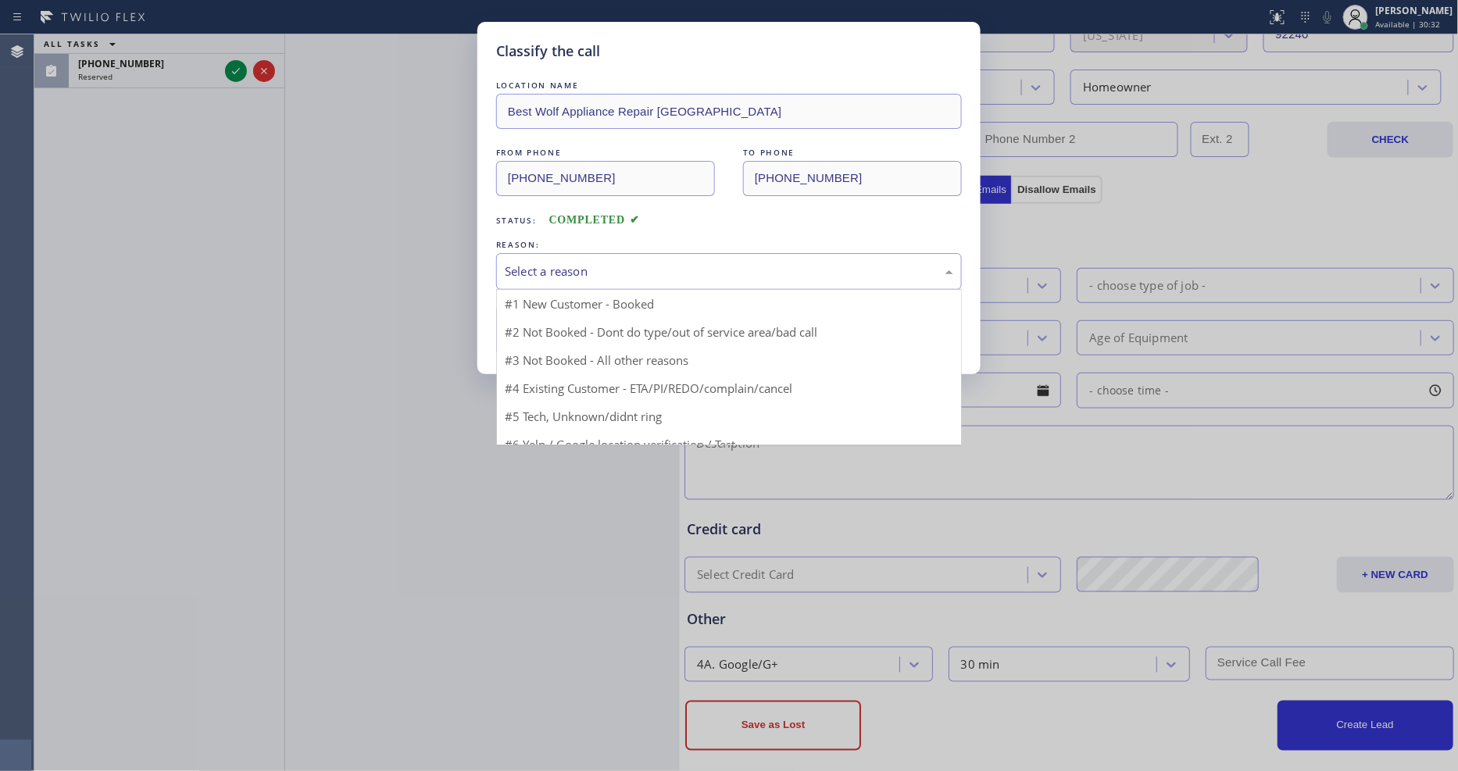
click at [542, 271] on div "Select a reason" at bounding box center [729, 272] width 449 height 18
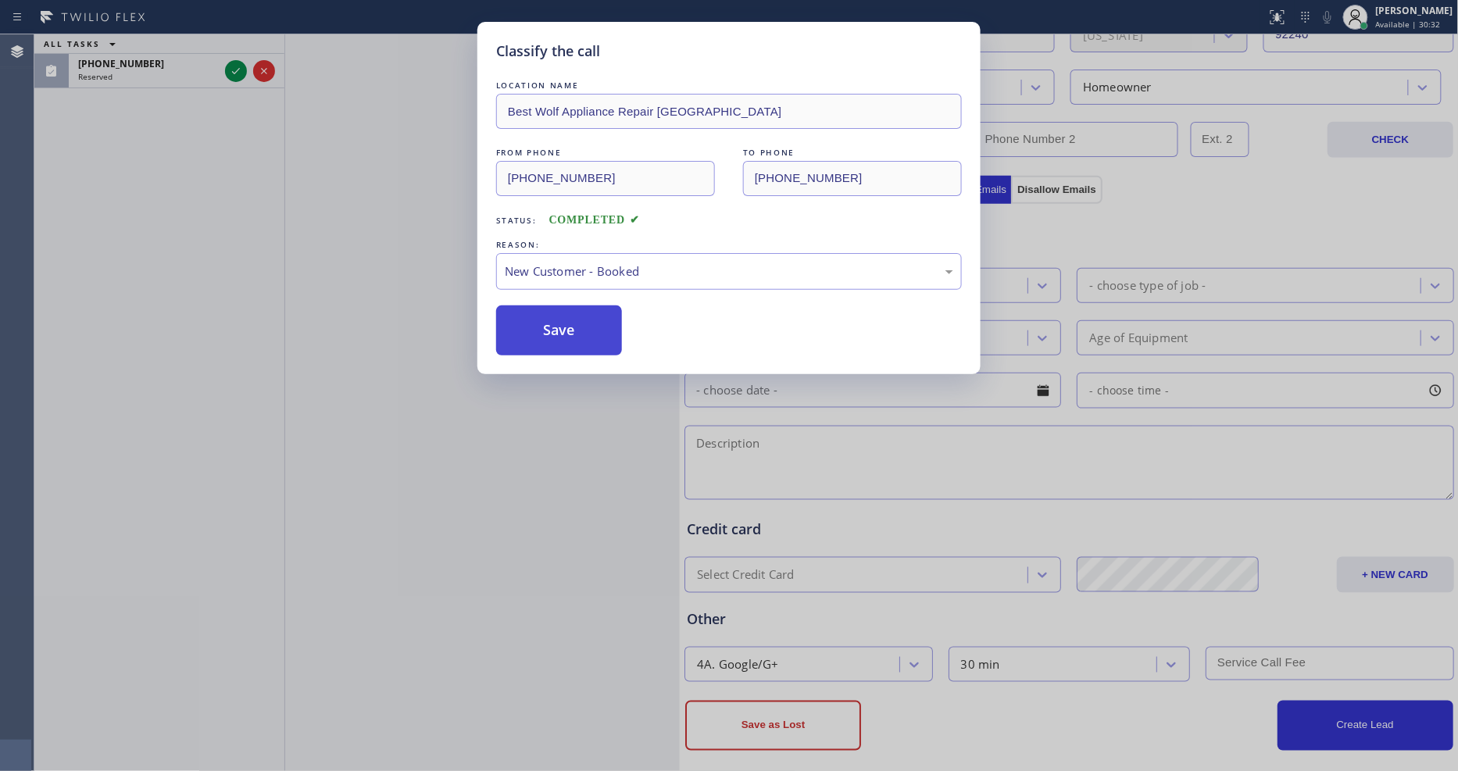
drag, startPoint x: 539, startPoint y: 298, endPoint x: 537, endPoint y: 338, distance: 40.7
click at [537, 338] on button "Save" at bounding box center [559, 331] width 126 height 50
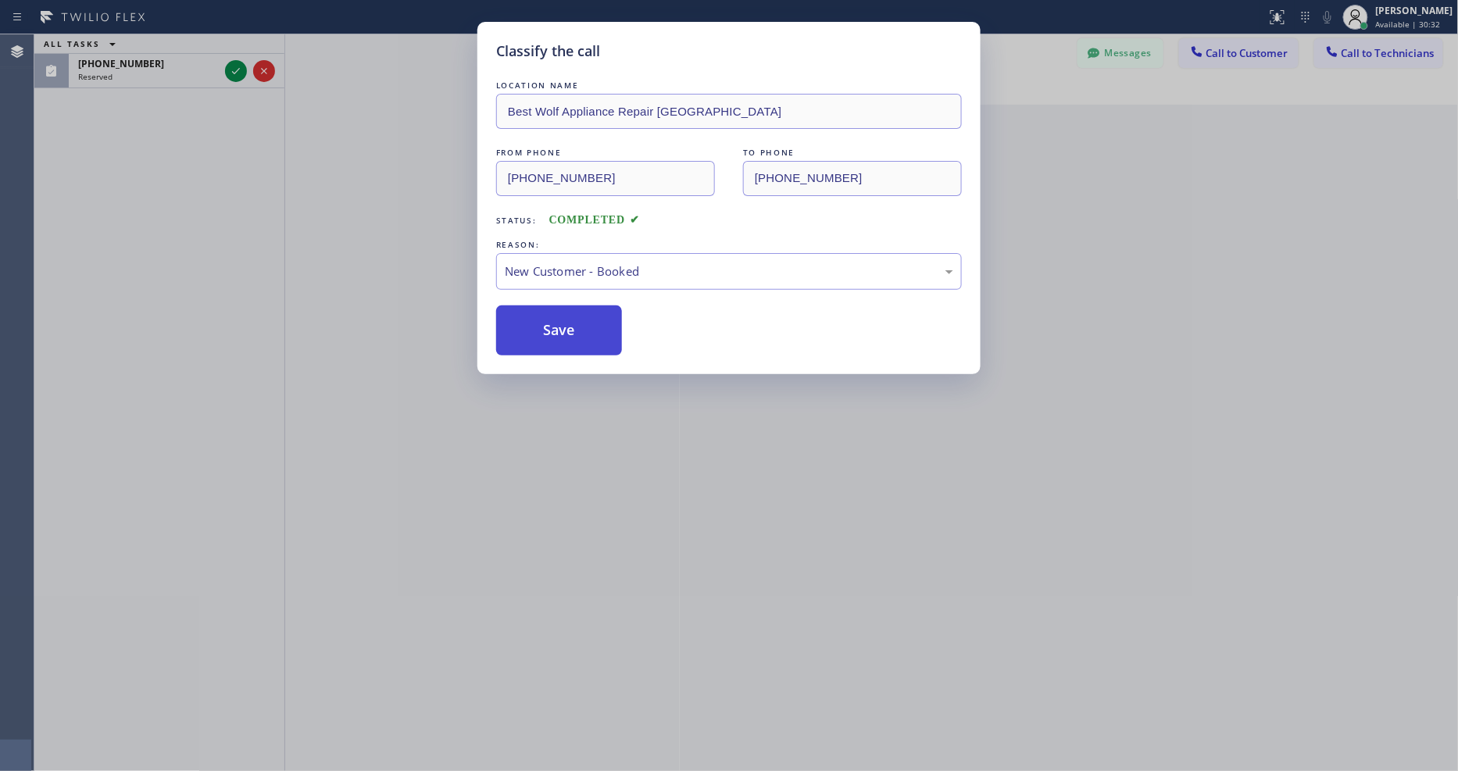
click at [537, 338] on button "Save" at bounding box center [559, 331] width 126 height 50
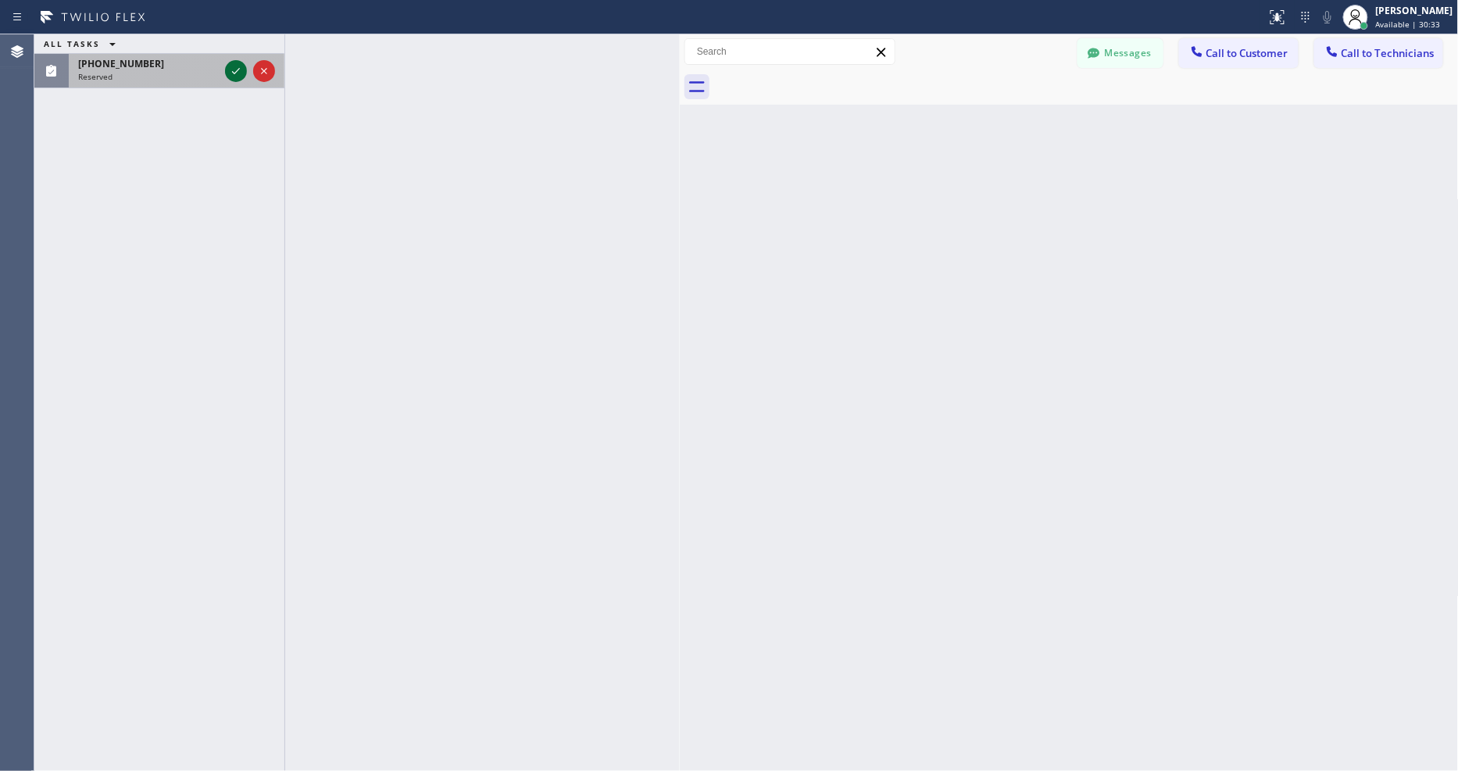
click at [238, 73] on icon at bounding box center [236, 71] width 19 height 19
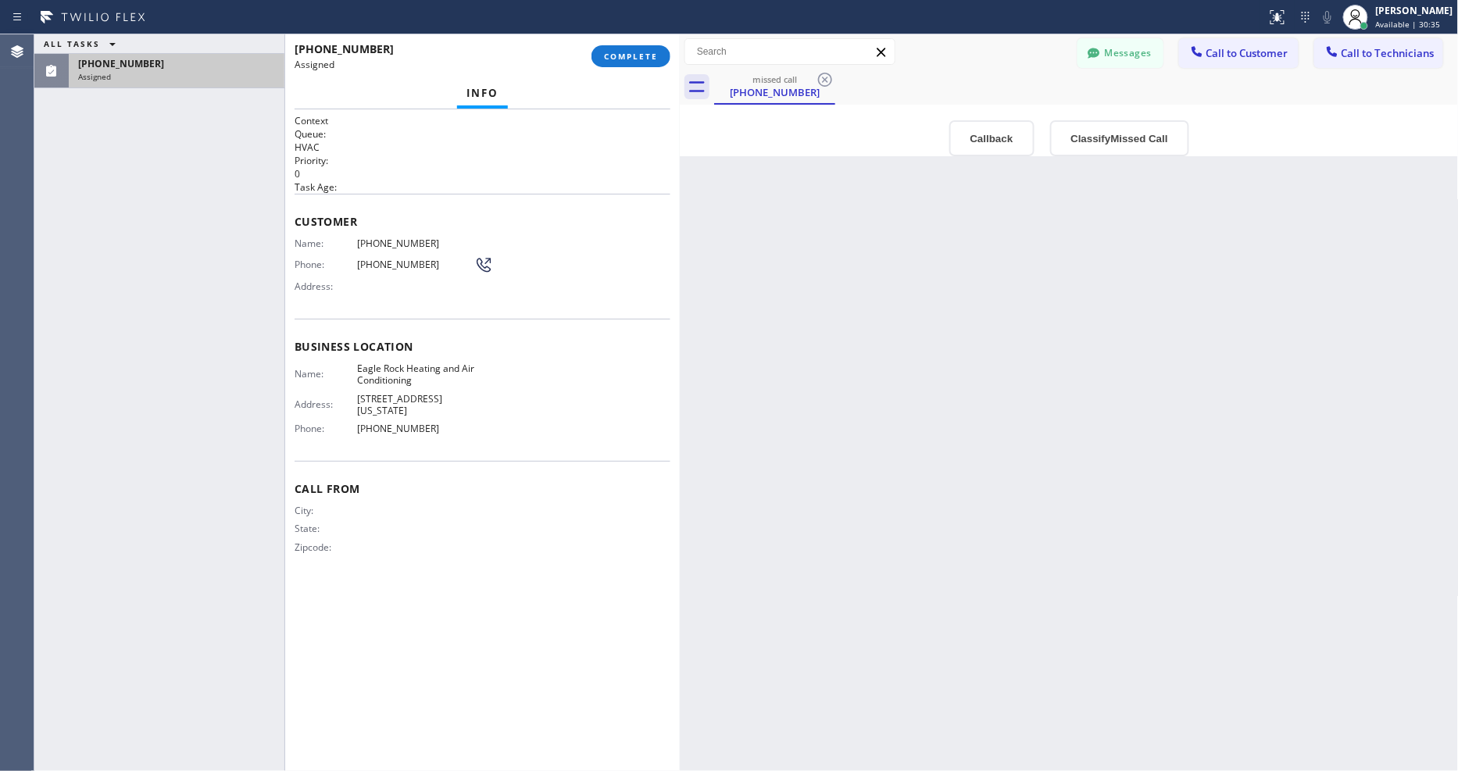
click at [637, 48] on button "COMPLETE" at bounding box center [631, 56] width 79 height 22
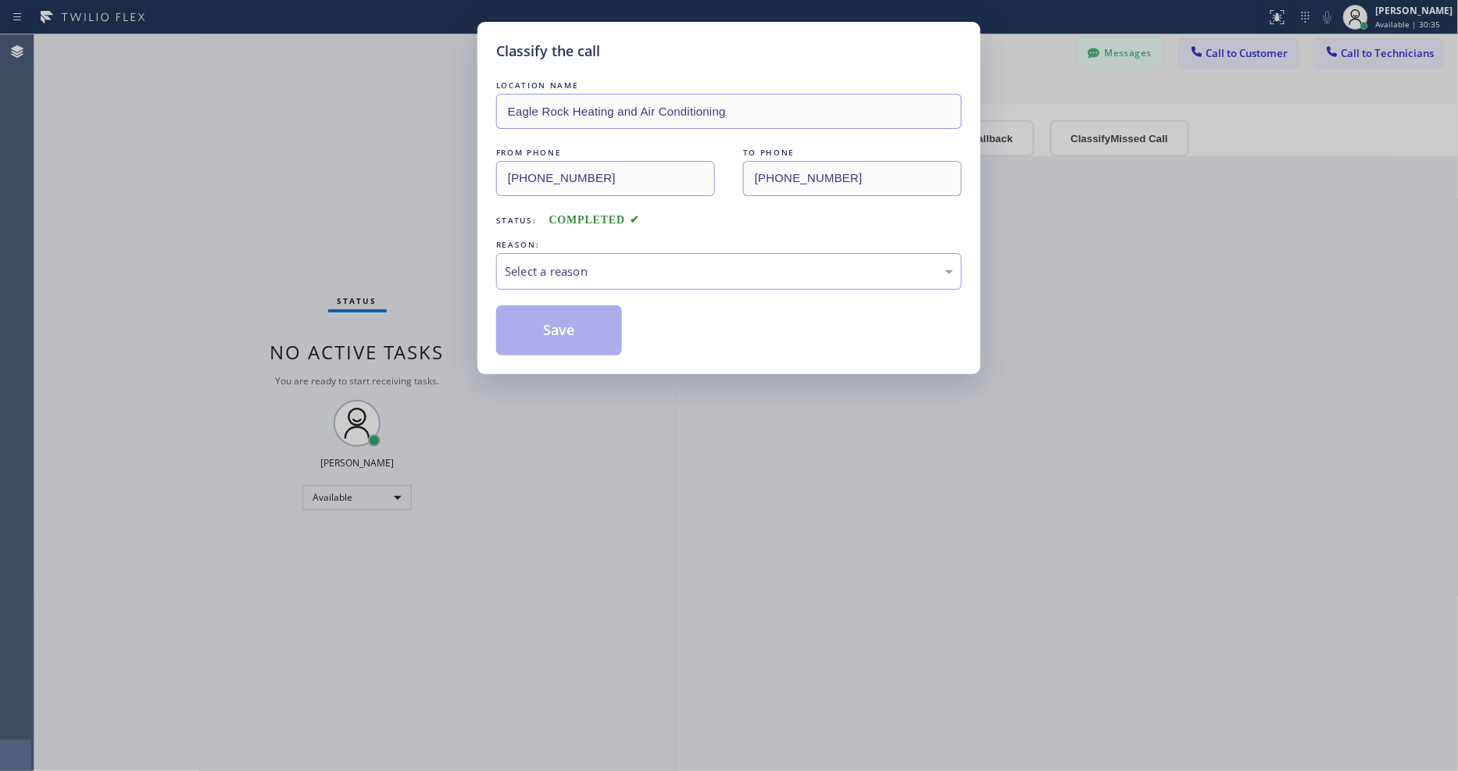
click at [578, 270] on div "Select a reason" at bounding box center [729, 272] width 449 height 18
drag, startPoint x: 571, startPoint y: 327, endPoint x: 612, endPoint y: 317, distance: 41.7
click at [571, 326] on button "Save" at bounding box center [559, 331] width 126 height 50
click at [574, 323] on button "Save" at bounding box center [559, 331] width 126 height 50
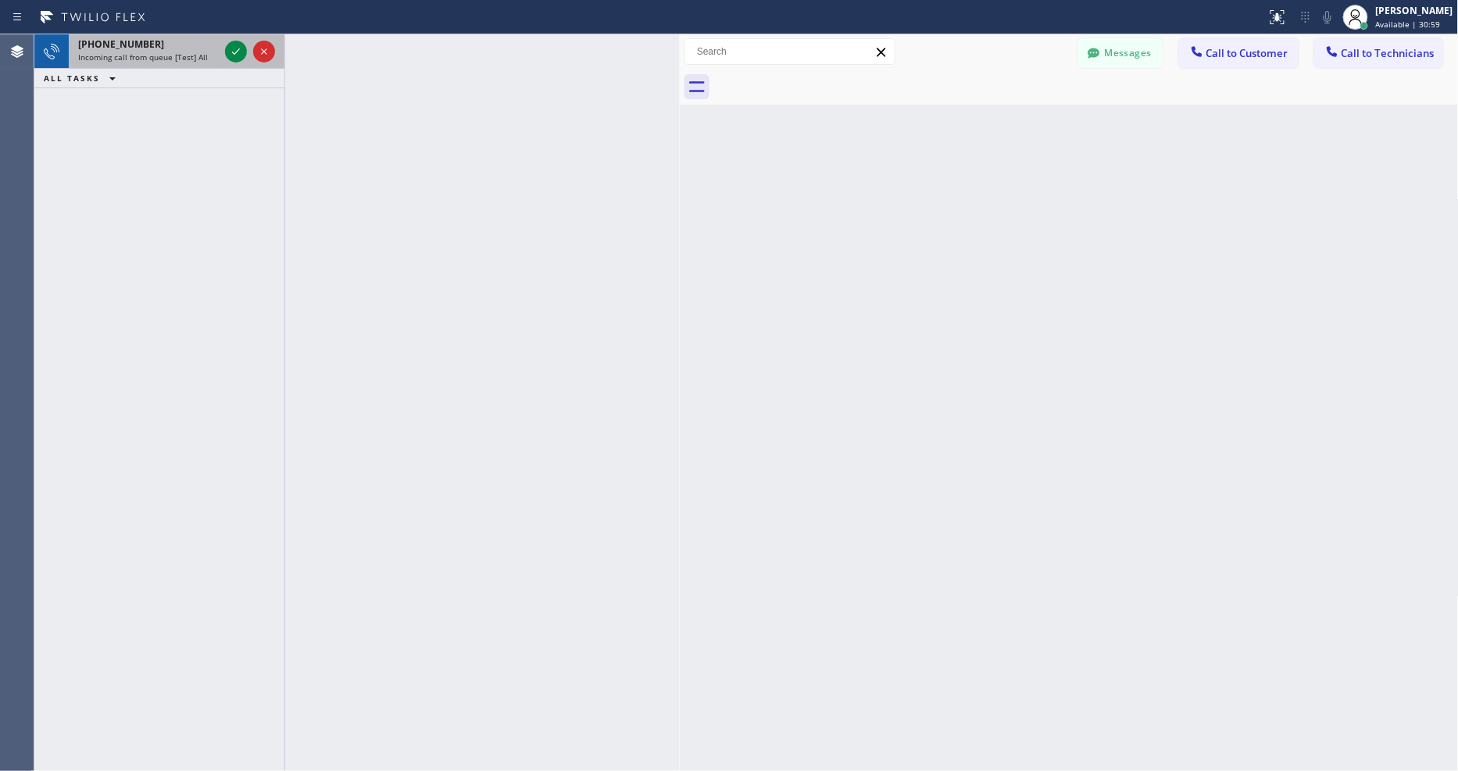
drag, startPoint x: 231, startPoint y: 27, endPoint x: 230, endPoint y: 38, distance: 10.3
click at [231, 29] on div "Status report Issues detected You are now running in degraded mode and some fun…" at bounding box center [729, 17] width 1458 height 34
click at [231, 49] on icon at bounding box center [236, 51] width 19 height 19
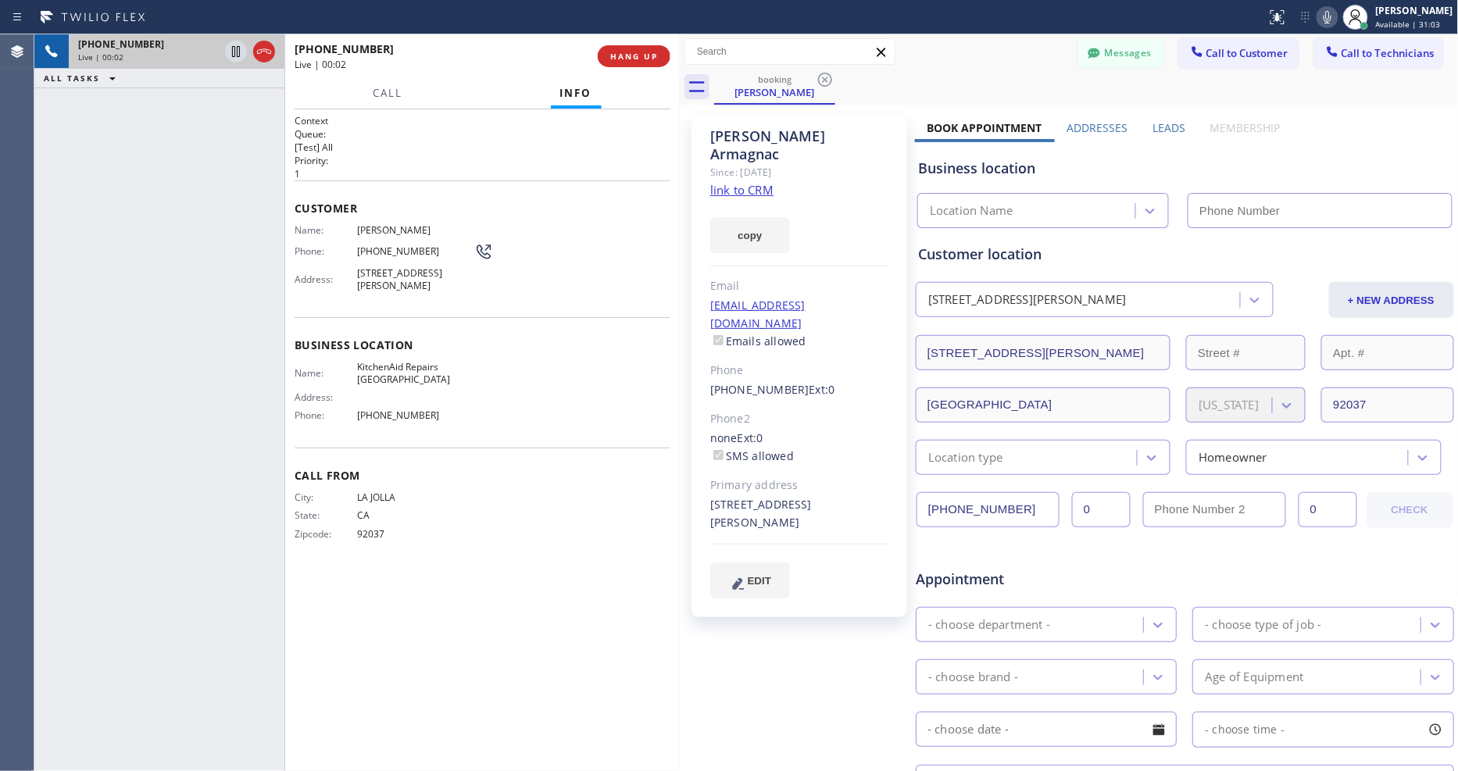
type input "(361) 203-3251"
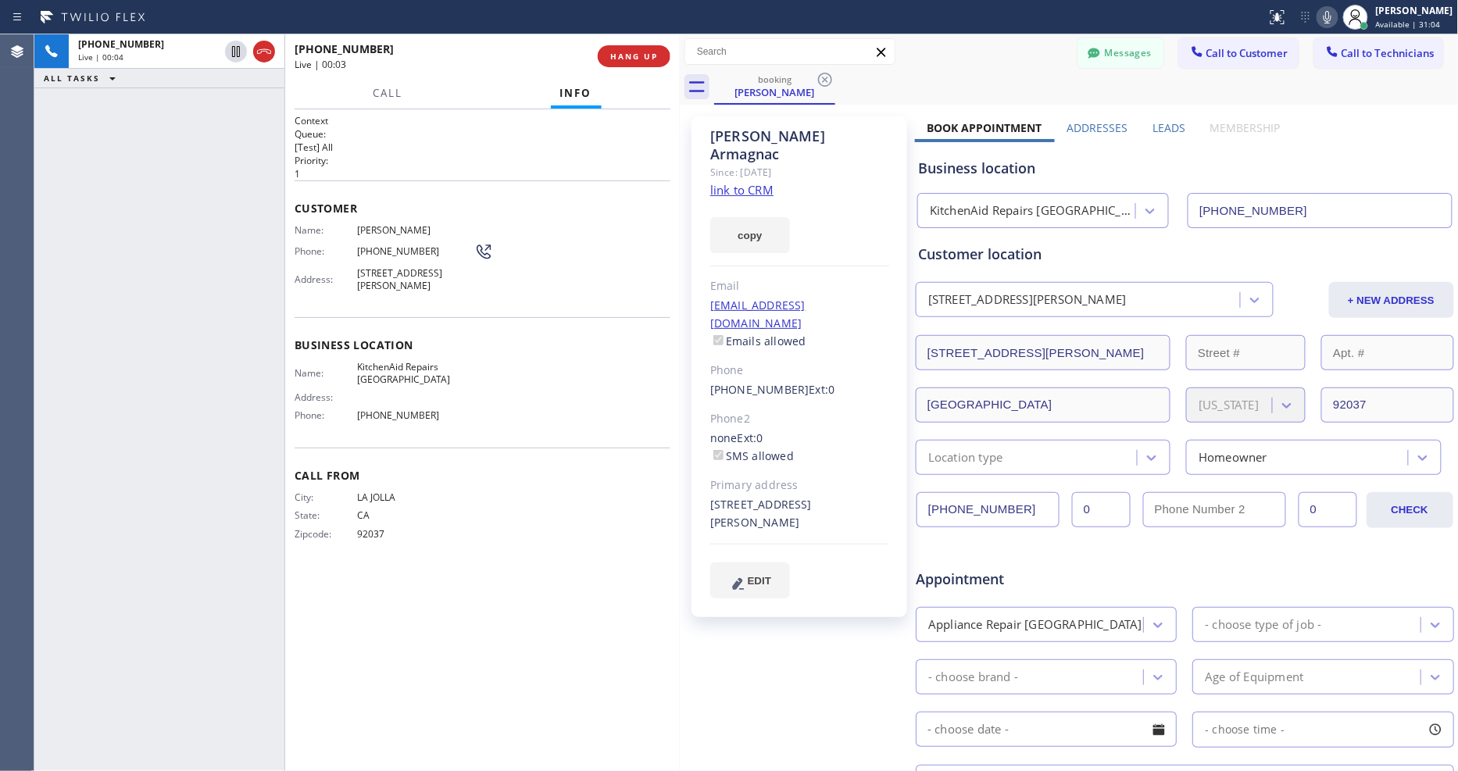
click at [752, 182] on link "link to CRM" at bounding box center [741, 190] width 63 height 16
click at [234, 44] on icon at bounding box center [236, 51] width 19 height 19
click at [1337, 13] on icon at bounding box center [1327, 17] width 19 height 19
click at [238, 52] on icon at bounding box center [236, 51] width 11 height 11
click at [1332, 12] on icon at bounding box center [1328, 17] width 8 height 13
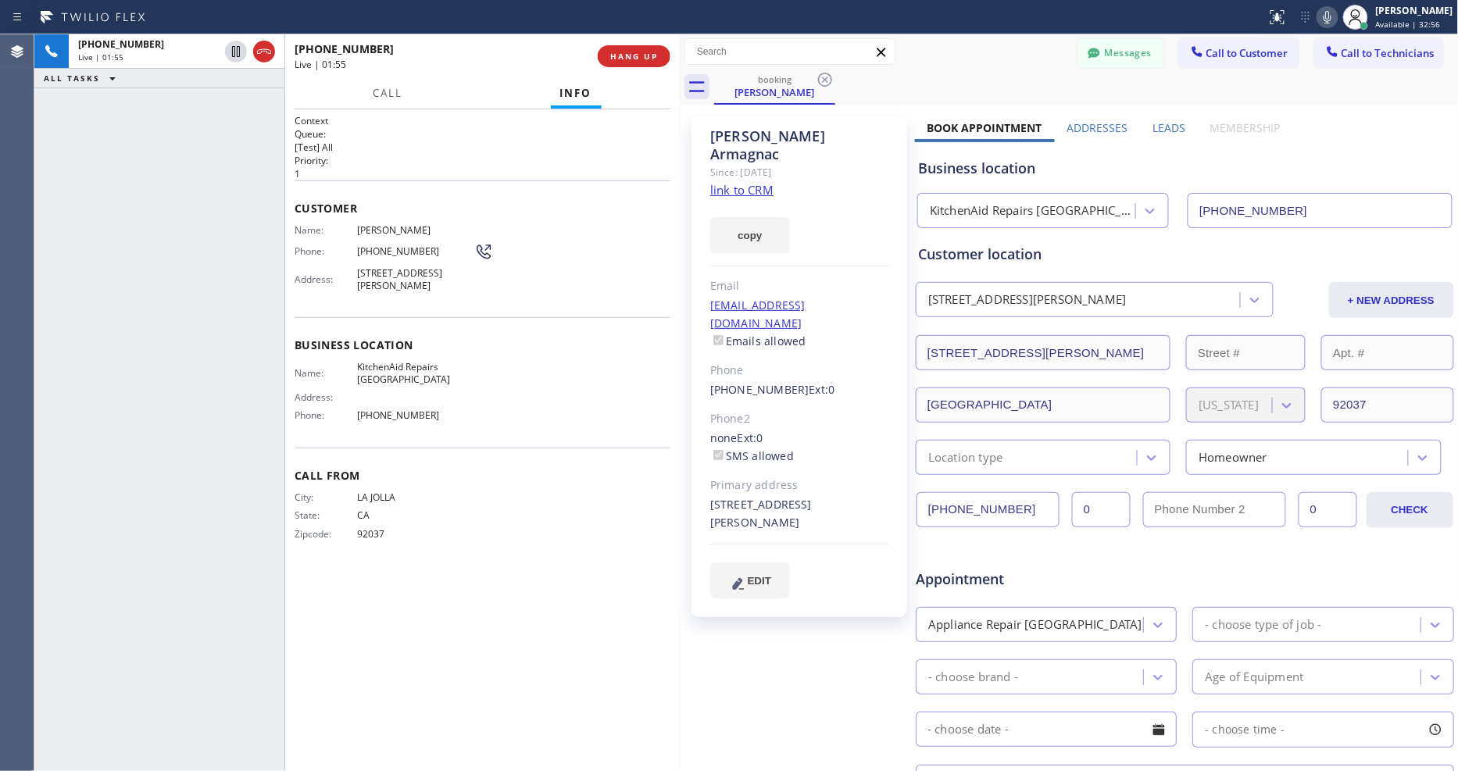
click at [671, 581] on div "Context Queue: [Test] All Priority: 1 Customer Name: Katherine Armagnac Phone: …" at bounding box center [482, 440] width 395 height 662
click at [592, 549] on div "Call From City: LA JOLLA State: CA Zipcode: 92037" at bounding box center [483, 507] width 376 height 118
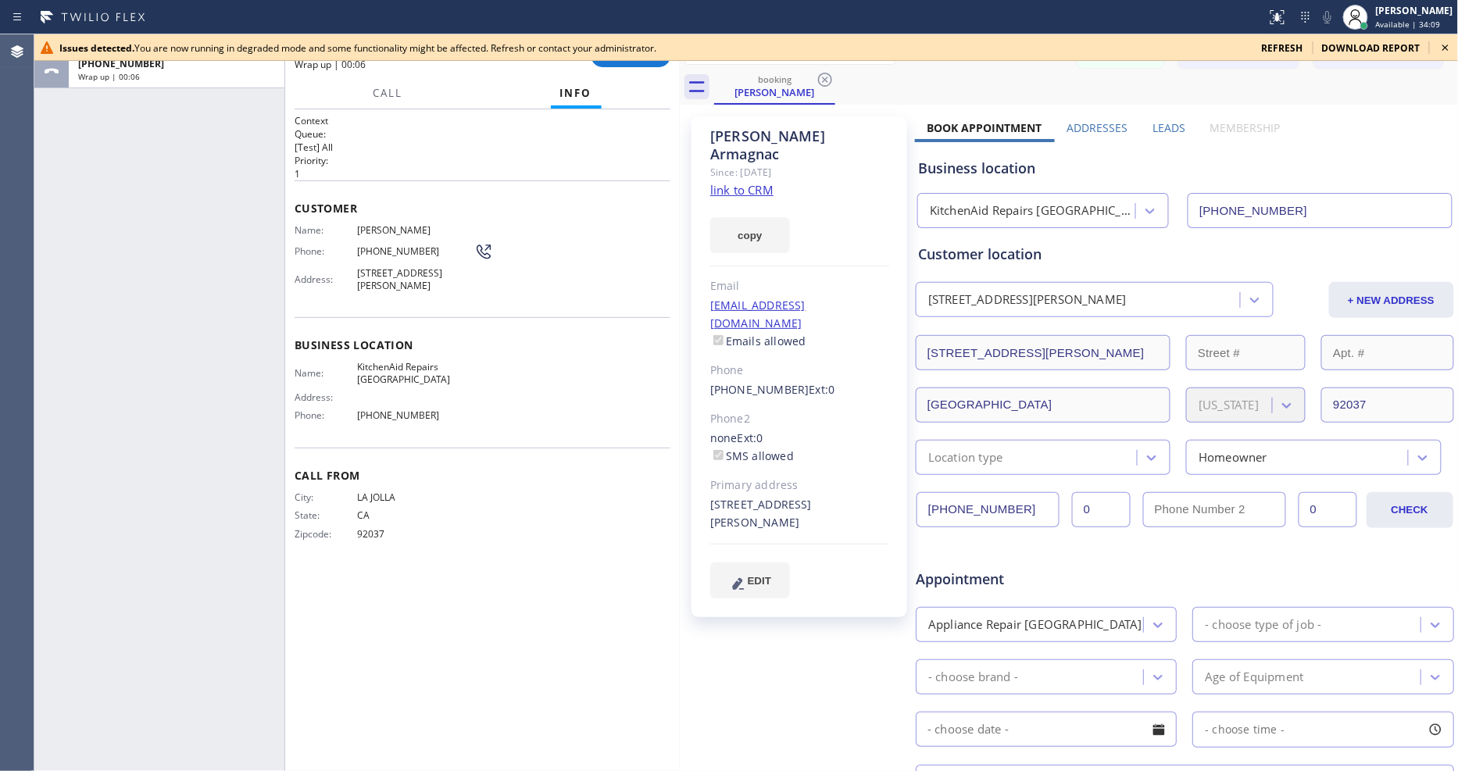
click at [1444, 41] on icon at bounding box center [1445, 47] width 19 height 19
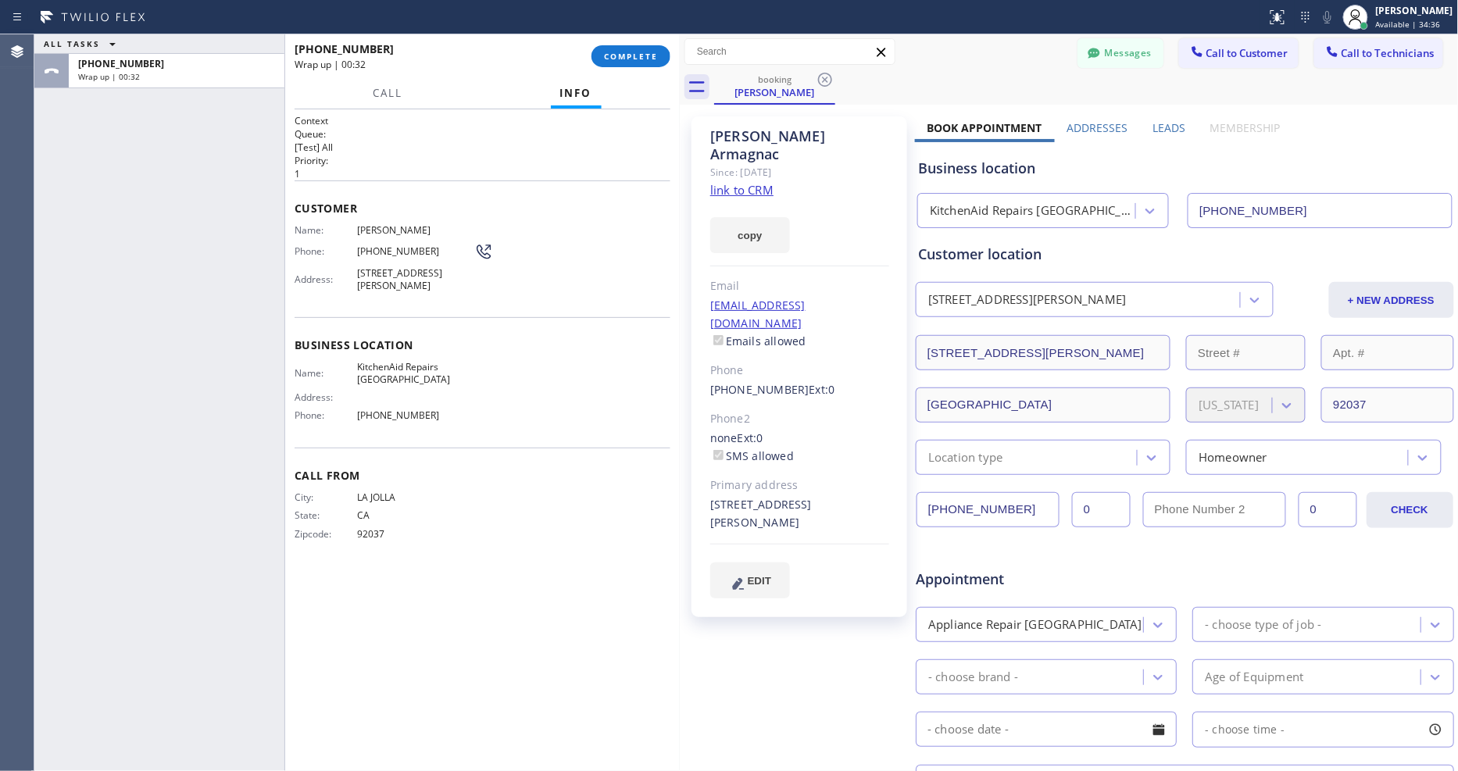
drag, startPoint x: 636, startPoint y: 52, endPoint x: 797, endPoint y: 166, distance: 197.3
click at [636, 52] on span "COMPLETE" at bounding box center [631, 56] width 54 height 11
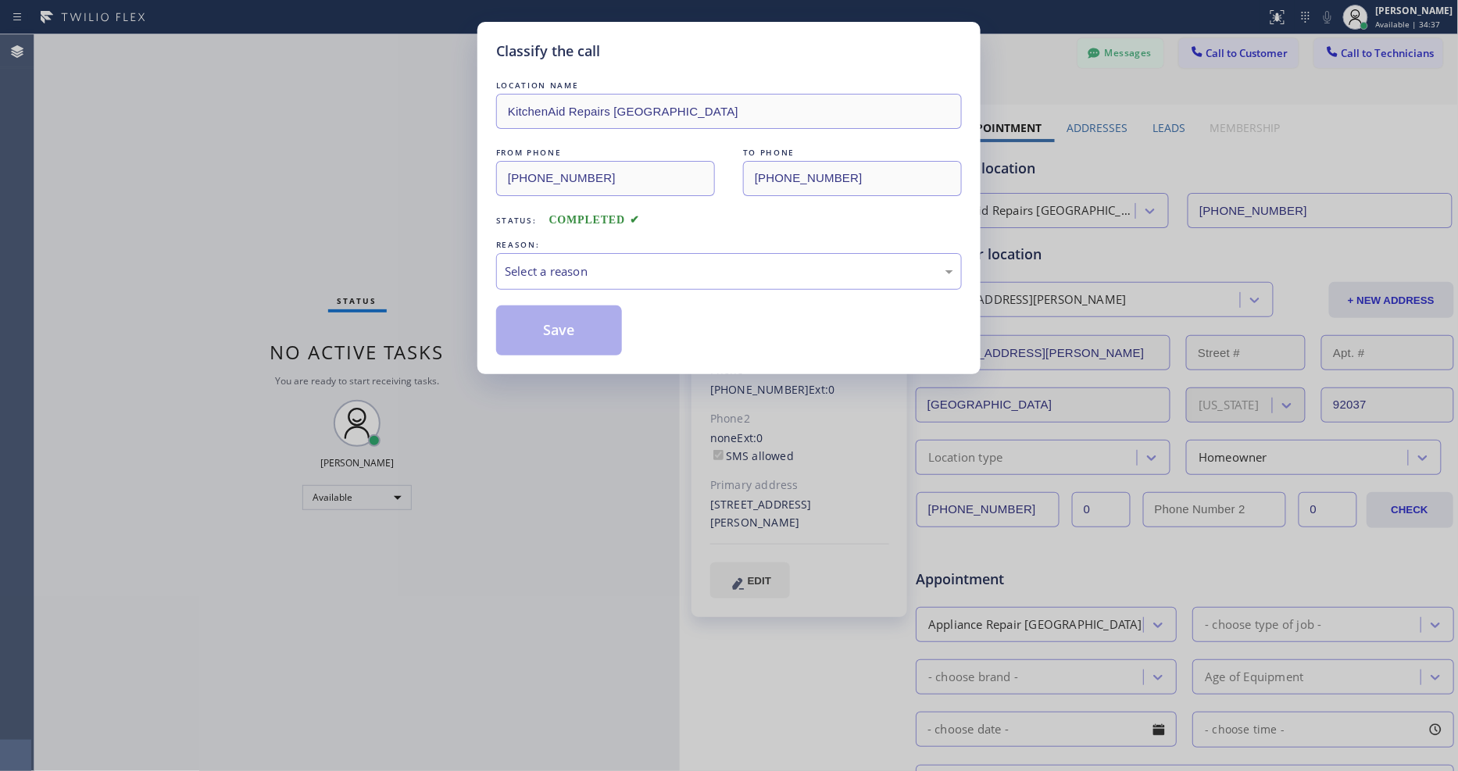
click at [524, 263] on div "Select a reason" at bounding box center [729, 272] width 449 height 18
click at [535, 313] on button "Save" at bounding box center [559, 331] width 126 height 50
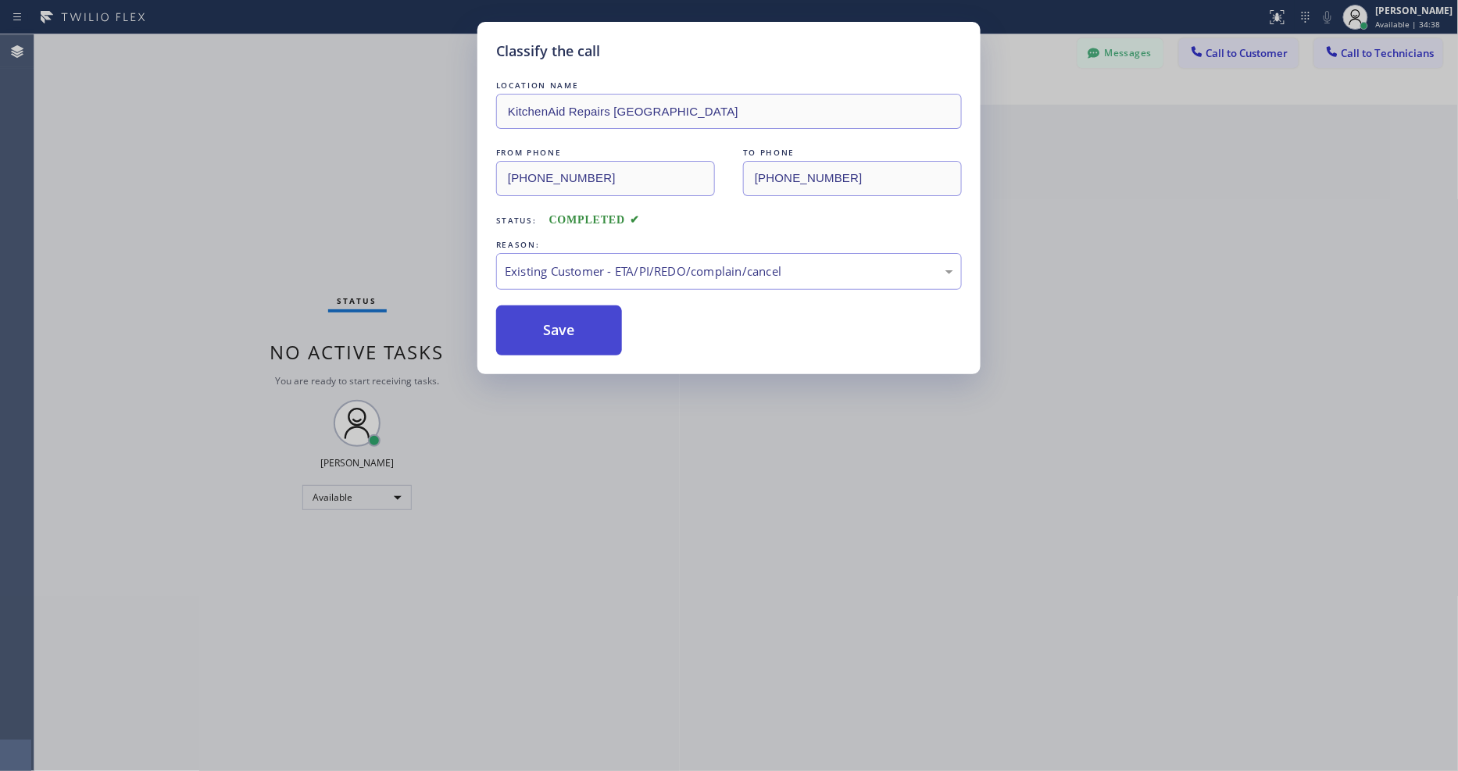
click at [535, 313] on button "Save" at bounding box center [559, 331] width 126 height 50
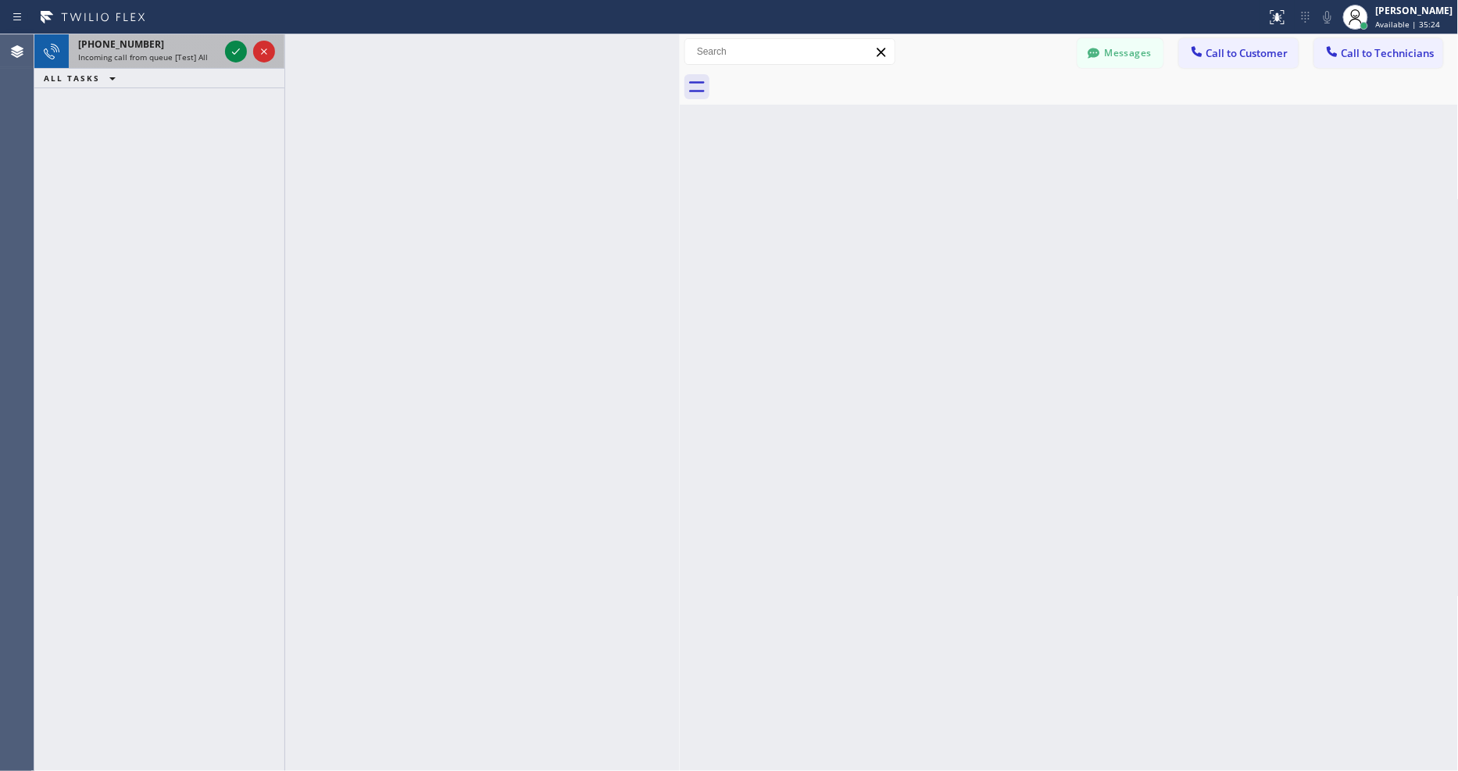
click at [156, 60] on span "Incoming call from queue [Test] All" at bounding box center [143, 57] width 130 height 11
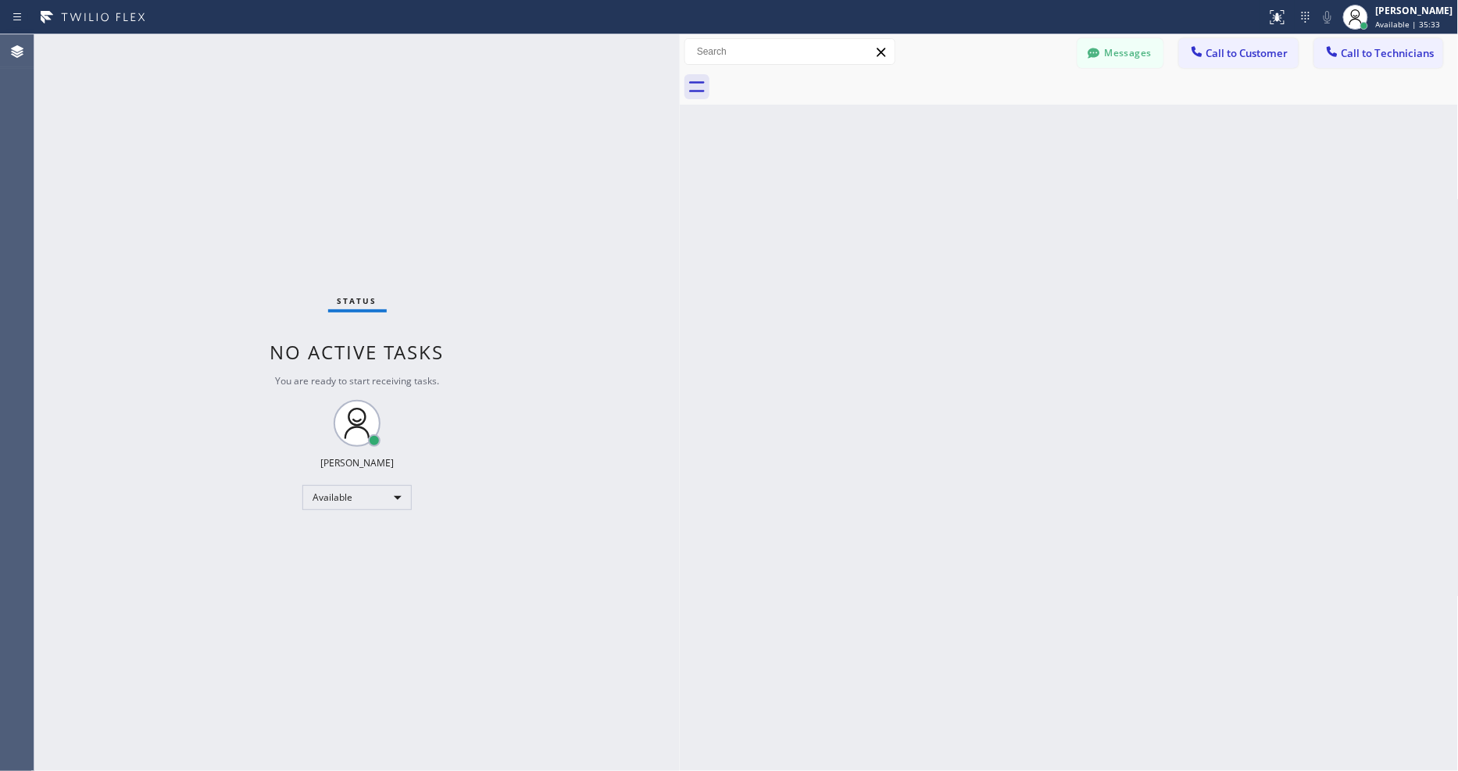
drag, startPoint x: 613, startPoint y: 479, endPoint x: 574, endPoint y: 756, distance: 279.4
click at [613, 478] on div "Status No active tasks You are ready to start receiving tasks. [PERSON_NAME] Av…" at bounding box center [357, 402] width 646 height 737
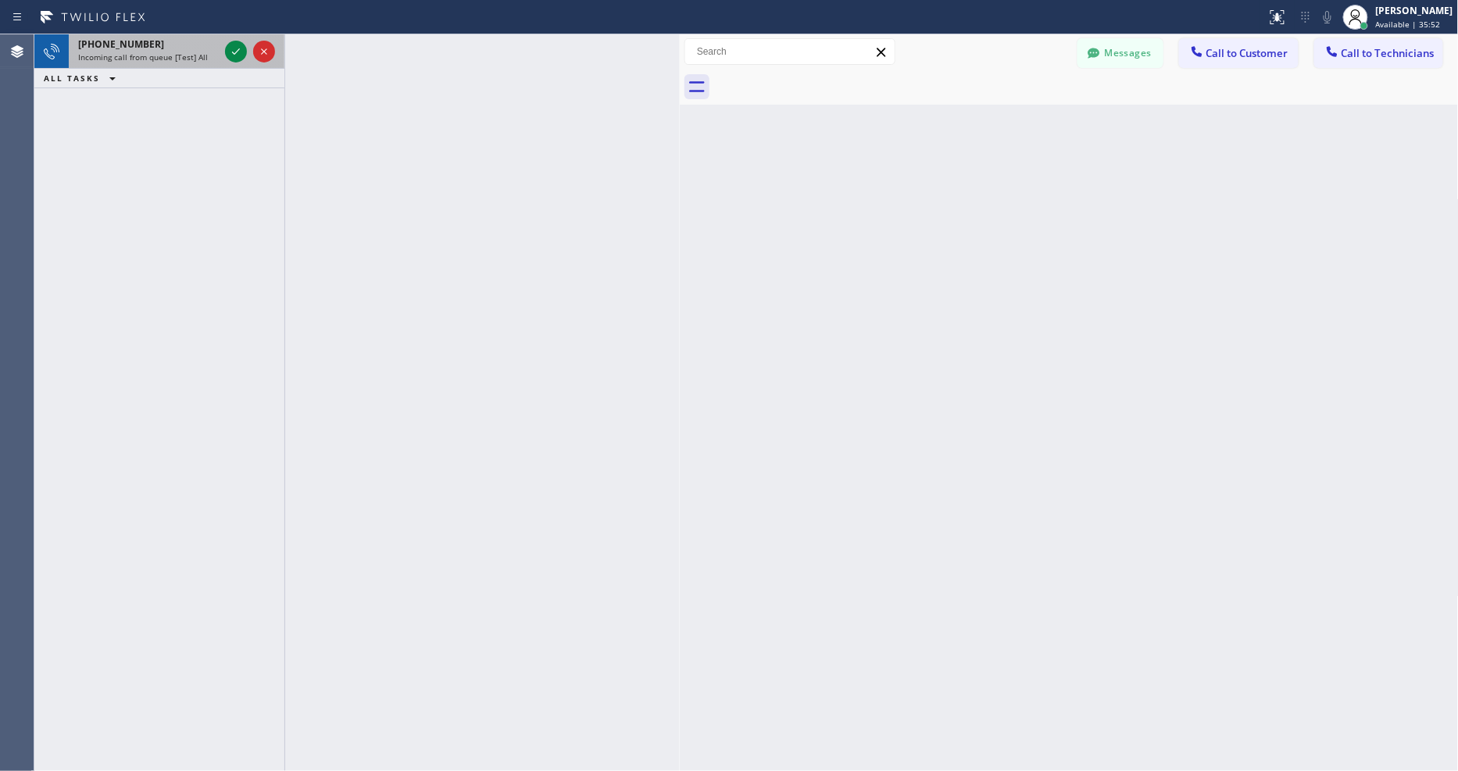
click at [158, 52] on span "Incoming call from queue [Test] All" at bounding box center [143, 57] width 130 height 11
click at [222, 57] on div at bounding box center [250, 51] width 56 height 34
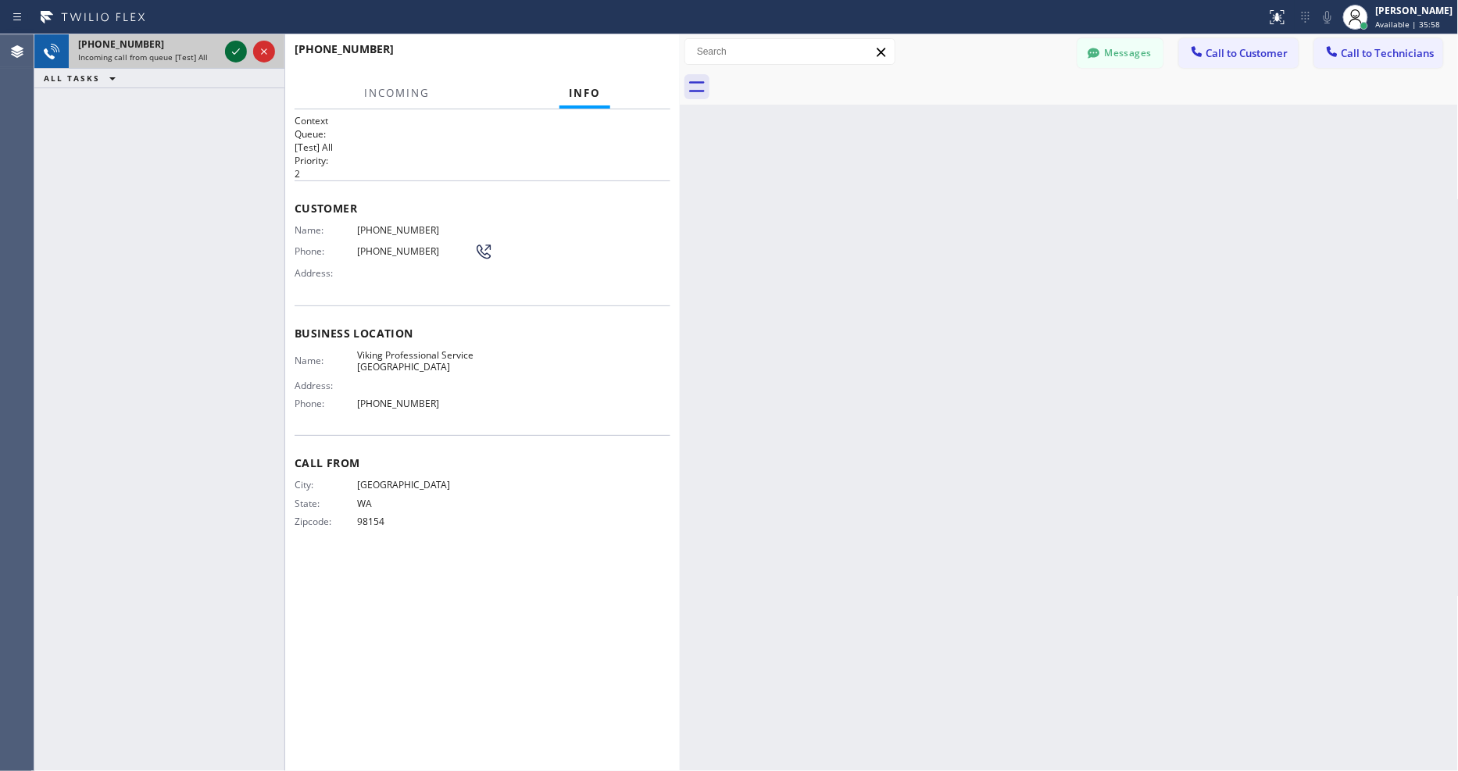
click at [239, 55] on icon at bounding box center [236, 51] width 19 height 19
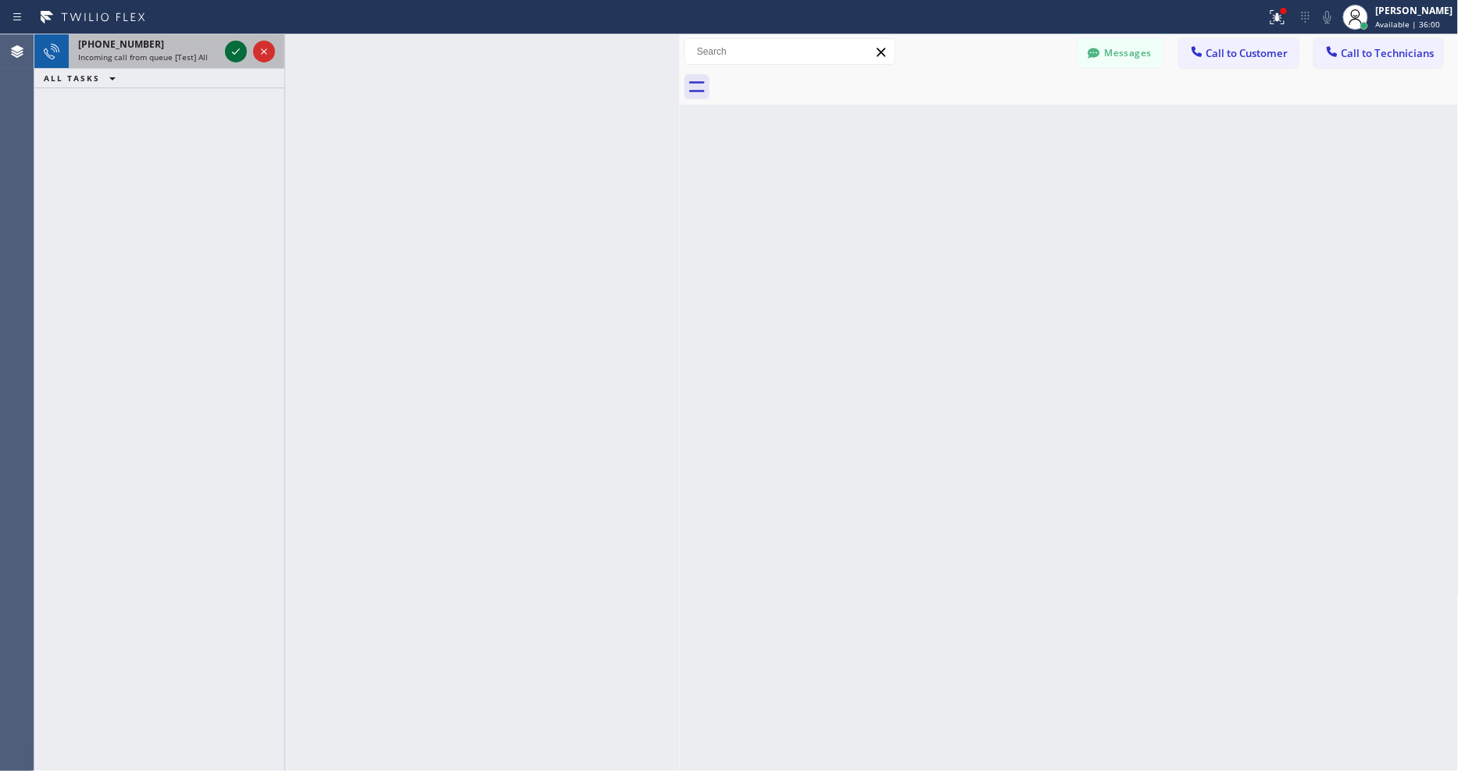
click at [231, 48] on icon at bounding box center [236, 51] width 19 height 19
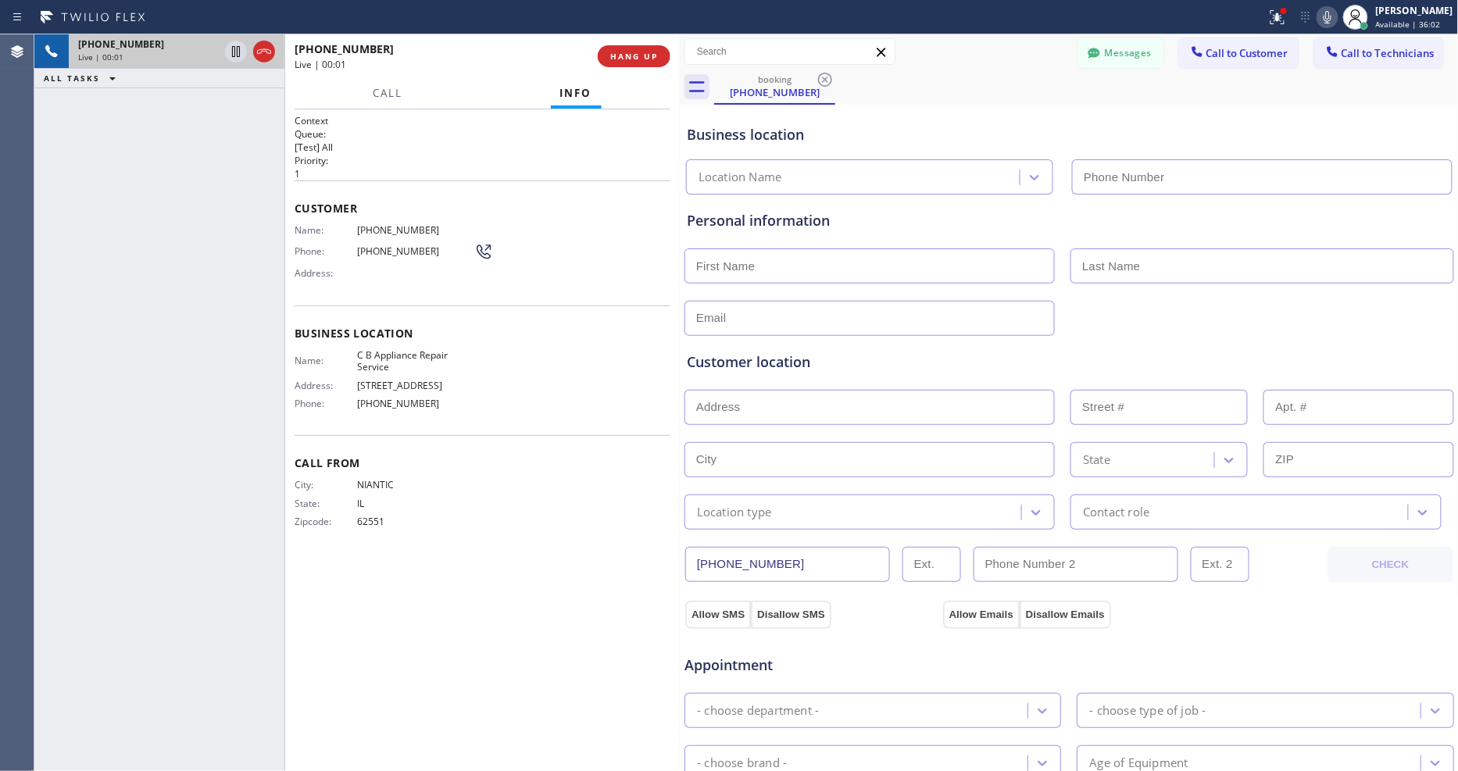
type input "(786) 460-2723"
click at [625, 56] on span "HANG UP" at bounding box center [634, 56] width 48 height 11
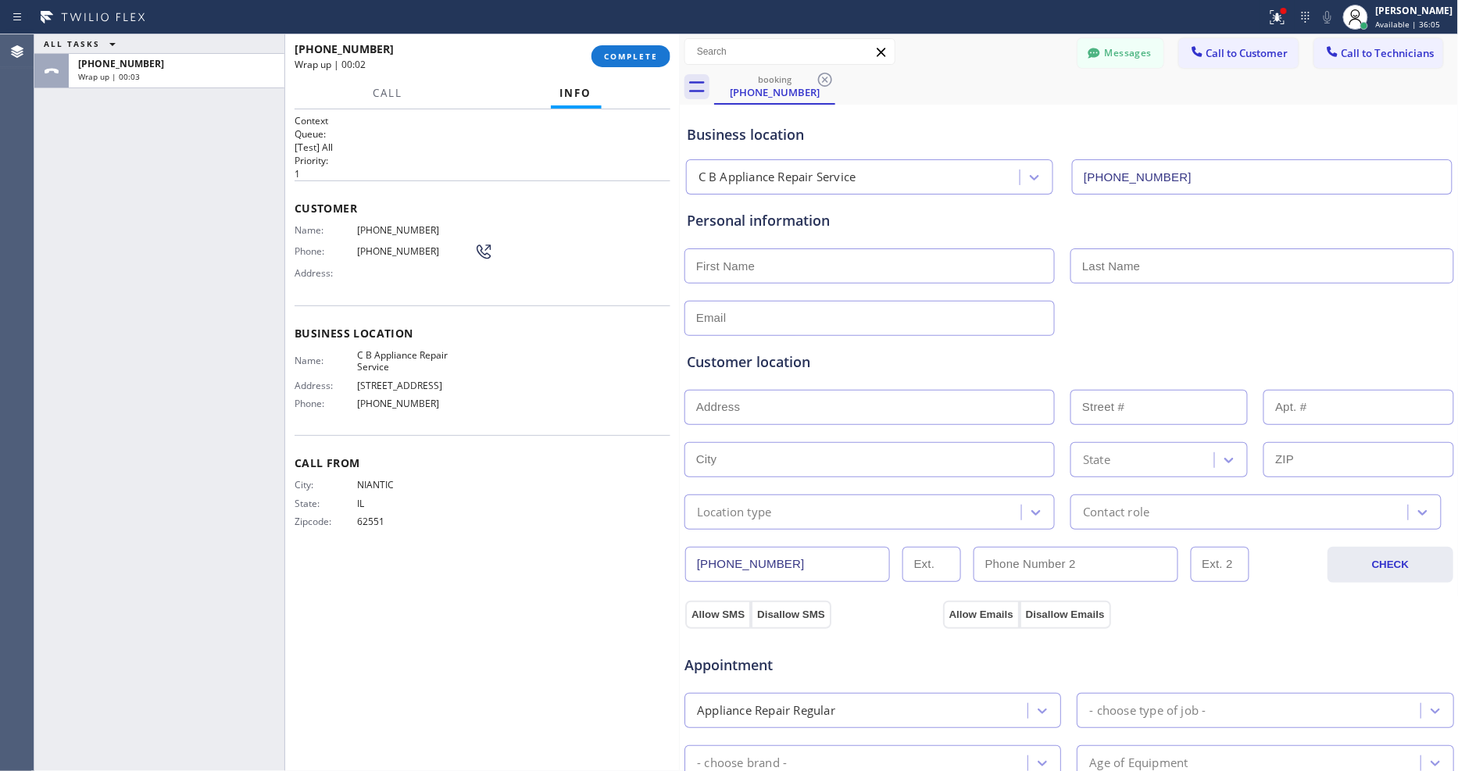
click at [361, 567] on div "Context Queue: [Test] All Priority: 1 Customer Name: (217) 301-9233 Phone: (217…" at bounding box center [483, 440] width 376 height 653
drag, startPoint x: 634, startPoint y: 51, endPoint x: 634, endPoint y: 69, distance: 18.0
click at [634, 51] on span "COMPLETE" at bounding box center [631, 56] width 54 height 11
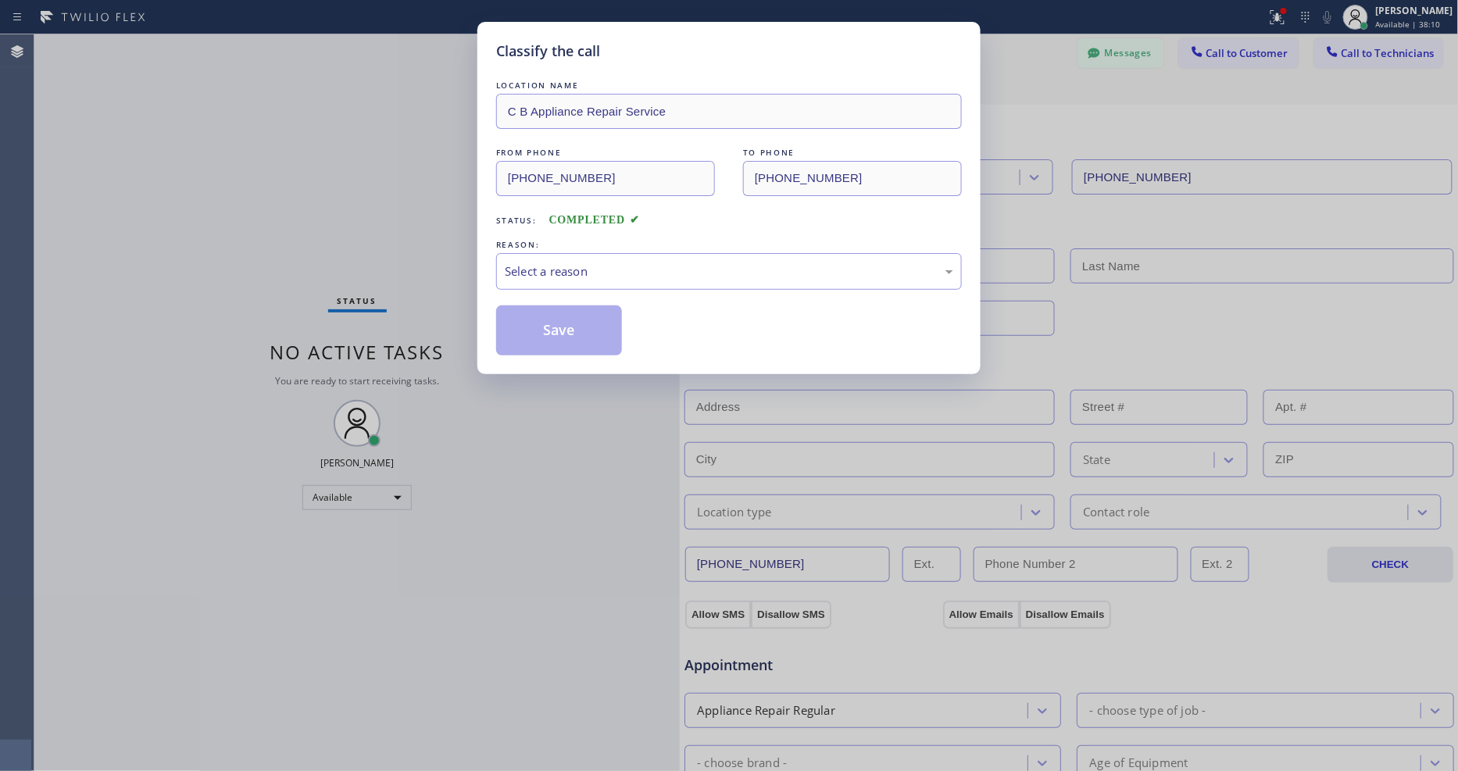
click at [539, 263] on div "Select a reason" at bounding box center [729, 272] width 449 height 18
click at [521, 320] on button "Save" at bounding box center [559, 331] width 126 height 50
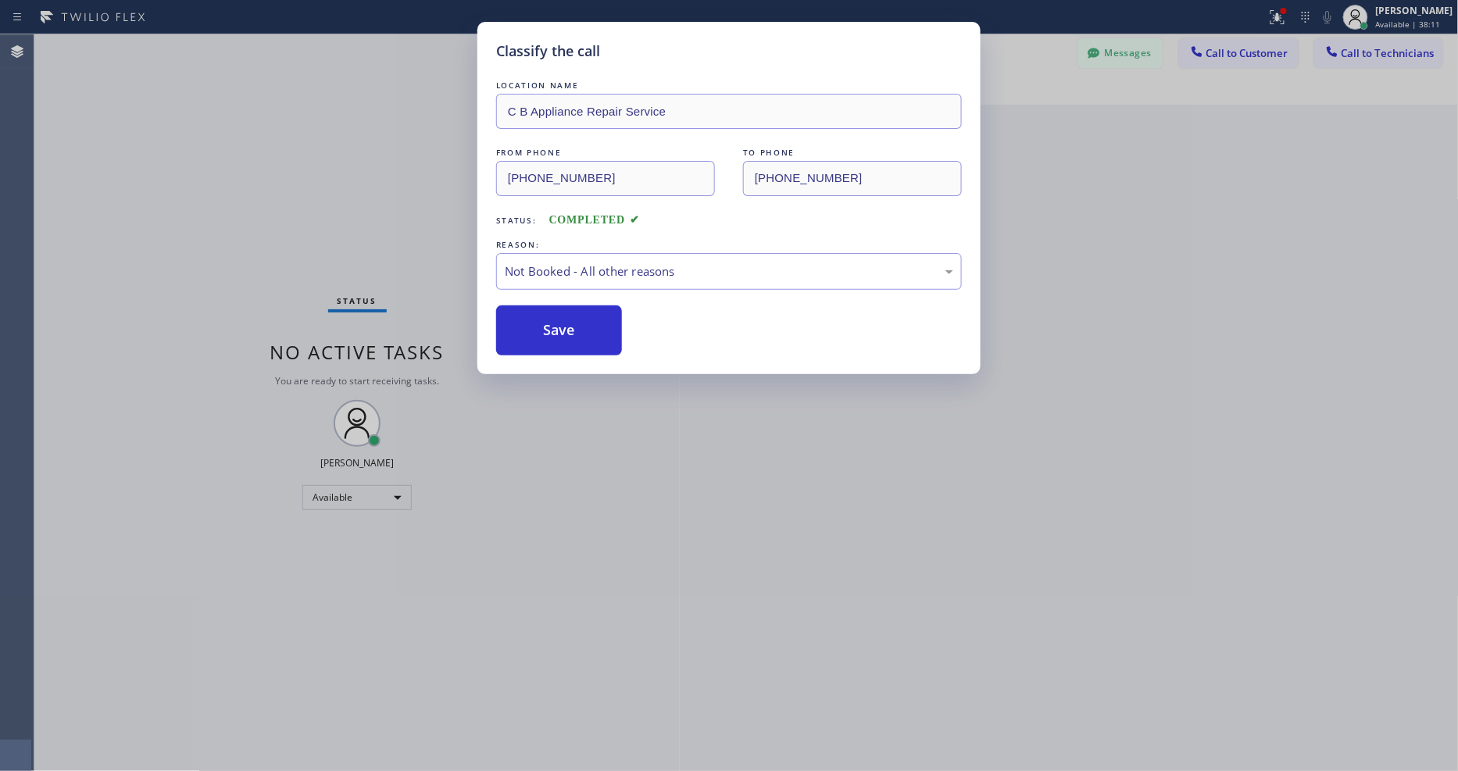
click at [521, 320] on button "Save" at bounding box center [559, 331] width 126 height 50
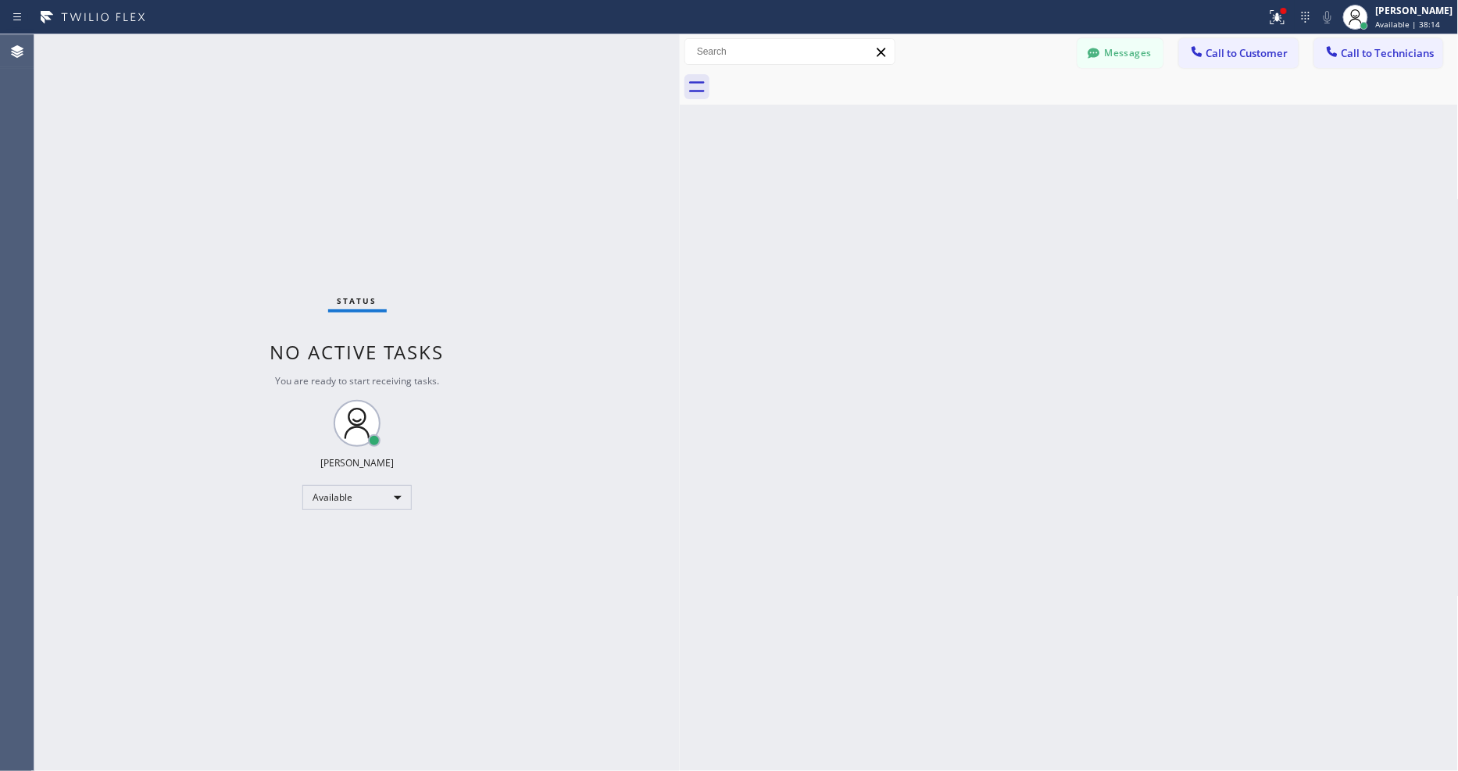
click at [528, 517] on div "Status No active tasks You are ready to start receiving tasks. [PERSON_NAME] Av…" at bounding box center [357, 402] width 646 height 737
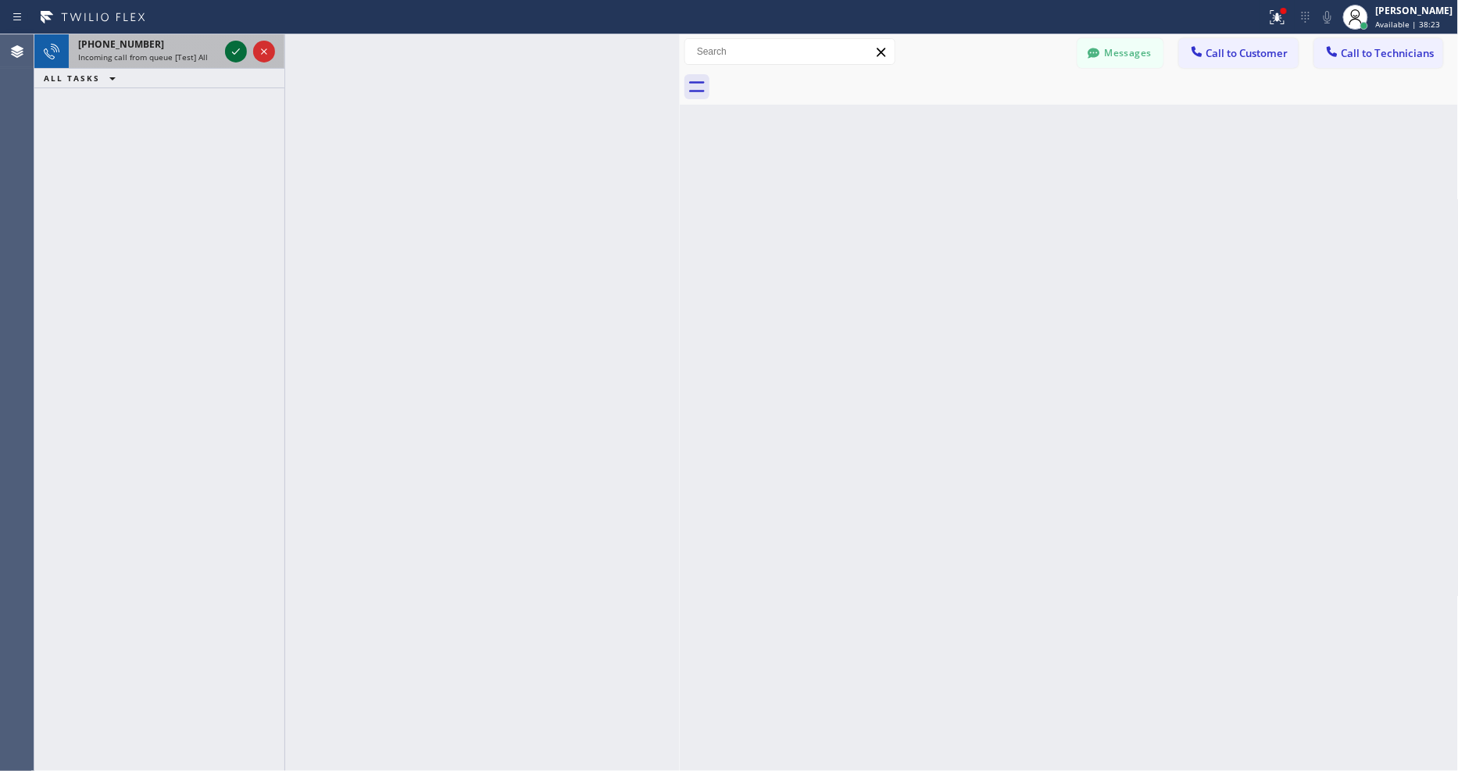
drag, startPoint x: 243, startPoint y: 39, endPoint x: 227, endPoint y: 53, distance: 21.6
click at [233, 48] on div at bounding box center [250, 51] width 56 height 34
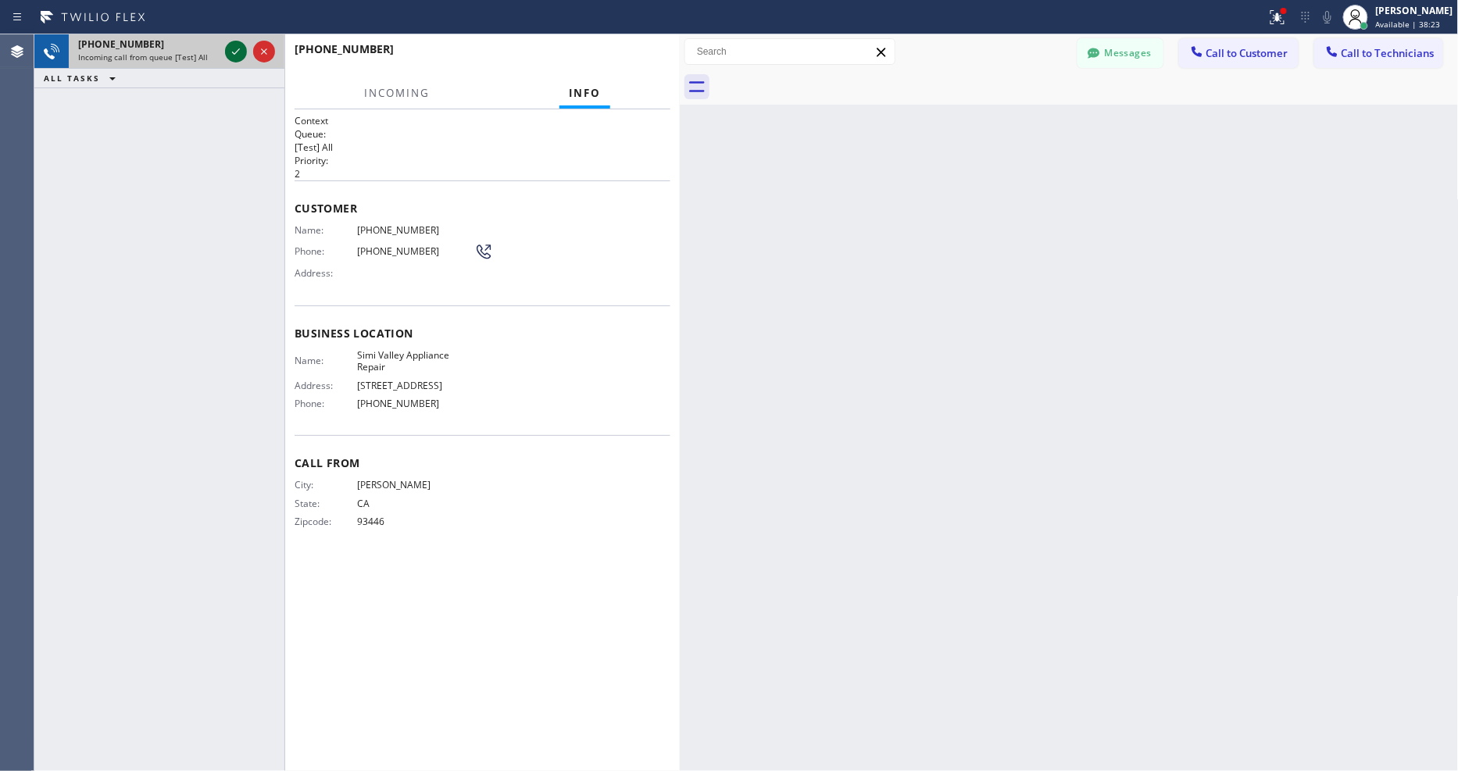
click at [227, 53] on icon at bounding box center [236, 51] width 19 height 19
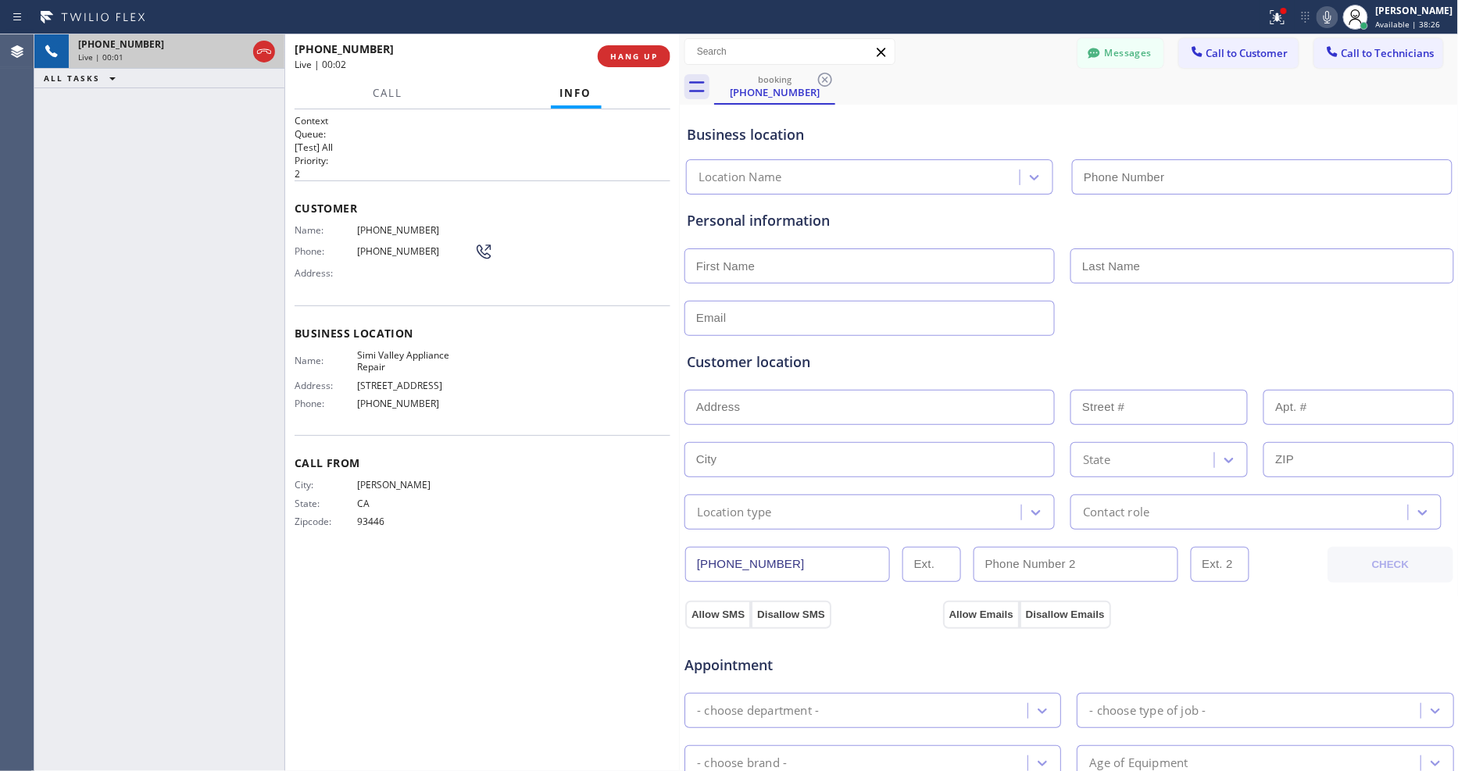
type input "(805) 813-8464"
click at [1279, 13] on div at bounding box center [1278, 17] width 34 height 19
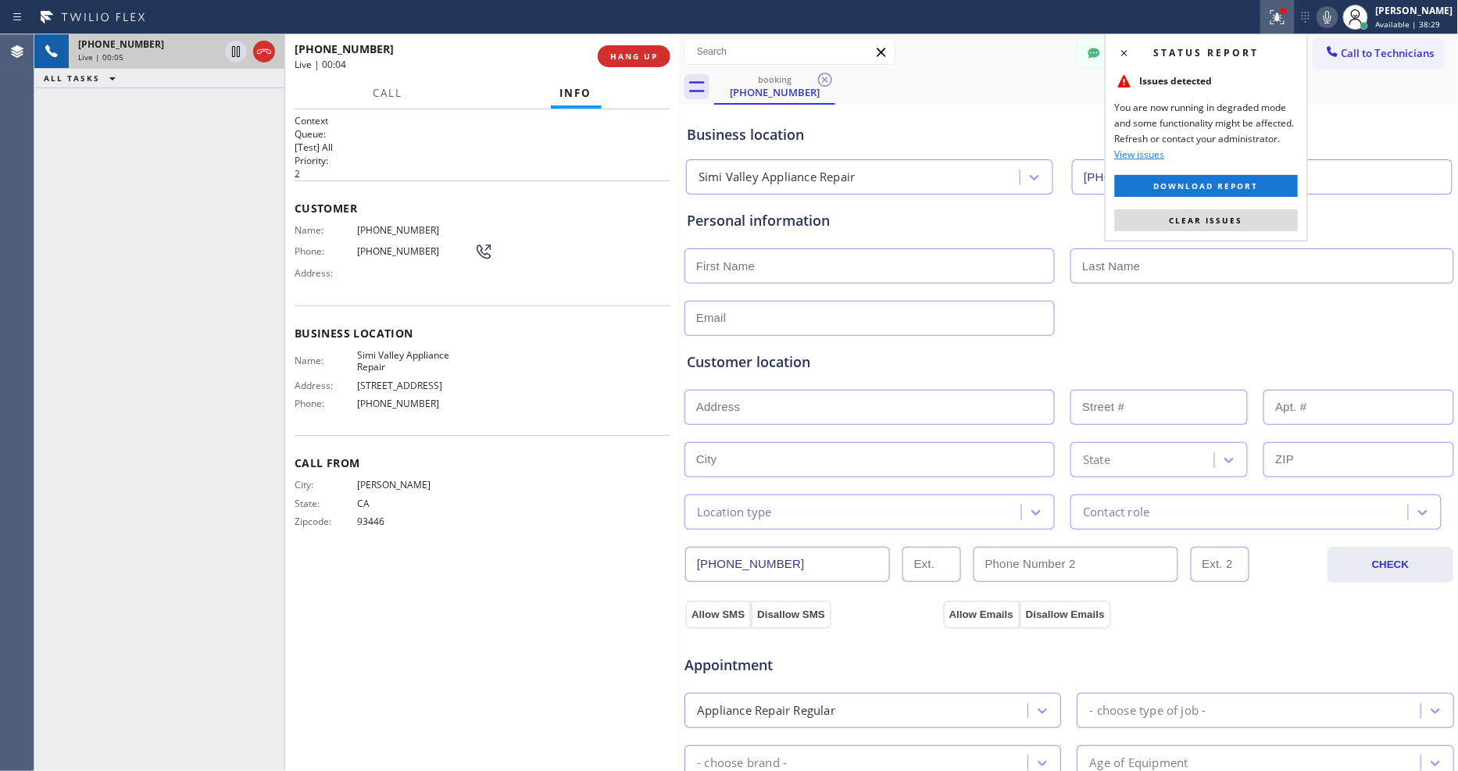
click at [1254, 216] on button "Clear issues" at bounding box center [1206, 220] width 183 height 22
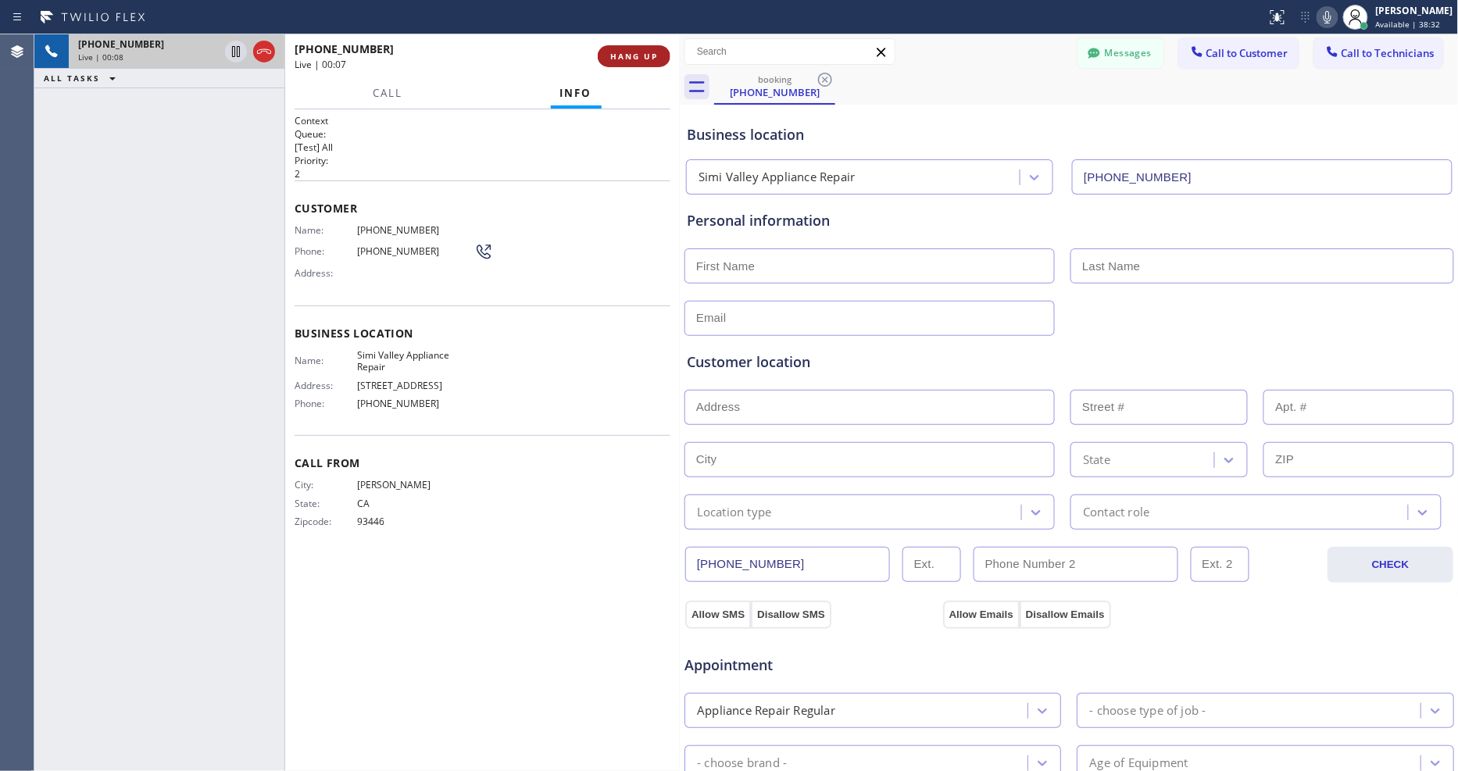
click at [642, 49] on button "HANG UP" at bounding box center [634, 56] width 73 height 22
click at [641, 51] on span "HANG UP" at bounding box center [634, 56] width 48 height 11
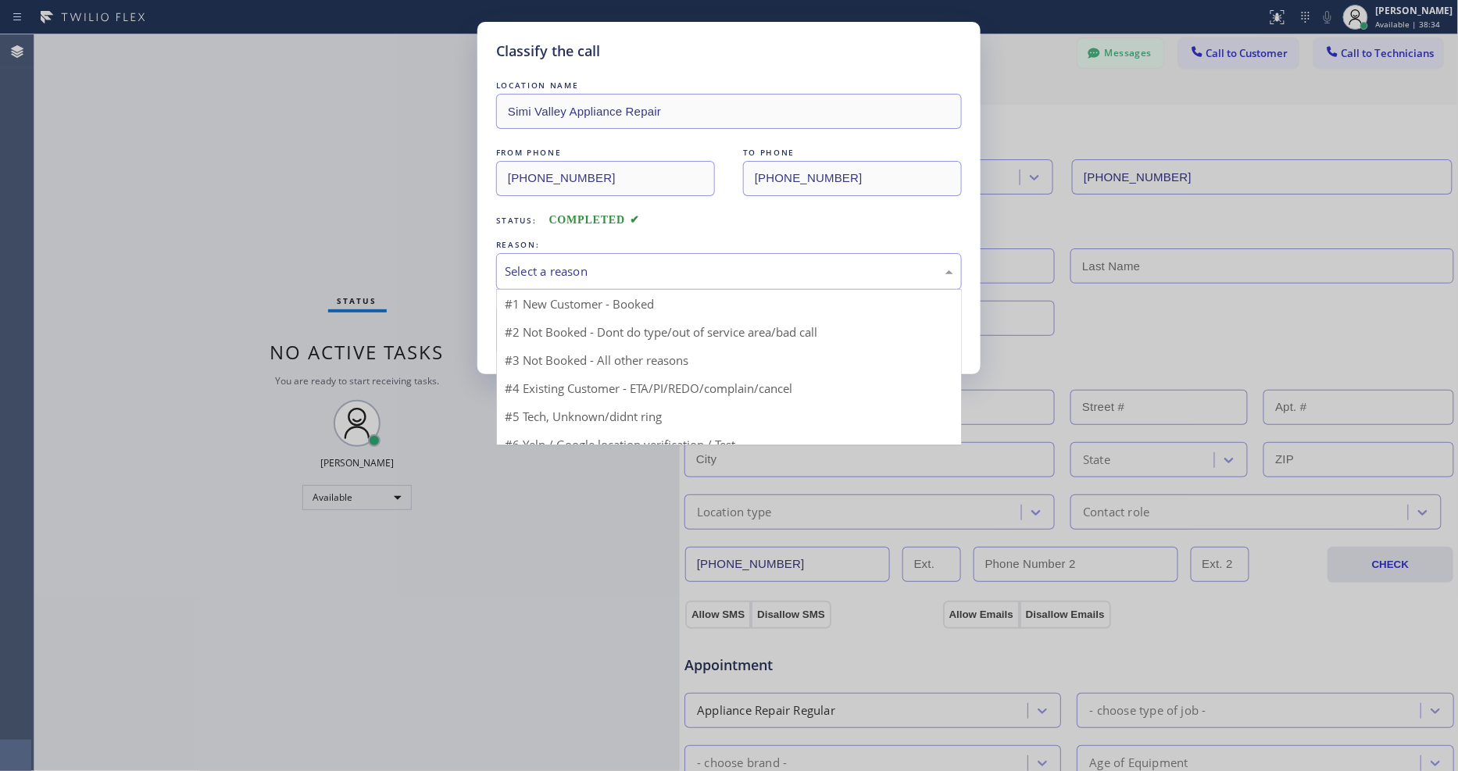
click at [580, 263] on div "Select a reason" at bounding box center [729, 272] width 449 height 18
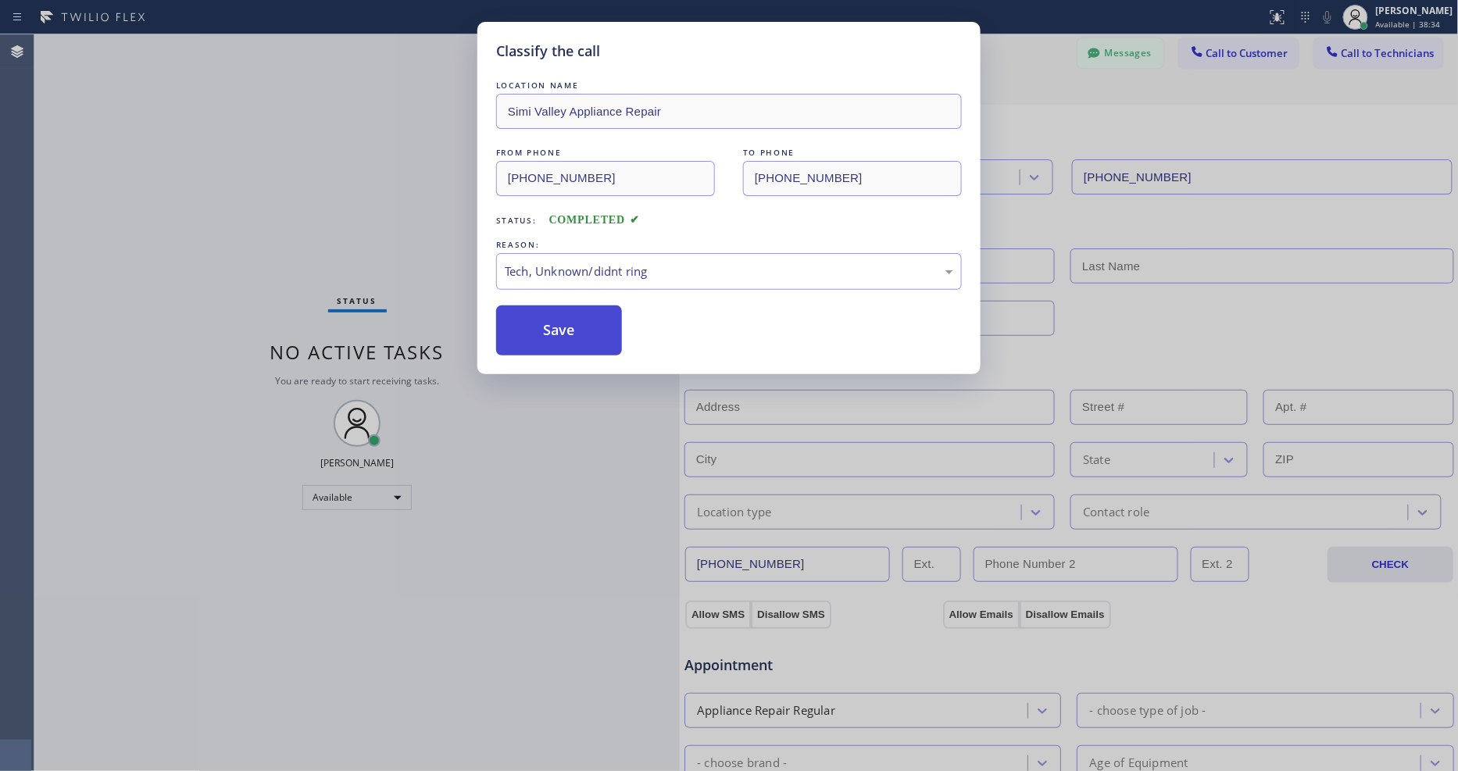
click at [578, 324] on button "Save" at bounding box center [559, 331] width 126 height 50
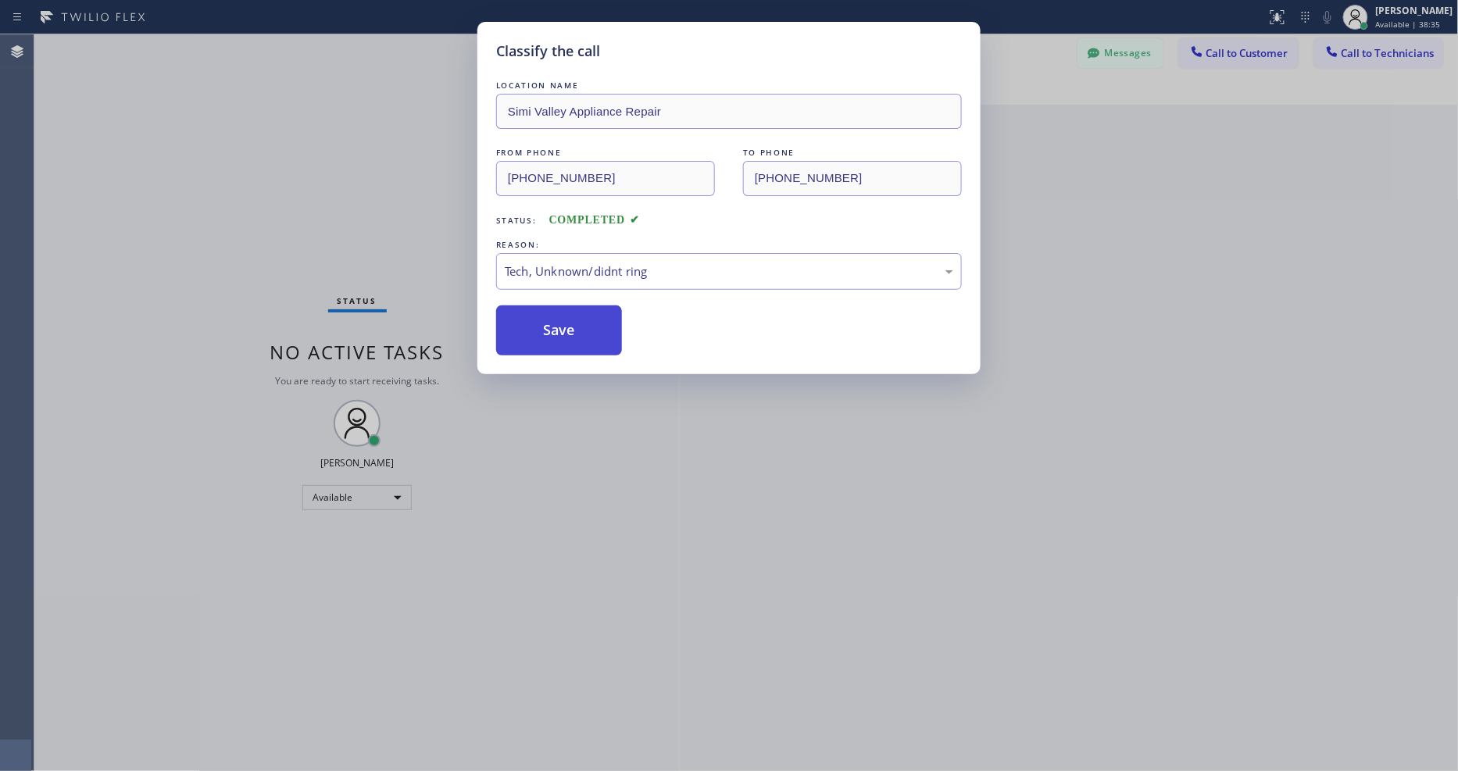
click at [578, 324] on button "Save" at bounding box center [559, 331] width 126 height 50
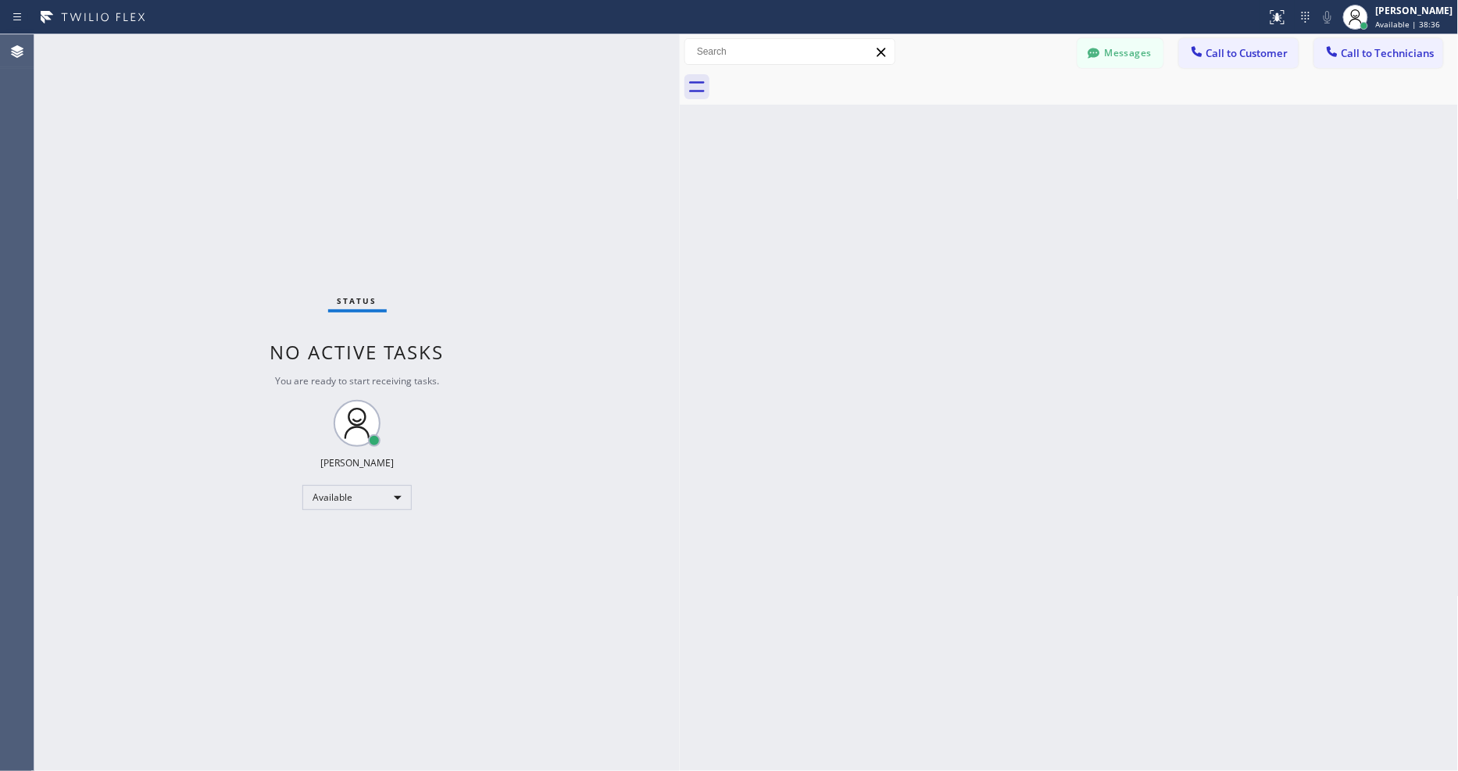
click at [1107, 271] on div "Back to Dashboard Change Sender ID Customers Technicians Select a contact Outbo…" at bounding box center [1069, 402] width 779 height 737
click at [209, 56] on div "Status No active tasks You are ready to start receiving tasks. [PERSON_NAME] Av…" at bounding box center [357, 402] width 646 height 737
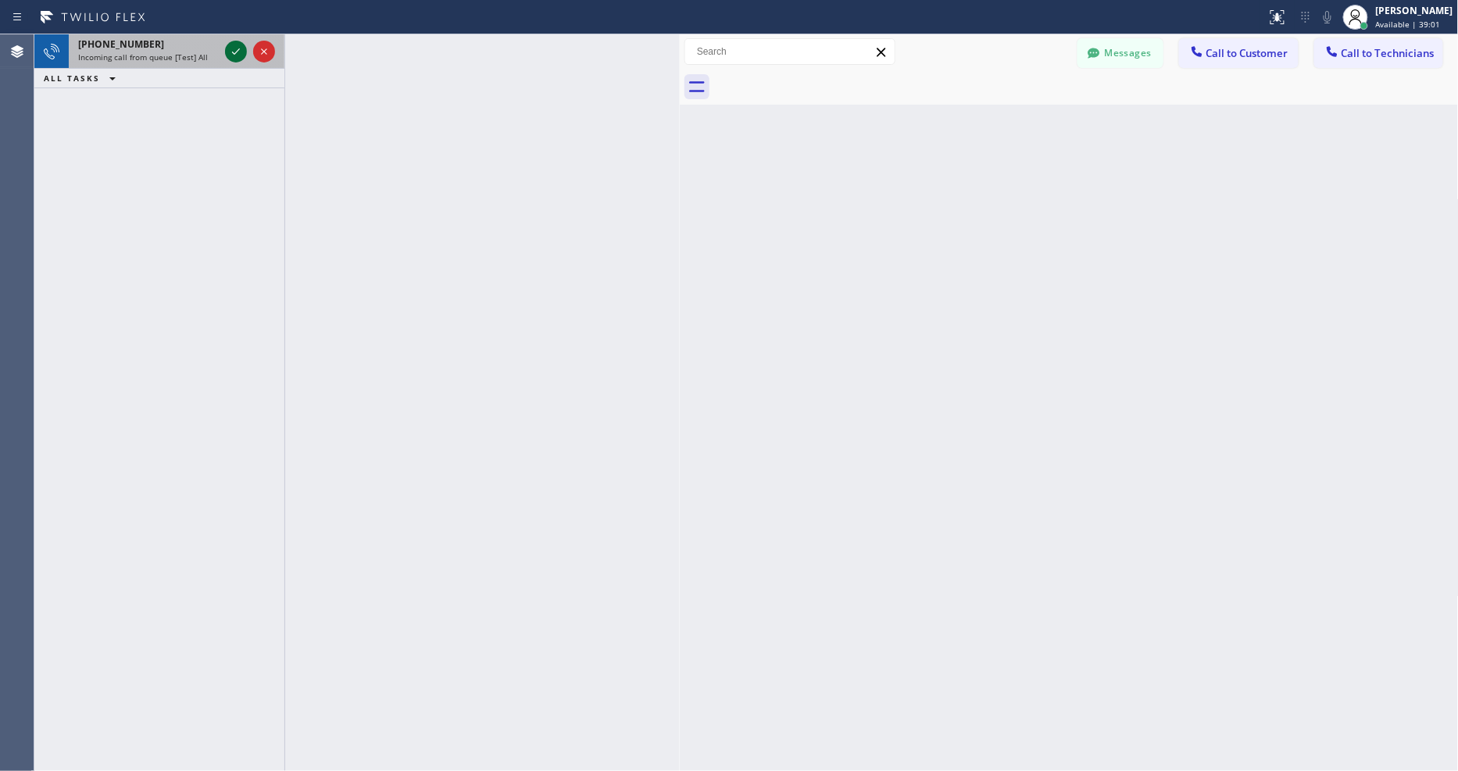
click at [238, 56] on icon at bounding box center [236, 51] width 19 height 19
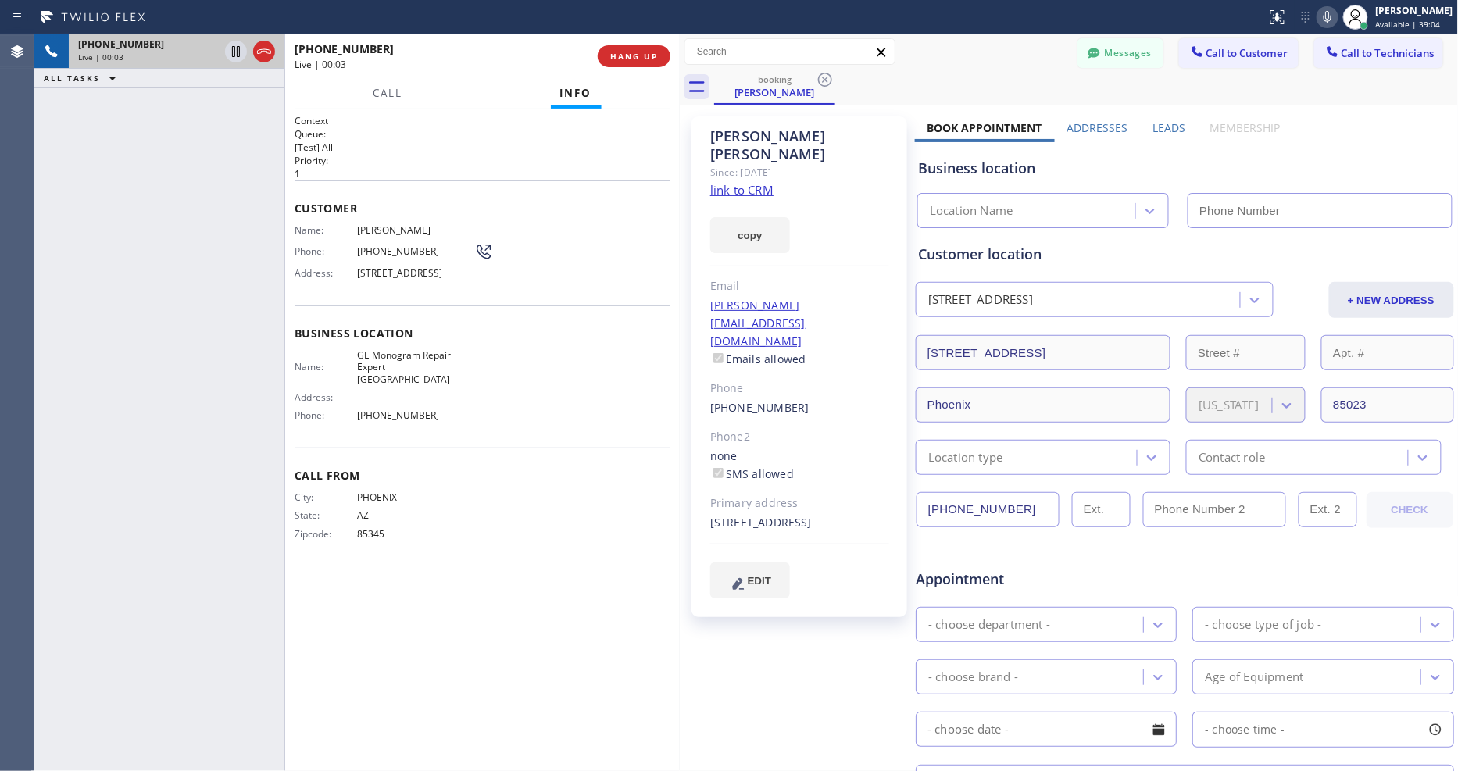
type input "(623) 323-7393"
click at [498, 73] on div "+16029080339 Live | 00:04" at bounding box center [446, 56] width 303 height 41
click at [742, 182] on link "link to CRM" at bounding box center [741, 190] width 63 height 16
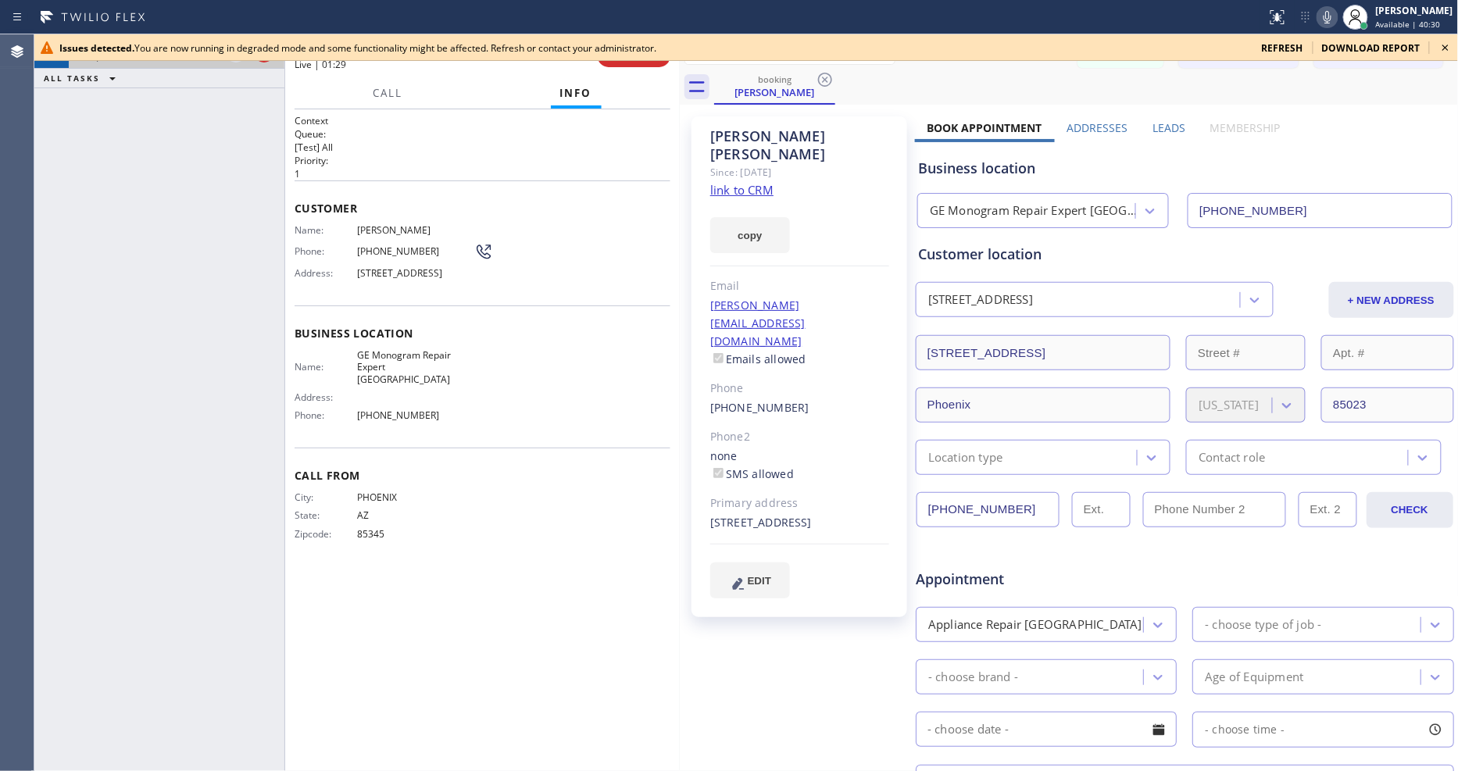
click at [1448, 45] on icon at bounding box center [1446, 48] width 6 height 6
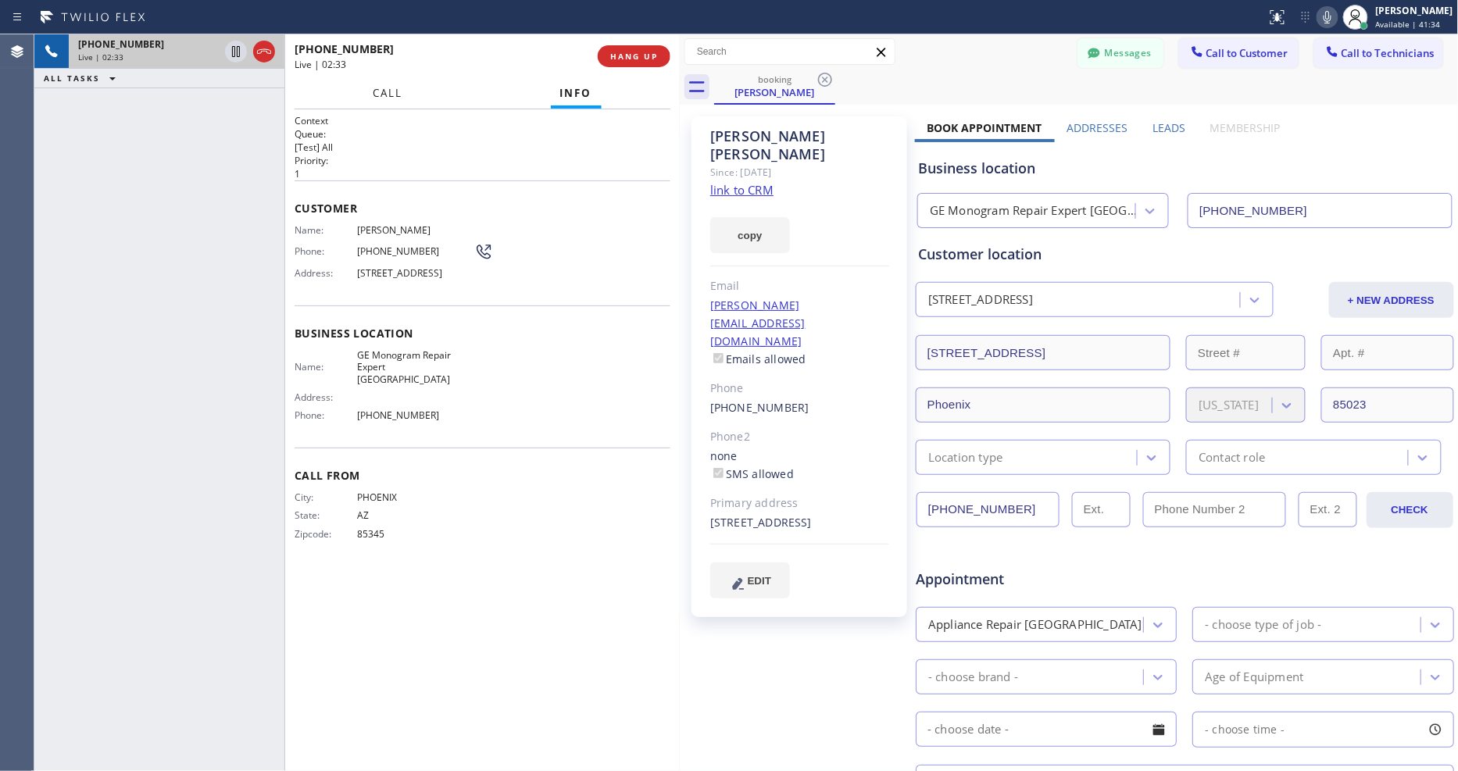
click at [381, 88] on span "Call" at bounding box center [389, 93] width 30 height 14
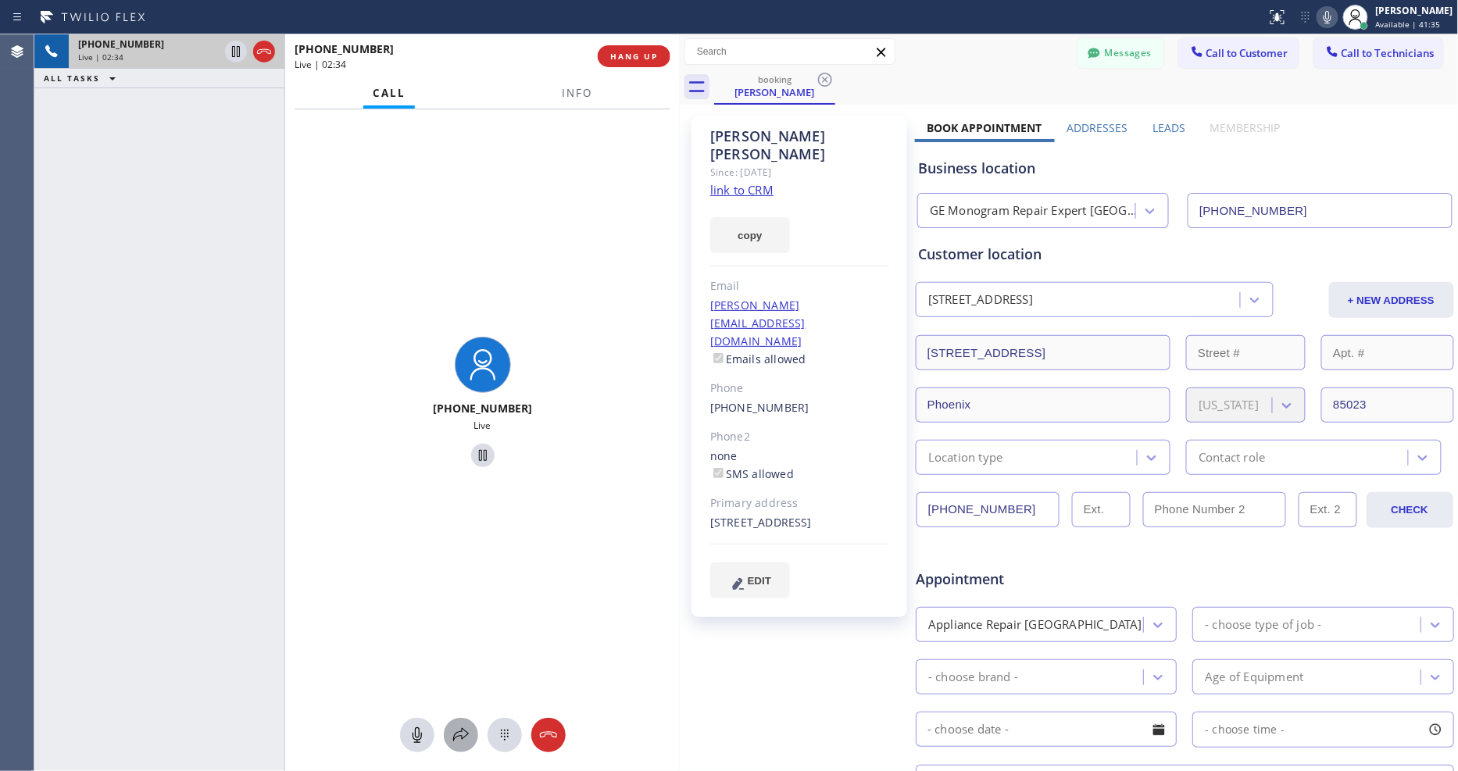
click at [454, 728] on icon at bounding box center [461, 735] width 19 height 19
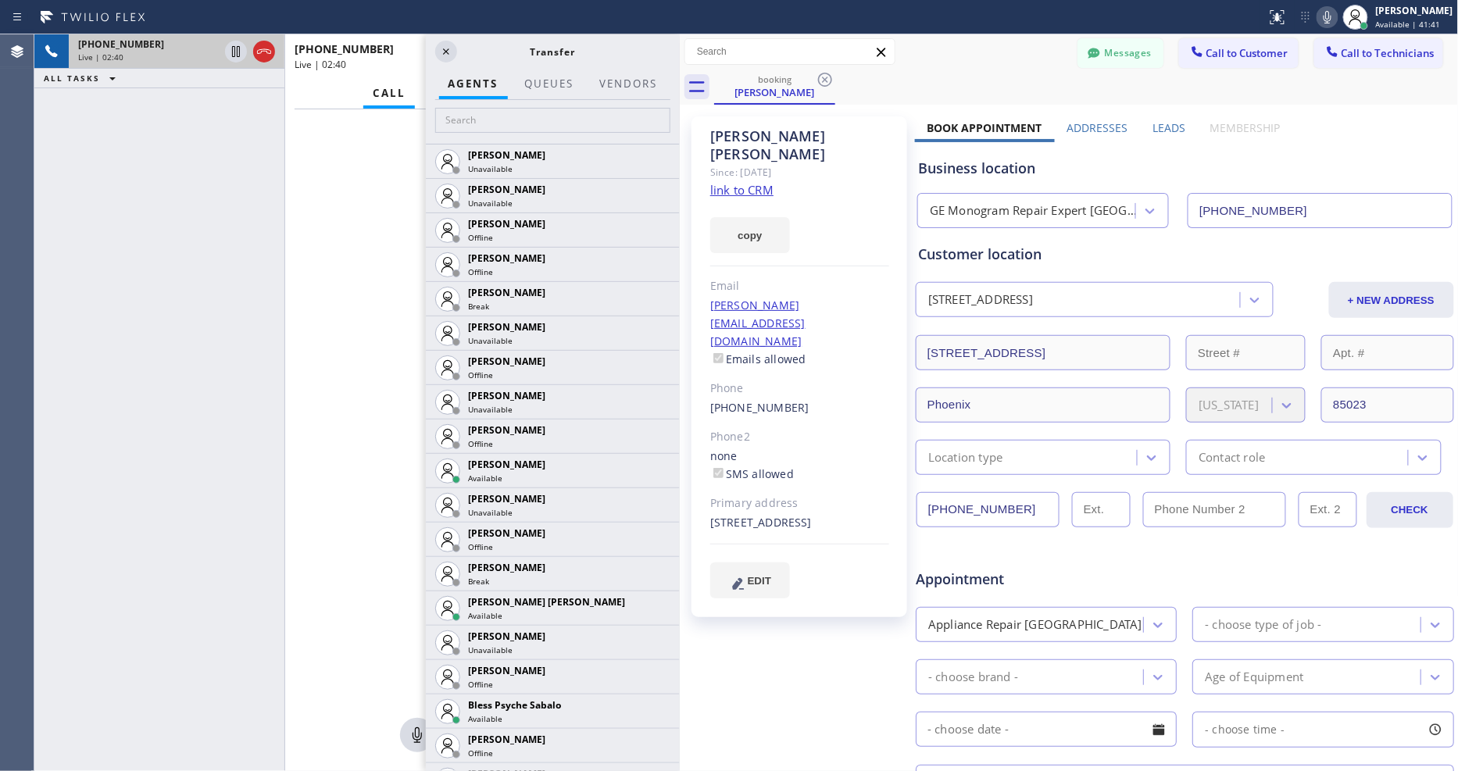
click at [561, 51] on span "Transfer" at bounding box center [553, 51] width 45 height 13
click at [506, 120] on input "text" at bounding box center [552, 120] width 235 height 25
click at [528, 113] on input "text" at bounding box center [552, 120] width 235 height 25
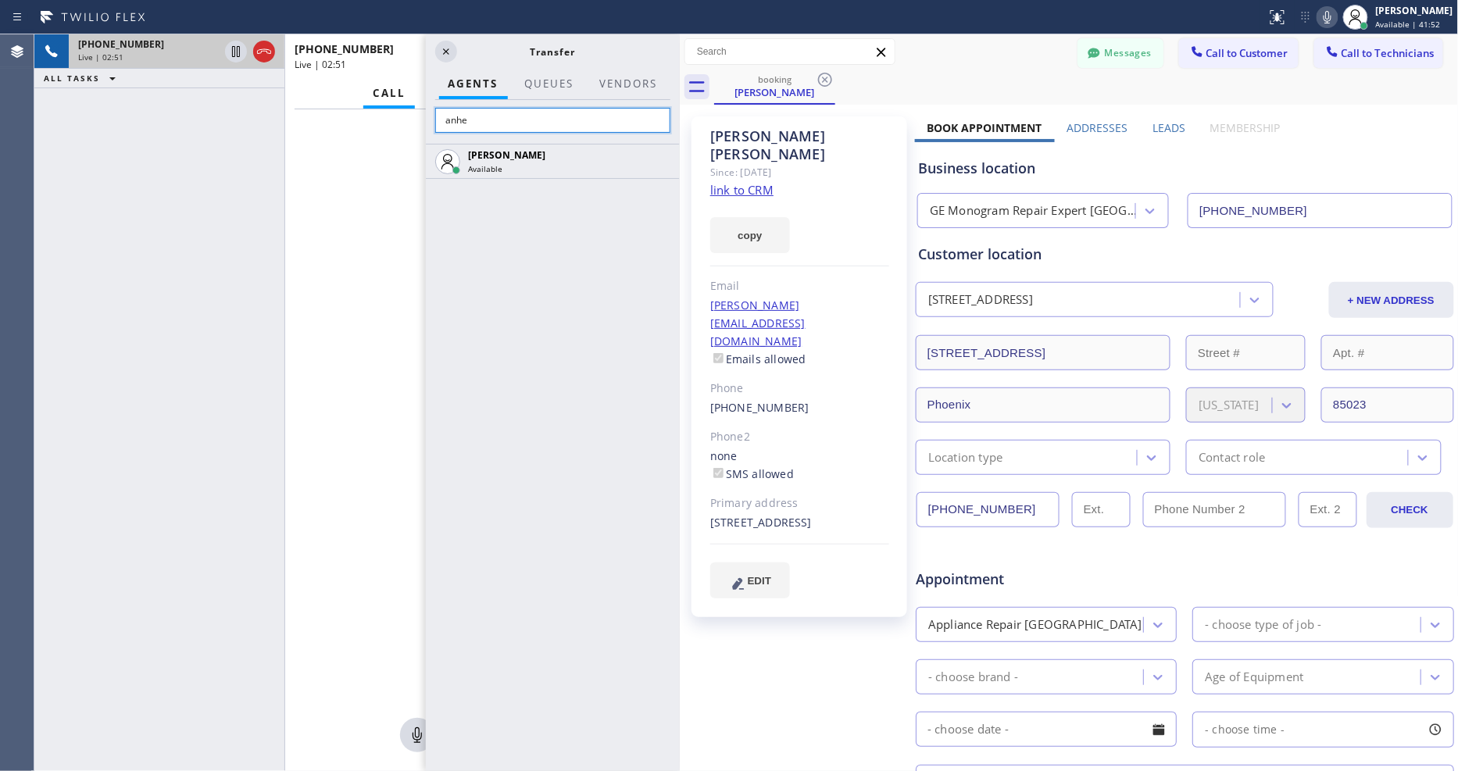
type input "anhe"
click at [599, 116] on input "anhe" at bounding box center [552, 120] width 235 height 25
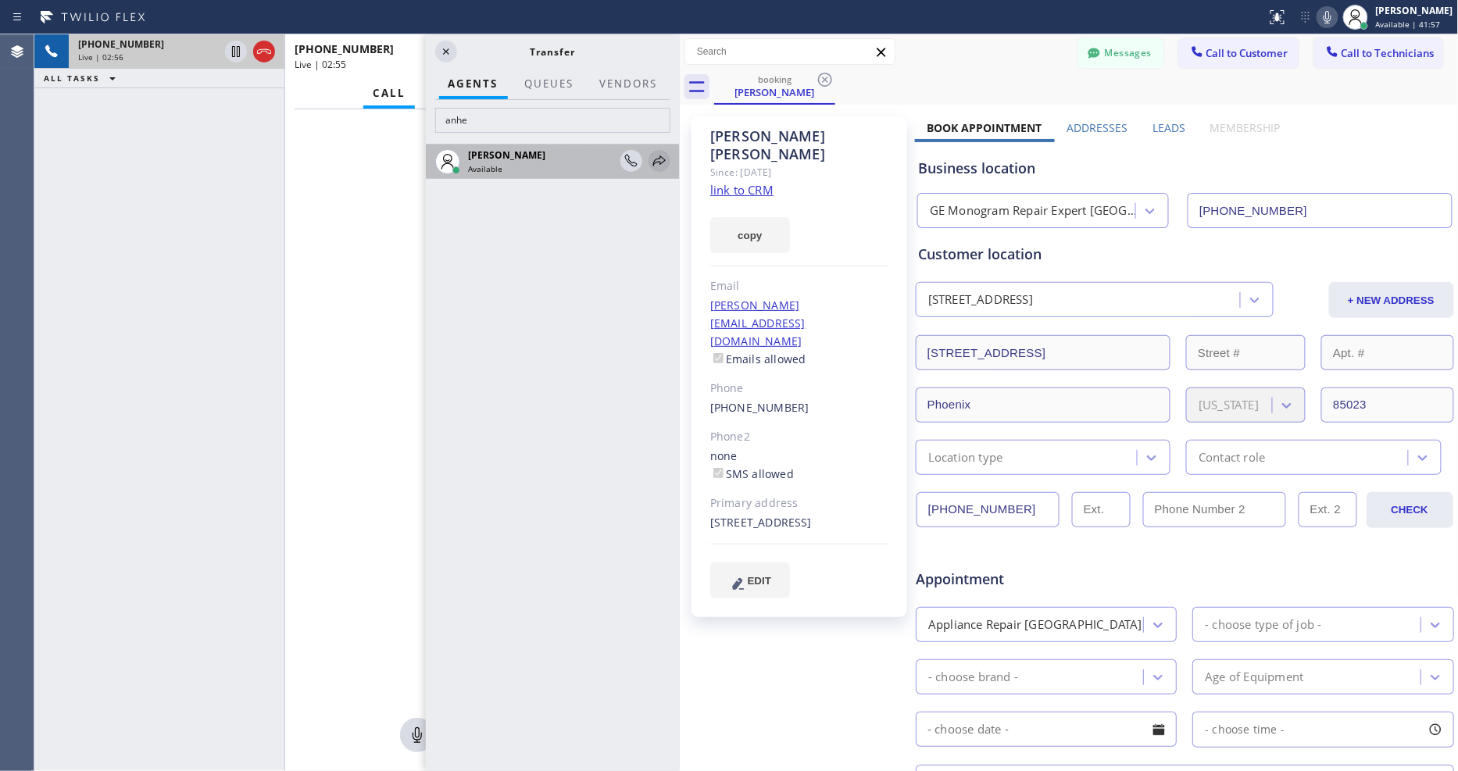
click at [661, 159] on icon at bounding box center [659, 161] width 19 height 19
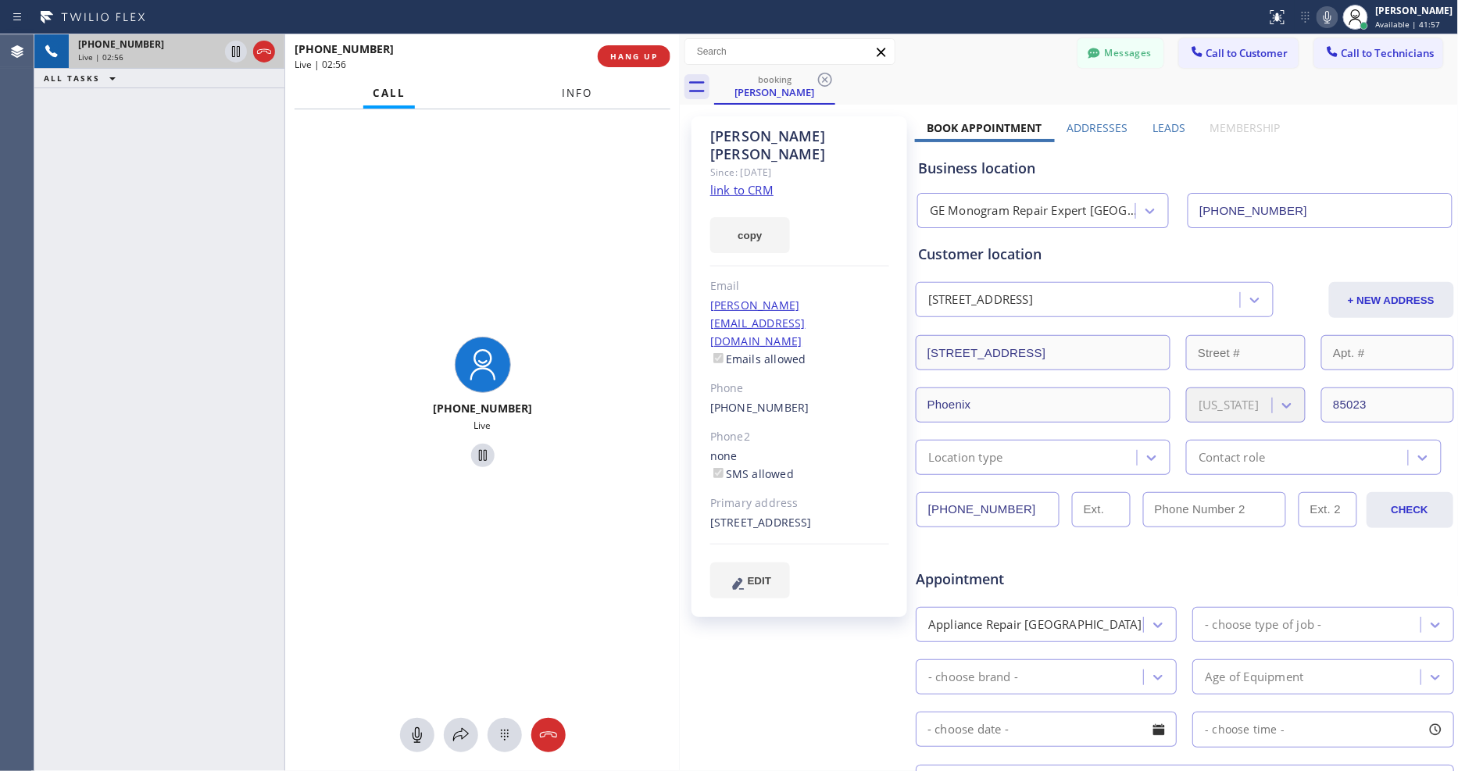
click at [565, 92] on span "Info" at bounding box center [577, 93] width 30 height 14
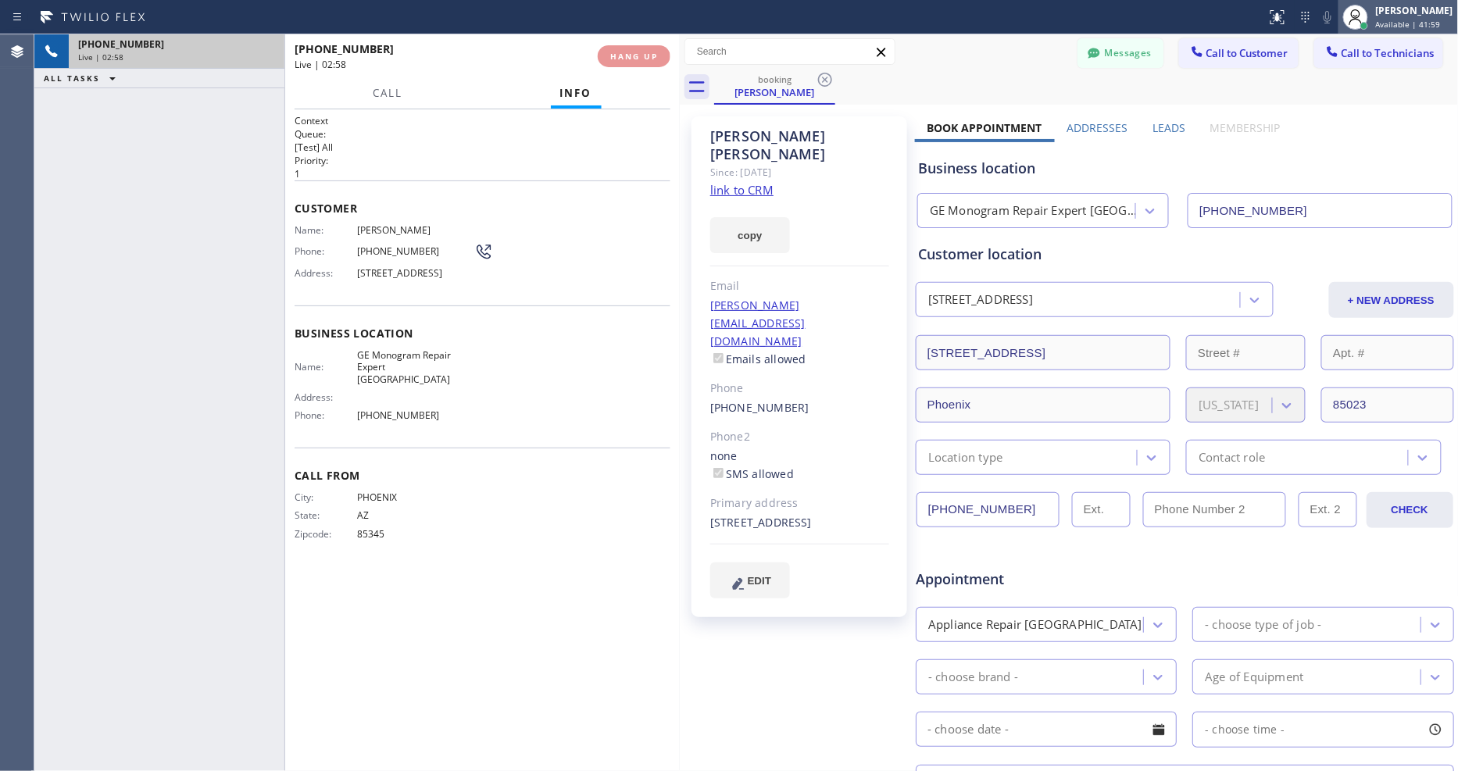
click at [1427, 13] on div "[PERSON_NAME]" at bounding box center [1414, 10] width 77 height 13
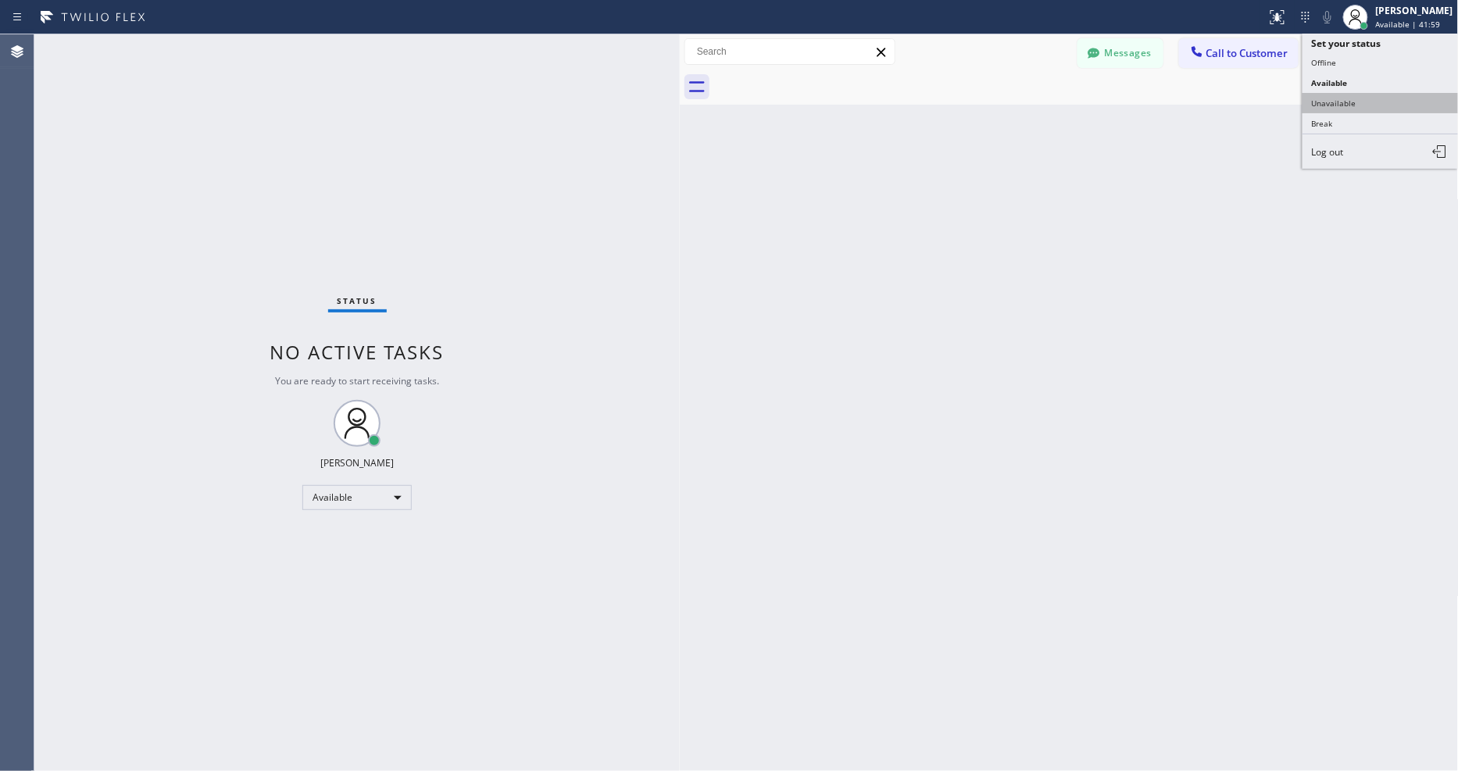
click at [1351, 102] on button "Unavailable" at bounding box center [1381, 103] width 156 height 20
drag, startPoint x: 1394, startPoint y: 16, endPoint x: 1384, endPoint y: 39, distance: 25.6
click at [1394, 16] on div "[PERSON_NAME]" at bounding box center [1414, 10] width 77 height 13
click at [1357, 122] on button "Break" at bounding box center [1381, 123] width 156 height 20
